Goal: Task Accomplishment & Management: Manage account settings

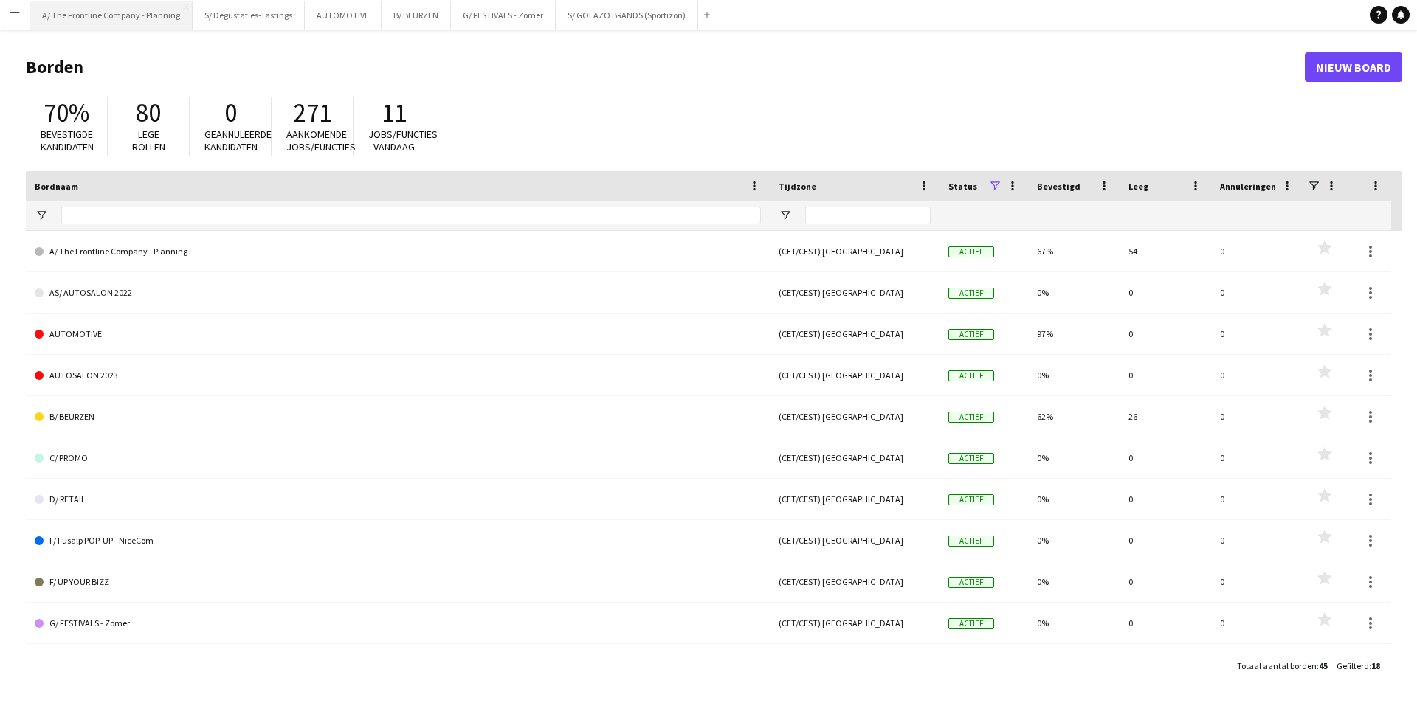
click at [128, 14] on button "A/ The Frontline Company - Planning Sluiten" at bounding box center [111, 15] width 162 height 29
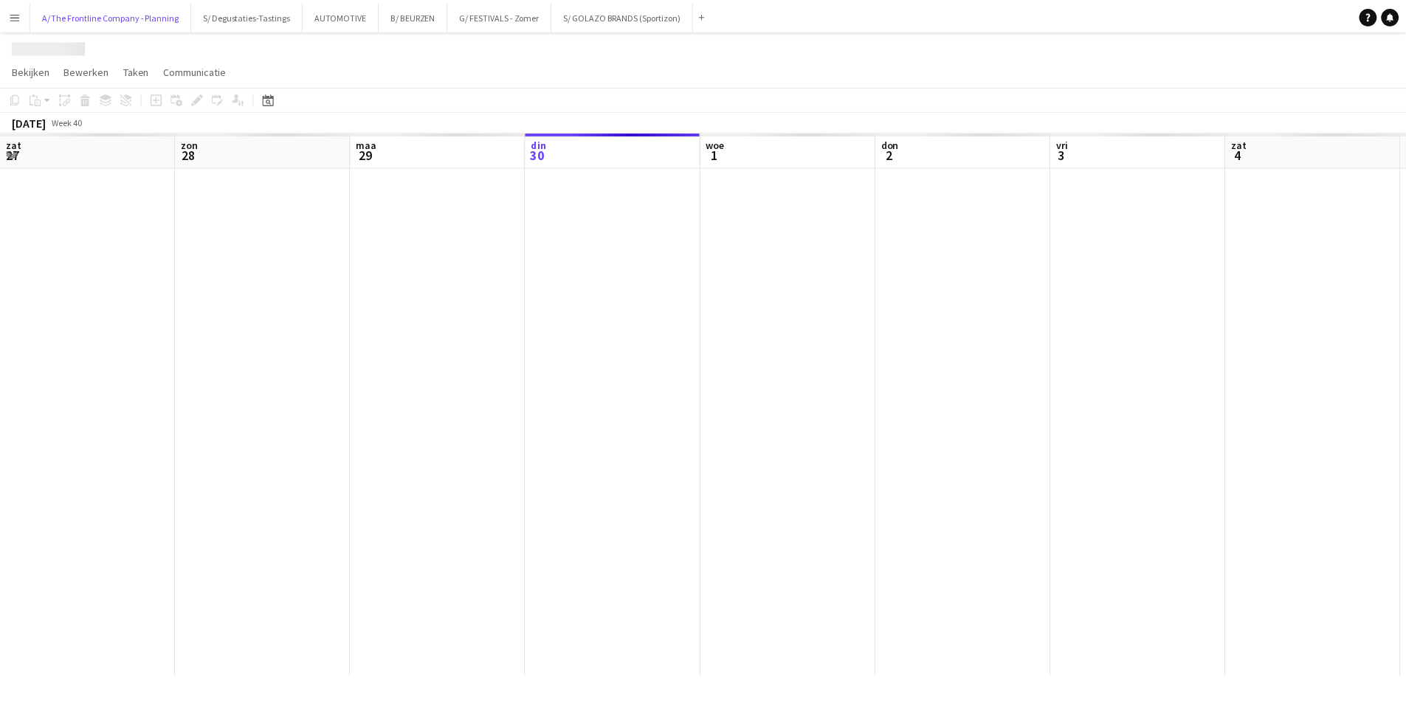
scroll to position [0, 353]
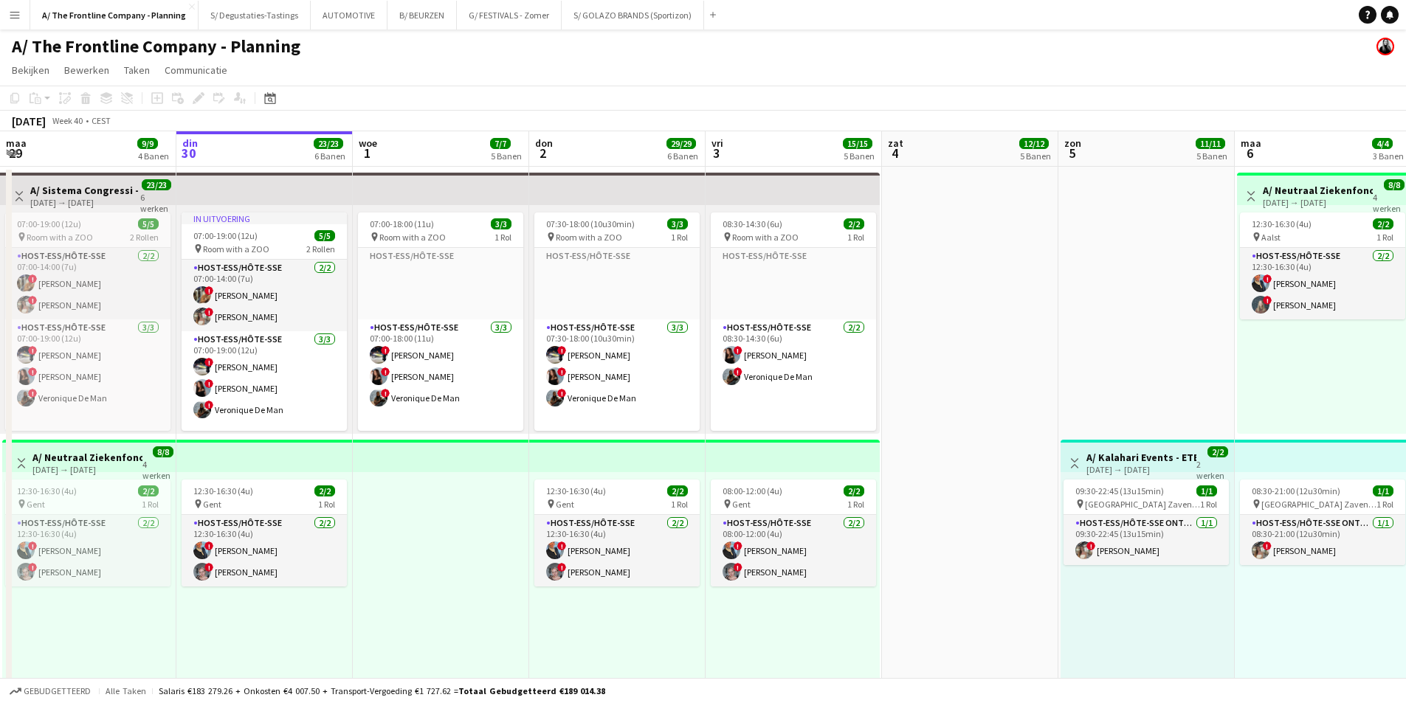
click at [302, 152] on app-board-header-date "din 30 23/23 6 Banen" at bounding box center [264, 148] width 176 height 35
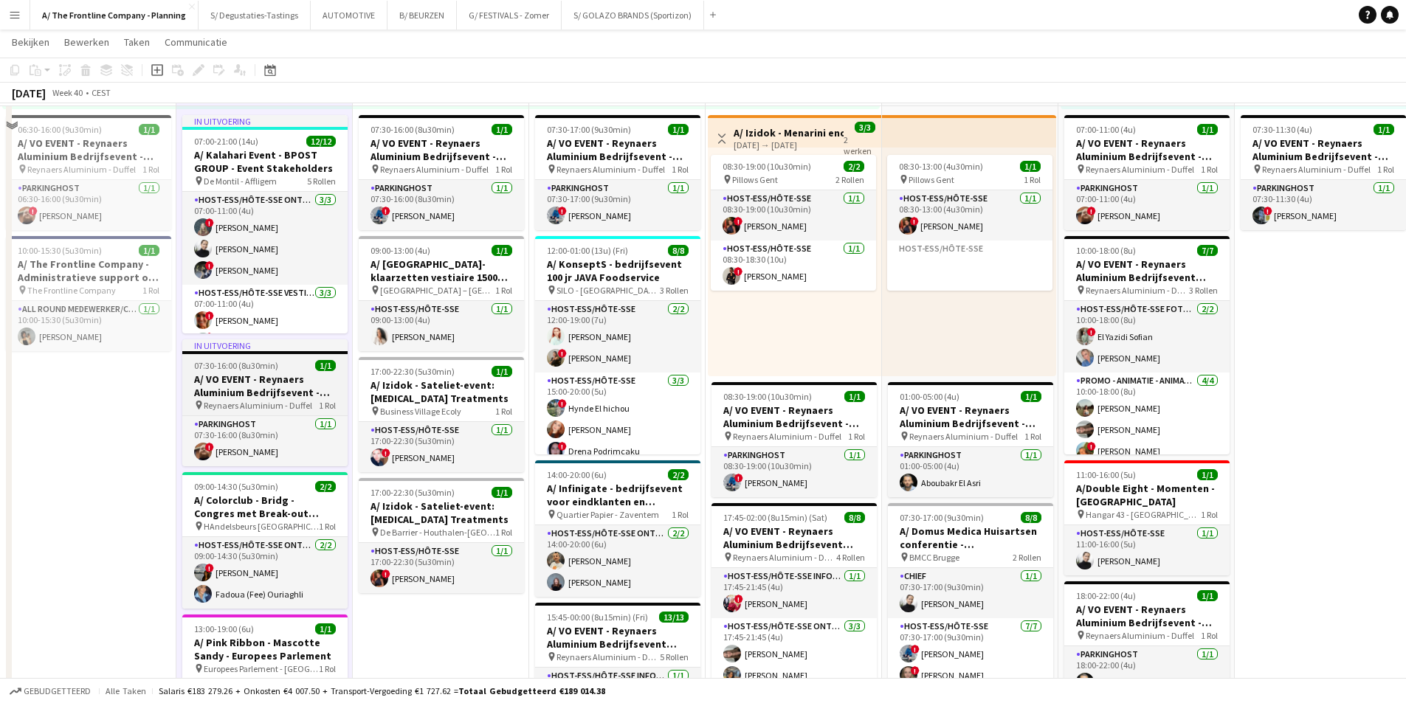
scroll to position [369, 0]
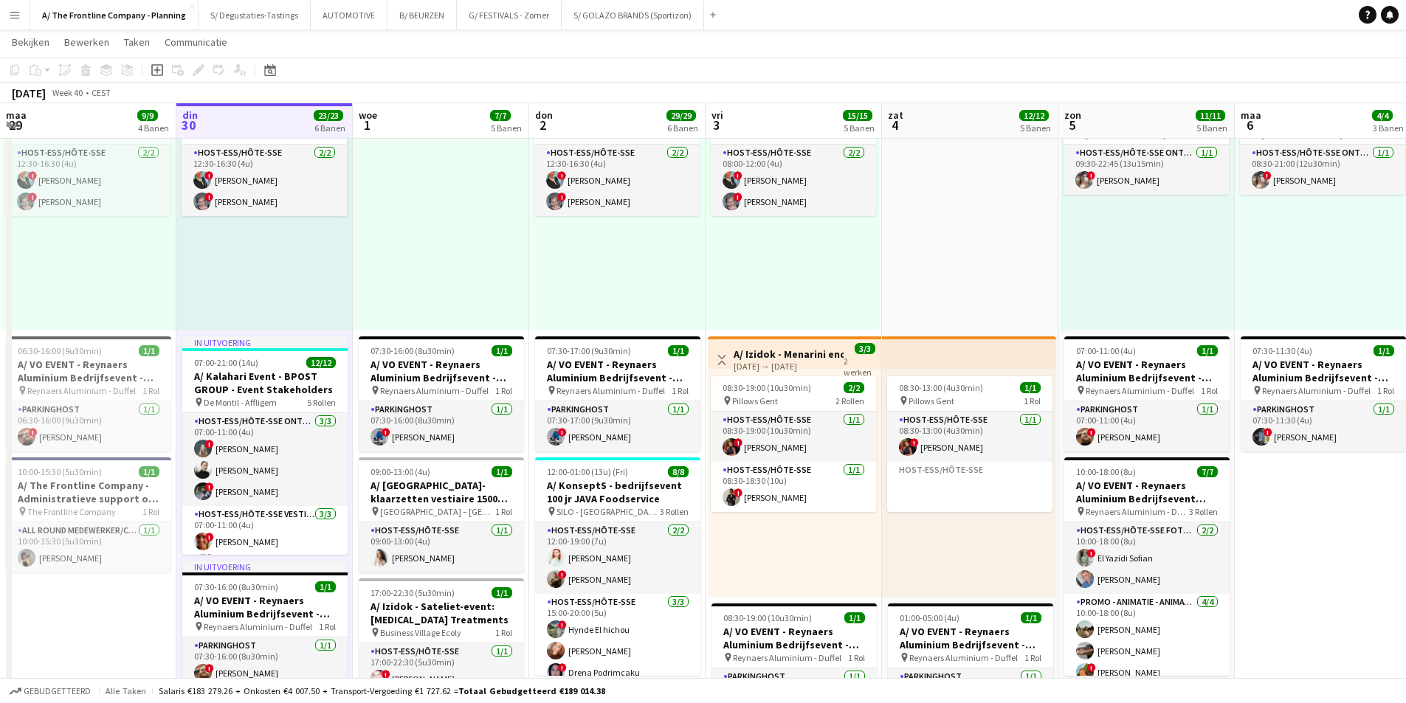
click at [943, 111] on app-board-header-date "zat 4 12/12 5 Banen" at bounding box center [970, 120] width 176 height 35
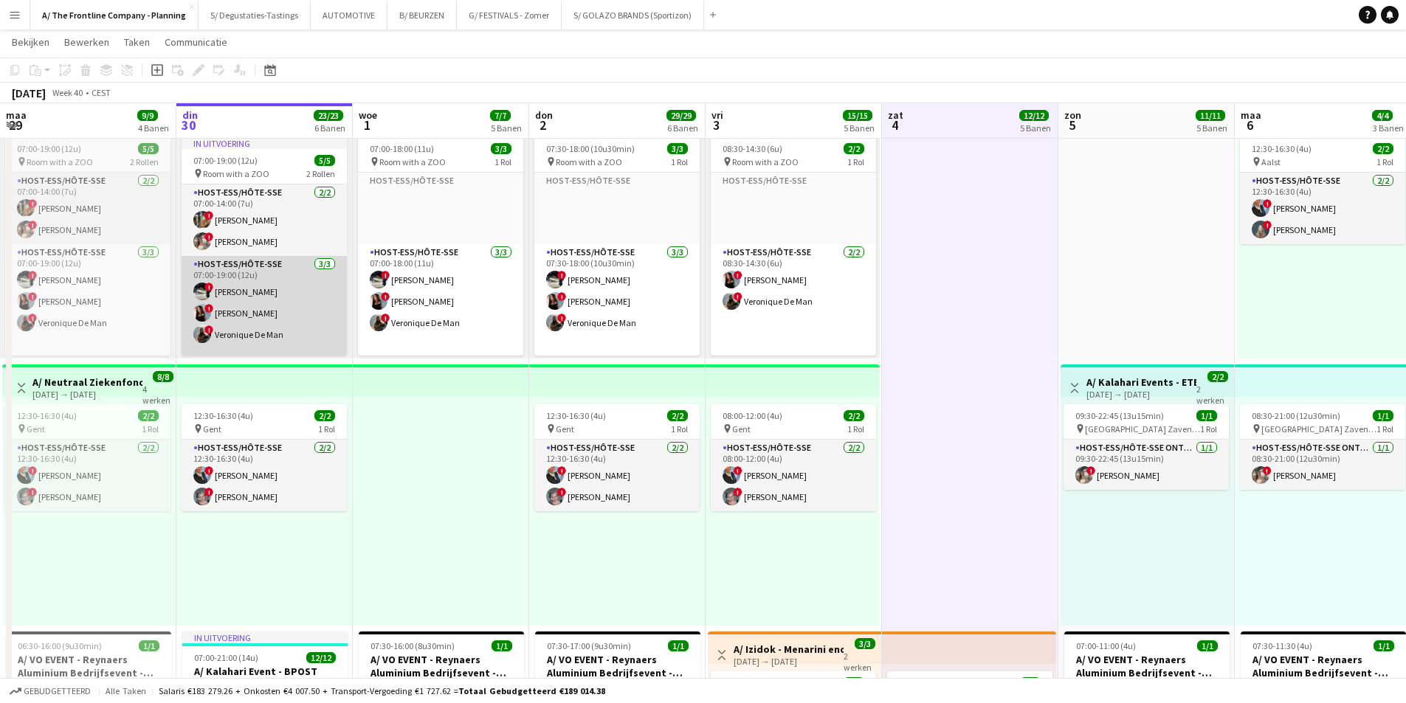
scroll to position [16, 0]
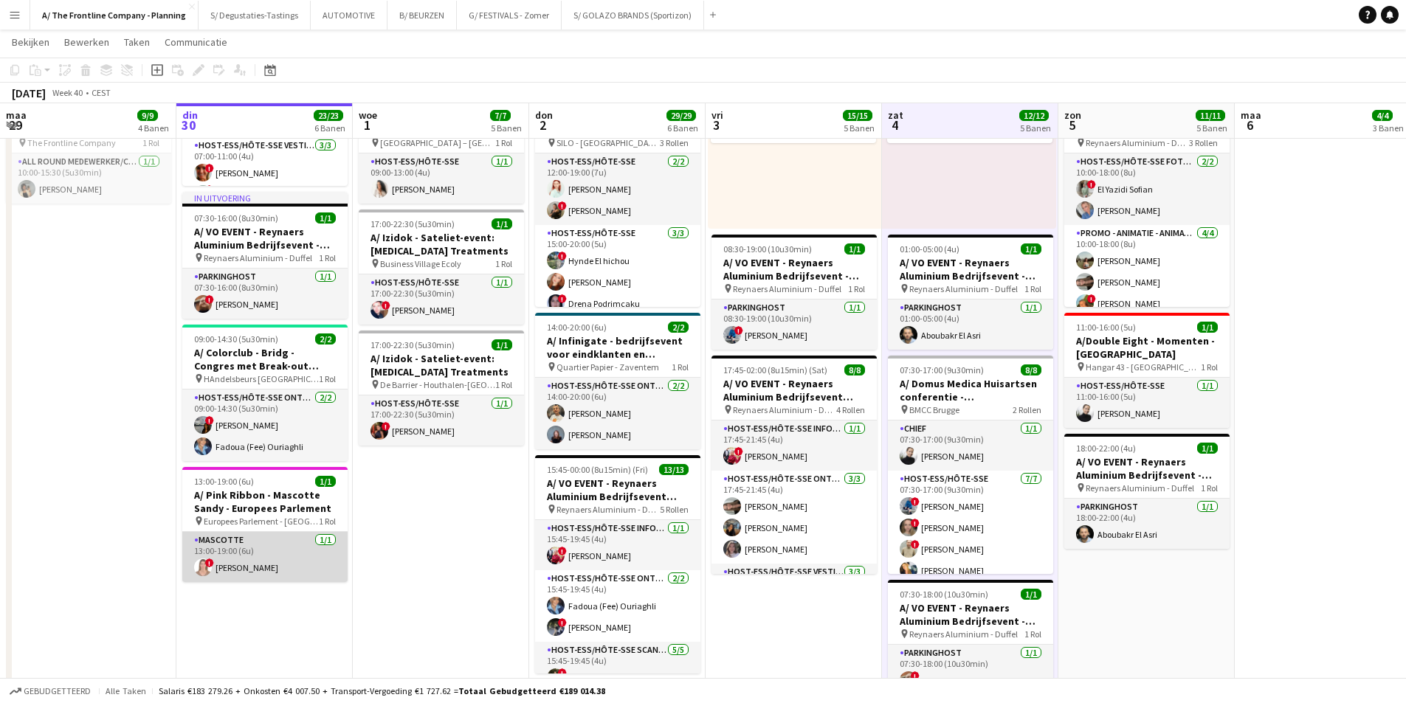
click at [230, 561] on app-card-role "Mascotte 1/1 13:00-19:00 (6u) ! Iyona Delporte" at bounding box center [264, 557] width 165 height 50
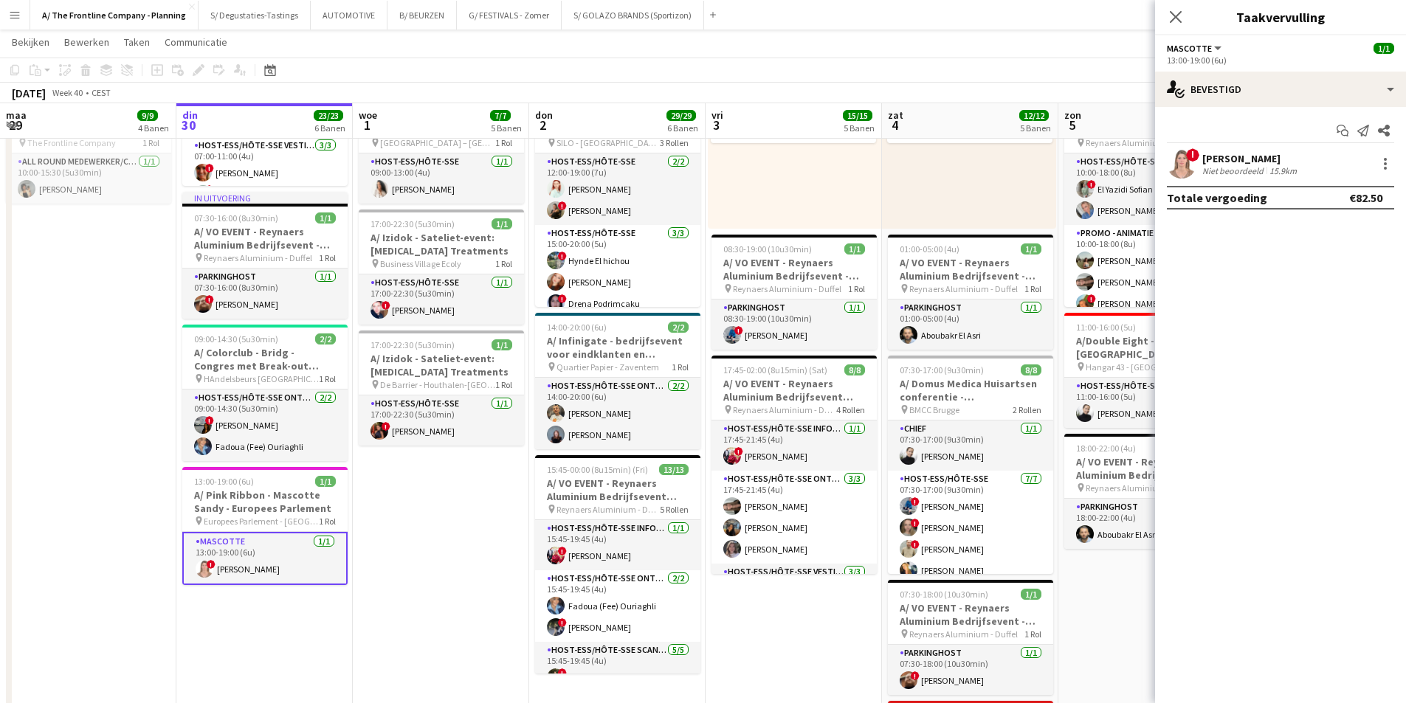
drag, startPoint x: 1278, startPoint y: 187, endPoint x: 1275, endPoint y: 175, distance: 12.2
click at [1278, 187] on div "Totale vergoeding €82.50" at bounding box center [1280, 198] width 227 height 24
click at [1275, 171] on div "15.9km" at bounding box center [1283, 170] width 33 height 11
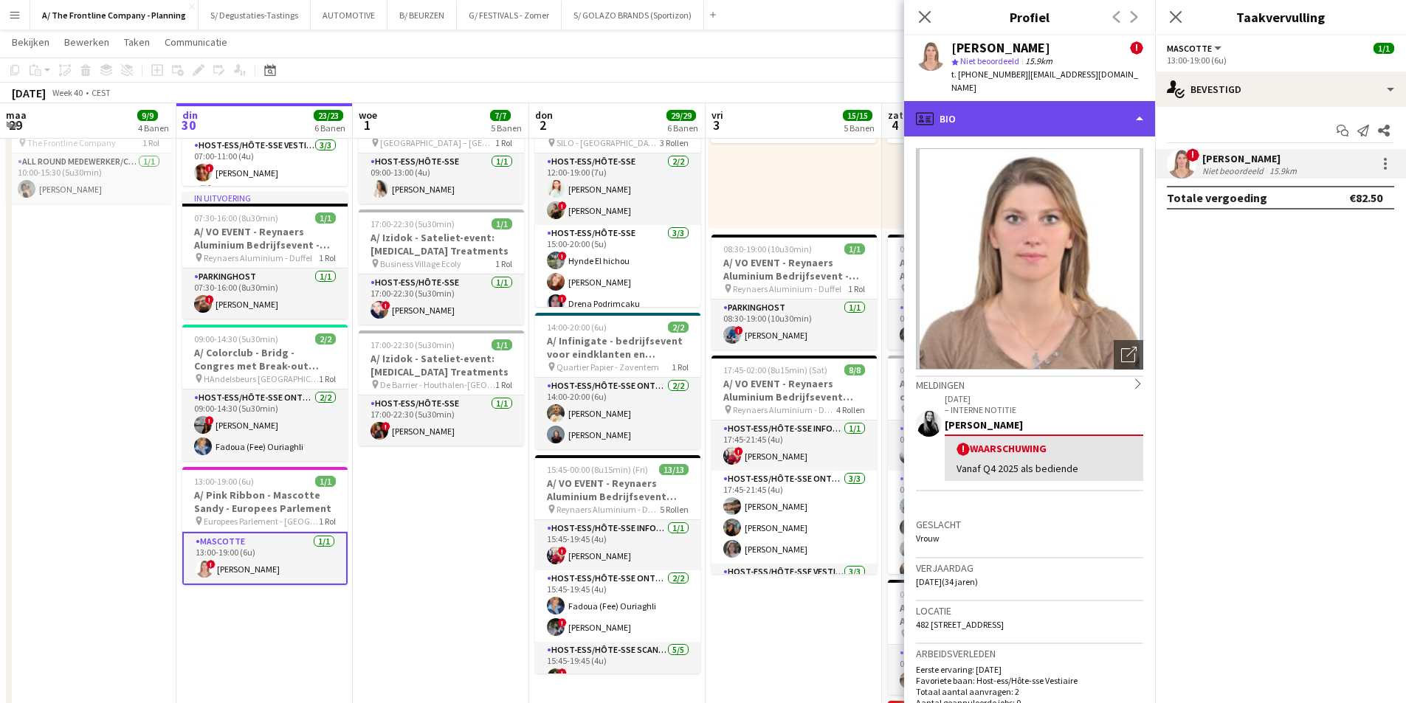
click at [968, 101] on div "profile Bio" at bounding box center [1029, 118] width 251 height 35
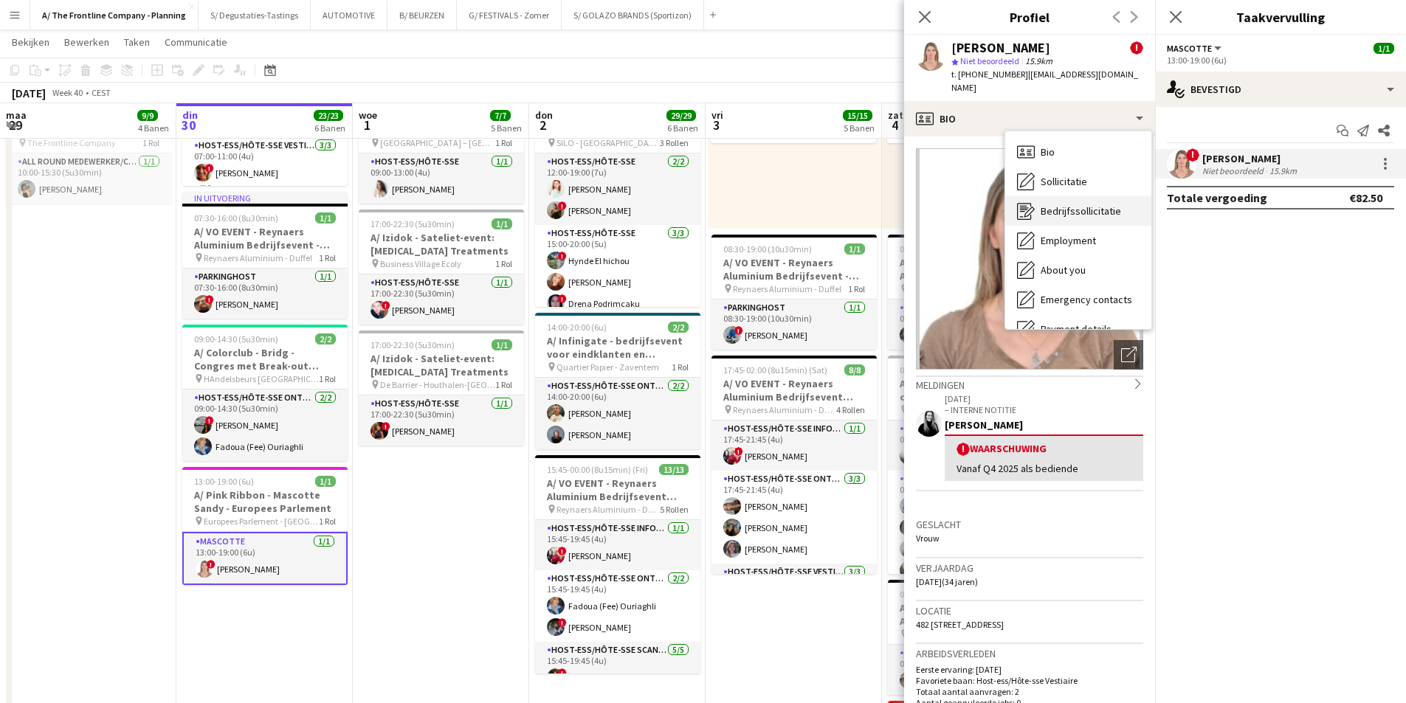
click at [1047, 204] on span "Bedrijfssollicitatie" at bounding box center [1081, 210] width 80 height 13
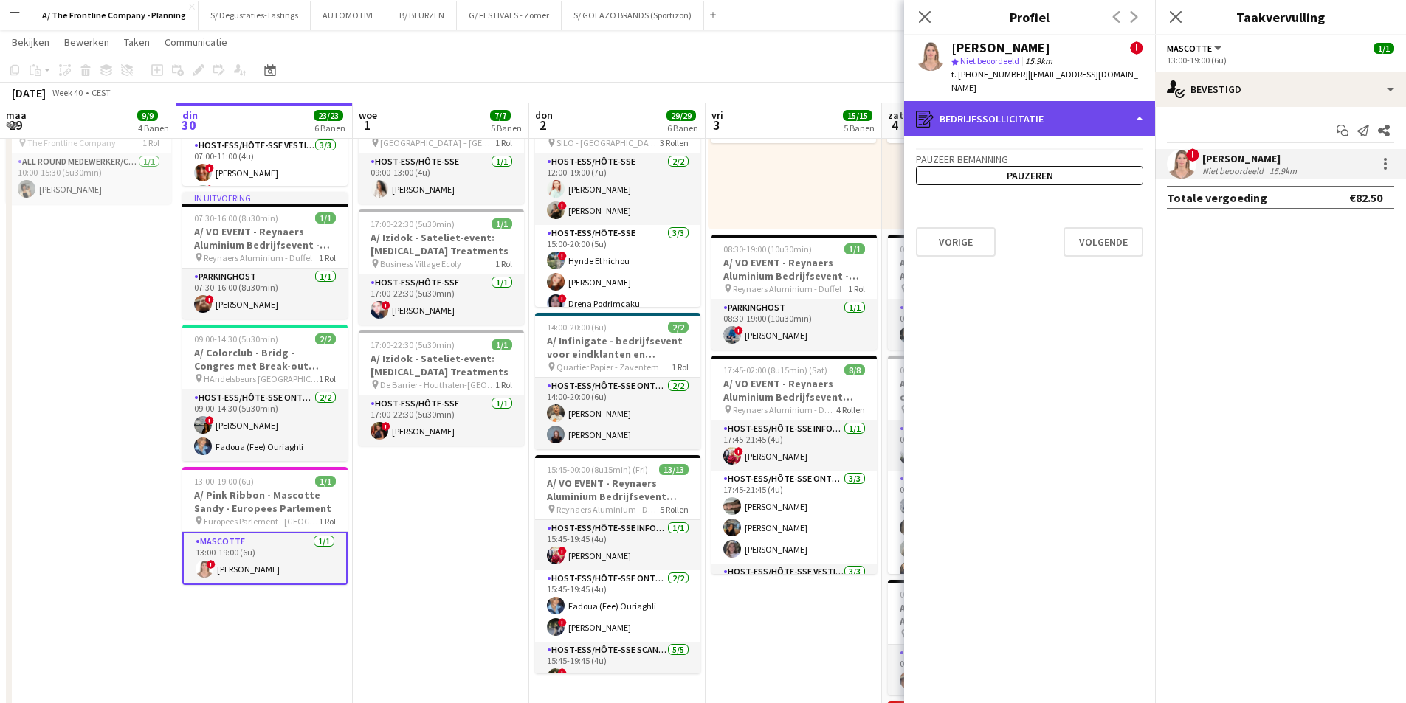
click at [1022, 101] on div "register Bedrijfssollicitatie" at bounding box center [1029, 118] width 251 height 35
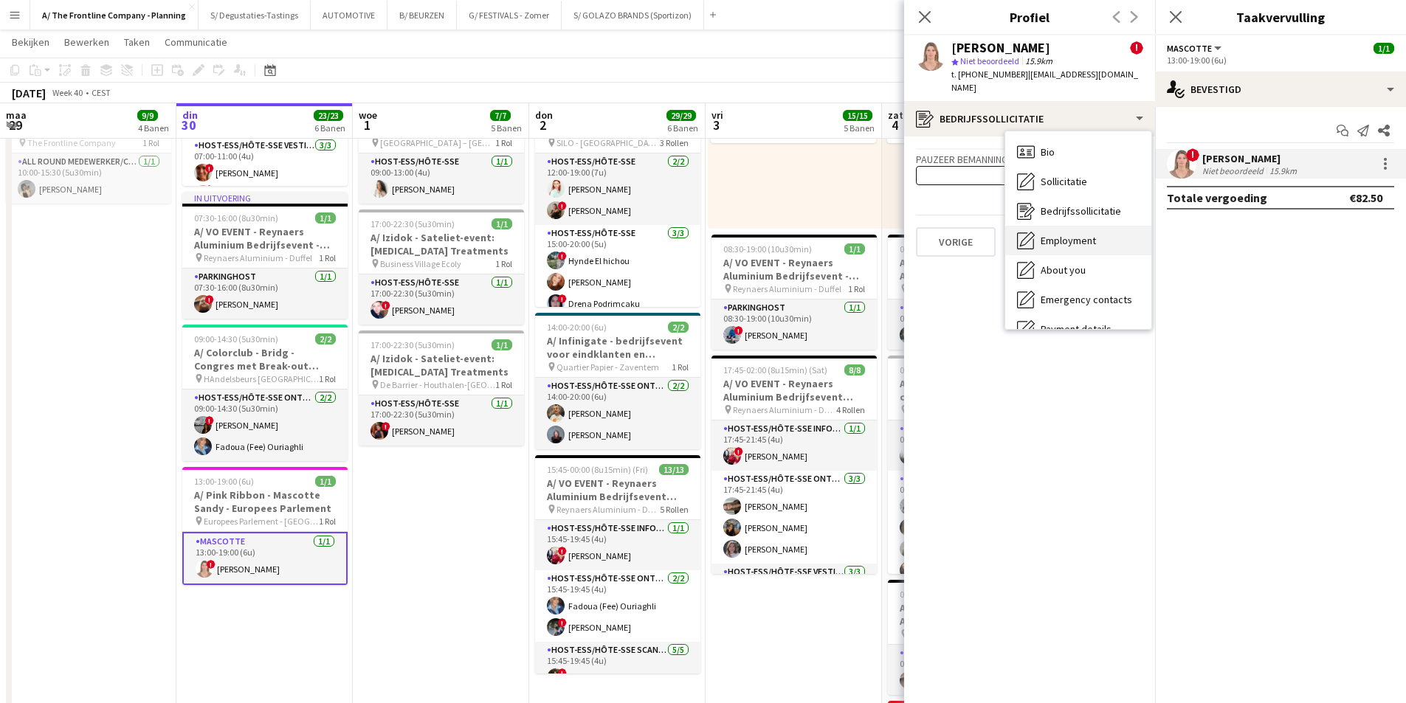
click at [1065, 234] on span "Employment" at bounding box center [1068, 240] width 55 height 13
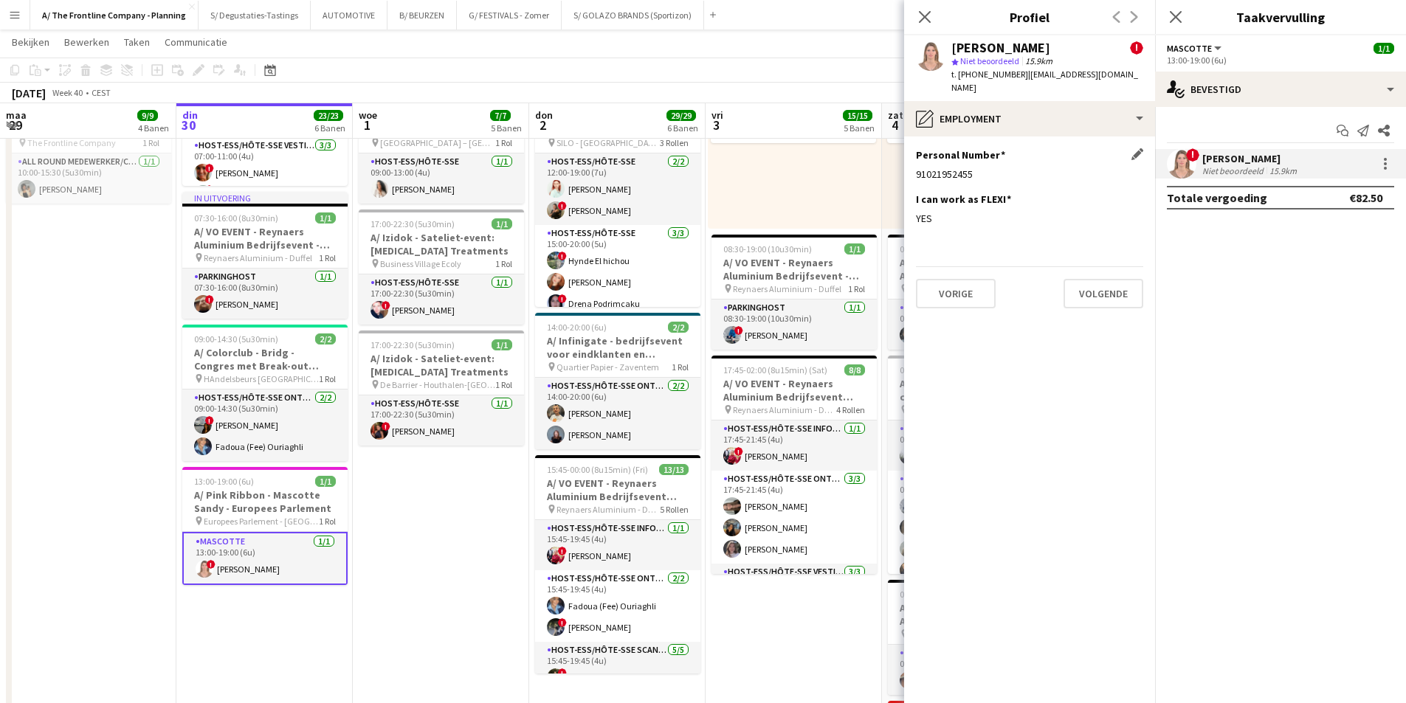
click at [954, 168] on div "91021952455" at bounding box center [1029, 174] width 227 height 13
copy div "91021952455"
click at [996, 44] on div "[PERSON_NAME]" at bounding box center [1000, 47] width 99 height 13
click at [996, 44] on div "Iyona Delporte" at bounding box center [1000, 47] width 99 height 13
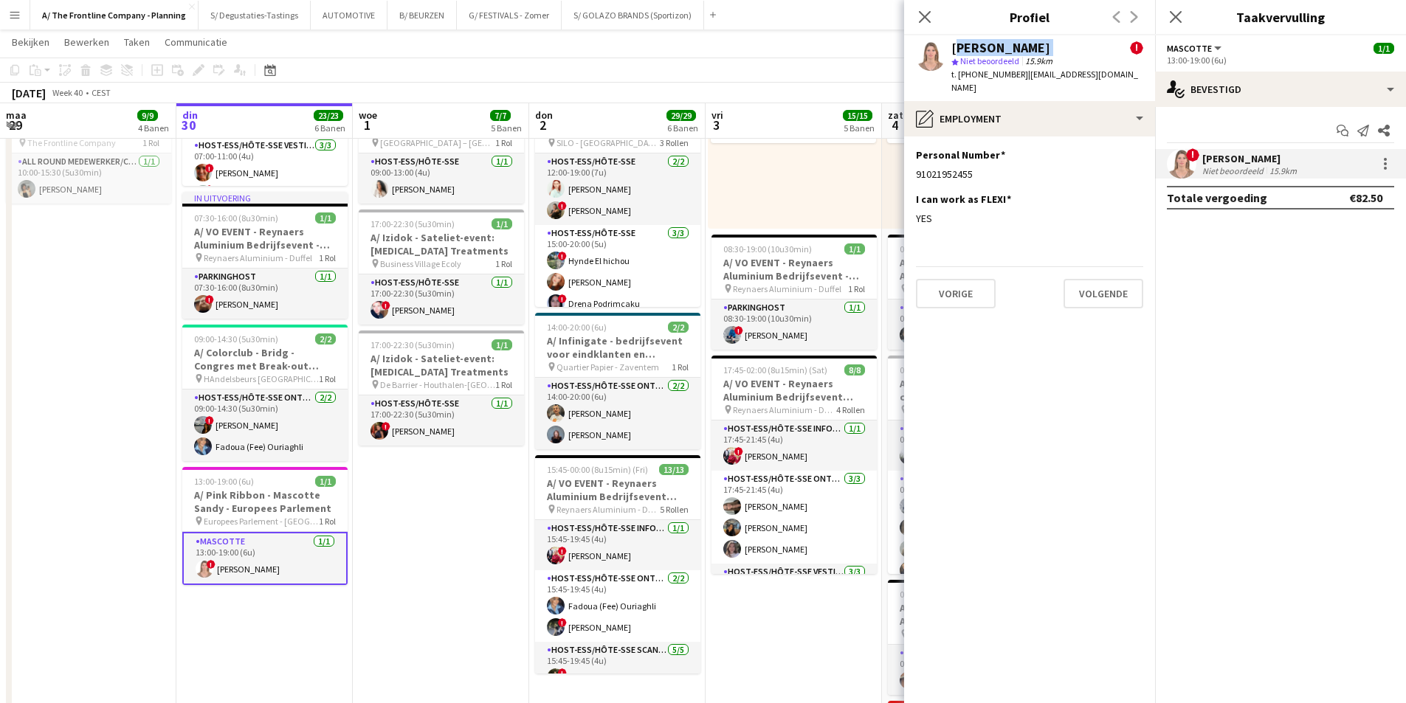
click at [996, 44] on div "Iyona Delporte" at bounding box center [1000, 47] width 99 height 13
copy div "Iyona Delporte"
click at [1379, 166] on div at bounding box center [1386, 164] width 18 height 18
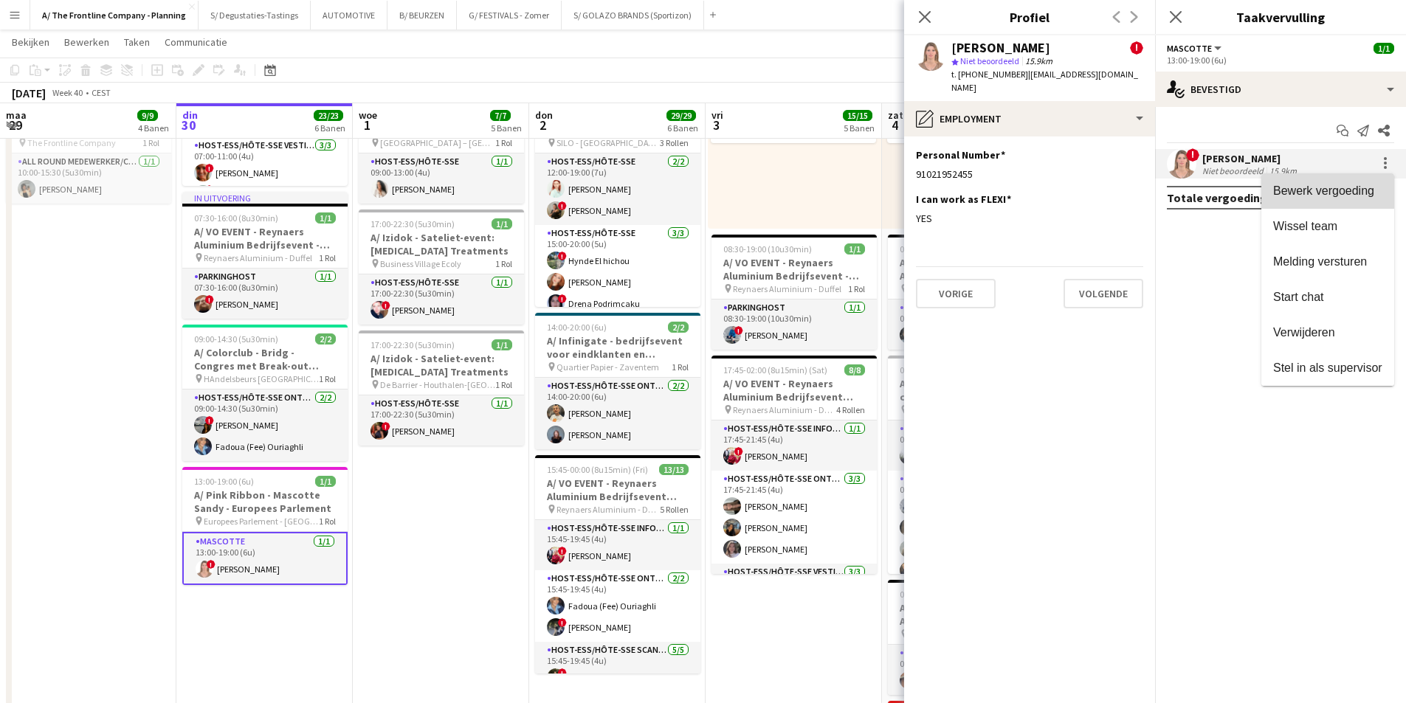
click at [1356, 192] on span "Bewerk vergoeding" at bounding box center [1323, 191] width 101 height 13
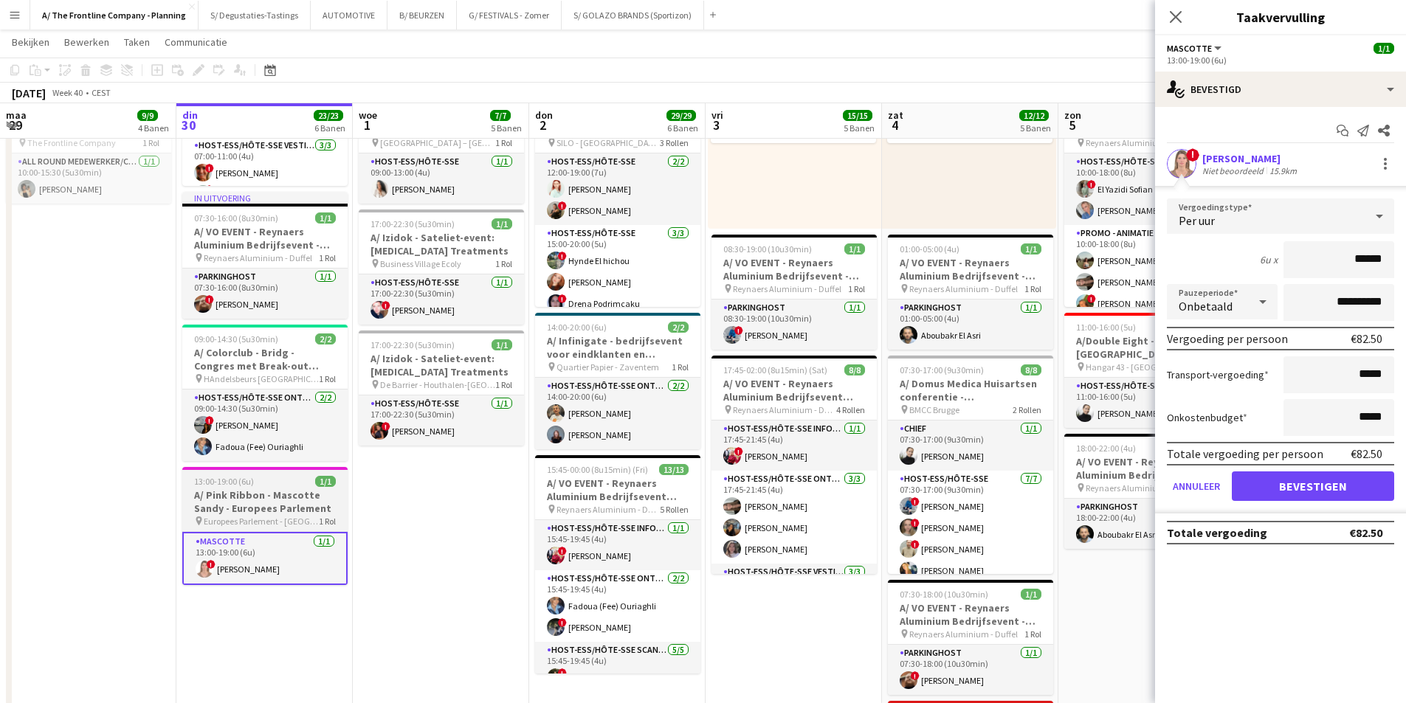
click at [300, 495] on h3 "A/ Pink Ribbon - Mascotte Sandy - Europees Parlement" at bounding box center [264, 502] width 165 height 27
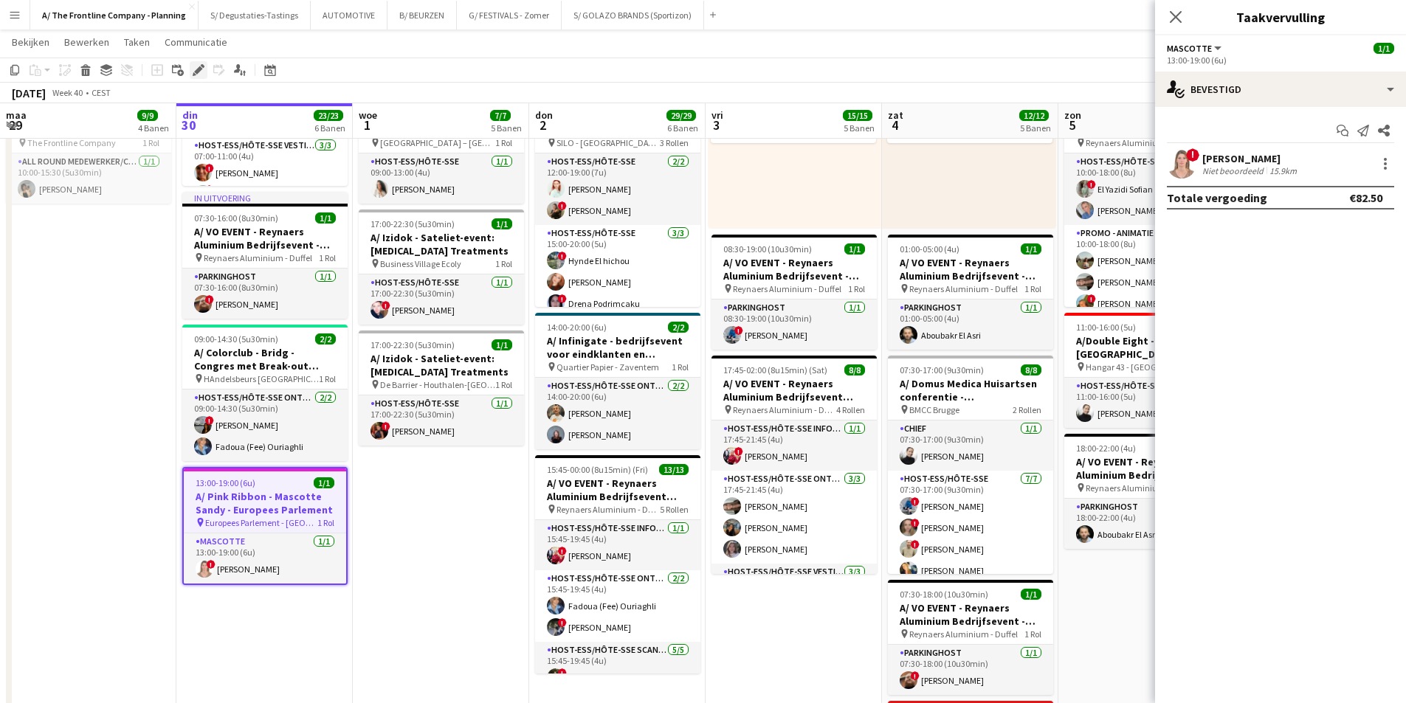
click at [197, 66] on icon "Bewerken" at bounding box center [199, 70] width 12 height 12
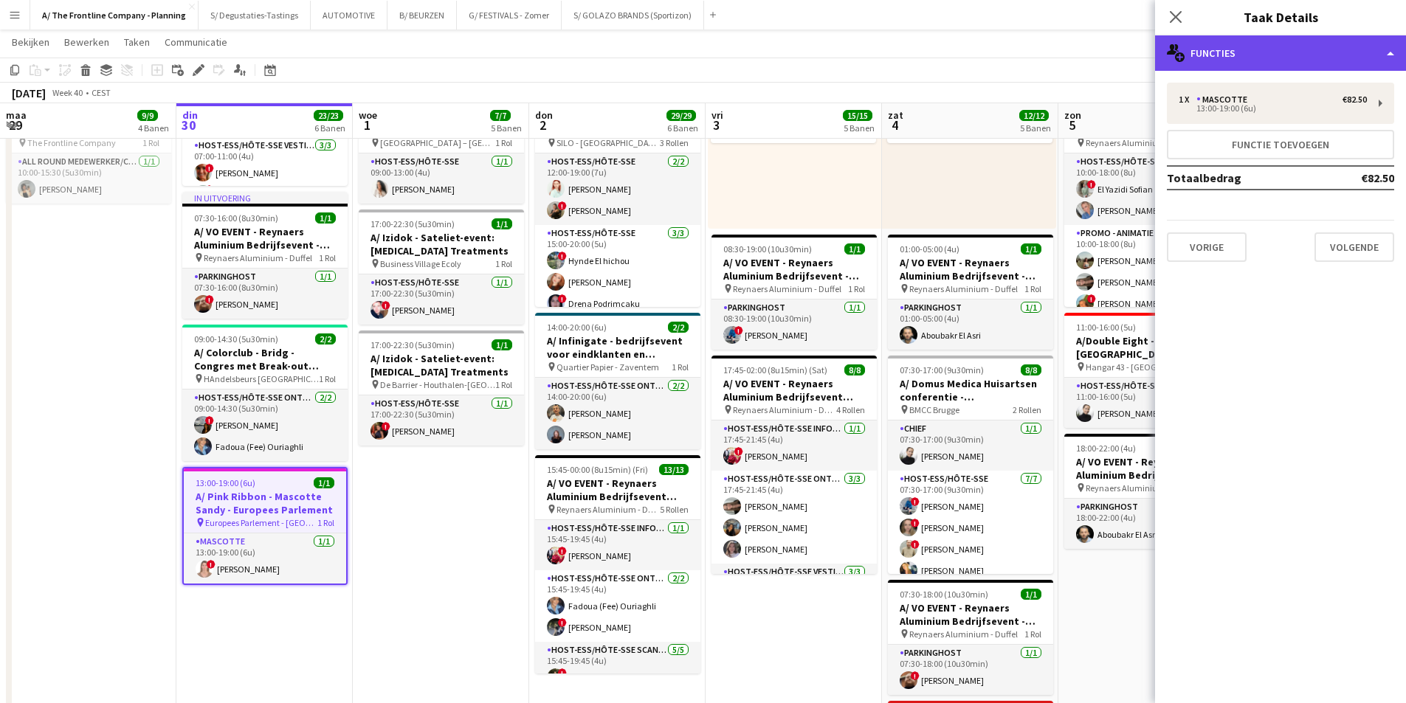
click at [1315, 66] on div "multiple-users-add Functies" at bounding box center [1280, 52] width 251 height 35
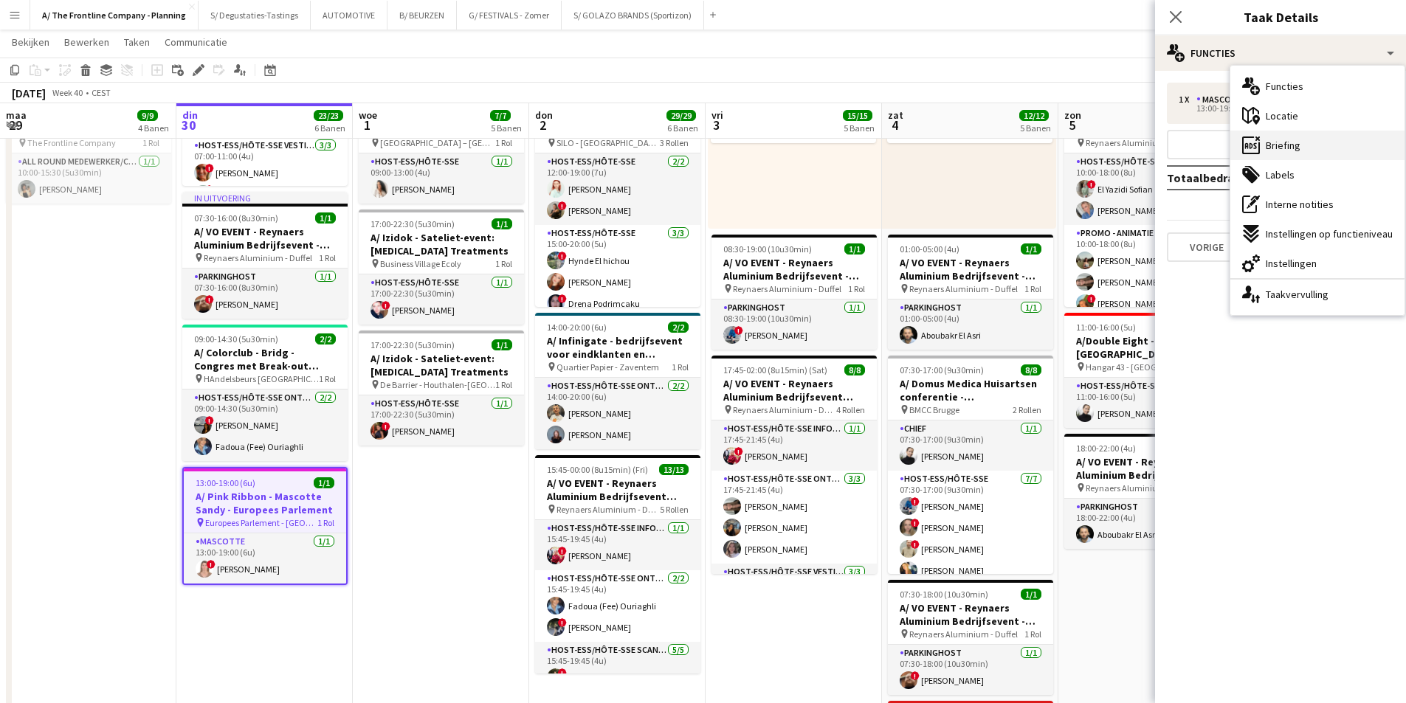
click at [1320, 131] on div "ads-window Briefing" at bounding box center [1318, 146] width 174 height 30
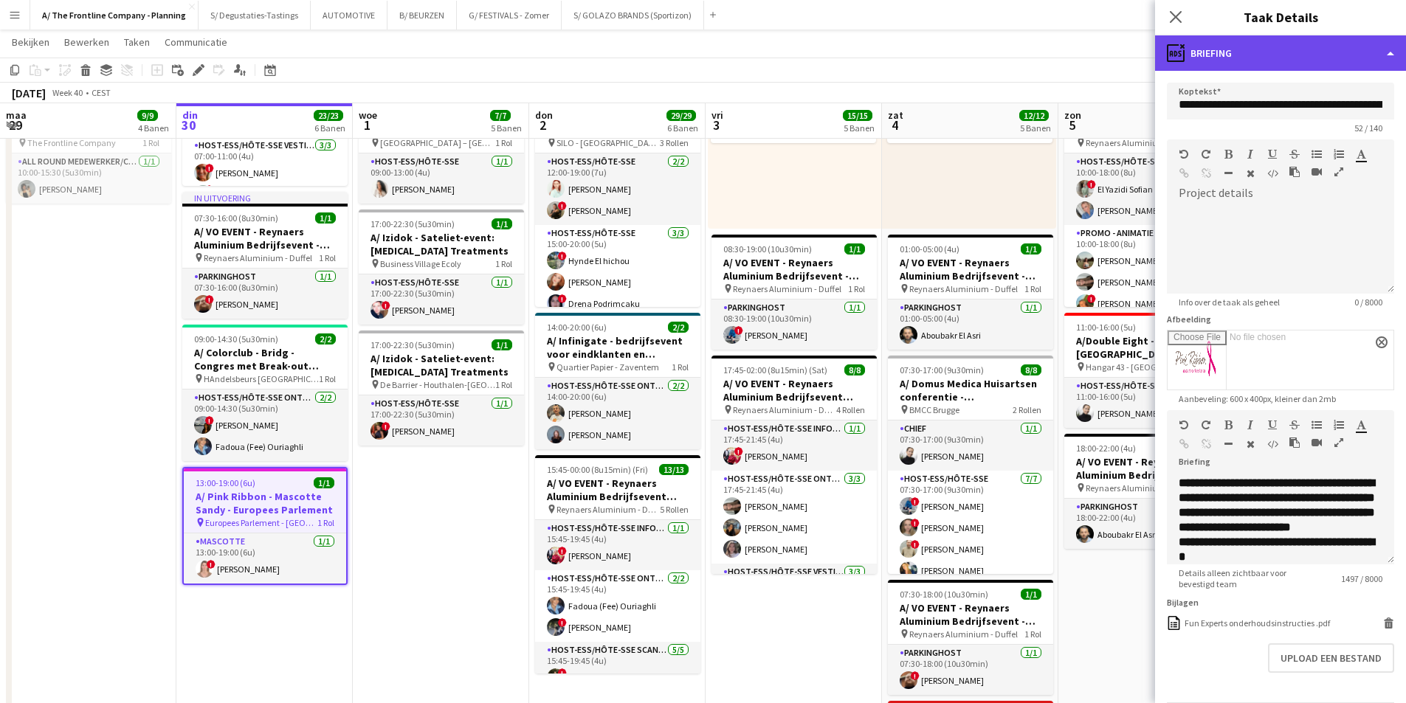
click at [1293, 68] on div "ads-window Briefing" at bounding box center [1280, 52] width 251 height 35
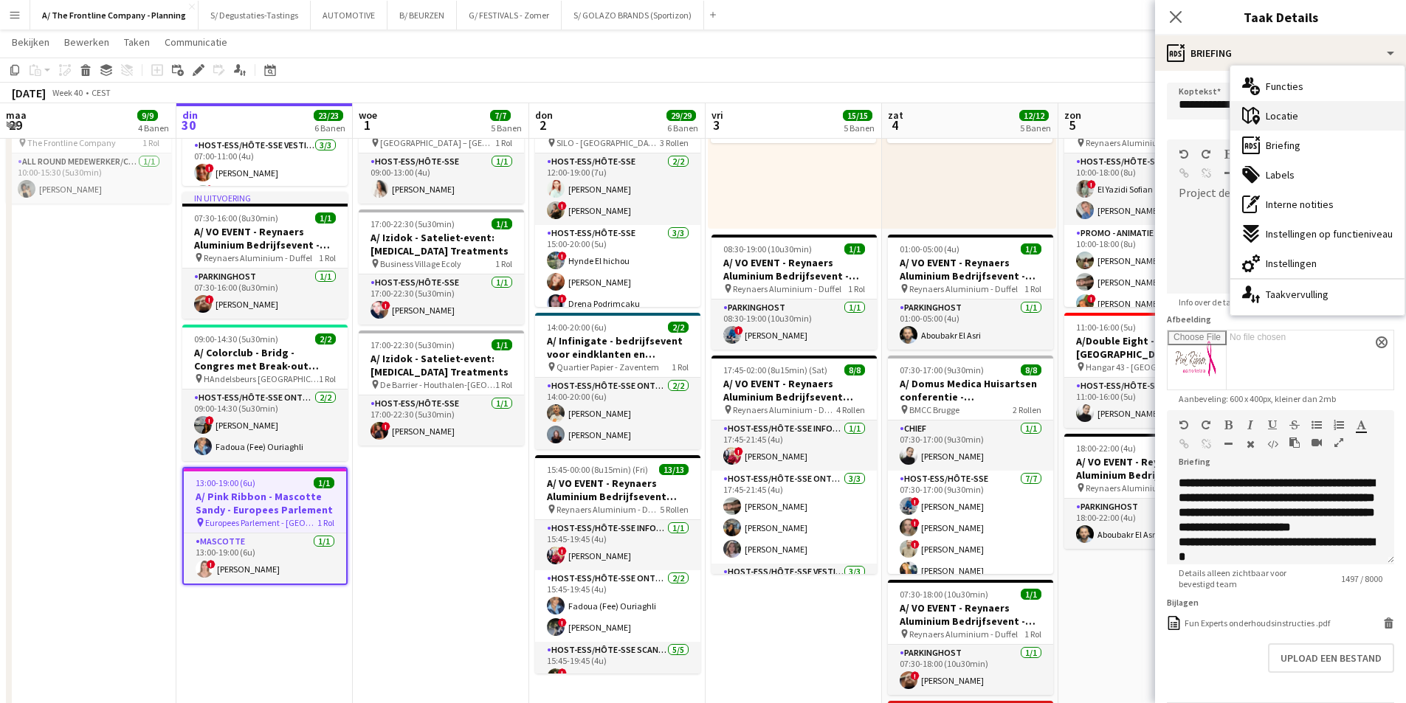
click at [1298, 106] on div "maps-pin-1 Locatie" at bounding box center [1318, 116] width 174 height 30
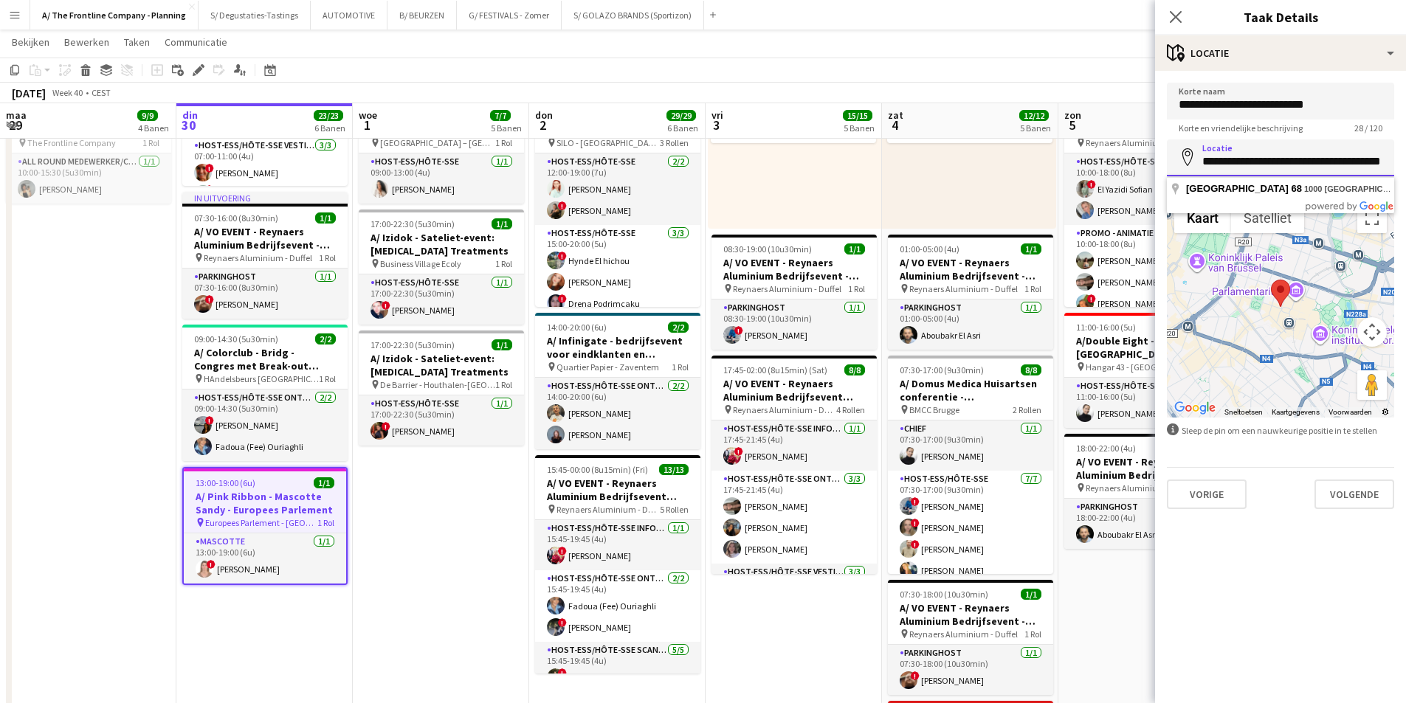
scroll to position [0, 21]
drag, startPoint x: 1208, startPoint y: 156, endPoint x: 1417, endPoint y: 156, distance: 208.2
click at [1406, 156] on html "Menu Borden Borden Borden Alle taken Status Werkforce Werkforce Mijn personeel …" at bounding box center [703, 136] width 1406 height 1749
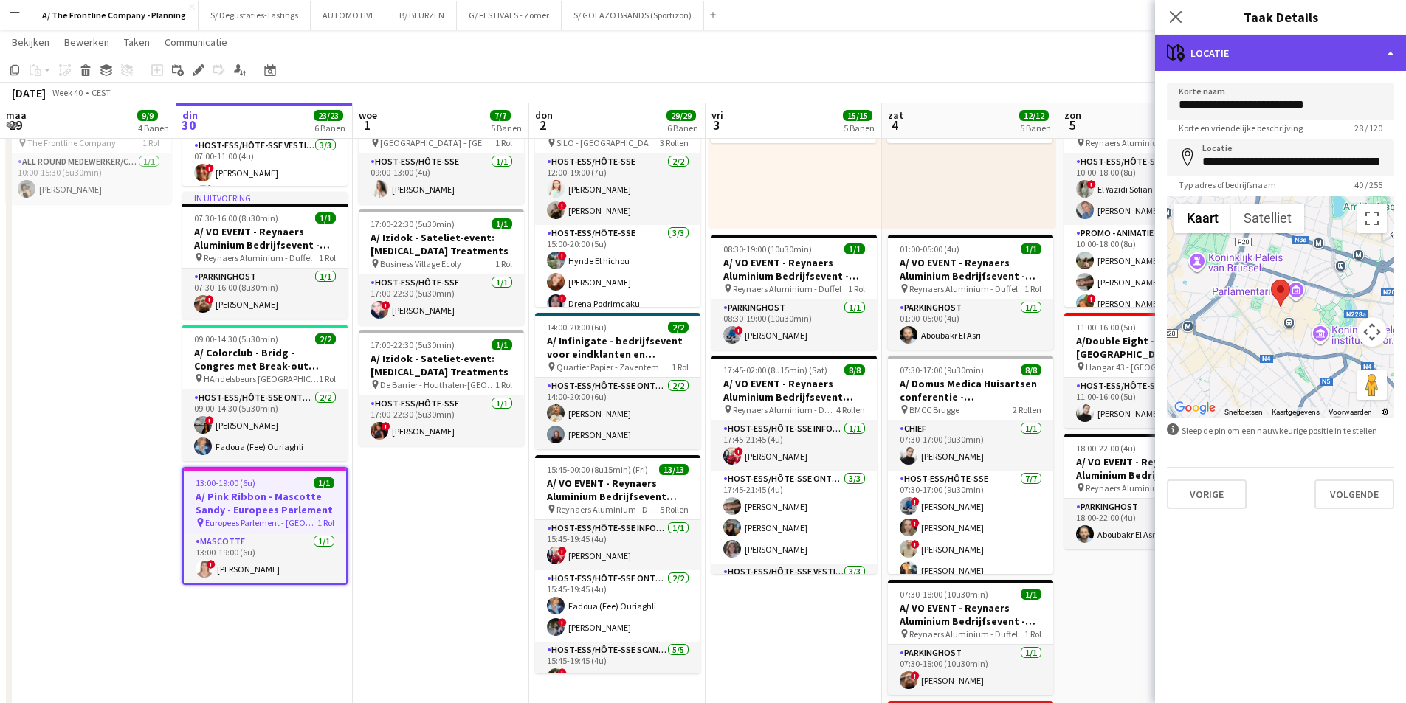
click at [1290, 51] on div "maps-pin-1 Locatie" at bounding box center [1280, 52] width 251 height 35
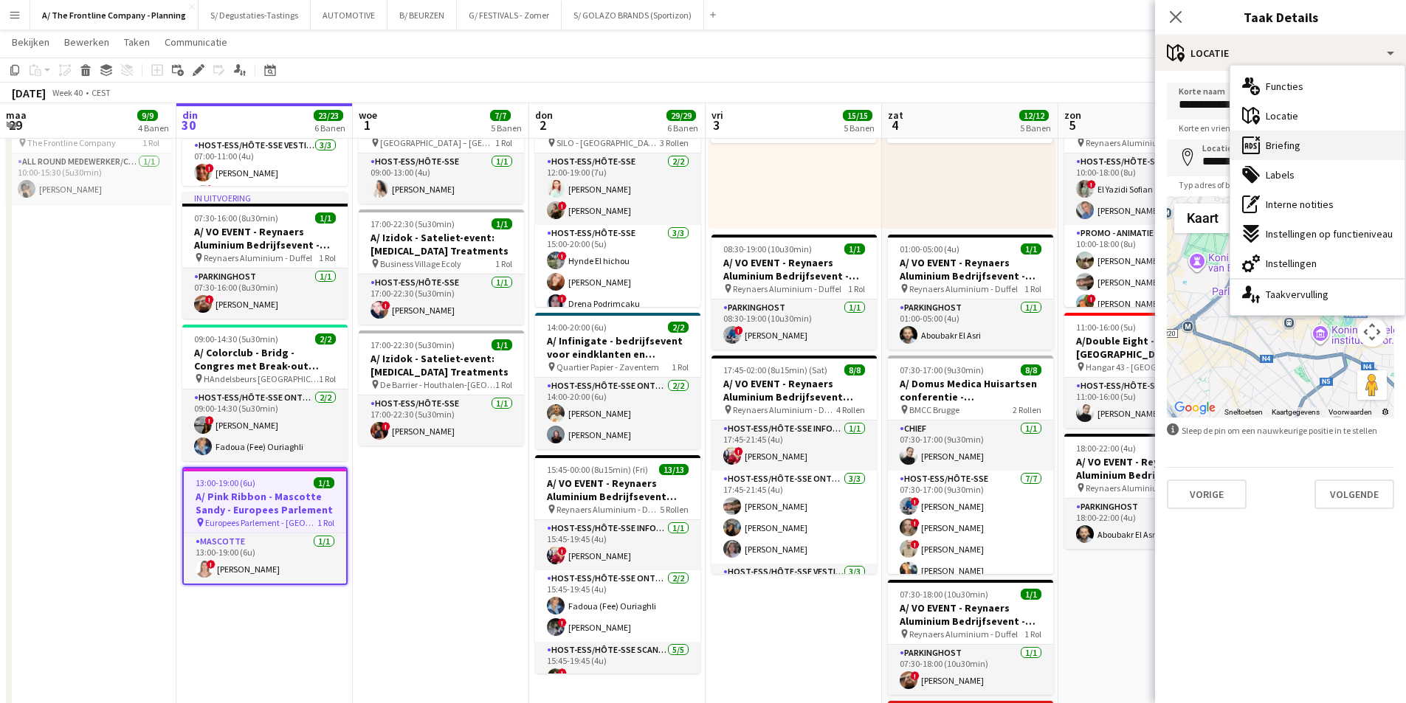
click at [1323, 152] on div "ads-window Briefing" at bounding box center [1318, 146] width 174 height 30
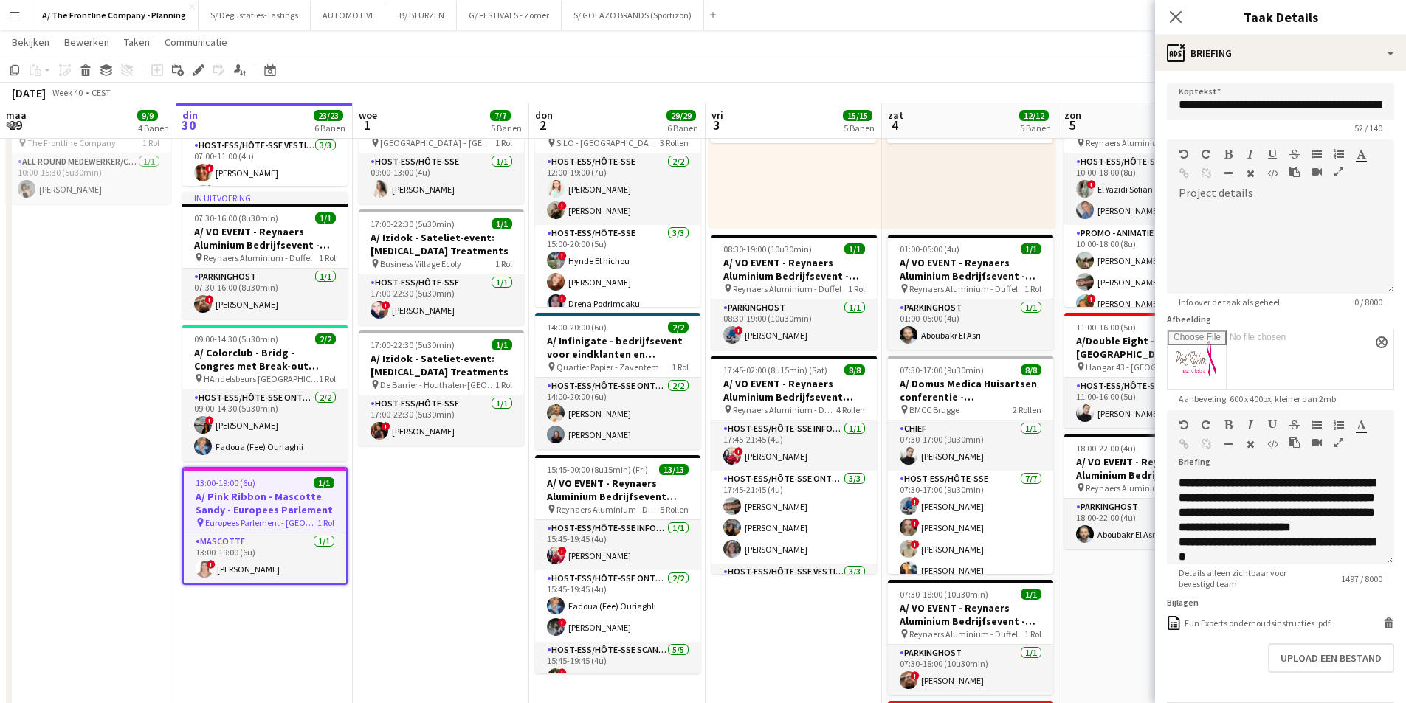
click at [1335, 448] on icon "button" at bounding box center [1339, 443] width 9 height 10
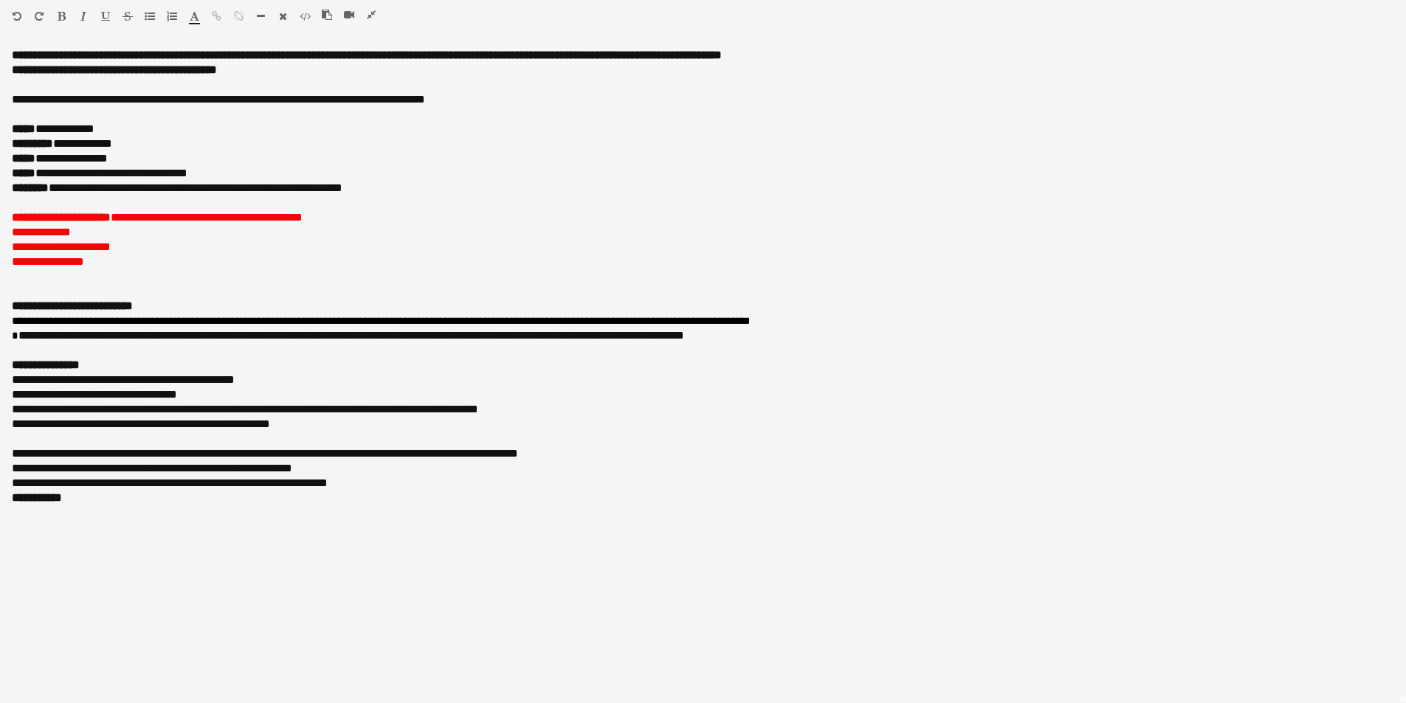
click at [371, 13] on icon "button" at bounding box center [371, 15] width 9 height 10
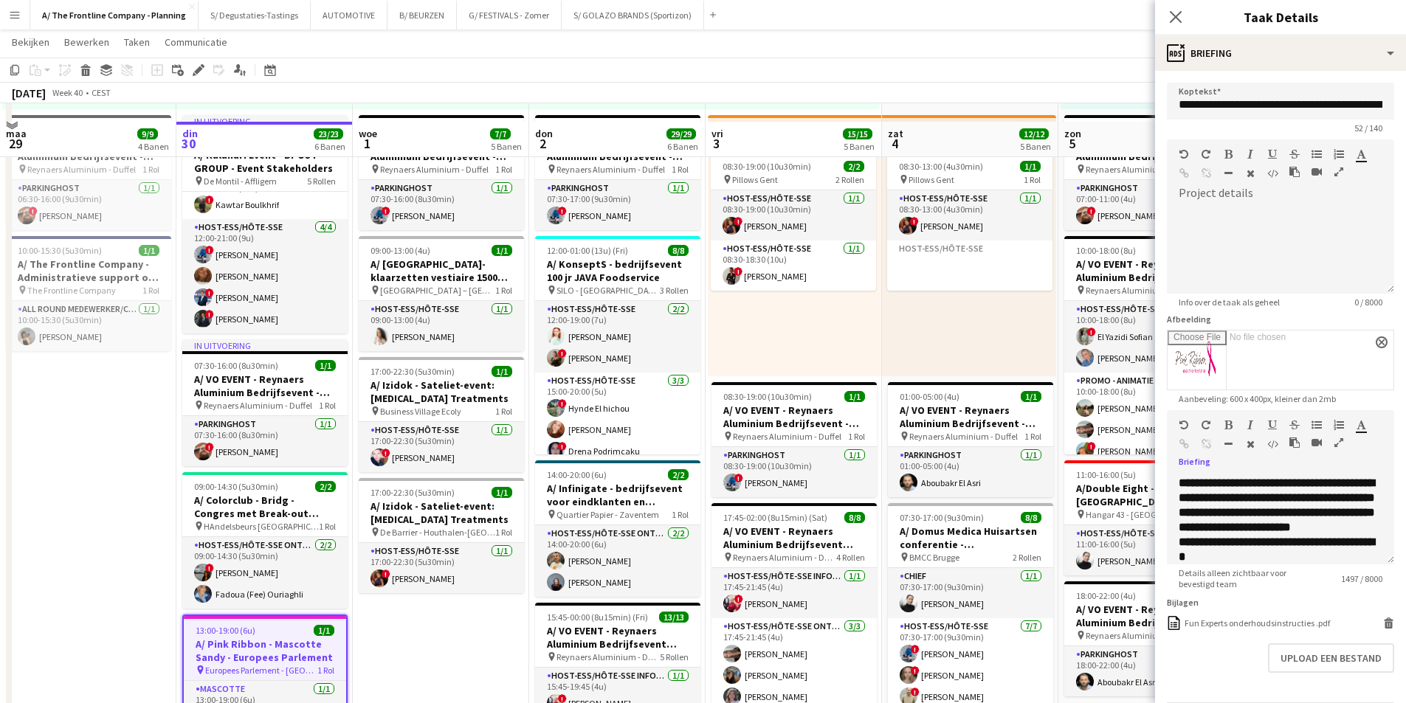
scroll to position [664, 0]
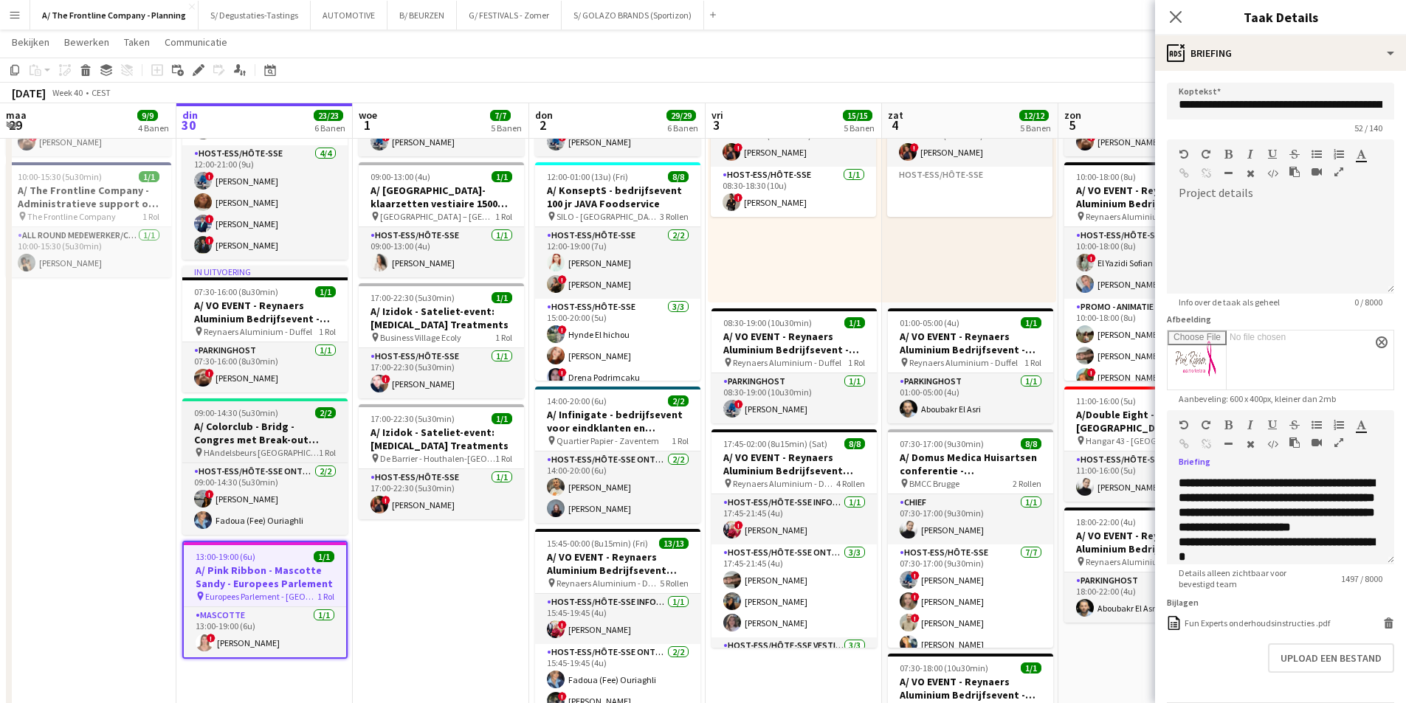
click at [303, 433] on h3 "A/ Colorclub - Bridg - Congres met Break-out sessies" at bounding box center [264, 433] width 165 height 27
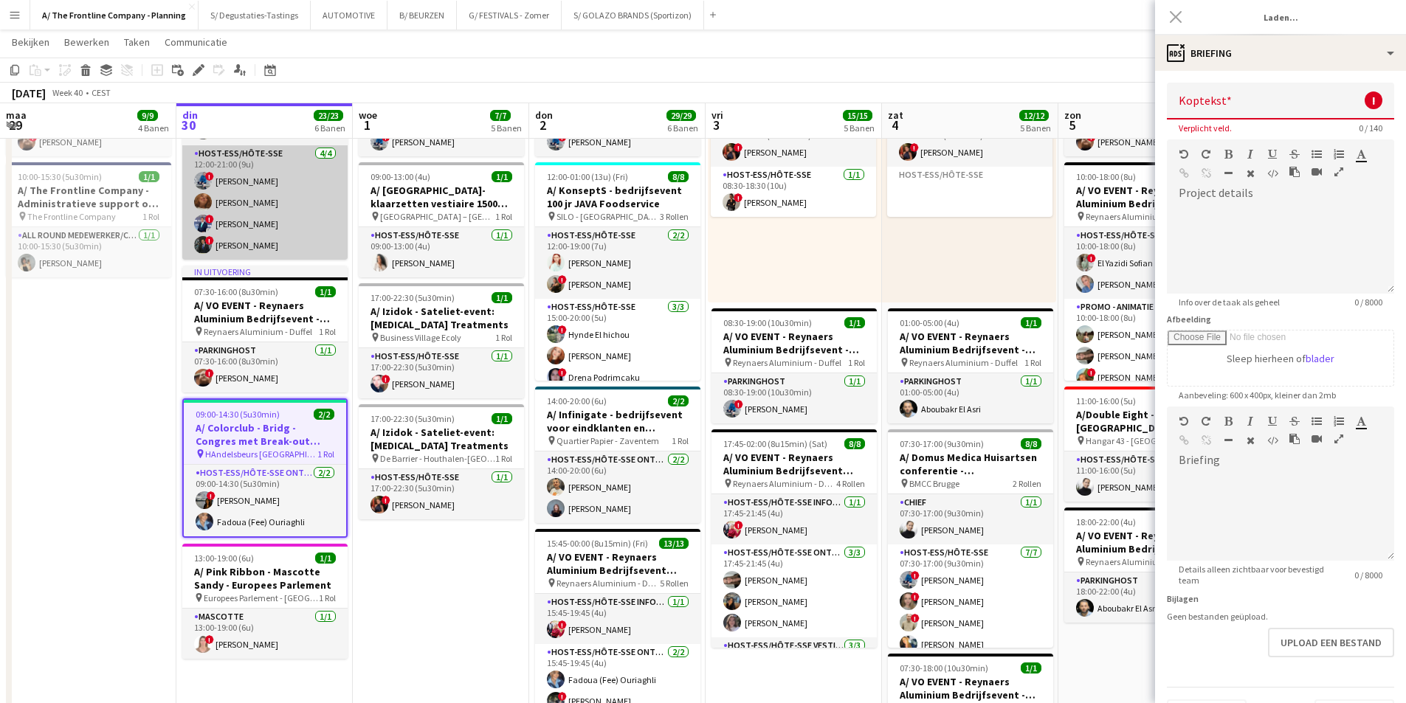
type input "**********"
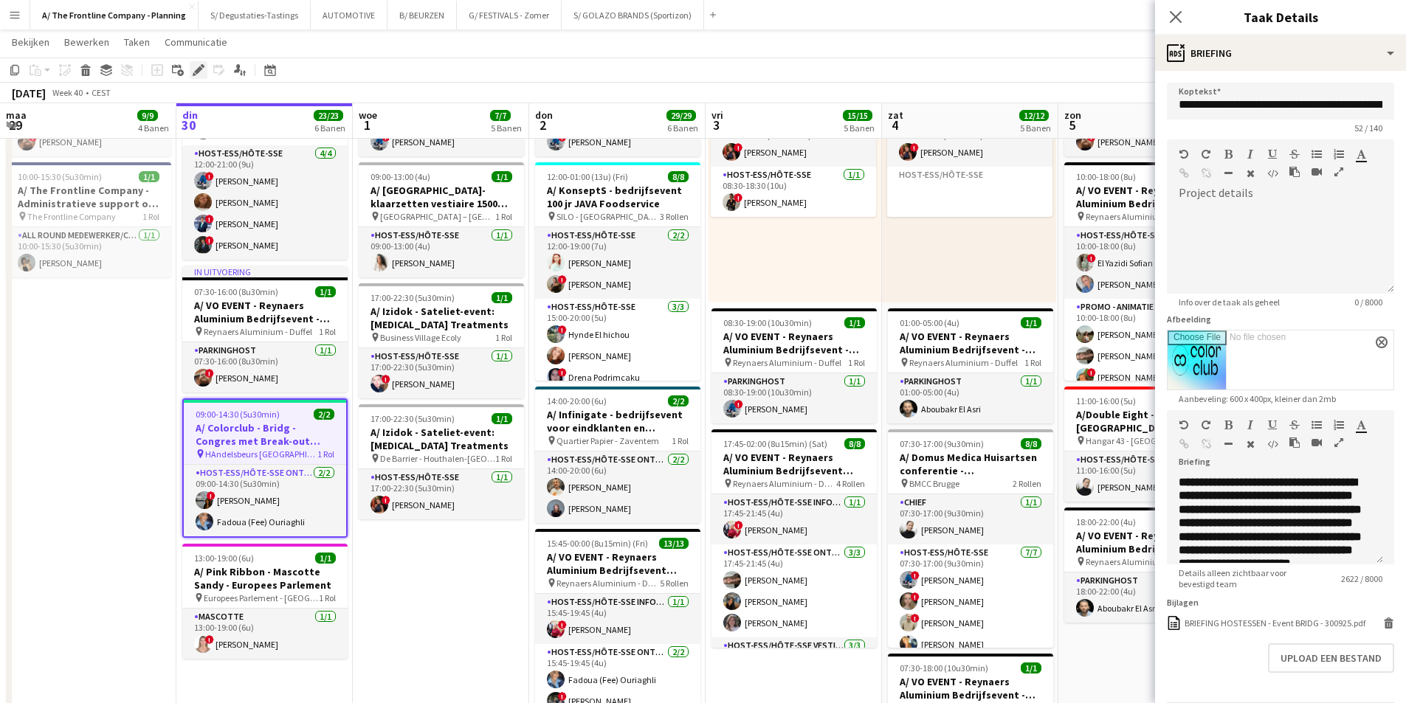
click at [192, 68] on div "Bewerken" at bounding box center [199, 70] width 18 height 18
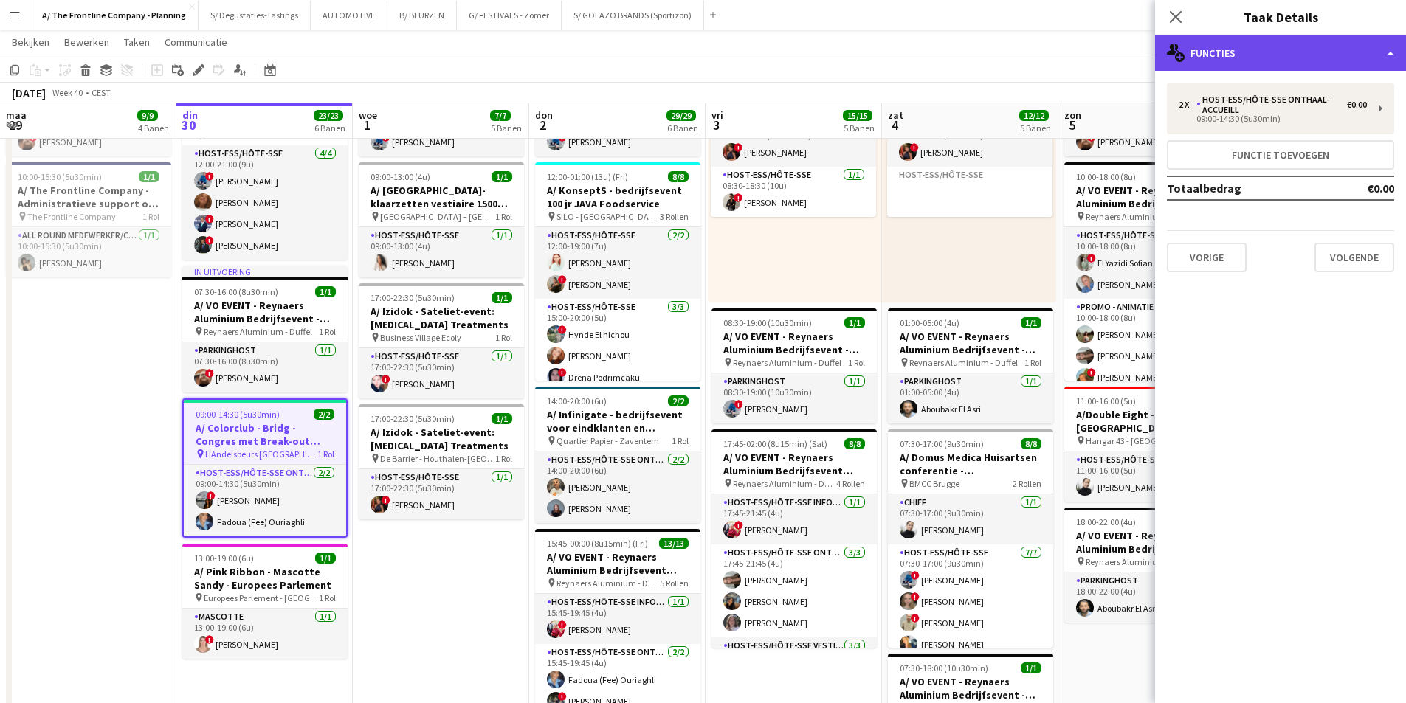
click at [1259, 42] on div "multiple-users-add Functies" at bounding box center [1280, 52] width 251 height 35
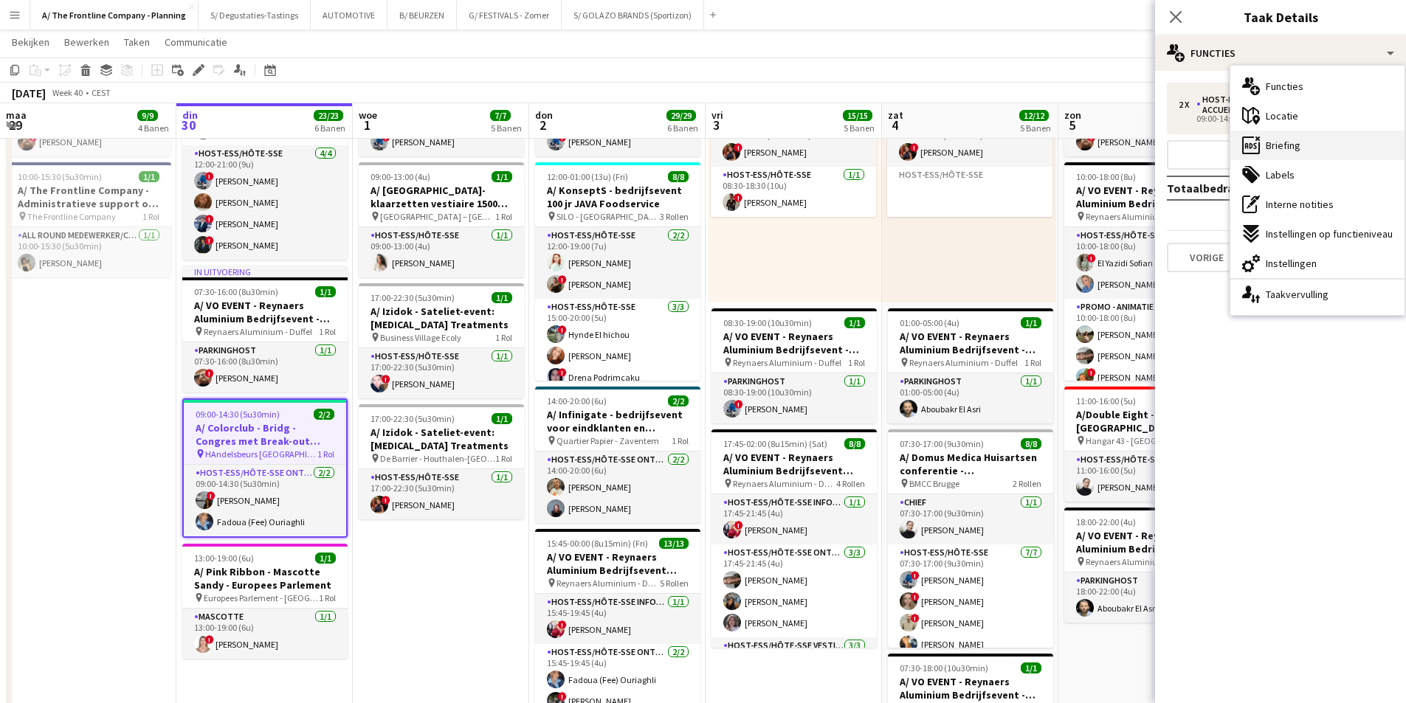
click at [1307, 143] on div "ads-window Briefing" at bounding box center [1318, 146] width 174 height 30
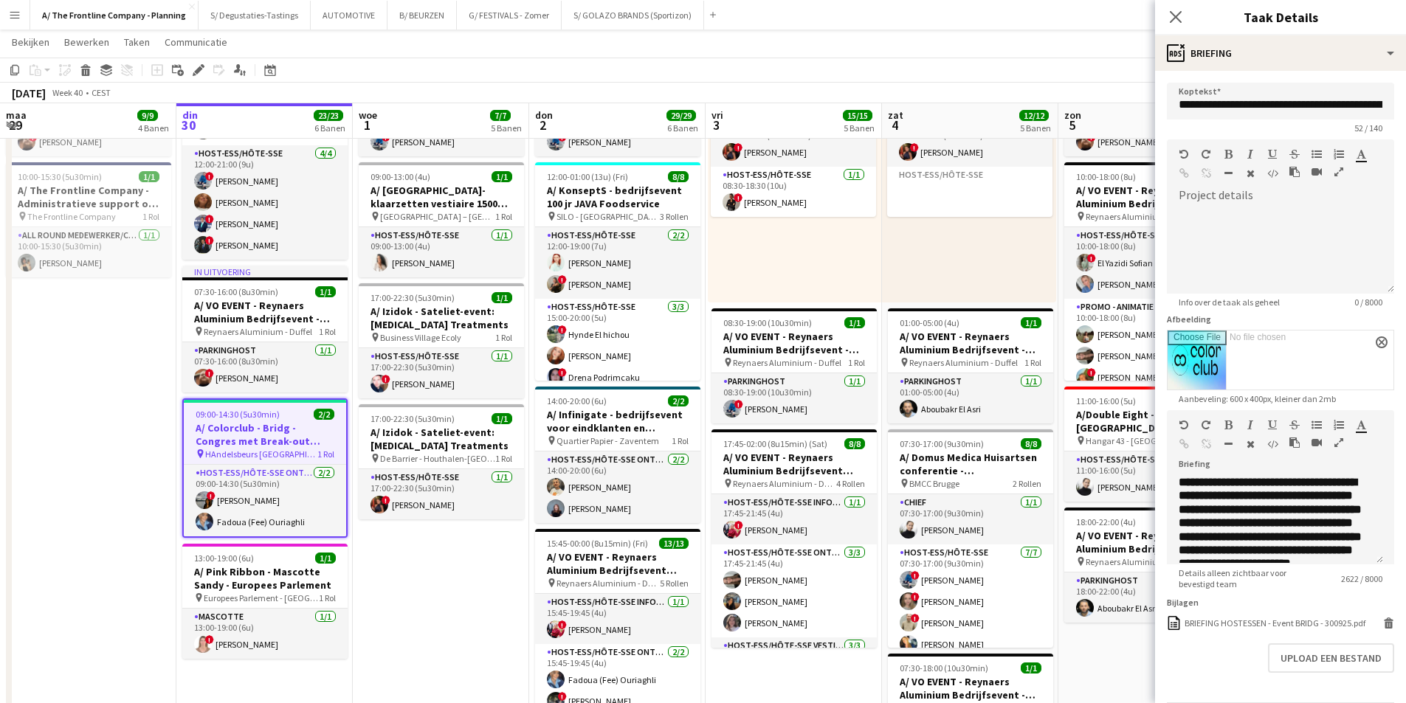
click at [1341, 441] on icon "button" at bounding box center [1339, 443] width 9 height 10
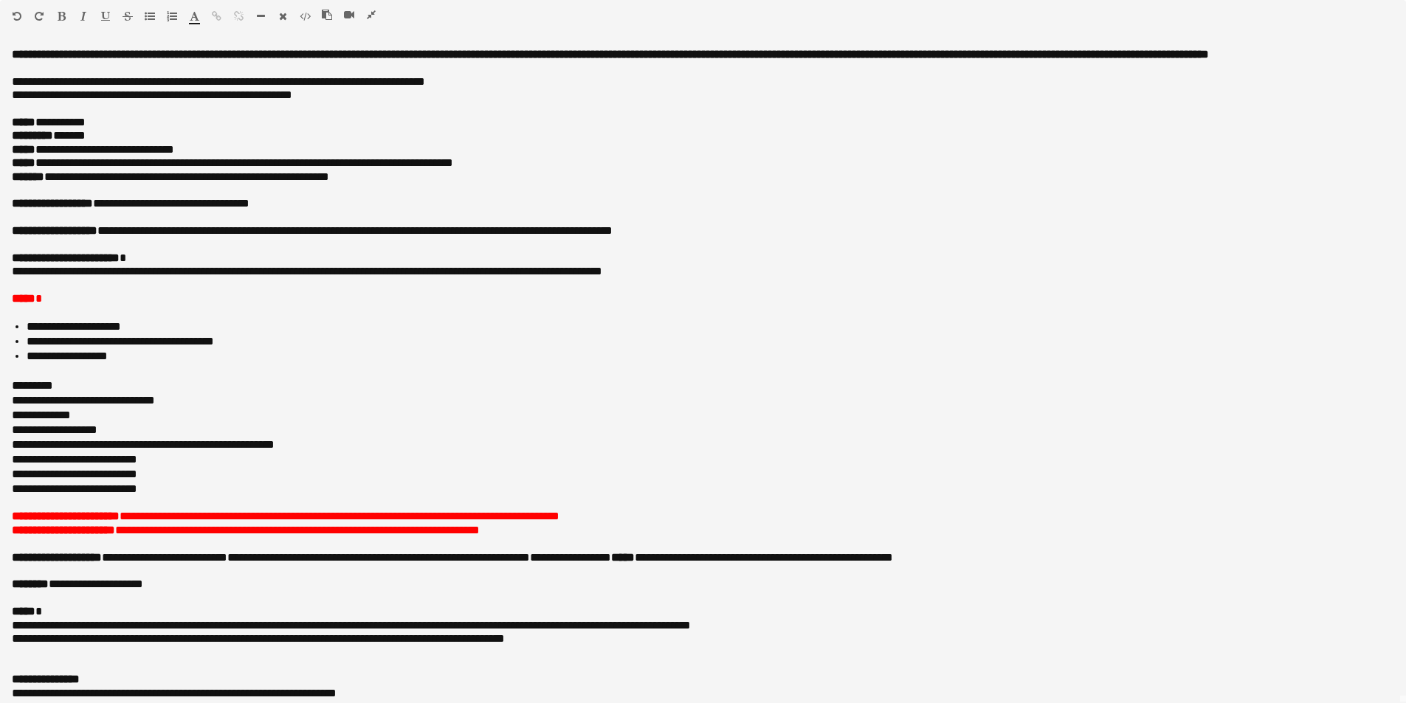
click at [375, 12] on icon "button" at bounding box center [371, 15] width 9 height 10
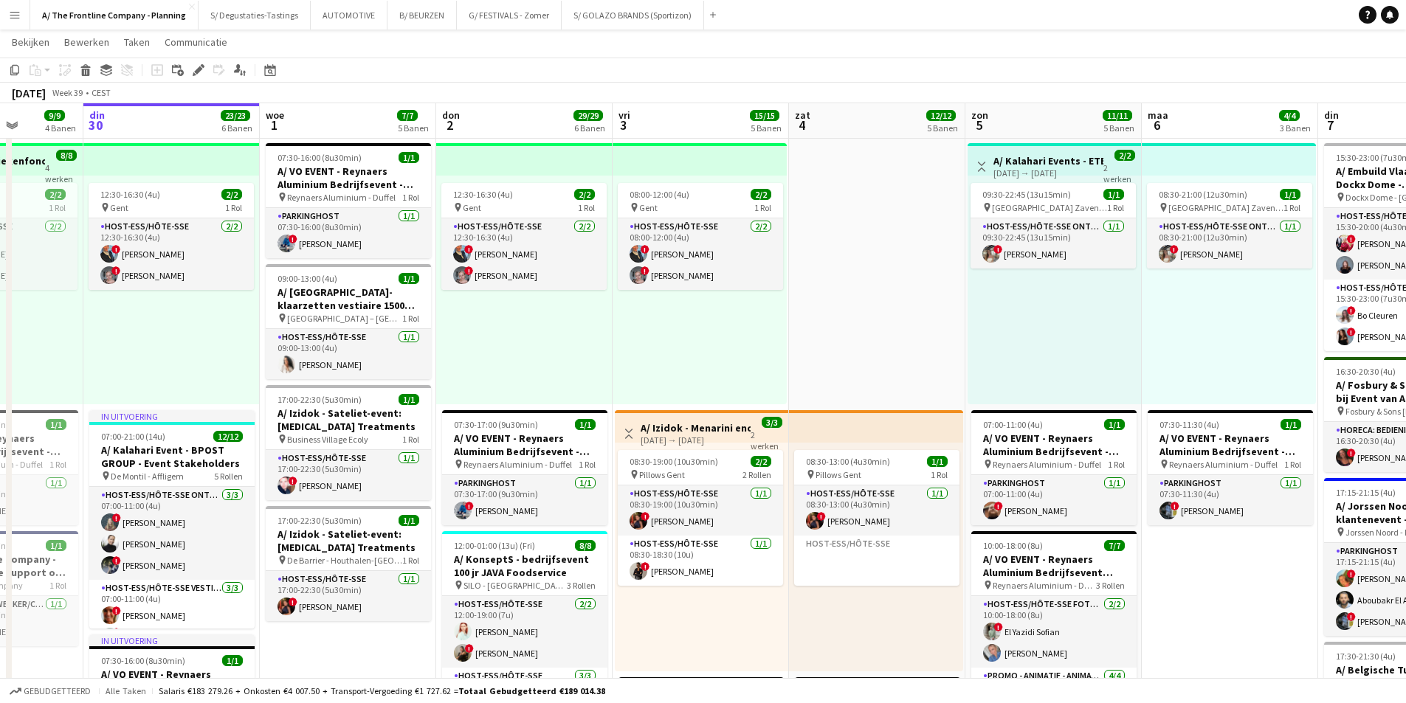
scroll to position [0, 464]
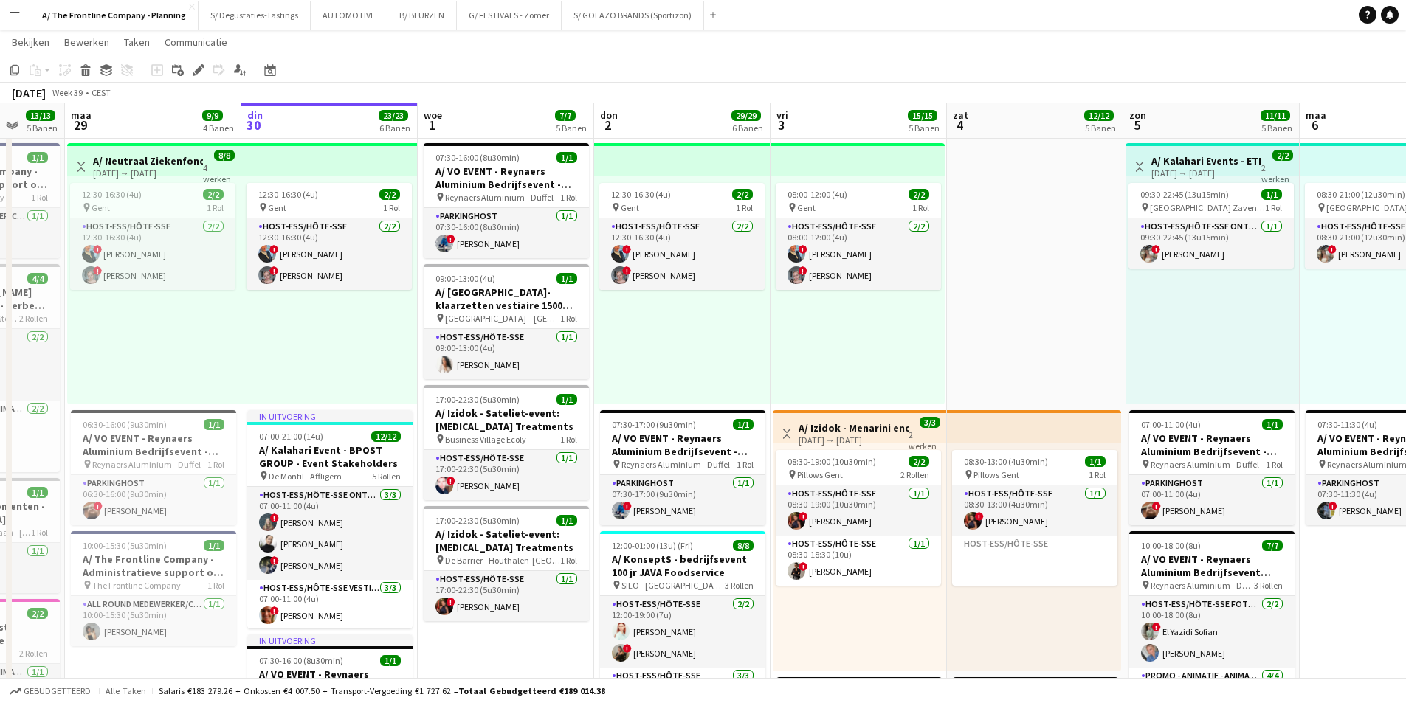
drag, startPoint x: 627, startPoint y: 377, endPoint x: 483, endPoint y: 378, distance: 143.2
click at [483, 378] on app-calendar-viewport "vri 26 3/3 2 Banen zat 27 5/5 5 Banen zon 28 13/13 5 Banen maa 29 9/9 4 Banen d…" at bounding box center [703, 595] width 1406 height 1666
click at [519, 350] on app-card-role "Host-ess/Hôte-sse 1/1 09:00-13:00 (4u) Evelien Verachtert" at bounding box center [506, 354] width 165 height 50
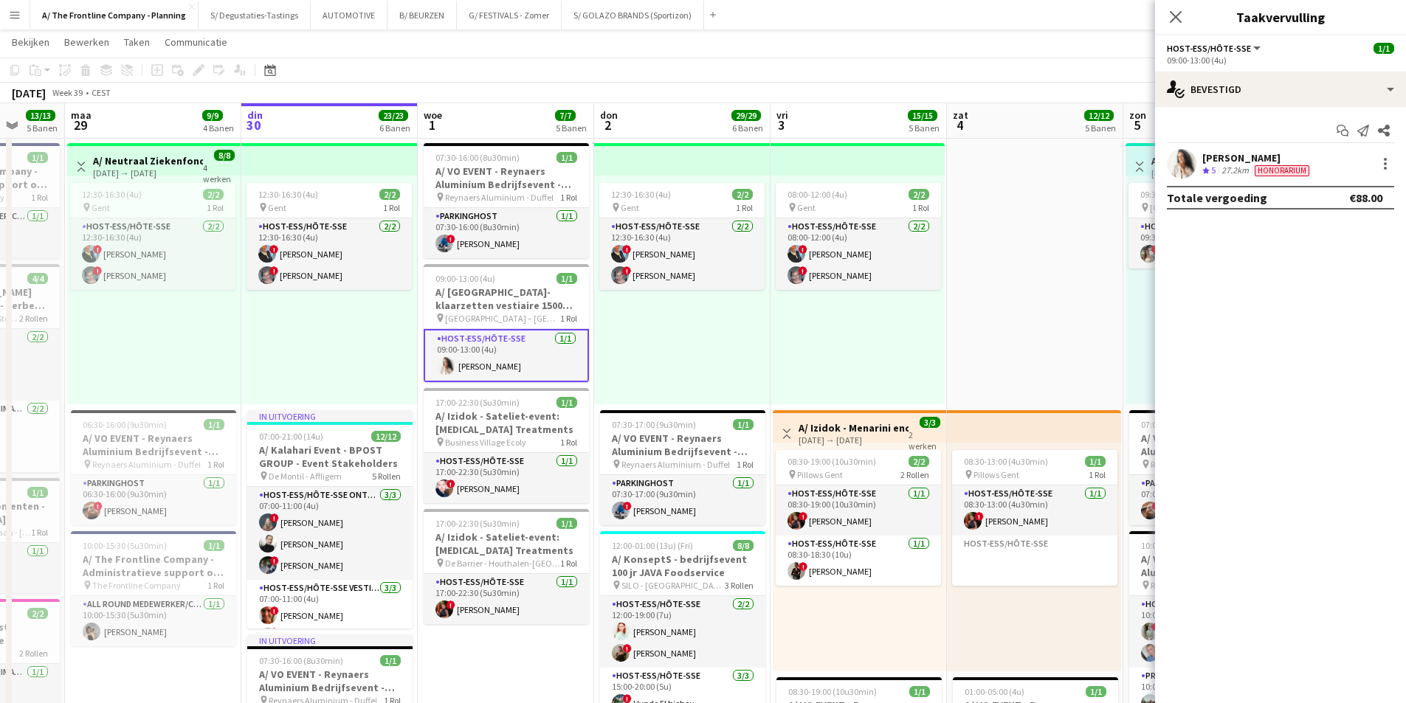
click at [1223, 161] on div "[PERSON_NAME]" at bounding box center [1257, 157] width 110 height 13
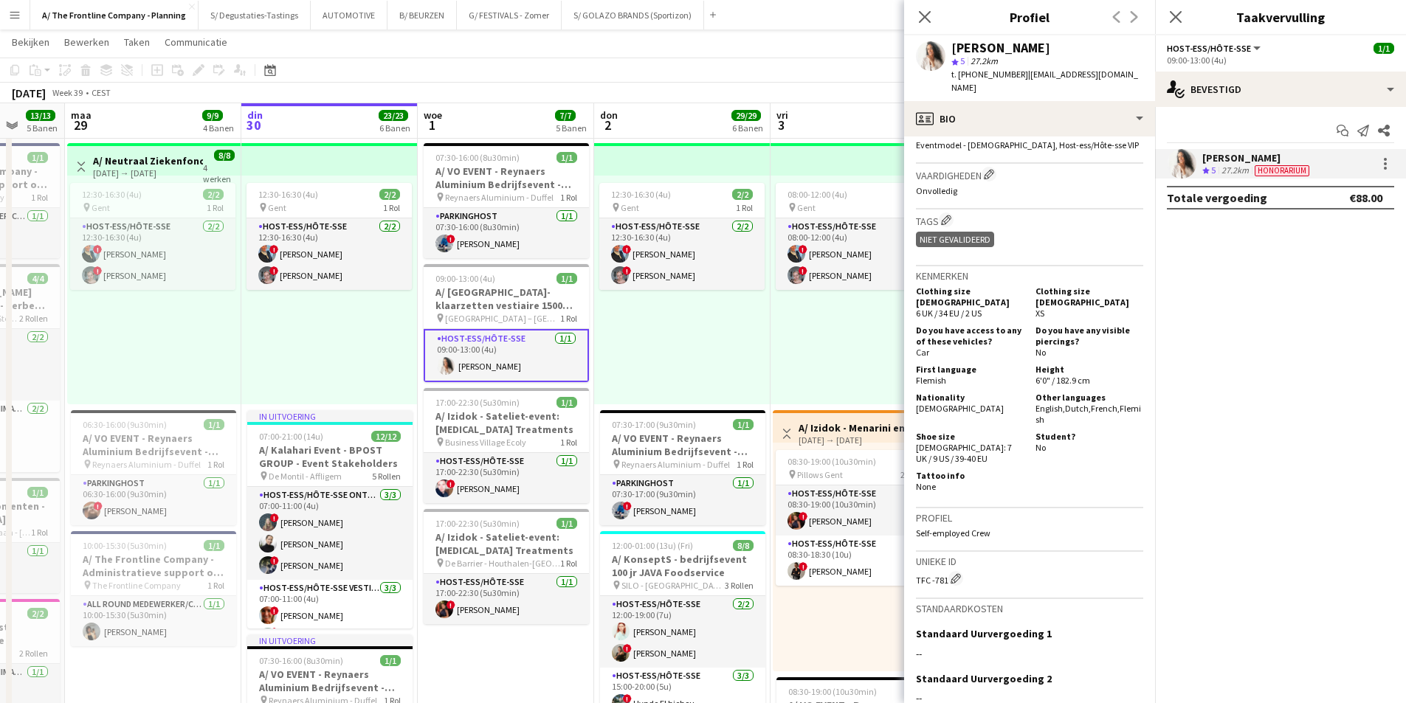
scroll to position [591, 0]
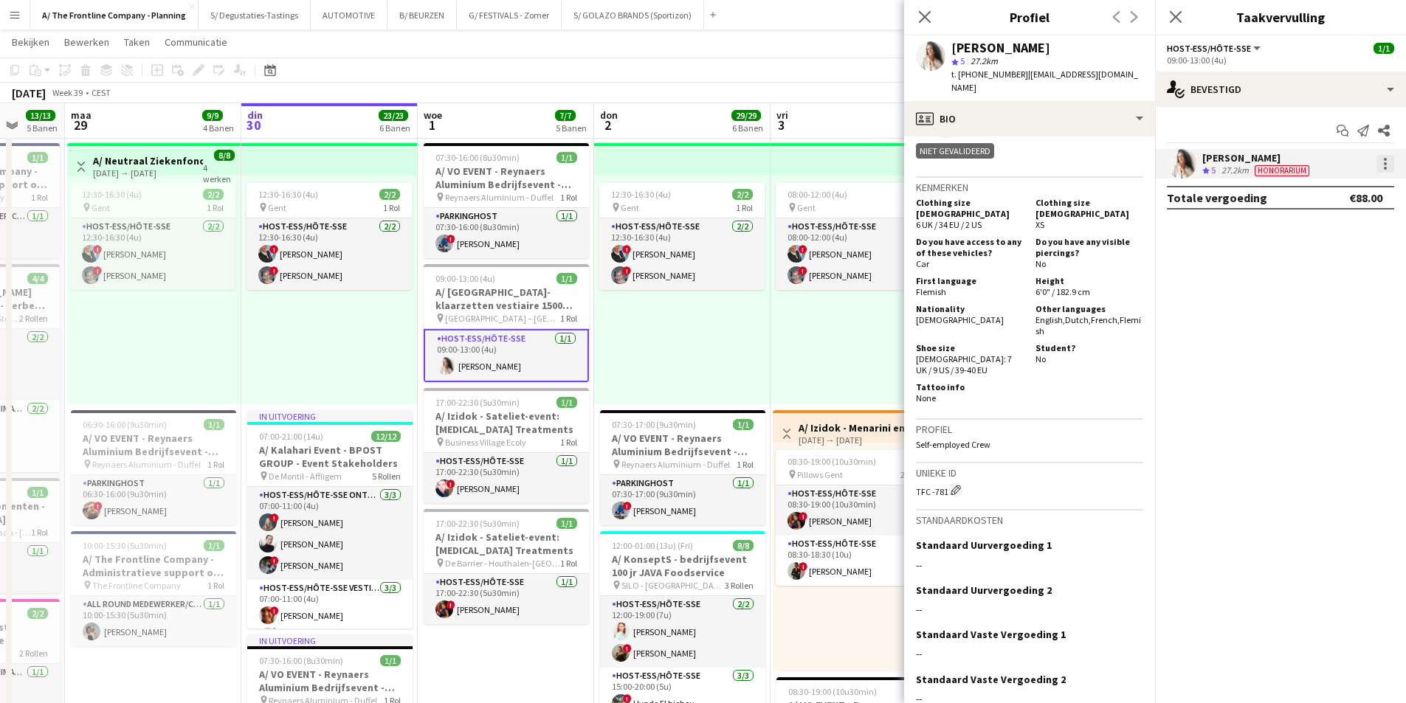
click at [1380, 171] on div at bounding box center [1386, 164] width 18 height 18
click at [1350, 196] on span "Bewerk vergoeding" at bounding box center [1323, 191] width 101 height 13
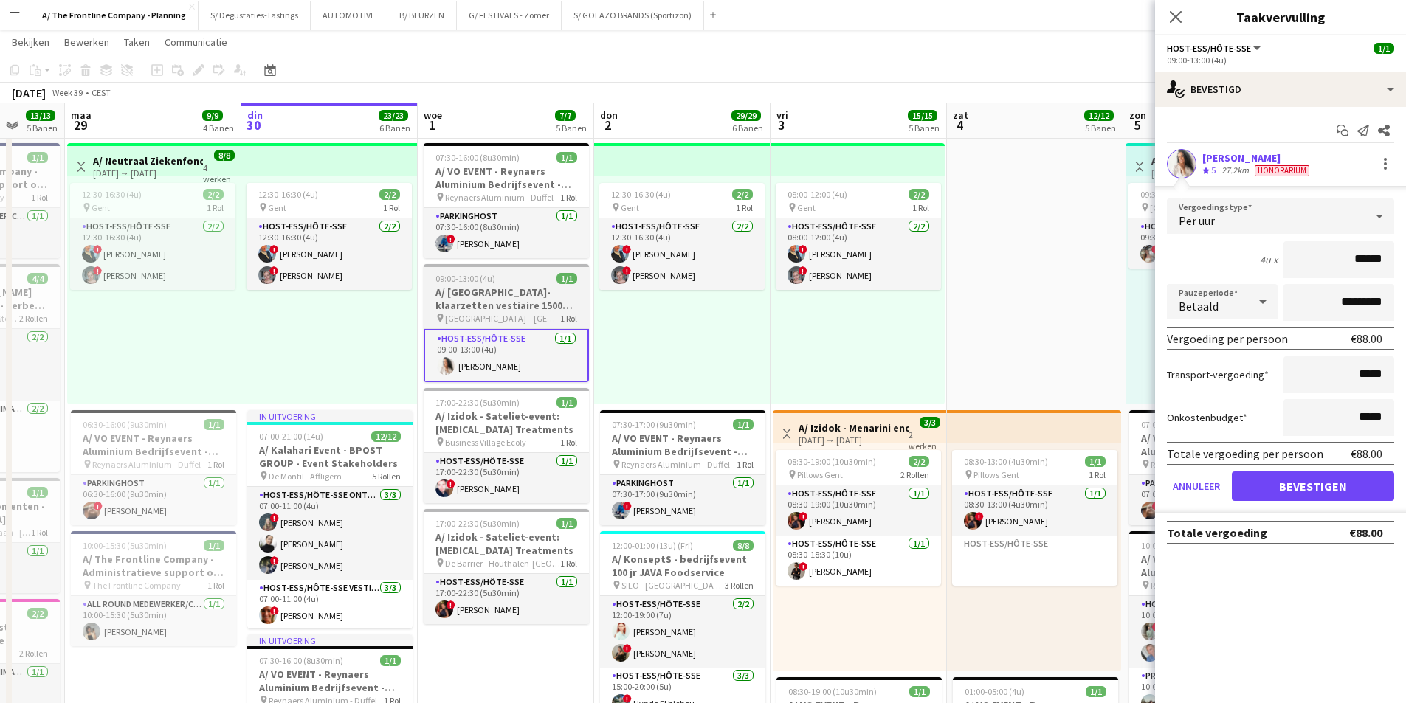
click at [500, 303] on h3 "A/ [GEOGRAPHIC_DATA]- klaarzetten vestiaire 1500 pax - Préparation du vestiaire…" at bounding box center [506, 299] width 165 height 27
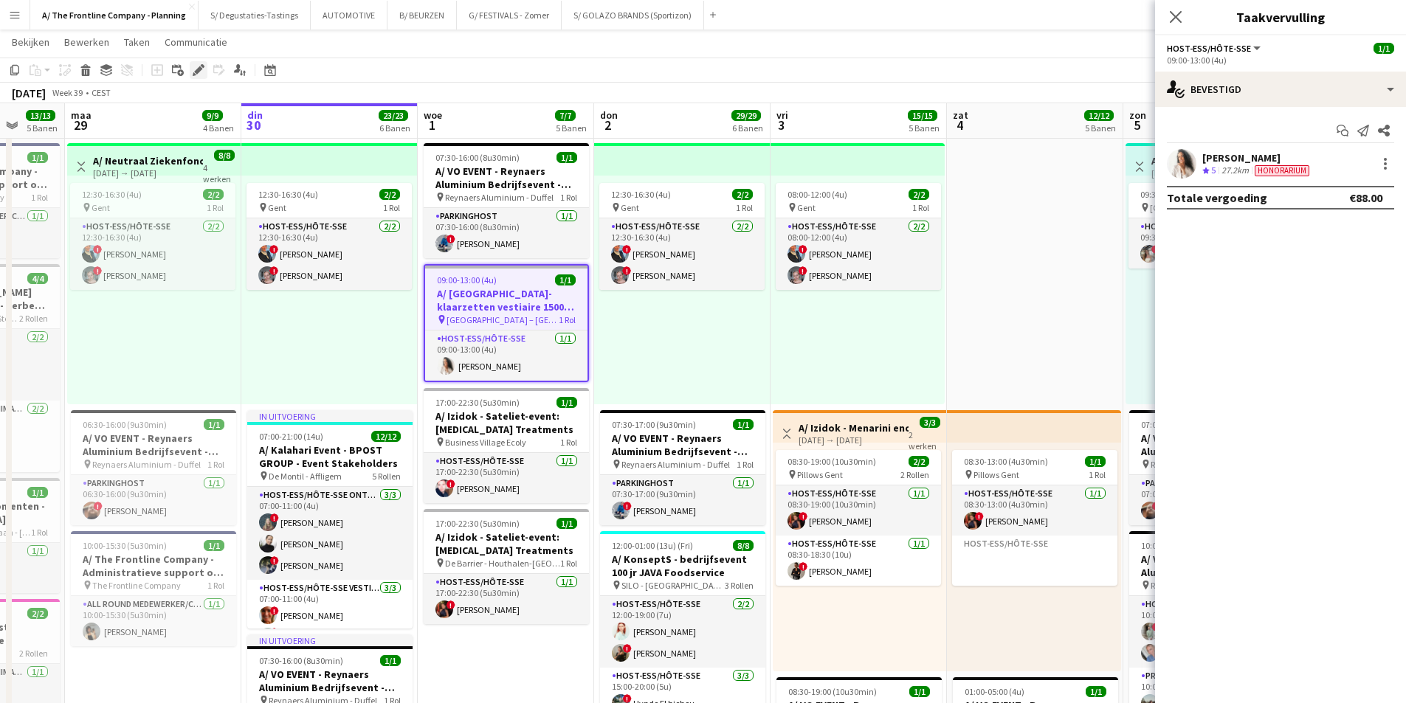
click at [202, 72] on icon "Bewerken" at bounding box center [199, 70] width 12 height 12
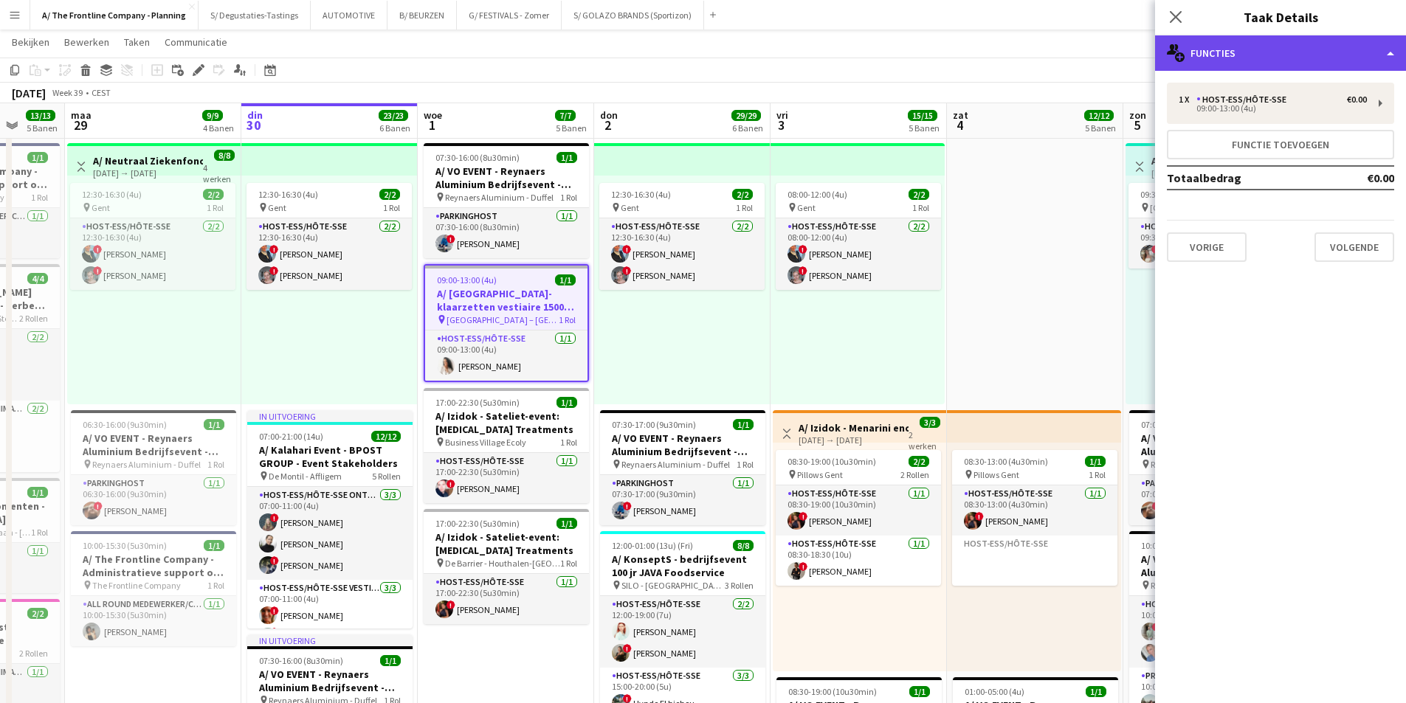
click at [1284, 50] on div "multiple-users-add Functies" at bounding box center [1280, 52] width 251 height 35
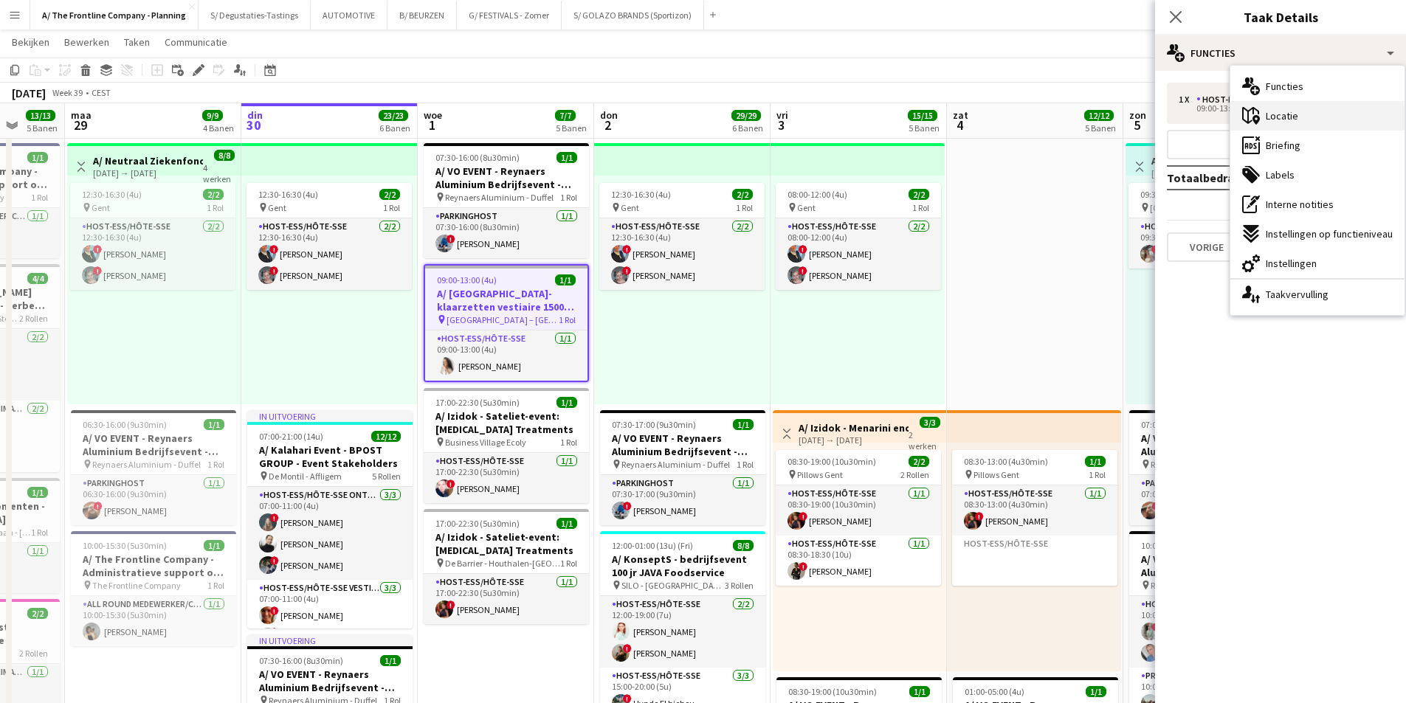
click at [1308, 125] on div "maps-pin-1 Locatie" at bounding box center [1318, 116] width 174 height 30
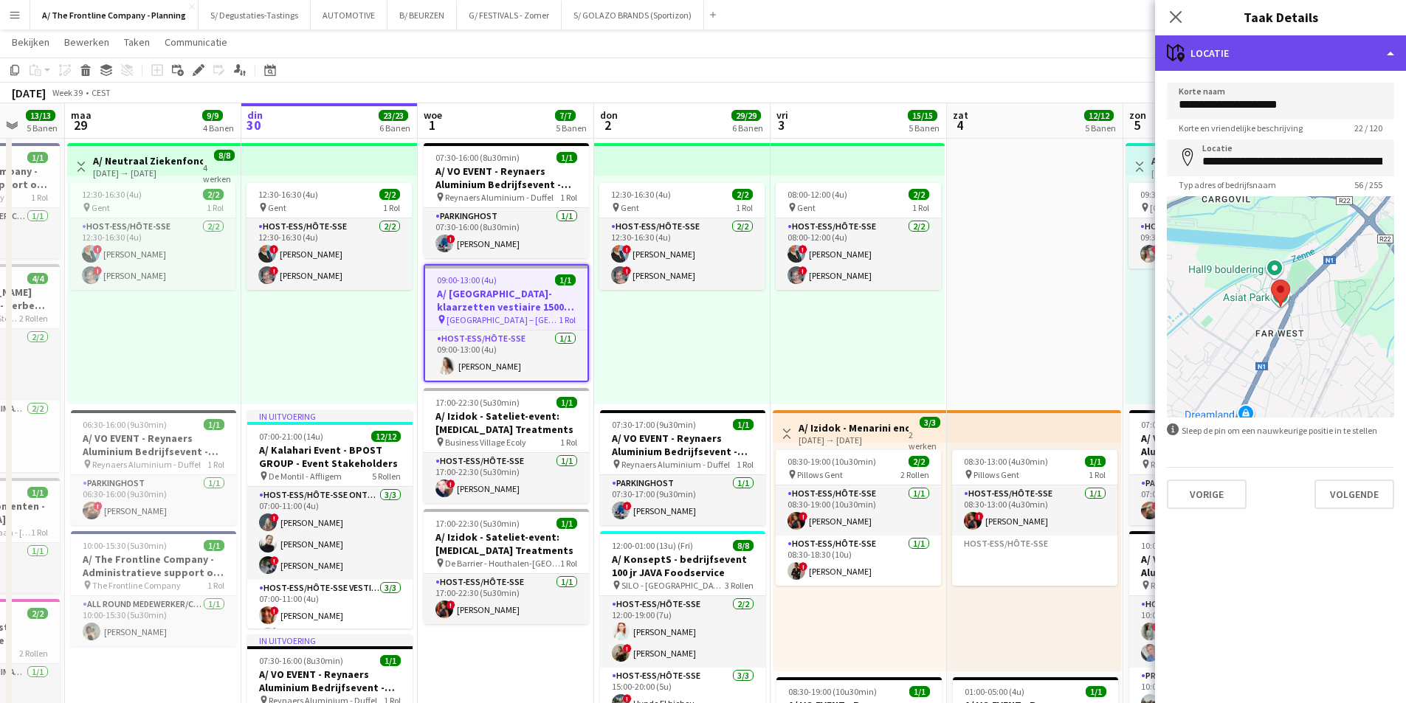
click at [1299, 61] on div "maps-pin-1 Locatie" at bounding box center [1280, 52] width 251 height 35
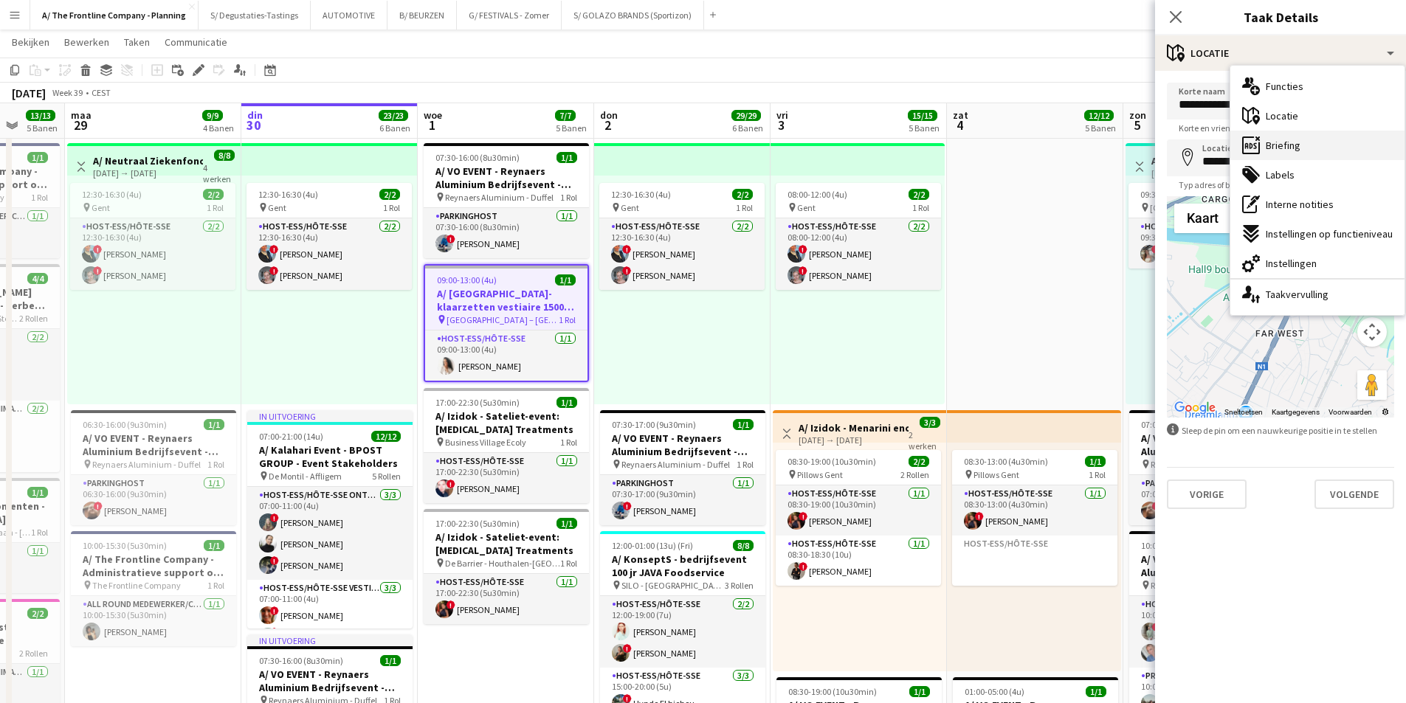
click at [1315, 146] on div "ads-window Briefing" at bounding box center [1318, 146] width 174 height 30
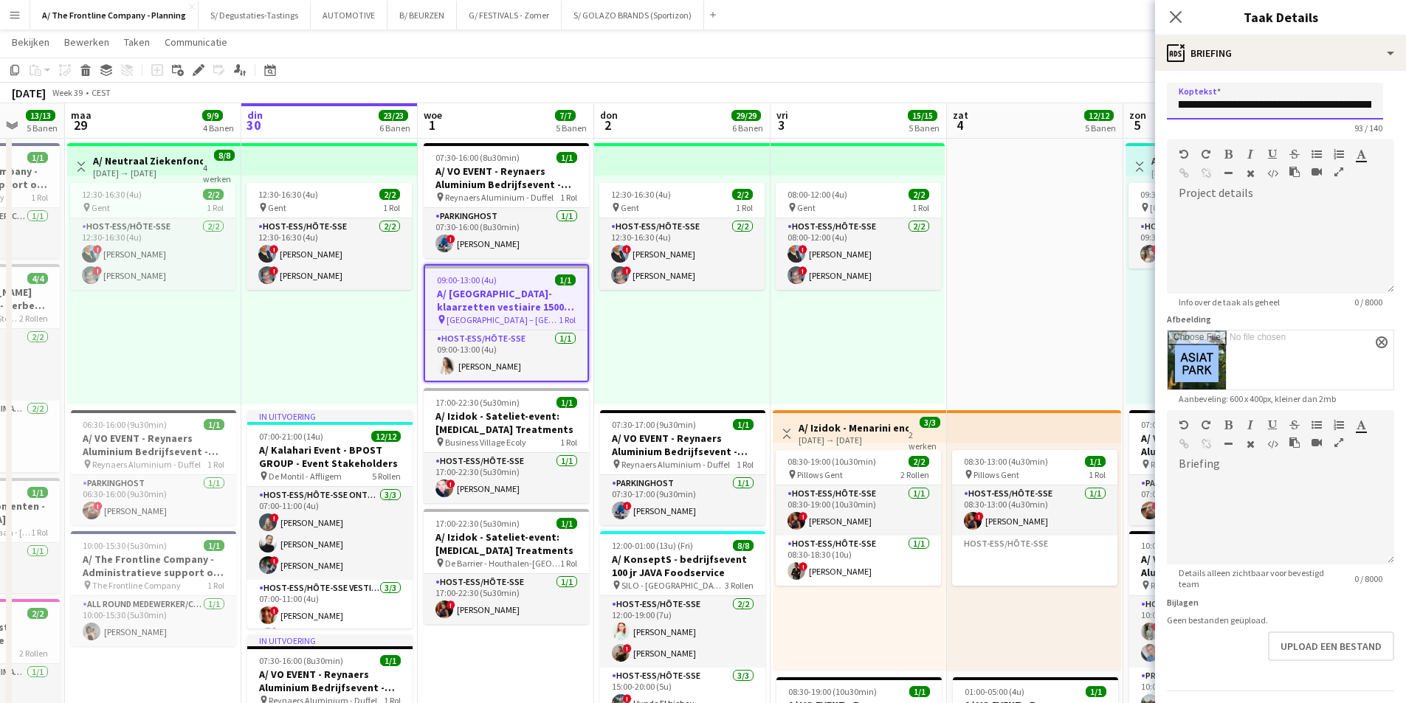
scroll to position [0, 254]
drag, startPoint x: 1195, startPoint y: 105, endPoint x: 1417, endPoint y: 105, distance: 221.5
click at [1406, 105] on html "Menu Borden Borden Borden Alle taken Status Werkforce Werkforce Mijn personeel …" at bounding box center [703, 579] width 1406 height 1749
click at [489, 354] on app-card-role "Host-ess/Hôte-sse 1/1 09:00-13:00 (4u) Evelien Verachtert" at bounding box center [506, 356] width 162 height 50
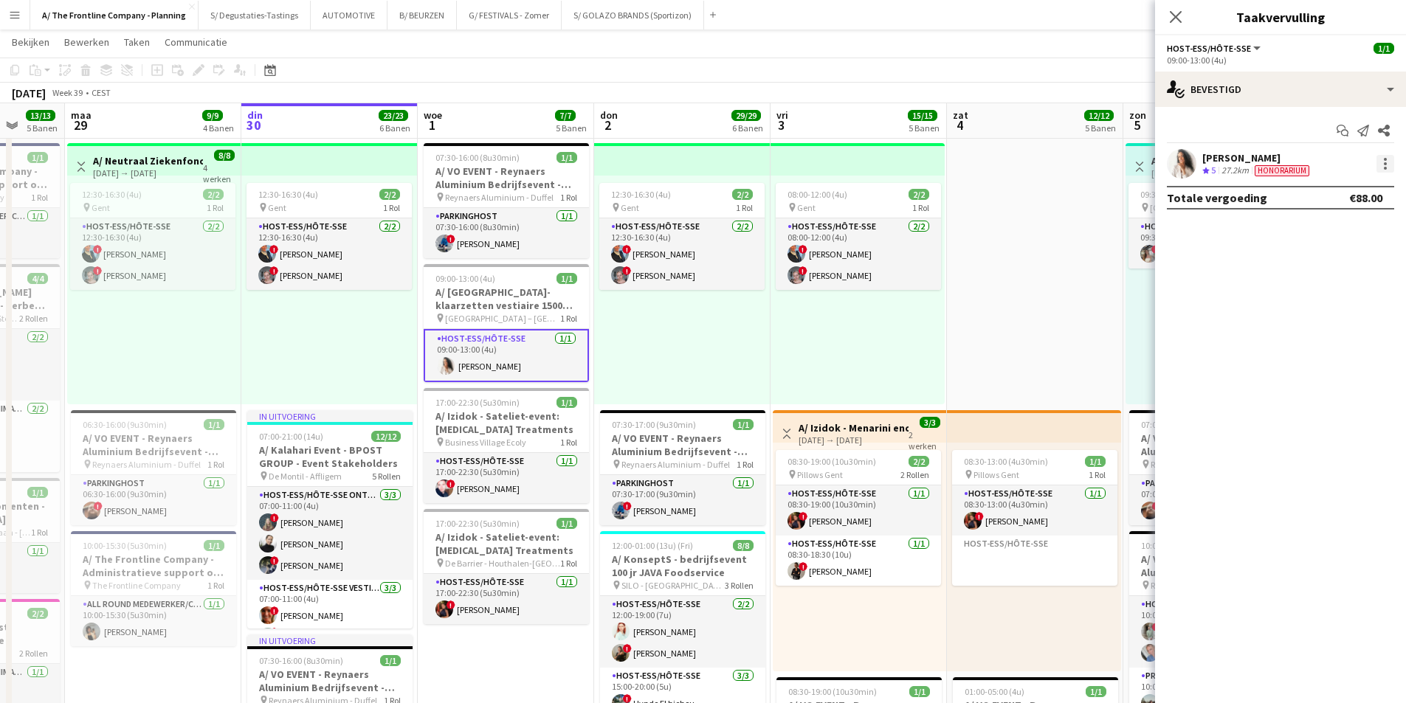
click at [1391, 162] on div at bounding box center [1386, 164] width 18 height 18
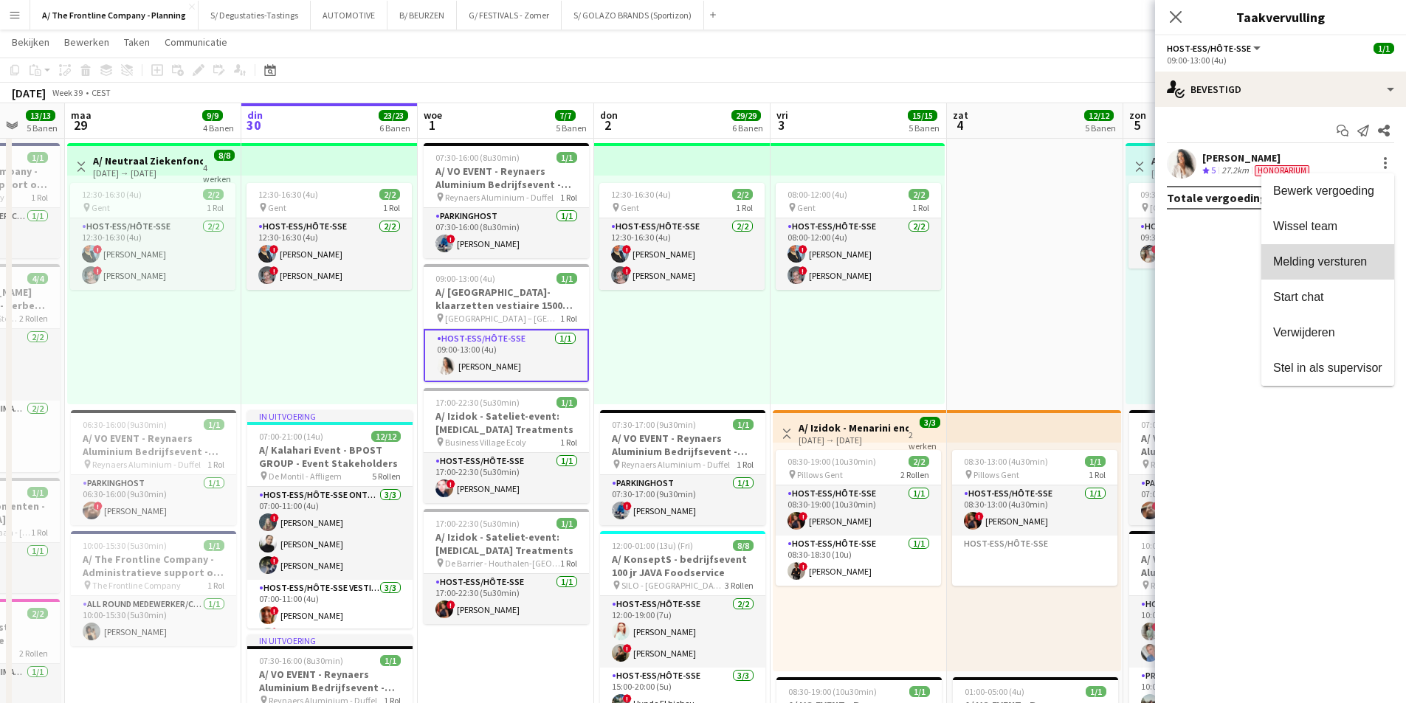
click at [1349, 252] on button "Melding versturen" at bounding box center [1328, 261] width 133 height 35
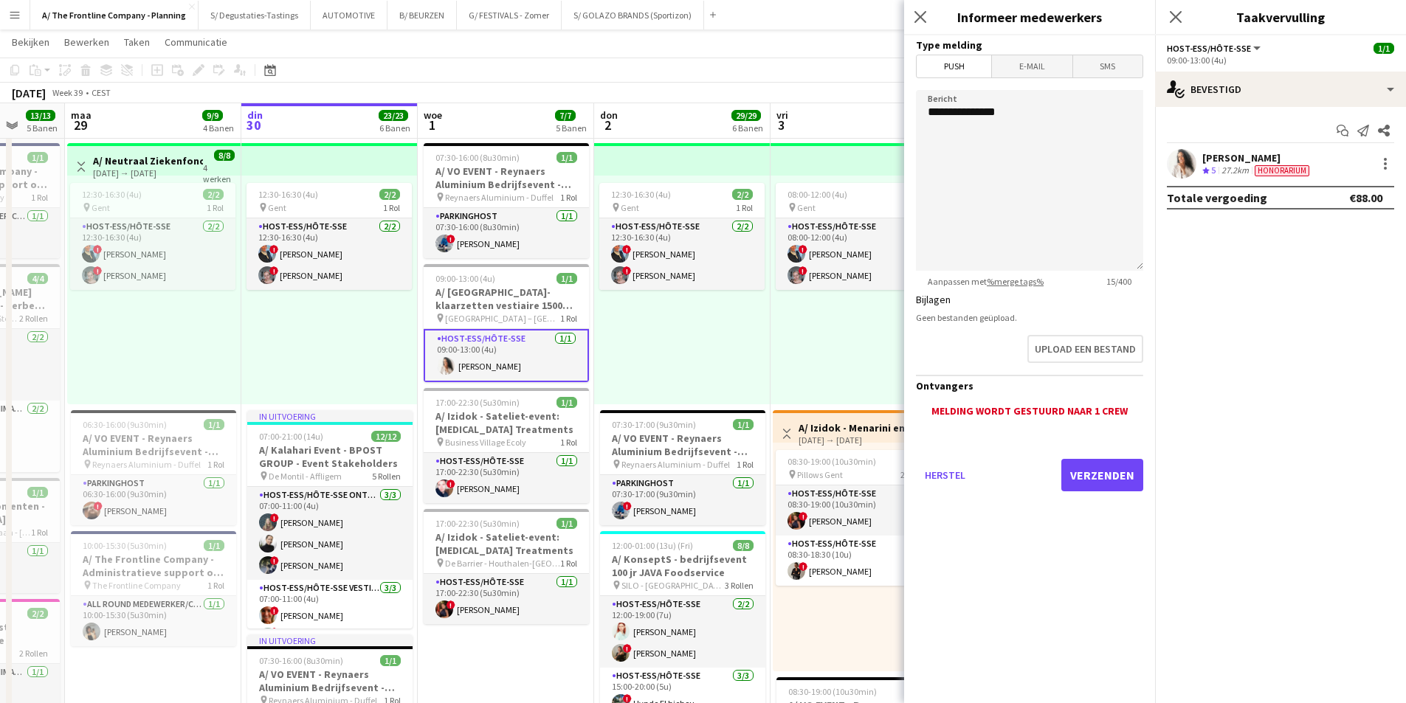
click at [1004, 69] on span "E-mail" at bounding box center [1032, 66] width 80 height 22
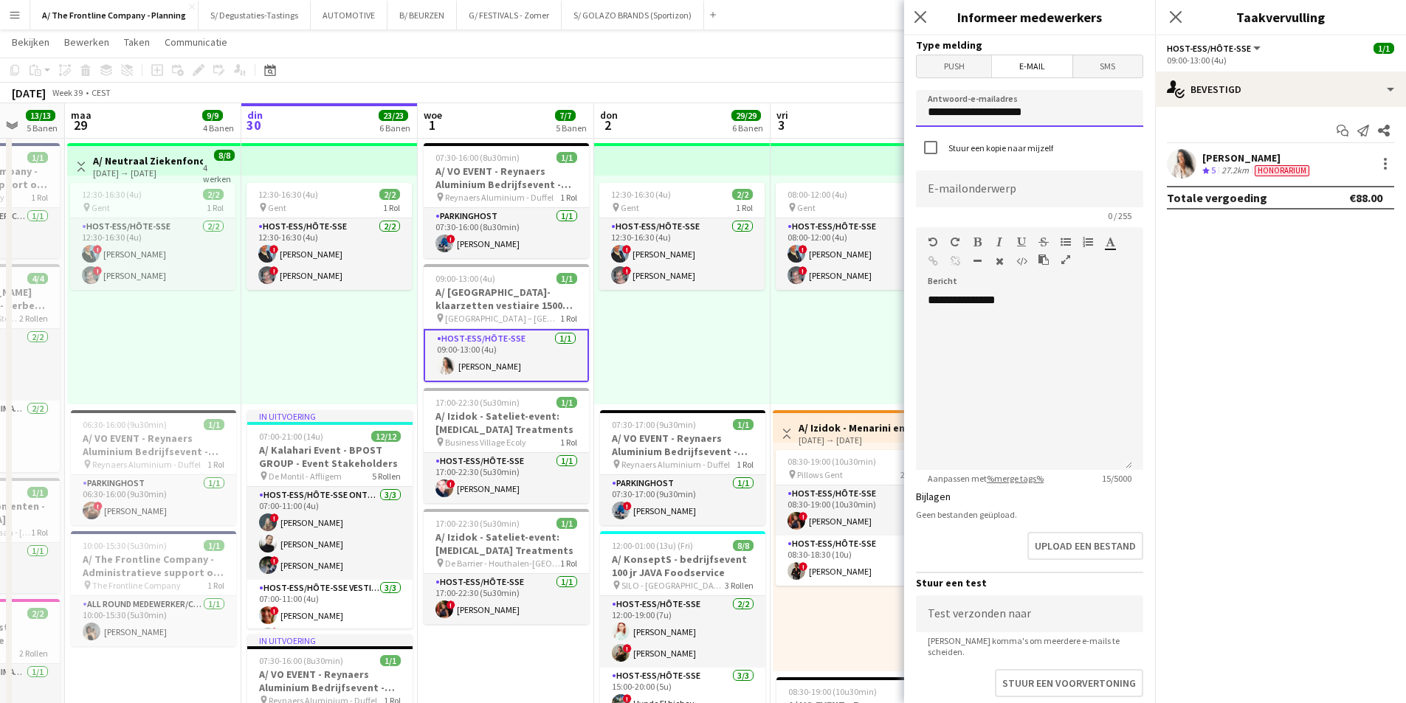
click at [991, 110] on input "**********" at bounding box center [1029, 108] width 227 height 37
type input "**********"
click at [958, 181] on input "**********" at bounding box center [1029, 189] width 227 height 37
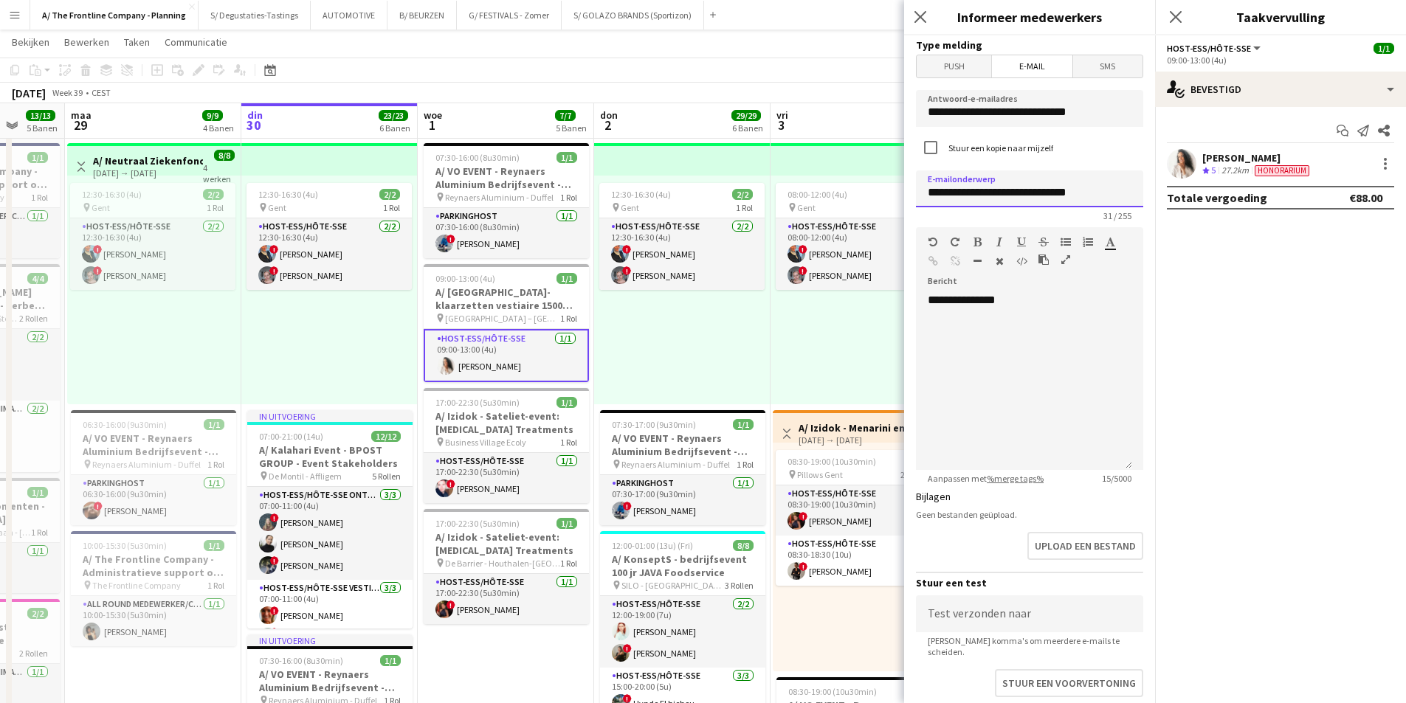
click at [958, 181] on input "**********" at bounding box center [1029, 189] width 227 height 37
paste input "**********"
drag, startPoint x: 1130, startPoint y: 192, endPoint x: 1014, endPoint y: 202, distance: 116.4
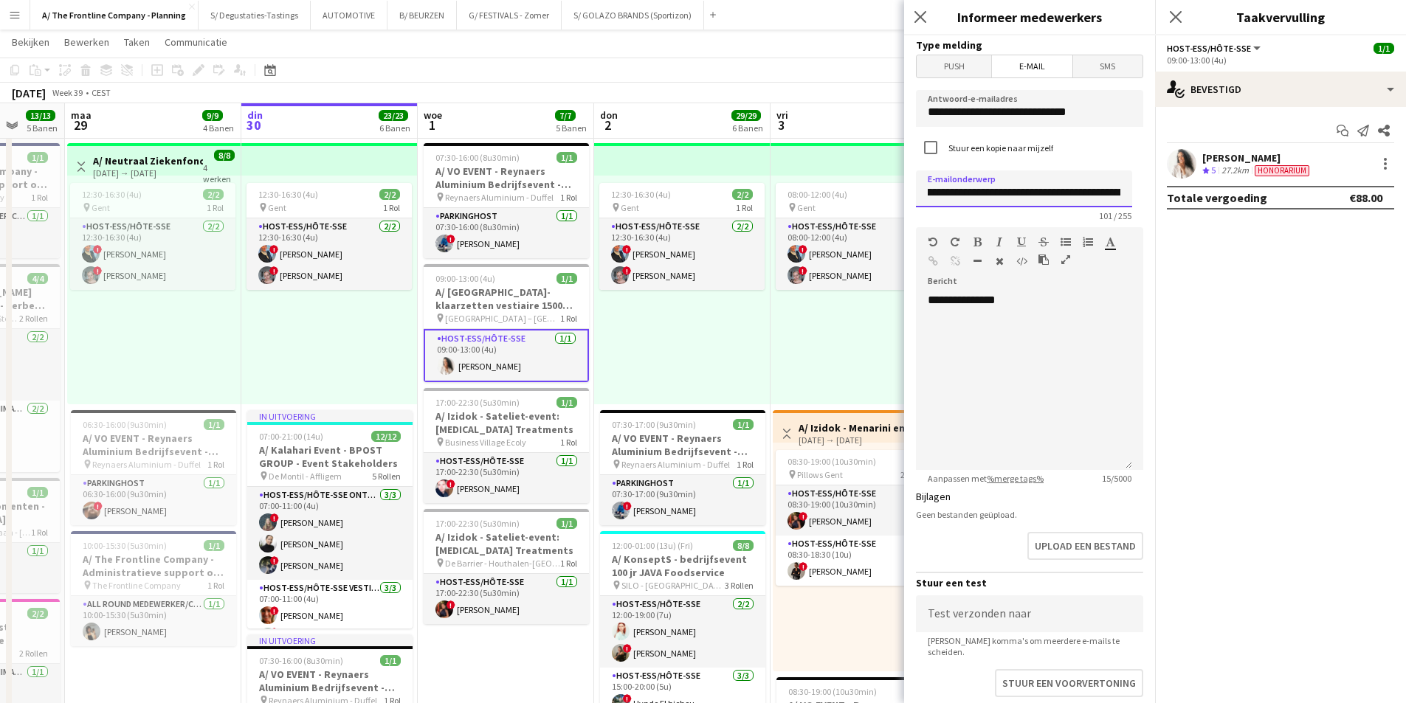
click at [1014, 202] on input "**********" at bounding box center [1024, 189] width 216 height 37
drag, startPoint x: 1038, startPoint y: 196, endPoint x: 890, endPoint y: 192, distance: 147.7
click at [890, 192] on body "Menu Borden Borden Borden Alle taken Status Werkforce Werkforce Mijn personeel …" at bounding box center [703, 579] width 1406 height 1749
click at [975, 190] on input "**********" at bounding box center [1024, 189] width 216 height 37
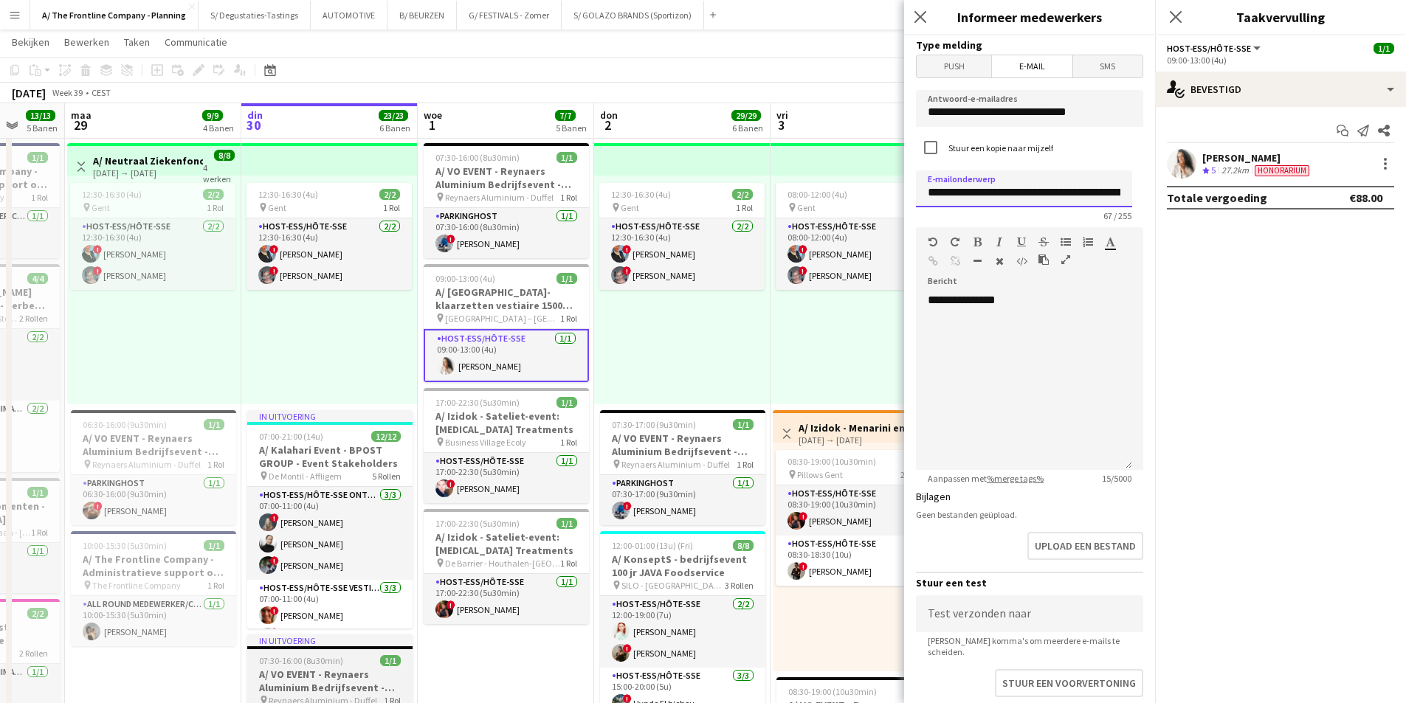
type input "**********"
click at [997, 353] on div "**********" at bounding box center [1024, 381] width 216 height 177
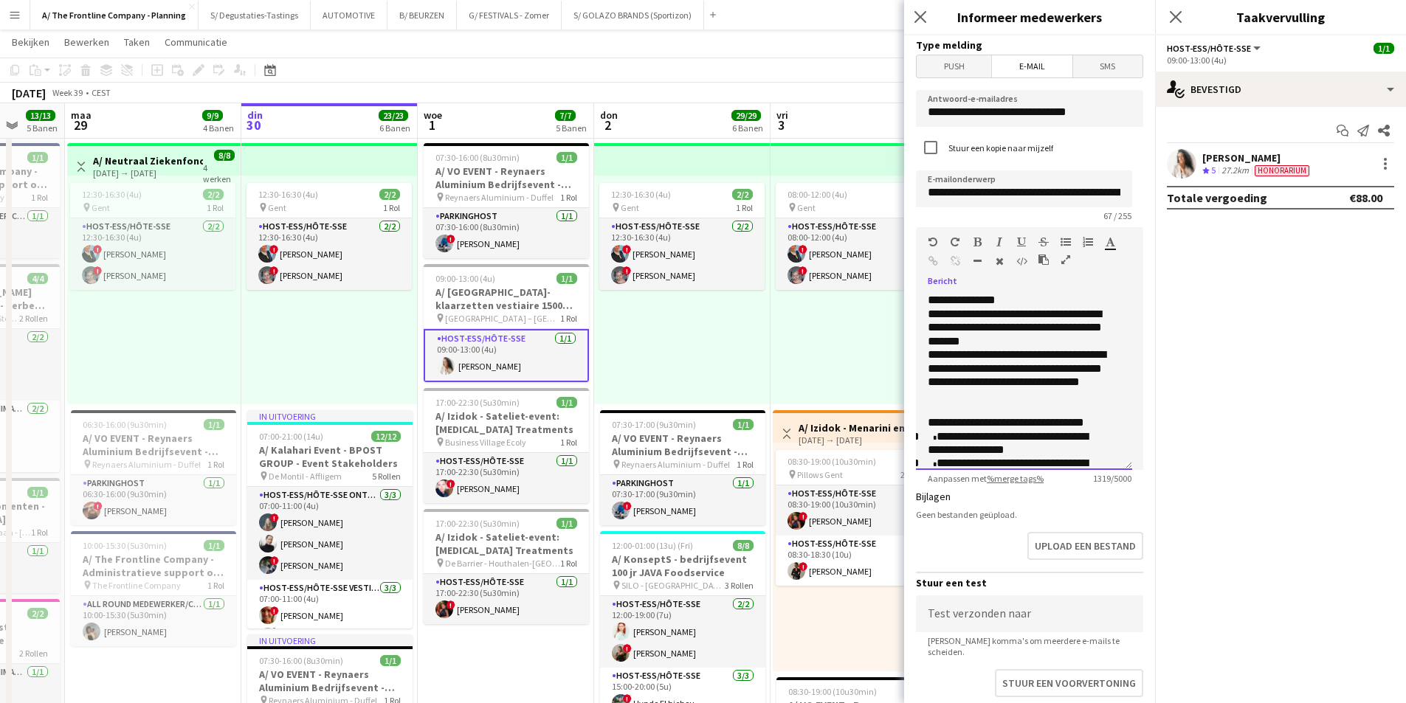
scroll to position [451, 0]
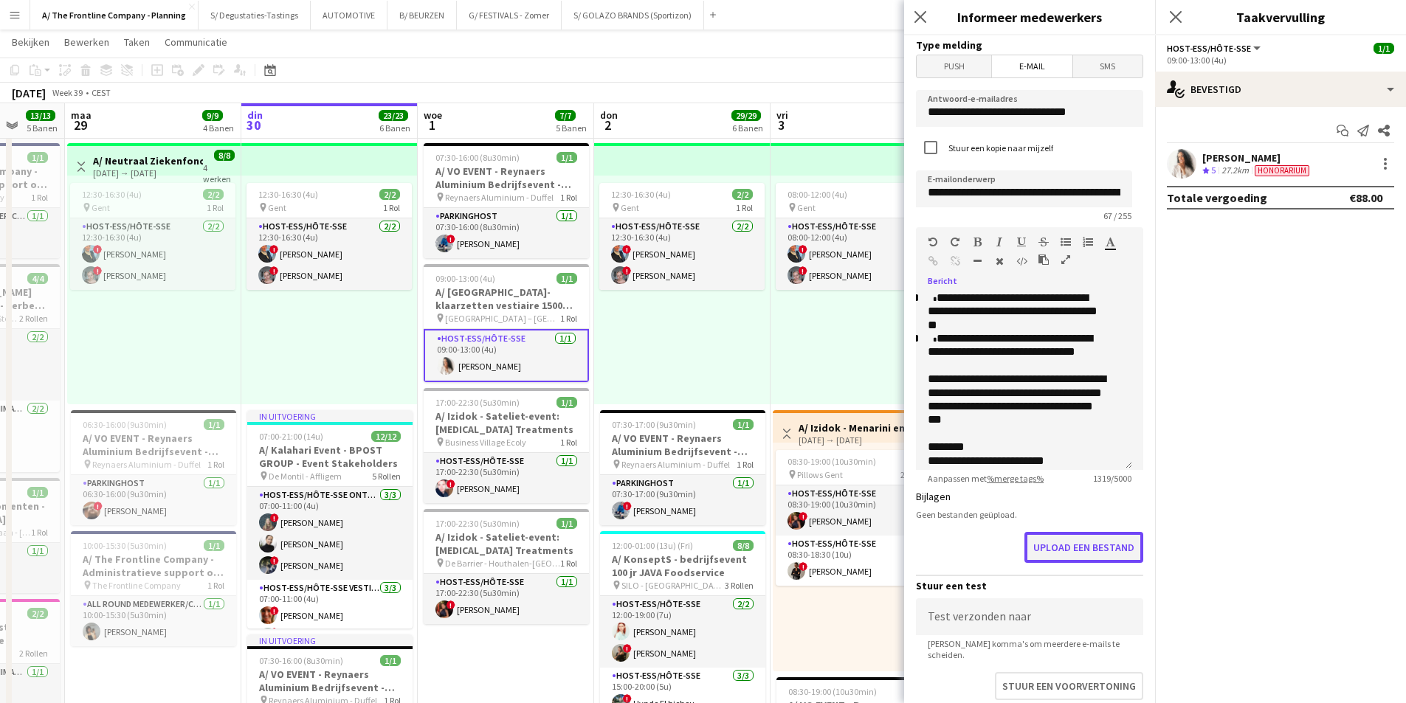
click at [1064, 551] on button "Upload een bestand" at bounding box center [1084, 547] width 119 height 31
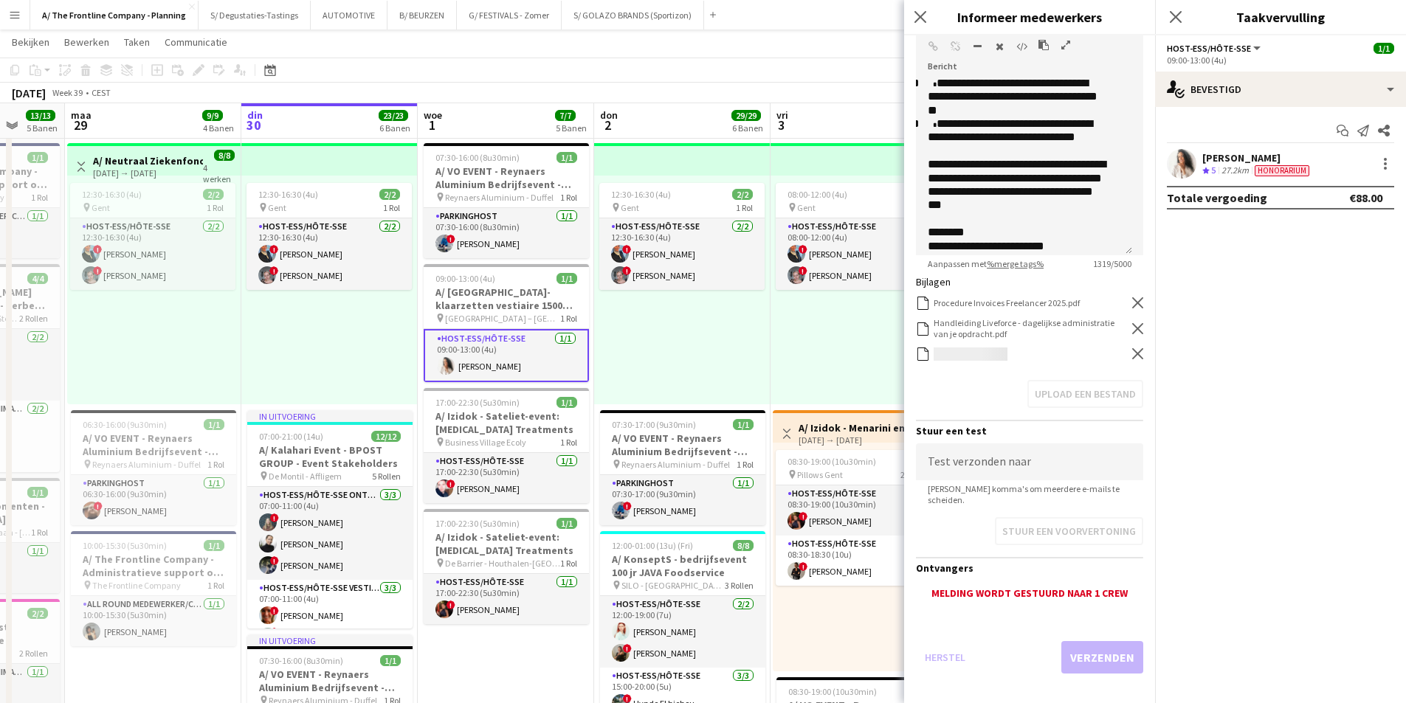
scroll to position [216, 0]
click at [1076, 641] on button "Verzenden" at bounding box center [1102, 657] width 82 height 32
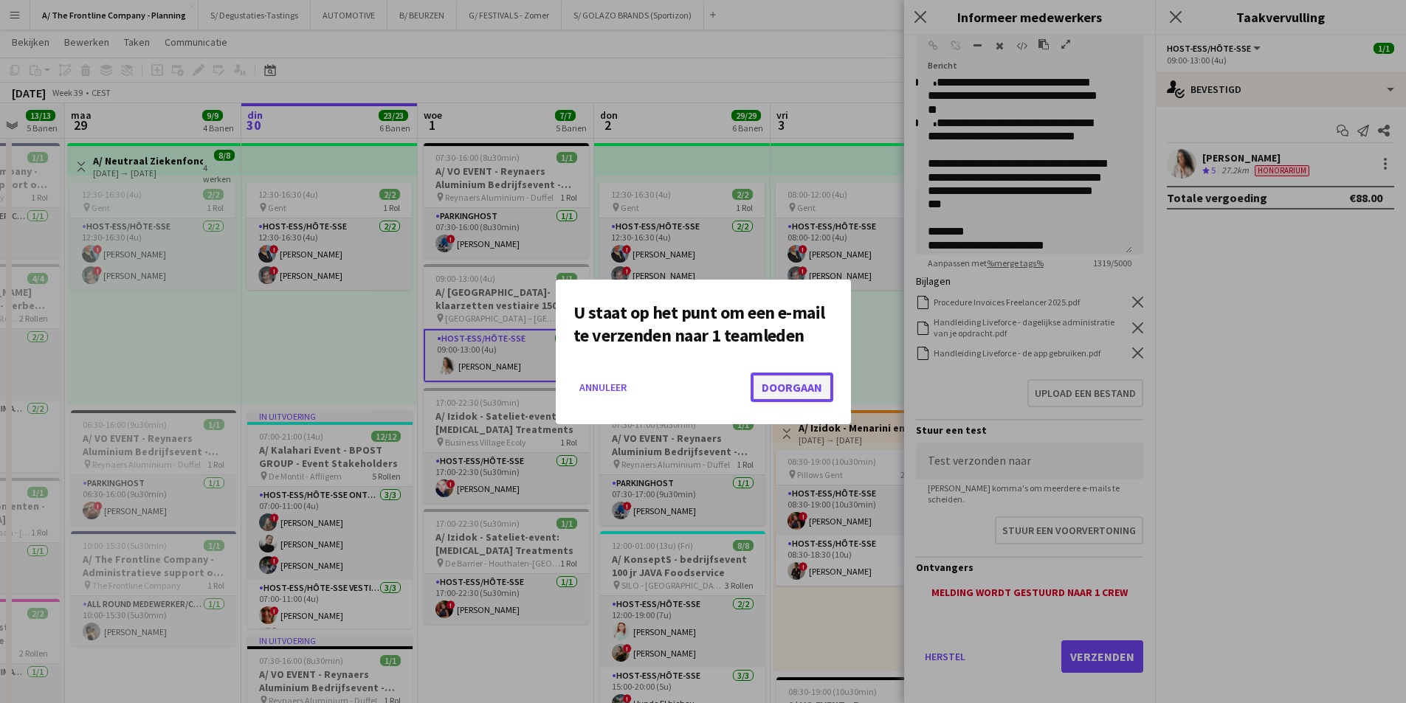
click at [772, 383] on button "Doorgaan" at bounding box center [792, 388] width 83 height 30
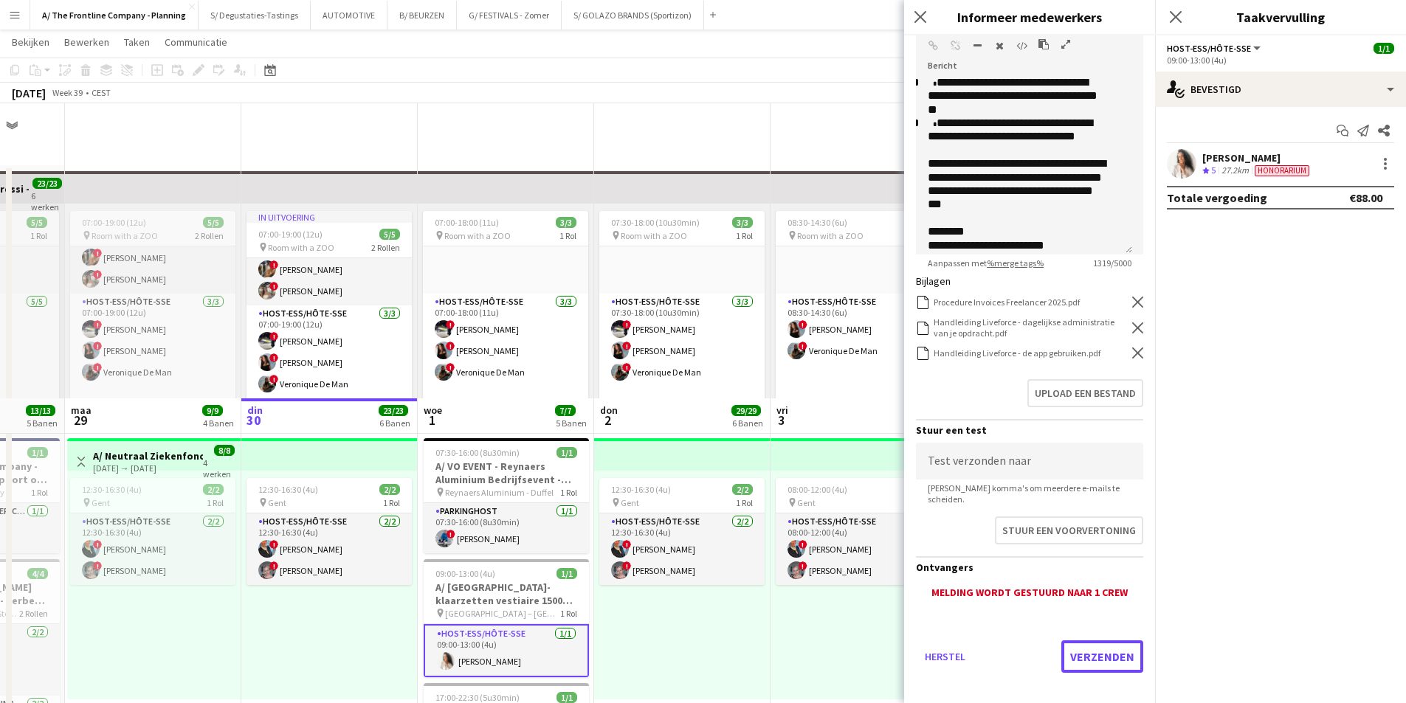
scroll to position [295, 0]
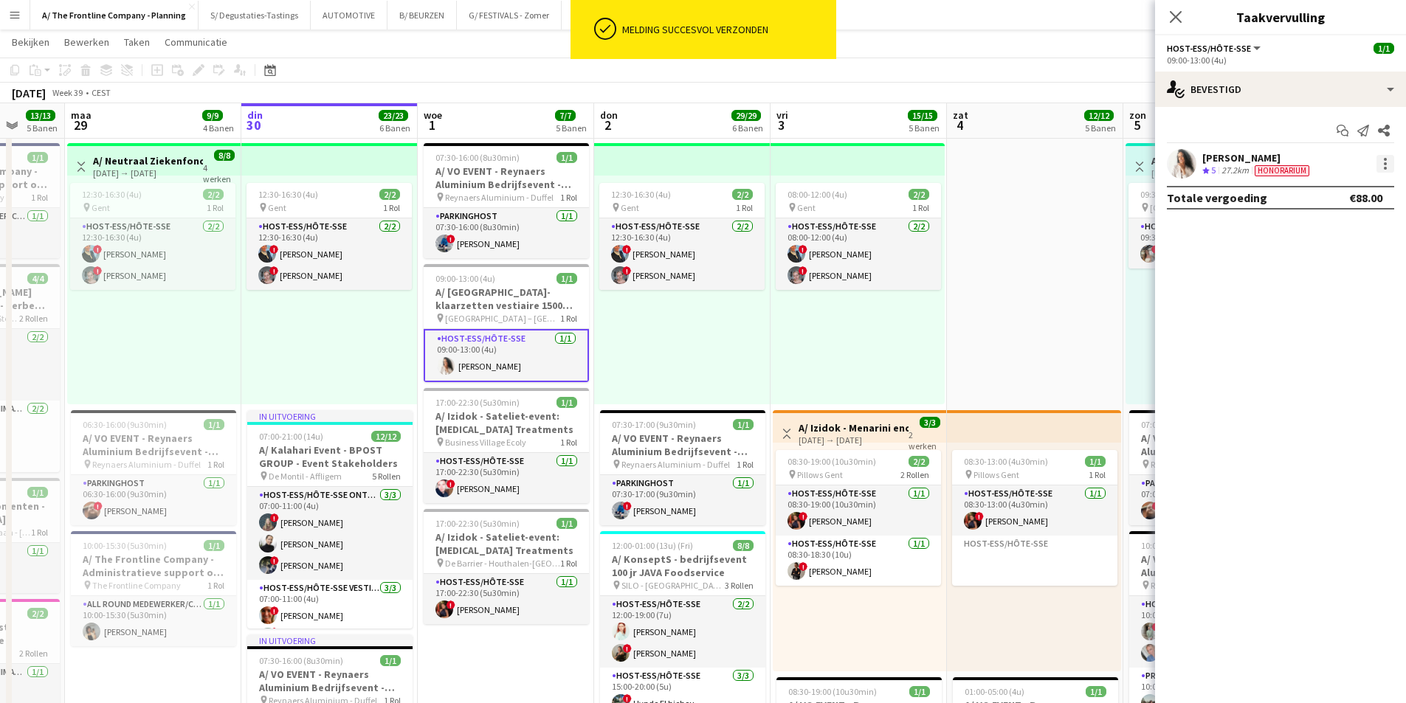
click at [1383, 164] on div at bounding box center [1386, 164] width 18 height 18
click at [1357, 266] on span "Melding versturen" at bounding box center [1320, 261] width 94 height 13
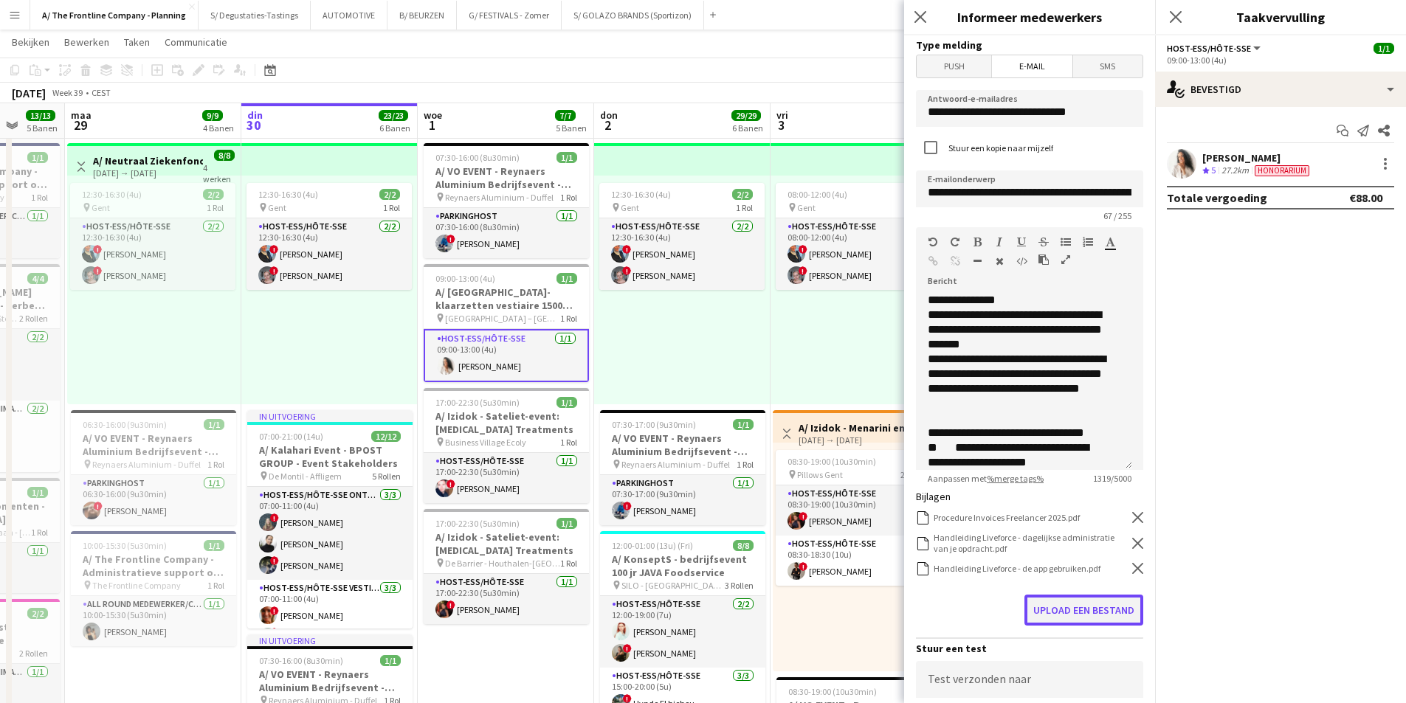
click at [1033, 613] on button "Upload een bestand" at bounding box center [1084, 610] width 119 height 31
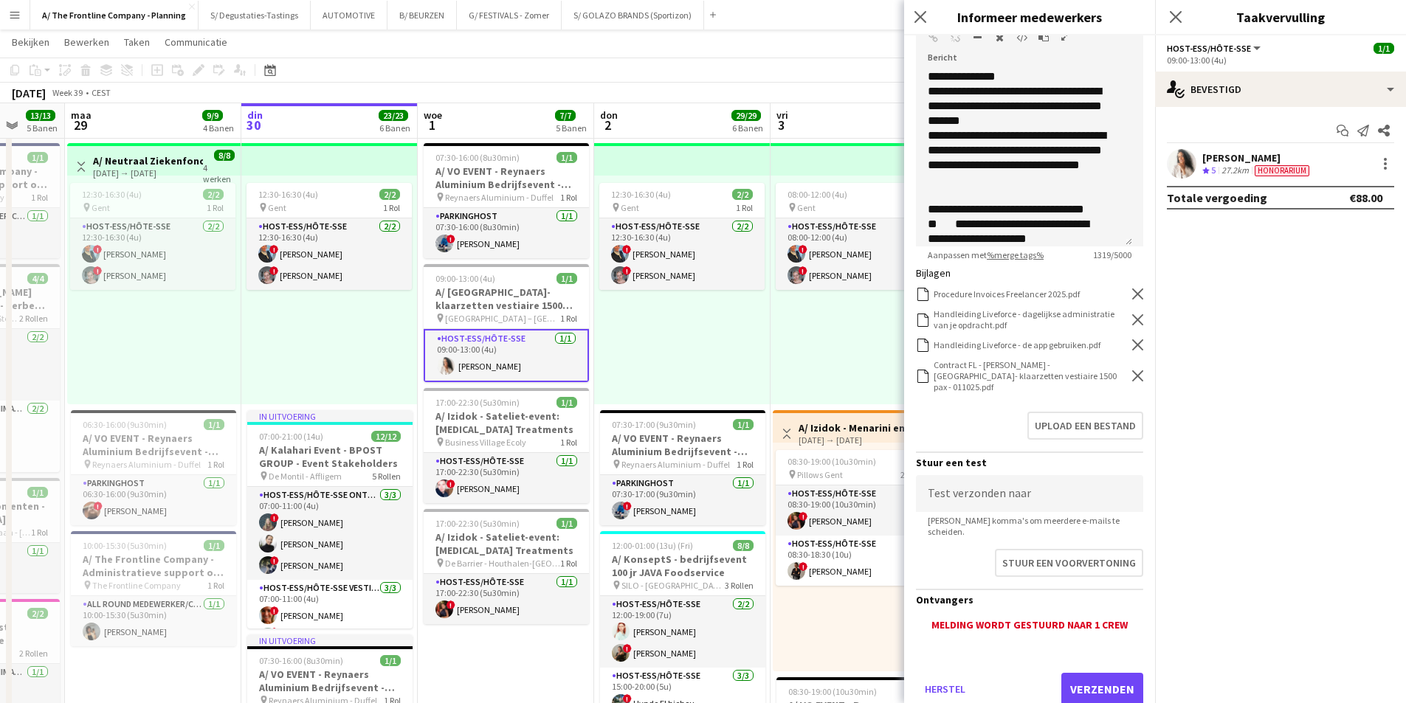
scroll to position [245, 0]
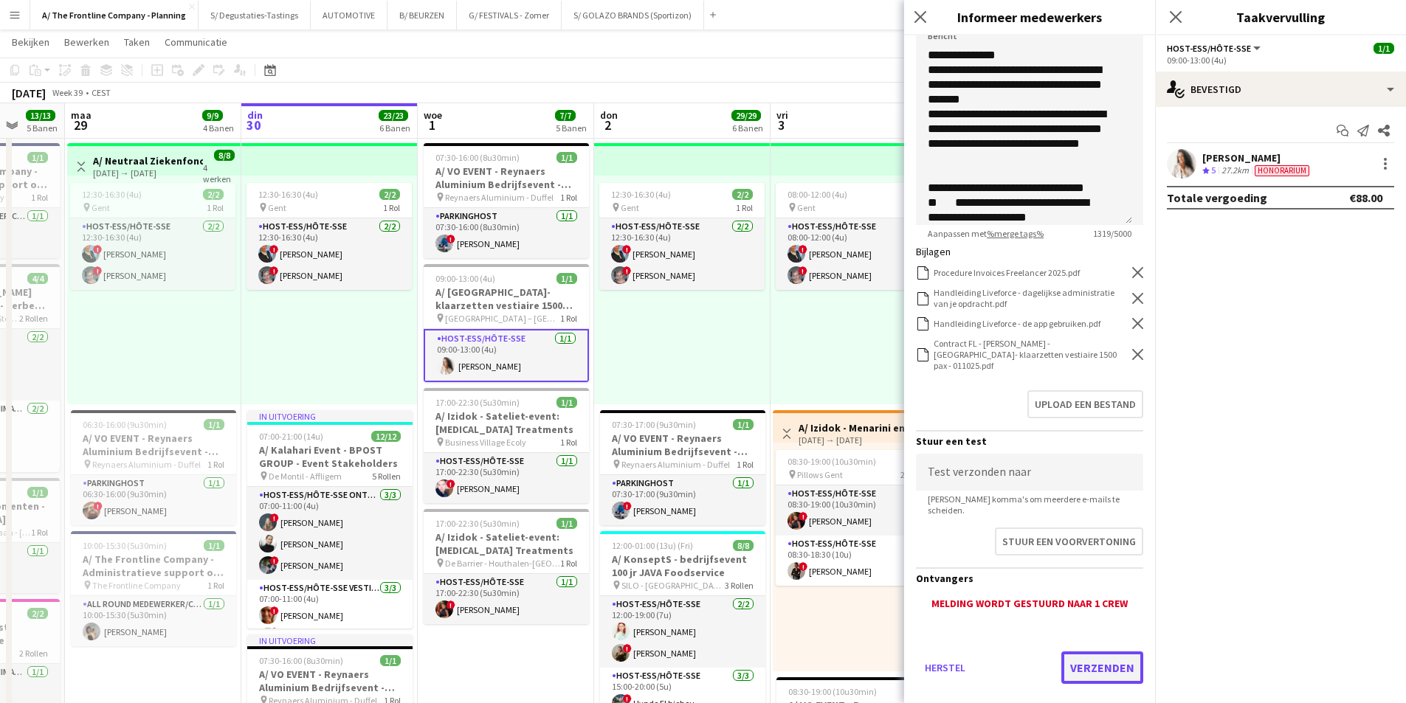
click at [1104, 656] on button "Verzenden" at bounding box center [1102, 668] width 82 height 32
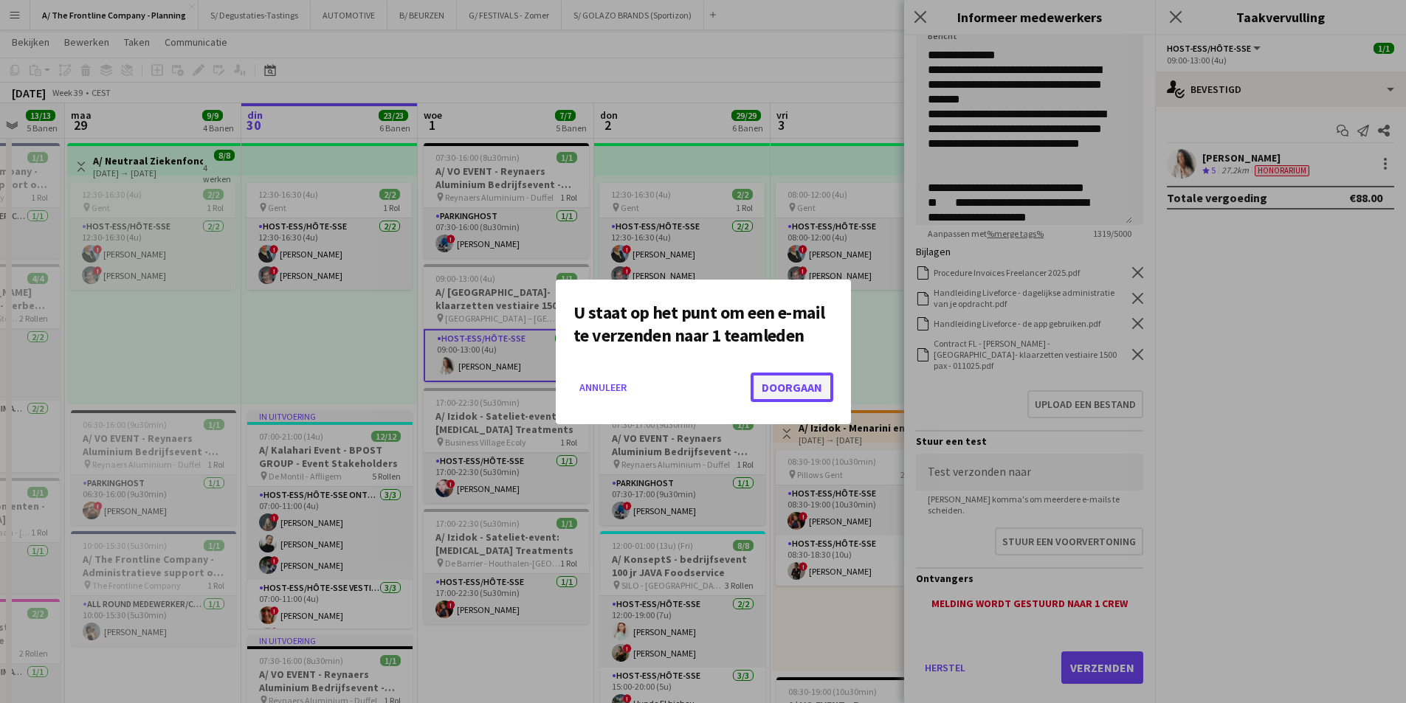
click at [770, 382] on button "Doorgaan" at bounding box center [792, 388] width 83 height 30
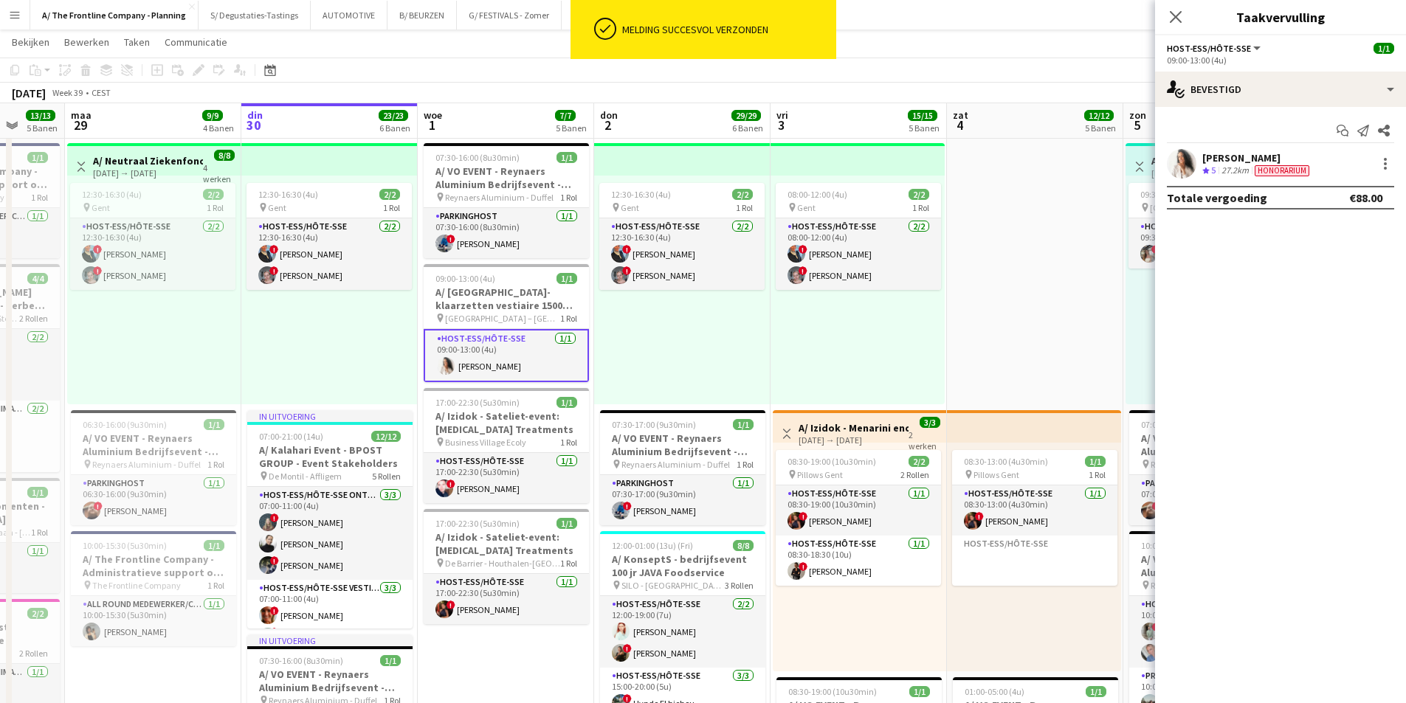
scroll to position [0, 385]
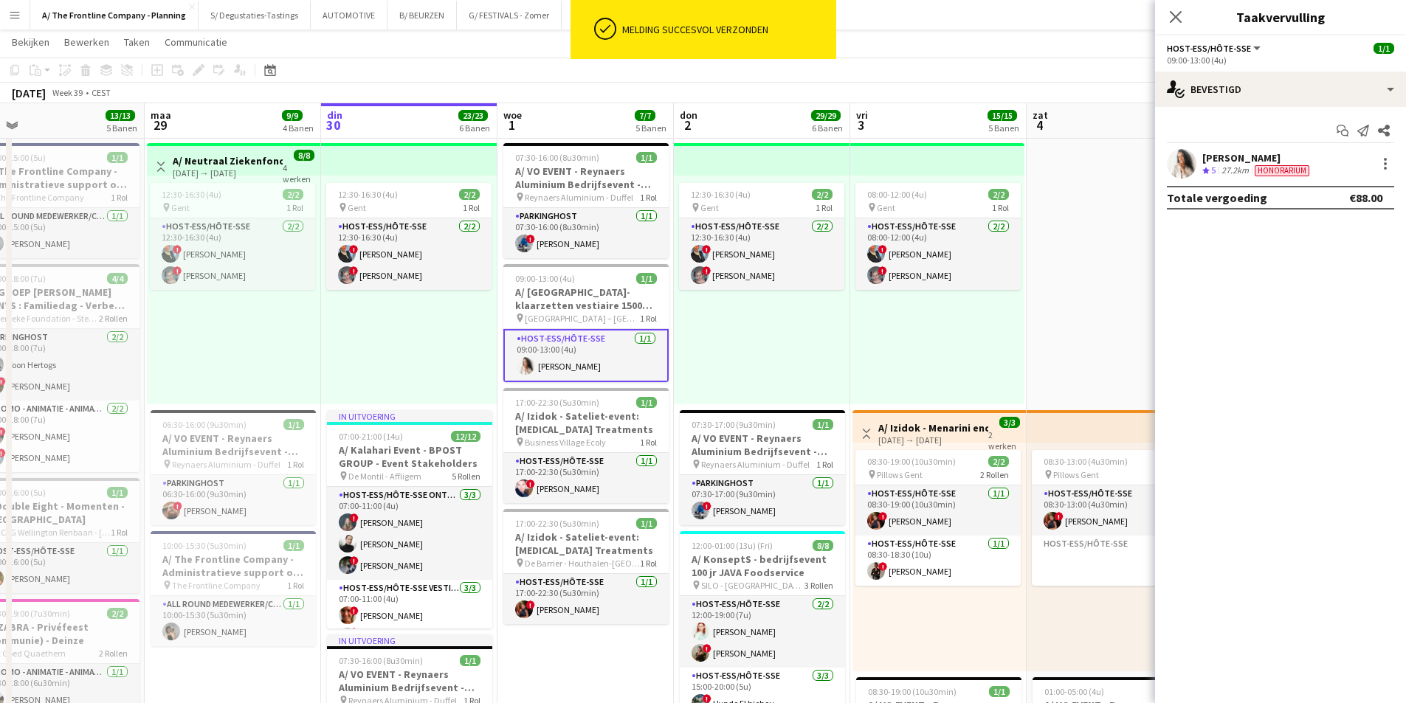
drag, startPoint x: 370, startPoint y: 383, endPoint x: 428, endPoint y: 370, distance: 59.8
click at [428, 370] on app-calendar-viewport "vri 26 3/3 2 Banen zat 27 5/5 5 Banen zon 28 13/13 5 Banen maa 29 9/9 4 Banen d…" at bounding box center [703, 595] width 1406 height 1666
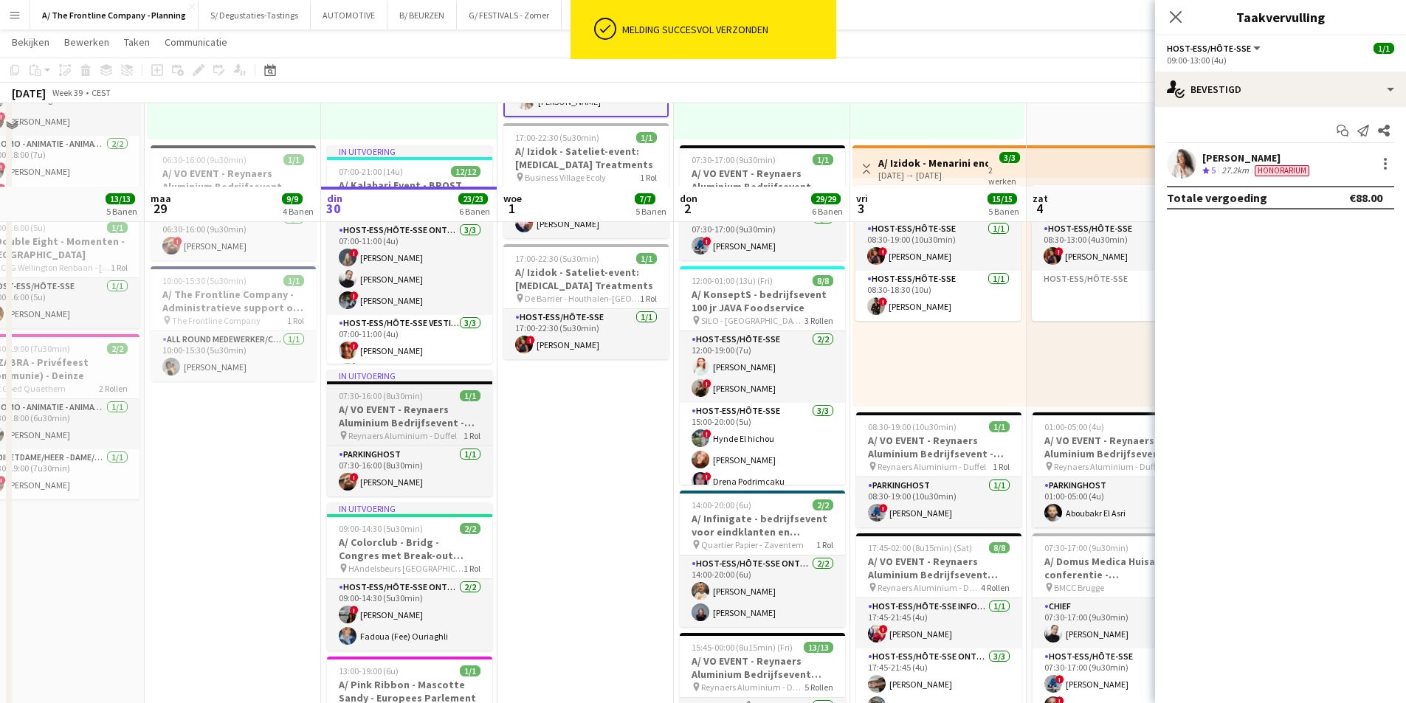
scroll to position [664, 0]
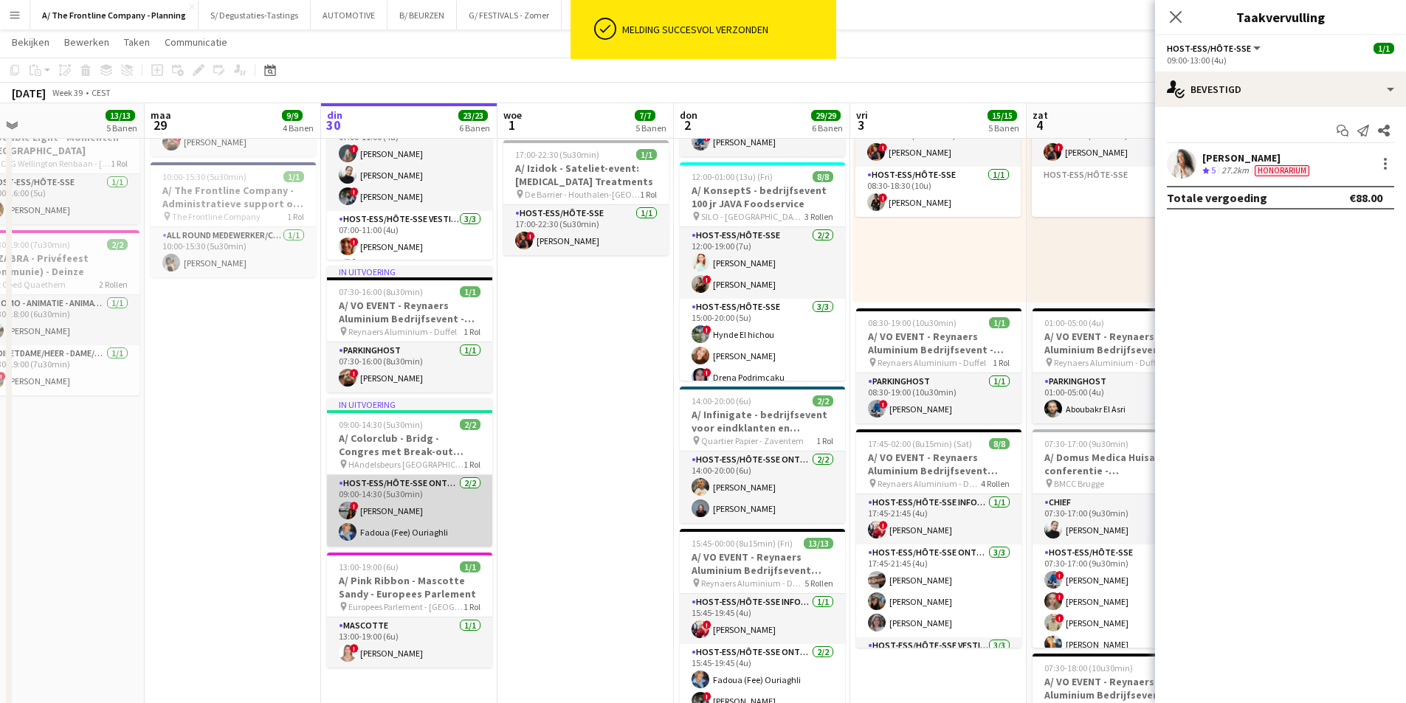
click at [387, 525] on app-card-role "Host-ess/Hôte-sse Onthaal-Accueill 2/2 09:00-14:30 (5u30min) ! Sarah Theijs Fad…" at bounding box center [409, 511] width 165 height 72
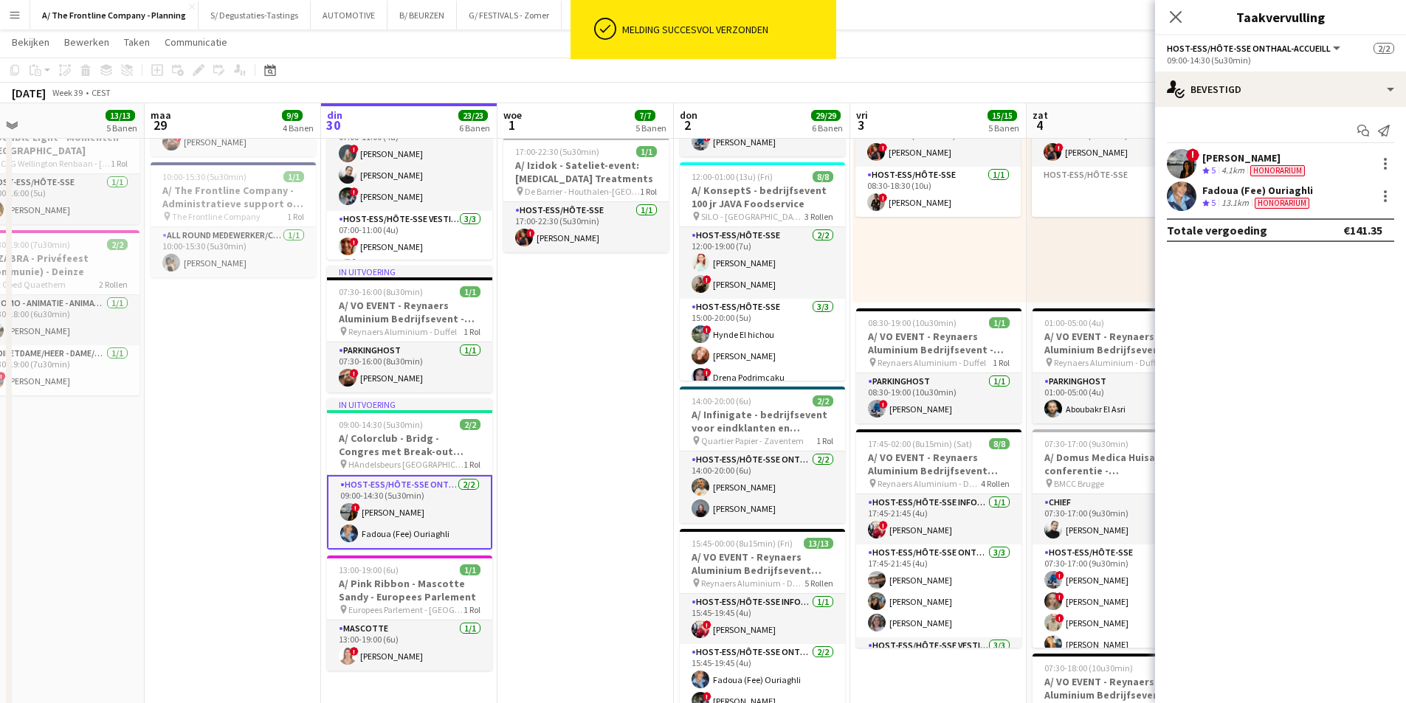
click at [1309, 192] on div "Fadoua (Fee) Ouriaghli" at bounding box center [1257, 190] width 111 height 13
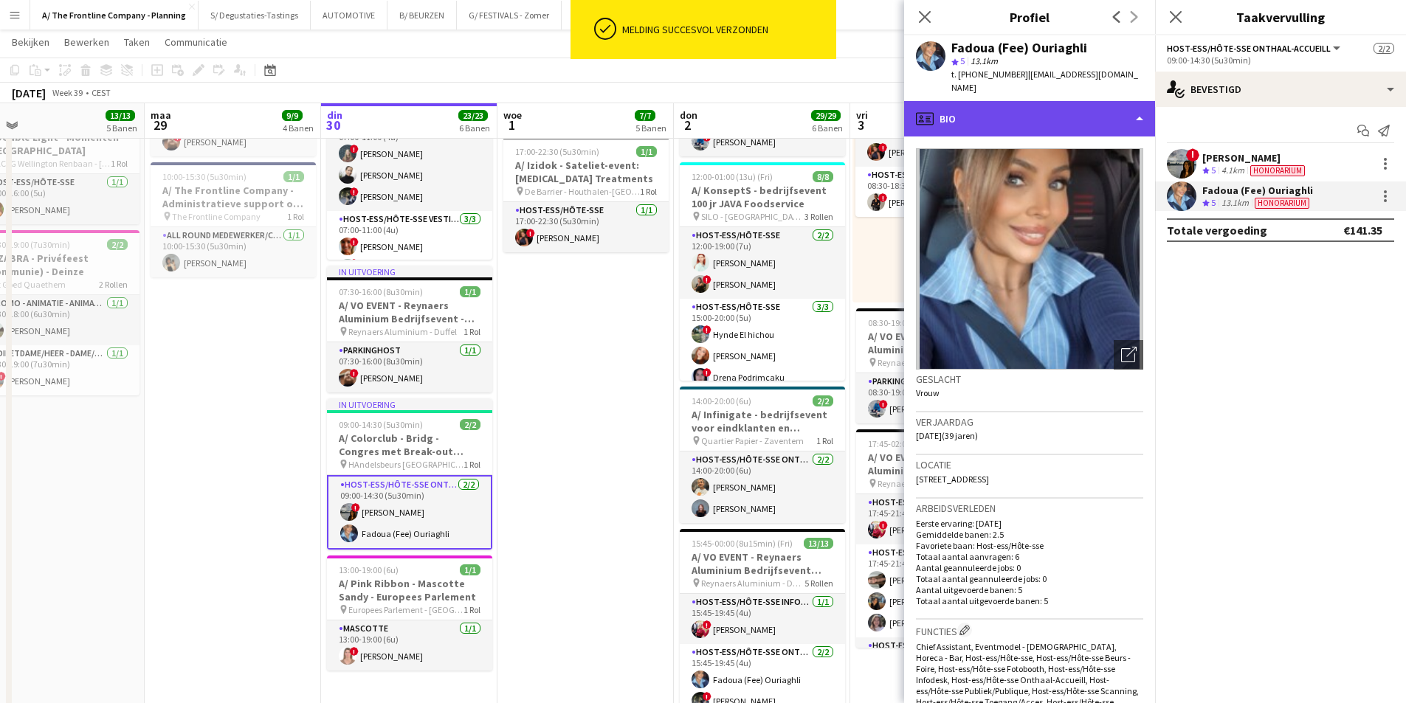
click at [1028, 106] on div "profile Bio" at bounding box center [1029, 118] width 251 height 35
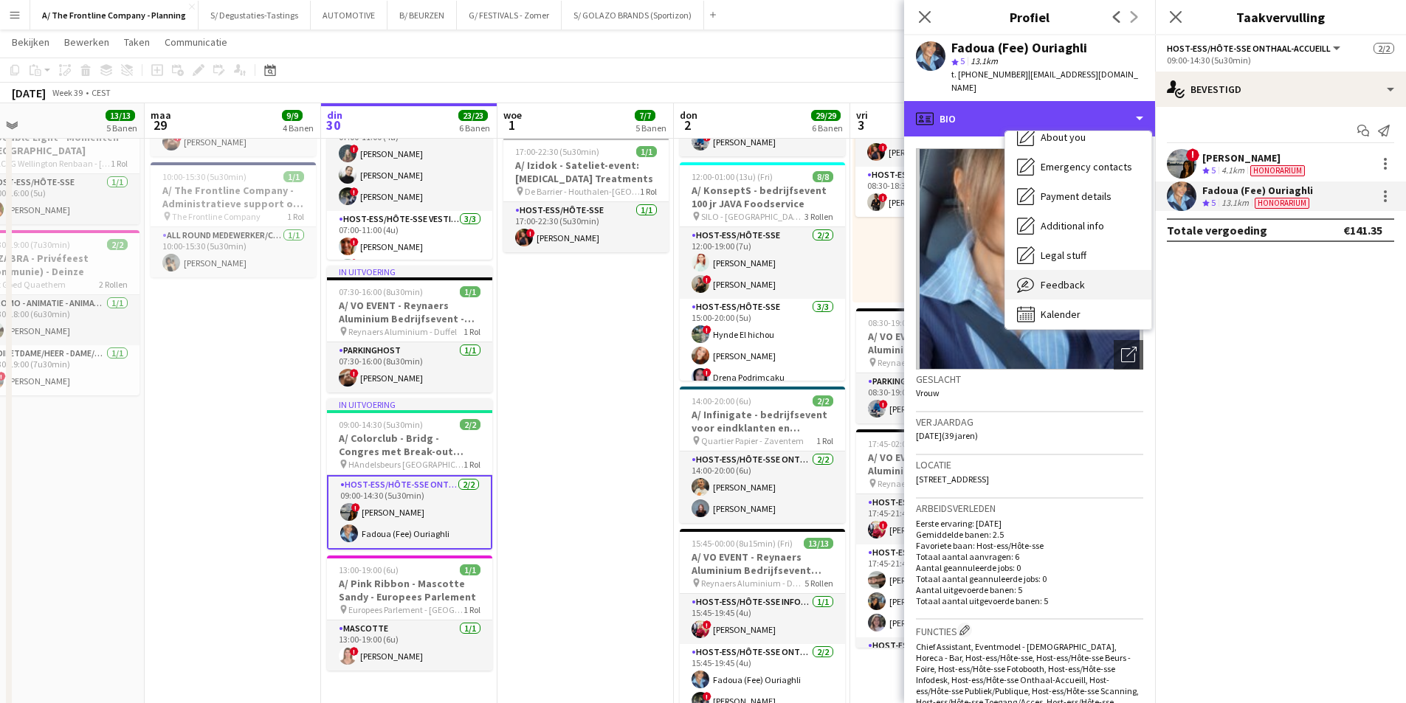
scroll to position [139, 0]
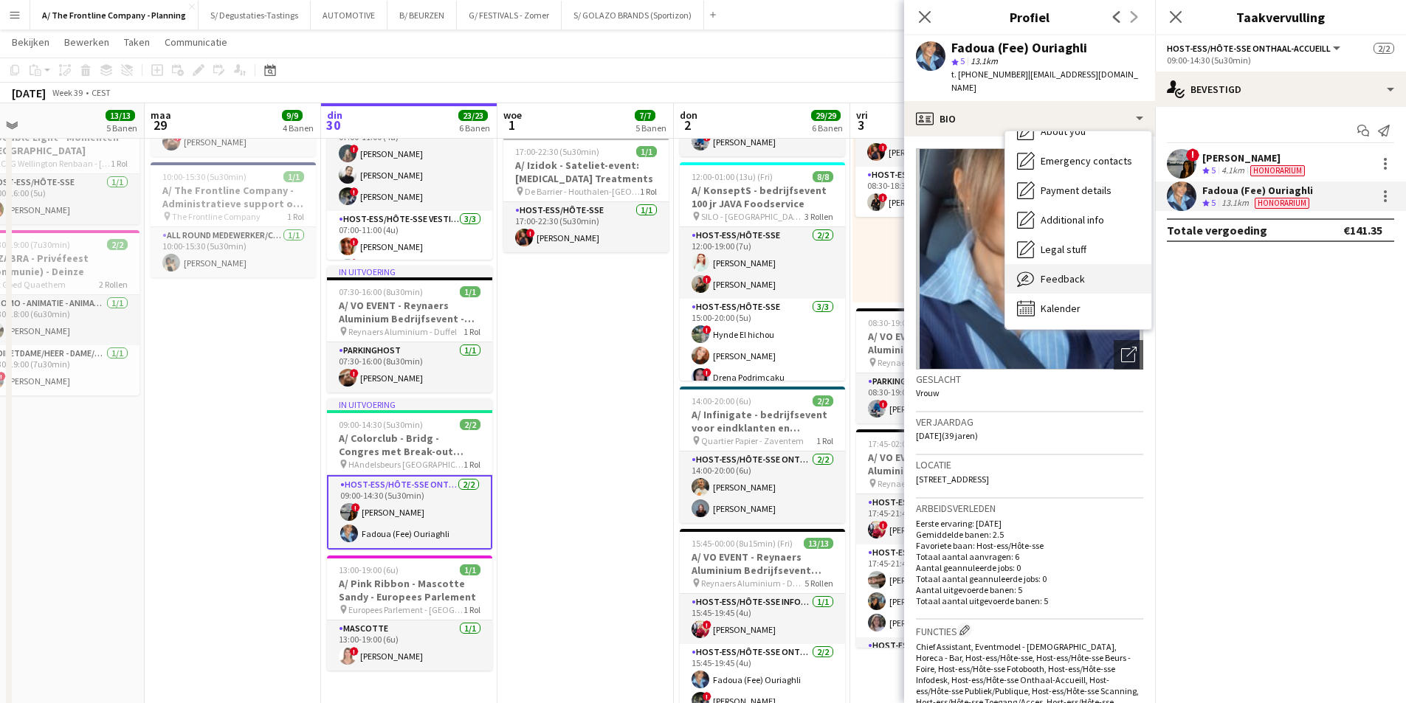
click at [1069, 272] on span "Feedback" at bounding box center [1063, 278] width 44 height 13
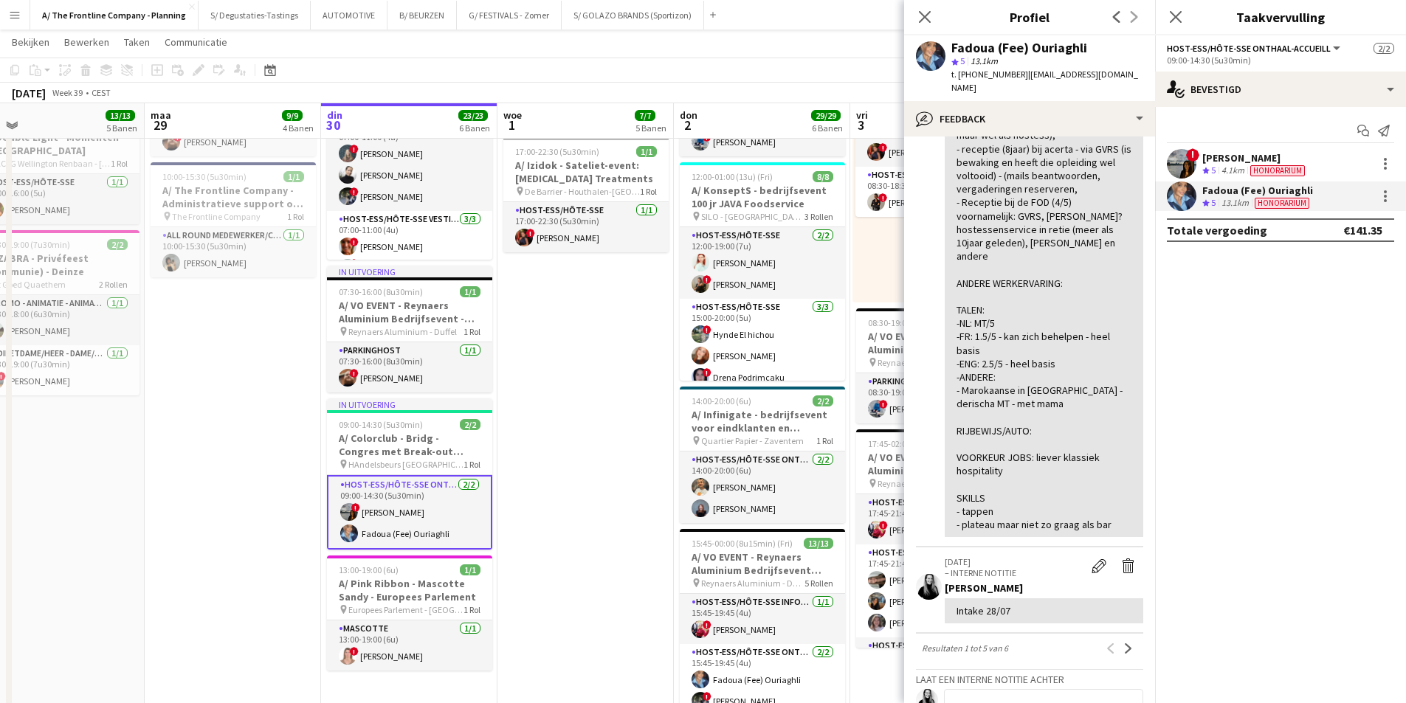
scroll to position [1073, 0]
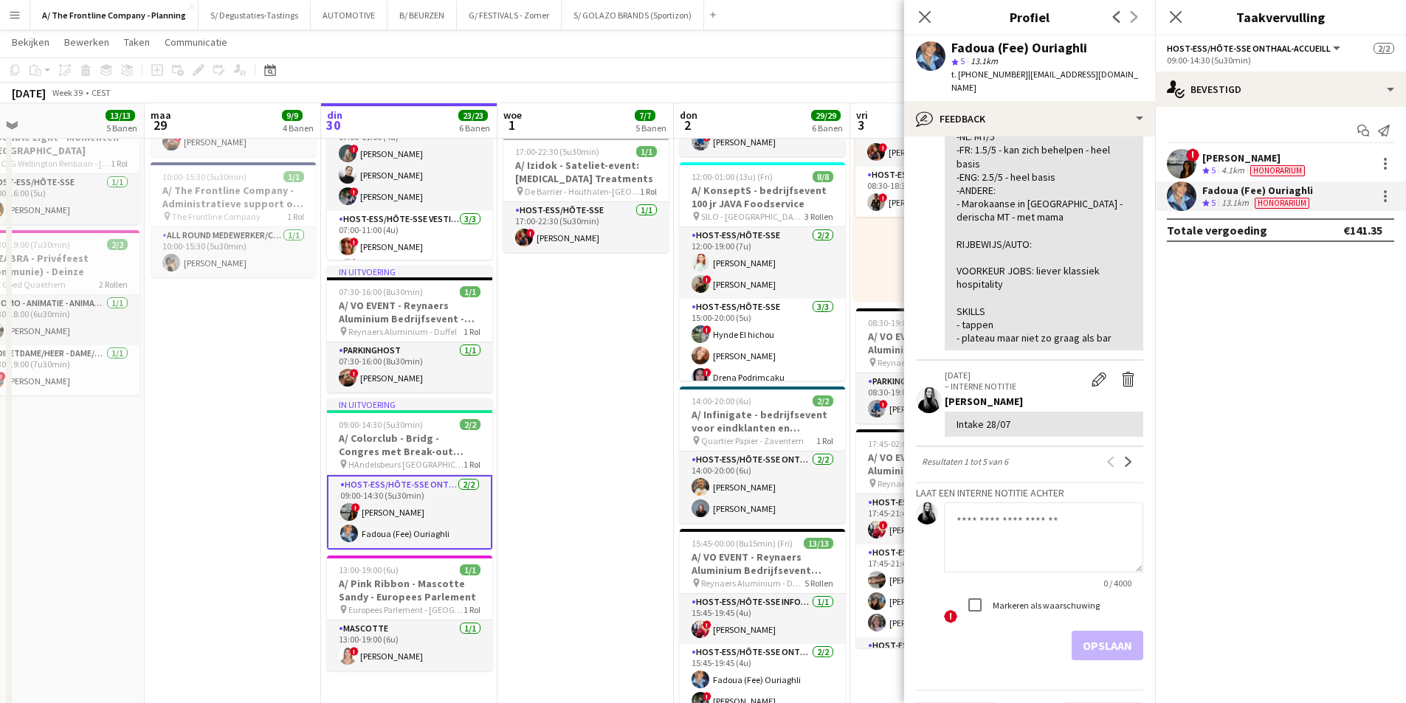
click at [1072, 503] on textarea at bounding box center [1043, 538] width 199 height 70
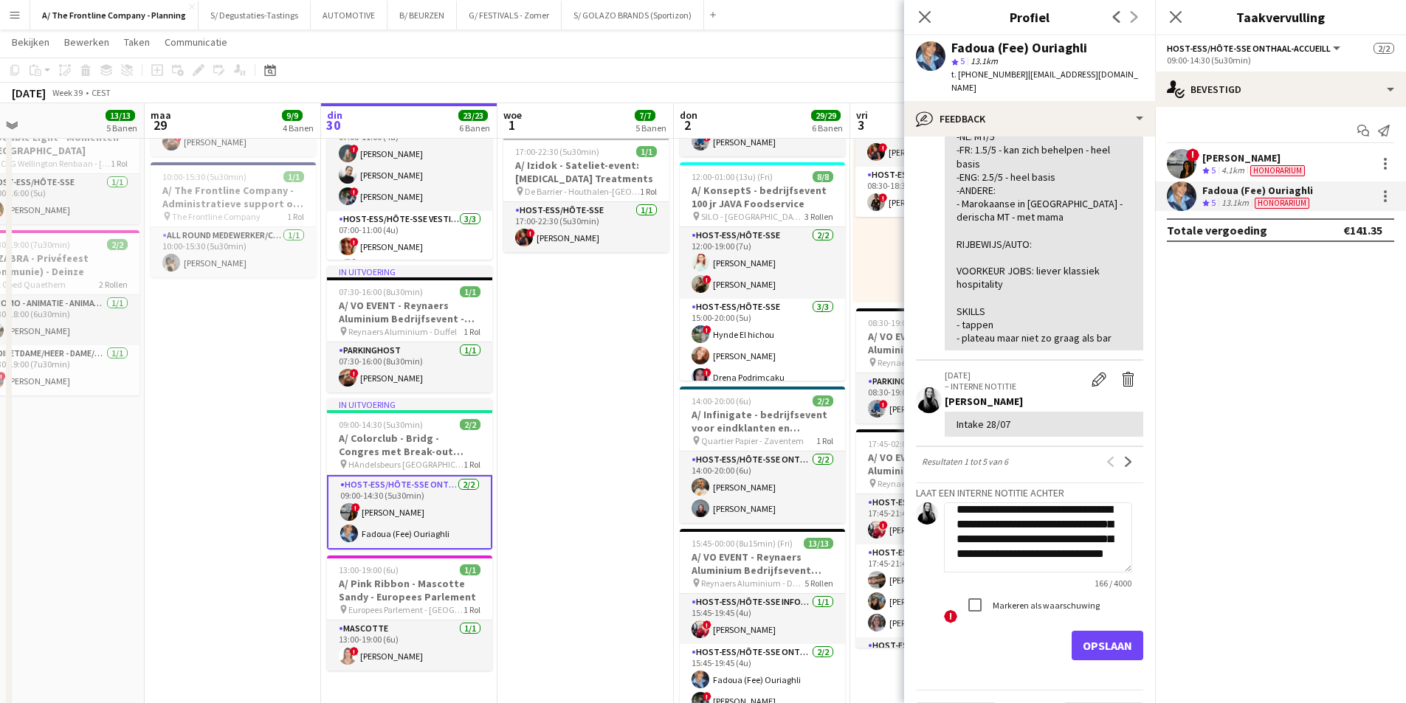
scroll to position [46, 0]
type textarea "**********"
click at [1095, 631] on button "Opslaan" at bounding box center [1108, 646] width 72 height 30
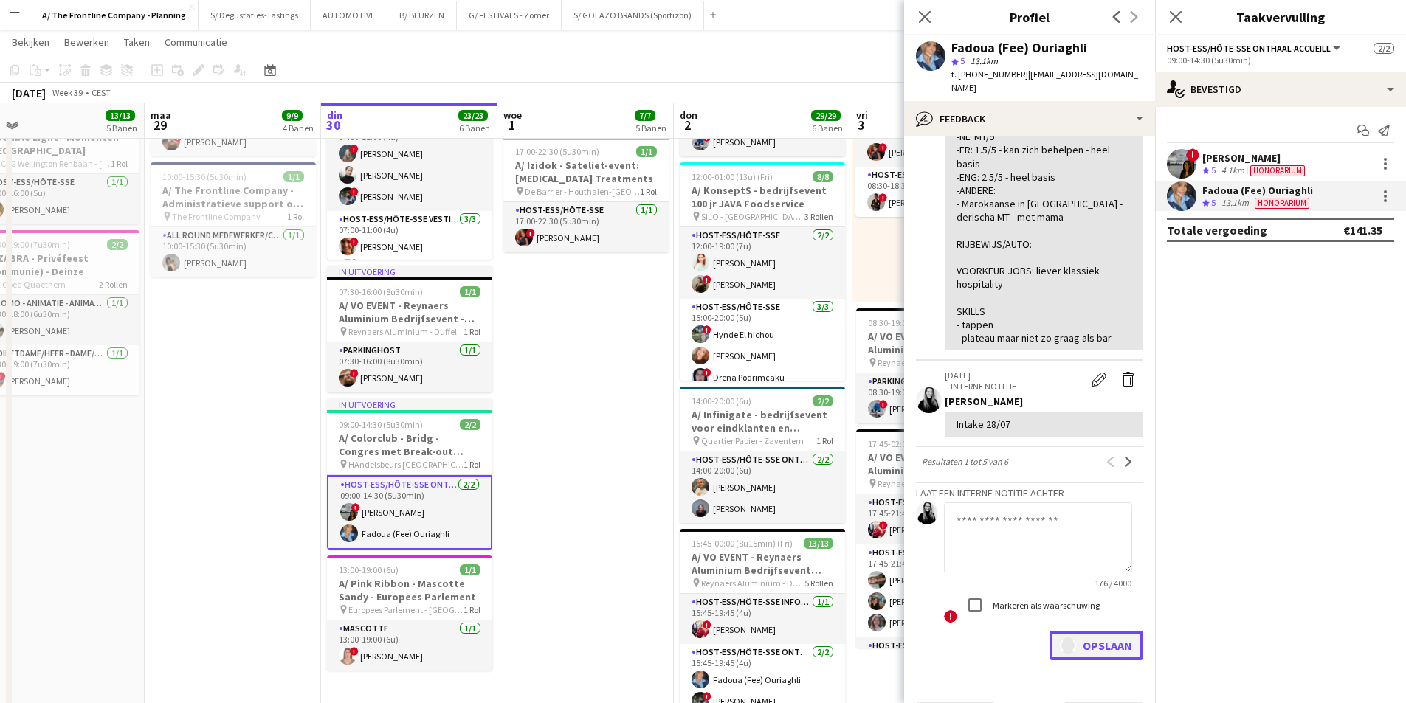
scroll to position [0, 0]
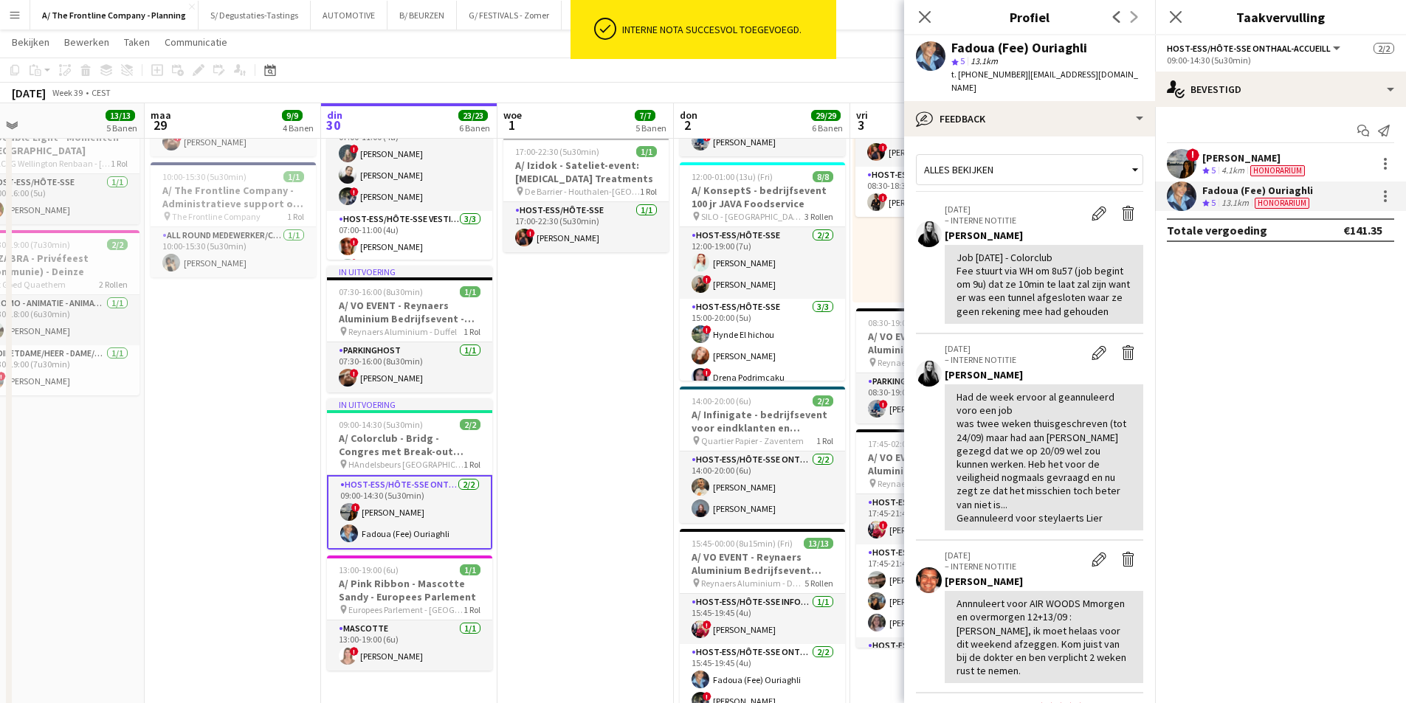
click at [633, 451] on app-date-cell "07:00-18:00 (11u) 3/3 pin Room with a ZOO 1 Rol Host-ess/Hôte-sse Klik om rol t…" at bounding box center [586, 212] width 176 height 1422
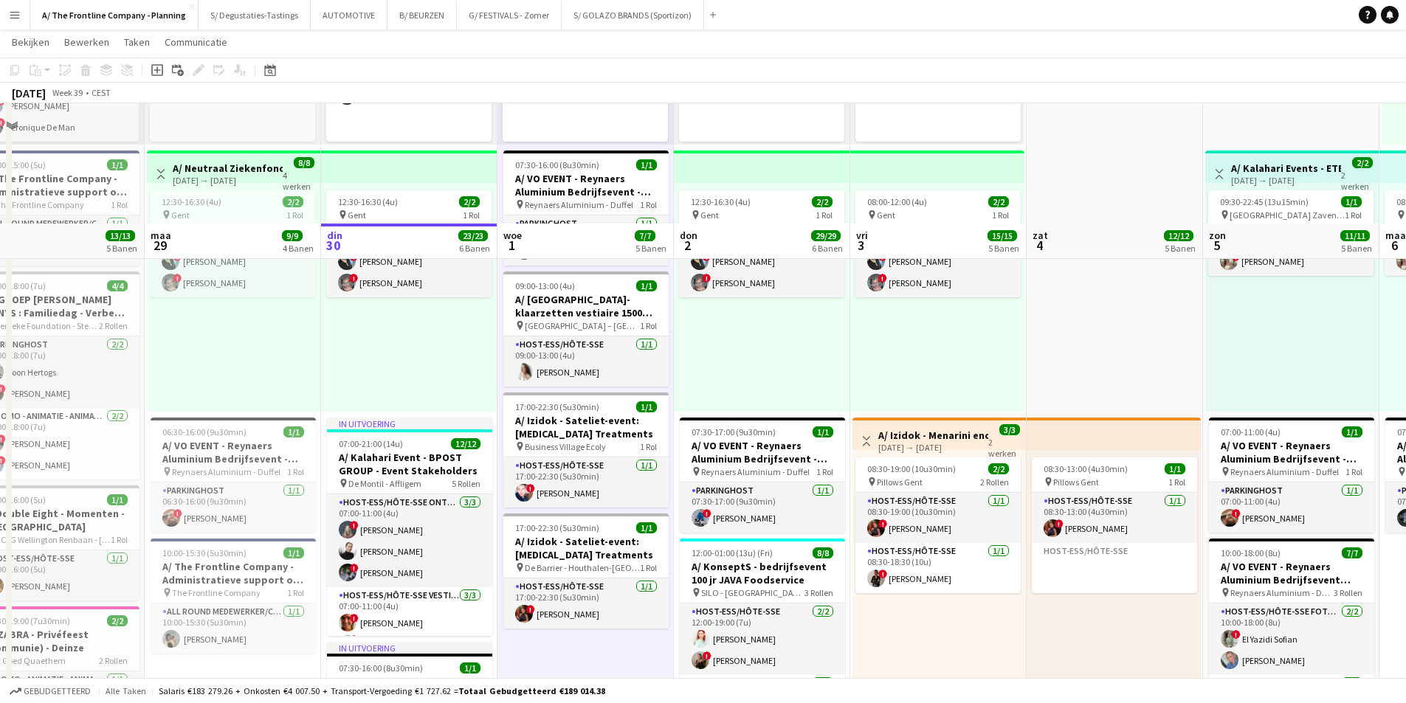
scroll to position [443, 0]
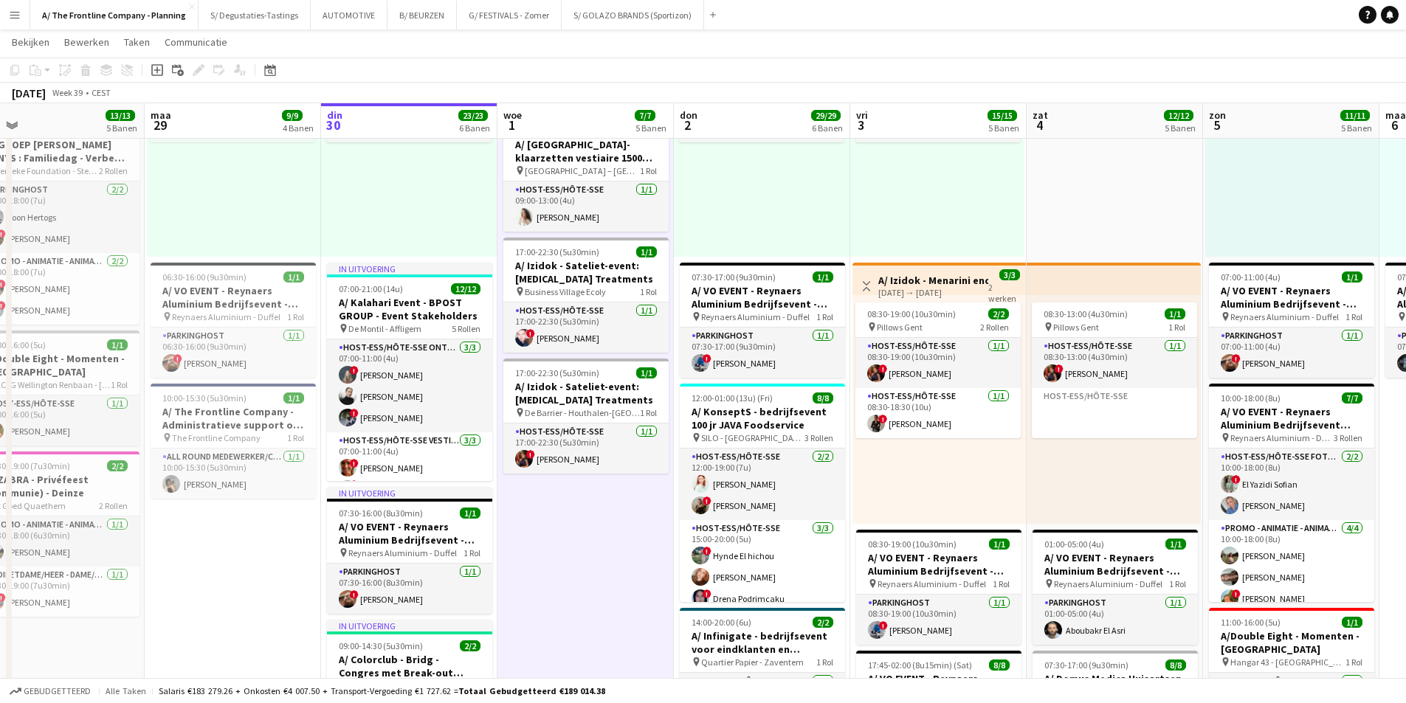
click at [21, 18] on button "Menu" at bounding box center [15, 15] width 30 height 30
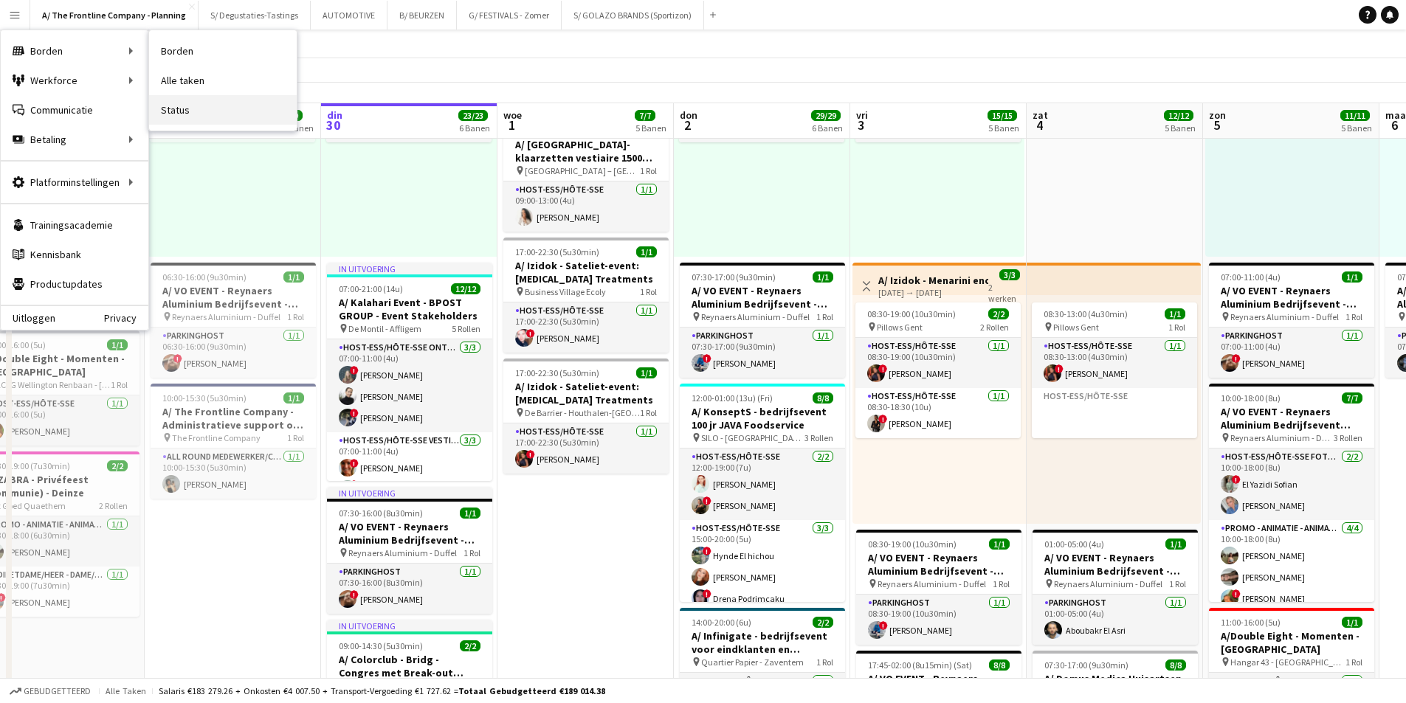
click at [204, 106] on link "Status" at bounding box center [223, 110] width 148 height 30
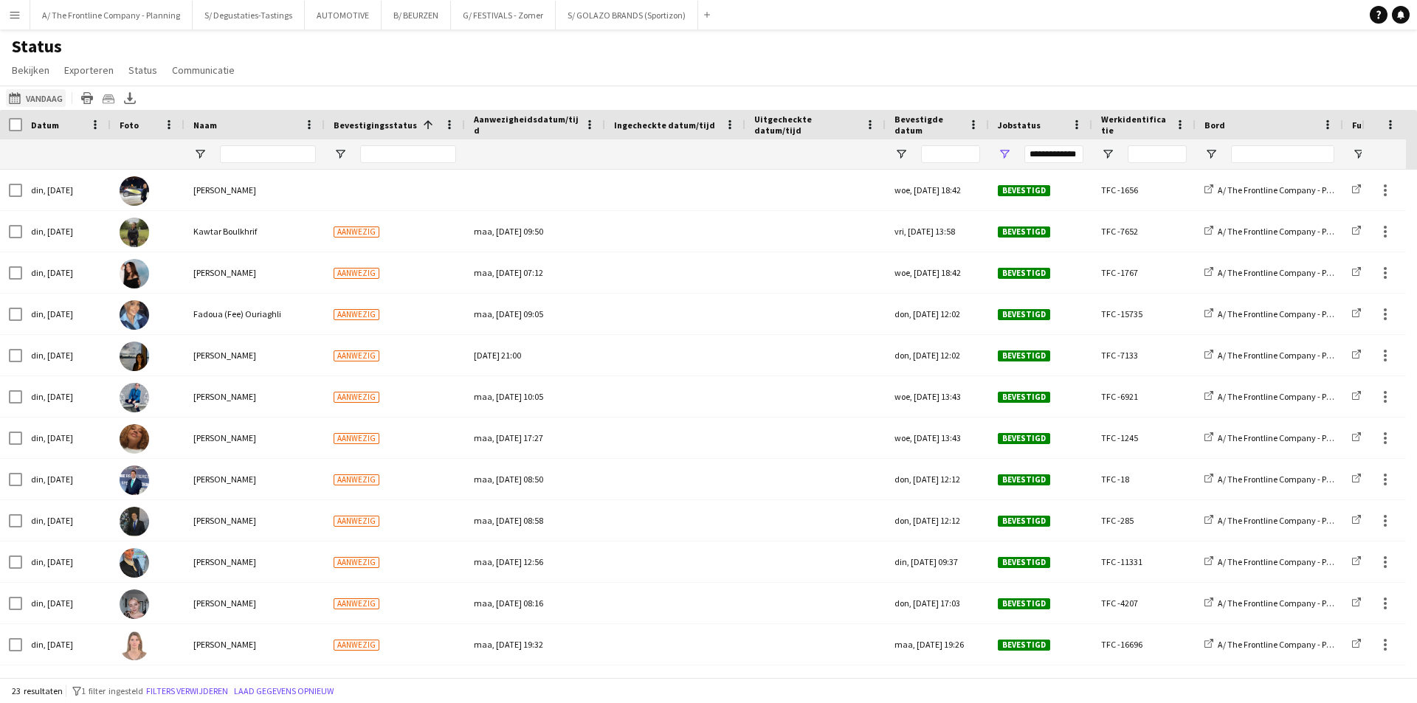
click at [35, 99] on button "30-09-2025 tot 06-10-2025 Vandaag" at bounding box center [36, 98] width 60 height 18
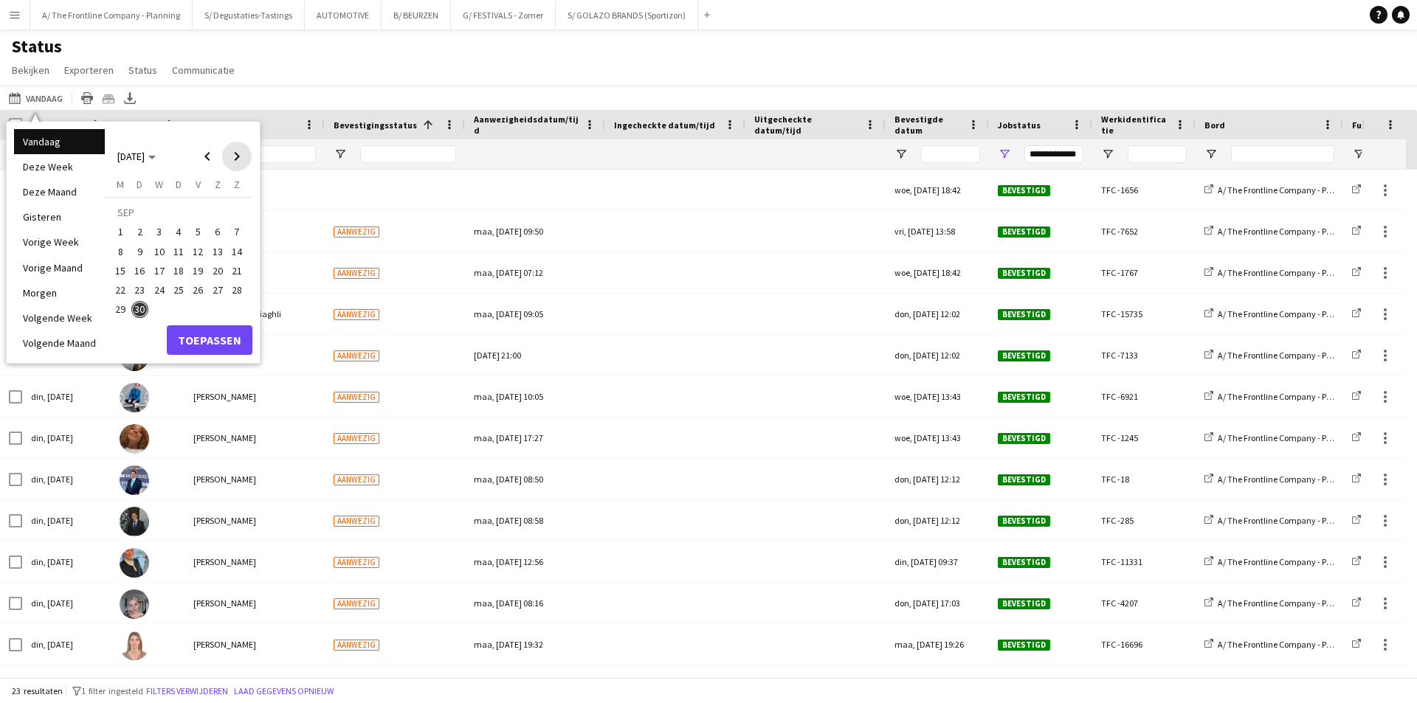
drag, startPoint x: 234, startPoint y: 155, endPoint x: 217, endPoint y: 176, distance: 27.3
click at [234, 154] on span "Next month" at bounding box center [237, 157] width 30 height 30
click at [153, 221] on td "OKT" at bounding box center [179, 212] width 136 height 19
click at [155, 233] on span "1" at bounding box center [160, 233] width 18 height 18
click at [203, 336] on button "Toepassen" at bounding box center [210, 341] width 86 height 30
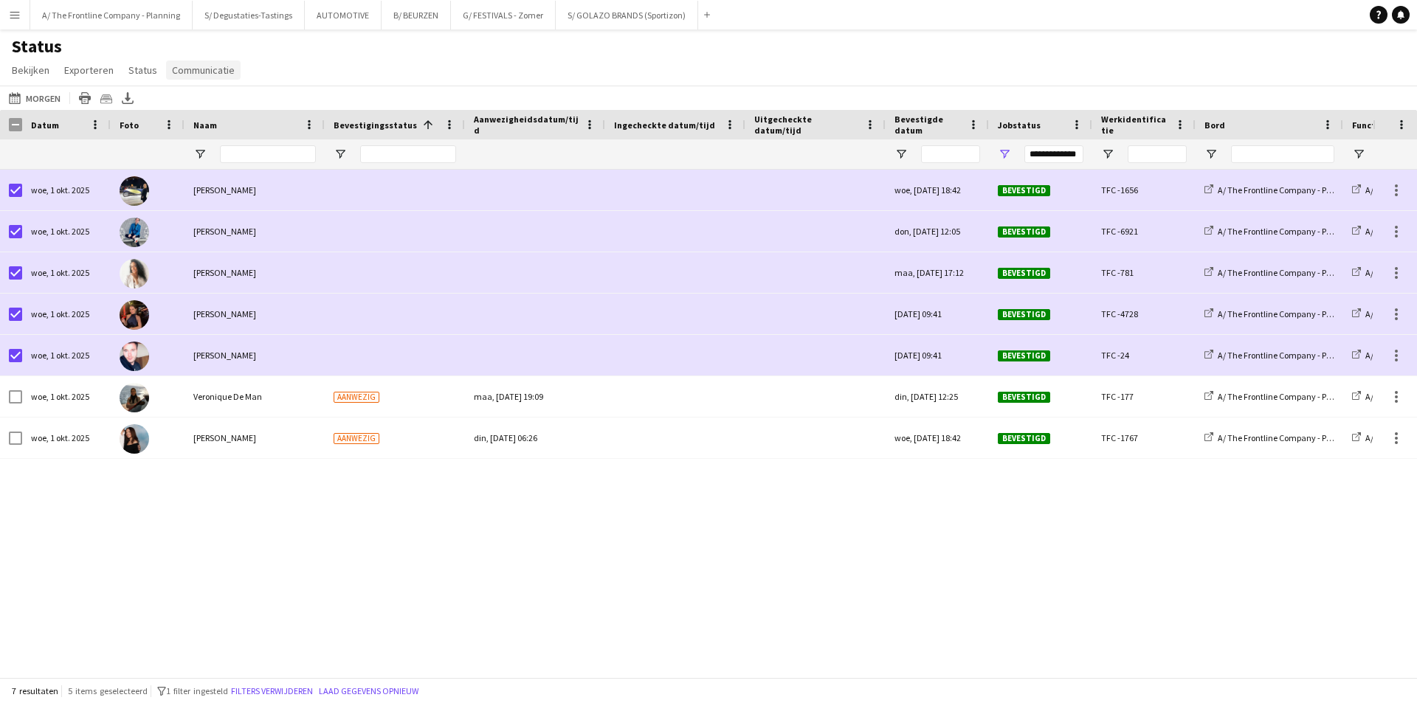
click at [201, 69] on span "Communicatie" at bounding box center [203, 69] width 63 height 13
click at [237, 103] on span "Melding versturen" at bounding box center [214, 101] width 80 height 13
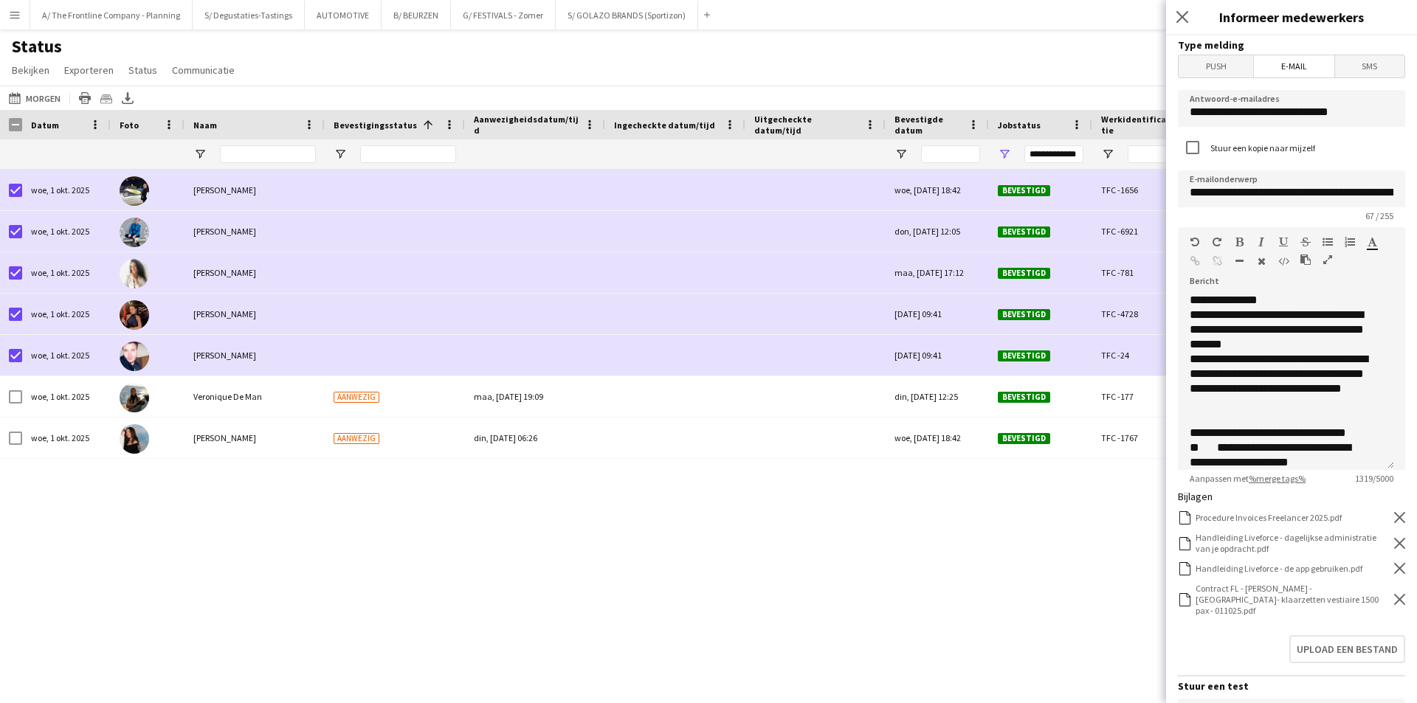
click at [1223, 66] on span "Push" at bounding box center [1216, 66] width 75 height 22
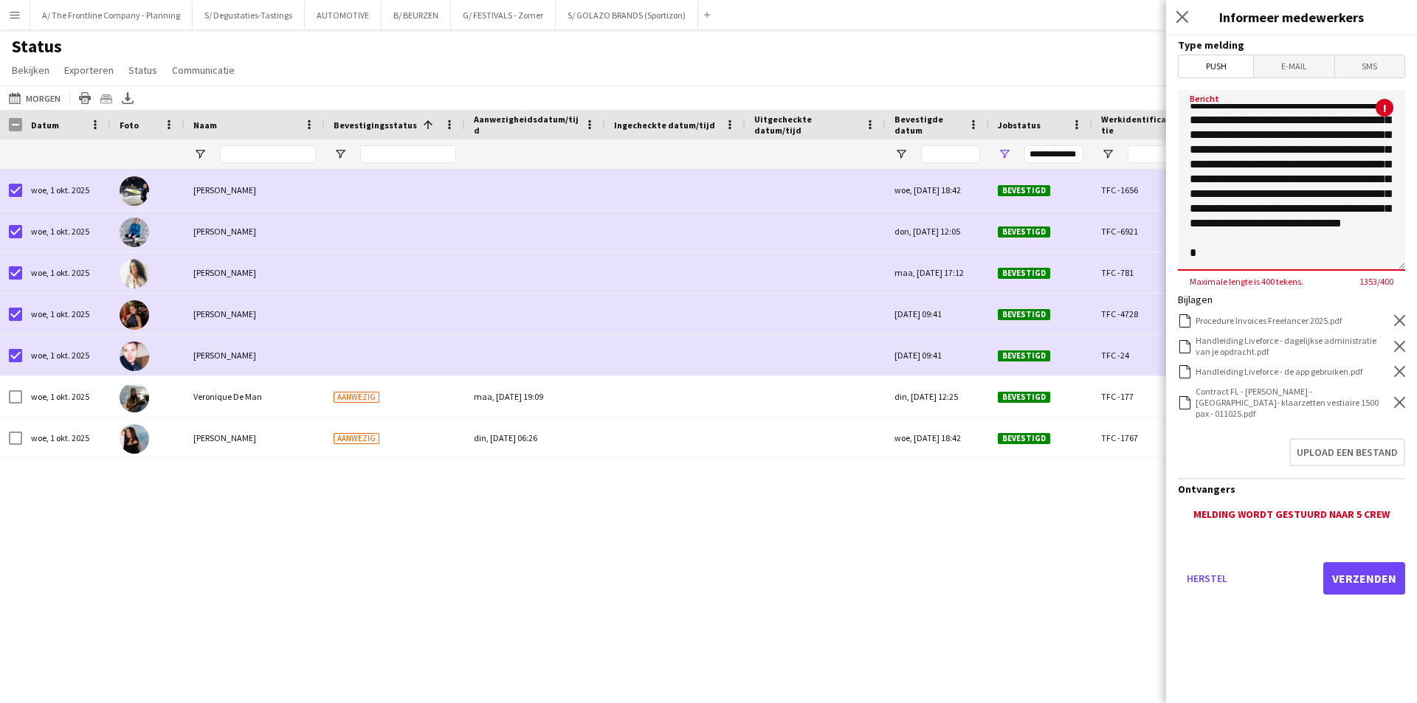
scroll to position [757, 0]
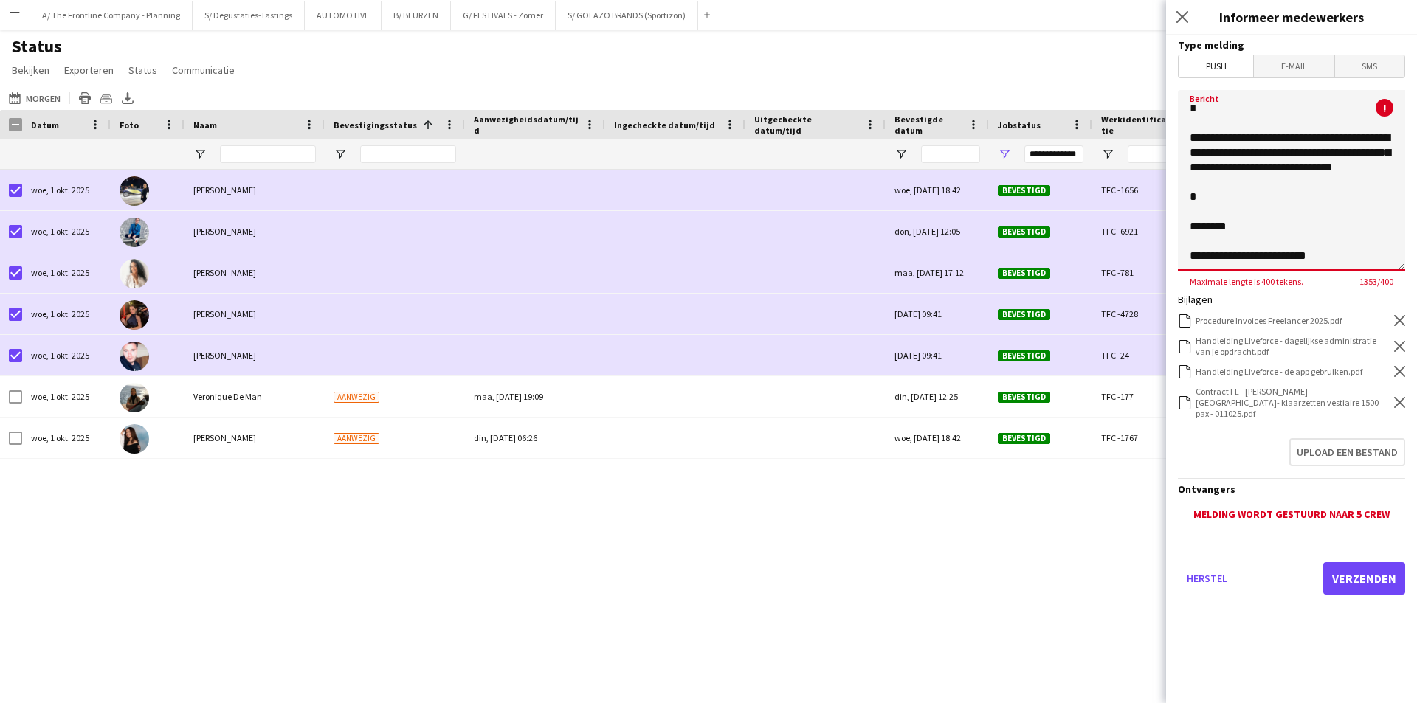
drag, startPoint x: 1189, startPoint y: 135, endPoint x: 1414, endPoint y: 311, distance: 285.0
click at [1414, 311] on form "Type melding Push E-mail SMS Bericht The Frontline Company : ! Maximale lengte …" at bounding box center [1291, 335] width 251 height 601
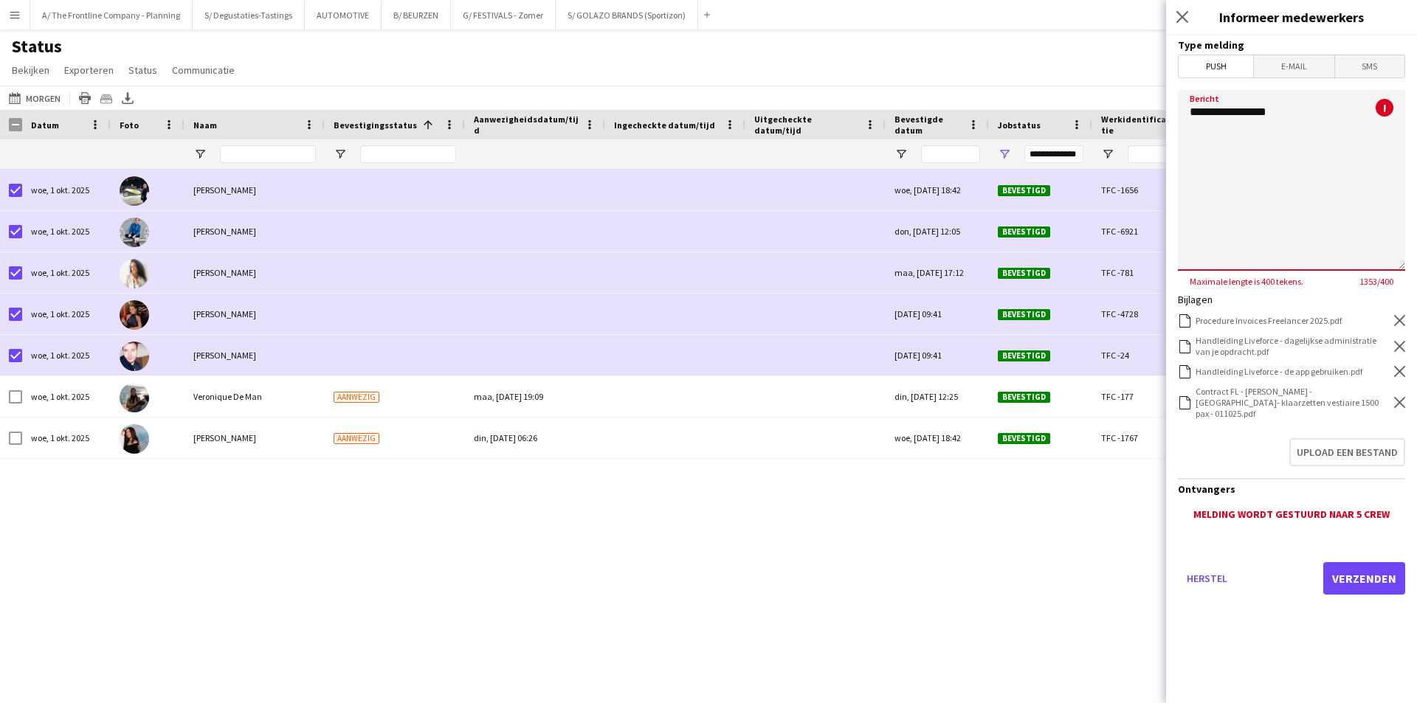
scroll to position [0, 0]
click at [1404, 315] on icon "Verwijderen" at bounding box center [1399, 320] width 11 height 11
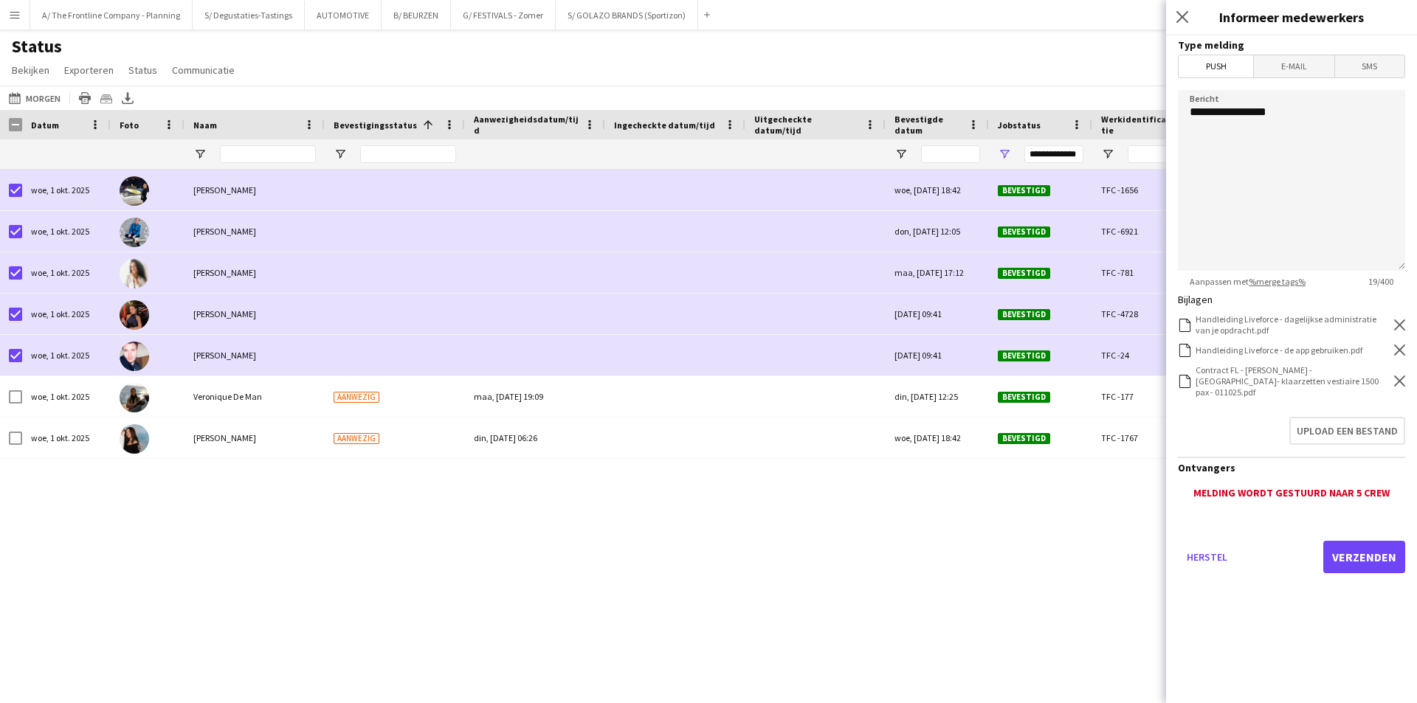
click at [1404, 315] on div "Handleiding Liveforce - dagelijkse administratie van je opdracht.pdf Handleidin…" at bounding box center [1291, 325] width 227 height 22
click at [1402, 325] on icon "Verwijderen" at bounding box center [1399, 325] width 11 height 11
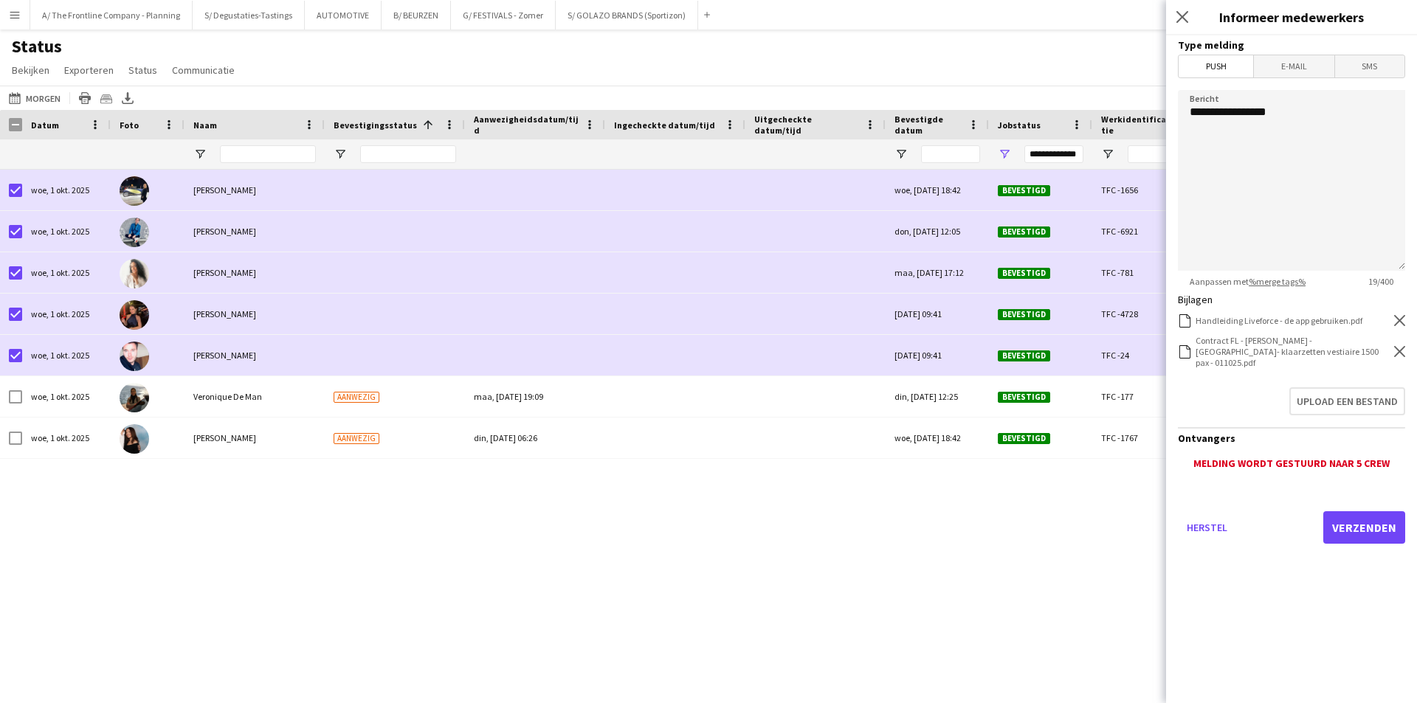
click at [1402, 325] on icon "Verwijderen" at bounding box center [1399, 320] width 11 height 11
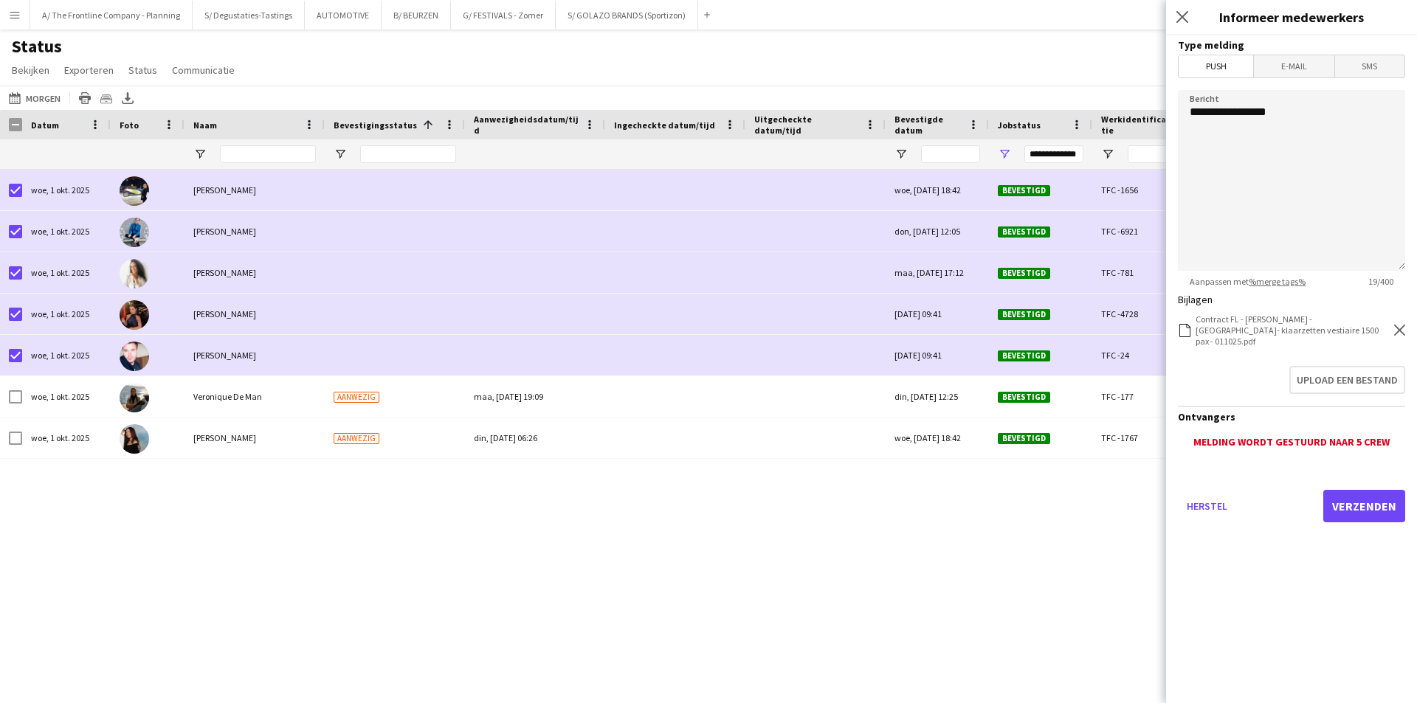
click at [1402, 325] on icon "Verwijderen" at bounding box center [1399, 330] width 11 height 11
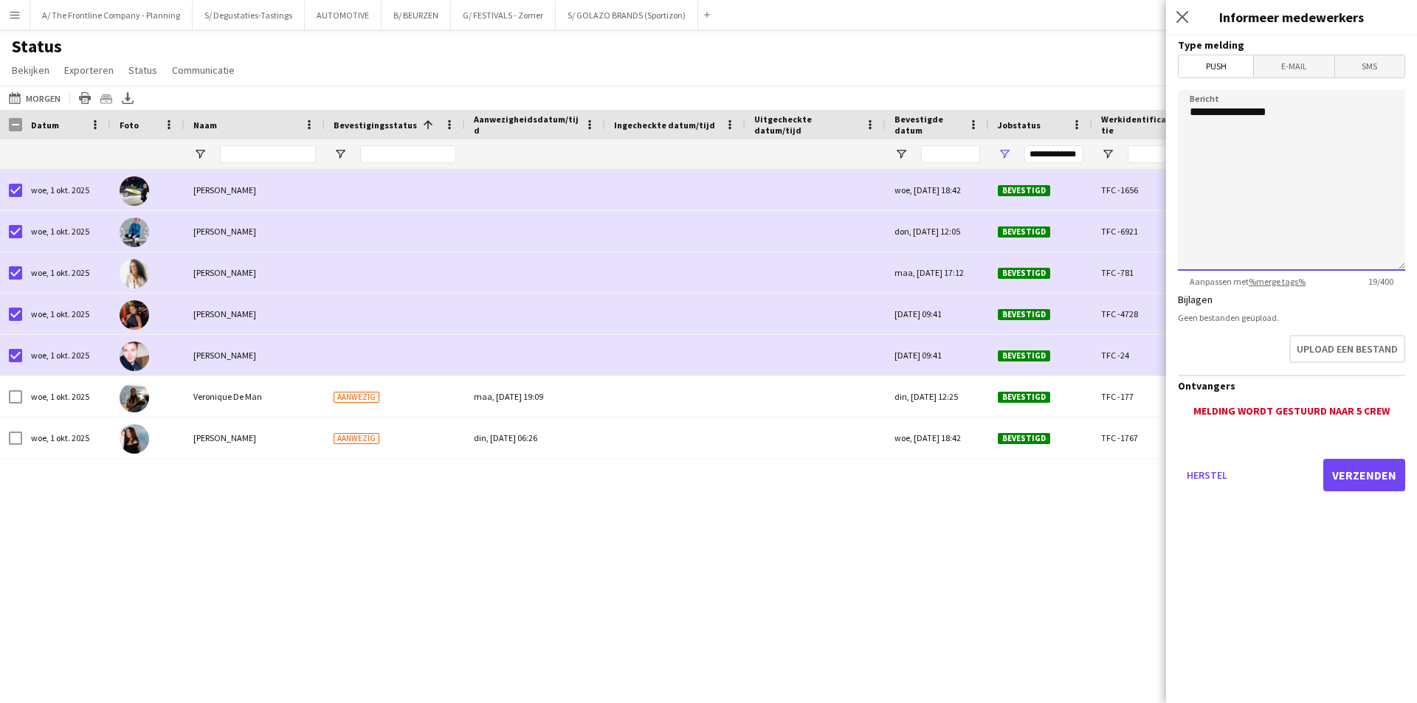
click at [1264, 210] on textarea "**********" at bounding box center [1291, 180] width 227 height 181
paste textarea "**********"
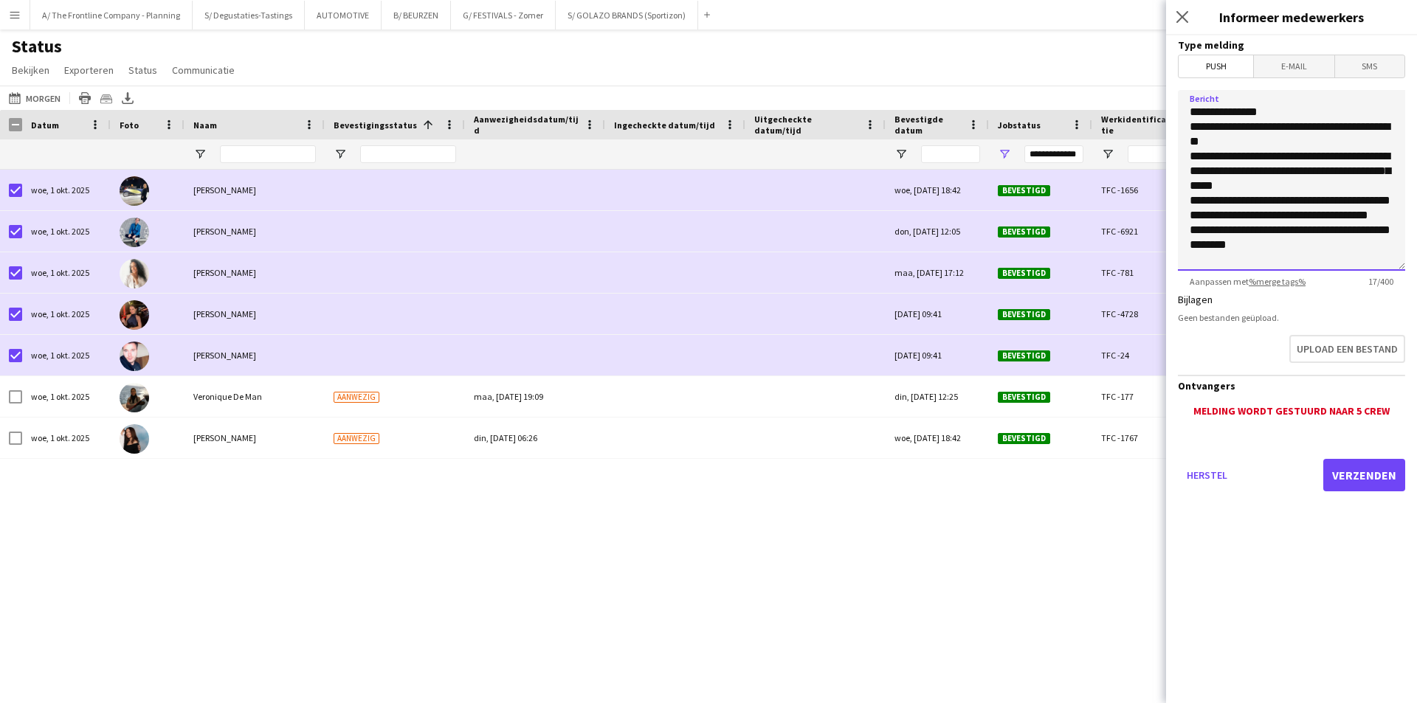
scroll to position [27, 0]
type textarea "**********"
click at [1352, 478] on button "Verzenden" at bounding box center [1365, 475] width 82 height 32
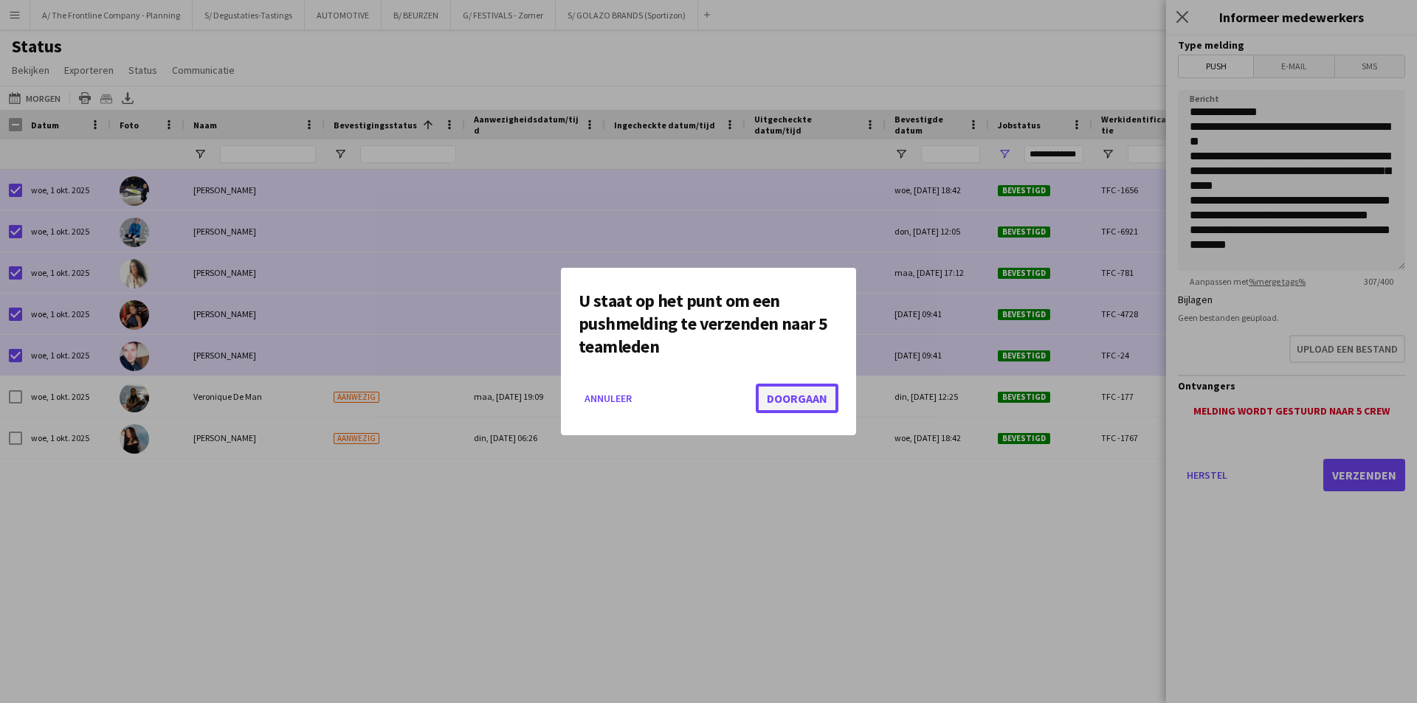
click at [814, 400] on button "Doorgaan" at bounding box center [797, 399] width 83 height 30
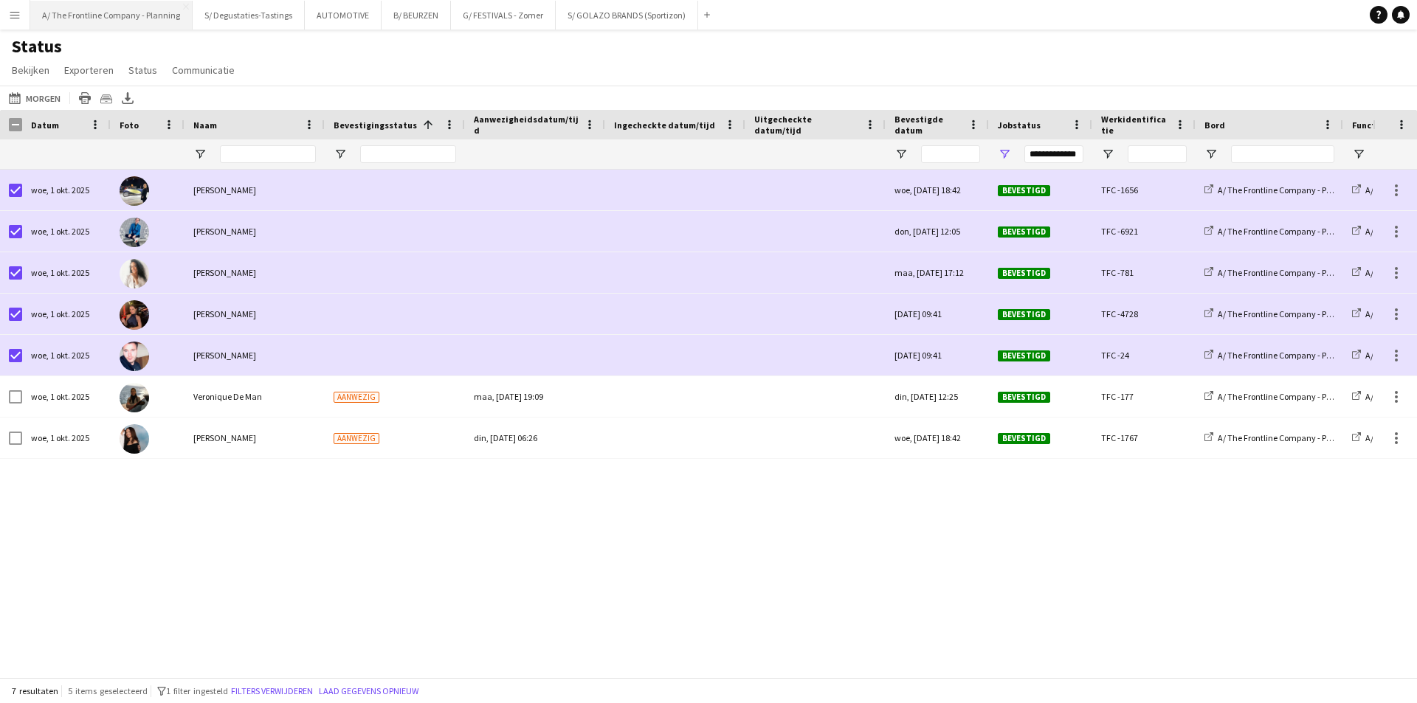
click at [128, 13] on button "A/ The Frontline Company - Planning Sluiten" at bounding box center [111, 15] width 162 height 29
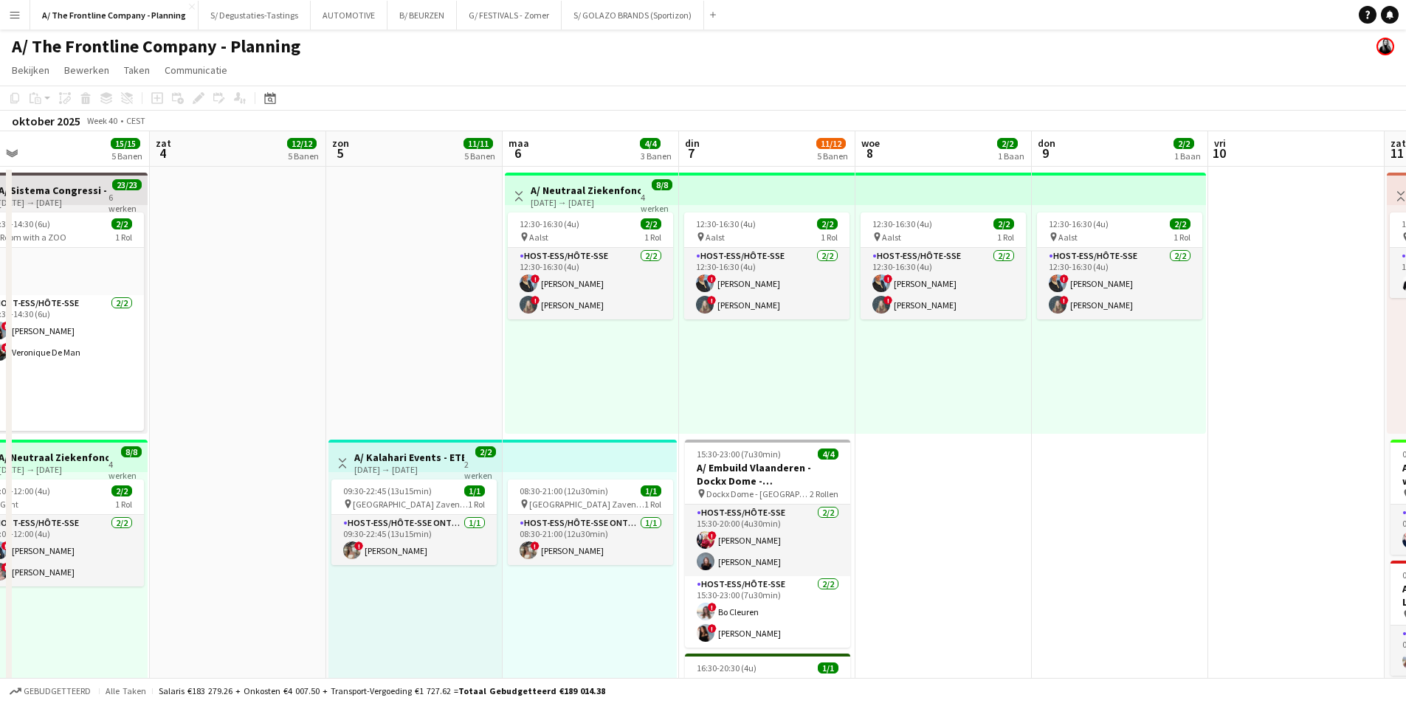
drag, startPoint x: 1160, startPoint y: 323, endPoint x: 413, endPoint y: 381, distance: 750.0
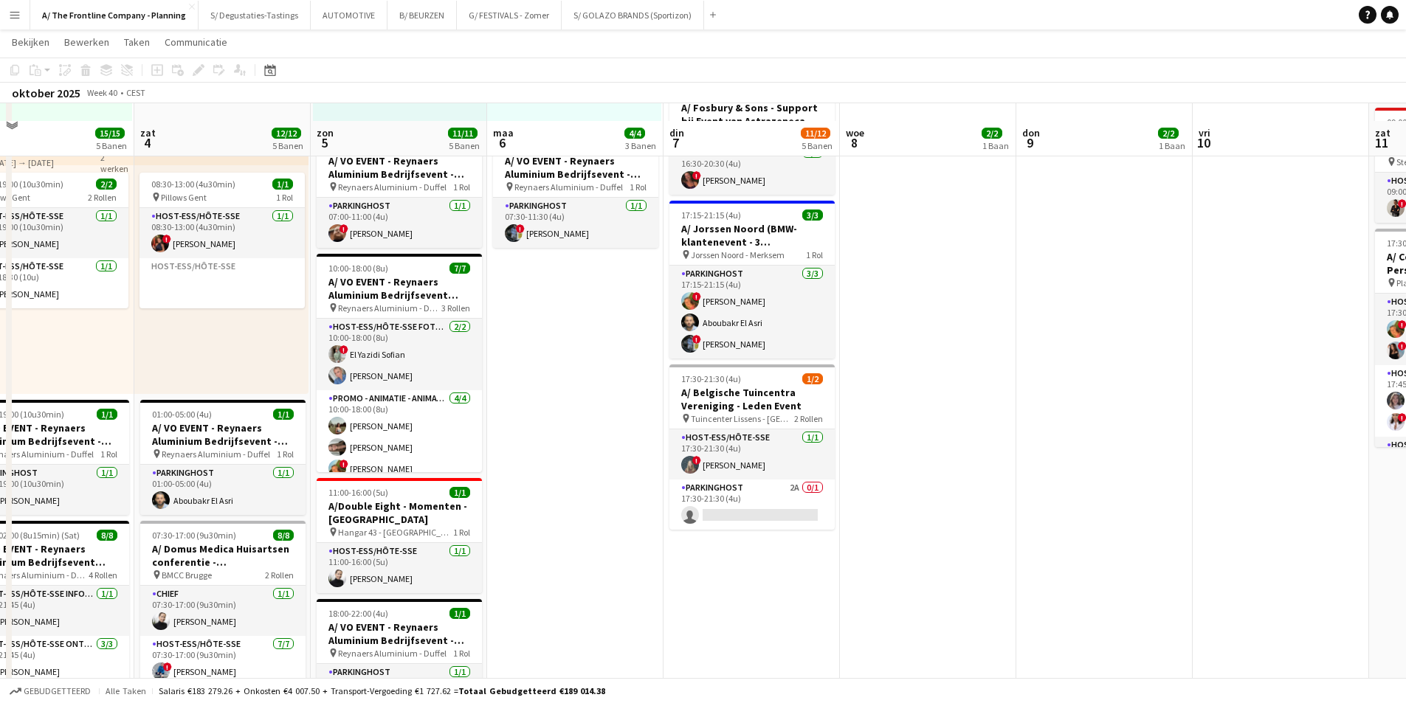
scroll to position [591, 0]
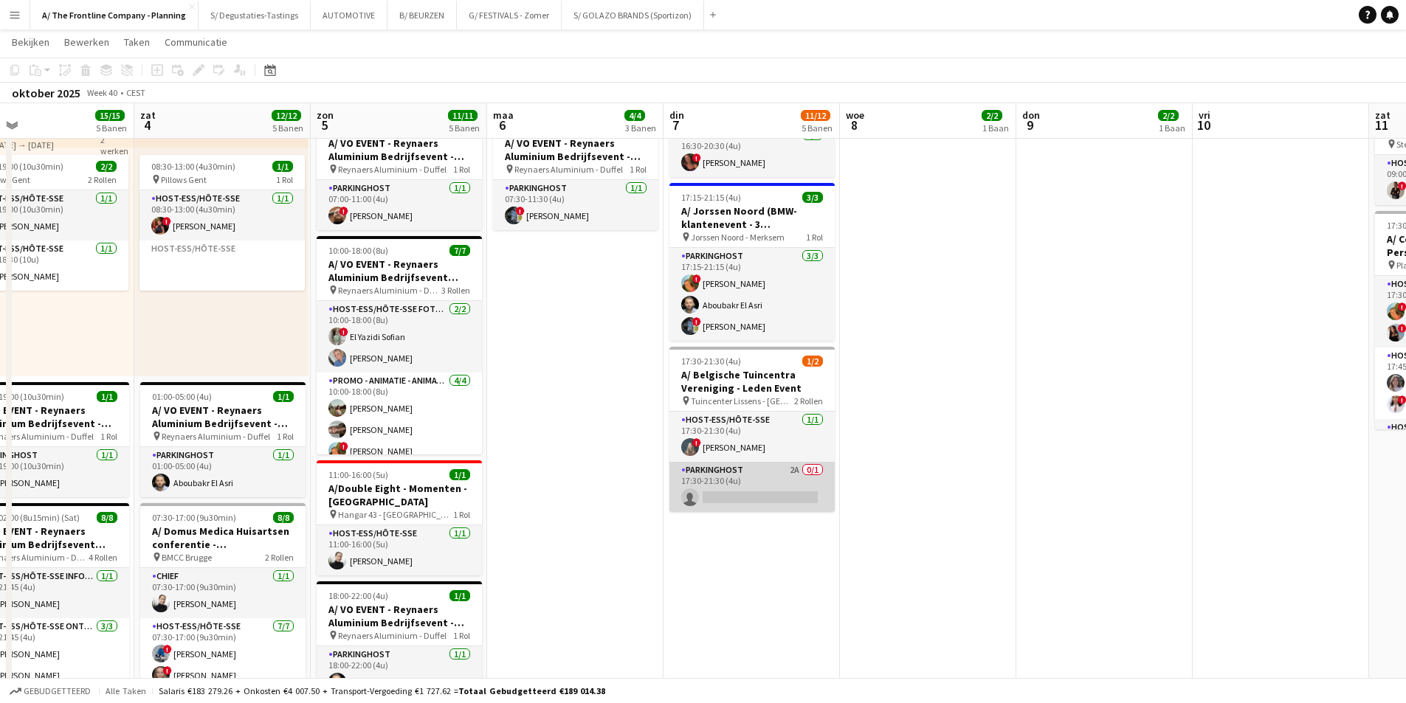
click at [757, 477] on app-card-role "Parkinghost 2A 0/1 17:30-21:30 (4u) single-neutral-actions" at bounding box center [752, 487] width 165 height 50
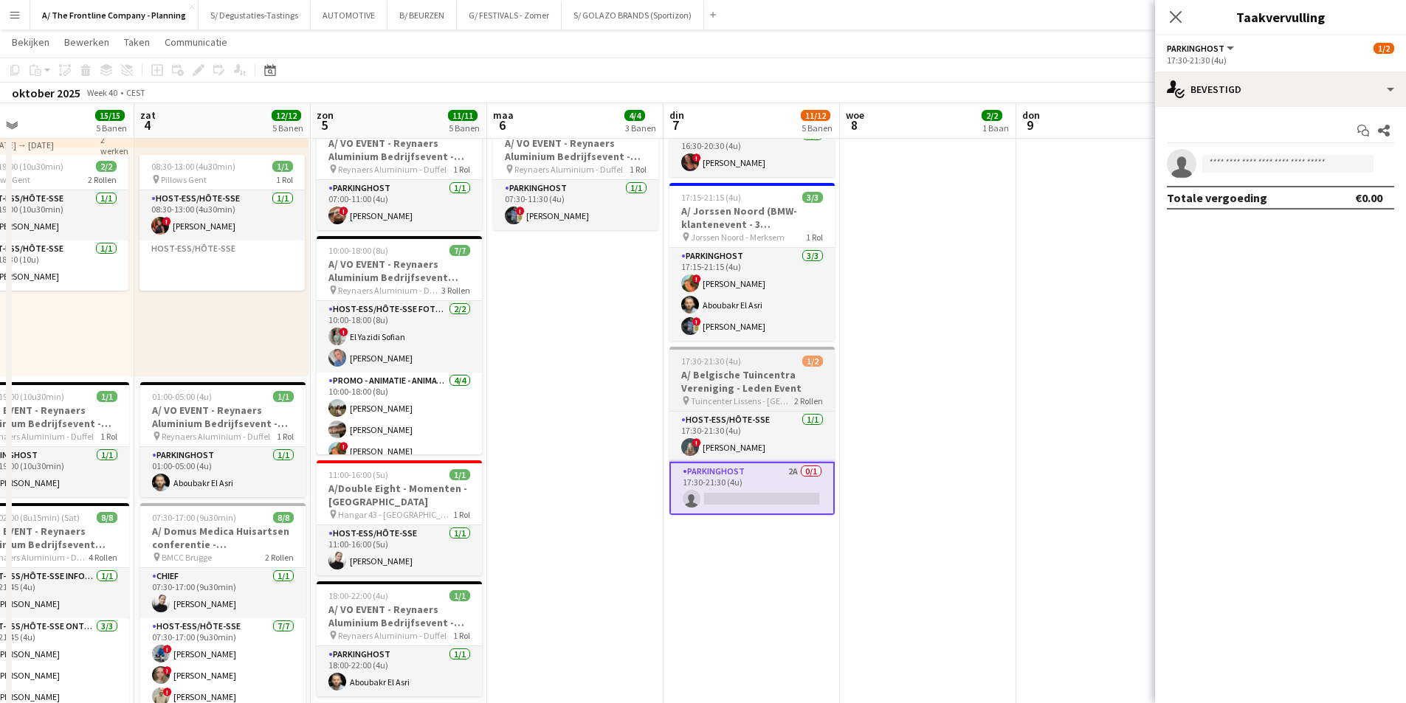
click at [781, 379] on h3 "A/ Belgische Tuincentra Vereniging - Leden Event" at bounding box center [752, 381] width 165 height 27
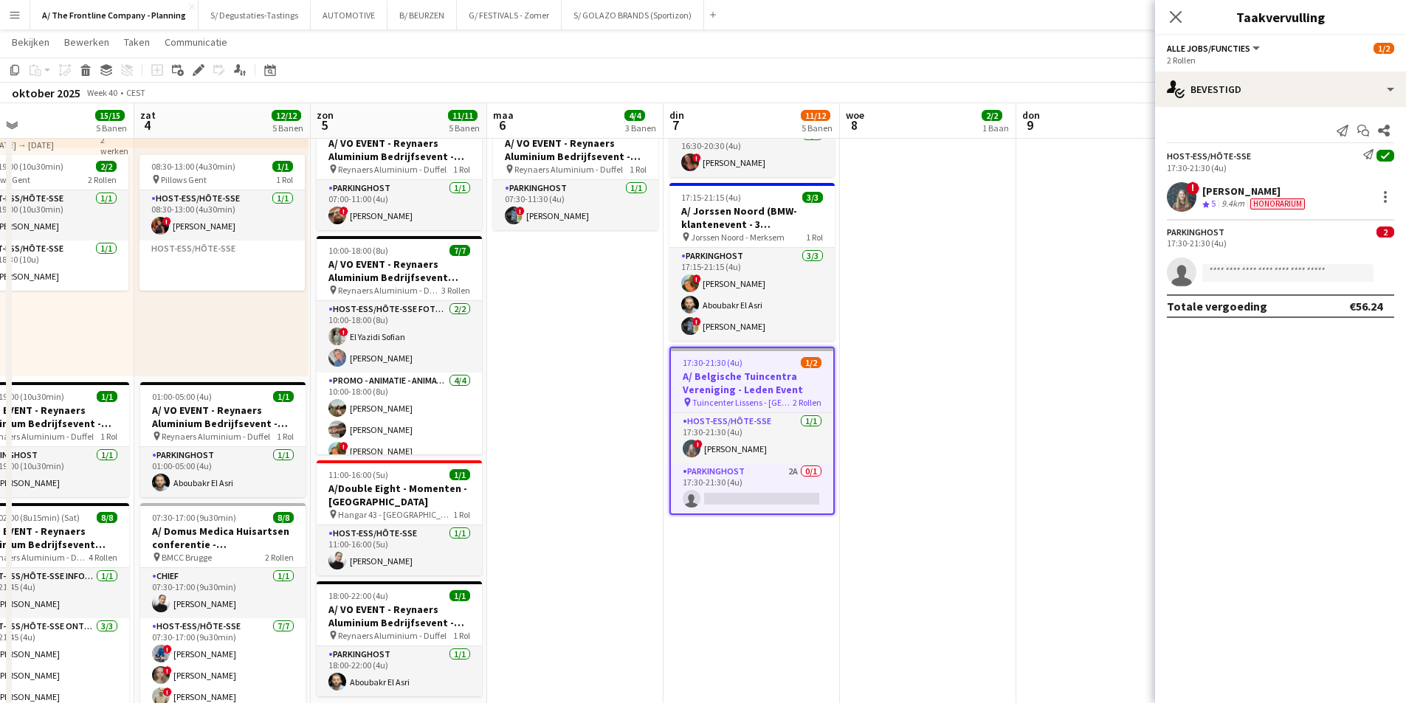
click at [894, 375] on app-date-cell "12:30-16:30 (4u) 2/2 pin Aalst 1 Rol Host-ess/Hôte-sse 2/2 12:30-16:30 (4u) ! E…" at bounding box center [928, 286] width 176 height 1422
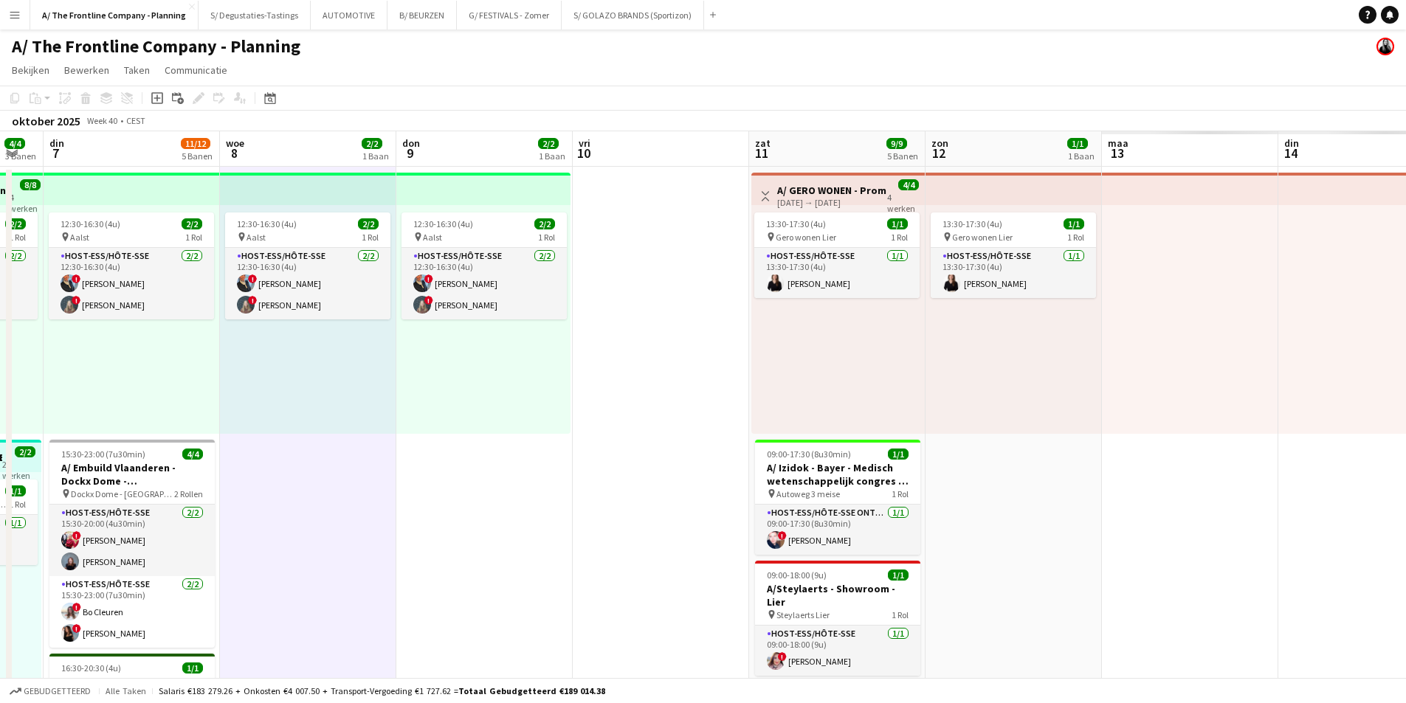
scroll to position [0, 565]
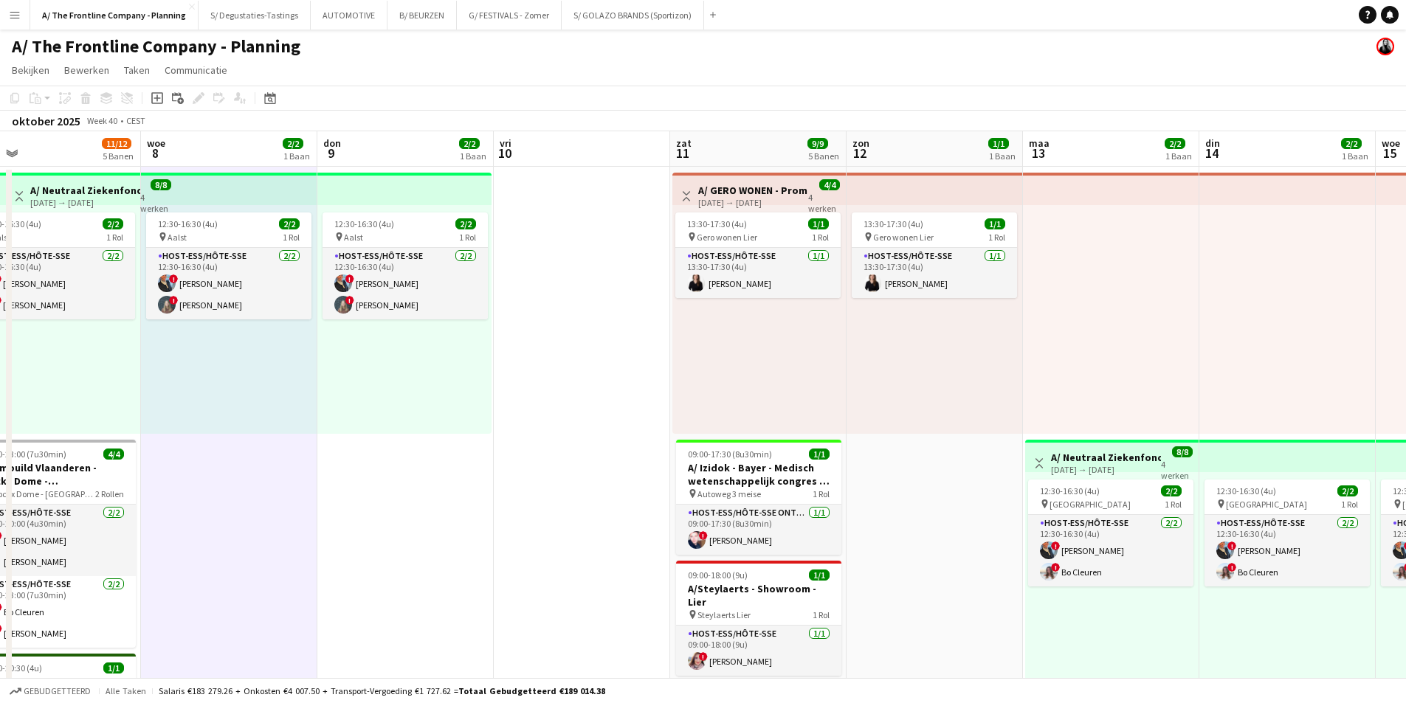
drag, startPoint x: 1202, startPoint y: 309, endPoint x: 503, endPoint y: 359, distance: 700.8
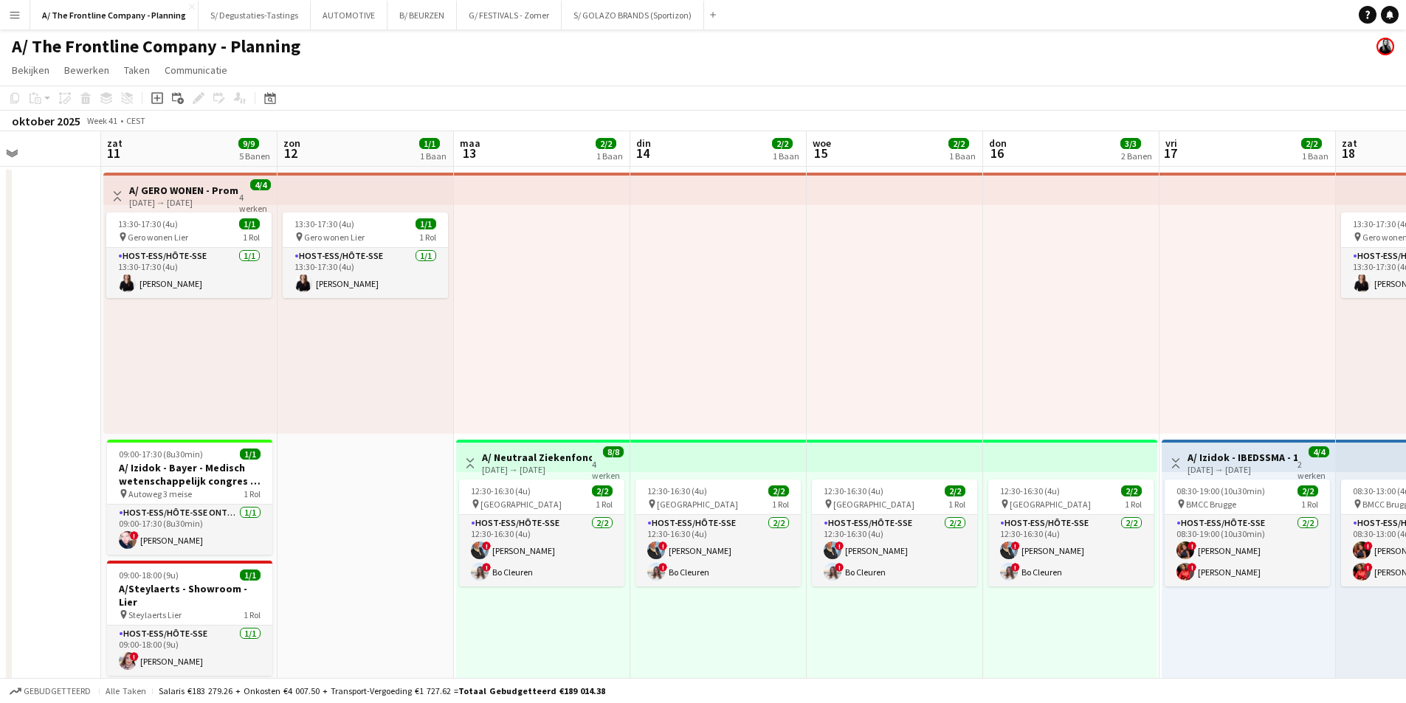
drag, startPoint x: 1136, startPoint y: 317, endPoint x: 567, endPoint y: 431, distance: 580.4
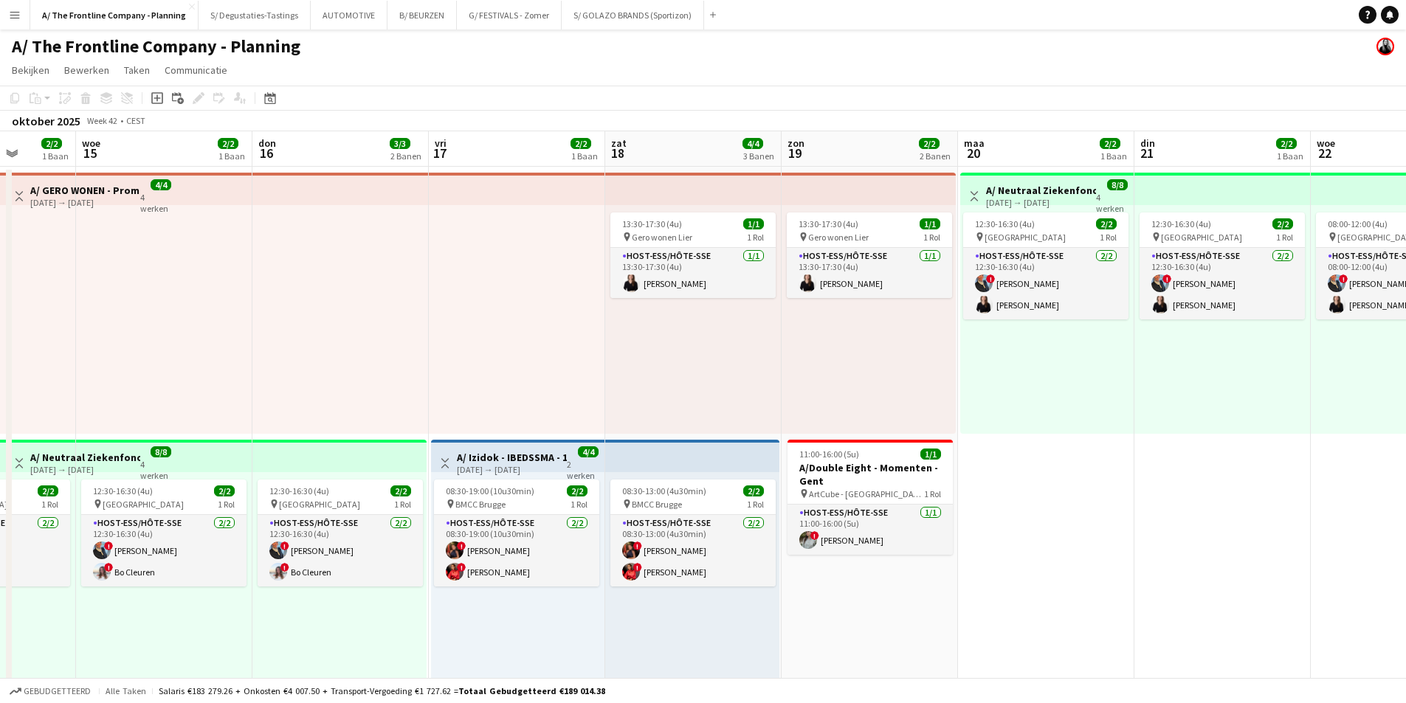
drag, startPoint x: 1132, startPoint y: 339, endPoint x: 421, endPoint y: 411, distance: 715.3
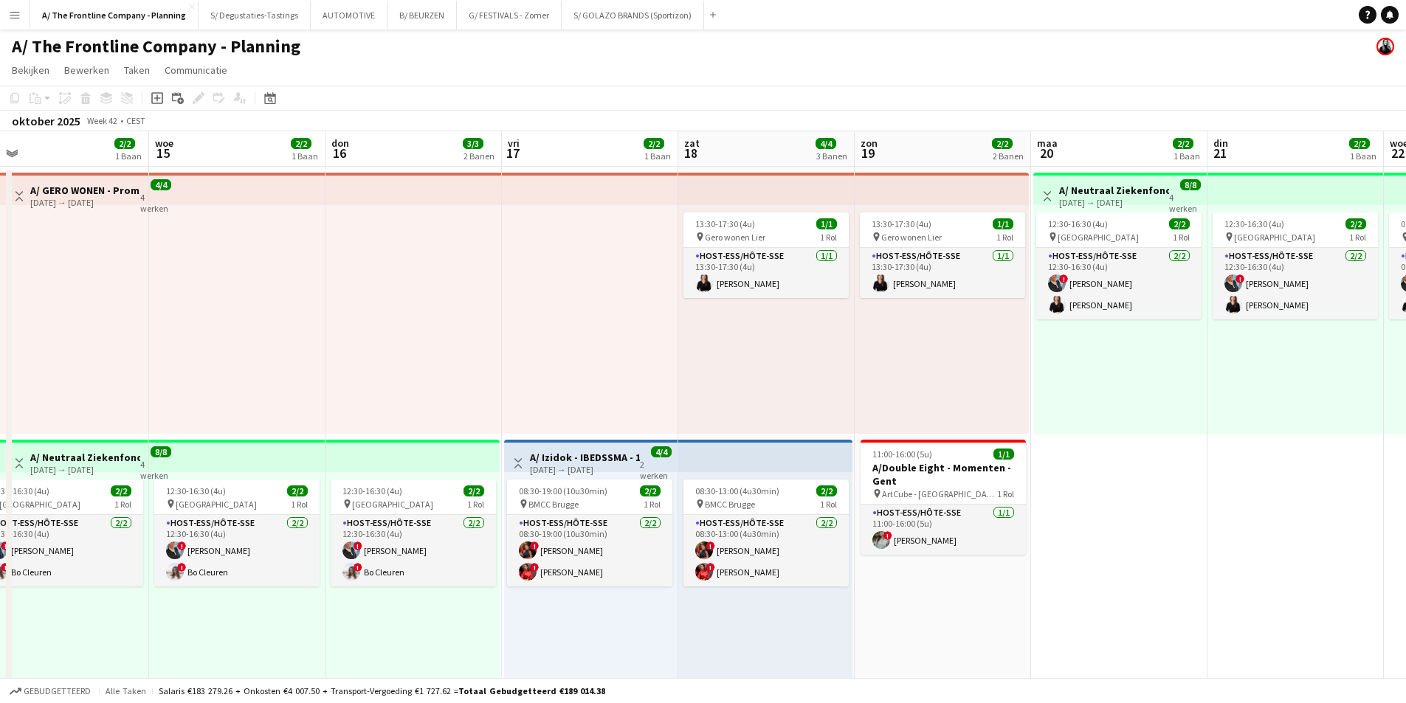
drag, startPoint x: 421, startPoint y: 411, endPoint x: 1083, endPoint y: 338, distance: 666.2
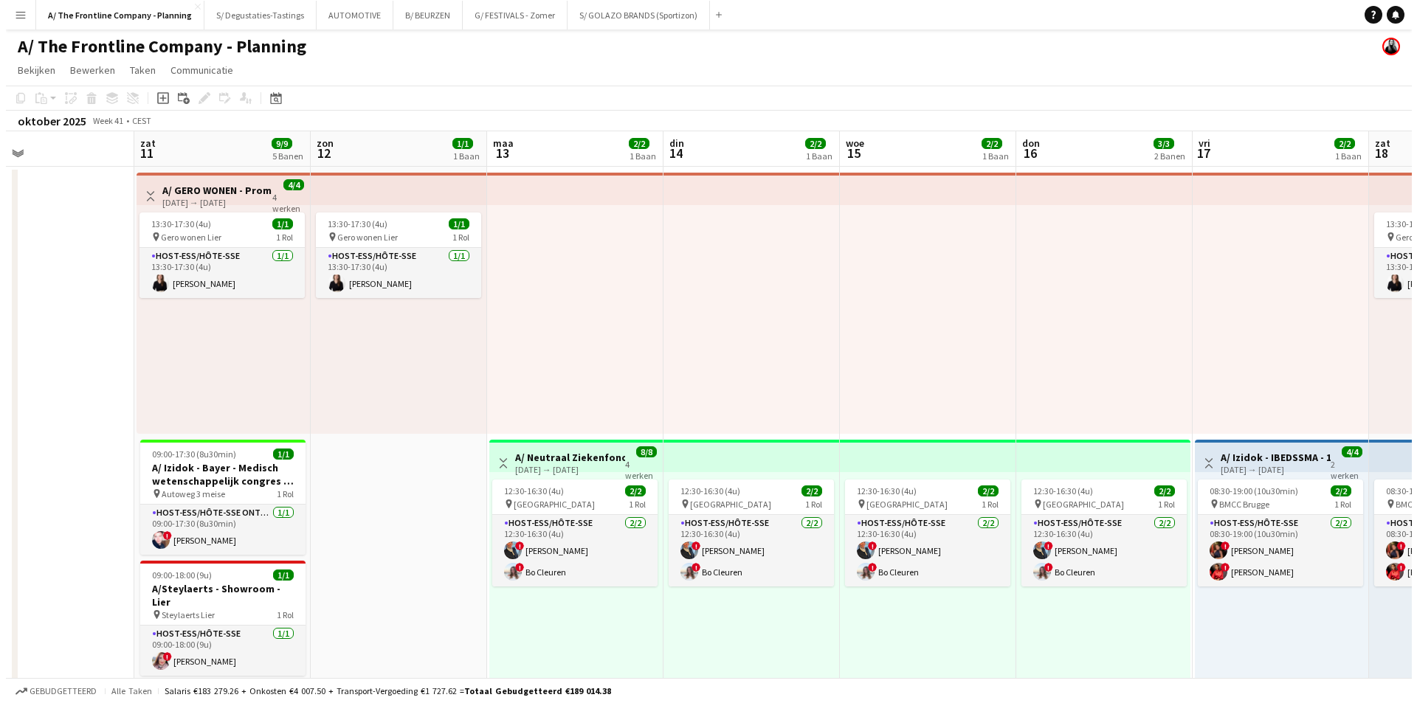
scroll to position [0, 390]
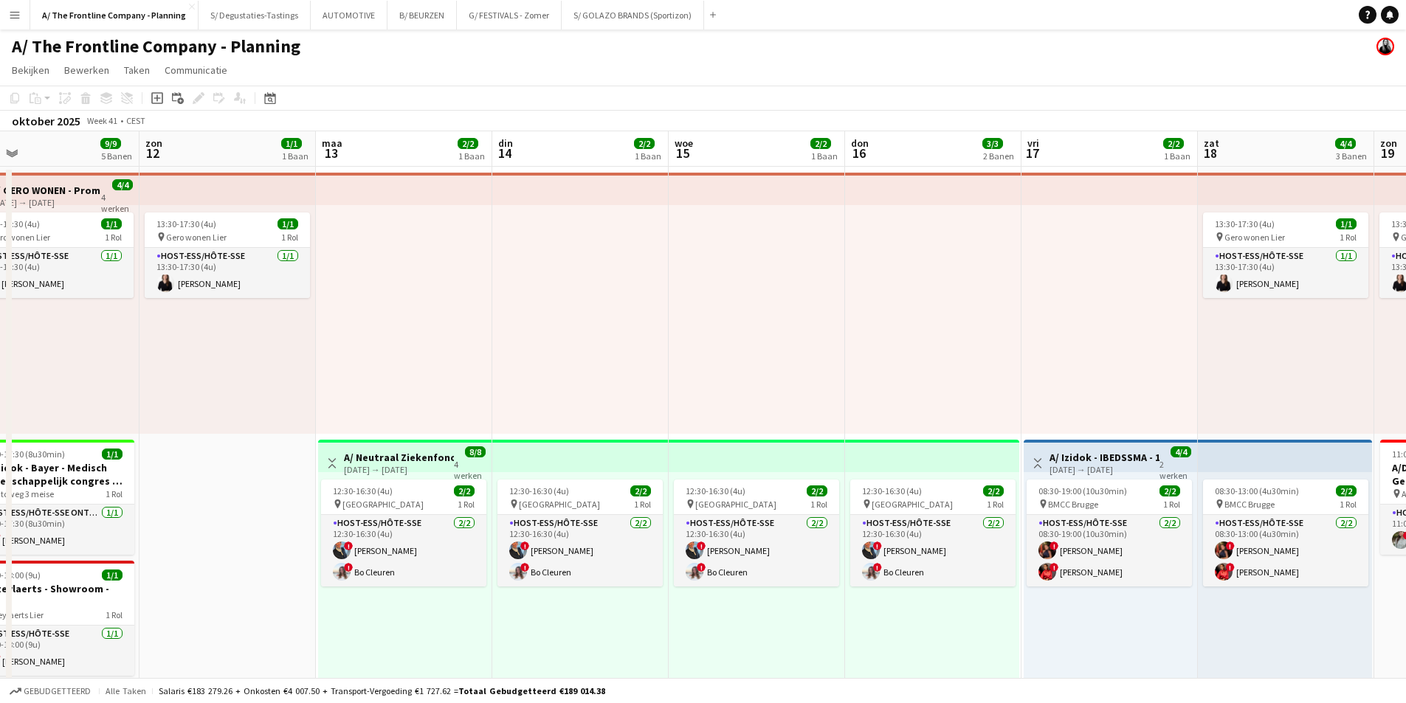
drag, startPoint x: 348, startPoint y: 388, endPoint x: 961, endPoint y: 319, distance: 617.3
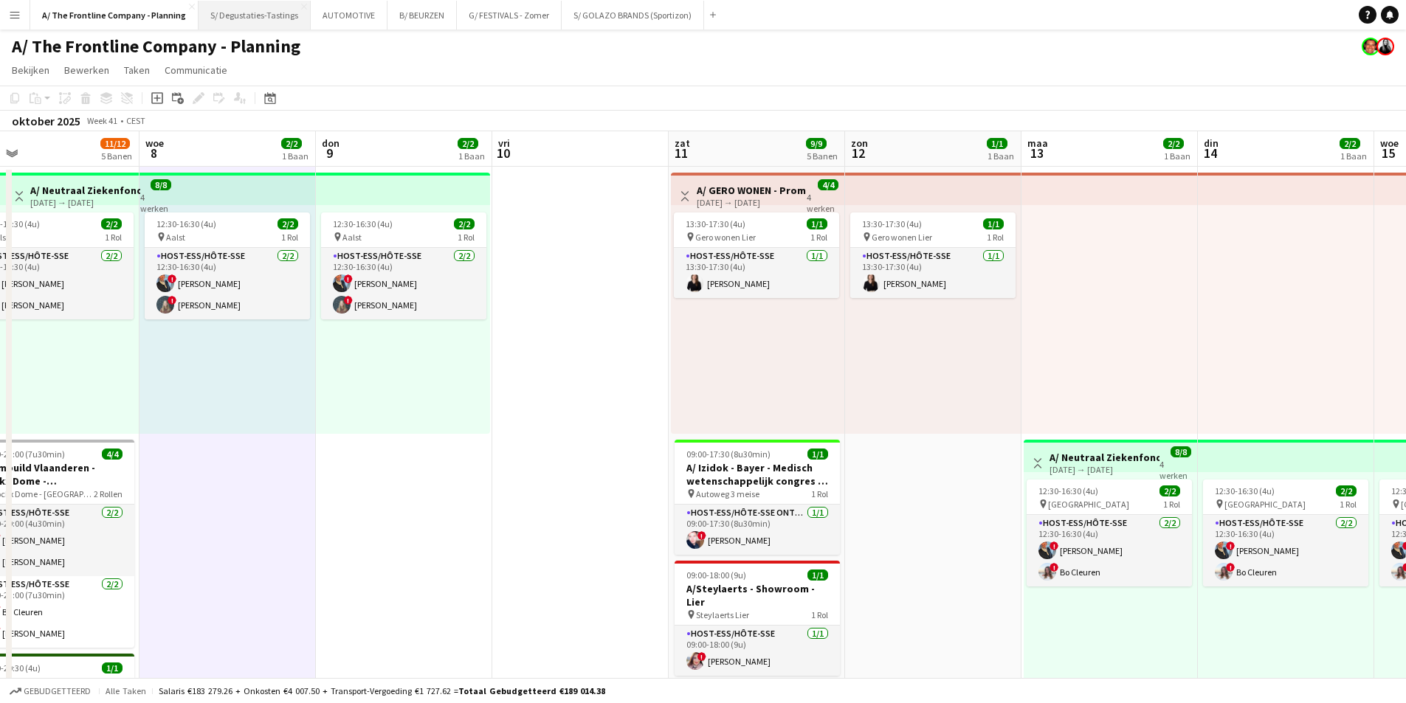
click at [236, 19] on button "S/ Degustaties-Tastings Sluiten" at bounding box center [255, 15] width 112 height 29
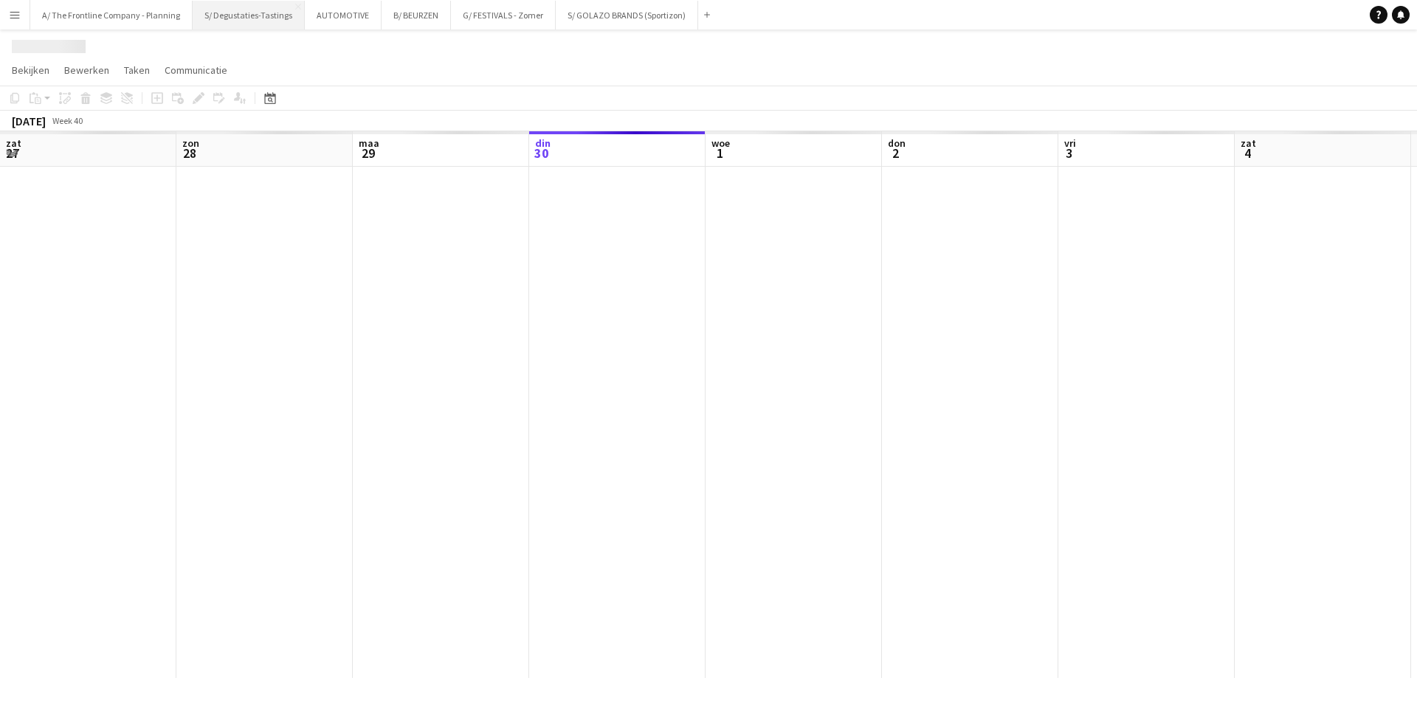
scroll to position [0, 353]
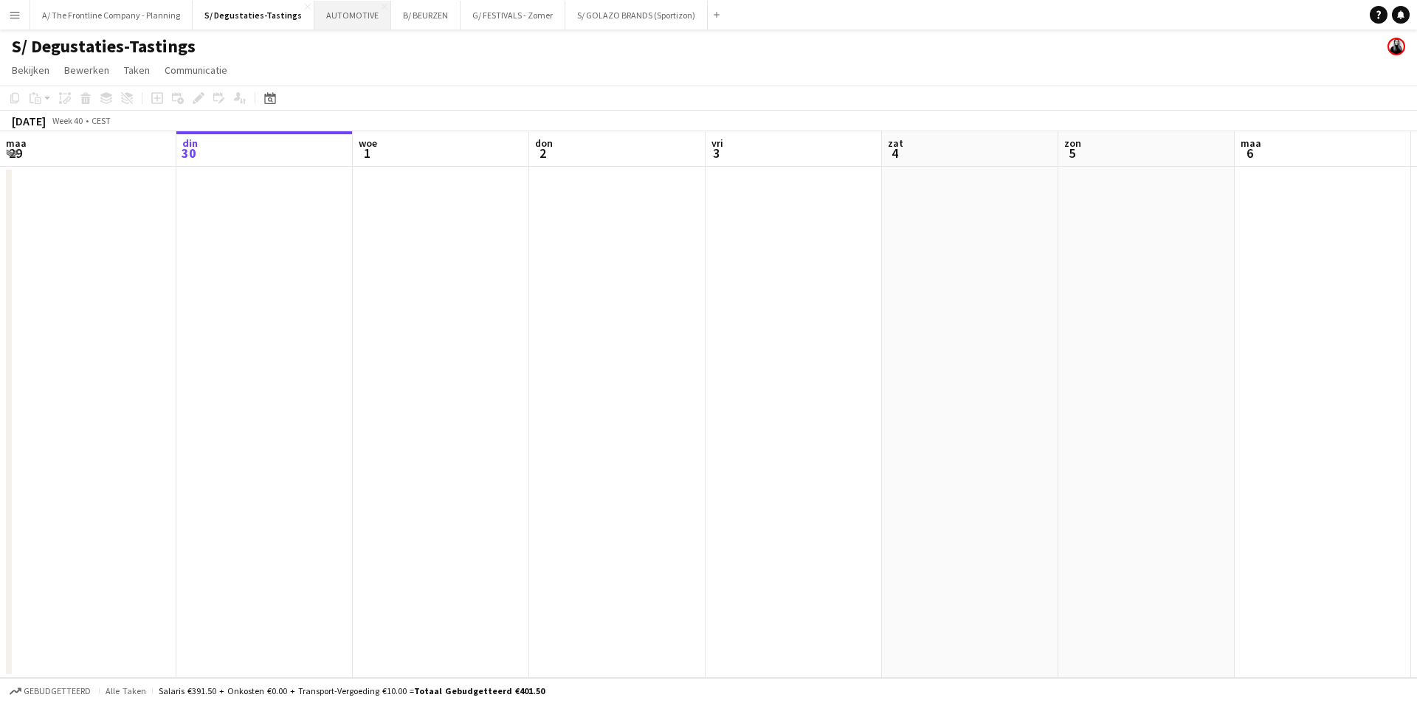
click at [342, 16] on button "AUTOMOTIVE Sluiten" at bounding box center [352, 15] width 77 height 29
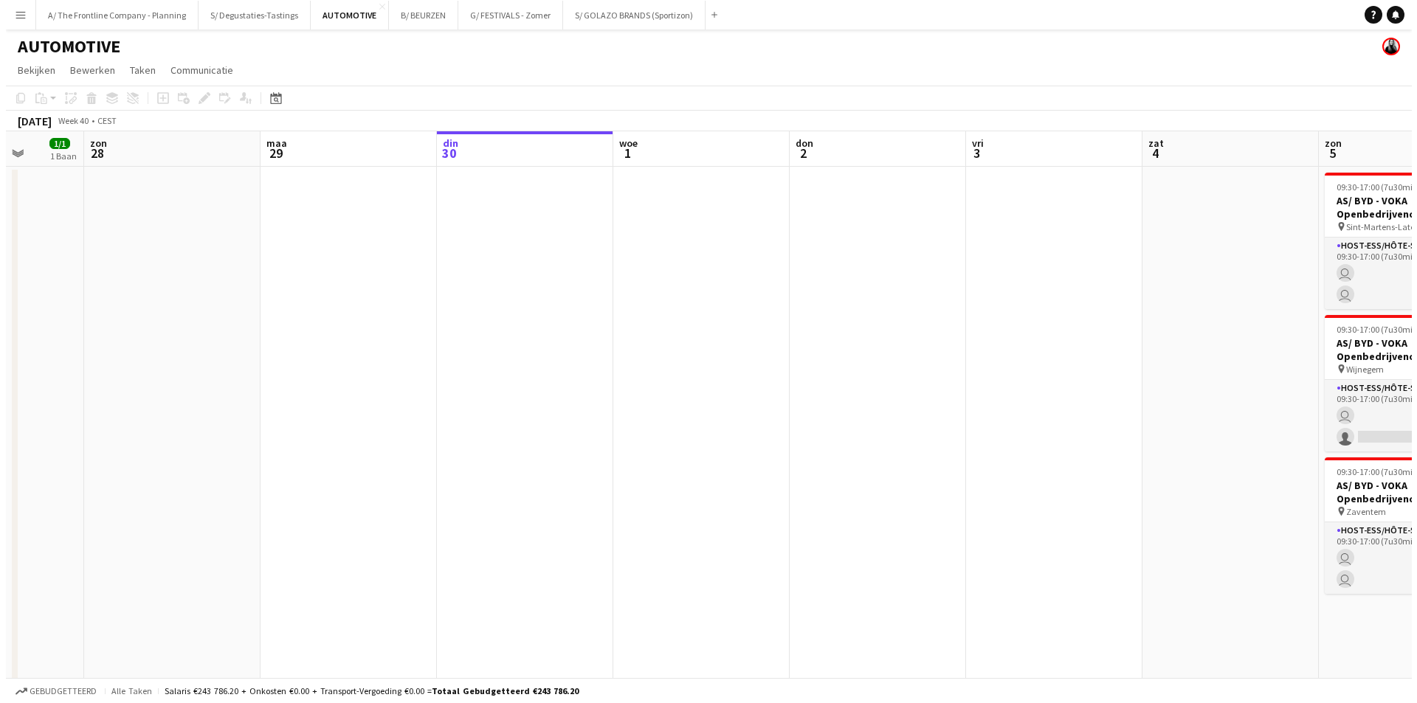
scroll to position [0, 369]
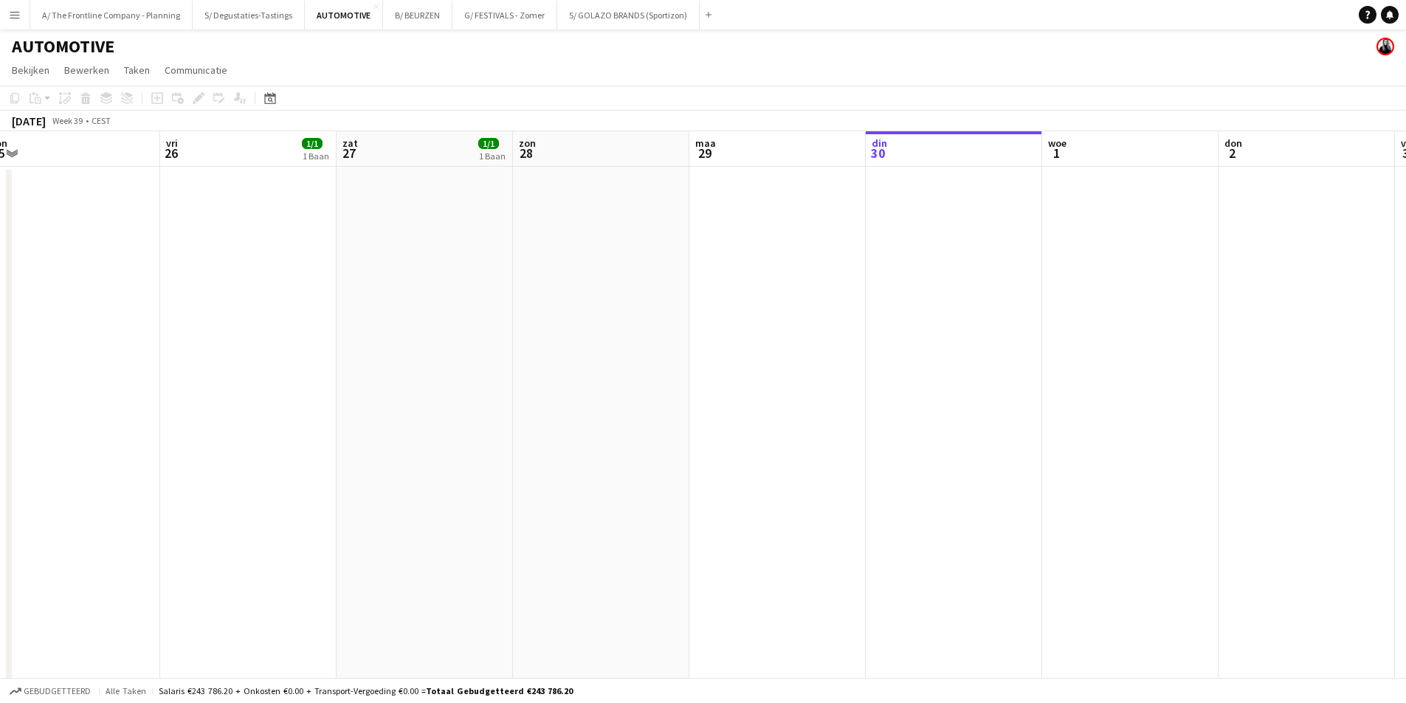
drag, startPoint x: 306, startPoint y: 330, endPoint x: 974, endPoint y: 312, distance: 669.0
click at [145, 22] on button "A/ The Frontline Company - Planning Sluiten" at bounding box center [111, 15] width 162 height 29
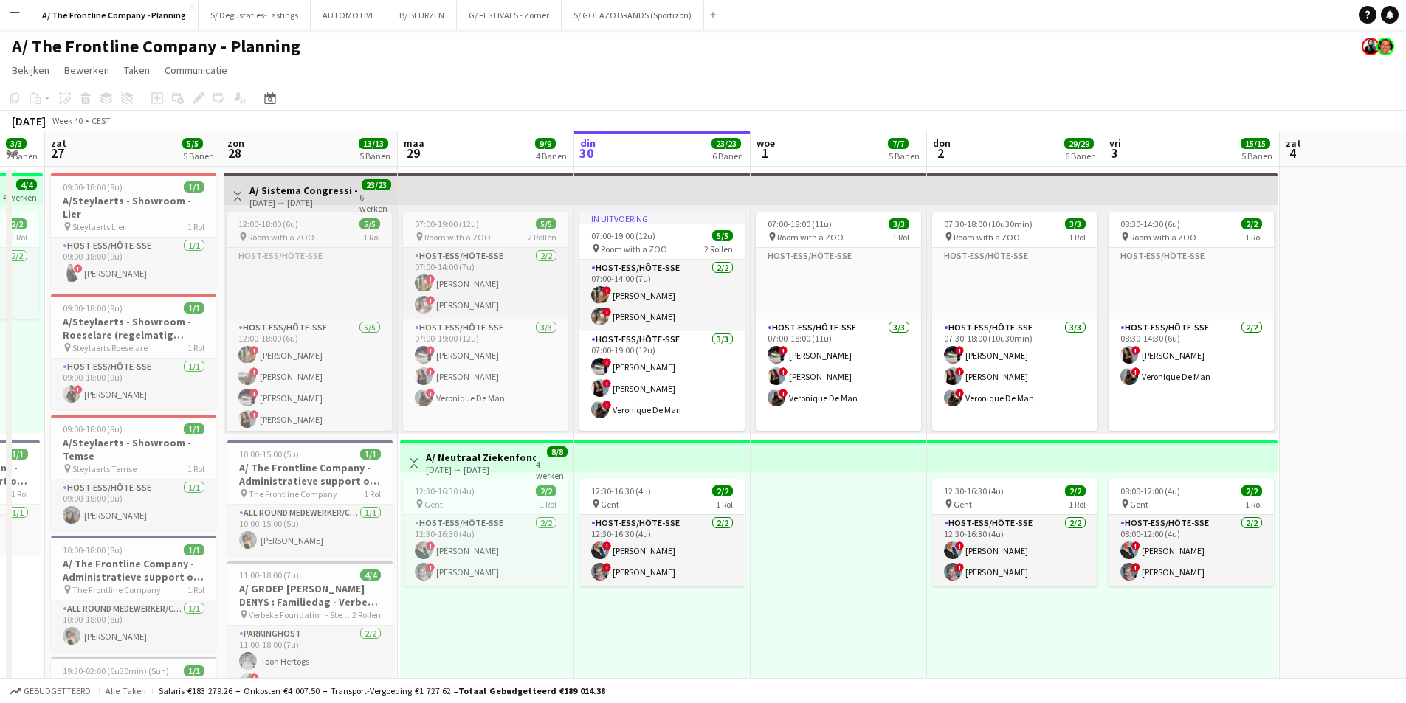
scroll to position [0, 330]
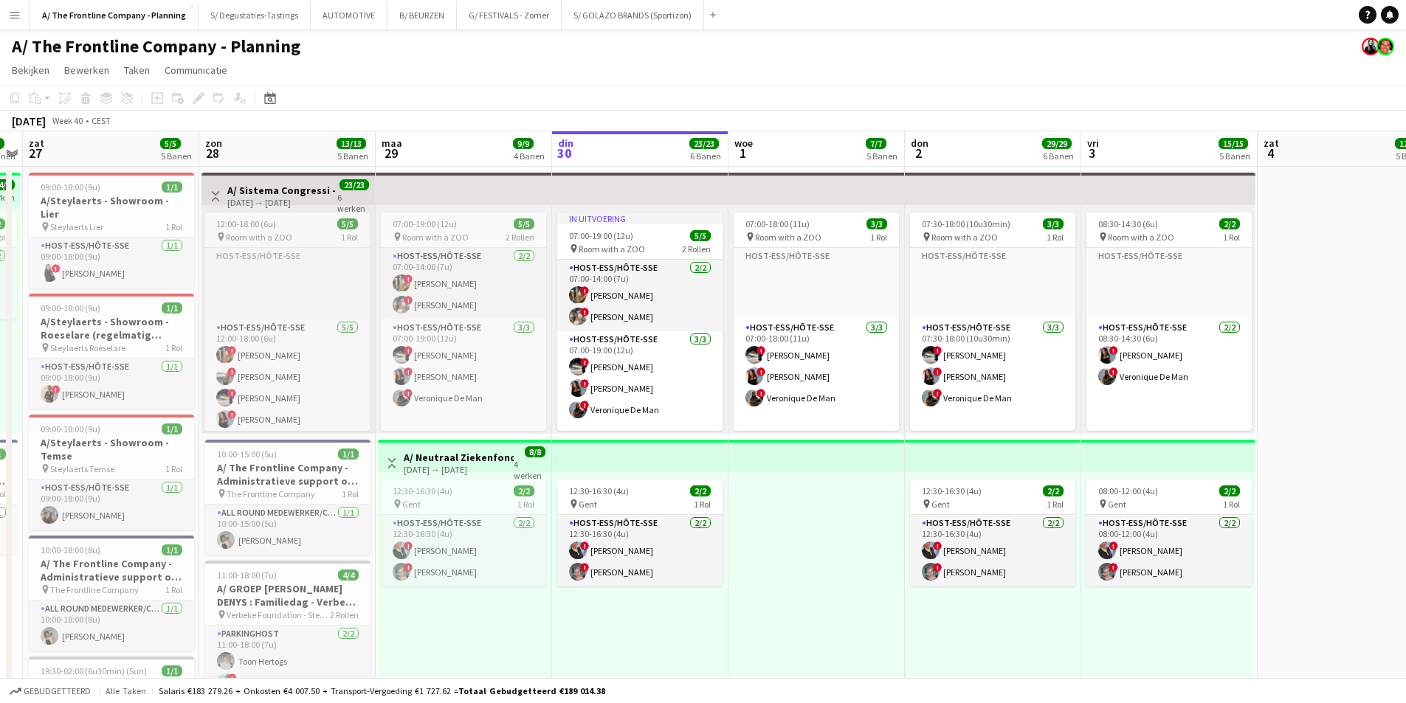
drag, startPoint x: 306, startPoint y: 166, endPoint x: 616, endPoint y: 166, distance: 309.3
click at [623, 157] on app-board-header-date "din 30 23/23 6 Banen" at bounding box center [640, 148] width 176 height 35
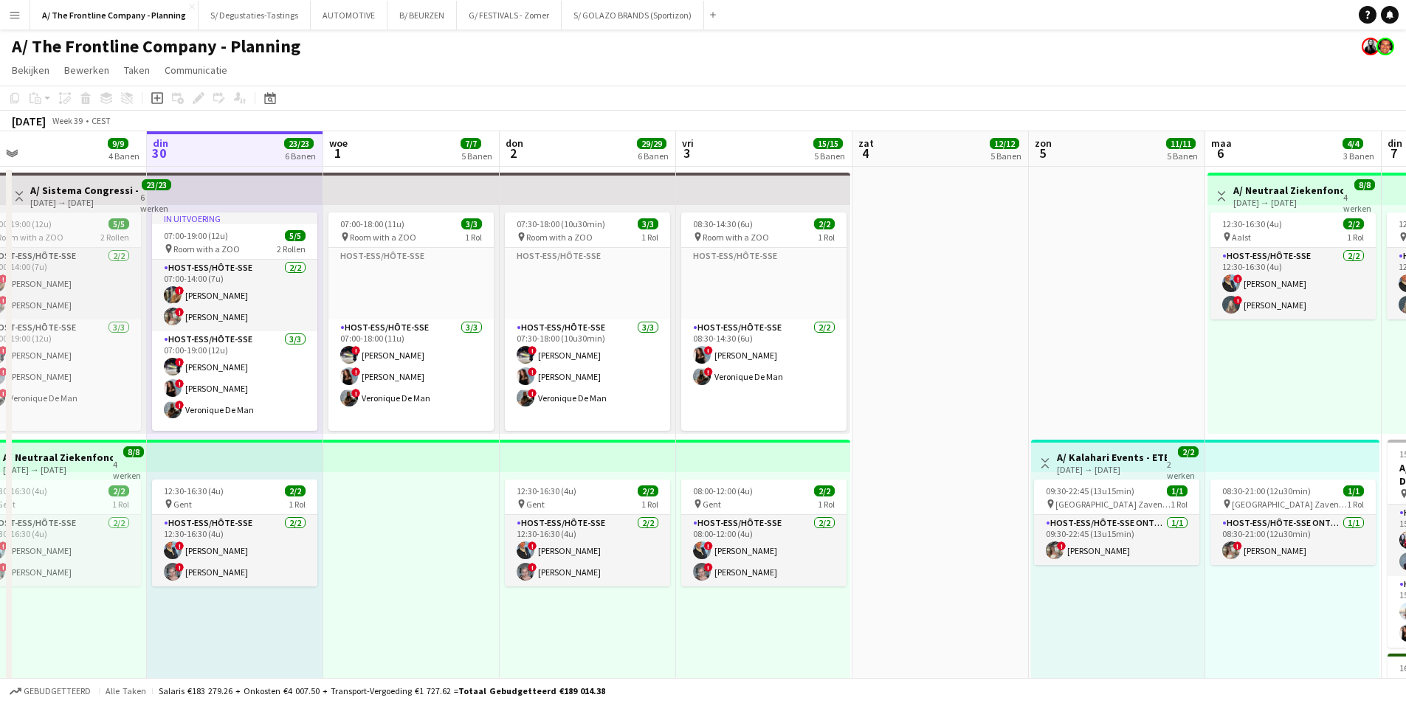
scroll to position [0, 561]
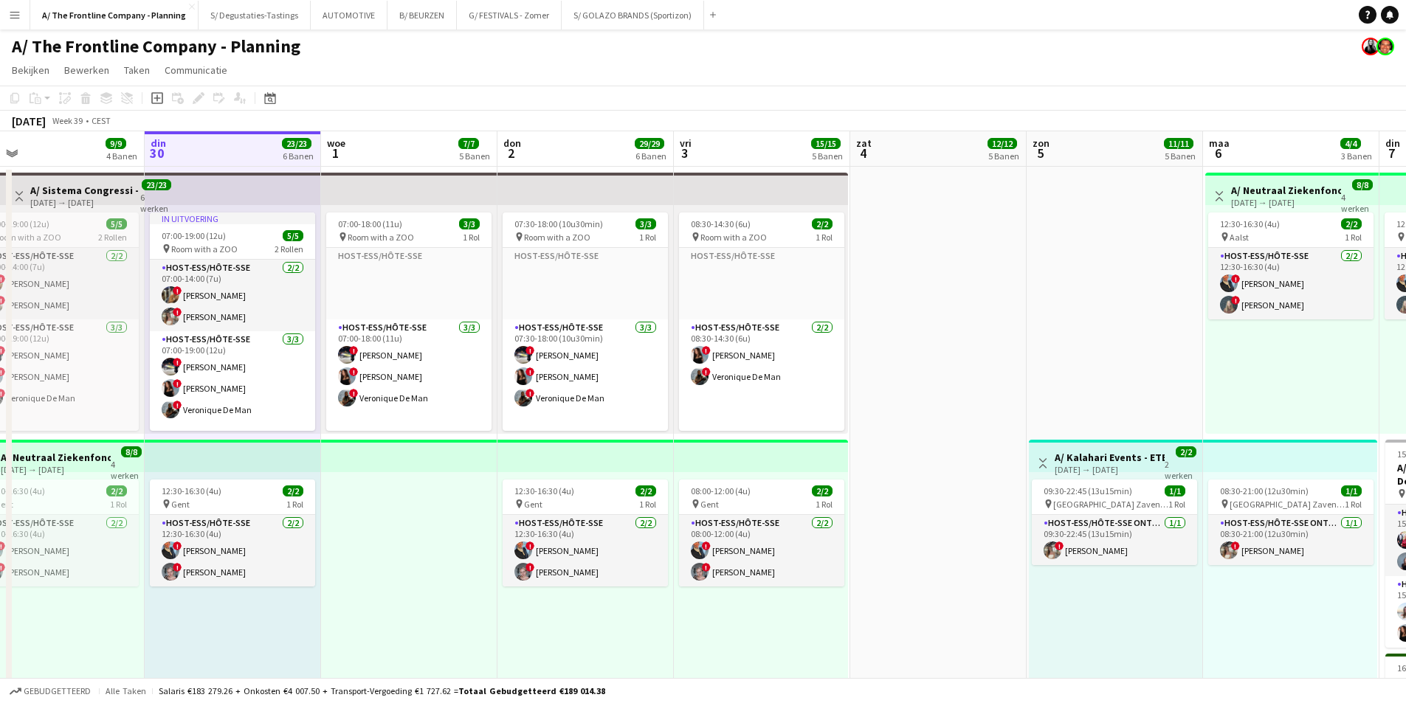
drag, startPoint x: 991, startPoint y: 244, endPoint x: 583, endPoint y: 264, distance: 408.0
click at [622, 144] on app-board-header-date "don 2 29/29 6 Banen" at bounding box center [586, 148] width 176 height 35
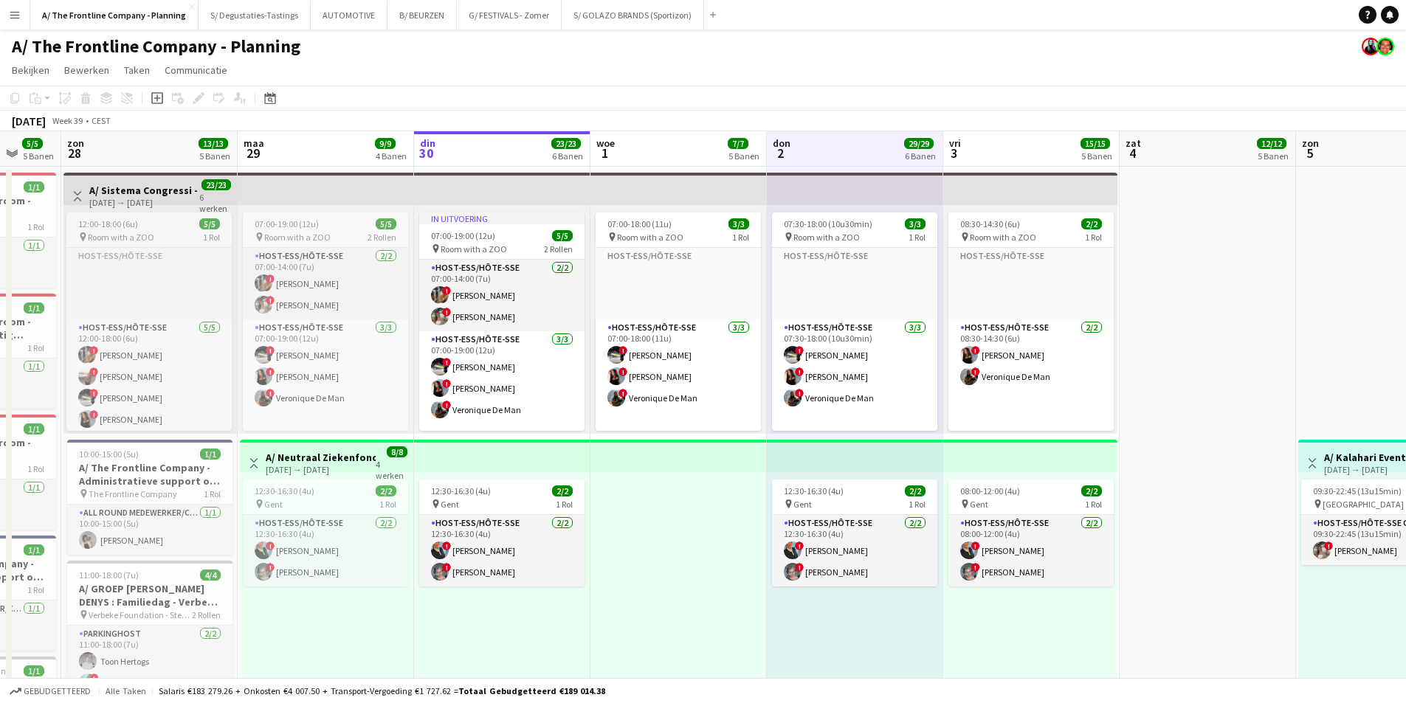
scroll to position [0, 378]
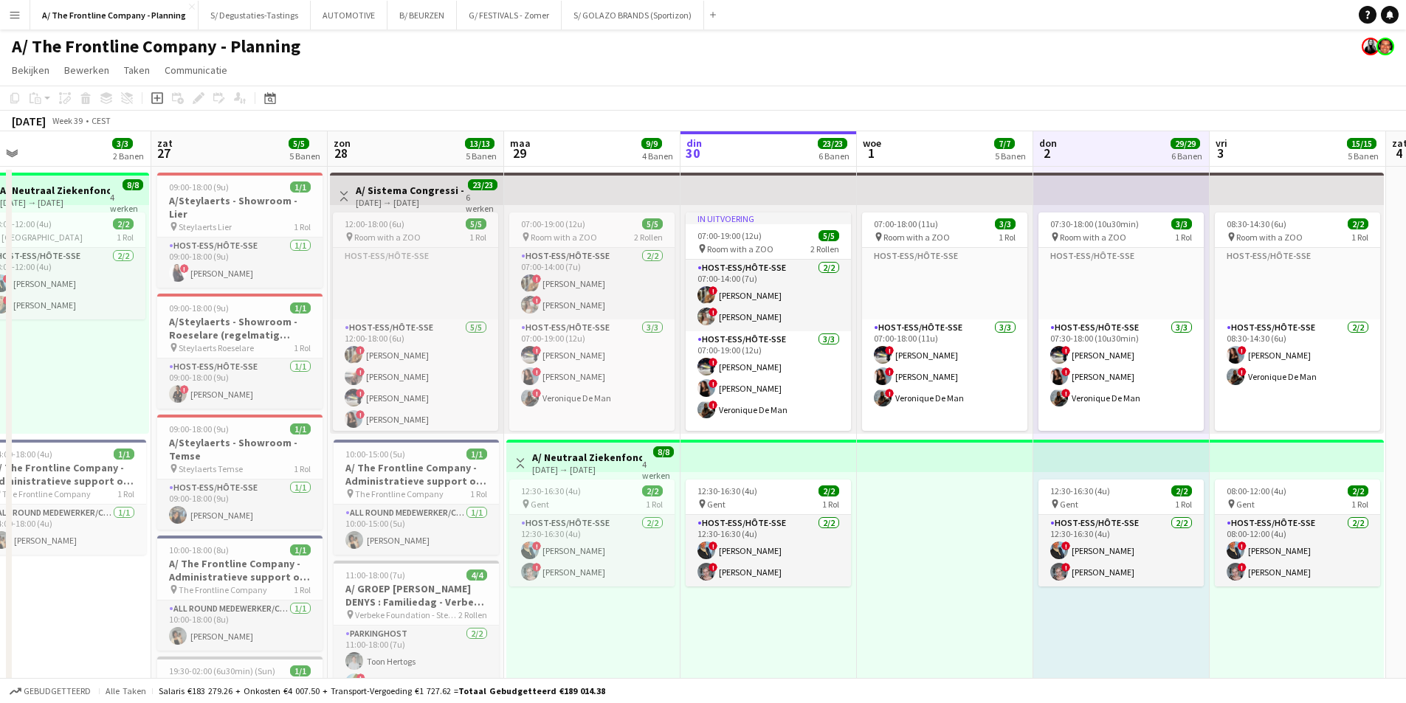
drag, startPoint x: 453, startPoint y: 512, endPoint x: 971, endPoint y: 512, distance: 517.5
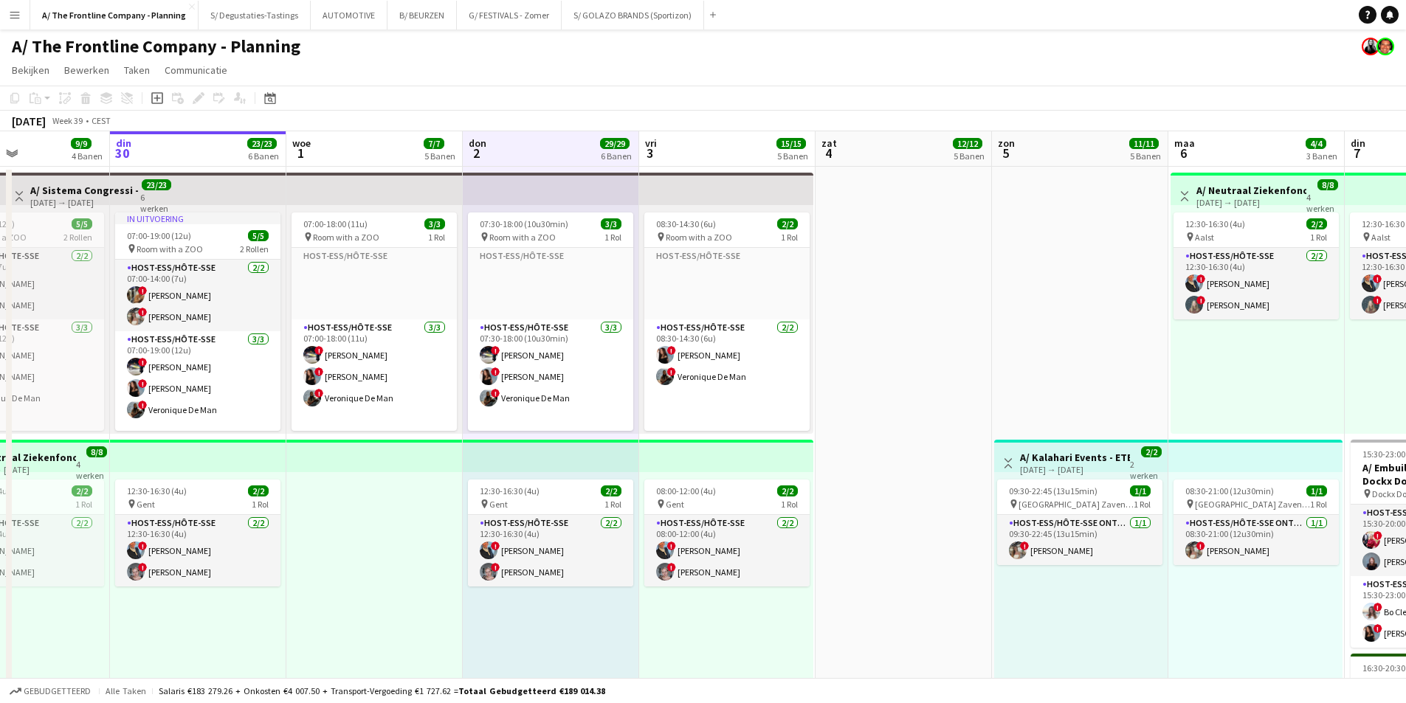
scroll to position [0, 429]
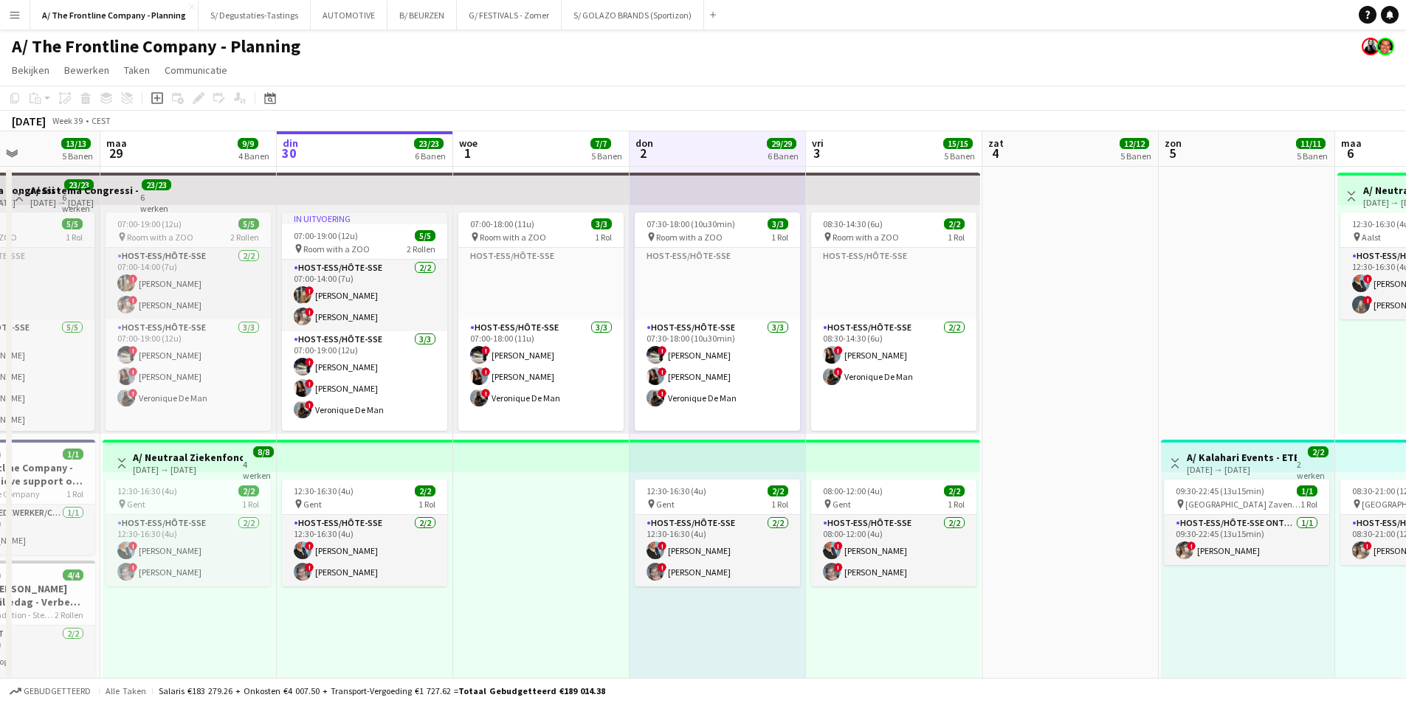
drag, startPoint x: 1183, startPoint y: 331, endPoint x: 603, endPoint y: 385, distance: 582.7
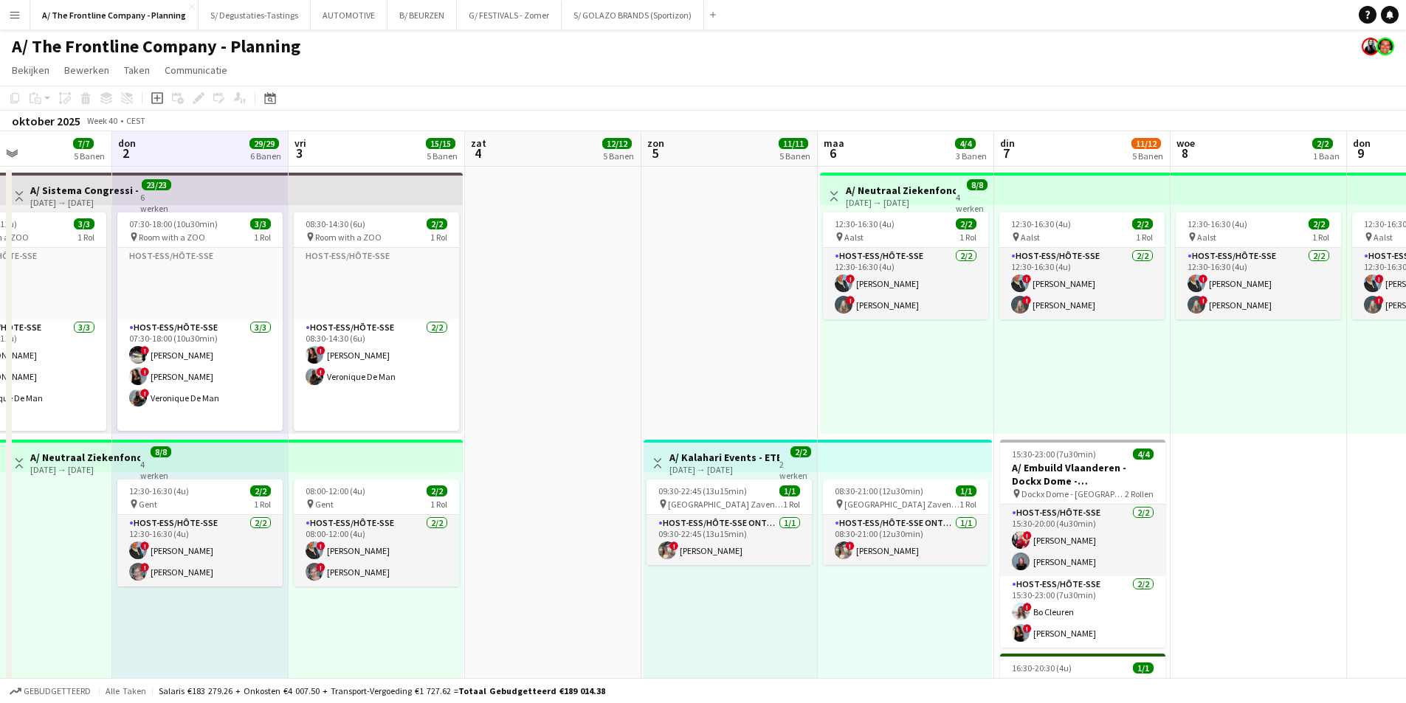
drag, startPoint x: 1088, startPoint y: 376, endPoint x: 218, endPoint y: 374, distance: 870.3
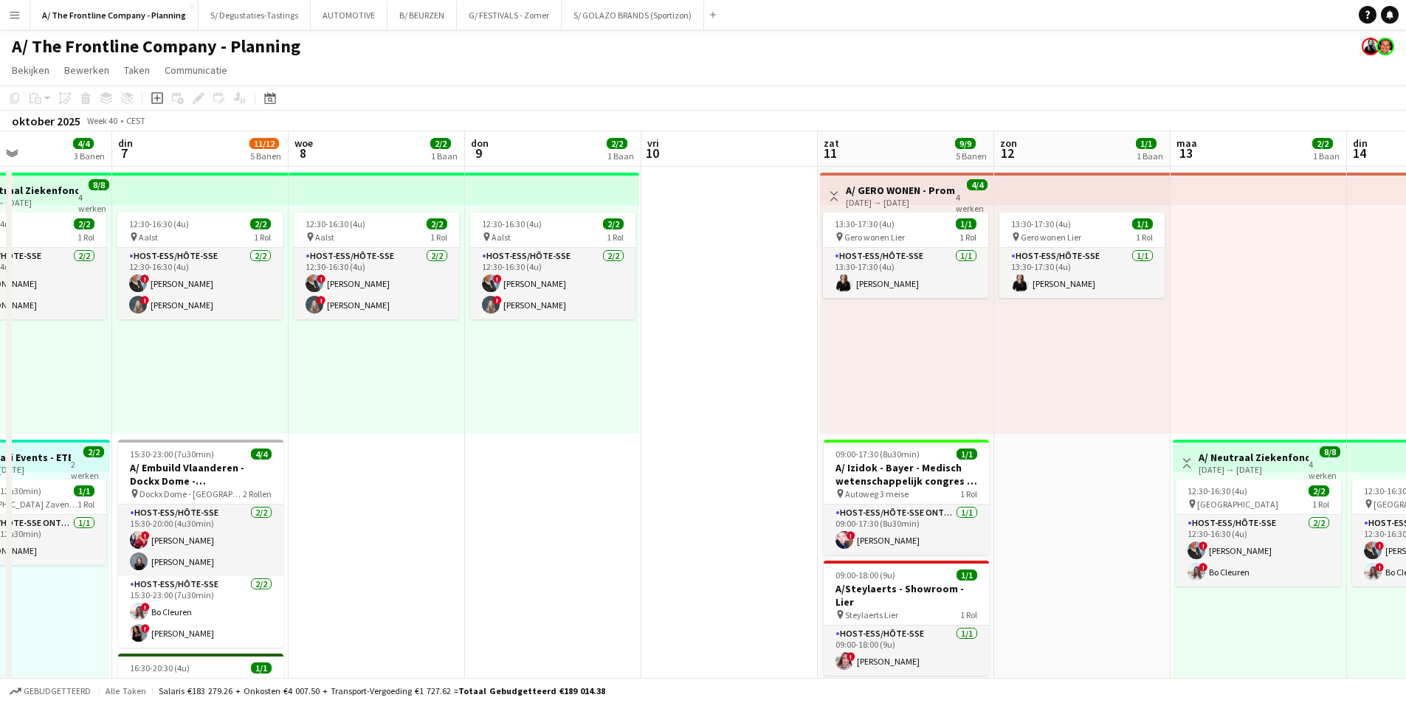
drag, startPoint x: 698, startPoint y: 387, endPoint x: 341, endPoint y: 388, distance: 357.3
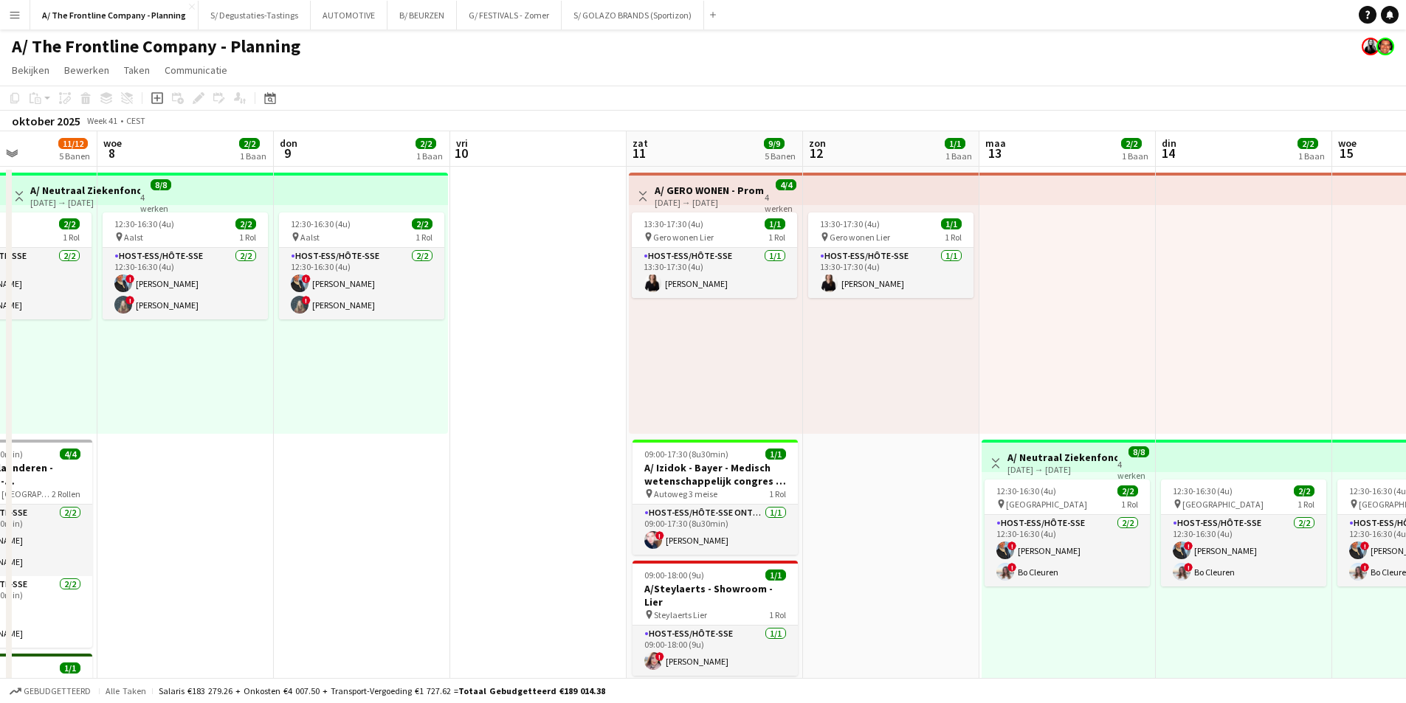
scroll to position [0, 390]
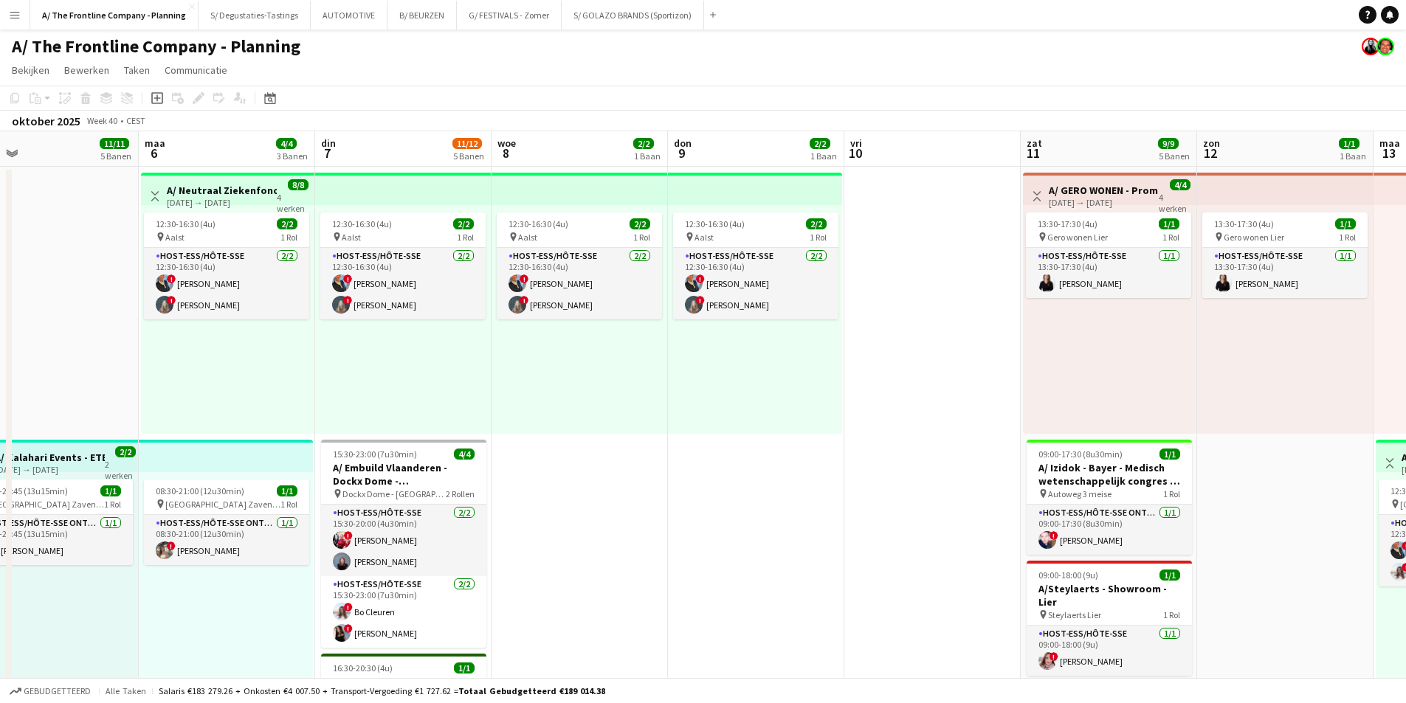
drag, startPoint x: 428, startPoint y: 383, endPoint x: 1081, endPoint y: 340, distance: 654.7
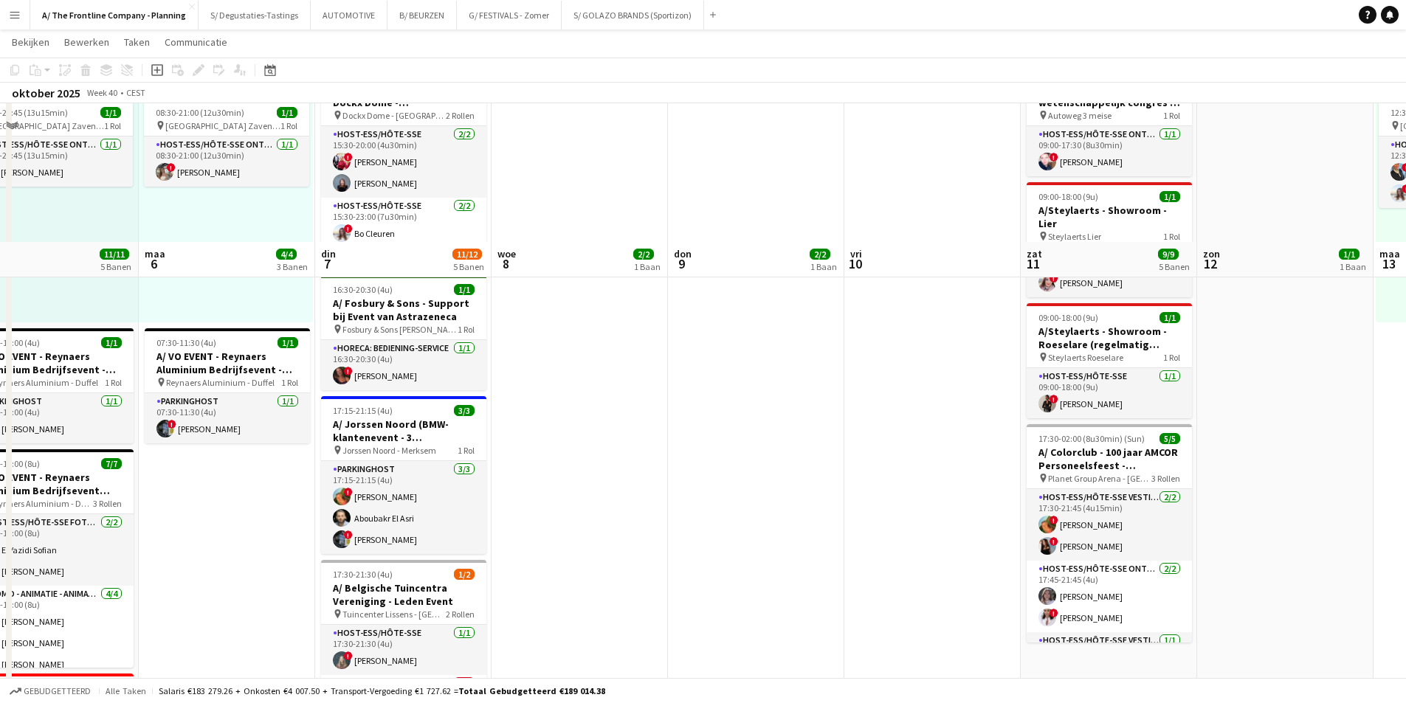
scroll to position [517, 0]
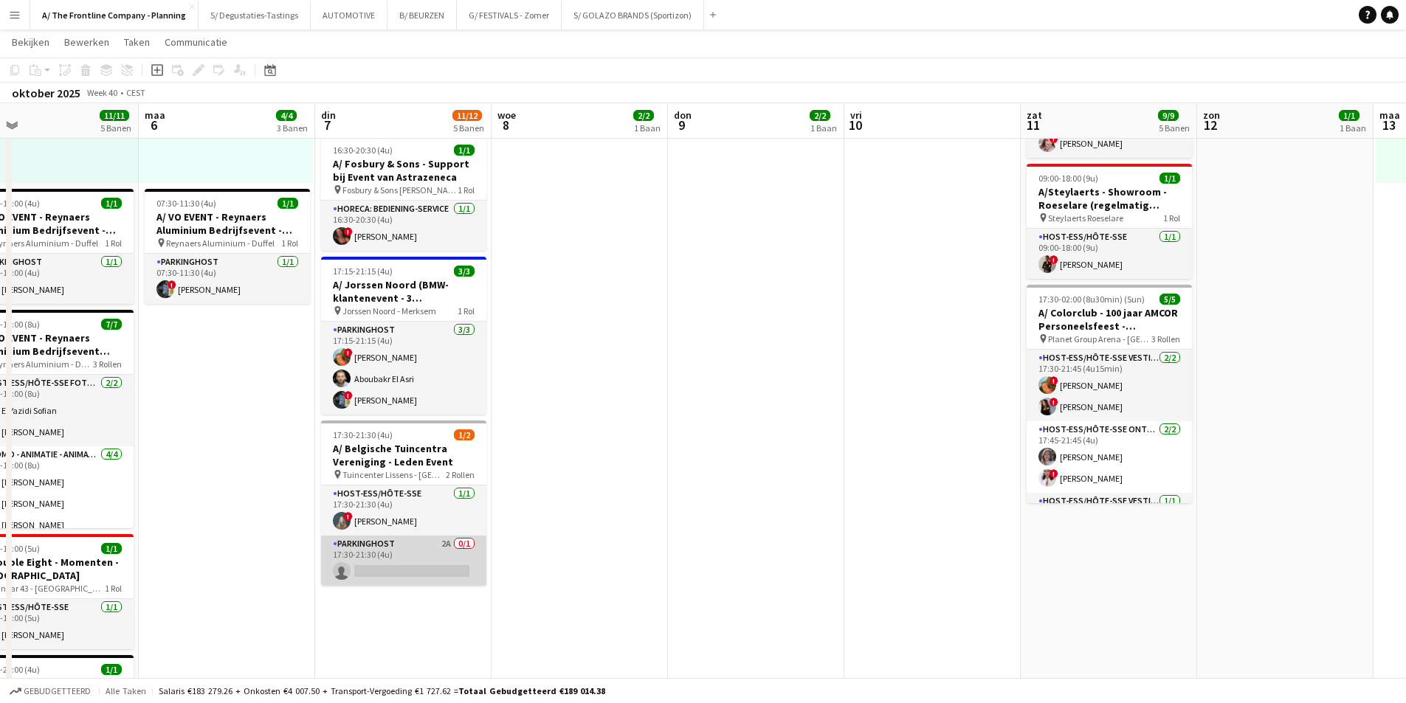
click at [447, 554] on app-card-role "Parkinghost 2A 0/1 17:30-21:30 (4u) single-neutral-actions" at bounding box center [403, 561] width 165 height 50
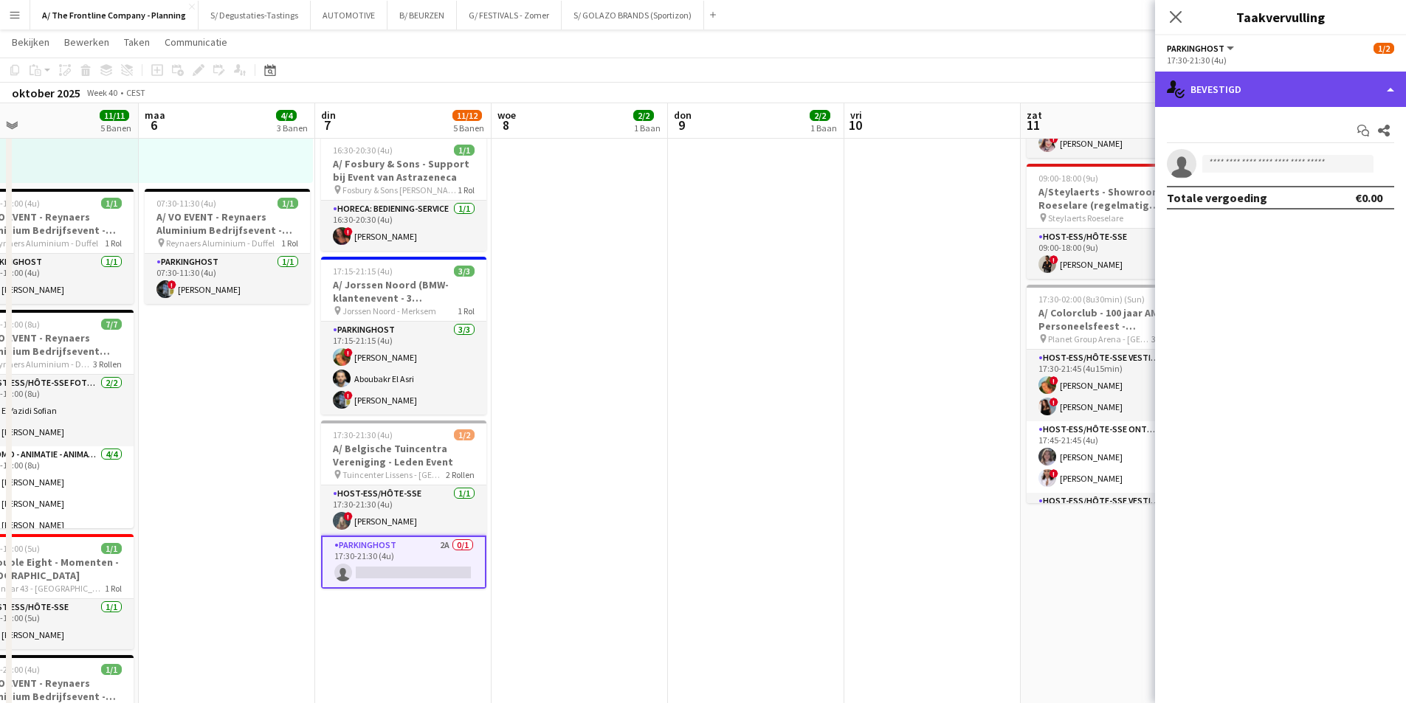
click at [1315, 94] on div "single-neutral-actions-check-2 Bevestigd" at bounding box center [1280, 89] width 251 height 35
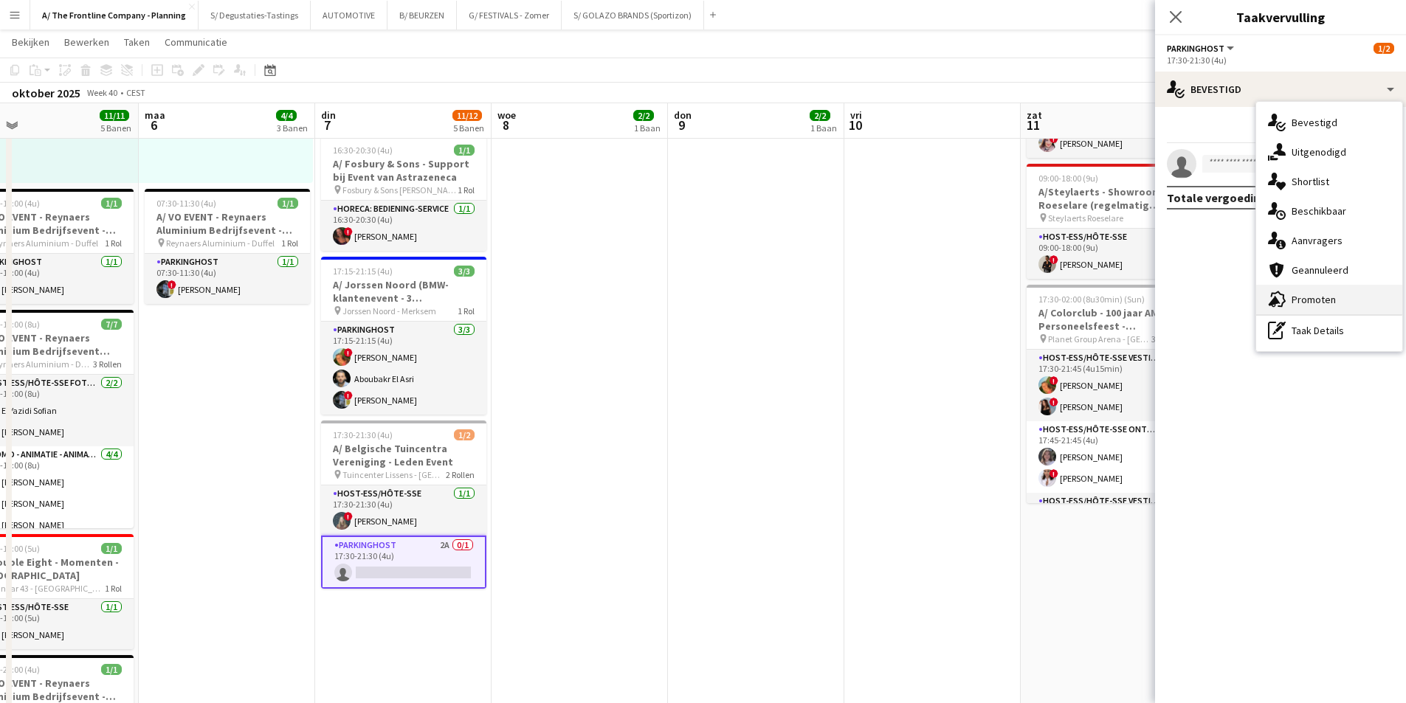
click at [1309, 291] on div "advertising-megaphone Promoten" at bounding box center [1329, 300] width 146 height 30
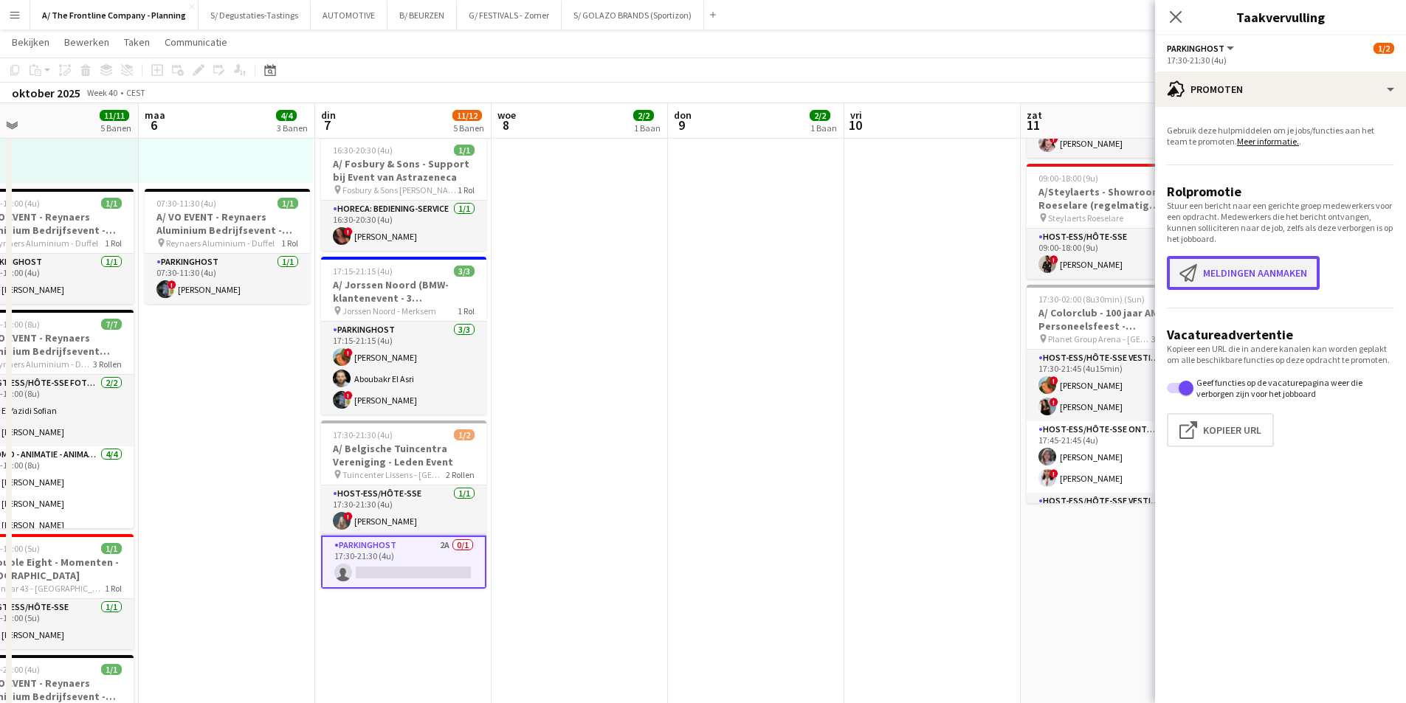
click at [1222, 286] on button "Meldingen aanmaken Meldingen aanmaken" at bounding box center [1243, 273] width 153 height 34
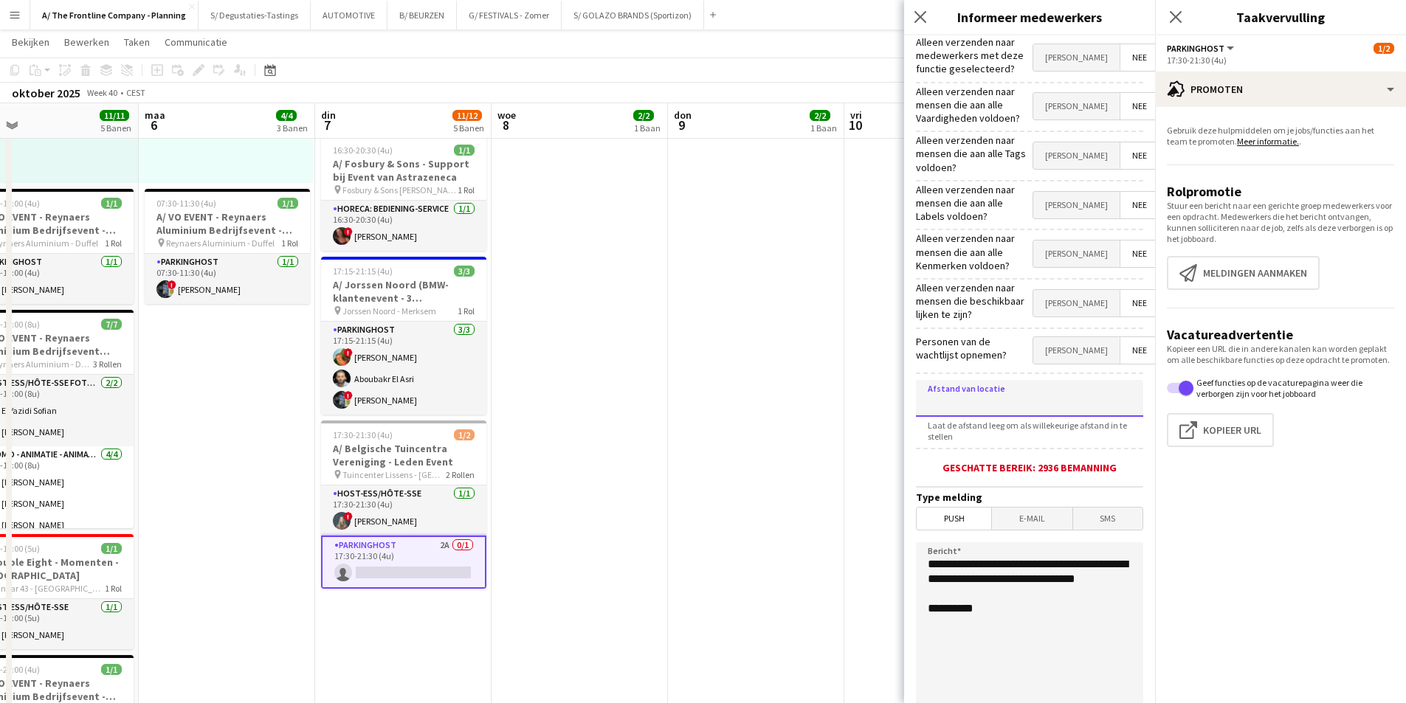
click at [988, 387] on input at bounding box center [1029, 398] width 227 height 37
type input "****"
type input "*****"
drag, startPoint x: 1041, startPoint y: 588, endPoint x: 919, endPoint y: 548, distance: 128.4
click at [919, 548] on textarea "**********" at bounding box center [1029, 633] width 227 height 181
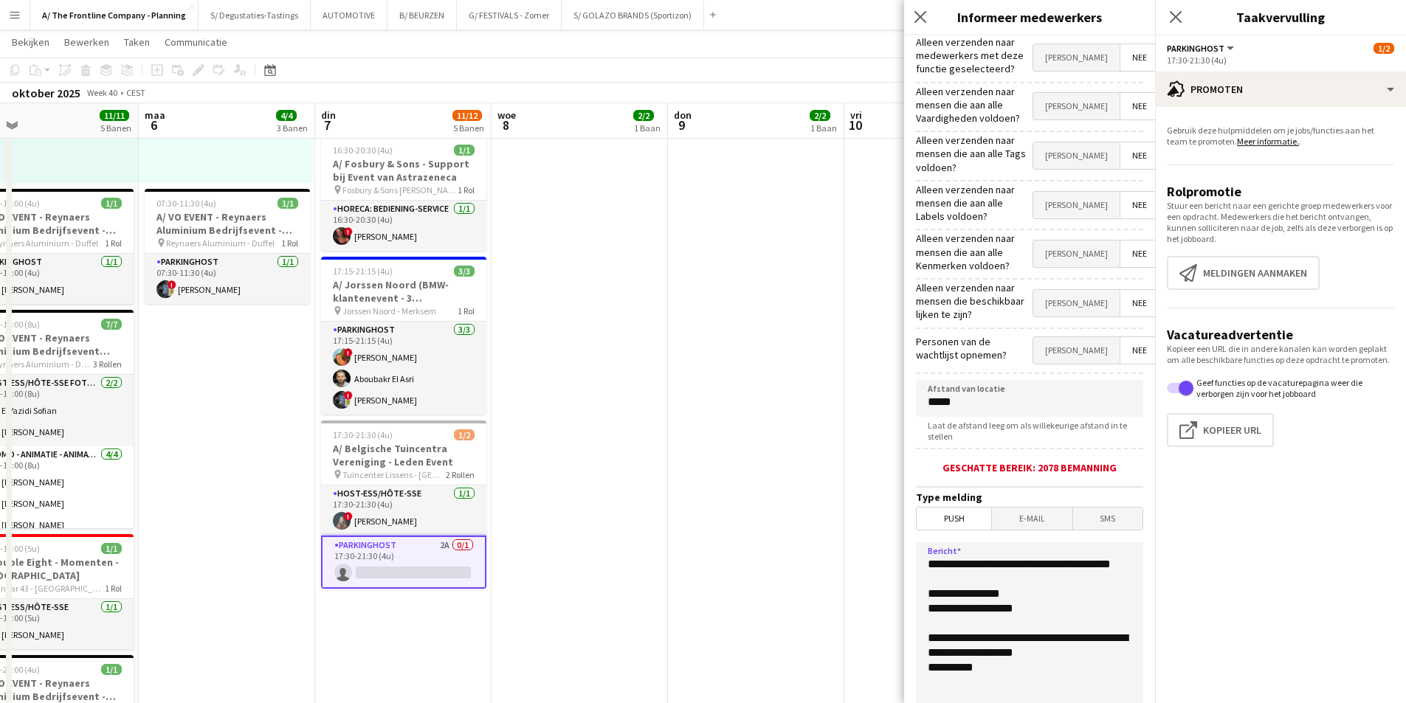
scroll to position [128, 0]
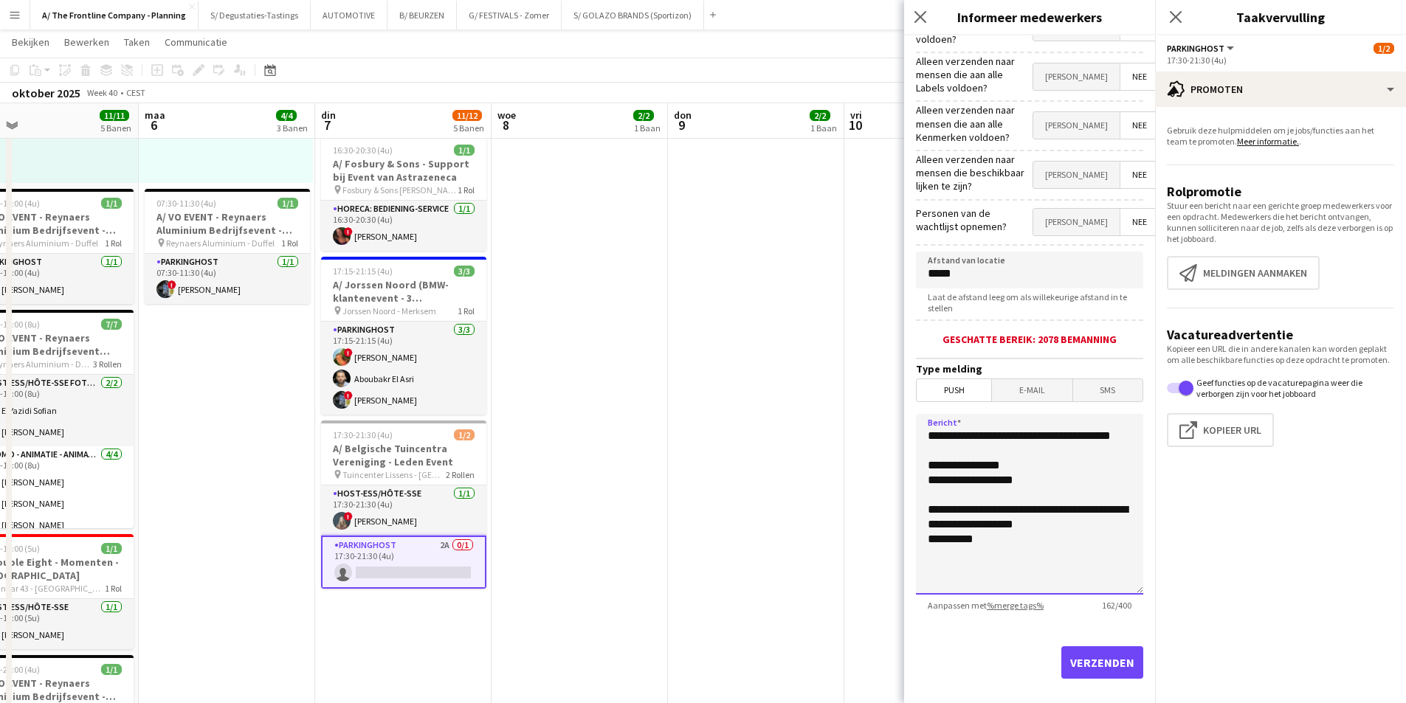
type textarea "**********"
click at [1070, 647] on button "Verzenden" at bounding box center [1102, 663] width 82 height 32
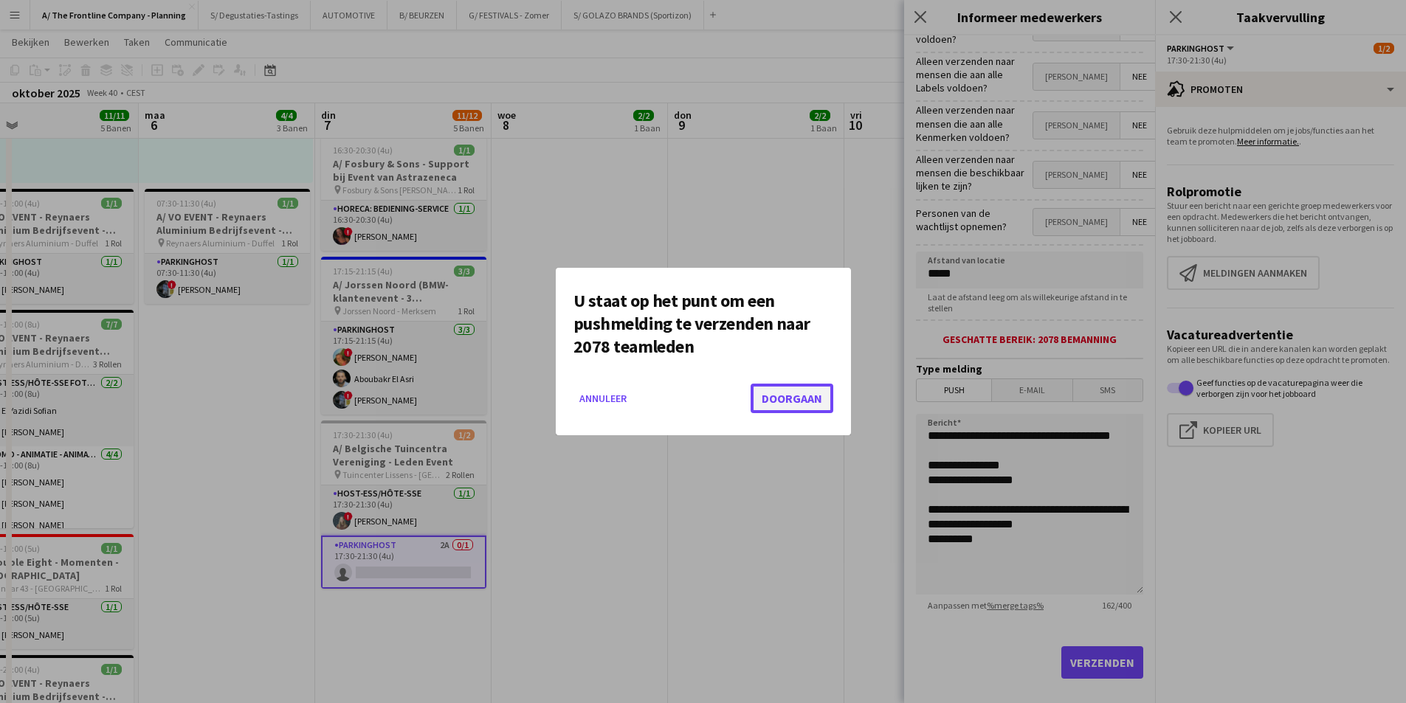
click at [778, 398] on button "Doorgaan" at bounding box center [792, 399] width 83 height 30
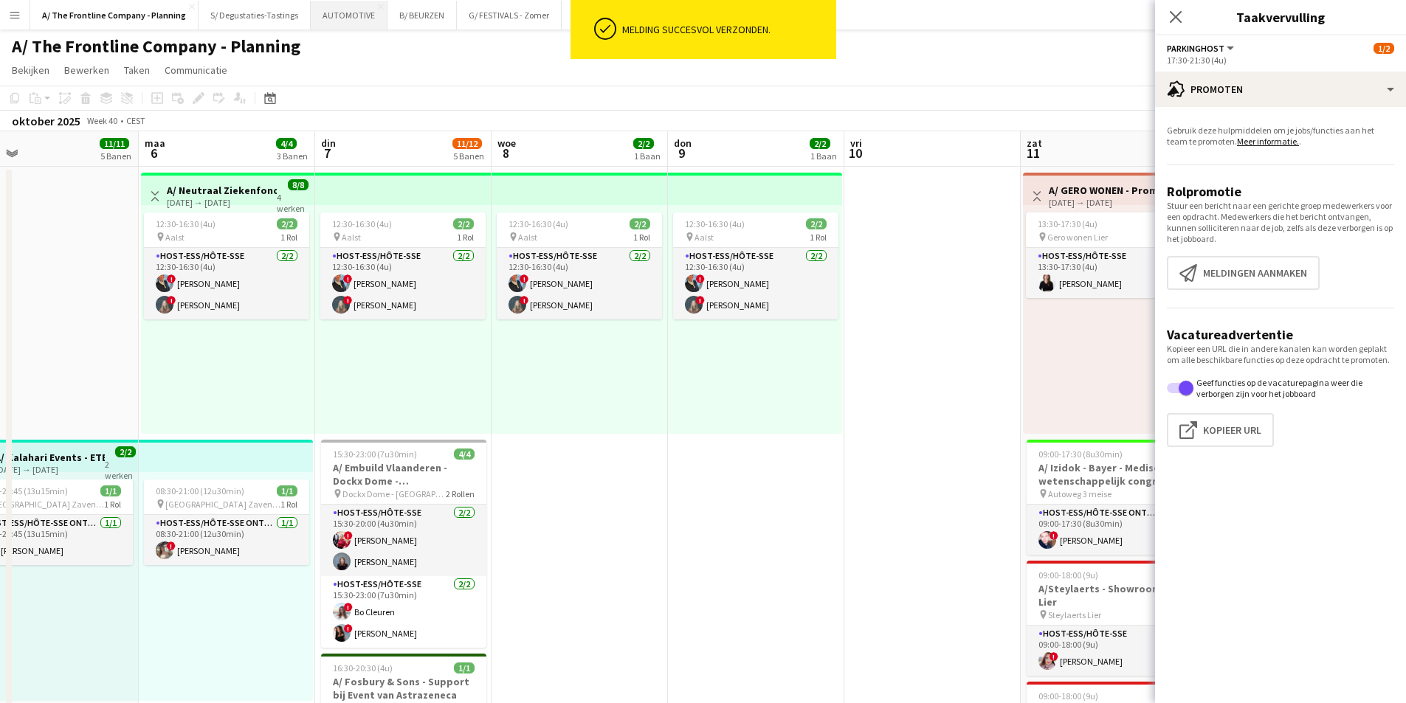
click at [330, 17] on button "AUTOMOTIVE Sluiten" at bounding box center [349, 15] width 77 height 29
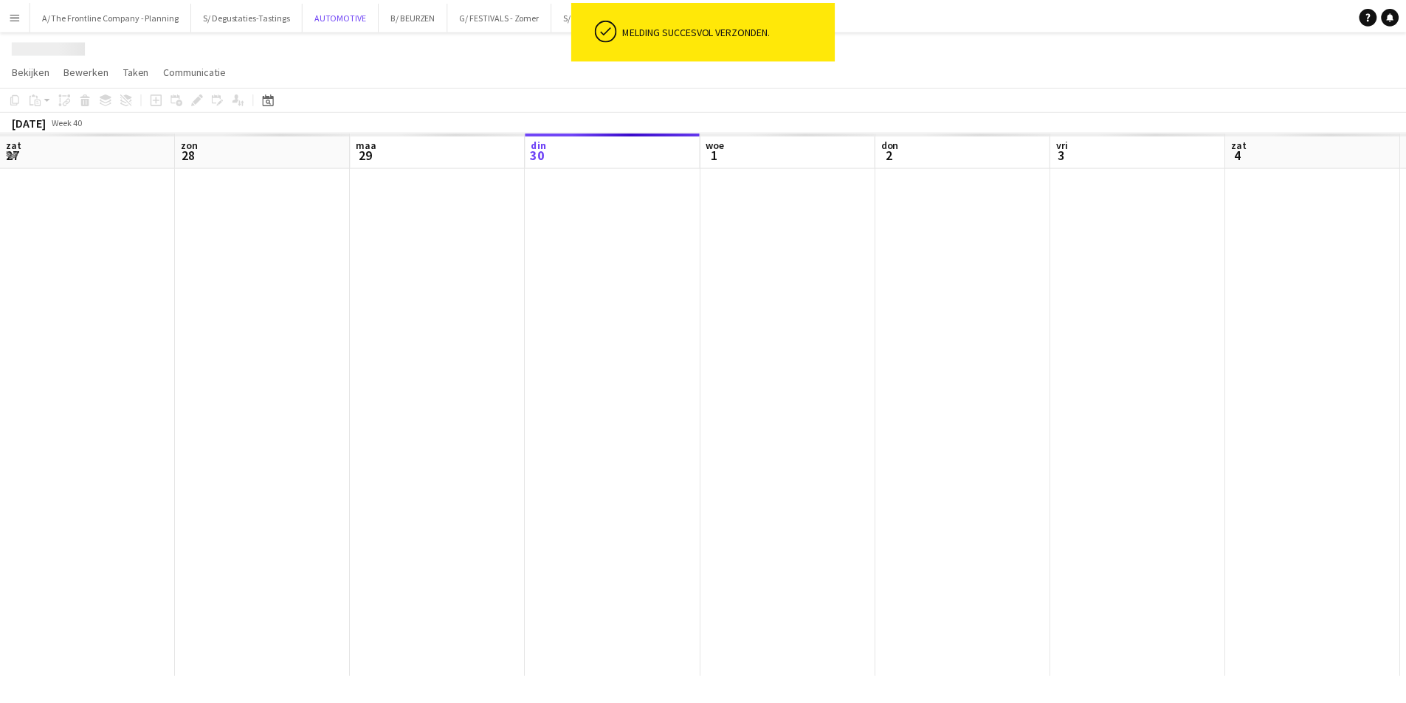
scroll to position [0, 353]
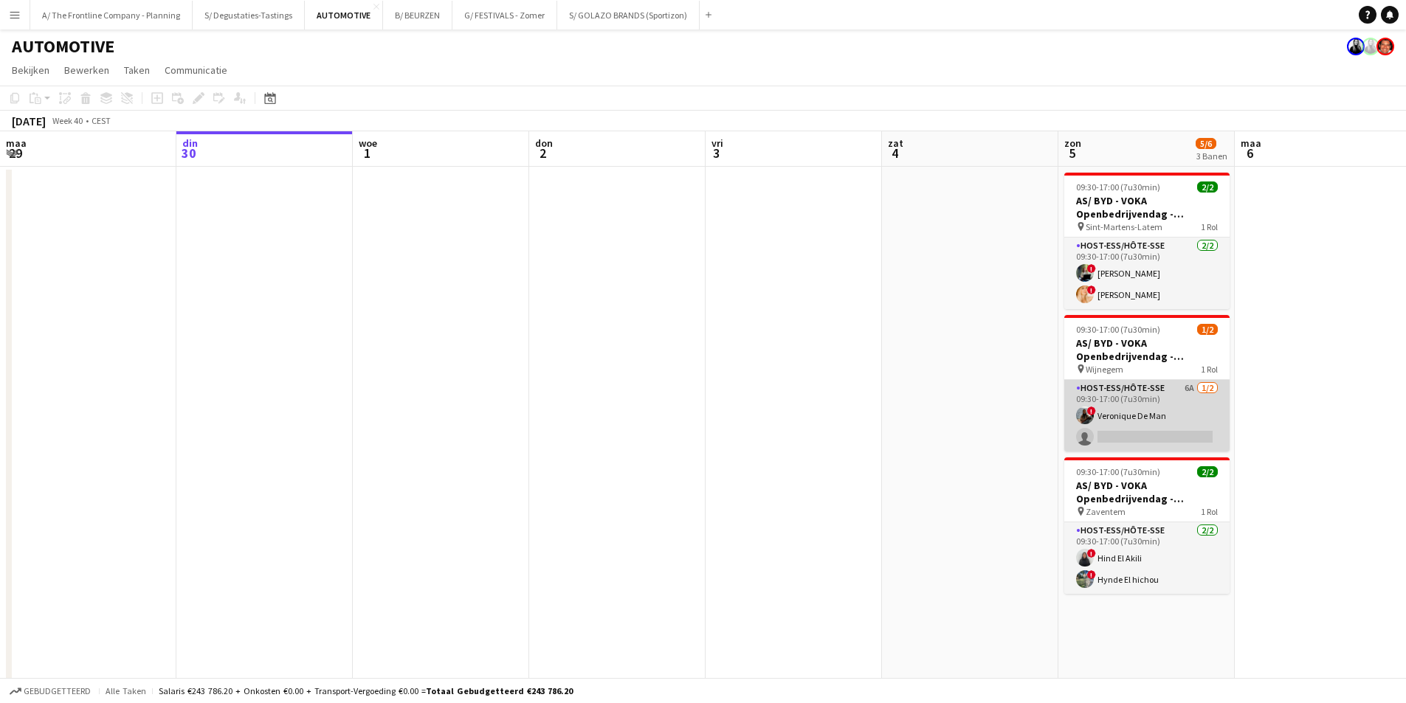
click at [1129, 421] on app-card-role "Host-ess/Hôte-sse 6A 1/2 09:30-17:00 (7u30min) ! Veronique De Man single-neutra…" at bounding box center [1146, 416] width 165 height 72
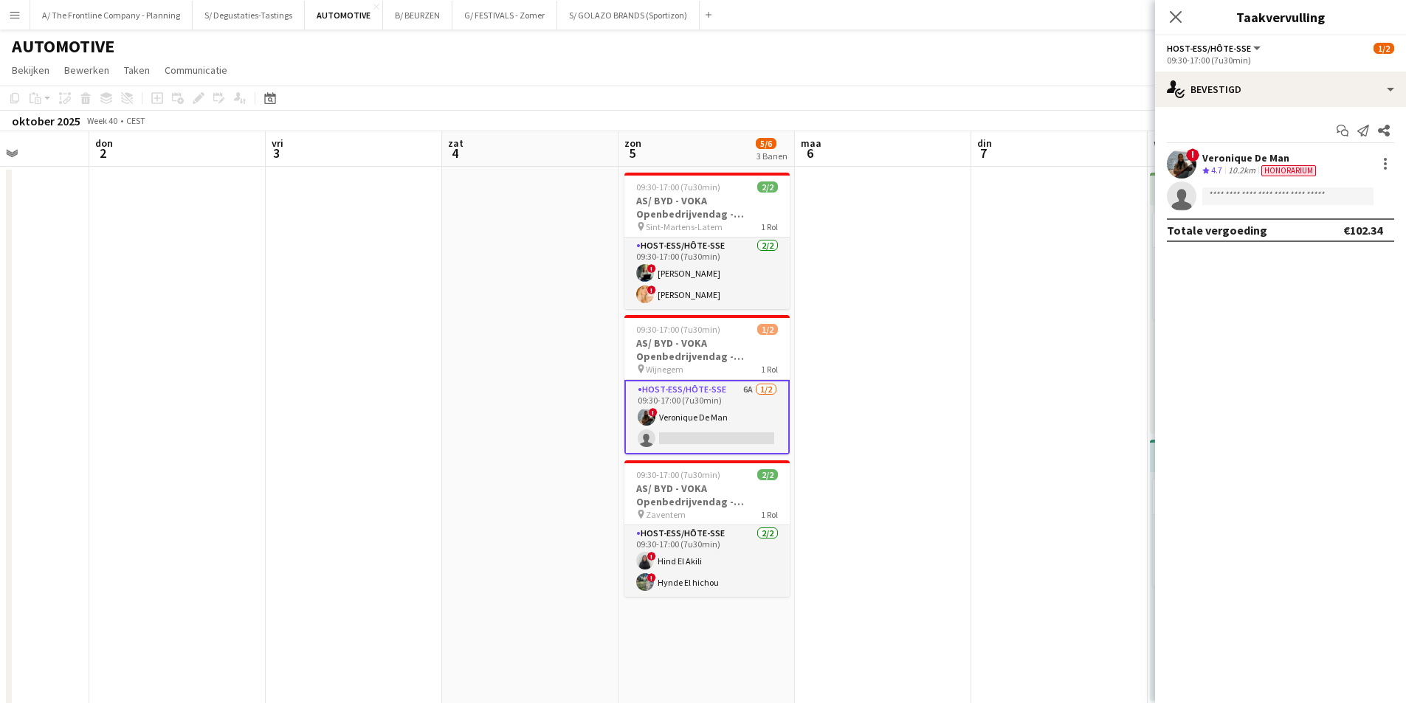
drag, startPoint x: 917, startPoint y: 281, endPoint x: 554, endPoint y: 277, distance: 362.5
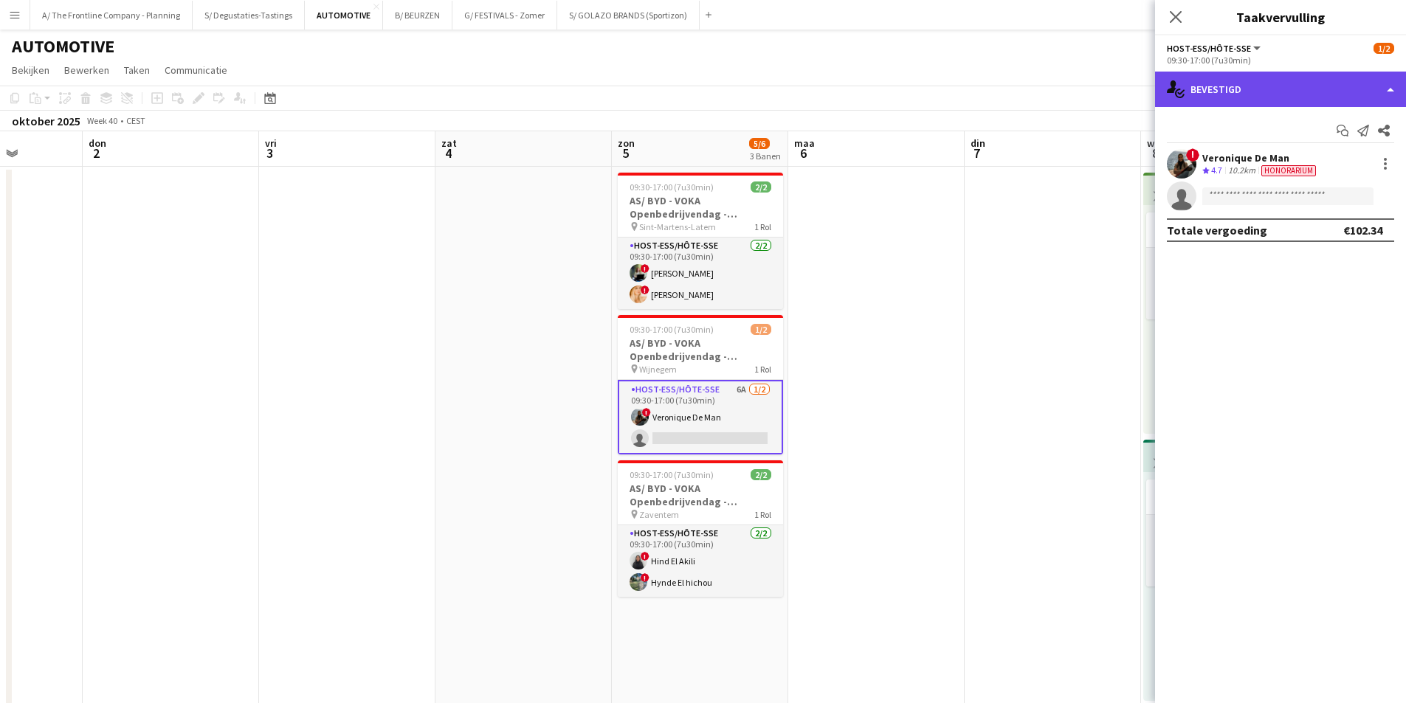
click at [1171, 94] on icon "single-neutral-actions-check-2" at bounding box center [1176, 89] width 18 height 18
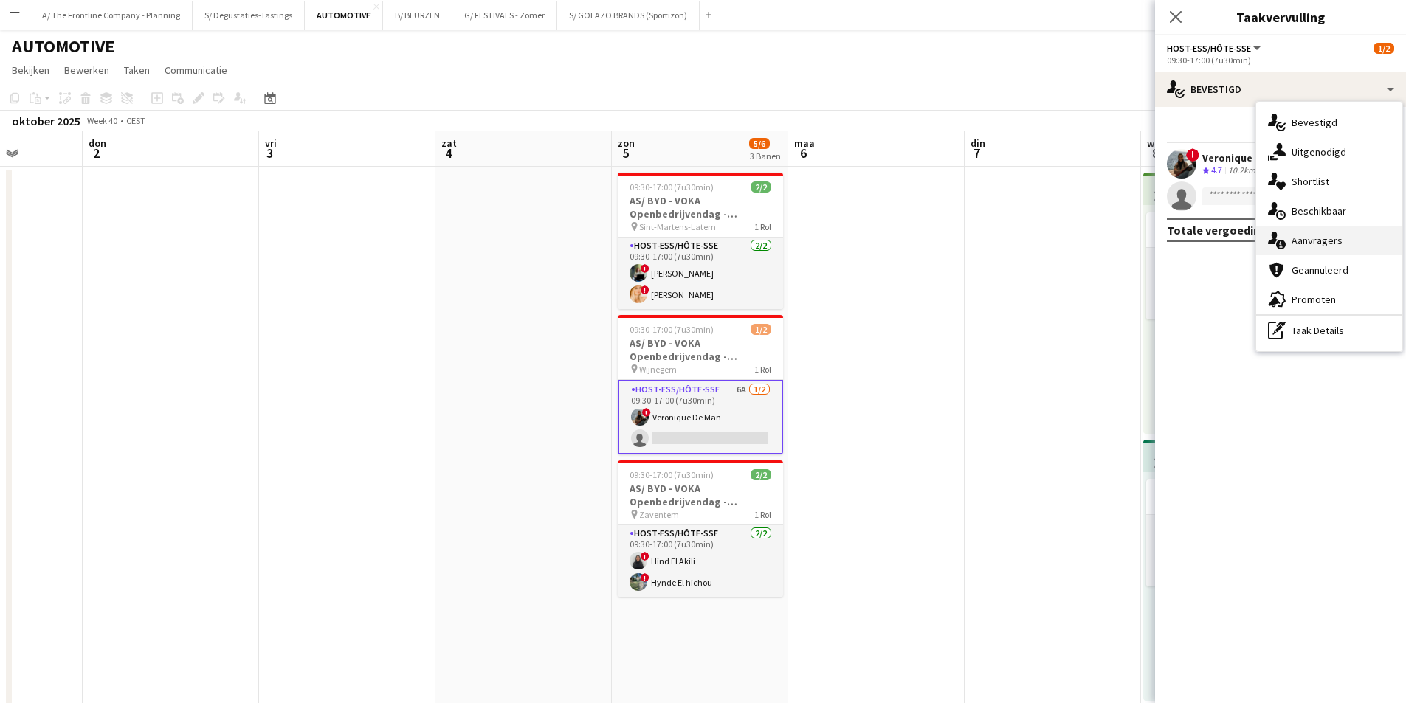
click at [1344, 236] on div "single-neutral-actions-information Aanvragers" at bounding box center [1329, 241] width 146 height 30
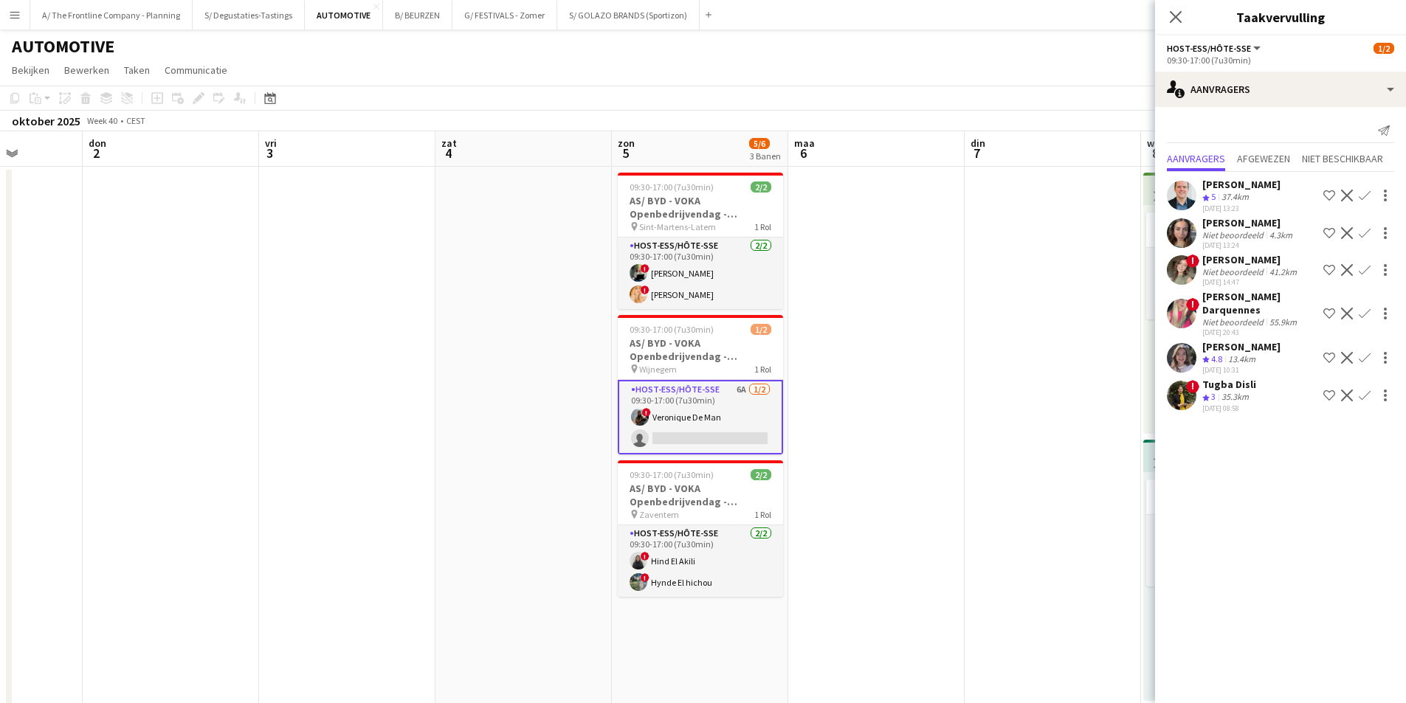
click at [1364, 362] on app-icon "Bevestigen" at bounding box center [1365, 358] width 12 height 12
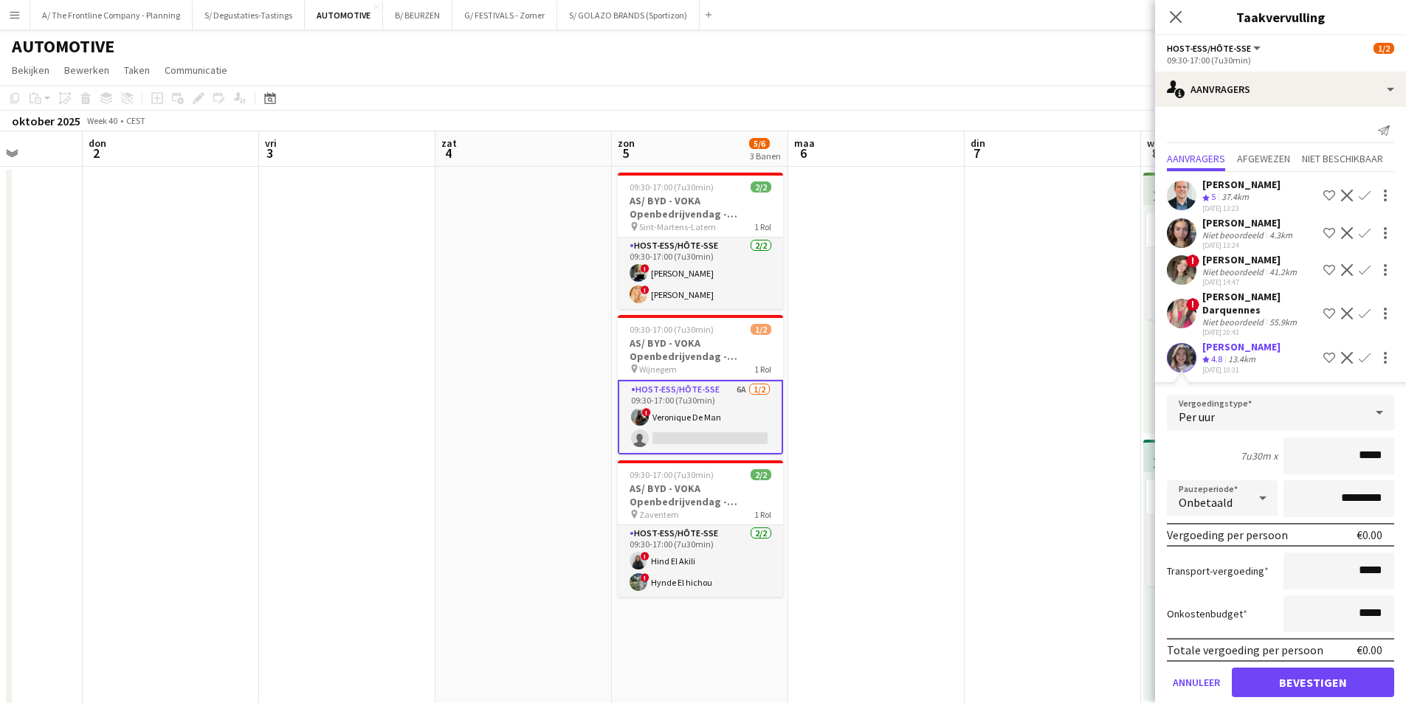
click at [1159, 345] on div "Winke De Feyter Ploegbeoordeling 4.8 13.4km 27-09-2025 10:31 Ploeg op de shortl…" at bounding box center [1280, 357] width 251 height 35
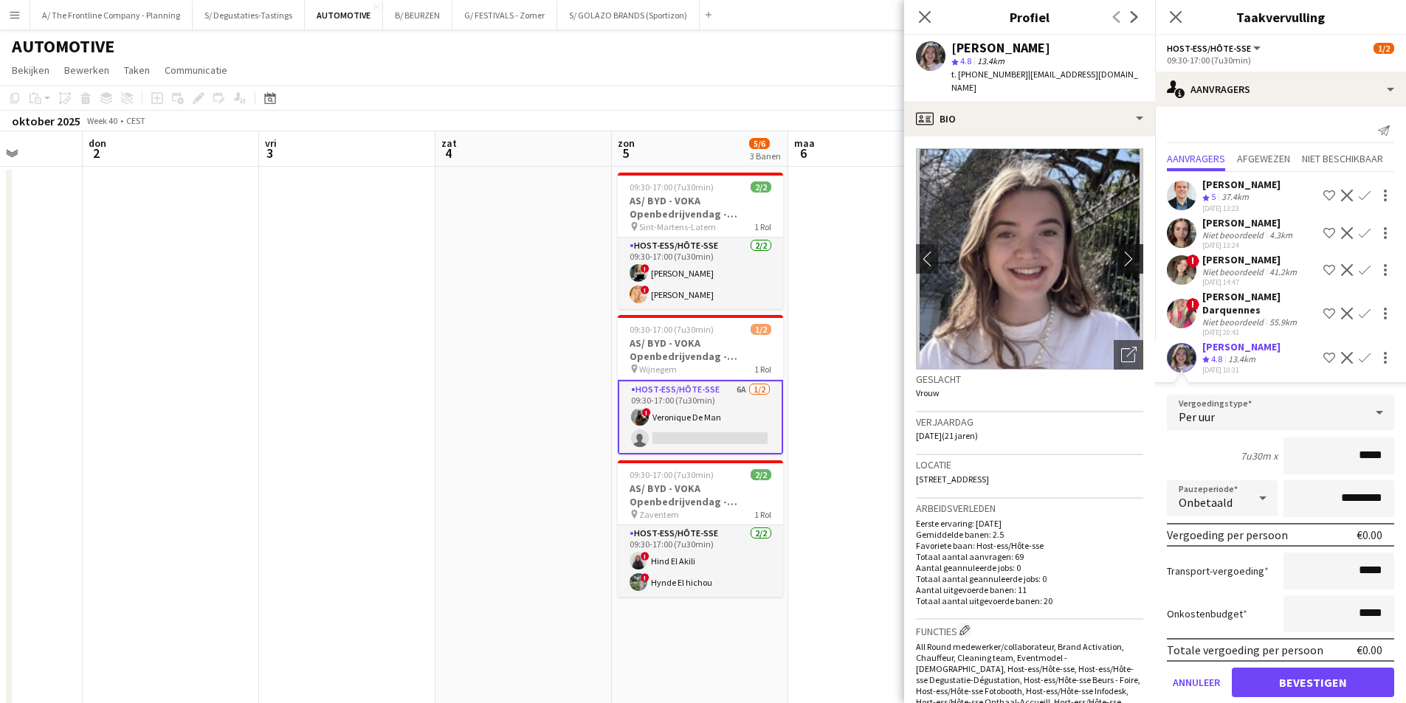
click at [1118, 253] on button "chevron-right" at bounding box center [1133, 259] width 30 height 30
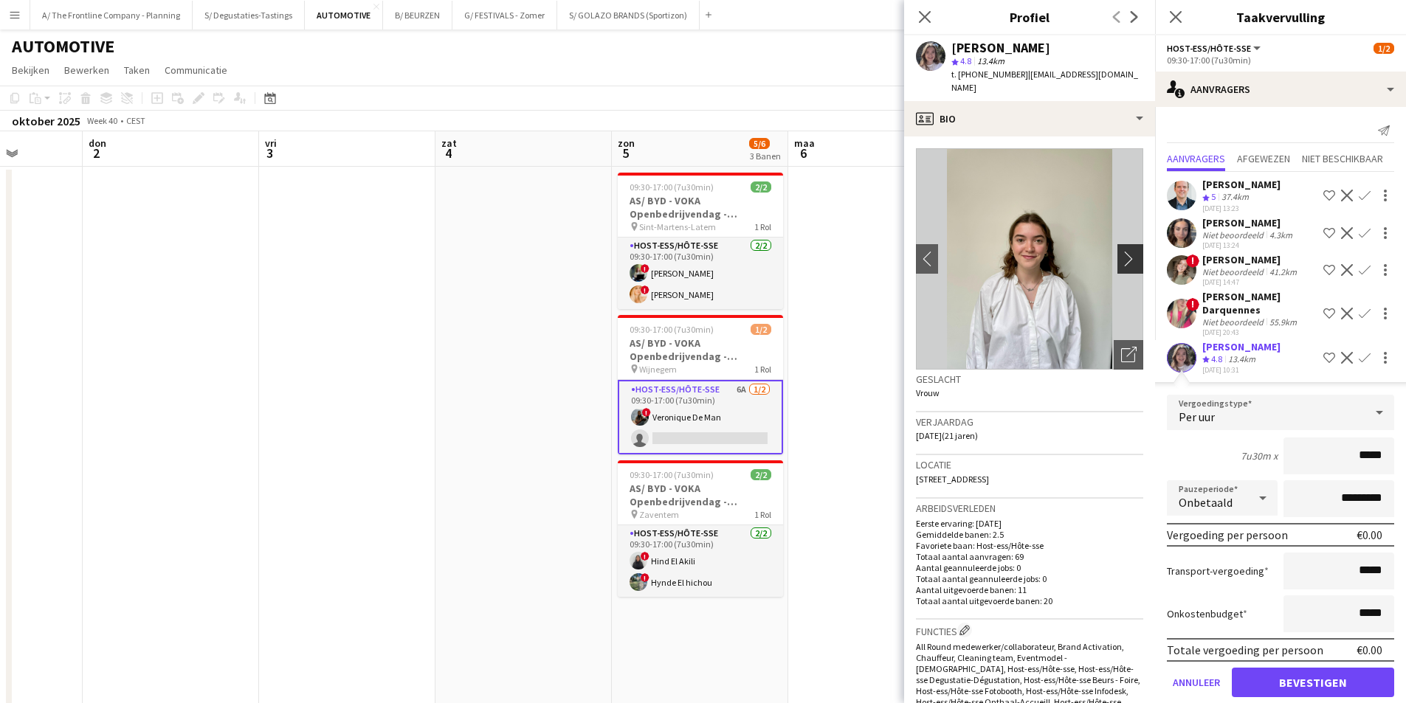
click at [1118, 253] on button "chevron-right" at bounding box center [1133, 259] width 30 height 30
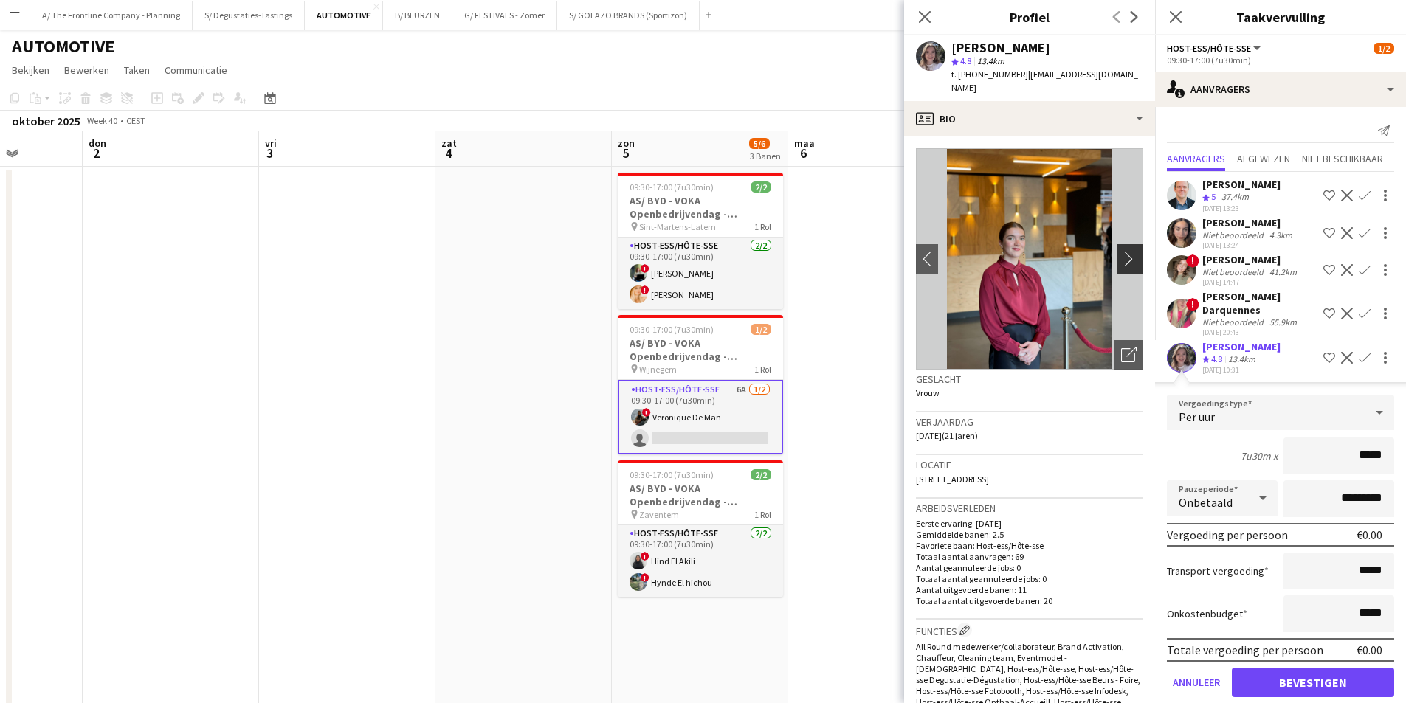
click at [1118, 253] on button "chevron-right" at bounding box center [1133, 259] width 30 height 30
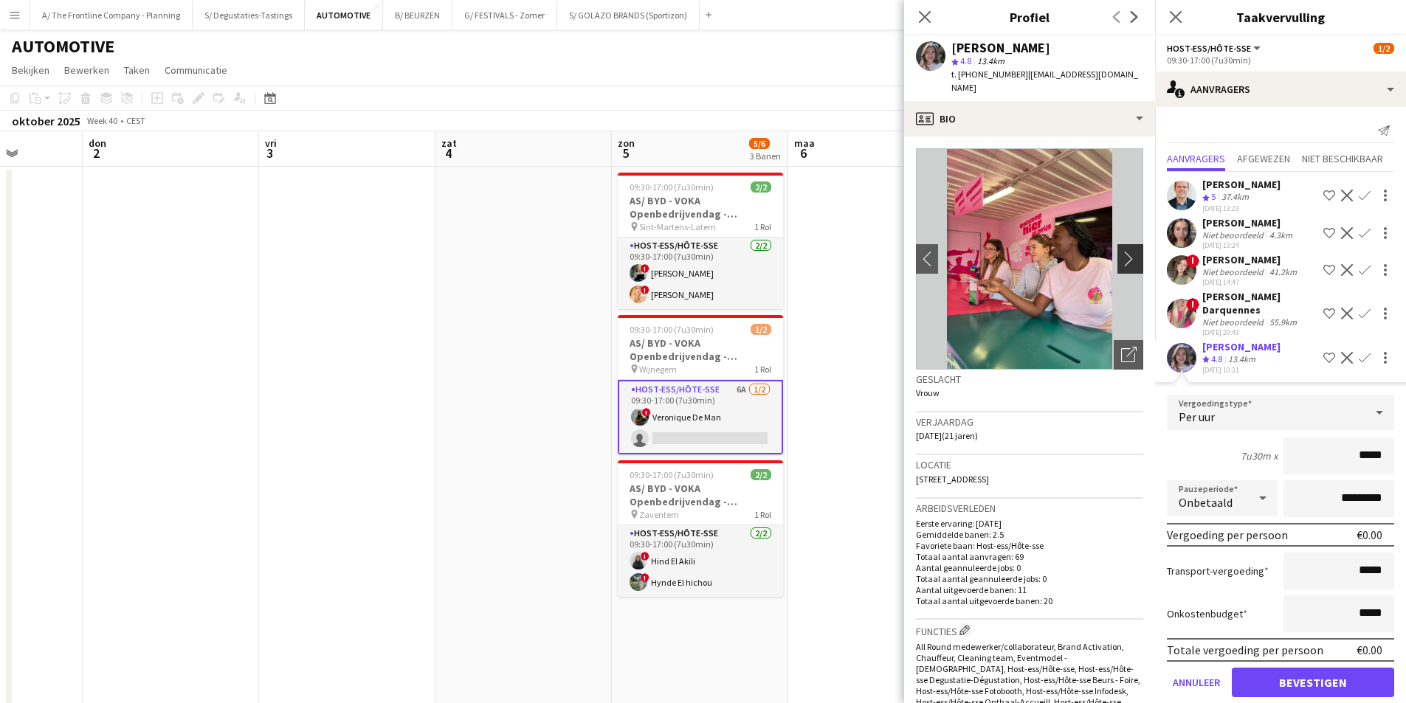
click at [1118, 253] on button "chevron-right" at bounding box center [1133, 259] width 30 height 30
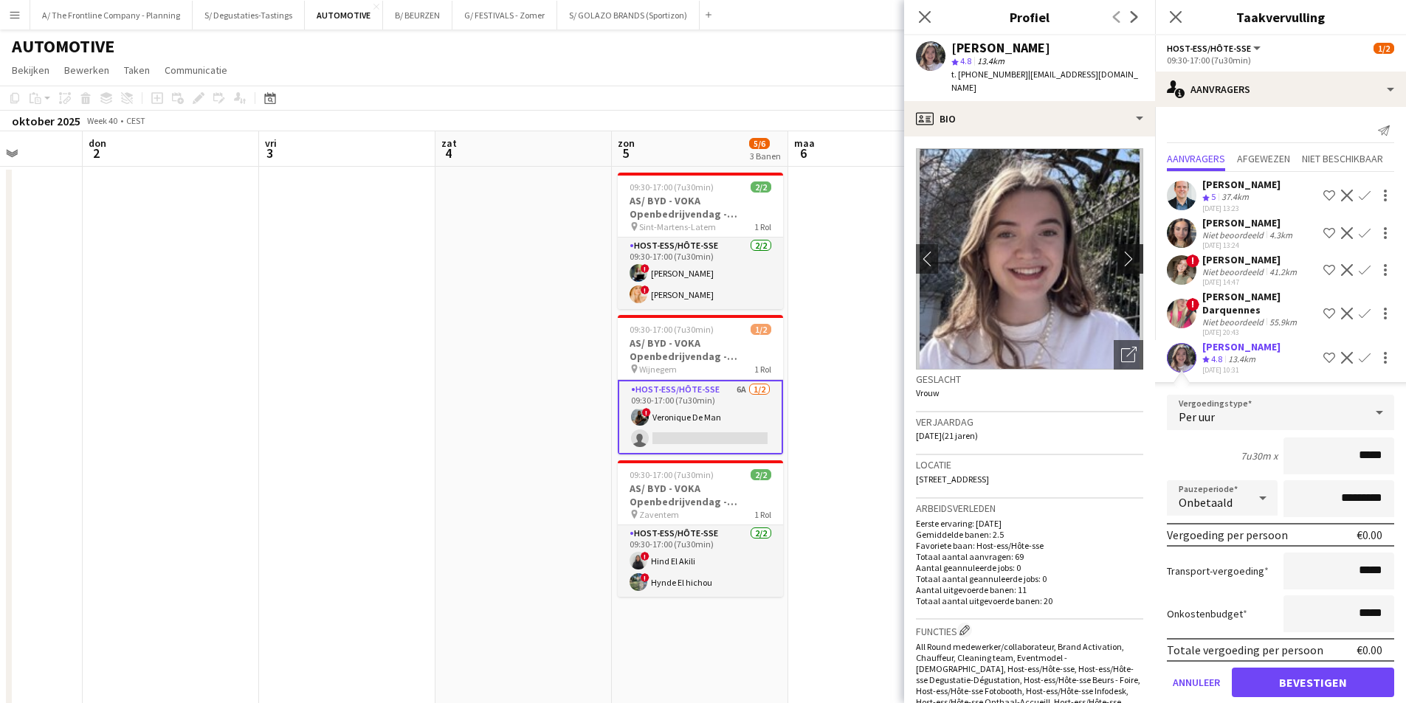
click at [1118, 253] on button "chevron-right" at bounding box center [1133, 259] width 30 height 30
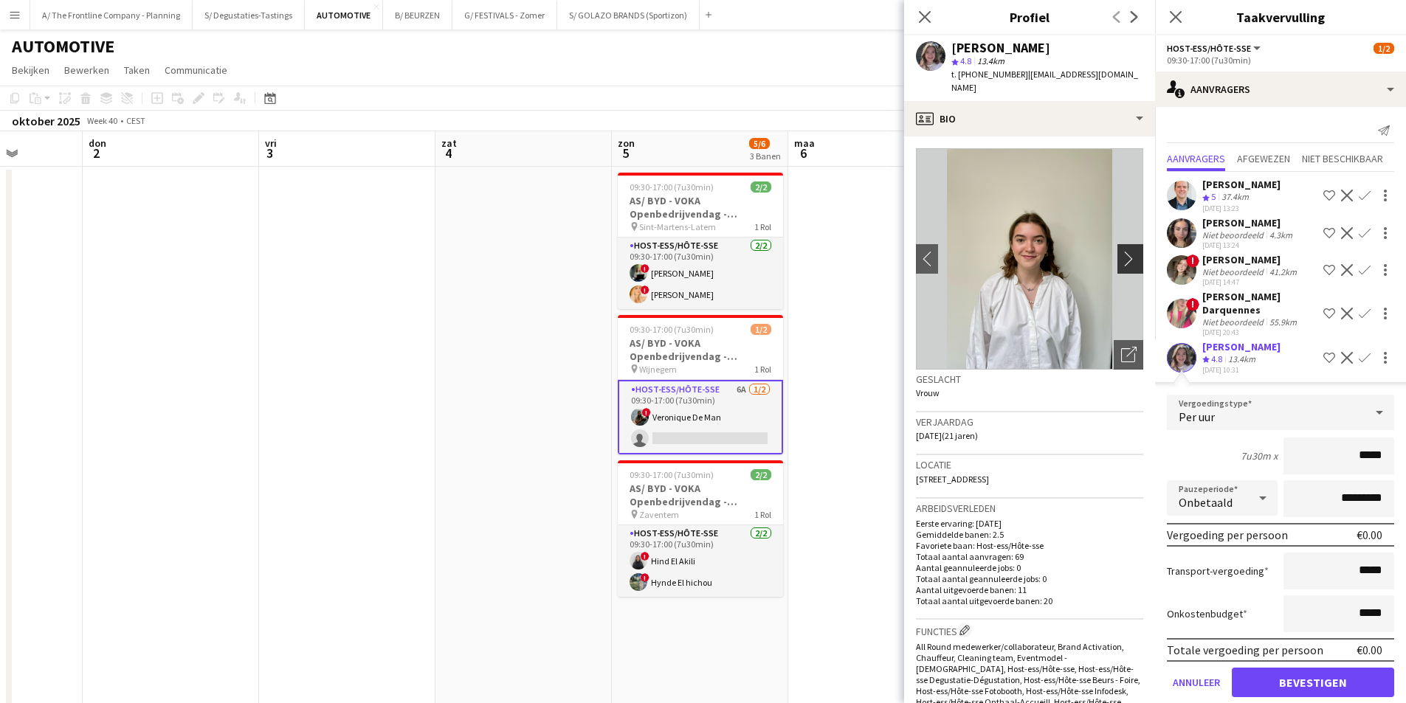
click at [1118, 253] on button "chevron-right" at bounding box center [1133, 259] width 30 height 30
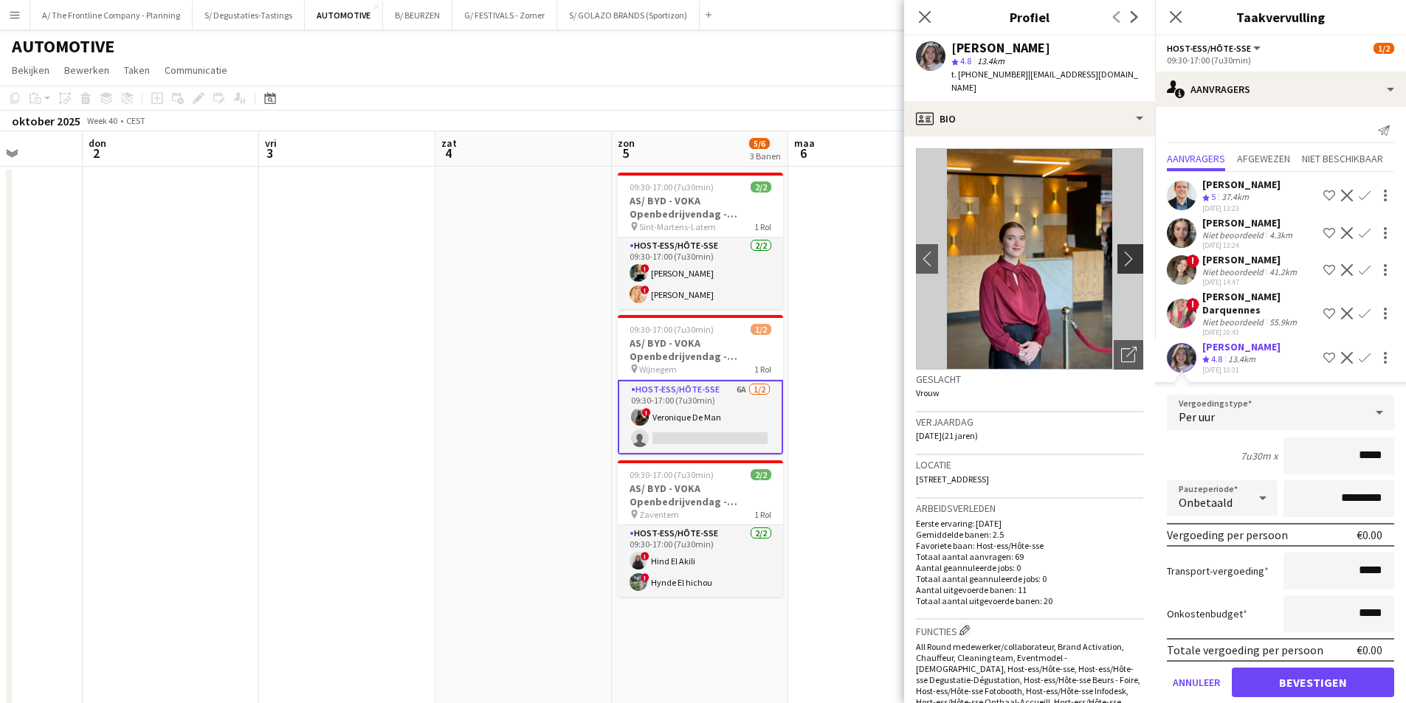
click at [1118, 253] on button "chevron-right" at bounding box center [1133, 259] width 30 height 30
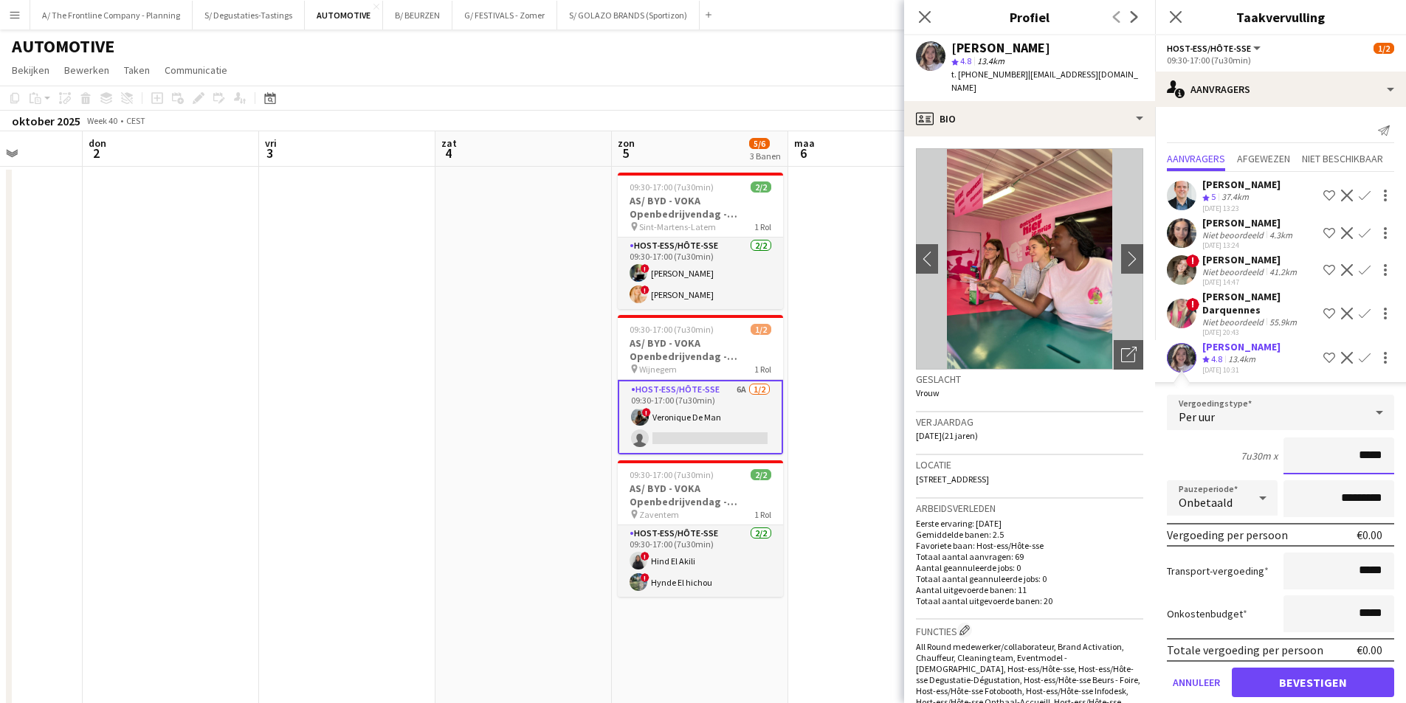
drag, startPoint x: 1350, startPoint y: 453, endPoint x: 1390, endPoint y: 463, distance: 41.0
click at [1390, 463] on form "Vergoedingstype Per uur 7u30m x ***** Pauzeperiode Onbetaald ********* Vergoedi…" at bounding box center [1280, 552] width 251 height 315
click at [1327, 675] on button "Bevestigen" at bounding box center [1313, 683] width 162 height 30
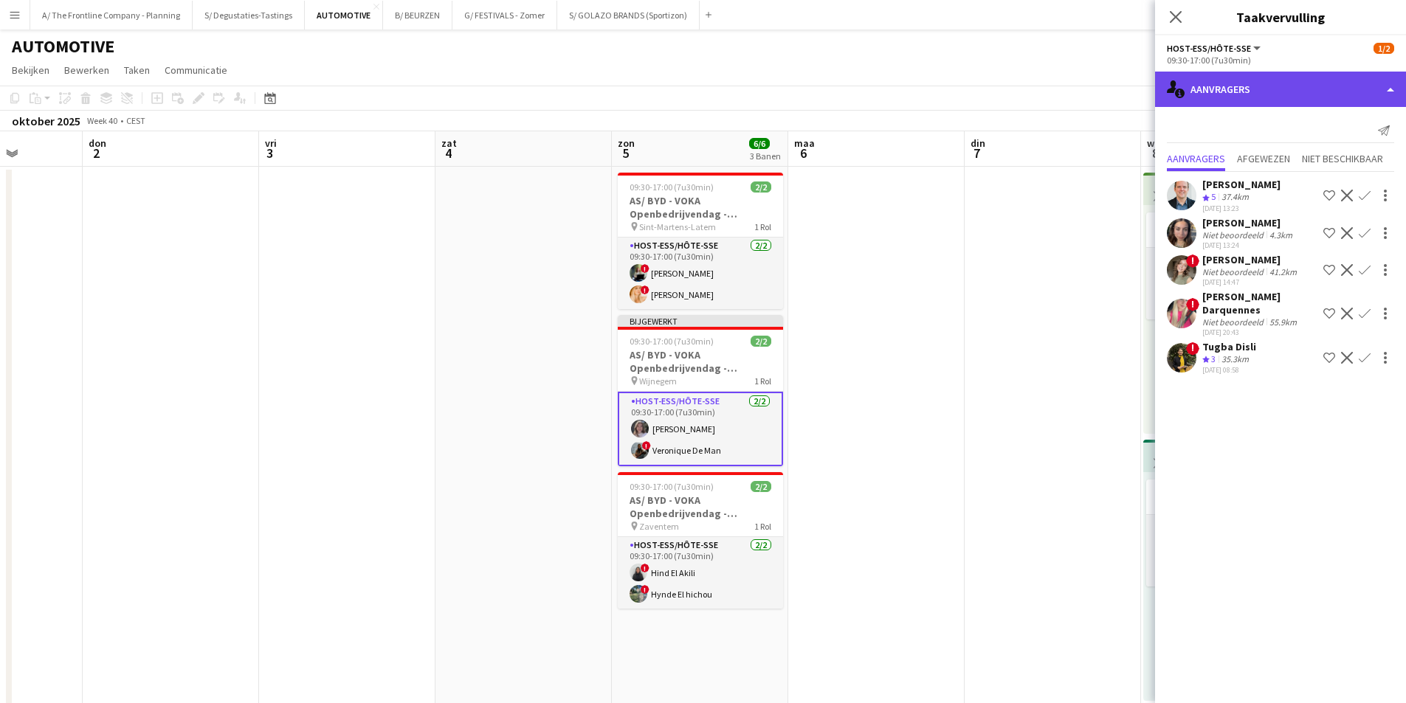
click at [1326, 92] on div "single-neutral-actions-information Aanvragers" at bounding box center [1280, 89] width 251 height 35
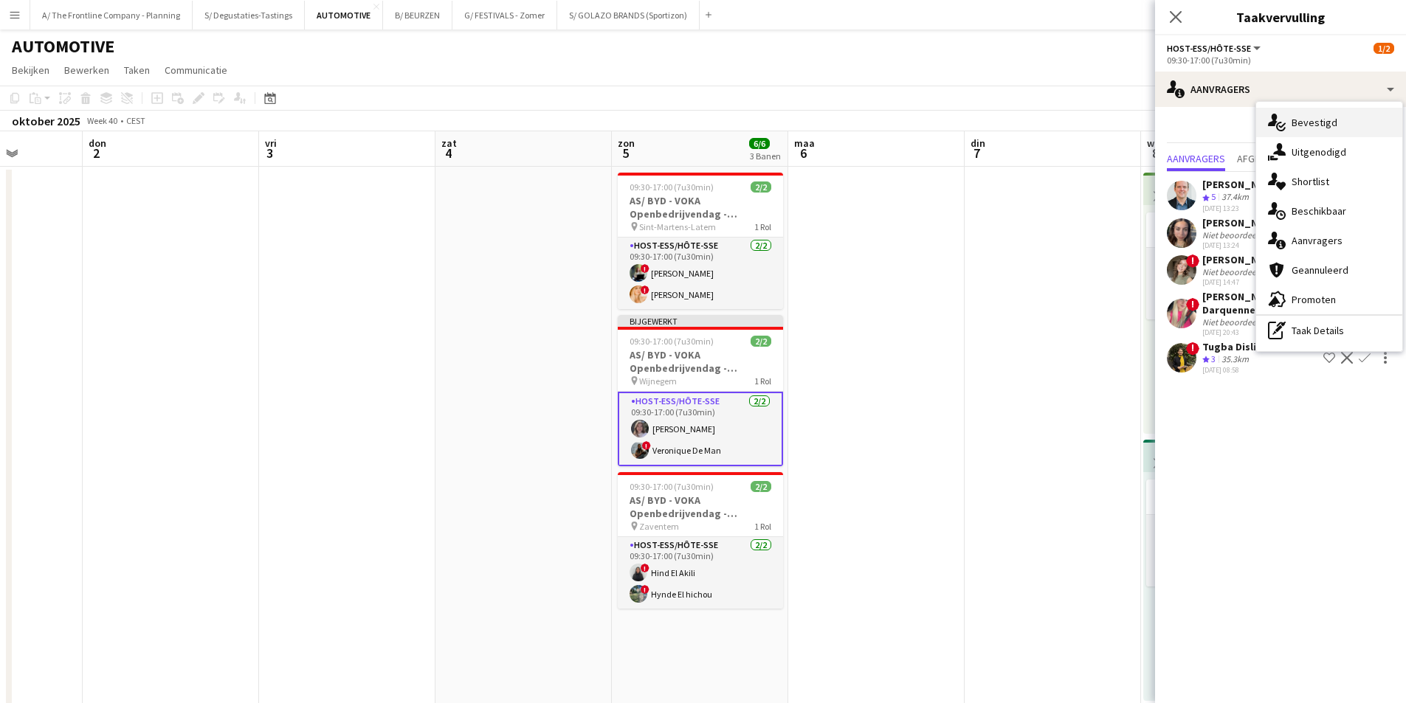
click at [1338, 126] on div "single-neutral-actions-check-2 Bevestigd" at bounding box center [1329, 123] width 146 height 30
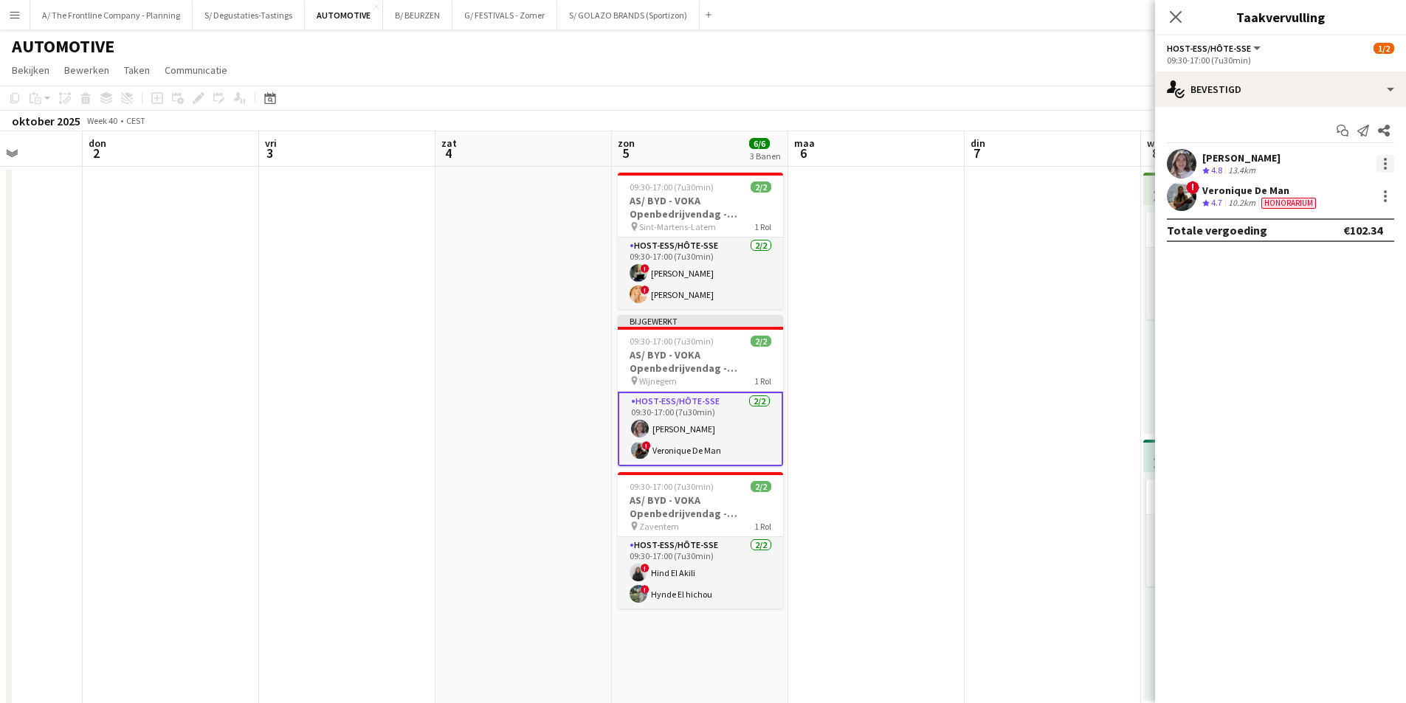
click at [1385, 164] on div at bounding box center [1385, 163] width 3 height 3
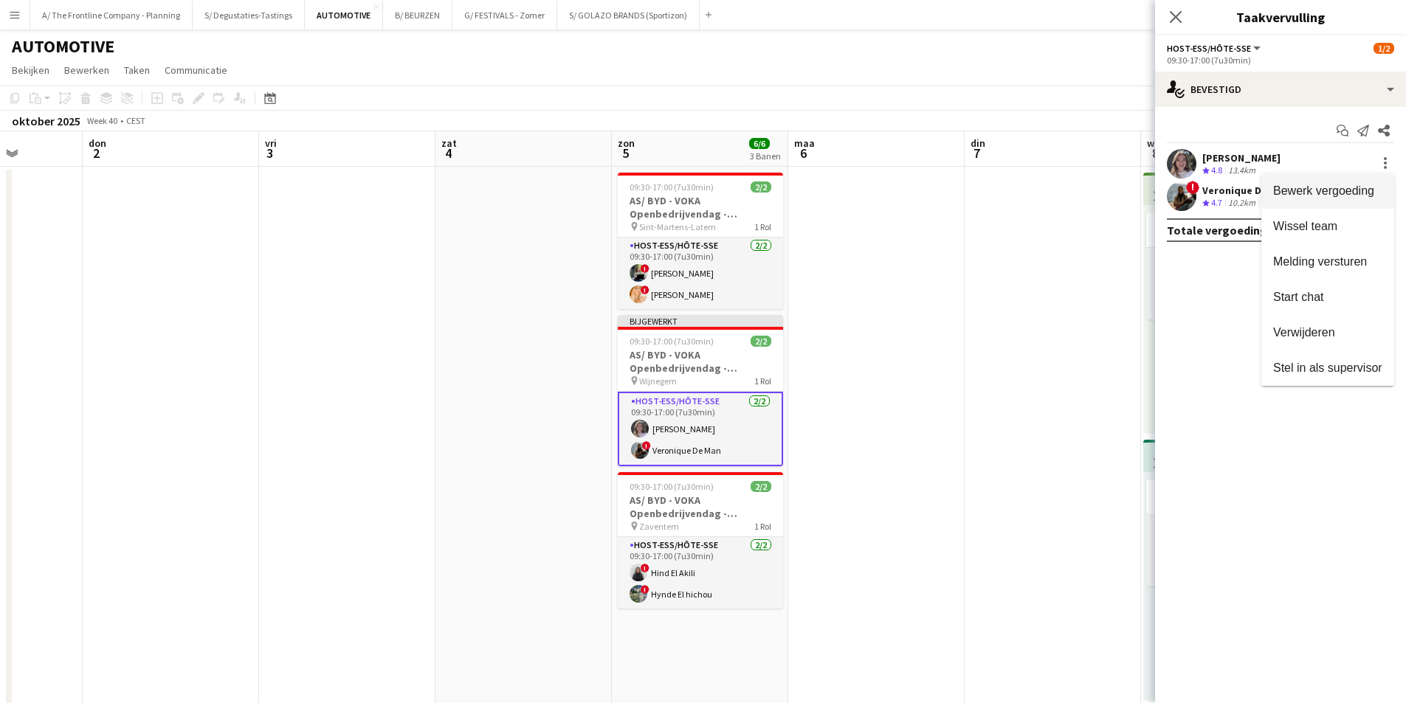
click at [1367, 187] on span "Bewerk vergoeding" at bounding box center [1323, 191] width 101 height 13
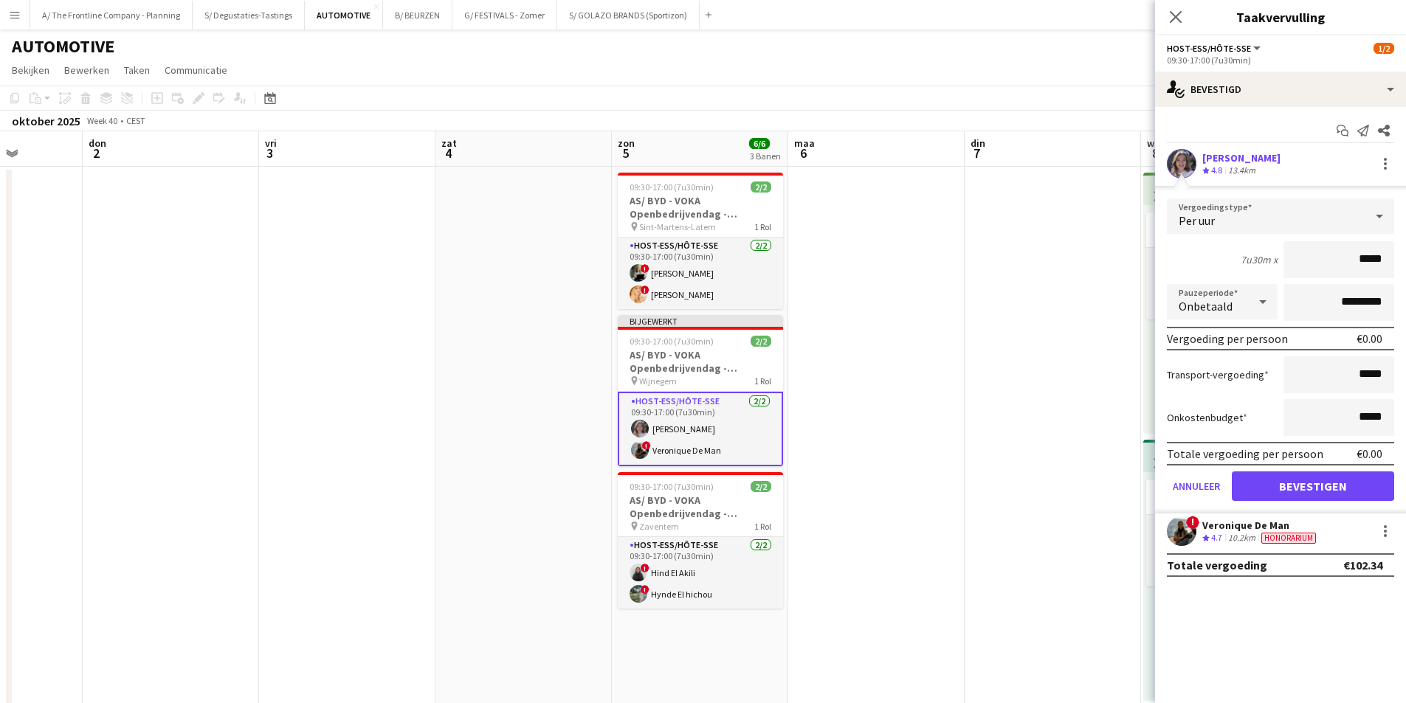
drag, startPoint x: 1361, startPoint y: 252, endPoint x: 1411, endPoint y: 266, distance: 51.2
click at [1273, 165] on div "Ploegbeoordeling 4.8 13.4km" at bounding box center [1241, 171] width 78 height 13
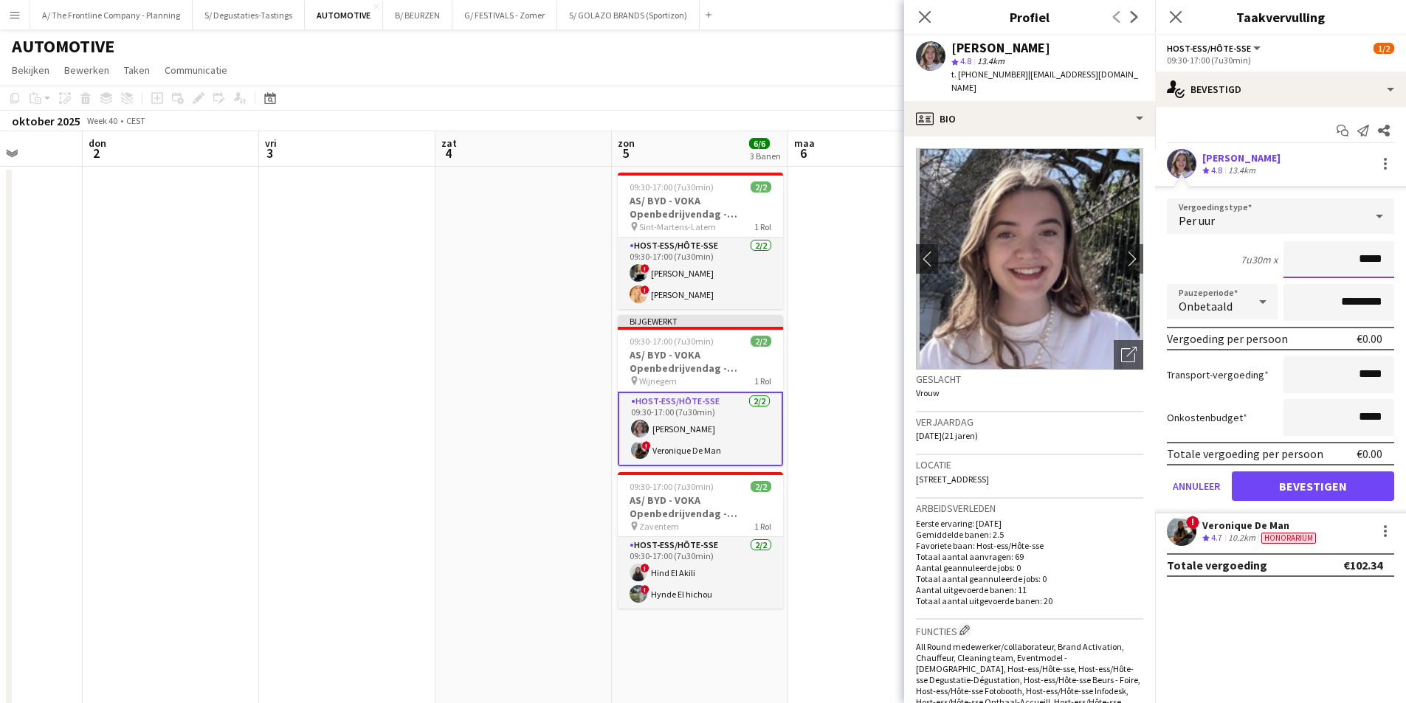
drag, startPoint x: 1362, startPoint y: 258, endPoint x: 1396, endPoint y: 263, distance: 34.3
click at [1396, 263] on form "Vergoedingstype Per uur 7u30m x ***** Pauzeperiode Onbetaald ********* Vergoedi…" at bounding box center [1280, 356] width 251 height 315
type input "******"
drag, startPoint x: 1339, startPoint y: 309, endPoint x: 1332, endPoint y: 310, distance: 7.4
click at [1332, 310] on input "*********" at bounding box center [1339, 302] width 111 height 37
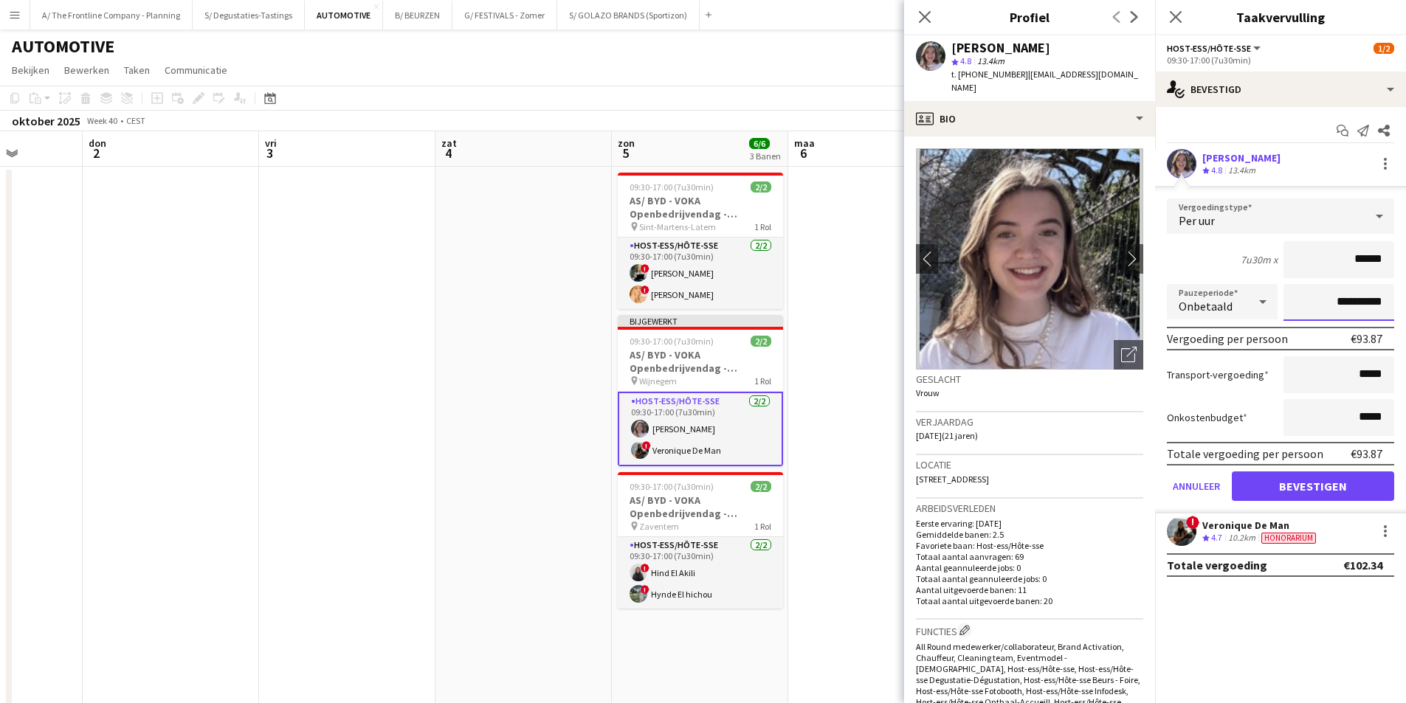
type input "**********"
click at [1337, 478] on button "Bevestigen" at bounding box center [1313, 487] width 162 height 30
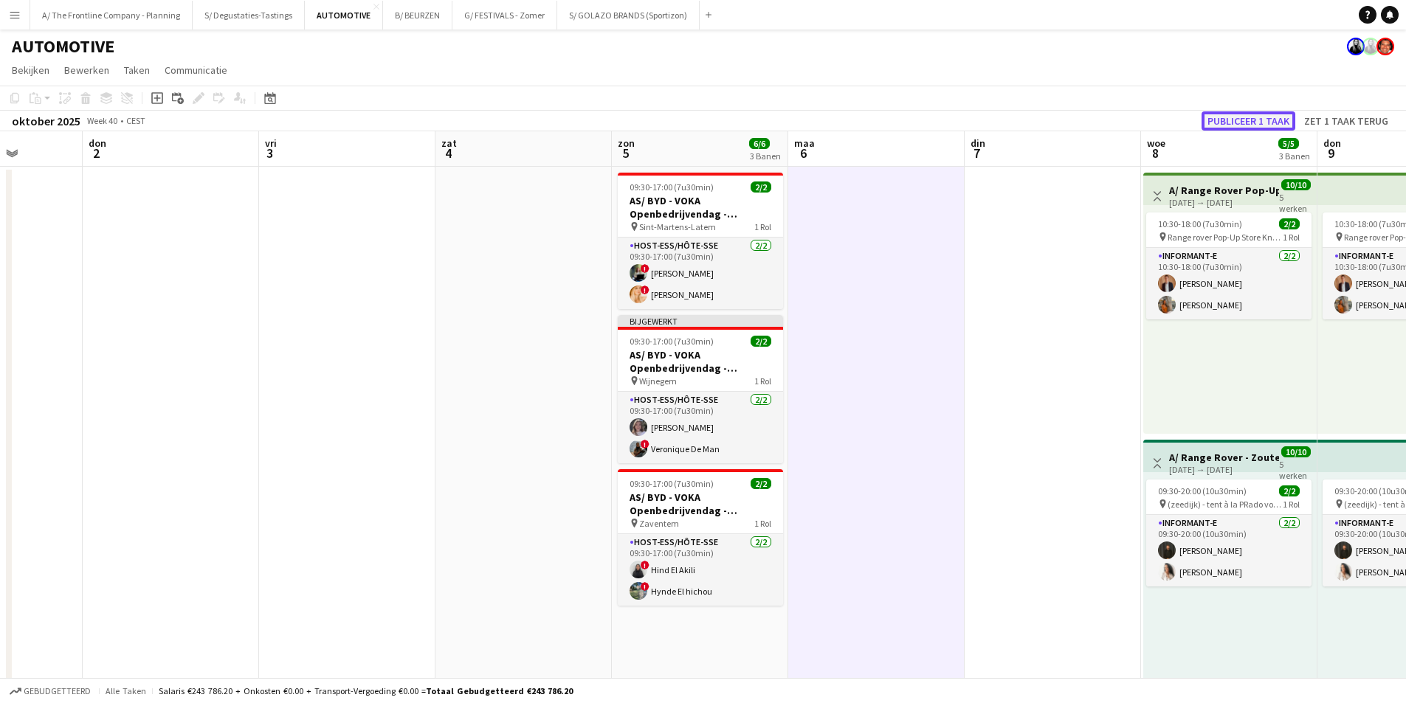
click at [1265, 116] on button "Publiceer 1 taak" at bounding box center [1249, 120] width 94 height 19
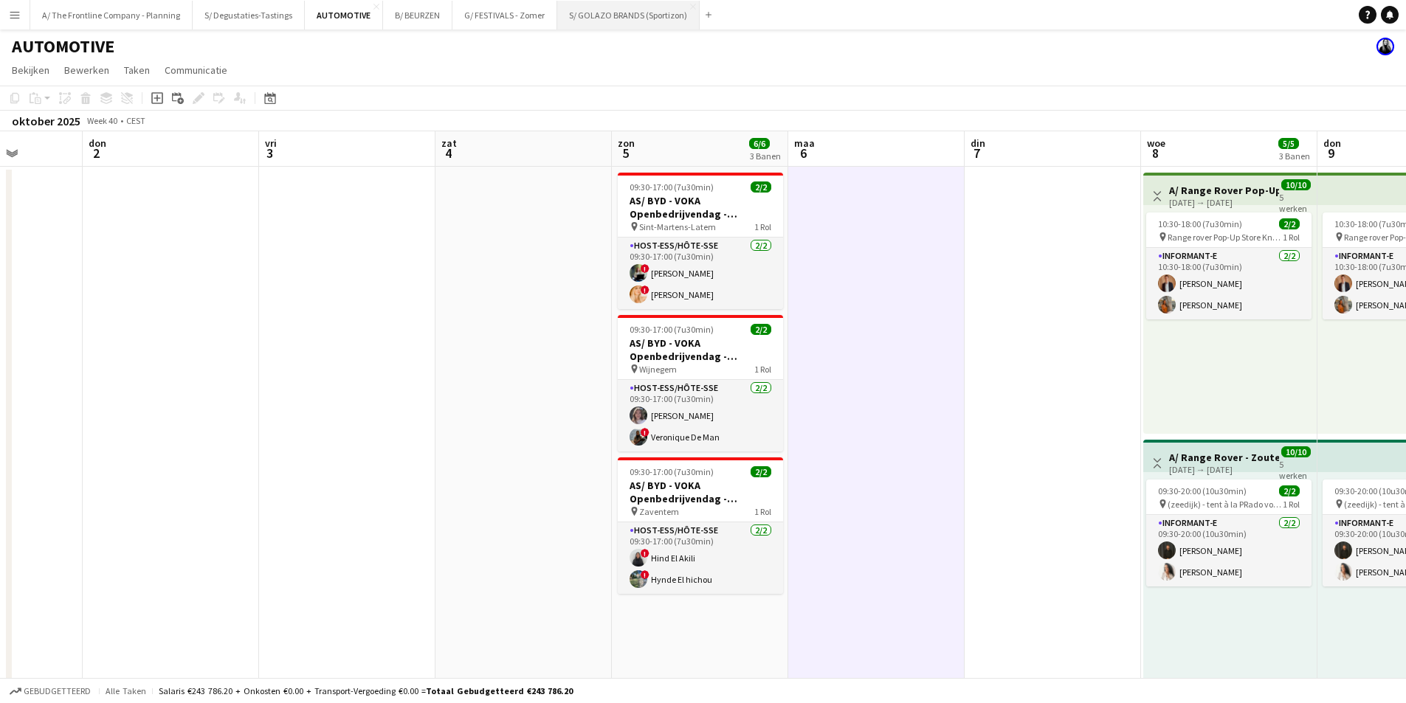
click at [575, 18] on button "S/ GOLAZO BRANDS (Sportizon) Sluiten" at bounding box center [628, 15] width 142 height 29
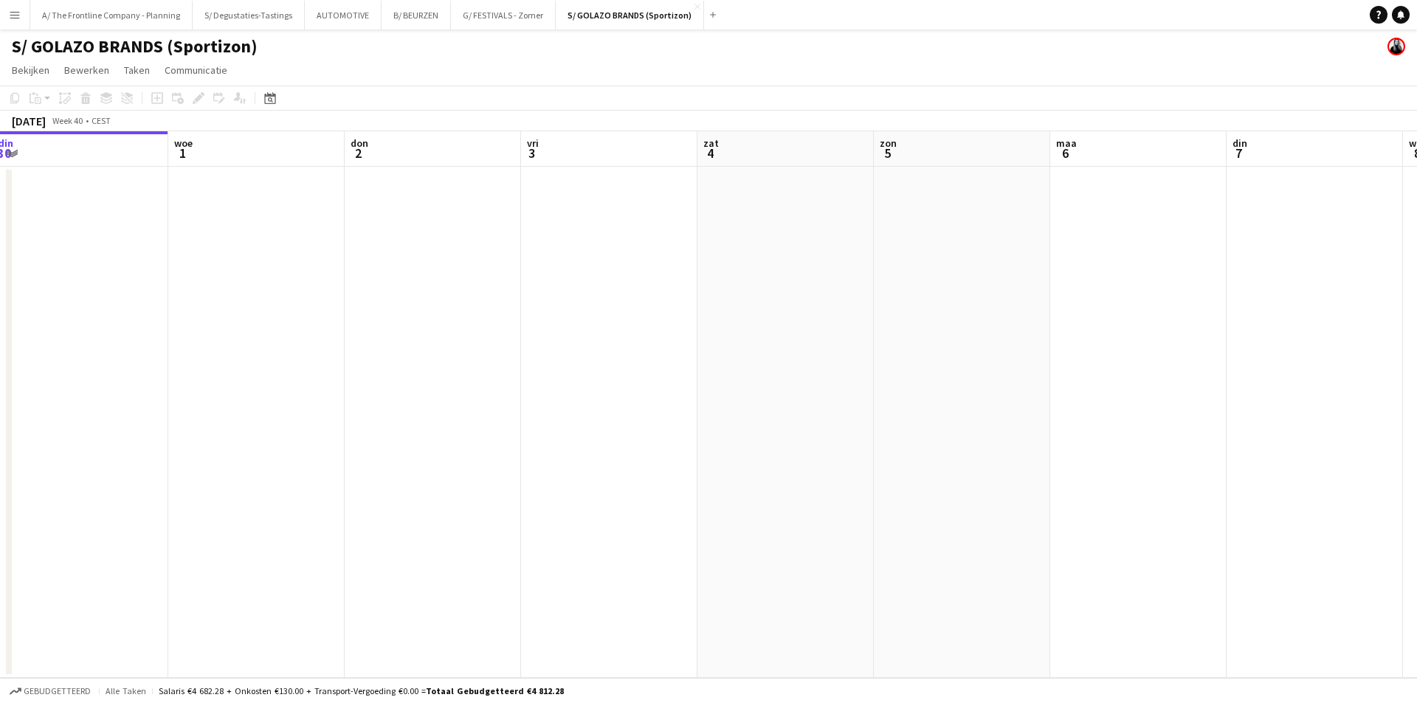
drag, startPoint x: 1295, startPoint y: 284, endPoint x: 548, endPoint y: 355, distance: 749.6
click at [548, 355] on app-calendar-viewport "zat 27 zon 28 maa 29 din 30 woe 1 don 2 vri 3 zat 4 zon 5 maa 6 din 7 woe 8 don…" at bounding box center [708, 404] width 1417 height 547
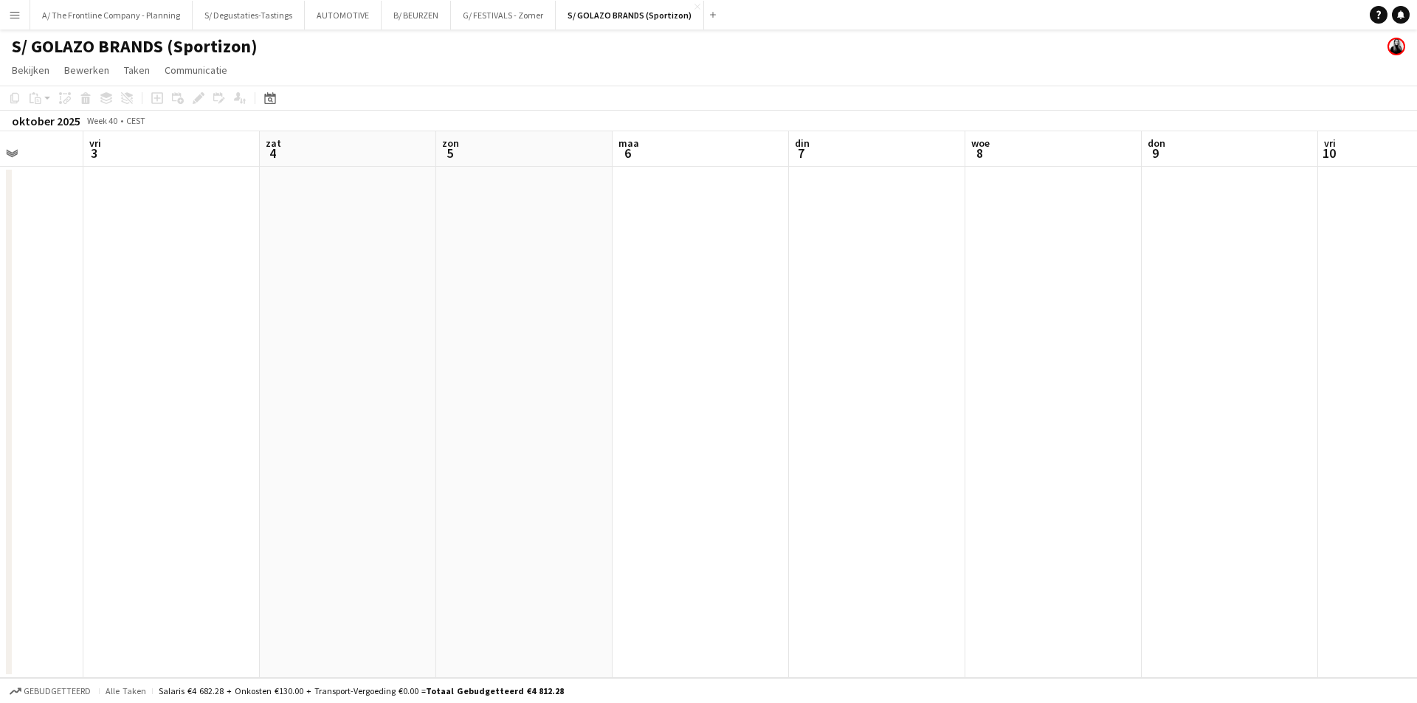
drag, startPoint x: 1403, startPoint y: 355, endPoint x: 306, endPoint y: 351, distance: 1096.2
click at [291, 352] on app-calendar-viewport "din 30 woe 1 don 2 vri 3 zat 4 zon 5 maa 6 din 7 woe 8 don 9 vri 10 zat 11 zon …" at bounding box center [708, 404] width 1417 height 547
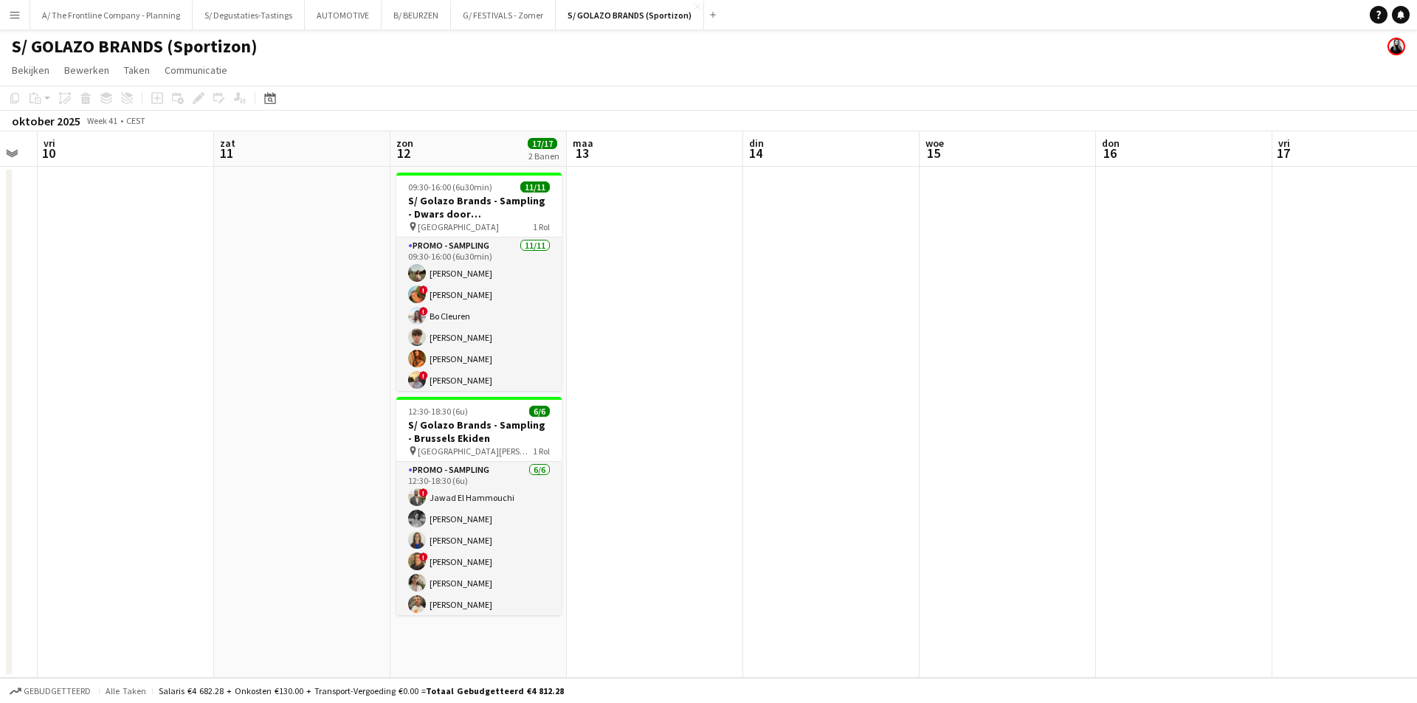
scroll to position [0, 497]
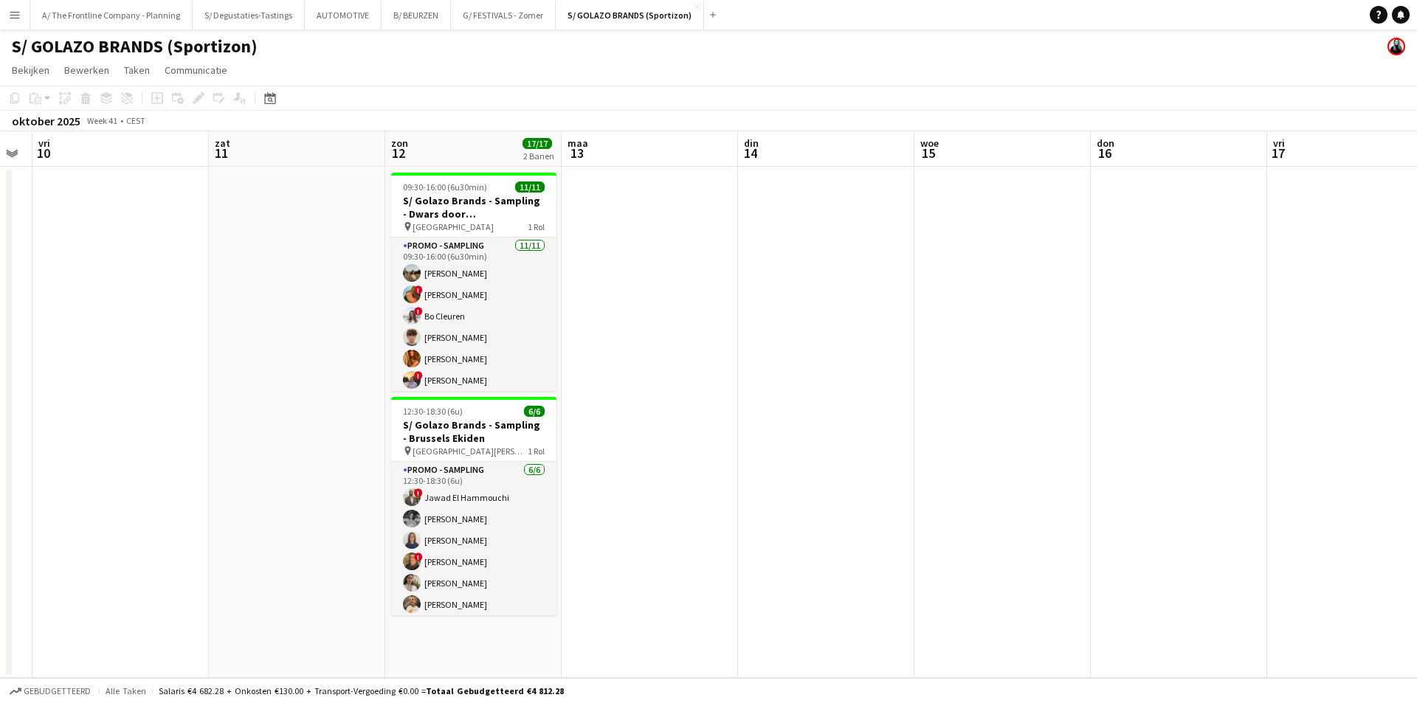
drag, startPoint x: 1094, startPoint y: 349, endPoint x: 867, endPoint y: 350, distance: 226.6
click at [867, 350] on app-calendar-viewport "din 7 woe 8 don 9 vri 10 zat 11 zon 12 17/17 2 Banen maa 13 din 14 woe 15 don 1…" at bounding box center [708, 404] width 1417 height 547
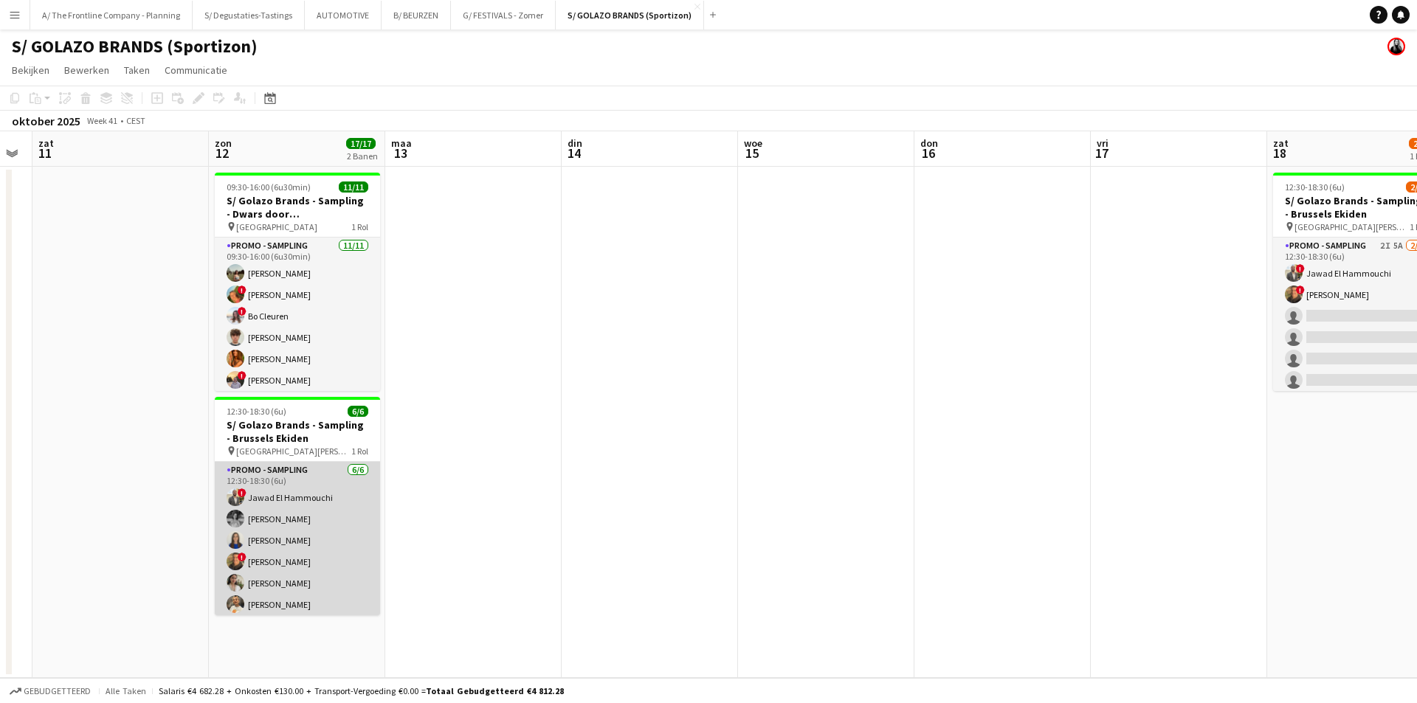
click at [330, 561] on app-card-role "Promo - Sampling 6/6 12:30-18:30 (6u) ! Jawad El Hammouchi Manon Leurquin Alici…" at bounding box center [297, 540] width 165 height 157
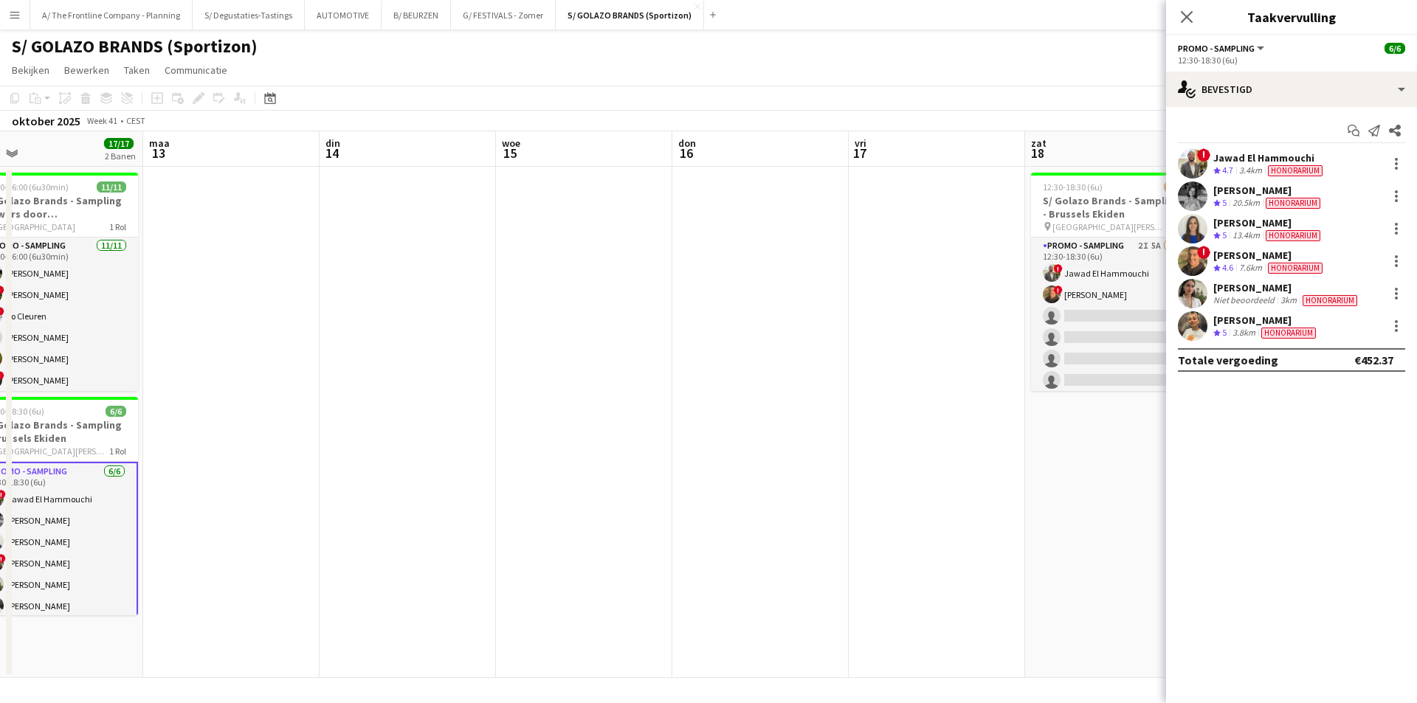
scroll to position [0, 385]
drag, startPoint x: 588, startPoint y: 462, endPoint x: 633, endPoint y: 428, distance: 55.8
click at [633, 428] on app-calendar-viewport "vri 10 zat 11 zon 12 17/17 2 Banen maa 13 din 14 woe 15 don 16 vri 17 zat 18 2/…" at bounding box center [708, 404] width 1417 height 547
click at [1276, 186] on div "Manon Leurquin" at bounding box center [1269, 190] width 110 height 13
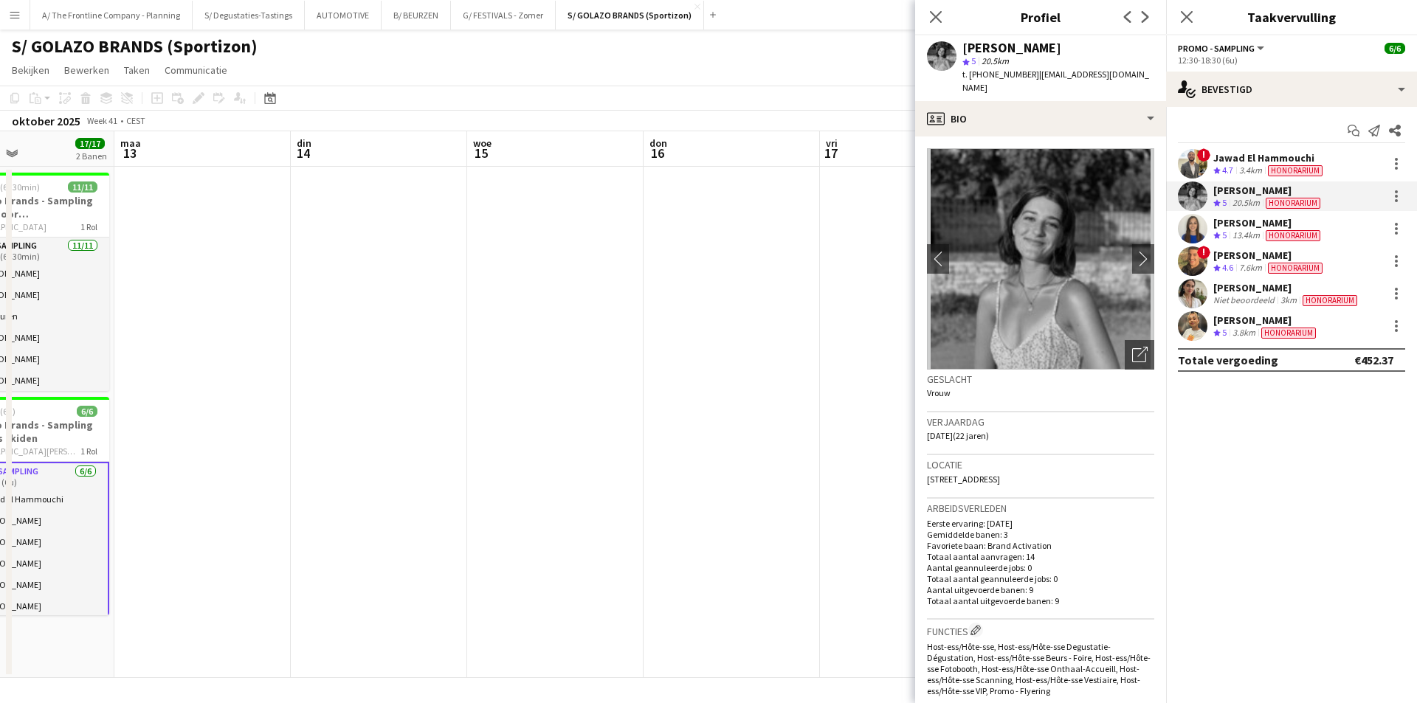
drag, startPoint x: 247, startPoint y: 289, endPoint x: 401, endPoint y: 290, distance: 154.3
click at [398, 290] on app-calendar-viewport "vri 10 zat 11 zon 12 17/17 2 Banen maa 13 din 14 woe 15 don 16 vri 17 zat 18 2/…" at bounding box center [708, 404] width 1417 height 547
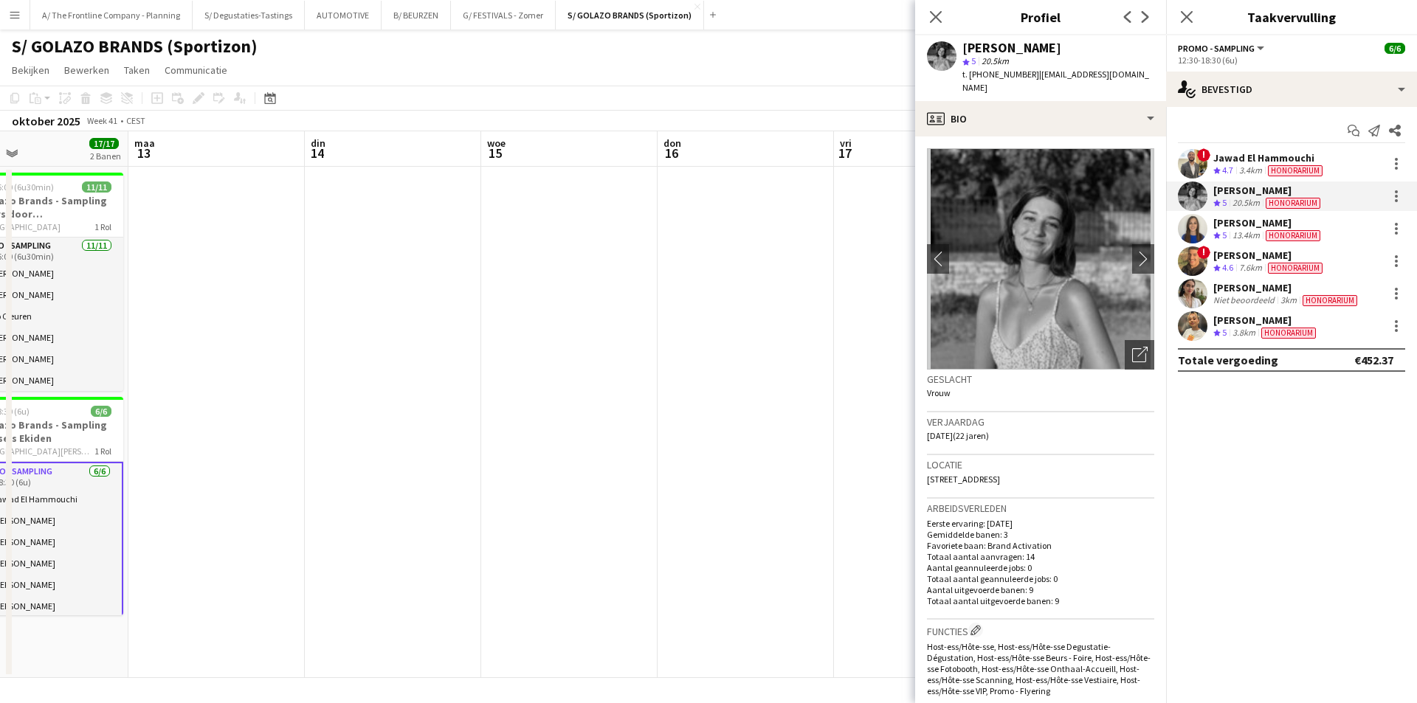
drag, startPoint x: 615, startPoint y: 299, endPoint x: 131, endPoint y: 274, distance: 484.9
click at [131, 274] on app-calendar-viewport "don 9 vri 10 zat 11 zon 12 17/17 2 Banen maa 13 din 14 woe 15 don 16 vri 17 zat…" at bounding box center [708, 404] width 1417 height 547
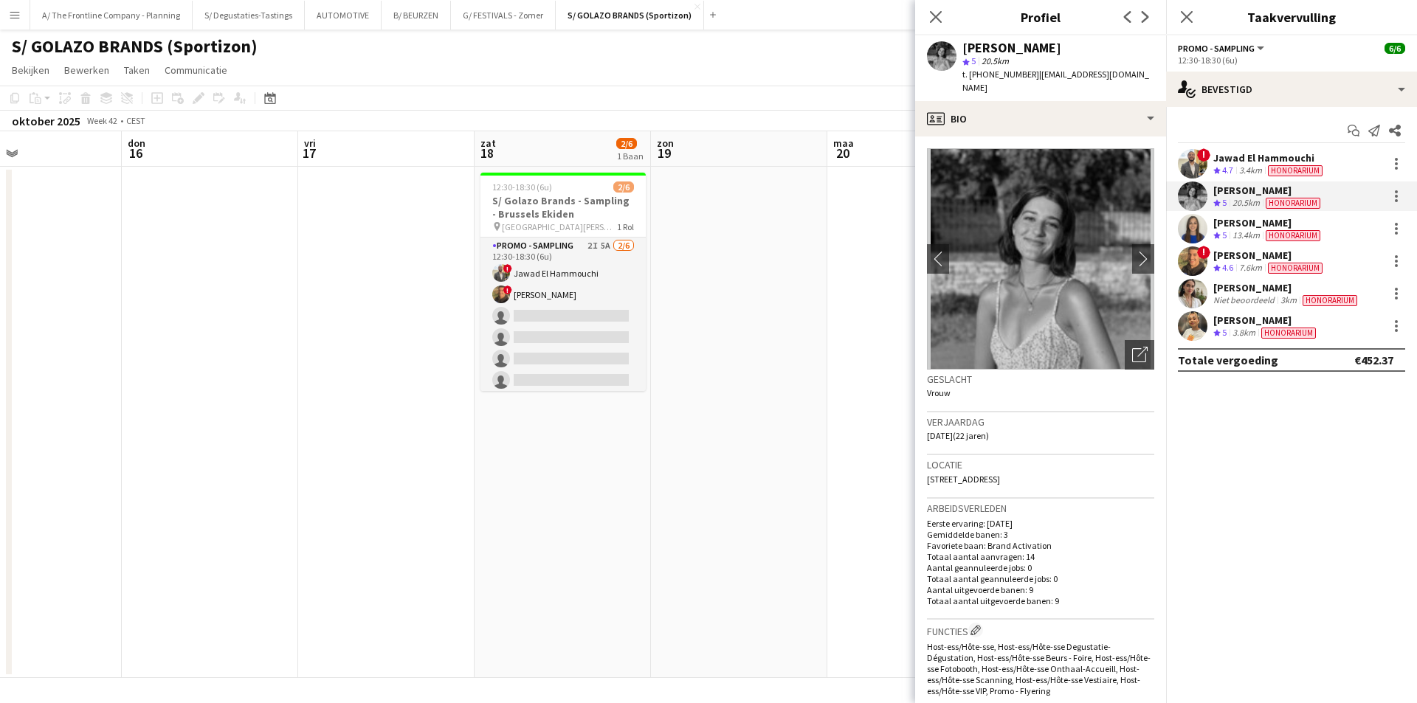
drag, startPoint x: 570, startPoint y: 292, endPoint x: 450, endPoint y: 306, distance: 120.4
click at [533, 294] on app-calendar-viewport "zon 12 17/17 2 Banen maa 13 din 14 woe 15 don 16 vri 17 zat 18 2/6 1 Baan zon 1…" at bounding box center [708, 404] width 1417 height 547
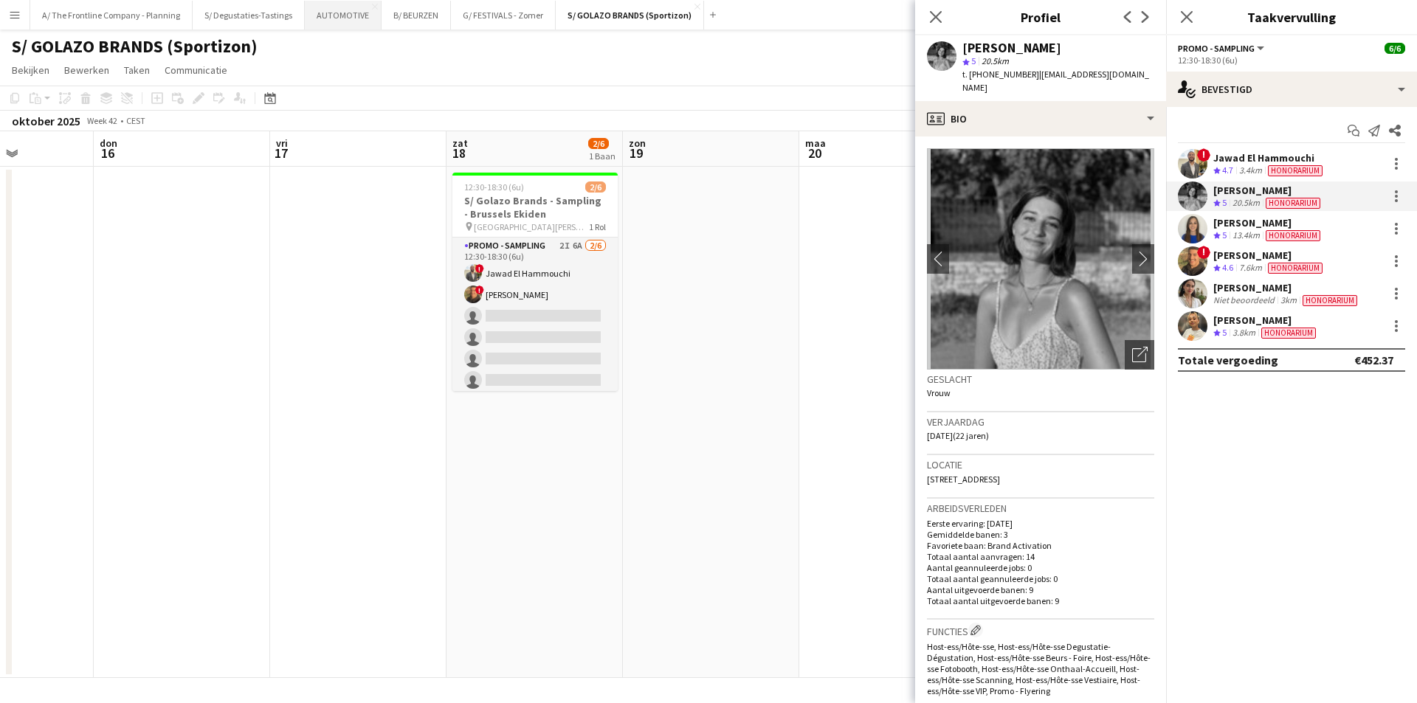
click at [316, 7] on button "AUTOMOTIVE Sluiten" at bounding box center [343, 15] width 77 height 29
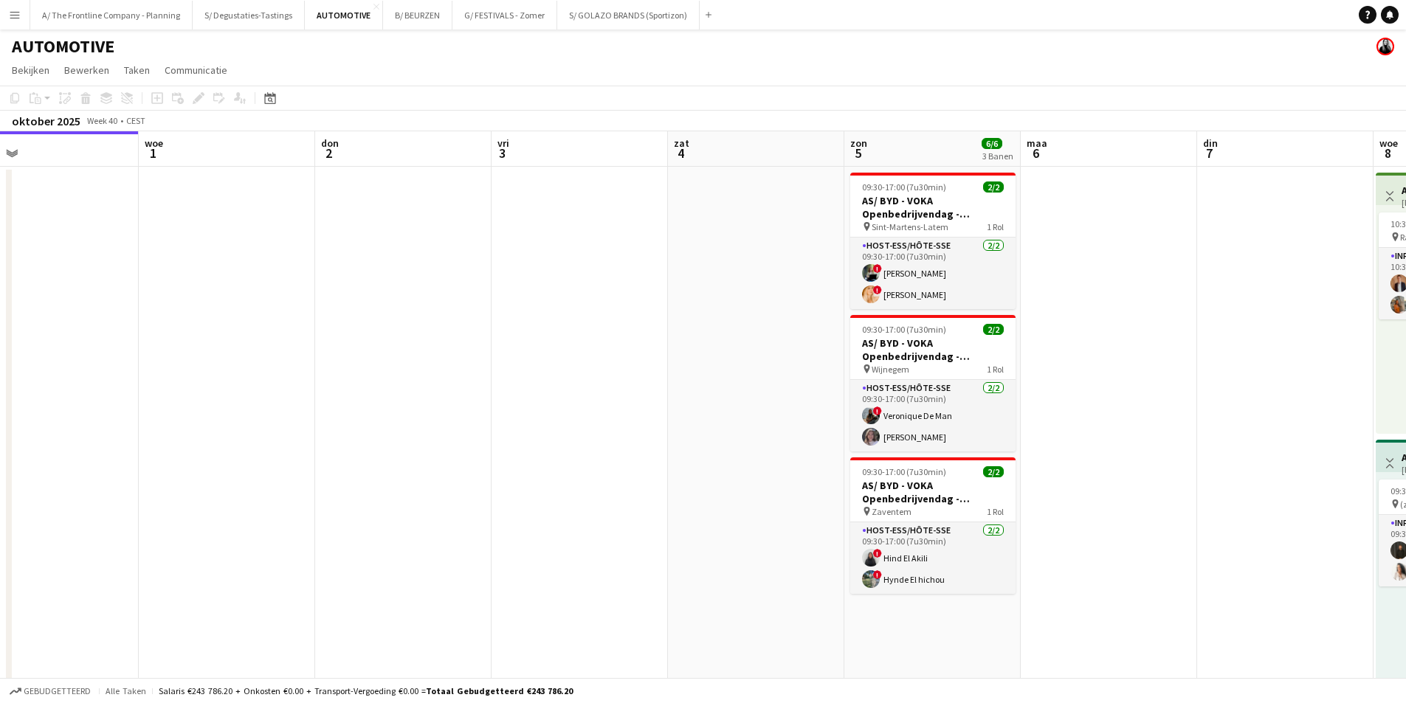
drag, startPoint x: 1059, startPoint y: 335, endPoint x: 473, endPoint y: 329, distance: 586.1
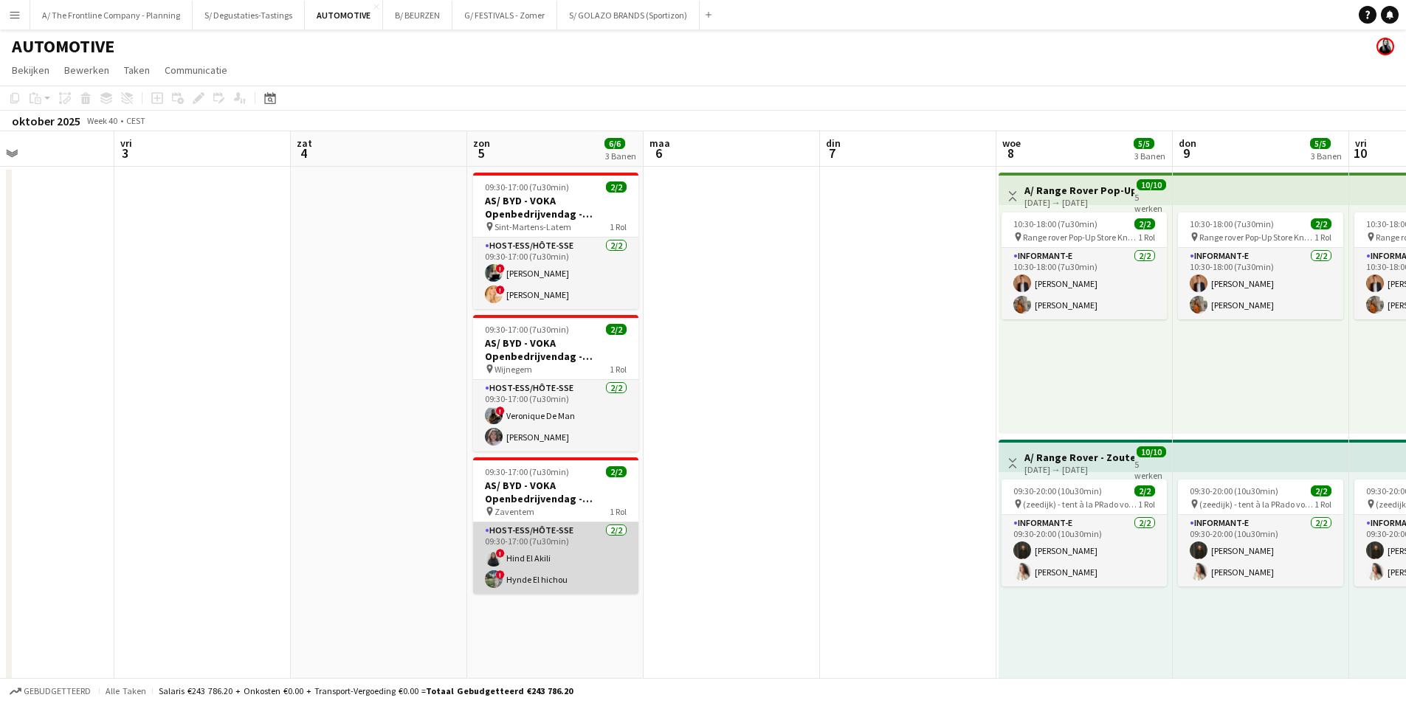
click at [508, 571] on app-card-role "Host-ess/Hôte-sse 2/2 09:30-17:00 (7u30min) ! Hind El Akili ! Hynde El hichou" at bounding box center [555, 559] width 165 height 72
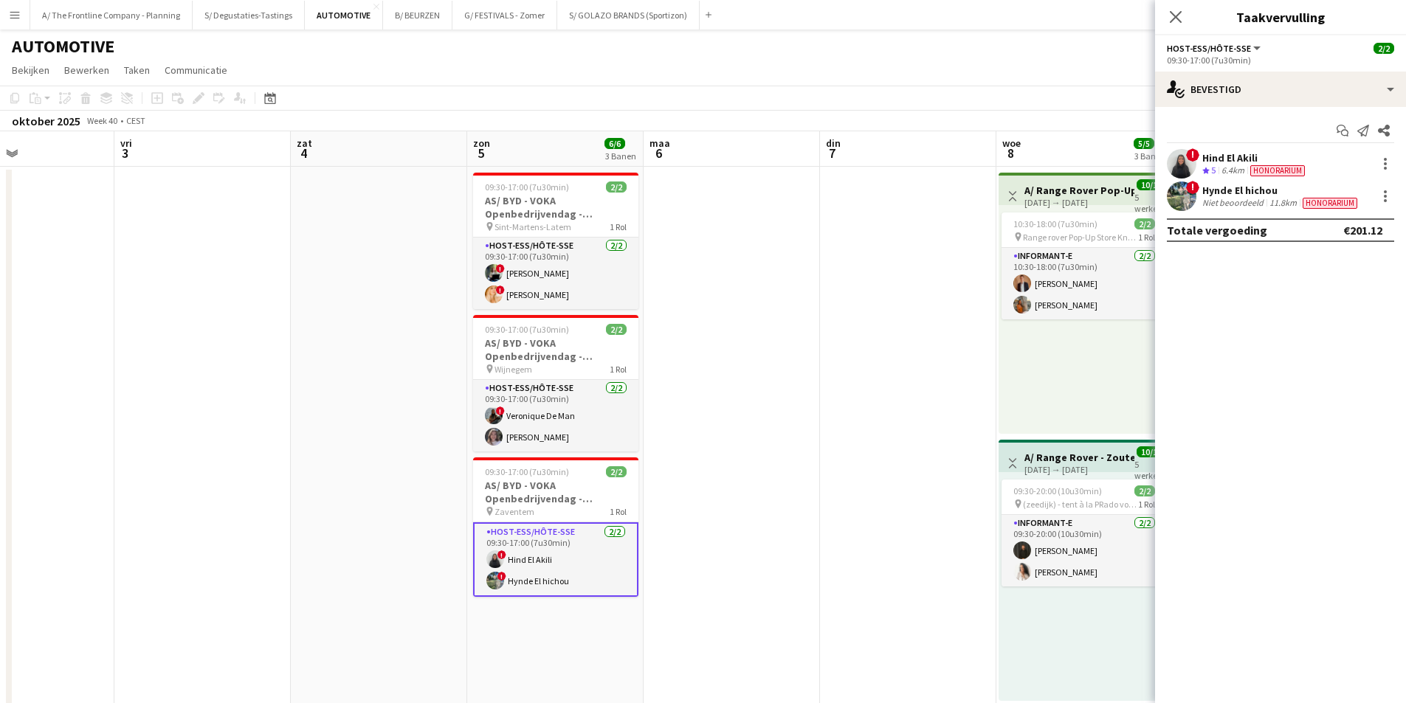
click at [1259, 194] on div "Hynde El hichou" at bounding box center [1281, 190] width 158 height 13
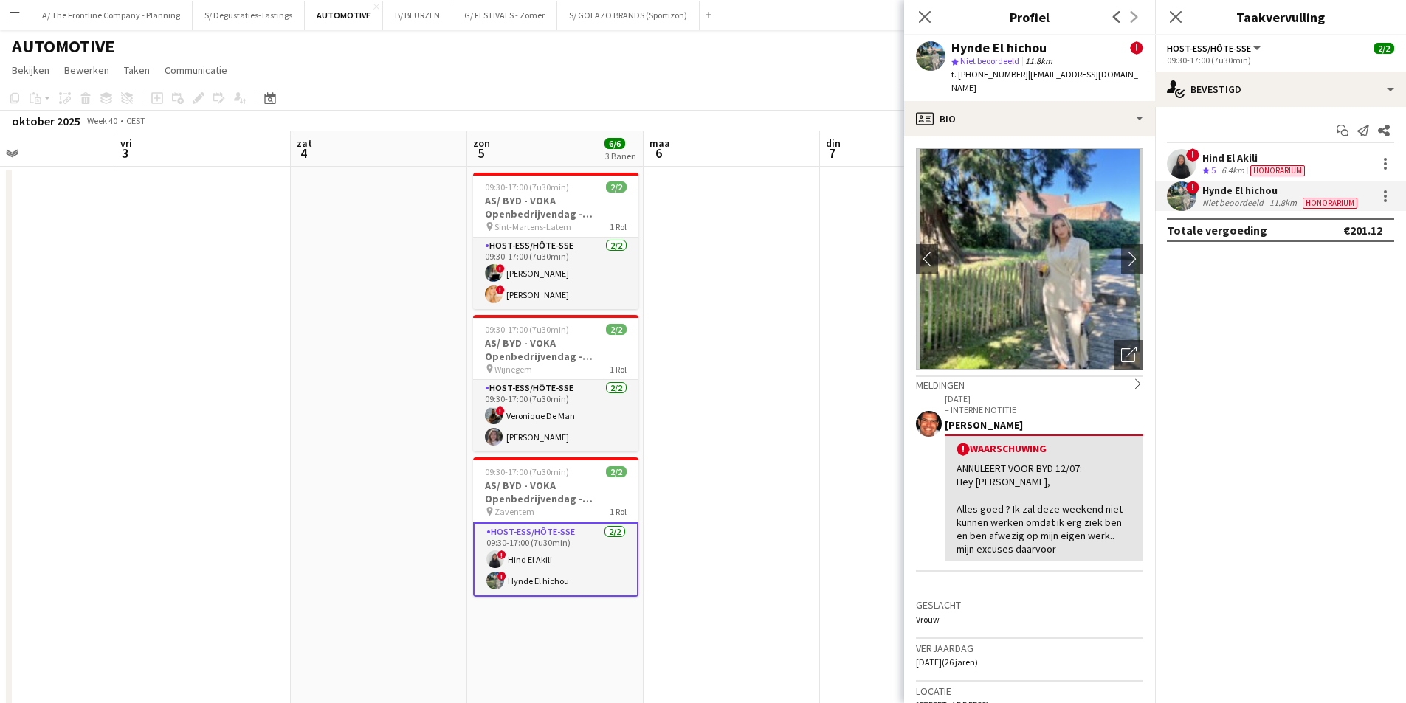
drag, startPoint x: 958, startPoint y: 77, endPoint x: 1011, endPoint y: 82, distance: 53.4
click at [1011, 82] on div "Hynde El hichou ! star Niet beoordeeld 11.8km t. +32498521038 | hynde99@gmail.c…" at bounding box center [1029, 68] width 251 height 66
copy span "+32498521038"
click at [106, 17] on button "A/ The Frontline Company - Planning Sluiten" at bounding box center [111, 15] width 162 height 29
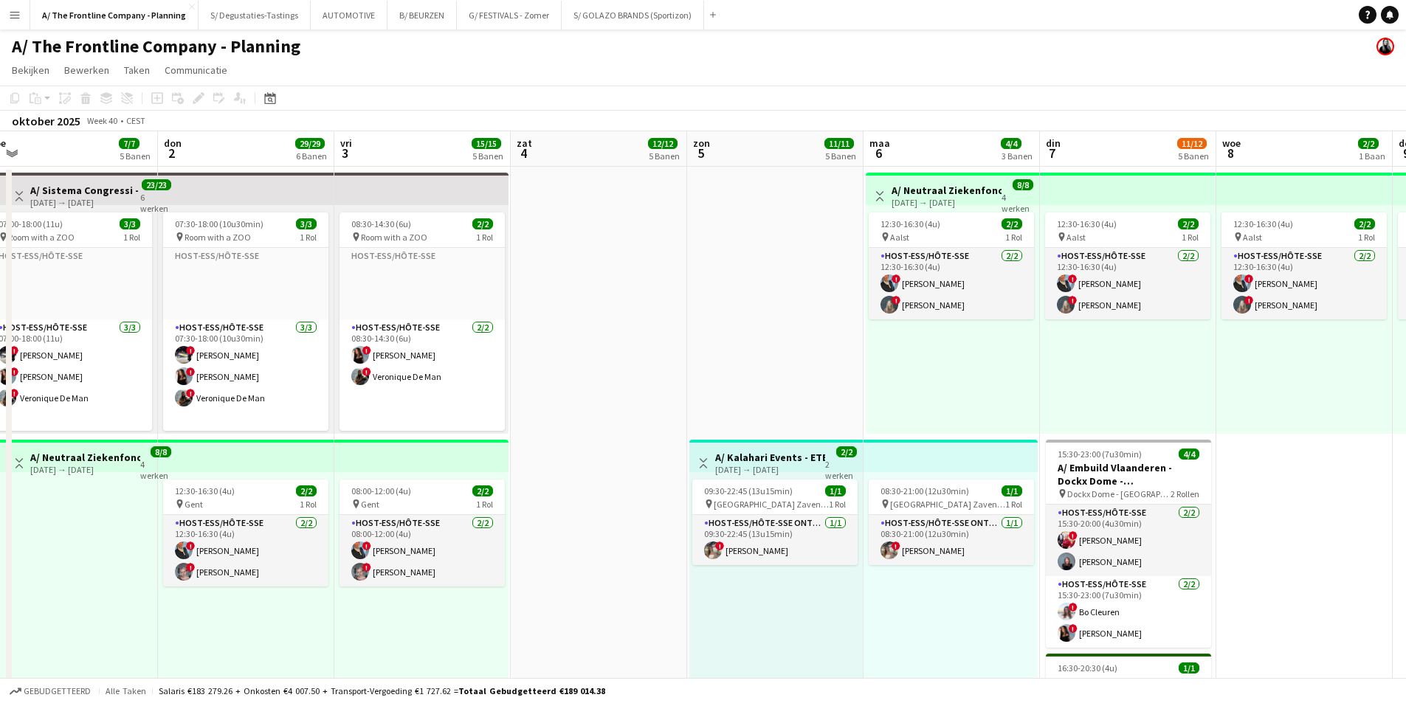
click at [244, 145] on app-board-header-date "don 2 29/29 6 Banen" at bounding box center [246, 148] width 176 height 35
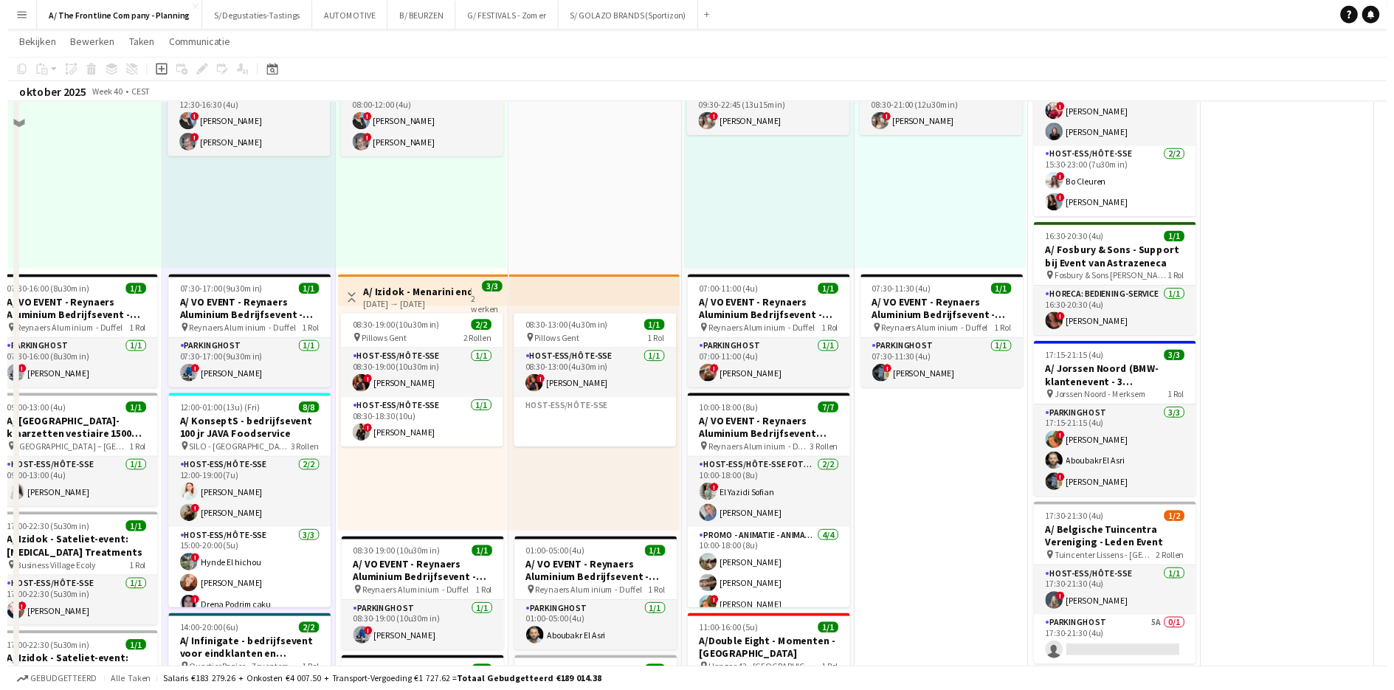
scroll to position [443, 0]
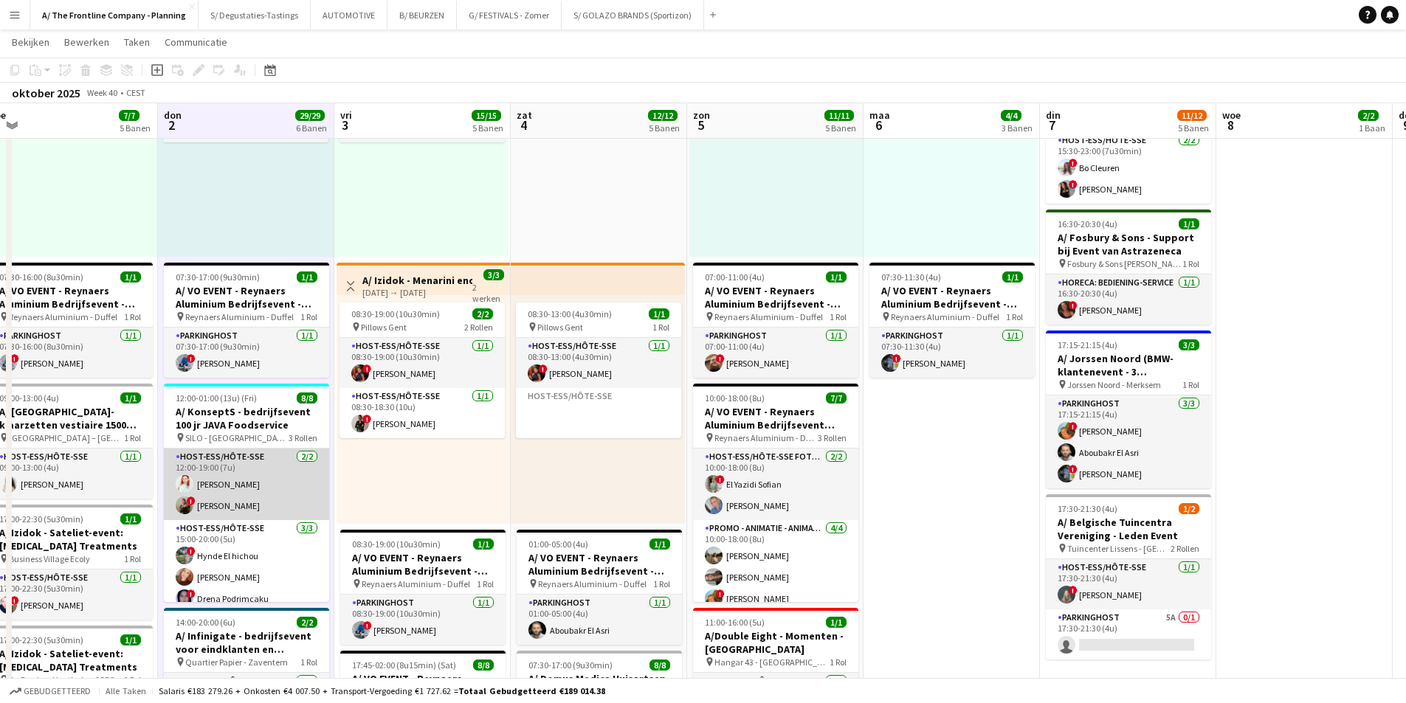
click at [247, 476] on app-card-role "Host-ess/Hôte-sse 2/2 12:00-19:00 (7u) laura van londerzele ! Zoë Vanderaa" at bounding box center [246, 485] width 165 height 72
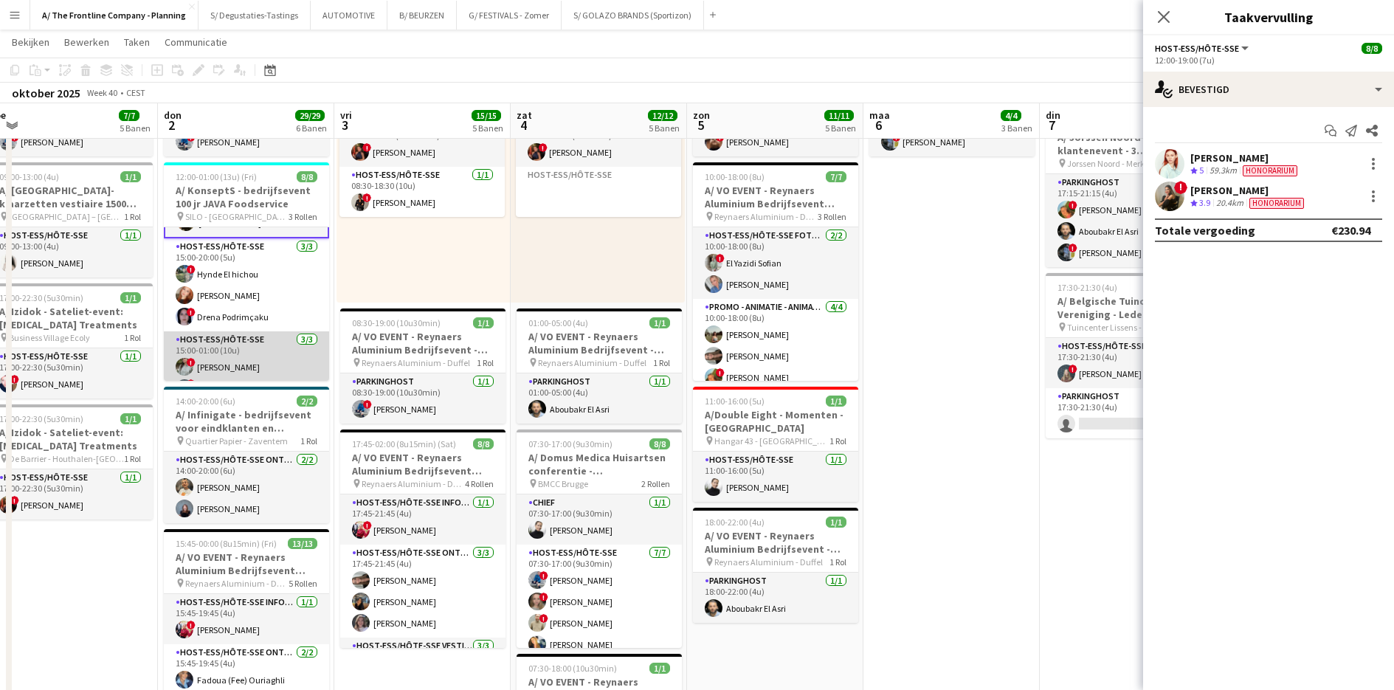
scroll to position [33, 0]
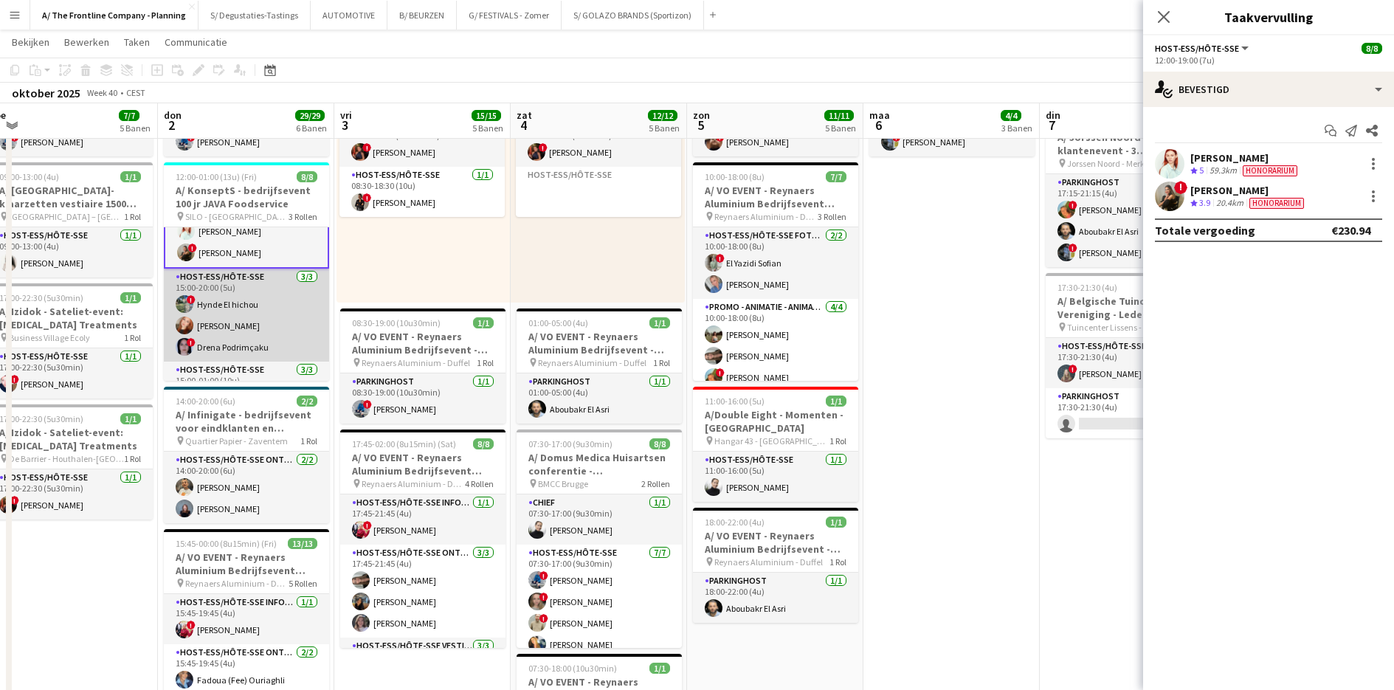
click at [235, 328] on app-card-role "Host-ess/Hôte-sse 3/3 15:00-20:00 (5u) ! Hynde El hichou Oda Podrimçaku ! Drena…" at bounding box center [246, 315] width 165 height 93
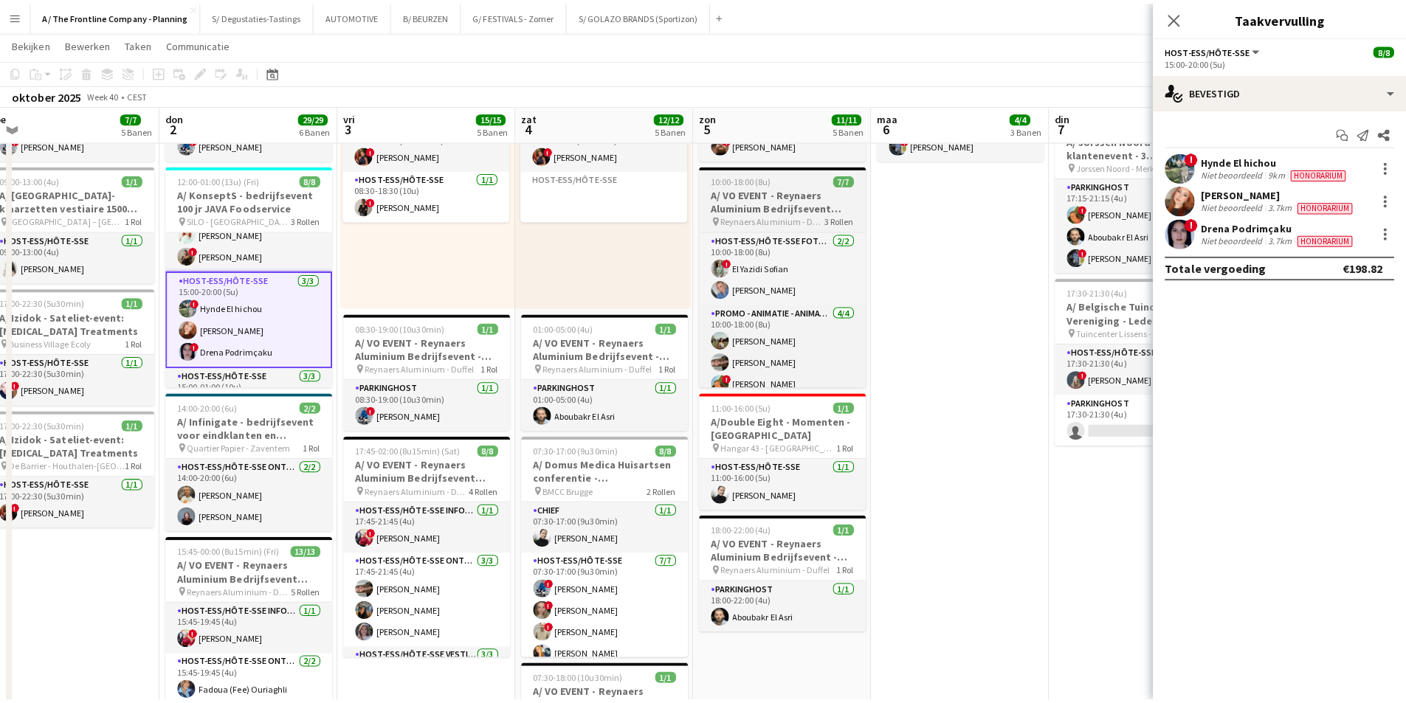
scroll to position [32, 0]
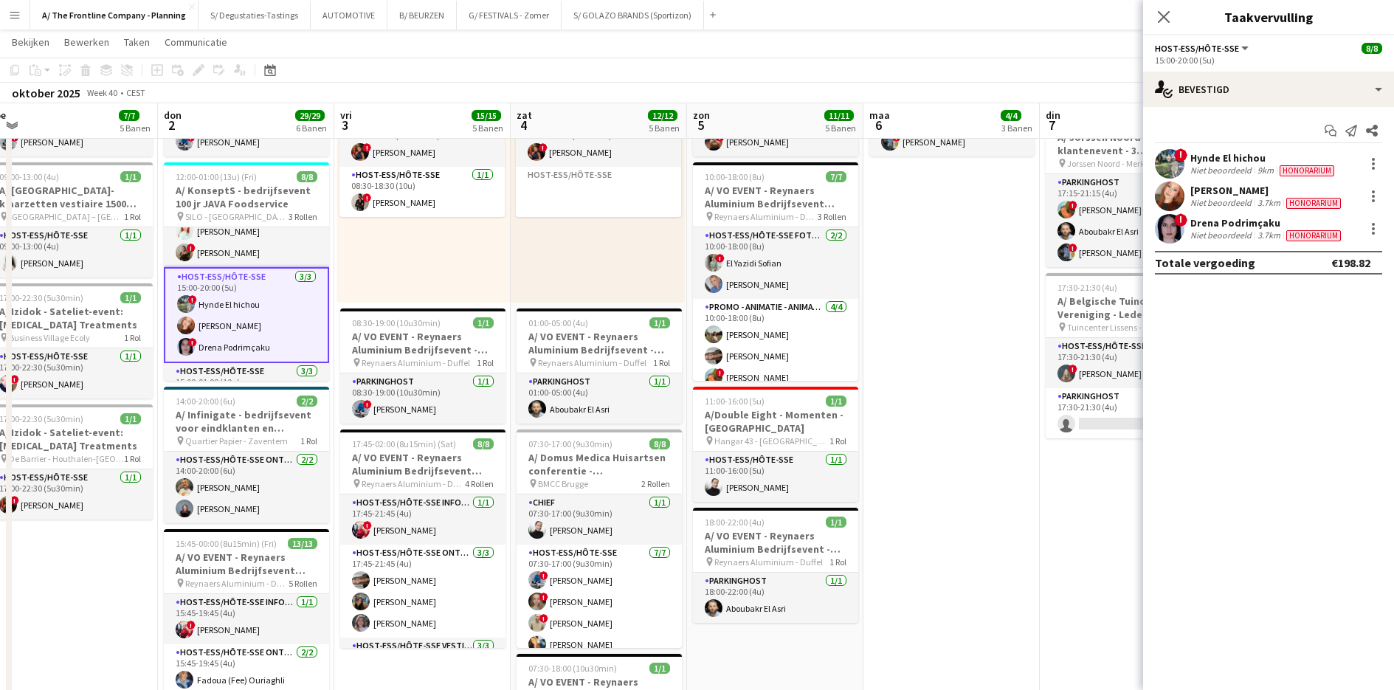
click at [1177, 227] on app-user-avatar at bounding box center [1170, 229] width 30 height 30
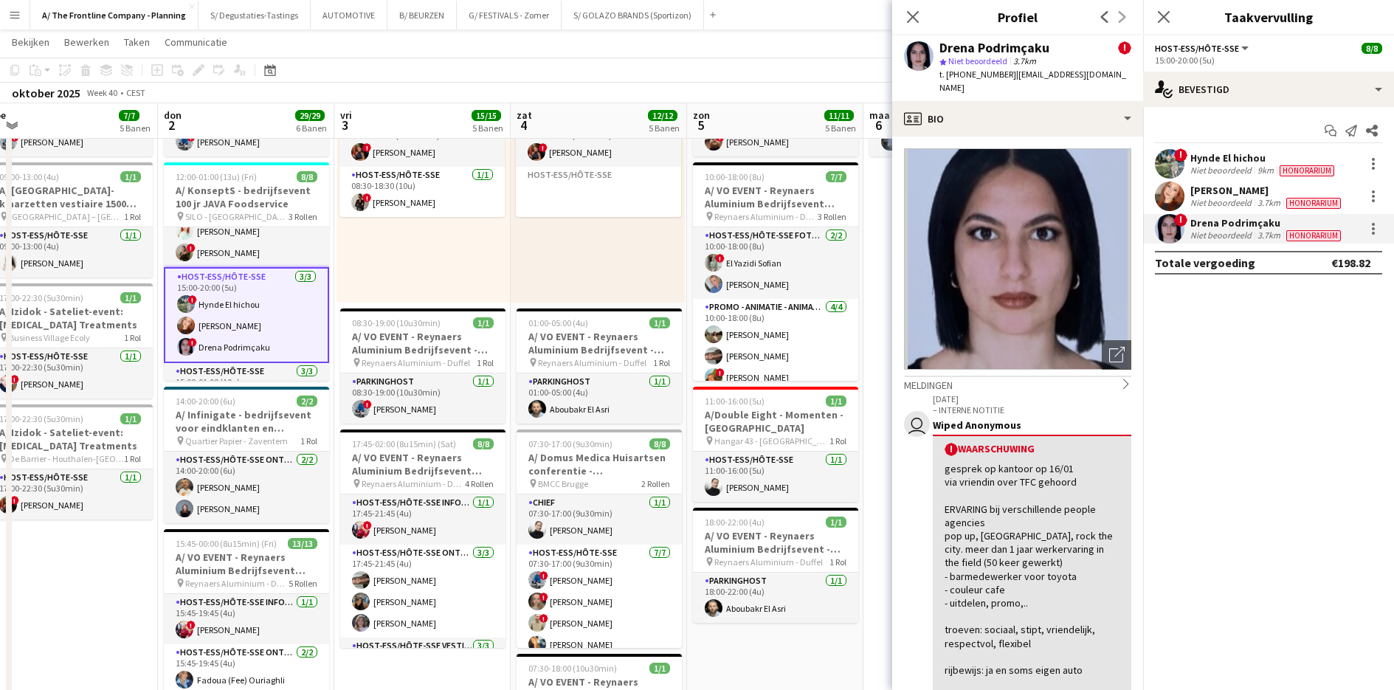
click at [948, 72] on span "t. +32488187557" at bounding box center [978, 74] width 77 height 11
click at [944, 74] on span "t. +32488187557" at bounding box center [978, 74] width 77 height 11
drag, startPoint x: 948, startPoint y: 75, endPoint x: 1000, endPoint y: 71, distance: 52.6
click at [1000, 71] on span "t. +32488187557" at bounding box center [978, 74] width 77 height 11
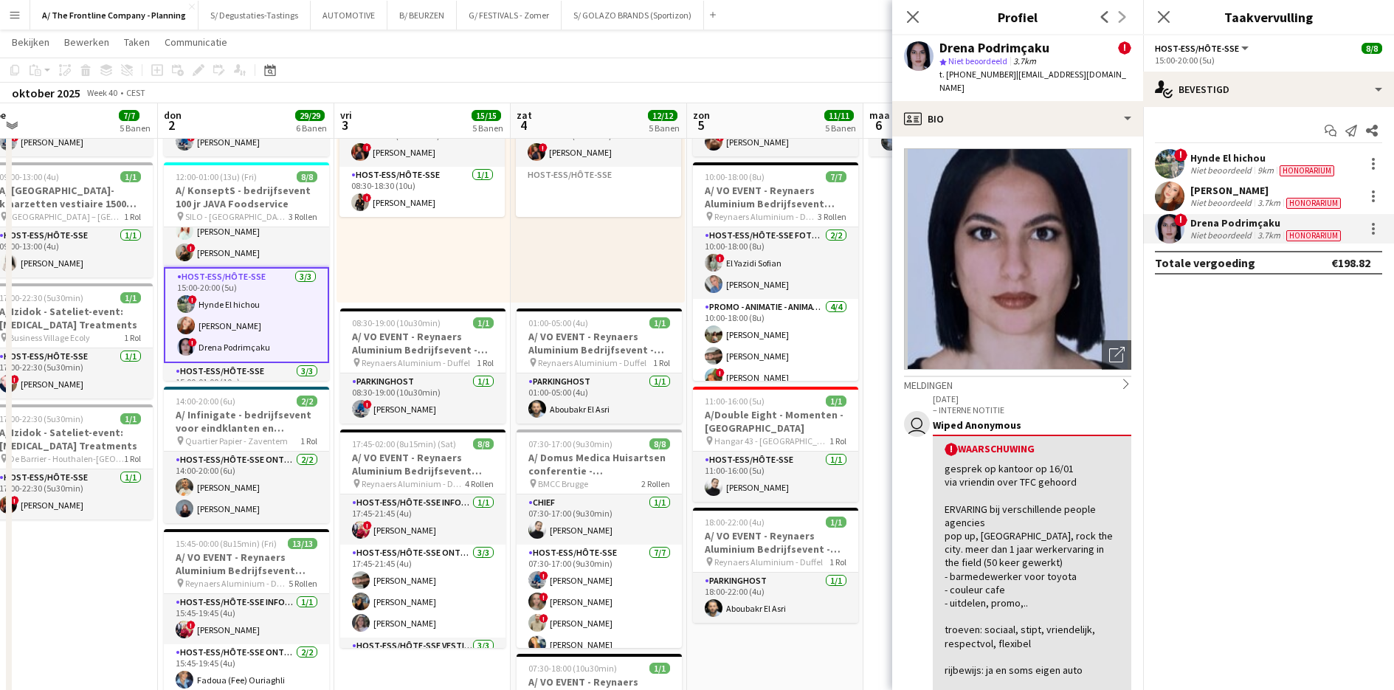
copy span "+32488187557"
click at [1188, 195] on div "Oda Podrimçaku Niet beoordeeld 3.7km Honorarium" at bounding box center [1268, 197] width 251 height 30
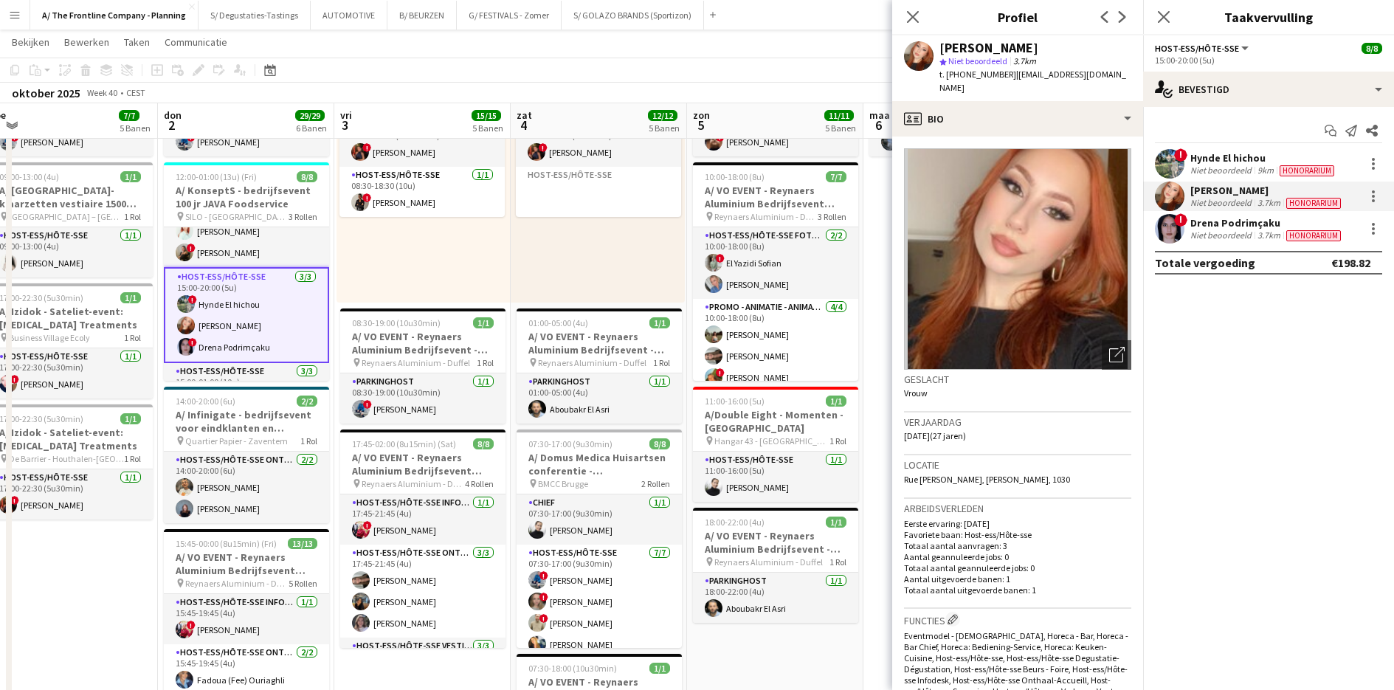
drag, startPoint x: 946, startPoint y: 72, endPoint x: 999, endPoint y: 72, distance: 53.2
click at [999, 72] on span "t. +32485192530" at bounding box center [978, 74] width 77 height 11
copy span "+32485192530"
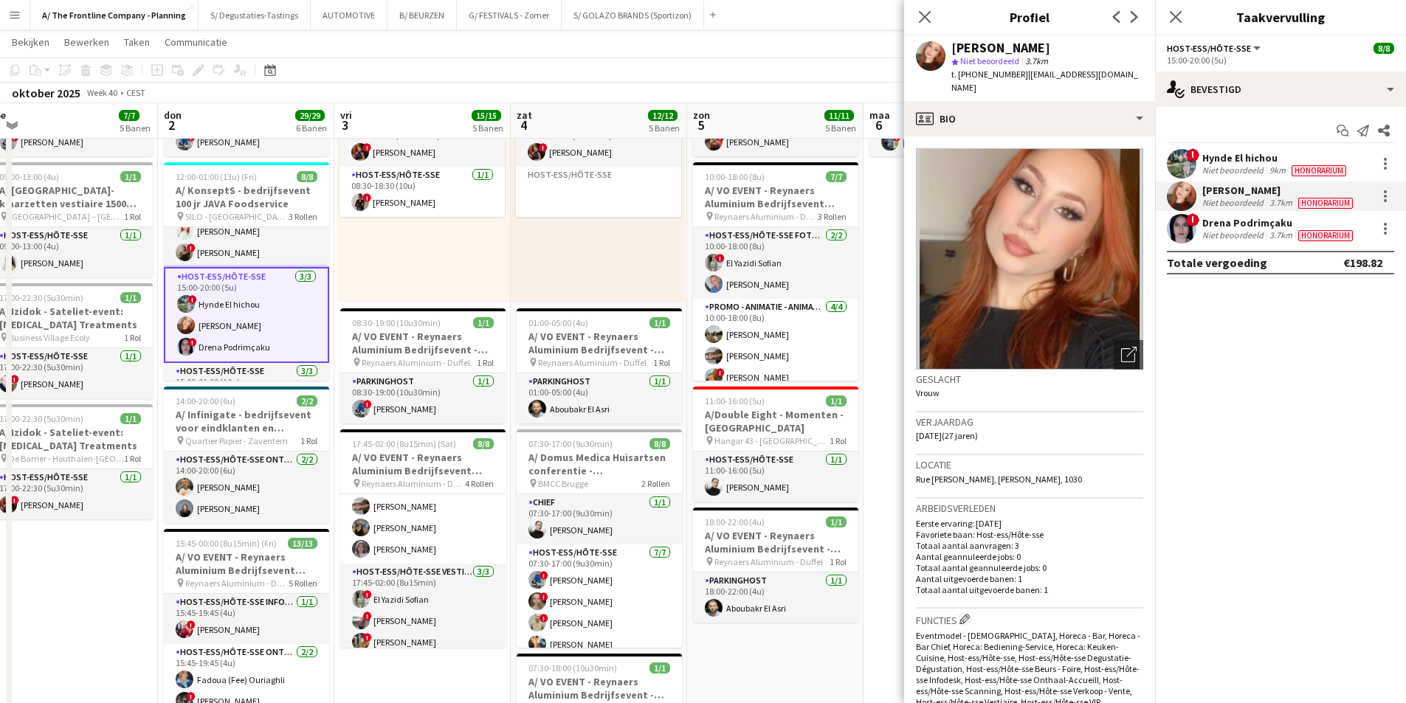
scroll to position [0, 402]
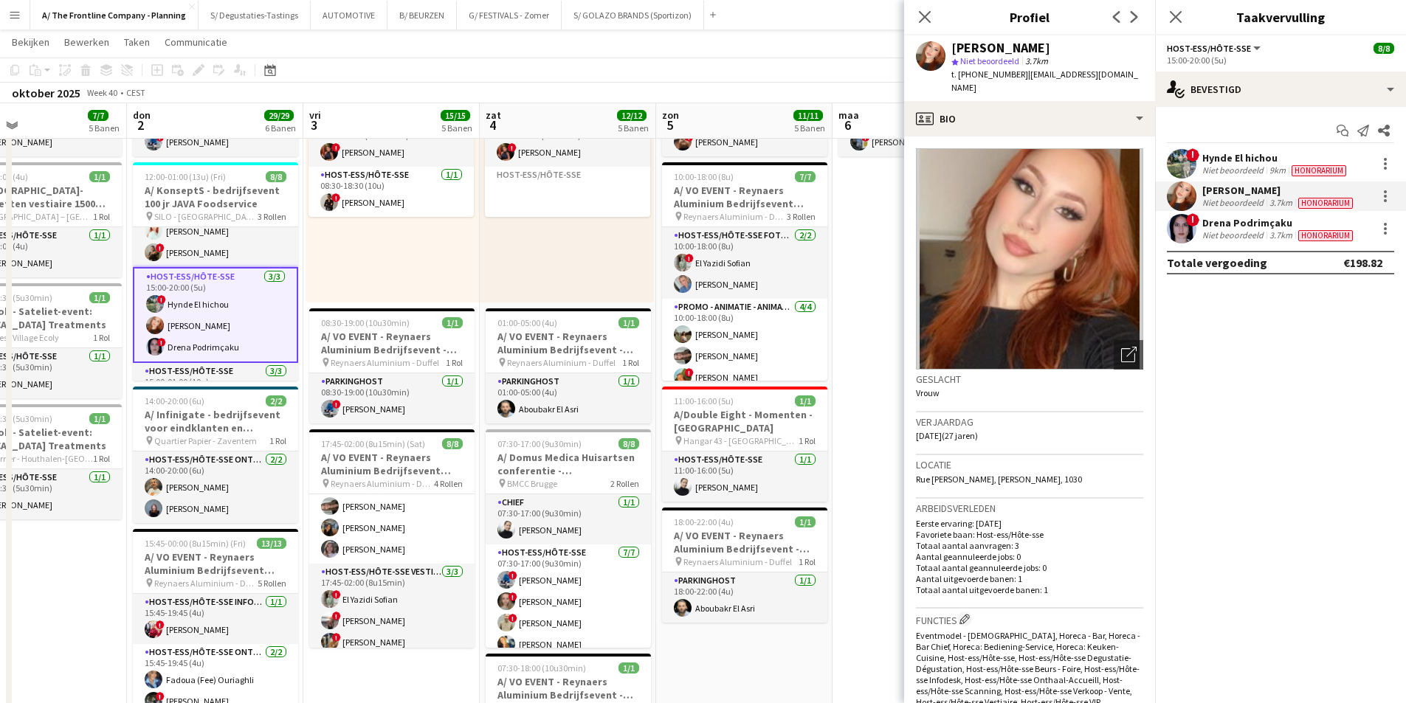
drag, startPoint x: 264, startPoint y: 434, endPoint x: 410, endPoint y: 424, distance: 145.7
click at [410, 424] on app-calendar-viewport "maa 29 9/9 4 Banen din 30 23/23 6 Banen woe 1 7/7 5 Banen don 2 29/29 6 Banen v…" at bounding box center [703, 226] width 1406 height 1666
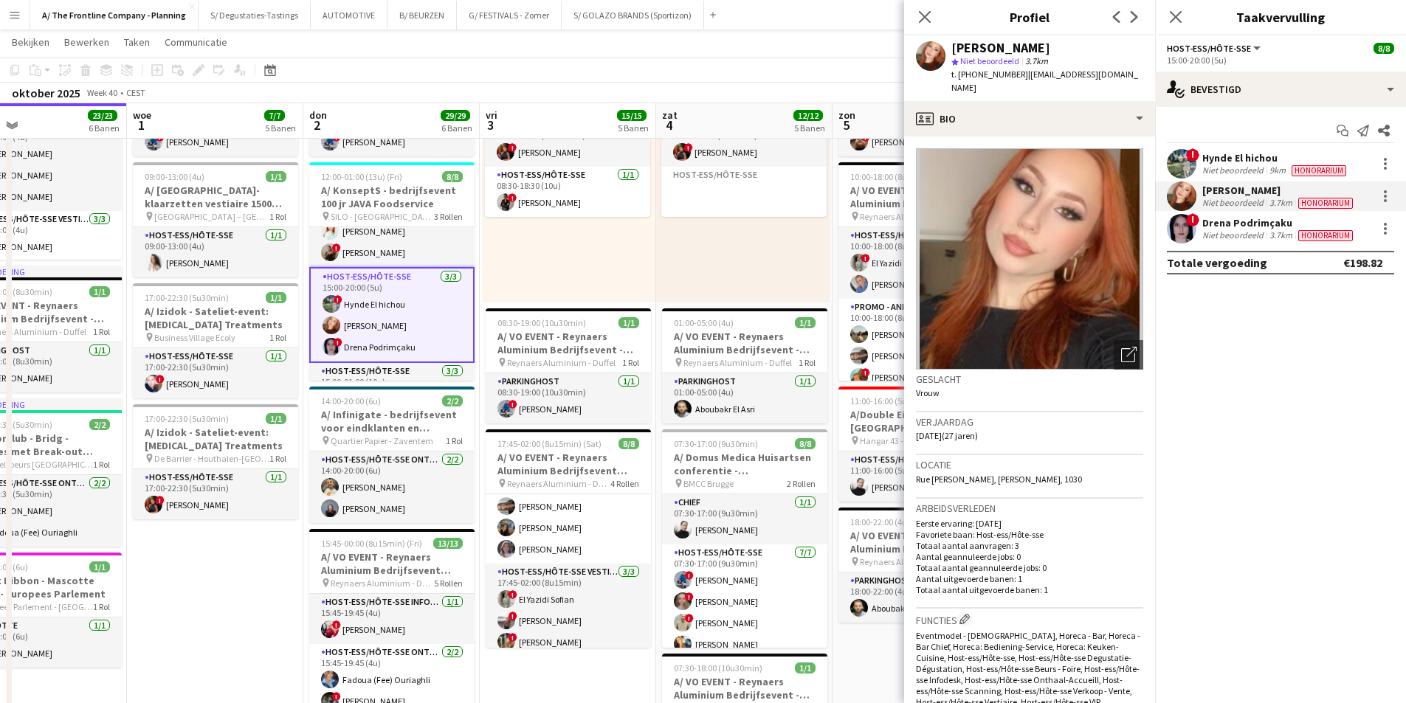
scroll to position [0, 303]
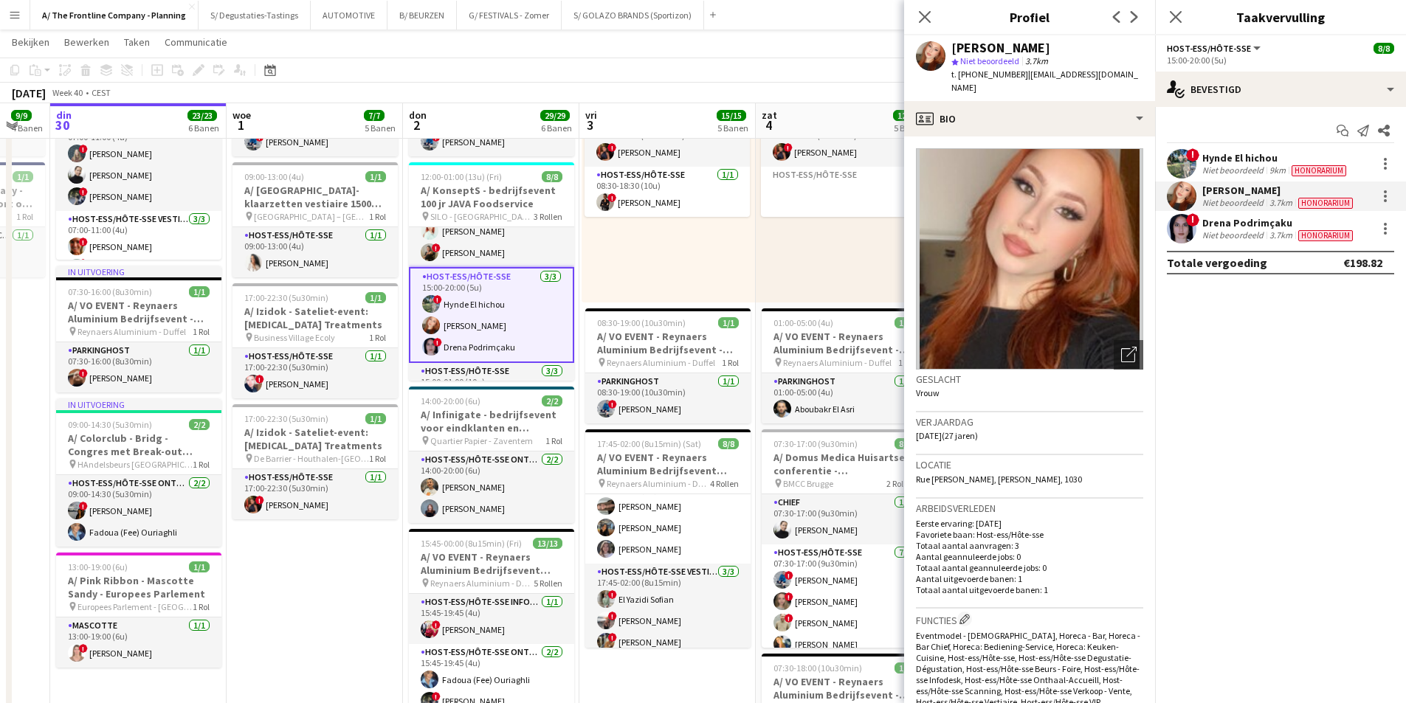
drag, startPoint x: 300, startPoint y: 546, endPoint x: 399, endPoint y: 529, distance: 101.1
click at [399, 529] on app-calendar-viewport "zon 28 13/13 5 Banen maa 29 9/9 4 Banen din 30 23/23 6 Banen woe 1 7/7 5 Banen …" at bounding box center [703, 226] width 1406 height 1666
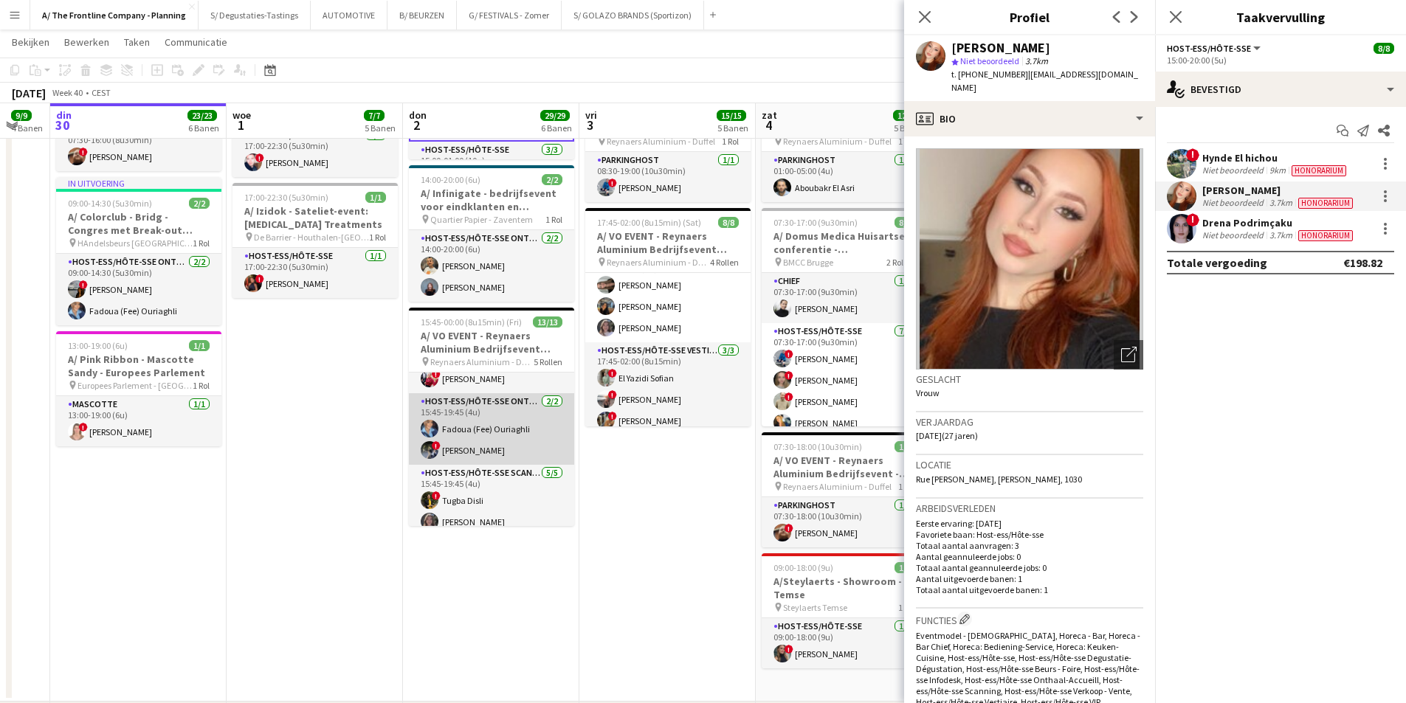
scroll to position [0, 0]
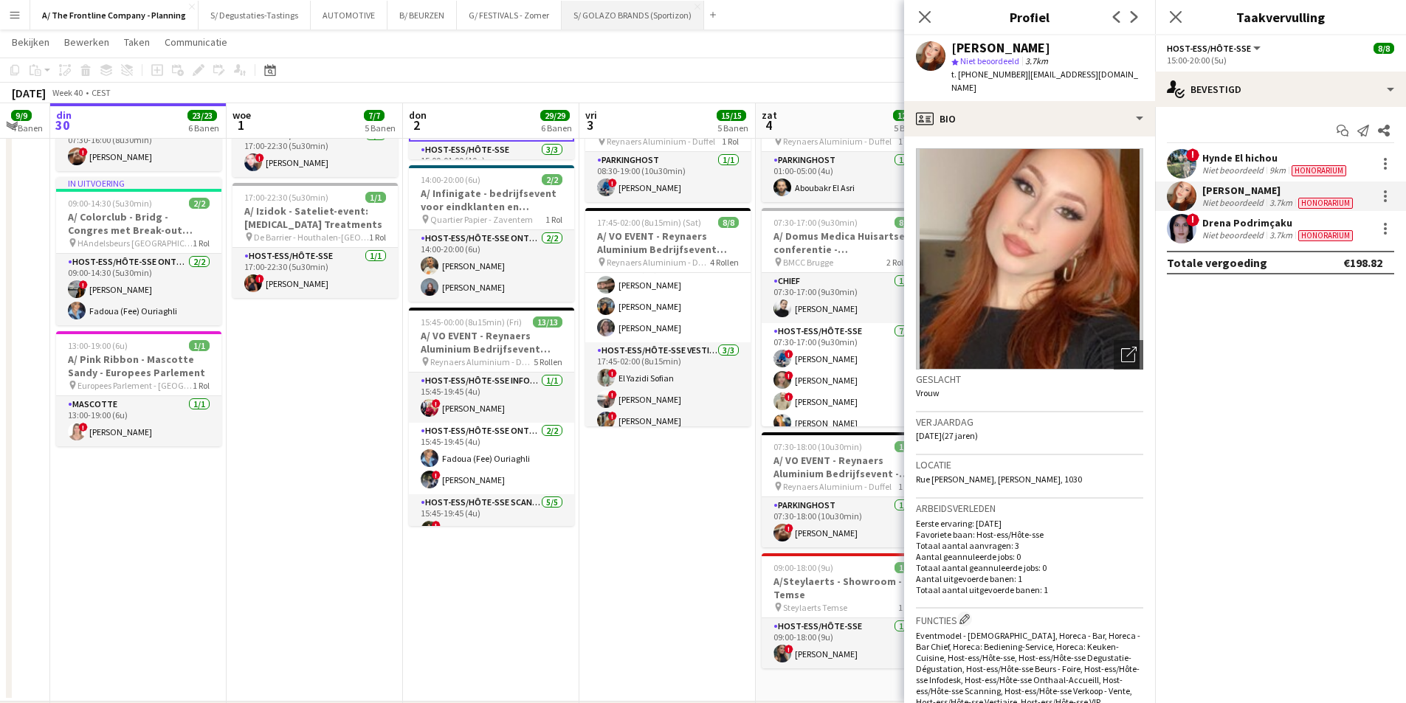
click at [611, 19] on button "S/ GOLAZO BRANDS (Sportizon) Sluiten" at bounding box center [633, 15] width 142 height 29
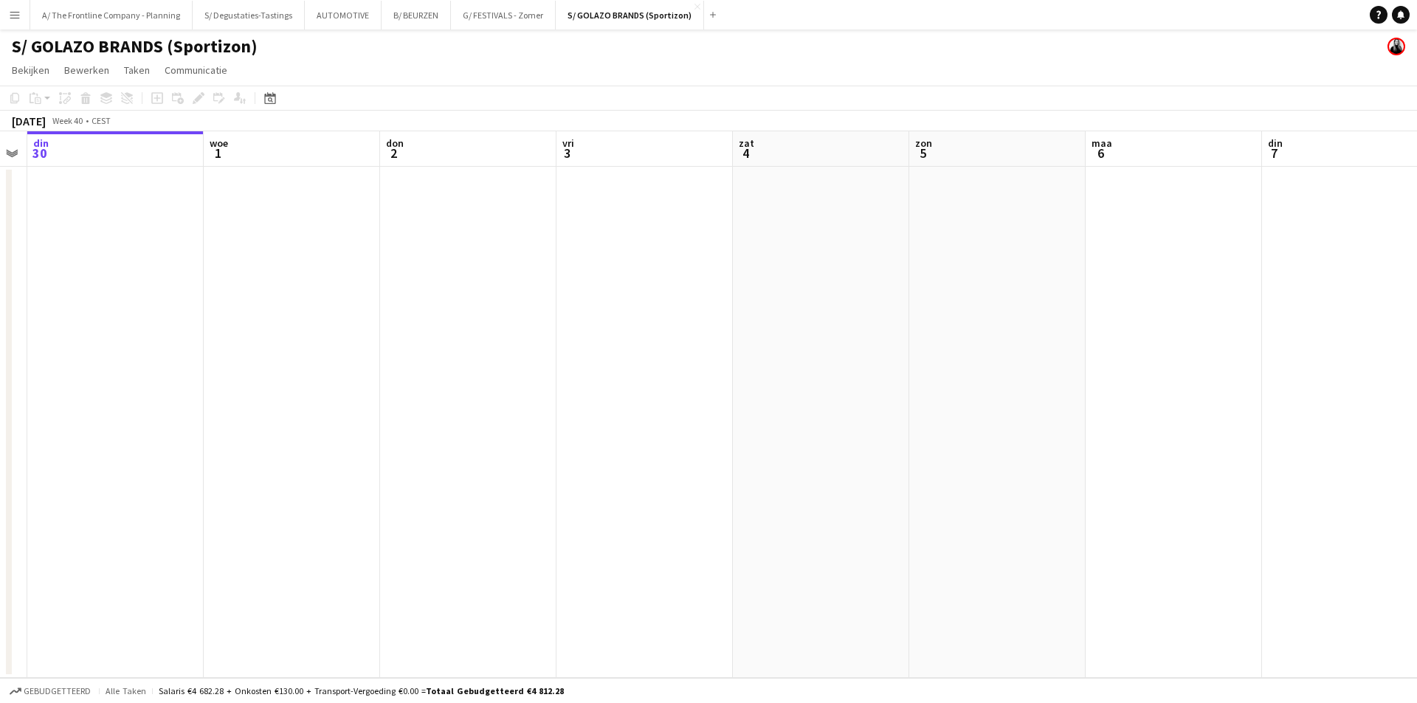
drag, startPoint x: 1194, startPoint y: 247, endPoint x: 351, endPoint y: 297, distance: 844.5
click at [351, 297] on app-calendar-viewport "zat 27 zon 28 maa 29 din 30 woe 1 don 2 vri 3 zat 4 zon 5 maa 6 din 7 woe 8 don…" at bounding box center [708, 404] width 1417 height 547
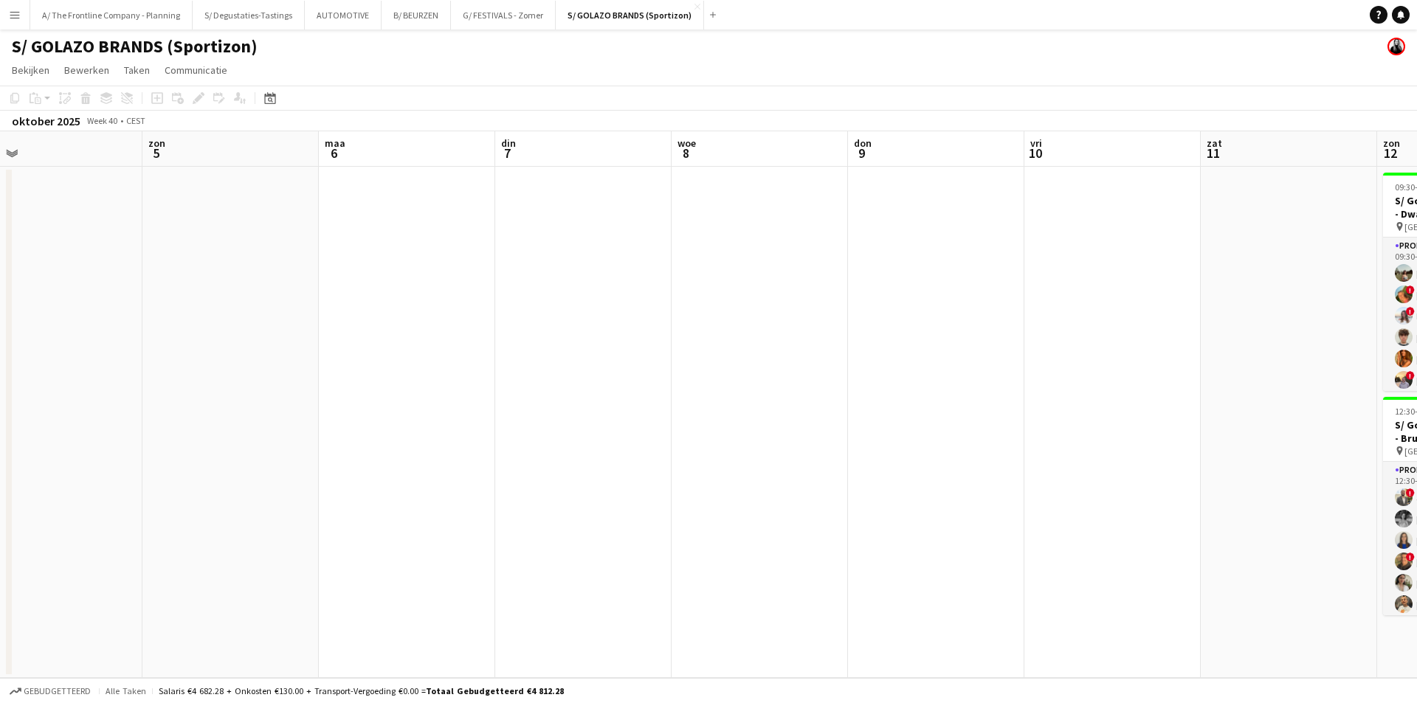
drag, startPoint x: 1290, startPoint y: 285, endPoint x: 754, endPoint y: 382, distance: 544.0
click at [754, 382] on app-calendar-viewport "woe 1 don 2 vri 3 zat 4 zon 5 maa 6 din 7 woe 8 don 9 vri 10 zat 11 zon 12 17/1…" at bounding box center [708, 404] width 1417 height 547
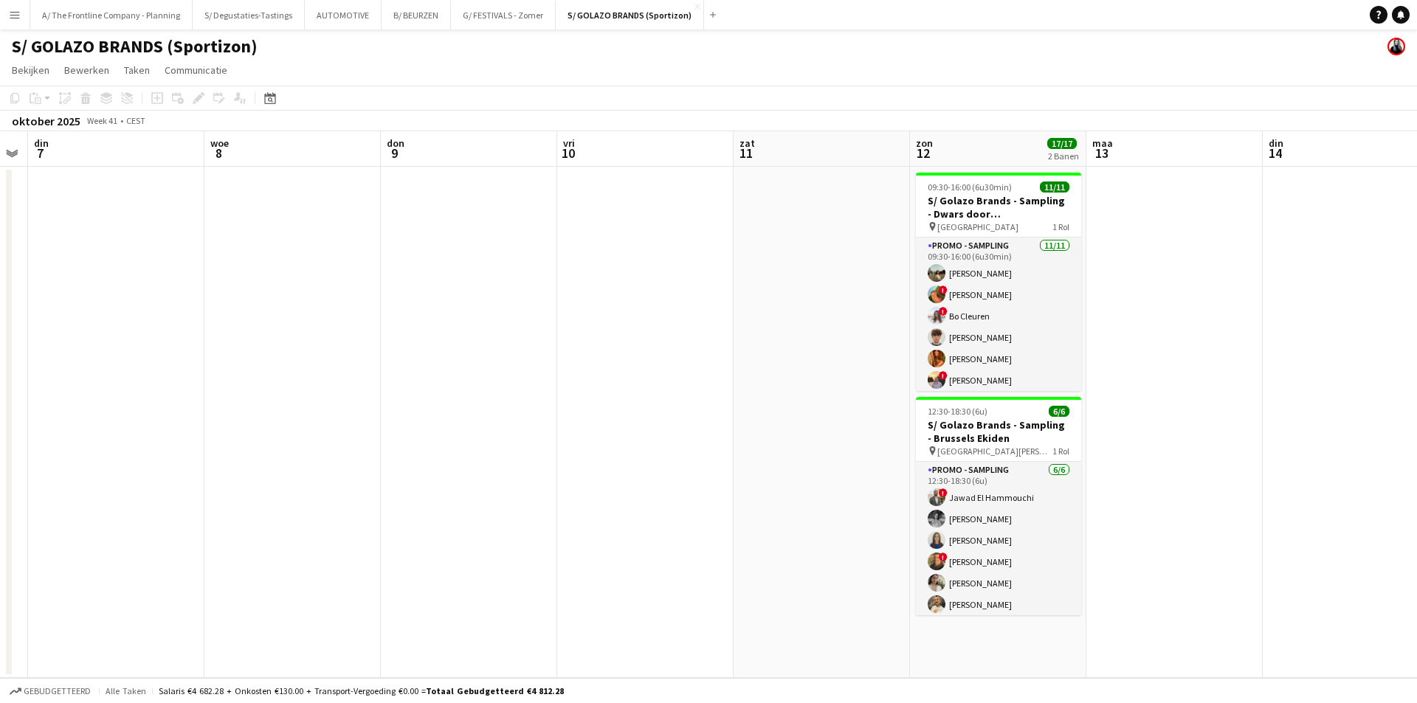
drag, startPoint x: 1223, startPoint y: 354, endPoint x: 1006, endPoint y: 388, distance: 219.8
click at [1033, 379] on app-calendar-viewport "zat 4 zon 5 maa 6 din 7 woe 8 don 9 vri 10 zat 11 zon 12 17/17 2 Banen maa 13 d…" at bounding box center [708, 404] width 1417 height 547
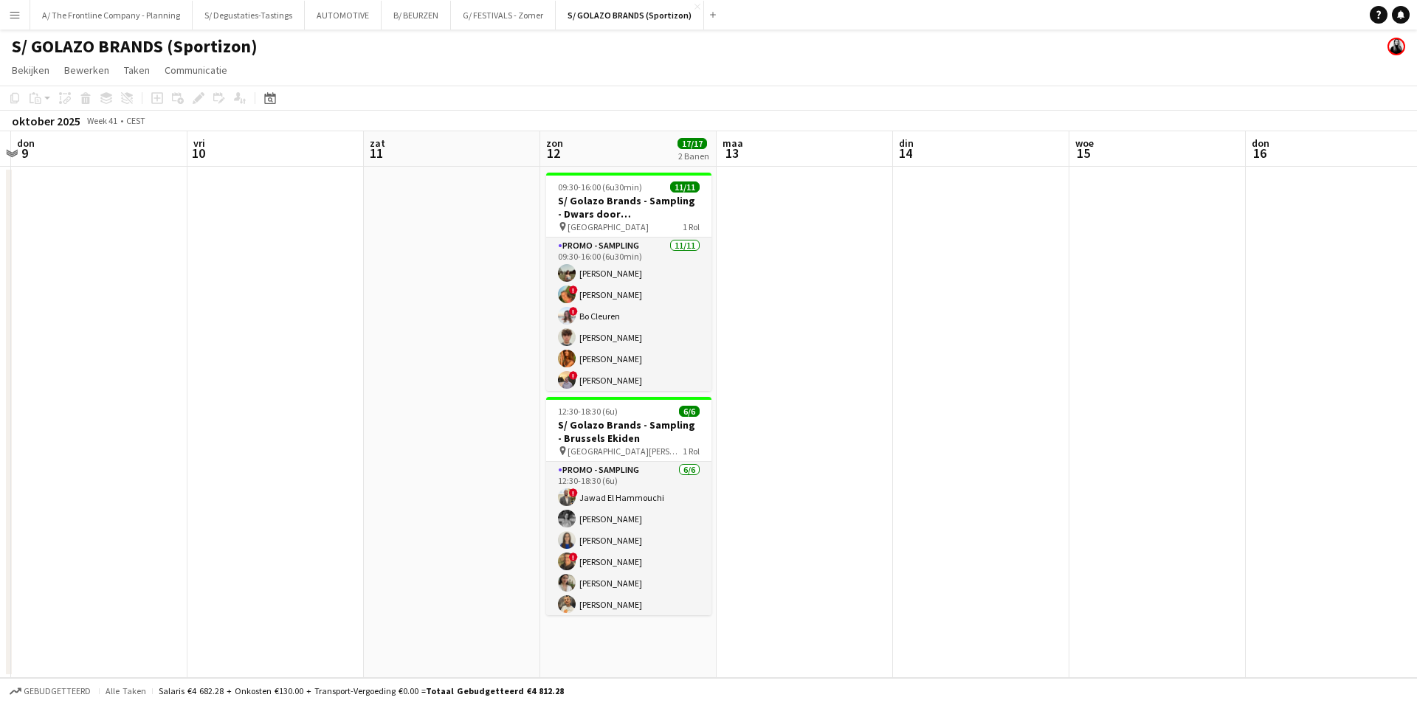
drag, startPoint x: 1088, startPoint y: 283, endPoint x: 204, endPoint y: 331, distance: 885.6
click at [204, 331] on app-calendar-viewport "zon 5 maa 6 din 7 woe 8 don 9 vri 10 zat 11 zon 12 17/17 2 Banen maa 13 din 14 …" at bounding box center [708, 404] width 1417 height 547
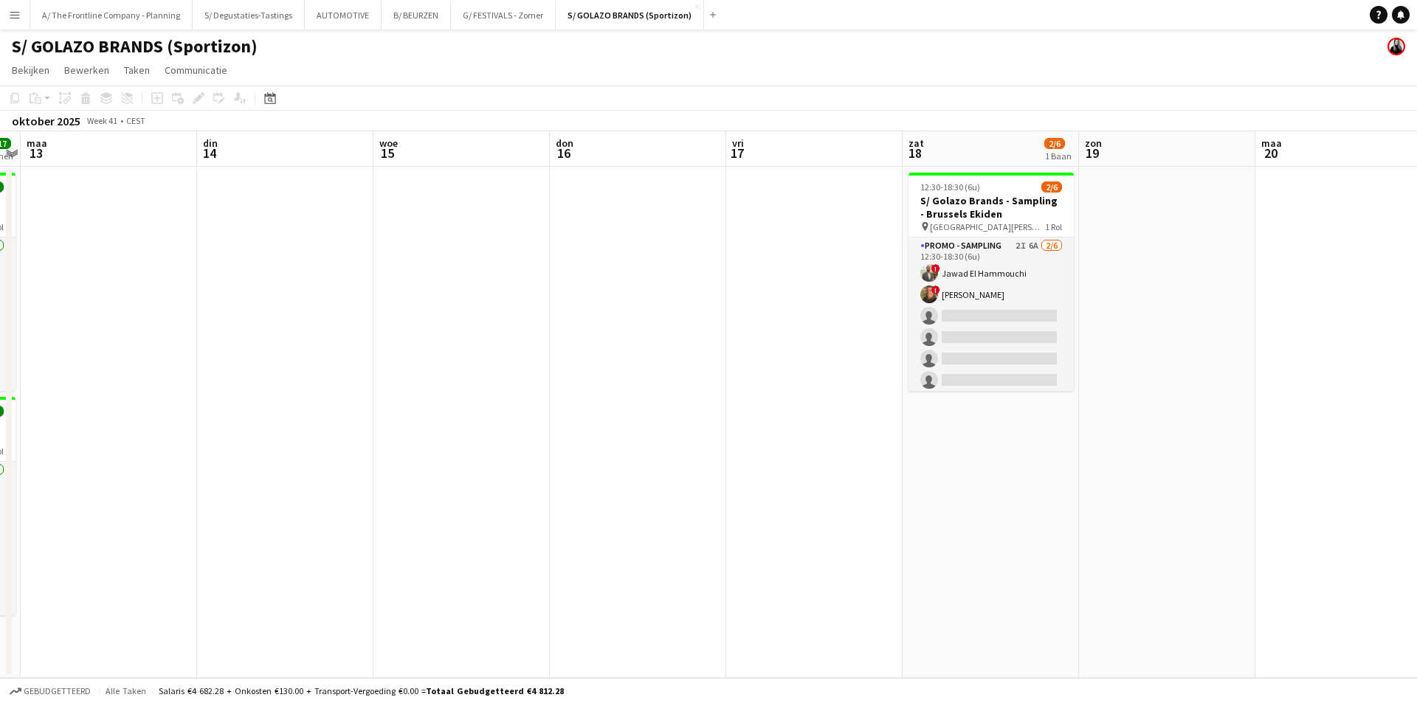
drag, startPoint x: 1015, startPoint y: 318, endPoint x: 873, endPoint y: 336, distance: 142.8
click at [873, 336] on app-calendar-viewport "vri 10 zat 11 zon 12 17/17 2 Banen maa 13 din 14 woe 15 don 16 vri 17 zat 18 2/…" at bounding box center [708, 404] width 1417 height 547
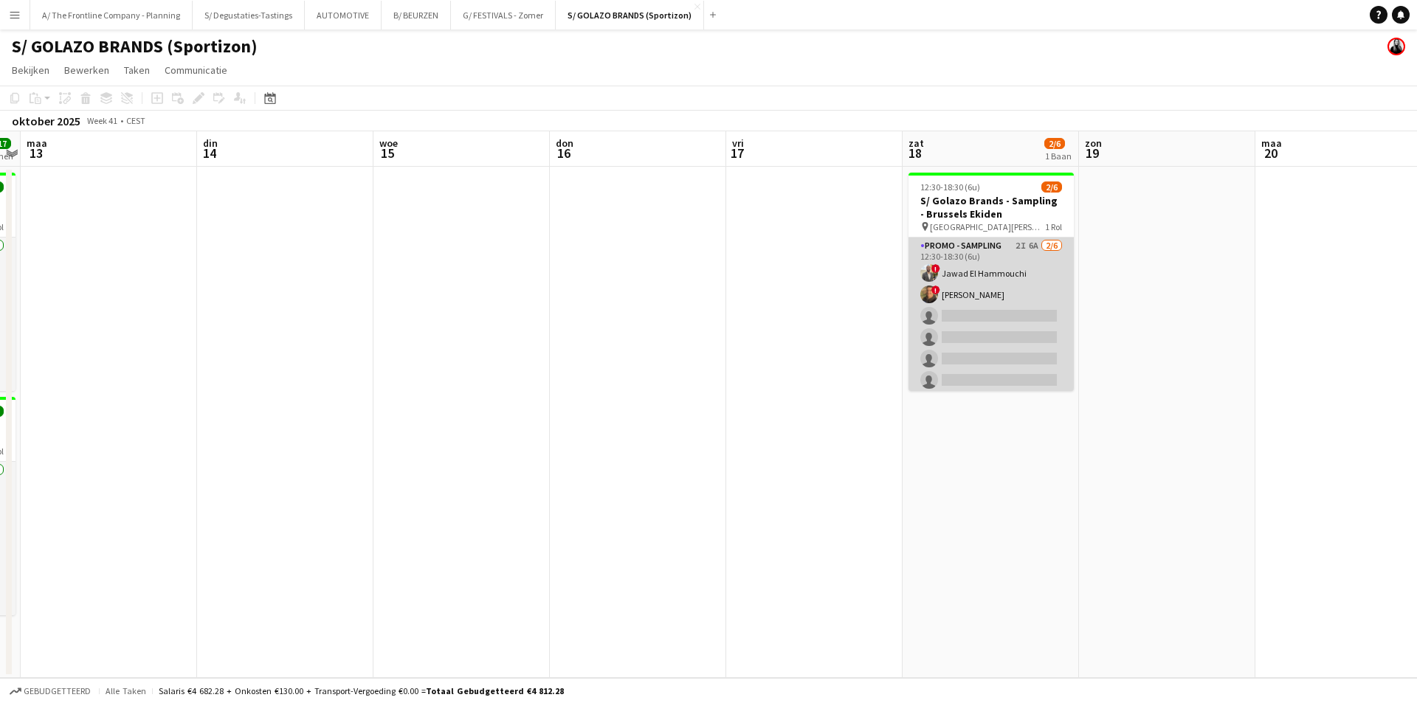
scroll to position [0, 510]
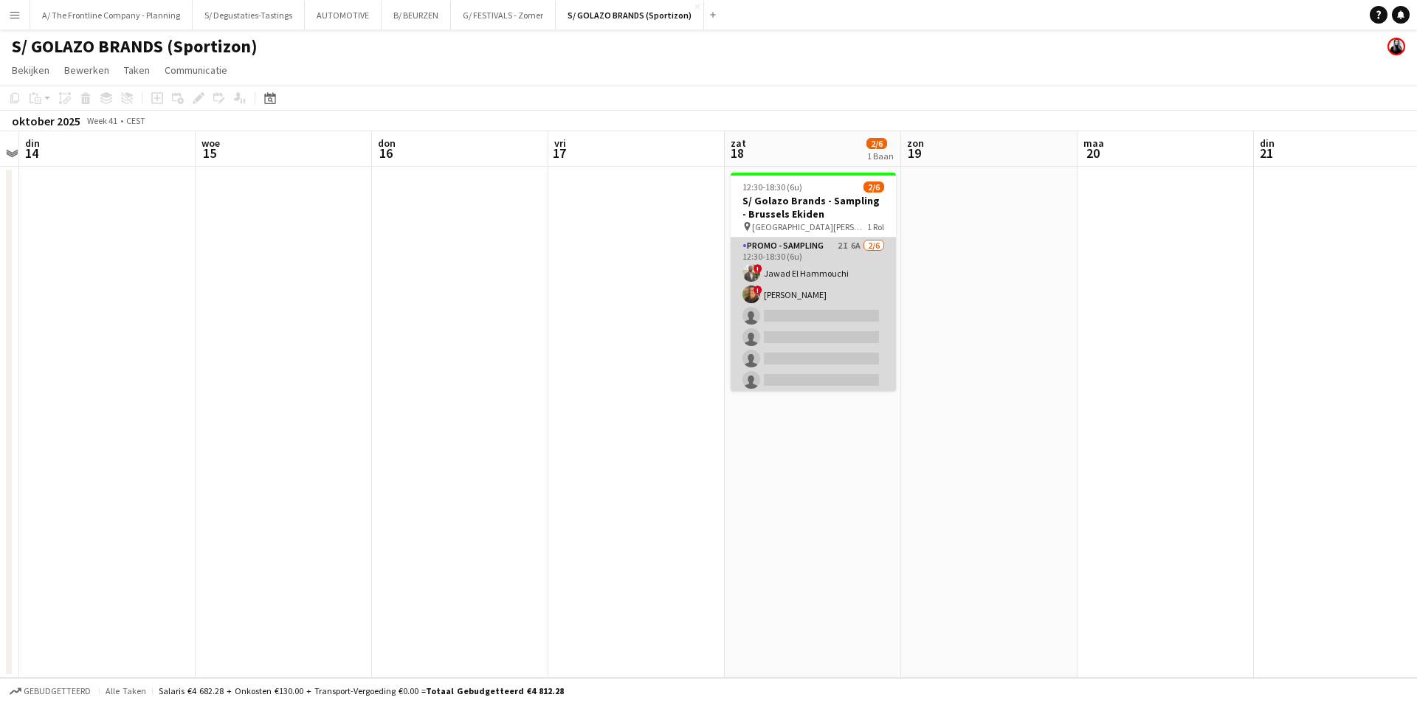
click at [843, 328] on app-card-role "Promo - Sampling 2I 6A 2/6 12:30-18:30 (6u) ! Jawad El Hammouchi ! Yasin Ben dr…" at bounding box center [813, 316] width 165 height 157
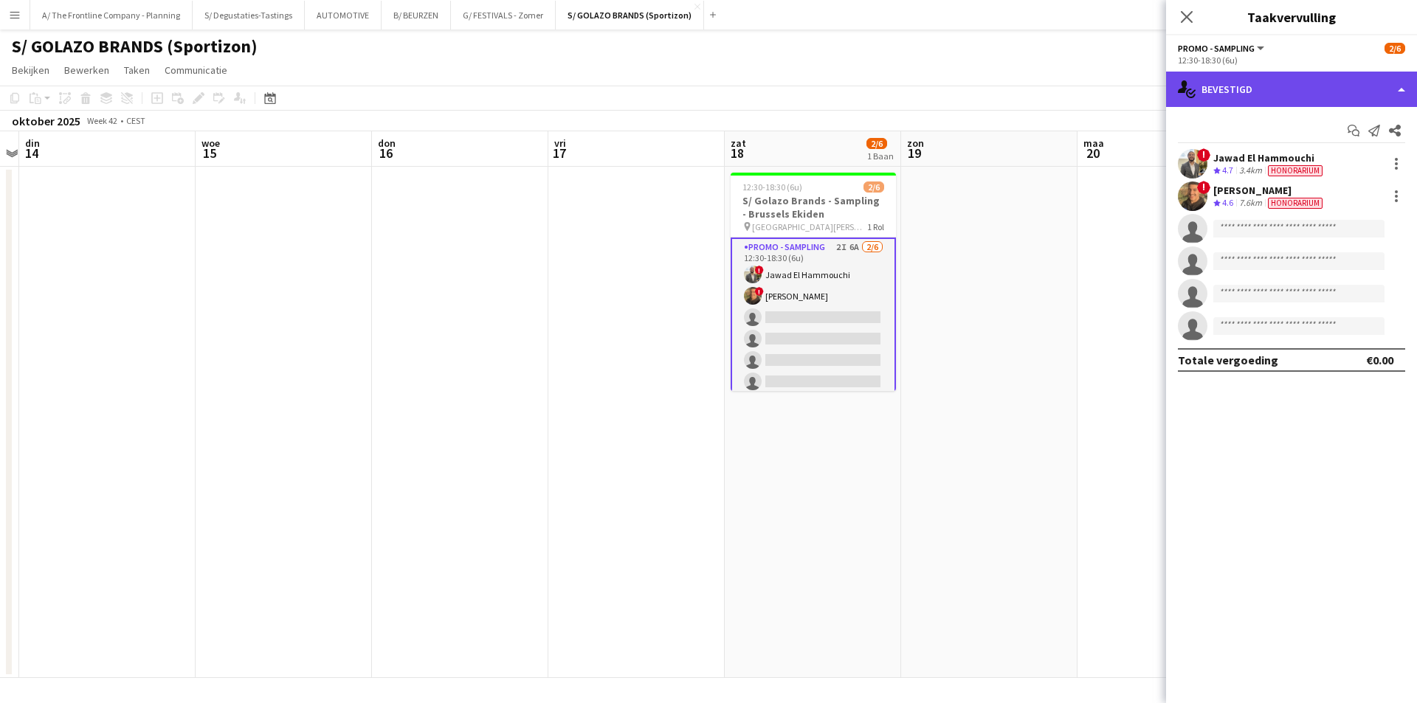
click at [1271, 93] on div "single-neutral-actions-check-2 Bevestigd" at bounding box center [1291, 89] width 251 height 35
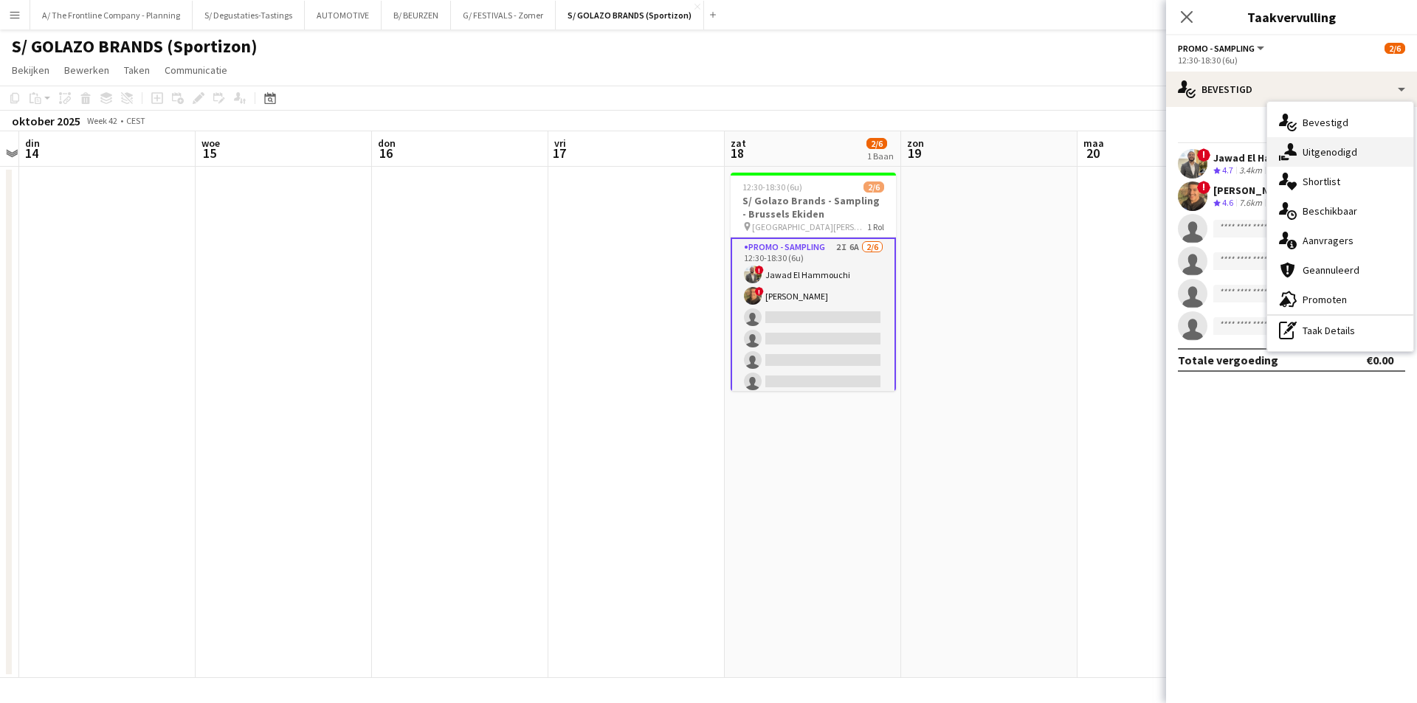
click at [1340, 149] on span "Uitgenodigd" at bounding box center [1330, 151] width 55 height 13
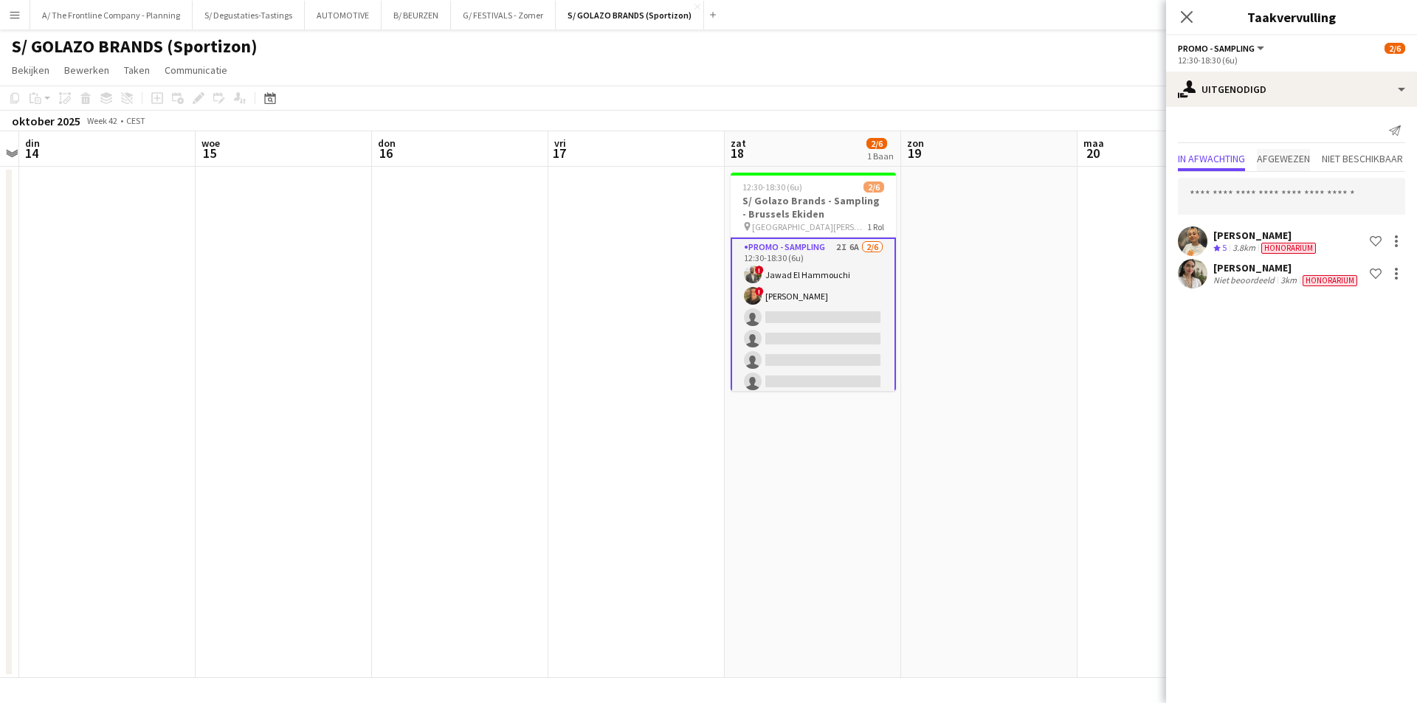
click at [1277, 150] on span "Afgewezen" at bounding box center [1283, 160] width 53 height 22
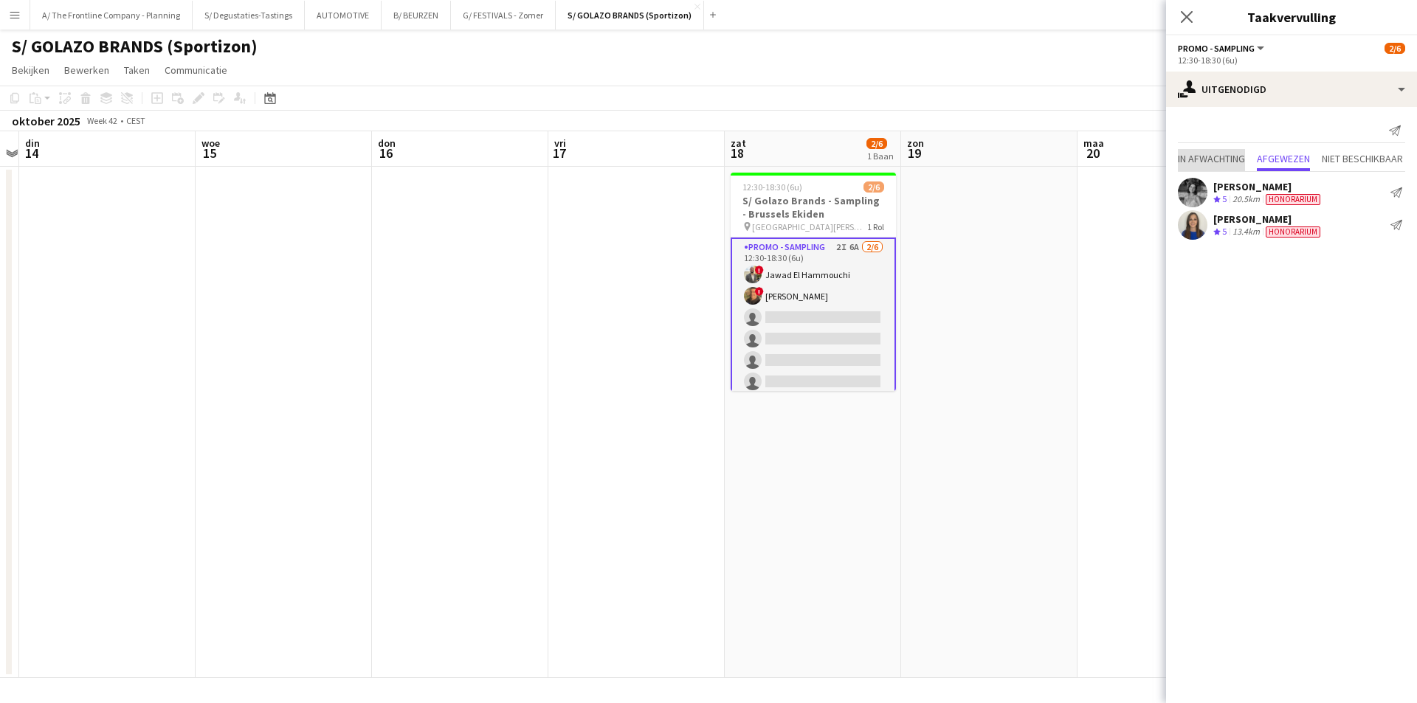
click at [1191, 169] on span "In afwachting" at bounding box center [1211, 160] width 67 height 22
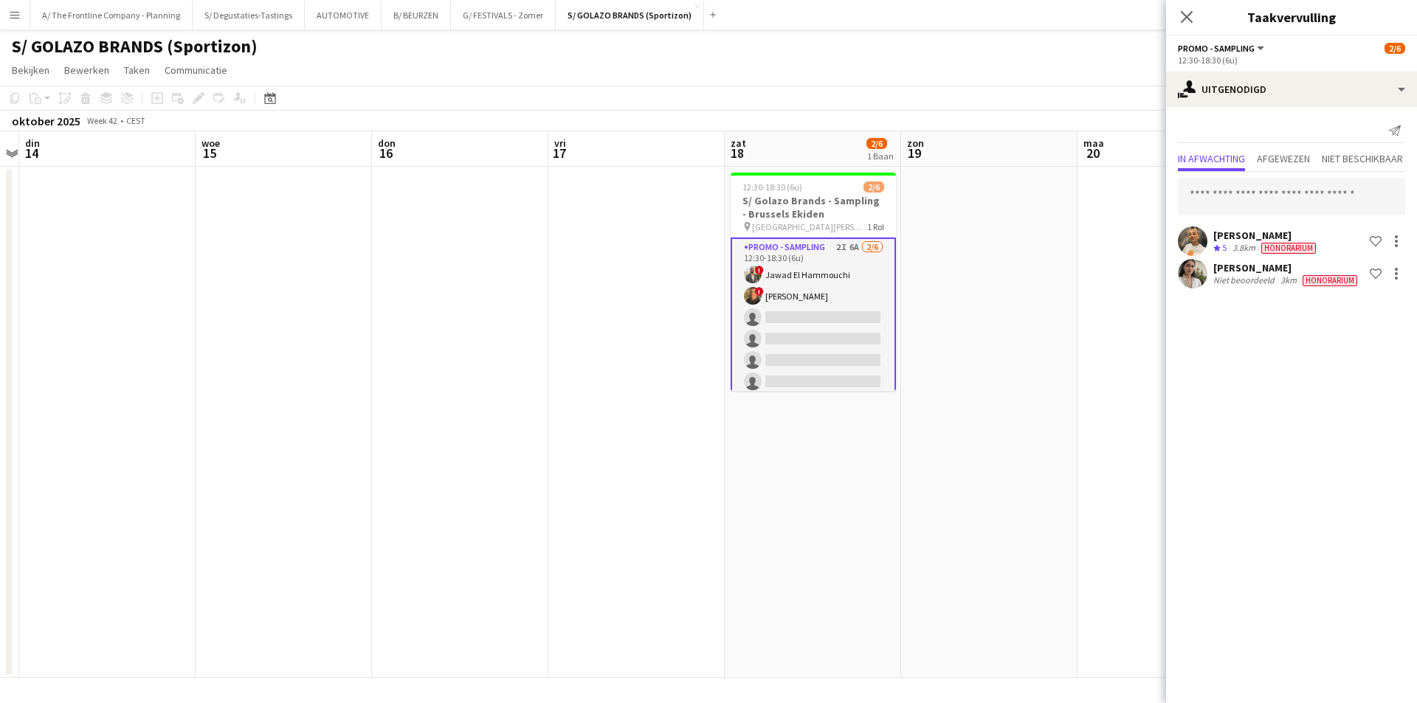
click at [1112, 316] on app-date-cell at bounding box center [1166, 423] width 176 height 512
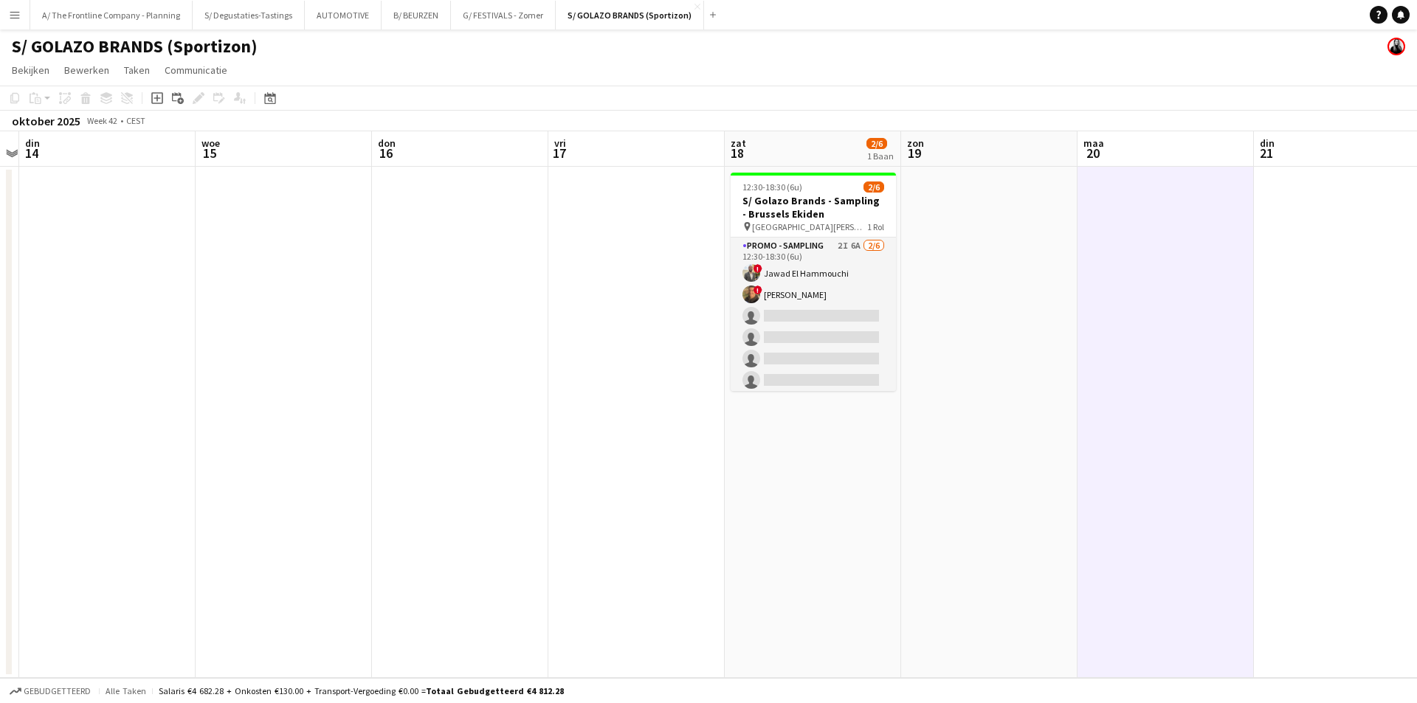
click at [922, 328] on app-date-cell at bounding box center [989, 423] width 176 height 512
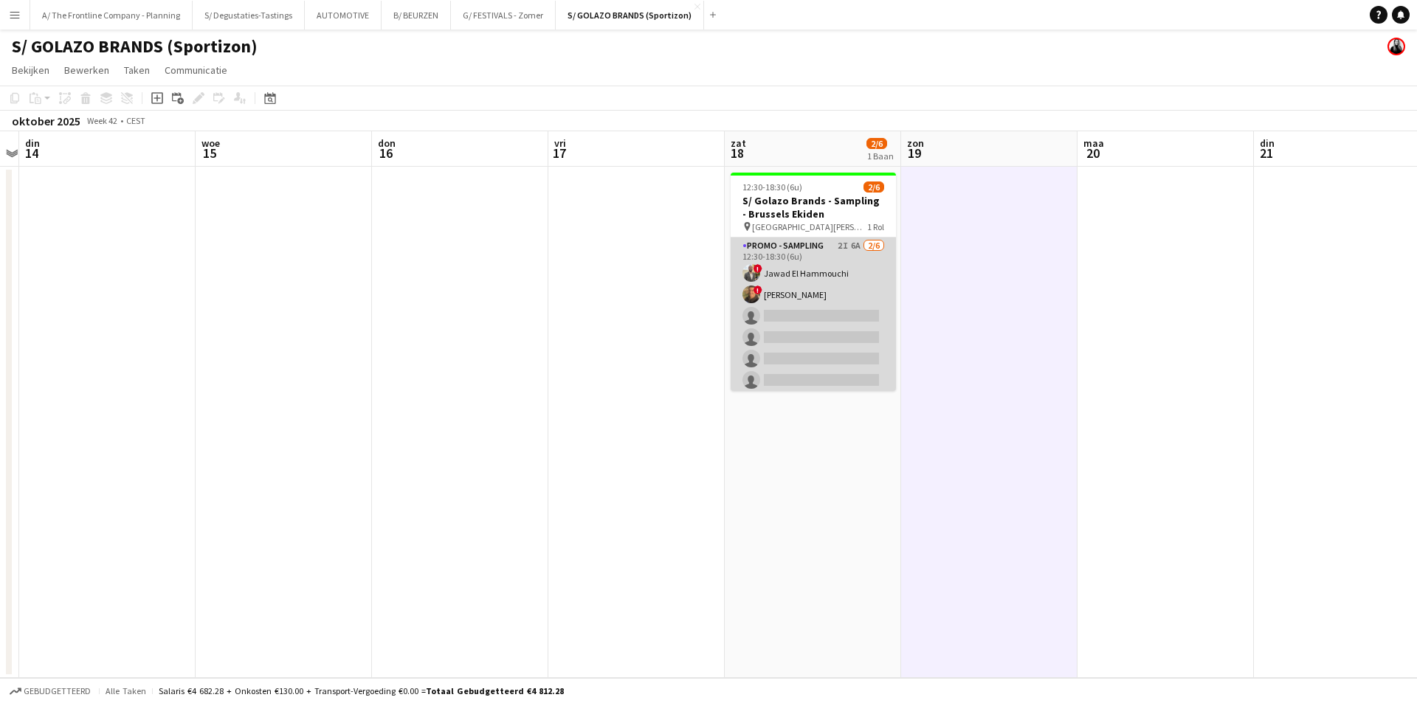
click at [843, 317] on app-card-role "Promo - Sampling 2I 6A 2/6 12:30-18:30 (6u) ! Jawad El Hammouchi ! Yasin Ben dr…" at bounding box center [813, 316] width 165 height 157
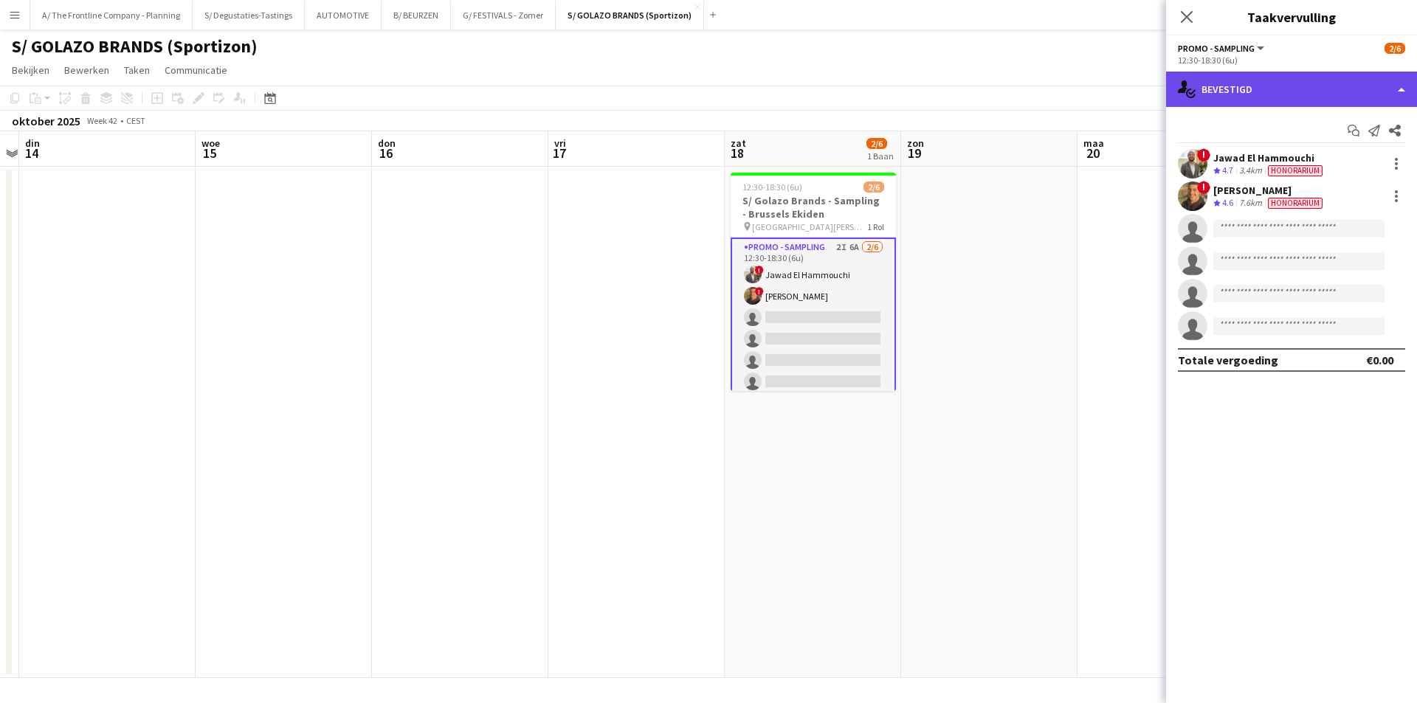
click at [1269, 89] on div "single-neutral-actions-check-2 Bevestigd" at bounding box center [1291, 89] width 251 height 35
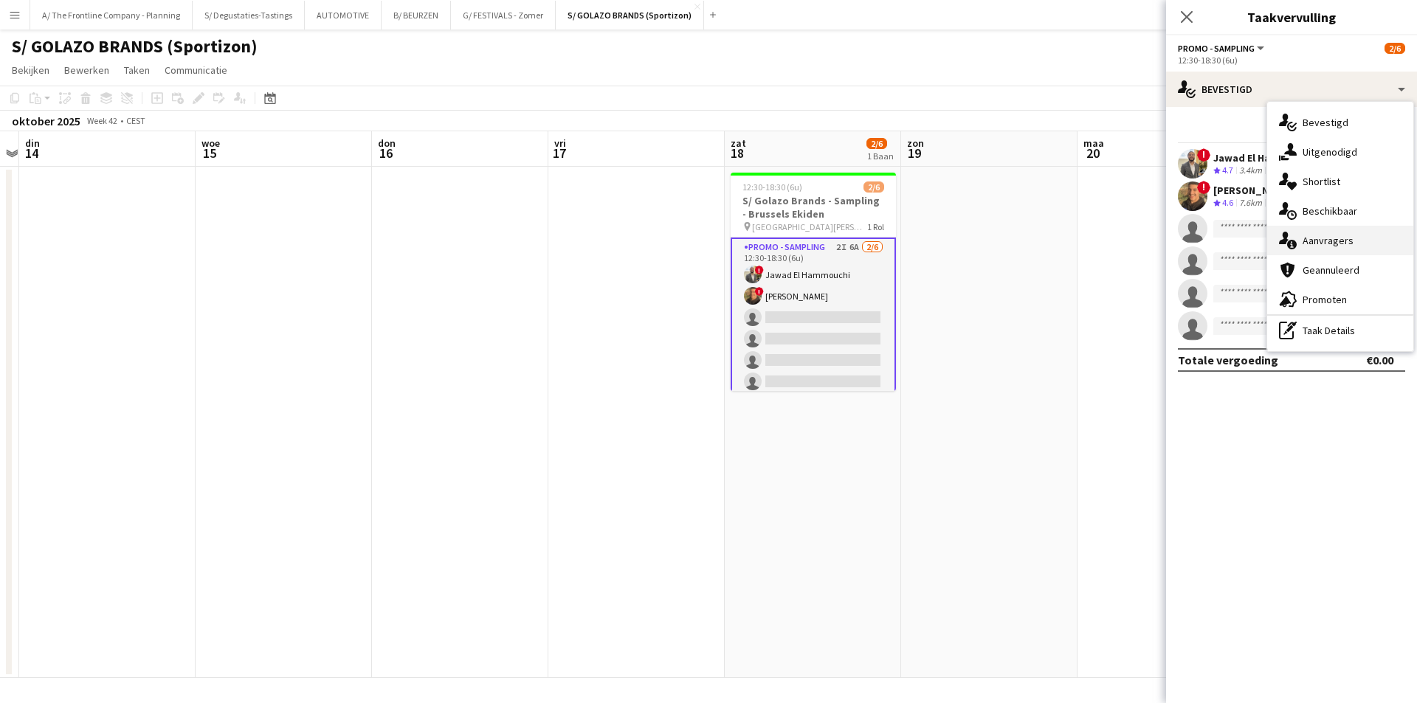
click at [1330, 231] on div "single-neutral-actions-information Aanvragers" at bounding box center [1340, 241] width 146 height 30
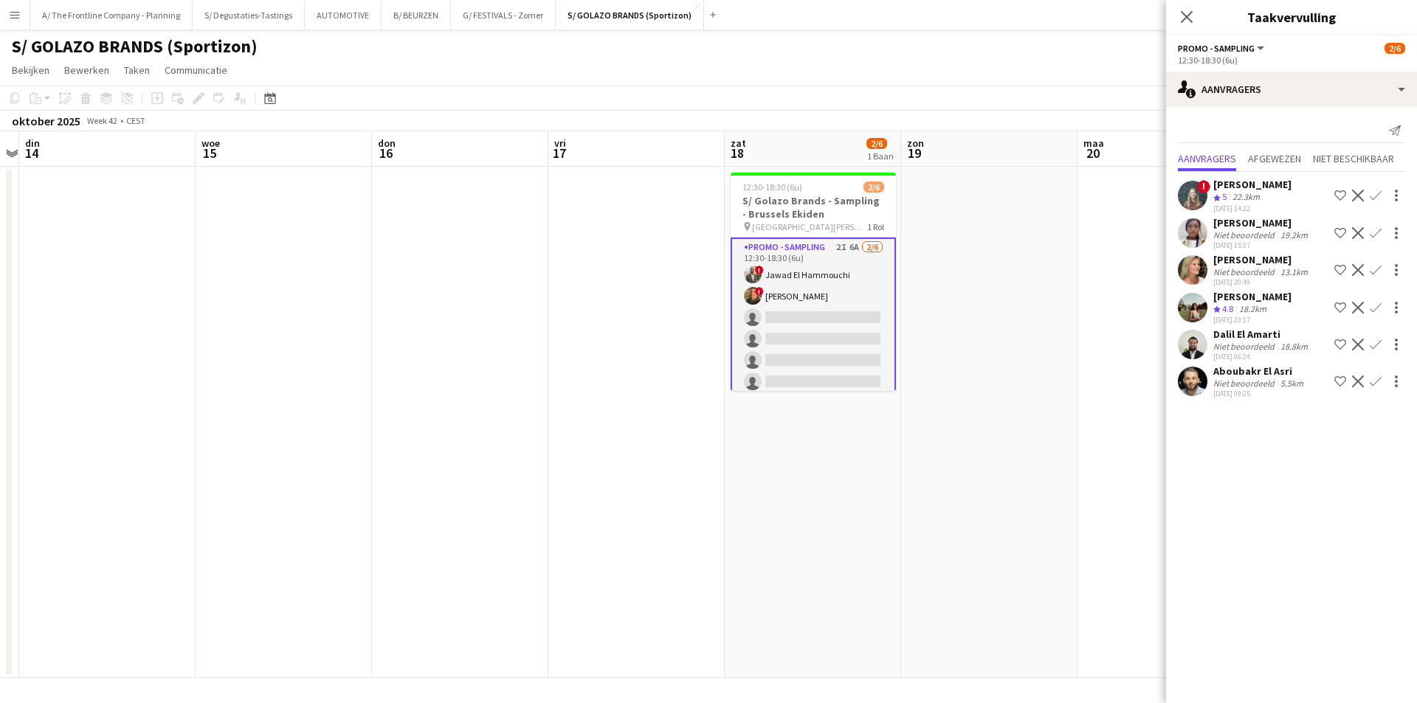
click at [964, 315] on app-date-cell at bounding box center [989, 423] width 176 height 512
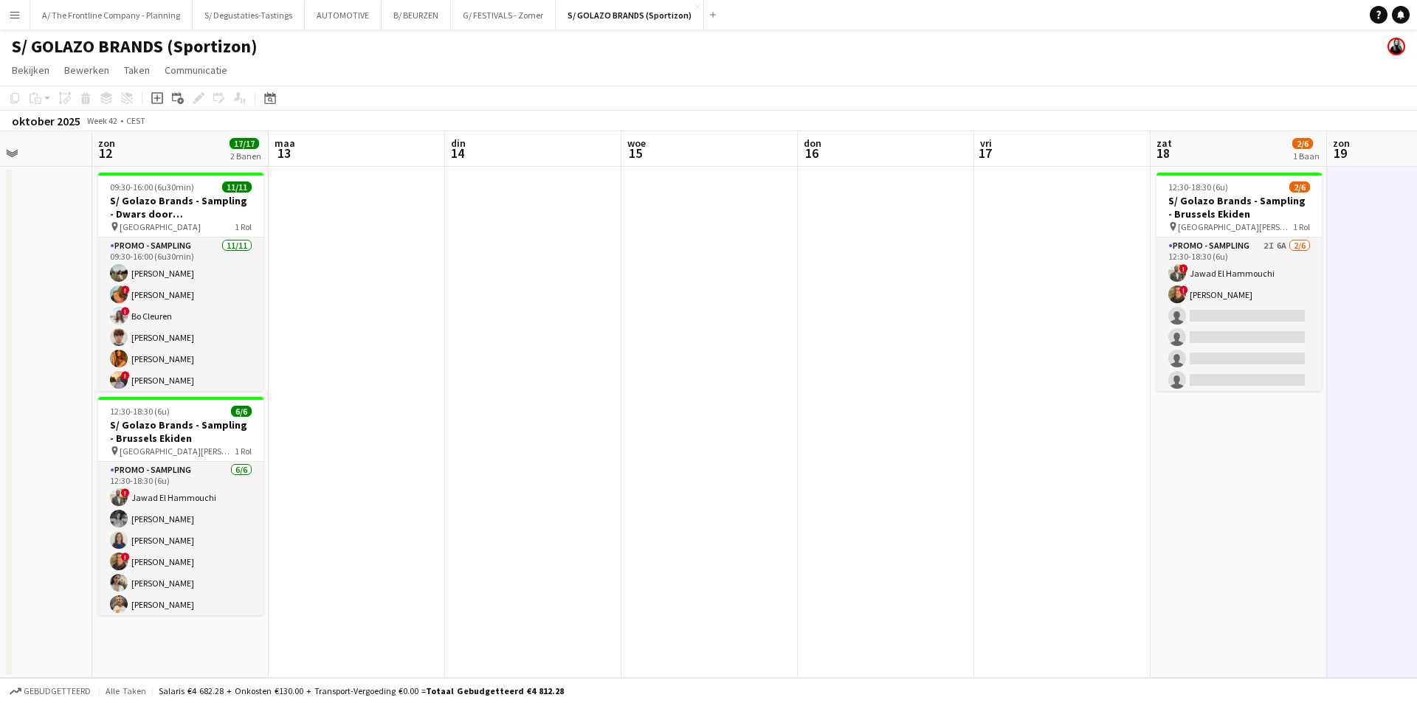
drag, startPoint x: 308, startPoint y: 369, endPoint x: 739, endPoint y: 297, distance: 437.1
click at [739, 297] on app-calendar-viewport "vri 10 zat 11 zon 12 17/17 2 Banen maa 13 din 14 woe 15 don 16 vri 17 zat 18 2/…" at bounding box center [708, 404] width 1417 height 547
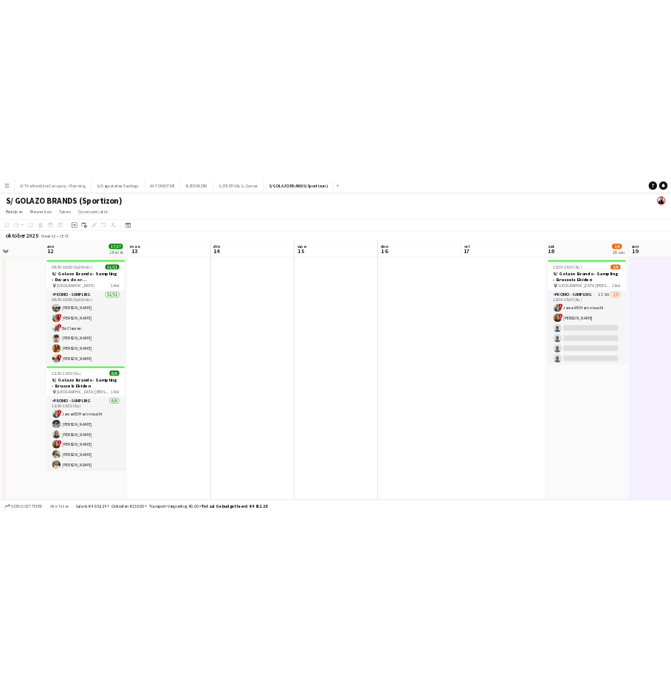
scroll to position [0, 399]
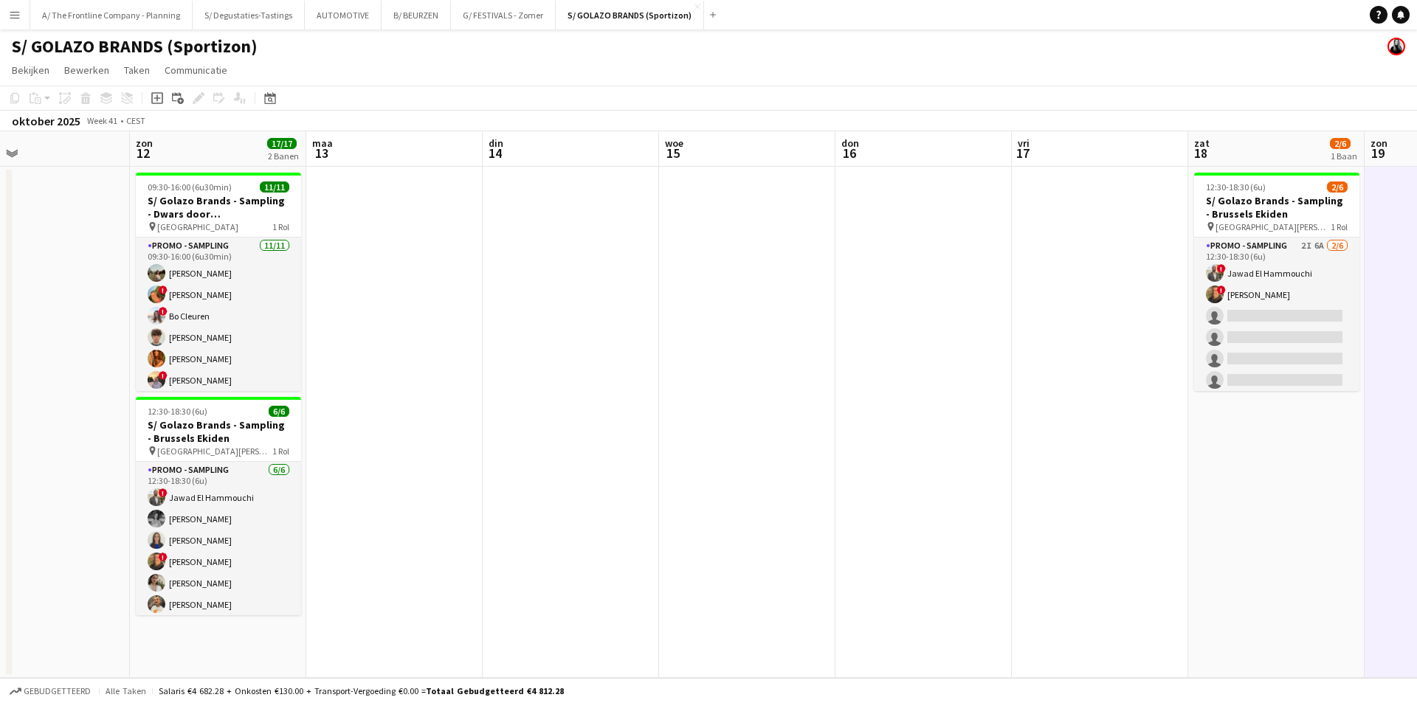
click at [18, 12] on app-icon "Menu" at bounding box center [15, 15] width 12 height 12
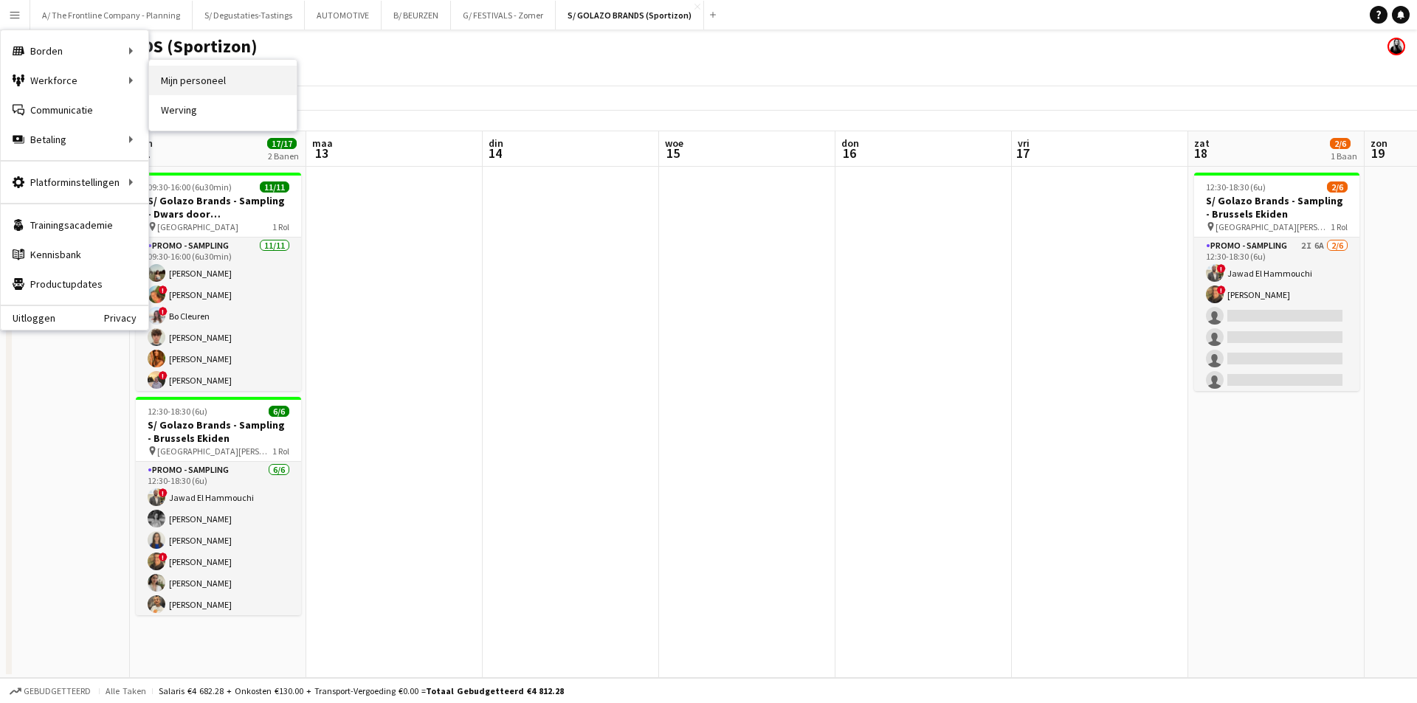
click at [282, 77] on link "Mijn personeel" at bounding box center [223, 81] width 148 height 30
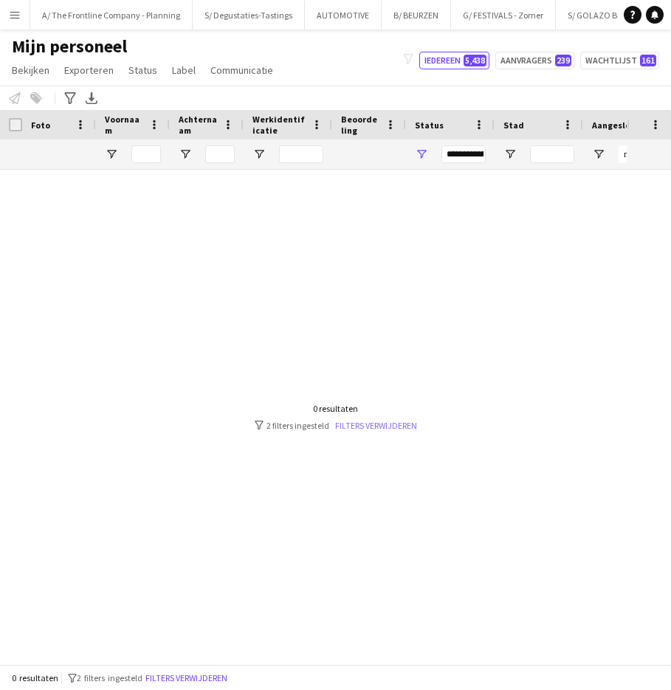
click at [393, 425] on link "Filters verwijderen" at bounding box center [376, 425] width 82 height 11
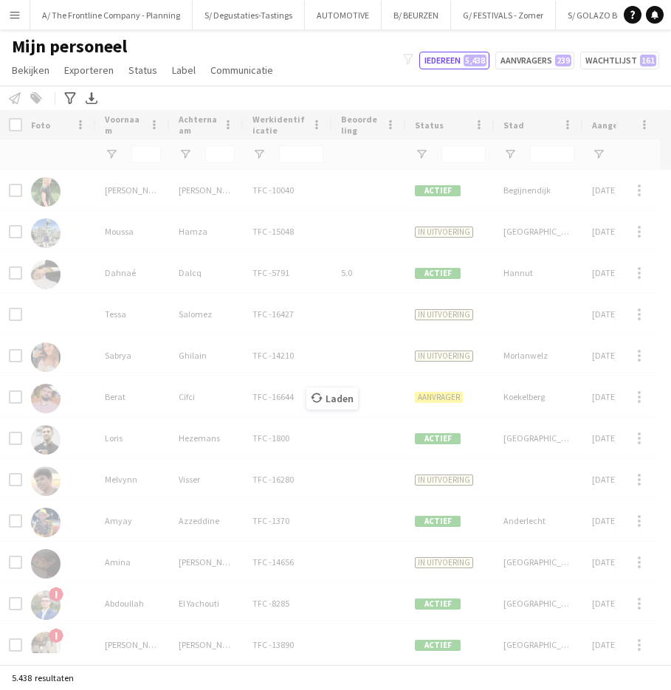
click at [142, 154] on div "Details van personeel Foto Voornaam Stad" at bounding box center [335, 387] width 671 height 554
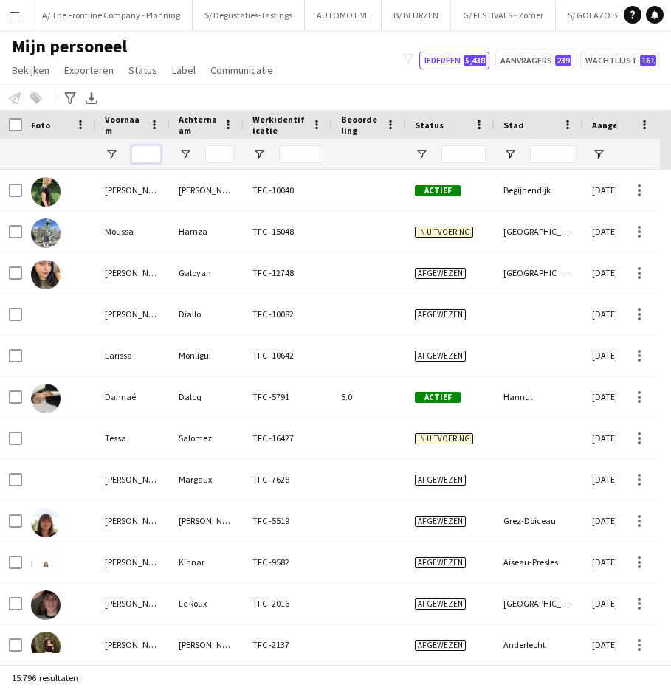
click at [142, 154] on input "Voornaam Filter Invoer" at bounding box center [146, 154] width 30 height 18
type input "*****"
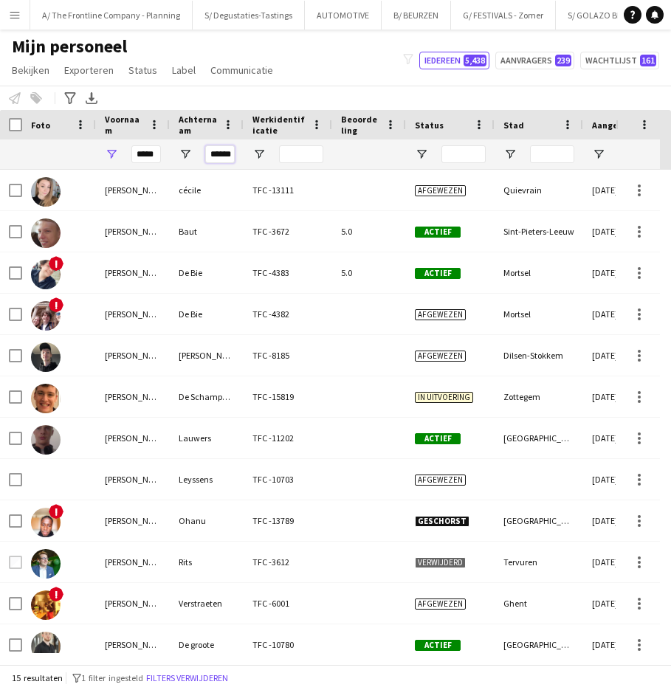
scroll to position [0, 3]
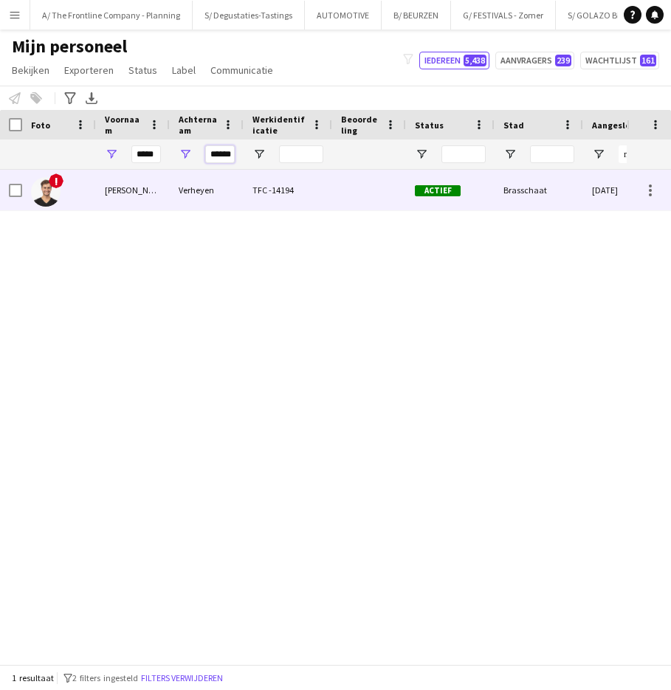
type input "******"
click at [150, 200] on div "Jonas" at bounding box center [133, 190] width 74 height 41
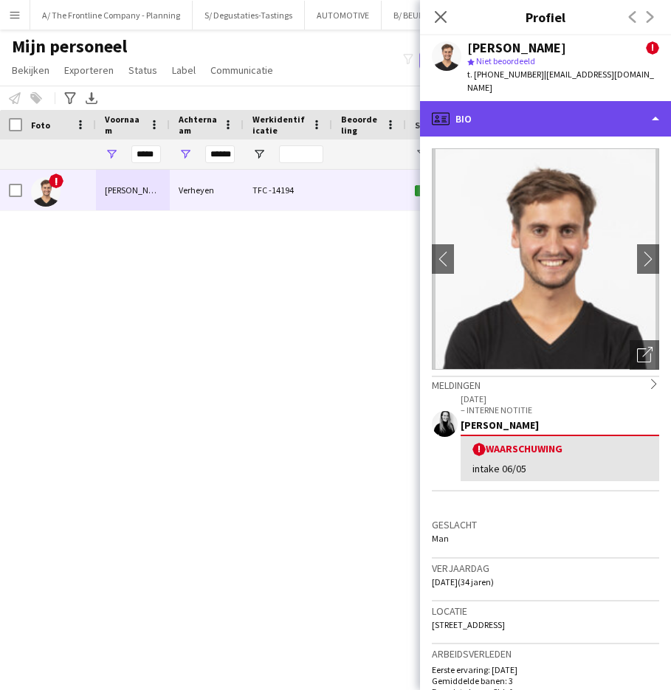
click at [574, 104] on div "profile Bio" at bounding box center [545, 118] width 251 height 35
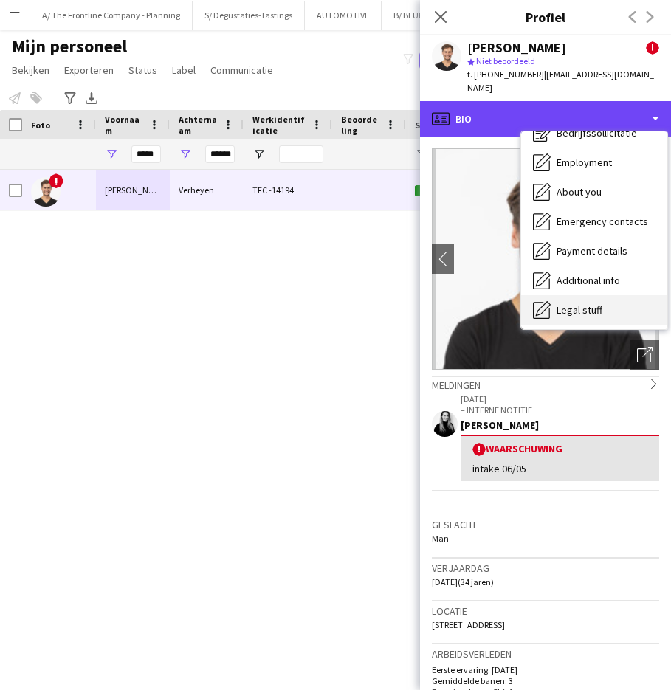
scroll to position [109, 0]
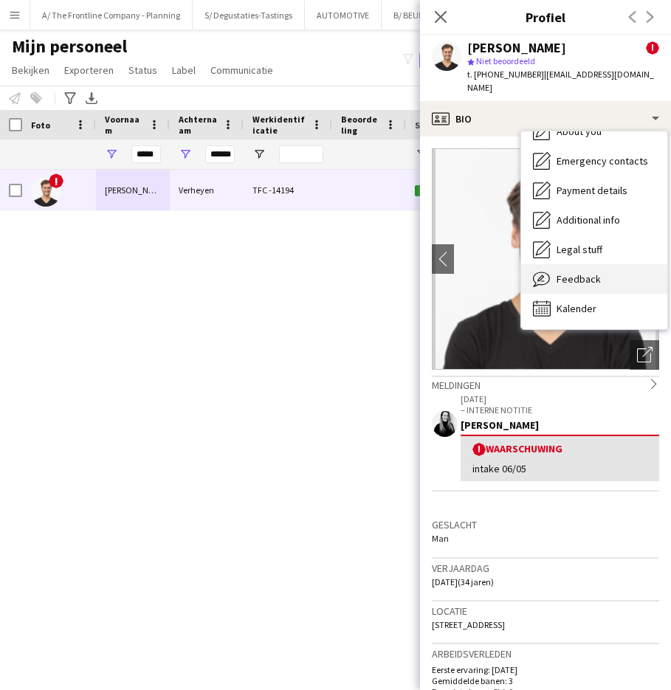
click at [592, 272] on span "Feedback" at bounding box center [579, 278] width 44 height 13
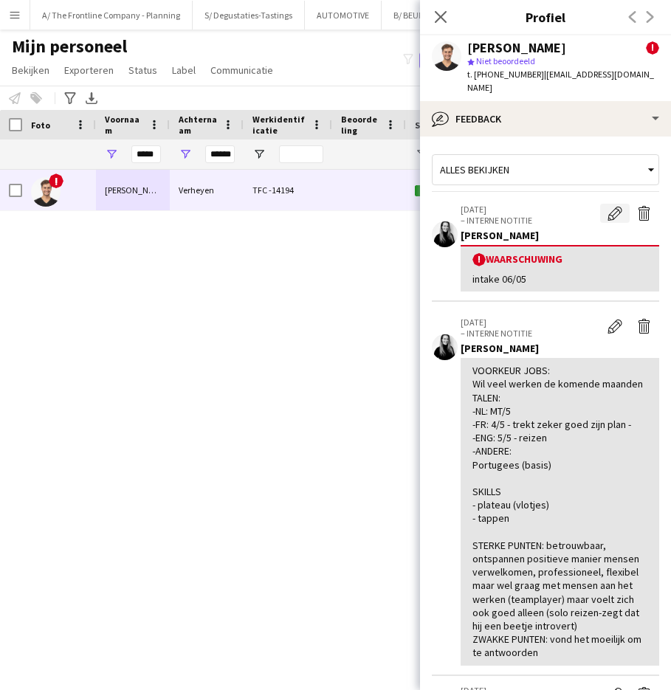
click at [608, 206] on app-icon "Waarschuwing bewerken" at bounding box center [615, 213] width 15 height 15
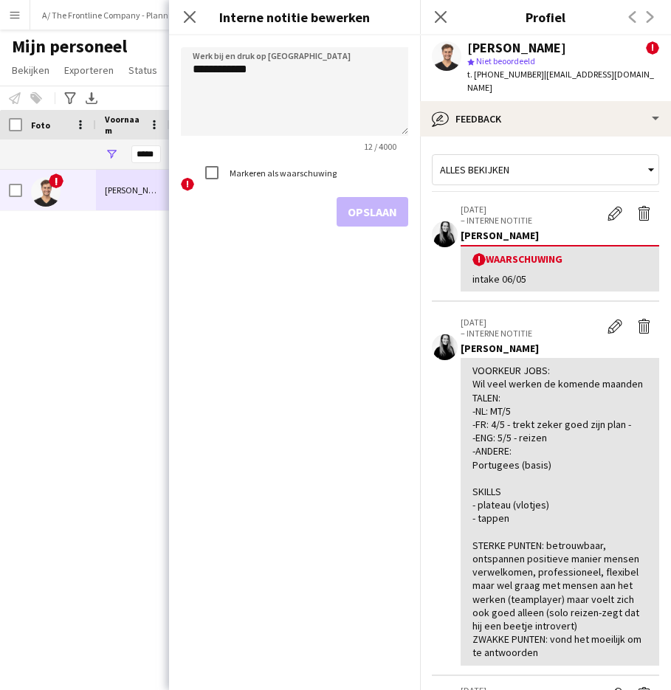
click at [287, 168] on label "Markeren als waarschuwing" at bounding box center [282, 173] width 110 height 11
click at [347, 204] on button "Opslaan" at bounding box center [373, 212] width 72 height 30
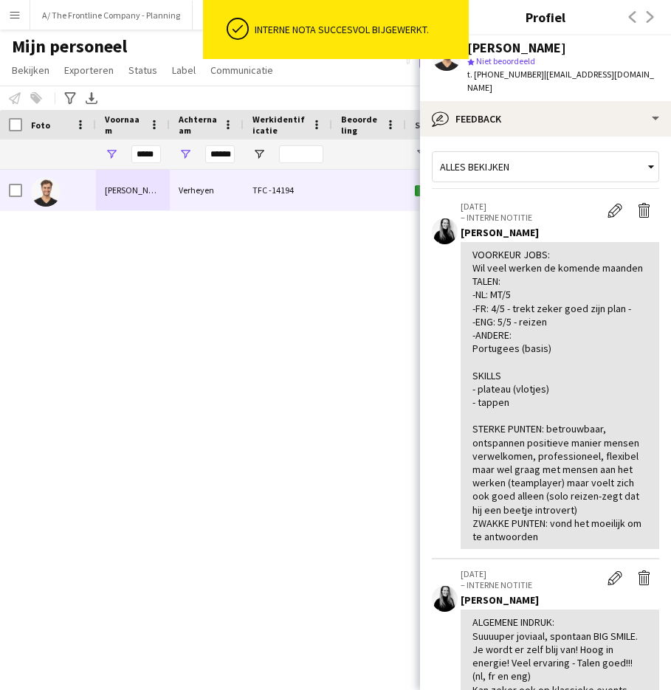
scroll to position [0, 0]
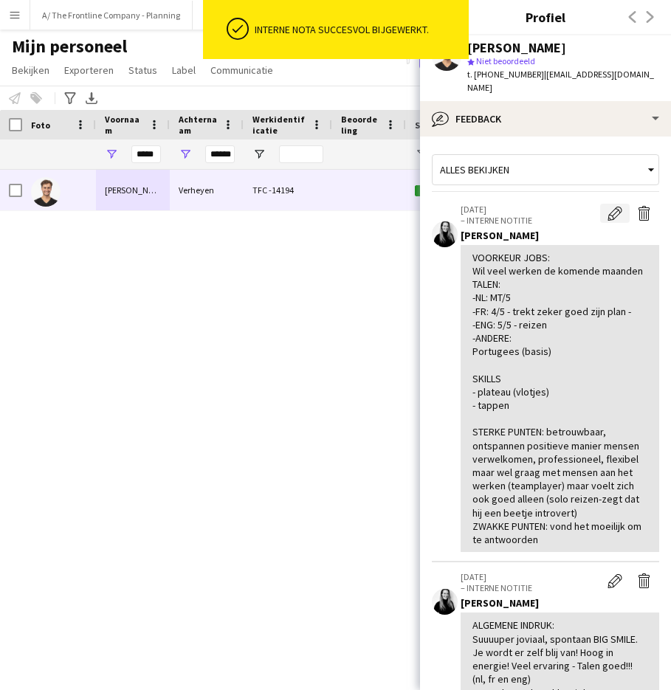
click at [608, 206] on app-icon "Bewerk interne notitie" at bounding box center [615, 213] width 15 height 15
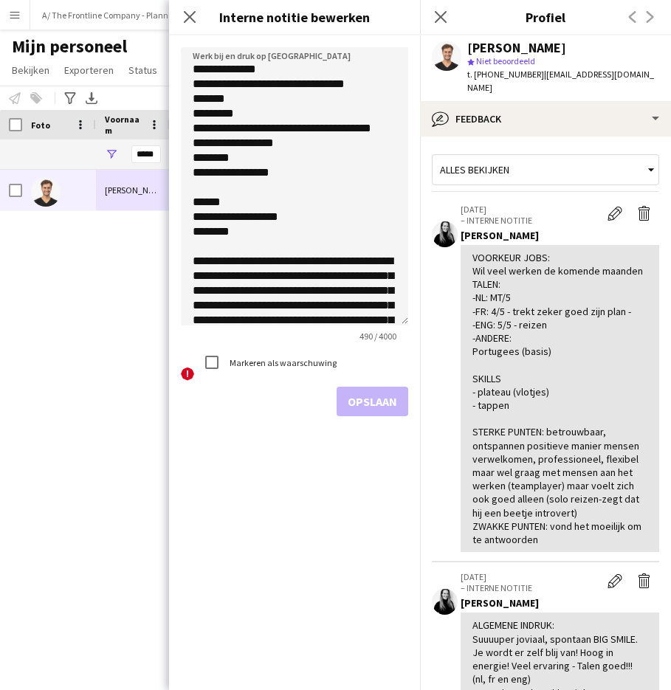
drag, startPoint x: 405, startPoint y: 132, endPoint x: 374, endPoint y: 355, distance: 225.1
click at [374, 326] on textarea "**********" at bounding box center [294, 186] width 227 height 278
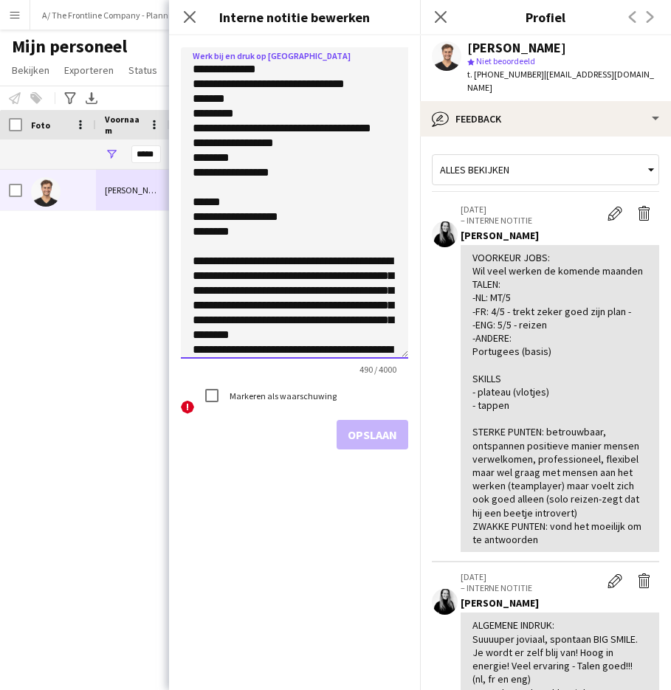
drag, startPoint x: 304, startPoint y: 343, endPoint x: 132, endPoint y: 54, distance: 336.0
click at [132, 54] on body "Menu Borden Borden Borden Alle taken Status Werkforce Werkforce Mijn personeel …" at bounding box center [335, 345] width 671 height 690
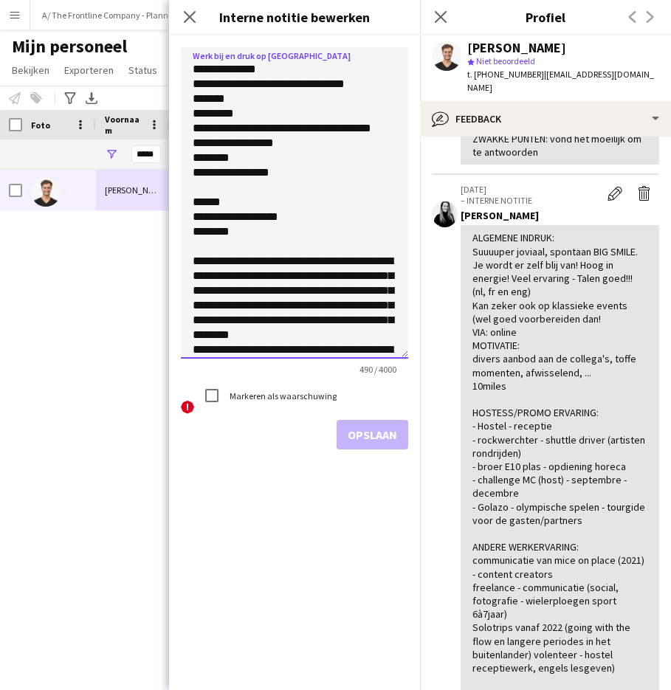
scroll to position [443, 0]
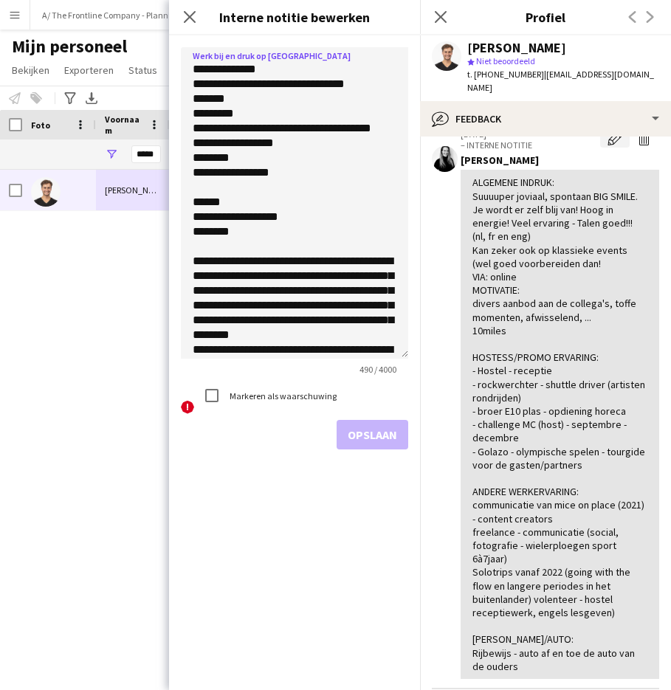
click at [608, 141] on app-icon "Bewerk interne notitie" at bounding box center [615, 138] width 15 height 15
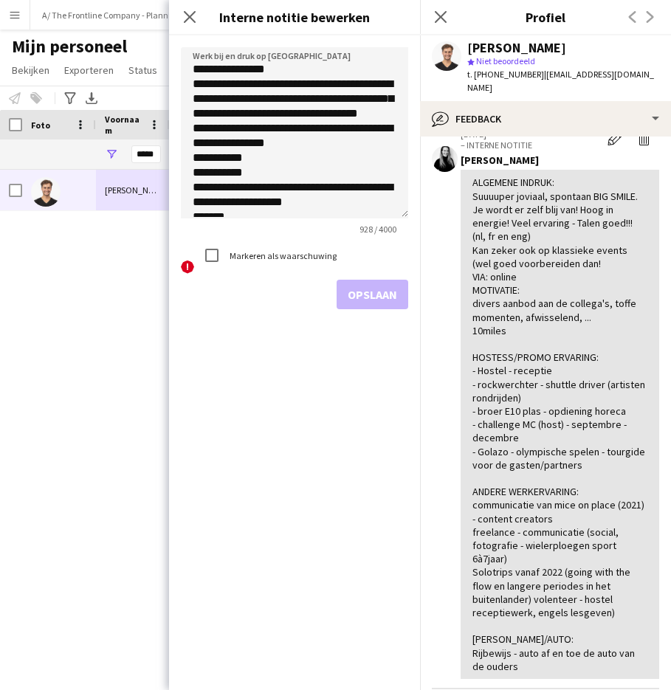
drag, startPoint x: 405, startPoint y: 131, endPoint x: 385, endPoint y: 363, distance: 232.6
click at [385, 218] on textarea "**********" at bounding box center [294, 132] width 227 height 171
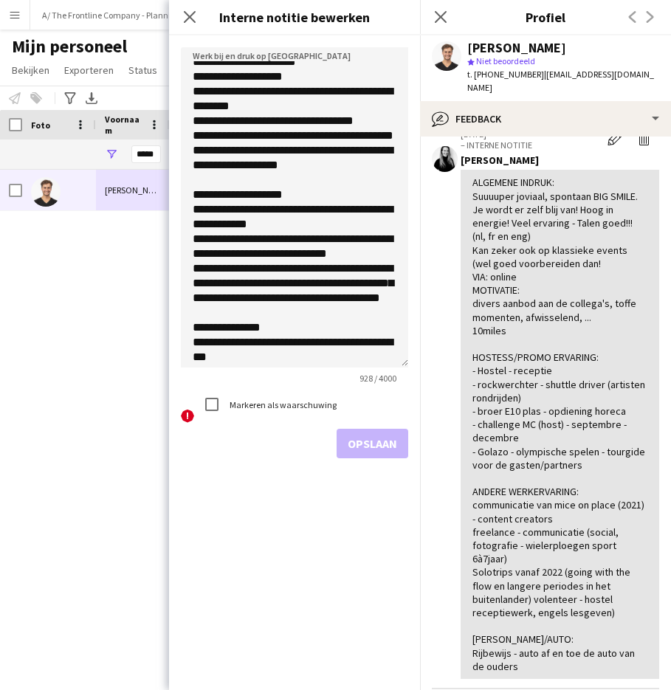
scroll to position [248, 0]
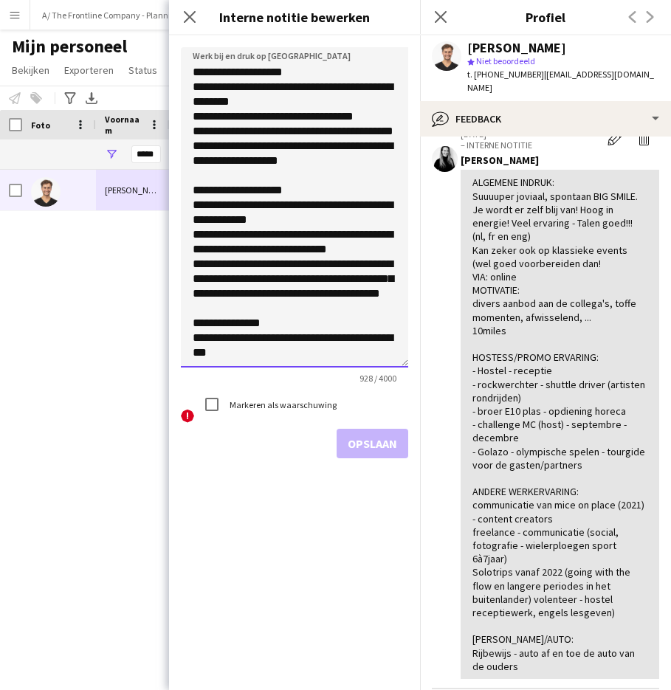
click at [242, 351] on textarea "**********" at bounding box center [294, 207] width 227 height 320
paste textarea "**********"
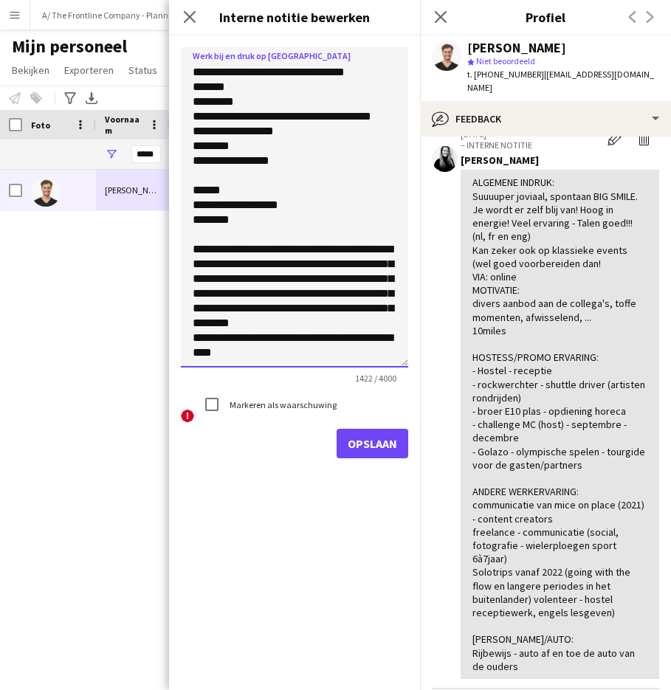
scroll to position [508, 0]
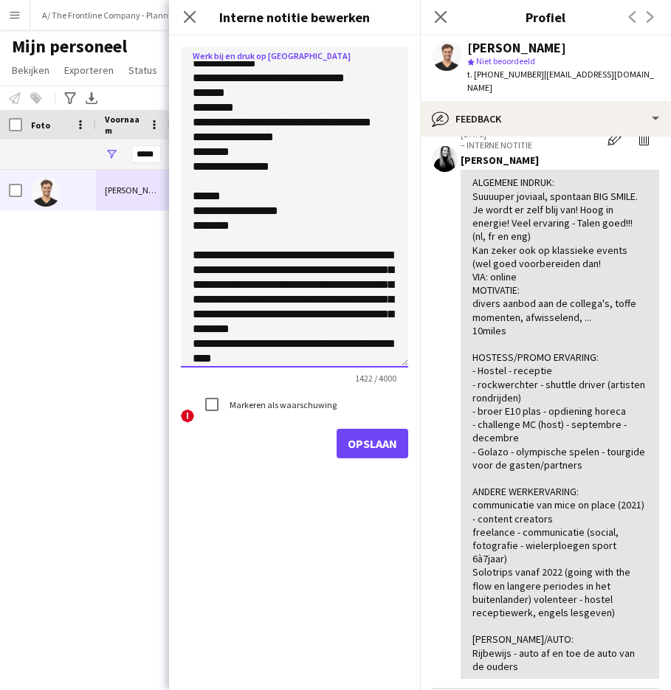
drag, startPoint x: 290, startPoint y: 227, endPoint x: 178, endPoint y: 148, distance: 137.2
click at [178, 148] on form "Werk bij en druk op Opslaan 1422 / 4000 ! Markeren als waarschuwing Opslaan" at bounding box center [294, 252] width 251 height 435
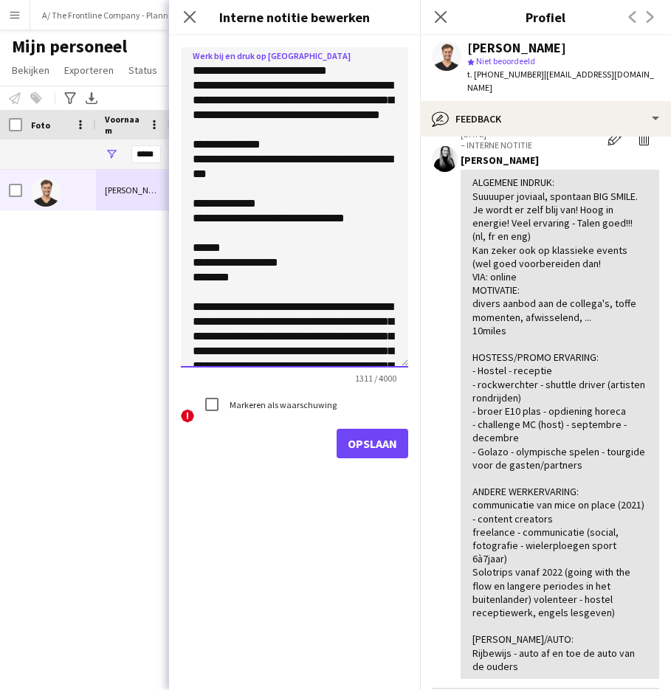
scroll to position [369, 0]
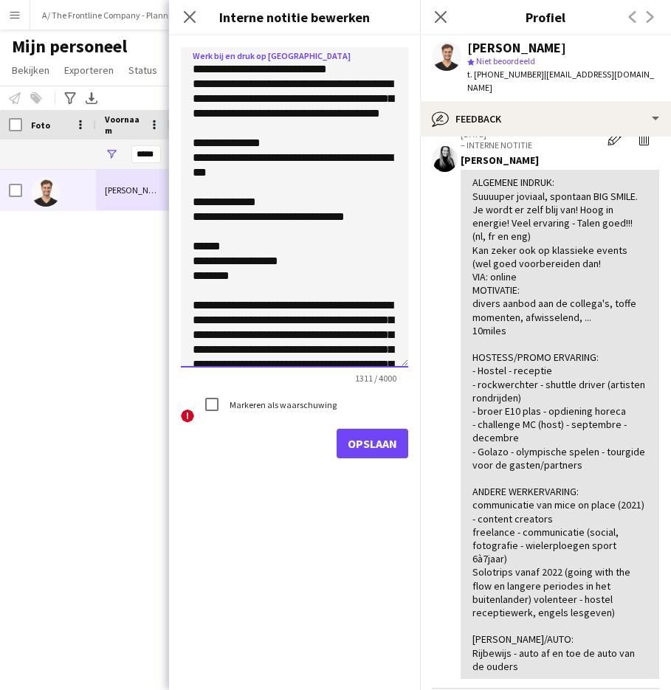
click at [202, 188] on textarea at bounding box center [294, 207] width 227 height 320
paste textarea "**********"
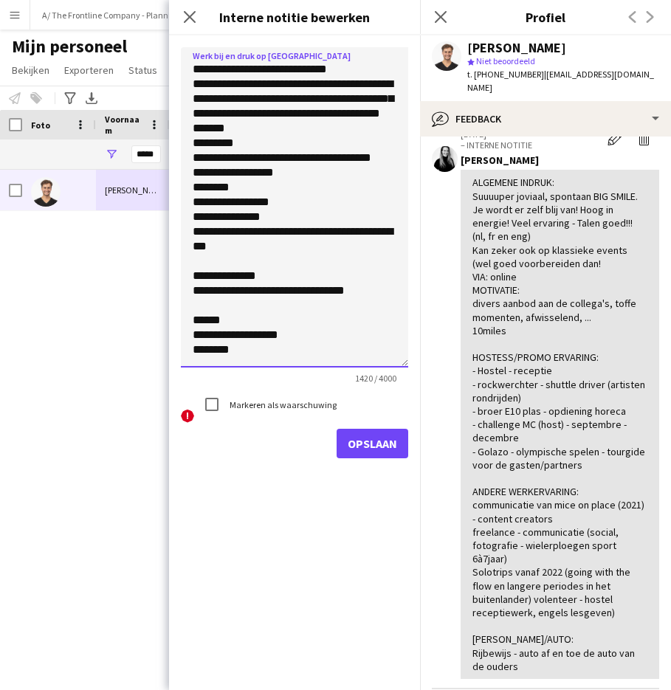
click at [194, 186] on textarea at bounding box center [294, 207] width 227 height 320
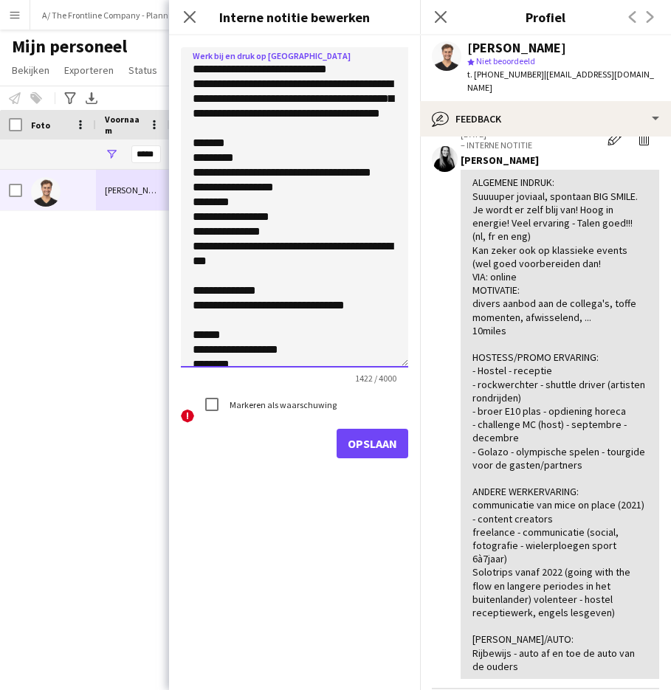
click at [185, 294] on textarea at bounding box center [294, 207] width 227 height 320
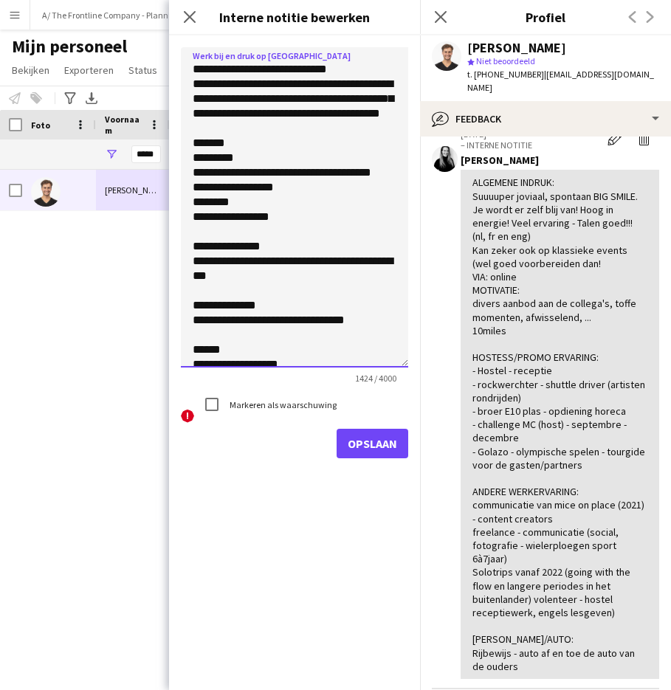
type textarea "**********"
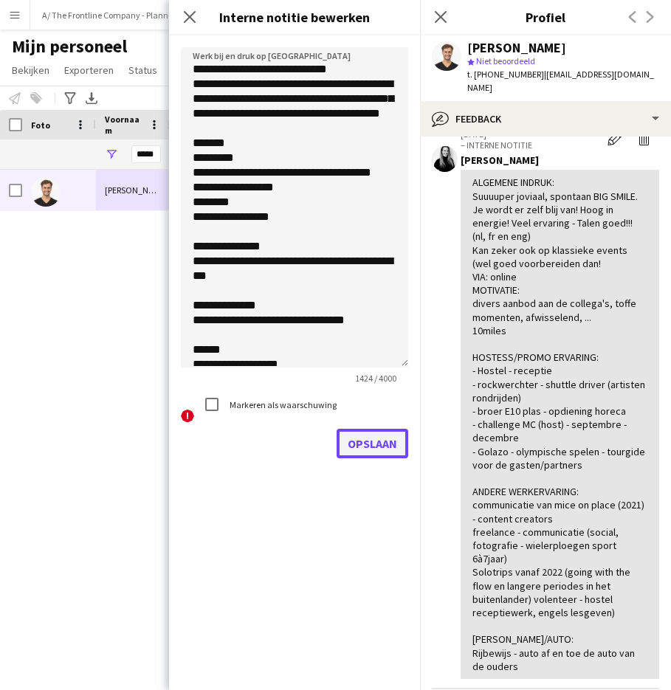
click at [363, 436] on button "Opslaan" at bounding box center [373, 444] width 72 height 30
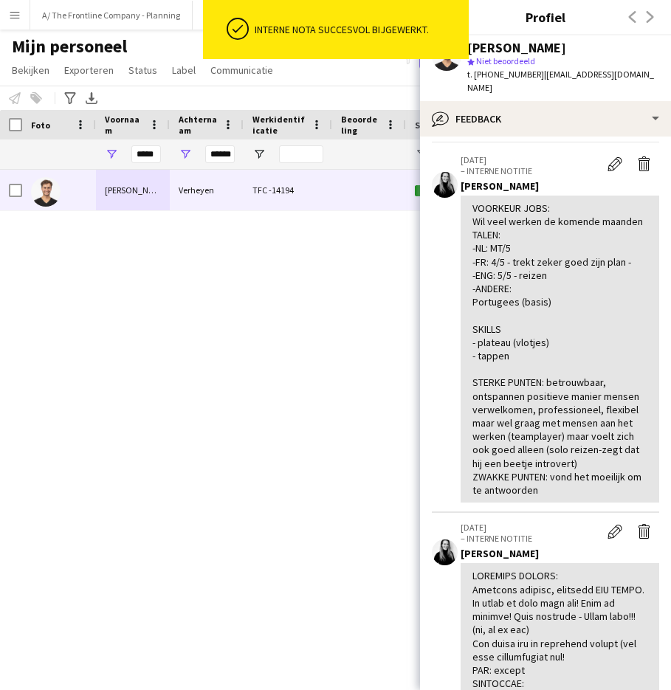
scroll to position [41, 0]
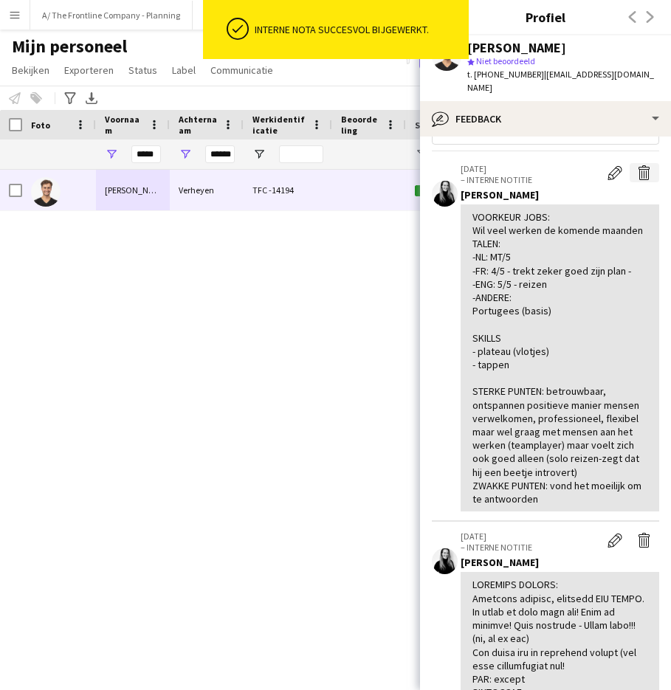
click at [638, 165] on app-icon "Verwijder interne notitie" at bounding box center [644, 172] width 15 height 15
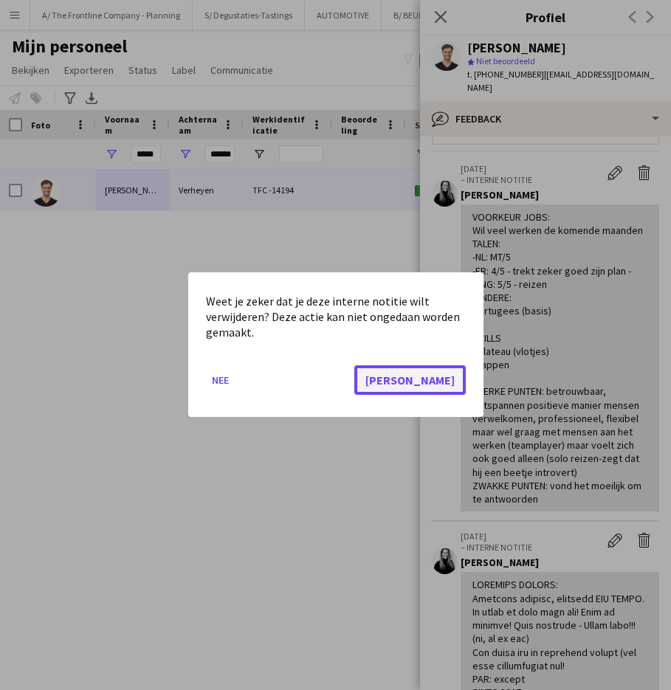
click at [458, 373] on button "Ja" at bounding box center [409, 381] width 111 height 30
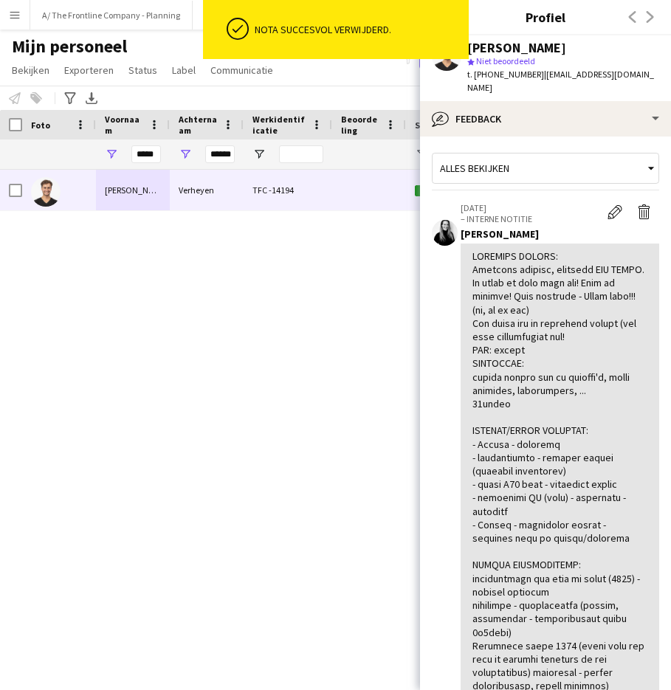
scroll to position [0, 0]
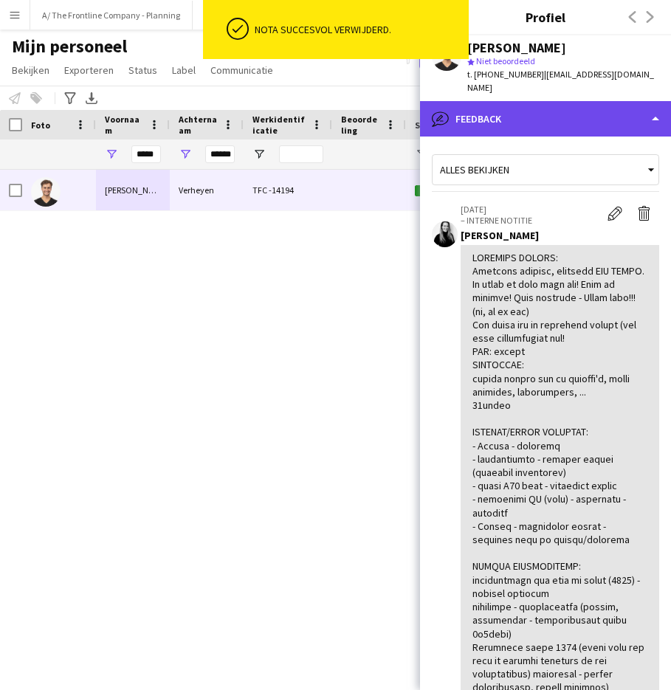
click at [538, 109] on div "bubble-pencil Feedback" at bounding box center [545, 118] width 251 height 35
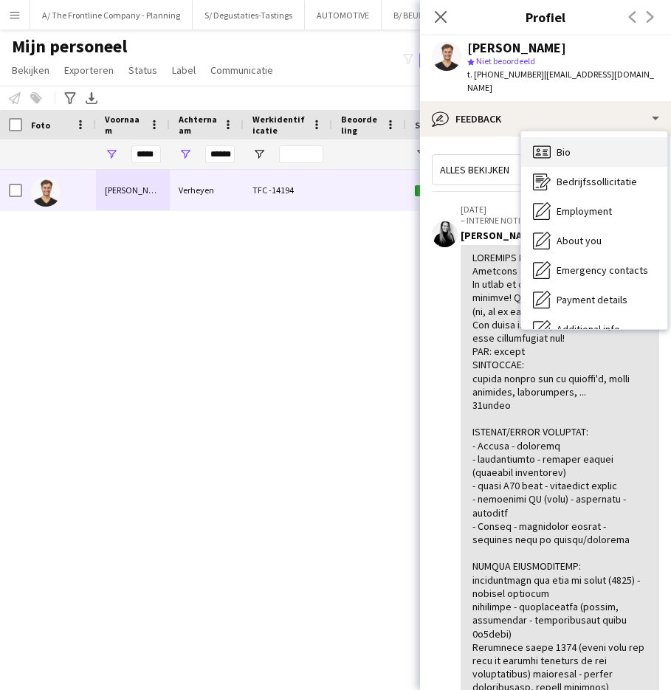
click at [593, 137] on div "Bio Bio" at bounding box center [594, 152] width 146 height 30
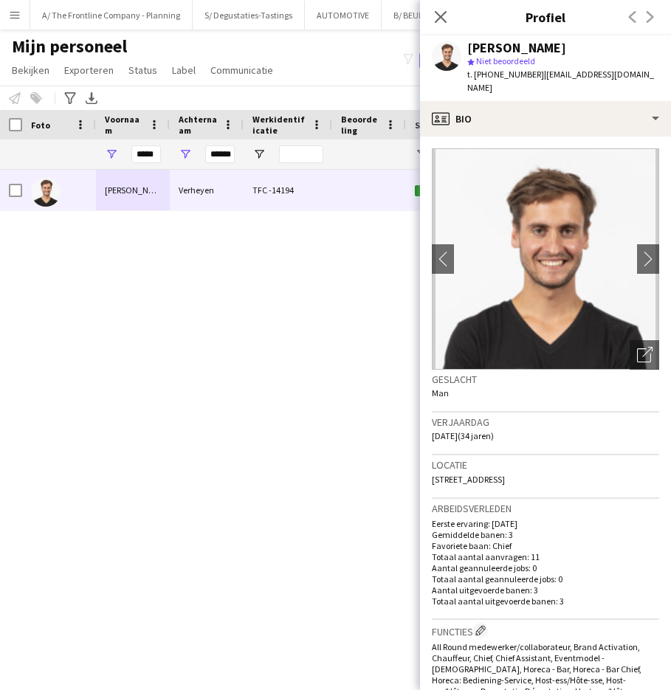
click at [517, 49] on div "Jonas Verheyen" at bounding box center [516, 47] width 99 height 13
copy div "Verheyen"
click at [473, 47] on div "Jonas Verheyen" at bounding box center [516, 47] width 99 height 13
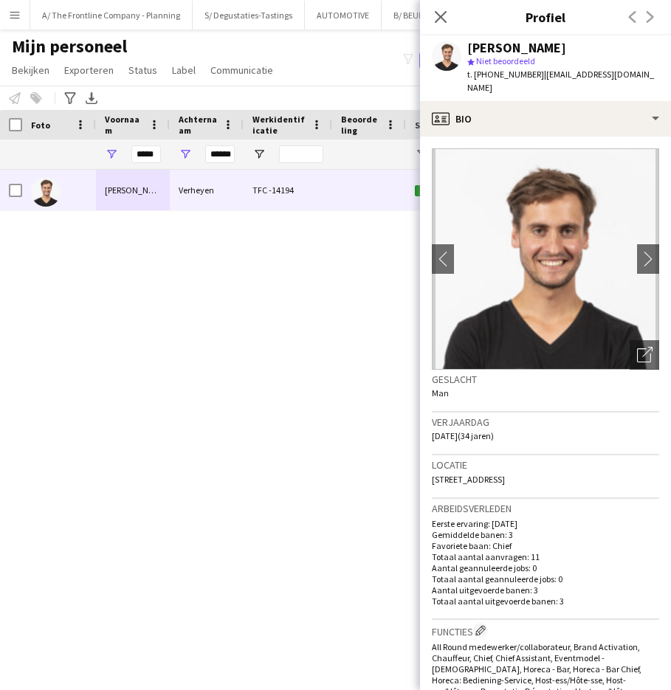
copy div "Jonas"
click at [433, 474] on span "Spechtlaan, 10, Brasschaat, 2930" at bounding box center [468, 479] width 73 height 11
copy span "Spechtlaan"
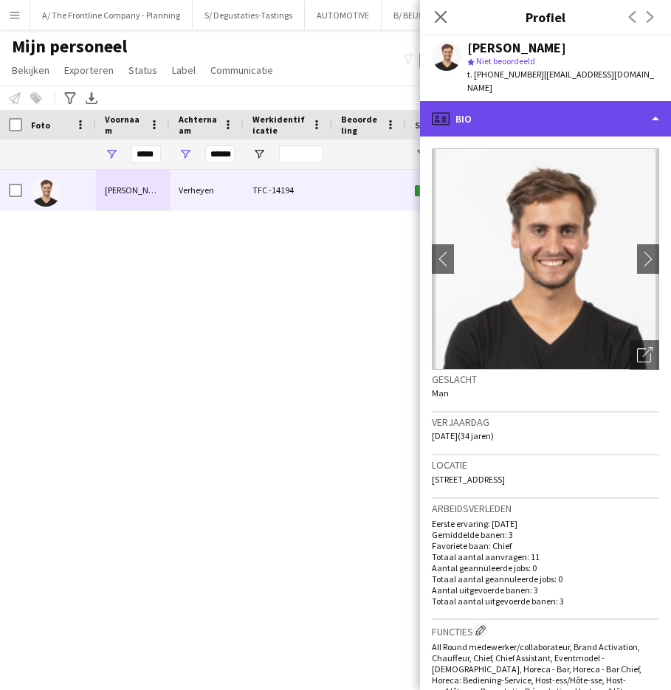
click at [548, 112] on div "profile Bio" at bounding box center [545, 118] width 251 height 35
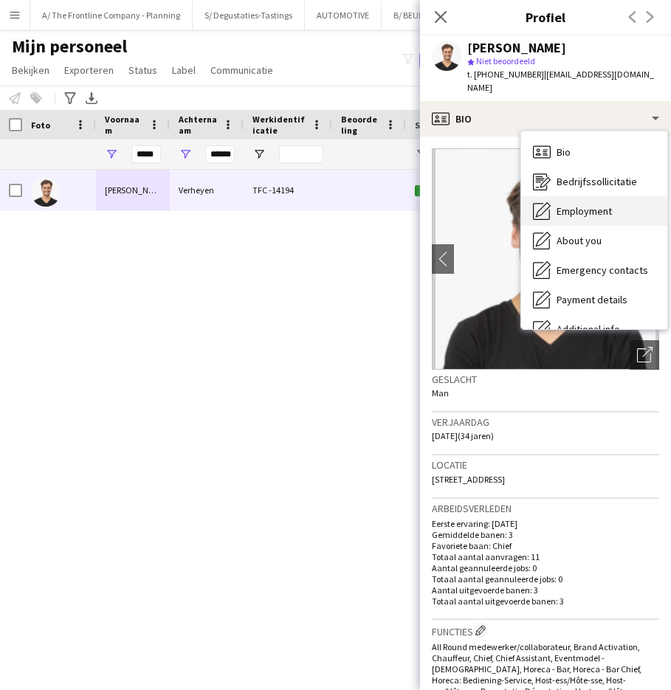
click at [579, 204] on span "Employment" at bounding box center [584, 210] width 55 height 13
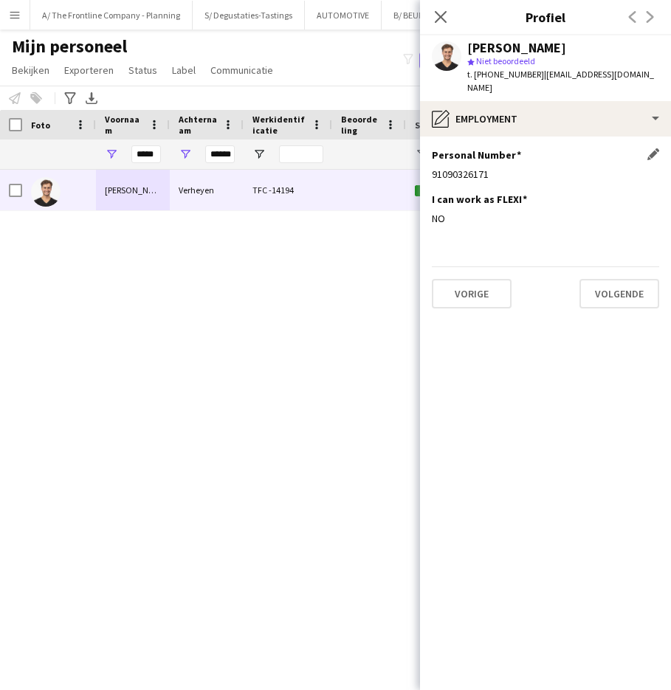
click at [438, 168] on div "91090326171" at bounding box center [545, 174] width 227 height 13
copy div "91090326171"
drag, startPoint x: 534, startPoint y: 74, endPoint x: 650, endPoint y: 78, distance: 116.7
click at [650, 78] on div "Jonas Verheyen star Niet beoordeeld t. +32498420388 | jonasverheyen@hotmail.com" at bounding box center [545, 68] width 251 height 66
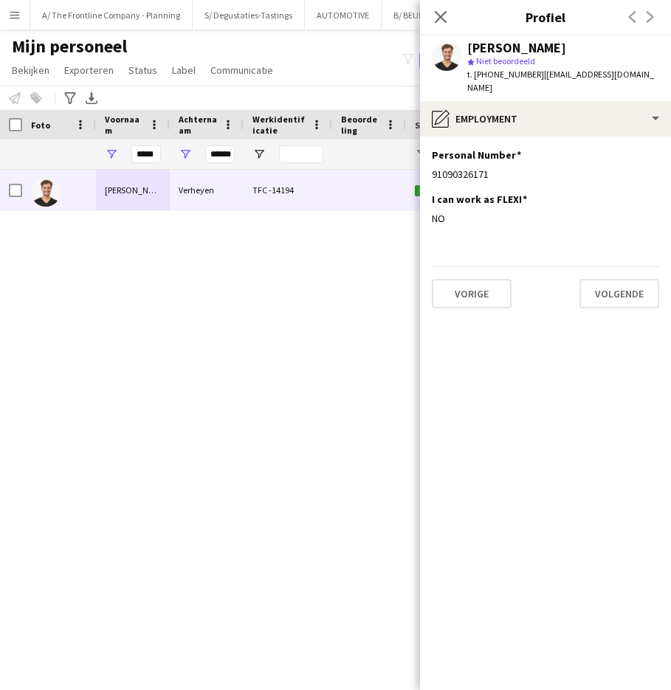
copy span "jonasverheyen@hotmail.com"
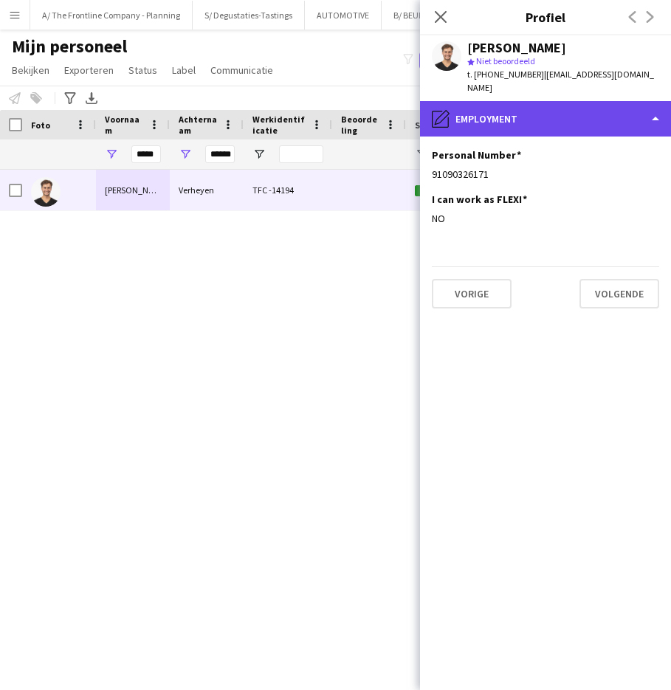
click at [525, 106] on div "pencil4 Employment" at bounding box center [545, 118] width 251 height 35
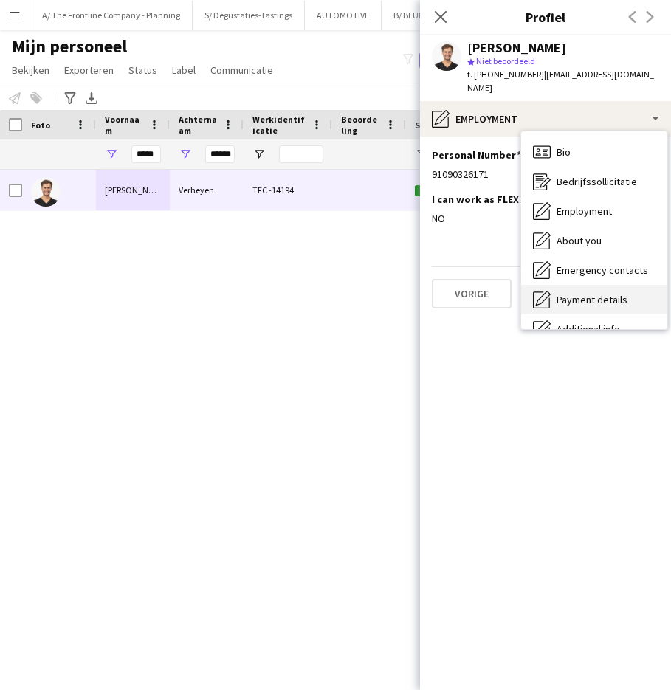
click at [585, 293] on span "Payment details" at bounding box center [592, 299] width 71 height 13
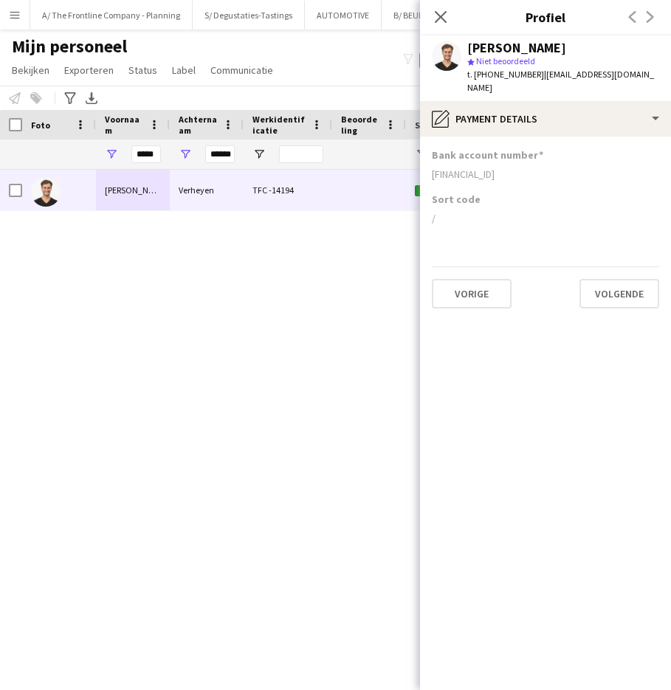
click at [481, 168] on div "BE09063486001357" at bounding box center [545, 174] width 227 height 13
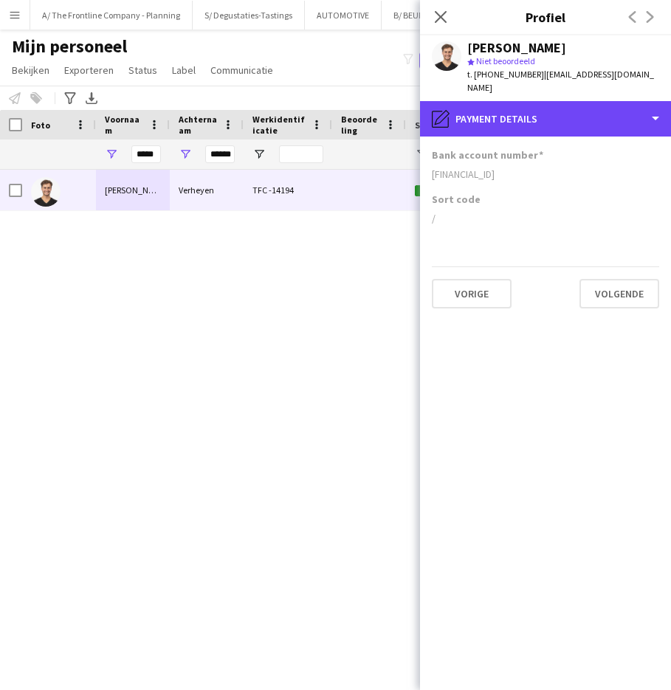
drag, startPoint x: 513, startPoint y: 98, endPoint x: 537, endPoint y: 121, distance: 32.9
click at [513, 101] on div "pencil4 Payment details" at bounding box center [545, 118] width 251 height 35
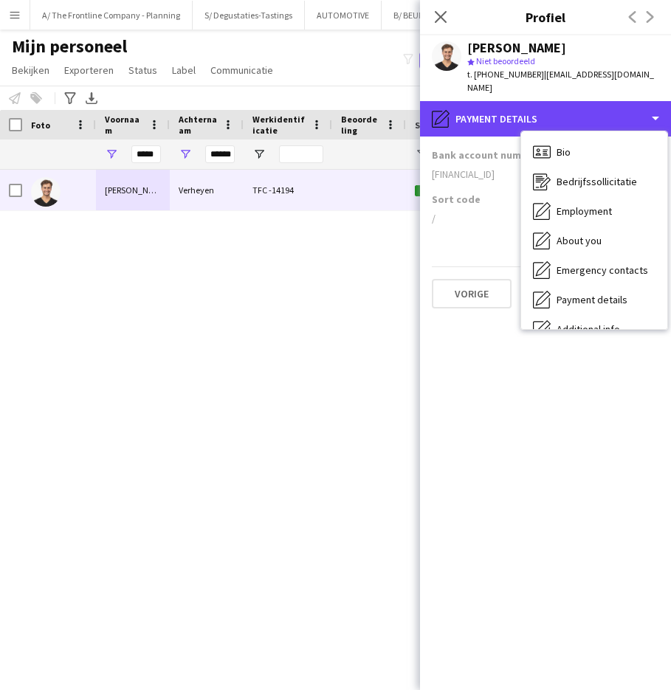
scroll to position [109, 0]
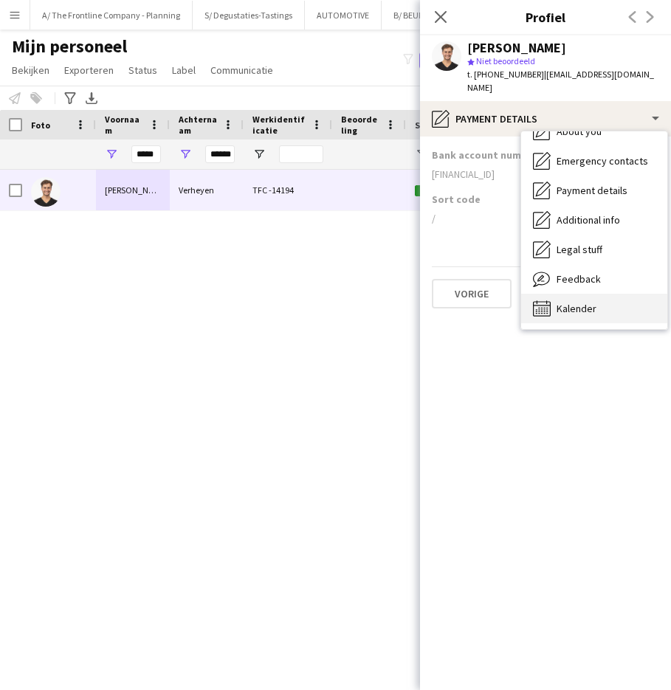
click at [577, 302] on span "Kalender" at bounding box center [577, 308] width 40 height 13
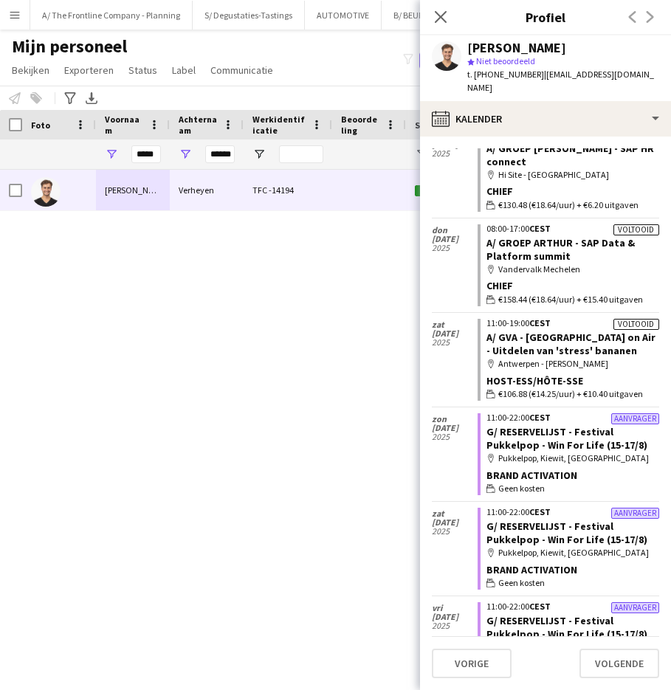
scroll to position [302, 0]
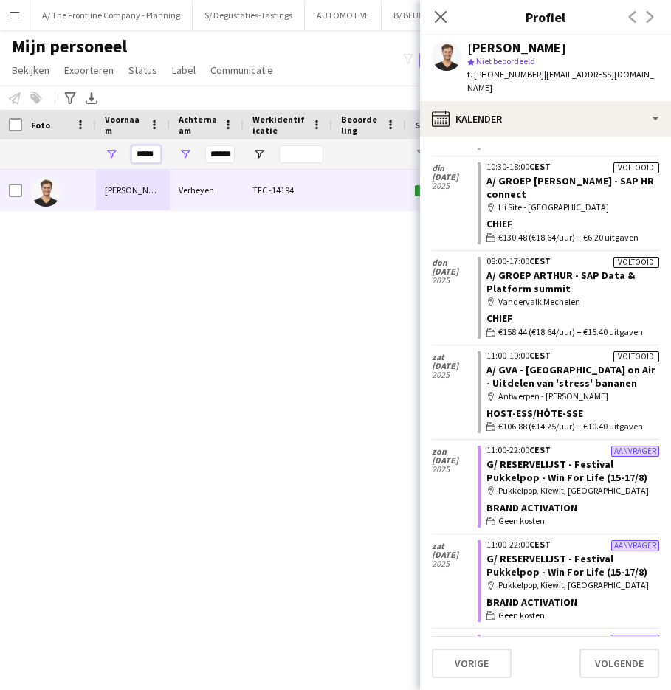
click at [142, 148] on input "*****" at bounding box center [146, 154] width 30 height 18
type input "*"
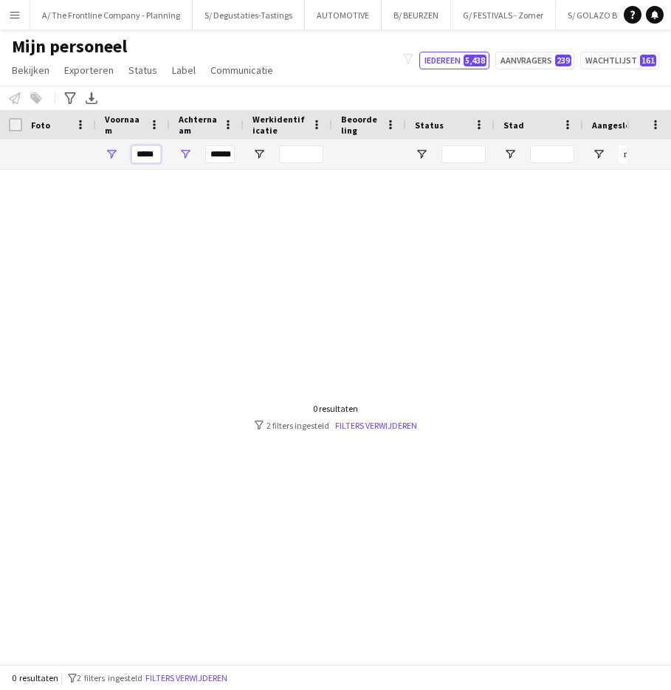
type input "*****"
type input "*"
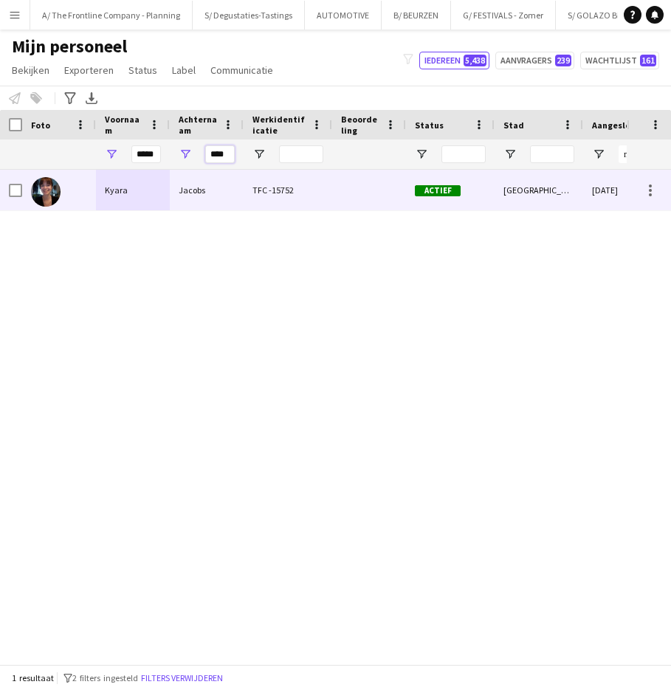
type input "****"
click at [182, 200] on div "Jacobs" at bounding box center [207, 190] width 74 height 41
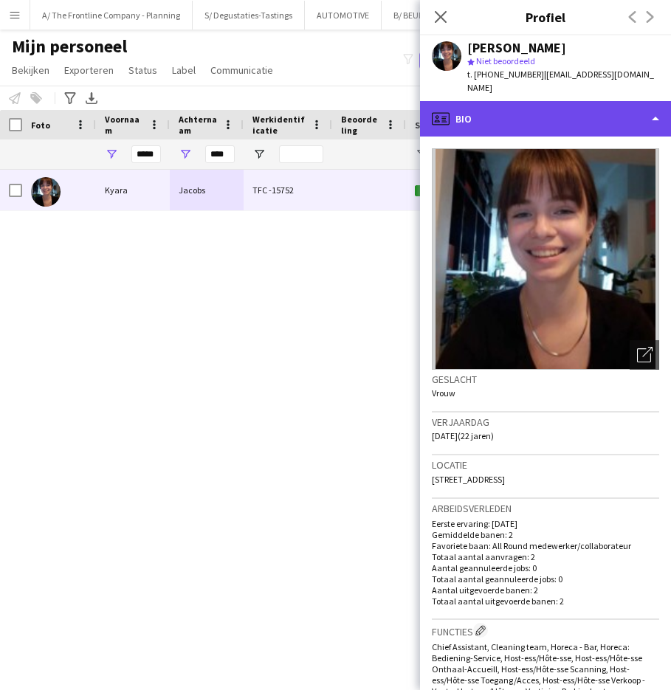
click at [579, 107] on div "profile Bio" at bounding box center [545, 118] width 251 height 35
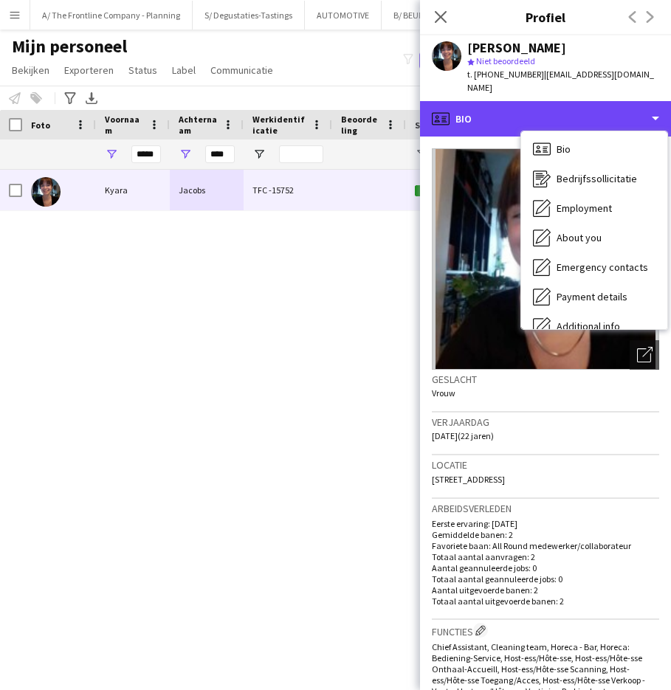
scroll to position [0, 0]
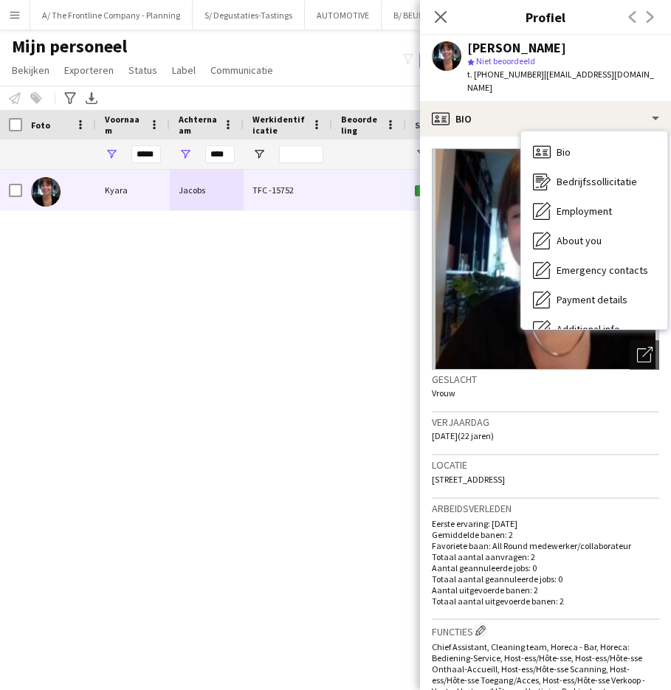
click at [526, 421] on div "Verjaardag 10-09-2003 (22 jaren)" at bounding box center [545, 434] width 227 height 43
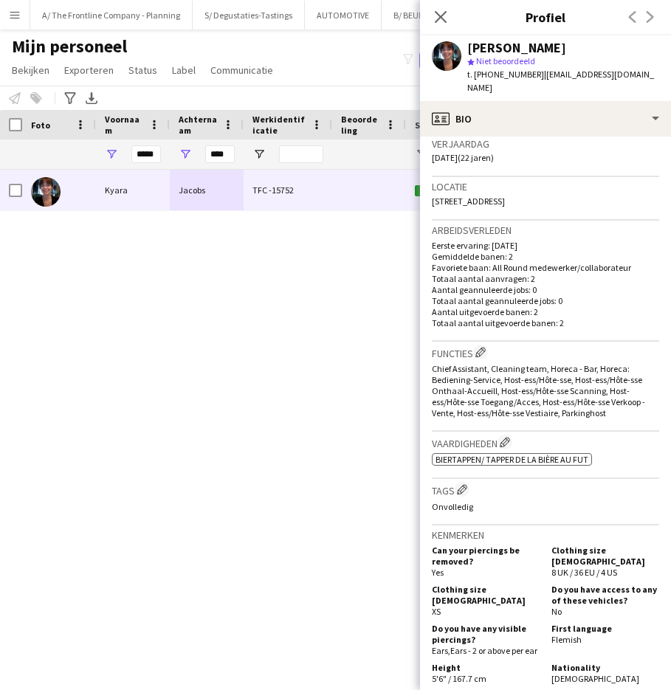
scroll to position [295, 0]
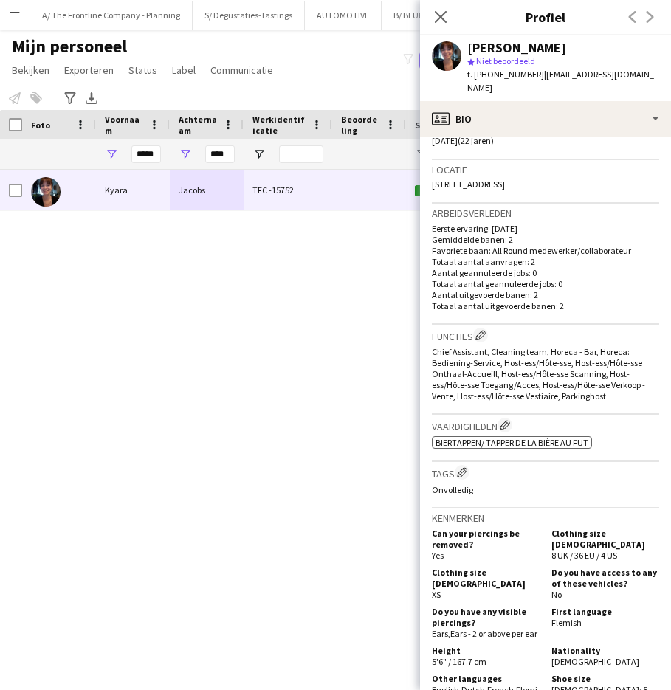
click at [520, 48] on div "Kyara Jacobs" at bounding box center [516, 47] width 99 height 13
click at [493, 42] on div "Kyara Jacobs" at bounding box center [516, 47] width 99 height 13
drag, startPoint x: 493, startPoint y: 42, endPoint x: 562, endPoint y: 40, distance: 69.4
click at [493, 42] on div "Kyara Jacobs" at bounding box center [516, 47] width 99 height 13
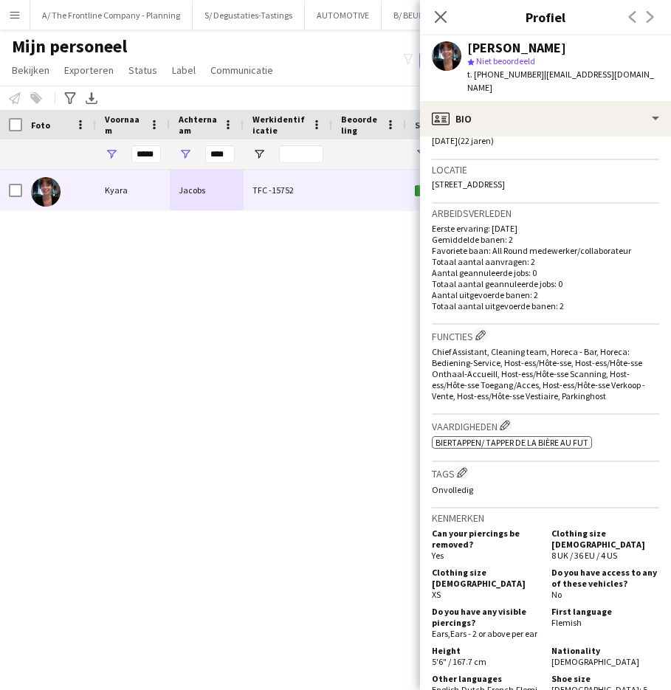
click at [505, 179] on span "Pachthoevelaan 36, Pachthoevelaan 36, Antwerpen, 2180" at bounding box center [468, 184] width 73 height 11
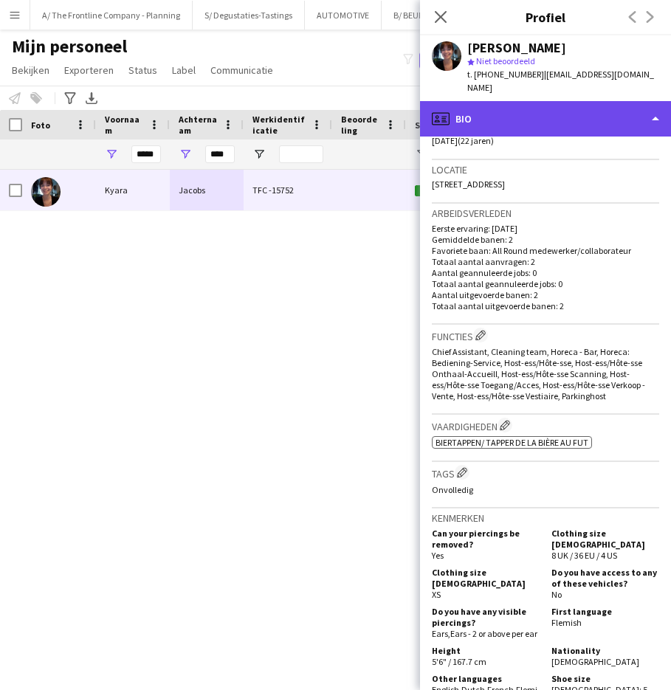
click at [484, 109] on div "profile Bio" at bounding box center [545, 118] width 251 height 35
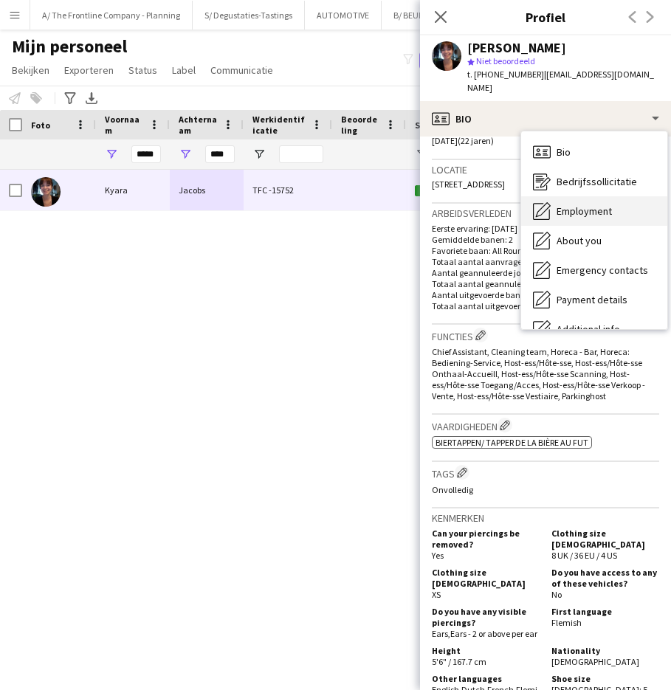
click at [559, 204] on span "Employment" at bounding box center [584, 210] width 55 height 13
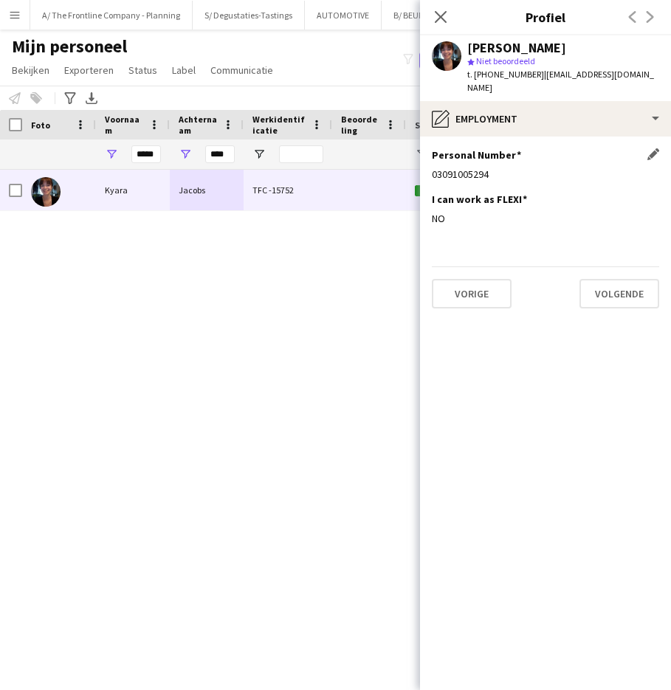
click at [479, 168] on div "03091005294" at bounding box center [545, 174] width 227 height 13
drag, startPoint x: 534, startPoint y: 75, endPoint x: 639, endPoint y: 79, distance: 104.9
click at [639, 79] on div "Kyara Jacobs star Niet beoordeeld t. +32472637451 | kyara.jacobs.10@gmail.com" at bounding box center [545, 68] width 251 height 66
click at [461, 86] on div "Kyara Jacobs star Niet beoordeeld t. +32472637451 | kyara.jacobs.10@gmail.com" at bounding box center [545, 68] width 251 height 66
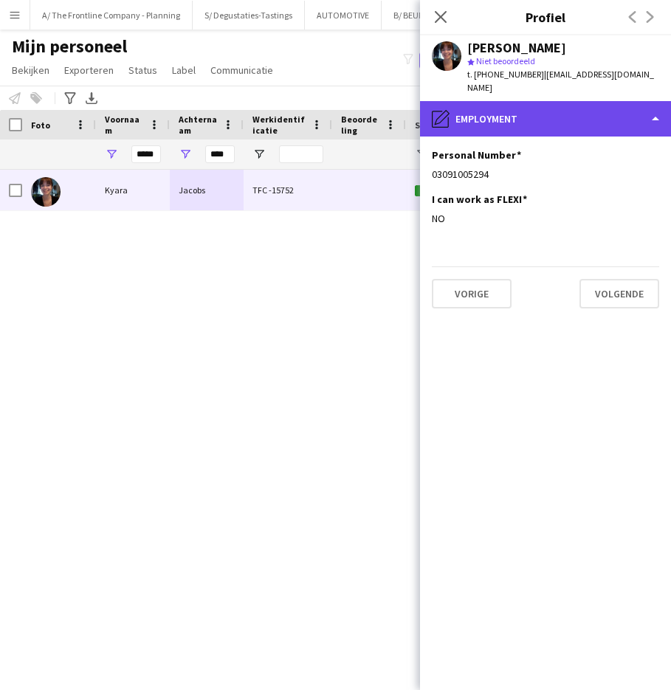
click at [464, 101] on div "pencil4 Employment" at bounding box center [545, 118] width 251 height 35
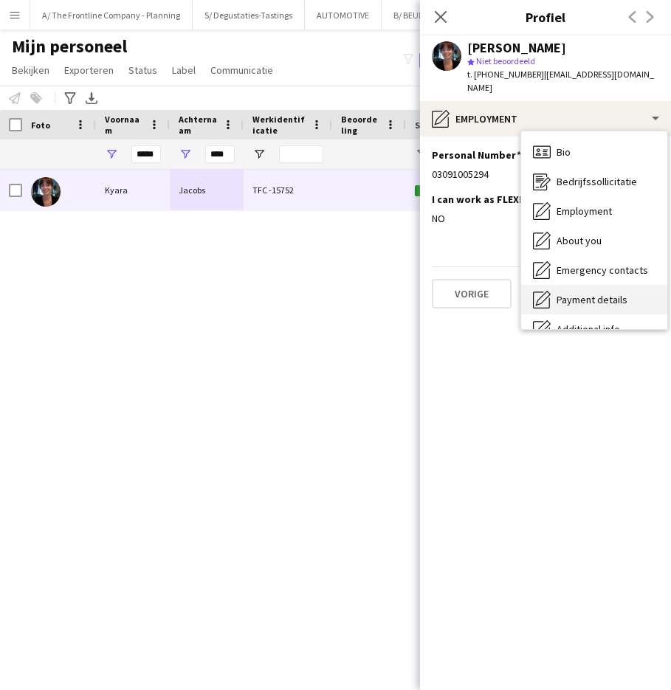
click at [598, 293] on span "Payment details" at bounding box center [592, 299] width 71 height 13
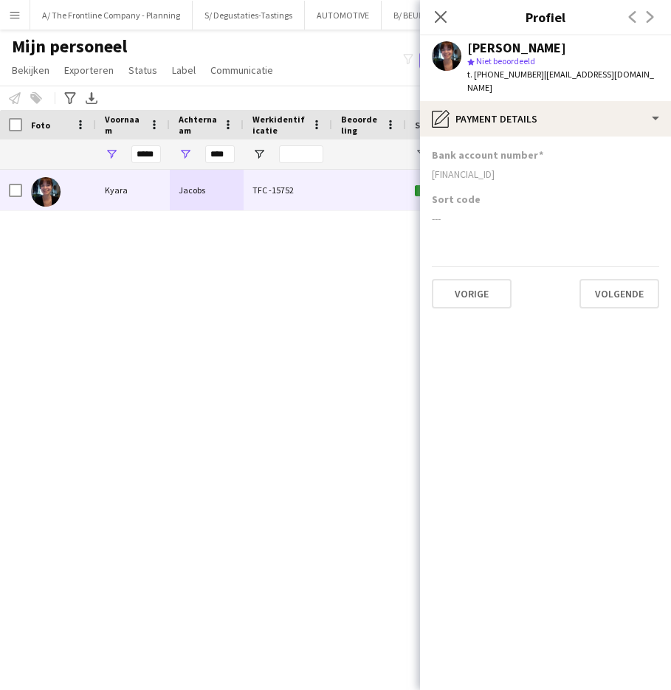
click at [469, 168] on div "BE23 3631 5110 2091" at bounding box center [545, 174] width 227 height 13
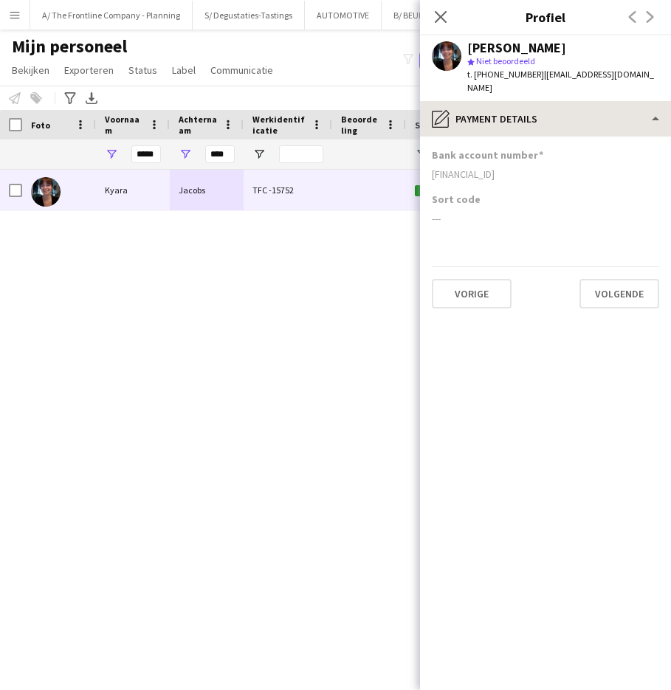
drag, startPoint x: 649, startPoint y: 86, endPoint x: 635, endPoint y: 114, distance: 32.0
click at [649, 86] on app-profile-header "Kyara Jacobs star Niet beoordeeld t. +32472637451 | kyara.jacobs.10@gmail.com" at bounding box center [545, 68] width 251 height 66
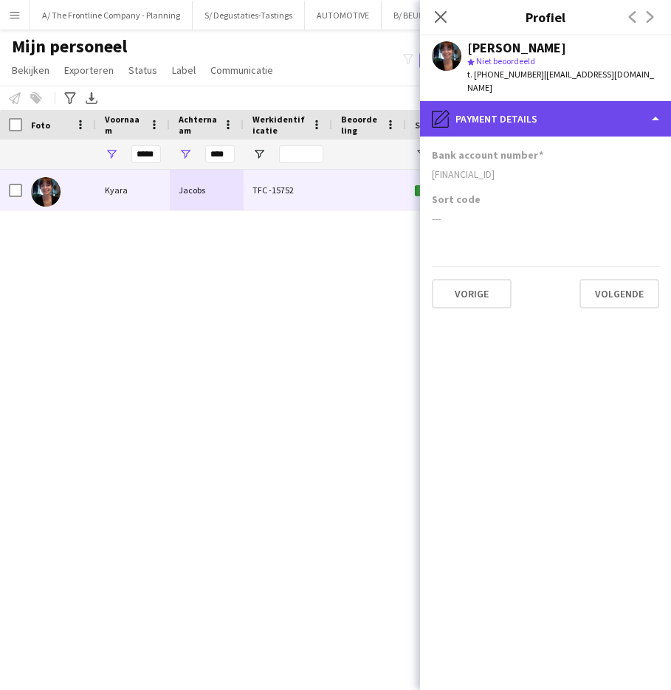
click at [635, 117] on div "pencil4 Payment details" at bounding box center [545, 118] width 251 height 35
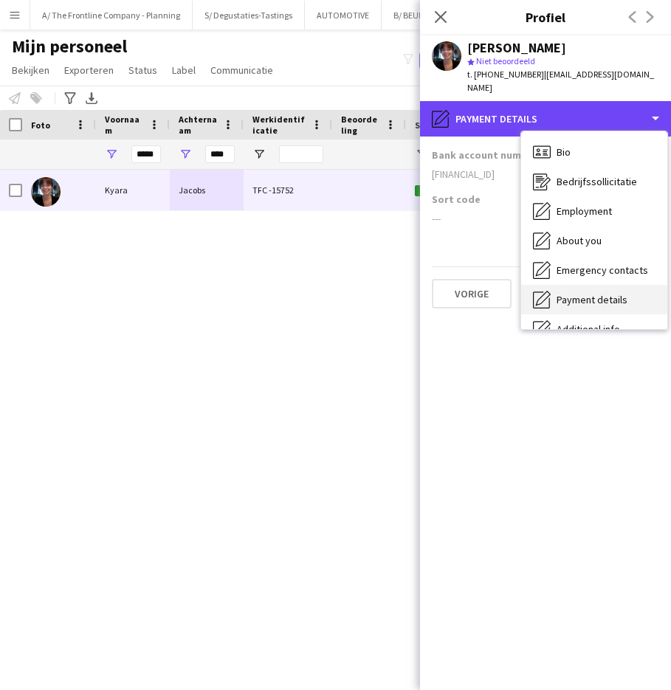
scroll to position [109, 0]
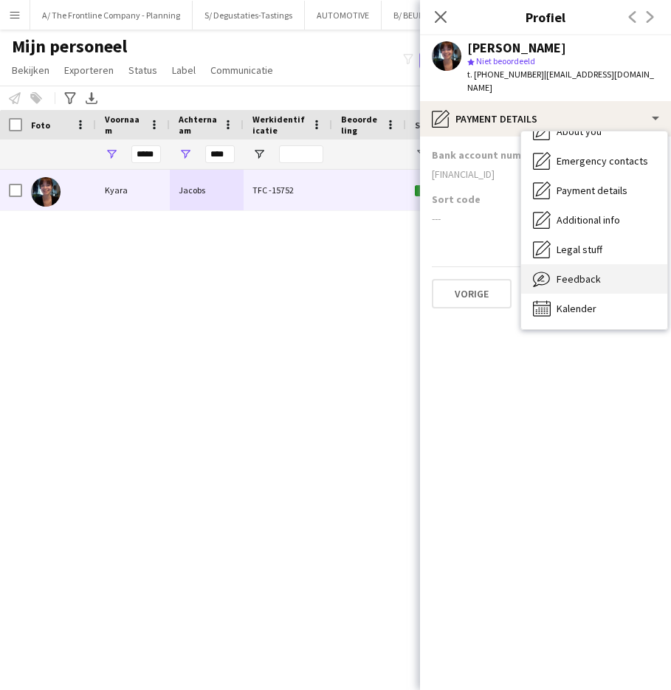
click at [608, 264] on div "Feedback Feedback" at bounding box center [594, 279] width 146 height 30
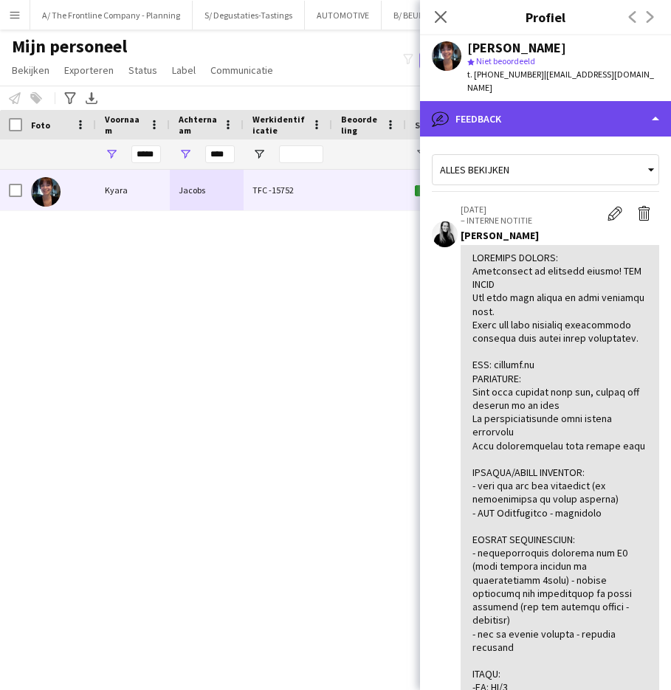
click at [608, 117] on div "bubble-pencil Feedback" at bounding box center [545, 118] width 251 height 35
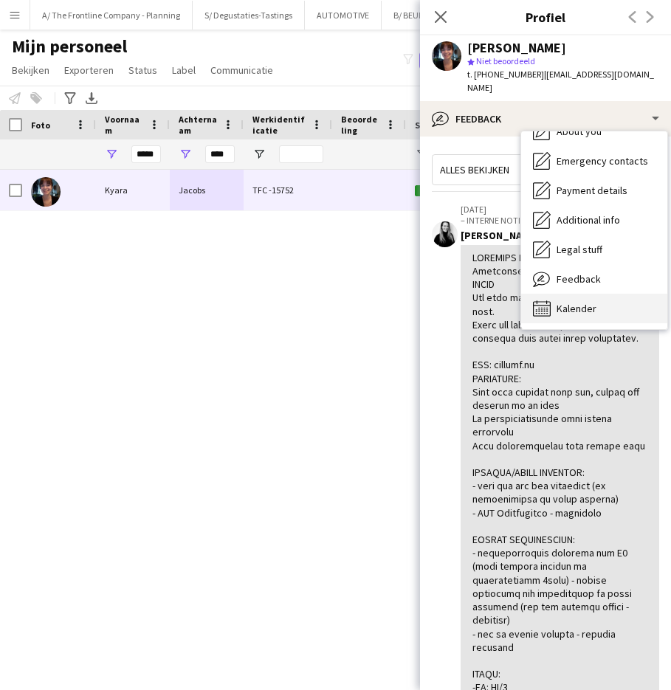
click at [577, 294] on div "Kalender Kalender" at bounding box center [594, 309] width 146 height 30
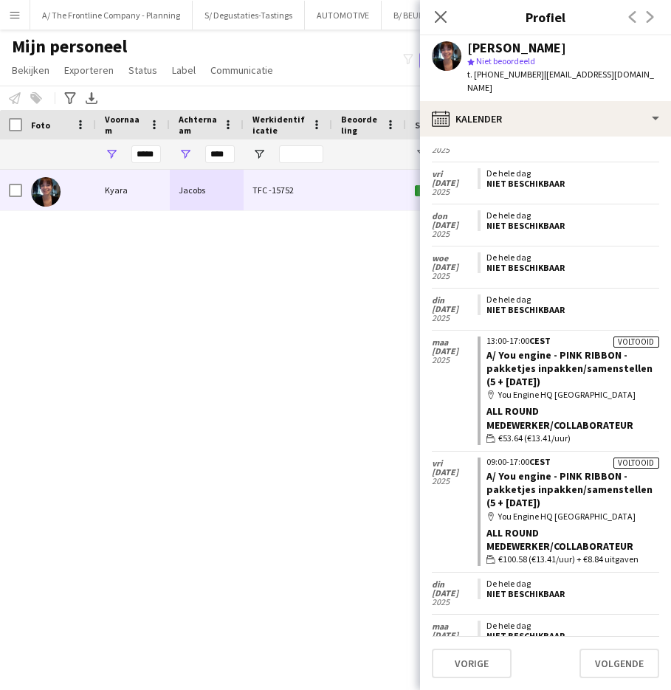
scroll to position [286, 0]
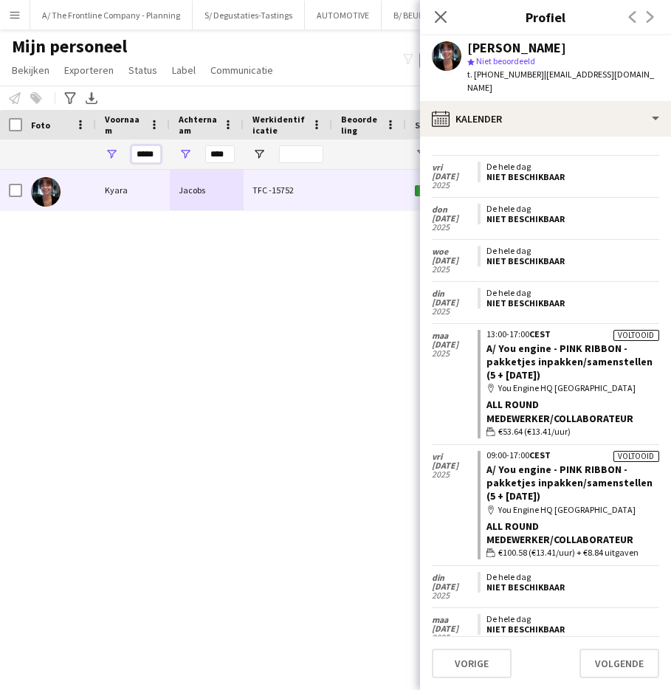
click at [148, 153] on input "*****" at bounding box center [146, 154] width 30 height 18
type input "*******"
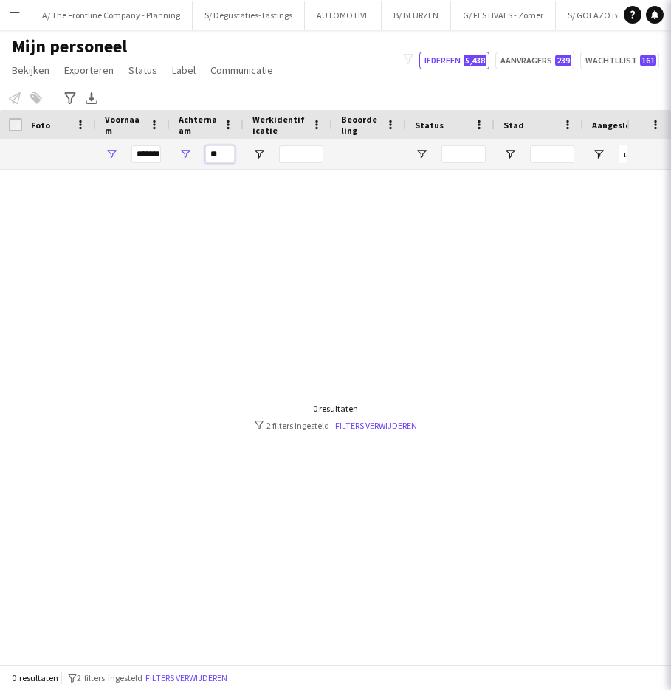
type input "*"
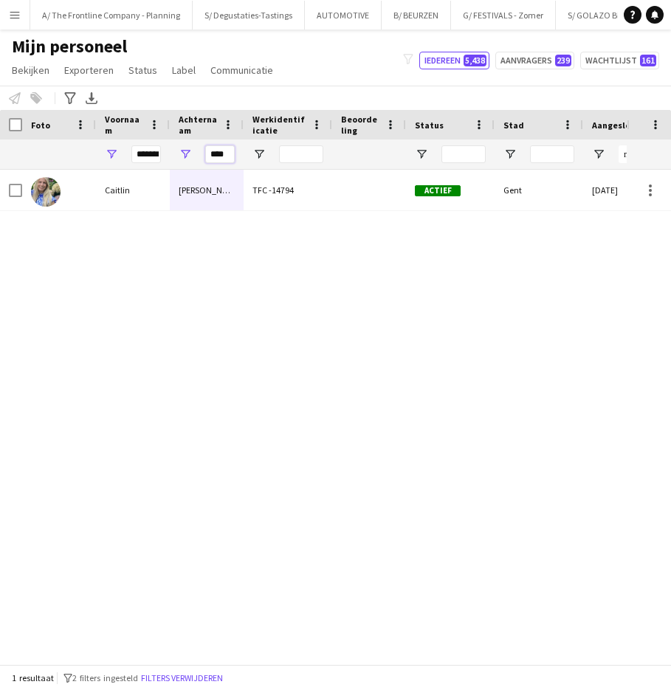
type input "****"
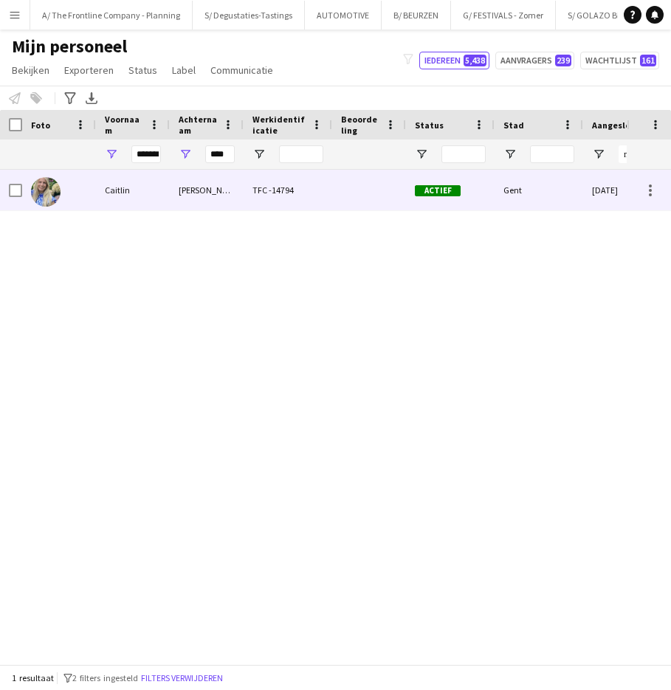
click at [166, 197] on div "Caitlin" at bounding box center [133, 190] width 74 height 41
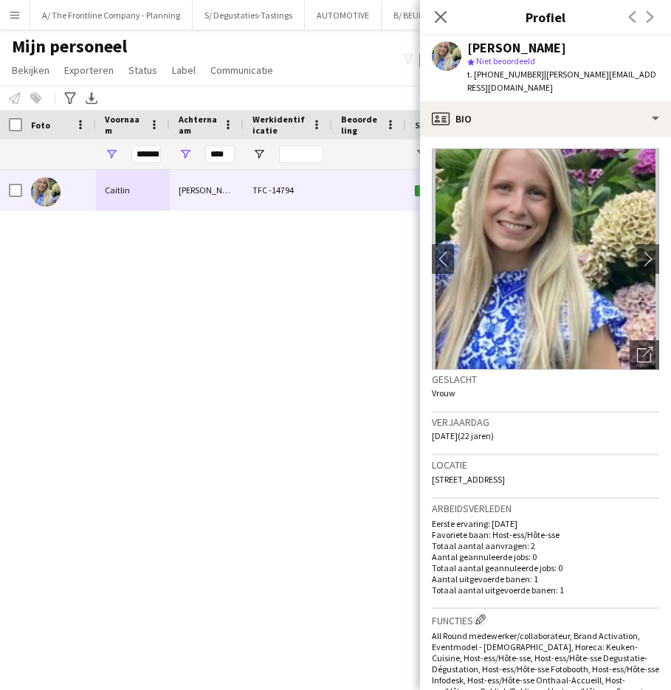
click at [513, 52] on div "Caitlin Francois" at bounding box center [516, 47] width 99 height 13
click at [476, 49] on div "Caitlin Francois" at bounding box center [516, 47] width 99 height 13
drag, startPoint x: 433, startPoint y: 467, endPoint x: 517, endPoint y: 466, distance: 84.2
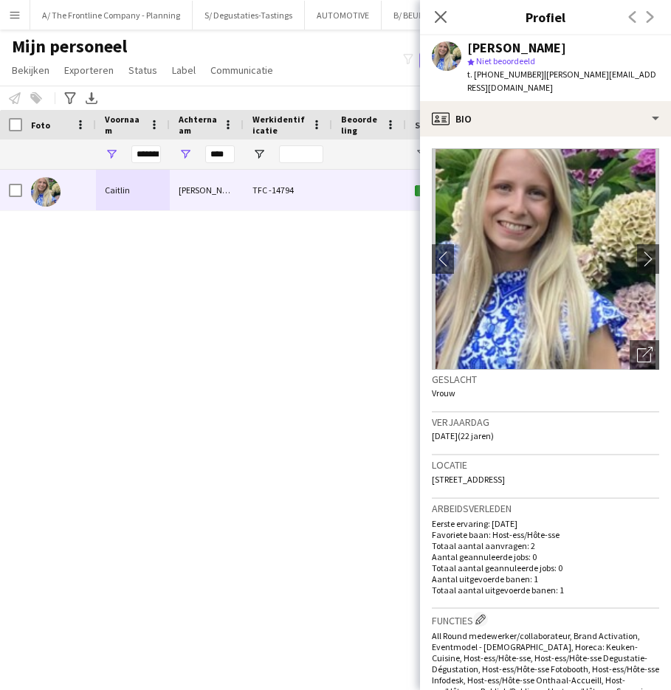
click at [505, 474] on span "Sint-Lievenspoortstraat, 261, bus 202, Gent, 9000" at bounding box center [468, 479] width 73 height 11
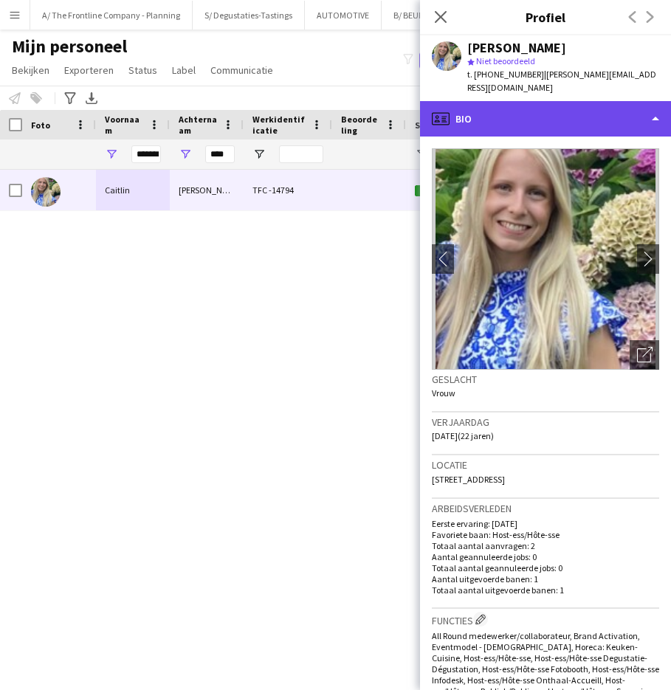
click at [571, 106] on div "profile Bio" at bounding box center [545, 118] width 251 height 35
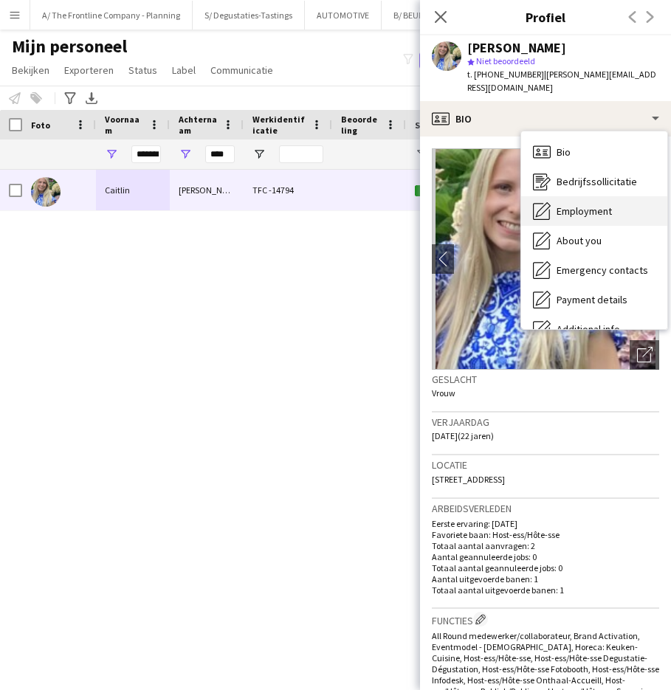
click at [600, 204] on span "Employment" at bounding box center [584, 210] width 55 height 13
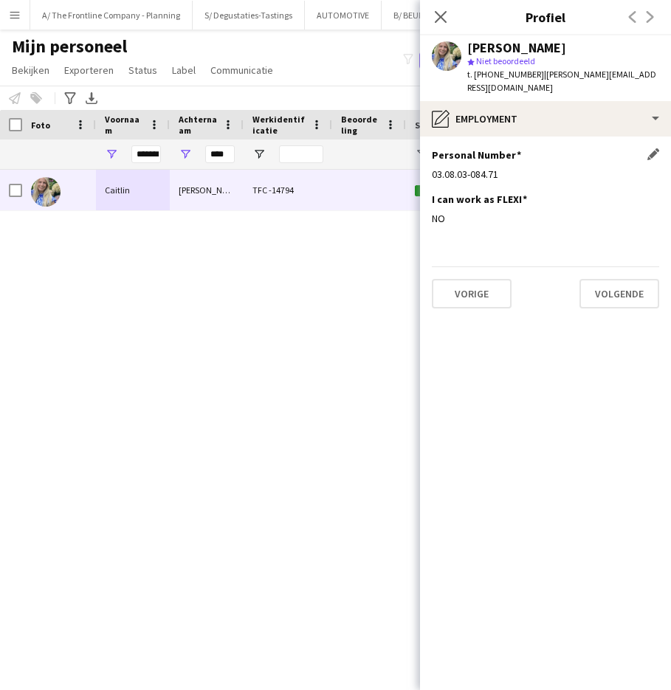
click at [493, 168] on div "03.08.03-084.71" at bounding box center [545, 174] width 227 height 13
click at [650, 148] on app-icon "Dit veld bewerken" at bounding box center [653, 154] width 12 height 12
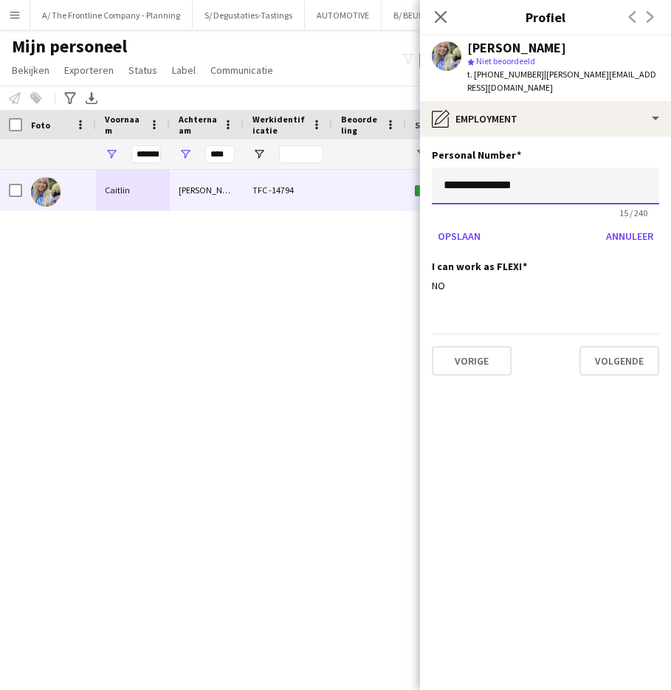
click at [509, 173] on input "**********" at bounding box center [545, 186] width 227 height 37
type input "**********"
click at [465, 224] on button "Opslaan" at bounding box center [459, 236] width 55 height 24
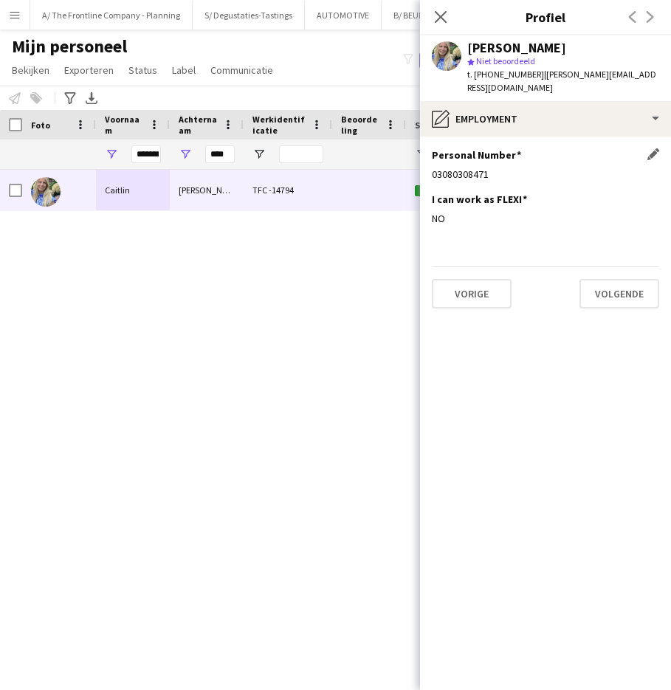
click at [468, 171] on div "Personal Number Dit veld bewerken 03080308471" at bounding box center [545, 170] width 227 height 44
click at [468, 153] on div "Personal Number Dit veld bewerken 03080308471" at bounding box center [545, 170] width 227 height 44
drag, startPoint x: 533, startPoint y: 74, endPoint x: 641, endPoint y: 80, distance: 107.9
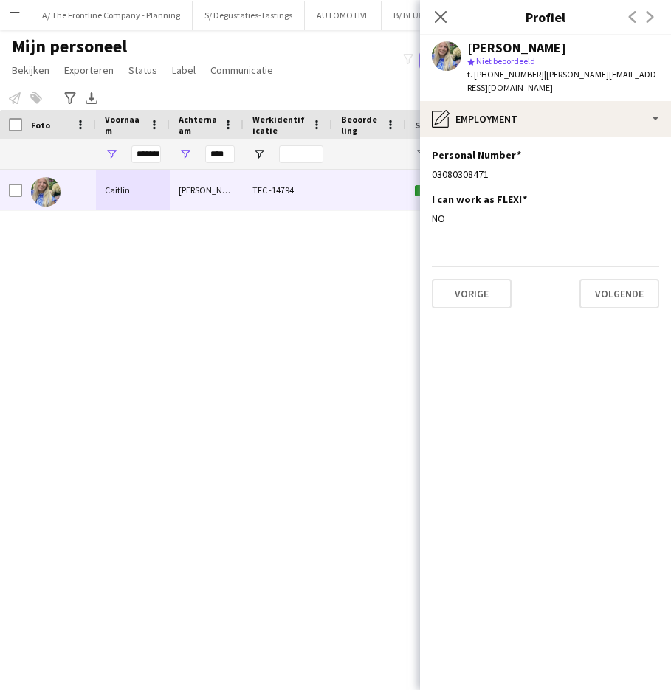
click at [641, 80] on div "Caitlin Francois star Niet beoordeeld t. +32487697068 | francois.caitlin@gmail.…" at bounding box center [545, 68] width 251 height 66
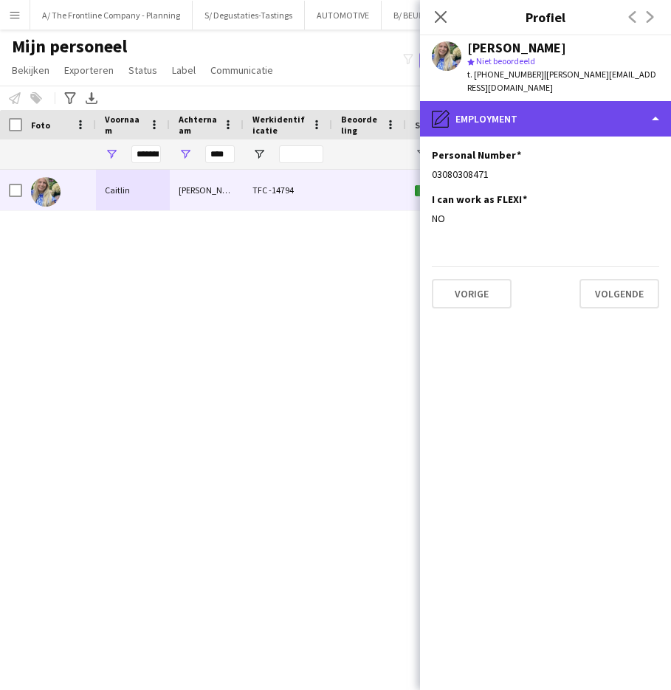
click at [515, 110] on div "pencil4 Employment" at bounding box center [545, 118] width 251 height 35
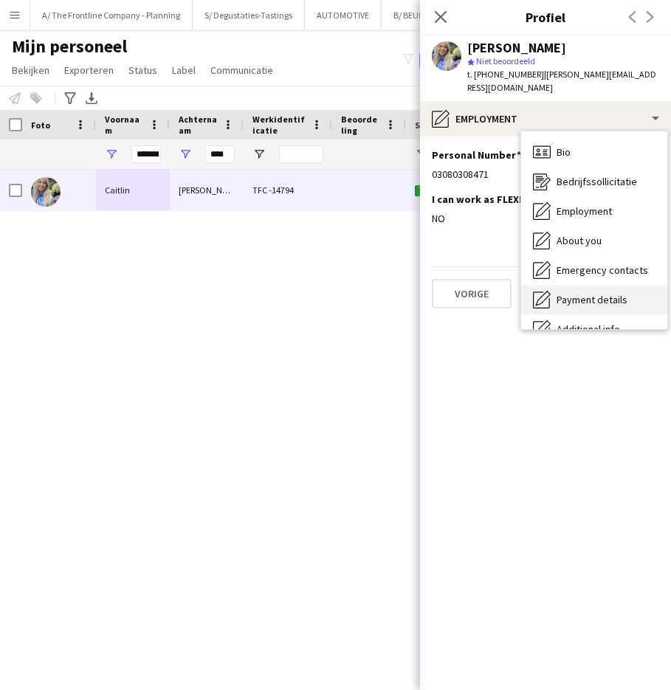
click at [577, 293] on span "Payment details" at bounding box center [592, 299] width 71 height 13
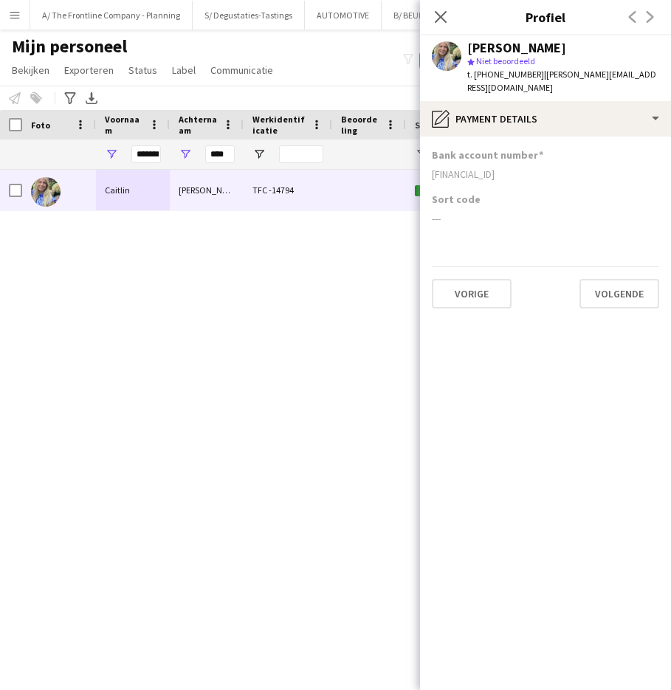
click at [486, 168] on div "BE37 7370 5559 8928" at bounding box center [545, 174] width 227 height 13
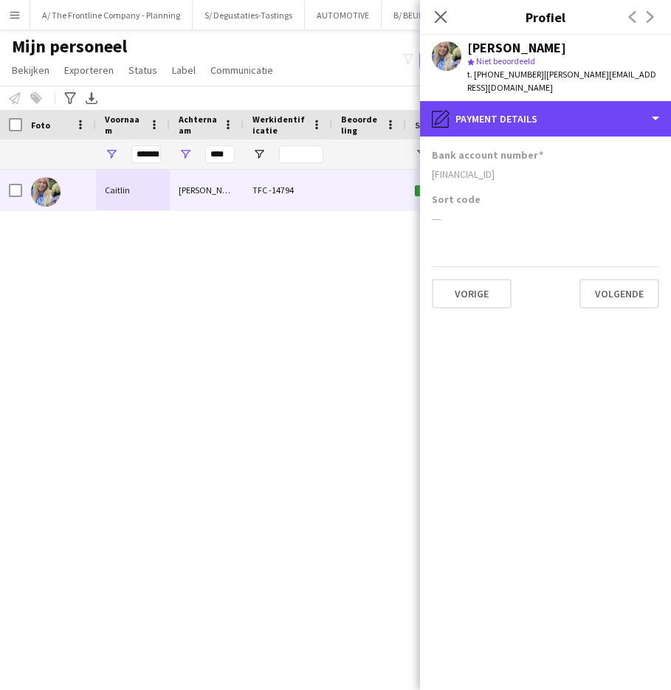
drag, startPoint x: 592, startPoint y: 117, endPoint x: 592, endPoint y: 127, distance: 10.3
click at [592, 117] on div "pencil4 Payment details" at bounding box center [545, 118] width 251 height 35
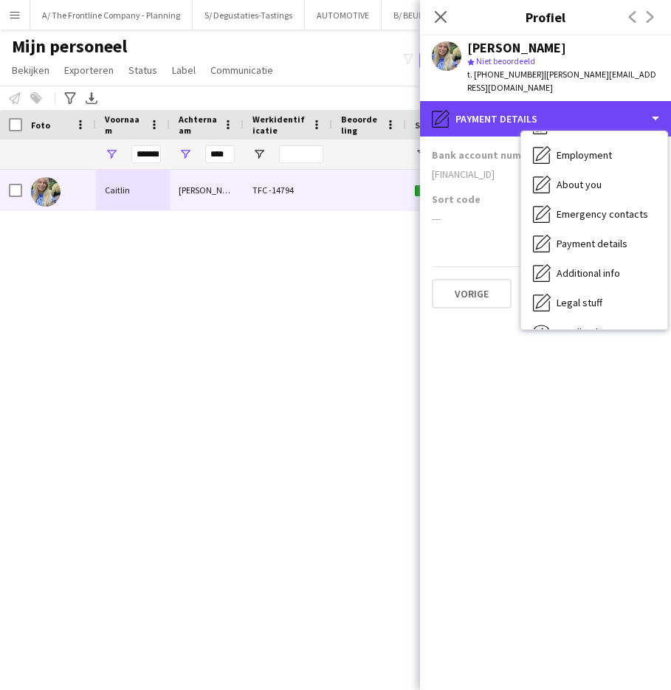
scroll to position [109, 0]
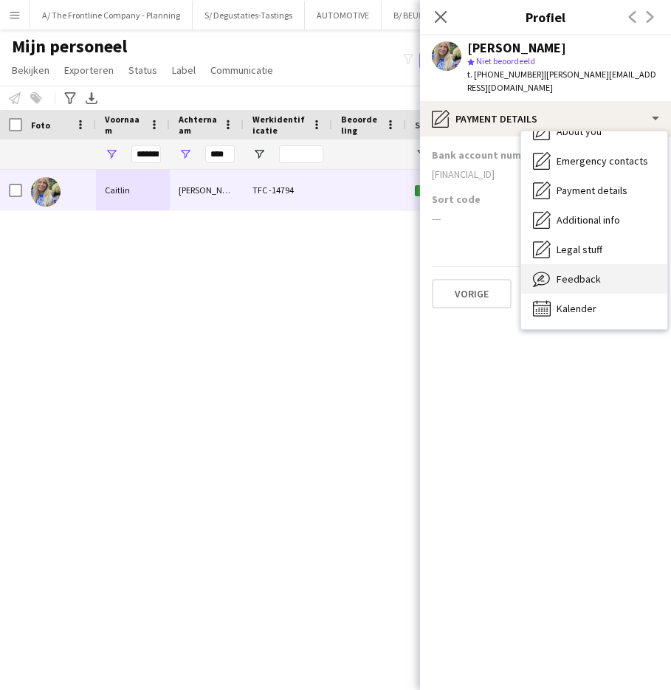
click at [602, 264] on div "Feedback Feedback" at bounding box center [594, 279] width 146 height 30
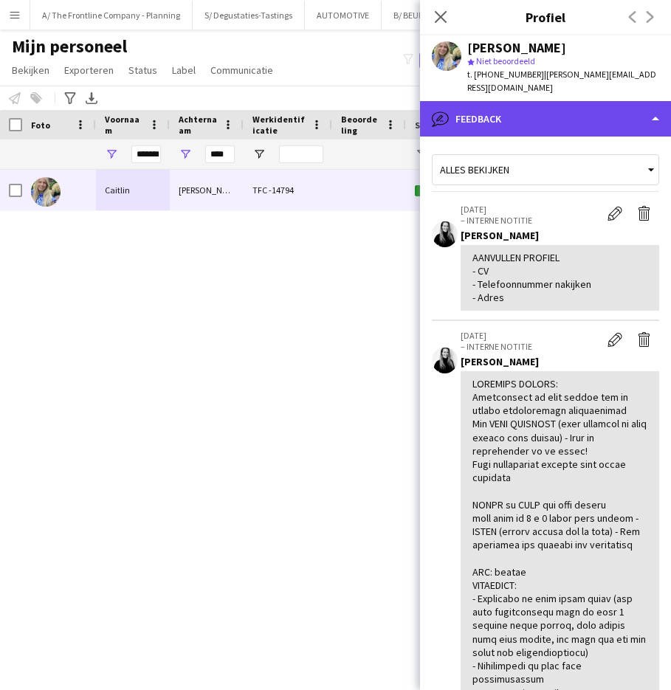
click at [608, 107] on div "bubble-pencil Feedback" at bounding box center [545, 118] width 251 height 35
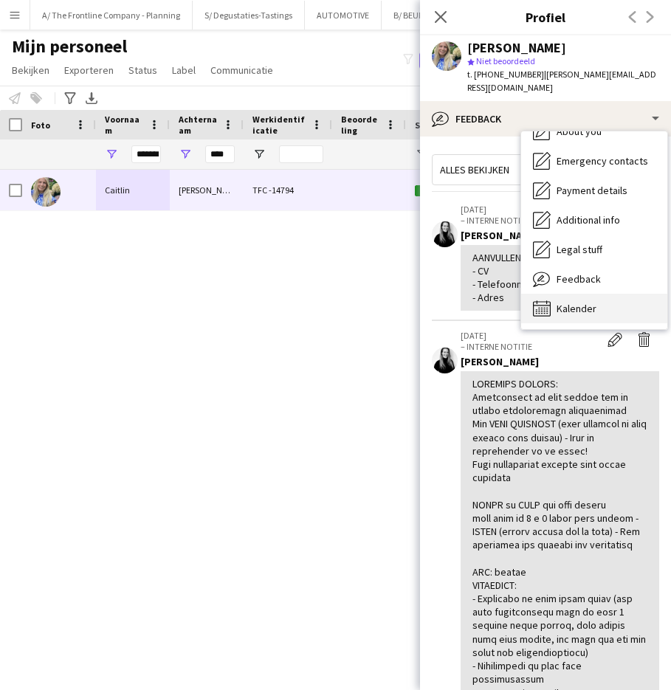
click at [574, 302] on span "Kalender" at bounding box center [577, 308] width 40 height 13
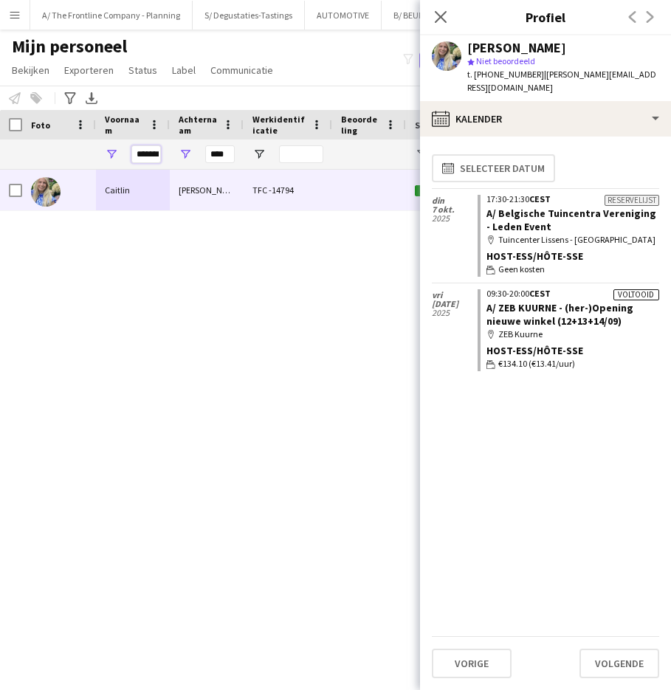
click at [148, 148] on input "*******" at bounding box center [146, 154] width 30 height 18
type input "*******"
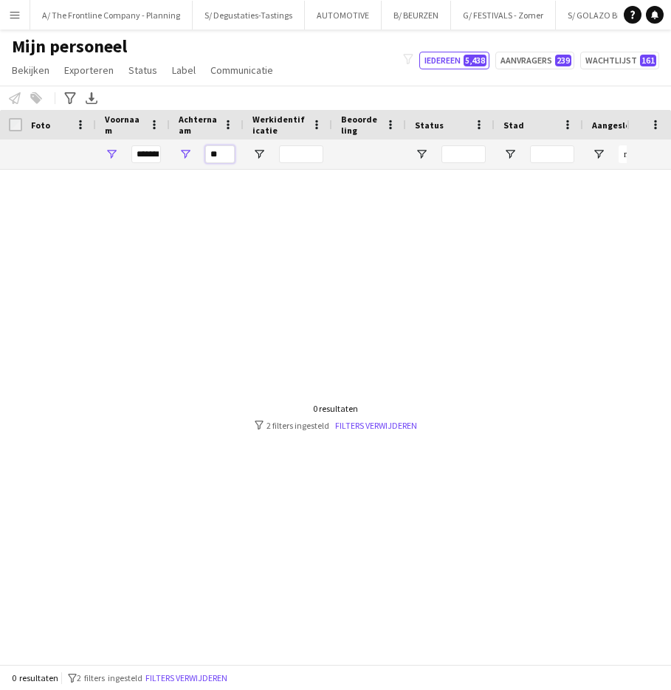
type input "*"
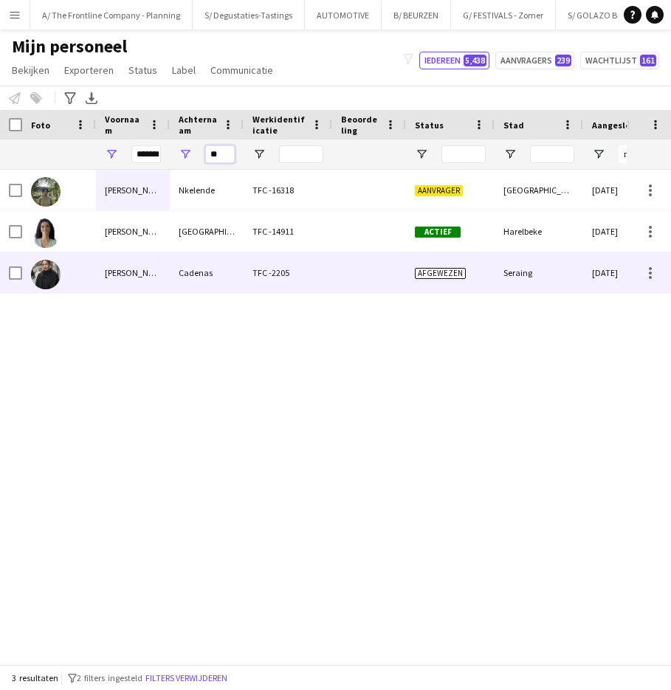
type input "**"
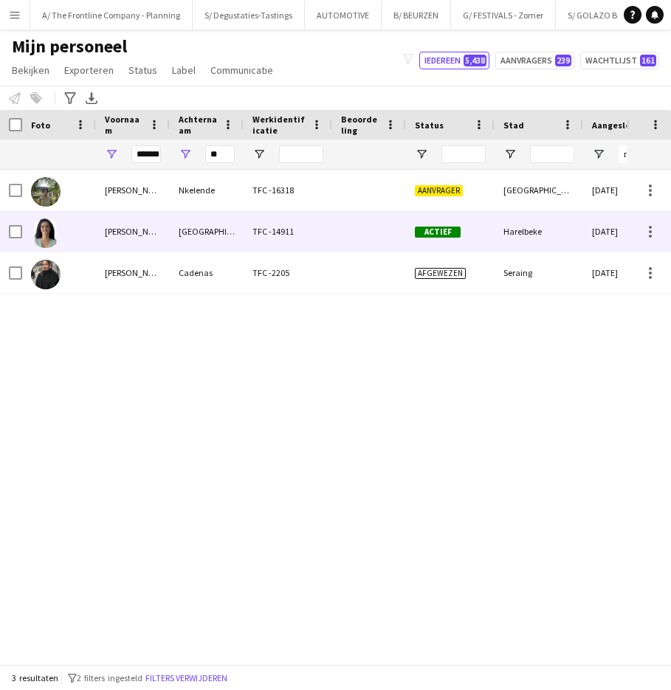
click at [178, 235] on div "Delft" at bounding box center [207, 231] width 74 height 41
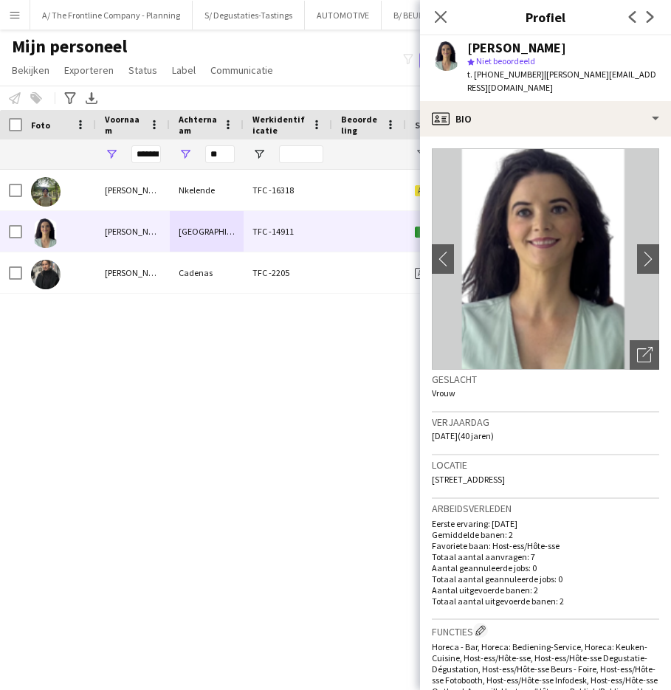
click at [524, 46] on div "Deborah Delft" at bounding box center [516, 47] width 99 height 13
click at [484, 46] on div "Deborah Delft" at bounding box center [516, 47] width 99 height 13
click at [471, 474] on span "42 Ballingenweg, Bus 402, Harelbeke, 8530" at bounding box center [468, 479] width 73 height 11
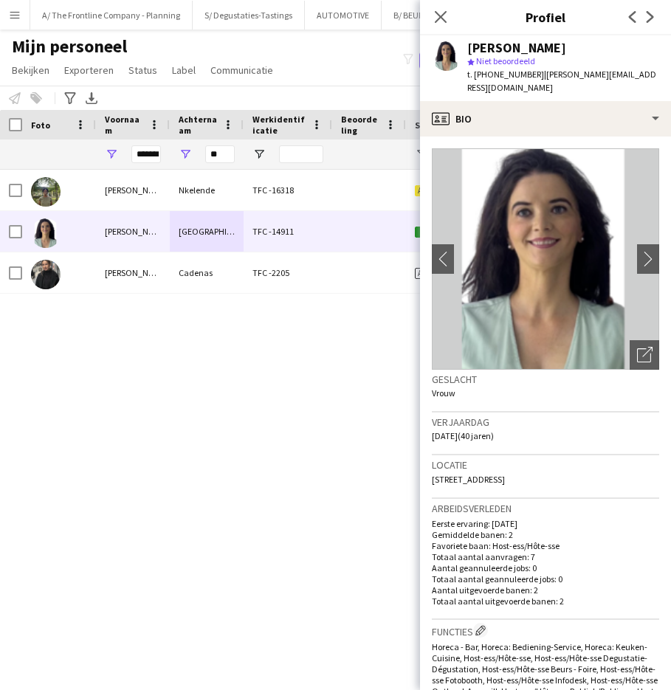
click at [471, 474] on span "42 Ballingenweg, Bus 402, Harelbeke, 8530" at bounding box center [468, 479] width 73 height 11
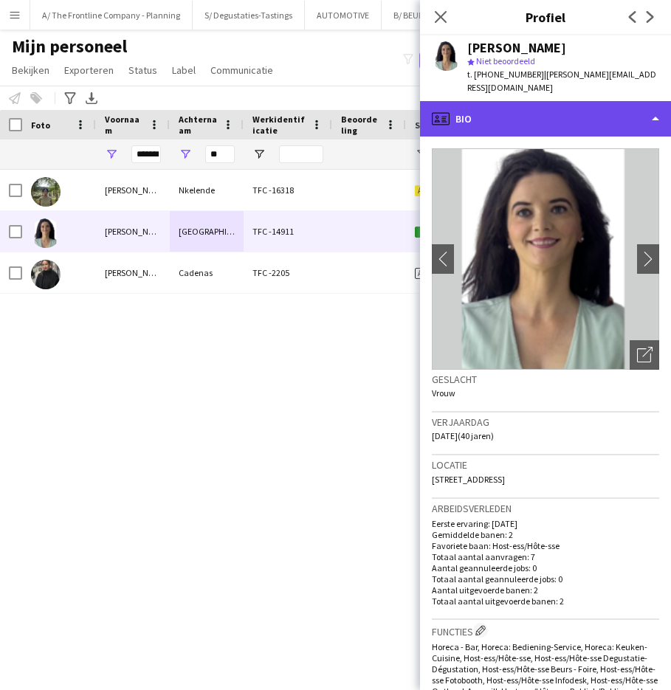
click at [536, 101] on div "profile Bio" at bounding box center [545, 118] width 251 height 35
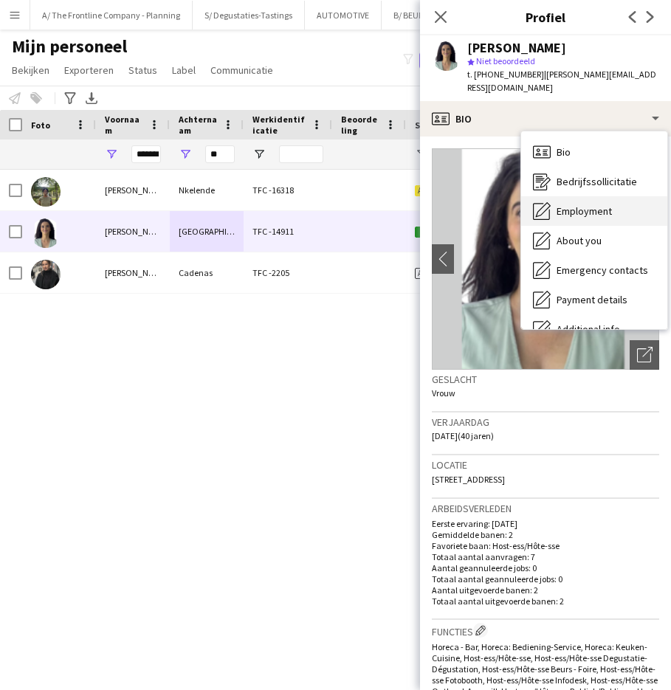
click at [616, 203] on div "Employment Employment" at bounding box center [594, 211] width 146 height 30
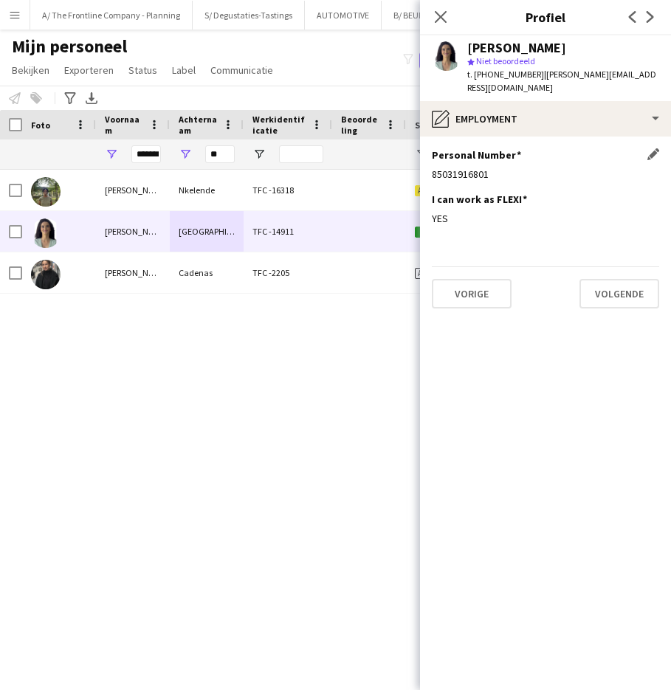
click at [463, 168] on div "85031916801" at bounding box center [545, 174] width 227 height 13
drag, startPoint x: 535, startPoint y: 74, endPoint x: 643, endPoint y: 77, distance: 107.8
click at [643, 77] on div "Deborah Delft star Niet beoordeeld t. +32473679573 | deborah.delft@hotmail.com" at bounding box center [545, 68] width 251 height 66
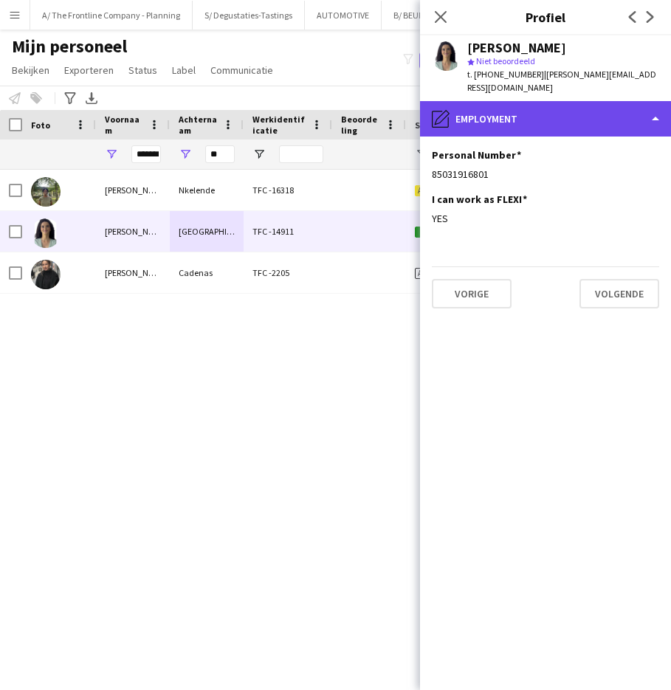
click at [560, 109] on div "pencil4 Employment" at bounding box center [545, 118] width 251 height 35
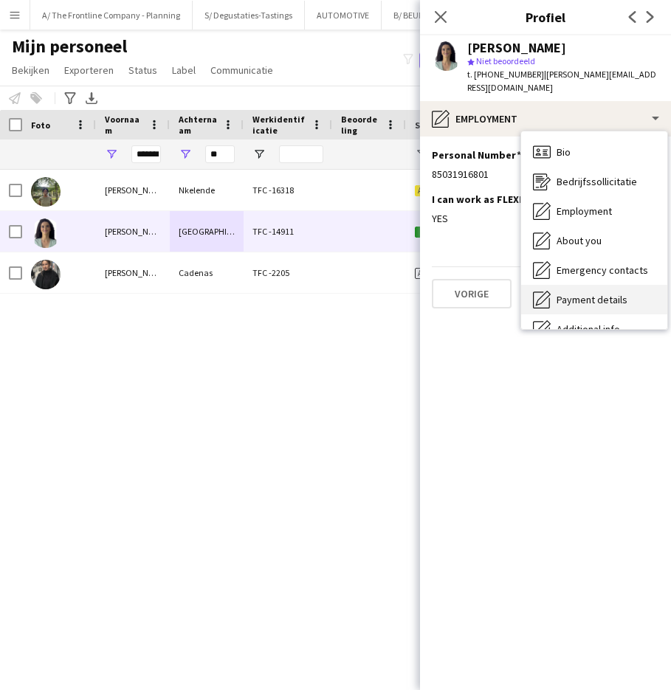
click at [605, 293] on span "Payment details" at bounding box center [592, 299] width 71 height 13
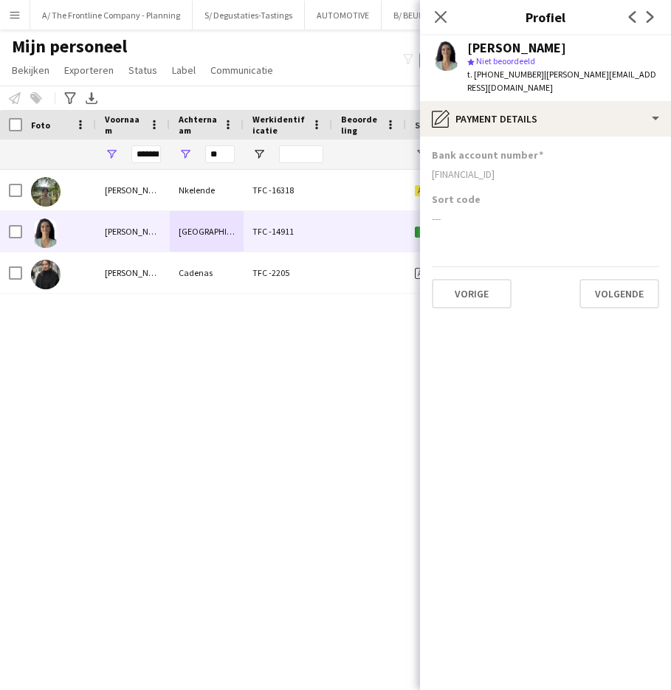
click at [456, 168] on div "BE36778595553581" at bounding box center [545, 174] width 227 height 13
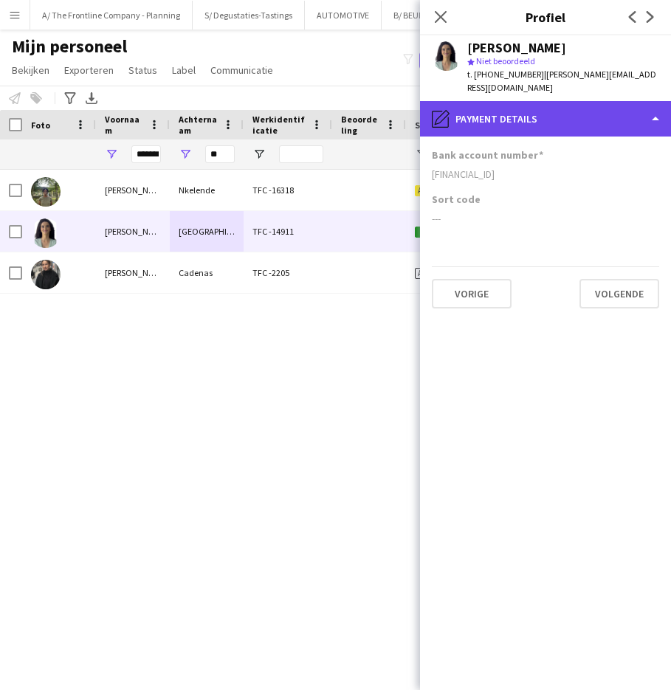
click at [641, 101] on div "pencil4 Payment details" at bounding box center [545, 118] width 251 height 35
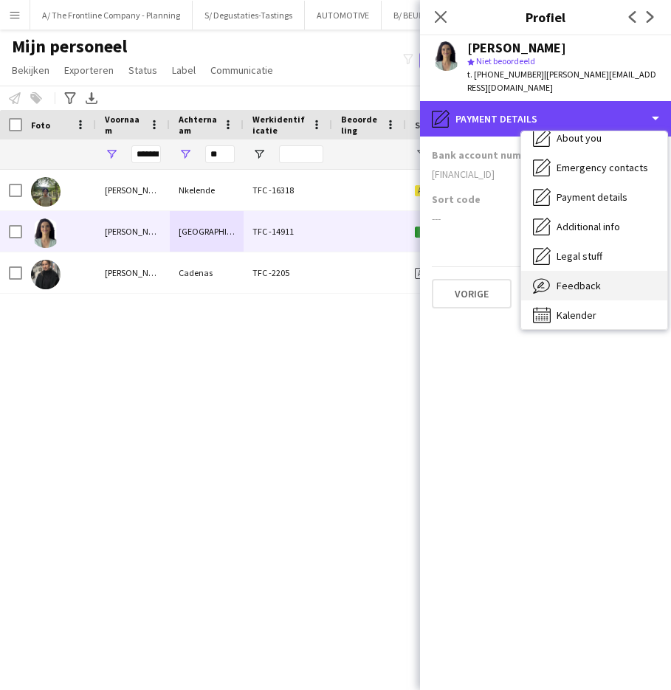
scroll to position [109, 0]
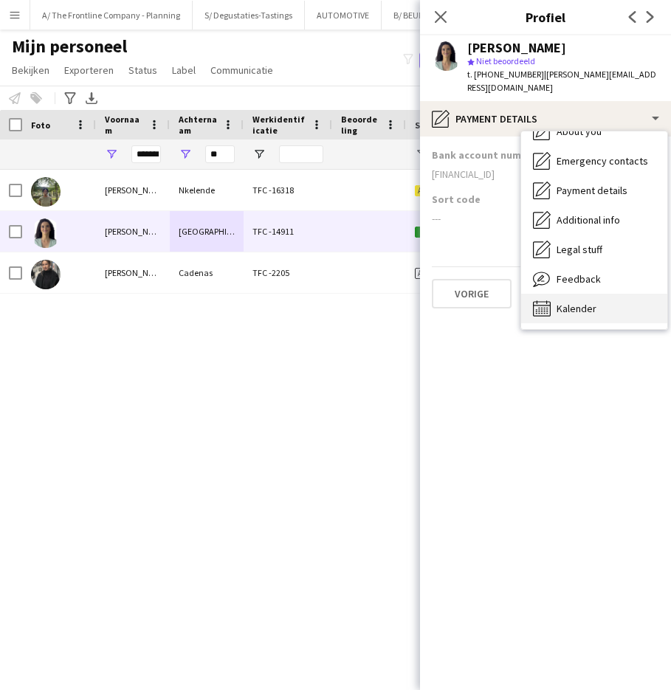
click at [588, 302] on span "Kalender" at bounding box center [577, 308] width 40 height 13
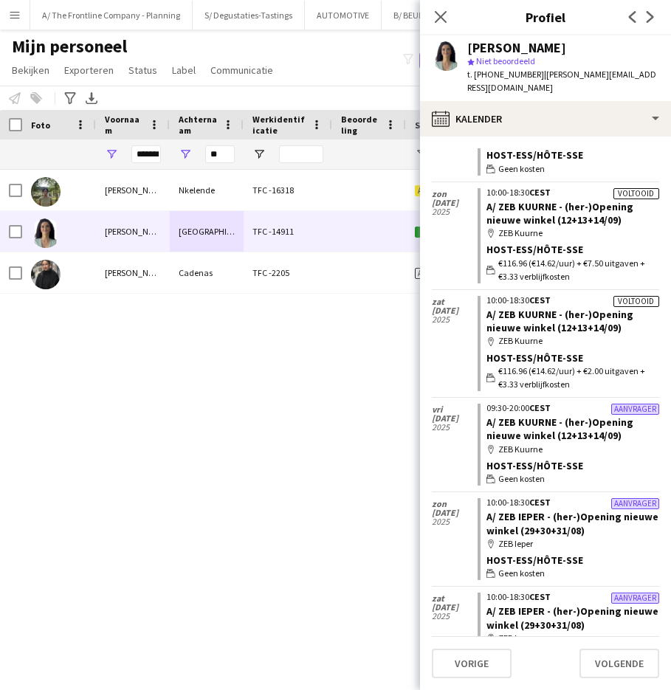
scroll to position [227, 0]
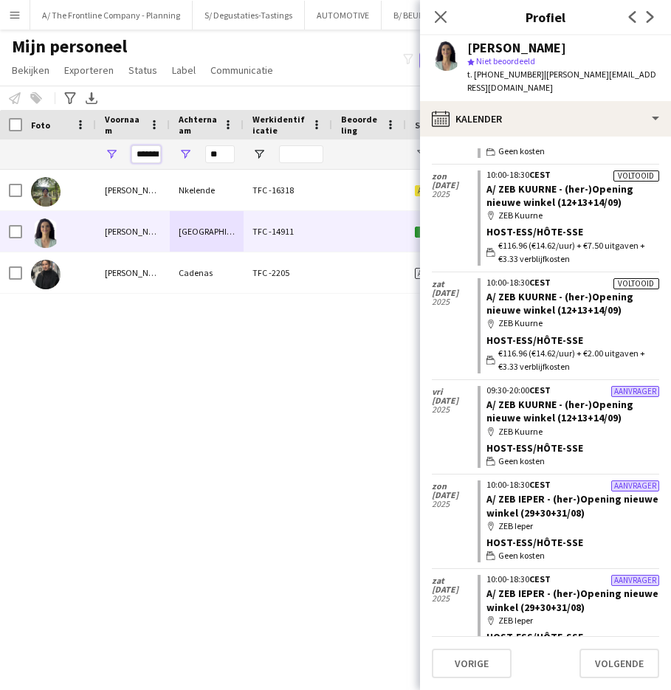
click at [151, 156] on input "*******" at bounding box center [146, 154] width 30 height 18
type input "********"
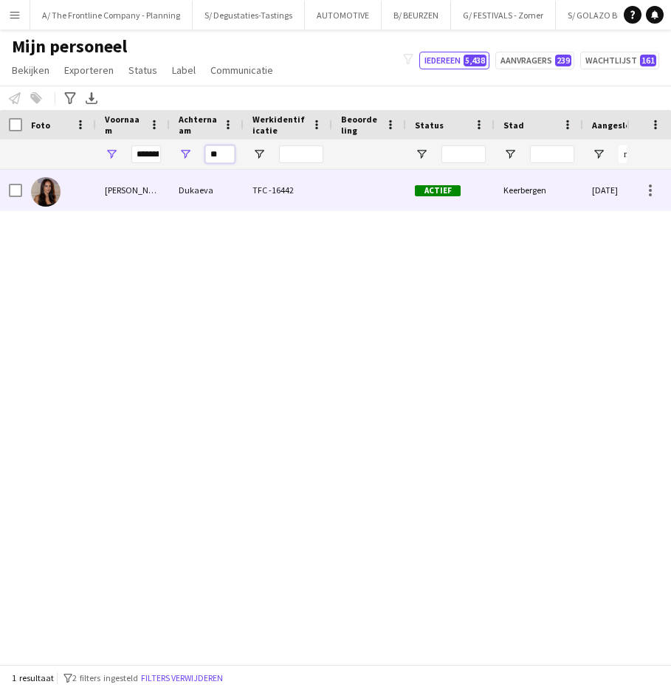
type input "**"
click at [153, 191] on div "Mathilde" at bounding box center [133, 190] width 74 height 41
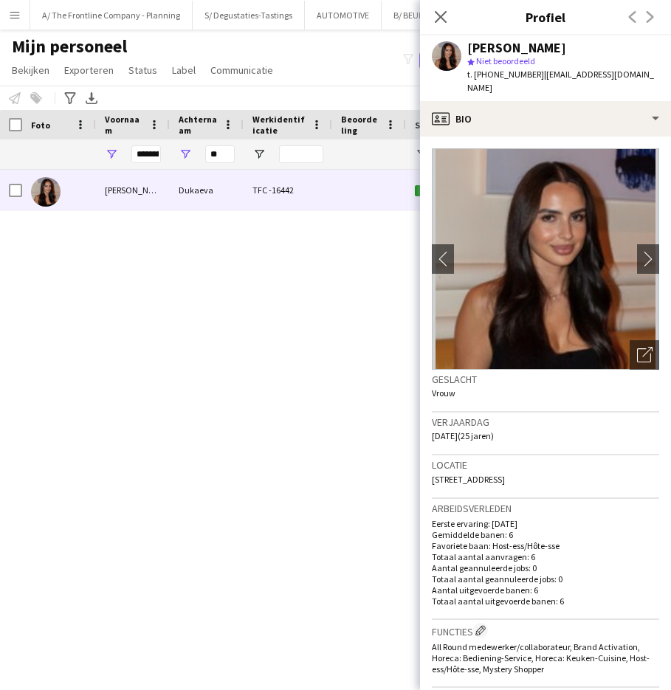
click at [543, 37] on div "Mathilde Dukaeva star Niet beoordeeld t. +32486205661 | mathildedukaeva@icloud.…" at bounding box center [545, 68] width 251 height 66
click at [546, 47] on div "Mathilde Dukaeva" at bounding box center [516, 47] width 99 height 13
click at [504, 42] on div "Mathilde Dukaeva" at bounding box center [516, 47] width 99 height 13
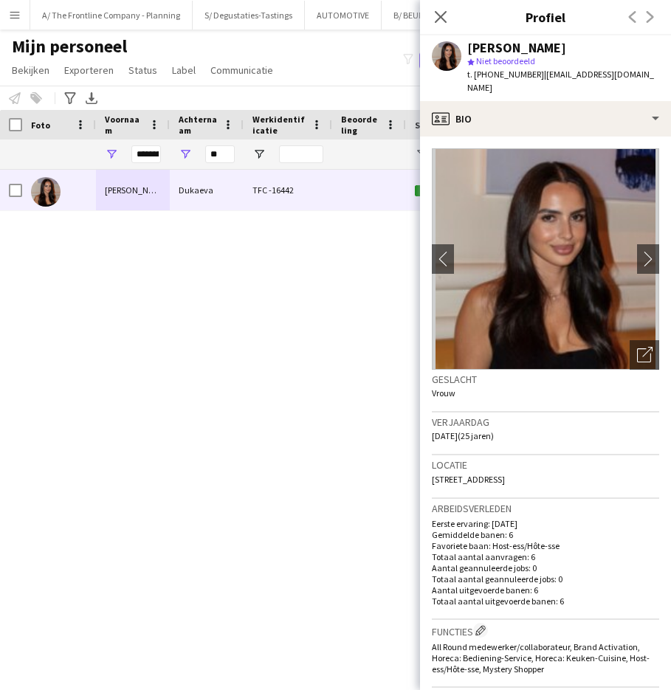
click at [478, 474] on span "6 Haachtsebaan, Keerbergen, 3140" at bounding box center [468, 479] width 73 height 11
drag, startPoint x: 478, startPoint y: 463, endPoint x: 650, endPoint y: 413, distance: 179.0
click at [478, 474] on span "6 Haachtsebaan, Keerbergen, 3140" at bounding box center [468, 479] width 73 height 11
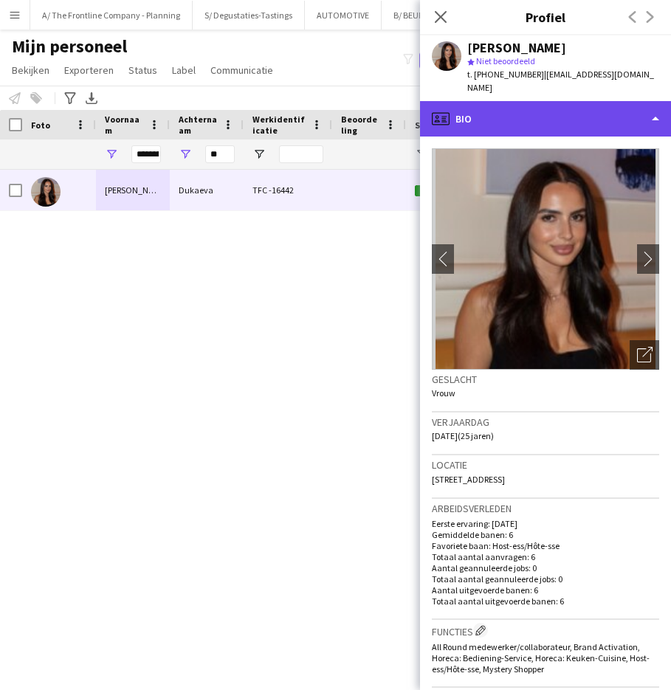
click at [532, 104] on div "profile Bio" at bounding box center [545, 118] width 251 height 35
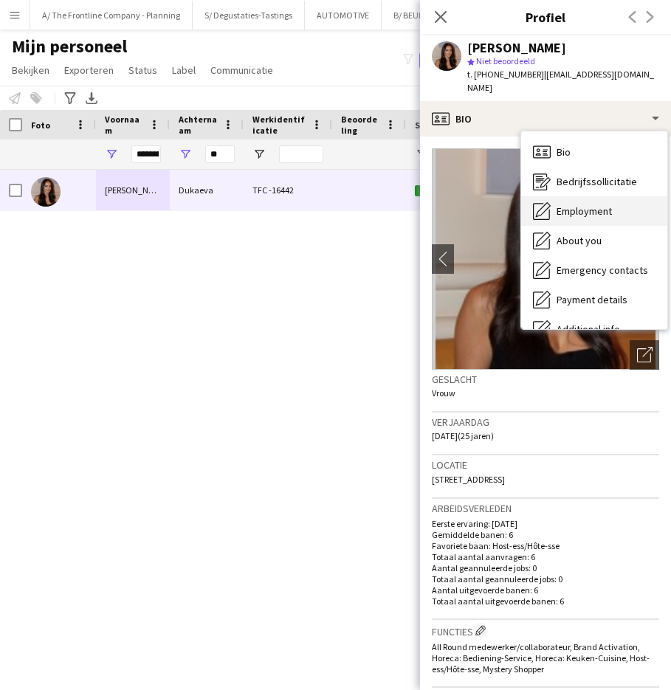
click at [575, 204] on span "Employment" at bounding box center [584, 210] width 55 height 13
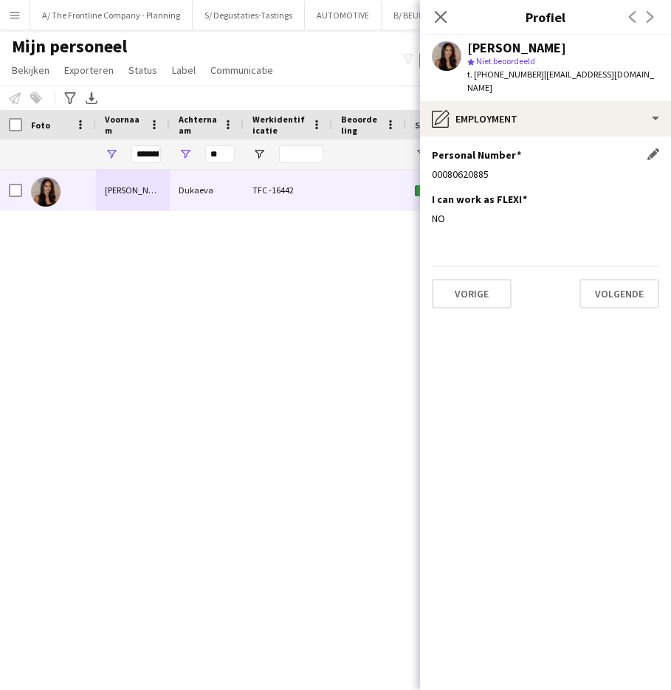
click at [465, 168] on div "00080620885" at bounding box center [545, 174] width 227 height 13
drag, startPoint x: 534, startPoint y: 72, endPoint x: 647, endPoint y: 83, distance: 112.7
click at [647, 83] on div "Mathilde Dukaeva star Niet beoordeeld t. +32486205661 | mathildedukaeva@icloud.…" at bounding box center [545, 68] width 251 height 66
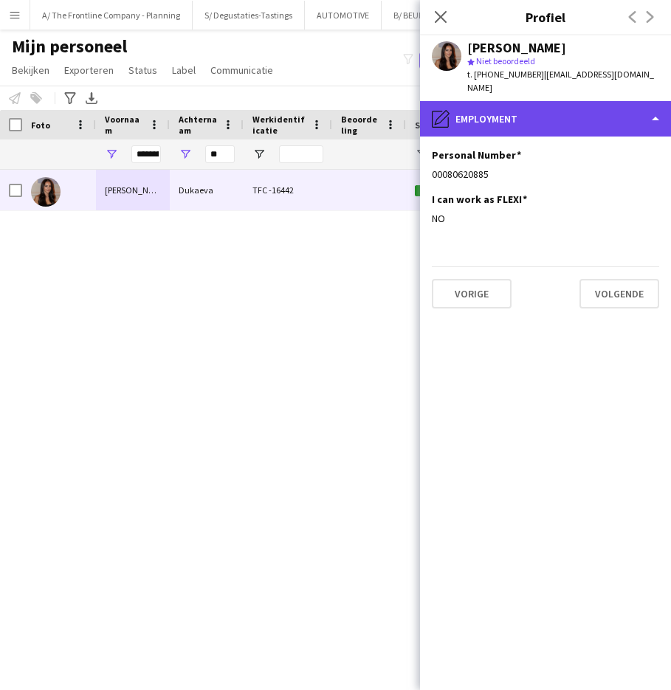
click at [525, 104] on div "pencil4 Employment" at bounding box center [545, 118] width 251 height 35
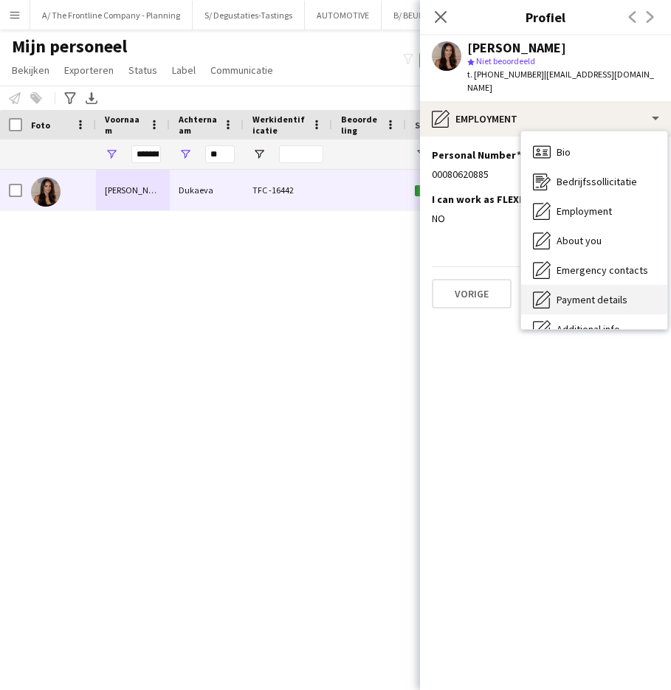
click at [596, 293] on span "Payment details" at bounding box center [592, 299] width 71 height 13
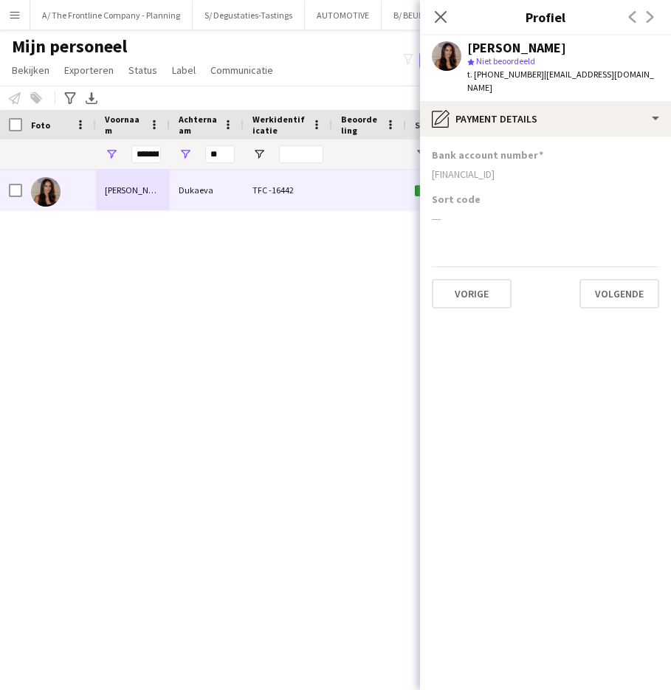
click at [496, 168] on div "BE38 1431 0952 9572" at bounding box center [545, 174] width 227 height 13
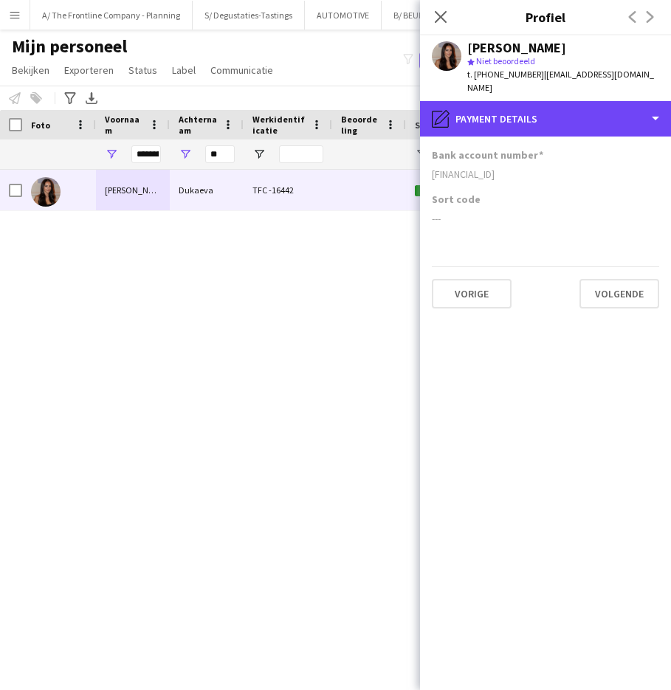
drag, startPoint x: 543, startPoint y: 106, endPoint x: 648, endPoint y: 275, distance: 199.9
click at [543, 106] on div "pencil4 Payment details" at bounding box center [545, 118] width 251 height 35
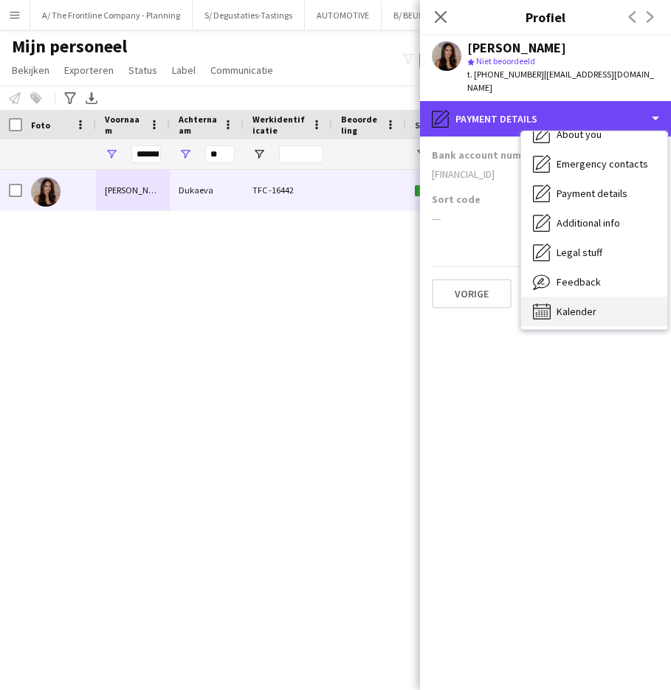
scroll to position [109, 0]
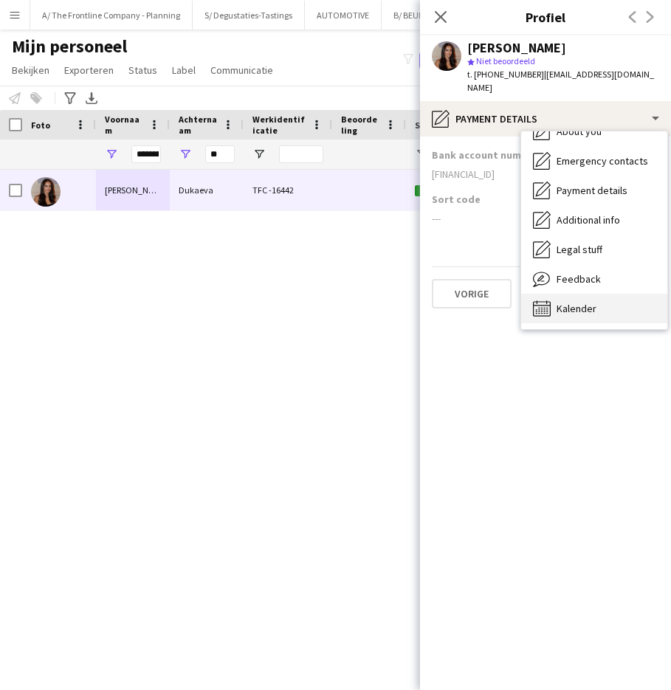
click at [622, 297] on div "Kalender Kalender" at bounding box center [594, 309] width 146 height 30
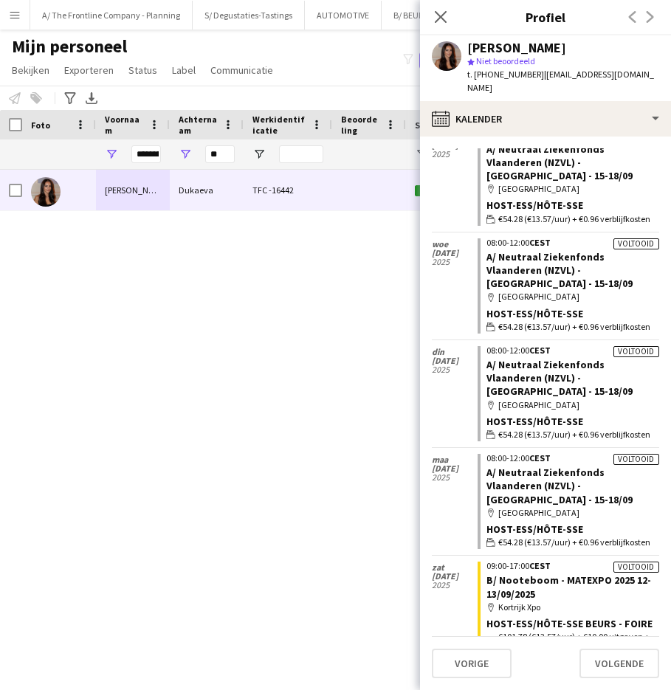
scroll to position [132, 0]
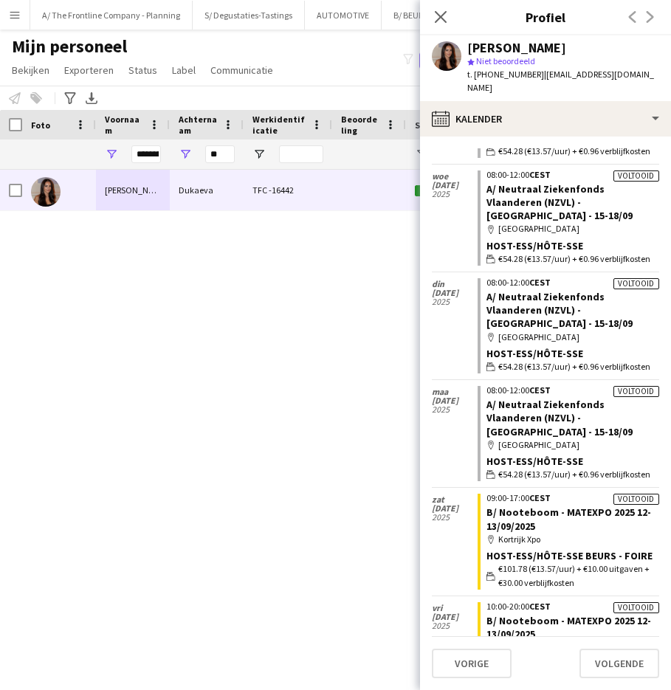
click at [142, 145] on div "********" at bounding box center [146, 155] width 30 height 30
click at [142, 153] on input "********" at bounding box center [146, 154] width 30 height 18
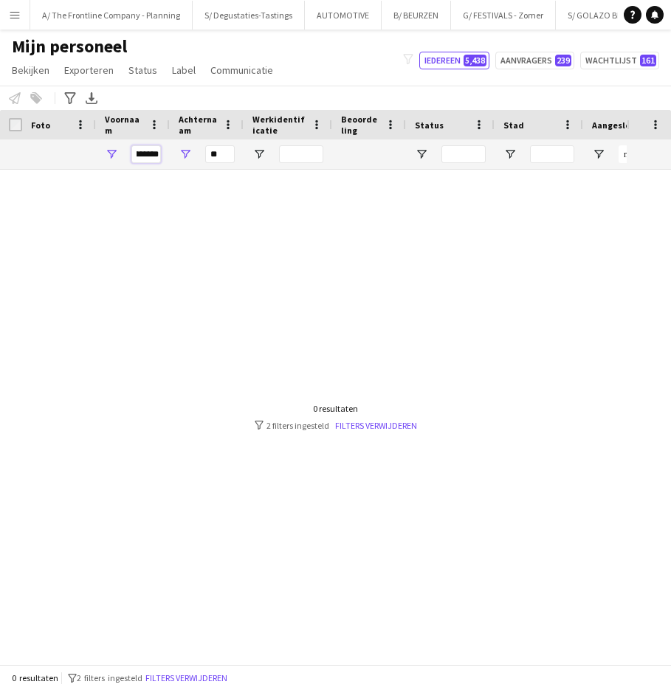
scroll to position [0, 14]
type input "*********"
type input "*"
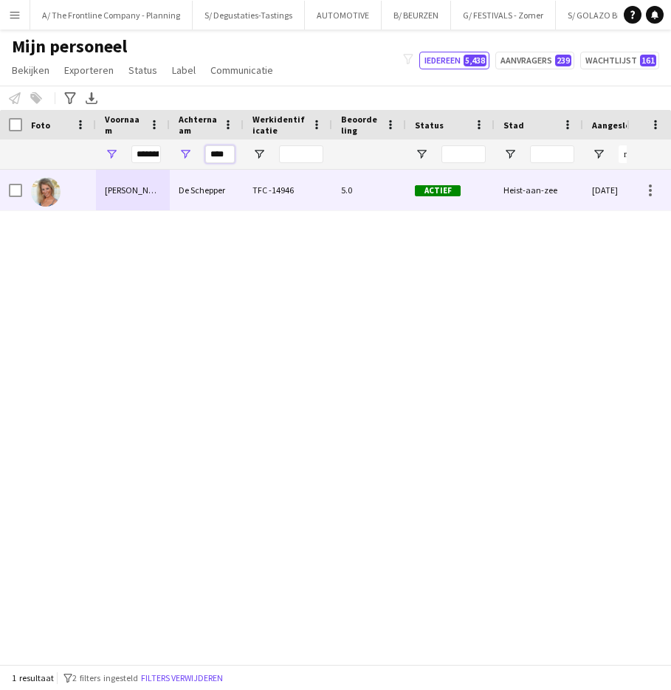
type input "****"
click at [104, 195] on div "Stéphanie" at bounding box center [133, 190] width 74 height 41
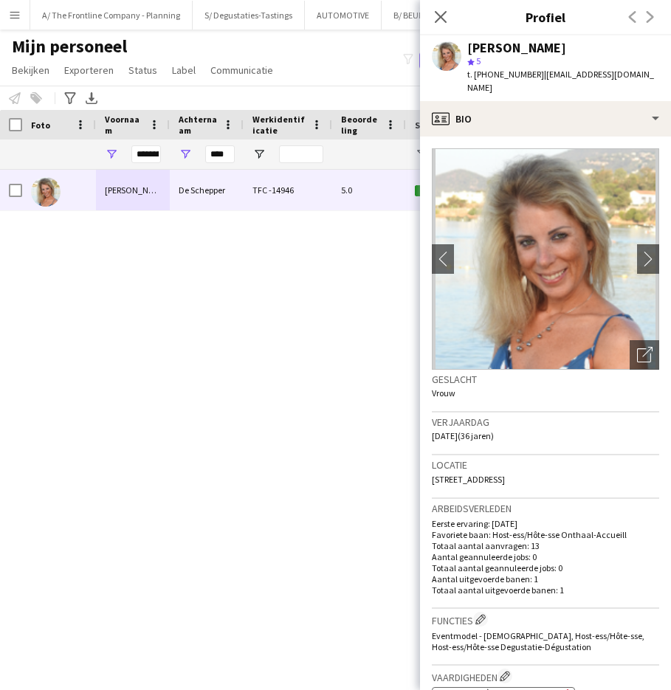
drag, startPoint x: 531, startPoint y: 43, endPoint x: 608, endPoint y: 49, distance: 77.0
click at [608, 49] on div "Stéphanie De Schepper" at bounding box center [563, 47] width 192 height 13
click at [509, 55] on div "star 5" at bounding box center [563, 61] width 192 height 13
click at [510, 51] on div "Stéphanie De Schepper" at bounding box center [516, 47] width 99 height 13
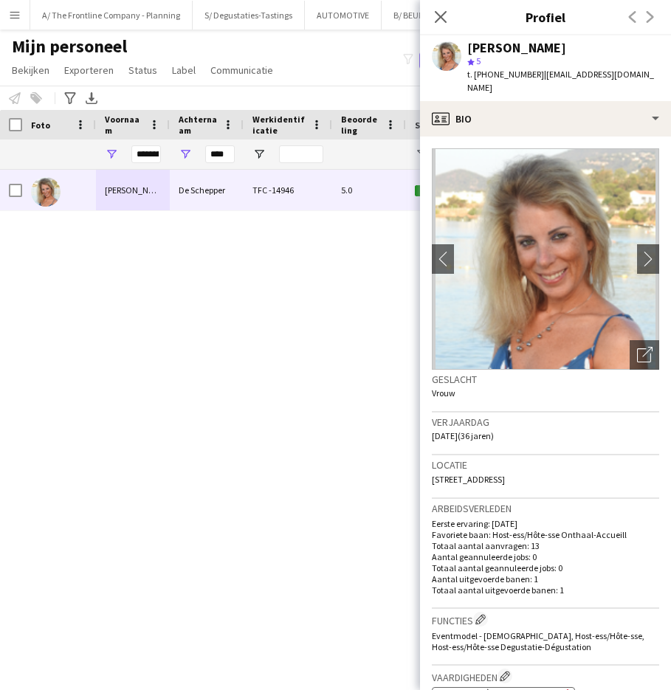
click at [454, 474] on span "Pannenstraat 298 bus 31, Heist-aan-zee, 8301" at bounding box center [468, 479] width 73 height 11
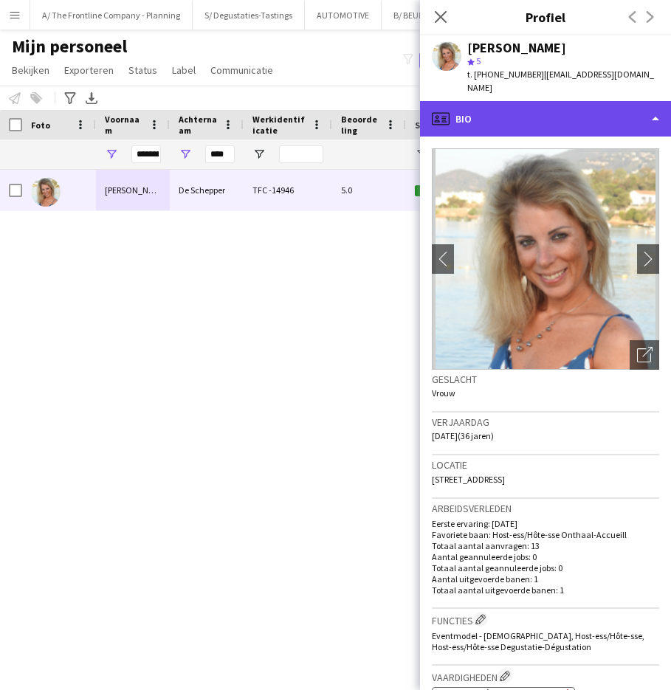
click at [540, 101] on div "profile Bio" at bounding box center [545, 118] width 251 height 35
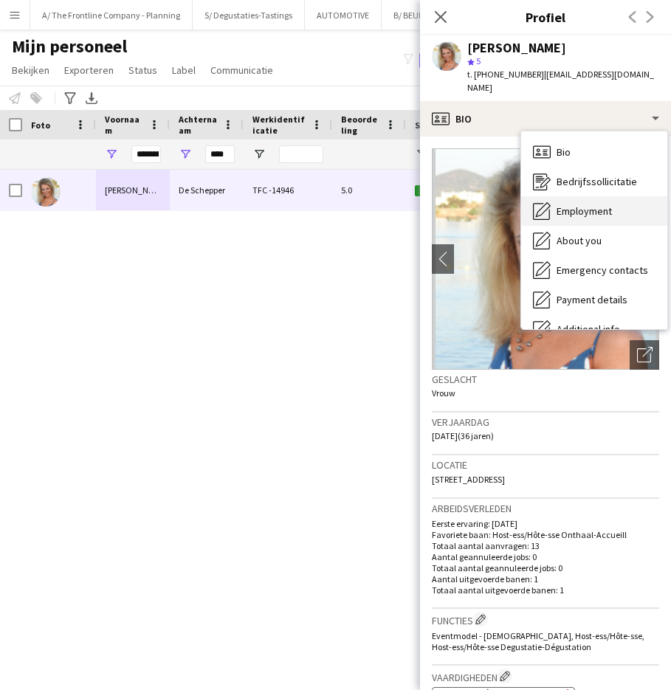
click at [574, 204] on span "Employment" at bounding box center [584, 210] width 55 height 13
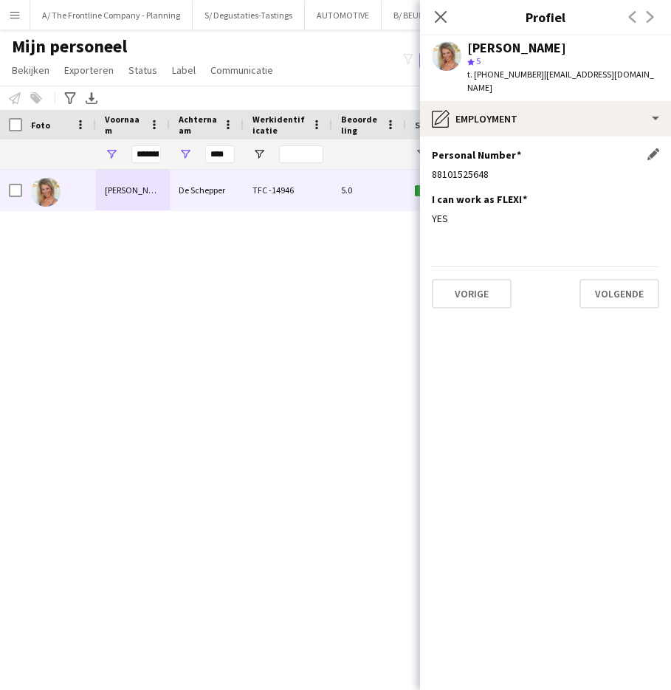
click at [454, 153] on div "Personal Number Dit veld bewerken 88101525648" at bounding box center [545, 170] width 227 height 44
drag, startPoint x: 531, startPoint y: 74, endPoint x: 639, endPoint y: 74, distance: 107.8
click at [639, 74] on span "| stef_deschepper@hotmail.com" at bounding box center [560, 81] width 187 height 24
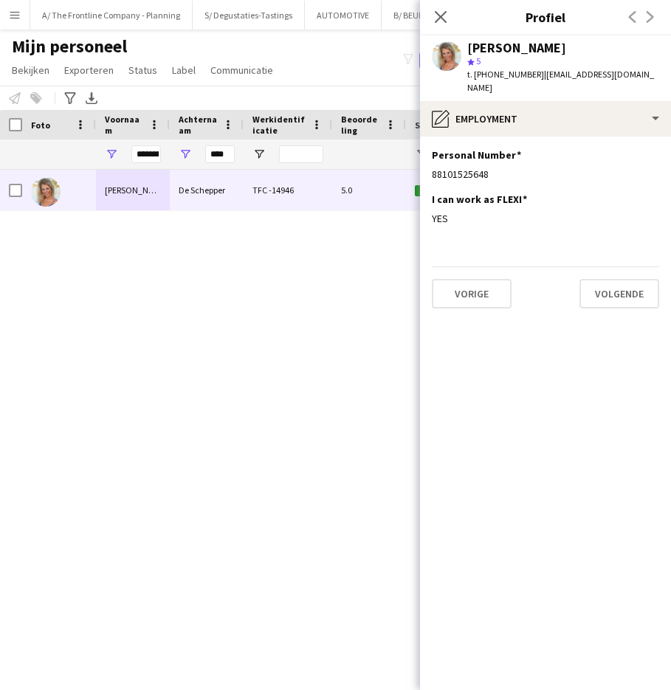
drag, startPoint x: 658, startPoint y: 74, endPoint x: 534, endPoint y: 79, distance: 123.4
click at [534, 79] on div "Stéphanie De Schepper star 5 t. +32487138796 | stef_deschepper@hotmail.com" at bounding box center [545, 68] width 251 height 66
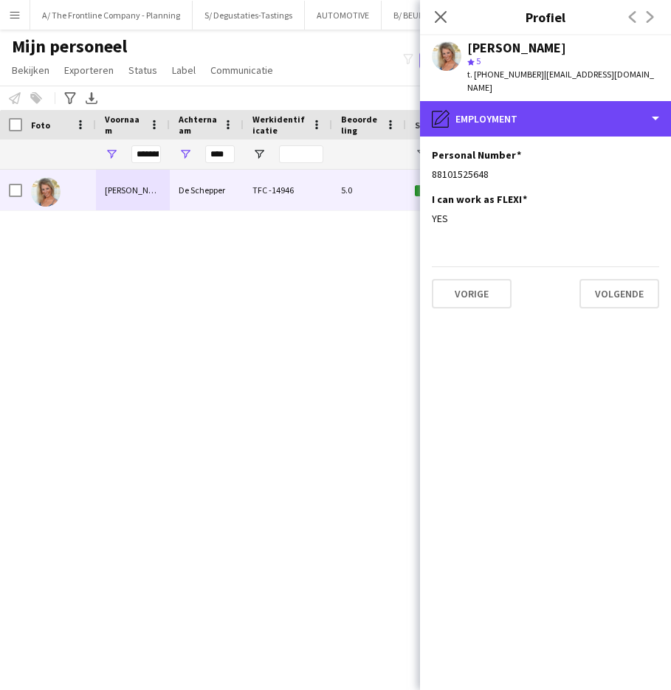
drag, startPoint x: 452, startPoint y: 106, endPoint x: 533, endPoint y: 152, distance: 92.6
click at [452, 106] on div "pencil4 Employment" at bounding box center [545, 118] width 251 height 35
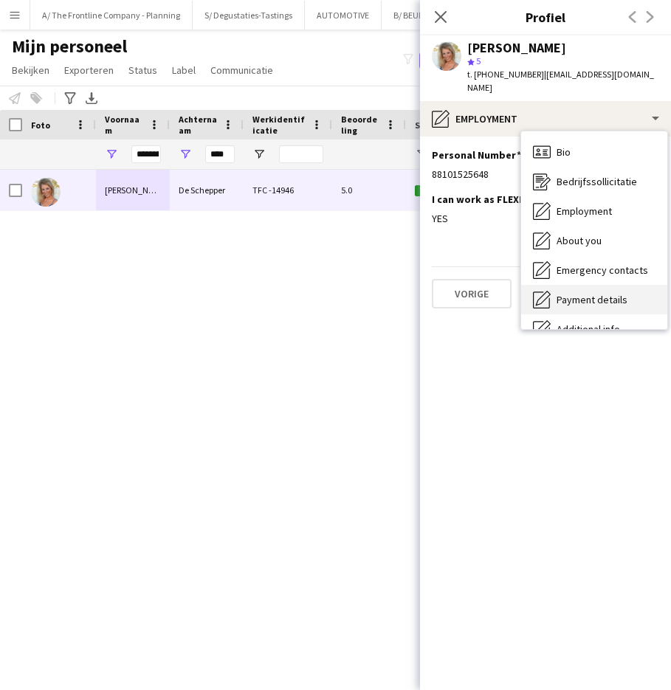
click at [577, 293] on span "Payment details" at bounding box center [592, 299] width 71 height 13
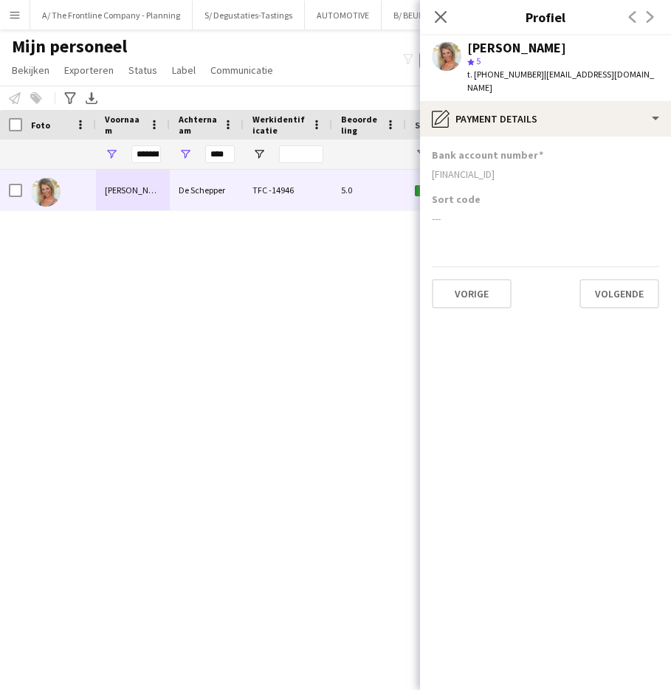
click at [472, 168] on div "BE87 0016 1746 5094" at bounding box center [545, 174] width 227 height 13
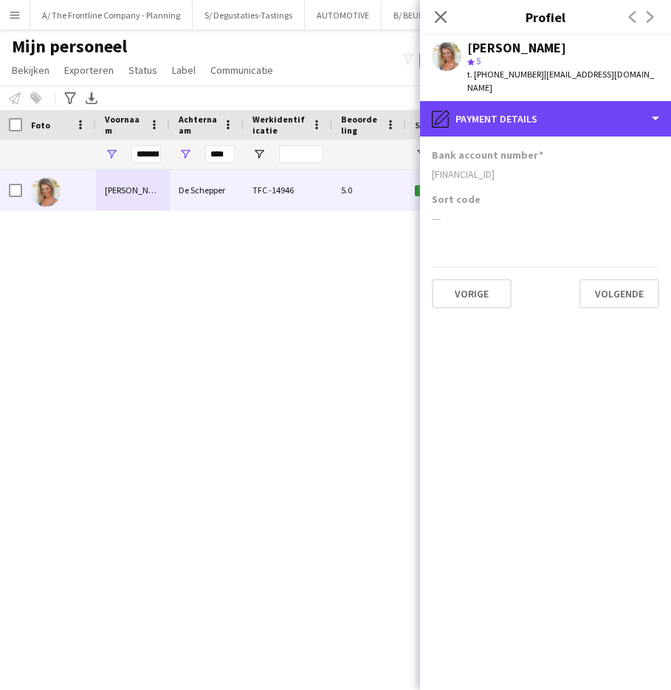
drag, startPoint x: 580, startPoint y: 87, endPoint x: 580, endPoint y: 138, distance: 50.9
click at [580, 101] on div "pencil4 Payment details" at bounding box center [545, 118] width 251 height 35
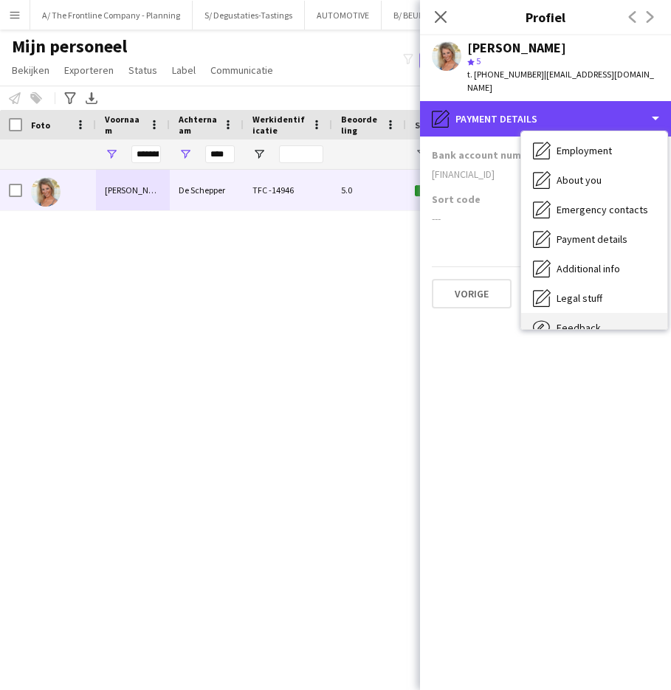
scroll to position [109, 0]
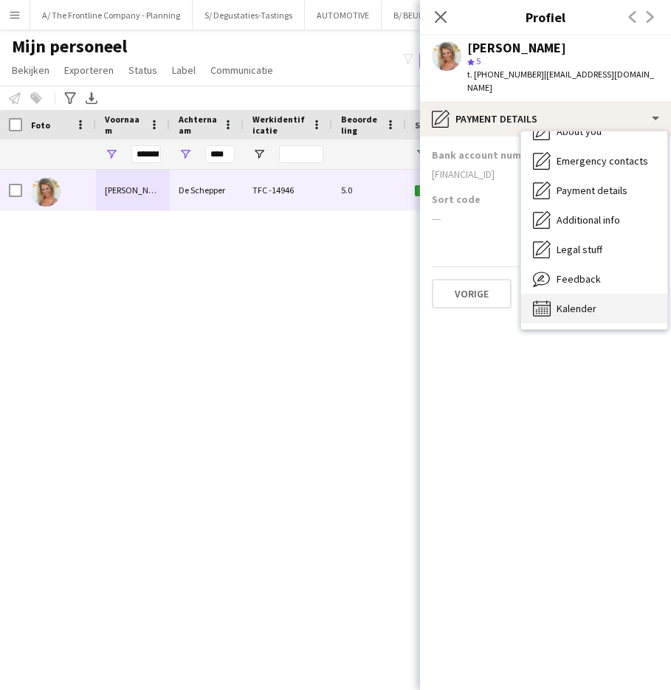
click at [590, 294] on div "Kalender Kalender" at bounding box center [594, 309] width 146 height 30
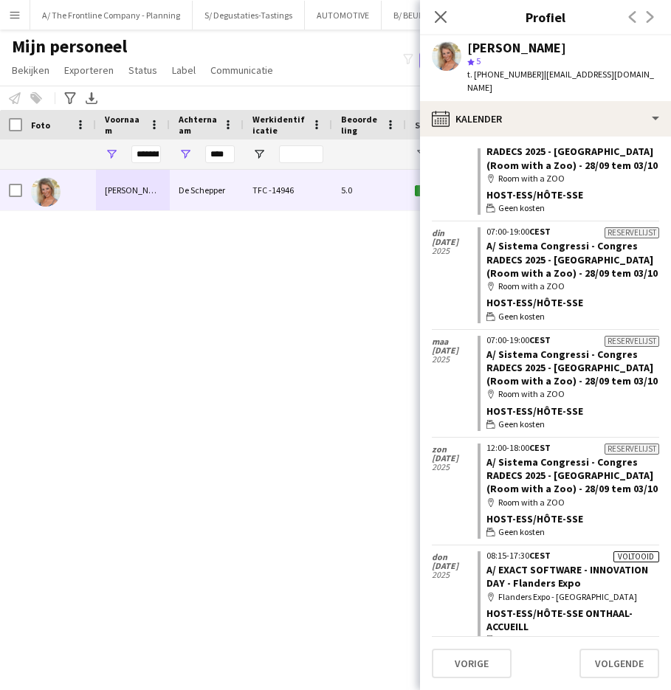
scroll to position [402, 0]
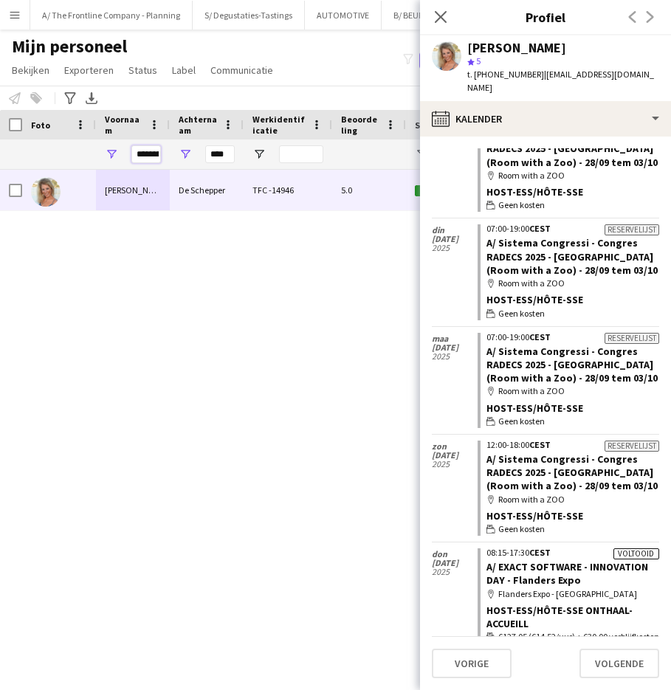
click at [155, 155] on input "*********" at bounding box center [146, 154] width 30 height 18
type input "*******"
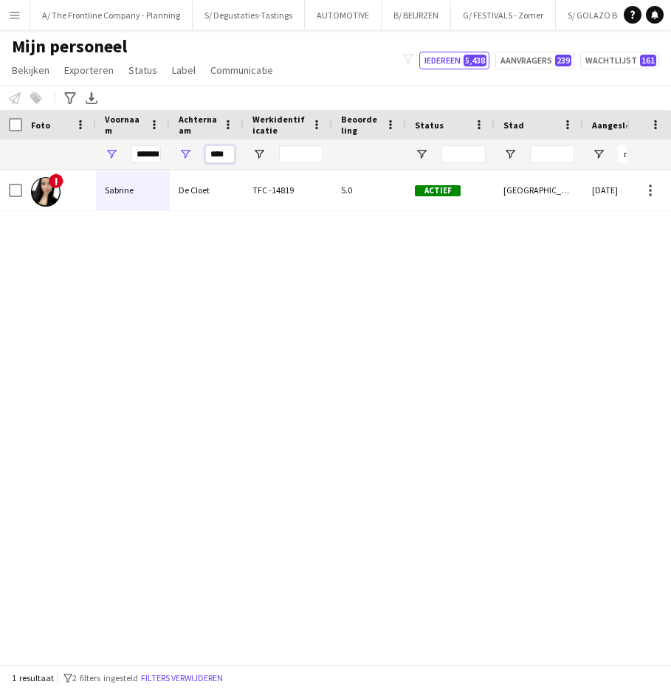
type input "****"
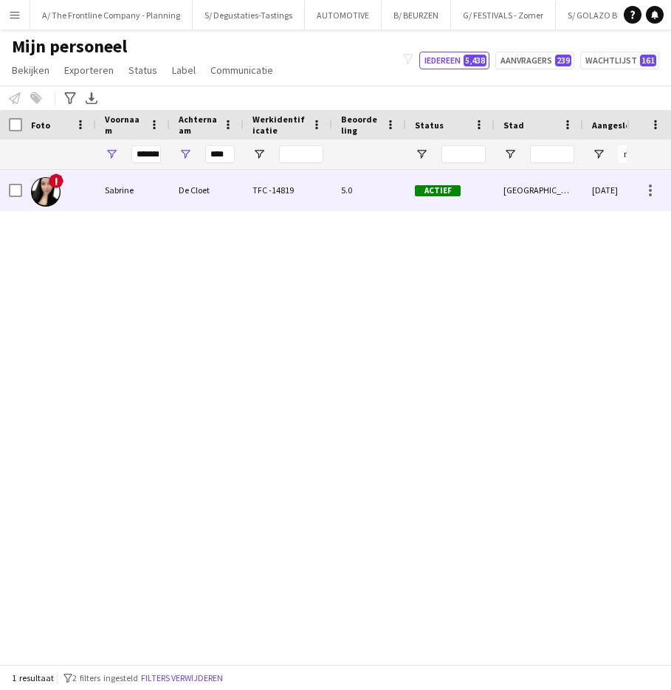
click at [196, 209] on div "De Cloet" at bounding box center [207, 190] width 74 height 41
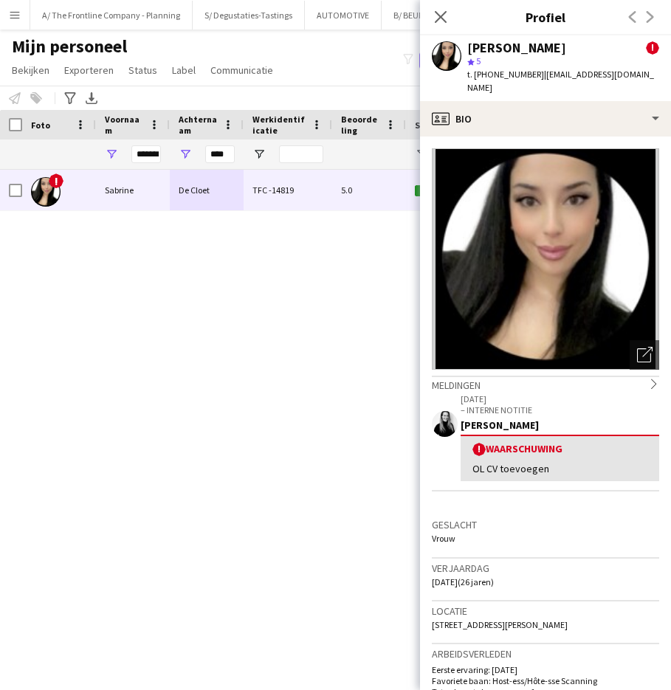
drag, startPoint x: 520, startPoint y: 48, endPoint x: 560, endPoint y: 45, distance: 39.2
click at [560, 45] on div "Sabrine De Cloet" at bounding box center [516, 47] width 99 height 13
drag, startPoint x: 568, startPoint y: 47, endPoint x: 517, endPoint y: 54, distance: 51.4
click at [517, 54] on div "Sabrine De Cloet !" at bounding box center [563, 47] width 192 height 13
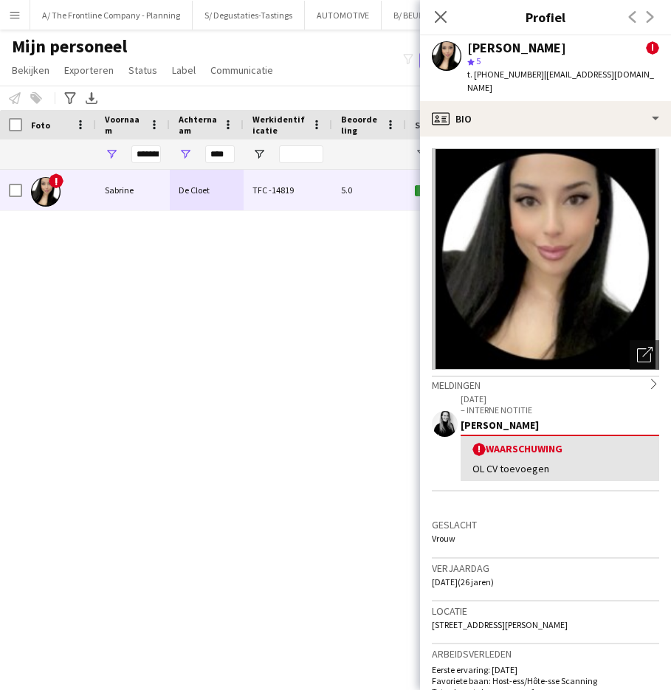
click at [488, 44] on div "Sabrine De Cloet" at bounding box center [516, 47] width 99 height 13
drag, startPoint x: 444, startPoint y: 613, endPoint x: 523, endPoint y: 615, distance: 79.7
click at [523, 619] on span "19 Richard Neyberghlaan, Brussel, 1020" at bounding box center [500, 624] width 136 height 11
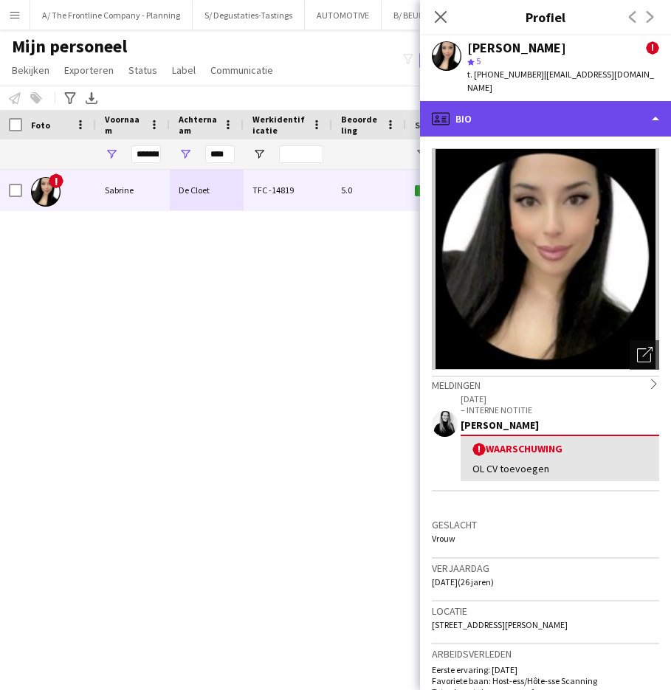
click at [498, 104] on div "profile Bio" at bounding box center [545, 118] width 251 height 35
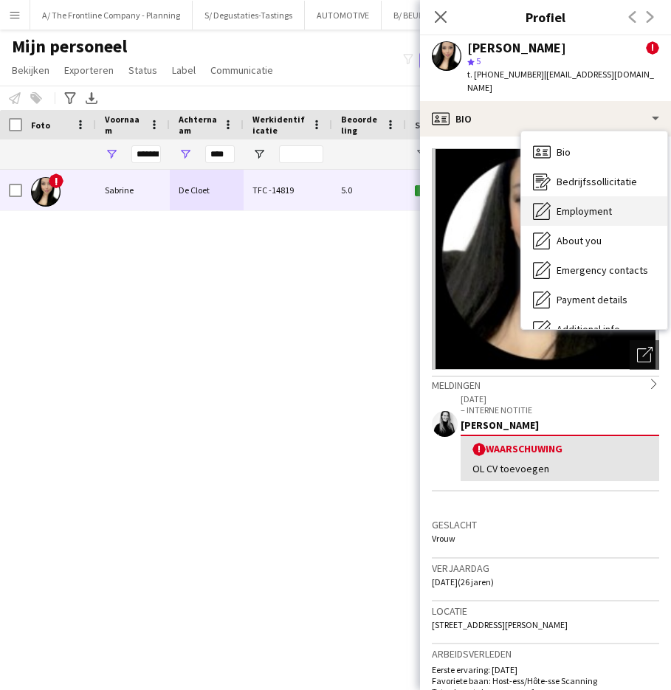
click at [573, 204] on span "Employment" at bounding box center [584, 210] width 55 height 13
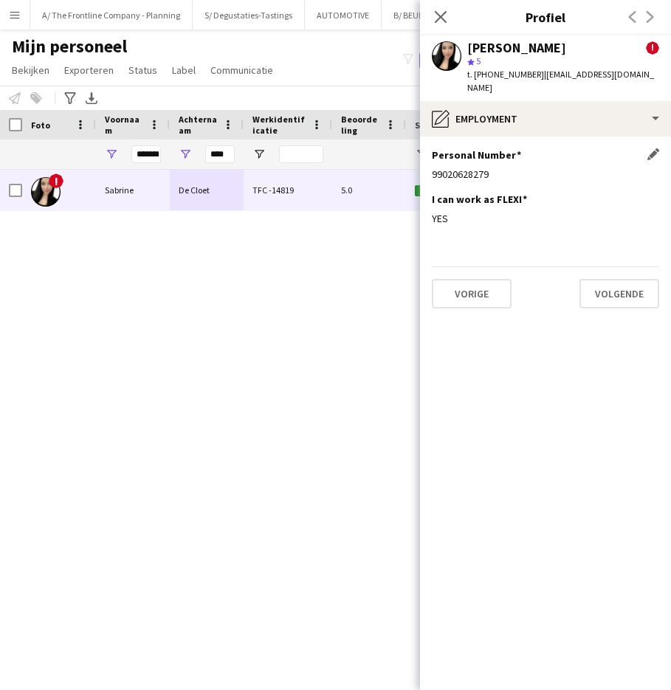
click at [459, 168] on div "99020628279" at bounding box center [545, 174] width 227 height 13
drag, startPoint x: 534, startPoint y: 75, endPoint x: 641, endPoint y: 75, distance: 107.8
click at [641, 75] on span "| sabrinedecloet@hotmail.com" at bounding box center [560, 81] width 187 height 24
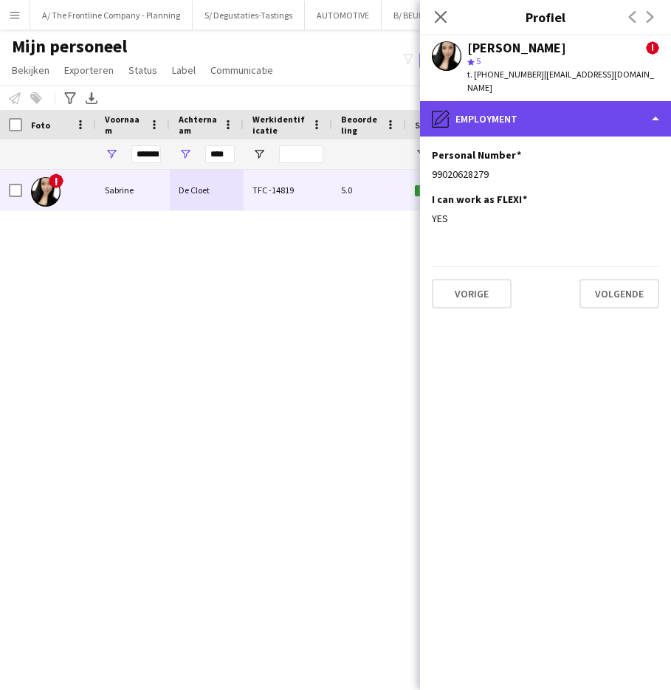
click at [536, 113] on div "pencil4 Employment" at bounding box center [545, 118] width 251 height 35
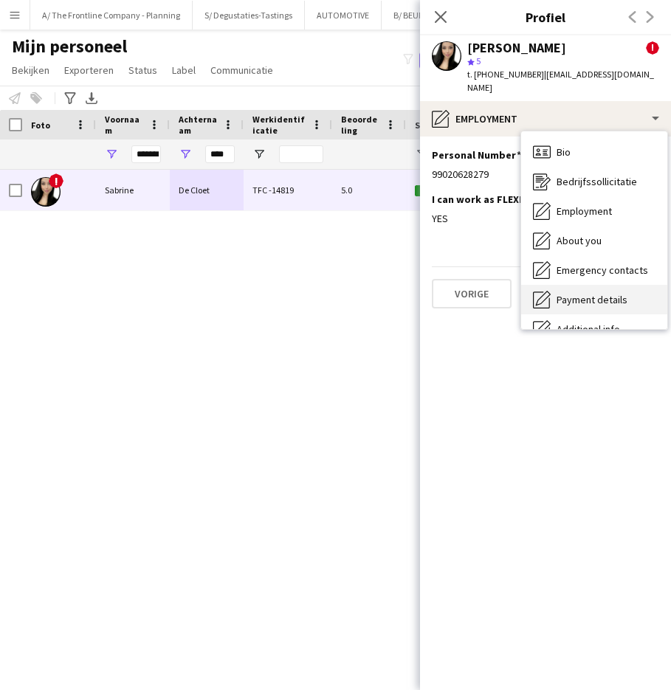
click at [582, 293] on span "Payment details" at bounding box center [592, 299] width 71 height 13
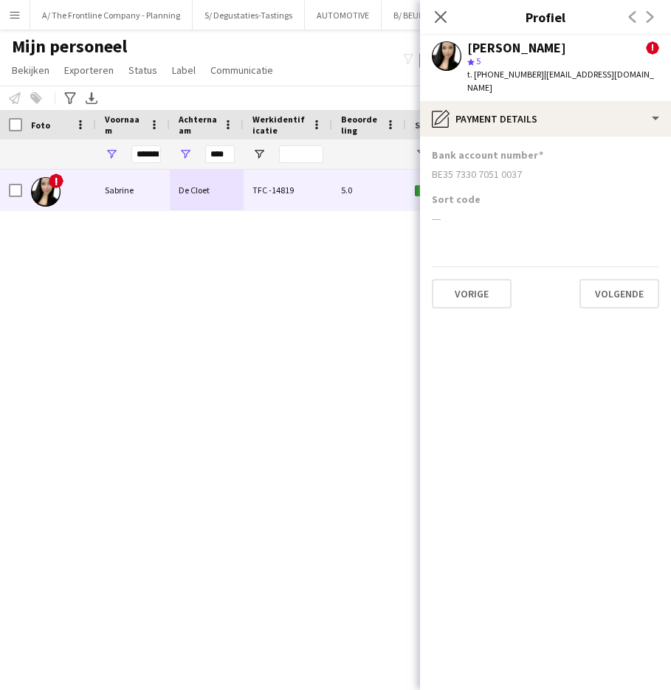
click at [475, 168] on div "BE35 7330 7051 0037" at bounding box center [545, 174] width 227 height 13
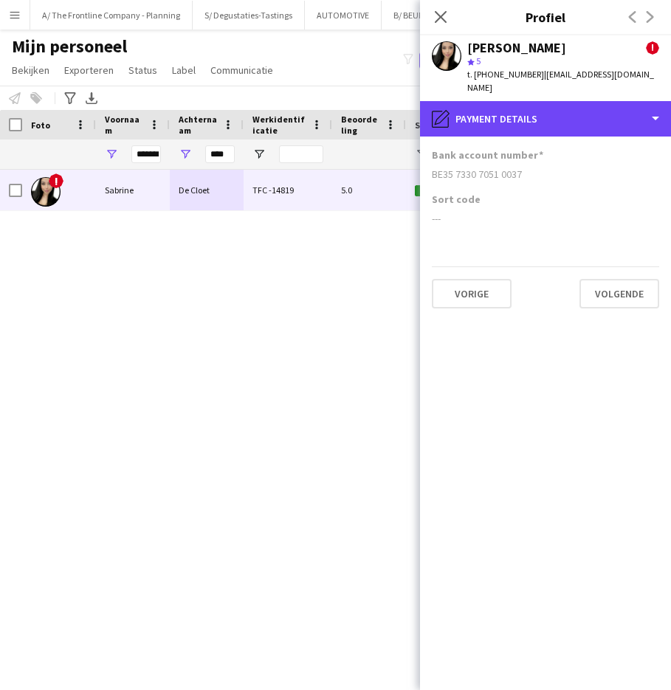
drag, startPoint x: 520, startPoint y: 87, endPoint x: 558, endPoint y: 155, distance: 77.6
click at [520, 101] on div "pencil4 Payment details" at bounding box center [545, 118] width 251 height 35
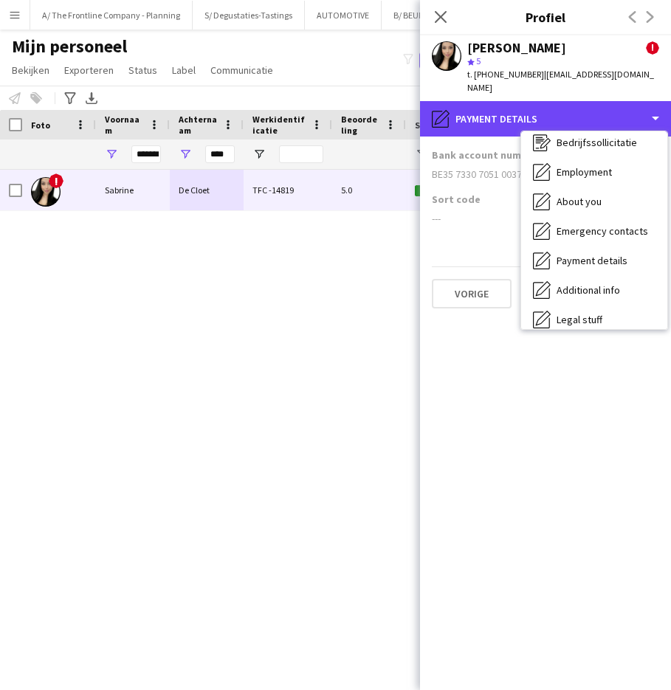
scroll to position [109, 0]
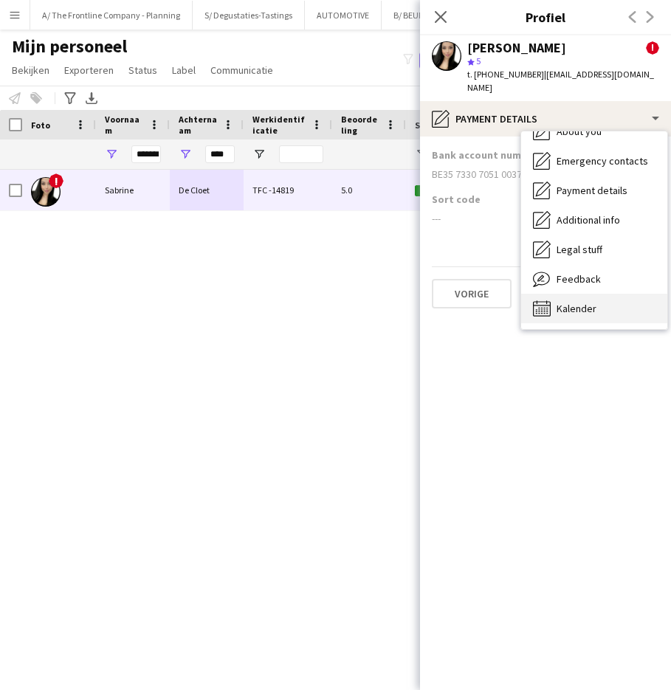
click at [575, 302] on span "Kalender" at bounding box center [577, 308] width 40 height 13
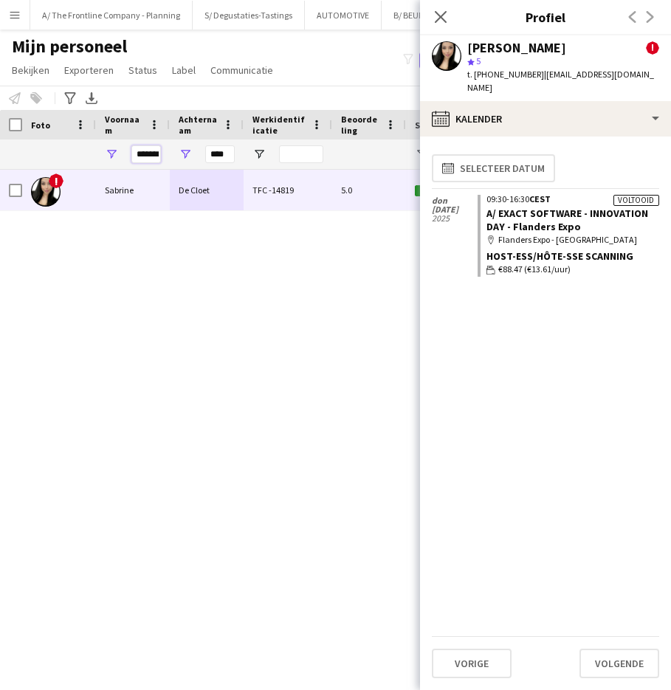
click at [140, 159] on input "*******" at bounding box center [146, 154] width 30 height 18
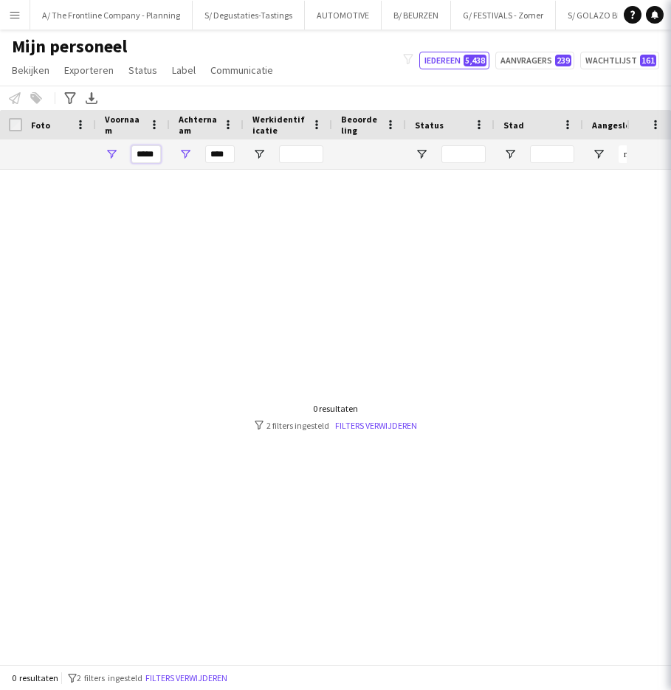
type input "*****"
type input "*"
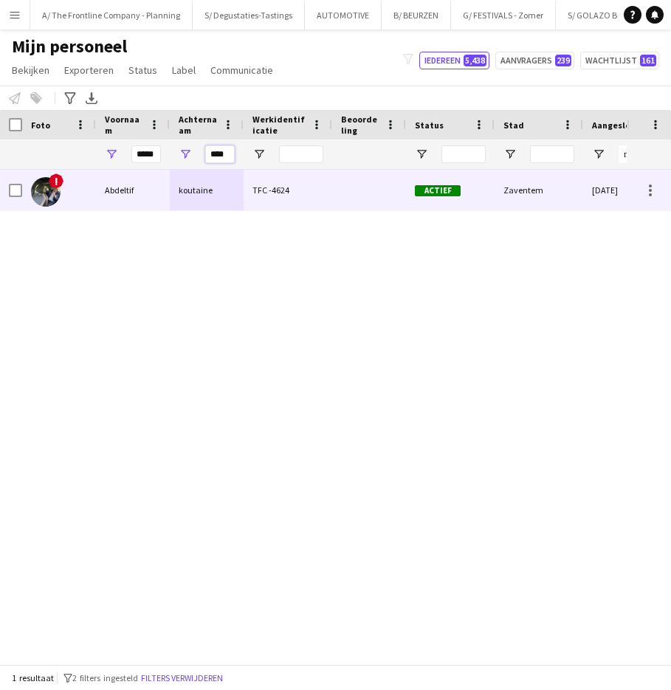
type input "****"
click at [161, 176] on div "Abdeltif" at bounding box center [133, 190] width 74 height 41
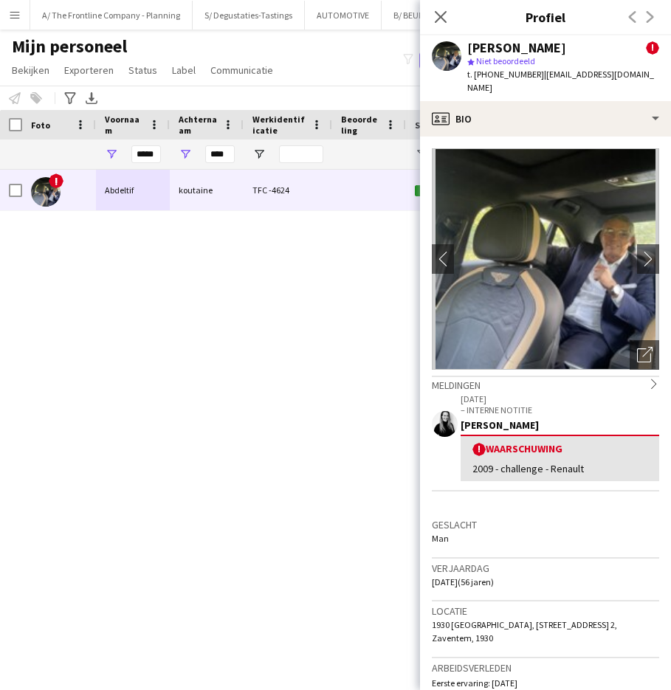
click at [520, 54] on div "[PERSON_NAME]" at bounding box center [516, 47] width 99 height 13
click at [493, 38] on div "Abdeltif koutaine ! star Niet beoordeeld t. +320470735454 | akoutaine@yahoo.fr" at bounding box center [545, 68] width 251 height 66
click at [553, 619] on span "1930 Zaventem, Belgium, Groenstraat 54 Bte. 2, Zaventem, 1930" at bounding box center [524, 631] width 185 height 24
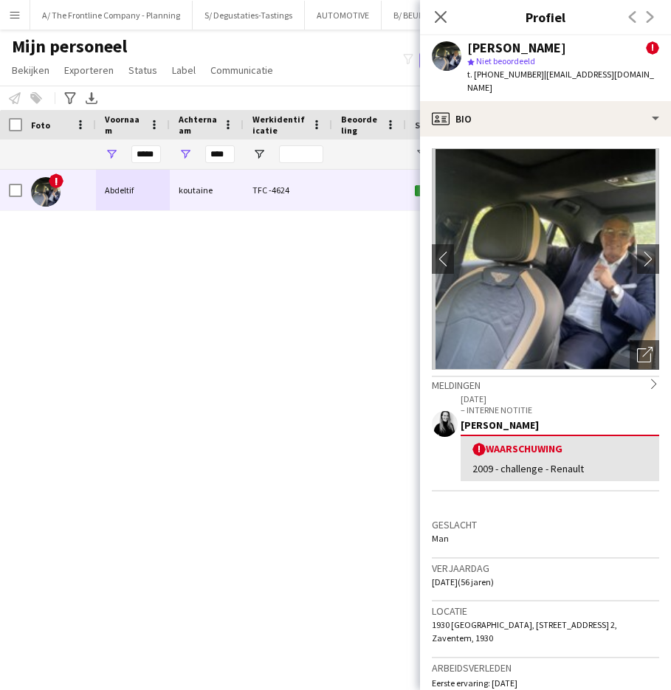
click at [553, 619] on span "1930 Zaventem, Belgium, Groenstraat 54 Bte. 2, Zaventem, 1930" at bounding box center [524, 631] width 185 height 24
click at [451, 86] on div "Abdeltif koutaine ! star Niet beoordeeld t. +320470735454 | akoutaine@yahoo.fr" at bounding box center [545, 68] width 251 height 66
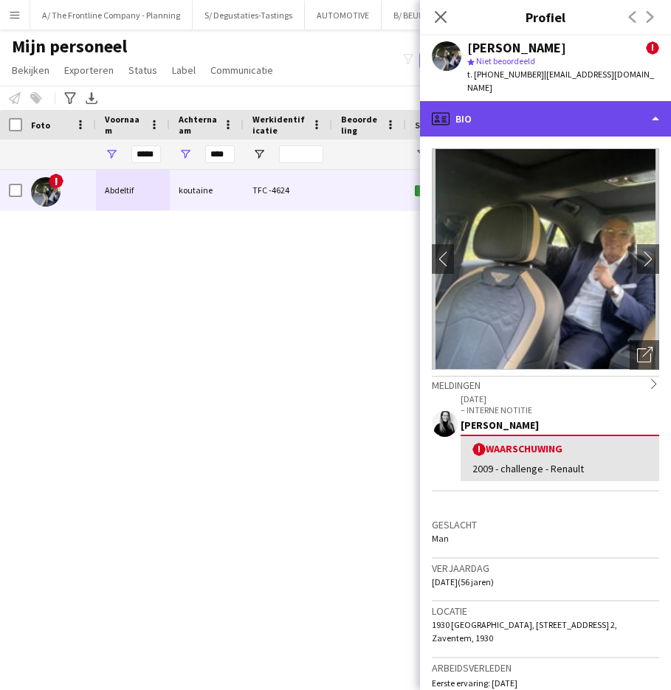
click at [461, 115] on div "profile Bio" at bounding box center [545, 118] width 251 height 35
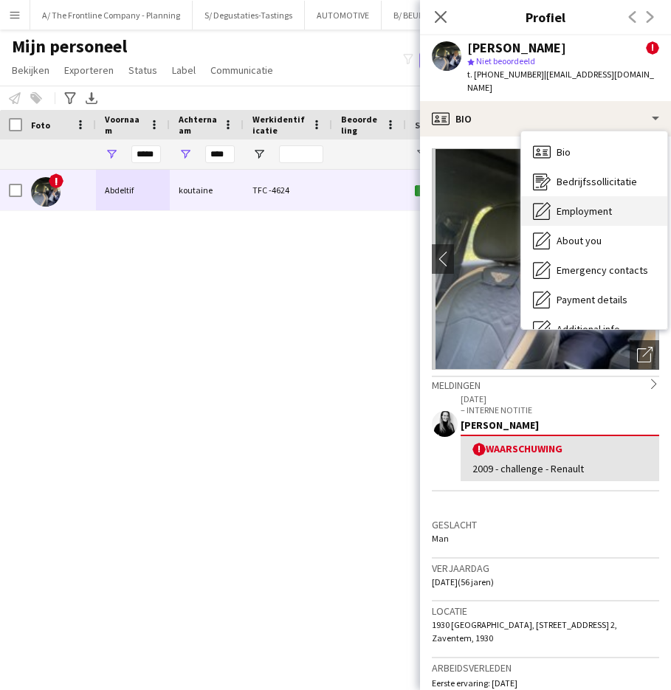
click at [558, 204] on span "Employment" at bounding box center [584, 210] width 55 height 13
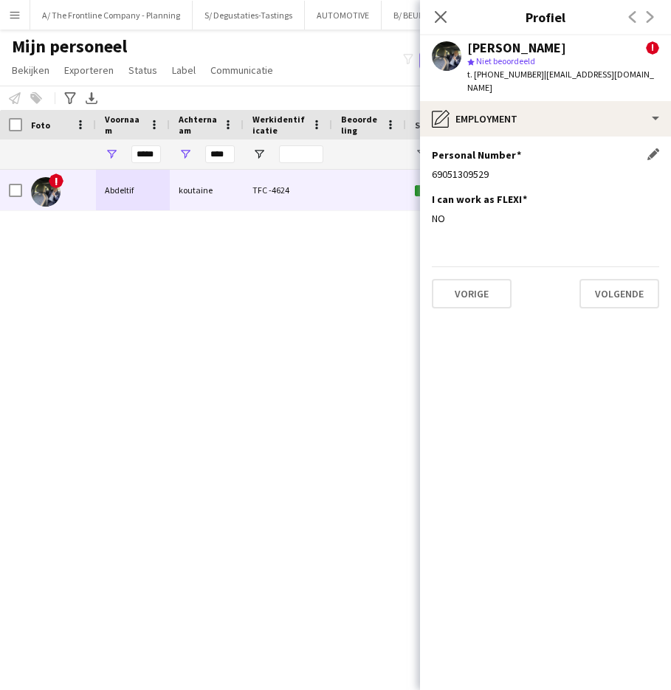
click at [475, 168] on div "69051309529" at bounding box center [545, 174] width 227 height 13
drag, startPoint x: 537, startPoint y: 74, endPoint x: 611, endPoint y: 80, distance: 74.1
click at [611, 80] on div "t. +320470735454 | akoutaine@yahoo.fr" at bounding box center [563, 81] width 192 height 27
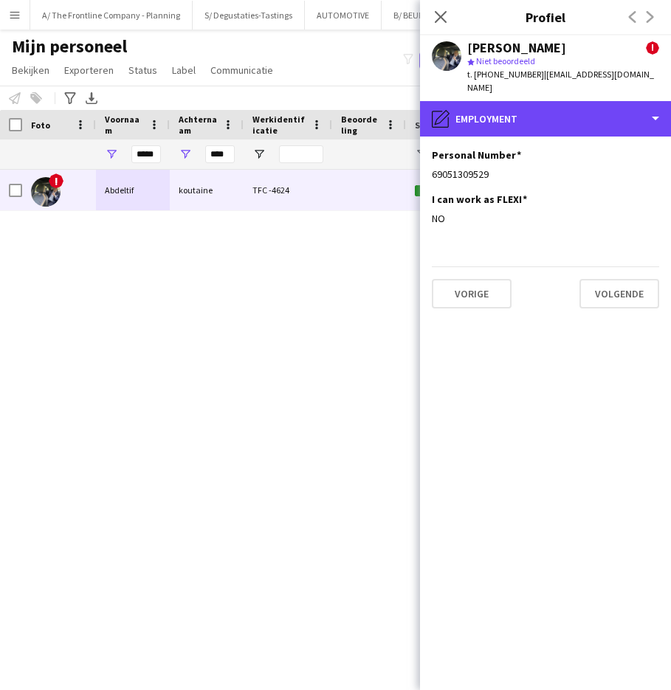
drag, startPoint x: 538, startPoint y: 98, endPoint x: 560, endPoint y: 148, distance: 54.6
click at [538, 101] on div "pencil4 Employment" at bounding box center [545, 118] width 251 height 35
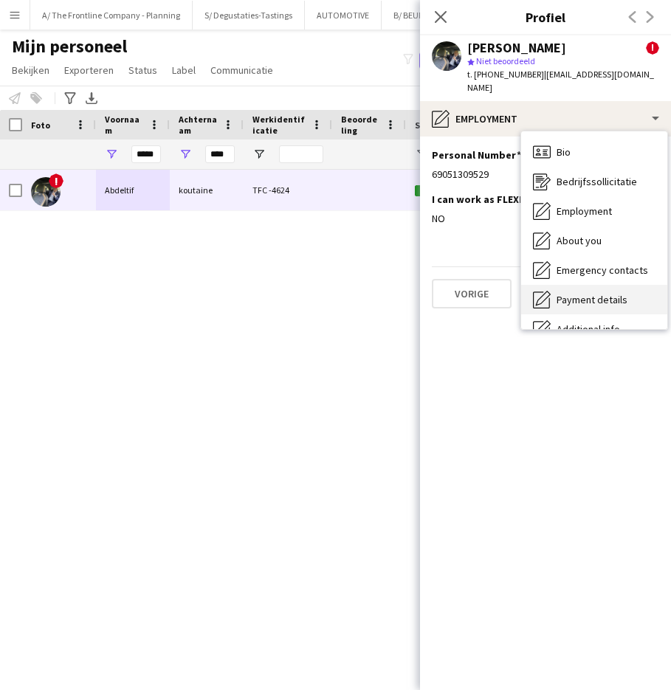
click at [585, 293] on span "Payment details" at bounding box center [592, 299] width 71 height 13
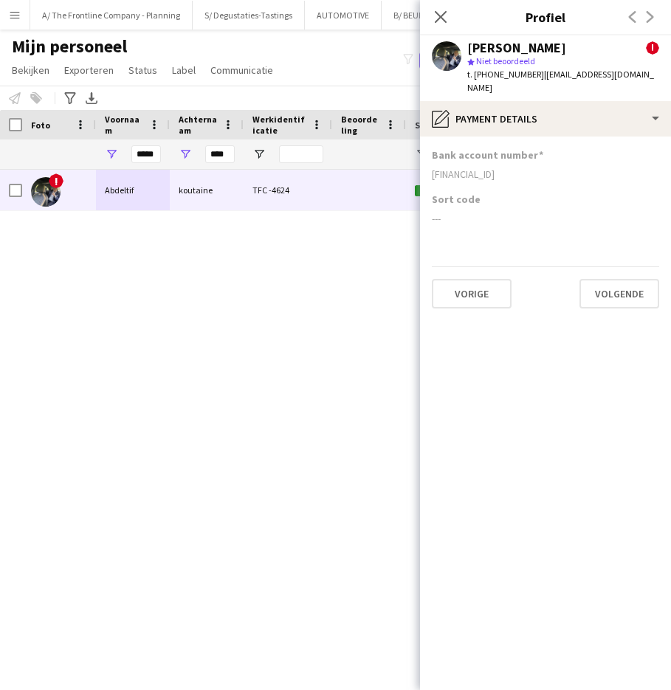
click at [499, 168] on div "Be12380008887392" at bounding box center [545, 174] width 227 height 13
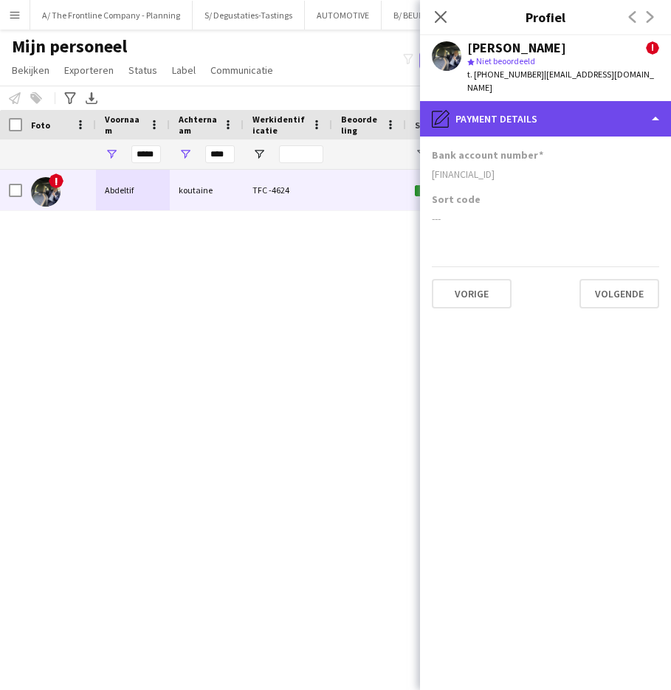
click at [449, 101] on div "pencil4 Payment details" at bounding box center [545, 118] width 251 height 35
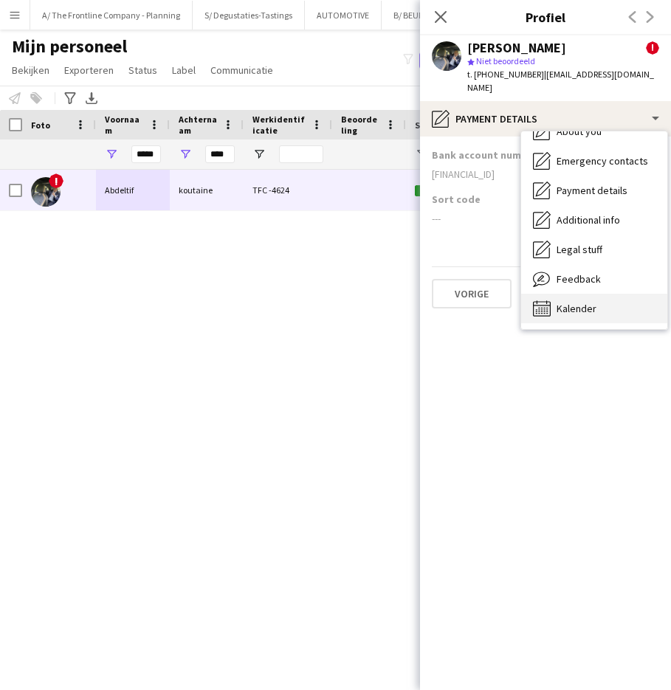
click at [577, 294] on div "Kalender Kalender" at bounding box center [594, 309] width 146 height 30
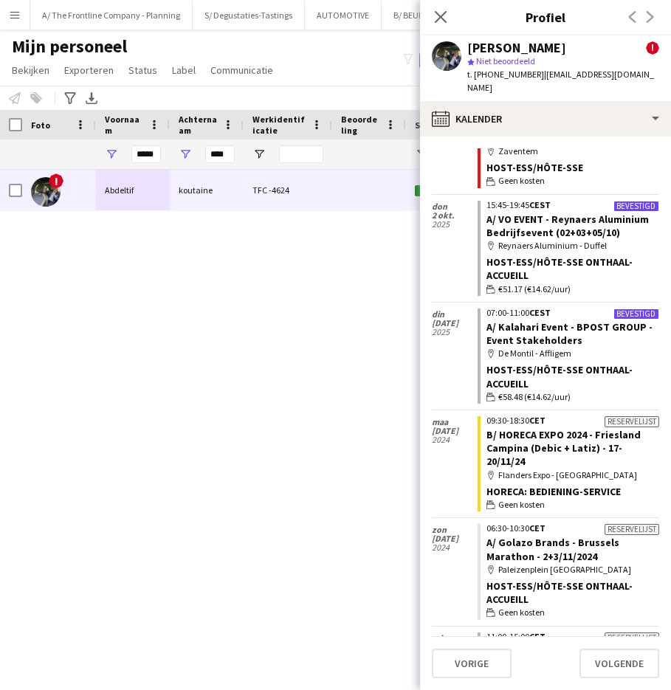
scroll to position [177, 0]
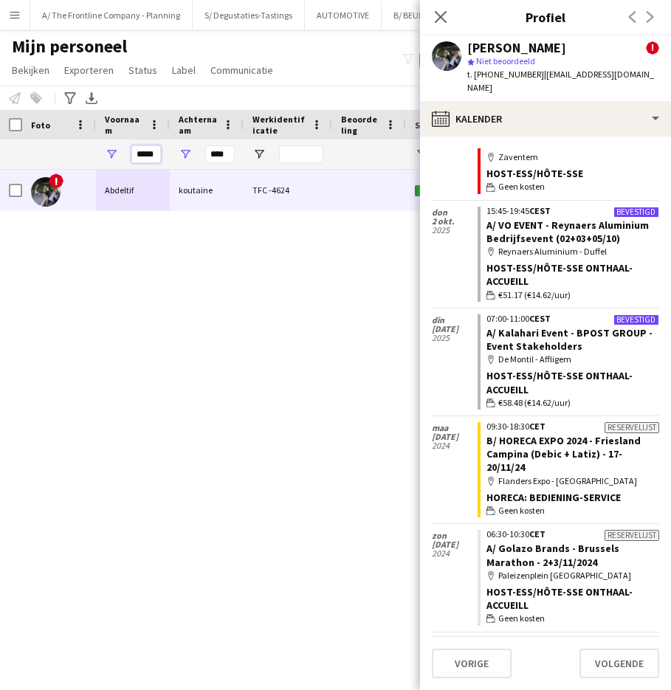
click at [143, 158] on input "*****" at bounding box center [146, 154] width 30 height 18
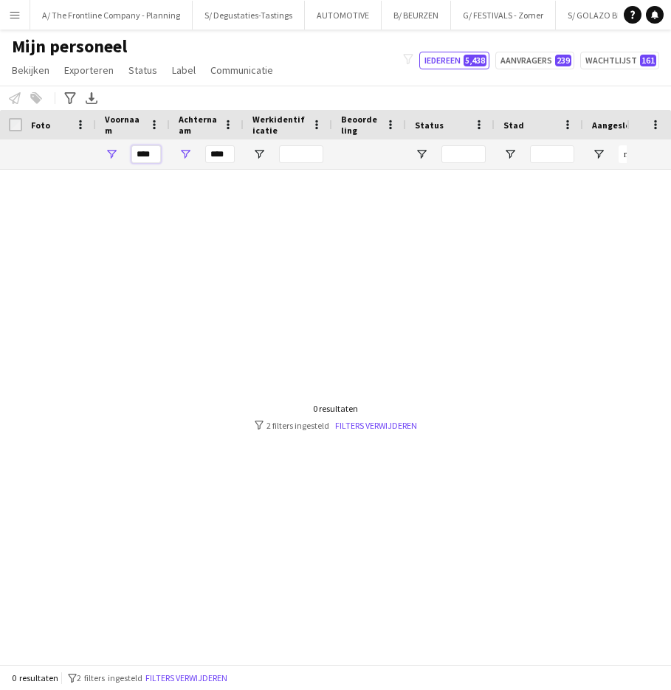
type input "****"
type input "*"
type input "**"
click at [150, 158] on input "****" at bounding box center [146, 154] width 30 height 18
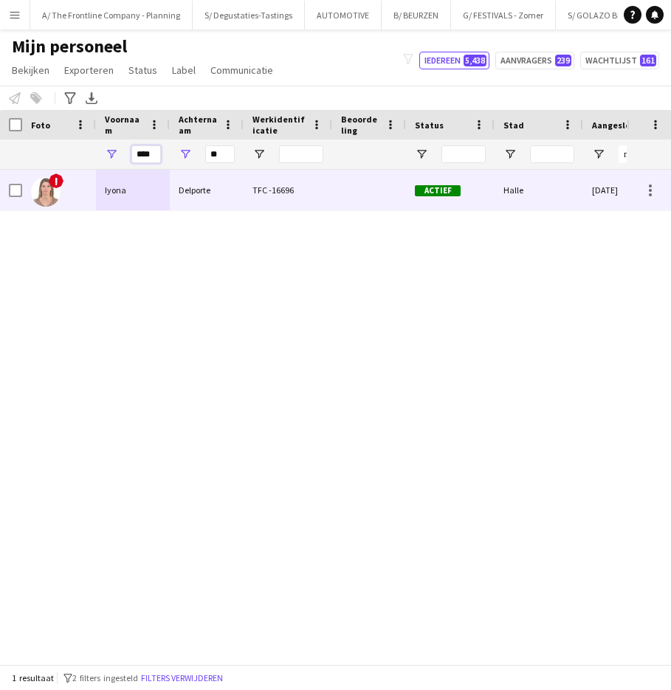
type input "****"
click at [163, 187] on div "Iyona" at bounding box center [133, 190] width 74 height 41
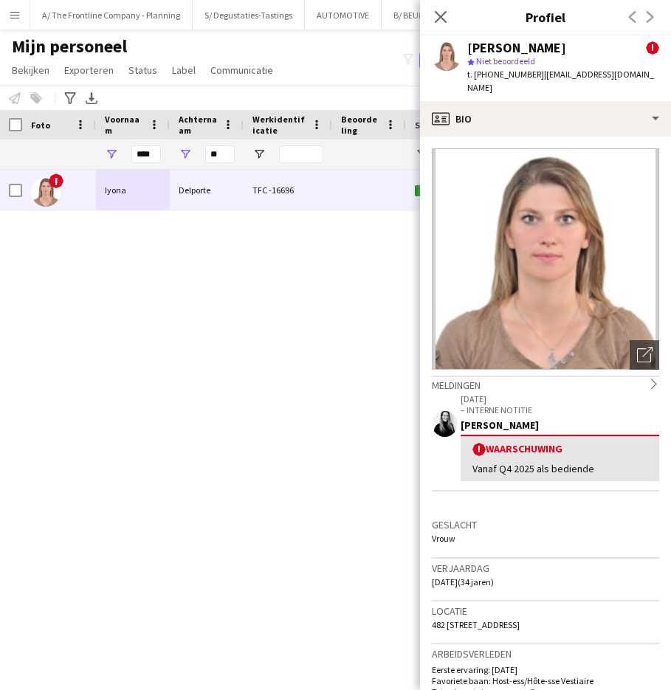
click at [520, 48] on div "[PERSON_NAME]" at bounding box center [516, 47] width 99 height 13
click at [478, 49] on div "[PERSON_NAME]" at bounding box center [516, 47] width 99 height 13
click at [483, 619] on span "482 Nijvelsesteenweg, Halle, 1500" at bounding box center [476, 624] width 88 height 11
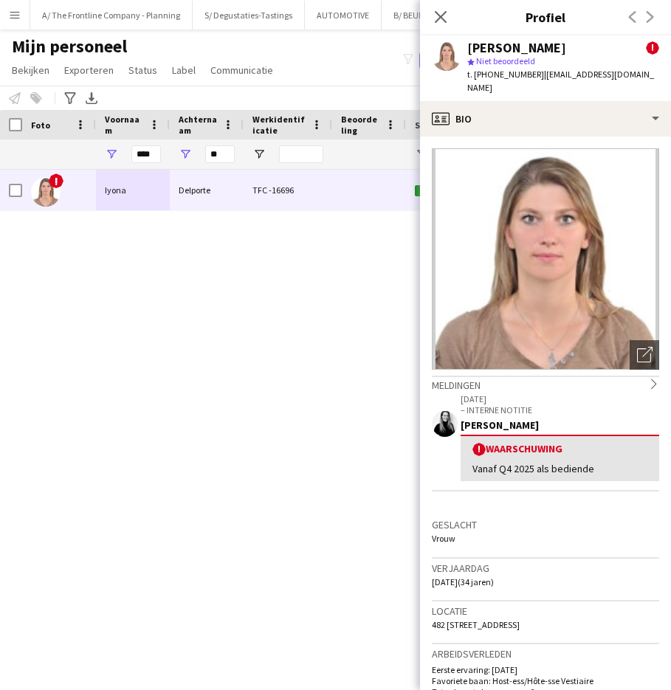
click at [483, 619] on span "482 Nijvelsesteenweg, Halle, 1500" at bounding box center [476, 624] width 88 height 11
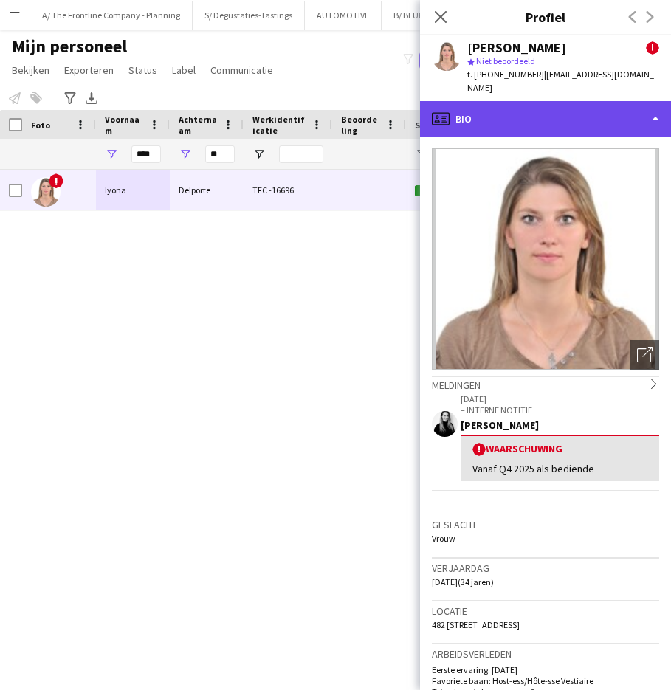
drag, startPoint x: 514, startPoint y: 111, endPoint x: 515, endPoint y: 120, distance: 9.0
click at [514, 111] on div "profile Bio" at bounding box center [545, 118] width 251 height 35
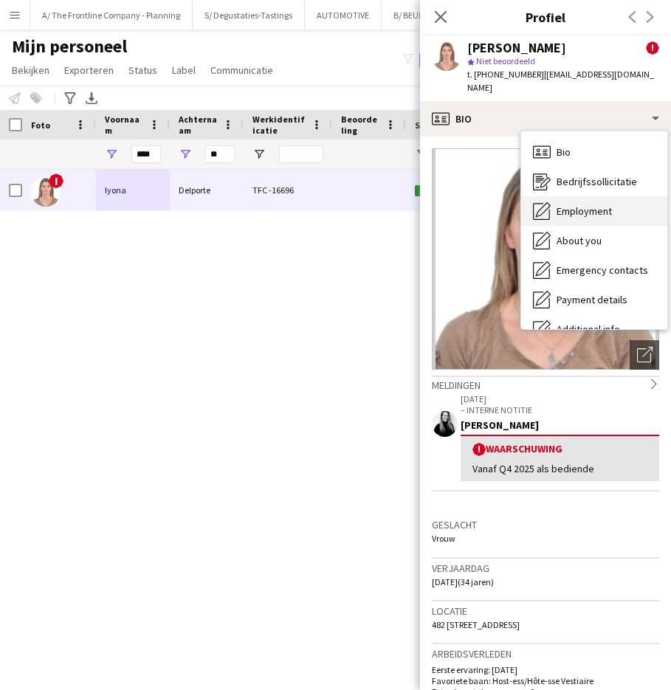
click at [570, 204] on span "Employment" at bounding box center [584, 210] width 55 height 13
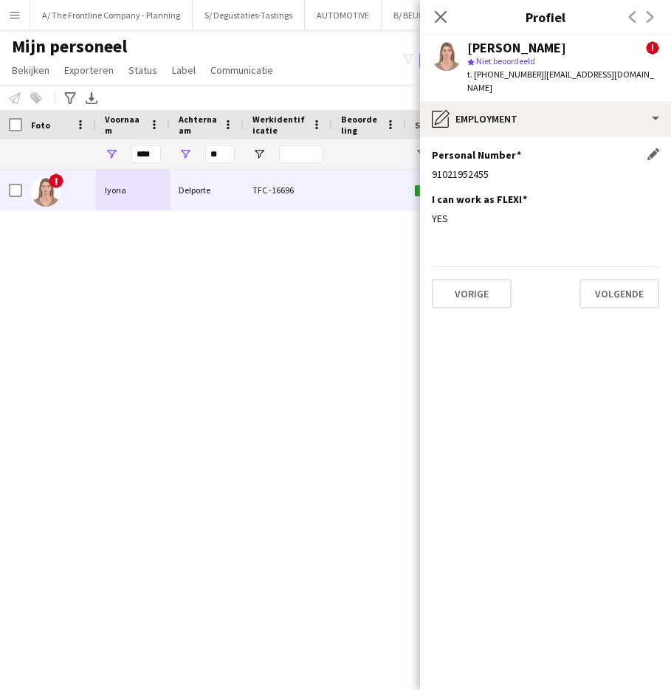
click at [472, 168] on div "91021952455" at bounding box center [545, 174] width 227 height 13
drag, startPoint x: 532, startPoint y: 75, endPoint x: 664, endPoint y: 80, distance: 131.5
click at [664, 80] on app-profile-header "Iyona Delporte ! star Niet beoordeeld t. +32493978114 | iyona.delporte@hotmail.…" at bounding box center [545, 68] width 251 height 66
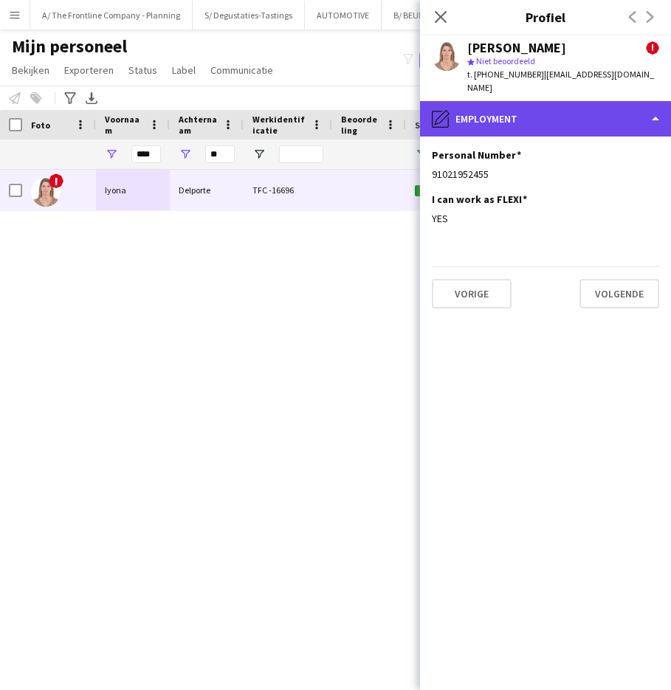
click at [554, 101] on div "pencil4 Employment" at bounding box center [545, 118] width 251 height 35
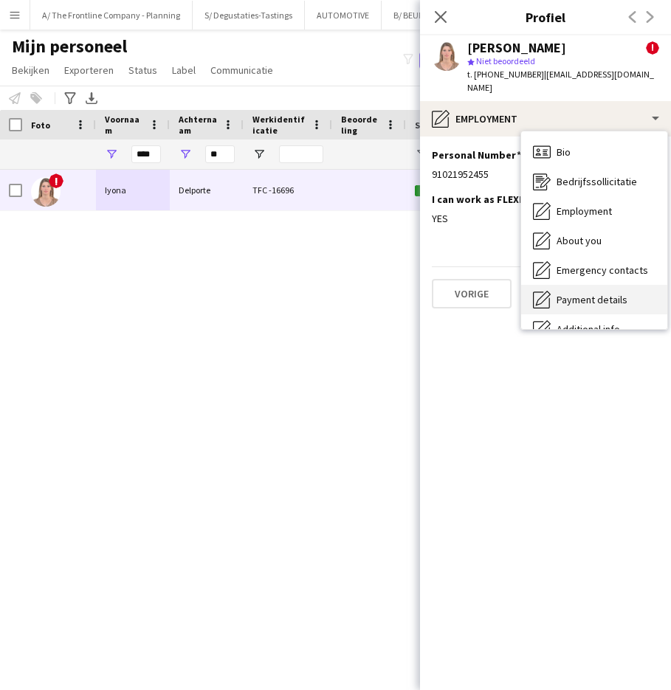
click at [630, 286] on div "Payment details Payment details" at bounding box center [594, 300] width 146 height 30
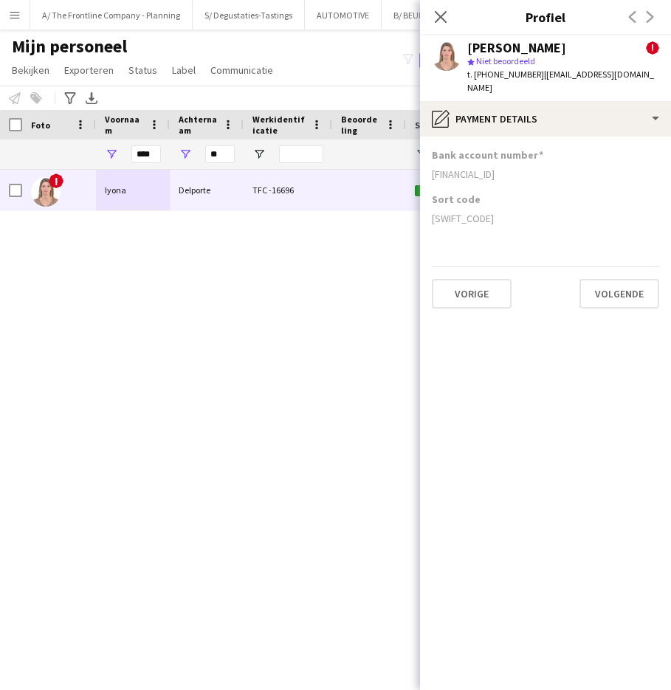
click at [459, 168] on div "BE92736037777423" at bounding box center [545, 174] width 227 height 13
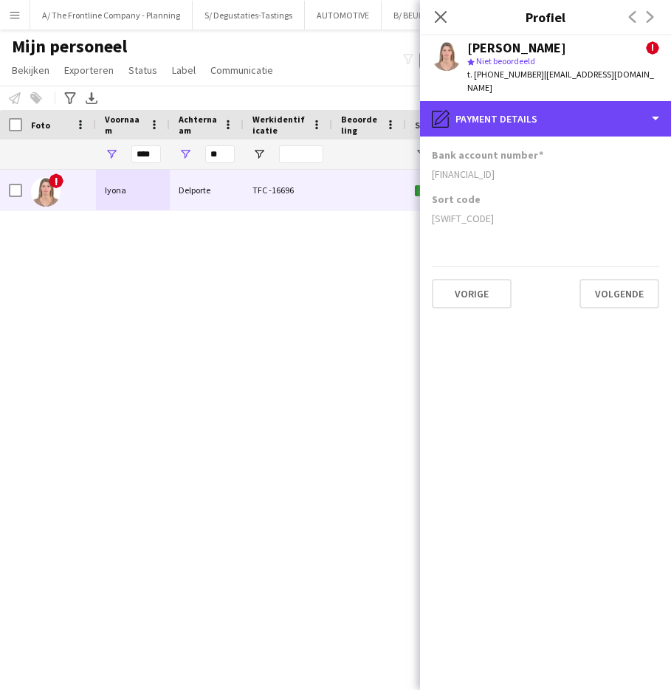
drag, startPoint x: 539, startPoint y: 103, endPoint x: 591, endPoint y: 184, distance: 96.2
click at [539, 103] on div "pencil4 Payment details" at bounding box center [545, 118] width 251 height 35
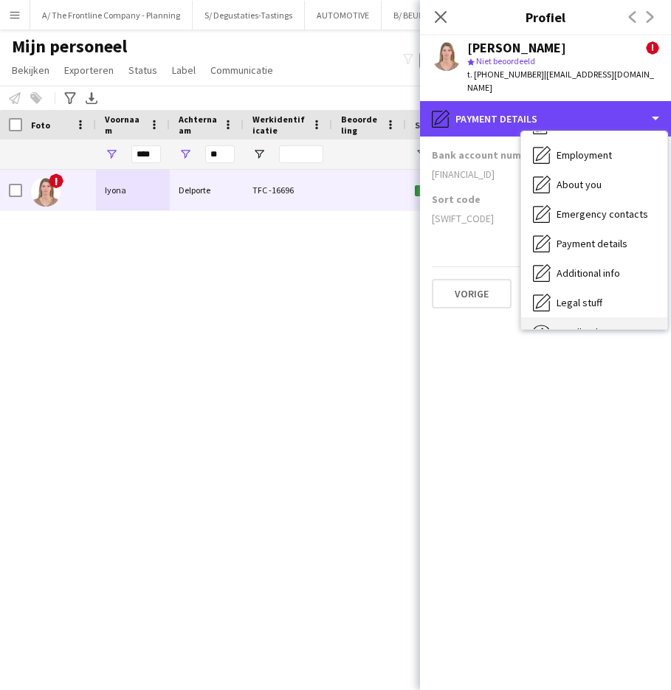
scroll to position [109, 0]
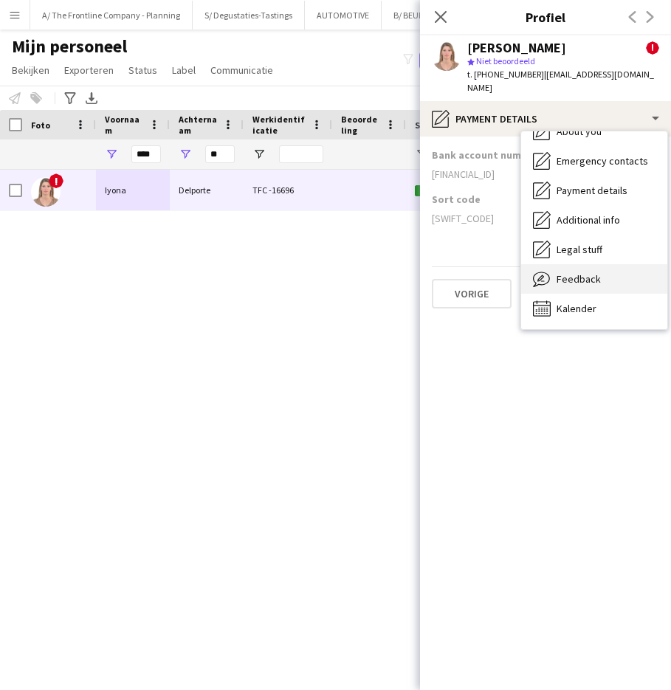
click at [566, 279] on div "Feedback Feedback" at bounding box center [594, 279] width 146 height 30
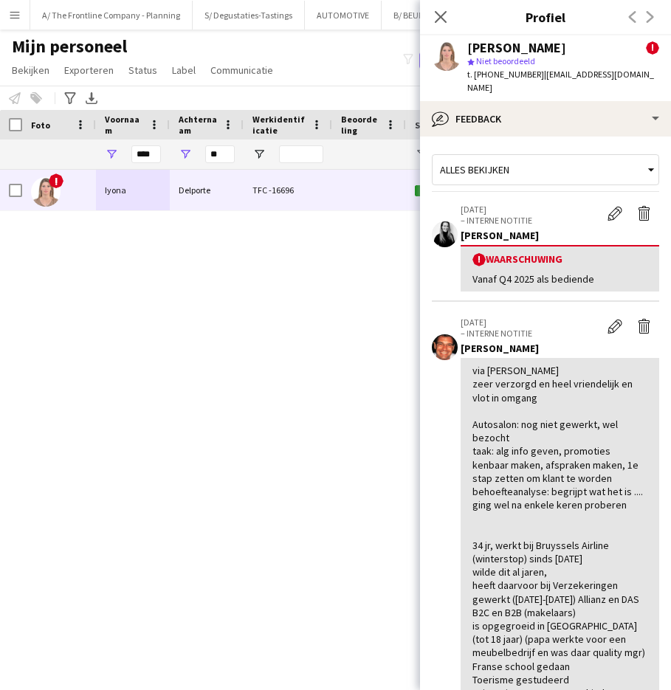
click at [574, 86] on div "Iyona Delporte ! star Niet beoordeeld t. +32493978114 | iyona.delporte@hotmail.…" at bounding box center [545, 68] width 251 height 66
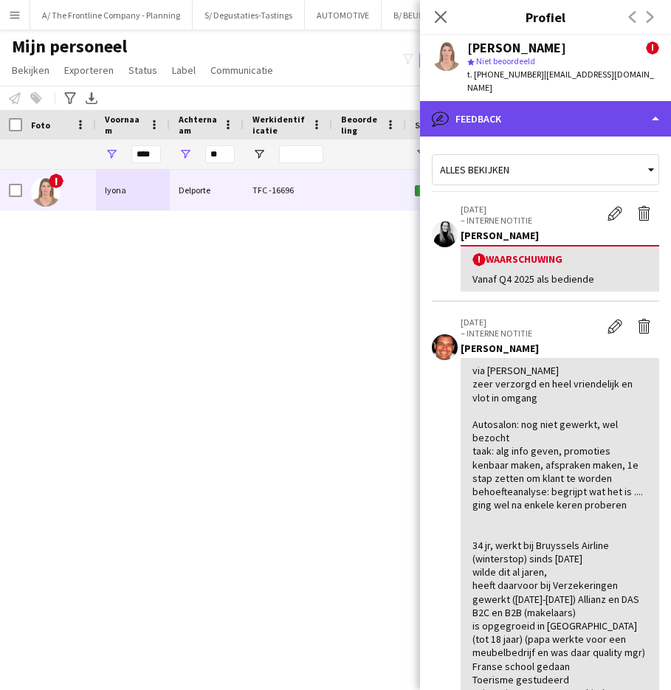
click at [583, 101] on div "bubble-pencil Feedback" at bounding box center [545, 118] width 251 height 35
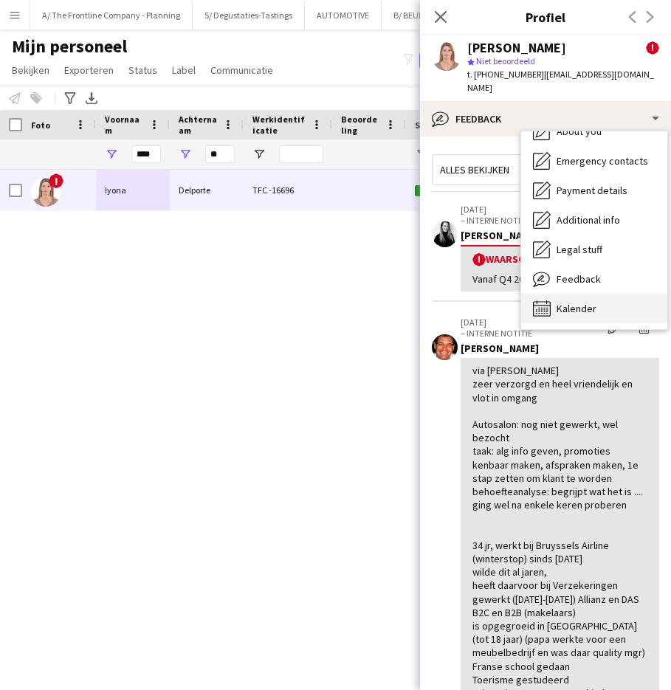
click at [600, 294] on div "Kalender Kalender" at bounding box center [594, 309] width 146 height 30
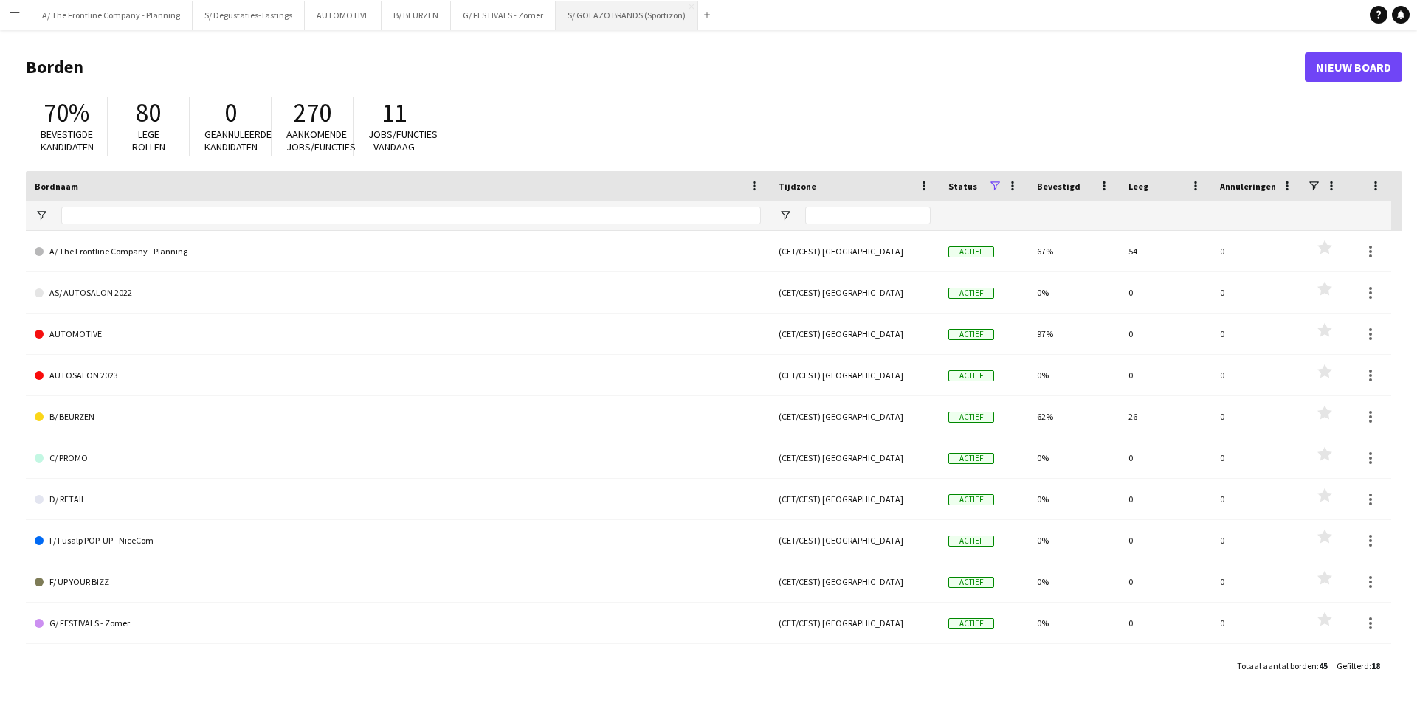
click at [644, 8] on button "S/ GOLAZO BRANDS (Sportizon) Sluiten" at bounding box center [627, 15] width 142 height 29
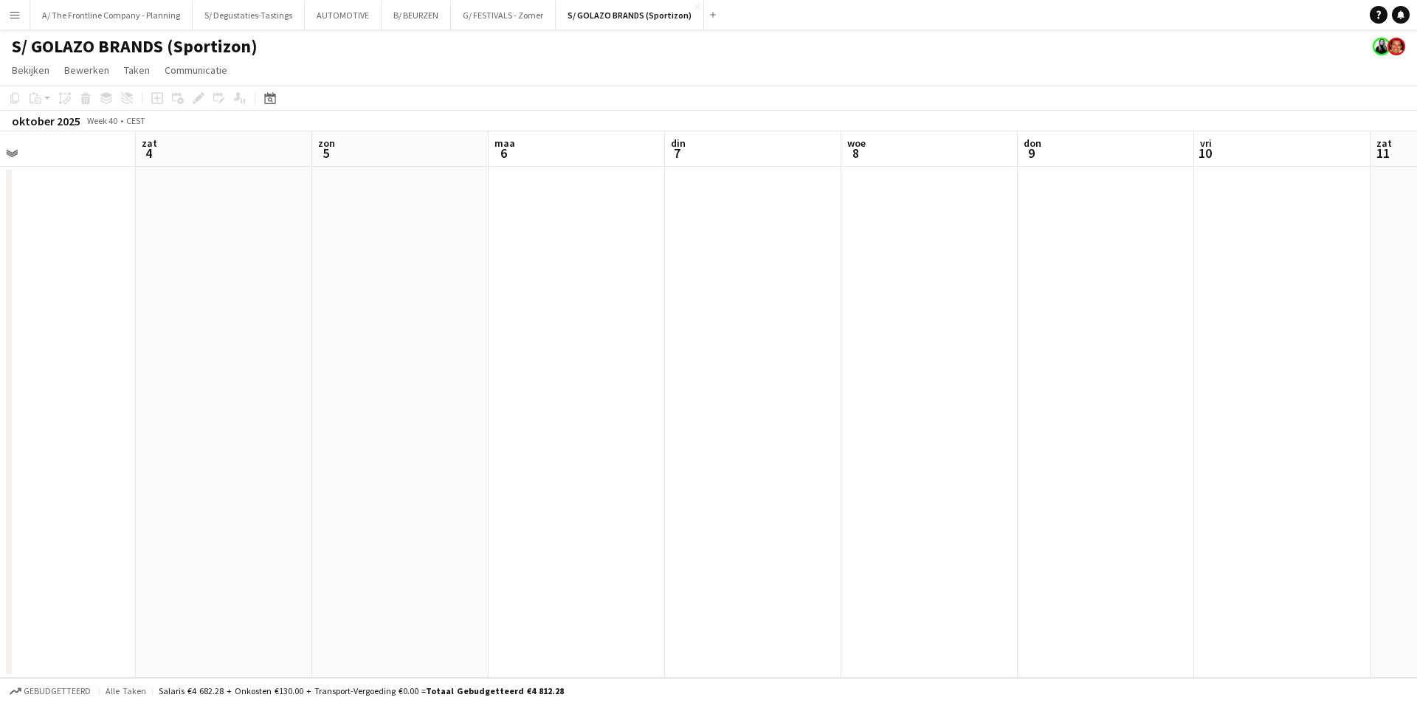
drag, startPoint x: 1180, startPoint y: 271, endPoint x: 247, endPoint y: 283, distance: 933.9
click at [247, 283] on app-calendar-viewport "woe 1 don 2 vri 3 zat 4 [DATE] 6 din 7 woe 8 don 9 vri 10 zat 11 zon 12 17/17 2…" at bounding box center [708, 404] width 1417 height 547
drag, startPoint x: 337, startPoint y: 277, endPoint x: 313, endPoint y: 273, distance: 23.9
click at [313, 273] on app-calendar-viewport "woe 1 don 2 vri 3 zat 4 [DATE] 6 din 7 woe 8 don 9 vri 10 zat 11 zon 12 17/17 2…" at bounding box center [708, 404] width 1417 height 547
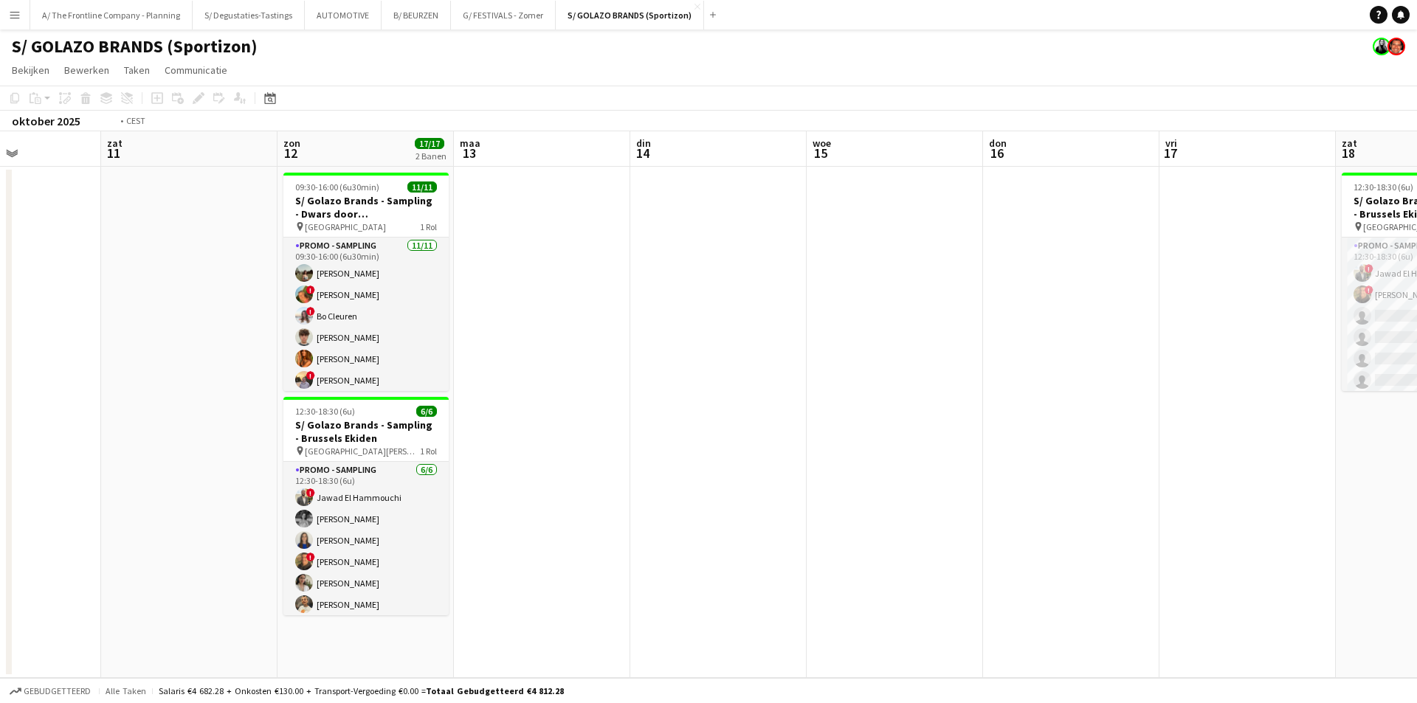
scroll to position [0, 436]
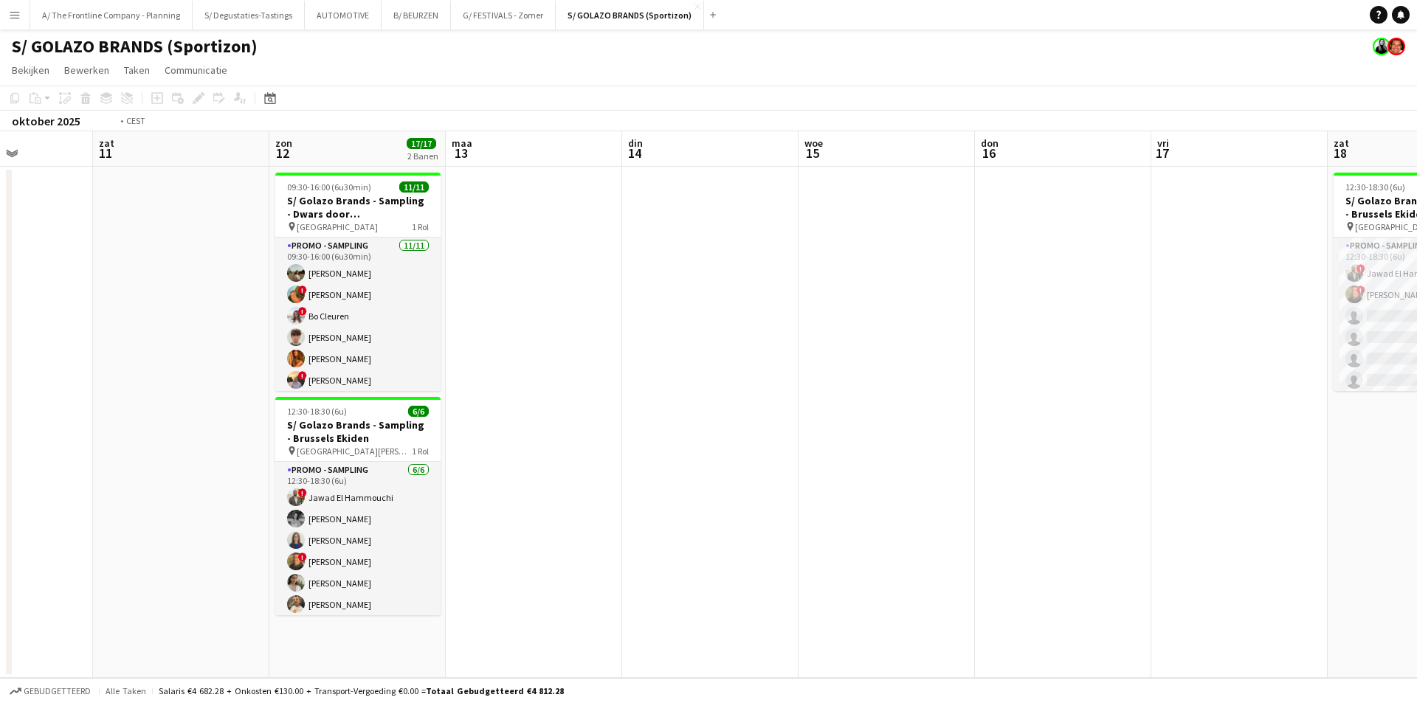
drag, startPoint x: 923, startPoint y: 416, endPoint x: 483, endPoint y: 416, distance: 439.9
click at [483, 416] on app-calendar-viewport "woe 8 don 9 vri 10 zat 11 zon 12 17/17 2 Banen [DATE] din 14 woe 15 don 16 vri …" at bounding box center [708, 404] width 1417 height 547
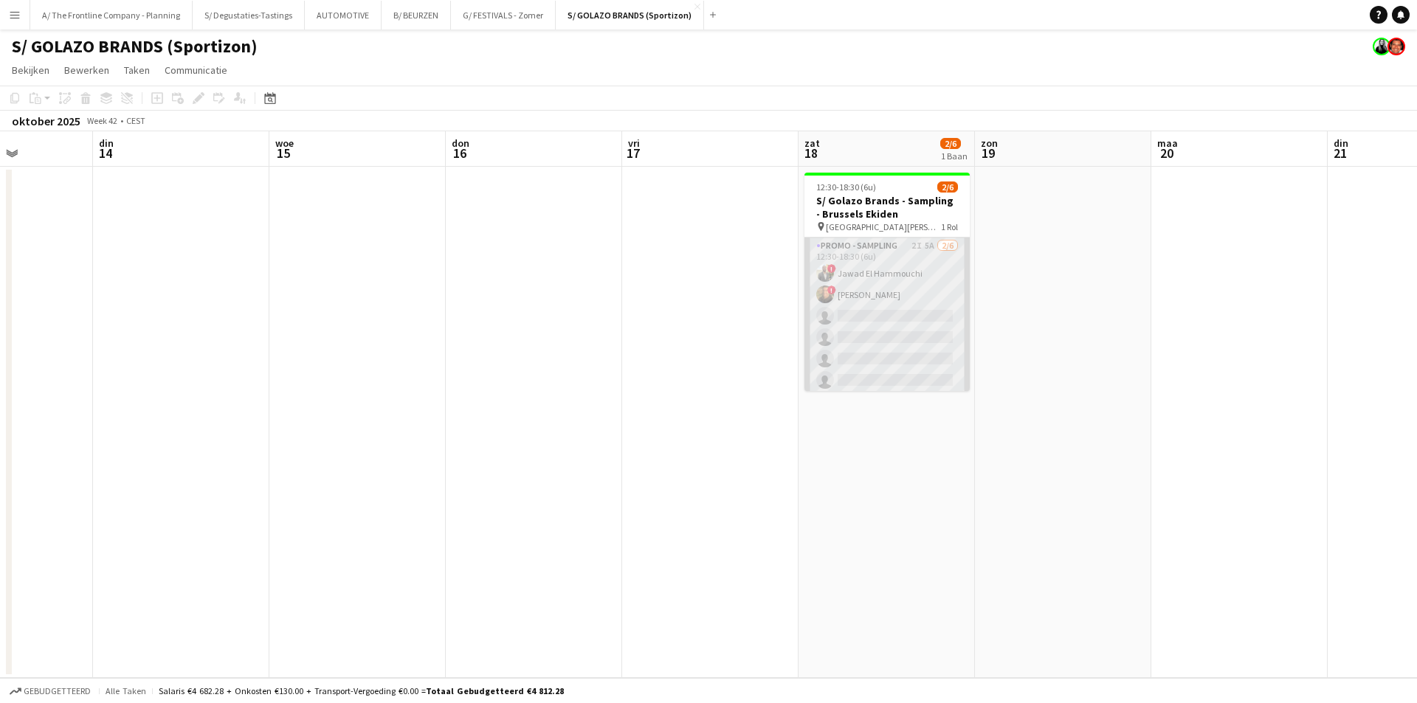
click at [903, 324] on app-card-role "Promo - Sampling 2I 5A [DATE] 12:30-18:30 (6u) ! Jawad El Hammouchi ! [PERSON_N…" at bounding box center [887, 316] width 165 height 157
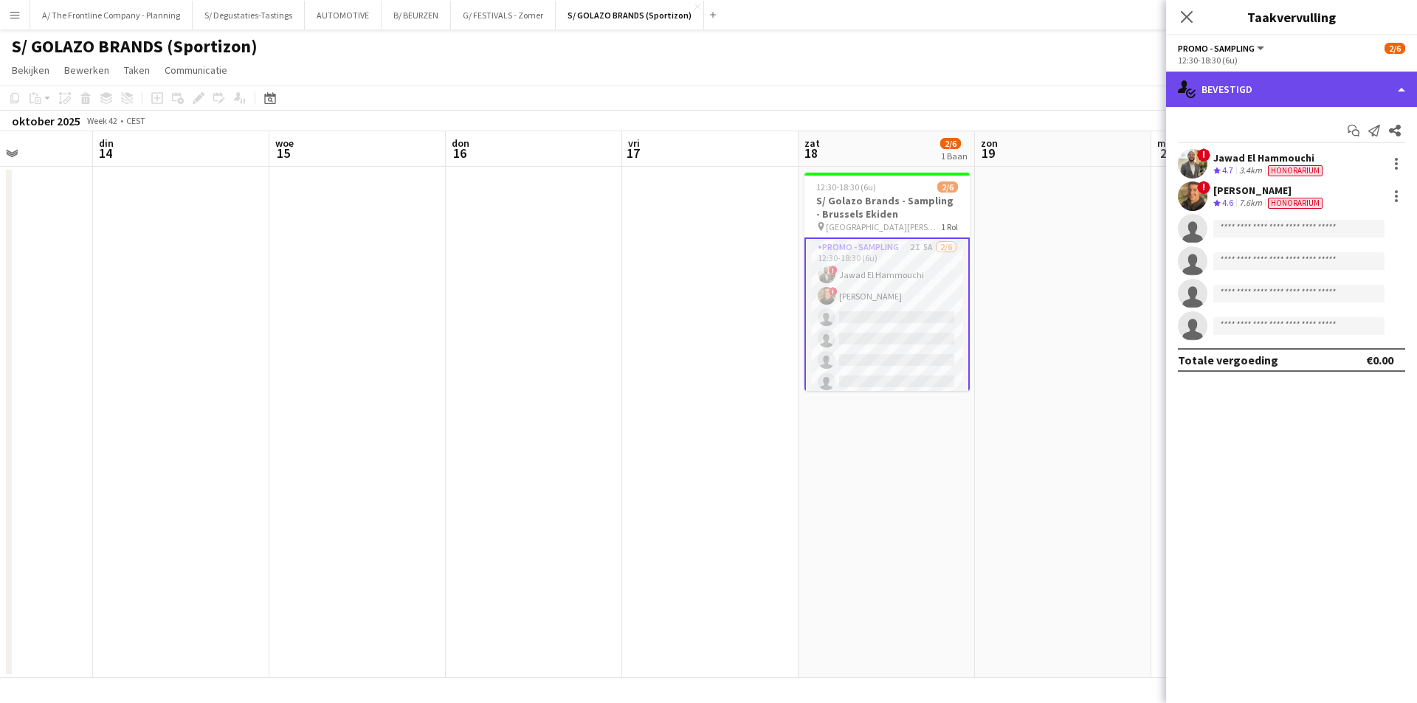
click at [1225, 83] on div "single-neutral-actions-check-2 Bevestigd" at bounding box center [1291, 89] width 251 height 35
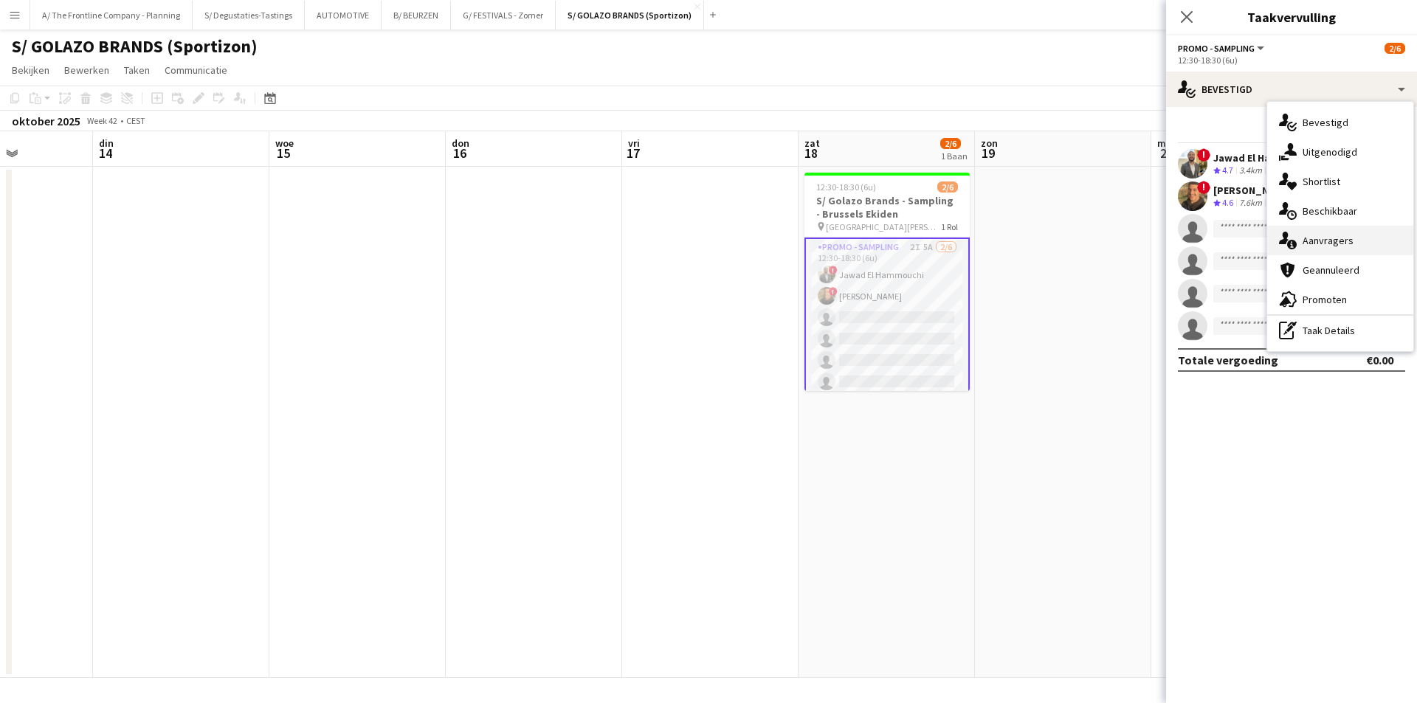
click at [1341, 241] on span "Aanvragers" at bounding box center [1328, 240] width 51 height 13
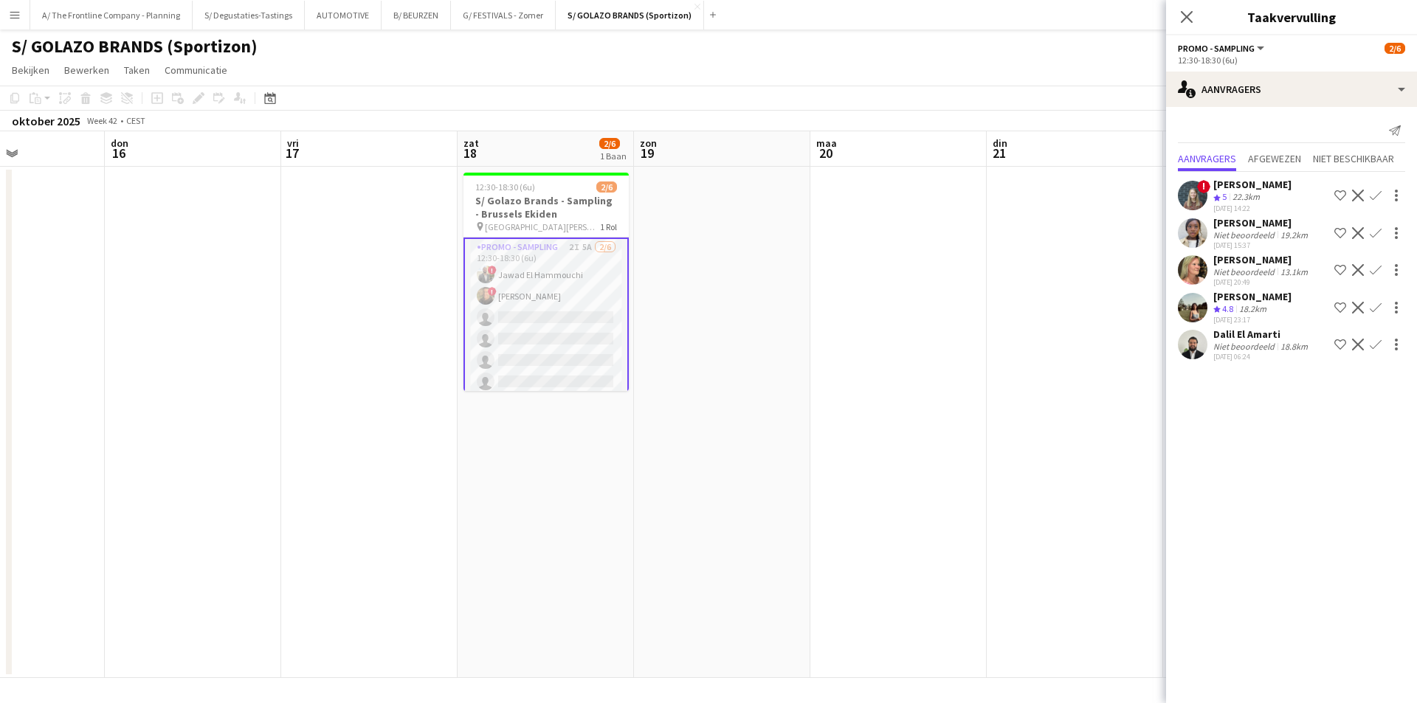
scroll to position [0, 495]
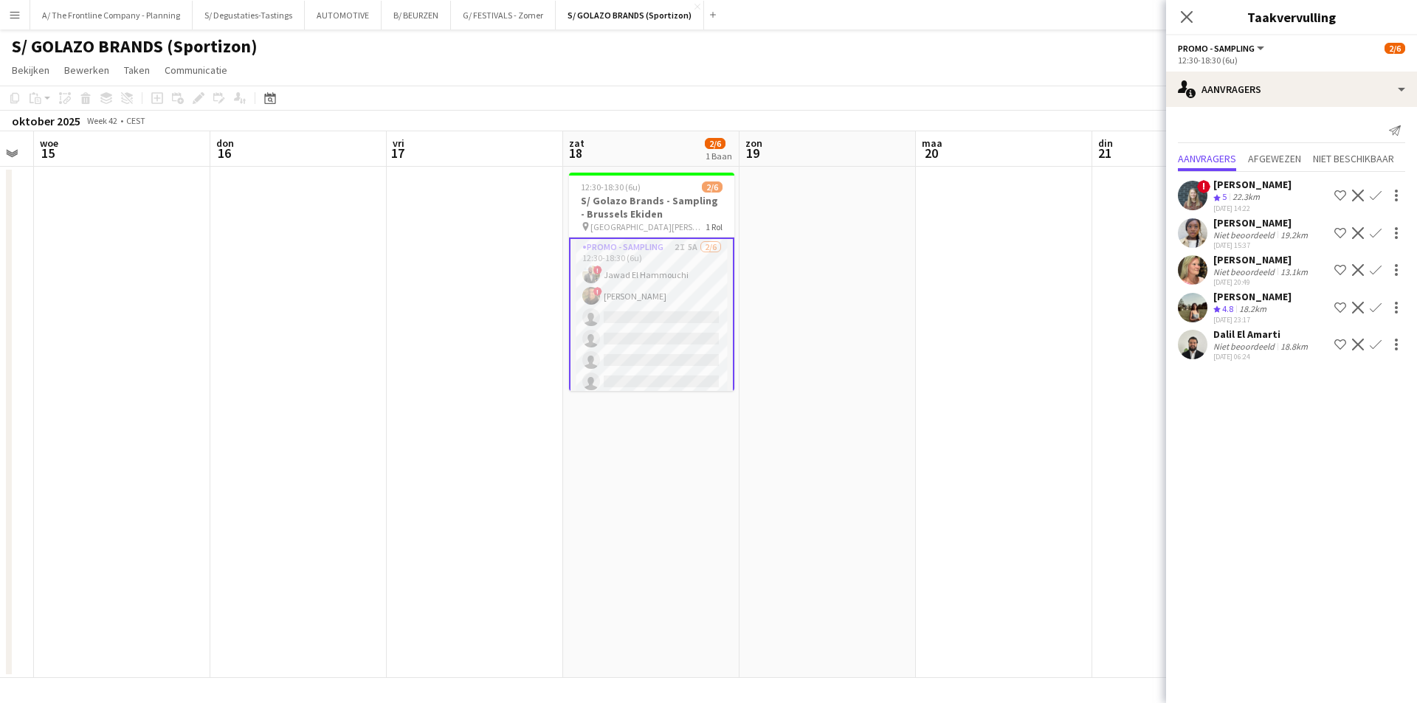
drag, startPoint x: 1123, startPoint y: 379, endPoint x: 888, endPoint y: 377, distance: 235.5
click at [888, 377] on app-calendar-viewport "zon 12 17/17 2 Banen [DATE] din 14 woe 15 don 16 vri 17 zat 18 2/6 1 Baan [DATE…" at bounding box center [708, 404] width 1417 height 547
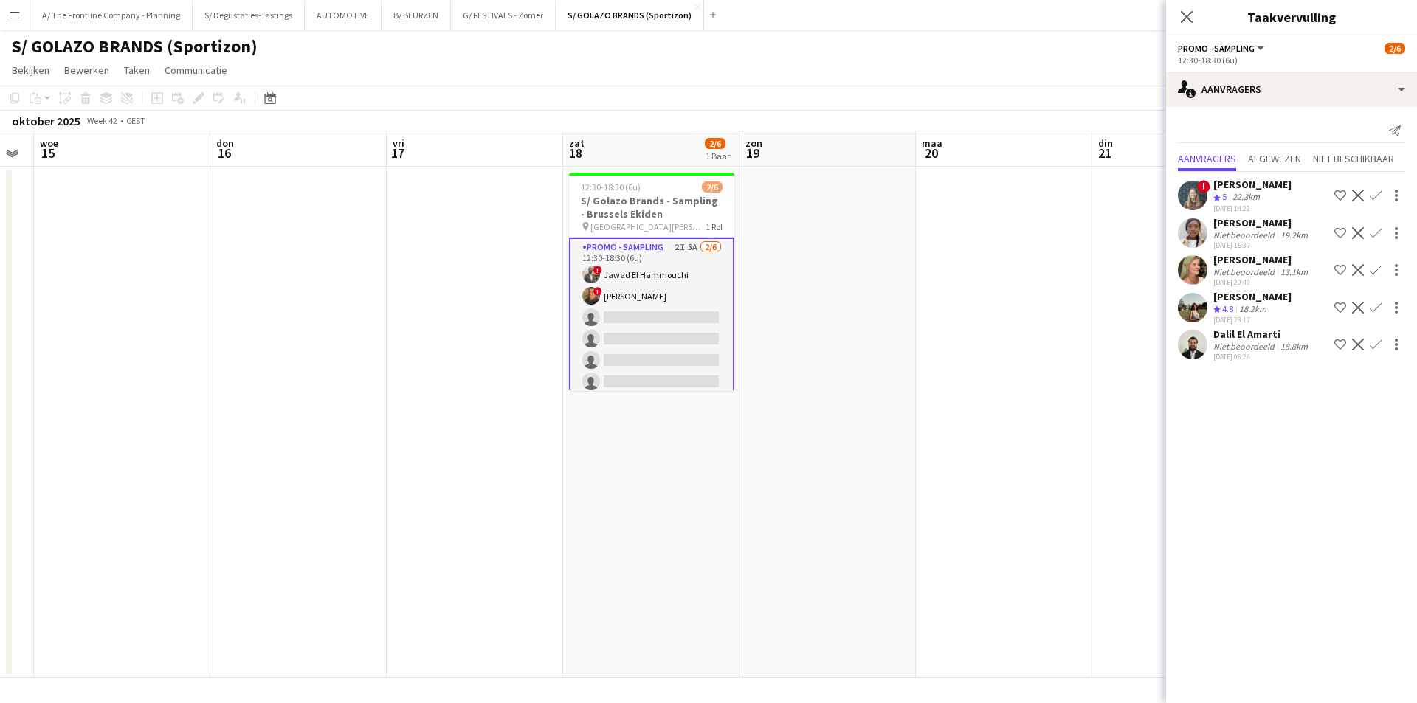
click at [1026, 307] on app-date-cell at bounding box center [1004, 423] width 176 height 512
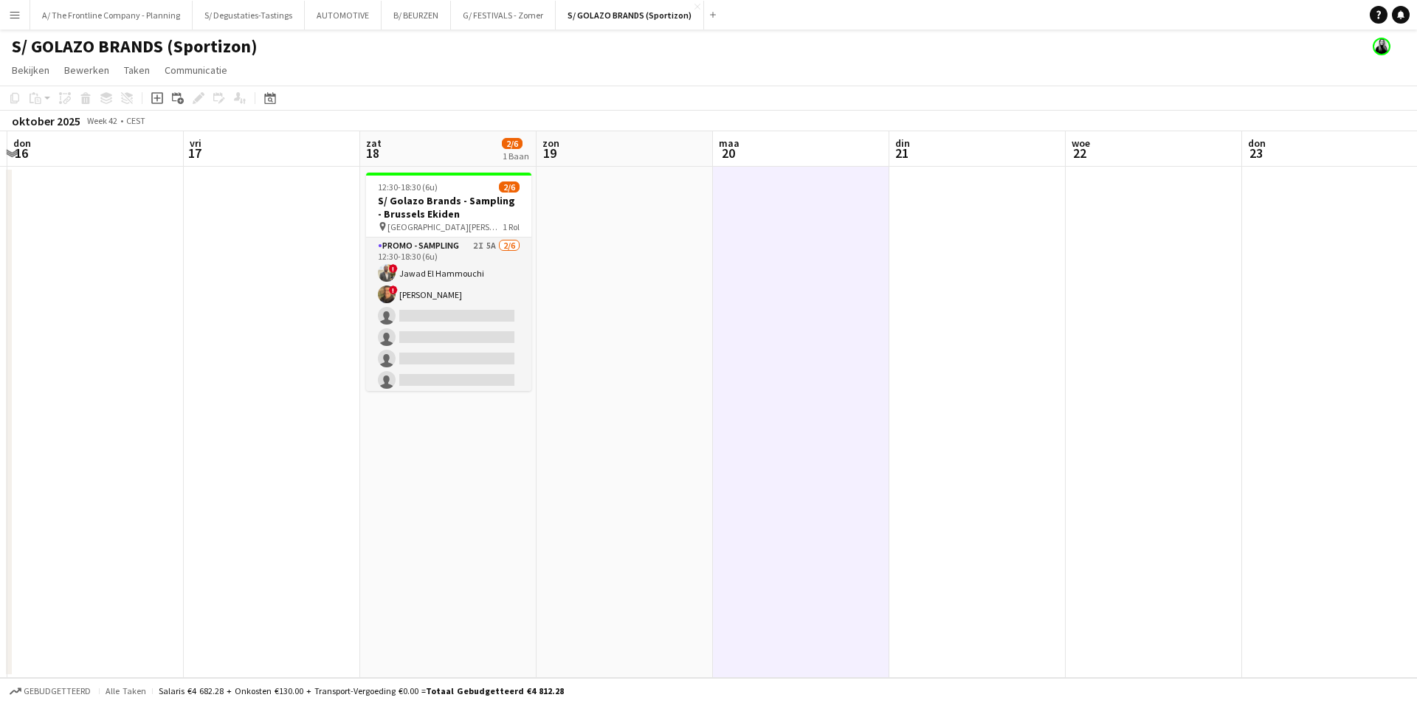
drag, startPoint x: 1354, startPoint y: 301, endPoint x: 585, endPoint y: 295, distance: 768.5
click at [445, 301] on app-calendar-viewport "zon 12 17/17 2 Banen [DATE] din 14 woe 15 don 16 vri 17 zat 18 2/6 1 Baan [DATE…" at bounding box center [708, 404] width 1417 height 547
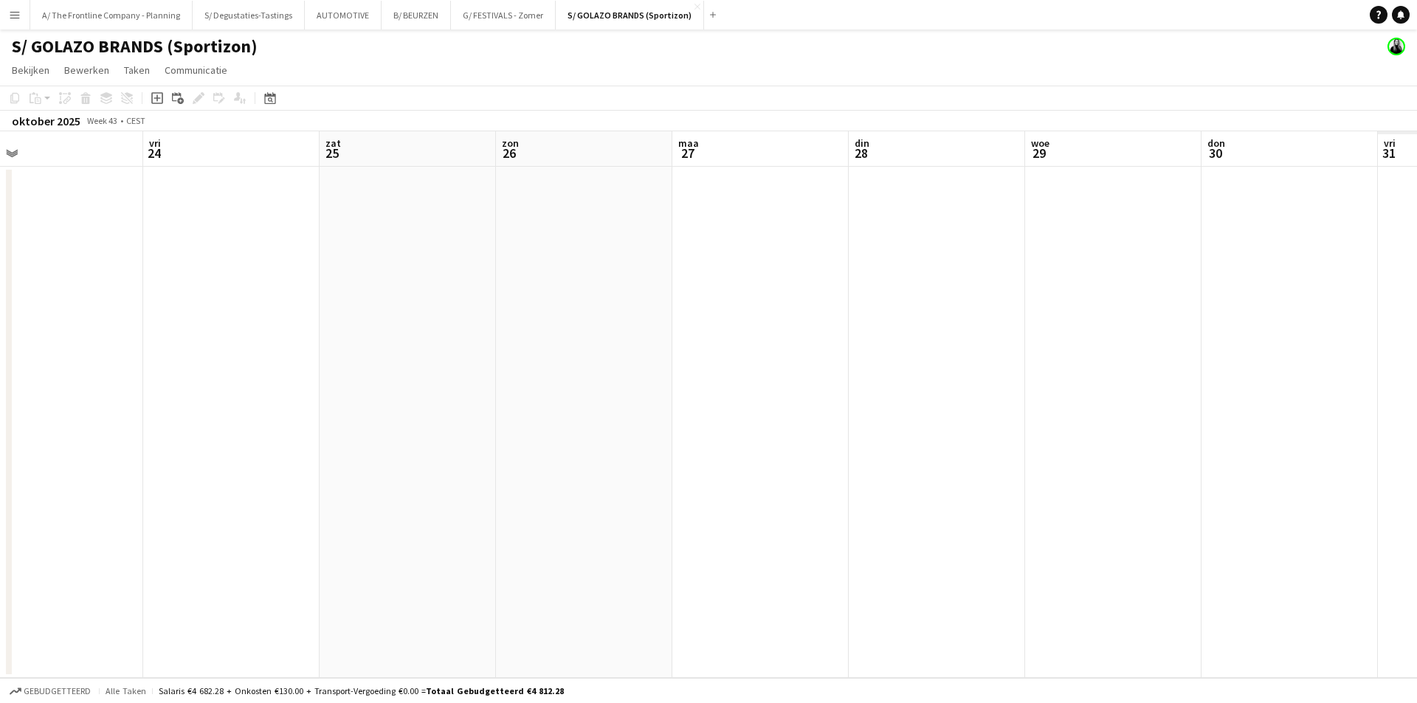
drag, startPoint x: 946, startPoint y: 303, endPoint x: 232, endPoint y: 261, distance: 715.8
click at [232, 261] on app-calendar-viewport "maa 20 din 21 woe 22 don 23 vri 24 zat 25 zon 26 maa 27 din 28 woe 29 don 30 vr…" at bounding box center [708, 404] width 1417 height 547
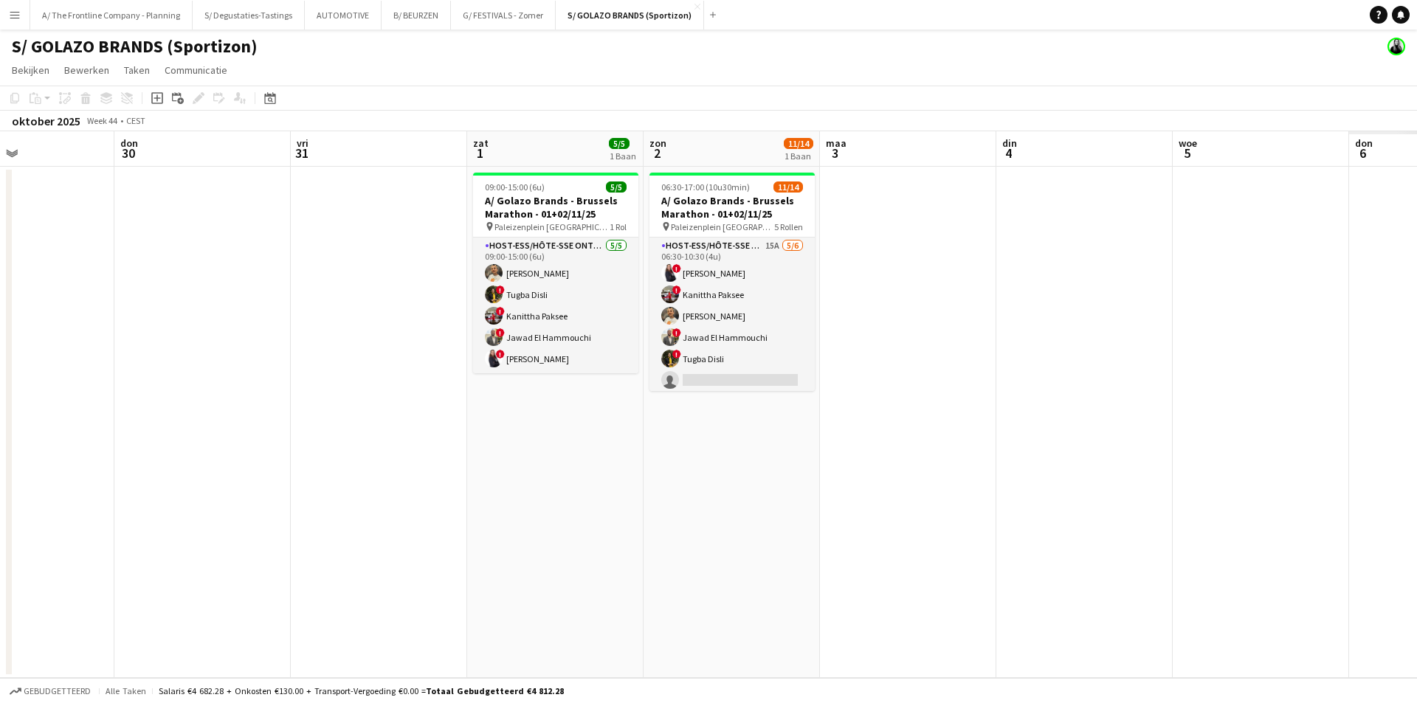
drag, startPoint x: 732, startPoint y: 295, endPoint x: 572, endPoint y: 264, distance: 162.3
click at [422, 264] on app-calendar-viewport "[DATE] din 28 woe 29 don 30 vri 31 zat 1 5/5 1 Baan zon 2 11/14 1 Baan [DATE] d…" at bounding box center [708, 404] width 1417 height 547
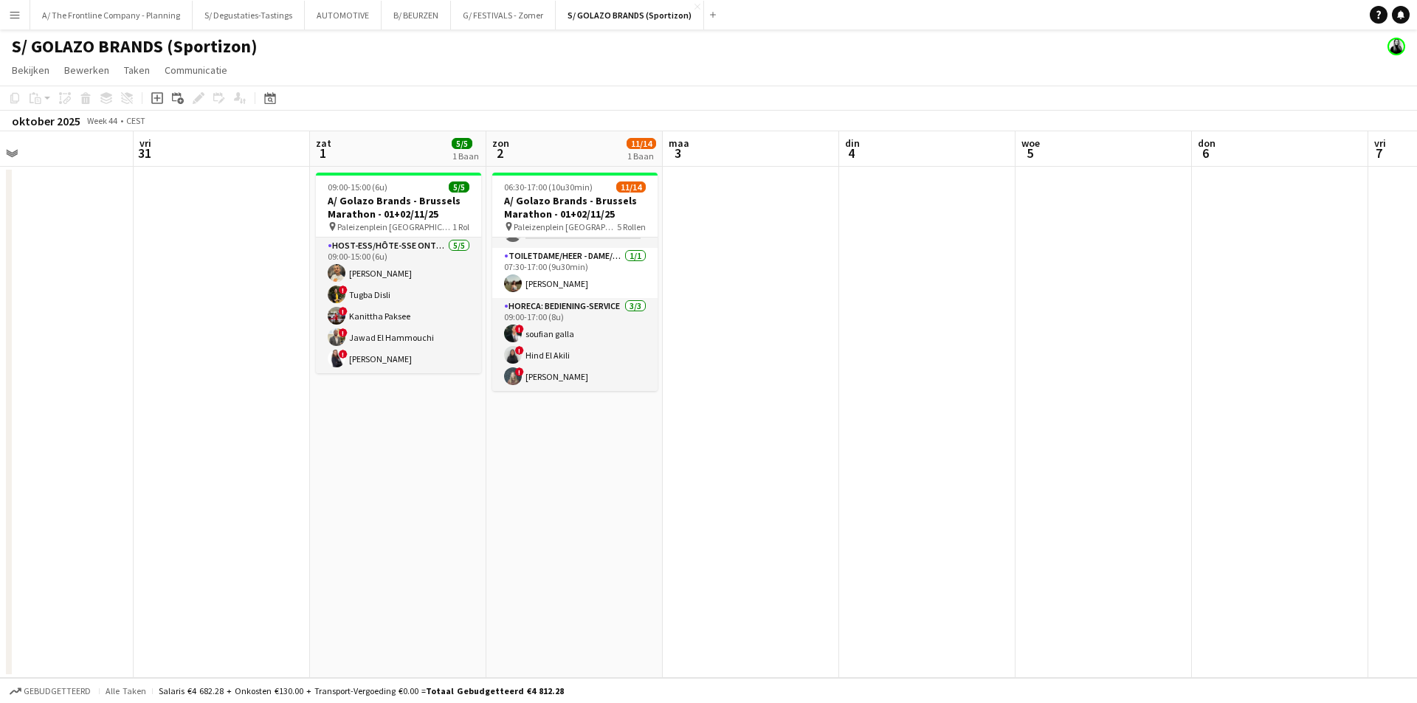
scroll to position [142, 0]
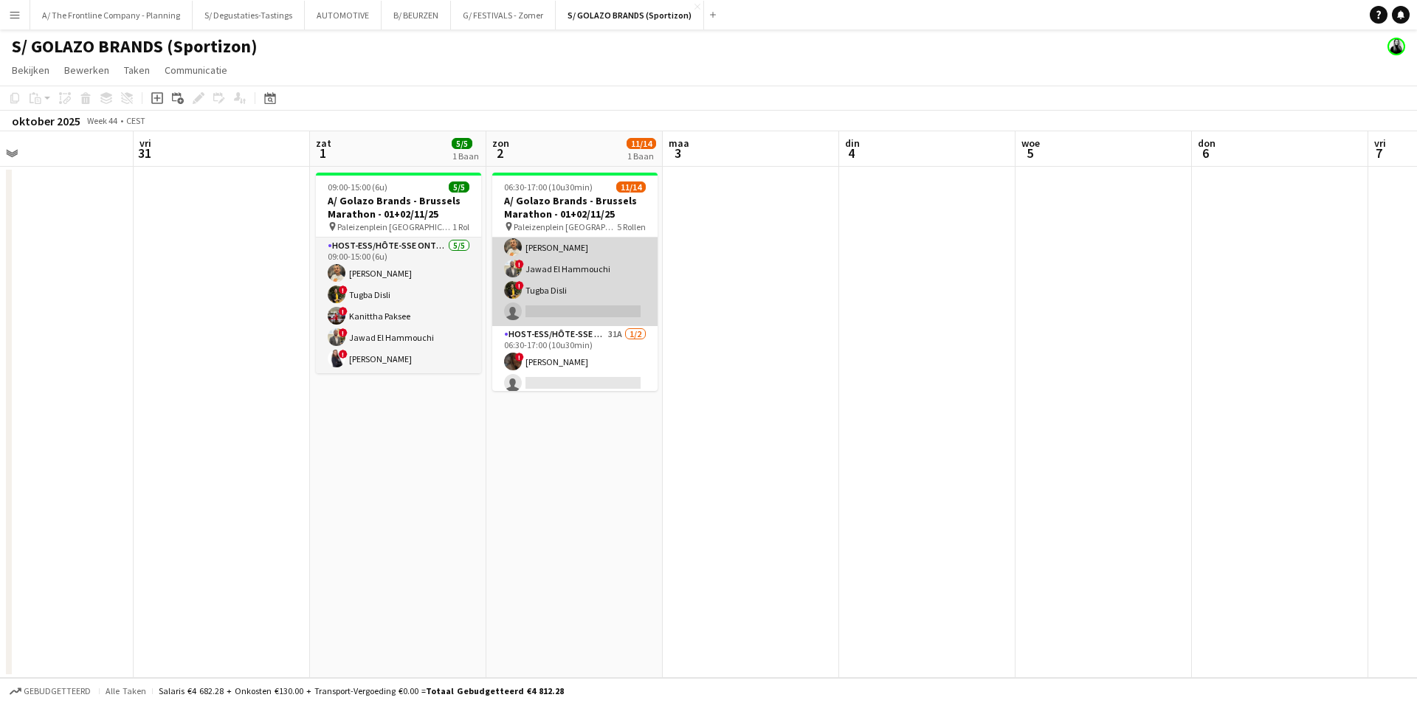
click at [596, 288] on app-card-role "Host-ess/Hôte-sse Onthaal-Accueill 15A [DATE] 06:30-10:30 (4u) ! [PERSON_NAME] …" at bounding box center [574, 247] width 165 height 157
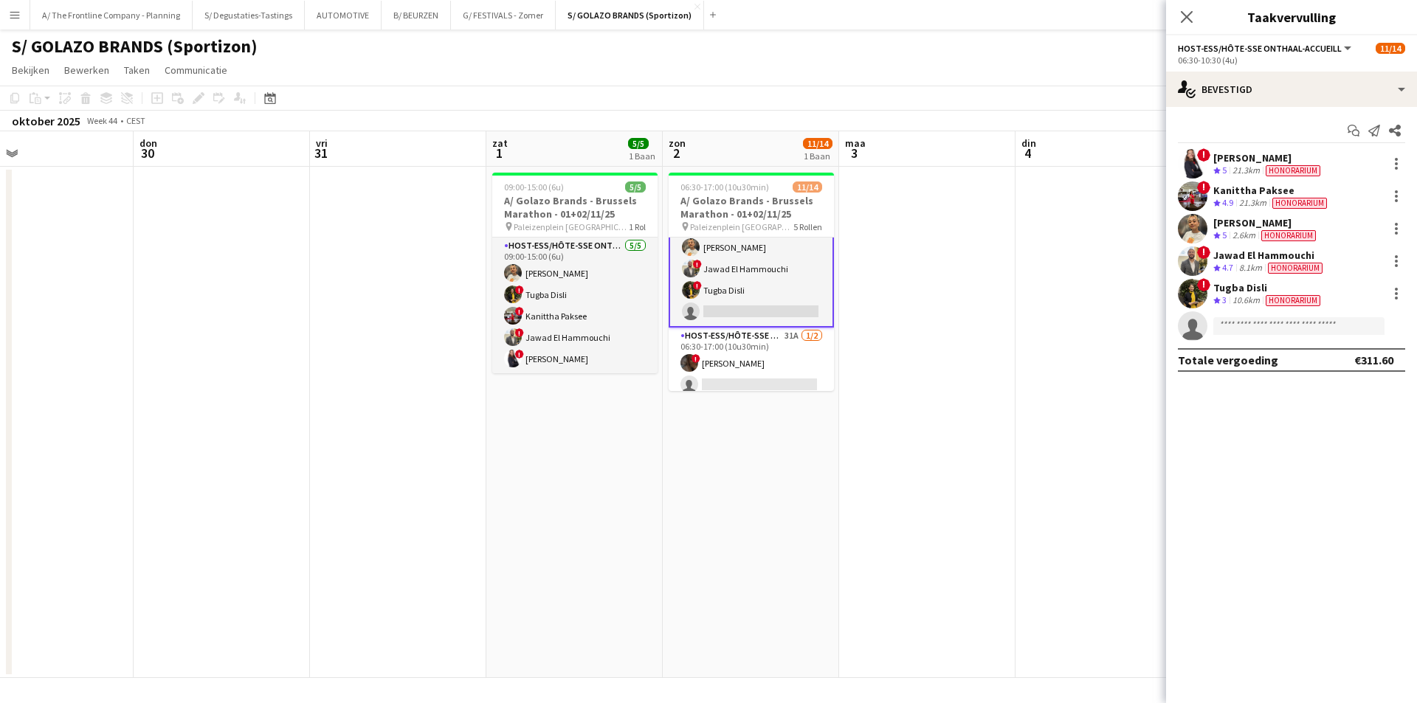
scroll to position [0, 371]
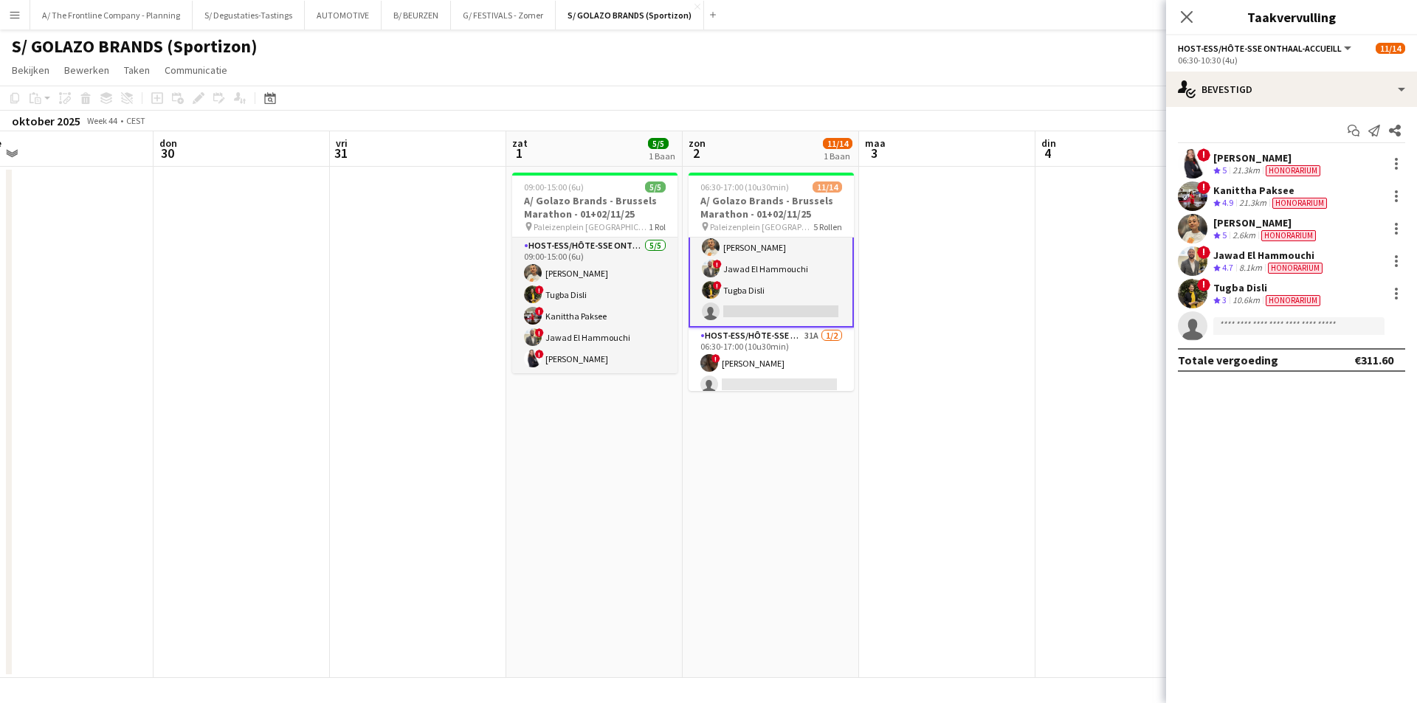
drag, startPoint x: 561, startPoint y: 299, endPoint x: 905, endPoint y: 266, distance: 345.5
click at [905, 266] on app-calendar-viewport "[DATE] din 28 woe 29 don 30 vri 31 zat 1 5/5 1 Baan zon 2 11/14 1 Baan [DATE] d…" at bounding box center [708, 404] width 1417 height 547
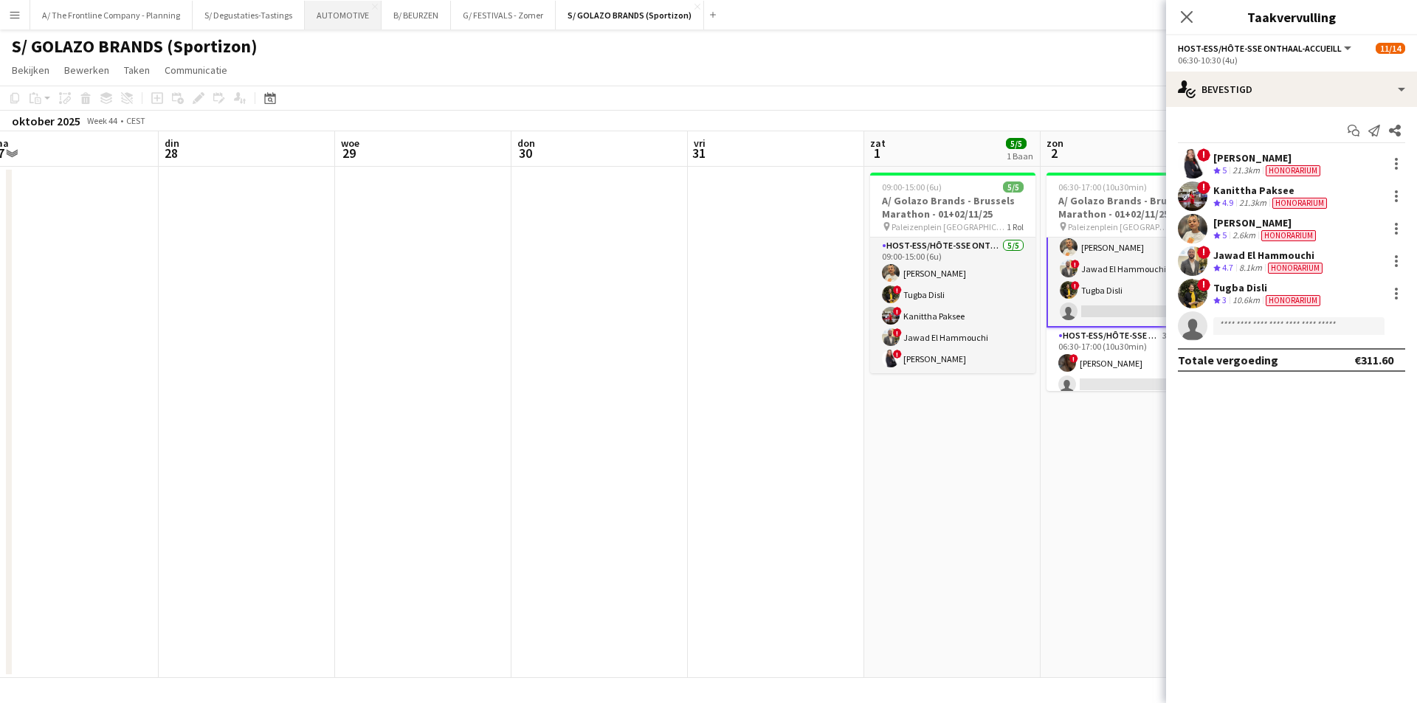
click at [331, 10] on button "AUTOMOTIVE Sluiten" at bounding box center [343, 15] width 77 height 29
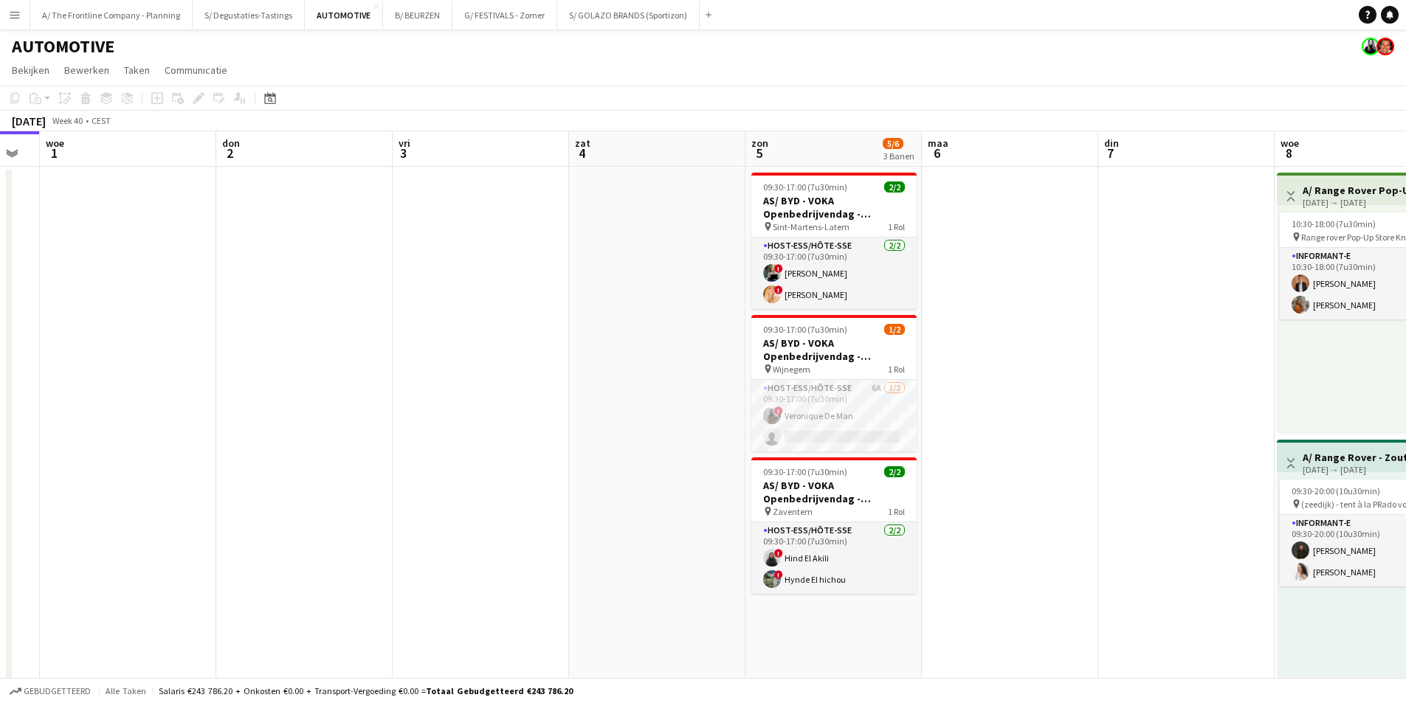
scroll to position [0, 449]
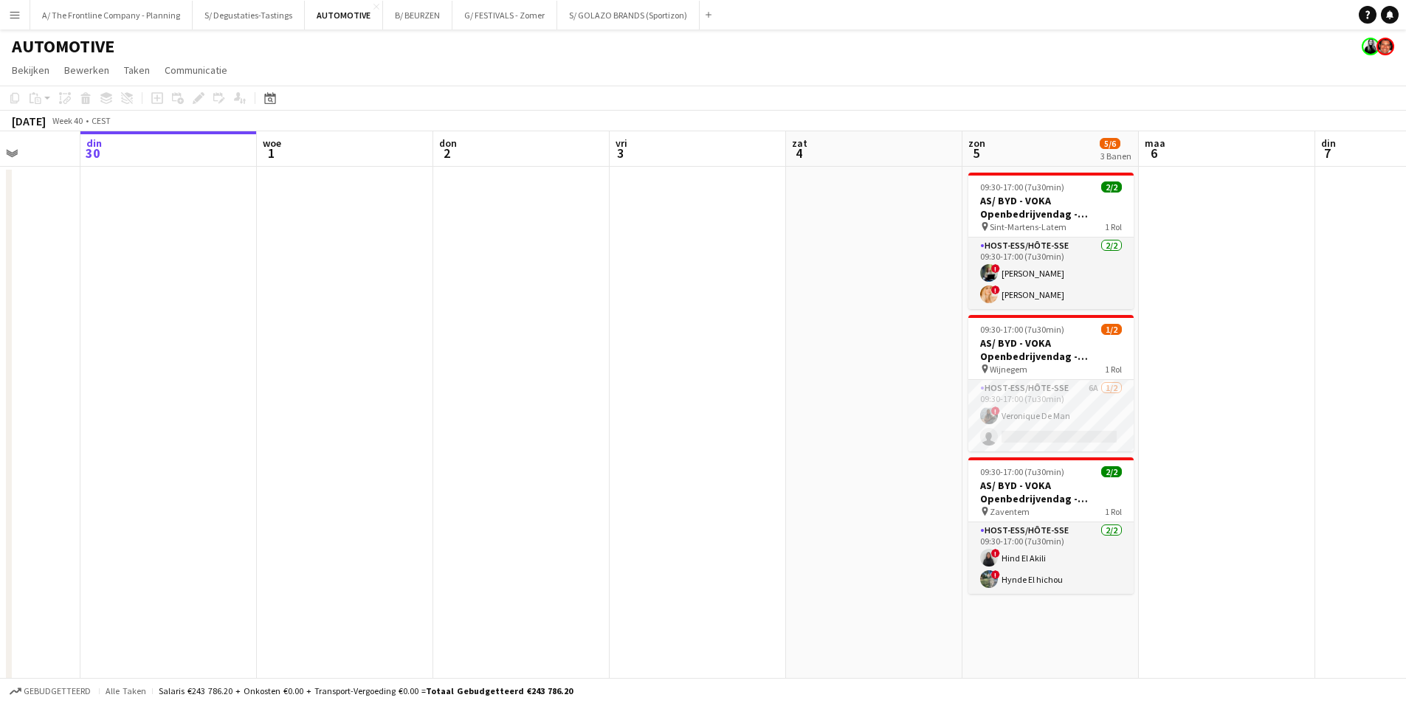
drag, startPoint x: 1217, startPoint y: 281, endPoint x: 430, endPoint y: 300, distance: 786.4
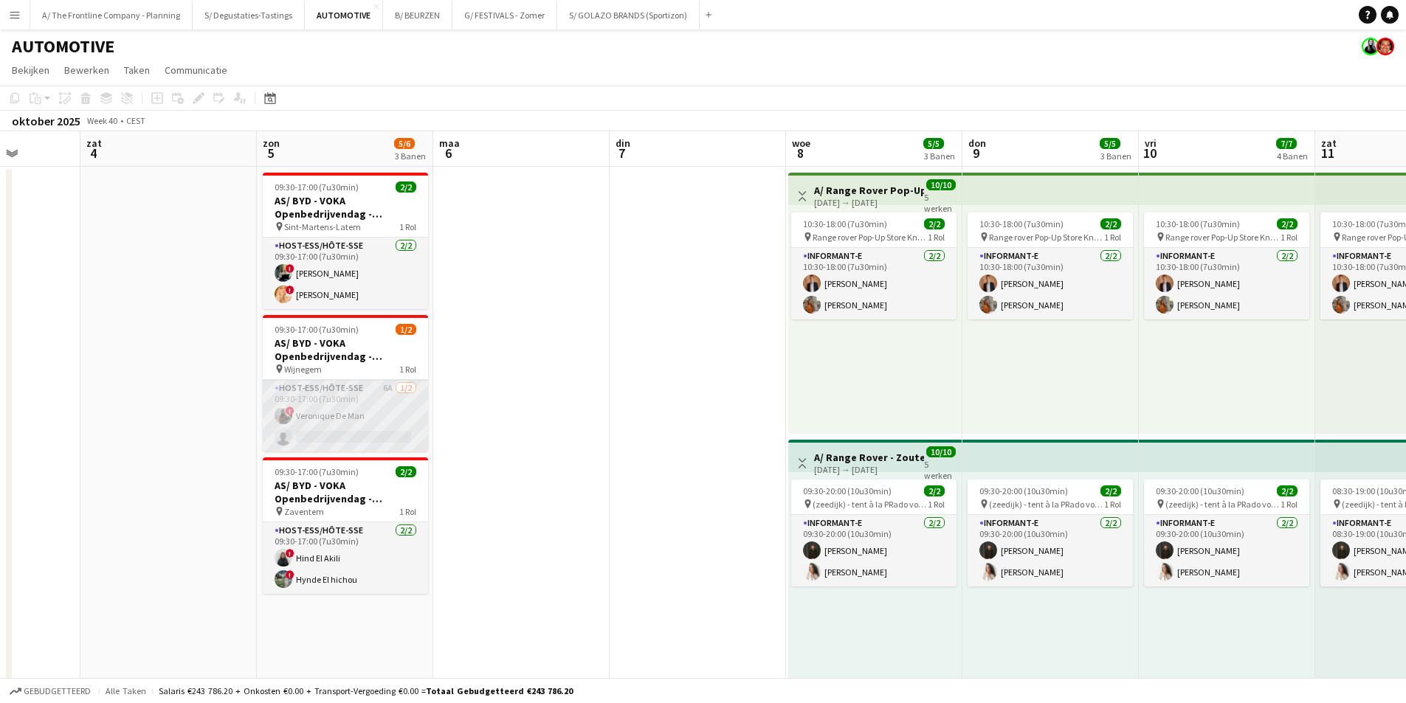
click at [317, 421] on app-card-role "Host-ess/Hôte-sse 6A [DATE] 09:30-17:00 (7u30min) ! Veronique De Man single-neu…" at bounding box center [345, 416] width 165 height 72
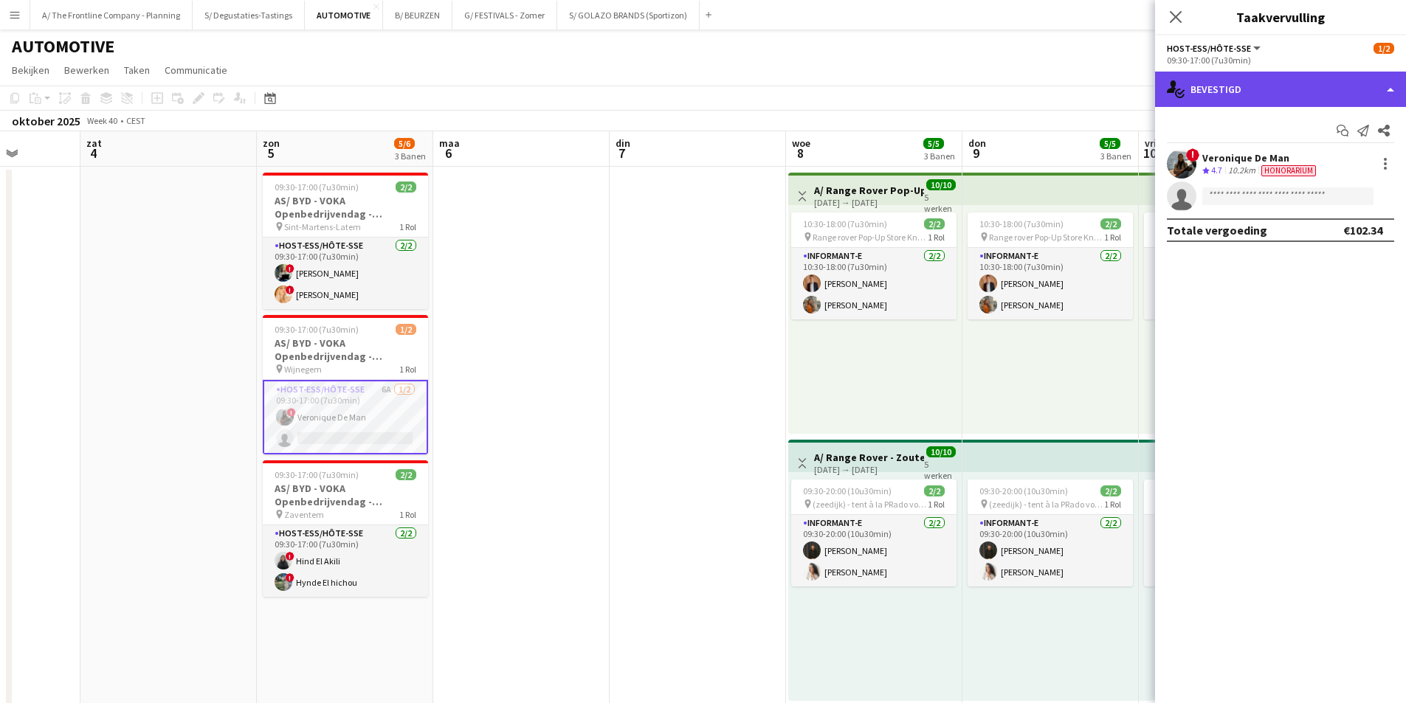
click at [1298, 85] on div "single-neutral-actions-check-2 Bevestigd" at bounding box center [1280, 89] width 251 height 35
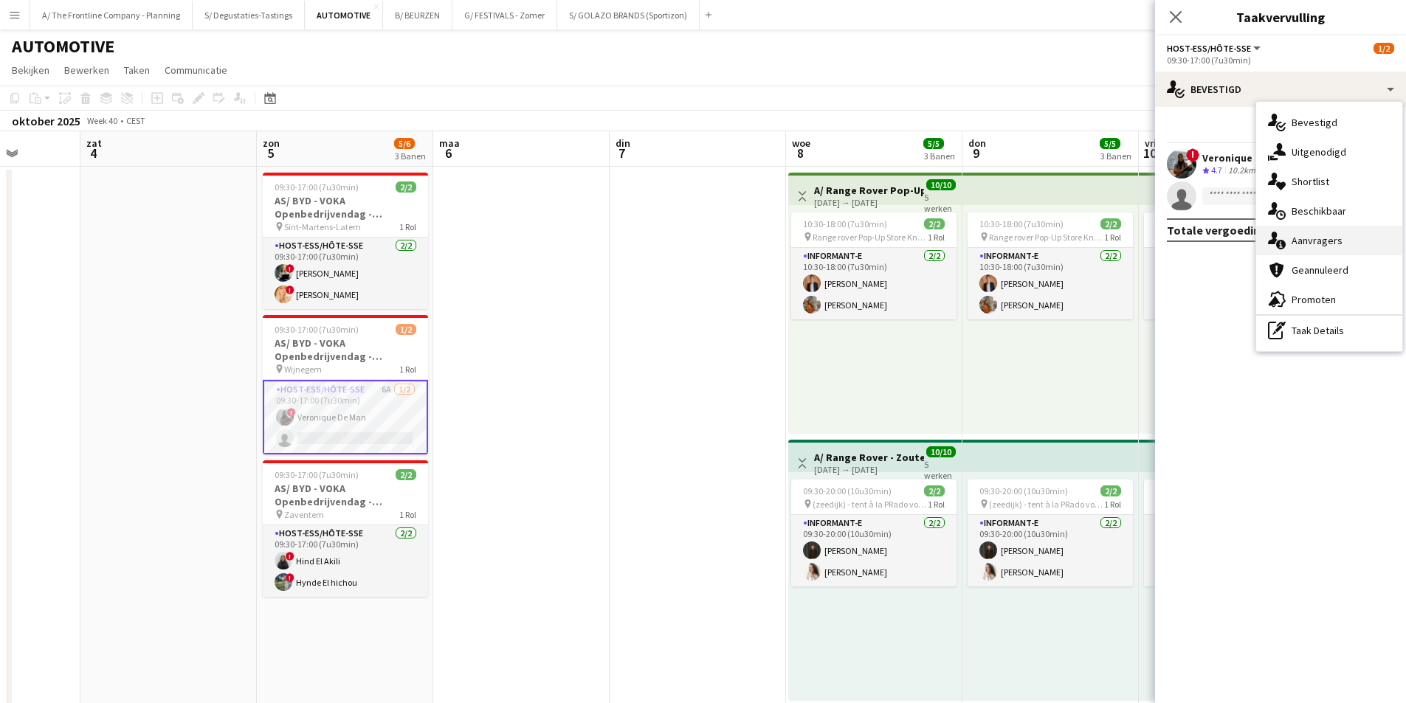
click at [1329, 238] on span "Aanvragers" at bounding box center [1317, 240] width 51 height 13
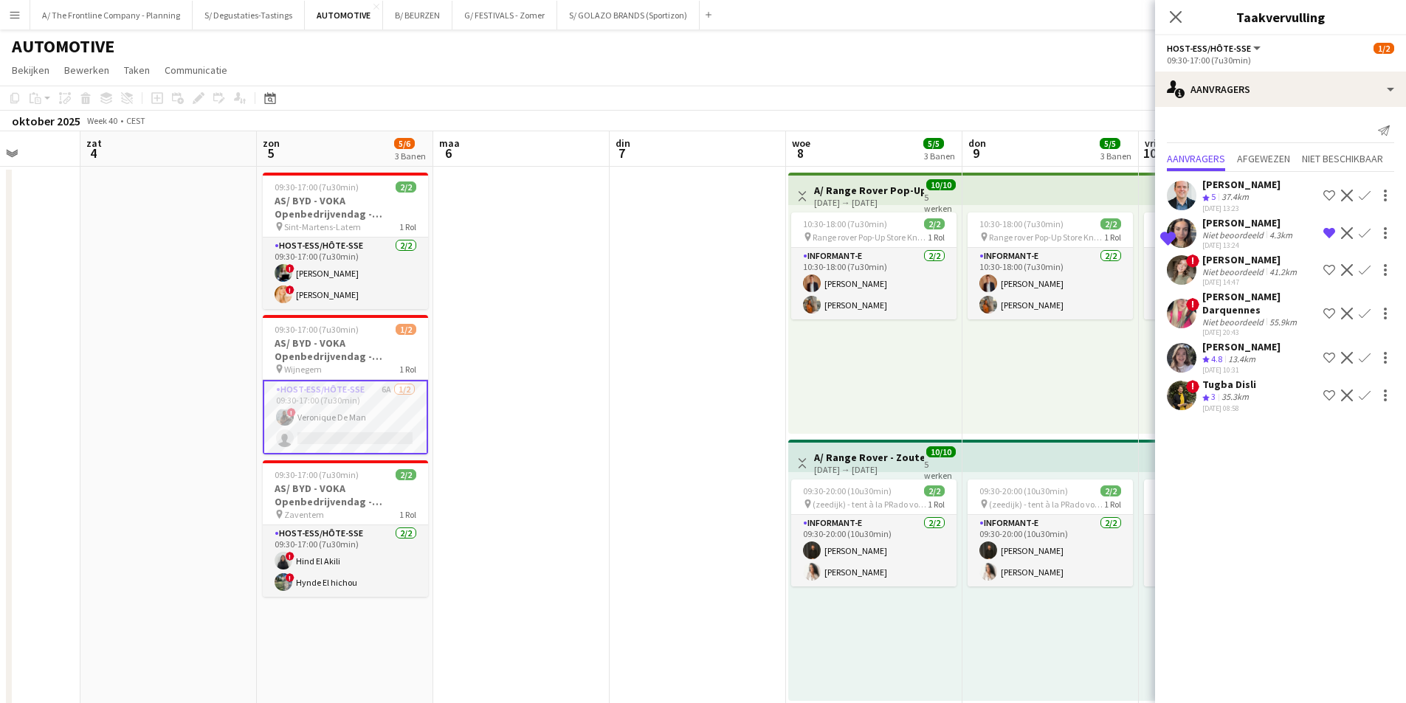
click at [1250, 268] on div "Niet beoordeeld" at bounding box center [1234, 271] width 64 height 11
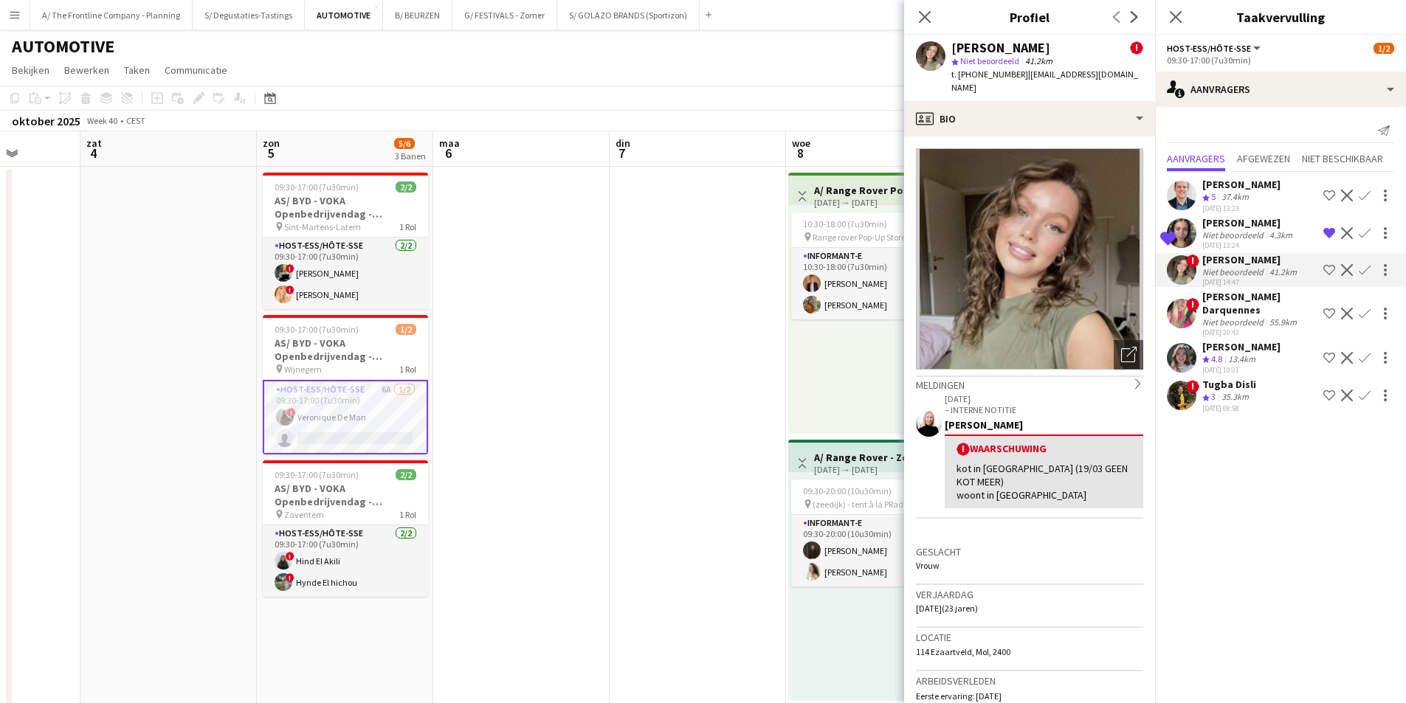
click at [1250, 350] on div "[PERSON_NAME]" at bounding box center [1241, 346] width 78 height 13
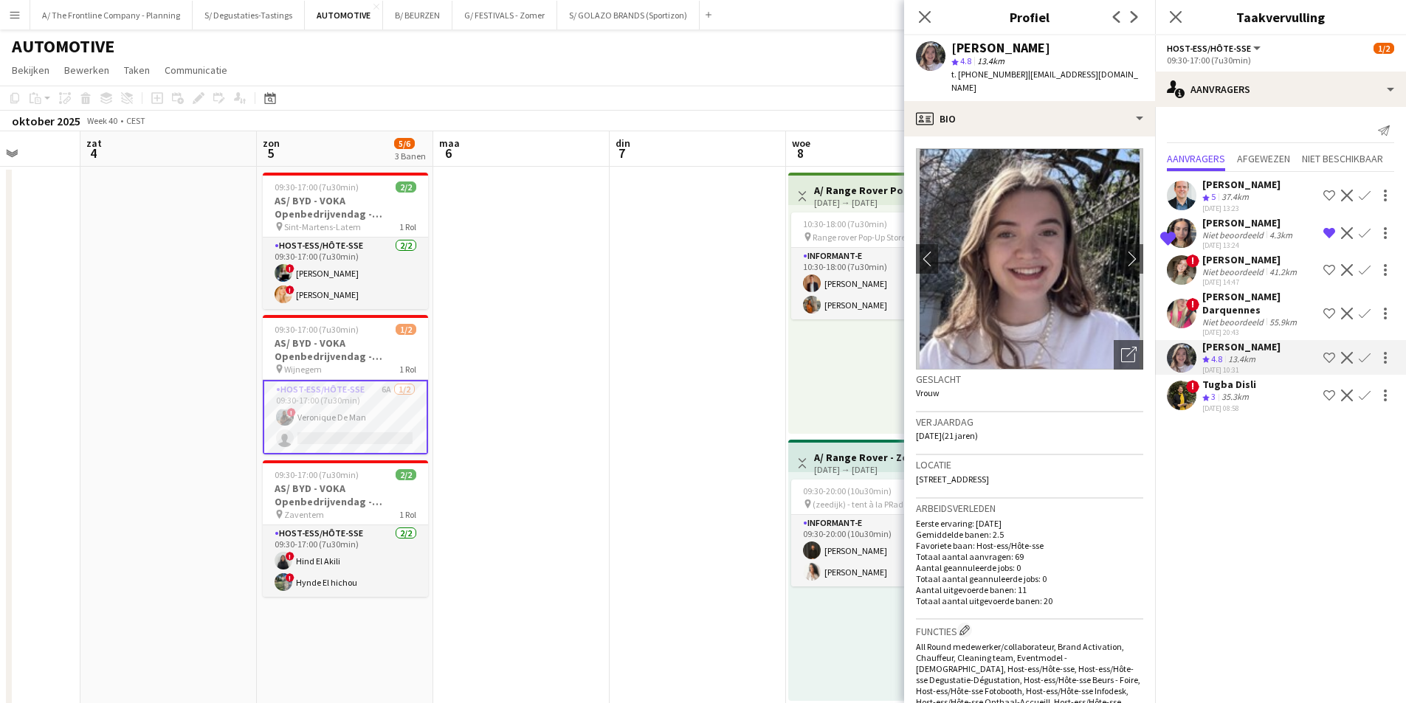
click at [1332, 235] on app-icon "Verwijder ploeg van de shortlist" at bounding box center [1330, 233] width 12 height 12
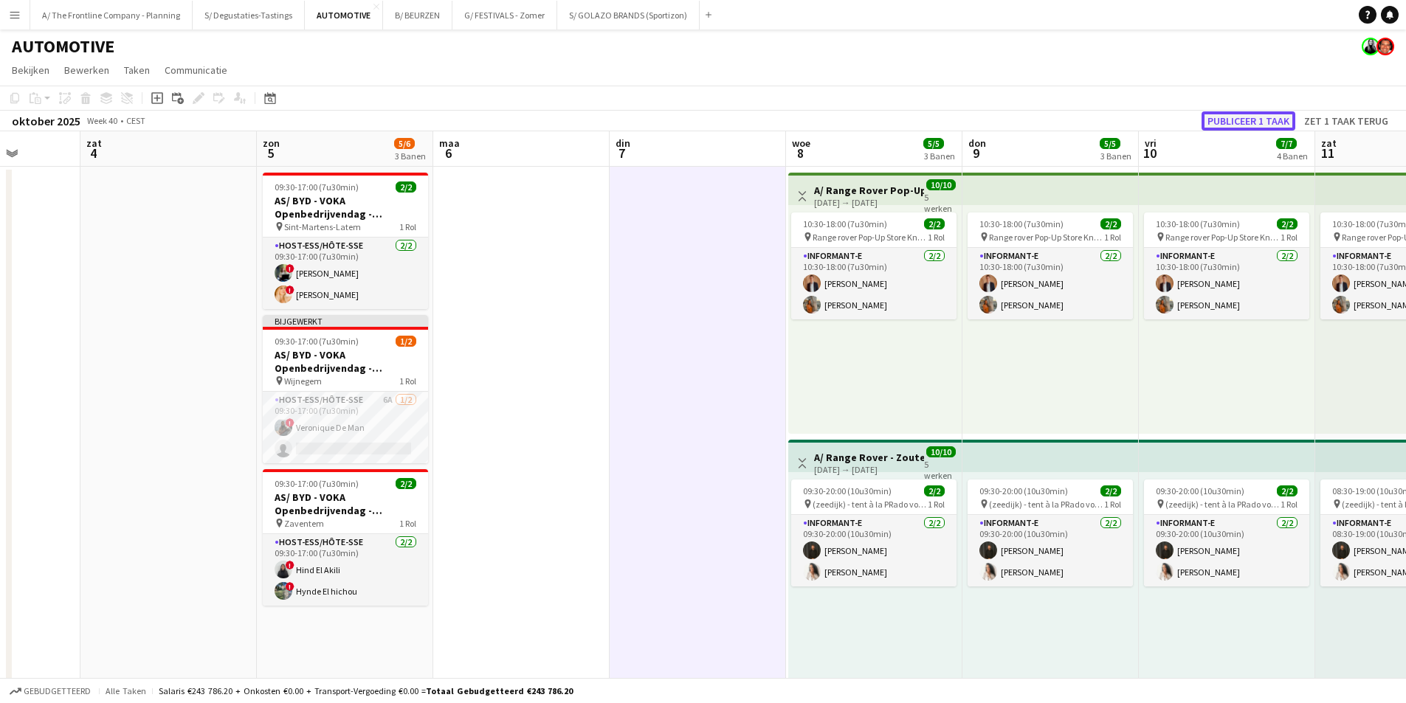
click at [1245, 123] on button "Publiceer 1 taak" at bounding box center [1249, 120] width 94 height 19
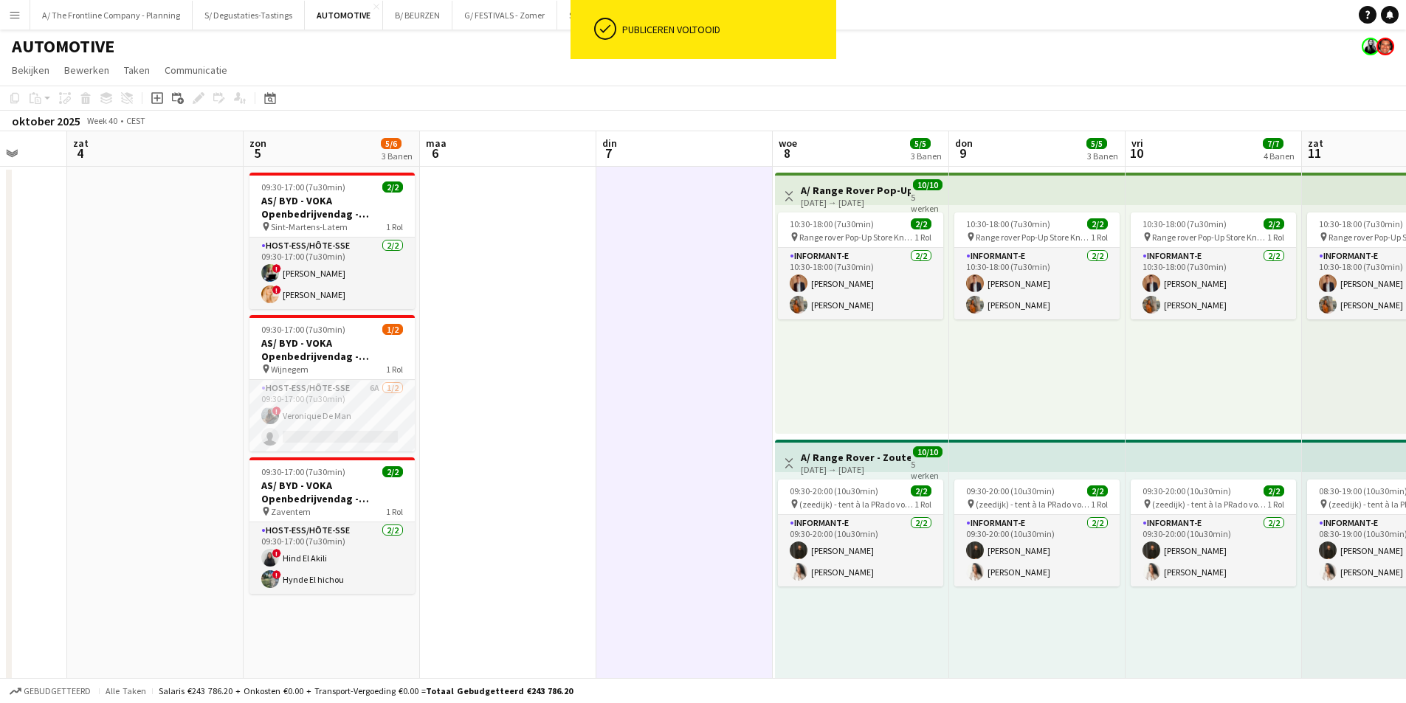
scroll to position [0, 467]
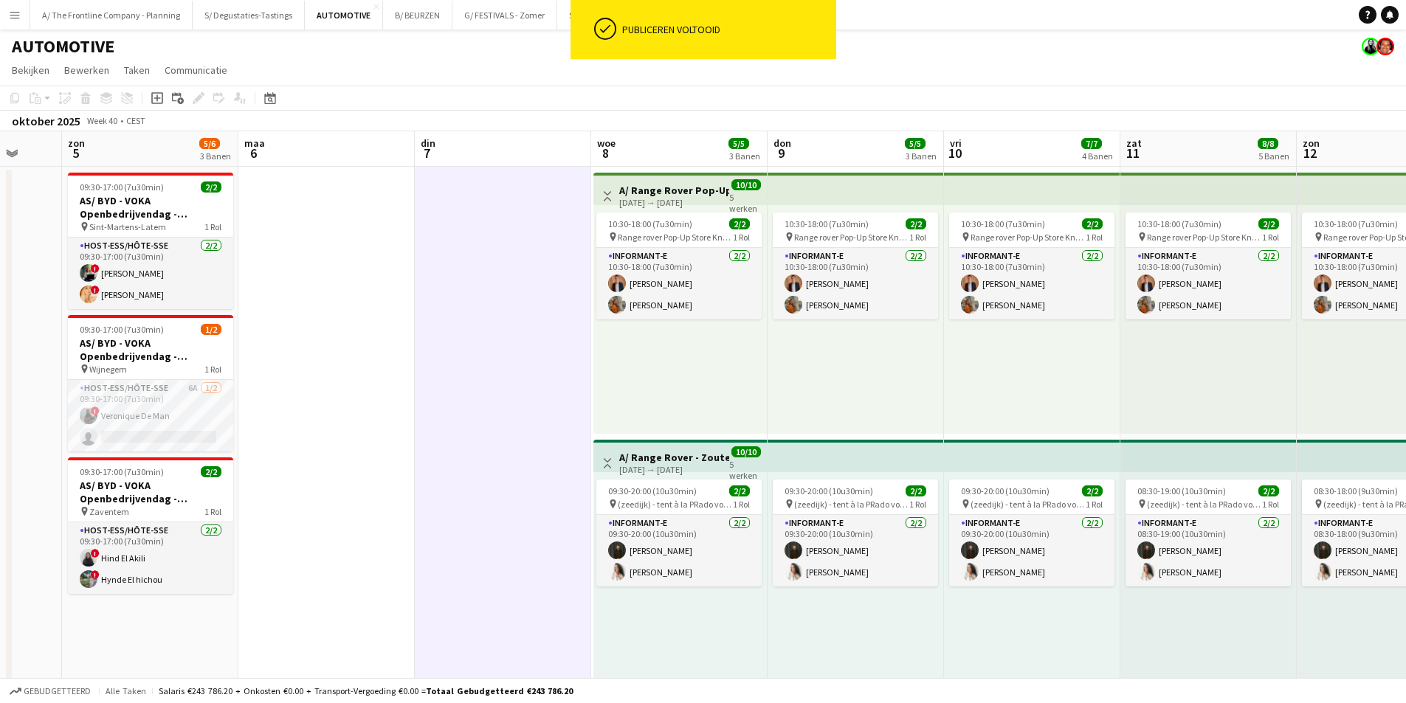
drag, startPoint x: 1067, startPoint y: 360, endPoint x: 1005, endPoint y: 360, distance: 62.0
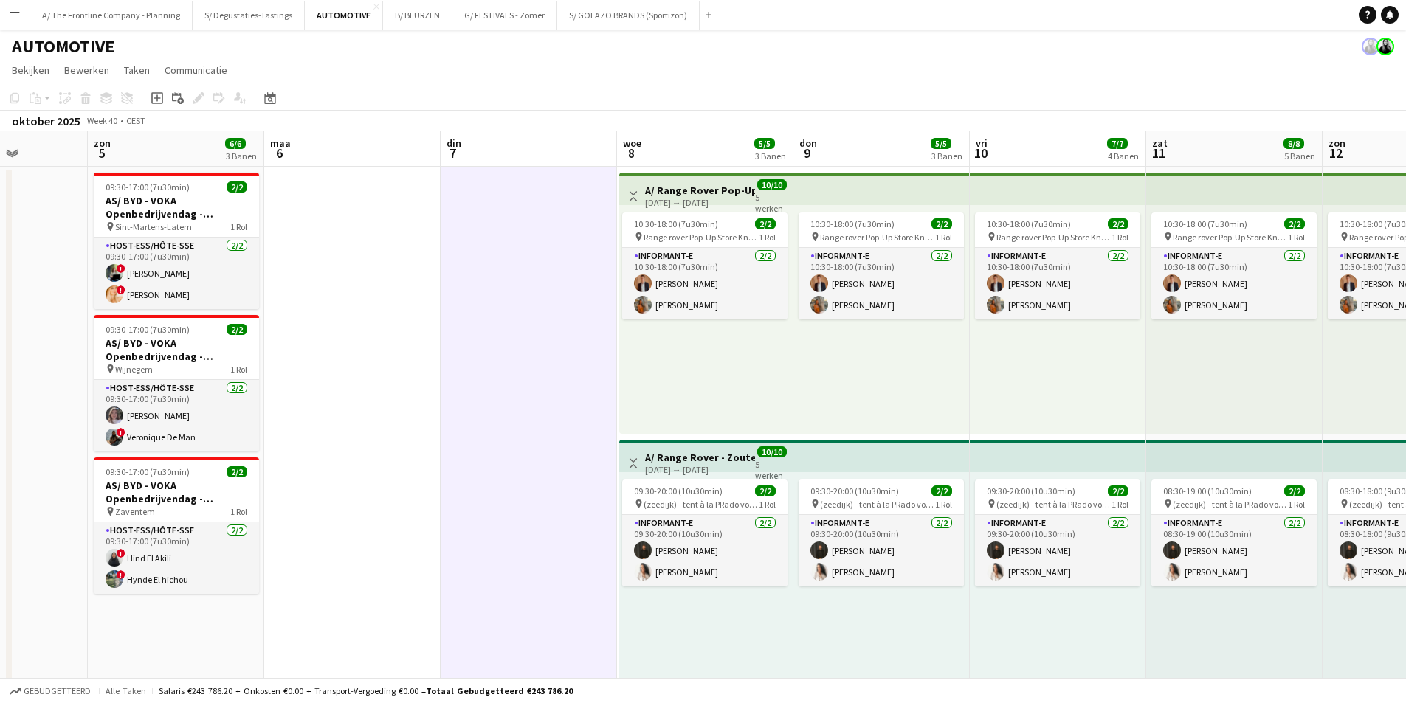
drag, startPoint x: 703, startPoint y: 255, endPoint x: 943, endPoint y: 268, distance: 240.3
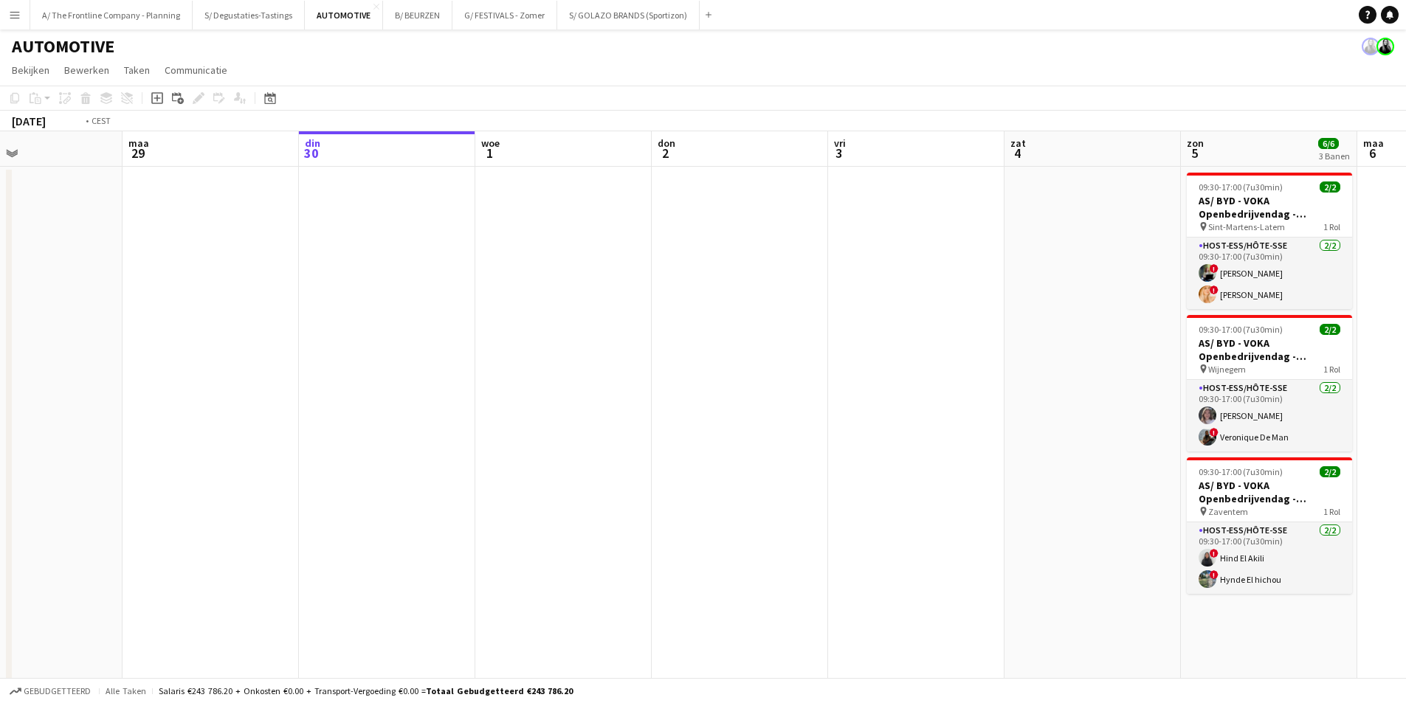
drag, startPoint x: 664, startPoint y: 247, endPoint x: 660, endPoint y: 144, distance: 102.7
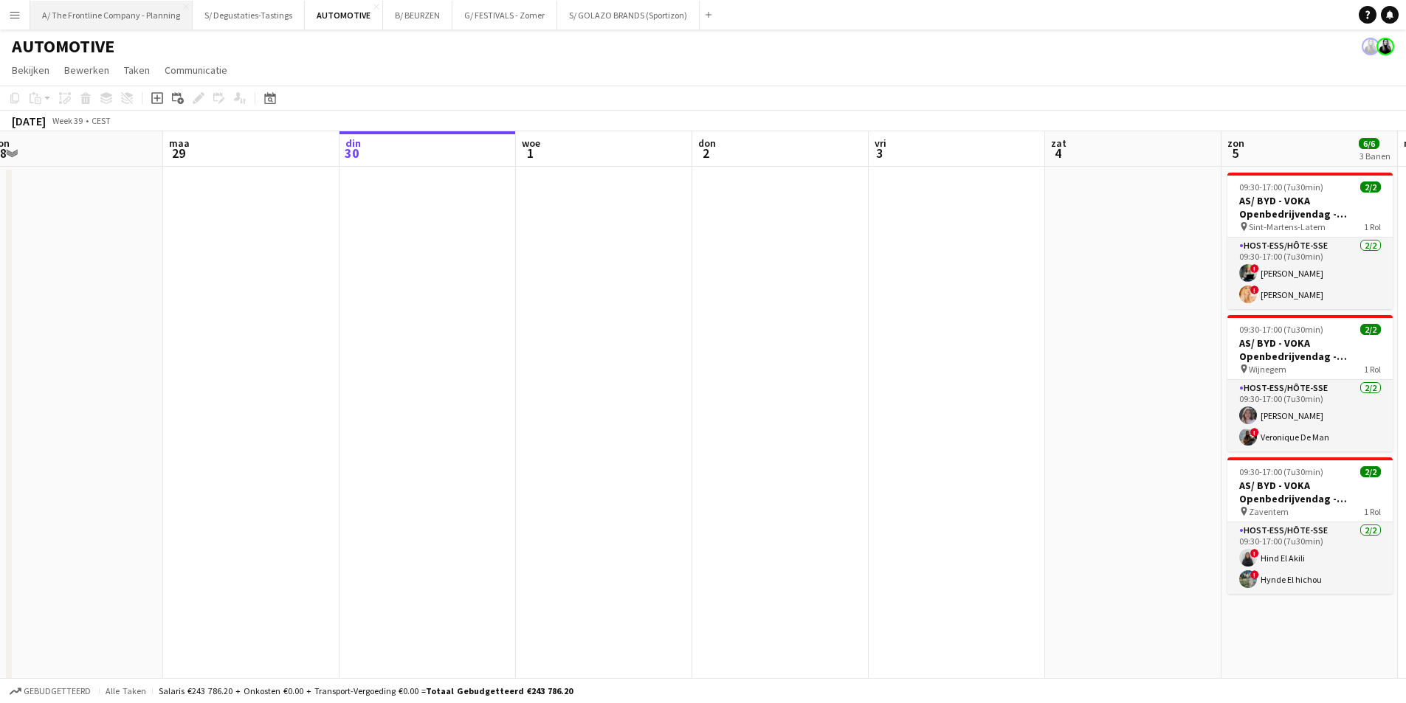
click at [125, 23] on button "A/ The Frontline Company - Planning Sluiten" at bounding box center [111, 15] width 162 height 29
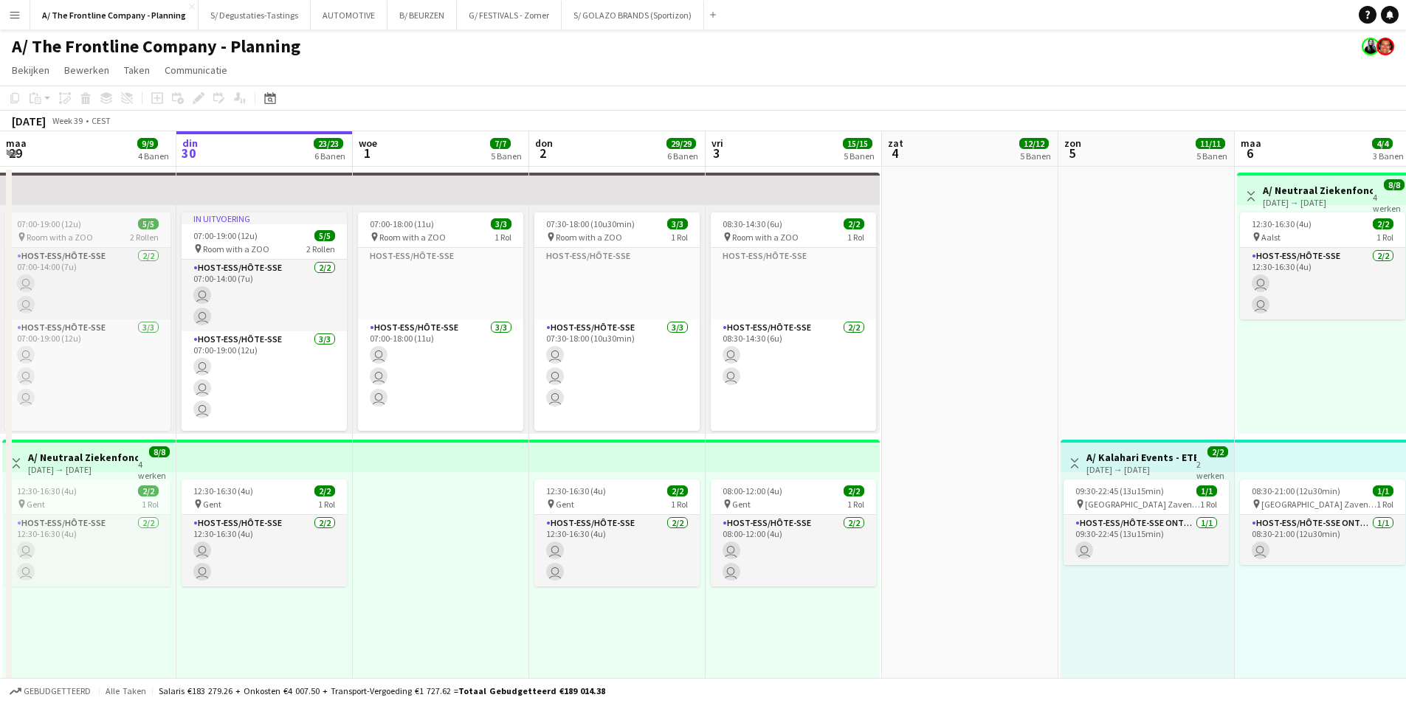
scroll to position [0, 422]
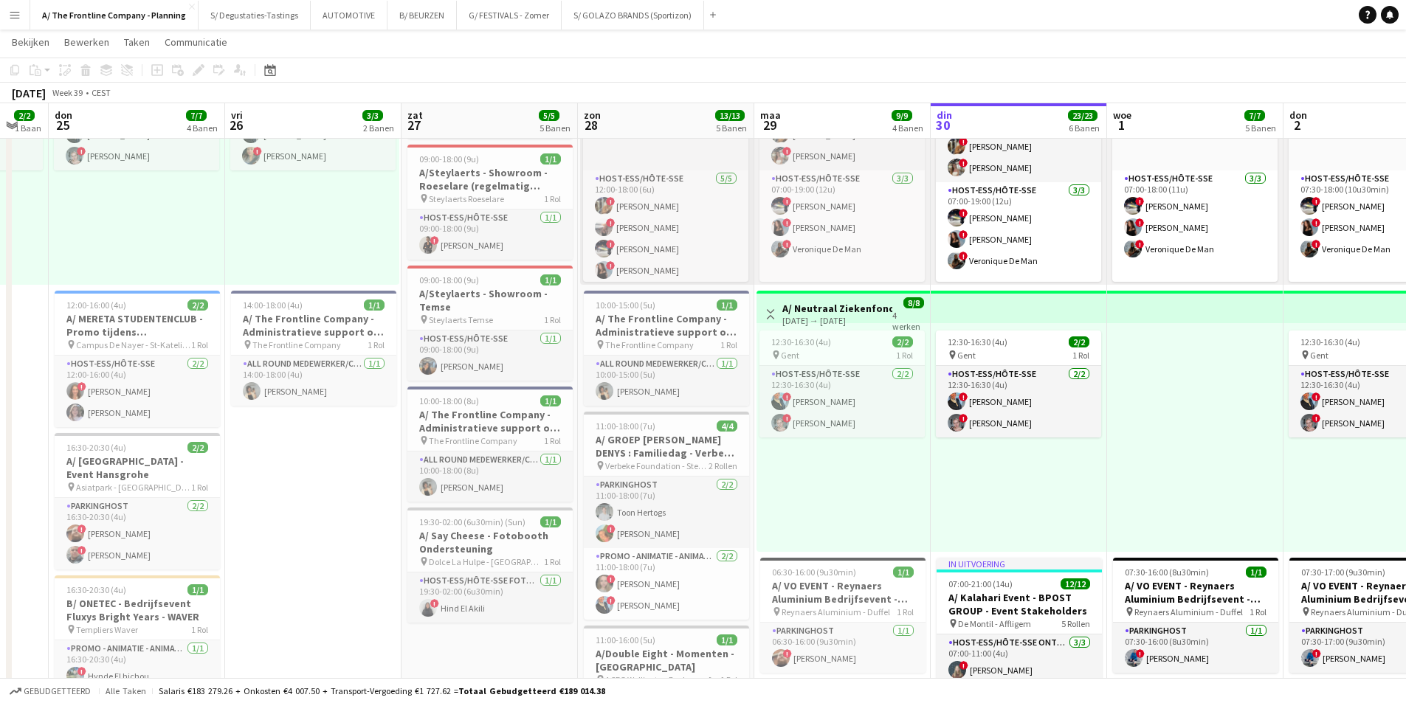
scroll to position [0, 303]
drag, startPoint x: 292, startPoint y: 475, endPoint x: 565, endPoint y: 457, distance: 273.7
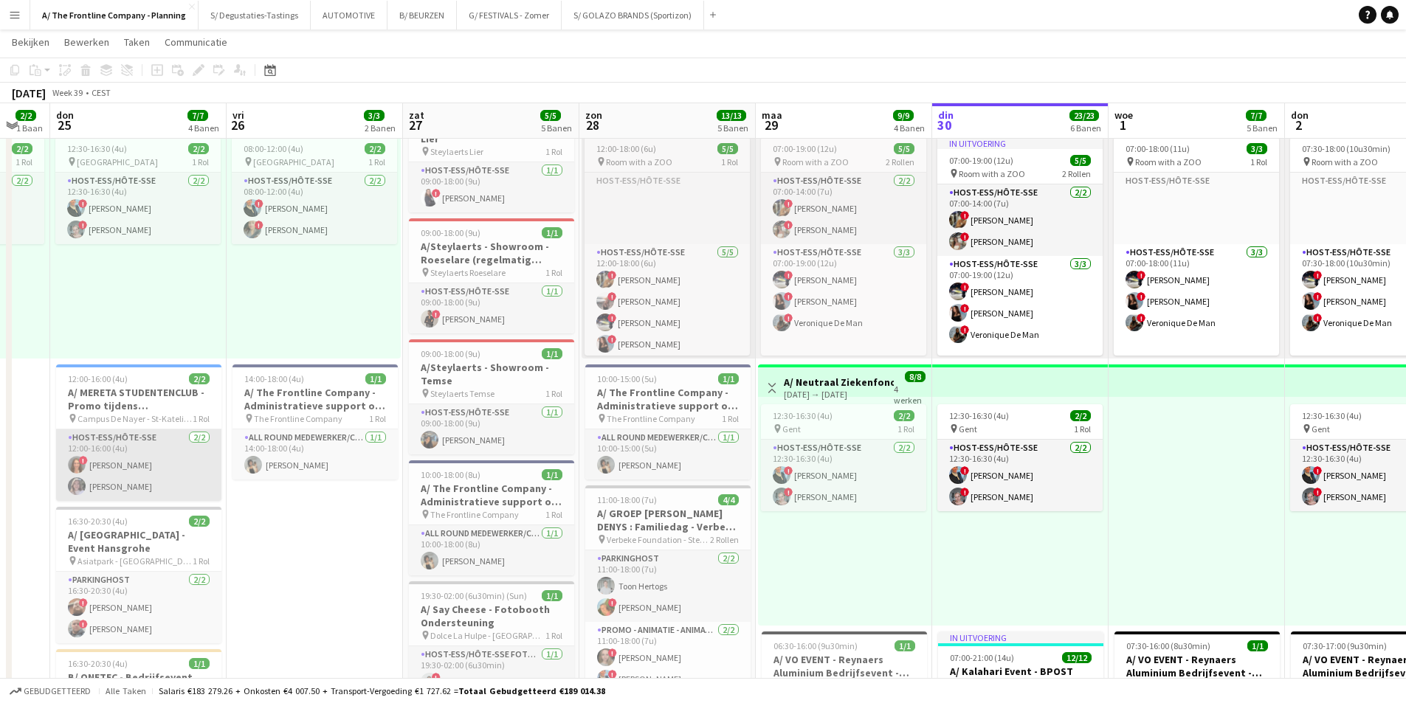
click at [152, 472] on app-card-role "Host-ess/Hôte-sse [DATE] 12:00-16:00 (4u) ! [PERSON_NAME]" at bounding box center [138, 466] width 165 height 72
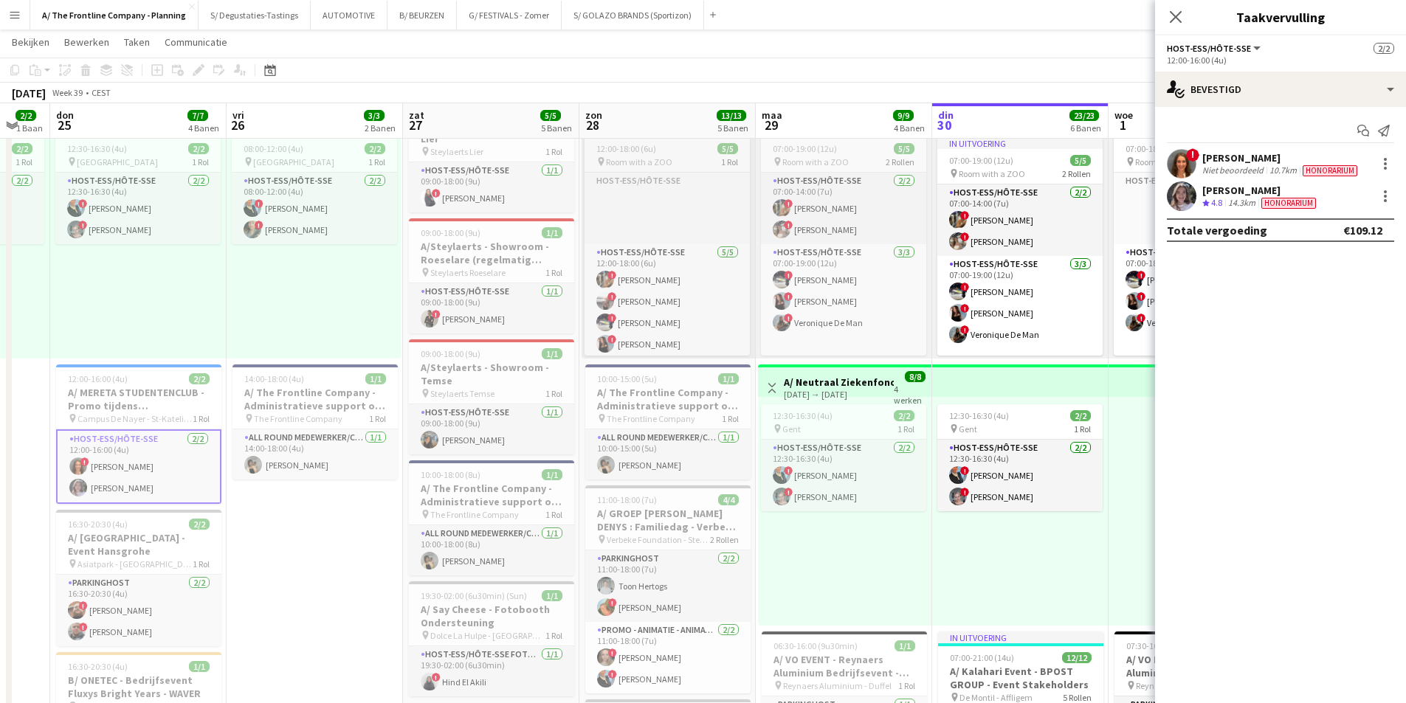
click at [1214, 168] on div "Niet beoordeeld" at bounding box center [1234, 171] width 64 height 12
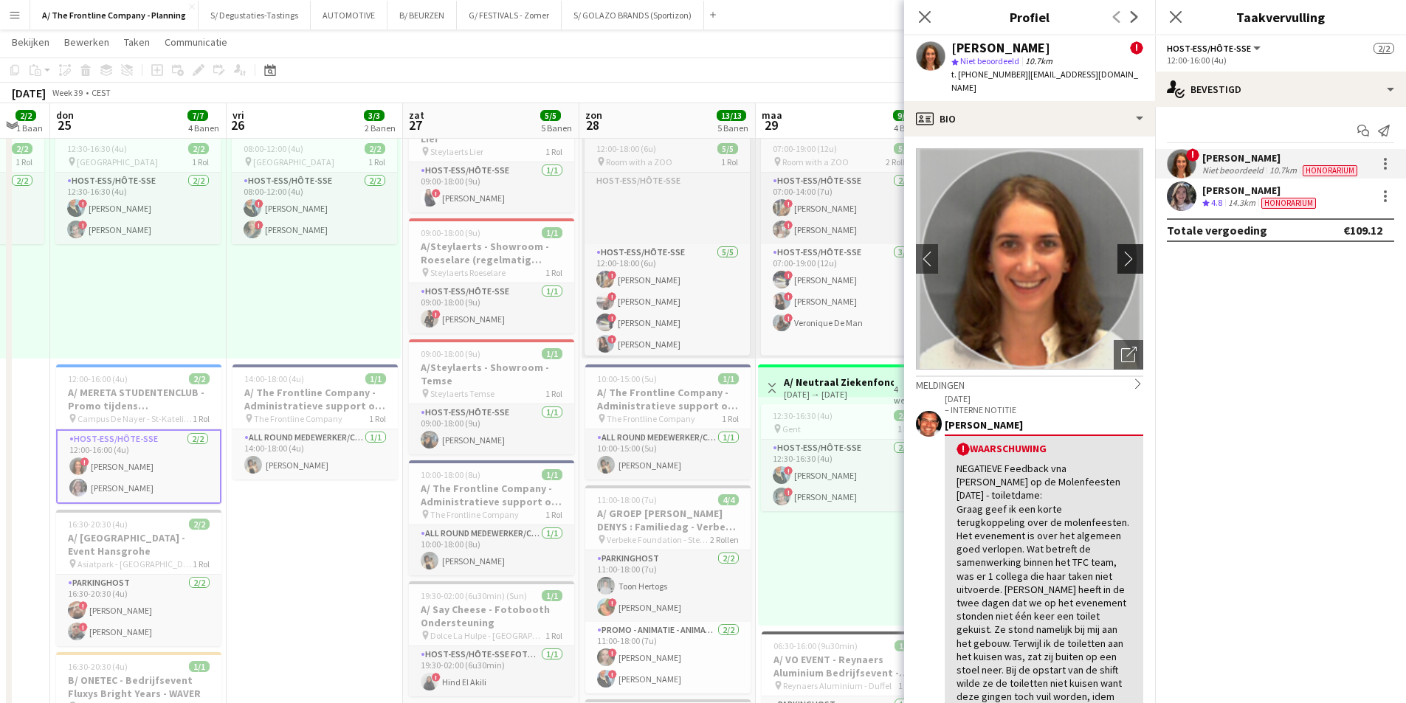
click at [1122, 251] on app-icon "chevron-right" at bounding box center [1132, 259] width 23 height 16
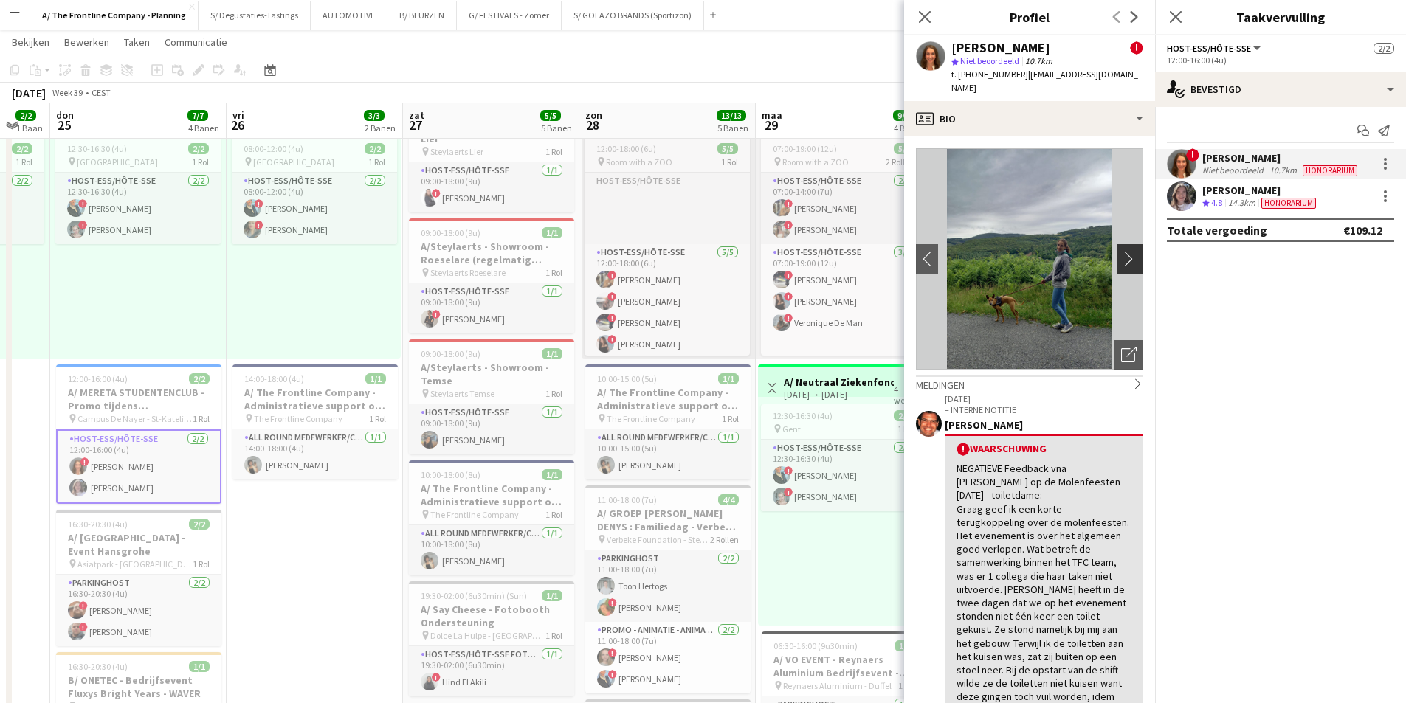
click at [1122, 251] on app-icon "chevron-right" at bounding box center [1132, 259] width 23 height 16
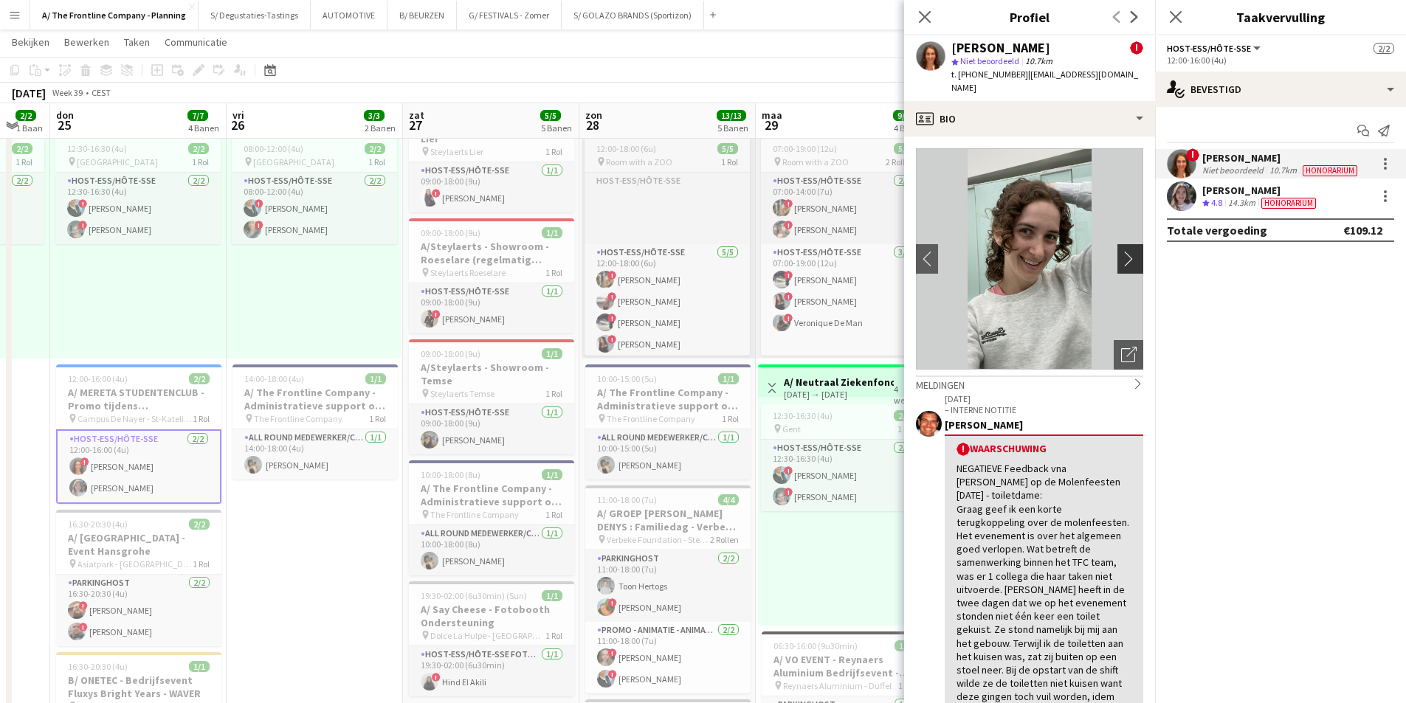
click at [1122, 251] on app-icon "chevron-right" at bounding box center [1132, 259] width 23 height 16
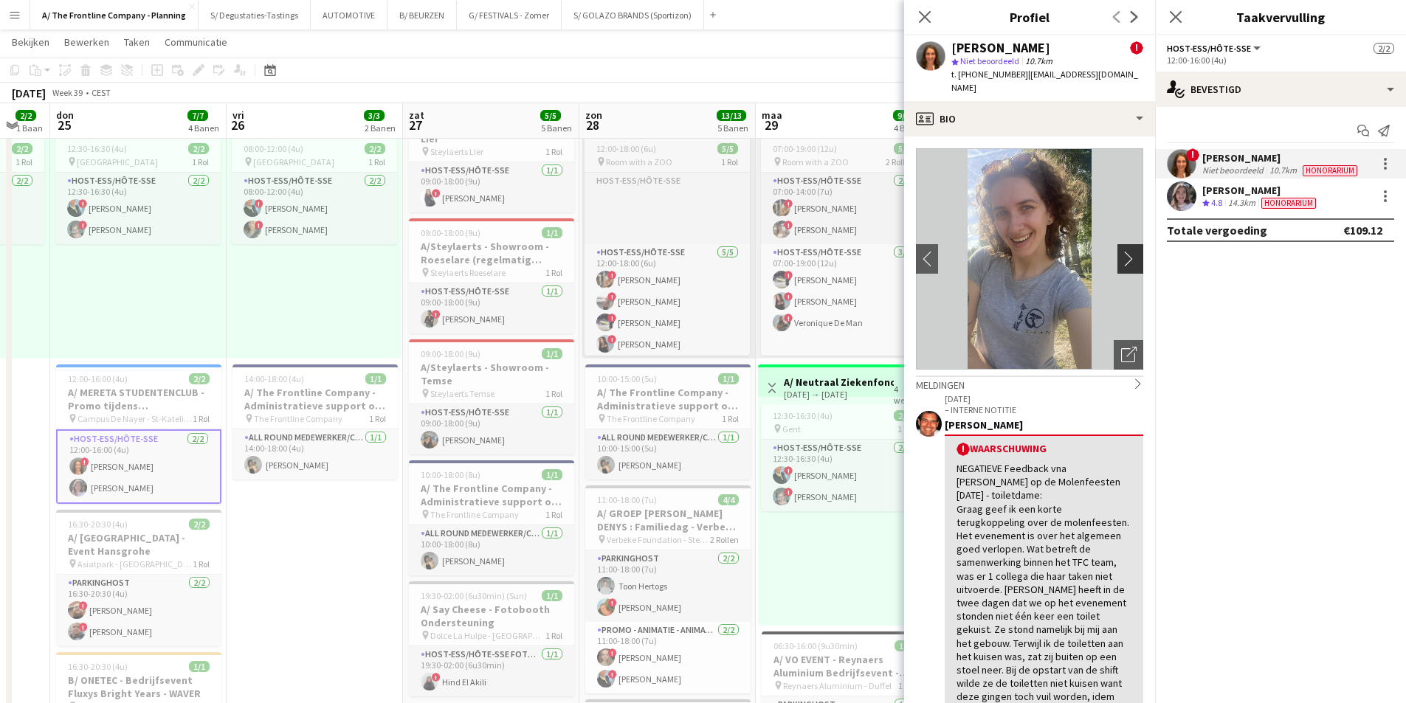
click at [1122, 251] on app-icon "chevron-right" at bounding box center [1132, 259] width 23 height 16
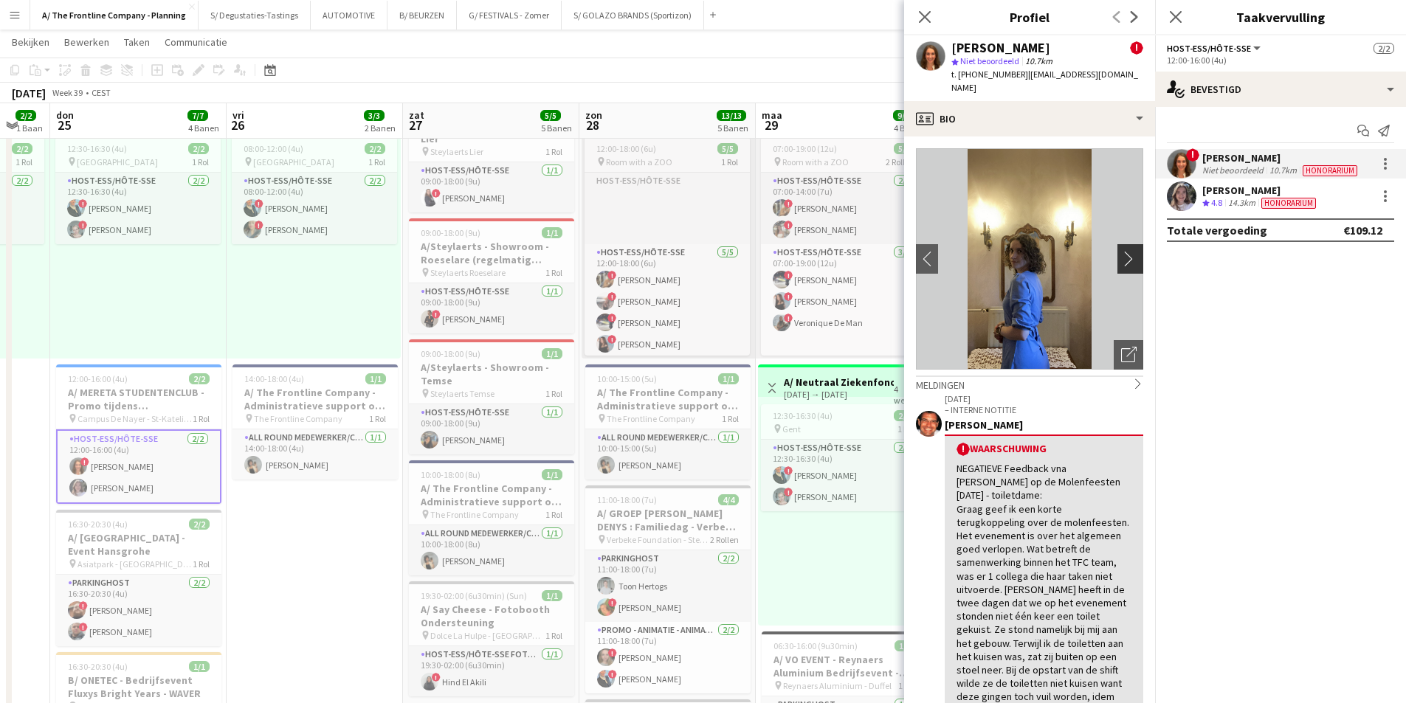
click at [1122, 251] on app-icon "chevron-right" at bounding box center [1132, 259] width 23 height 16
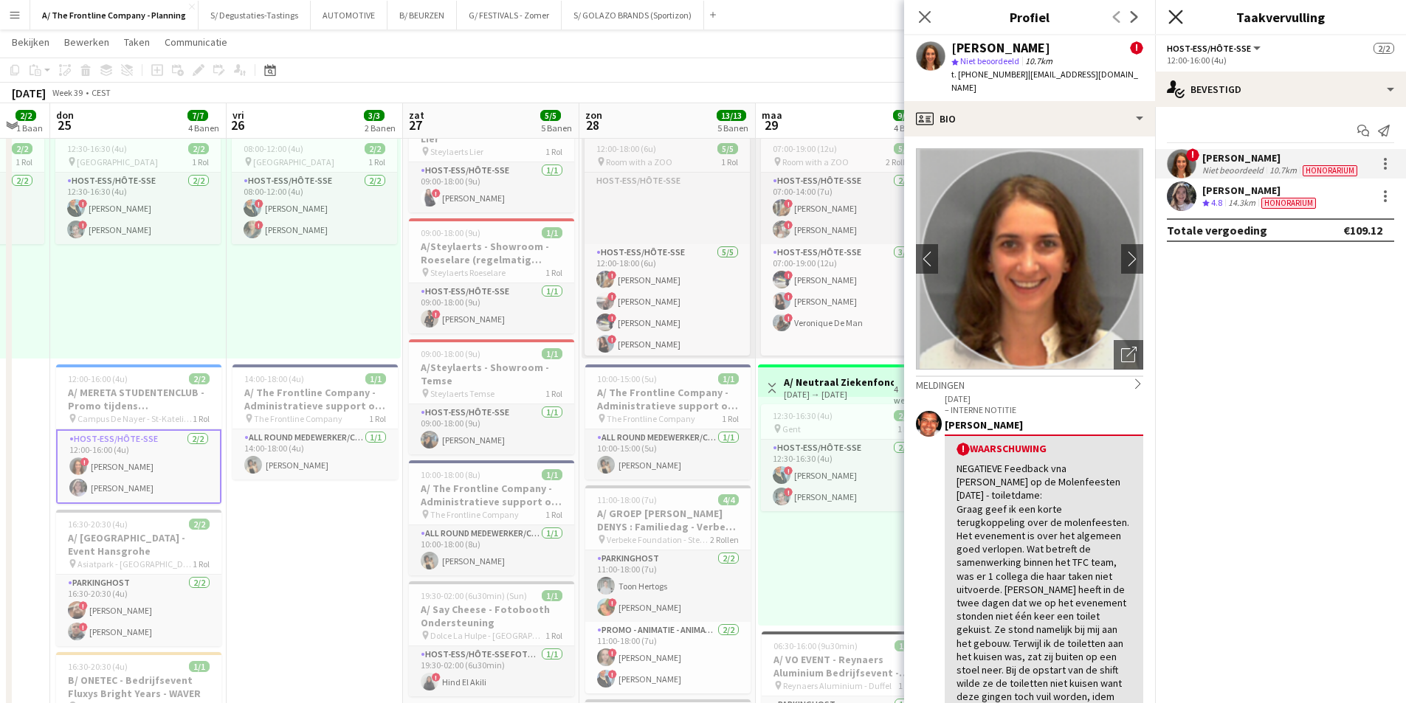
click at [1177, 24] on icon "Sluit pop-in" at bounding box center [1176, 17] width 14 height 14
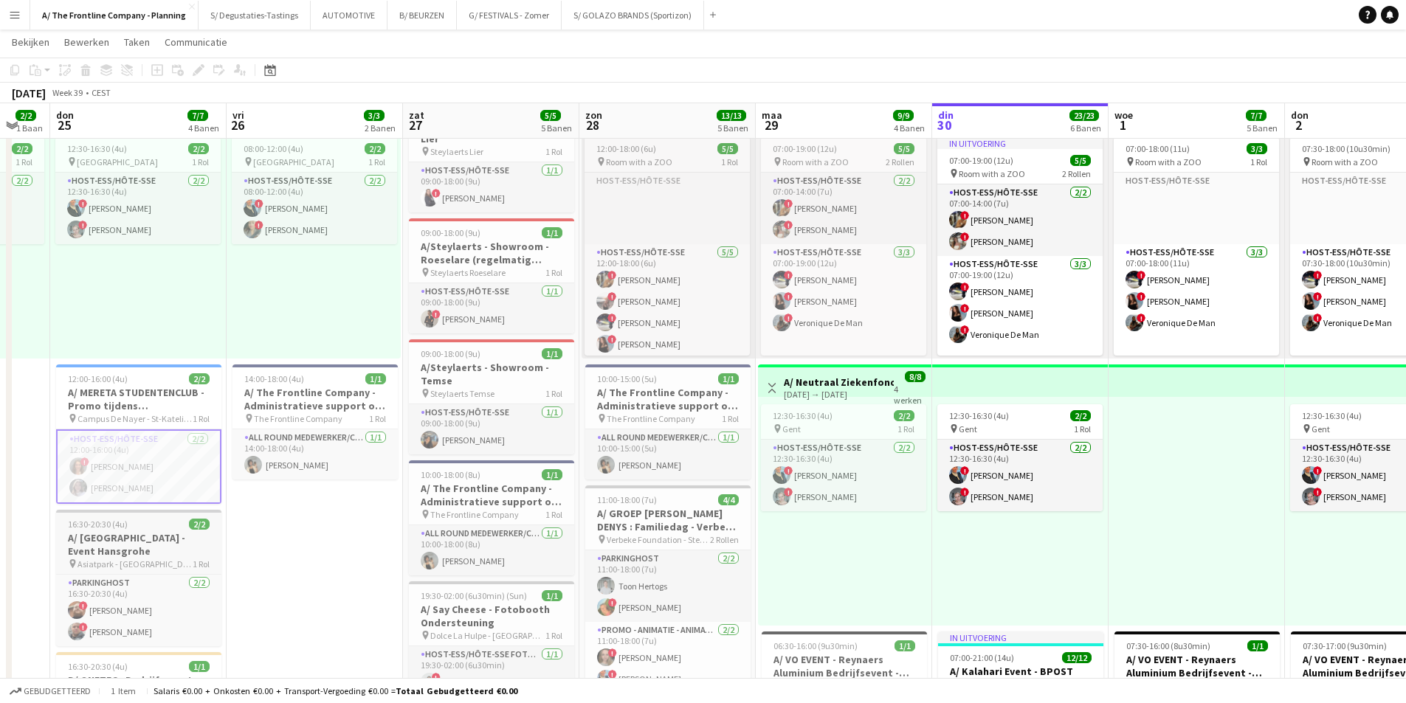
click at [97, 519] on span "16:30-20:30 (4u)" at bounding box center [98, 524] width 60 height 11
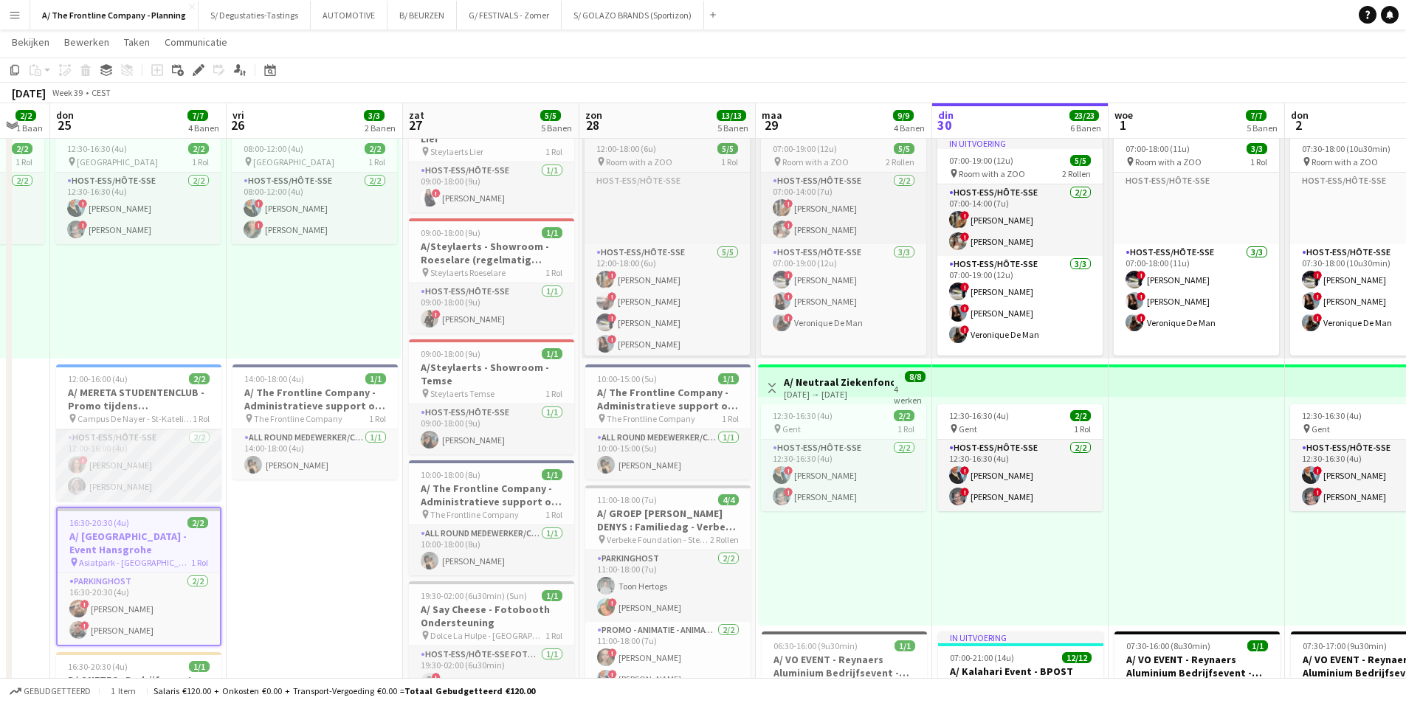
click at [97, 478] on app-card-role "Host-ess/Hôte-sse 2/2 12:00-16:00 (4u) ! Evi Boeren Winke De Feyter" at bounding box center [138, 466] width 165 height 72
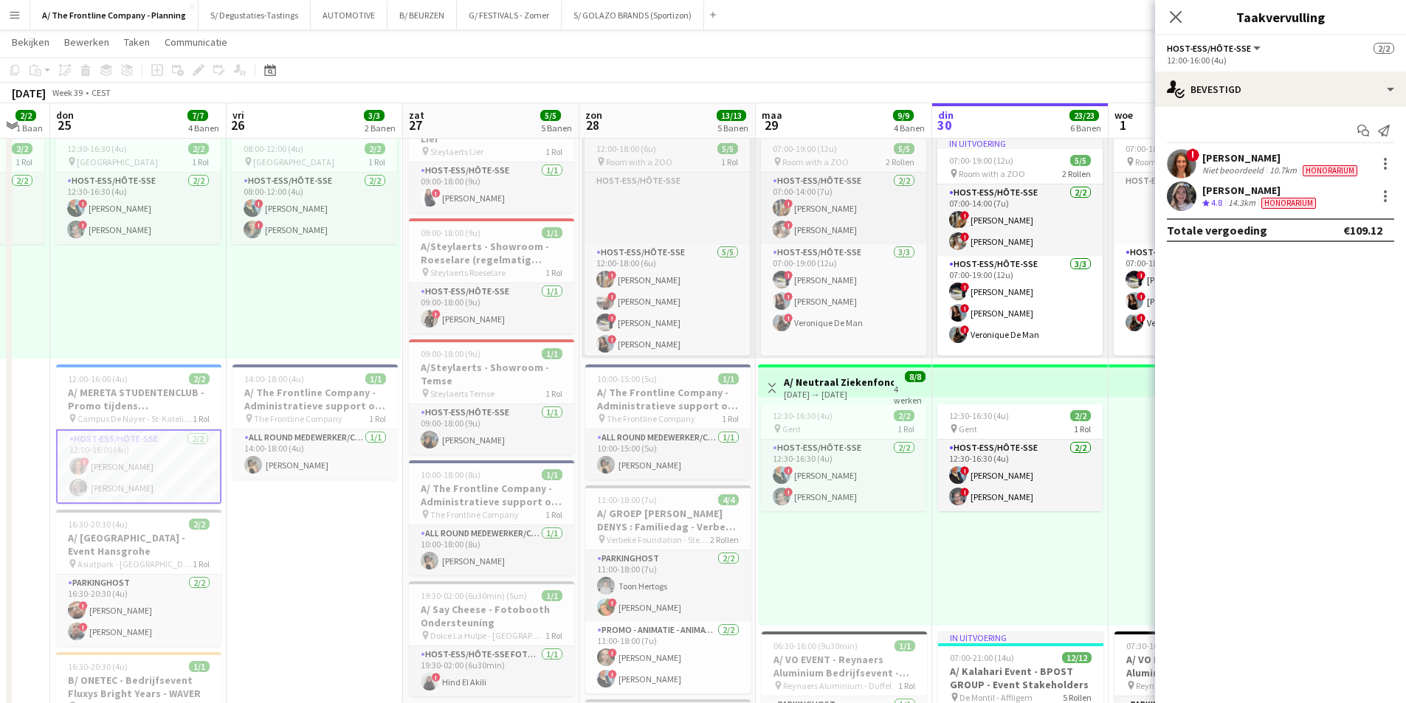
click at [1265, 157] on div "Evi Boeren" at bounding box center [1281, 157] width 158 height 13
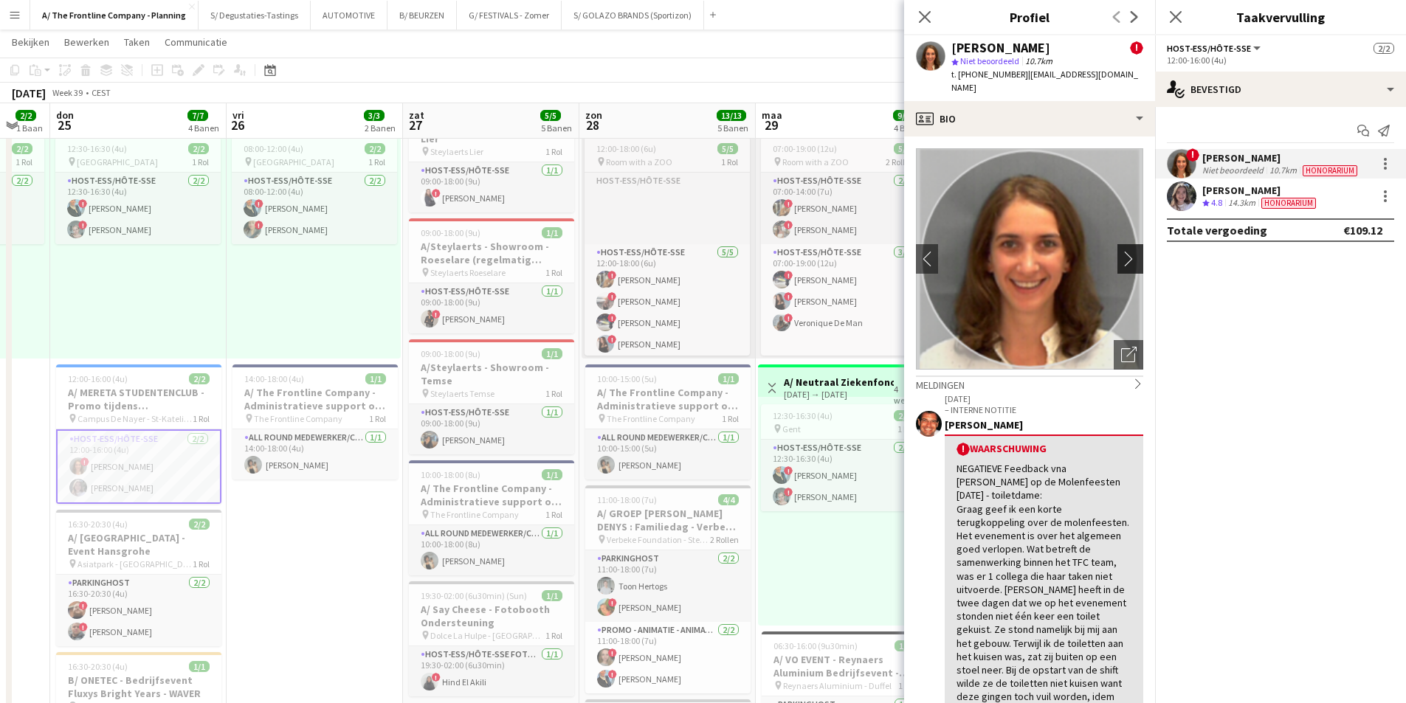
click at [1121, 251] on app-icon "chevron-right" at bounding box center [1132, 259] width 23 height 16
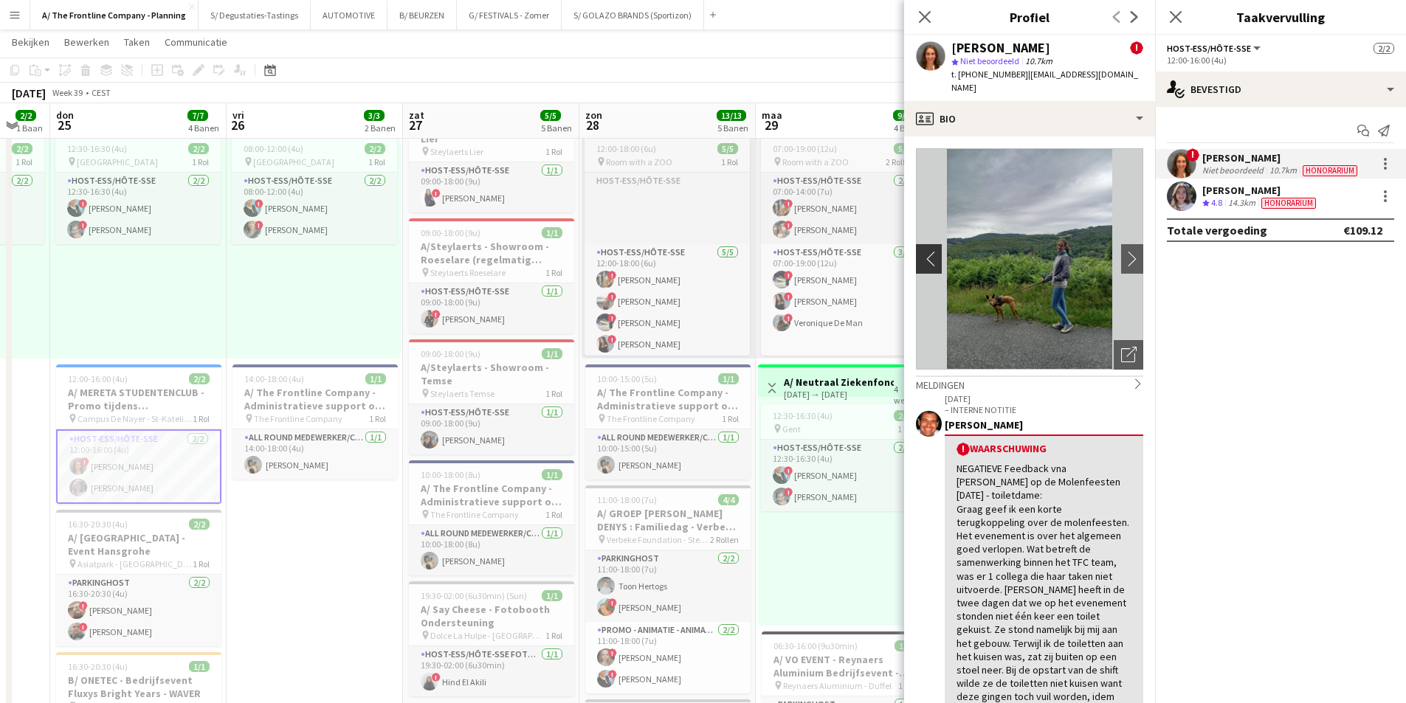
click at [929, 251] on app-icon "chevron-left" at bounding box center [927, 259] width 23 height 16
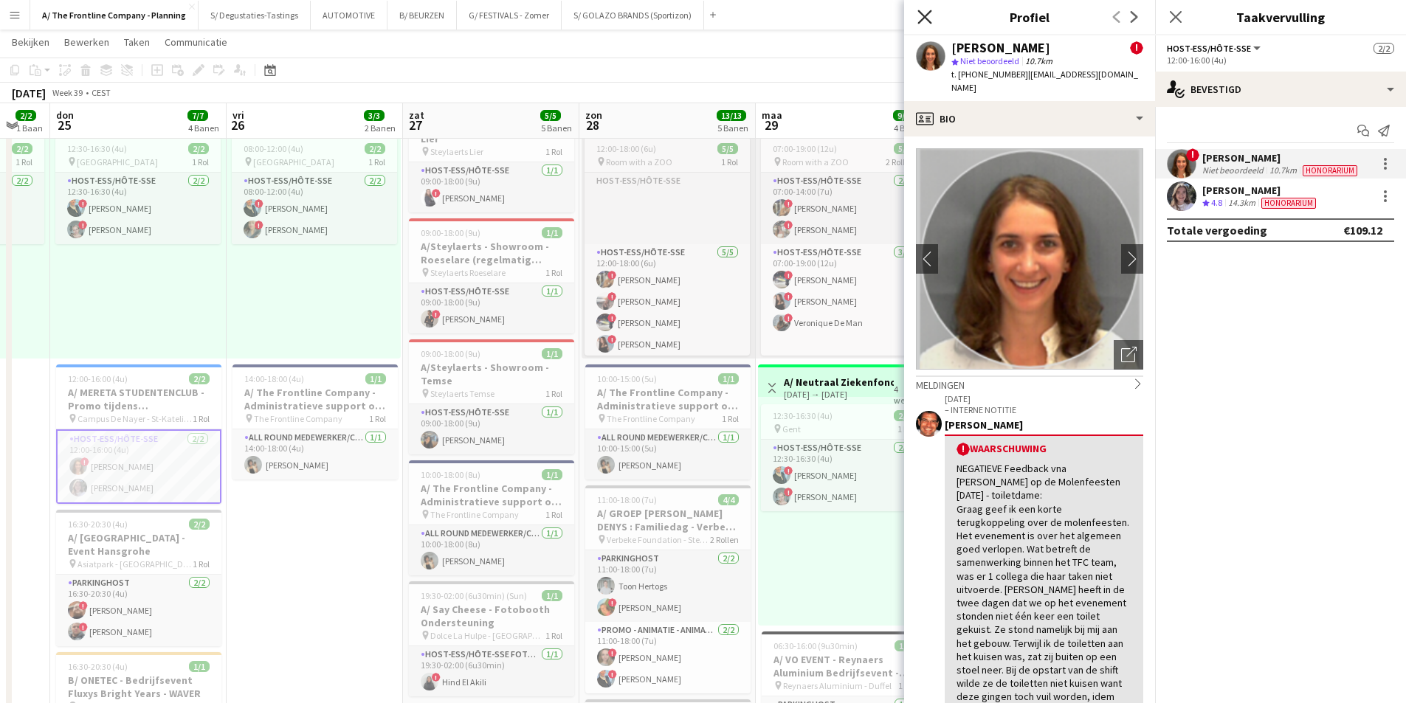
click at [930, 19] on icon "Sluit pop-in" at bounding box center [925, 17] width 14 height 14
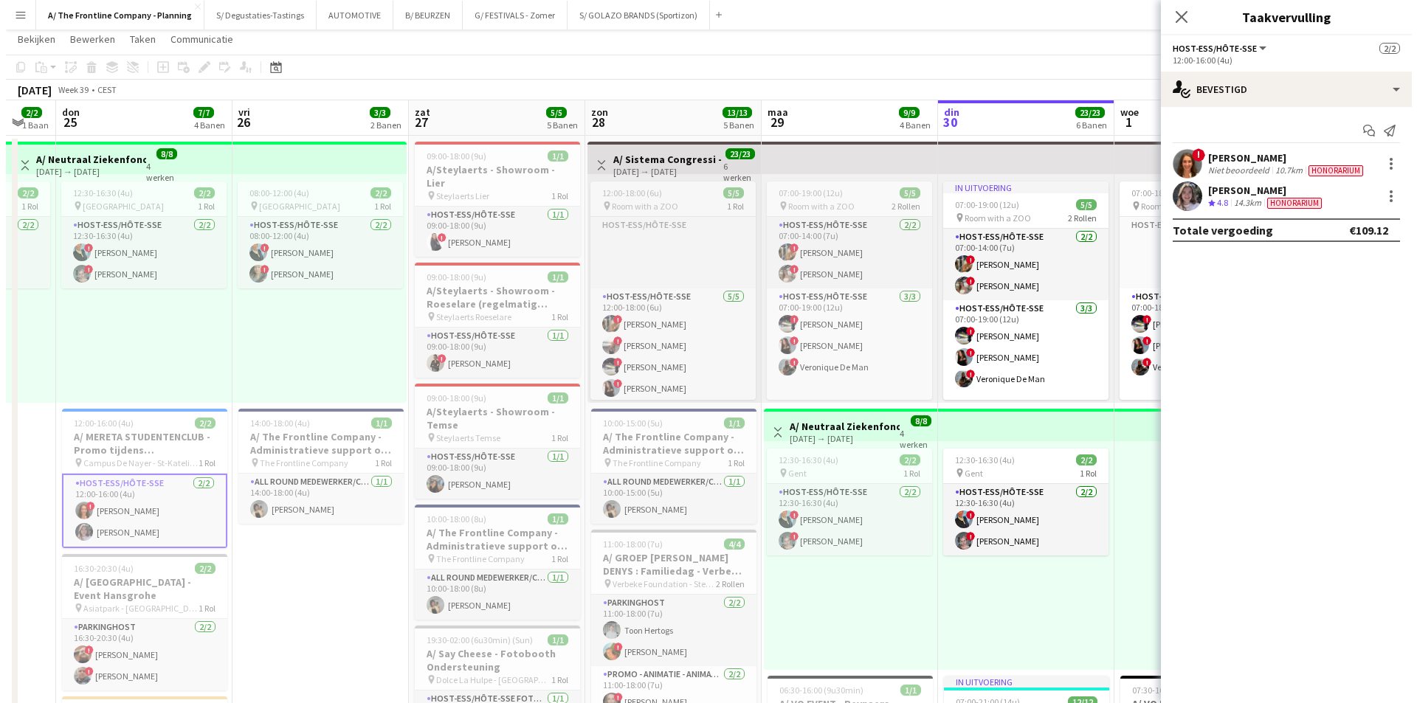
scroll to position [0, 0]
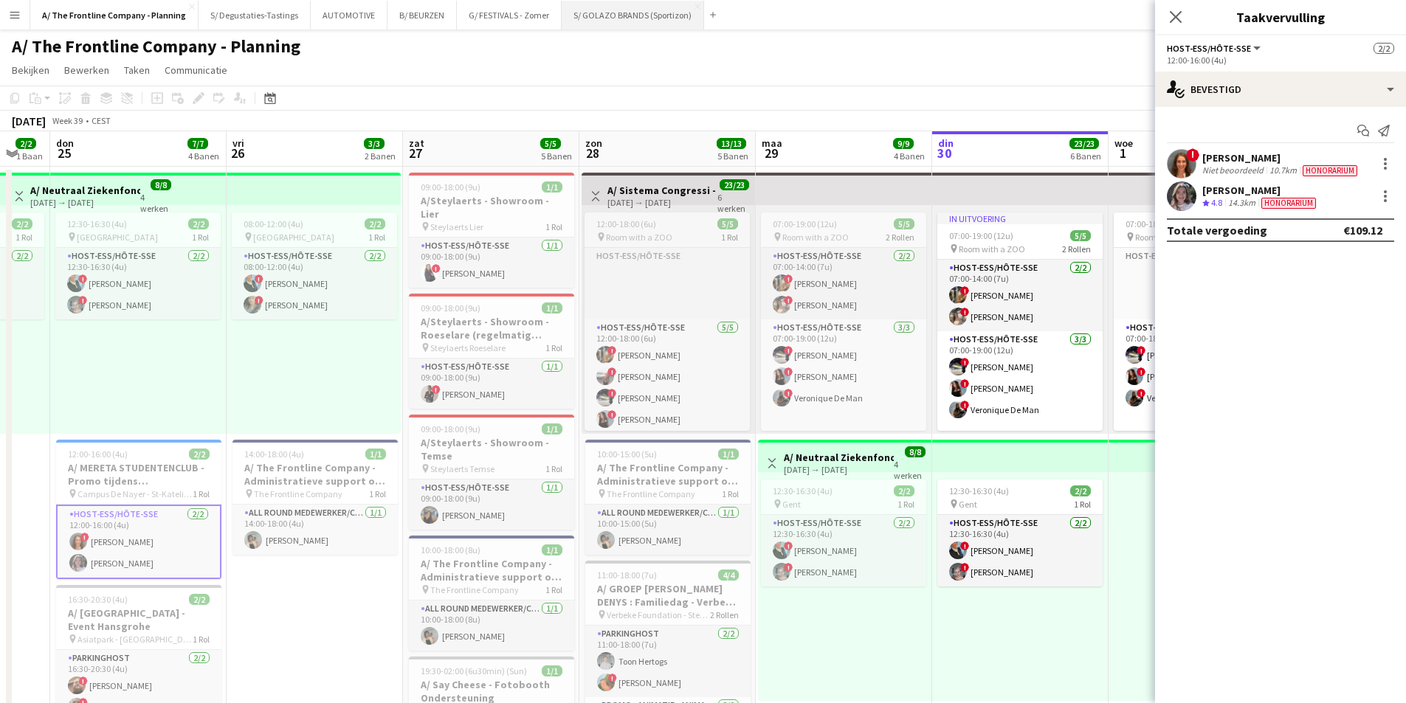
click at [622, 18] on button "S/ GOLAZO BRANDS (Sportizon) Sluiten" at bounding box center [633, 15] width 142 height 29
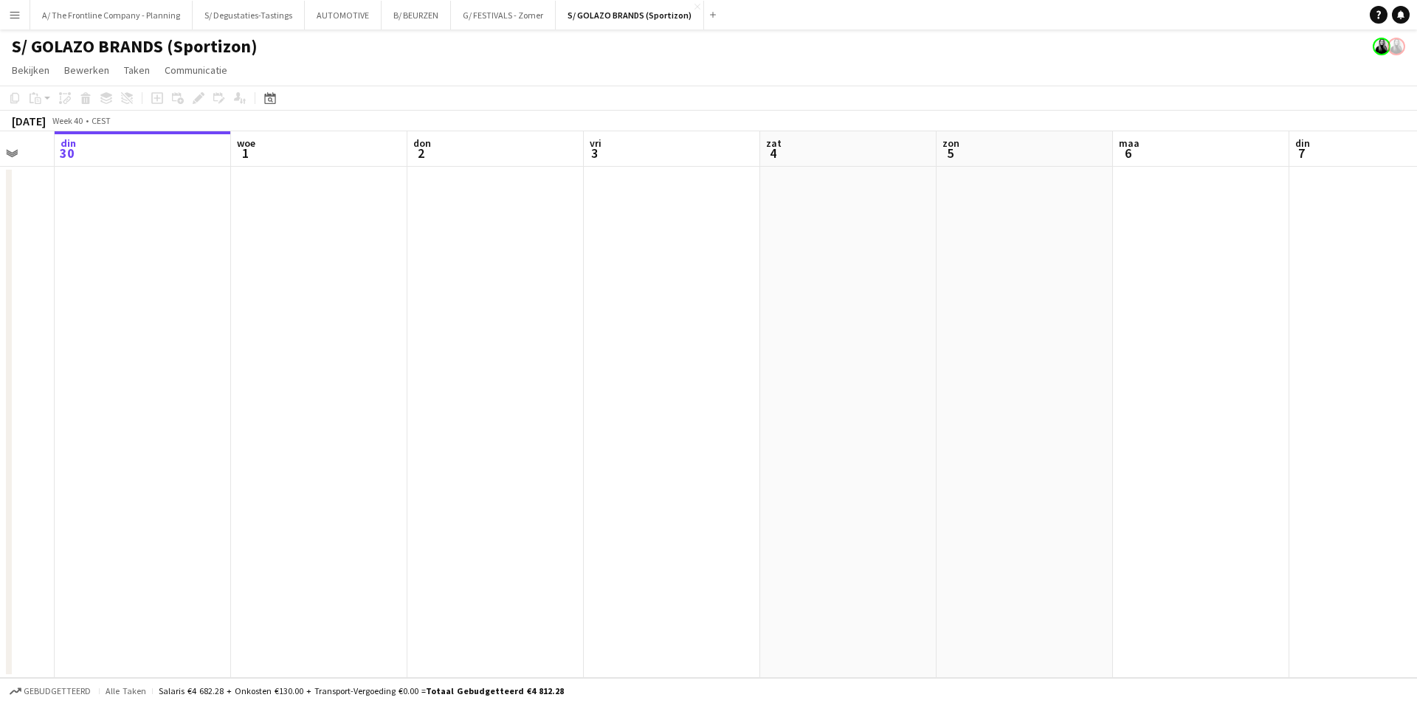
drag, startPoint x: 940, startPoint y: 358, endPoint x: 503, endPoint y: 346, distance: 437.9
click at [320, 379] on app-calendar-viewport "zat 27 zon 28 maa 29 din 30 woe 1 don 2 vri 3 zat 4 zon 5 maa 6 din 7 woe 8 don…" at bounding box center [708, 404] width 1417 height 547
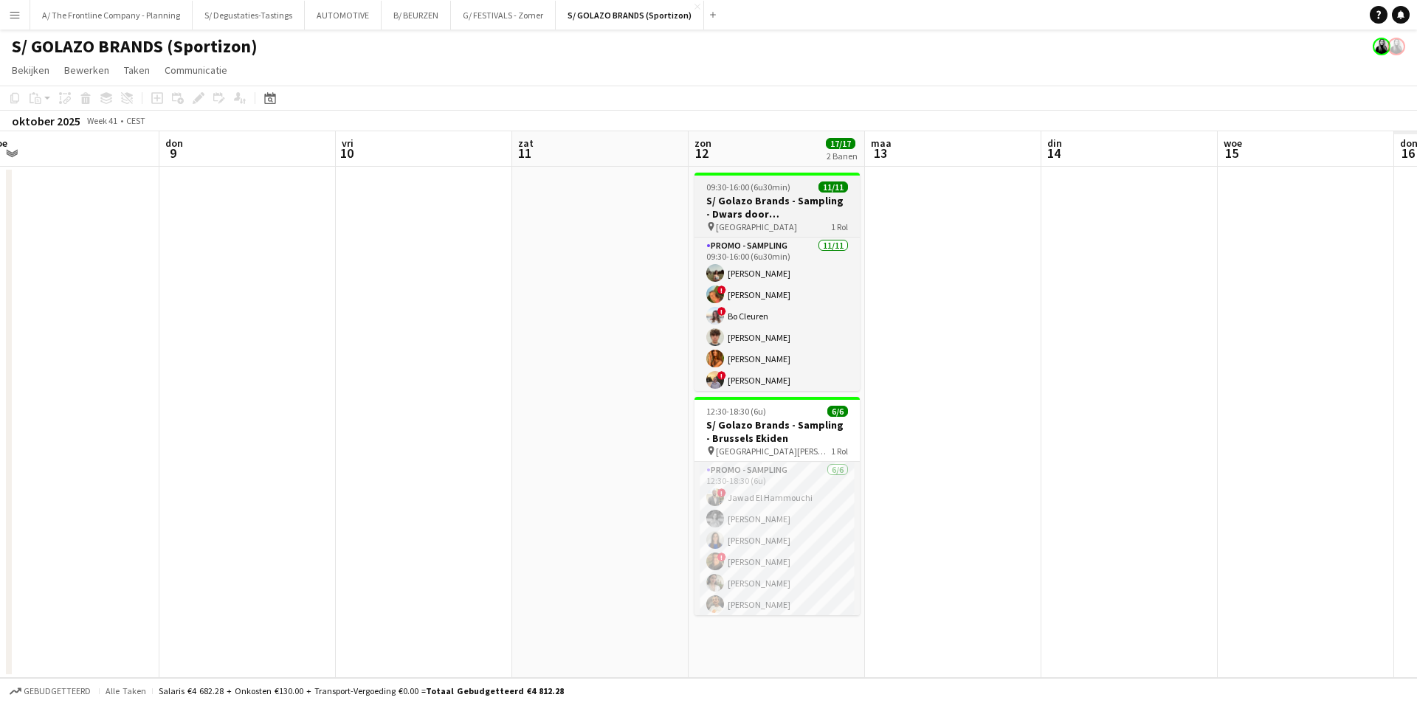
drag, startPoint x: 381, startPoint y: 231, endPoint x: 543, endPoint y: 216, distance: 163.1
click at [60, 231] on app-calendar-viewport "zon 5 maa 6 din 7 woe 8 don 9 vri 10 zat 11 zon 12 17/17 2 Banen maa 13 din 14 …" at bounding box center [708, 404] width 1417 height 547
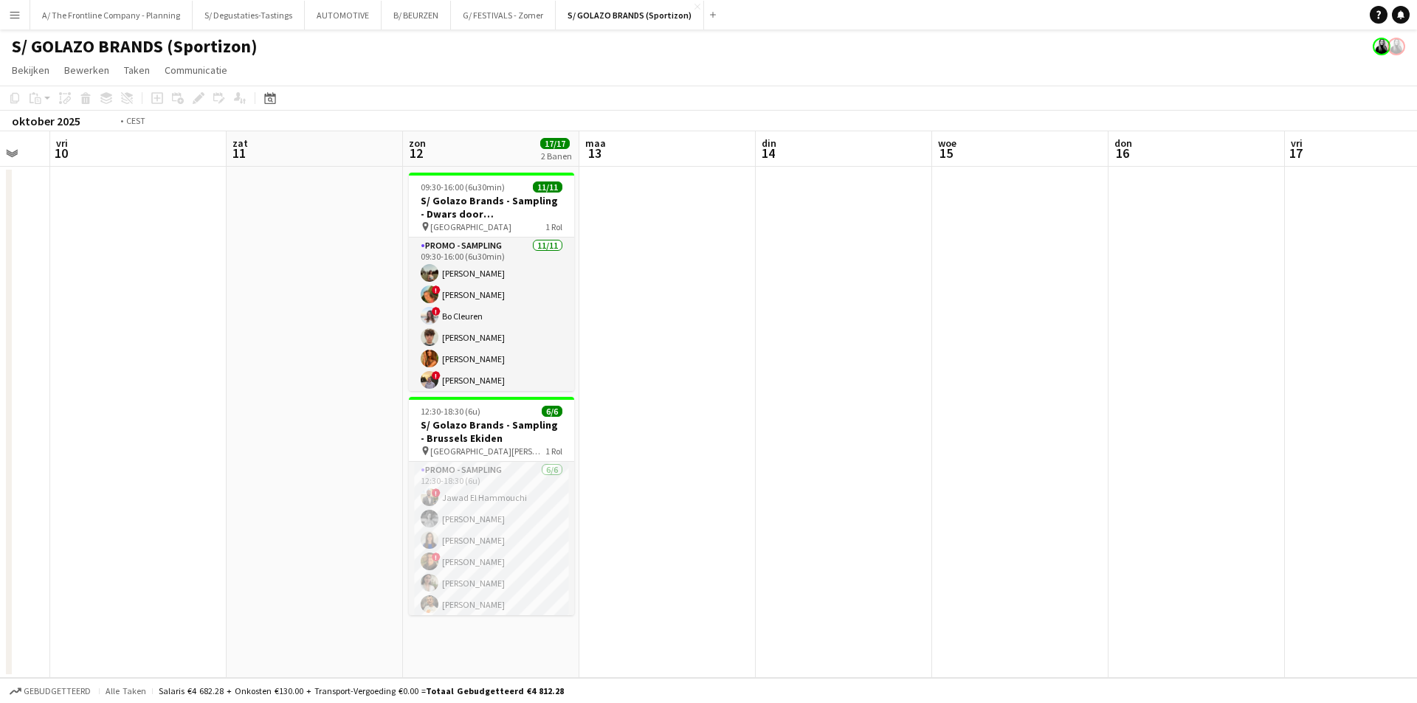
drag, startPoint x: 1008, startPoint y: 216, endPoint x: 261, endPoint y: 258, distance: 748.3
click at [167, 259] on app-calendar-viewport "din 7 woe 8 don 9 vri 10 zat 11 zon 12 17/17 2 Banen maa 13 din 14 woe 15 don 1…" at bounding box center [708, 404] width 1417 height 547
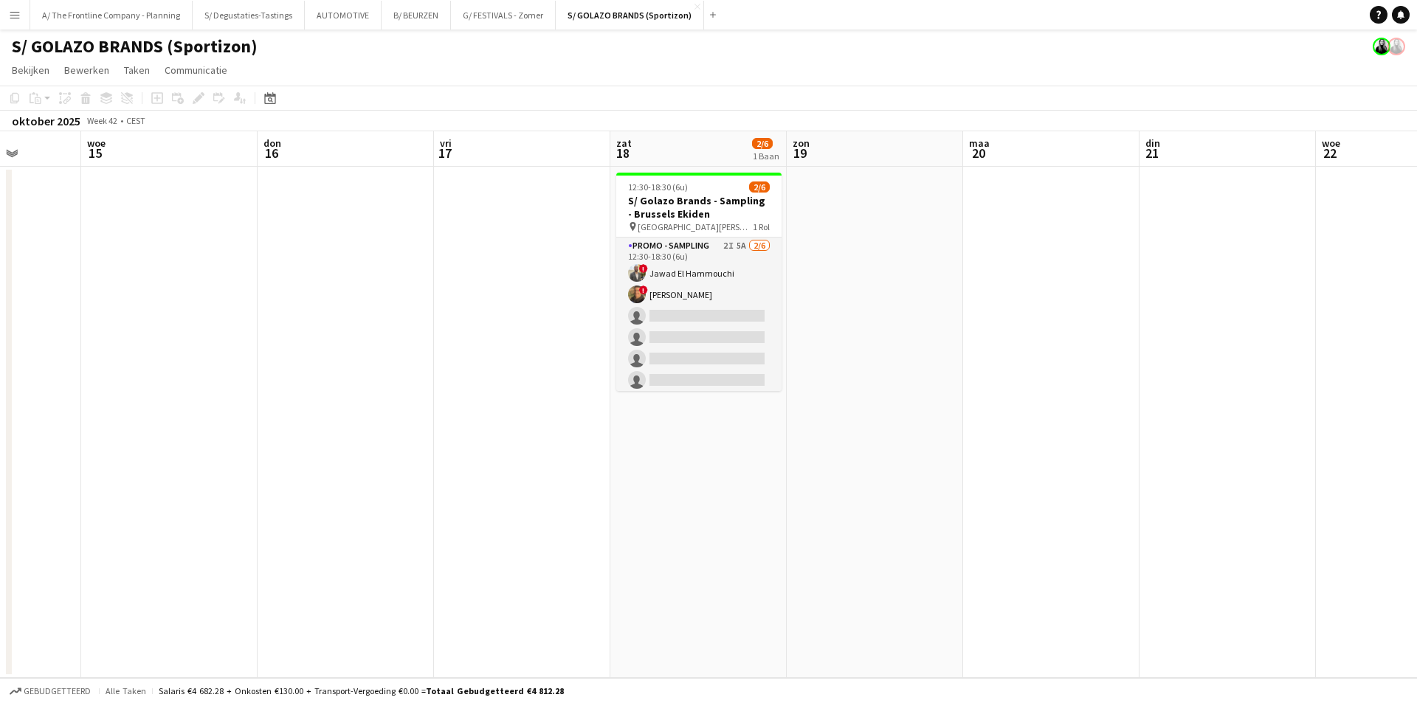
drag, startPoint x: 1134, startPoint y: 252, endPoint x: 257, endPoint y: 269, distance: 877.1
click at [214, 272] on app-calendar-viewport "zon 12 17/17 2 Banen maa 13 din 14 woe 15 don 16 vri 17 zat 18 2/6 1 Baan zon 1…" at bounding box center [708, 404] width 1417 height 547
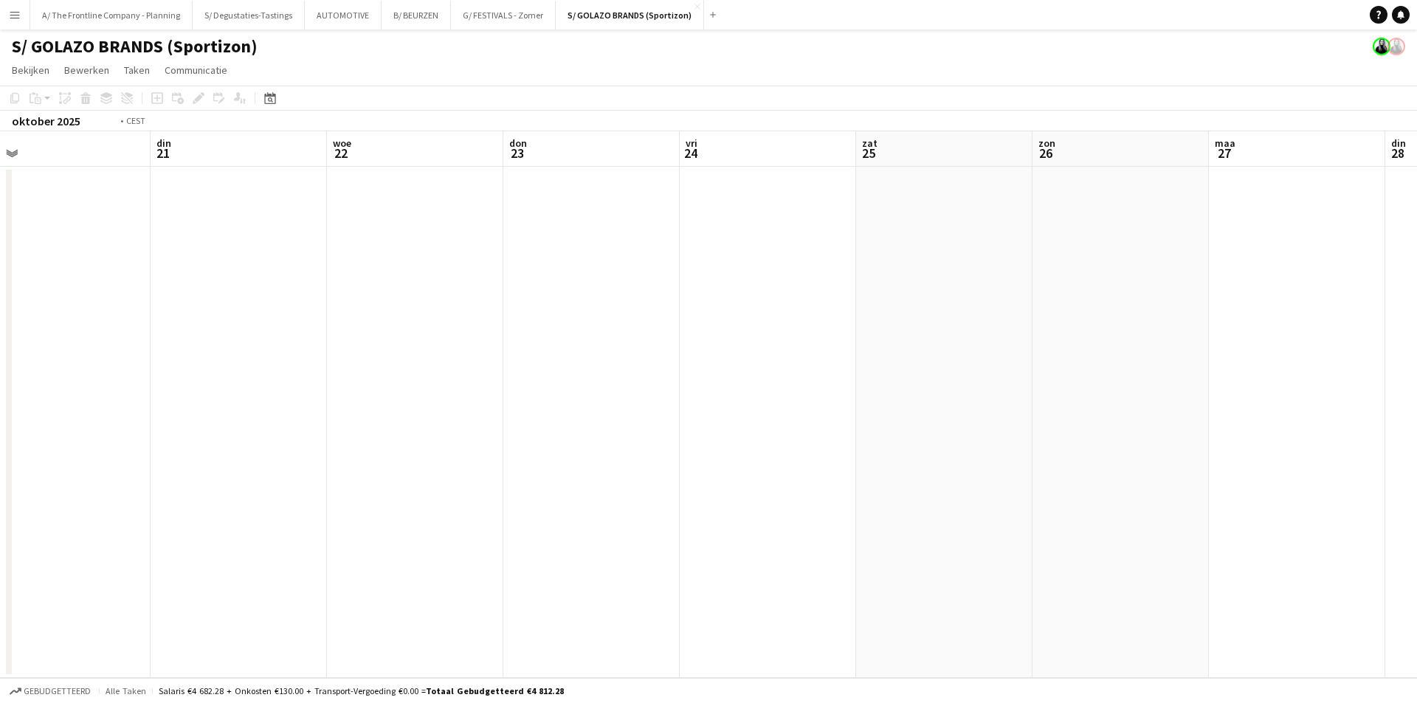
drag, startPoint x: 737, startPoint y: 262, endPoint x: 22, endPoint y: 265, distance: 714.6
click at [10, 266] on div "vri 17 zat 18 2/6 1 Baan zon 19 maa 20 din 21 woe 22 don 23 vri 24 zat 25 zon 2…" at bounding box center [708, 404] width 1417 height 547
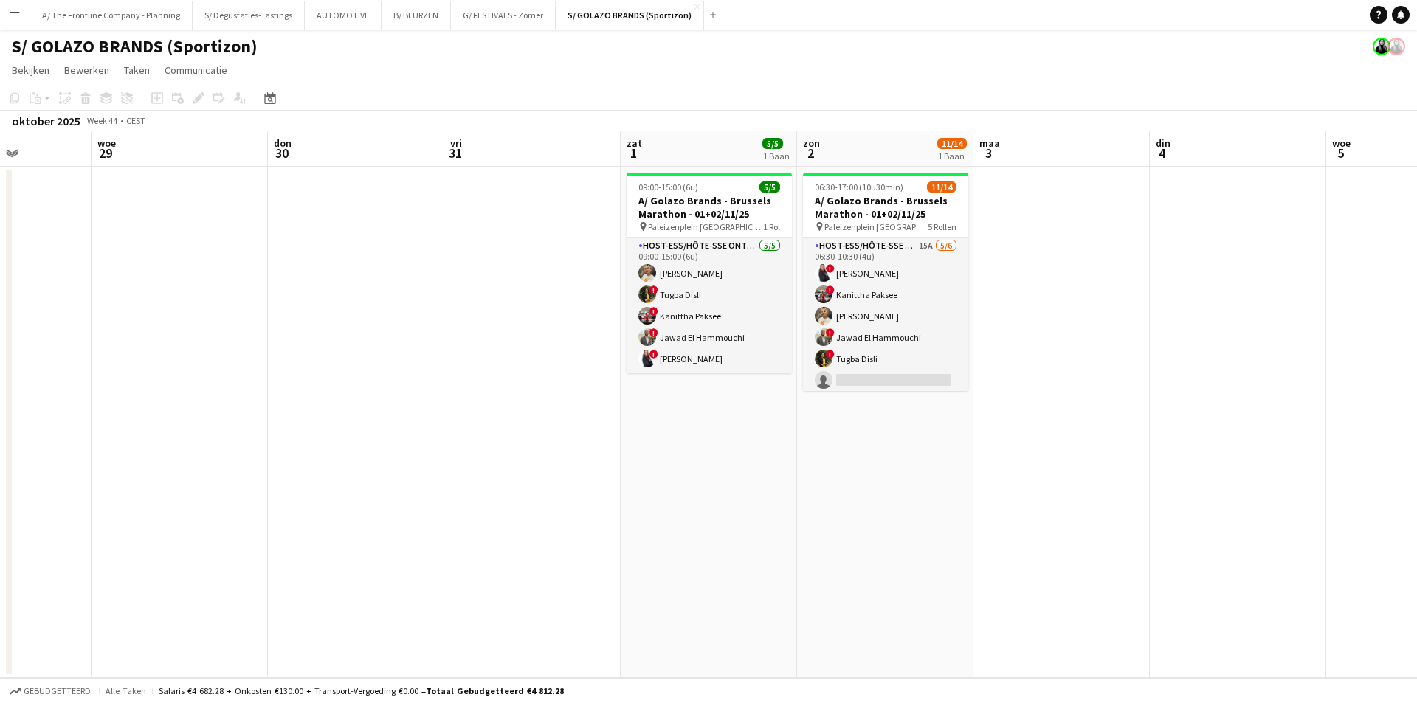
scroll to position [0, 588]
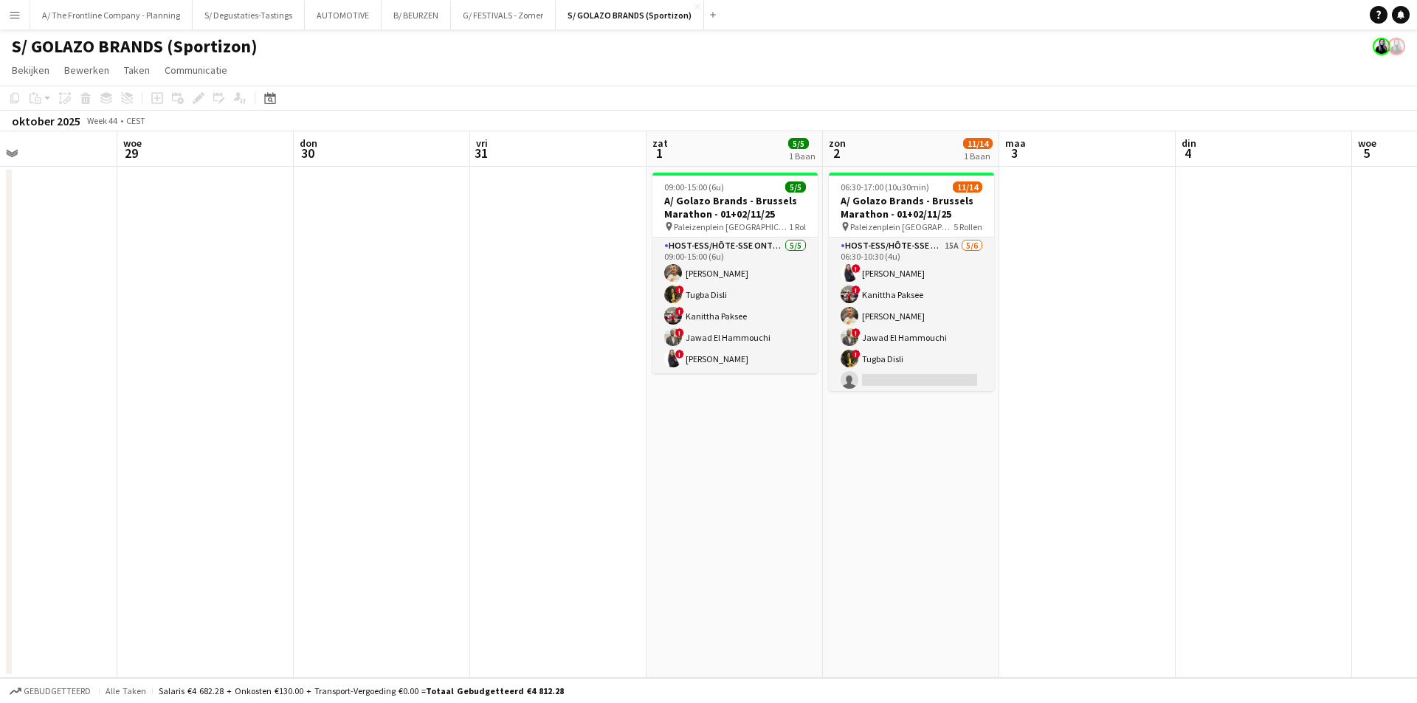
drag, startPoint x: 812, startPoint y: 282, endPoint x: 268, endPoint y: 297, distance: 544.3
click at [268, 297] on app-calendar-viewport "zat 25 zon 26 maa 27 din 28 woe 29 don 30 vri 31 zat 1 5/5 1 Baan zon 2 11/14 1…" at bounding box center [708, 404] width 1417 height 547
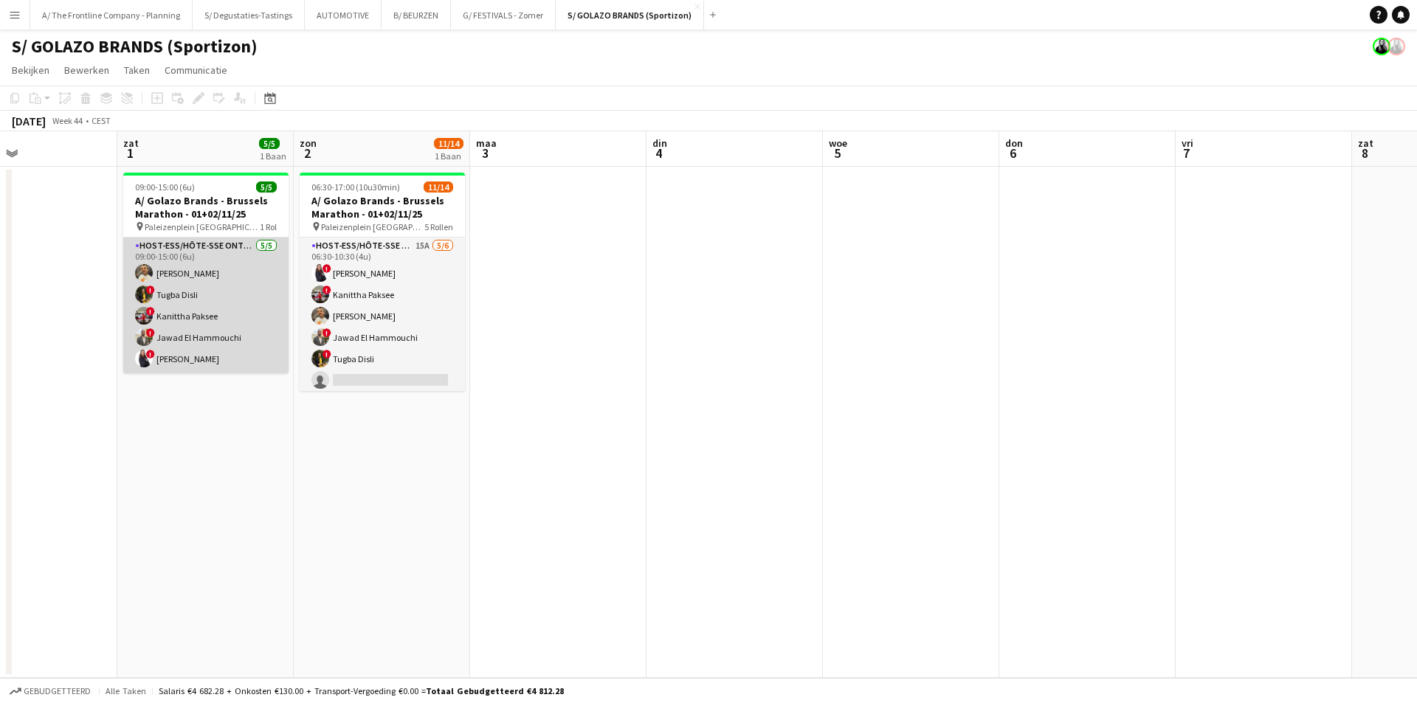
click at [210, 285] on app-card-role "Host-ess/Hôte-sse Onthaal-Accueill 5/5 09:00-15:00 (6u) Ellen Watzeels ! Tugba …" at bounding box center [205, 306] width 165 height 136
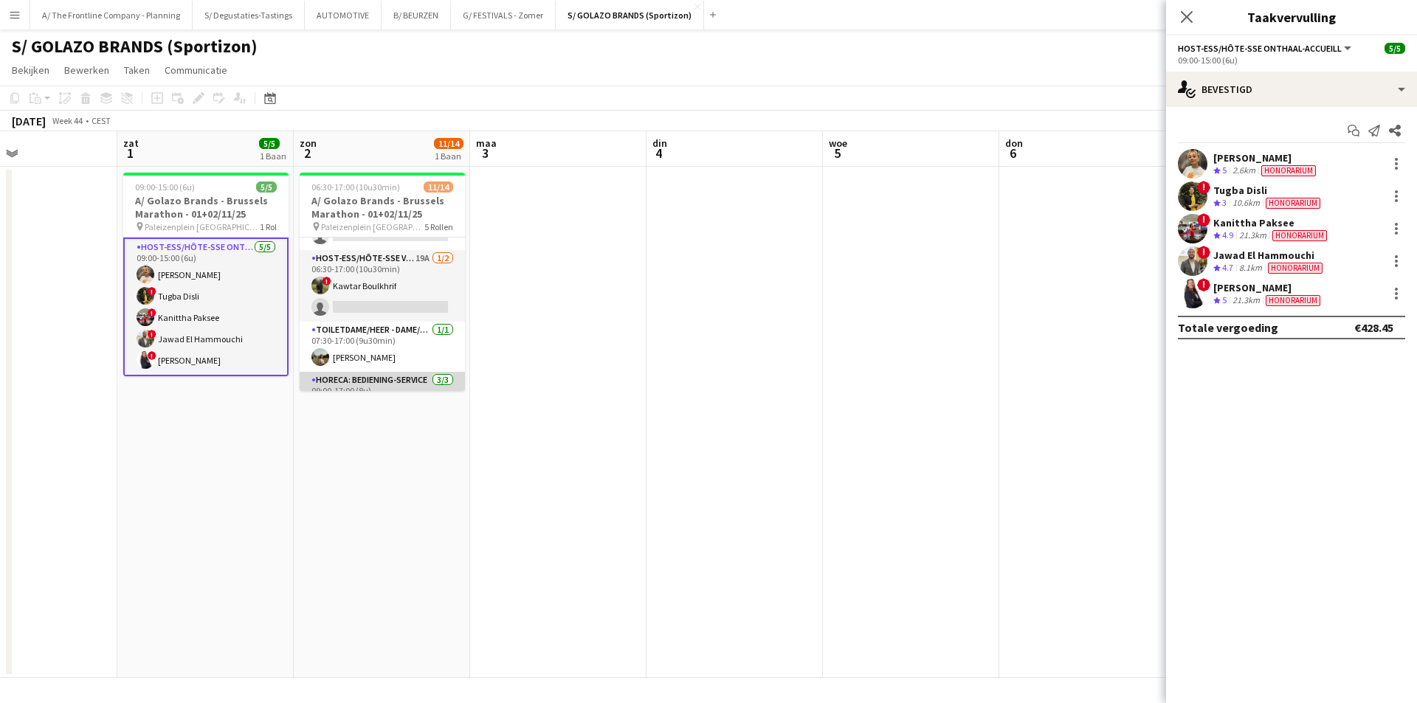
scroll to position [142, 0]
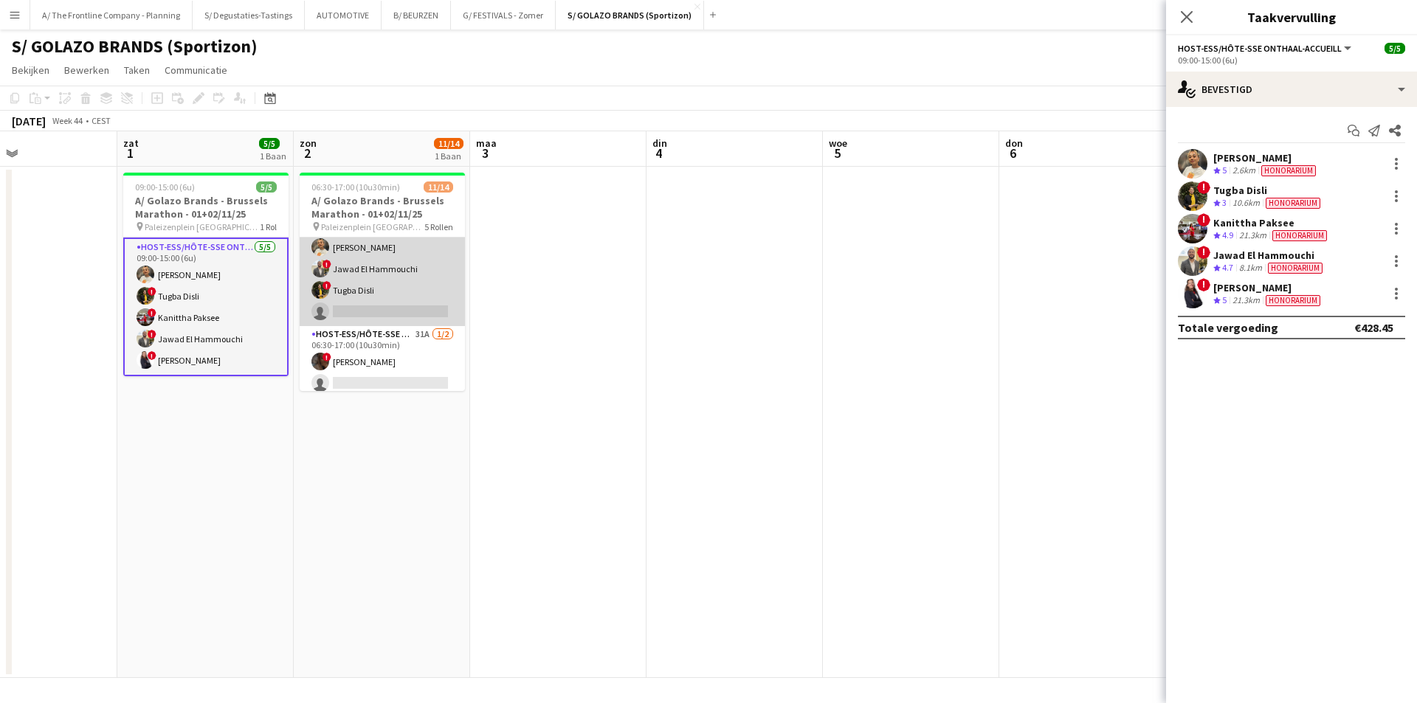
click at [413, 285] on app-card-role "Host-ess/Hôte-sse Onthaal-Accueill 15A [DATE] 06:30-10:30 (4u) ! [PERSON_NAME] …" at bounding box center [382, 247] width 165 height 157
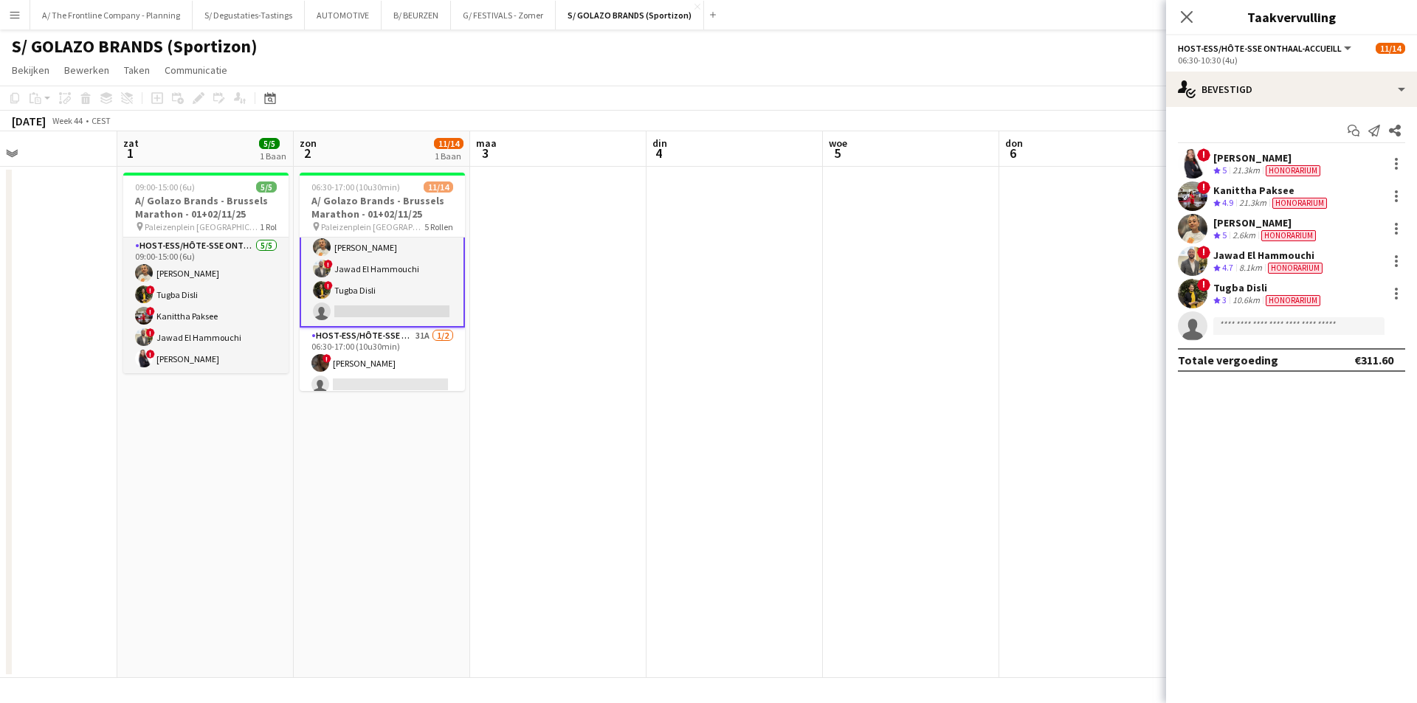
scroll to position [0, 0]
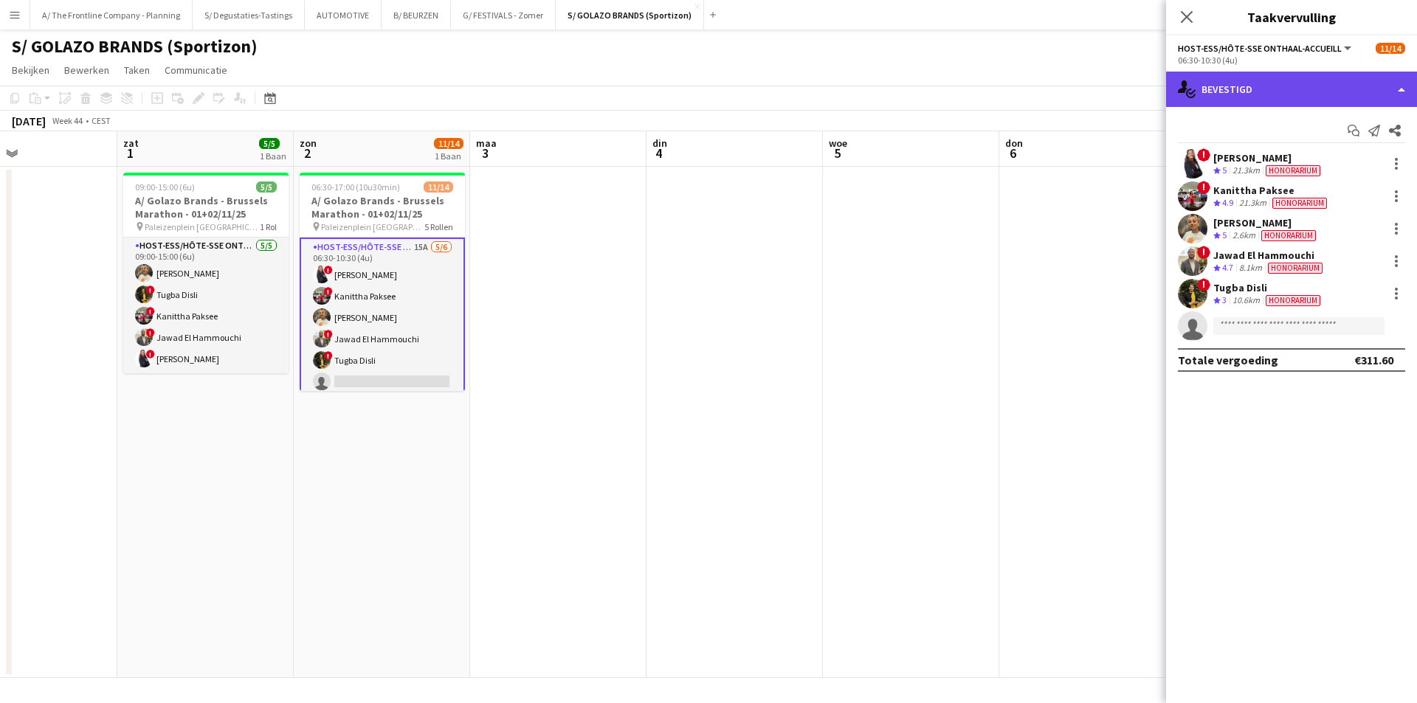
click at [1270, 85] on div "single-neutral-actions-check-2 Bevestigd" at bounding box center [1291, 89] width 251 height 35
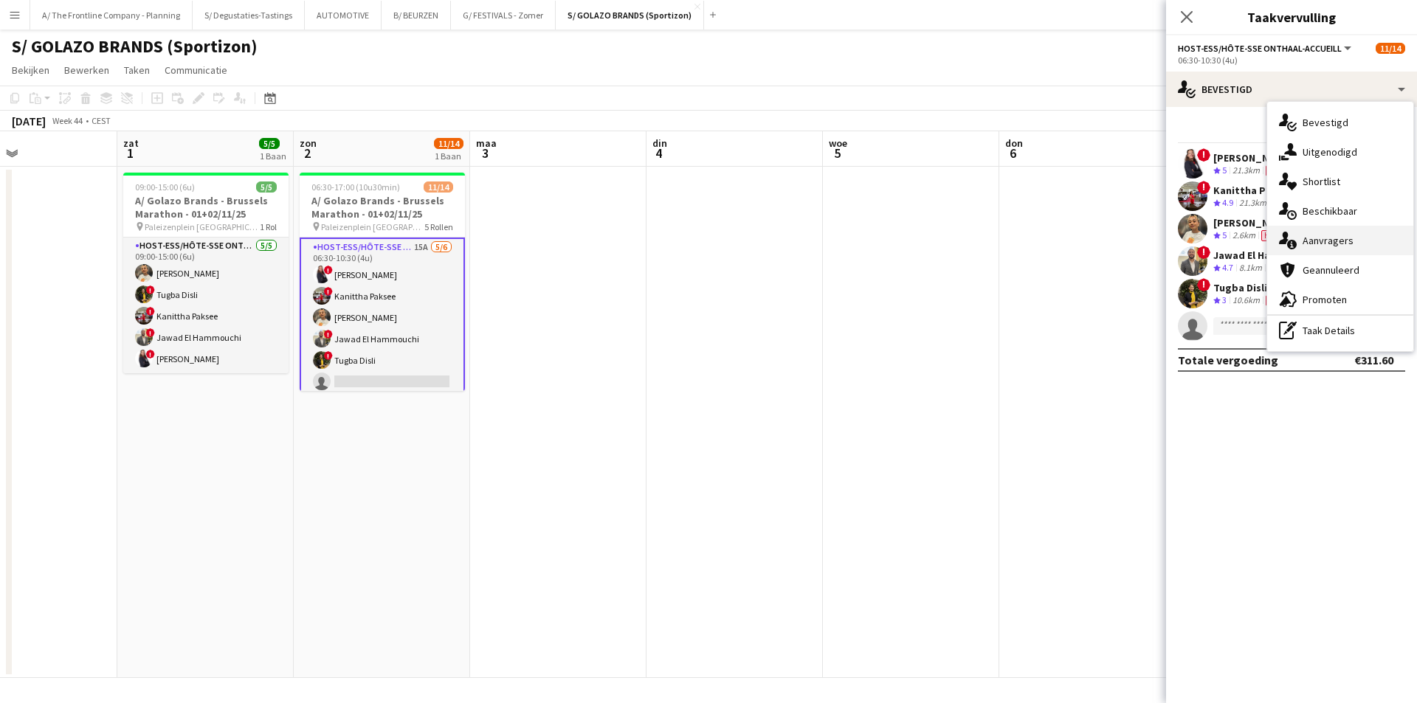
click at [1343, 243] on span "Aanvragers" at bounding box center [1328, 240] width 51 height 13
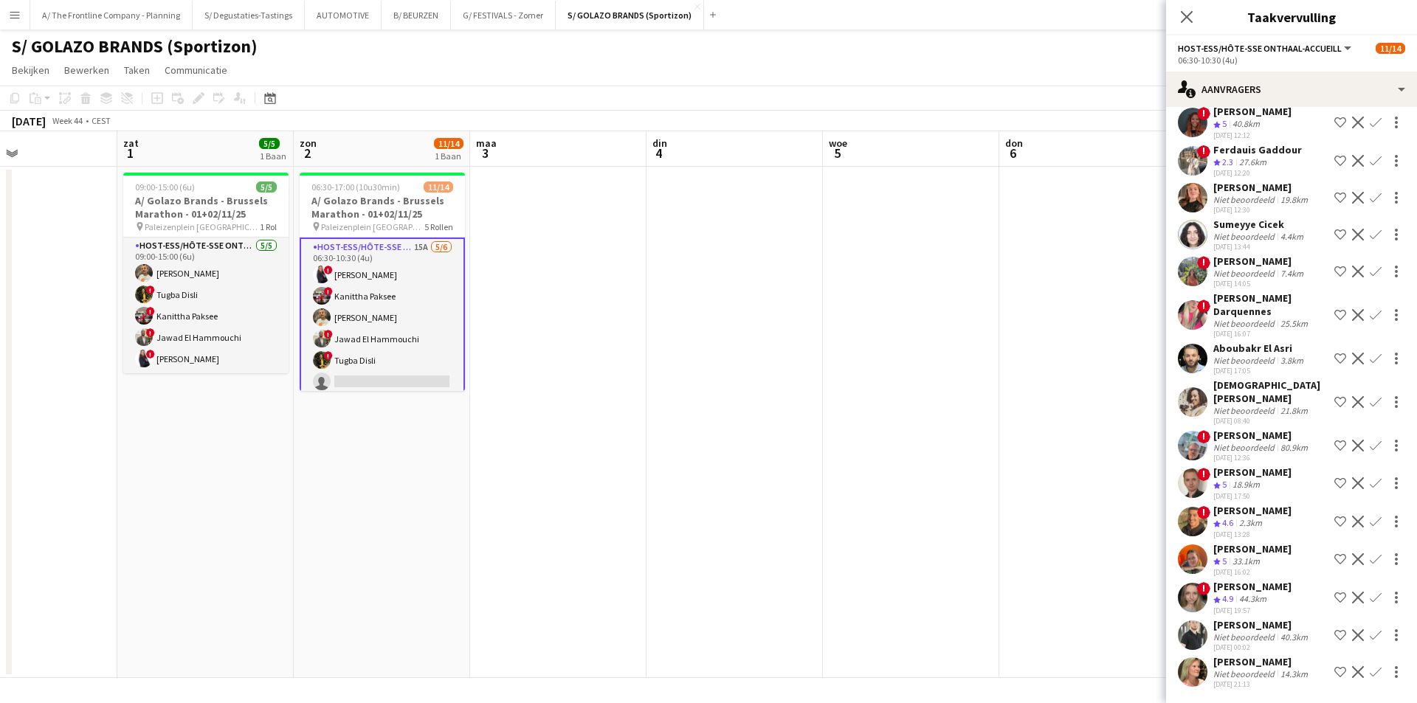
scroll to position [140, 0]
drag, startPoint x: 1276, startPoint y: 557, endPoint x: 1251, endPoint y: 533, distance: 34.4
click at [1278, 632] on div "40.3km" at bounding box center [1294, 637] width 33 height 11
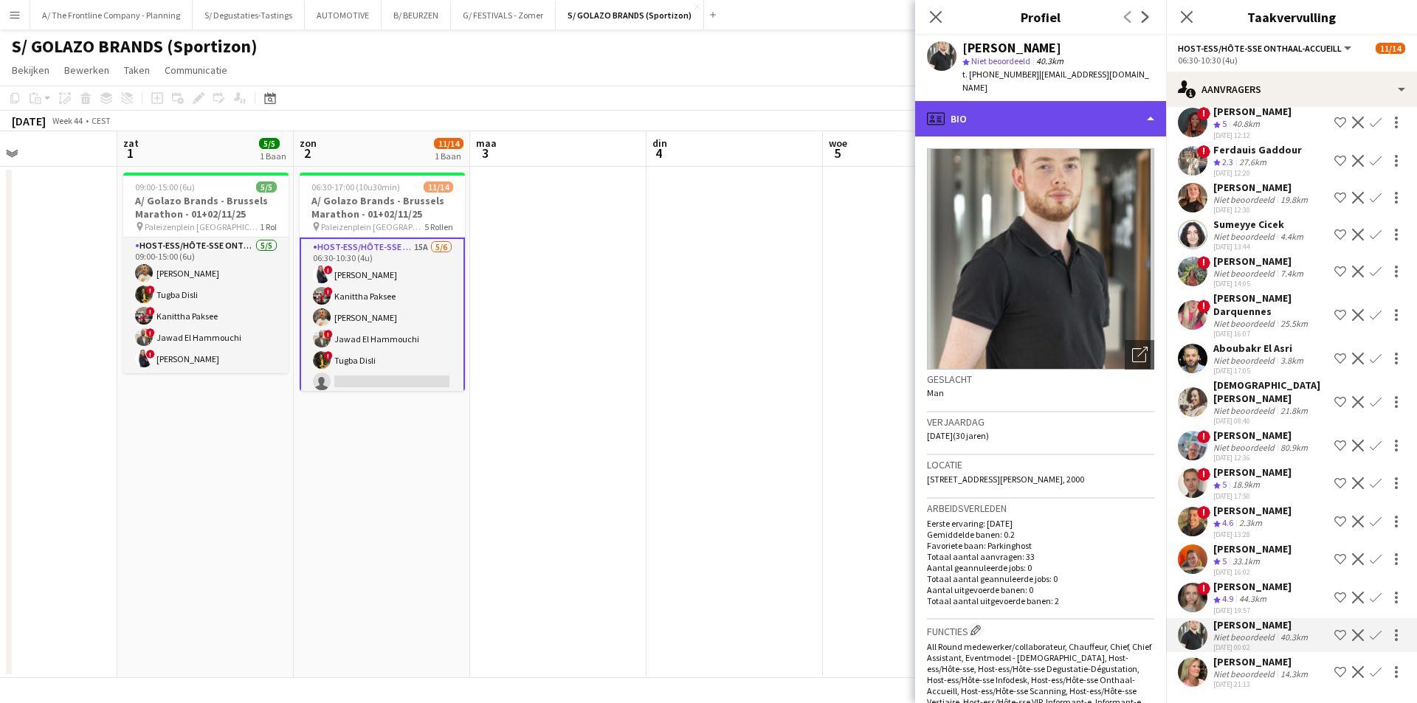
click at [1076, 101] on div "profile Bio" at bounding box center [1040, 118] width 251 height 35
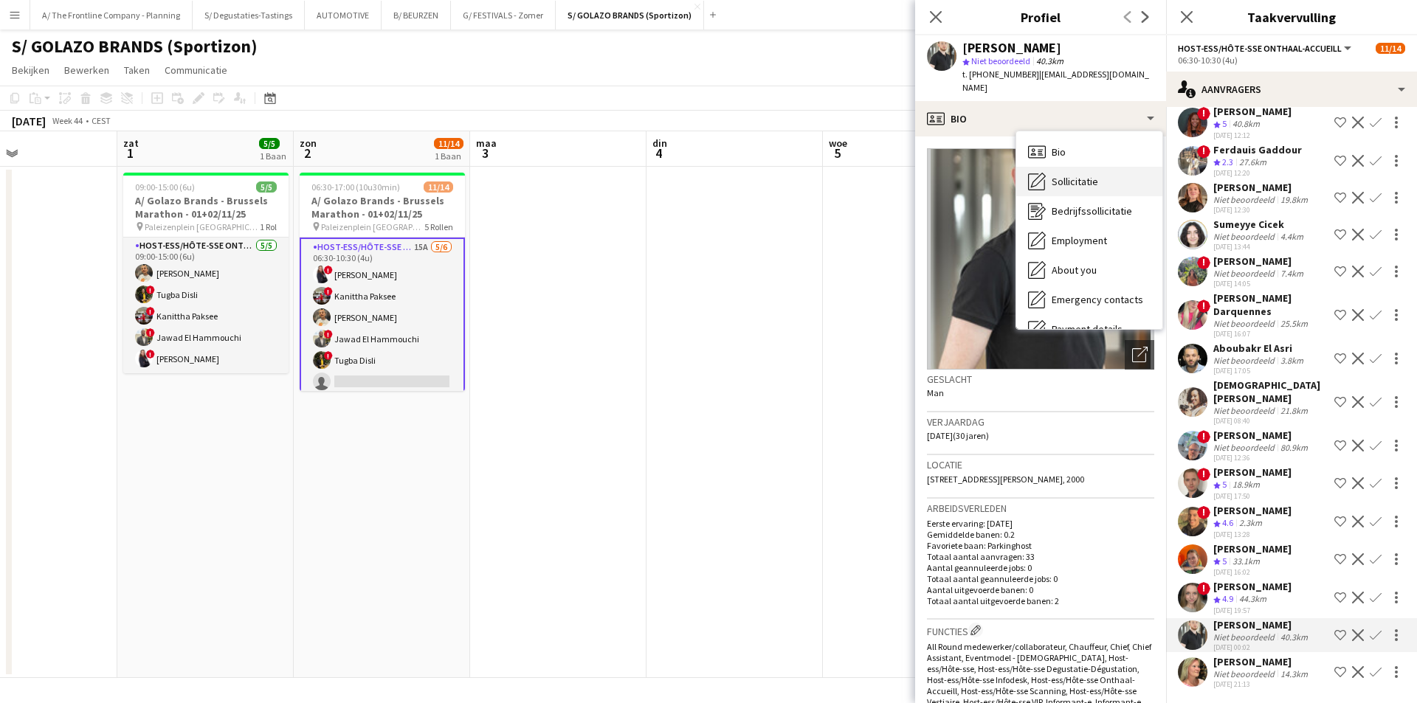
click at [1082, 175] on span "Sollicitatie" at bounding box center [1075, 181] width 47 height 13
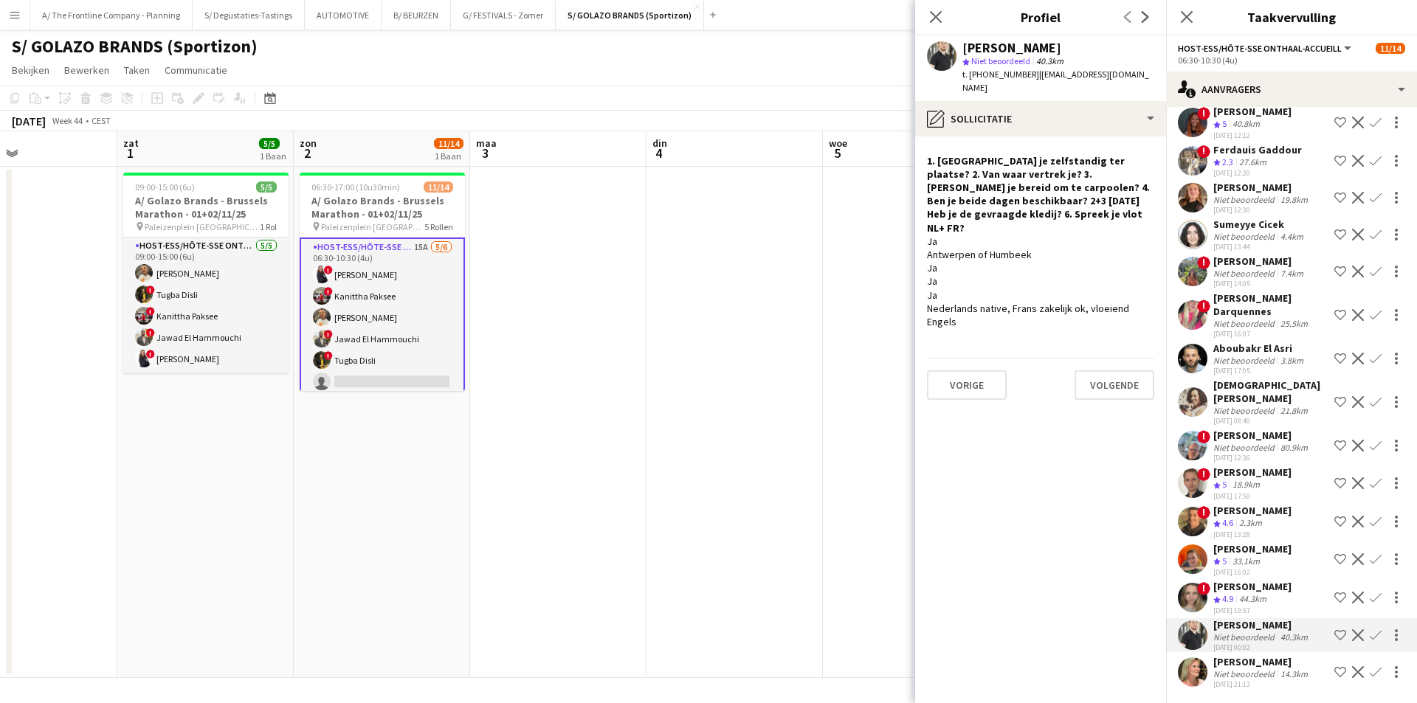
scroll to position [74, 0]
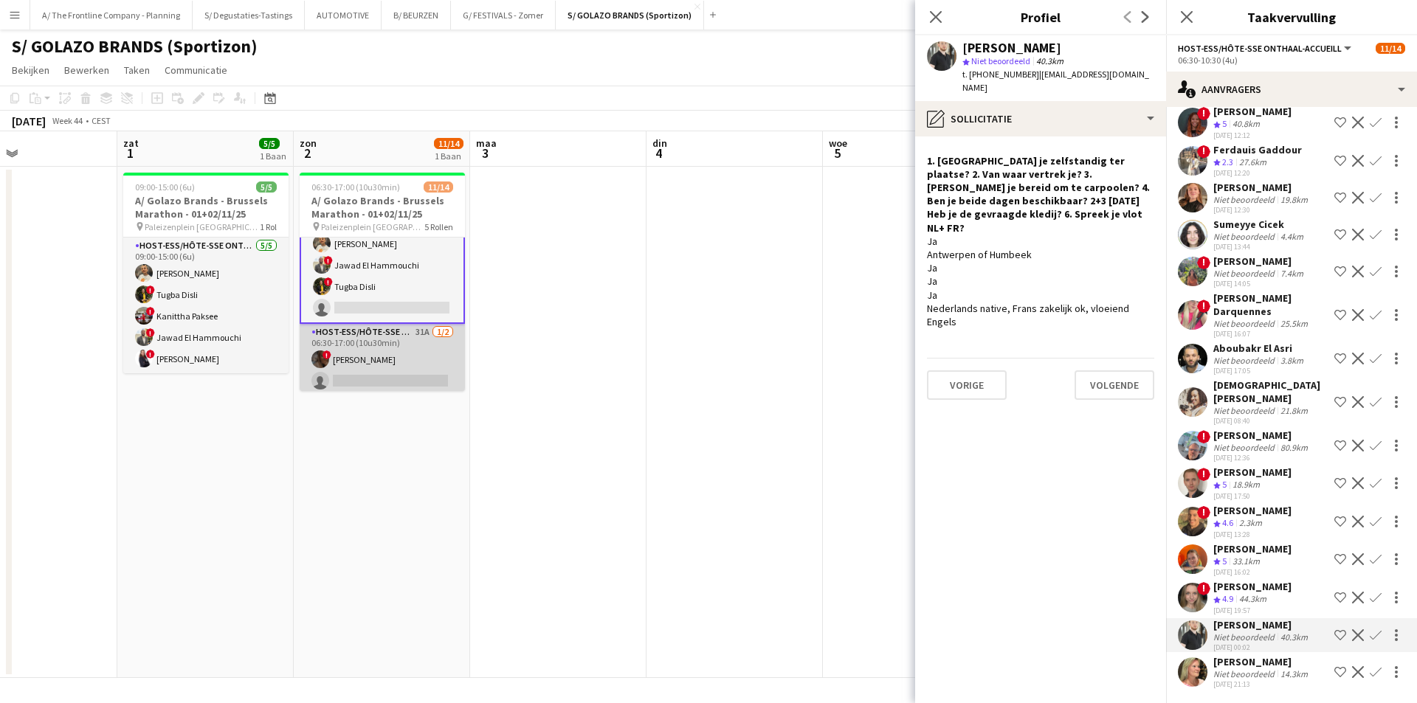
click at [399, 358] on app-card-role "Host-ess/Hôte-sse Onthaal-Accueill 31A 1/2 06:30-17:00 (10u30min) ! Marialine I…" at bounding box center [382, 360] width 165 height 72
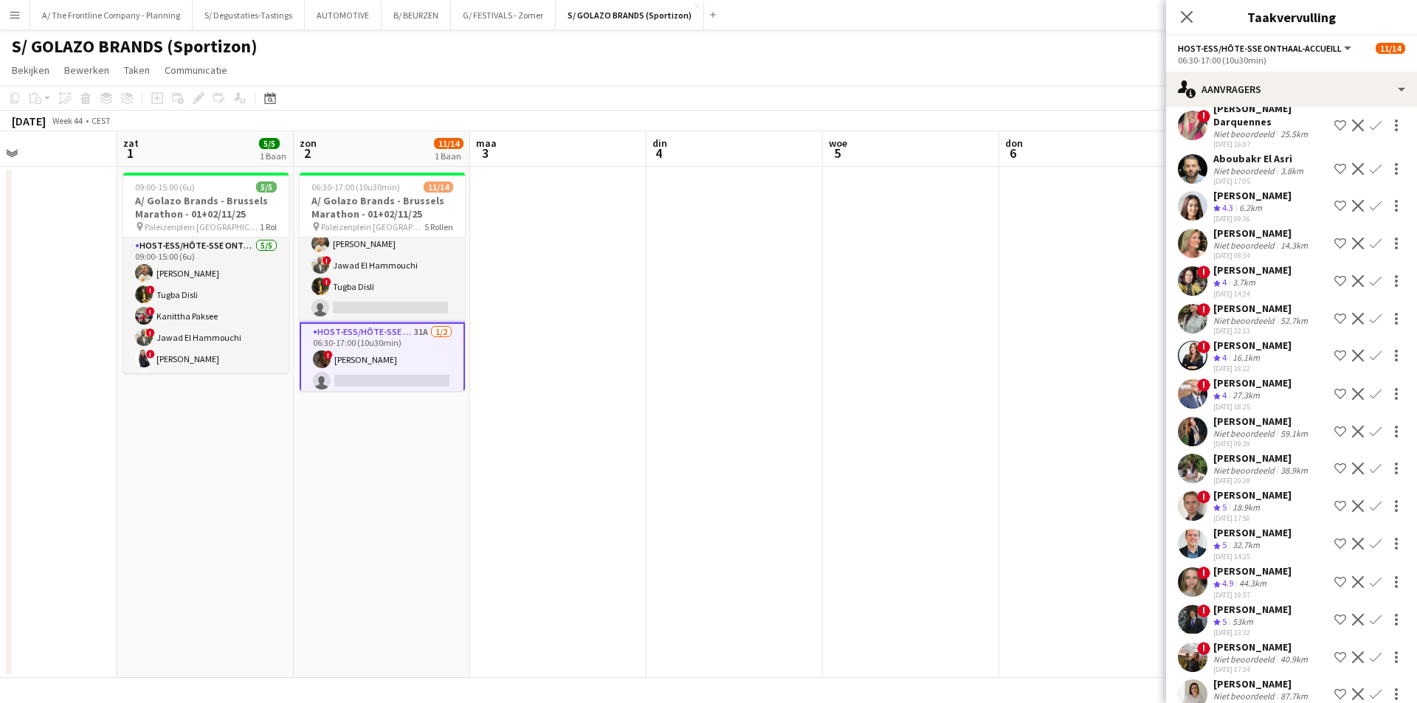
scroll to position [369, 0]
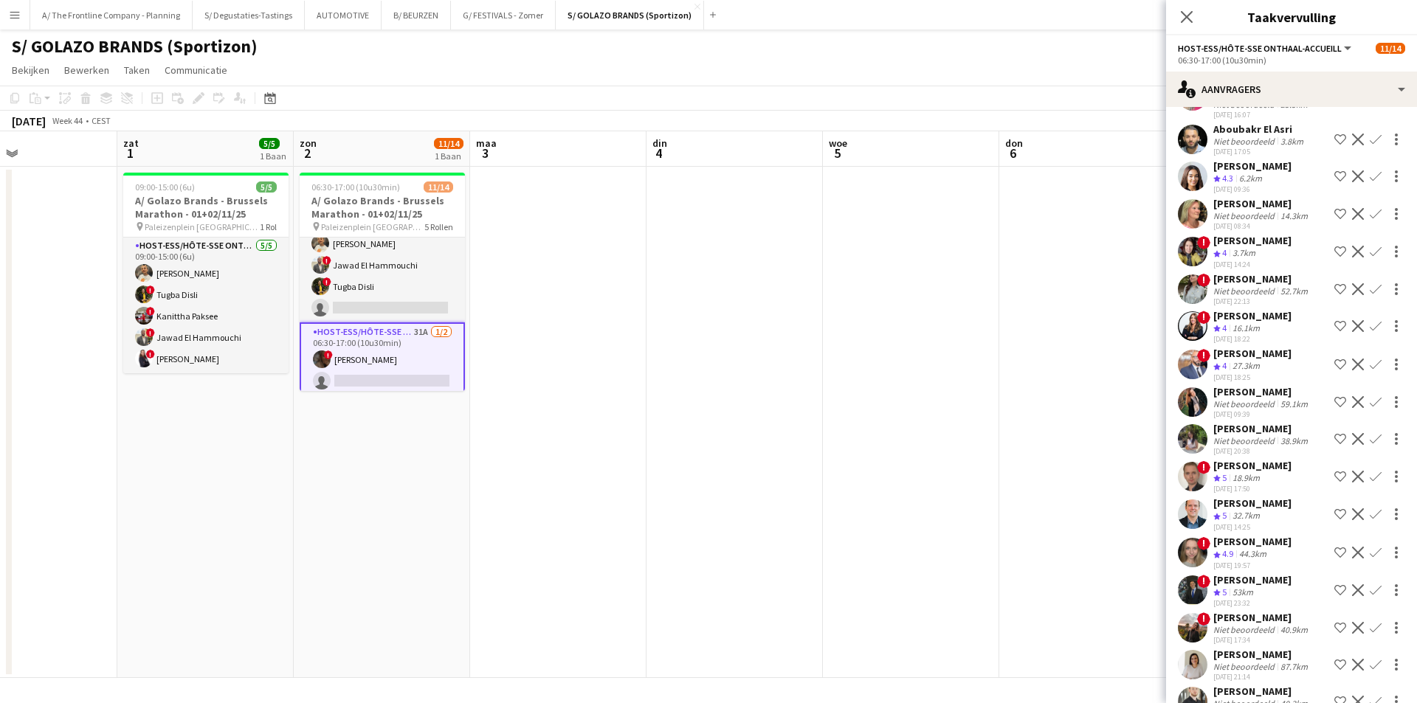
click at [1335, 326] on app-icon "Ploeg op de shortlist" at bounding box center [1341, 326] width 12 height 12
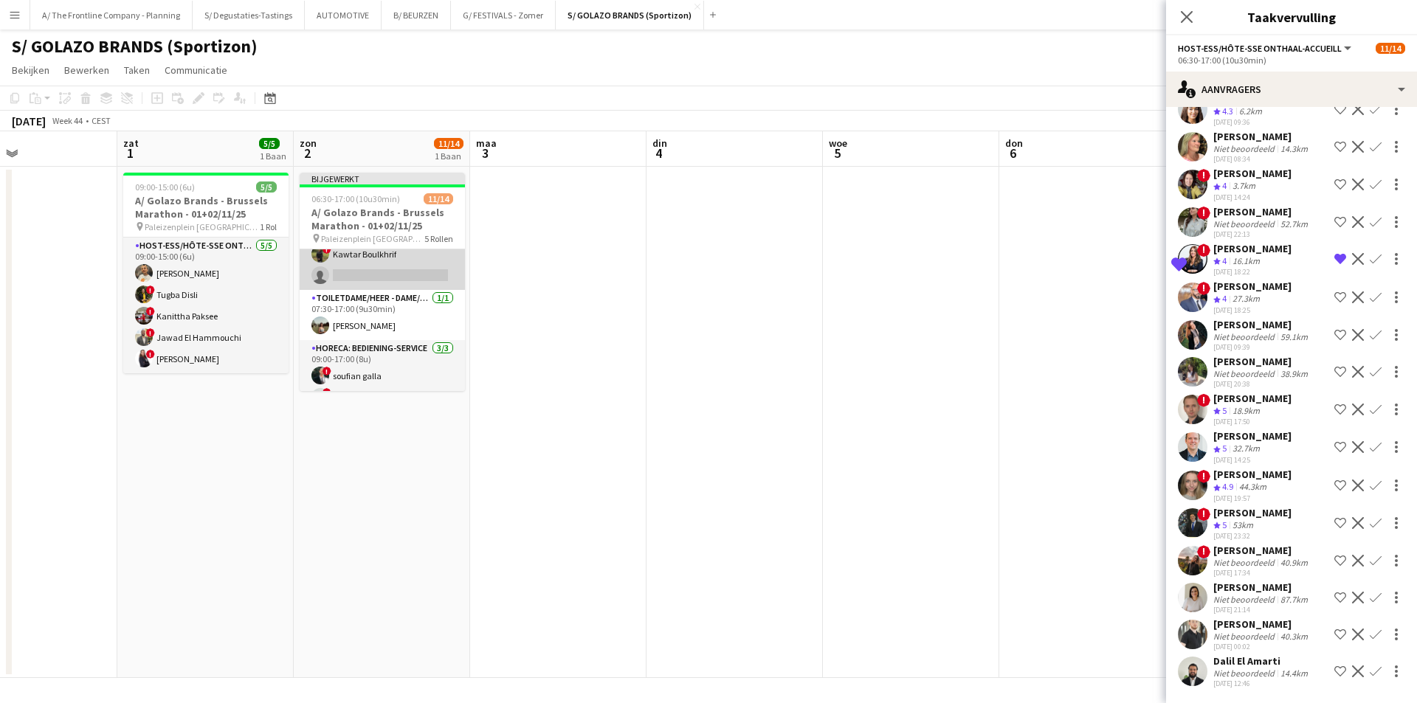
scroll to position [220, 0]
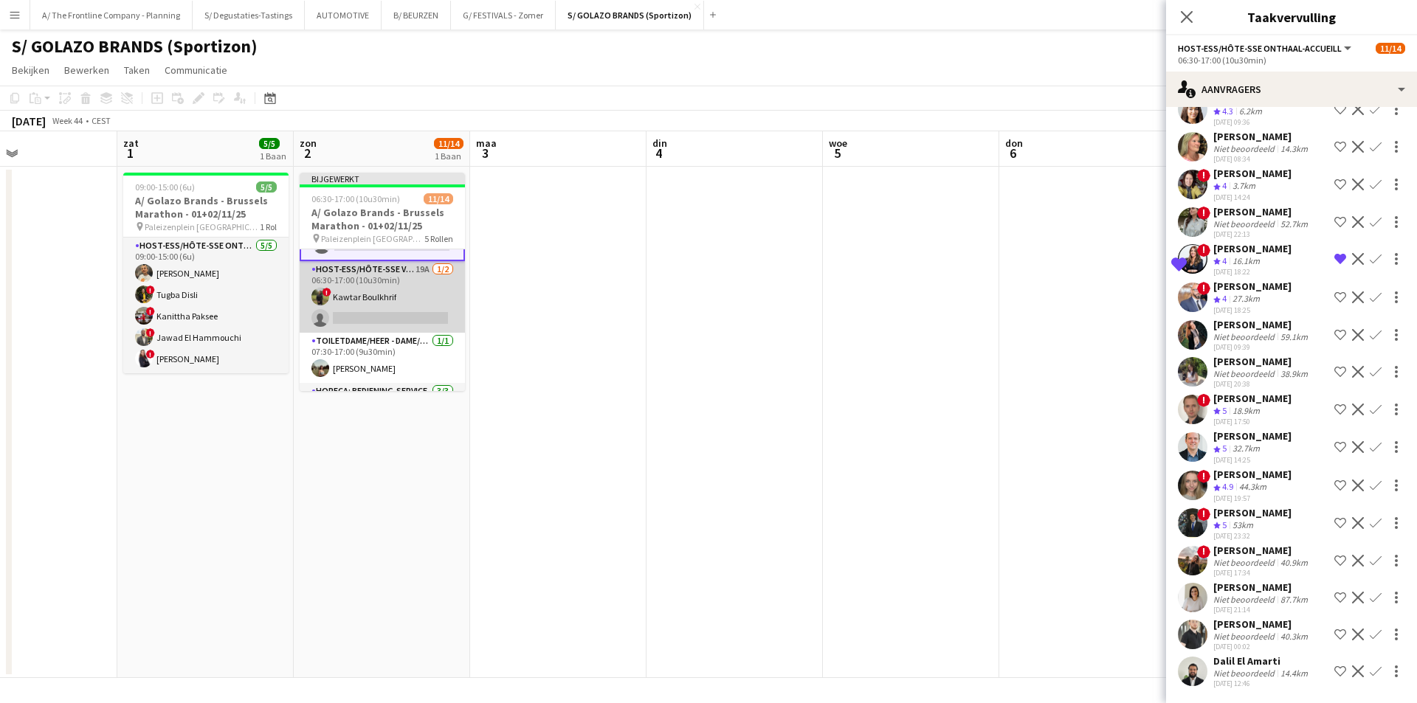
click at [389, 300] on app-card-role "Host-ess/Hôte-sse Vestiaire 19A 1/2 06:30-17:00 (10u30min) ! Kawtar Boulkhrif s…" at bounding box center [382, 297] width 165 height 72
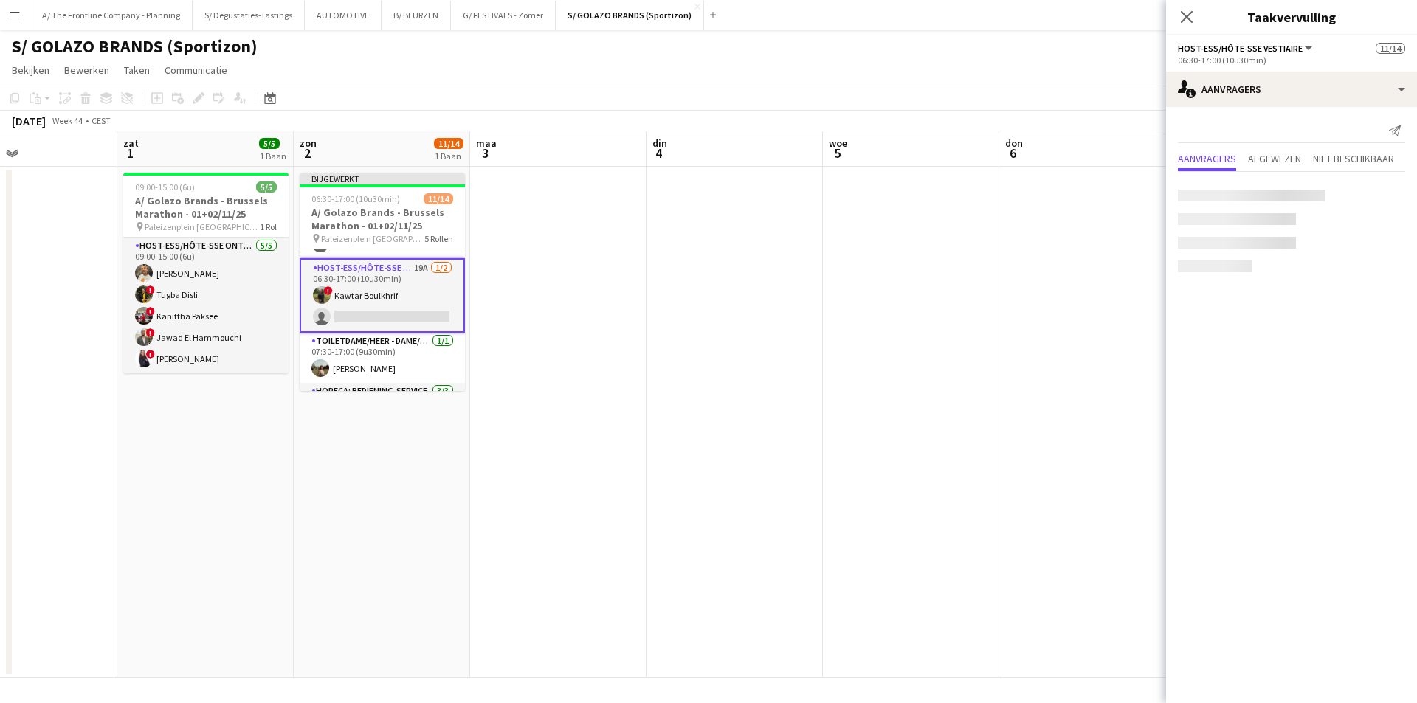
scroll to position [218, 0]
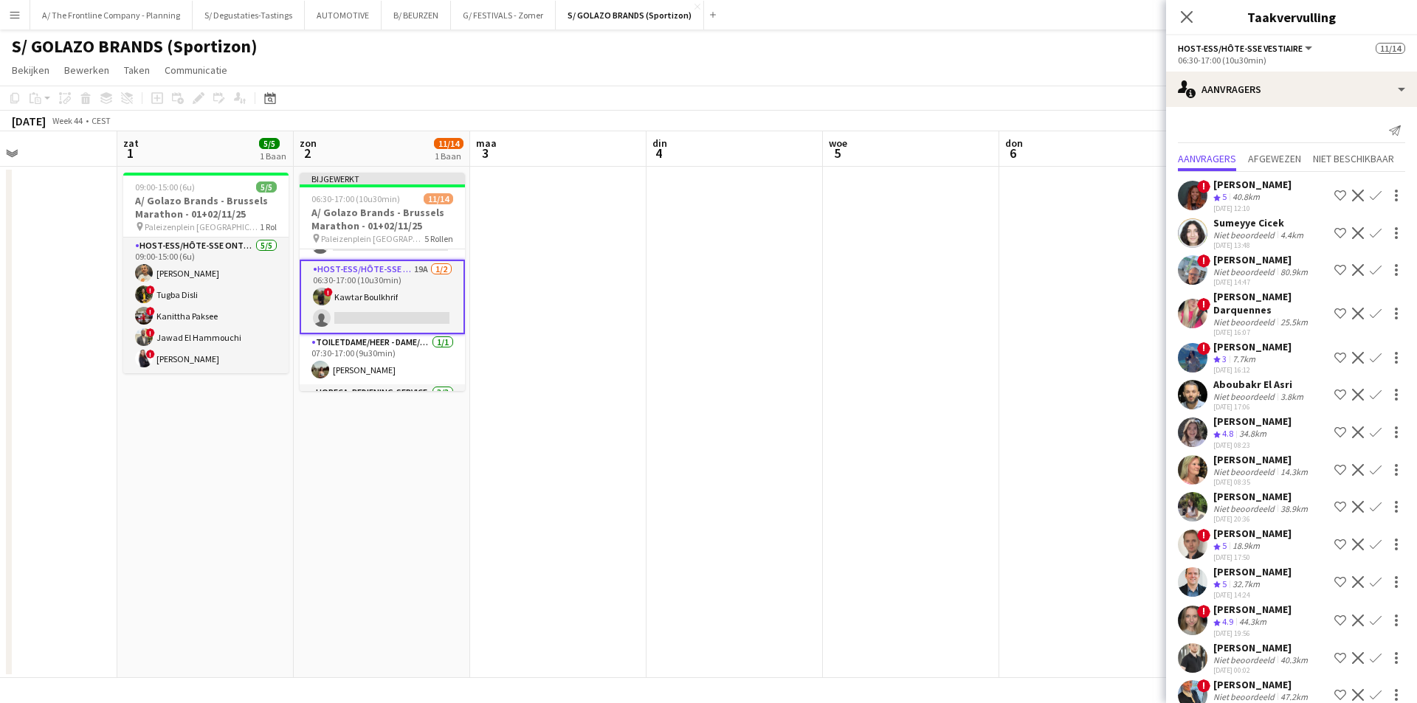
click at [1335, 433] on app-icon "Ploeg op de shortlist" at bounding box center [1341, 433] width 12 height 12
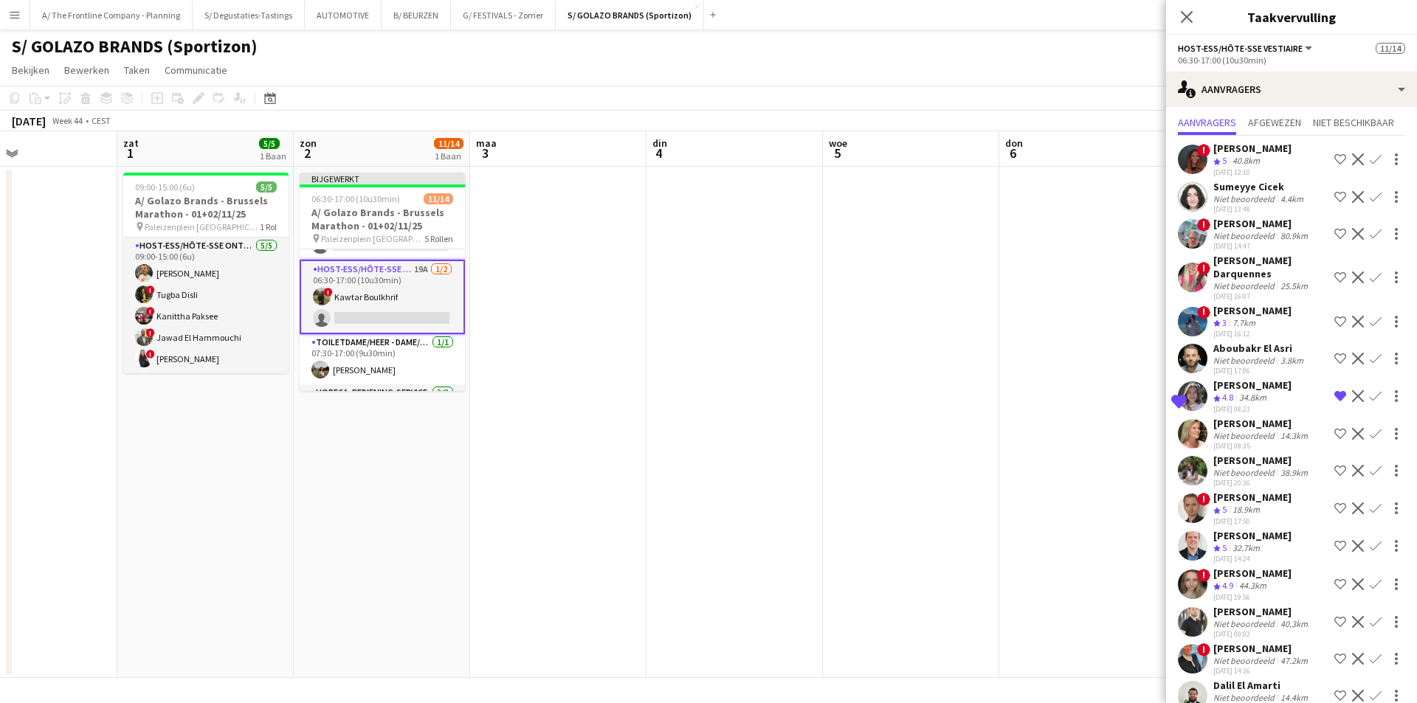
scroll to position [60, 0]
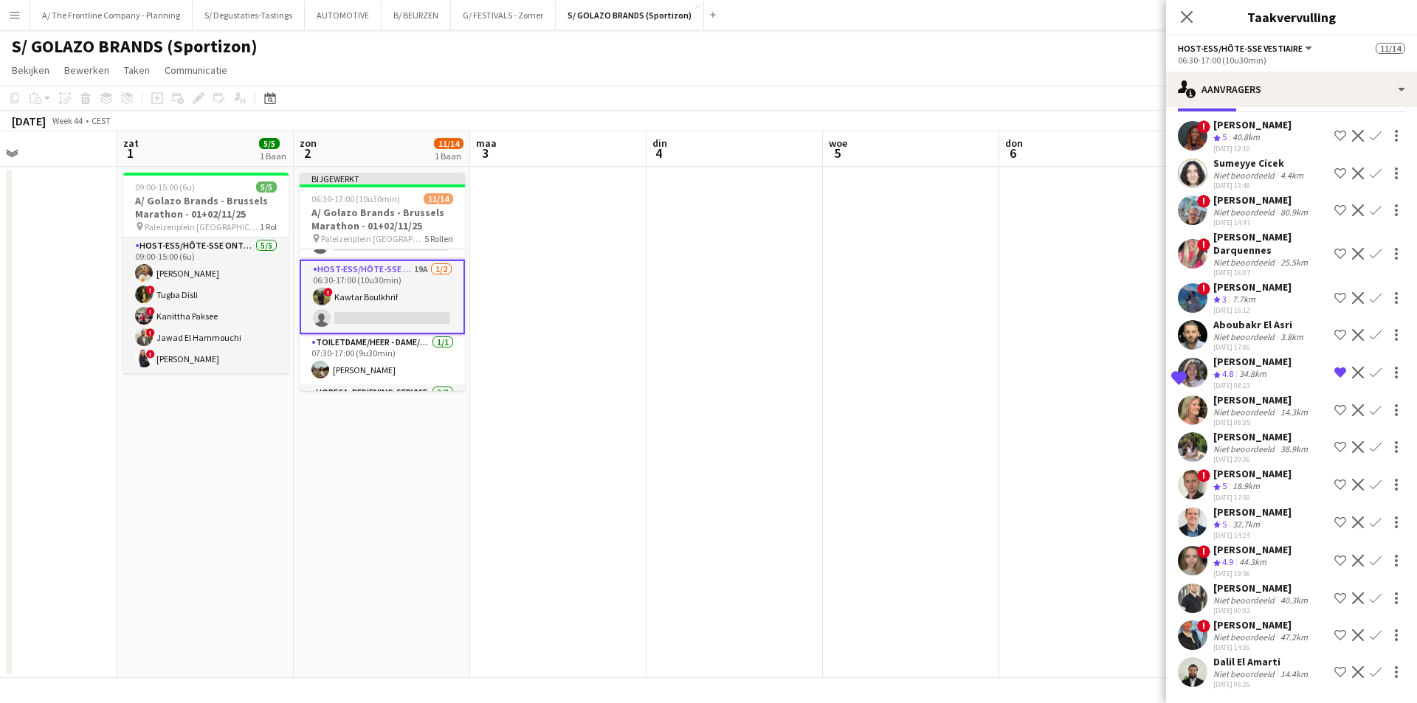
click at [1335, 374] on app-icon "Verwijder ploeg van de shortlist" at bounding box center [1341, 373] width 12 height 12
click at [1241, 290] on div "Derya Yilmaz" at bounding box center [1253, 287] width 78 height 13
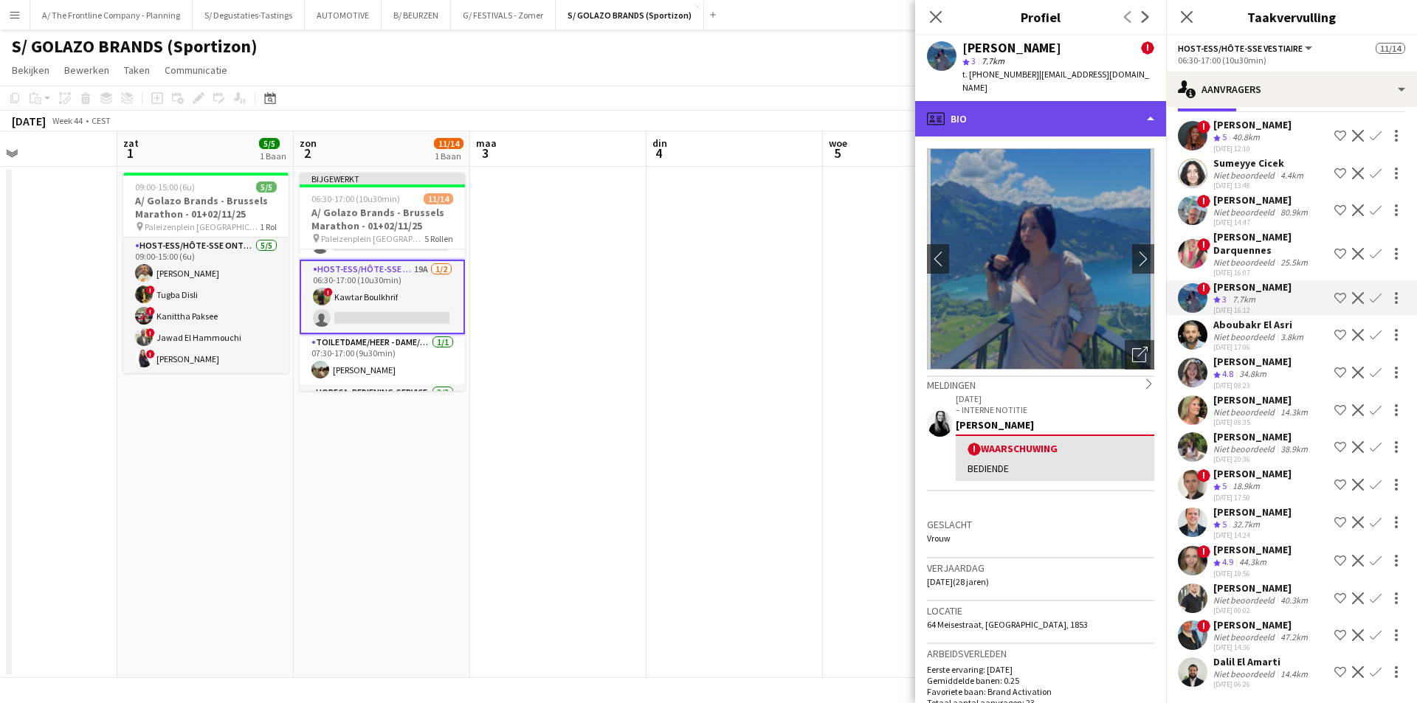
click at [1089, 118] on div "profile Bio" at bounding box center [1040, 118] width 251 height 35
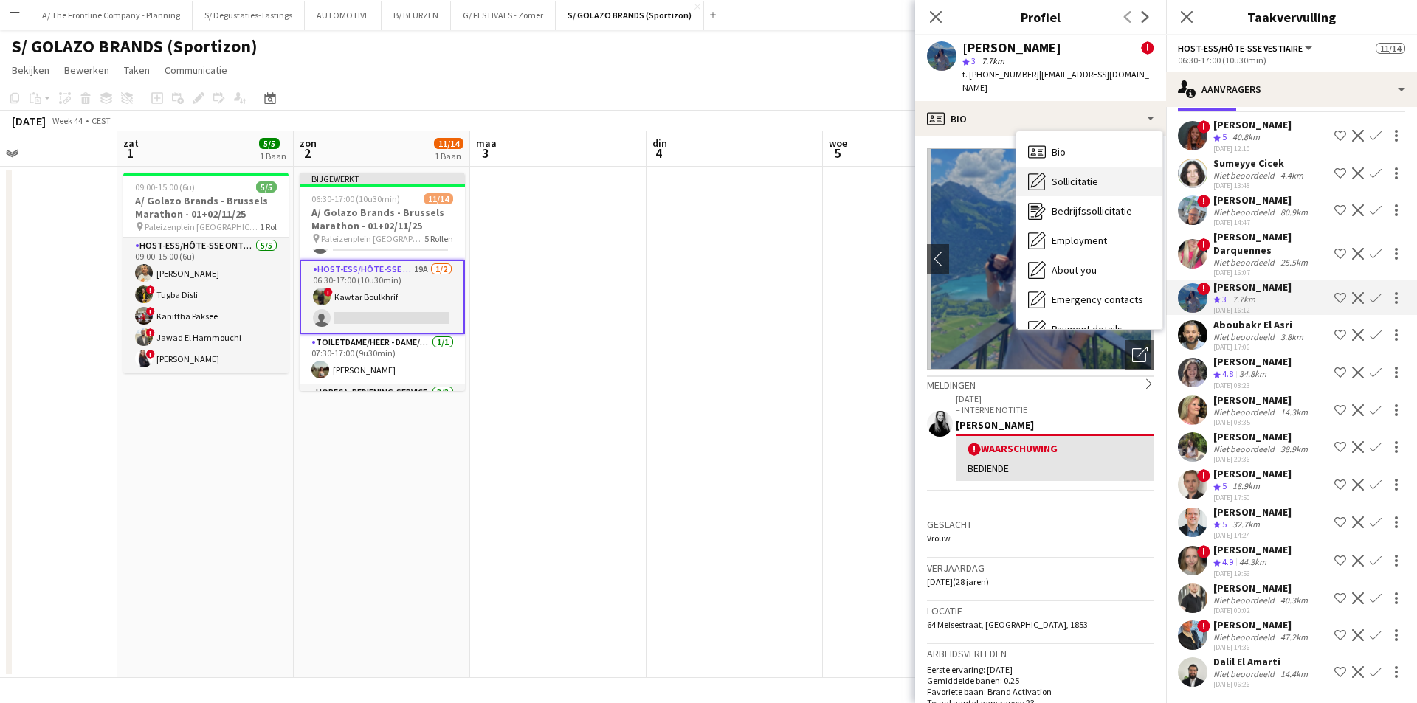
click at [1098, 167] on div "Sollicitatie Sollicitatie" at bounding box center [1089, 182] width 146 height 30
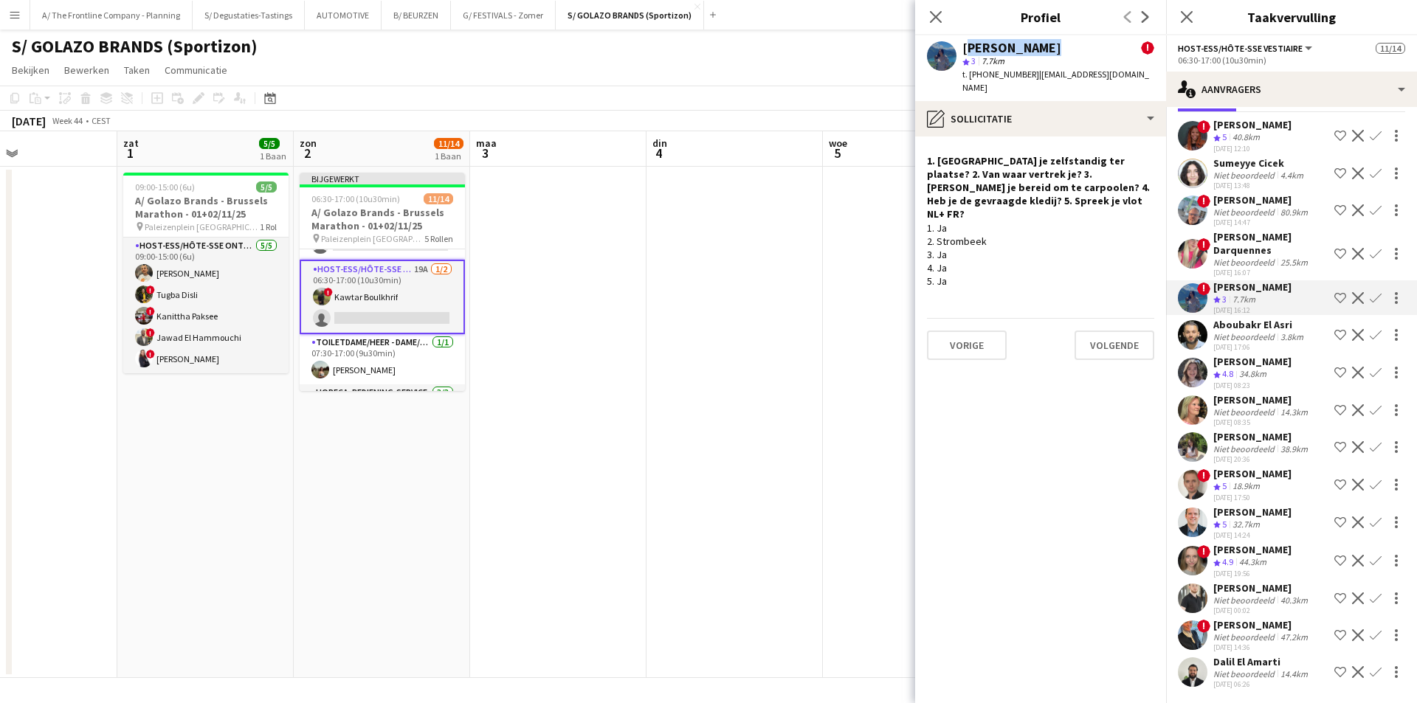
drag, startPoint x: 964, startPoint y: 43, endPoint x: 1038, endPoint y: 52, distance: 74.4
click at [1038, 52] on div "Derya Yilmaz" at bounding box center [1012, 47] width 99 height 13
copy div "Derya Yilmaz"
click at [1335, 300] on app-icon "Ploeg op de shortlist" at bounding box center [1341, 298] width 12 height 12
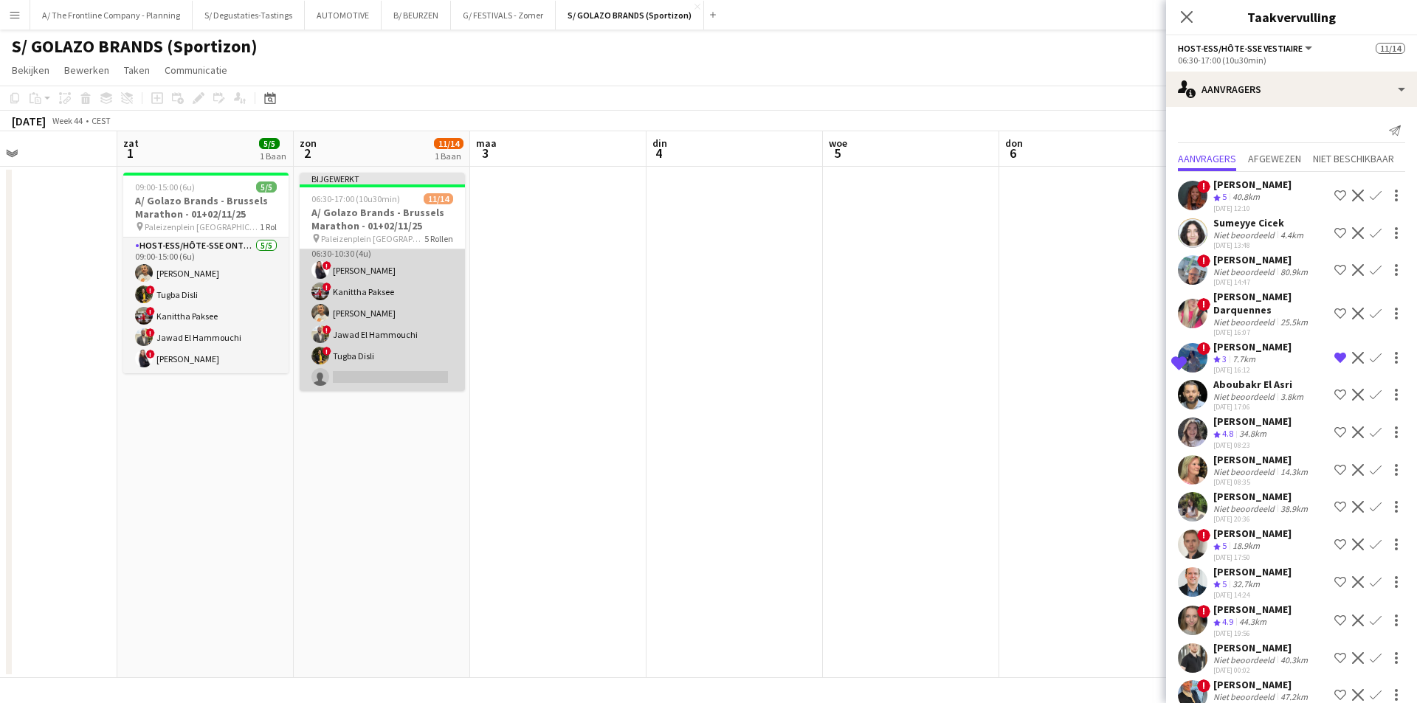
scroll to position [10, 0]
click at [400, 317] on app-card-role "Host-ess/Hôte-sse Onthaal-Accueill 15A [DATE] 06:30-10:30 (4u) ! [PERSON_NAME] …" at bounding box center [382, 318] width 165 height 157
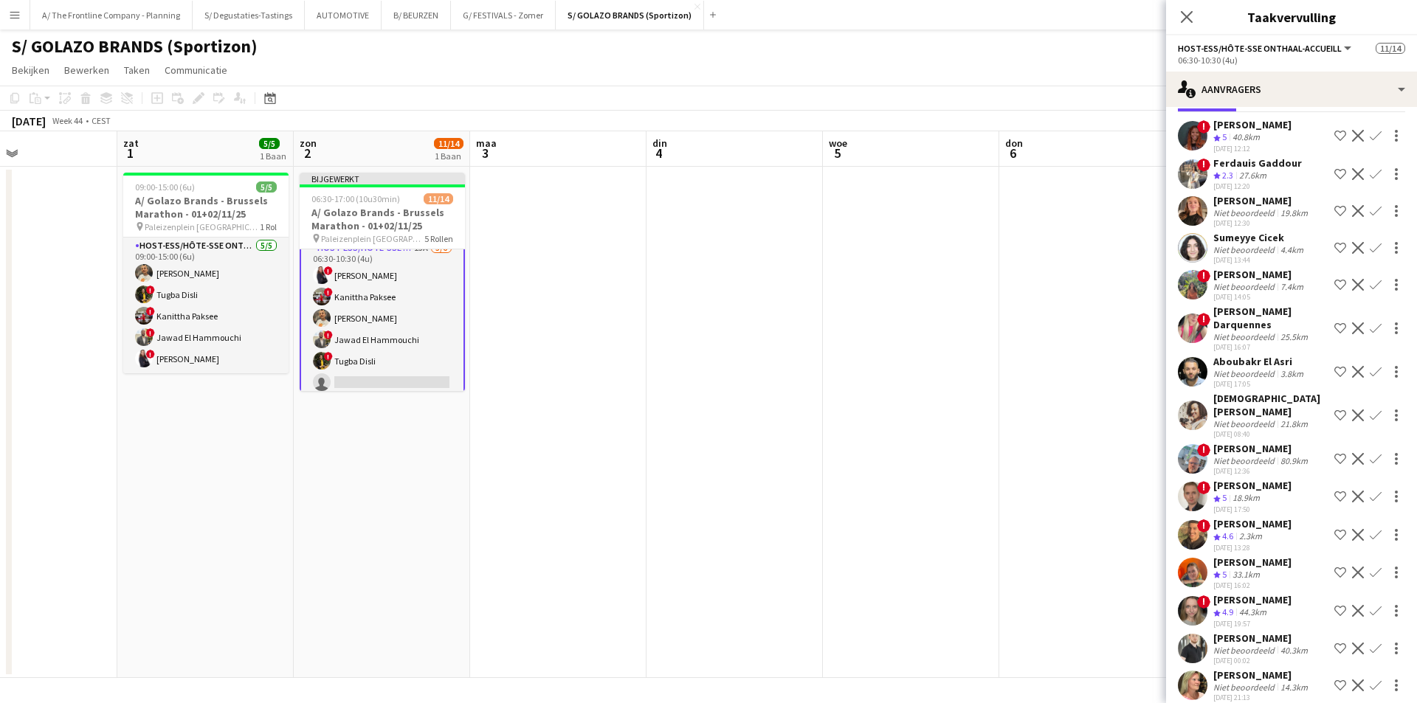
scroll to position [159, 0]
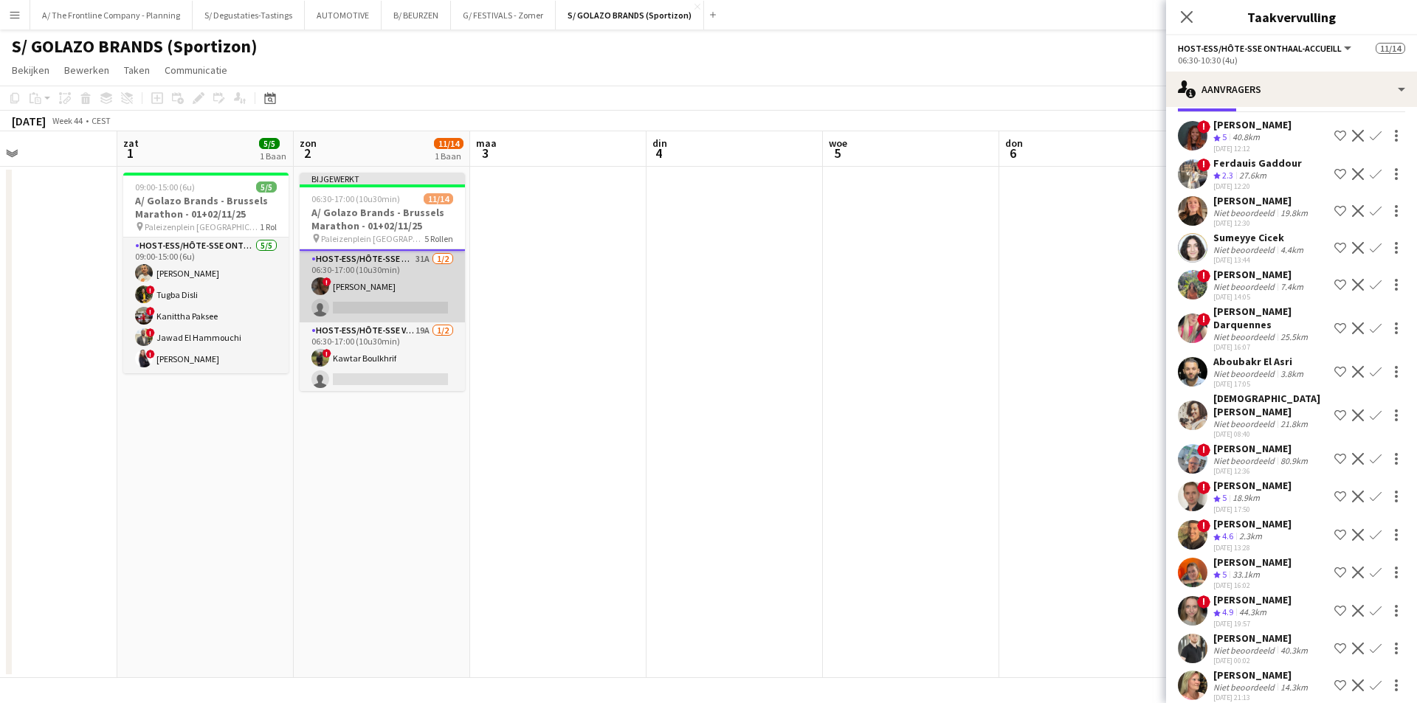
click at [415, 292] on app-card-role "Host-ess/Hôte-sse Onthaal-Accueill 31A 1/2 06:30-17:00 (10u30min) ! Marialine I…" at bounding box center [382, 287] width 165 height 72
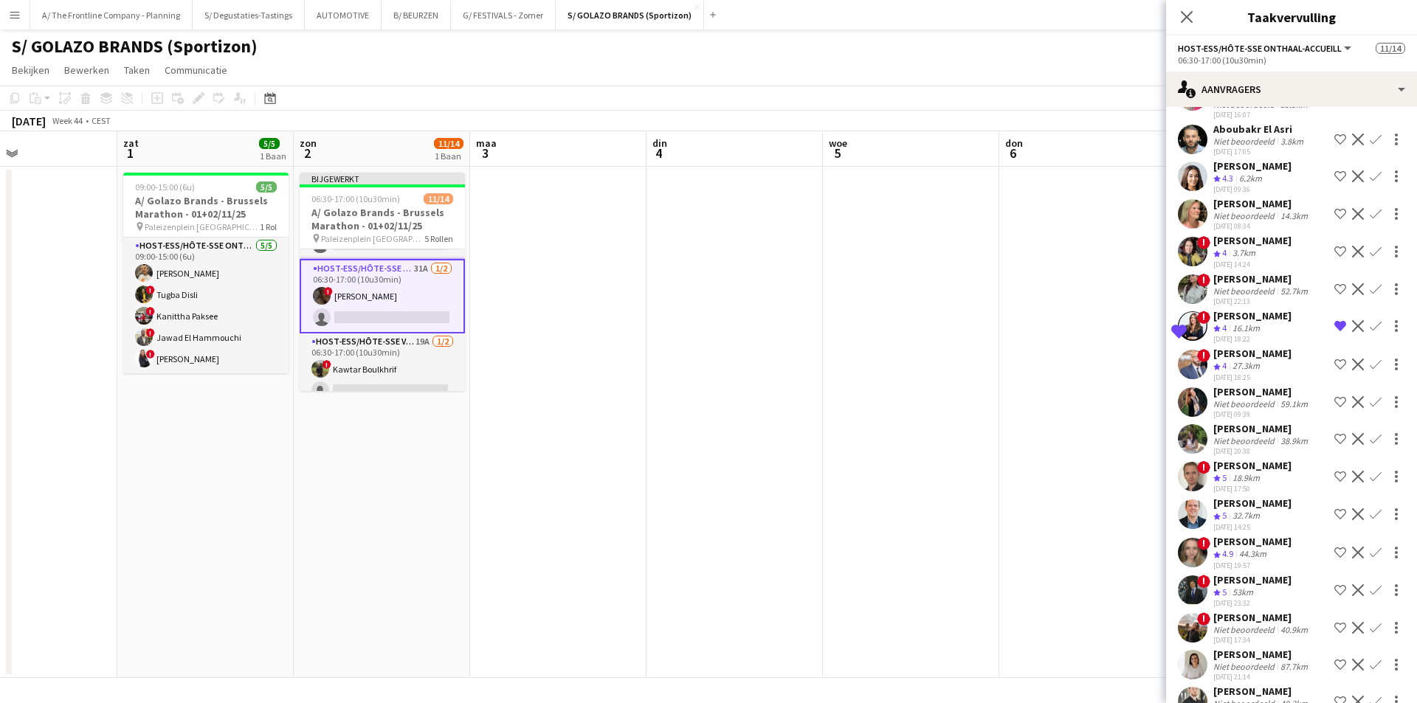
scroll to position [436, 0]
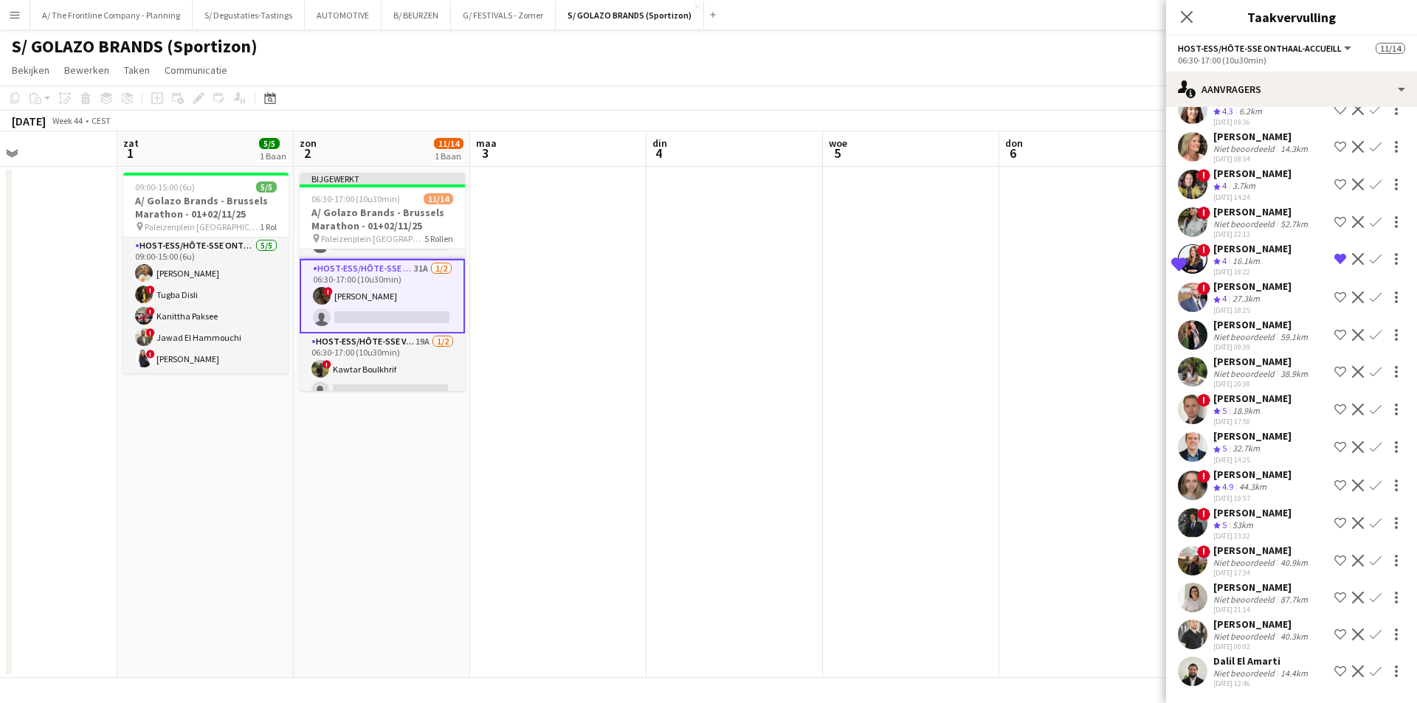
click at [763, 350] on app-date-cell at bounding box center [735, 423] width 176 height 512
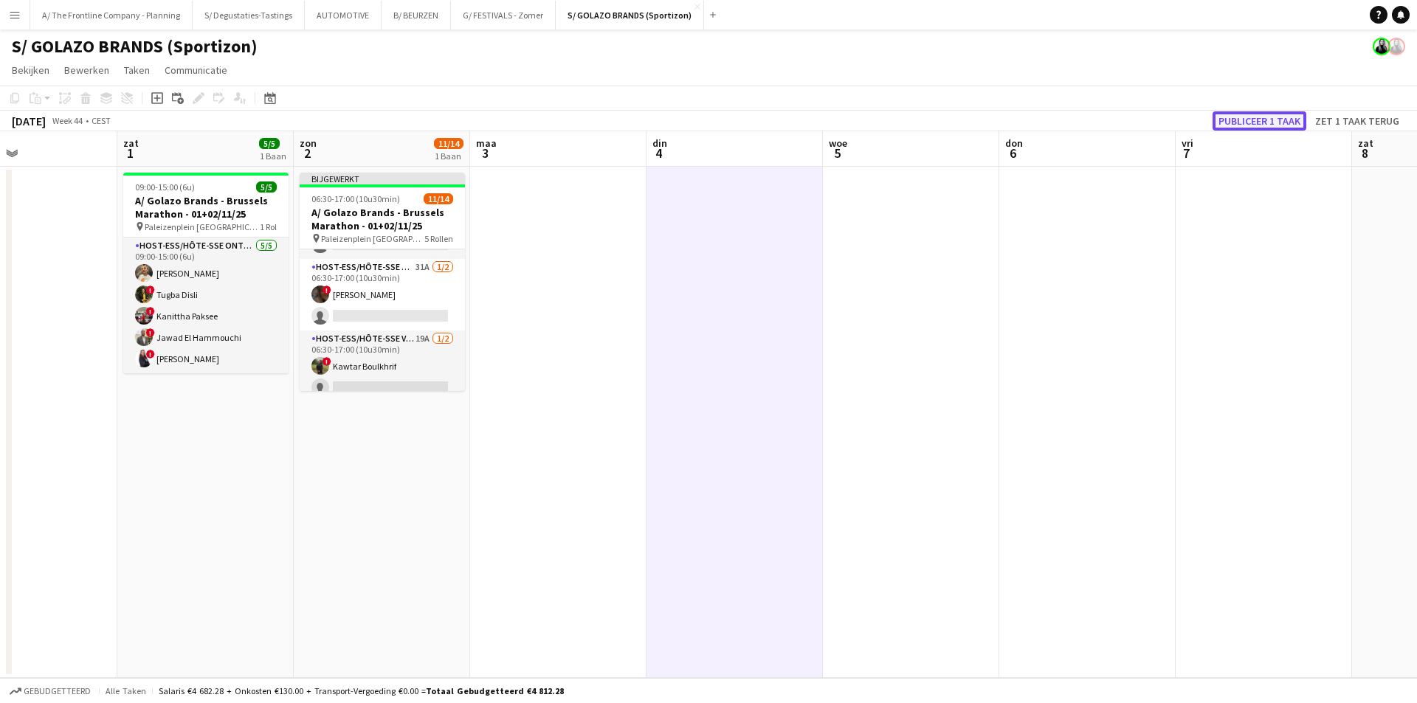
click at [1253, 122] on button "Publiceer 1 taak" at bounding box center [1260, 120] width 94 height 19
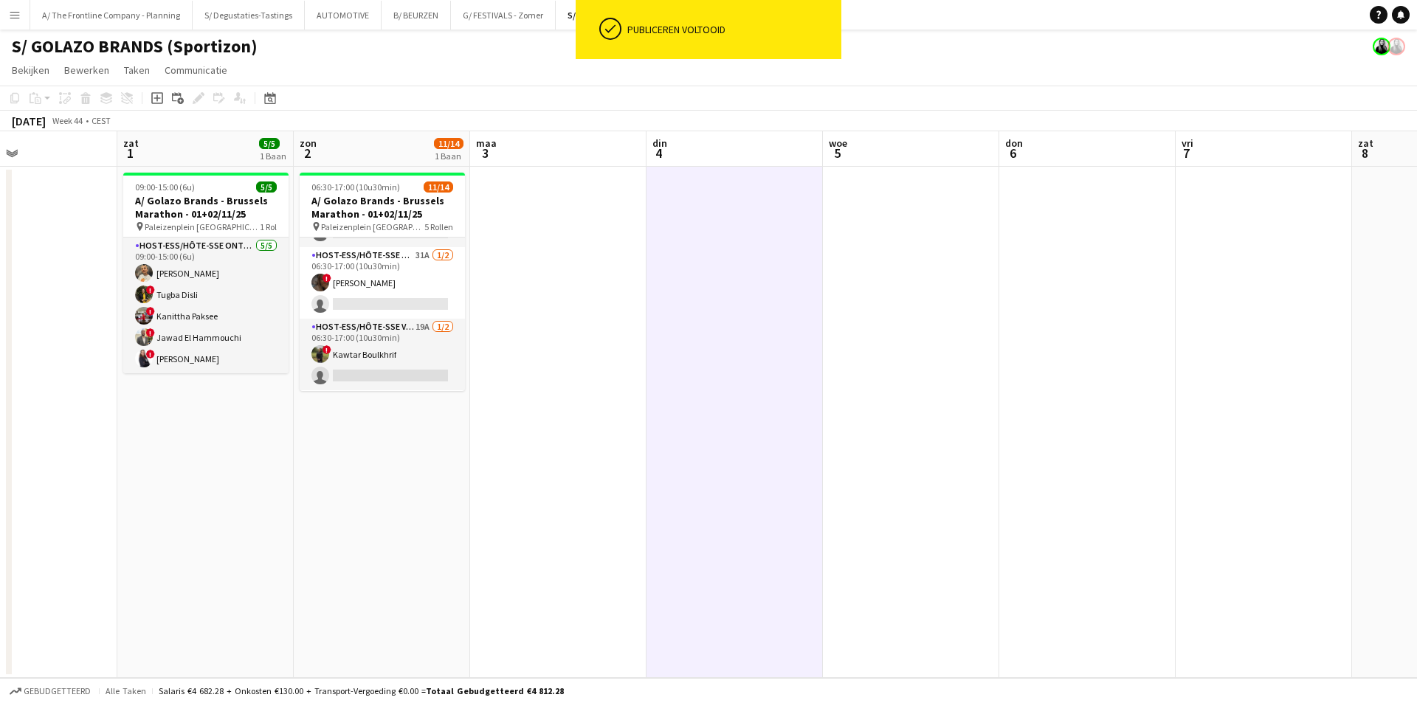
click at [605, 516] on app-date-cell at bounding box center [558, 423] width 176 height 512
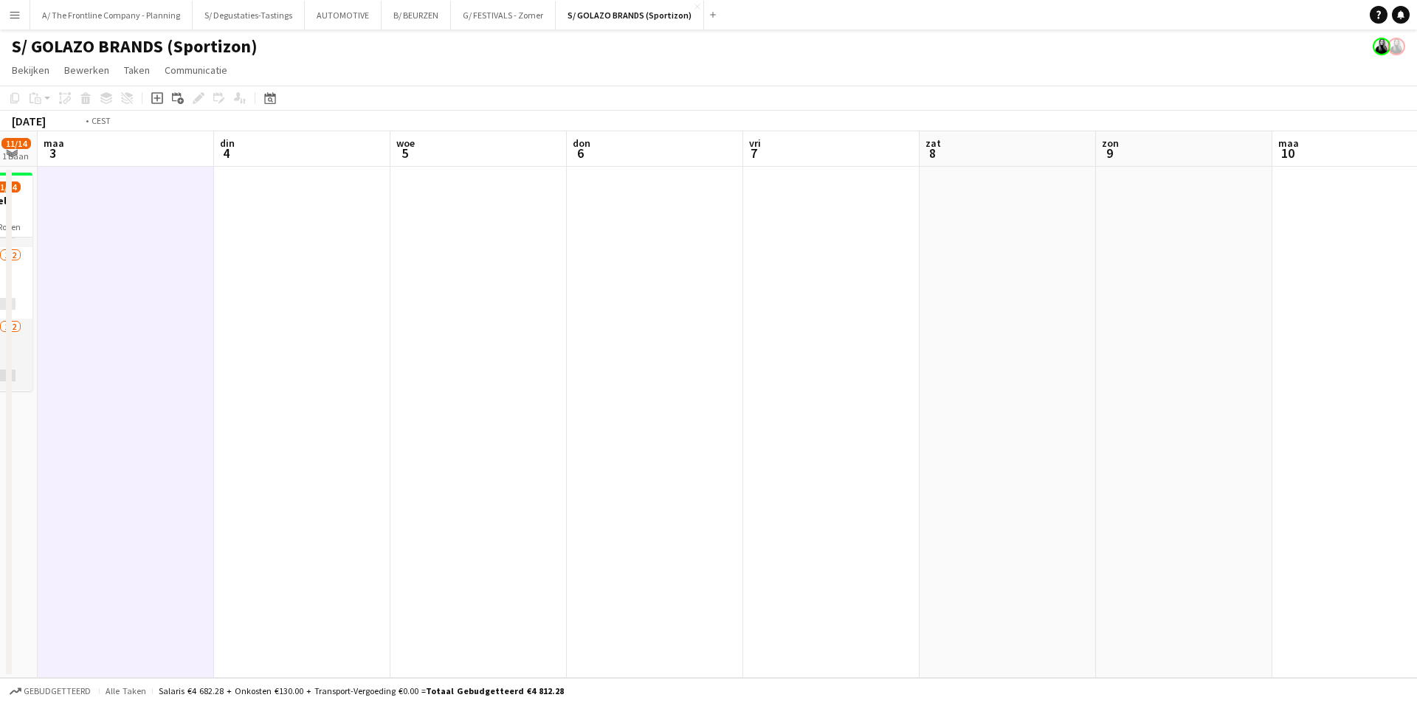
drag, startPoint x: 800, startPoint y: 334, endPoint x: 999, endPoint y: 310, distance: 200.8
click at [334, 321] on app-calendar-viewport "vri 31 zat 1 5/5 1 Baan zon 2 11/14 1 Baan maa 3 din 4 woe 5 don 6 vri 7 zat 8 …" at bounding box center [708, 404] width 1417 height 547
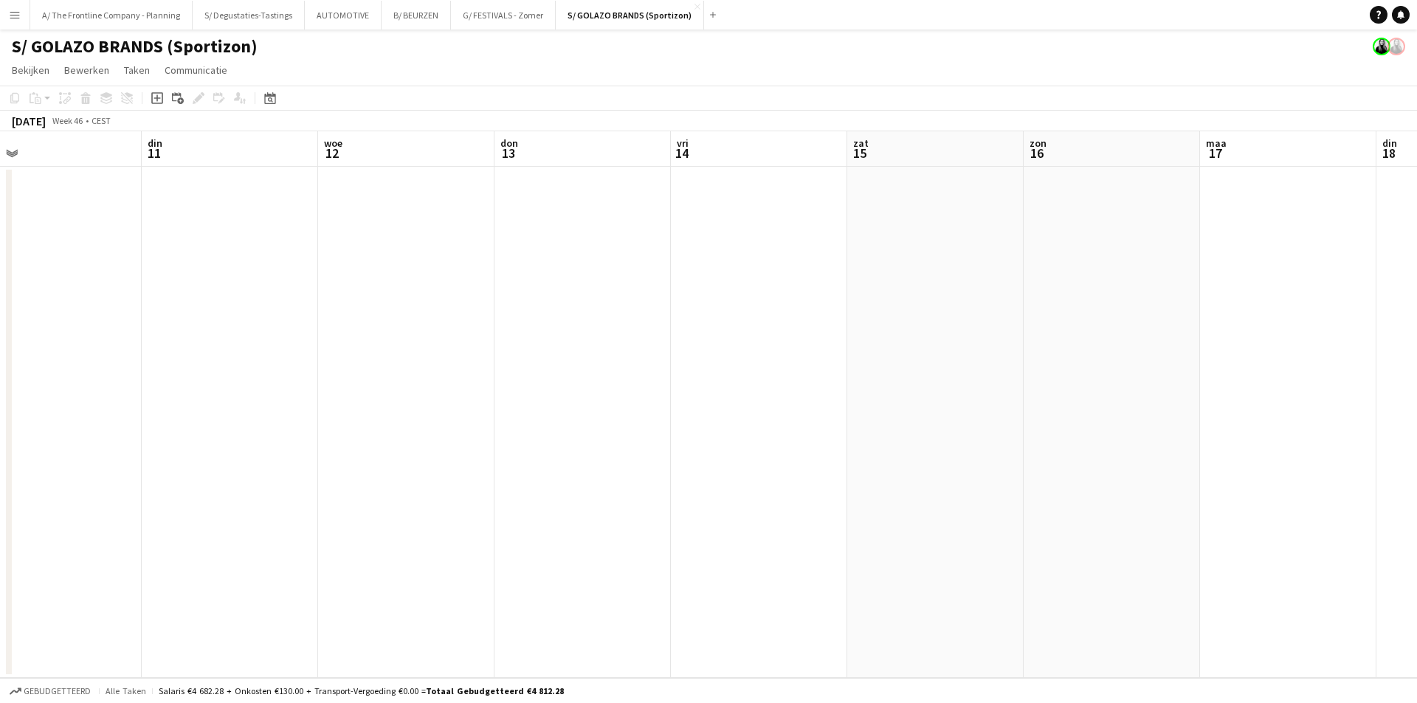
drag, startPoint x: 1024, startPoint y: 337, endPoint x: 74, endPoint y: 299, distance: 950.8
click at [74, 299] on app-calendar-viewport "zat 8 zon 9 maa 10 din 11 woe 12 don 13 vri 14 zat 15 zon 16 maa 17 din 18 woe …" at bounding box center [708, 404] width 1417 height 547
drag, startPoint x: 66, startPoint y: 269, endPoint x: -49, endPoint y: 250, distance: 115.9
click at [0, 250] on html "Menu Borden Borden Borden Alle taken Status Werkforce Werkforce Mijn personeel …" at bounding box center [708, 351] width 1417 height 703
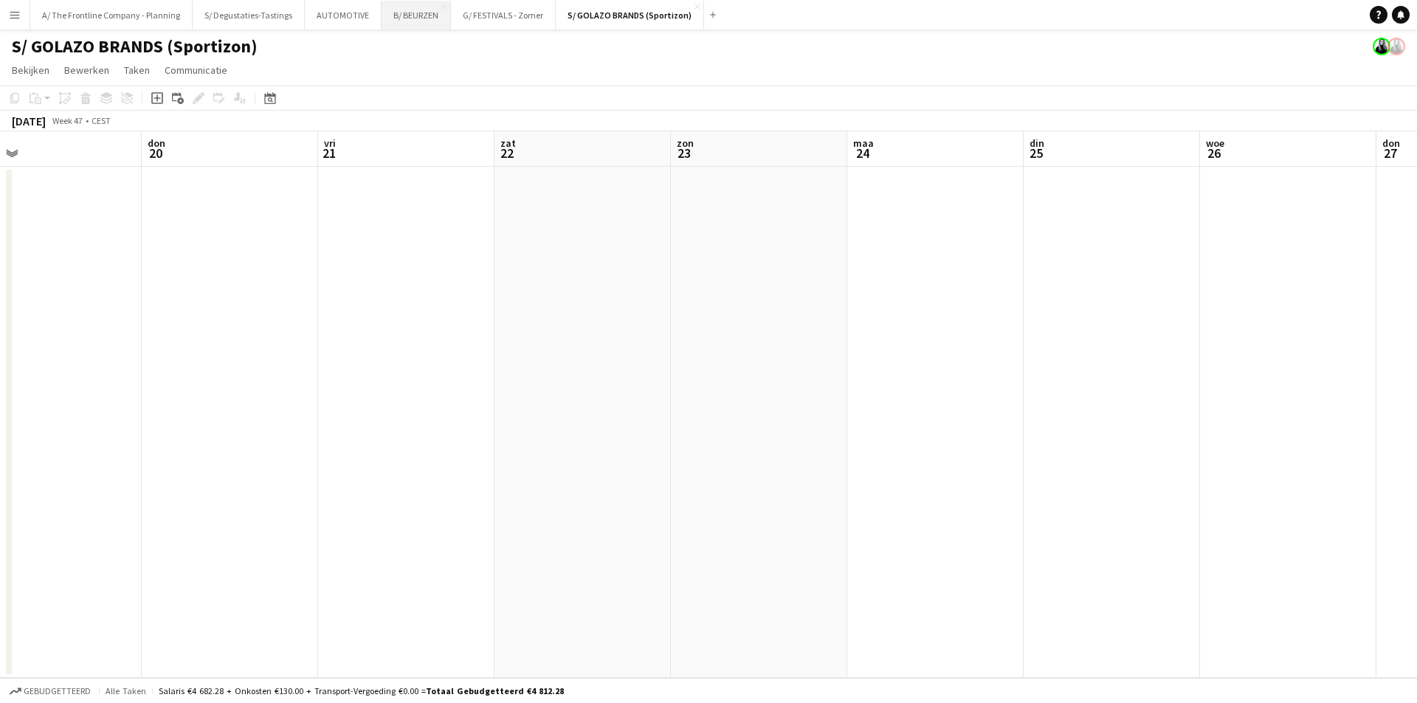
click at [396, 15] on button "B/ BEURZEN Sluiten" at bounding box center [416, 15] width 69 height 29
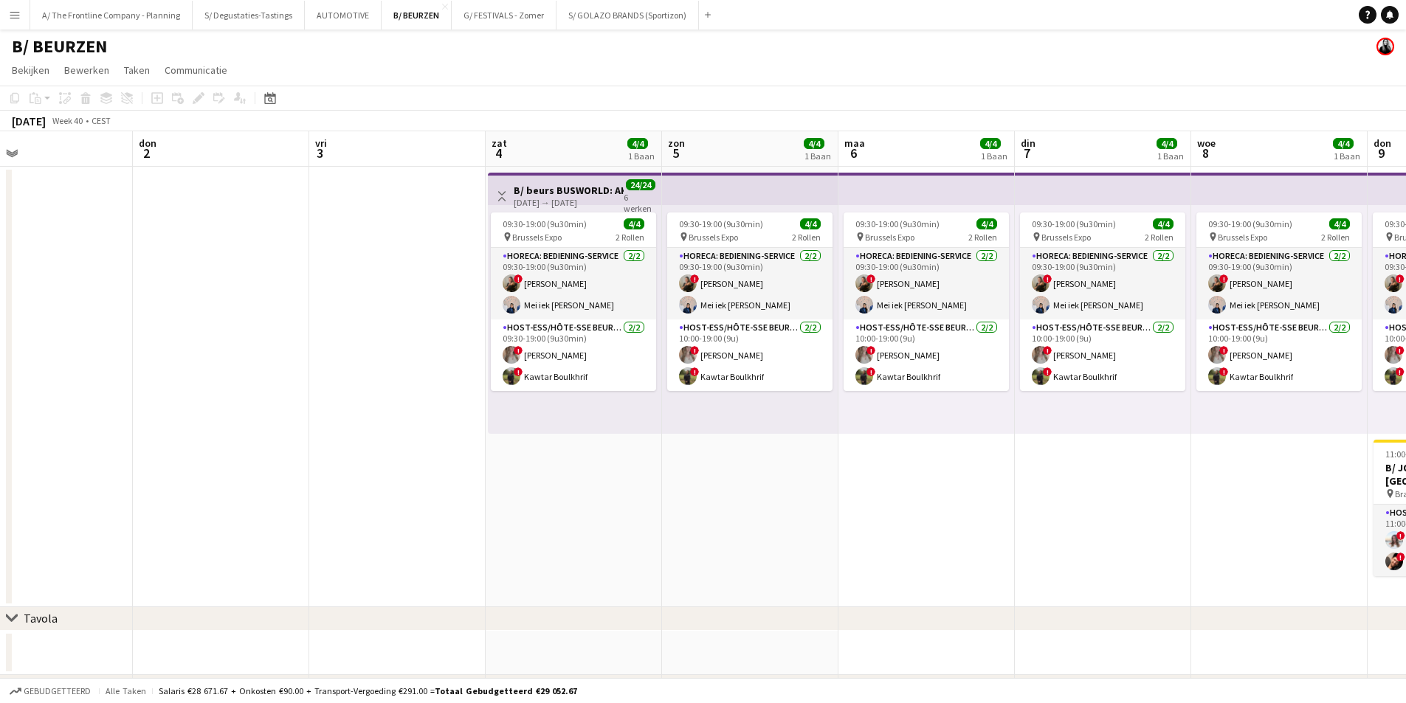
drag, startPoint x: 1185, startPoint y: 340, endPoint x: 361, endPoint y: 340, distance: 823.8
click at [361, 340] on app-calendar-viewport "zat 27 zon 28 maa 29 din 30 woe 1 don 2 vri 3 zat 4 4/4 1 Baan zon 5 4/4 1 Baan…" at bounding box center [703, 471] width 1406 height 680
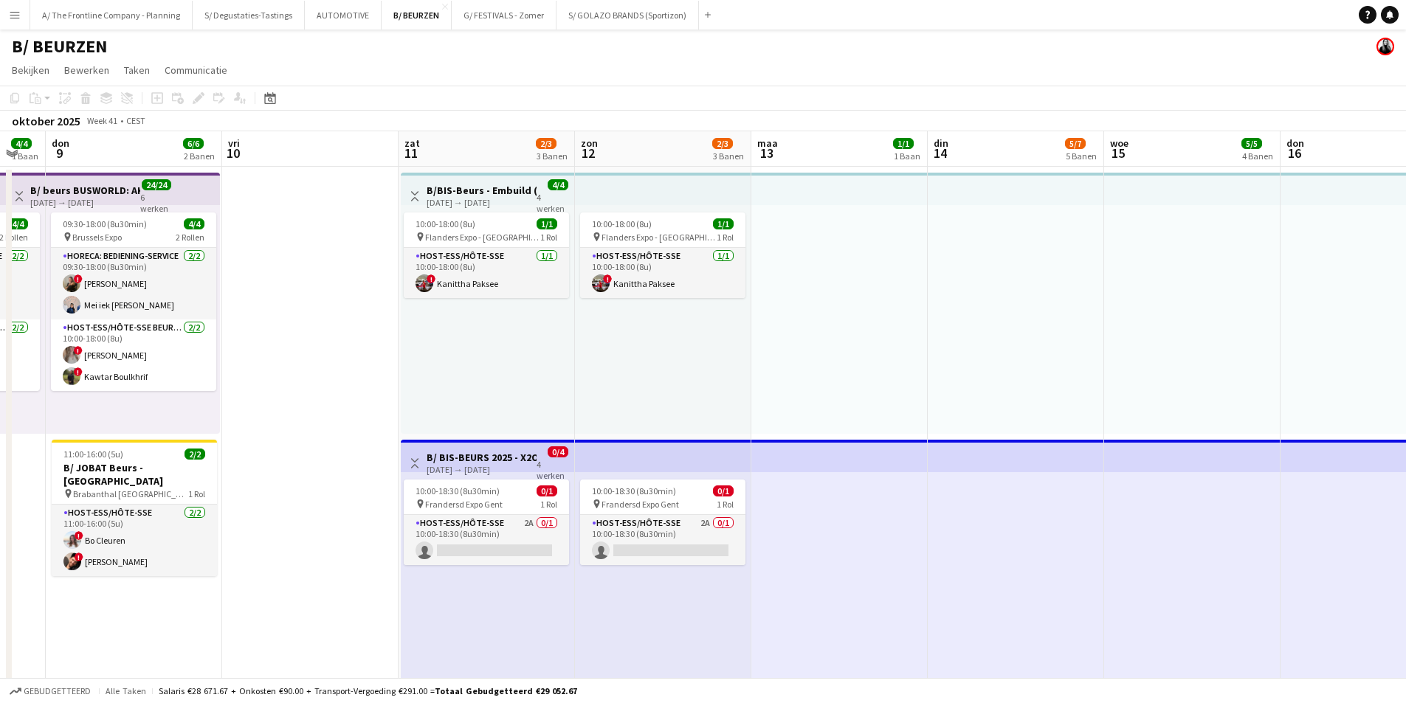
scroll to position [0, 545]
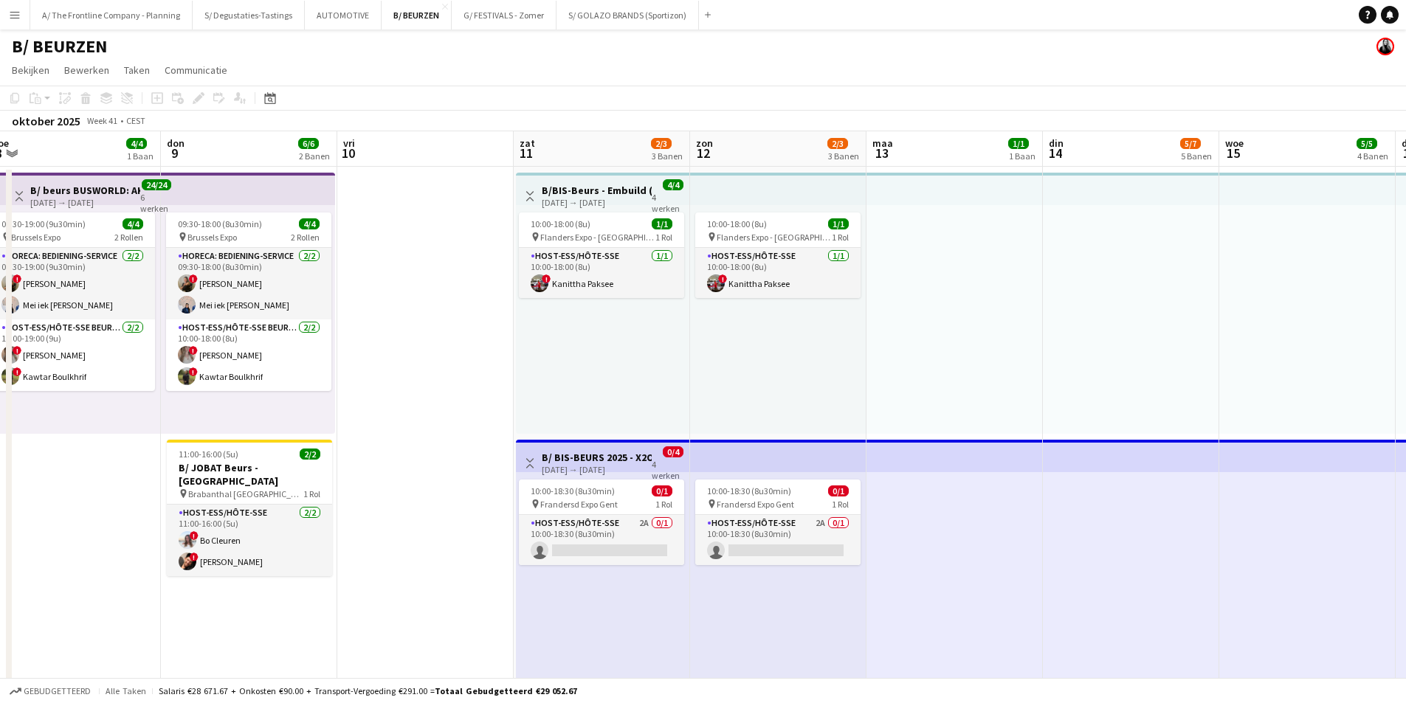
drag, startPoint x: 1073, startPoint y: 323, endPoint x: 395, endPoint y: 359, distance: 678.6
click at [596, 496] on span "10:00-18:30 (8u30min)" at bounding box center [573, 491] width 84 height 11
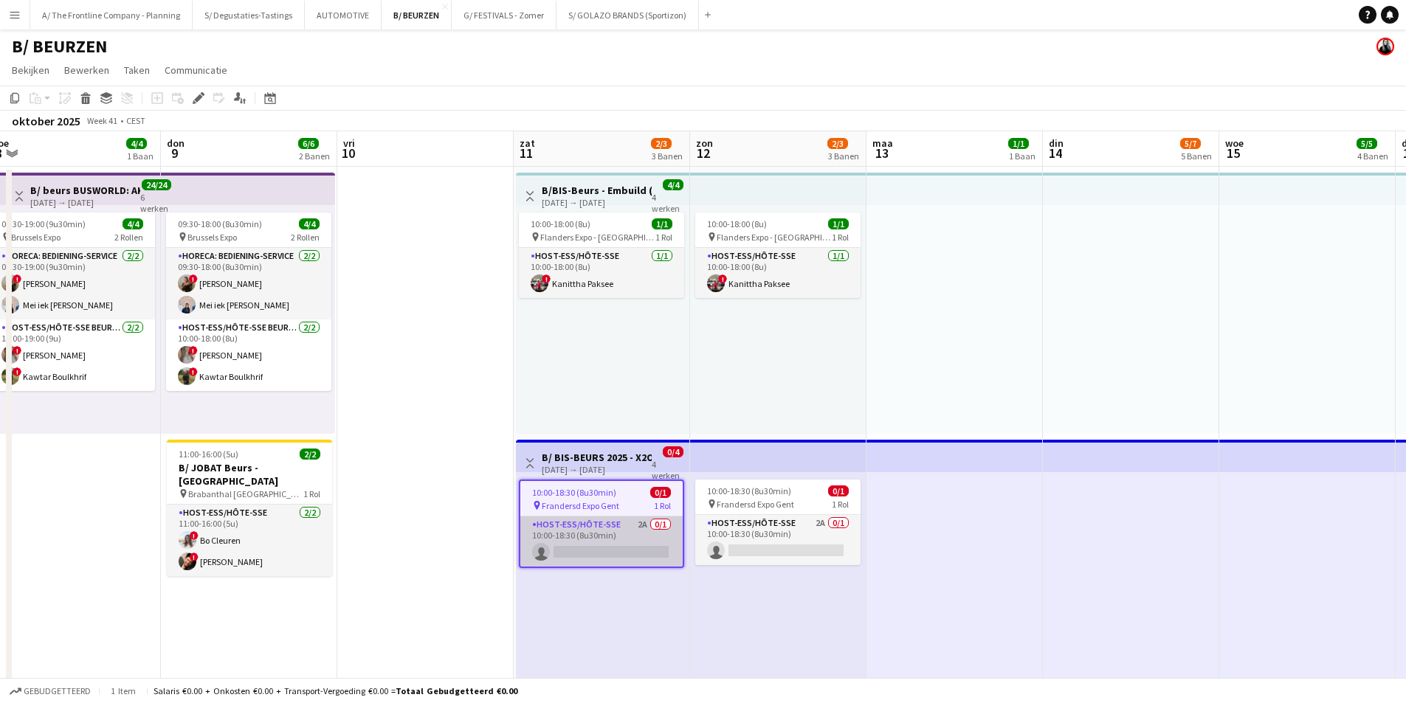
click at [653, 525] on app-card-role "Host-ess/Hôte-sse 2A 0/1 10:00-18:30 (8u30min) single-neutral-actions" at bounding box center [601, 542] width 162 height 50
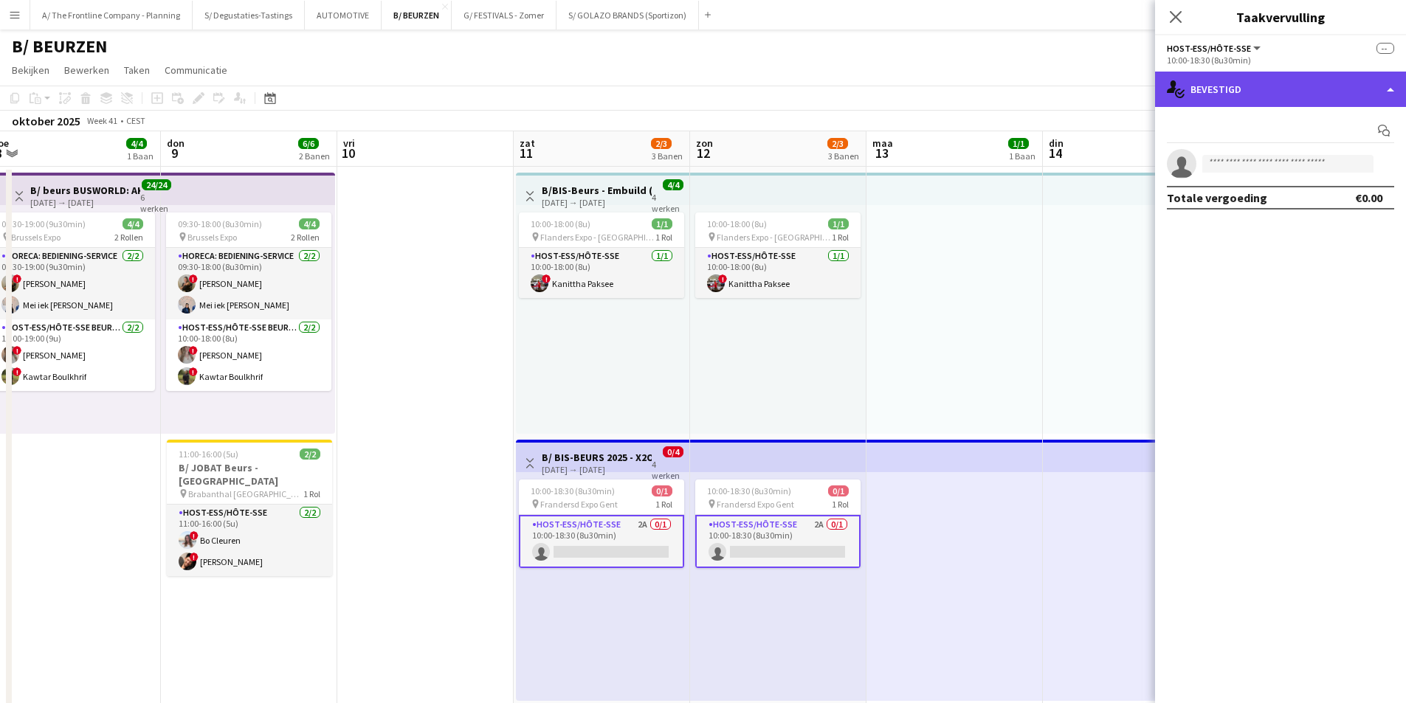
click at [1308, 80] on div "single-neutral-actions-check-2 Bevestigd" at bounding box center [1280, 89] width 251 height 35
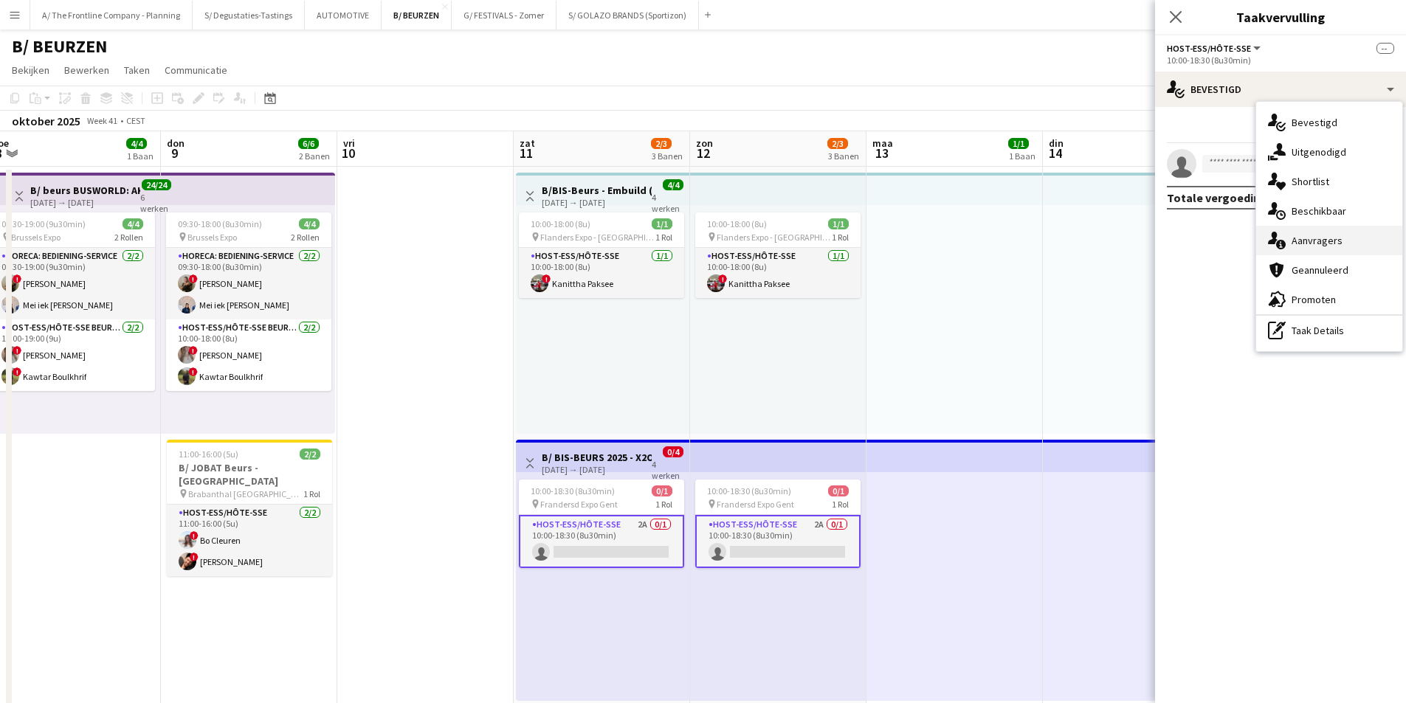
click at [1305, 230] on div "single-neutral-actions-information Aanvragers" at bounding box center [1329, 241] width 146 height 30
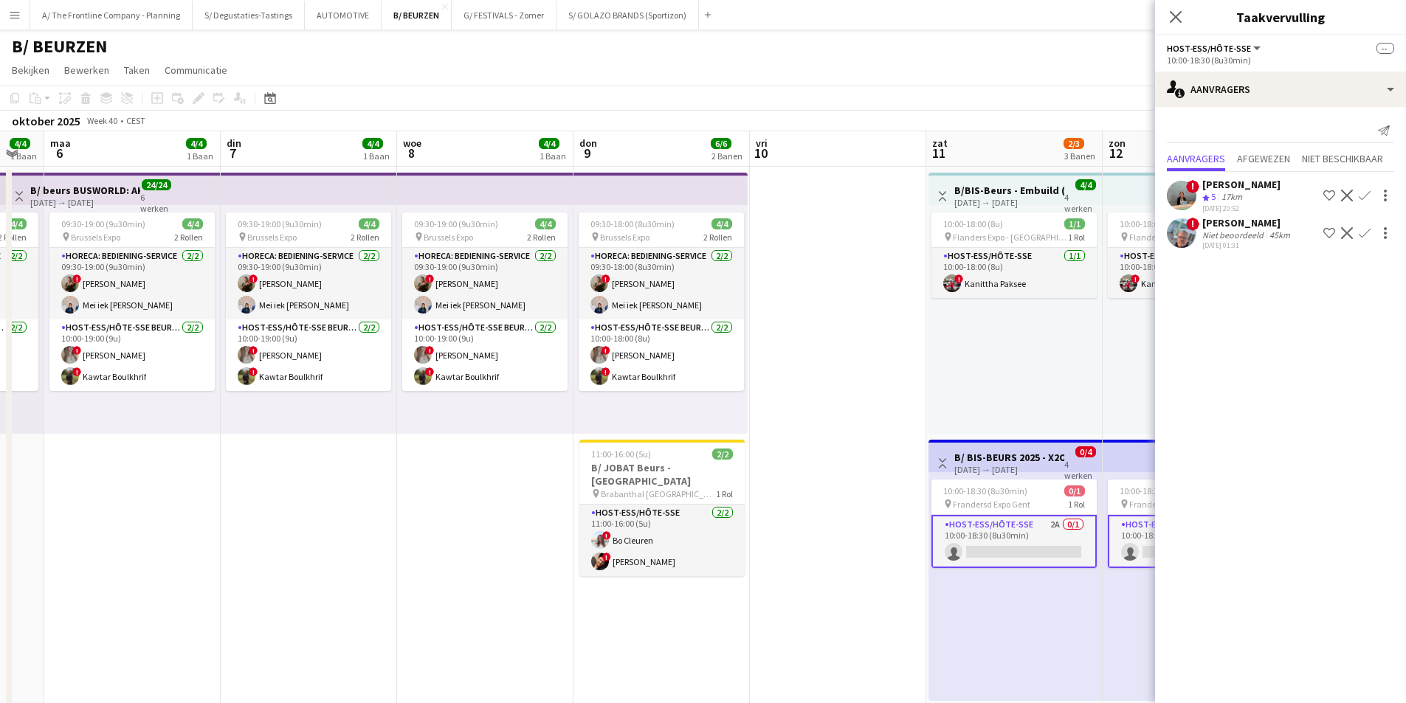
scroll to position [0, 303]
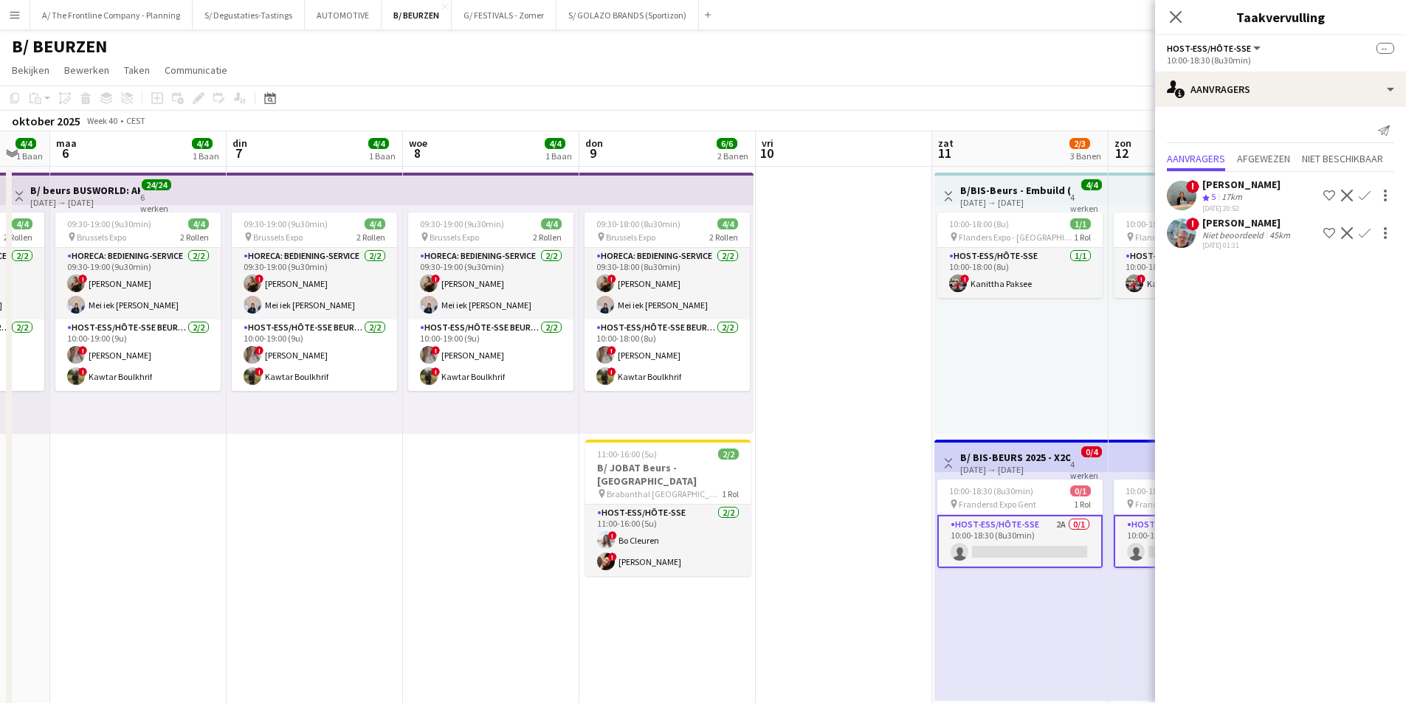
drag, startPoint x: 518, startPoint y: 387, endPoint x: 937, endPoint y: 328, distance: 422.6
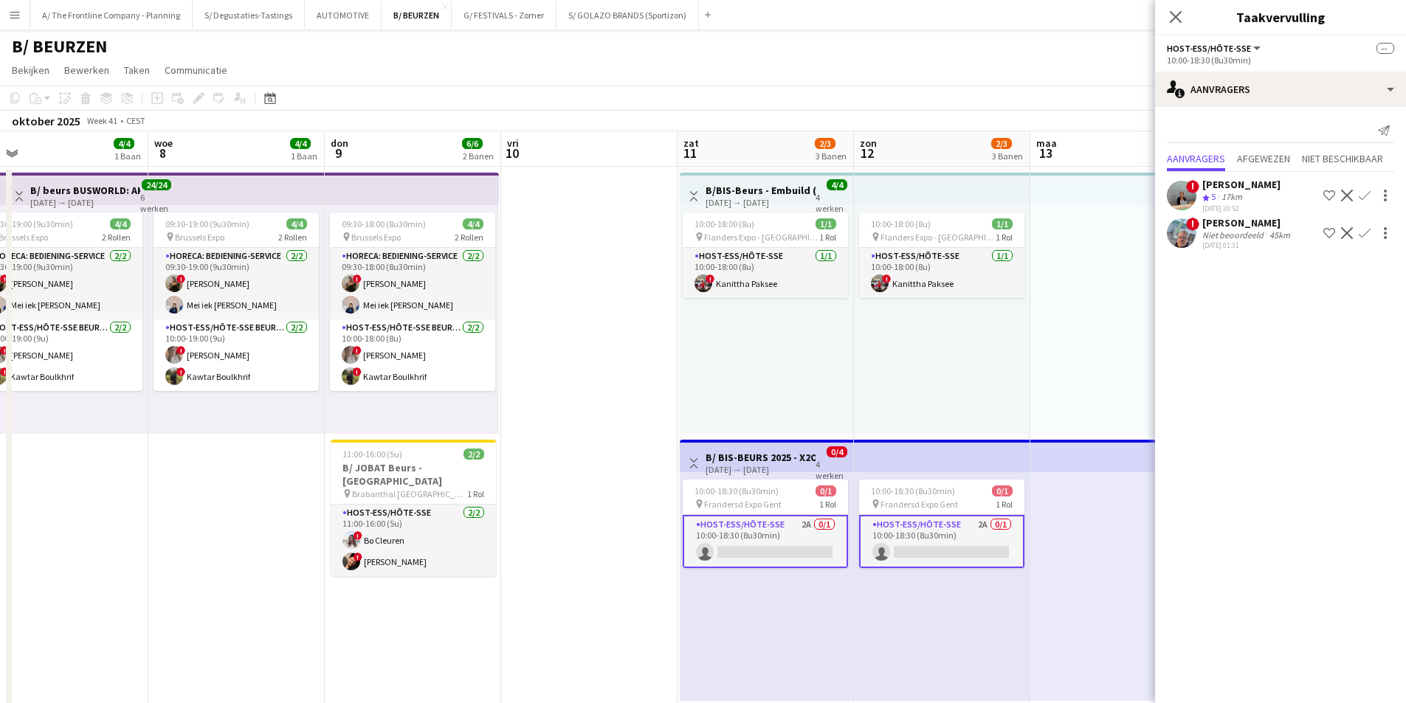
drag, startPoint x: 367, startPoint y: 345, endPoint x: 108, endPoint y: 323, distance: 260.1
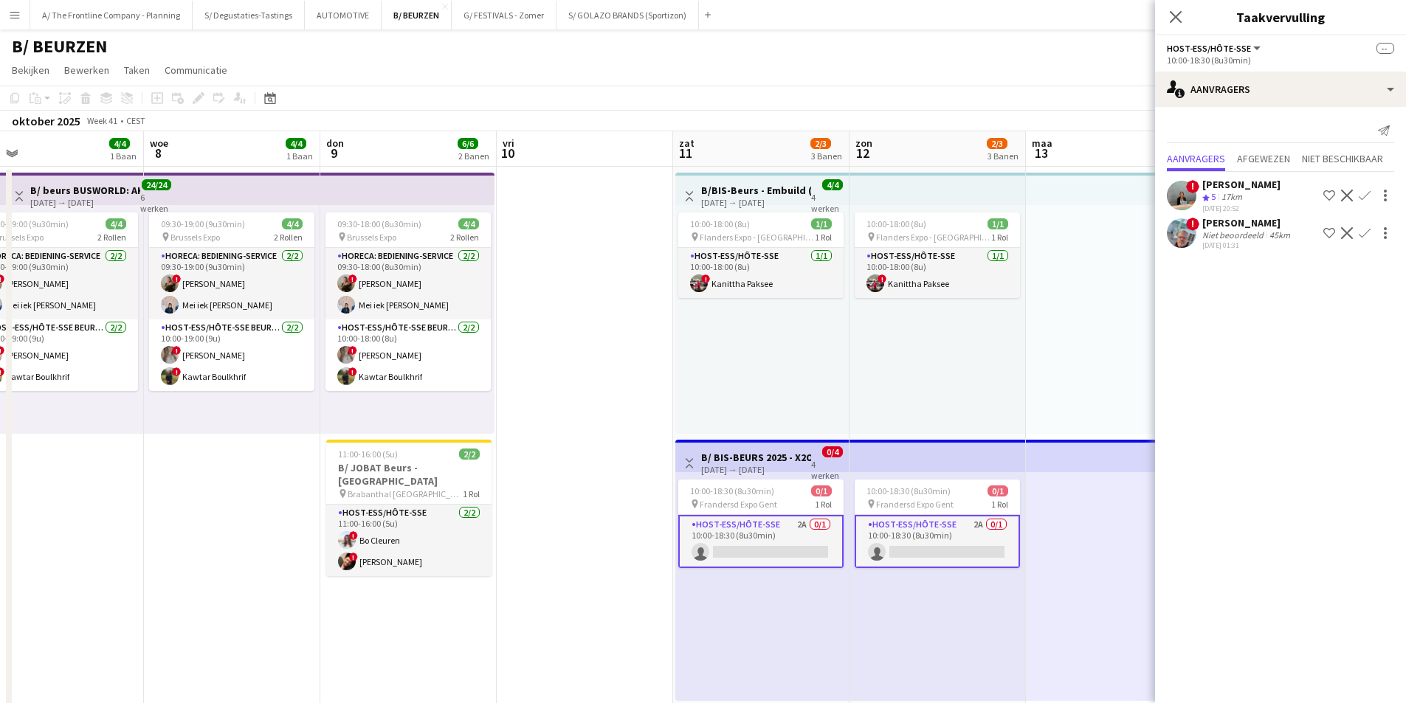
click at [771, 459] on h3 "B/ BIS-BEURS 2025 - X2O Badkamers - 11+12+18+19/10/25" at bounding box center [756, 457] width 110 height 13
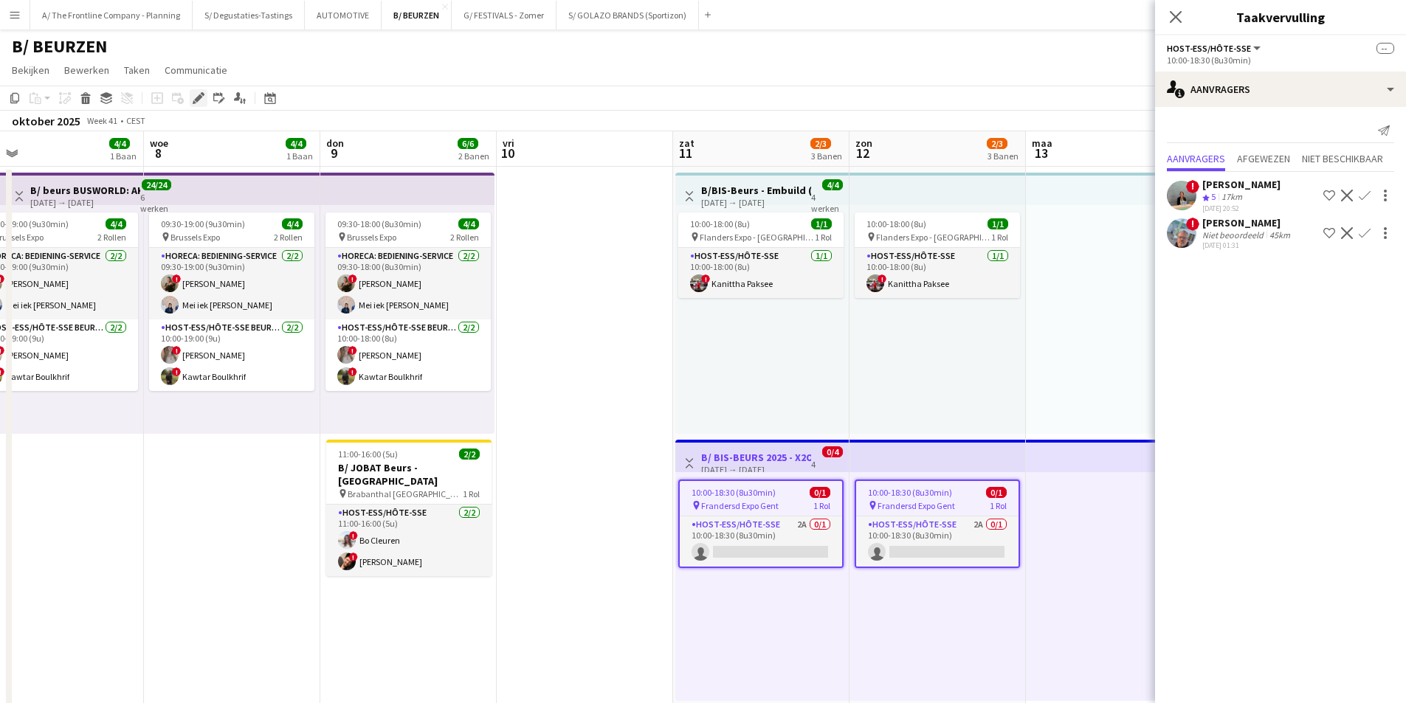
click at [193, 102] on icon "Bewerken" at bounding box center [199, 98] width 12 height 12
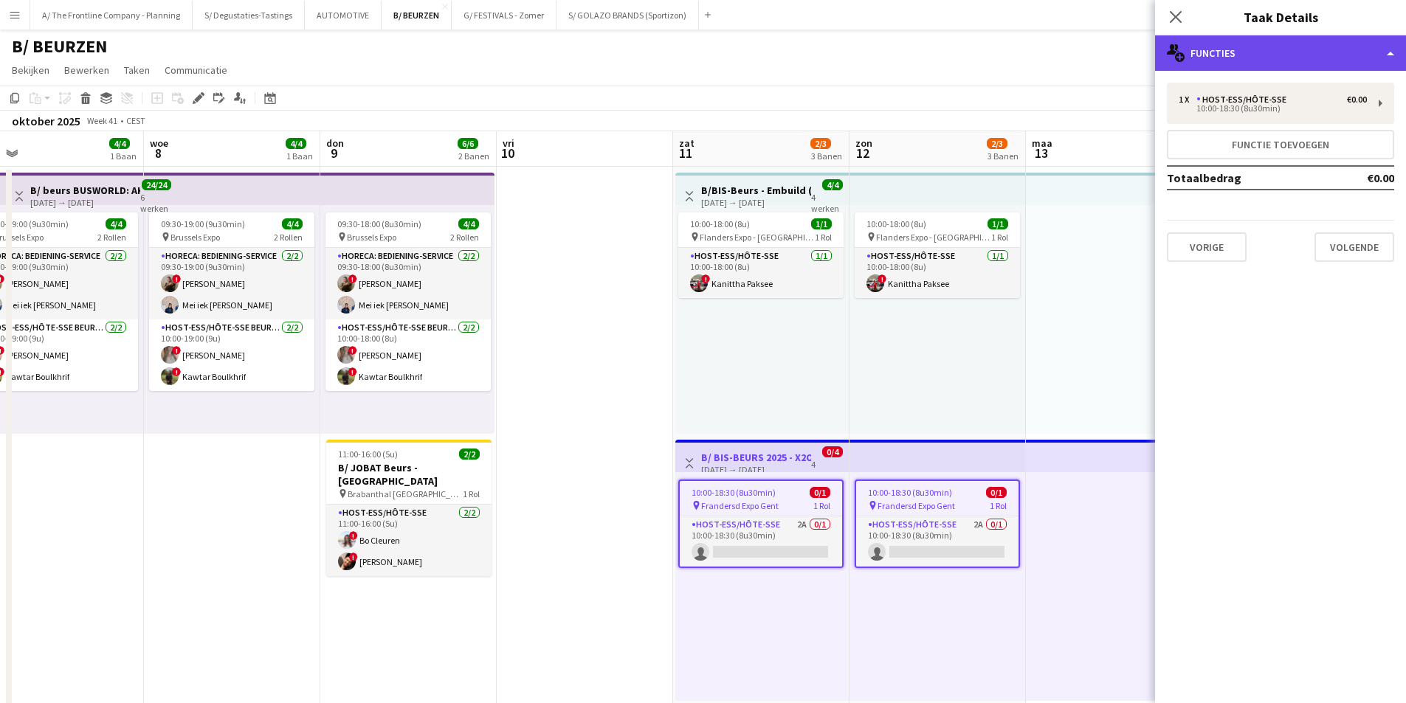
click at [1264, 62] on div "multiple-users-add Functies" at bounding box center [1280, 52] width 251 height 35
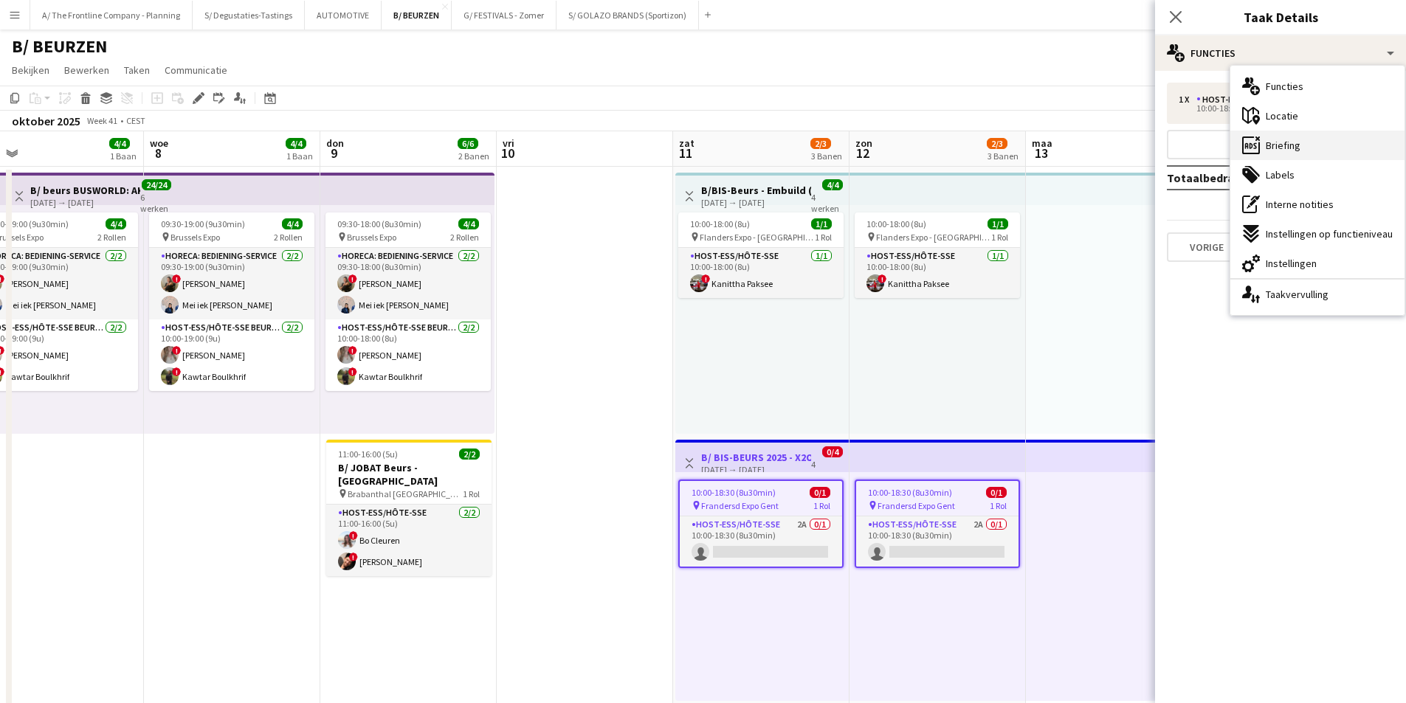
click at [1288, 145] on span "Briefing" at bounding box center [1283, 145] width 35 height 13
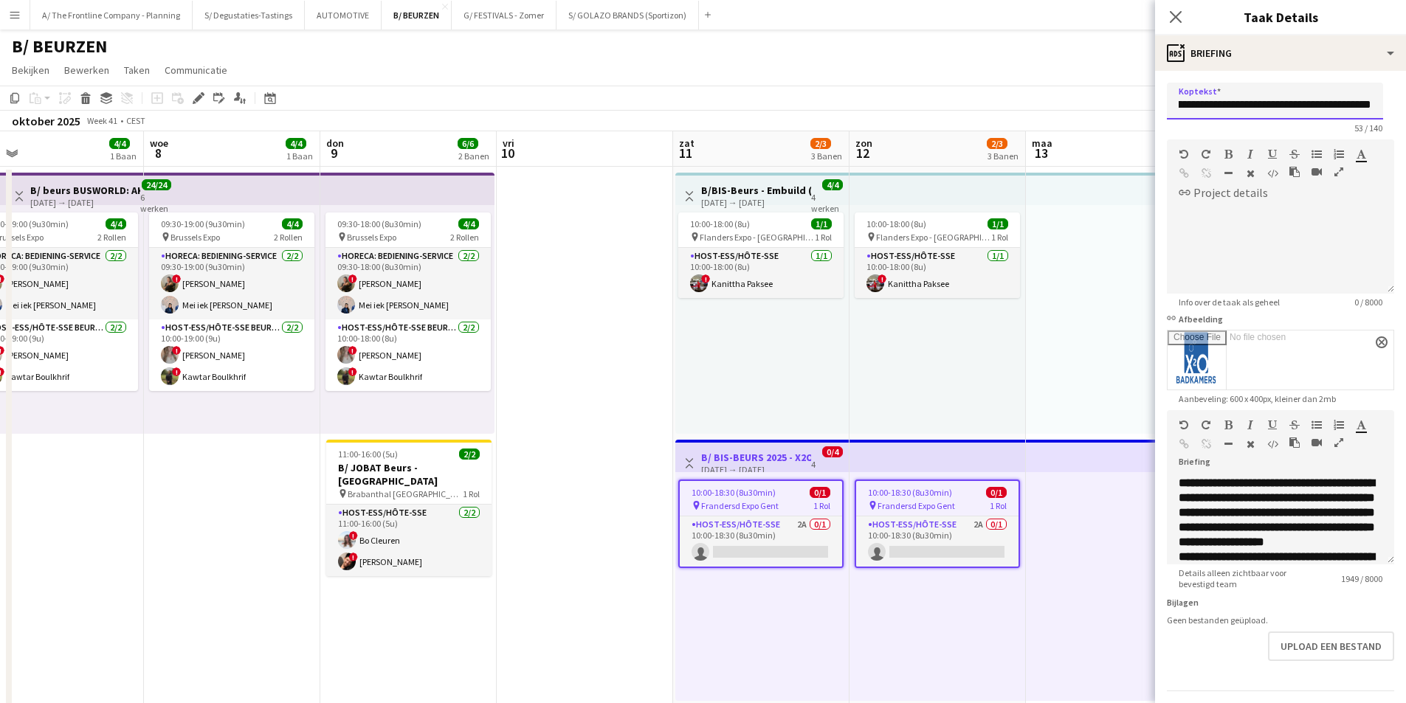
scroll to position [0, 92]
drag, startPoint x: 1282, startPoint y: 108, endPoint x: 1380, endPoint y: 106, distance: 98.2
click at [1380, 106] on input "**********" at bounding box center [1275, 101] width 216 height 37
click at [1380, 105] on input "**********" at bounding box center [1275, 101] width 216 height 37
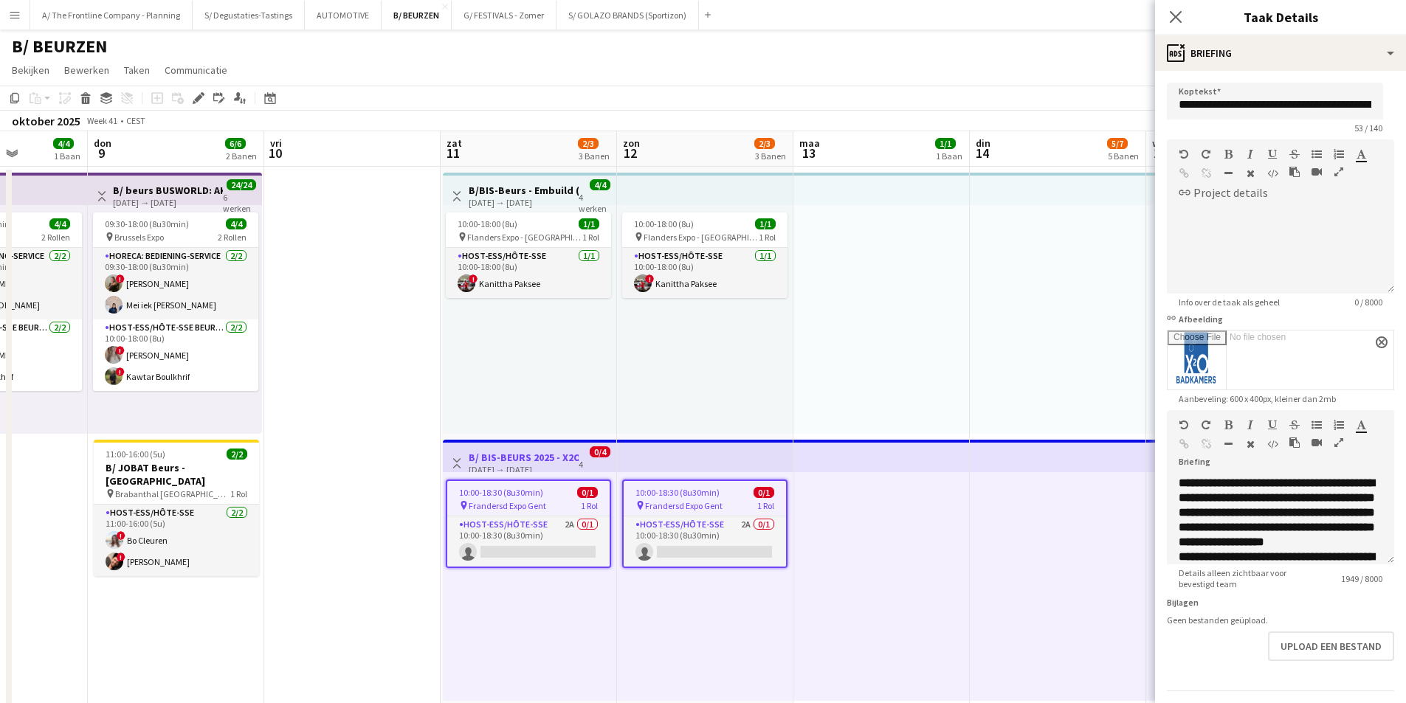
drag, startPoint x: 1059, startPoint y: 281, endPoint x: 473, endPoint y: 297, distance: 585.6
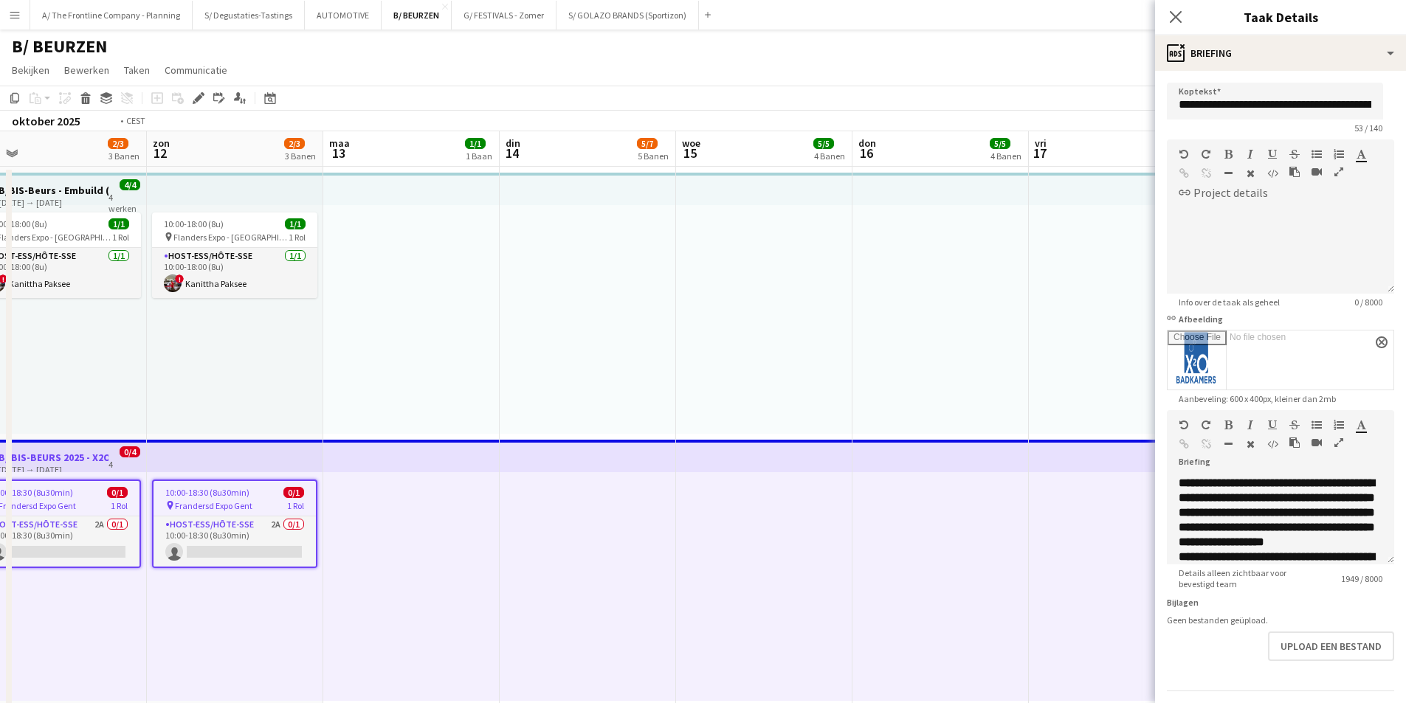
drag, startPoint x: 1011, startPoint y: 377, endPoint x: 470, endPoint y: 368, distance: 541.1
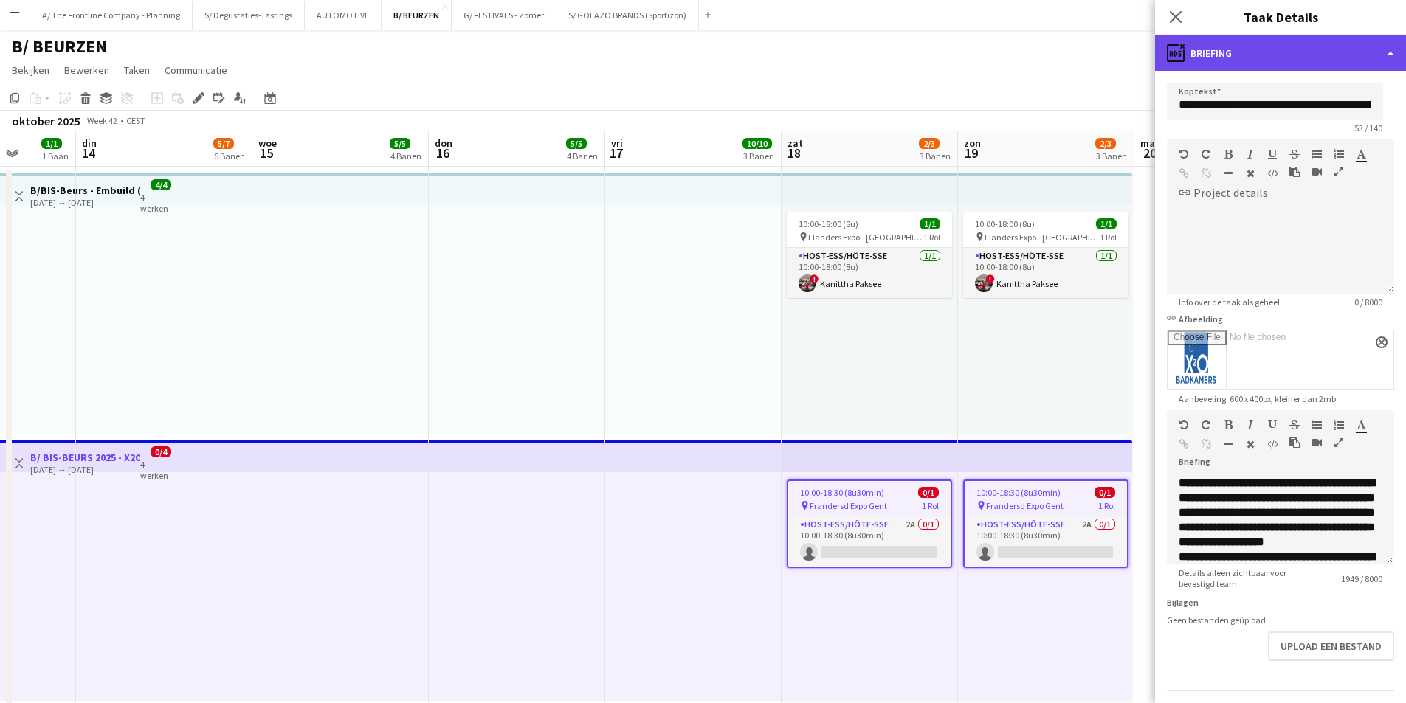
click at [1306, 43] on div "ads-window Briefing" at bounding box center [1280, 52] width 251 height 35
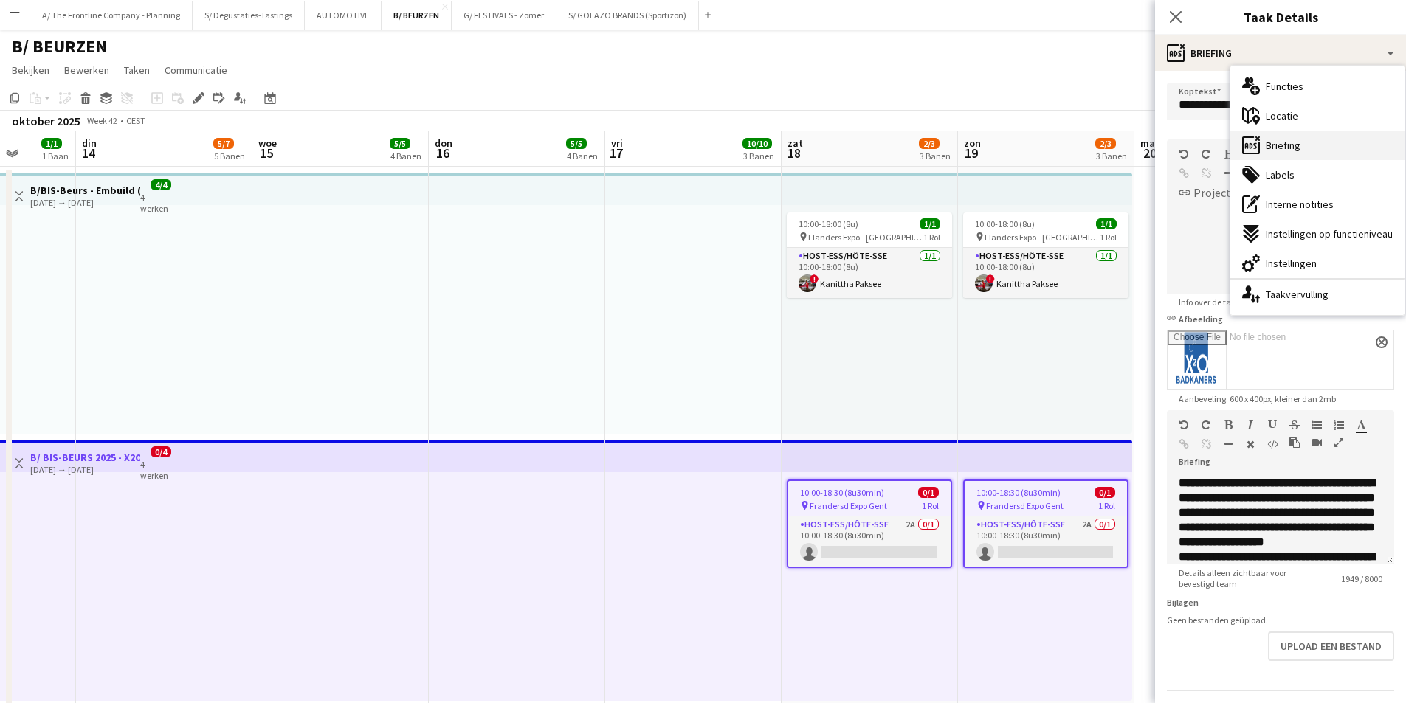
click at [1316, 151] on div "ads-window Briefing" at bounding box center [1318, 146] width 174 height 30
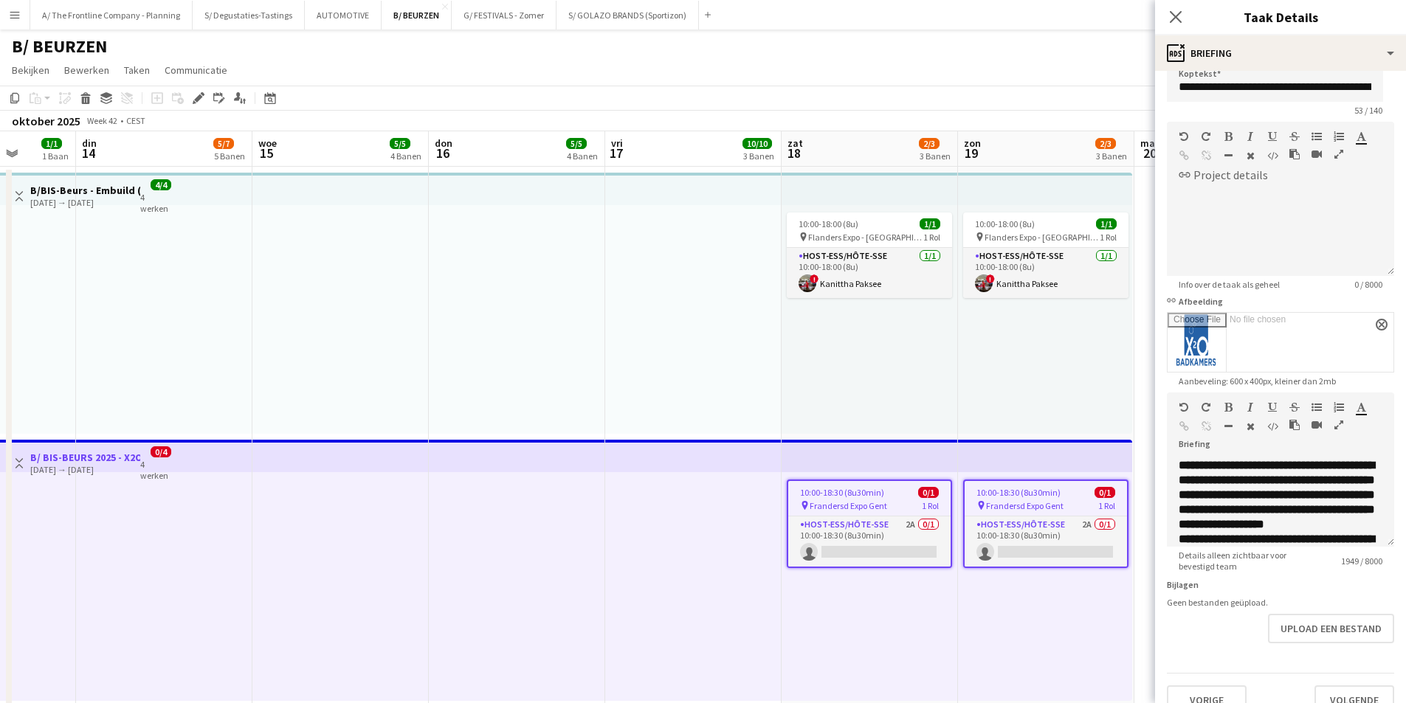
scroll to position [0, 0]
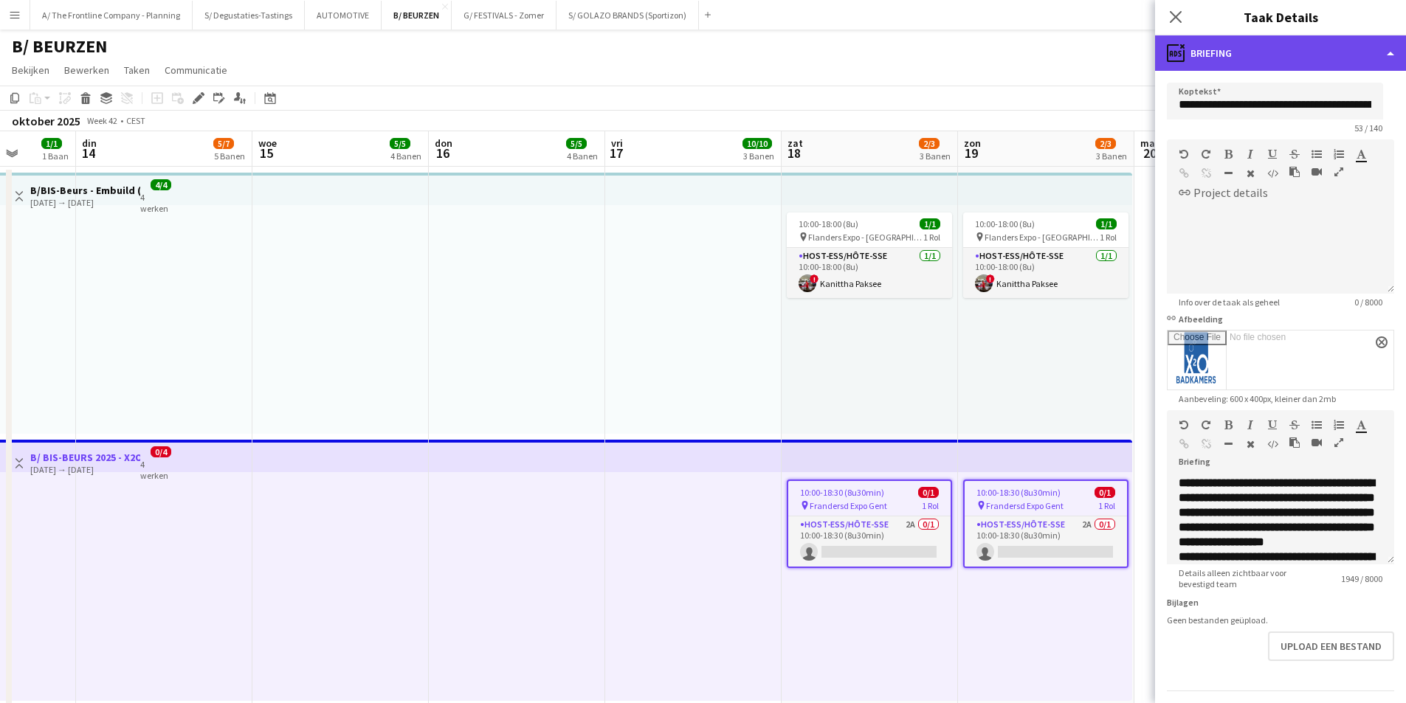
click at [1272, 49] on div "ads-window Briefing" at bounding box center [1280, 52] width 251 height 35
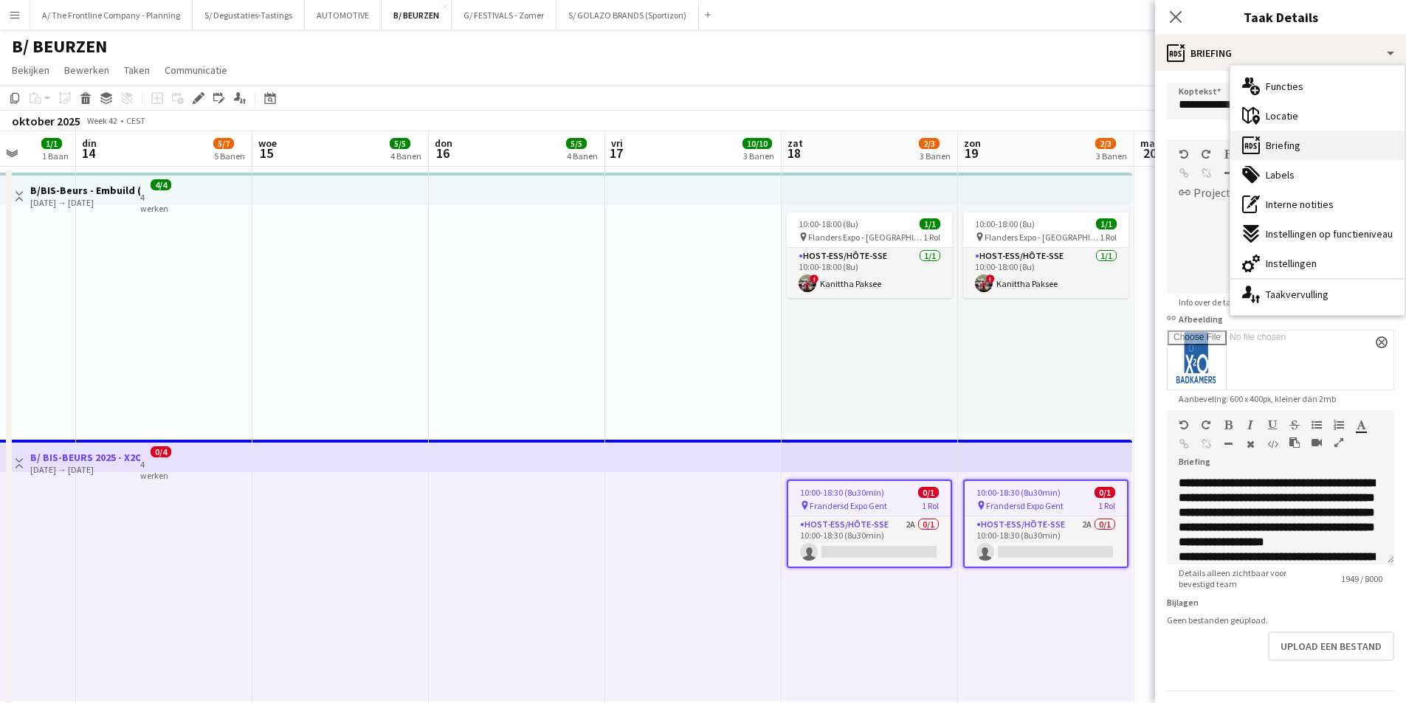
click at [1329, 131] on div "ads-window Briefing" at bounding box center [1318, 146] width 174 height 30
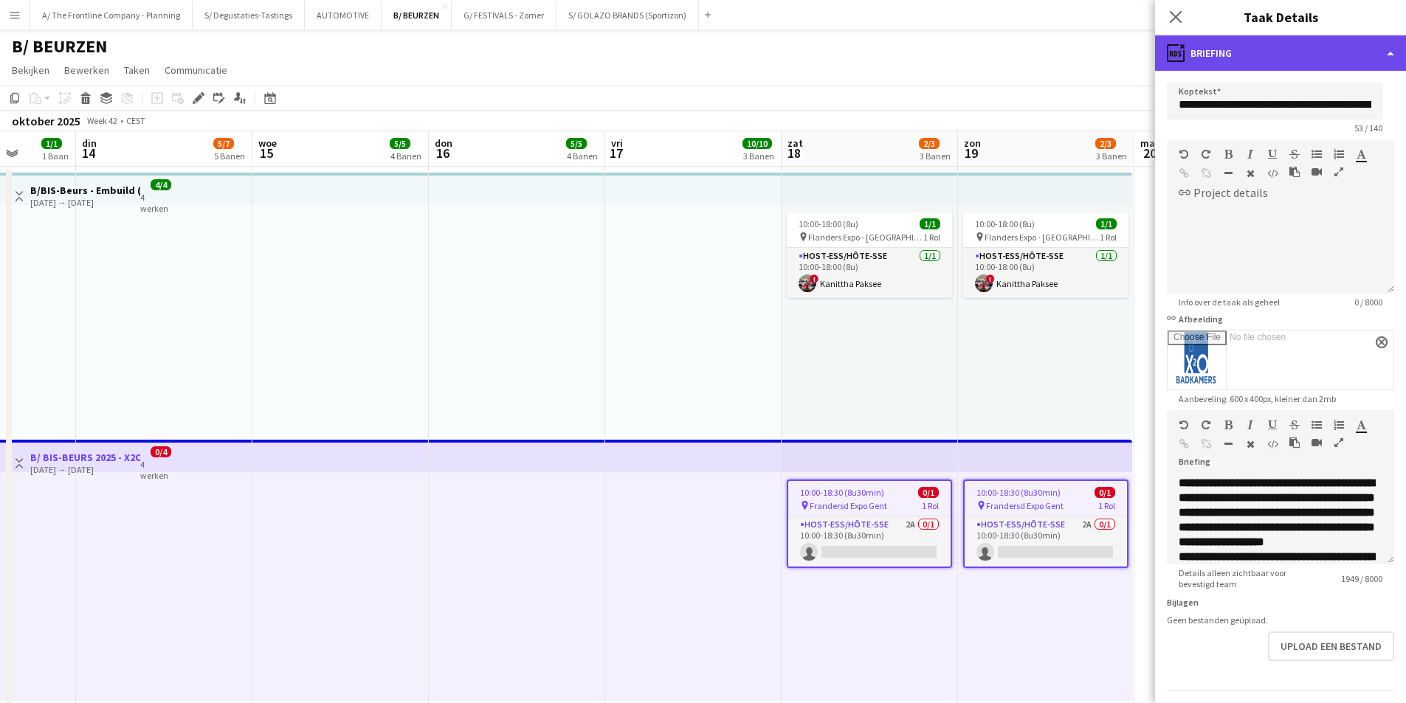
click at [1273, 60] on div "ads-window Briefing" at bounding box center [1280, 52] width 251 height 35
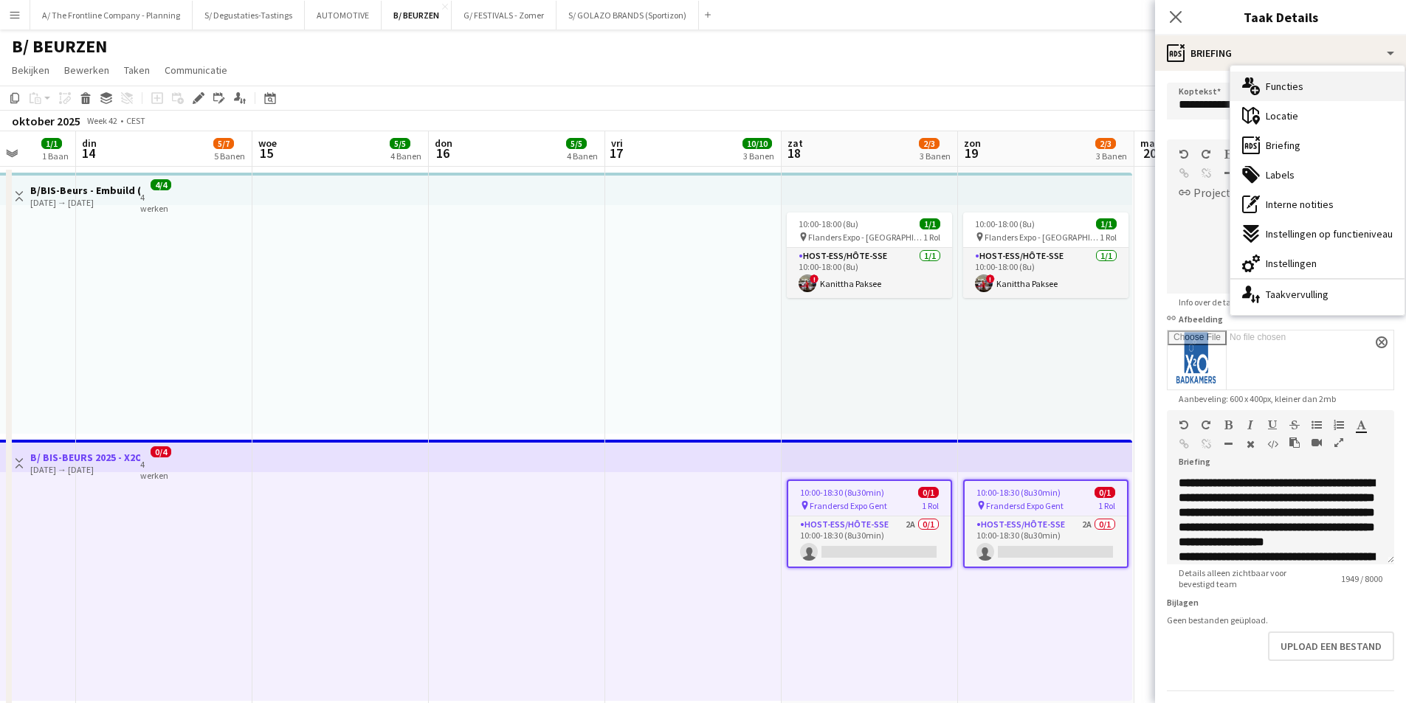
click at [1293, 81] on span "Functies" at bounding box center [1285, 86] width 38 height 13
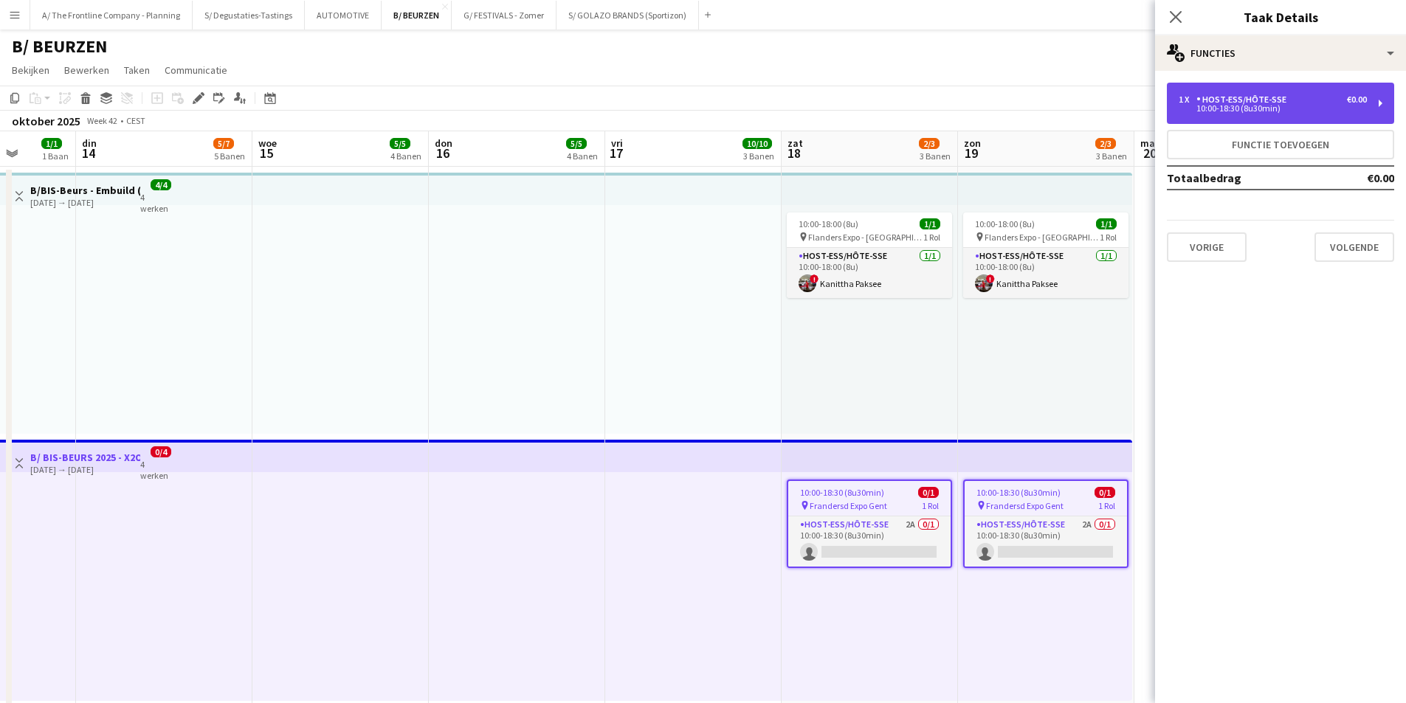
click at [1288, 111] on div "10:00-18:30 (8u30min)" at bounding box center [1273, 108] width 188 height 7
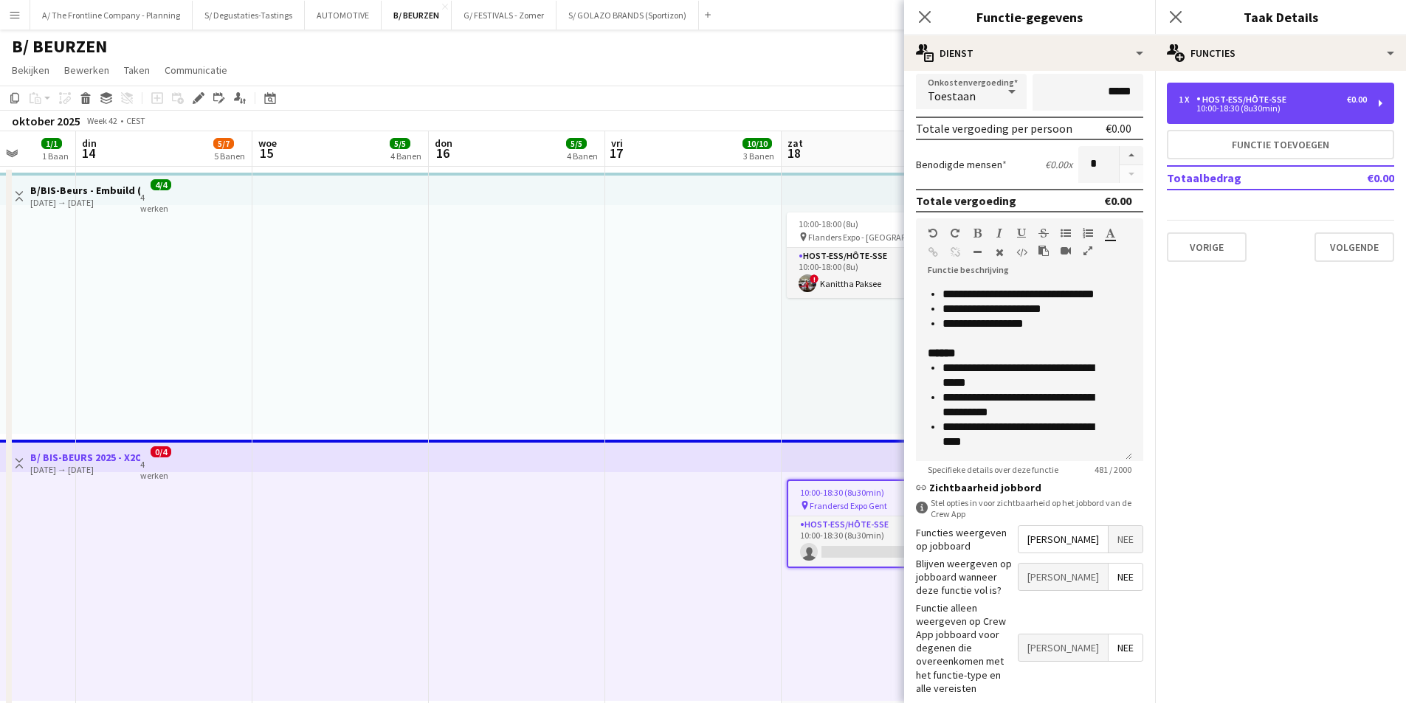
scroll to position [318, 0]
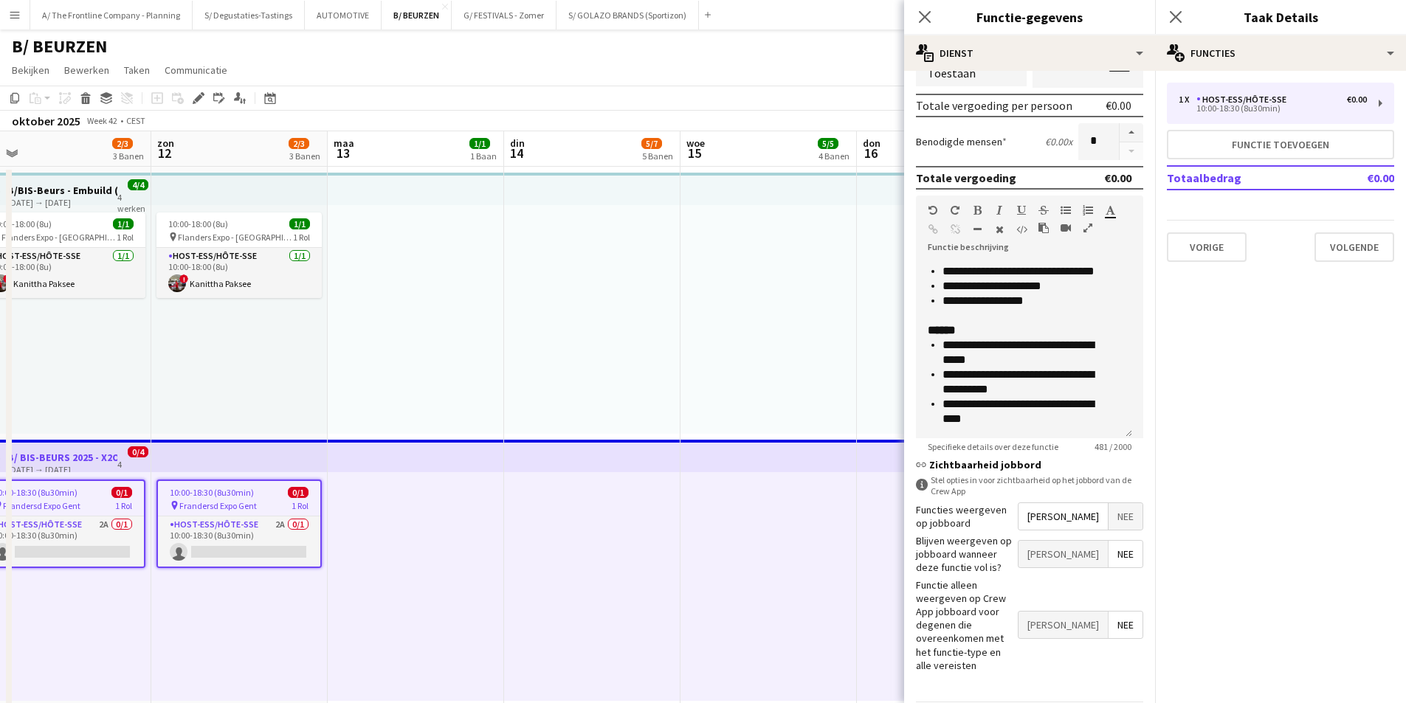
drag, startPoint x: 357, startPoint y: 509, endPoint x: 758, endPoint y: 460, distance: 403.9
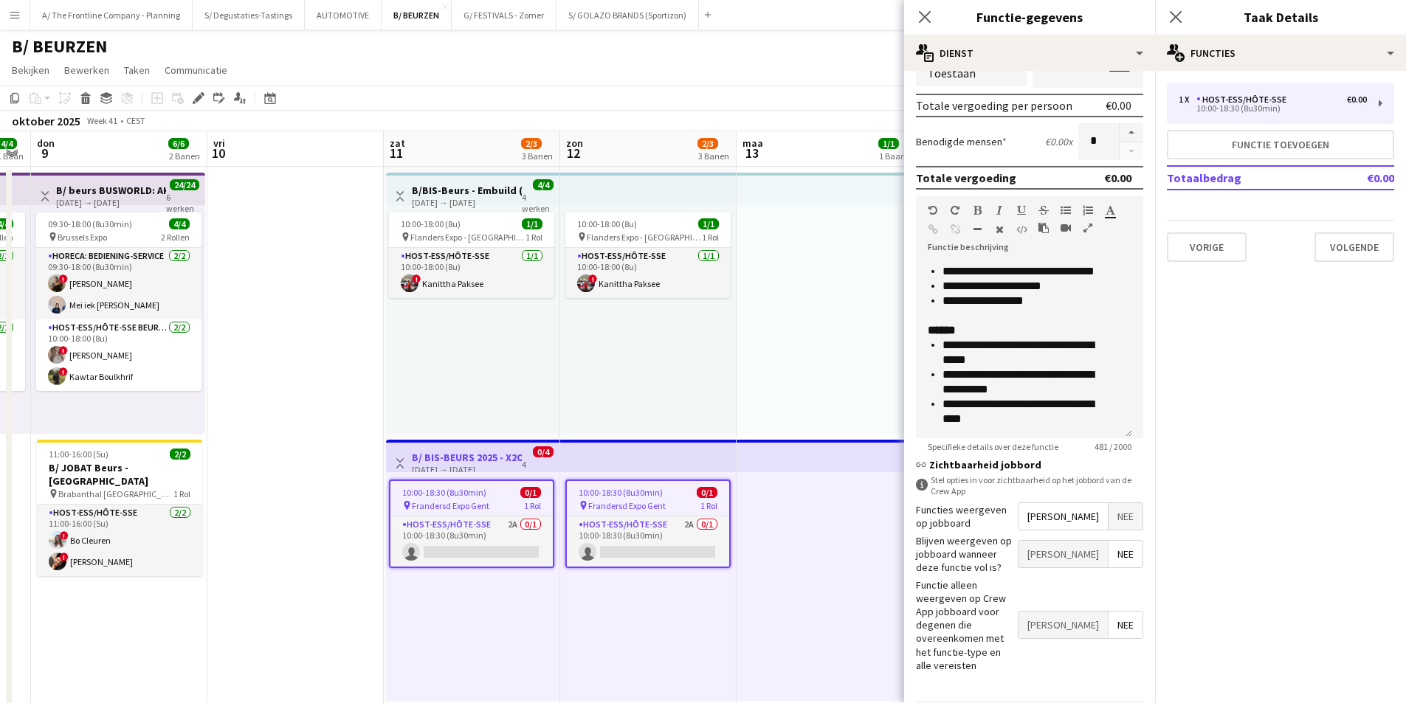
scroll to position [0, 409]
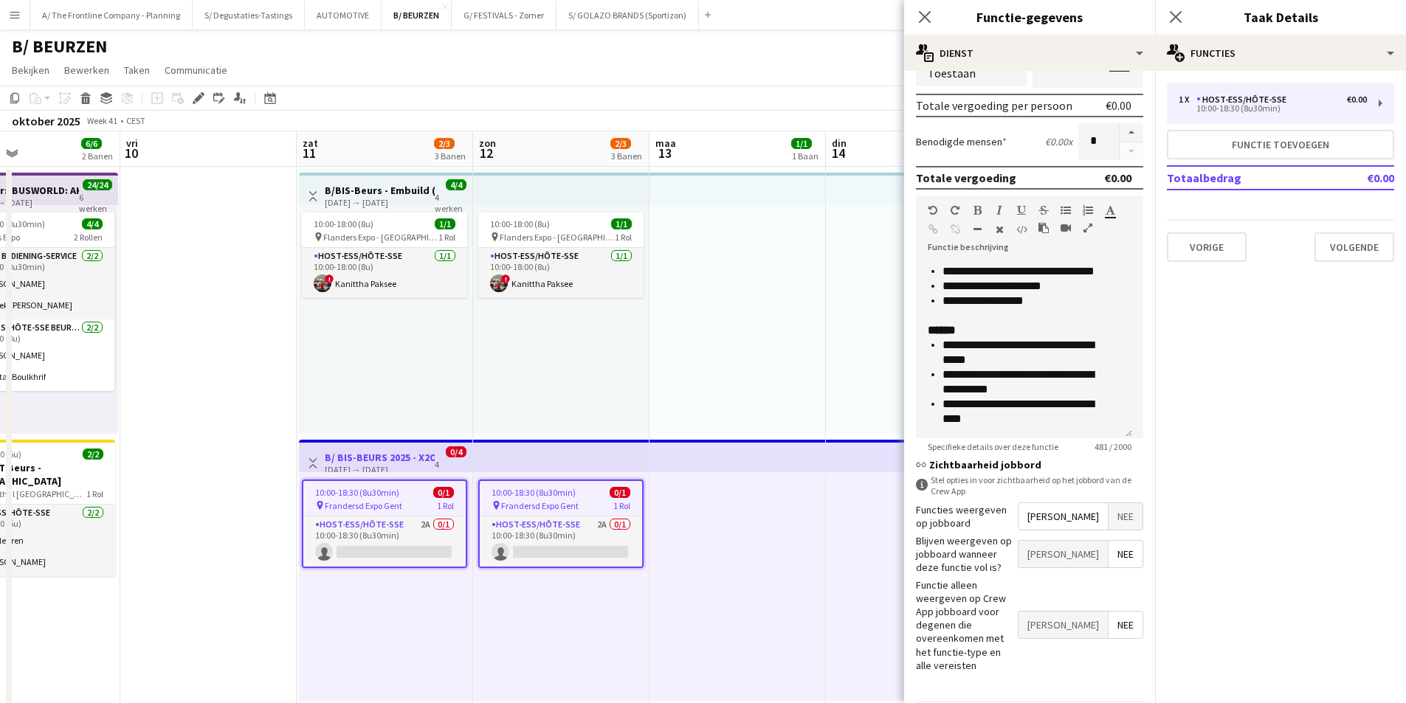
drag, startPoint x: 452, startPoint y: 523, endPoint x: 695, endPoint y: 487, distance: 244.7
click at [400, 540] on app-card-role "Host-ess/Hôte-sse 2A 0/1 10:00-18:30 (8u30min) single-neutral-actions" at bounding box center [384, 542] width 162 height 50
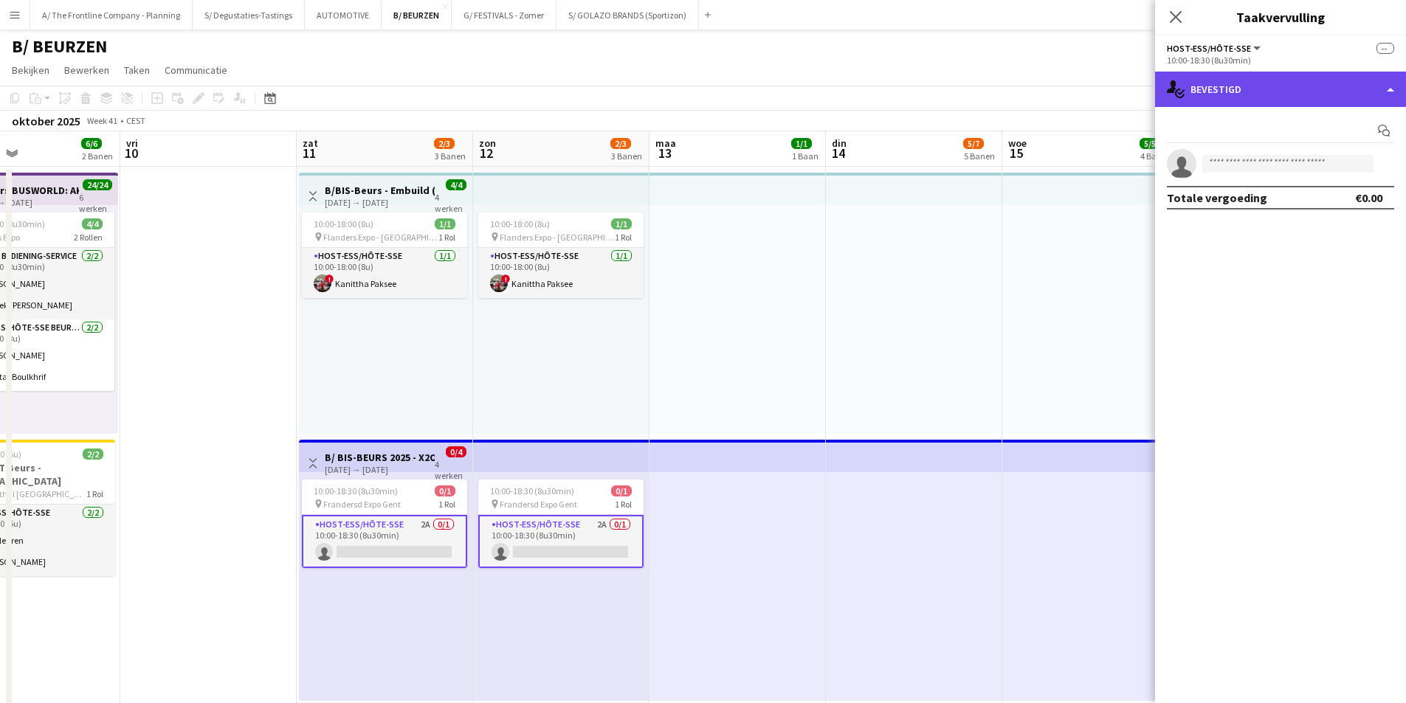
click at [1372, 75] on div "single-neutral-actions-check-2 Bevestigd" at bounding box center [1280, 89] width 251 height 35
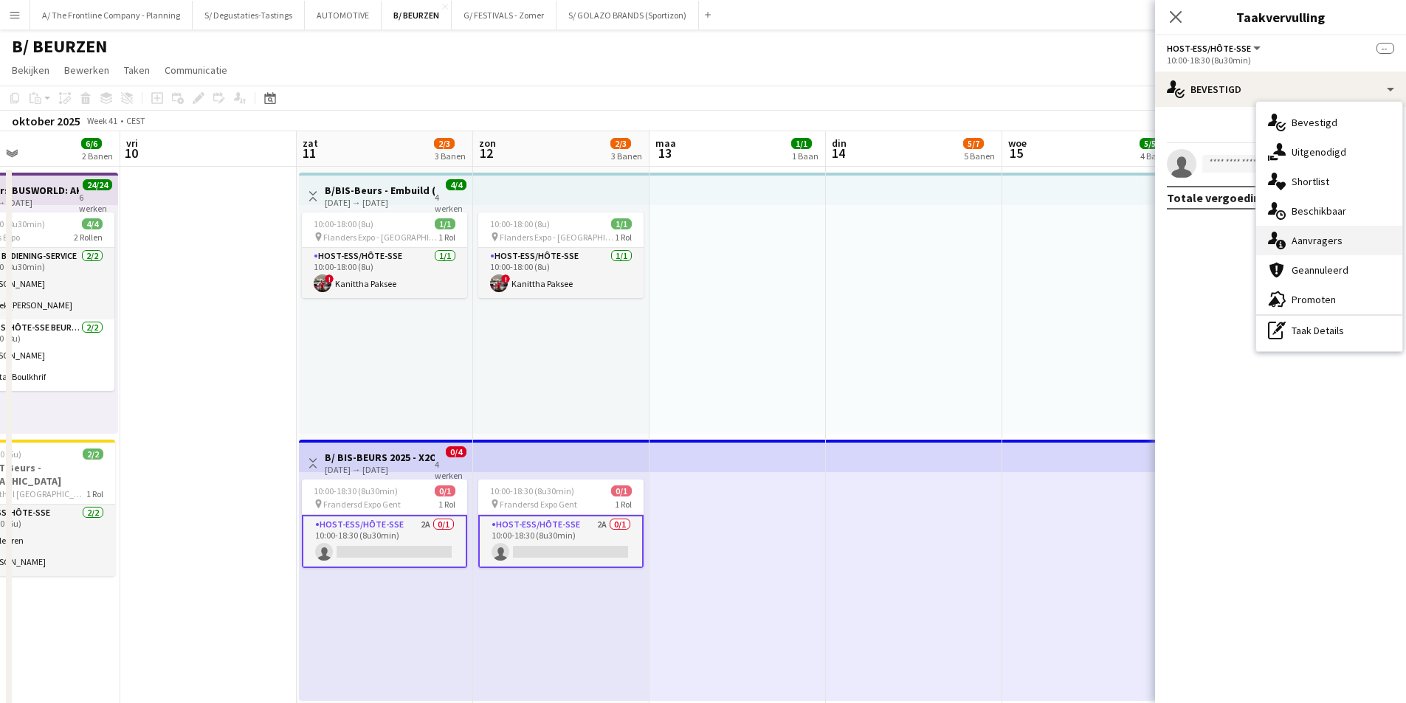
click at [1342, 243] on div "single-neutral-actions-information Aanvragers" at bounding box center [1329, 241] width 146 height 30
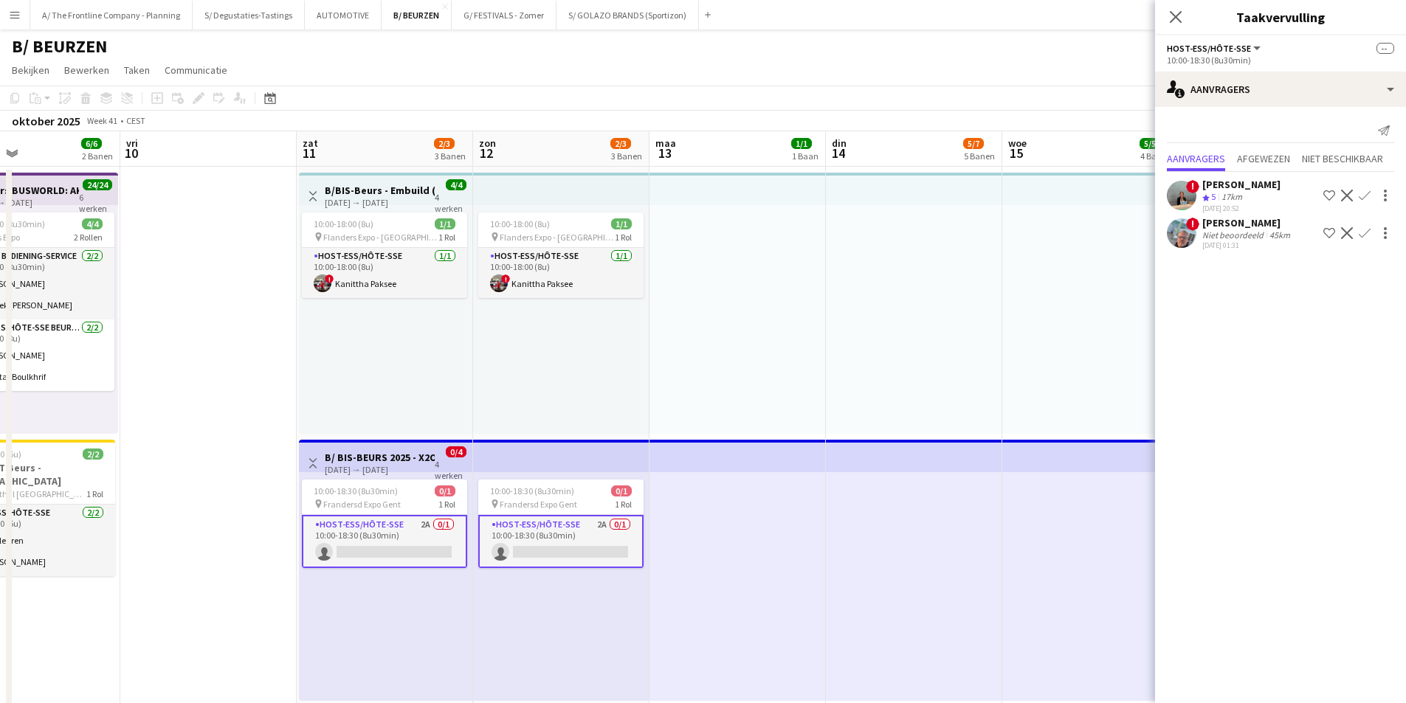
click at [1327, 203] on button "Ploeg op de shortlist" at bounding box center [1330, 196] width 18 height 18
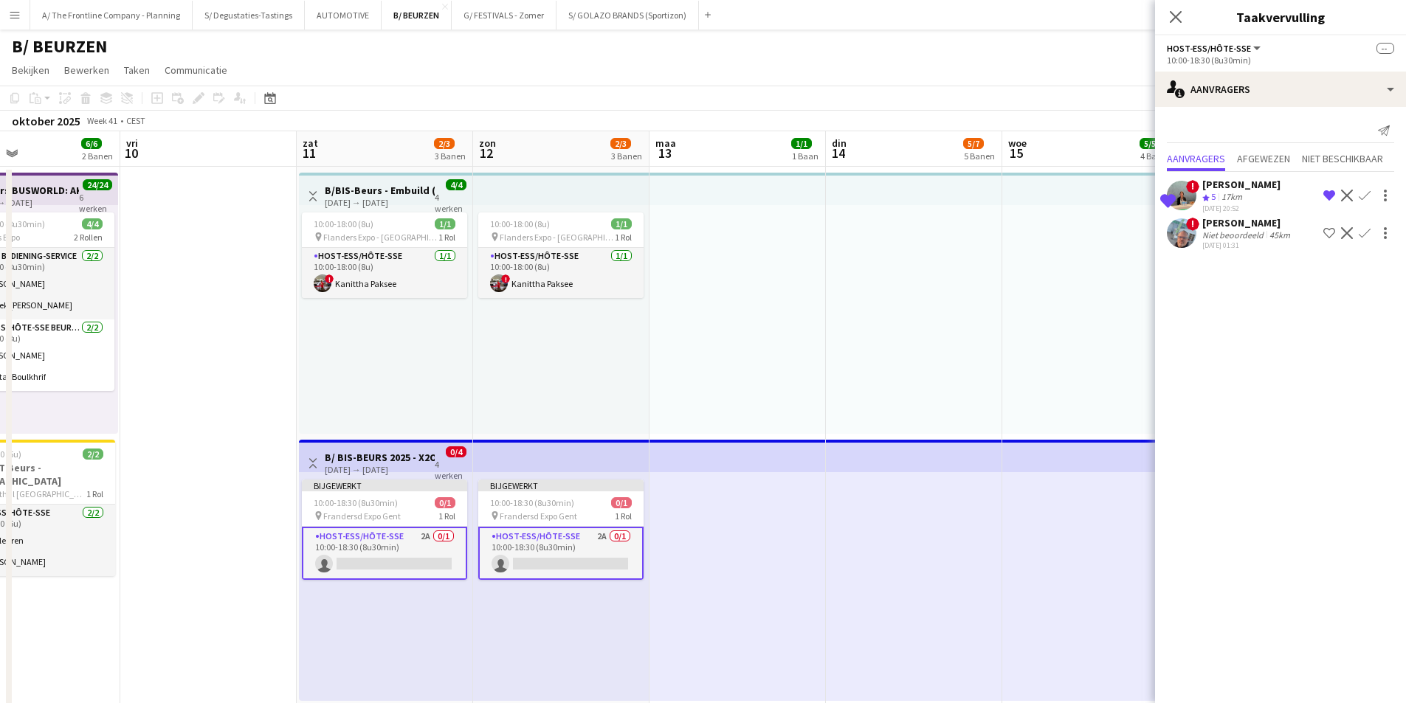
click at [963, 276] on div at bounding box center [914, 319] width 176 height 229
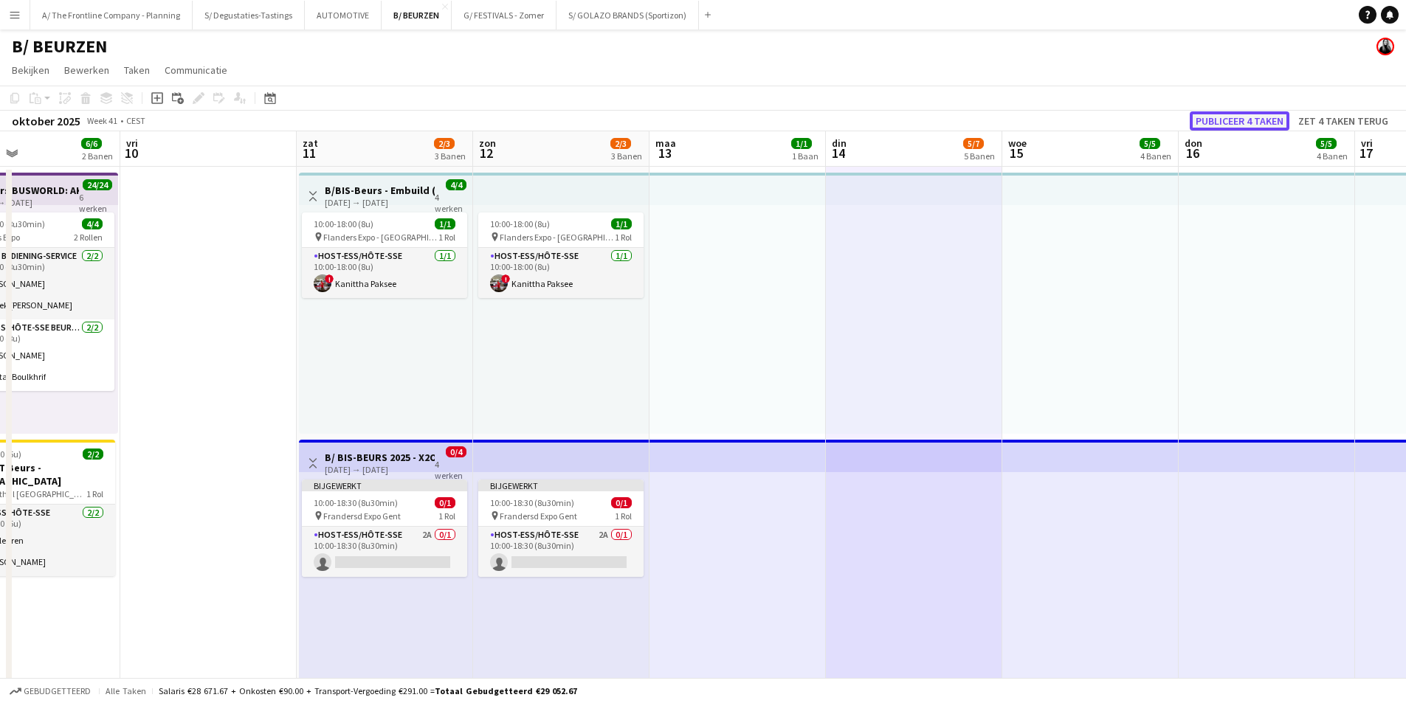
click at [1244, 123] on button "Publiceer 4 taken" at bounding box center [1240, 120] width 100 height 19
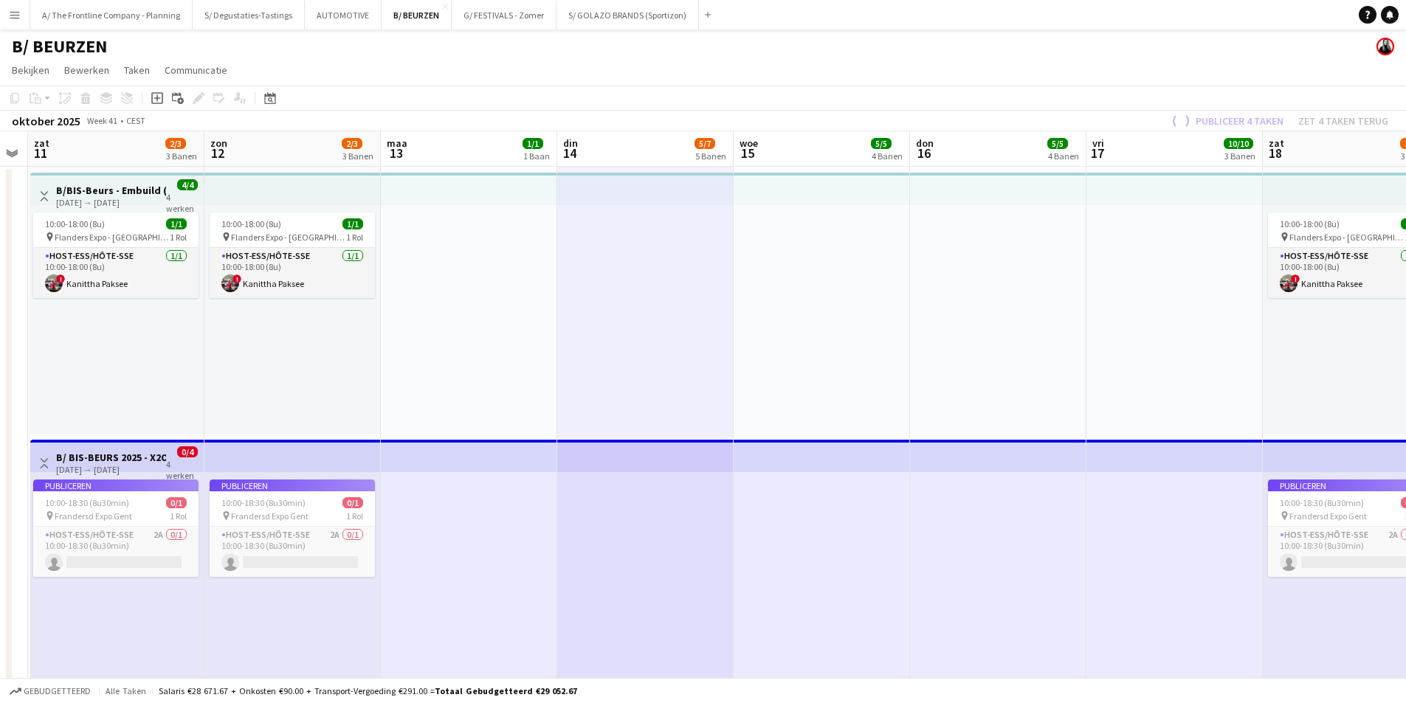
drag, startPoint x: 1022, startPoint y: 283, endPoint x: 408, endPoint y: 286, distance: 613.4
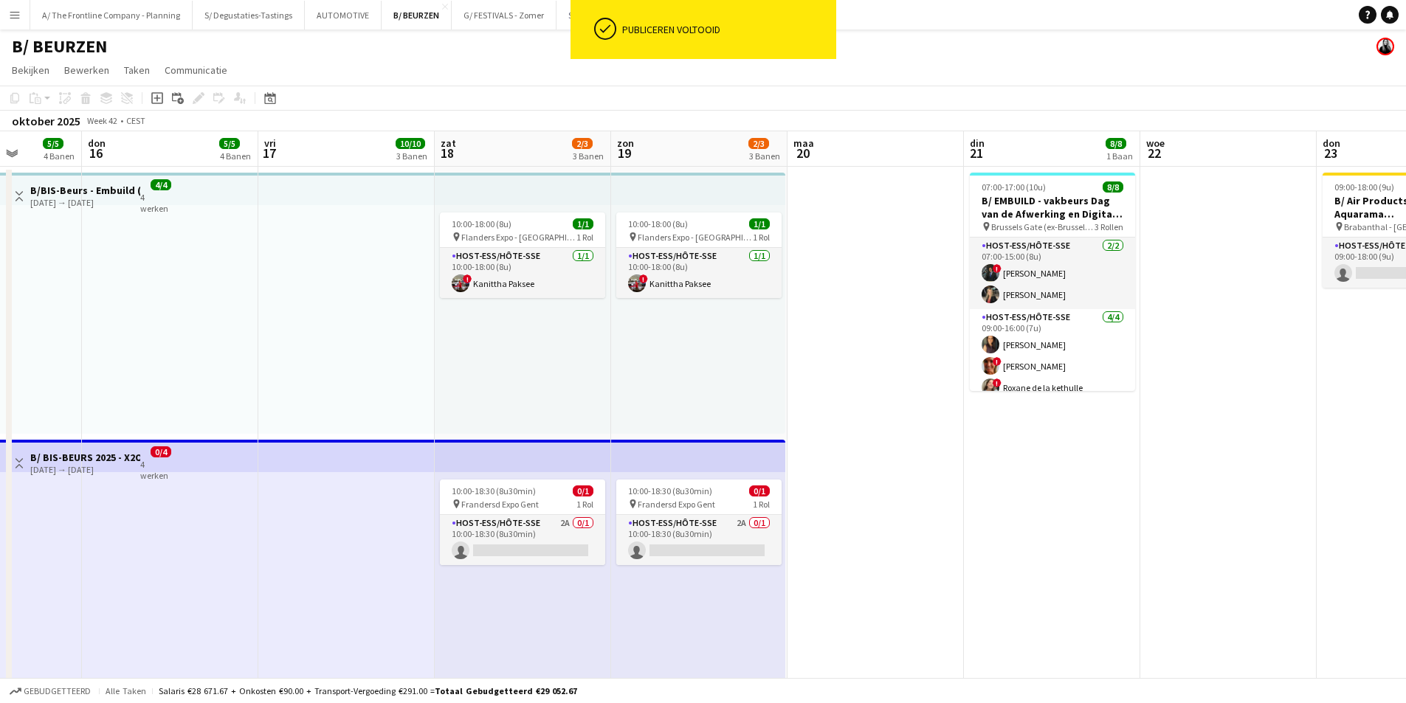
scroll to position [0, 517]
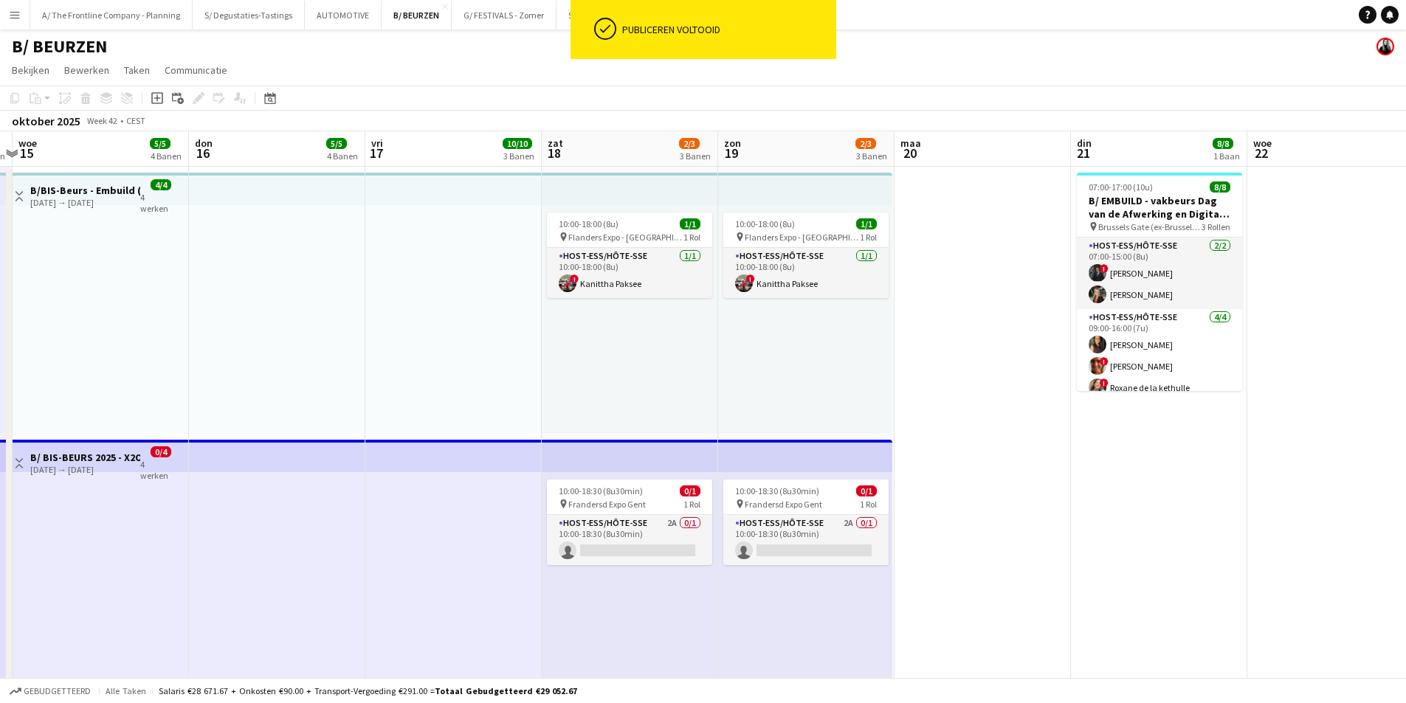
drag, startPoint x: 1089, startPoint y: 357, endPoint x: 477, endPoint y: 352, distance: 612.0
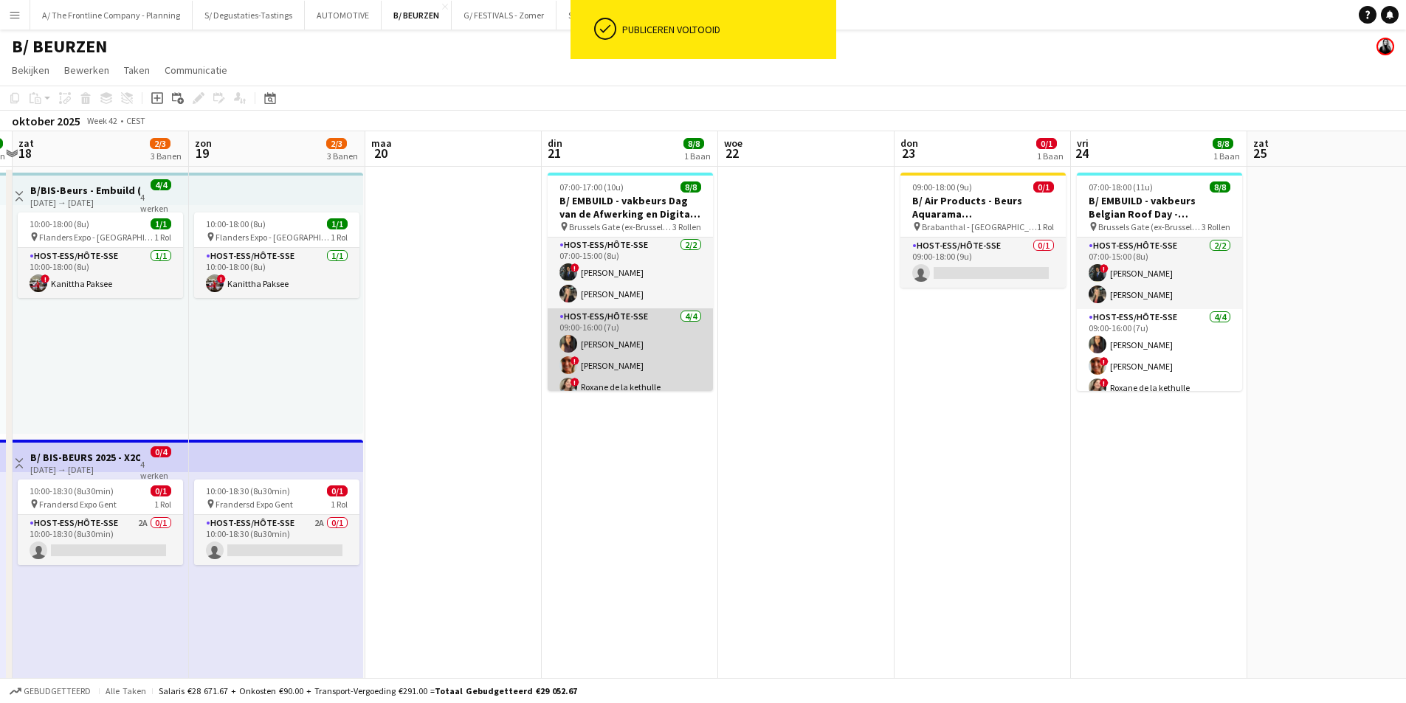
scroll to position [0, 0]
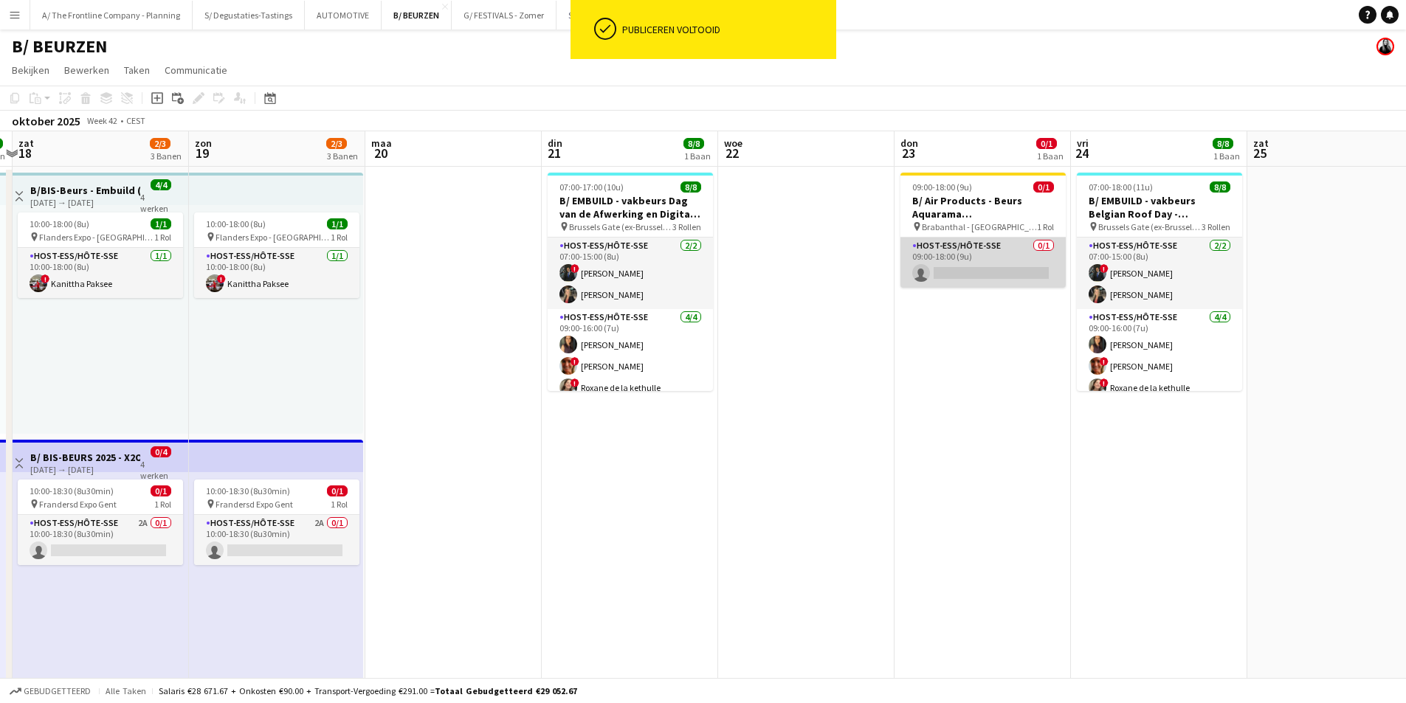
click at [983, 261] on app-card-role "Host-ess/Hôte-sse 0/1 09:00-18:00 (9u) single-neutral-actions" at bounding box center [983, 263] width 165 height 50
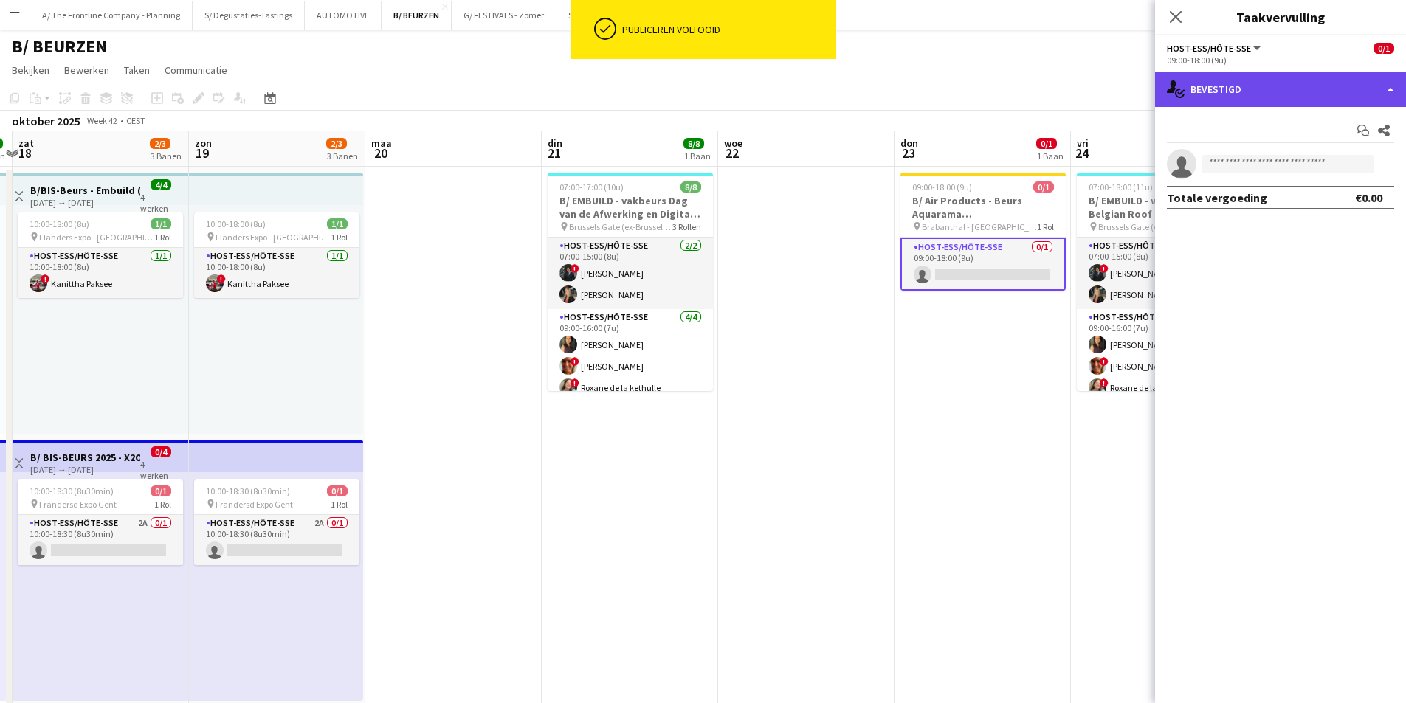
click at [1242, 76] on div "single-neutral-actions-check-2 Bevestigd" at bounding box center [1280, 89] width 251 height 35
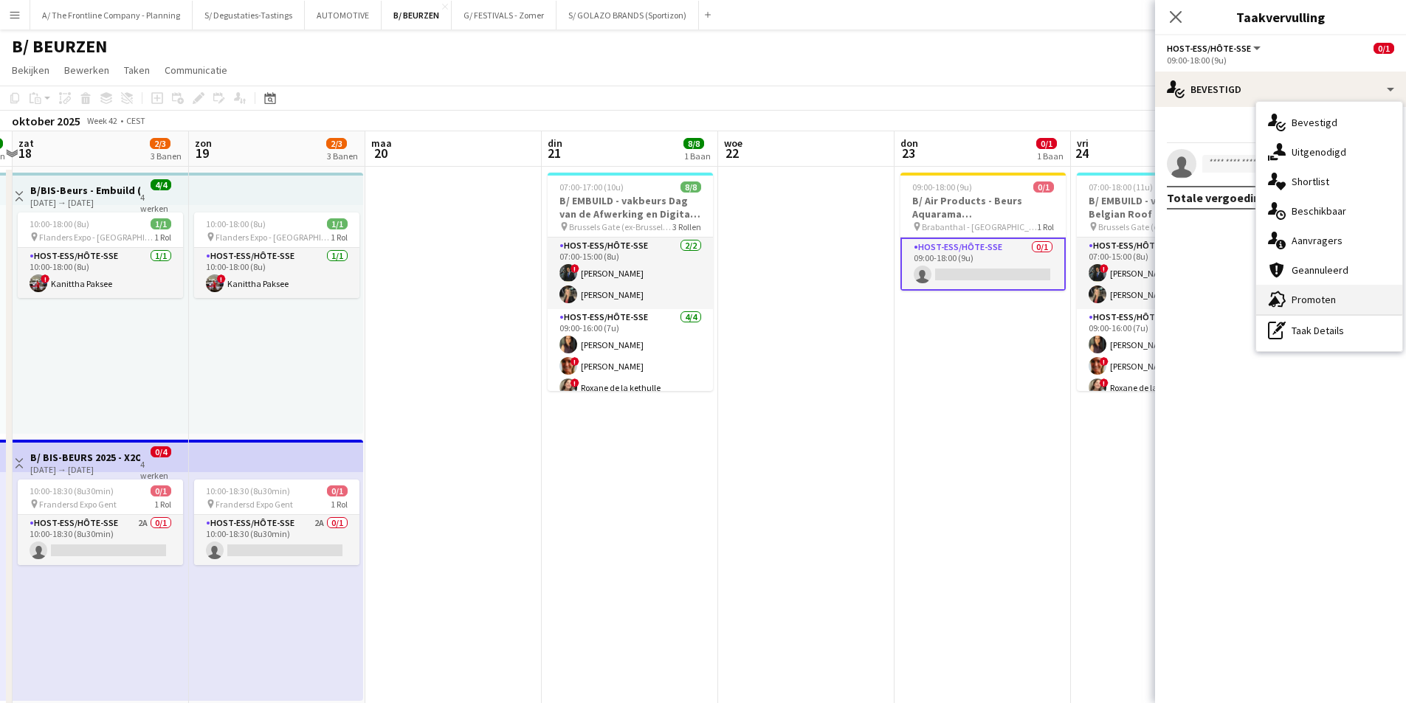
click at [1290, 290] on div "advertising-megaphone Promoten" at bounding box center [1329, 300] width 146 height 30
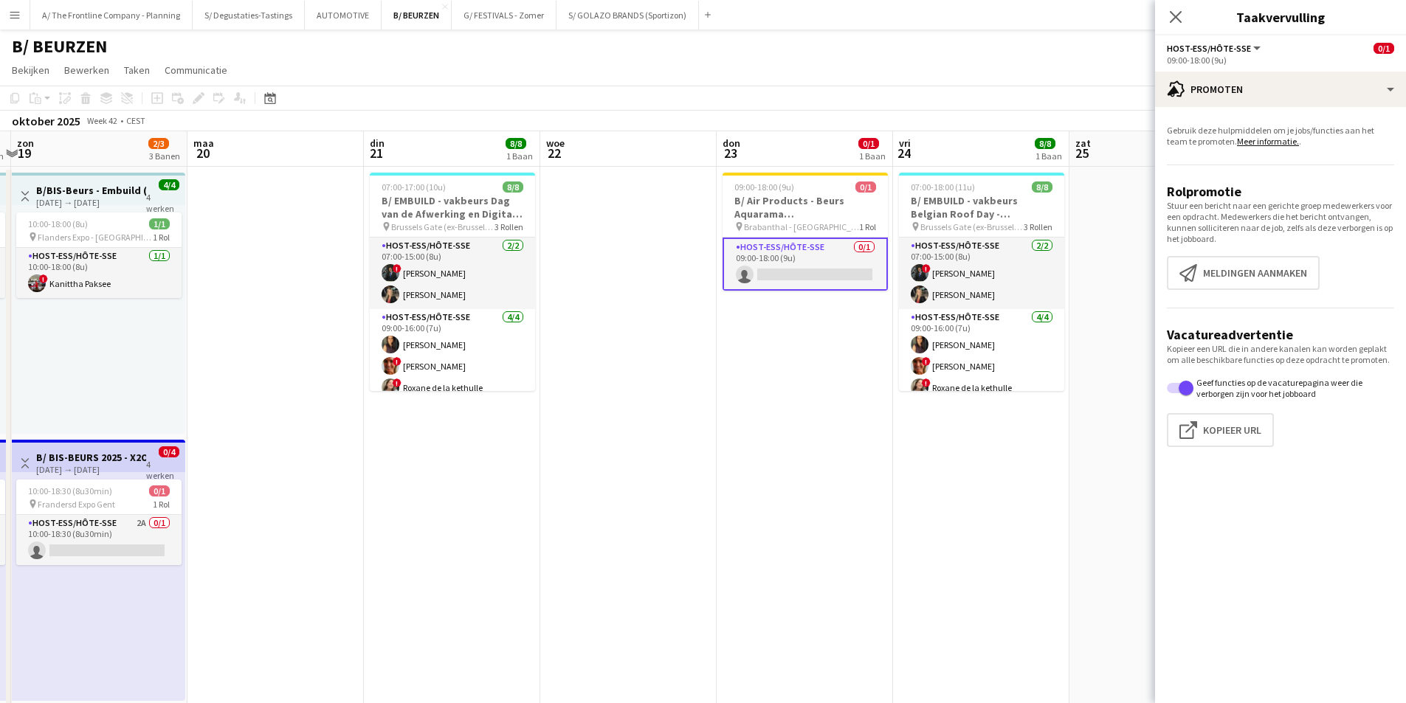
drag, startPoint x: 875, startPoint y: 292, endPoint x: 731, endPoint y: 305, distance: 144.6
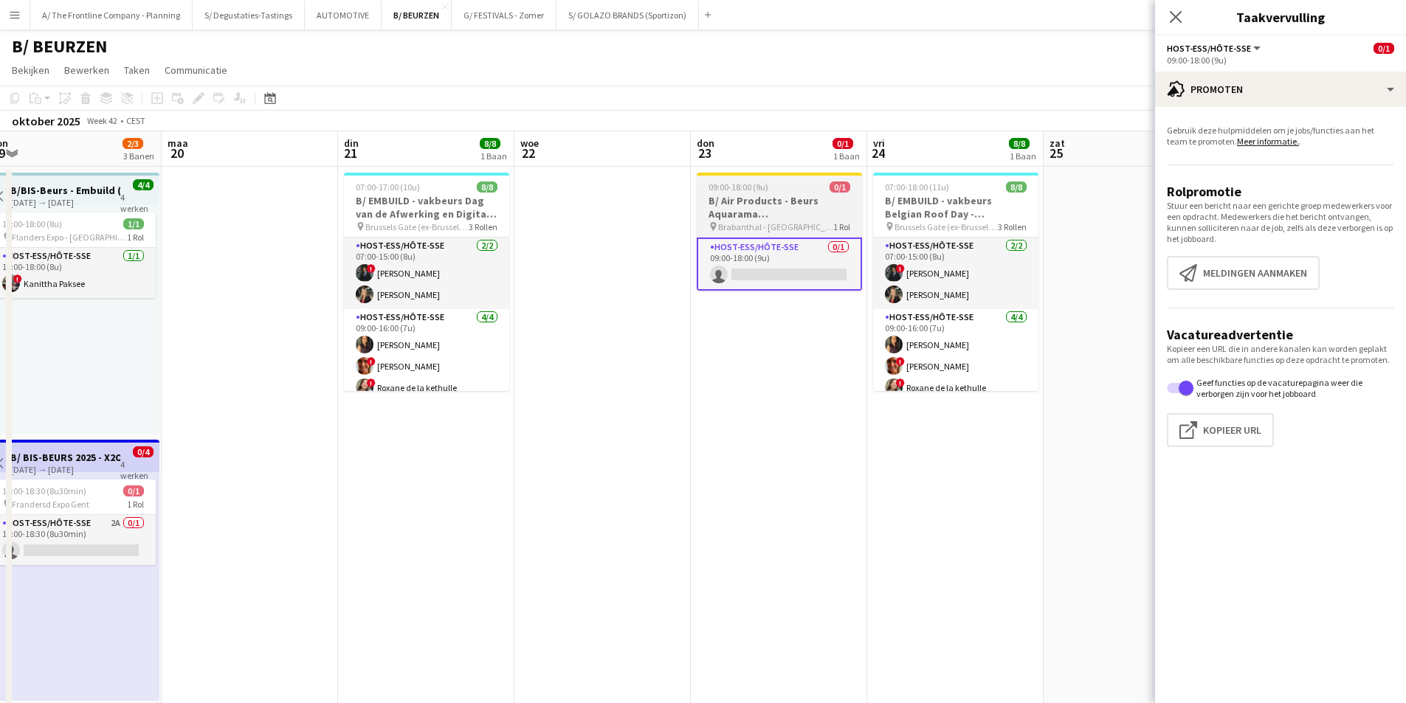
click at [805, 210] on h3 "B/ Air Products - Beurs Aquarama Leuven" at bounding box center [779, 207] width 165 height 27
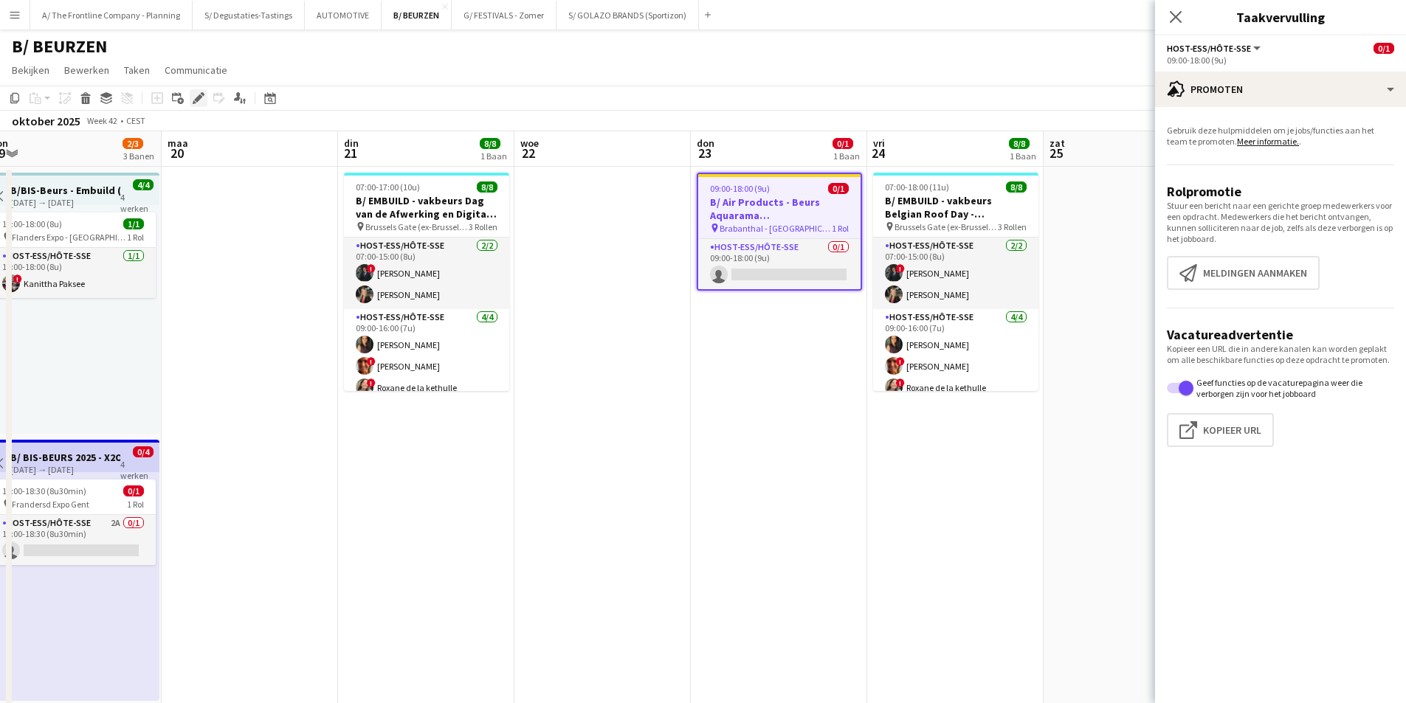
click at [200, 97] on icon at bounding box center [198, 98] width 8 height 8
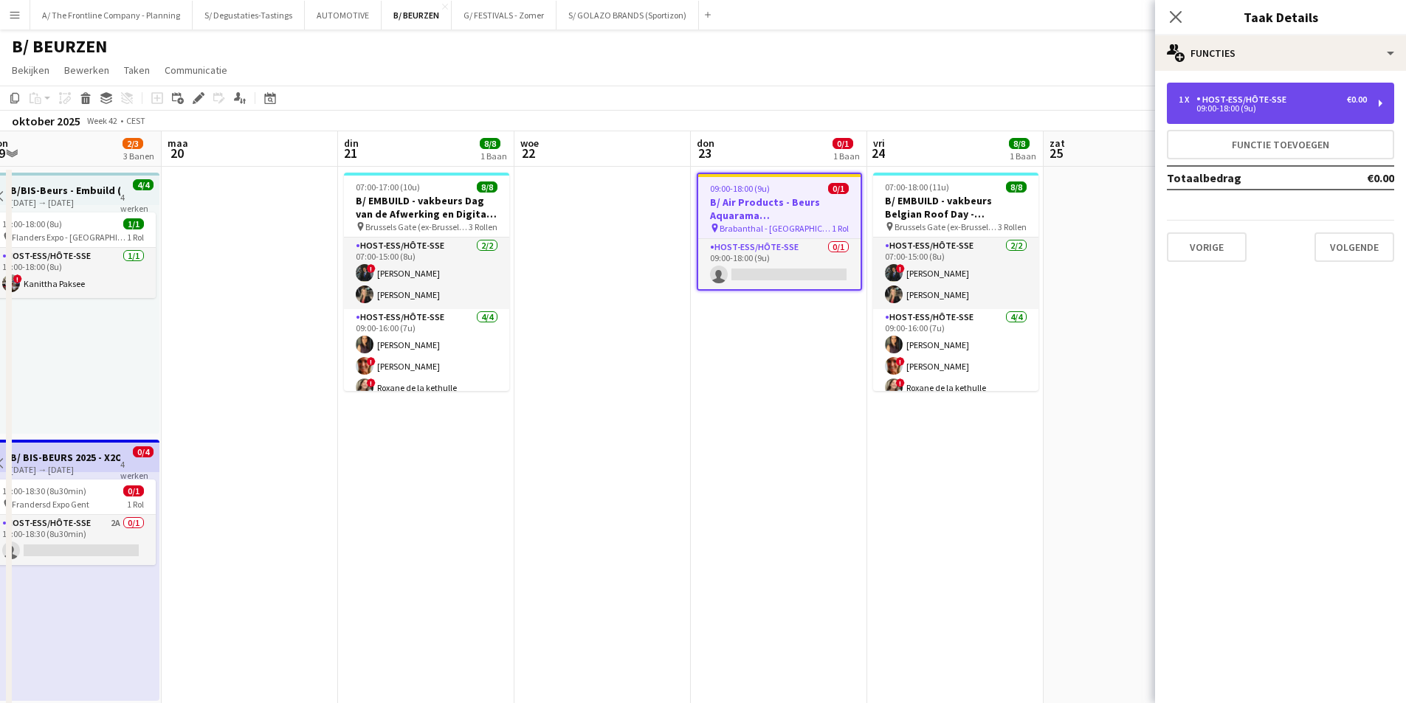
click at [1279, 97] on div "Host-ess/Hôte-sse" at bounding box center [1245, 99] width 96 height 10
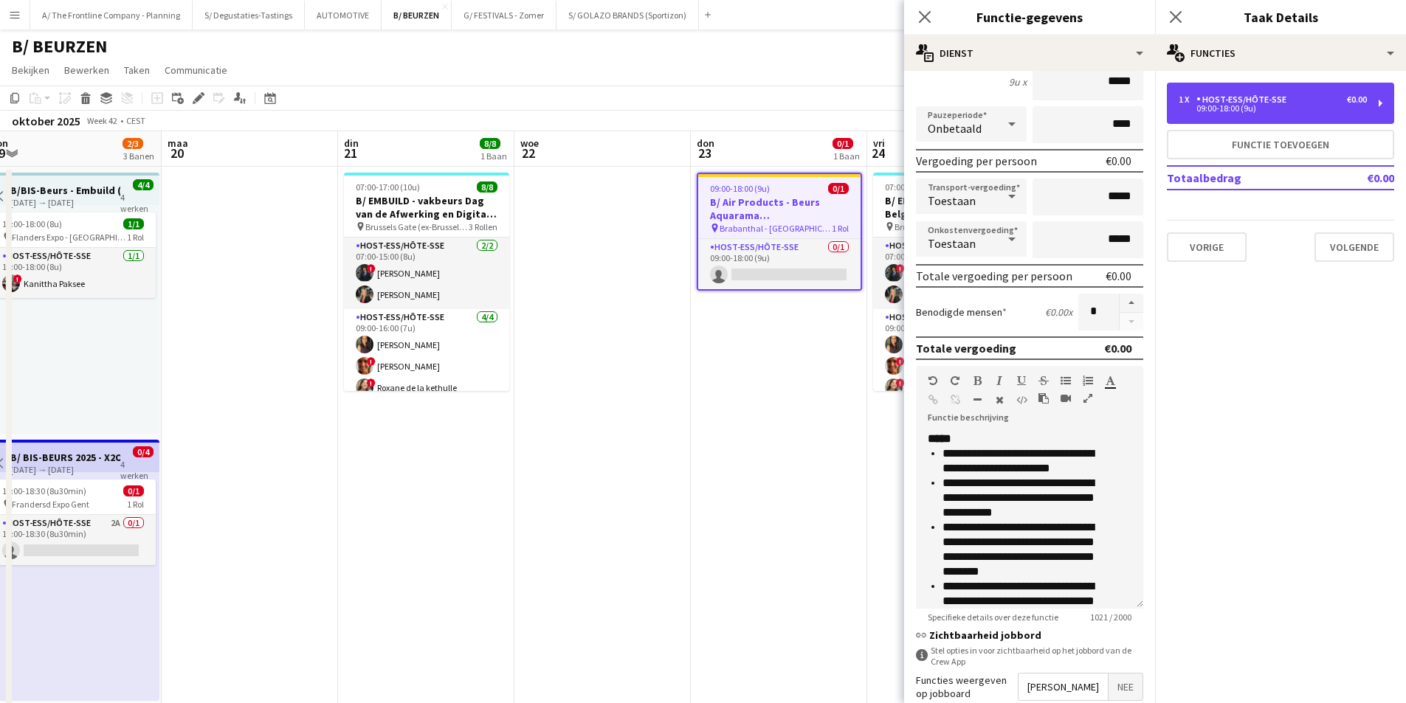
scroll to position [221, 0]
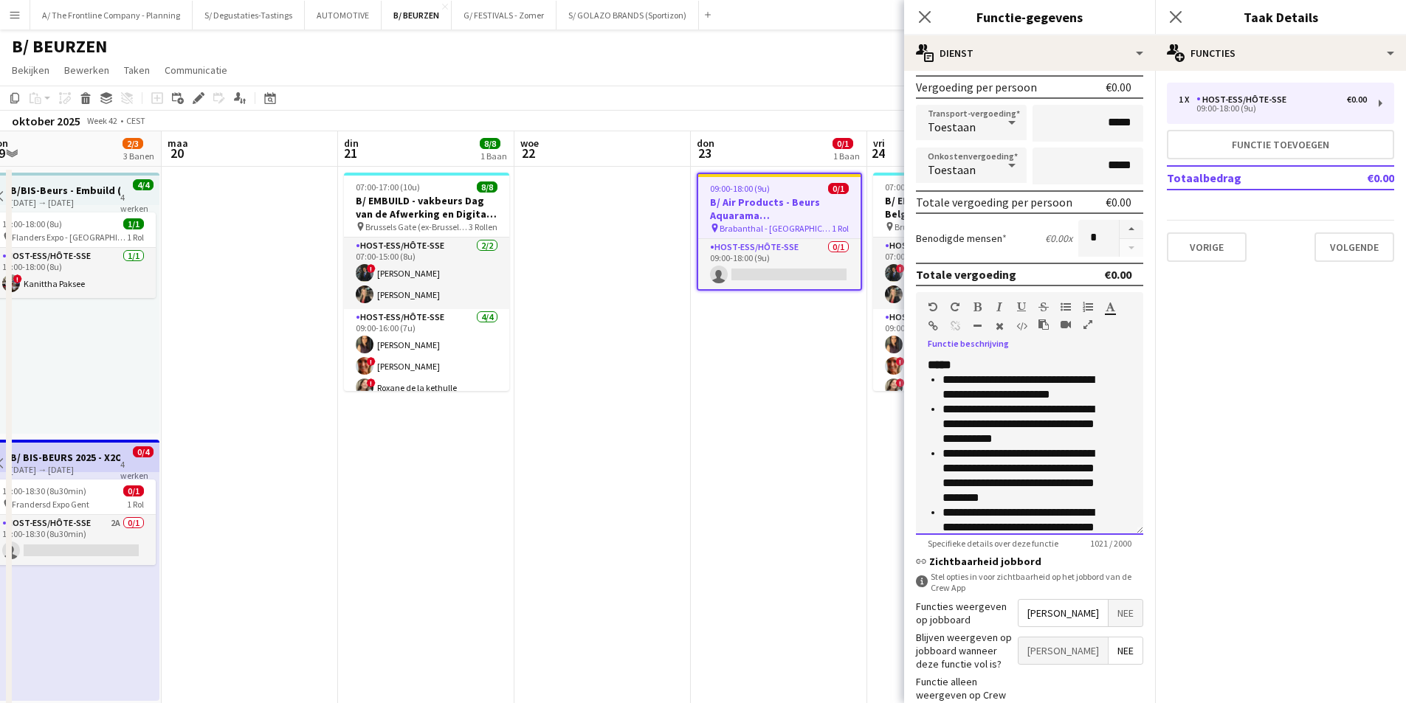
drag, startPoint x: 944, startPoint y: 380, endPoint x: 1091, endPoint y: 444, distance: 160.0
click at [1091, 444] on ul "**********" at bounding box center [1030, 461] width 204 height 177
copy ul "**********"
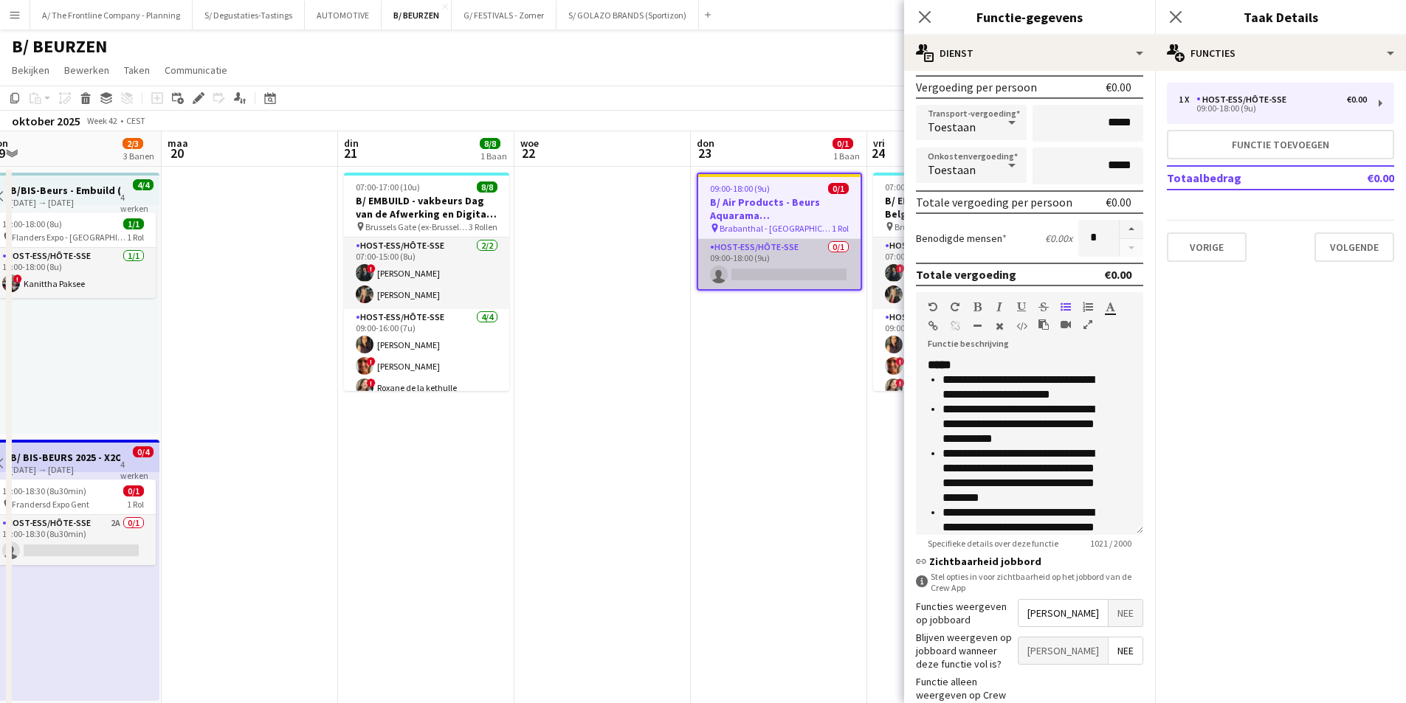
click at [761, 252] on app-card-role "Host-ess/Hôte-sse 0/1 09:00-18:00 (9u) single-neutral-actions" at bounding box center [779, 264] width 162 height 50
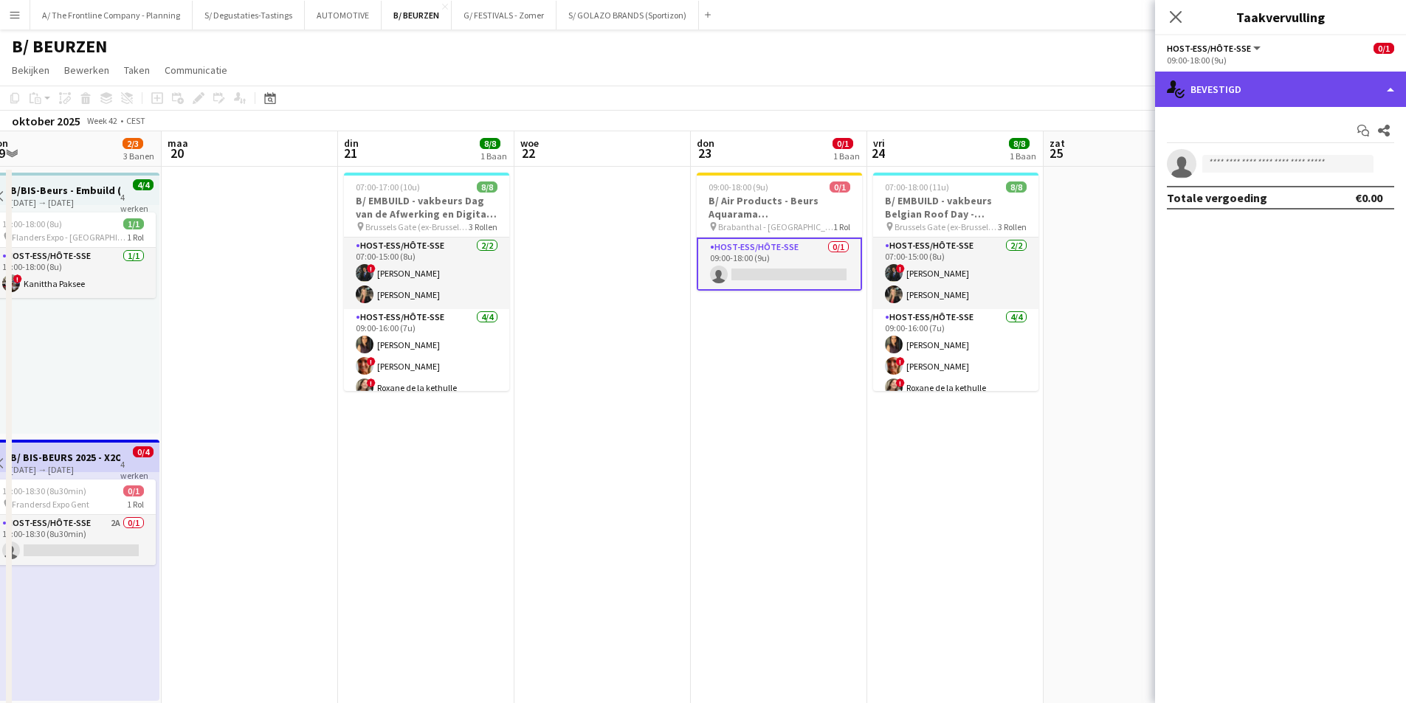
click at [1231, 87] on div "single-neutral-actions-check-2 Bevestigd" at bounding box center [1280, 89] width 251 height 35
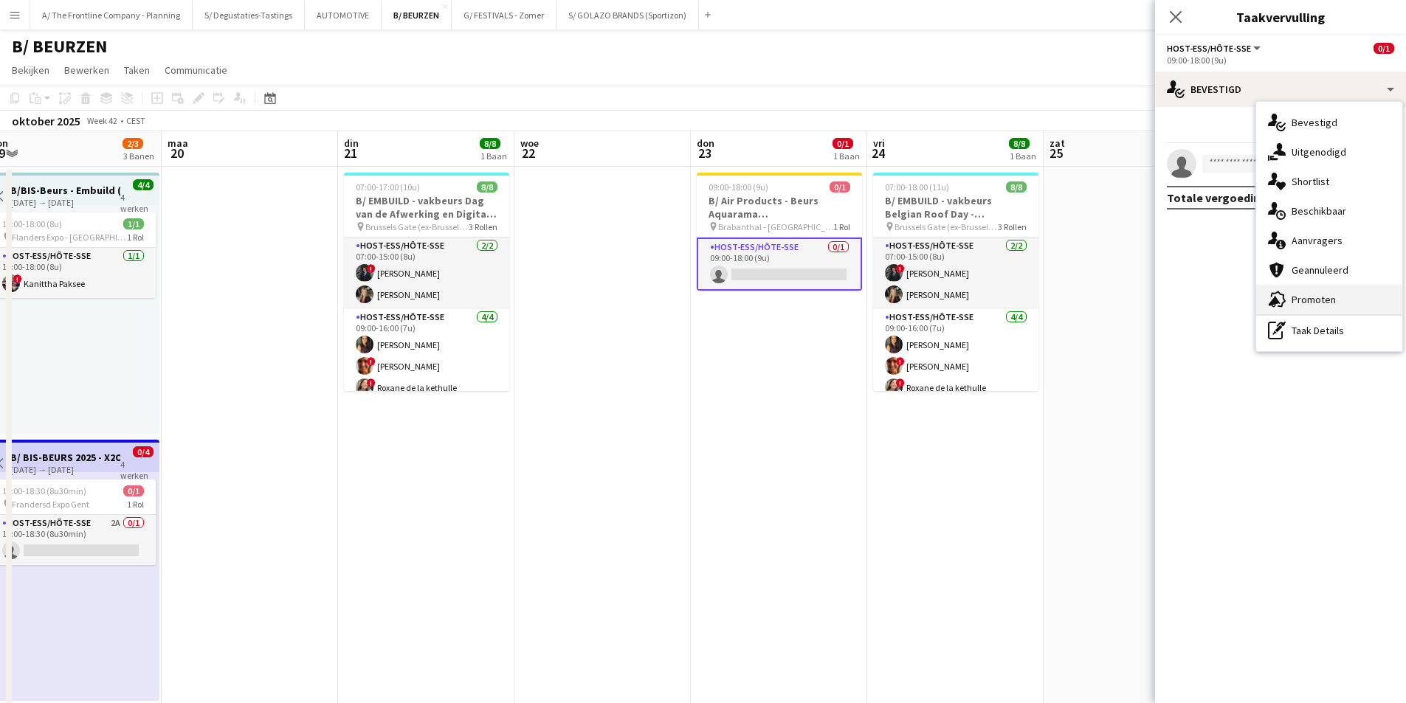
click at [1326, 297] on span "Promoten" at bounding box center [1314, 299] width 44 height 13
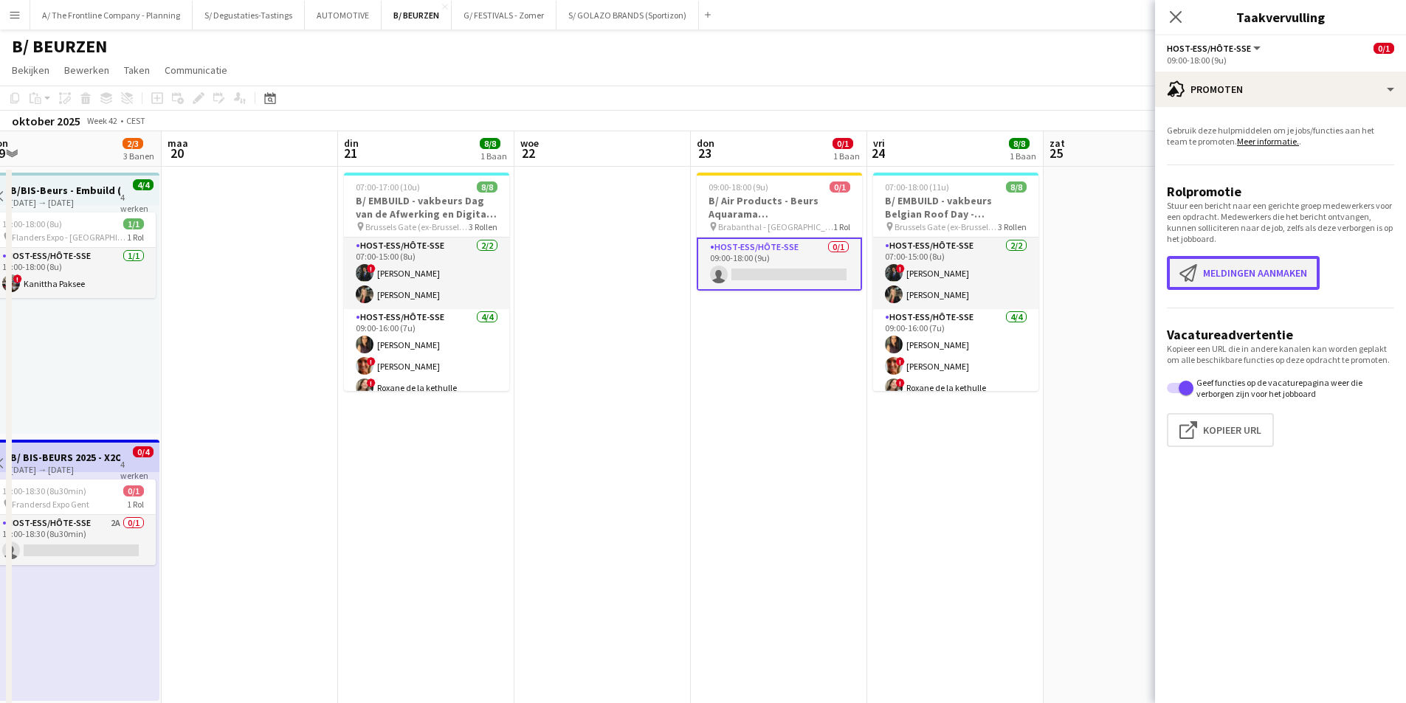
click at [1278, 269] on button "Meldingen aanmaken Meldingen aanmaken" at bounding box center [1243, 273] width 153 height 34
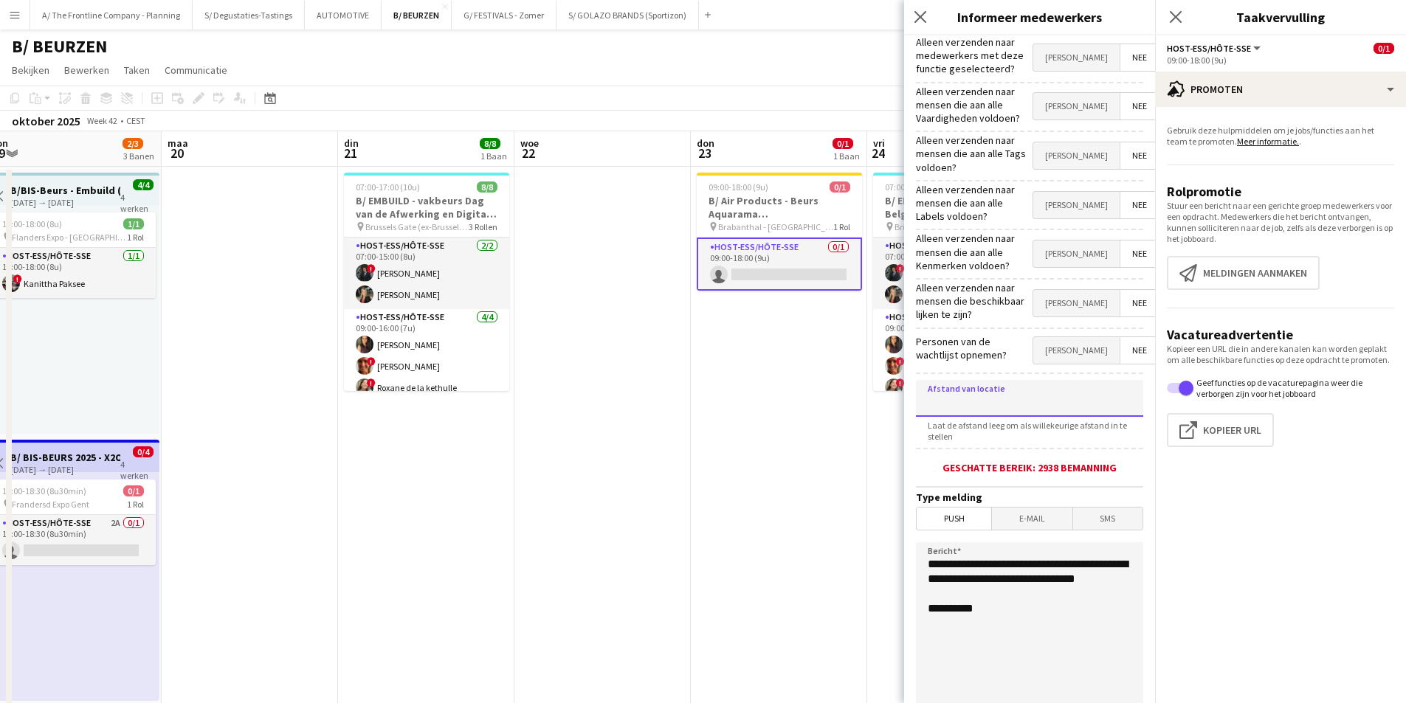
click at [1017, 380] on input at bounding box center [1029, 398] width 227 height 37
type input "*****"
drag, startPoint x: 1011, startPoint y: 578, endPoint x: 886, endPoint y: 522, distance: 137.5
paste textarea "**********"
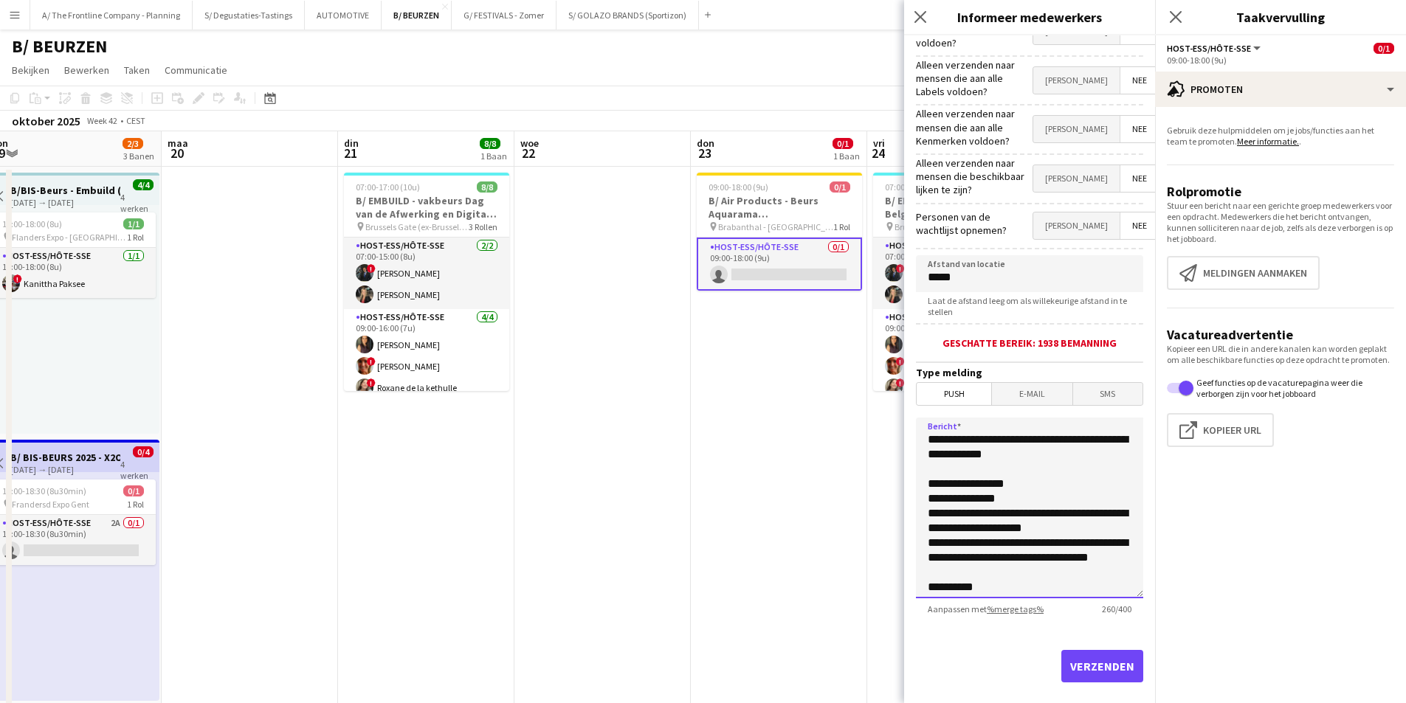
scroll to position [128, 0]
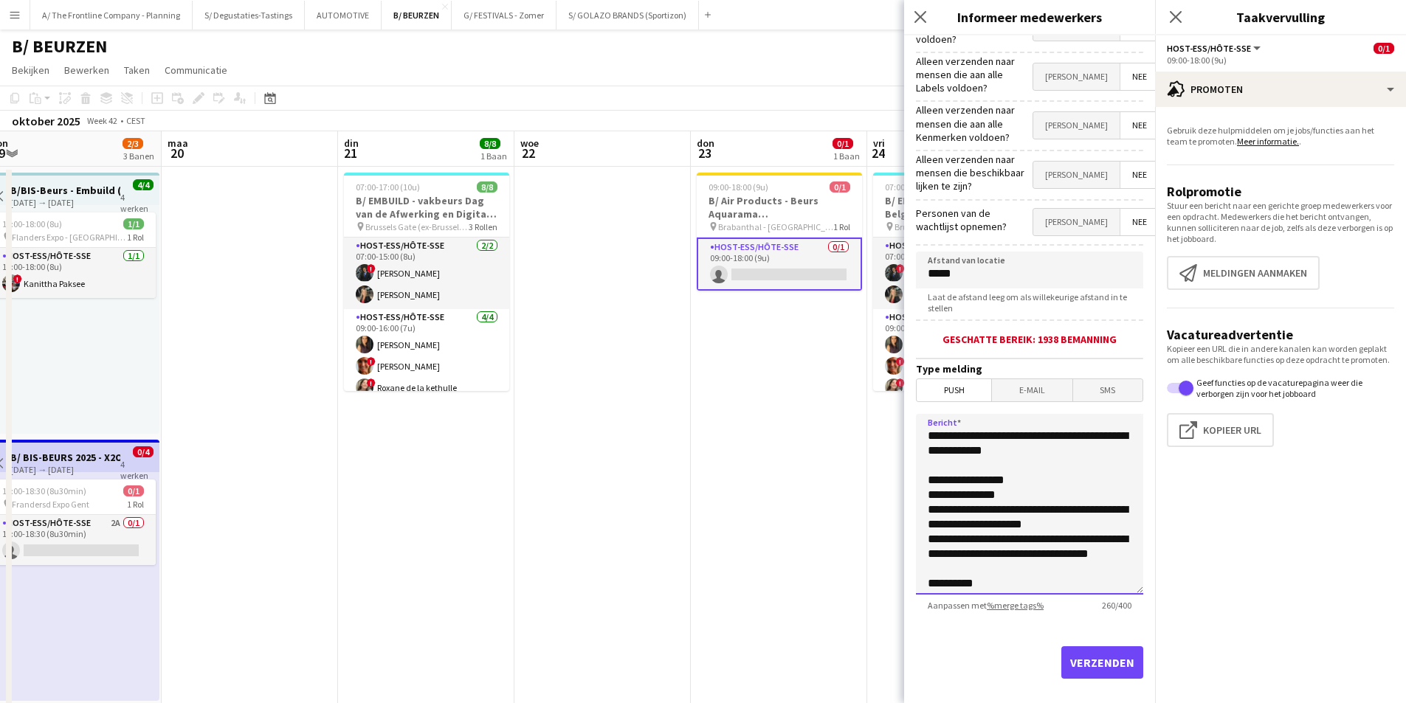
drag, startPoint x: 1036, startPoint y: 494, endPoint x: 964, endPoint y: 499, distance: 71.8
click at [964, 499] on textarea "**********" at bounding box center [1029, 504] width 227 height 181
drag, startPoint x: 977, startPoint y: 509, endPoint x: 1059, endPoint y: 509, distance: 81.9
click at [1059, 509] on textarea "**********" at bounding box center [1029, 504] width 227 height 181
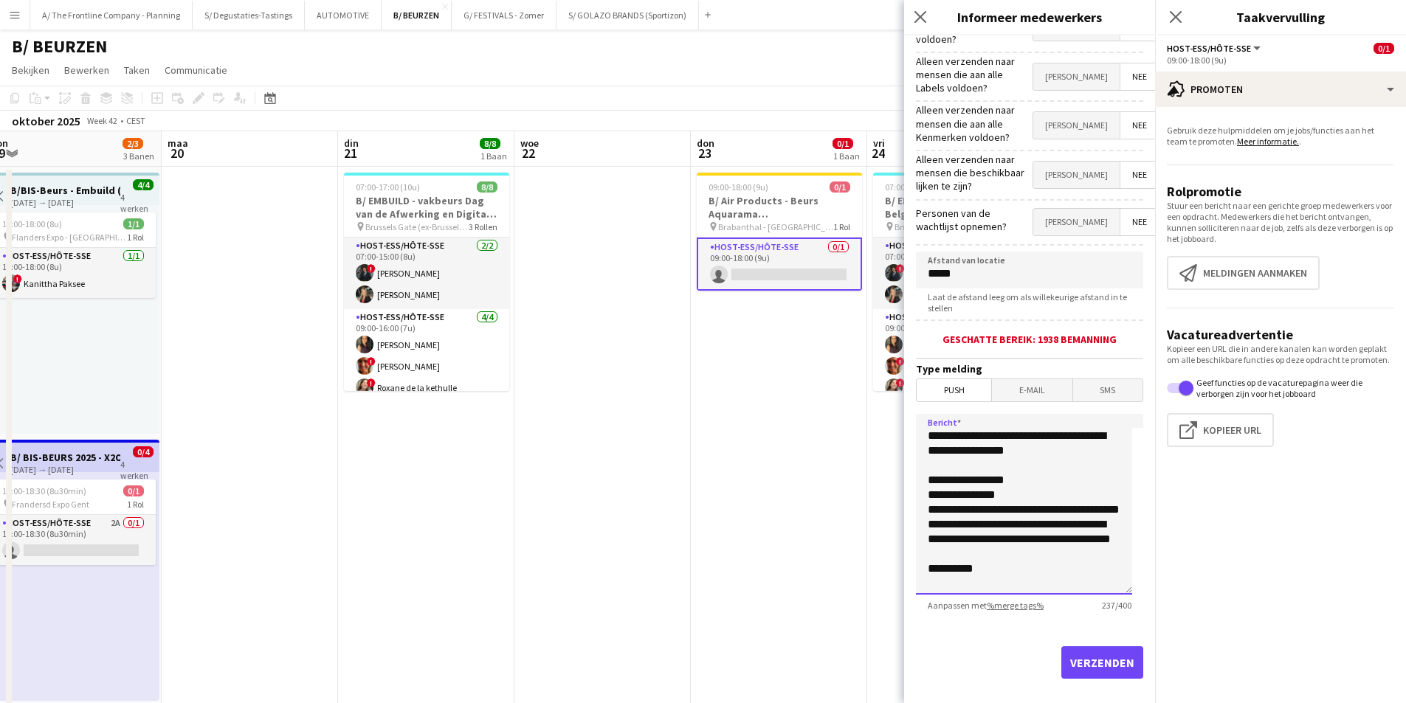
click at [1016, 556] on textarea "**********" at bounding box center [1024, 504] width 216 height 181
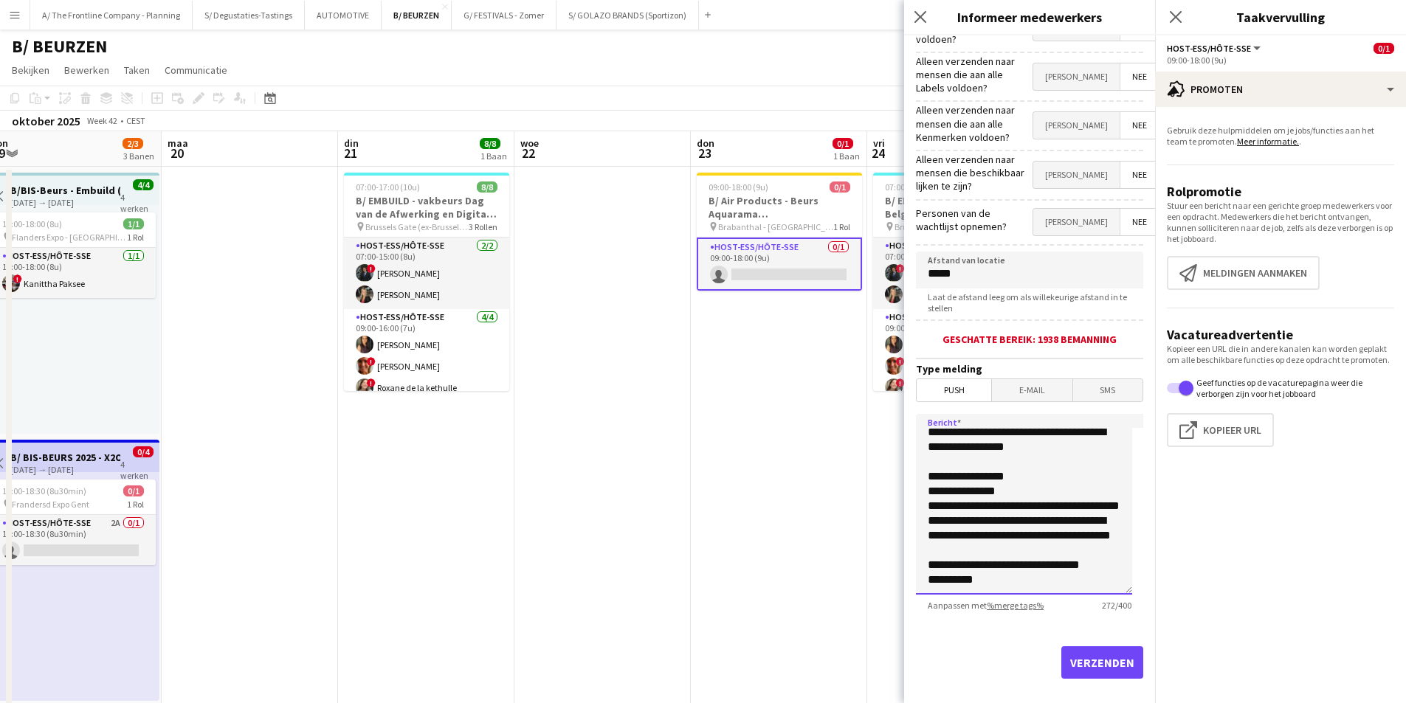
scroll to position [28, 0]
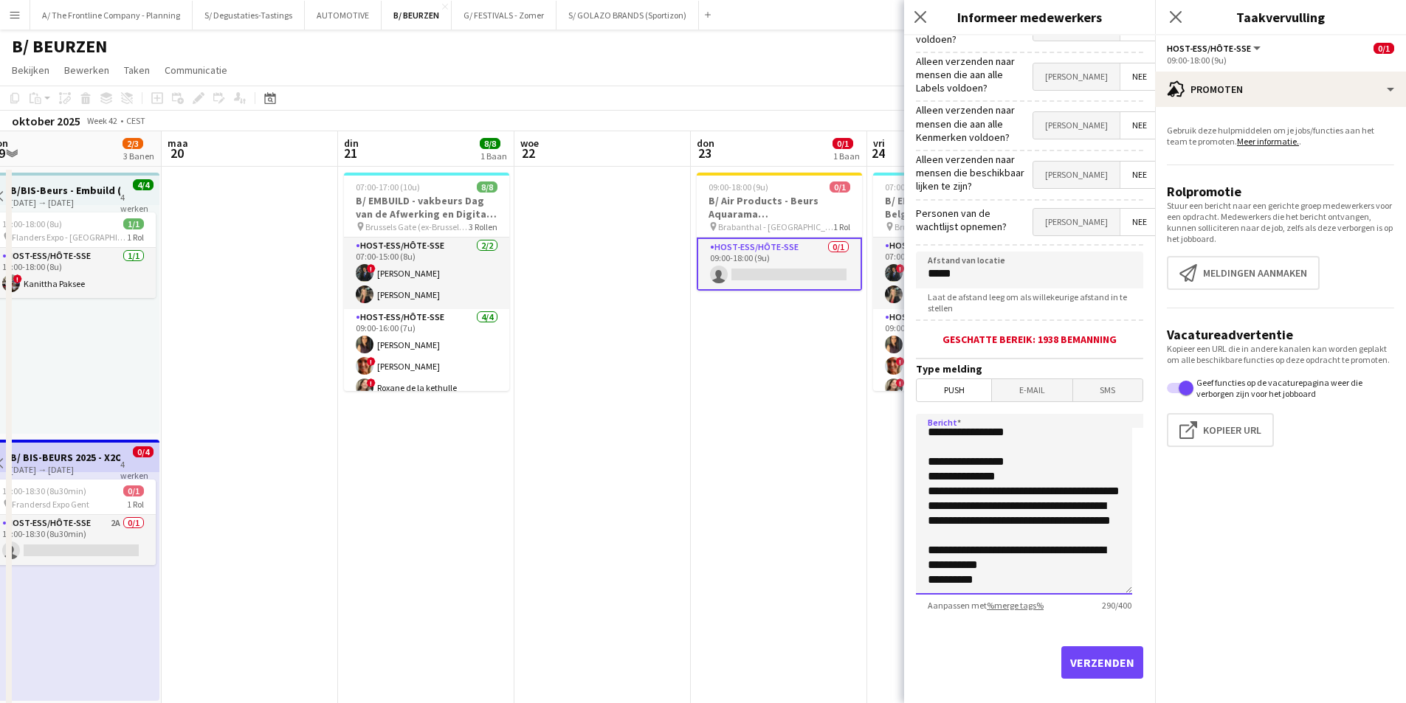
type textarea "**********"
click at [1095, 649] on button "Verzenden" at bounding box center [1102, 663] width 82 height 32
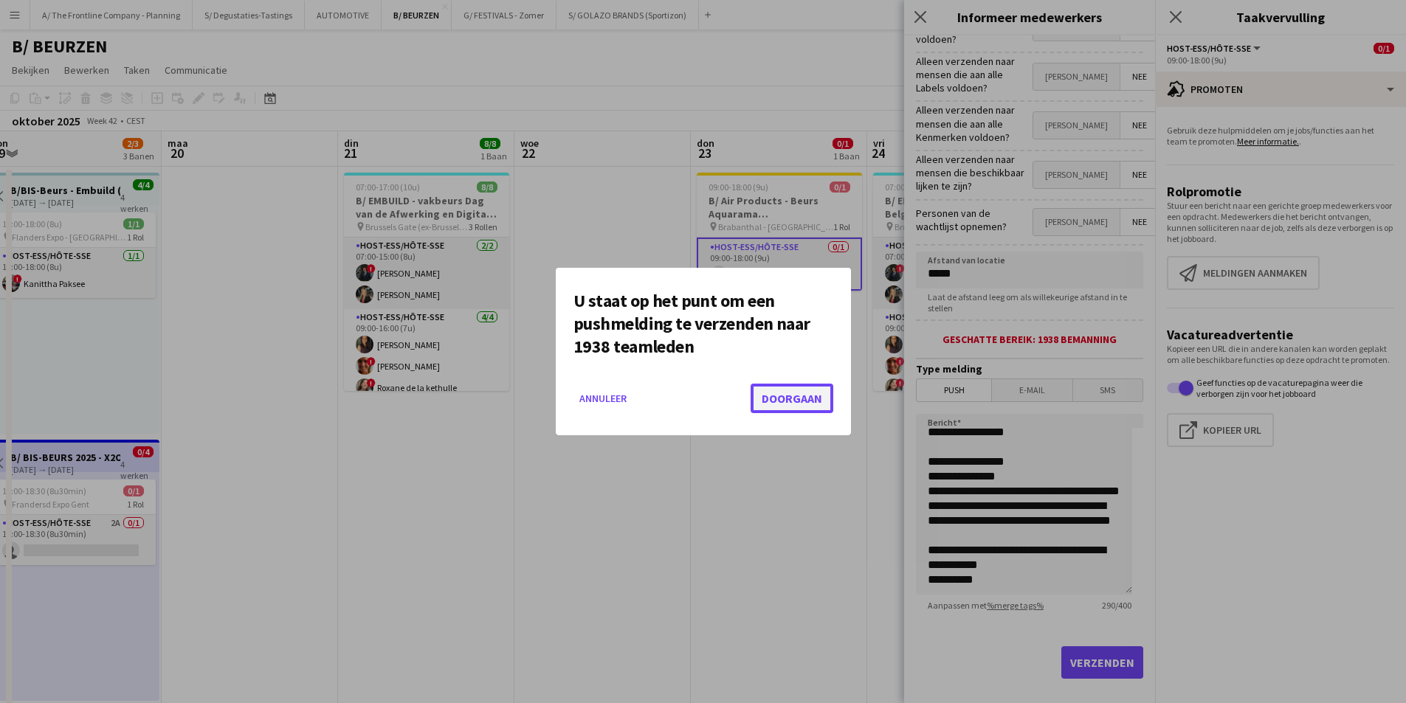
click at [797, 390] on button "Doorgaan" at bounding box center [792, 399] width 83 height 30
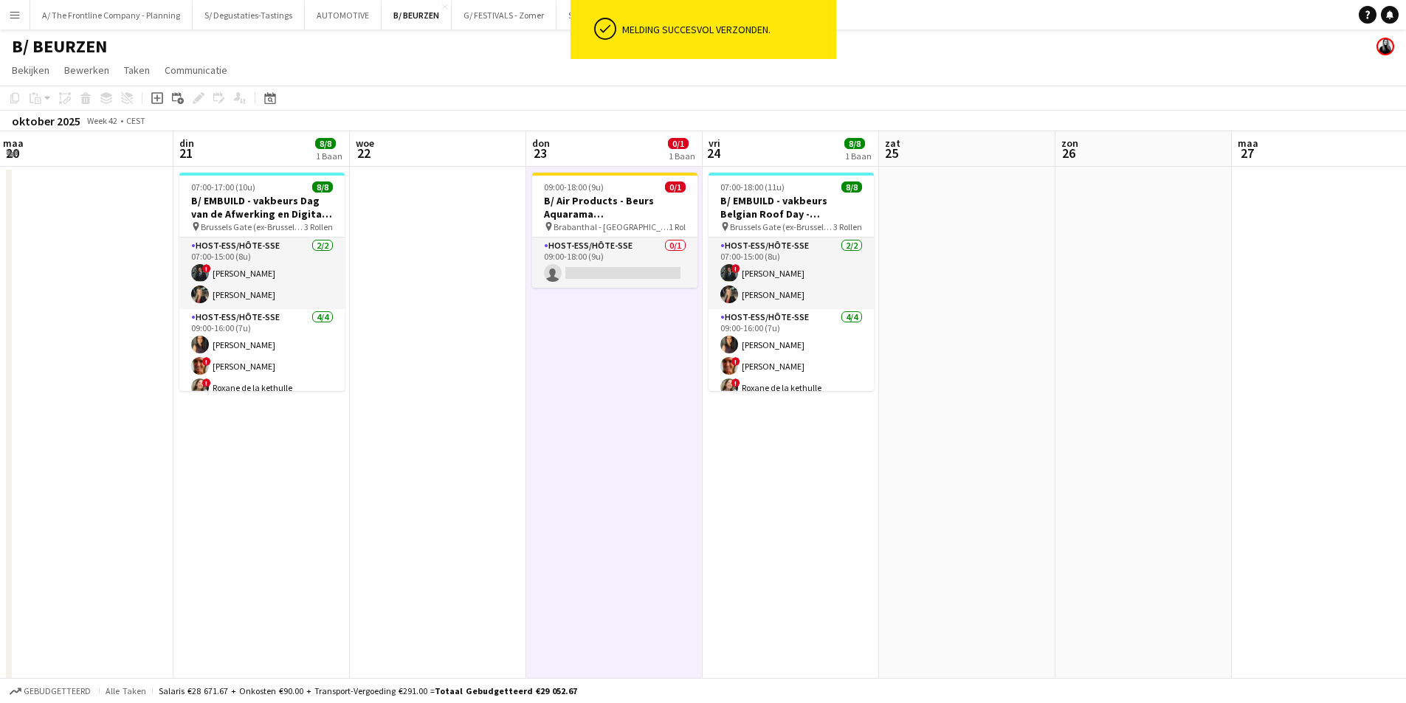
drag, startPoint x: 1284, startPoint y: 337, endPoint x: 238, endPoint y: 396, distance: 1048.4
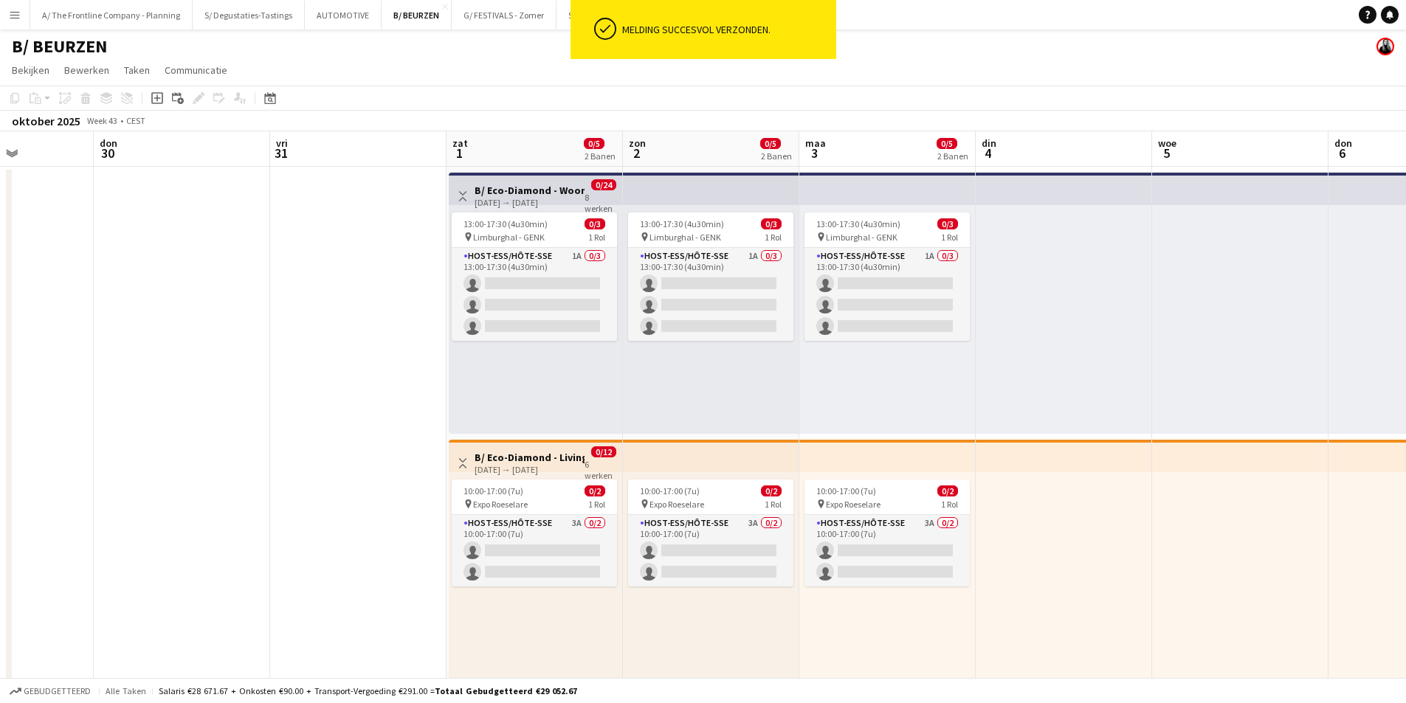
scroll to position [0, 522]
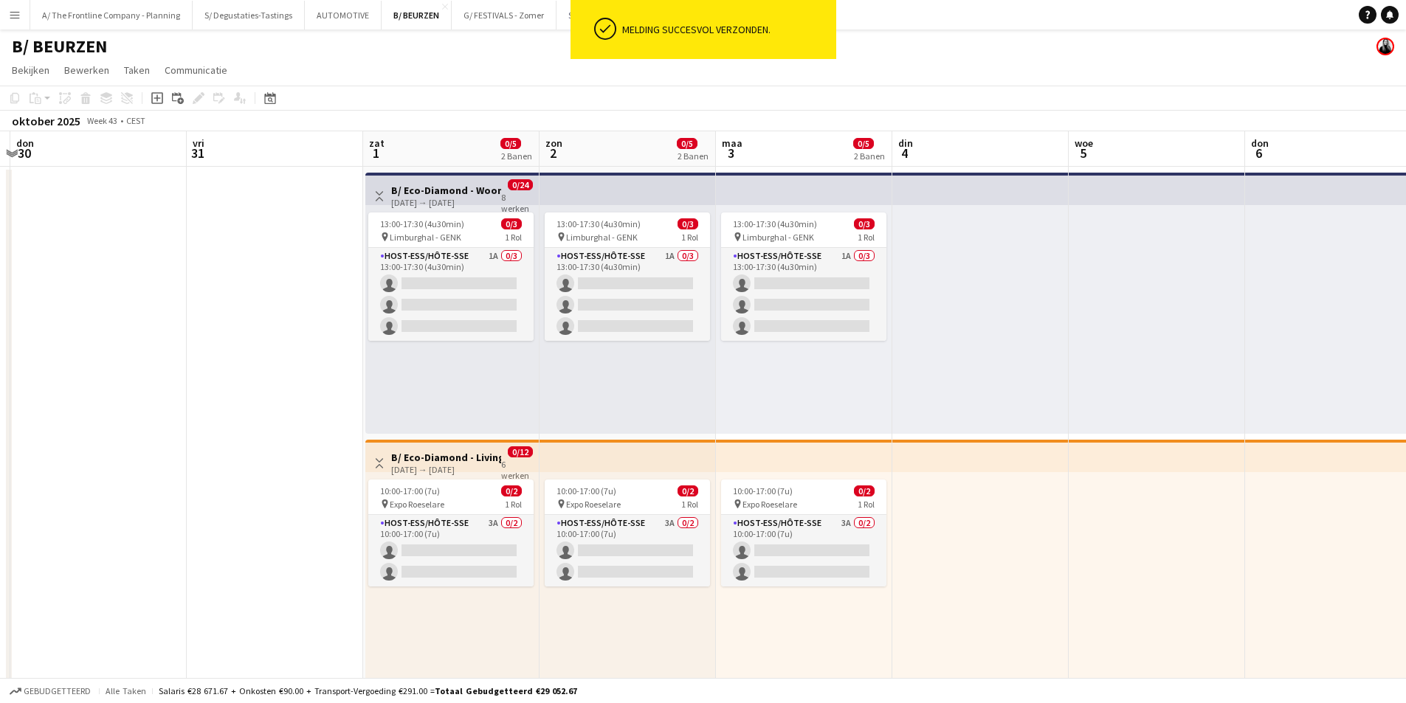
drag, startPoint x: 1007, startPoint y: 393, endPoint x: 151, endPoint y: 371, distance: 855.8
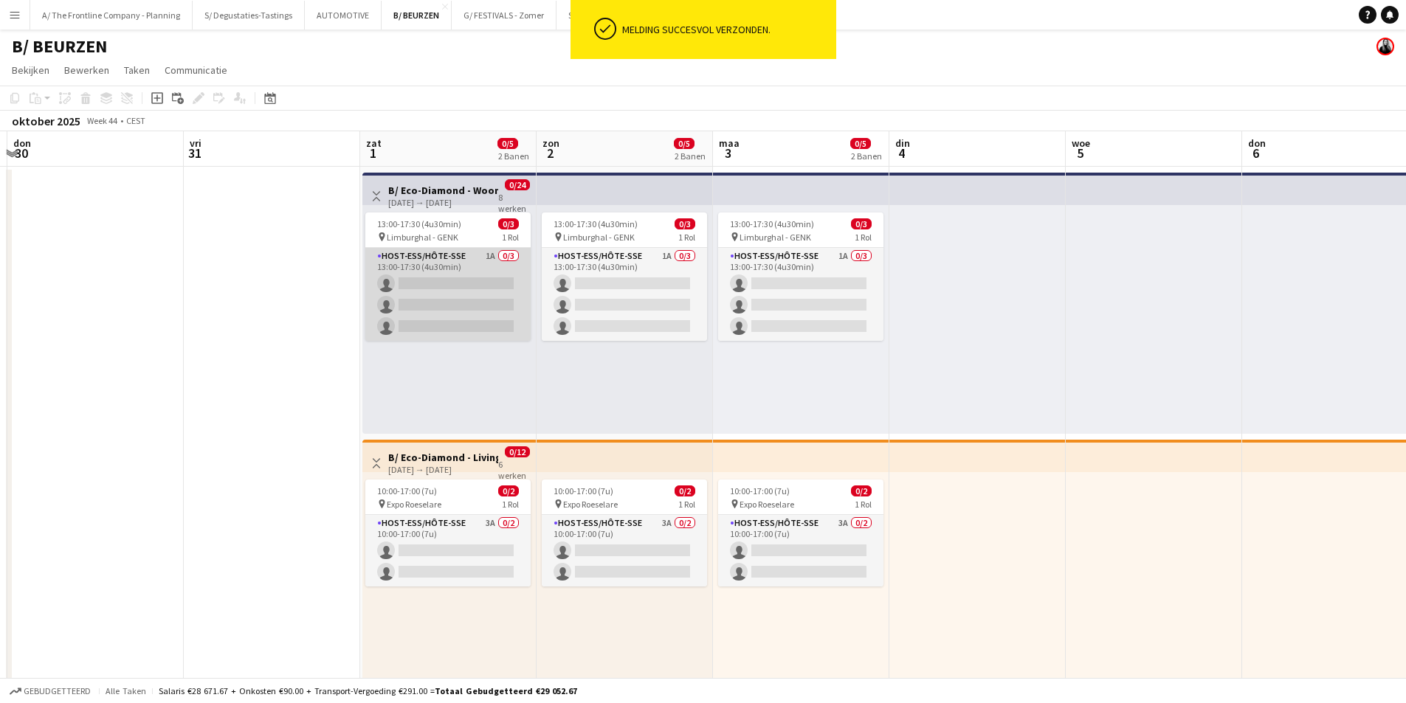
click at [426, 294] on app-card-role "Host-ess/Hôte-sse 1A 0/3 13:00-17:30 (4u30min) single-neutral-actions single-ne…" at bounding box center [447, 294] width 165 height 93
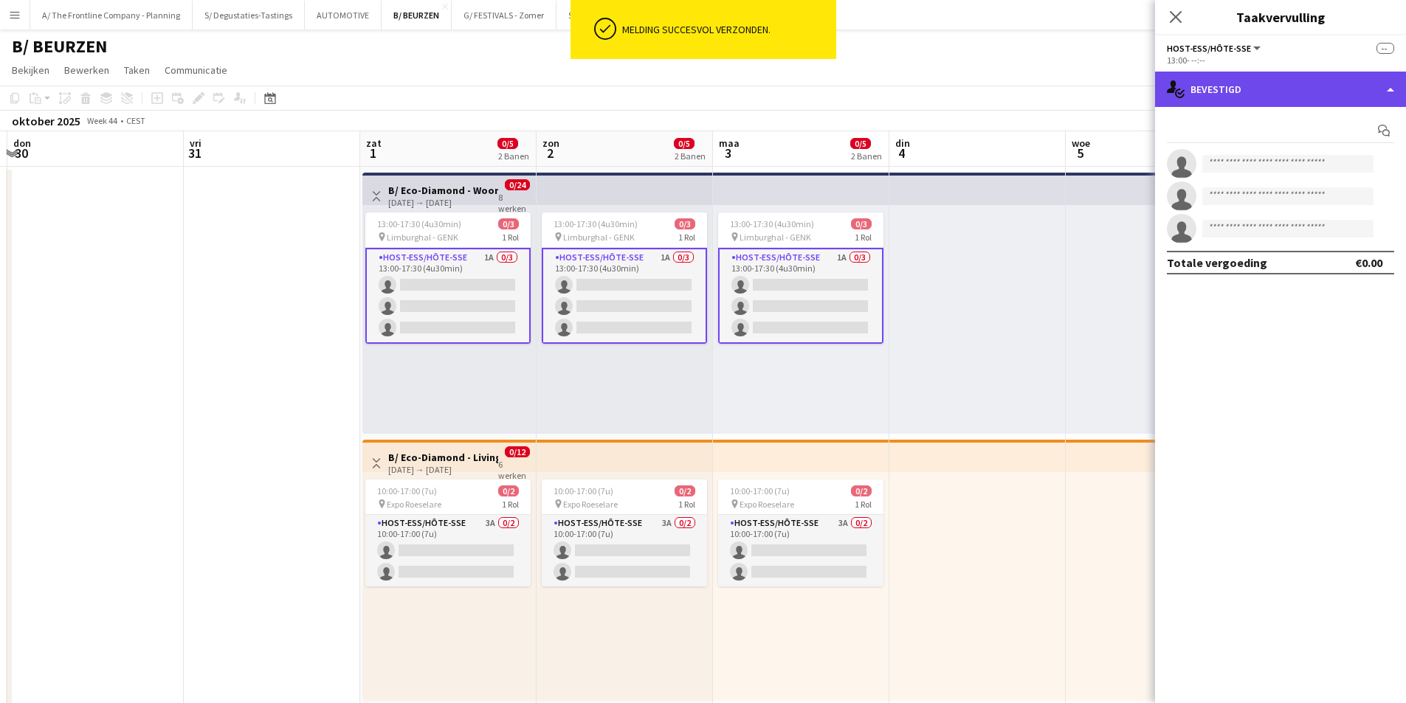
click at [1231, 95] on div "single-neutral-actions-check-2 Bevestigd" at bounding box center [1280, 89] width 251 height 35
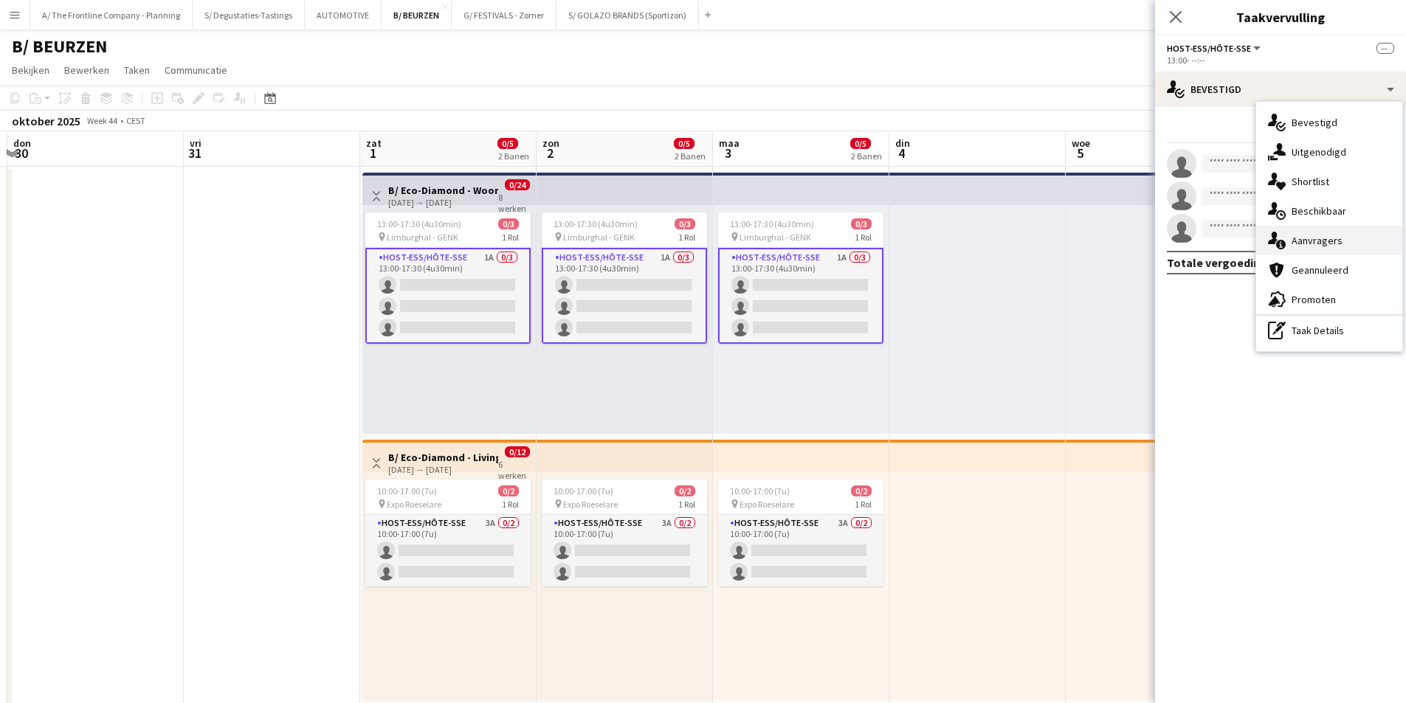
click at [1355, 247] on div "single-neutral-actions-information Aanvragers" at bounding box center [1329, 241] width 146 height 30
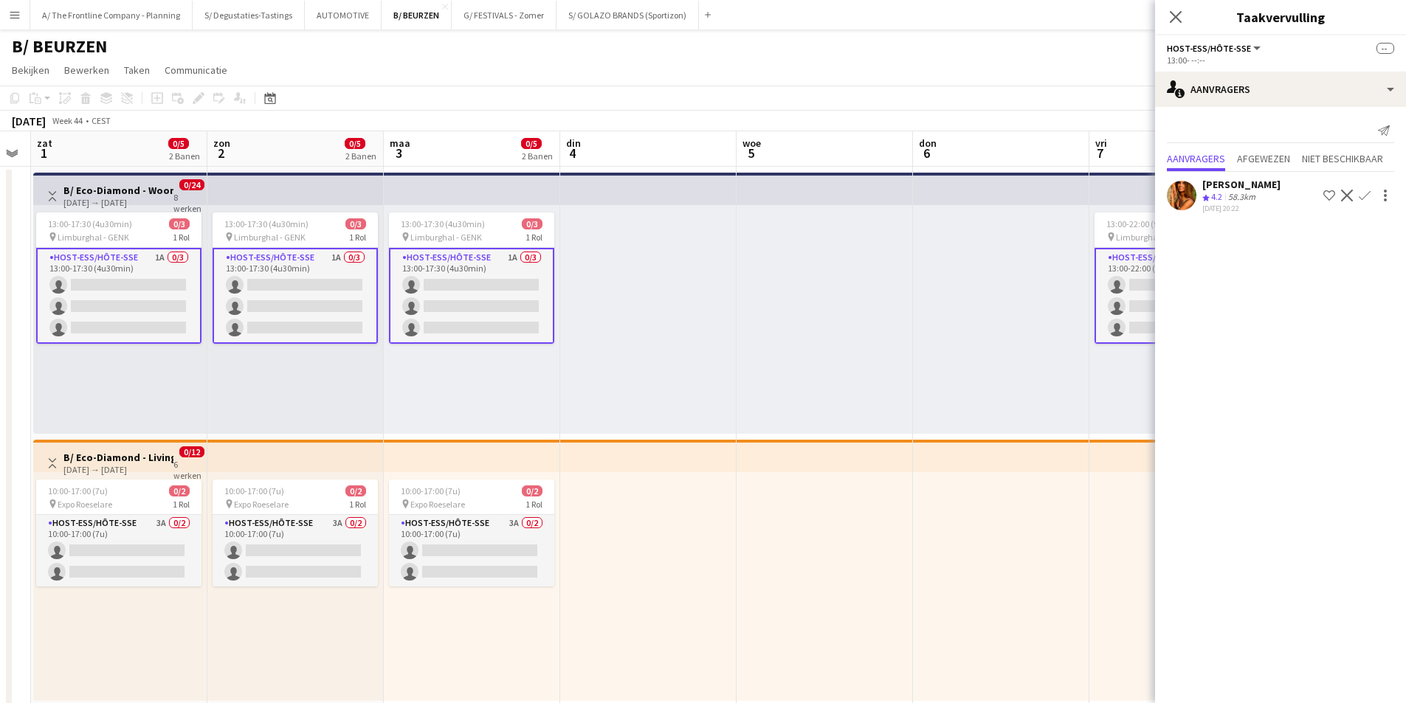
scroll to position [0, 585]
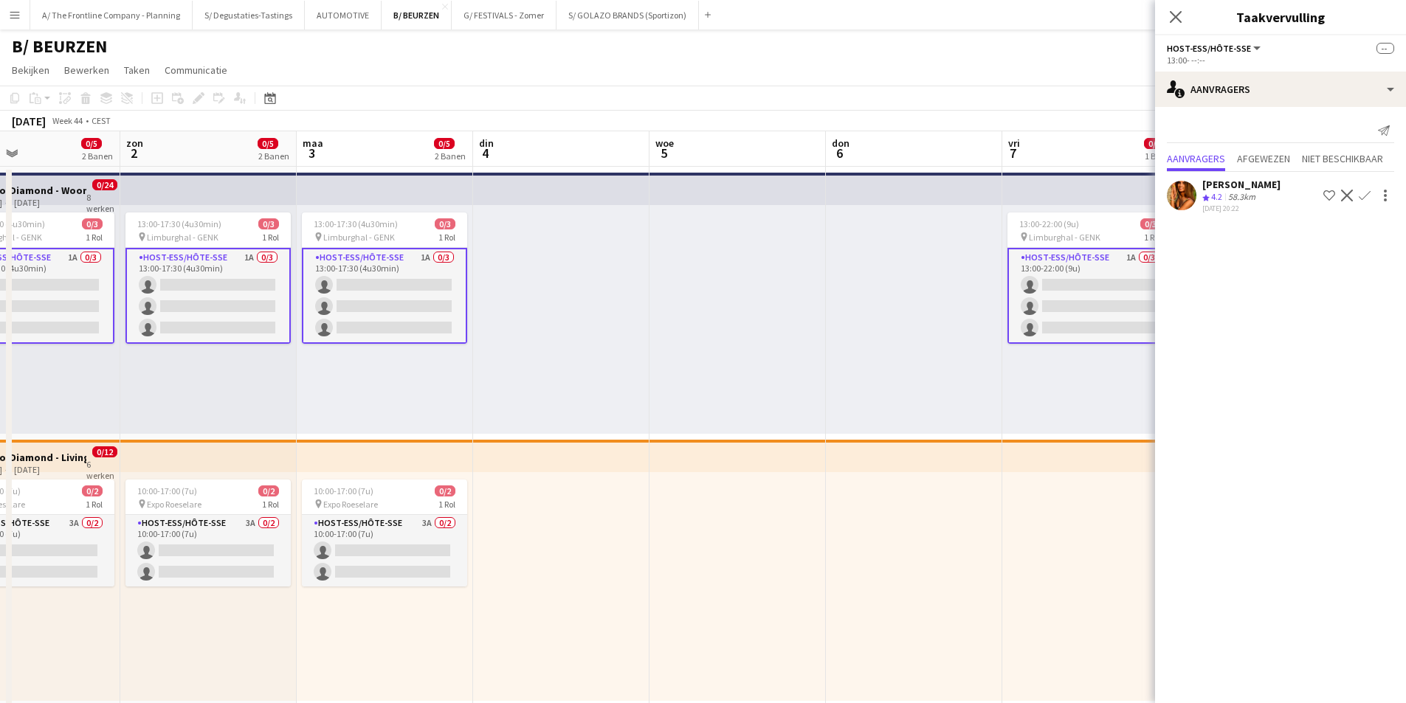
drag, startPoint x: 1011, startPoint y: 325, endPoint x: 594, endPoint y: 326, distance: 416.3
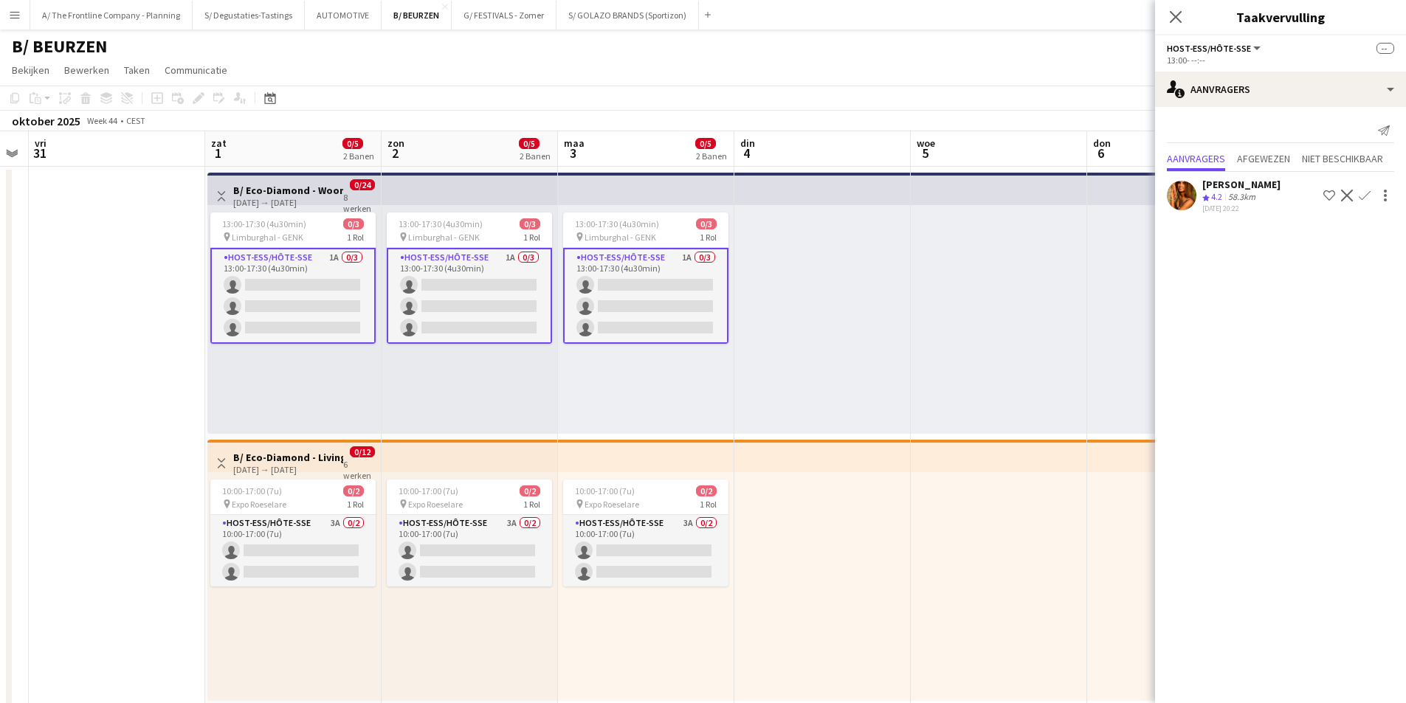
scroll to position [0, 322]
drag, startPoint x: 388, startPoint y: 461, endPoint x: 651, endPoint y: 421, distance: 266.6
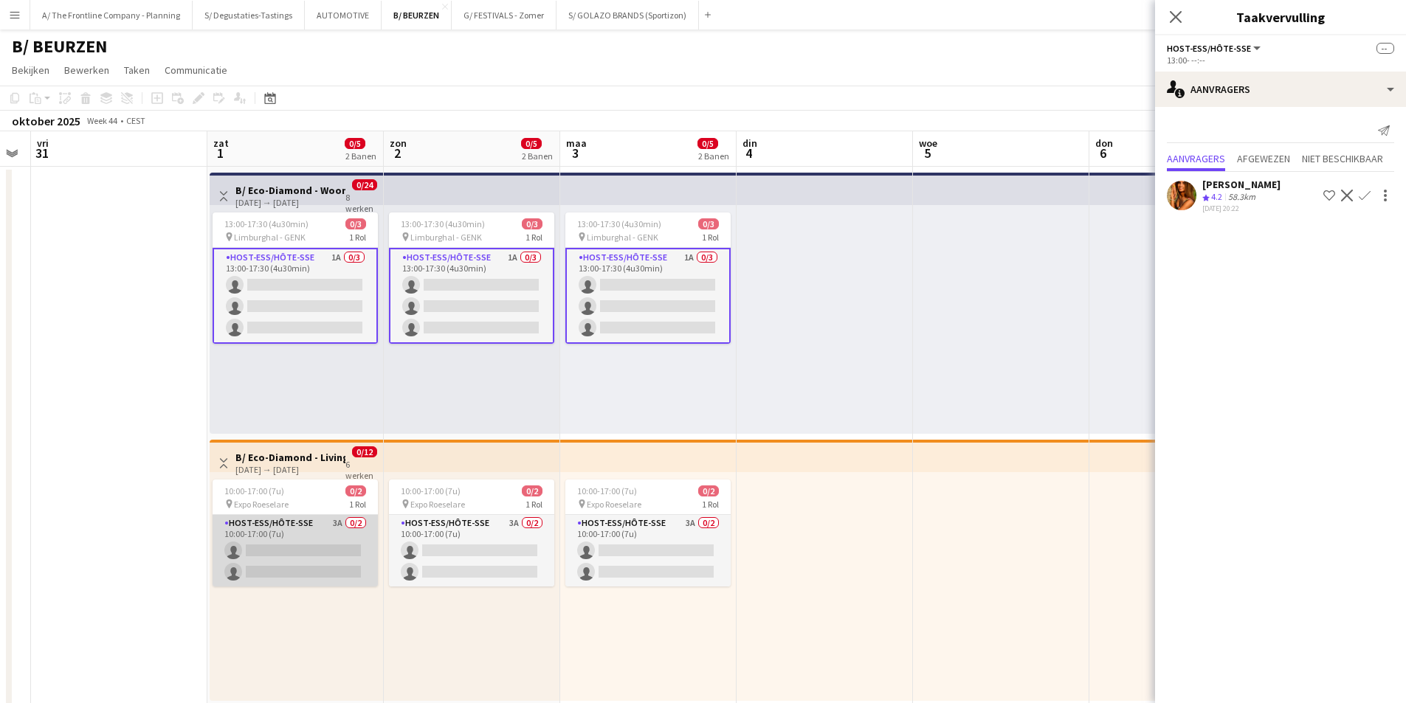
click at [304, 555] on app-card-role "Host-ess/Hôte-sse 3A 0/2 10:00-17:00 (7u) single-neutral-actions single-neutral…" at bounding box center [295, 551] width 165 height 72
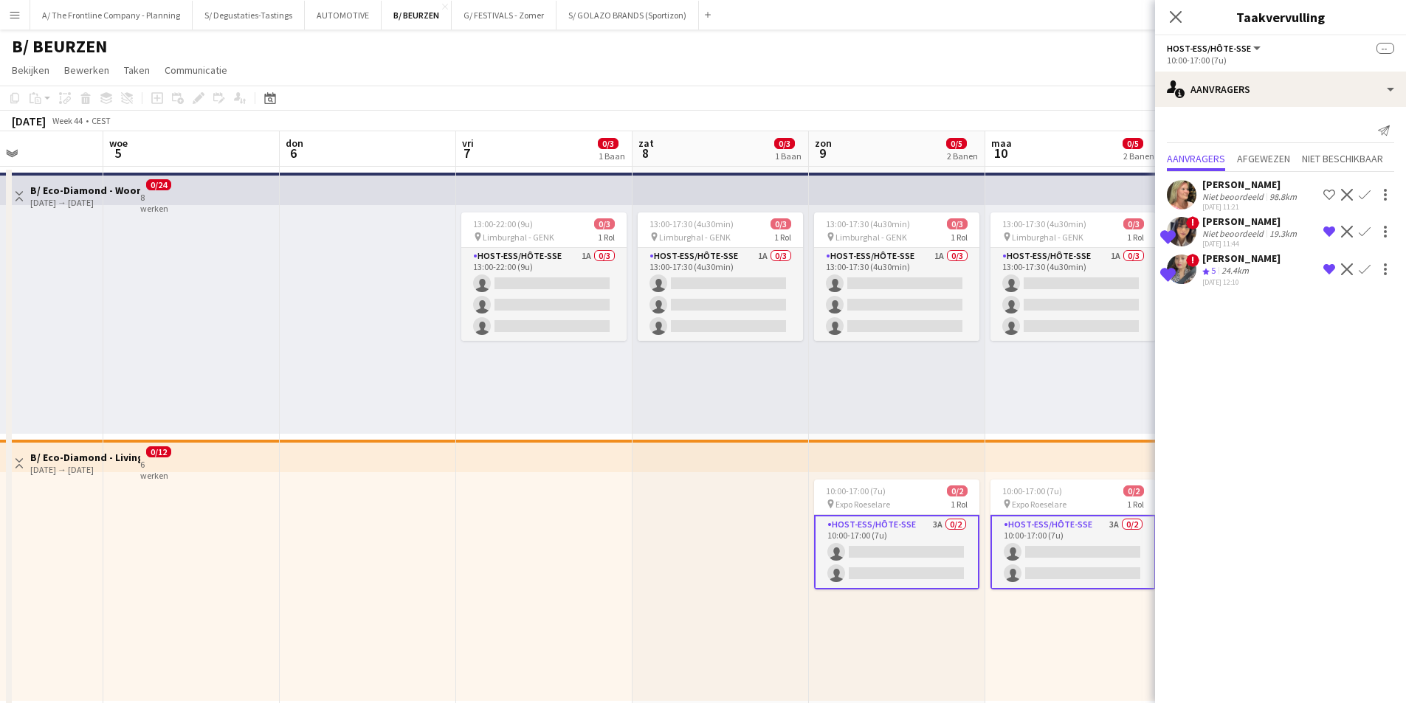
scroll to position [0, 530]
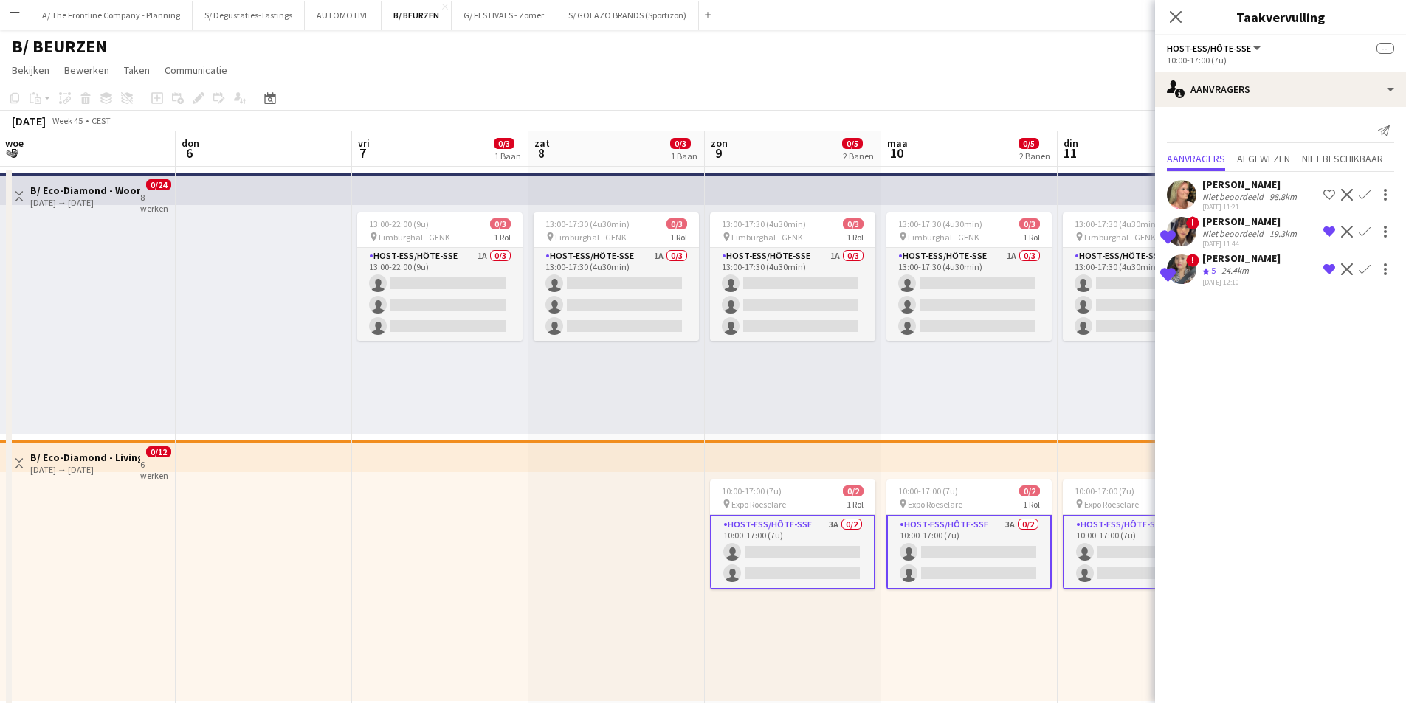
drag, startPoint x: 917, startPoint y: 388, endPoint x: -112, endPoint y: 376, distance: 1029.1
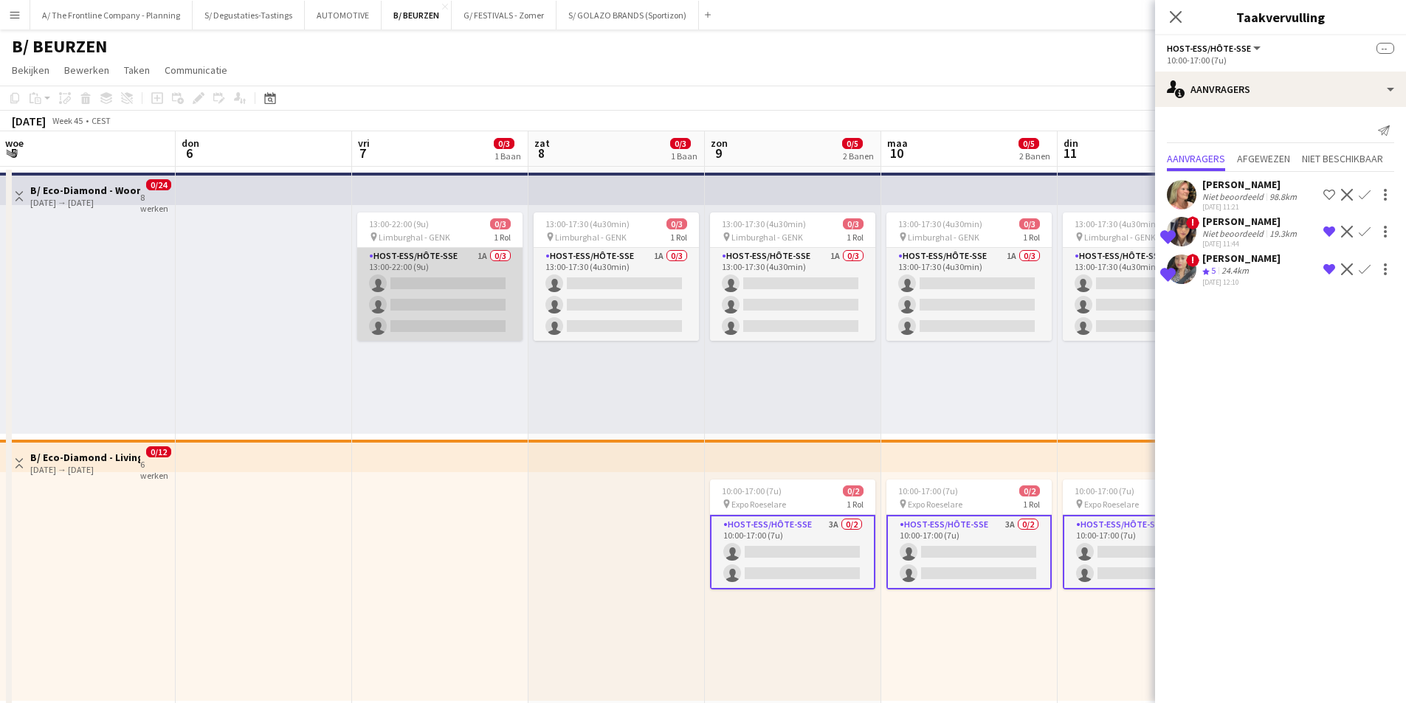
click at [484, 295] on app-card-role "Host-ess/Hôte-sse 1A 0/3 13:00-22:00 (9u) single-neutral-actions single-neutral…" at bounding box center [439, 294] width 165 height 93
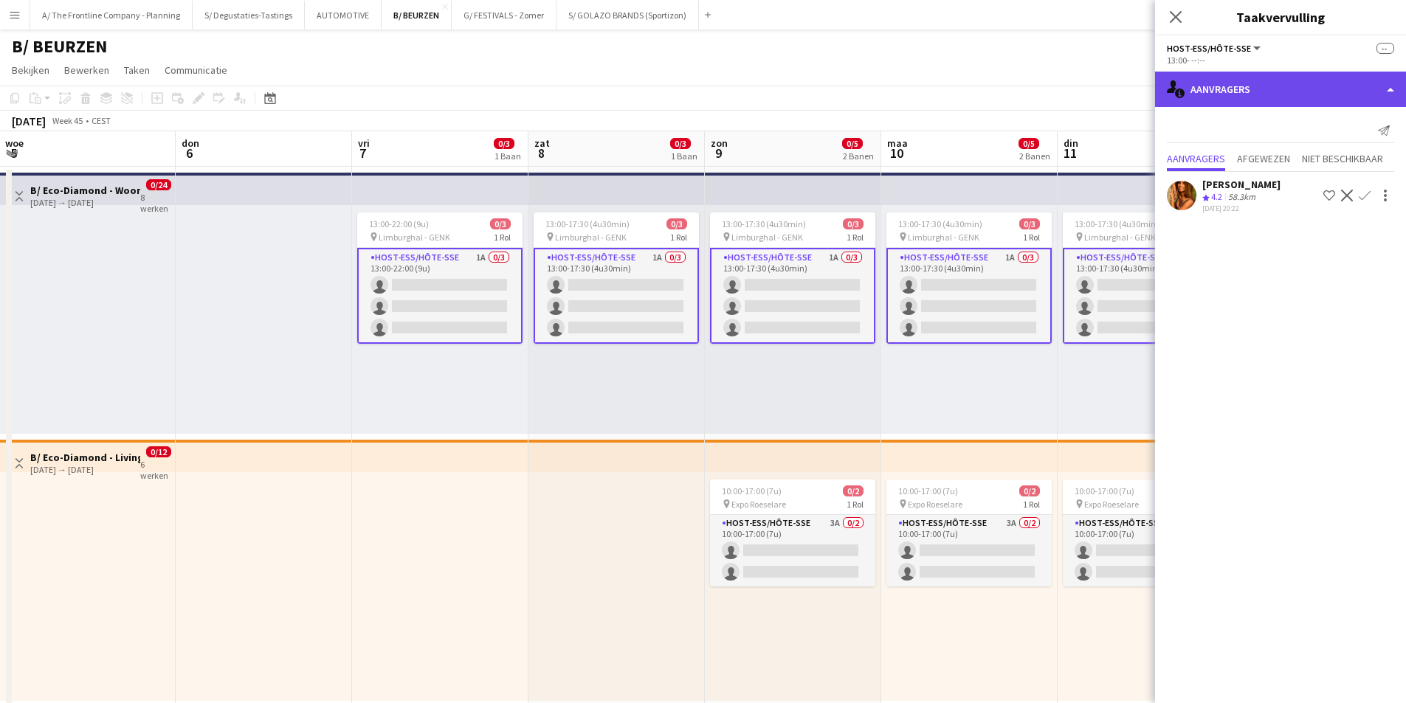
click at [1301, 86] on div "single-neutral-actions-information Aanvragers" at bounding box center [1280, 89] width 251 height 35
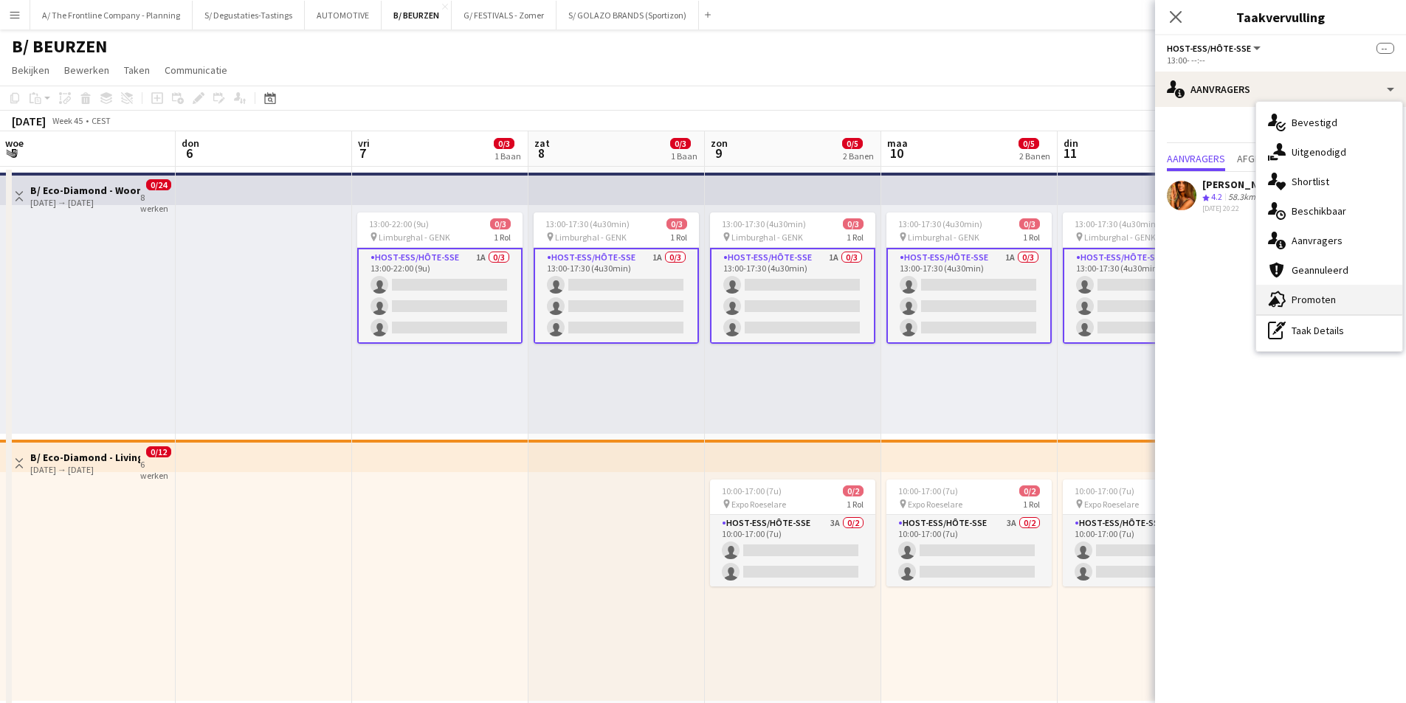
click at [1278, 295] on icon "advertising-megaphone" at bounding box center [1277, 300] width 18 height 18
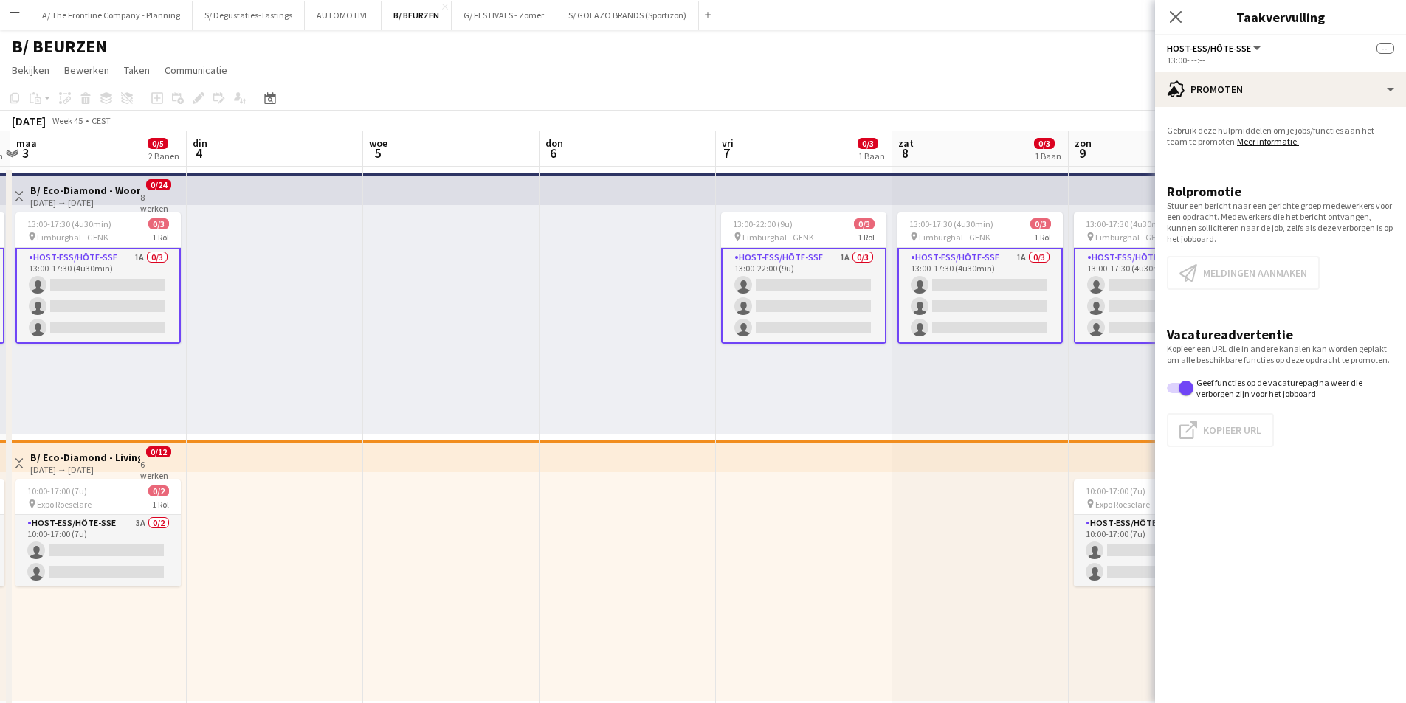
drag, startPoint x: 444, startPoint y: 289, endPoint x: 808, endPoint y: 270, distance: 364.4
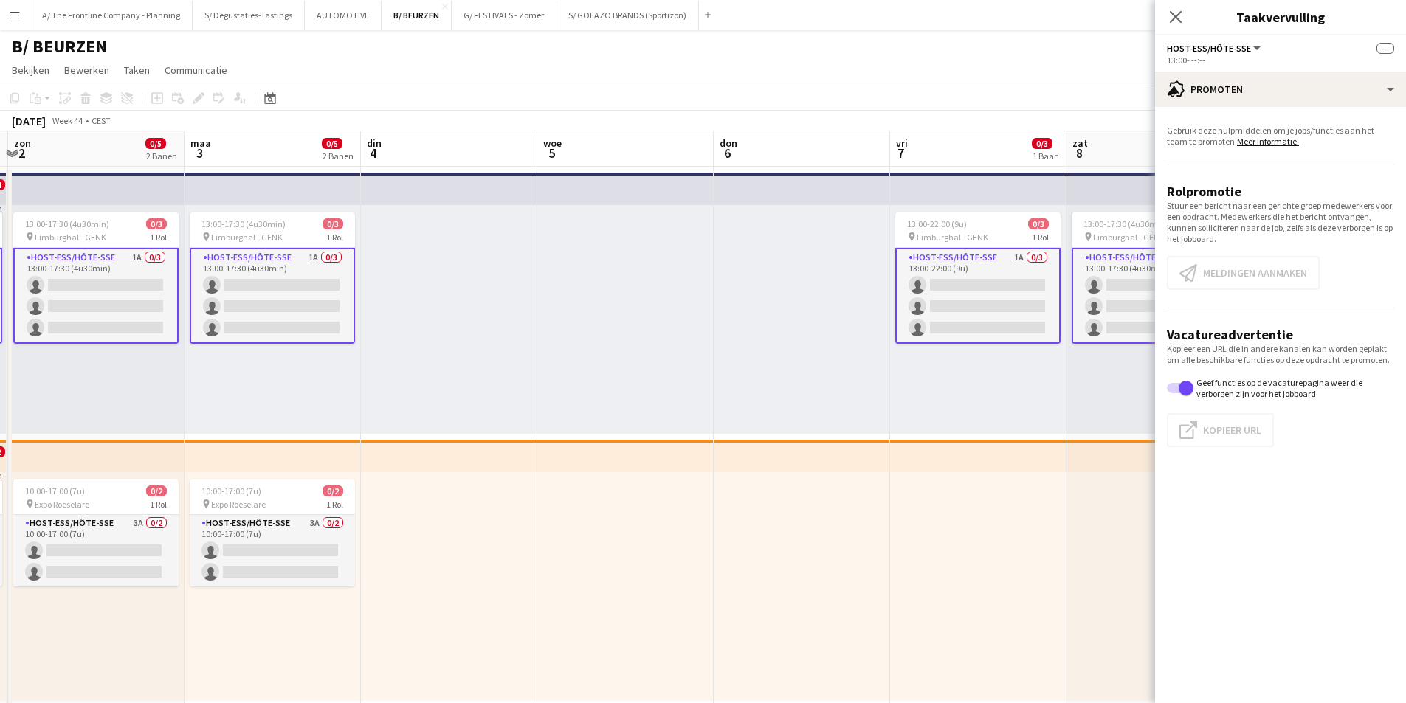
drag, startPoint x: 595, startPoint y: 283, endPoint x: 769, endPoint y: 280, distance: 174.2
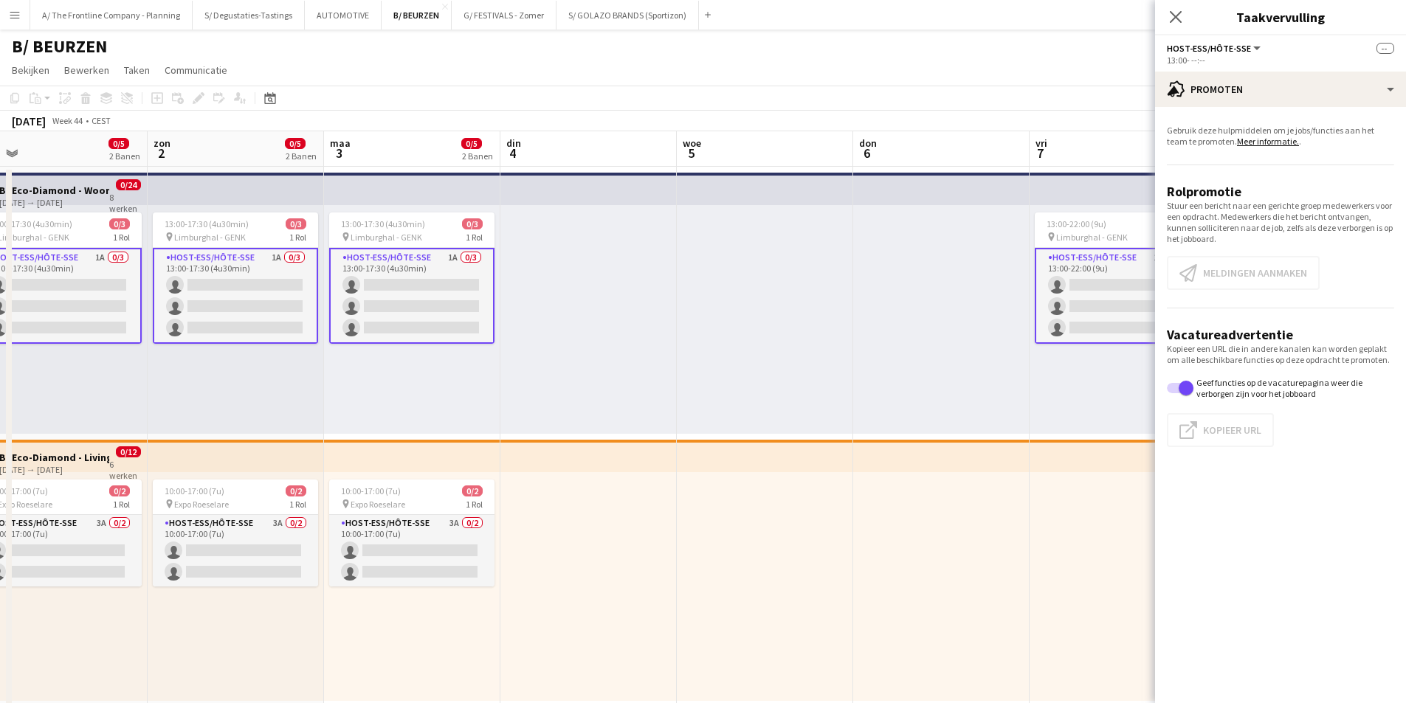
scroll to position [0, 326]
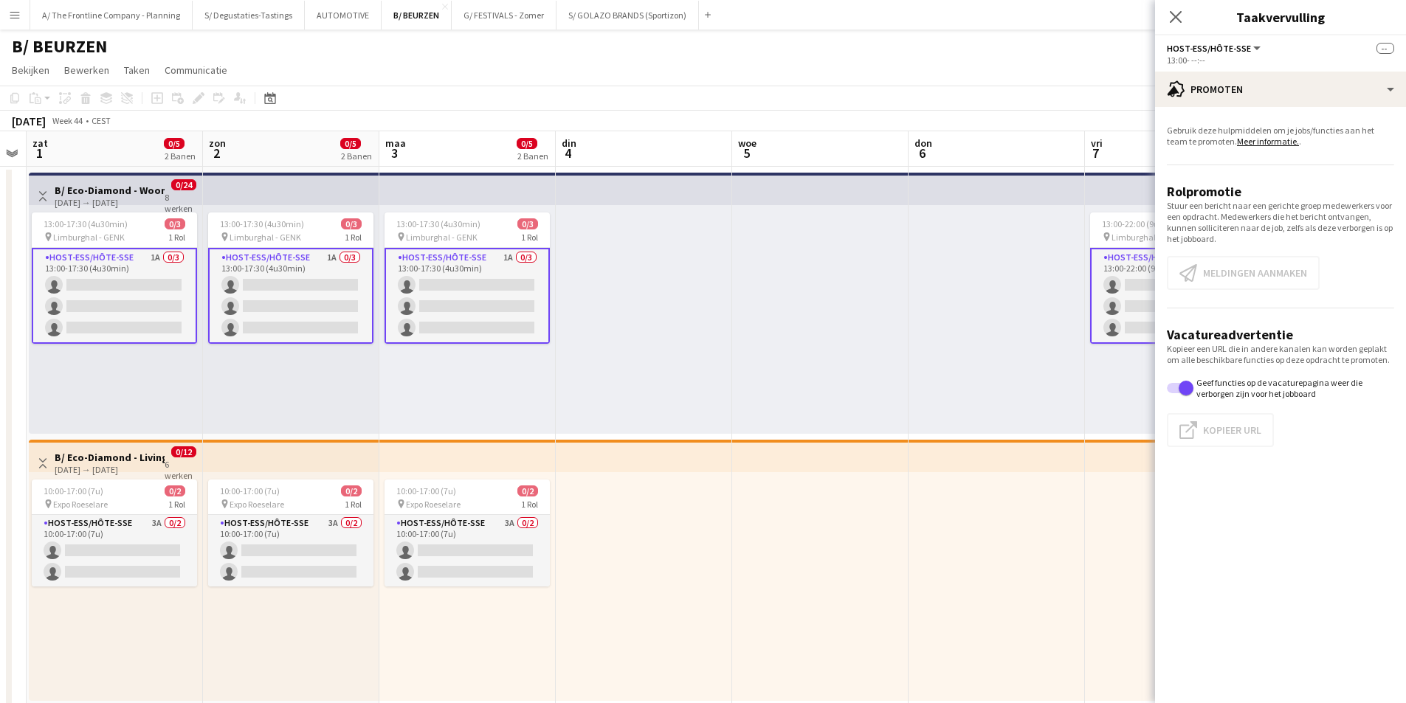
drag, startPoint x: 312, startPoint y: 296, endPoint x: 506, endPoint y: 295, distance: 194.9
click at [132, 306] on app-card-role "Host-ess/Hôte-sse 1A 0/3 13:00-17:30 (4u30min) single-neutral-actions single-ne…" at bounding box center [114, 296] width 165 height 96
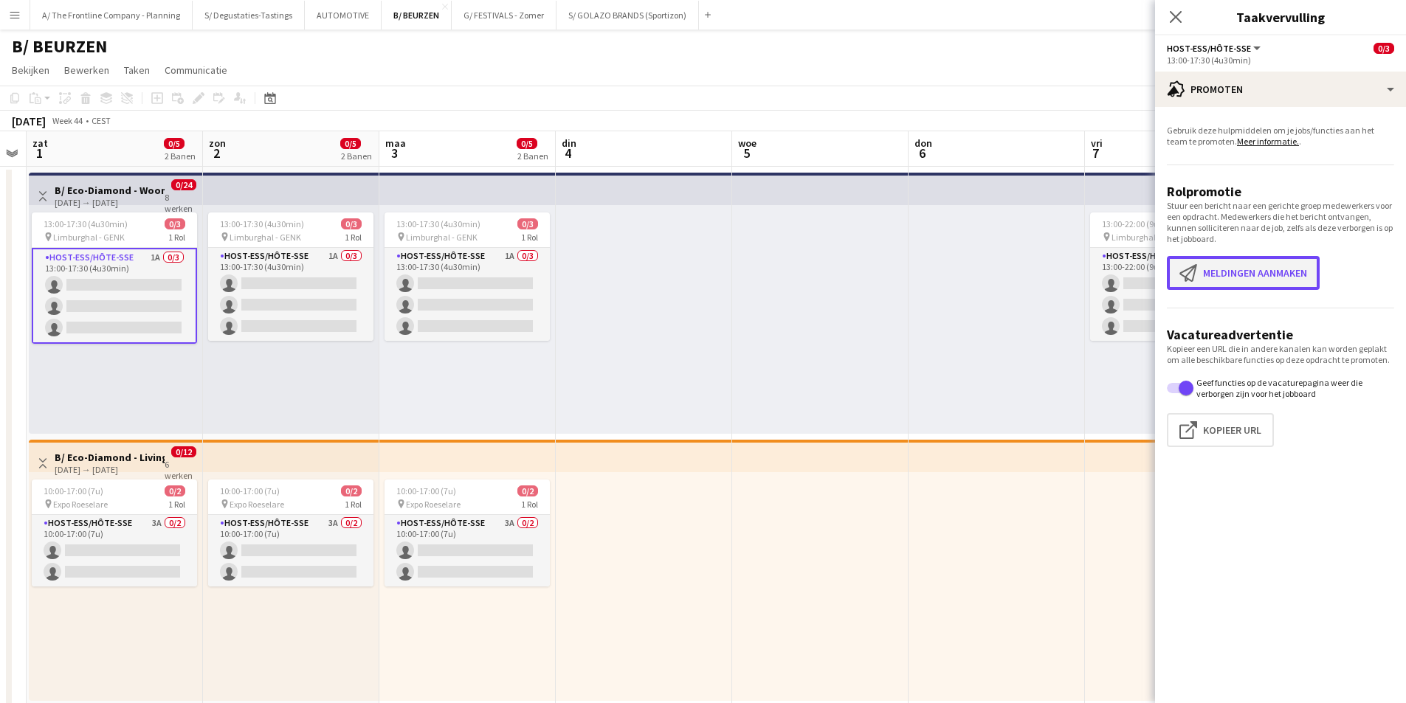
click at [1287, 278] on button "Meldingen aanmaken Meldingen aanmaken" at bounding box center [1243, 273] width 153 height 34
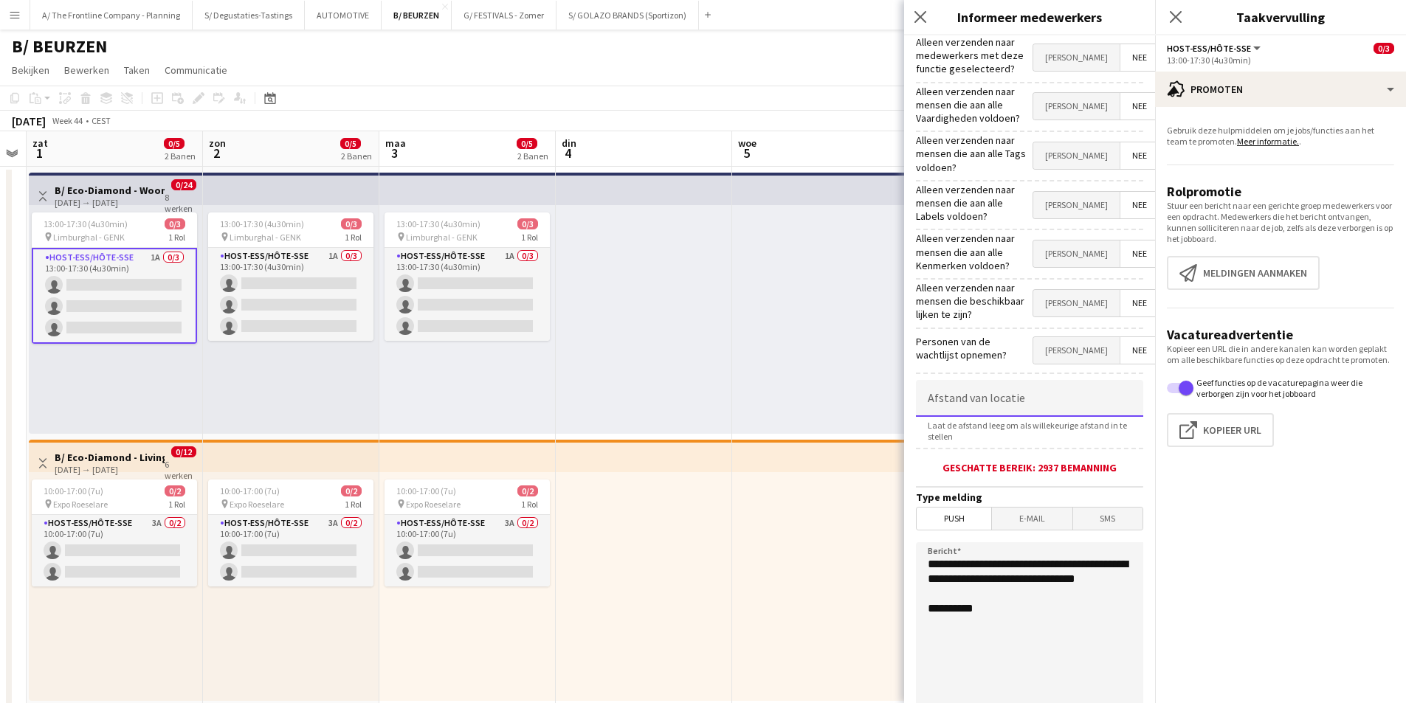
click at [1012, 385] on input at bounding box center [1029, 398] width 227 height 37
type input "****"
drag, startPoint x: 1005, startPoint y: 581, endPoint x: 920, endPoint y: 546, distance: 91.7
click at [920, 546] on textarea "**********" at bounding box center [1029, 633] width 227 height 181
type textarea "**********"
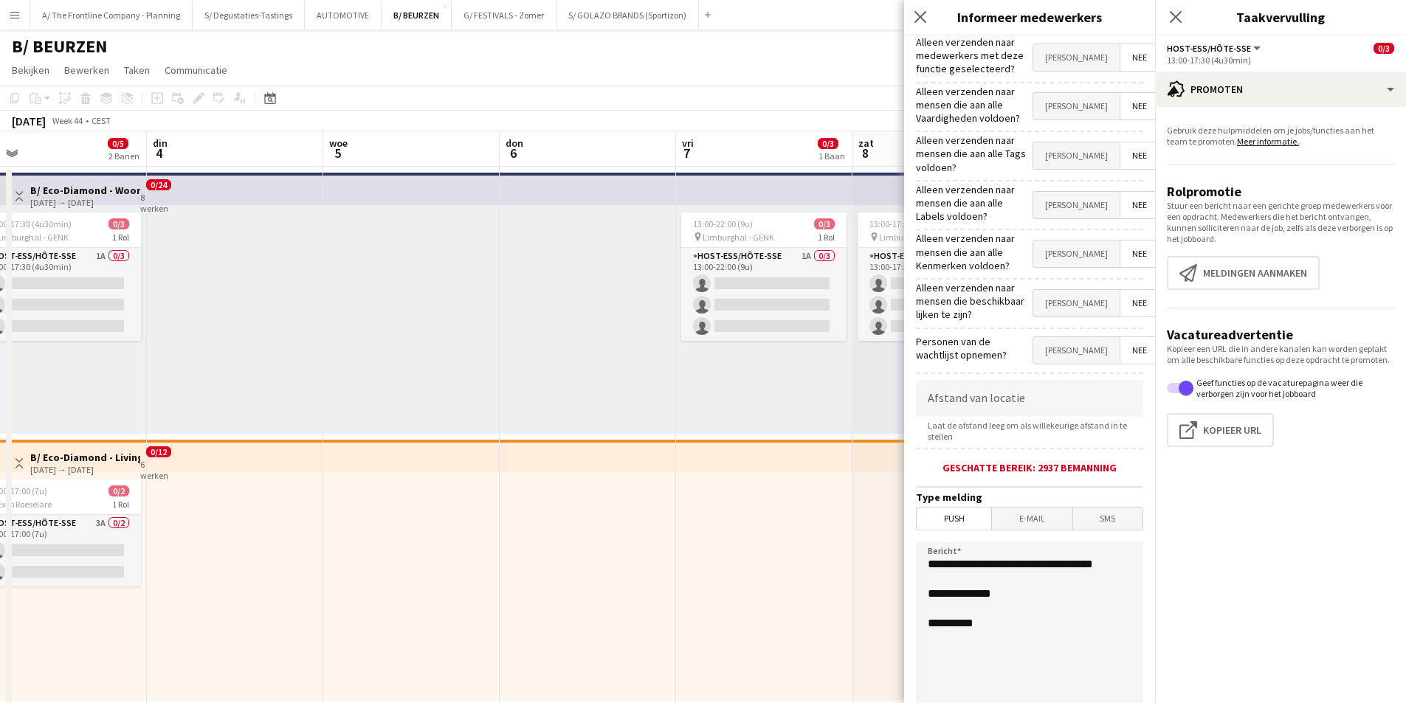
scroll to position [0, 577]
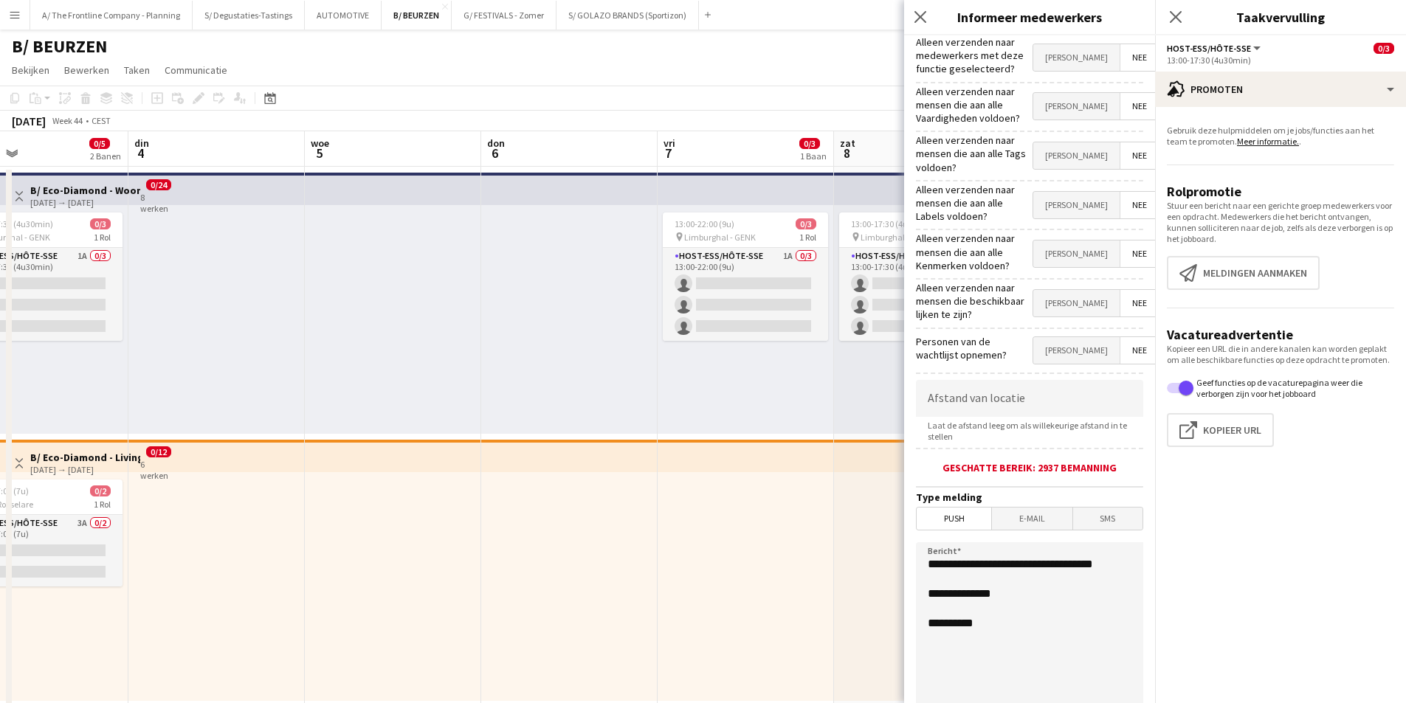
drag, startPoint x: 751, startPoint y: 339, endPoint x: 324, endPoint y: 344, distance: 427.4
click at [1024, 587] on textarea "**********" at bounding box center [1029, 633] width 227 height 181
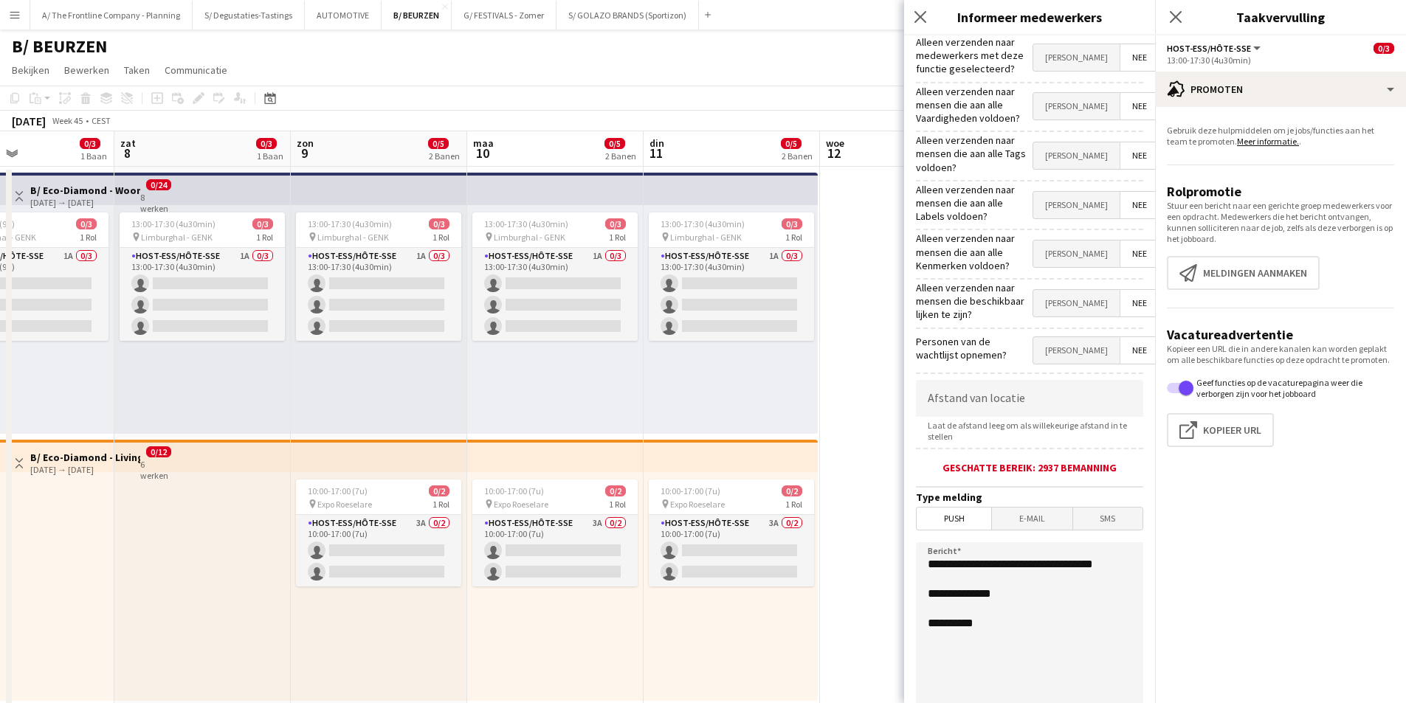
scroll to position [0, 422]
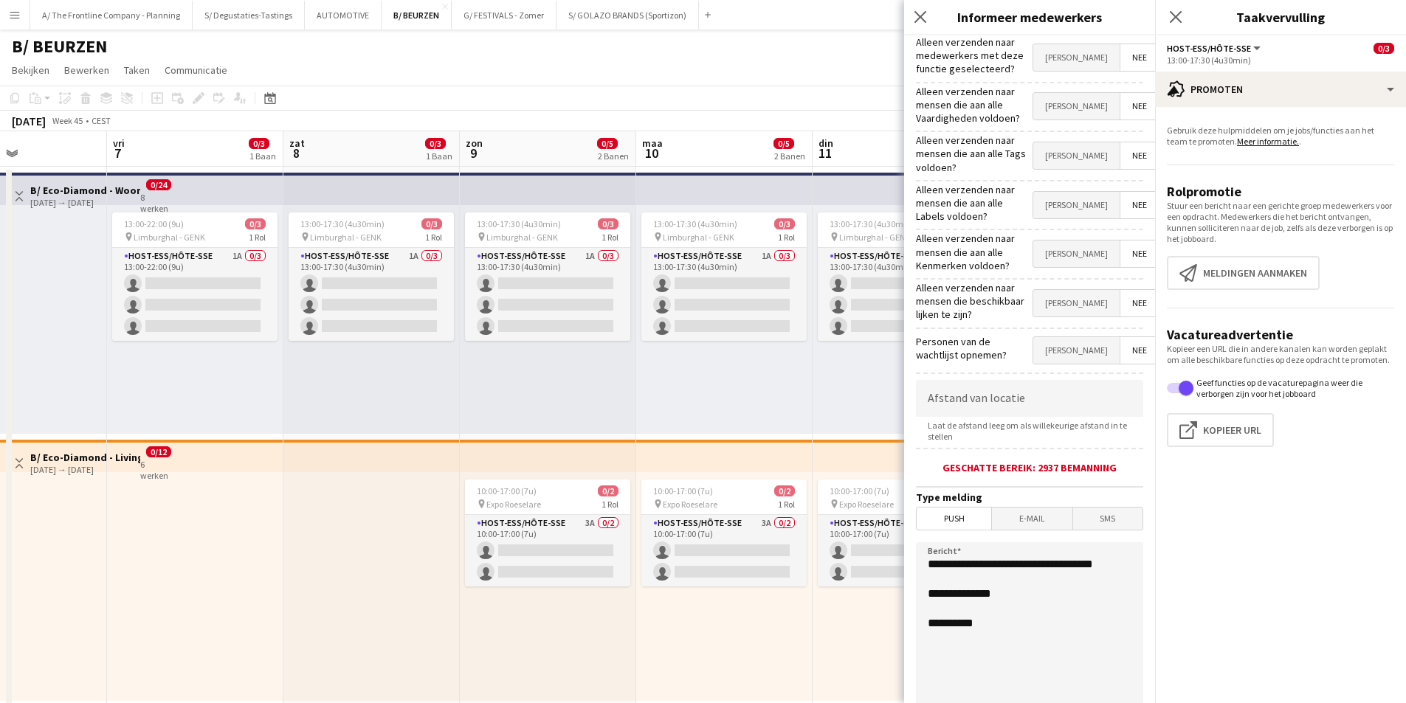
drag, startPoint x: 697, startPoint y: 358, endPoint x: 146, endPoint y: 345, distance: 550.8
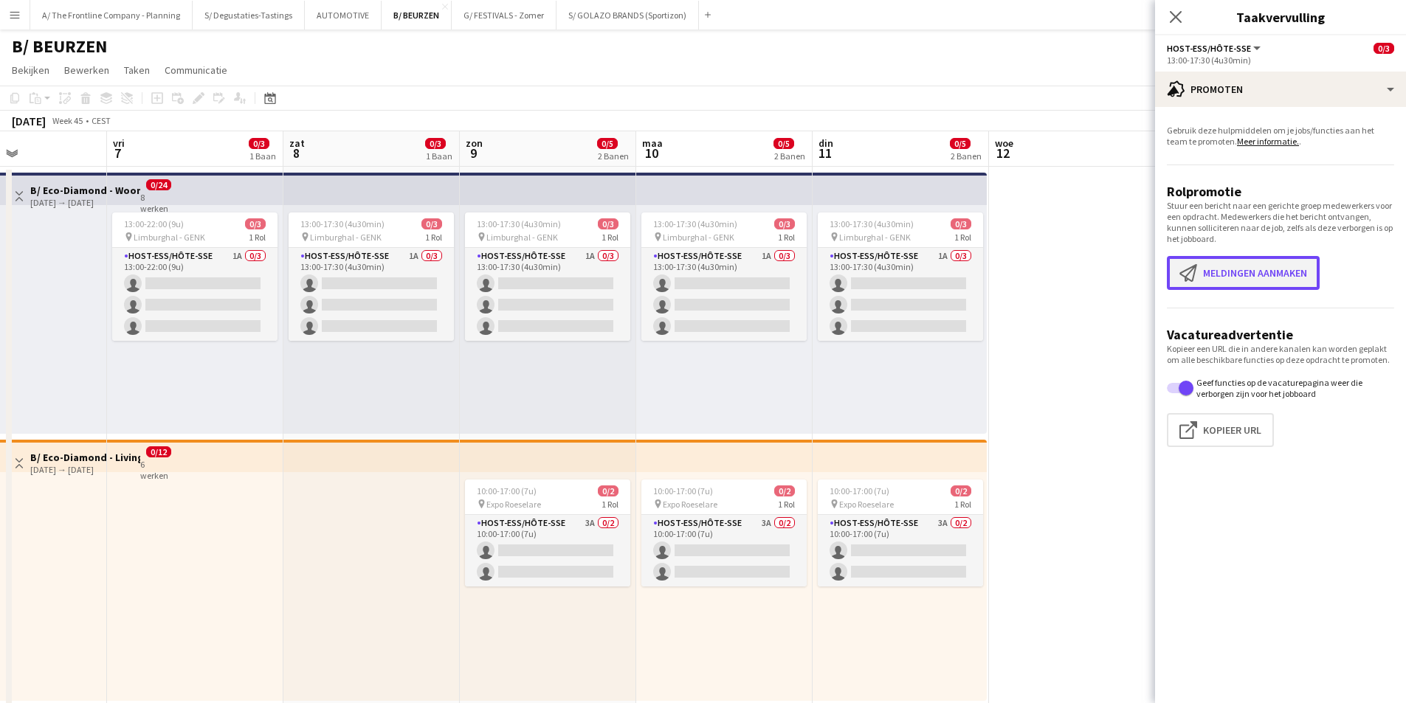
click at [1250, 276] on button "Meldingen aanmaken Meldingen aanmaken" at bounding box center [1243, 273] width 153 height 34
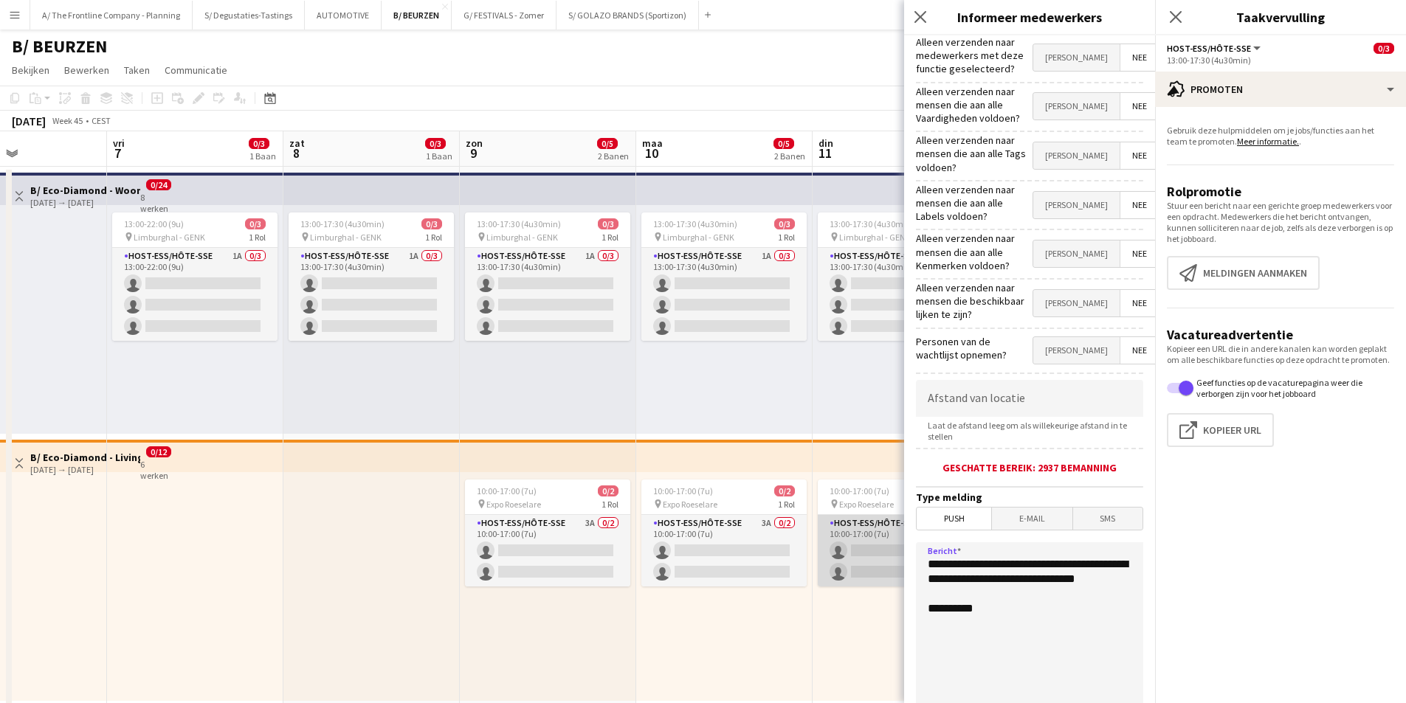
drag, startPoint x: 1022, startPoint y: 588, endPoint x: 884, endPoint y: 546, distance: 144.5
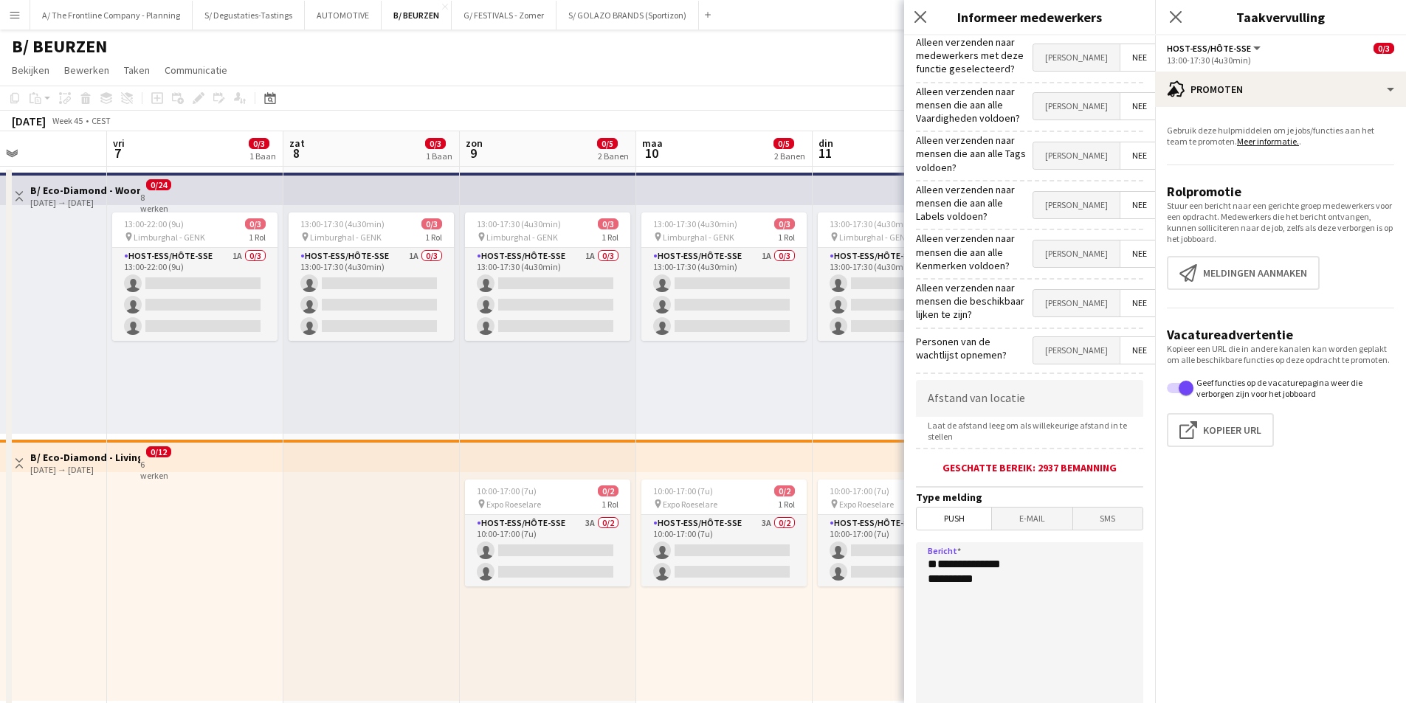
click at [1056, 543] on textarea "**********" at bounding box center [1029, 633] width 227 height 181
click at [918, 596] on textarea "**********" at bounding box center [1029, 633] width 227 height 181
click at [1109, 604] on textarea "**********" at bounding box center [1029, 633] width 227 height 181
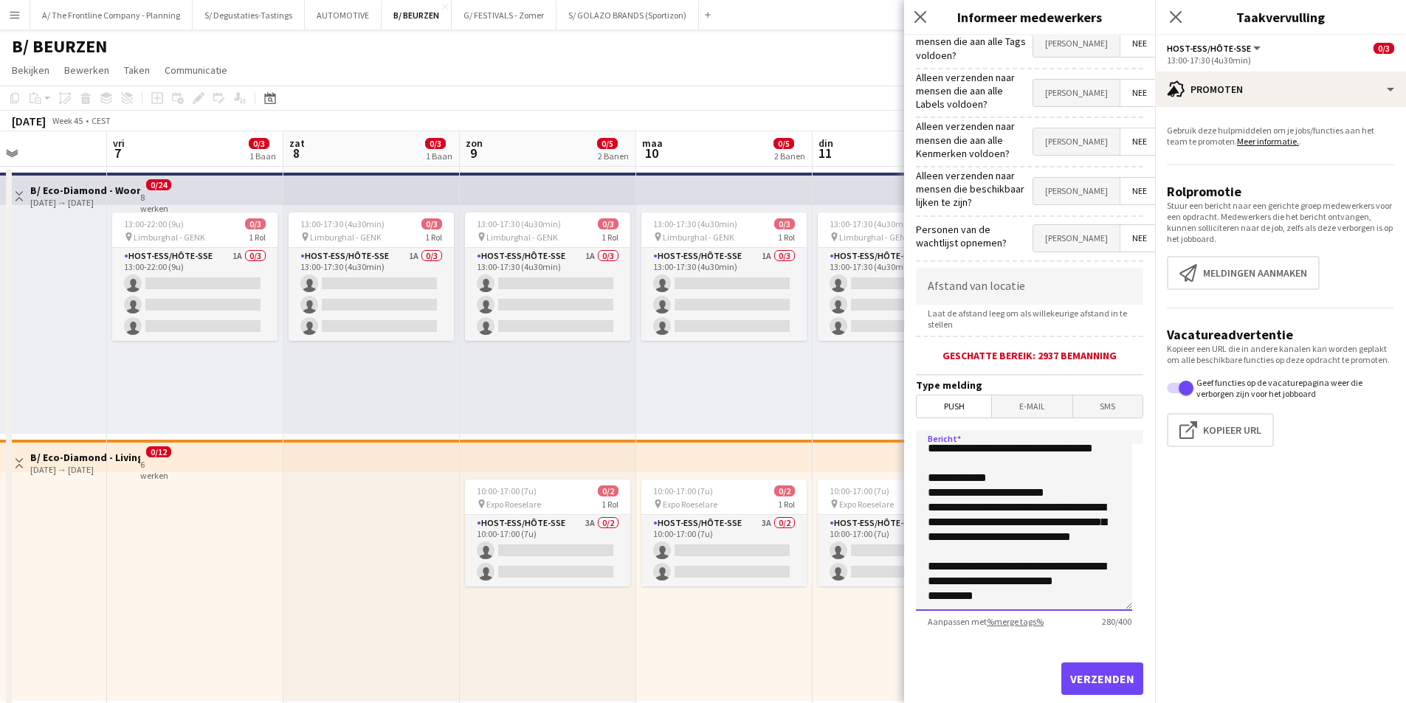
scroll to position [128, 0]
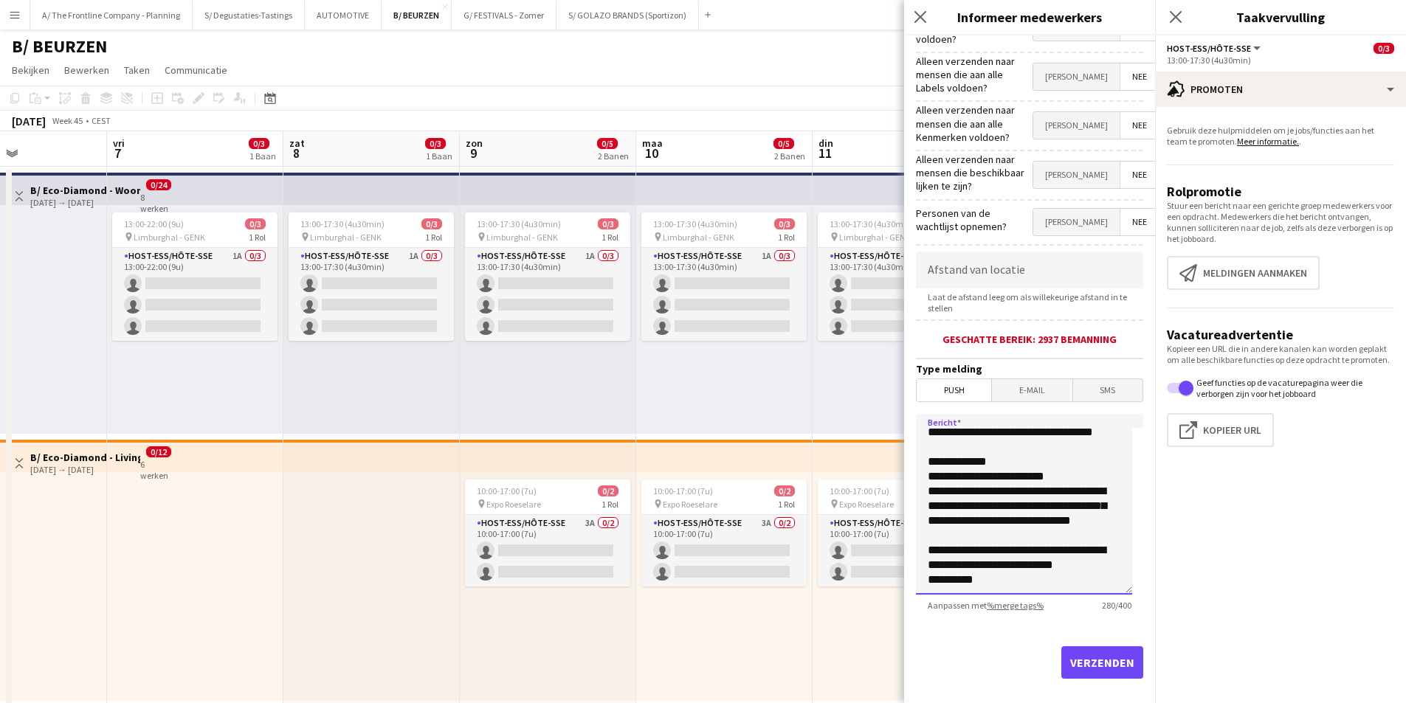
type textarea "**********"
click at [1094, 647] on button "Verzenden" at bounding box center [1102, 663] width 82 height 32
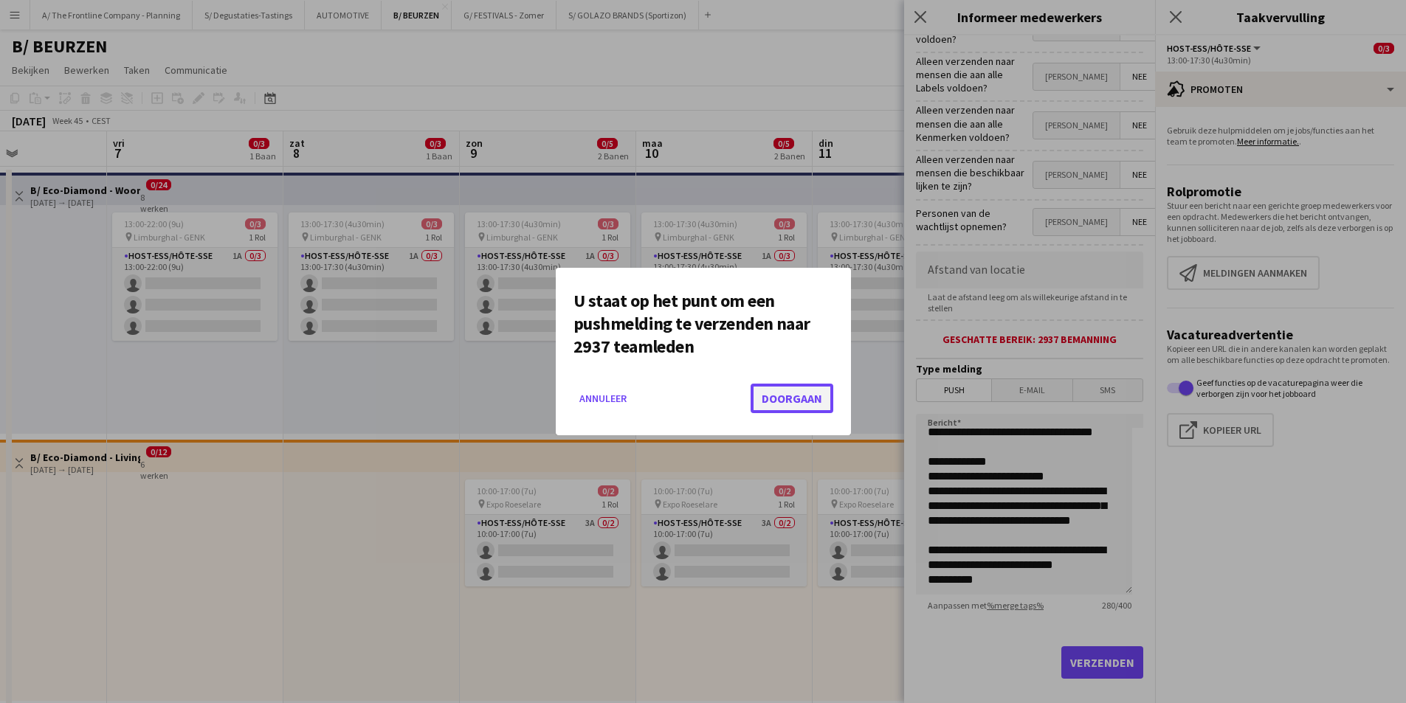
click at [770, 402] on button "Doorgaan" at bounding box center [792, 399] width 83 height 30
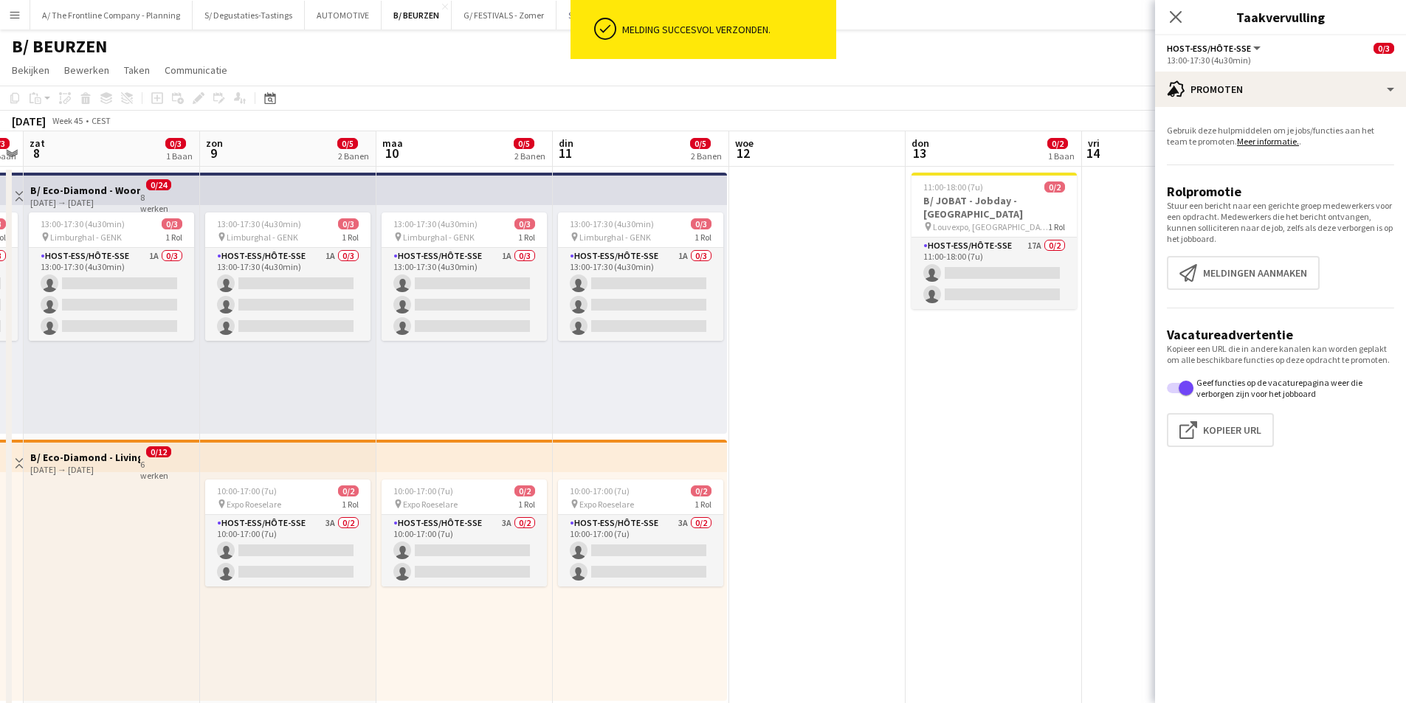
drag, startPoint x: 1028, startPoint y: 332, endPoint x: 297, endPoint y: 310, distance: 731.1
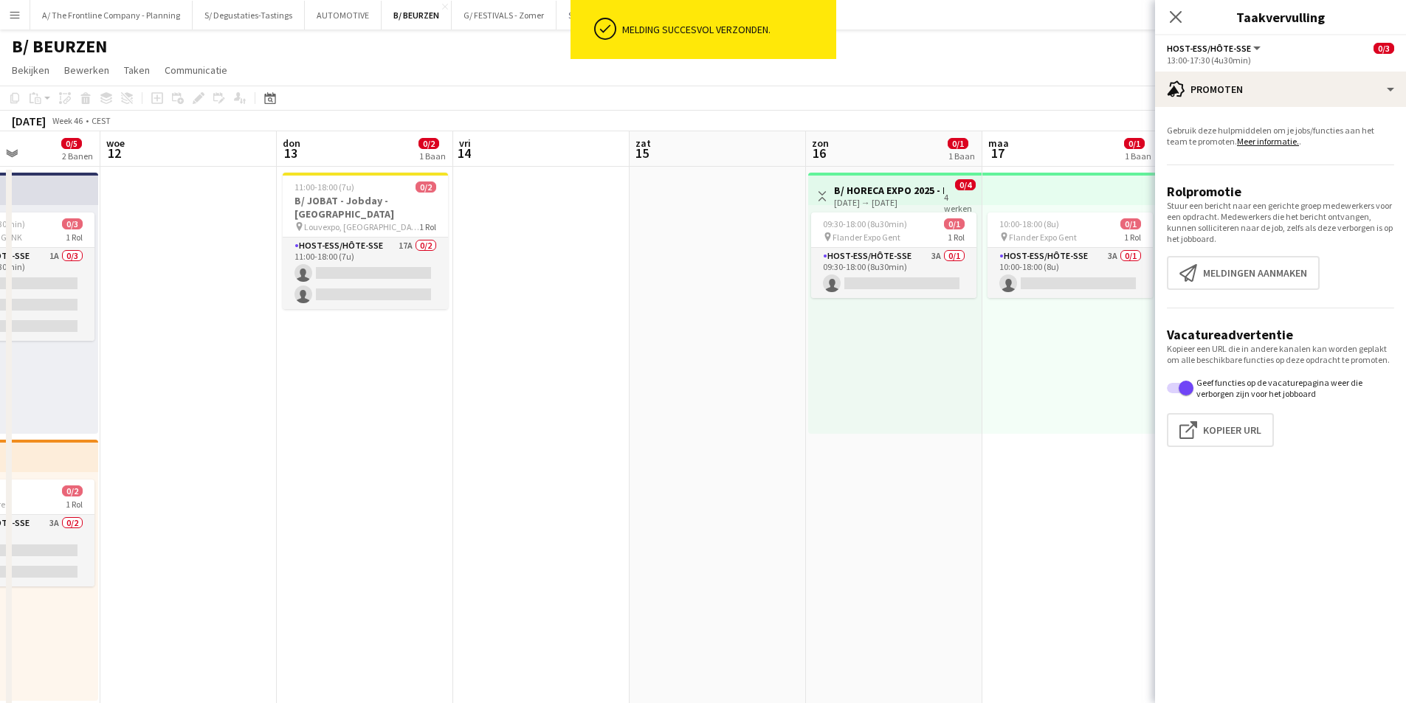
drag, startPoint x: 901, startPoint y: 281, endPoint x: 277, endPoint y: 296, distance: 623.9
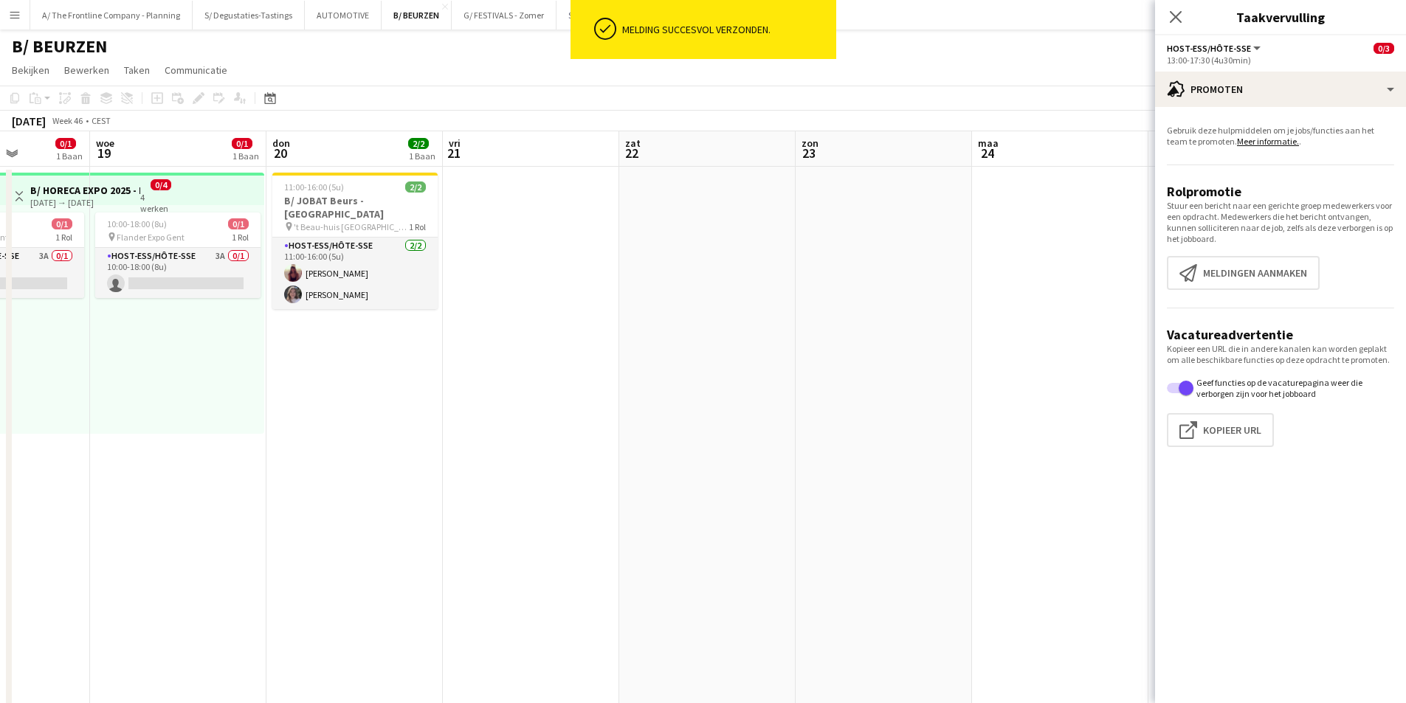
drag, startPoint x: 904, startPoint y: 305, endPoint x: 190, endPoint y: 289, distance: 714.0
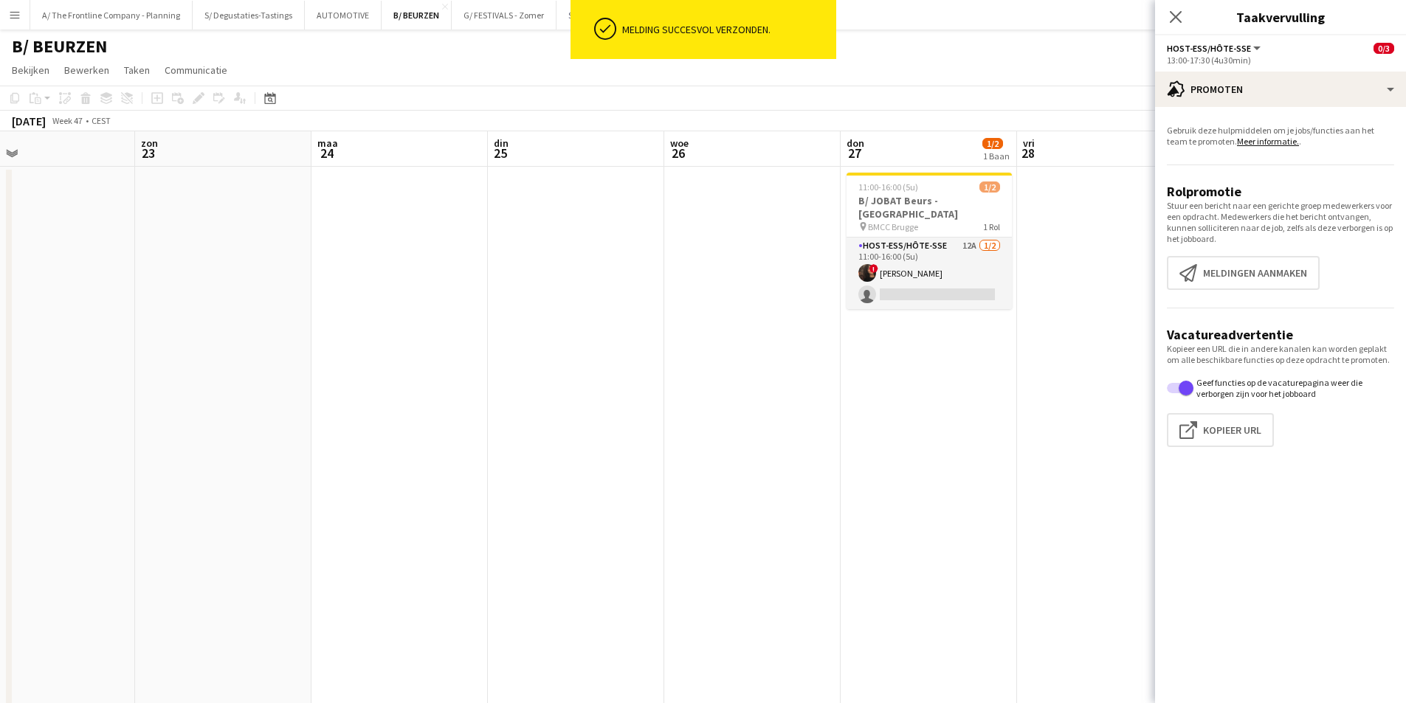
drag, startPoint x: 616, startPoint y: 279, endPoint x: -16, endPoint y: 323, distance: 634.1
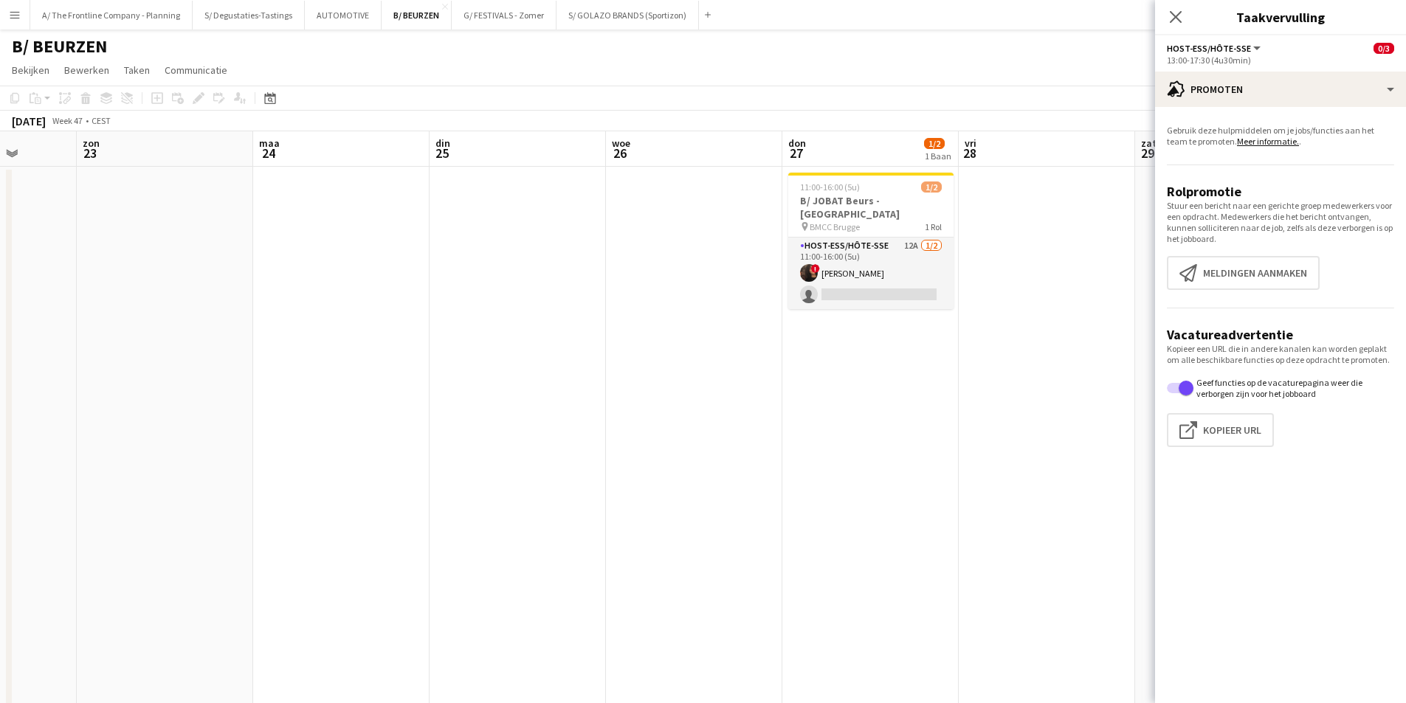
scroll to position [0, 475]
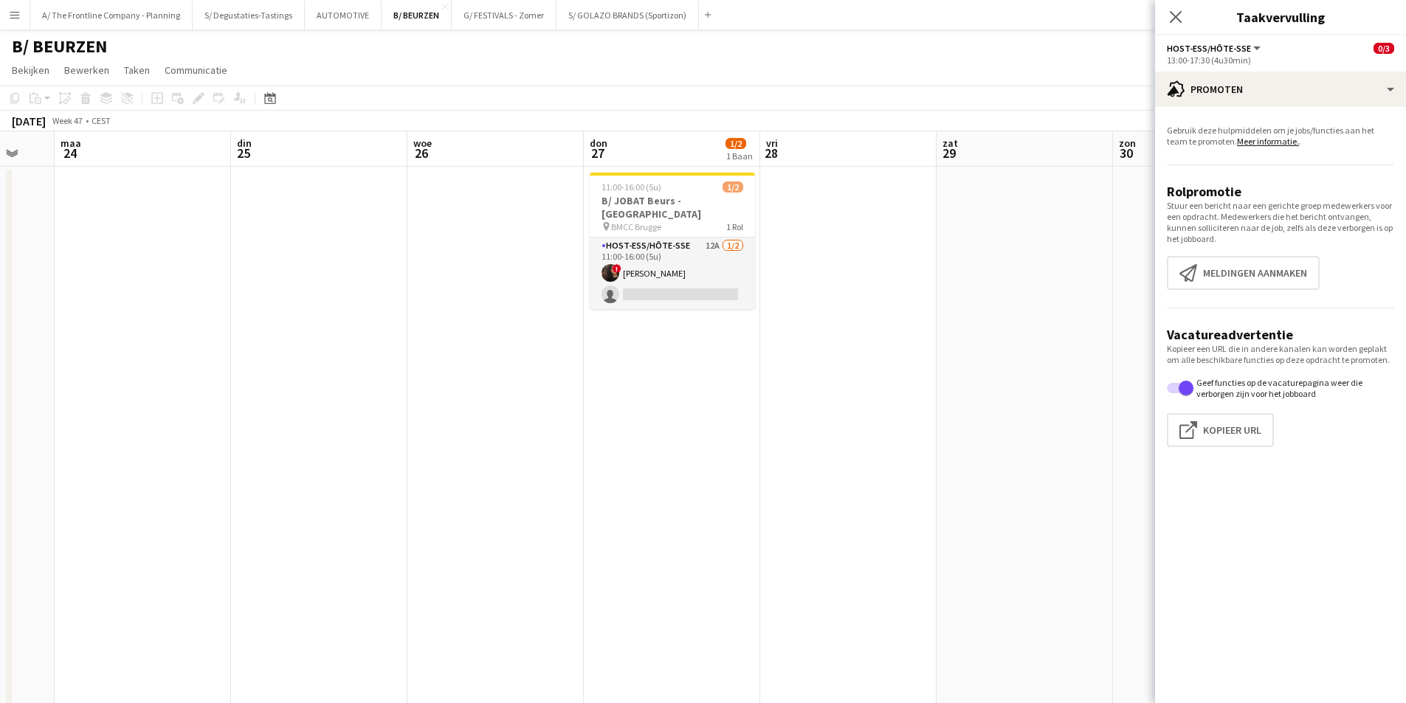
drag, startPoint x: 946, startPoint y: 267, endPoint x: 689, endPoint y: 262, distance: 256.9
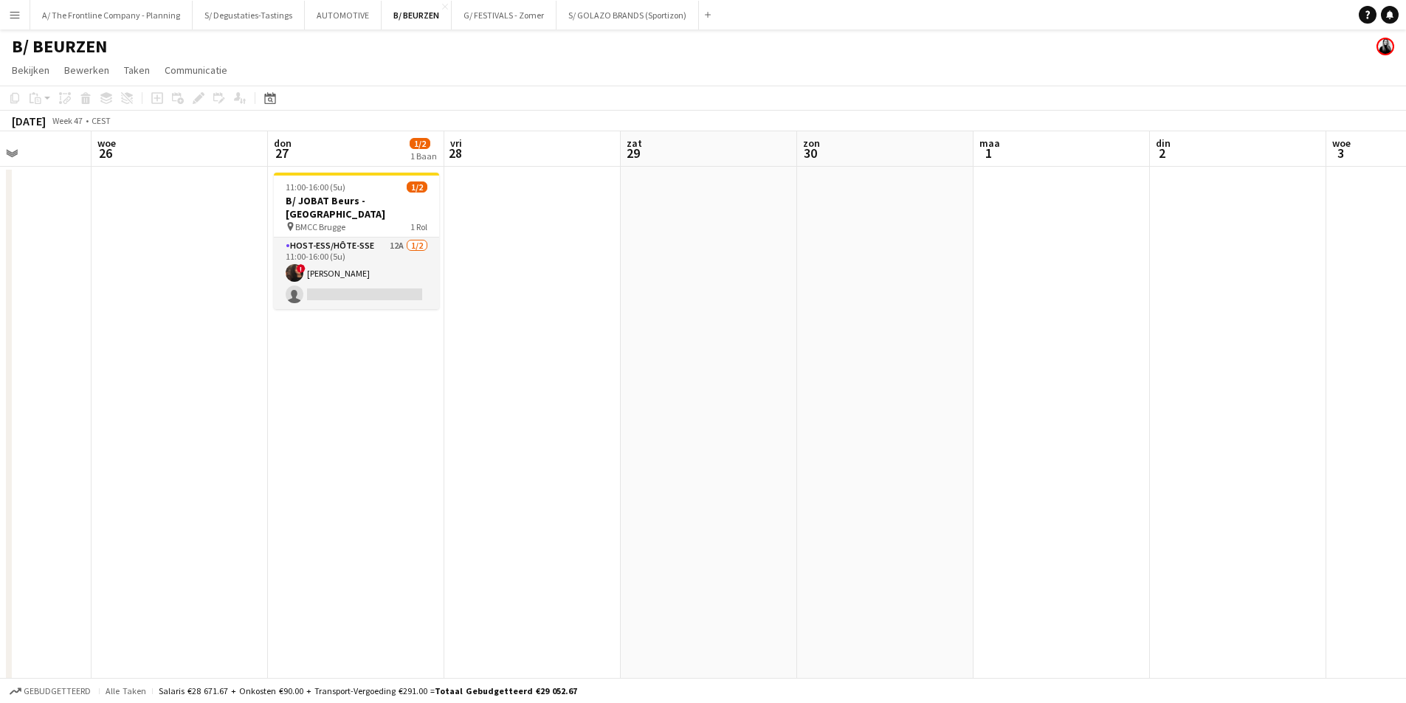
drag, startPoint x: 935, startPoint y: 261, endPoint x: 128, endPoint y: 185, distance: 810.4
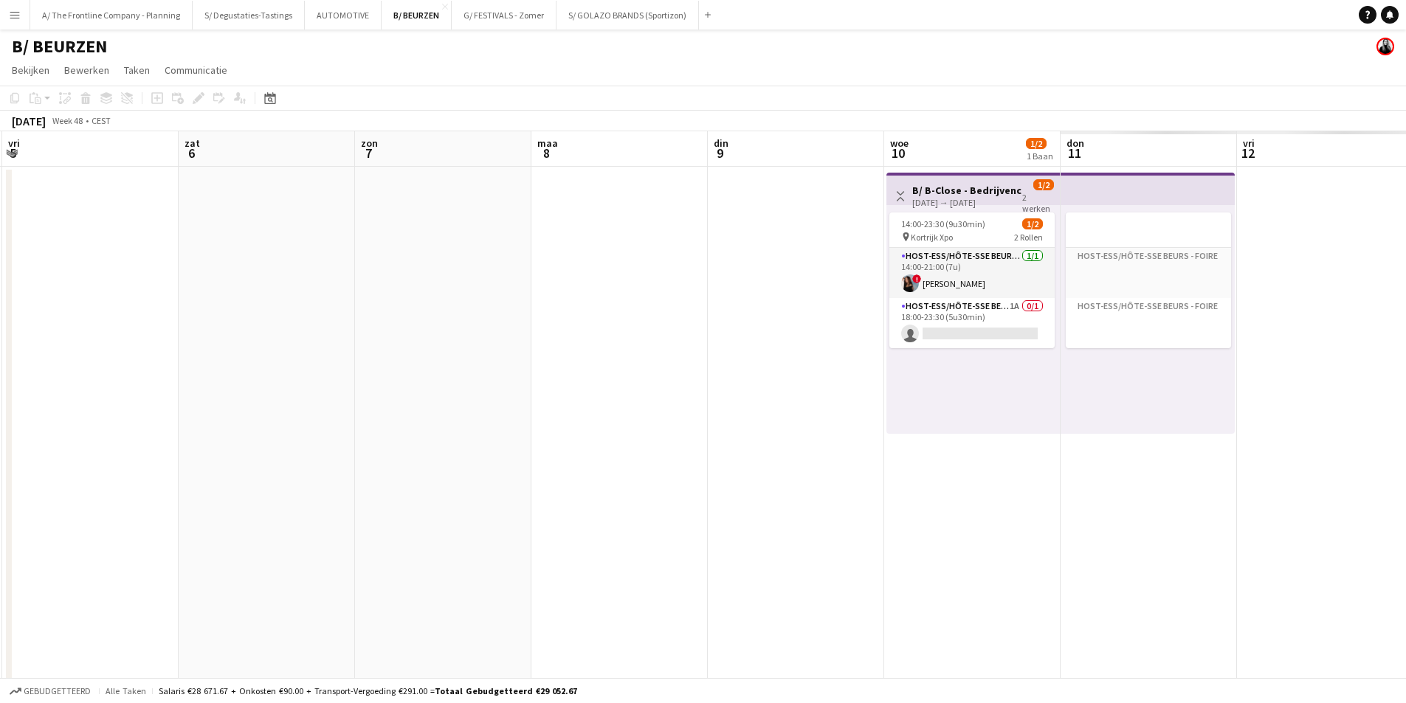
drag, startPoint x: 824, startPoint y: 249, endPoint x: 146, endPoint y: 249, distance: 677.6
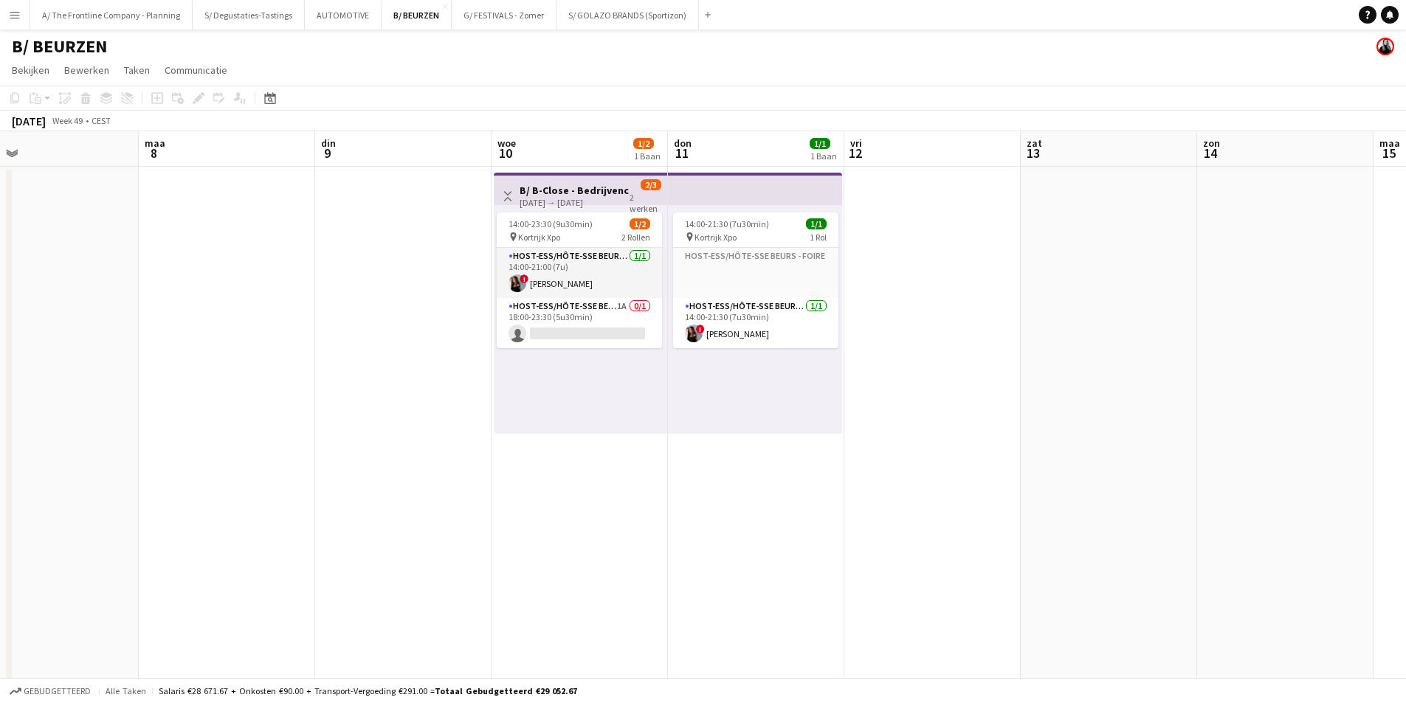
scroll to position [0, 500]
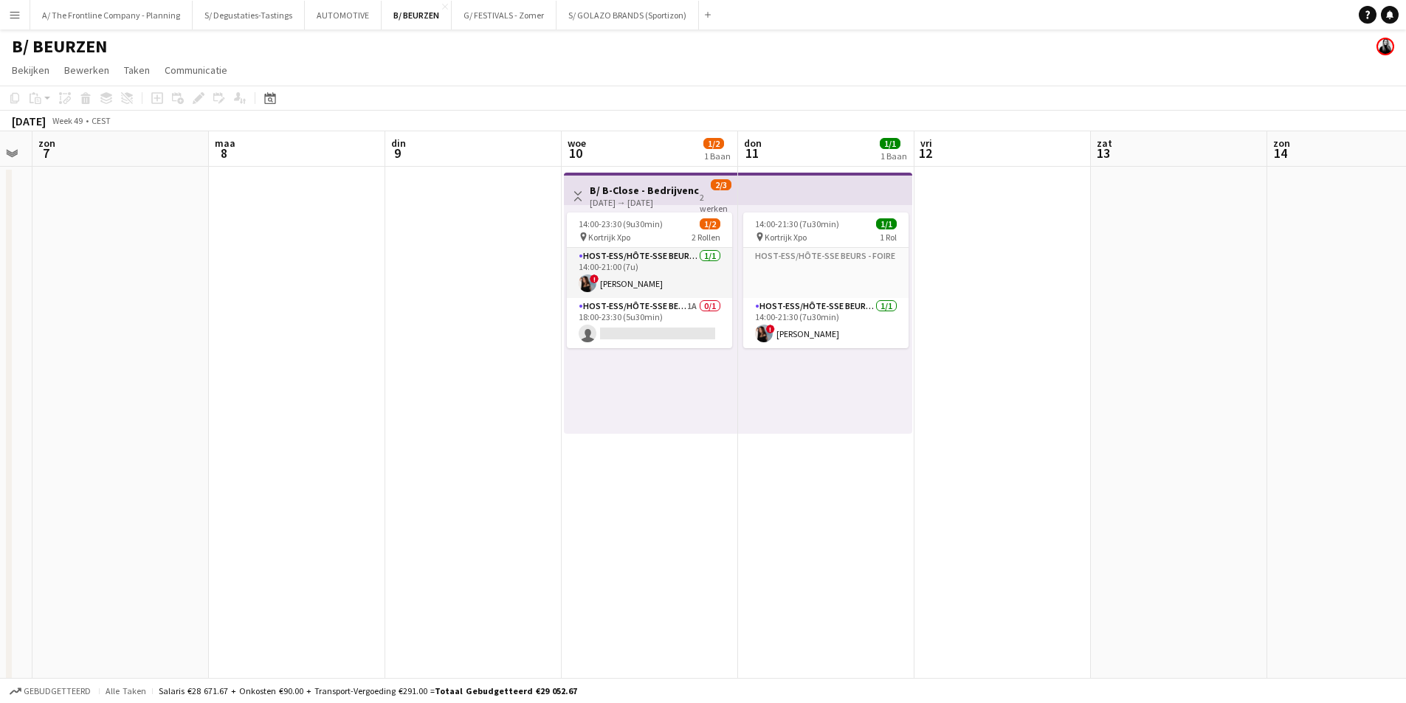
drag, startPoint x: 1002, startPoint y: 244, endPoint x: 461, endPoint y: 303, distance: 544.3
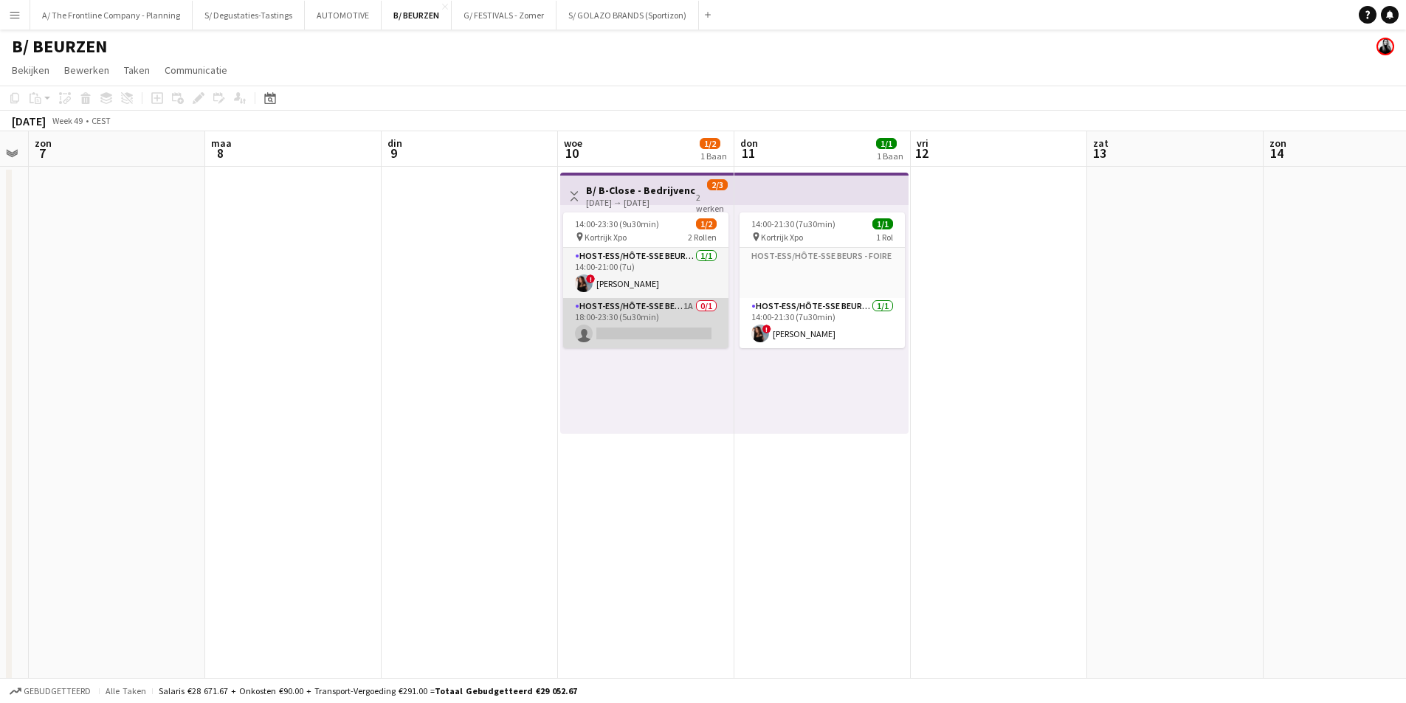
click at [677, 326] on app-card-role "Host-ess/Hôte-sse Beurs - Foire 1A 0/1 18:00-23:30 (5u30min) single-neutral-act…" at bounding box center [645, 323] width 165 height 50
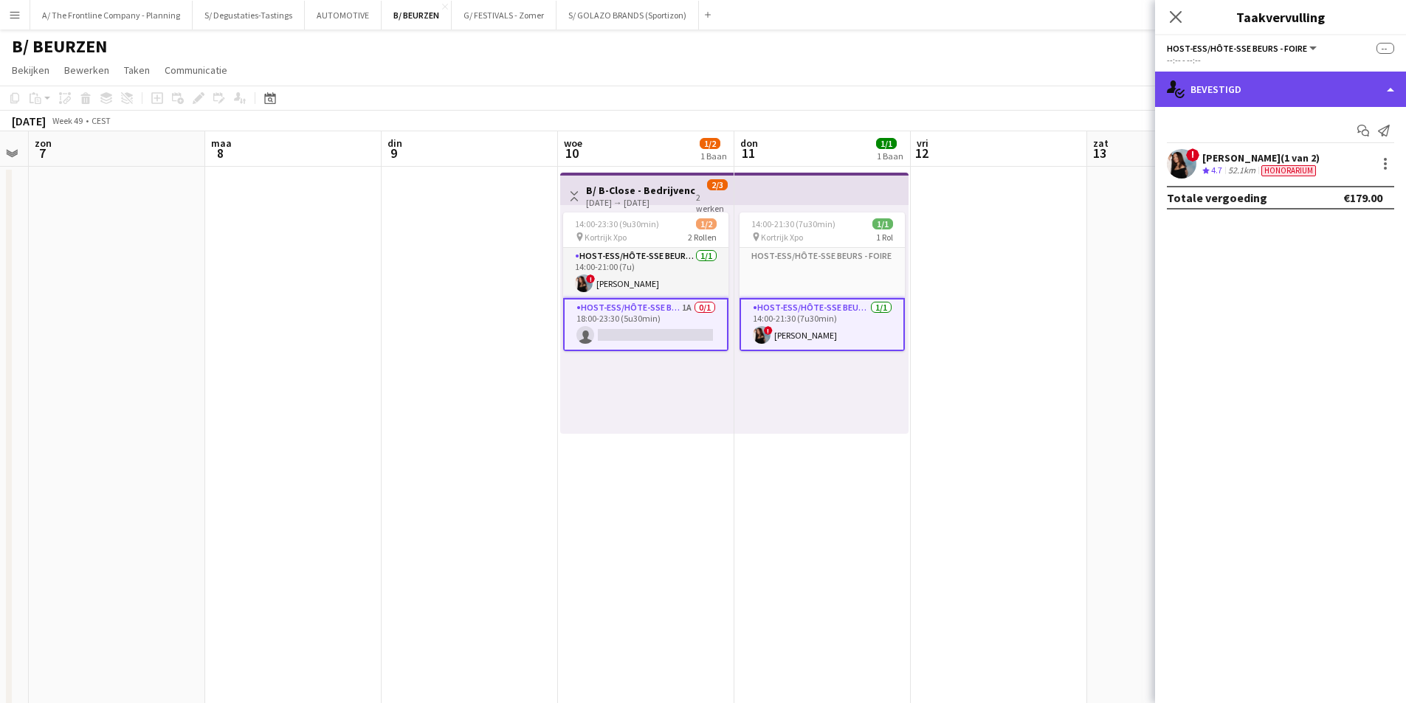
click at [1230, 88] on div "single-neutral-actions-check-2 Bevestigd" at bounding box center [1280, 89] width 251 height 35
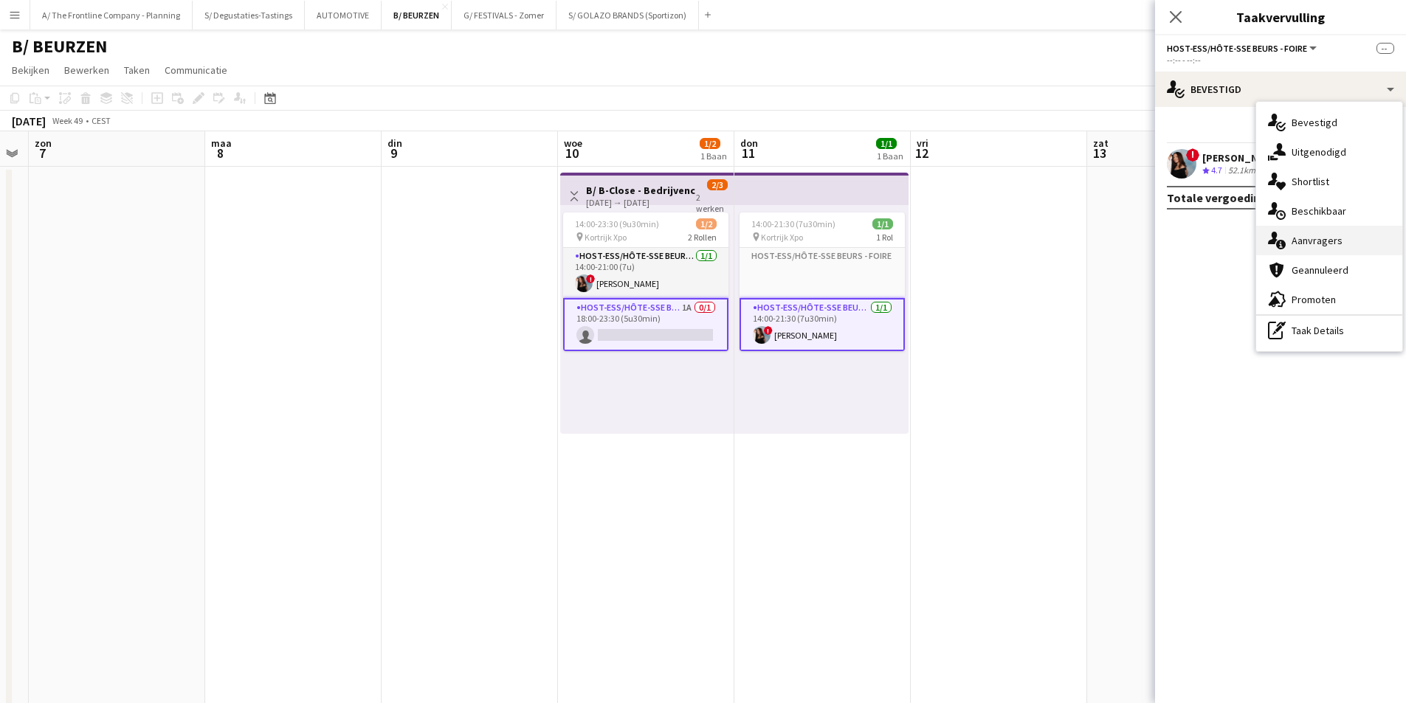
click at [1344, 234] on div "single-neutral-actions-information Aanvragers" at bounding box center [1329, 241] width 146 height 30
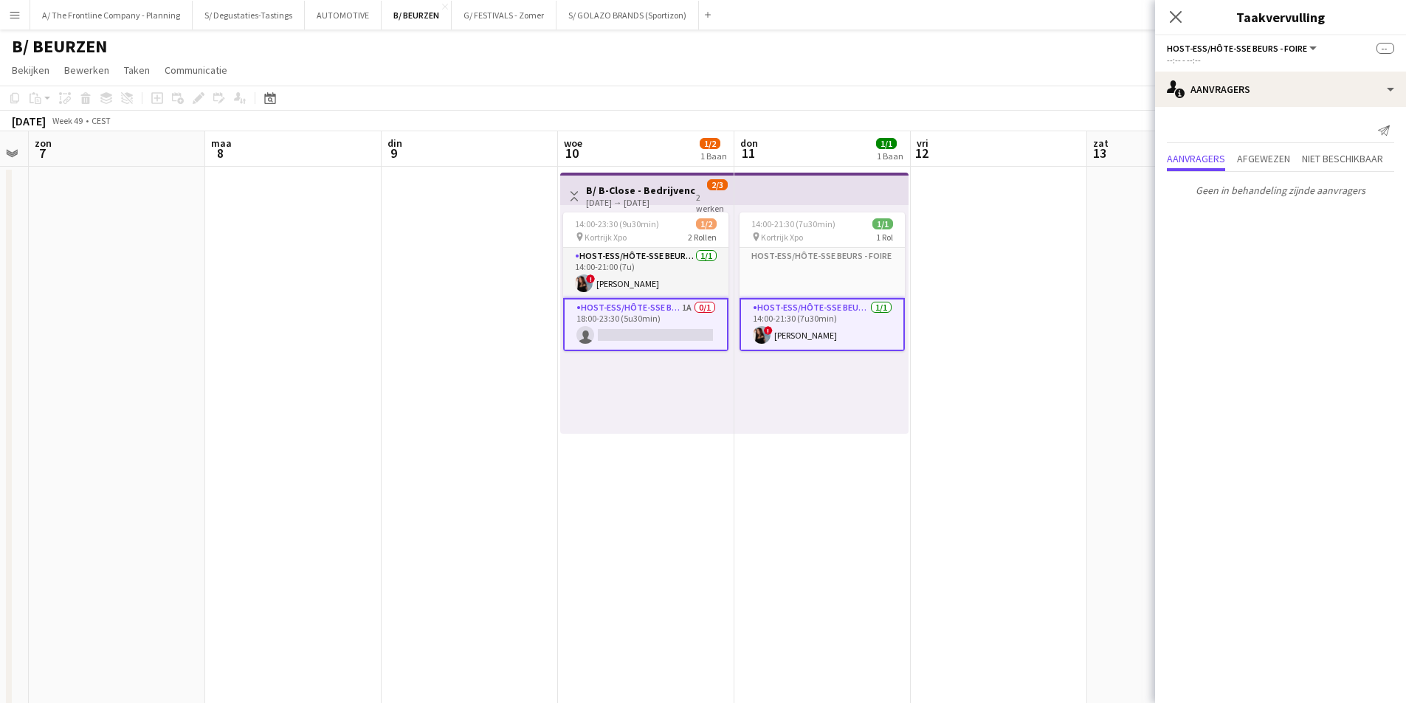
click at [670, 328] on app-card-role "Host-ess/Hôte-sse Beurs - Foire 1A 0/1 18:00-23:30 (5u30min) single-neutral-act…" at bounding box center [645, 324] width 165 height 53
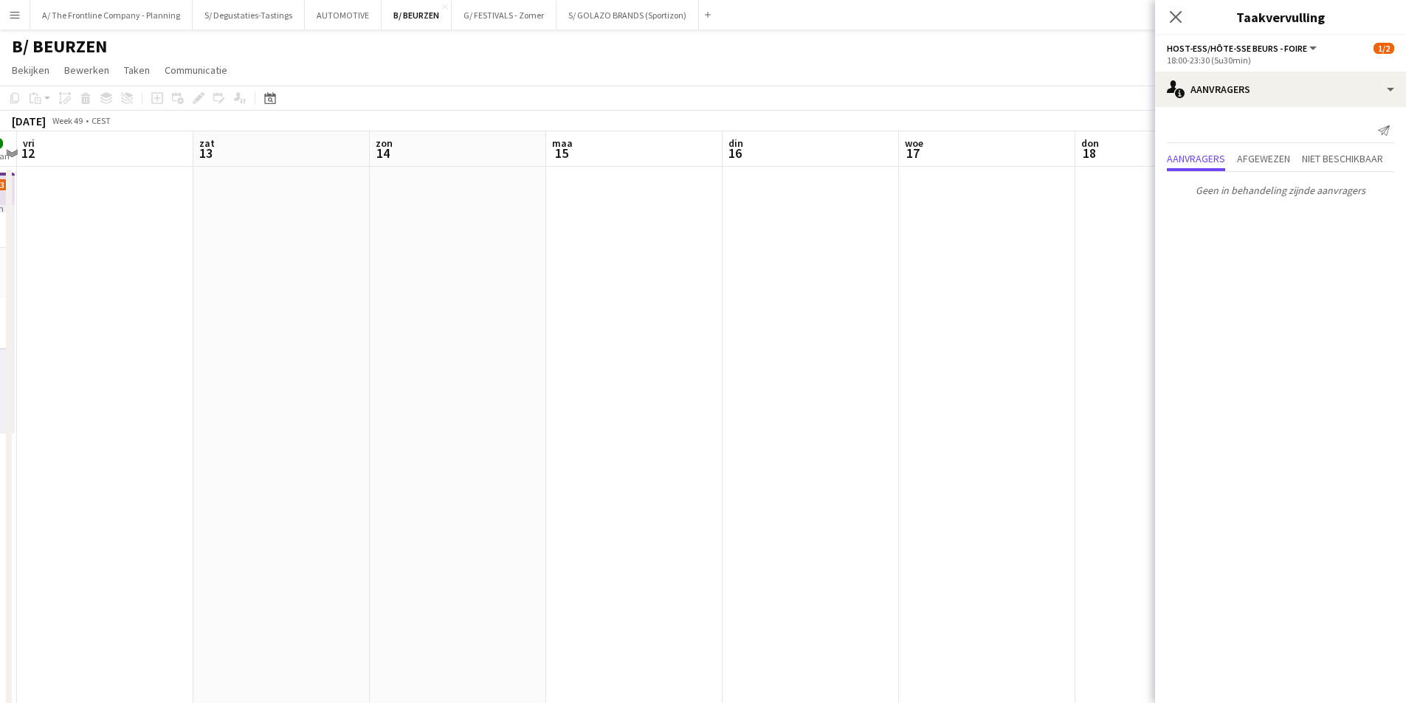
drag, startPoint x: 967, startPoint y: 277, endPoint x: 413, endPoint y: 277, distance: 553.6
drag, startPoint x: 686, startPoint y: 285, endPoint x: -144, endPoint y: 293, distance: 829.7
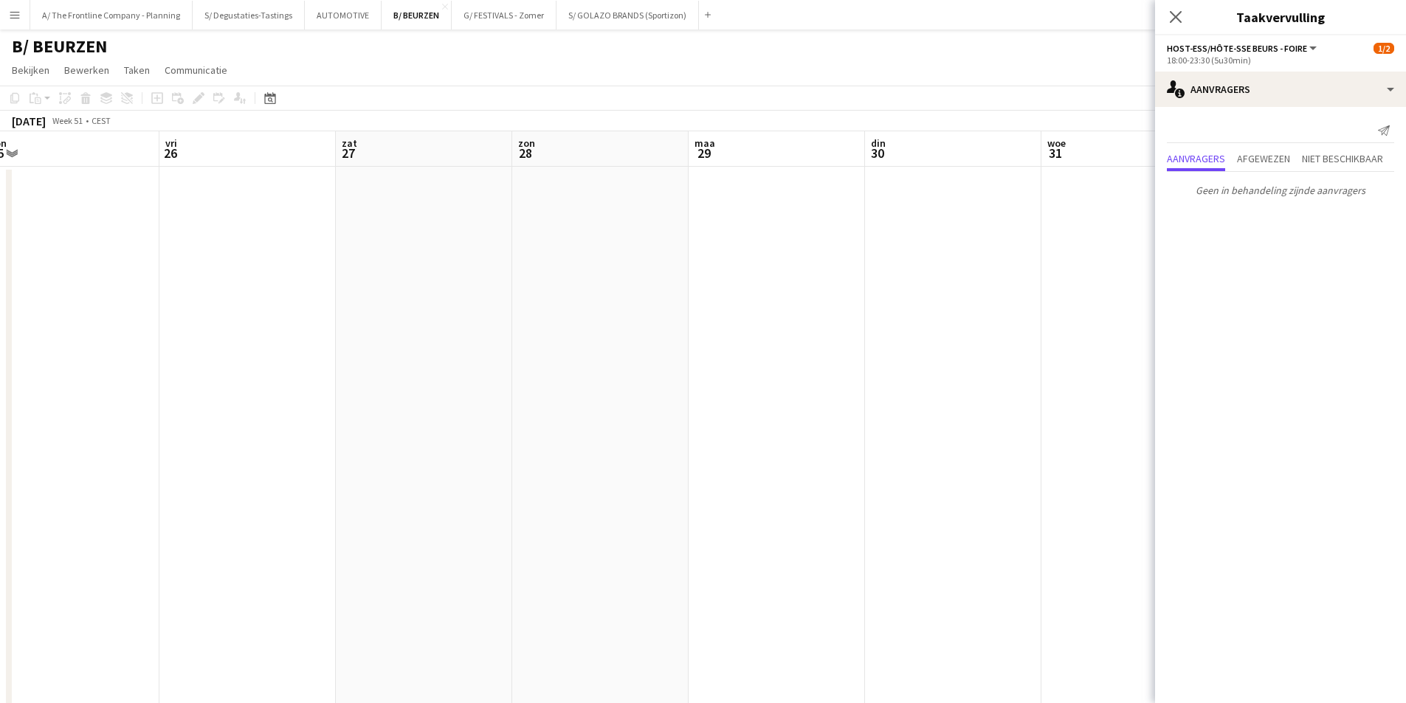
drag, startPoint x: 176, startPoint y: 288, endPoint x: 365, endPoint y: 272, distance: 189.7
drag, startPoint x: 670, startPoint y: 275, endPoint x: 13, endPoint y: 275, distance: 657.7
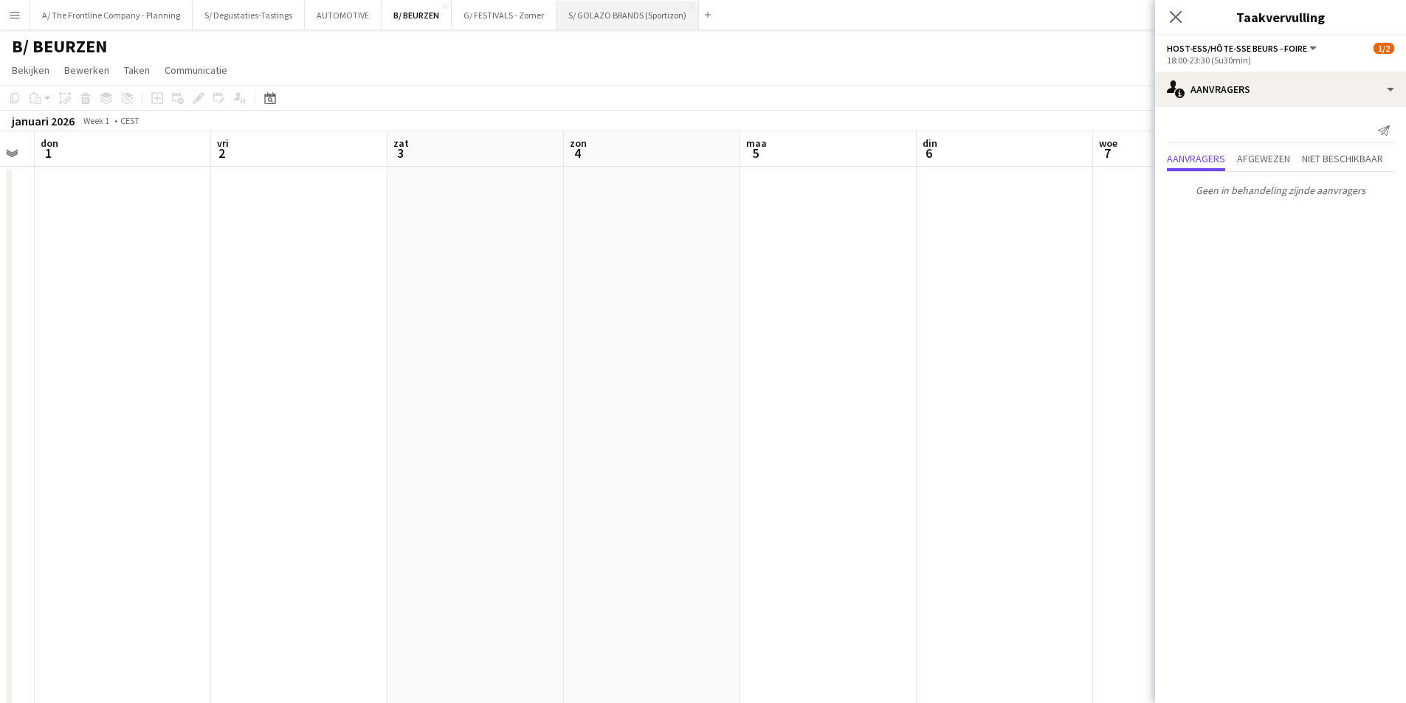
click at [653, 7] on button "S/ GOLAZO BRANDS (Sportizon) Sluiten" at bounding box center [628, 15] width 142 height 29
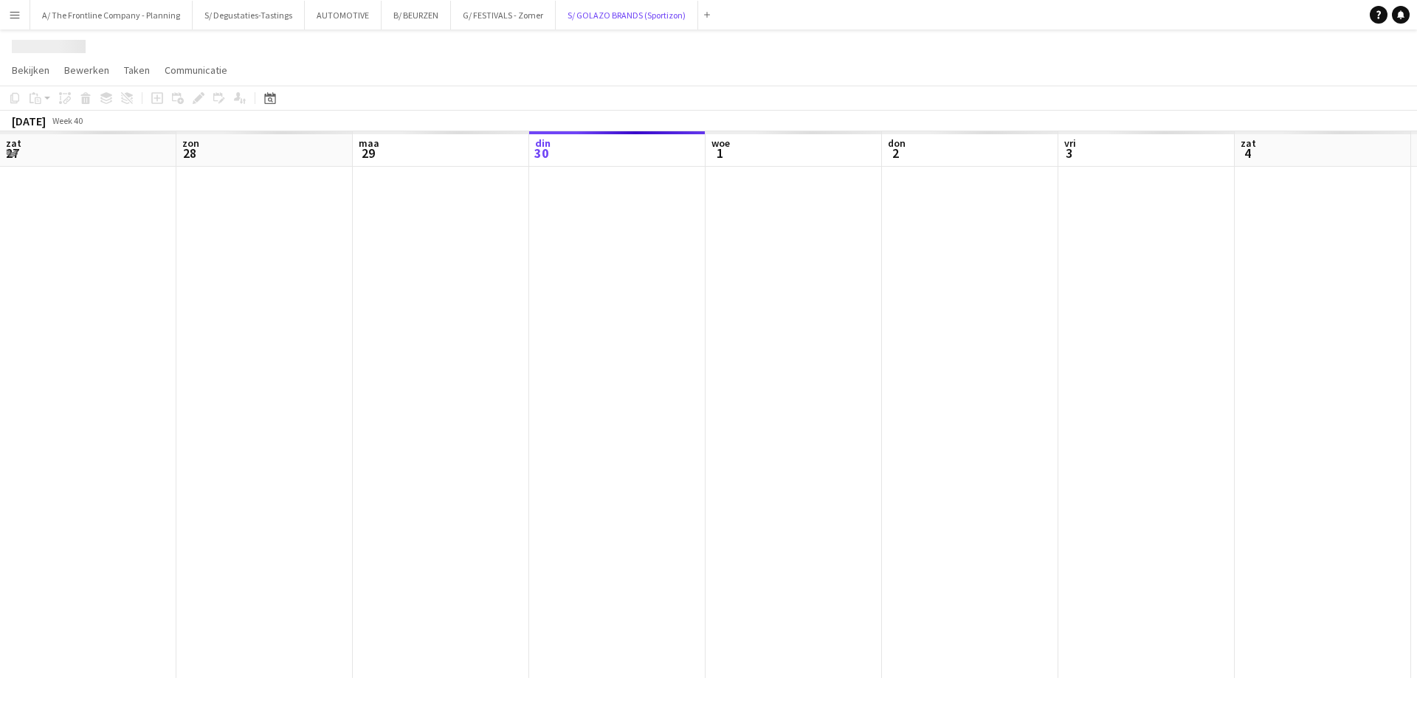
scroll to position [0, 353]
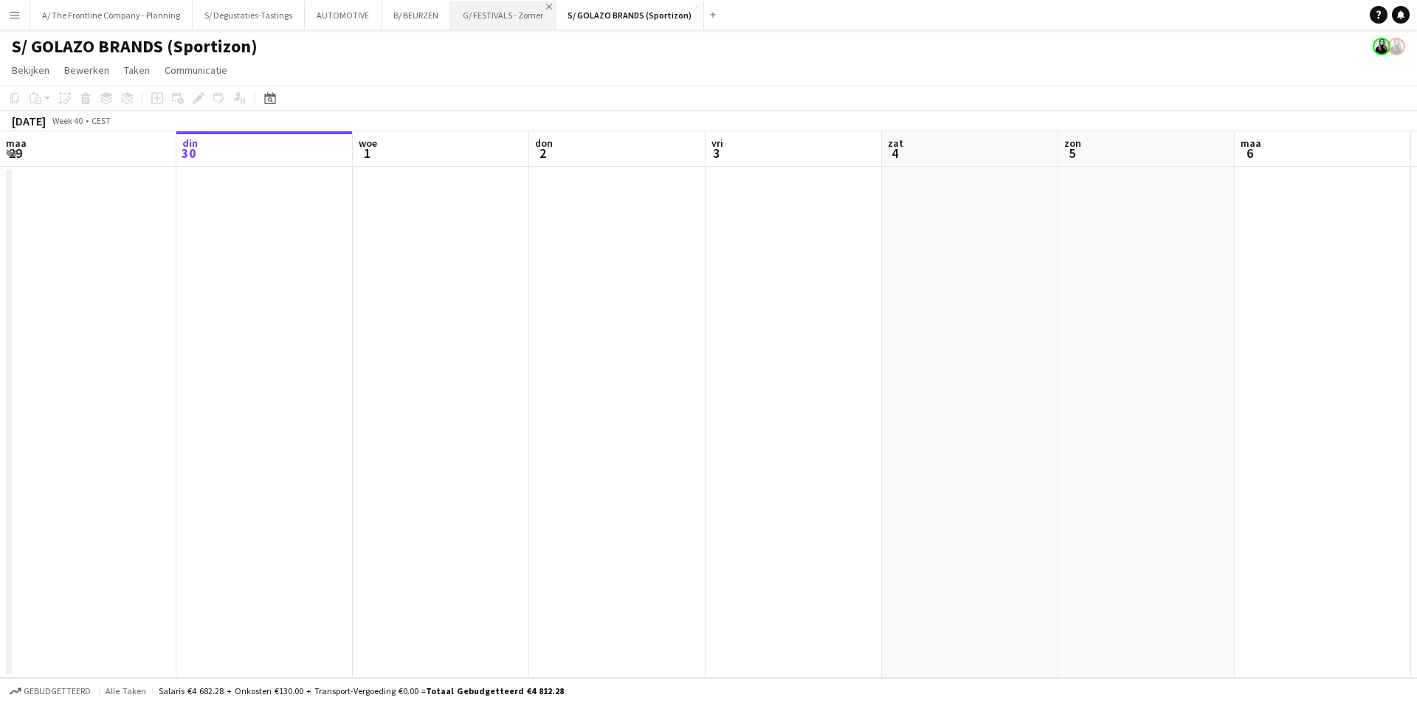
click at [546, 7] on app-icon "Sluiten" at bounding box center [549, 7] width 6 height 6
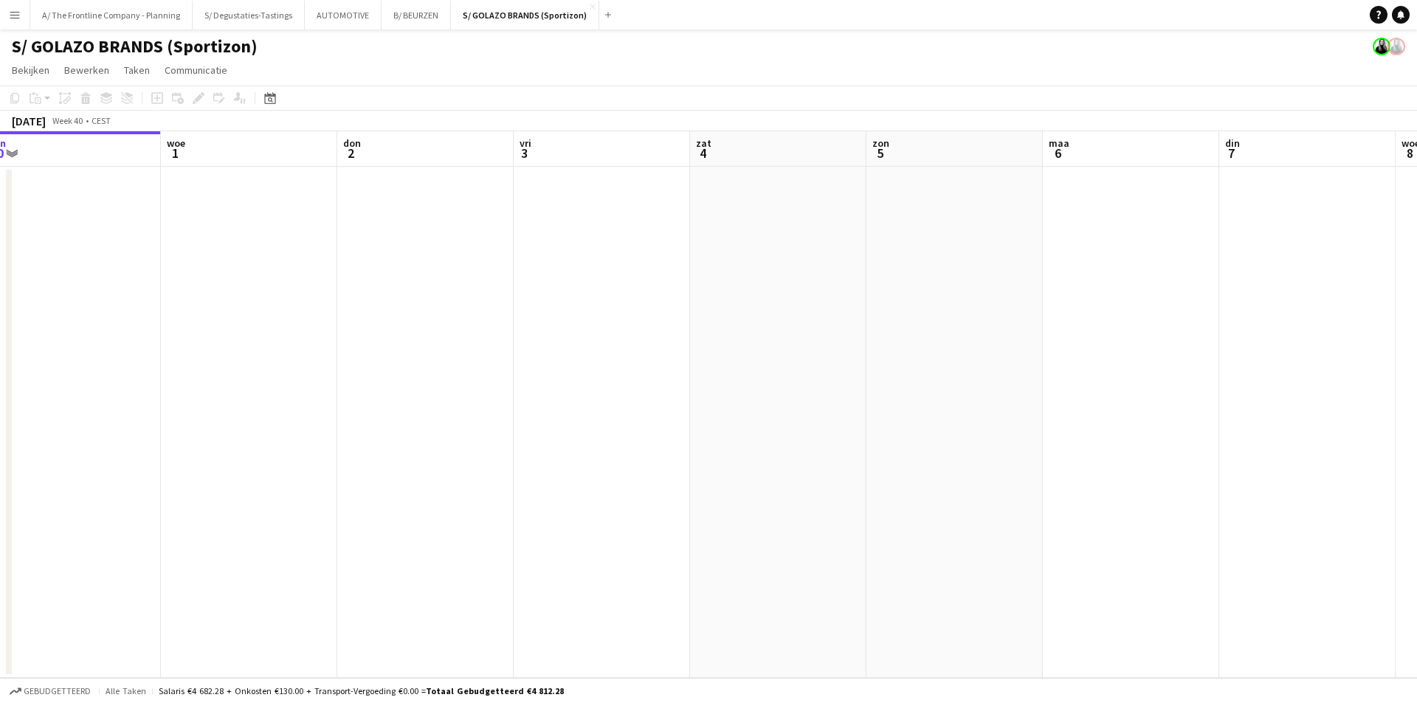
drag, startPoint x: 1129, startPoint y: 303, endPoint x: 503, endPoint y: 306, distance: 625.2
click at [55, 285] on app-calendar-viewport "zat 27 zon 28 maa 29 din 30 woe 1 don 2 vri 3 zat 4 zon 5 maa 6 din 7 woe 8 don…" at bounding box center [708, 404] width 1417 height 547
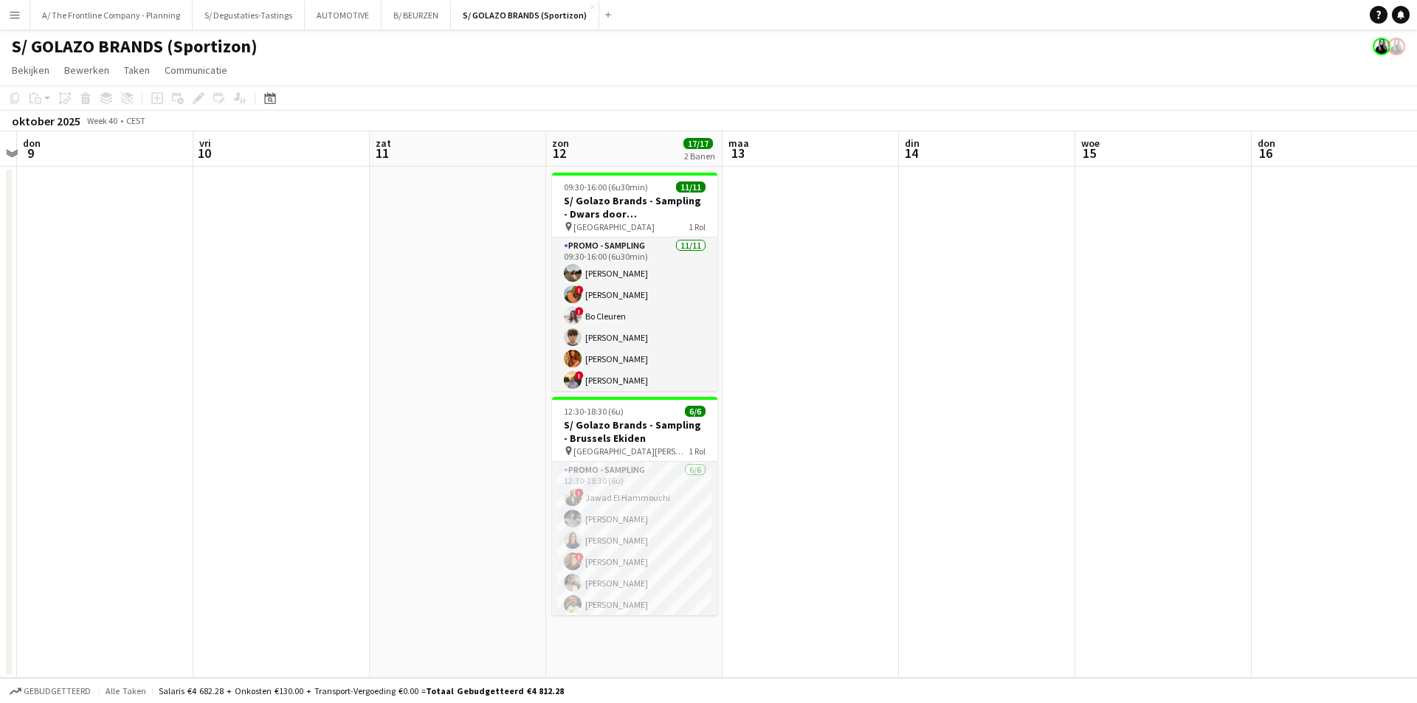
drag, startPoint x: 913, startPoint y: 309, endPoint x: -20, endPoint y: 311, distance: 933.0
click at [0, 311] on html "Menu Borden Borden Borden Alle taken Status Werkforce Werkforce Mijn personeel …" at bounding box center [708, 351] width 1417 height 703
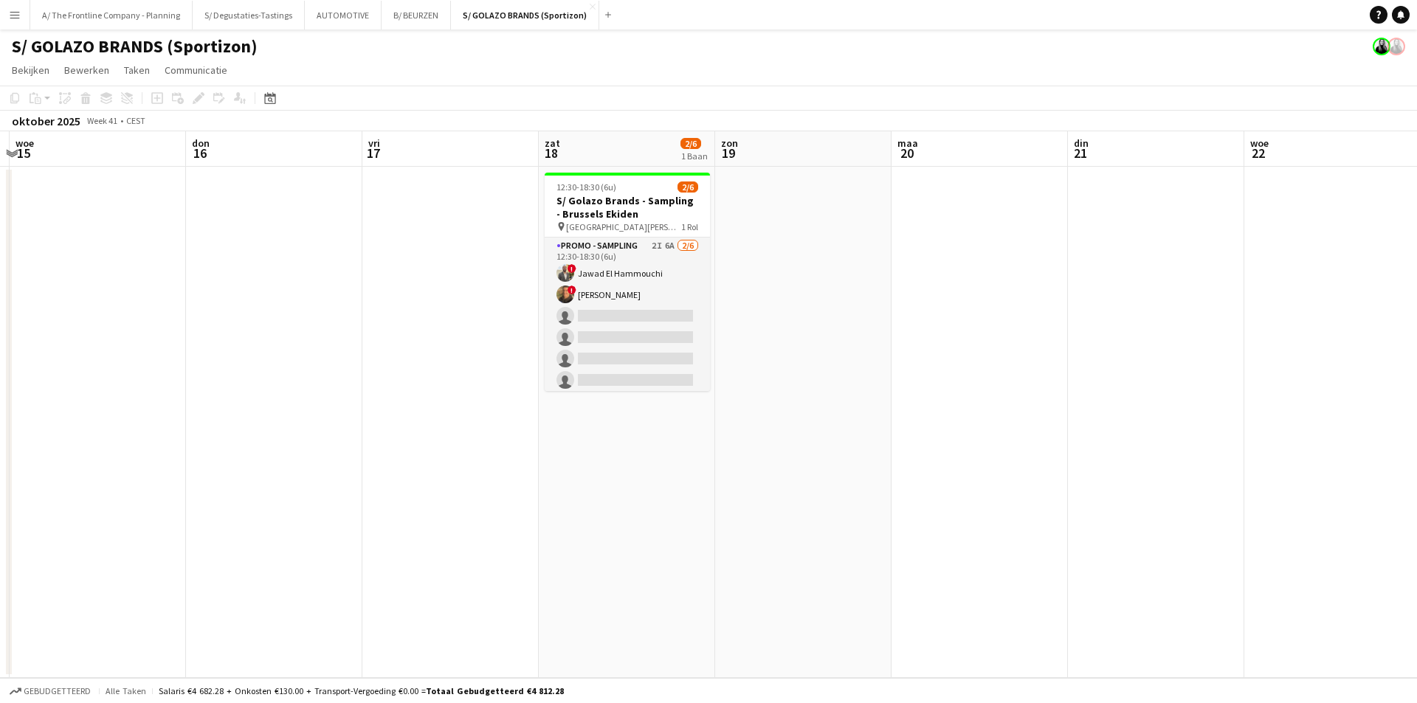
drag, startPoint x: -17, startPoint y: 293, endPoint x: 522, endPoint y: 264, distance: 539.6
click at [0, 295] on html "Menu Borden Borden Borden Alle taken Status Werkforce Werkforce Mijn personeel …" at bounding box center [708, 351] width 1417 height 703
drag, startPoint x: 62, startPoint y: 265, endPoint x: 41, endPoint y: 262, distance: 20.9
click at [47, 265] on app-calendar-viewport "zon 12 17/17 2 Banen maa 13 din 14 woe 15 don 16 vri 17 zat 18 2/6 1 Baan zon 1…" at bounding box center [708, 404] width 1417 height 547
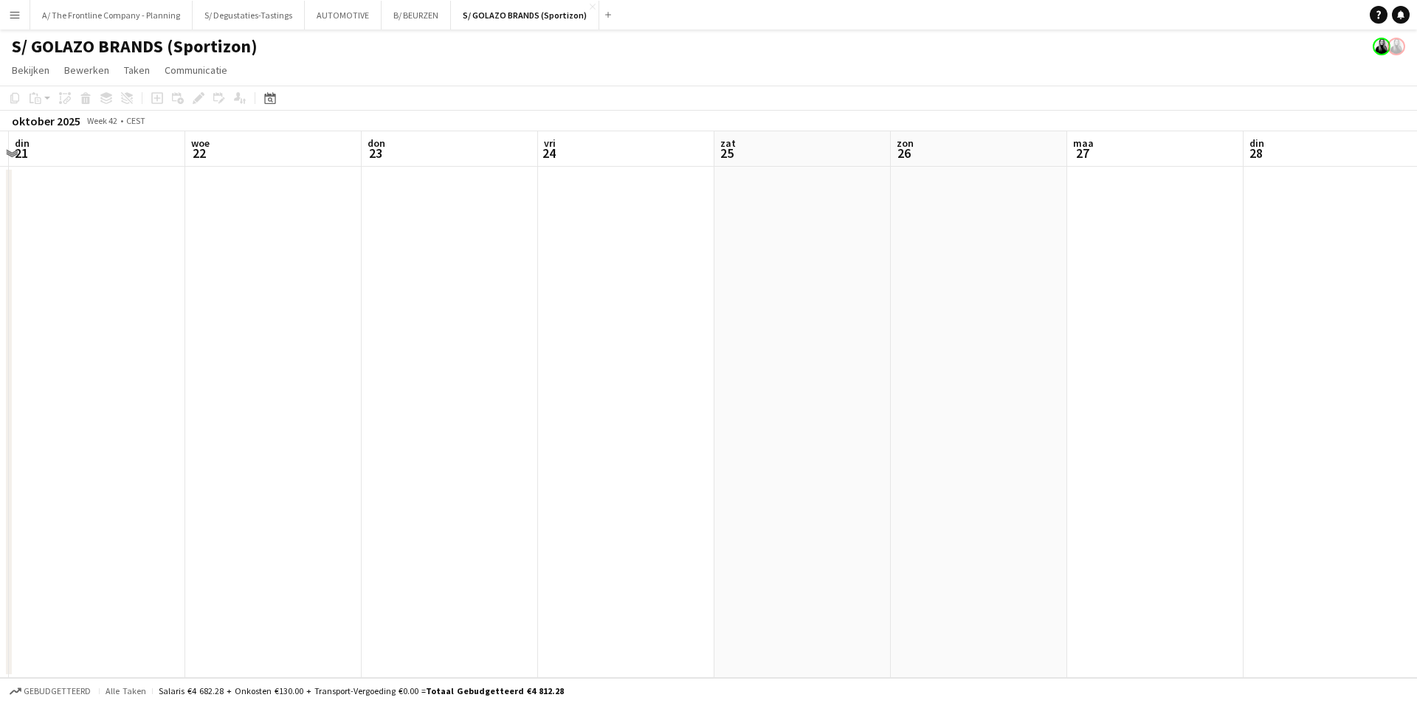
scroll to position [0, 529]
click at [114, 19] on button "A/ The Frontline Company - Planning Sluiten" at bounding box center [111, 15] width 162 height 29
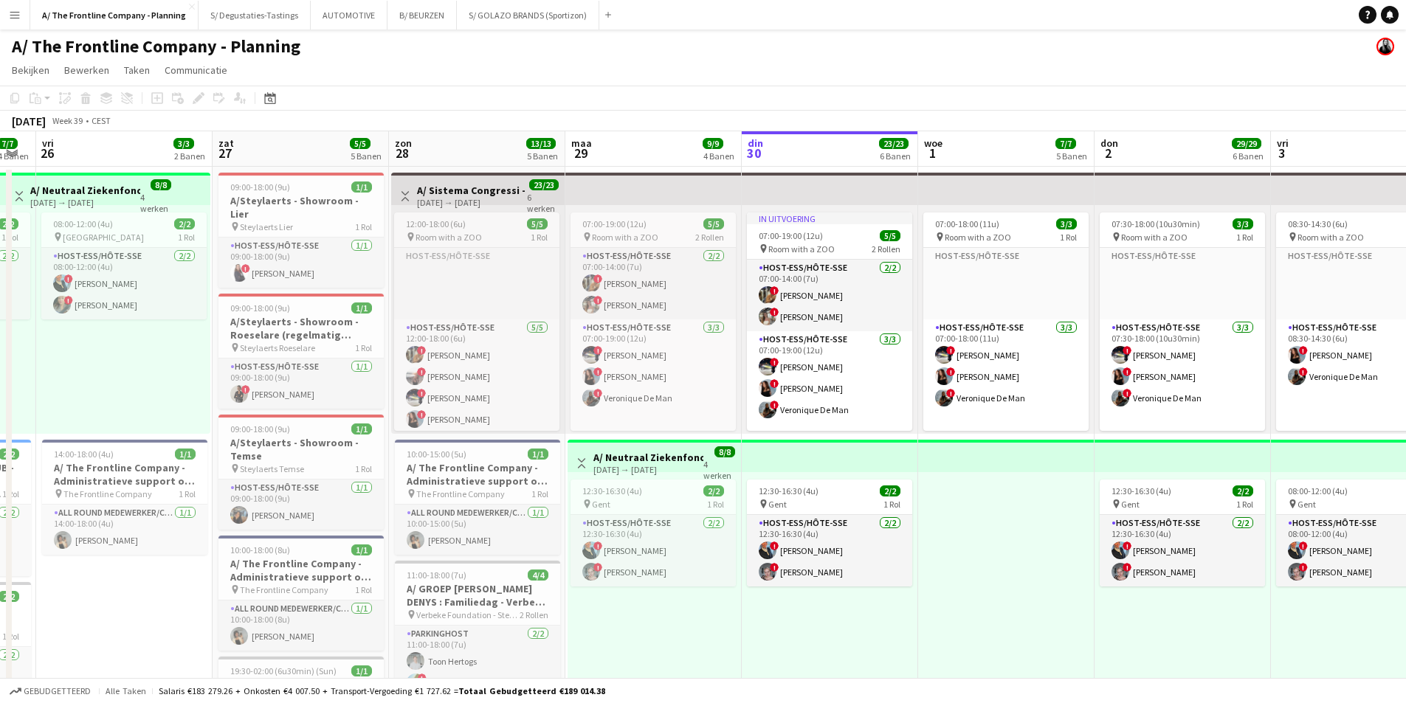
scroll to position [0, 348]
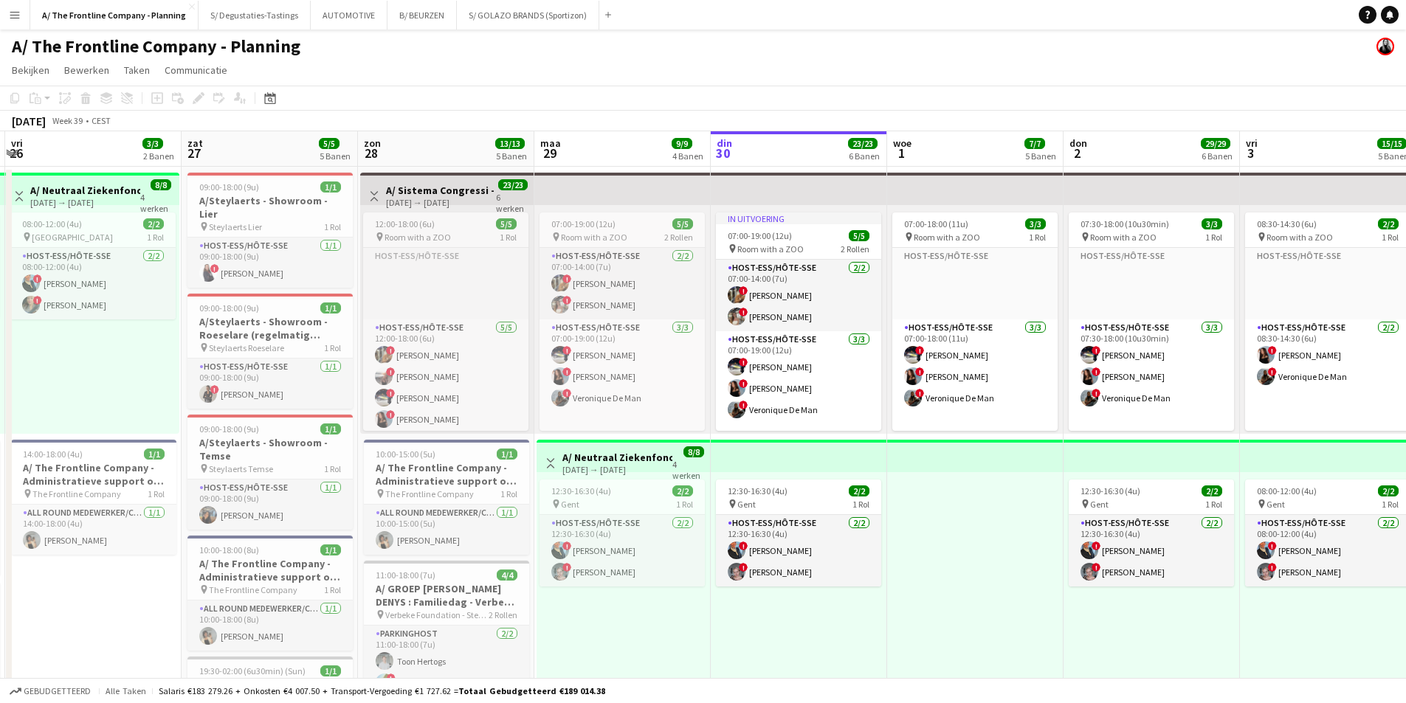
drag, startPoint x: 312, startPoint y: 492, endPoint x: 846, endPoint y: 468, distance: 535.0
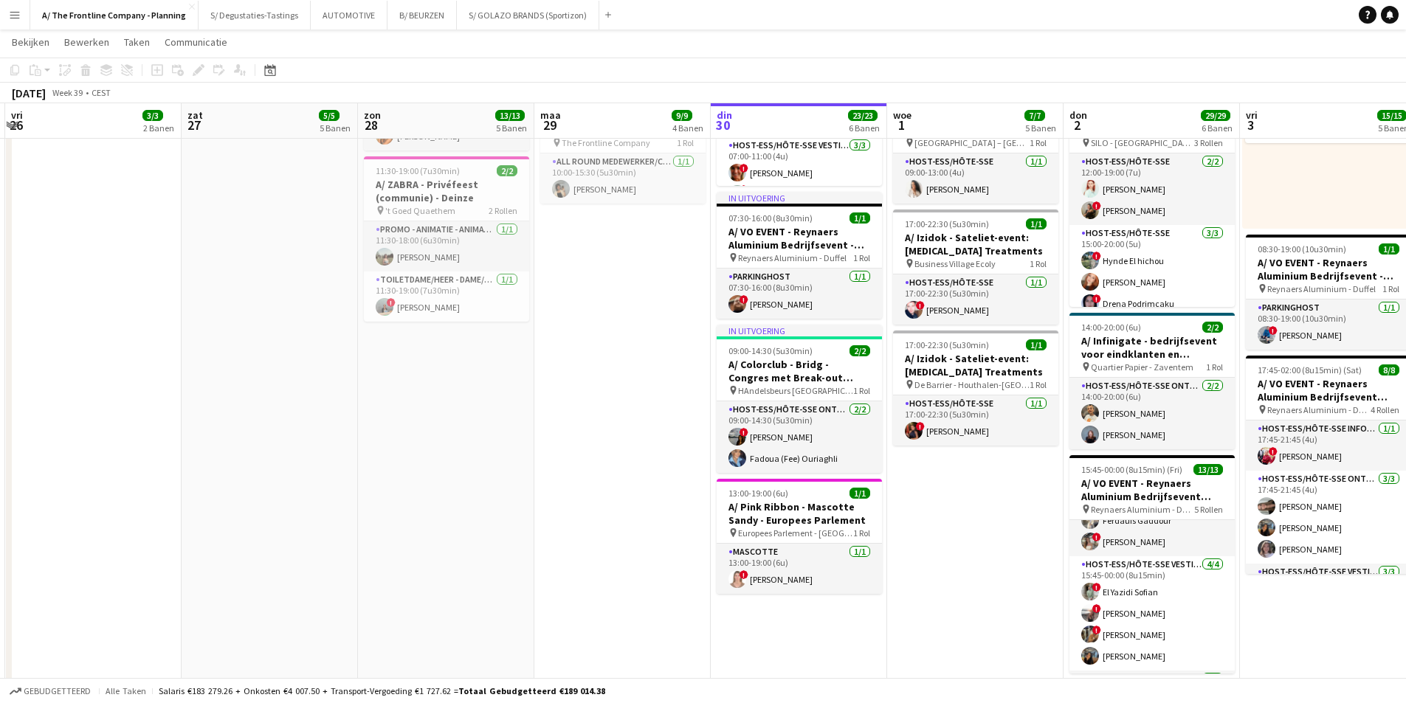
scroll to position [0, 0]
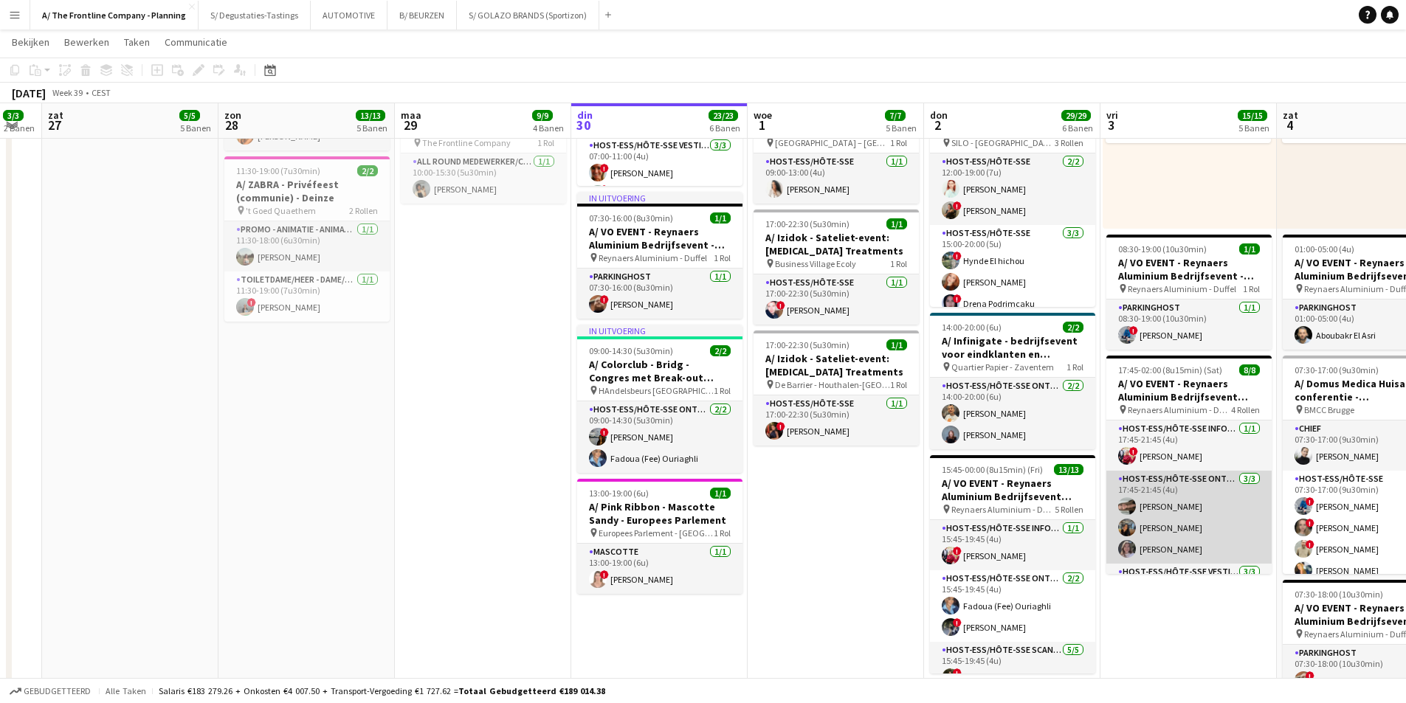
drag, startPoint x: 1329, startPoint y: 463, endPoint x: 835, endPoint y: 551, distance: 502.4
click at [835, 551] on app-calendar-viewport "woe 24 2/2 1 Baan don 25 7/7 4 Banen vri 26 3/3 2 Banen zat 27 5/5 5 Banen zon …" at bounding box center [703, 152] width 1406 height 1666
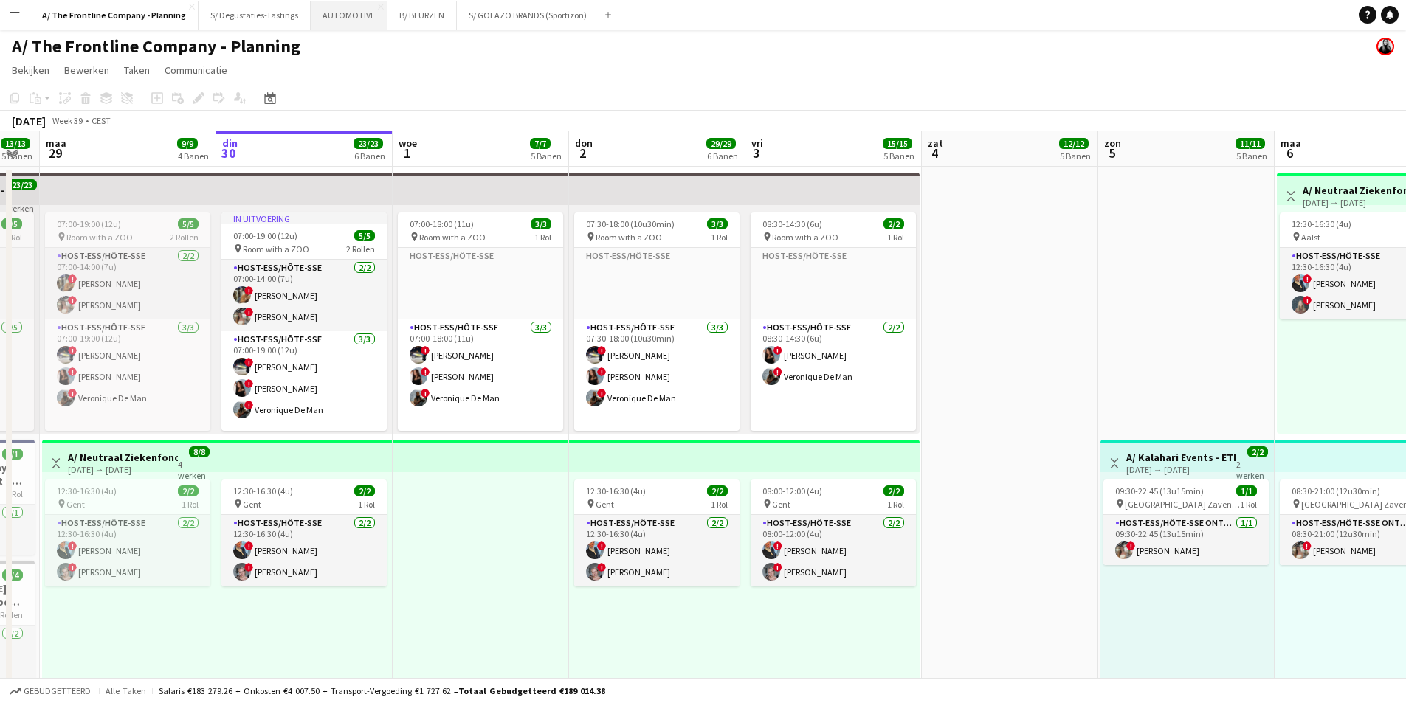
click at [343, 21] on button "AUTOMOTIVE Sluiten" at bounding box center [349, 15] width 77 height 29
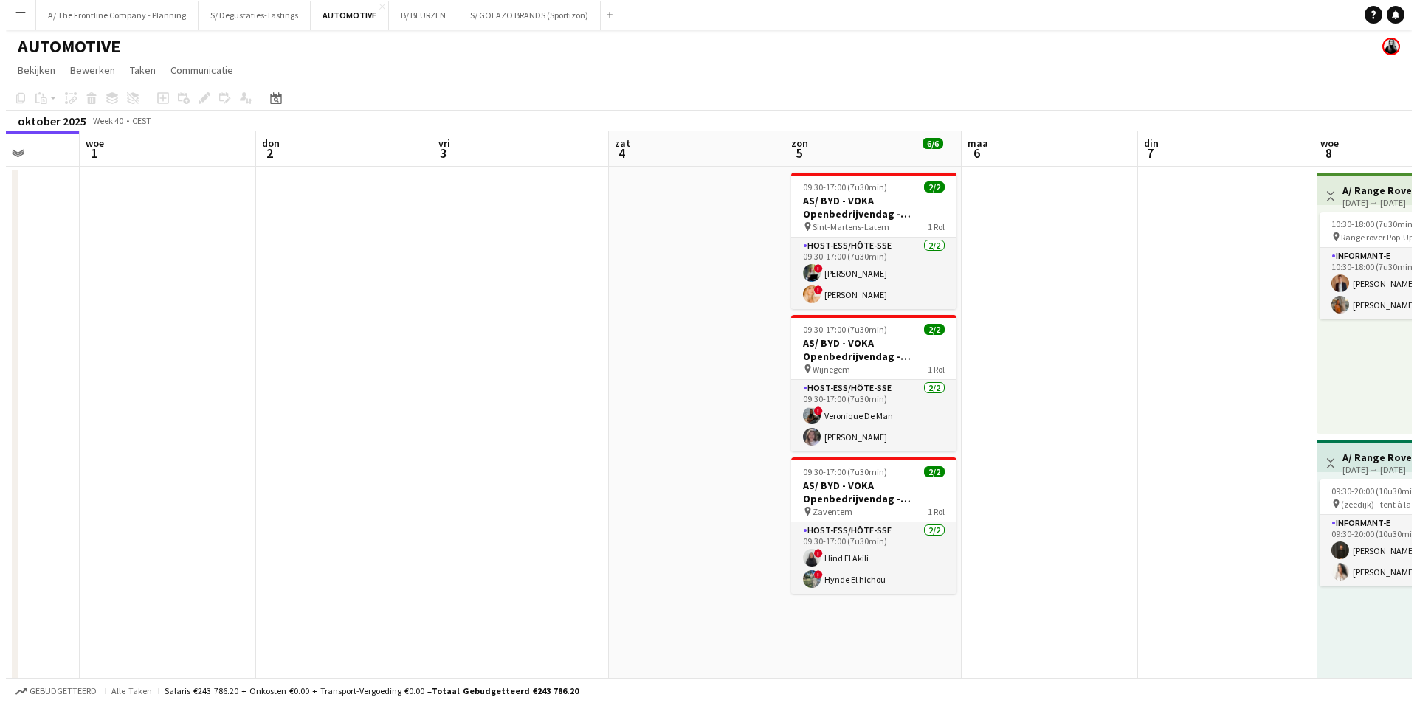
scroll to position [0, 461]
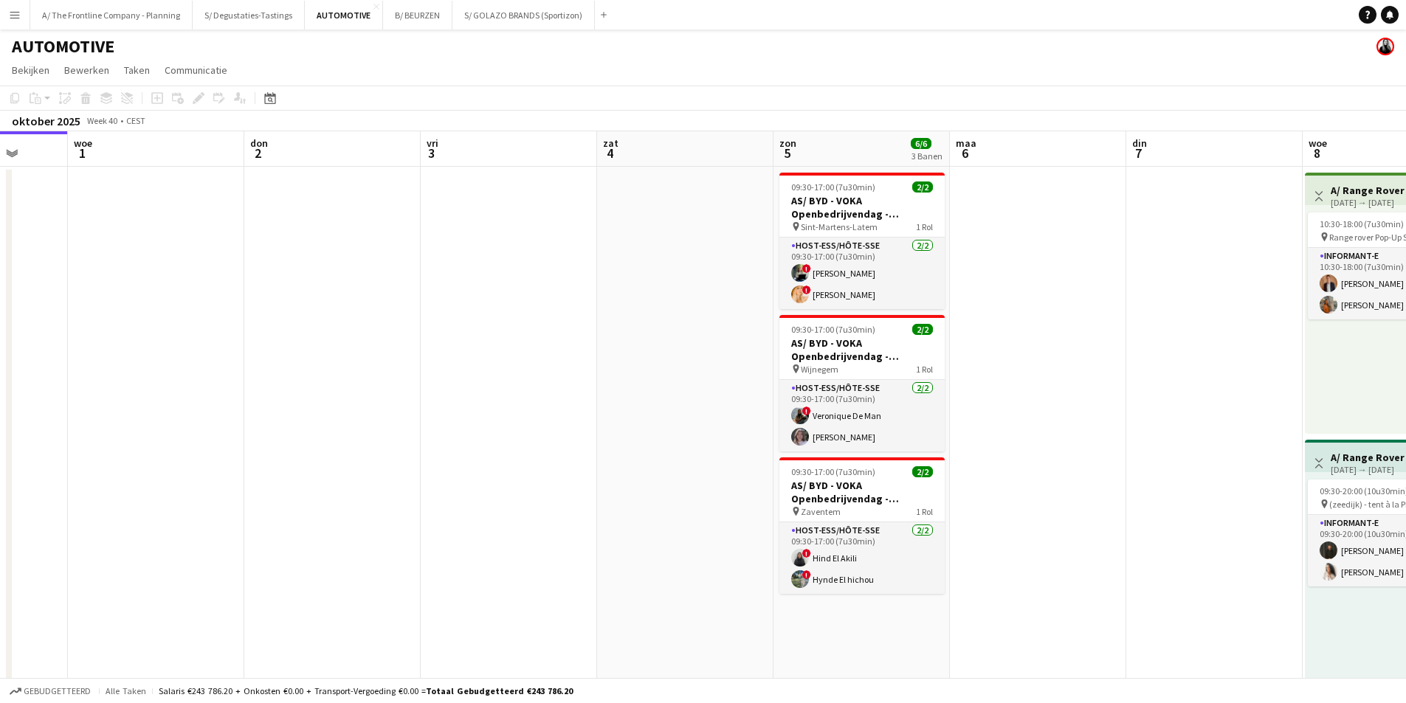
drag, startPoint x: 935, startPoint y: 279, endPoint x: 650, endPoint y: 318, distance: 287.6
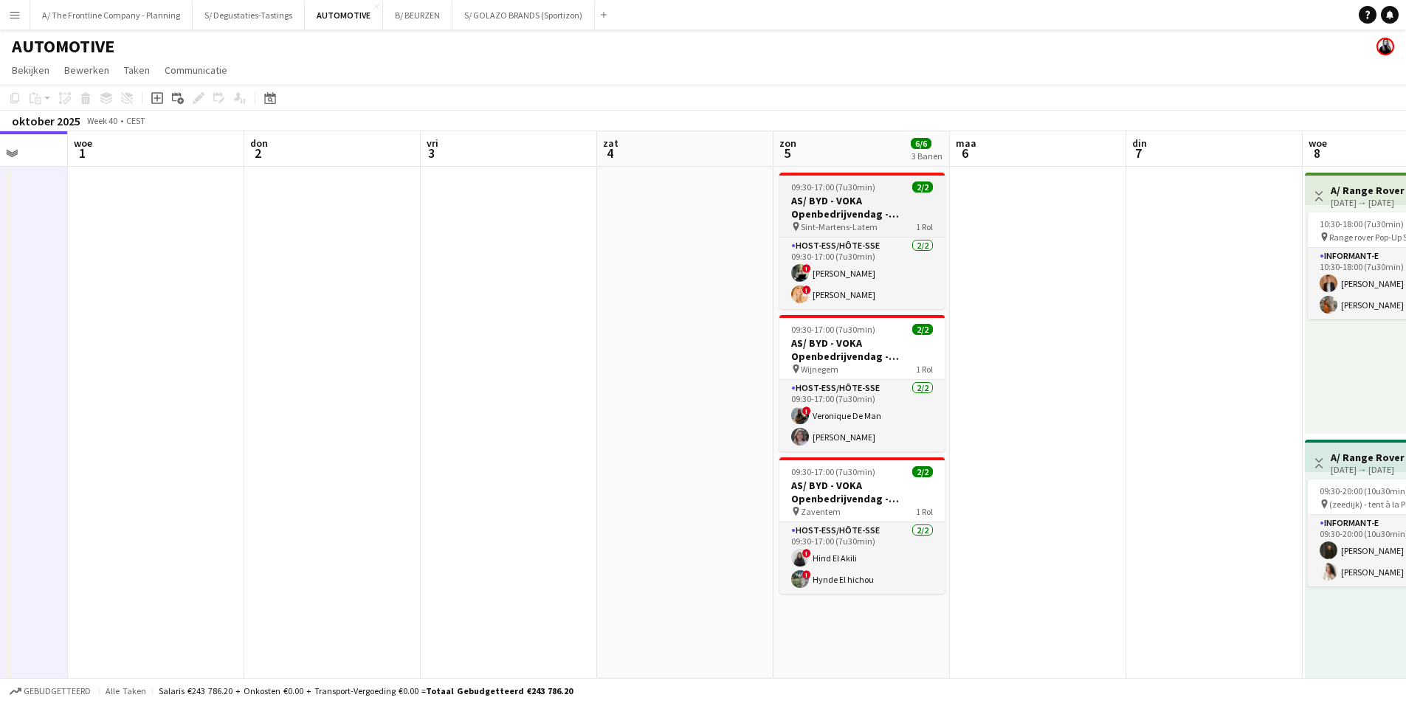
click at [862, 214] on h3 "AS/ BYD - VOKA Openbedrijvendag - Gent" at bounding box center [862, 207] width 165 height 27
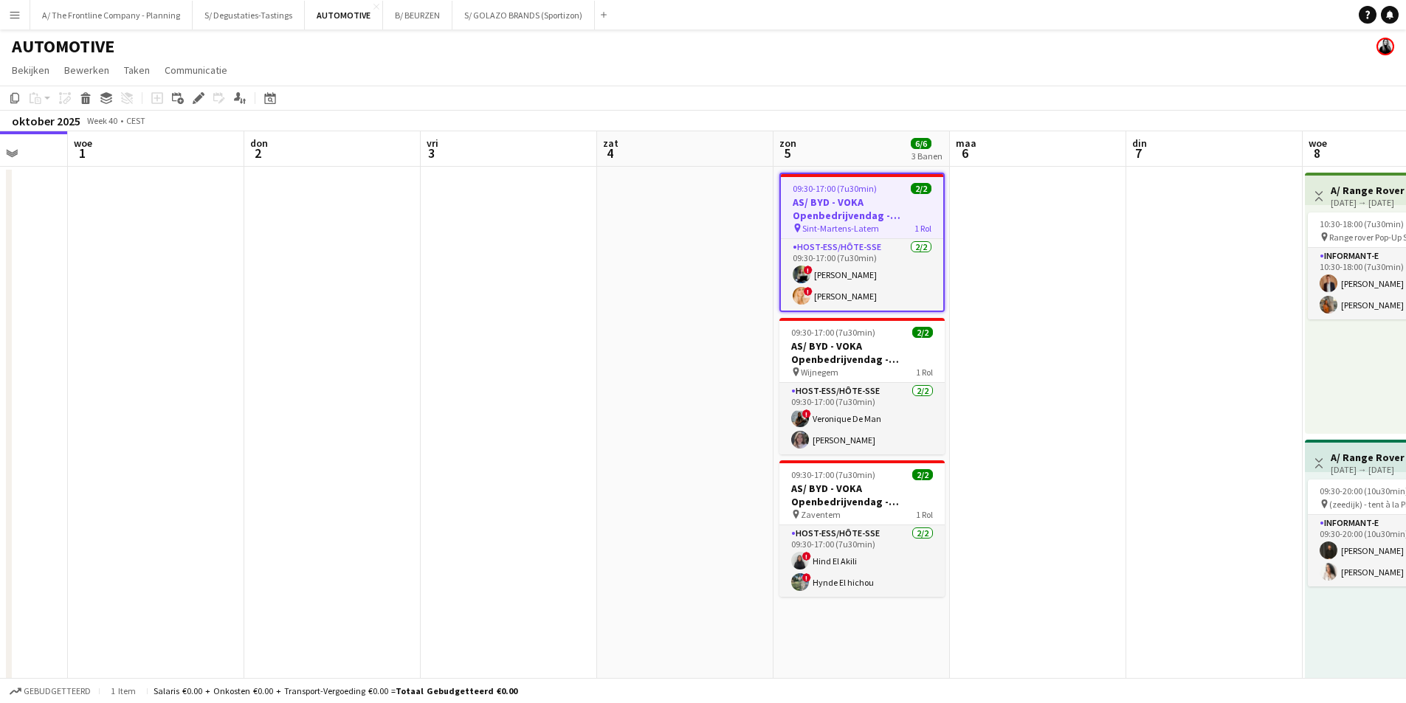
click at [196, 101] on icon at bounding box center [198, 98] width 8 height 8
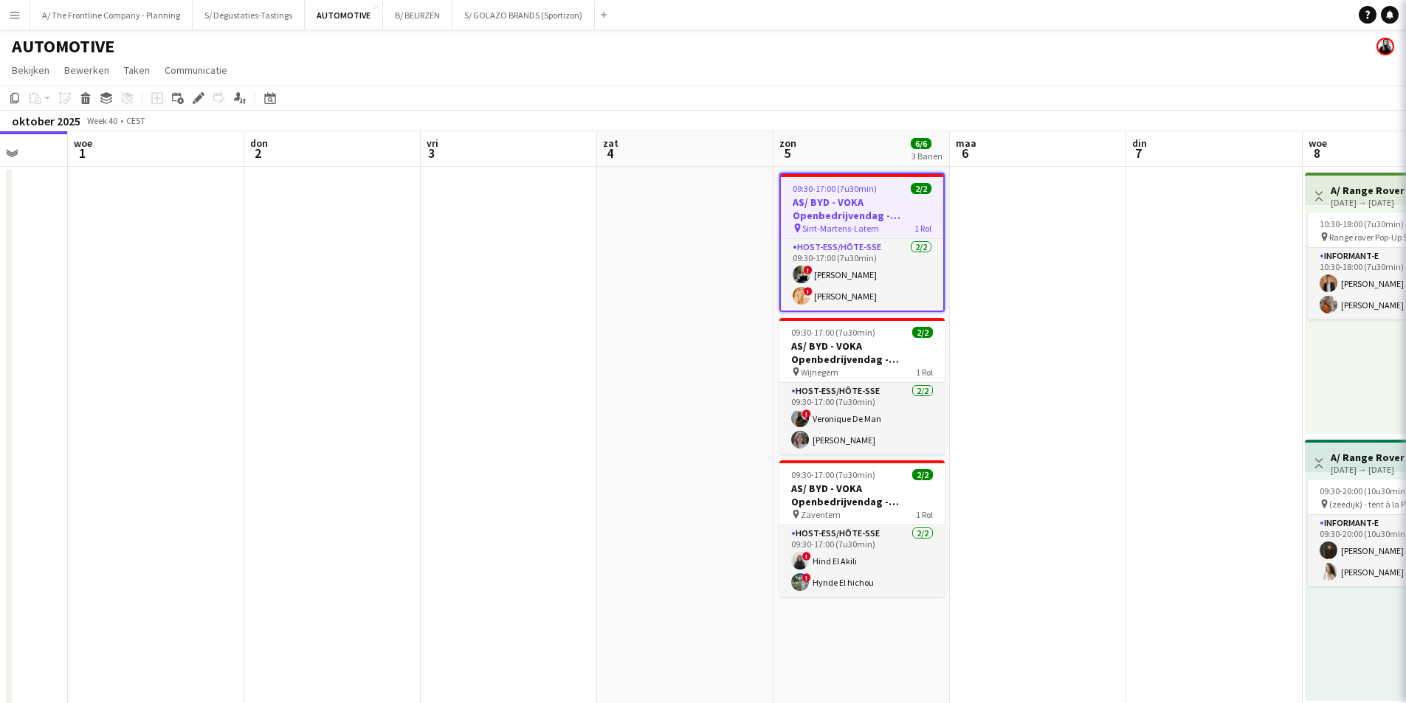
type input "**********"
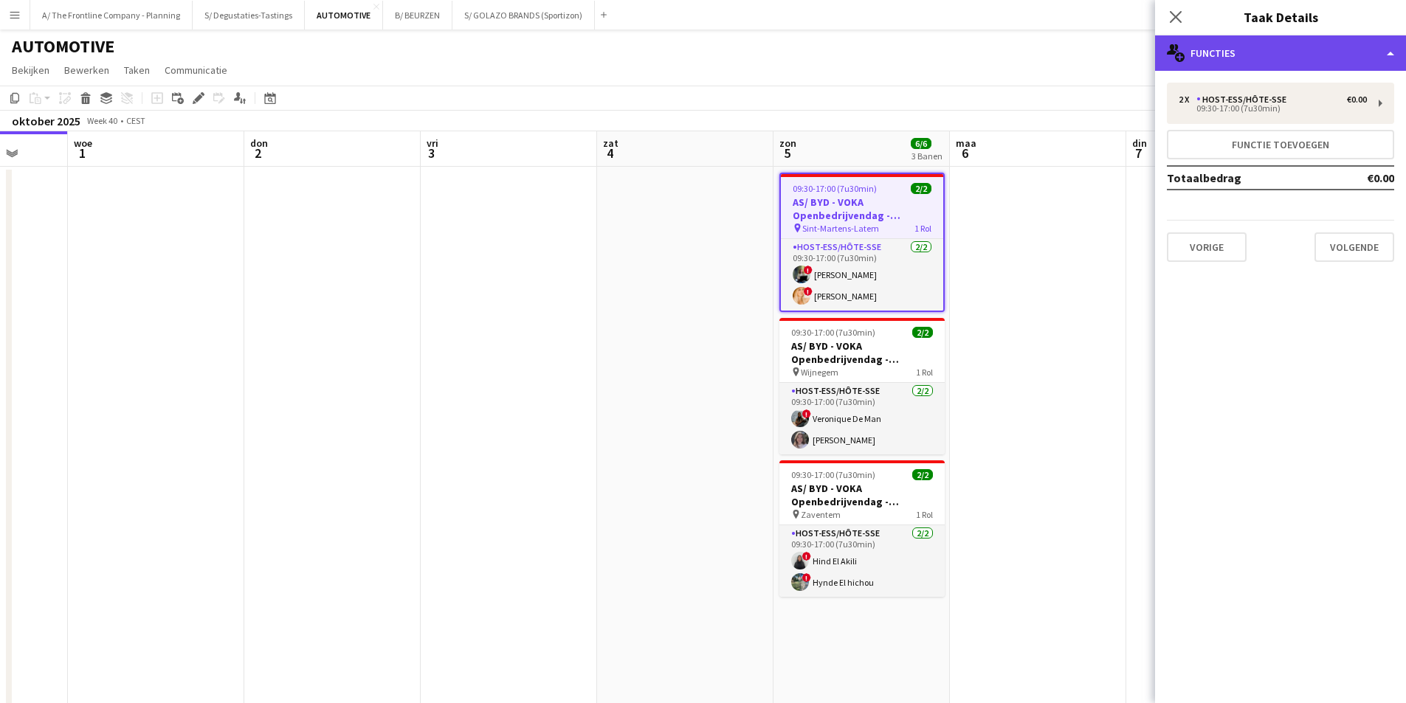
click at [1278, 40] on div "multiple-users-add Functies" at bounding box center [1280, 52] width 251 height 35
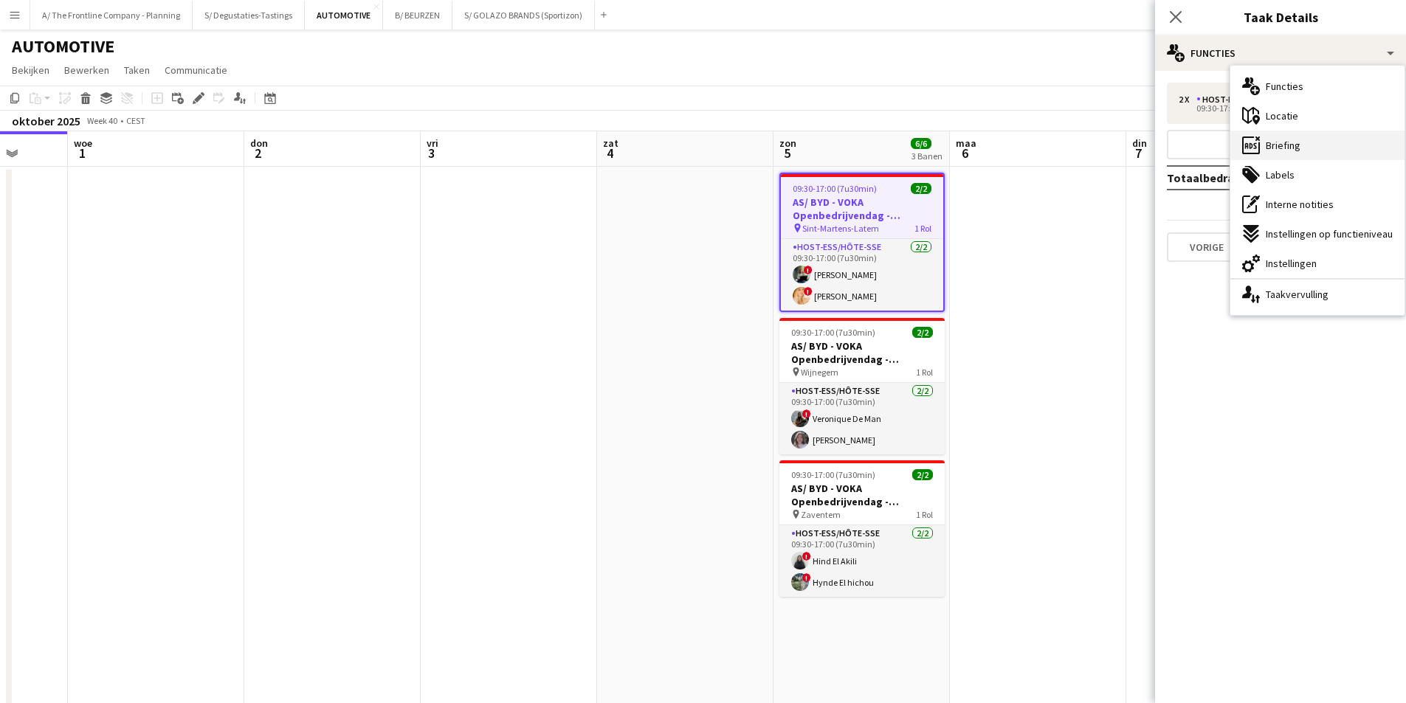
click at [1329, 143] on div "ads-window Briefing" at bounding box center [1318, 146] width 174 height 30
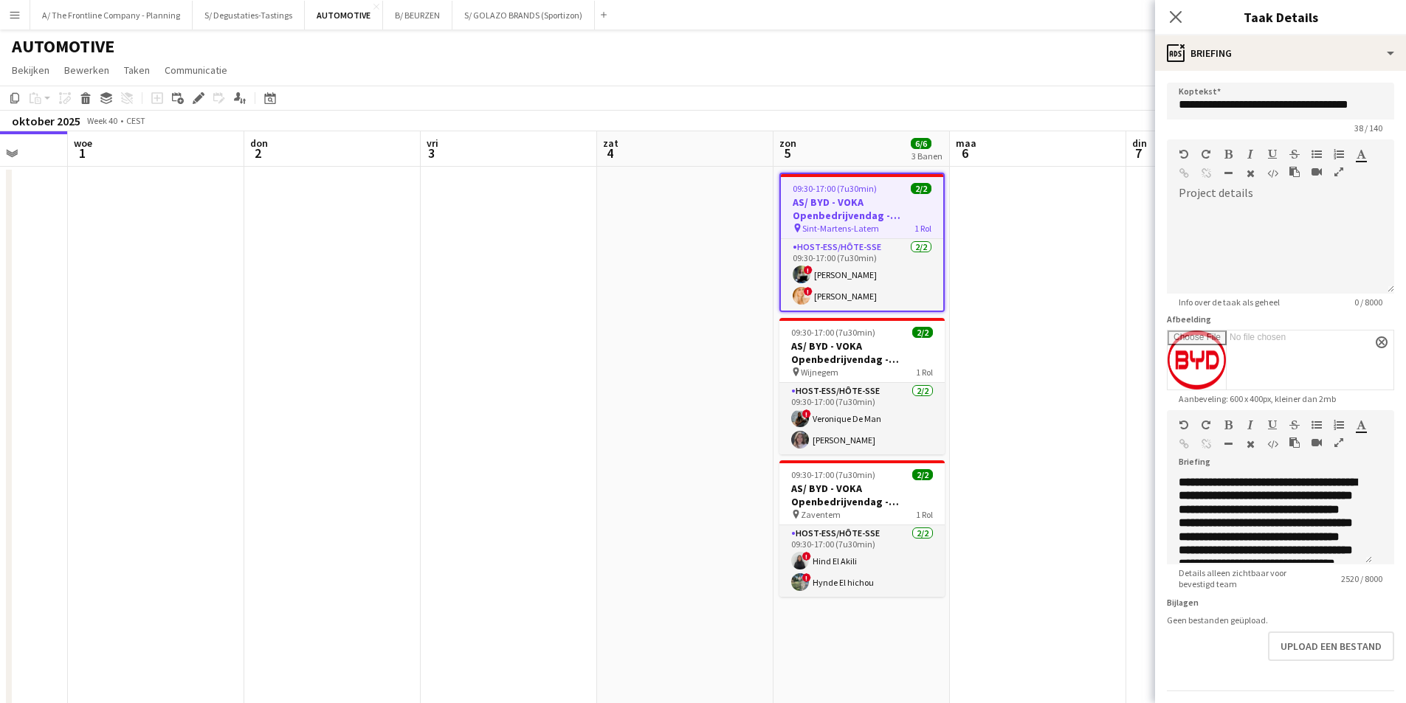
click at [1335, 448] on icon "button" at bounding box center [1339, 443] width 9 height 10
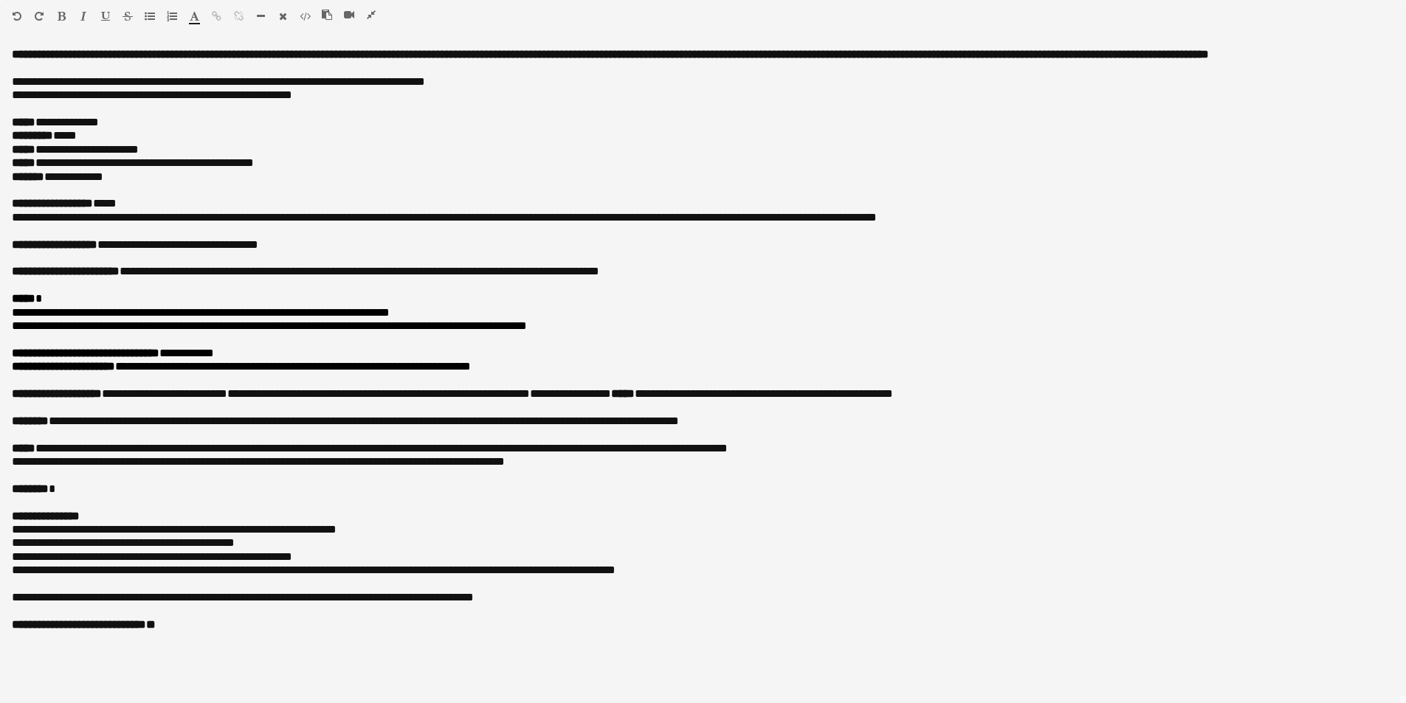
click at [372, 10] on icon "button" at bounding box center [371, 15] width 9 height 10
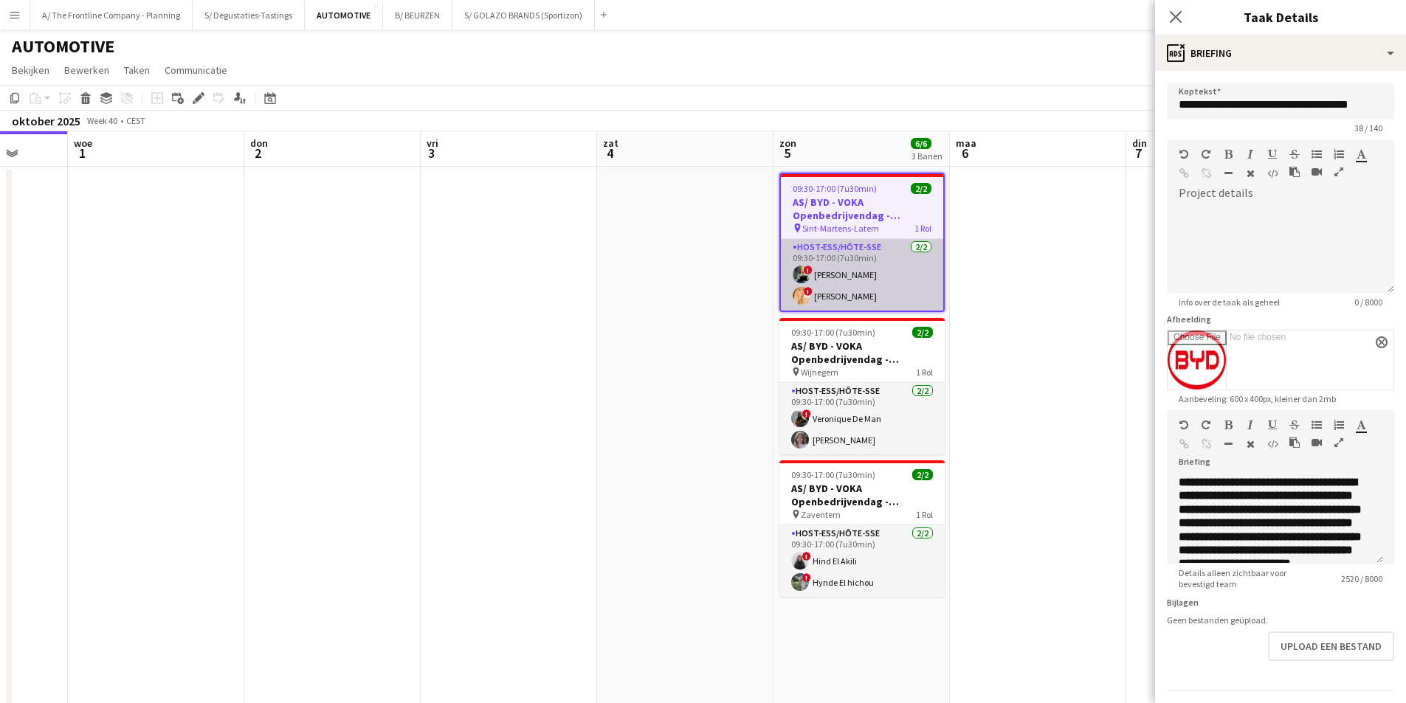
click at [874, 279] on app-card-role "Host-ess/Hôte-sse 2/2 09:30-17:00 (7u30min) ! Emmely Debonnet ! Jolien Depeauw" at bounding box center [862, 275] width 162 height 72
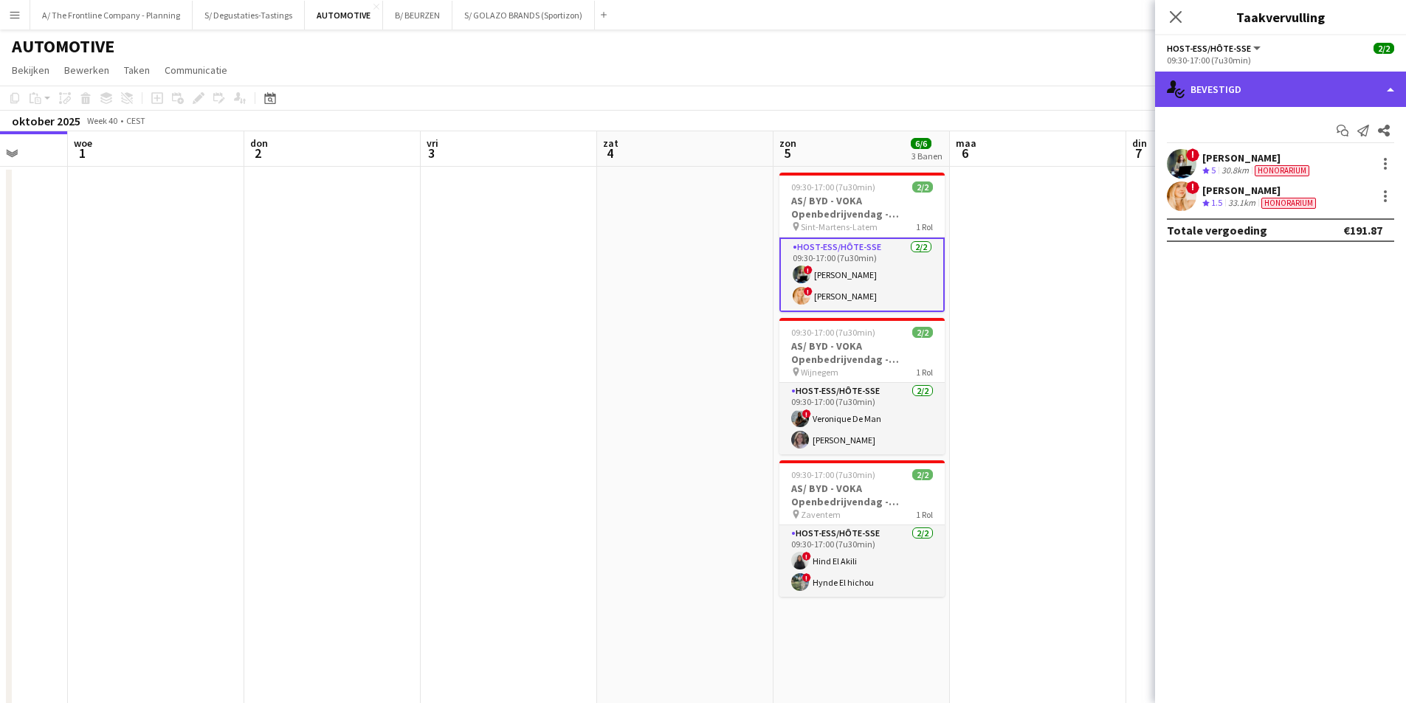
click at [1276, 90] on div "single-neutral-actions-check-2 Bevestigd" at bounding box center [1280, 89] width 251 height 35
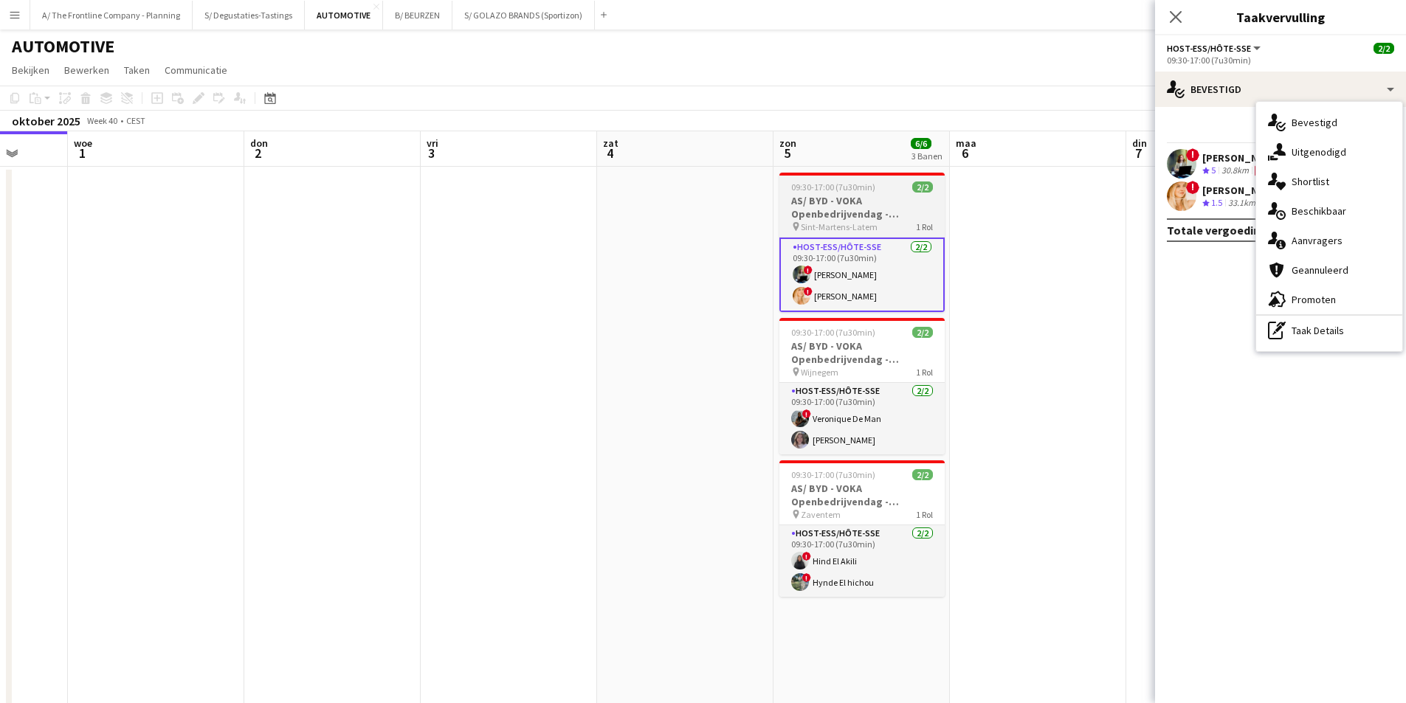
click at [892, 222] on div "pin Sint-Martens-Latem 1 Rol" at bounding box center [862, 227] width 165 height 12
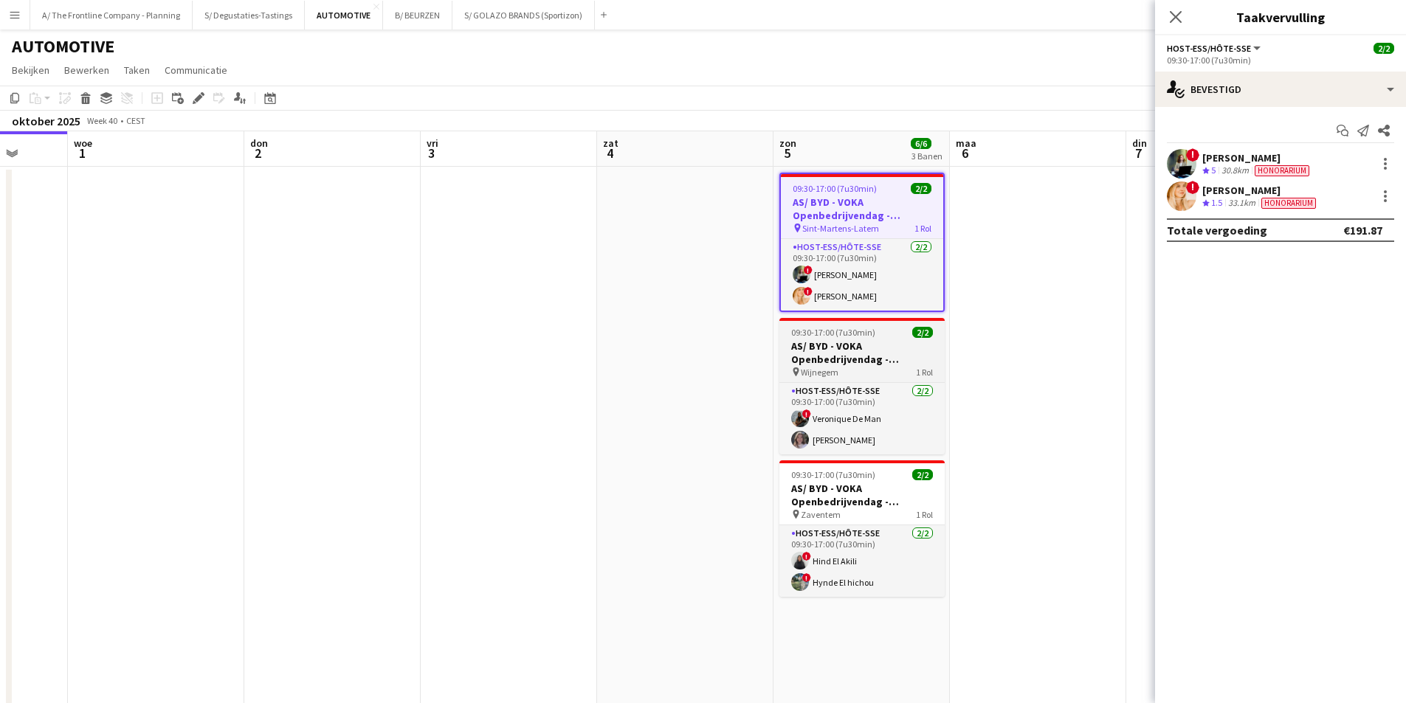
click at [840, 355] on h3 "AS/ BYD - VOKA Openbedrijvendag - Wijnegem" at bounding box center [862, 353] width 165 height 27
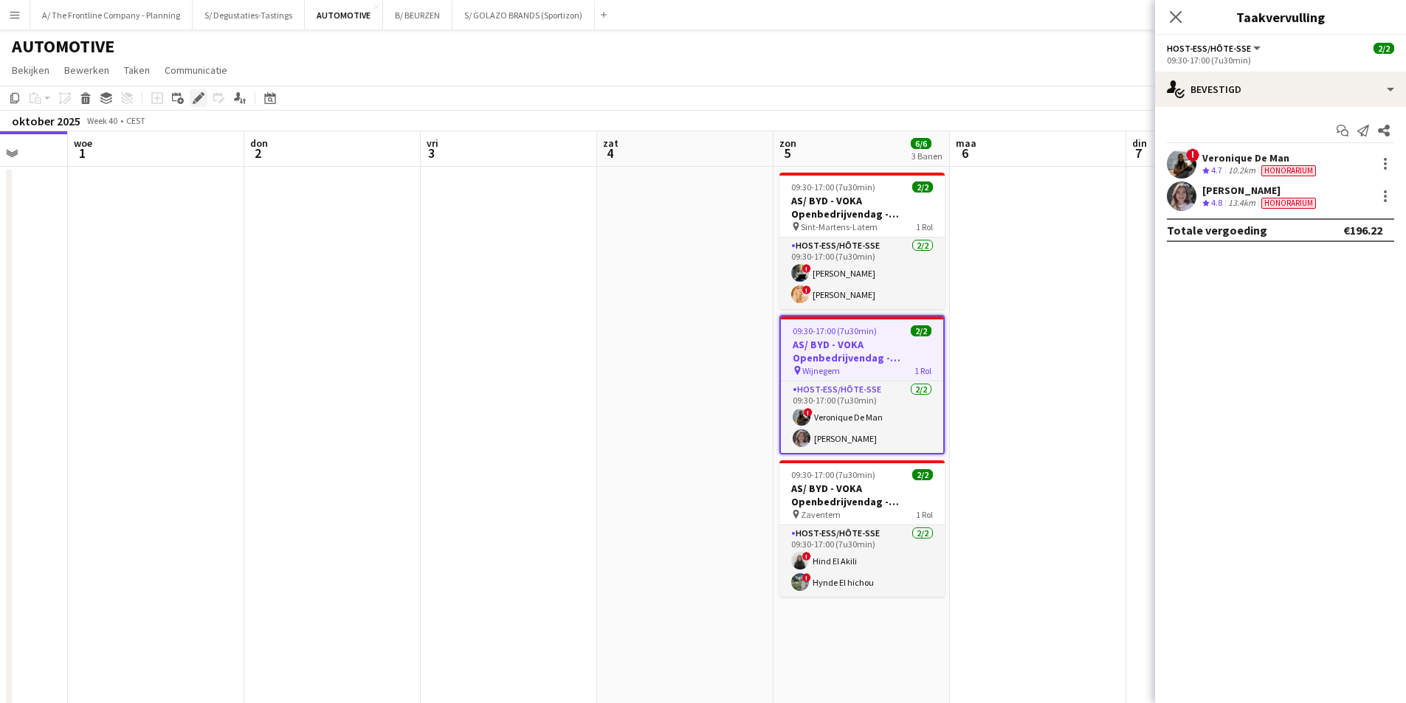
click at [200, 100] on icon "Bewerken" at bounding box center [199, 98] width 12 height 12
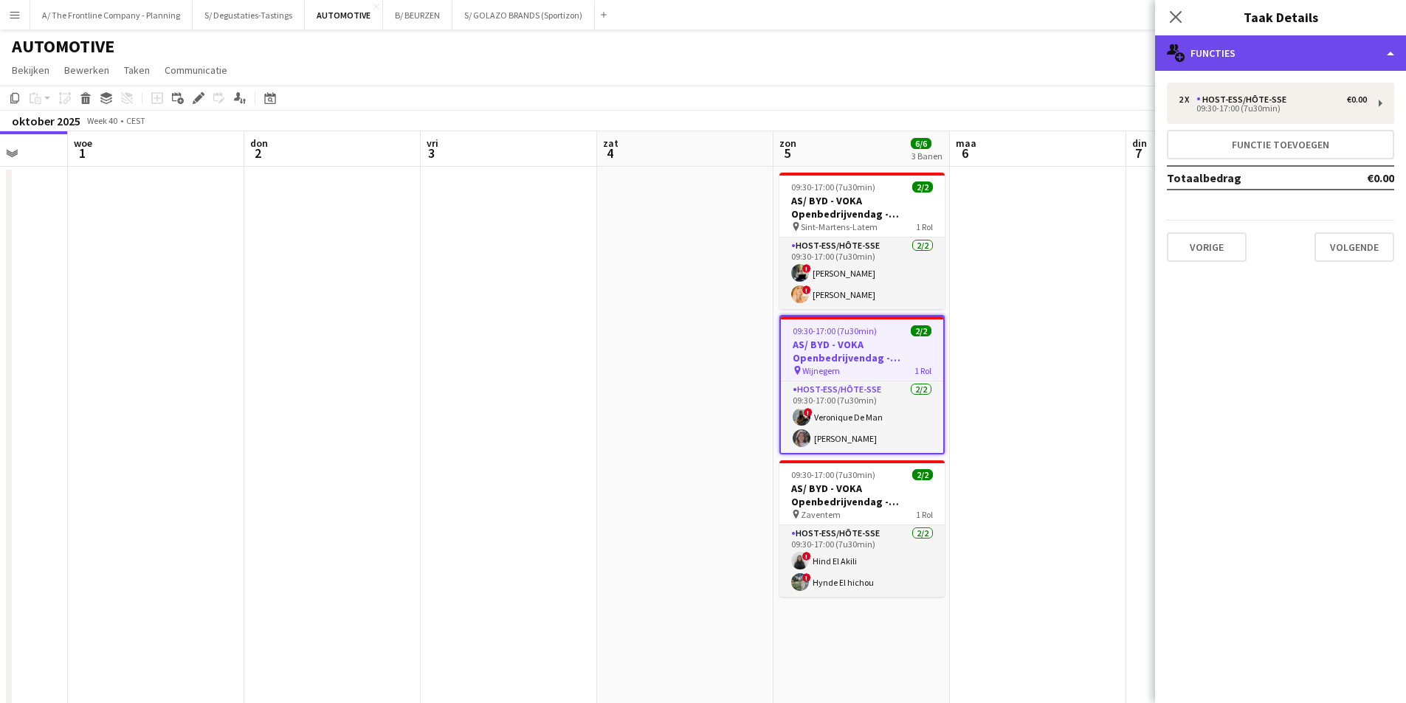
click at [1238, 63] on div "multiple-users-add Functies" at bounding box center [1280, 52] width 251 height 35
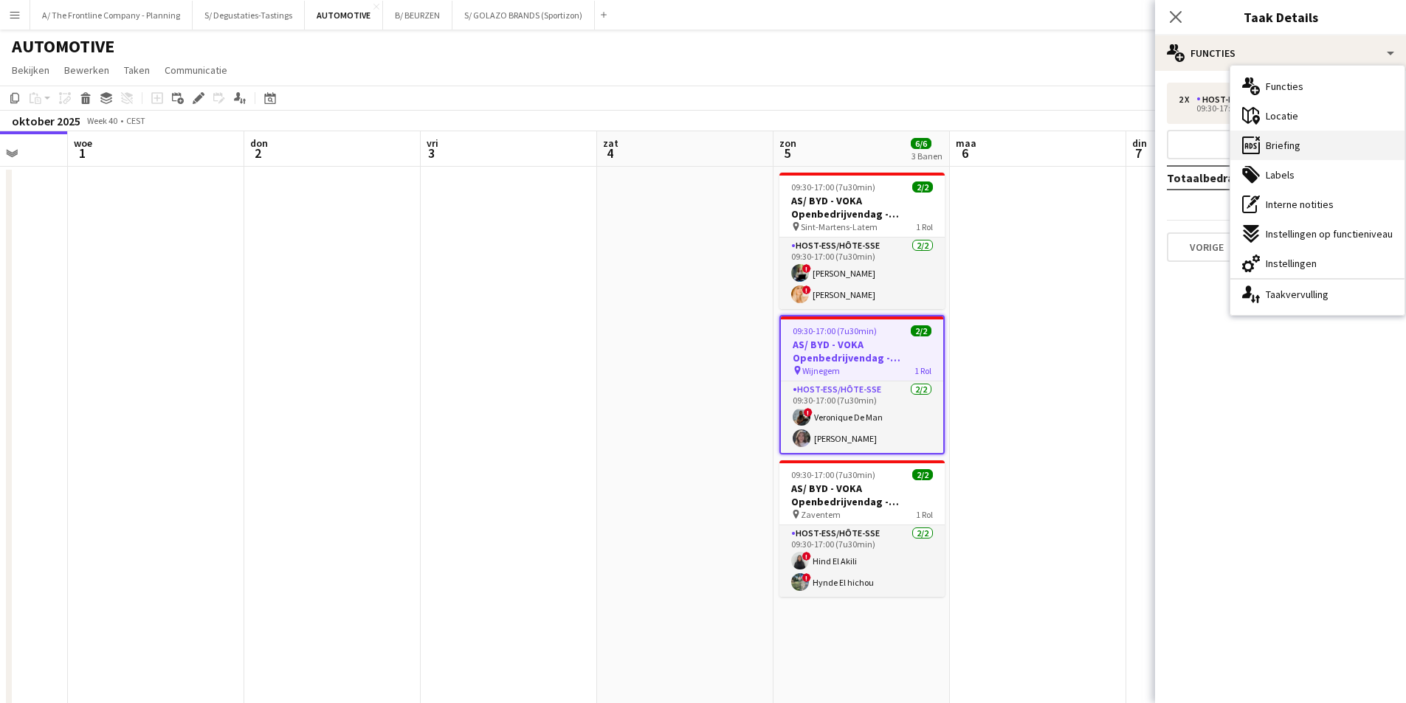
click at [1304, 143] on div "ads-window Briefing" at bounding box center [1318, 146] width 174 height 30
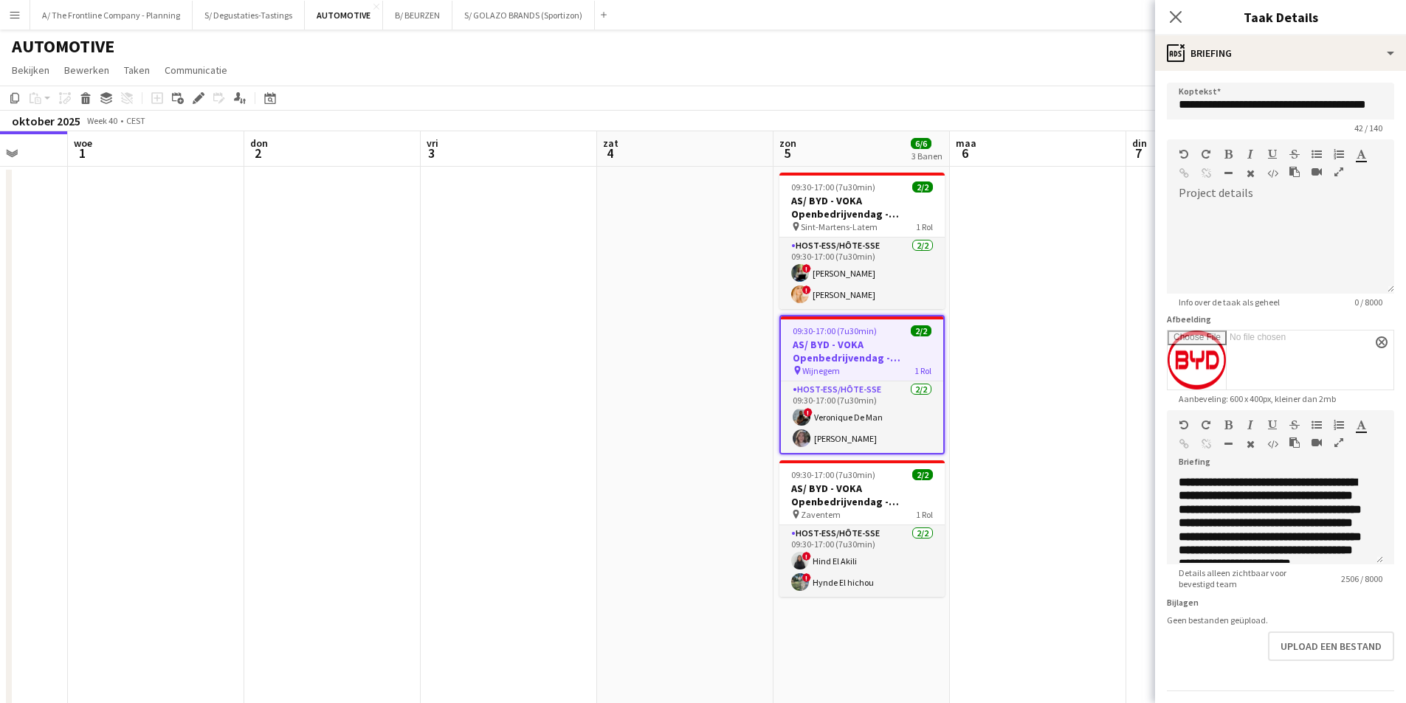
click at [1338, 444] on icon "button" at bounding box center [1339, 443] width 9 height 10
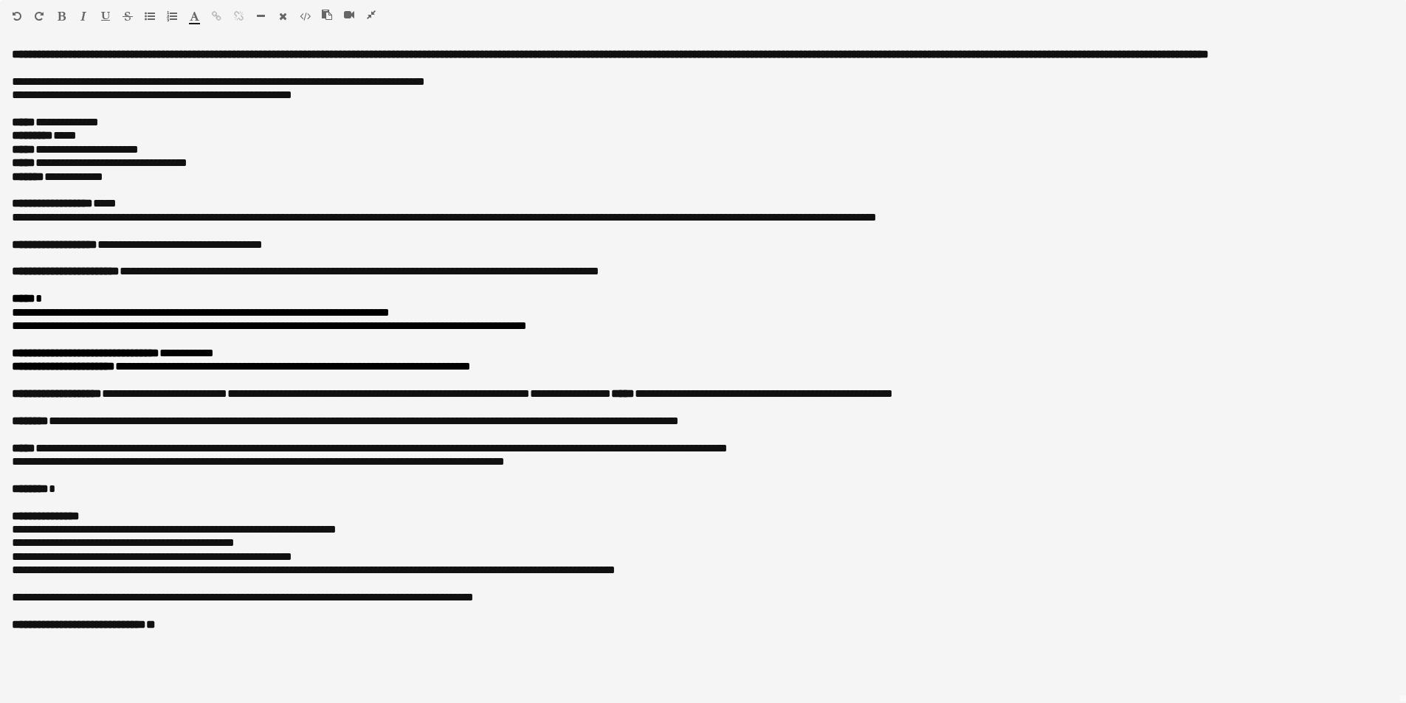
click at [368, 13] on icon "button" at bounding box center [371, 15] width 9 height 10
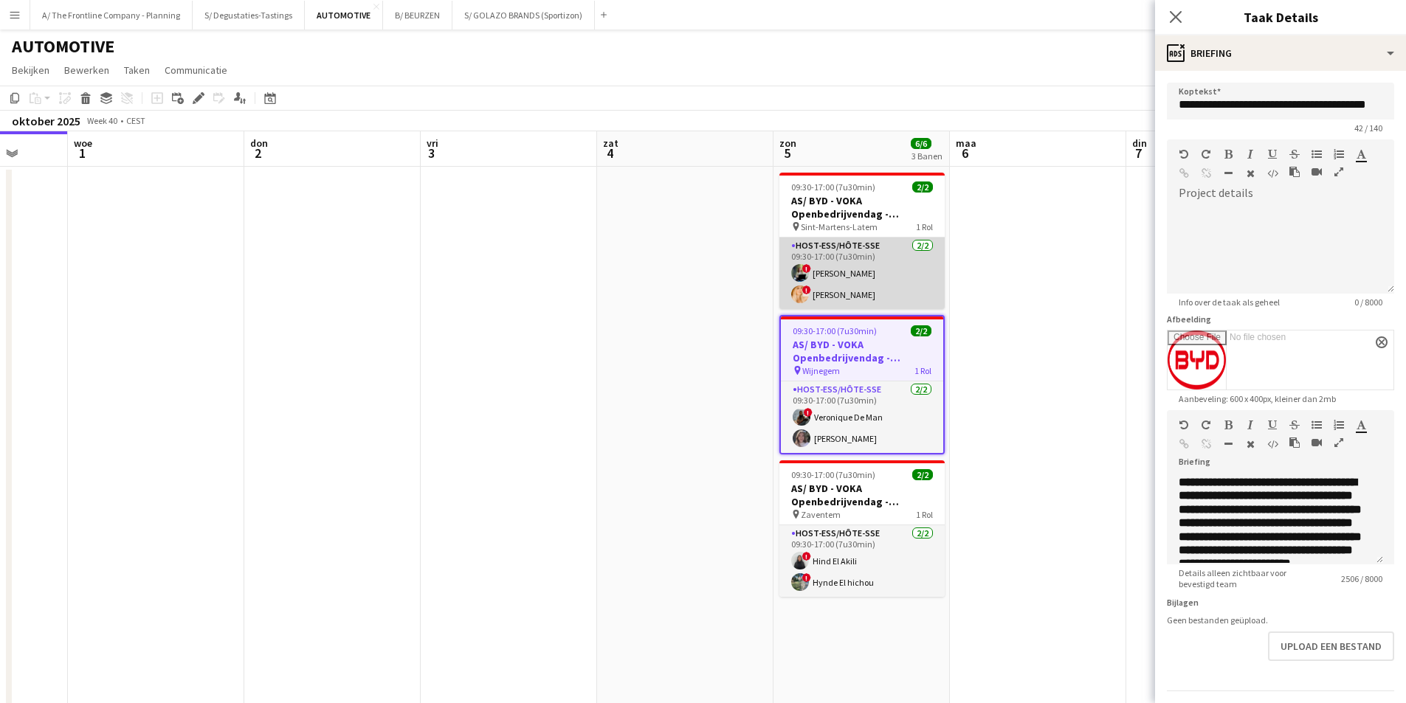
drag, startPoint x: 826, startPoint y: 282, endPoint x: 846, endPoint y: 276, distance: 20.8
click at [826, 282] on app-card-role "Host-ess/Hôte-sse 2/2 09:30-17:00 (7u30min) ! Emmely Debonnet ! Jolien Depeauw" at bounding box center [862, 274] width 165 height 72
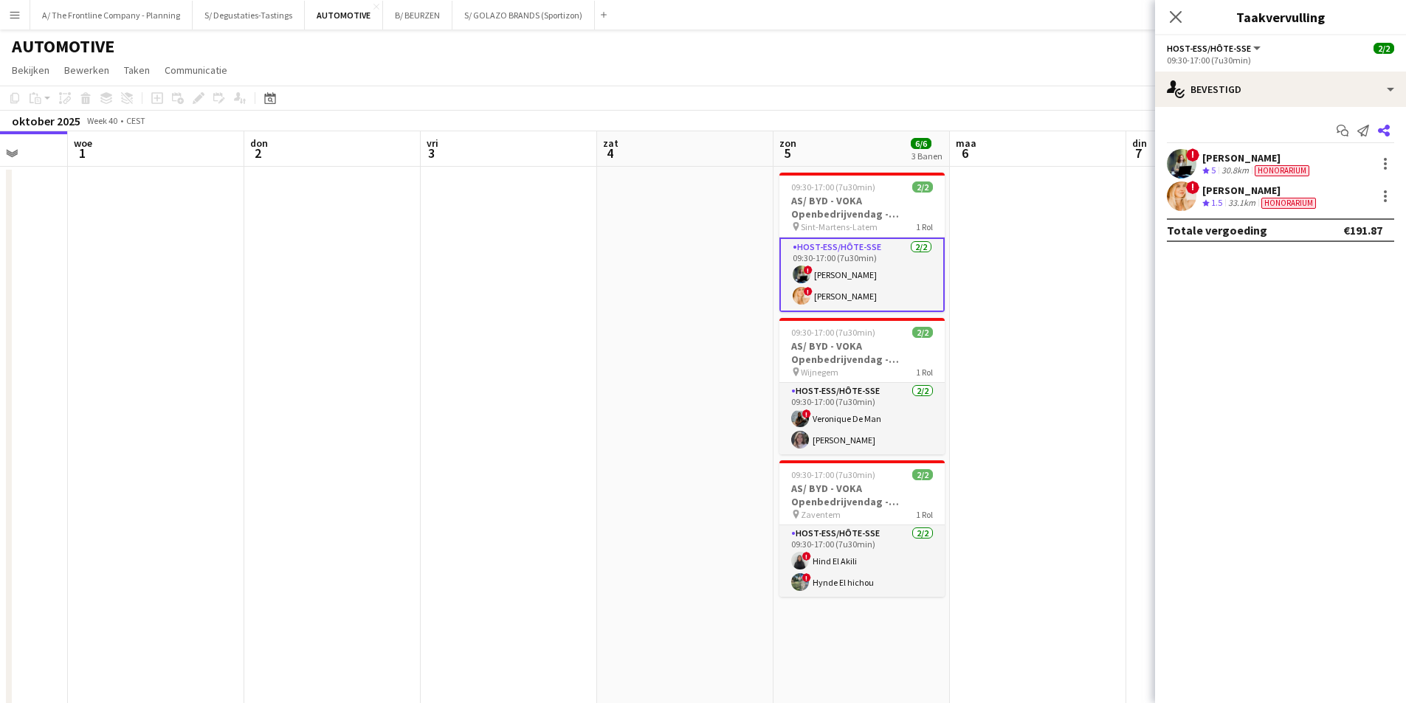
click at [1383, 128] on icon "Delen" at bounding box center [1384, 131] width 12 height 12
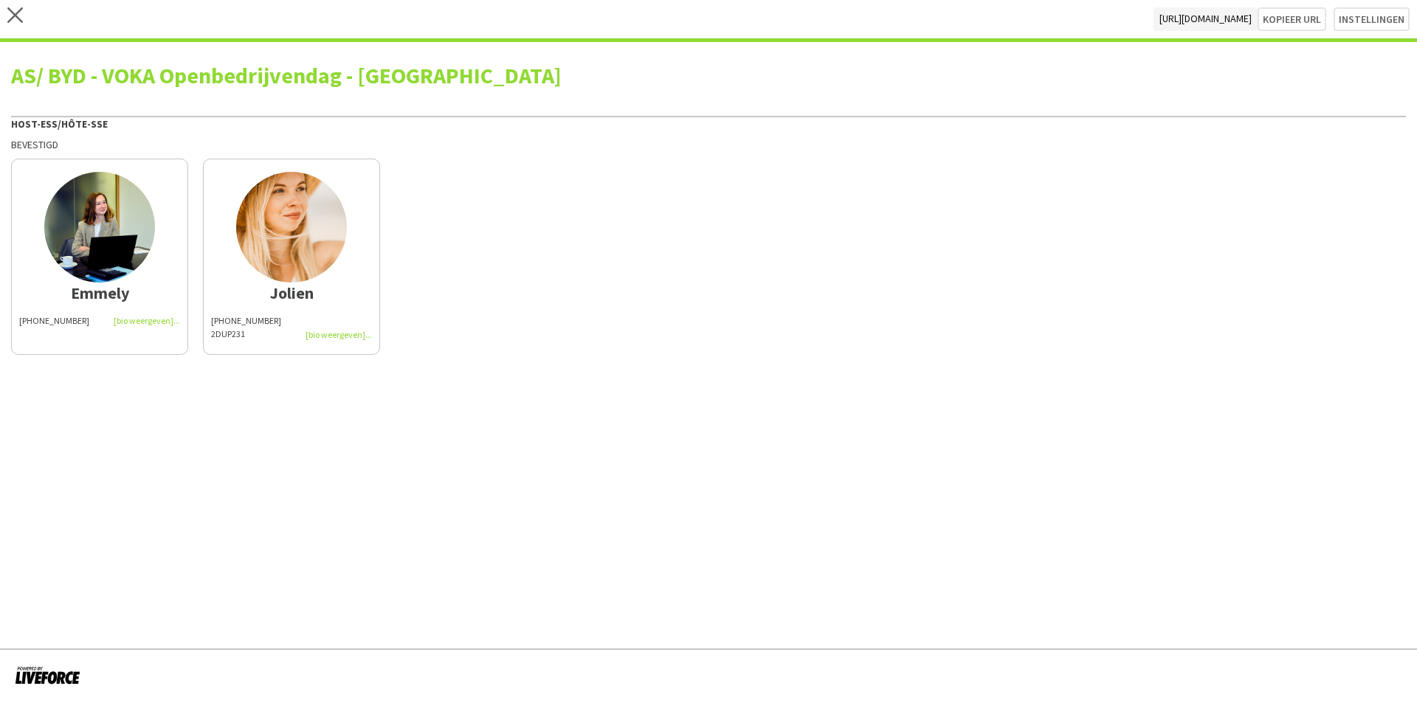
click at [259, 332] on div "2DUP231" at bounding box center [291, 334] width 161 height 13
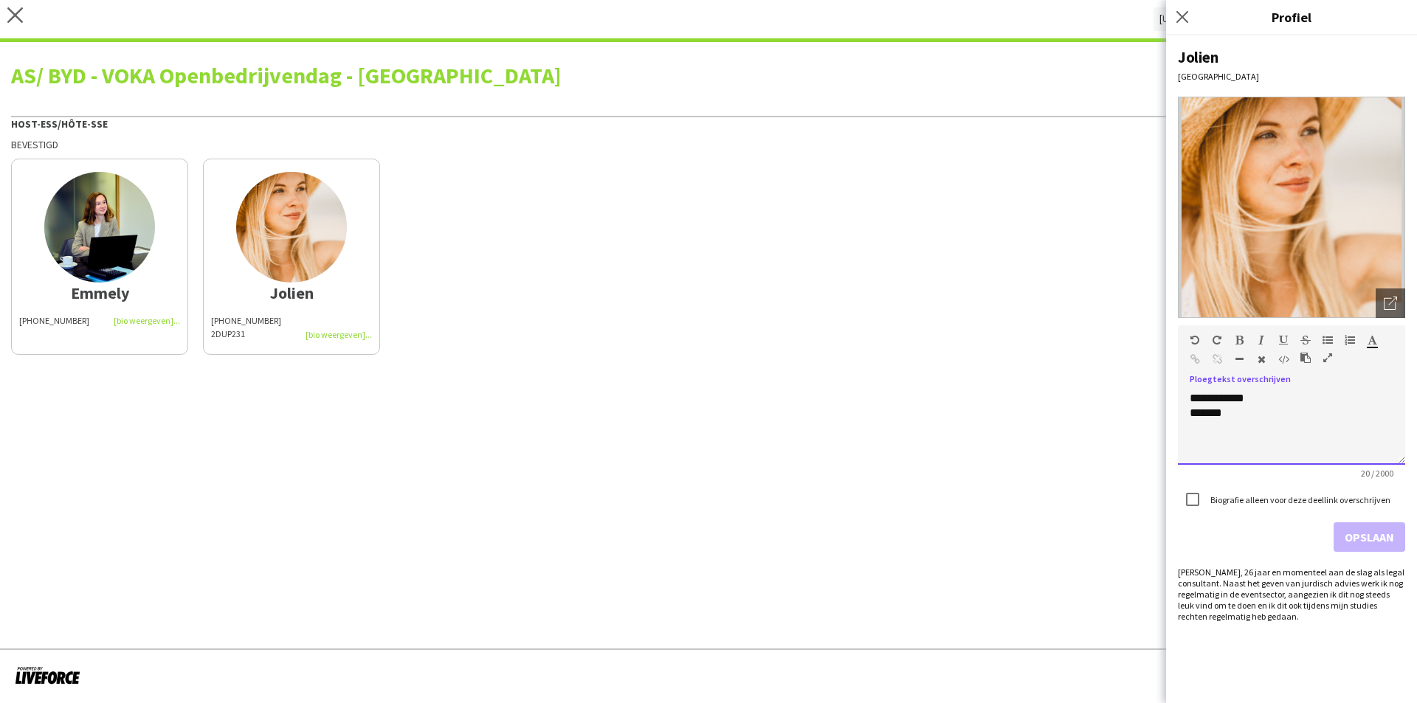
drag, startPoint x: 1254, startPoint y: 415, endPoint x: 1140, endPoint y: 424, distance: 114.1
click at [1140, 424] on body "**********" at bounding box center [708, 351] width 1417 height 703
click at [1380, 540] on button "Opslaan" at bounding box center [1370, 538] width 72 height 30
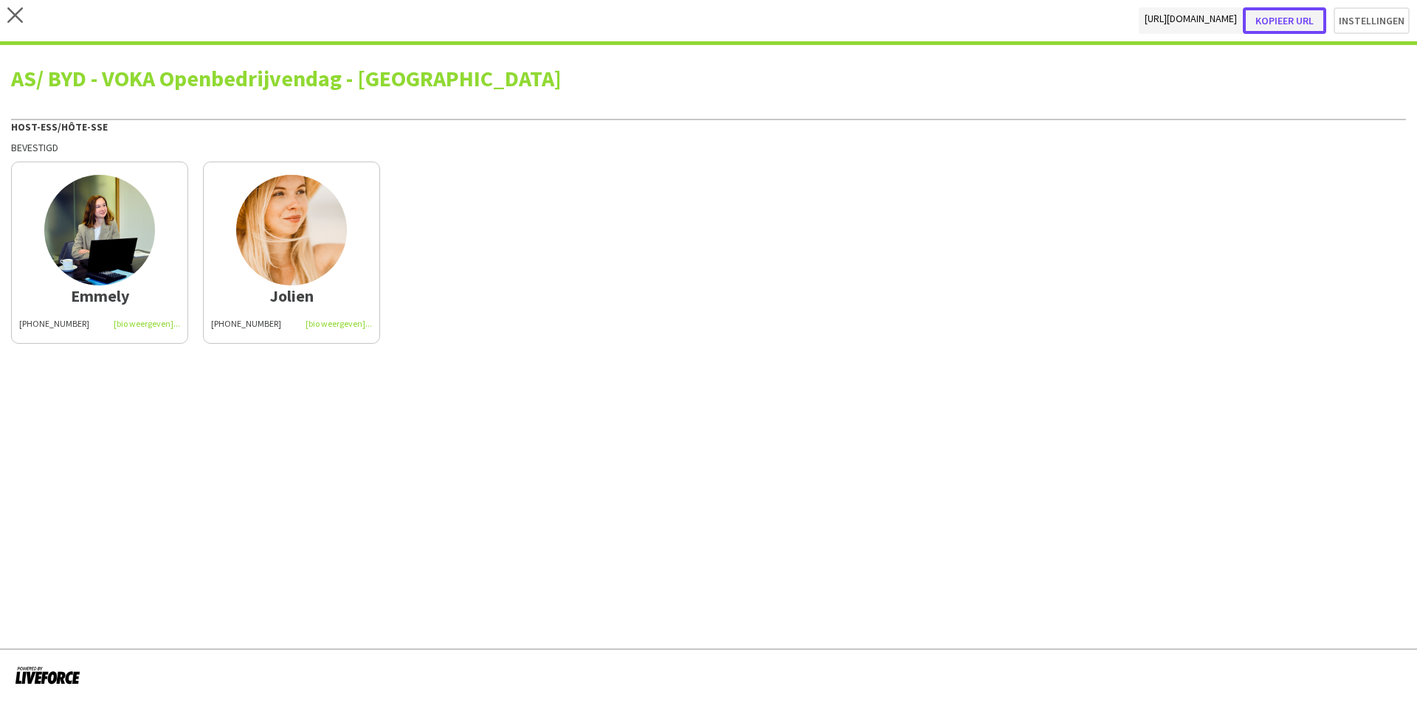
click at [1268, 13] on button "Kopieer url" at bounding box center [1284, 20] width 83 height 27
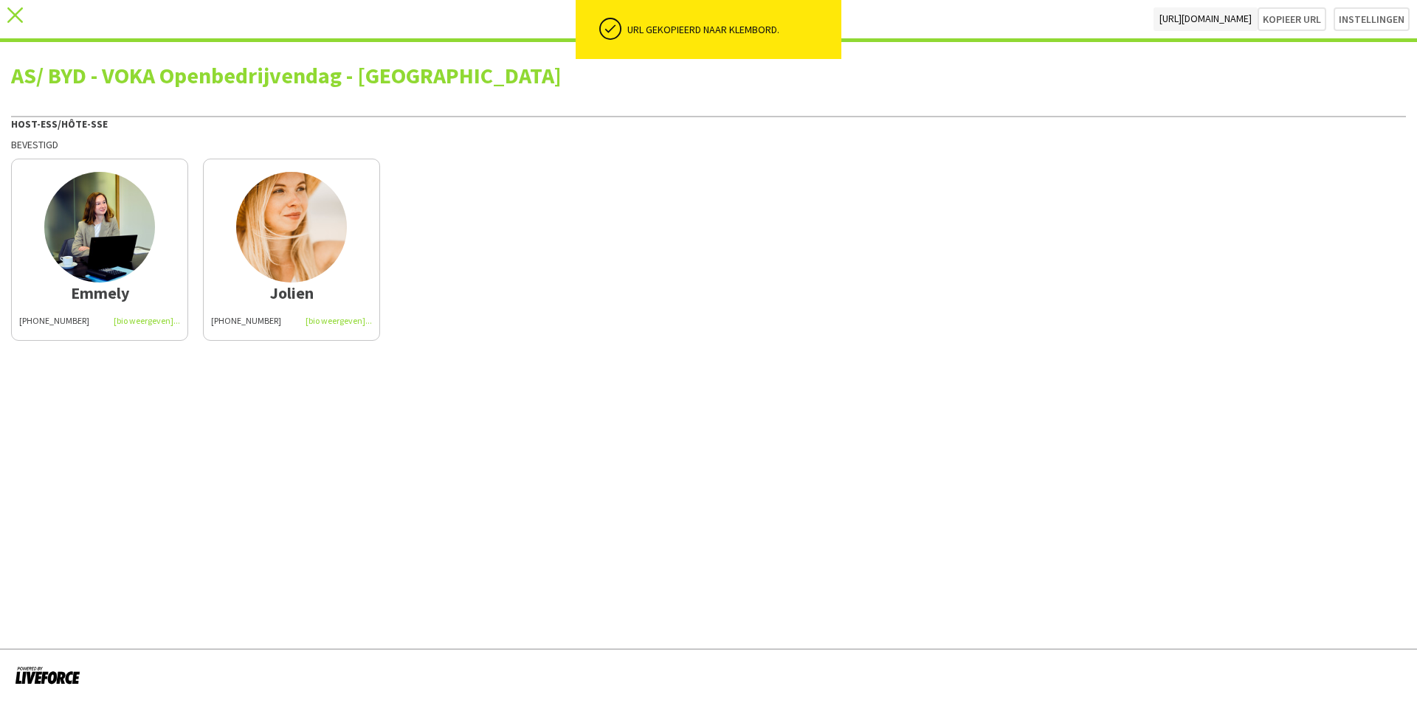
click at [8, 14] on icon "close" at bounding box center [15, 15] width 16 height 16
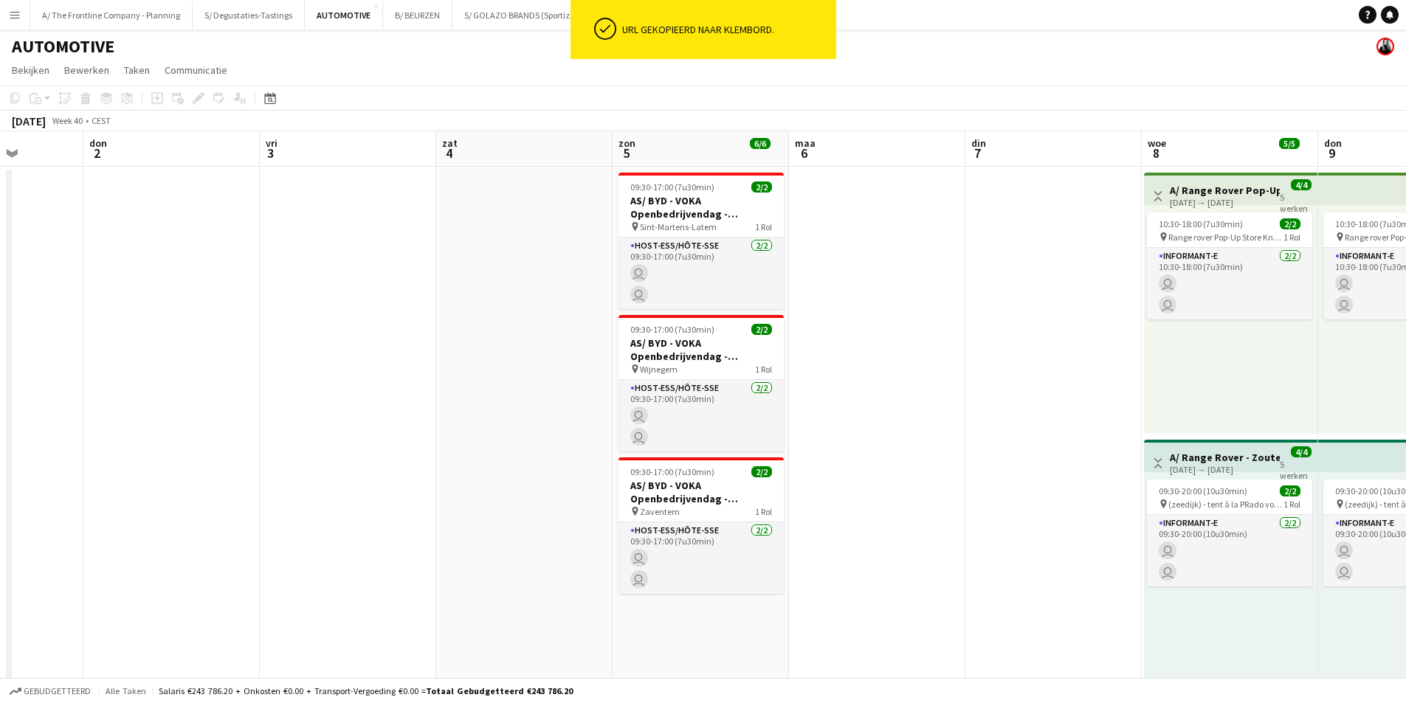
drag, startPoint x: 964, startPoint y: 272, endPoint x: 151, endPoint y: 244, distance: 813.2
click at [134, 248] on app-calendar-viewport "zat 27 1/1 1 Baan zon 28 maa 29 din 30 woe 1 don 2 vri 3 zat 4 zon 5 6/6 3 Bane…" at bounding box center [703, 674] width 1406 height 1087
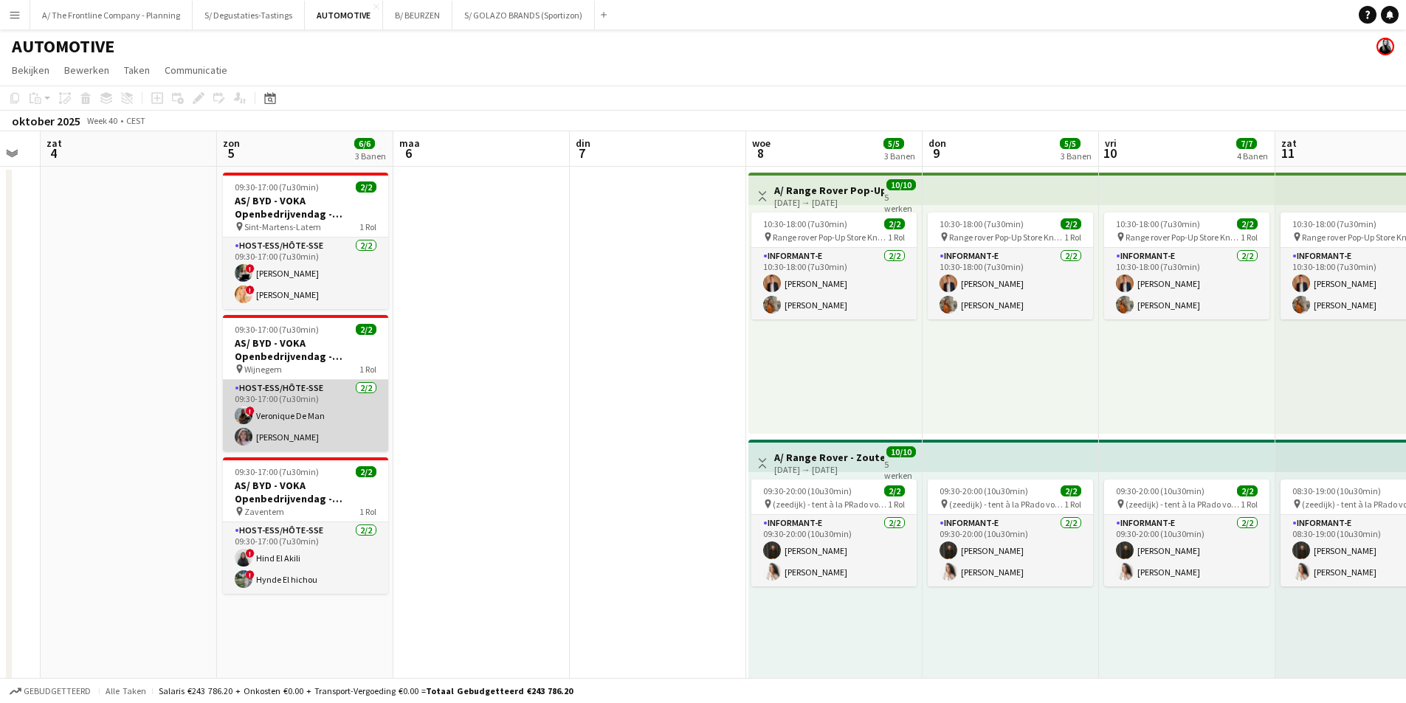
click at [310, 419] on app-card-role "Host-ess/Hôte-sse 2/2 09:30-17:00 (7u30min) ! Veronique De Man Winke De Feyter" at bounding box center [305, 416] width 165 height 72
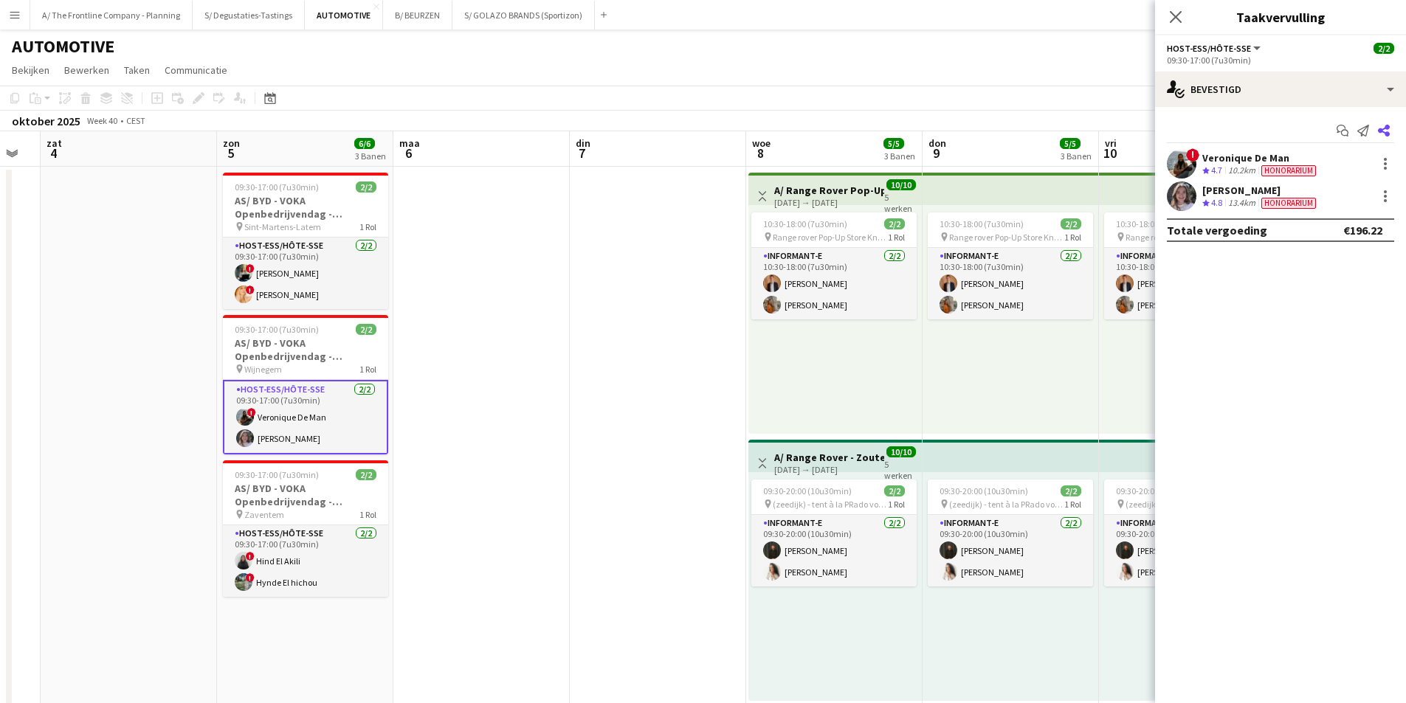
click at [1388, 128] on icon at bounding box center [1384, 131] width 12 height 12
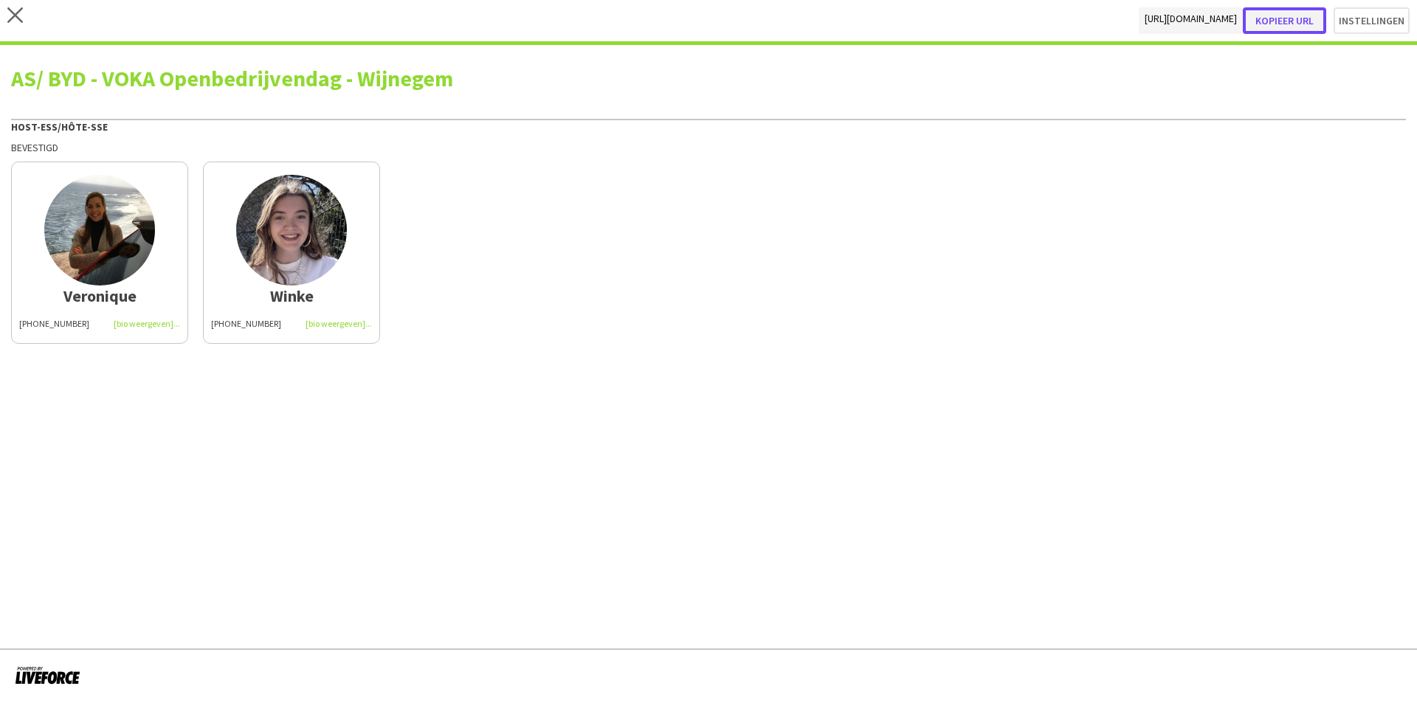
click at [1285, 14] on button "Kopieer url" at bounding box center [1284, 20] width 83 height 27
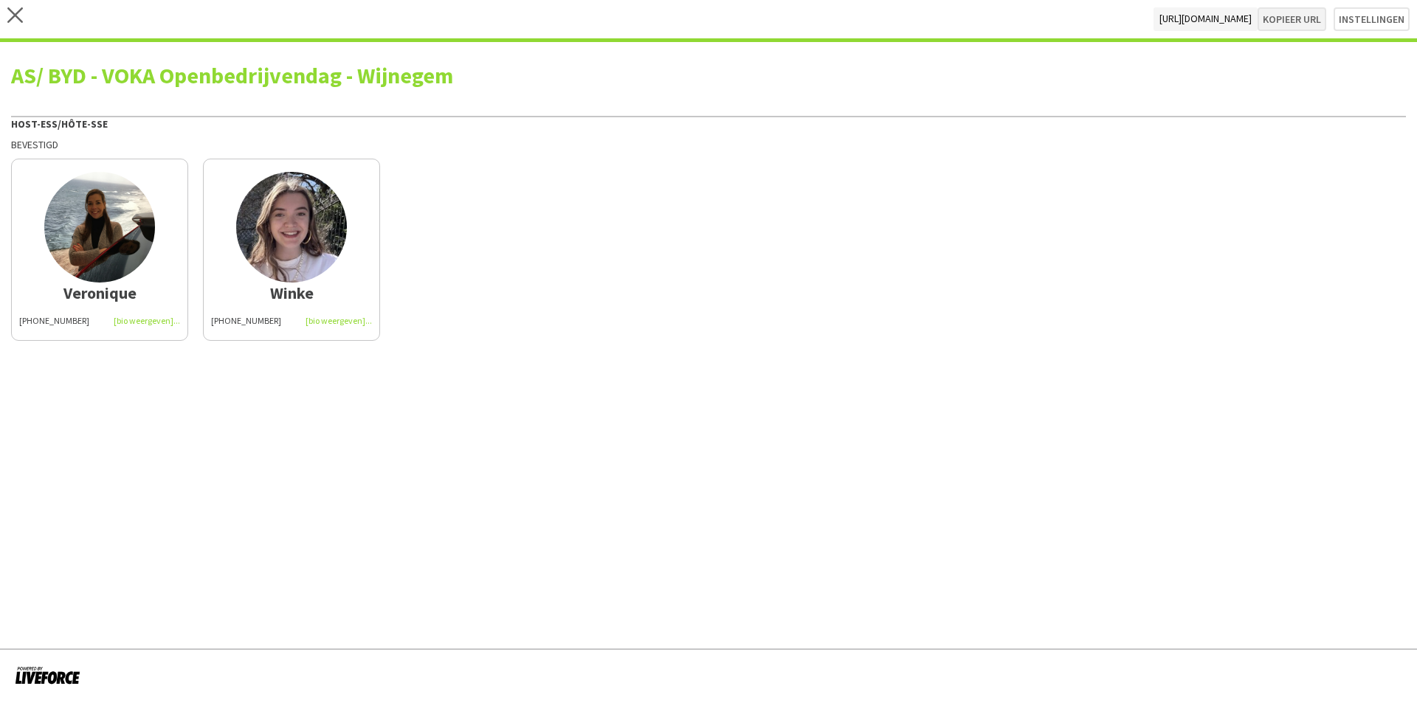
type textarea "**********"
click at [16, 15] on icon at bounding box center [15, 15] width 16 height 16
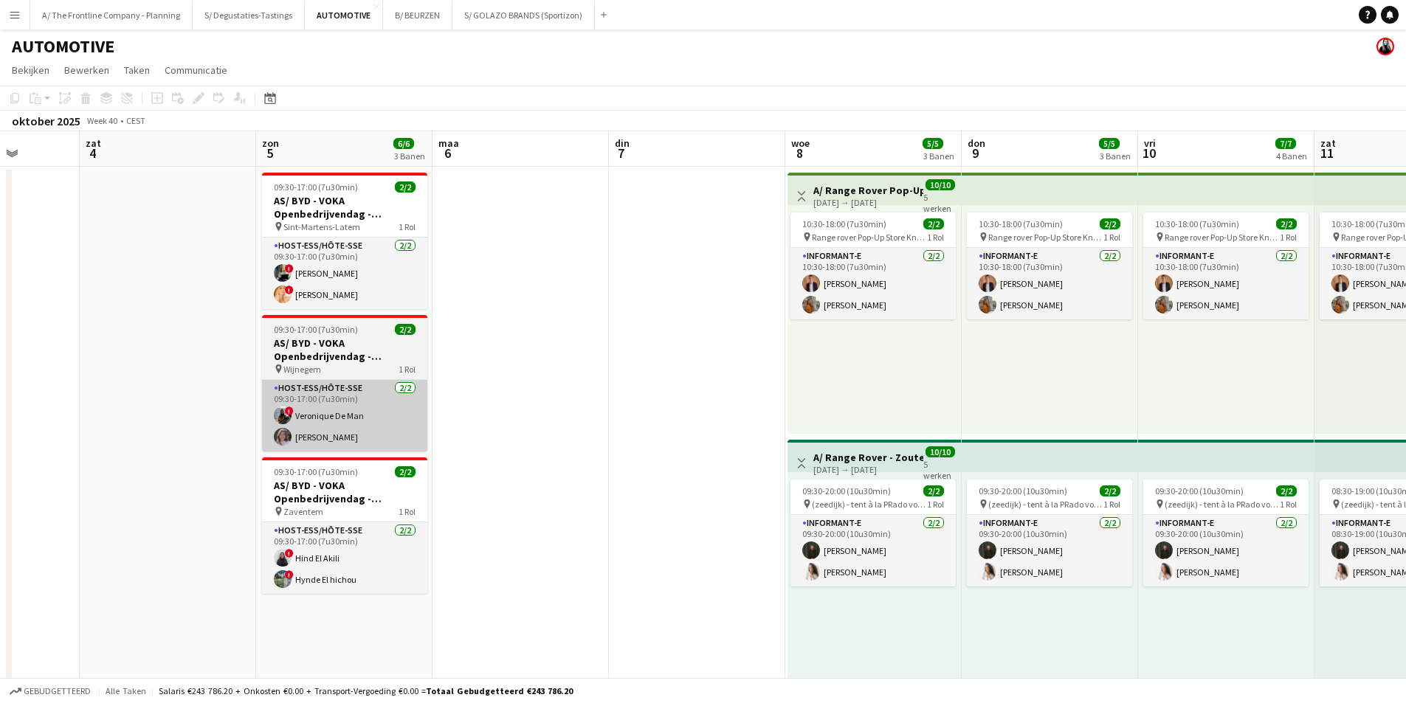
drag, startPoint x: 1113, startPoint y: 326, endPoint x: 473, endPoint y: 424, distance: 647.6
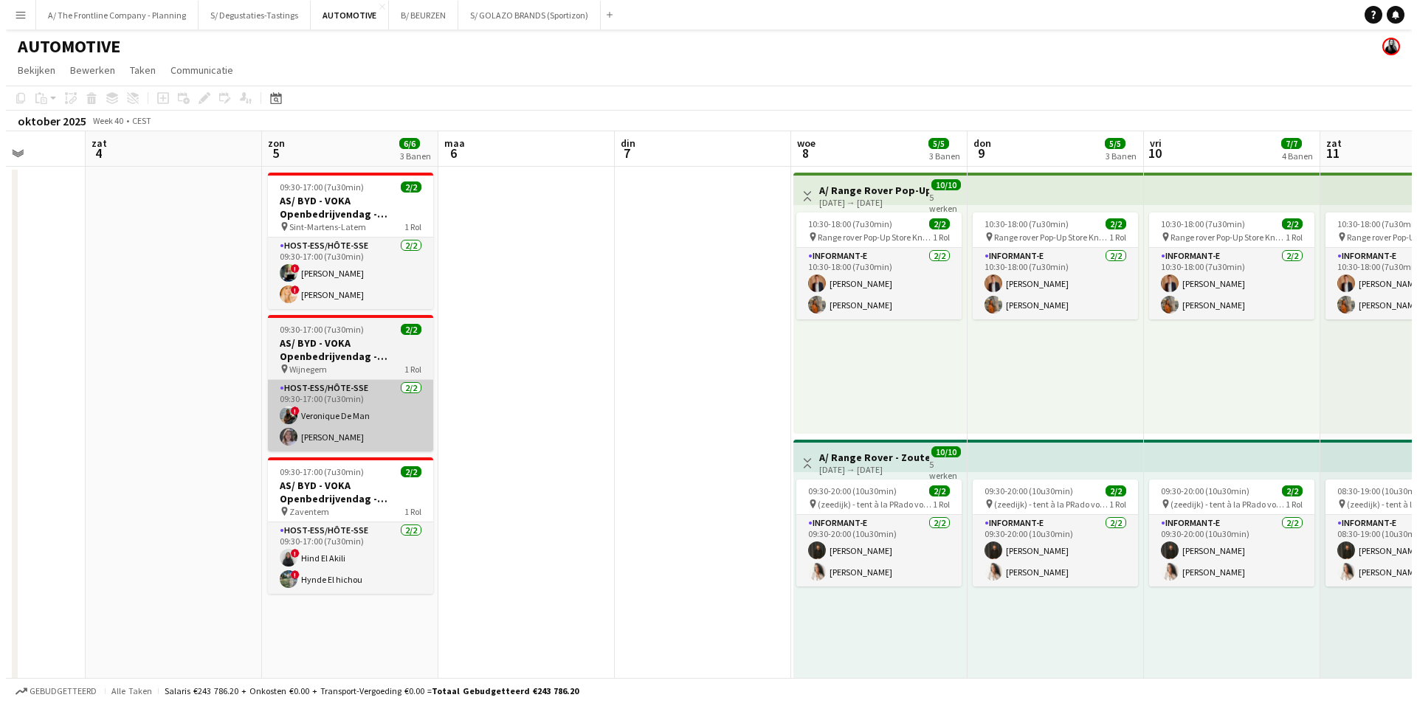
scroll to position [0, 464]
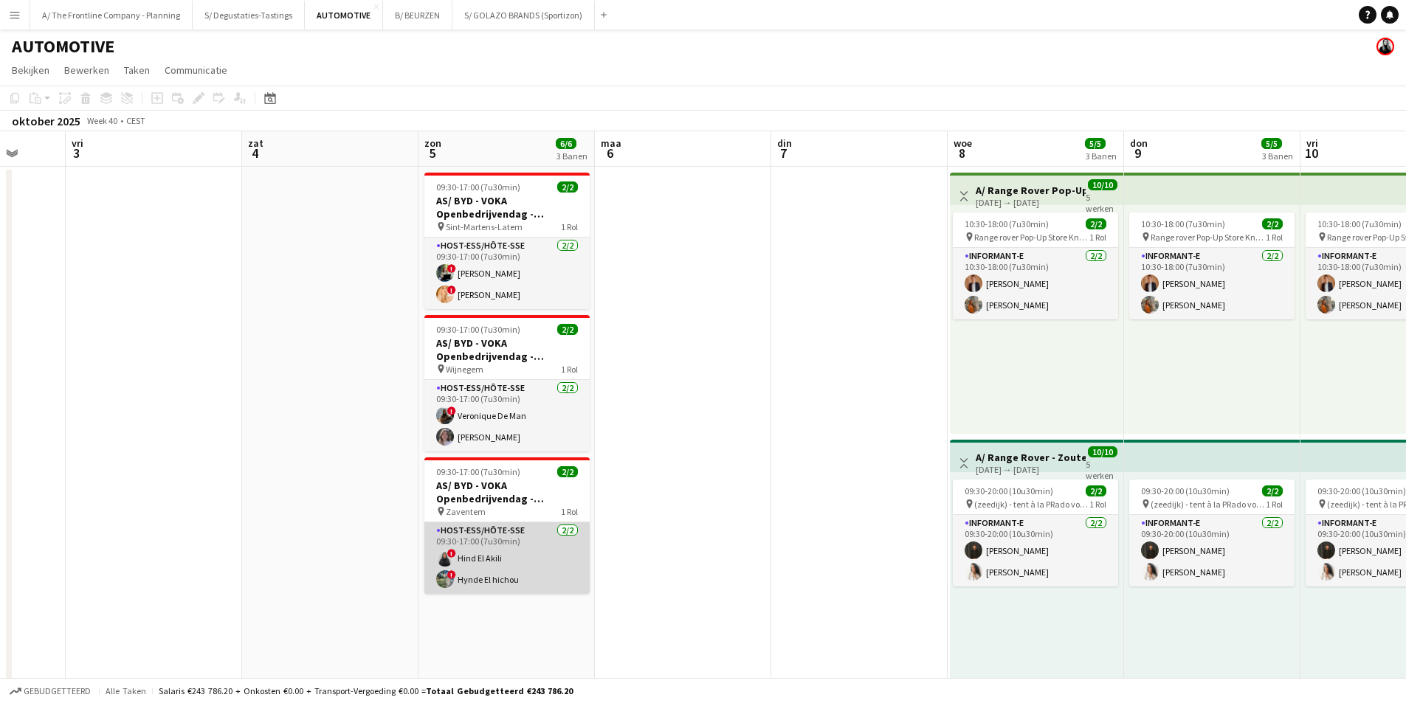
click at [468, 560] on app-card-role "Host-ess/Hôte-sse 2/2 09:30-17:00 (7u30min) ! Hind El Akili ! Hynde El hichou" at bounding box center [506, 559] width 165 height 72
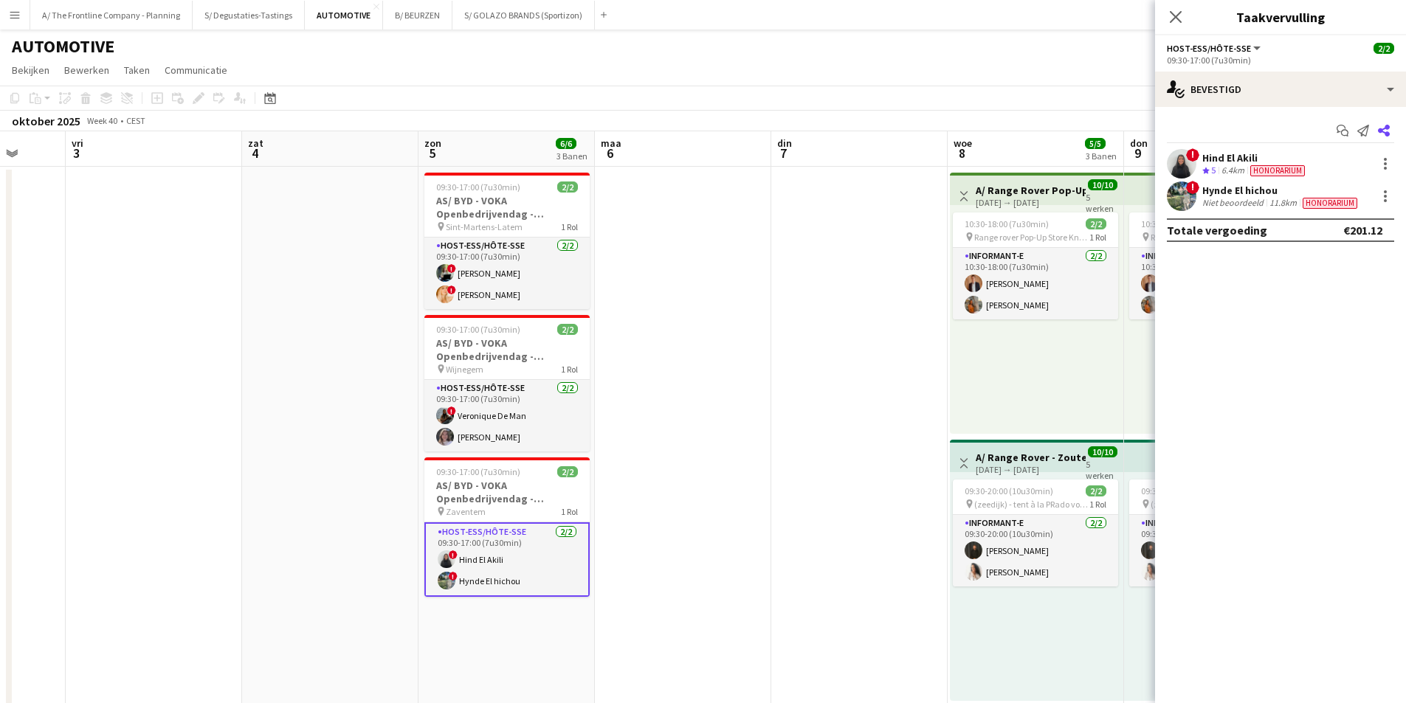
click at [1388, 135] on icon at bounding box center [1384, 131] width 12 height 12
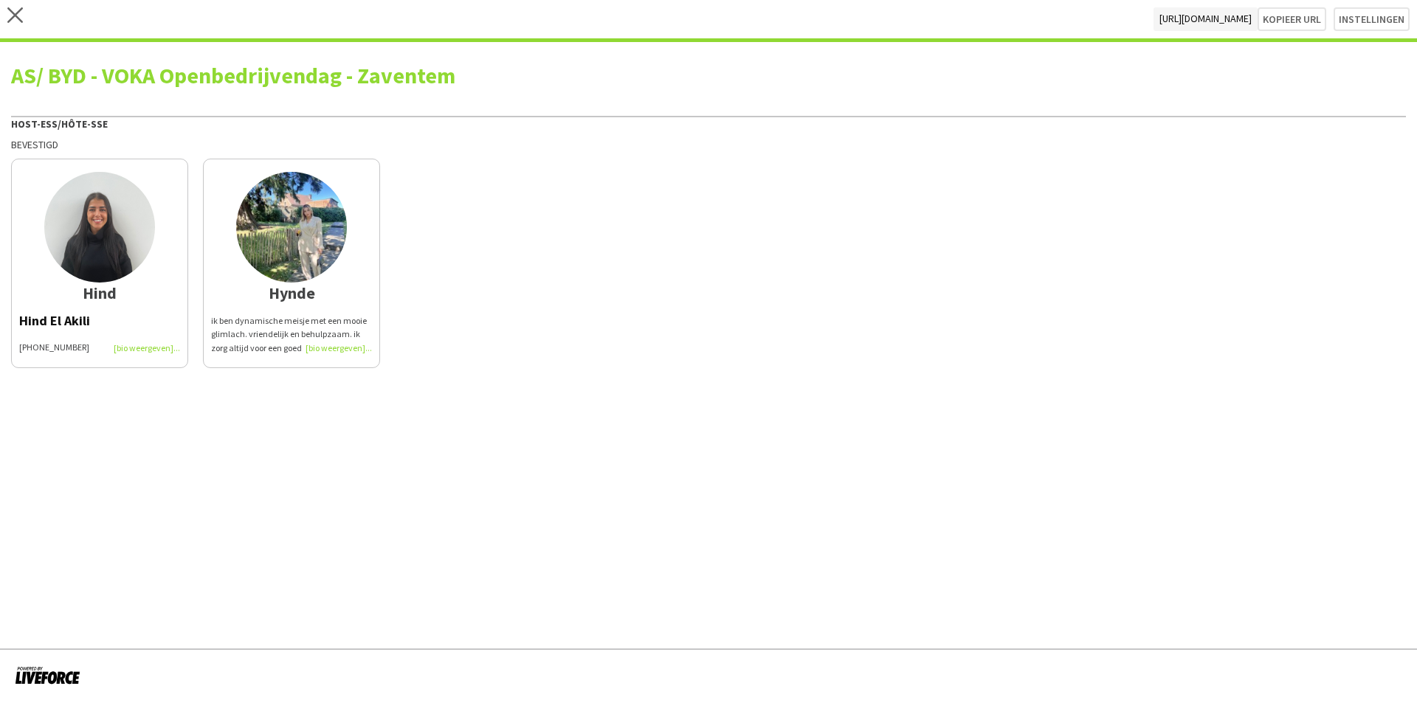
click at [241, 308] on app-share-pages-crew-card "Hynde ik ben dynamische meisje met een mooie glimlach. vriendelijk en behulpzaa…" at bounding box center [291, 264] width 177 height 210
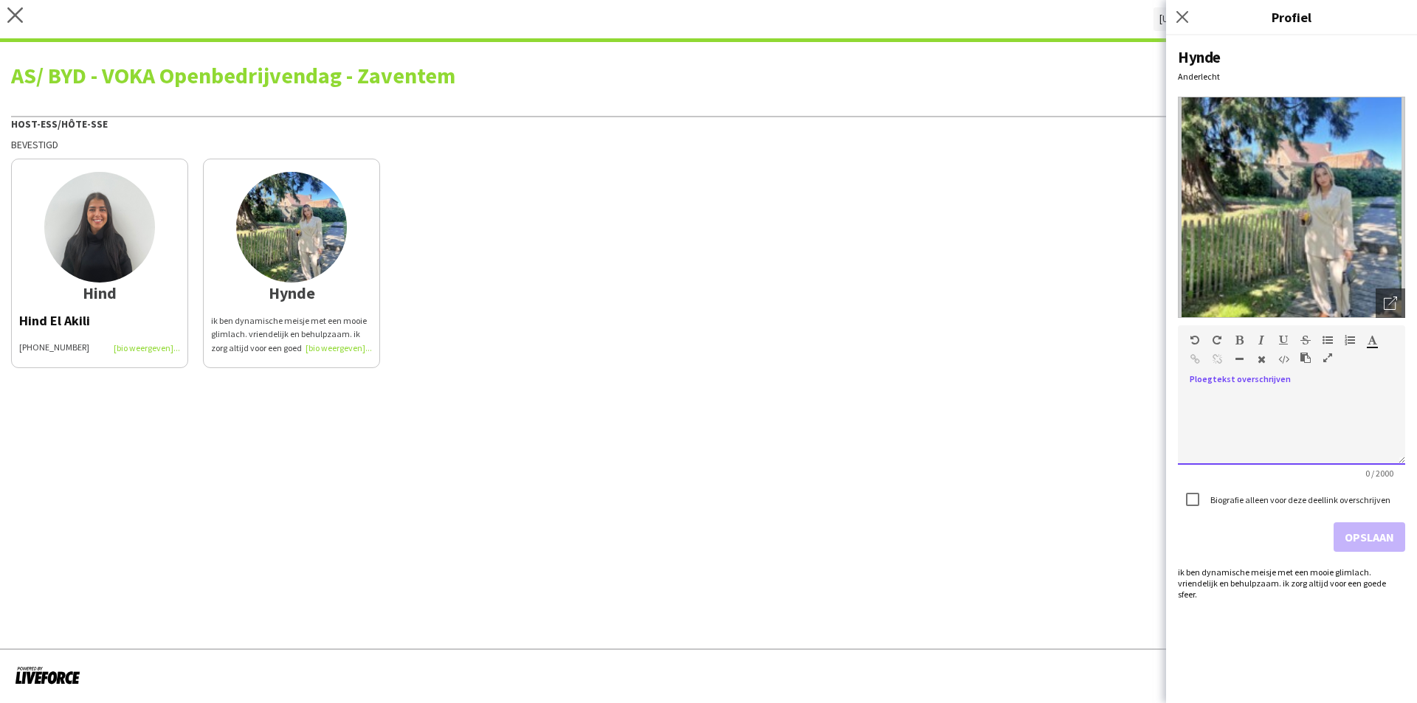
click at [1284, 393] on div at bounding box center [1291, 428] width 227 height 74
paste div
click at [1366, 537] on button "Opslaan" at bounding box center [1370, 538] width 72 height 30
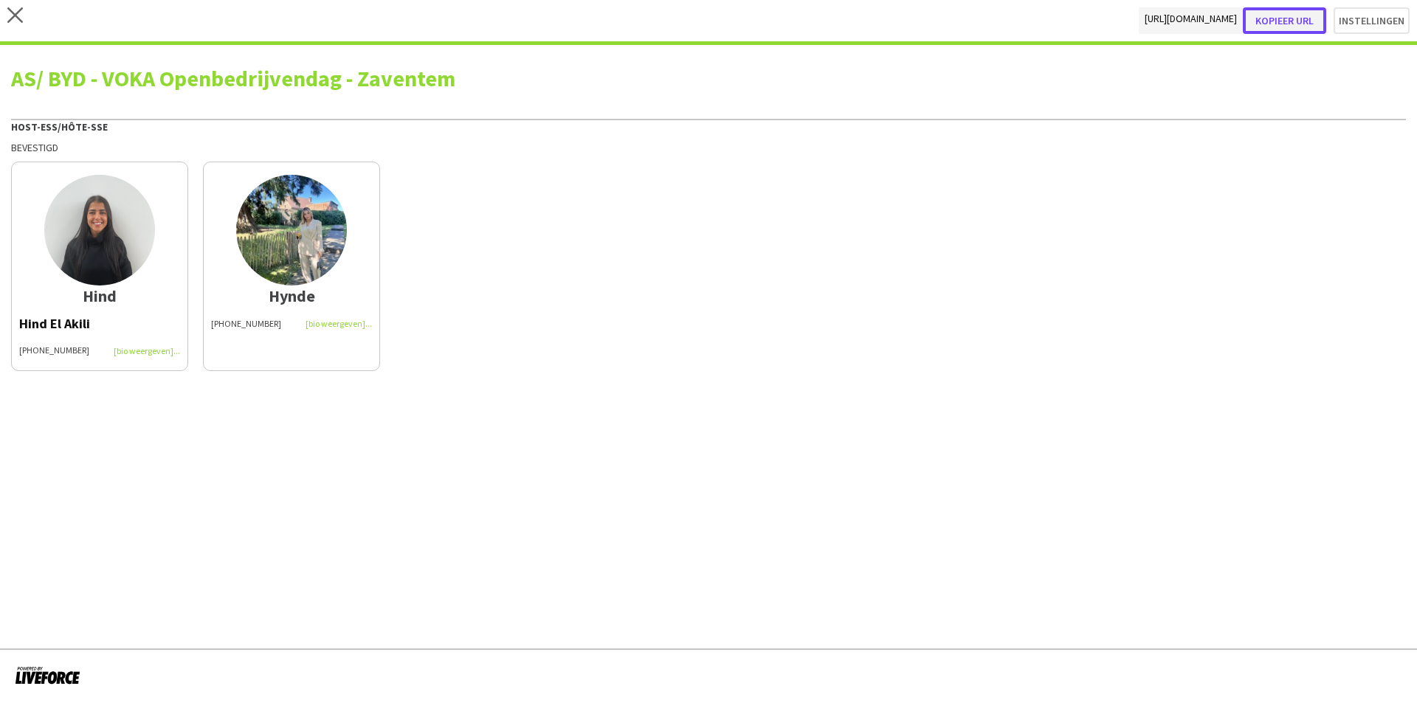
click at [1290, 27] on button "Kopieer url" at bounding box center [1284, 20] width 83 height 27
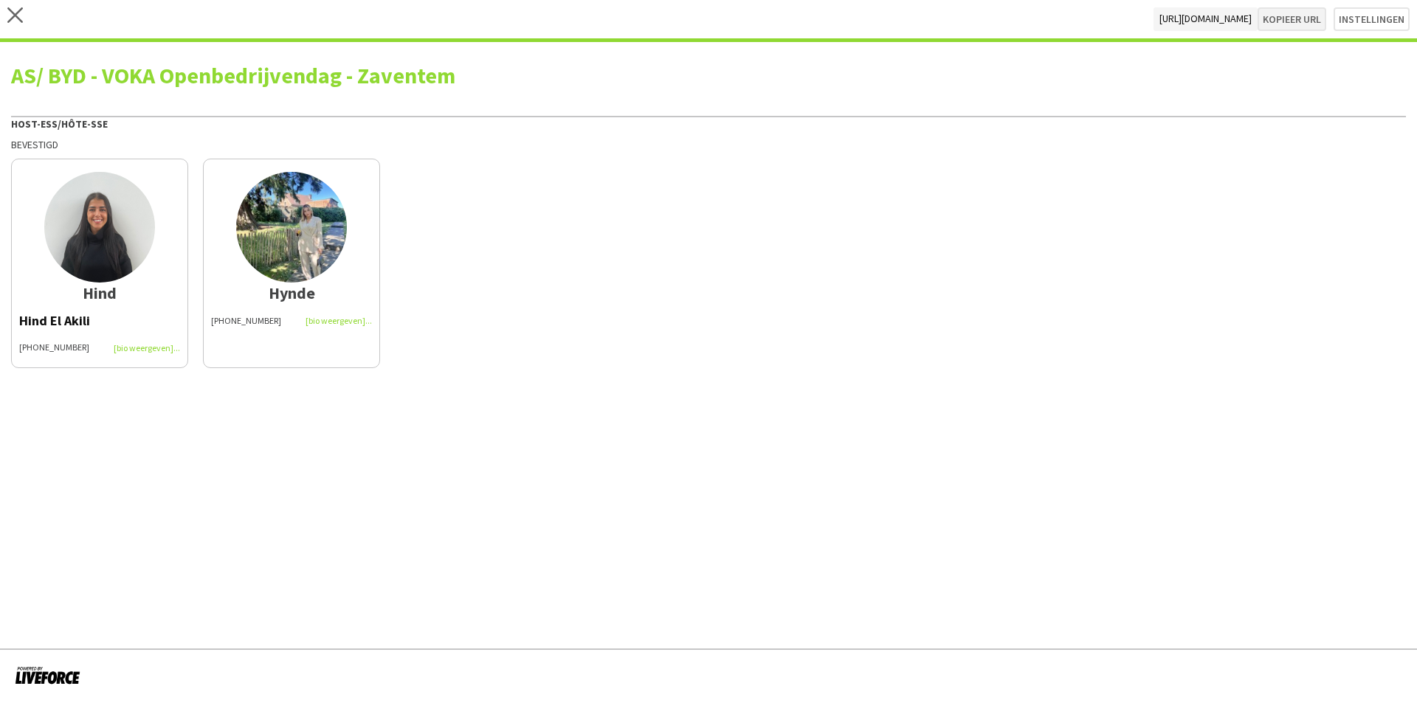
type textarea "**********"
click at [16, 24] on app-icon "close" at bounding box center [15, 19] width 16 height 24
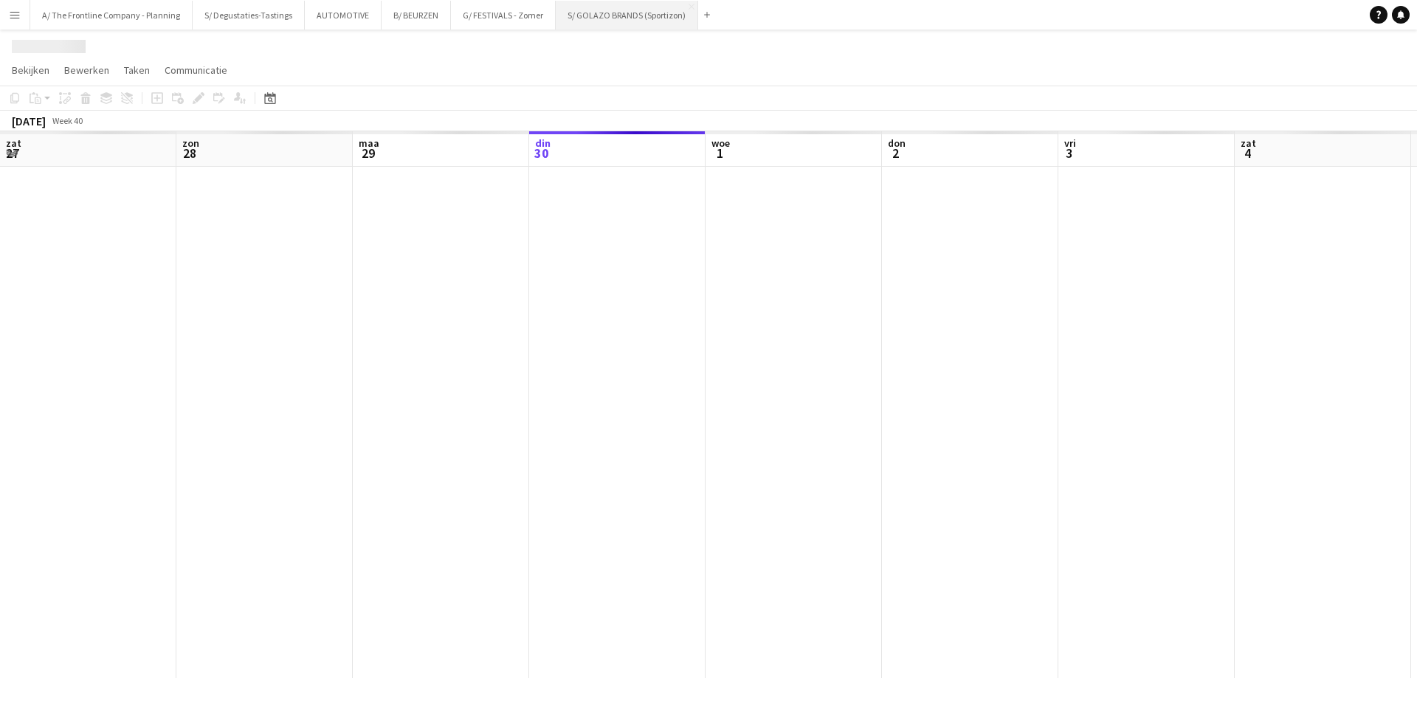
scroll to position [0, 353]
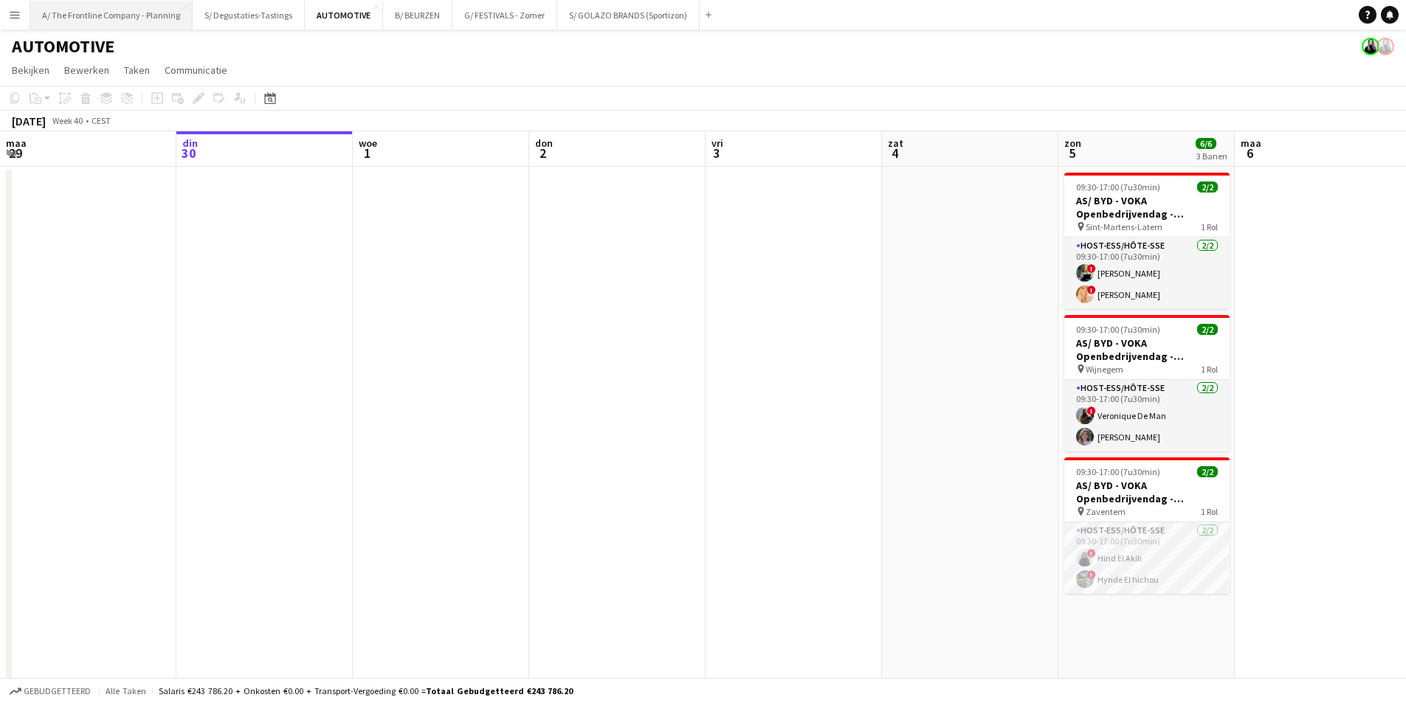
click at [80, 8] on button "A/ The Frontline Company - Planning Sluiten" at bounding box center [111, 15] width 162 height 29
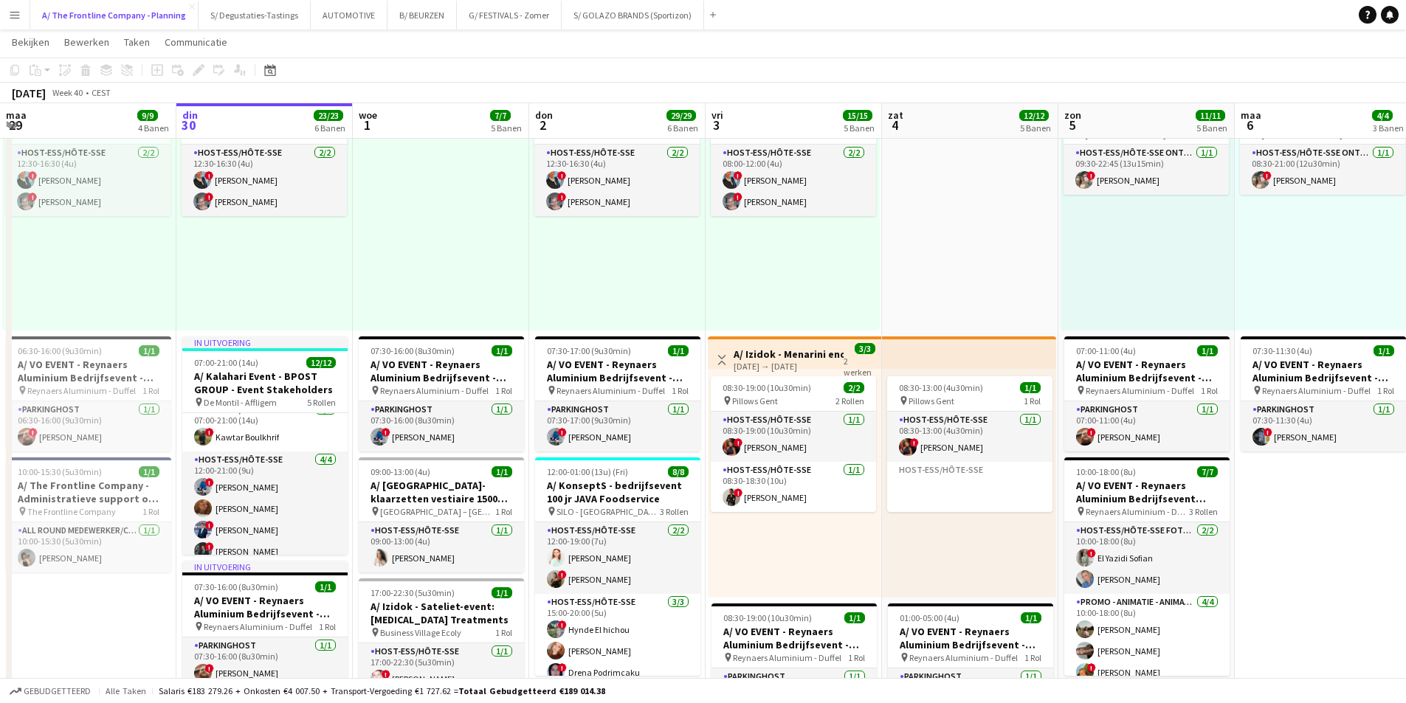
scroll to position [259, 0]
click at [13, 8] on button "Menu" at bounding box center [15, 15] width 30 height 30
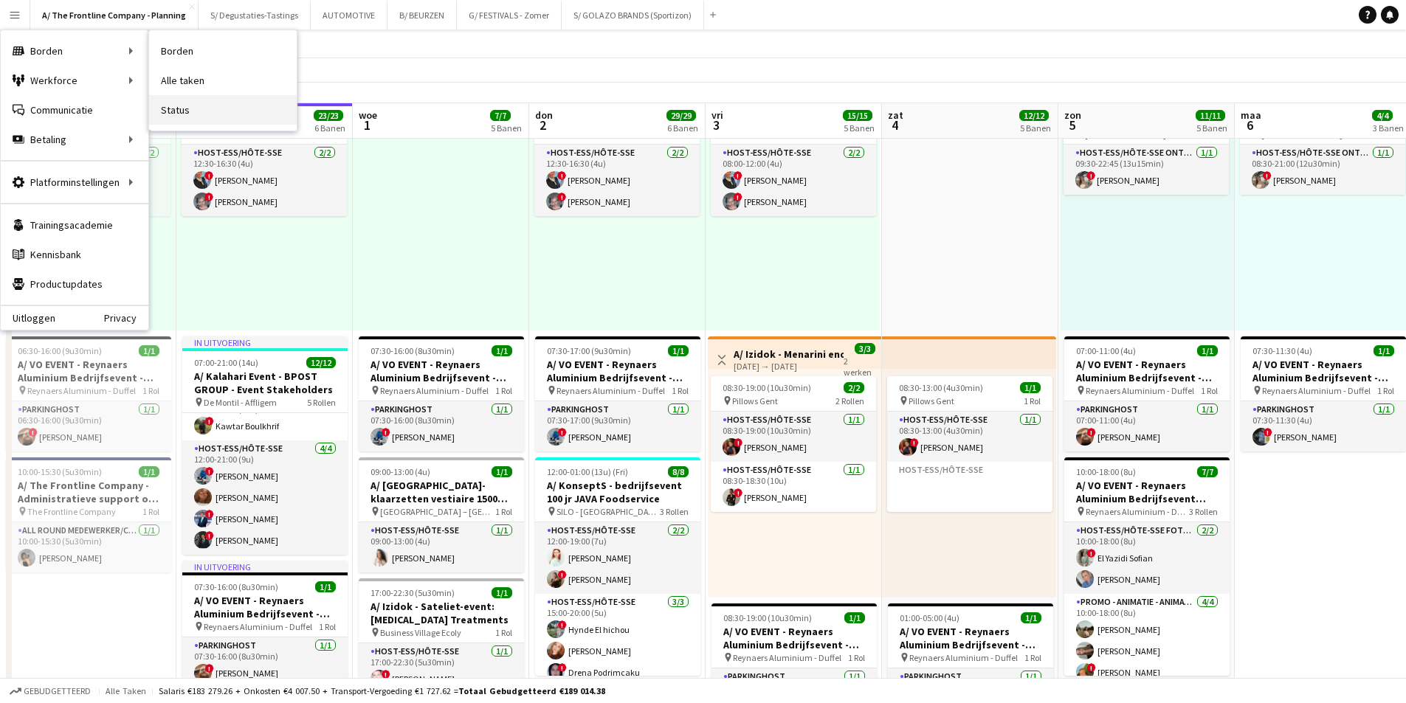
click at [213, 110] on link "Status" at bounding box center [223, 110] width 148 height 30
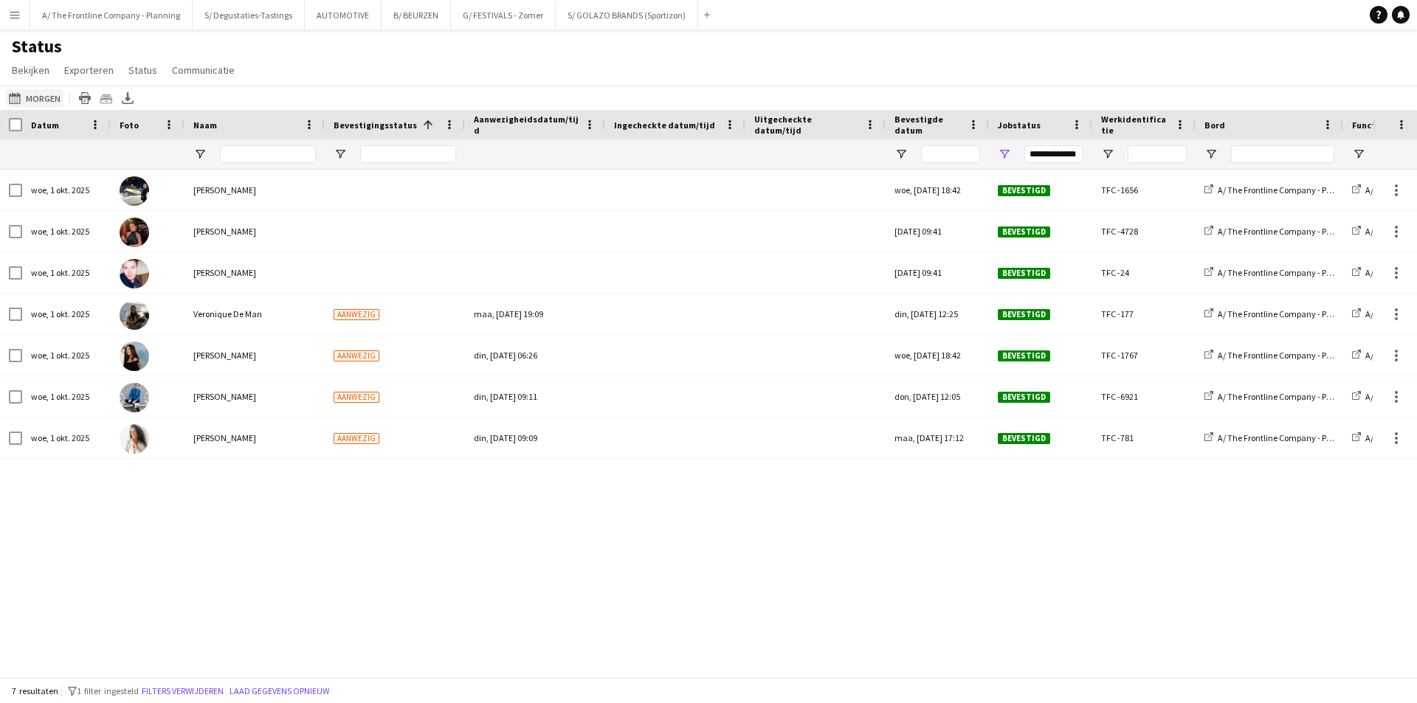
click at [31, 98] on button "30-09-2025 tot 06-10-2025 Morgen" at bounding box center [35, 98] width 58 height 18
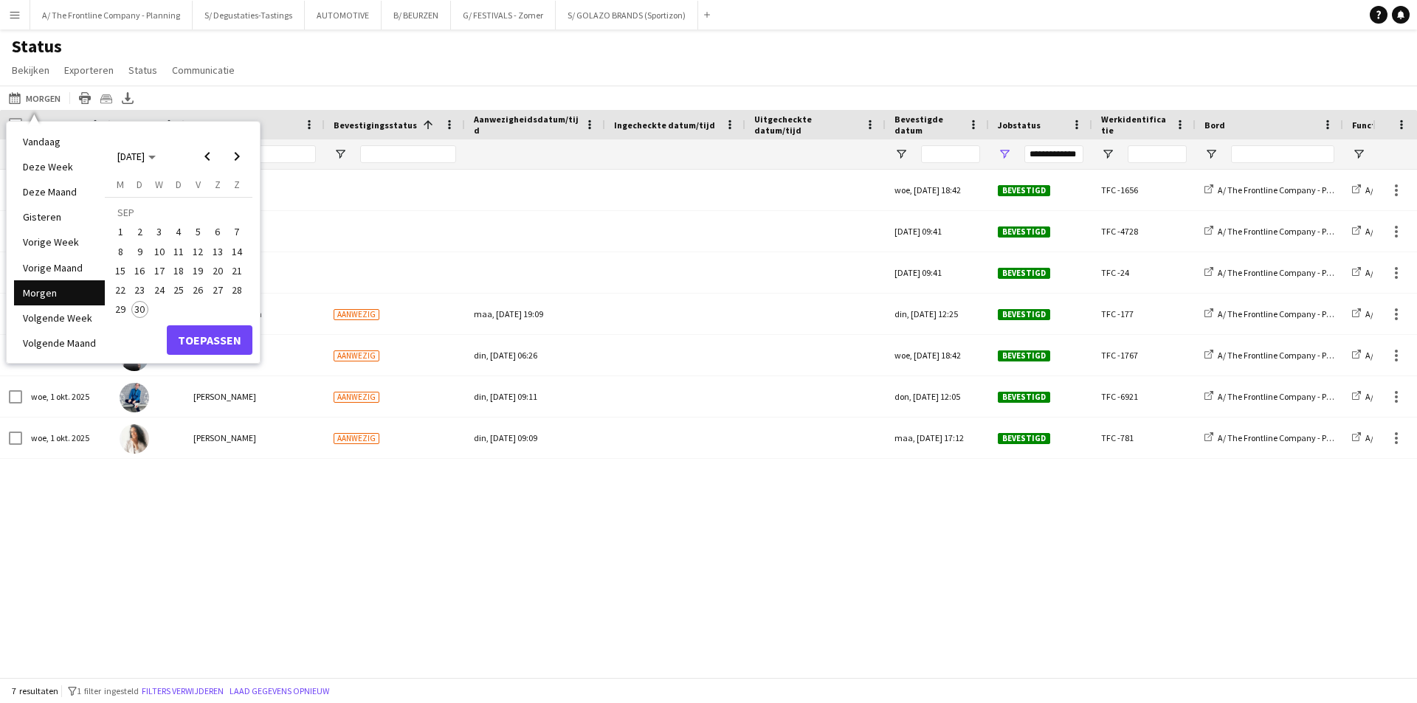
click at [21, 8] on button "Menu" at bounding box center [15, 15] width 30 height 30
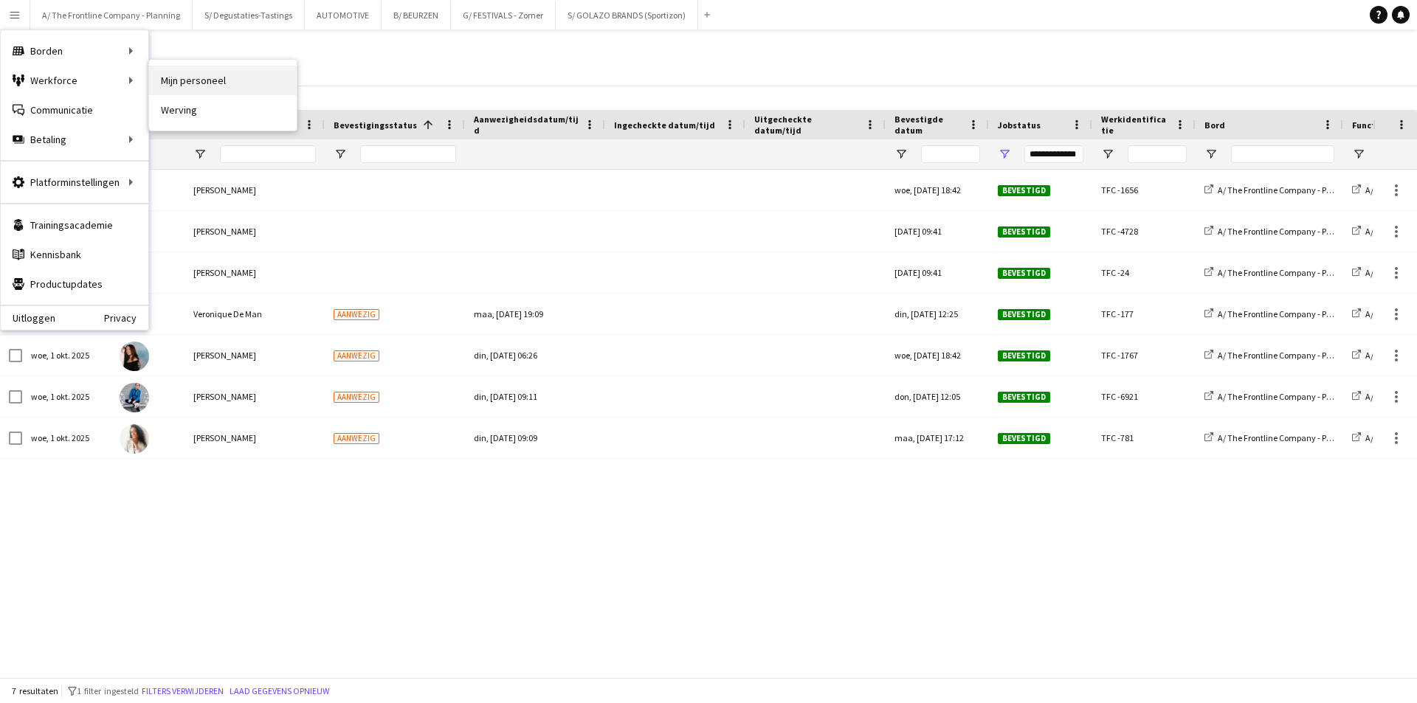
click at [167, 76] on link "Mijn personeel" at bounding box center [223, 81] width 148 height 30
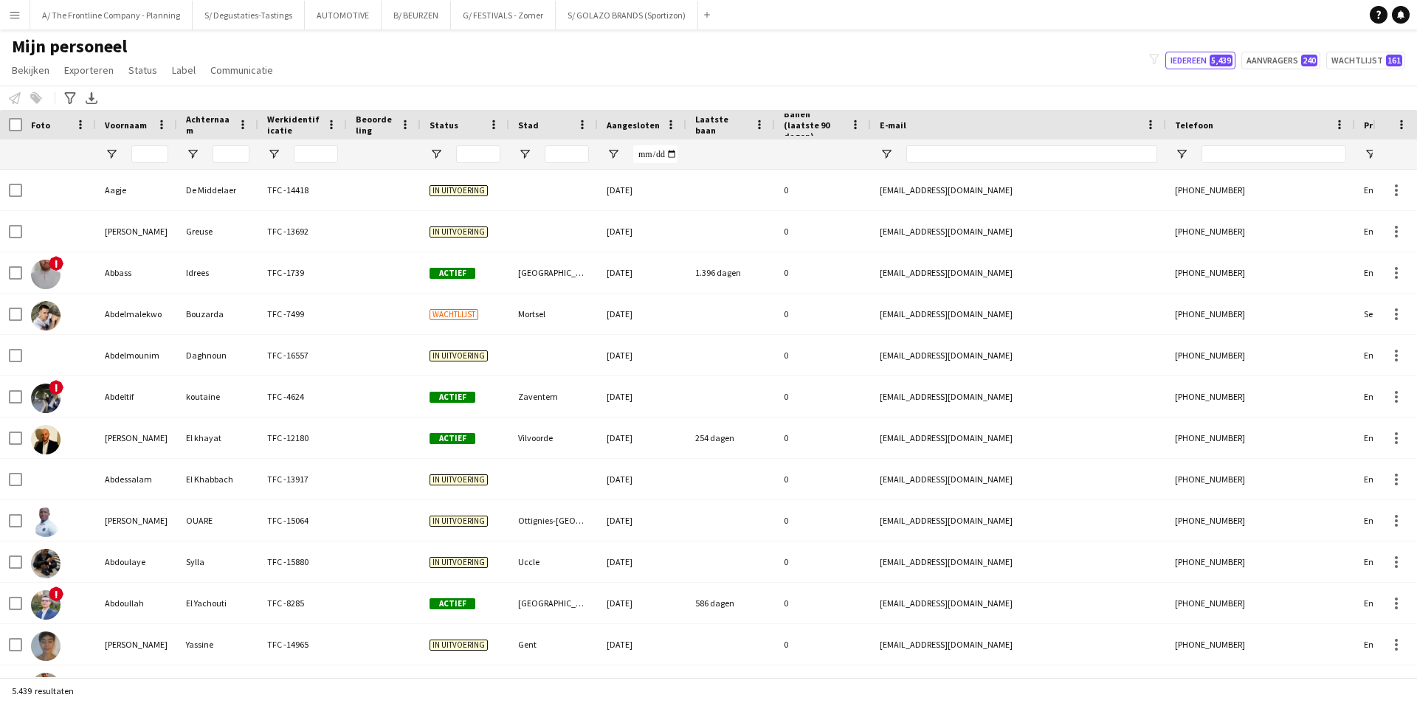
type input "********"
type input "***"
type input "**********"
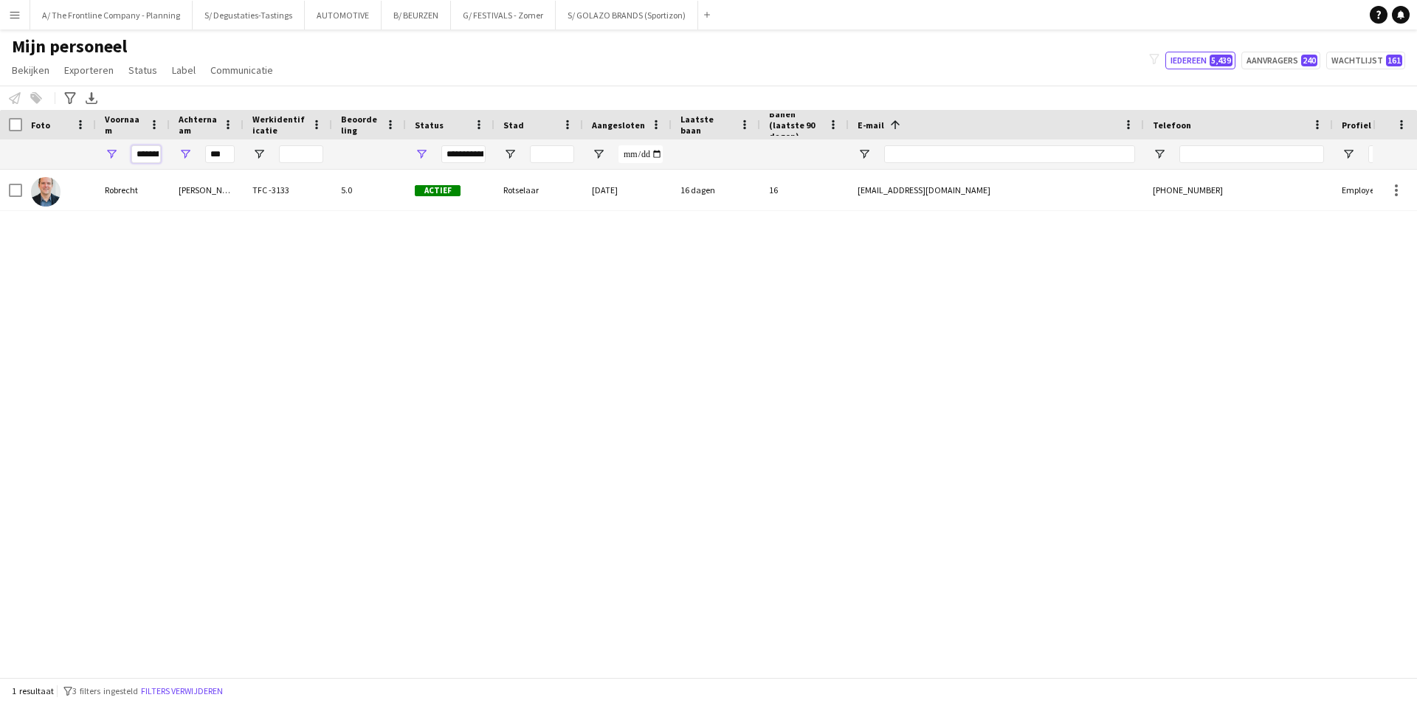
click at [144, 158] on input "********" at bounding box center [146, 154] width 30 height 18
click at [224, 154] on input "***" at bounding box center [220, 154] width 30 height 18
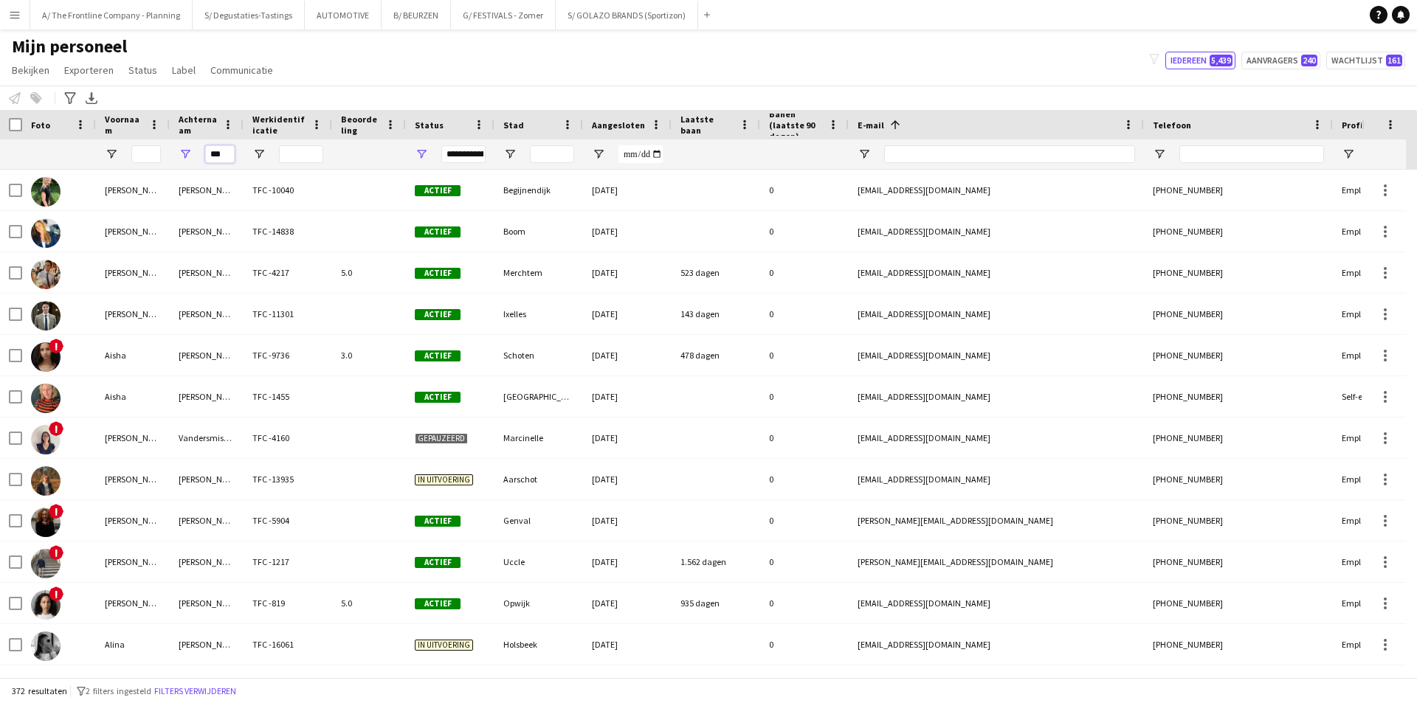
click at [224, 154] on input "***" at bounding box center [220, 154] width 30 height 18
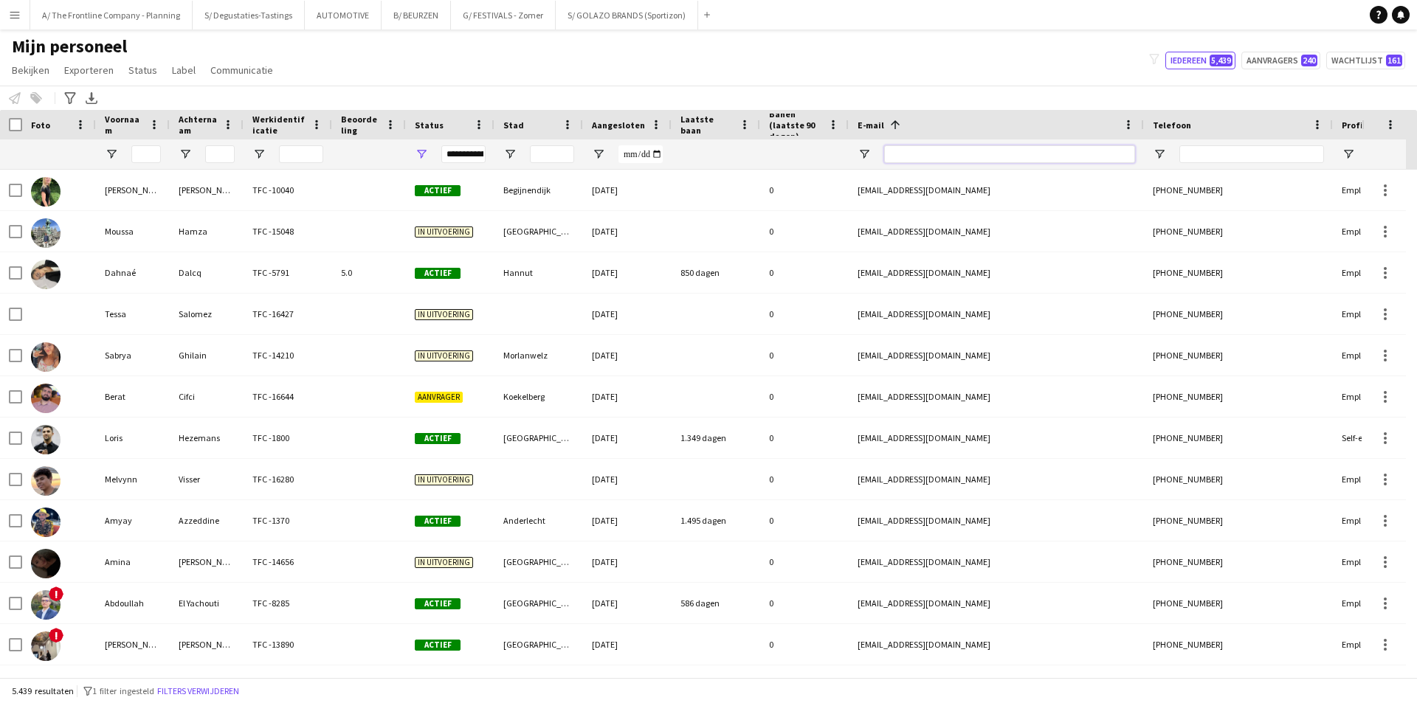
click at [963, 154] on input "E-mail Filter Invoer" at bounding box center [1009, 154] width 251 height 18
paste input "**********"
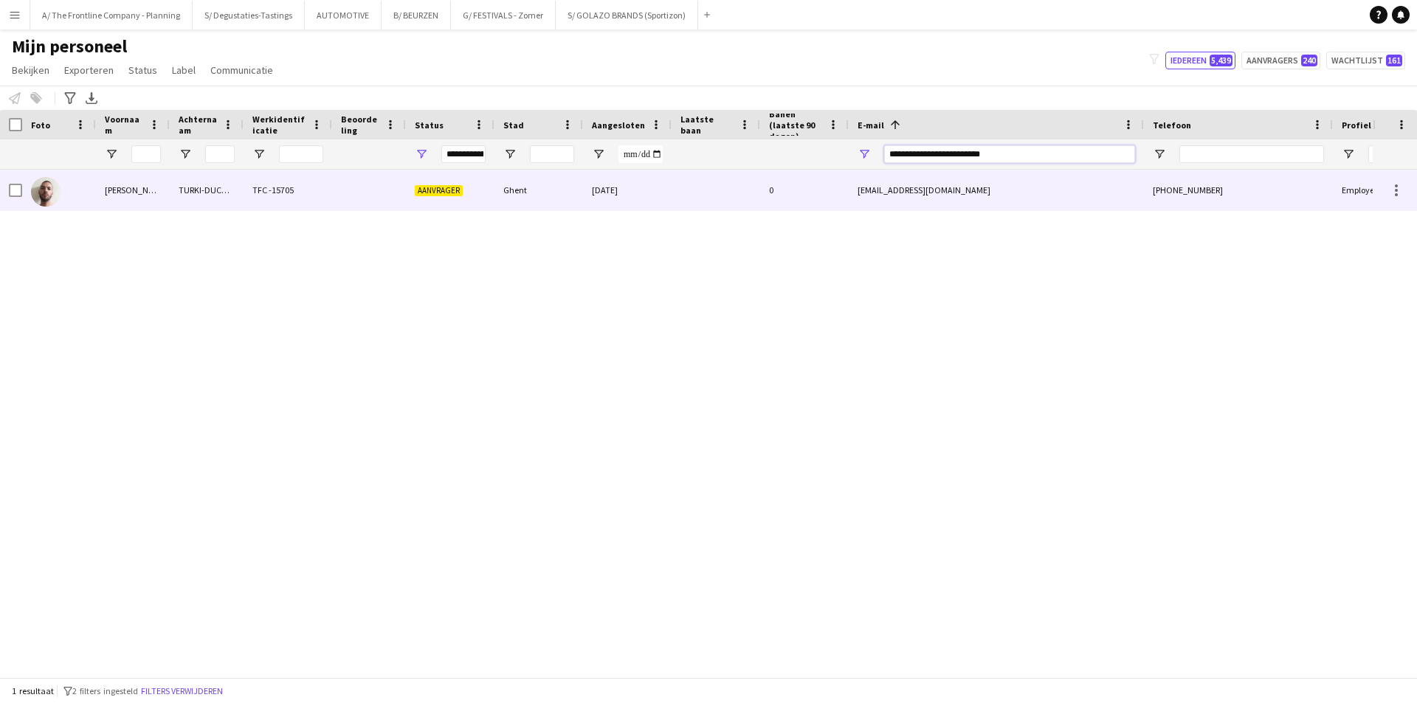
type input "**********"
click at [292, 180] on div "TFC -15705" at bounding box center [288, 190] width 89 height 41
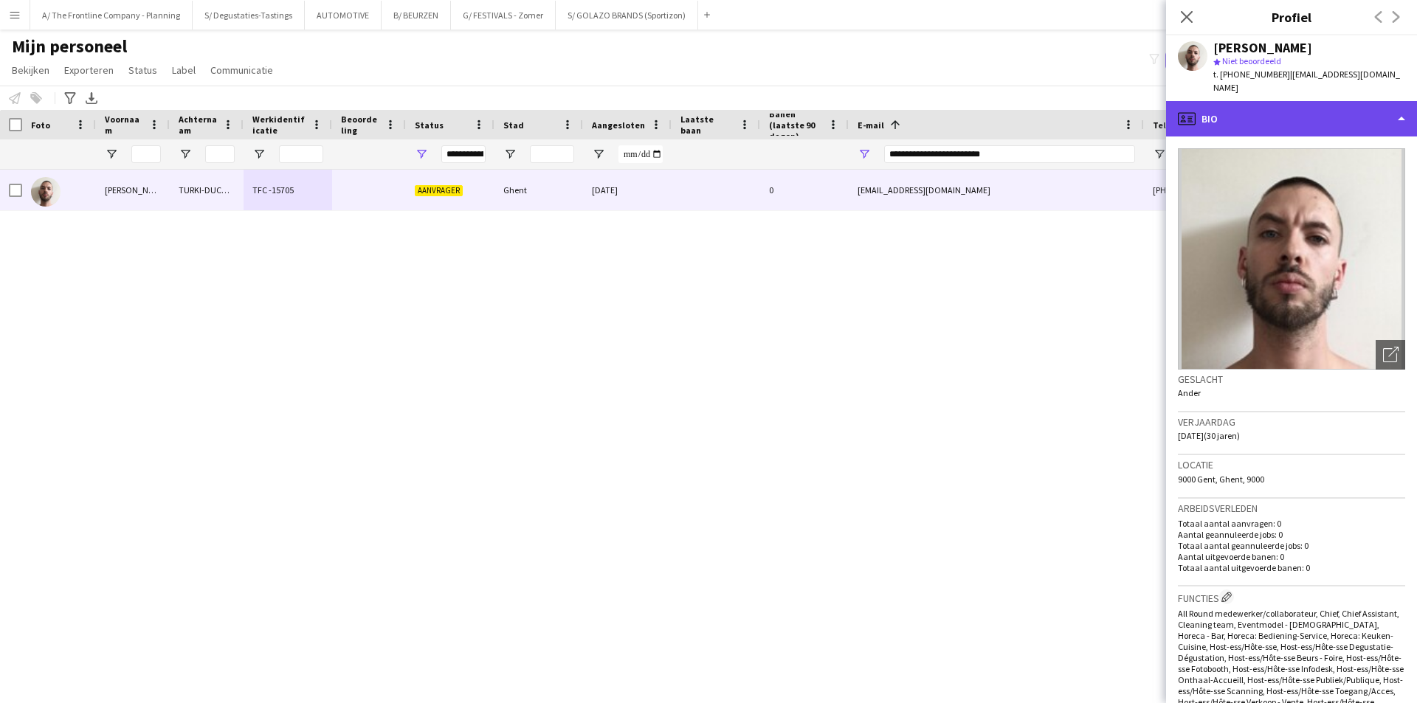
click at [1283, 101] on div "profile Bio" at bounding box center [1291, 118] width 251 height 35
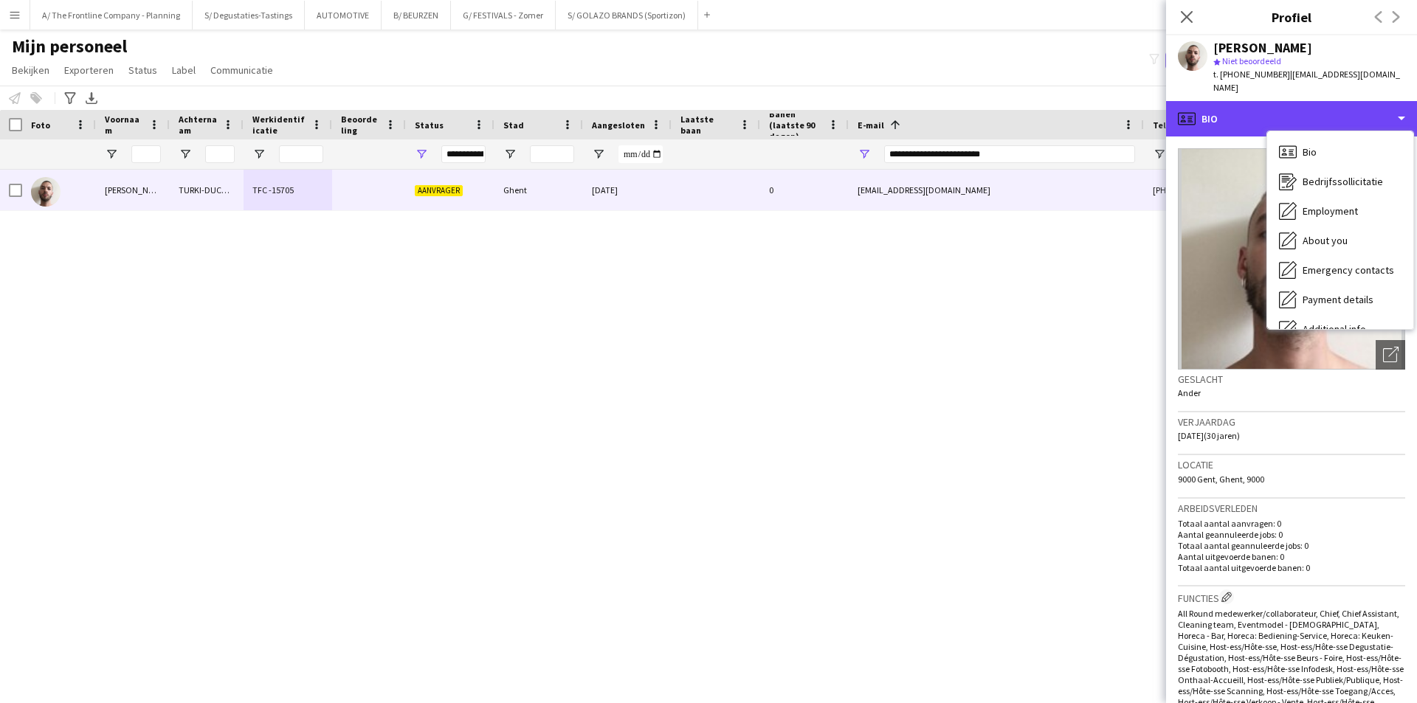
scroll to position [109, 0]
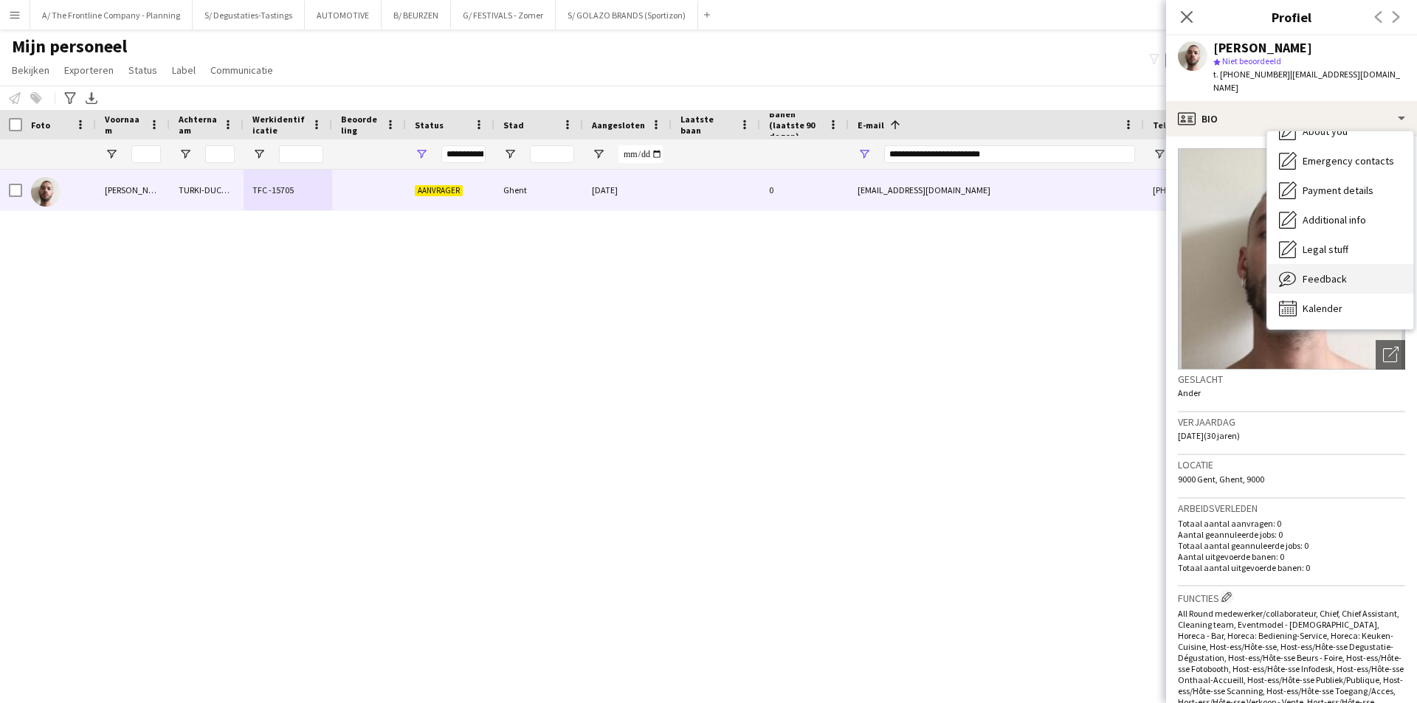
click at [1318, 272] on span "Feedback" at bounding box center [1325, 278] width 44 height 13
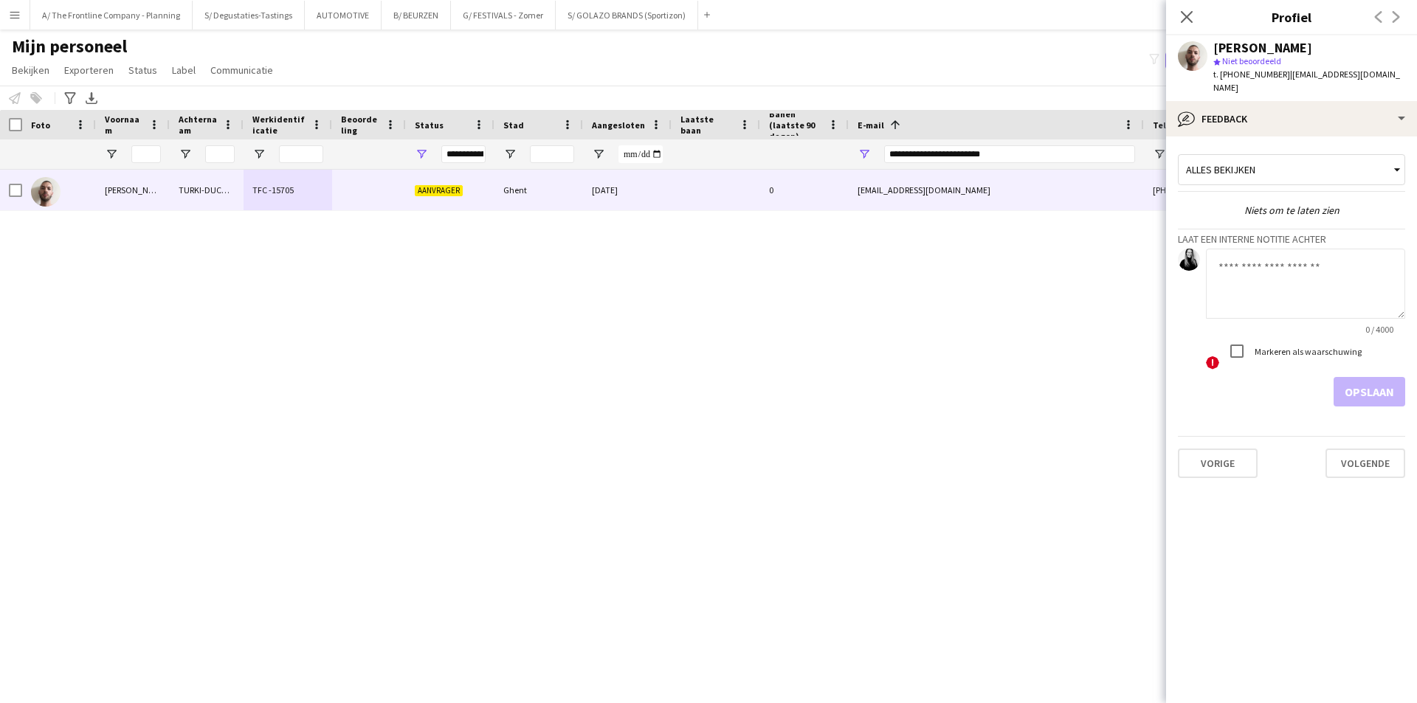
click at [1270, 337] on div "Markeren als waarschuwing" at bounding box center [1292, 352] width 140 height 30
click at [1278, 286] on textarea at bounding box center [1305, 284] width 199 height 70
paste textarea "**********"
type textarea "**********"
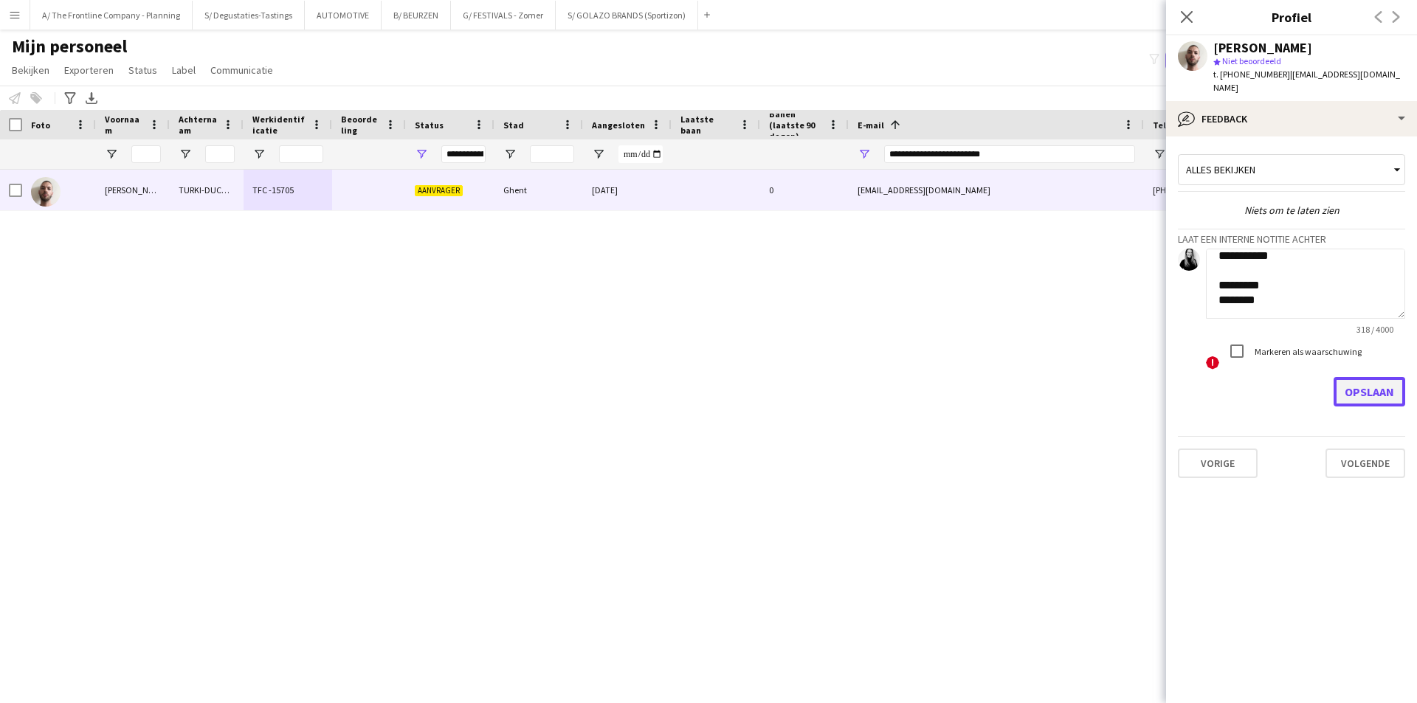
click at [1388, 390] on button "Opslaan" at bounding box center [1370, 392] width 72 height 30
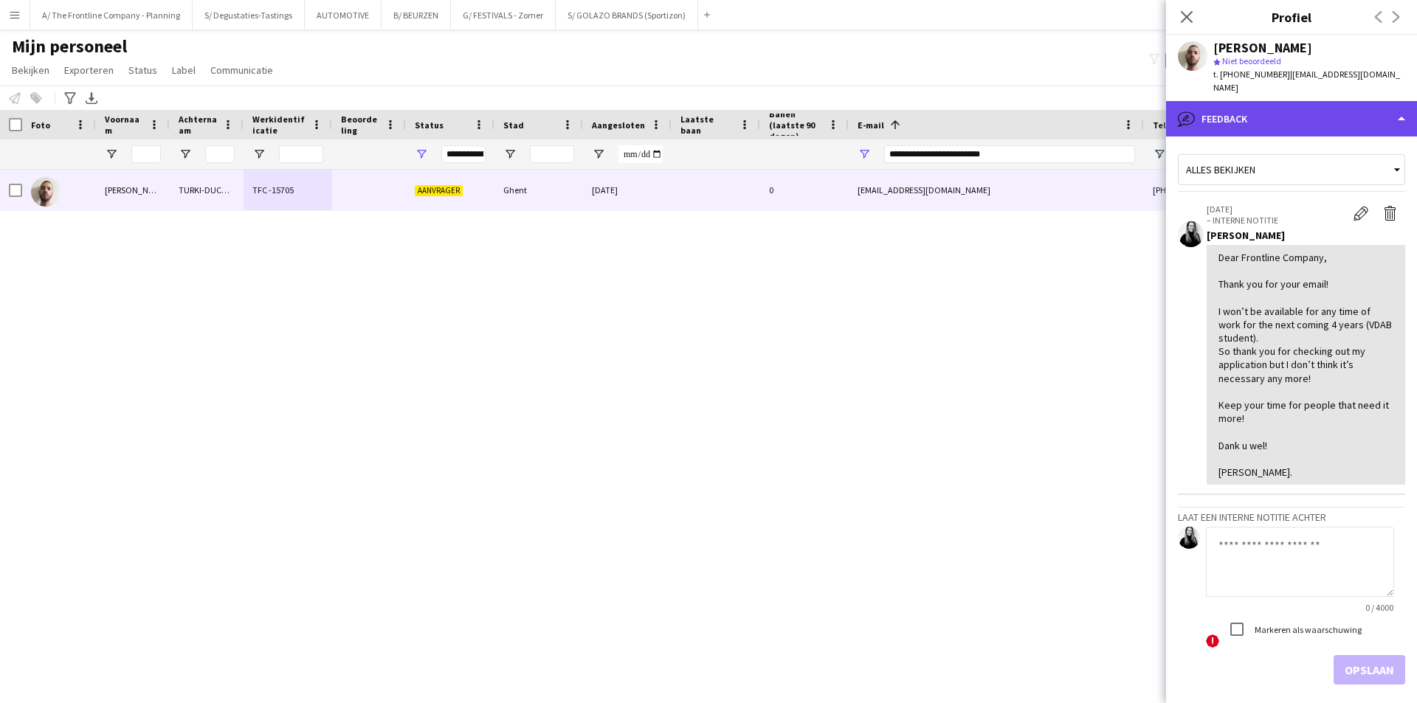
click at [1251, 117] on div "bubble-pencil Feedback" at bounding box center [1291, 118] width 251 height 35
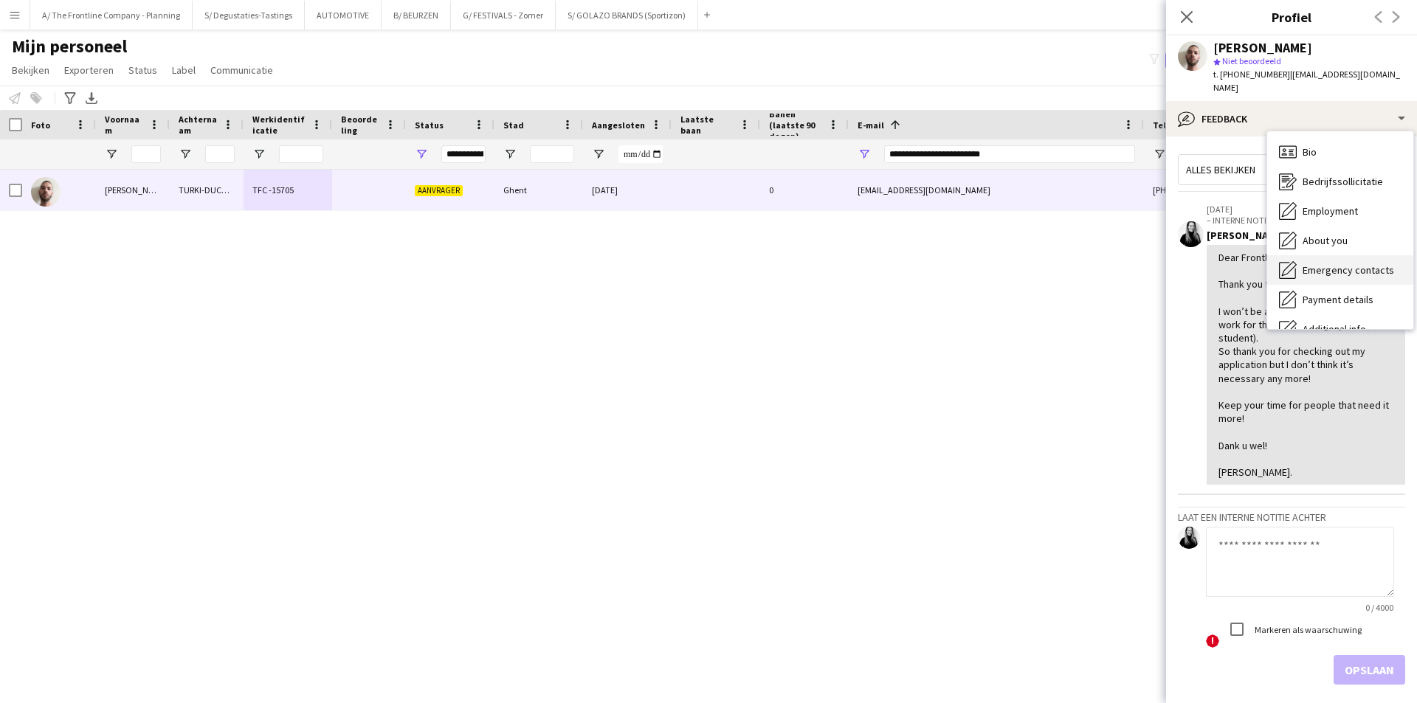
click at [1333, 167] on div "Bedrijfssollicitatie Bedrijfssollicitatie" at bounding box center [1340, 182] width 146 height 30
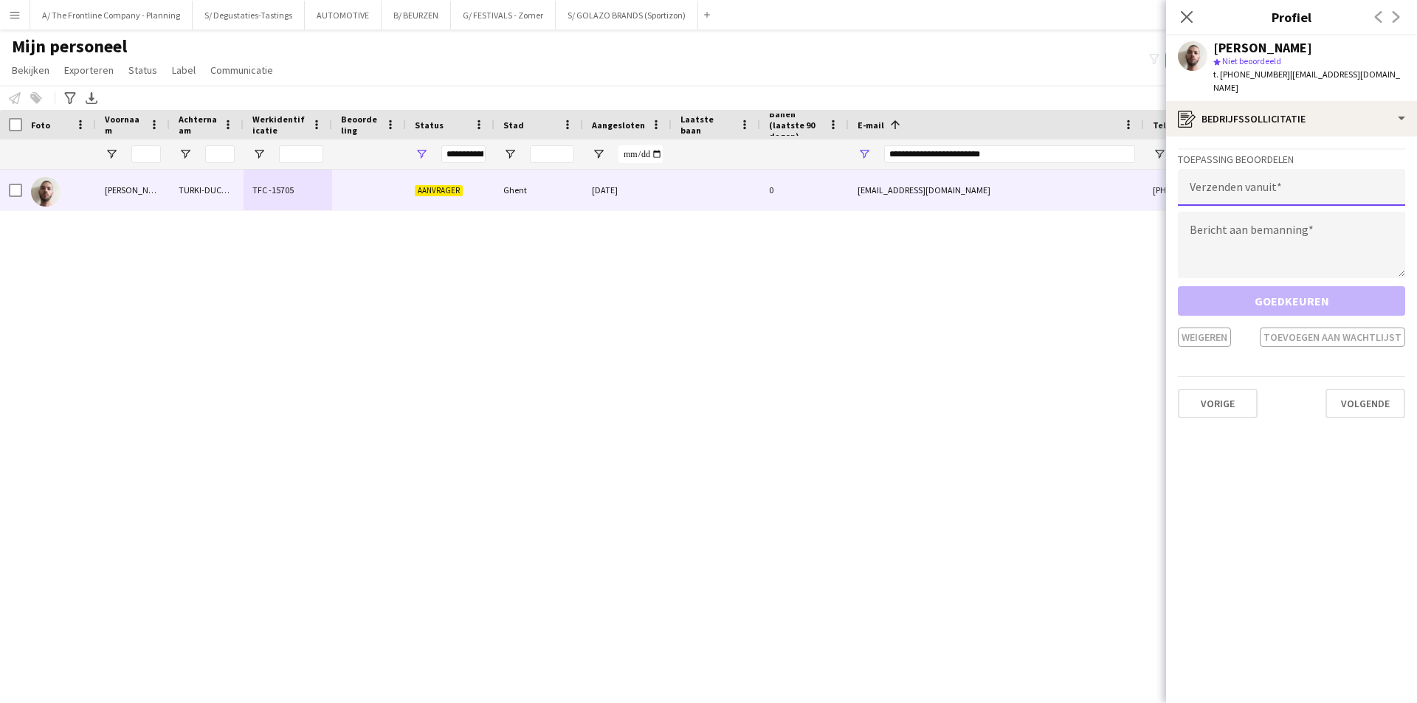
click at [1304, 169] on input "email" at bounding box center [1291, 187] width 227 height 37
type input "**********"
click at [1237, 235] on textarea at bounding box center [1291, 245] width 227 height 66
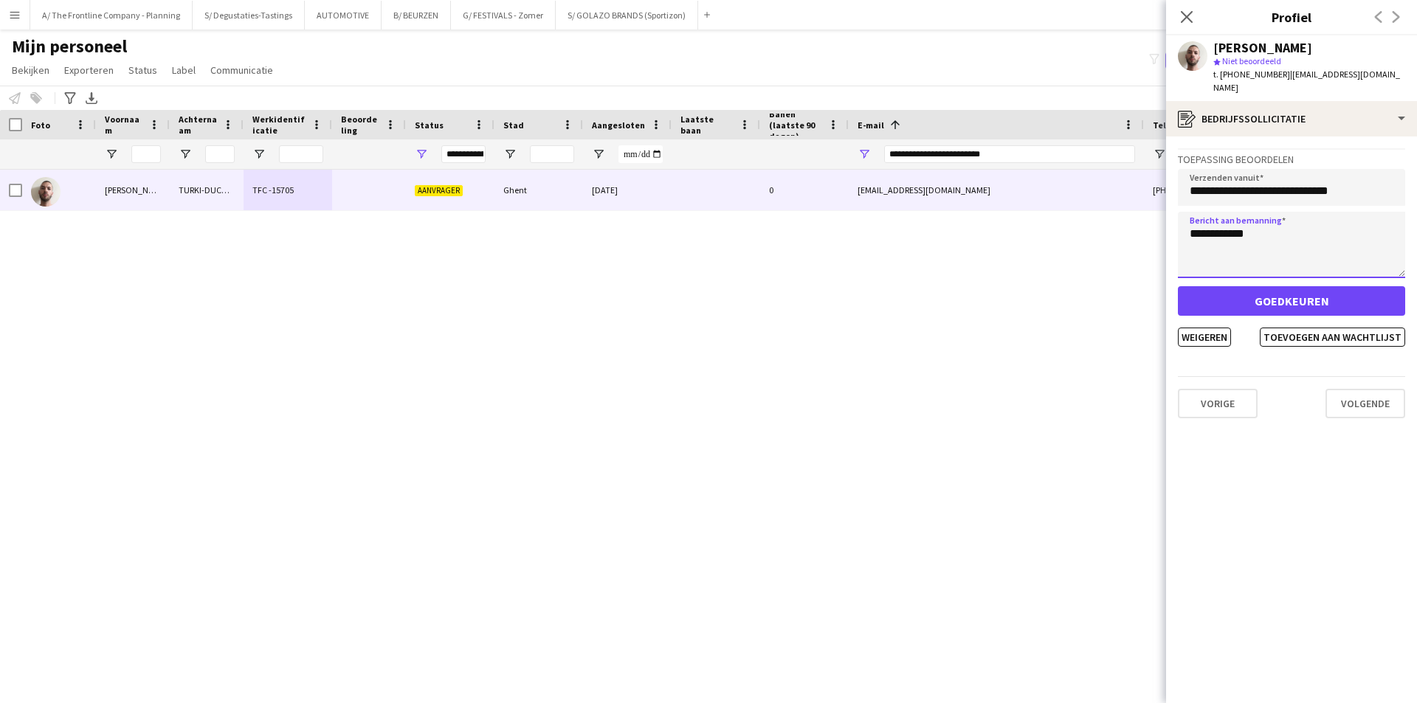
paste textarea "**********"
type textarea "**********"
click at [1219, 328] on button "Weigeren" at bounding box center [1204, 337] width 53 height 19
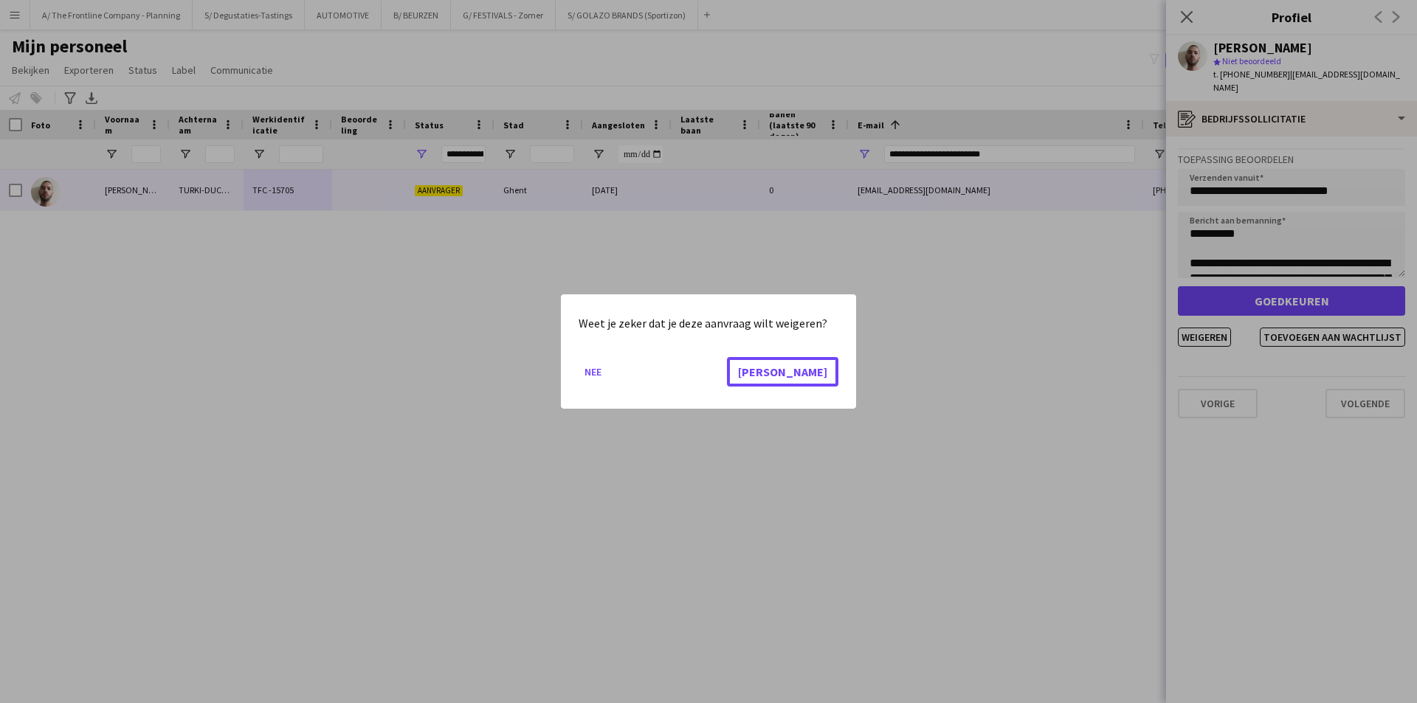
drag, startPoint x: 822, startPoint y: 368, endPoint x: 7, endPoint y: 270, distance: 820.8
click at [822, 369] on button "Ja" at bounding box center [782, 372] width 111 height 30
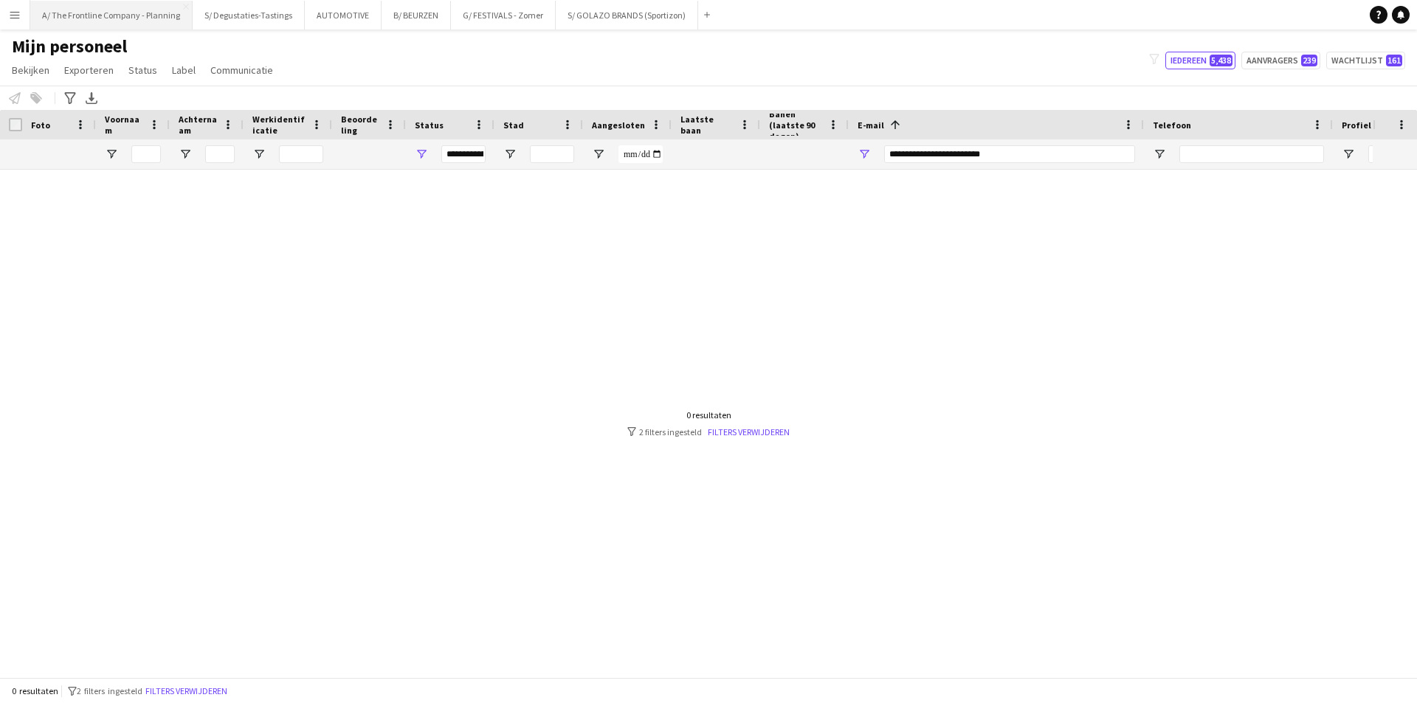
click at [143, 20] on button "A/ The Frontline Company - Planning Sluiten" at bounding box center [111, 15] width 162 height 29
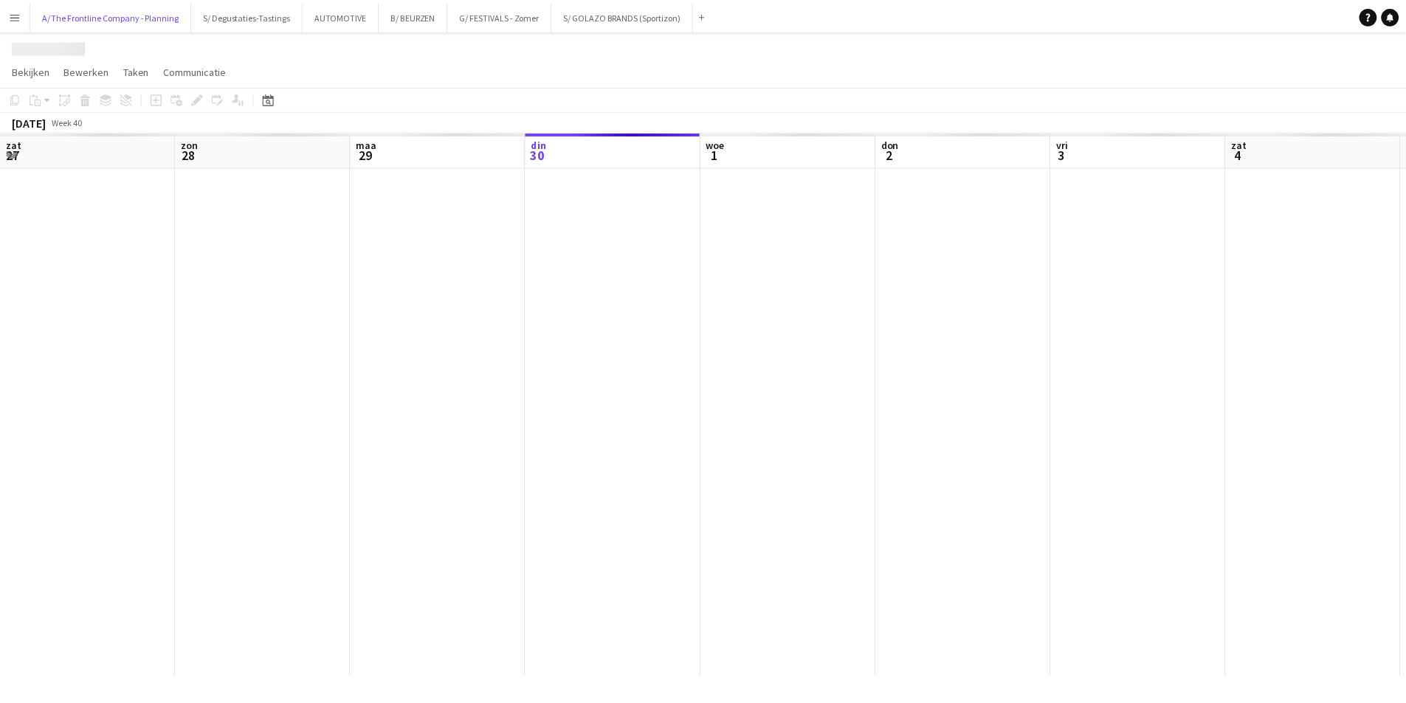
scroll to position [0, 353]
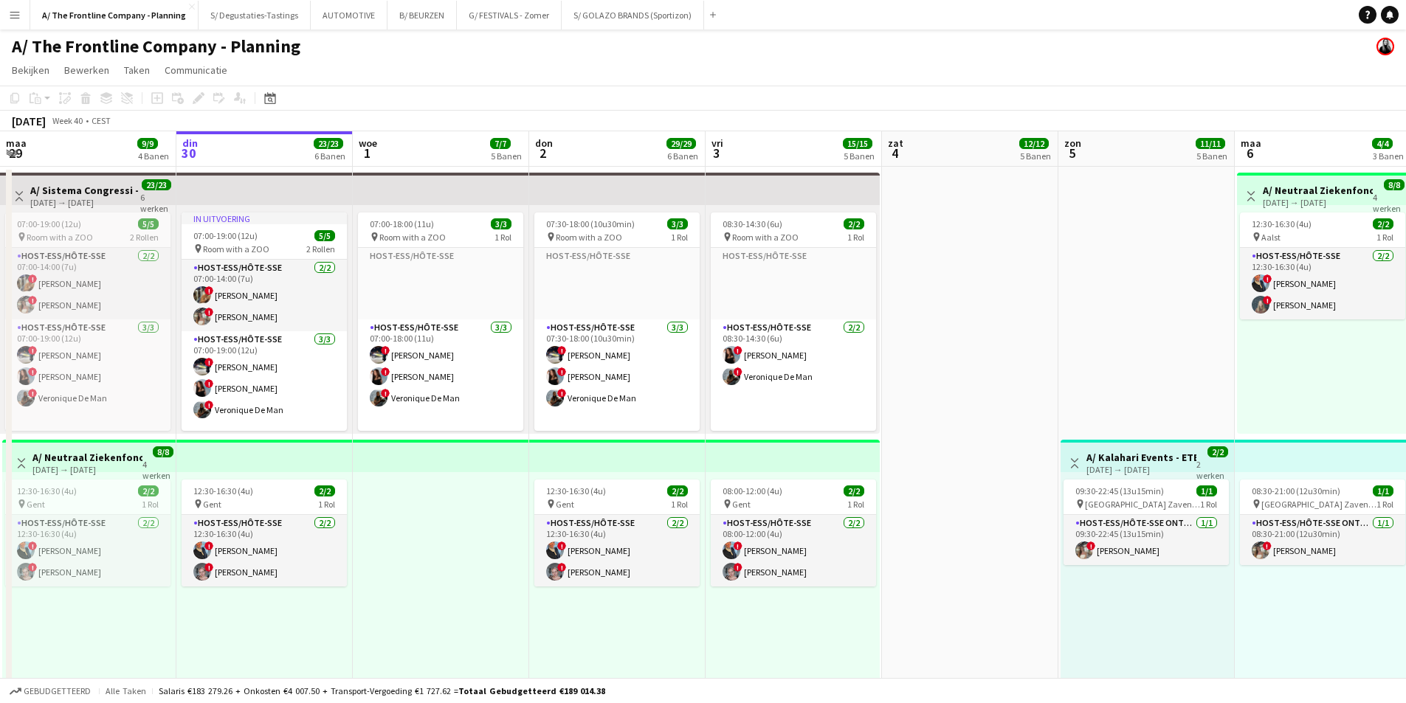
drag, startPoint x: 672, startPoint y: 315, endPoint x: 563, endPoint y: 317, distance: 108.5
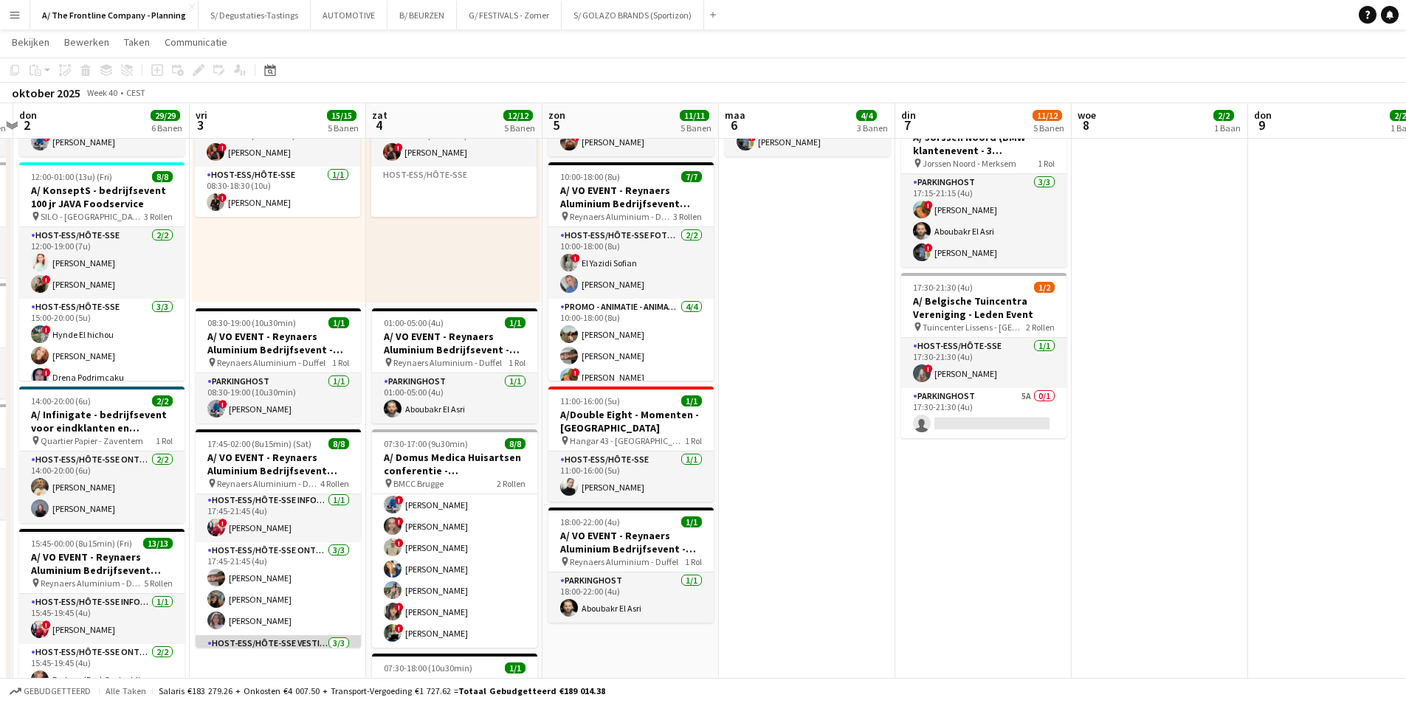
scroll to position [0, 0]
click at [971, 421] on app-card-role "Parkinghost 5A 0/1 17:30-21:30 (4u) single-neutral-actions" at bounding box center [983, 413] width 165 height 50
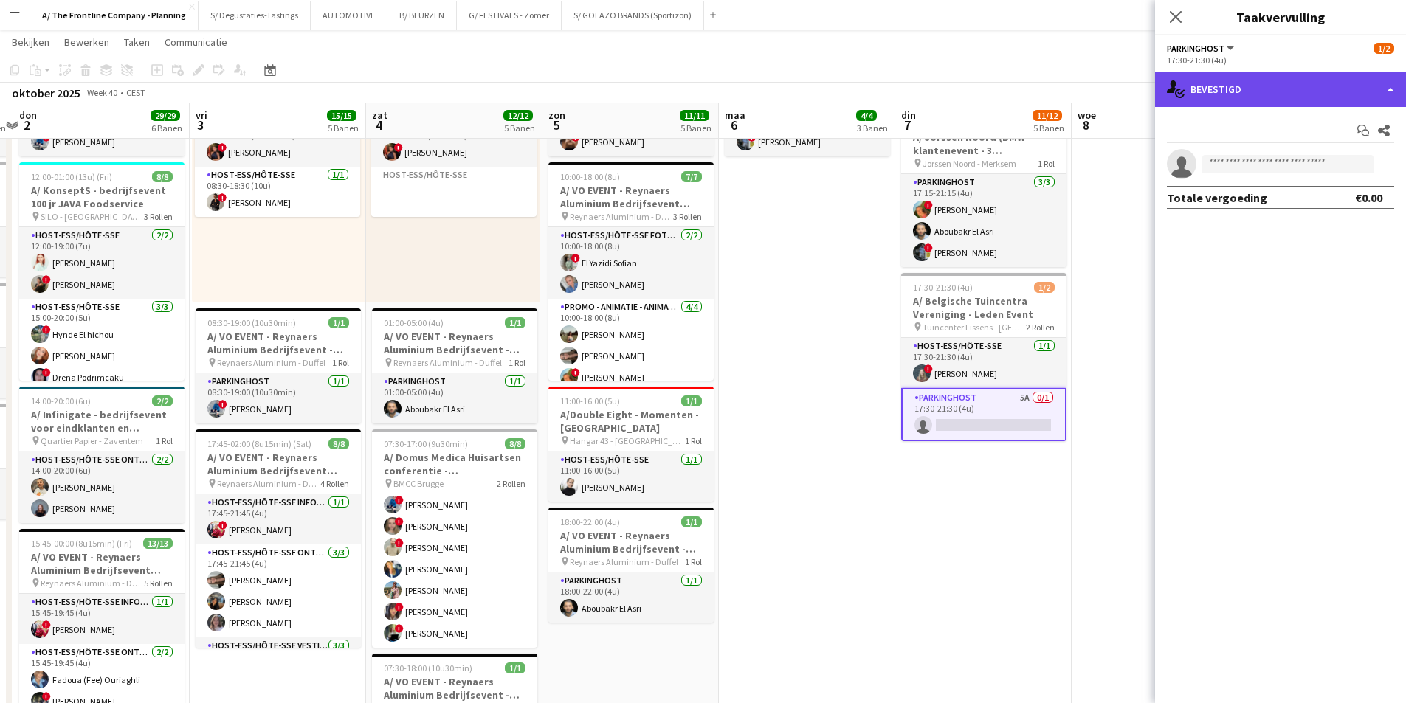
click at [1304, 96] on div "single-neutral-actions-check-2 Bevestigd" at bounding box center [1280, 89] width 251 height 35
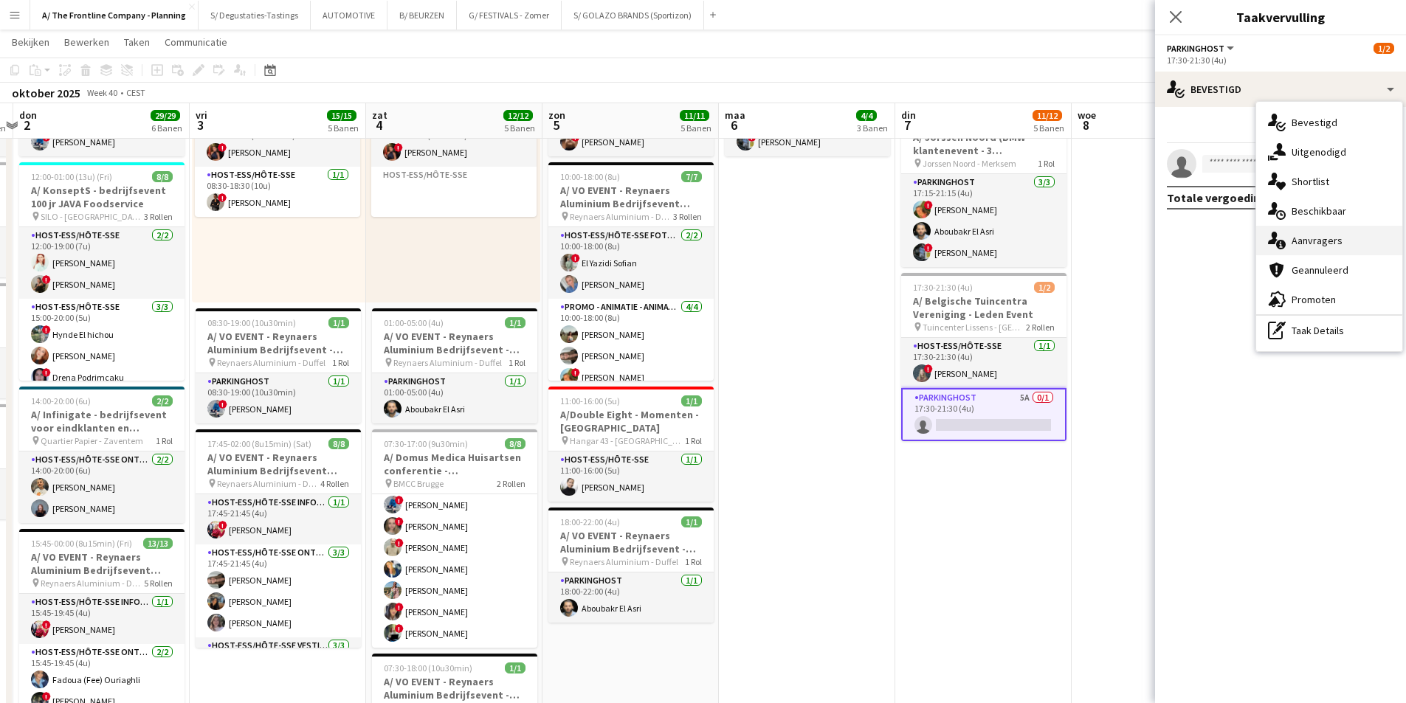
click at [1360, 243] on div "single-neutral-actions-information Aanvragers" at bounding box center [1329, 241] width 146 height 30
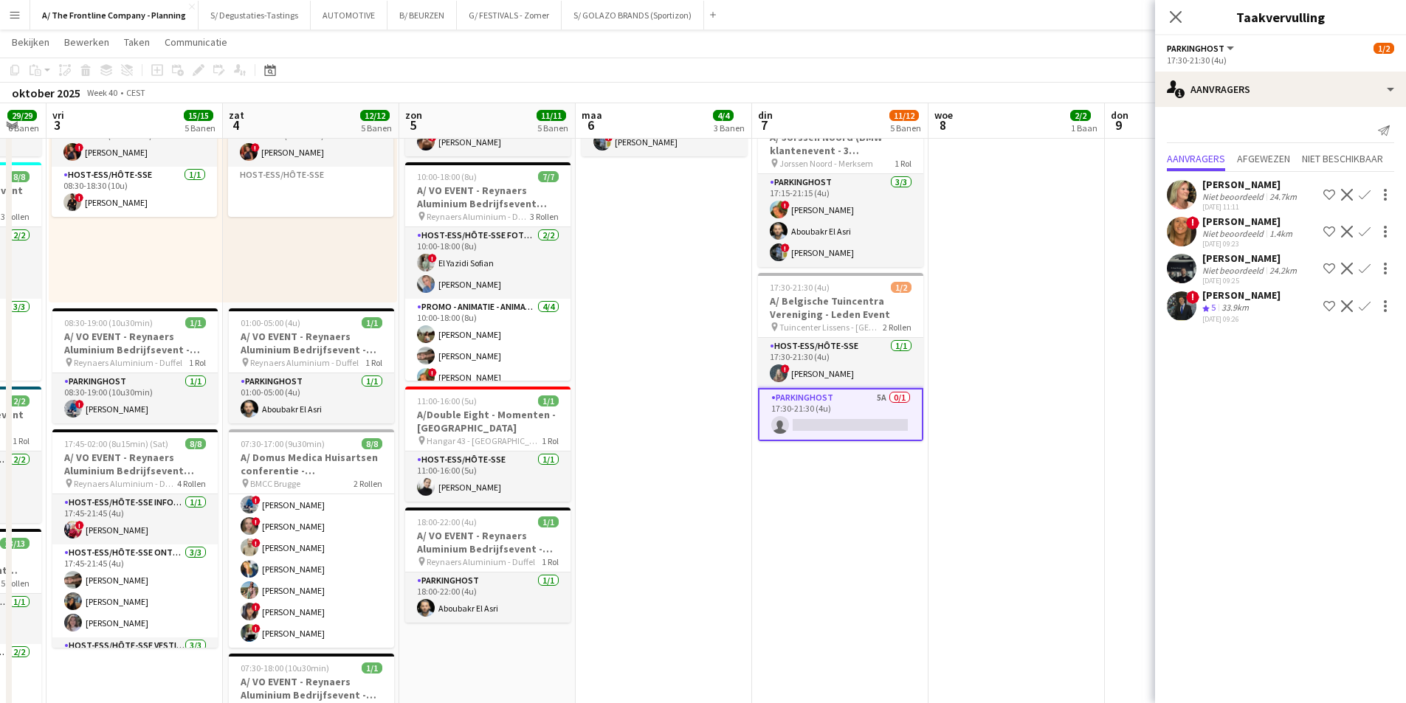
scroll to position [0, 494]
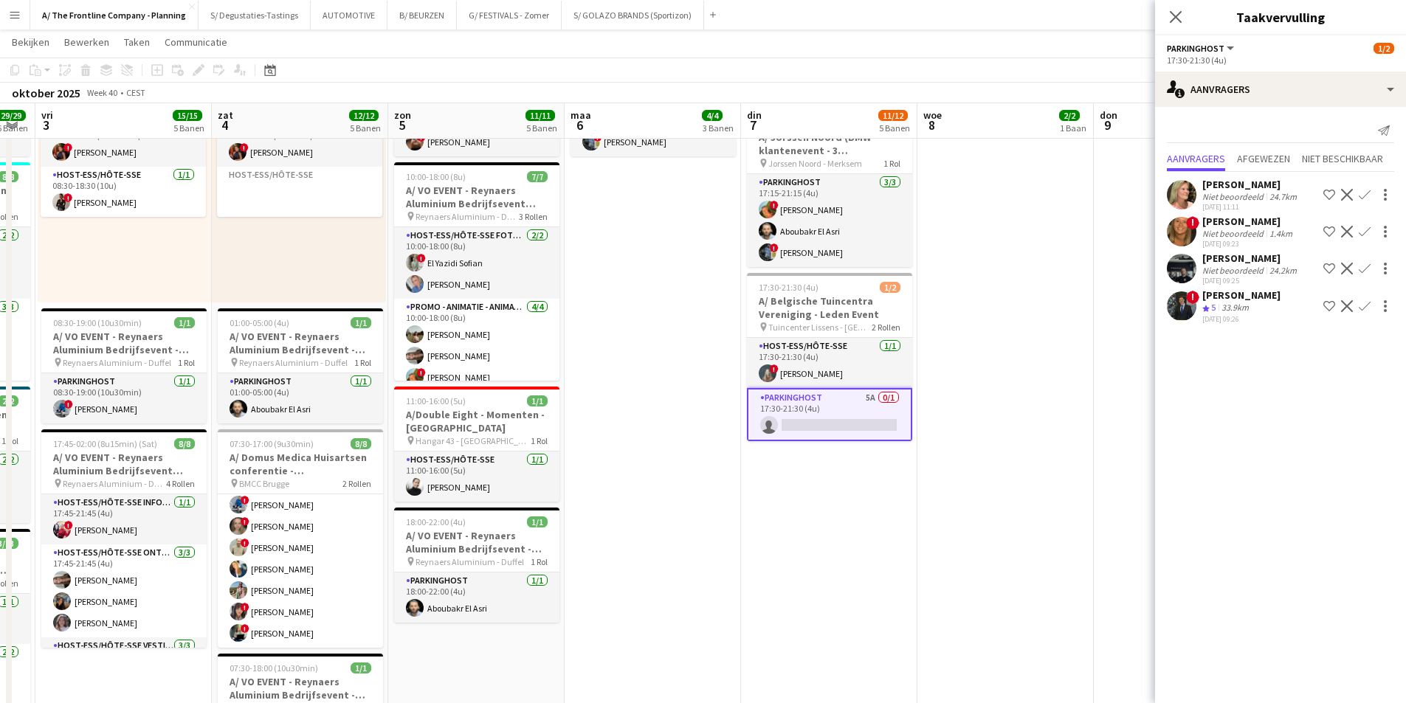
drag, startPoint x: 1073, startPoint y: 390, endPoint x: 944, endPoint y: 409, distance: 130.6
click at [944, 409] on app-calendar-viewport "din 30 23/23 6 Banen woe 1 7/7 5 Banen don 2 29/29 6 Banen vri 3 15/15 5 Banen …" at bounding box center [703, 226] width 1406 height 1666
click at [1262, 237] on div "Niet beoordeeld" at bounding box center [1234, 233] width 64 height 11
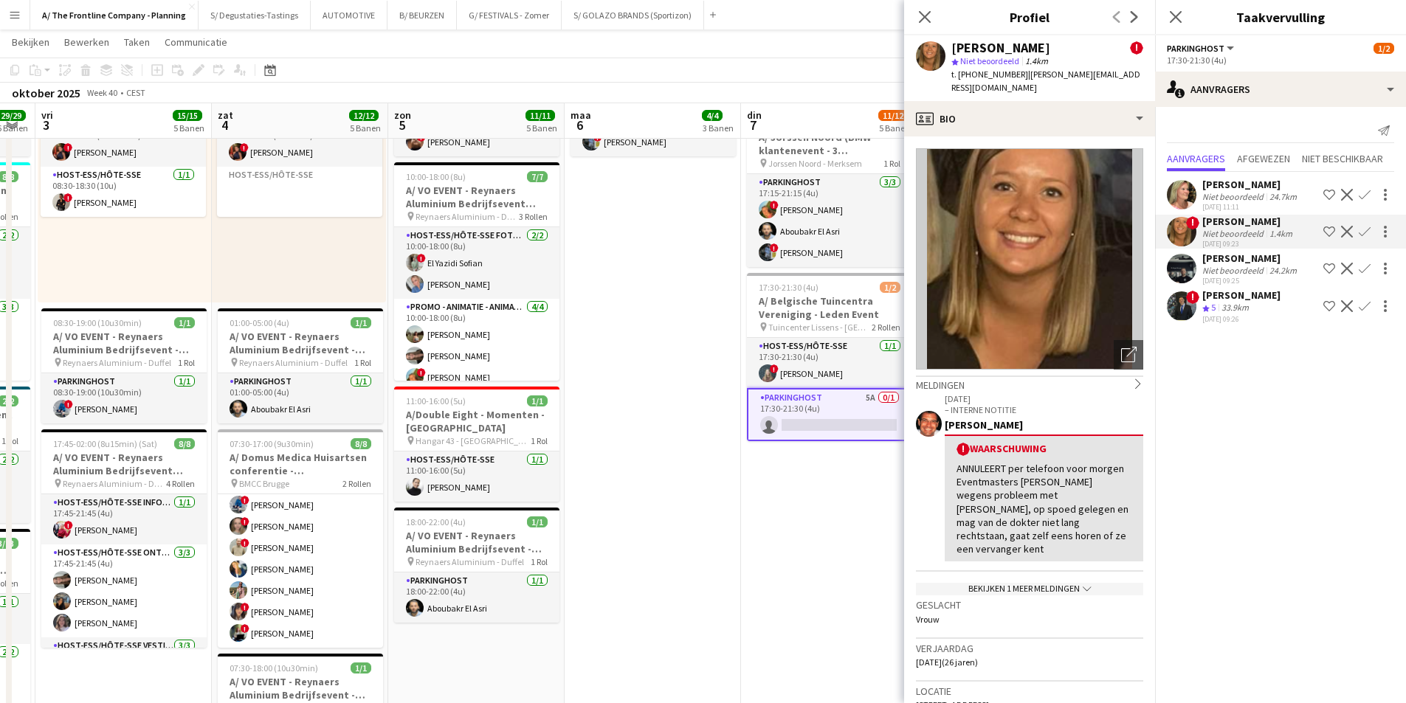
click at [1235, 273] on div "Niet beoordeeld" at bounding box center [1234, 270] width 64 height 11
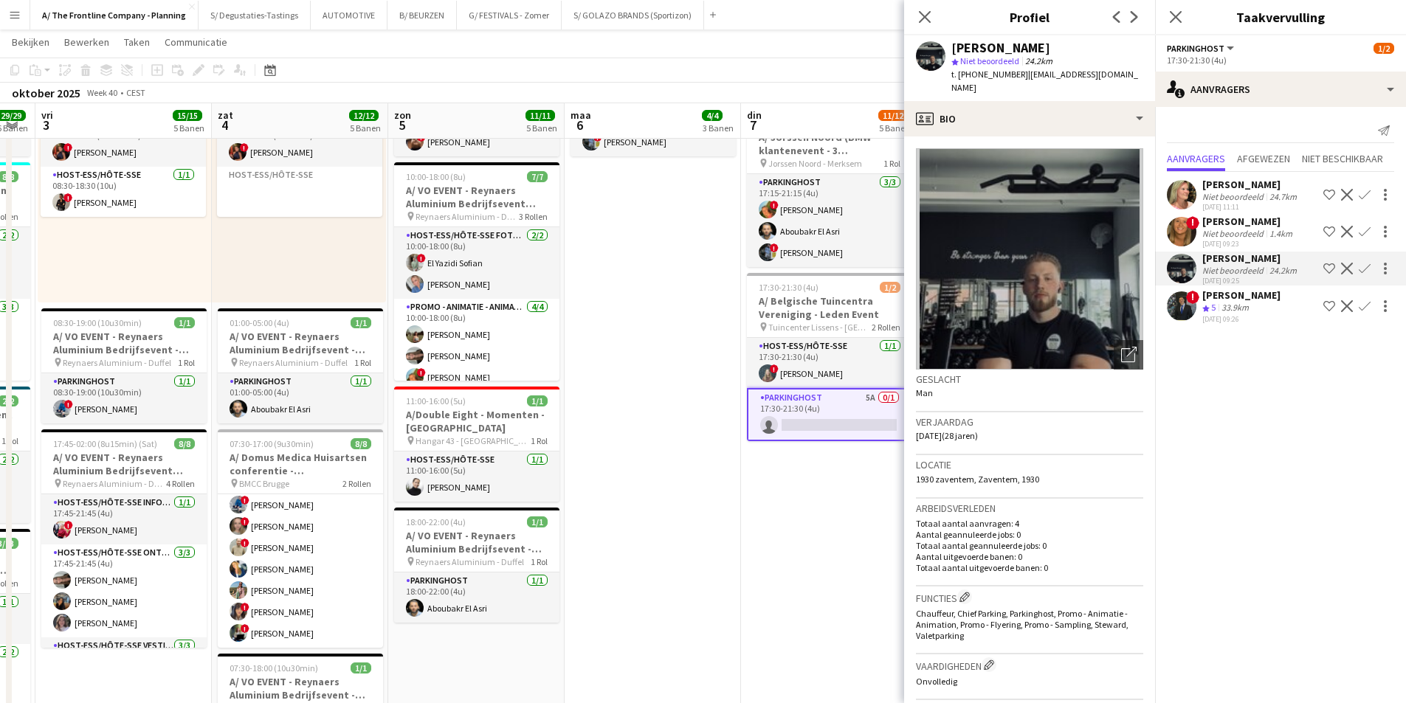
click at [1027, 137] on app-crew-profile-bio "Foto's pop-up openen Geslacht Man Verjaardag 06-05-1997 (28 jaren) Locatie 1930…" at bounding box center [1029, 420] width 251 height 567
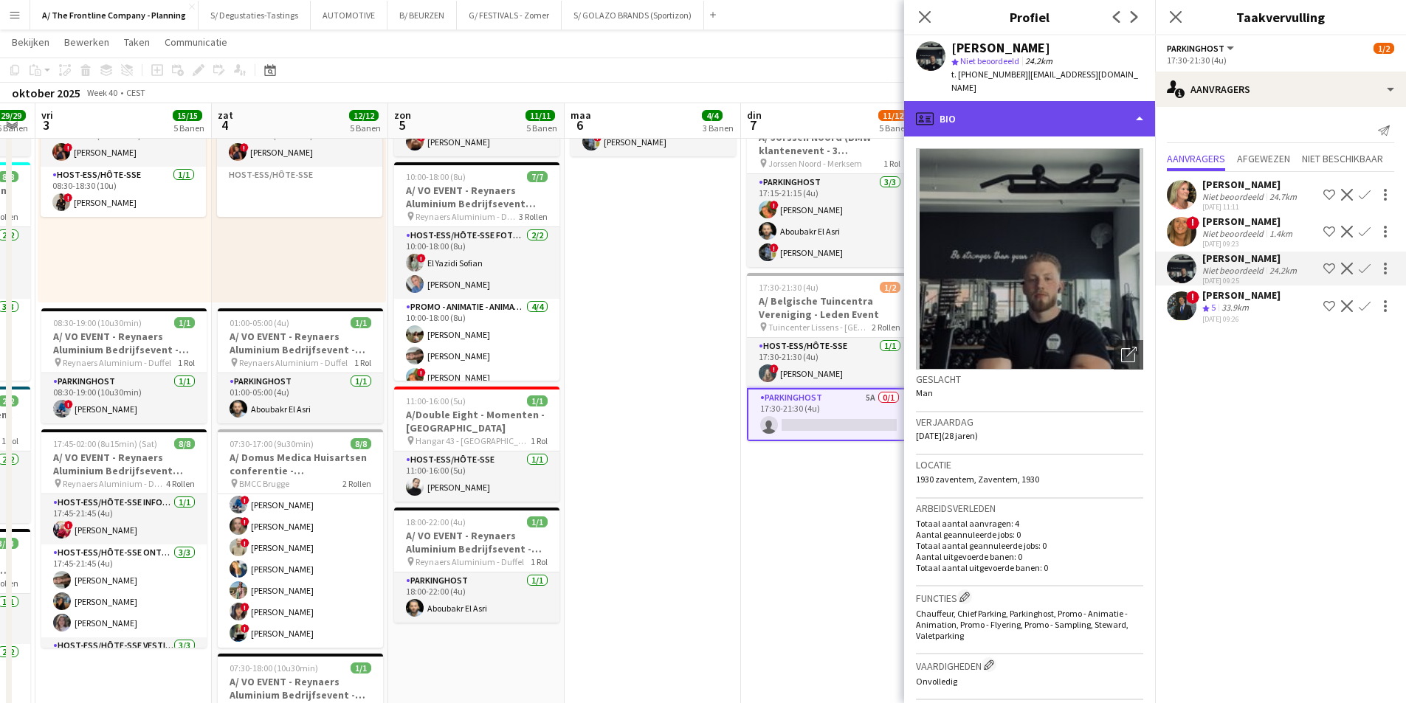
click at [1045, 101] on div "profile Bio" at bounding box center [1029, 118] width 251 height 35
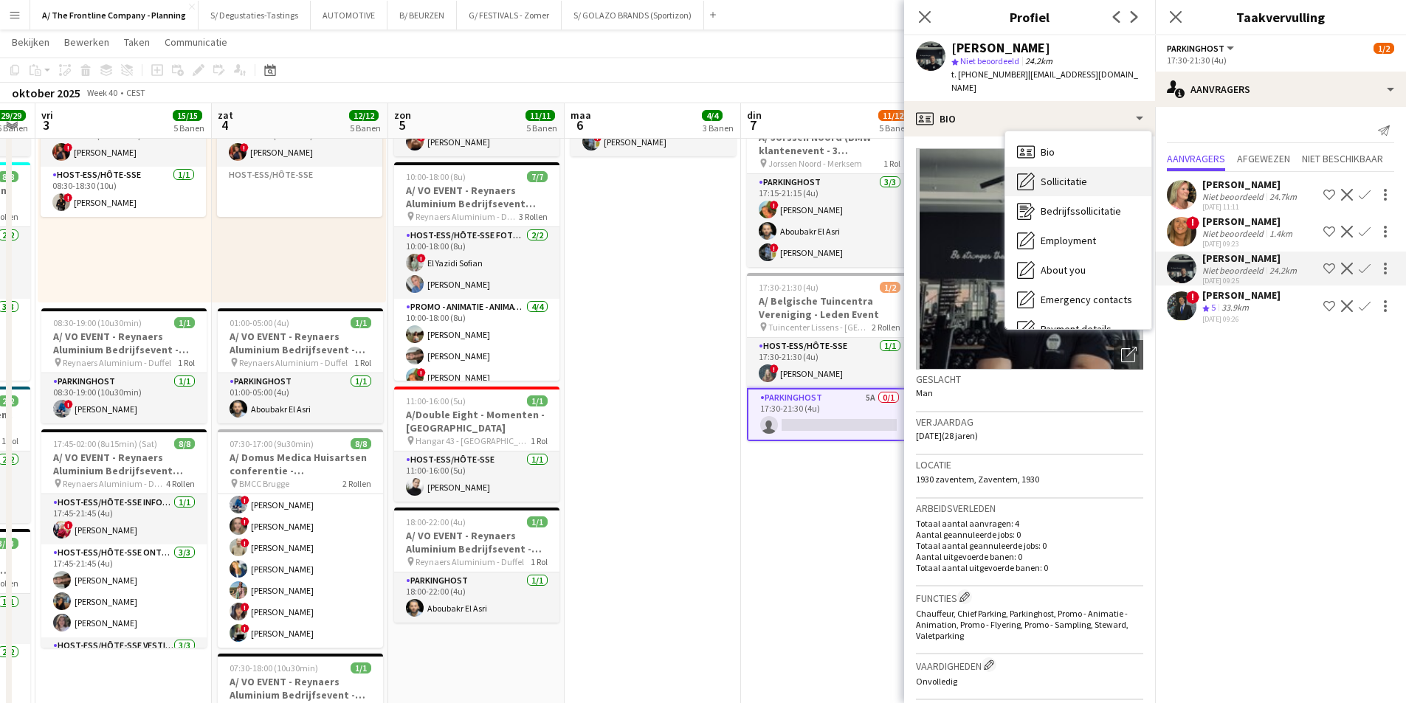
click at [1078, 175] on span "Sollicitatie" at bounding box center [1064, 181] width 47 height 13
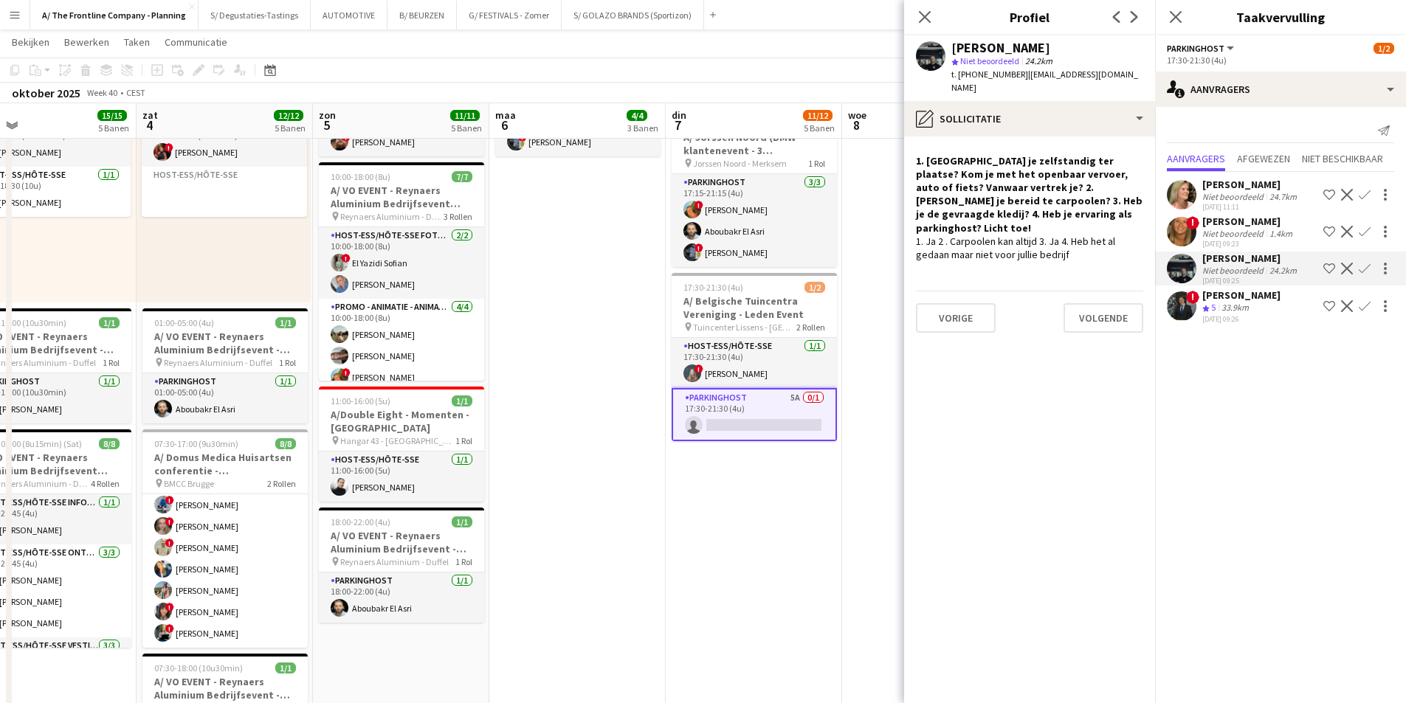
scroll to position [0, 451]
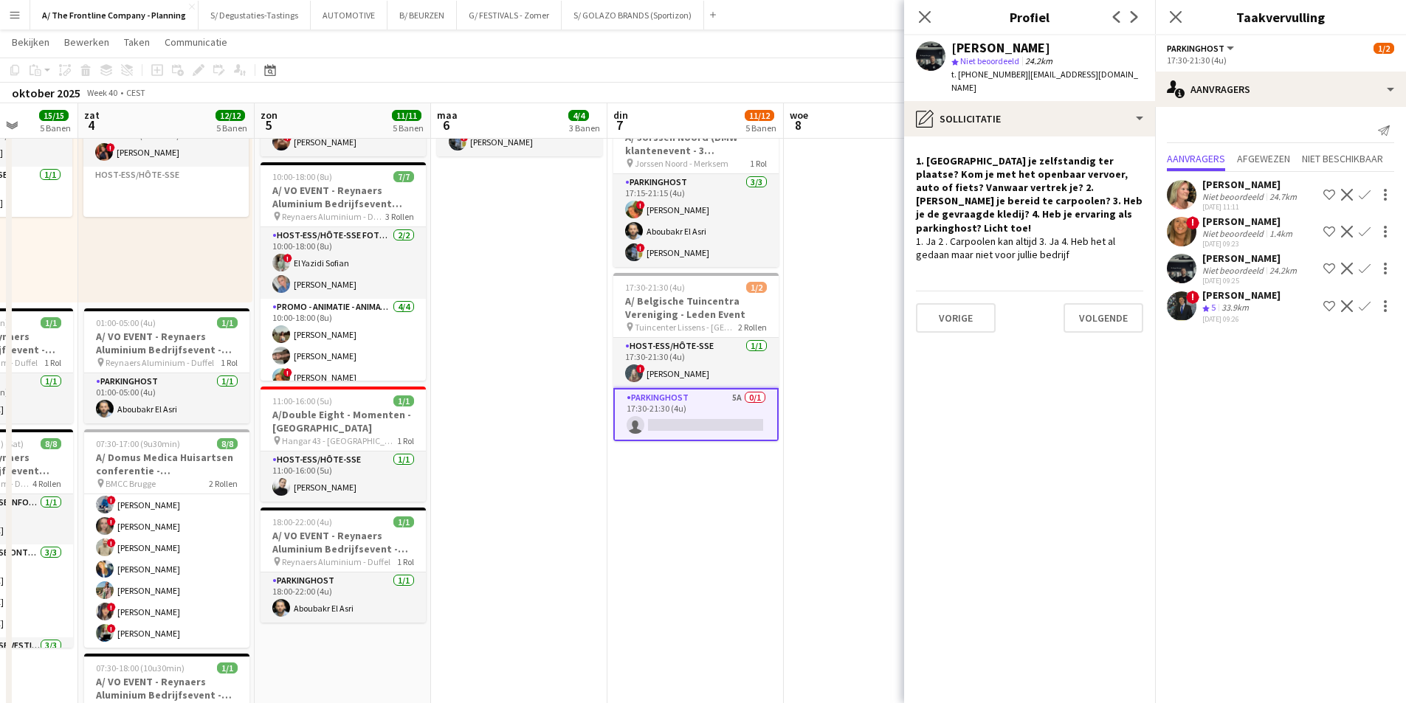
drag, startPoint x: 795, startPoint y: 305, endPoint x: 661, endPoint y: 341, distance: 138.4
click at [661, 341] on app-calendar-viewport "woe 1 7/7 5 Banen don 2 29/29 6 Banen vri 3 15/15 5 Banen zat 4 12/12 5 Banen z…" at bounding box center [703, 226] width 1406 height 1666
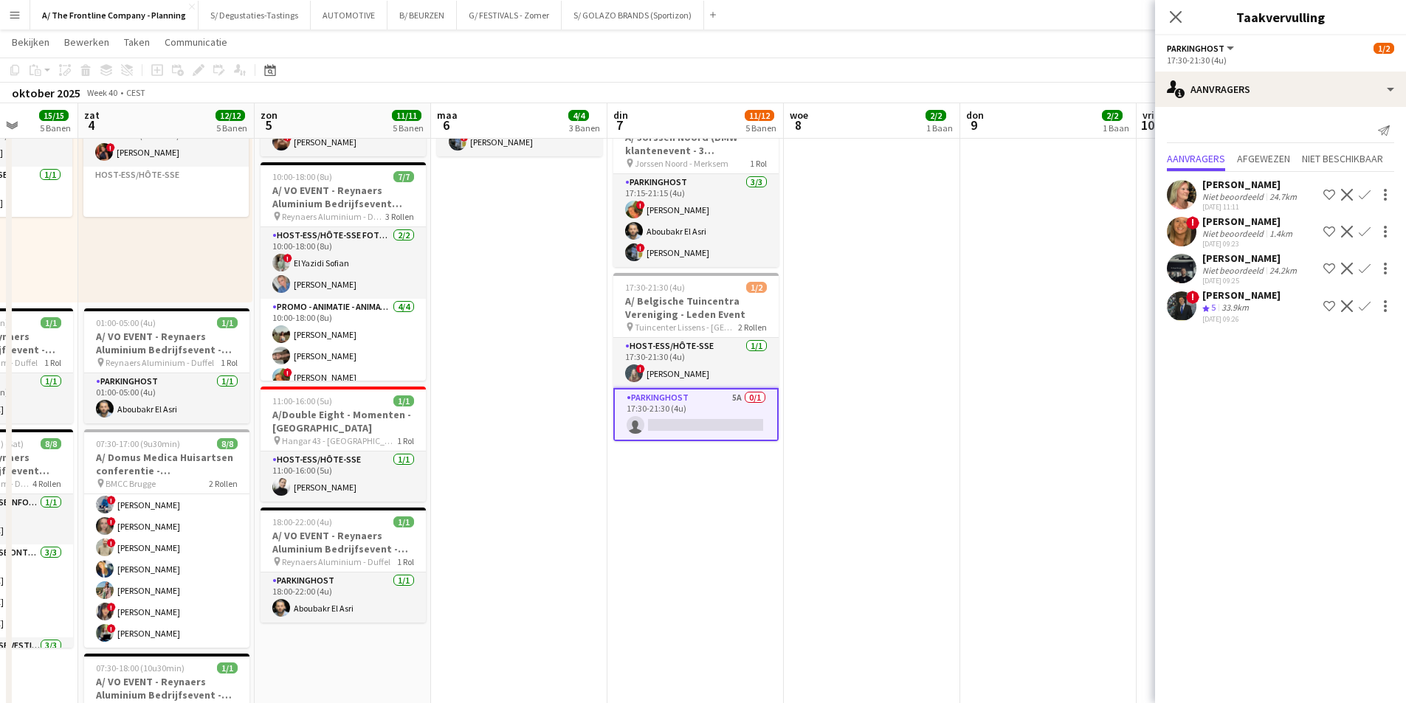
click at [837, 481] on app-date-cell "12:30-16:30 (4u) 2/2 pin Aalst 1 Rol Host-ess/Hôte-sse 2/2 12:30-16:30 (4u) ! E…" at bounding box center [872, 212] width 176 height 1422
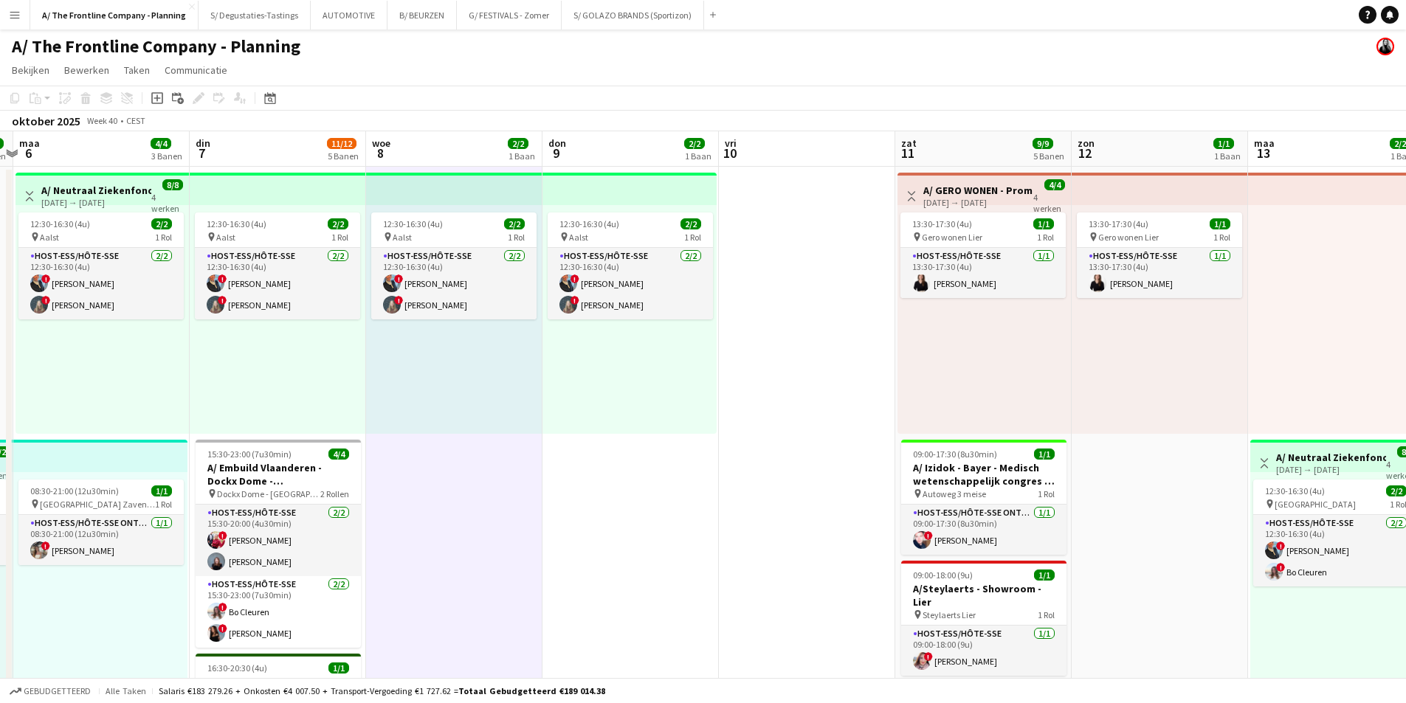
scroll to position [0, 429]
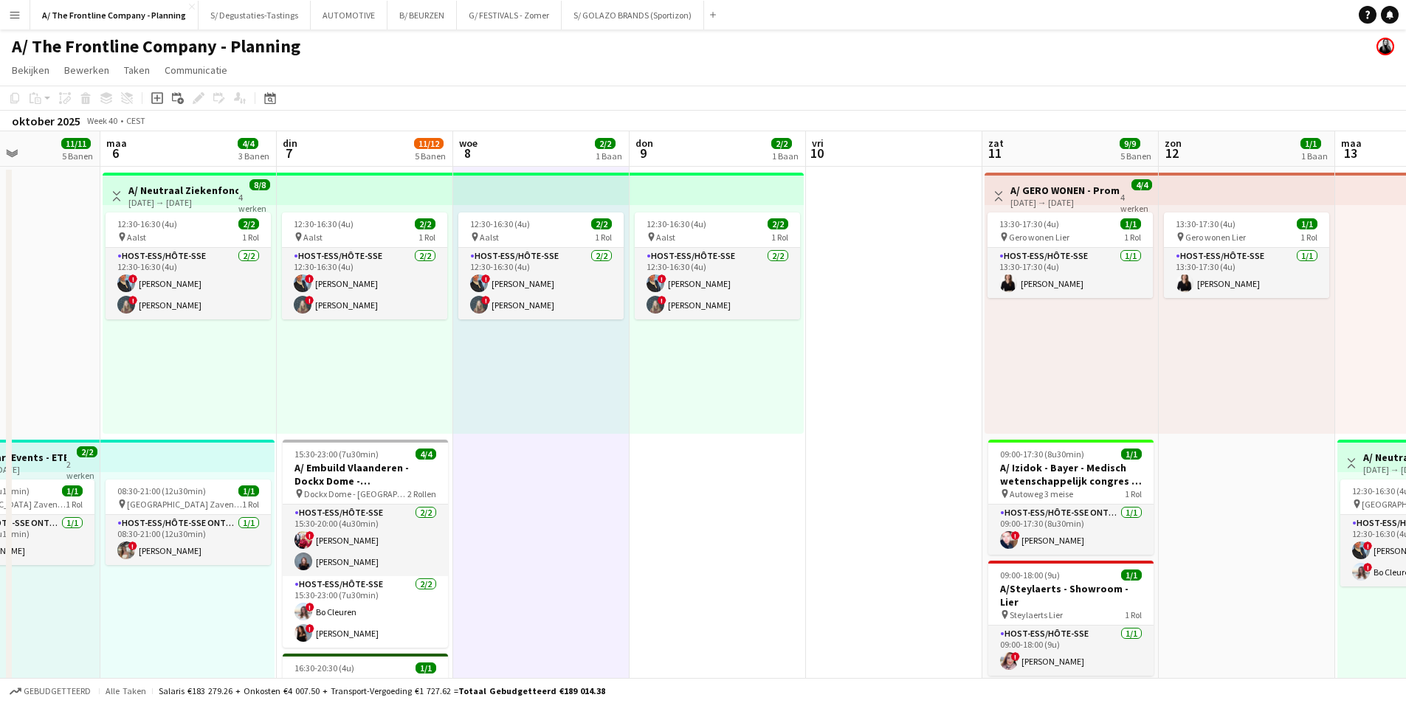
drag, startPoint x: 1207, startPoint y: 435, endPoint x: 700, endPoint y: 478, distance: 508.9
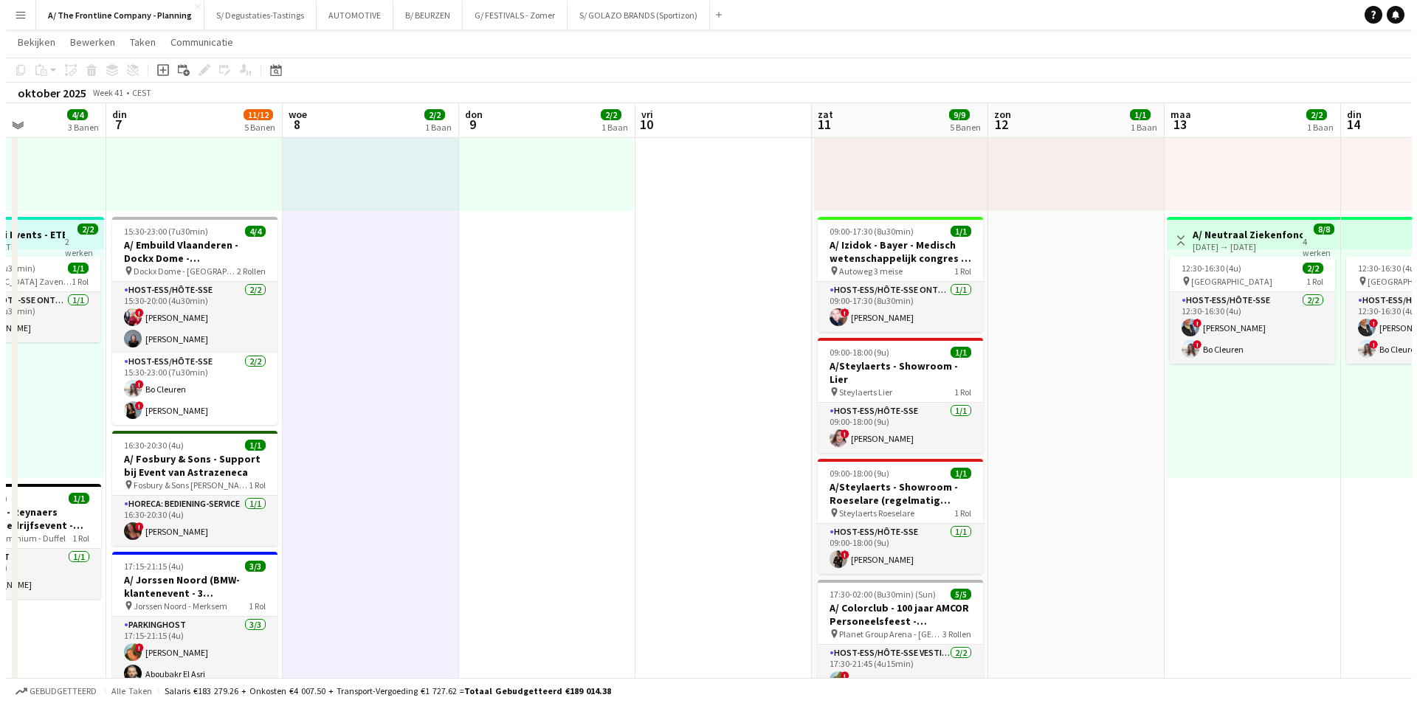
scroll to position [0, 0]
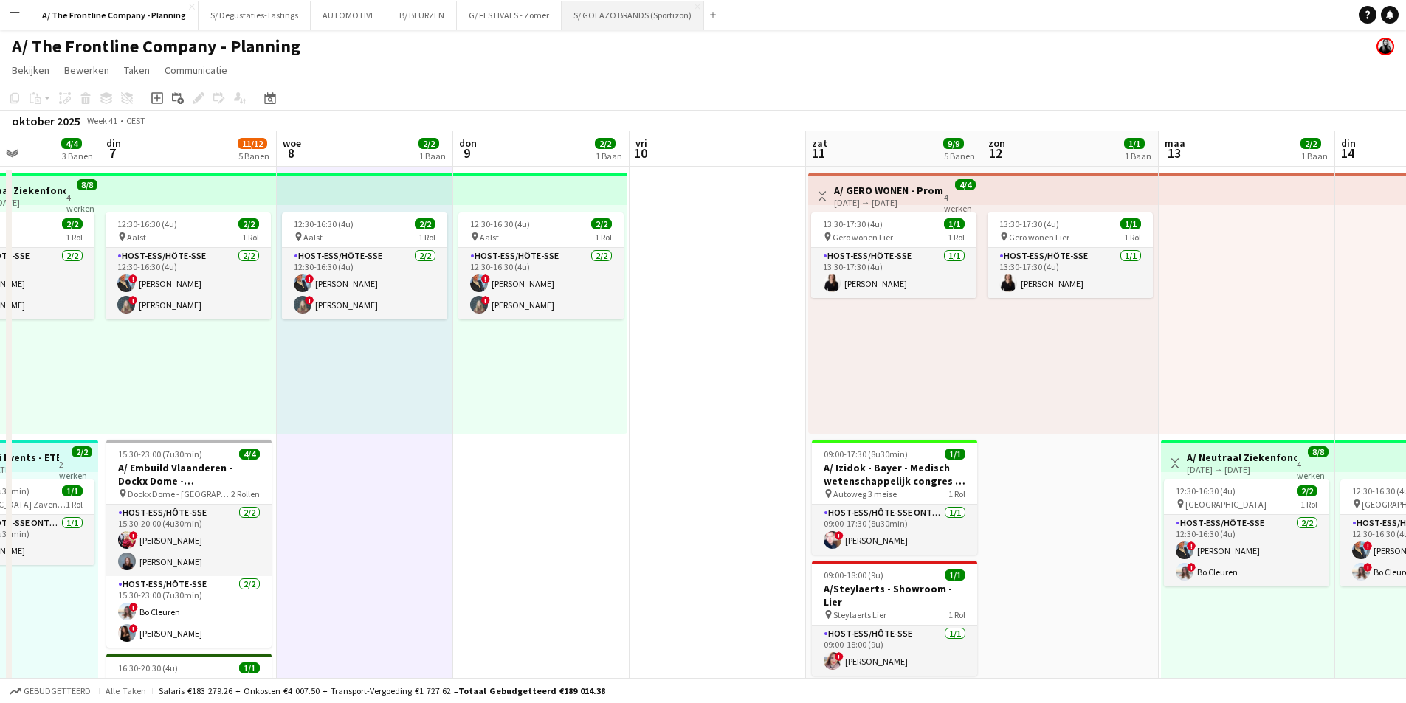
click at [589, 13] on button "S/ GOLAZO BRANDS (Sportizon) Sluiten" at bounding box center [633, 15] width 142 height 29
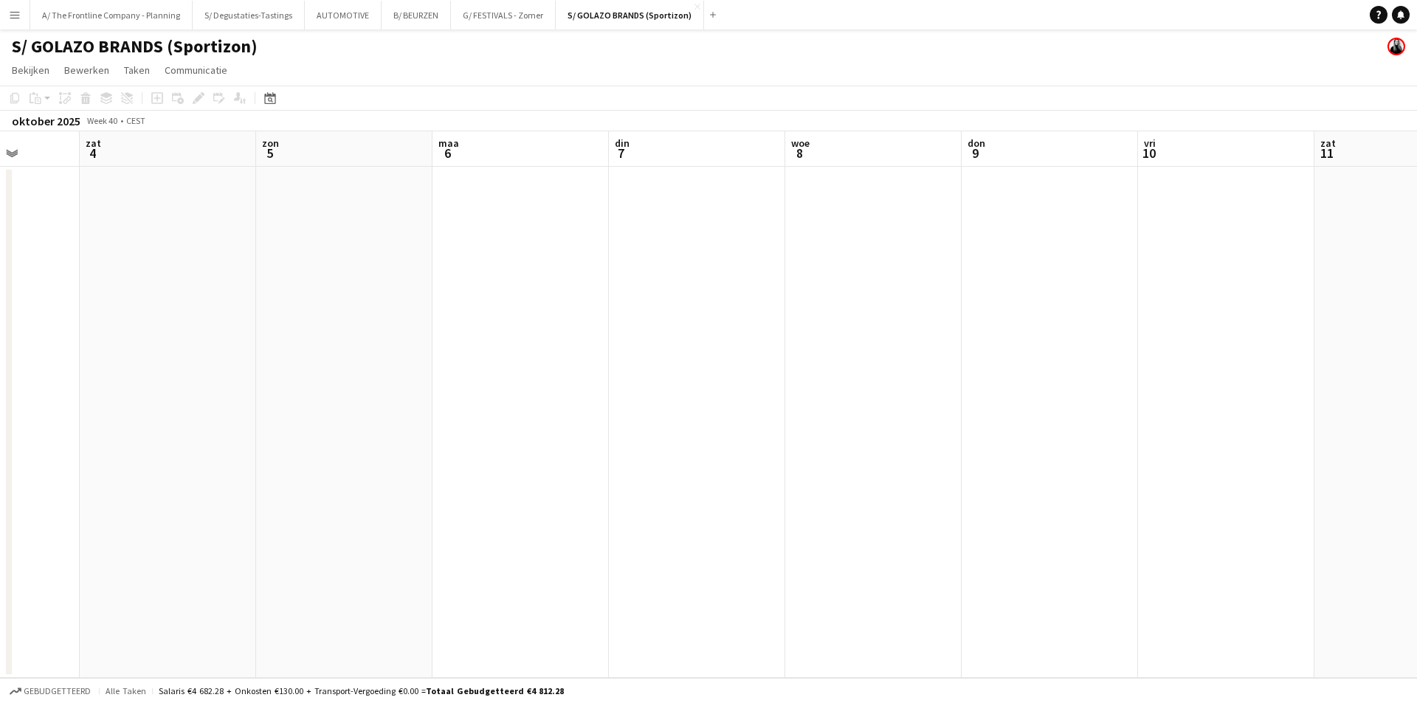
drag, startPoint x: 1312, startPoint y: 287, endPoint x: 331, endPoint y: 308, distance: 981.2
click at [331, 308] on app-calendar-viewport "woe 1 don 2 vri 3 zat 4 zon 5 maa 6 din 7 woe 8 don 9 vri 10 zat 11 zon 12 17/1…" at bounding box center [708, 404] width 1417 height 547
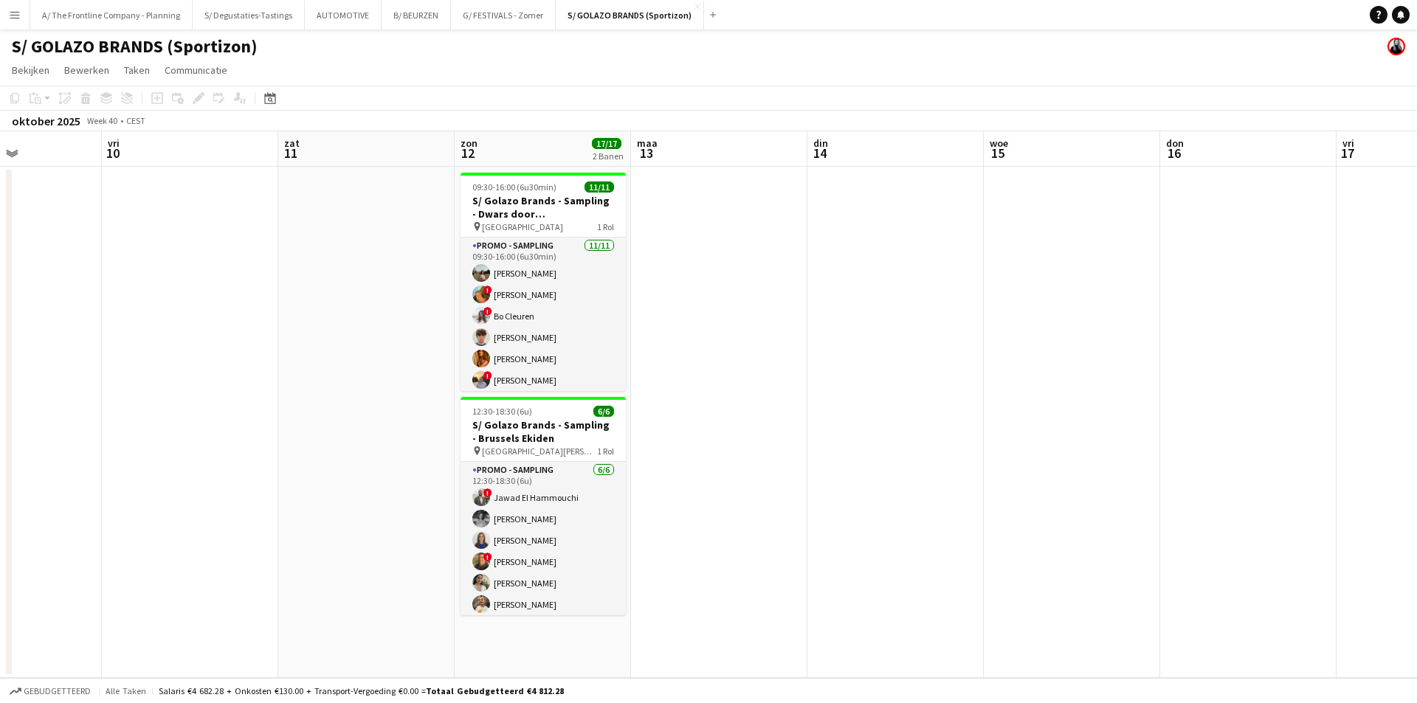
scroll to position [0, 429]
drag, startPoint x: 837, startPoint y: 300, endPoint x: 226, endPoint y: 300, distance: 611.2
click at [226, 300] on app-calendar-viewport "din 7 woe 8 don 9 vri 10 zat 11 zon 12 17/17 2 Banen maa 13 din 14 woe 15 don 1…" at bounding box center [708, 404] width 1417 height 547
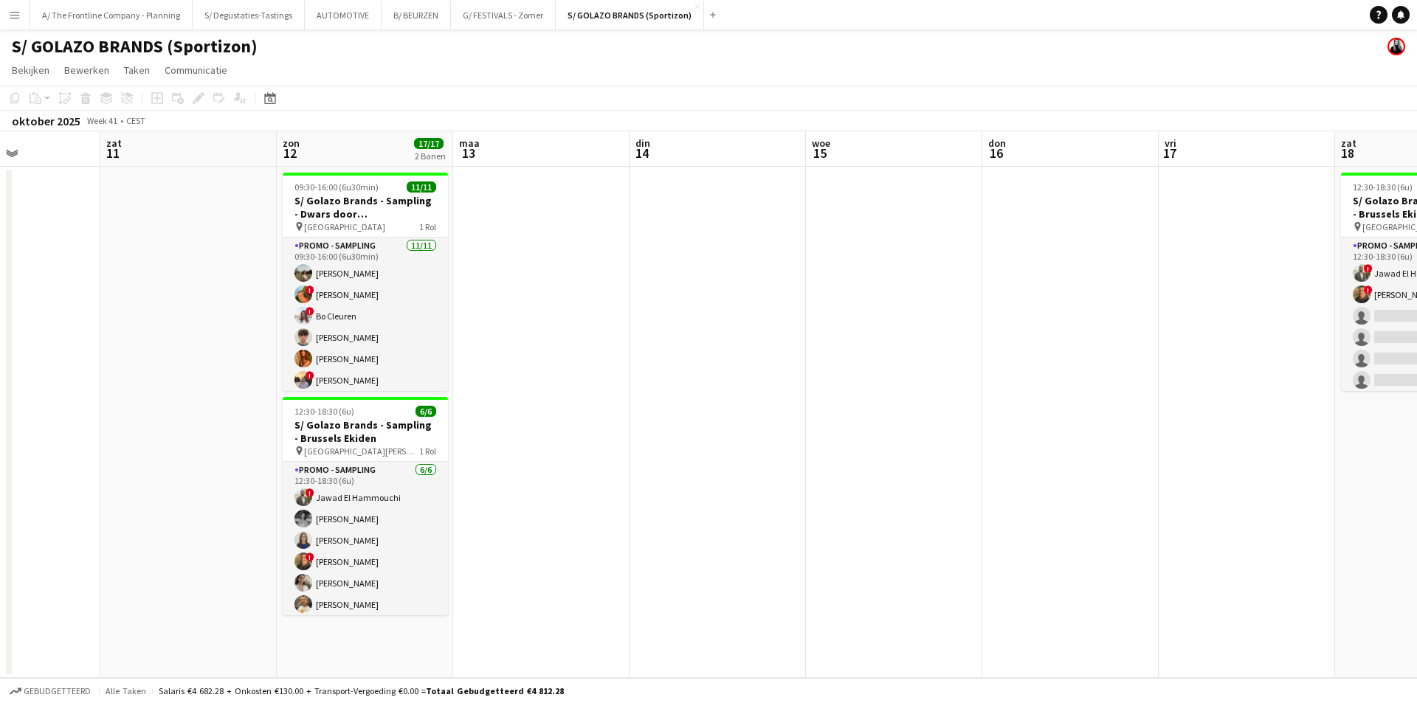
scroll to position [0, 480]
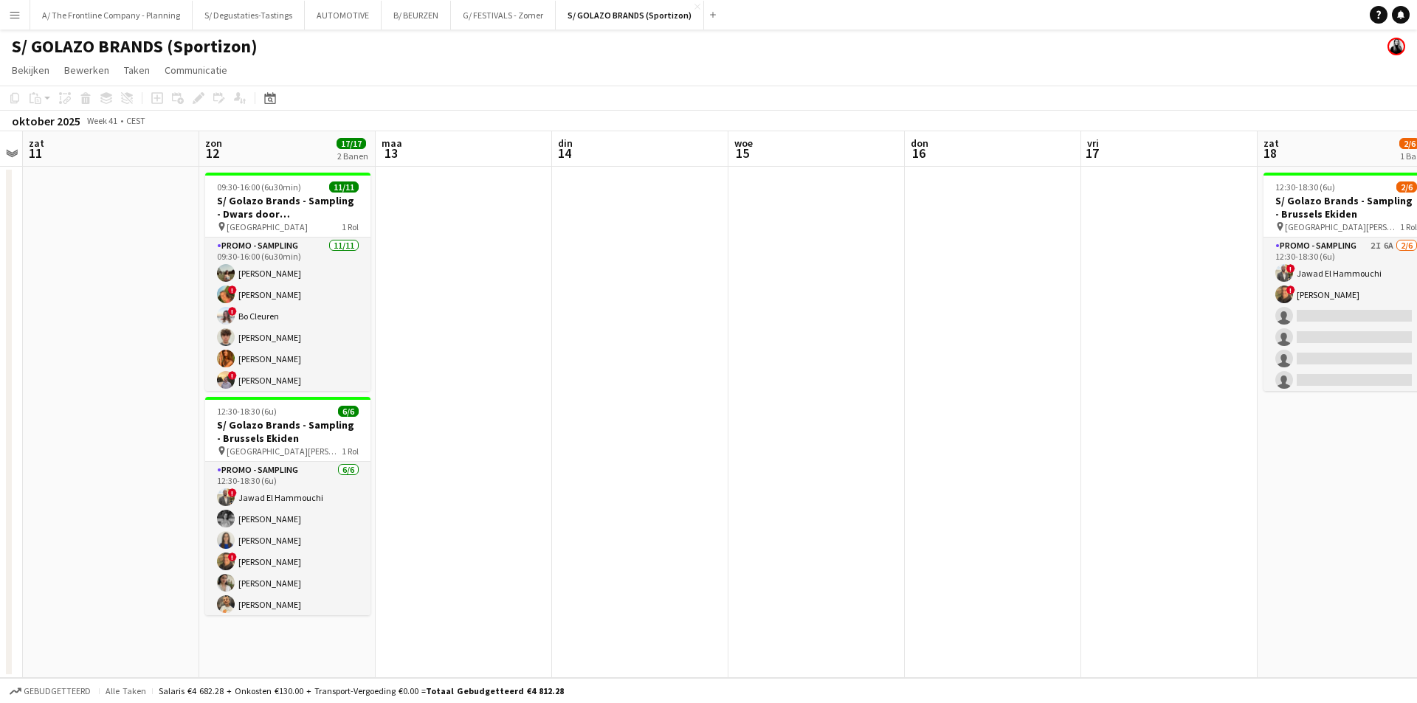
drag, startPoint x: 1064, startPoint y: 419, endPoint x: 919, endPoint y: 421, distance: 145.4
click at [936, 419] on app-calendar-viewport "woe 8 don 9 vri 10 zat 11 zon 12 17/17 2 Banen maa 13 din 14 woe 15 don 16 vri …" at bounding box center [708, 404] width 1417 height 547
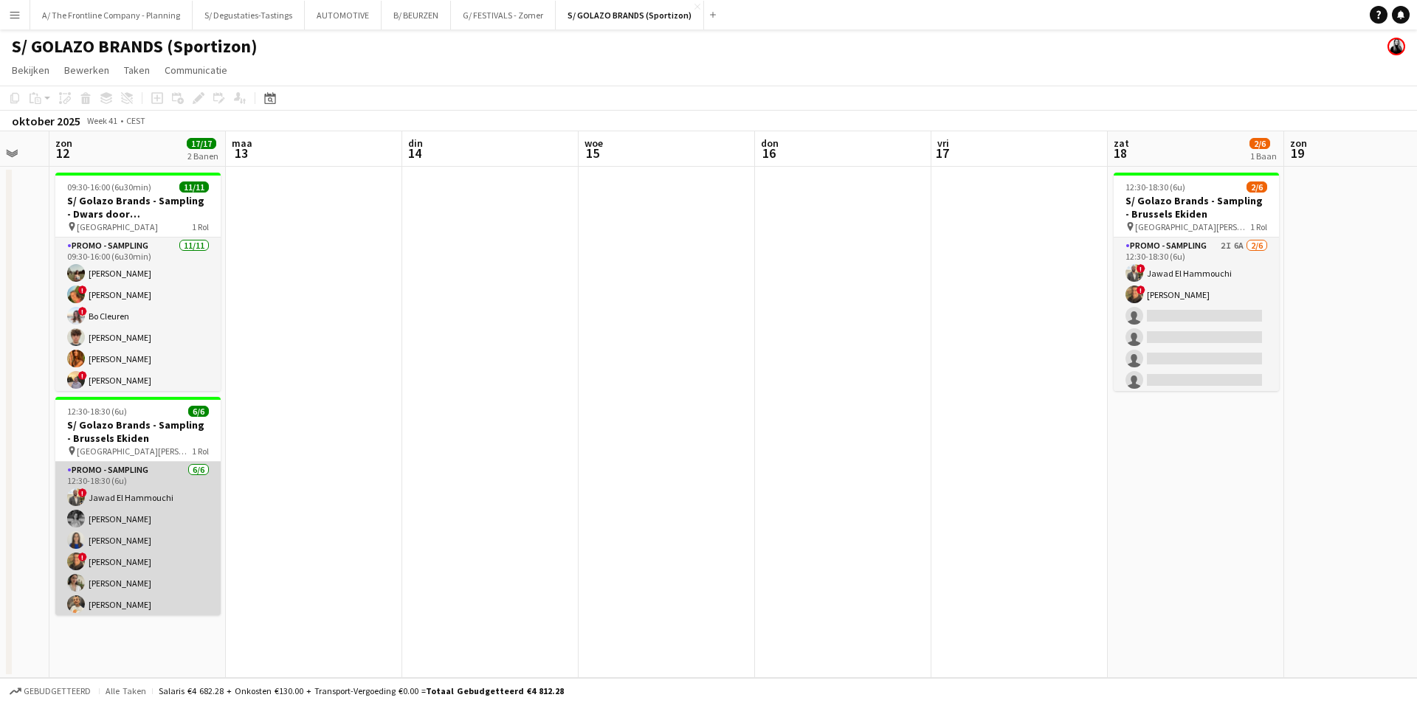
click at [148, 534] on app-card-role "Promo - Sampling 6/6 12:30-18:30 (6u) ! Jawad El Hammouchi Manon Leurquin Alici…" at bounding box center [137, 540] width 165 height 157
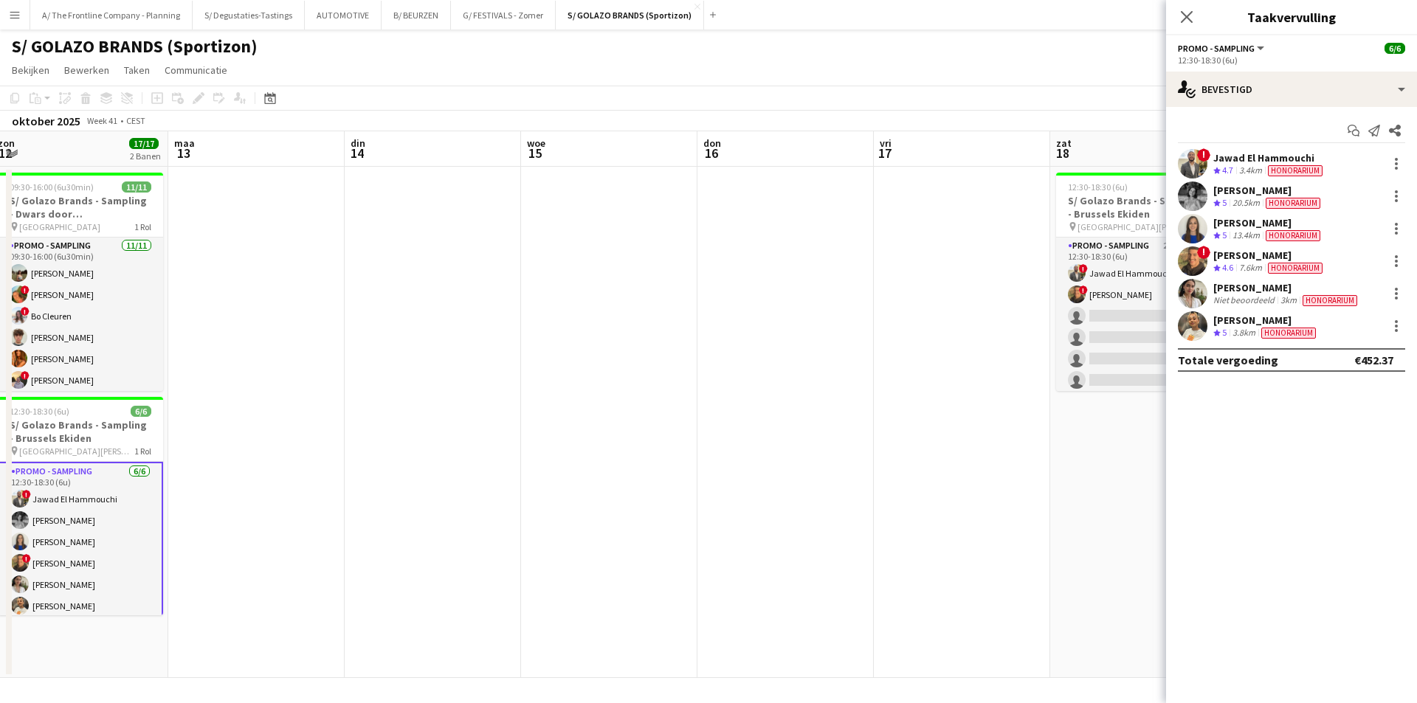
scroll to position [0, 422]
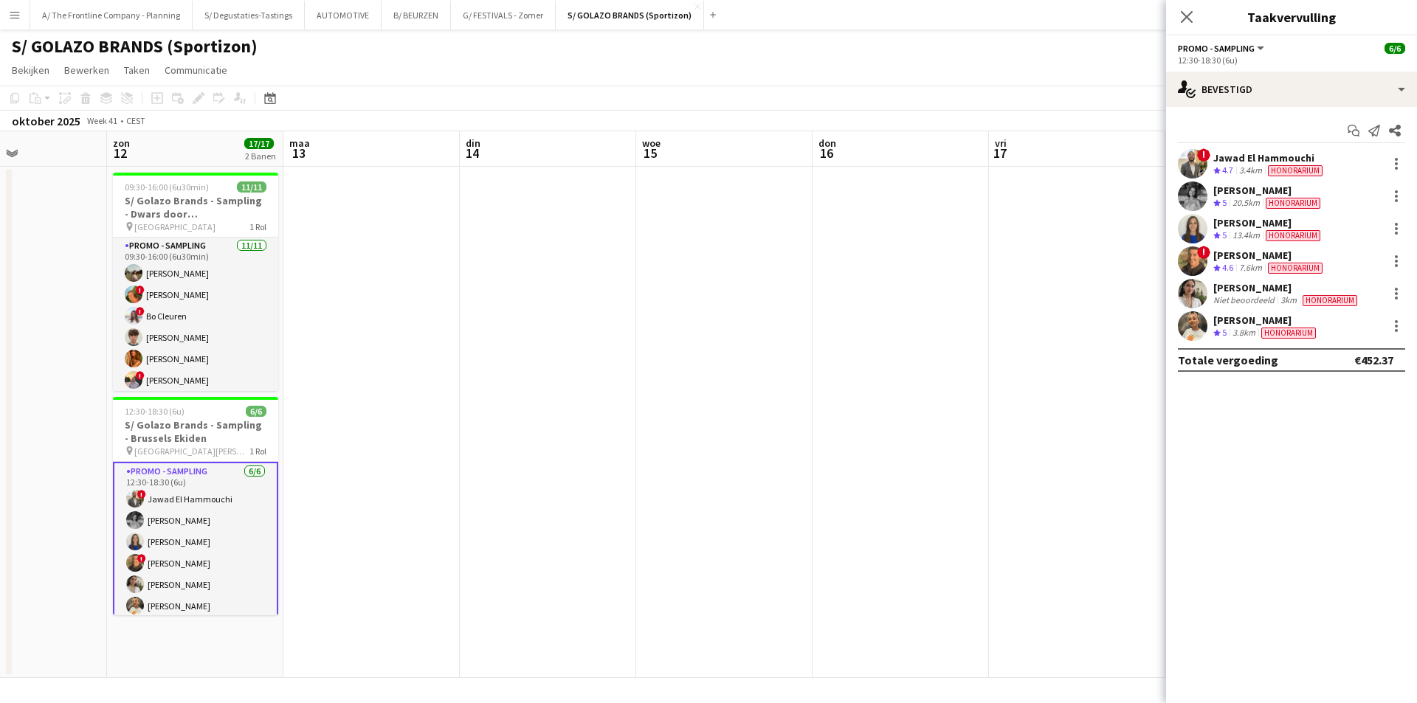
click at [568, 366] on app-calendar-viewport "don 9 vri 10 zat 11 zon 12 17/17 2 Banen maa 13 din 14 woe 15 don 16 vri 17 zat…" at bounding box center [708, 404] width 1417 height 547
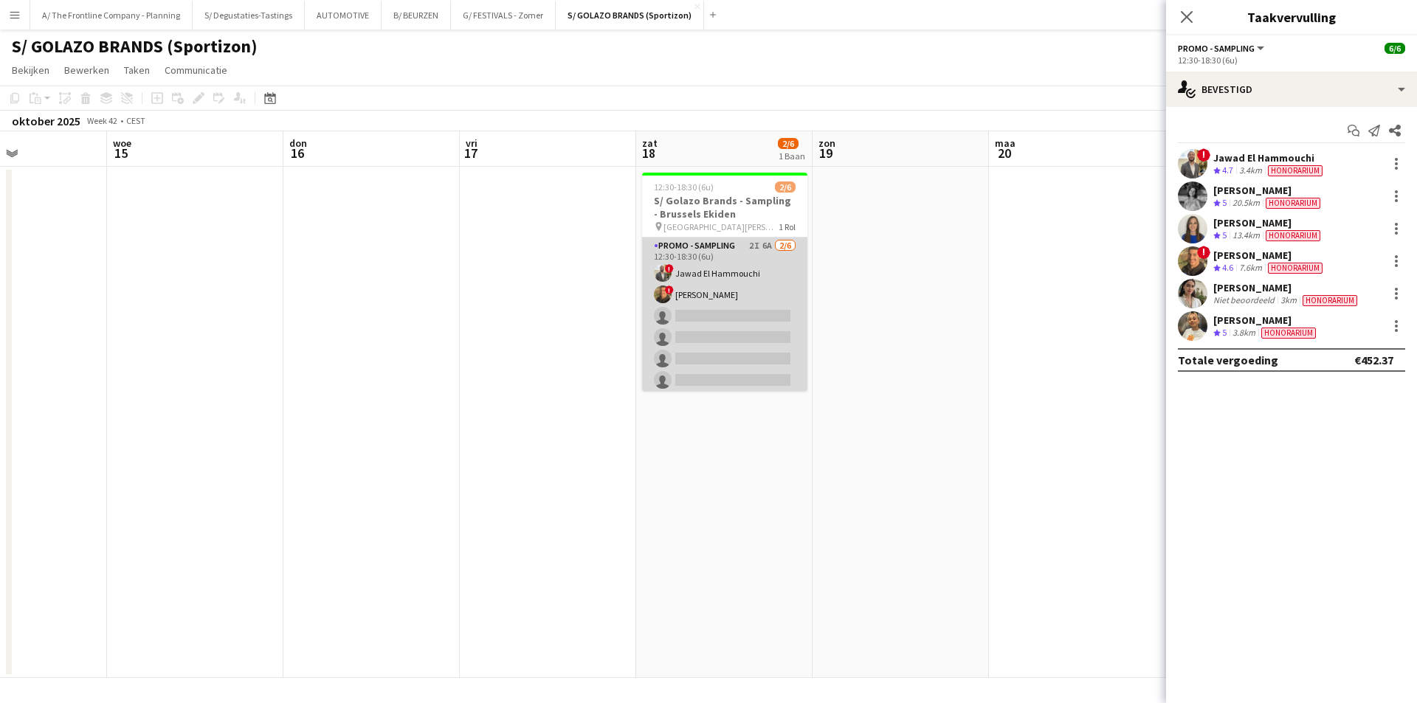
click at [770, 258] on app-card-role "Promo - Sampling 2I 6A 2/6 12:30-18:30 (6u) ! Jawad El Hammouchi ! Yasin Ben dr…" at bounding box center [724, 316] width 165 height 157
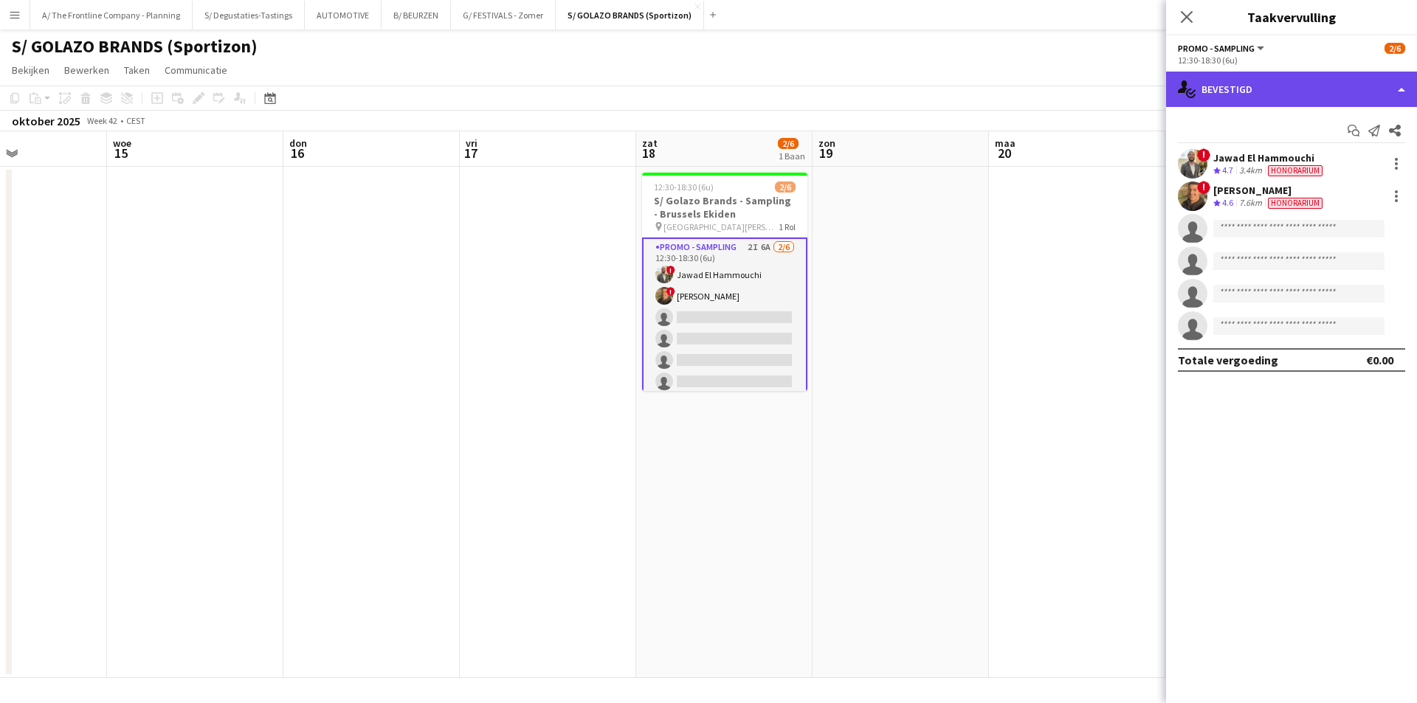
click at [1312, 82] on div "single-neutral-actions-check-2 Bevestigd" at bounding box center [1291, 89] width 251 height 35
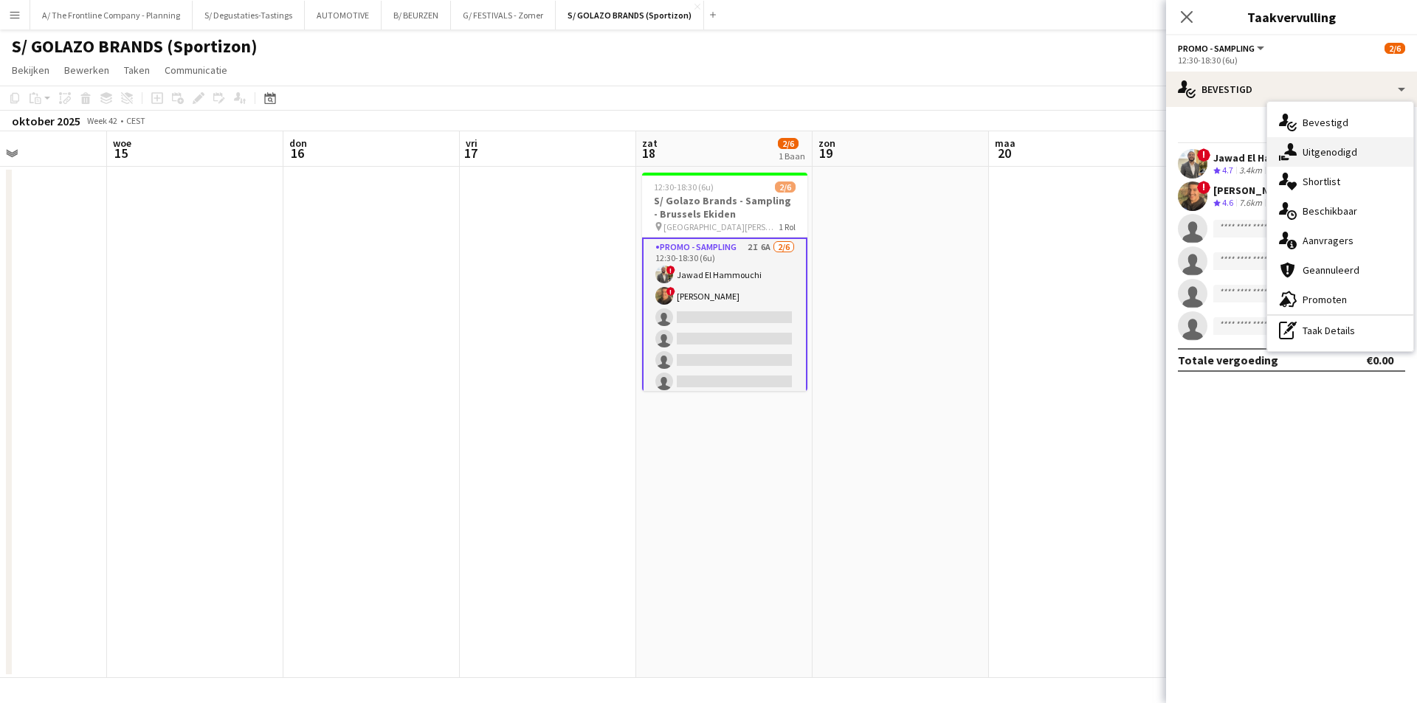
click at [1323, 142] on div "single-neutral-actions-share-1 Uitgenodigd" at bounding box center [1340, 152] width 146 height 30
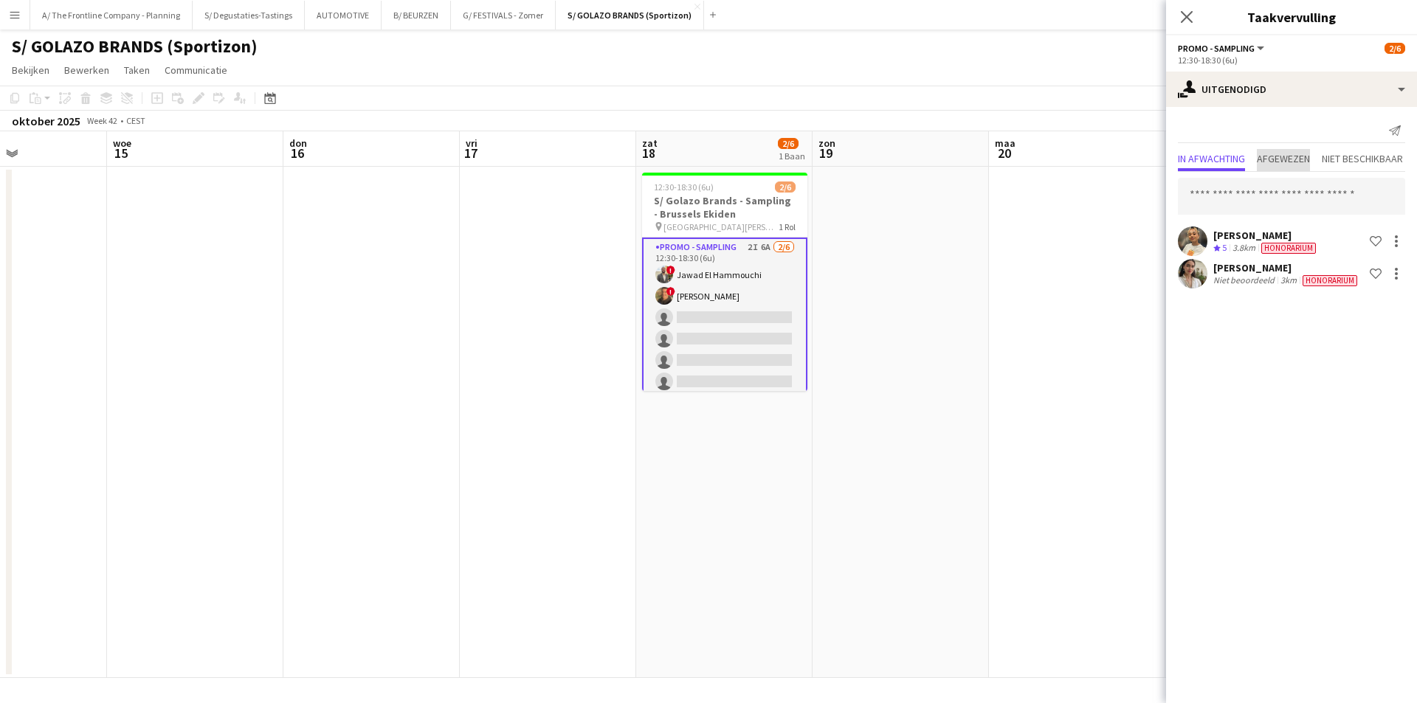
click at [1289, 157] on span "Afgewezen" at bounding box center [1283, 159] width 53 height 10
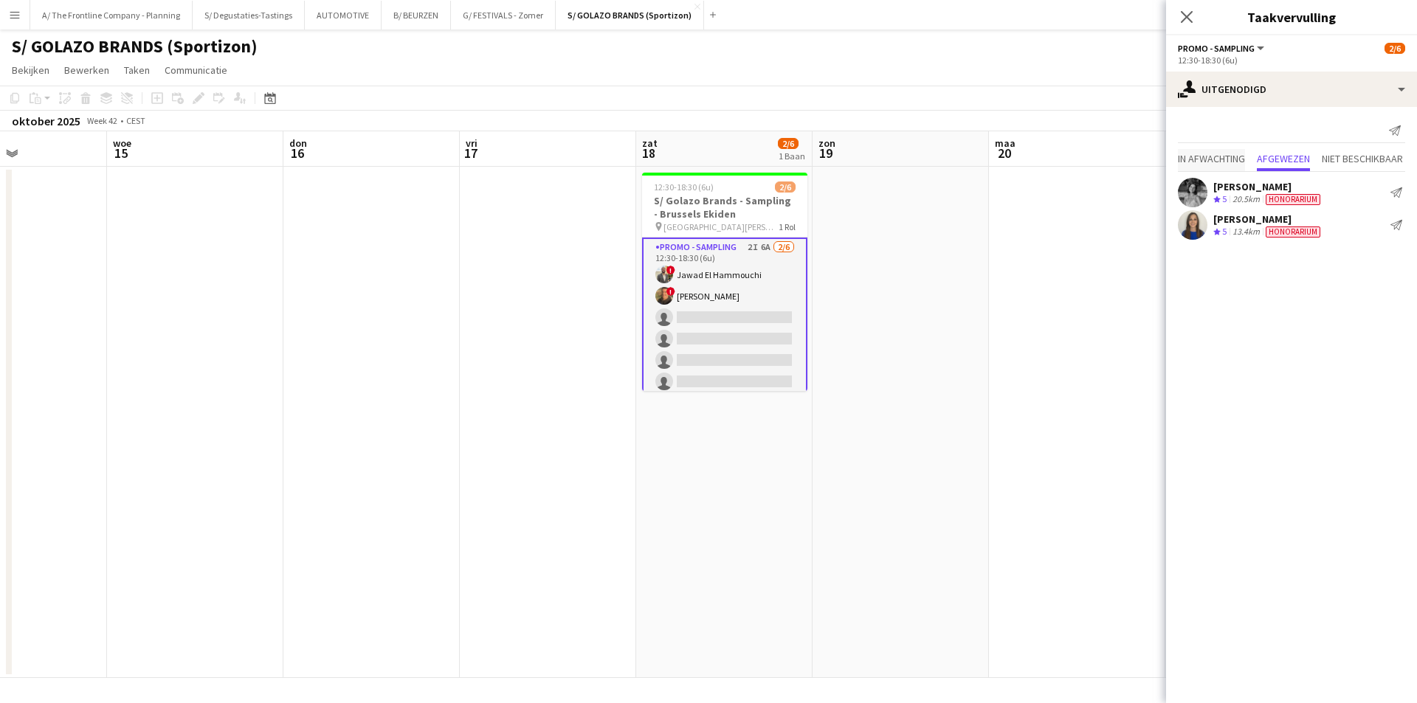
click at [1212, 167] on span "In afwachting" at bounding box center [1211, 160] width 67 height 22
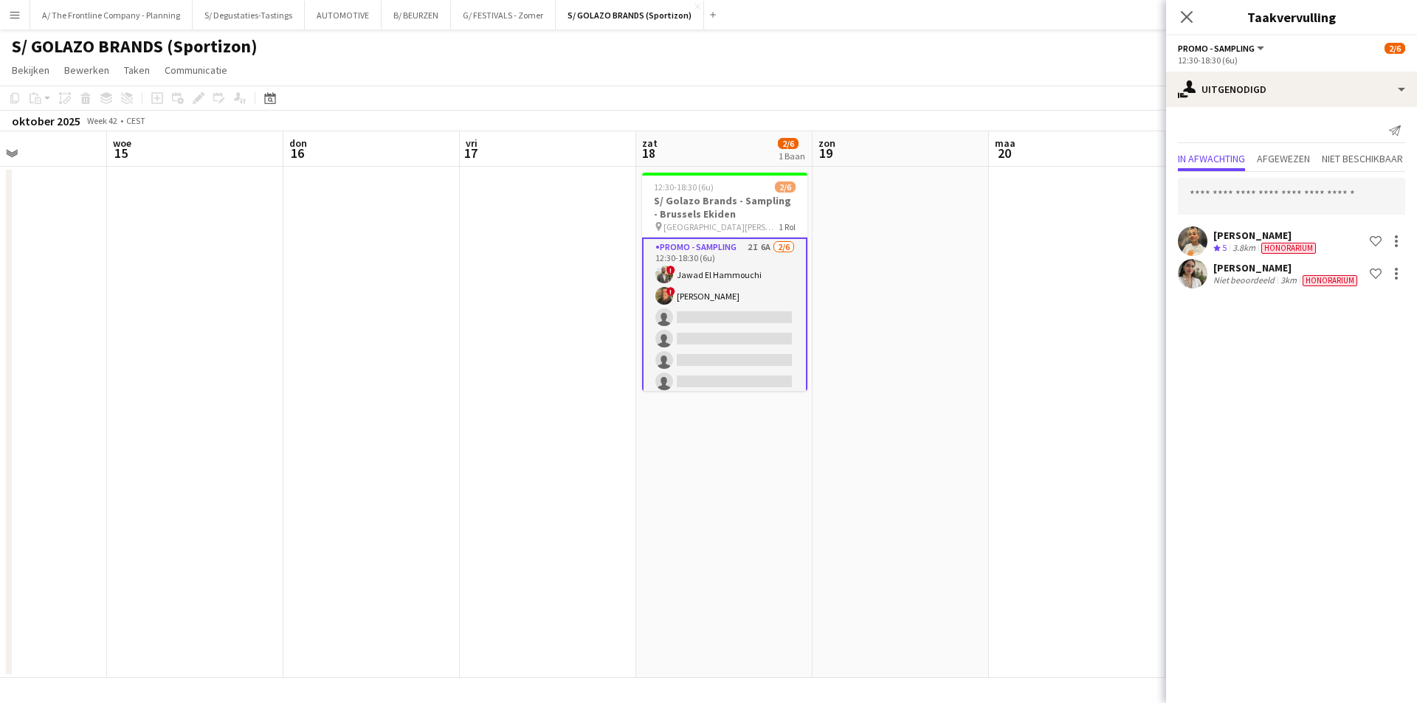
click at [1016, 365] on app-date-cell at bounding box center [1077, 423] width 176 height 512
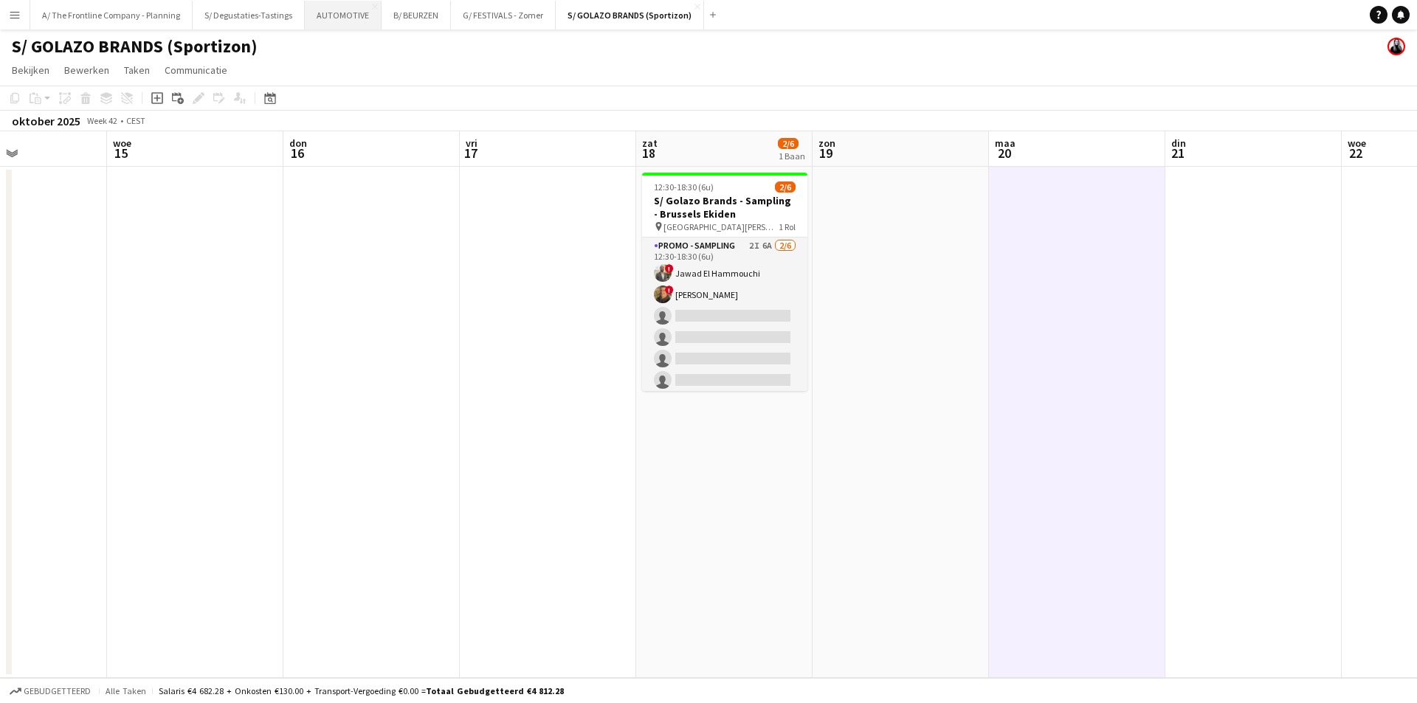
click at [317, 13] on button "AUTOMOTIVE Sluiten" at bounding box center [343, 15] width 77 height 29
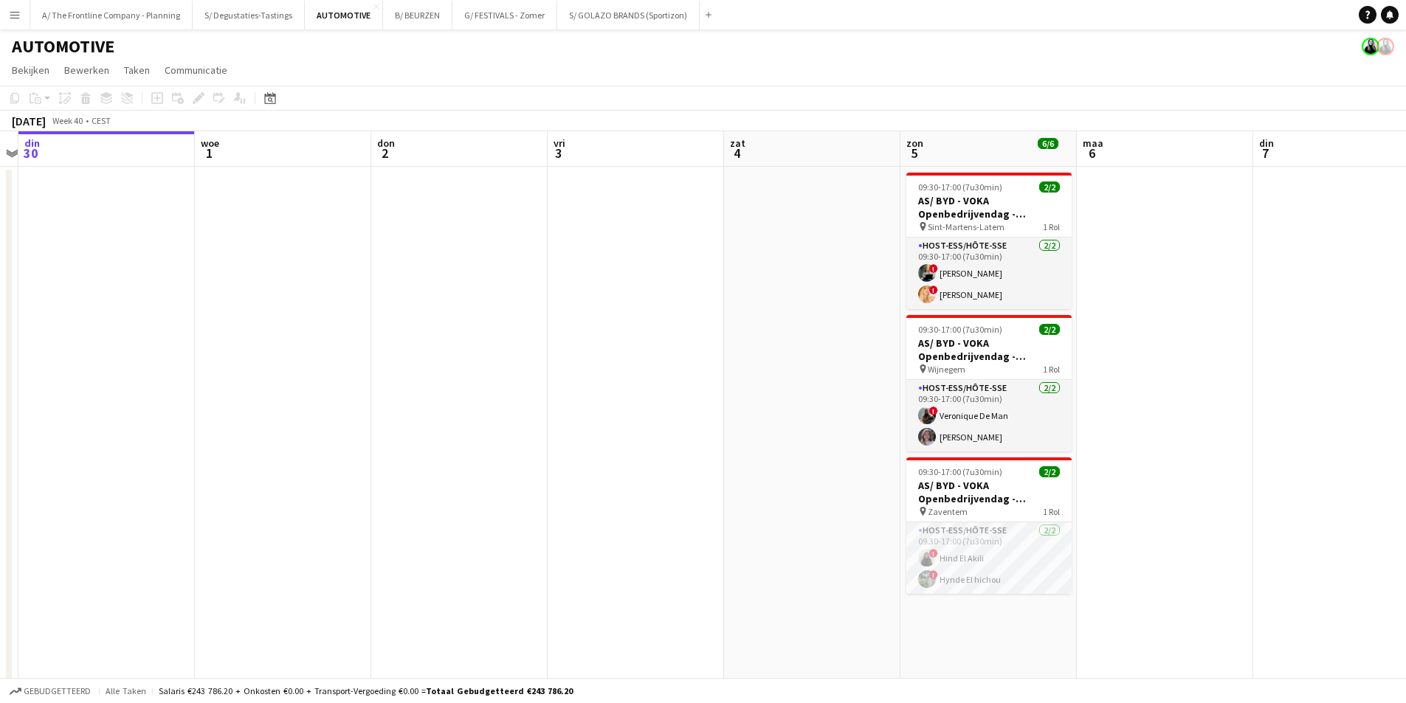
drag, startPoint x: 447, startPoint y: 429, endPoint x: 316, endPoint y: 433, distance: 131.5
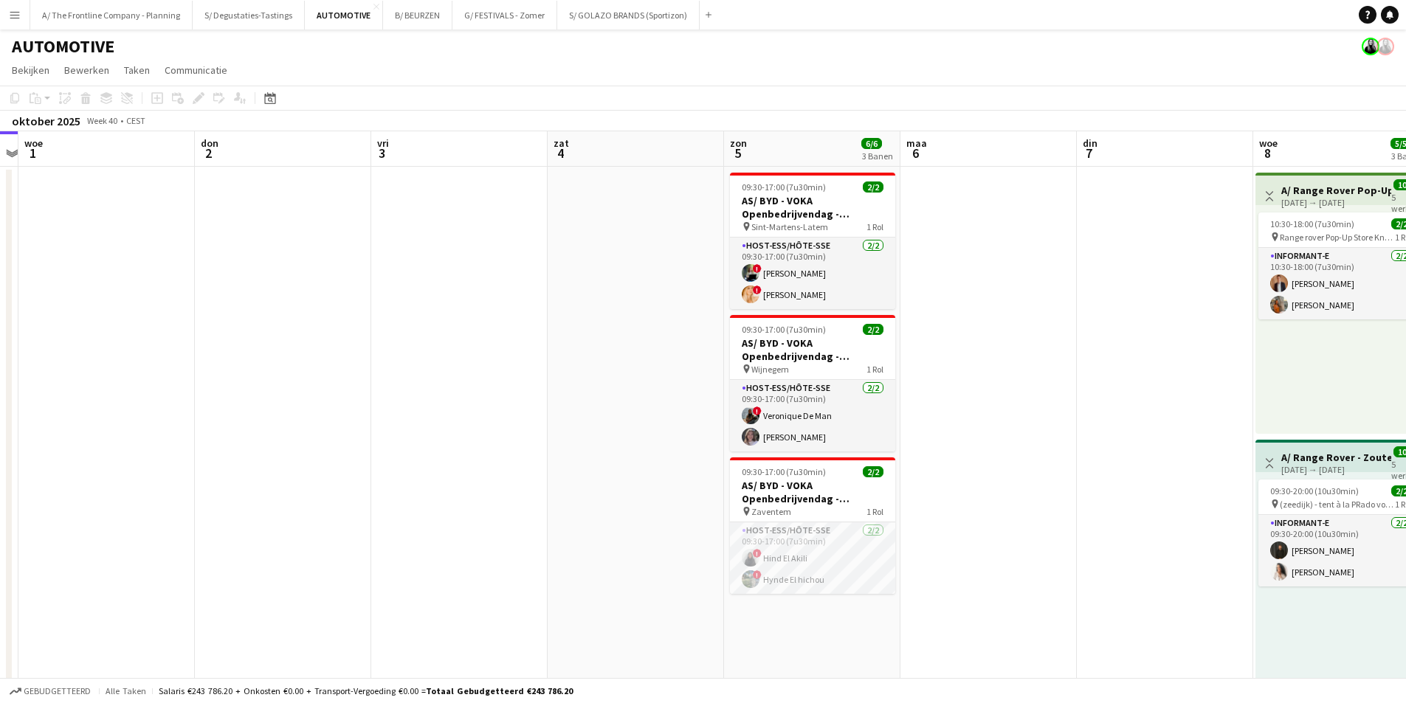
scroll to position [0, 516]
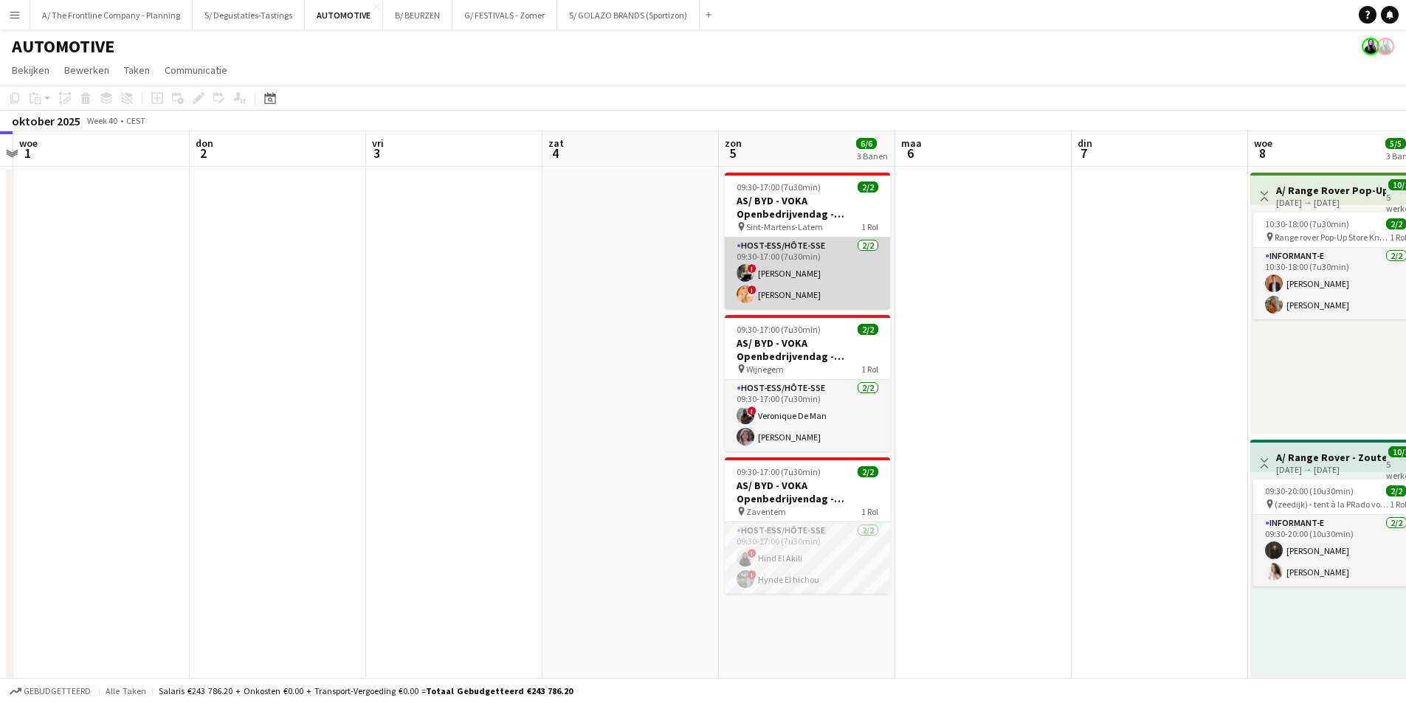
click at [839, 272] on app-card-role "Host-ess/Hôte-sse 2/2 09:30-17:00 (7u30min) ! Emmely Debonnet ! Jolien Depeauw" at bounding box center [807, 274] width 165 height 72
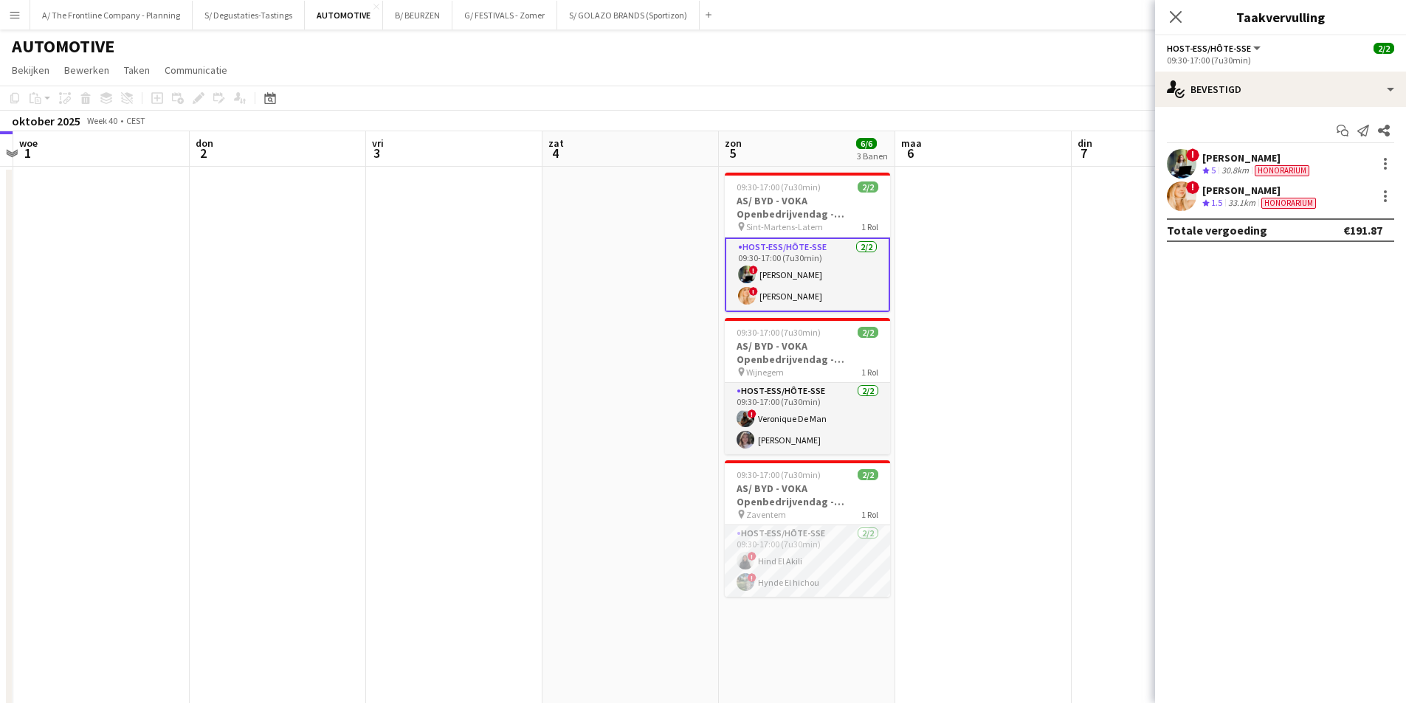
click at [1279, 154] on div "[PERSON_NAME]" at bounding box center [1257, 157] width 110 height 13
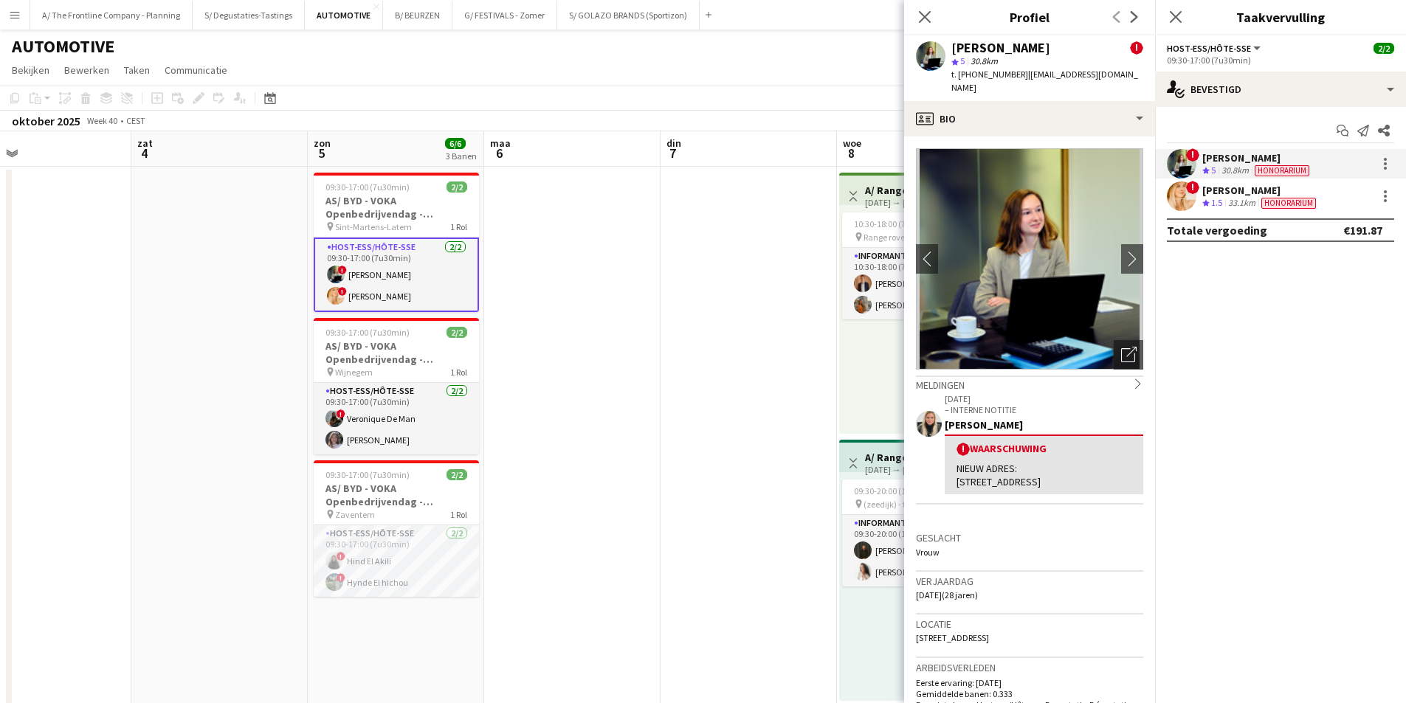
drag, startPoint x: 641, startPoint y: 273, endPoint x: 448, endPoint y: 277, distance: 193.4
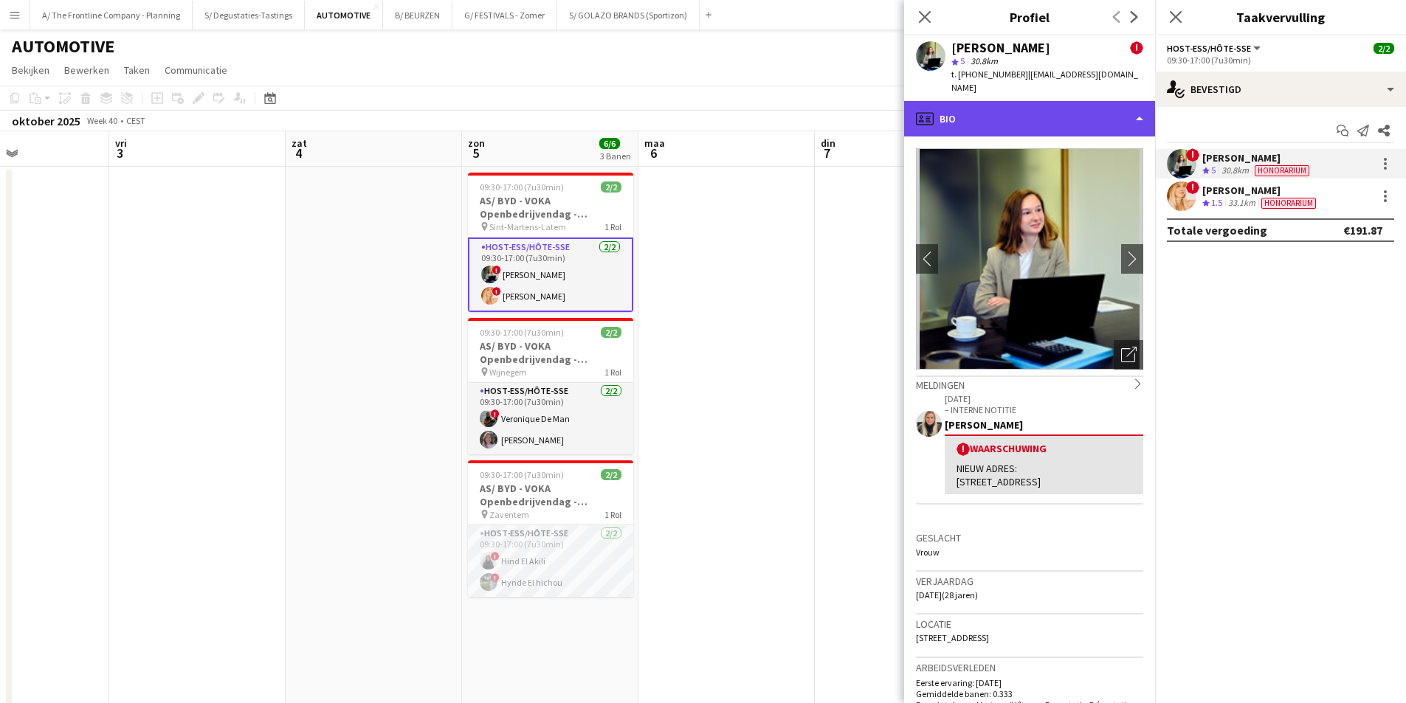
click at [1013, 101] on div "profile Bio" at bounding box center [1029, 118] width 251 height 35
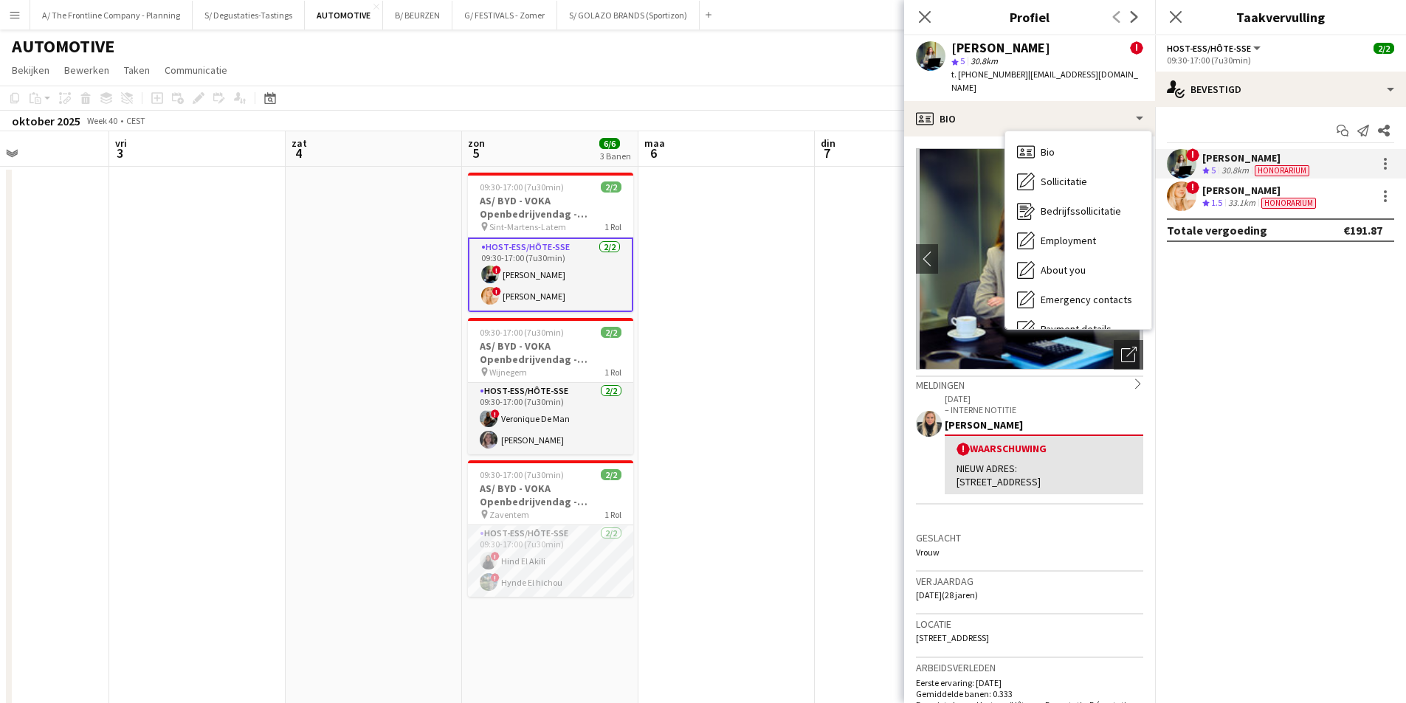
click at [1030, 539] on h3 "Geslacht" at bounding box center [1029, 537] width 227 height 13
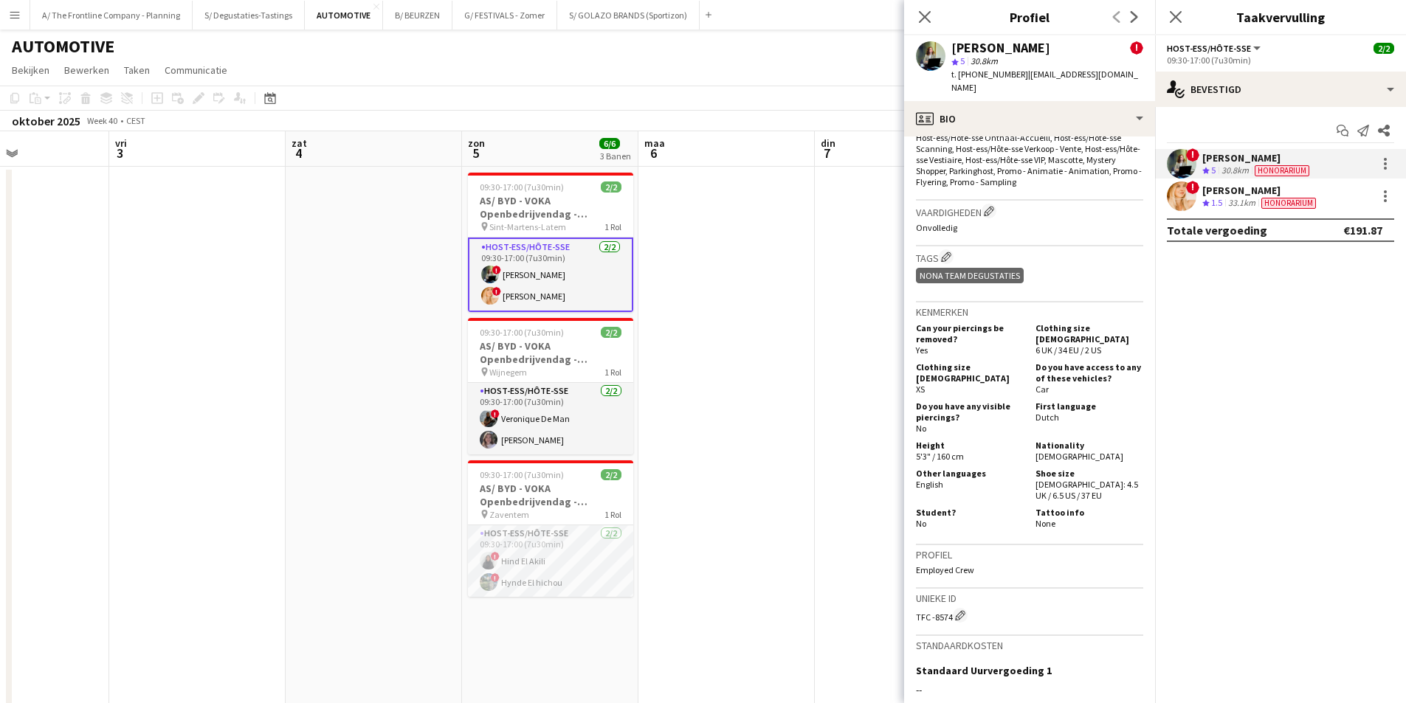
scroll to position [738, 0]
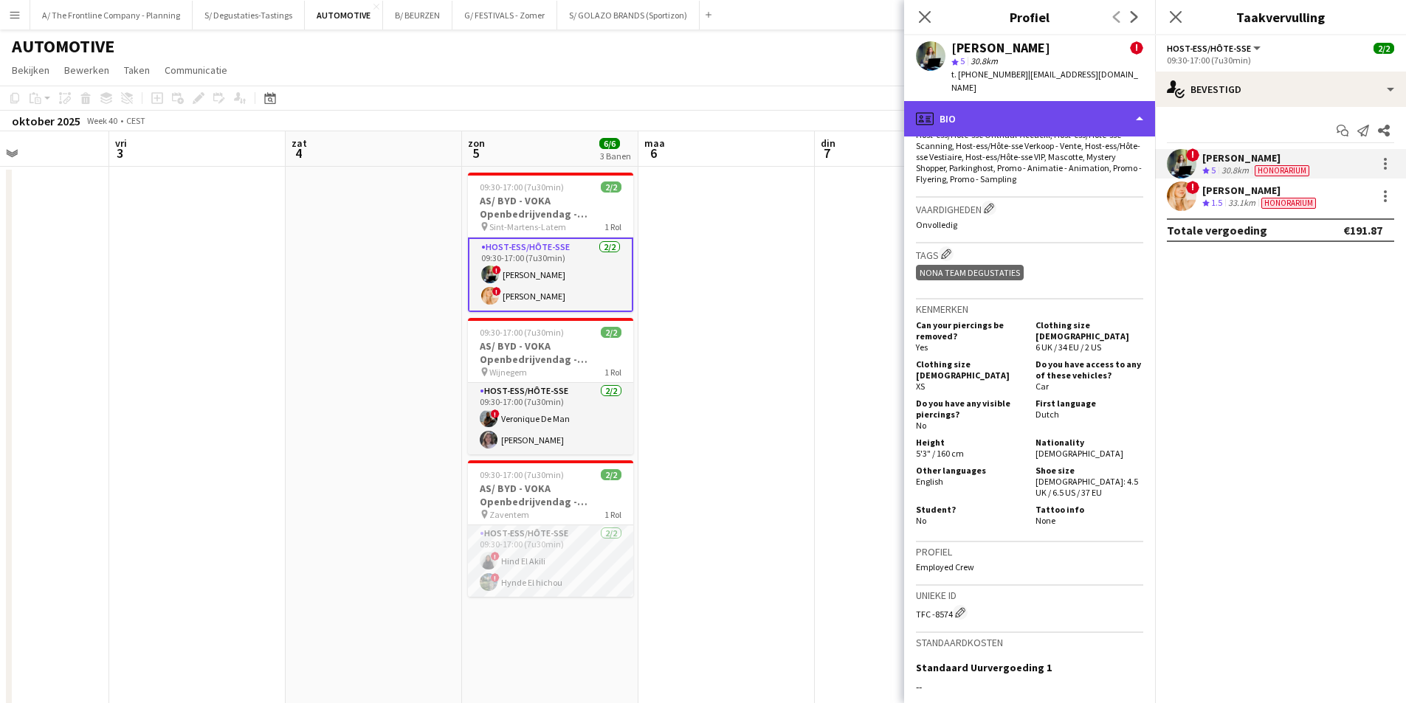
click at [1038, 116] on div "profile Bio" at bounding box center [1029, 118] width 251 height 35
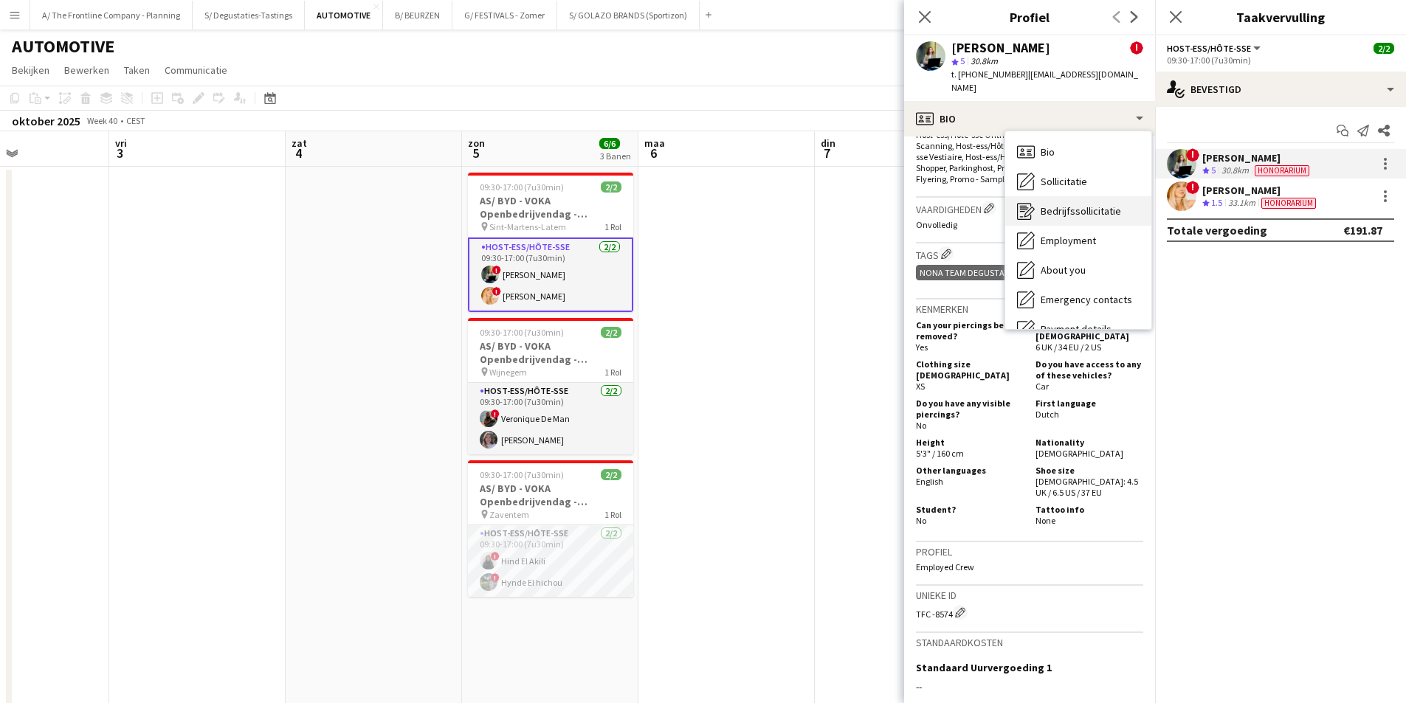
click at [1057, 204] on span "Bedrijfssollicitatie" at bounding box center [1081, 210] width 80 height 13
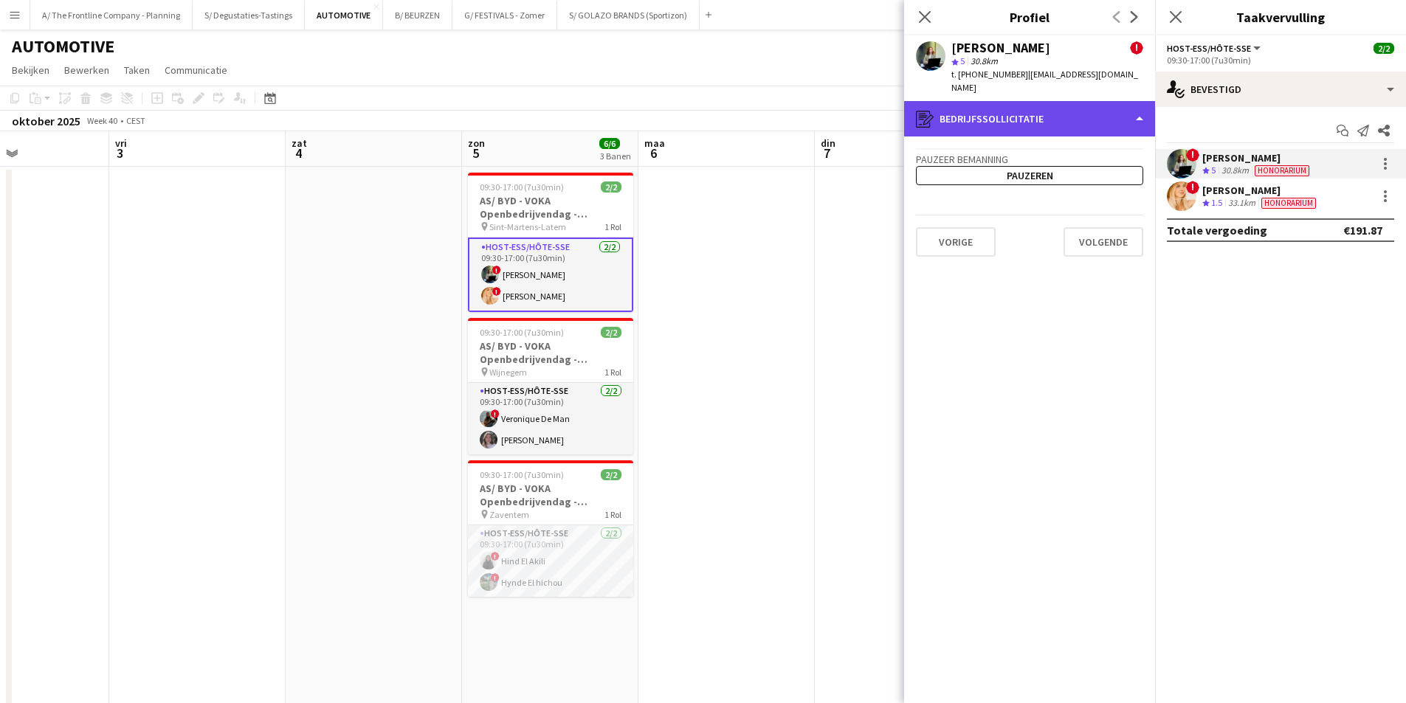
click at [1046, 101] on div "register Bedrijfssollicitatie" at bounding box center [1029, 118] width 251 height 35
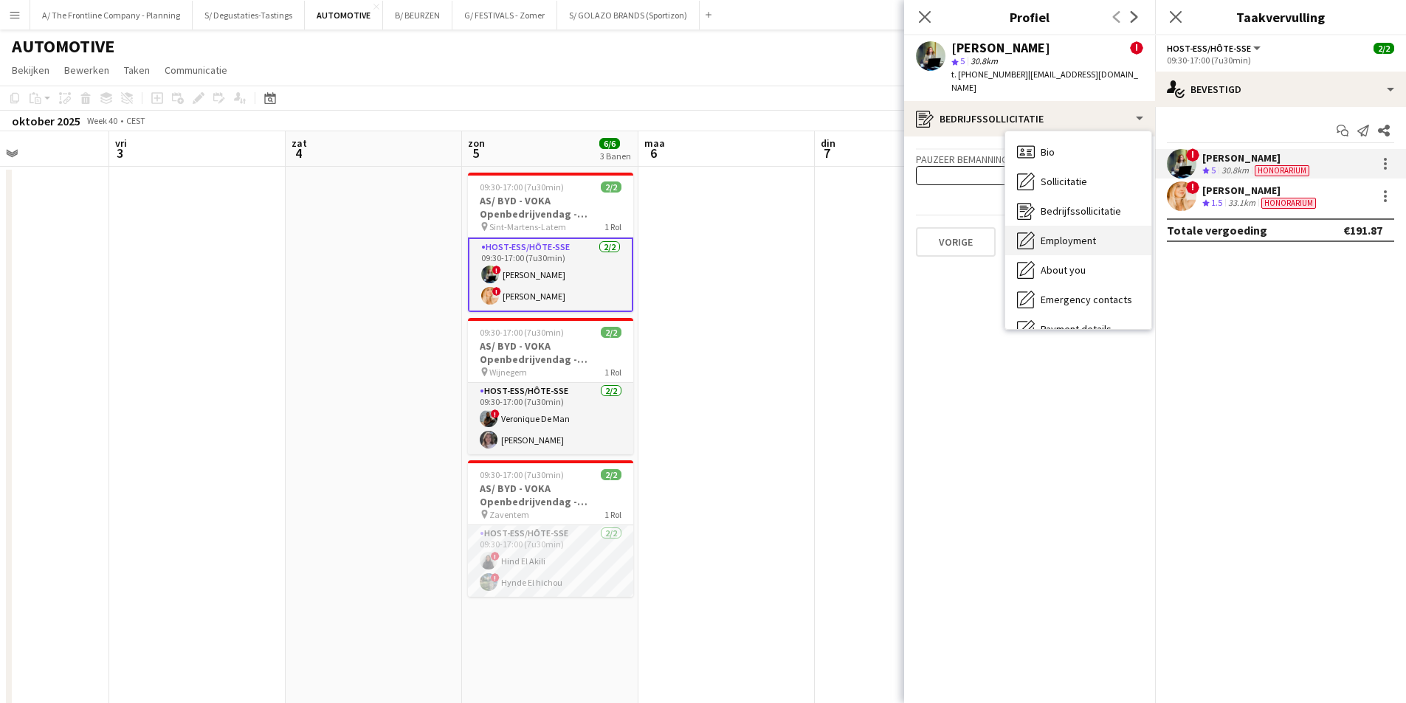
click at [1073, 234] on span "Employment" at bounding box center [1068, 240] width 55 height 13
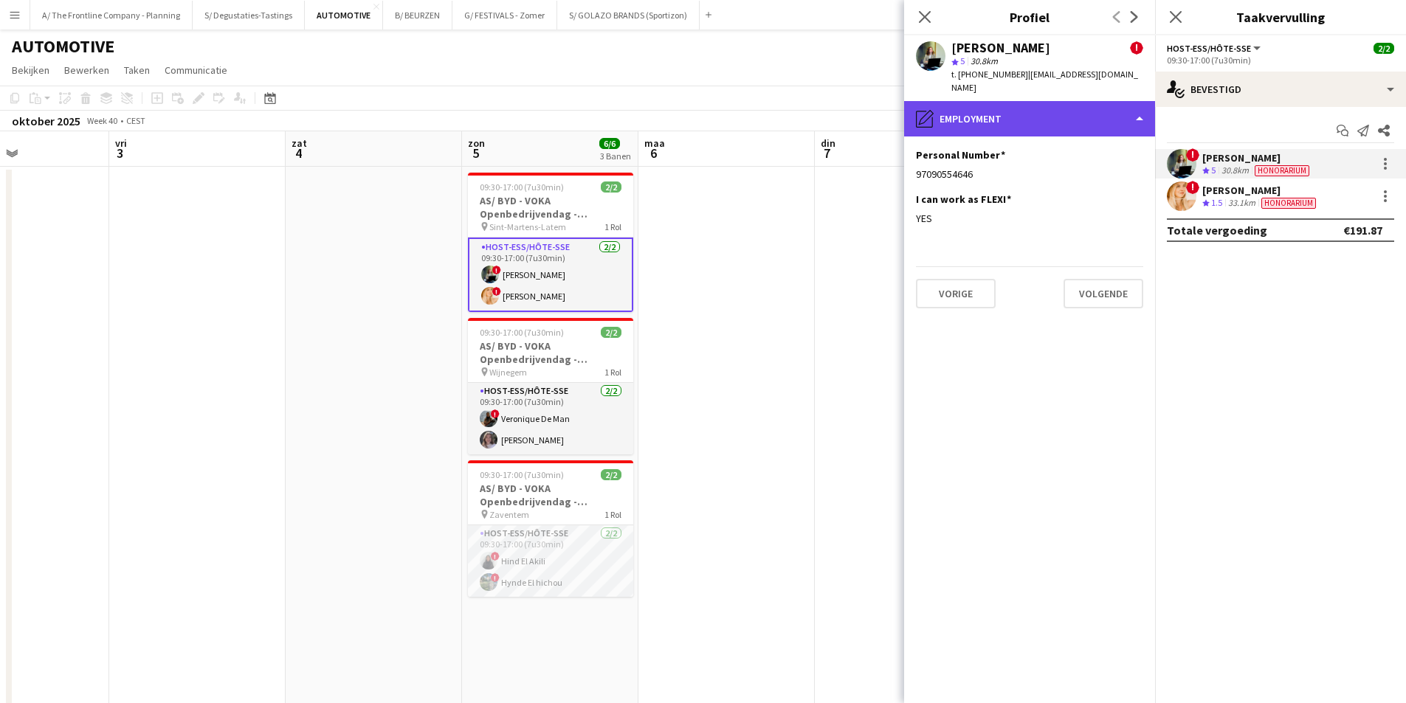
click at [1061, 101] on div "pencil4 Employment" at bounding box center [1029, 118] width 251 height 35
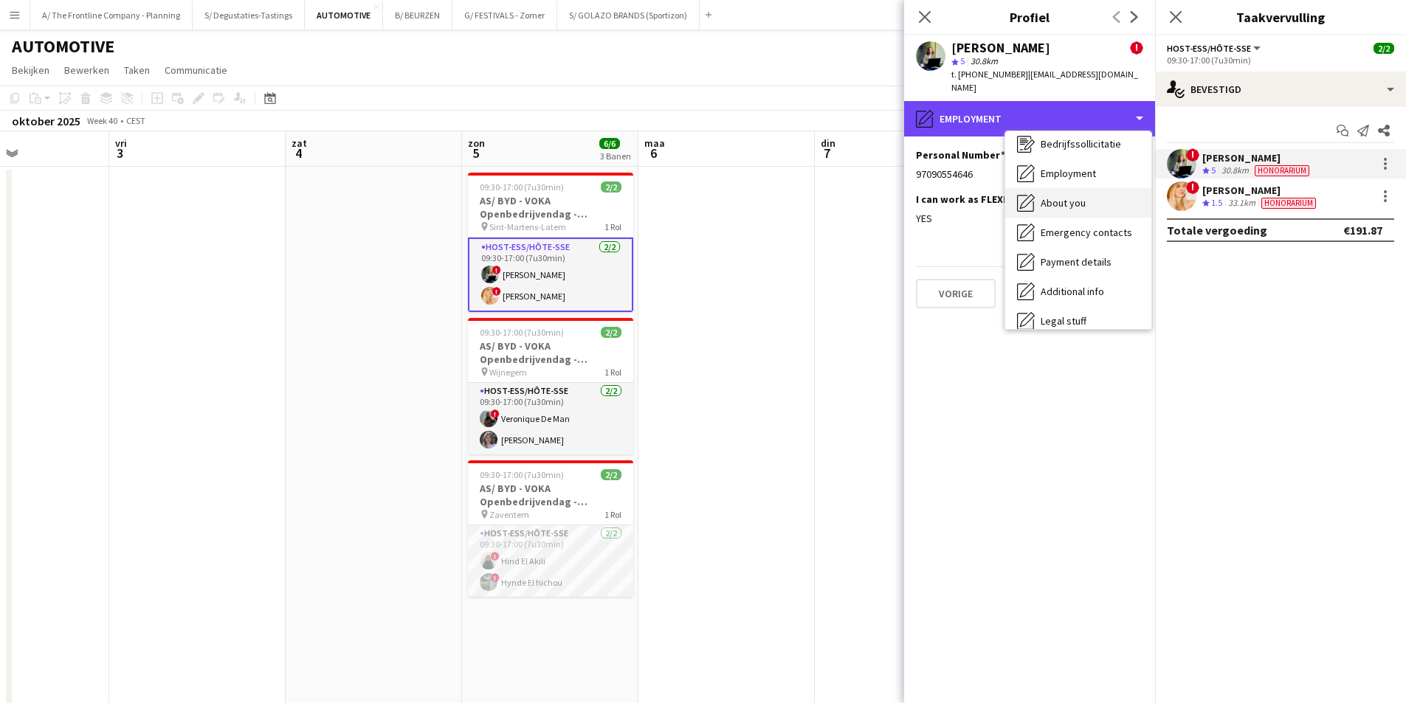
scroll to position [139, 0]
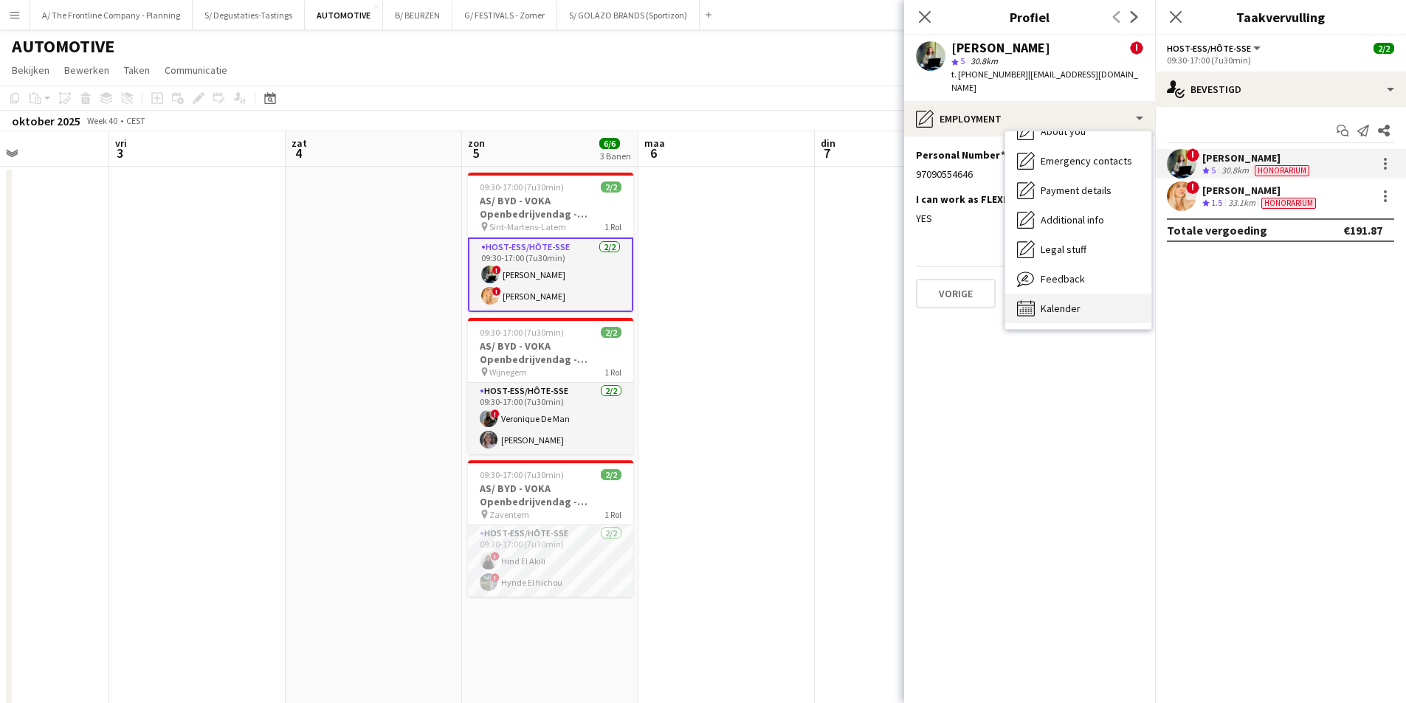
click at [1090, 294] on div "Kalender Kalender" at bounding box center [1078, 309] width 146 height 30
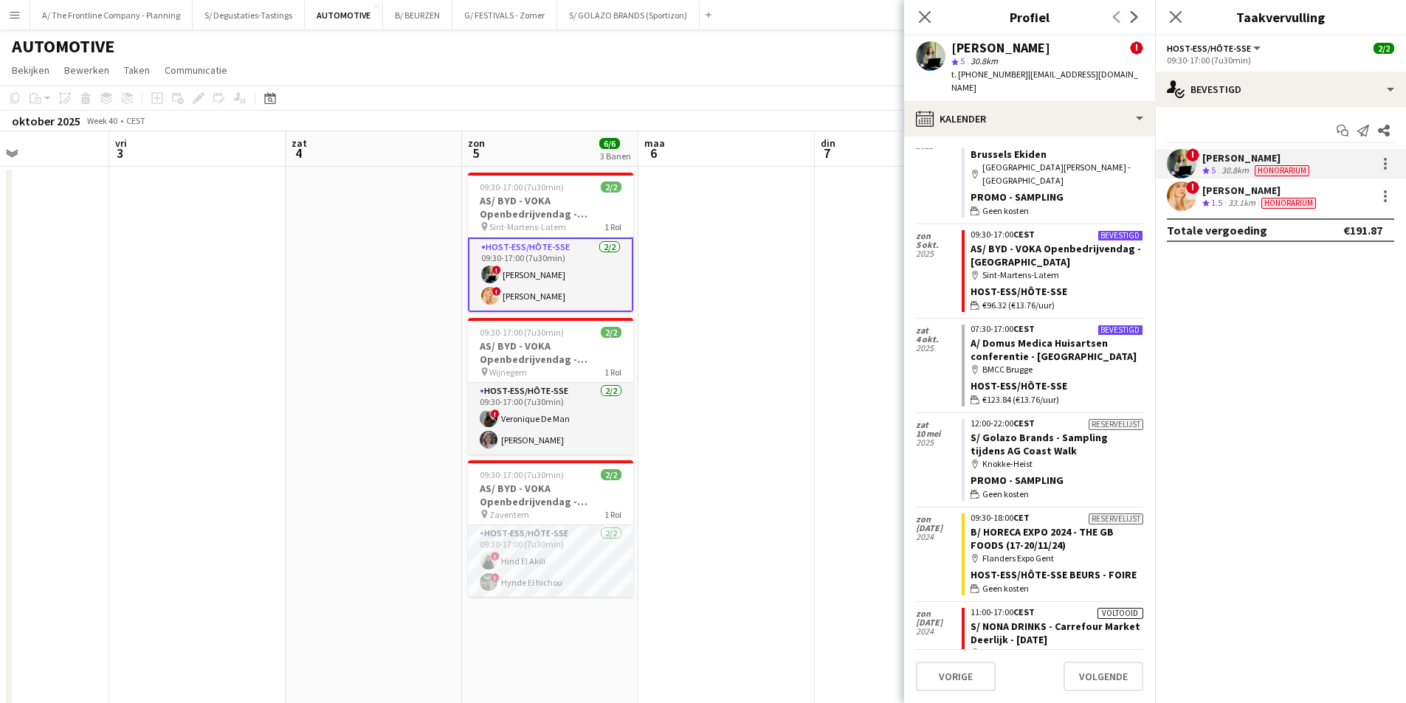
scroll to position [74, 0]
click at [536, 216] on h3 "AS/ BYD - VOKA Openbedrijvendag - Gent" at bounding box center [550, 207] width 165 height 27
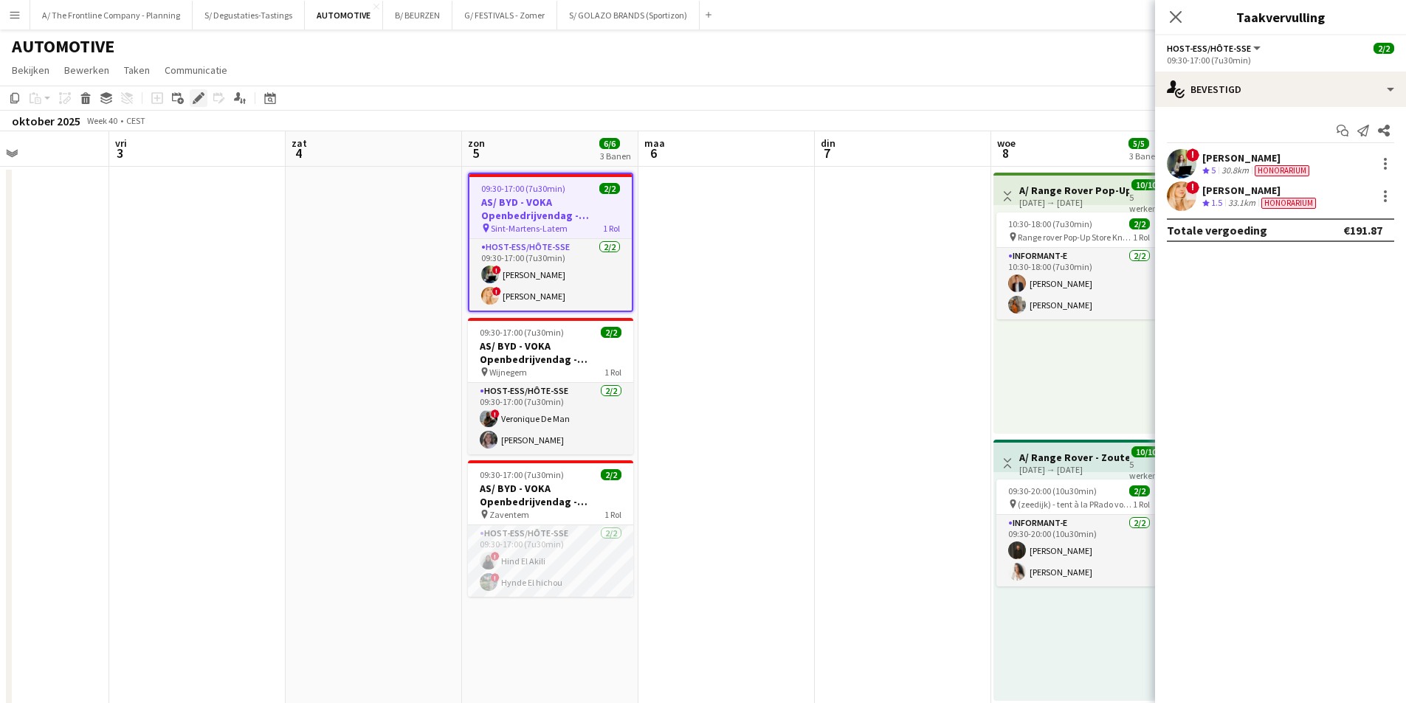
click at [200, 97] on icon at bounding box center [198, 98] width 8 height 8
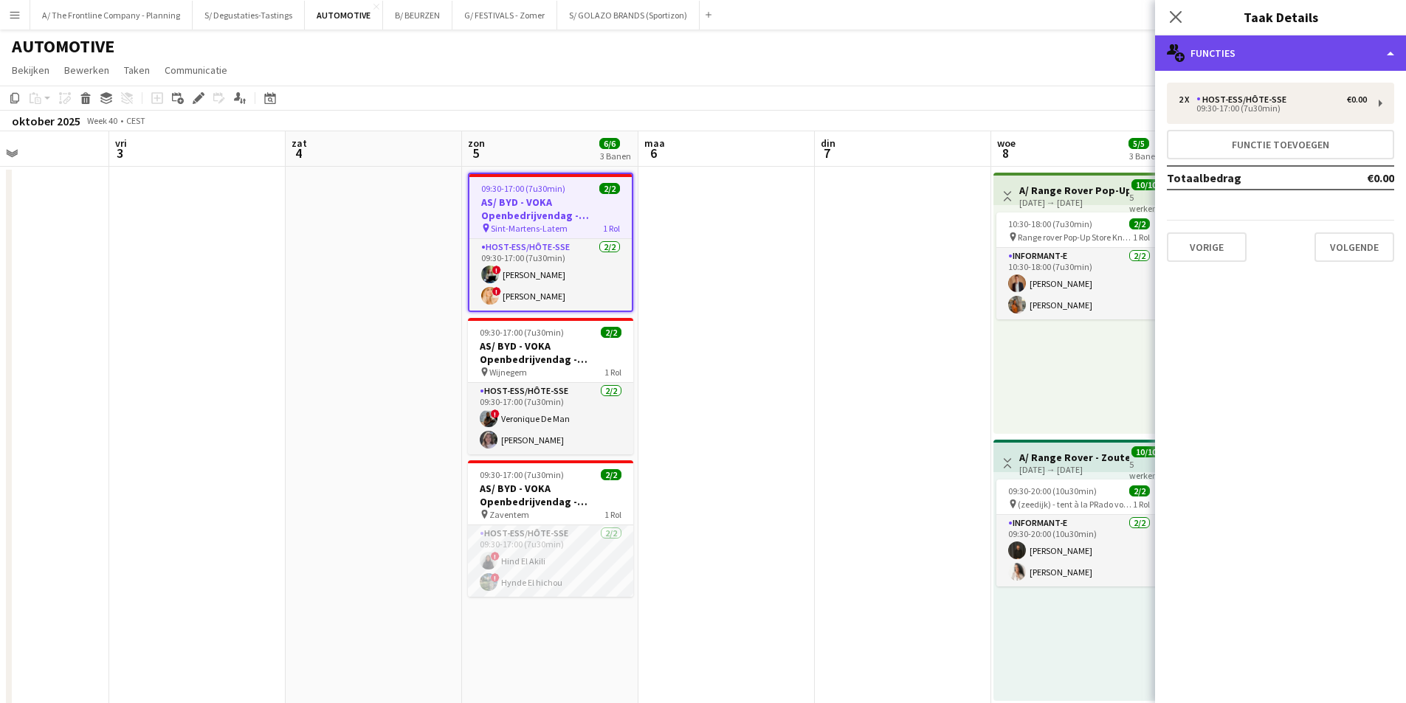
click at [1319, 66] on div "multiple-users-add Functies" at bounding box center [1280, 52] width 251 height 35
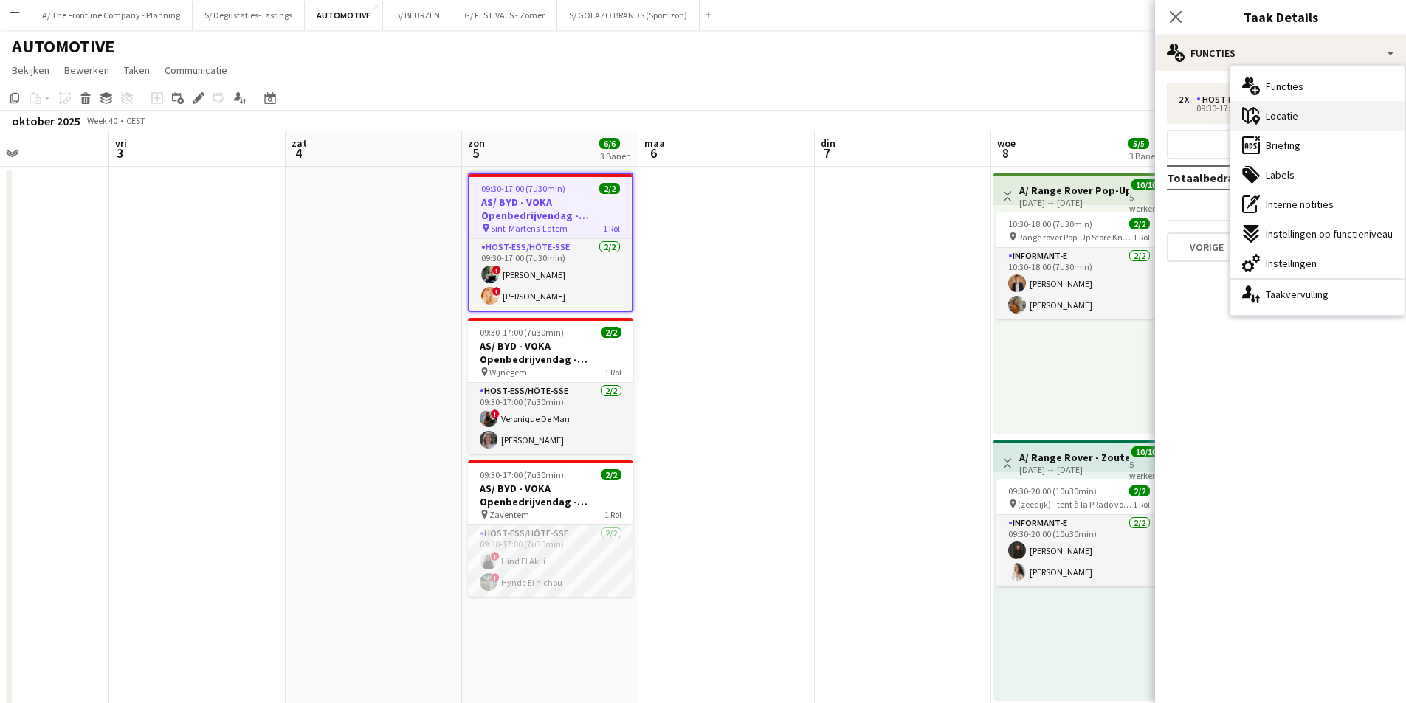
click at [1343, 120] on div "maps-pin-1 Locatie" at bounding box center [1318, 116] width 174 height 30
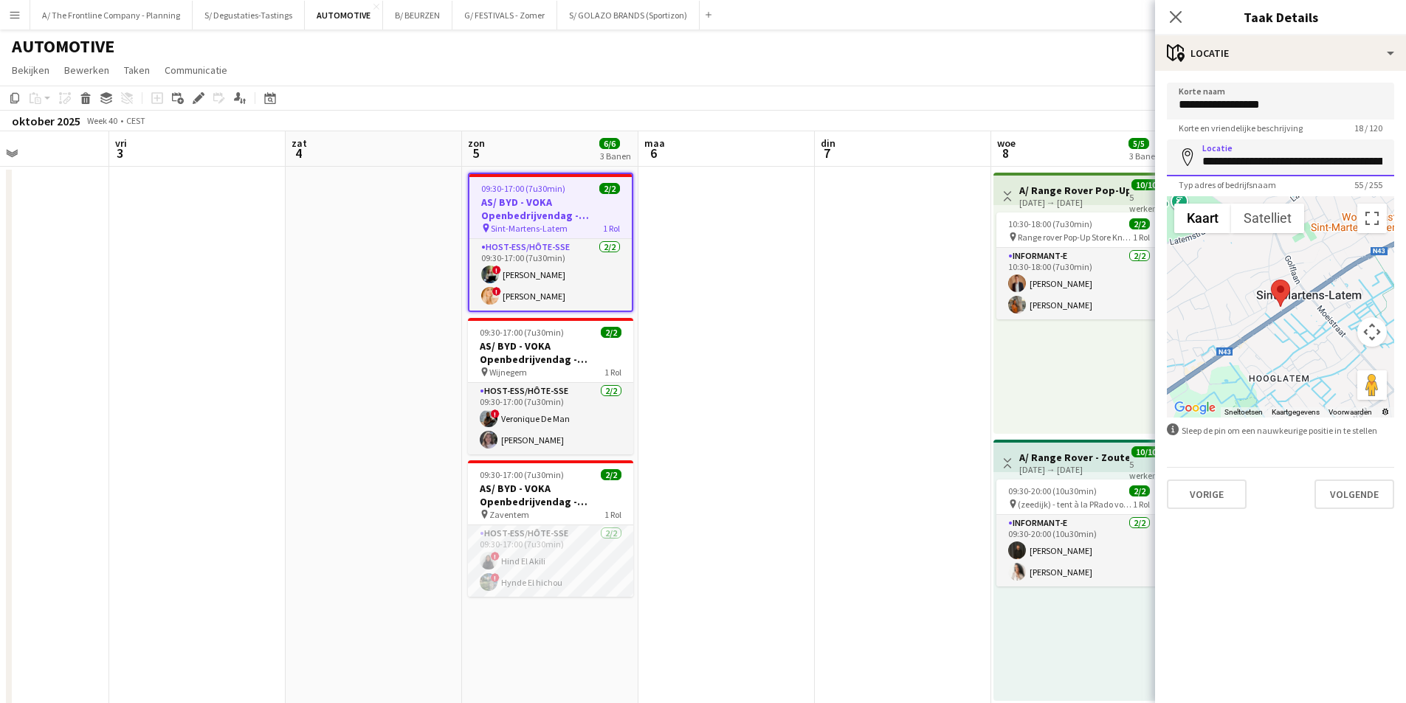
scroll to position [0, 99]
drag, startPoint x: 1202, startPoint y: 164, endPoint x: 1417, endPoint y: 163, distance: 214.1
click at [604, 275] on app-card-role "Host-ess/Hôte-sse 2/2 09:30-17:00 (7u30min) ! Emmely Debonnet ! Jolien Depeauw" at bounding box center [550, 275] width 162 height 72
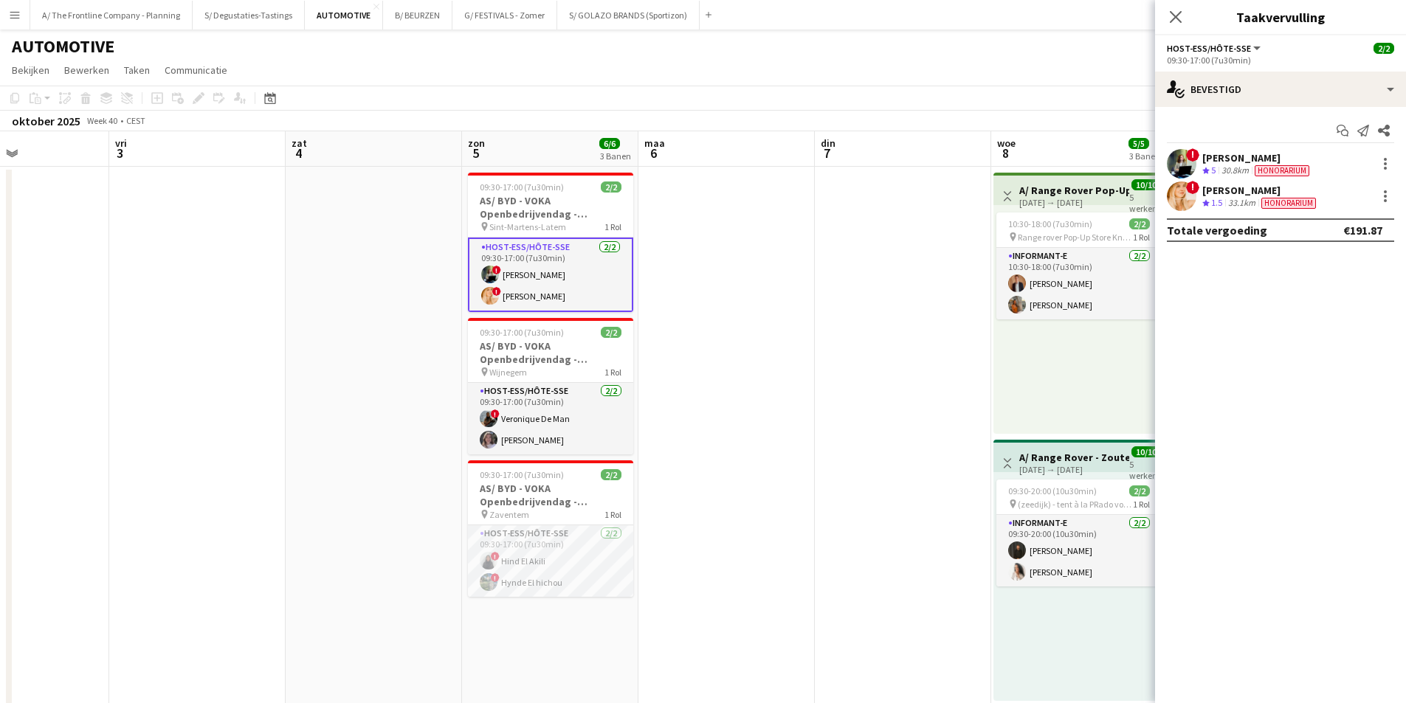
click at [1245, 200] on div "33.1km" at bounding box center [1241, 203] width 33 height 13
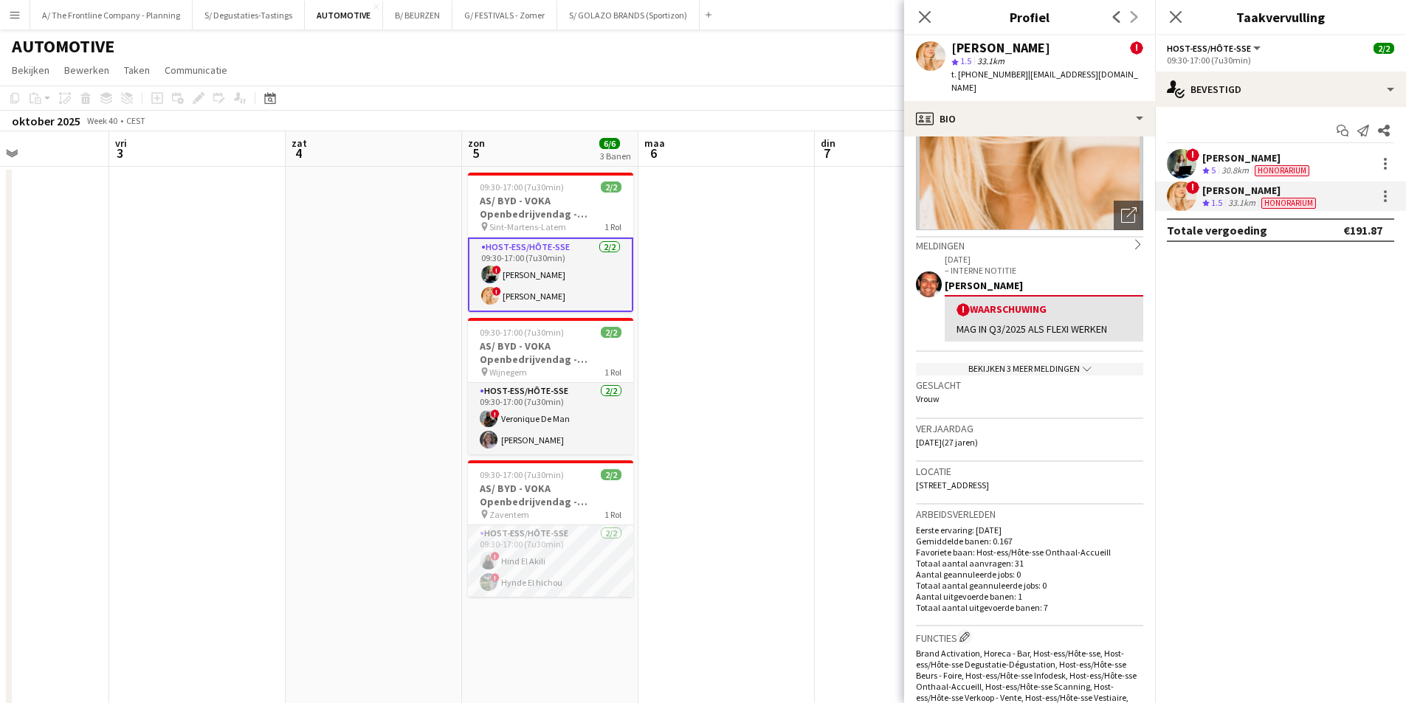
scroll to position [221, 0]
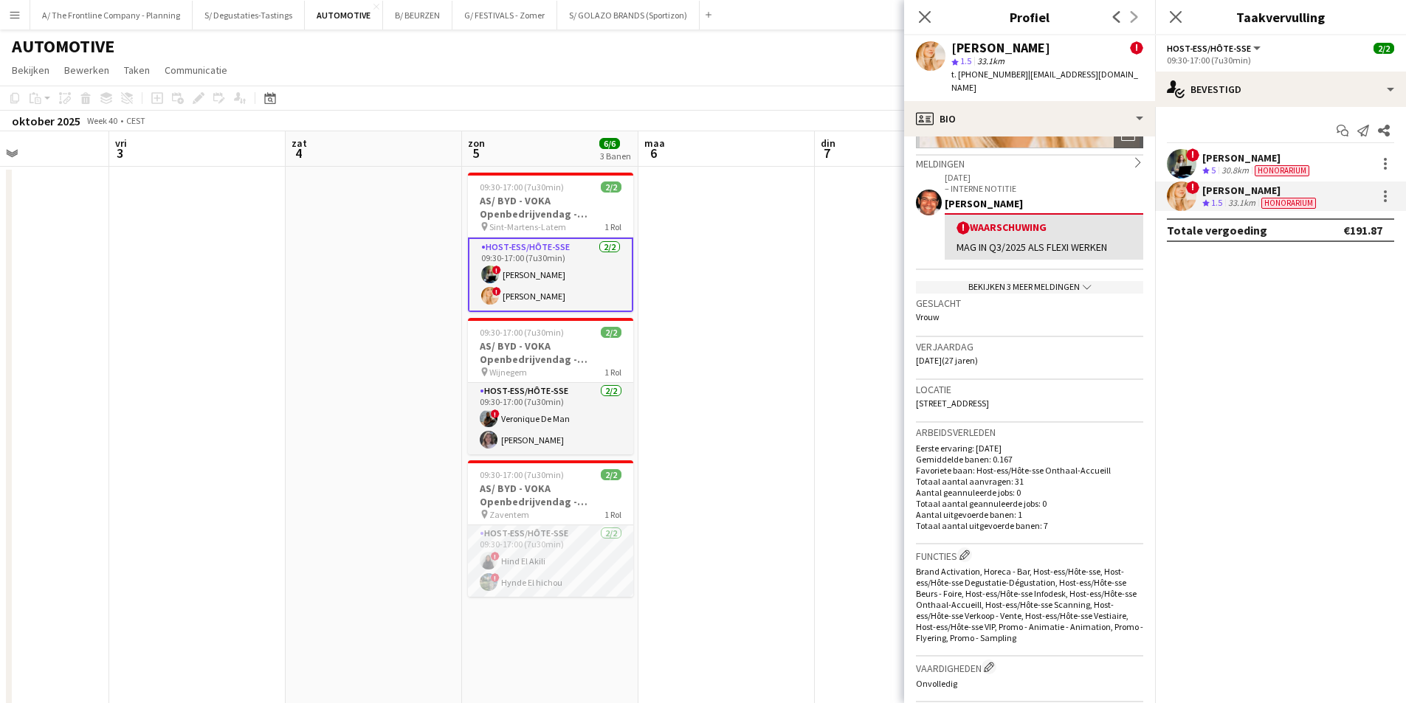
click at [1028, 52] on div "Jolien Depeauw" at bounding box center [1000, 47] width 99 height 13
copy div "Jolien Depeauw"
click at [989, 398] on span "6 Populierenlaan, Denderleeuw, 9470" at bounding box center [952, 403] width 73 height 11
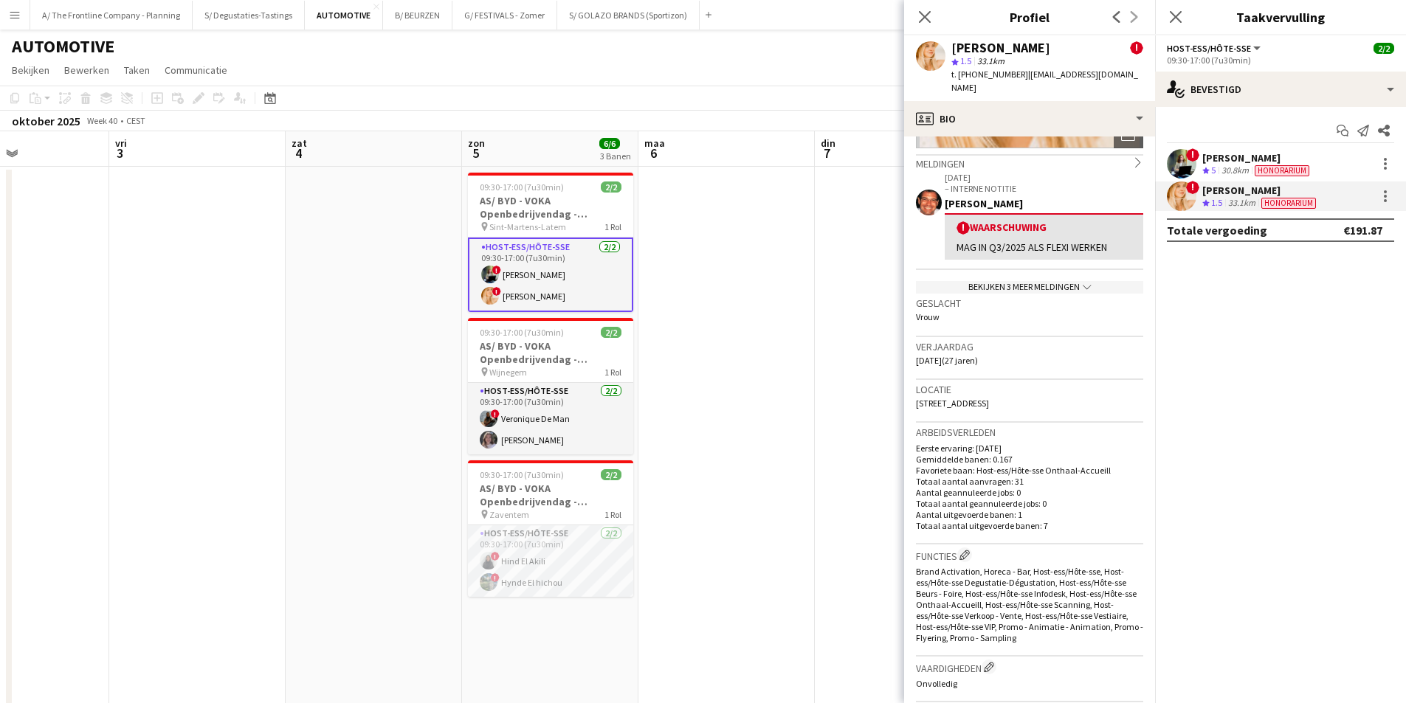
click at [989, 398] on span "6 Populierenlaan, Denderleeuw, 9470" at bounding box center [952, 403] width 73 height 11
copy span "6 Populierenlaan, Denderleeuw, 9470"
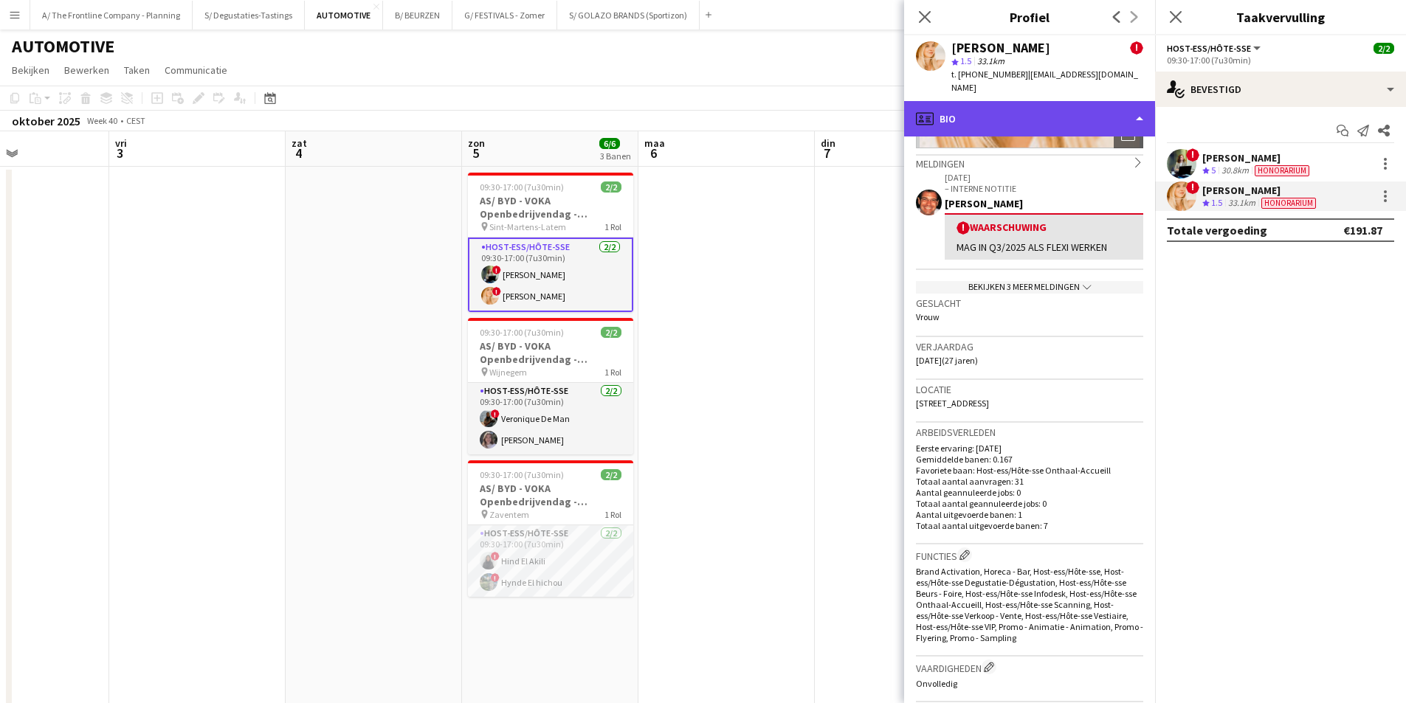
click at [1055, 116] on div "profile Bio" at bounding box center [1029, 118] width 251 height 35
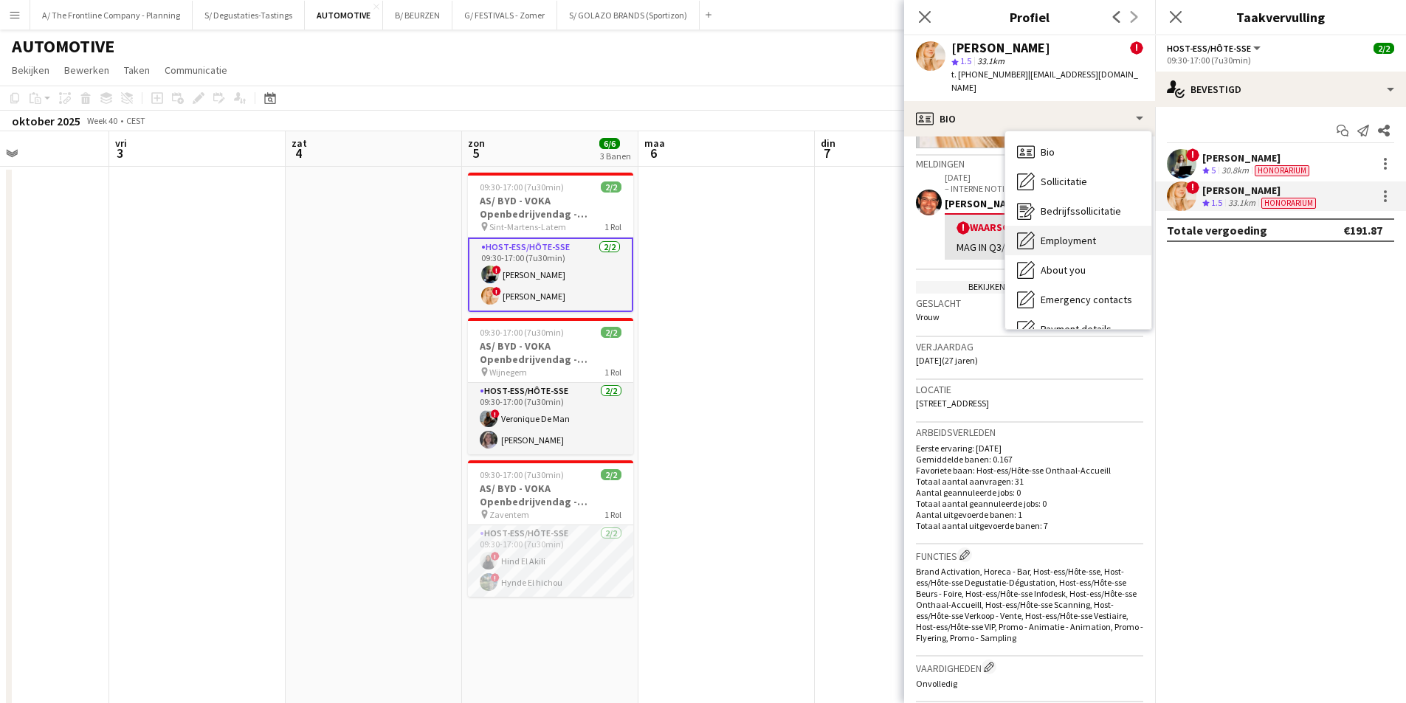
click at [1061, 234] on span "Employment" at bounding box center [1068, 240] width 55 height 13
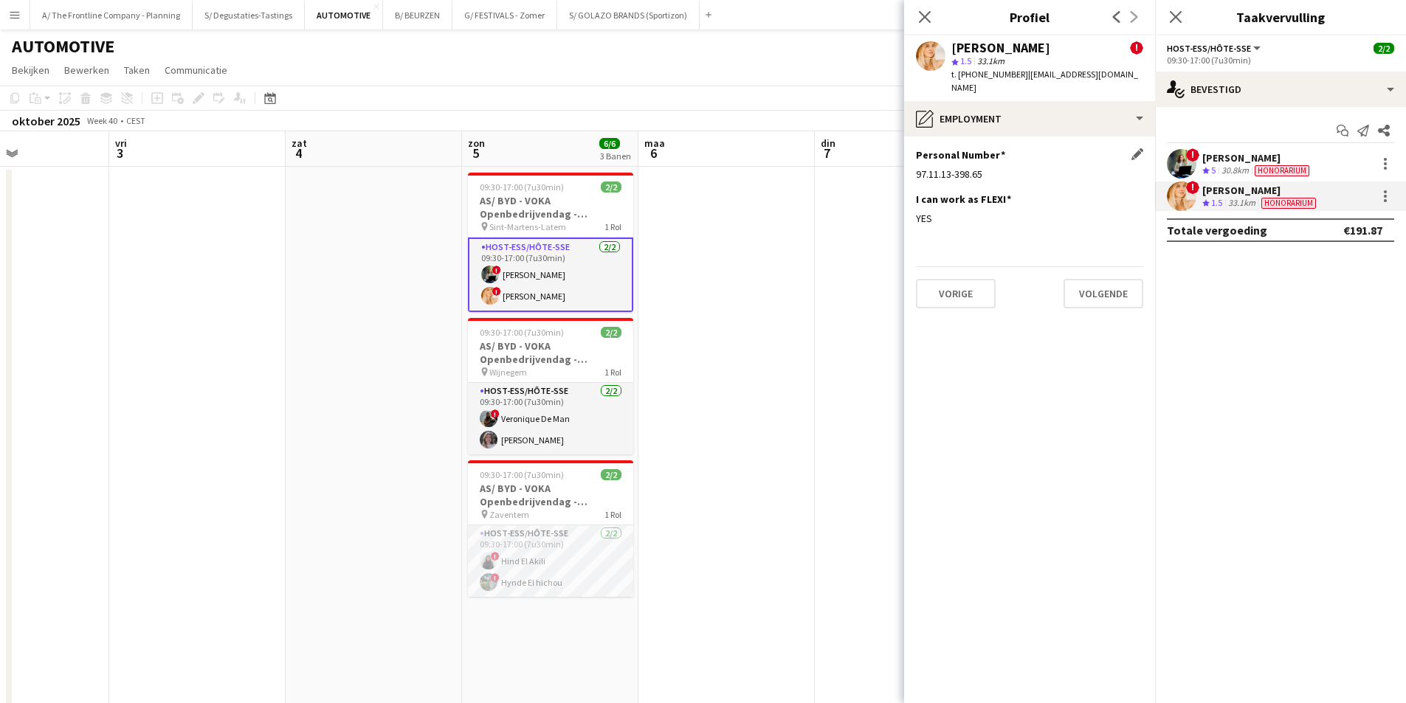
click at [951, 168] on div "97.11.13-398.65" at bounding box center [1029, 174] width 227 height 13
copy div "97.11.13-398.65"
click at [1389, 193] on div at bounding box center [1386, 196] width 18 height 18
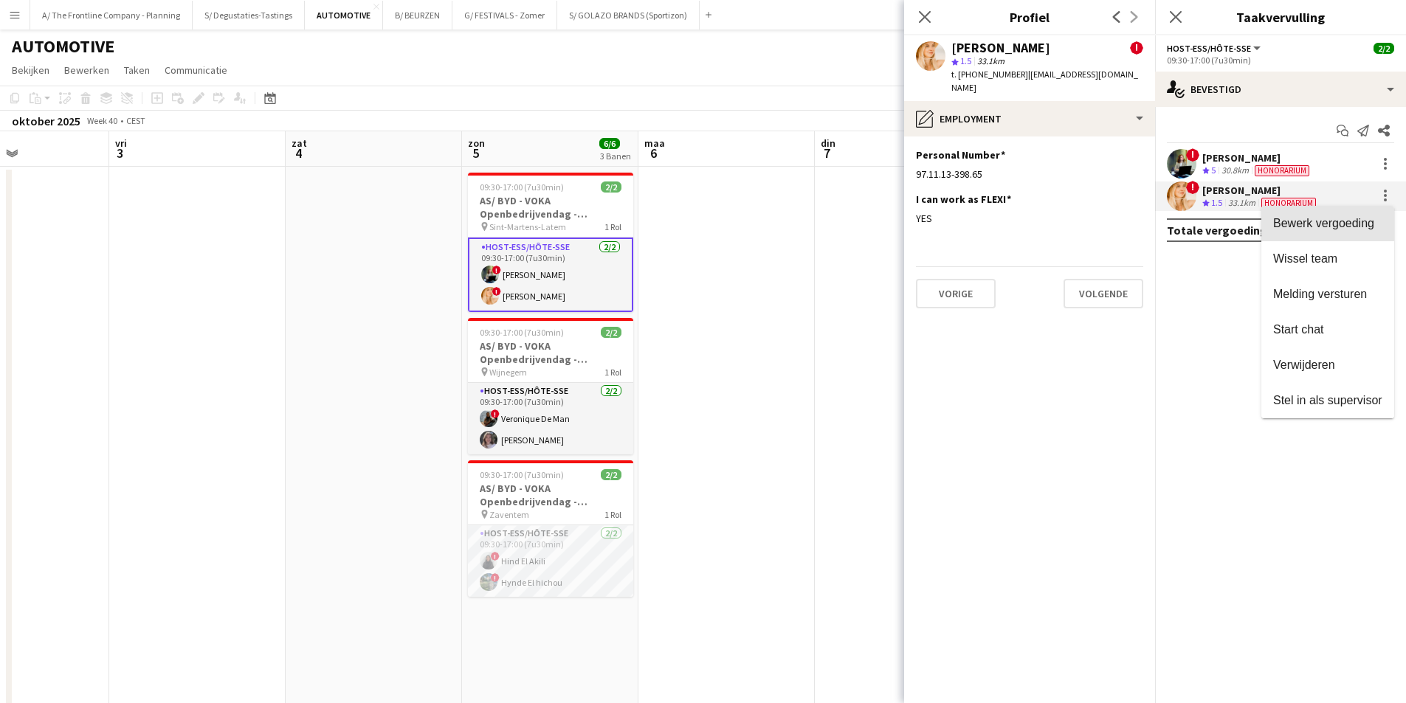
click at [1370, 227] on span "Bewerk vergoeding" at bounding box center [1323, 223] width 101 height 13
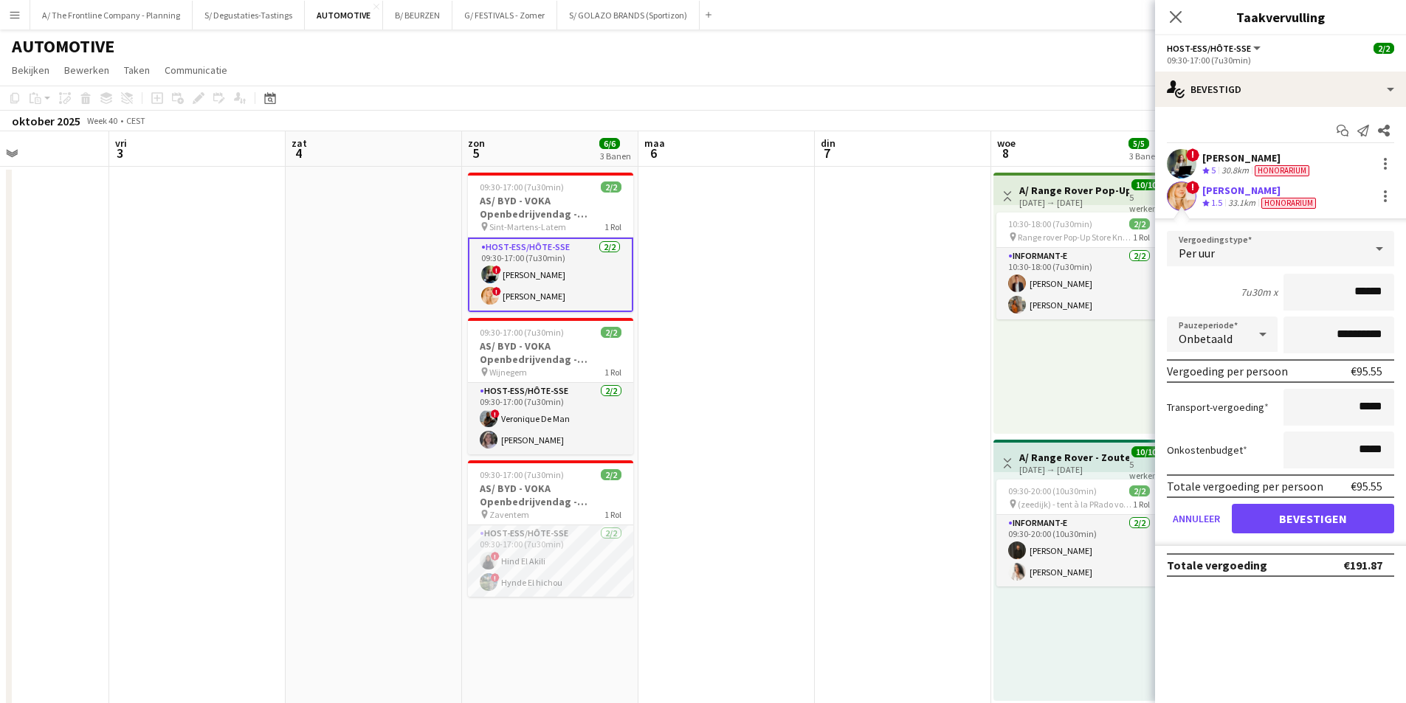
click at [1214, 201] on span "1.5" at bounding box center [1216, 202] width 11 height 11
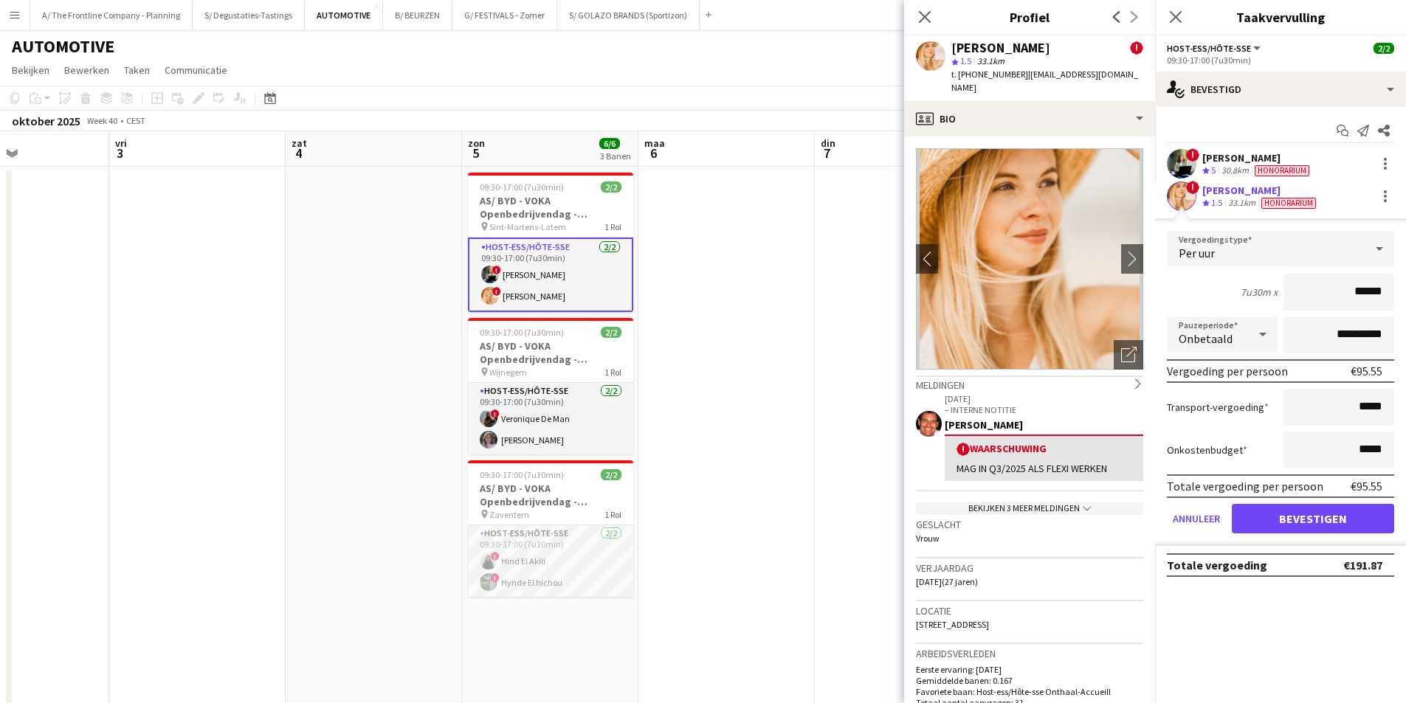
drag, startPoint x: 951, startPoint y: 49, endPoint x: 1063, endPoint y: 38, distance: 112.0
click at [1063, 38] on div "Jolien Depeauw ! star 1.5 33.1km t. +32497396740 | depeauw.jolien@gmail.com" at bounding box center [1029, 68] width 251 height 66
copy div "Jolien Depeauw"
click at [1391, 199] on div at bounding box center [1386, 196] width 18 height 18
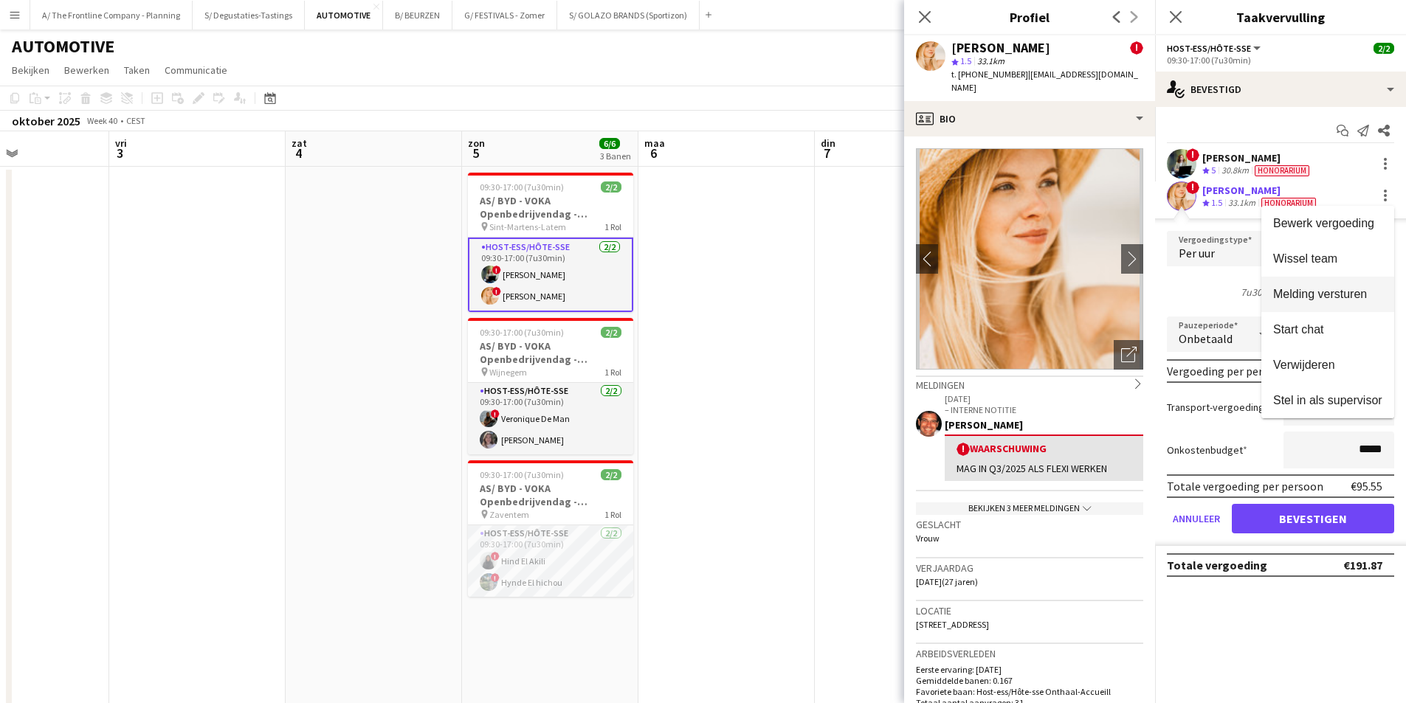
click at [1360, 296] on span "Melding versturen" at bounding box center [1320, 294] width 94 height 13
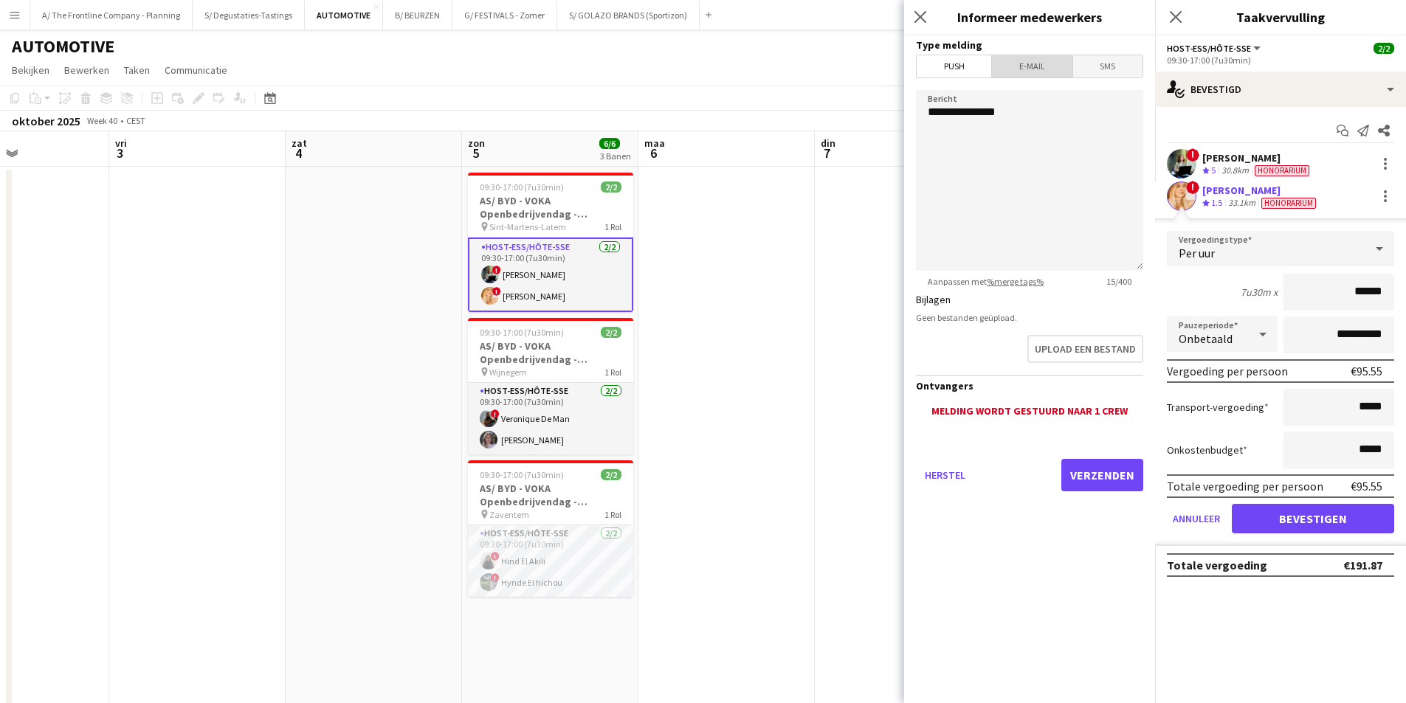
click at [1019, 77] on span "E-mail" at bounding box center [1032, 66] width 80 height 22
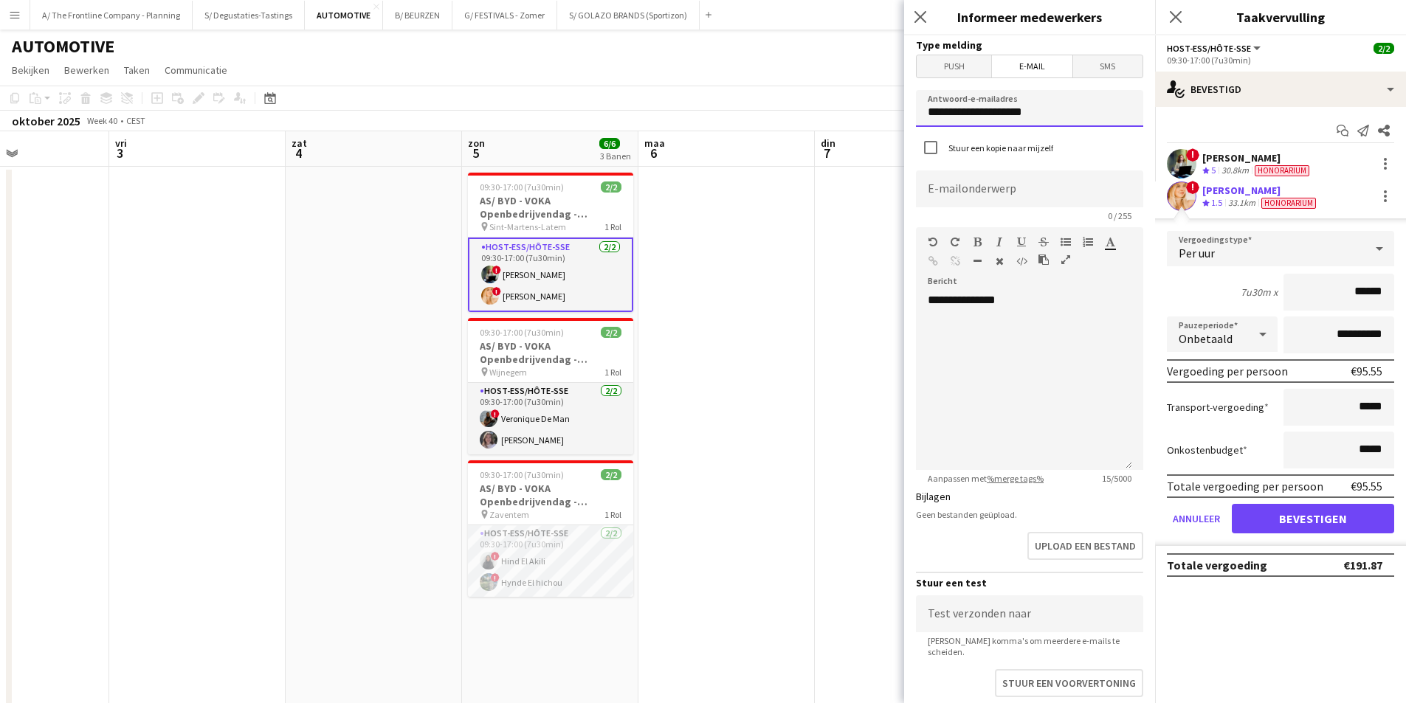
click at [1005, 115] on input "**********" at bounding box center [1029, 108] width 227 height 37
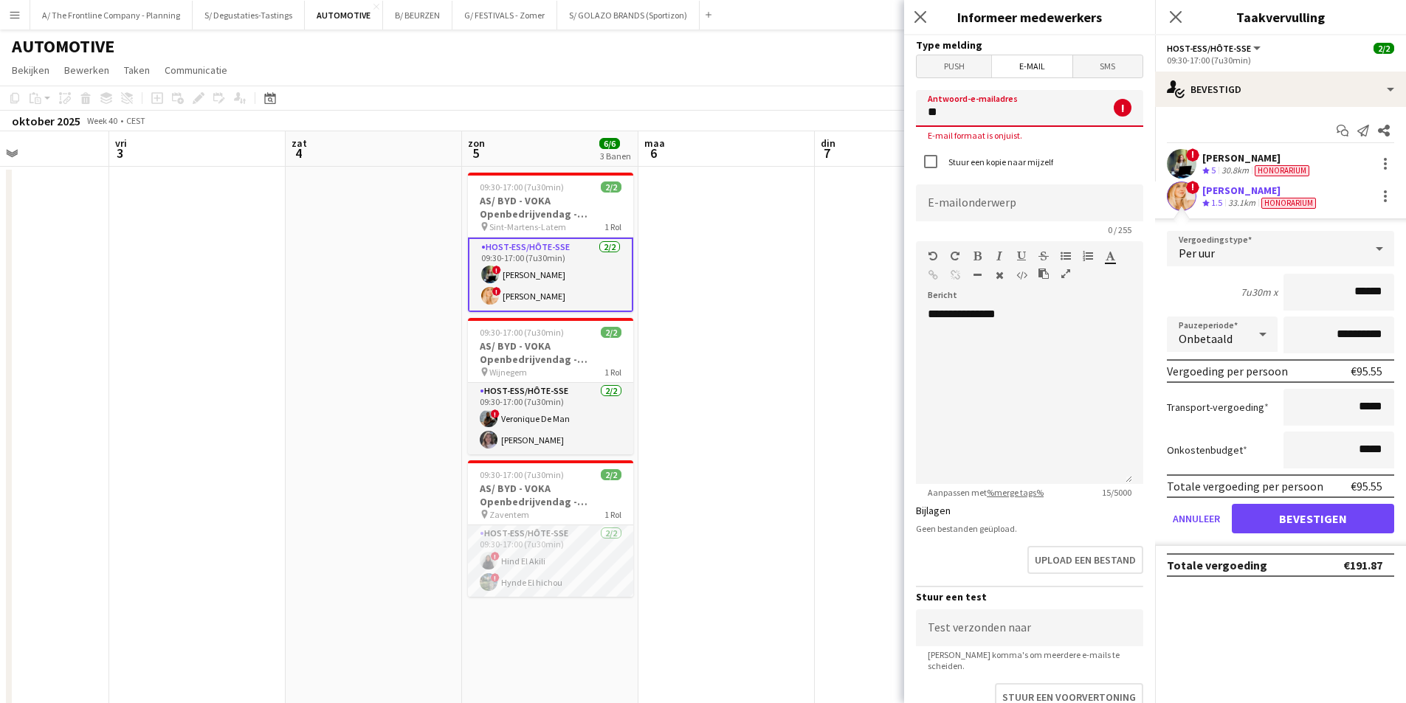
type input "**********"
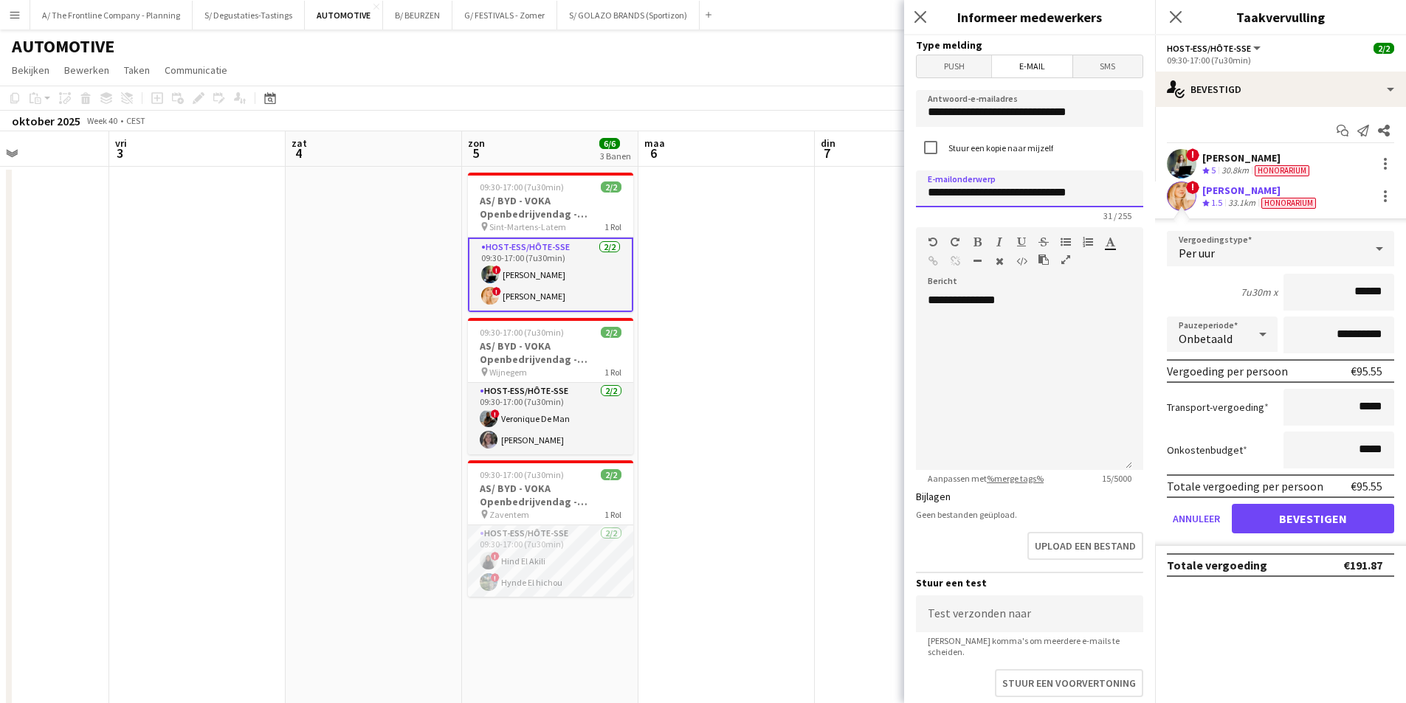
click at [954, 194] on input "**********" at bounding box center [1029, 189] width 227 height 37
type input "**********"
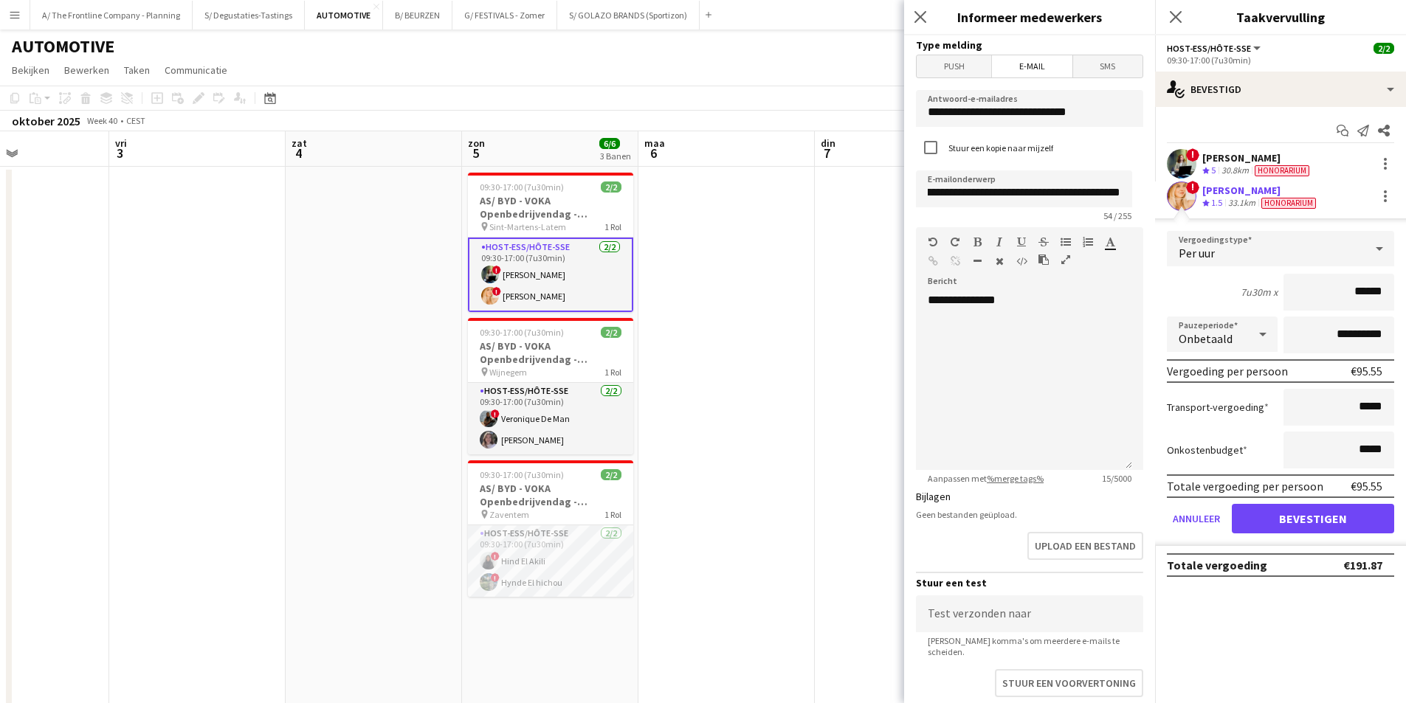
scroll to position [0, 0]
click at [1015, 349] on div "**********" at bounding box center [1024, 381] width 216 height 177
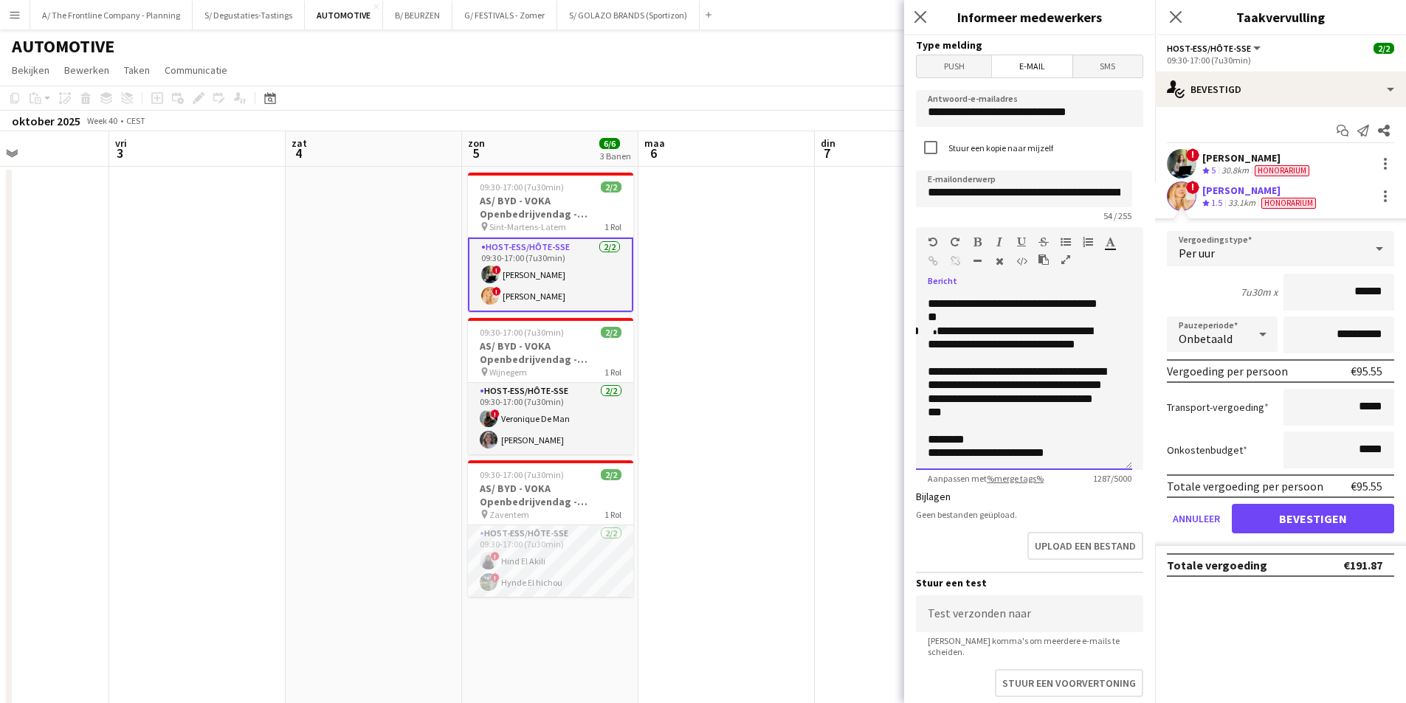
scroll to position [447, 0]
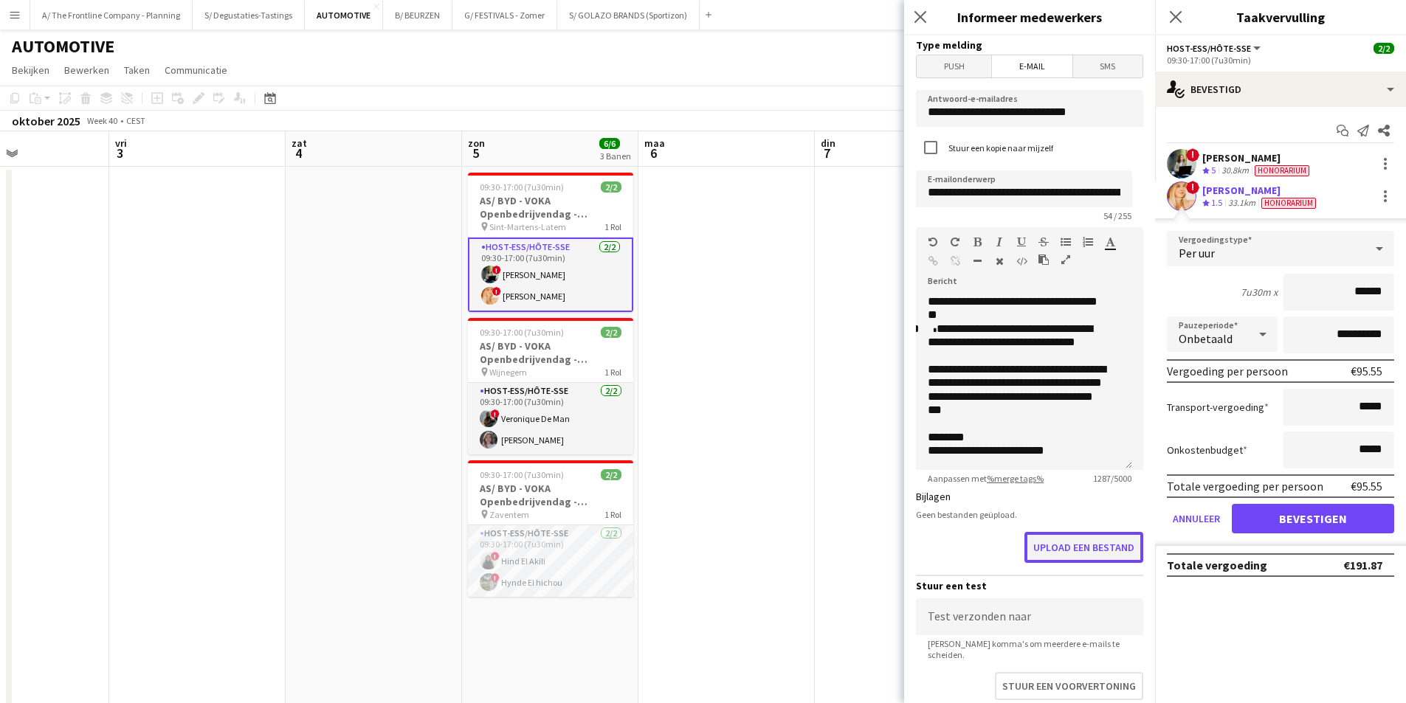
click at [1071, 548] on button "Upload een bestand" at bounding box center [1084, 547] width 119 height 31
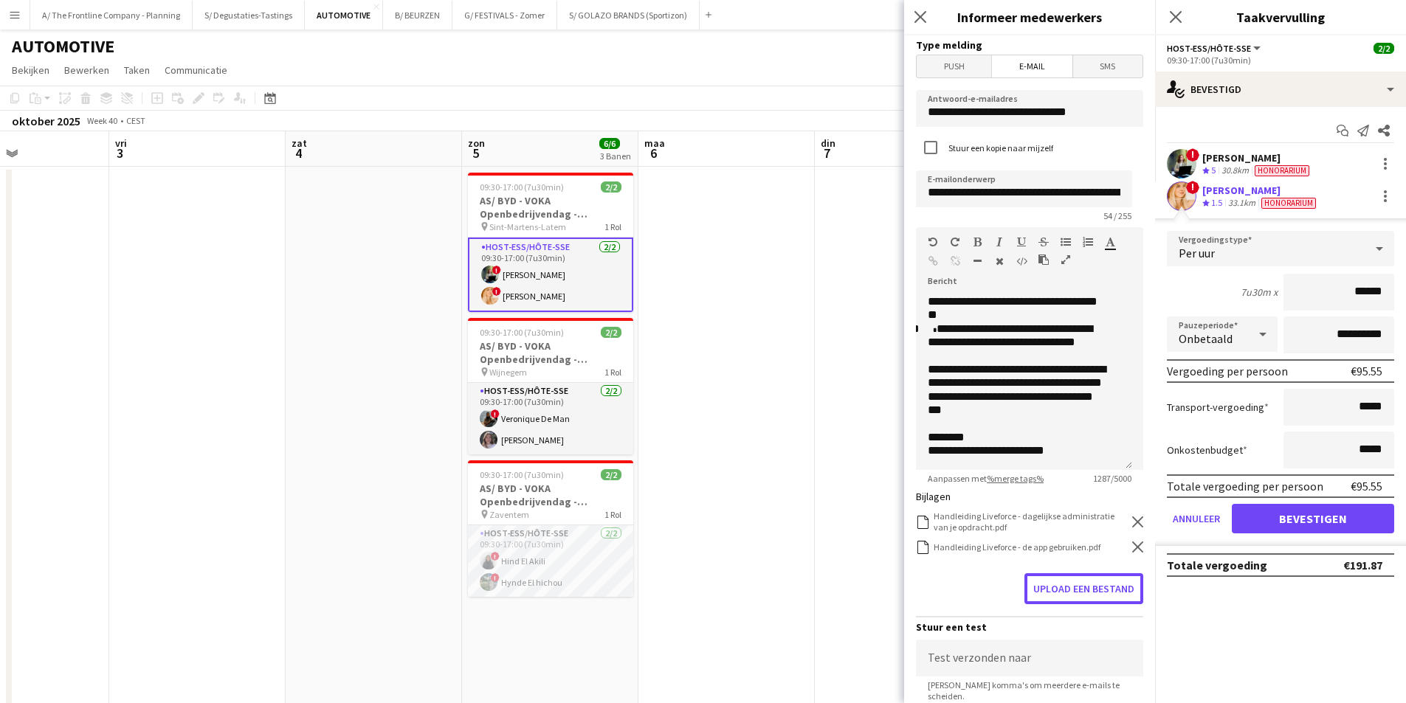
click at [1070, 591] on button "Upload een bestand" at bounding box center [1084, 589] width 119 height 31
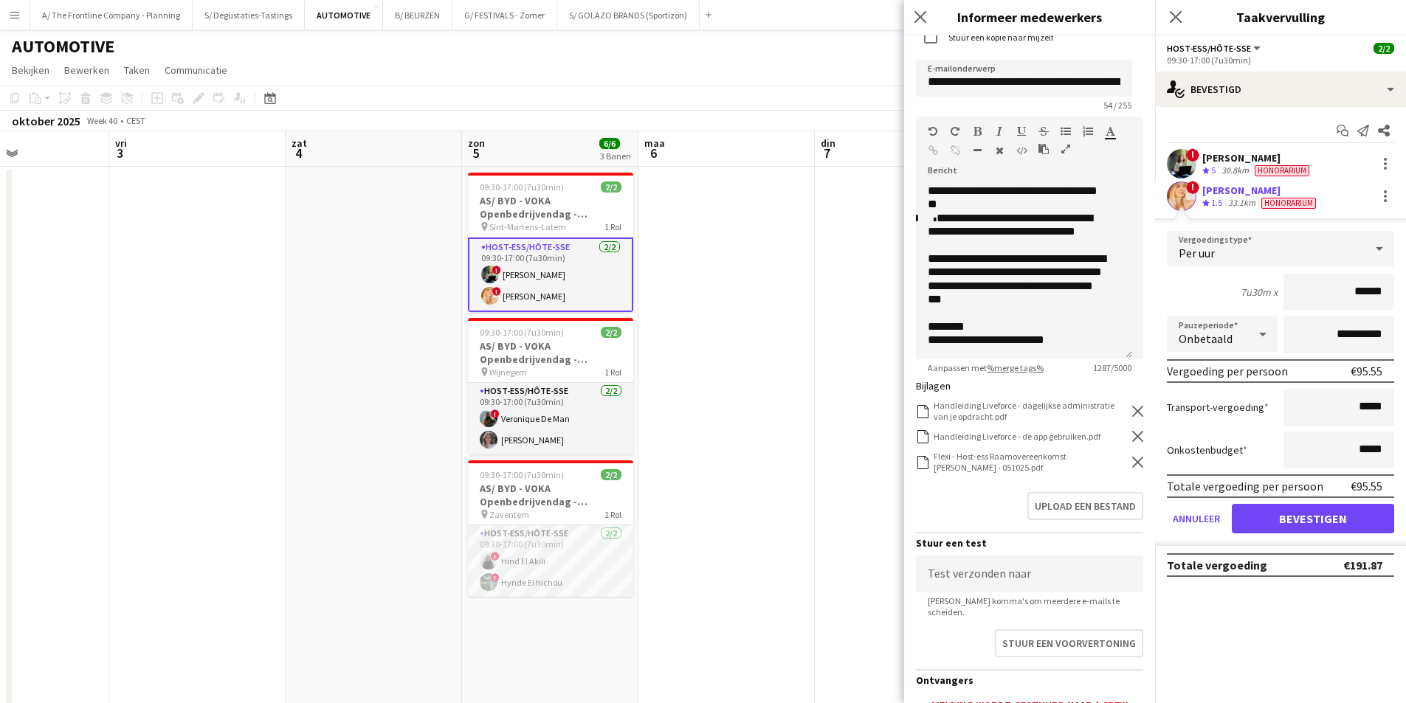
scroll to position [224, 0]
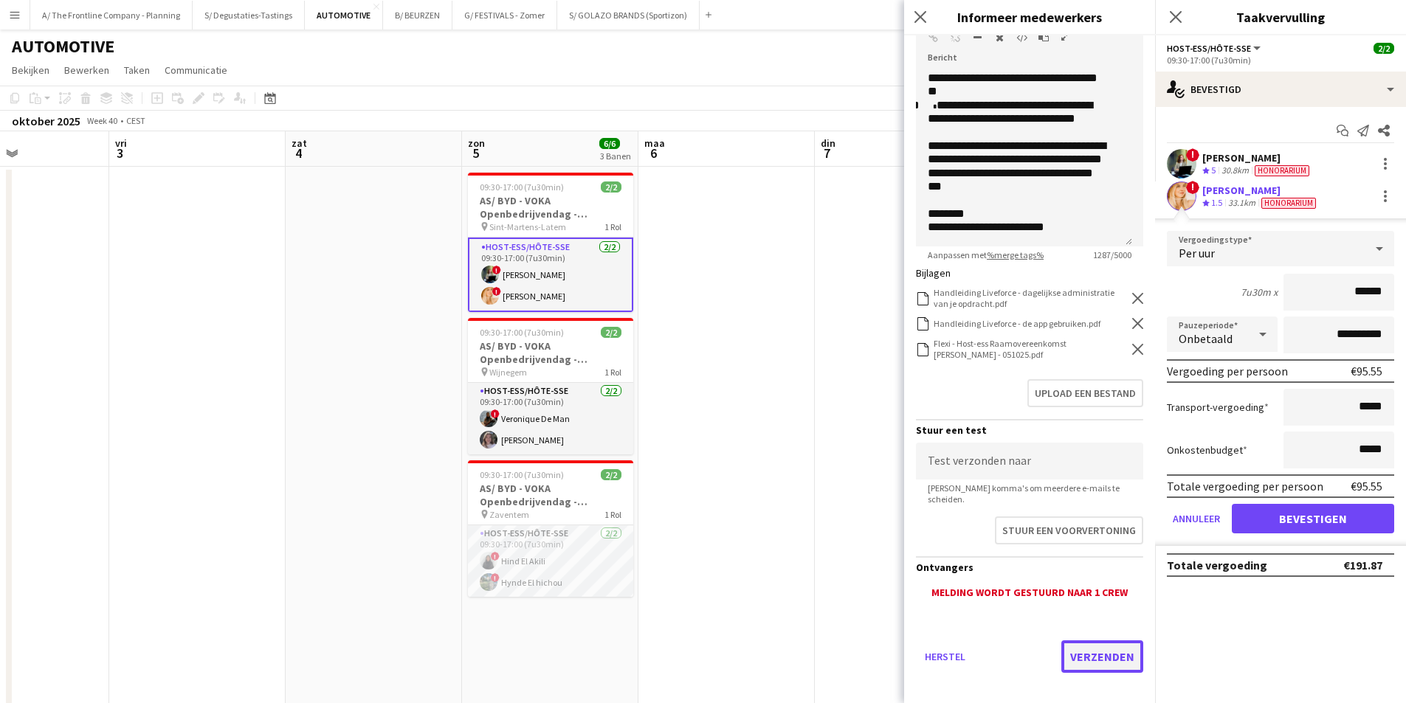
click at [1096, 641] on button "Verzenden" at bounding box center [1102, 657] width 82 height 32
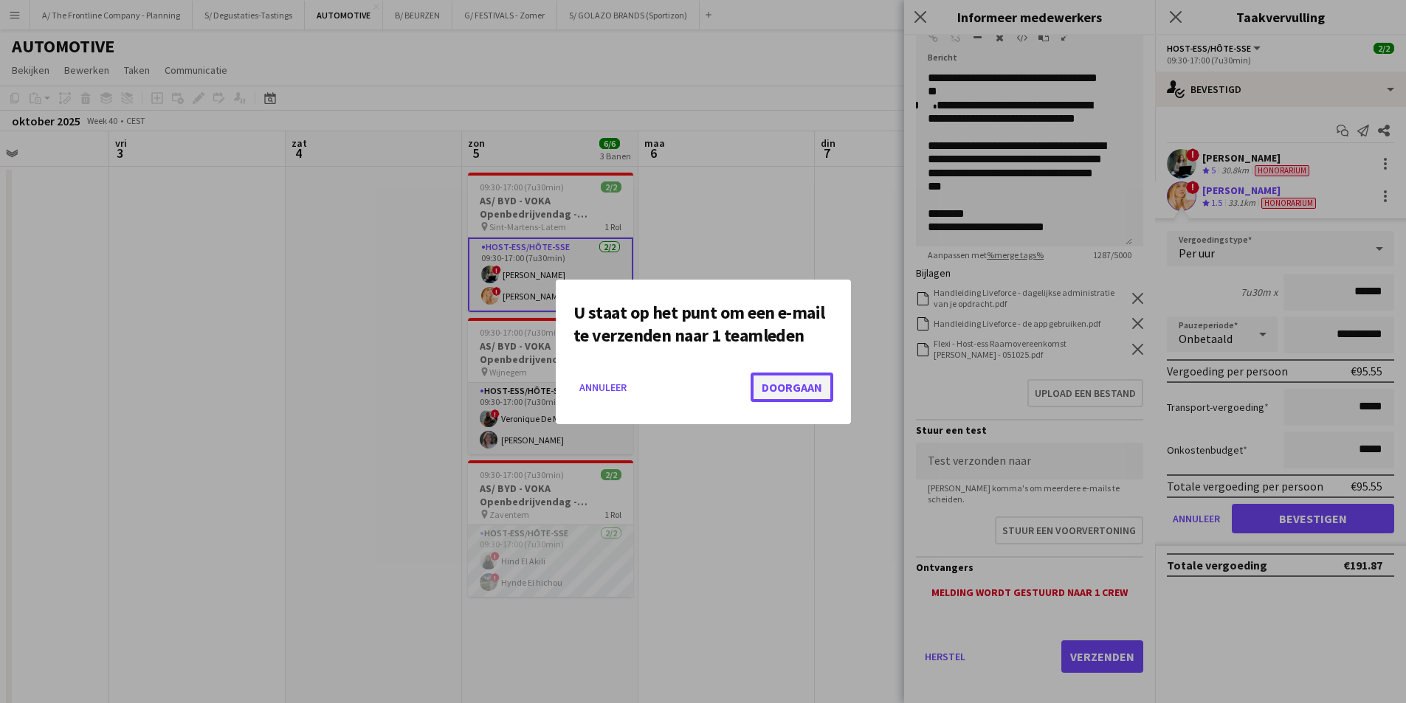
click at [809, 396] on button "Doorgaan" at bounding box center [792, 388] width 83 height 30
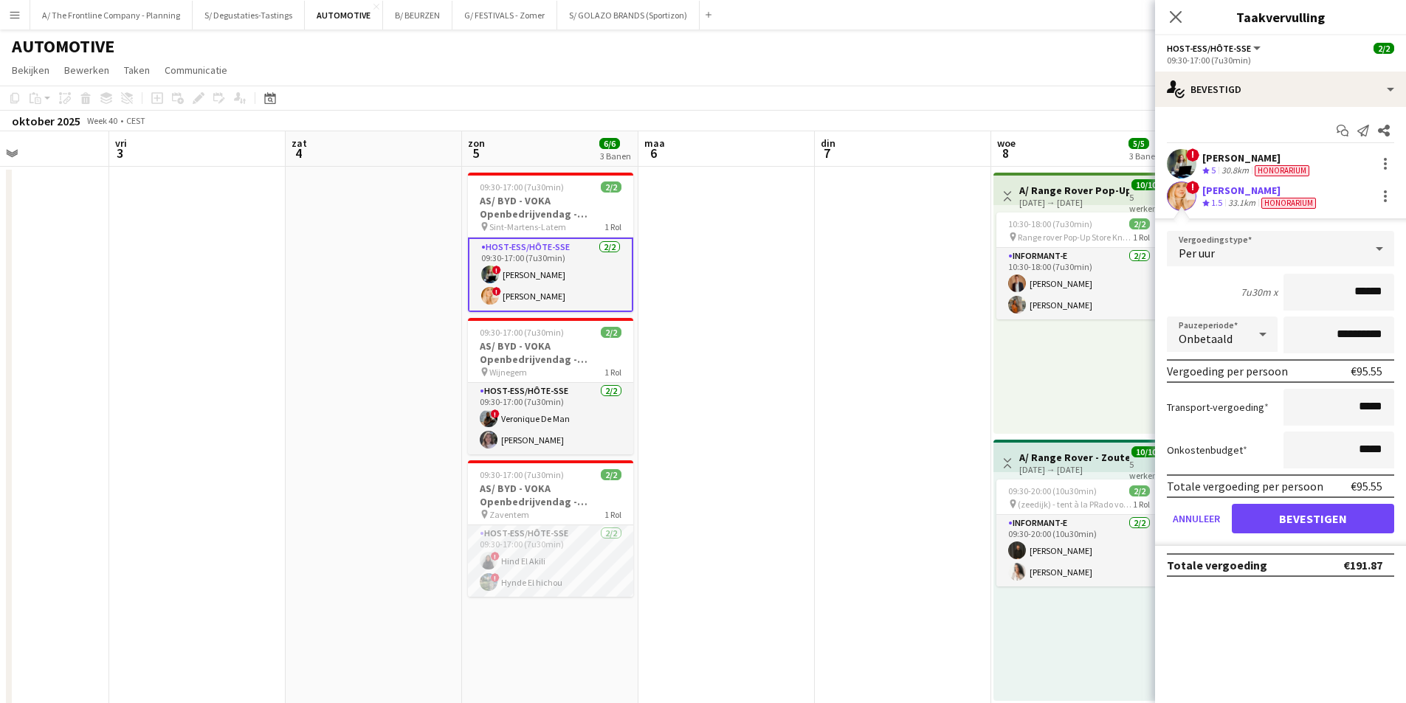
click at [1251, 188] on div "Jolien Depeauw" at bounding box center [1260, 190] width 117 height 13
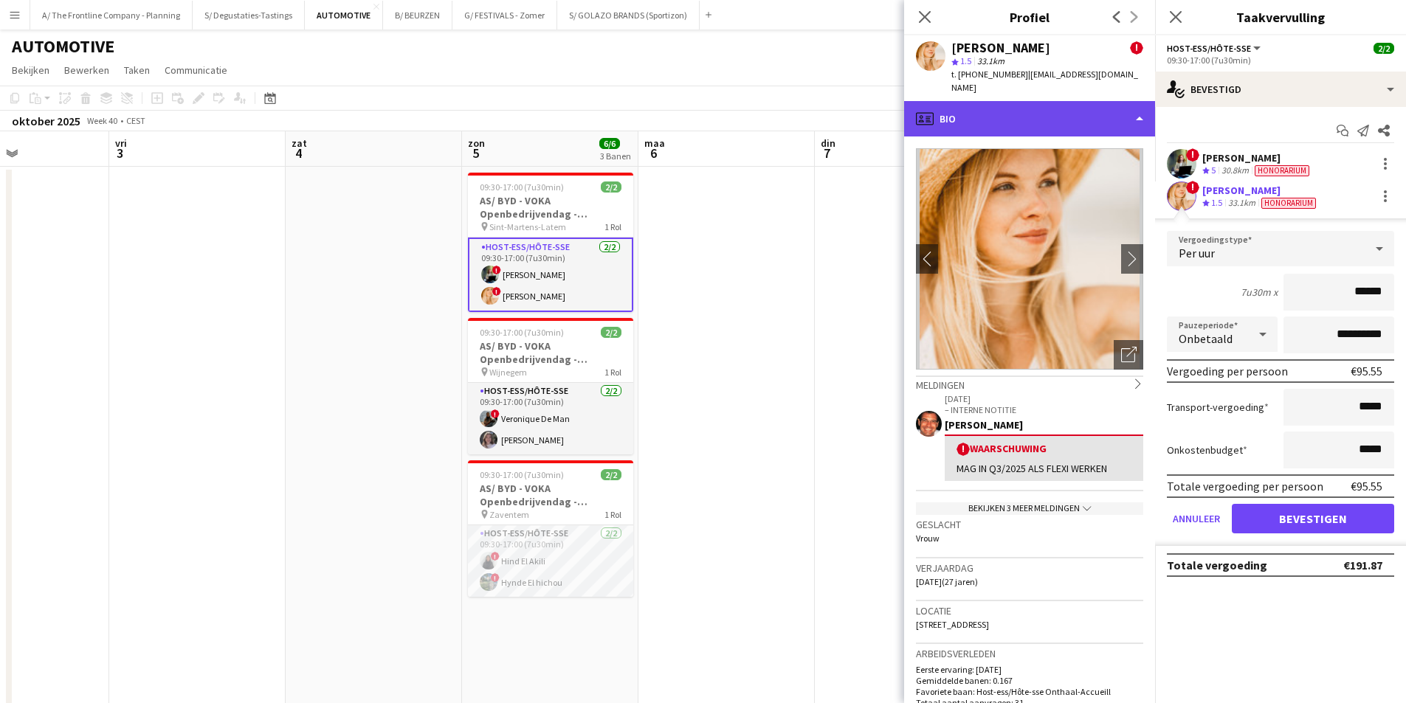
click at [1060, 101] on div "profile Bio" at bounding box center [1029, 118] width 251 height 35
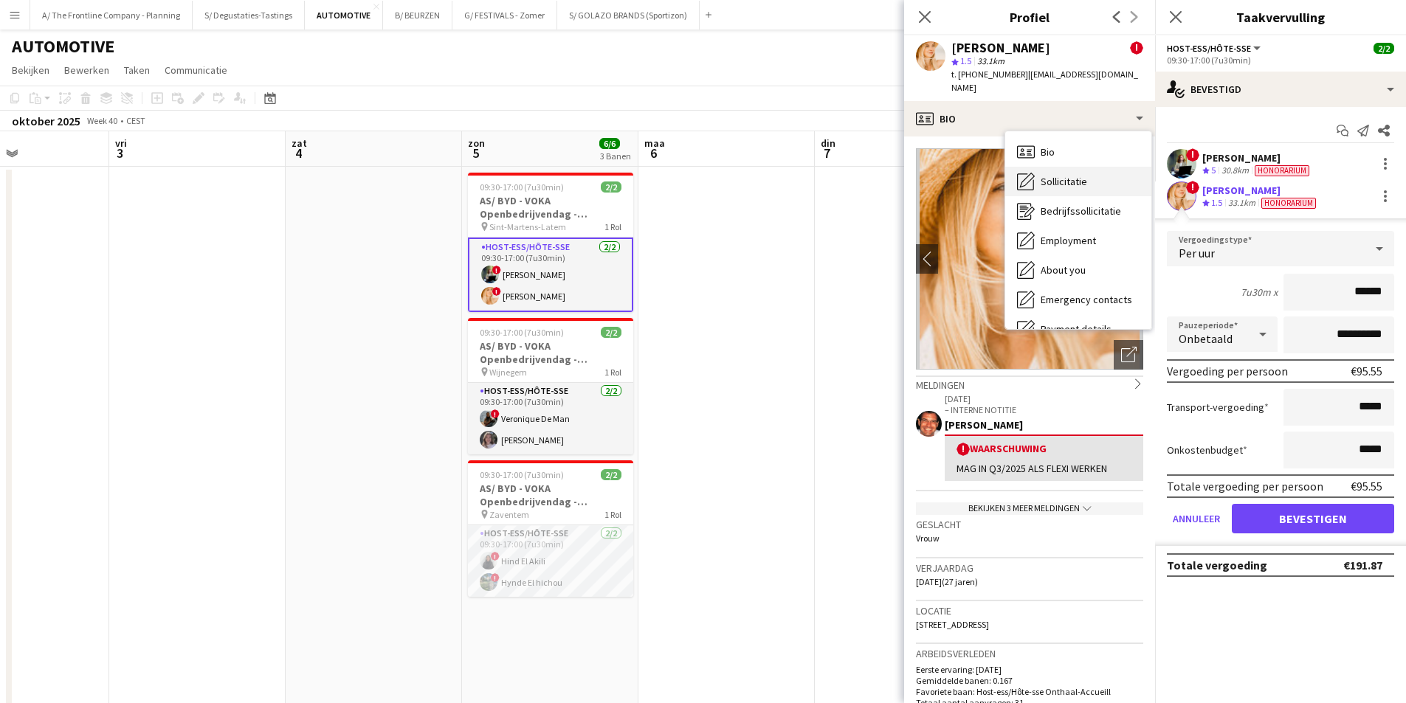
click at [1064, 175] on span "Sollicitatie" at bounding box center [1064, 181] width 47 height 13
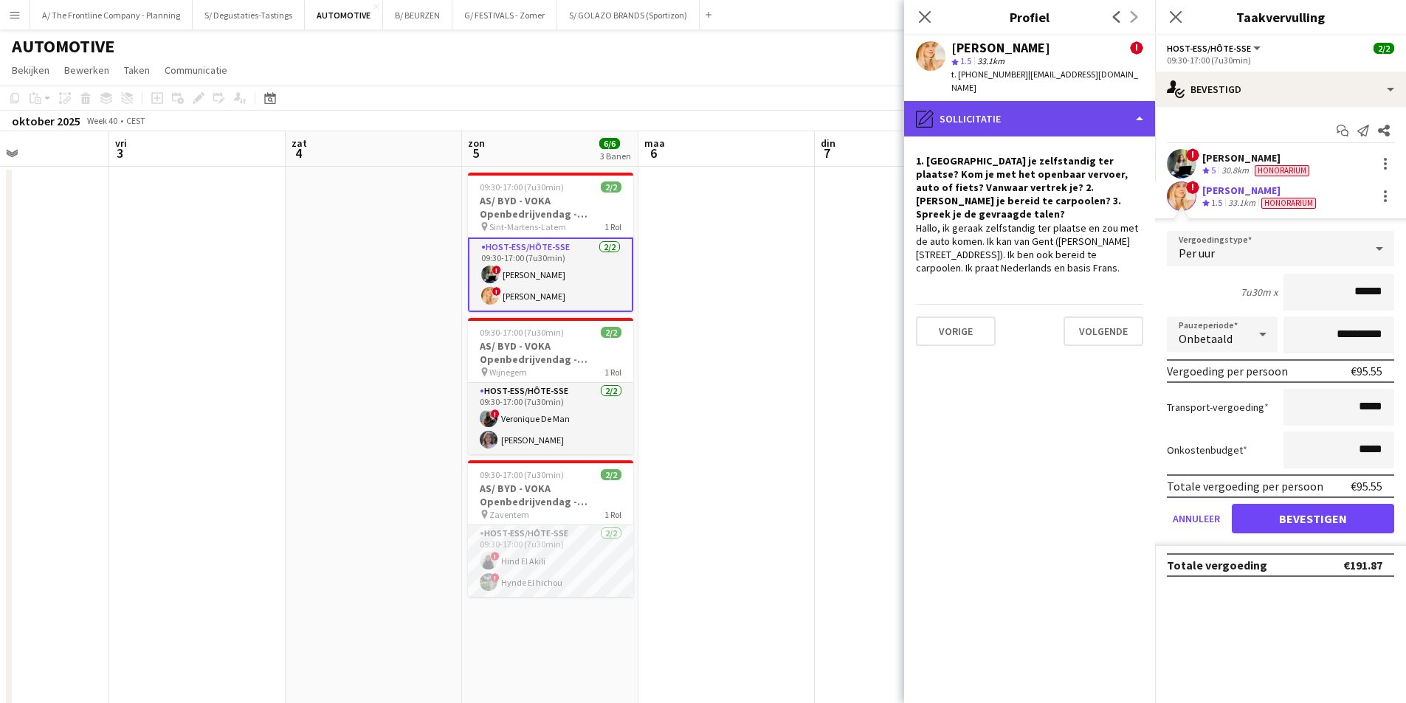
click at [1021, 114] on div "pencil4 Sollicitatie" at bounding box center [1029, 118] width 251 height 35
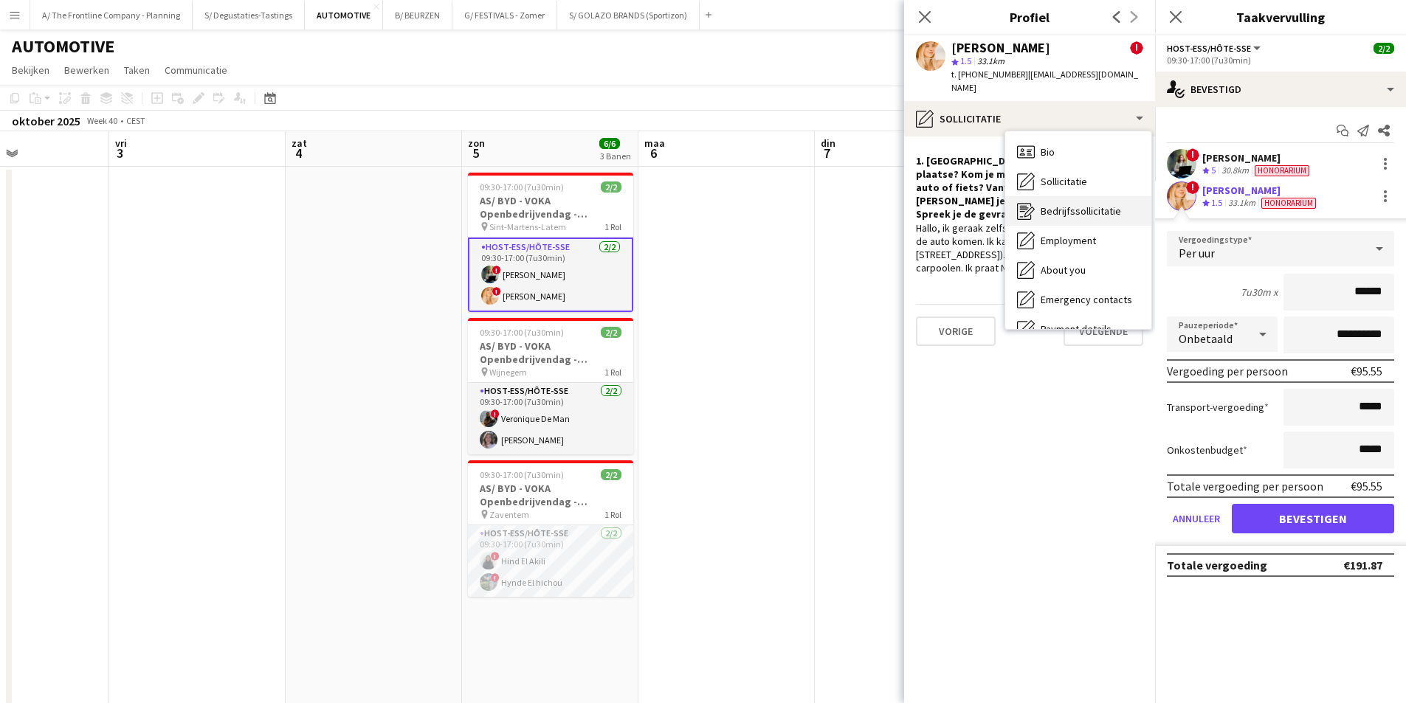
click at [1056, 204] on span "Bedrijfssollicitatie" at bounding box center [1081, 210] width 80 height 13
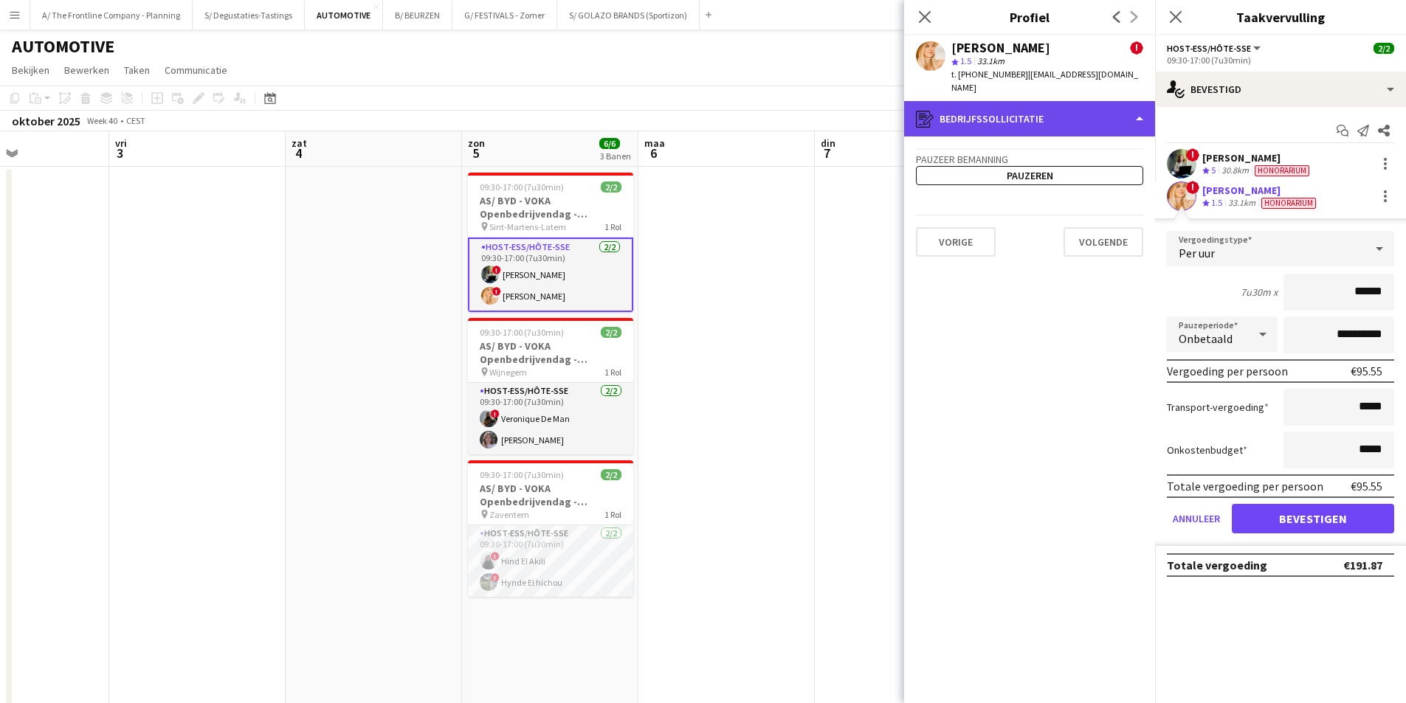
click at [983, 111] on div "register Bedrijfssollicitatie" at bounding box center [1029, 118] width 251 height 35
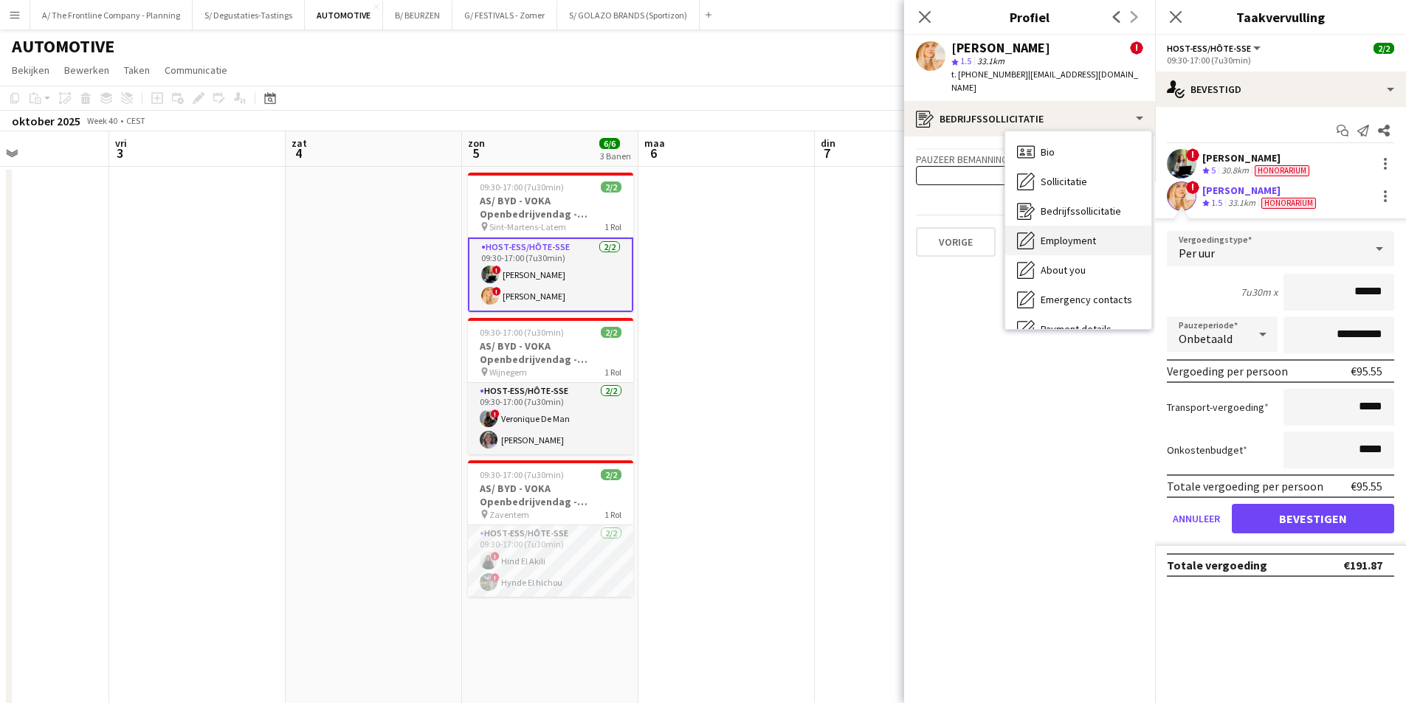
click at [1041, 234] on span "Employment" at bounding box center [1068, 240] width 55 height 13
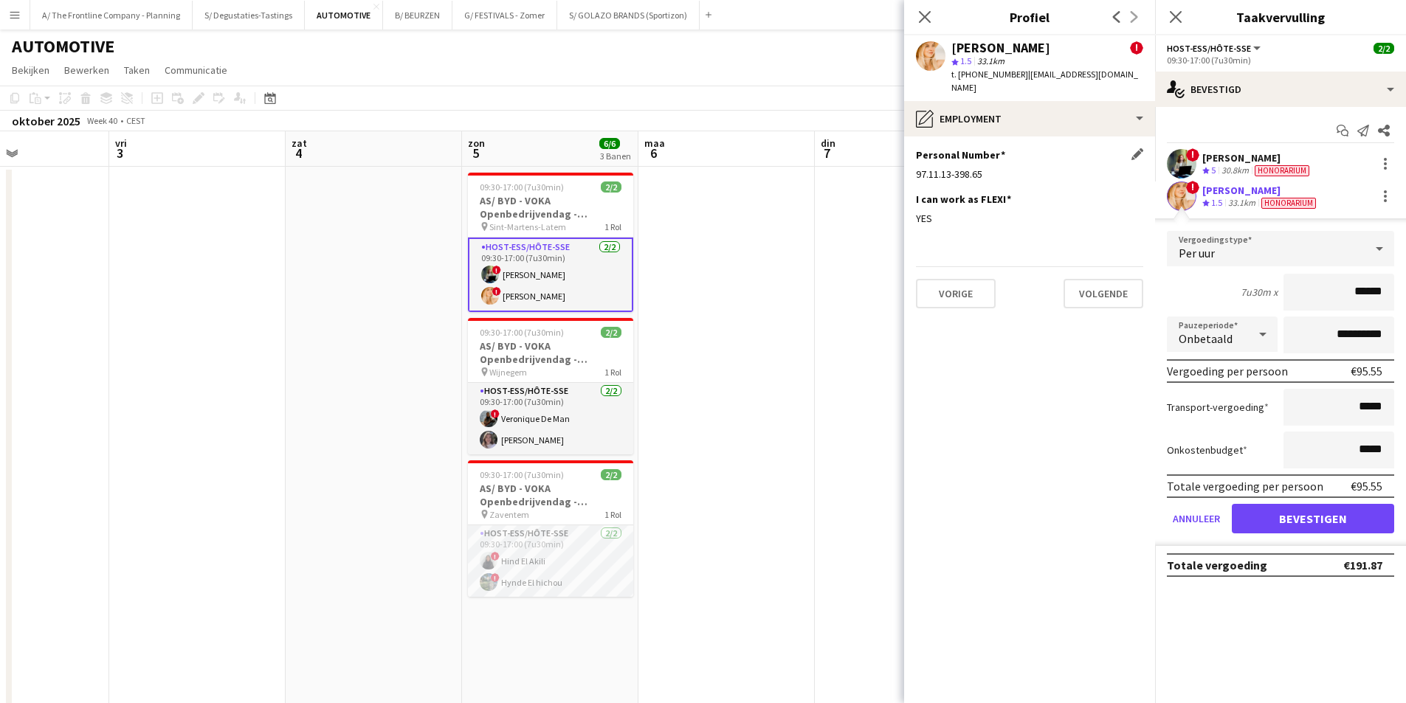
click at [954, 168] on div "97.11.13-398.65" at bounding box center [1029, 174] width 227 height 13
copy div "97.11.13-398.65"
drag, startPoint x: 588, startPoint y: 416, endPoint x: 754, endPoint y: 405, distance: 166.4
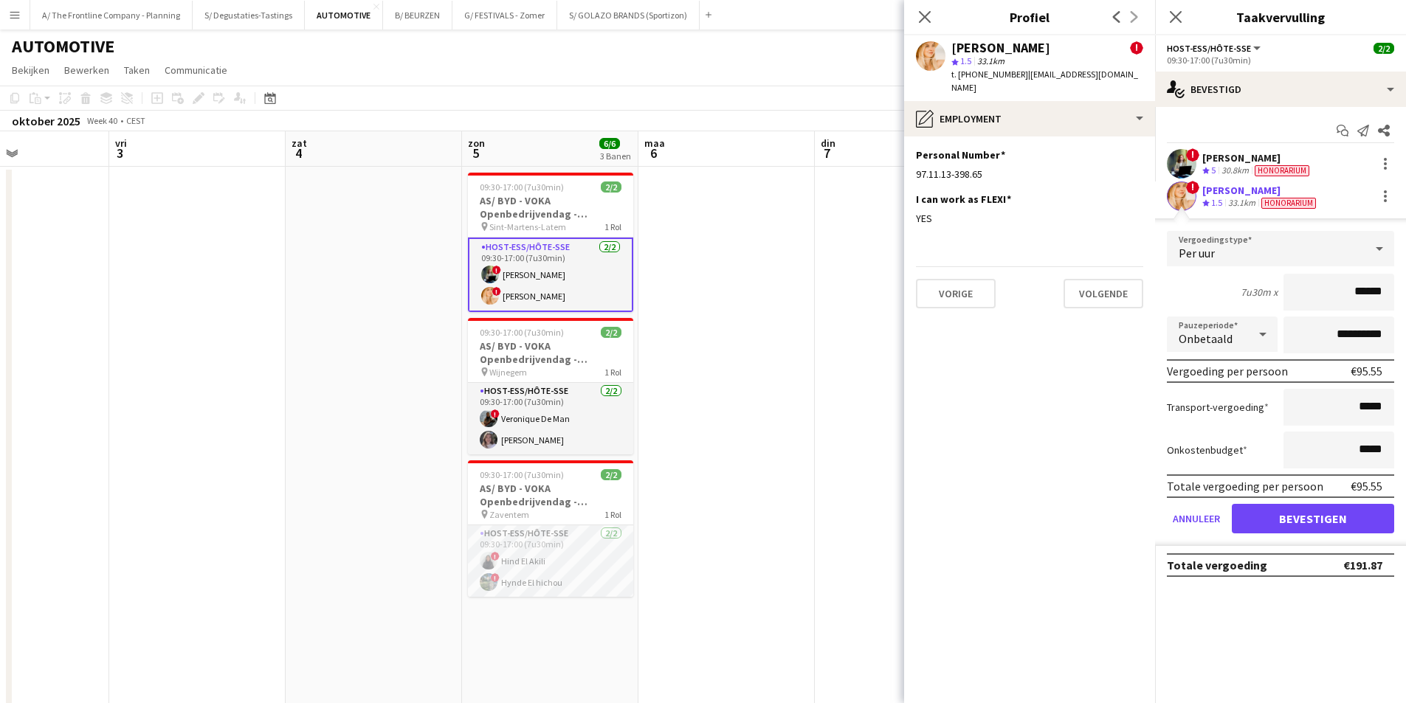
click at [588, 416] on app-card-role "Host-ess/Hôte-sse 2/2 09:30-17:00 (7u30min) ! Veronique De Man Winke De Feyter" at bounding box center [550, 419] width 165 height 72
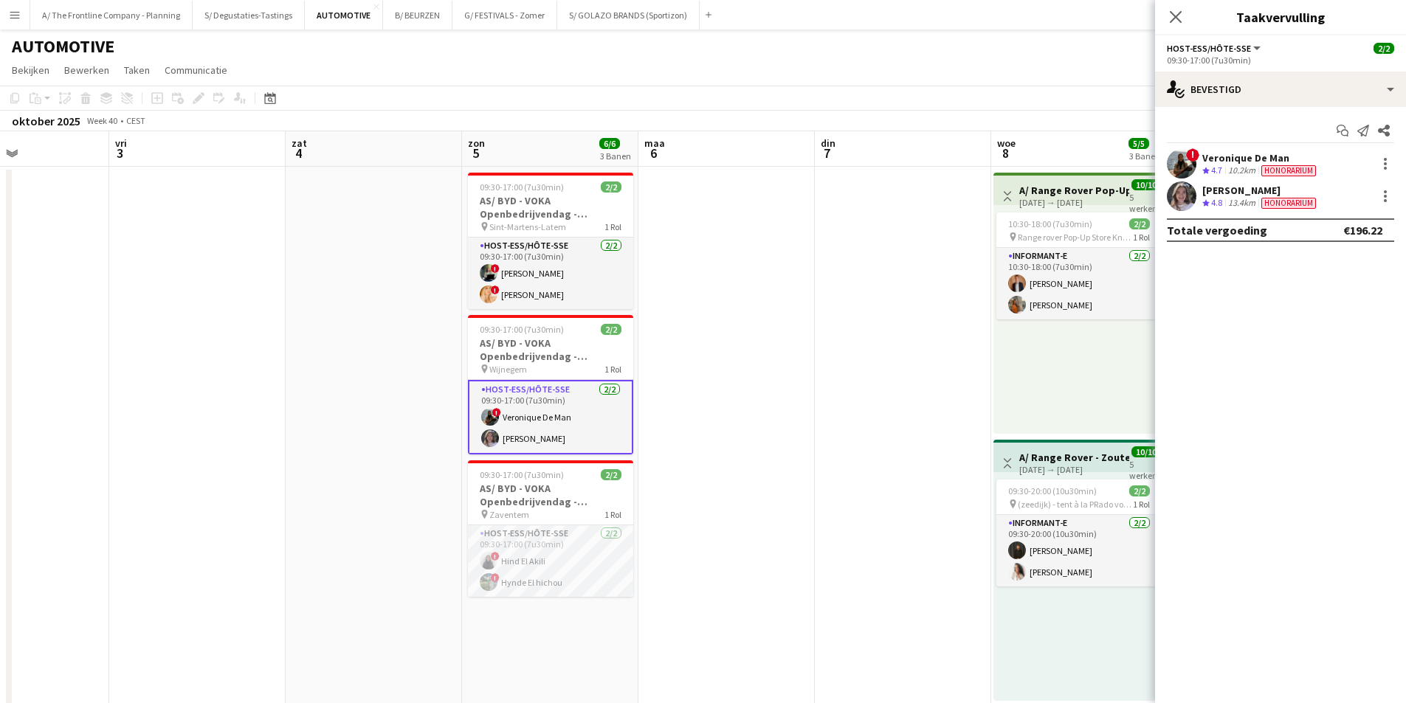
click at [1270, 208] on span "Honorarium" at bounding box center [1289, 203] width 55 height 11
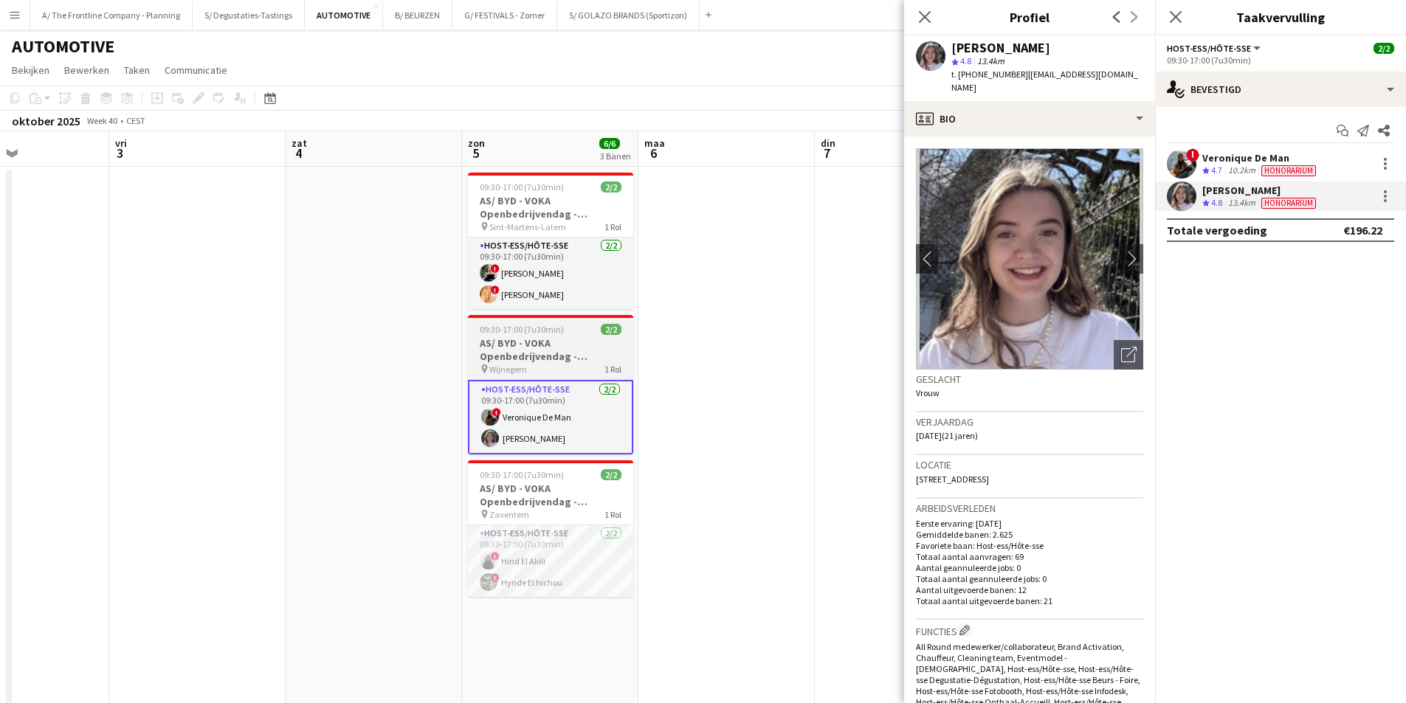
click at [569, 348] on h3 "AS/ BYD - VOKA Openbedrijvendag - Wijnegem" at bounding box center [550, 350] width 165 height 27
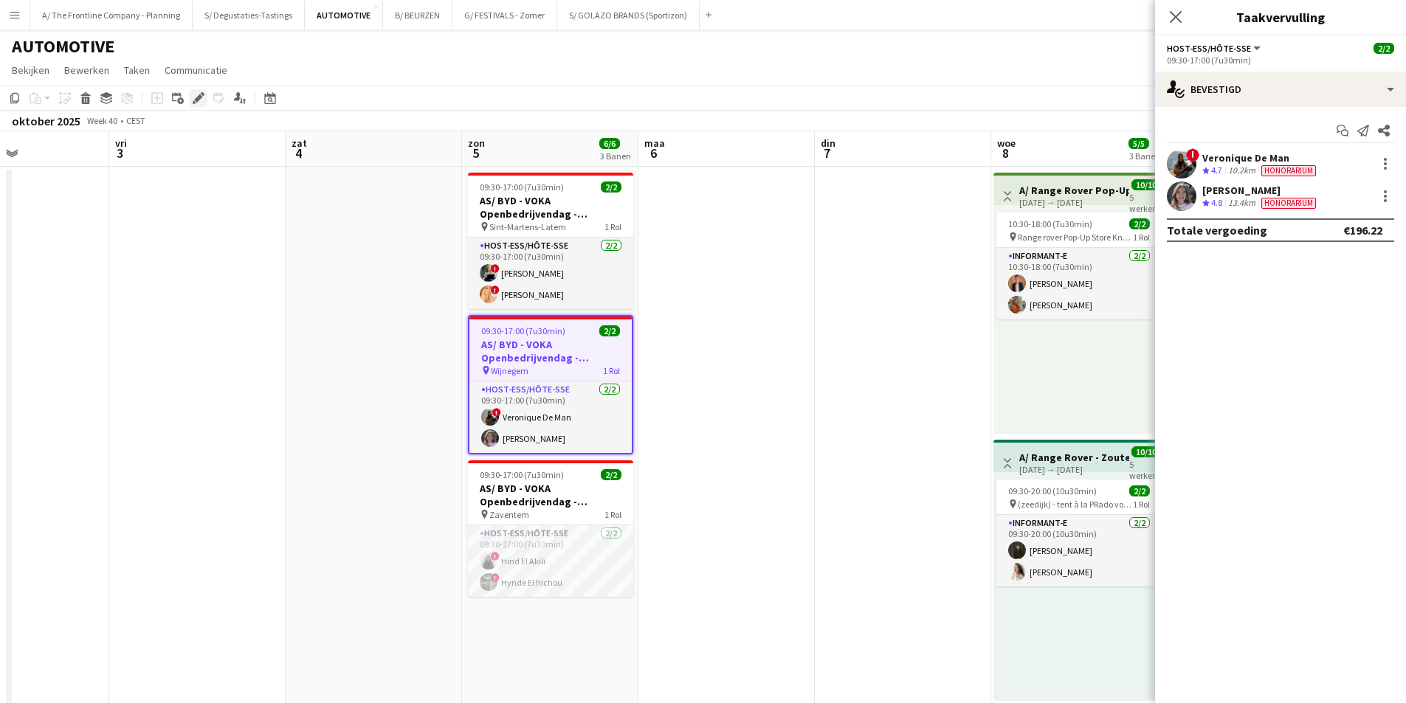
click at [194, 97] on icon "Bewerken" at bounding box center [199, 98] width 12 height 12
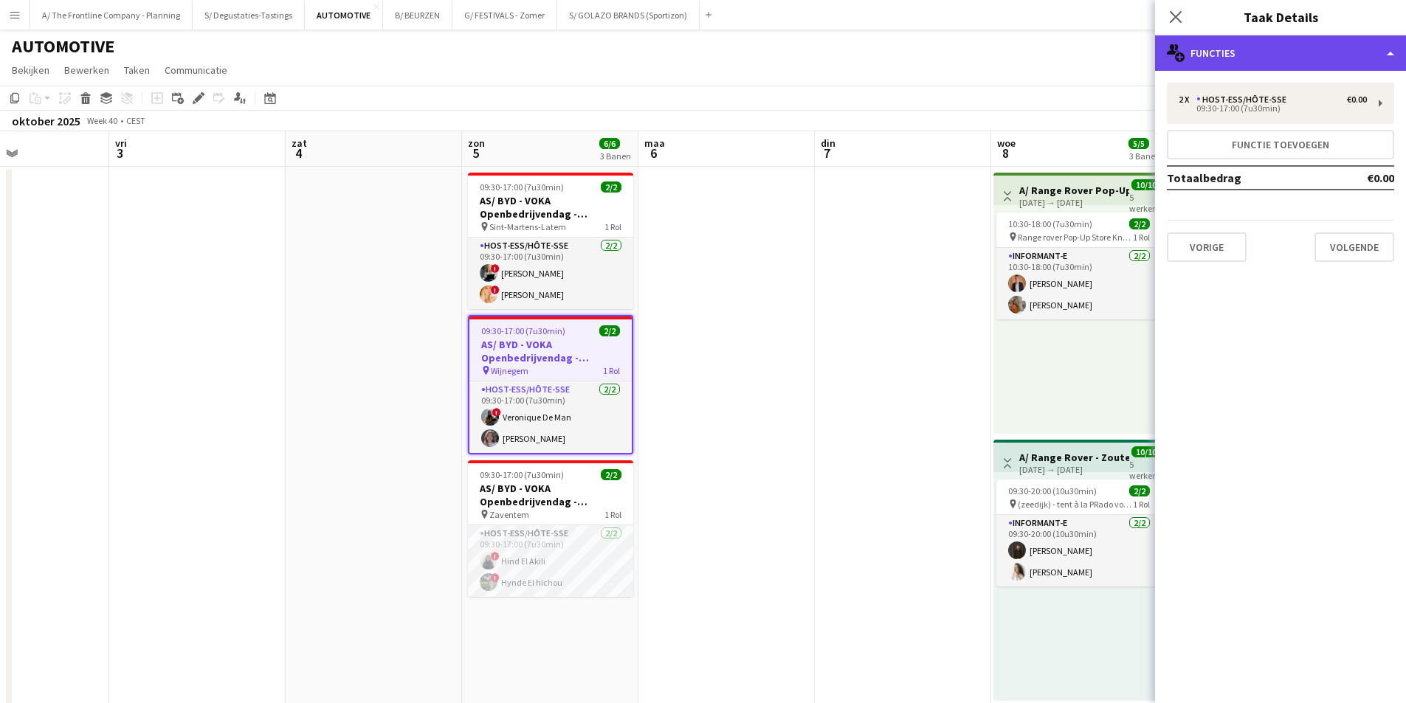
click at [1272, 49] on div "multiple-users-add Functies" at bounding box center [1280, 52] width 251 height 35
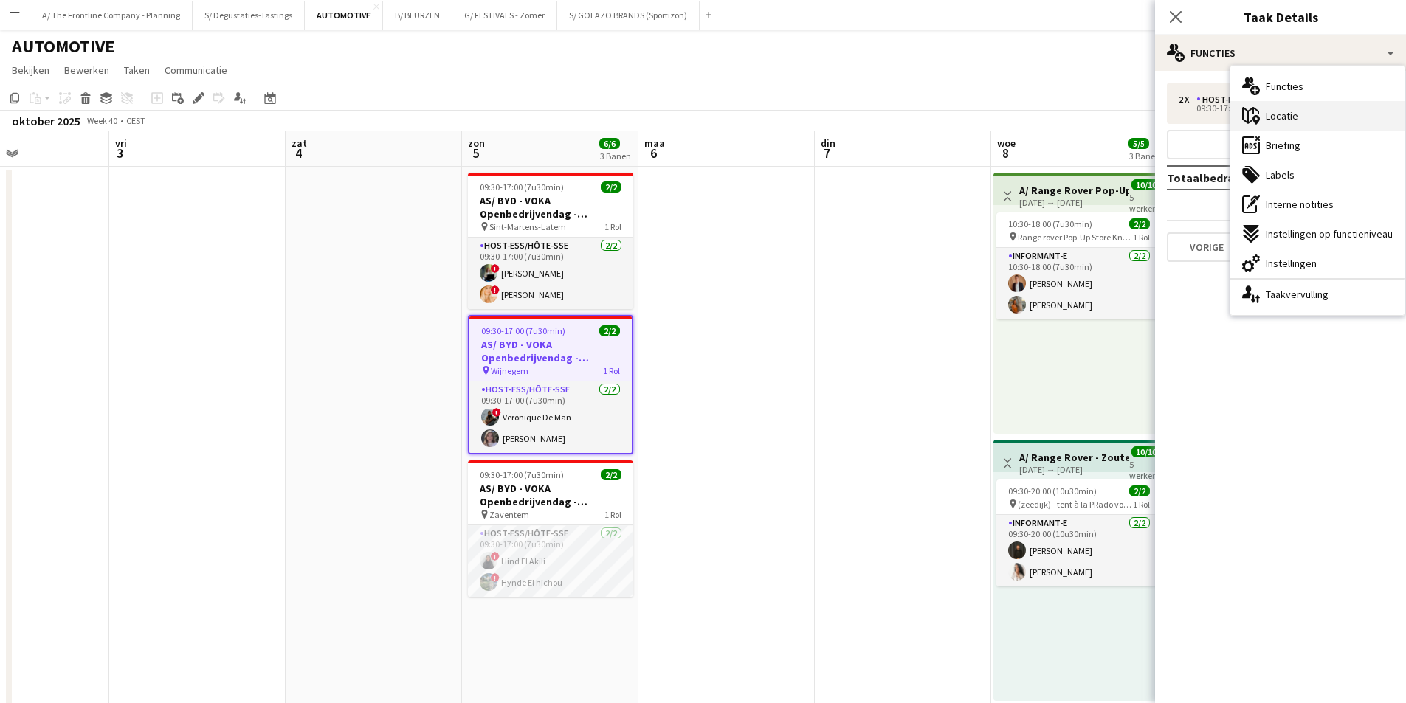
click at [1290, 119] on span "Locatie" at bounding box center [1282, 115] width 32 height 13
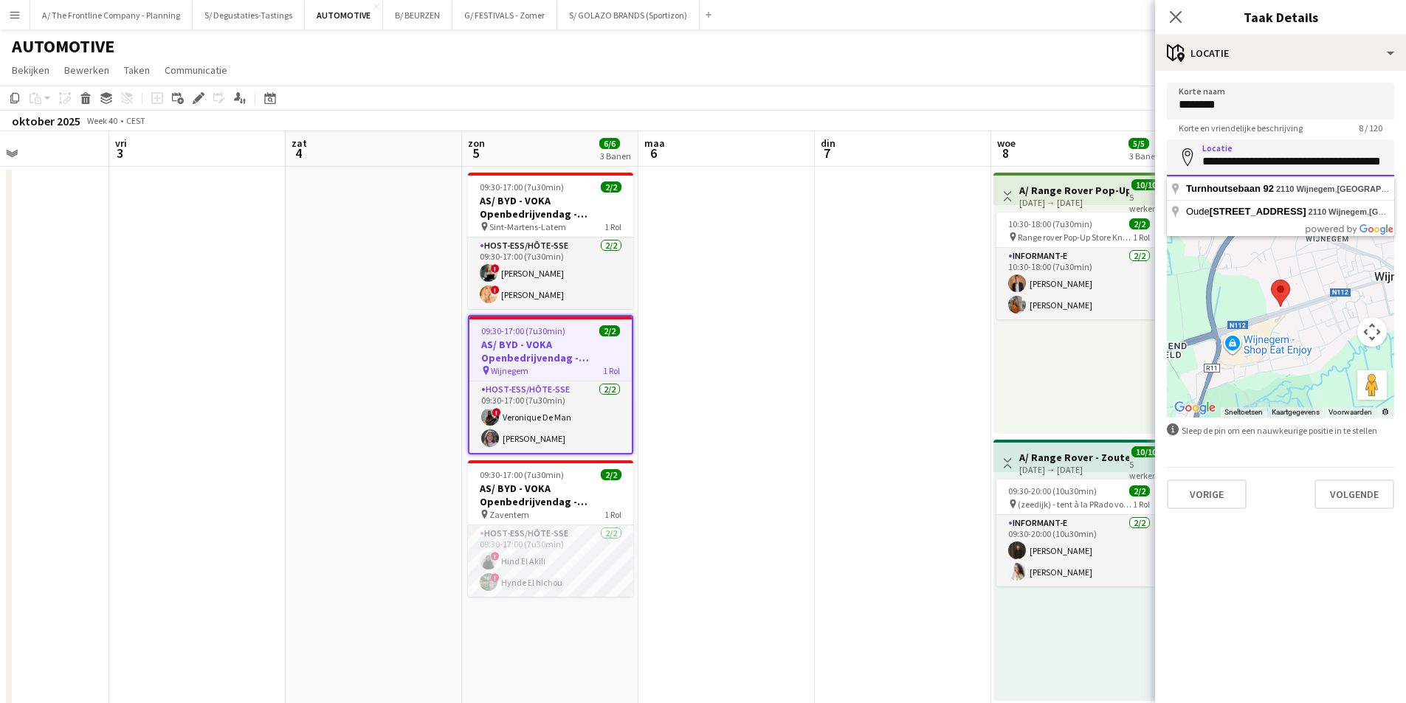
scroll to position [0, 31]
drag, startPoint x: 1202, startPoint y: 168, endPoint x: 1415, endPoint y: 159, distance: 213.5
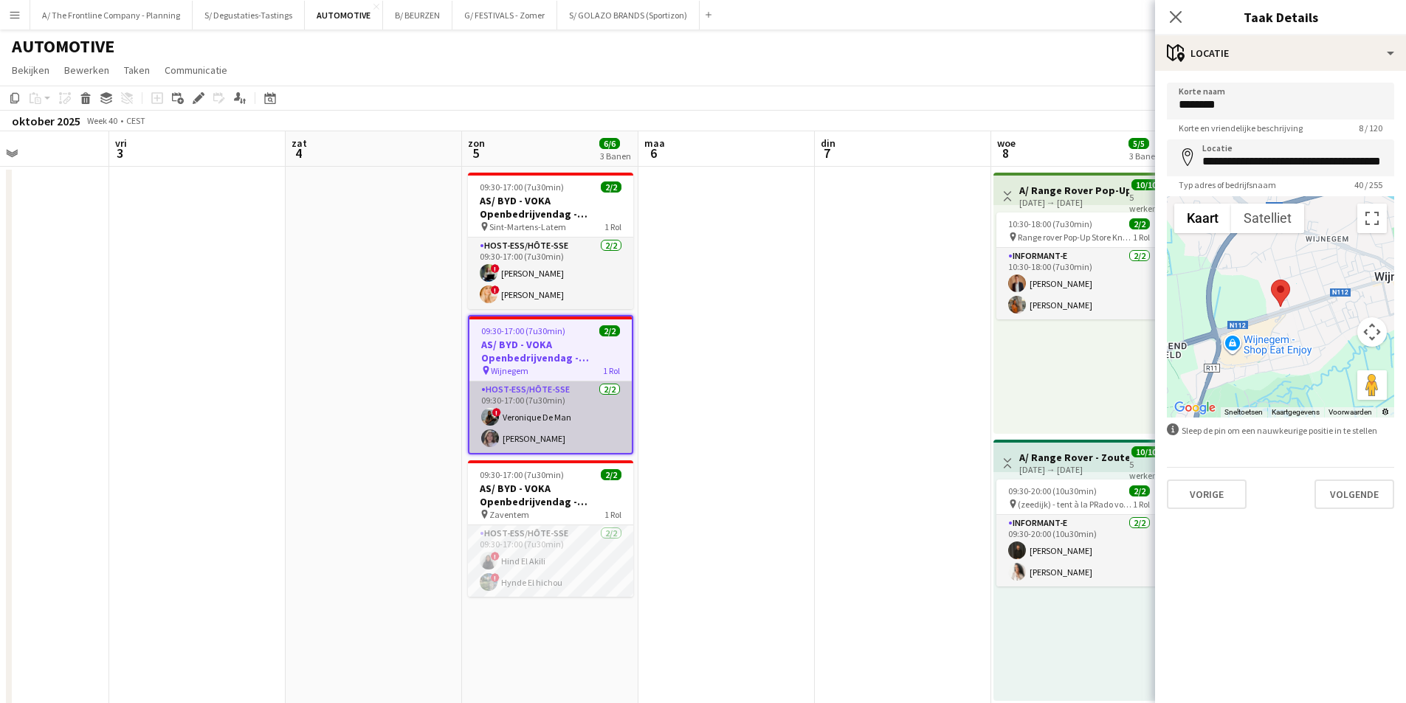
click at [554, 427] on app-card-role "Host-ess/Hôte-sse 2/2 09:30-17:00 (7u30min) ! Veronique De Man Winke De Feyter" at bounding box center [550, 418] width 162 height 72
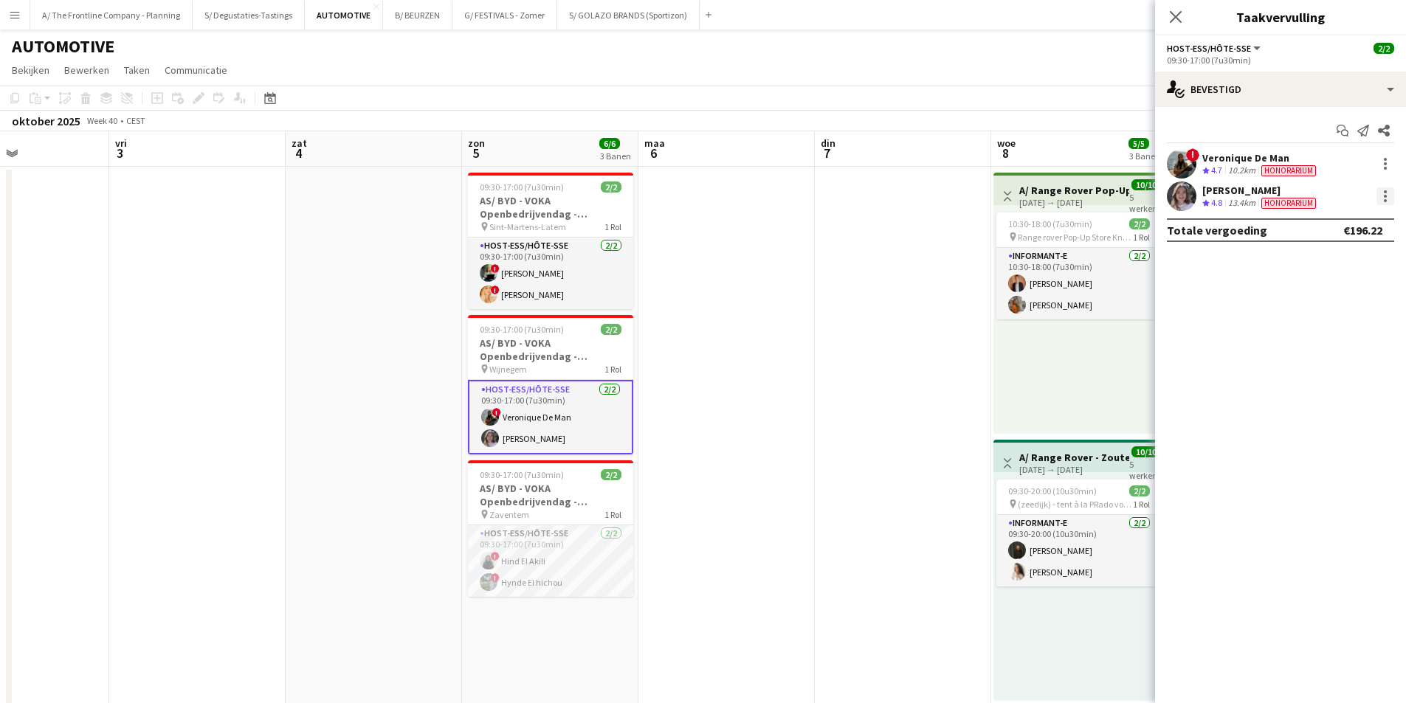
click at [1385, 198] on div at bounding box center [1385, 196] width 3 height 3
click at [1377, 206] on button "Bewerk vergoeding" at bounding box center [1328, 223] width 133 height 35
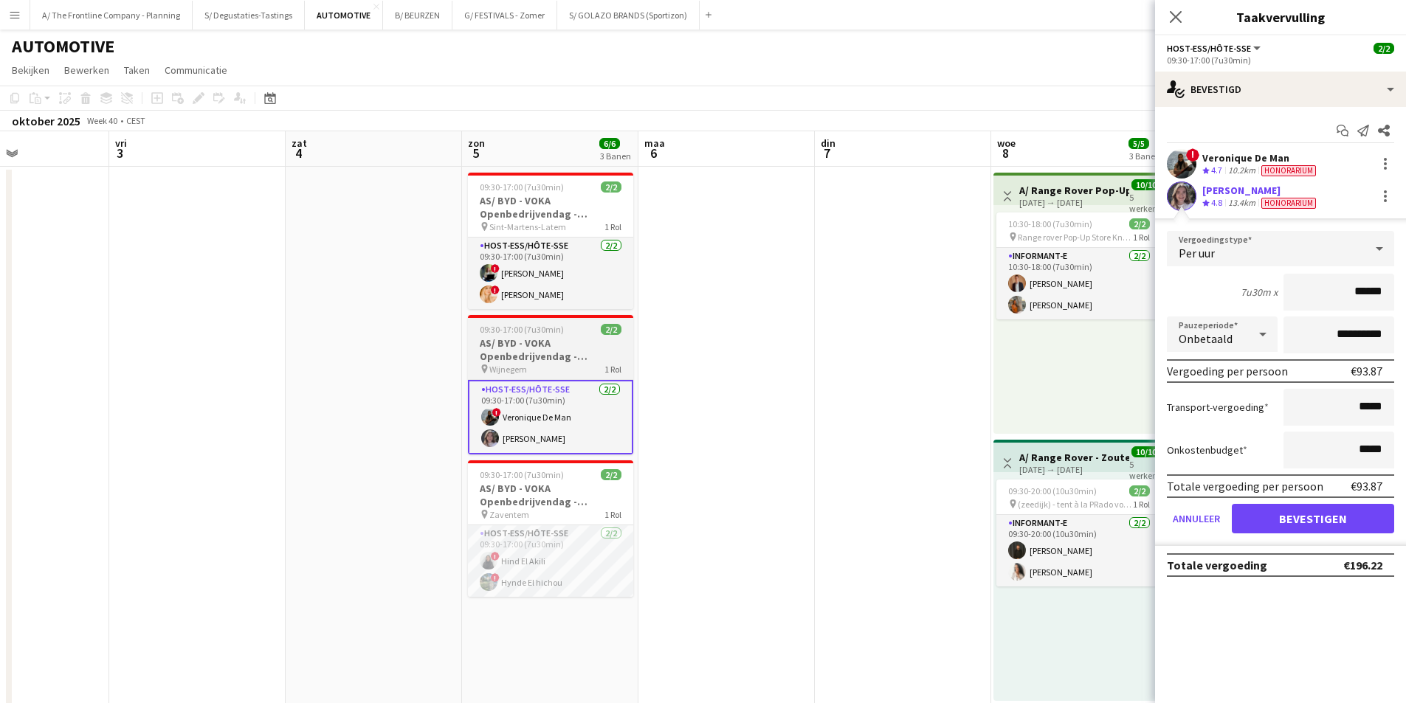
click at [522, 352] on h3 "AS/ BYD - VOKA Openbedrijvendag - Wijnegem" at bounding box center [550, 350] width 165 height 27
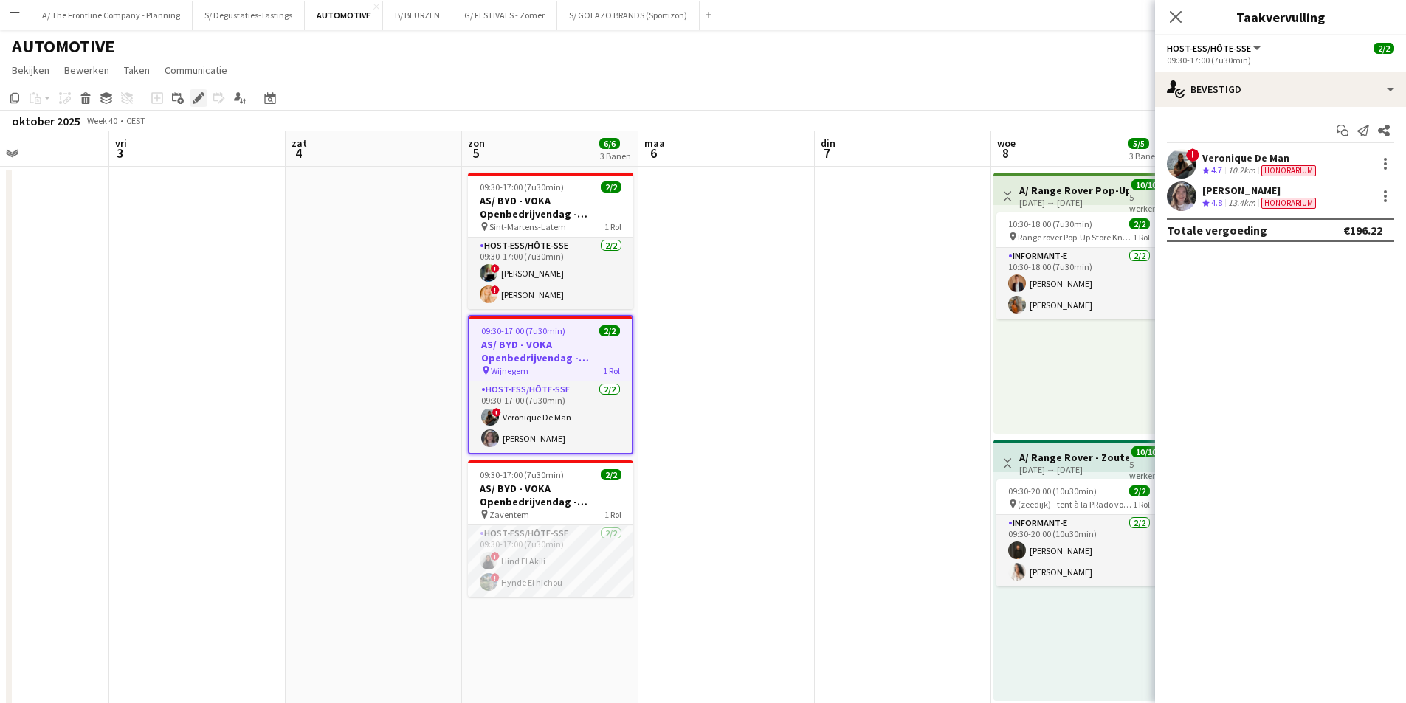
click at [201, 93] on icon "Bewerken" at bounding box center [199, 98] width 12 height 12
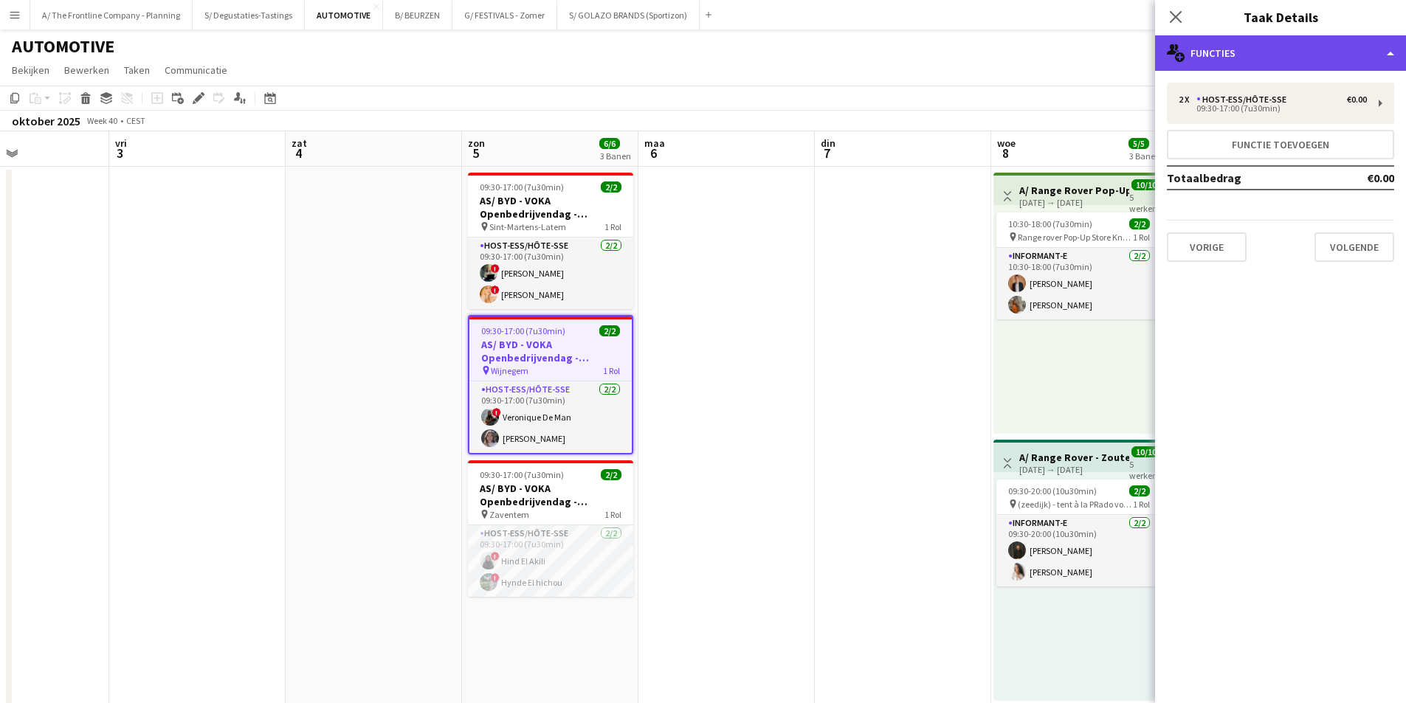
click at [1204, 52] on div "multiple-users-add Functies" at bounding box center [1280, 52] width 251 height 35
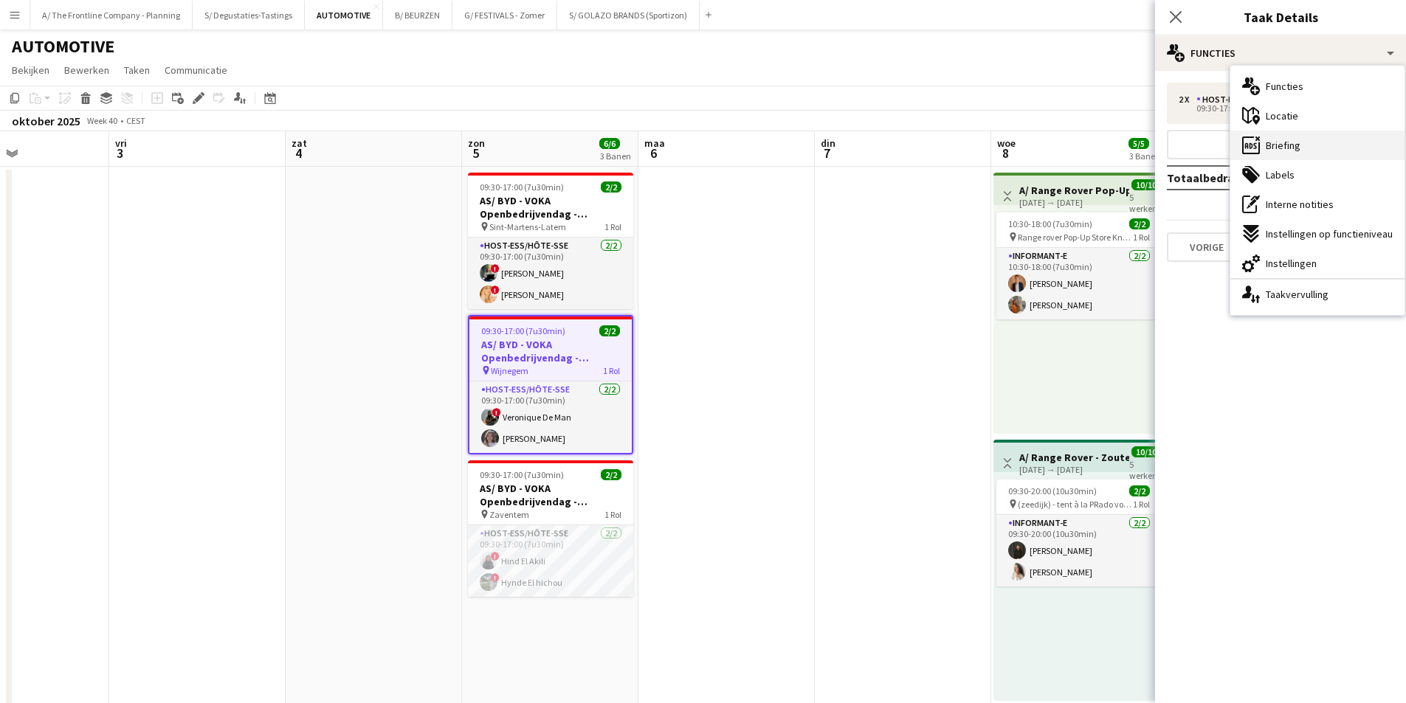
click at [1304, 135] on div "ads-window Briefing" at bounding box center [1318, 146] width 174 height 30
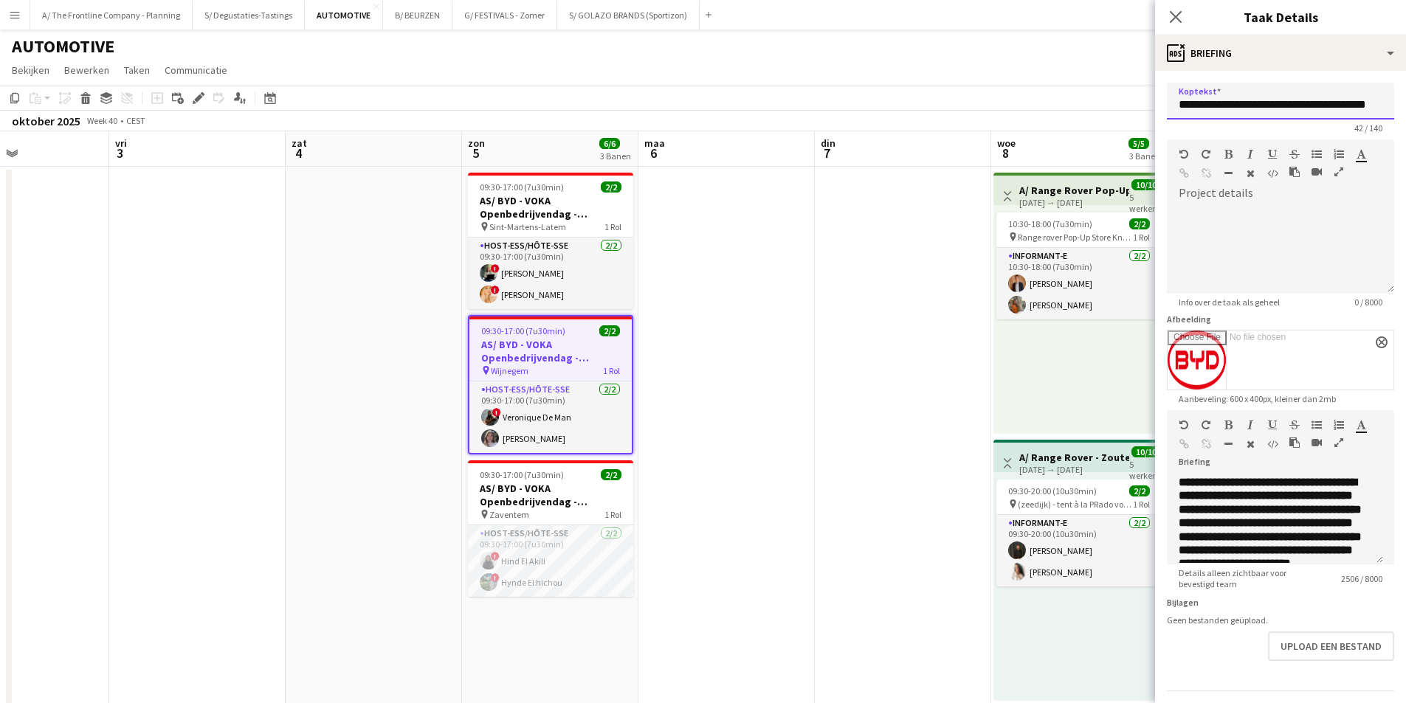
scroll to position [0, 33]
drag, startPoint x: 1197, startPoint y: 105, endPoint x: 1405, endPoint y: 109, distance: 208.2
click at [1405, 109] on mat-expansion-panel "**********" at bounding box center [1280, 387] width 251 height 633
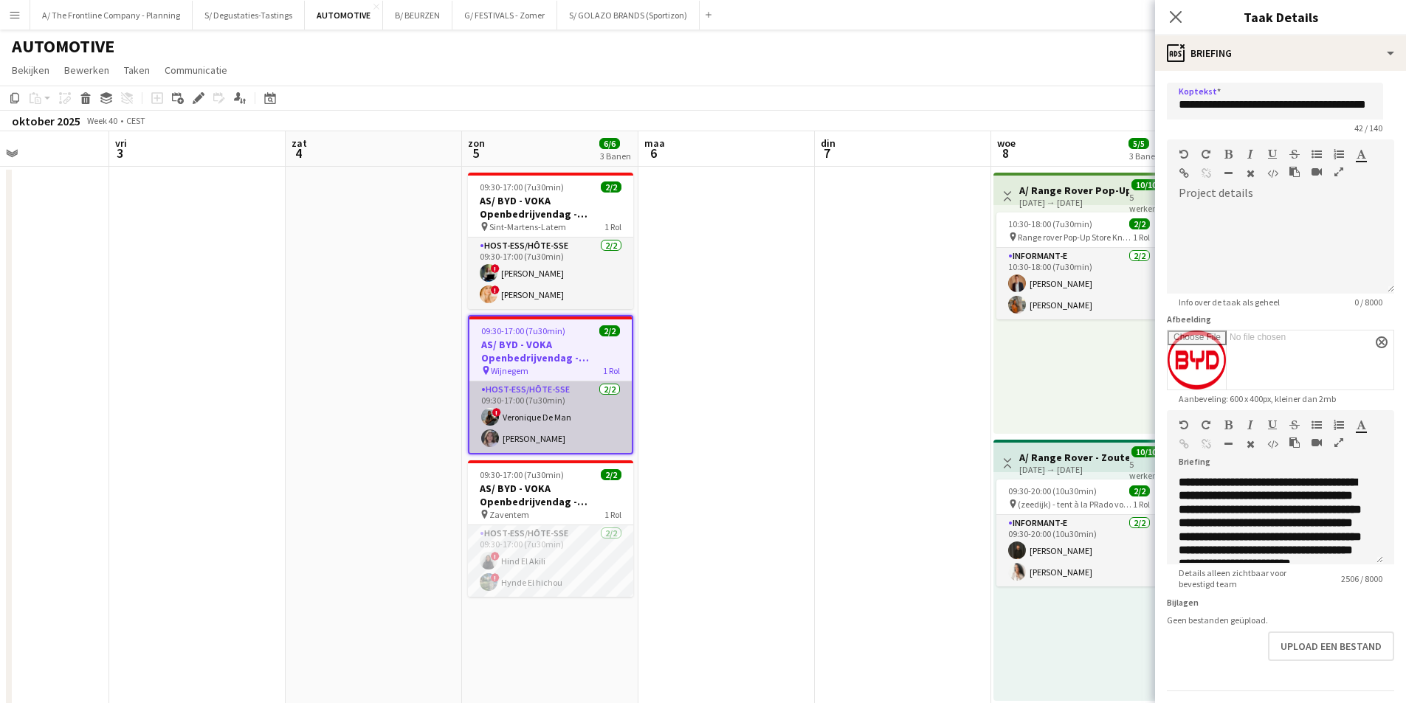
click at [552, 424] on app-card-role "Host-ess/Hôte-sse 2/2 09:30-17:00 (7u30min) ! Veronique De Man Winke De Feyter" at bounding box center [550, 418] width 162 height 72
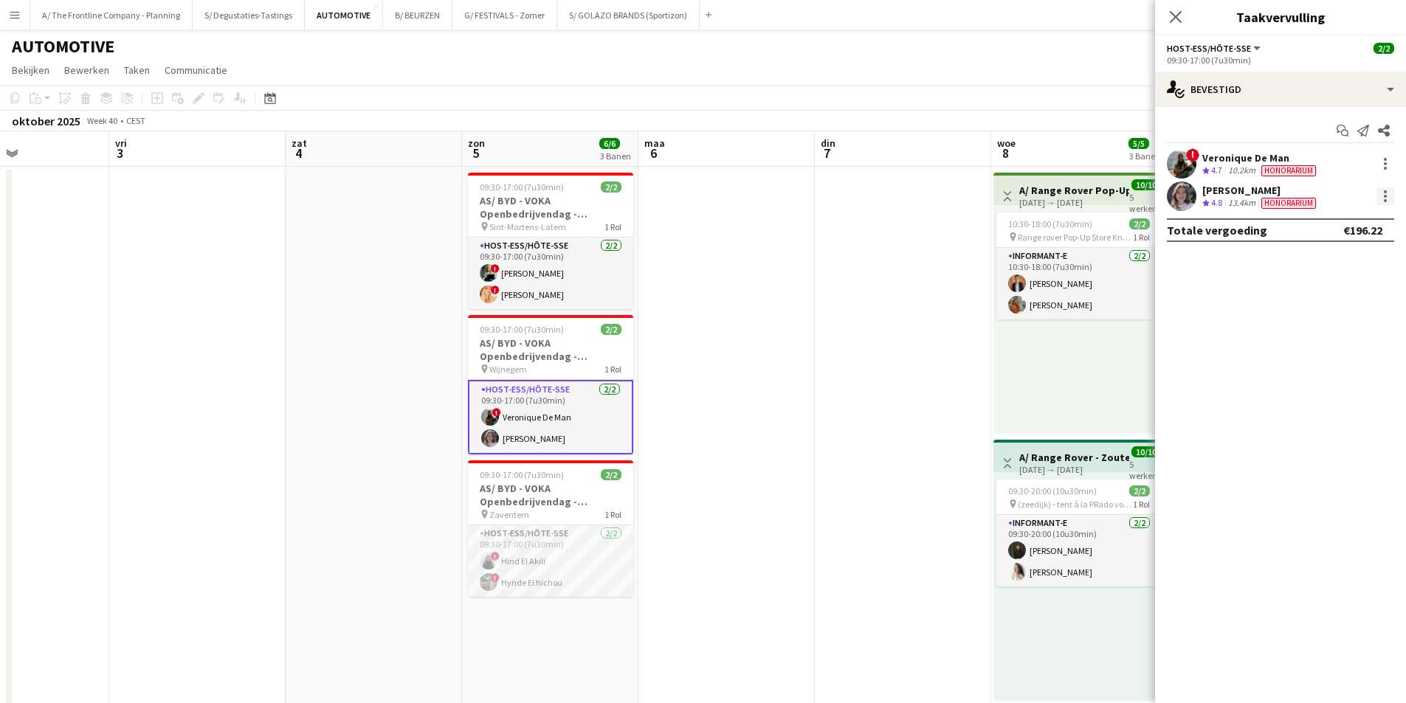
click at [1392, 192] on div at bounding box center [1386, 196] width 18 height 18
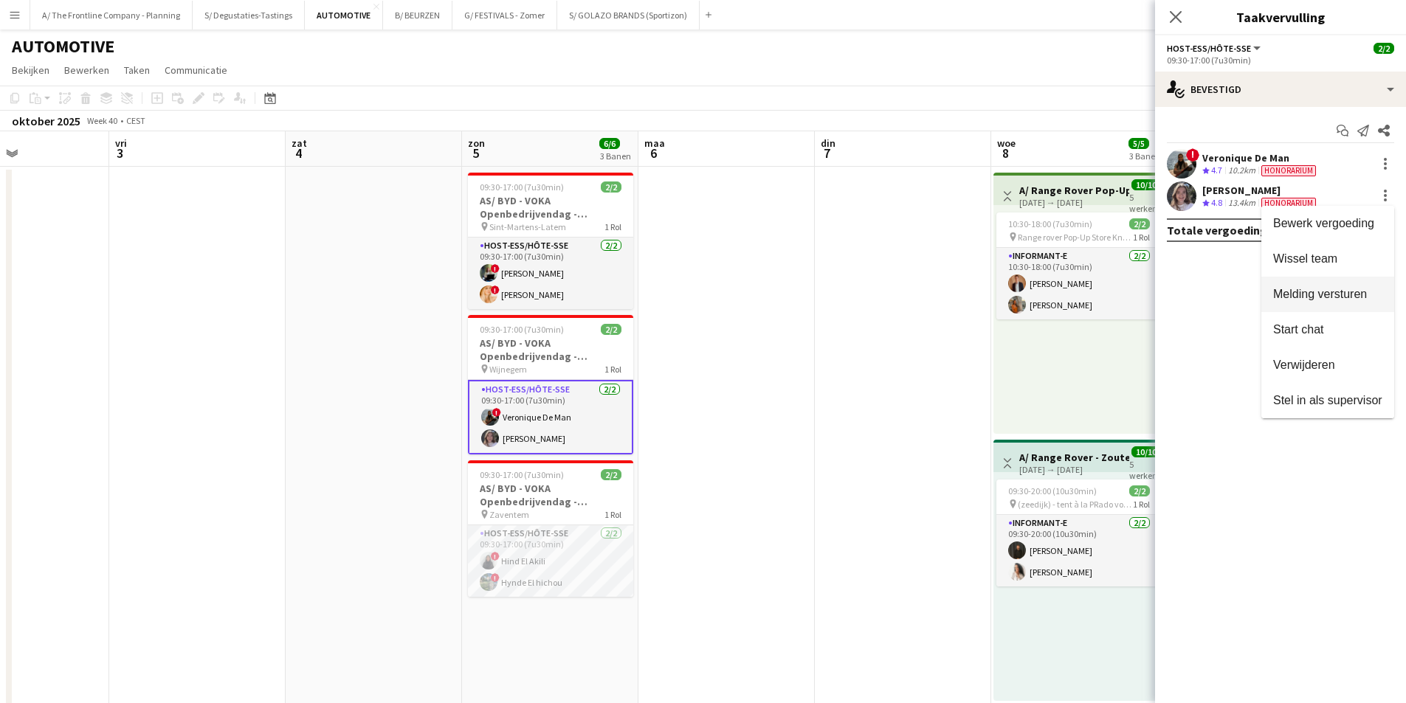
click at [1367, 304] on button "Melding versturen" at bounding box center [1328, 294] width 133 height 35
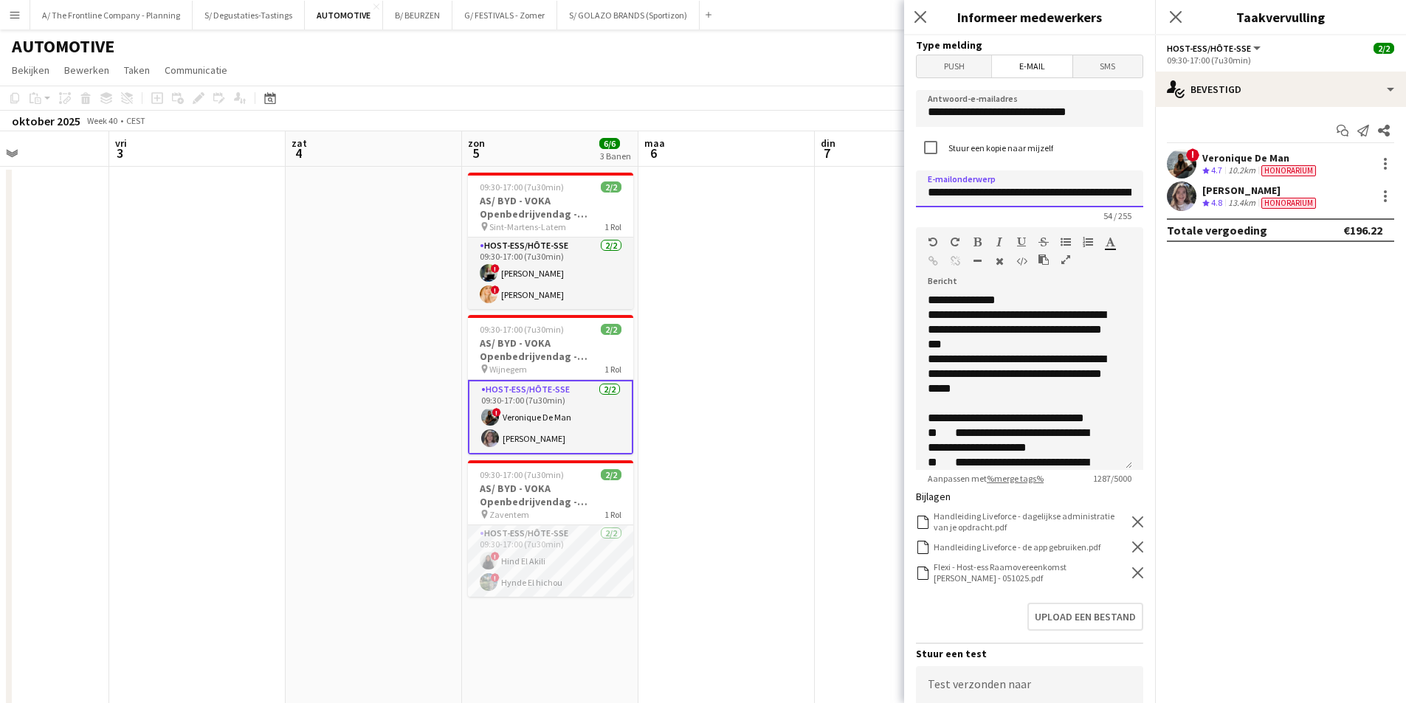
scroll to position [0, 92]
drag, startPoint x: 978, startPoint y: 191, endPoint x: 1151, endPoint y: 195, distance: 172.8
click at [1151, 195] on div "**********" at bounding box center [1029, 369] width 251 height 668
paste input "**********"
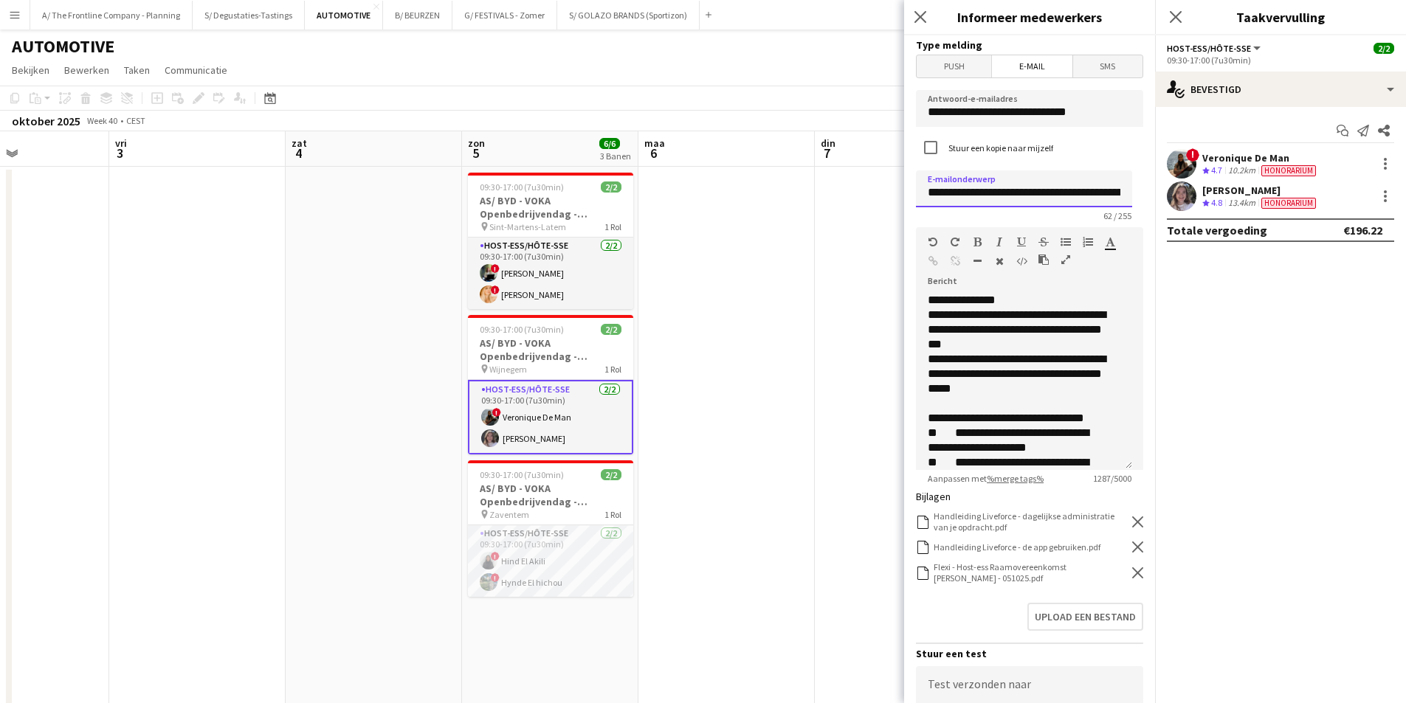
scroll to position [0, 128]
type input "**********"
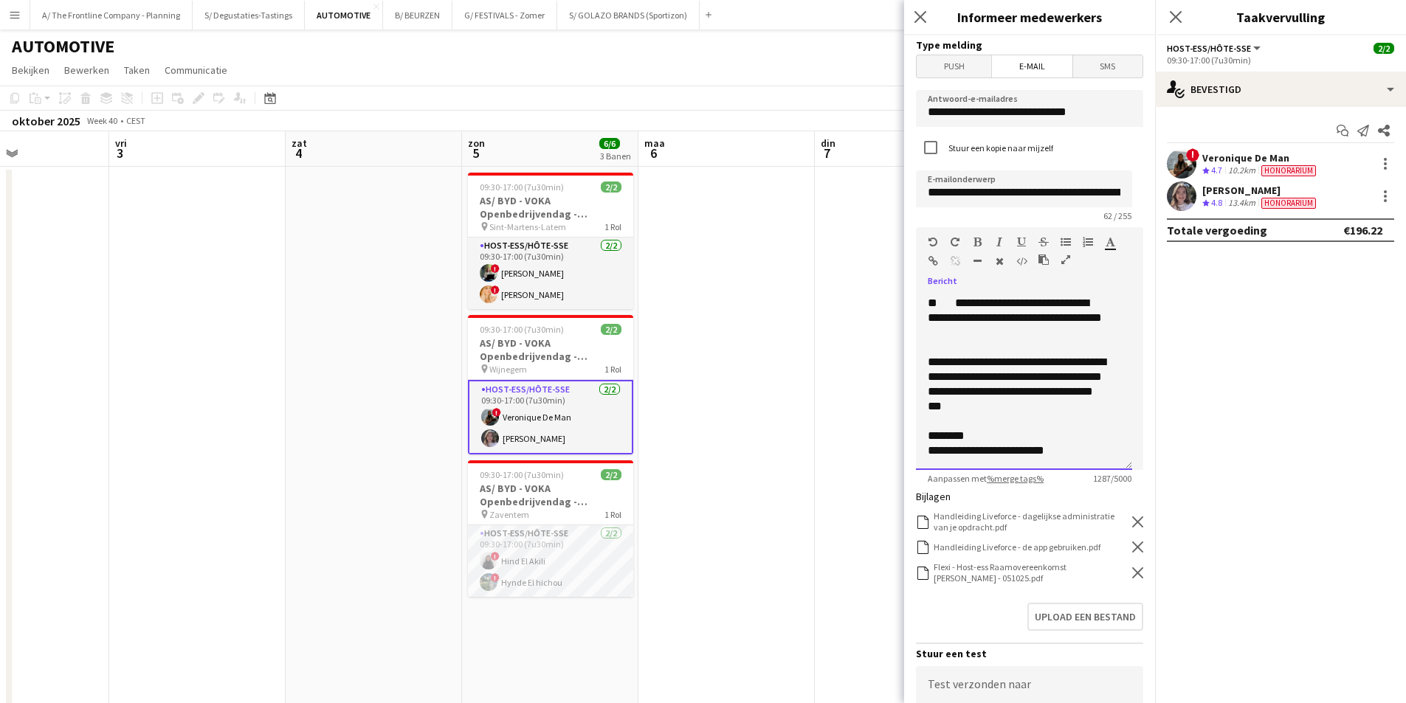
drag, startPoint x: 927, startPoint y: 314, endPoint x: 1093, endPoint y: 492, distance: 242.8
click at [1093, 492] on form "**********" at bounding box center [1029, 486] width 251 height 903
paste div
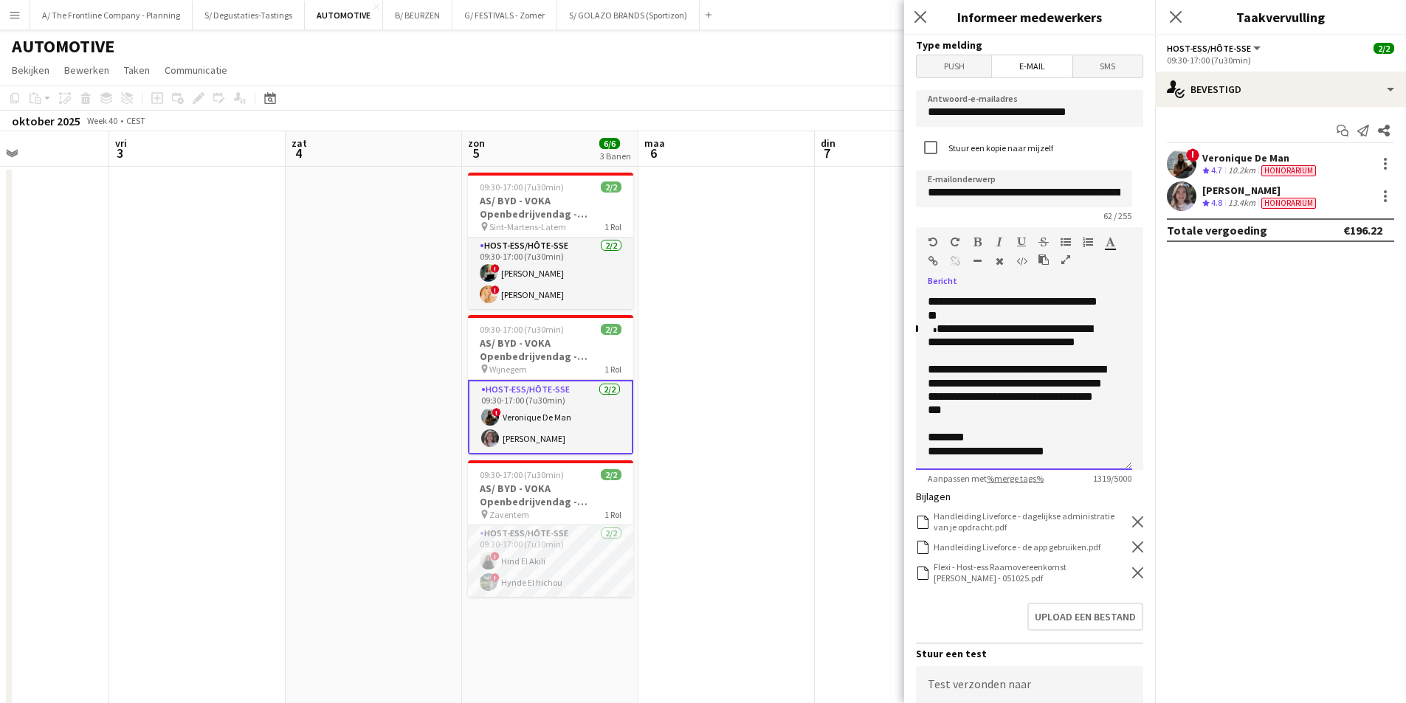
scroll to position [451, 0]
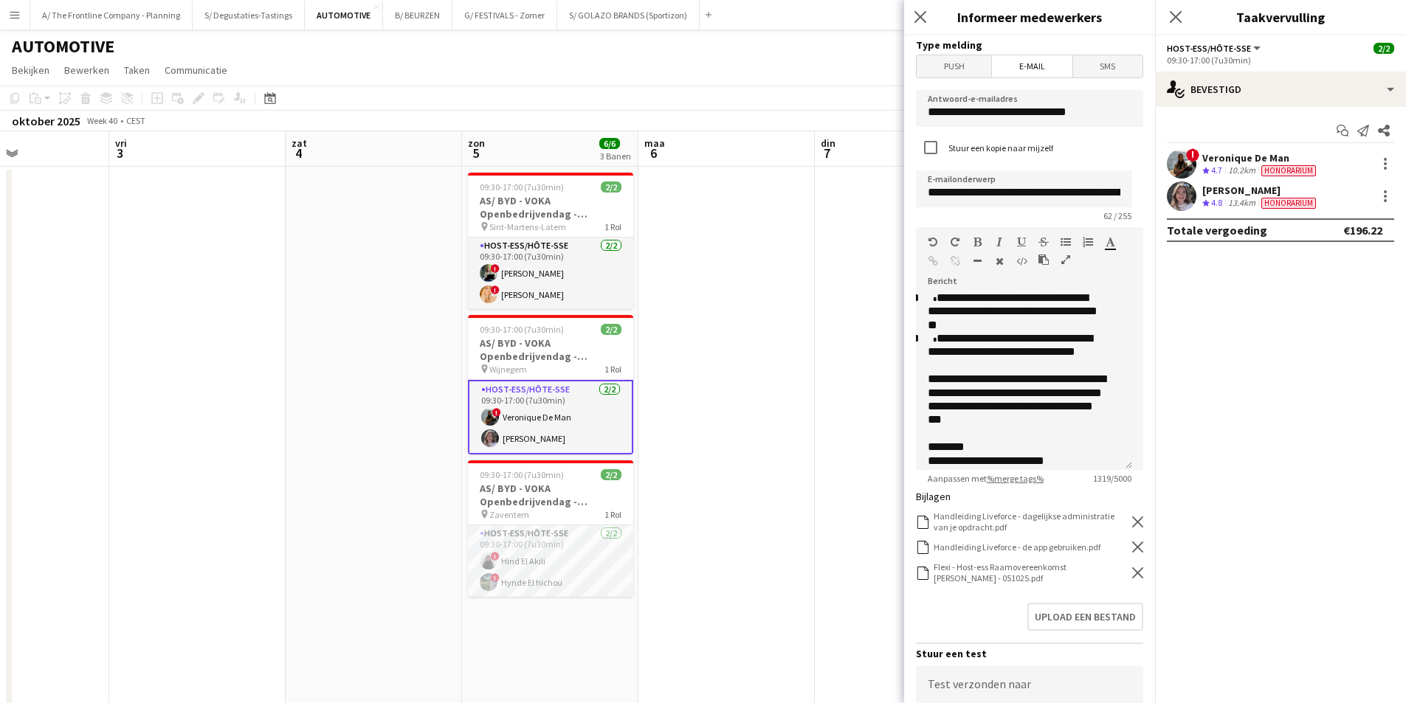
click at [1132, 521] on icon at bounding box center [1137, 522] width 11 height 11
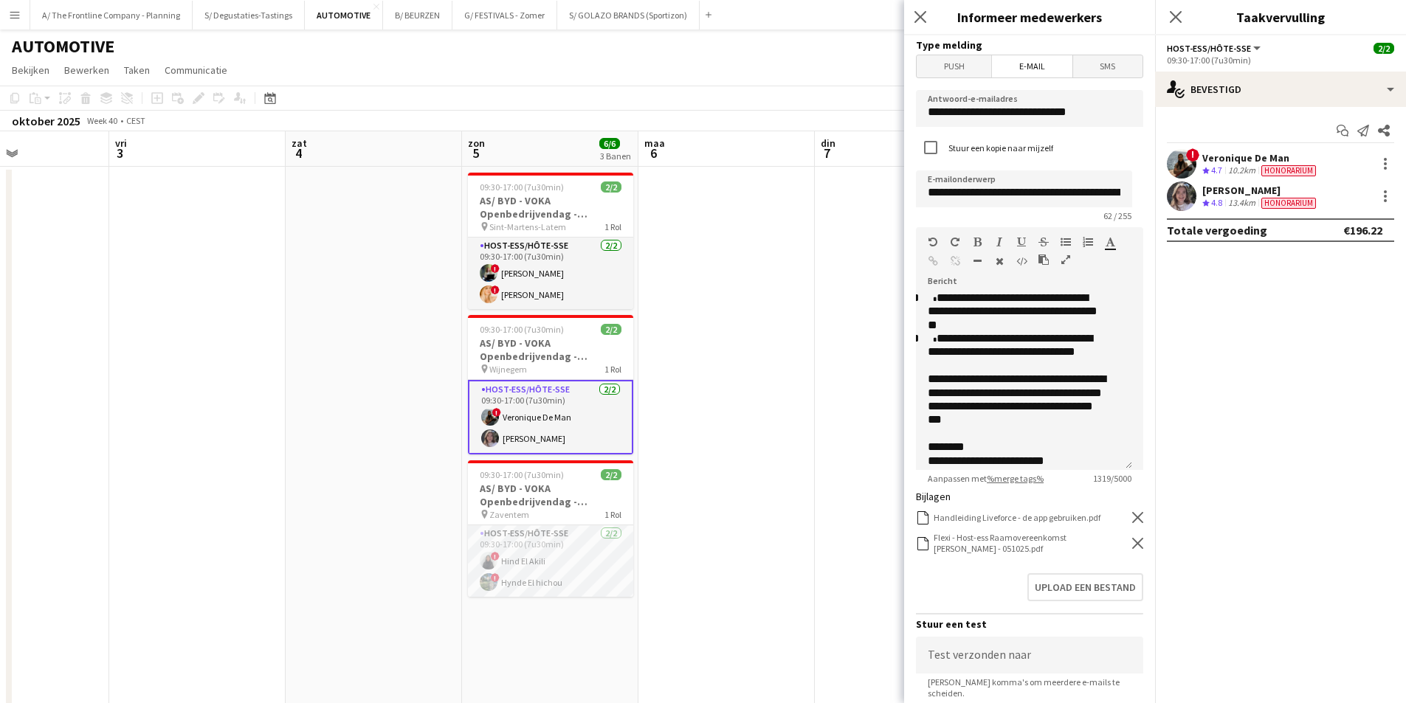
click at [1132, 521] on icon "Verwijderen" at bounding box center [1137, 517] width 11 height 11
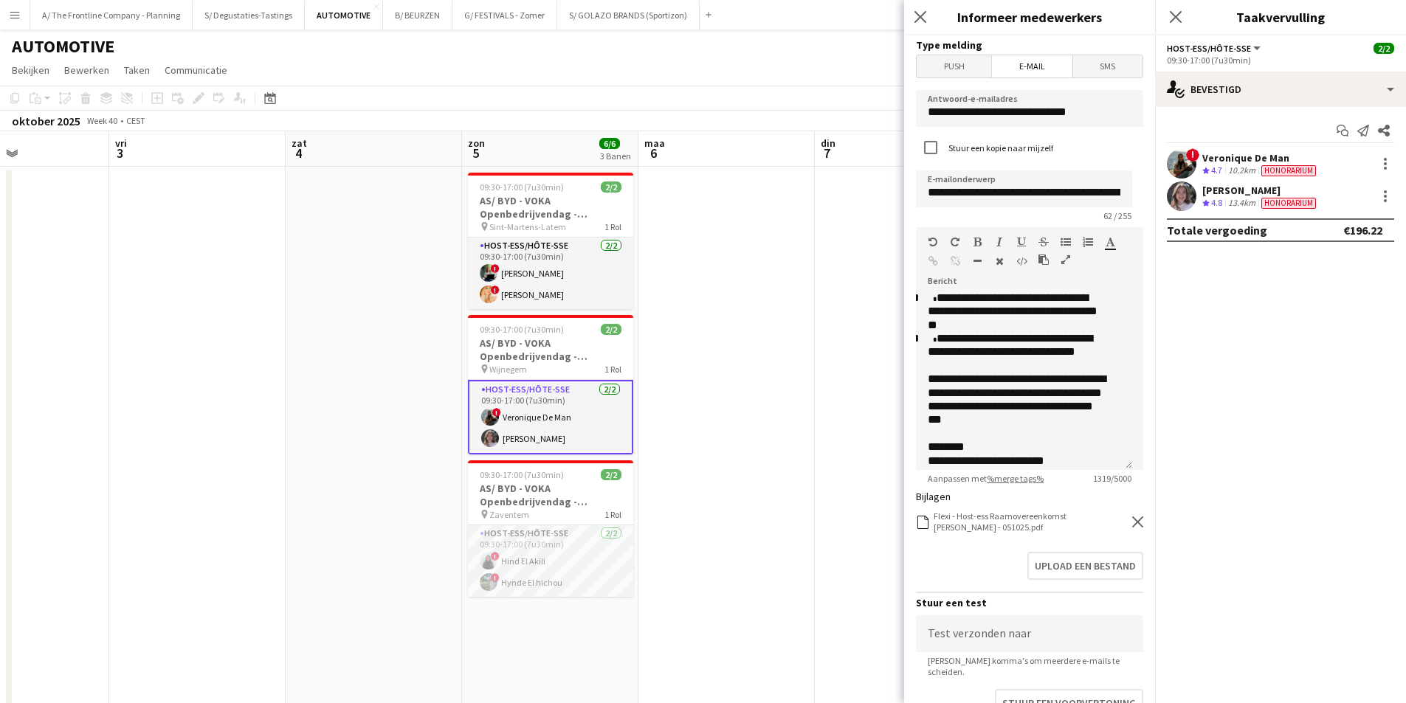
click at [1132, 521] on icon at bounding box center [1137, 522] width 11 height 11
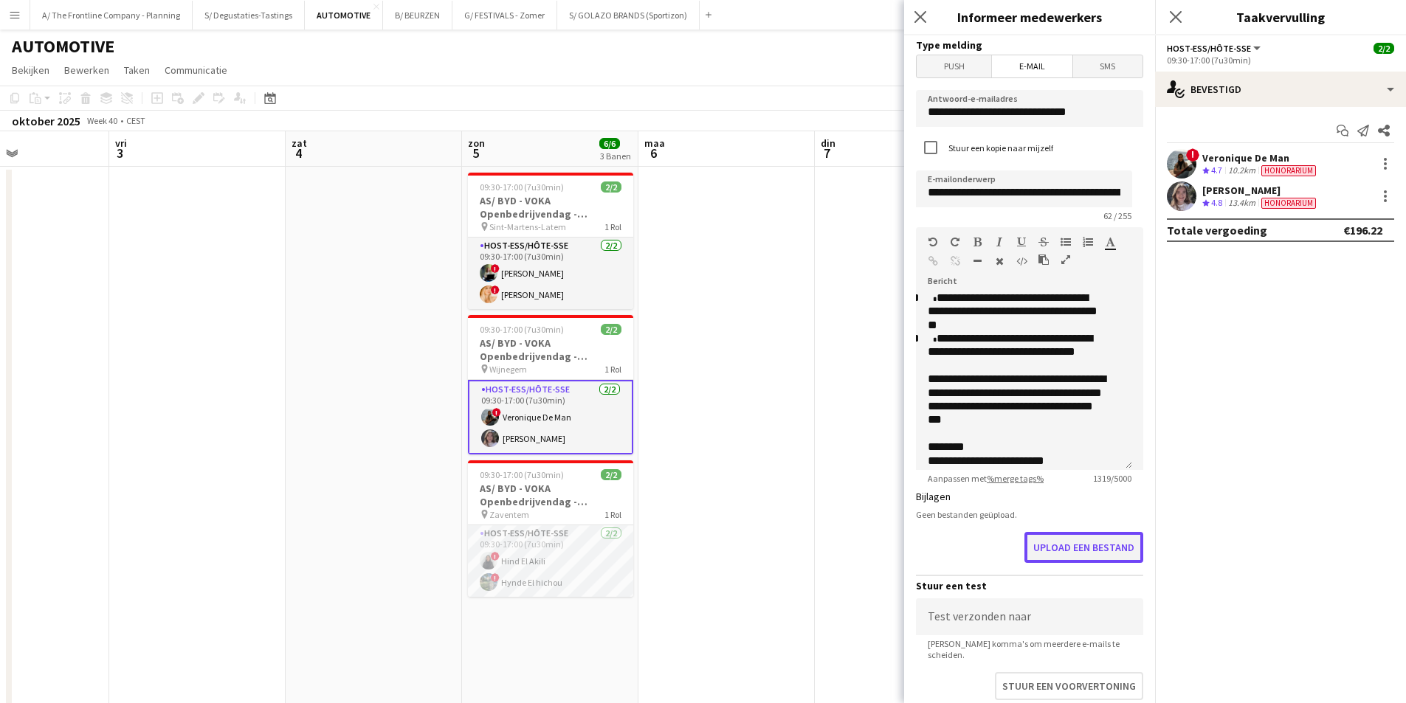
click at [1118, 537] on button "Upload een bestand" at bounding box center [1084, 547] width 119 height 31
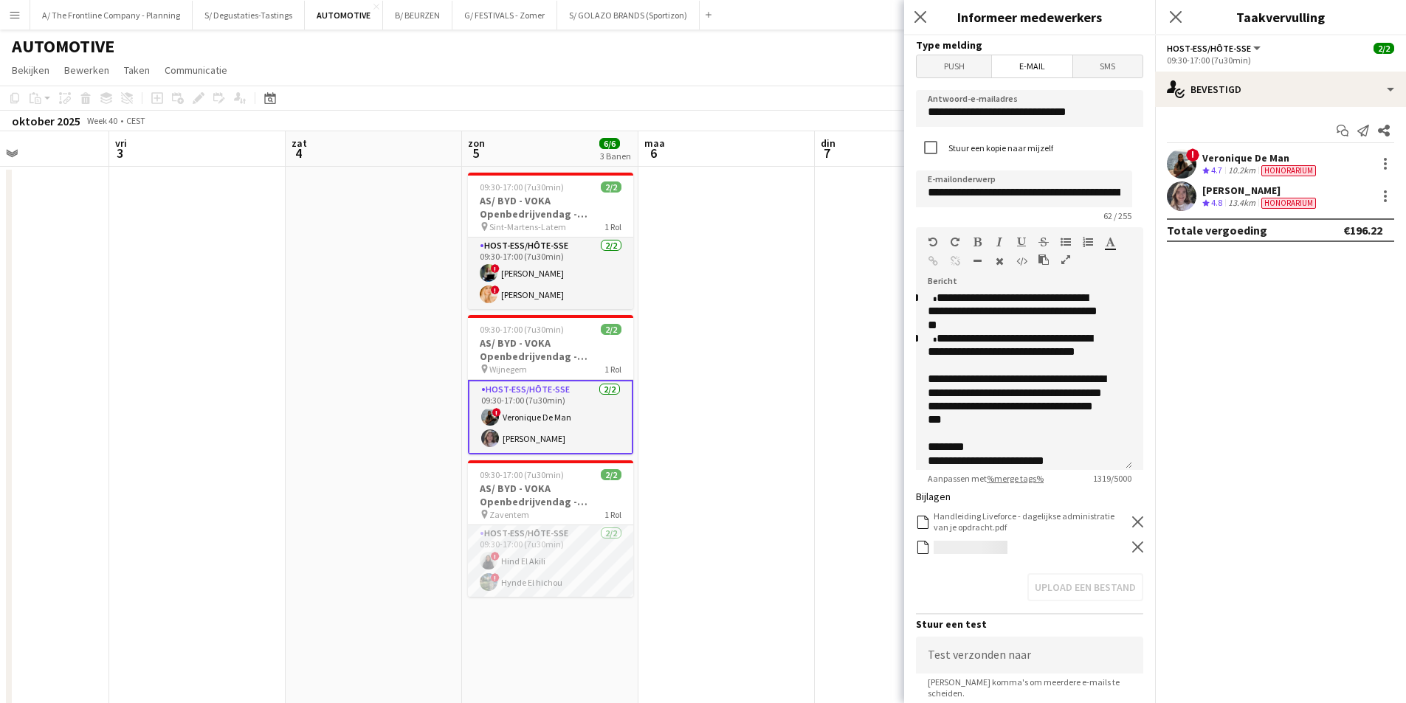
click at [994, 596] on div "Upload een bestand" at bounding box center [1029, 591] width 227 height 46
click at [1084, 591] on button "Upload een bestand" at bounding box center [1084, 589] width 119 height 31
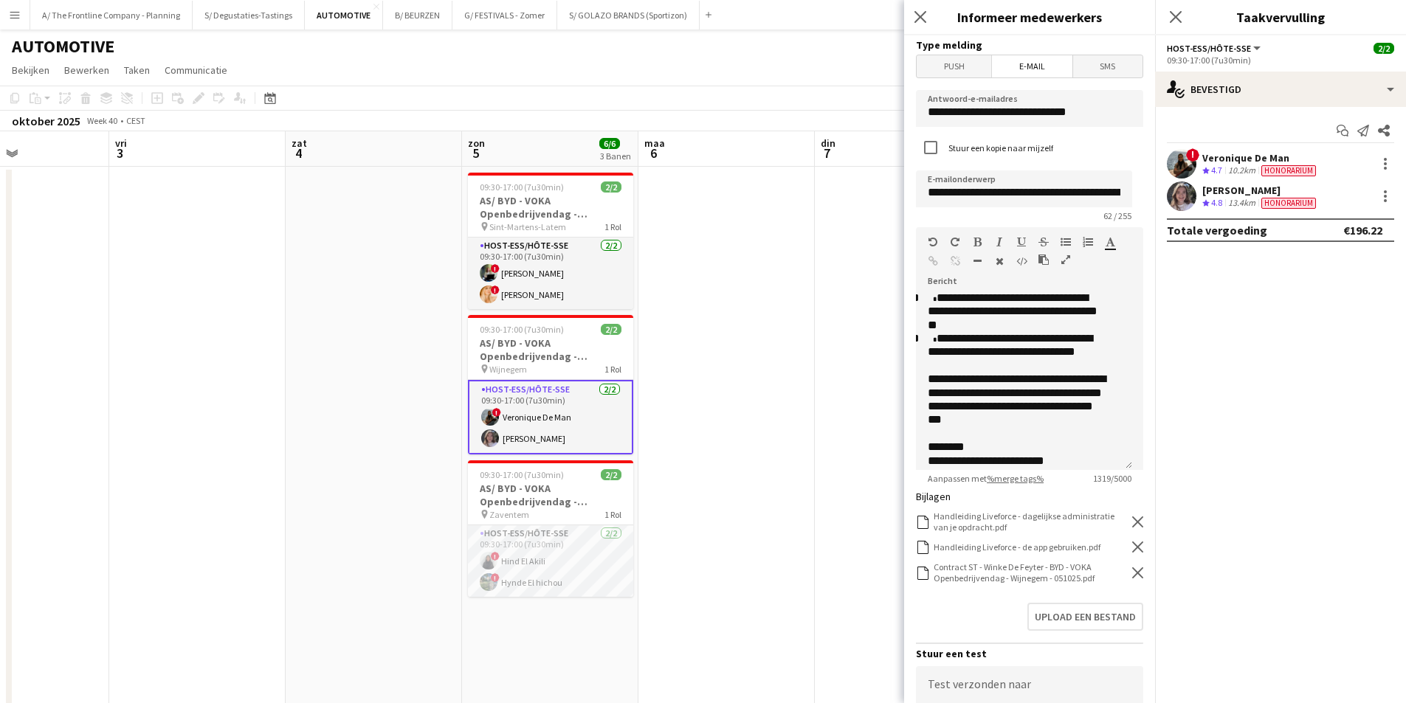
scroll to position [224, 0]
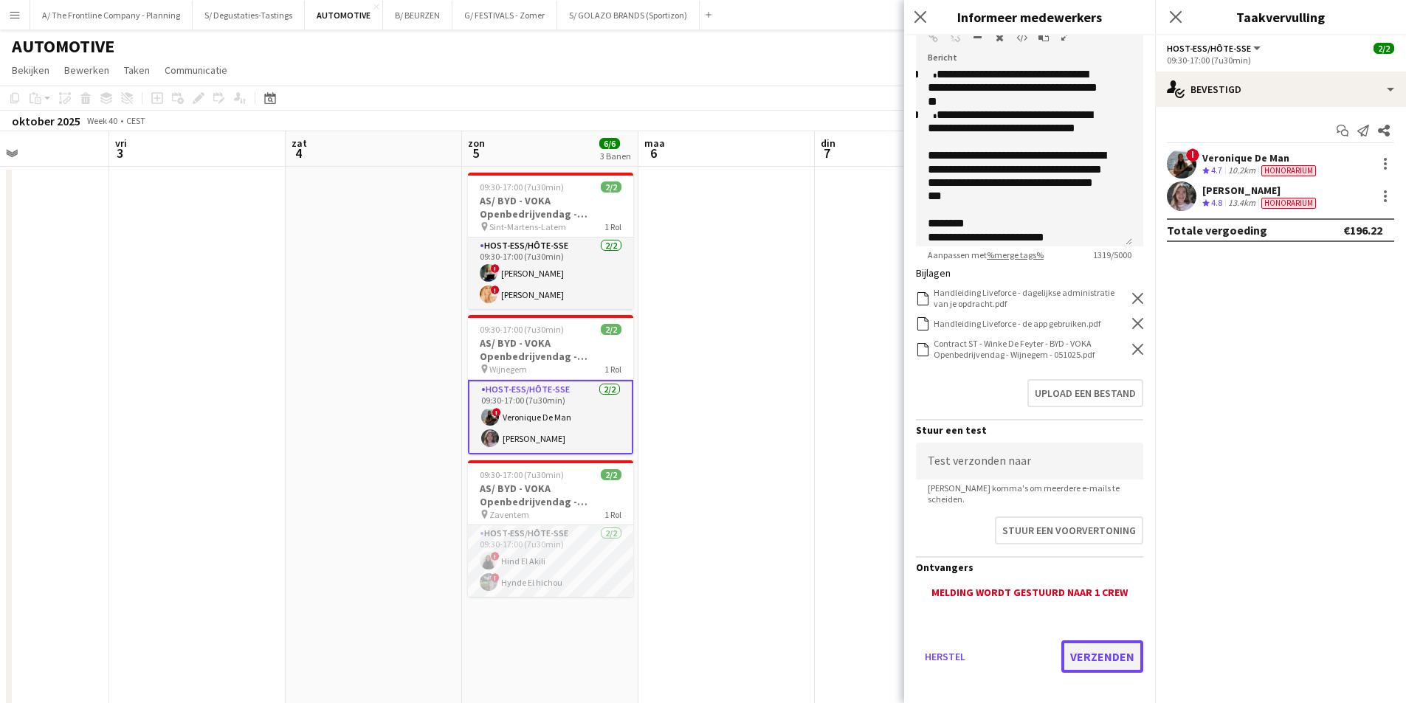
click at [1126, 641] on button "Verzenden" at bounding box center [1102, 657] width 82 height 32
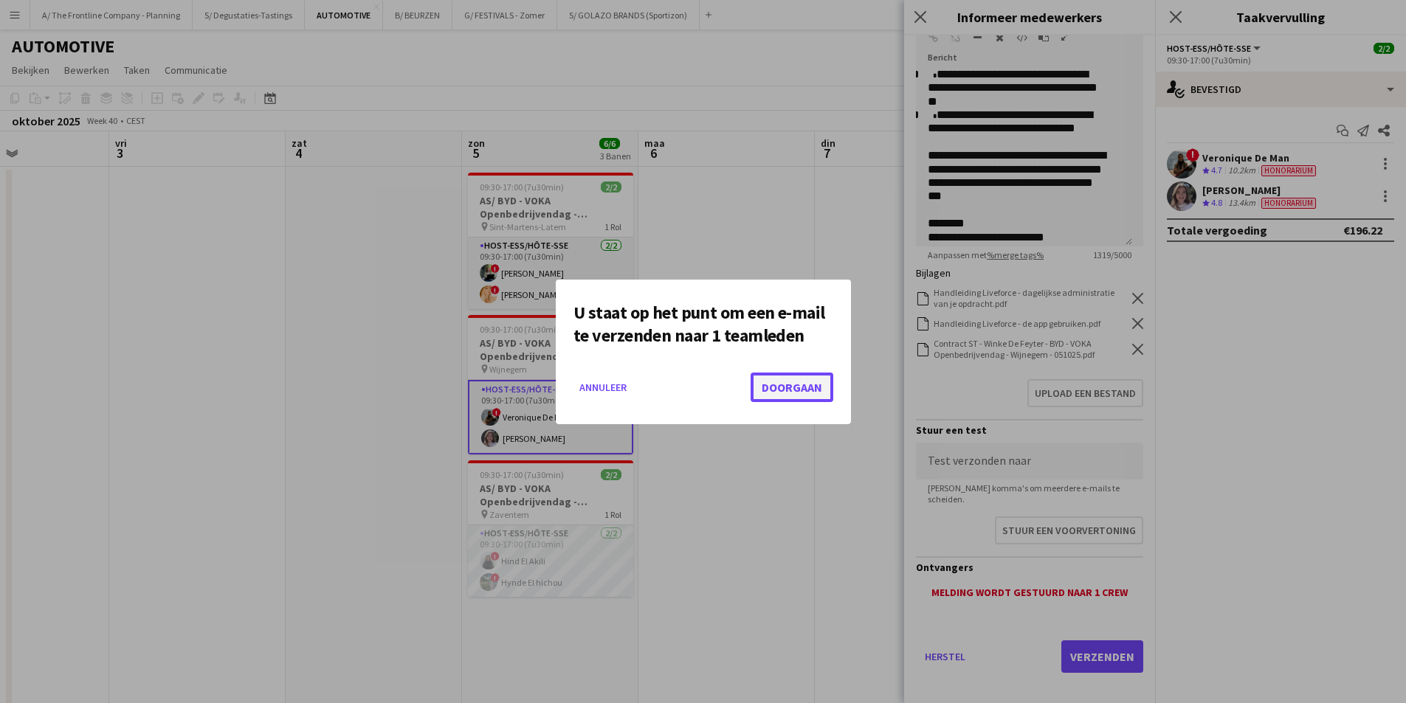
click at [794, 388] on button "Doorgaan" at bounding box center [792, 388] width 83 height 30
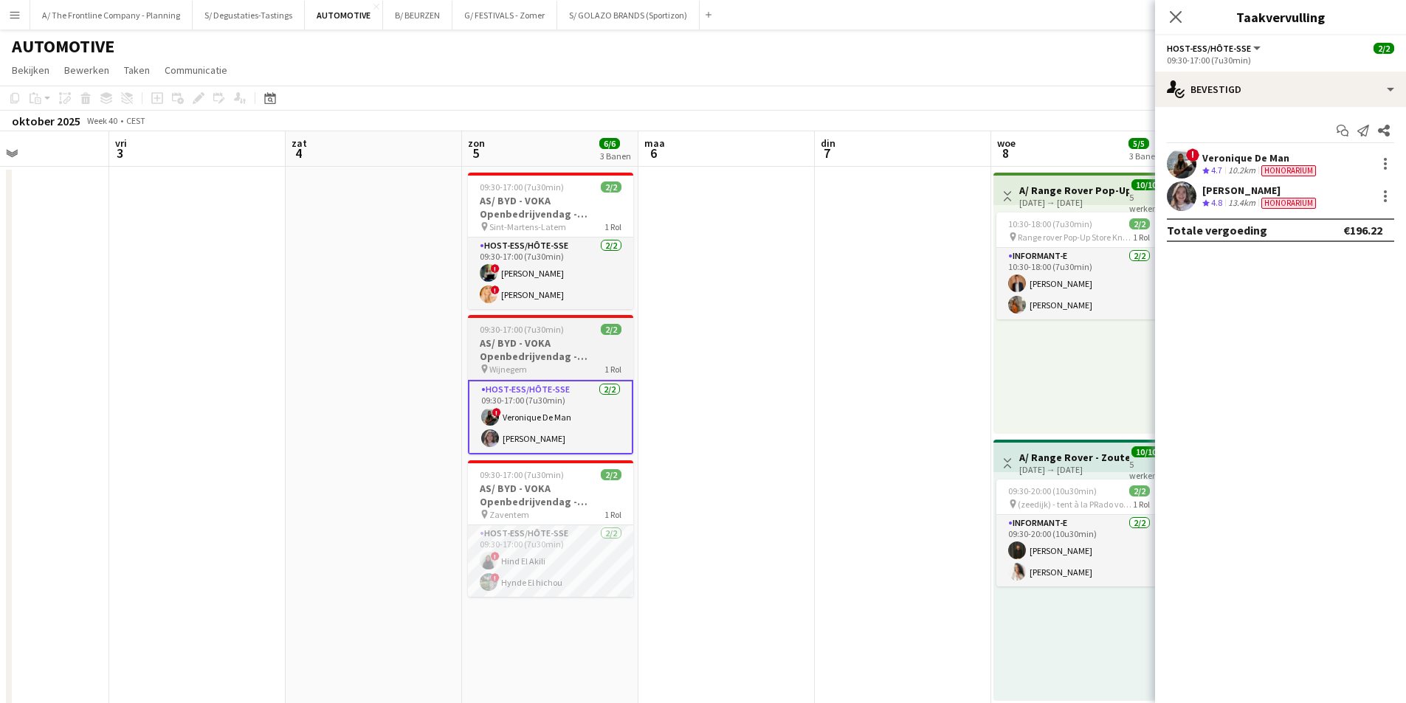
click at [582, 366] on div "pin Wijnegem 1 Rol" at bounding box center [550, 369] width 165 height 12
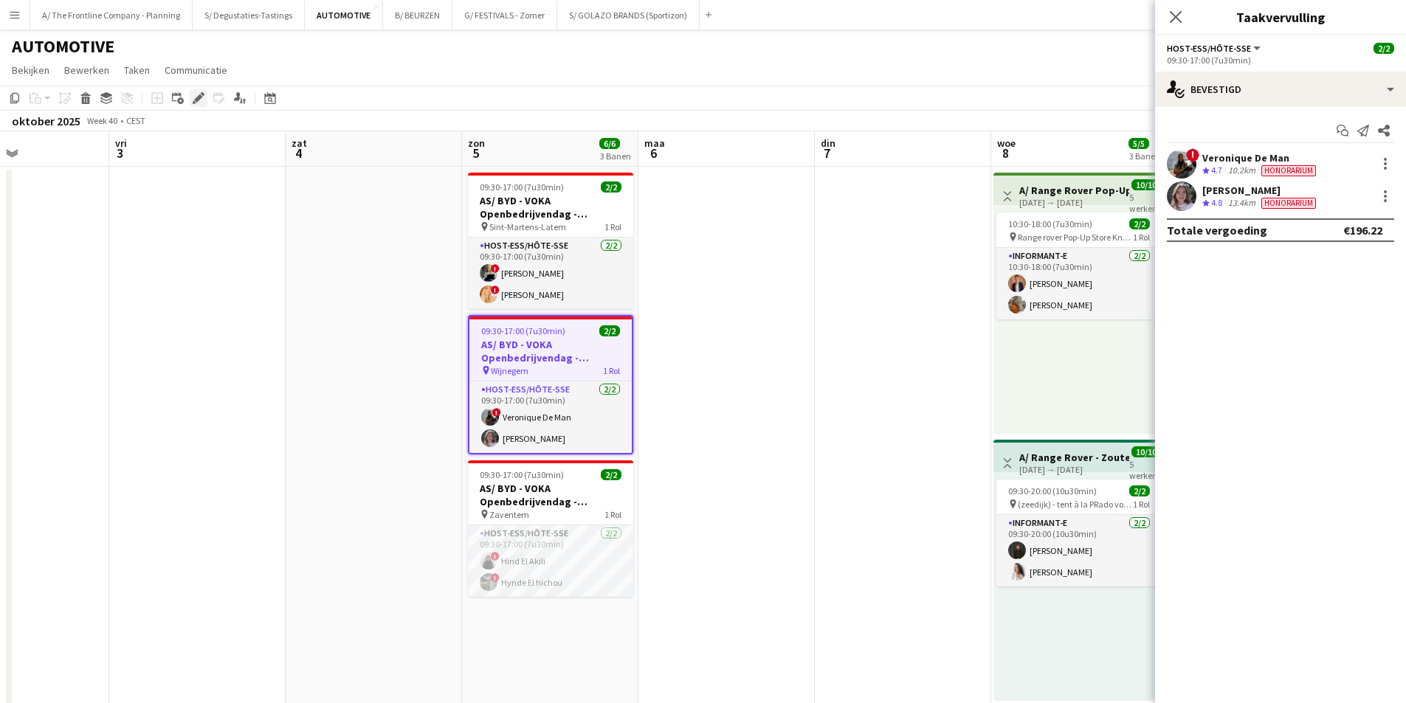
click at [195, 101] on icon "Bewerken" at bounding box center [199, 98] width 12 height 12
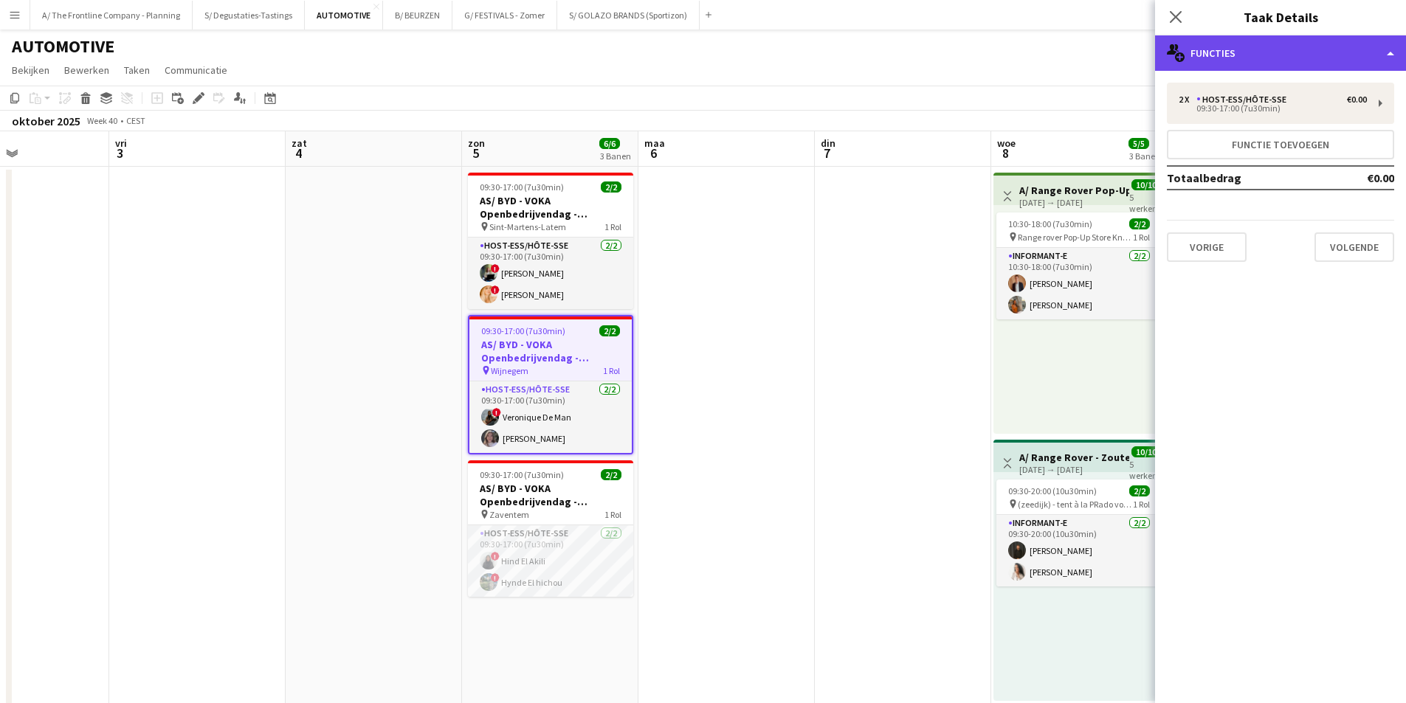
click at [1242, 58] on div "multiple-users-add Functies" at bounding box center [1280, 52] width 251 height 35
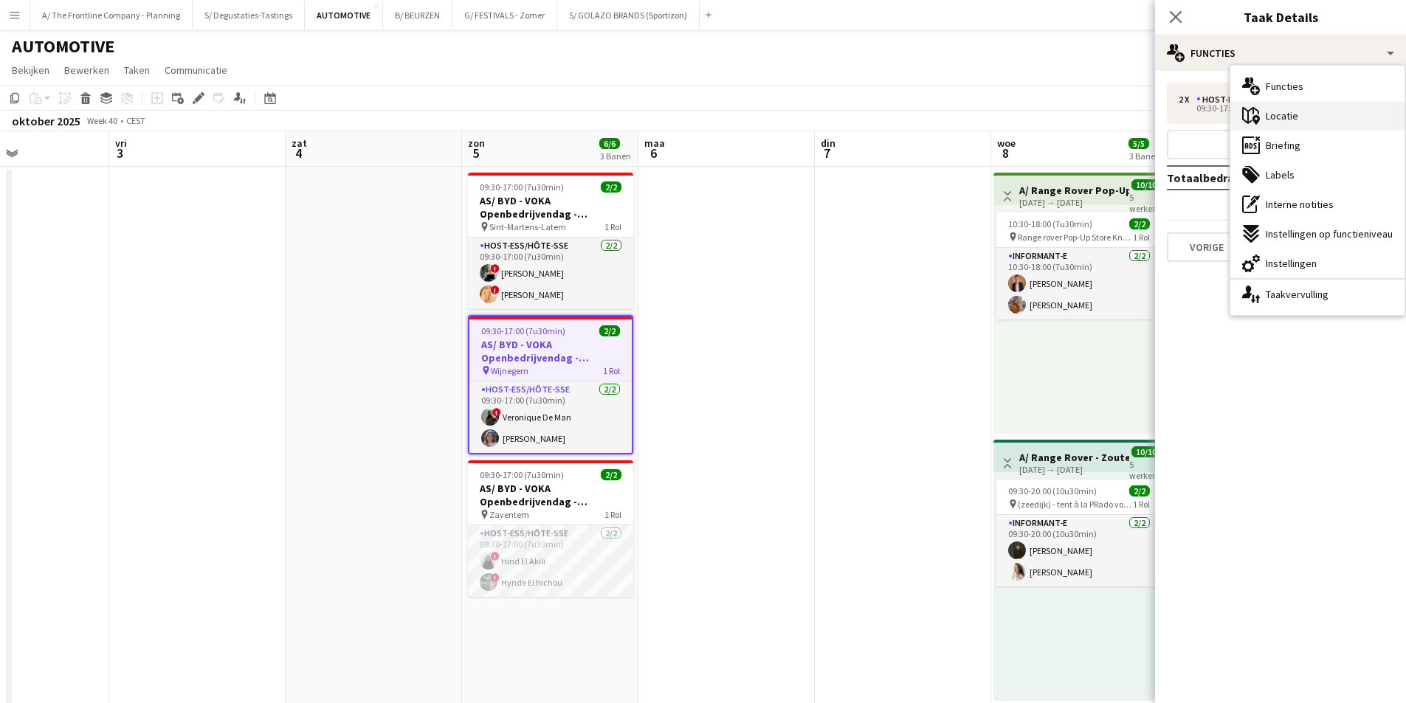
click at [1338, 128] on div "maps-pin-1 Locatie" at bounding box center [1318, 116] width 174 height 30
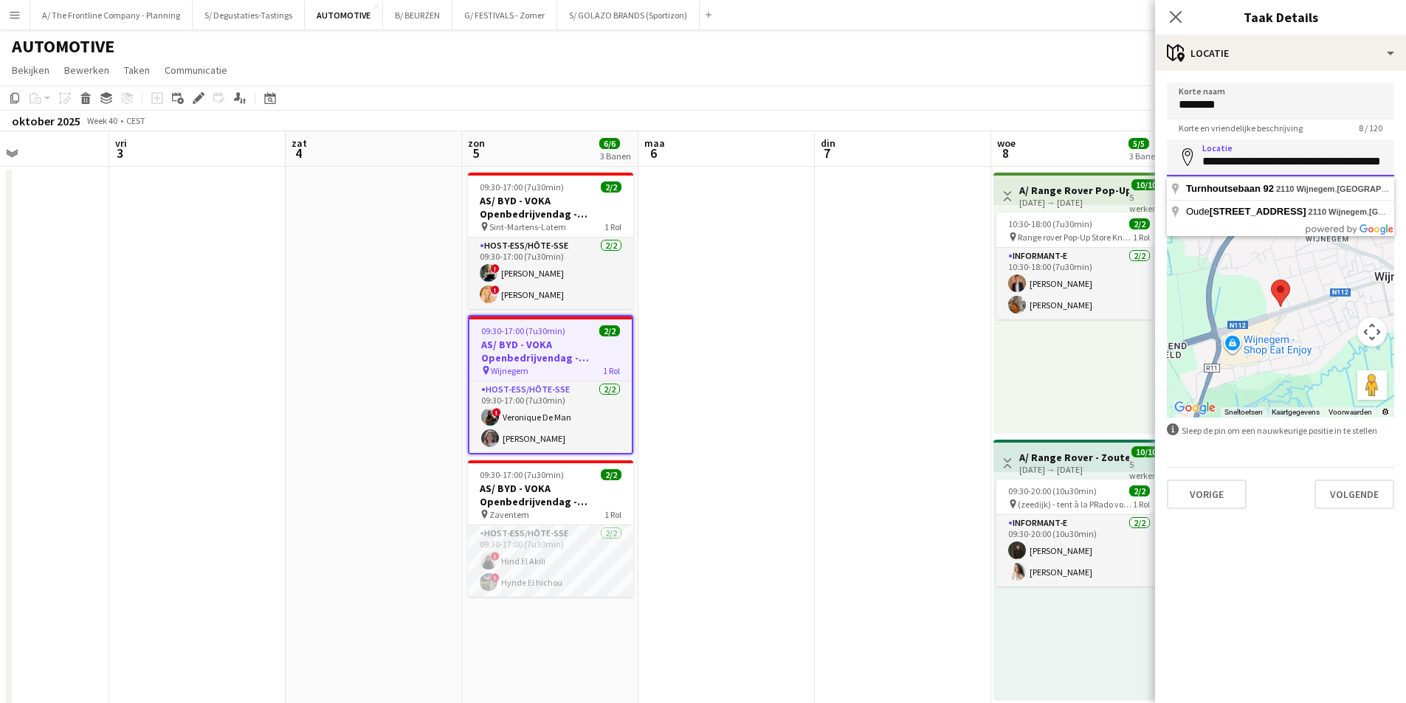
scroll to position [0, 31]
drag, startPoint x: 1204, startPoint y: 161, endPoint x: 1417, endPoint y: 185, distance: 213.9
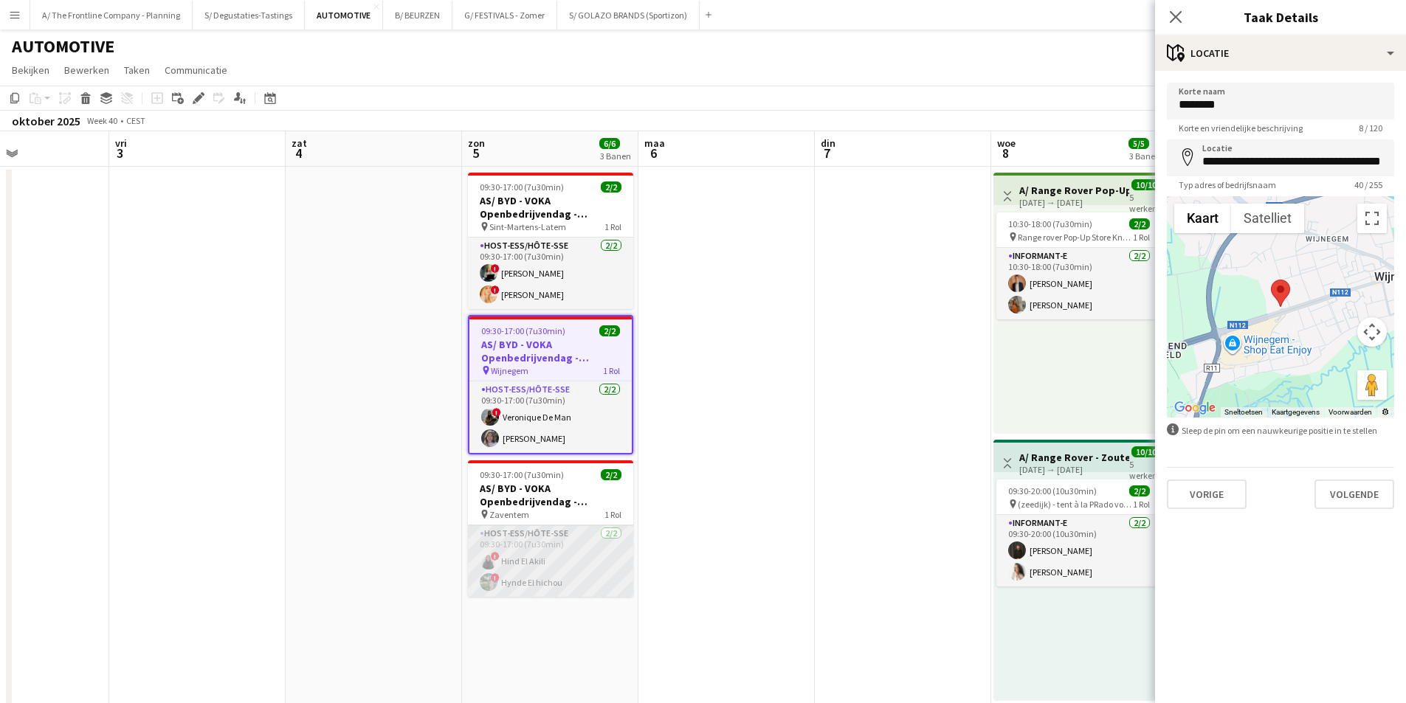
click at [547, 579] on app-card-role "Host-ess/Hôte-sse 2/2 09:30-17:00 (7u30min) ! Hind El Akili ! Hynde El hichou" at bounding box center [550, 562] width 165 height 72
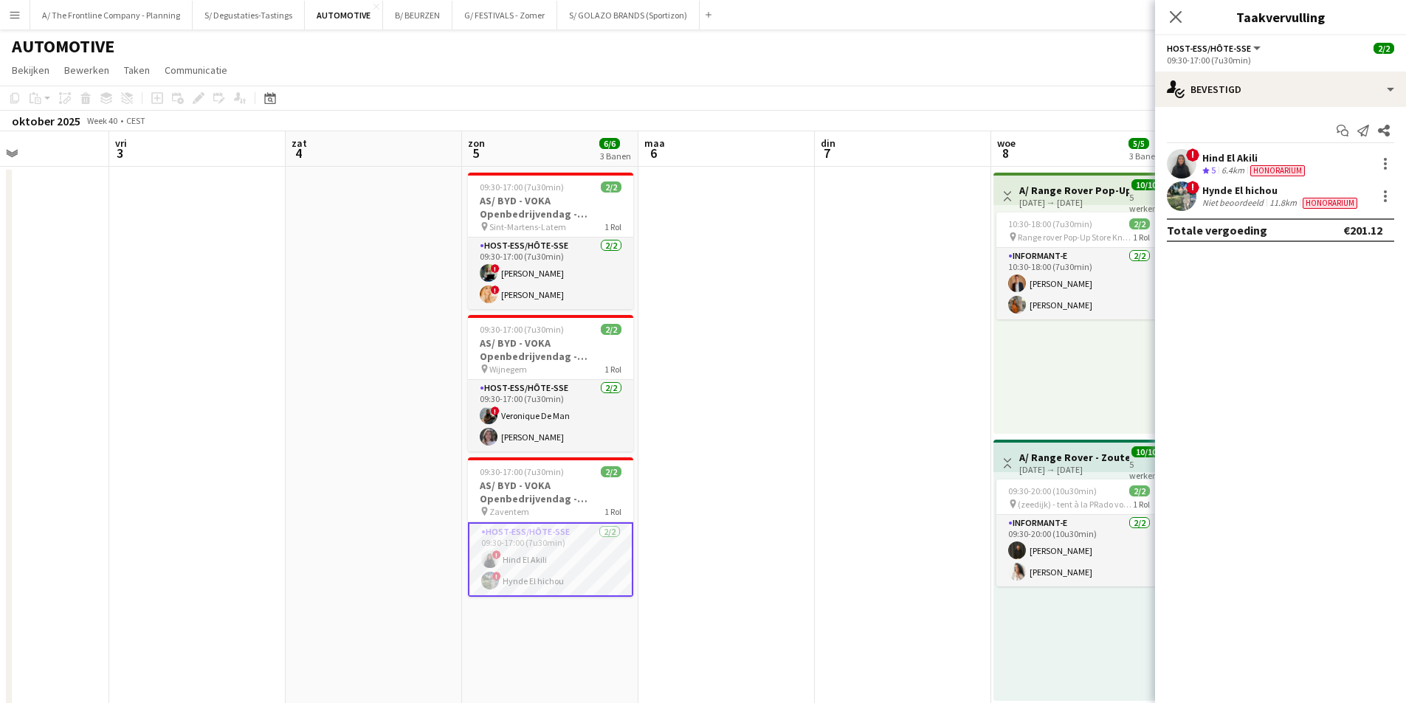
click at [1253, 169] on span "Honorarium" at bounding box center [1277, 170] width 55 height 11
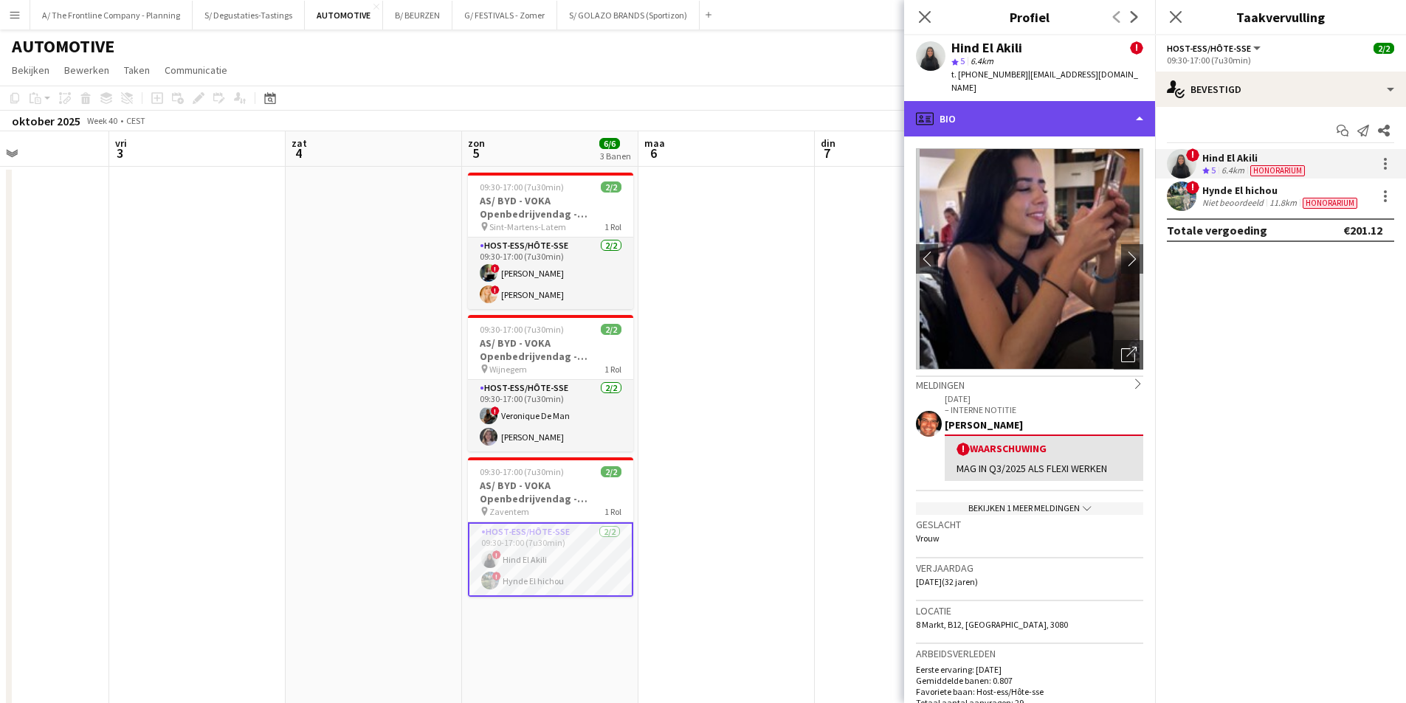
click at [1056, 120] on div "profile Bio" at bounding box center [1029, 118] width 251 height 35
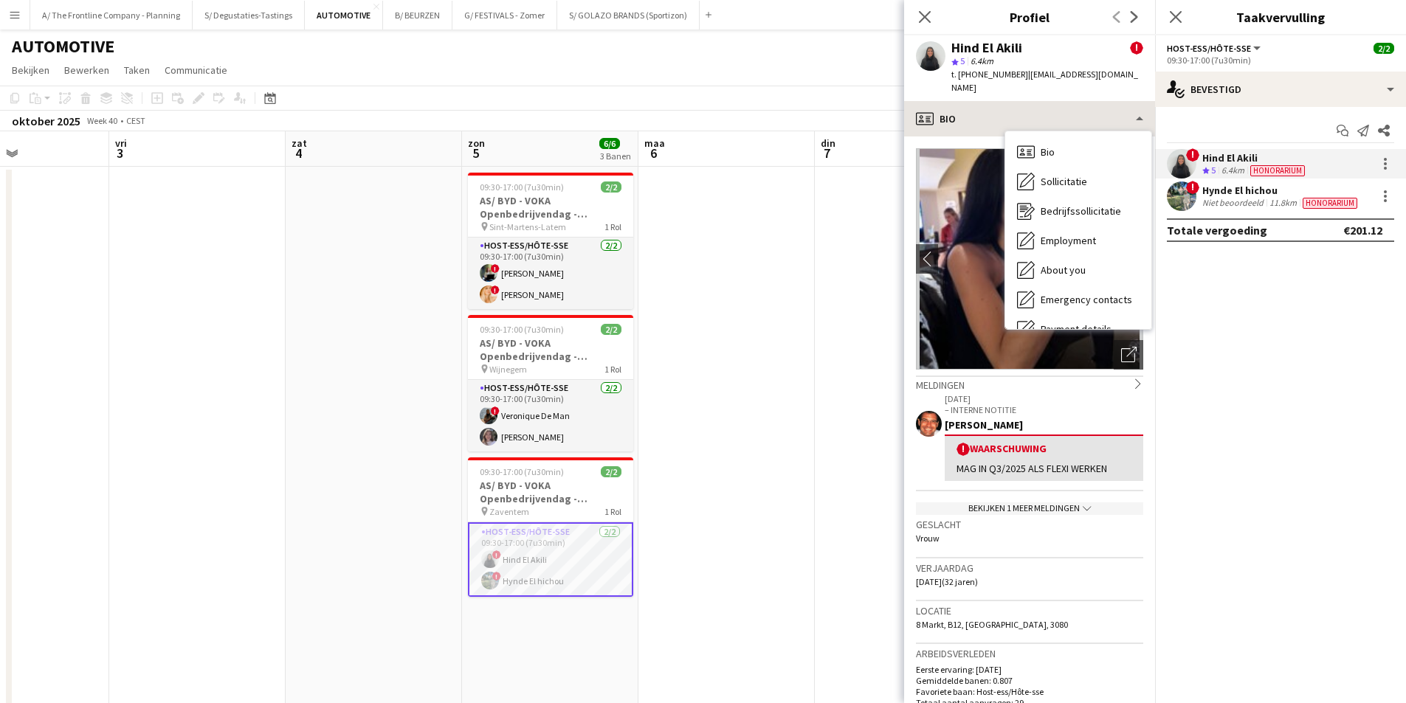
click at [1056, 131] on div "Bio Bio Sollicitatie Sollicitatie Bedrijfssollicitatie Bedrijfssollicitatie Emp…" at bounding box center [1078, 230] width 146 height 198
click at [1383, 158] on div at bounding box center [1386, 164] width 18 height 18
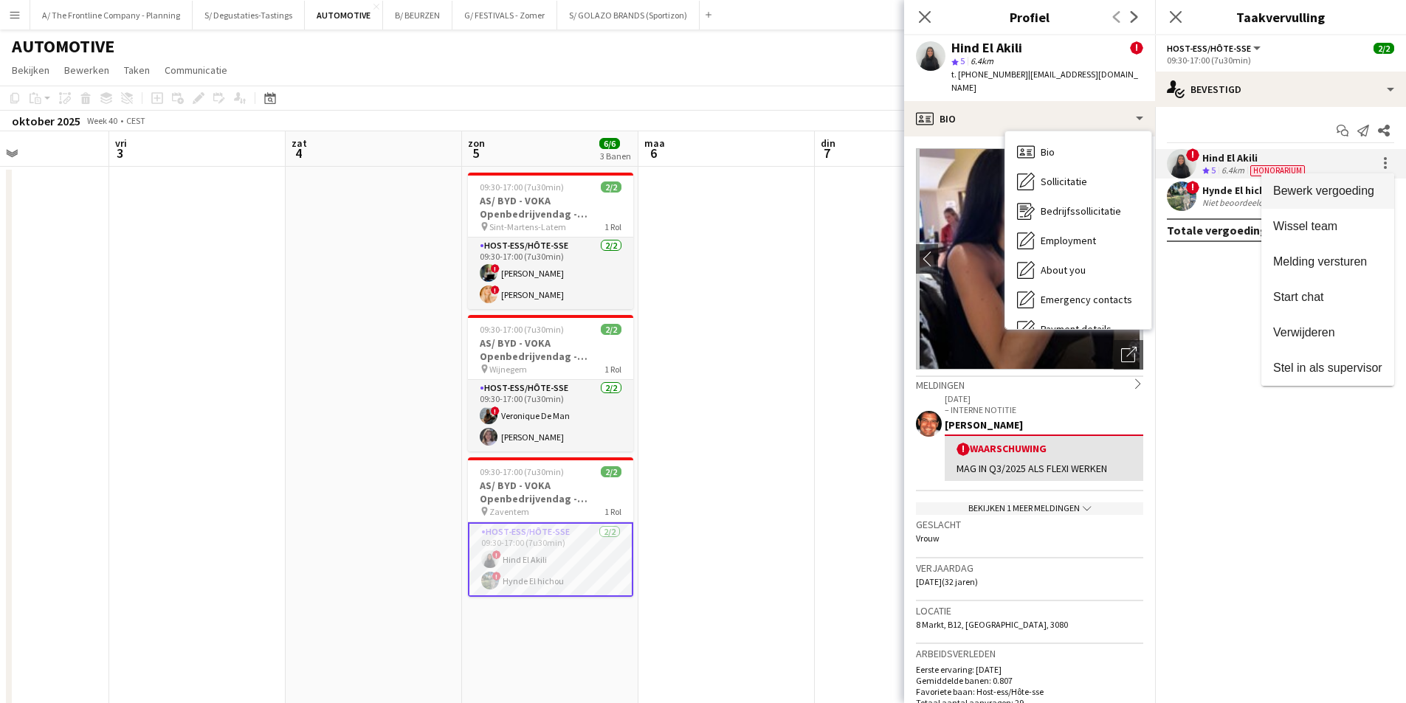
click at [1374, 176] on button "Bewerk vergoeding" at bounding box center [1328, 190] width 133 height 35
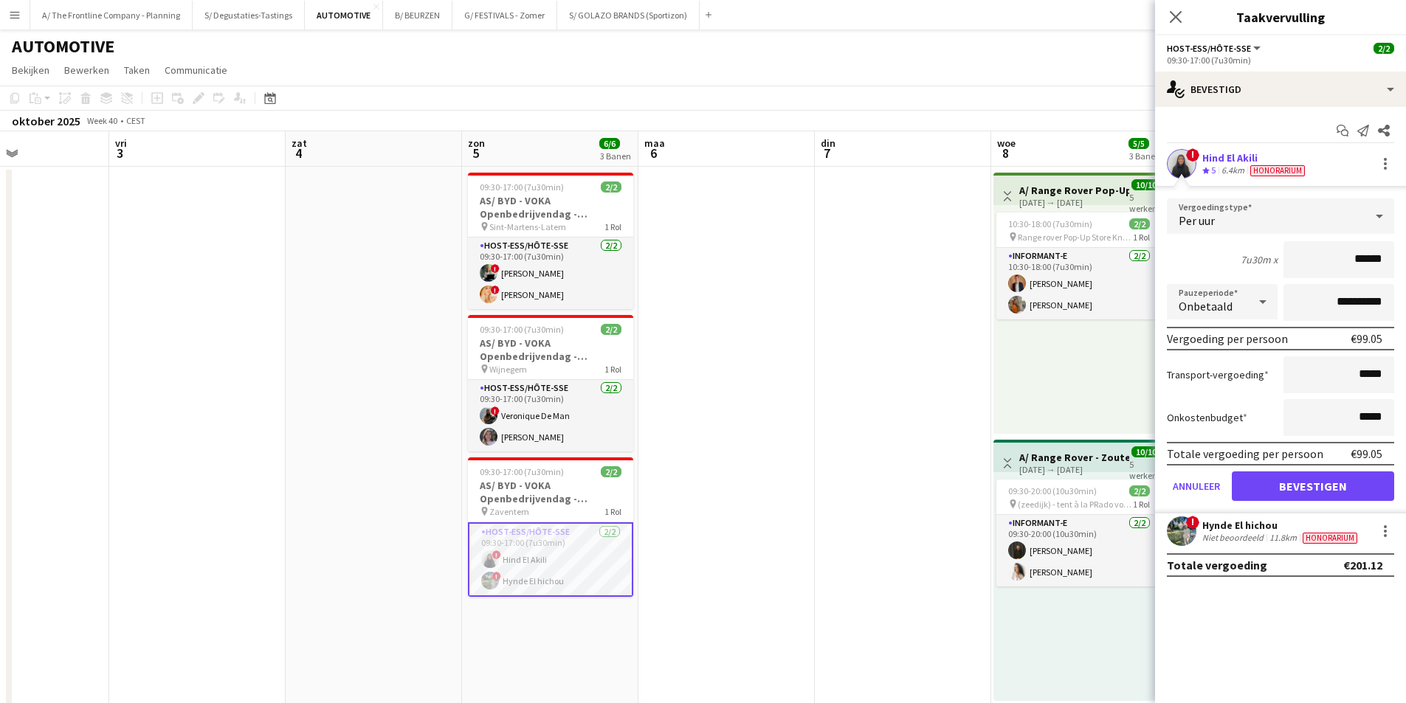
click at [1236, 538] on div "Niet beoordeeld" at bounding box center [1234, 538] width 64 height 12
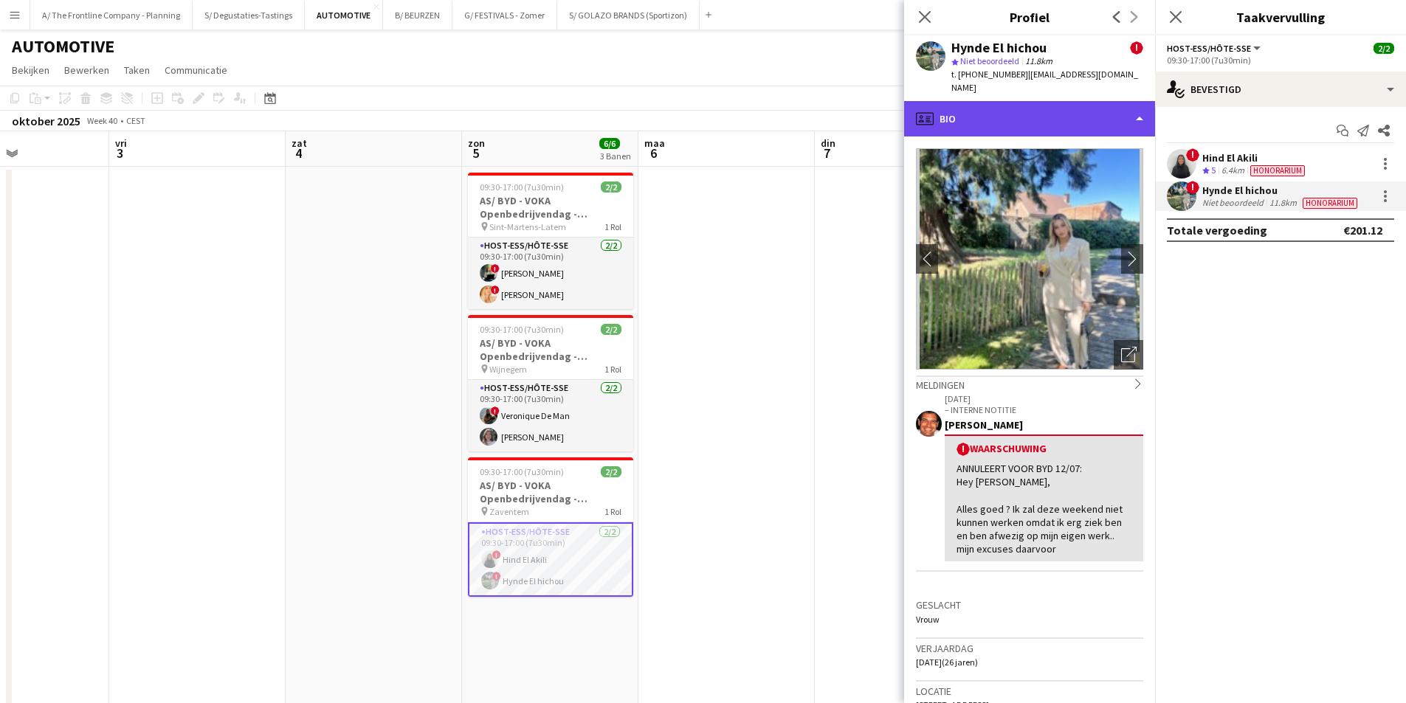
click at [1056, 103] on div "profile Bio" at bounding box center [1029, 118] width 251 height 35
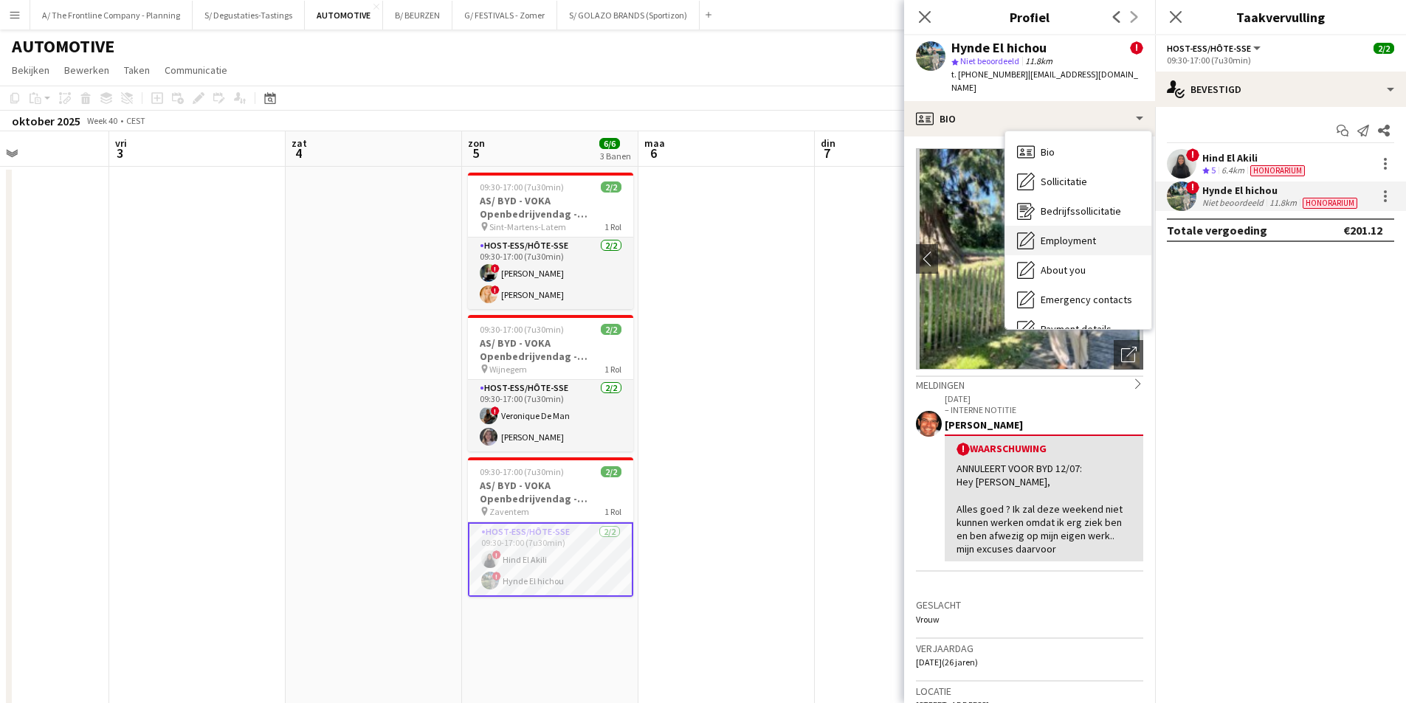
click at [1092, 226] on div "Employment Employment" at bounding box center [1078, 241] width 146 height 30
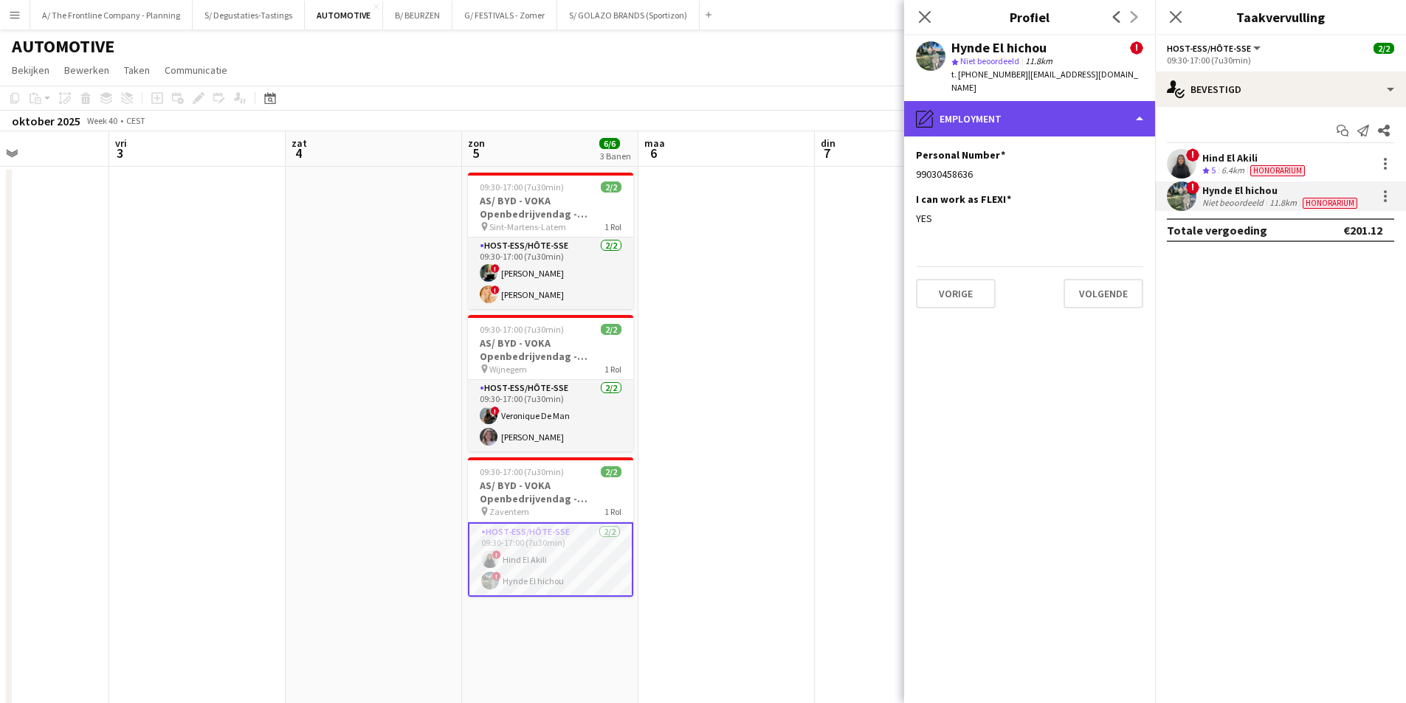
click at [1033, 108] on div "pencil4 Employment" at bounding box center [1029, 118] width 251 height 35
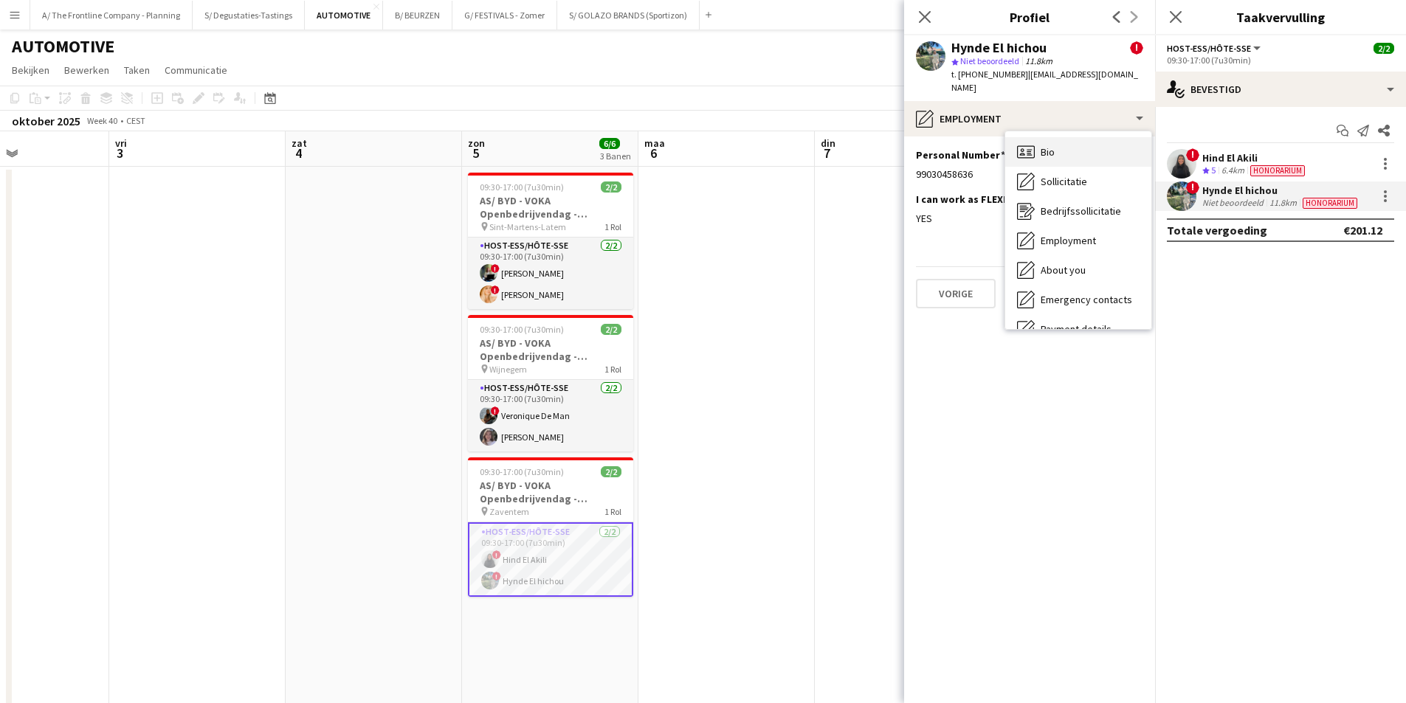
click at [1047, 145] on span "Bio" at bounding box center [1048, 151] width 14 height 13
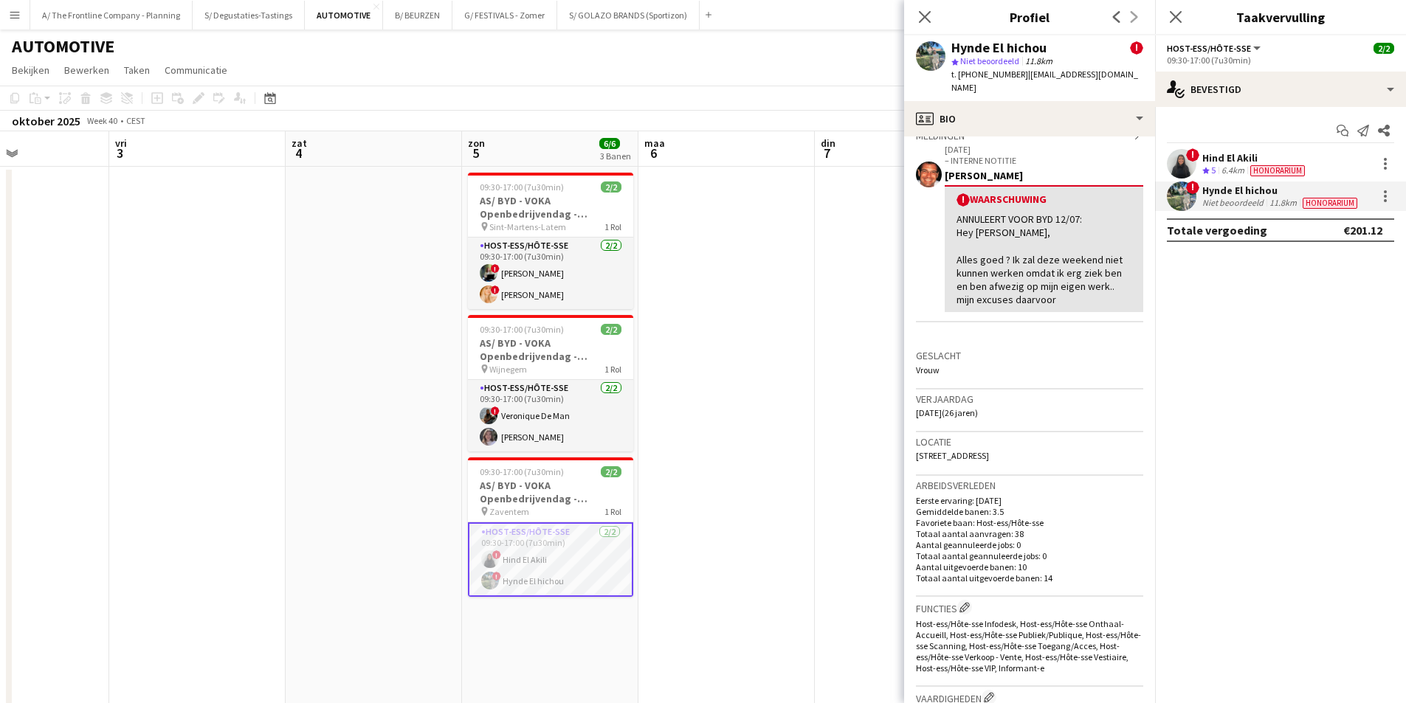
scroll to position [74, 0]
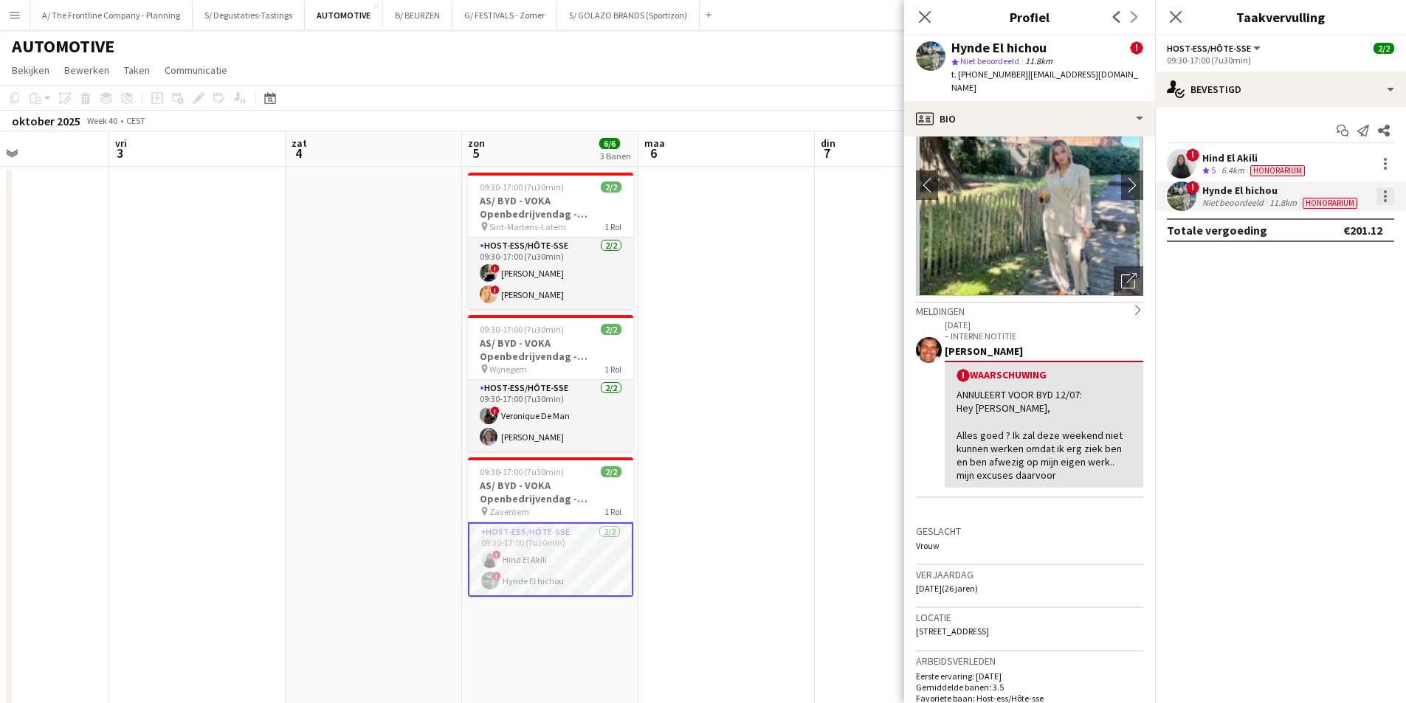
click at [1387, 190] on div at bounding box center [1386, 196] width 18 height 18
click at [1355, 220] on span "Bewerk vergoeding" at bounding box center [1323, 223] width 101 height 13
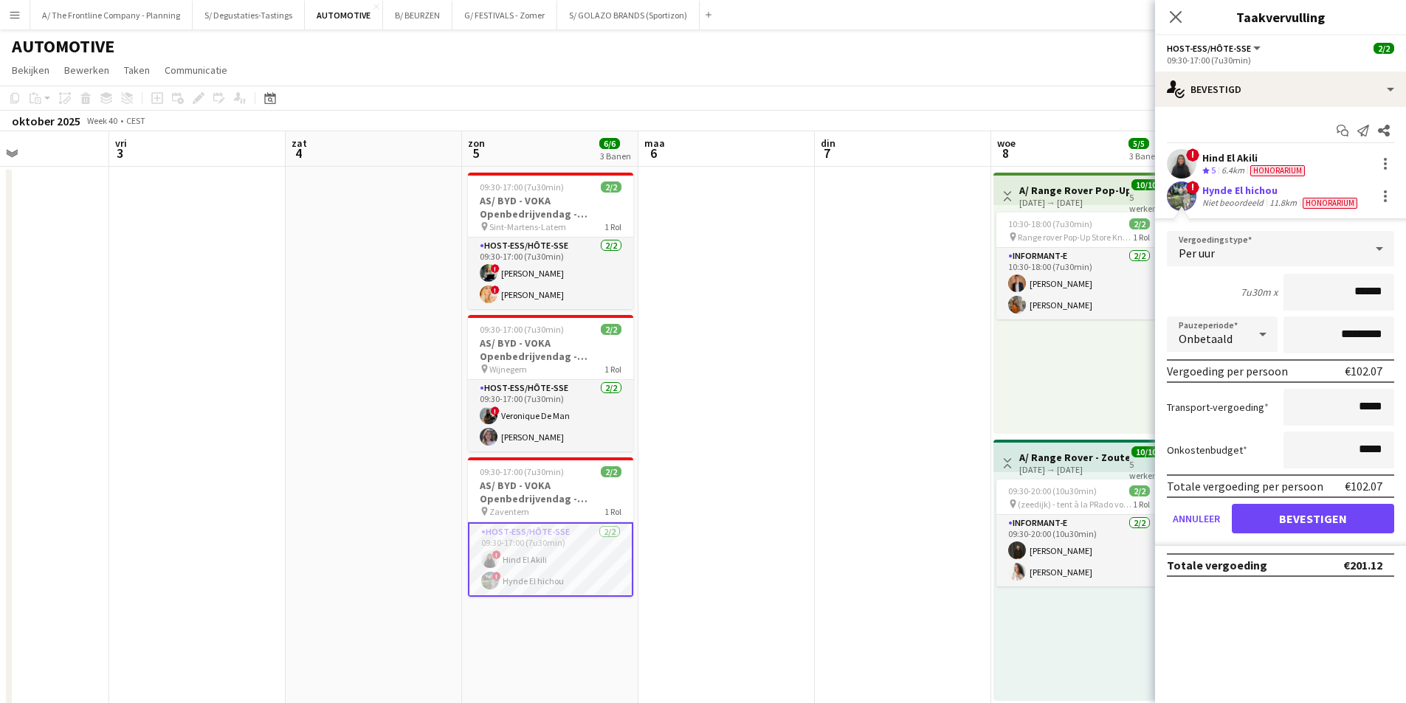
click at [1247, 200] on div "Niet beoordeeld" at bounding box center [1234, 203] width 64 height 12
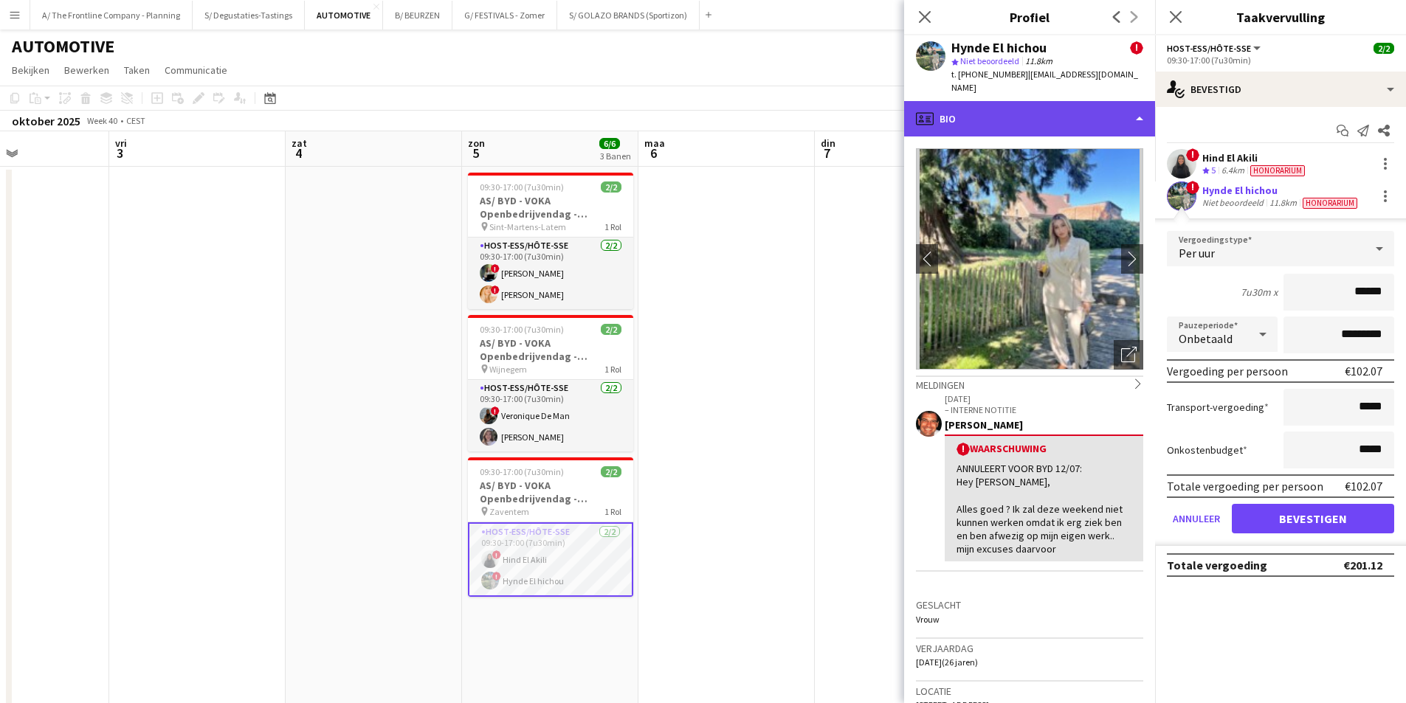
click at [957, 106] on div "profile Bio" at bounding box center [1029, 118] width 251 height 35
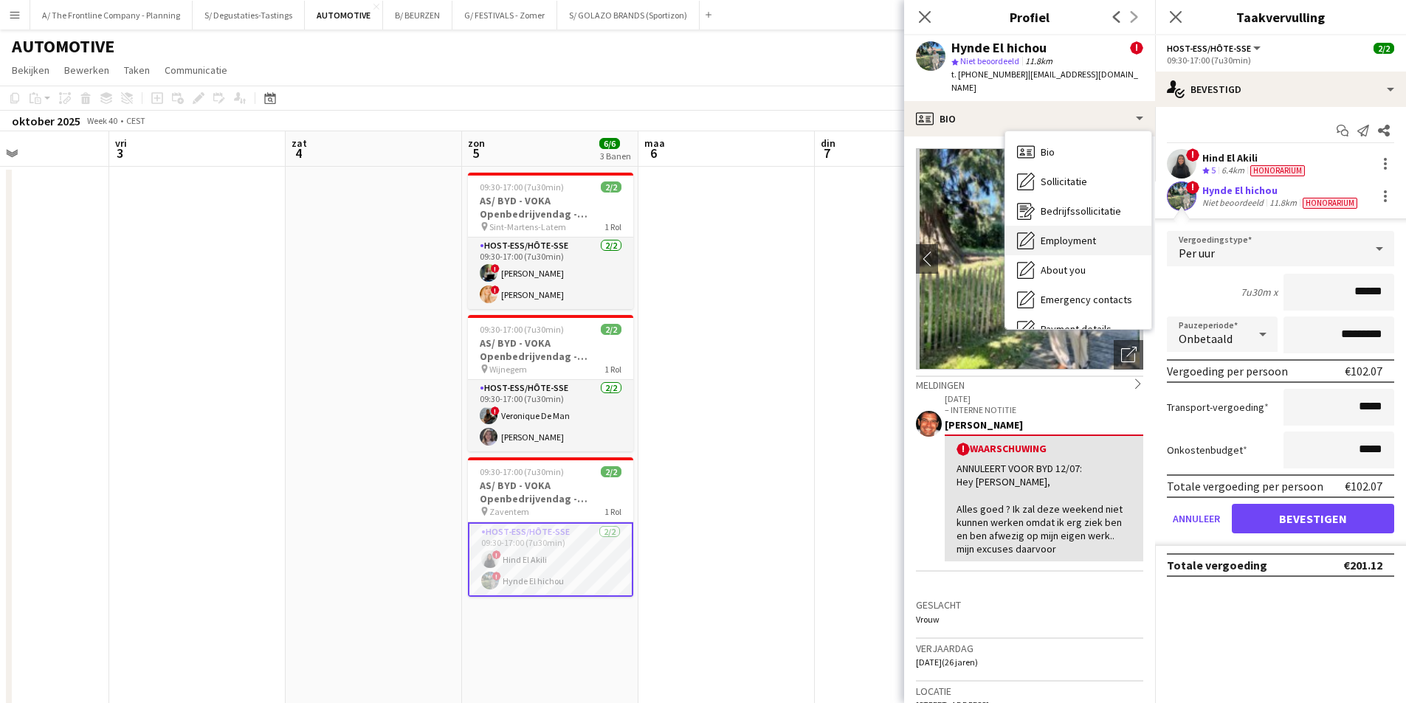
click at [1045, 234] on span "Employment" at bounding box center [1068, 240] width 55 height 13
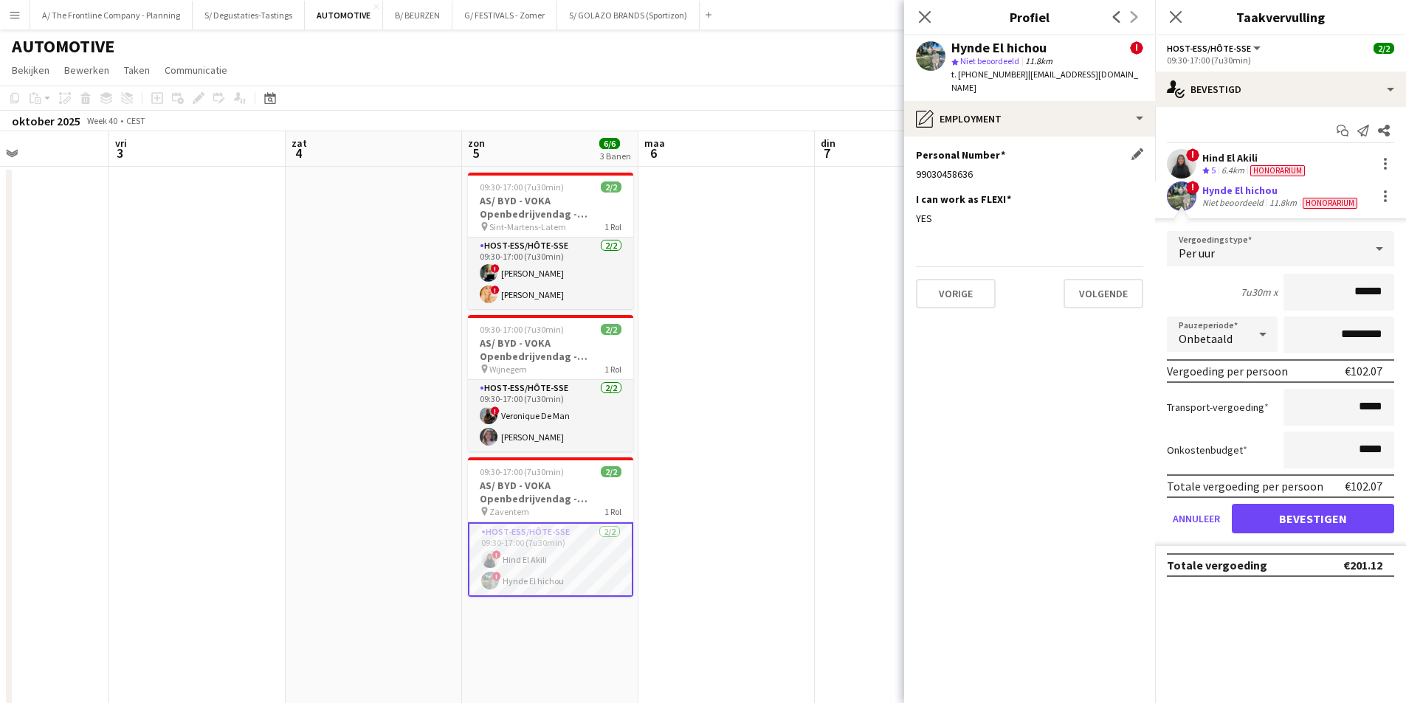
click at [950, 151] on div "Personal Number Dit veld bewerken 99030458636" at bounding box center [1029, 170] width 227 height 44
click at [950, 168] on div "99030458636" at bounding box center [1029, 174] width 227 height 13
copy div "99030458636"
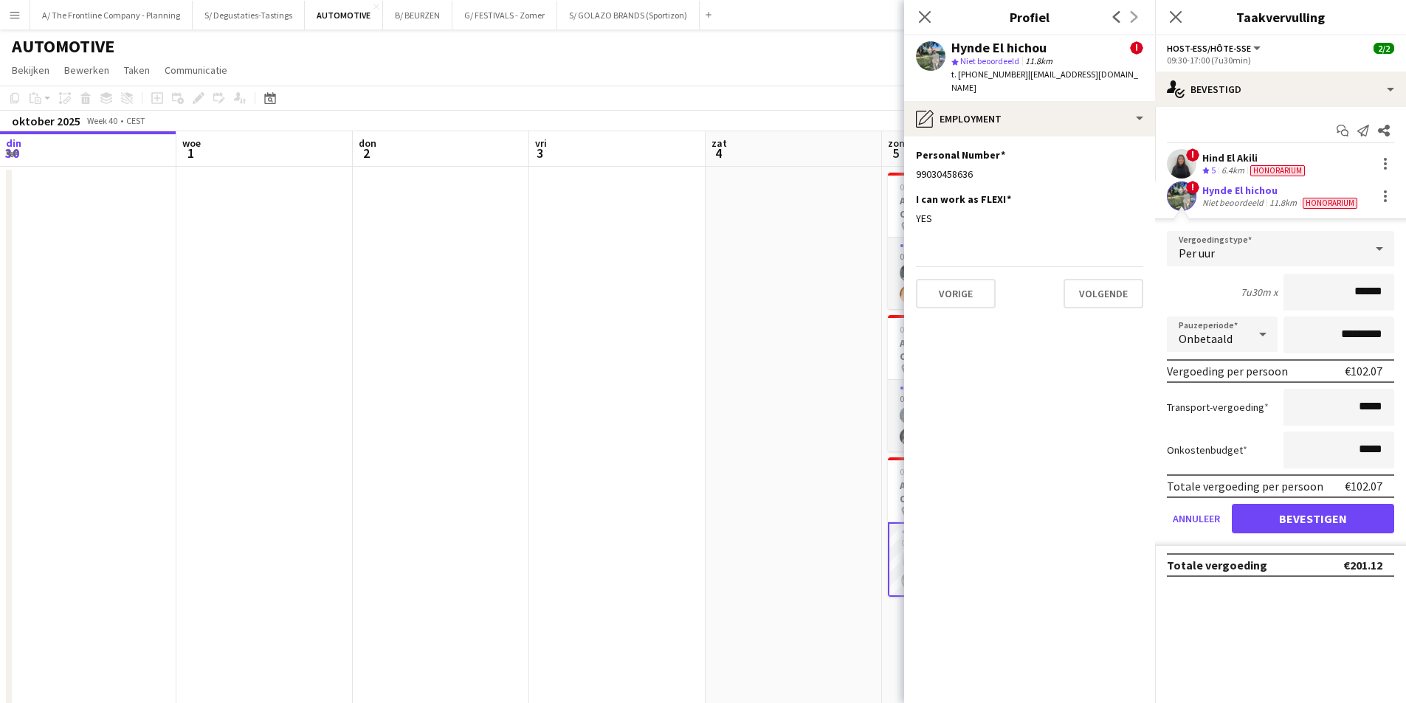
scroll to position [0, 420]
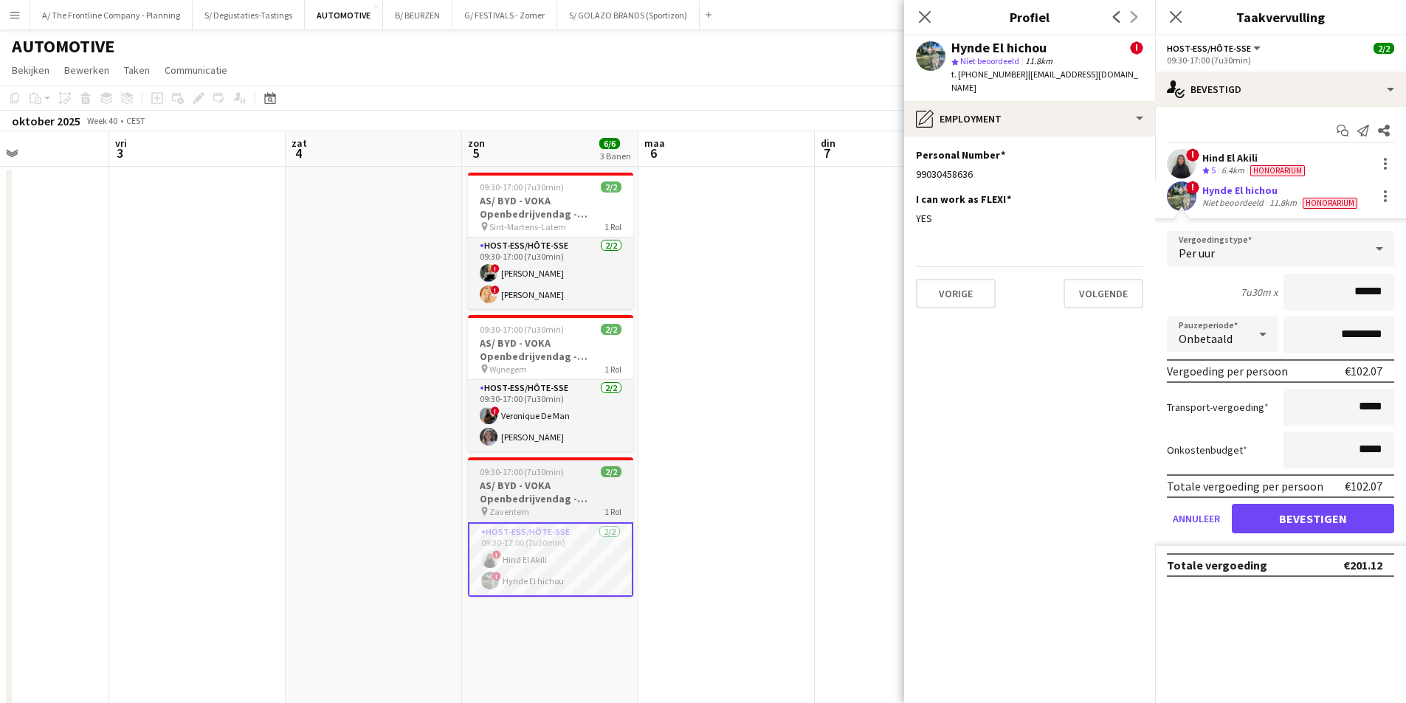
click at [492, 483] on h3 "AS/ BYD - VOKA Openbedrijvendag - Zaventem" at bounding box center [550, 492] width 165 height 27
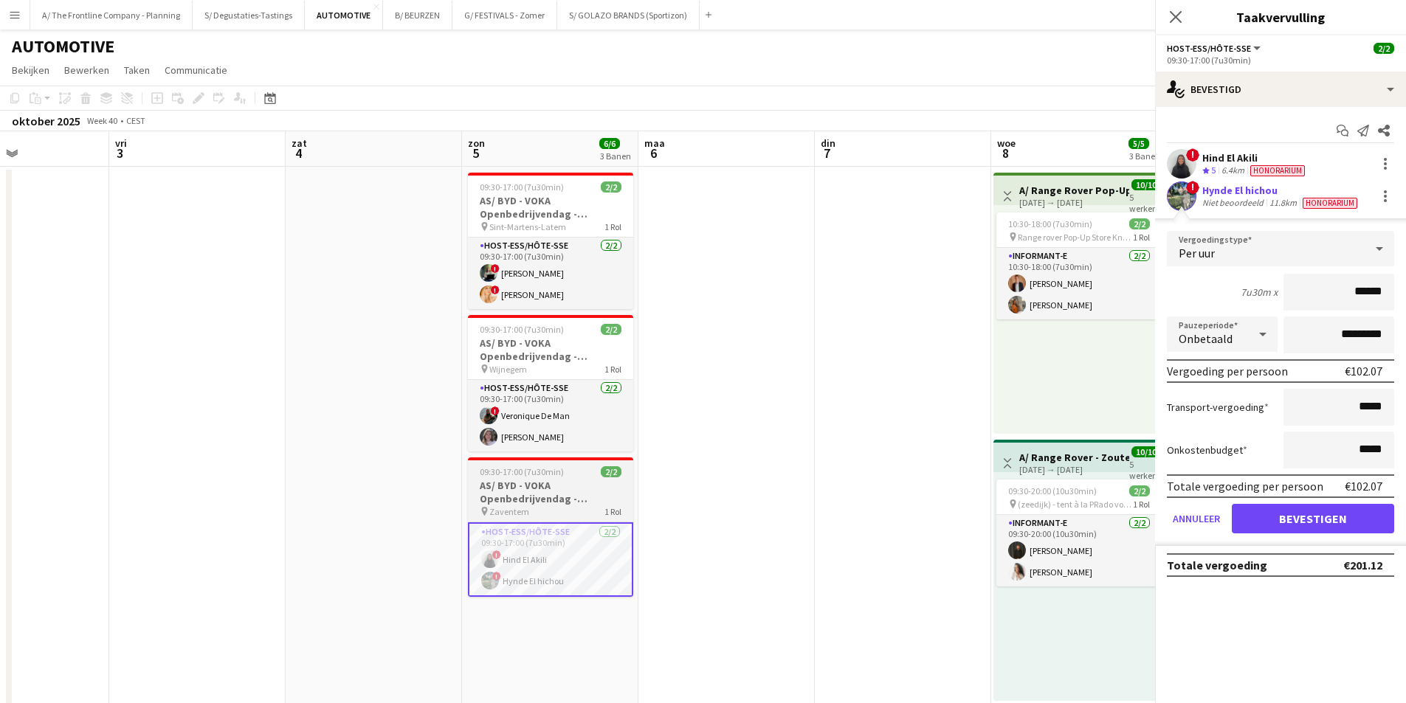
scroll to position [0, 419]
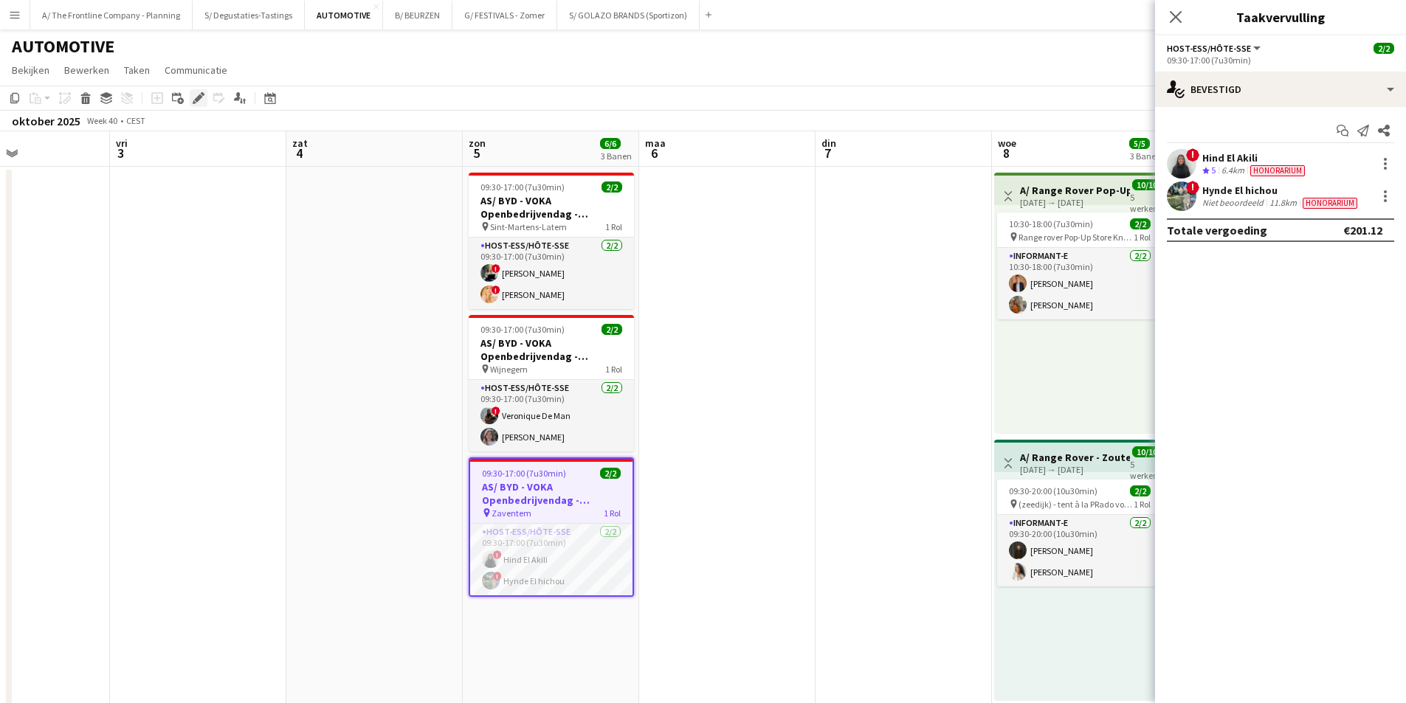
click at [202, 100] on icon "Bewerken" at bounding box center [199, 98] width 12 height 12
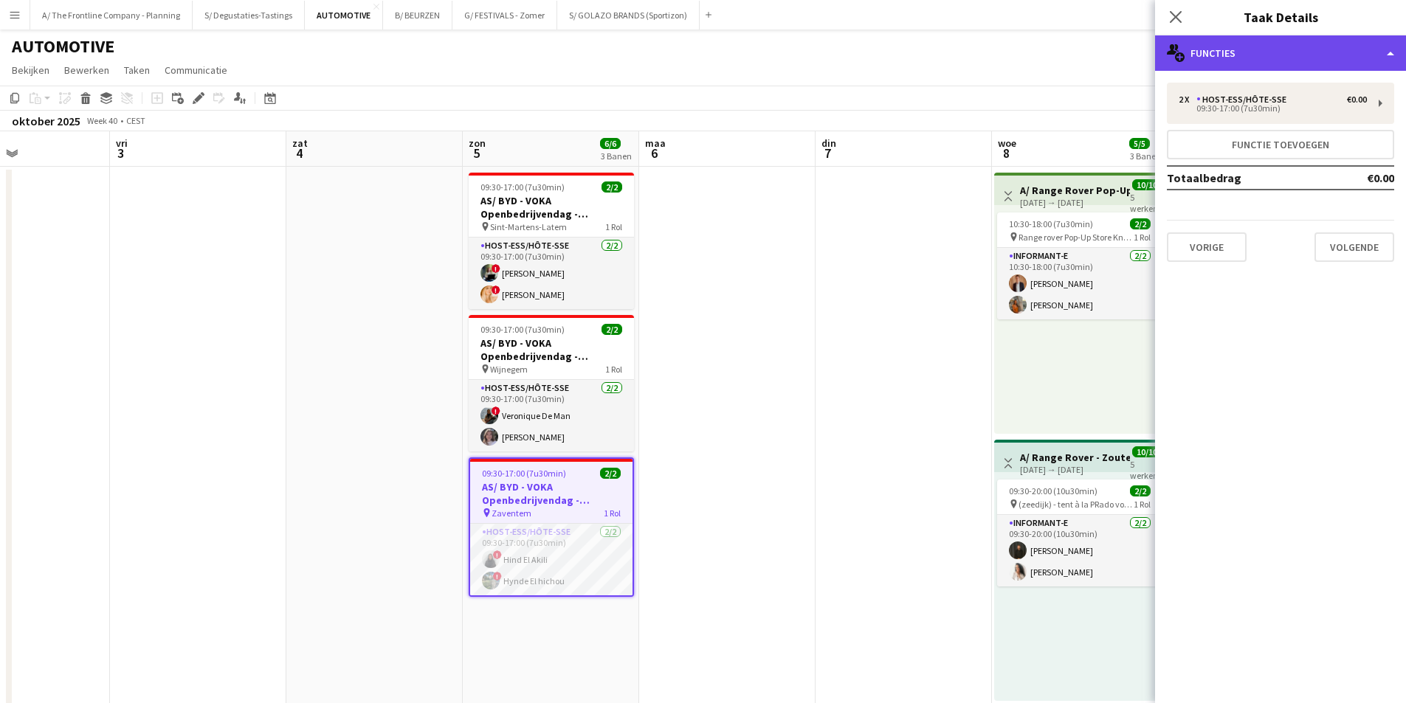
click at [1184, 51] on icon "multiple-users-add" at bounding box center [1176, 53] width 18 height 18
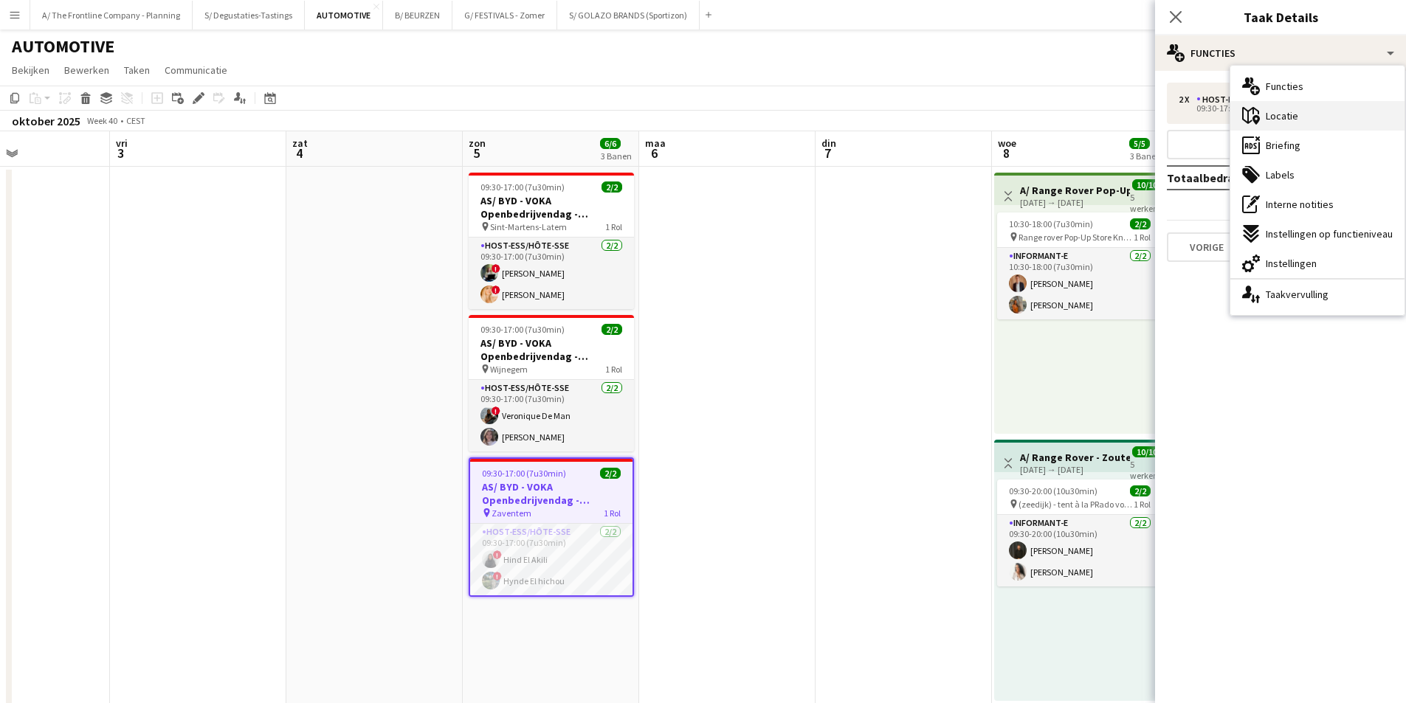
click at [1268, 124] on div "maps-pin-1 [GEOGRAPHIC_DATA]" at bounding box center [1318, 116] width 174 height 30
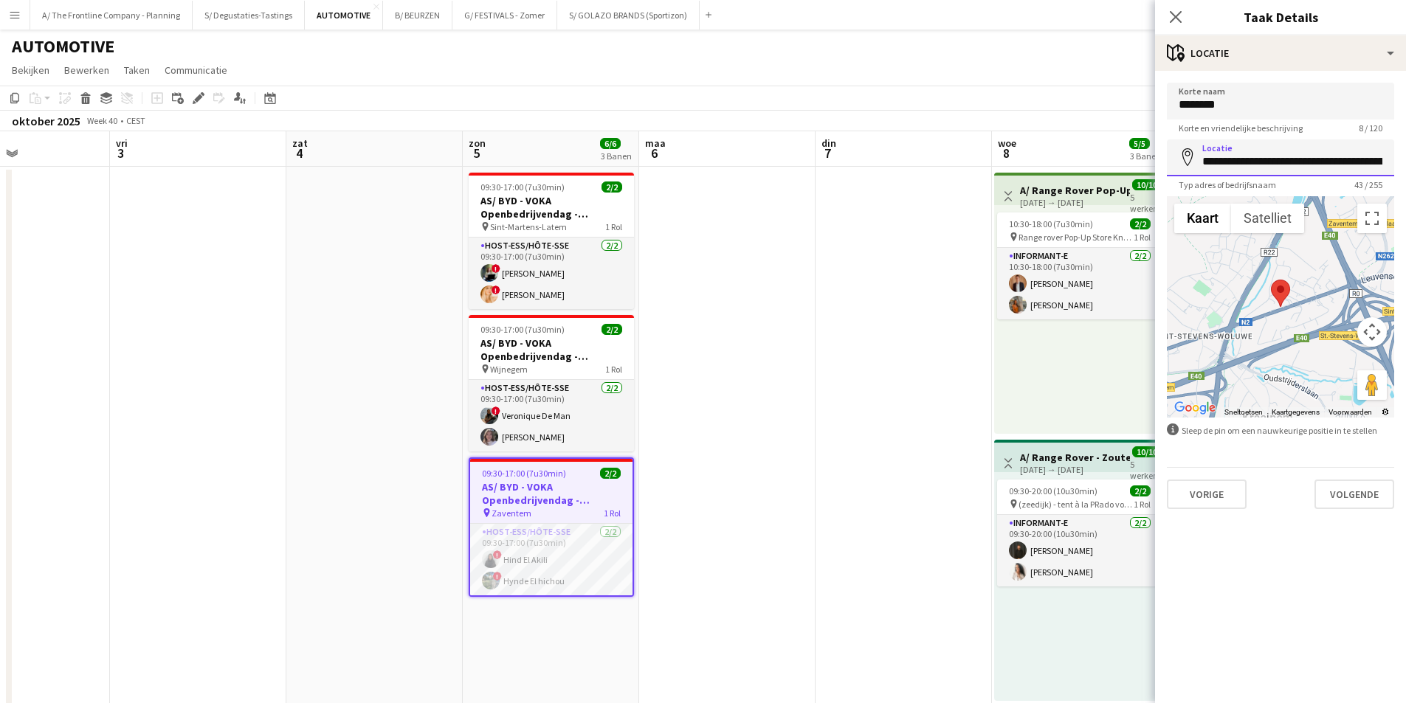
scroll to position [0, 49]
drag, startPoint x: 1200, startPoint y: 167, endPoint x: 1417, endPoint y: 185, distance: 217.0
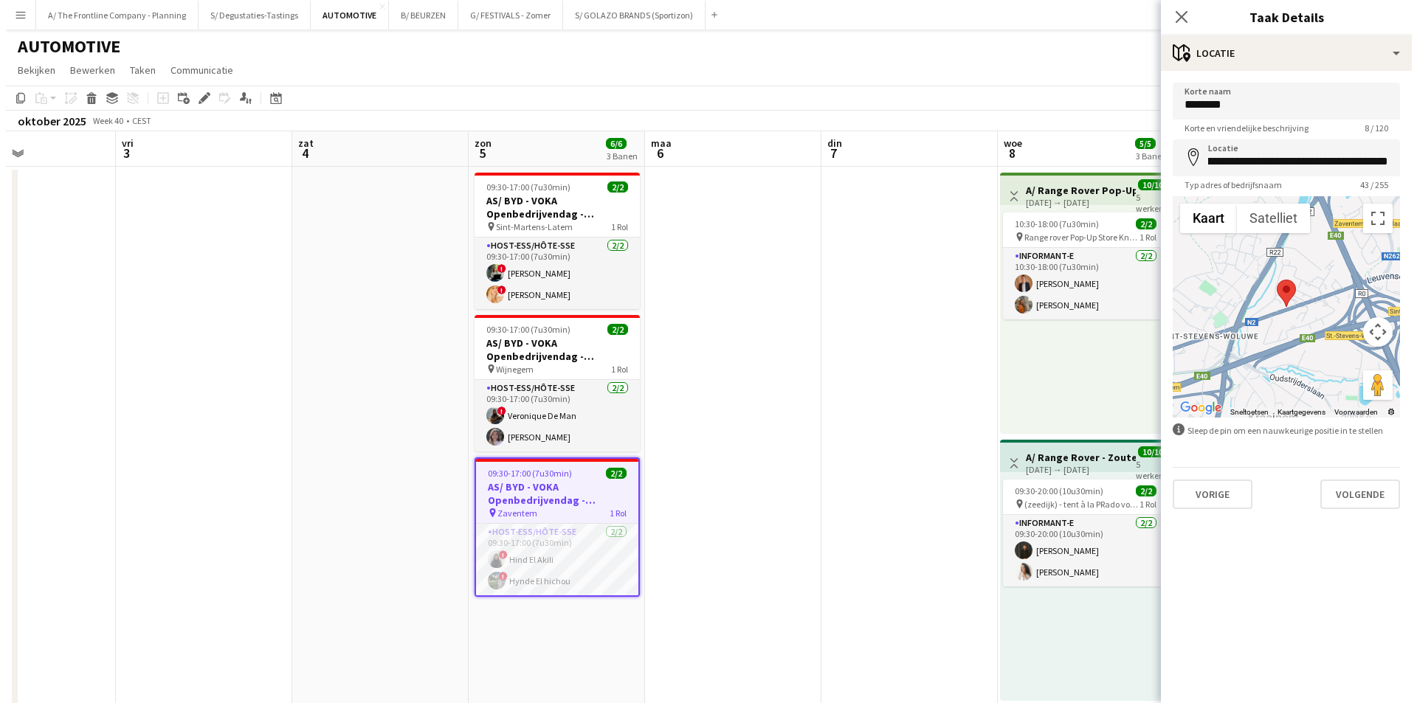
scroll to position [0, 0]
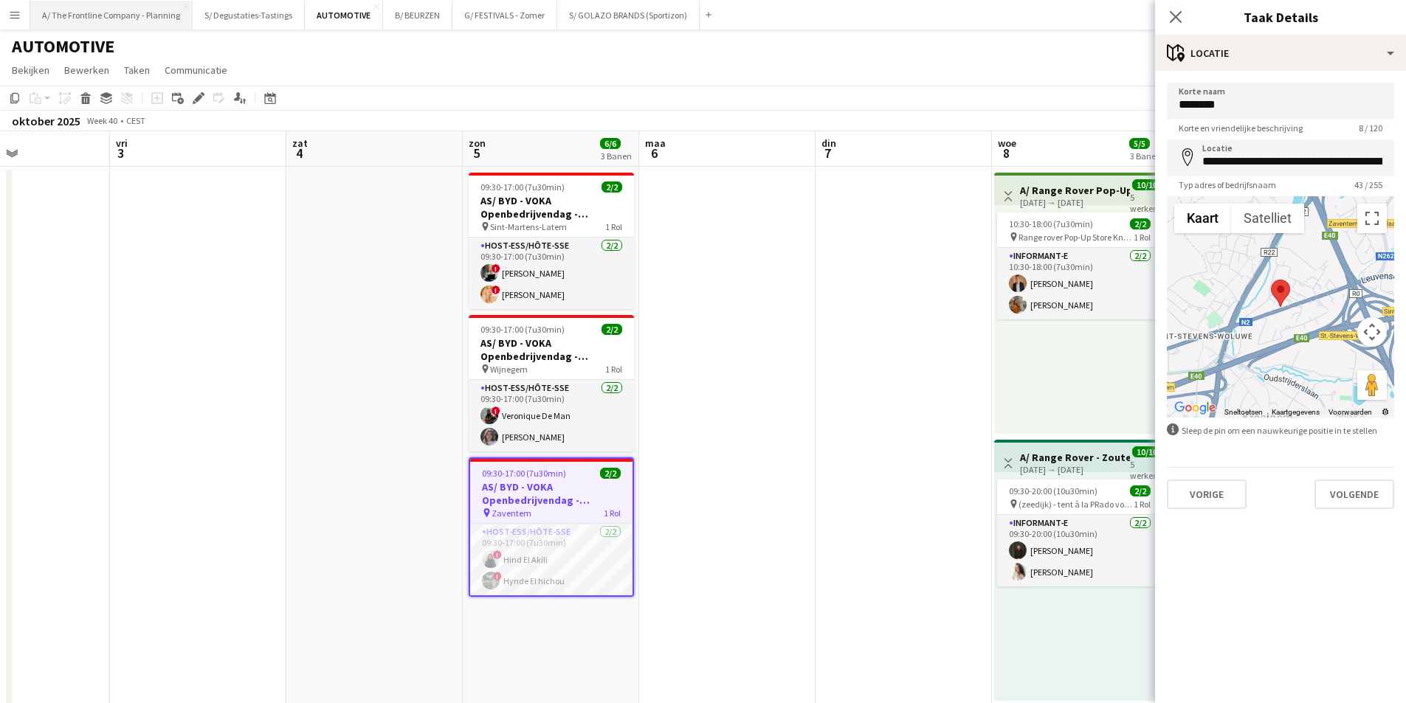
click at [111, 16] on button "A/ The Frontline Company - Planning Sluiten" at bounding box center [111, 15] width 162 height 29
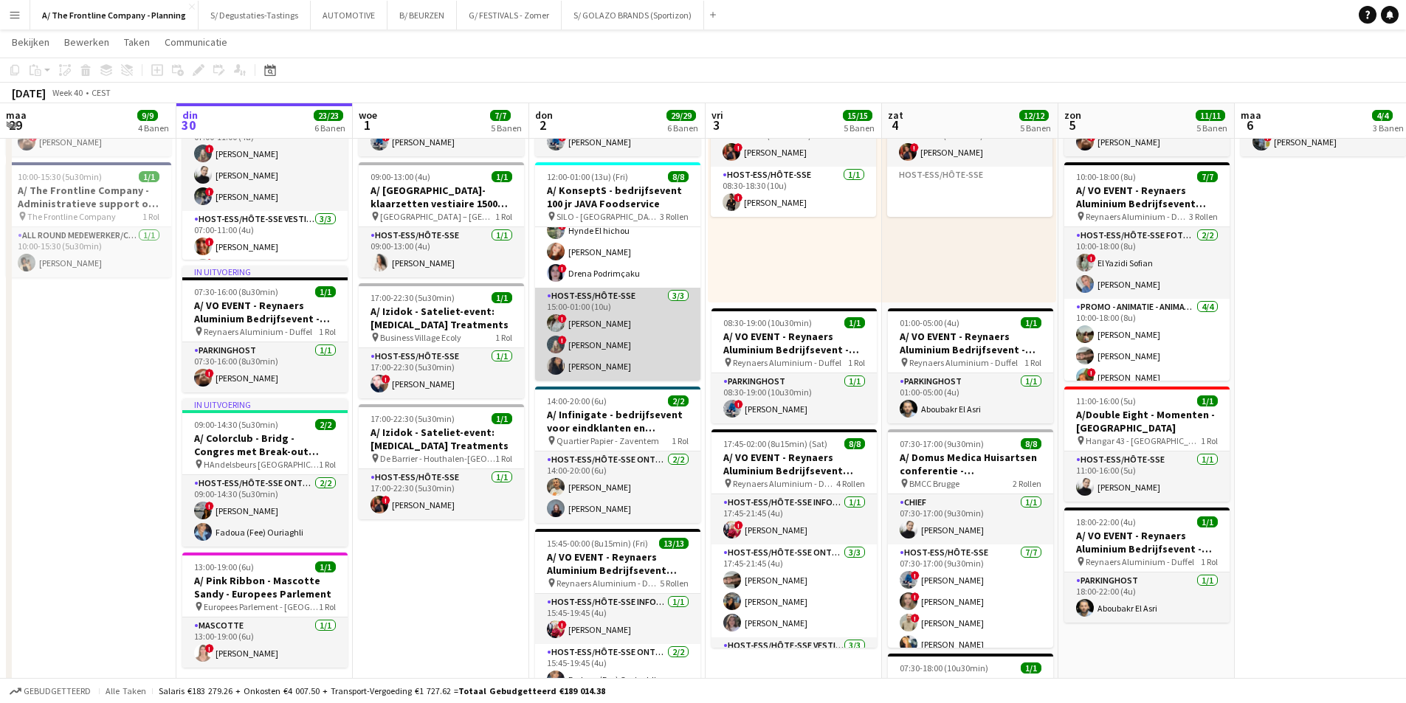
scroll to position [30, 0]
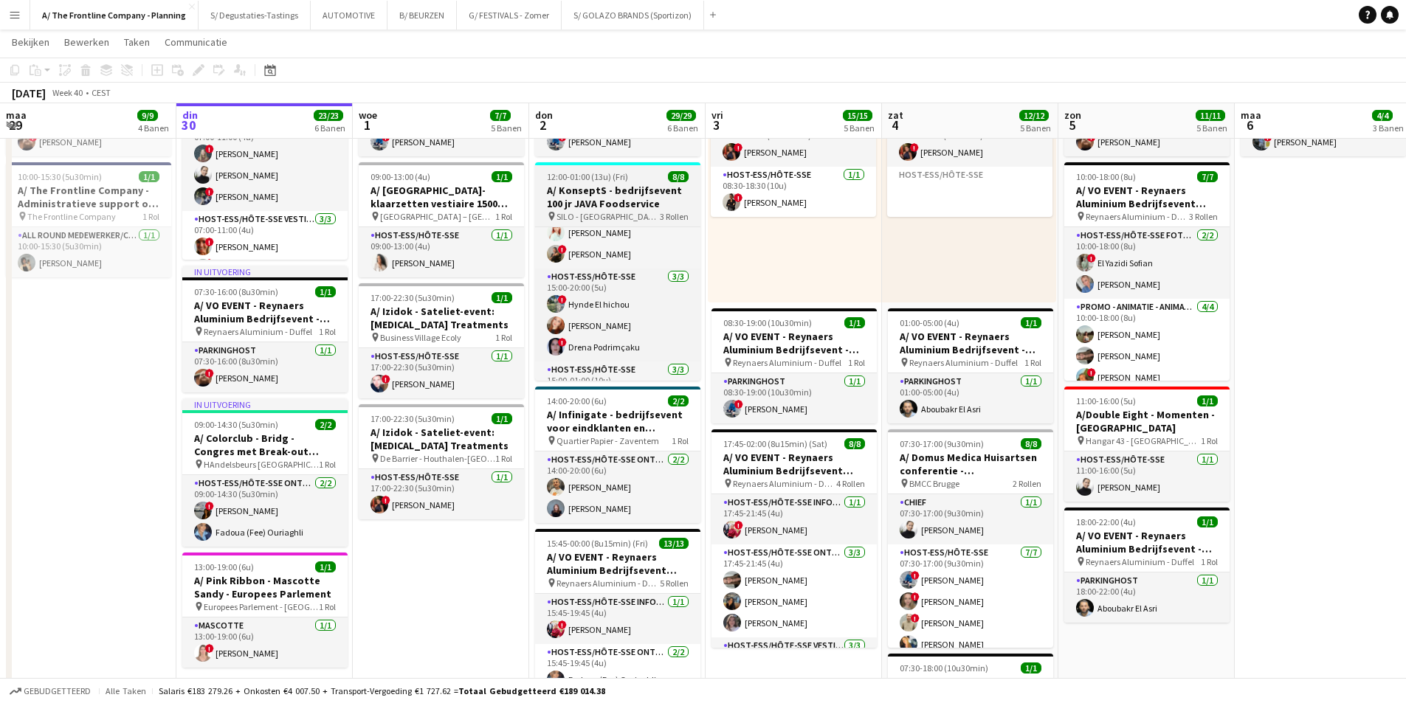
click at [628, 201] on h3 "A/ KonseptS - bedrijfsevent 100 jr JAVA Foodservice" at bounding box center [617, 197] width 165 height 27
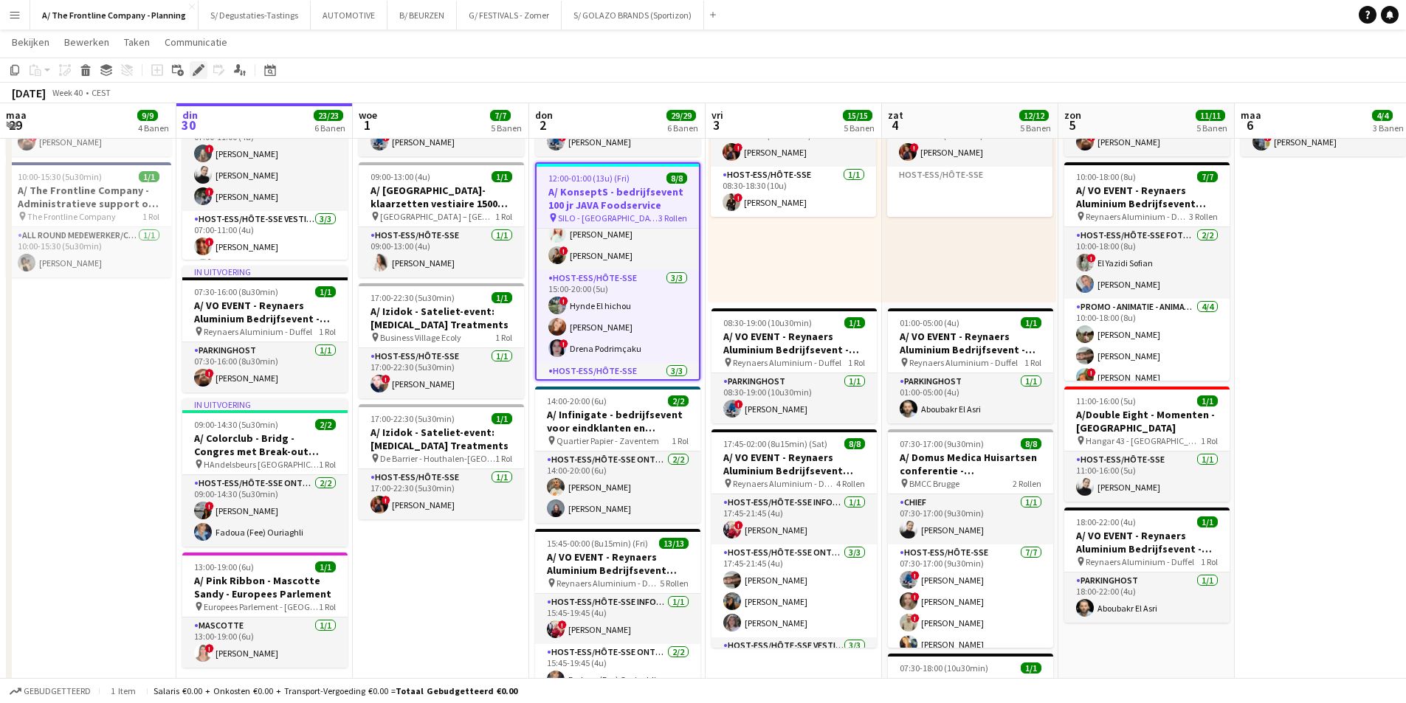
click at [198, 69] on icon at bounding box center [198, 70] width 8 height 8
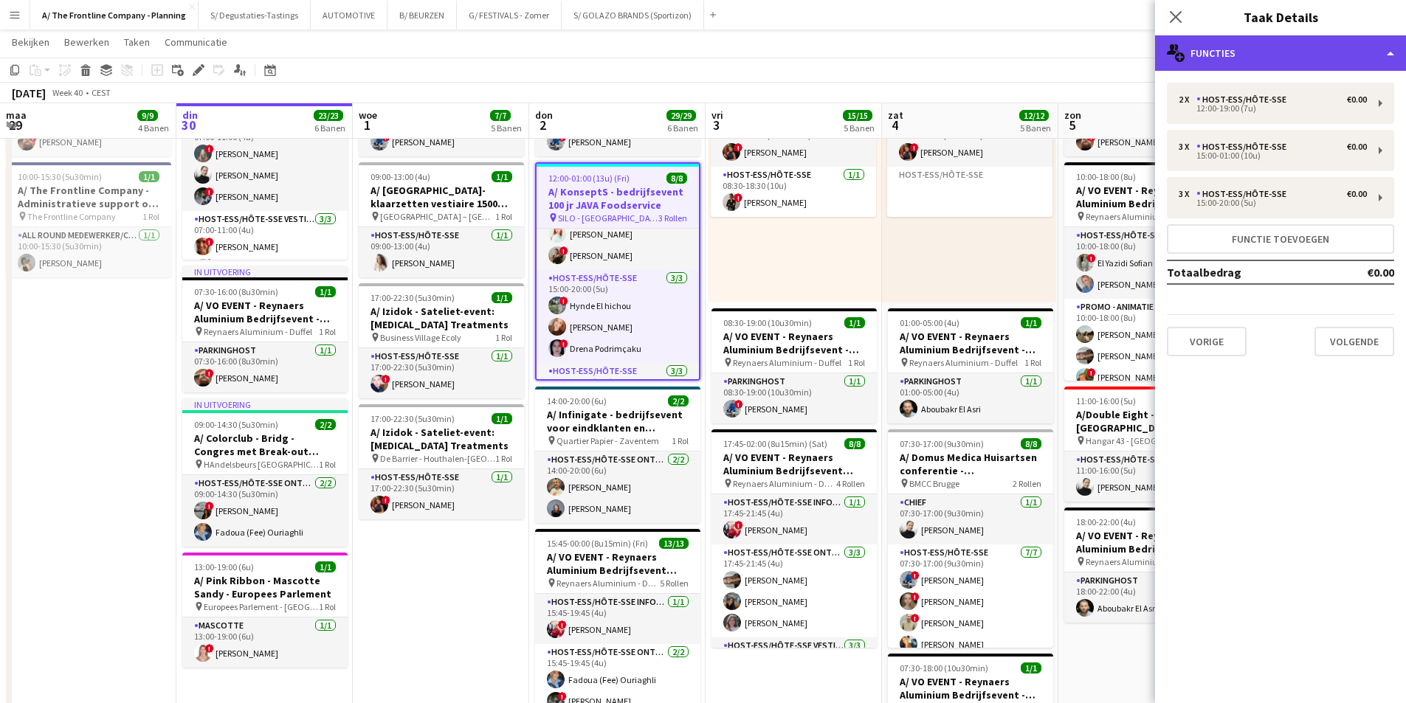
click at [1302, 58] on div "multiple-users-add Functies" at bounding box center [1280, 52] width 251 height 35
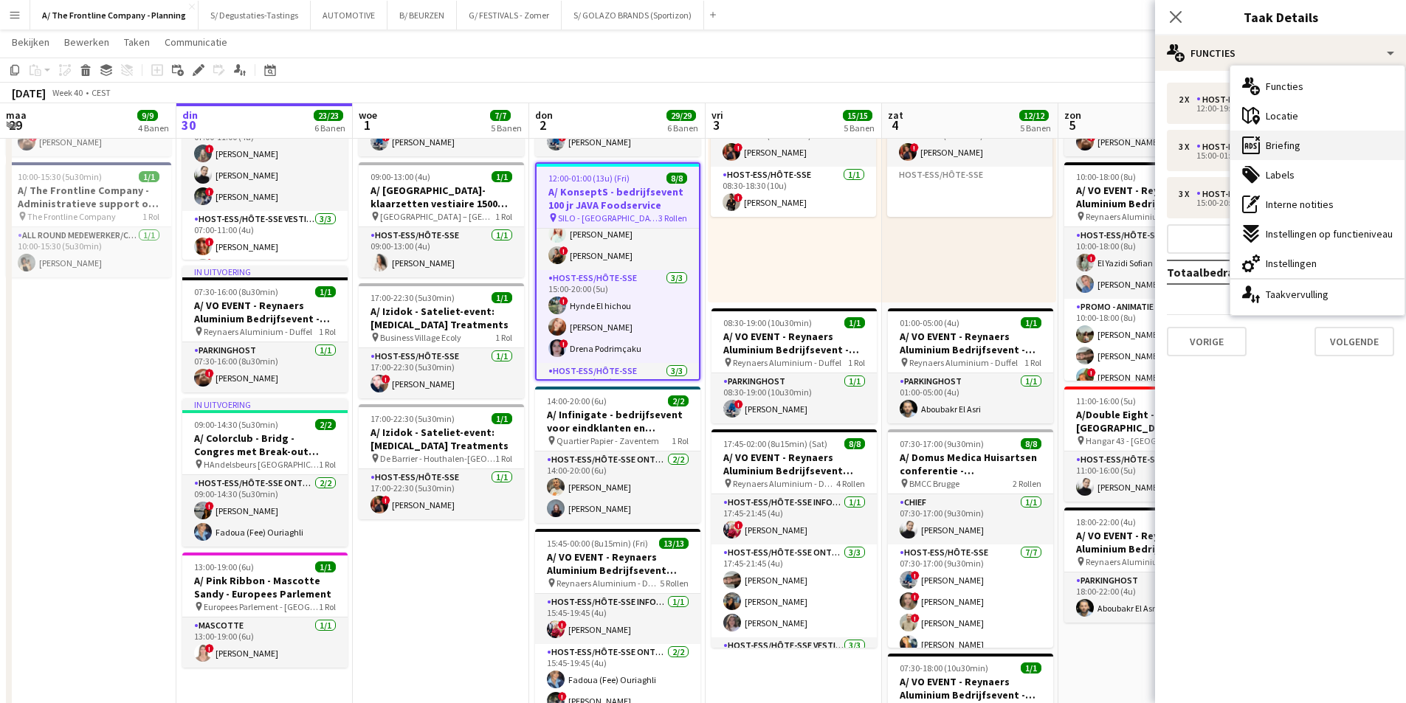
click at [1331, 157] on div "ads-window Briefing" at bounding box center [1318, 146] width 174 height 30
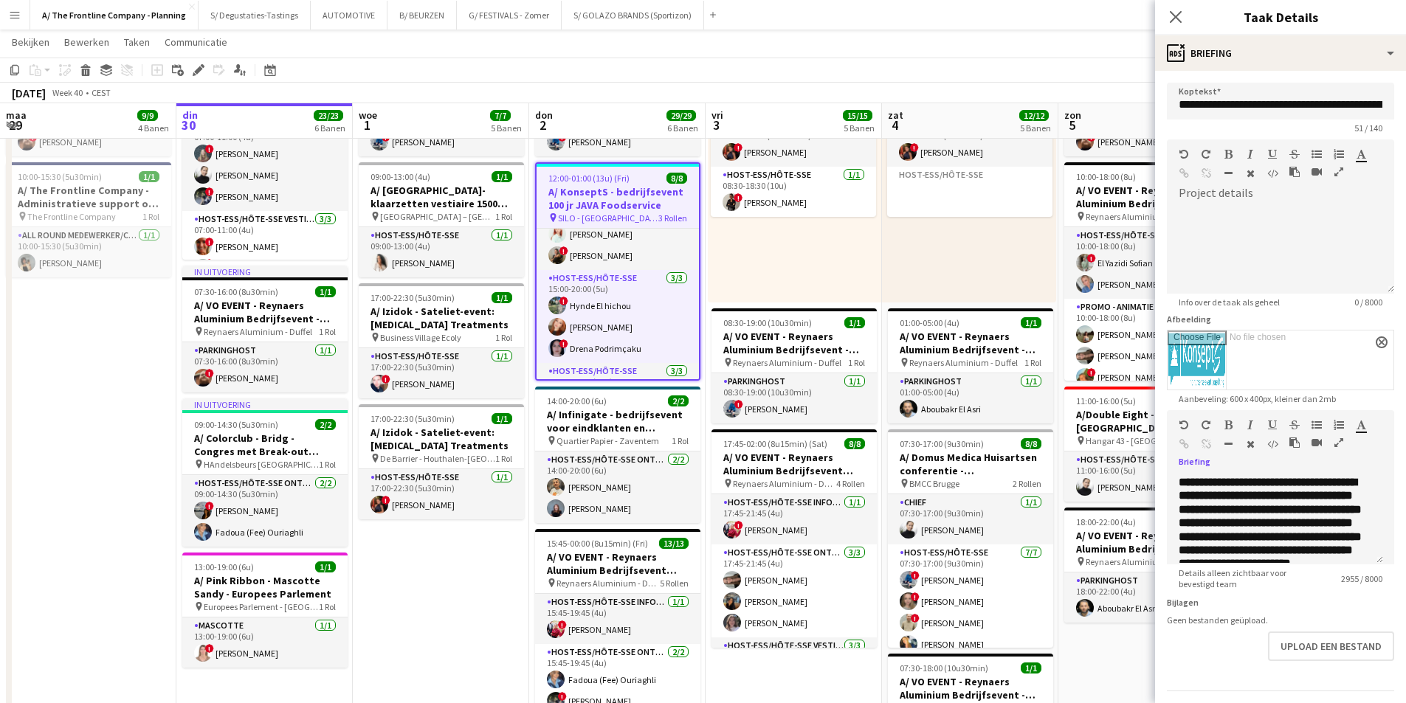
click at [1339, 443] on icon "button" at bounding box center [1339, 443] width 9 height 10
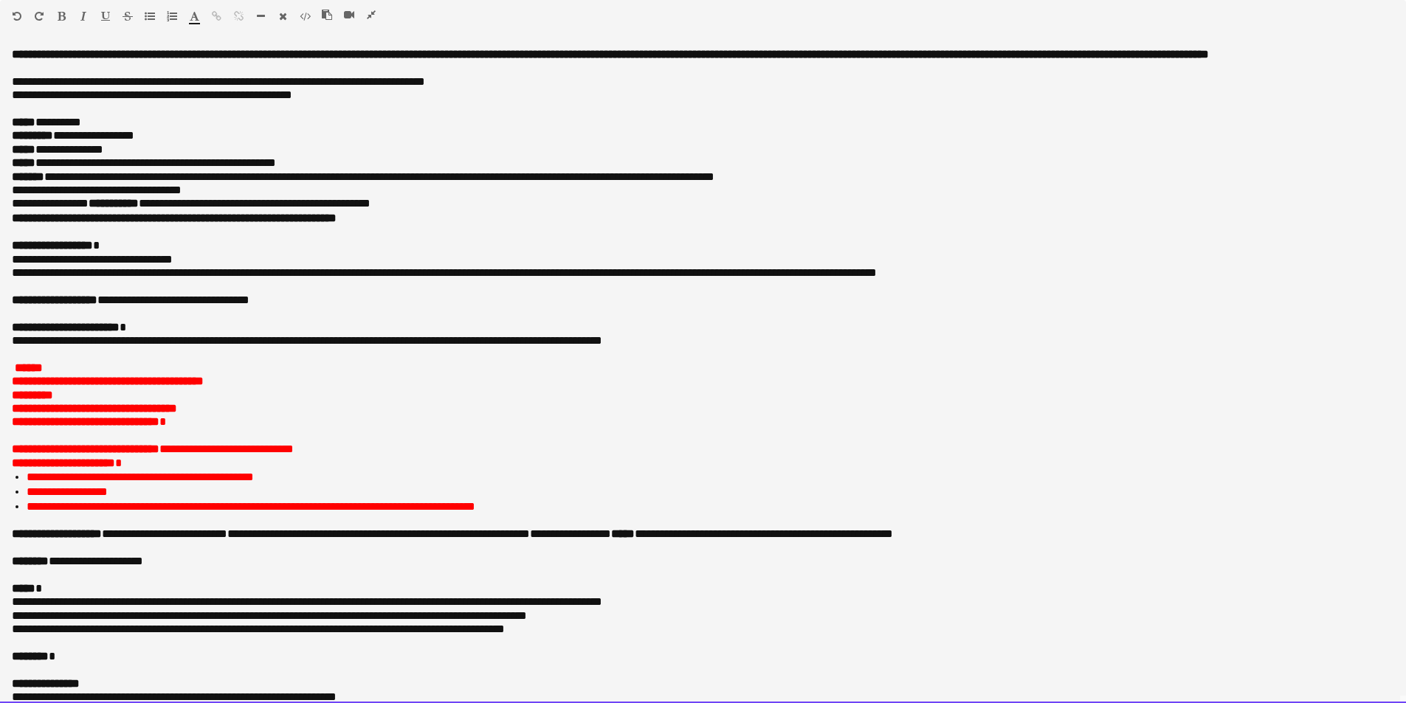
click at [715, 182] on span "**********" at bounding box center [384, 176] width 661 height 11
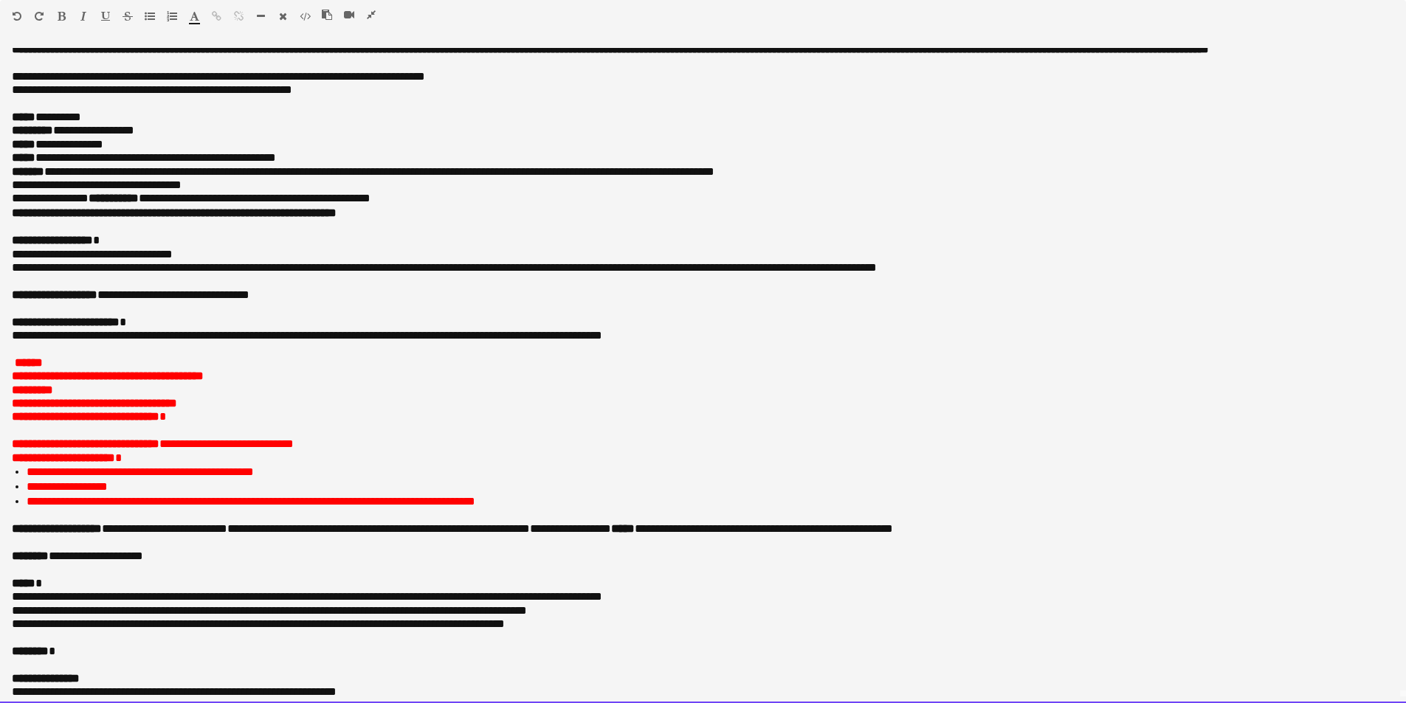
scroll to position [0, 0]
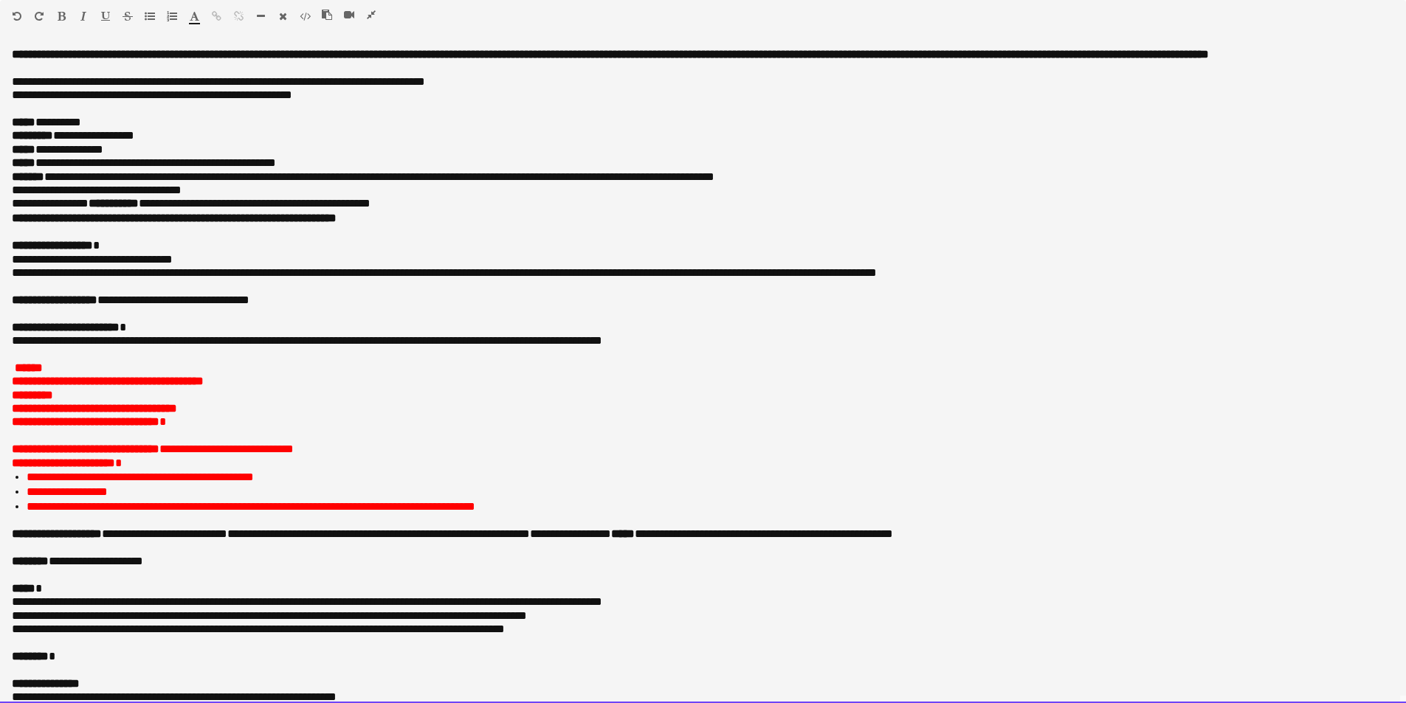
drag, startPoint x: 49, startPoint y: 174, endPoint x: 320, endPoint y: 176, distance: 270.2
click at [320, 170] on p "**********" at bounding box center [698, 162] width 1372 height 13
copy p "**********"
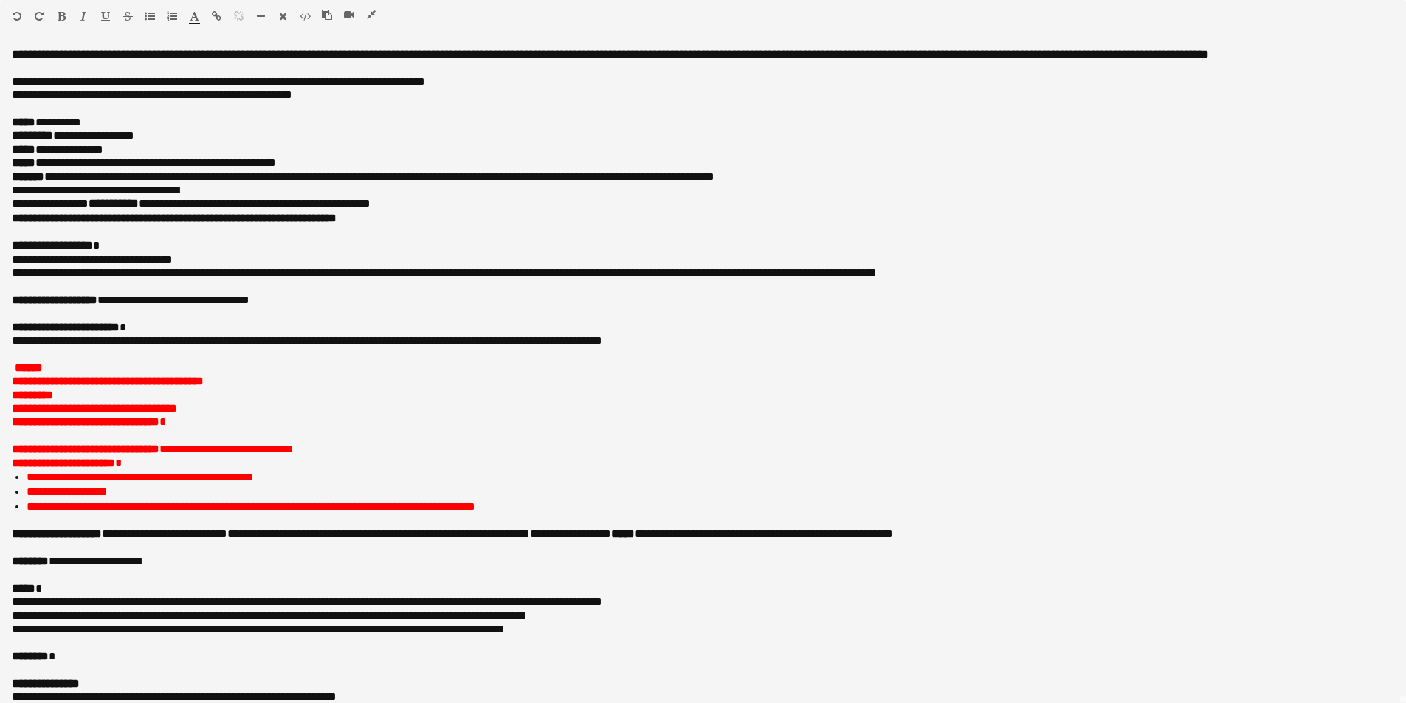
click at [368, 11] on icon "button" at bounding box center [371, 15] width 9 height 10
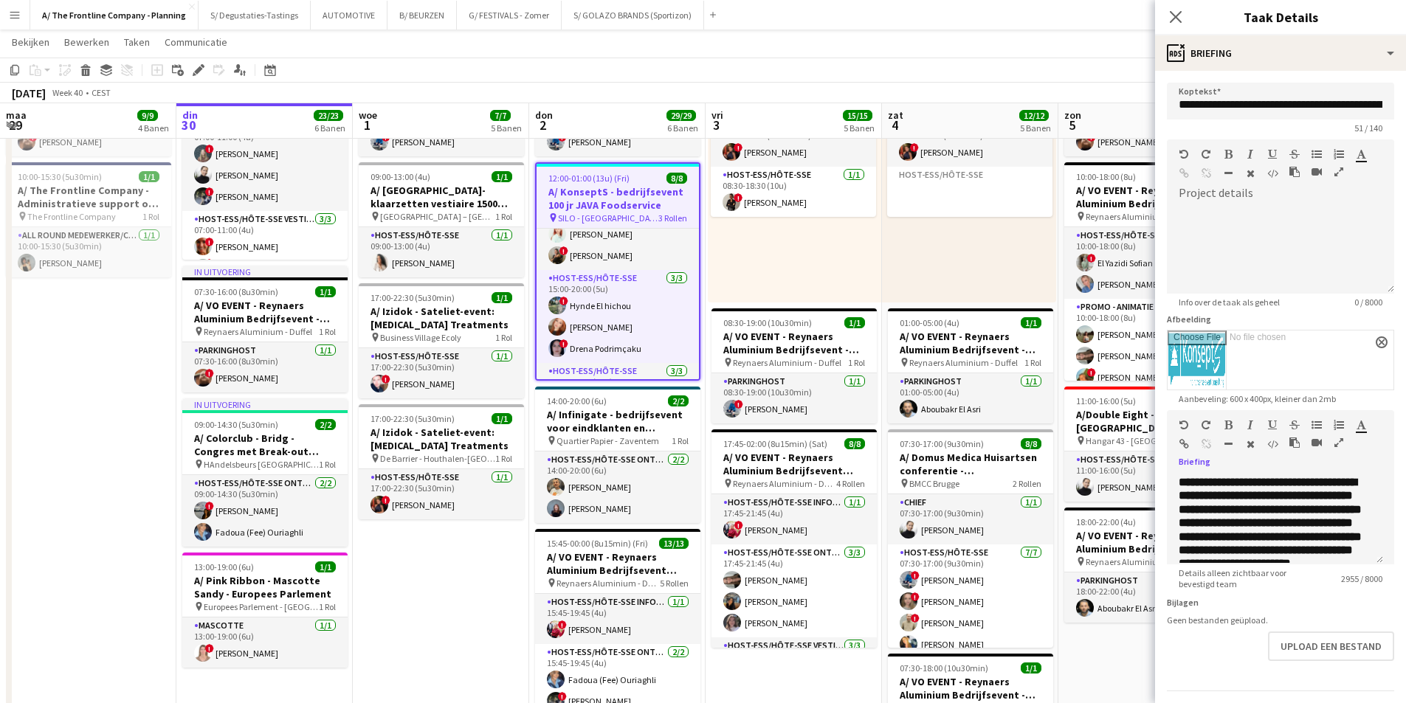
click at [602, 299] on app-card-role "Host-ess/Hôte-sse 3/3 15:00-20:00 (5u) ! Hynde El hichou Oda Podrimçaku ! Drena…" at bounding box center [618, 316] width 162 height 93
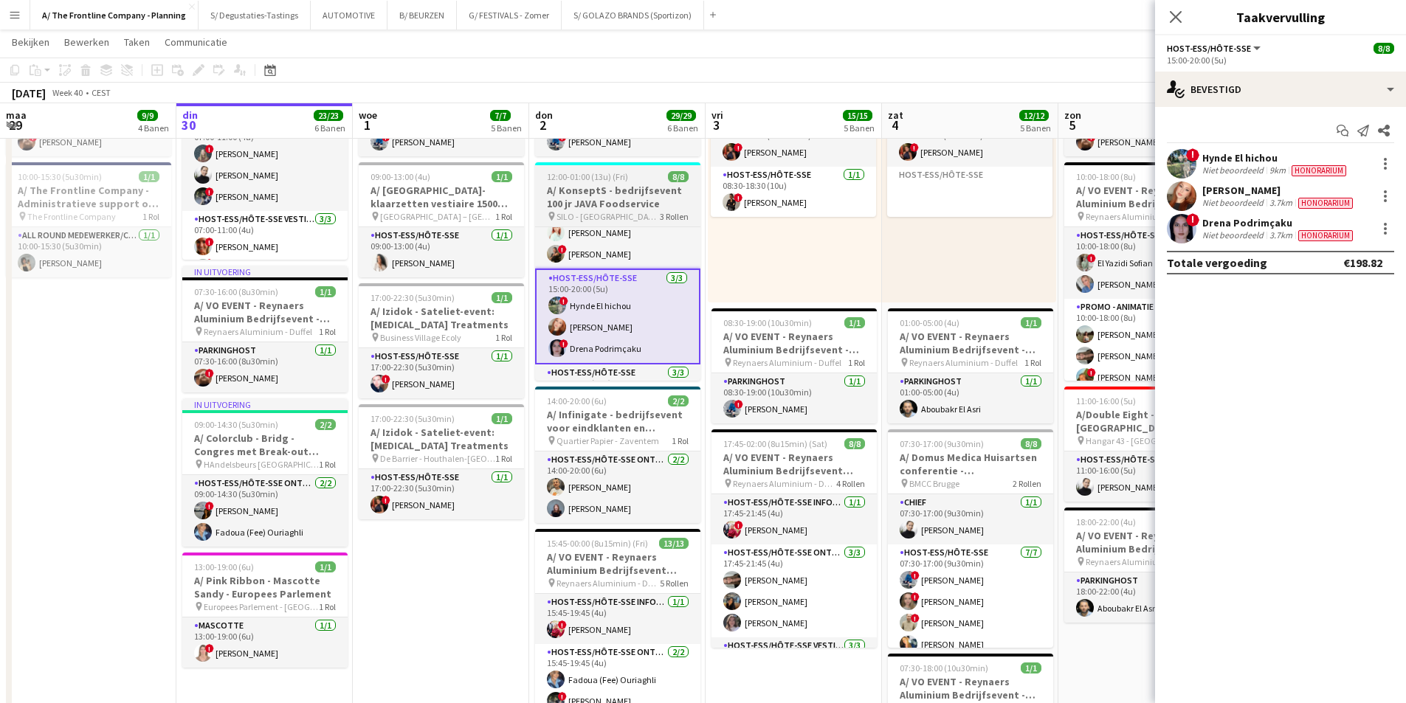
click at [606, 190] on h3 "A/ KonseptS - bedrijfsevent 100 jr JAVA Foodservice" at bounding box center [617, 197] width 165 height 27
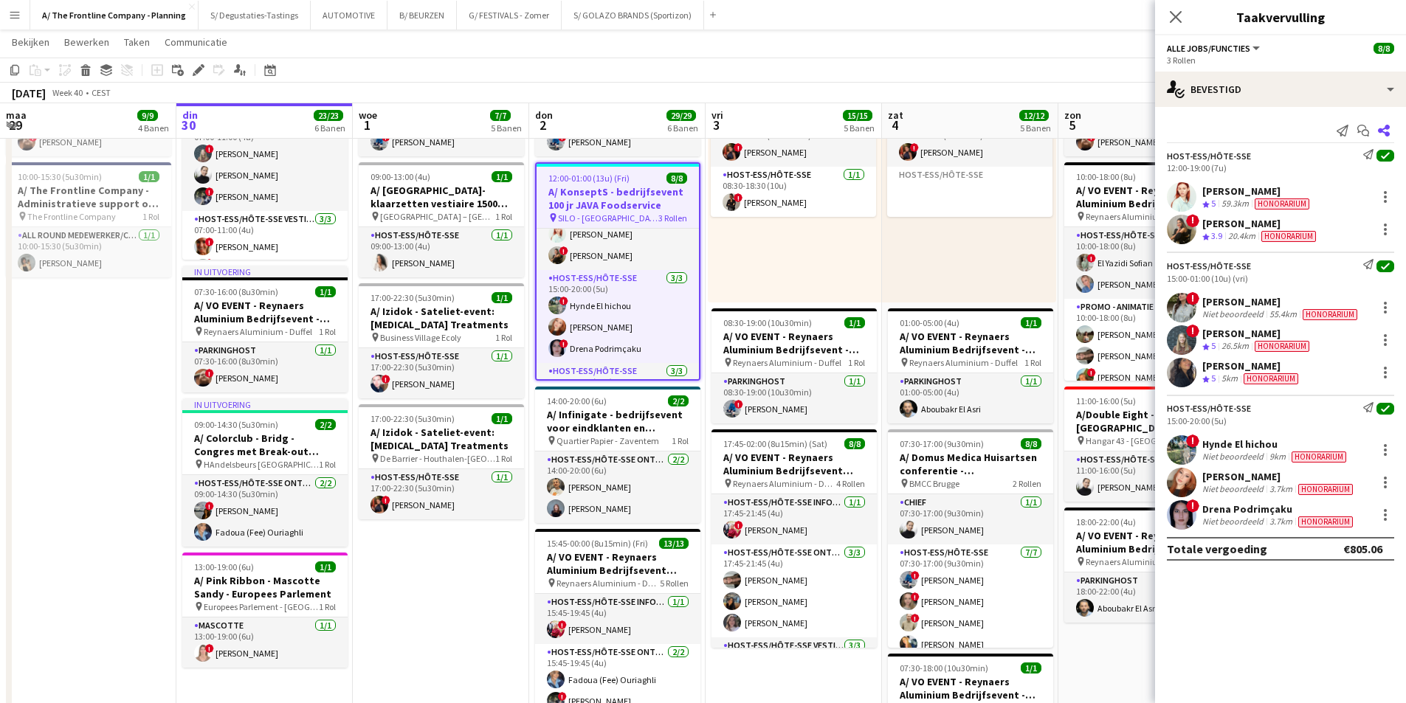
click at [1379, 131] on icon at bounding box center [1384, 131] width 12 height 12
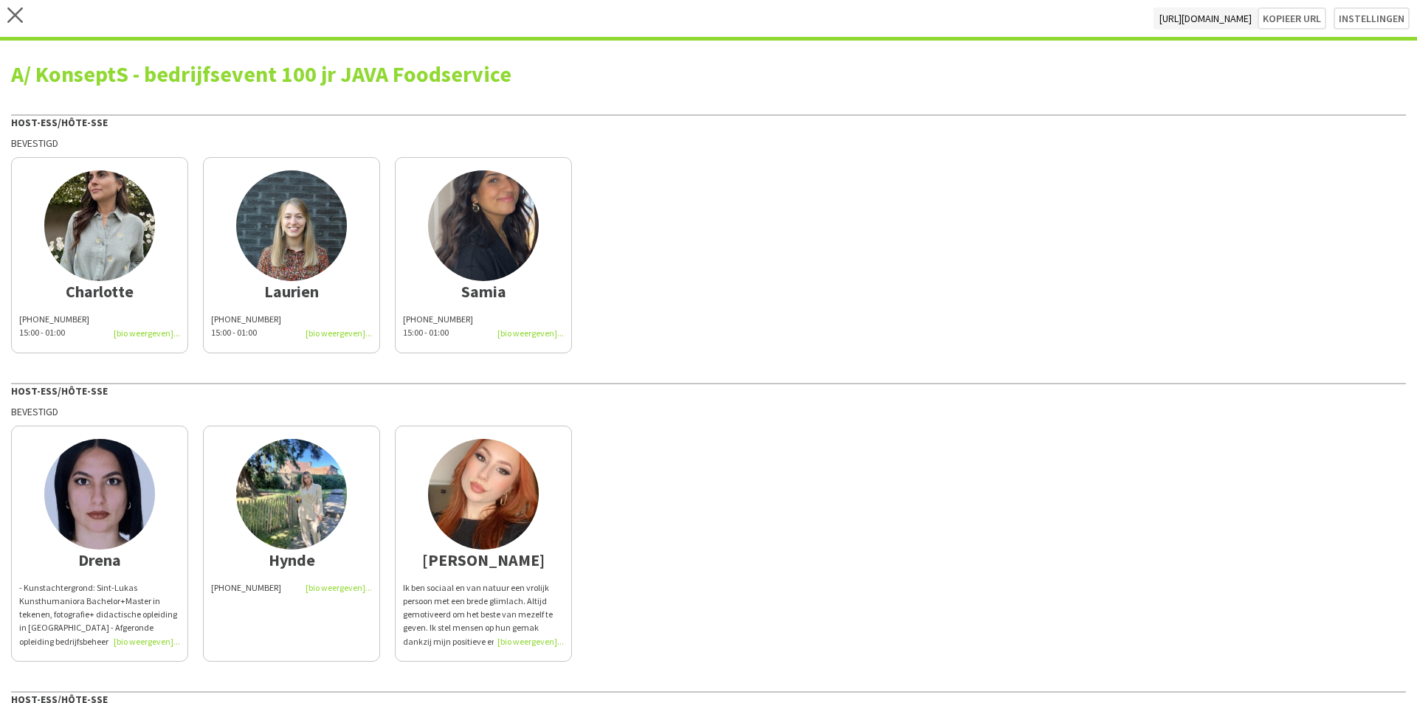
click at [114, 609] on div "- Kunstachtergrond: Sint-Lukas Kunsthumaniora Bachelor+Master in tekenen, fotog…" at bounding box center [99, 615] width 161 height 67
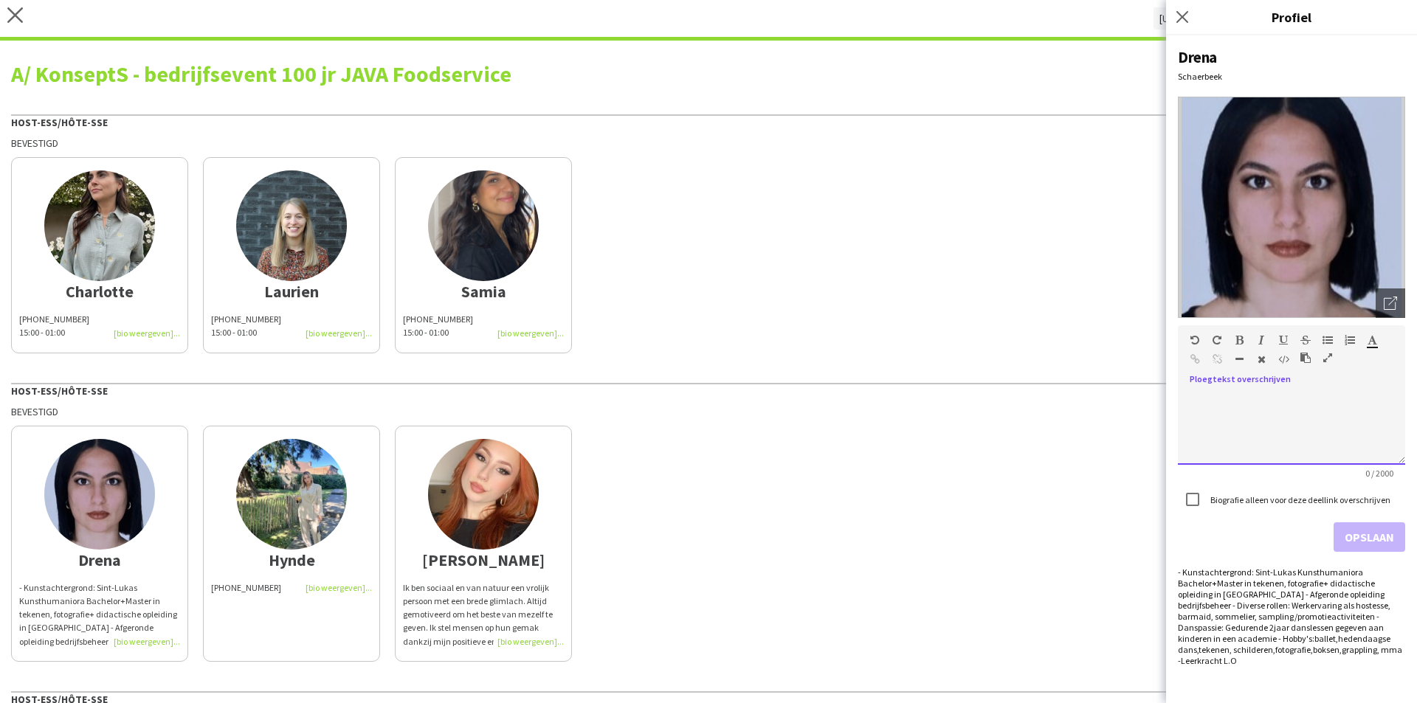
click at [1239, 415] on div at bounding box center [1291, 428] width 227 height 74
paste div
click at [1363, 539] on button "Opslaan" at bounding box center [1370, 538] width 72 height 30
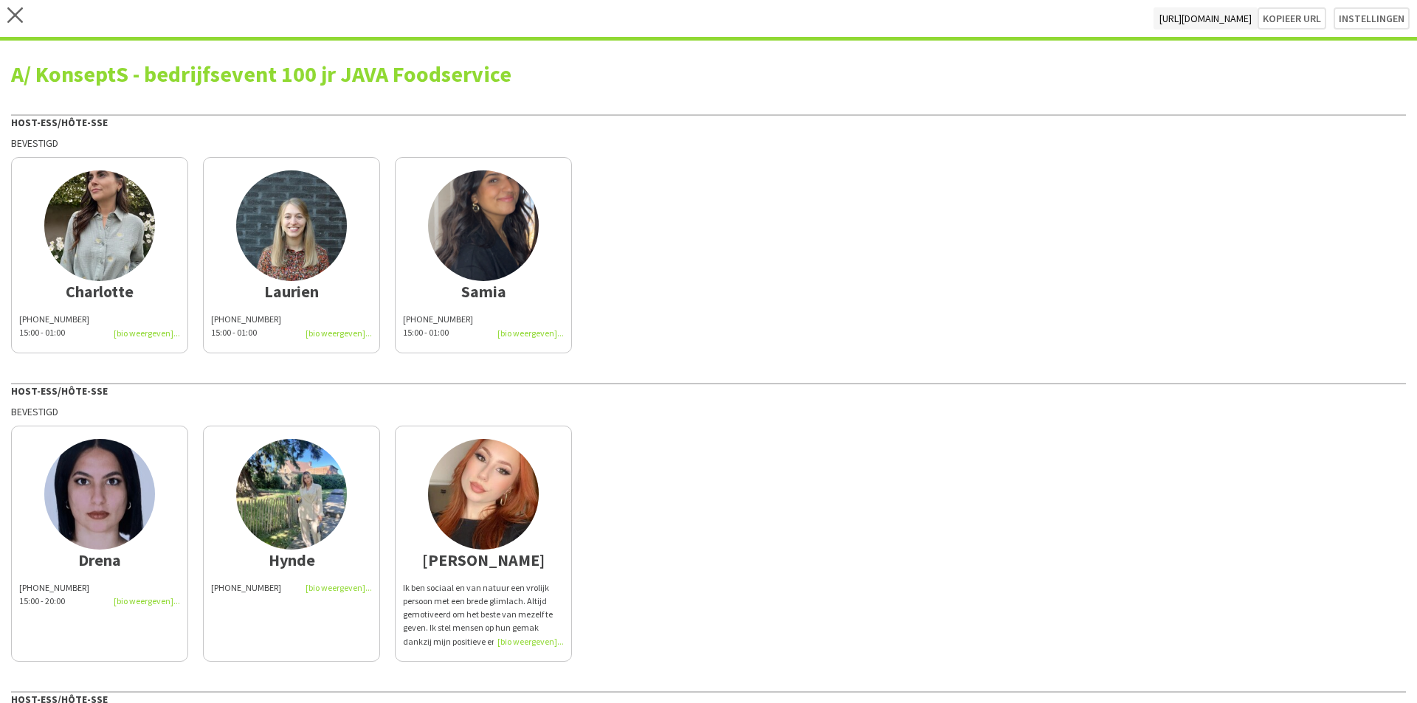
click at [293, 612] on app-share-pages-crew-card "Hynde +32498521038" at bounding box center [291, 544] width 177 height 236
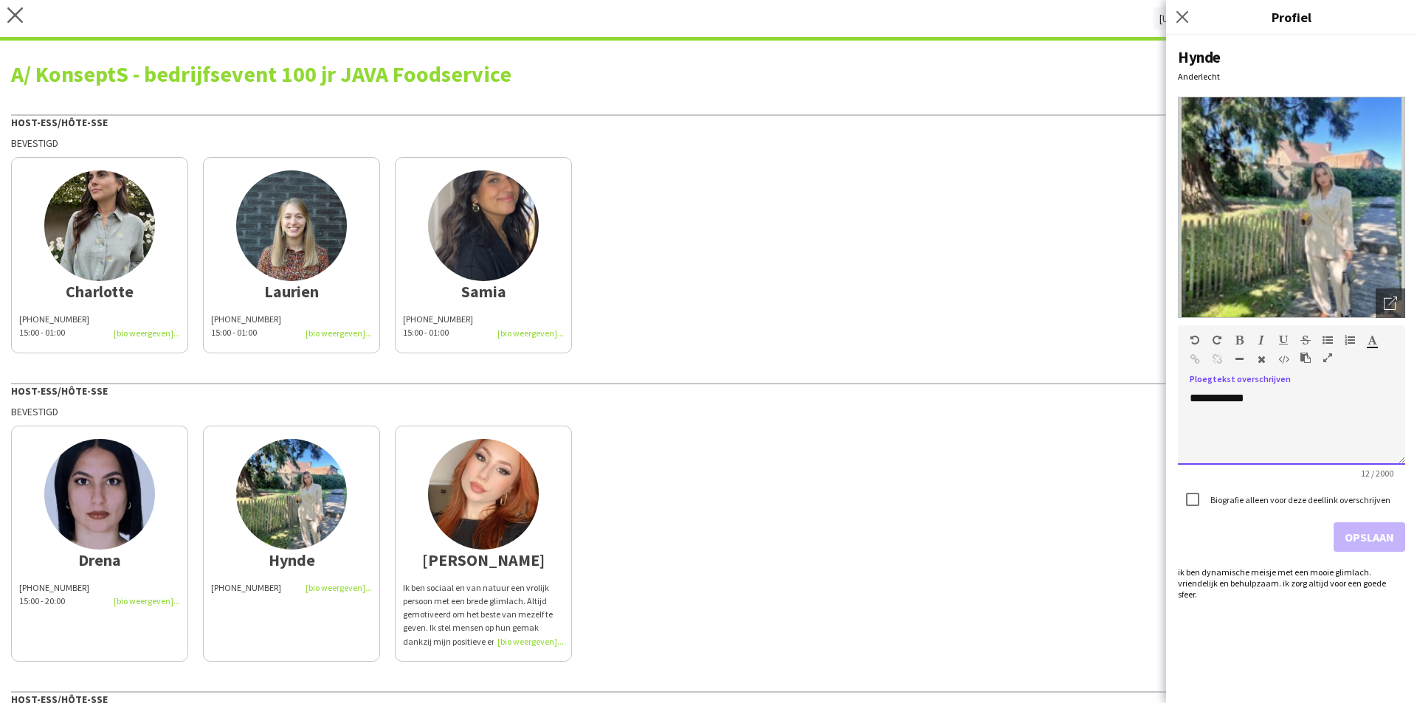
click at [1263, 395] on div "**********" at bounding box center [1291, 428] width 227 height 74
click at [1314, 499] on label "Biografie alleen voor deze deellink overschrijven" at bounding box center [1299, 500] width 183 height 11
click at [1381, 532] on button "Opslaan" at bounding box center [1370, 538] width 72 height 30
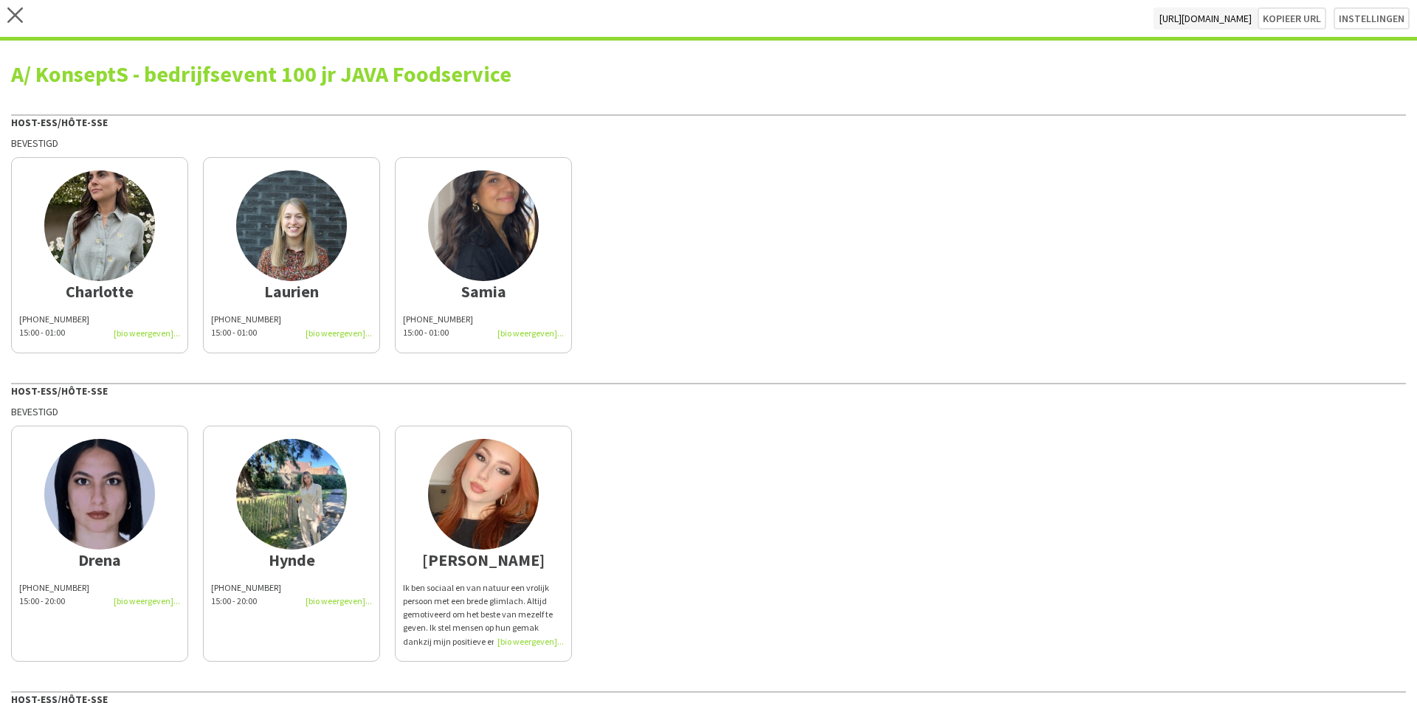
click at [455, 608] on div "Ik ben sociaal en van natuur een vrolijk persoon met een brede glimlach. Altijd…" at bounding box center [483, 615] width 161 height 67
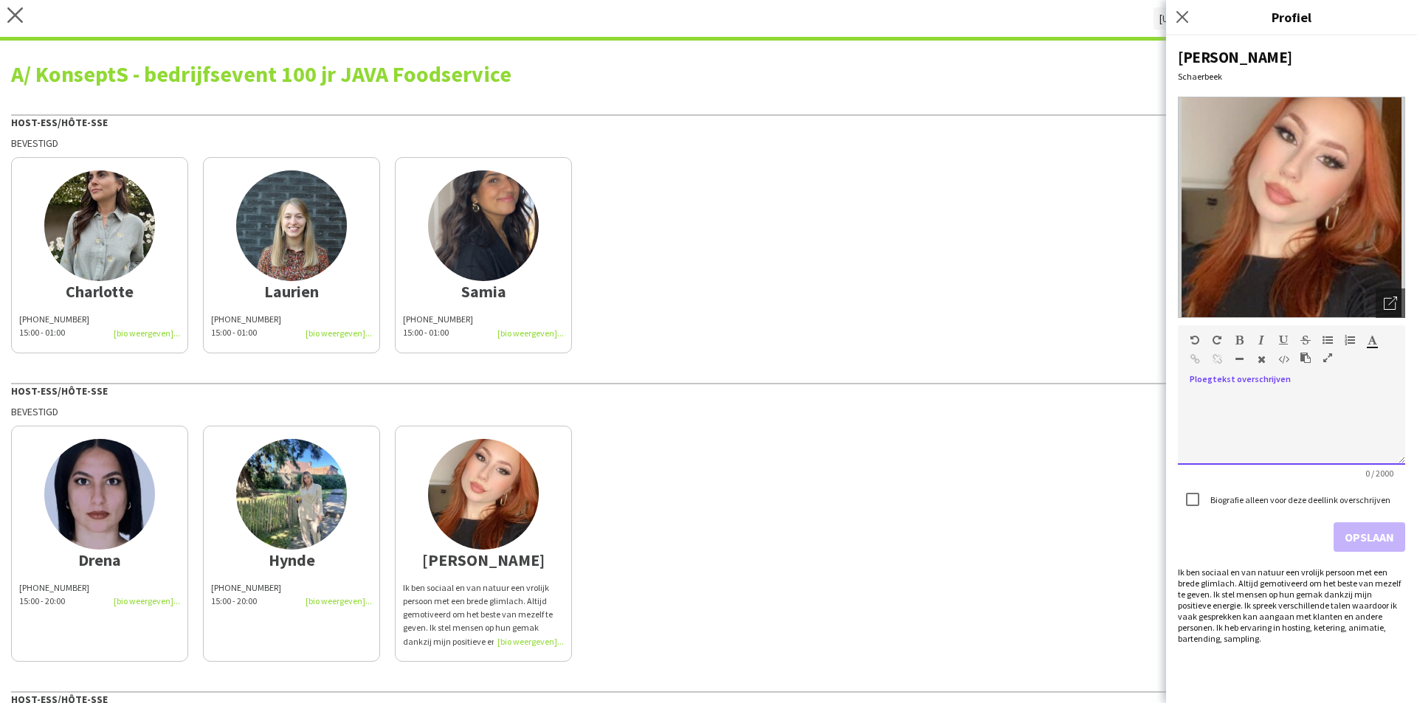
click at [1359, 395] on div at bounding box center [1291, 428] width 227 height 74
paste div
click at [1358, 395] on div "**********" at bounding box center [1291, 428] width 227 height 74
click at [1358, 531] on button "Opslaan" at bounding box center [1370, 538] width 72 height 30
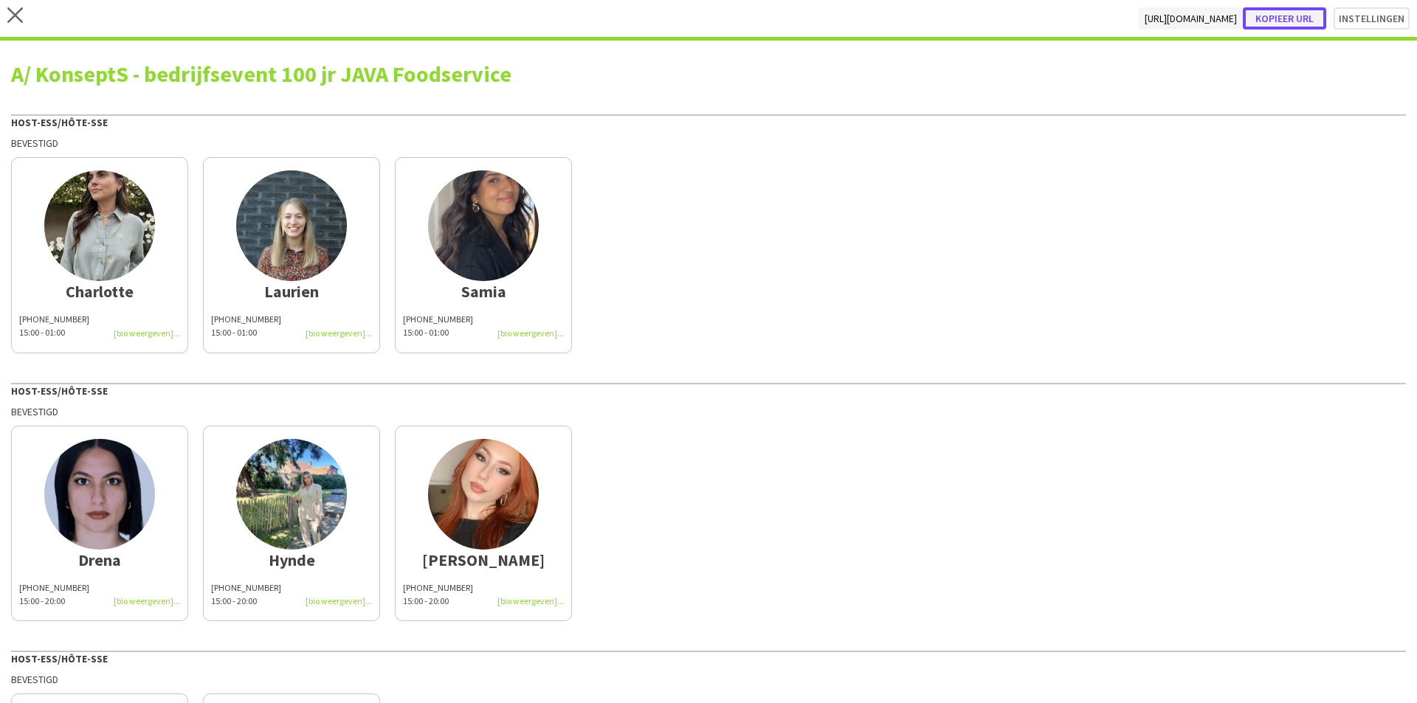
click at [1293, 18] on button "Kopieer url" at bounding box center [1284, 18] width 83 height 22
type textarea "**********"
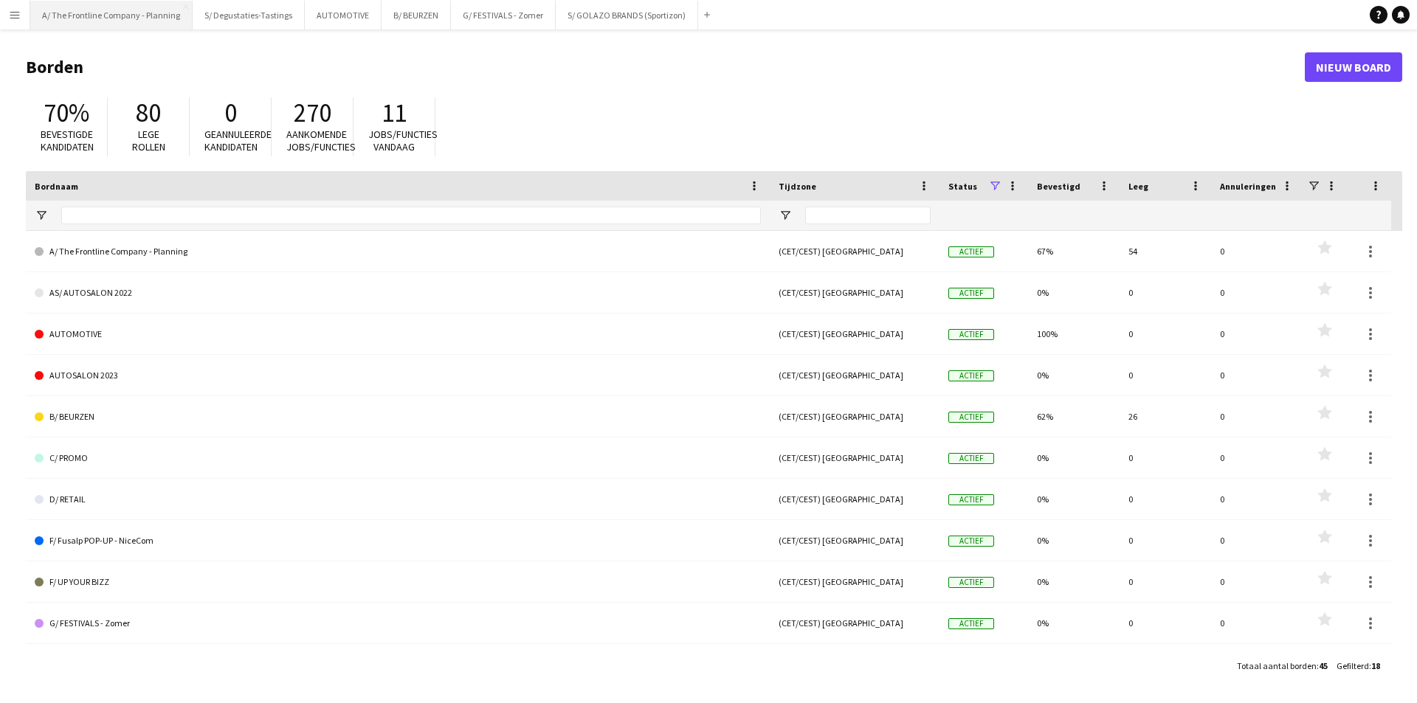
click at [118, 18] on button "A/ The Frontline Company - Planning Sluiten" at bounding box center [111, 15] width 162 height 29
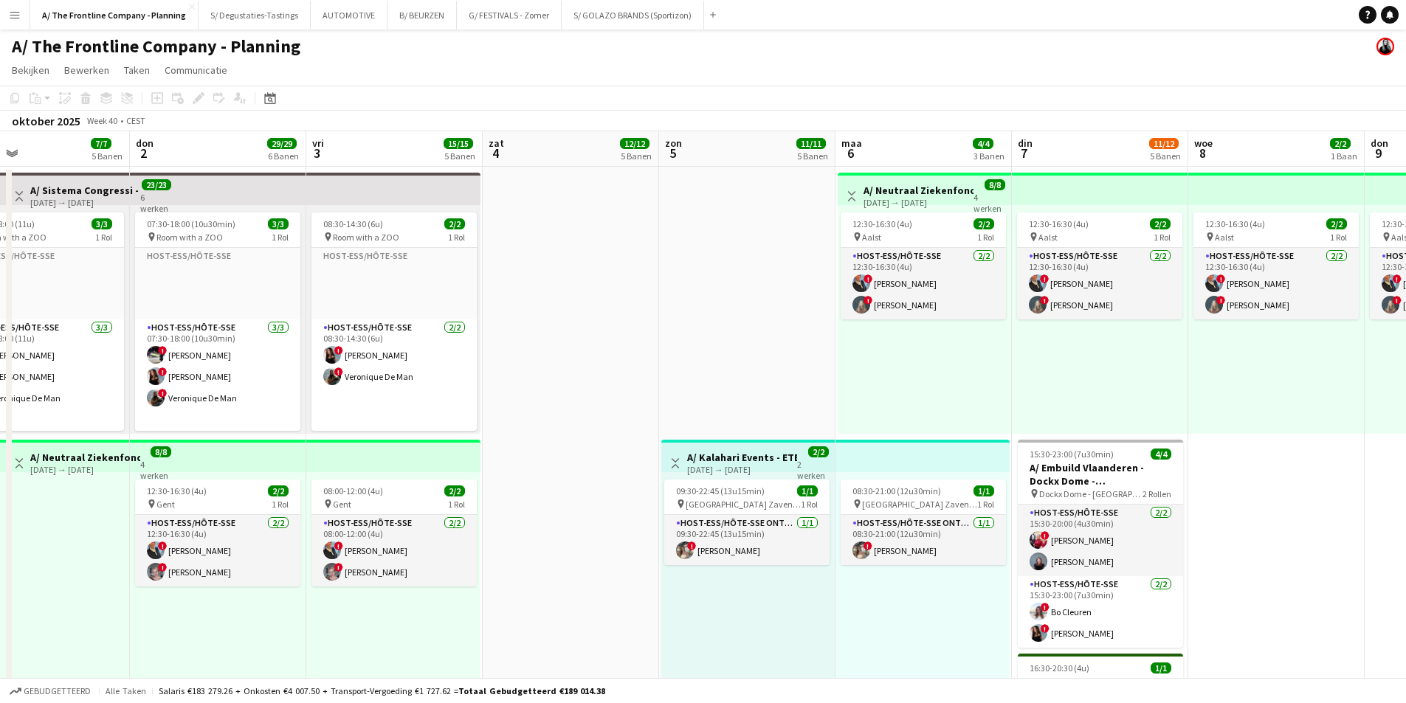
scroll to position [0, 426]
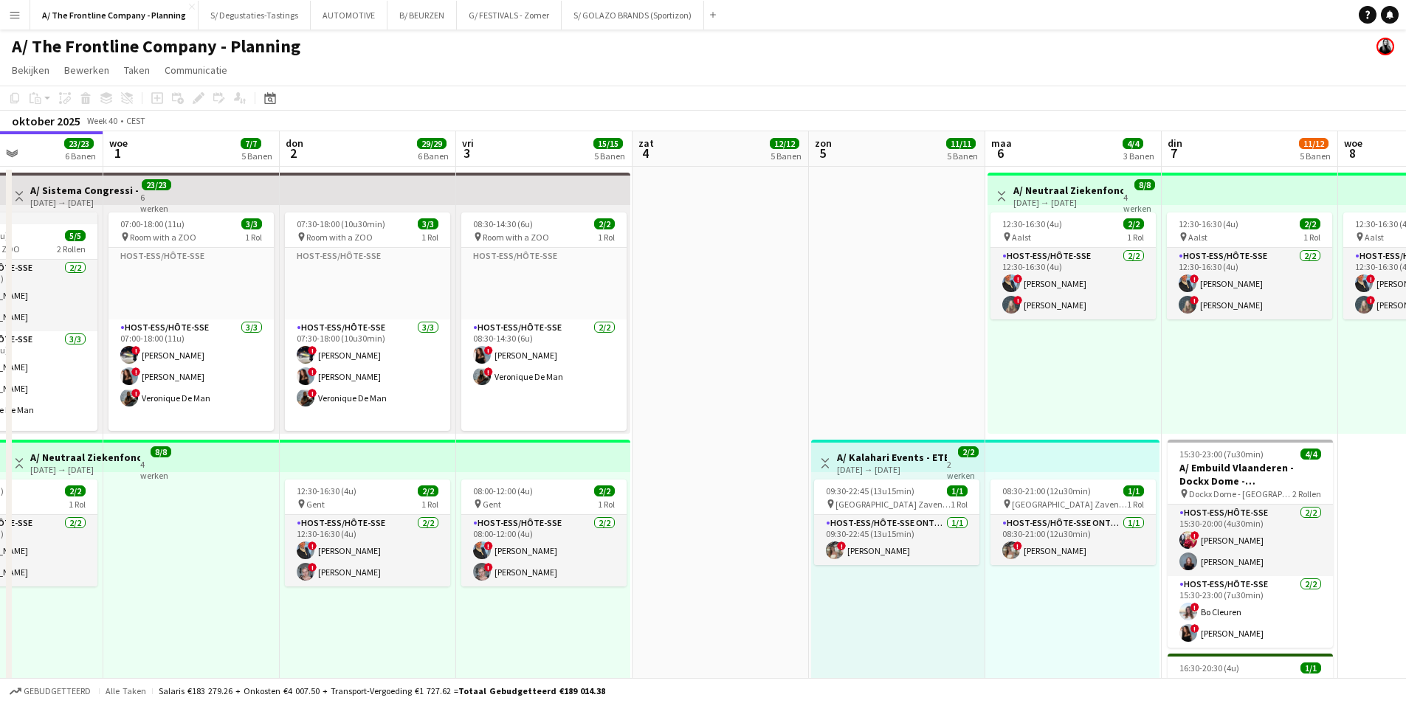
drag, startPoint x: 991, startPoint y: 362, endPoint x: 741, endPoint y: 362, distance: 249.5
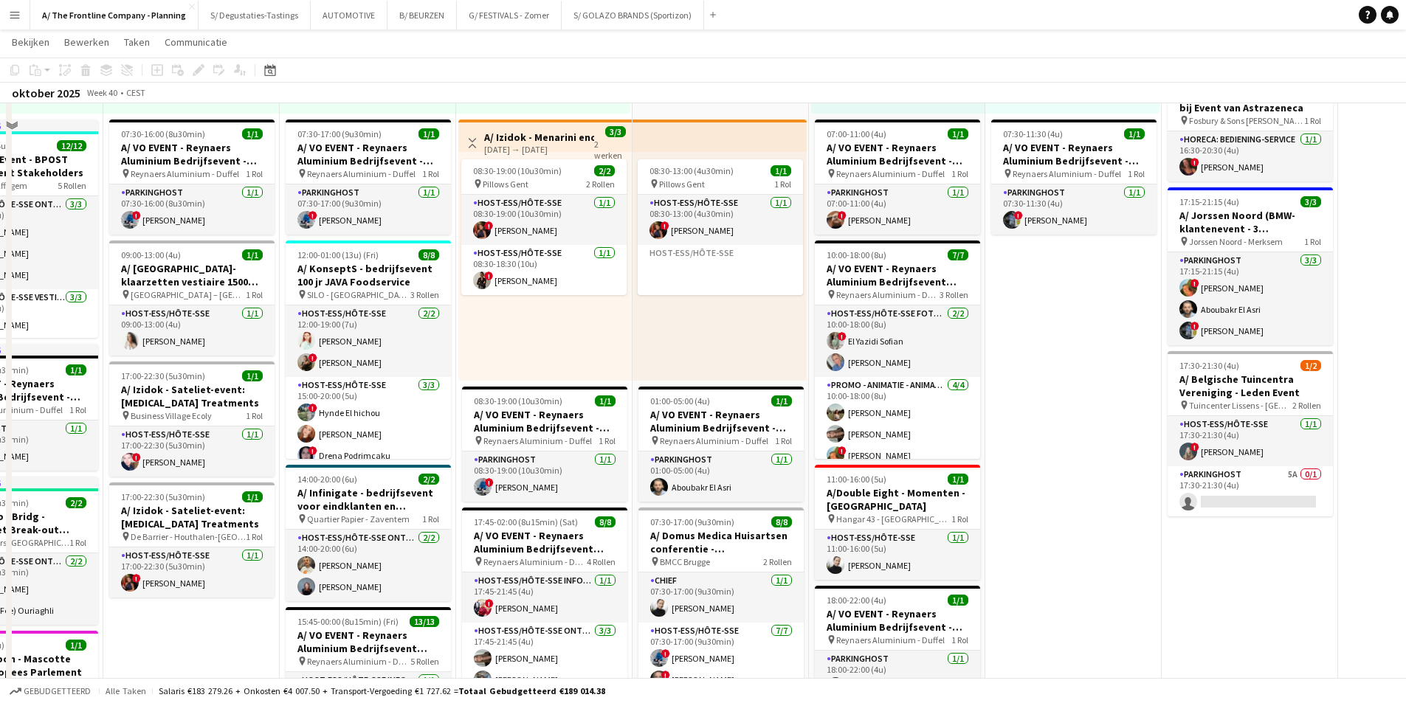
scroll to position [591, 0]
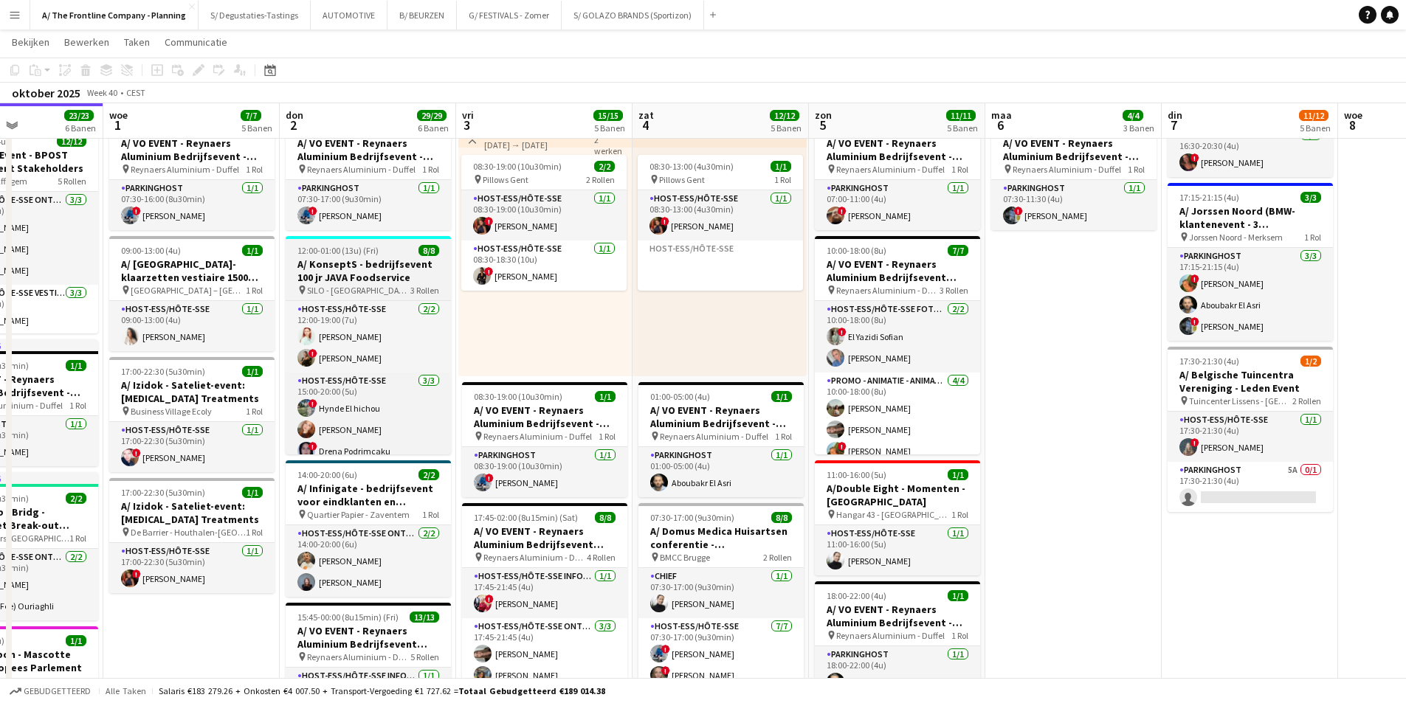
click at [314, 261] on h3 "A/ KonseptS - bedrijfsevent 100 jr JAVA Foodservice" at bounding box center [368, 271] width 165 height 27
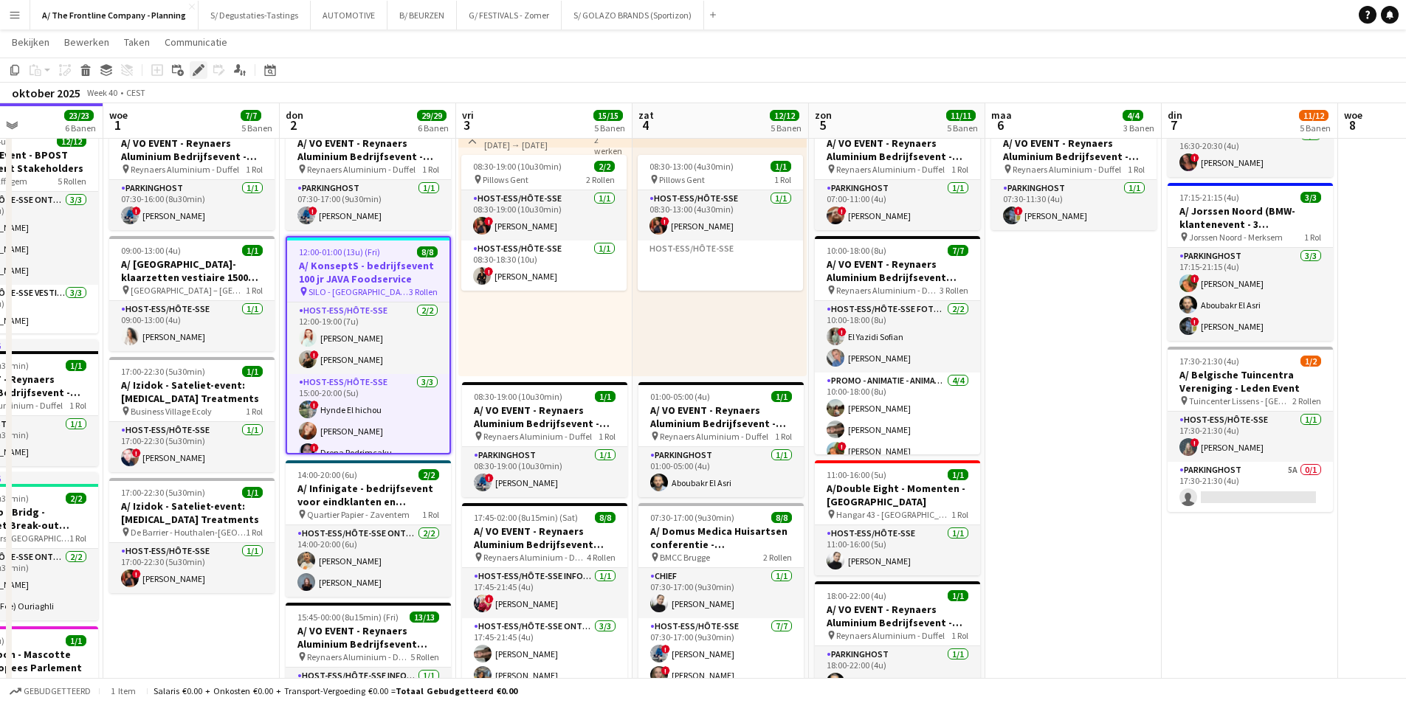
click at [196, 78] on div "Bewerken" at bounding box center [199, 70] width 18 height 18
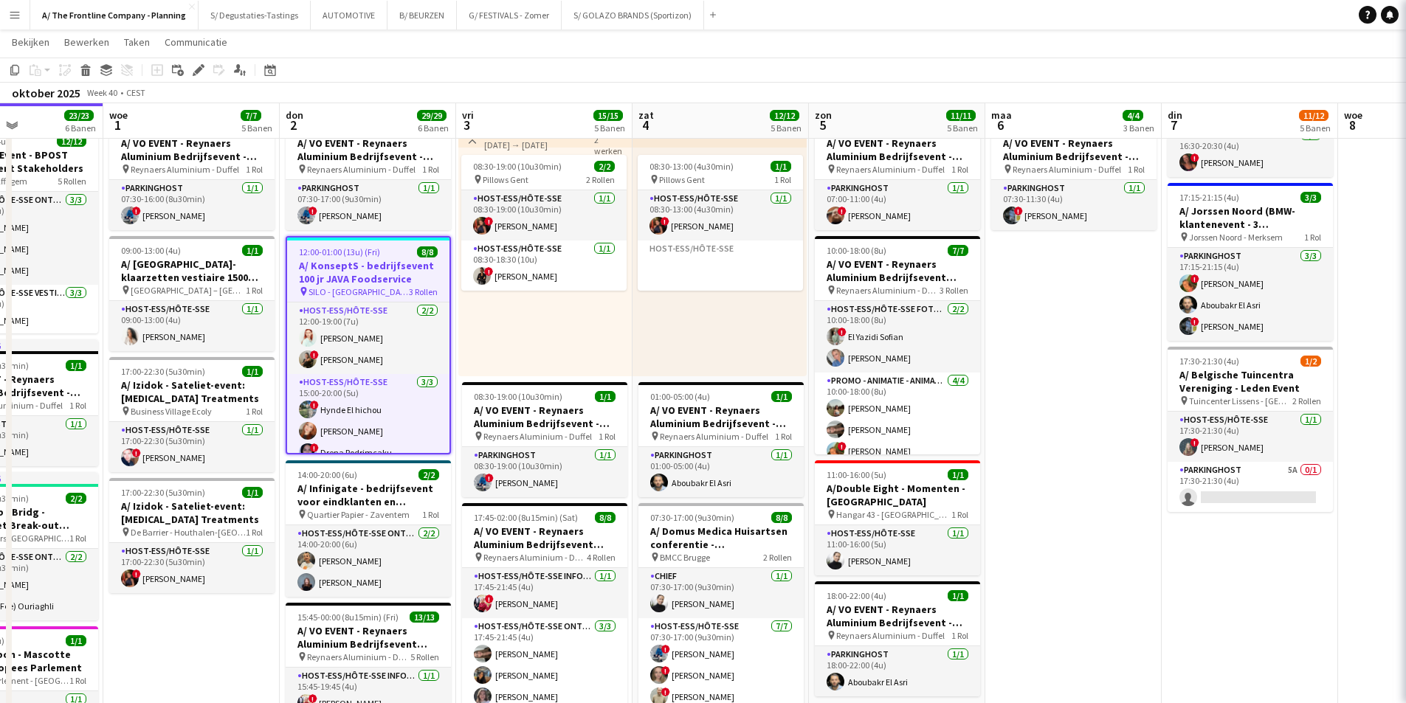
type input "**********"
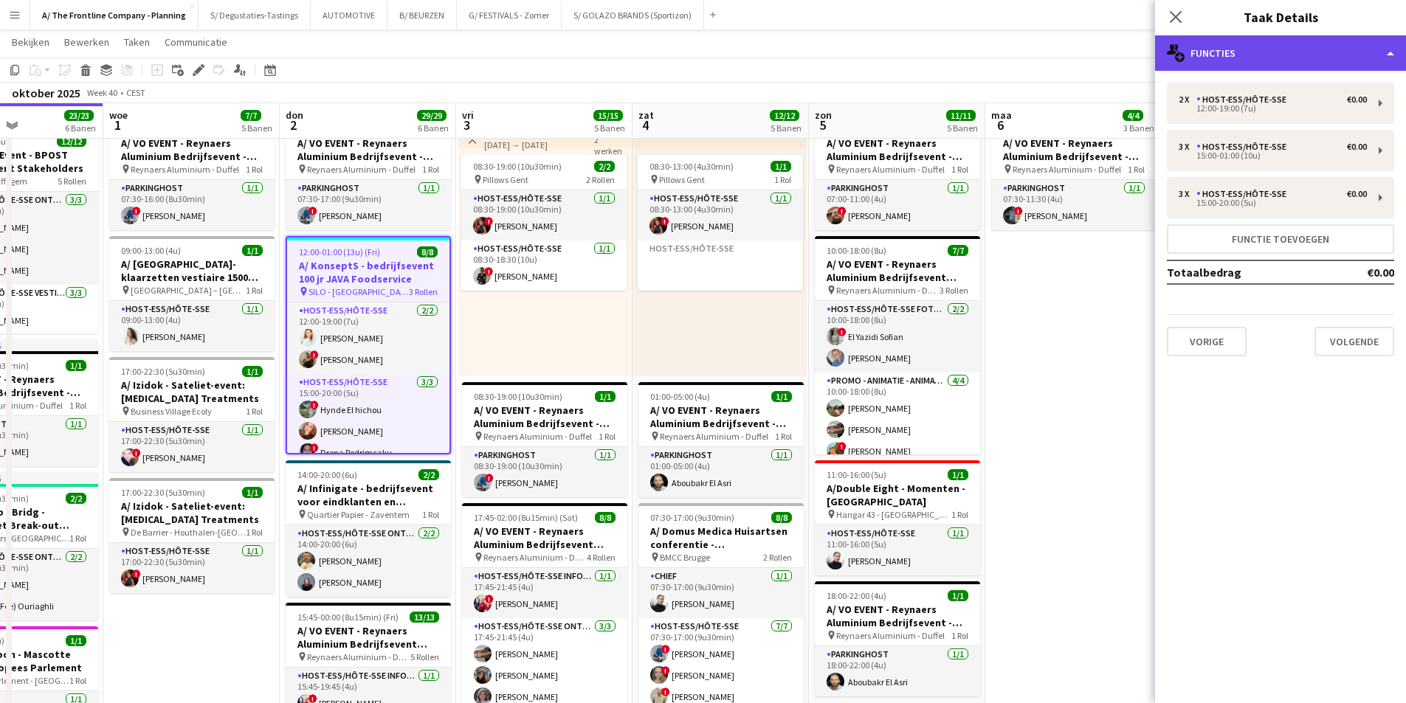
click at [1330, 47] on div "multiple-users-add Functies" at bounding box center [1280, 52] width 251 height 35
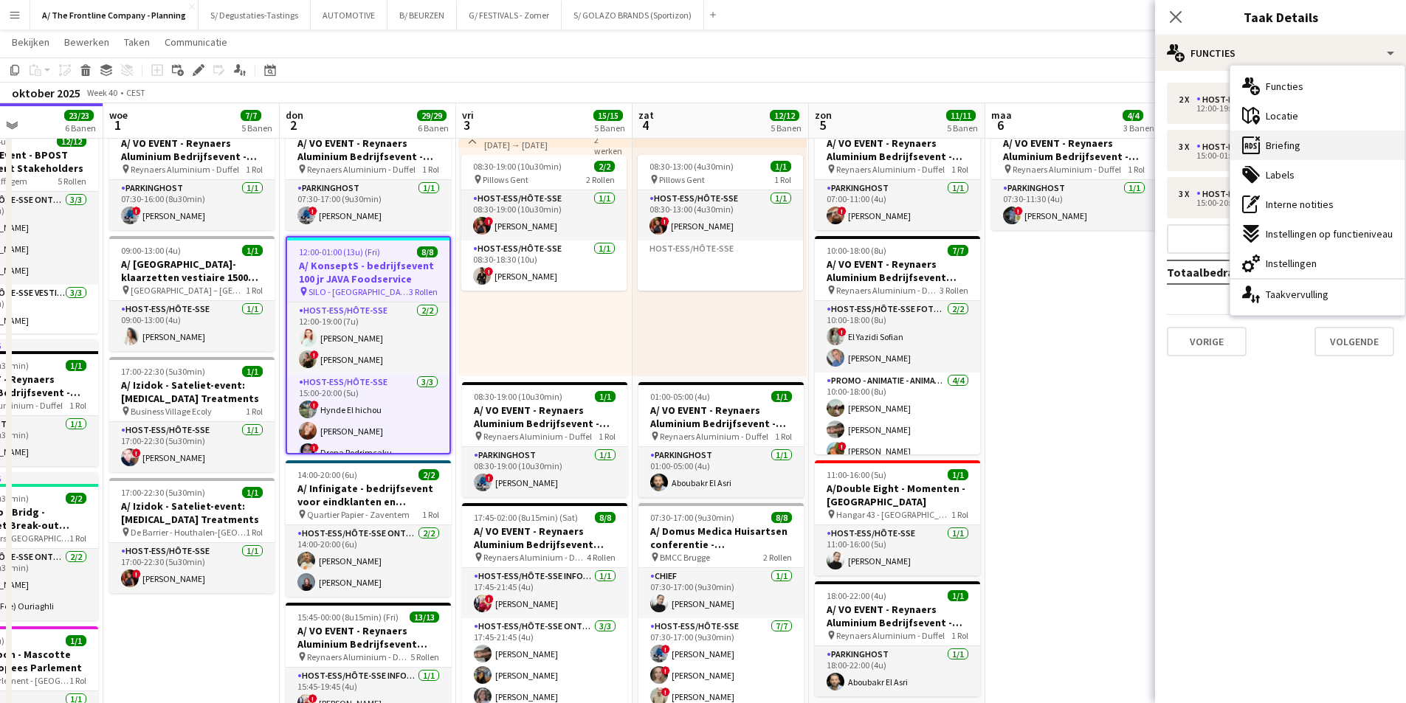
click at [1341, 148] on div "ads-window Briefing" at bounding box center [1318, 146] width 174 height 30
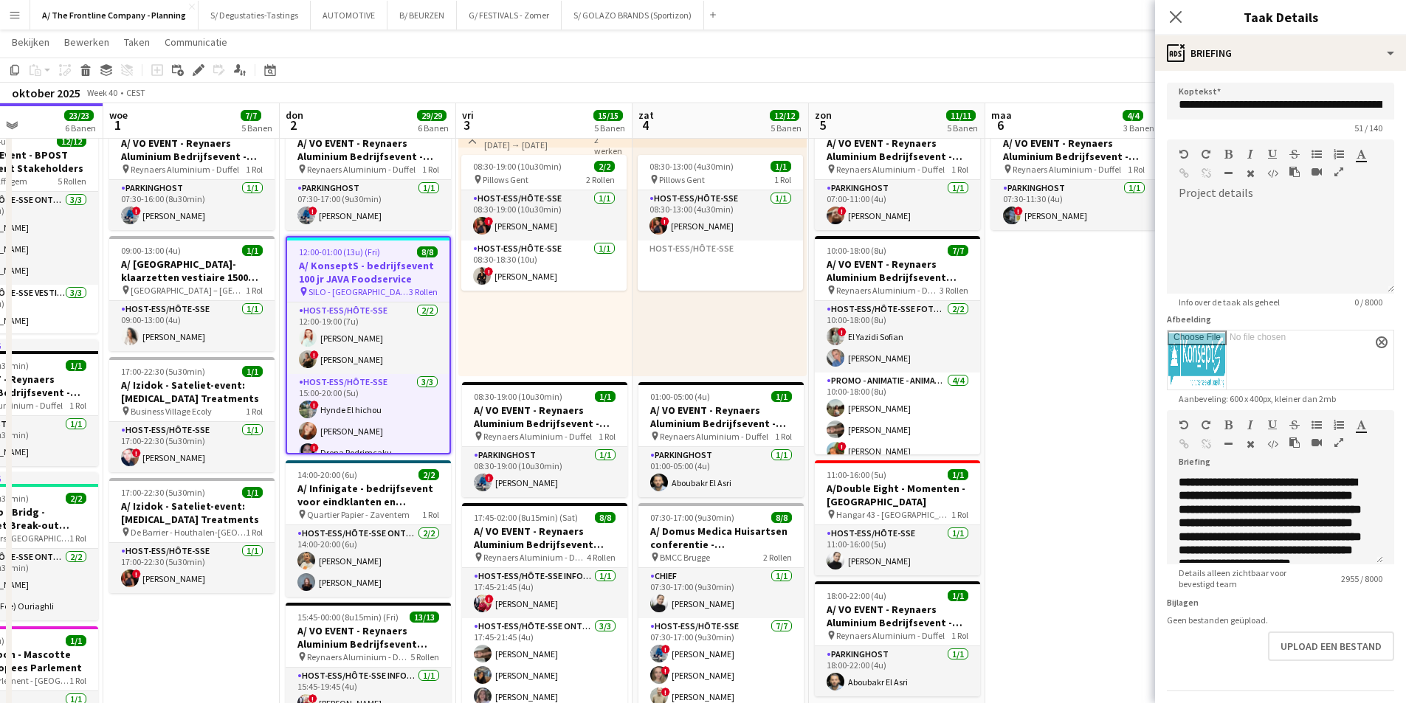
click at [1343, 444] on button "button" at bounding box center [1339, 443] width 10 height 12
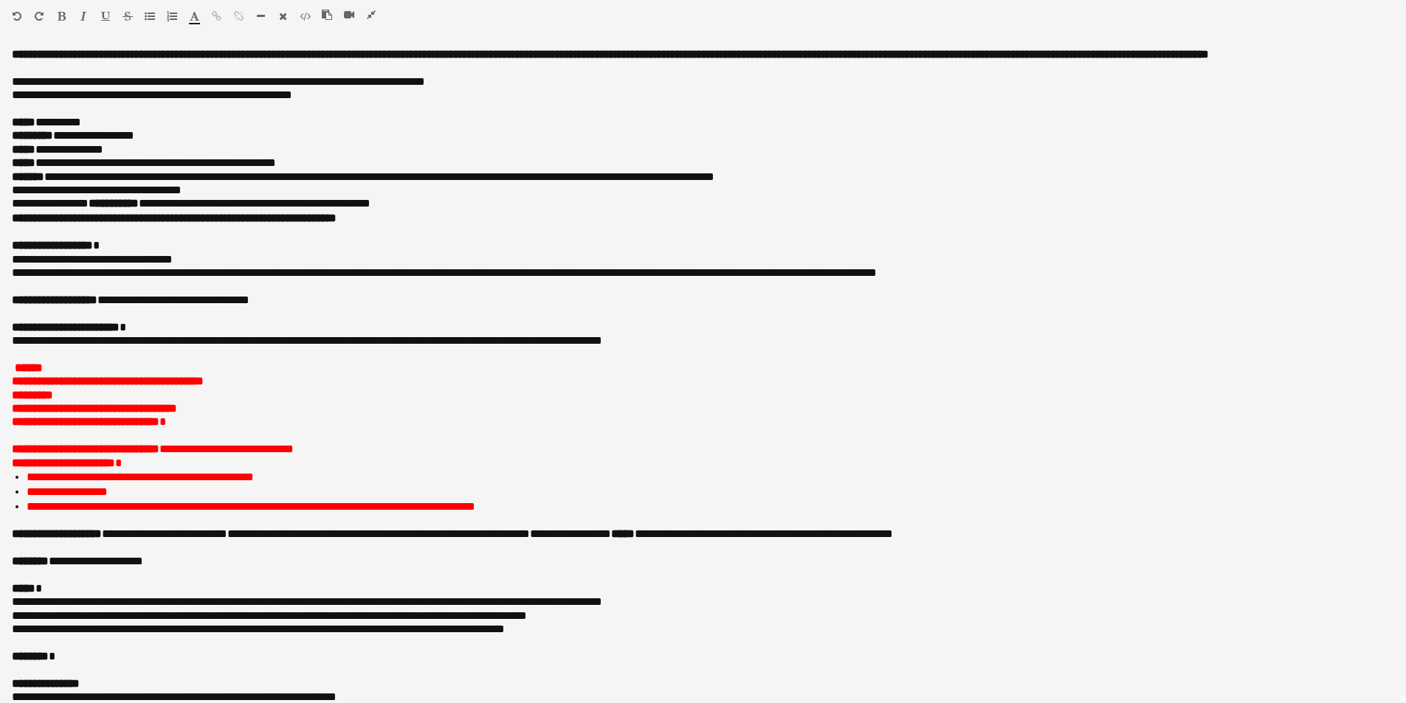
click at [368, 18] on icon "button" at bounding box center [371, 15] width 9 height 10
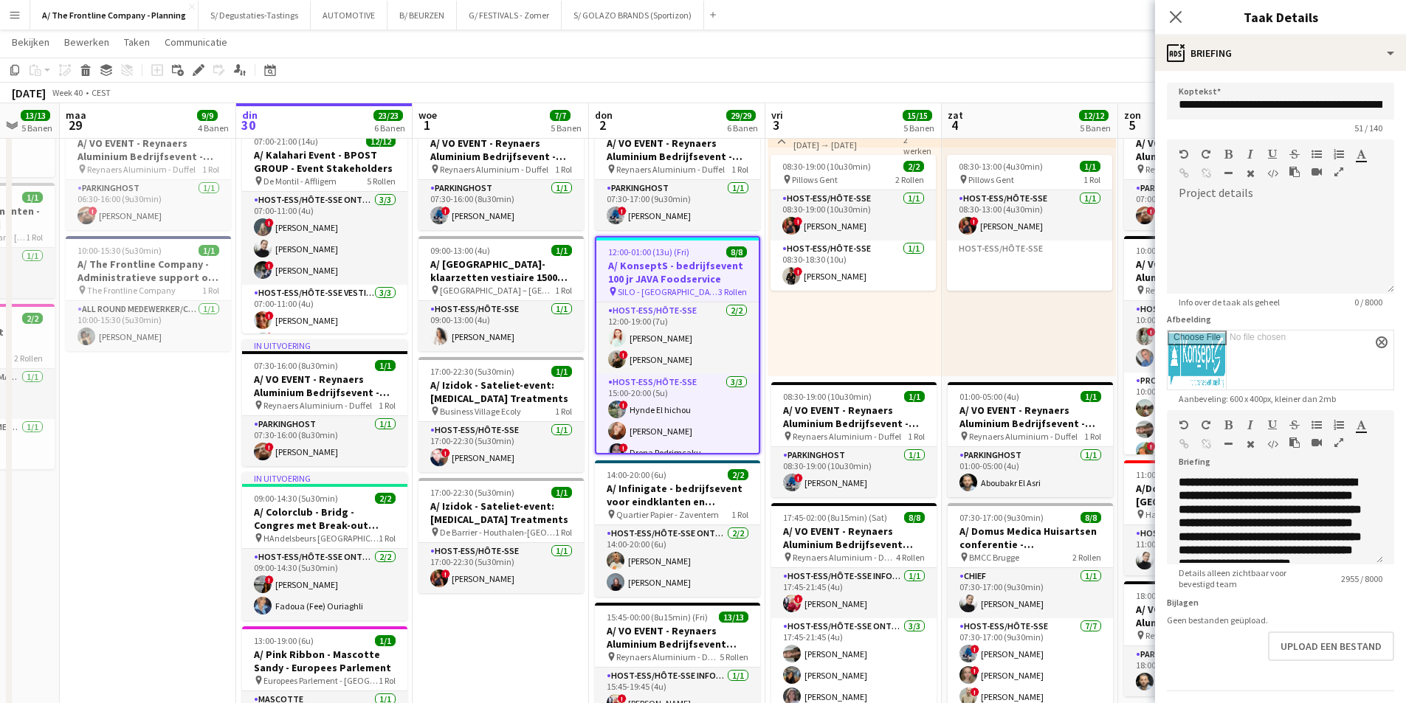
scroll to position [0, 430]
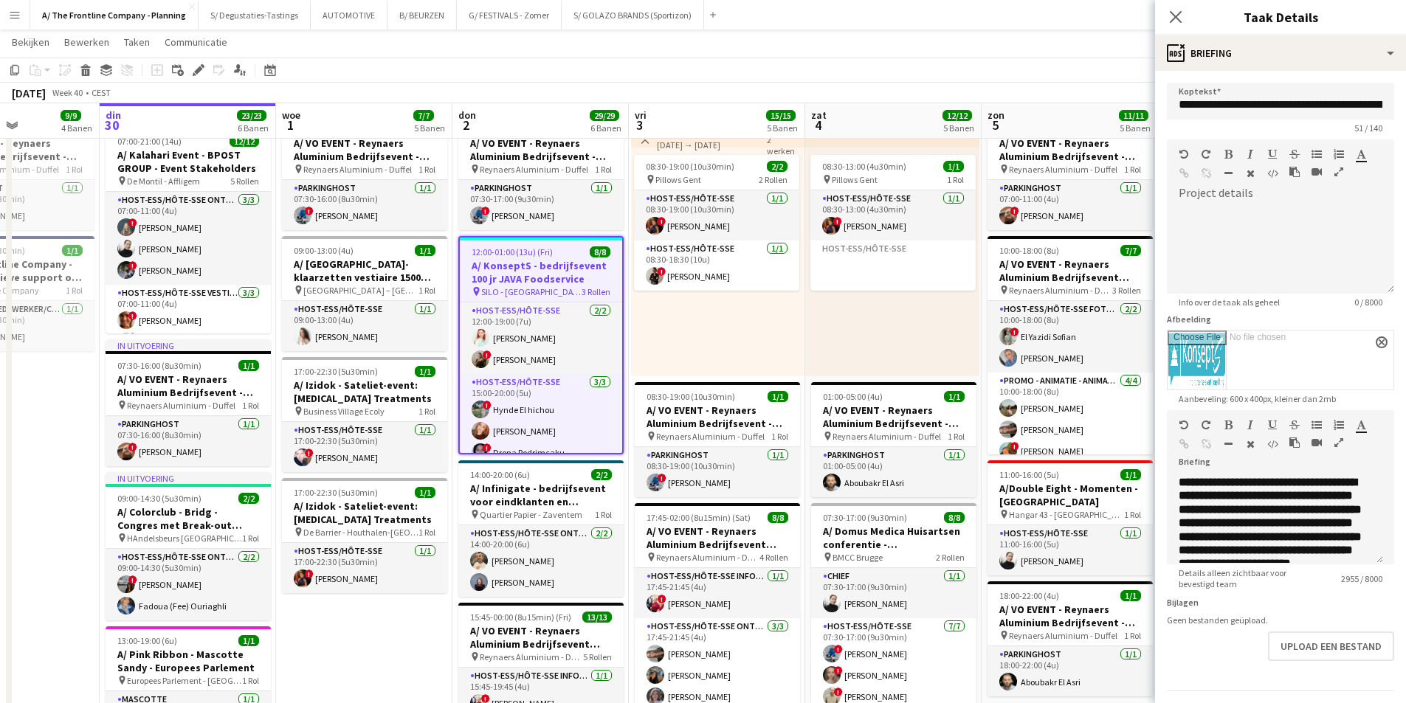
drag, startPoint x: 362, startPoint y: 591, endPoint x: 535, endPoint y: 566, distance: 174.4
click at [535, 566] on app-calendar-viewport "zat 27 5/5 5 Banen zon 28 13/13 5 Banen [DATE] 9/9 4 Banen din 30 23/23 6 Banen…" at bounding box center [703, 300] width 1406 height 1666
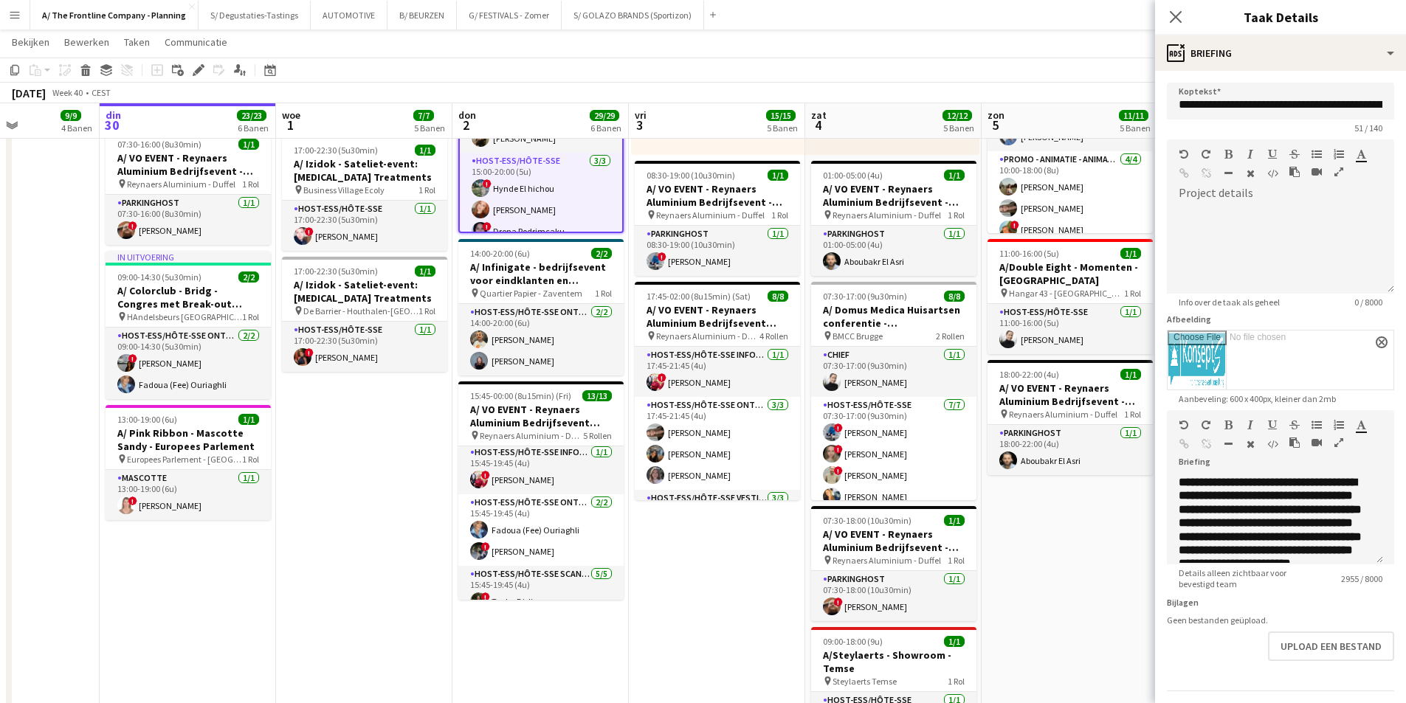
scroll to position [0, 0]
click at [412, 483] on app-date-cell "07:00-18:00 (11u) 3/3 pin Room with a ZOO 1 Rol Host-ess/Hôte-sse Klik om rol t…" at bounding box center [364, 64] width 176 height 1422
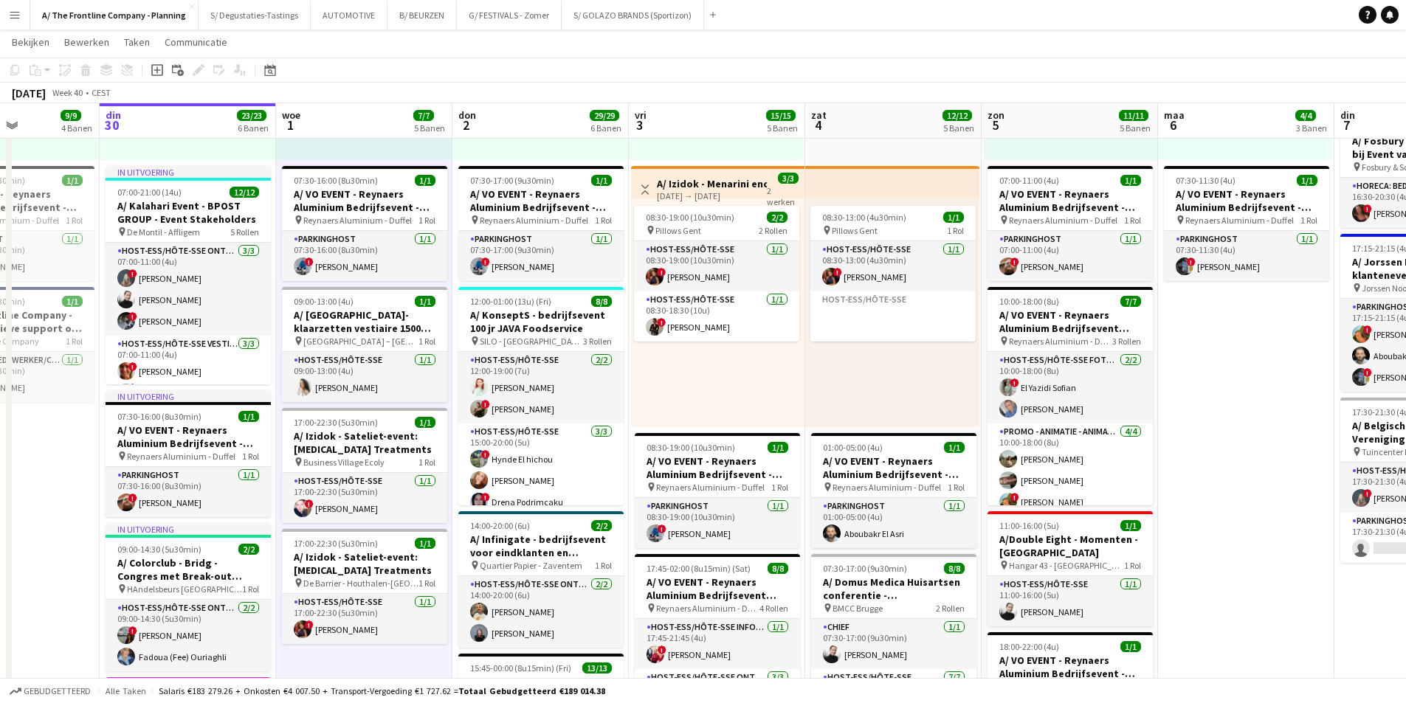
scroll to position [517, 0]
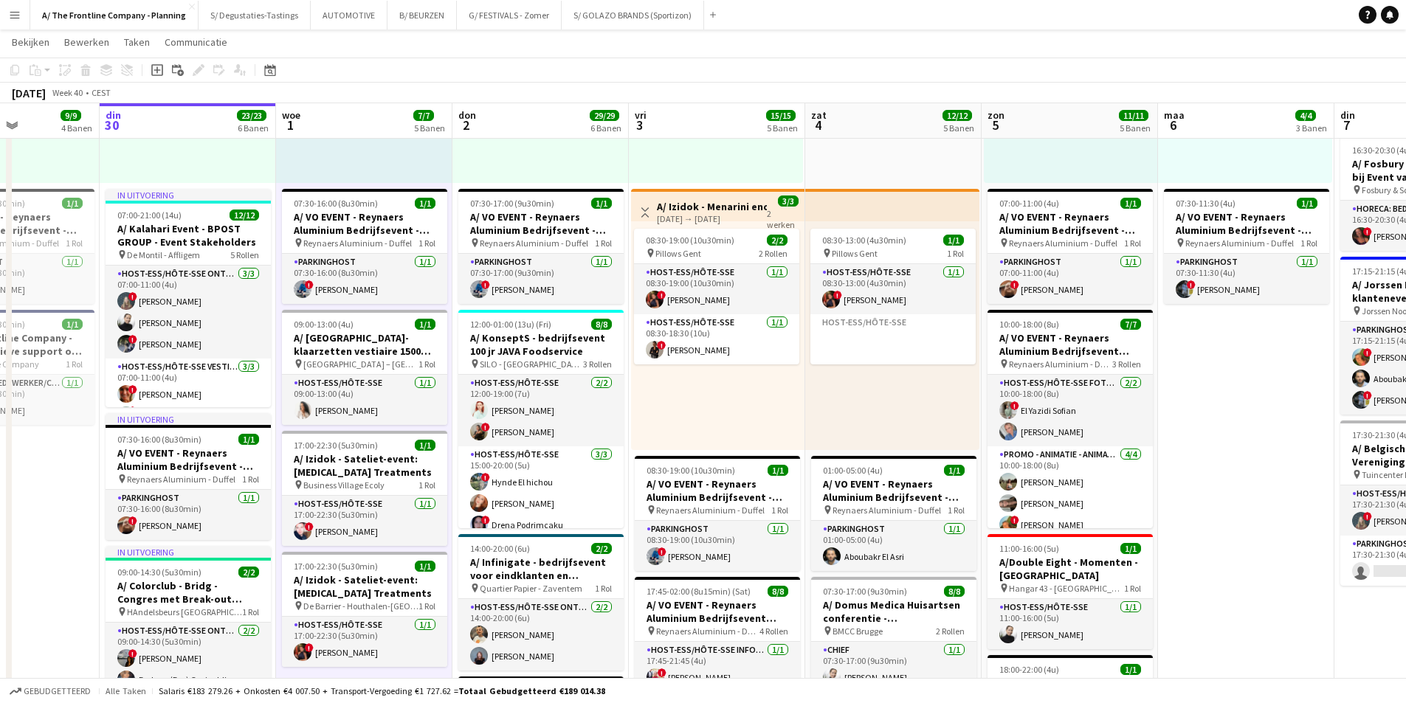
click at [359, 131] on app-board-header-date "woe 1 7/7 5 Banen" at bounding box center [364, 120] width 176 height 35
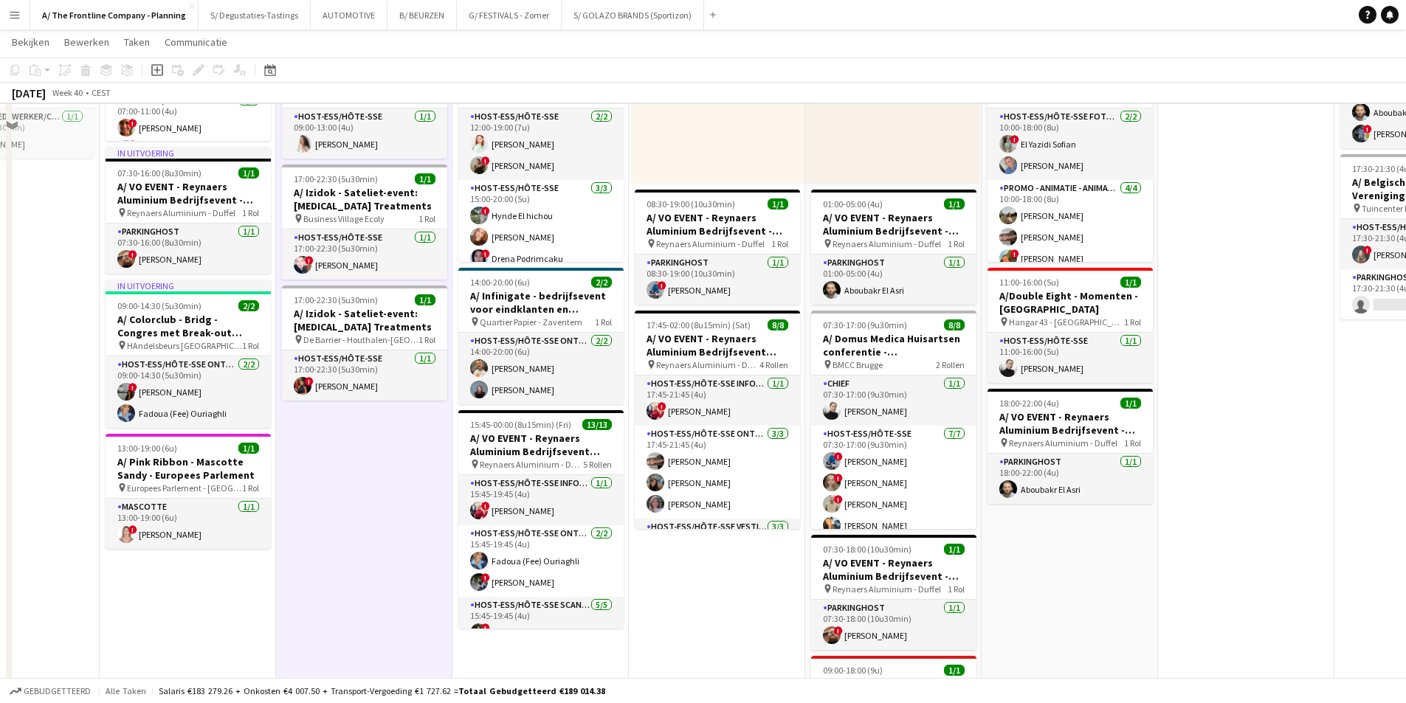
scroll to position [812, 0]
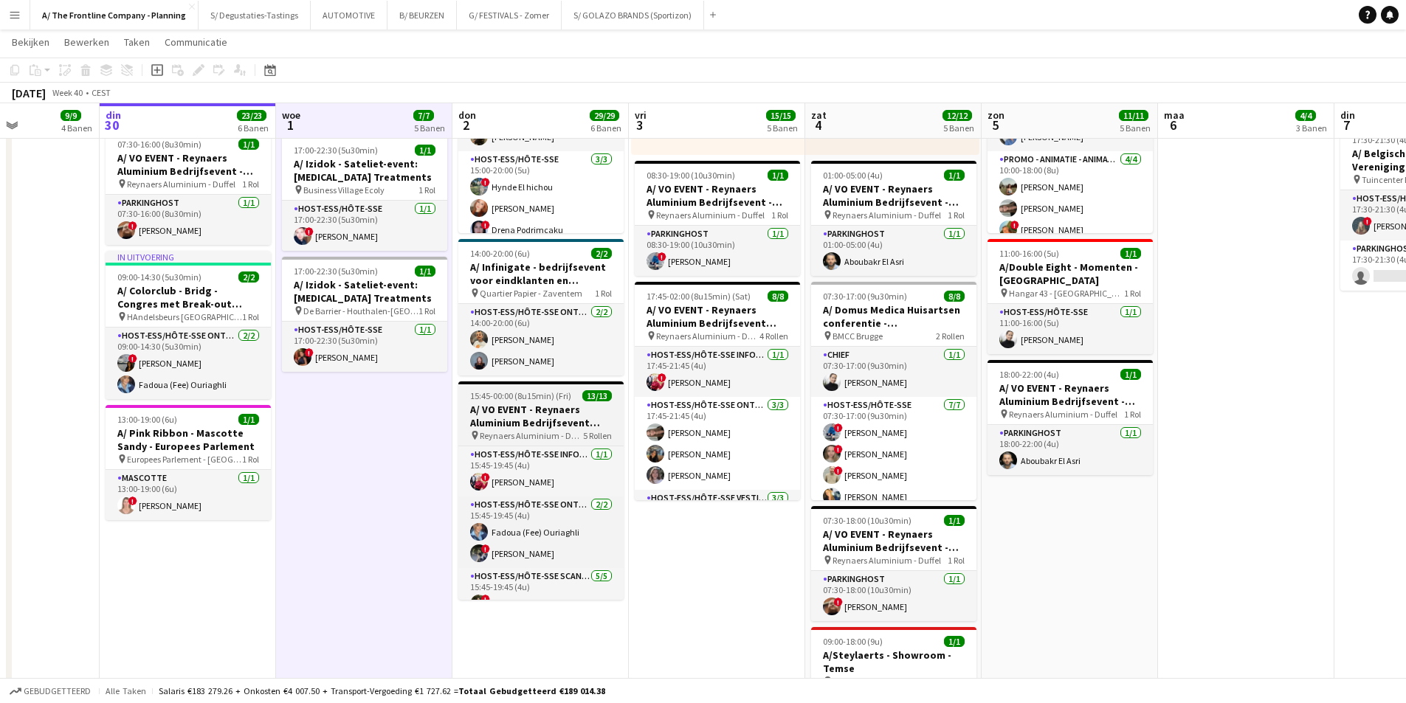
click at [554, 421] on h3 "A/ VO EVENT - Reynaers Aluminium Bedrijfsevent (02+03+05/10)" at bounding box center [540, 416] width 165 height 27
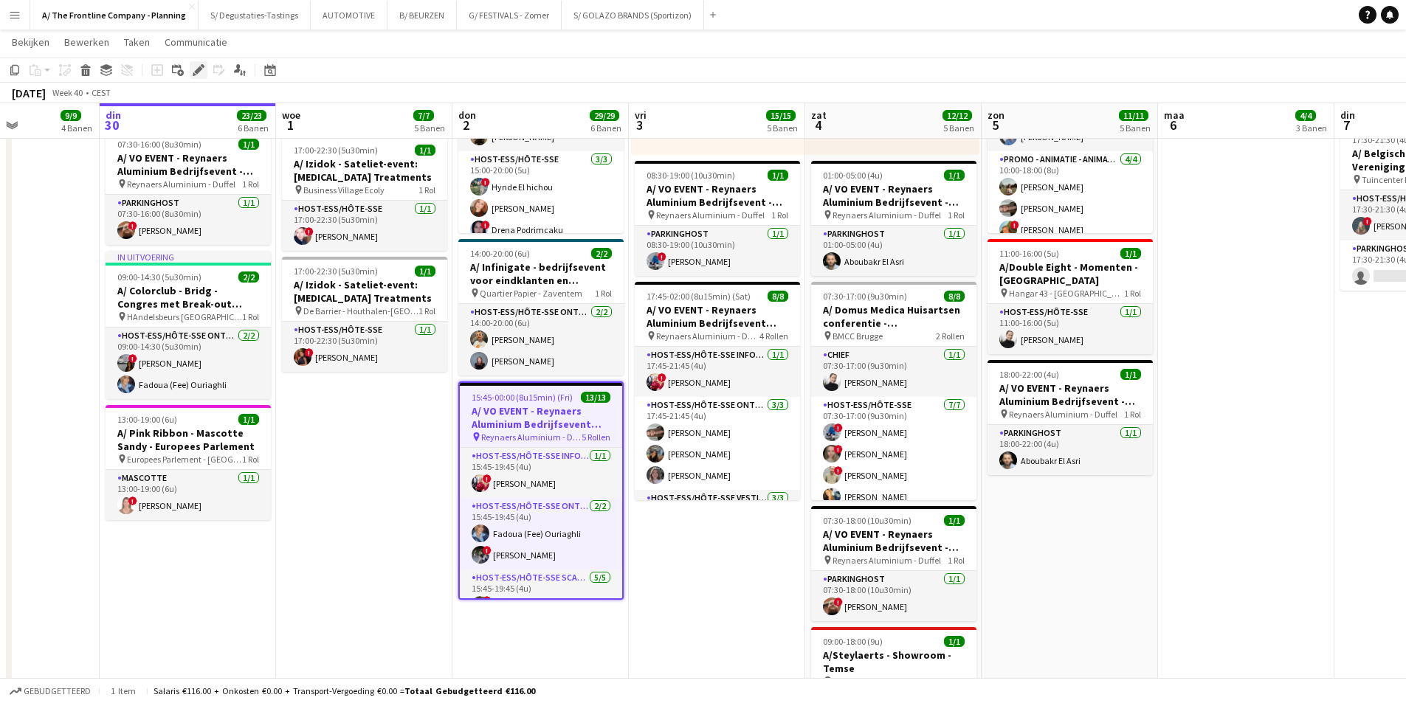
click at [199, 71] on icon at bounding box center [198, 70] width 8 height 8
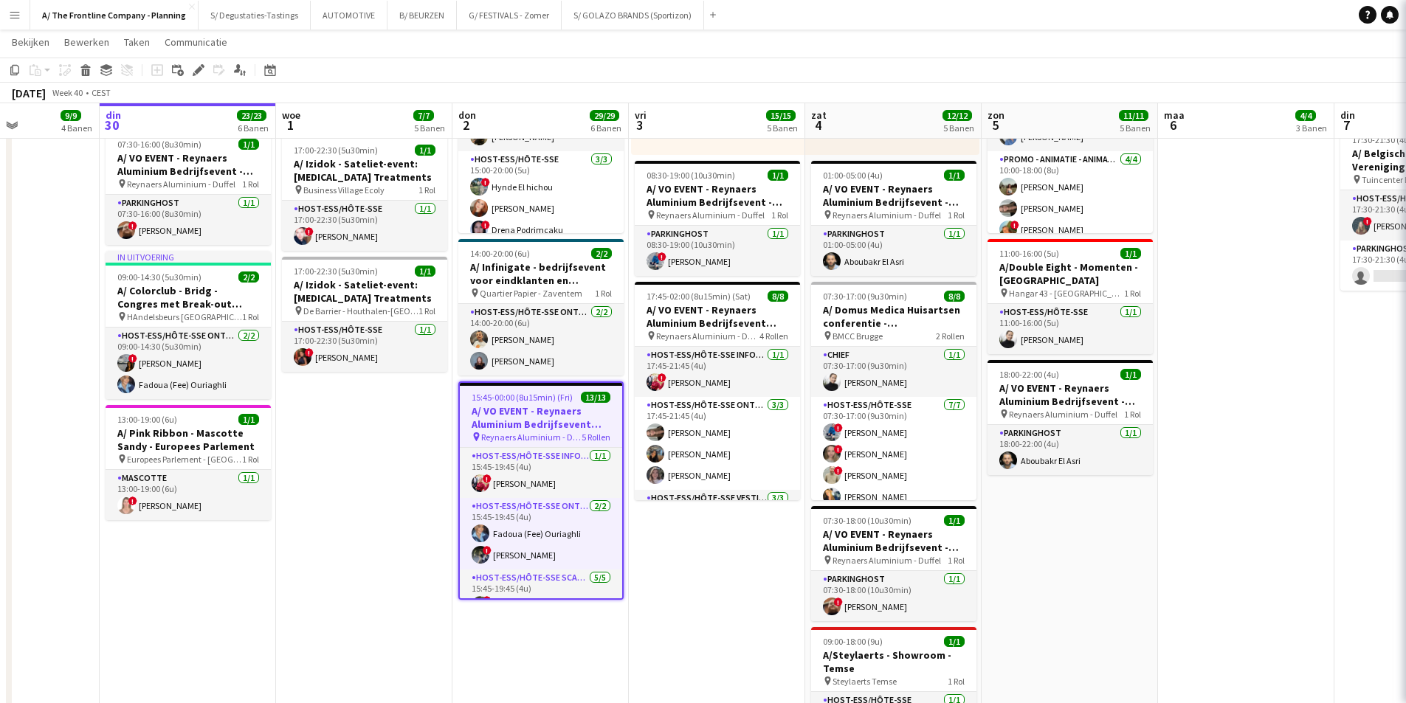
type input "**********"
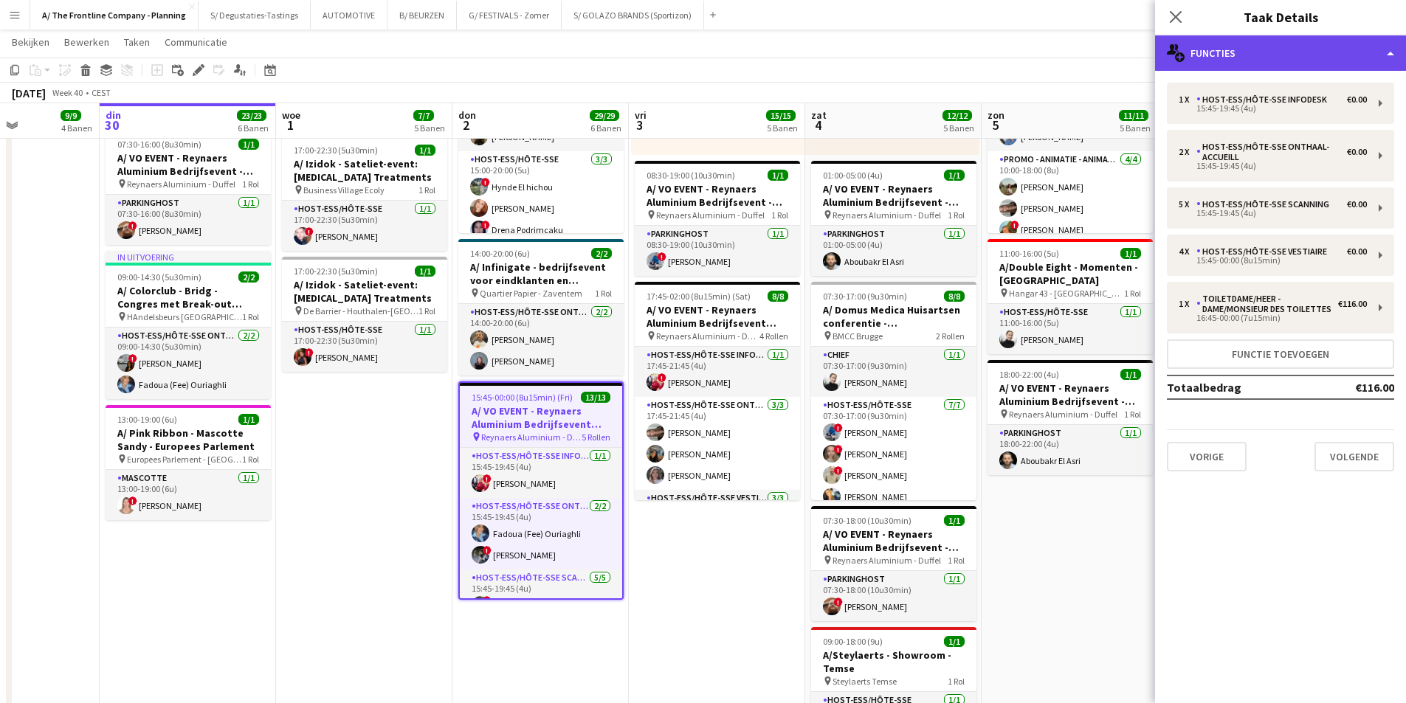
click at [1335, 56] on div "multiple-users-add Functies" at bounding box center [1280, 52] width 251 height 35
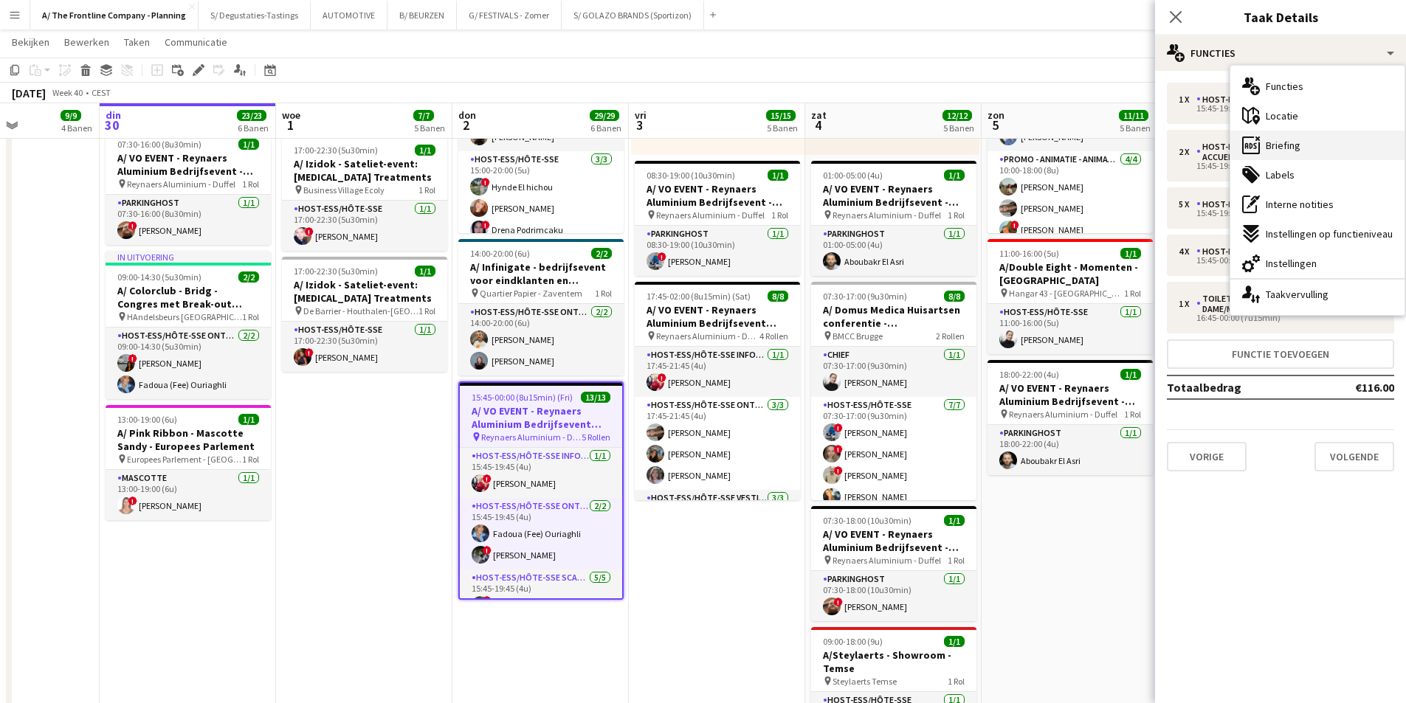
click at [1333, 131] on div "ads-window Briefing" at bounding box center [1318, 146] width 174 height 30
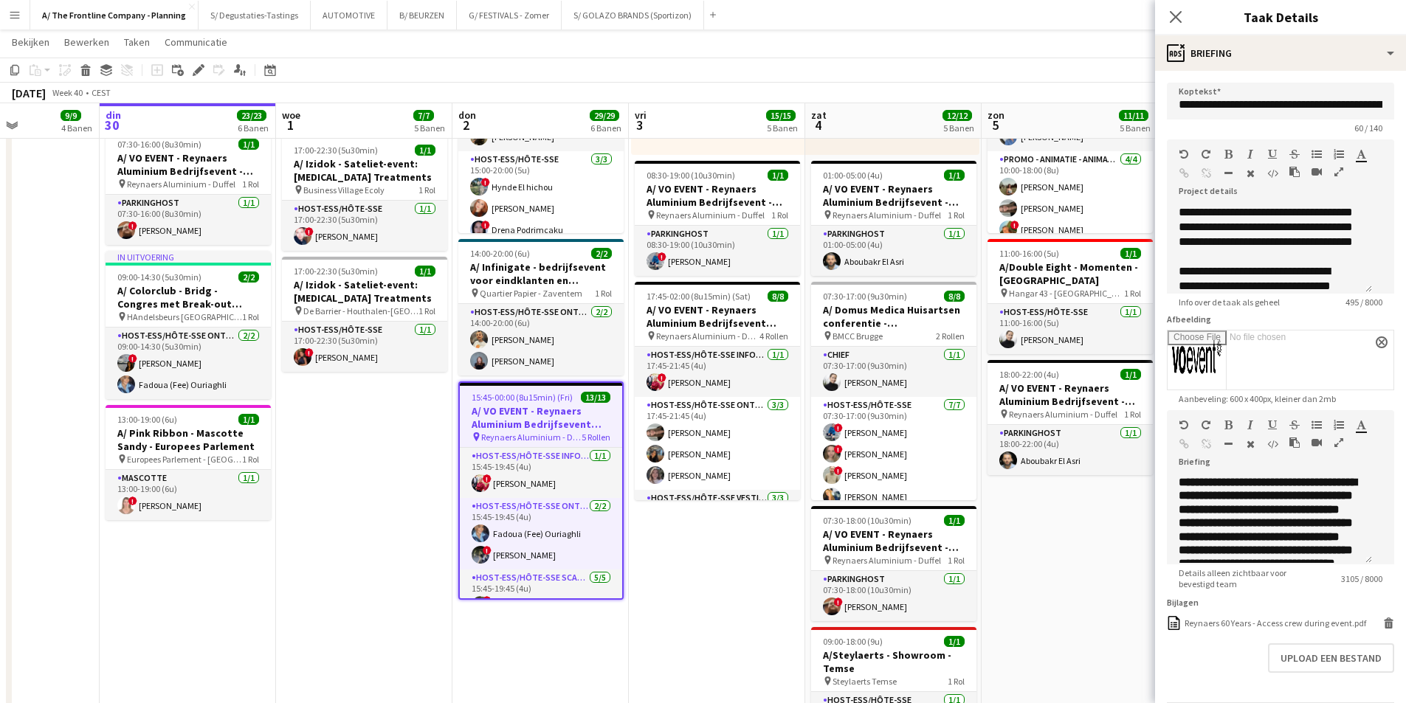
click at [1335, 448] on icon "button" at bounding box center [1339, 443] width 9 height 10
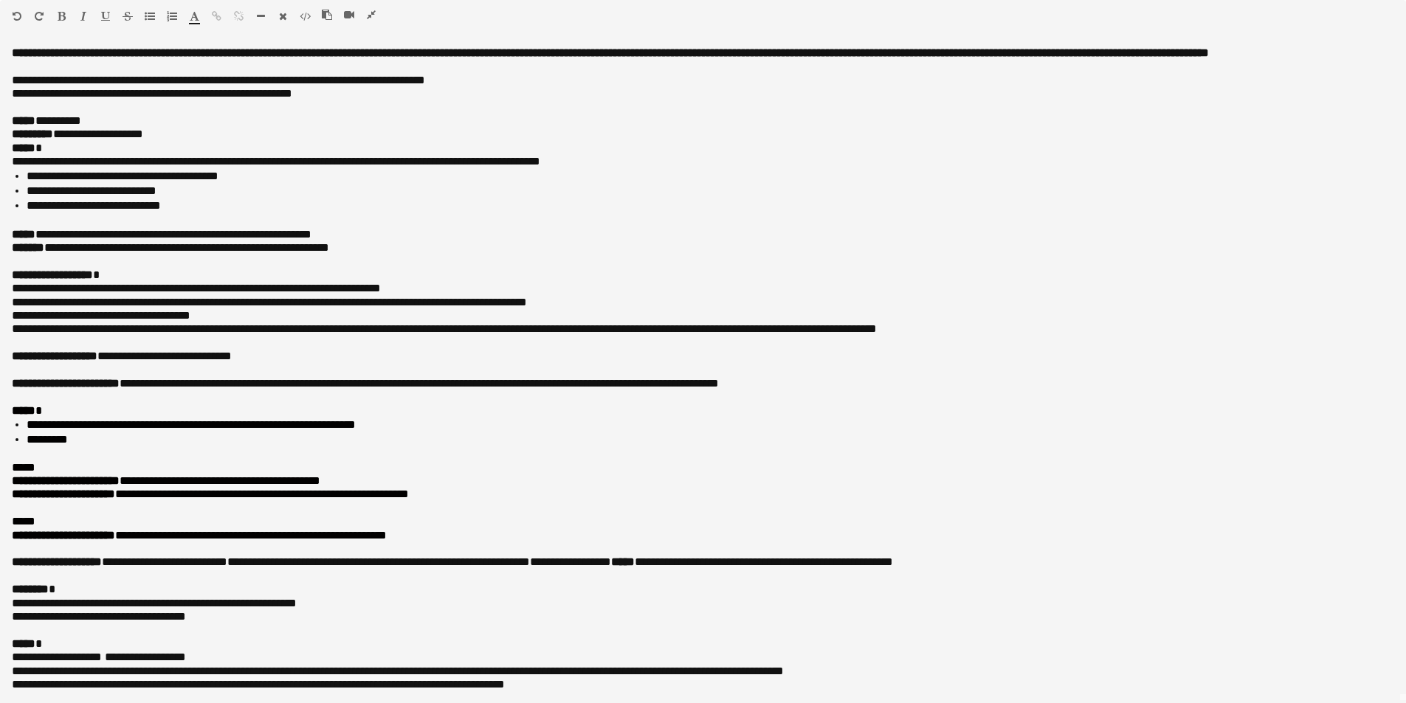
scroll to position [0, 0]
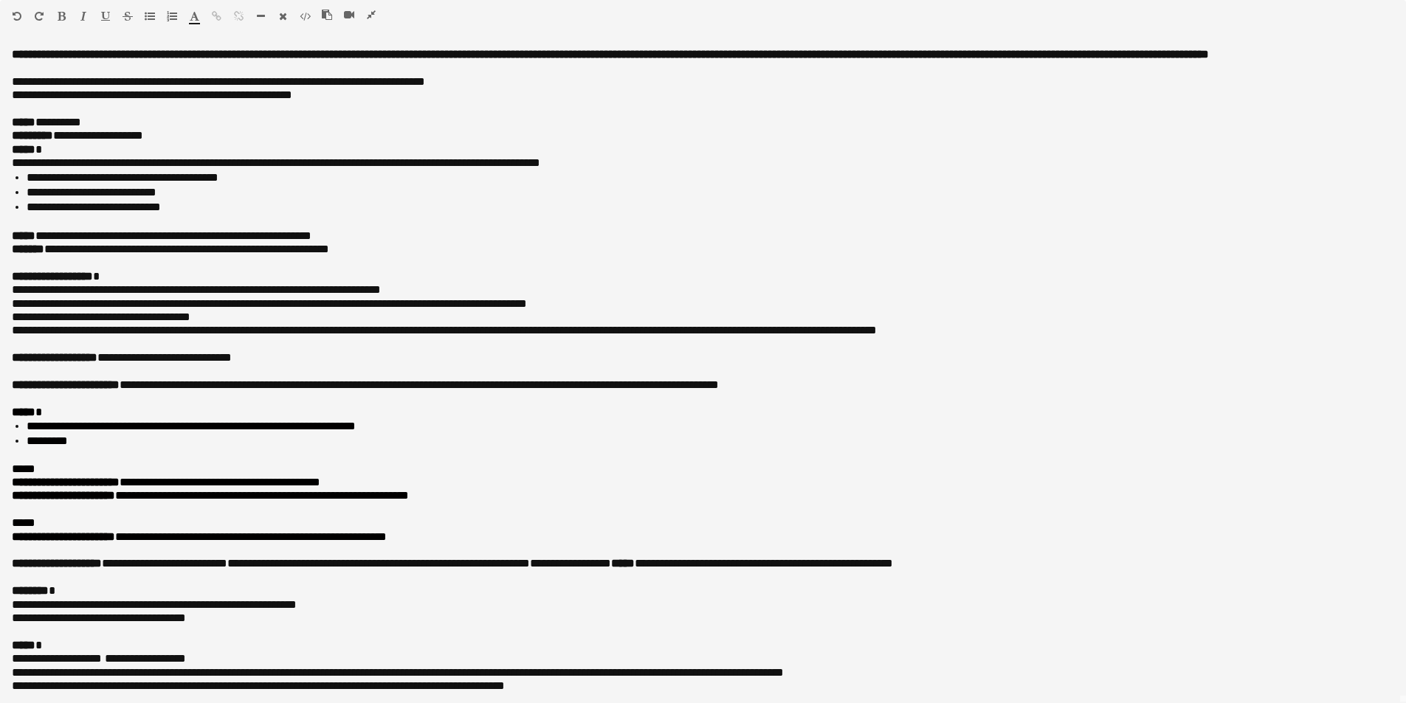
click at [373, 15] on icon "button" at bounding box center [371, 15] width 9 height 10
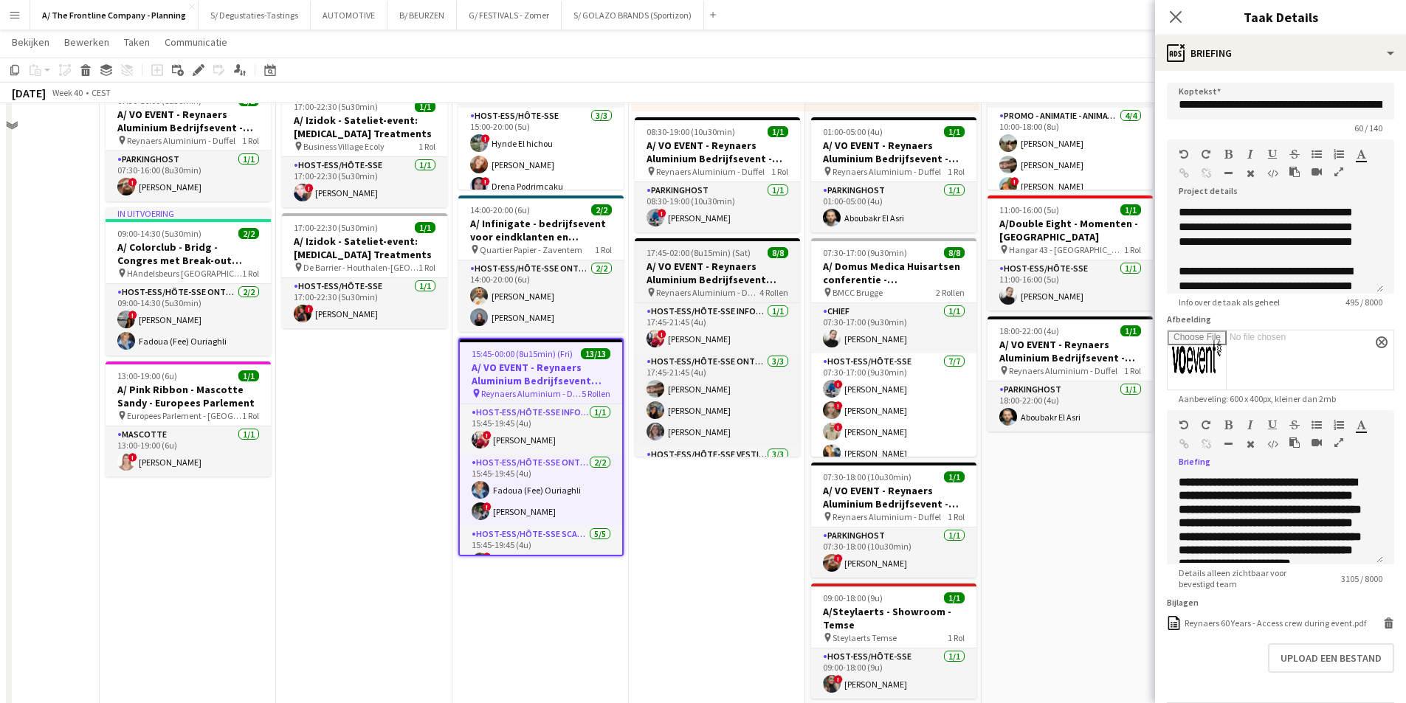
scroll to position [886, 0]
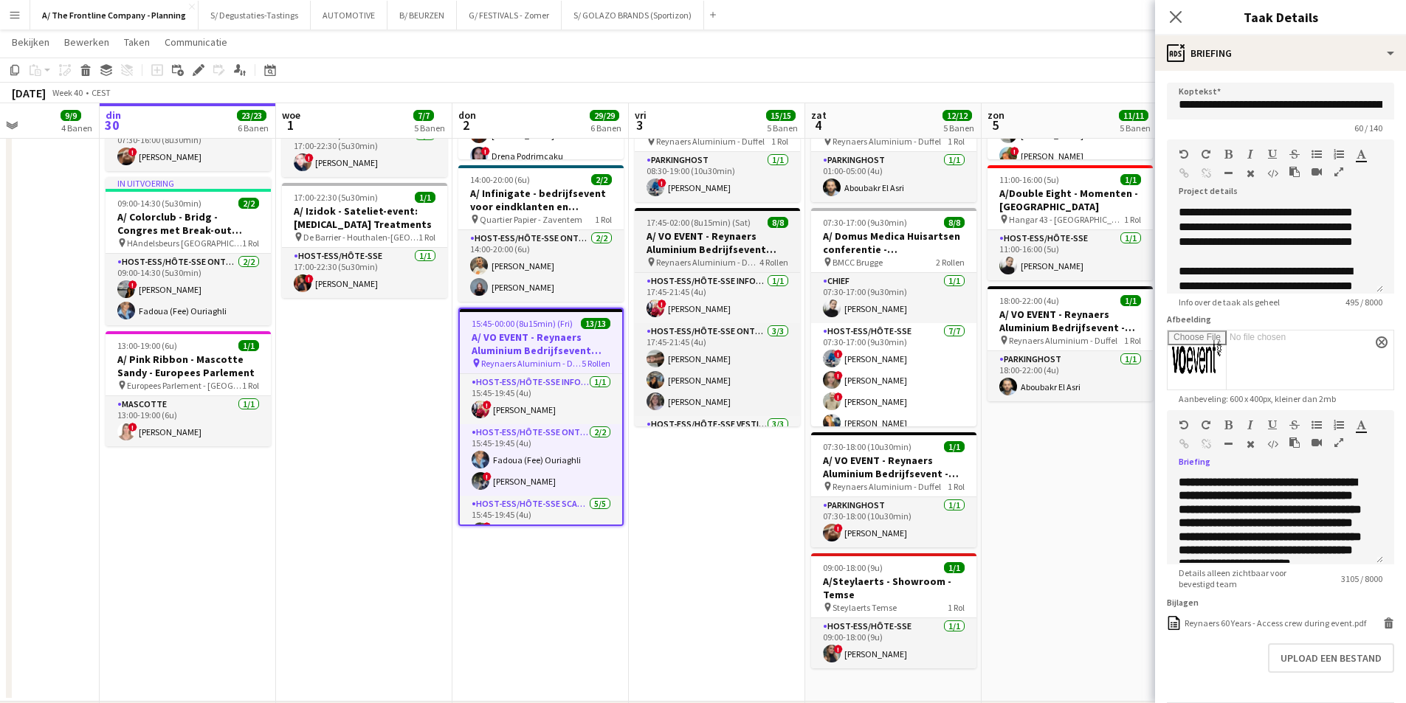
click at [716, 241] on h3 "A/ VO EVENT - Reynaers Aluminium Bedrijfsevent (02+03+05/10)" at bounding box center [717, 243] width 165 height 27
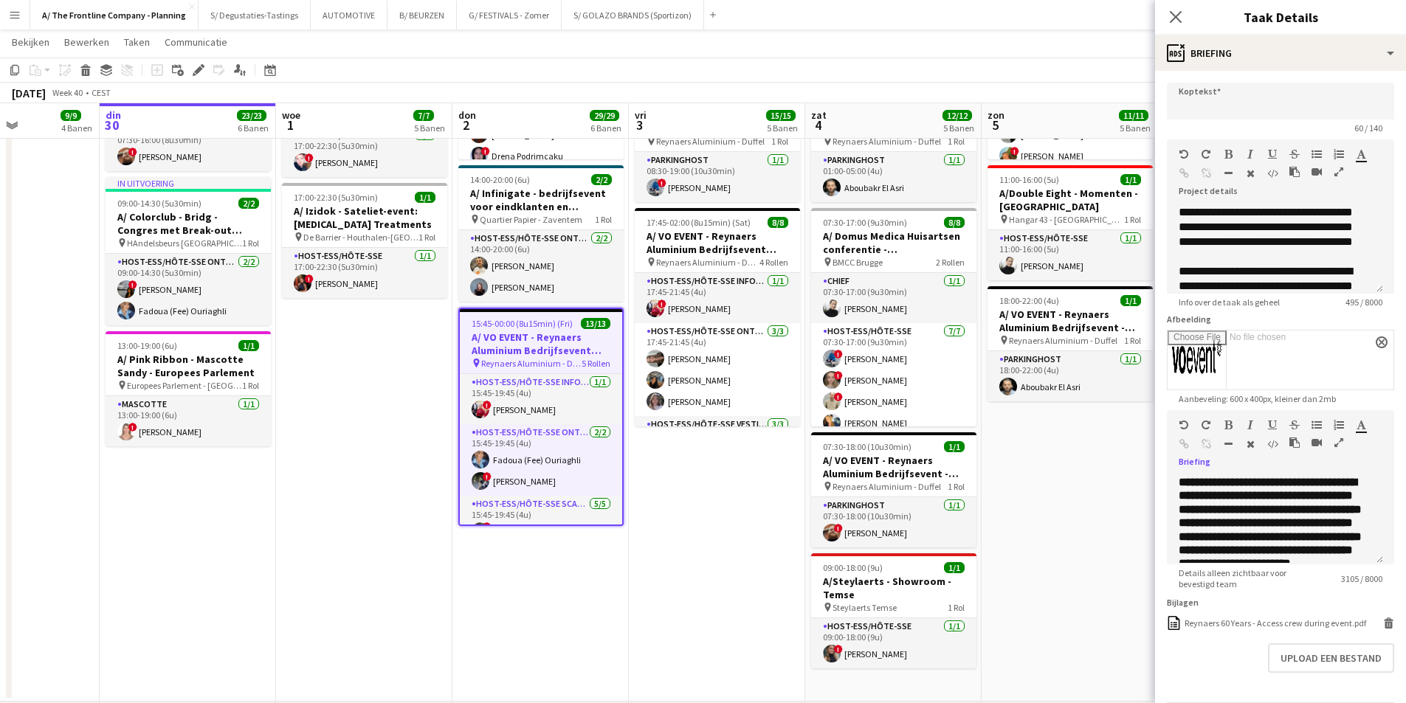
type input "**********"
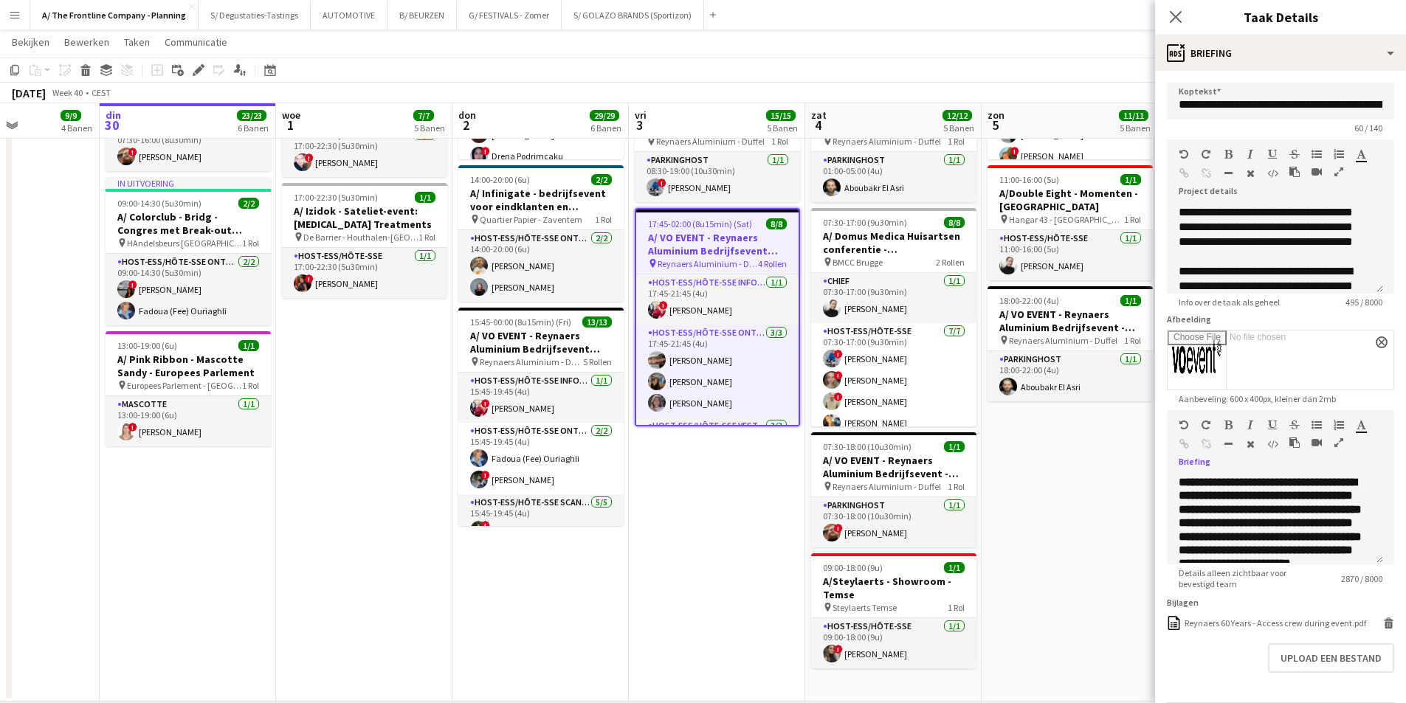
click at [1337, 444] on icon "button" at bounding box center [1339, 443] width 9 height 10
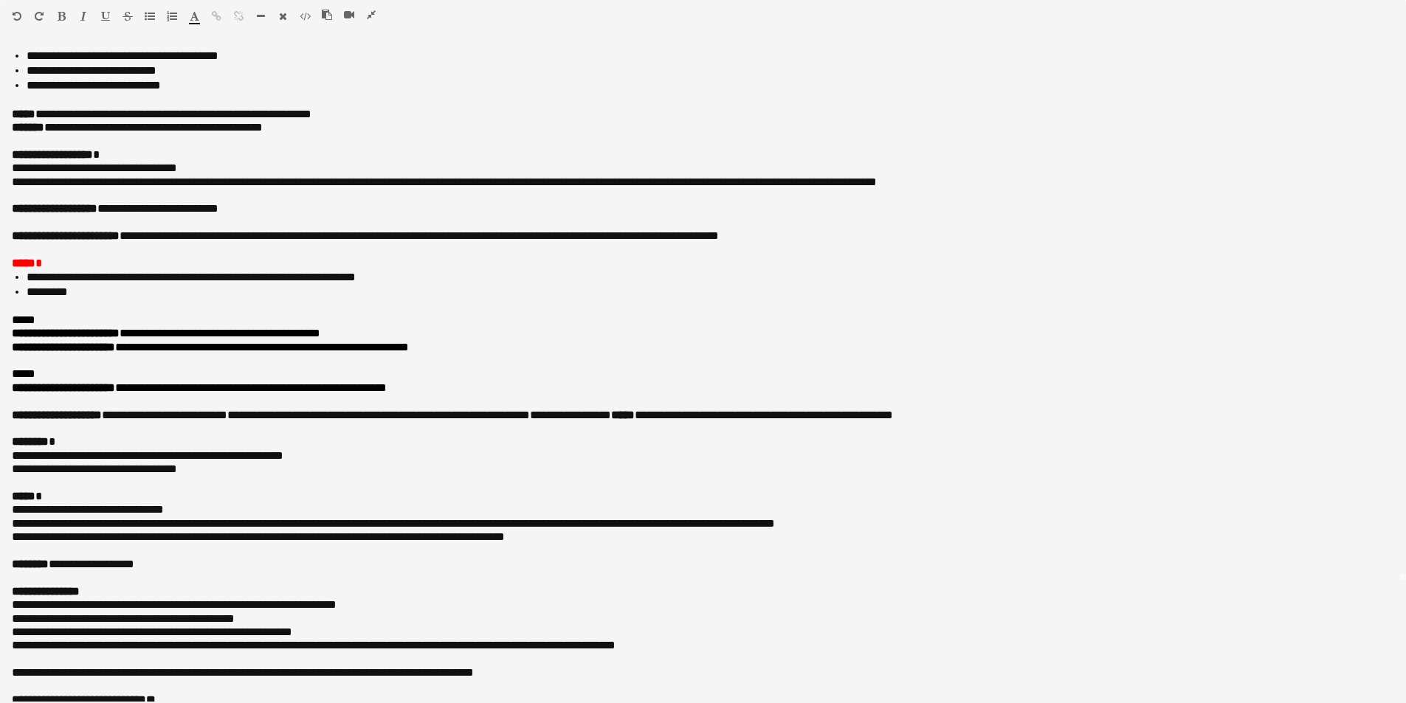
scroll to position [151, 0]
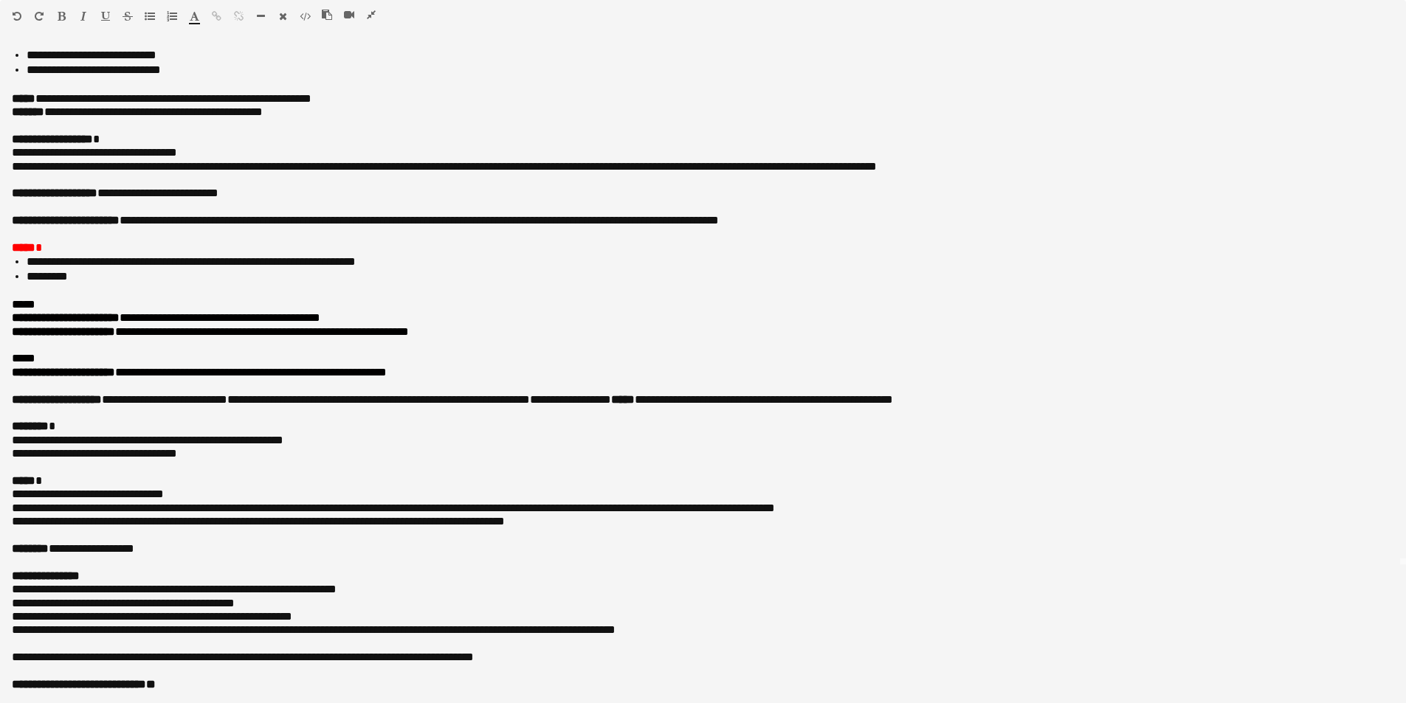
click at [374, 10] on icon "button" at bounding box center [371, 15] width 9 height 10
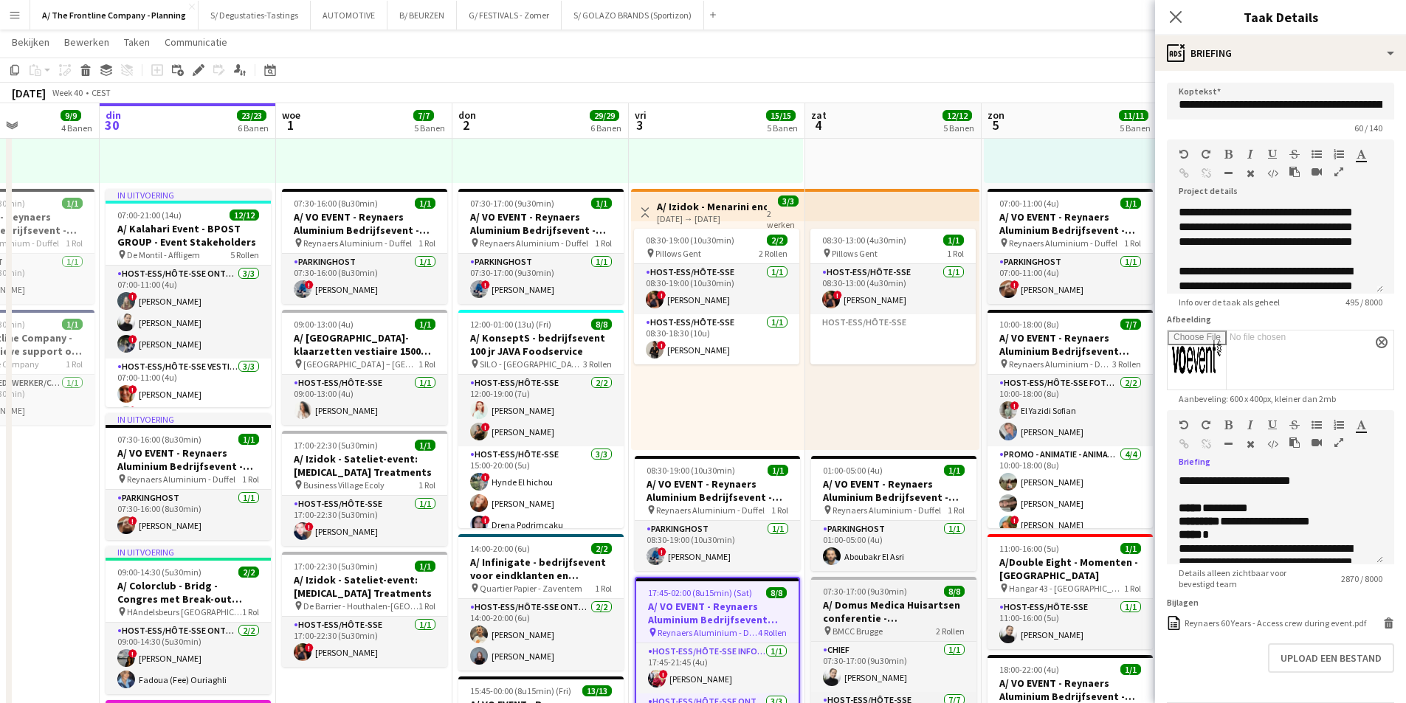
scroll to position [738, 0]
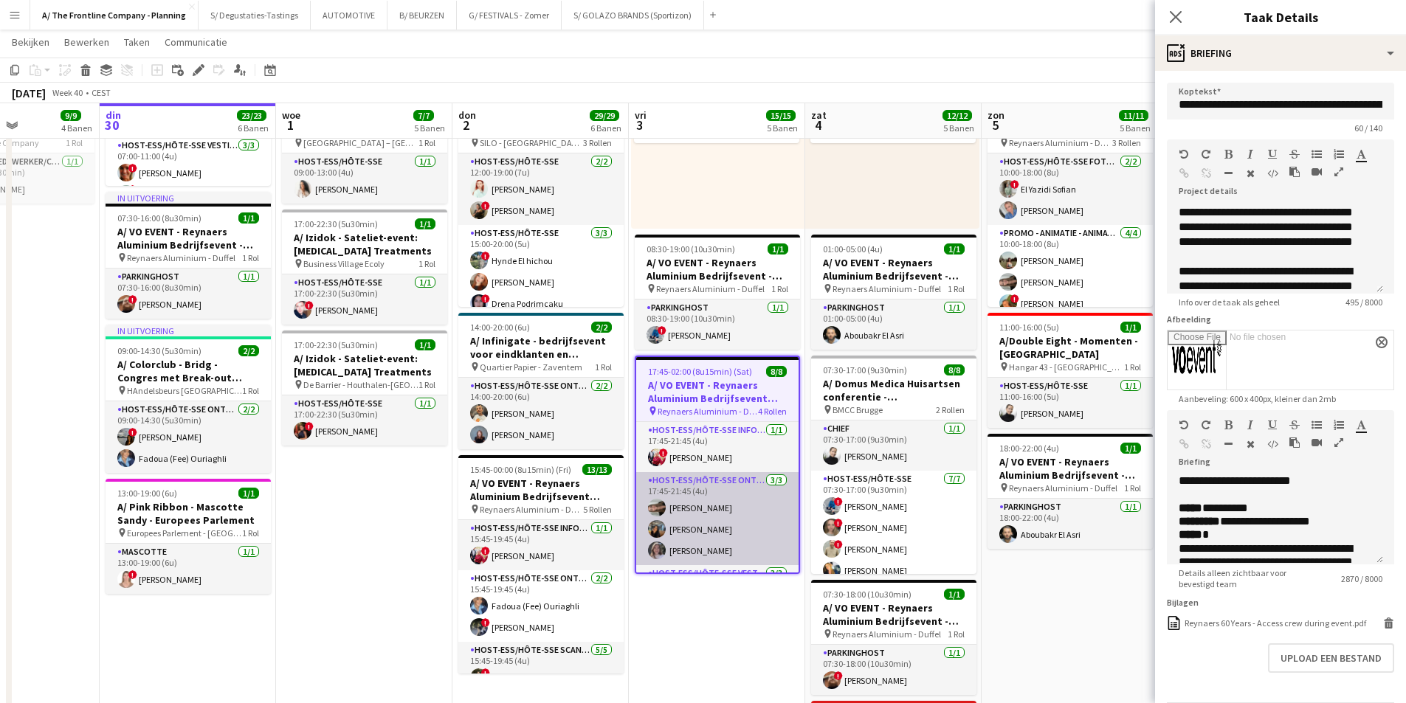
click at [706, 543] on app-card-role "Host-ess/Hôte-sse Onthaal-Accueill 3/3 17:45-21:45 (4u) Fjolla Beka Mariam Kast…" at bounding box center [717, 518] width 162 height 93
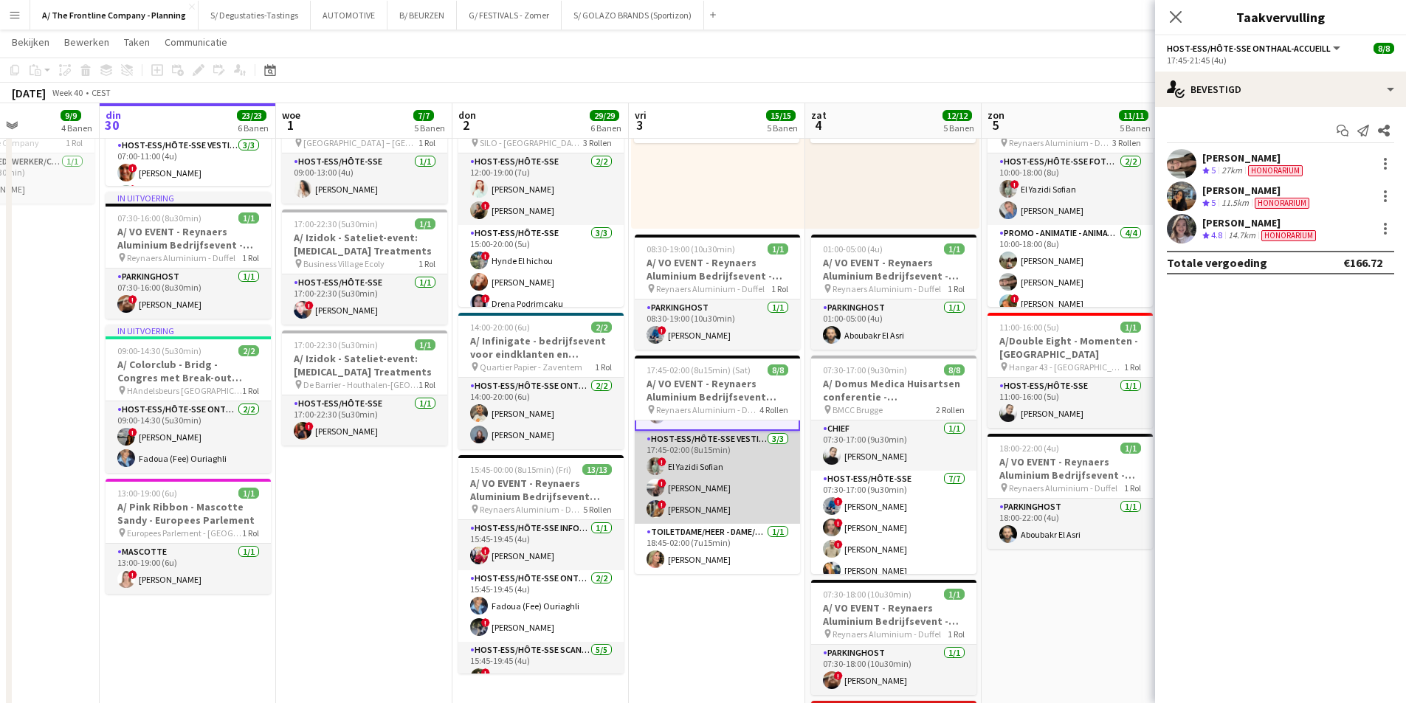
scroll to position [0, 0]
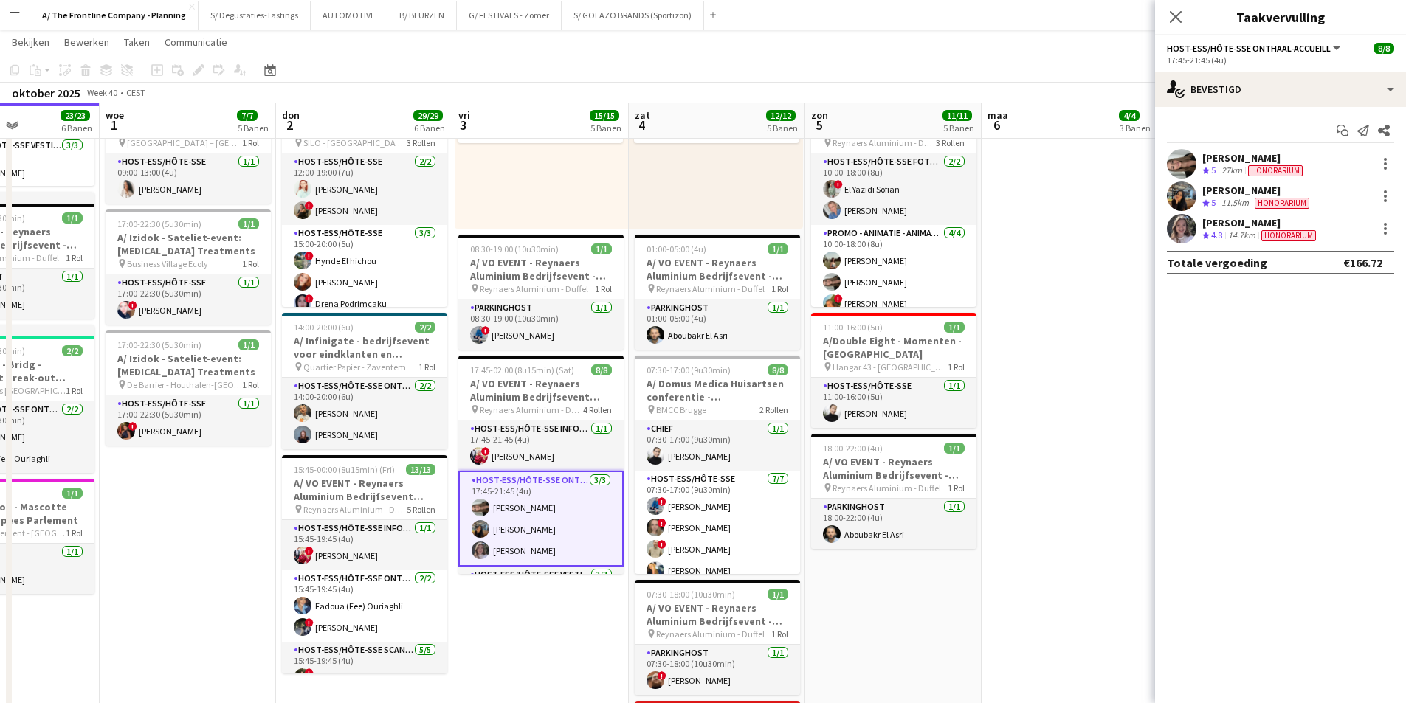
drag, startPoint x: 443, startPoint y: 454, endPoint x: 402, endPoint y: 454, distance: 41.3
click at [402, 454] on app-calendar-viewport "zon 28 13/13 5 Banen maa 29 9/9 4 Banen din 30 23/23 6 Banen woe 1 7/7 5 Banen …" at bounding box center [703, 152] width 1406 height 1666
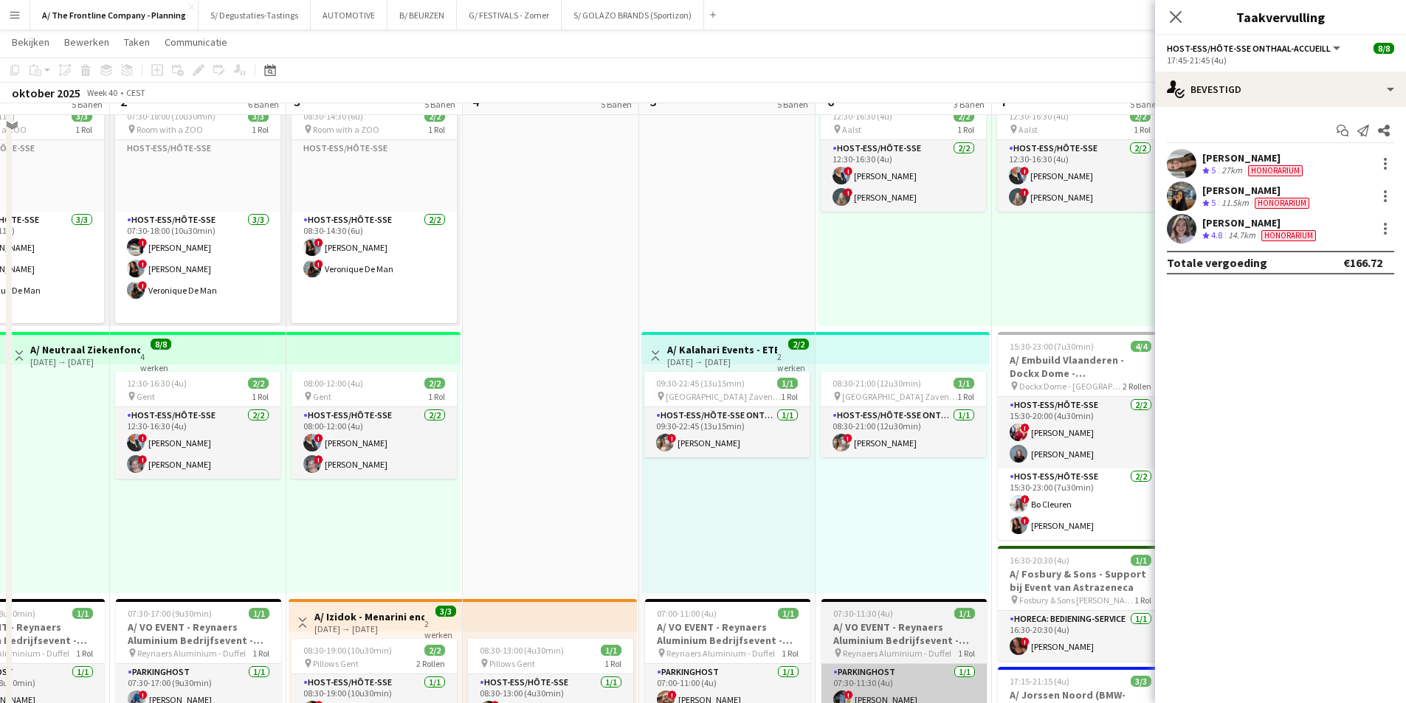
scroll to position [74, 0]
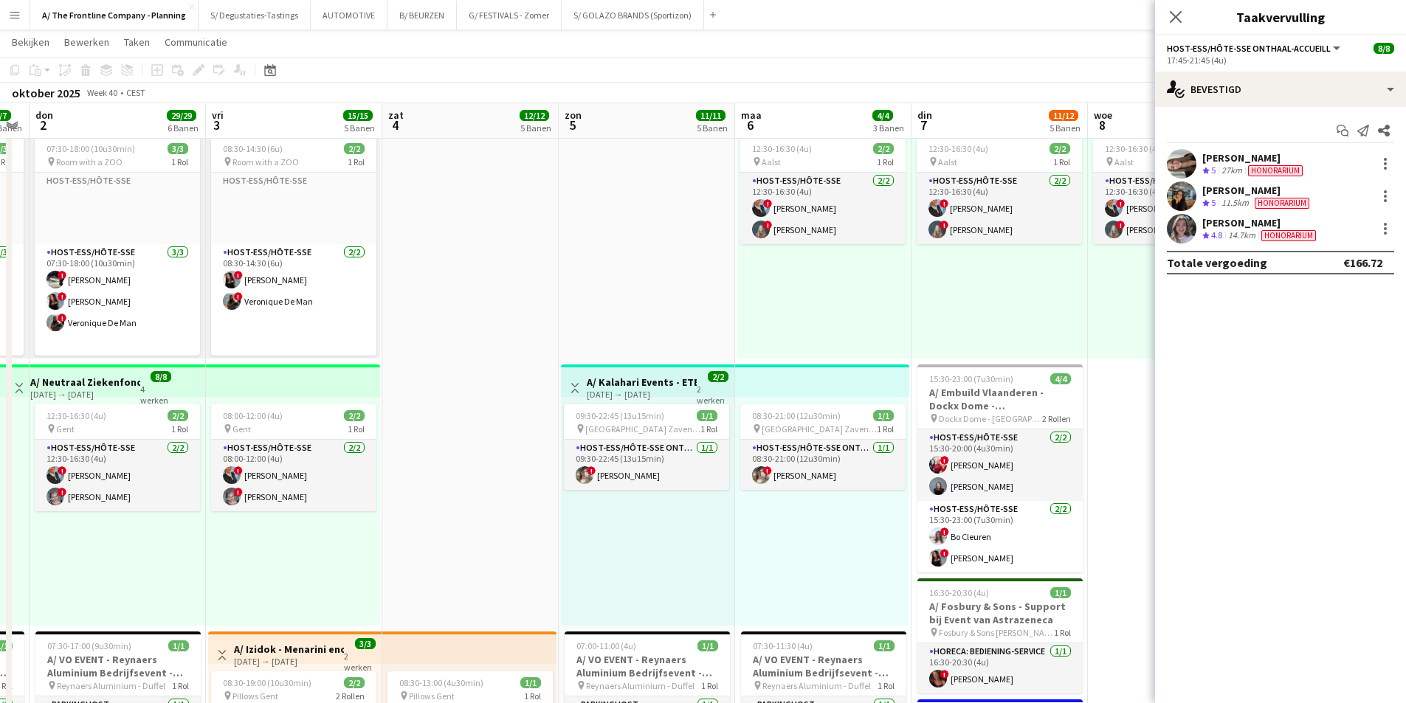
drag, startPoint x: 912, startPoint y: 518, endPoint x: 478, endPoint y: 474, distance: 436.3
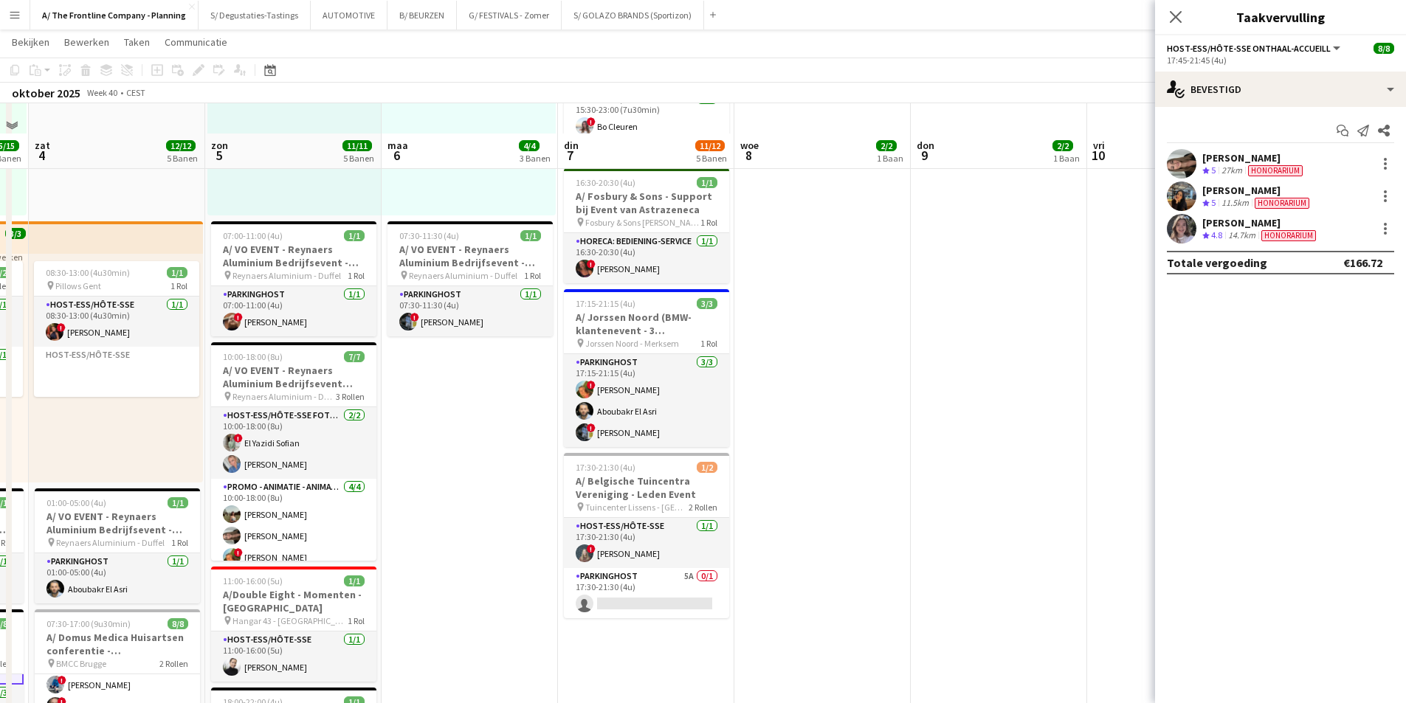
scroll to position [517, 0]
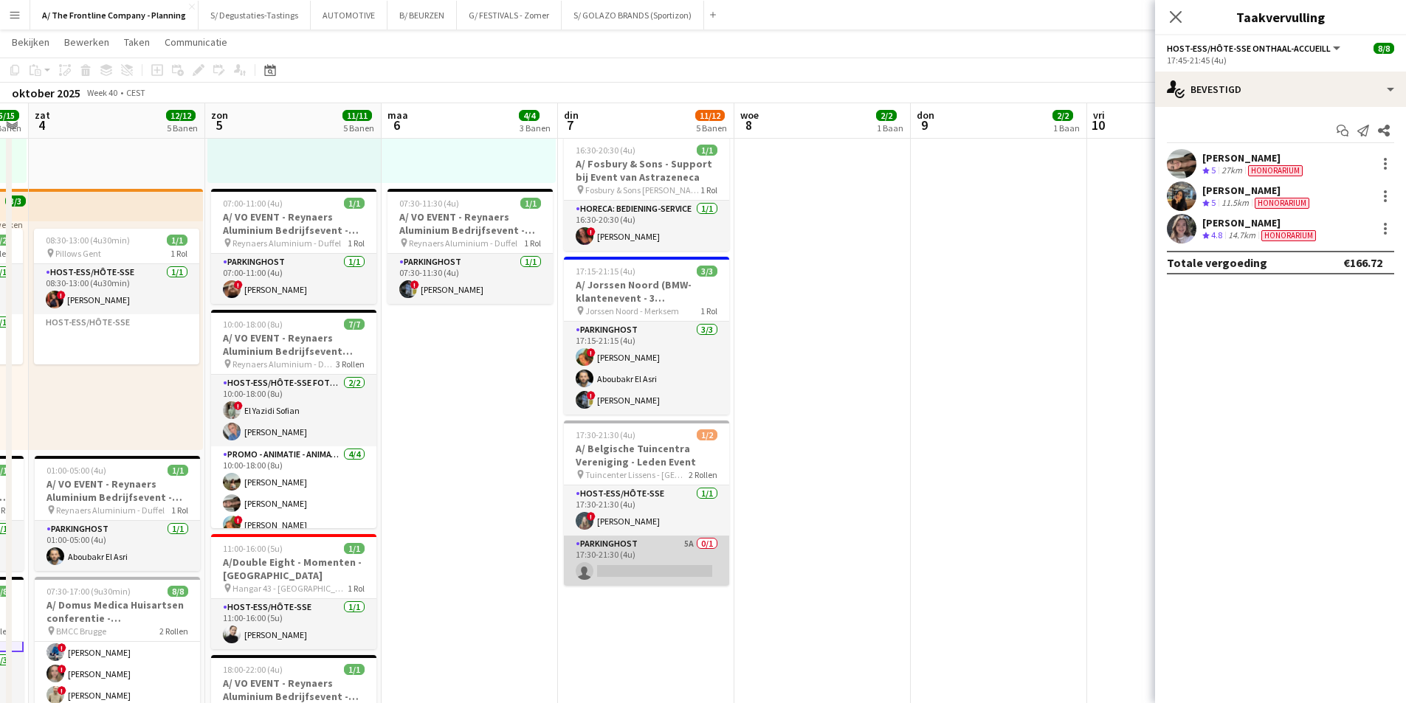
click at [647, 566] on app-card-role "Parkinghost 5A 0/1 17:30-21:30 (4u) single-neutral-actions" at bounding box center [646, 561] width 165 height 50
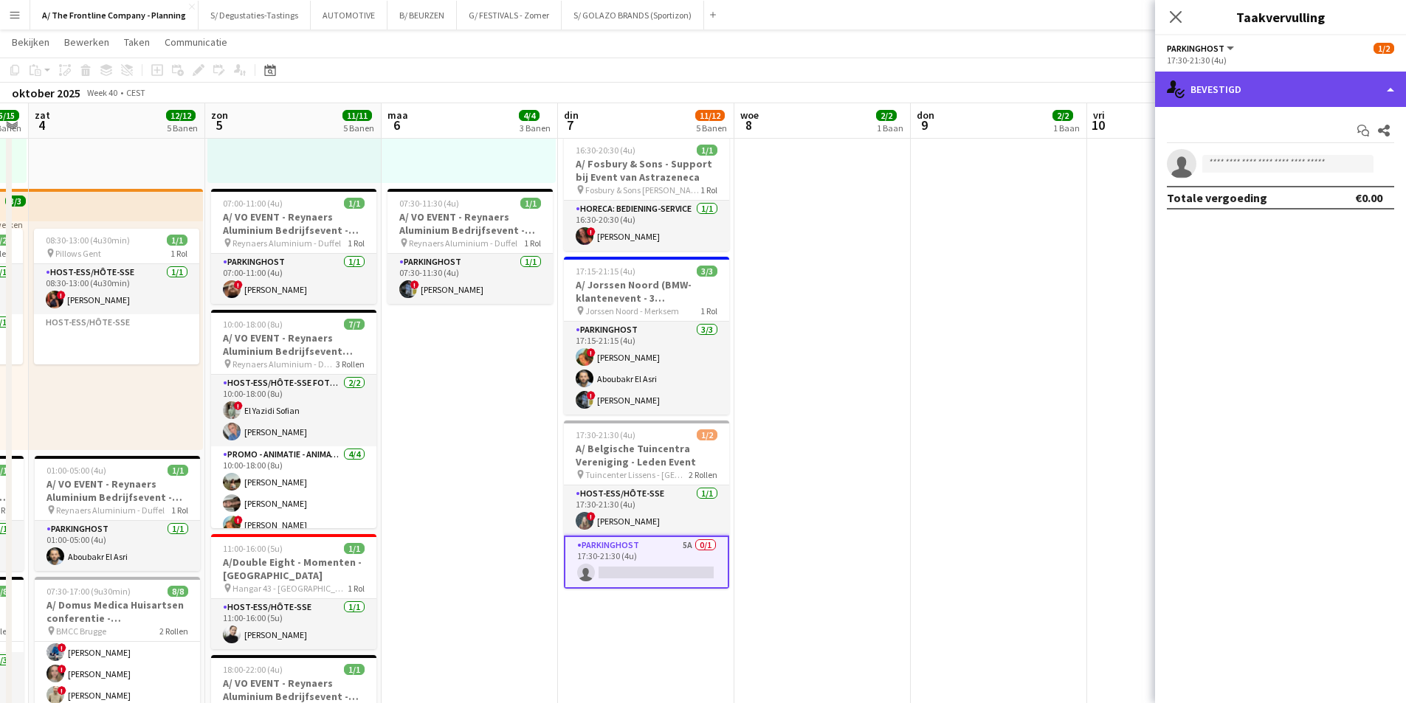
click at [1240, 88] on div "single-neutral-actions-check-2 Bevestigd" at bounding box center [1280, 89] width 251 height 35
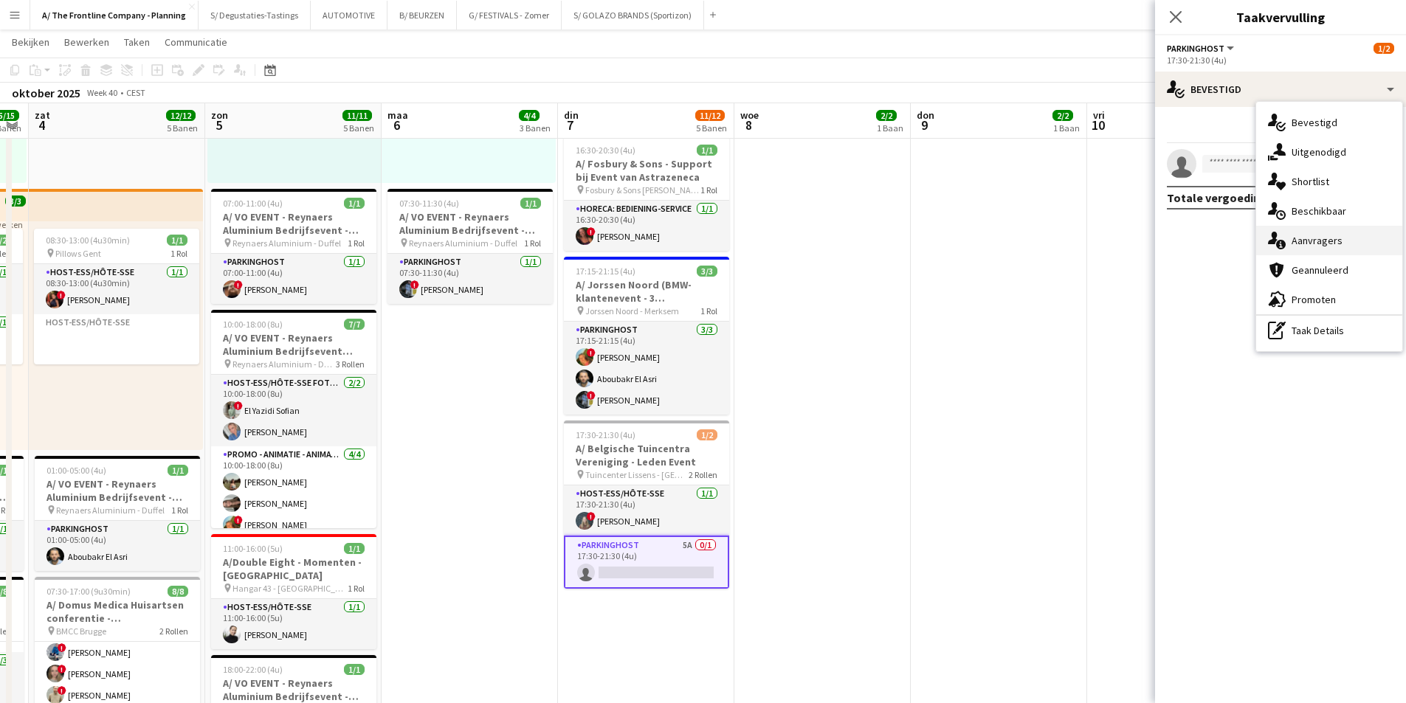
click at [1315, 230] on div "single-neutral-actions-information Aanvragers" at bounding box center [1329, 241] width 146 height 30
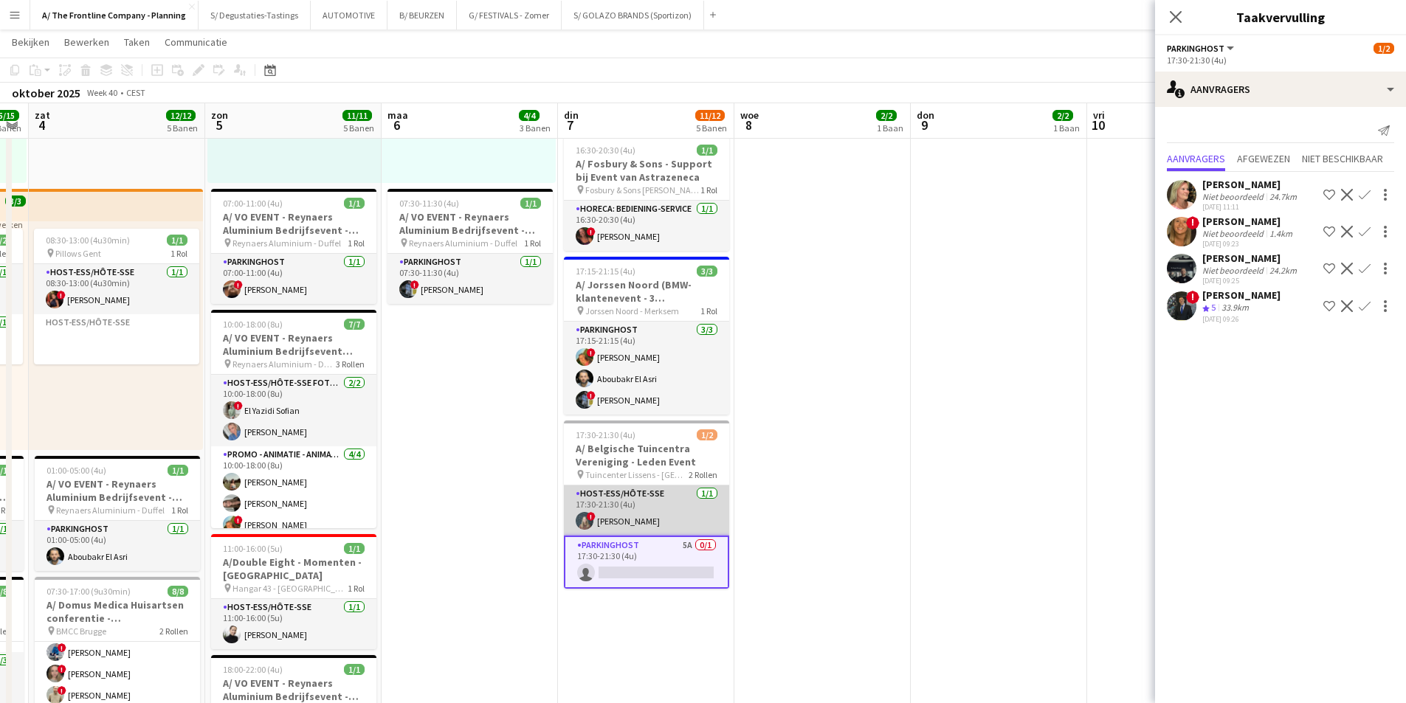
click at [646, 515] on app-card-role "Host-ess/Hôte-sse 1/1 17:30-21:30 (4u) ! Laurien Verheyen" at bounding box center [646, 511] width 165 height 50
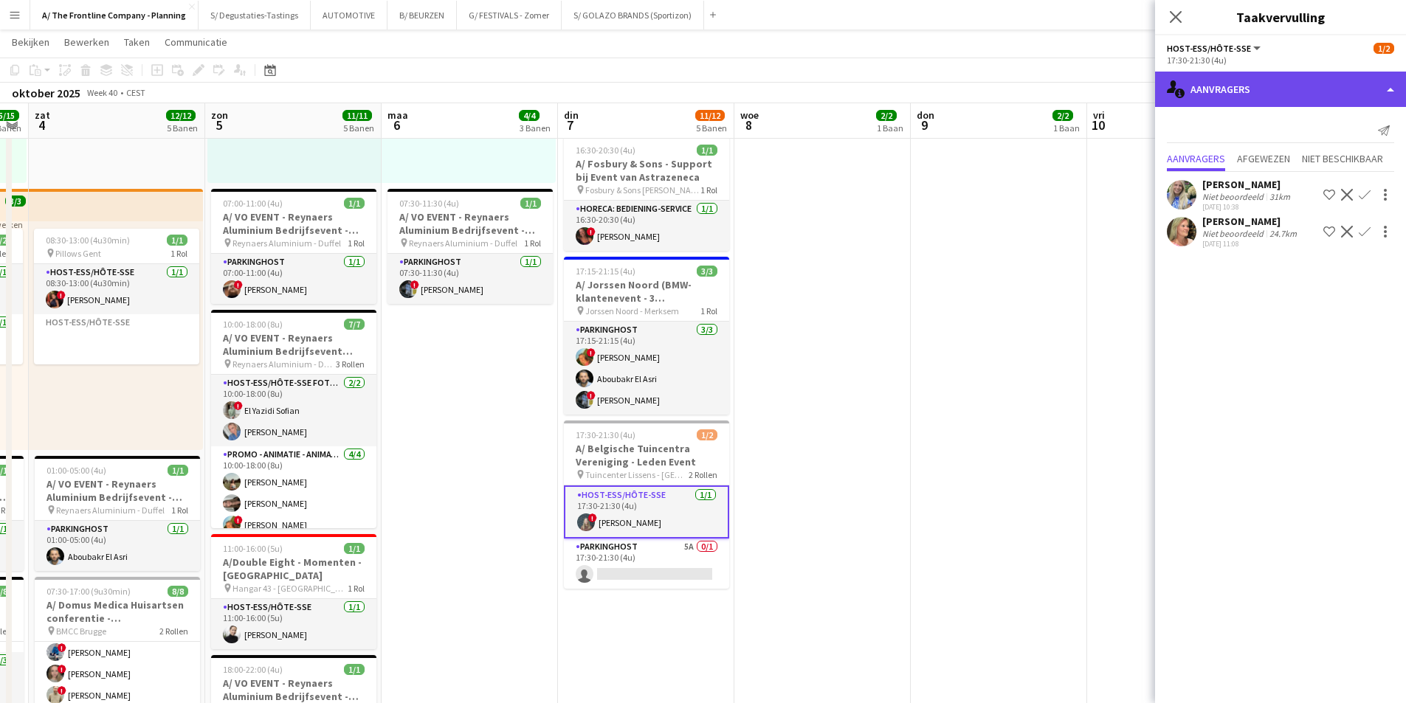
click at [1273, 94] on div "single-neutral-actions-information Aanvragers" at bounding box center [1280, 89] width 251 height 35
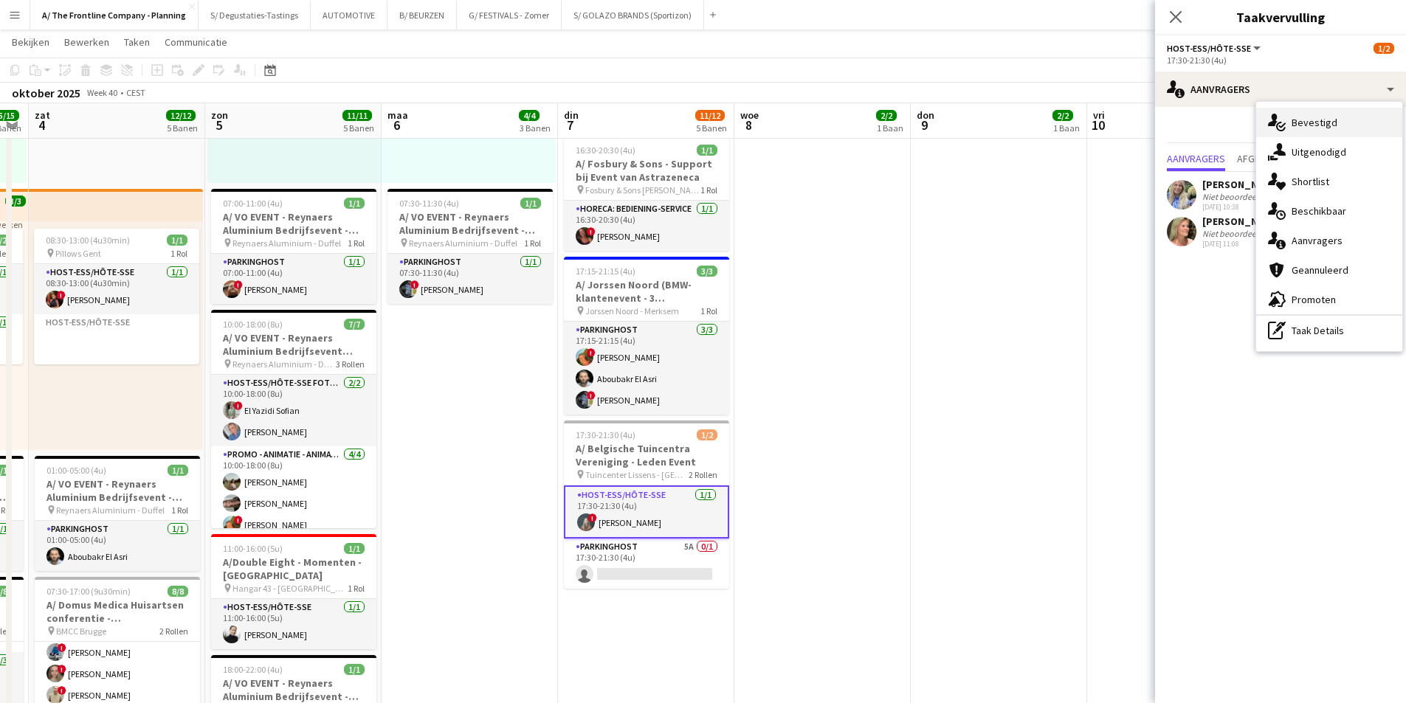
click at [1307, 125] on span "Bevestigd" at bounding box center [1315, 122] width 46 height 13
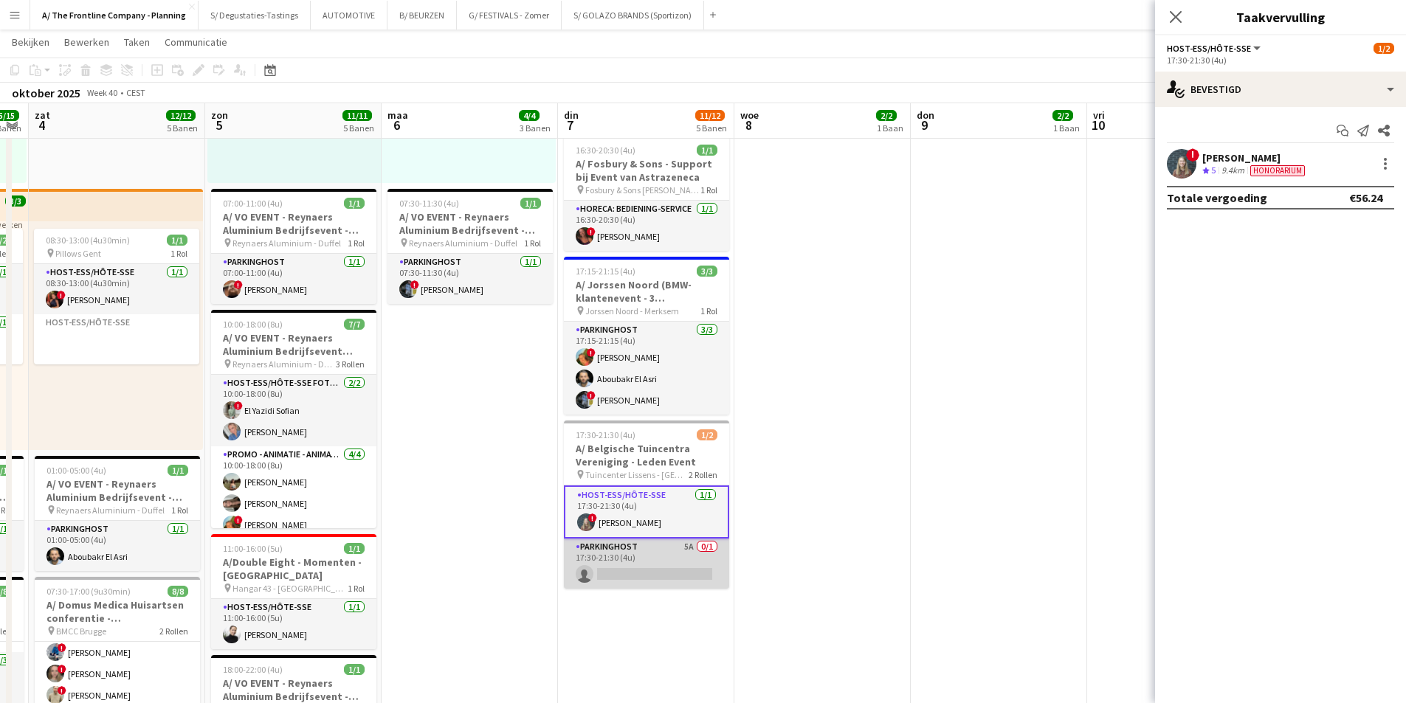
click at [644, 555] on app-card-role "Parkinghost 5A 0/1 17:30-21:30 (4u) single-neutral-actions" at bounding box center [646, 564] width 165 height 50
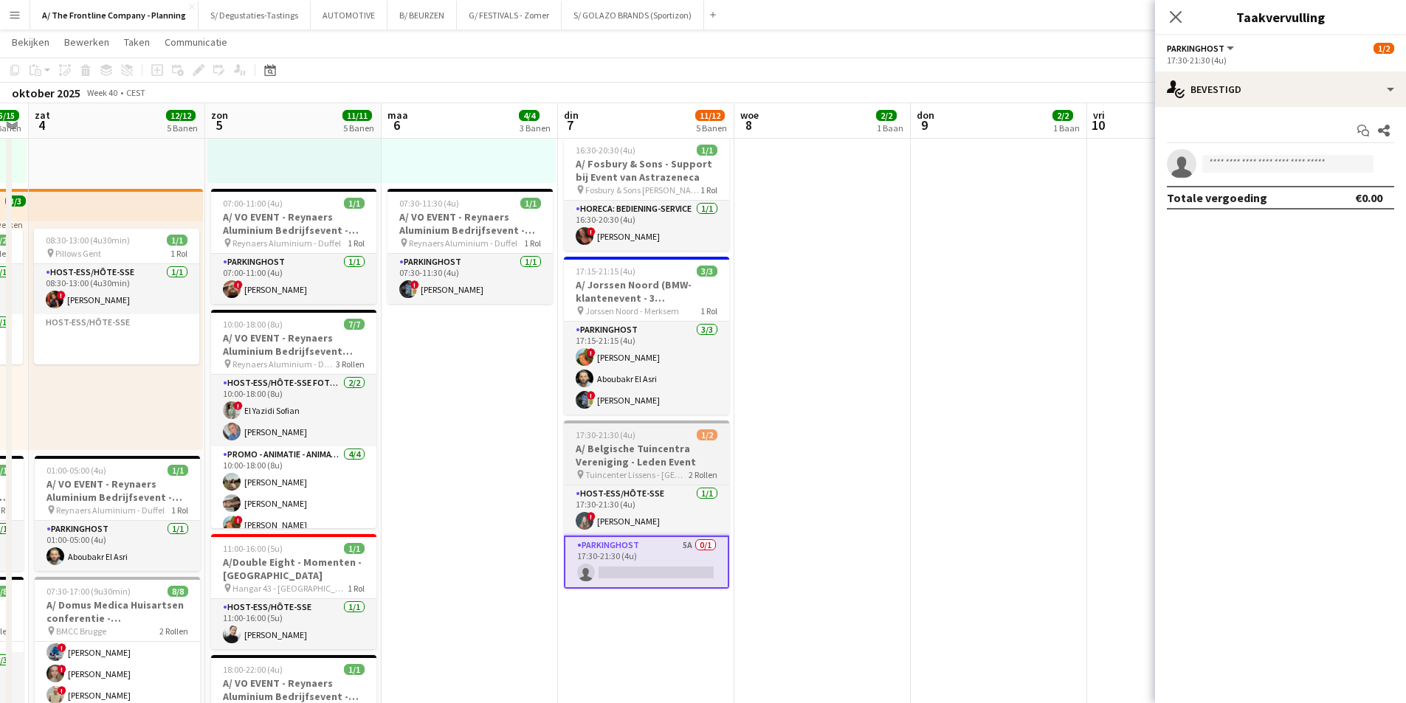
click at [659, 459] on h3 "A/ Belgische Tuincentra Vereniging - Leden Event" at bounding box center [646, 455] width 165 height 27
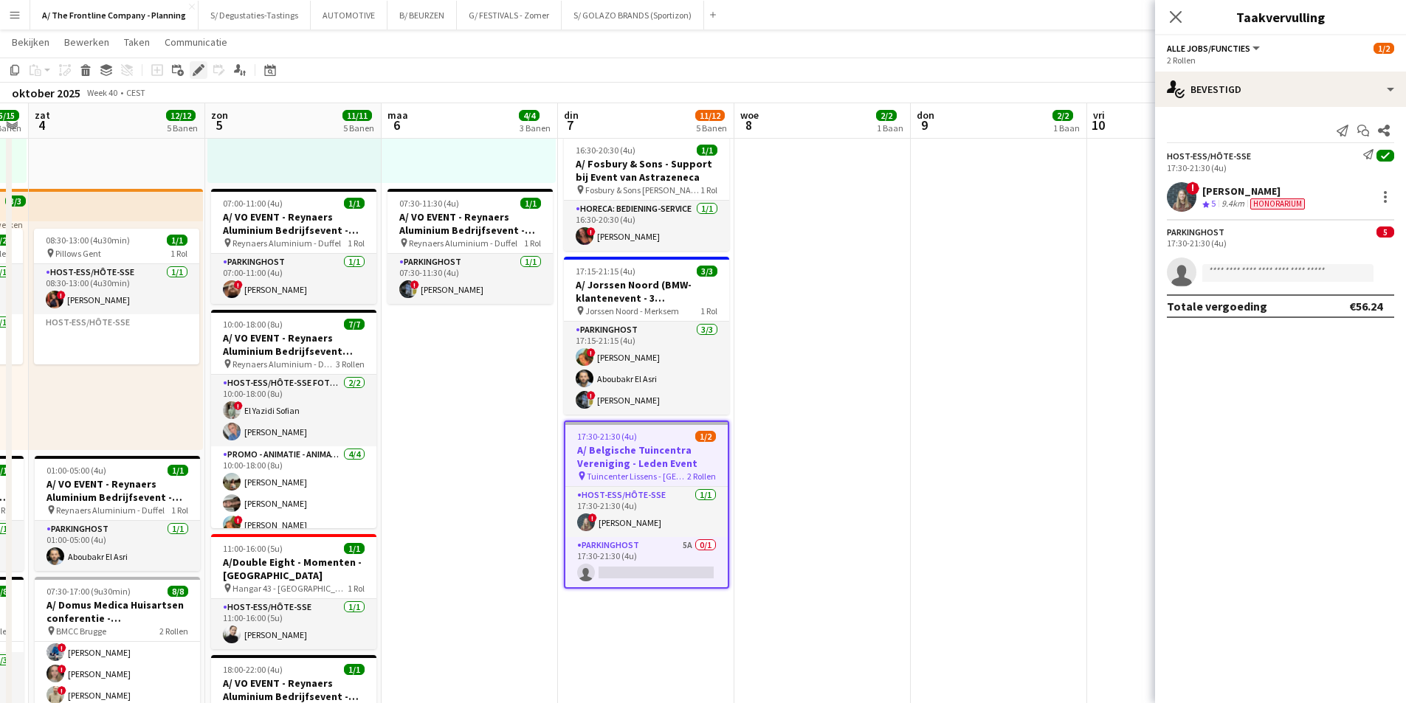
click at [193, 72] on icon "Bewerken" at bounding box center [199, 70] width 12 height 12
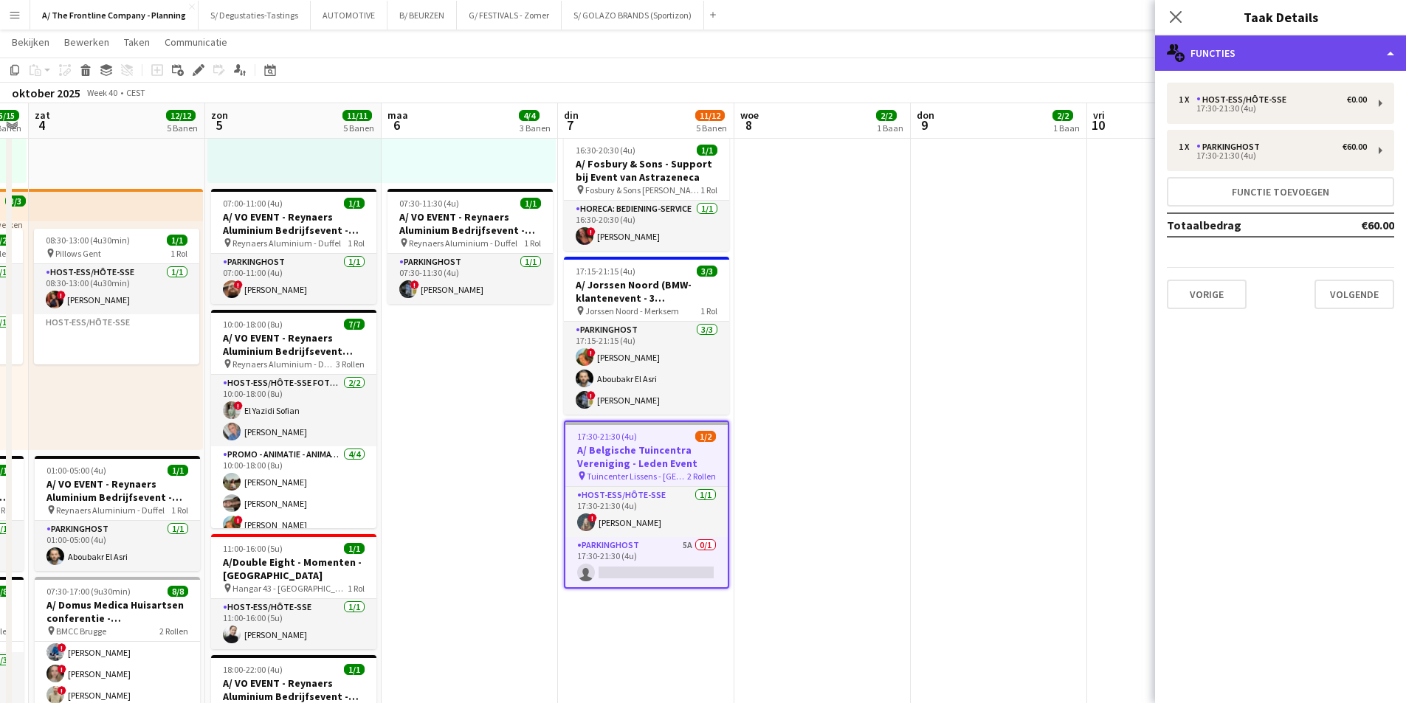
click at [1359, 48] on div "multiple-users-add Functies" at bounding box center [1280, 52] width 251 height 35
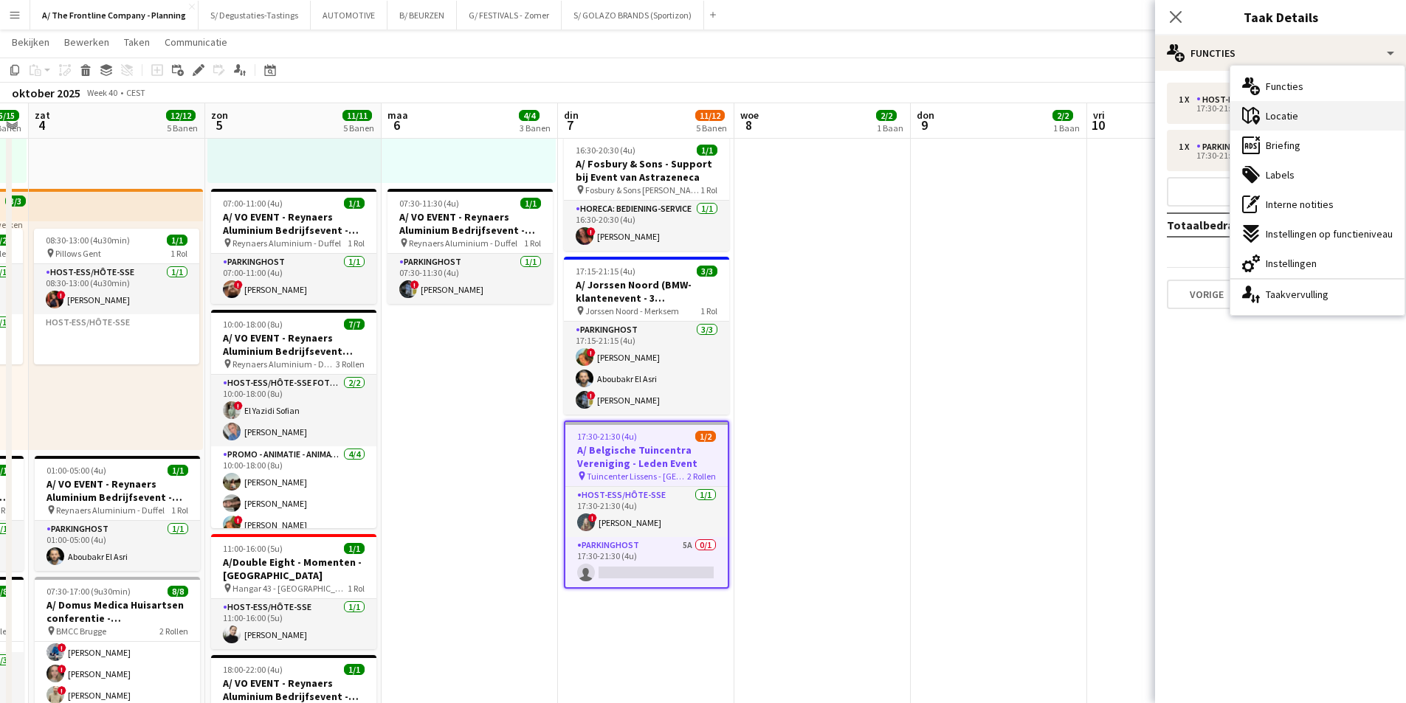
click at [1310, 117] on div "maps-pin-1 Locatie" at bounding box center [1318, 116] width 174 height 30
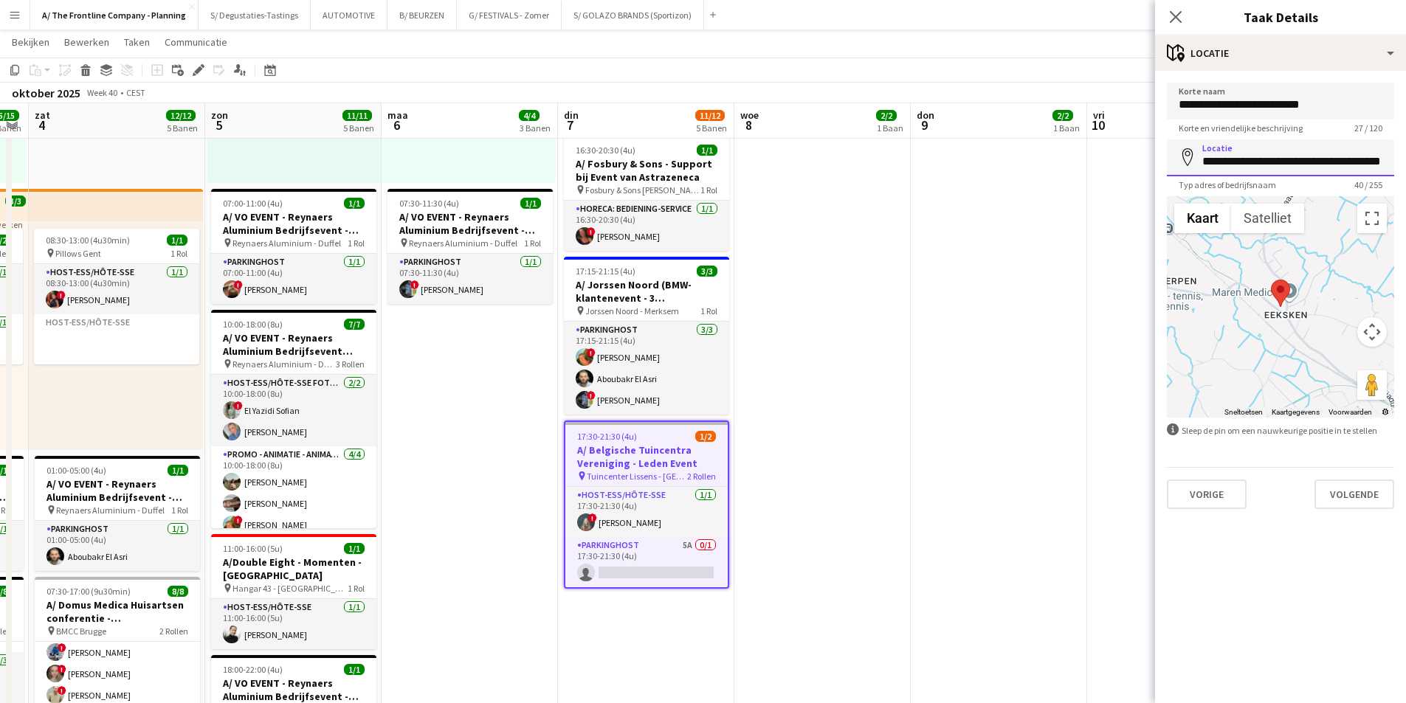
scroll to position [0, 23]
drag, startPoint x: 1201, startPoint y: 156, endPoint x: 1404, endPoint y: 162, distance: 203.1
click at [1404, 162] on form "**********" at bounding box center [1280, 296] width 251 height 427
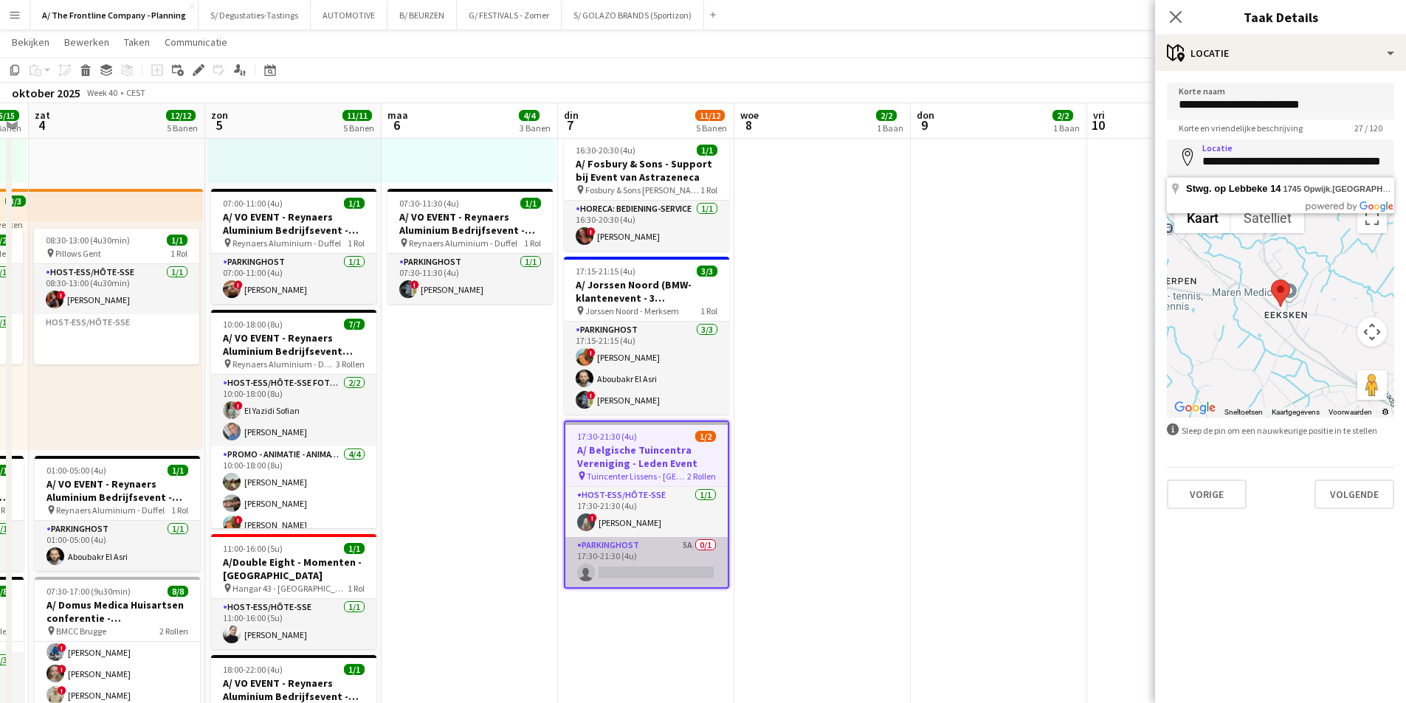
click at [669, 557] on app-card-role "Parkinghost 5A 0/1 17:30-21:30 (4u) single-neutral-actions" at bounding box center [646, 562] width 162 height 50
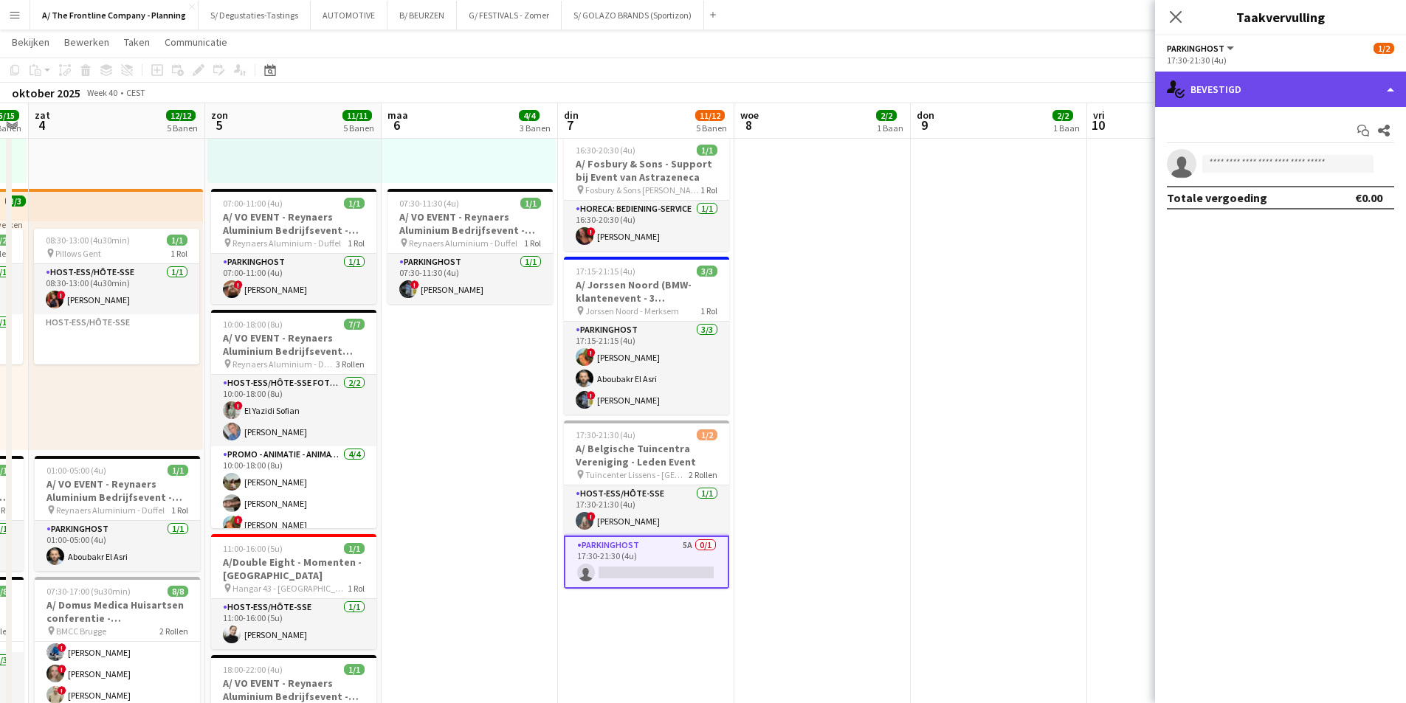
click at [1262, 83] on div "single-neutral-actions-check-2 Bevestigd" at bounding box center [1280, 89] width 251 height 35
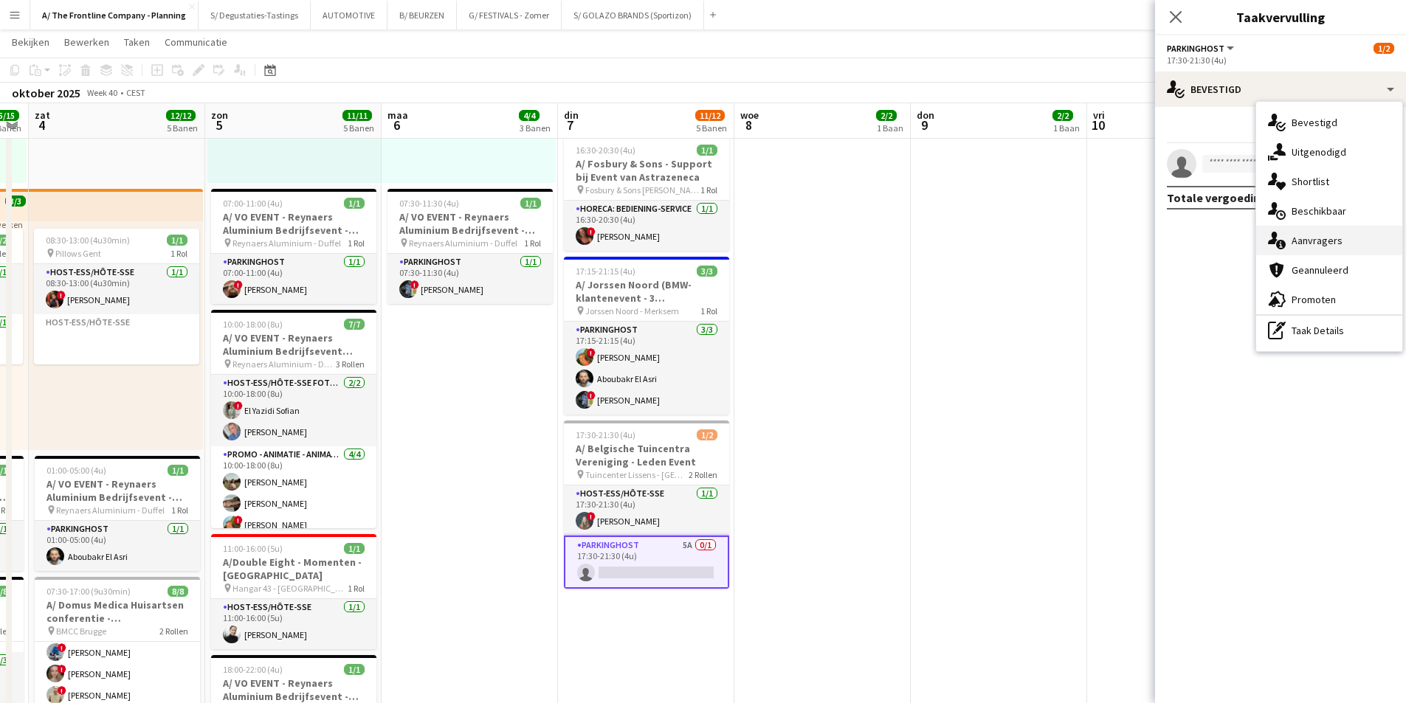
click at [1324, 238] on span "Aanvragers" at bounding box center [1317, 240] width 51 height 13
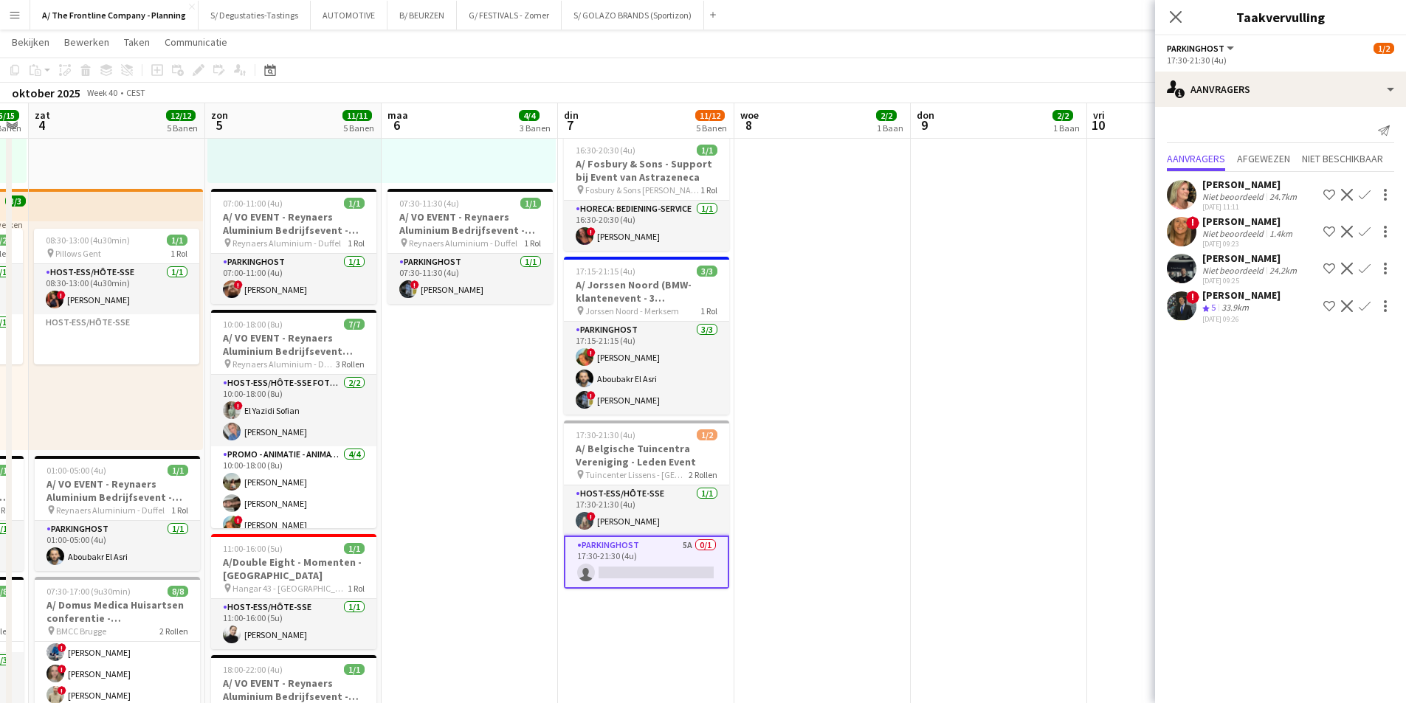
click at [1255, 235] on div "Niet beoordeeld" at bounding box center [1234, 233] width 64 height 11
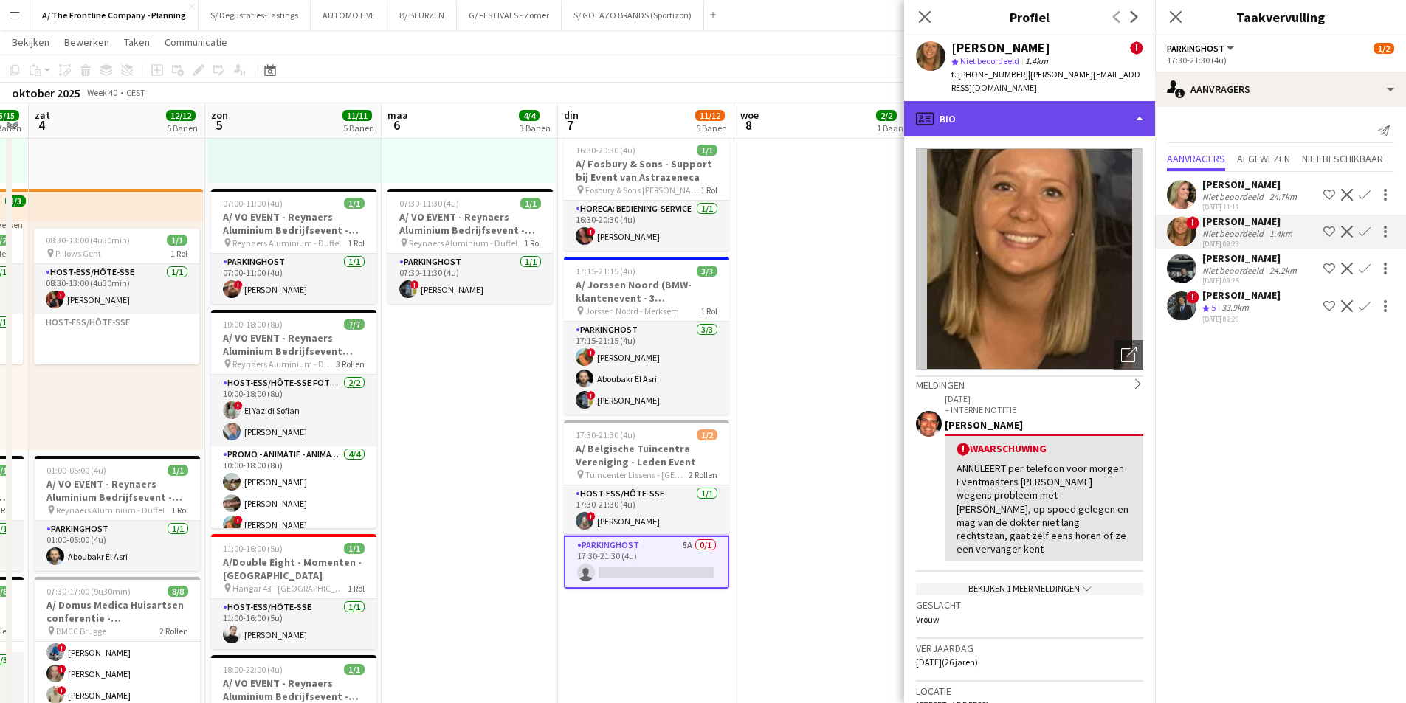
click at [1092, 103] on div "profile Bio" at bounding box center [1029, 118] width 251 height 35
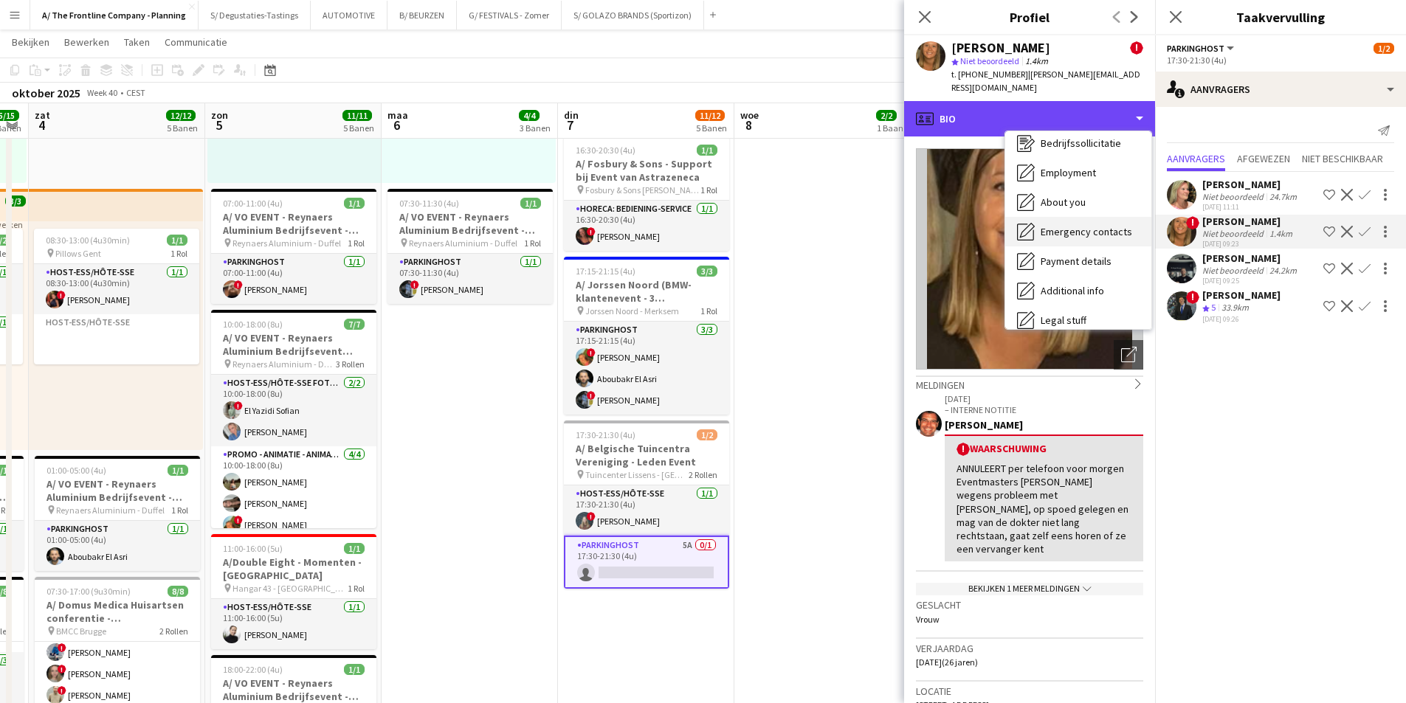
scroll to position [139, 0]
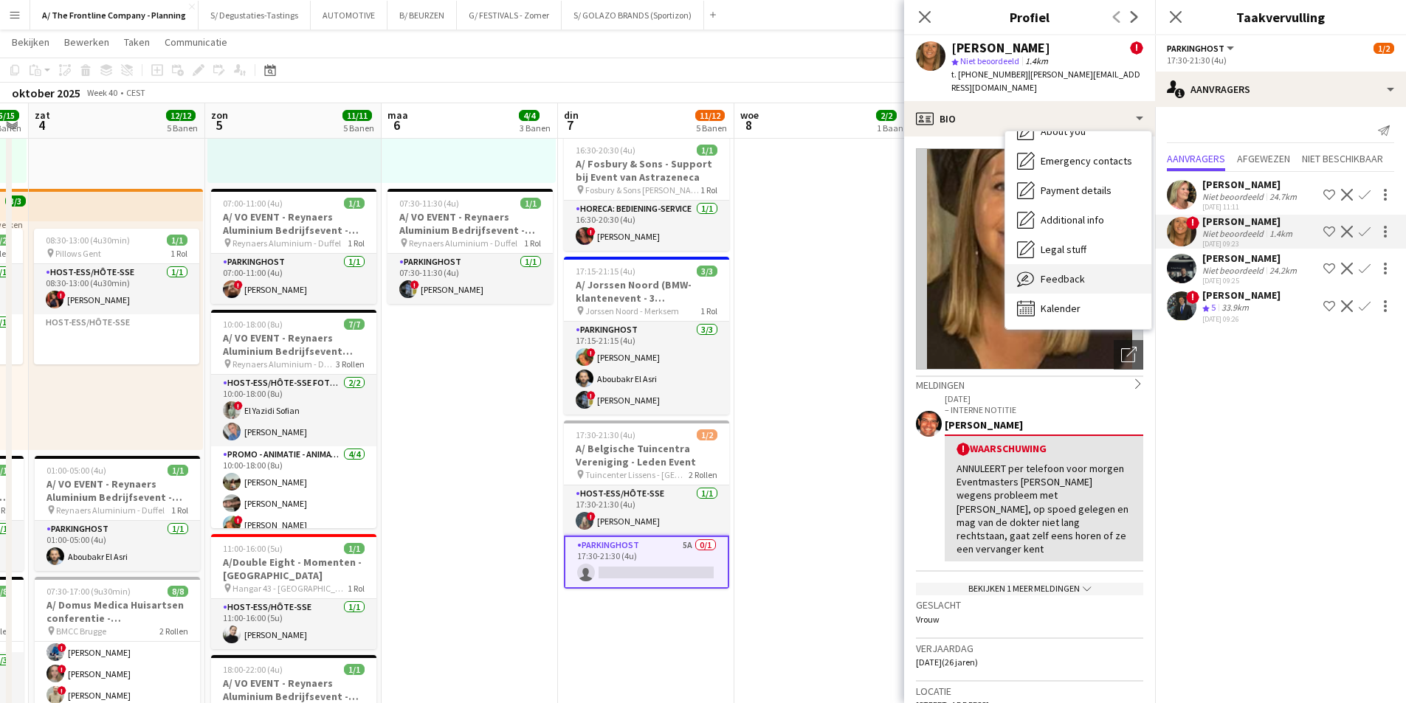
click at [1095, 272] on div "Feedback Feedback" at bounding box center [1078, 279] width 146 height 30
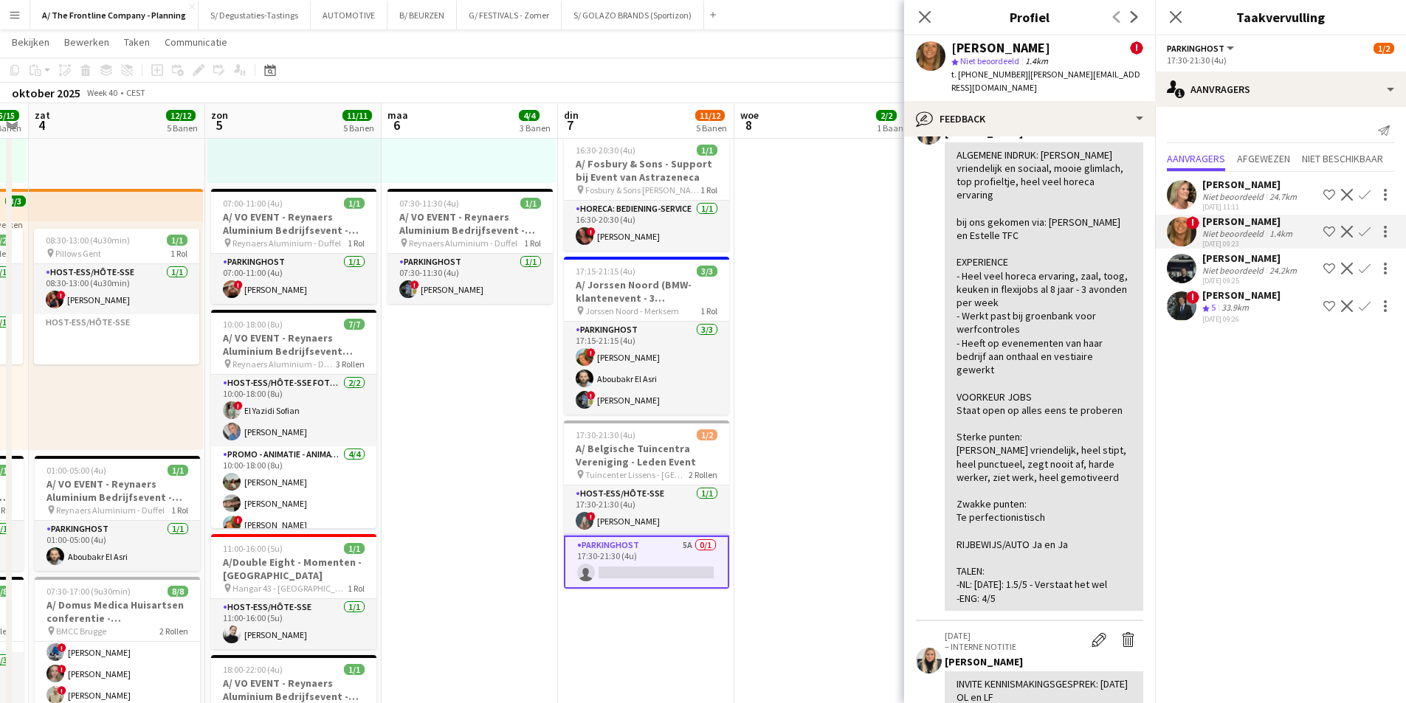
scroll to position [443, 0]
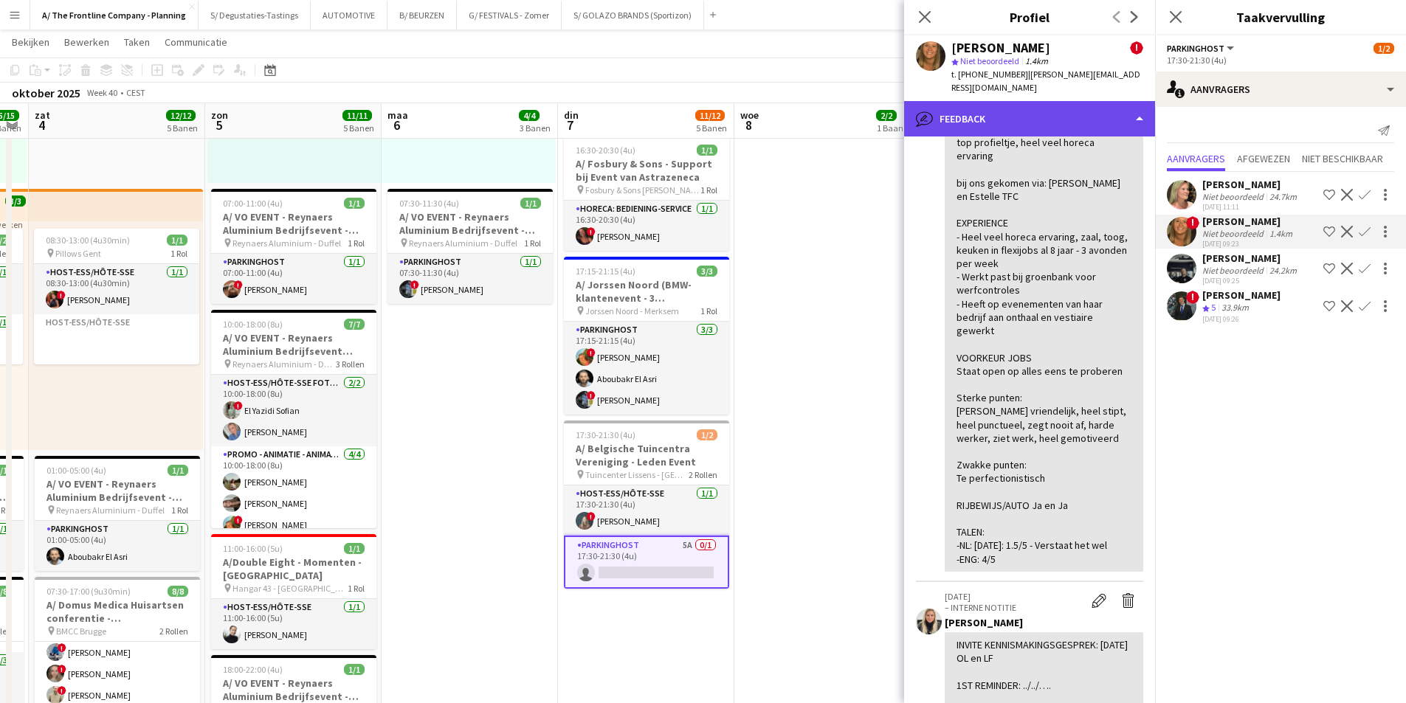
click at [1023, 101] on div "bubble-pencil Feedback" at bounding box center [1029, 118] width 251 height 35
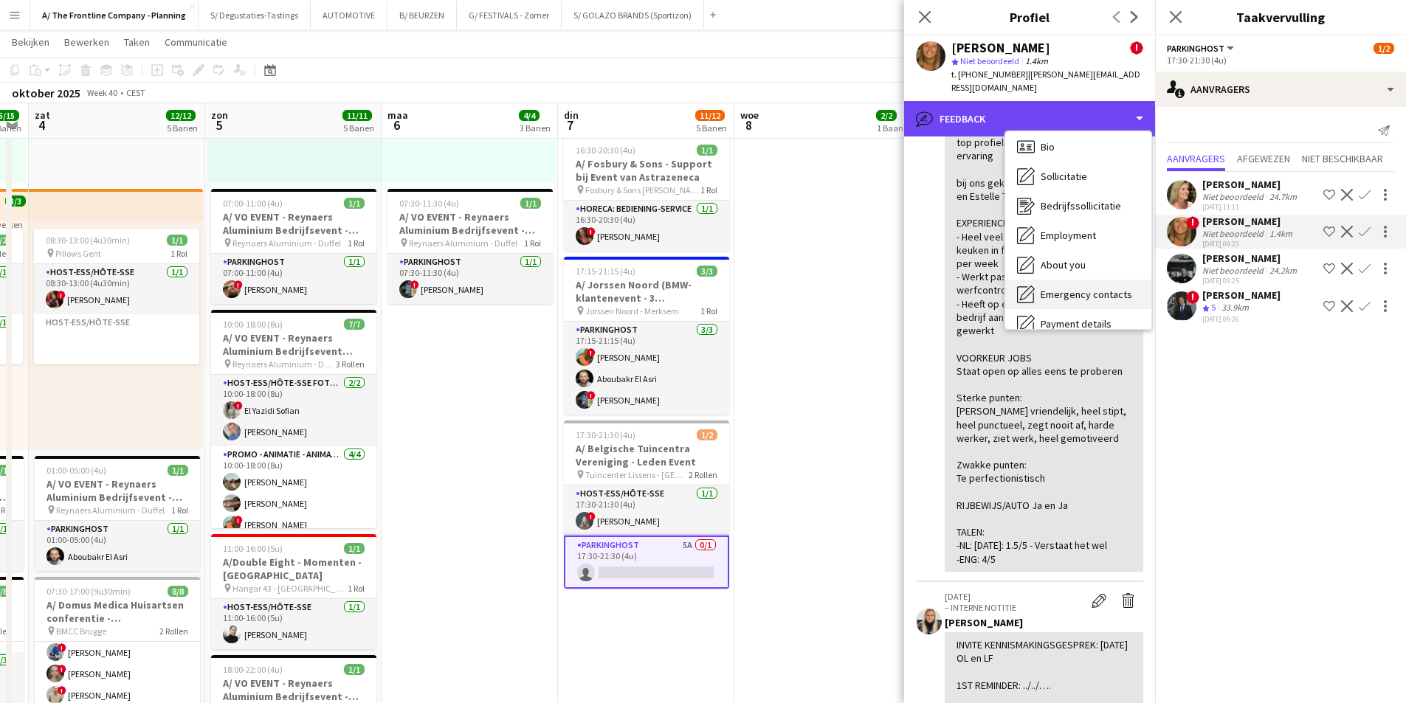
scroll to position [0, 0]
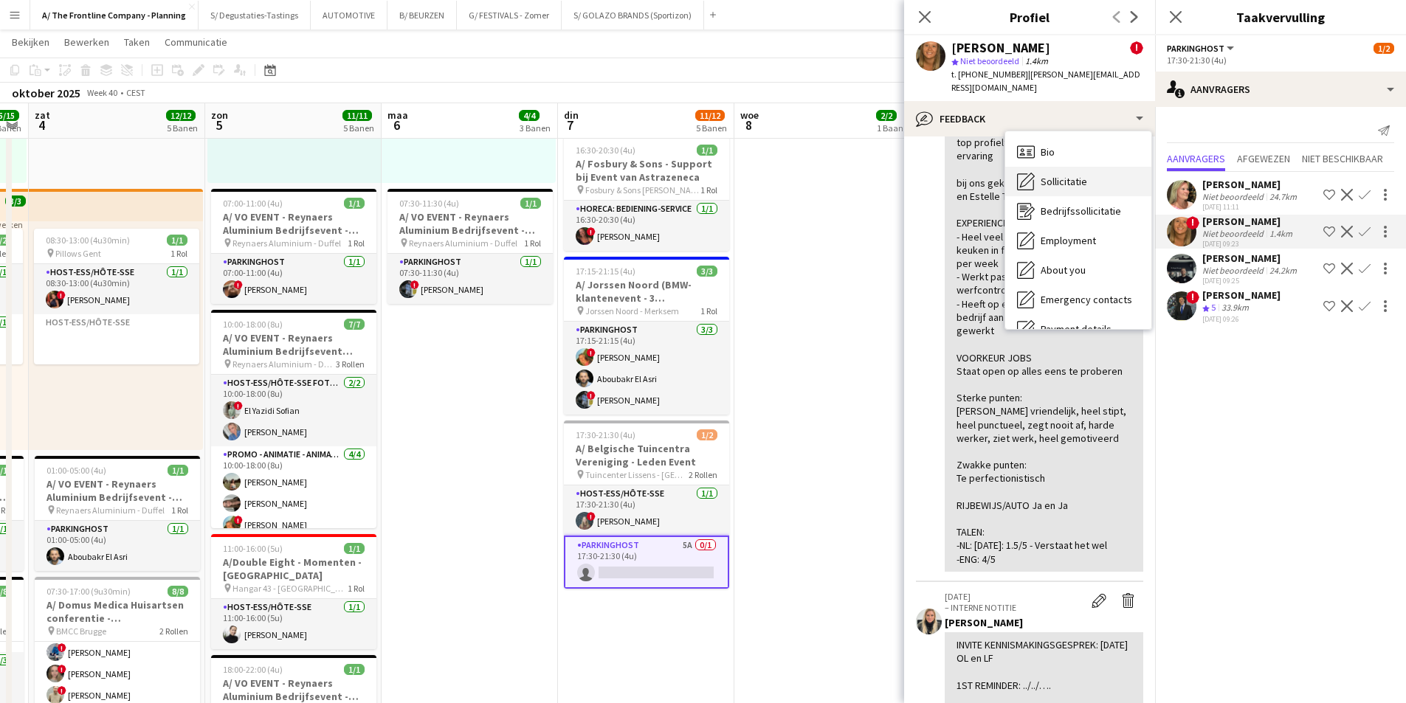
click at [1078, 178] on div "Sollicitatie Sollicitatie" at bounding box center [1078, 182] width 146 height 30
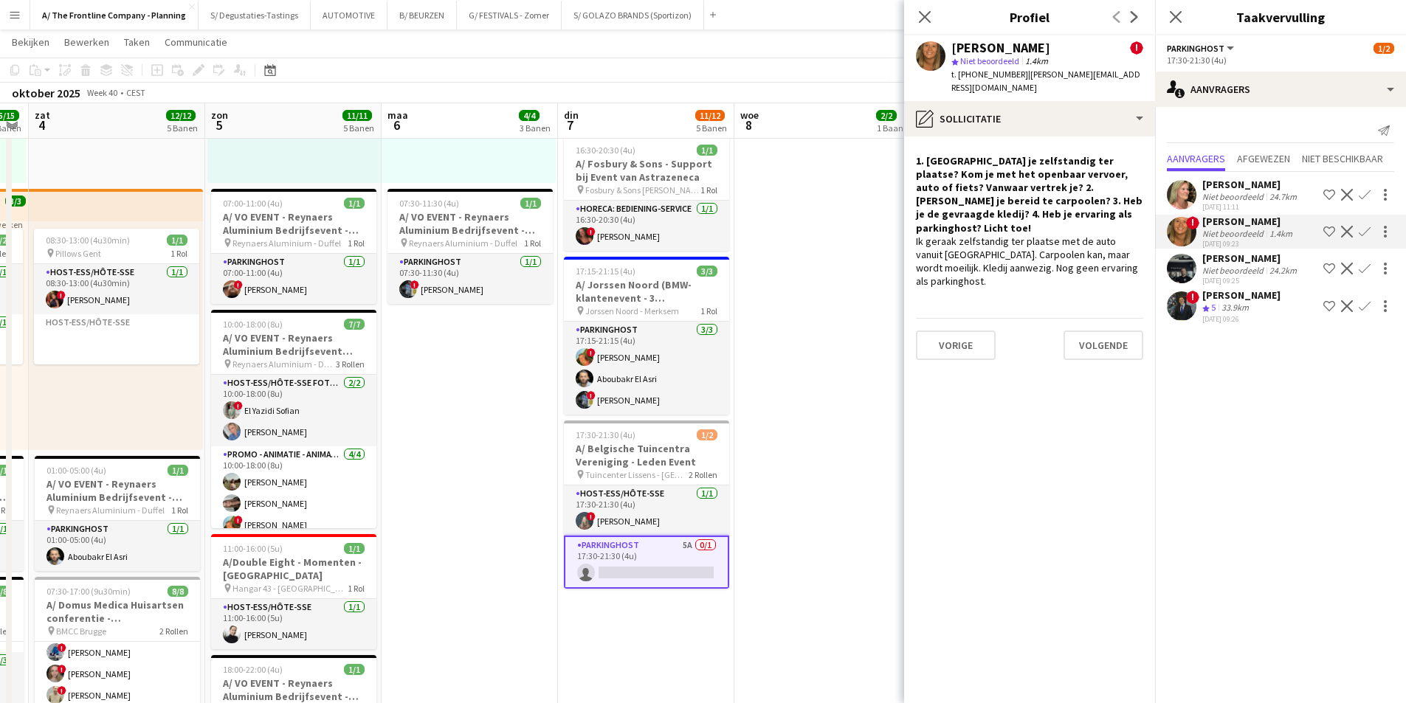
click at [1247, 319] on div "30-09-2025 09:26" at bounding box center [1241, 319] width 78 height 10
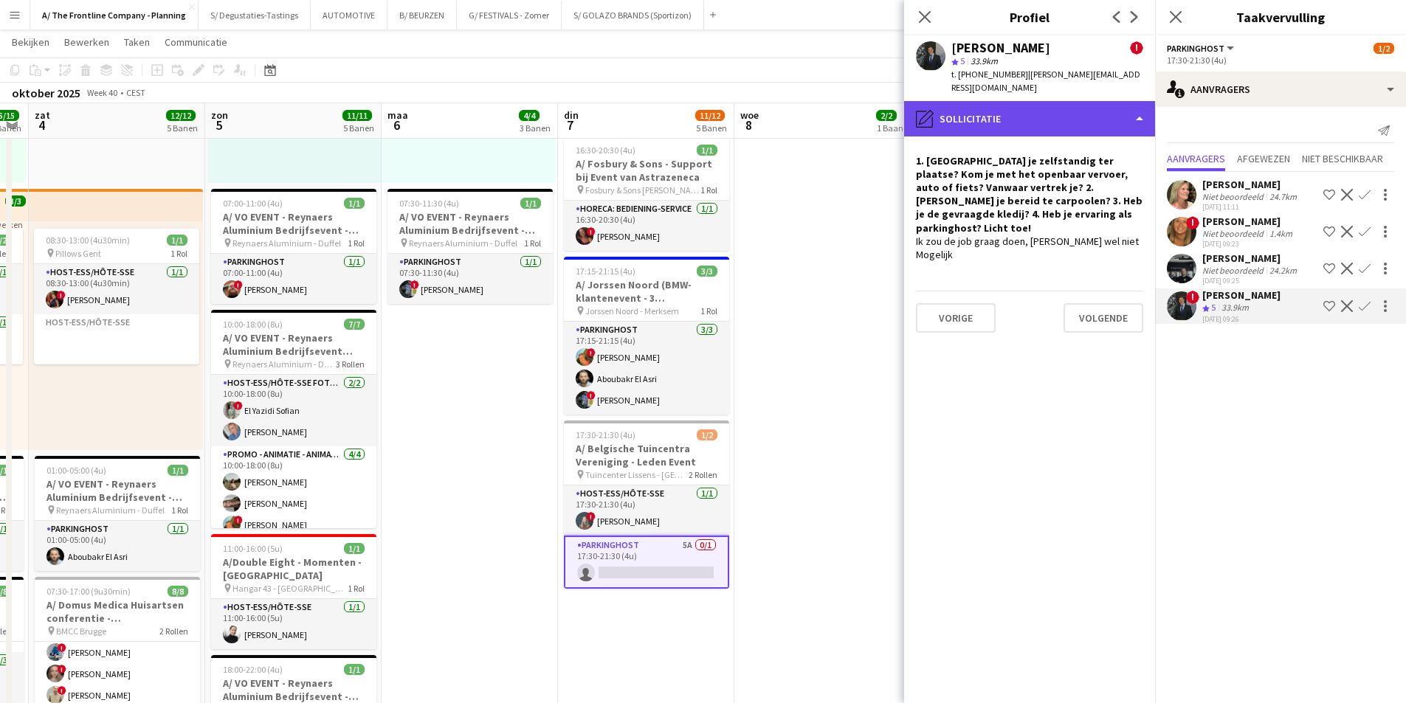
click at [1049, 111] on div "pencil4 Sollicitatie" at bounding box center [1029, 118] width 251 height 35
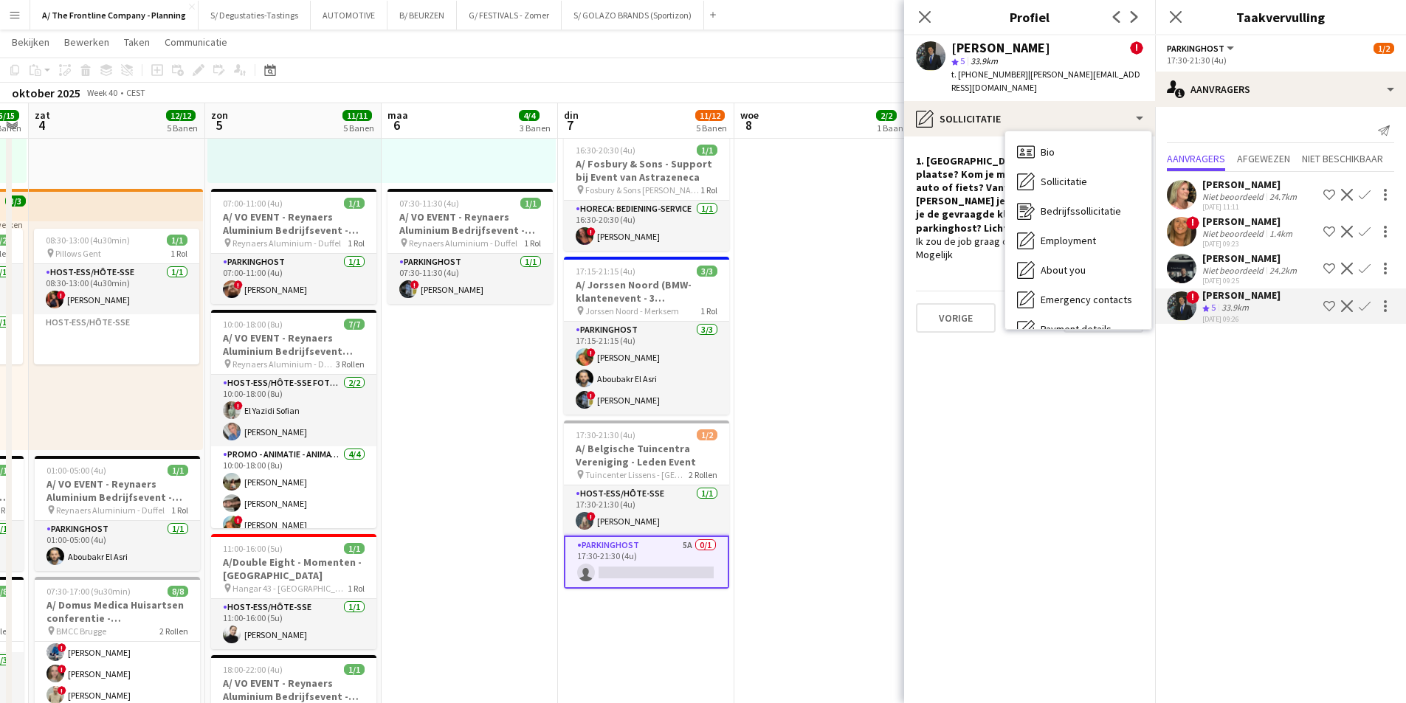
click at [985, 160] on h4 "1. Geraak je zelfstandig ter plaatse? Kom je met het openbaar vervoer, auto of …" at bounding box center [1029, 194] width 227 height 80
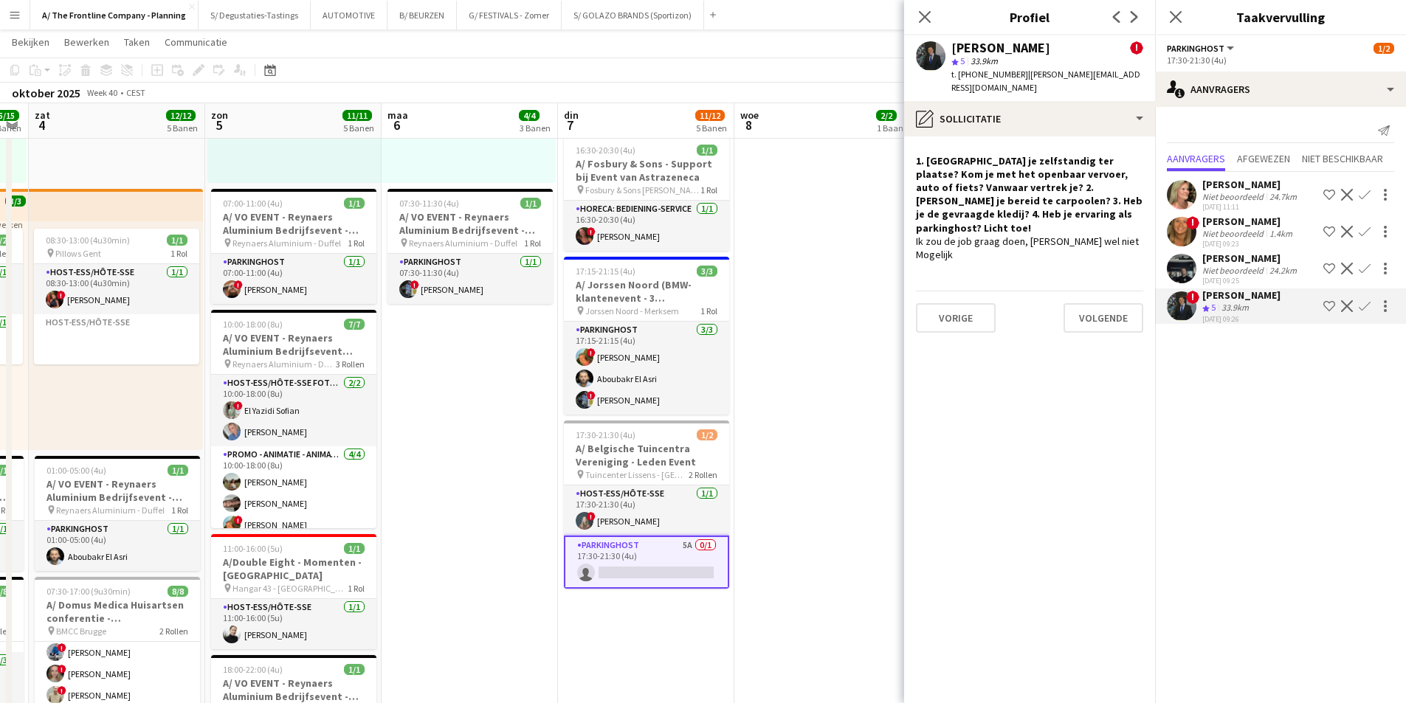
click at [980, 139] on app-crew-profile-role-application "1. Geraak je zelfstandig ter plaatse? Kom je met het openbaar vervoer, auto of …" at bounding box center [1029, 420] width 251 height 567
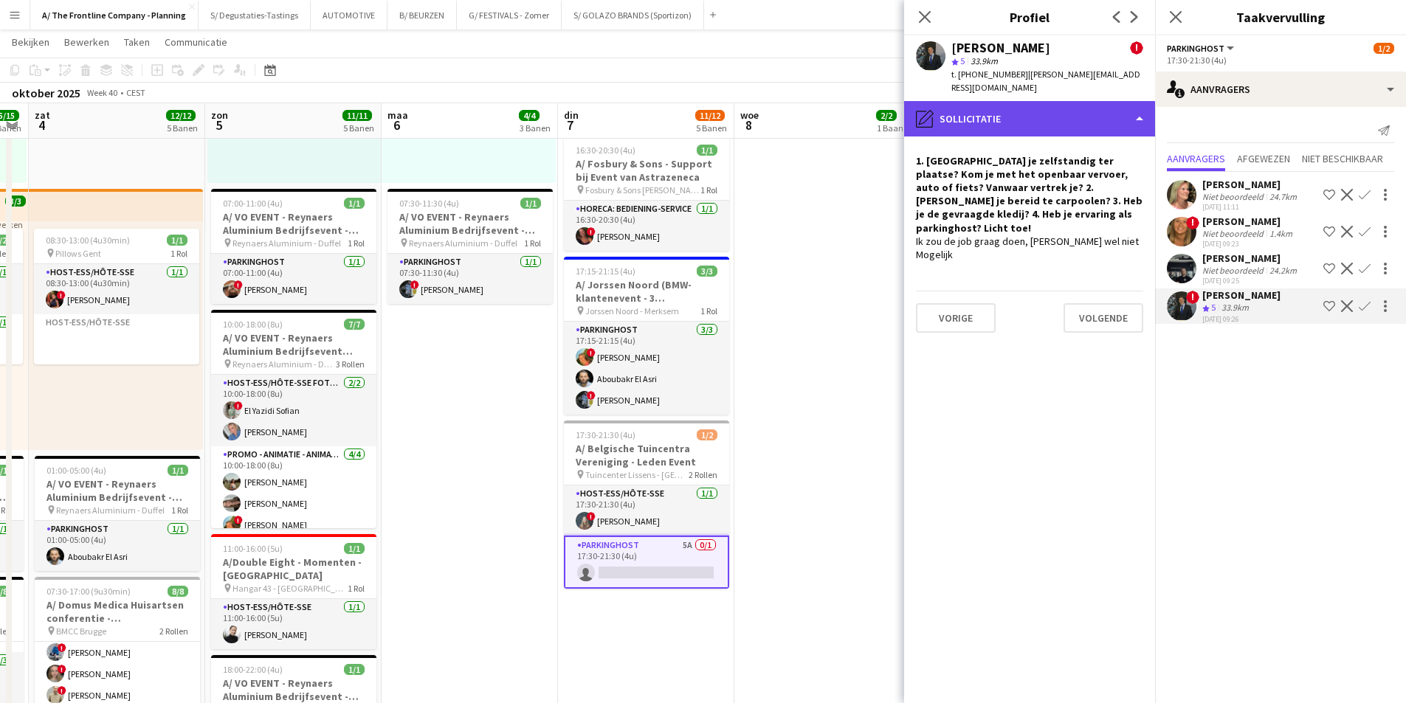
click at [1007, 125] on div "pencil4 Sollicitatie" at bounding box center [1029, 118] width 251 height 35
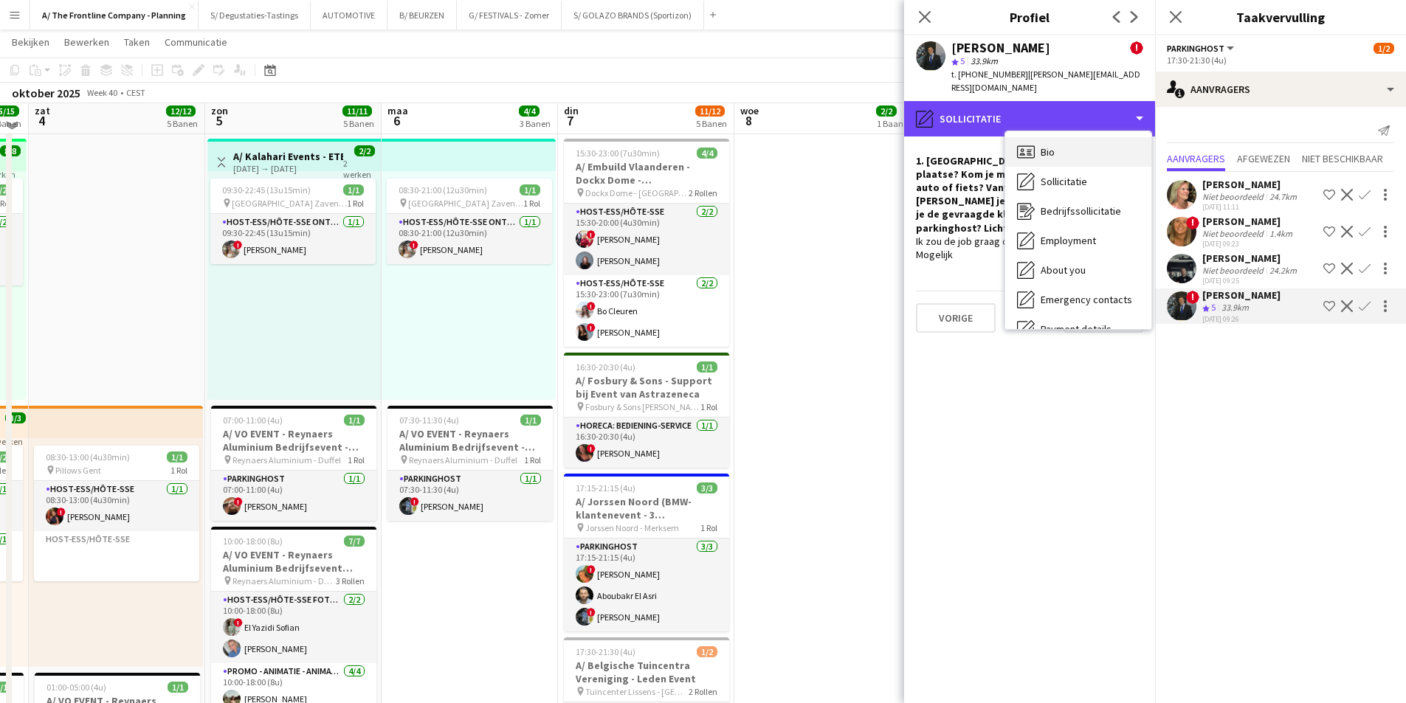
scroll to position [295, 0]
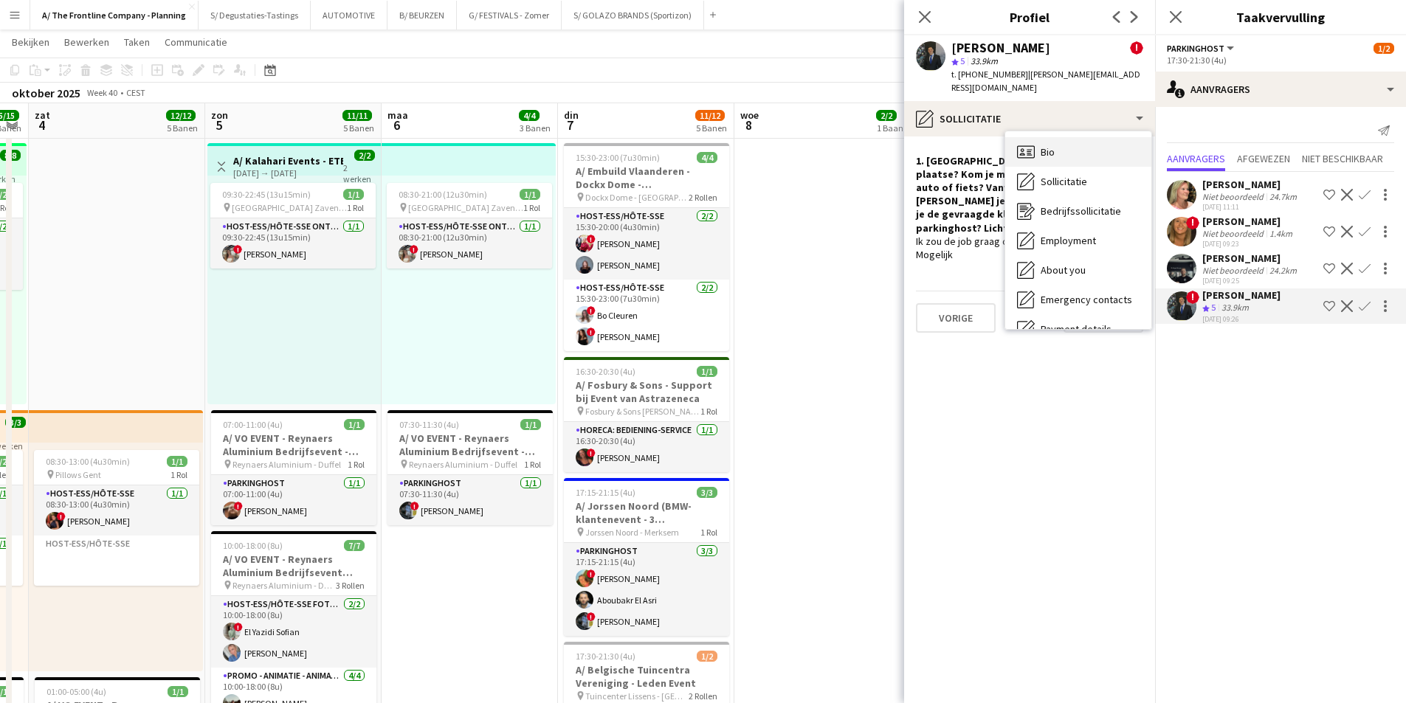
click at [1042, 160] on div "Bio Bio" at bounding box center [1078, 152] width 146 height 30
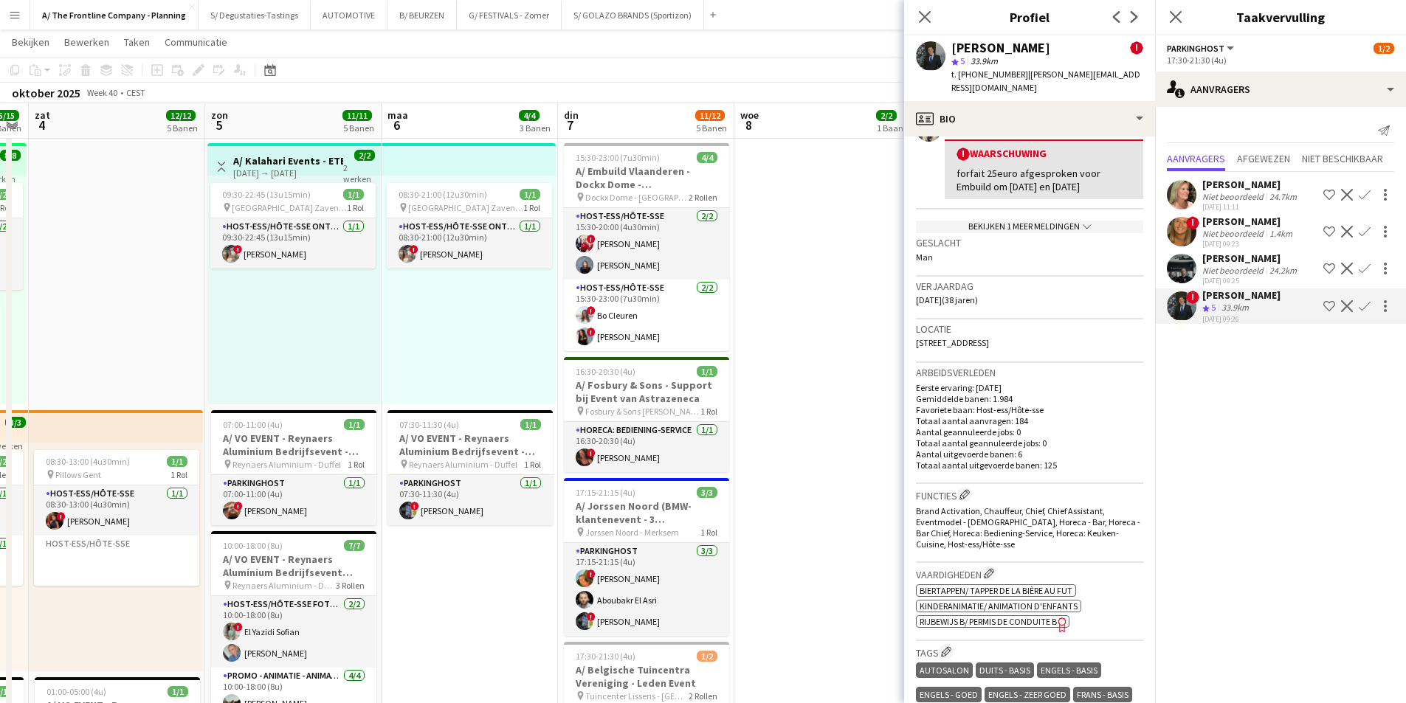
click at [989, 344] on span "Morekstraat 325, Wondelgem, 9032" at bounding box center [952, 342] width 73 height 11
click at [989, 343] on span "Morekstraat 325, Wondelgem, 9032" at bounding box center [952, 342] width 73 height 11
copy span "Morekstraat 325, Wondelgem, 9032"
click at [841, 424] on app-date-cell "12:30-16:30 (4u) 2/2 pin Aalst 1 Rol Host-ess/Hôte-sse 2/2 12:30-16:30 (4u) ! E…" at bounding box center [822, 581] width 176 height 1422
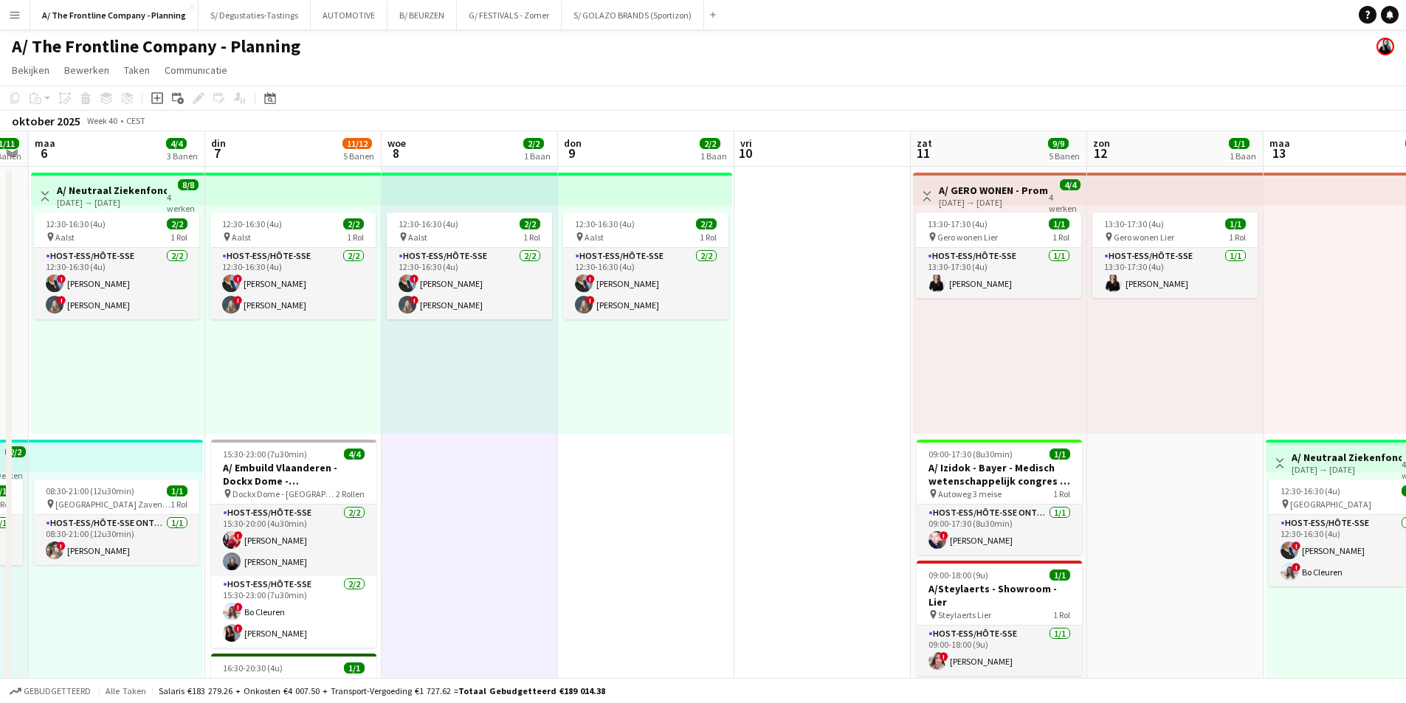
scroll to position [0, 368]
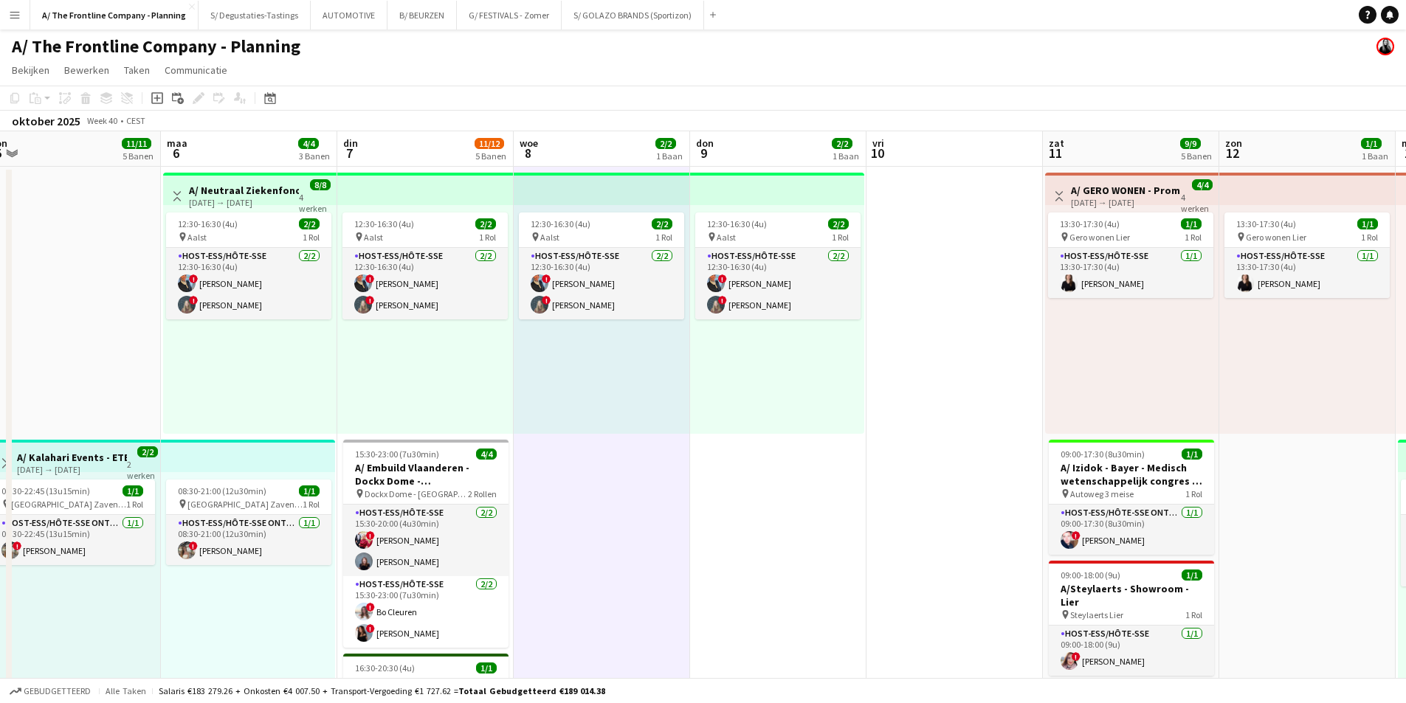
drag, startPoint x: 995, startPoint y: 269, endPoint x: 632, endPoint y: 281, distance: 363.4
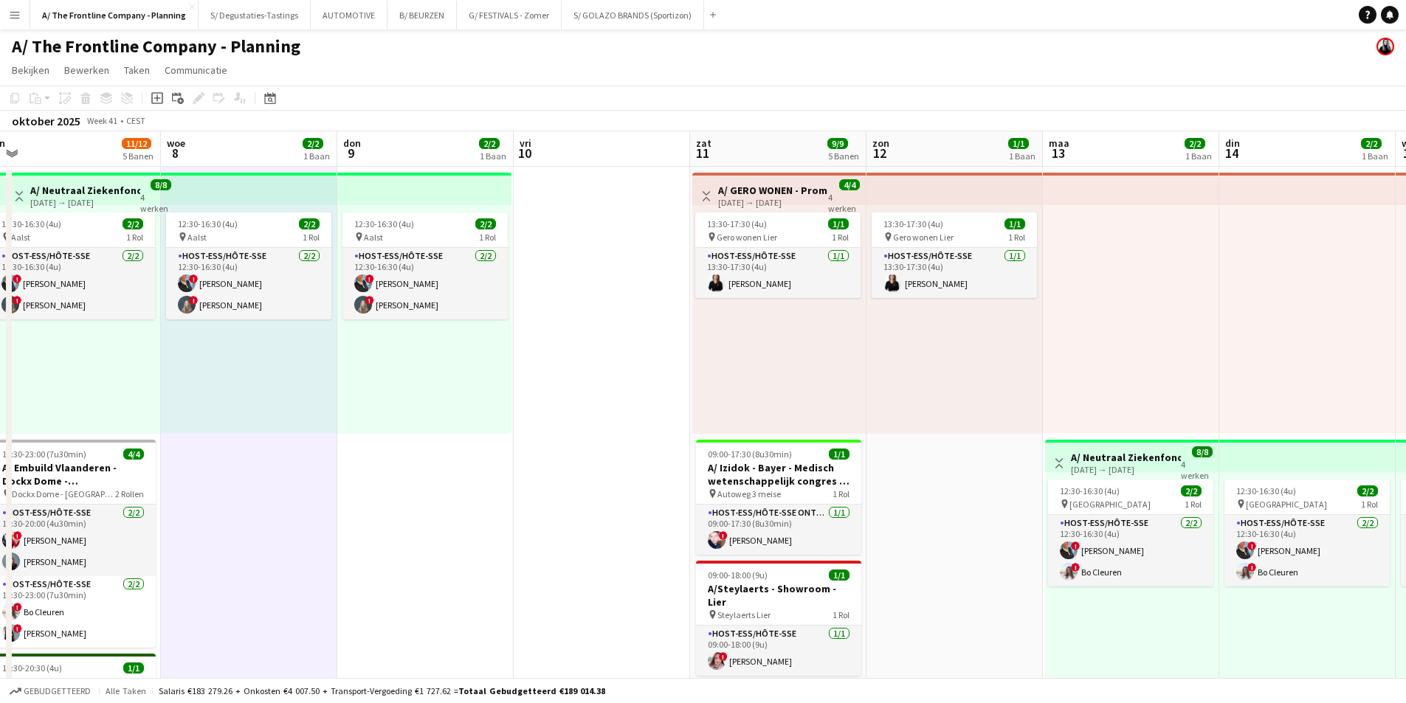
click at [760, 196] on h3 "A/ GERO WONEN - Promo host-ess in winkel - Lier (11+12+18+19/10)" at bounding box center [773, 190] width 110 height 13
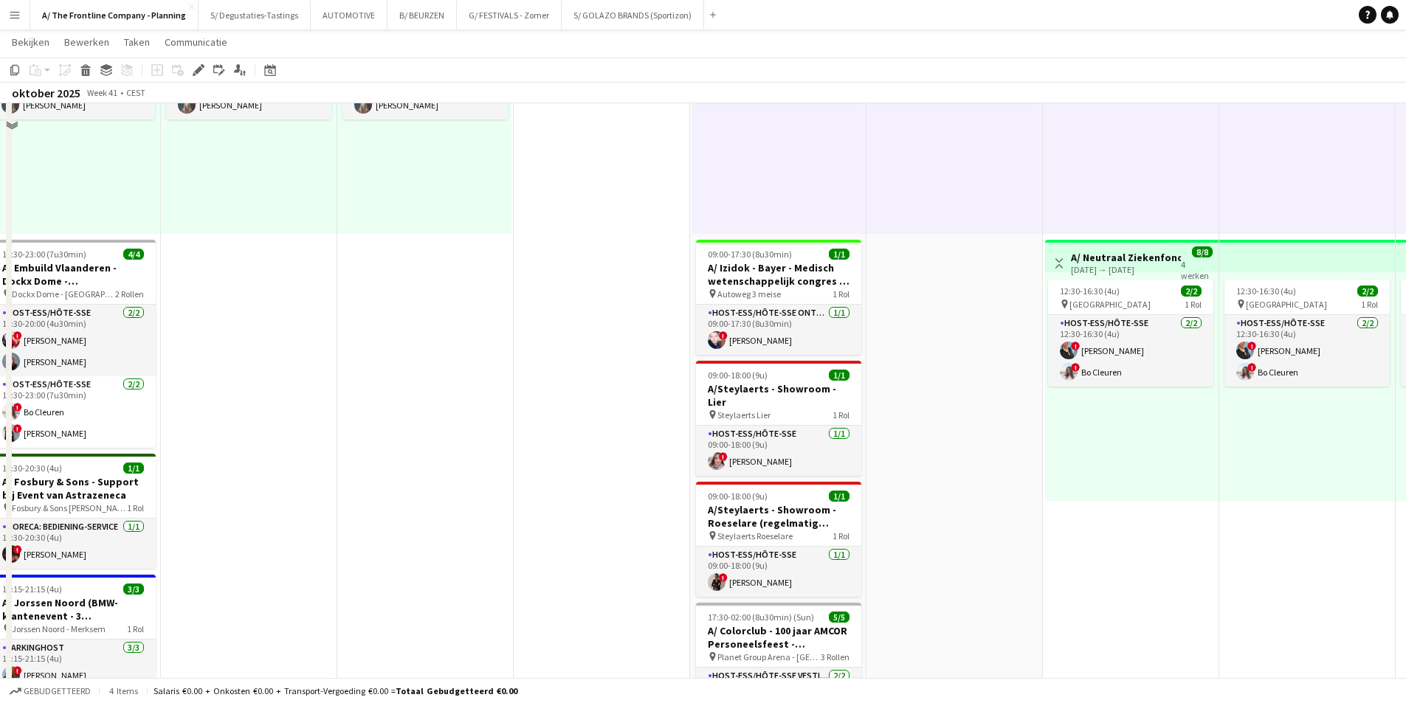
scroll to position [221, 0]
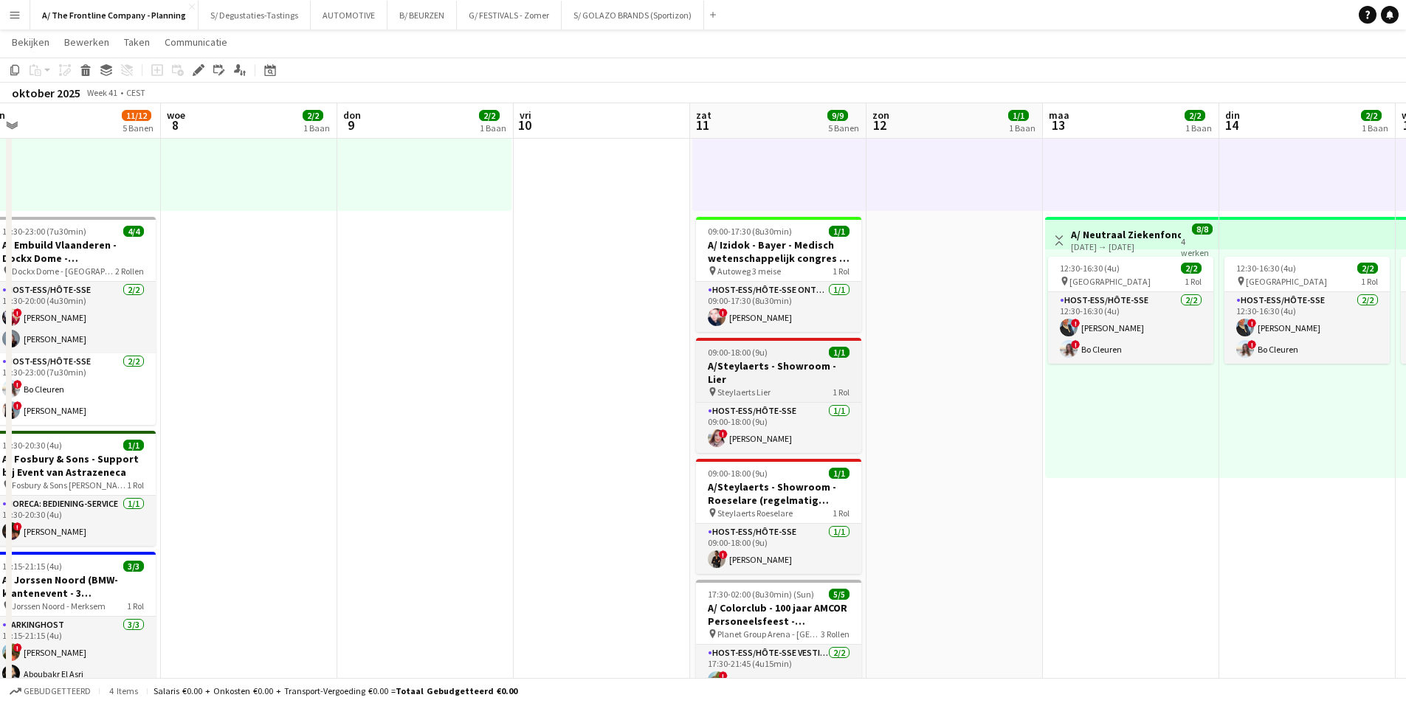
click at [782, 367] on h3 "A/Steylaerts - Showroom - Lier" at bounding box center [778, 372] width 165 height 27
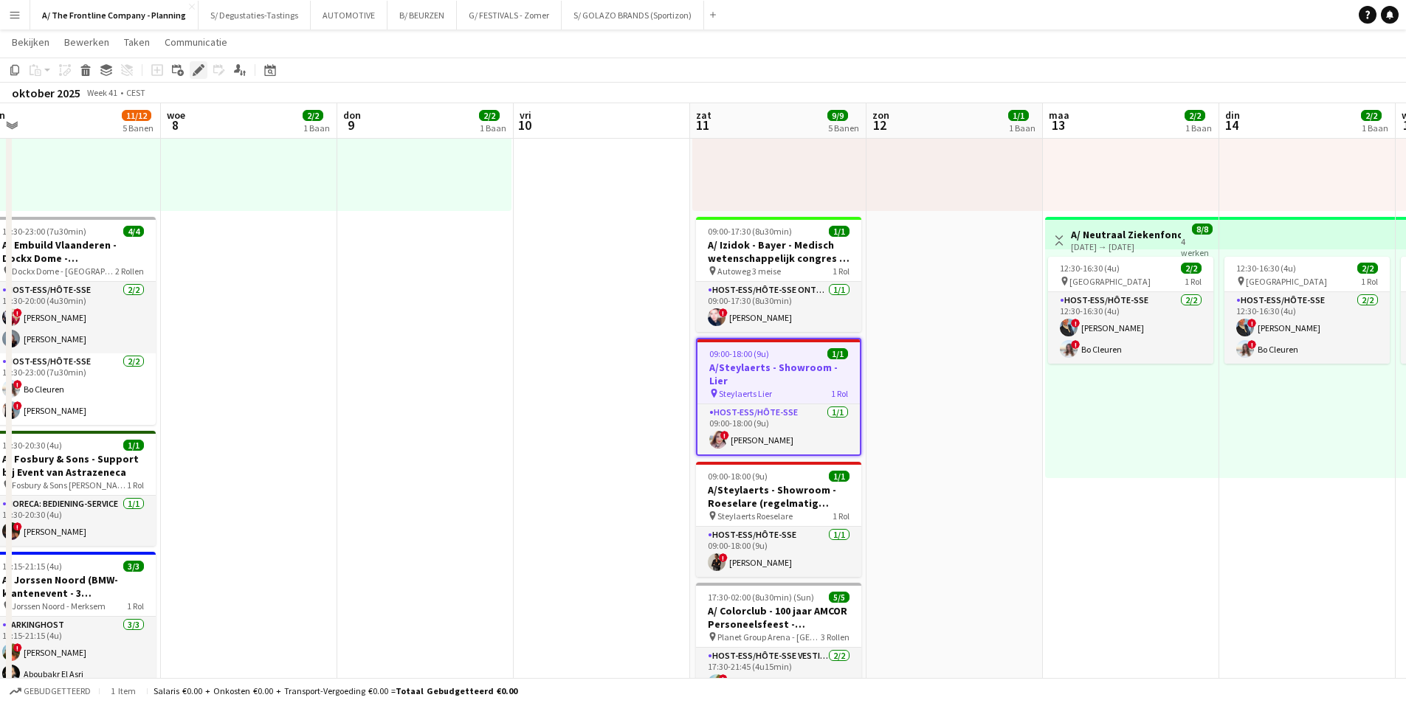
click at [193, 66] on icon "Bewerken" at bounding box center [199, 70] width 12 height 12
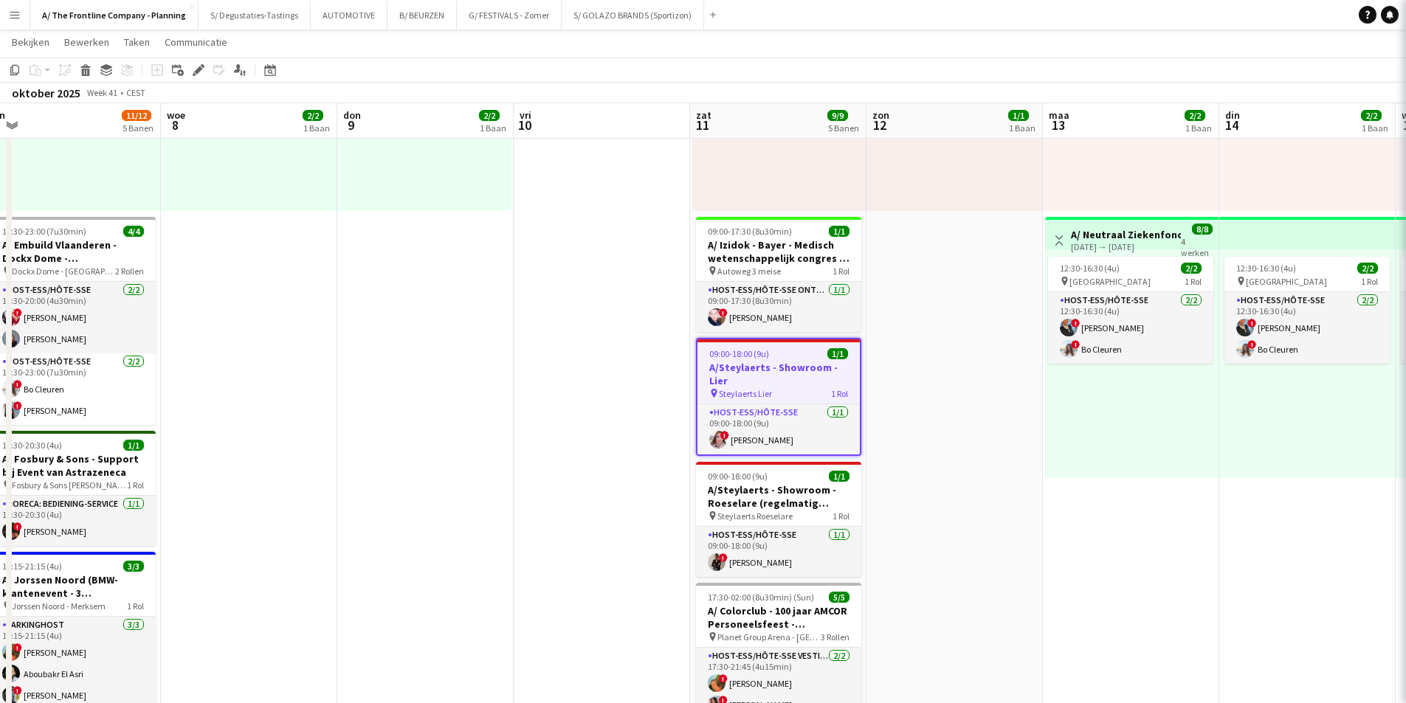
type input "**********"
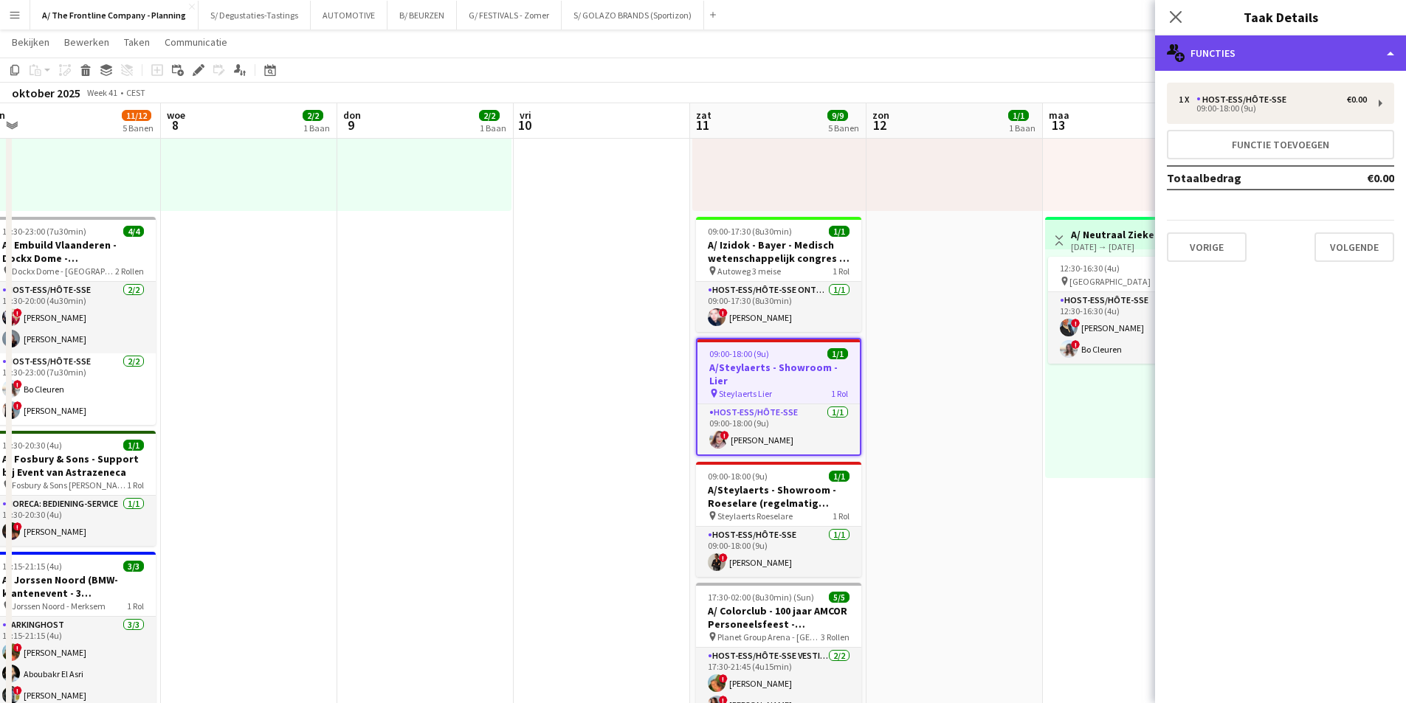
click at [1217, 41] on div "multiple-users-add Functies" at bounding box center [1280, 52] width 251 height 35
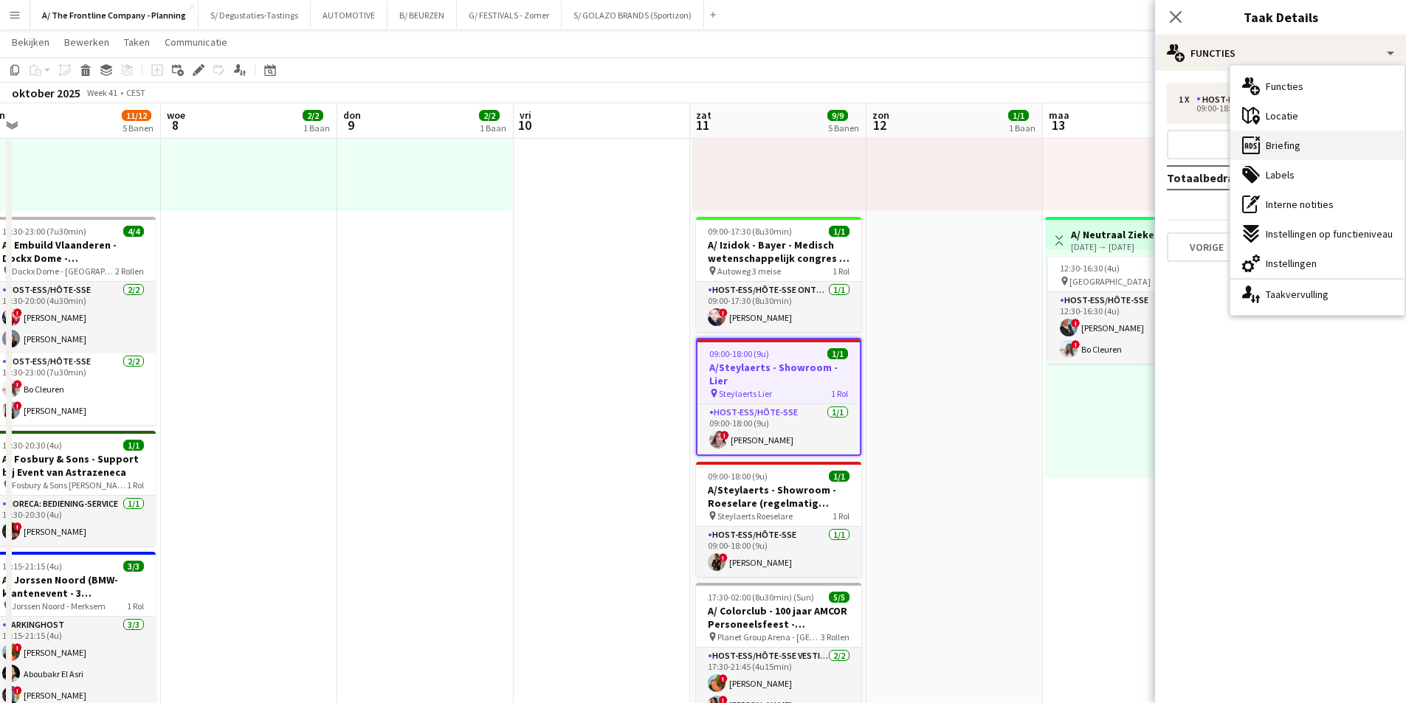
click at [1298, 141] on span "Briefing" at bounding box center [1283, 145] width 35 height 13
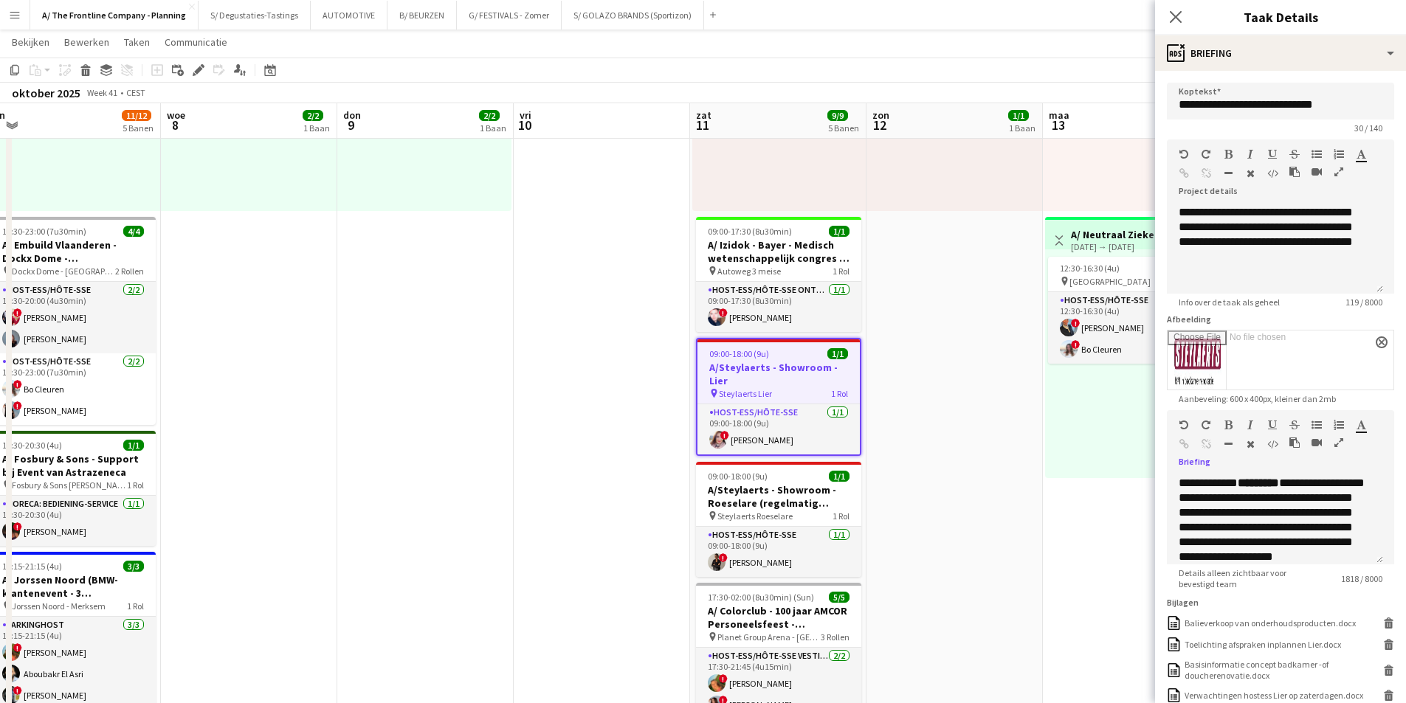
click at [1334, 446] on button "button" at bounding box center [1339, 443] width 10 height 12
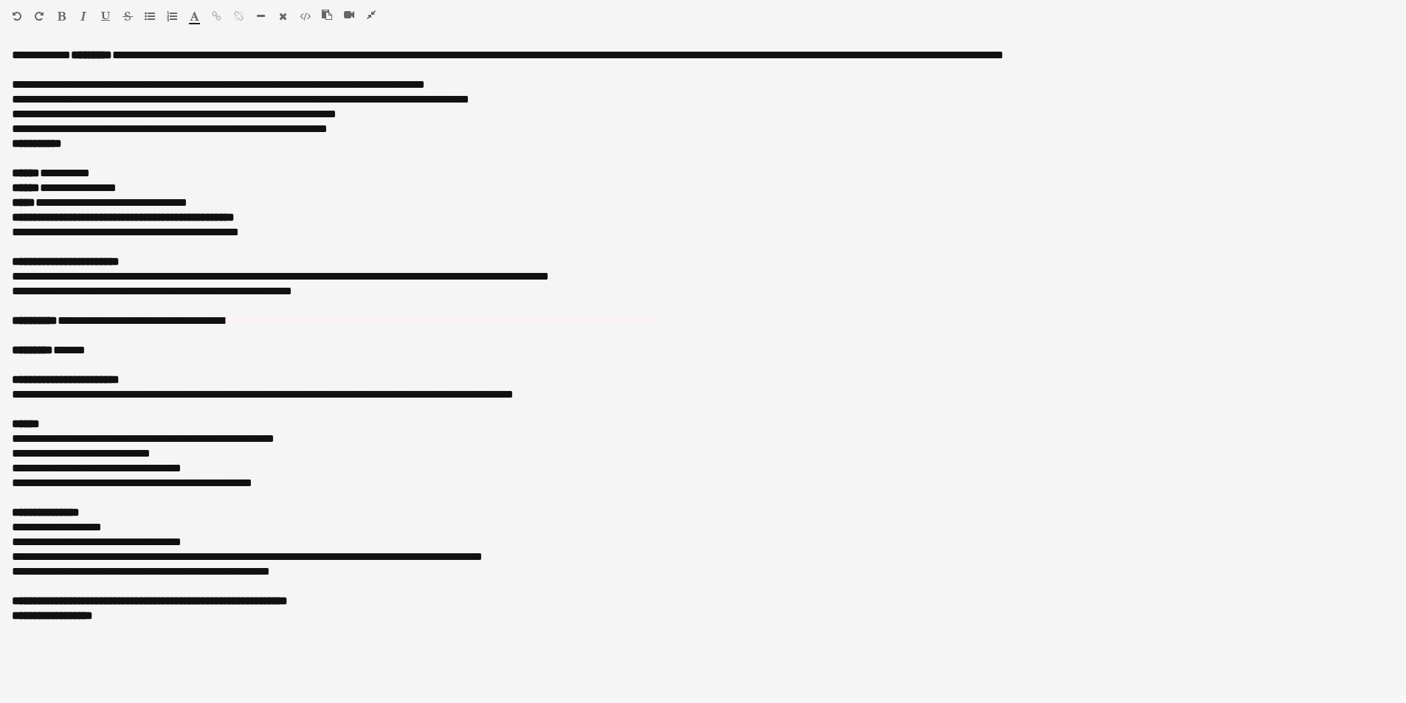
scroll to position [295, 0]
click at [371, 14] on icon "button" at bounding box center [371, 15] width 9 height 10
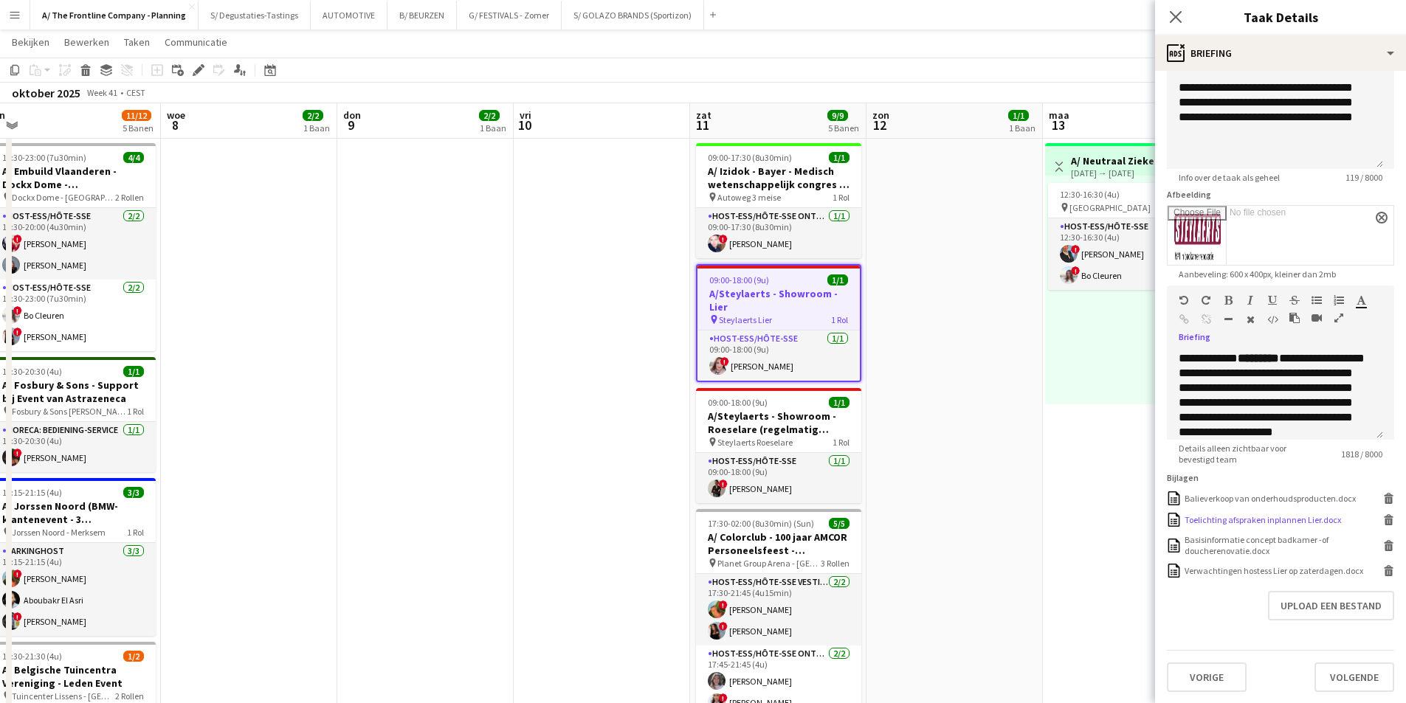
scroll to position [125, 0]
click at [1053, 502] on app-date-cell "Weergave Wisselen A/ Neutraal Ziekenfonds Vlaanderen (NZVL) - Leuven - 13-16/10…" at bounding box center [1131, 581] width 176 height 1422
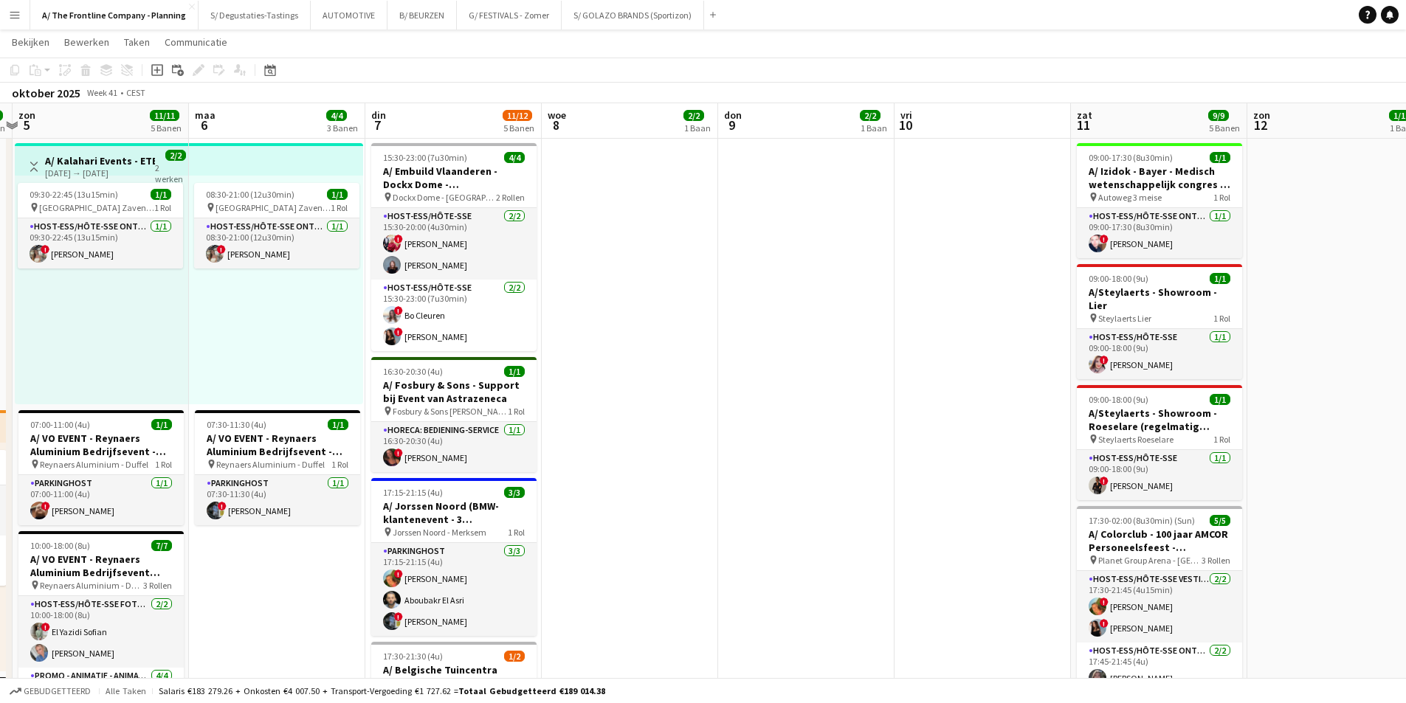
drag, startPoint x: 617, startPoint y: 461, endPoint x: 839, endPoint y: 436, distance: 222.9
click at [839, 436] on app-calendar-viewport "vri 3 15/15 5 Banen zat 4 12/12 5 Banen zon 5 11/11 5 Banen maa 6 4/4 3 Banen d…" at bounding box center [703, 595] width 1406 height 1666
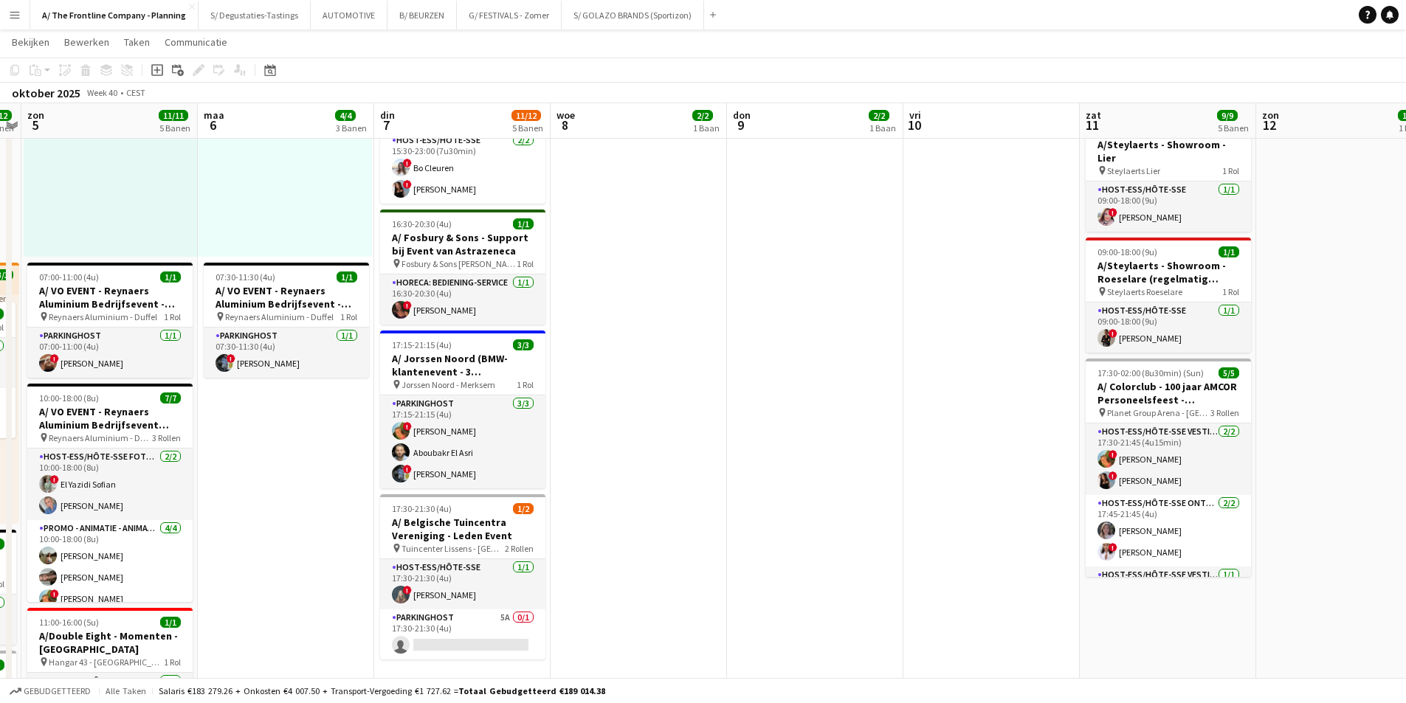
scroll to position [369, 0]
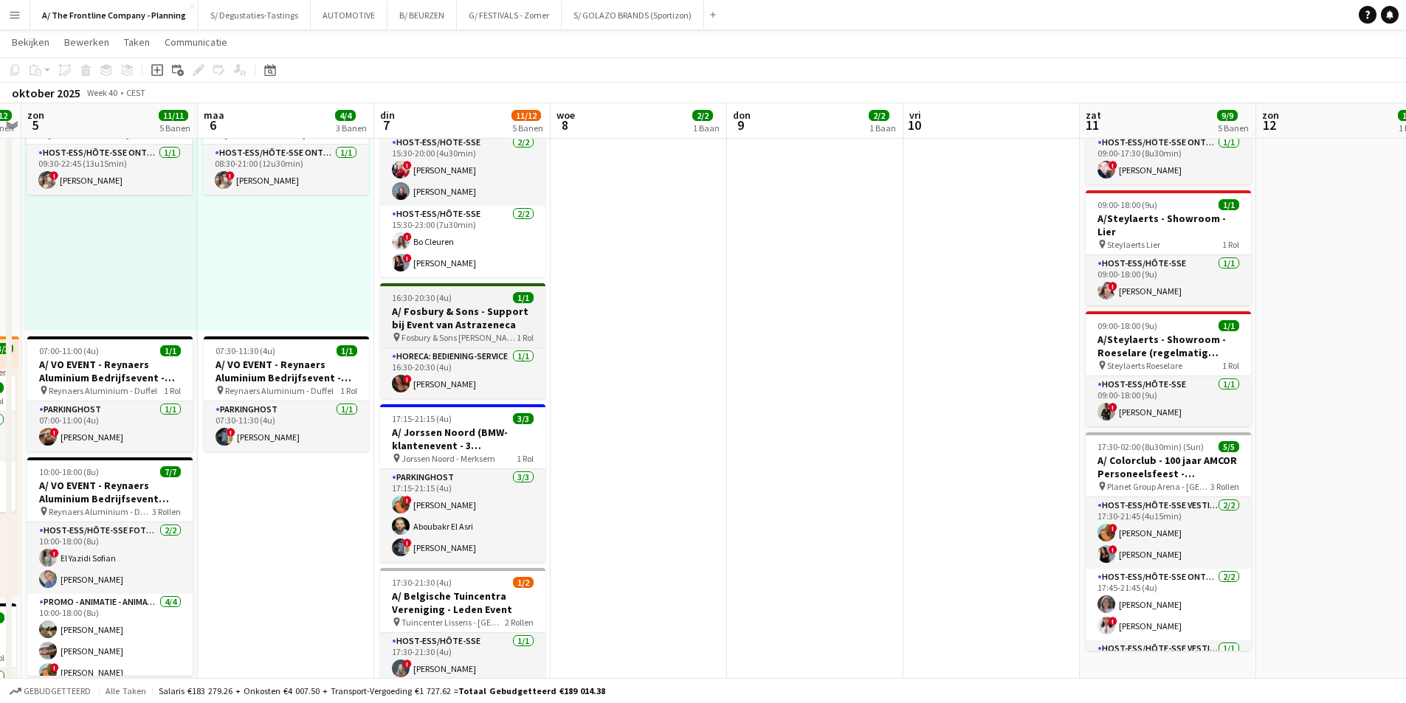
click at [455, 314] on h3 "A/ Fosbury & Sons - Support bij Event van Astrazeneca" at bounding box center [462, 318] width 165 height 27
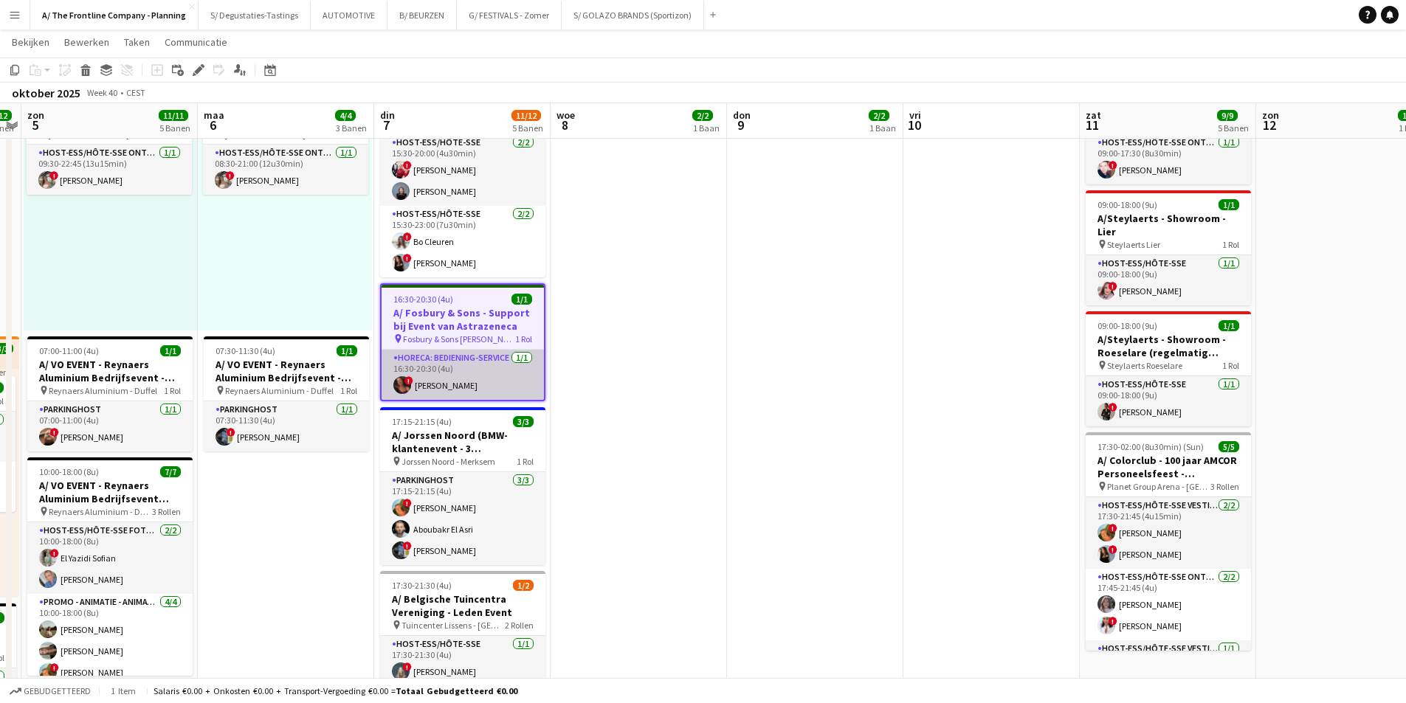
click at [503, 380] on app-card-role "Horeca: Bediening-Service 1/1 16:30-20:30 (4u) ! Justine Perichon" at bounding box center [463, 375] width 162 height 50
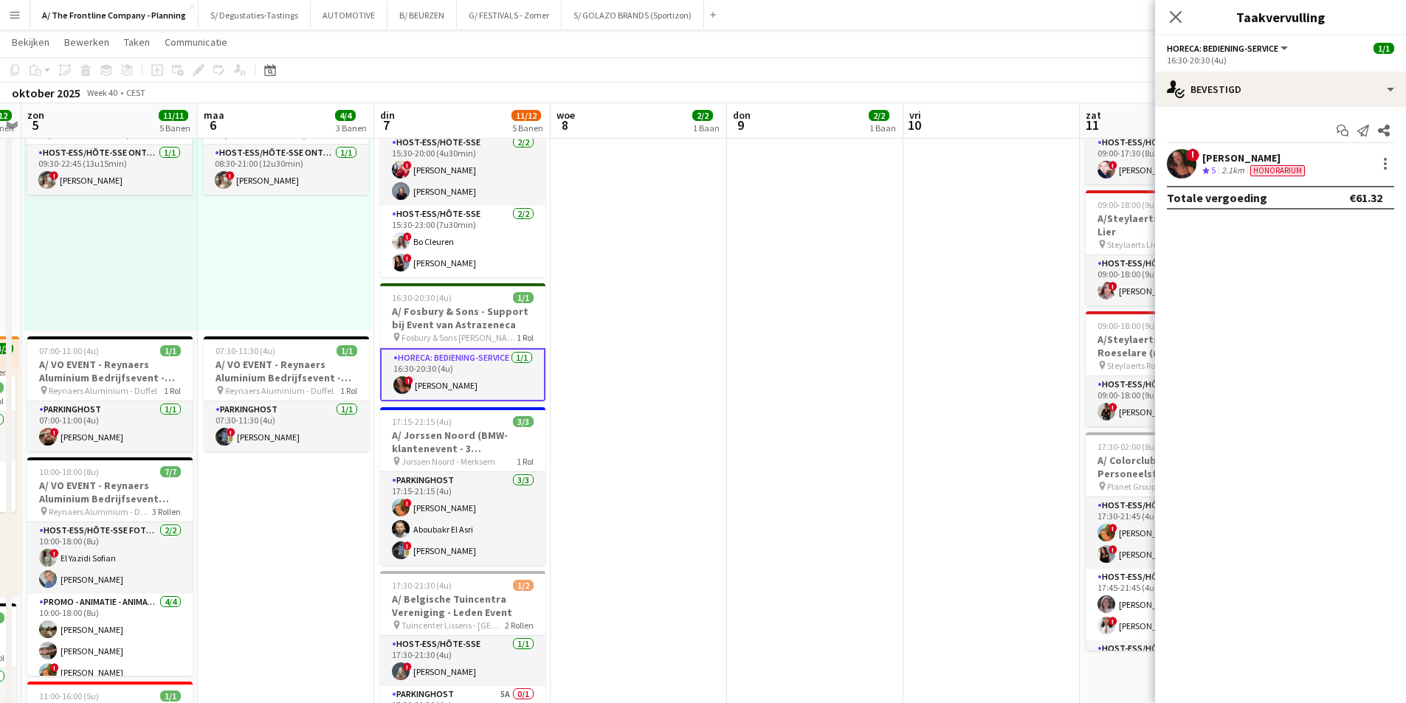
click at [1218, 157] on div "[PERSON_NAME]" at bounding box center [1255, 157] width 106 height 13
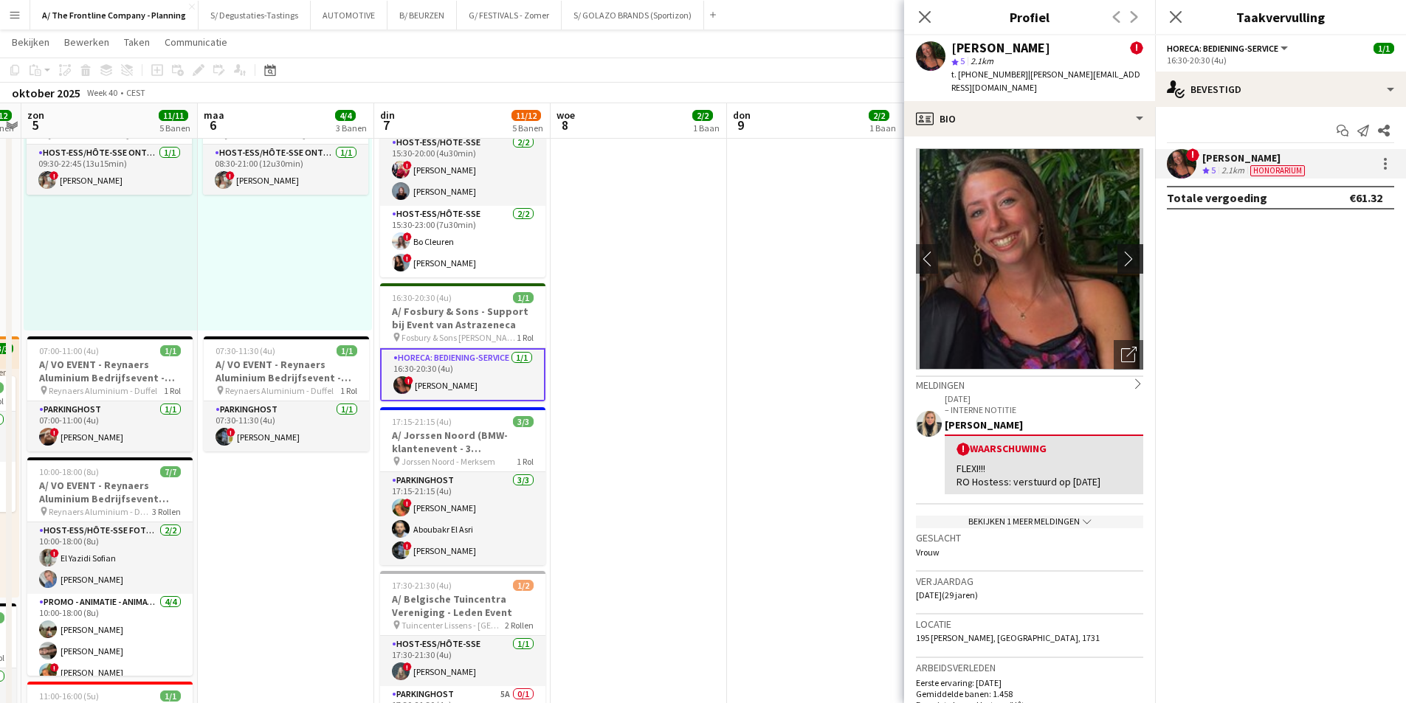
click at [1126, 251] on app-icon "chevron-right" at bounding box center [1132, 259] width 23 height 16
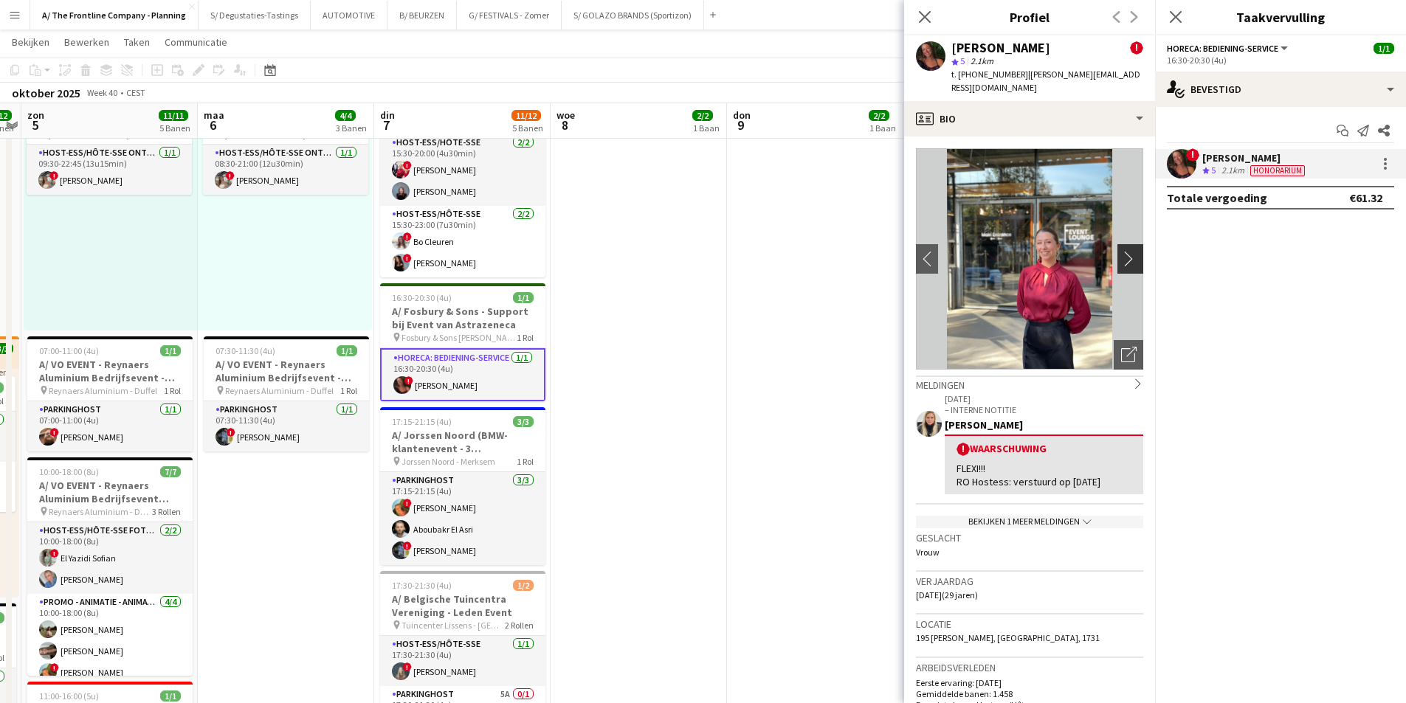
click at [1126, 251] on app-icon "chevron-right" at bounding box center [1132, 259] width 23 height 16
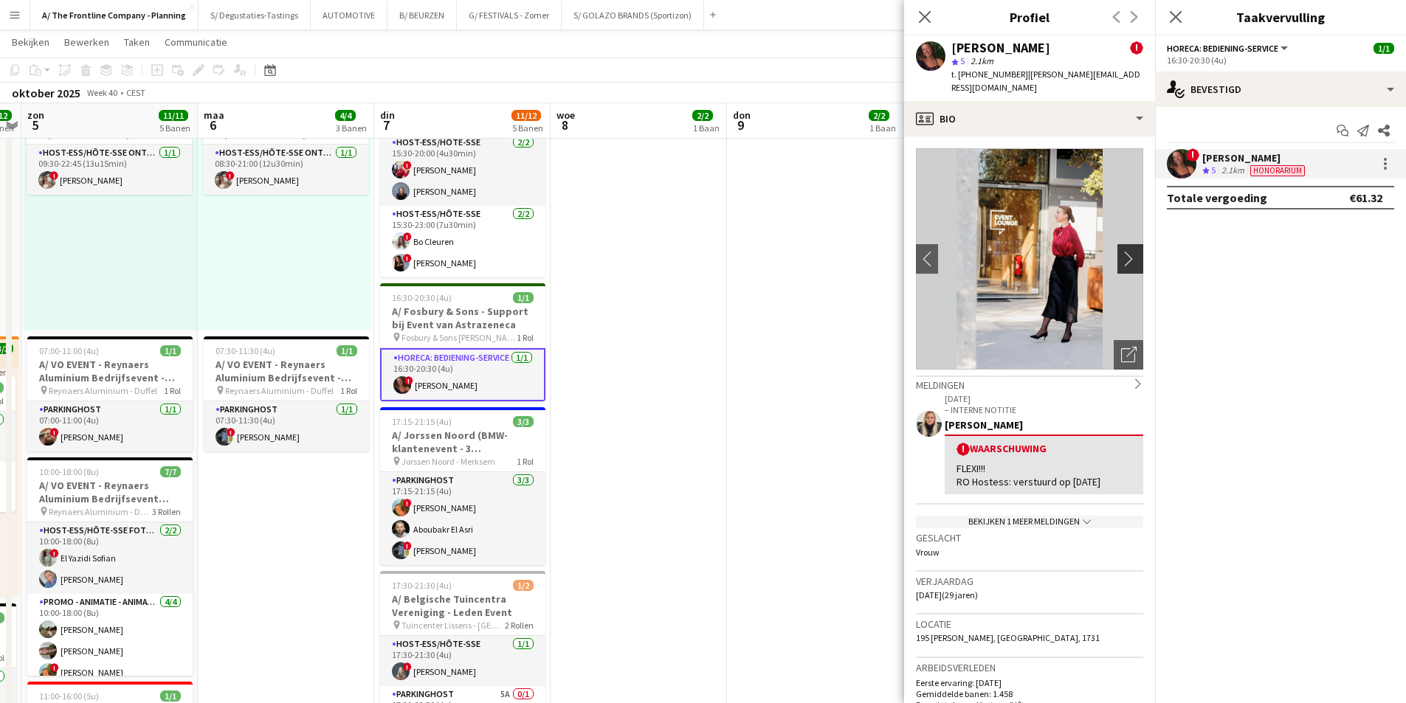
click at [1126, 251] on app-icon "chevron-right" at bounding box center [1132, 259] width 23 height 16
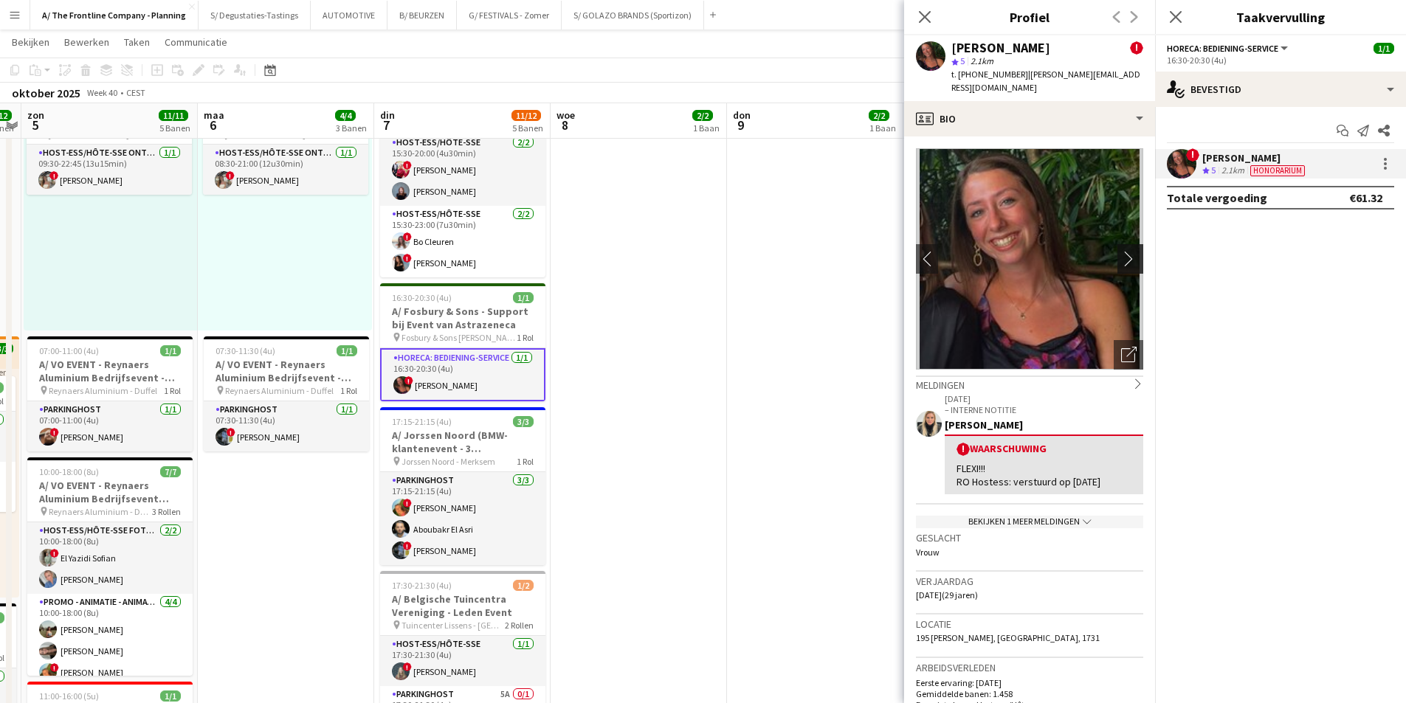
click at [1126, 251] on app-icon "chevron-right" at bounding box center [1132, 259] width 23 height 16
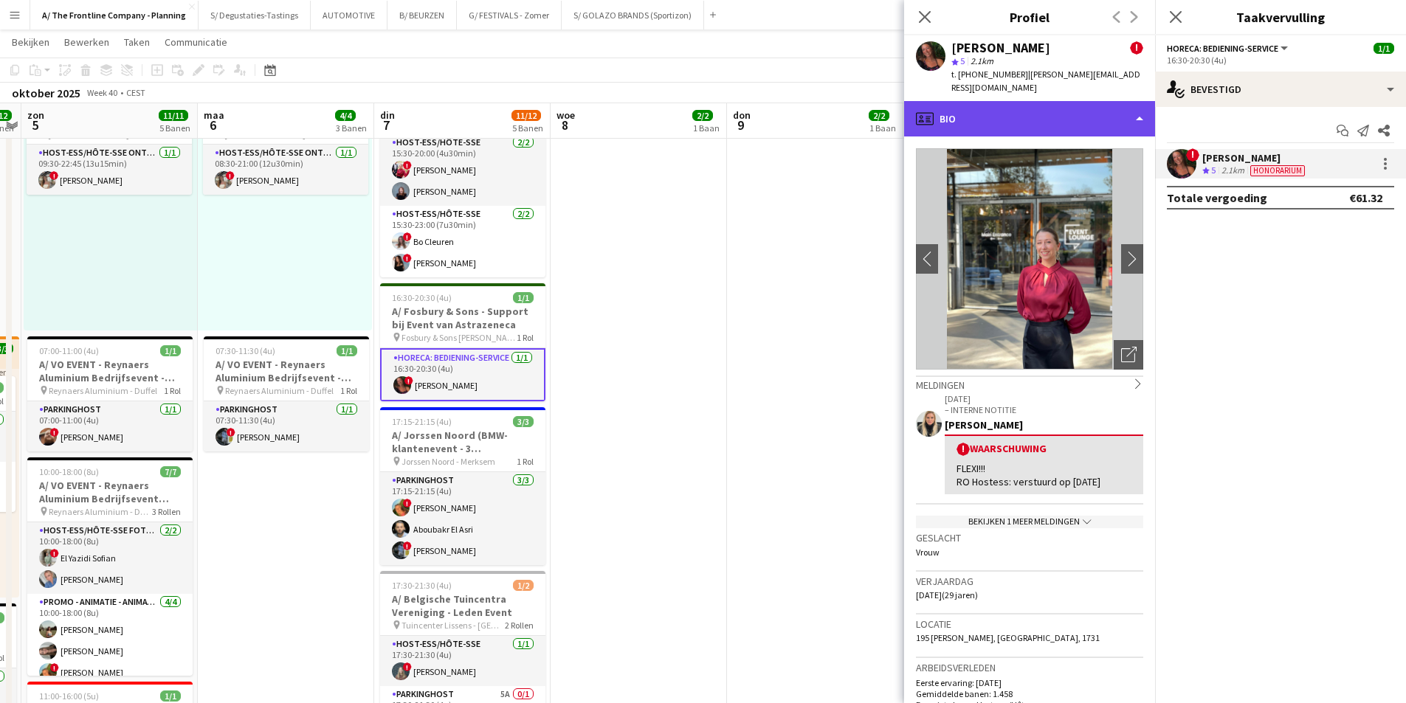
click at [1004, 102] on div "profile Bio" at bounding box center [1029, 118] width 251 height 35
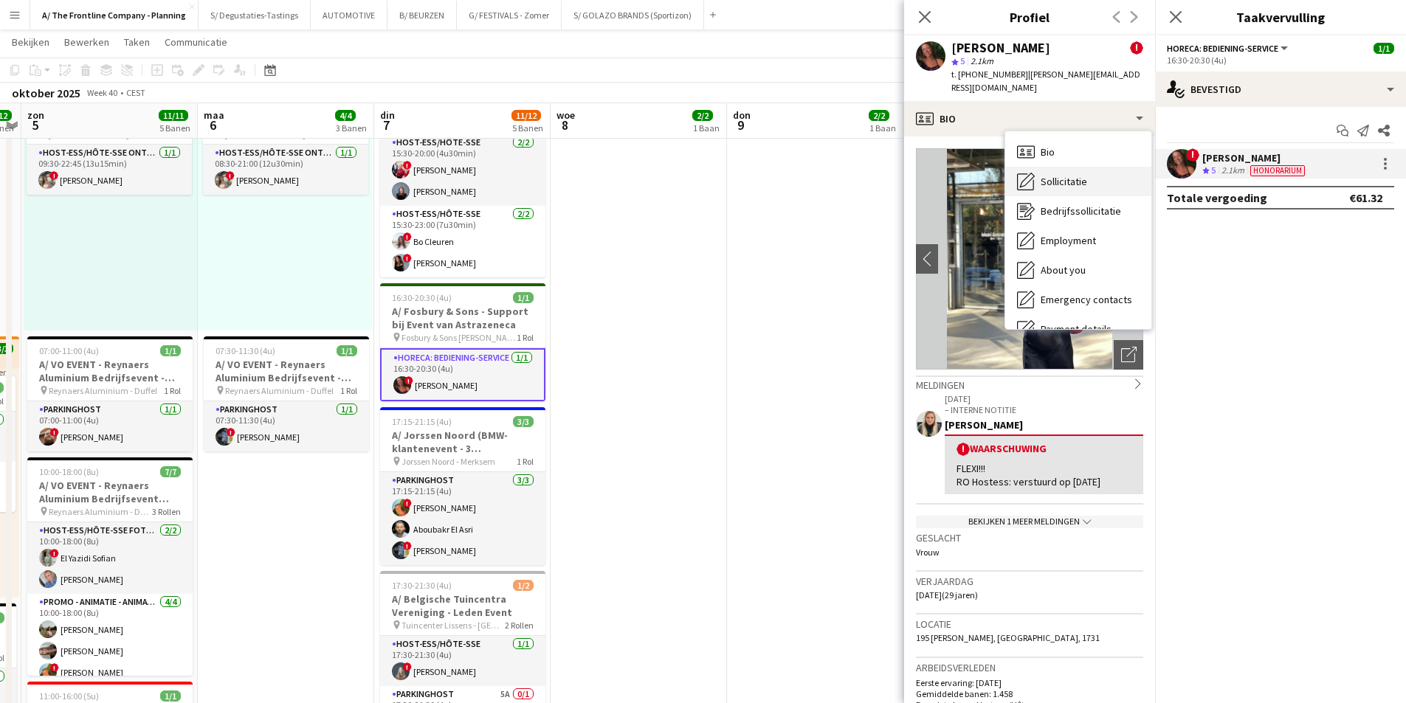
click at [1092, 167] on div "Sollicitatie Sollicitatie" at bounding box center [1078, 182] width 146 height 30
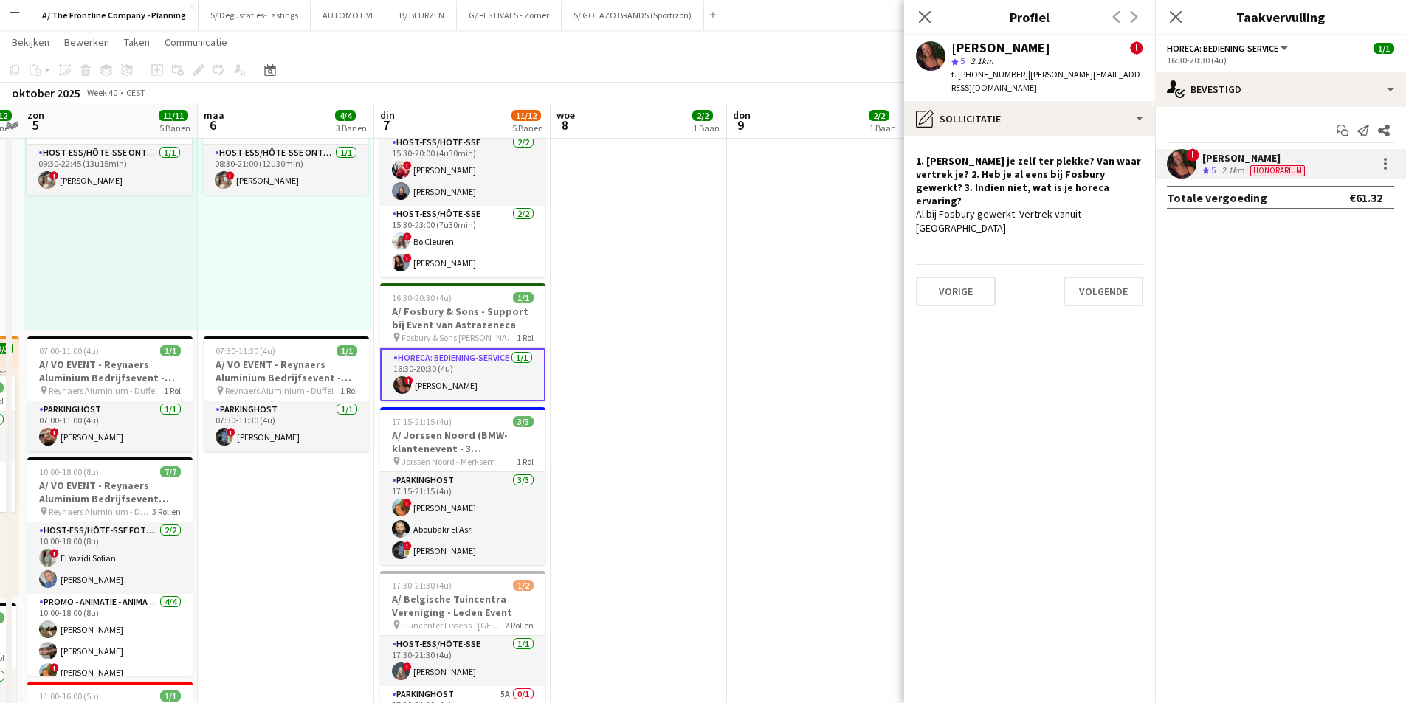
drag, startPoint x: 958, startPoint y: 74, endPoint x: 1011, endPoint y: 79, distance: 53.4
click at [1011, 79] on span "t. +32498134506" at bounding box center [989, 74] width 77 height 11
copy span "+32498134506"
drag, startPoint x: 490, startPoint y: 334, endPoint x: 458, endPoint y: 292, distance: 52.7
click at [489, 334] on span "Fosbury & Sons [PERSON_NAME]-bijgaaarden" at bounding box center [459, 337] width 115 height 11
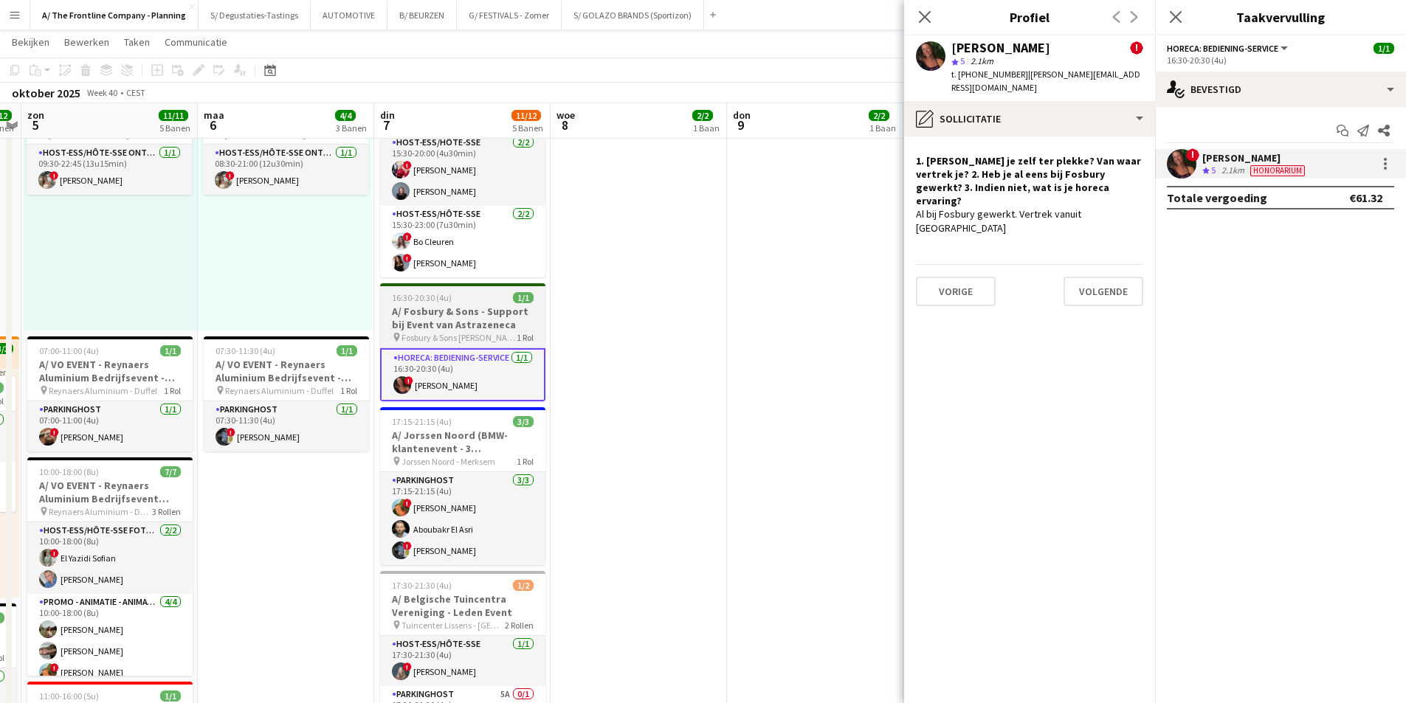
scroll to position [0, 332]
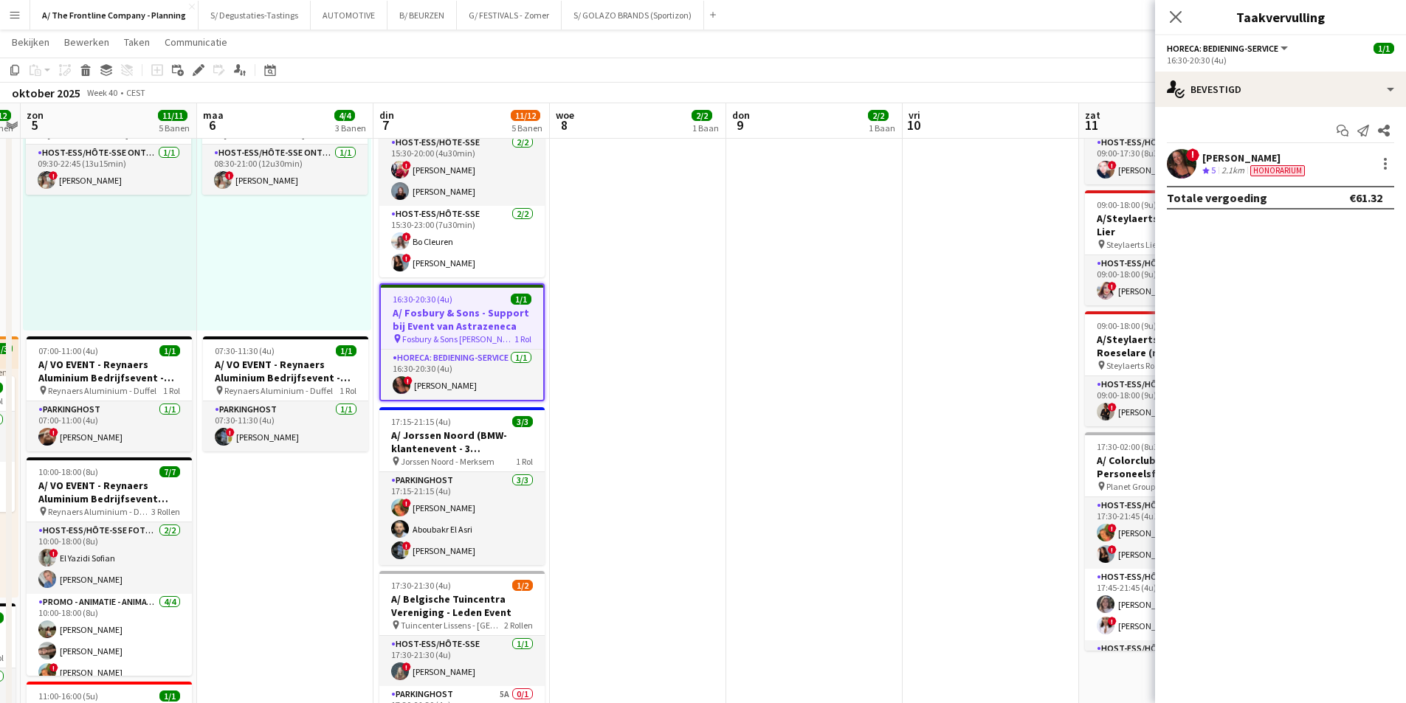
click at [201, 67] on icon at bounding box center [198, 70] width 8 height 8
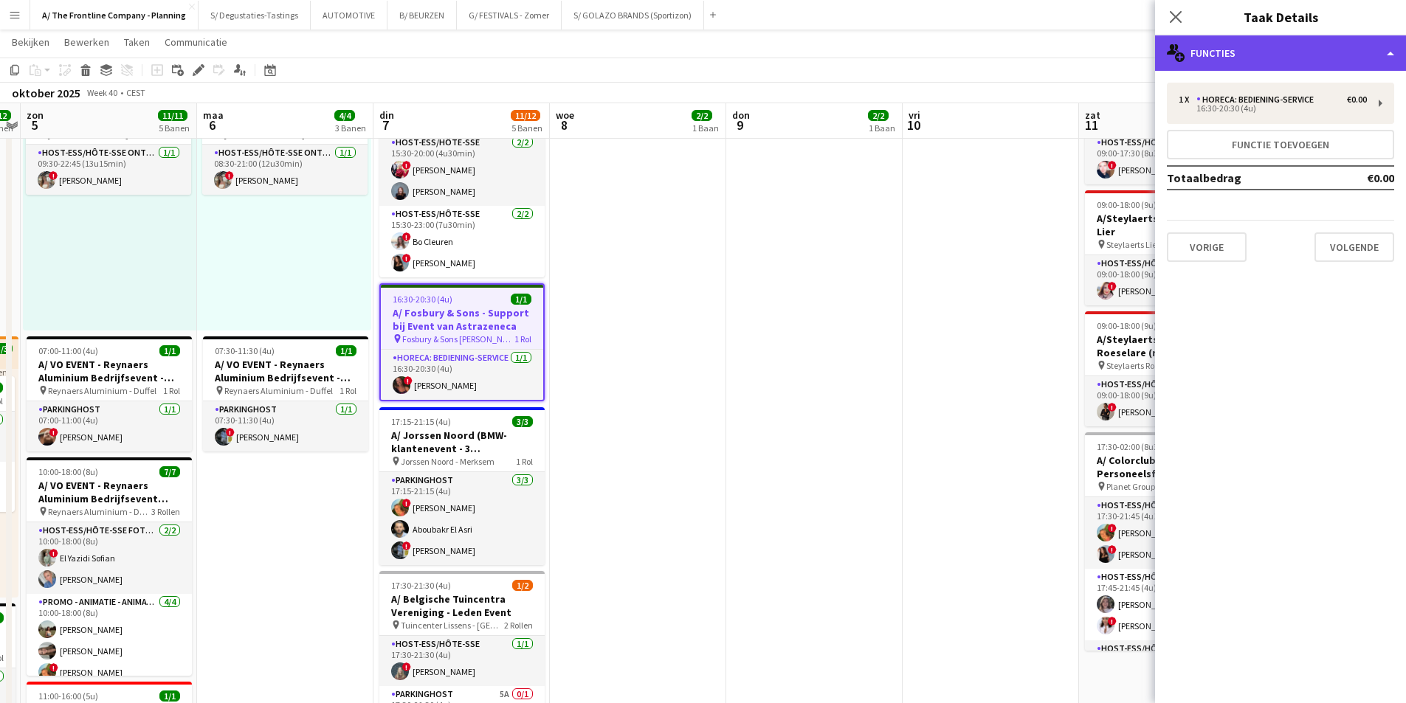
click at [1318, 59] on div "multiple-users-add Functies" at bounding box center [1280, 52] width 251 height 35
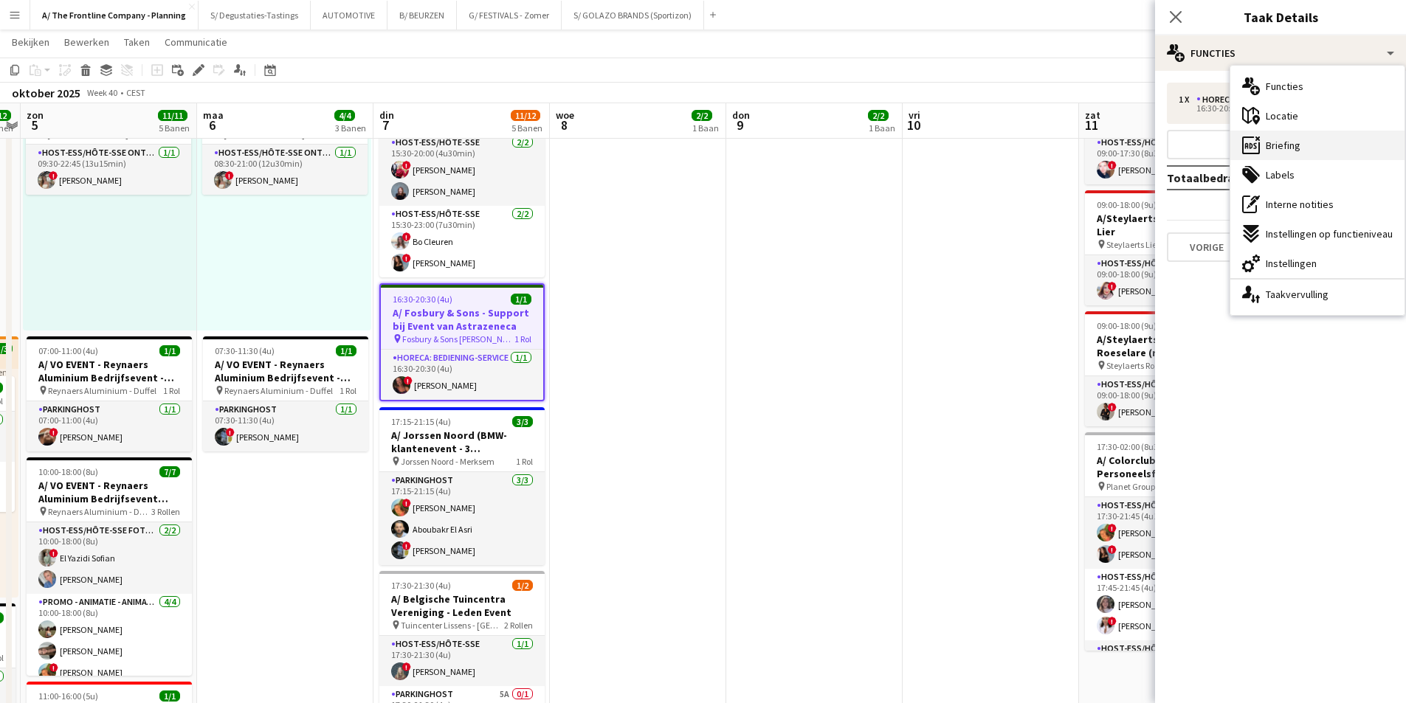
click at [1321, 132] on div "ads-window Briefing" at bounding box center [1318, 146] width 174 height 30
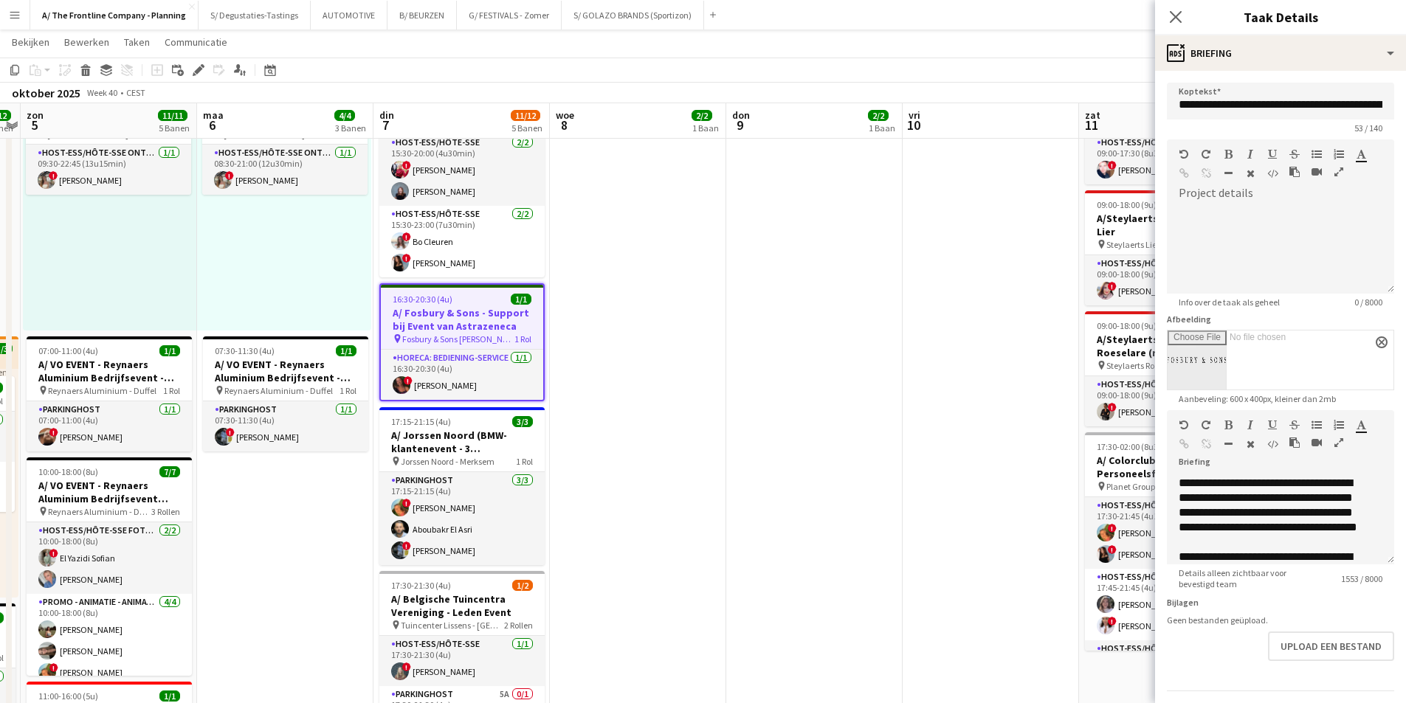
click at [1336, 438] on icon "button" at bounding box center [1339, 443] width 9 height 10
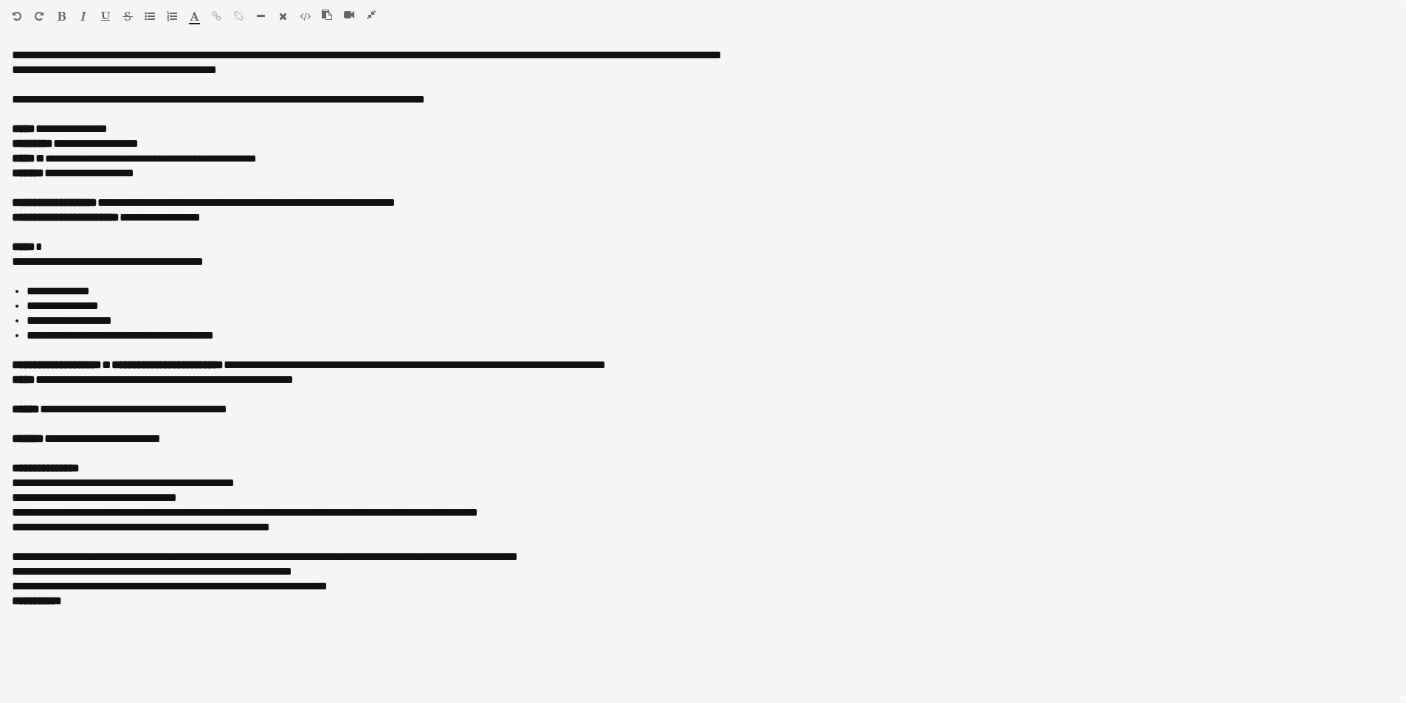
scroll to position [591, 0]
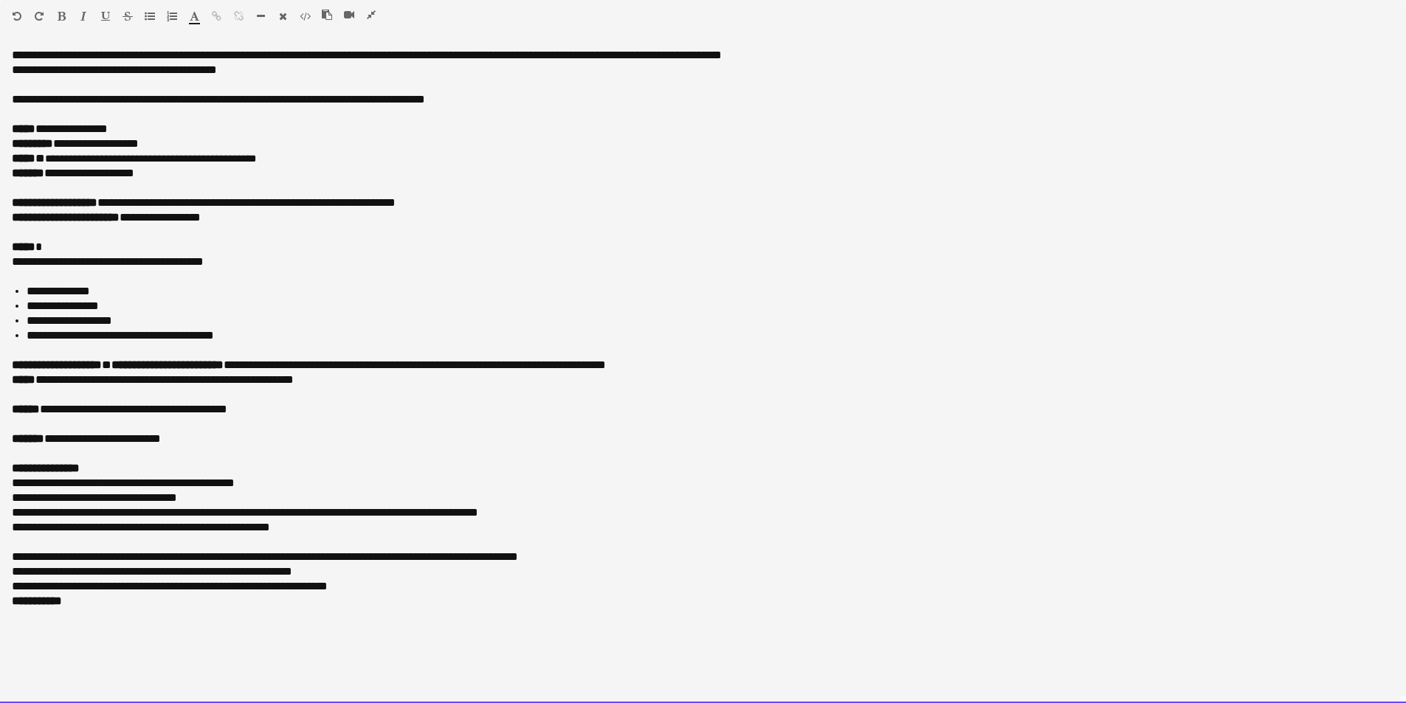
click at [179, 650] on div "**********" at bounding box center [703, 375] width 1406 height 655
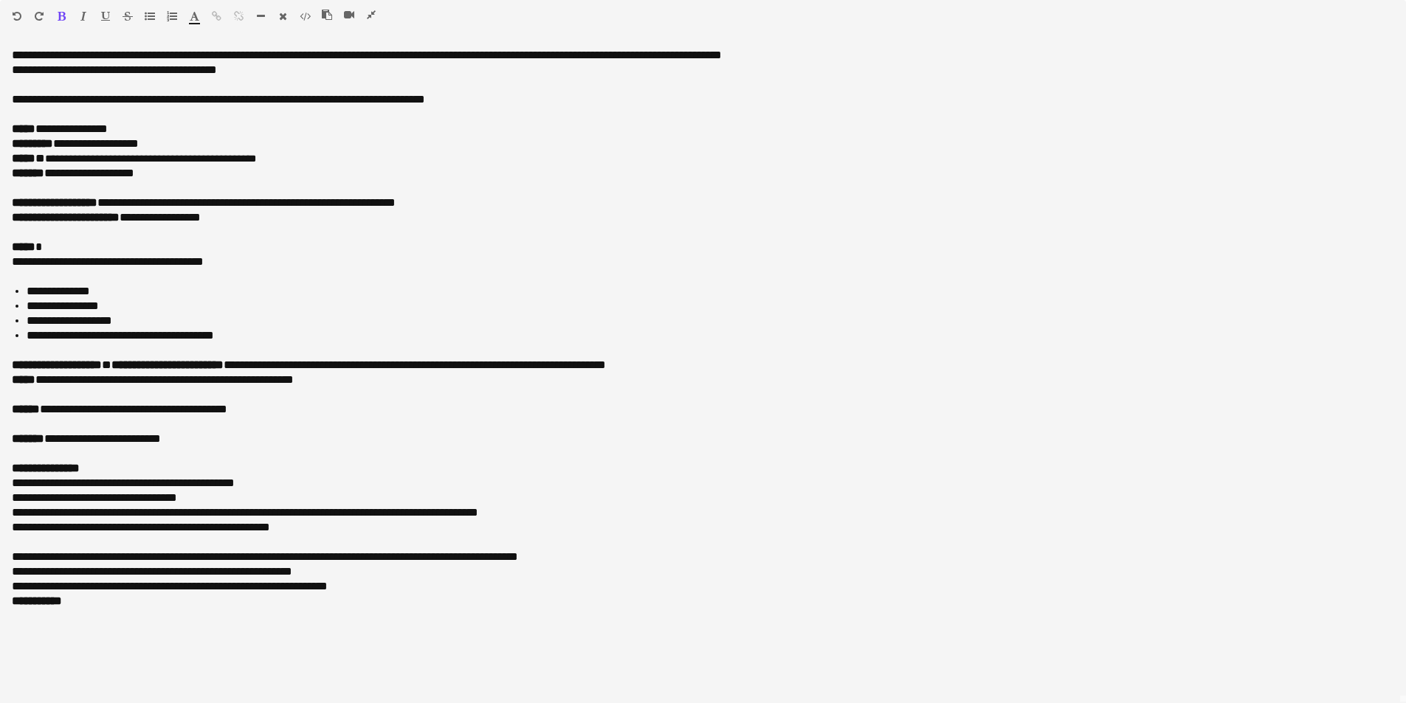
click at [373, 18] on icon "button" at bounding box center [371, 15] width 9 height 10
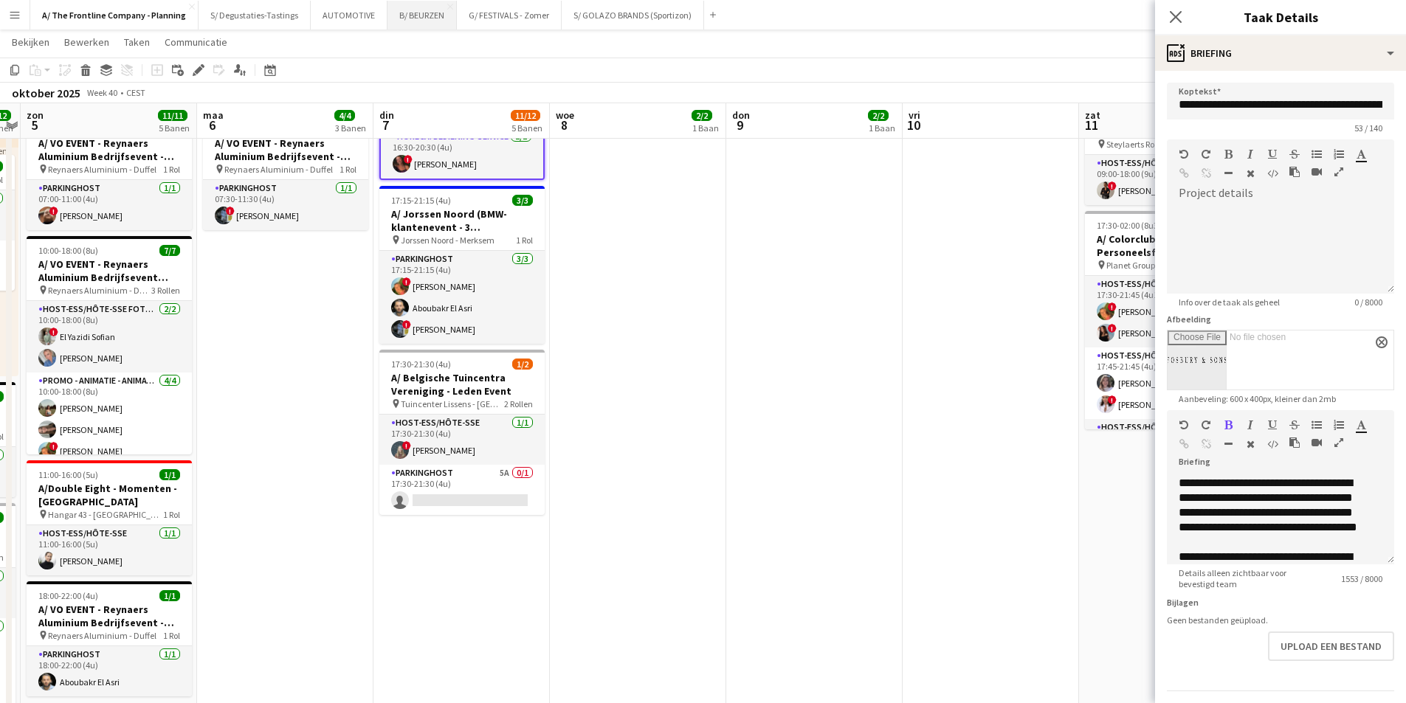
click at [397, 13] on button "B/ BEURZEN Sluiten" at bounding box center [422, 15] width 69 height 29
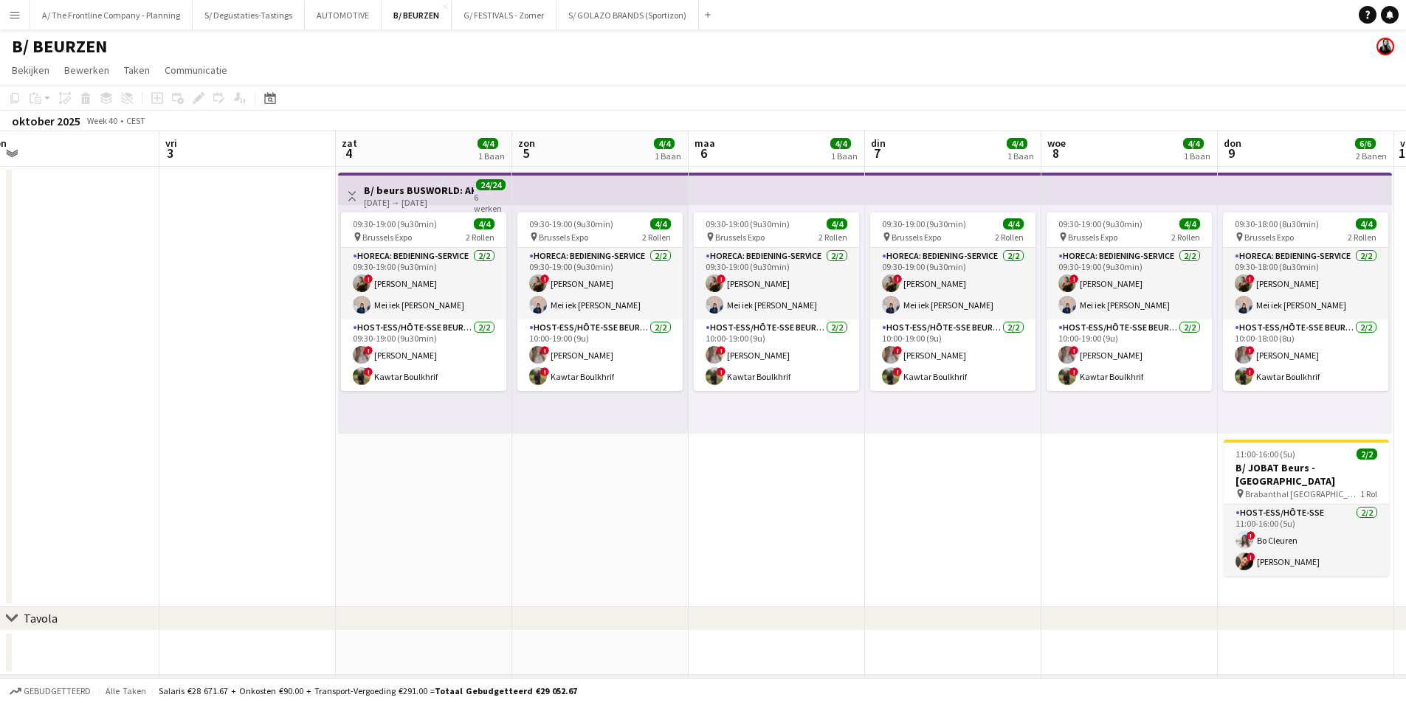
drag, startPoint x: 1022, startPoint y: 320, endPoint x: 475, endPoint y: 348, distance: 547.0
click at [475, 348] on app-calendar-viewport "maa 29 din 30 woe 1 don 2 vri 3 zat 4 4/4 1 Baan zon 5 4/4 1 Baan maa 6 4/4 1 B…" at bounding box center [703, 471] width 1406 height 680
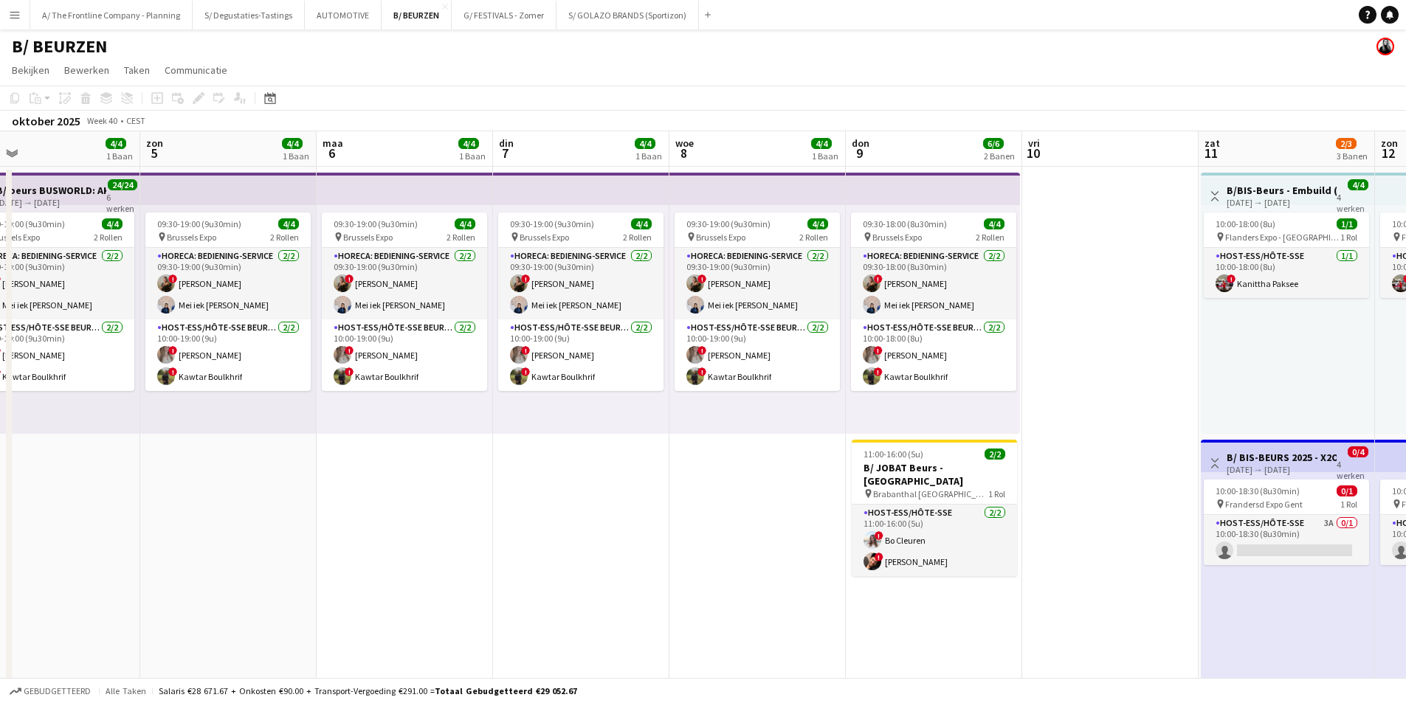
drag, startPoint x: 1080, startPoint y: 331, endPoint x: 355, endPoint y: 361, distance: 725.5
click at [355, 361] on app-calendar-viewport "woe 1 don 2 vri 3 zat 4 4/4 1 Baan zon 5 4/4 1 Baan maa 6 4/4 1 Baan din 7 4/4 …" at bounding box center [703, 594] width 1406 height 926
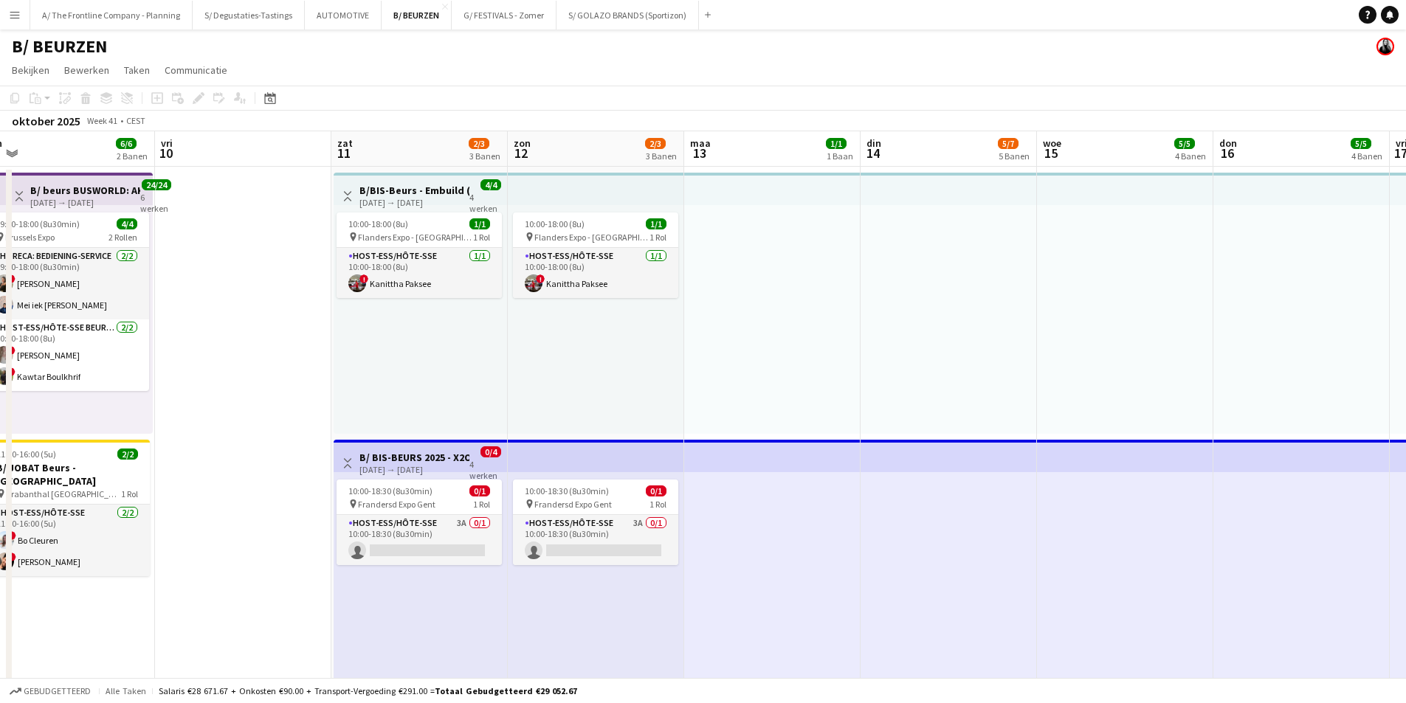
drag, startPoint x: 1097, startPoint y: 361, endPoint x: 577, endPoint y: 399, distance: 521.0
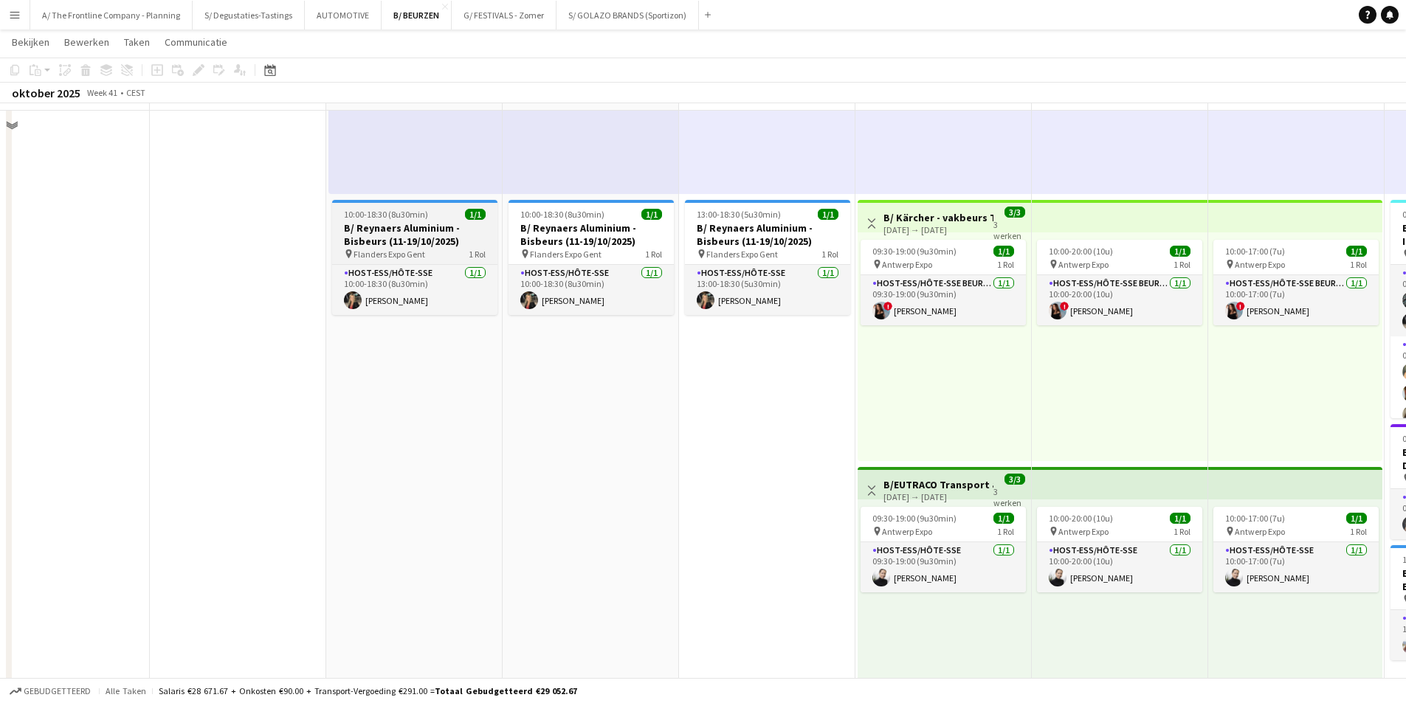
scroll to position [517, 0]
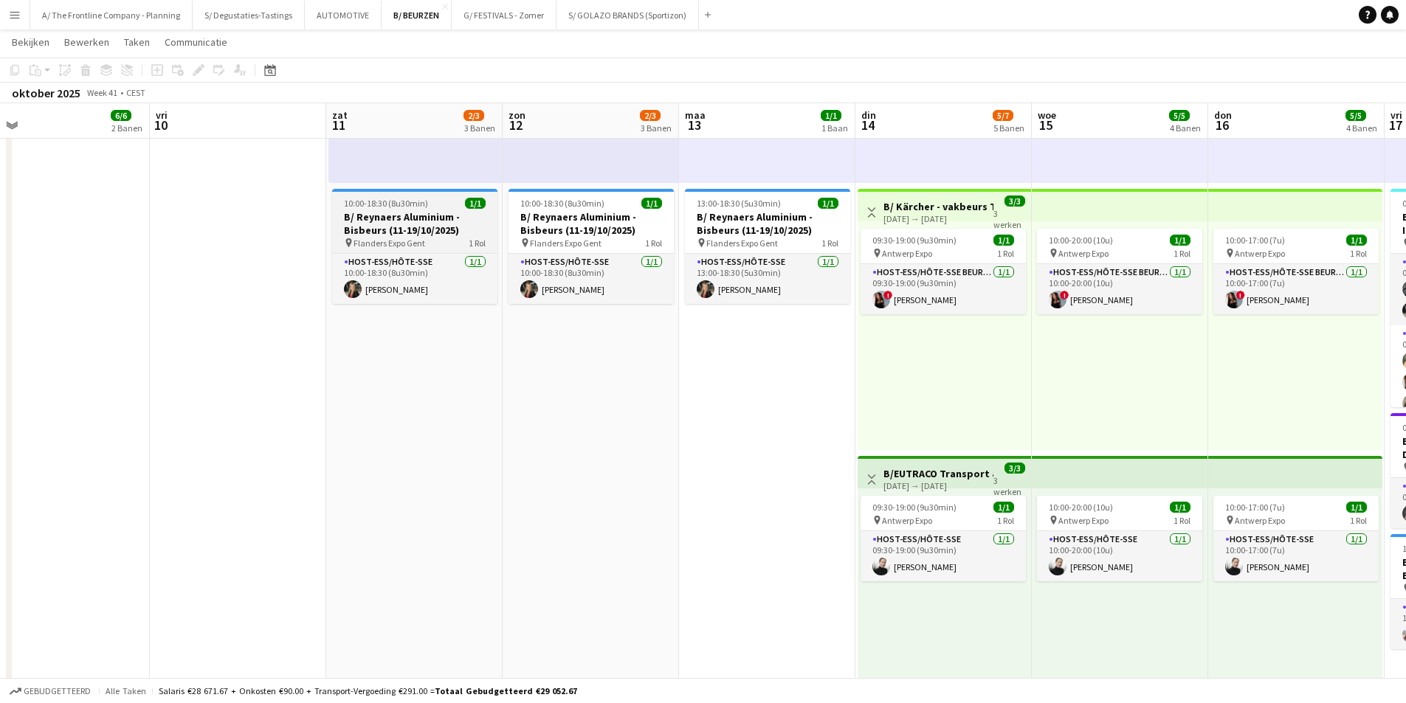
click at [433, 215] on h3 "B/ Reynaers Aluminium - Bisbeurs (11-19/10/2025)" at bounding box center [414, 223] width 165 height 27
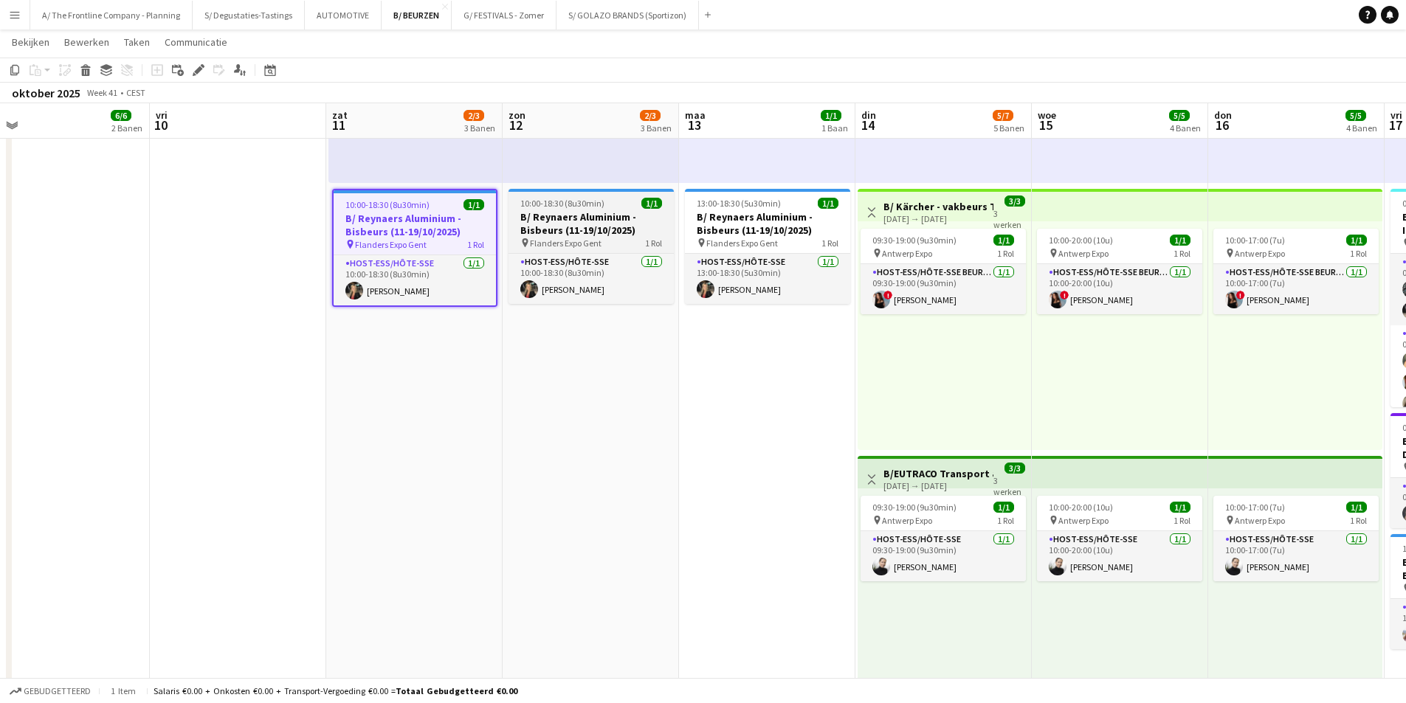
click at [618, 238] on div "pin Flanders Expo Gent 1 Rol" at bounding box center [591, 243] width 165 height 12
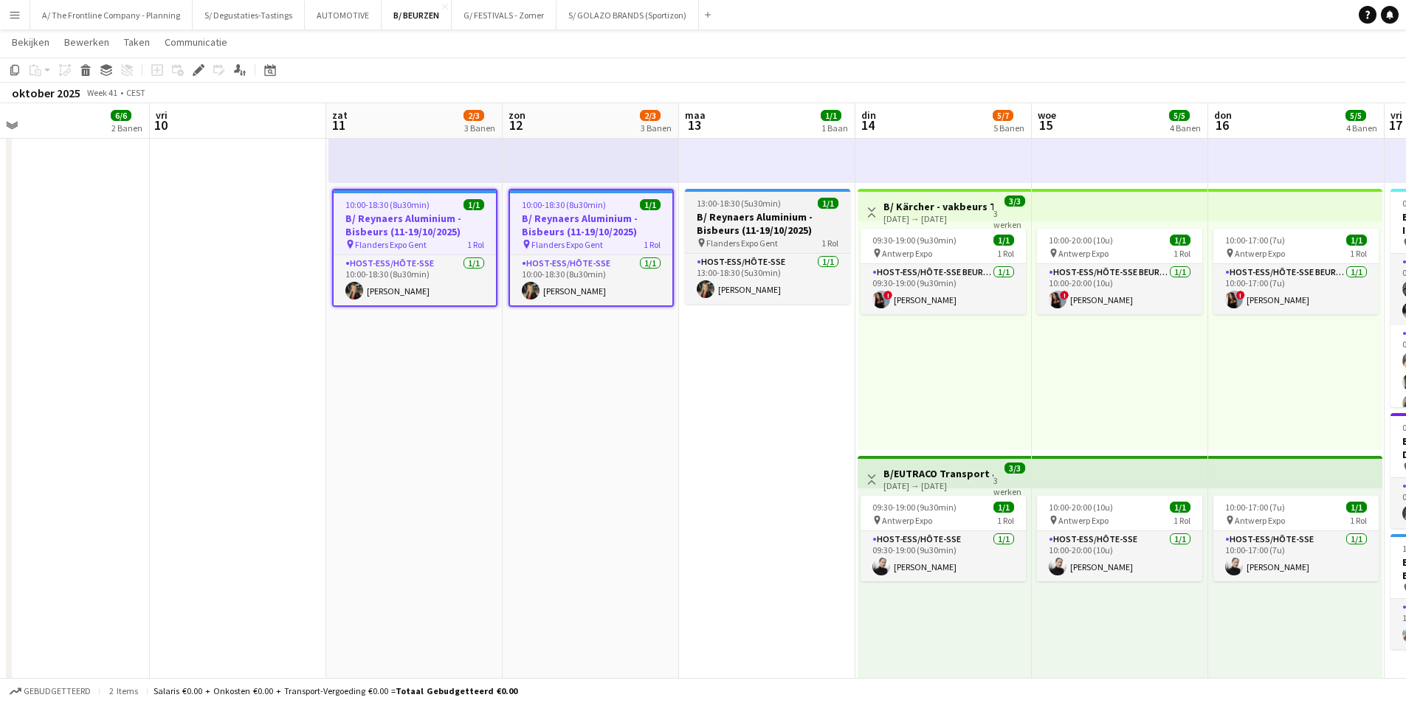
click at [726, 238] on span "Flanders Expo Gent" at bounding box center [742, 243] width 72 height 11
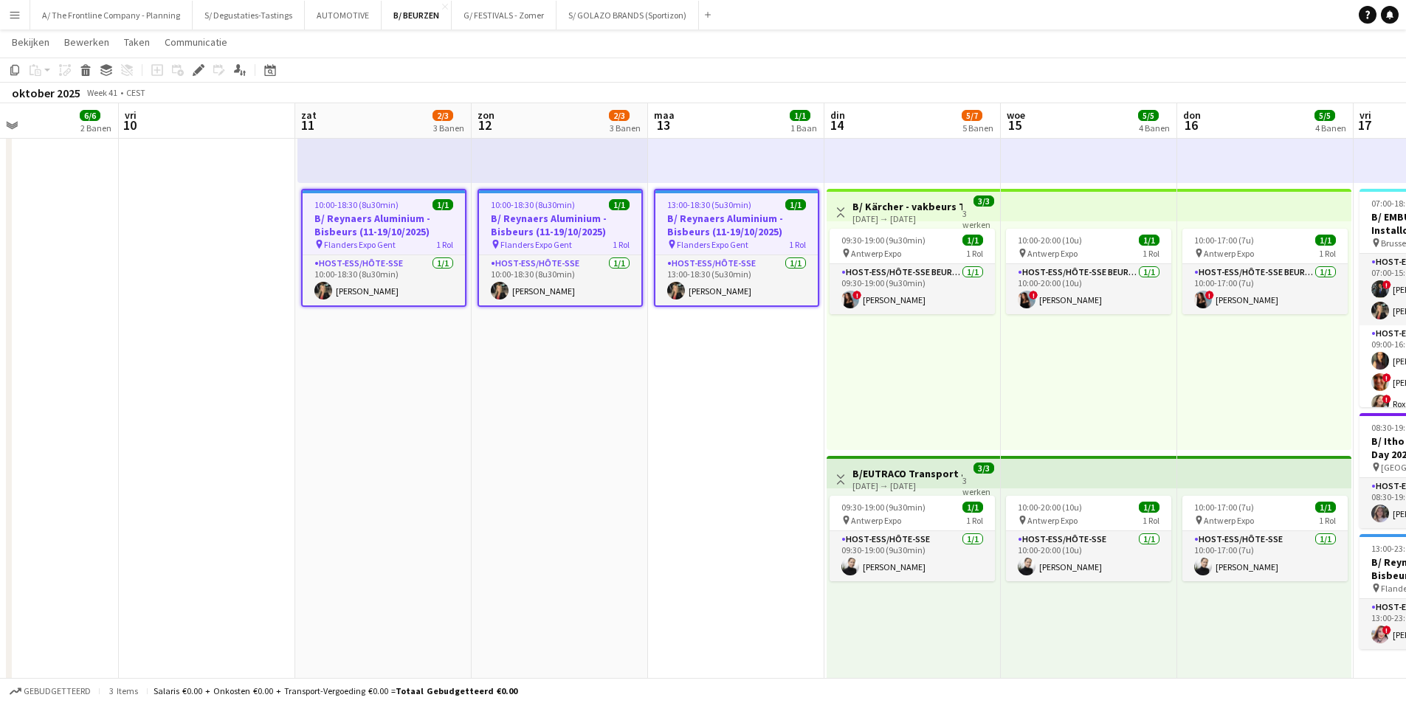
drag, startPoint x: 949, startPoint y: 327, endPoint x: 715, endPoint y: 323, distance: 234.0
click at [727, 314] on app-calendar-viewport "maa 6 4/4 1 Baan din 7 4/4 1 Baan woe 8 4/4 1 Baan don 9 6/6 2 Banen vri 10 zat…" at bounding box center [703, 512] width 1406 height 1943
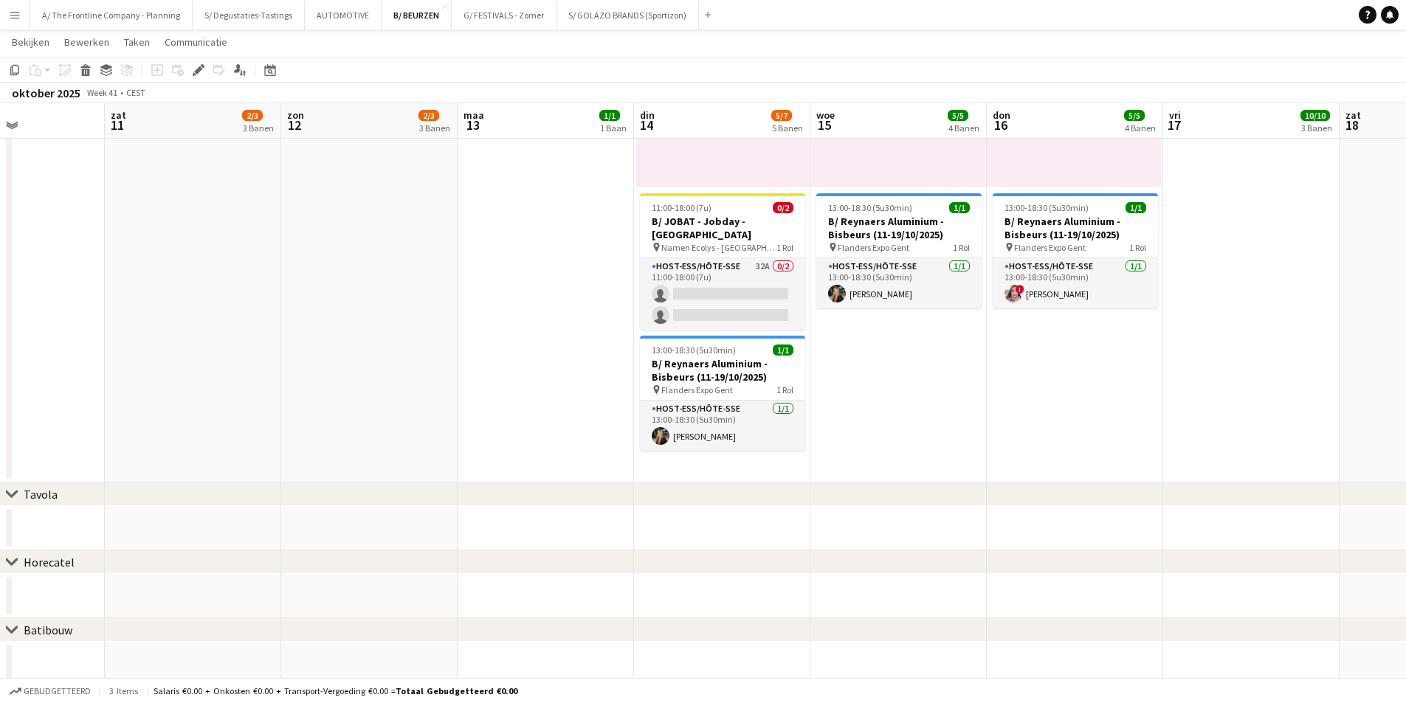
scroll to position [1322, 0]
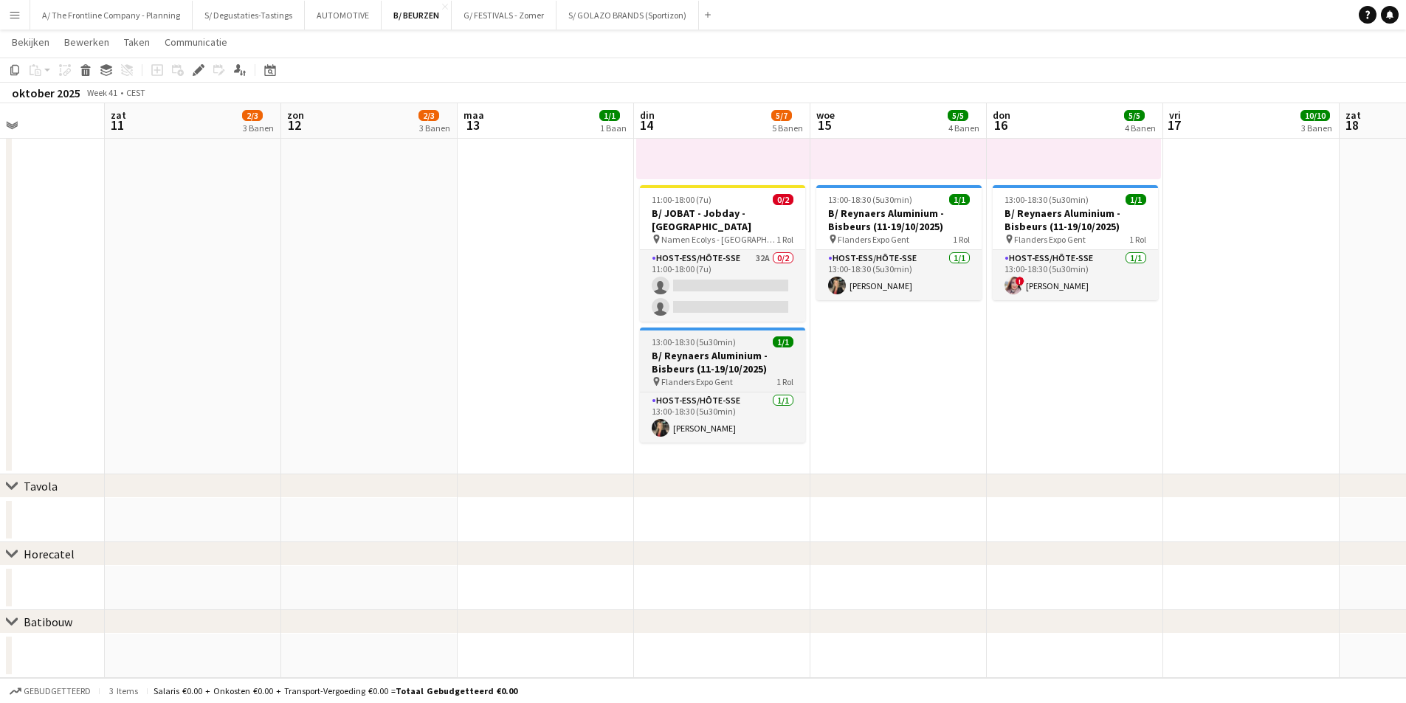
click at [703, 349] on h3 "B/ Reynaers Aluminium - Bisbeurs (11-19/10/2025)" at bounding box center [722, 362] width 165 height 27
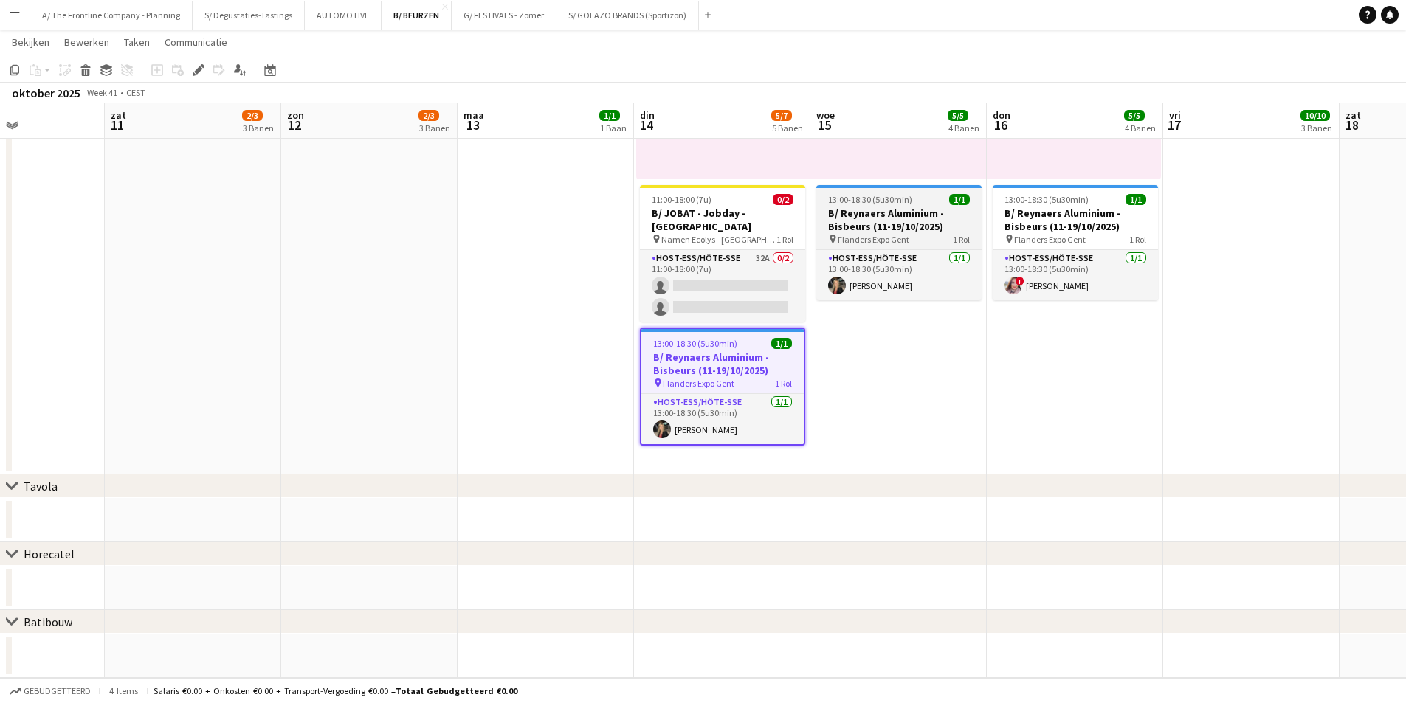
click at [873, 214] on h3 "B/ Reynaers Aluminium - Bisbeurs (11-19/10/2025)" at bounding box center [898, 220] width 165 height 27
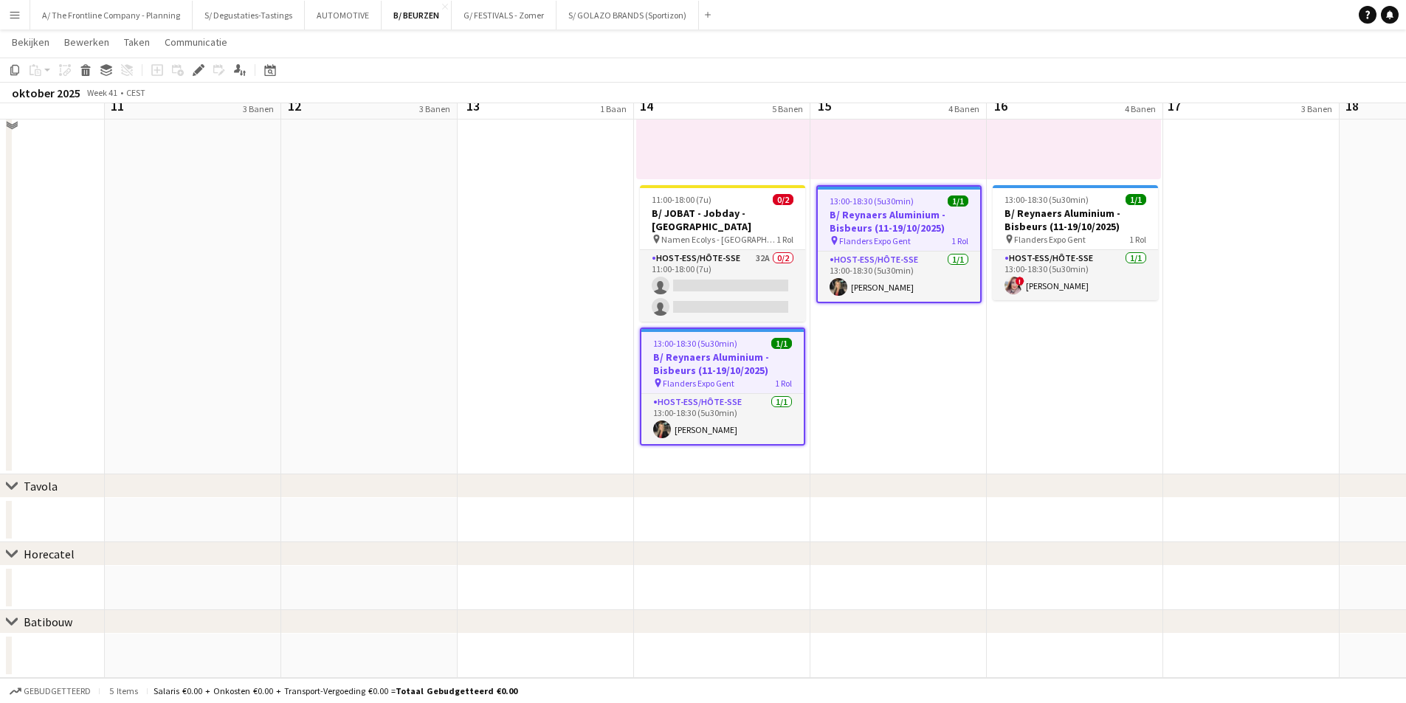
scroll to position [1248, 0]
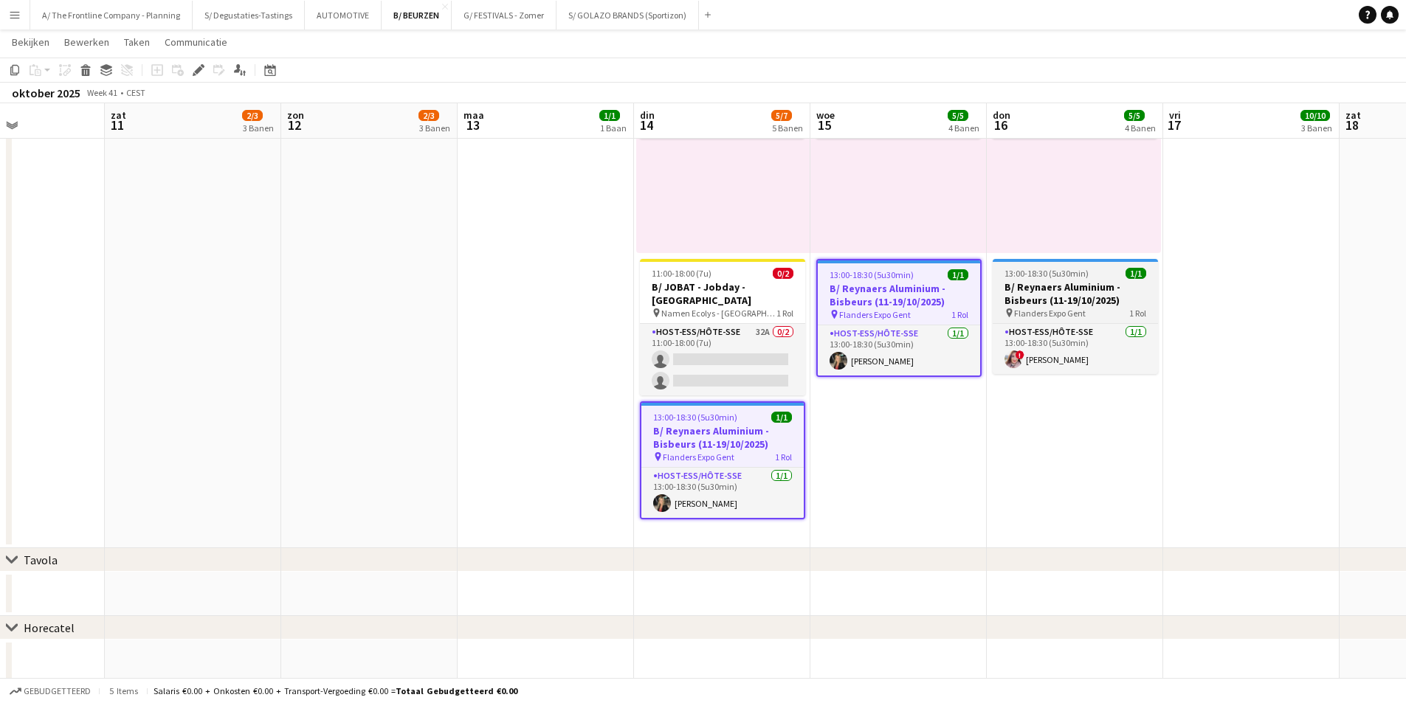
click at [1098, 300] on h3 "B/ Reynaers Aluminium - Bisbeurs (11-19/10/2025)" at bounding box center [1075, 294] width 165 height 27
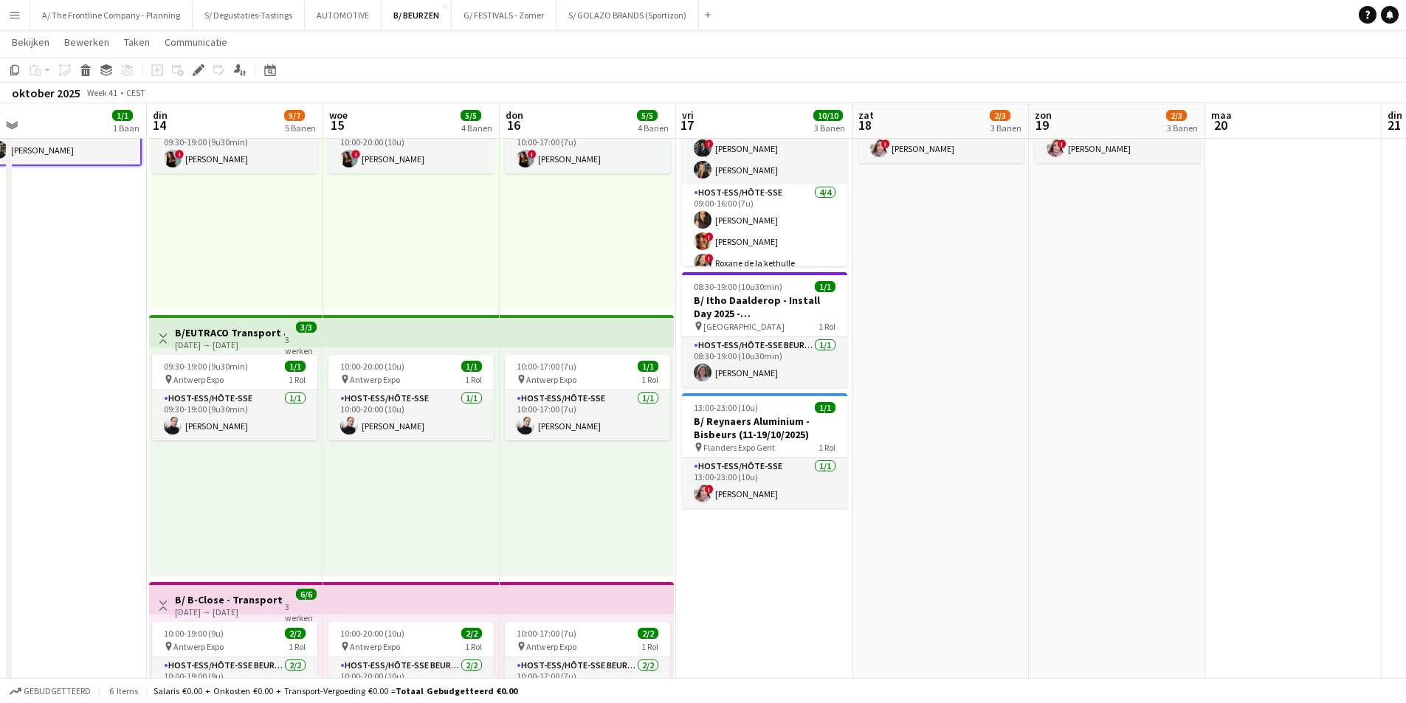
scroll to position [0, 588]
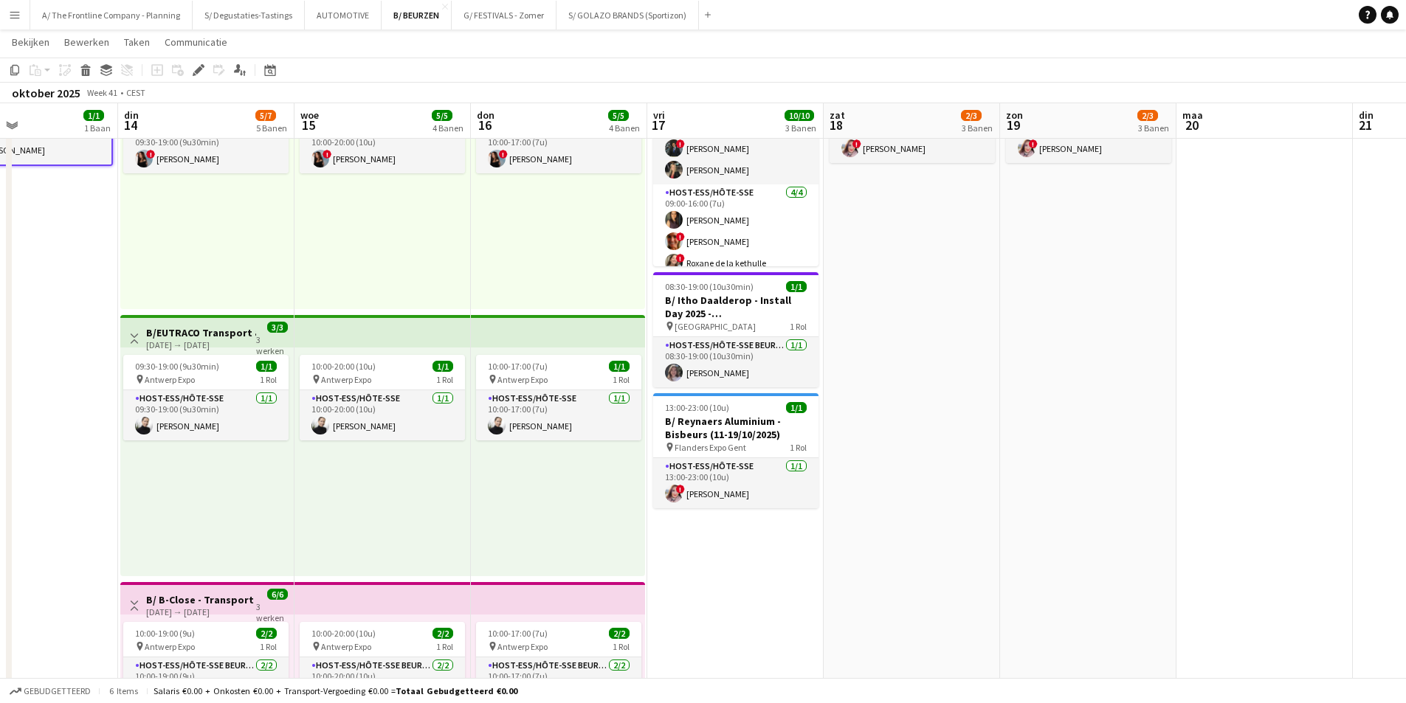
drag, startPoint x: 1072, startPoint y: 347, endPoint x: 559, endPoint y: 336, distance: 513.1
click at [561, 336] on app-calendar-viewport "vri 10 zat 11 2/3 3 Banen zon 12 2/3 3 Banen maa 13 1/1 1 Baan din 14 5/7 5 Ban…" at bounding box center [703, 371] width 1406 height 1943
click at [765, 420] on h3 "B/ Reynaers Aluminium - Bisbeurs (11-19/10/2025)" at bounding box center [735, 428] width 165 height 27
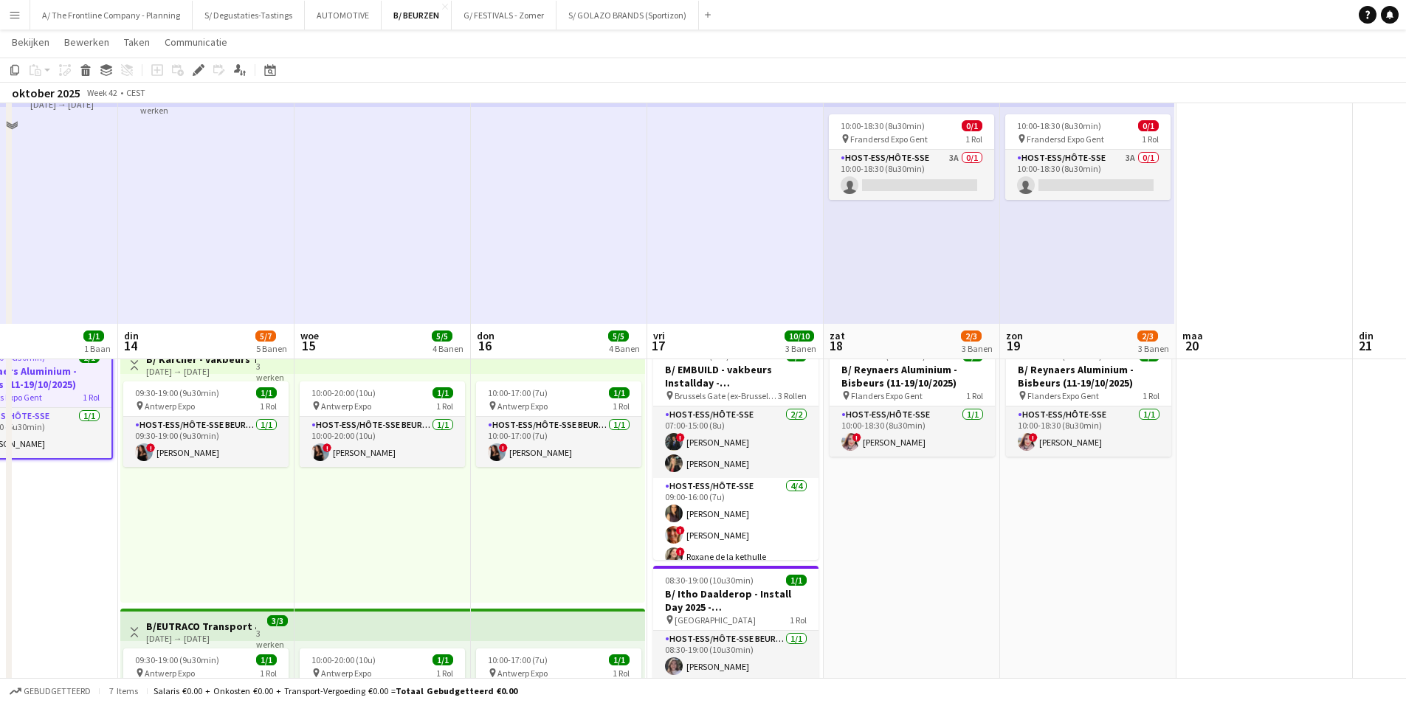
scroll to position [362, 0]
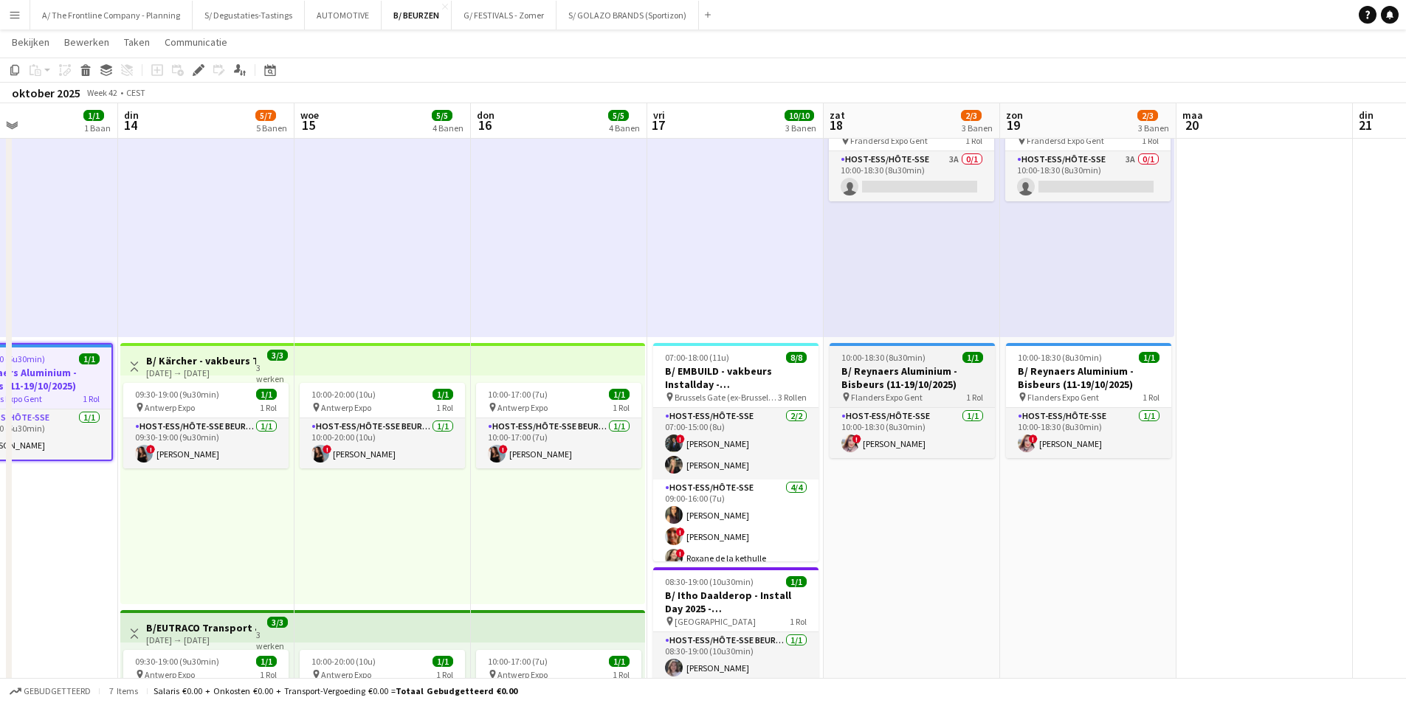
click at [949, 369] on h3 "B/ Reynaers Aluminium - Bisbeurs (11-19/10/2025)" at bounding box center [912, 378] width 165 height 27
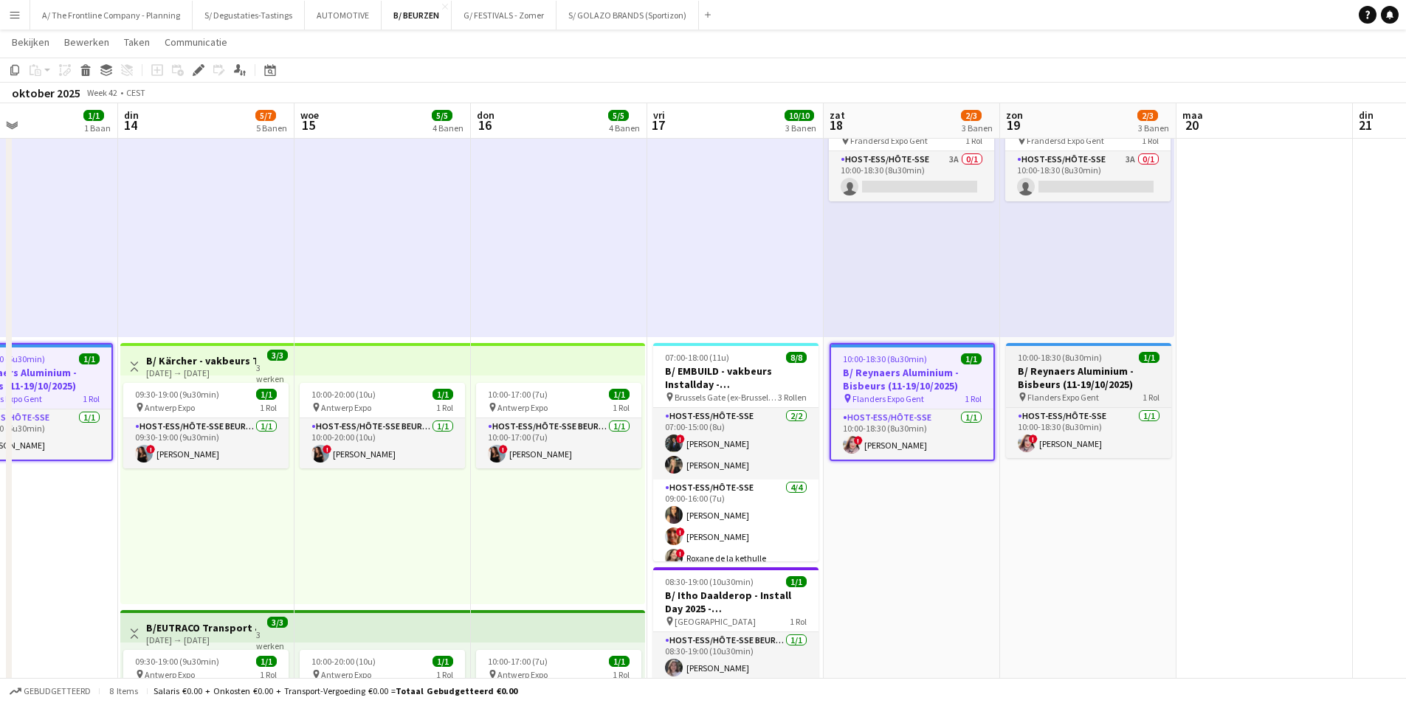
click at [1073, 374] on h3 "B/ Reynaers Aluminium - Bisbeurs (11-19/10/2025)" at bounding box center [1088, 378] width 165 height 27
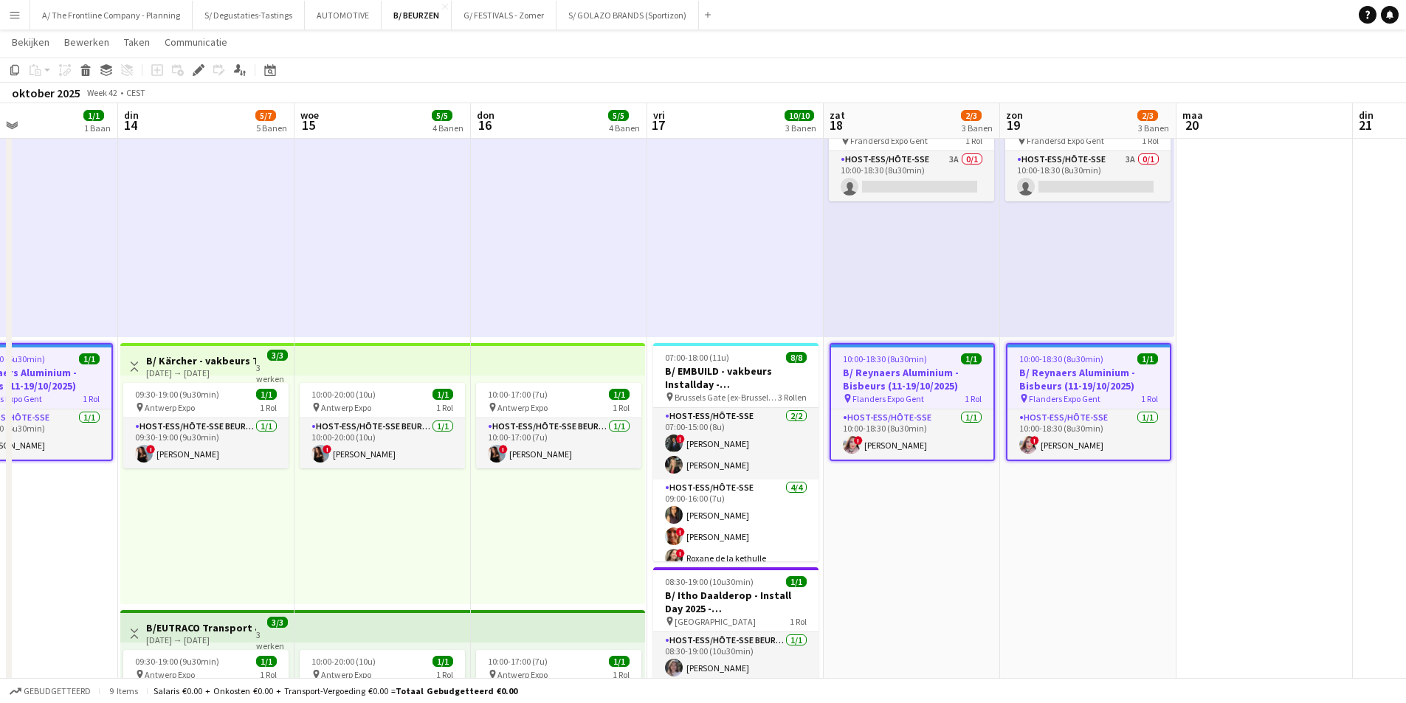
click at [194, 65] on icon "Bewerken" at bounding box center [199, 70] width 12 height 12
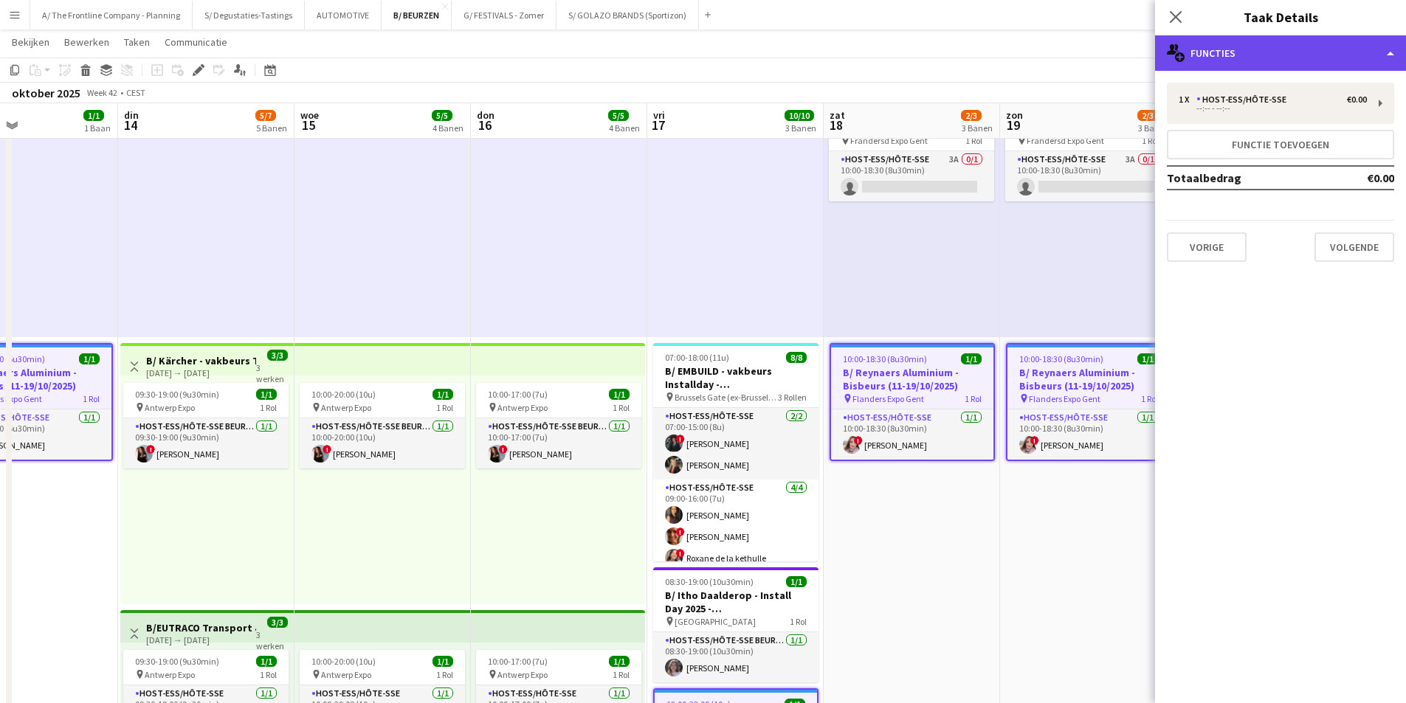
click at [1316, 63] on div "multiple-users-add Functies" at bounding box center [1280, 52] width 251 height 35
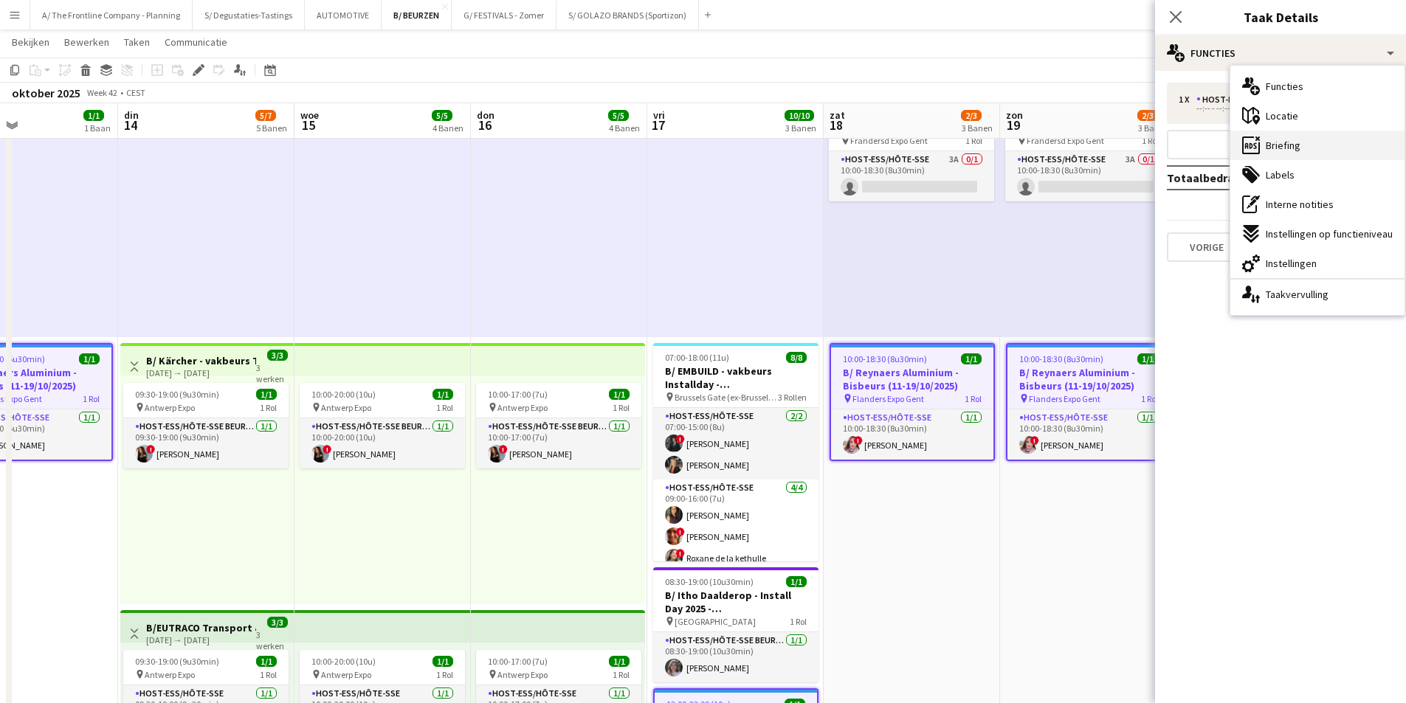
click at [1335, 147] on div "ads-window Briefing" at bounding box center [1318, 146] width 174 height 30
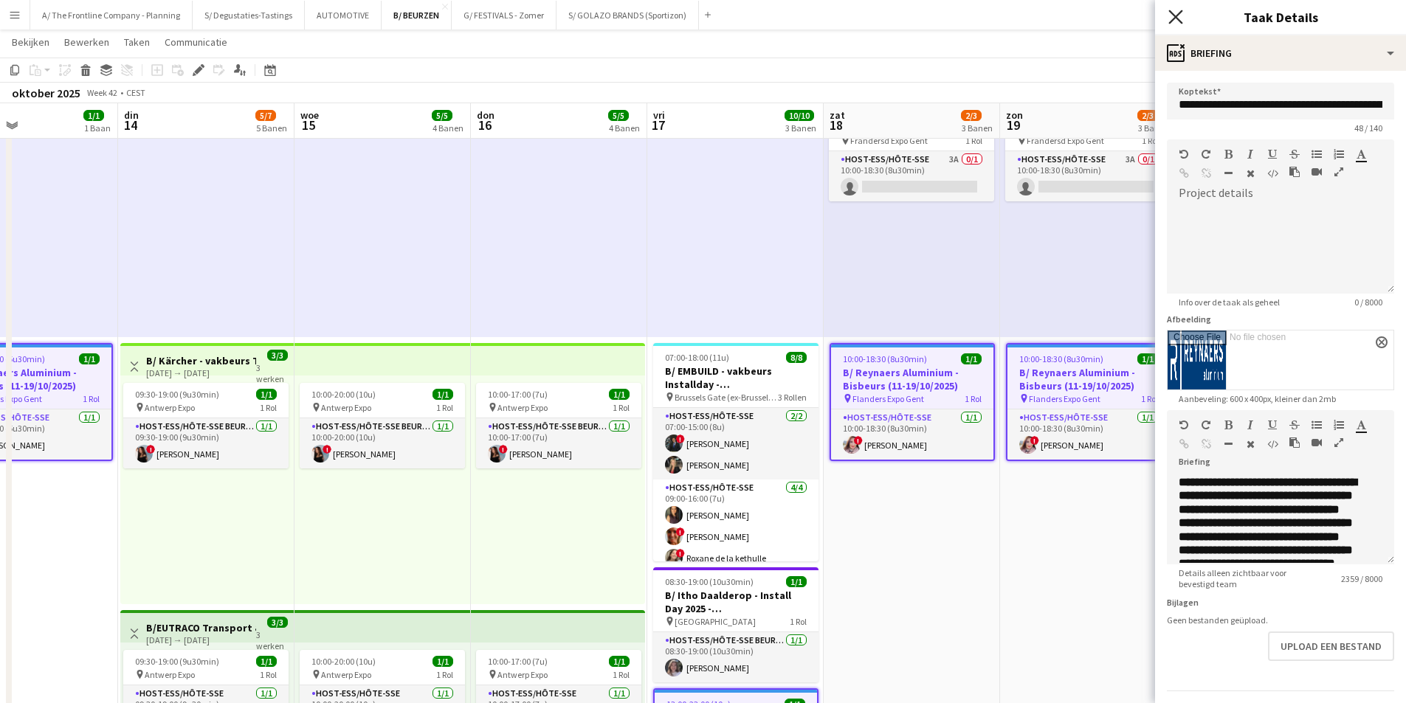
click at [1175, 16] on icon at bounding box center [1176, 17] width 14 height 14
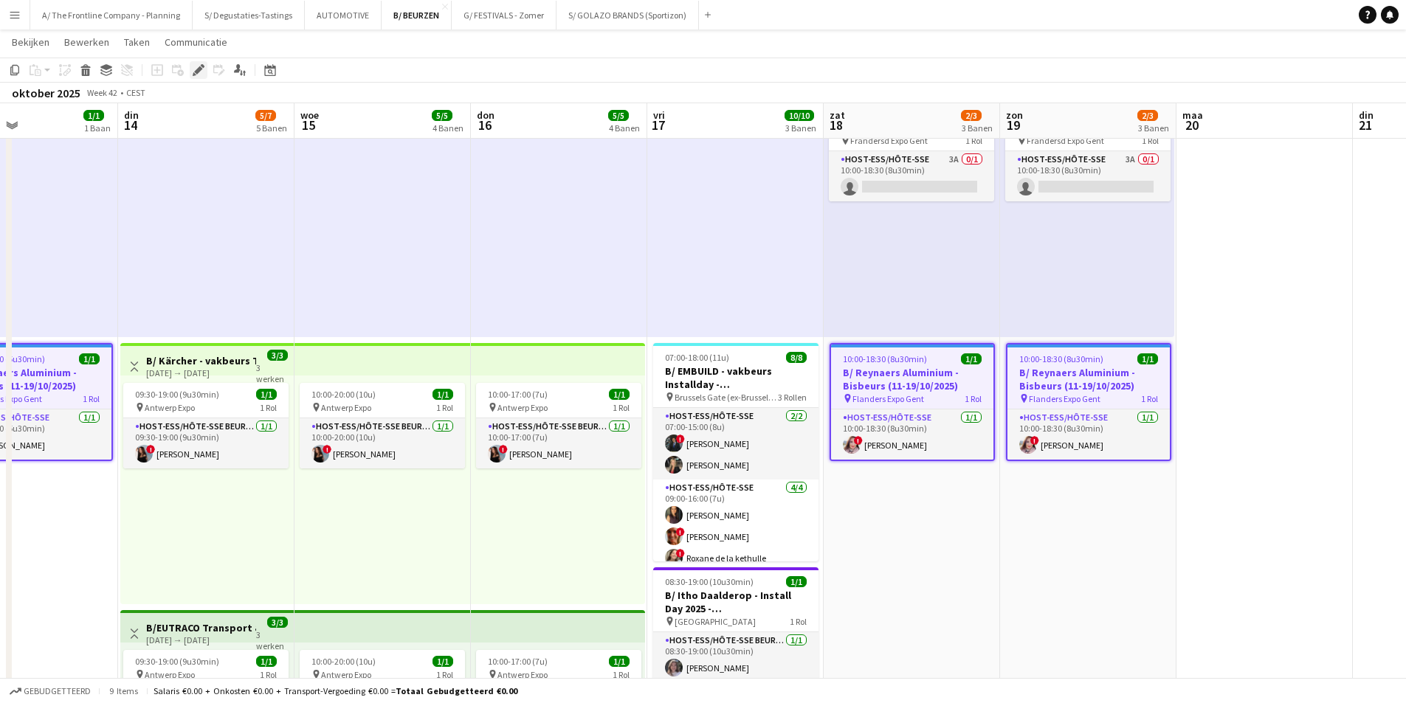
click at [192, 69] on div "Bewerken" at bounding box center [199, 70] width 18 height 18
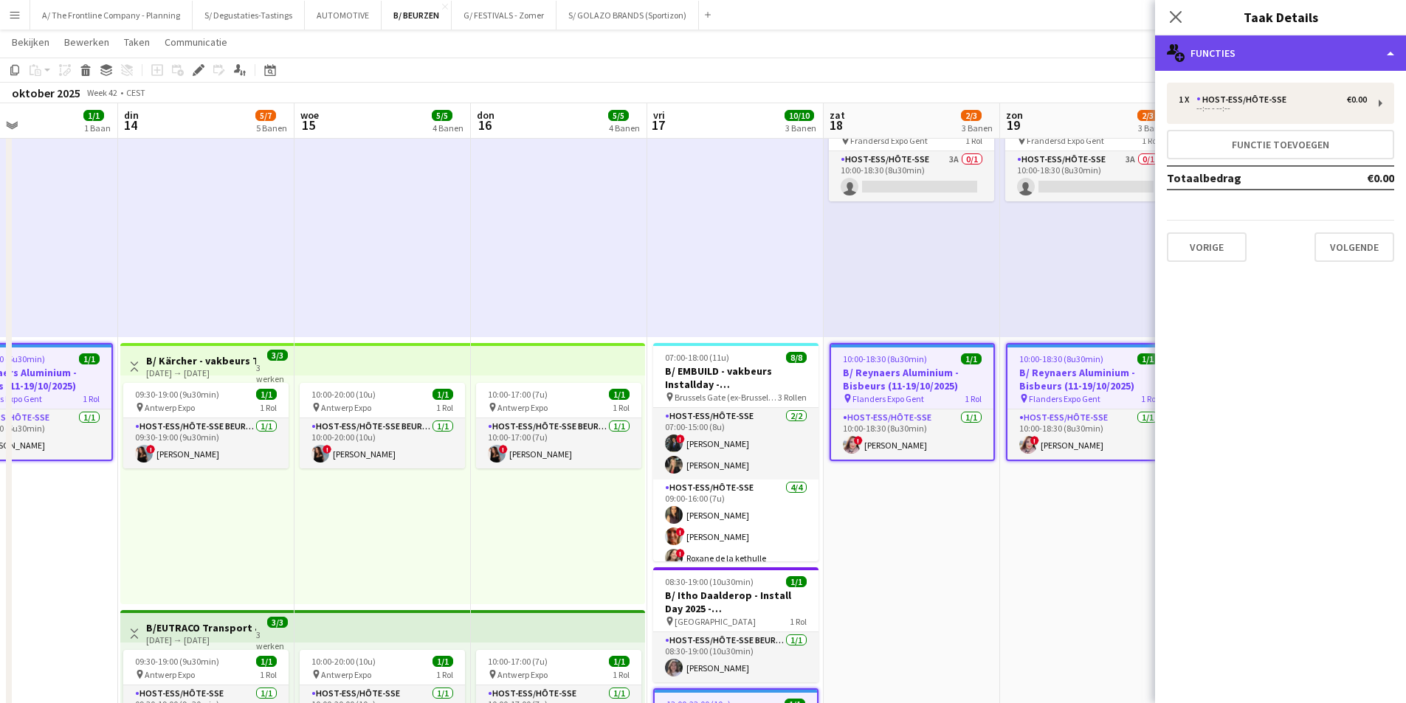
click at [1235, 52] on div "multiple-users-add Functies" at bounding box center [1280, 52] width 251 height 35
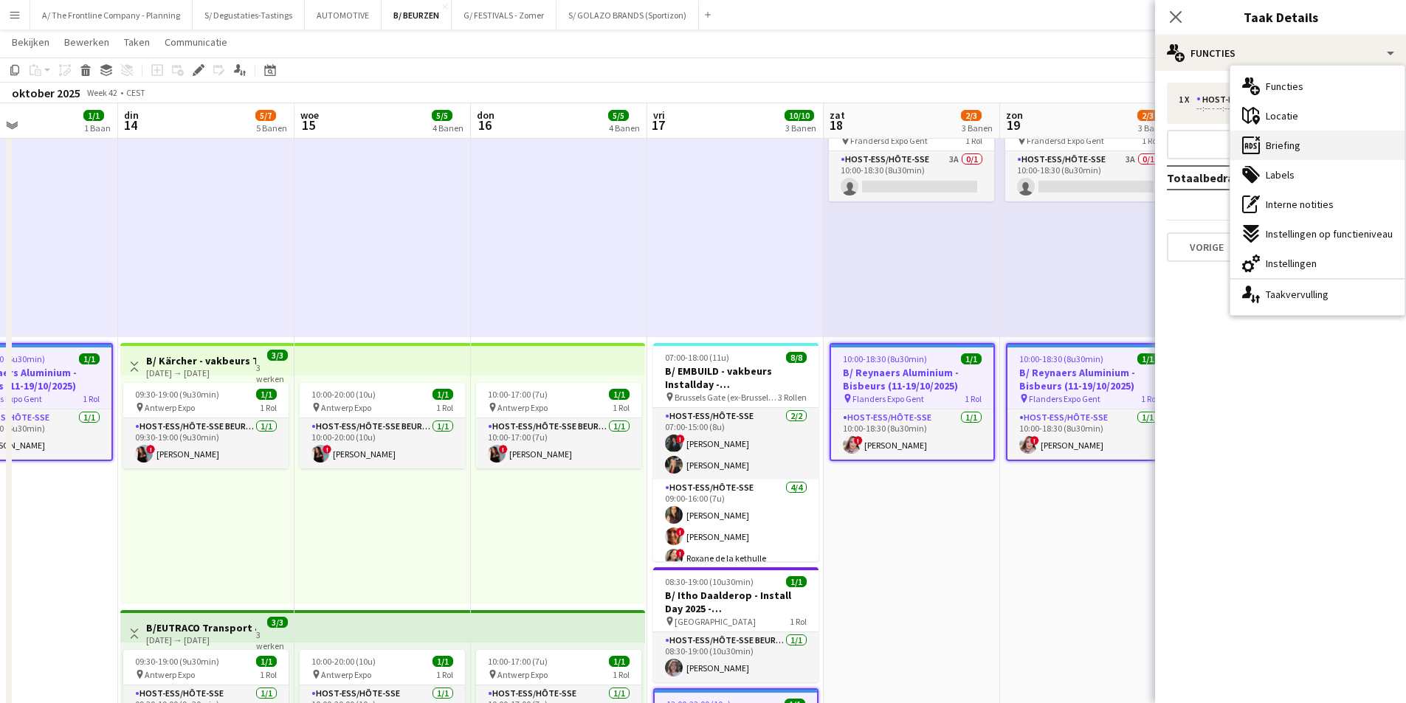
click at [1318, 148] on div "ads-window Briefing" at bounding box center [1318, 146] width 174 height 30
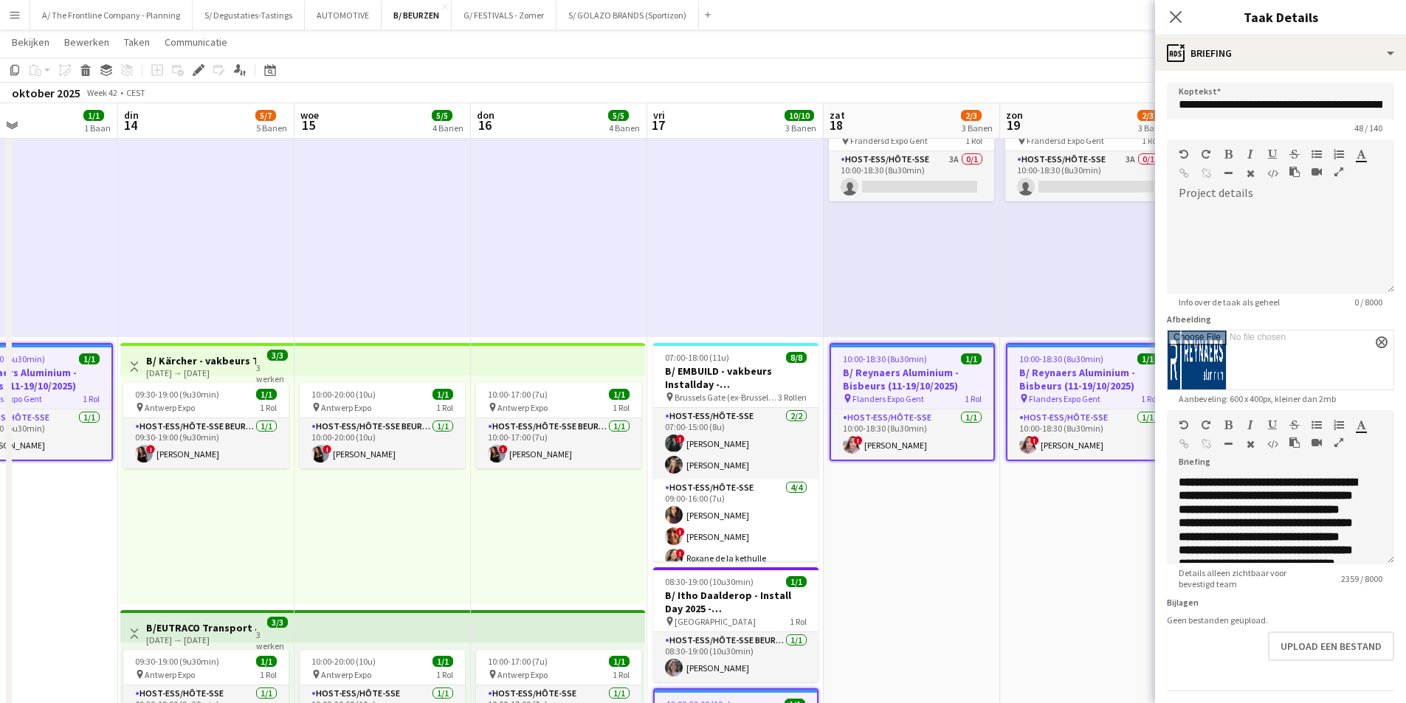
click at [1339, 442] on icon "button" at bounding box center [1339, 443] width 9 height 10
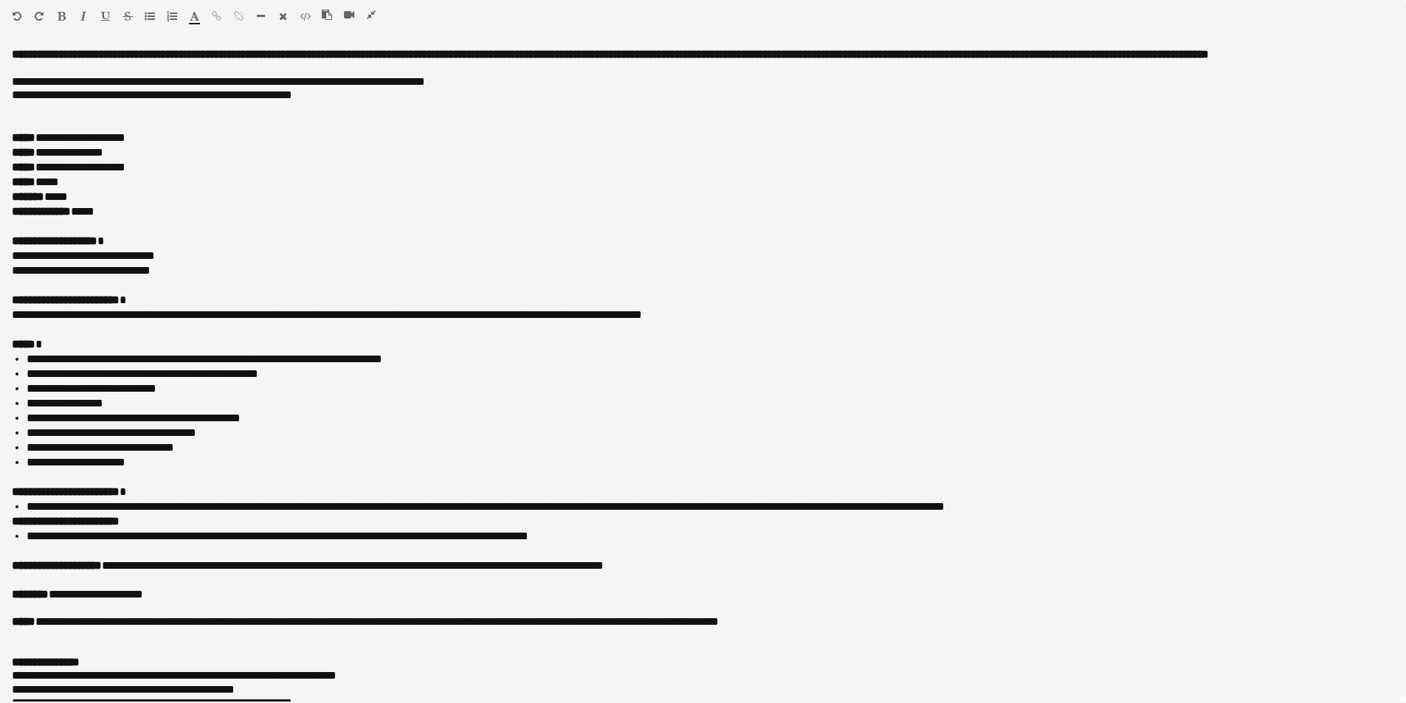
scroll to position [215, 0]
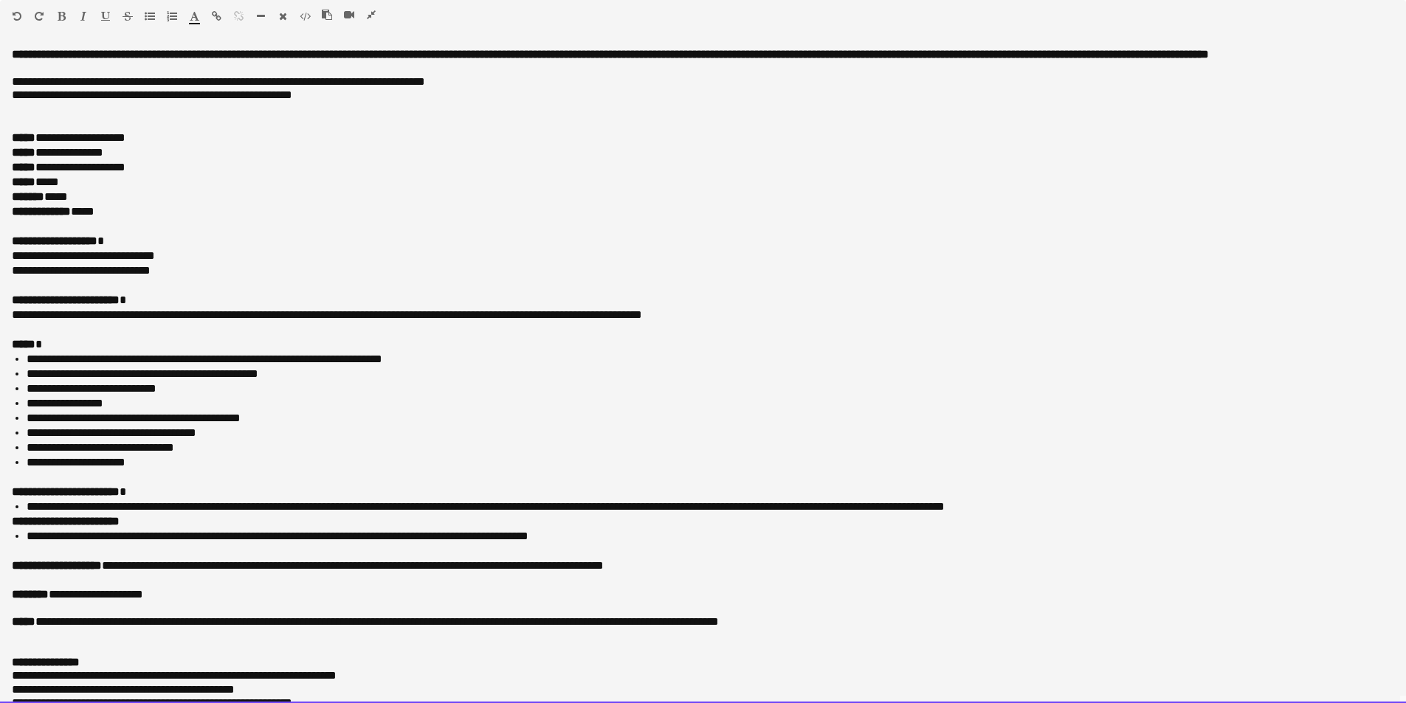
drag, startPoint x: 12, startPoint y: 258, endPoint x: 190, endPoint y: 269, distance: 178.2
click at [190, 269] on div "**********" at bounding box center [703, 375] width 1406 height 655
copy div "**********"
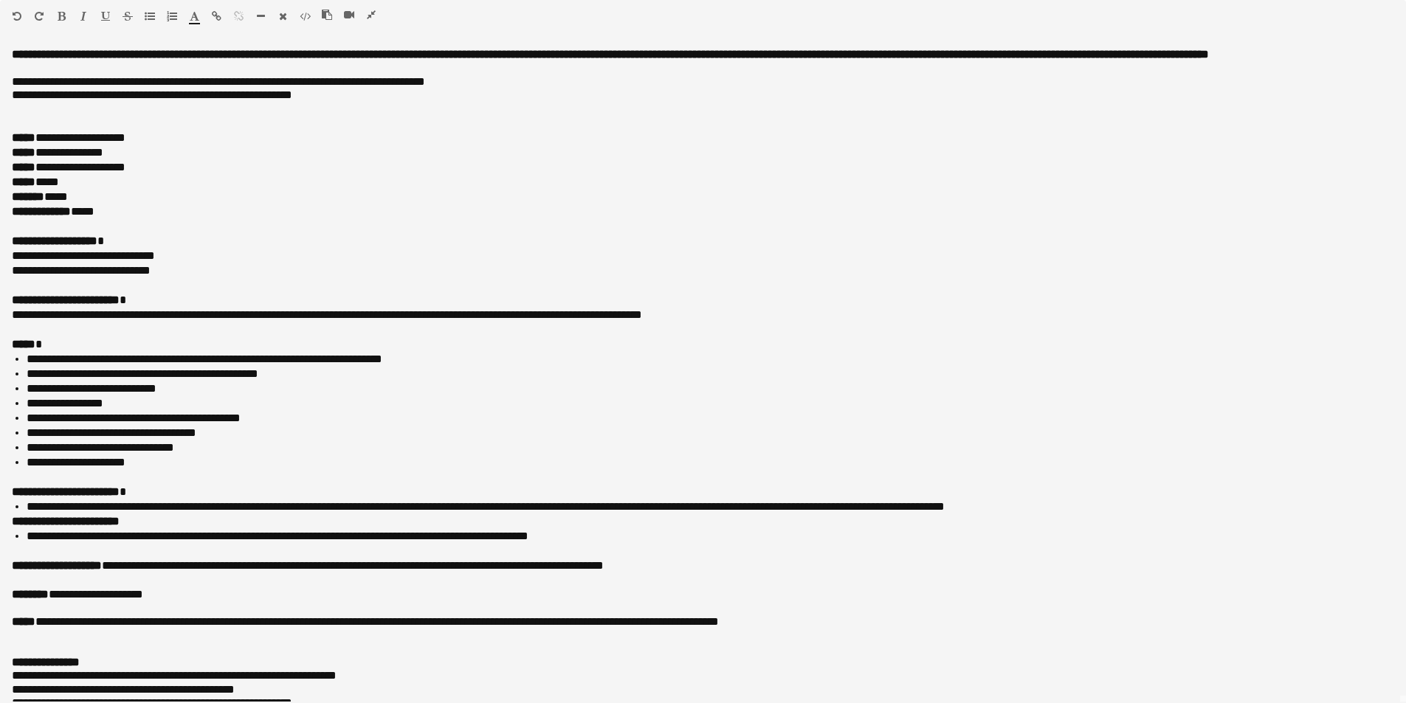
drag, startPoint x: 371, startPoint y: 10, endPoint x: 261, endPoint y: 41, distance: 114.3
click at [371, 10] on icon "button" at bounding box center [371, 15] width 9 height 10
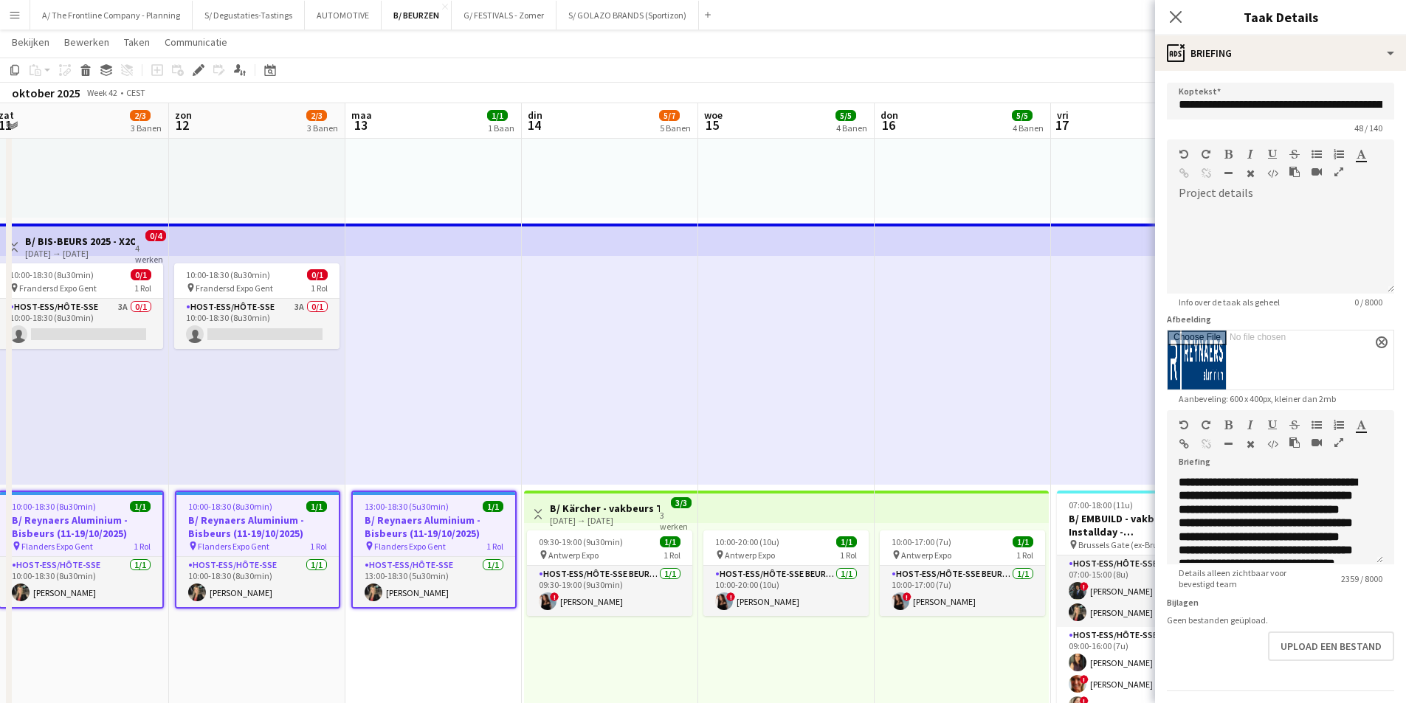
drag, startPoint x: 261, startPoint y: 366, endPoint x: 665, endPoint y: 325, distance: 405.9
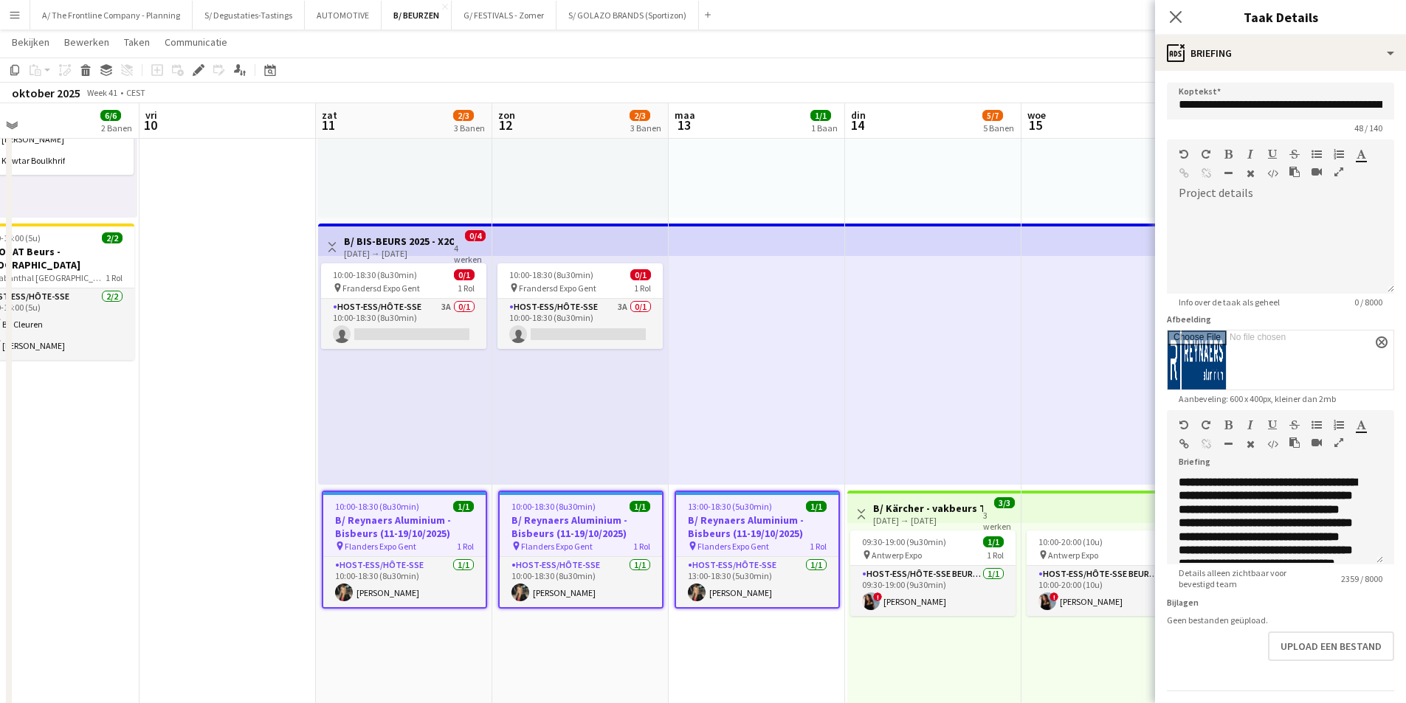
scroll to position [0, 365]
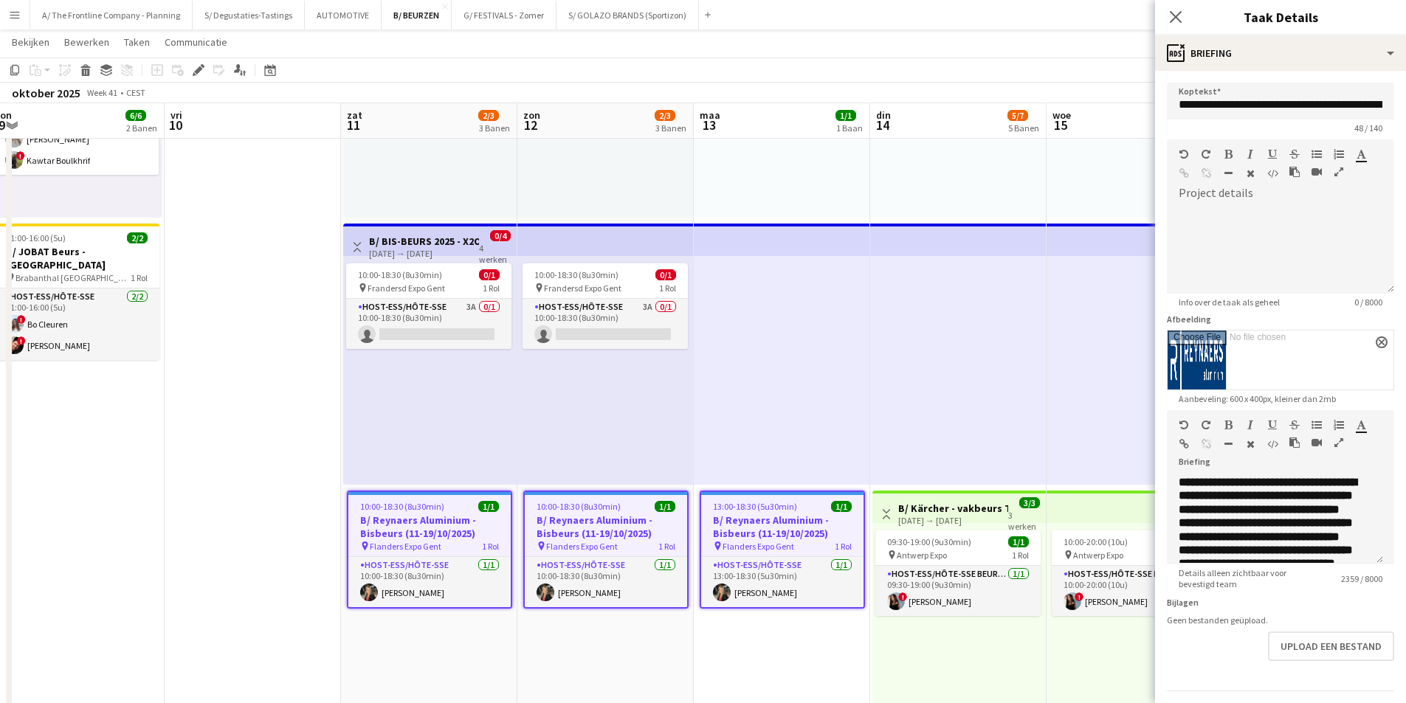
drag, startPoint x: 382, startPoint y: 368, endPoint x: 731, endPoint y: 332, distance: 350.2
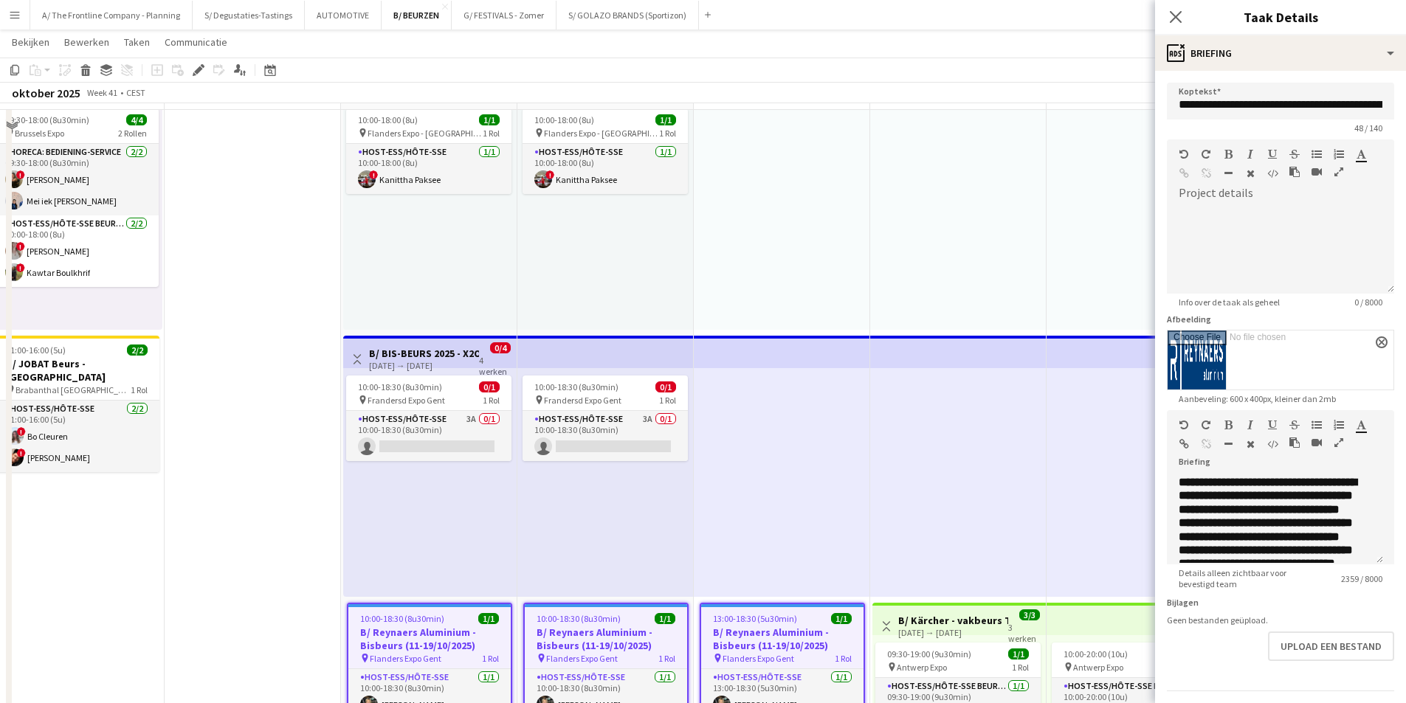
scroll to position [0, 0]
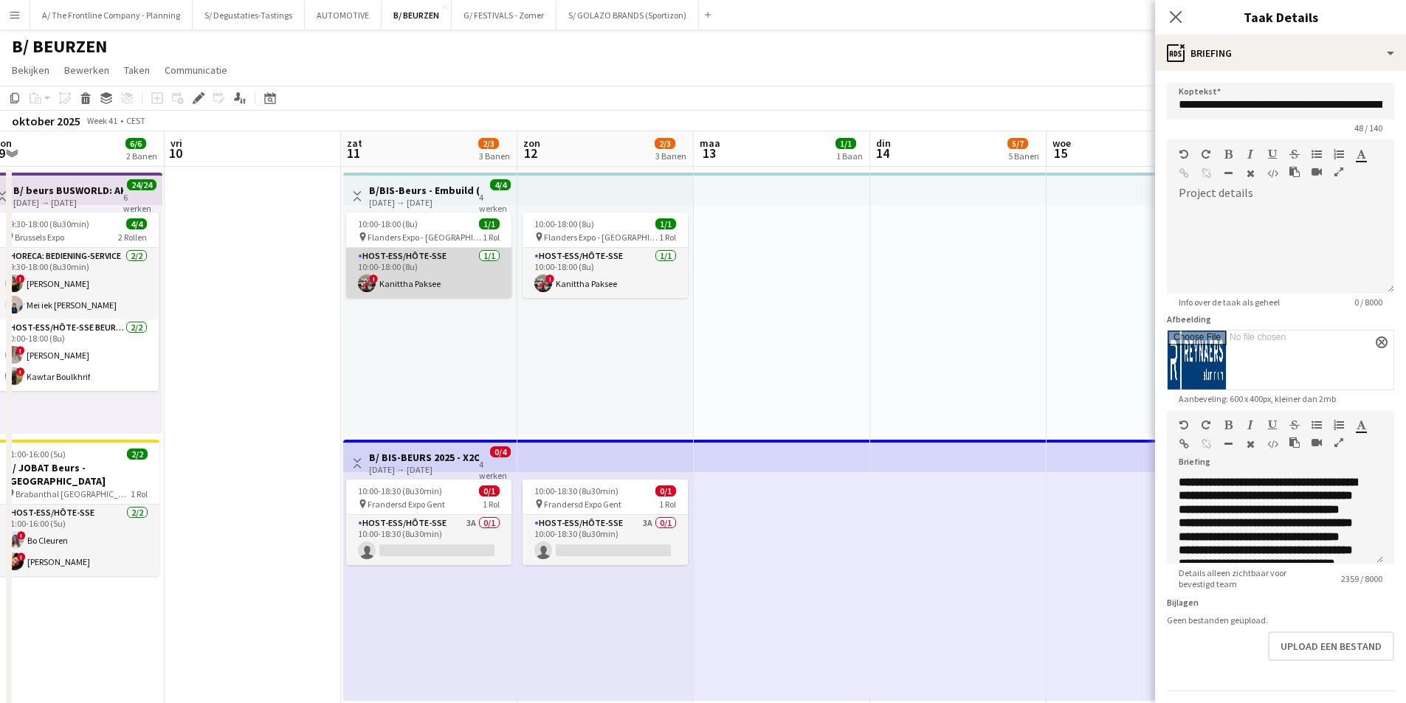
click at [395, 289] on app-card-role "Host-ess/Hôte-sse 1/1 10:00-18:00 (8u) ! Kanittha Paksee" at bounding box center [428, 273] width 165 height 50
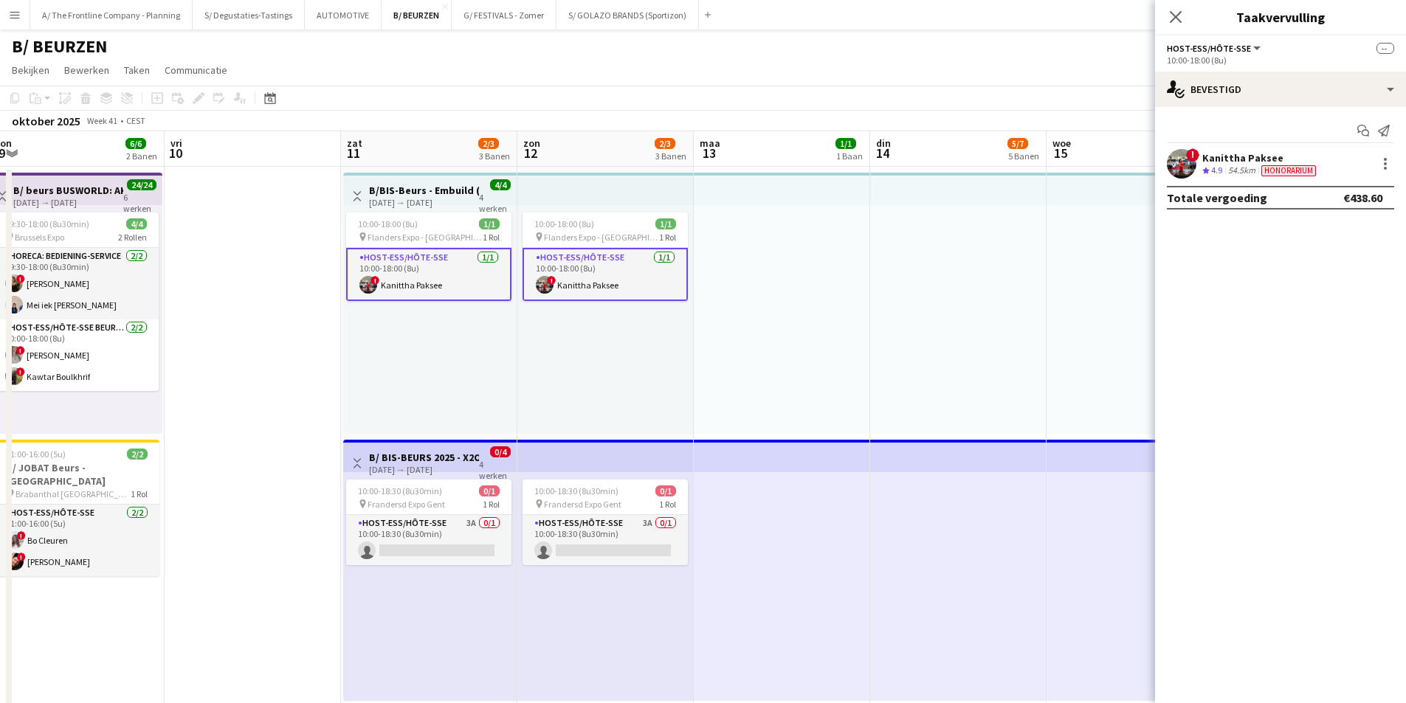
click at [1293, 175] on span "Honorarium" at bounding box center [1289, 170] width 55 height 11
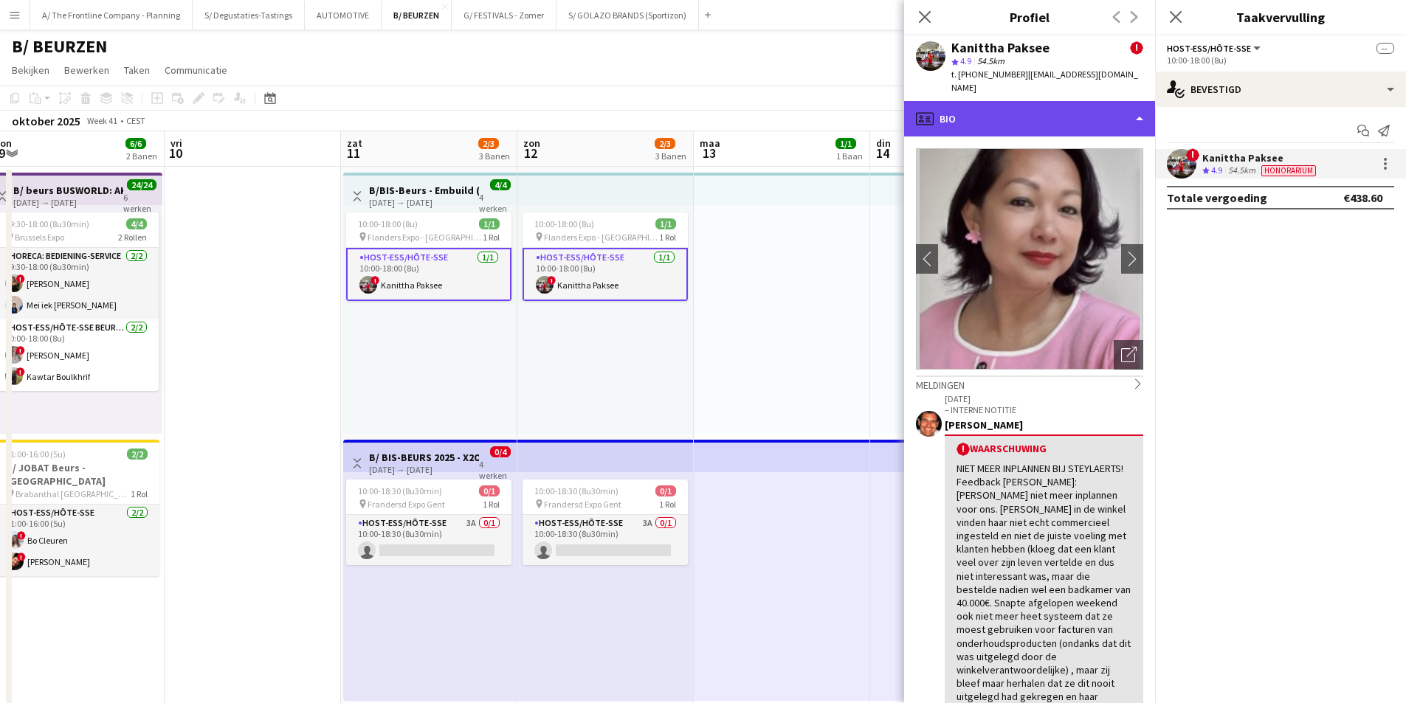
click at [1078, 101] on div "profile Bio" at bounding box center [1029, 118] width 251 height 35
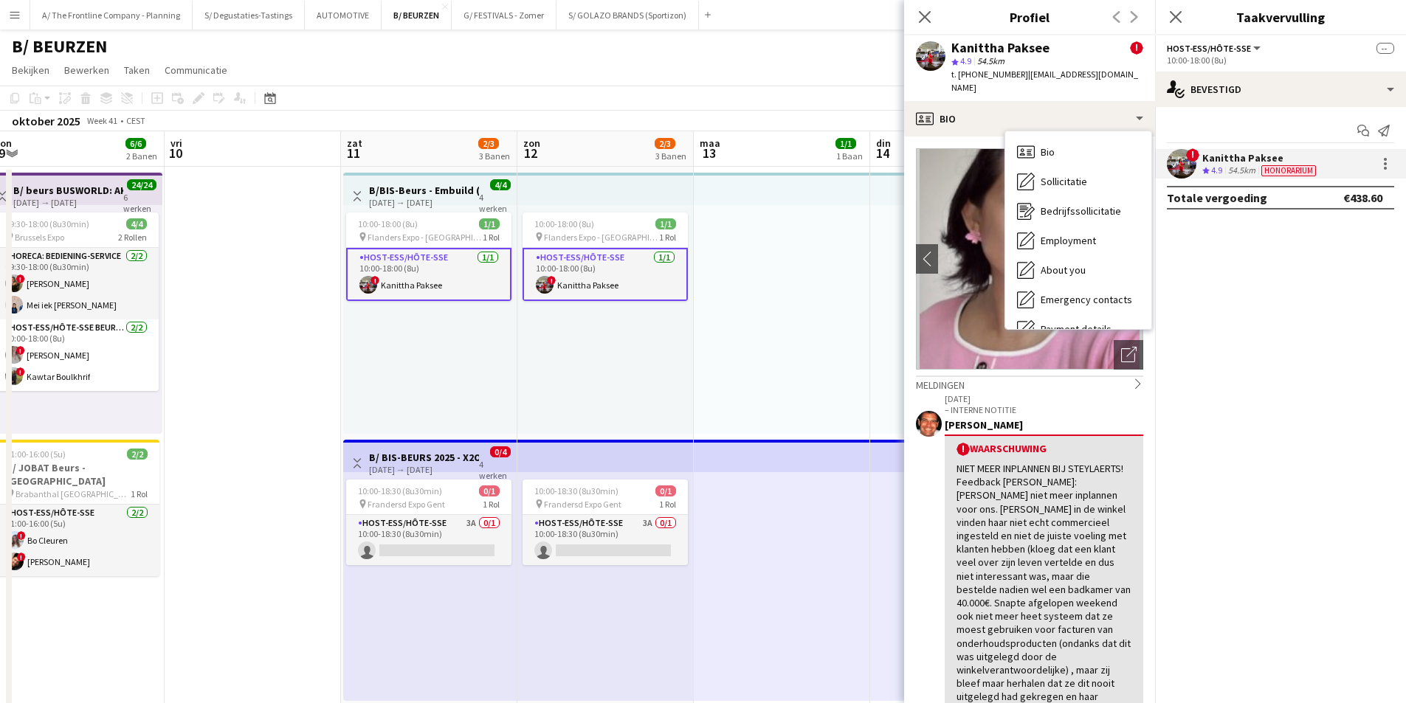
click at [1045, 419] on div "Peter Desart" at bounding box center [1044, 425] width 199 height 13
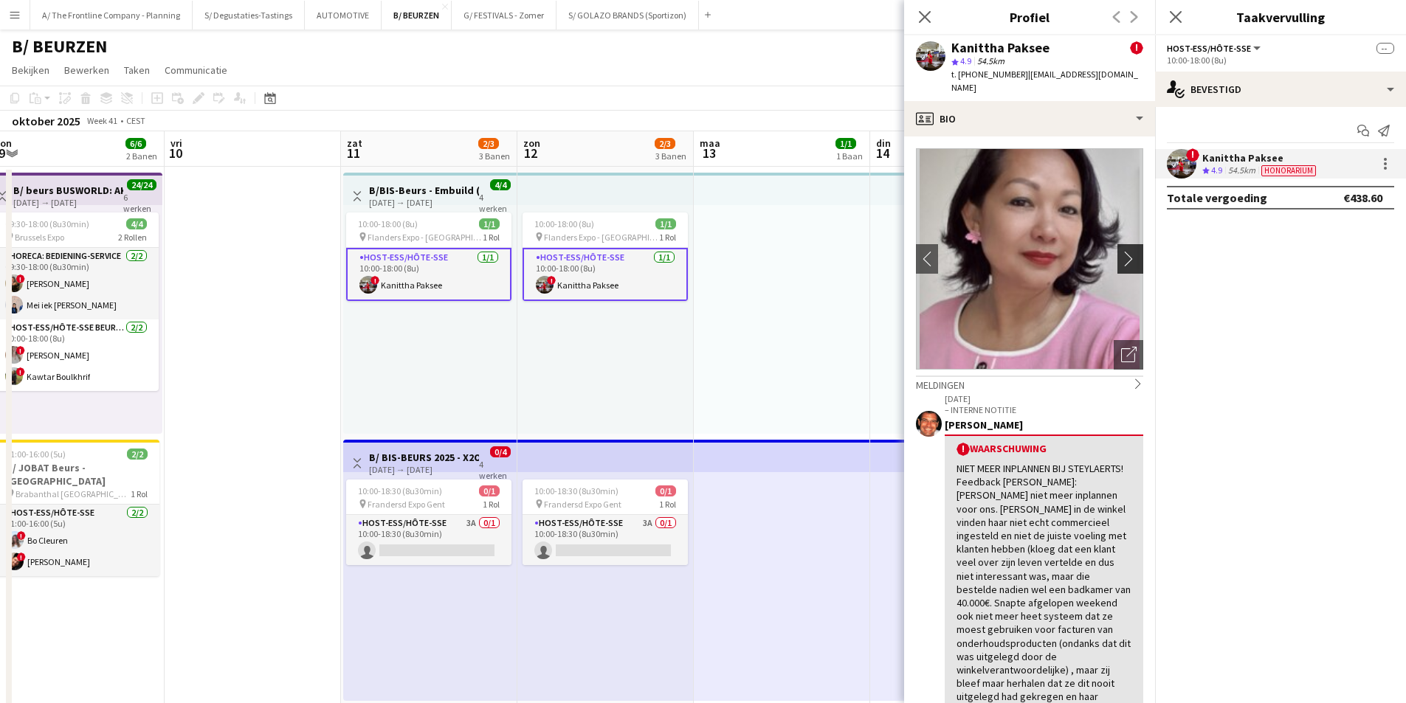
click at [1121, 251] on app-icon "chevron-right" at bounding box center [1132, 259] width 23 height 16
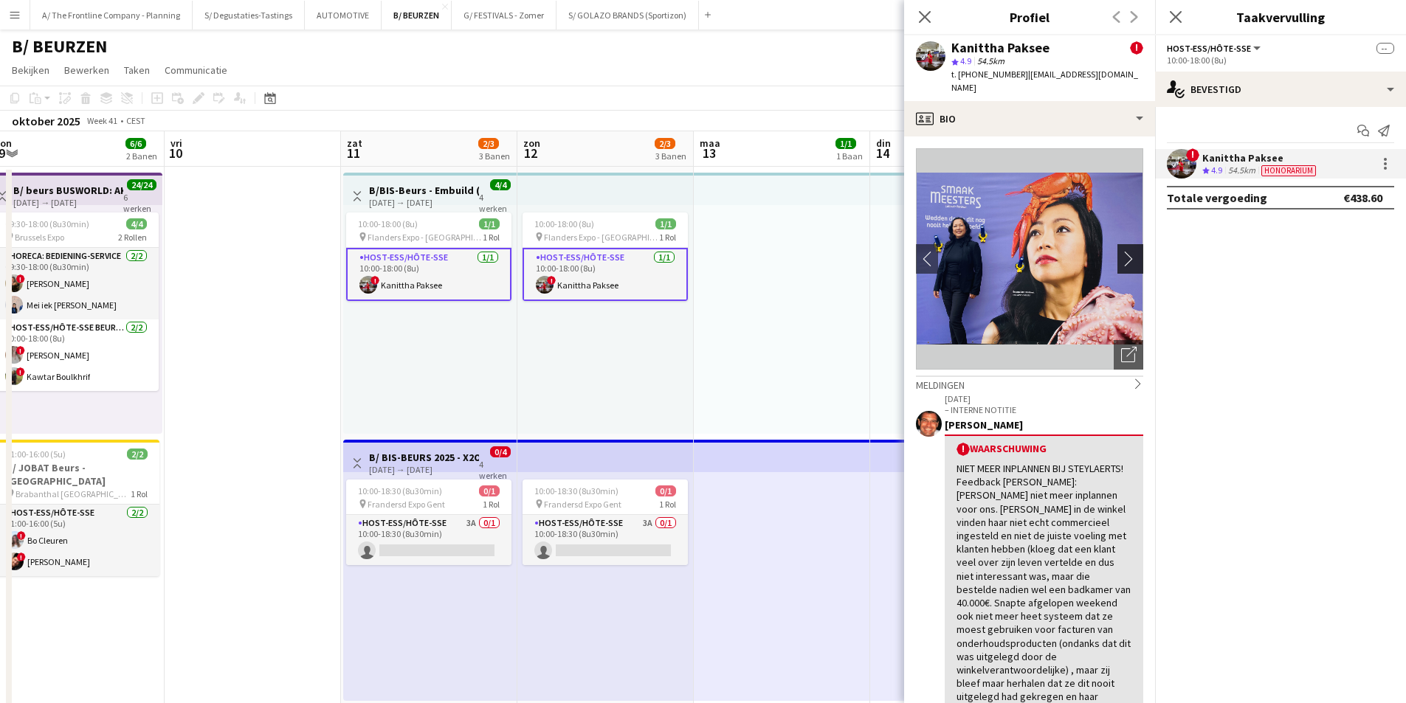
click at [1121, 251] on app-icon "chevron-right" at bounding box center [1132, 259] width 23 height 16
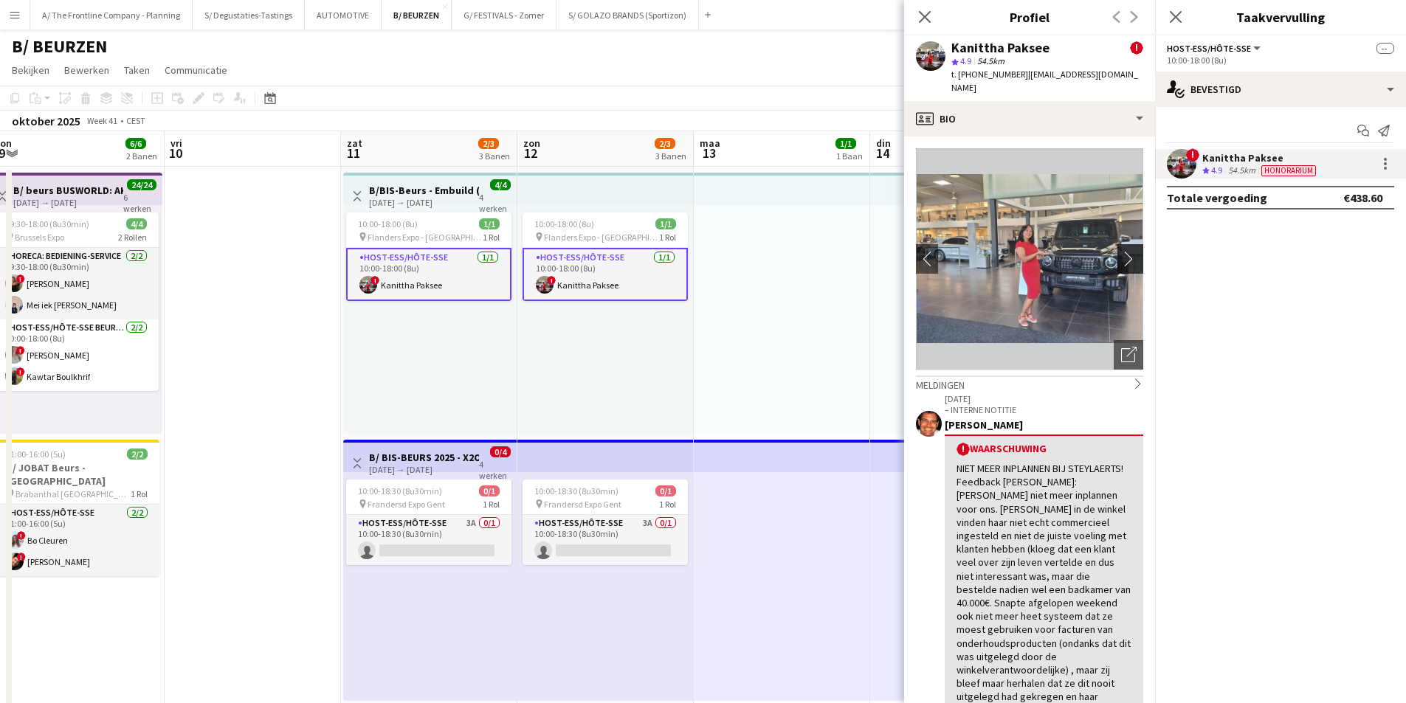
click at [1121, 251] on app-icon "chevron-right" at bounding box center [1132, 259] width 23 height 16
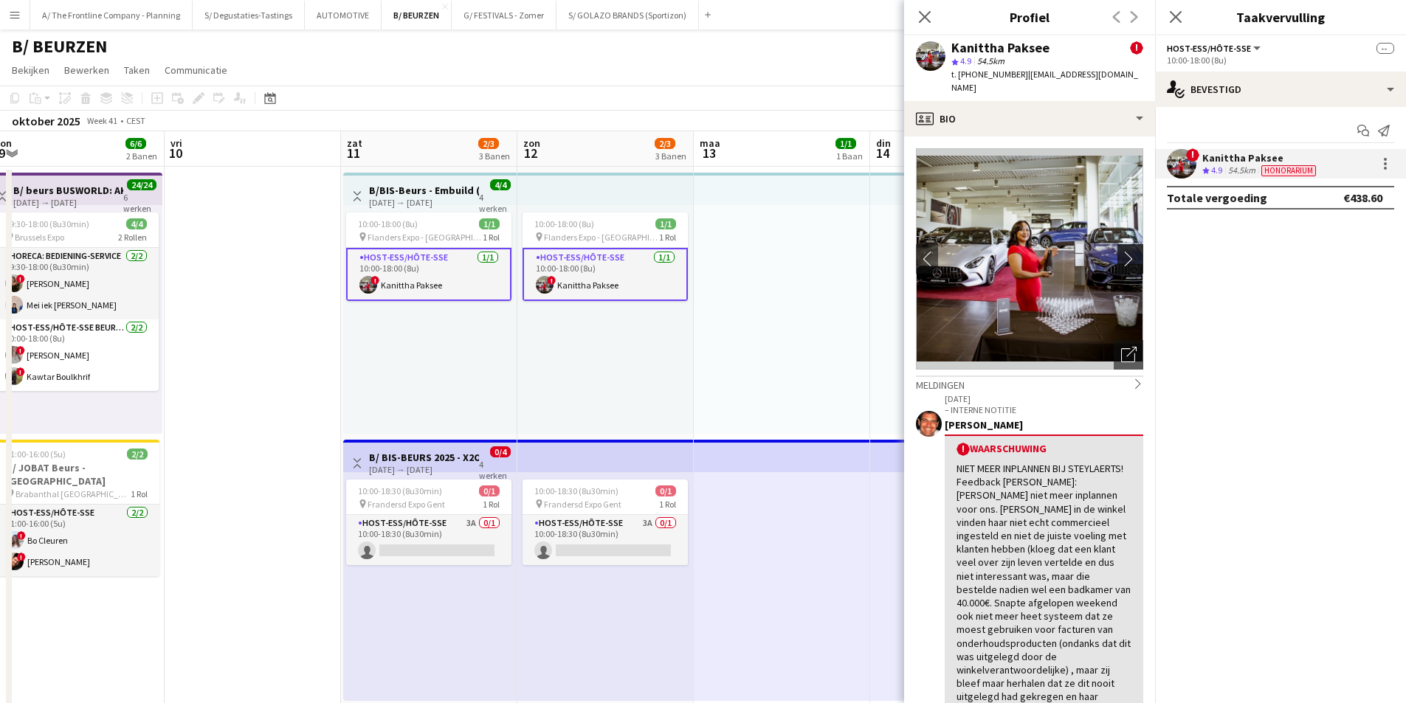
click at [1121, 251] on app-icon "chevron-right" at bounding box center [1132, 259] width 23 height 16
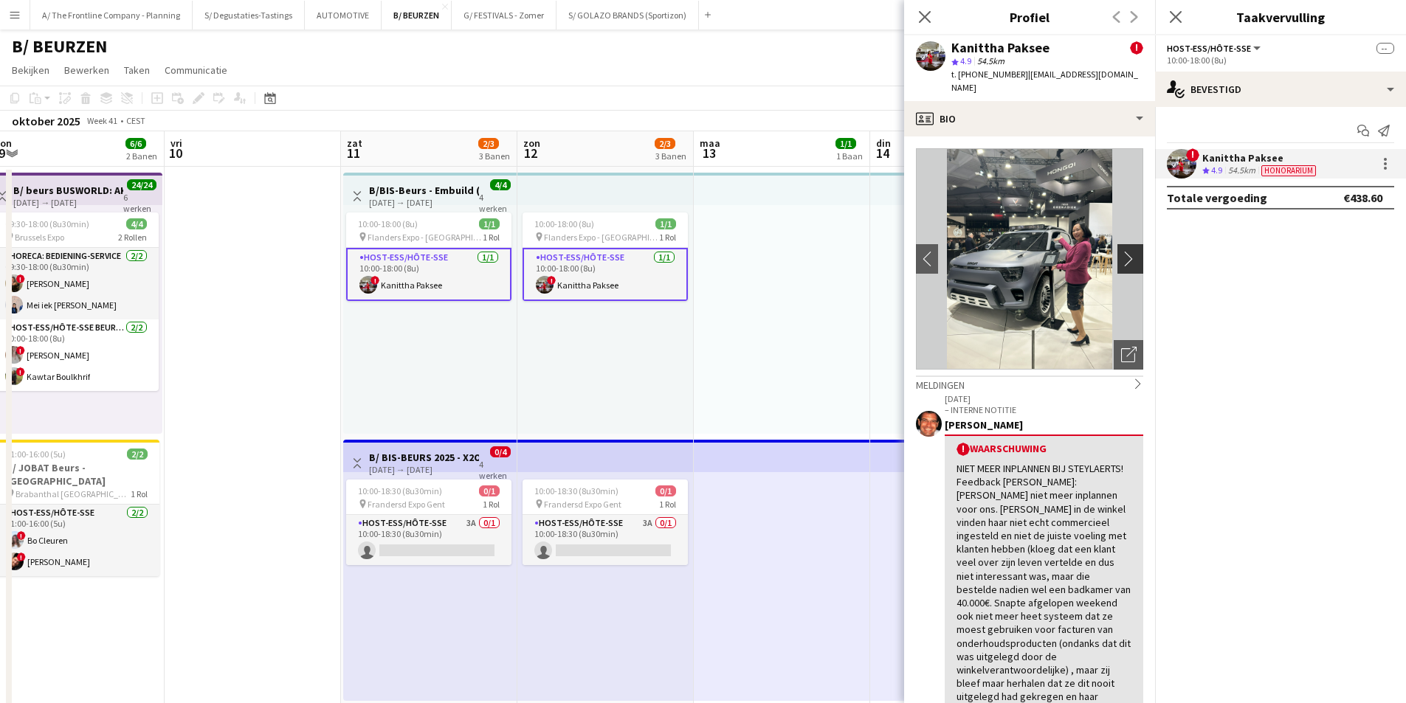
click at [1121, 251] on app-icon "chevron-right" at bounding box center [1132, 259] width 23 height 16
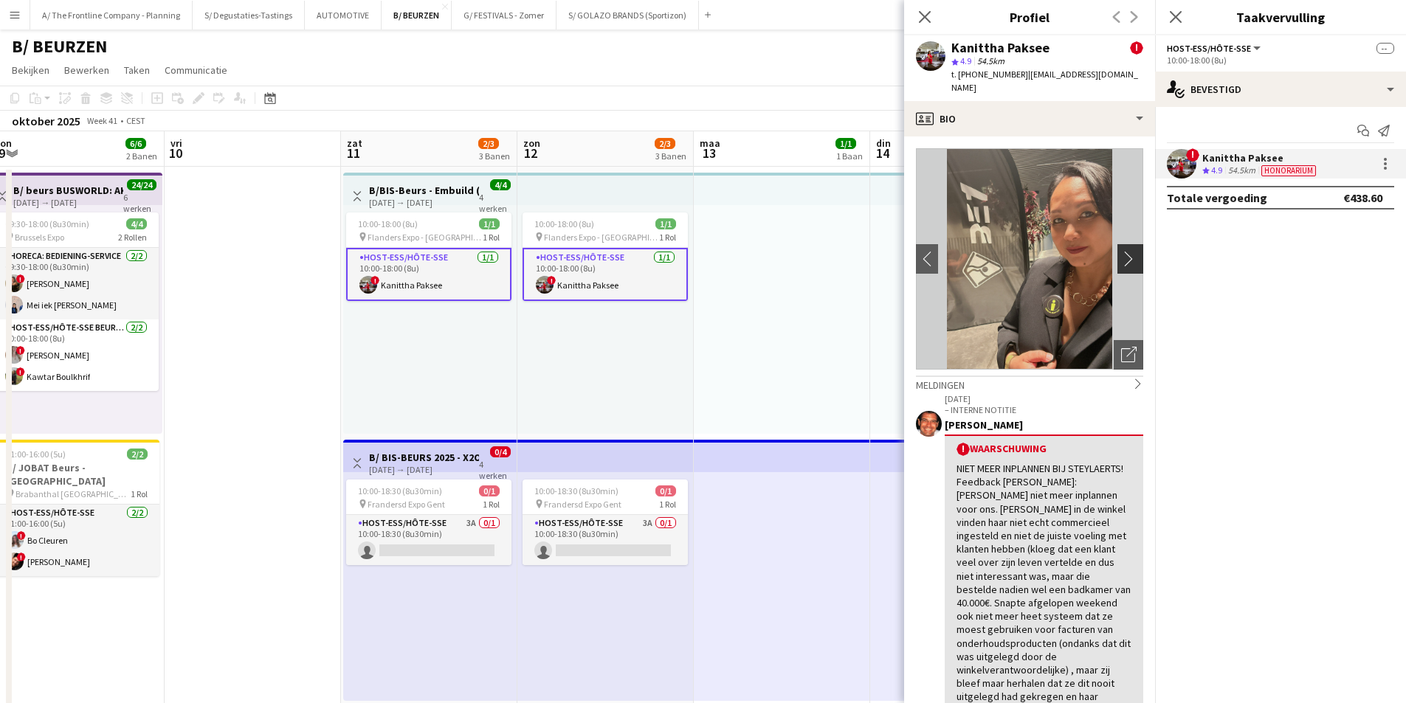
click at [1121, 251] on app-icon "chevron-right" at bounding box center [1132, 259] width 23 height 16
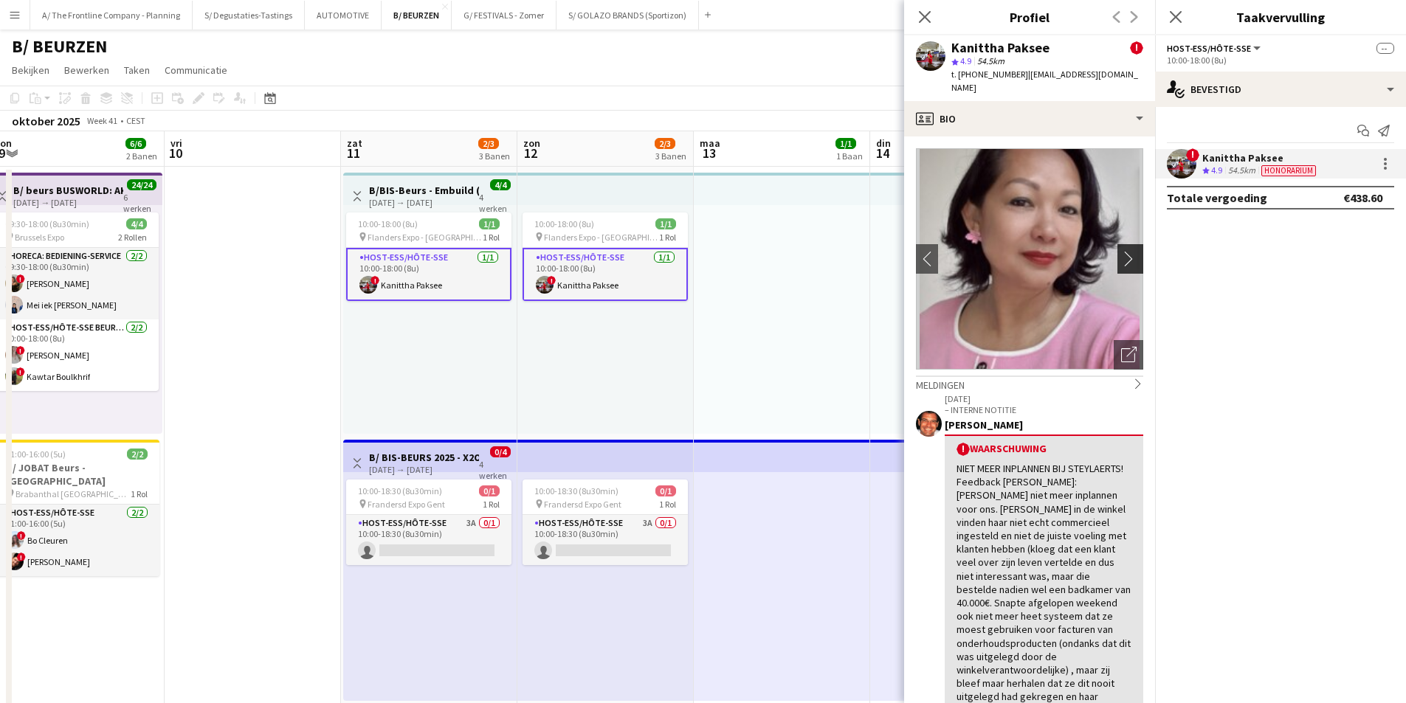
click at [1121, 251] on app-icon "chevron-right" at bounding box center [1132, 259] width 23 height 16
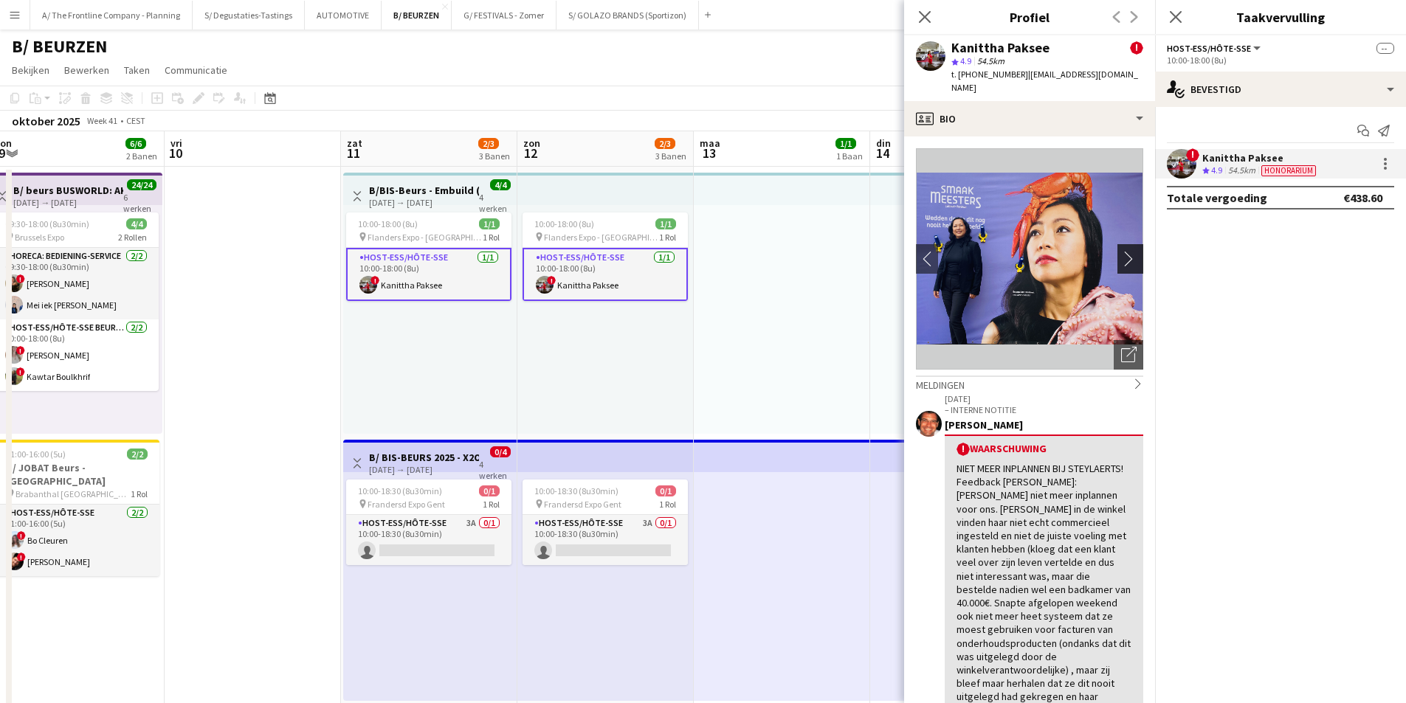
click at [1121, 251] on app-icon "chevron-right" at bounding box center [1132, 259] width 23 height 16
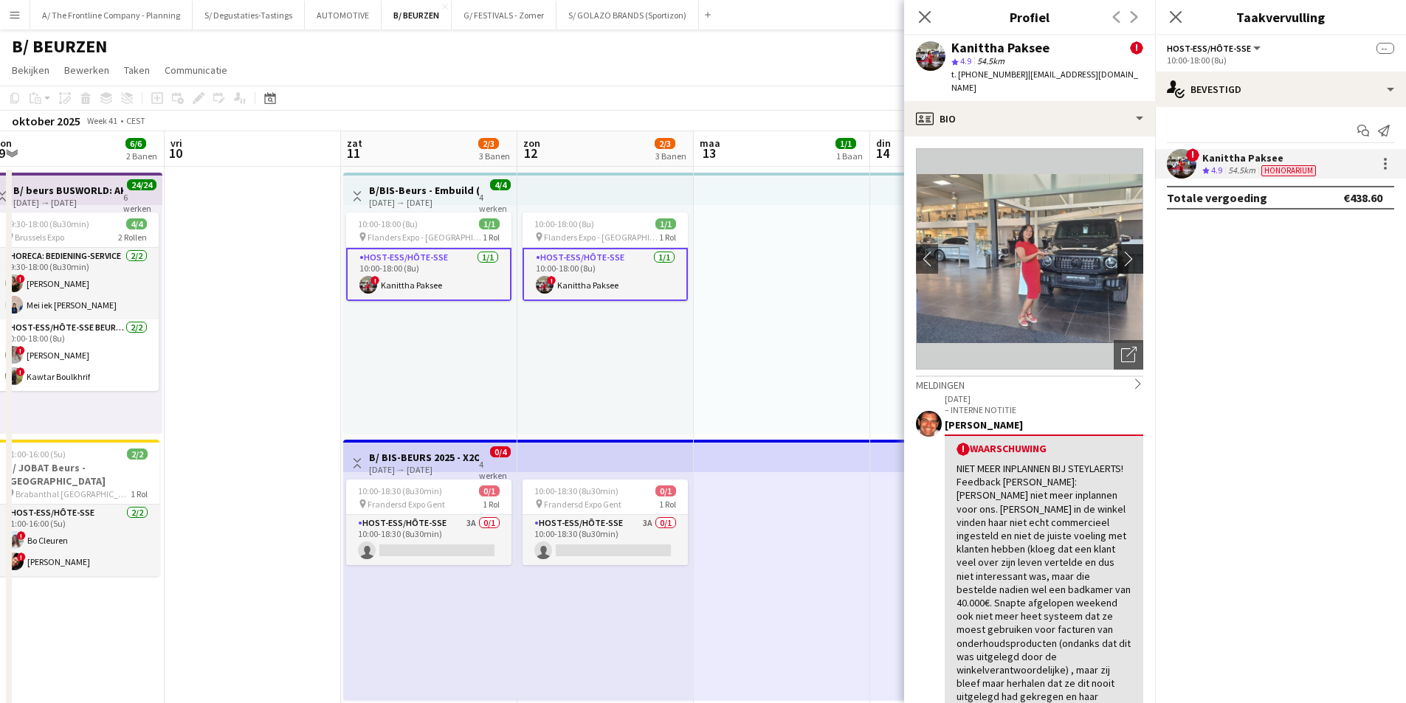
click at [1121, 251] on app-icon "chevron-right" at bounding box center [1132, 259] width 23 height 16
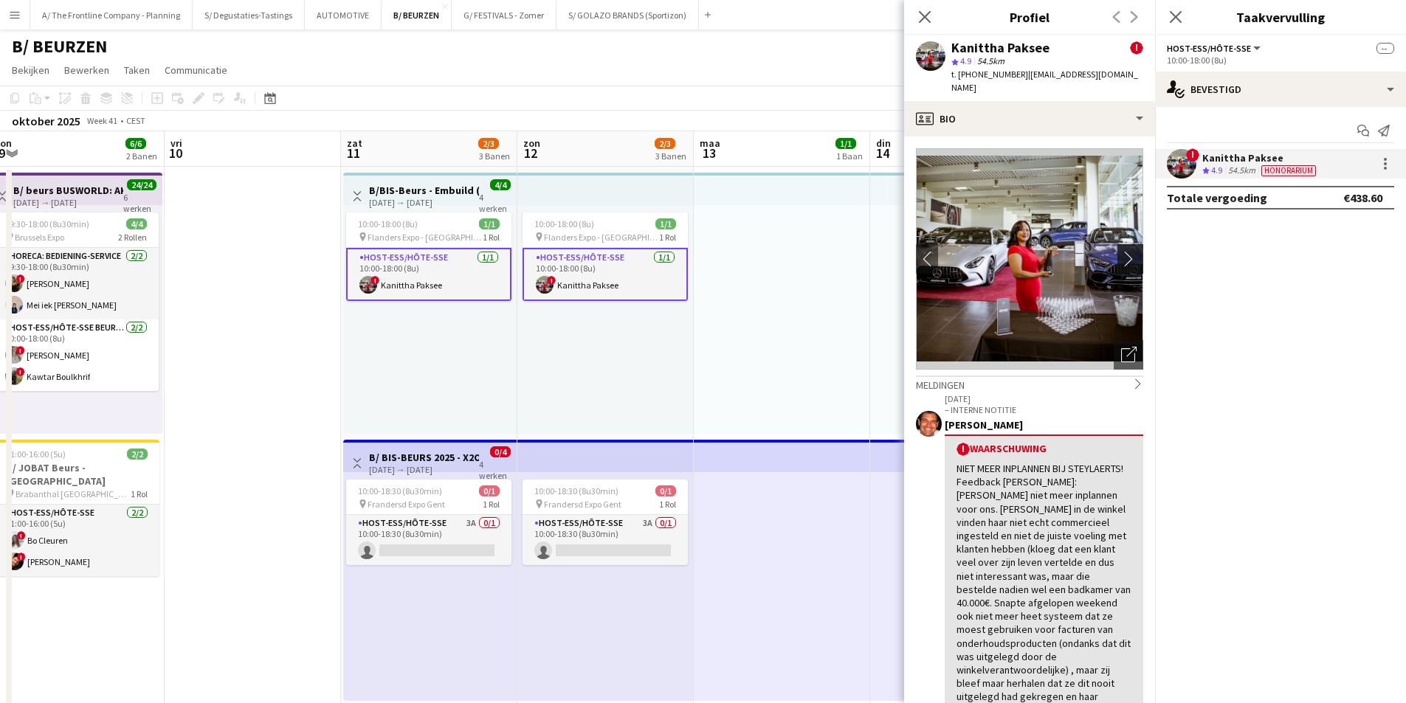
click at [1121, 251] on app-icon "chevron-right" at bounding box center [1132, 259] width 23 height 16
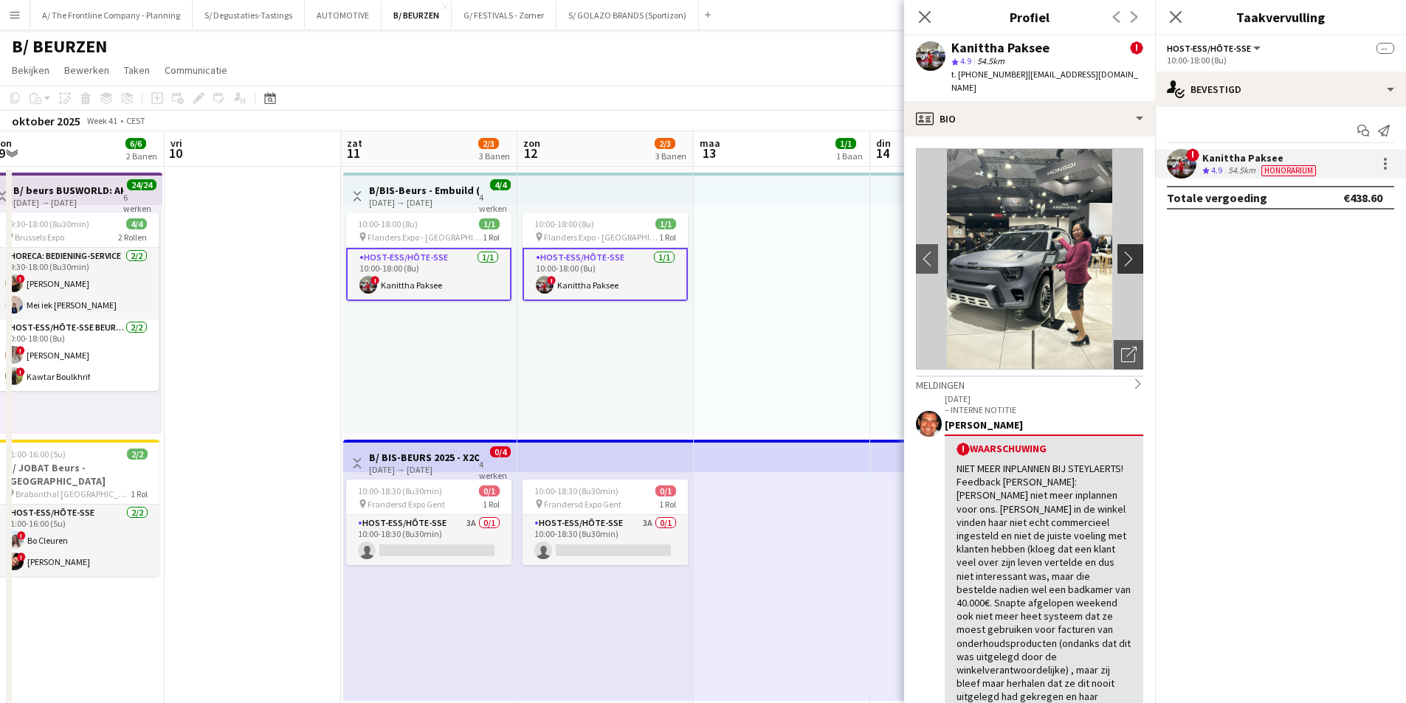
click at [1121, 251] on app-icon "chevron-right" at bounding box center [1132, 259] width 23 height 16
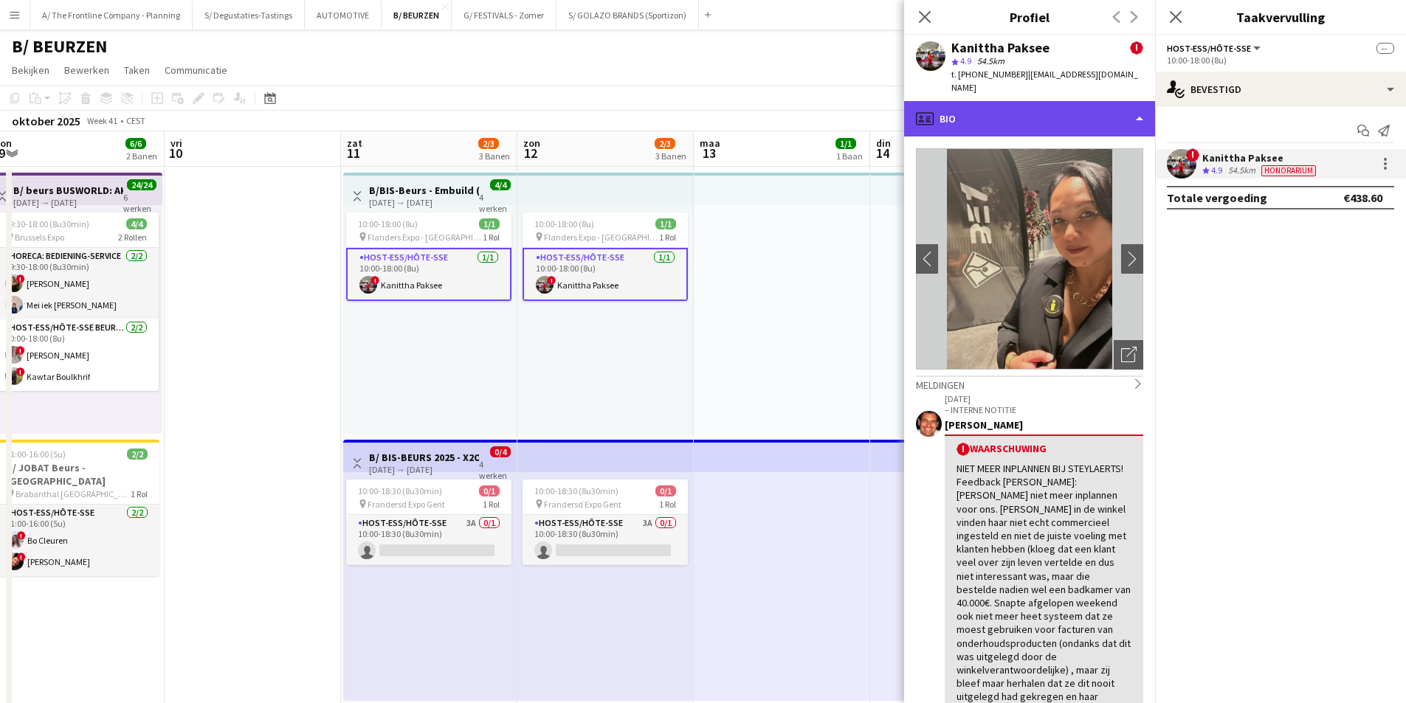
click at [1014, 101] on div "profile Bio" at bounding box center [1029, 118] width 251 height 35
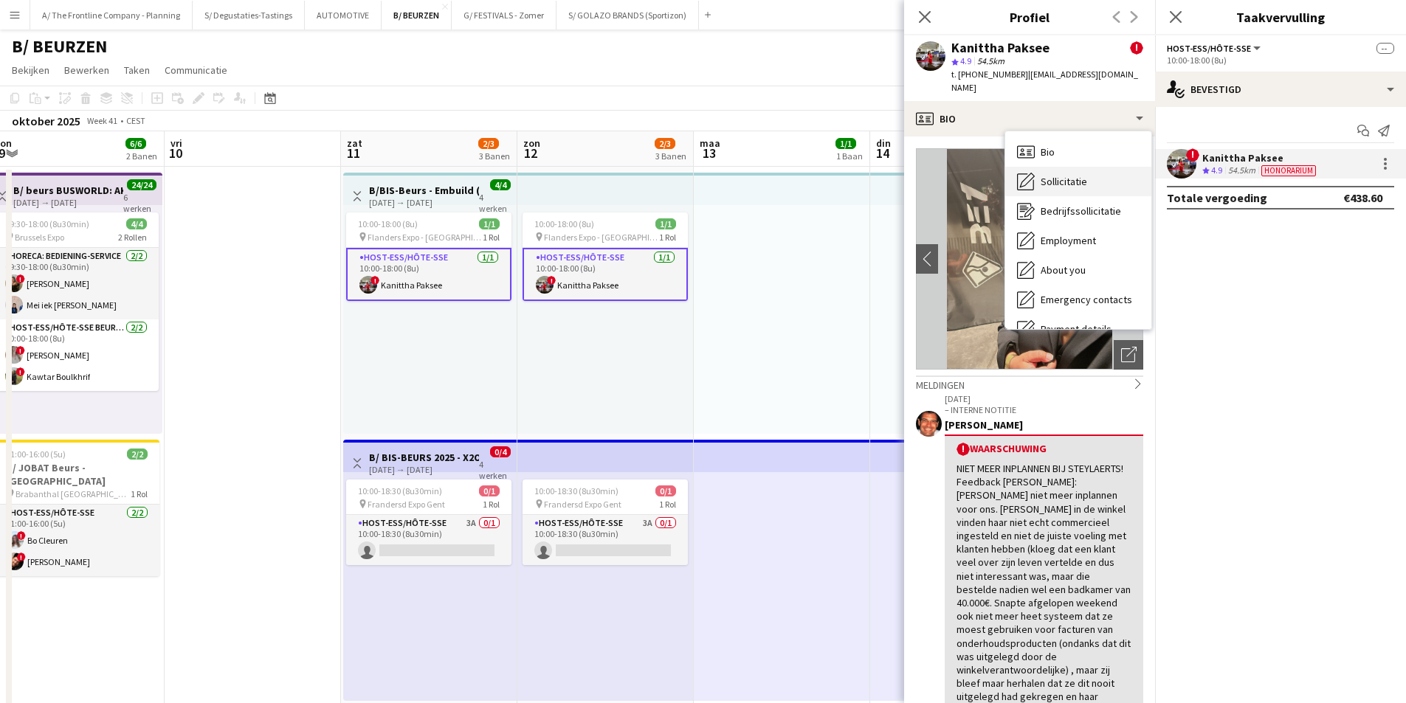
click at [1090, 177] on div "Sollicitatie Sollicitatie" at bounding box center [1078, 182] width 146 height 30
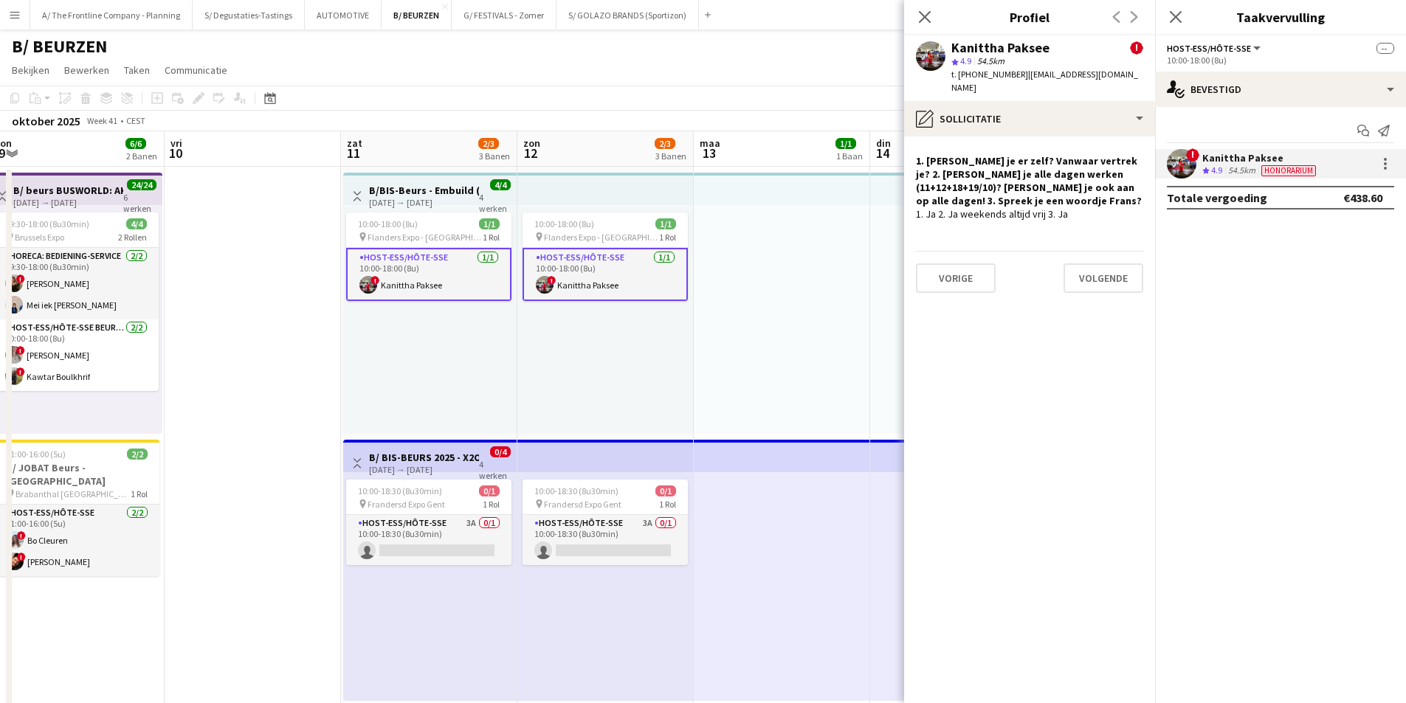
drag, startPoint x: 959, startPoint y: 73, endPoint x: 1011, endPoint y: 82, distance: 53.2
click at [1011, 82] on div "Kanittha Paksee ! star 4.9 54.5km t. +32492158129 | kanitthapaksee@icloud.com" at bounding box center [1029, 68] width 251 height 66
copy span "+32492158129"
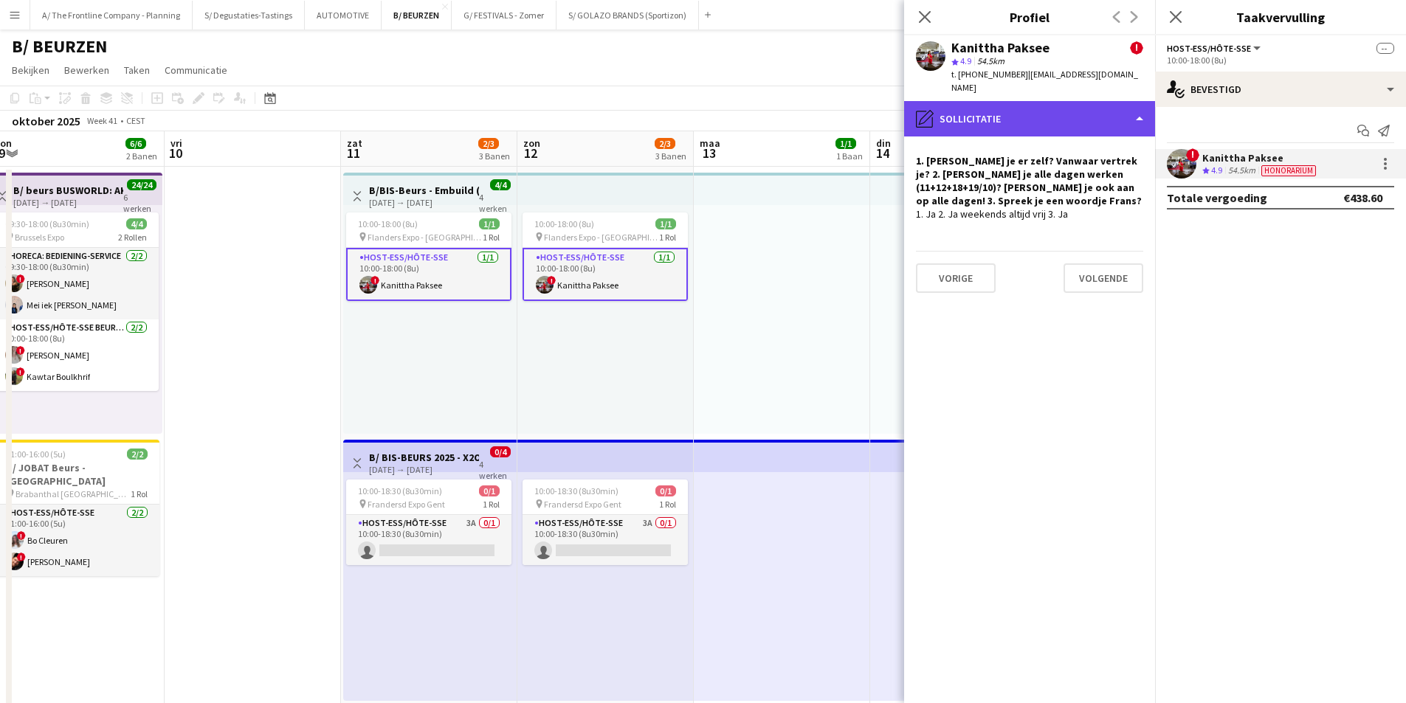
drag, startPoint x: 1022, startPoint y: 94, endPoint x: 1033, endPoint y: 108, distance: 17.4
click at [1022, 101] on div "pencil4 Sollicitatie" at bounding box center [1029, 118] width 251 height 35
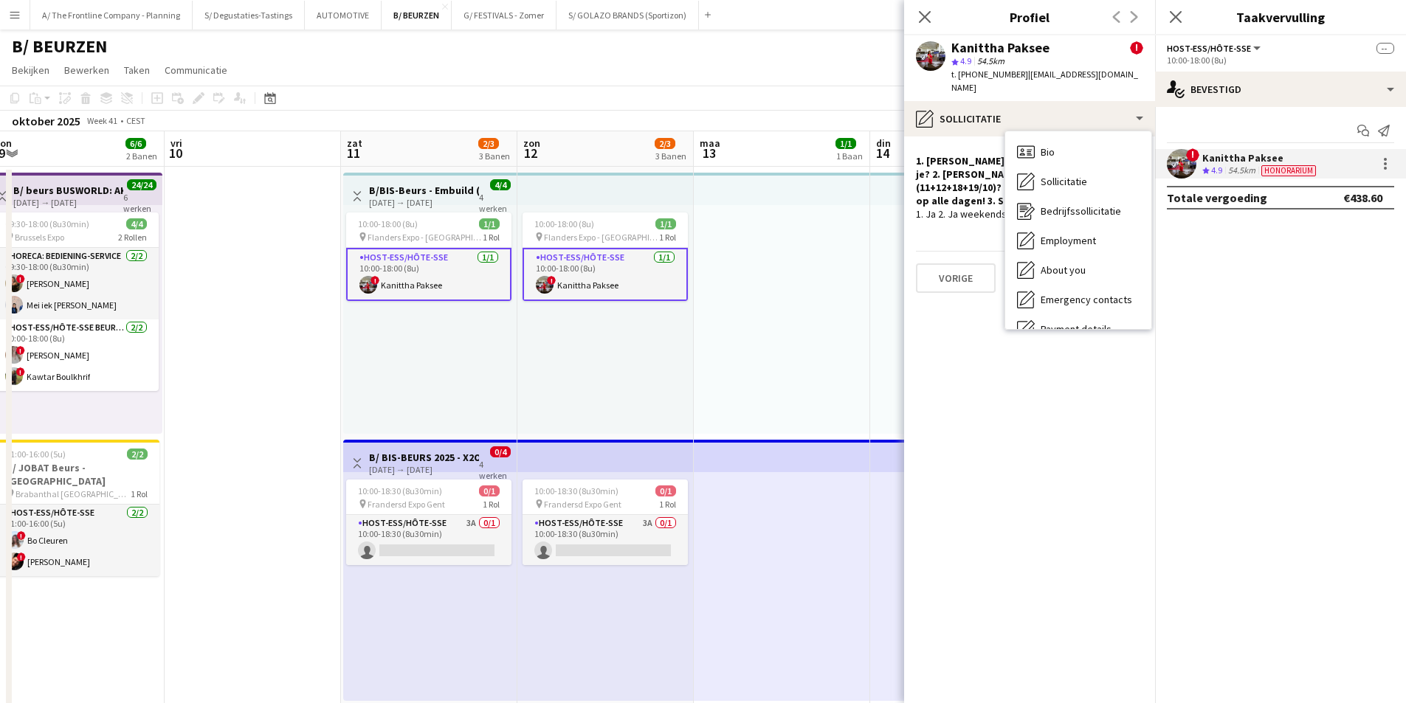
click at [1041, 131] on div "Bio Bio Sollicitatie Sollicitatie Bedrijfssollicitatie Bedrijfssollicitatie Emp…" at bounding box center [1078, 230] width 146 height 198
click at [1042, 145] on span "Bio" at bounding box center [1048, 151] width 14 height 13
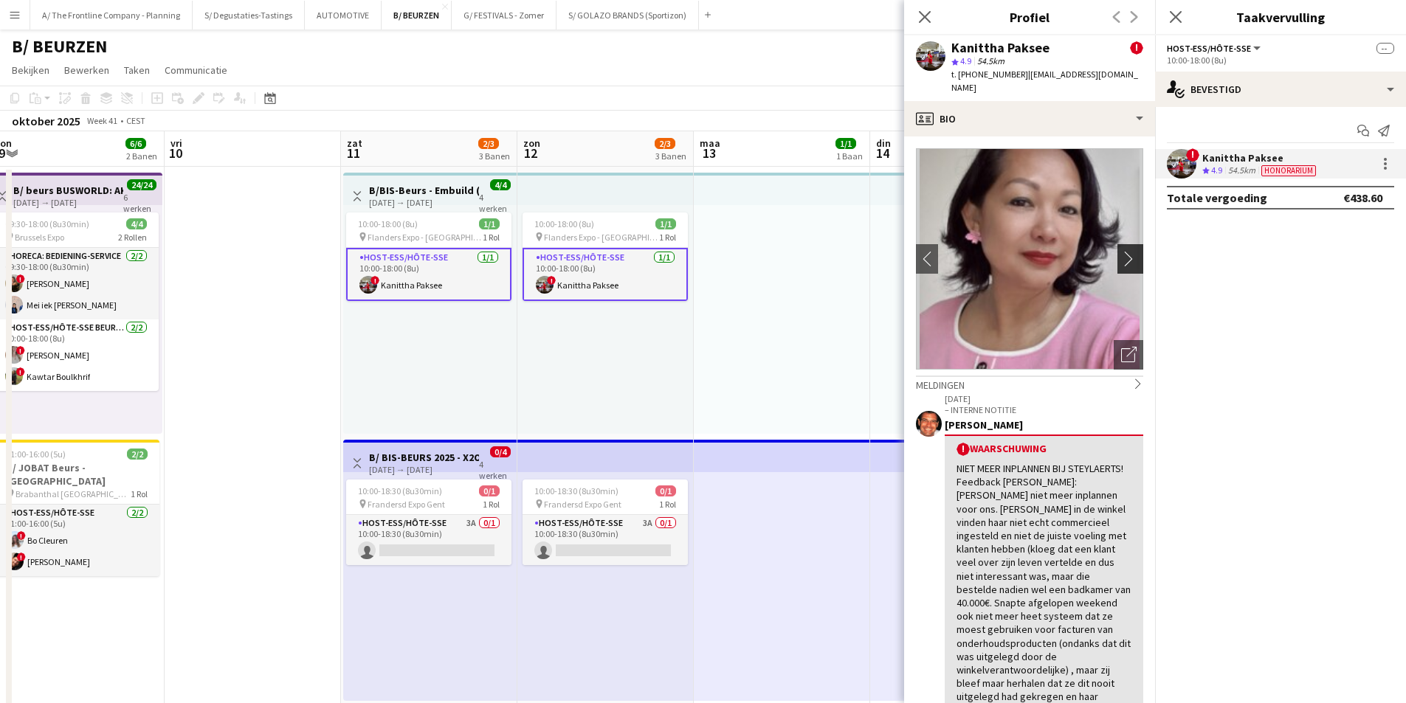
click at [1121, 251] on app-icon "chevron-right" at bounding box center [1132, 259] width 23 height 16
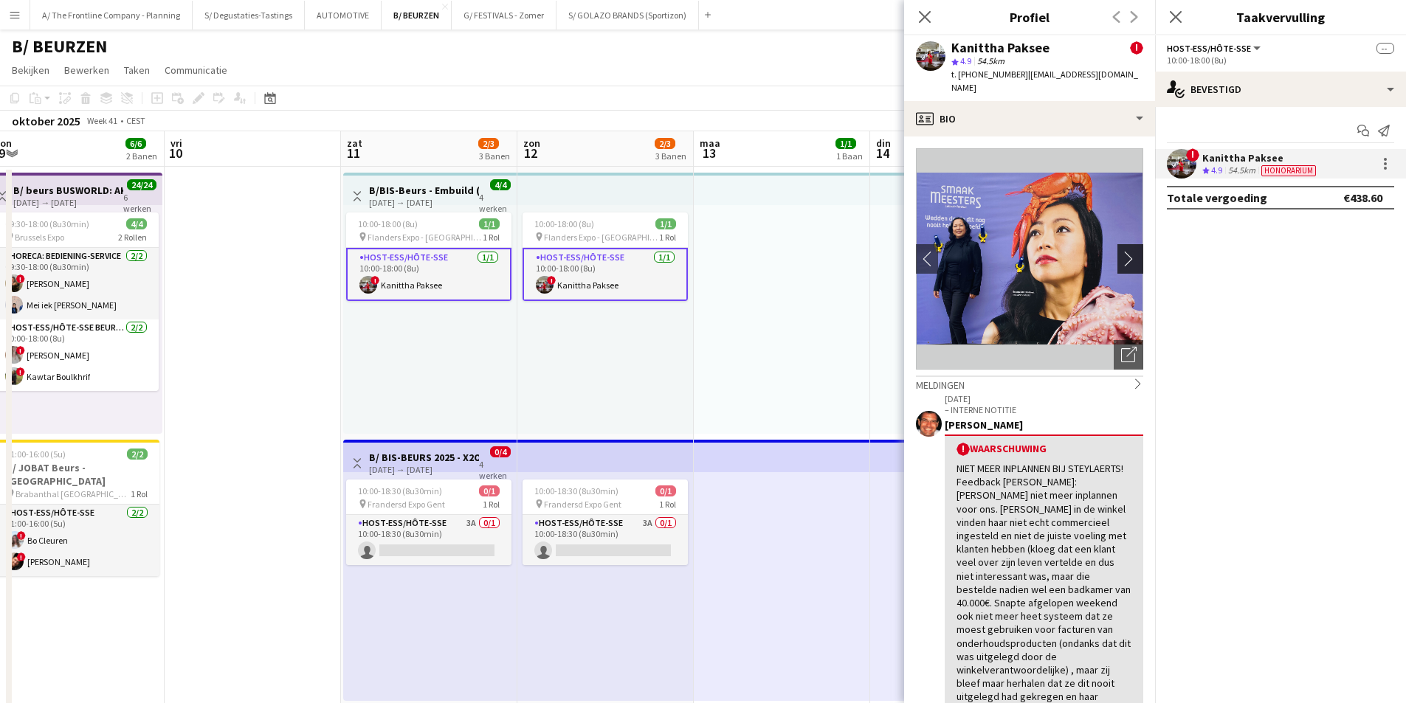
click at [1121, 251] on app-icon "chevron-right" at bounding box center [1132, 259] width 23 height 16
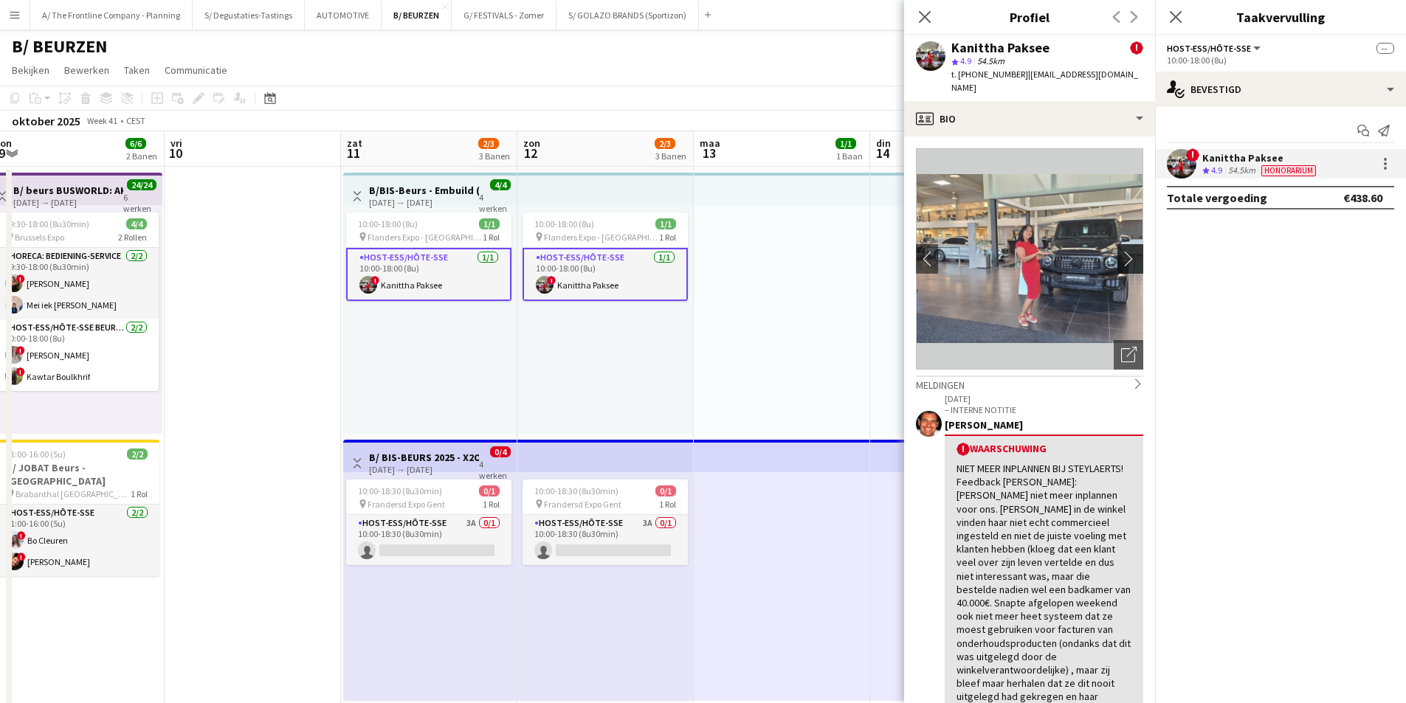
click at [1121, 251] on app-icon "chevron-right" at bounding box center [1132, 259] width 23 height 16
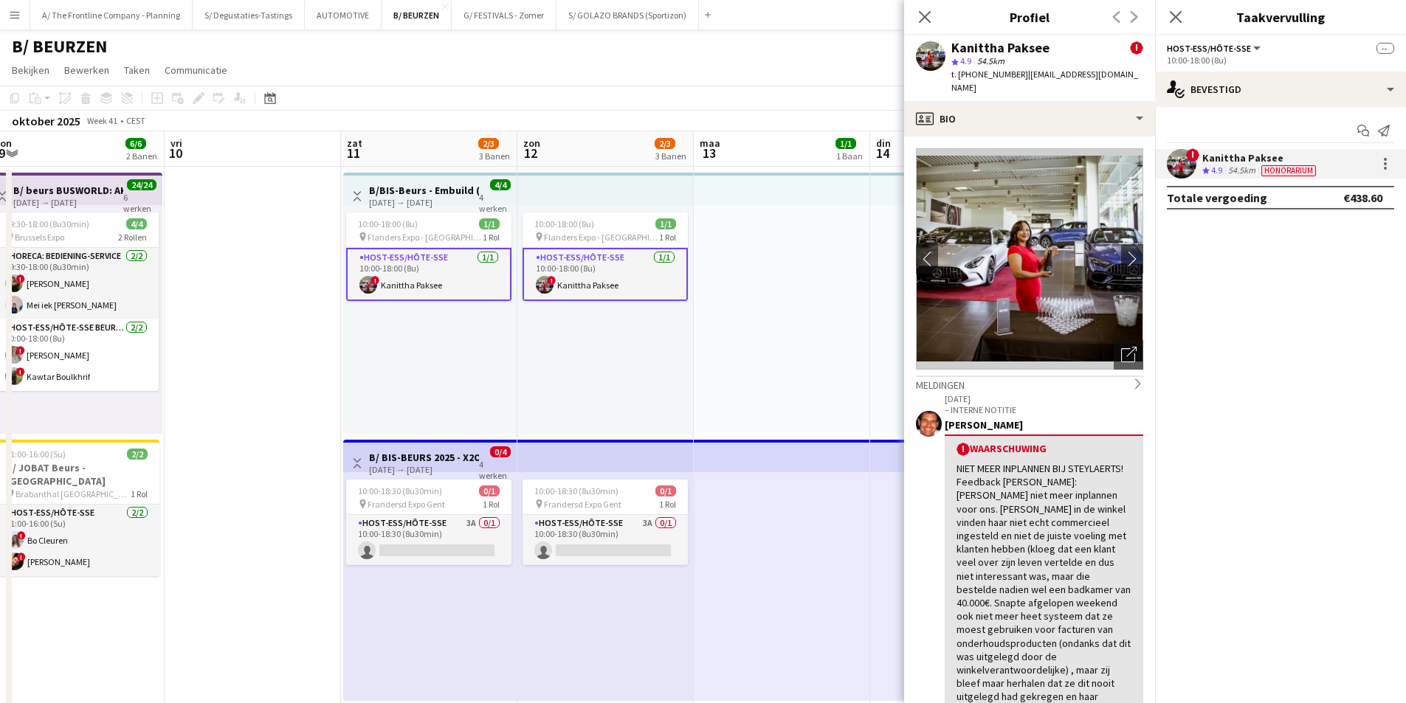
click at [443, 196] on h3 "B/BIS-Beurs - Embuild (11+18+19/10)" at bounding box center [424, 190] width 110 height 13
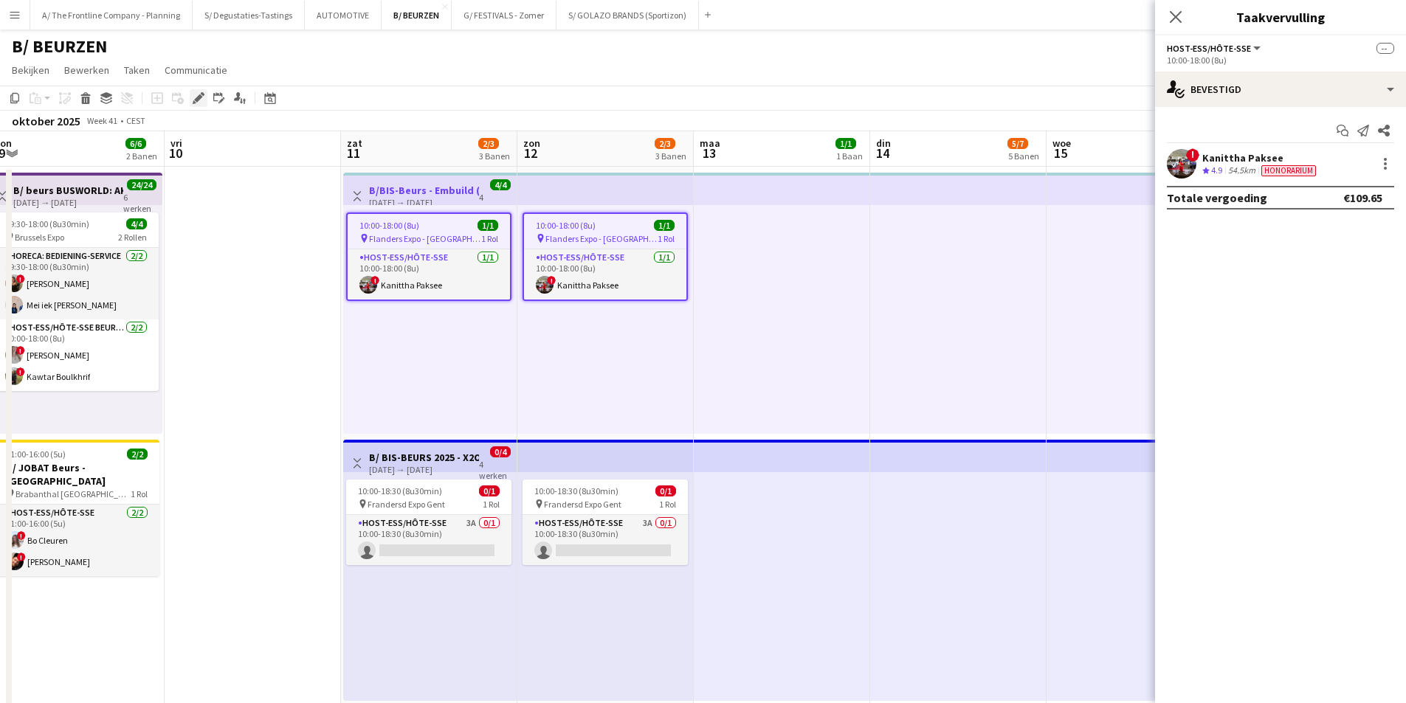
click at [201, 92] on icon "Bewerken" at bounding box center [199, 98] width 12 height 12
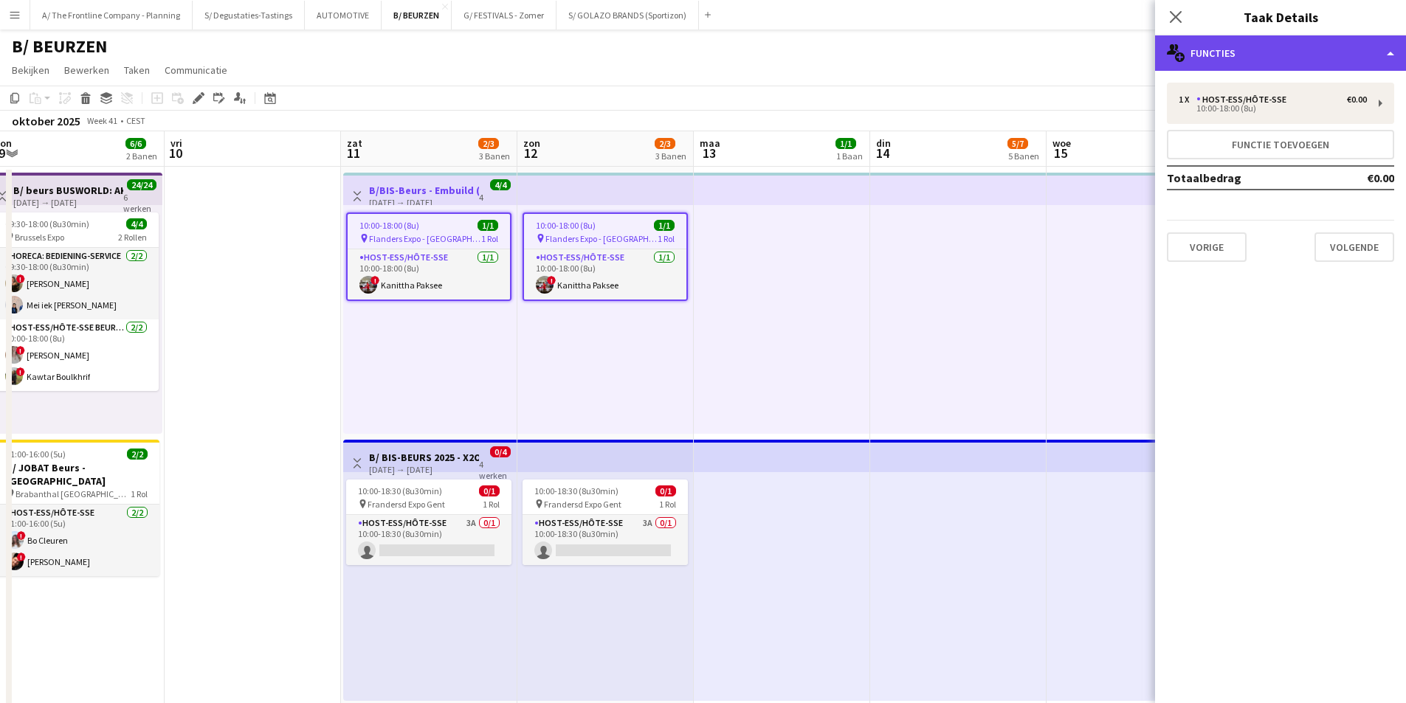
click at [1242, 67] on div "multiple-users-add Functies" at bounding box center [1280, 52] width 251 height 35
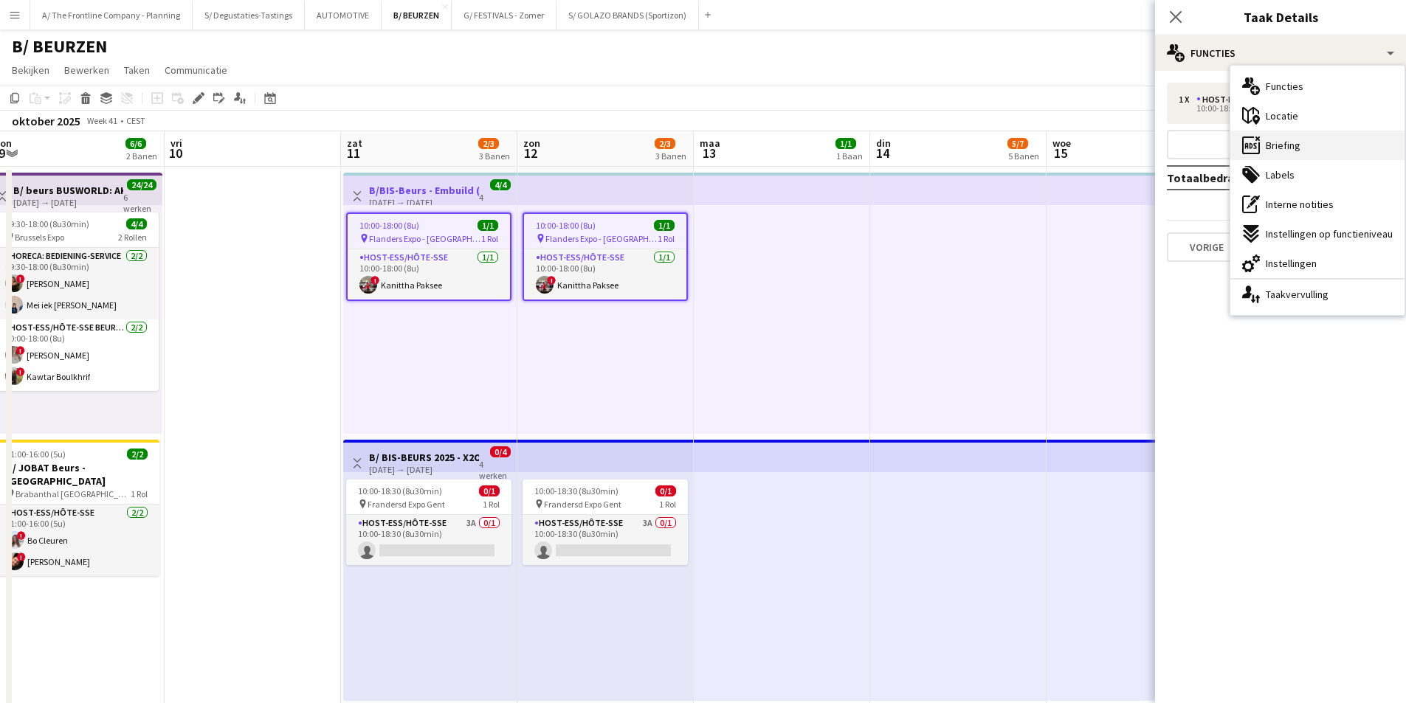
click at [1295, 140] on span "Briefing" at bounding box center [1283, 145] width 35 height 13
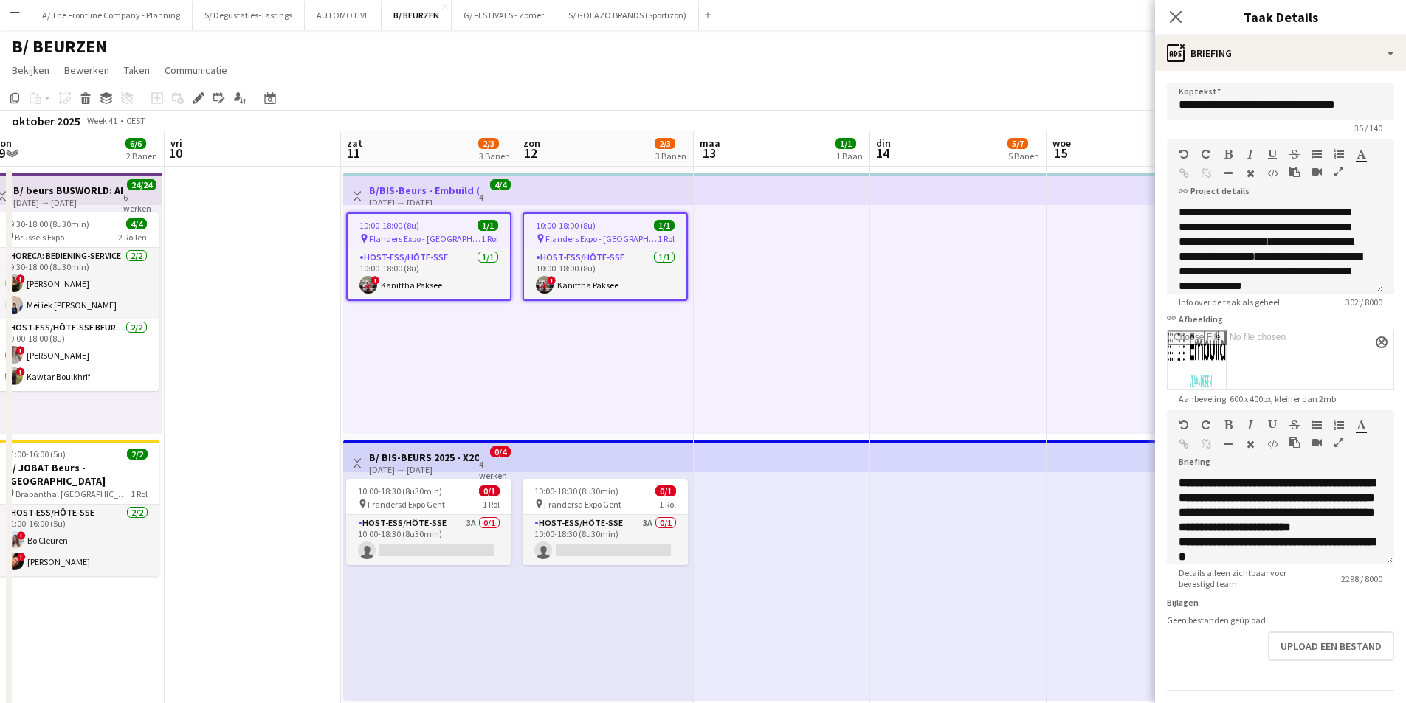
click at [1343, 444] on icon "button" at bounding box center [1339, 443] width 9 height 10
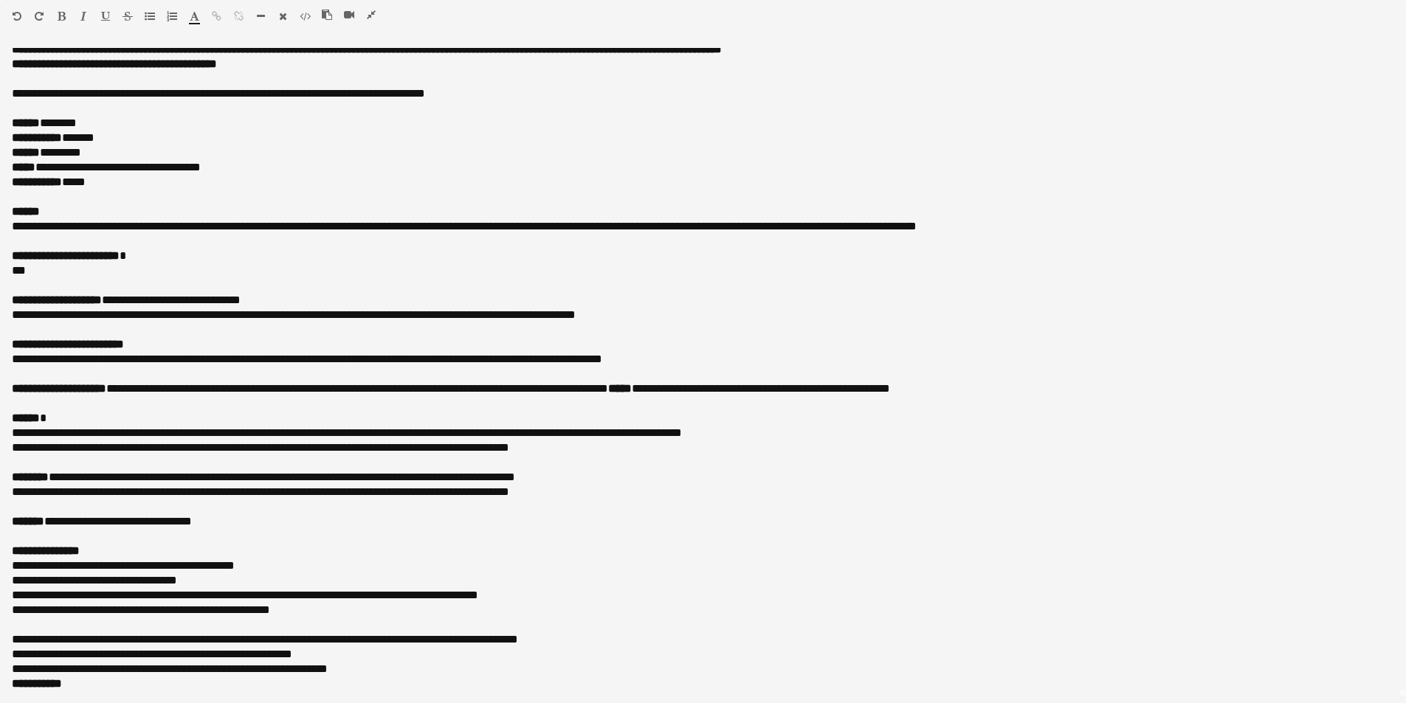
scroll to position [369, 0]
click at [375, 14] on icon "button" at bounding box center [371, 15] width 9 height 10
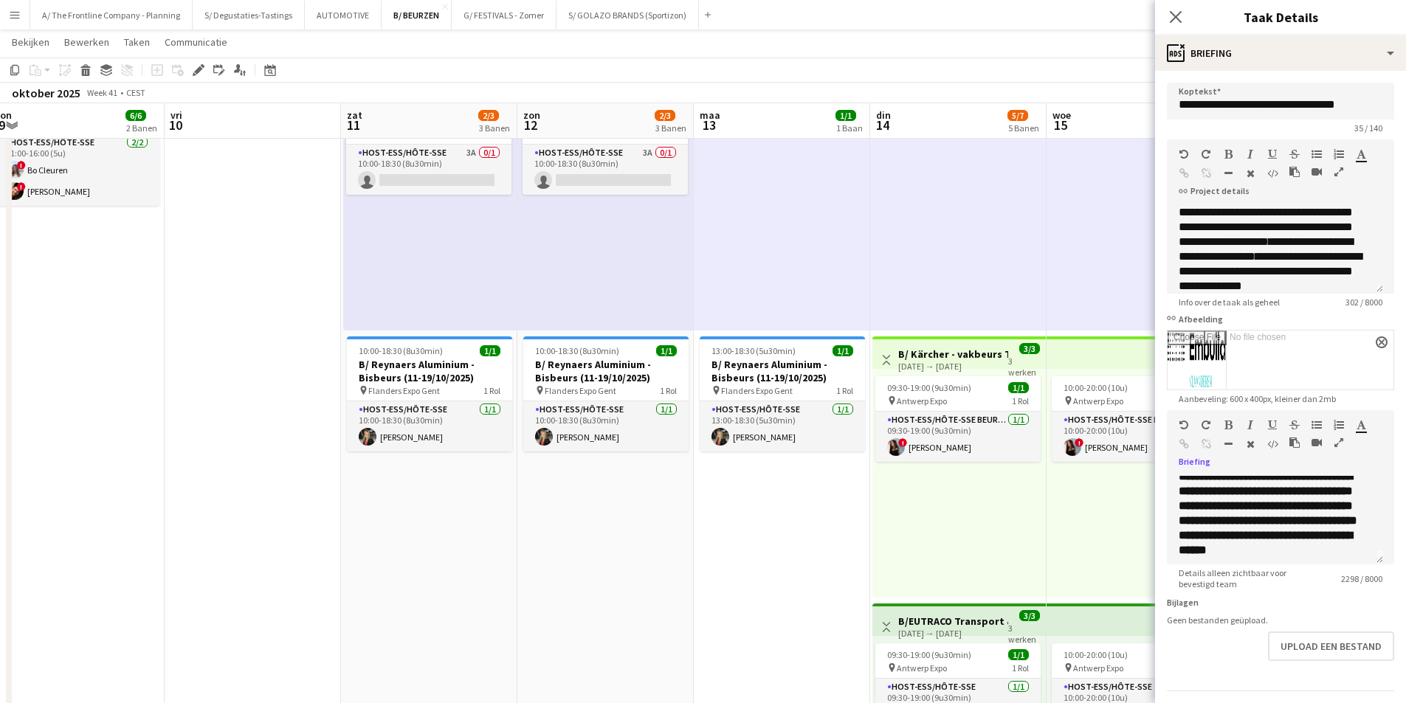
drag, startPoint x: 1334, startPoint y: 440, endPoint x: 1126, endPoint y: 438, distance: 207.4
click at [1335, 439] on button "button" at bounding box center [1339, 443] width 10 height 12
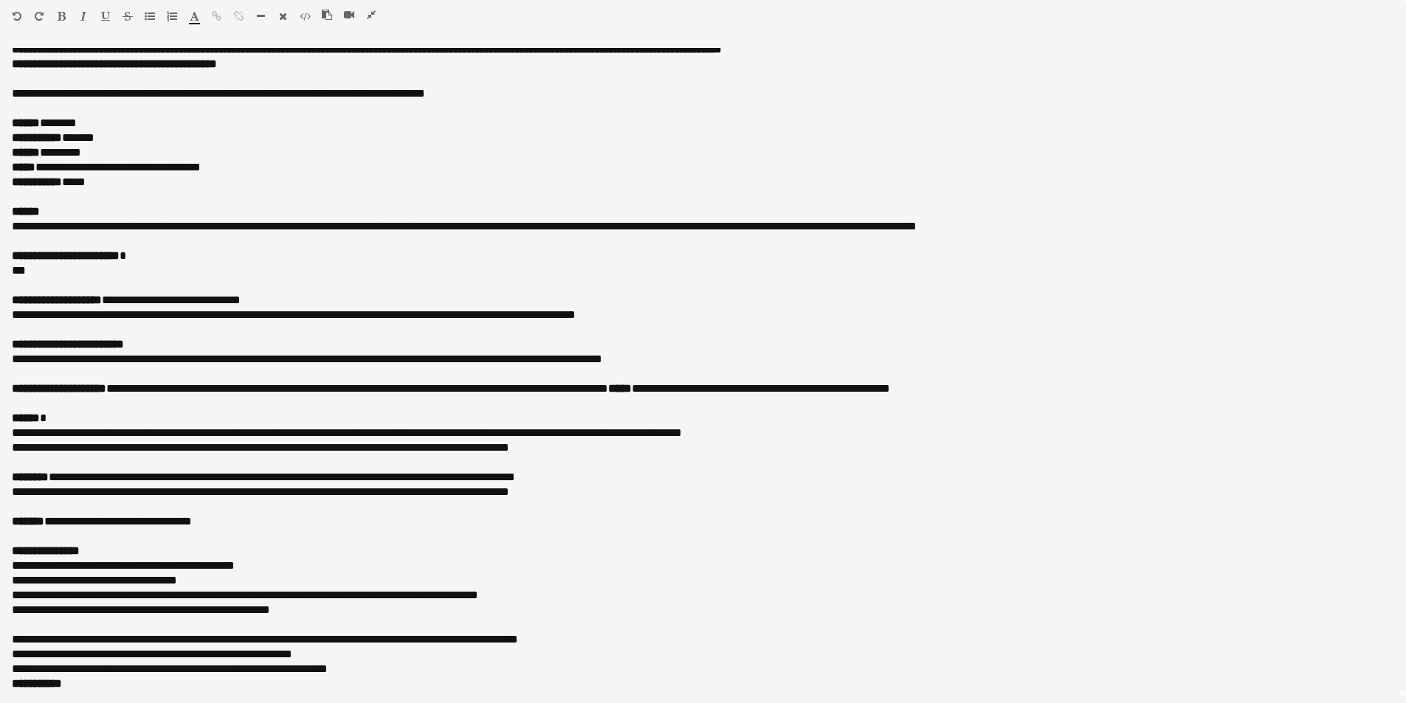
scroll to position [517, 0]
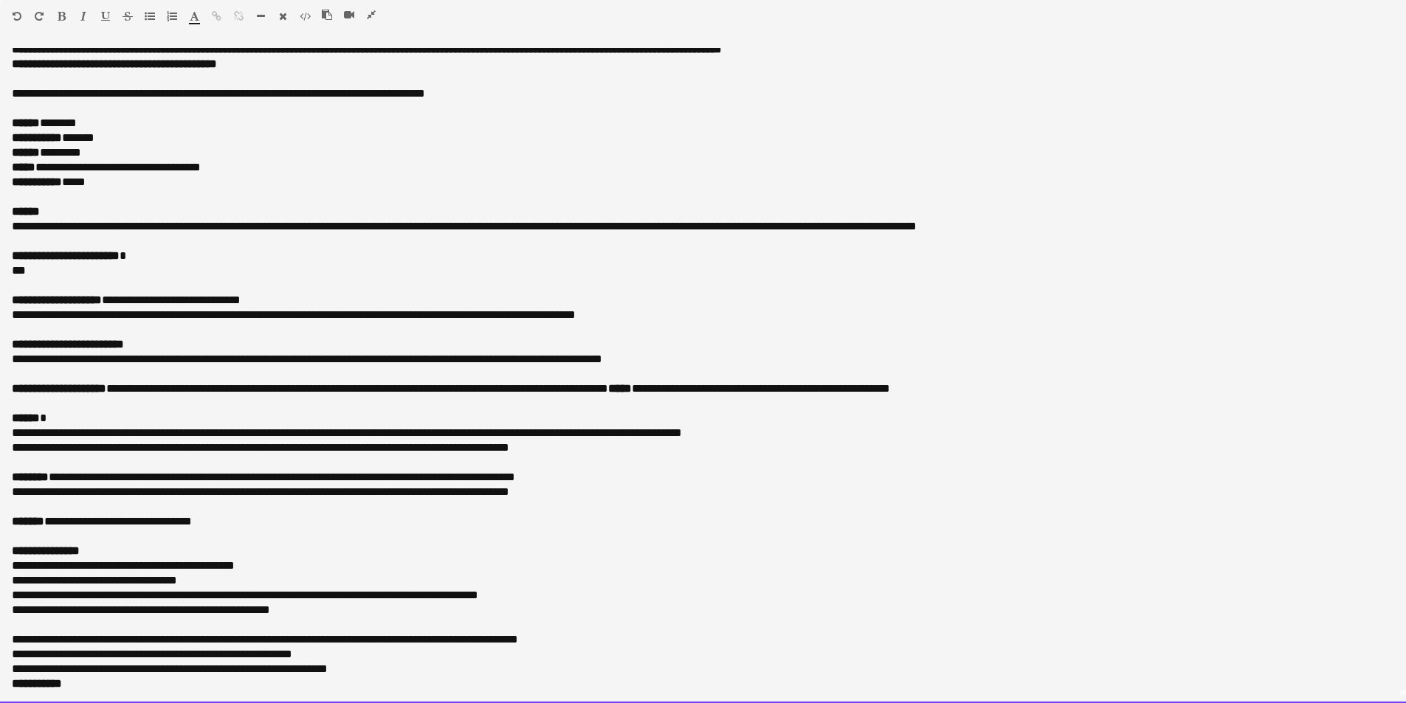
click at [368, 6] on div "default Heading 1 Heading 2 Heading 3 Heading 4 Heading 5 Heading 6 Heading 7 P…" at bounding box center [703, 19] width 1406 height 38
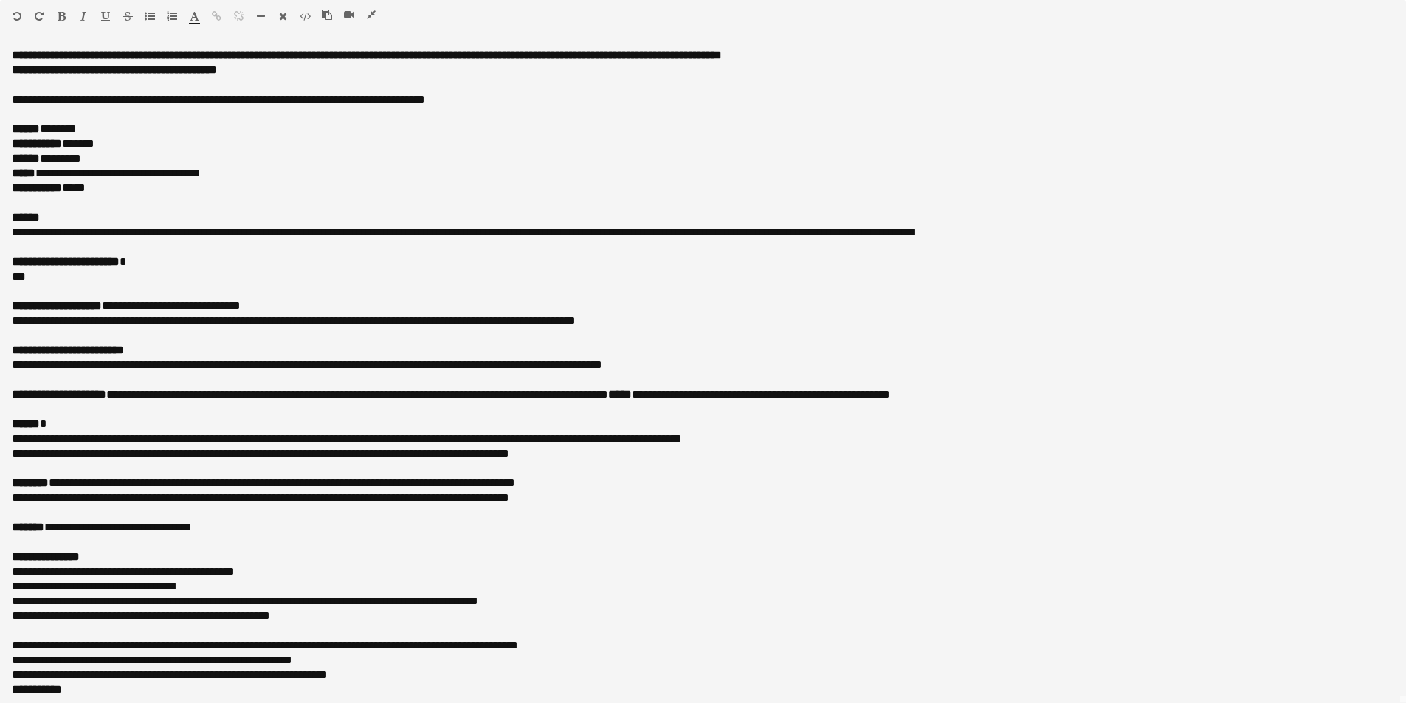
click at [369, 12] on icon "button" at bounding box center [371, 15] width 9 height 10
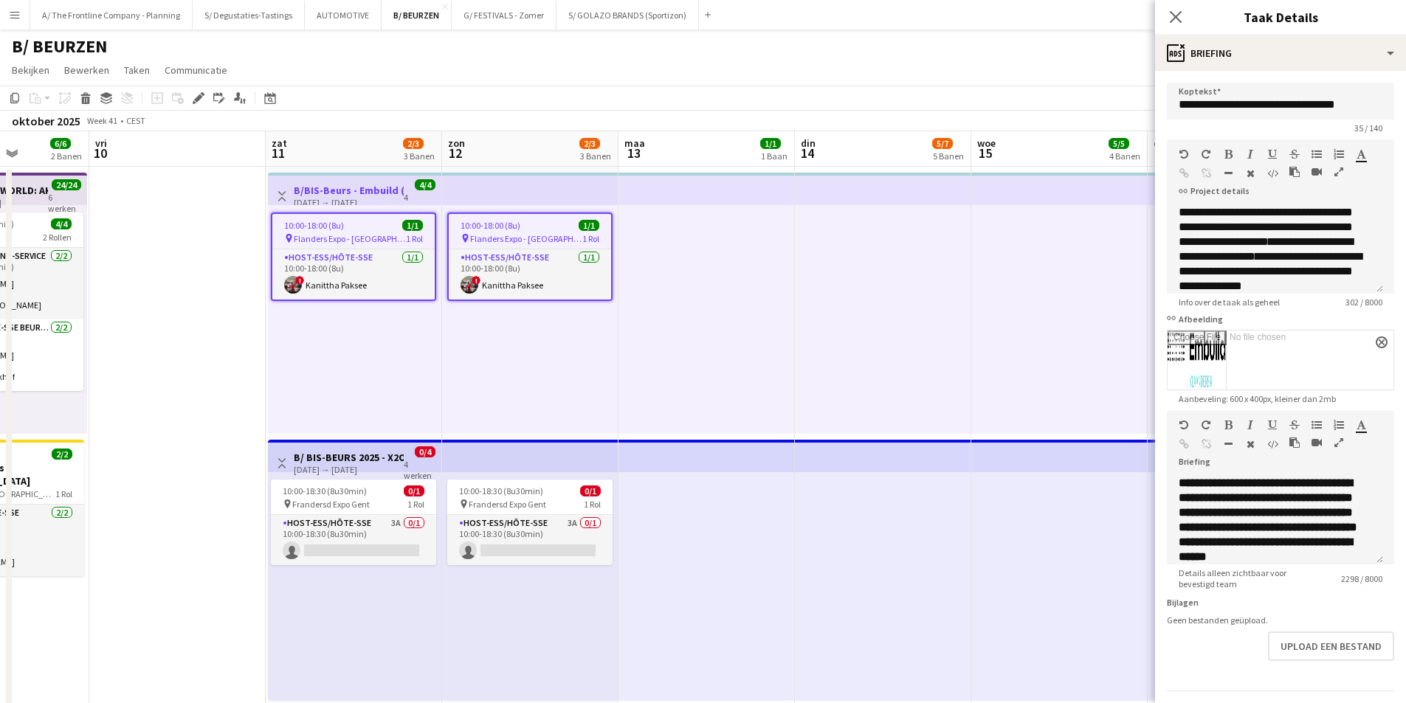
drag, startPoint x: 951, startPoint y: 326, endPoint x: 163, endPoint y: 351, distance: 788.0
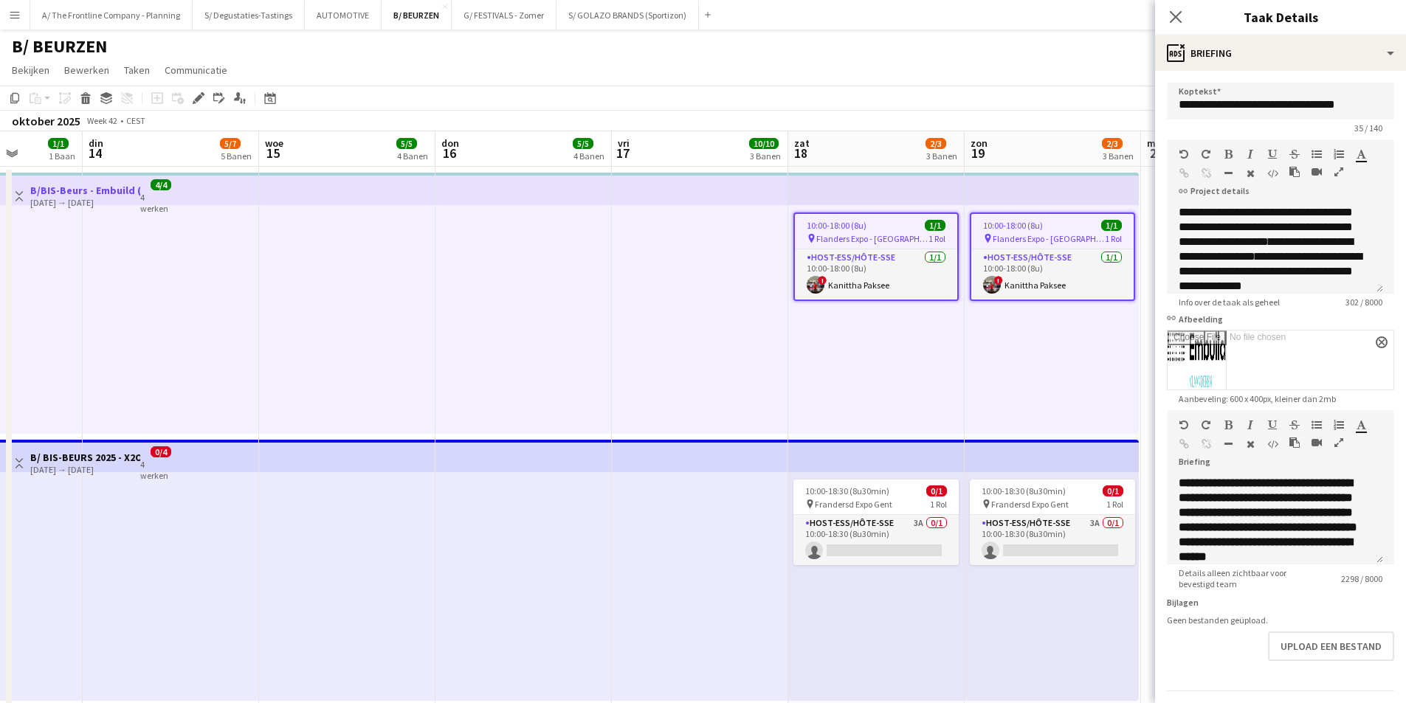
scroll to position [0, 527]
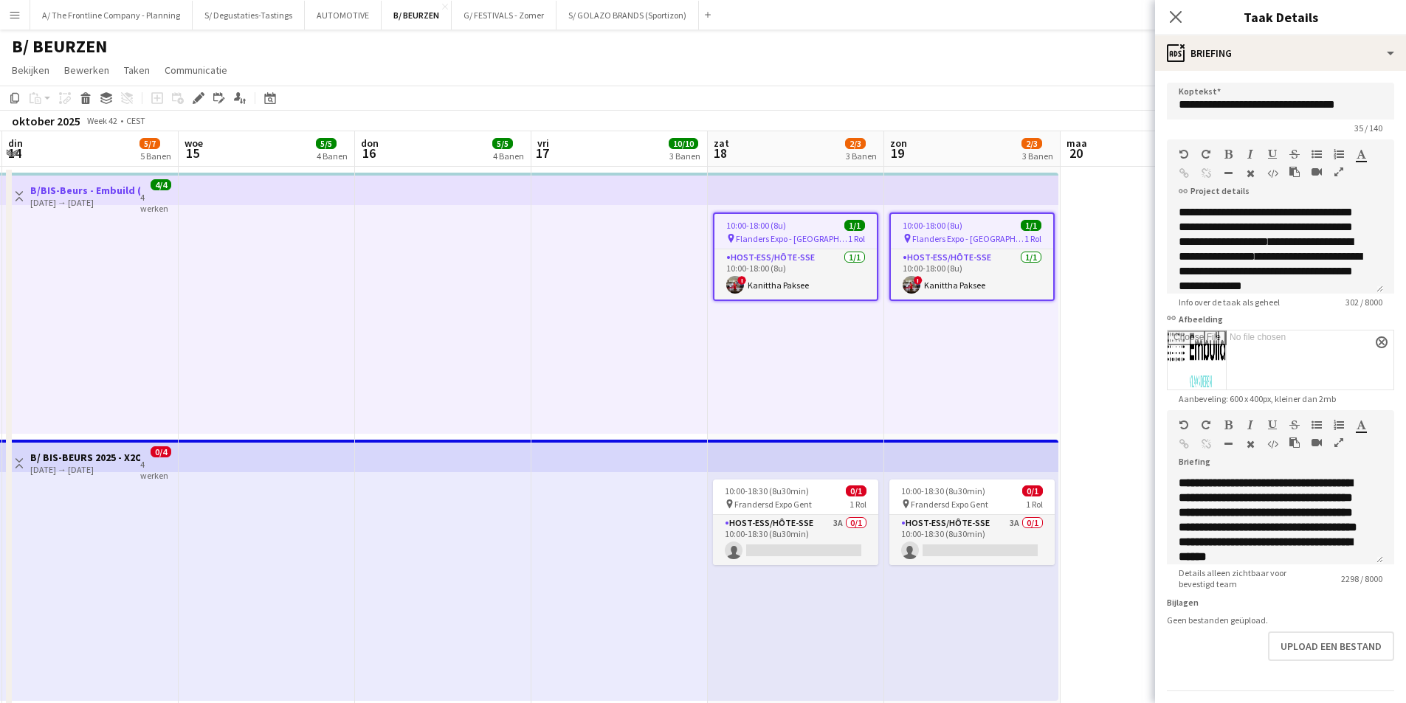
drag, startPoint x: 745, startPoint y: 351, endPoint x: 374, endPoint y: 354, distance: 370.6
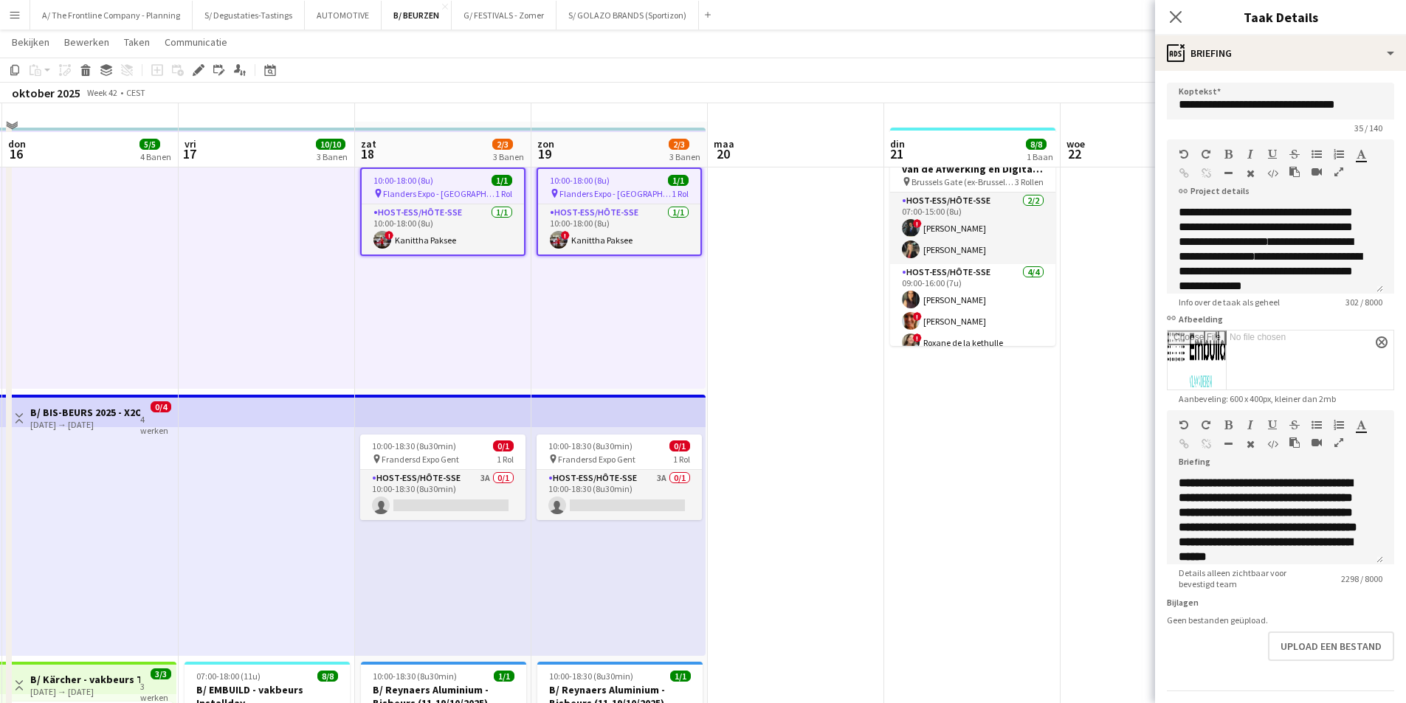
scroll to position [74, 0]
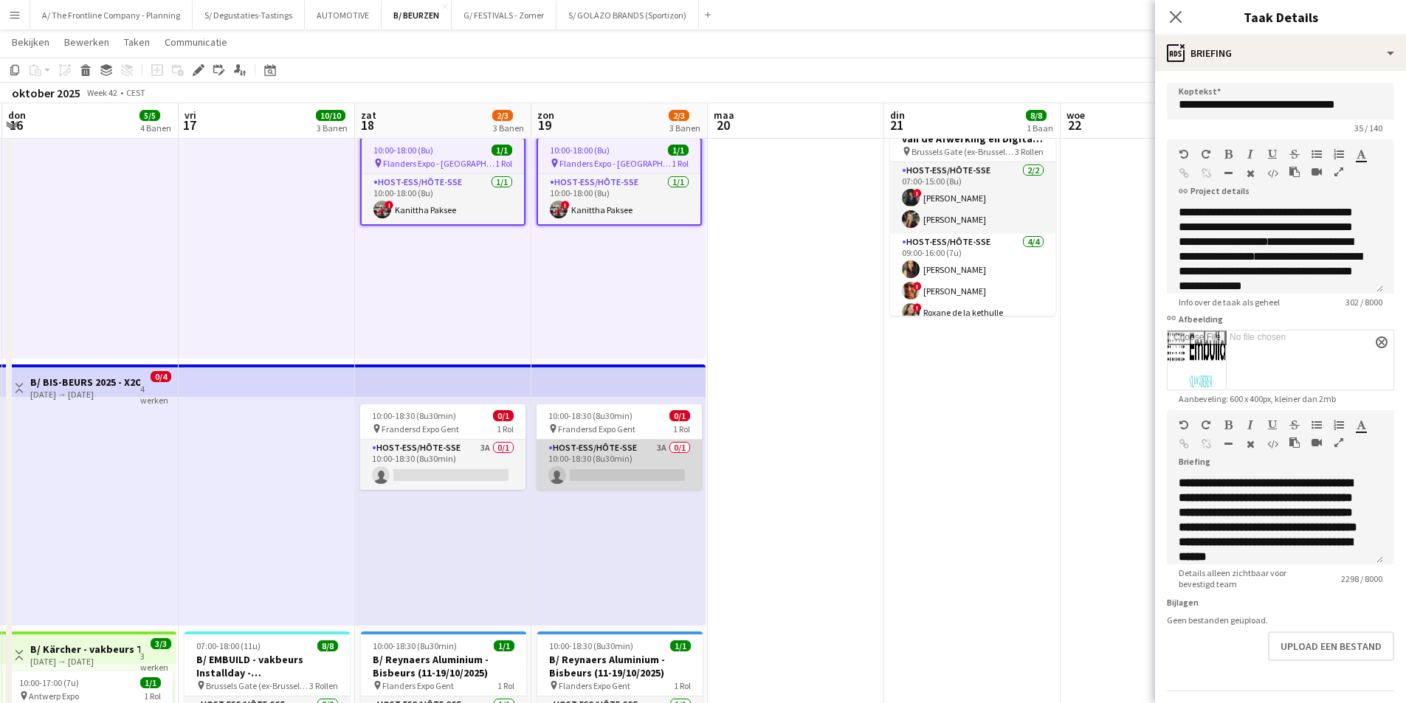
click at [663, 472] on app-card-role "Host-ess/Hôte-sse 3A 0/1 10:00-18:30 (8u30min) single-neutral-actions" at bounding box center [619, 465] width 165 height 50
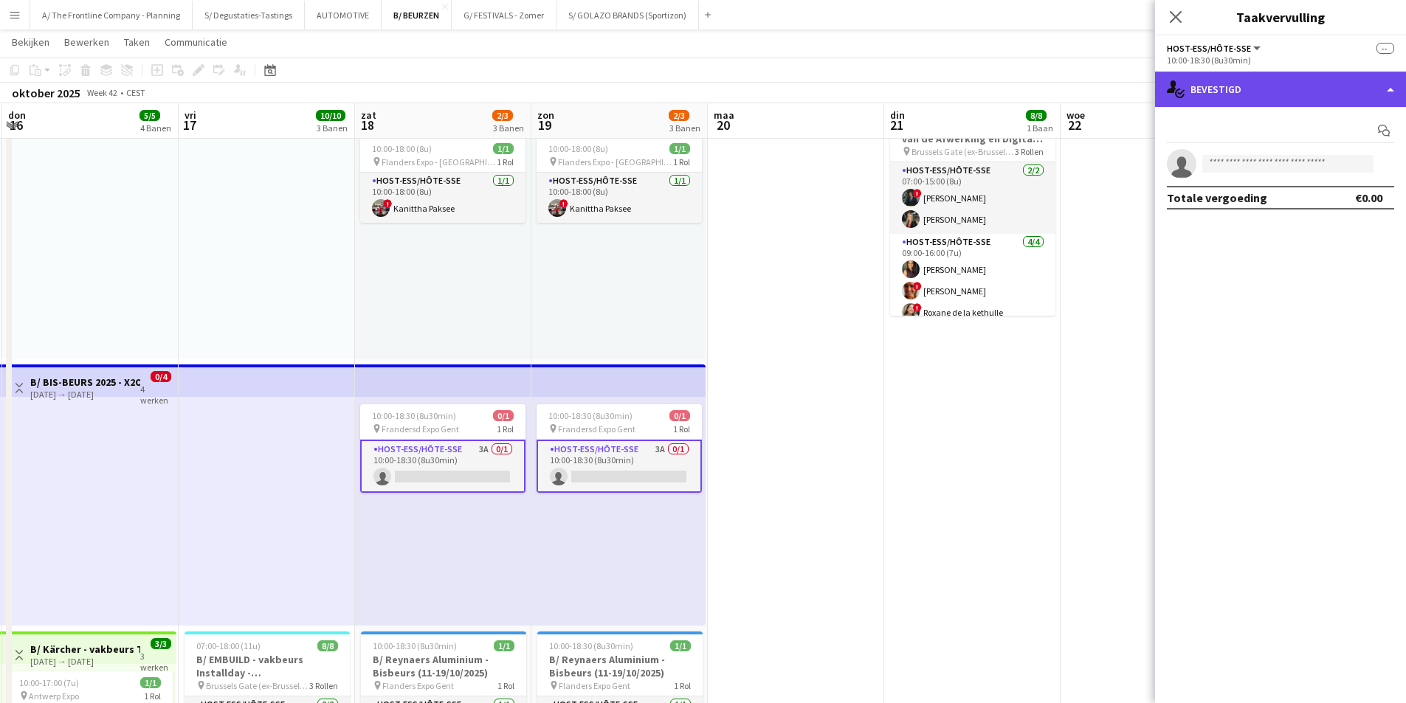
click at [1209, 92] on div "single-neutral-actions-check-2 Bevestigd" at bounding box center [1280, 89] width 251 height 35
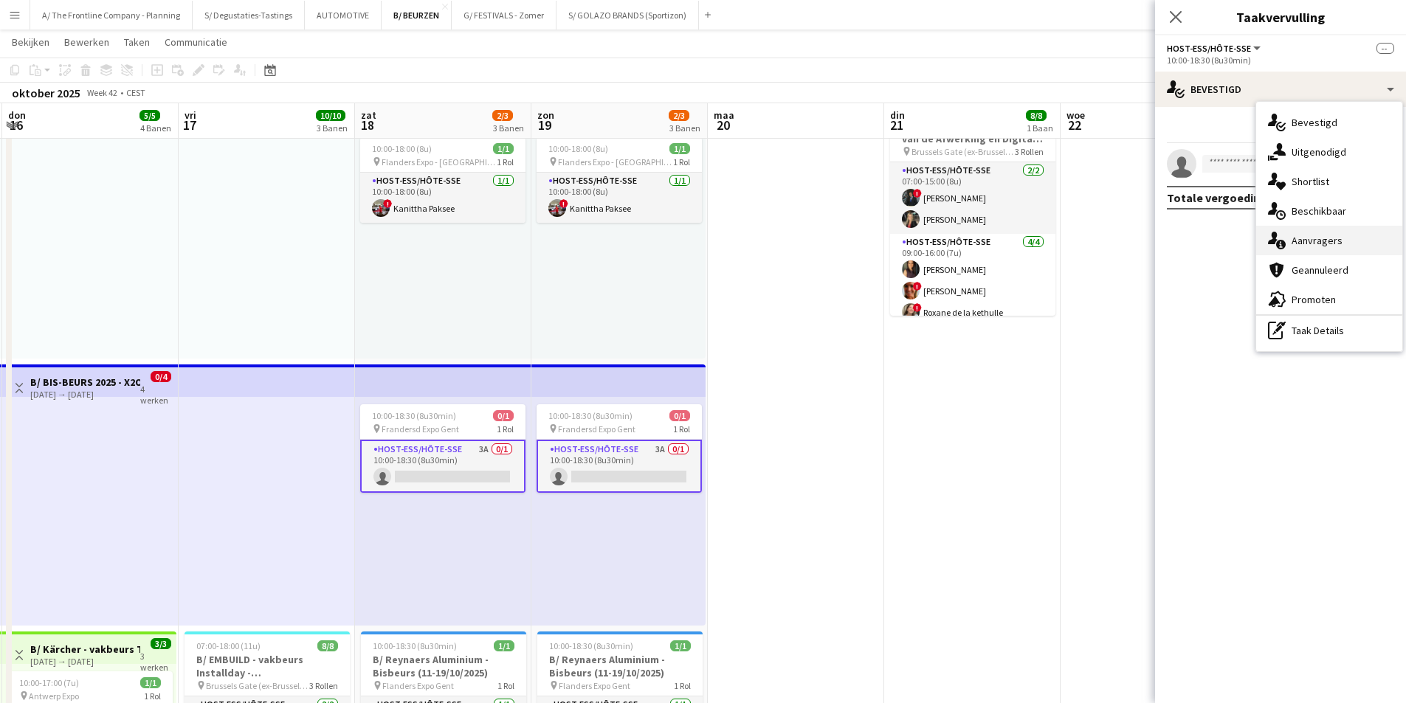
click at [1363, 250] on div "single-neutral-actions-information Aanvragers" at bounding box center [1329, 241] width 146 height 30
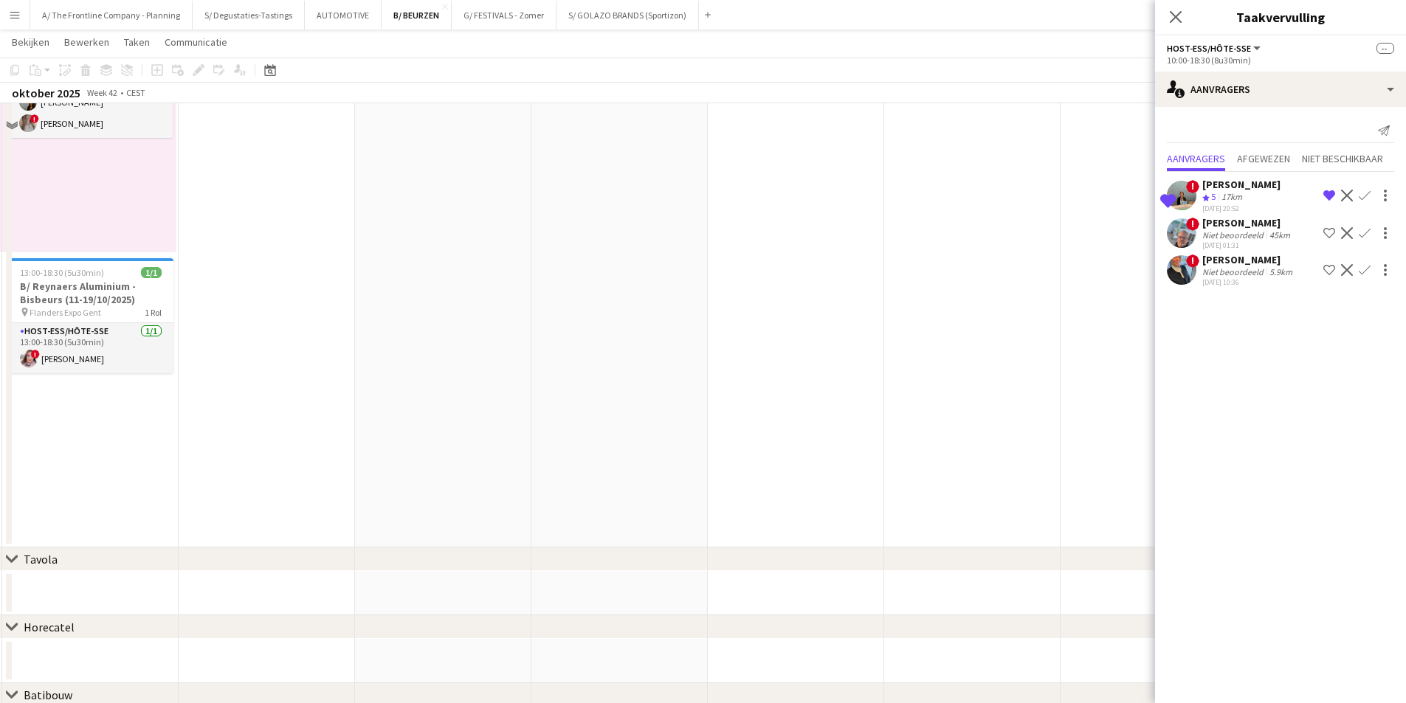
scroll to position [1255, 0]
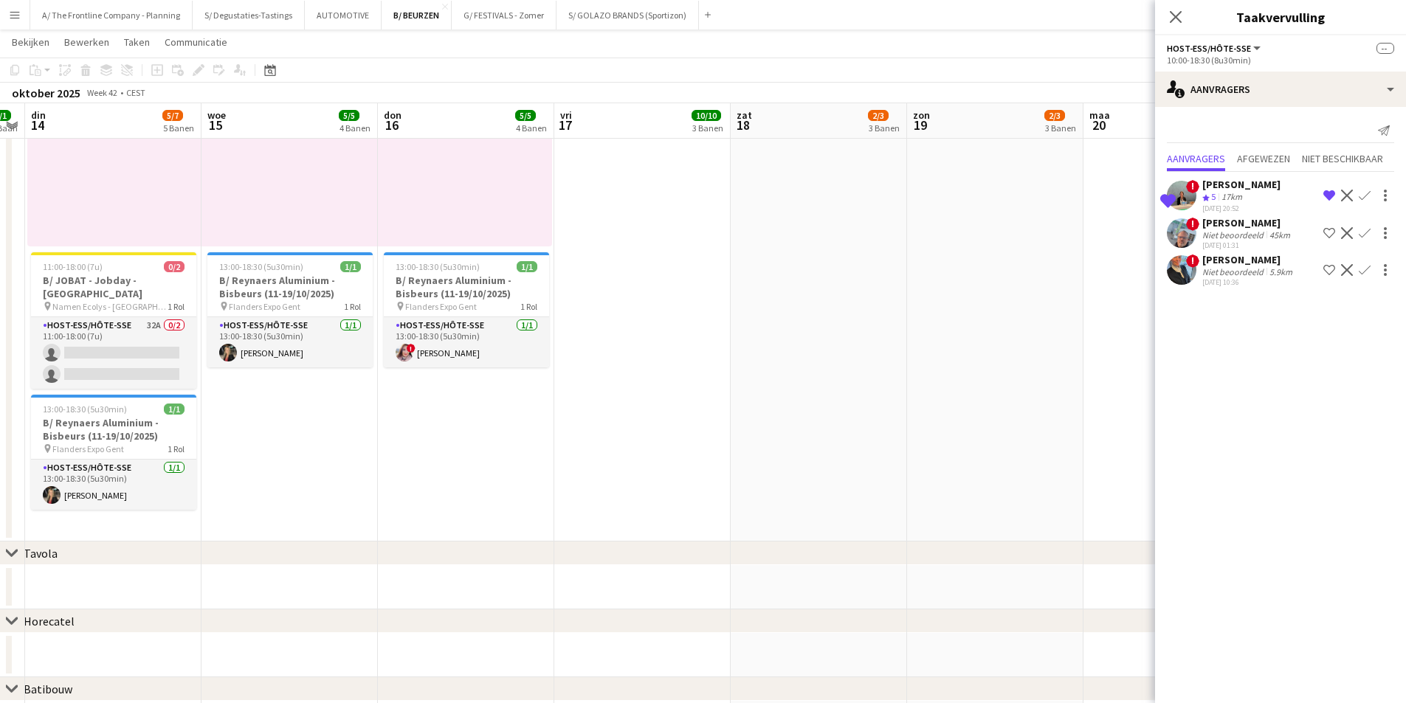
drag, startPoint x: 312, startPoint y: 427, endPoint x: 873, endPoint y: 396, distance: 562.6
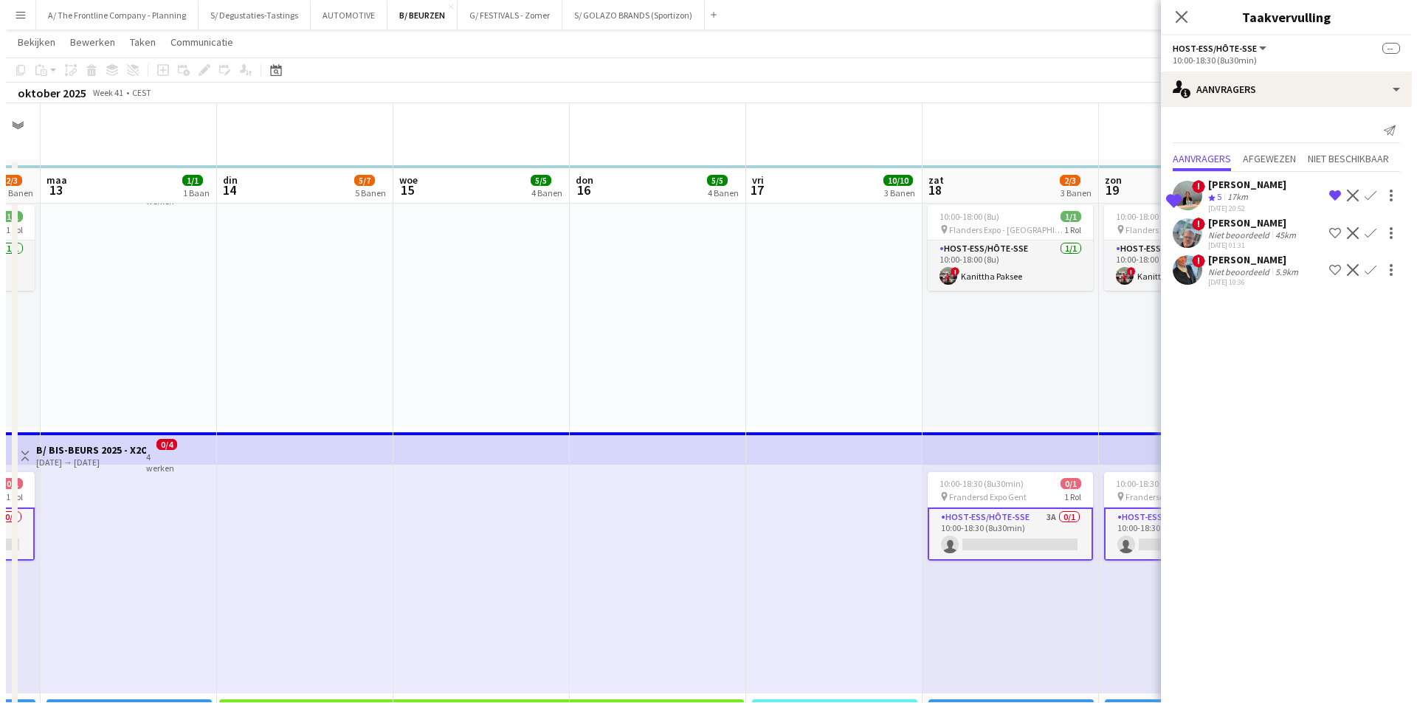
scroll to position [0, 0]
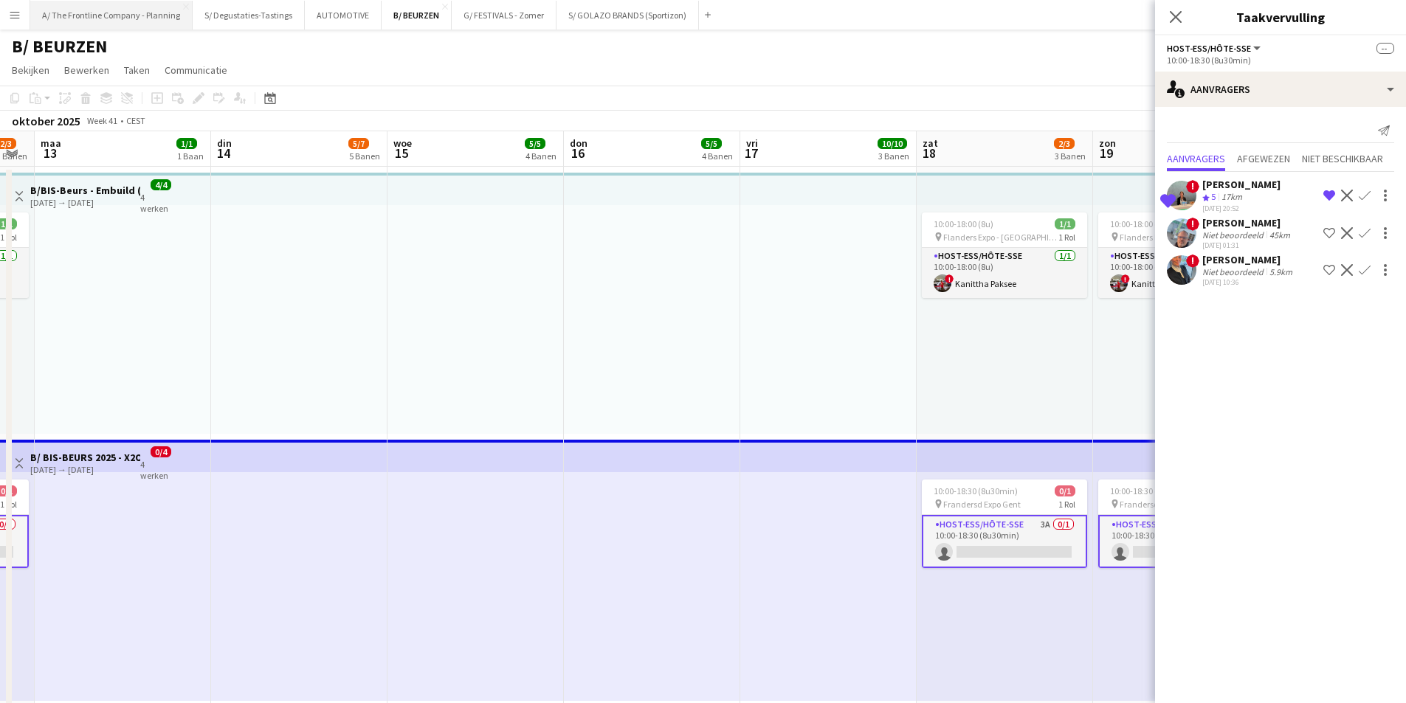
click at [82, 23] on button "A/ The Frontline Company - Planning Sluiten" at bounding box center [111, 15] width 162 height 29
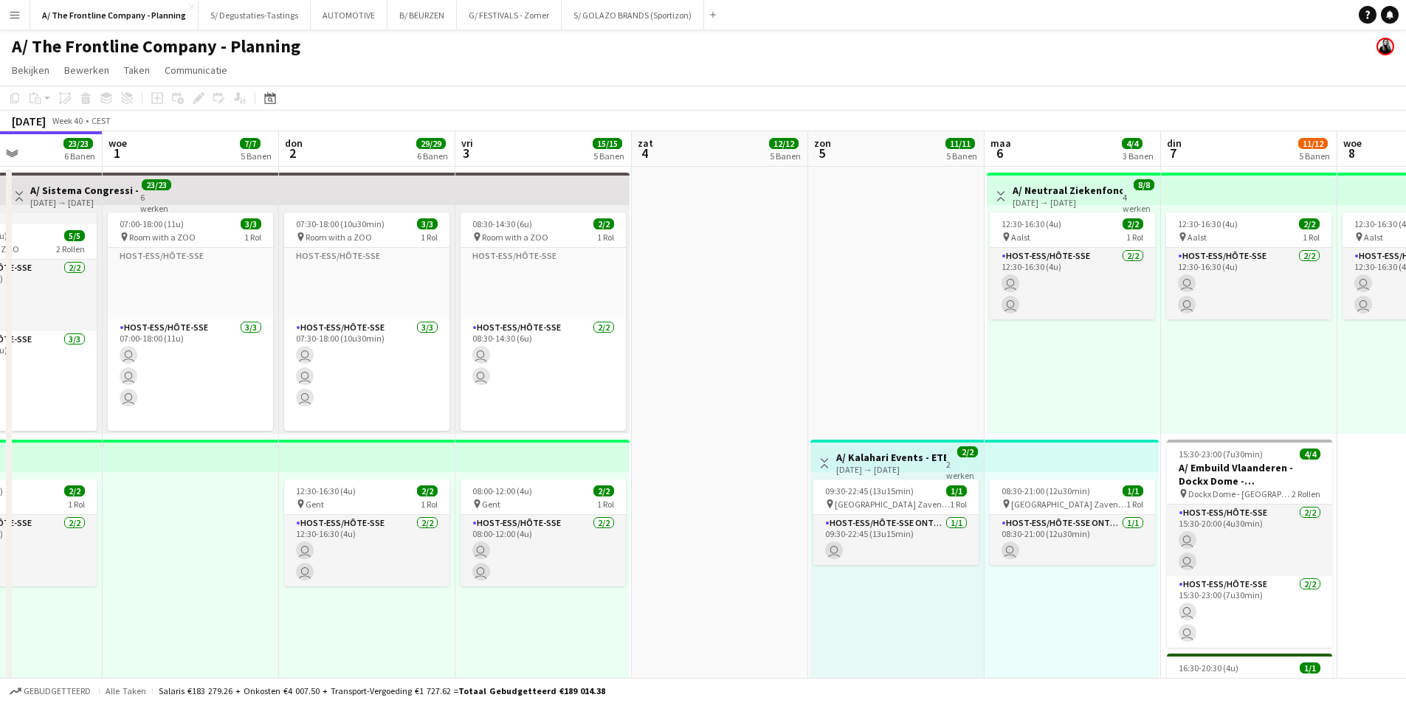
drag, startPoint x: 1182, startPoint y: 337, endPoint x: 300, endPoint y: 374, distance: 882.9
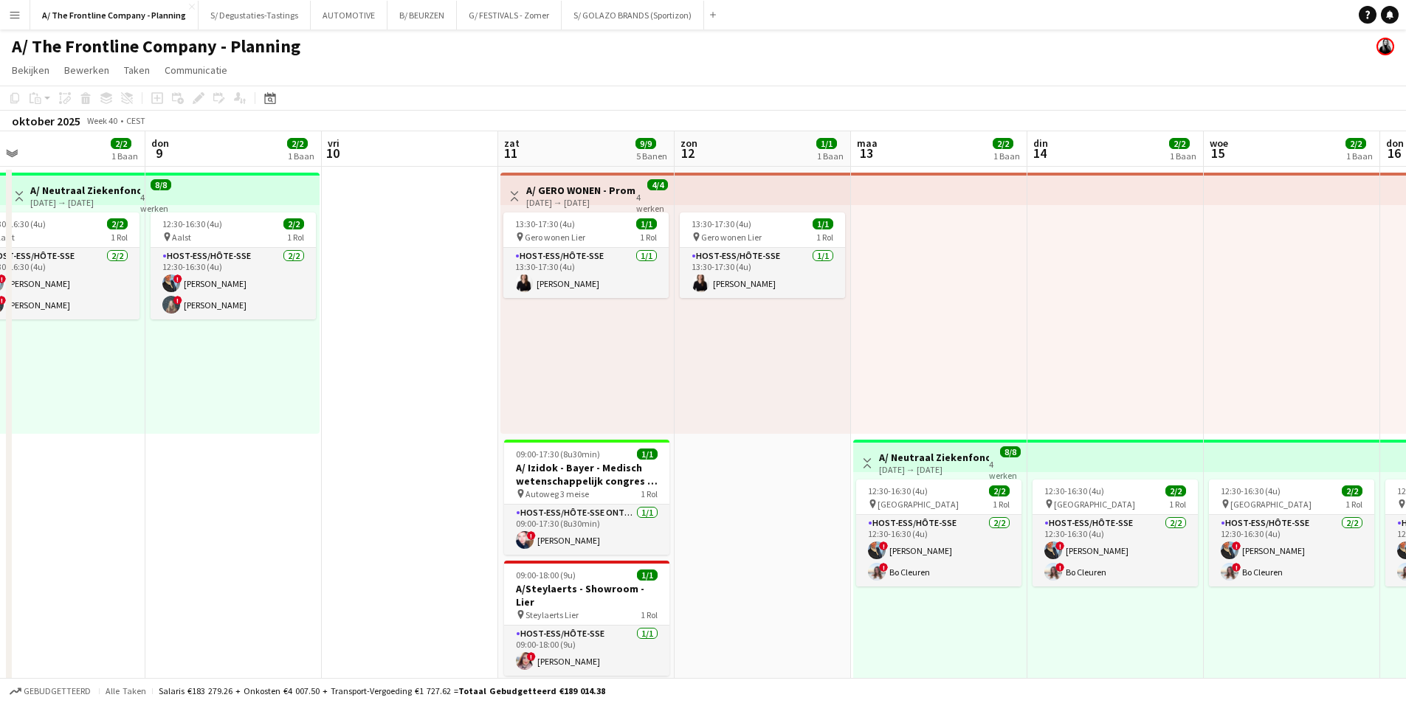
drag, startPoint x: 685, startPoint y: 406, endPoint x: 549, endPoint y: 406, distance: 135.8
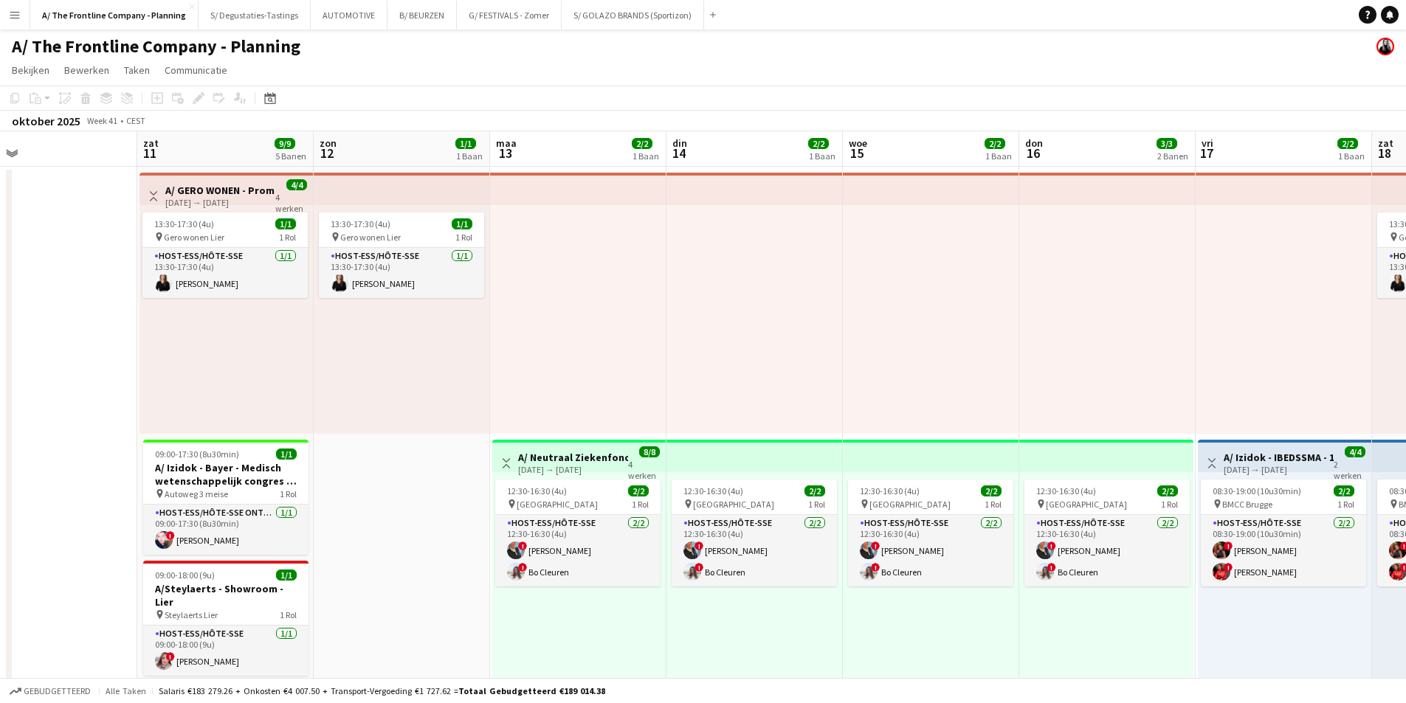
scroll to position [0, 570]
drag, startPoint x: 650, startPoint y: 376, endPoint x: 287, endPoint y: 393, distance: 362.8
click at [236, 192] on h3 "A/ GERO WONEN - Promo host-ess in winkel - Lier (11+12+18+19/10)" at bounding box center [219, 190] width 110 height 13
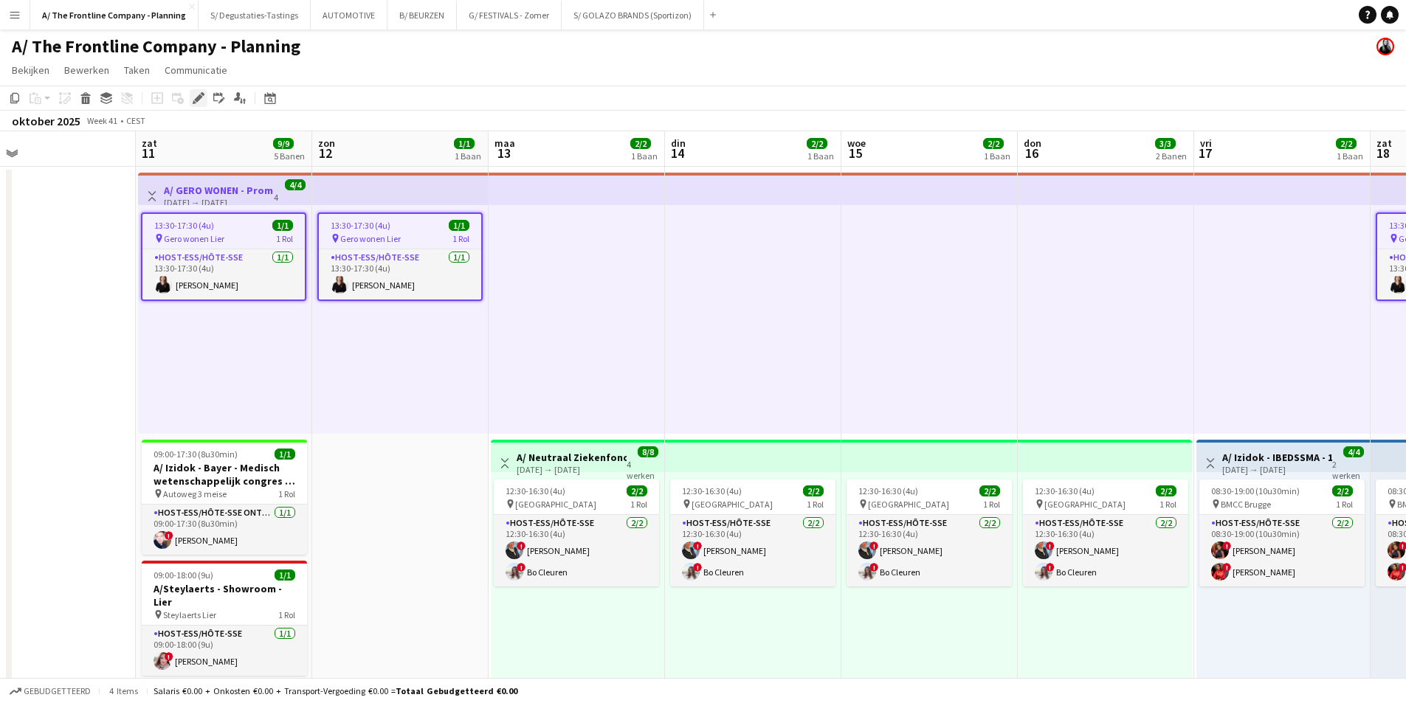
click at [196, 99] on icon at bounding box center [198, 98] width 8 height 8
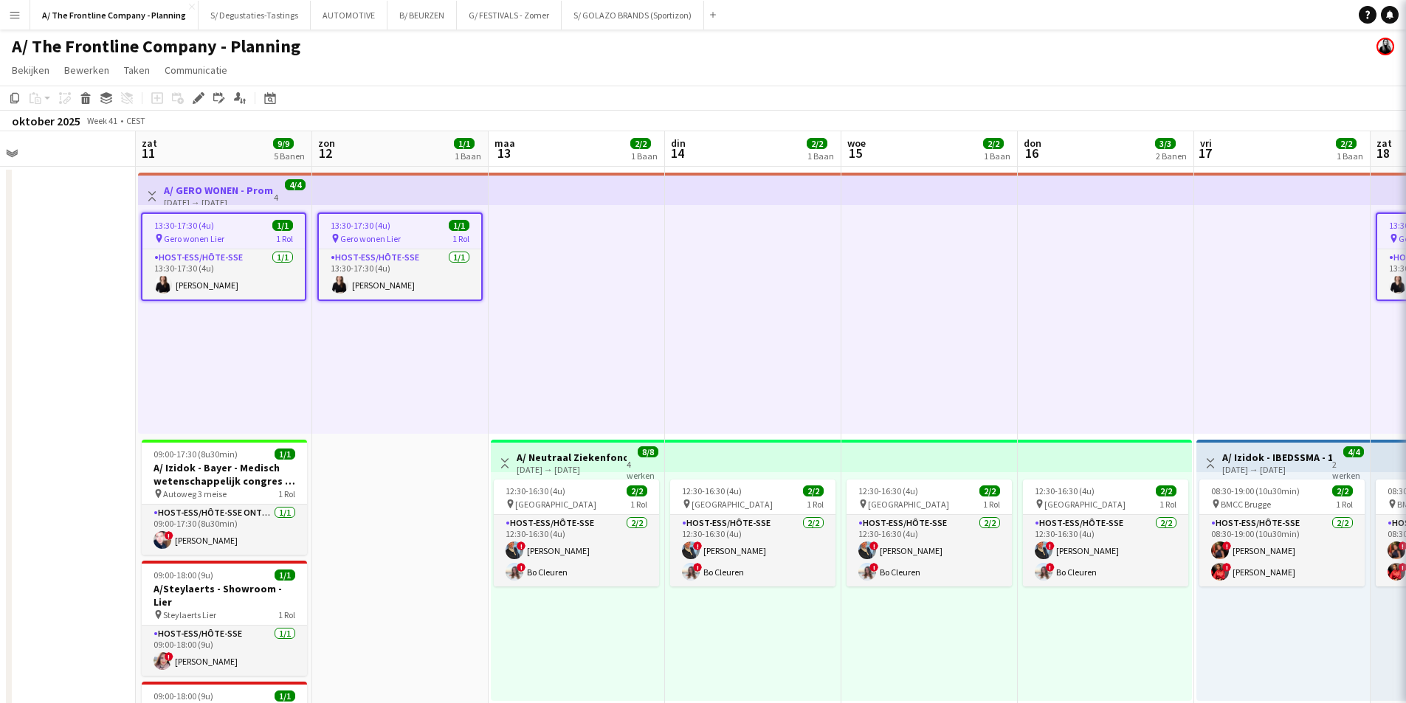
type input "**********"
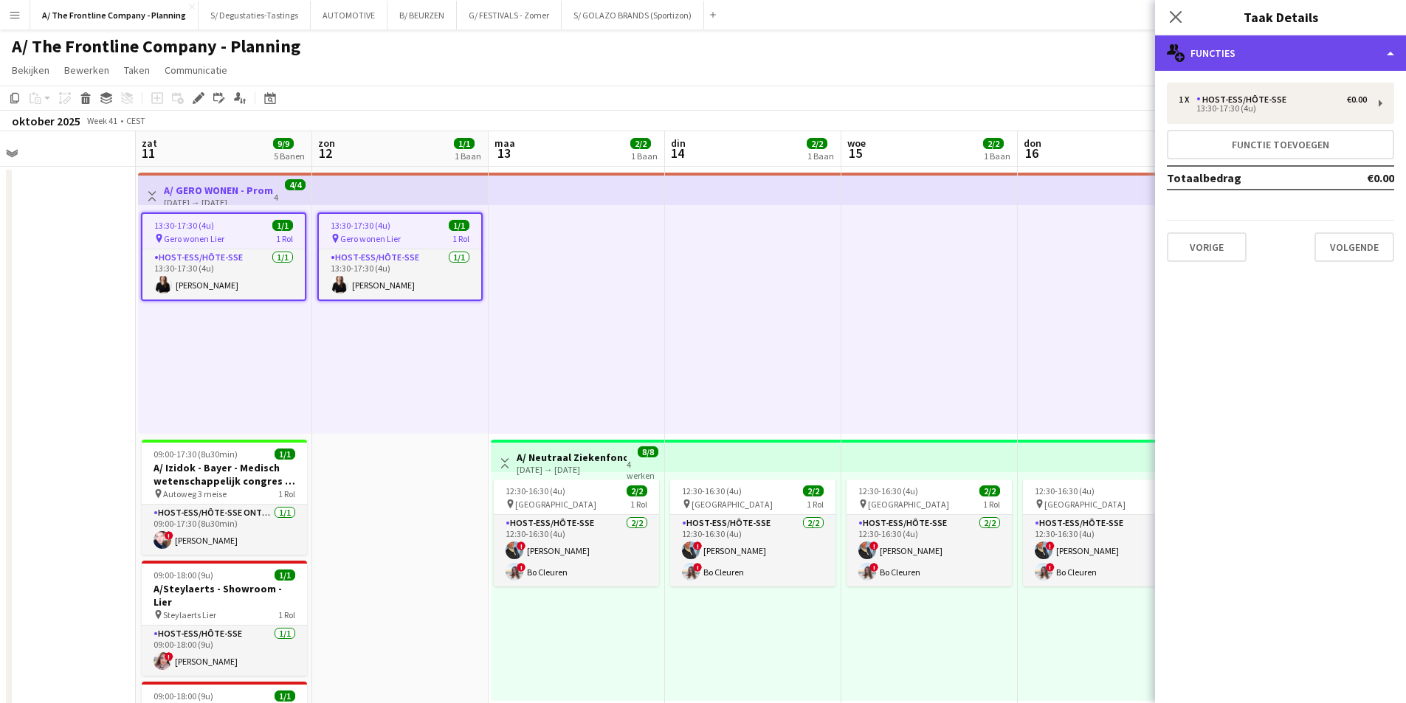
click at [1301, 66] on div "multiple-users-add Functies" at bounding box center [1280, 52] width 251 height 35
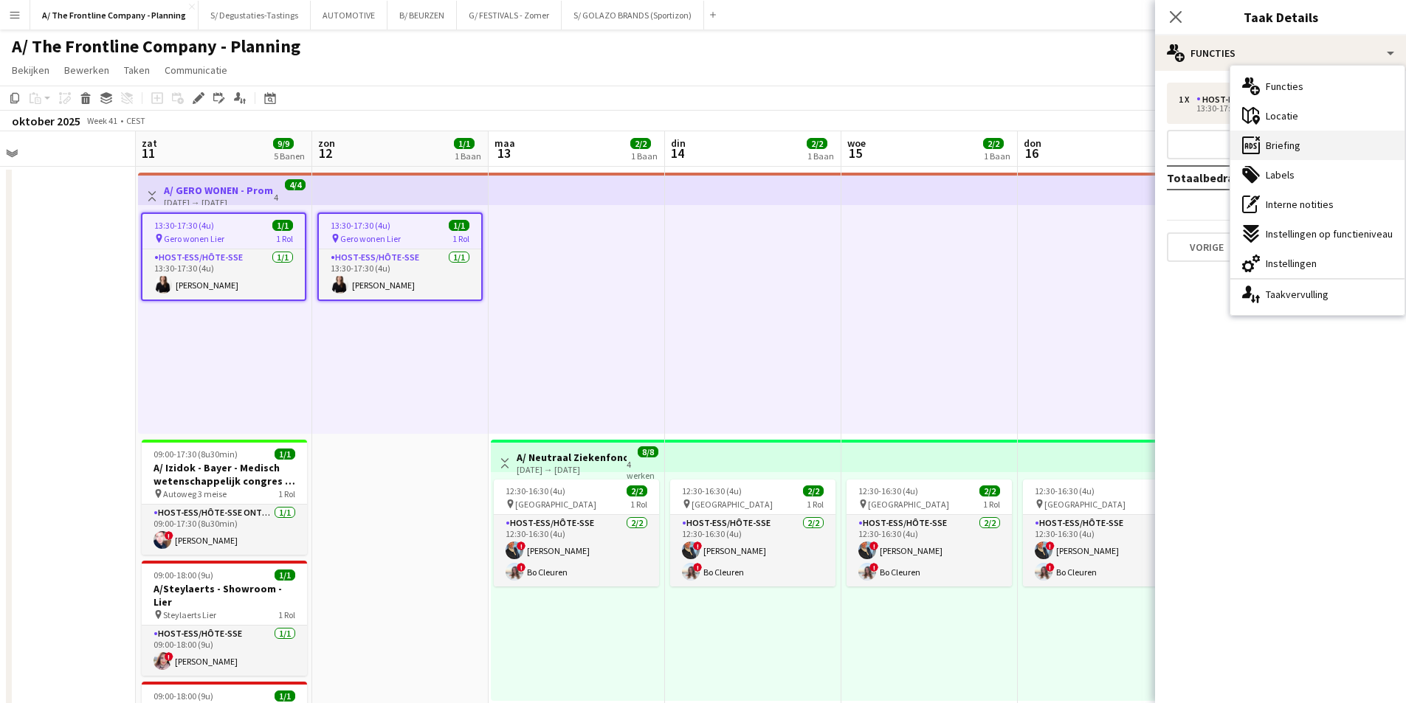
click at [1346, 145] on div "ads-window Briefing" at bounding box center [1318, 146] width 174 height 30
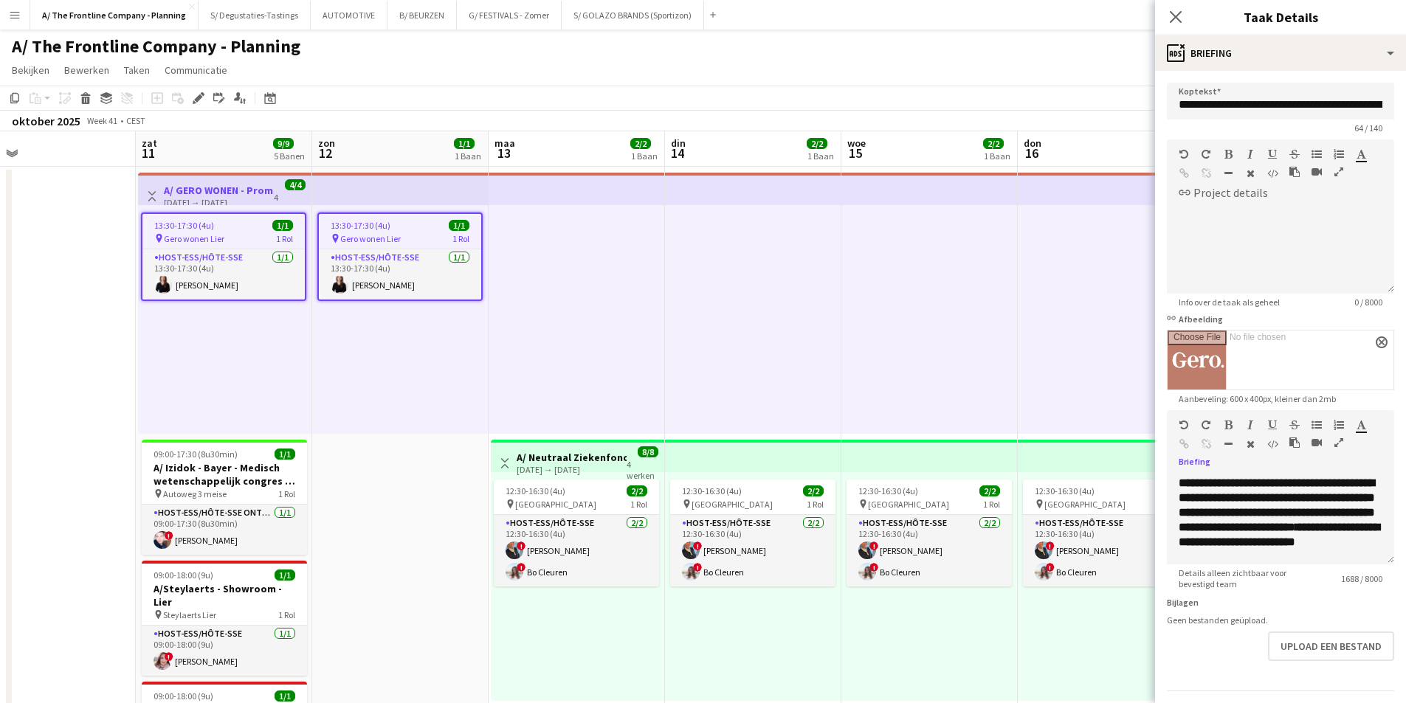
click at [1342, 439] on icon "button" at bounding box center [1339, 443] width 9 height 10
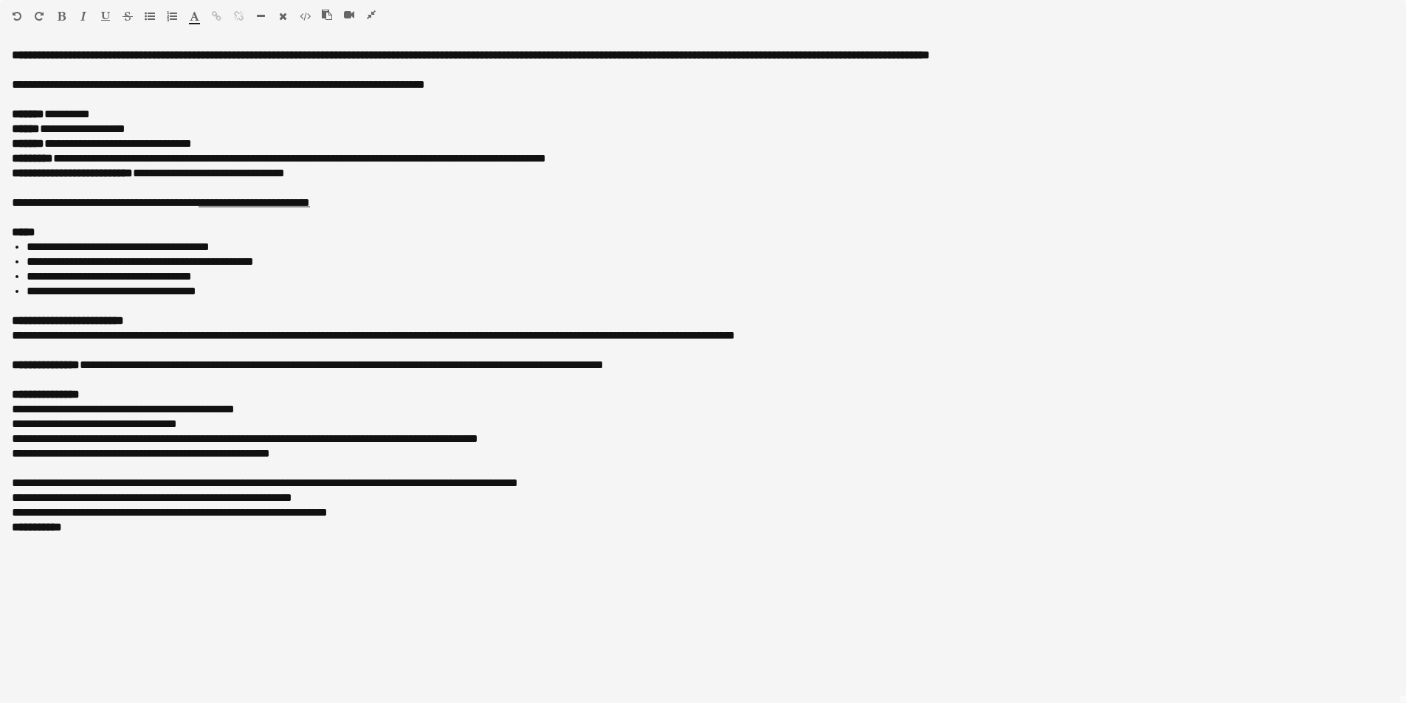
click at [369, 16] on icon "button" at bounding box center [371, 15] width 9 height 10
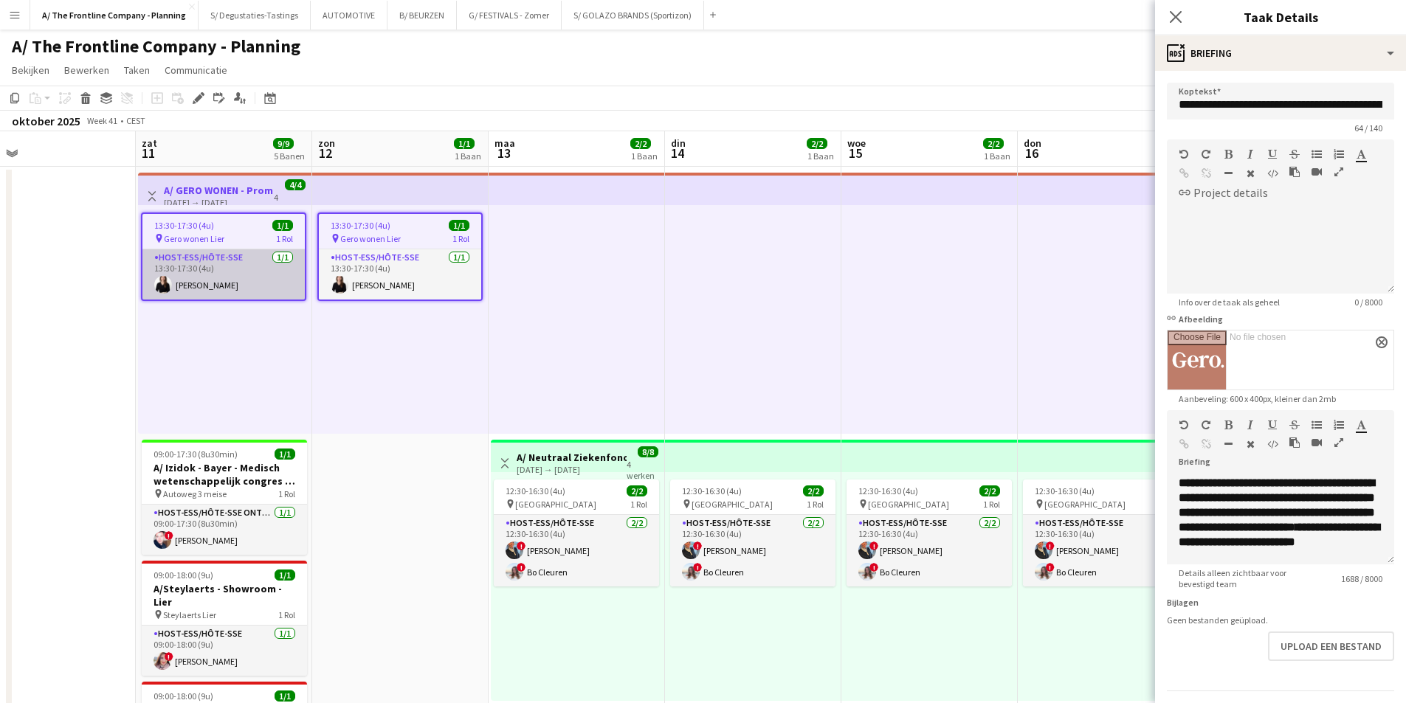
click at [201, 272] on app-card-role "Host-ess/Hôte-sse 1/1 13:30-17:30 (4u) Isabelle Vandermeeren" at bounding box center [223, 275] width 162 height 50
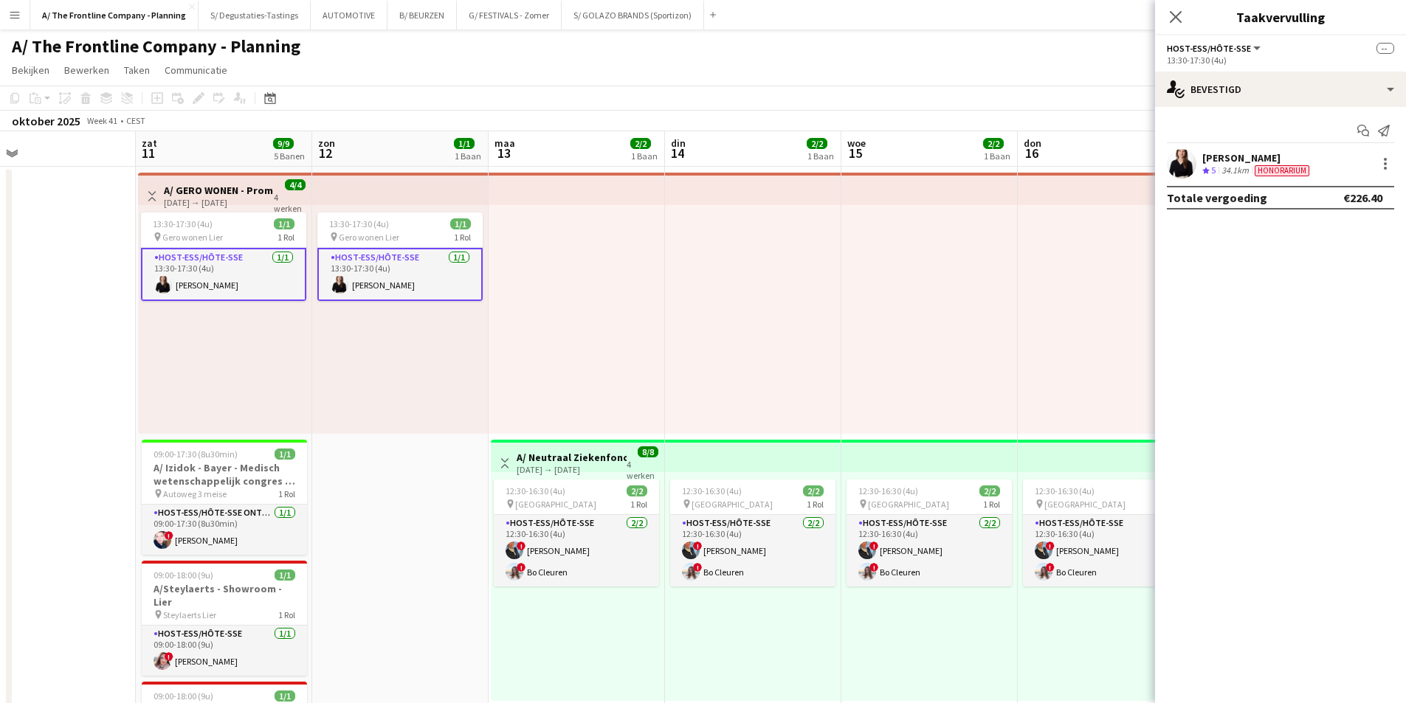
click at [1208, 163] on div "Isabelle Vandermeeren" at bounding box center [1257, 157] width 110 height 13
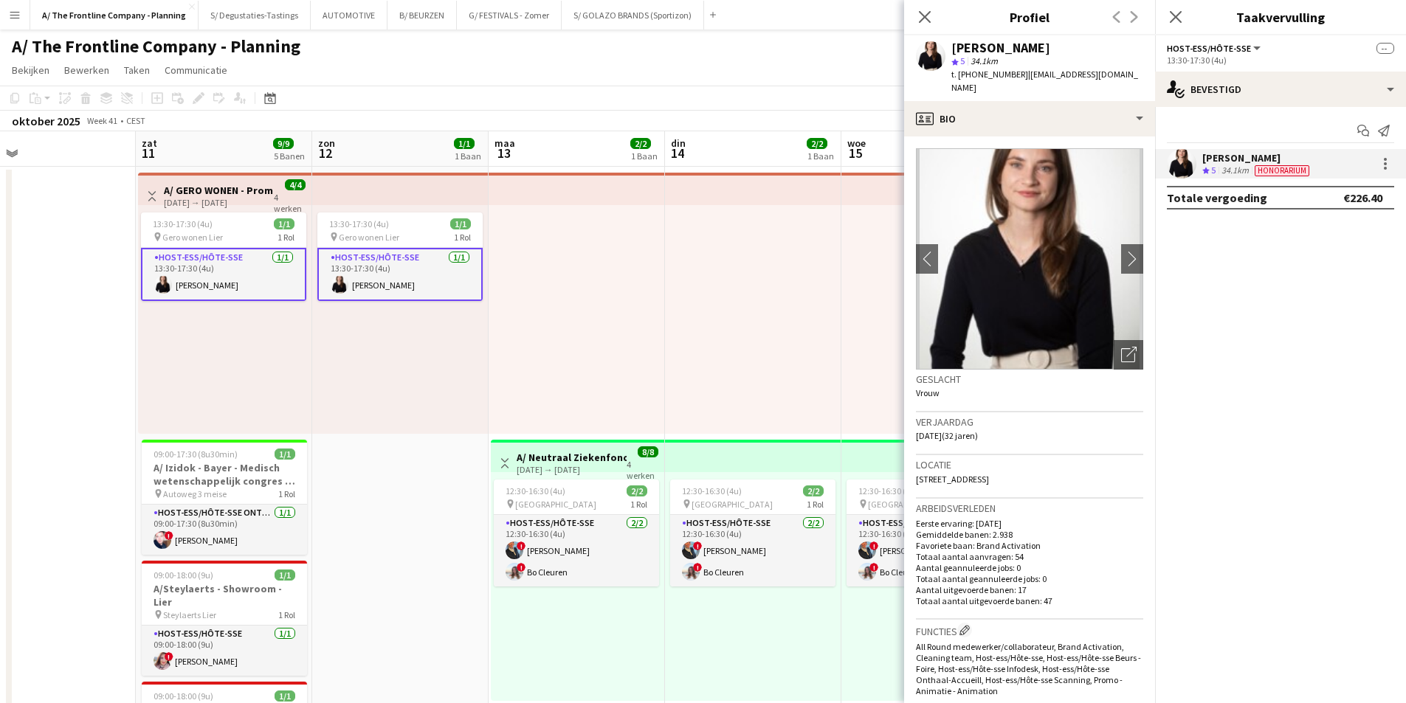
drag, startPoint x: 959, startPoint y: 76, endPoint x: 1011, endPoint y: 77, distance: 51.7
click at [1011, 77] on span "t. +32474296502" at bounding box center [989, 74] width 77 height 11
copy span "+32474296502"
click at [198, 176] on app-top-bar "Weergave Wisselen A/ GERO WONEN - Promo host-ess in winkel - Lier (11+12+18+19/…" at bounding box center [224, 189] width 173 height 32
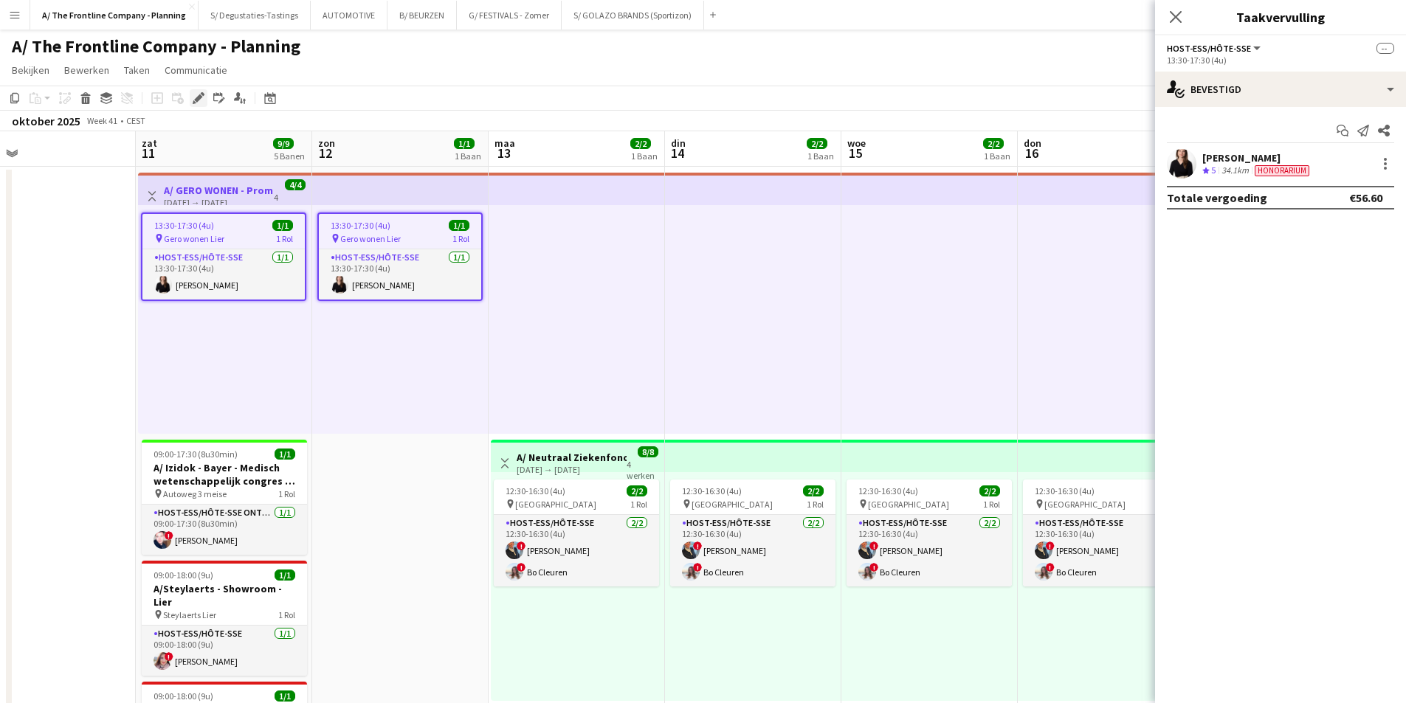
click at [196, 102] on icon "Bewerken" at bounding box center [199, 98] width 12 height 12
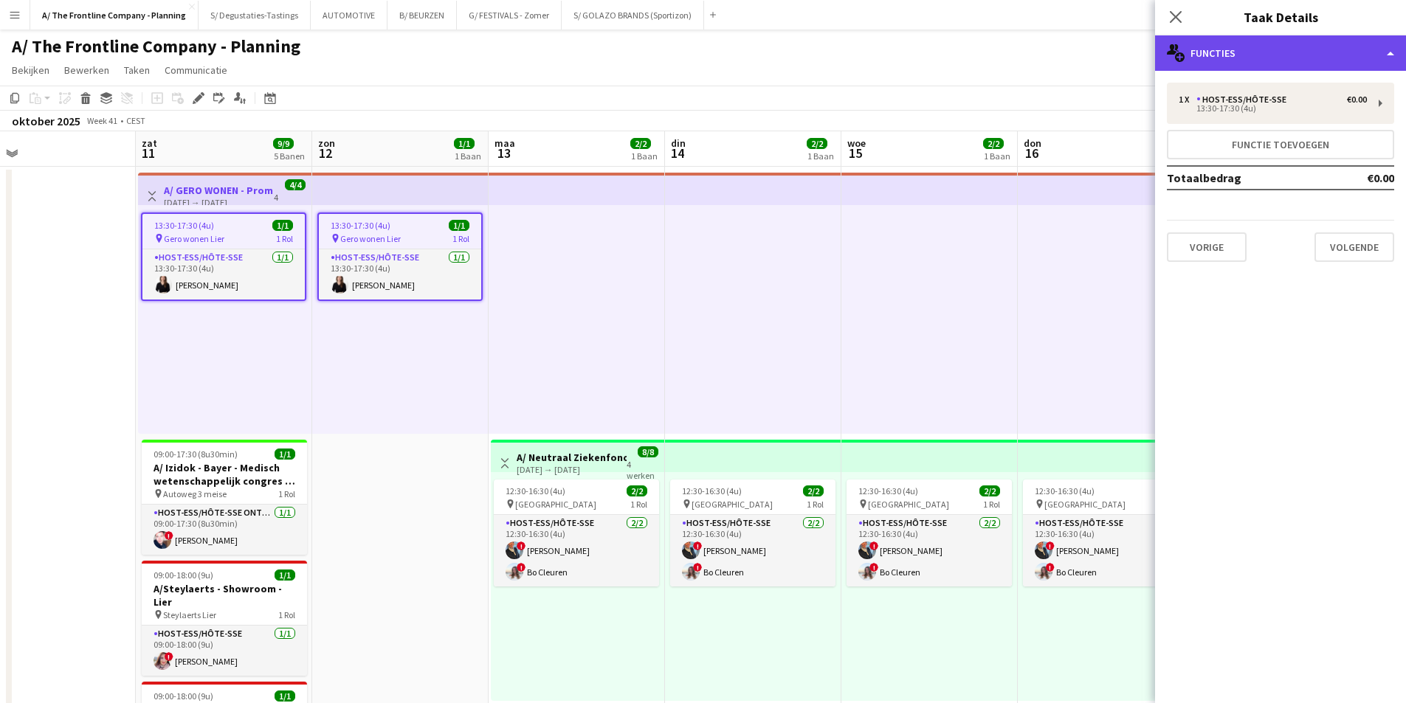
click at [1344, 45] on div "multiple-users-add Functies" at bounding box center [1280, 52] width 251 height 35
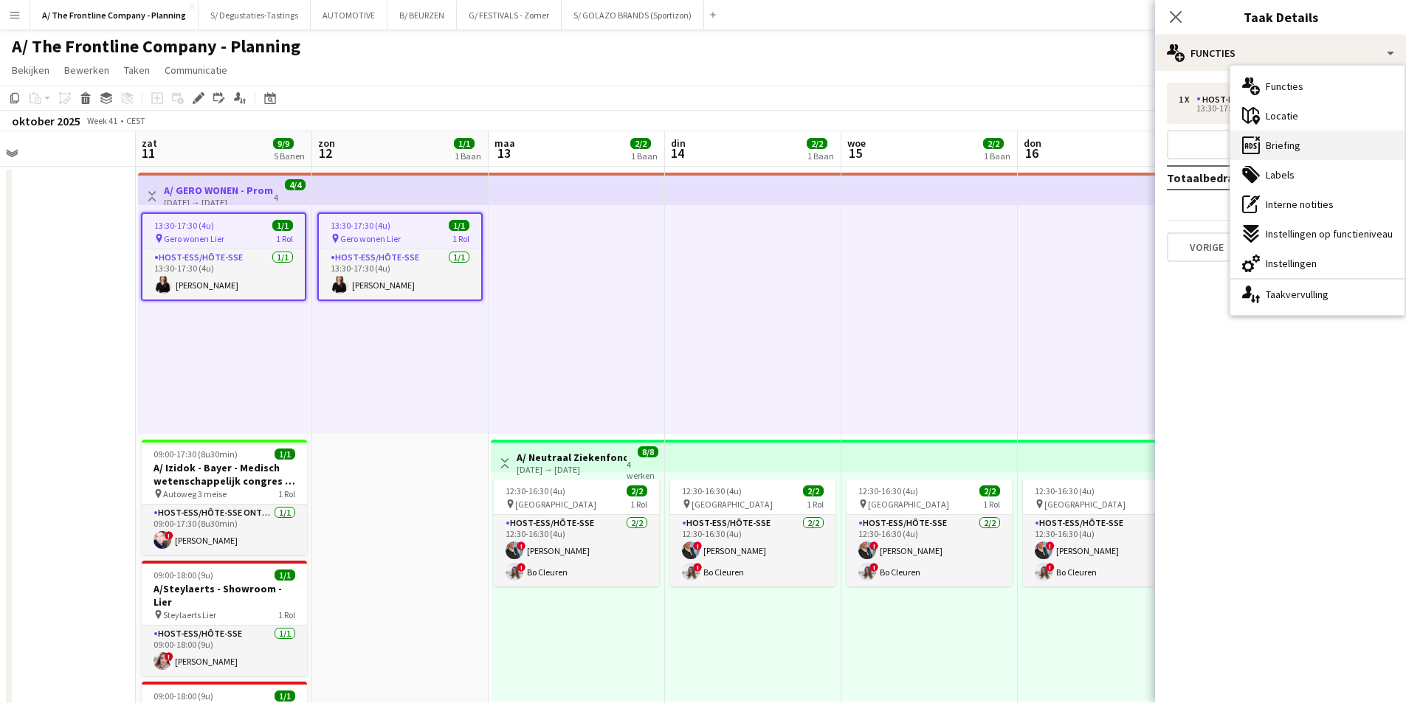
click at [1330, 153] on div "ads-window Briefing" at bounding box center [1318, 146] width 174 height 30
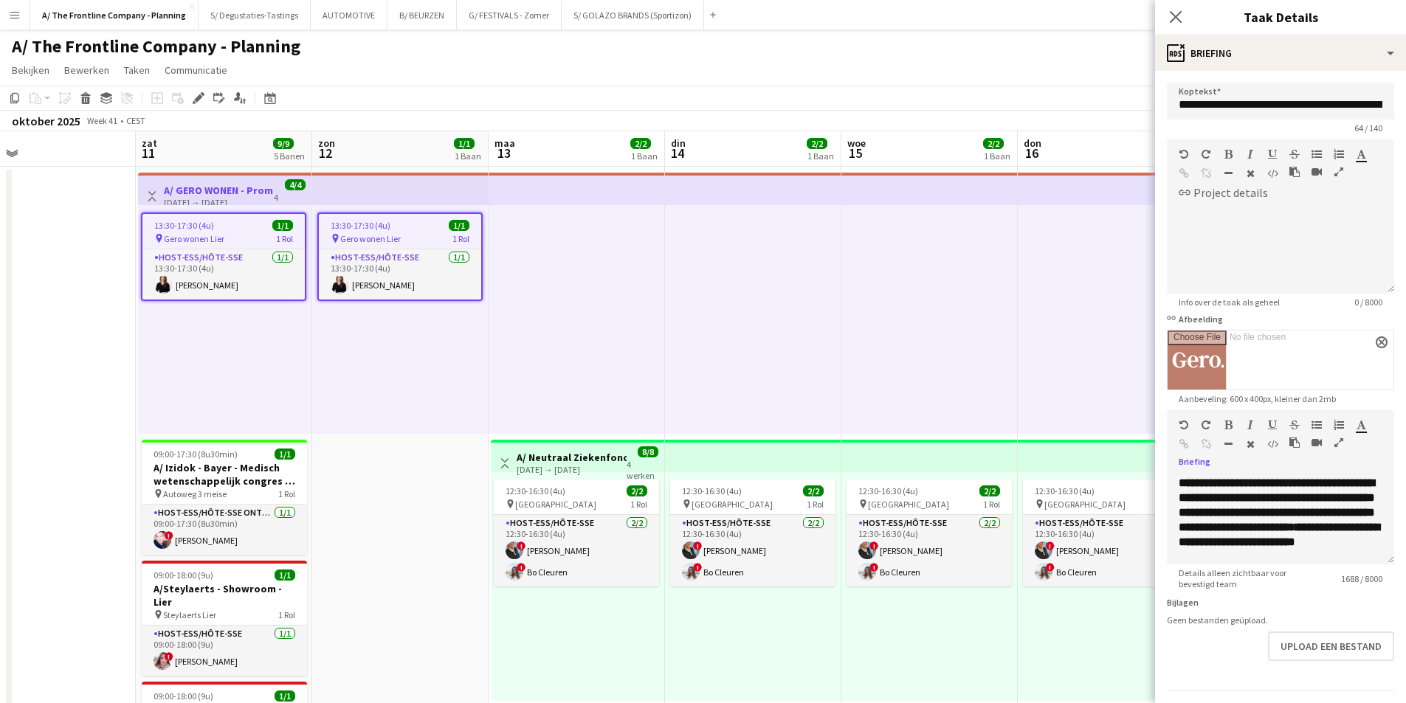
click at [1334, 444] on button "button" at bounding box center [1339, 443] width 10 height 12
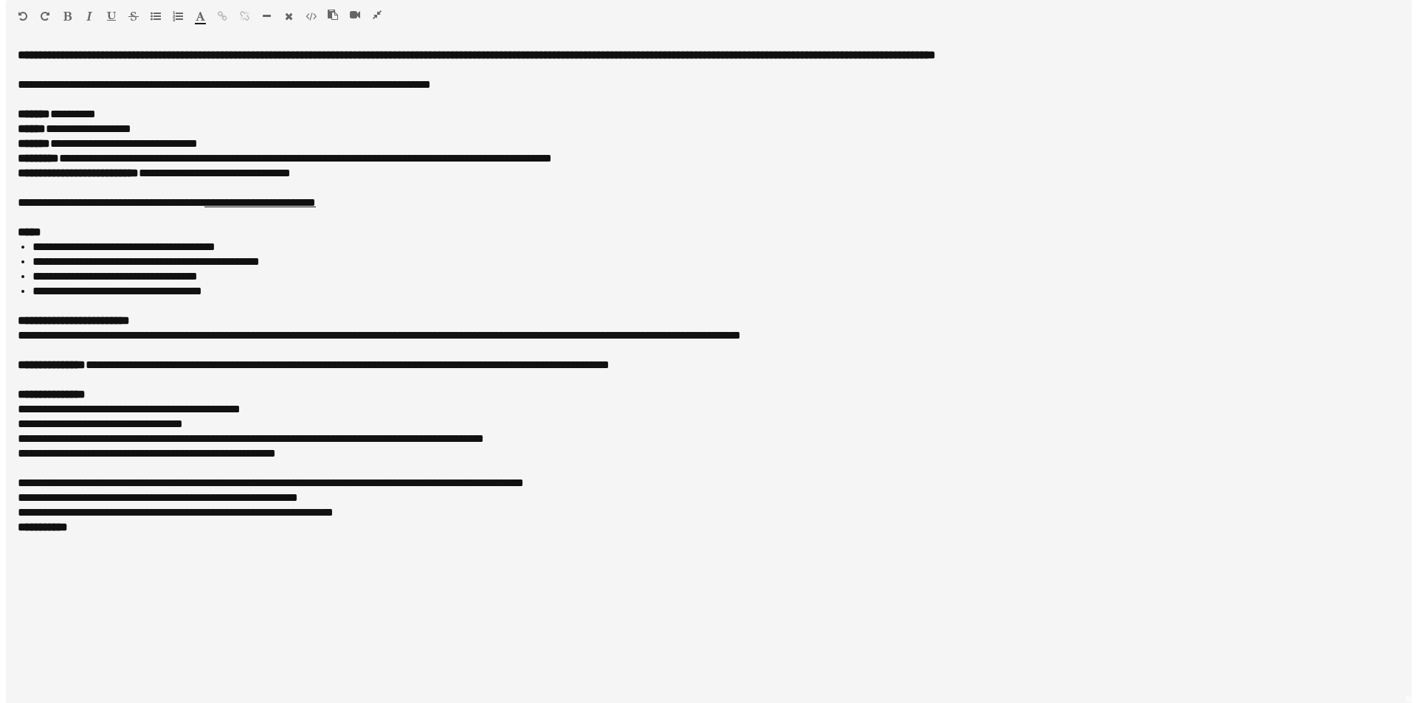
scroll to position [0, 0]
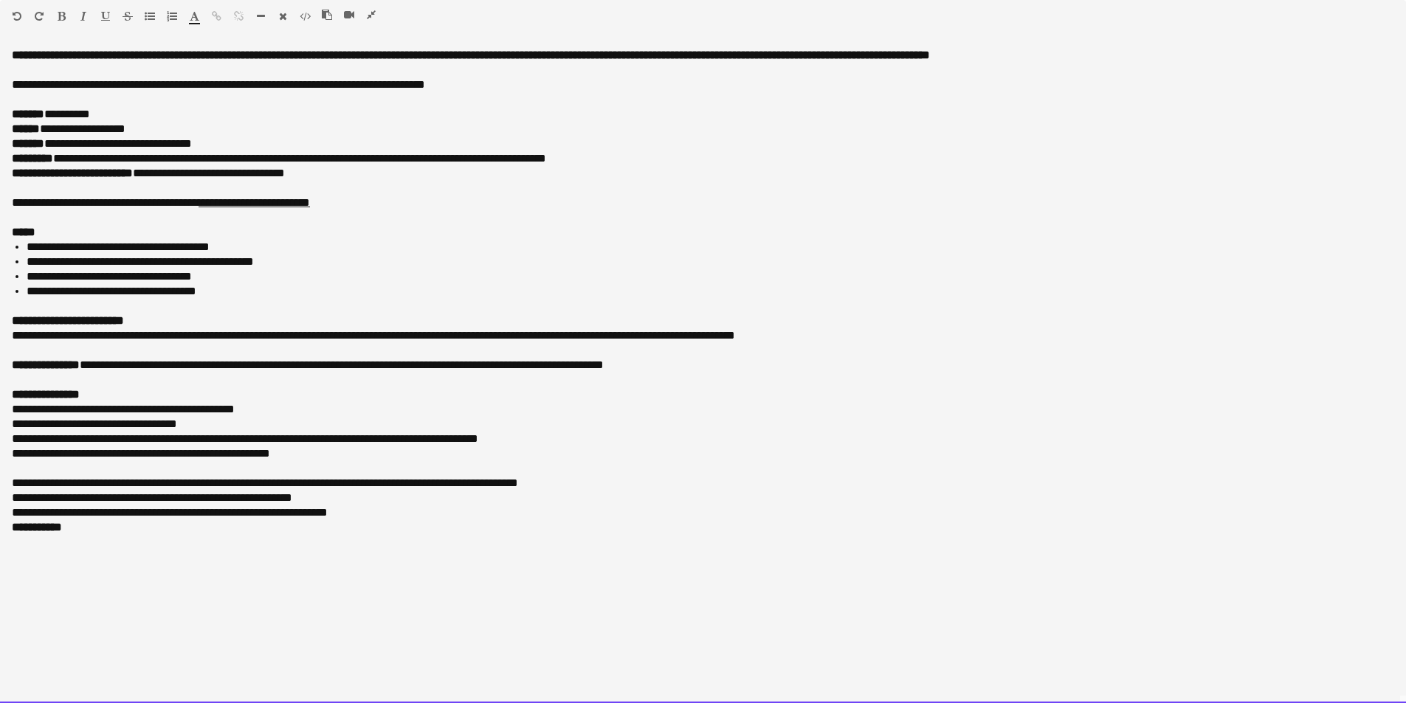
click at [20, 354] on div at bounding box center [703, 350] width 1383 height 15
click at [19, 354] on div at bounding box center [703, 350] width 1383 height 15
paste div
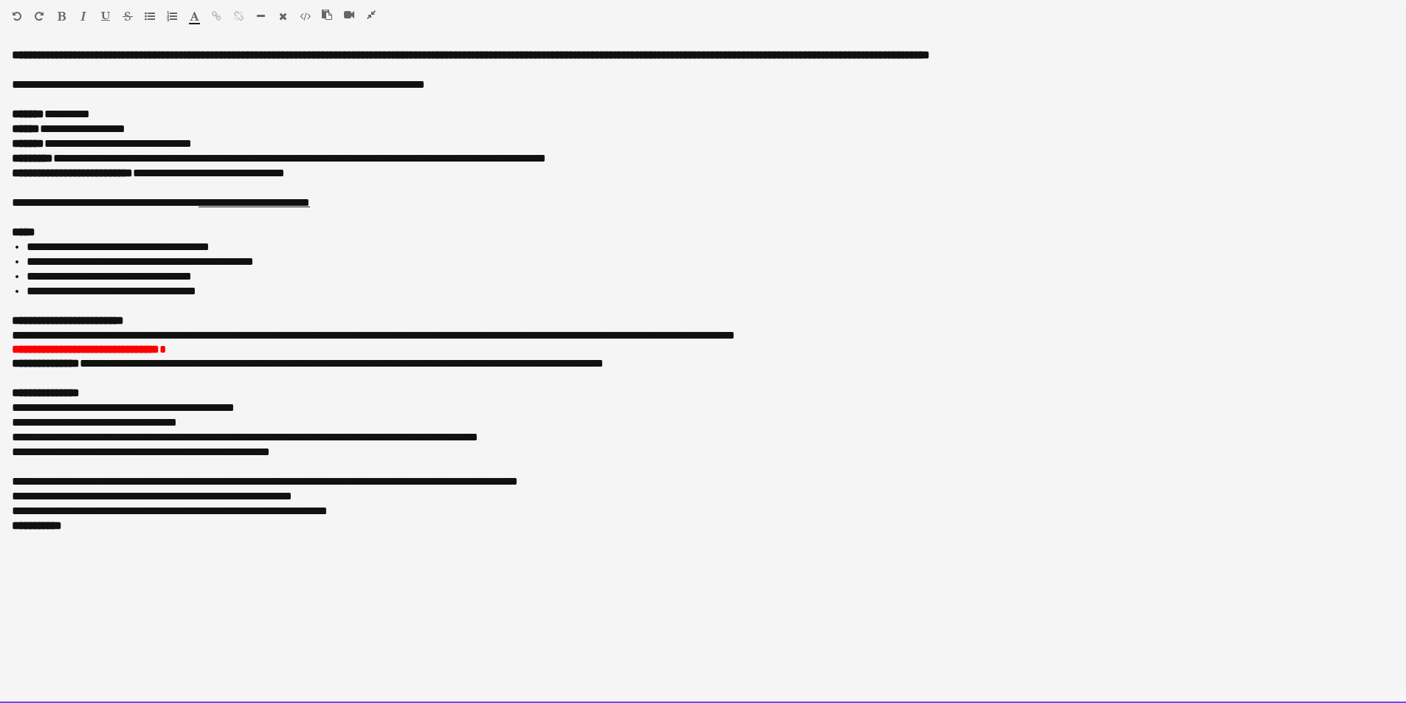
click at [5, 356] on div "**********" at bounding box center [703, 375] width 1406 height 655
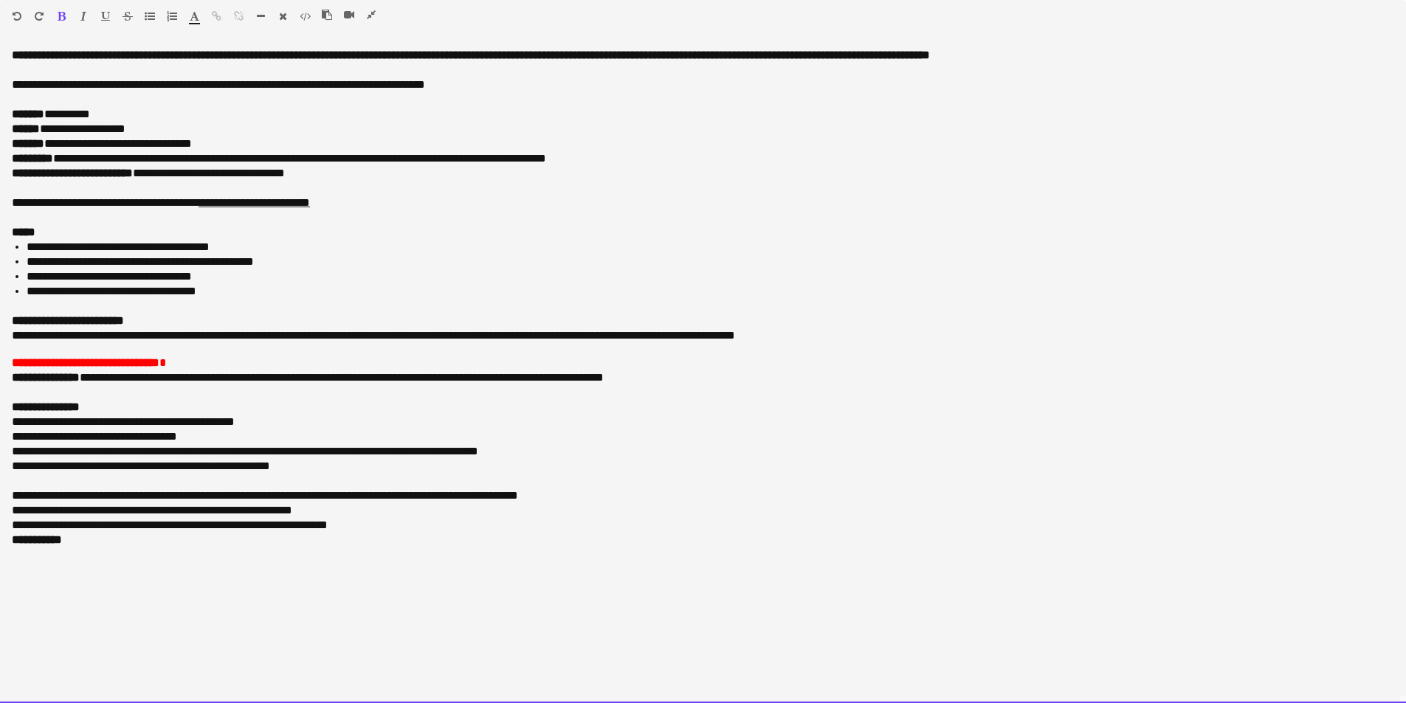
drag, startPoint x: 43, startPoint y: 359, endPoint x: 89, endPoint y: 362, distance: 46.6
click at [89, 362] on span "**********" at bounding box center [86, 362] width 148 height 11
click at [138, 360] on p "**********" at bounding box center [703, 363] width 1383 height 13
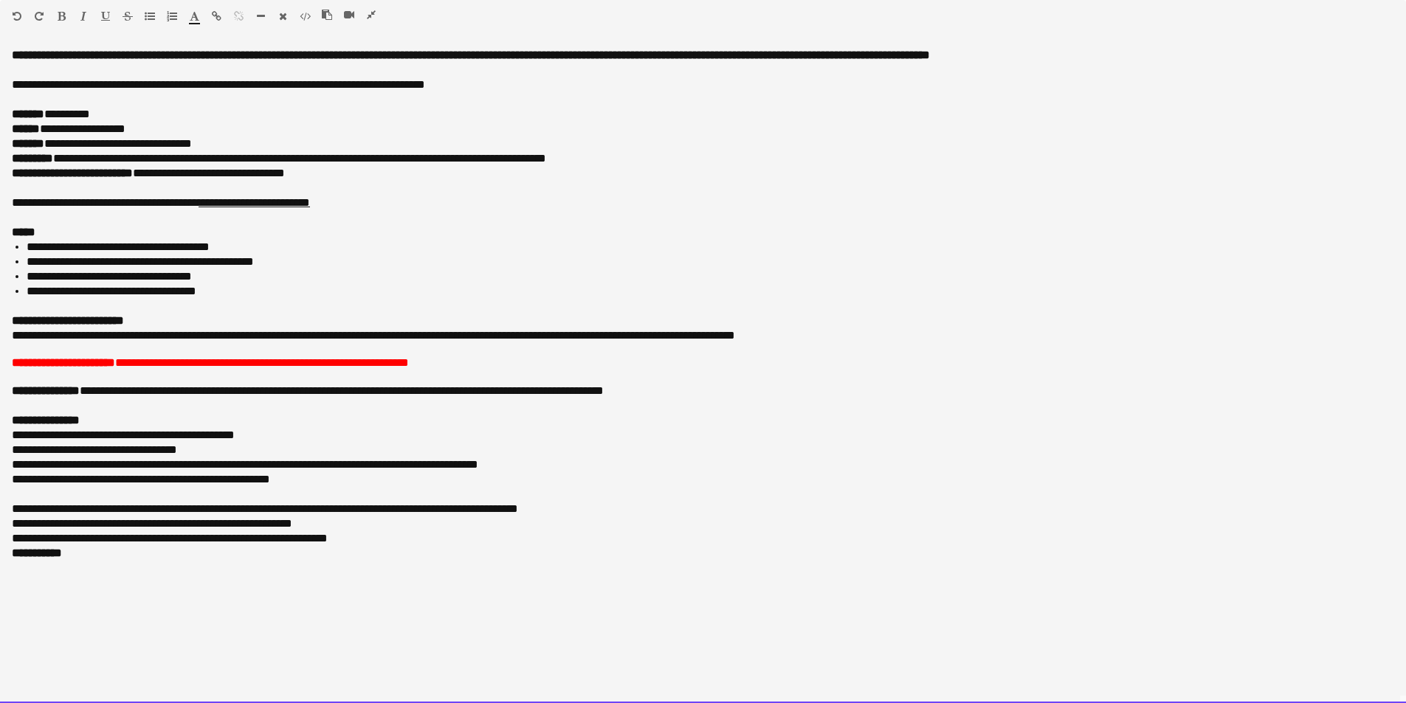
drag, startPoint x: 133, startPoint y: 364, endPoint x: 469, endPoint y: 358, distance: 335.9
click at [469, 358] on div "**********" at bounding box center [703, 375] width 1406 height 655
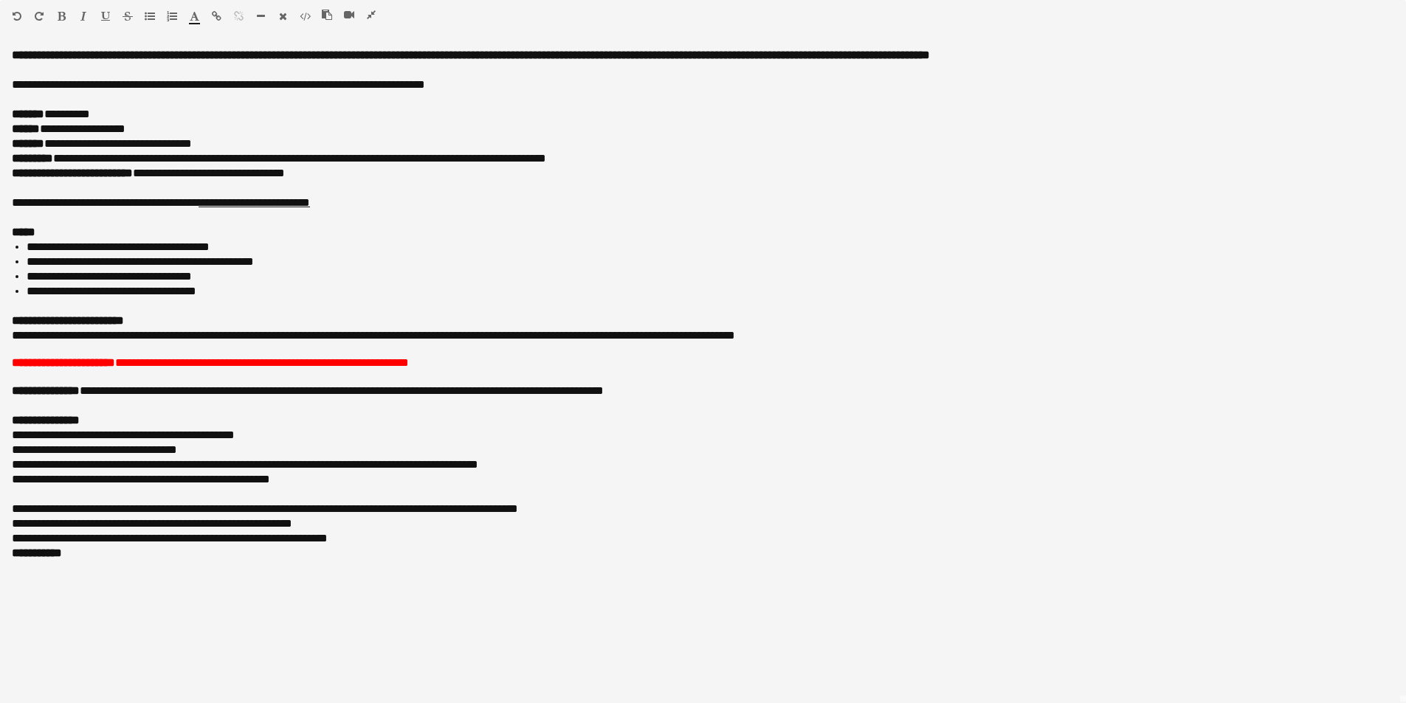
click at [198, 21] on span "button" at bounding box center [195, 16] width 10 height 12
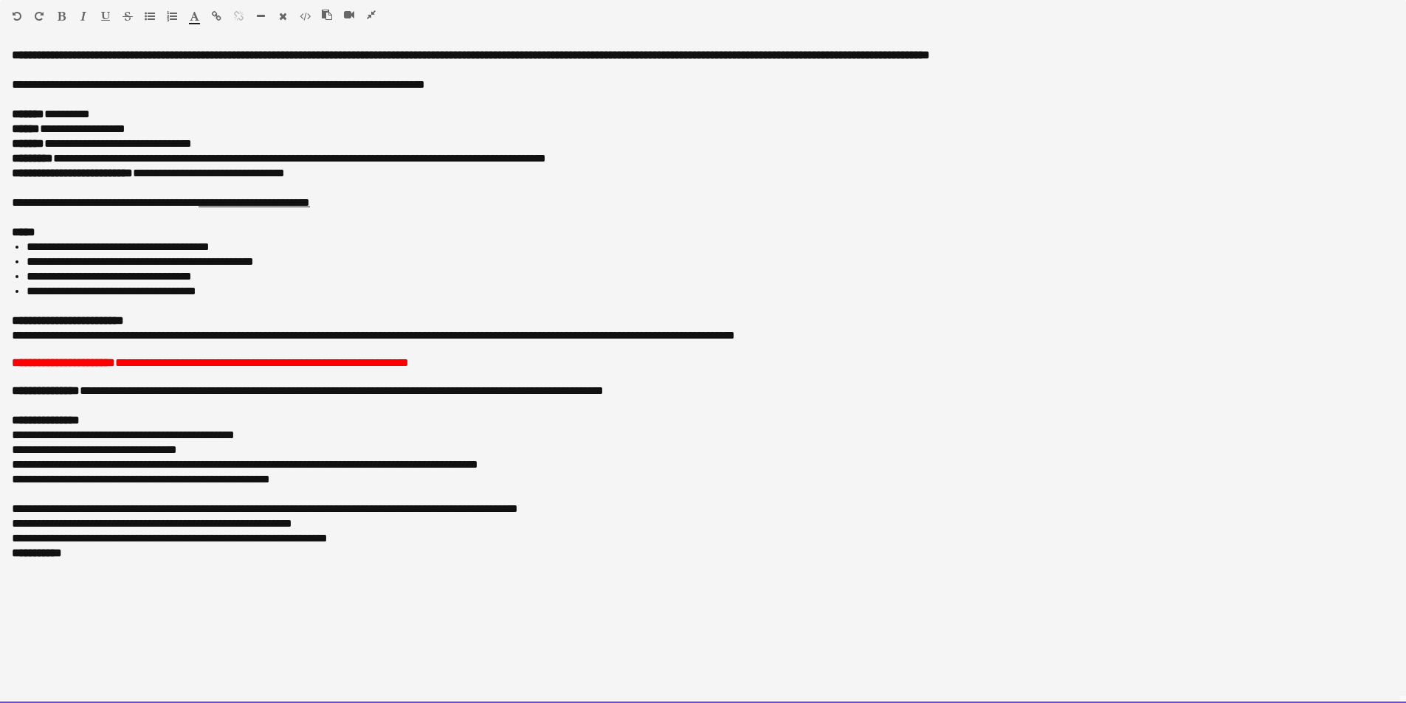
type input "*******"
click at [492, 228] on div "**********" at bounding box center [703, 255] width 1383 height 118
click at [372, 8] on div "Standard Heading 1 Heading 2 Heading 3 Heading 4 Heading 5 Heading 6 Heading 7 …" at bounding box center [703, 19] width 1406 height 38
click at [370, 24] on div at bounding box center [355, 18] width 66 height 18
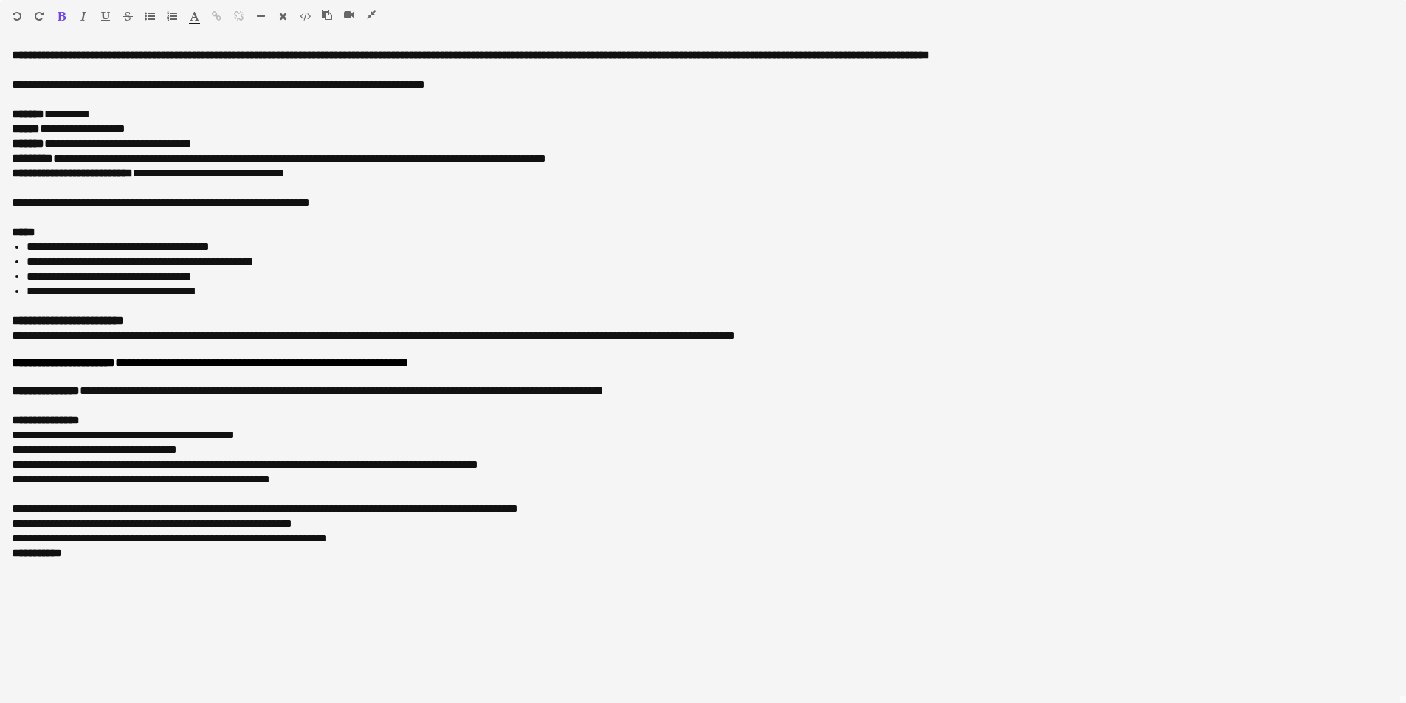
click at [370, 20] on button "button" at bounding box center [371, 15] width 10 height 12
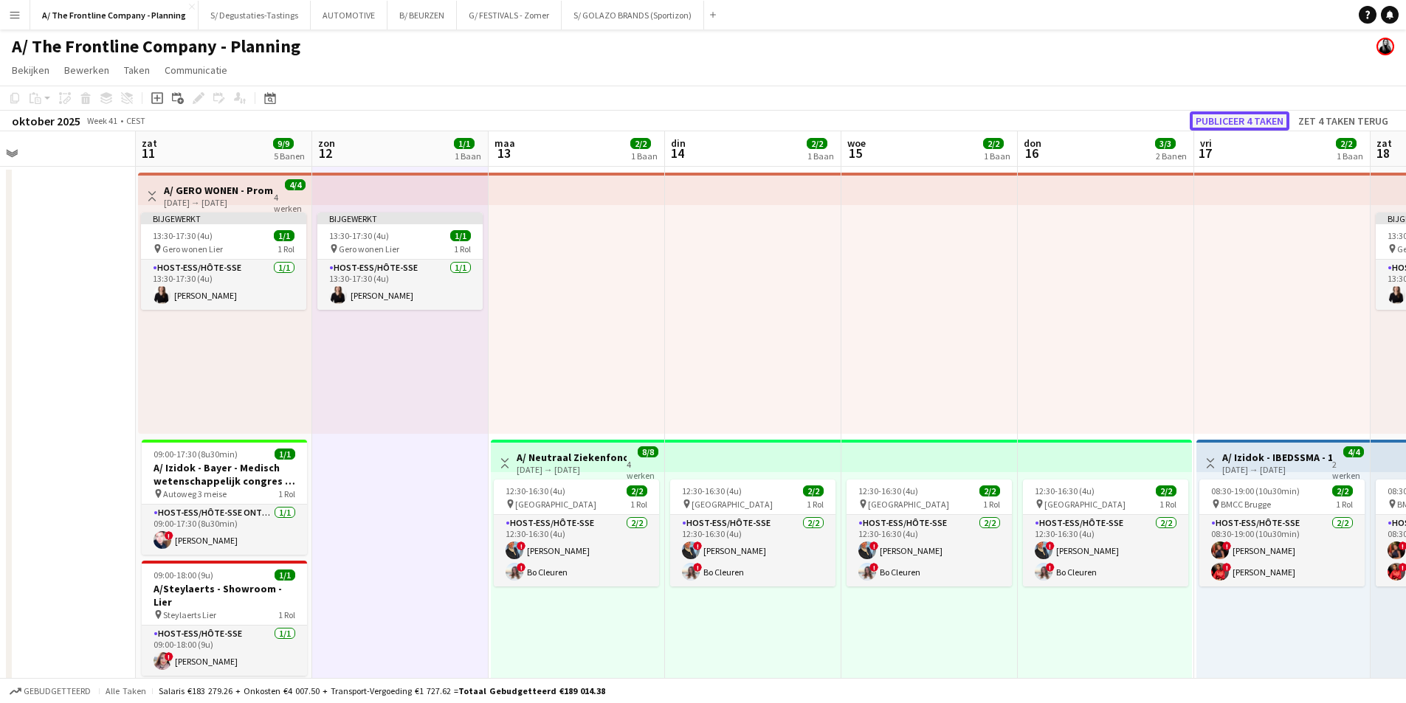
click at [1259, 120] on button "Publiceer 4 taken" at bounding box center [1240, 120] width 100 height 19
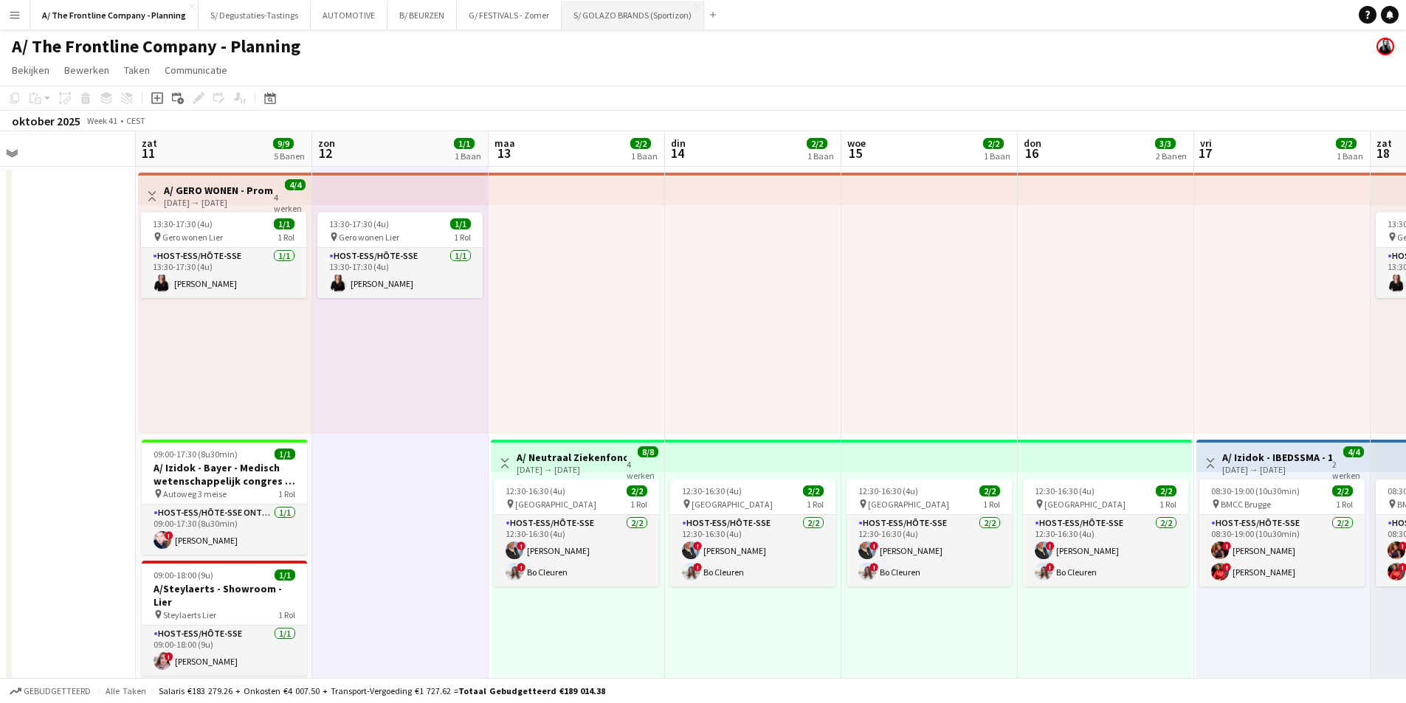
click at [640, 24] on button "S/ GOLAZO BRANDS (Sportizon) Sluiten" at bounding box center [633, 15] width 142 height 29
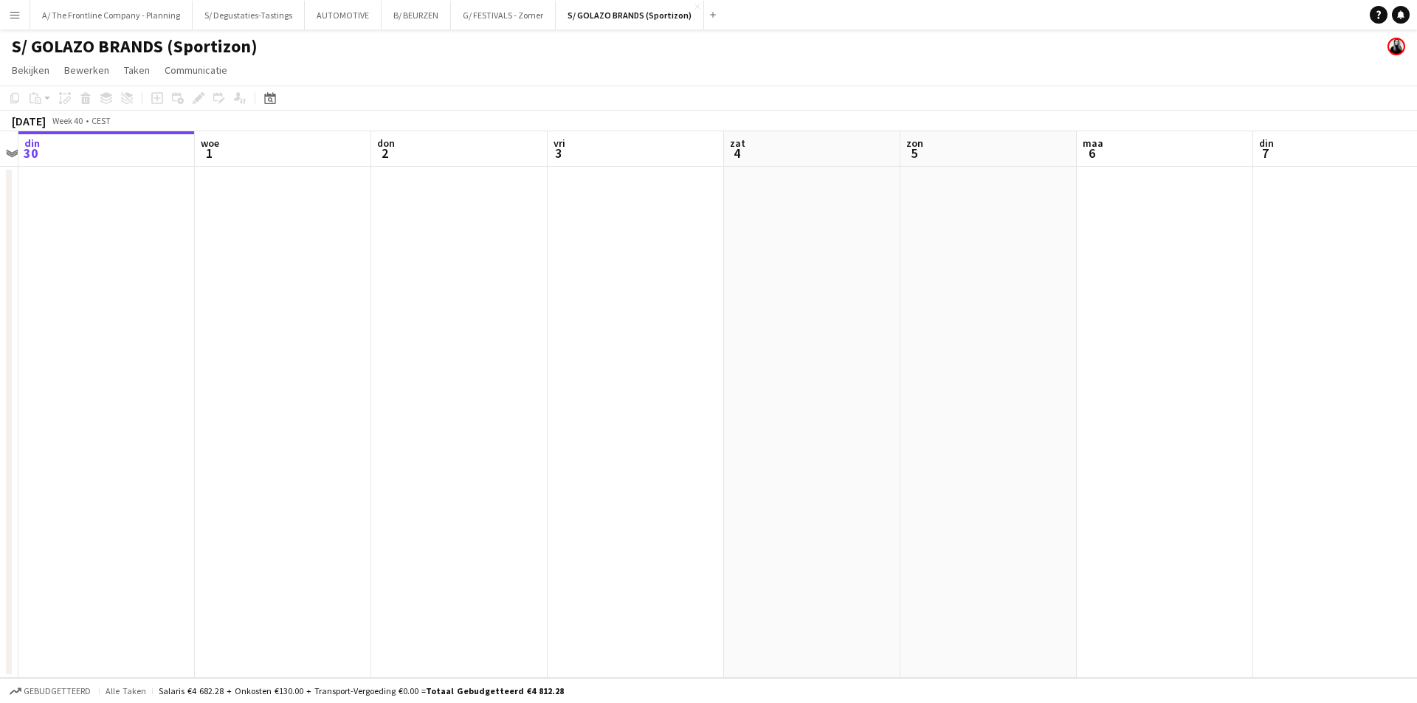
drag, startPoint x: 1171, startPoint y: 305, endPoint x: 309, endPoint y: 283, distance: 861.7
click at [309, 283] on app-calendar-viewport "zat 27 zon 28 maa 29 din 30 woe 1 don 2 vri 3 zat 4 zon 5 maa 6 din 7 woe 8 don…" at bounding box center [708, 404] width 1417 height 547
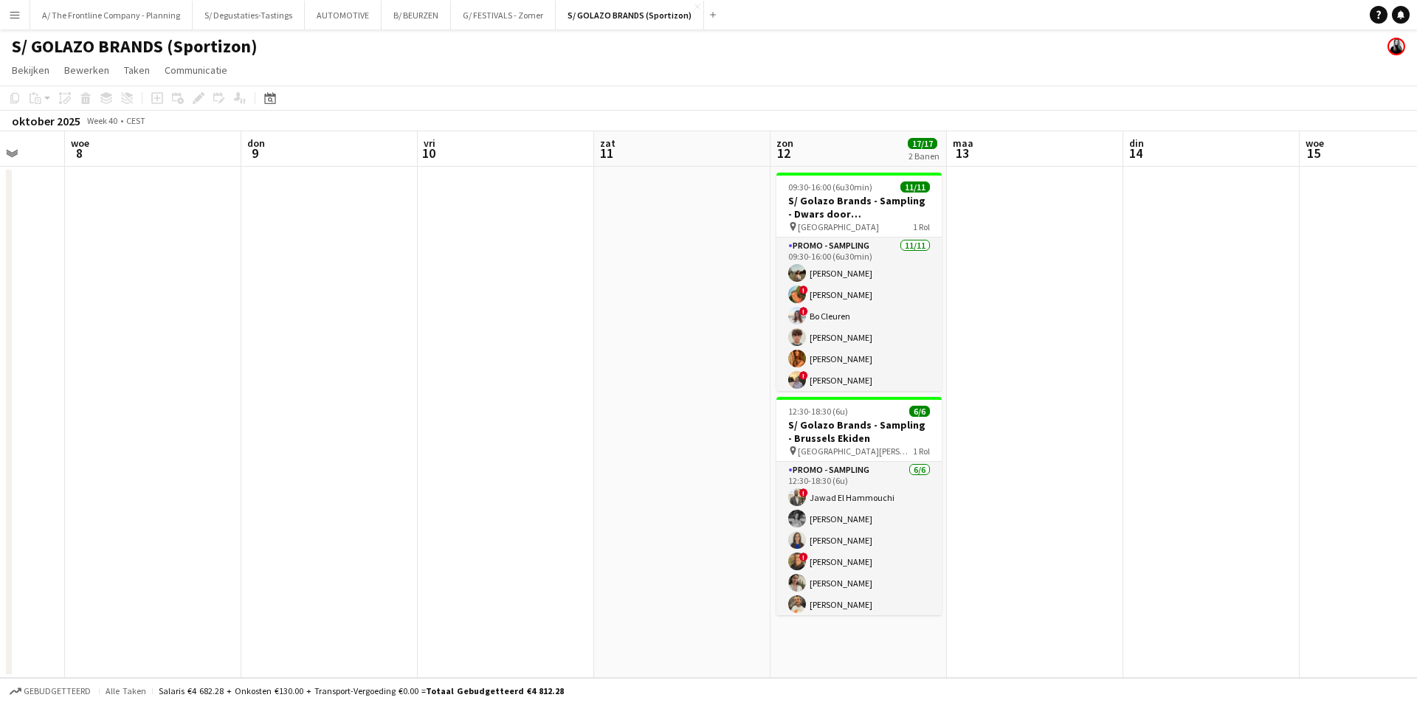
drag, startPoint x: 1084, startPoint y: 284, endPoint x: 422, endPoint y: 293, distance: 661.5
click at [422, 293] on app-calendar-viewport "zon 5 maa 6 din 7 woe 8 don 9 vri 10 zat 11 zon 12 17/17 2 Banen maa 13 din 14 …" at bounding box center [708, 404] width 1417 height 547
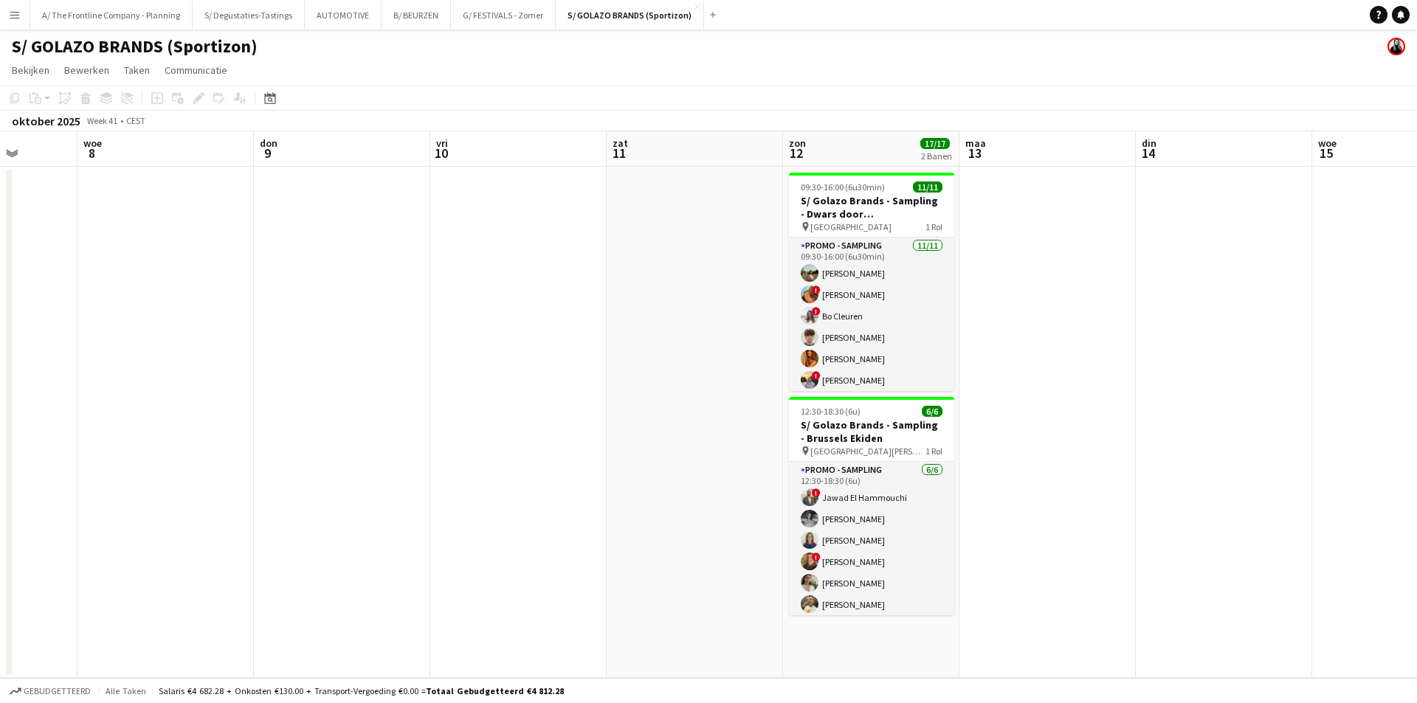
scroll to position [0, 457]
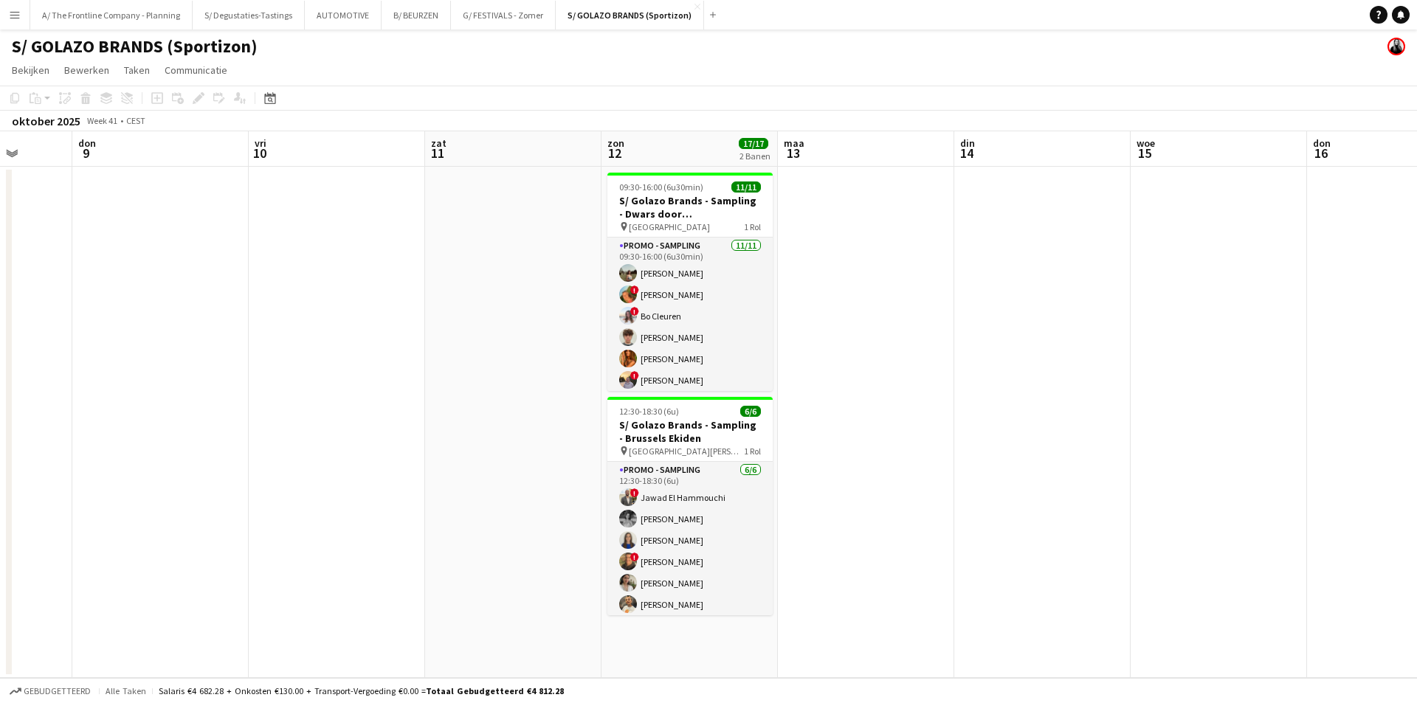
drag, startPoint x: 795, startPoint y: 254, endPoint x: 626, endPoint y: 264, distance: 169.4
click at [626, 264] on app-calendar-viewport "maa 6 din 7 woe 8 don 9 vri 10 zat 11 zon 12 17/17 2 Banen maa 13 din 14 woe 15…" at bounding box center [708, 404] width 1417 height 547
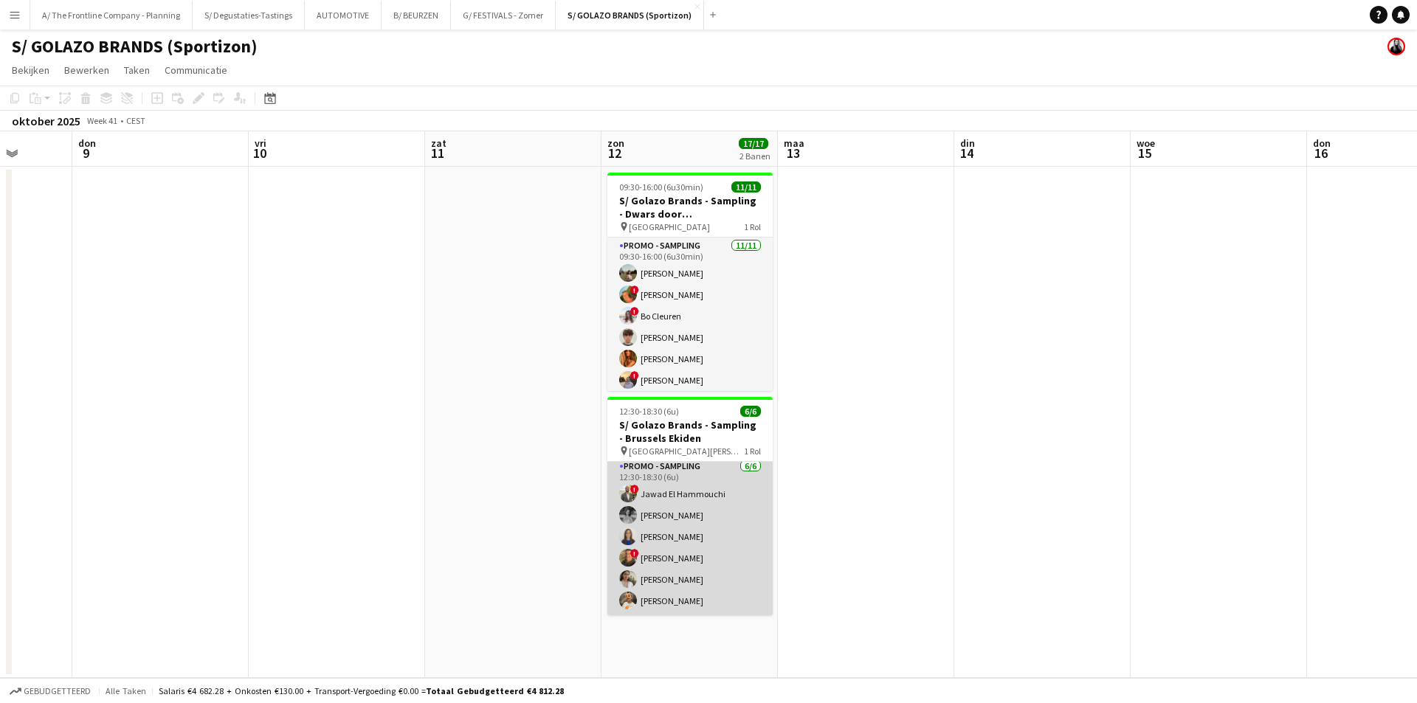
scroll to position [0, 0]
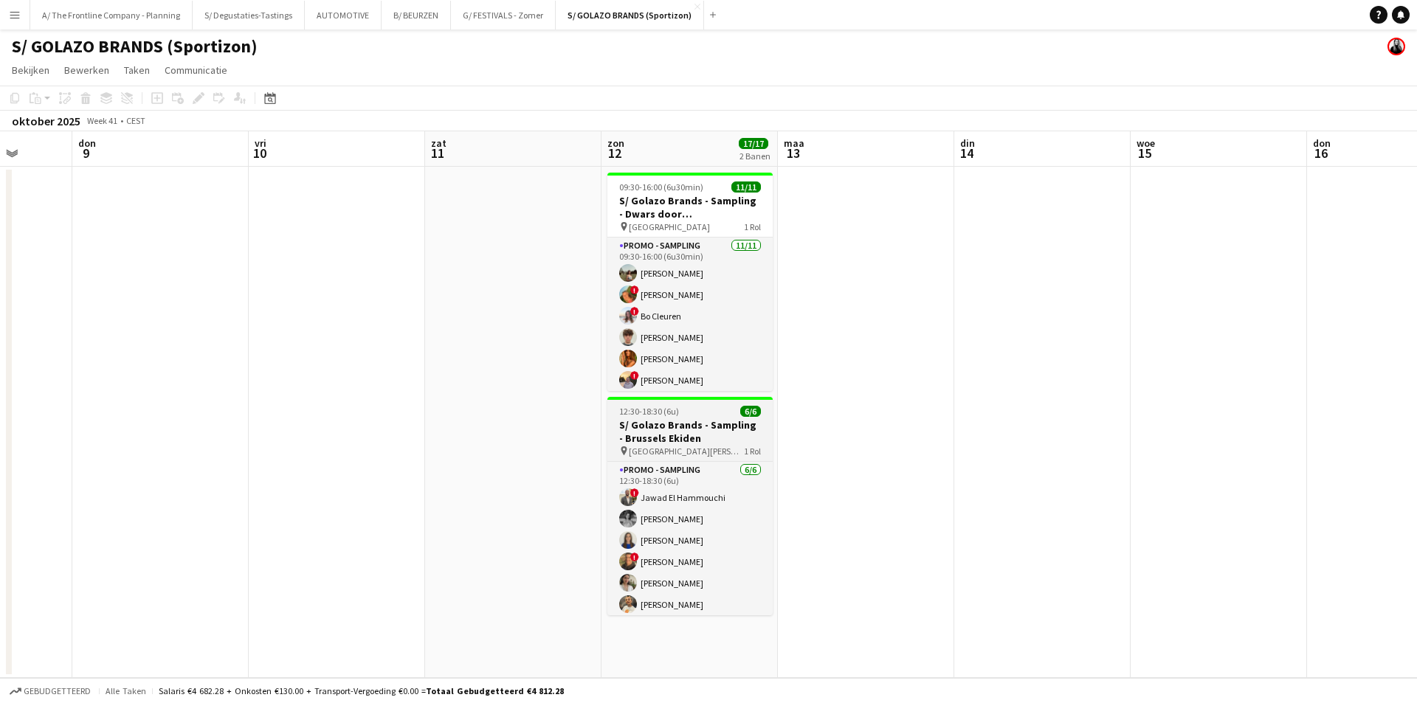
click at [692, 427] on h3 "S/ Golazo Brands - Sampling - Brussels Ekiden" at bounding box center [690, 432] width 165 height 27
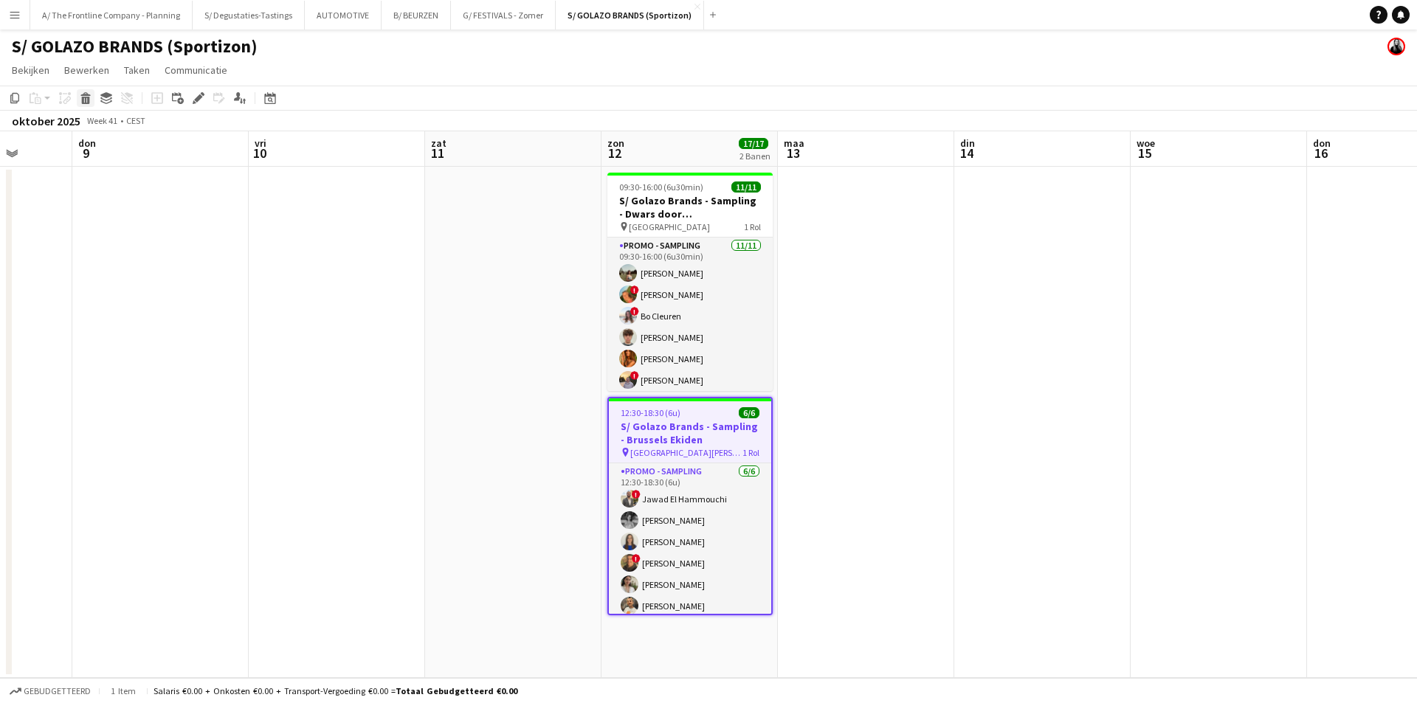
click at [89, 99] on icon at bounding box center [86, 100] width 8 height 7
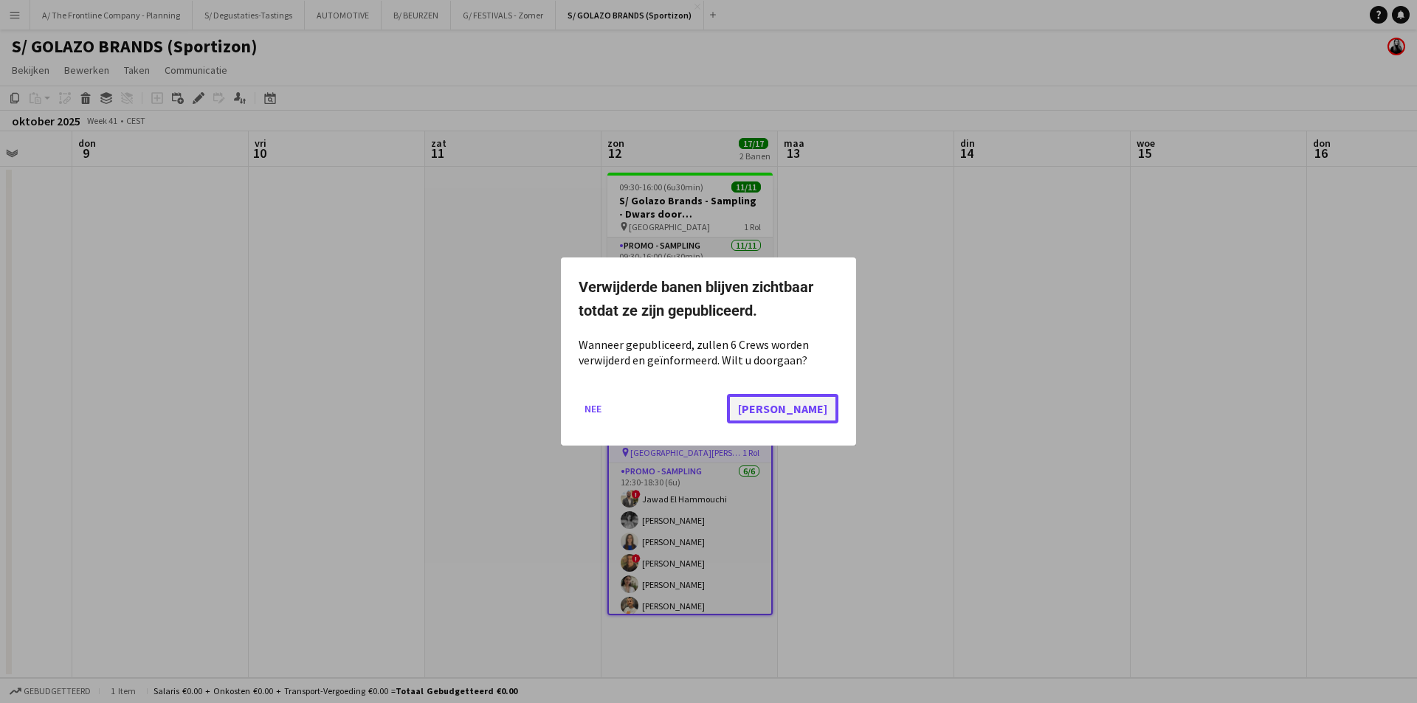
click at [819, 413] on button "Ja" at bounding box center [782, 409] width 111 height 30
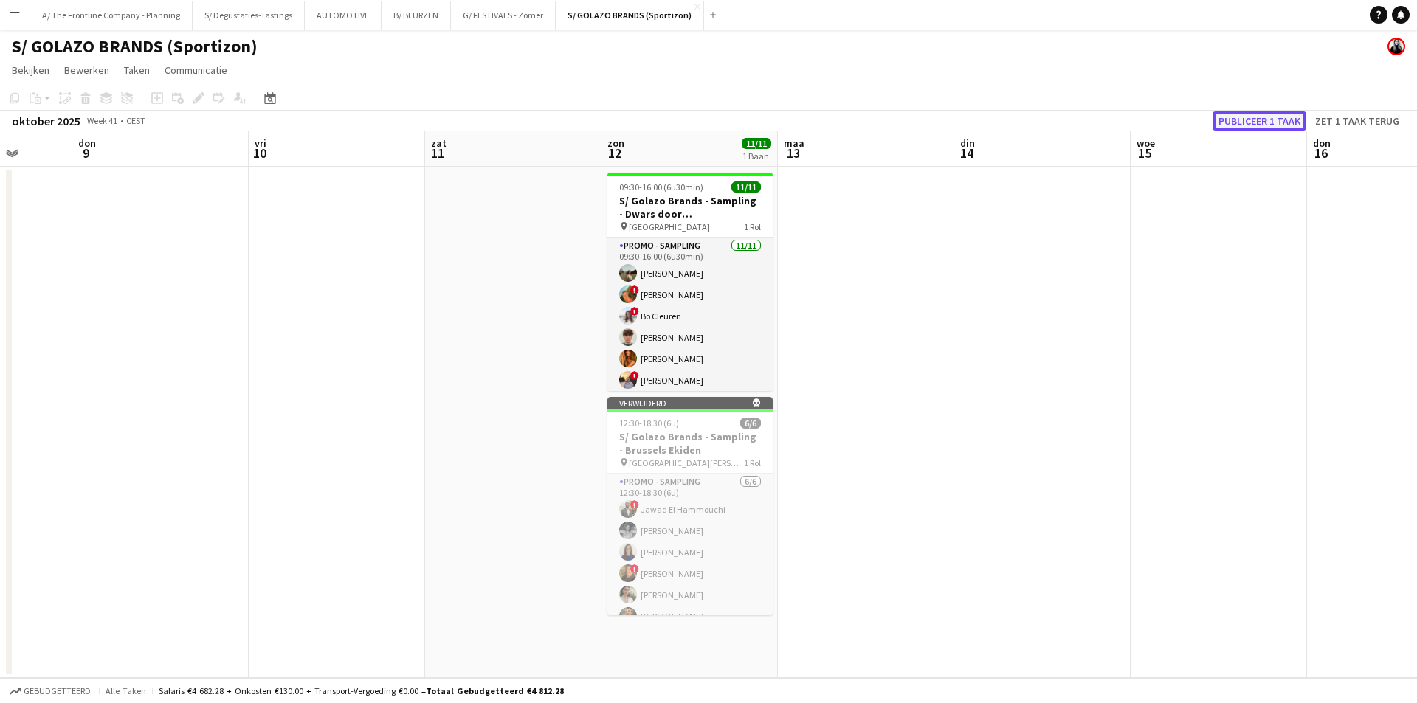
click at [1238, 114] on button "Publiceer 1 taak" at bounding box center [1260, 120] width 94 height 19
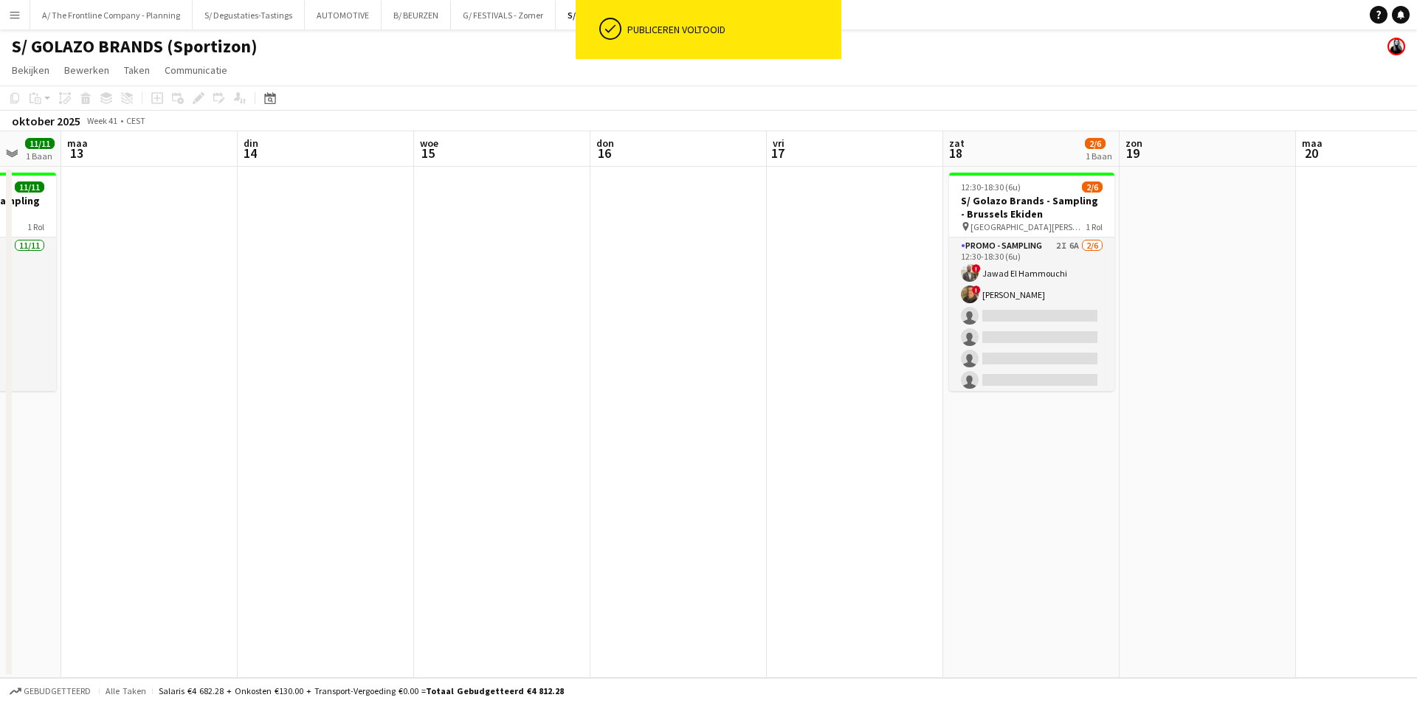
scroll to position [0, 429]
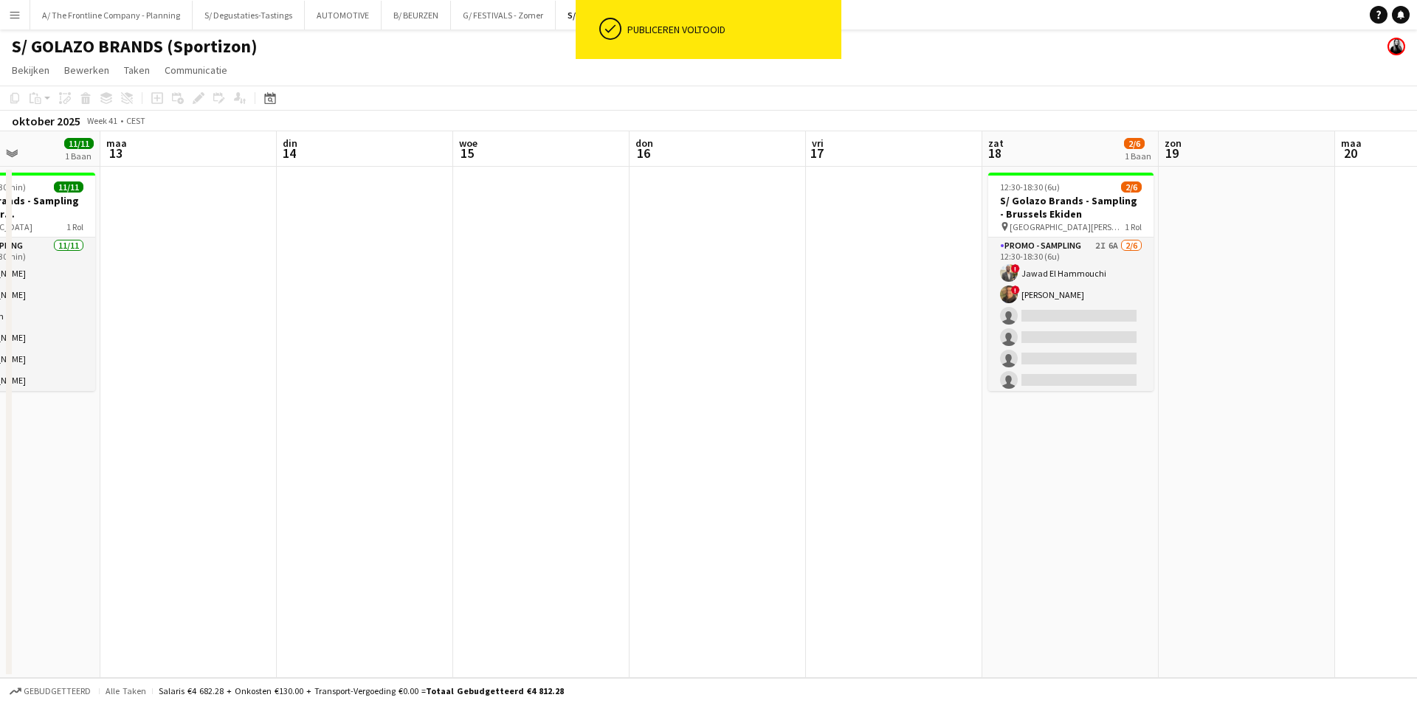
drag, startPoint x: 1186, startPoint y: 340, endPoint x: 509, endPoint y: 372, distance: 678.4
click at [509, 372] on app-calendar-viewport "vri 10 zat 11 zon 12 11/11 1 Baan maa 13 din 14 woe 15 don 16 vri 17 zat 18 2/6…" at bounding box center [708, 404] width 1417 height 547
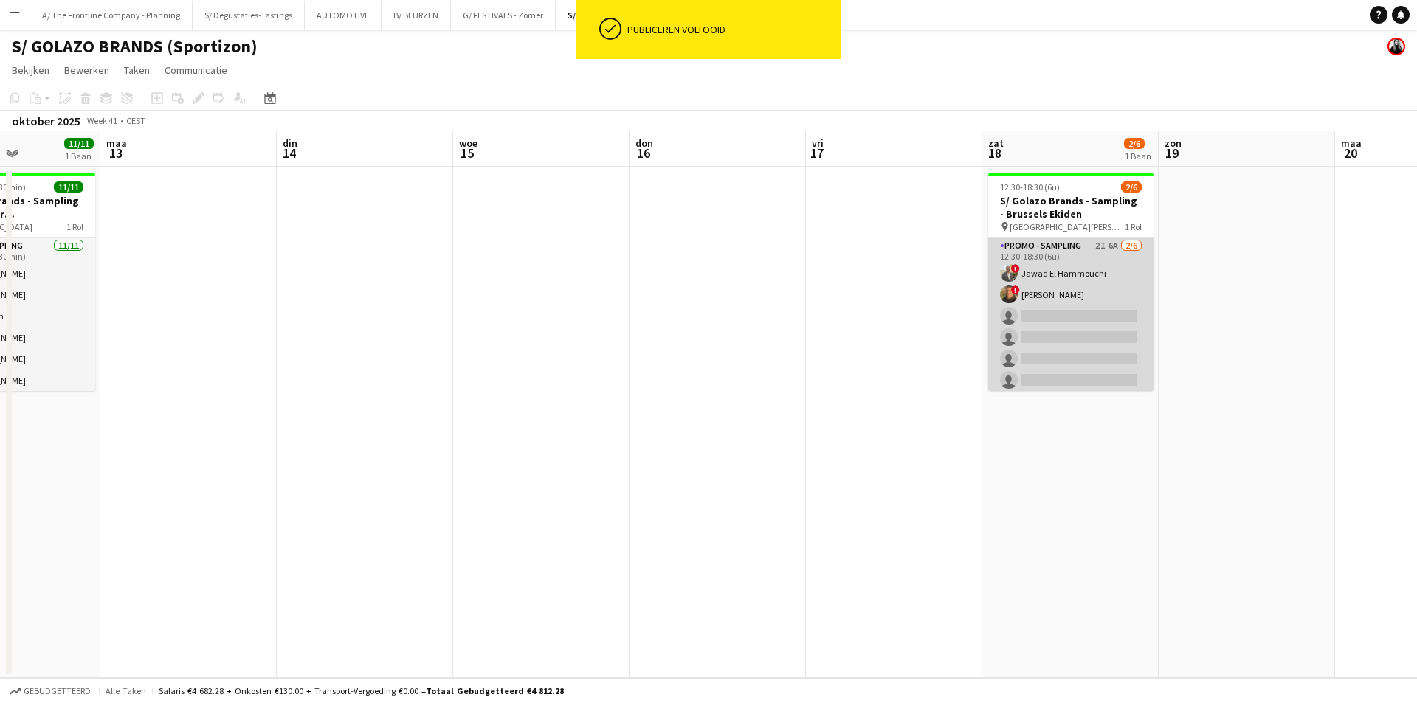
click at [1093, 289] on app-card-role "Promo - Sampling 2I 6A 2/6 12:30-18:30 (6u) ! Jawad El Hammouchi ! Yasin Ben dr…" at bounding box center [1070, 316] width 165 height 157
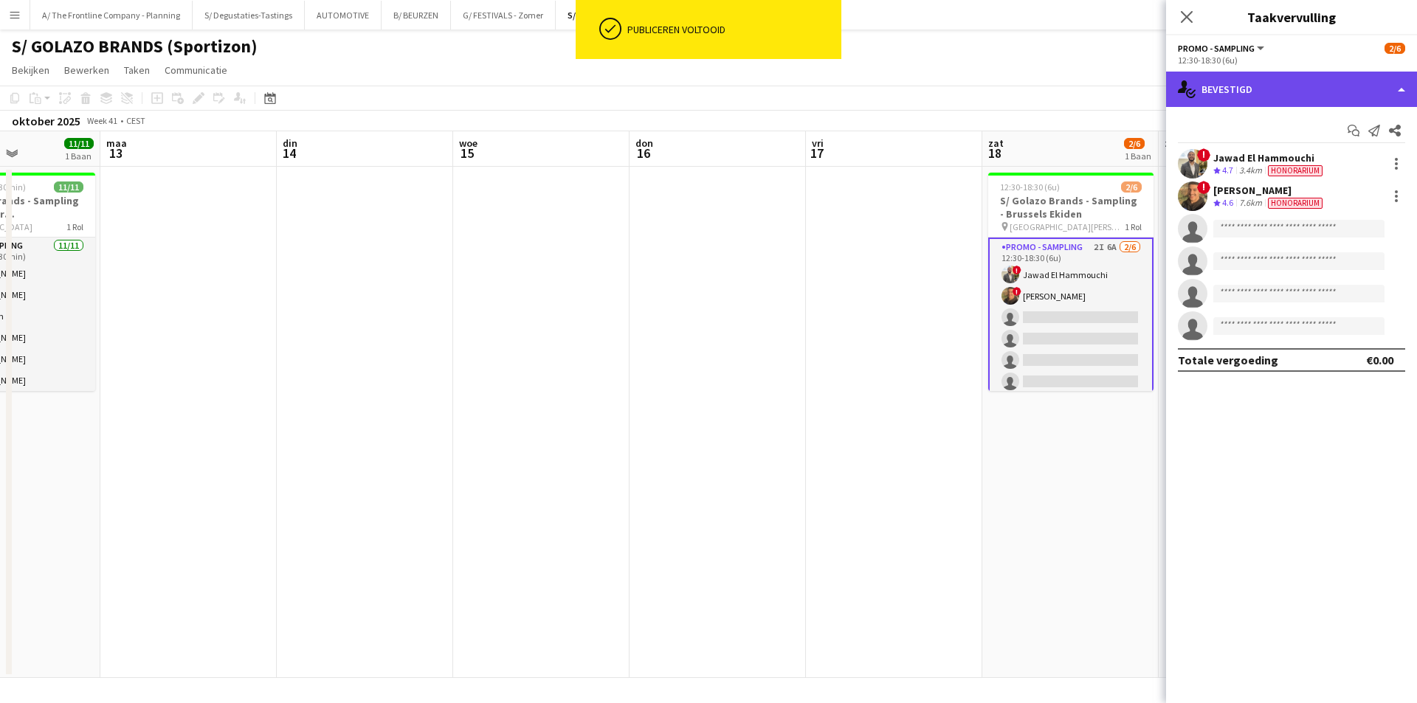
click at [1265, 94] on div "single-neutral-actions-check-2 Bevestigd" at bounding box center [1291, 89] width 251 height 35
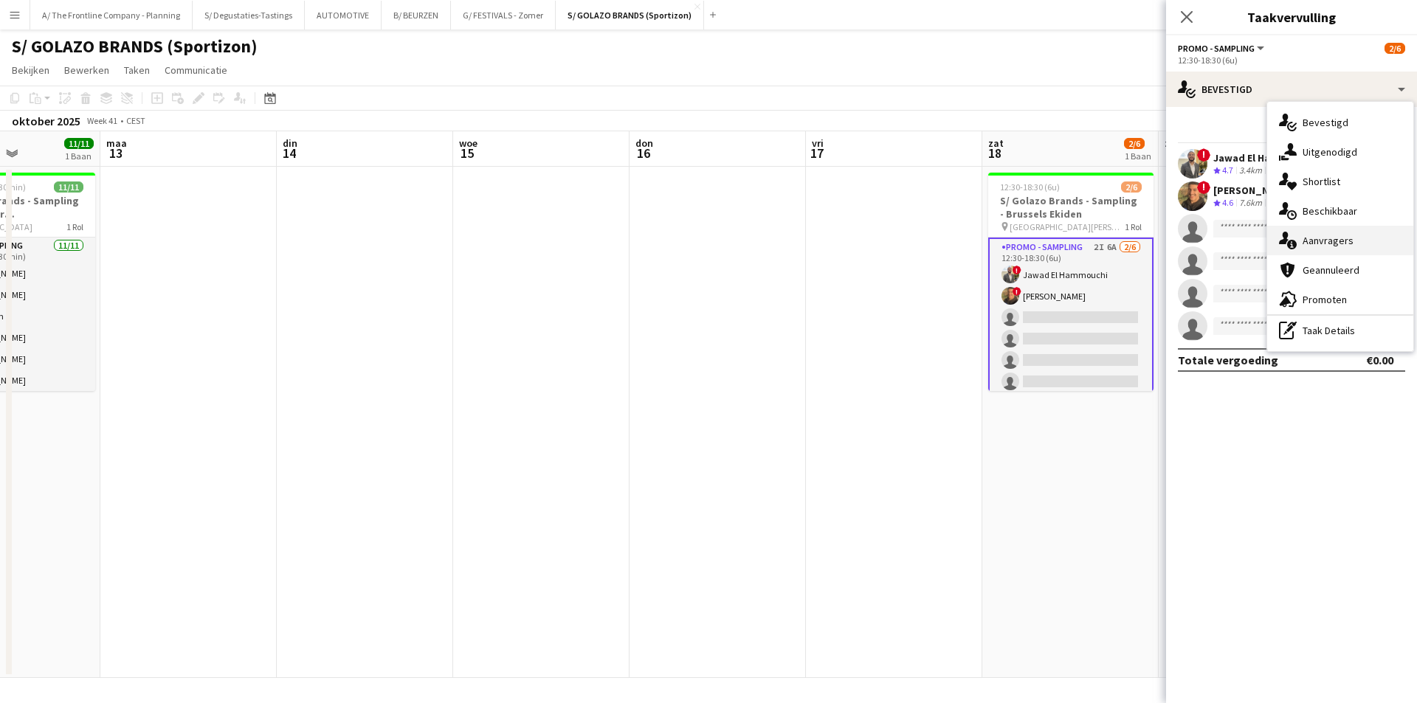
click at [1333, 242] on span "Aanvragers" at bounding box center [1328, 240] width 51 height 13
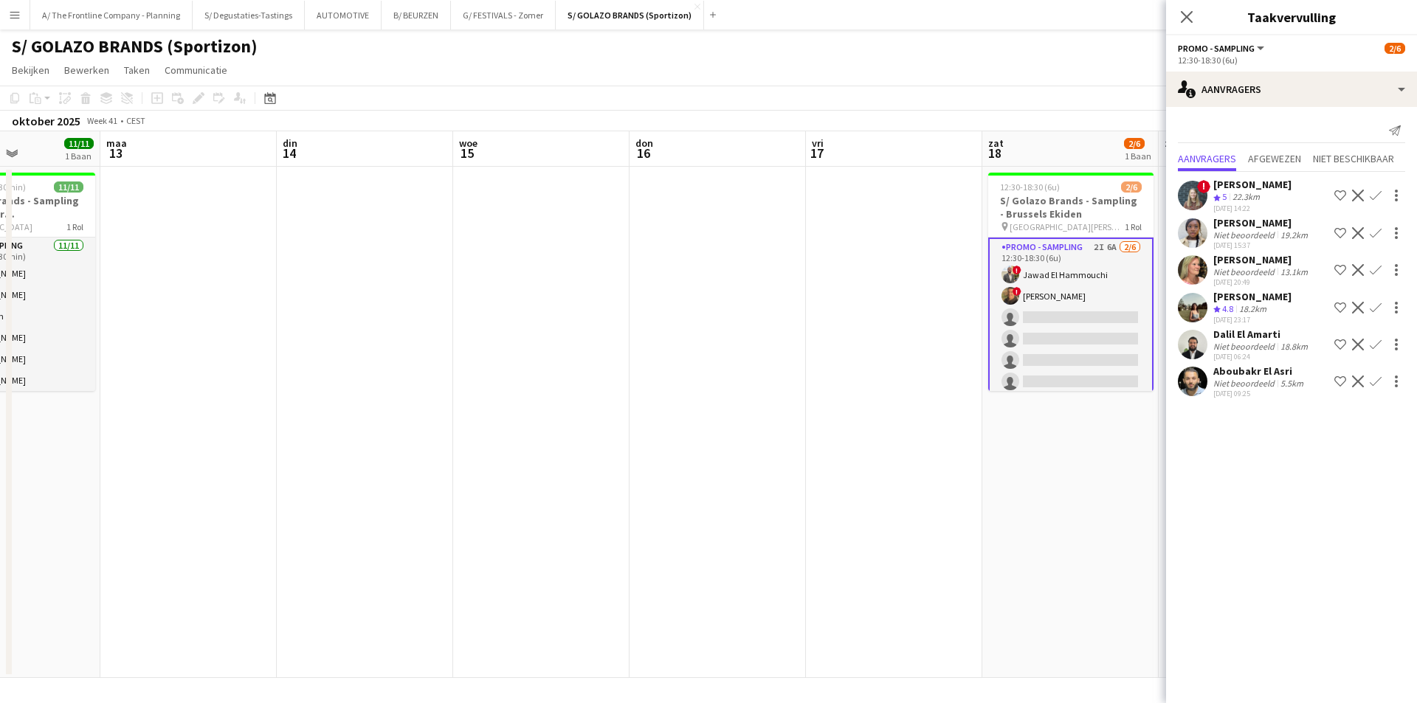
click at [1087, 419] on app-date-cell "12:30-18:30 (6u) 2/6 S/ Golazo Brands - Sampling - Brussels Ekiden pin Koning B…" at bounding box center [1071, 423] width 176 height 512
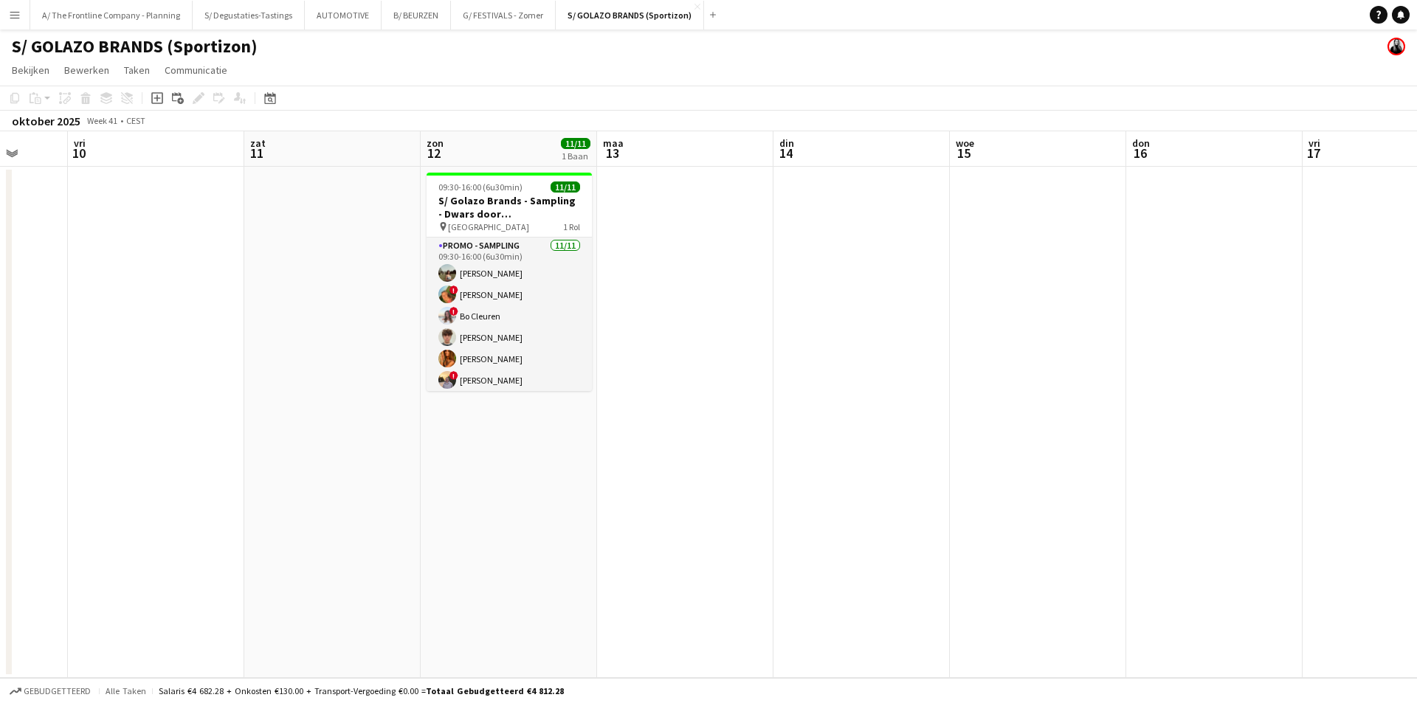
drag, startPoint x: 608, startPoint y: 345, endPoint x: 1132, endPoint y: 343, distance: 523.4
click at [1126, 343] on app-calendar-viewport "woe 8 don 9 vri 10 zat 11 zon 12 11/11 1 Baan maa 13 din 14 woe 15 don 16 vri 1…" at bounding box center [708, 404] width 1417 height 547
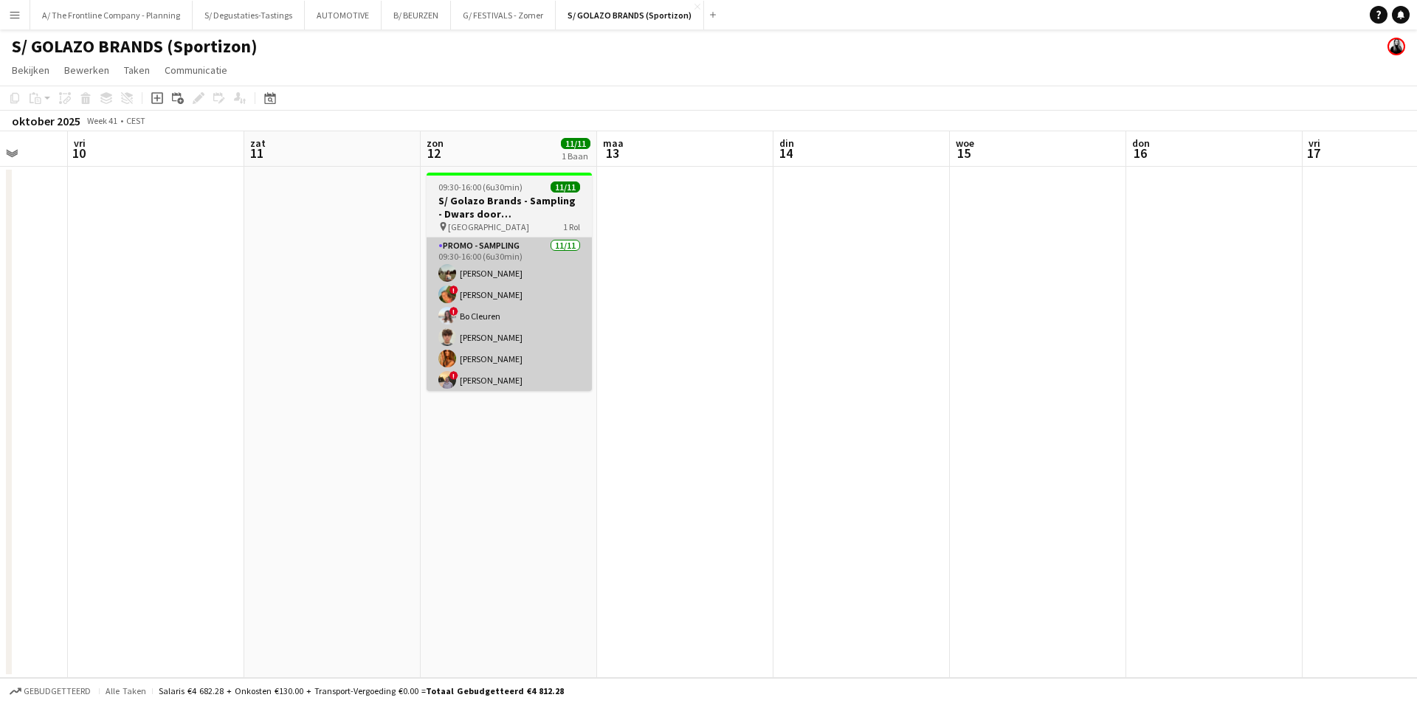
scroll to position [0, 440]
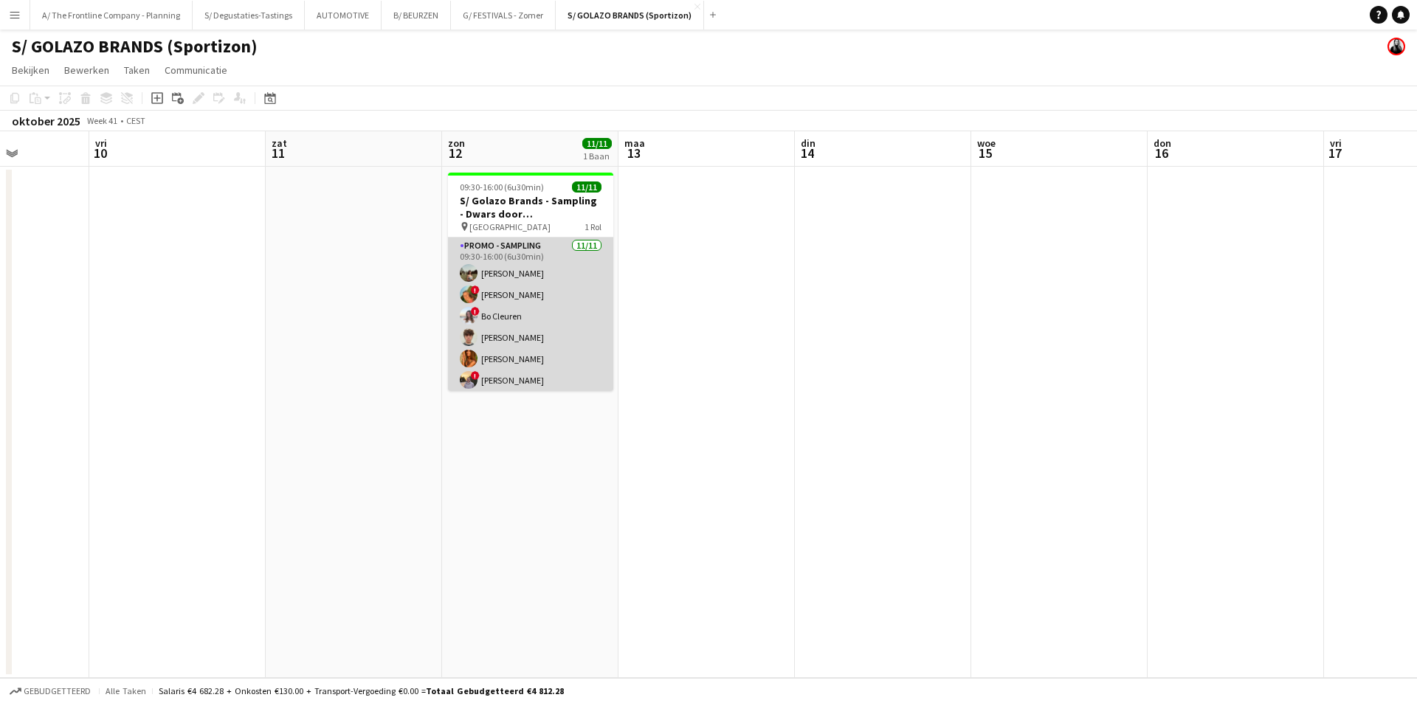
click at [544, 339] on app-card-role "Promo - Sampling 11/11 09:30-16:00 (6u30min) Laura Sergeant ! Emmy Rombaut ! Bo…" at bounding box center [530, 370] width 165 height 264
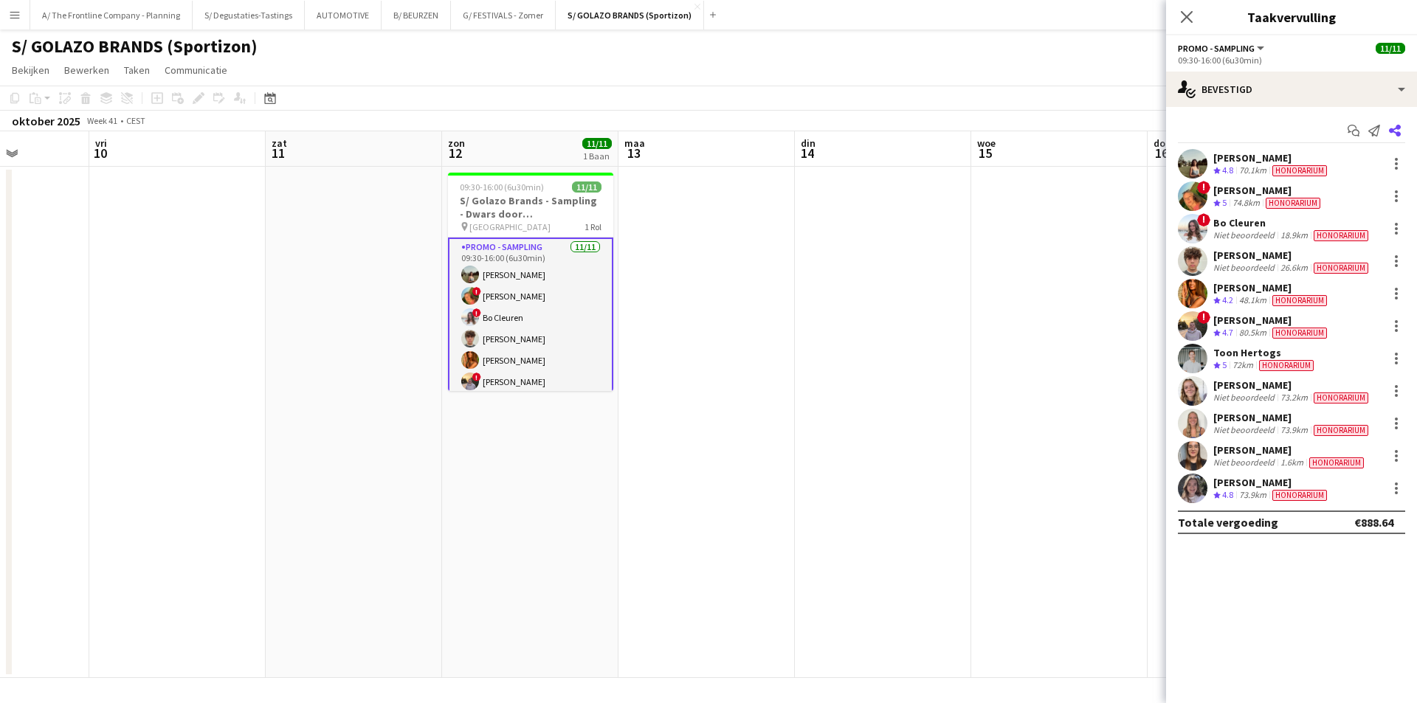
click at [1393, 123] on app-icon "Delen" at bounding box center [1395, 130] width 21 height 21
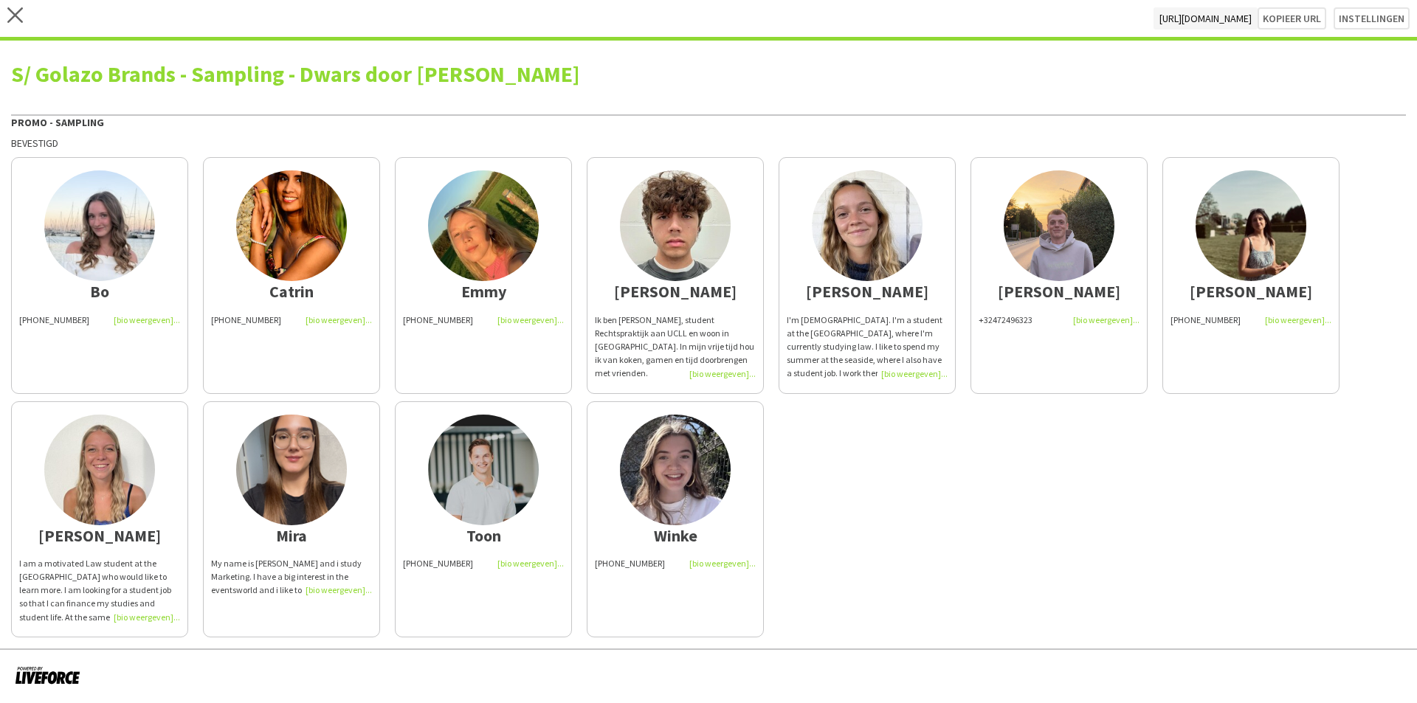
click at [651, 338] on div "Ik ben Isaac André, student Rechtspraktijk aan UCLL en woon in Landen. In mijn …" at bounding box center [675, 347] width 161 height 67
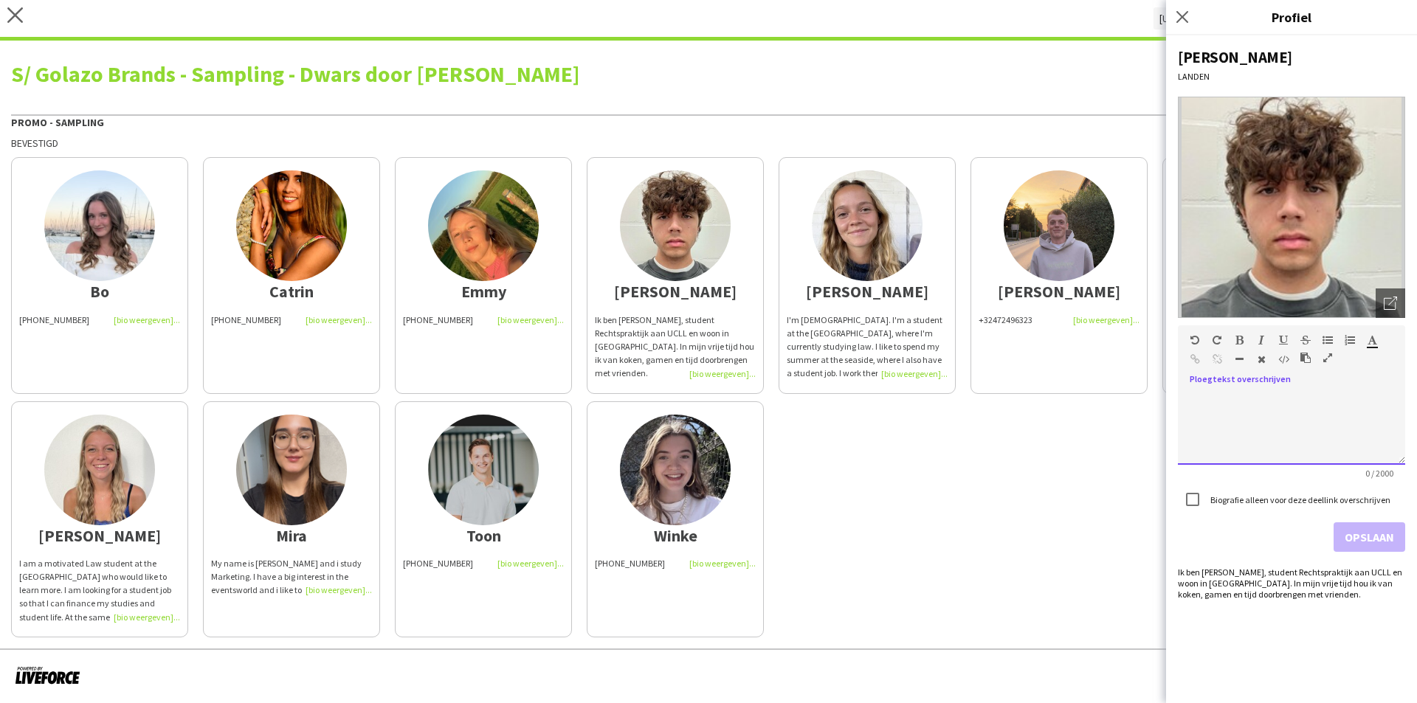
click at [1340, 412] on div at bounding box center [1291, 428] width 227 height 74
paste div
click at [1354, 532] on button "Opslaan" at bounding box center [1370, 538] width 72 height 30
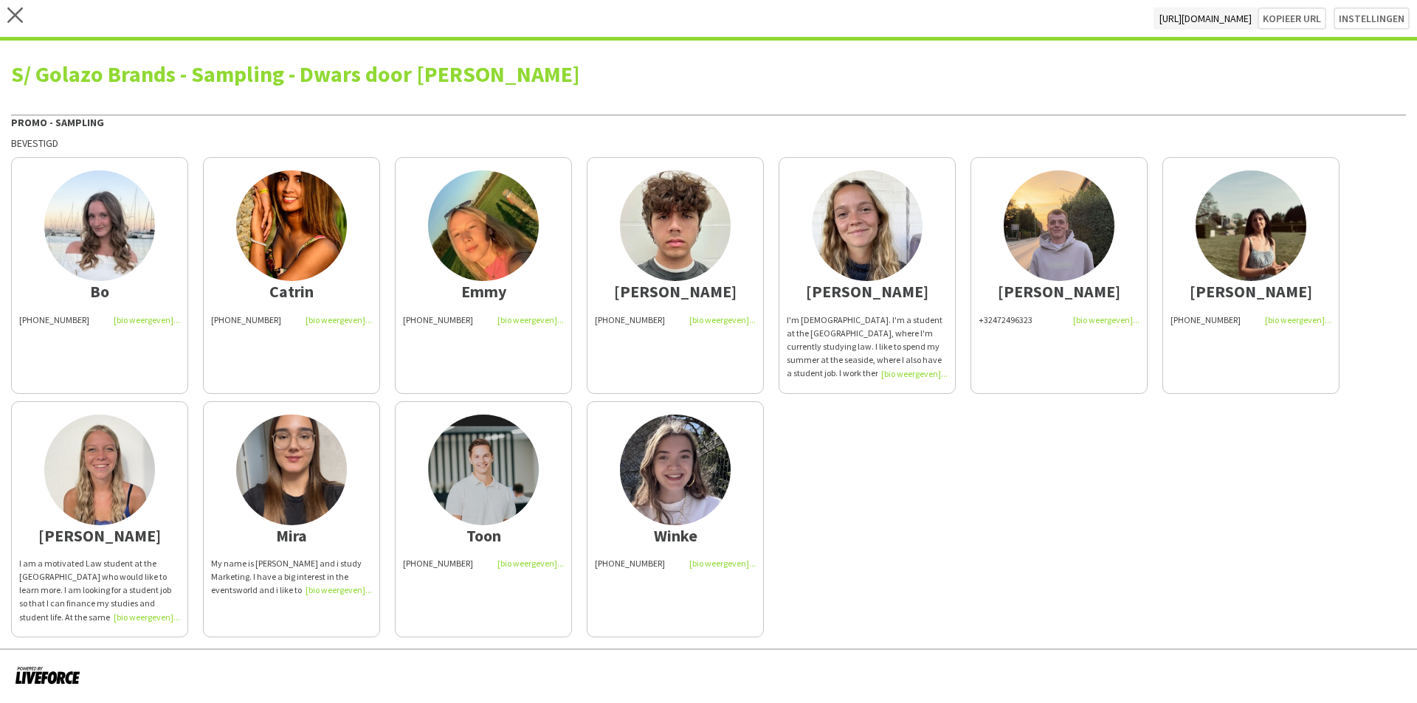
drag, startPoint x: 866, startPoint y: 354, endPoint x: 1008, endPoint y: 377, distance: 144.4
click at [866, 354] on div "I'm 19 years old. I'm a student at the university of Antwerp, where I'm current…" at bounding box center [867, 347] width 161 height 67
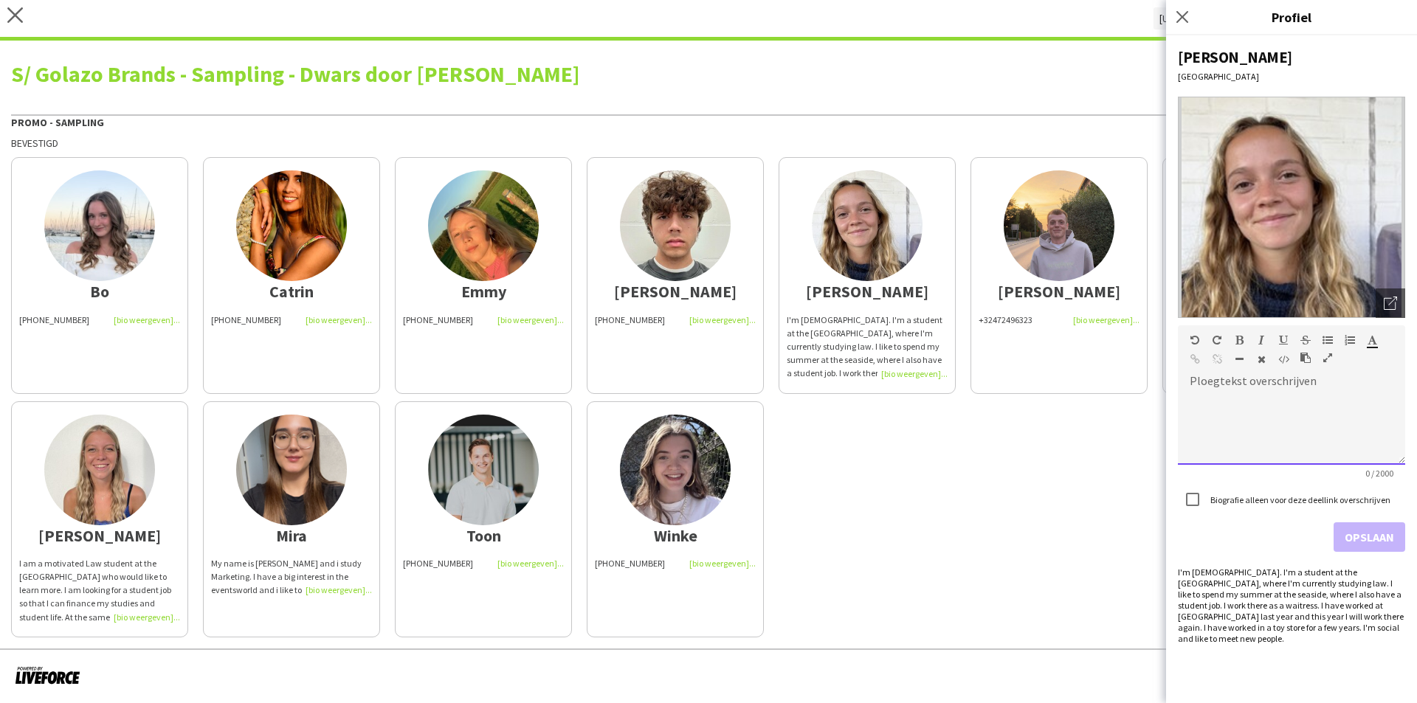
click at [1253, 419] on div at bounding box center [1291, 428] width 227 height 74
paste div
click at [1344, 526] on button "Opslaan" at bounding box center [1370, 538] width 72 height 30
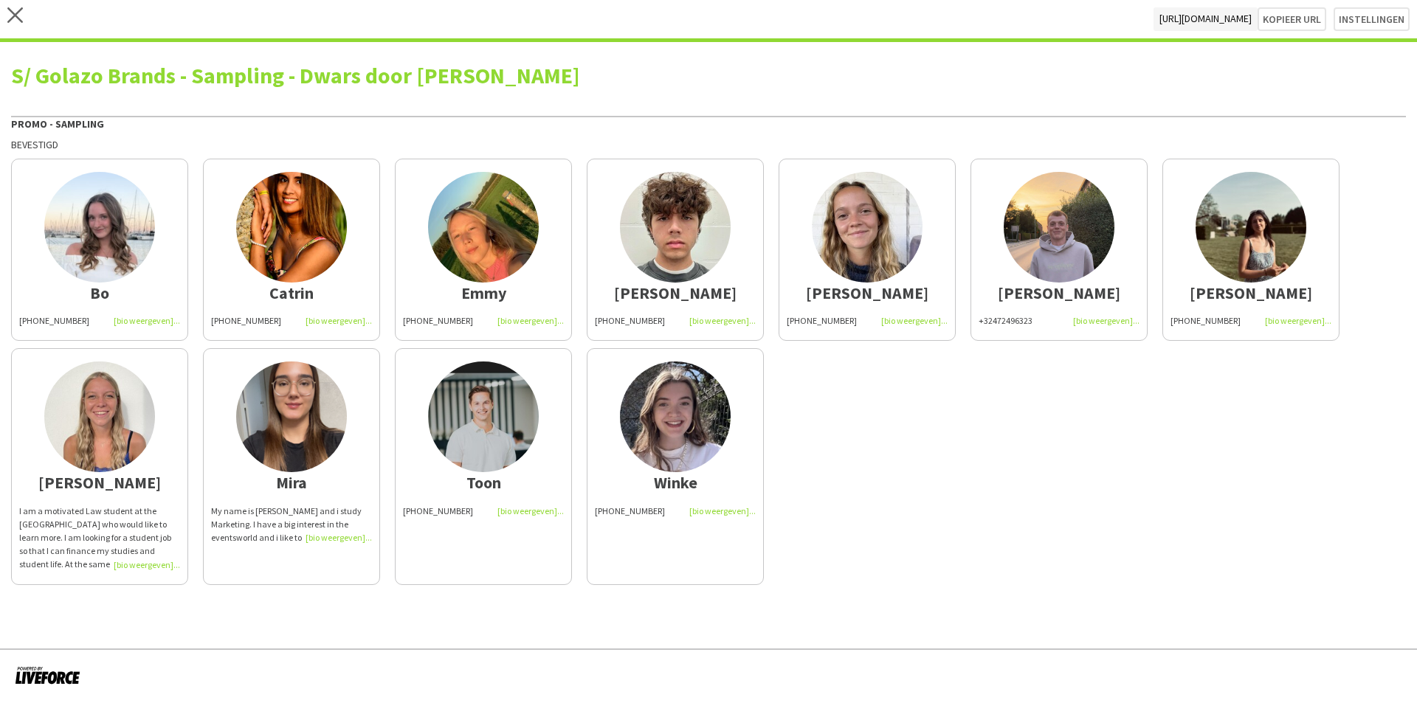
drag, startPoint x: 105, startPoint y: 533, endPoint x: 593, endPoint y: 531, distance: 488.7
click at [105, 533] on div "I am a motivated Law student at the UA who would like to learn more. I am looki…" at bounding box center [99, 538] width 161 height 67
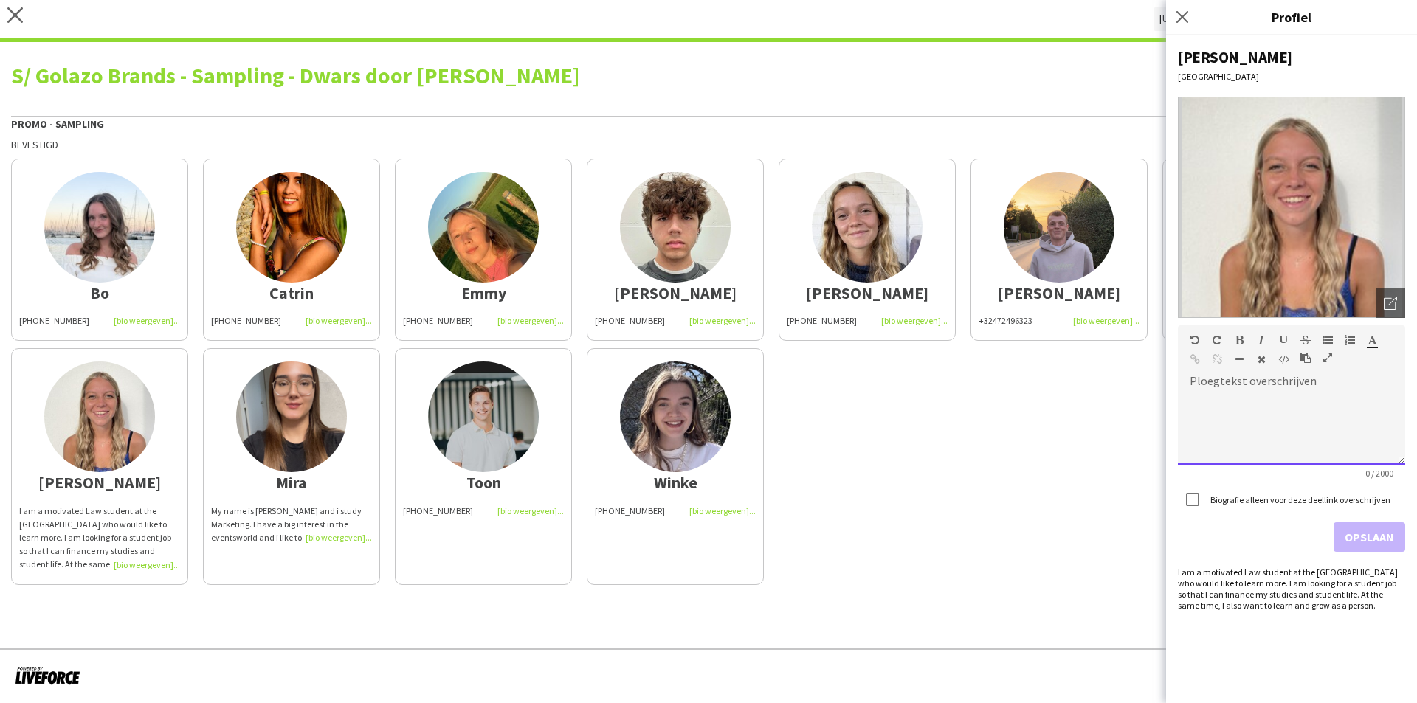
click at [1182, 427] on div at bounding box center [1291, 428] width 227 height 74
paste div
click at [1366, 538] on button "Opslaan" at bounding box center [1370, 538] width 72 height 30
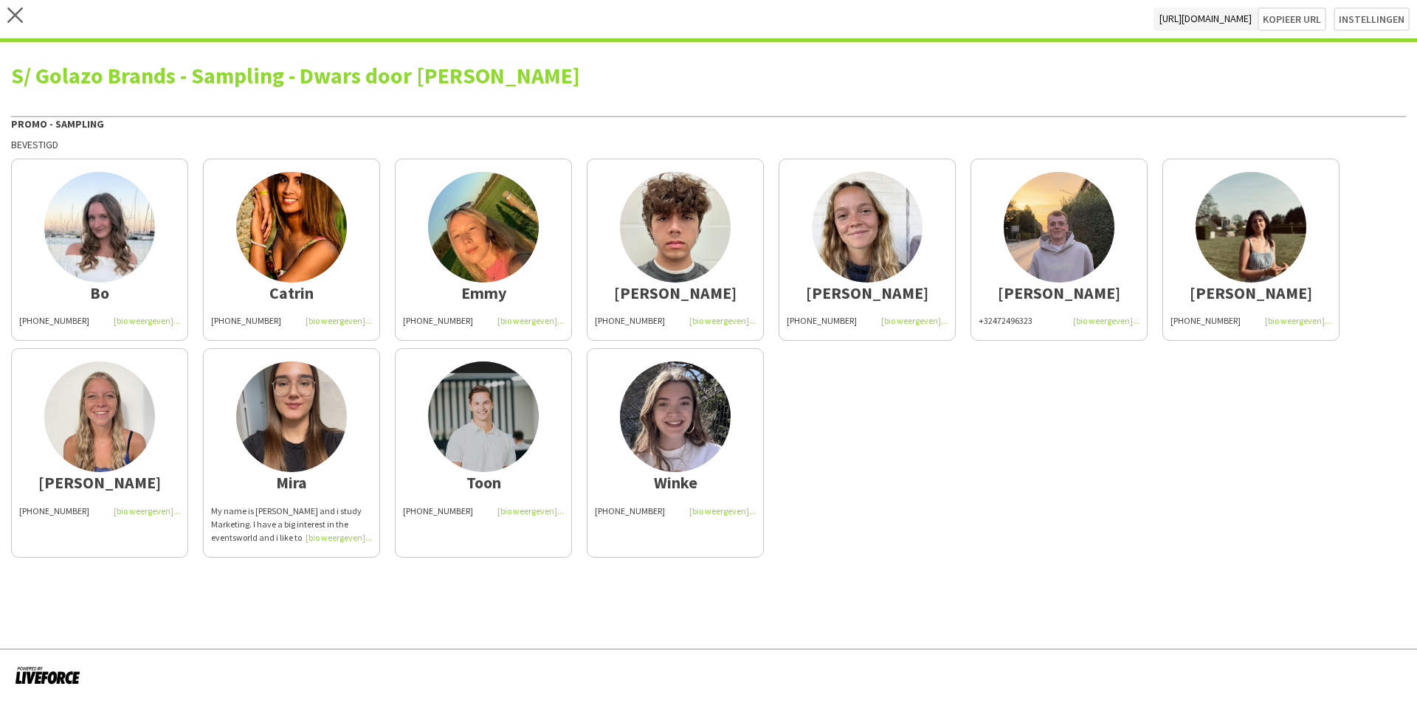
drag, startPoint x: 261, startPoint y: 512, endPoint x: 571, endPoint y: 522, distance: 309.4
click at [261, 512] on div "My name is Mira Yurdakul and i study Marketing. I have a big interest in the ev…" at bounding box center [291, 525] width 161 height 41
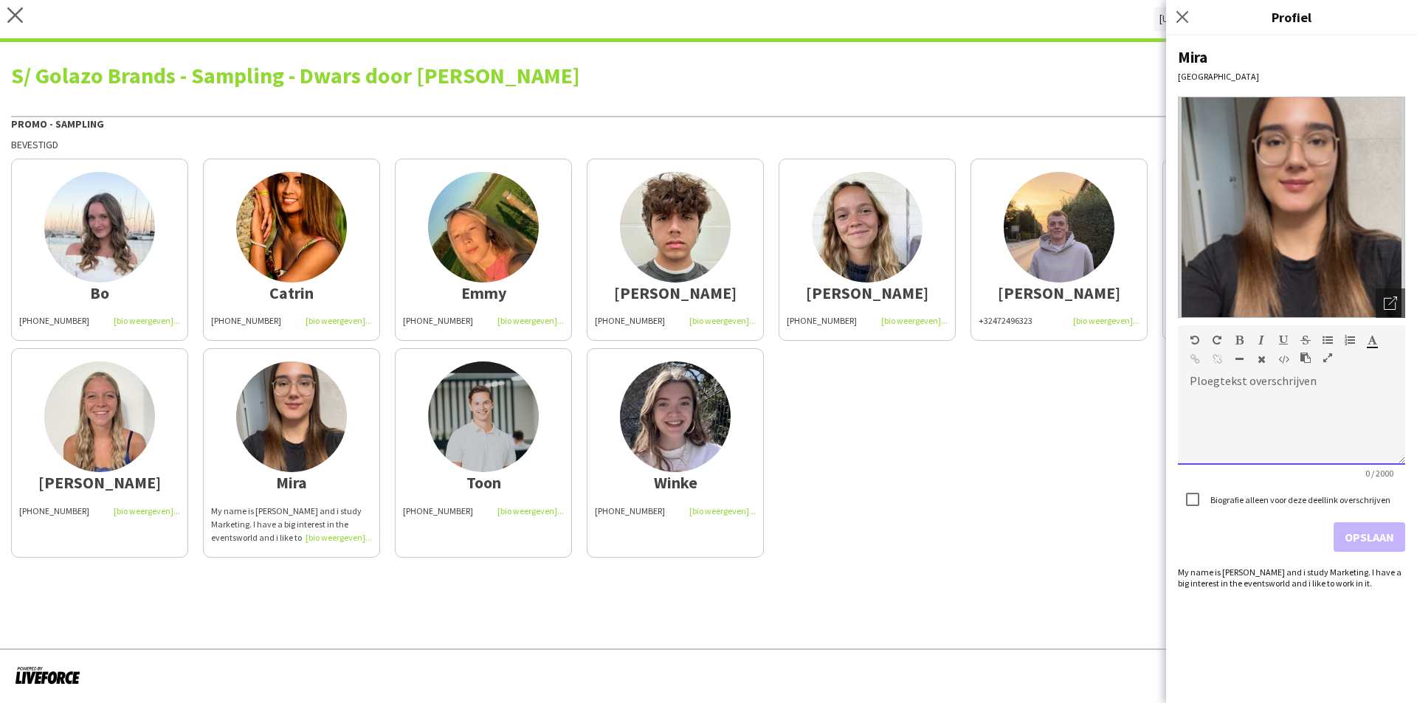
click at [1236, 450] on div at bounding box center [1291, 428] width 227 height 74
paste div
click at [1377, 528] on button "Opslaan" at bounding box center [1370, 538] width 72 height 30
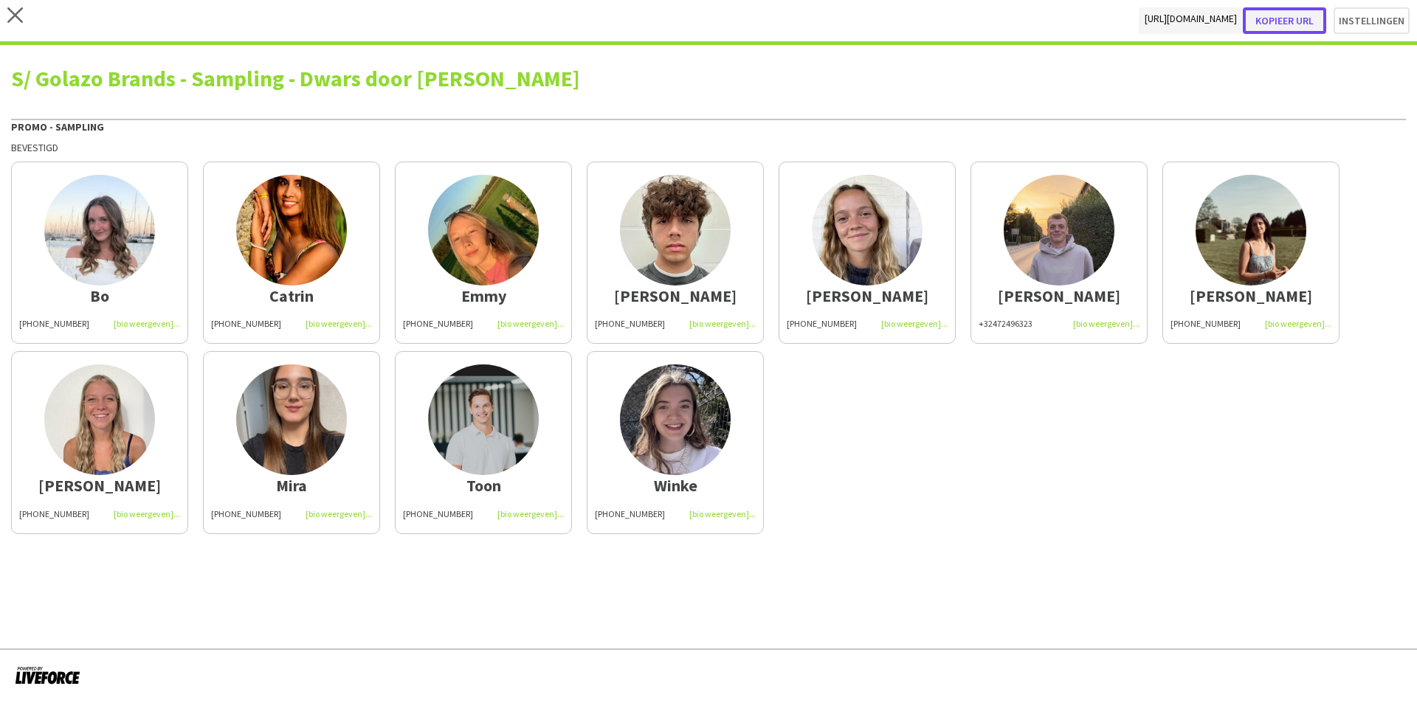
click at [1284, 17] on button "Kopieer url" at bounding box center [1284, 20] width 83 height 27
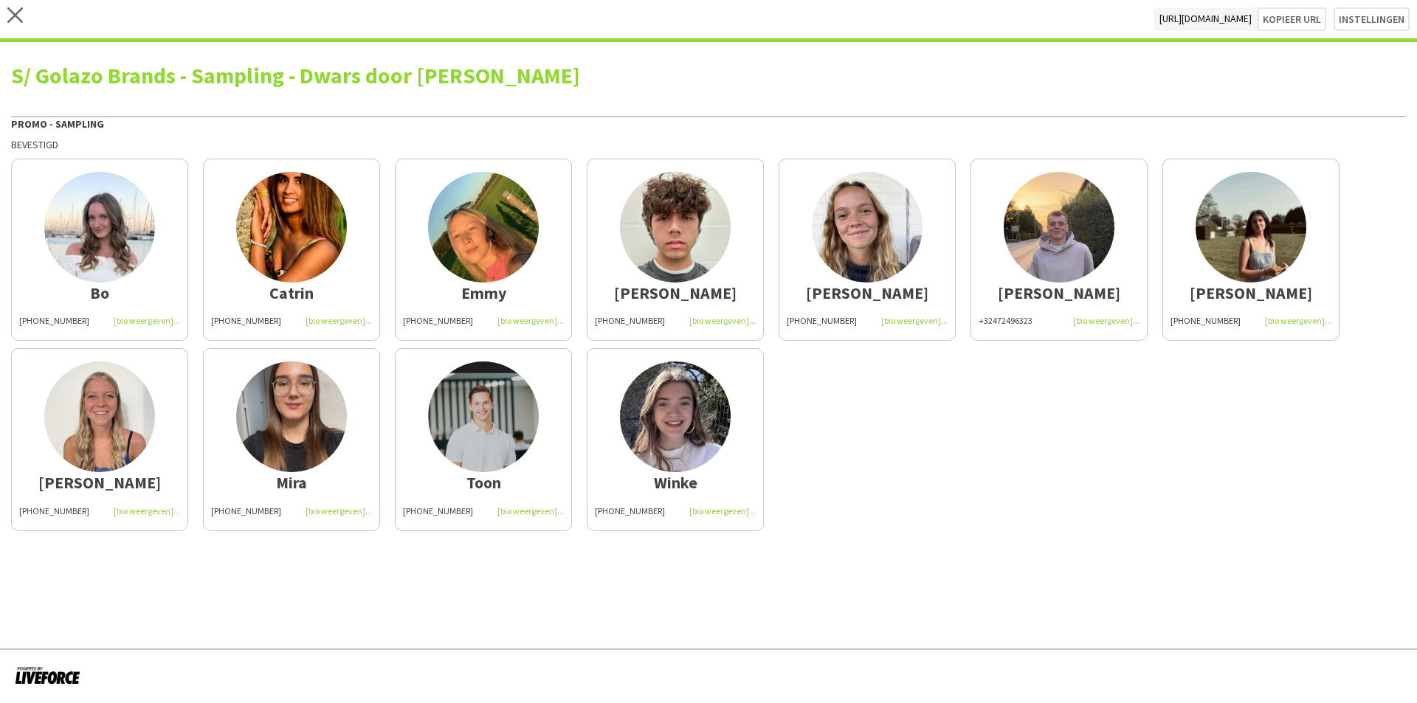
click at [27, 17] on div "close https://admin.liveforce.co/v2/s/1950c9ec-0e80-4640-9709-85d4f6638c11 Kopi…" at bounding box center [708, 21] width 1417 height 42
click at [18, 18] on icon at bounding box center [15, 15] width 16 height 16
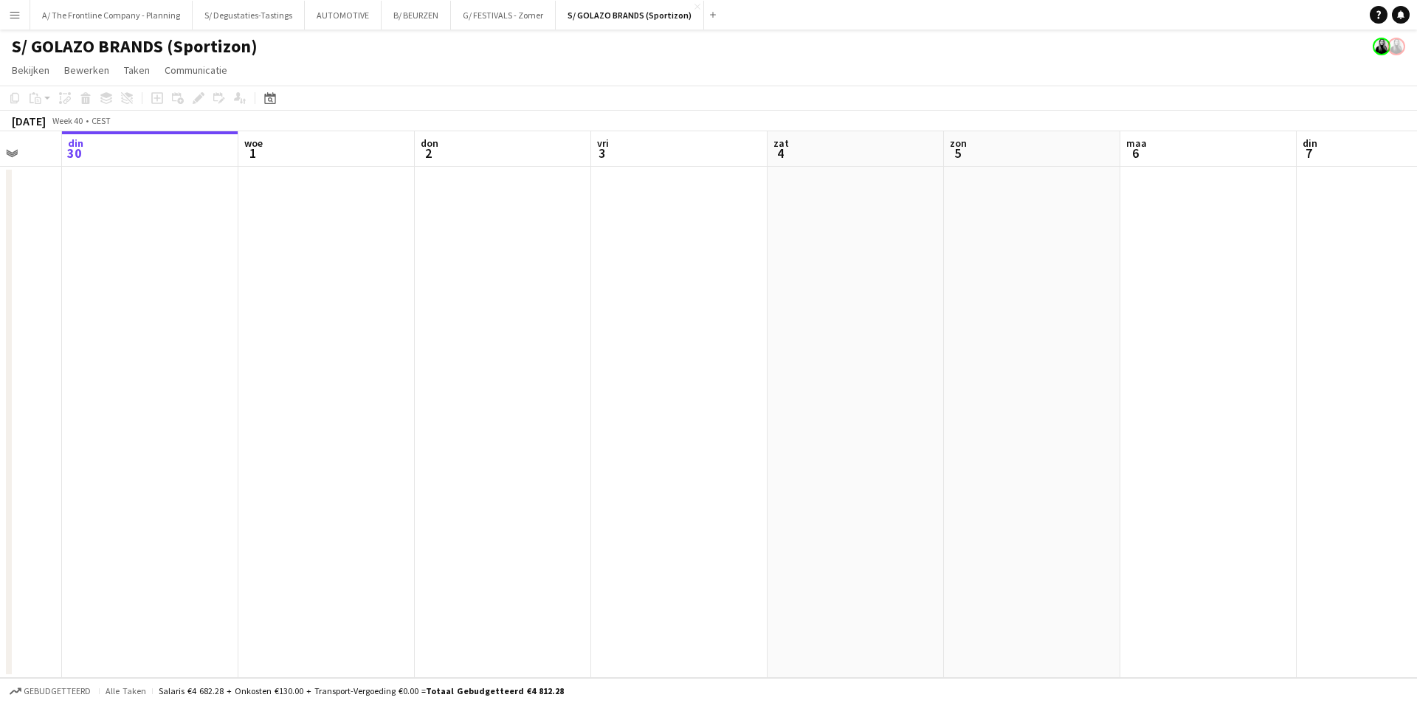
drag, startPoint x: 1079, startPoint y: 281, endPoint x: 248, endPoint y: 262, distance: 831.4
click at [248, 262] on app-calendar-viewport "zat 27 zon 28 maa 29 din 30 woe 1 don 2 vri 3 zat 4 zon 5 maa 6 din 7 woe 8 don…" at bounding box center [708, 404] width 1417 height 547
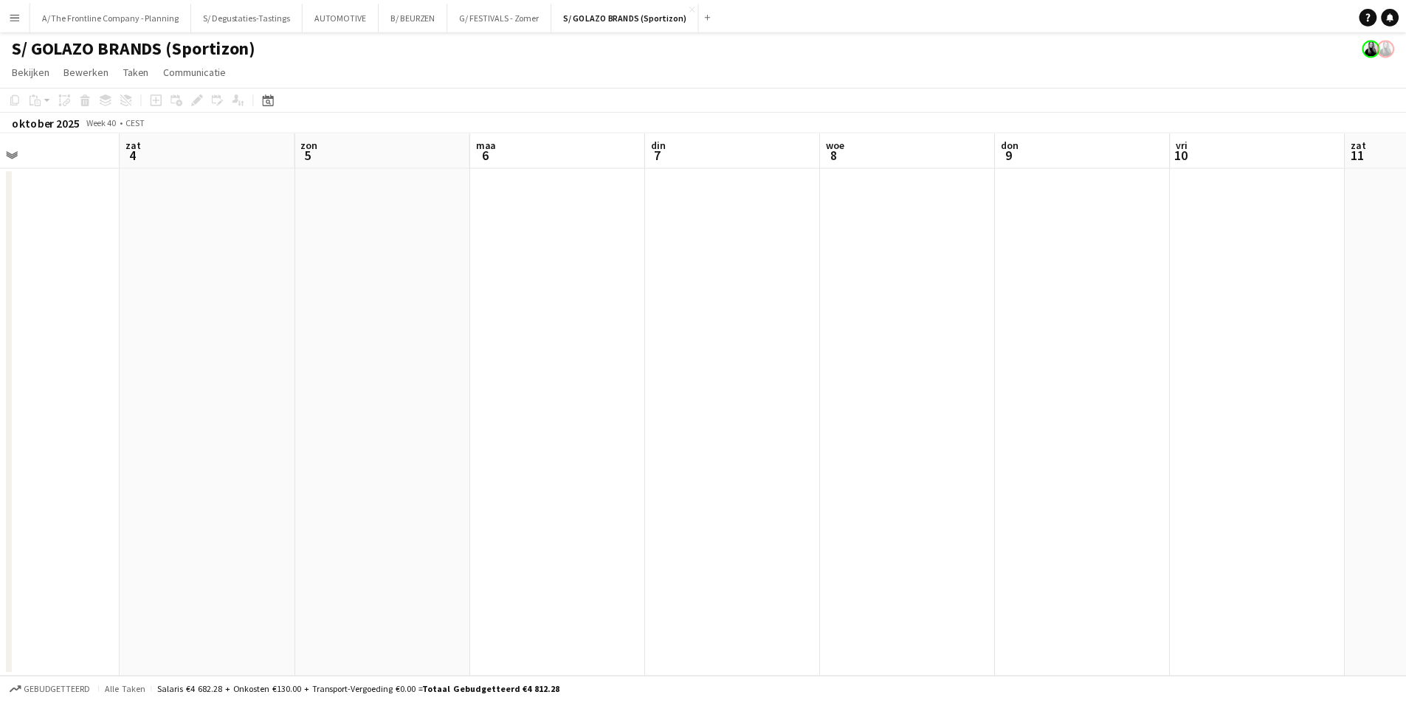
scroll to position [0, 517]
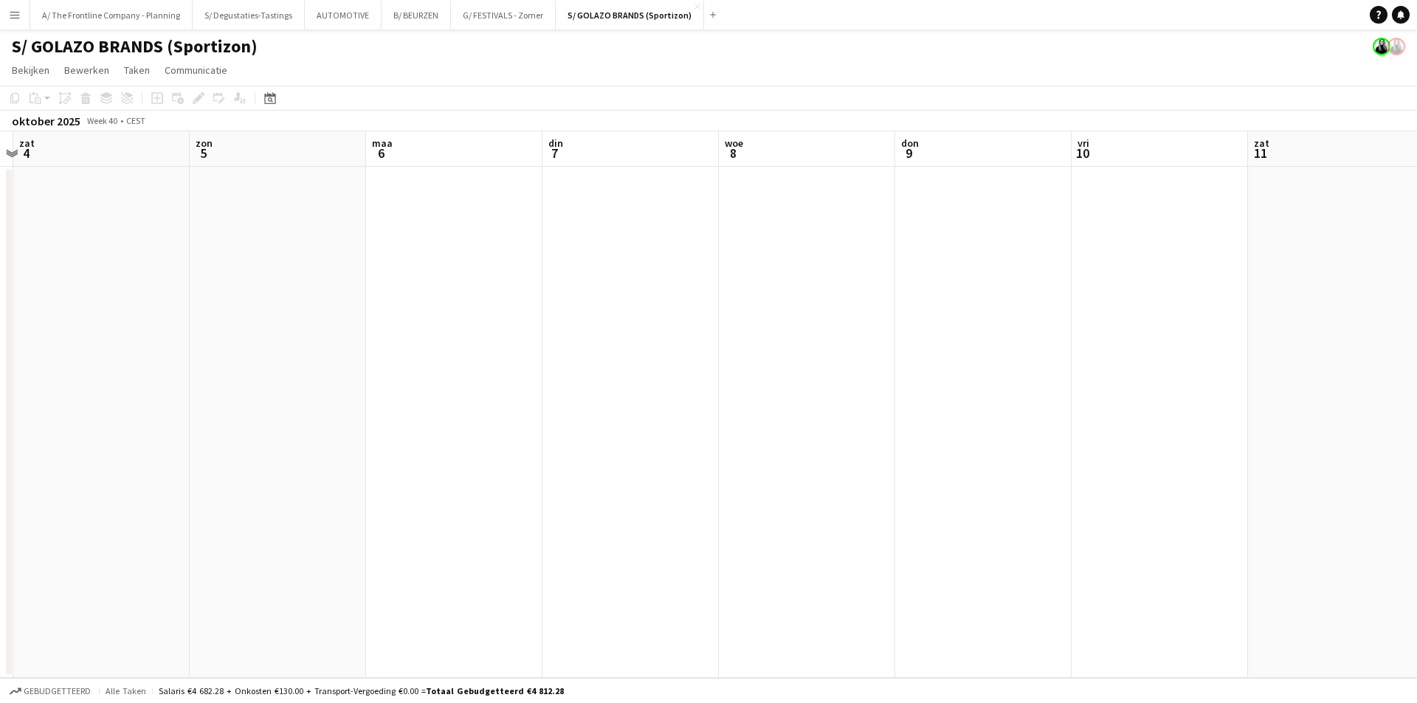
drag, startPoint x: 1095, startPoint y: 260, endPoint x: 486, endPoint y: 247, distance: 608.4
click at [351, 252] on app-calendar-viewport "woe 1 don 2 vri 3 zat 4 zon 5 maa 6 din 7 woe 8 don 9 vri 10 zat 11 zon 12 11/1…" at bounding box center [708, 404] width 1417 height 547
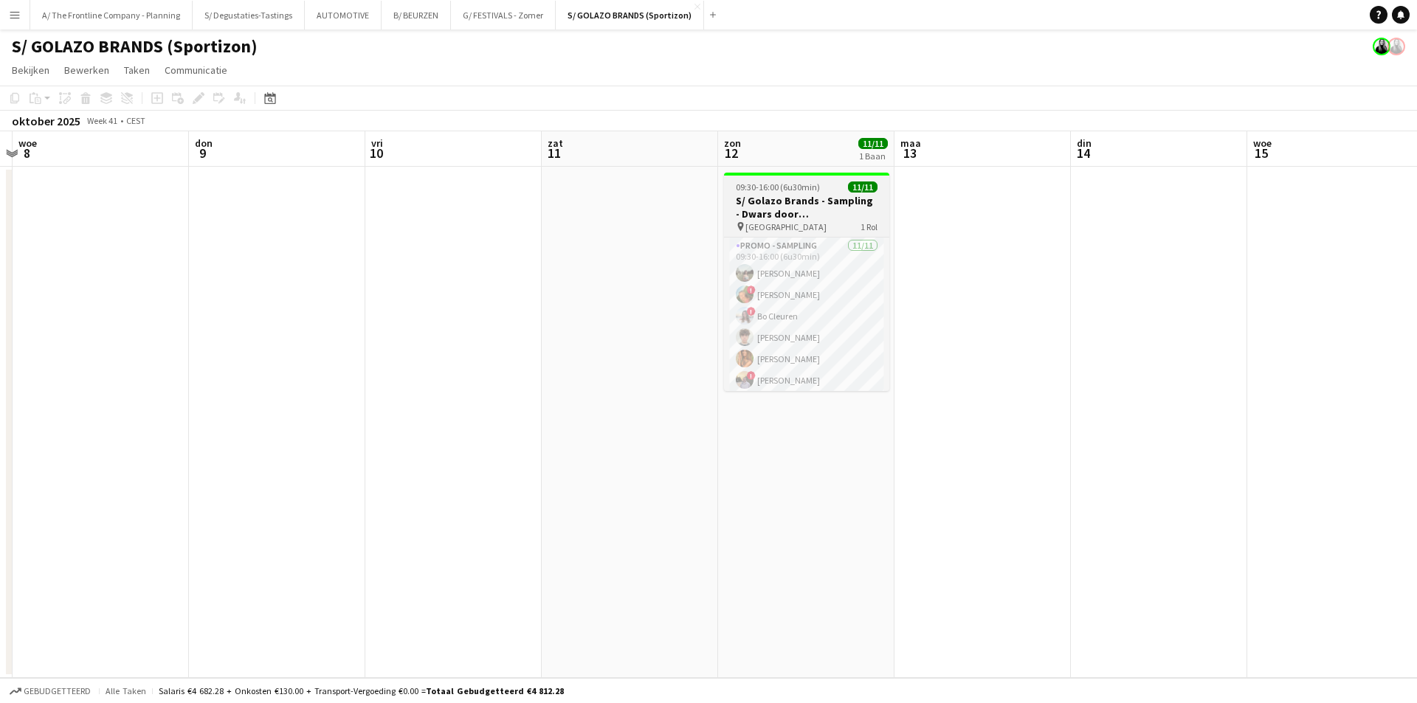
click at [805, 198] on h3 "S/ Golazo Brands - Sampling - Dwars door [PERSON_NAME]" at bounding box center [806, 207] width 165 height 27
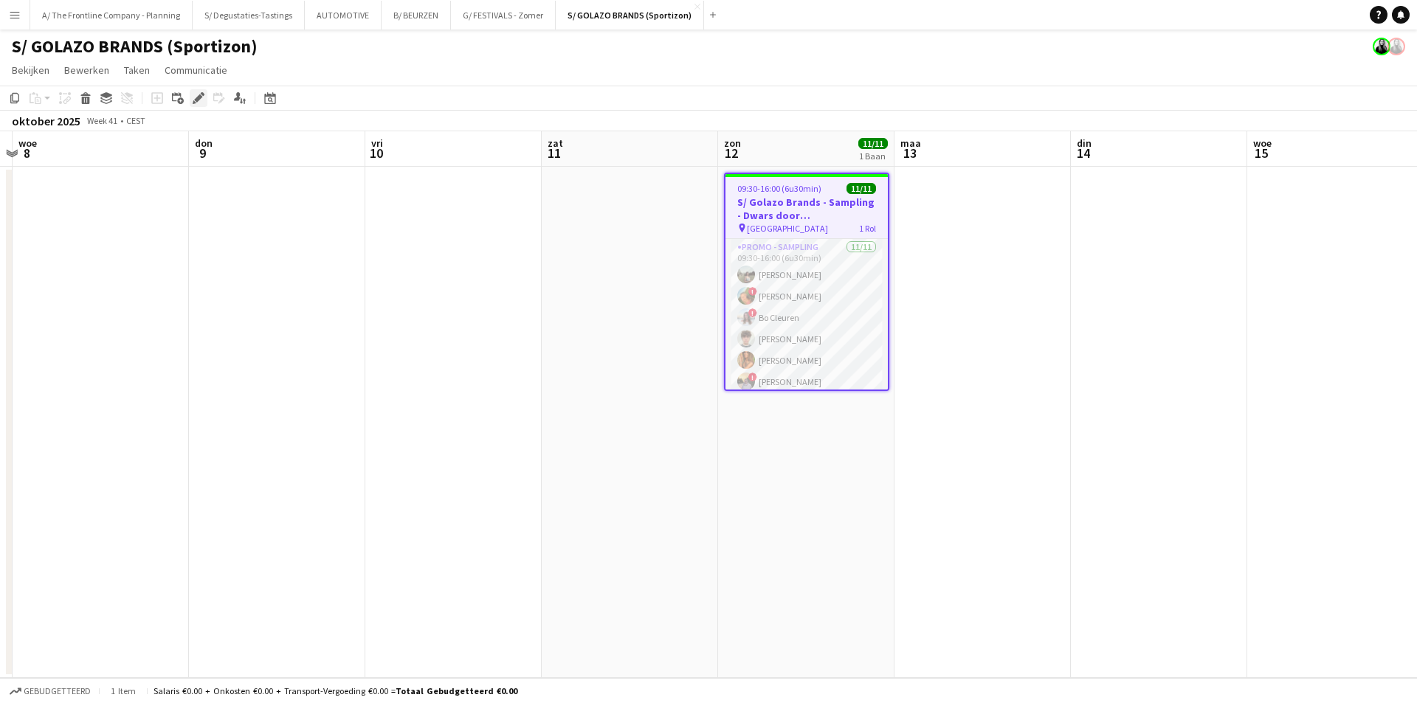
click at [197, 94] on icon "Bewerken" at bounding box center [199, 98] width 12 height 12
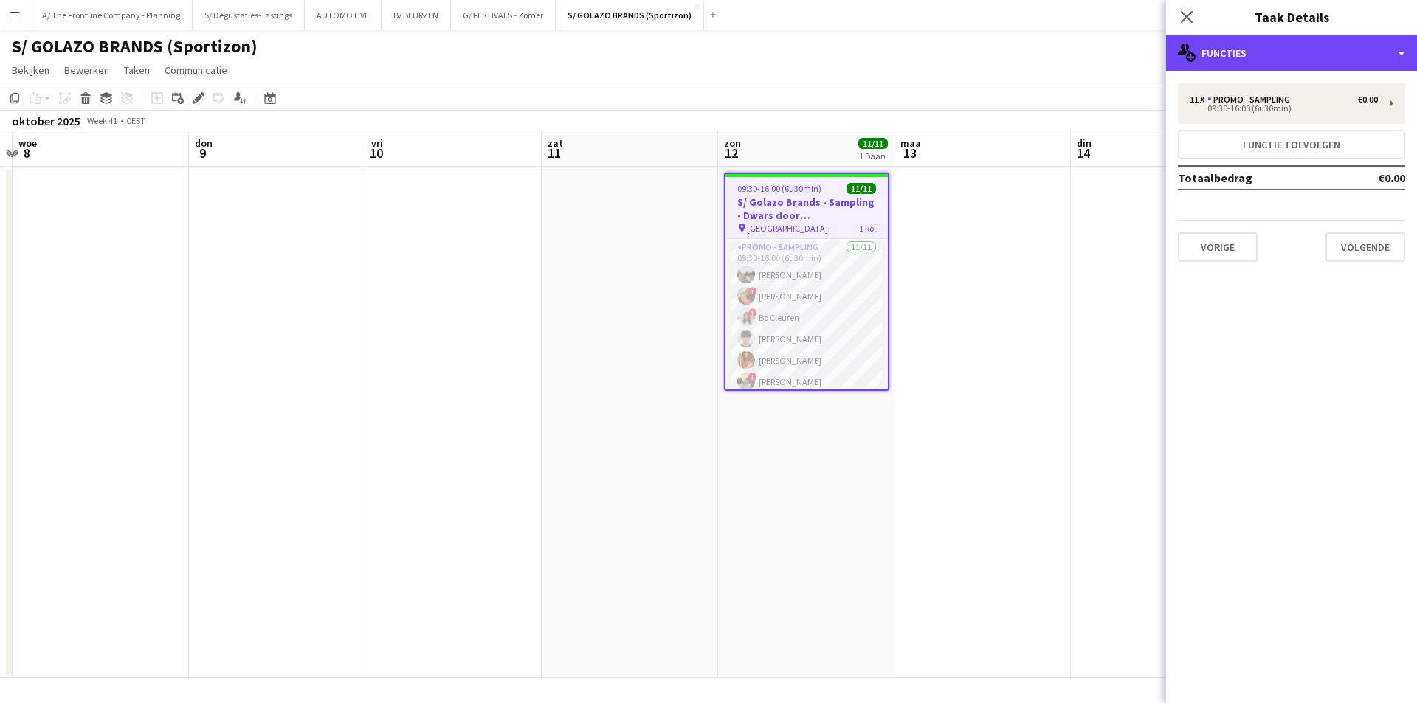
drag, startPoint x: 1223, startPoint y: 54, endPoint x: 1321, endPoint y: 115, distance: 115.1
click at [1224, 53] on div "multiple-users-add Functies" at bounding box center [1291, 52] width 251 height 35
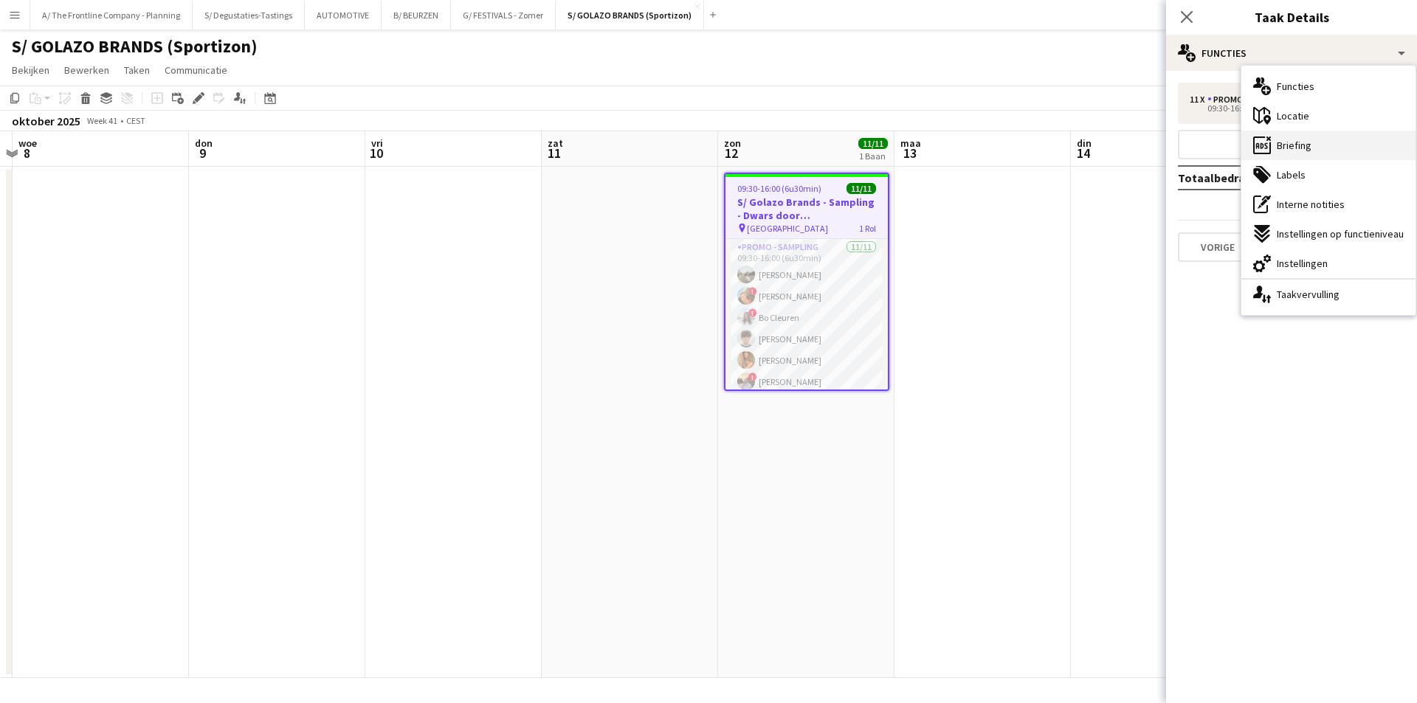
click at [1333, 142] on div "ads-window Briefing" at bounding box center [1329, 146] width 174 height 30
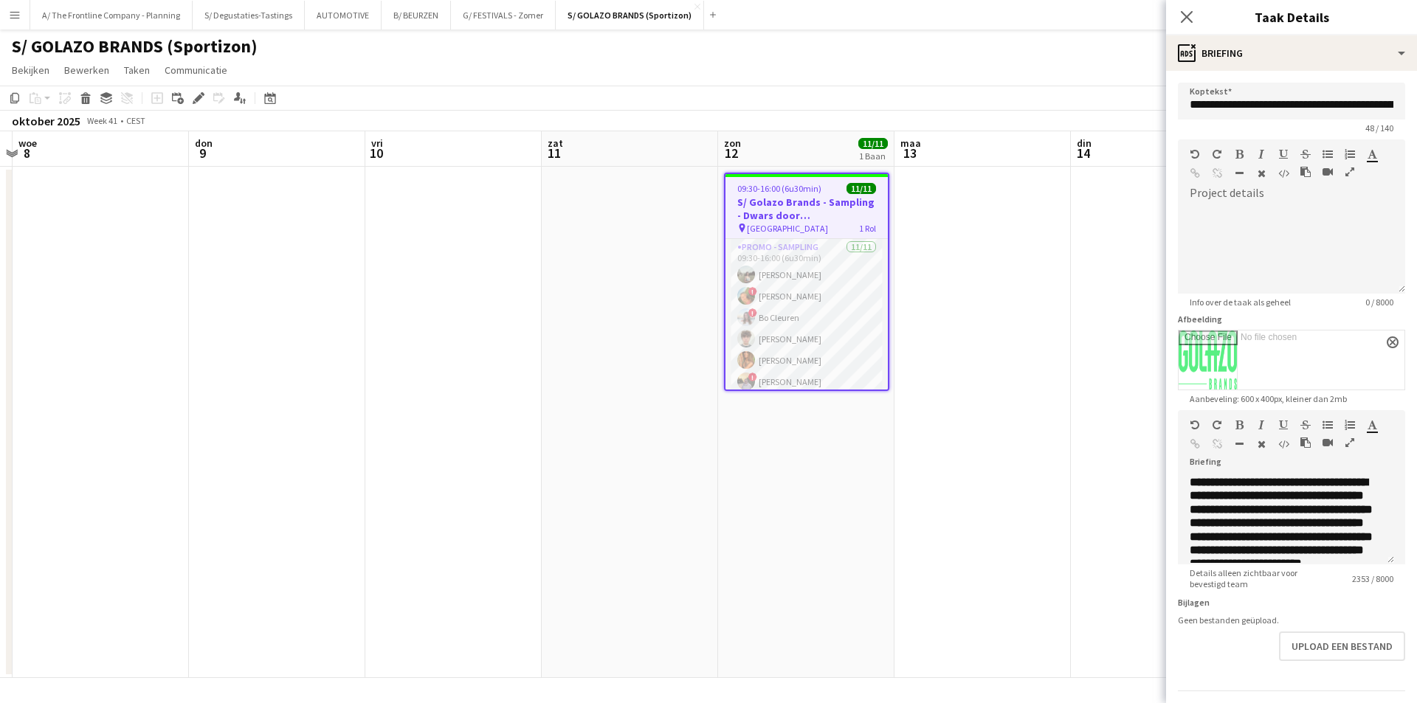
click at [1347, 444] on icon "button" at bounding box center [1350, 443] width 9 height 10
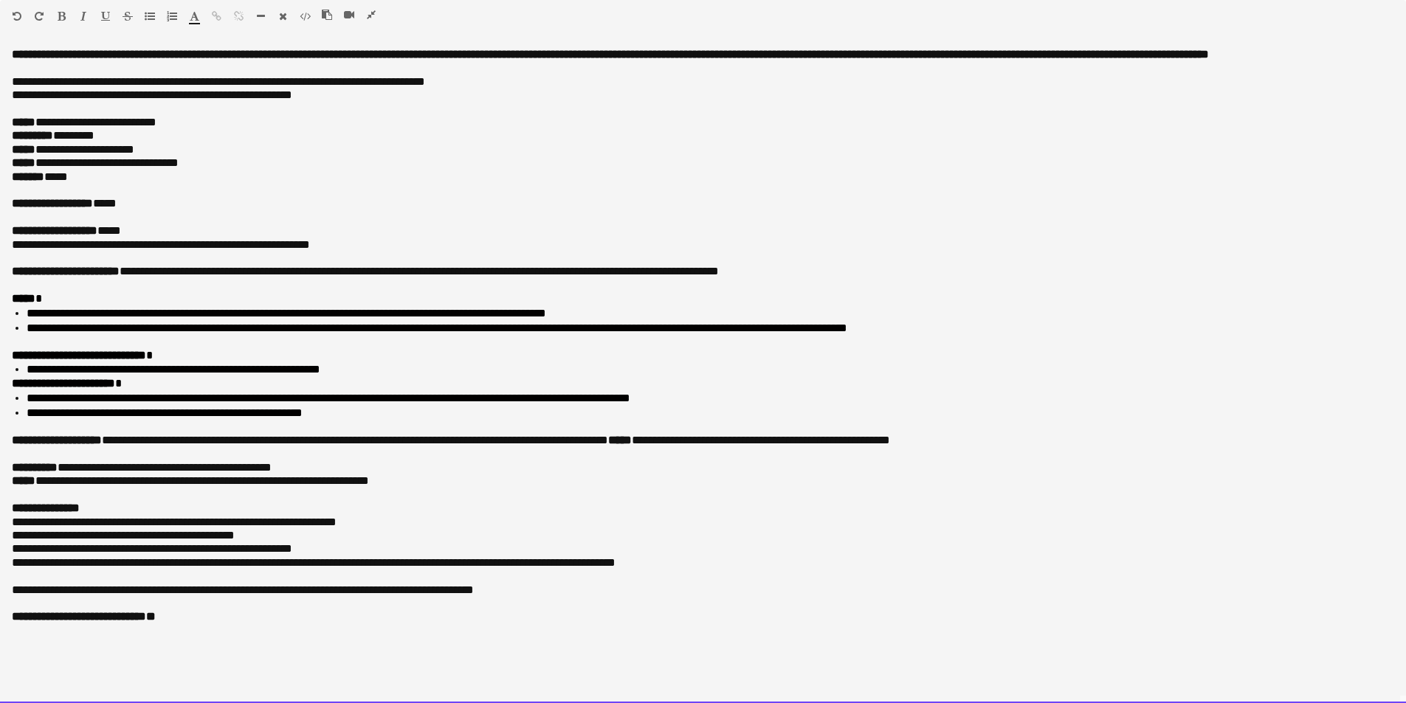
click at [19, 217] on p at bounding box center [703, 217] width 1383 height 13
paste div
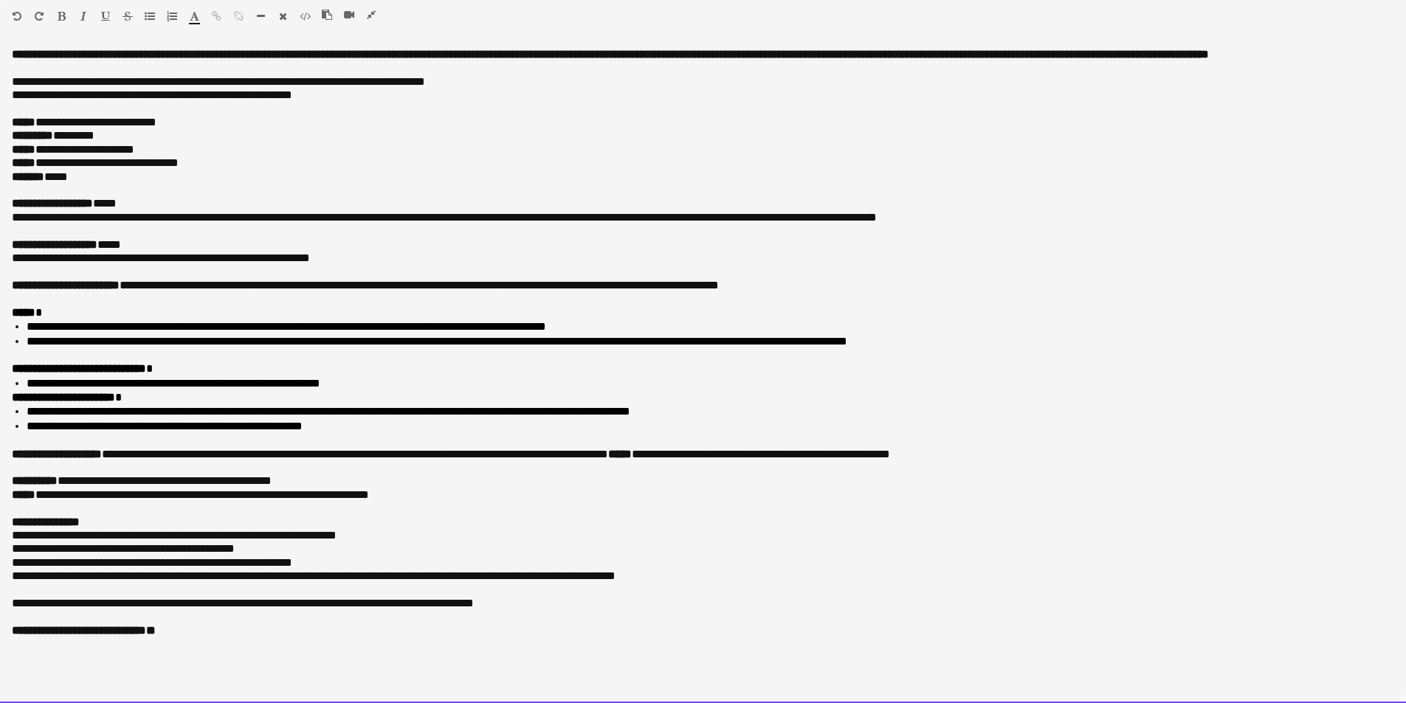
click at [164, 196] on p at bounding box center [703, 190] width 1383 height 13
click at [160, 207] on p "**********" at bounding box center [703, 203] width 1383 height 13
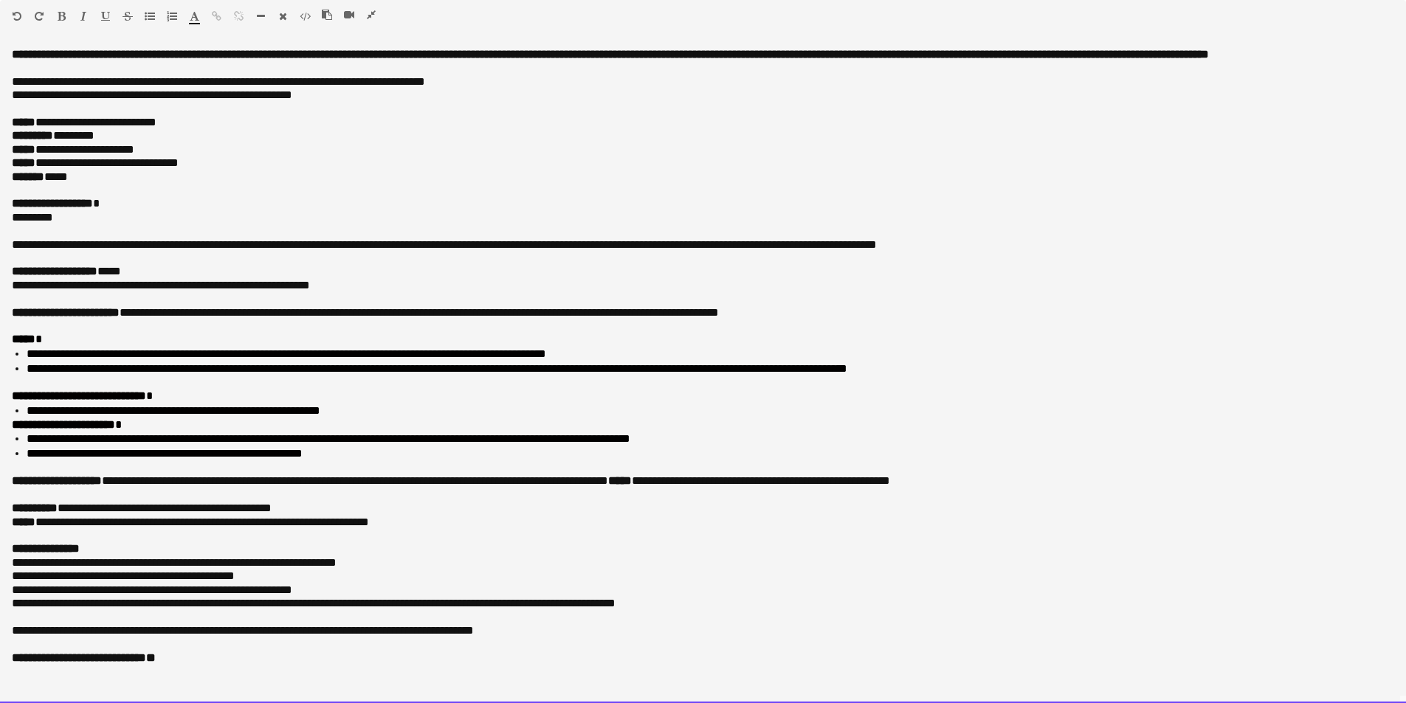
click at [151, 22] on div at bounding box center [167, 19] width 44 height 18
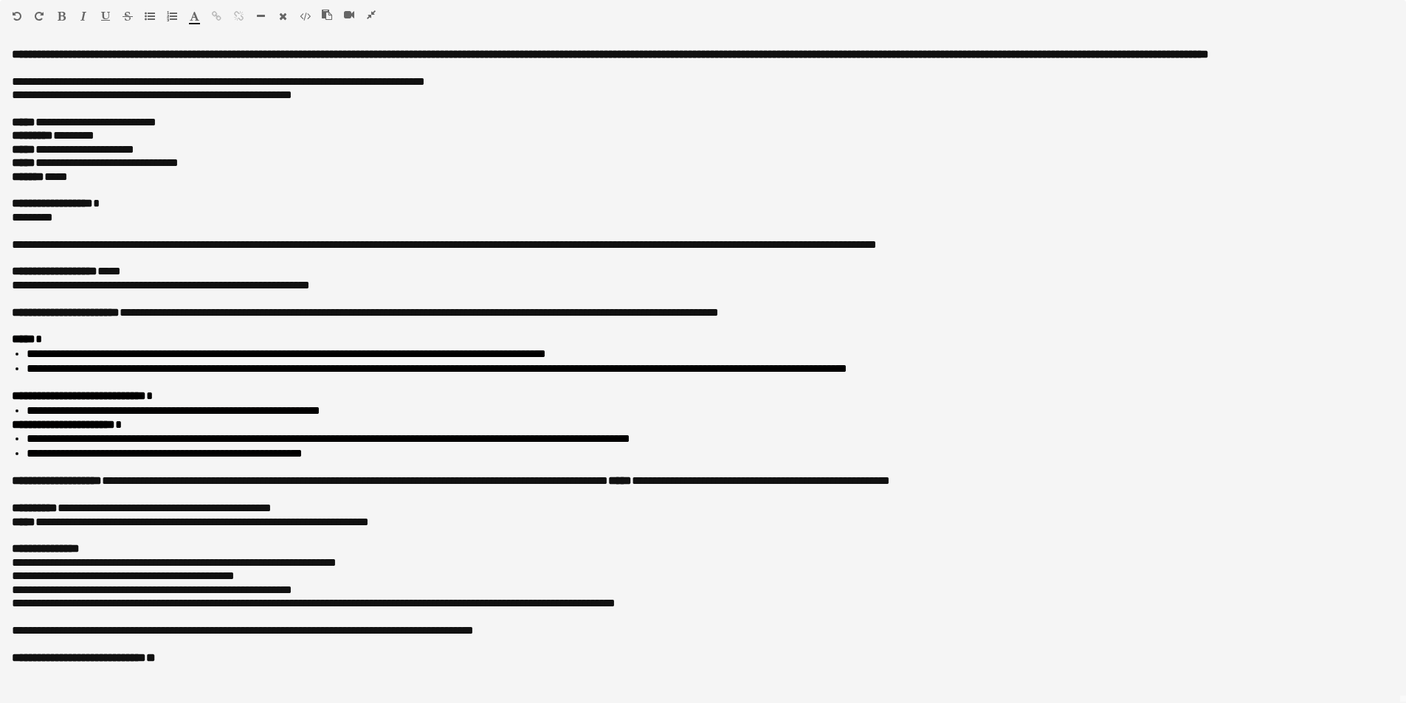
click at [147, 21] on icon "button" at bounding box center [150, 16] width 10 height 10
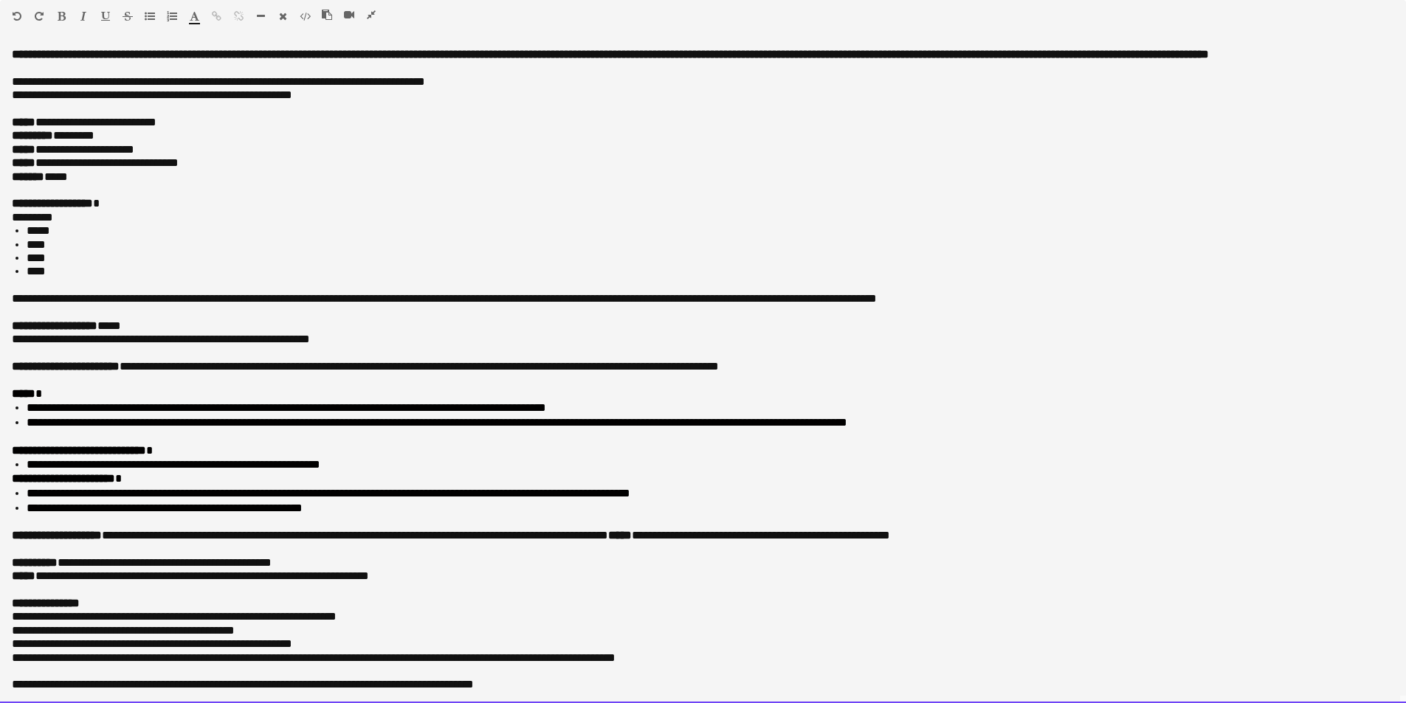
click at [35, 278] on li "****" at bounding box center [705, 271] width 1357 height 13
click at [31, 292] on div at bounding box center [703, 285] width 1383 height 13
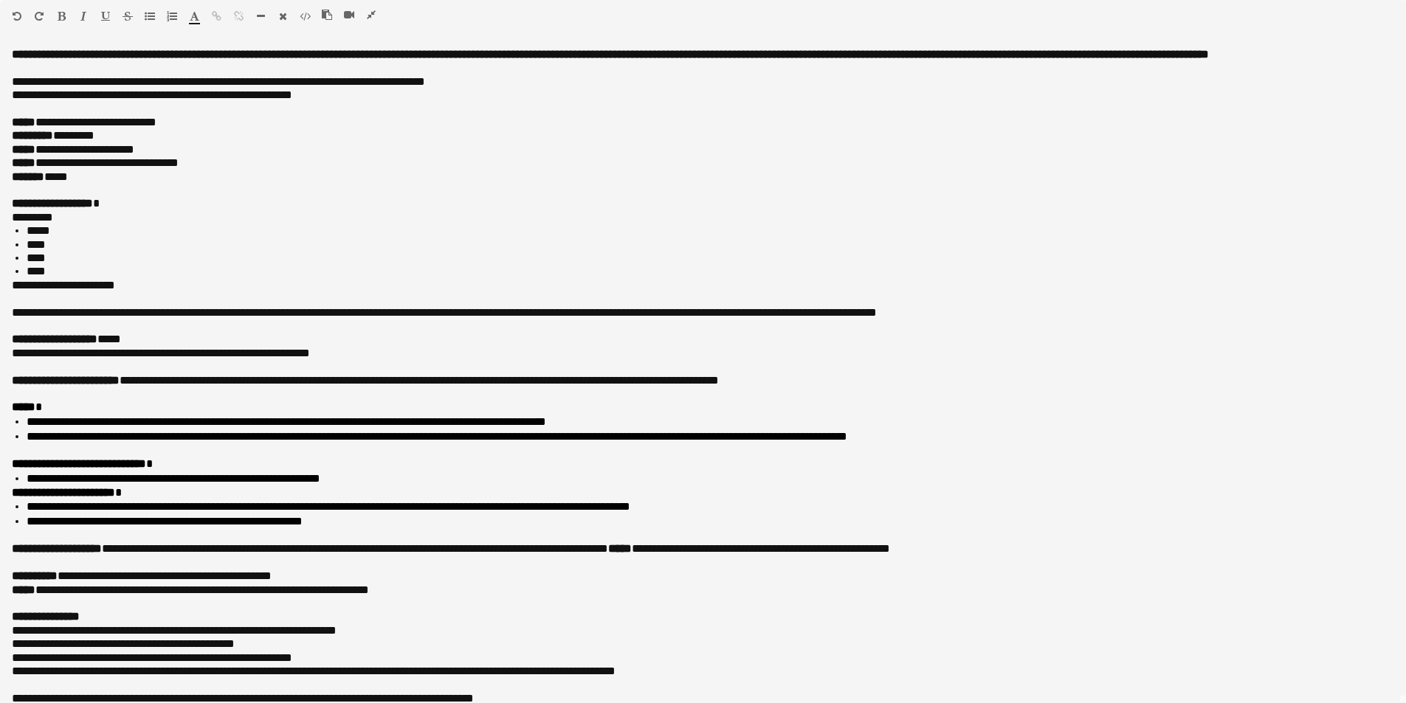
click at [153, 18] on icon "button" at bounding box center [150, 16] width 10 height 10
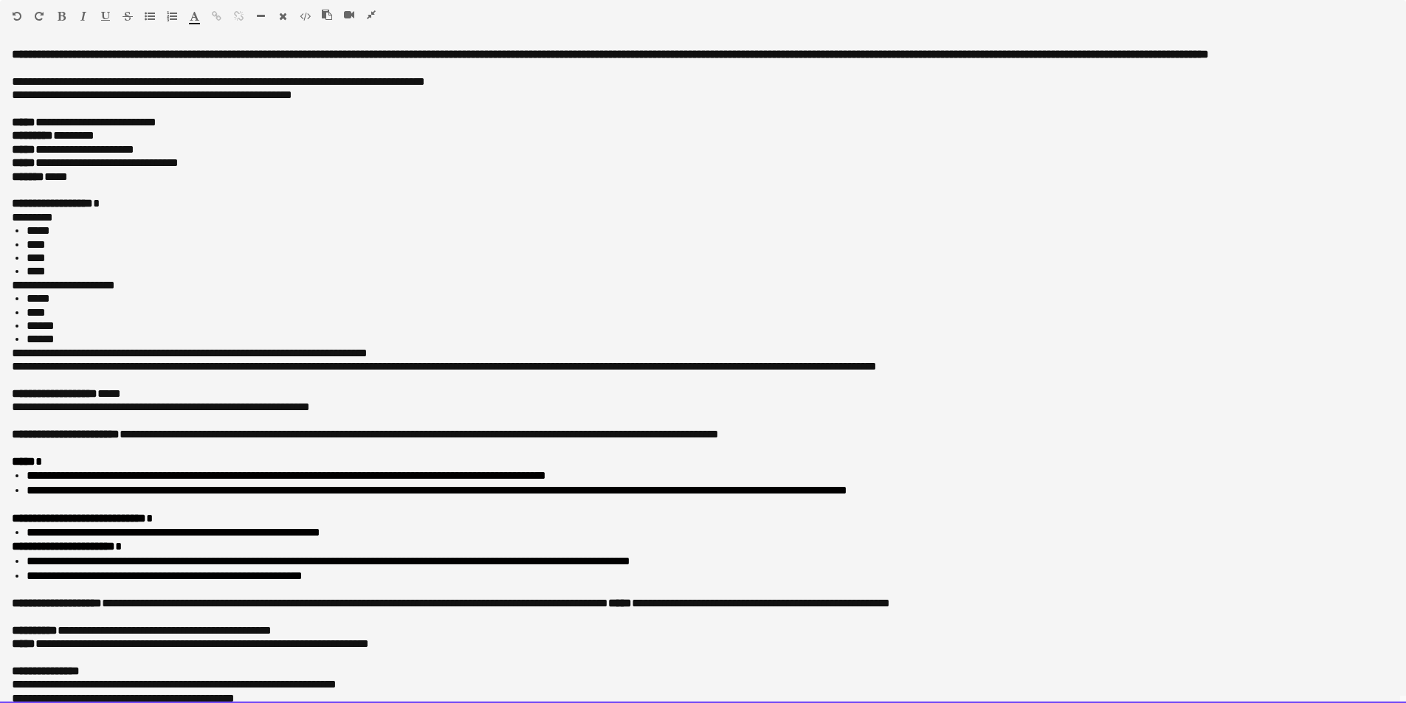
click at [379, 440] on span "**********" at bounding box center [424, 434] width 590 height 11
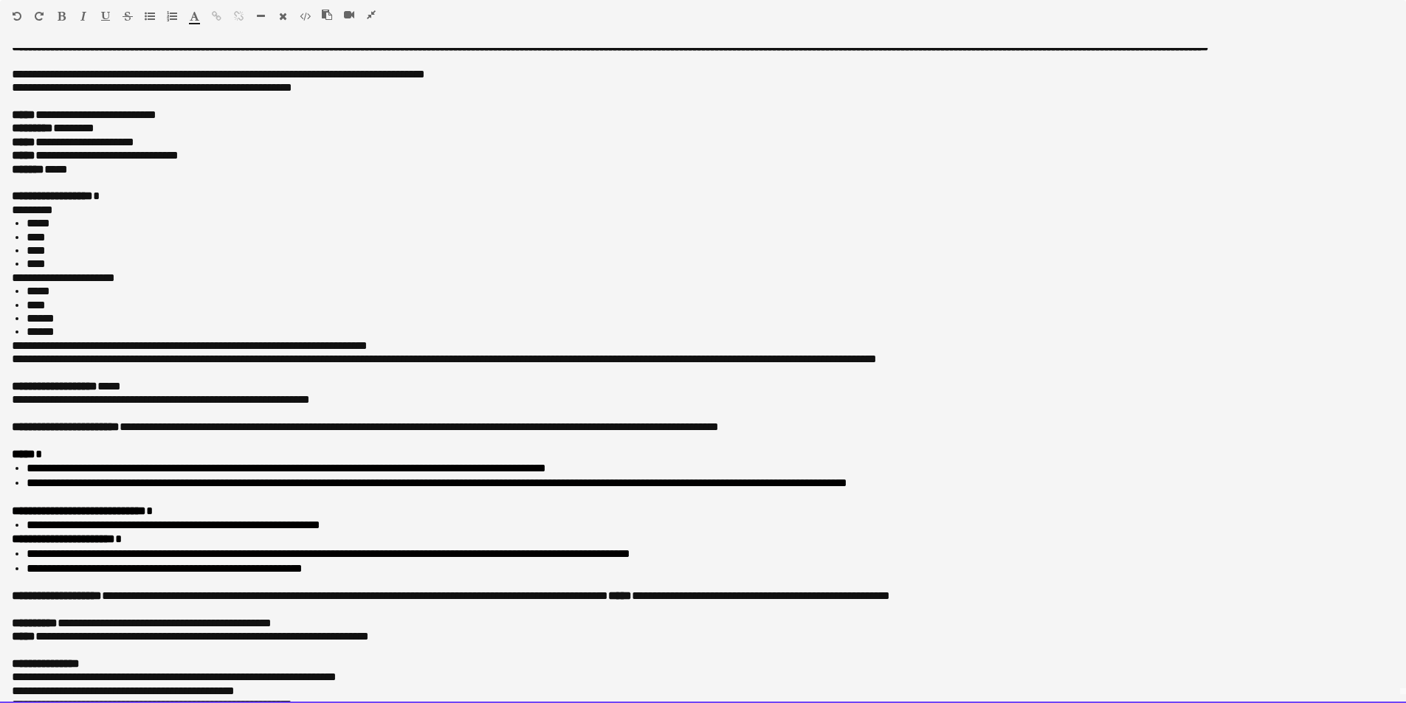
scroll to position [0, 0]
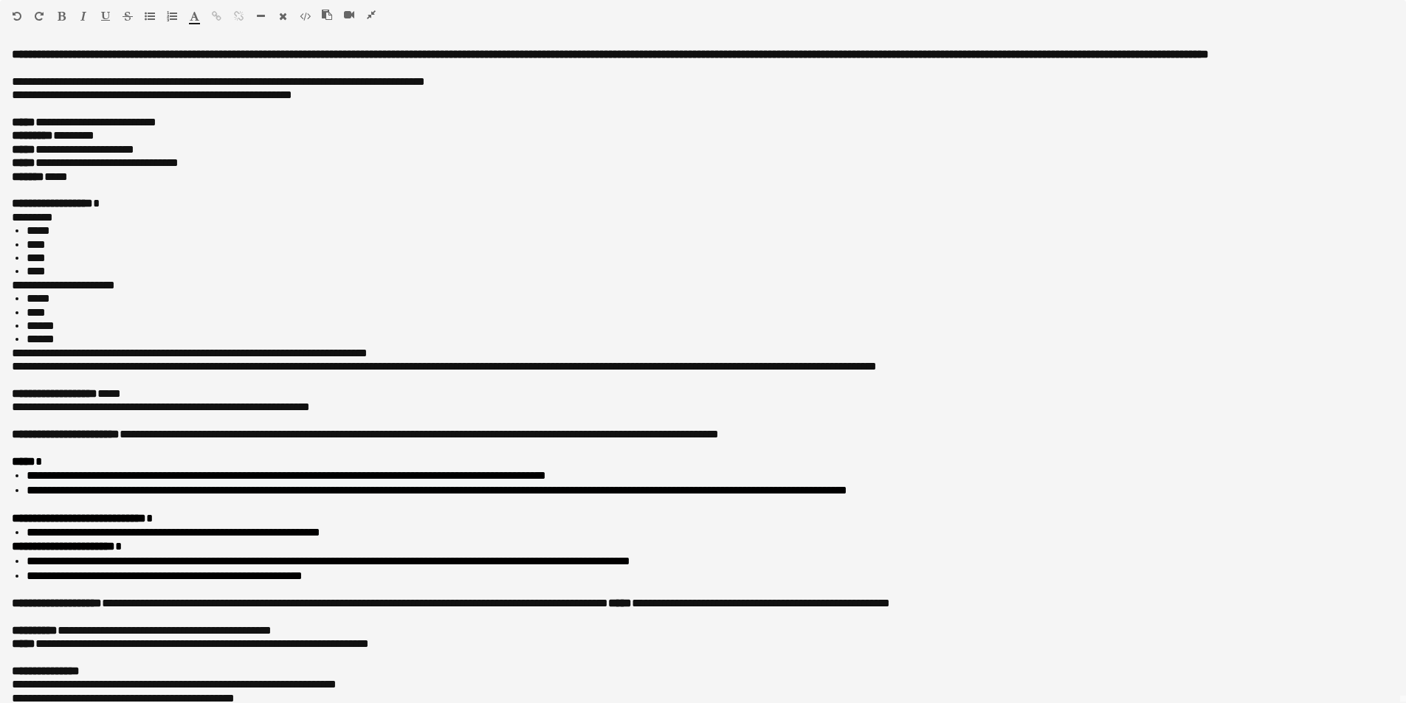
click at [368, 15] on icon "button" at bounding box center [371, 15] width 9 height 10
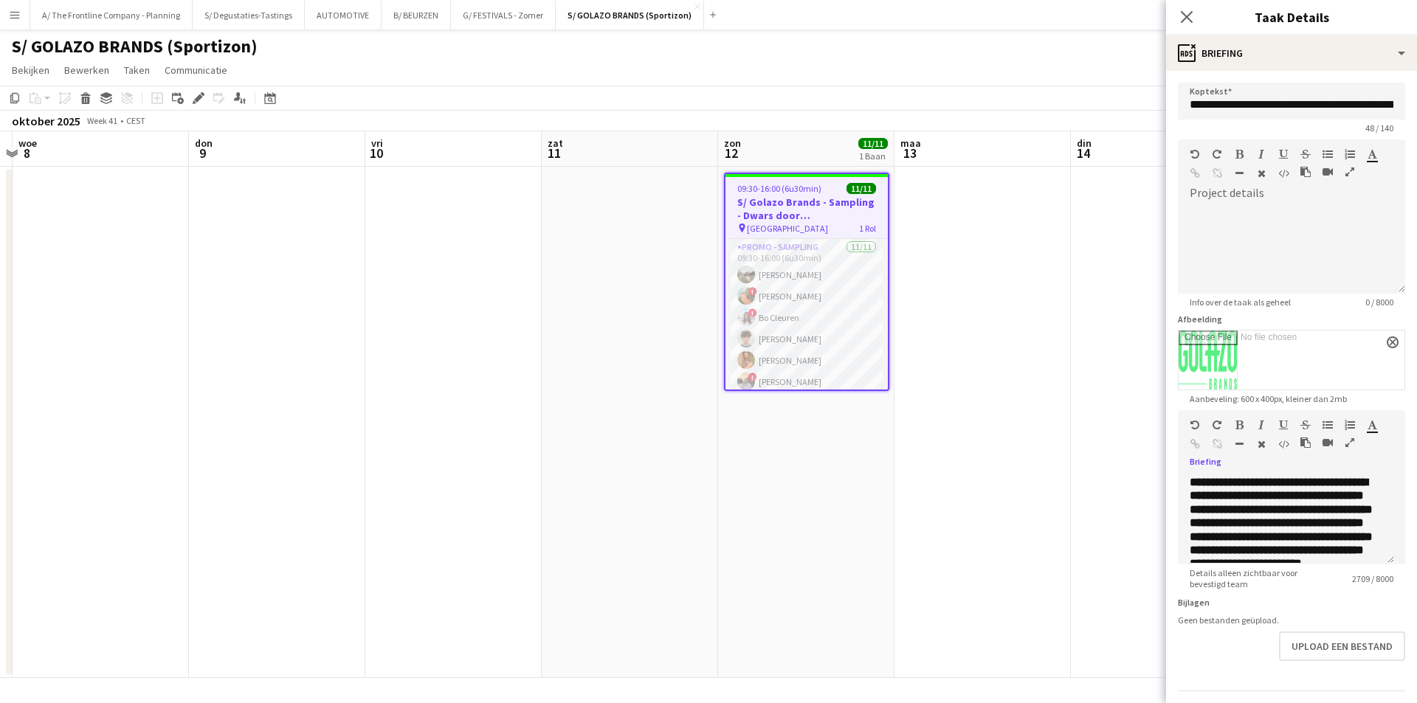
click at [949, 436] on app-date-cell at bounding box center [983, 423] width 176 height 512
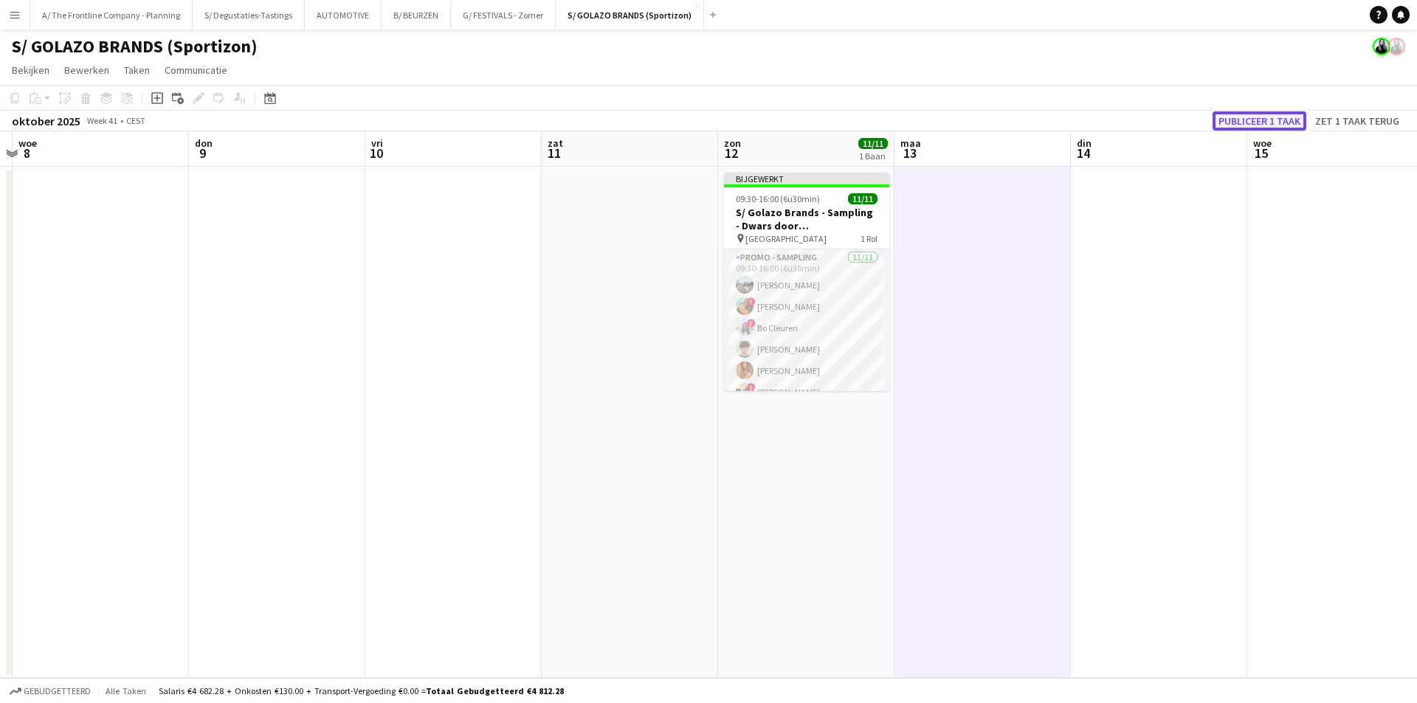
click at [1267, 117] on button "Publiceer 1 taak" at bounding box center [1260, 120] width 94 height 19
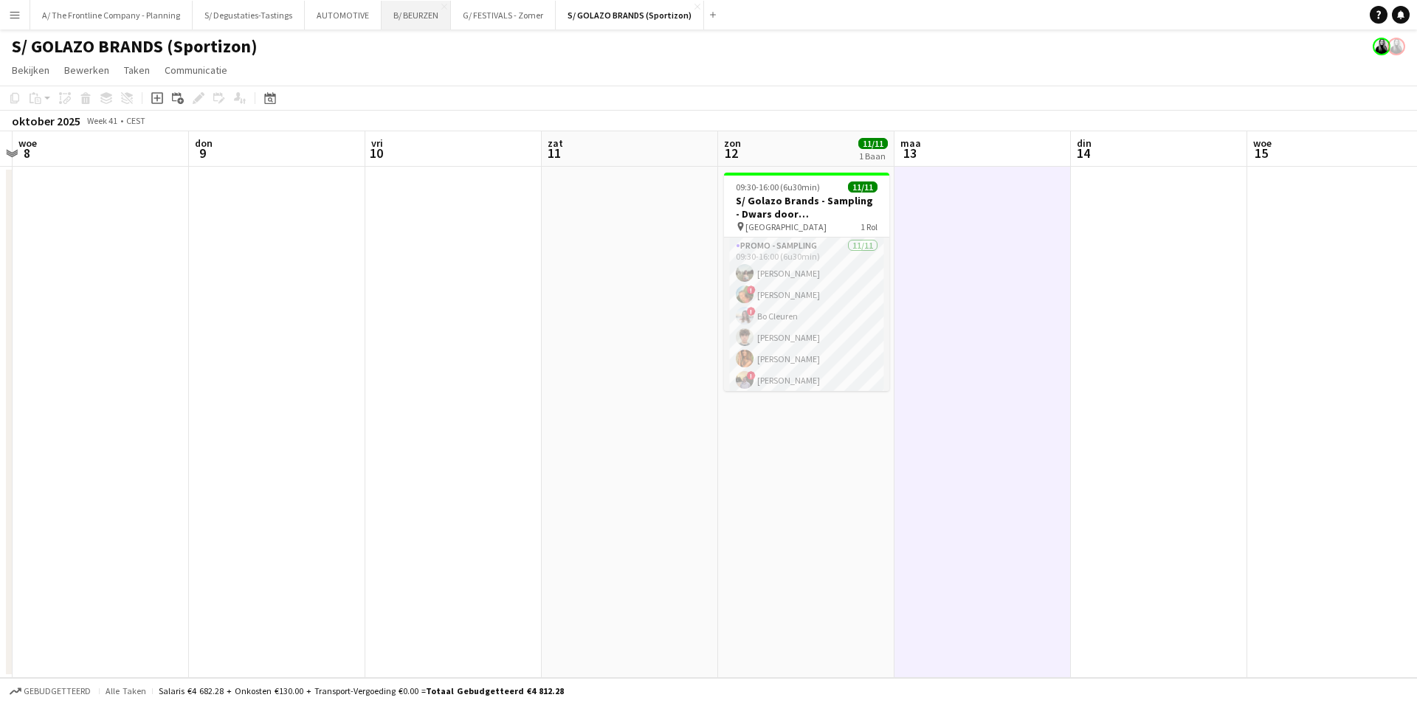
click at [419, 18] on button "B/ BEURZEN Sluiten" at bounding box center [416, 15] width 69 height 29
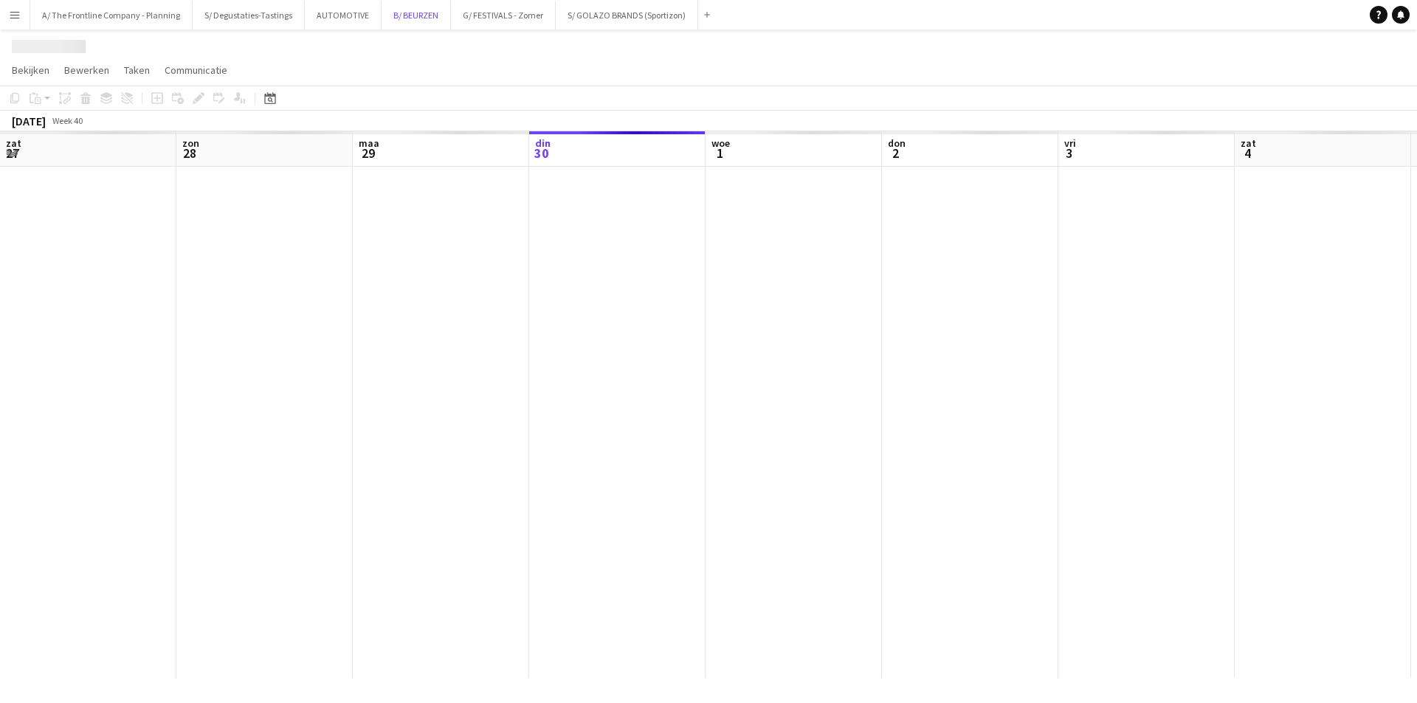
scroll to position [0, 353]
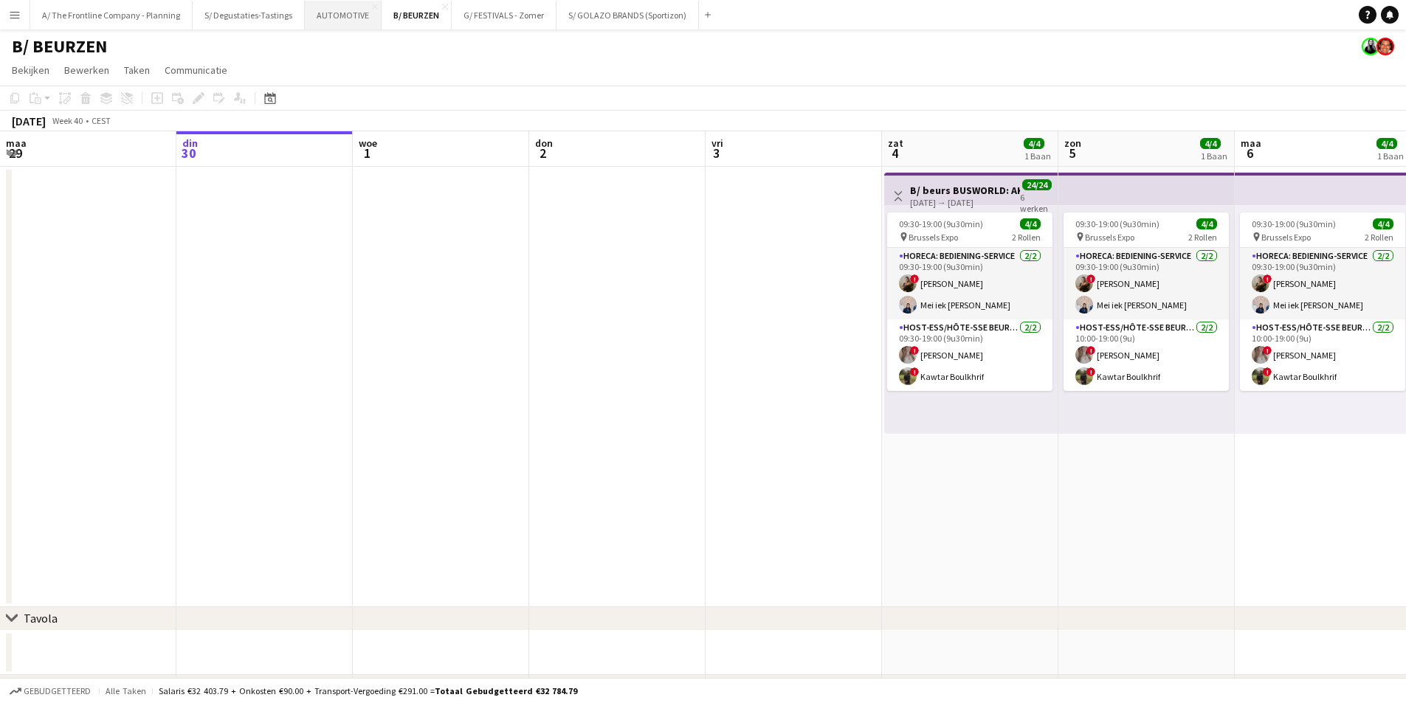
click at [334, 7] on button "AUTOMOTIVE Sluiten" at bounding box center [343, 15] width 77 height 29
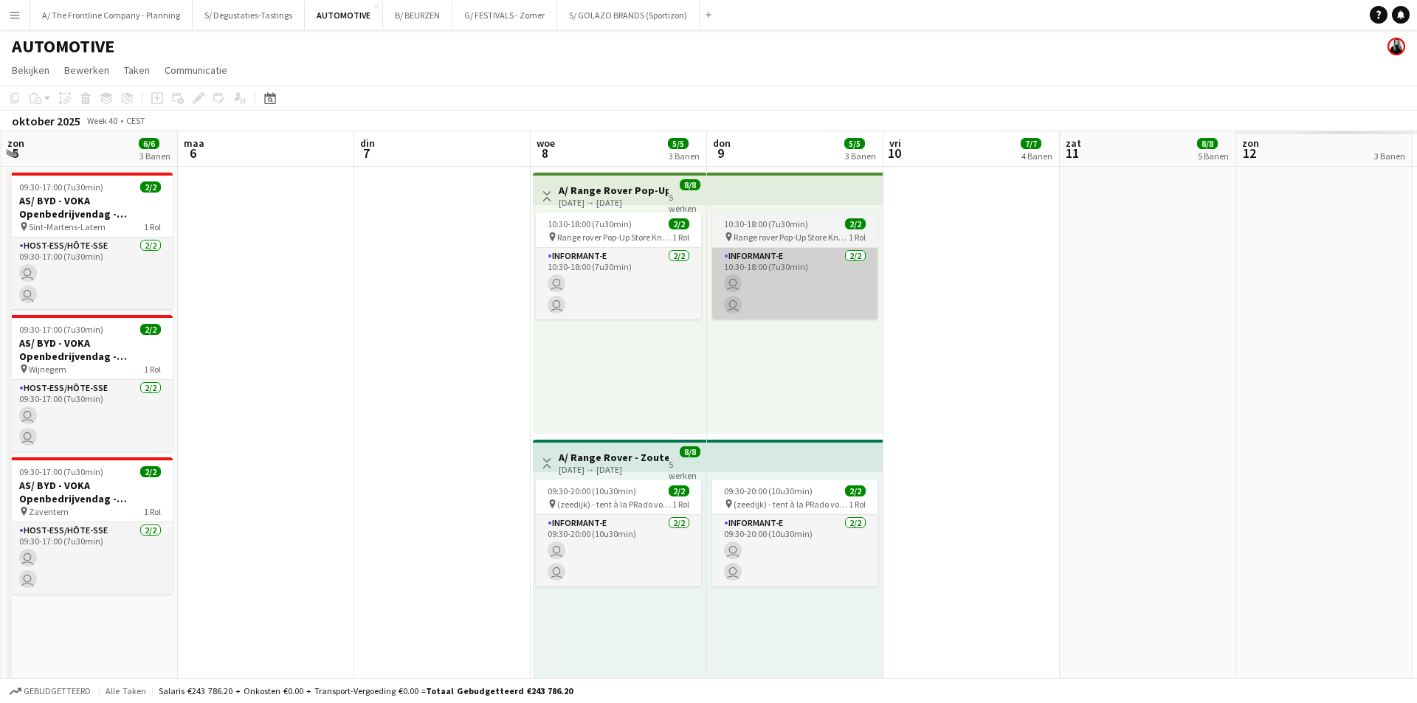
drag, startPoint x: 1133, startPoint y: 236, endPoint x: 1074, endPoint y: 284, distance: 76.1
click at [394, 251] on app-calendar-viewport "woe 1 don 2 vri 3 zat 4 zon 5 6/6 3 Banen maa 6 din 7 woe 8 5/5 3 Banen don 9 5…" at bounding box center [708, 674] width 1417 height 1087
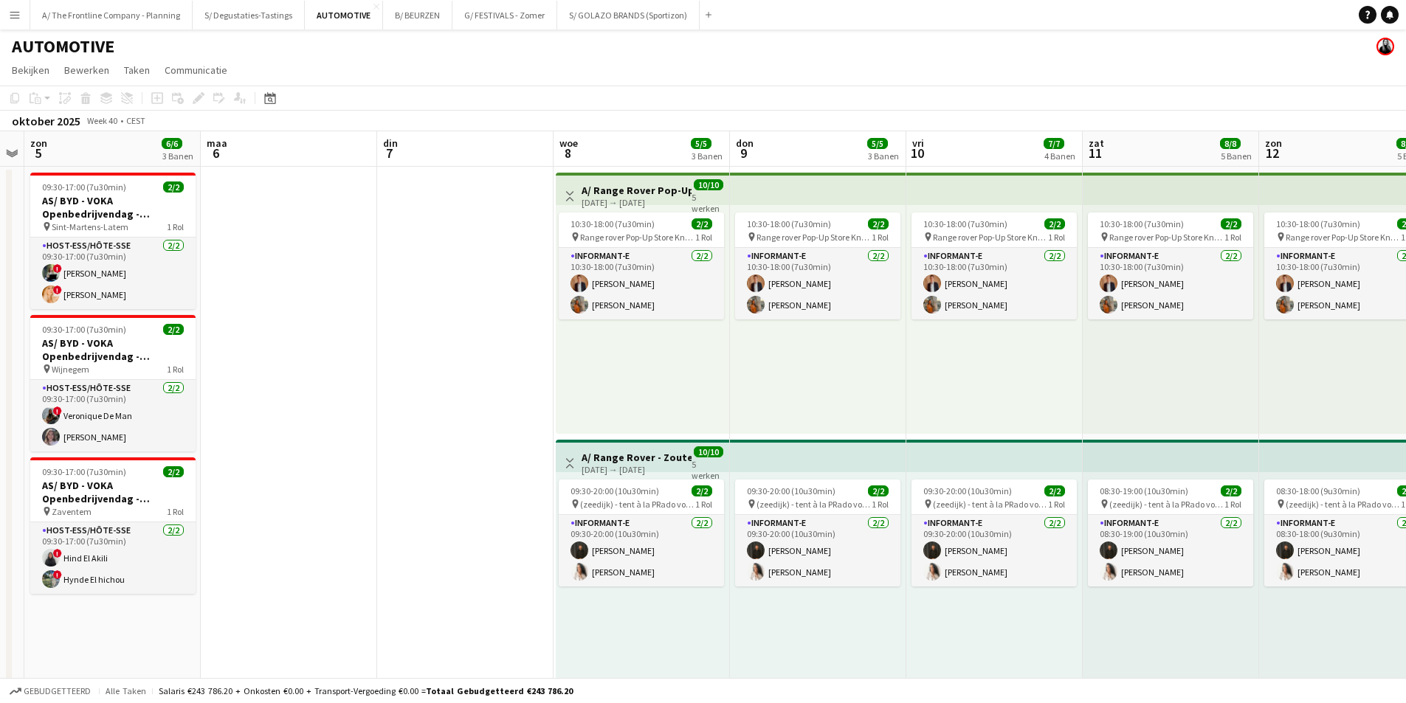
scroll to position [0, 511]
drag, startPoint x: 1042, startPoint y: 294, endPoint x: 549, endPoint y: 270, distance: 492.9
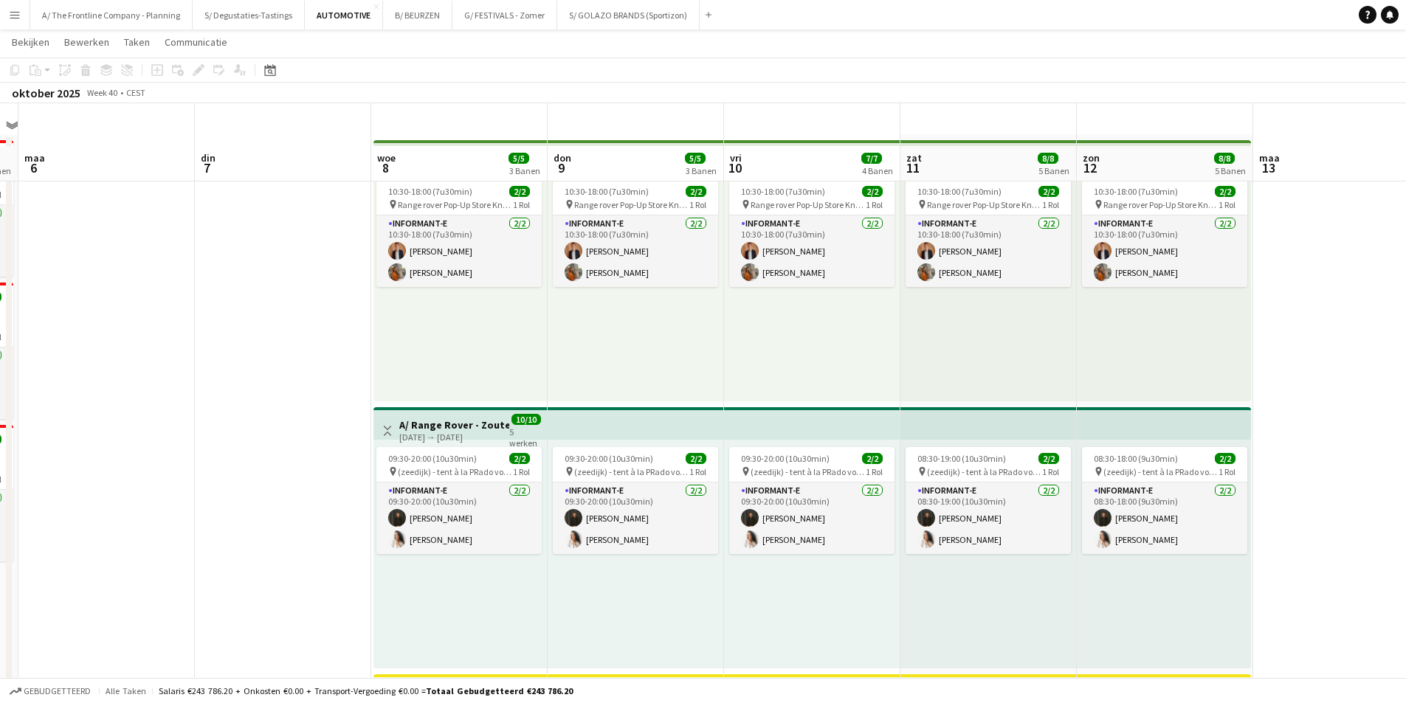
scroll to position [0, 0]
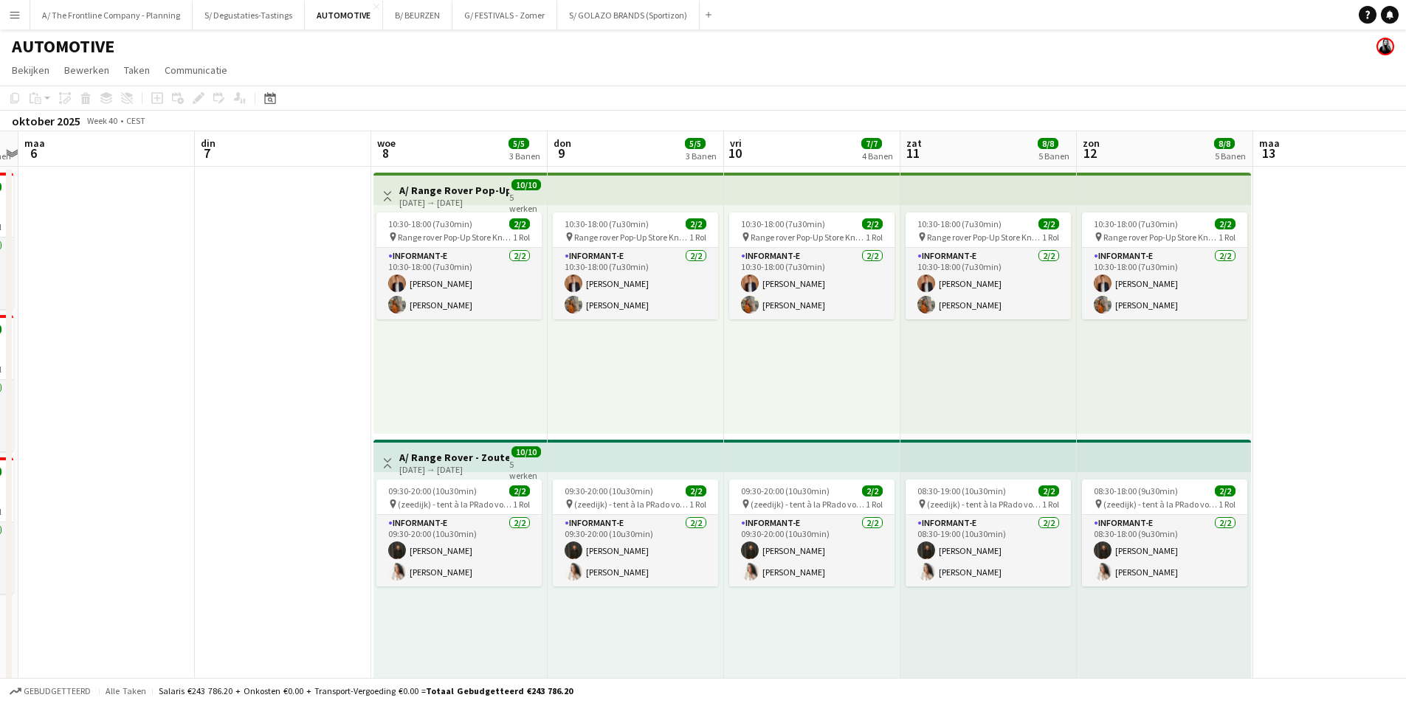
click at [468, 190] on h3 "A/ Range Rover Pop-Up Scene by Range Rover - Zoute Grand Prix - (08-12/10/25) -…" at bounding box center [454, 190] width 110 height 13
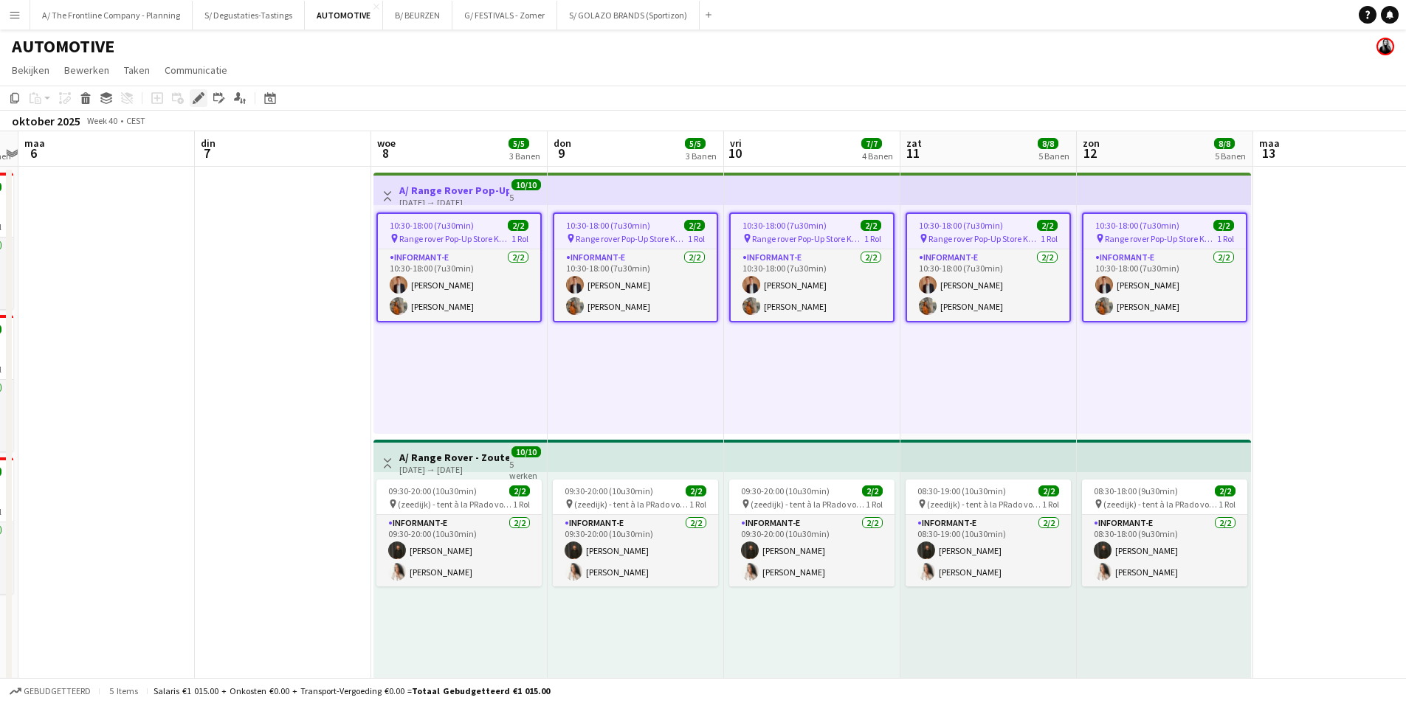
click at [199, 101] on icon "Bewerken" at bounding box center [199, 98] width 12 height 12
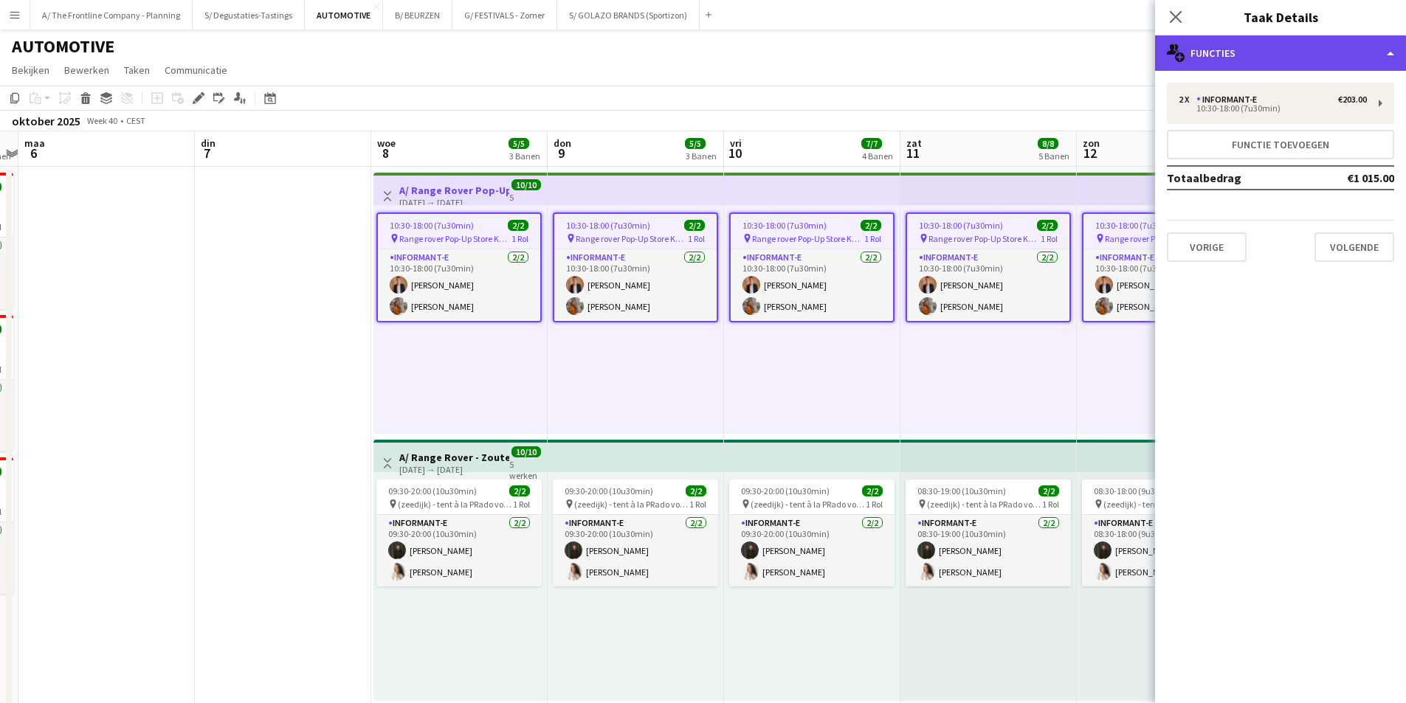
click at [1204, 44] on div "multiple-users-add Functies" at bounding box center [1280, 52] width 251 height 35
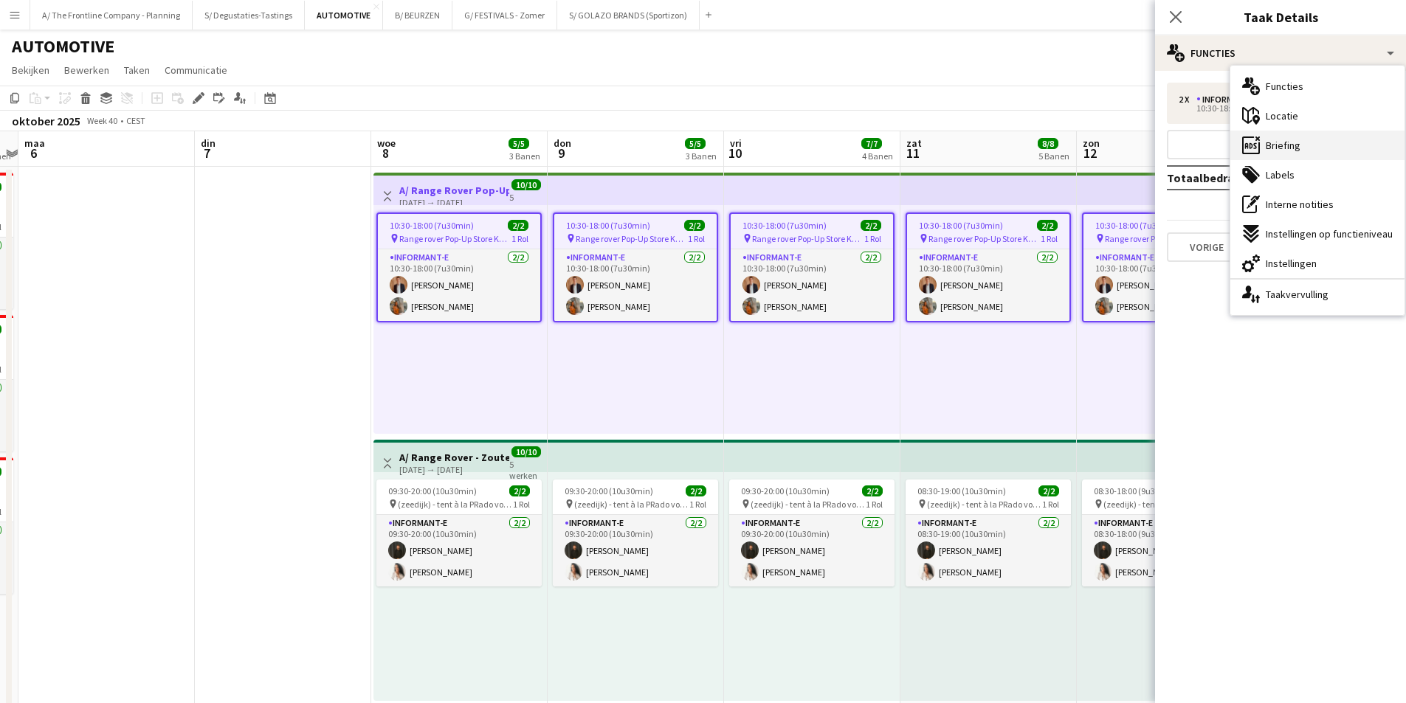
click at [1315, 151] on div "ads-window Briefing" at bounding box center [1318, 146] width 174 height 30
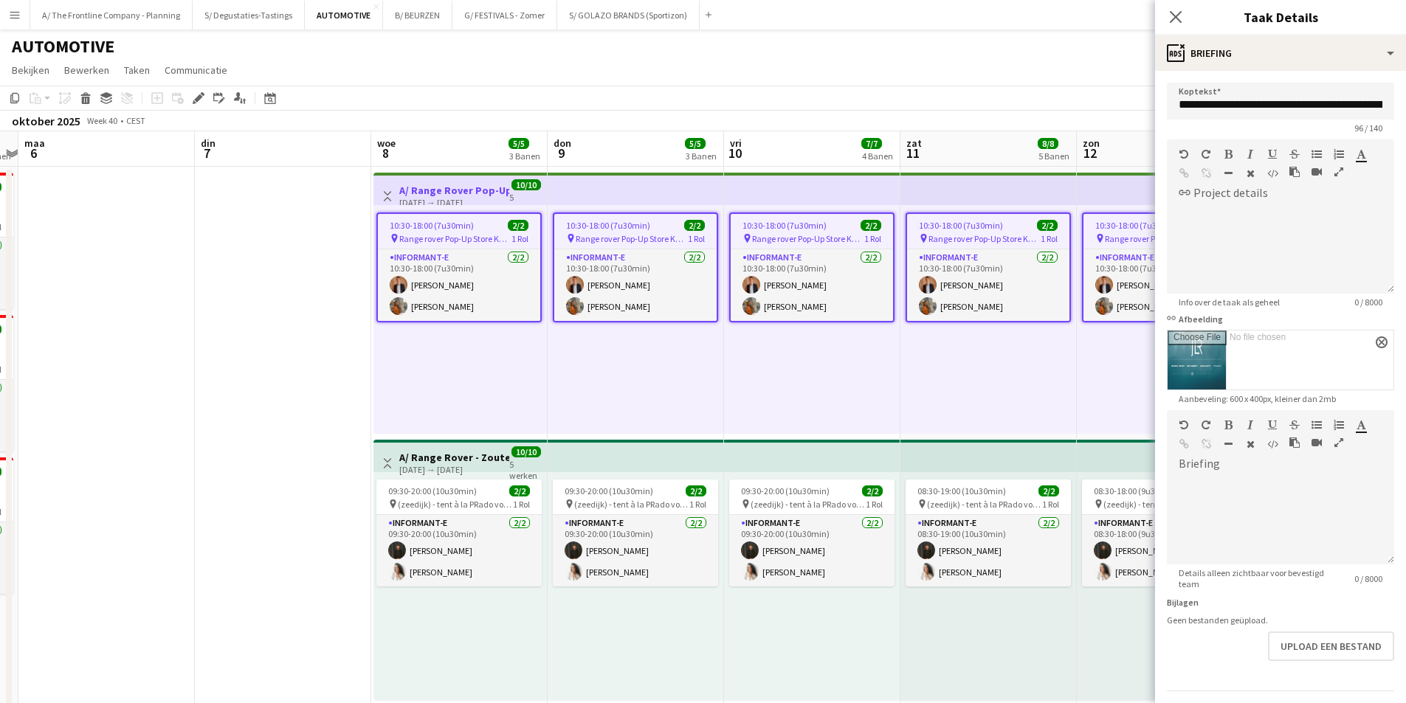
click at [430, 466] on div "08-10-2025 → 12-10-2025" at bounding box center [454, 469] width 110 height 11
type input "**********"
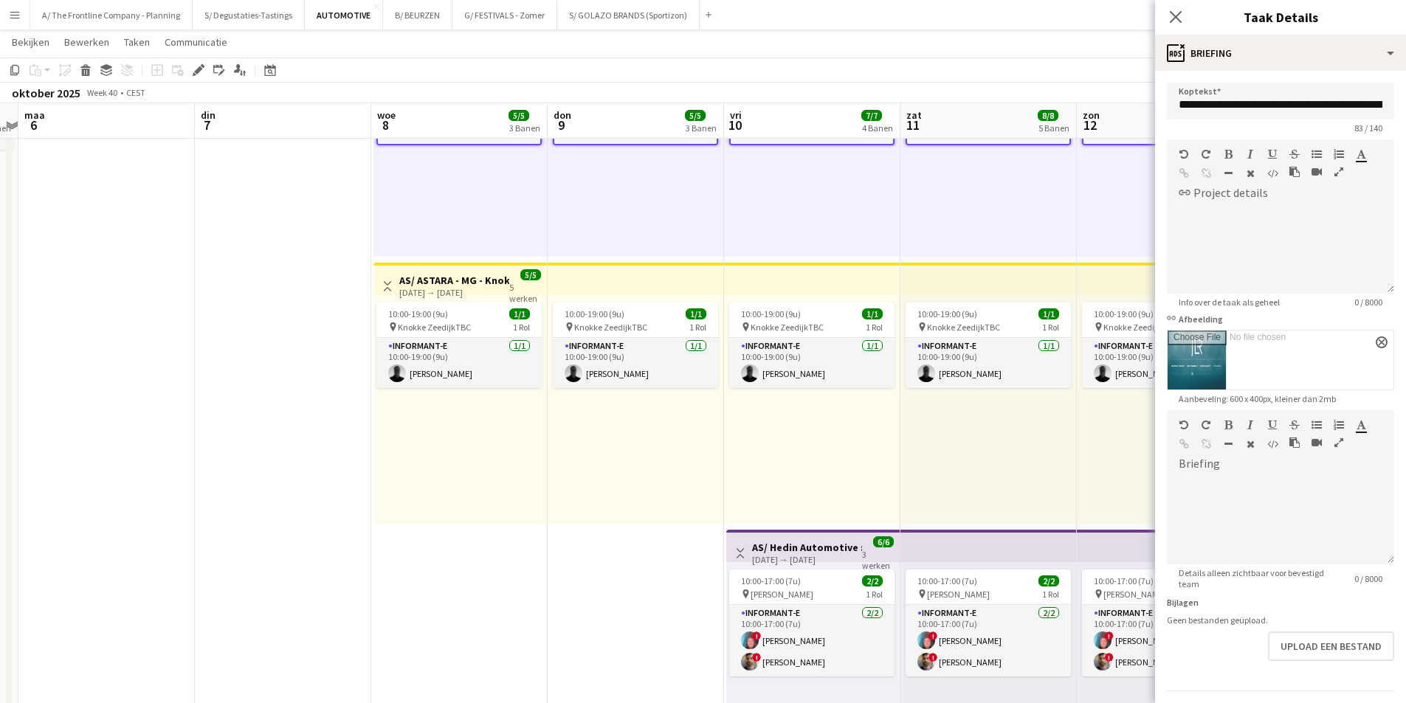
click at [337, 436] on app-date-cell at bounding box center [283, 393] width 176 height 1342
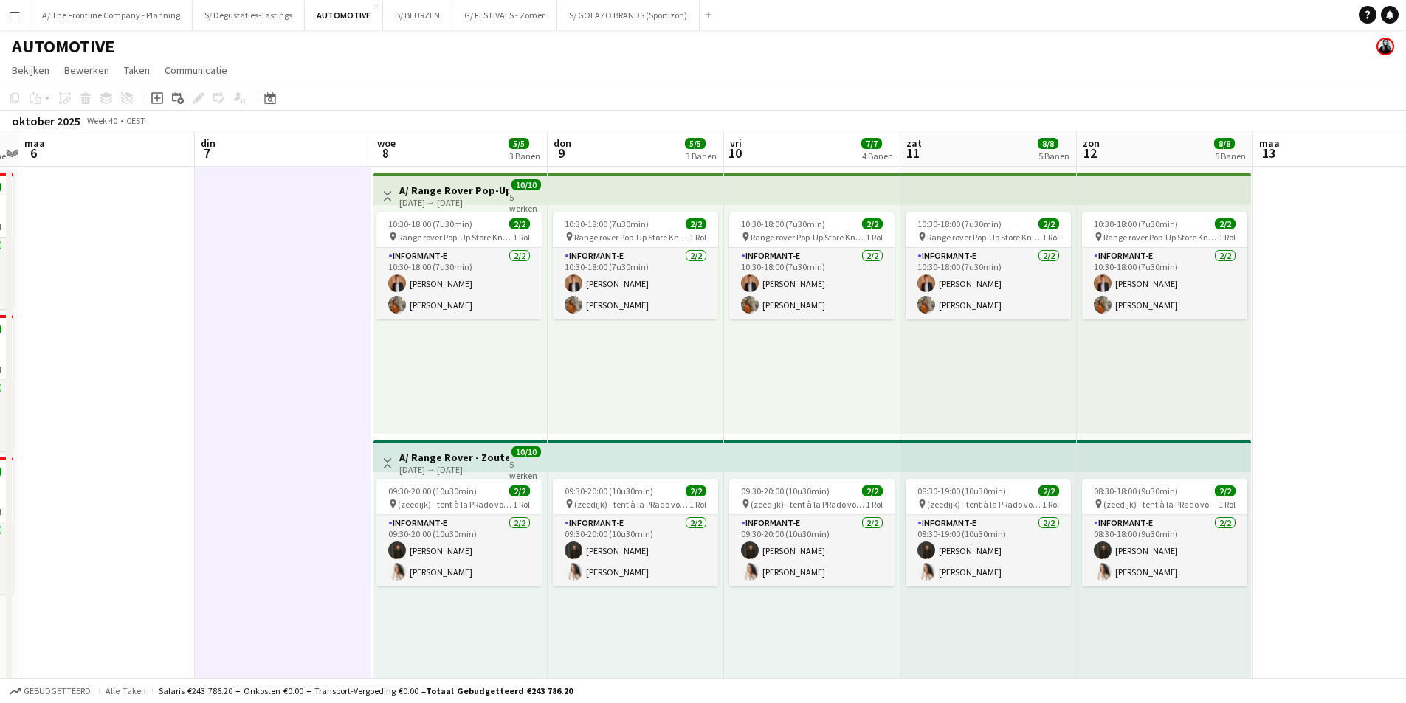
click at [429, 140] on app-board-header-date "woe 8 5/5 3 Banen" at bounding box center [459, 148] width 176 height 35
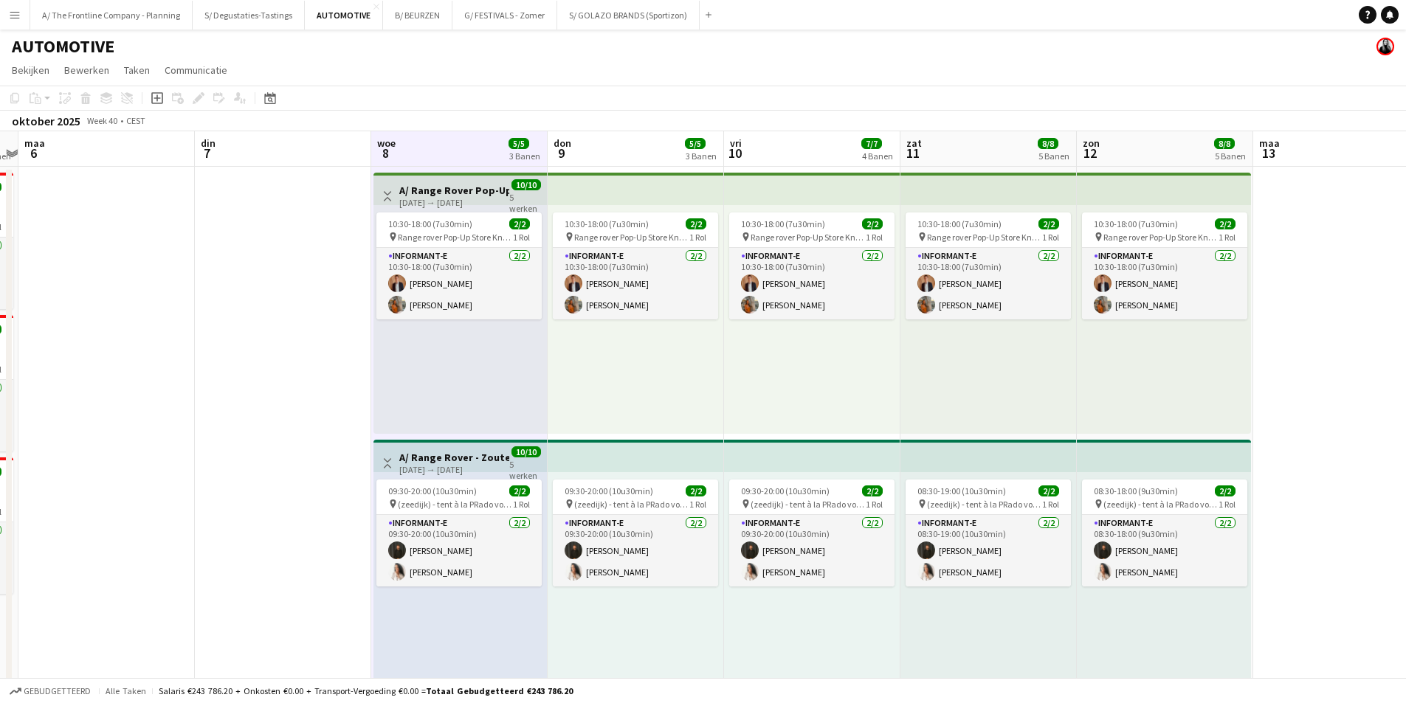
click at [605, 138] on app-board-header-date "don 9 5/5 3 Banen" at bounding box center [636, 148] width 176 height 35
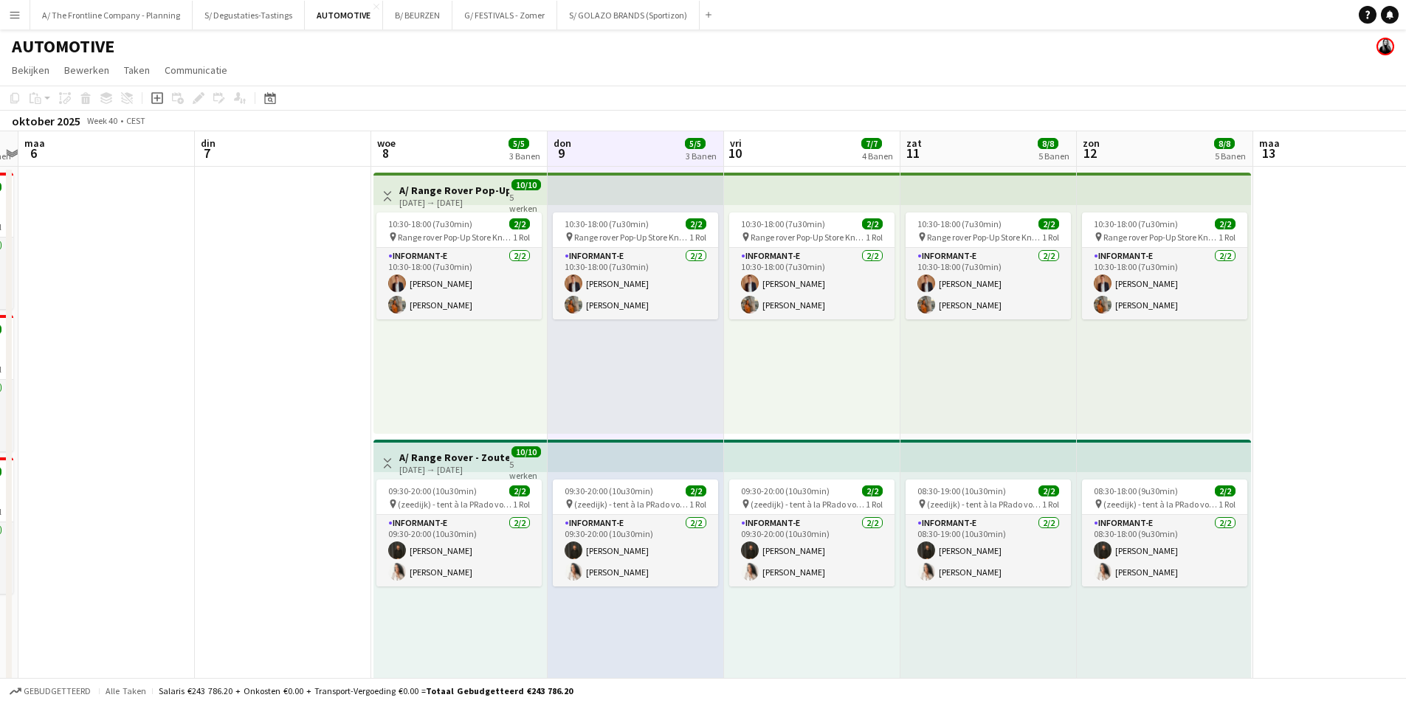
click at [833, 146] on app-board-header-date "vri 10 7/7 4 Banen" at bounding box center [812, 148] width 176 height 35
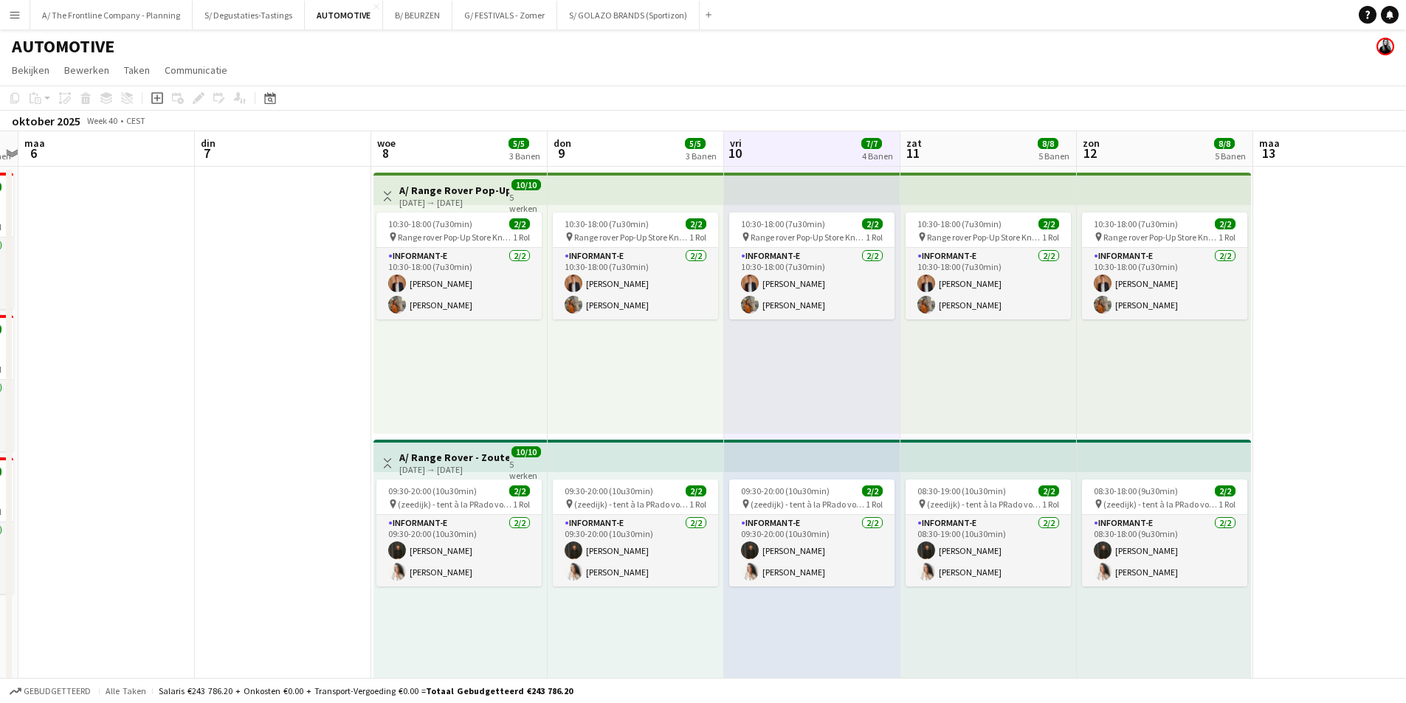
click at [1146, 147] on app-board-header-date "zon 12 8/8 5 Banen" at bounding box center [1165, 148] width 176 height 35
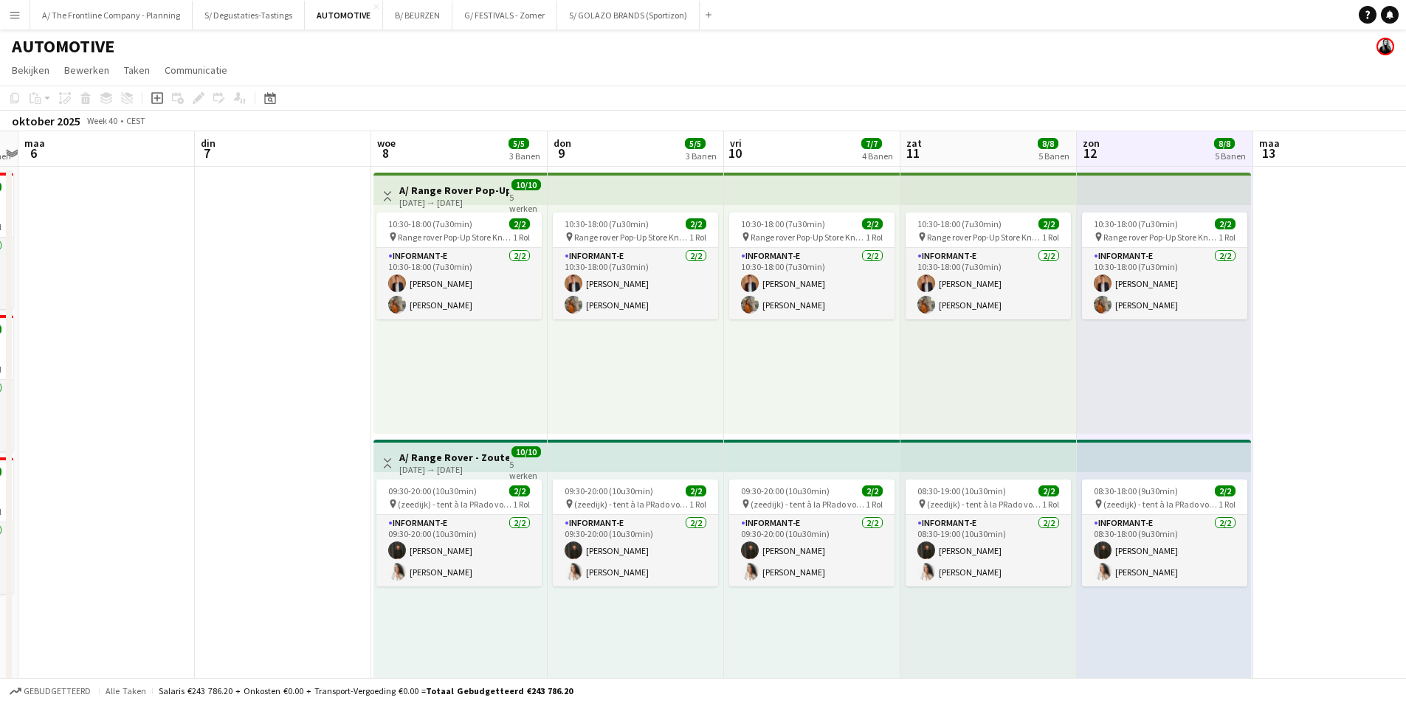
click at [959, 152] on app-board-header-date "zat 11 8/8 5 Banen" at bounding box center [989, 148] width 176 height 35
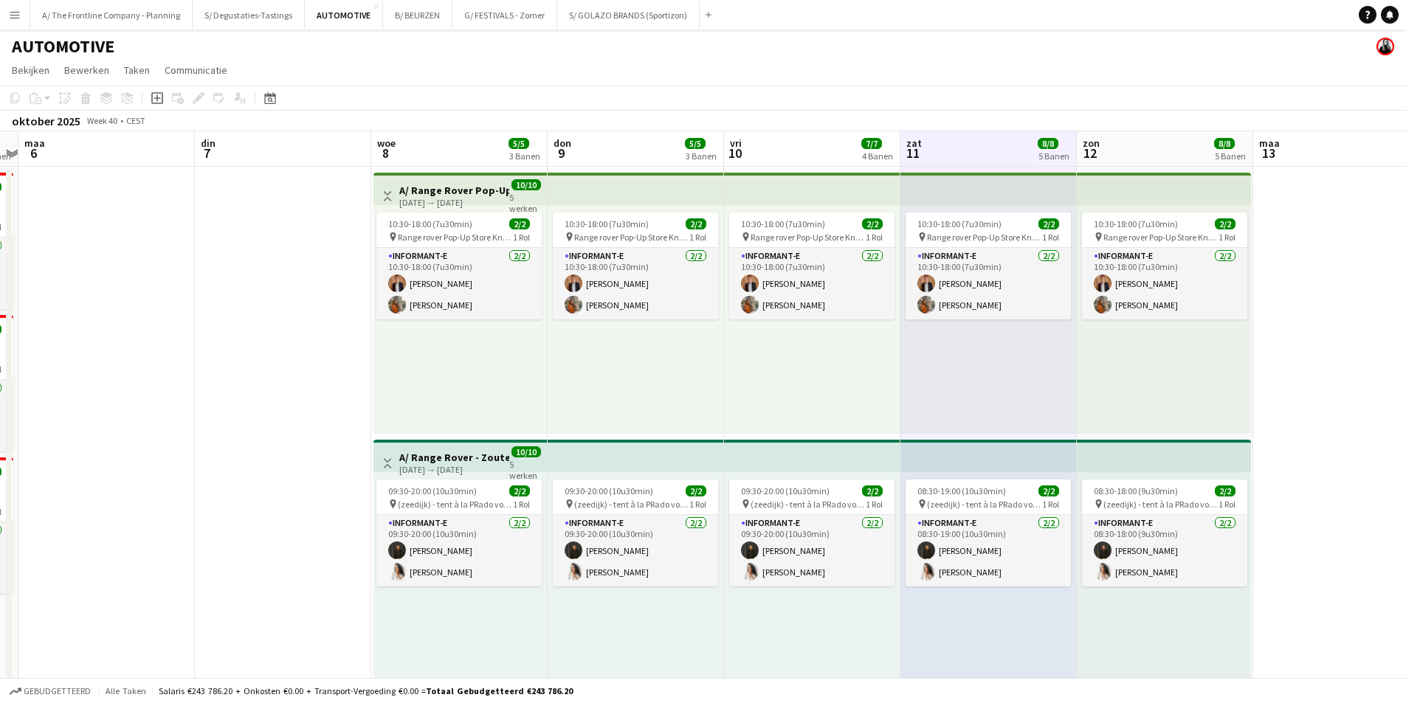
click at [403, 146] on app-board-header-date "woe 8 5/5 3 Banen" at bounding box center [459, 148] width 176 height 35
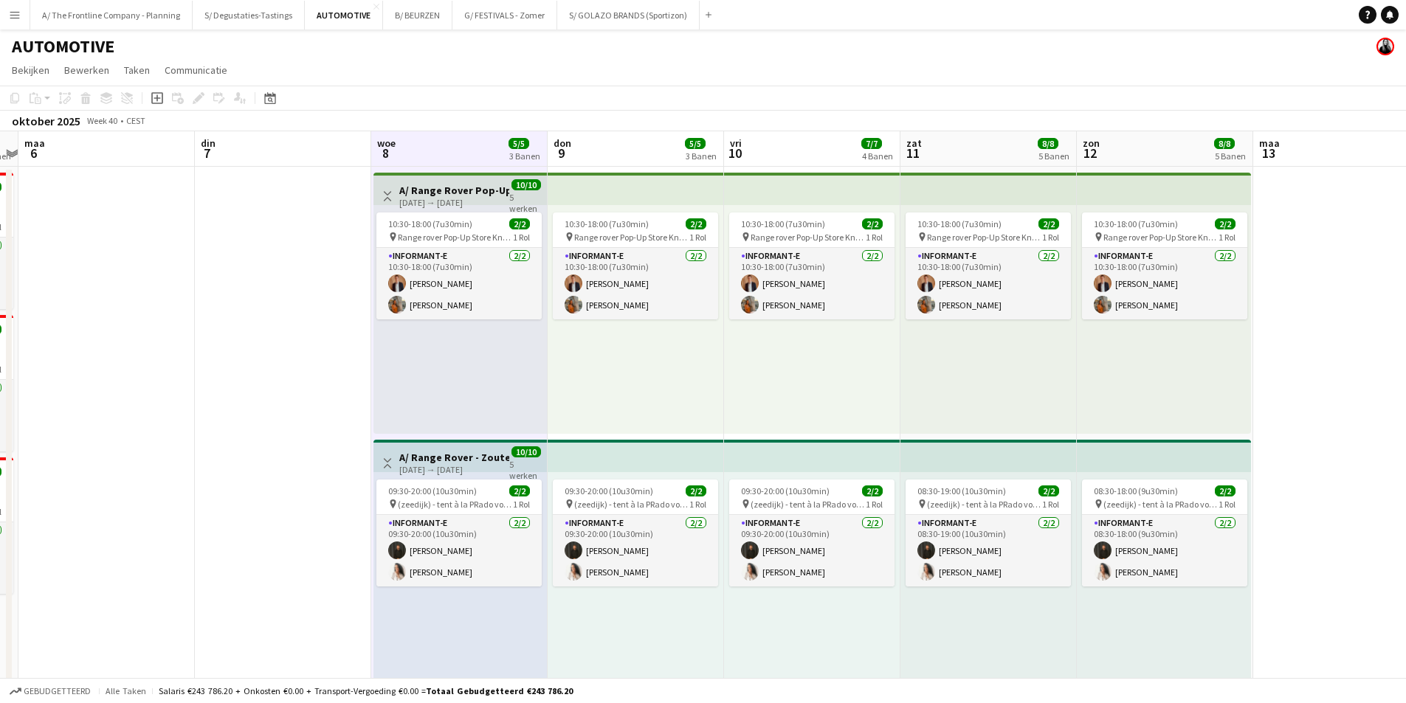
click at [438, 196] on h3 "A/ Range Rover Pop-Up Scene by Range Rover - Zoute Grand Prix - (08-12/10/25) -…" at bounding box center [454, 190] width 110 height 13
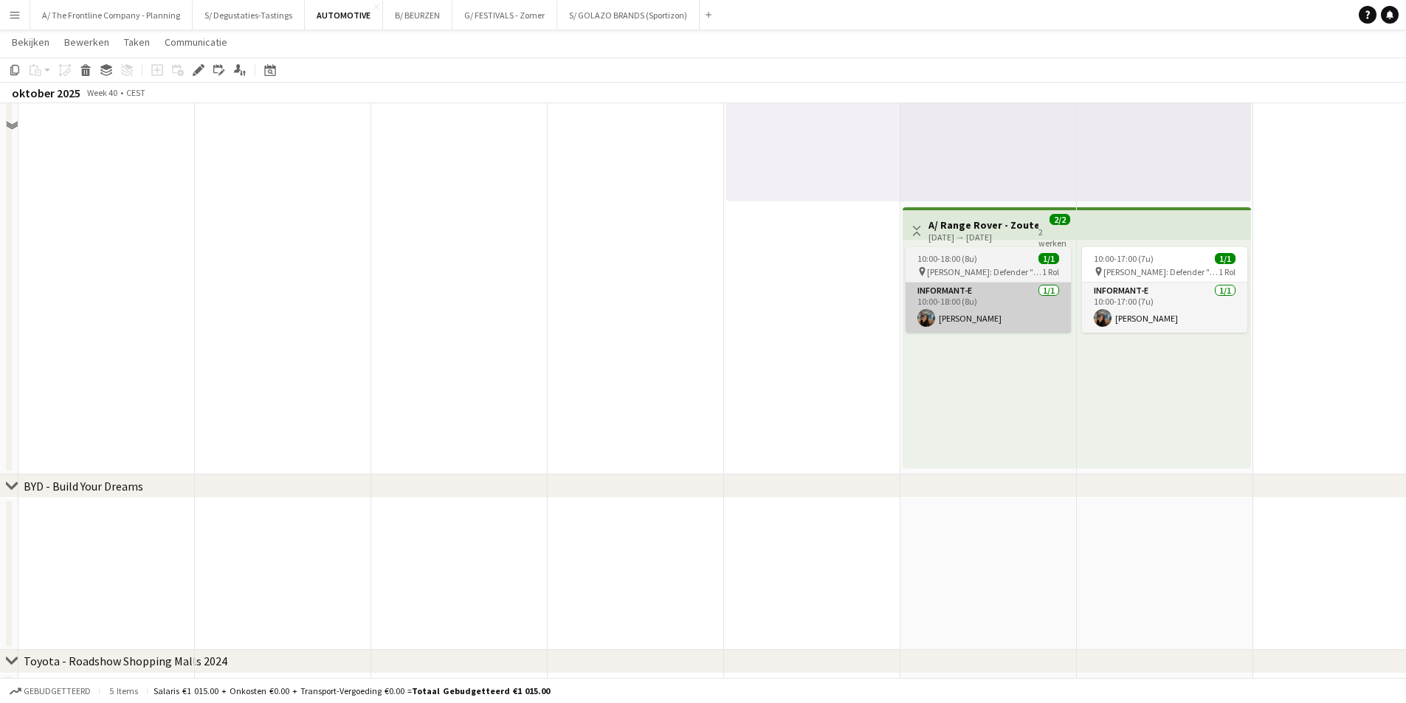
scroll to position [1033, 0]
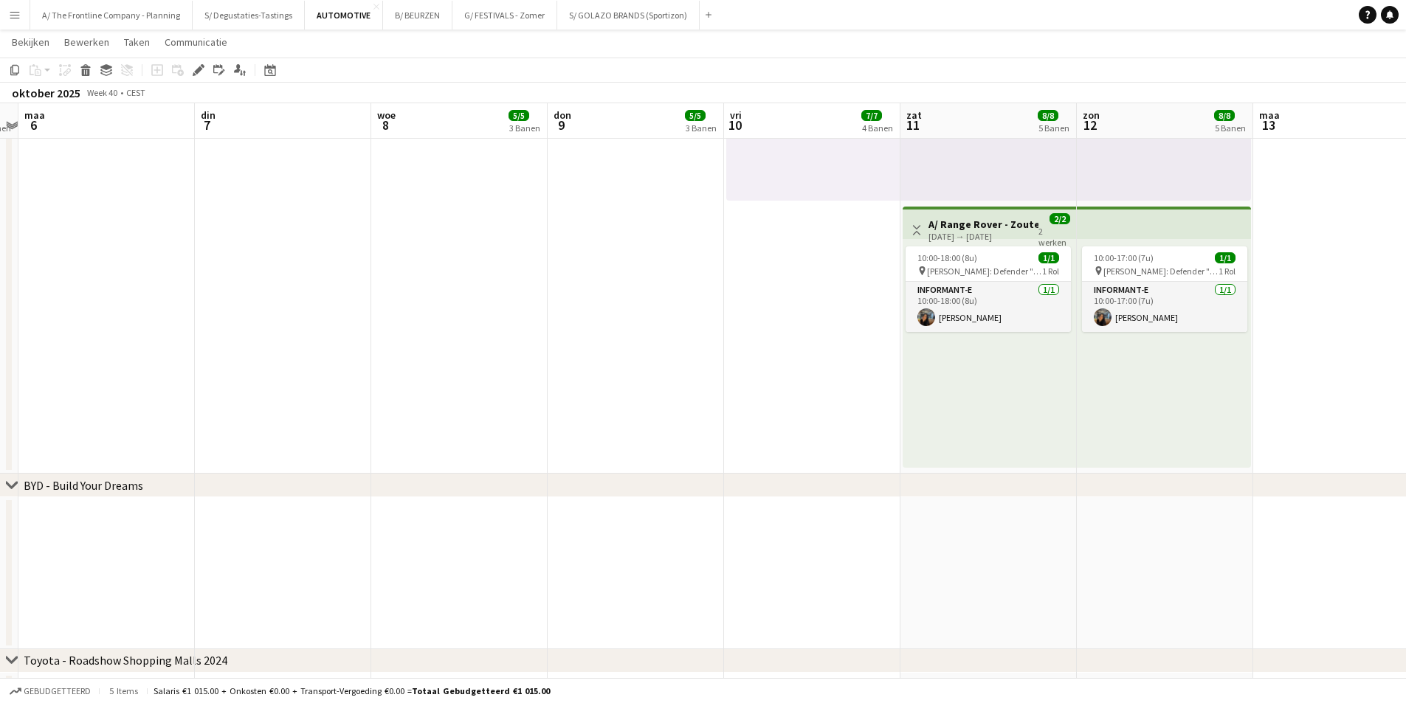
click at [965, 237] on div "11-10-2025 → 12-10-2025" at bounding box center [984, 236] width 110 height 11
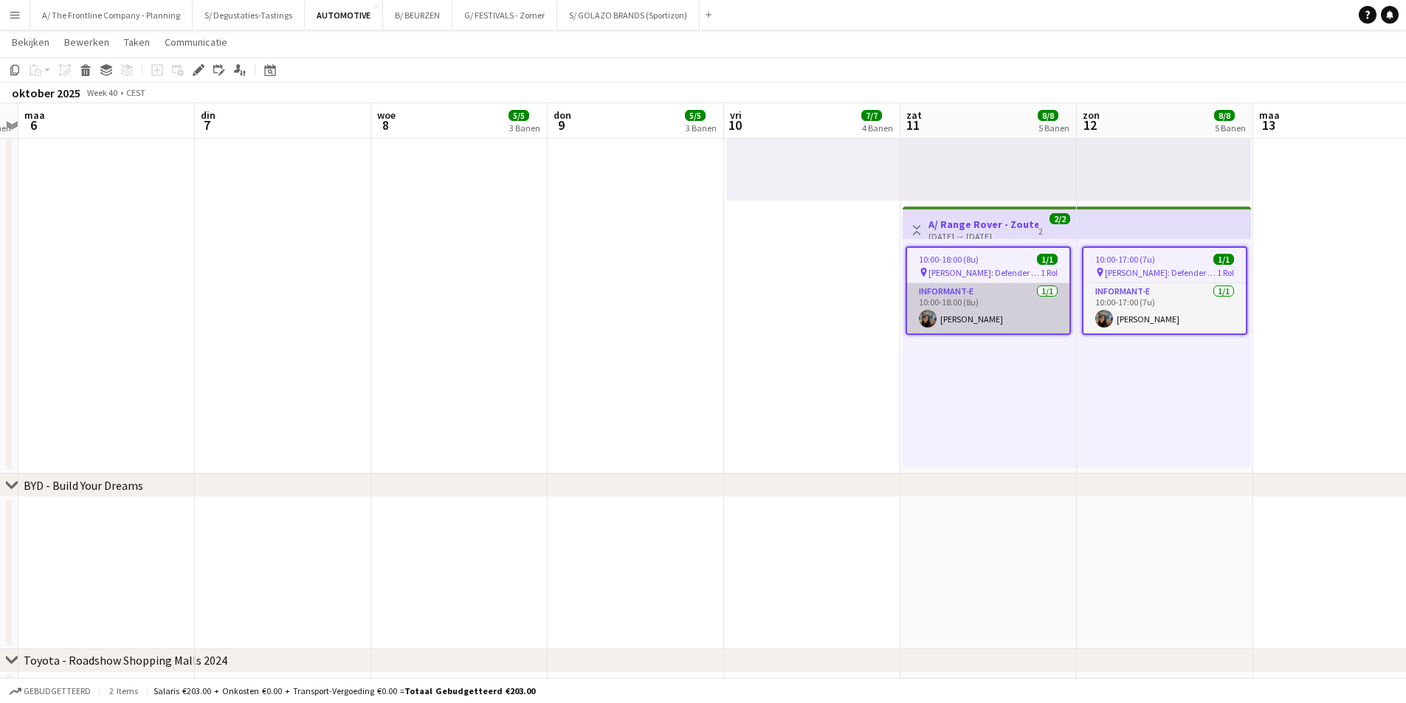
click at [1009, 314] on app-card-role "Informant-e 1/1 10:00-18:00 (8u) Mariam Kastit" at bounding box center [988, 308] width 162 height 50
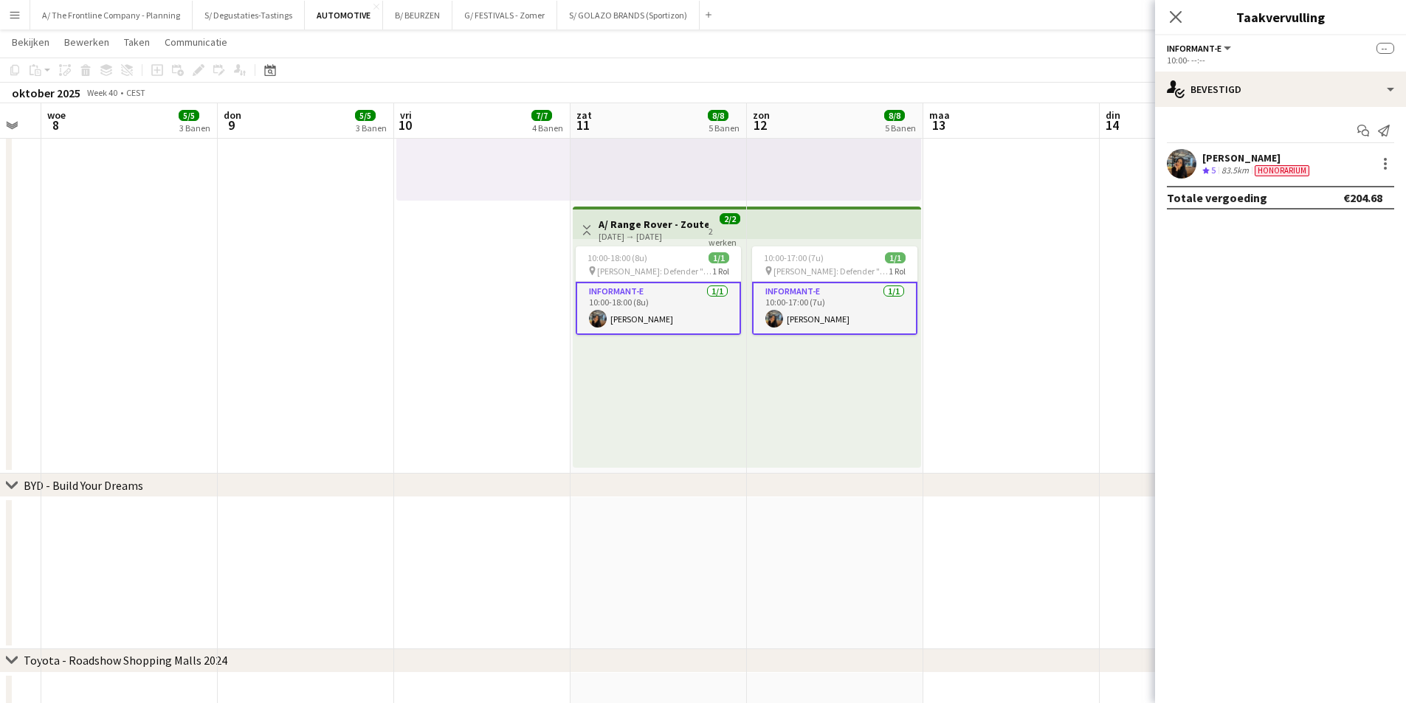
drag, startPoint x: 1009, startPoint y: 314, endPoint x: 673, endPoint y: 337, distance: 336.7
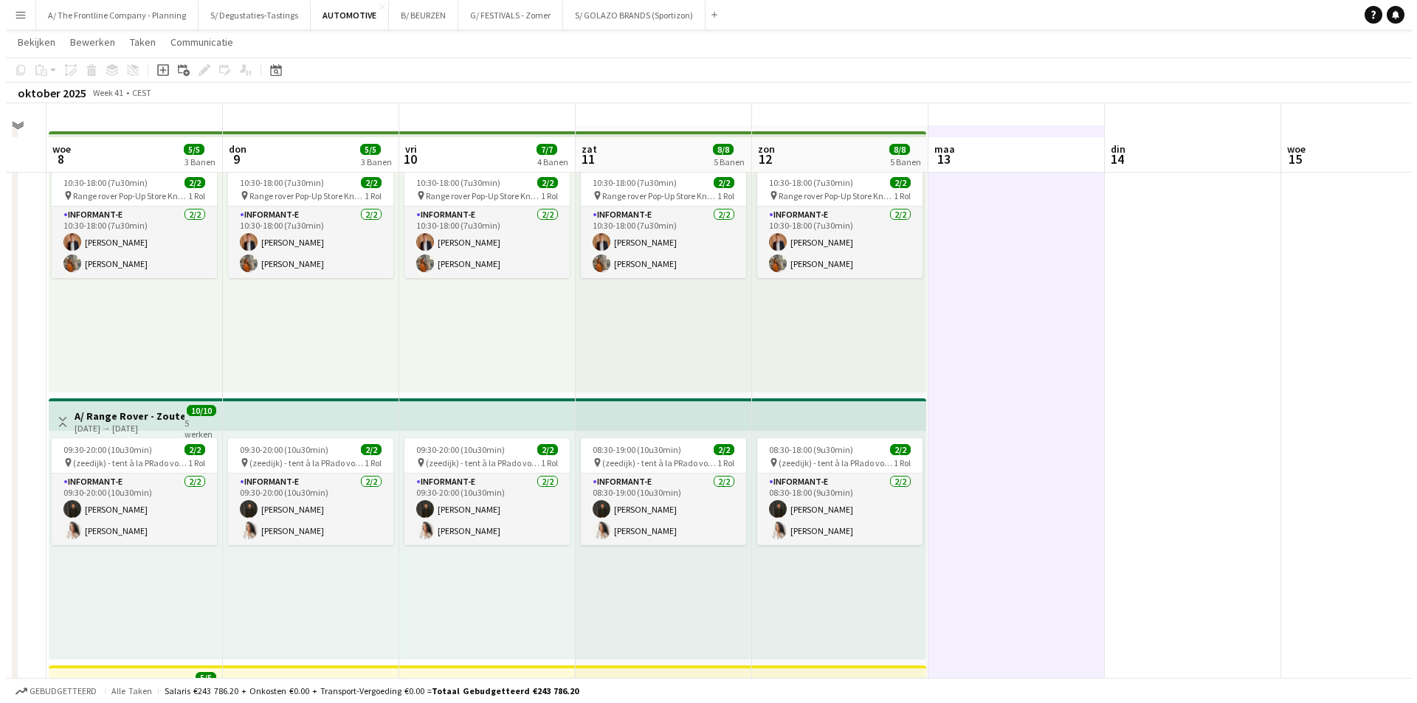
scroll to position [0, 0]
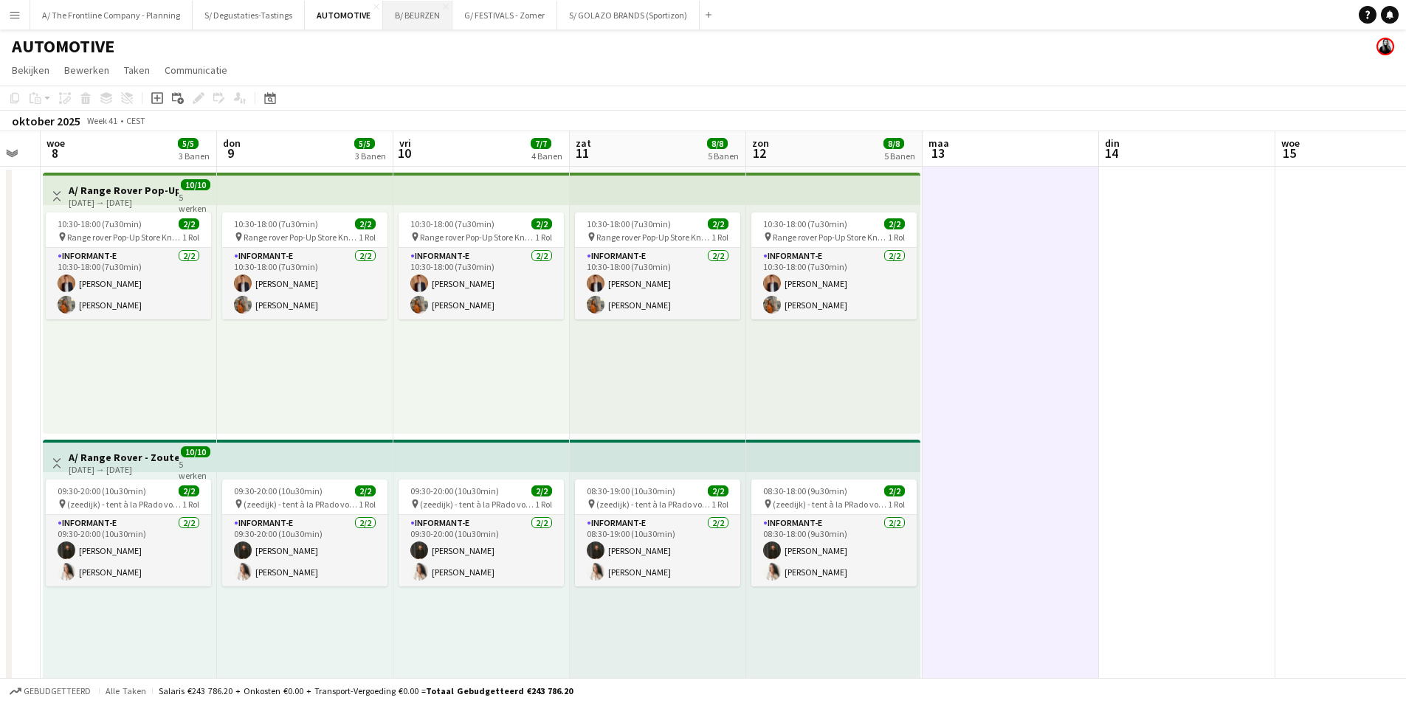
click at [393, 24] on button "B/ BEURZEN Sluiten" at bounding box center [417, 15] width 69 height 29
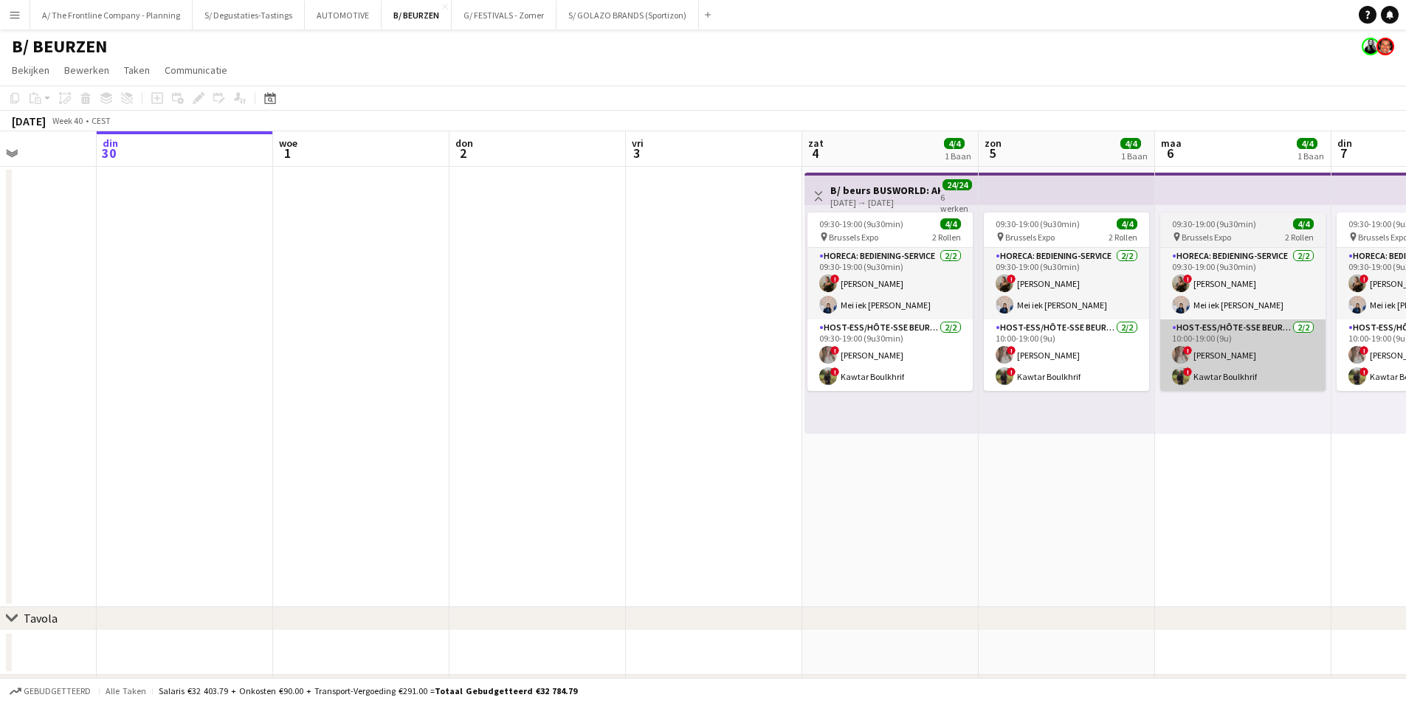
drag, startPoint x: 1233, startPoint y: 314, endPoint x: 555, endPoint y: 327, distance: 678.5
click at [438, 320] on app-calendar-viewport "zat 27 zon 28 maa 29 din 30 woe 1 don 2 vri 3 zat 4 4/4 1 Baan zon 5 4/4 1 Baan…" at bounding box center [703, 471] width 1406 height 680
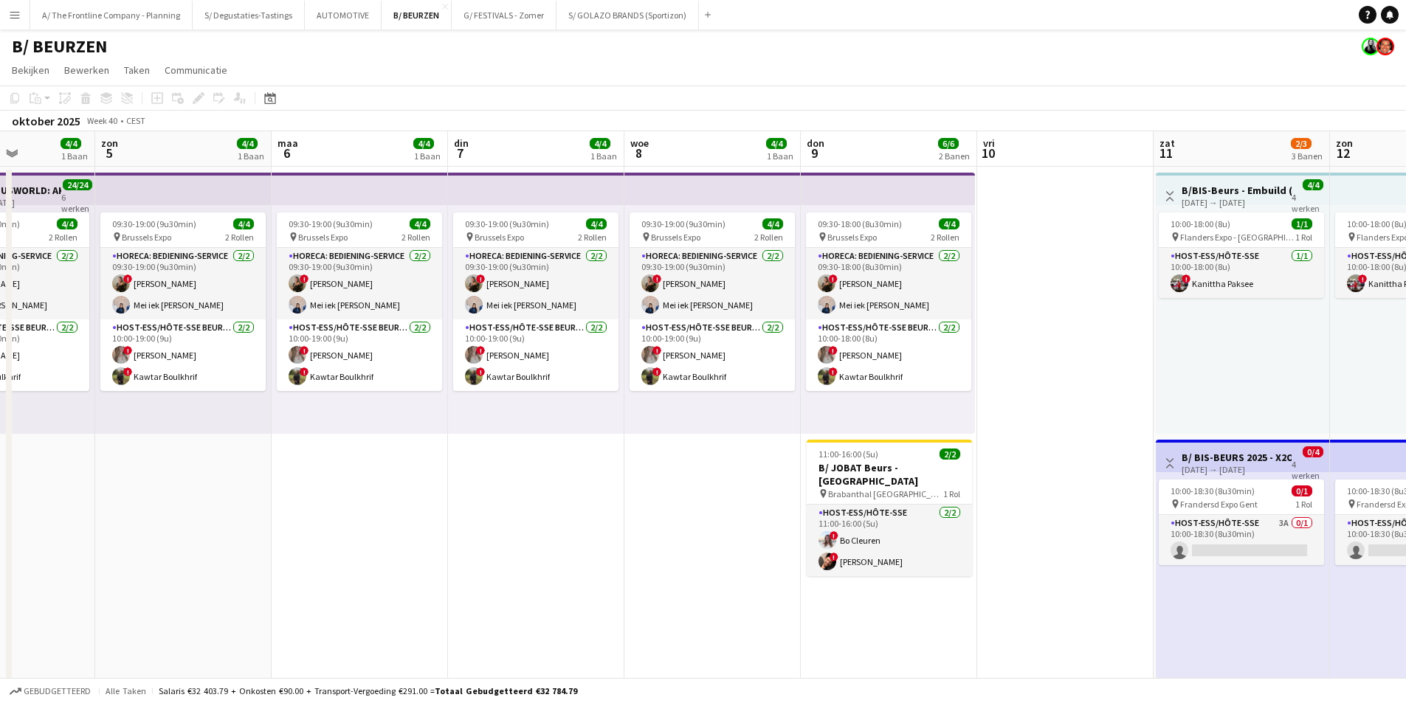
drag, startPoint x: 1380, startPoint y: 327, endPoint x: 384, endPoint y: 340, distance: 995.9
click at [384, 340] on app-calendar-viewport "woe 1 don 2 vri 3 zat 4 4/4 1 Baan zon 5 4/4 1 Baan maa 6 4/4 1 Baan din 7 4/4 …" at bounding box center [703, 594] width 1406 height 926
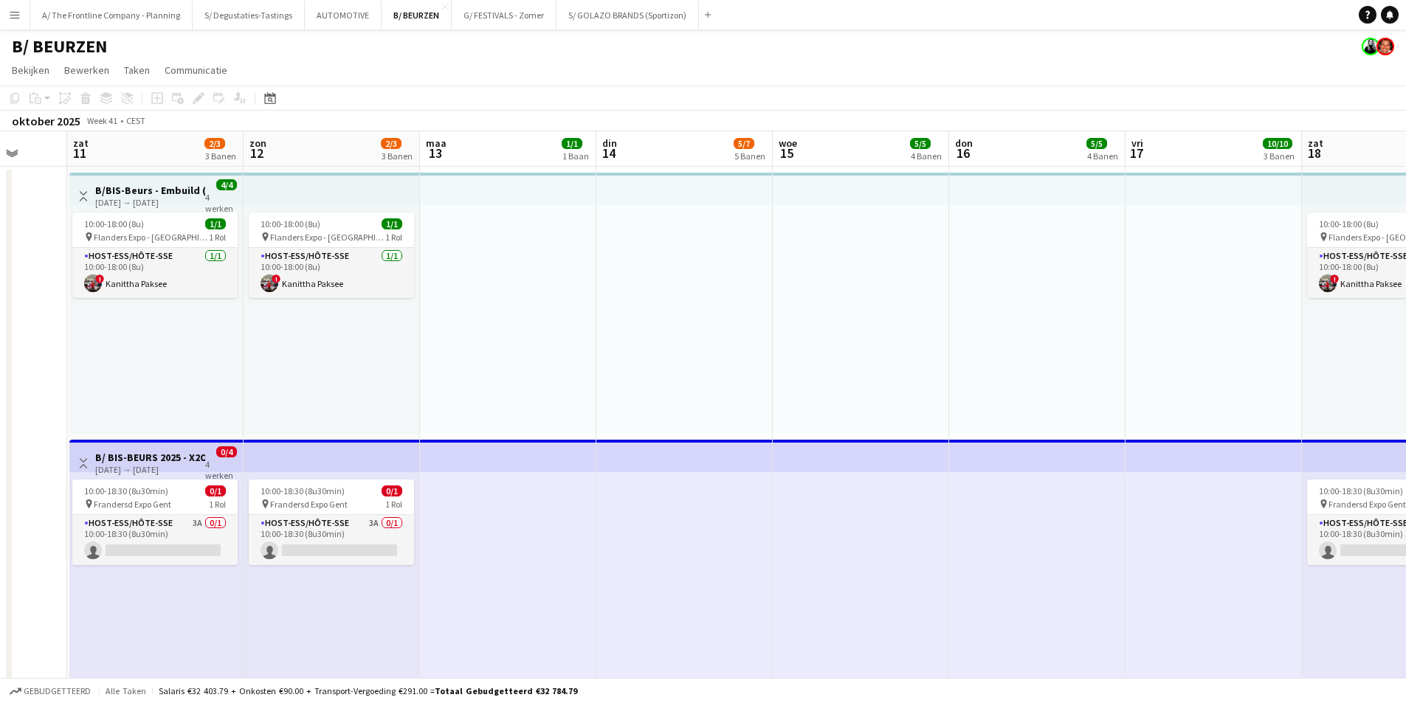
drag, startPoint x: 977, startPoint y: 339, endPoint x: 362, endPoint y: 328, distance: 615.0
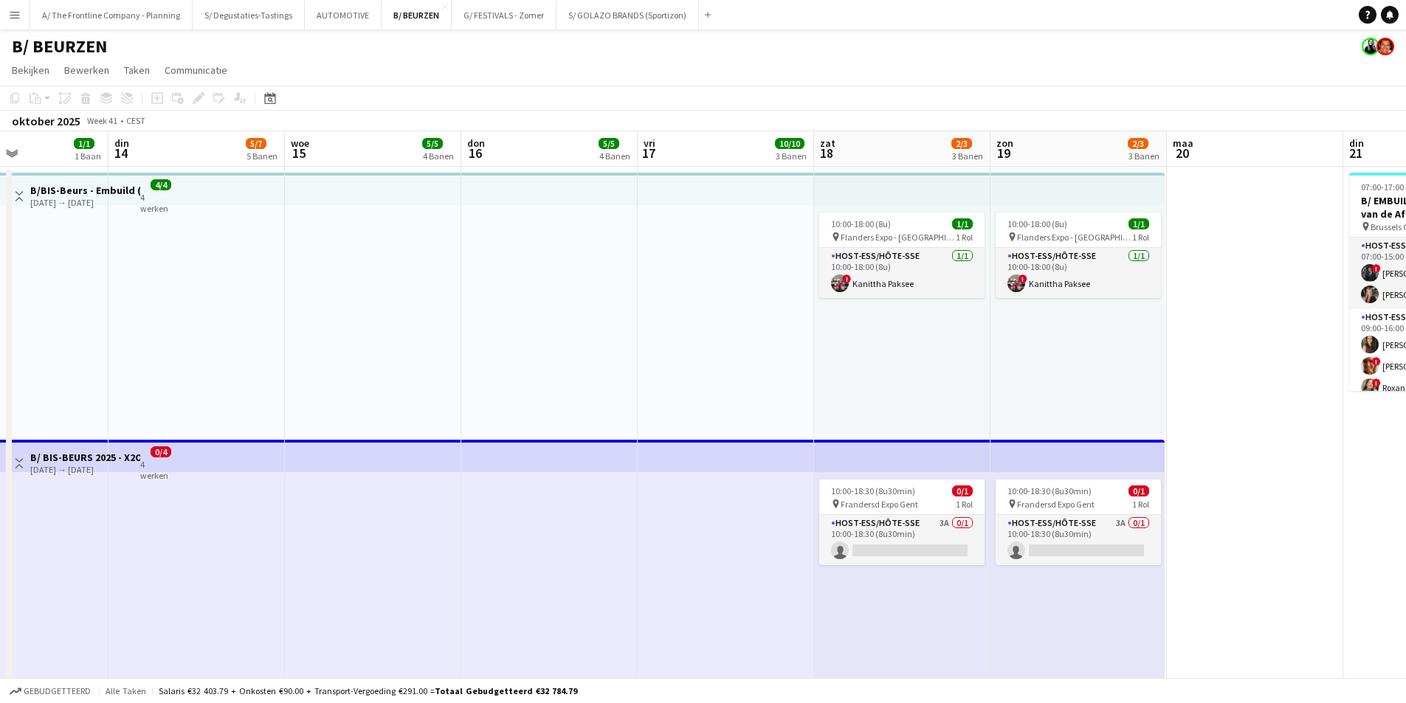
drag, startPoint x: 1103, startPoint y: 324, endPoint x: 259, endPoint y: 300, distance: 844.1
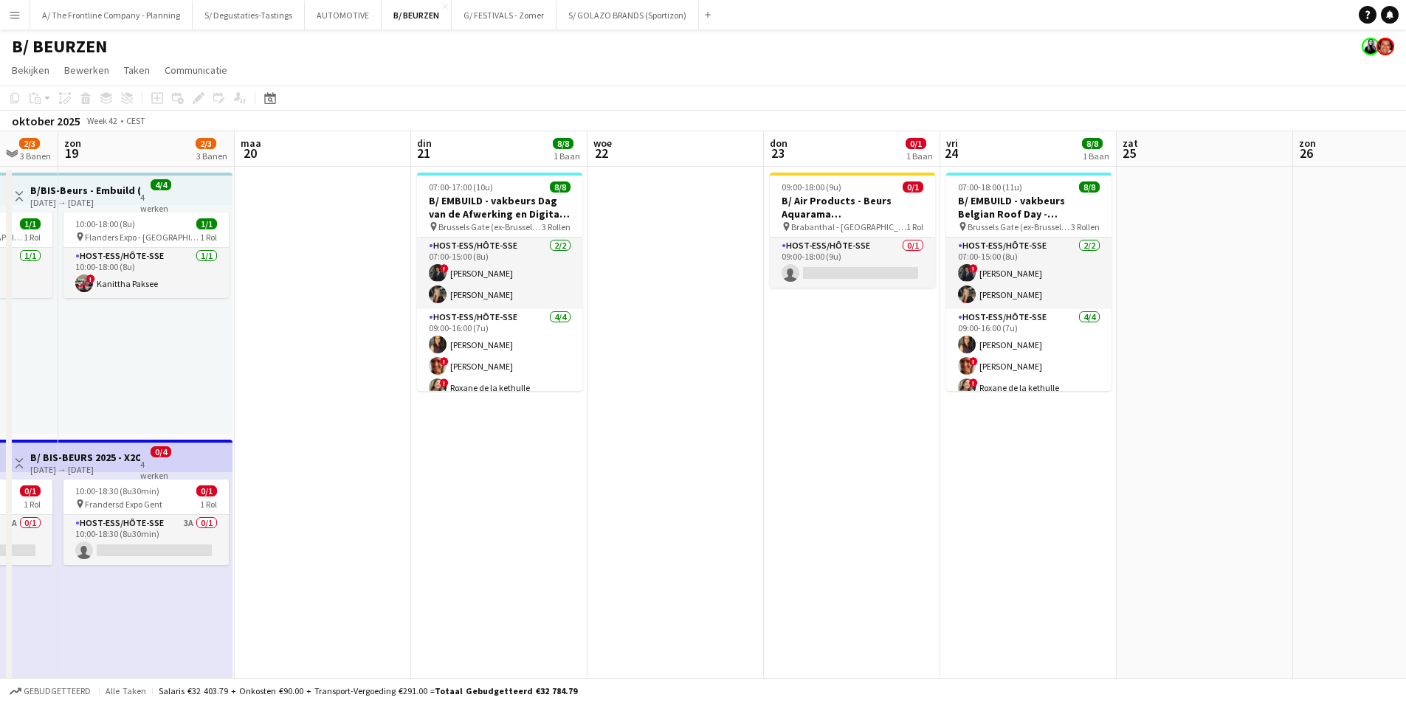
drag, startPoint x: 354, startPoint y: 302, endPoint x: 295, endPoint y: 286, distance: 60.3
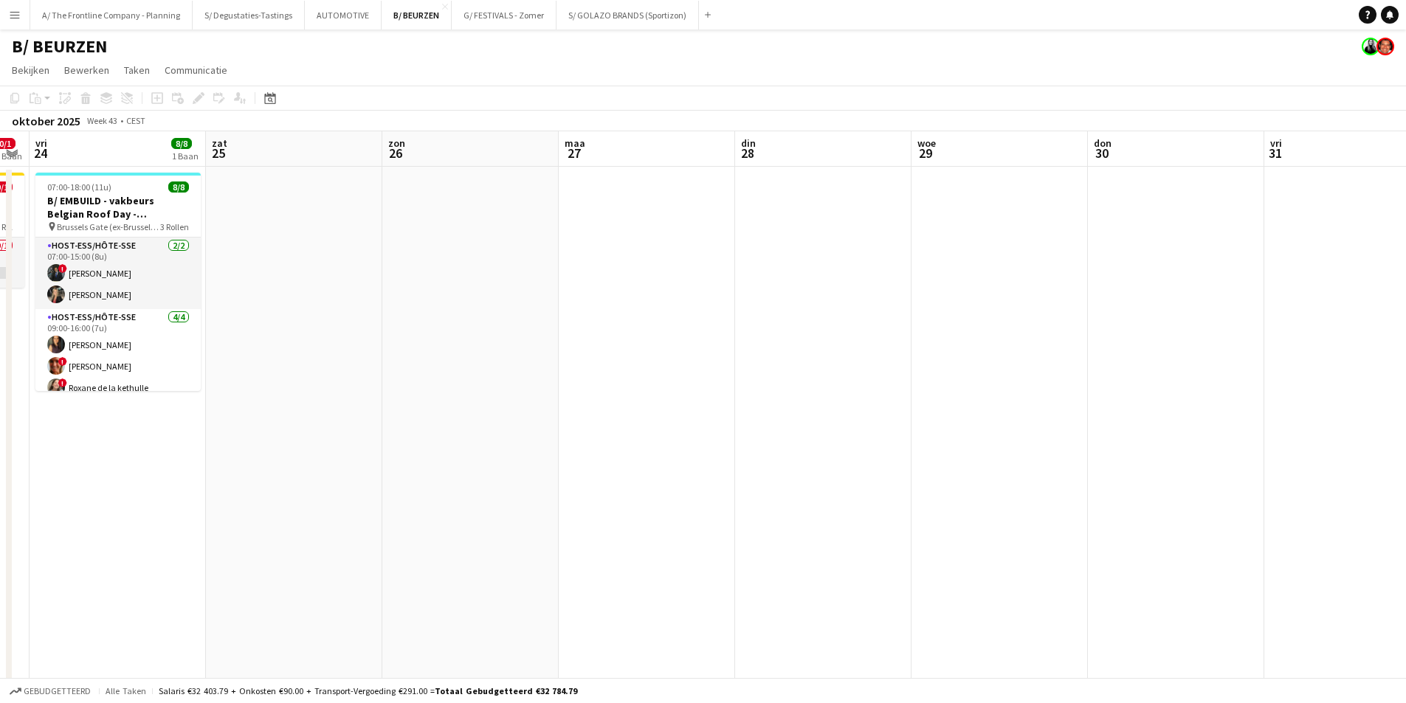
drag, startPoint x: 1250, startPoint y: 286, endPoint x: 296, endPoint y: 239, distance: 954.9
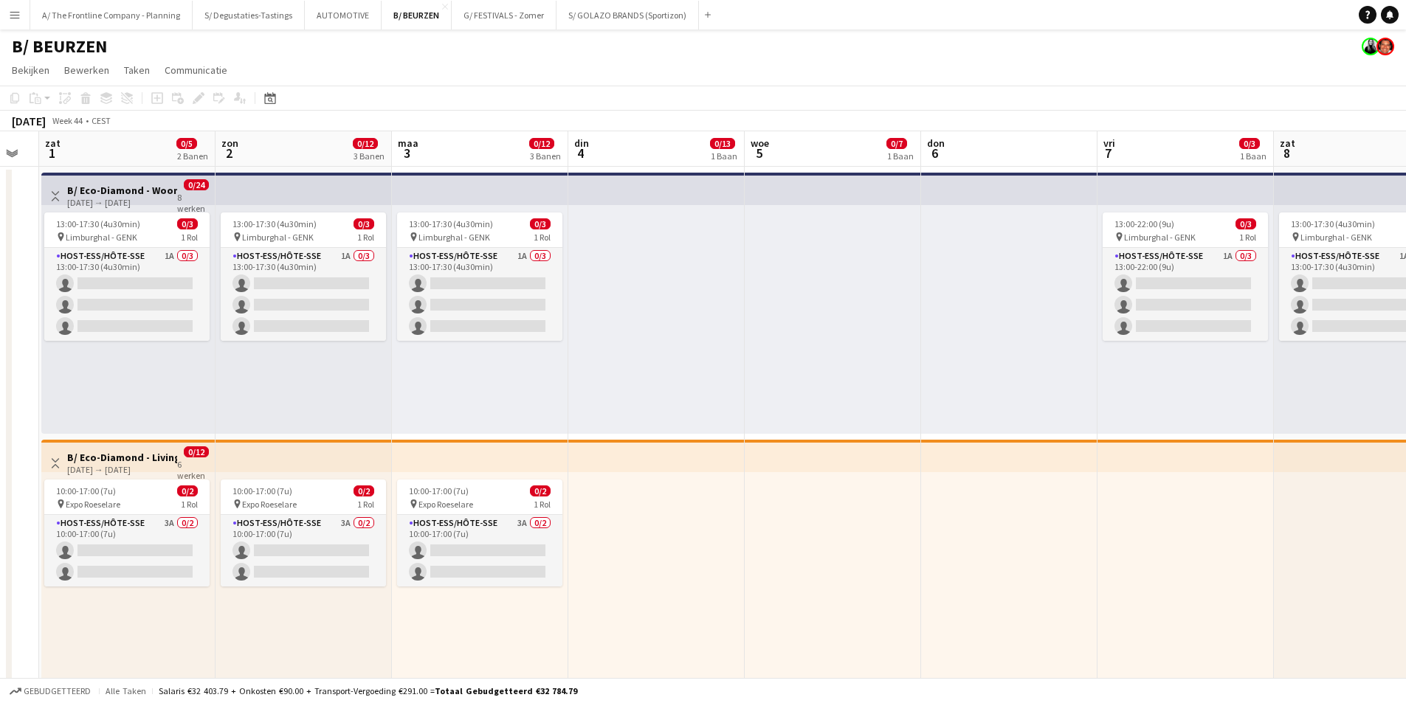
drag, startPoint x: 1205, startPoint y: 238, endPoint x: 990, endPoint y: 238, distance: 214.8
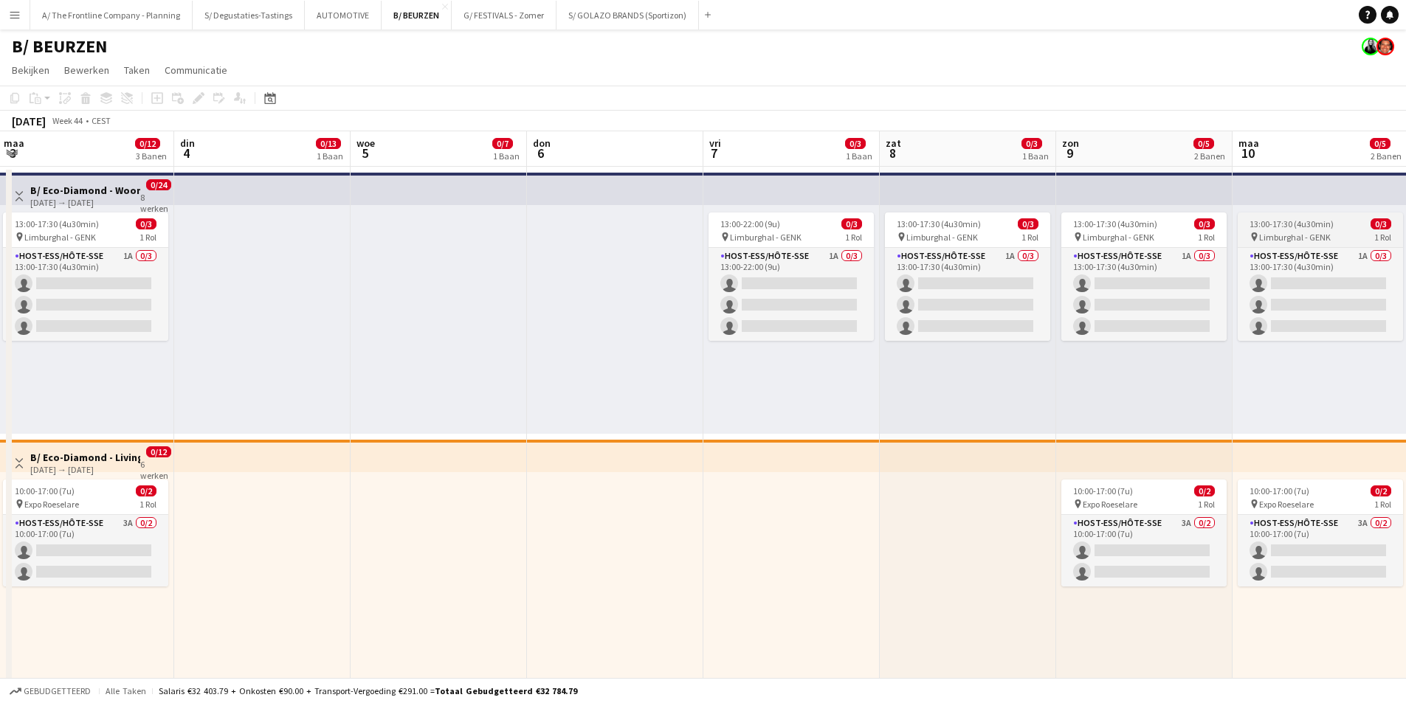
drag, startPoint x: 649, startPoint y: 240, endPoint x: 915, endPoint y: 228, distance: 266.7
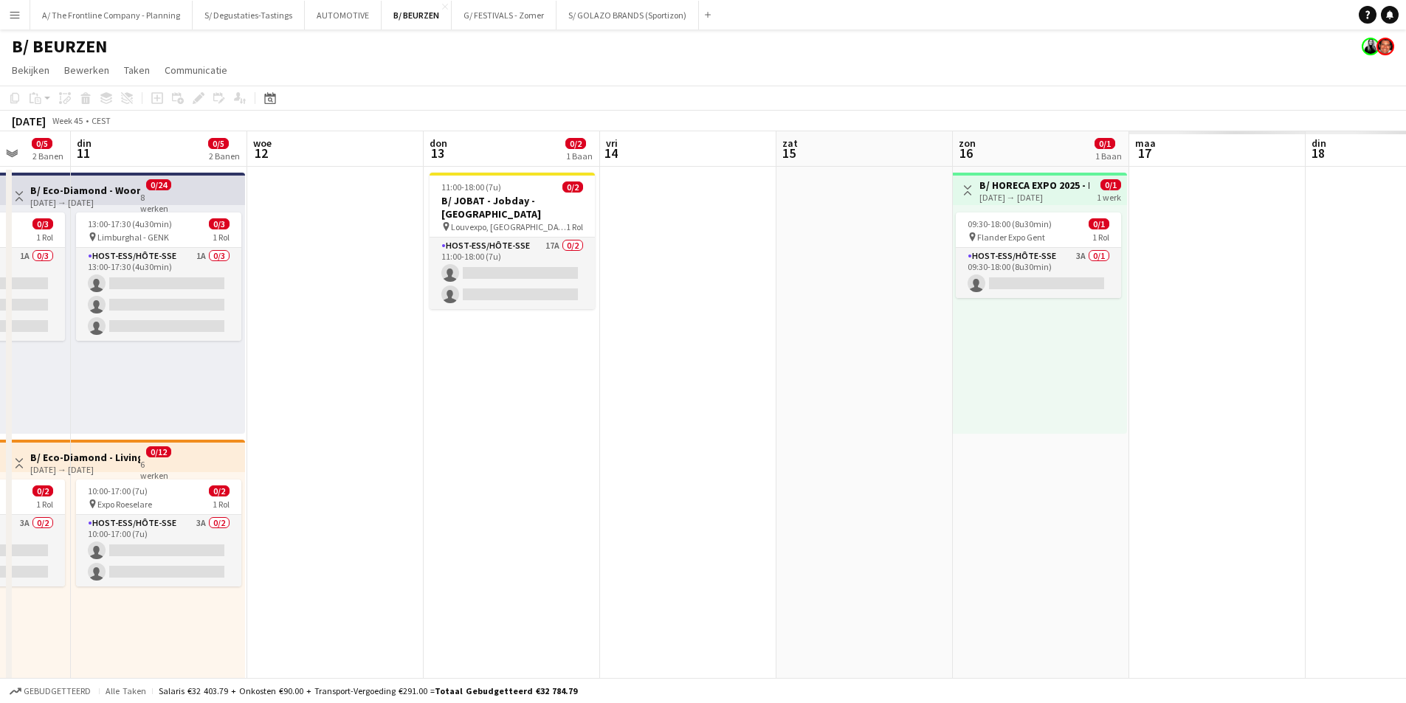
drag, startPoint x: 434, startPoint y: 193, endPoint x: 1007, endPoint y: 197, distance: 572.8
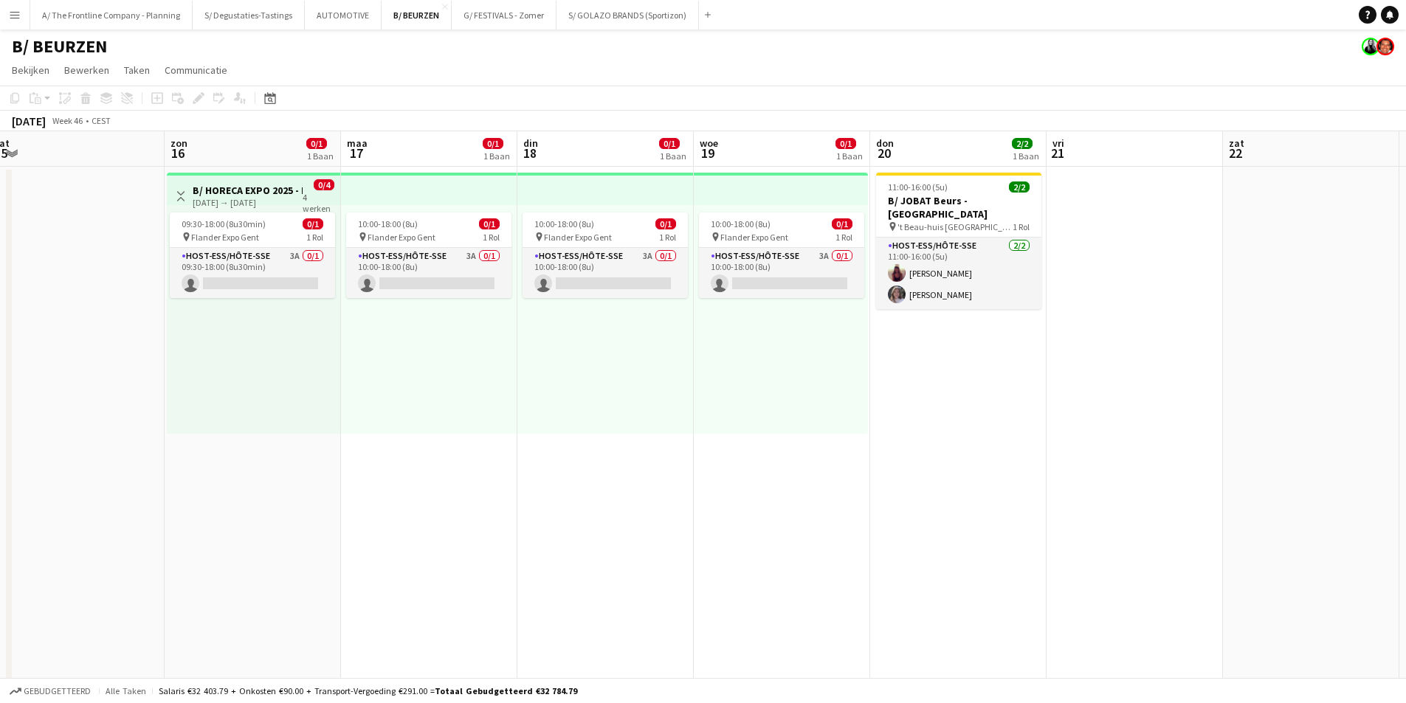
drag, startPoint x: 980, startPoint y: 233, endPoint x: 472, endPoint y: 233, distance: 507.1
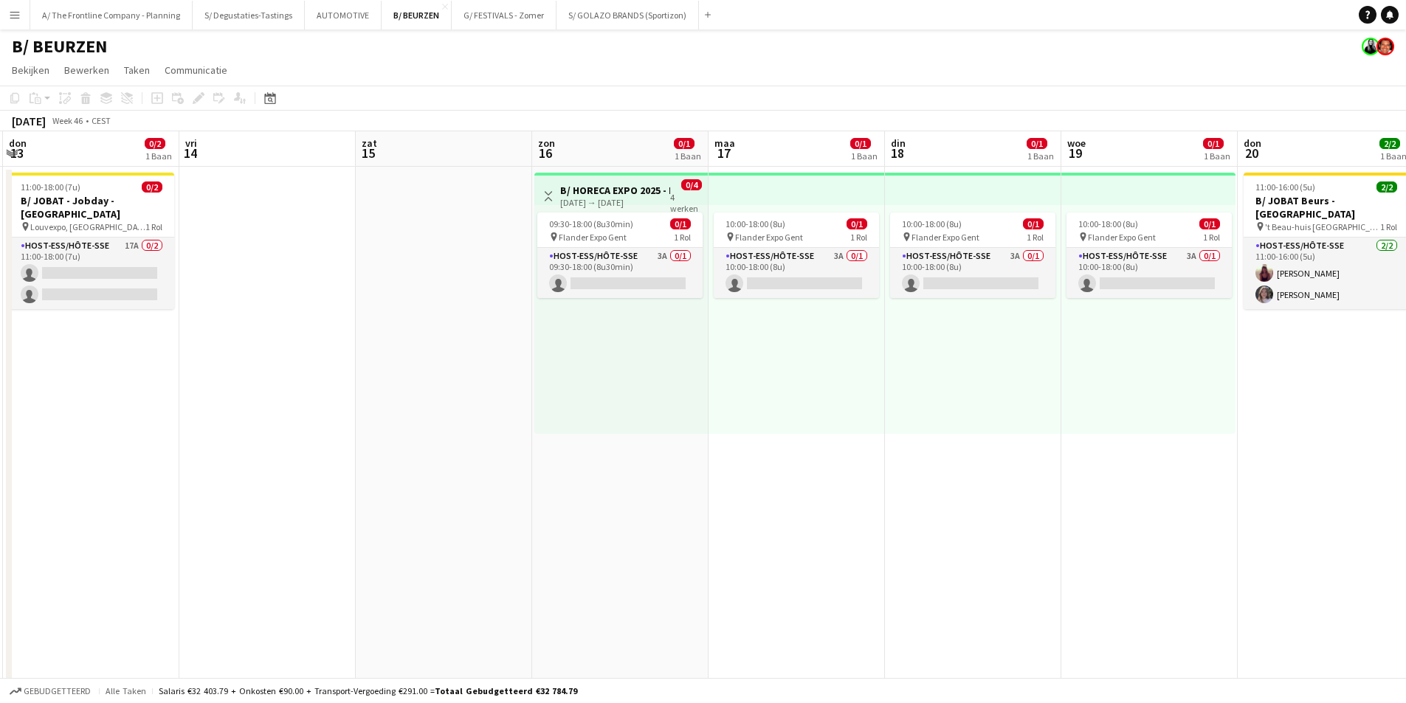
drag, startPoint x: 365, startPoint y: 221, endPoint x: 1297, endPoint y: 200, distance: 932.6
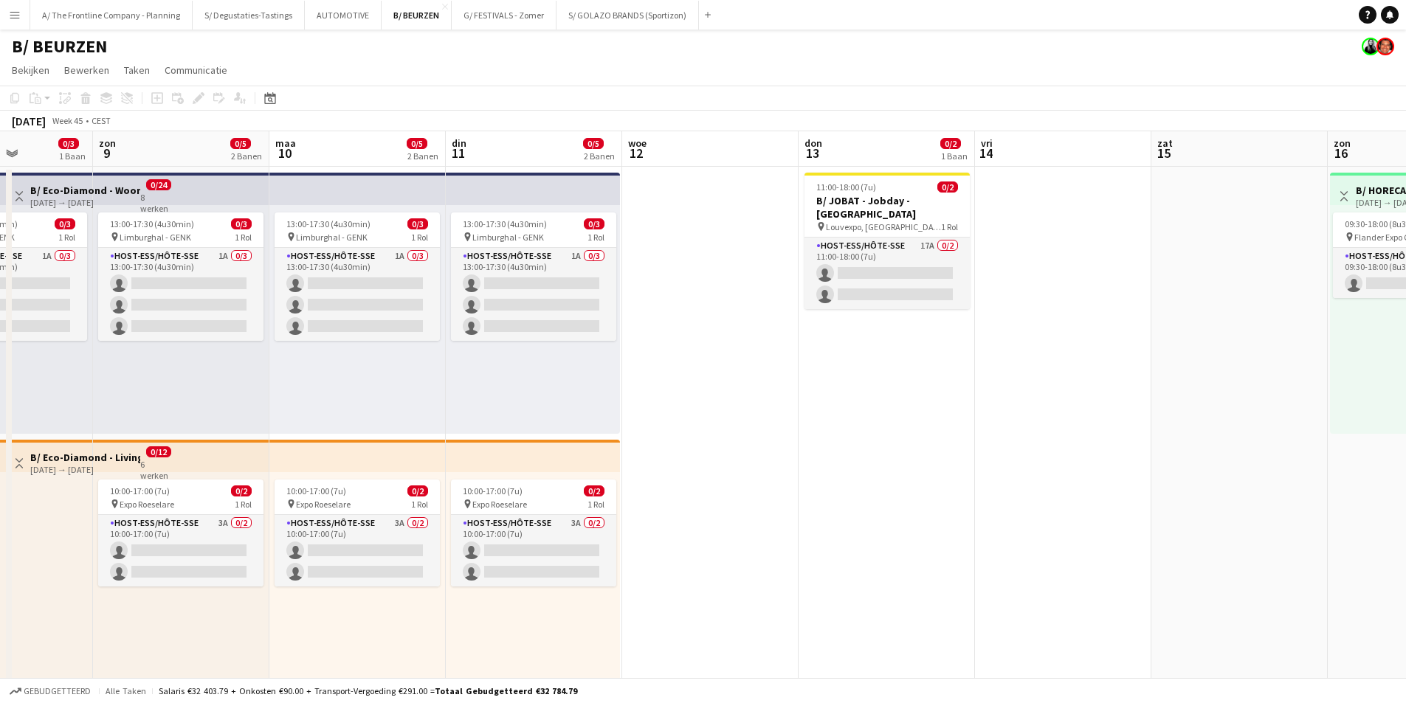
drag, startPoint x: 360, startPoint y: 190, endPoint x: 1036, endPoint y: 231, distance: 676.6
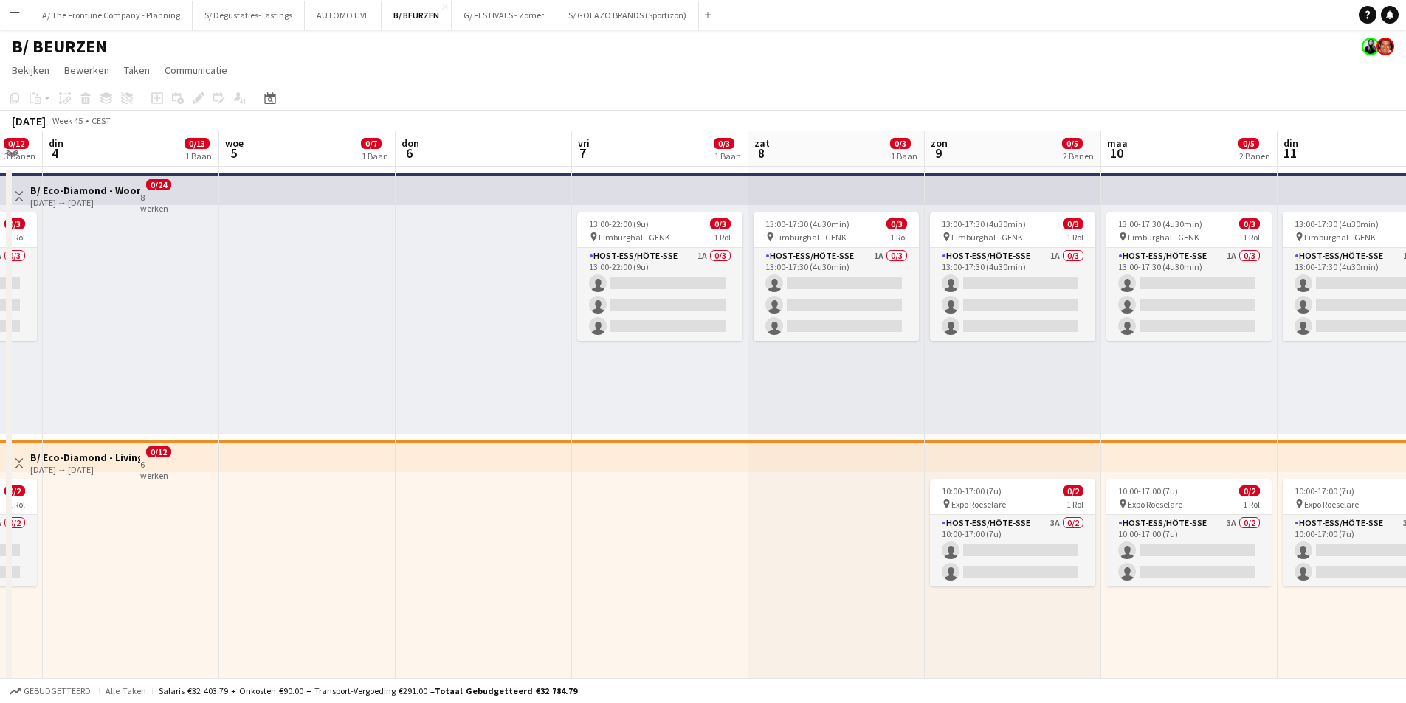
drag, startPoint x: 440, startPoint y: 196, endPoint x: 847, endPoint y: 209, distance: 406.9
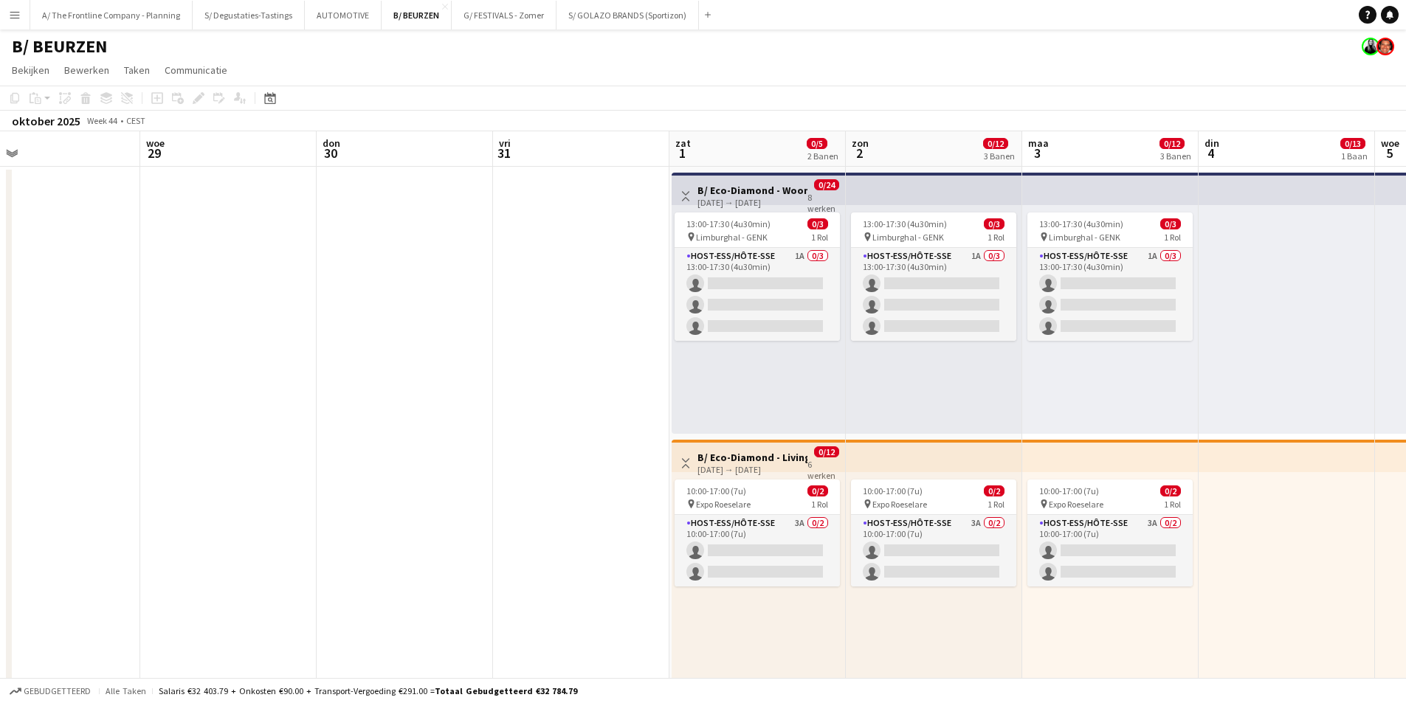
drag, startPoint x: 527, startPoint y: 195, endPoint x: 1000, endPoint y: 233, distance: 474.7
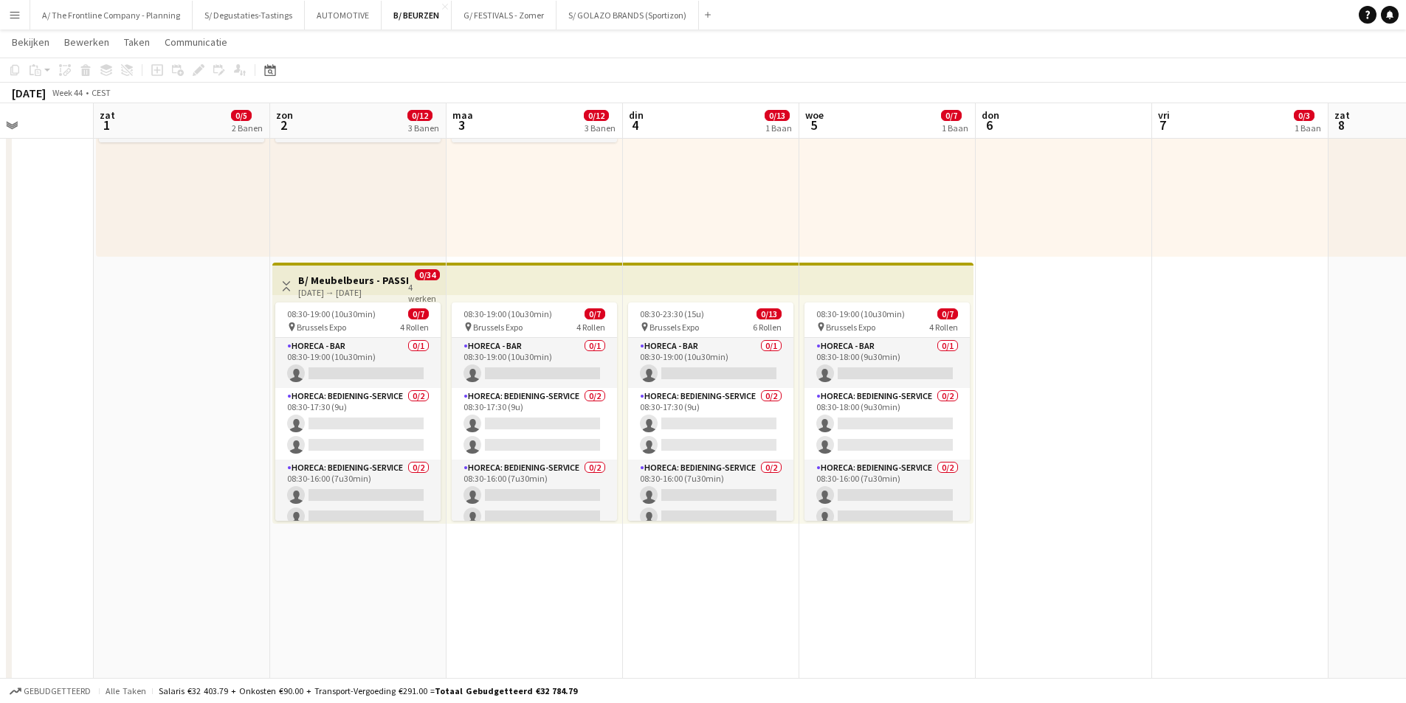
scroll to position [0, 437]
drag, startPoint x: 849, startPoint y: 262, endPoint x: 402, endPoint y: 261, distance: 446.6
click at [402, 261] on app-calendar-viewport "woe 29 don 30 vri 31 zat 1 0/5 2 Banen zon 2 0/12 3 Banen maa 3 0/12 3 Banen di…" at bounding box center [703, 586] width 1406 height 1943
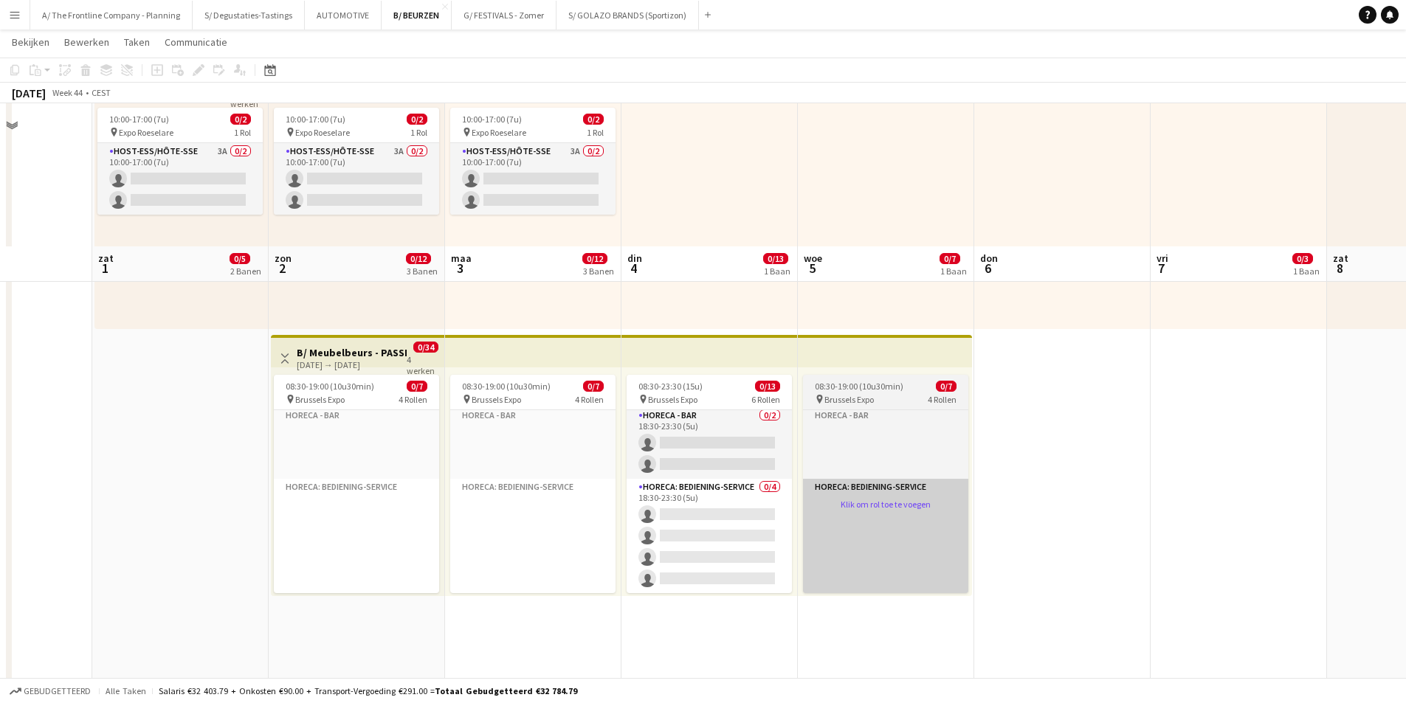
scroll to position [369, 0]
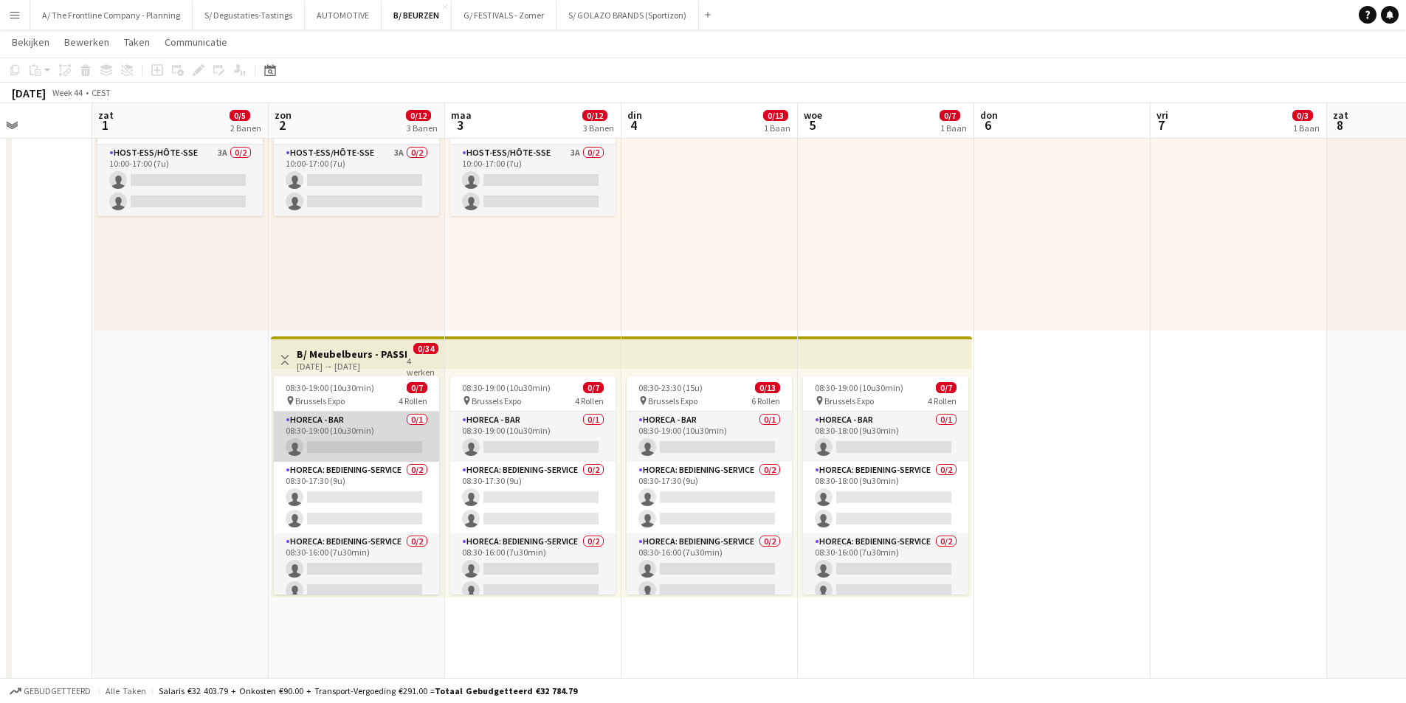
click at [381, 432] on app-card-role "Horeca - Bar 0/1 08:30-19:00 (10u30min) single-neutral-actions" at bounding box center [356, 437] width 165 height 50
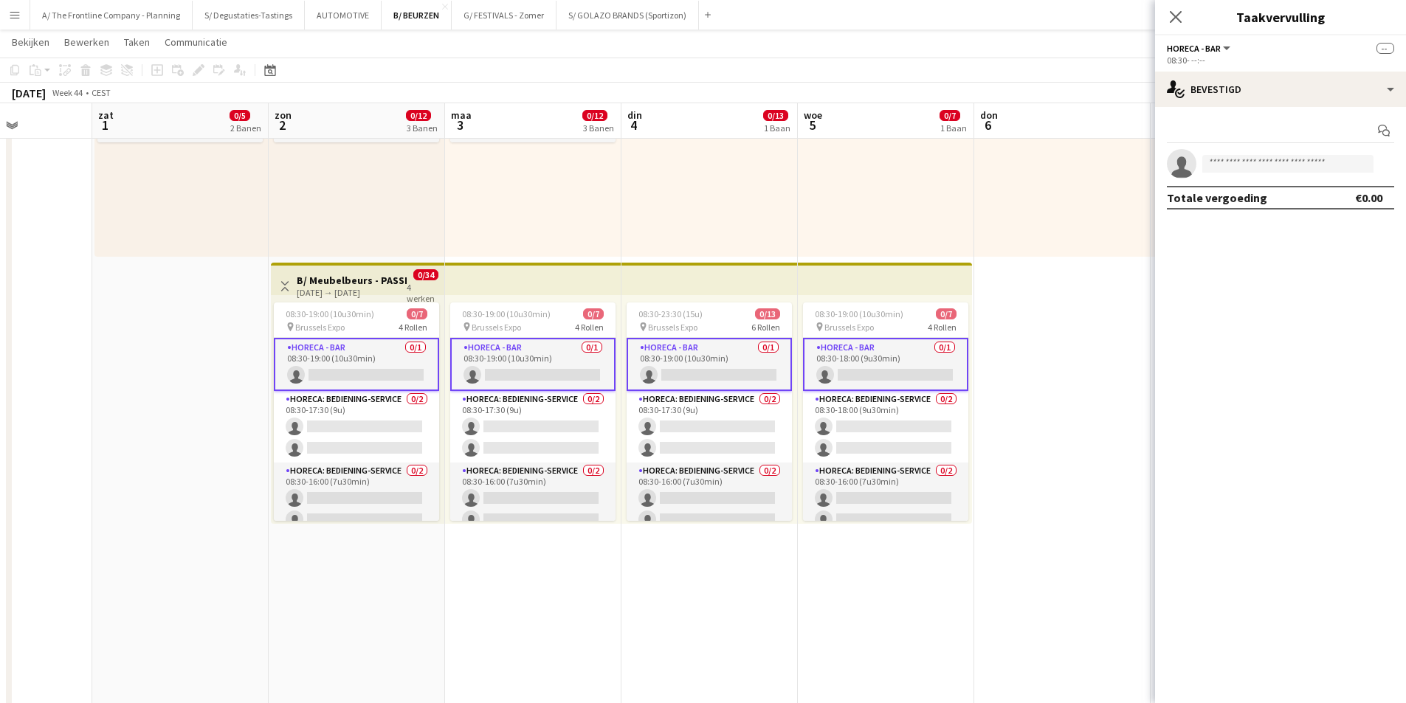
click at [236, 412] on app-date-cell "Weergave Wisselen B/ Eco-Diamond - Woonestetika 2025 - 01-11/11 01-11-2025 → 11…" at bounding box center [180, 537] width 176 height 1631
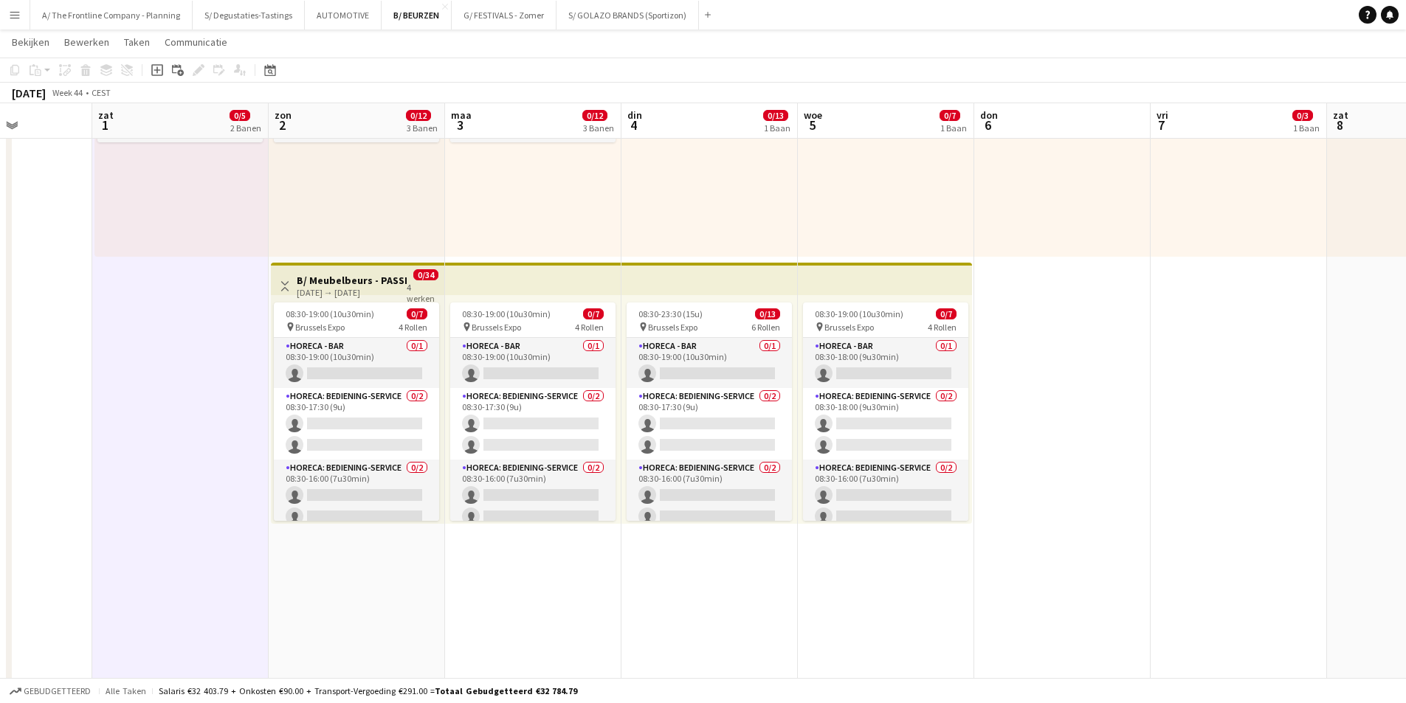
click at [343, 281] on h3 "B/ Meubelbeurs - PASSE PARTOUT (02-05/11/25) - Brussels Expo" at bounding box center [352, 280] width 110 height 13
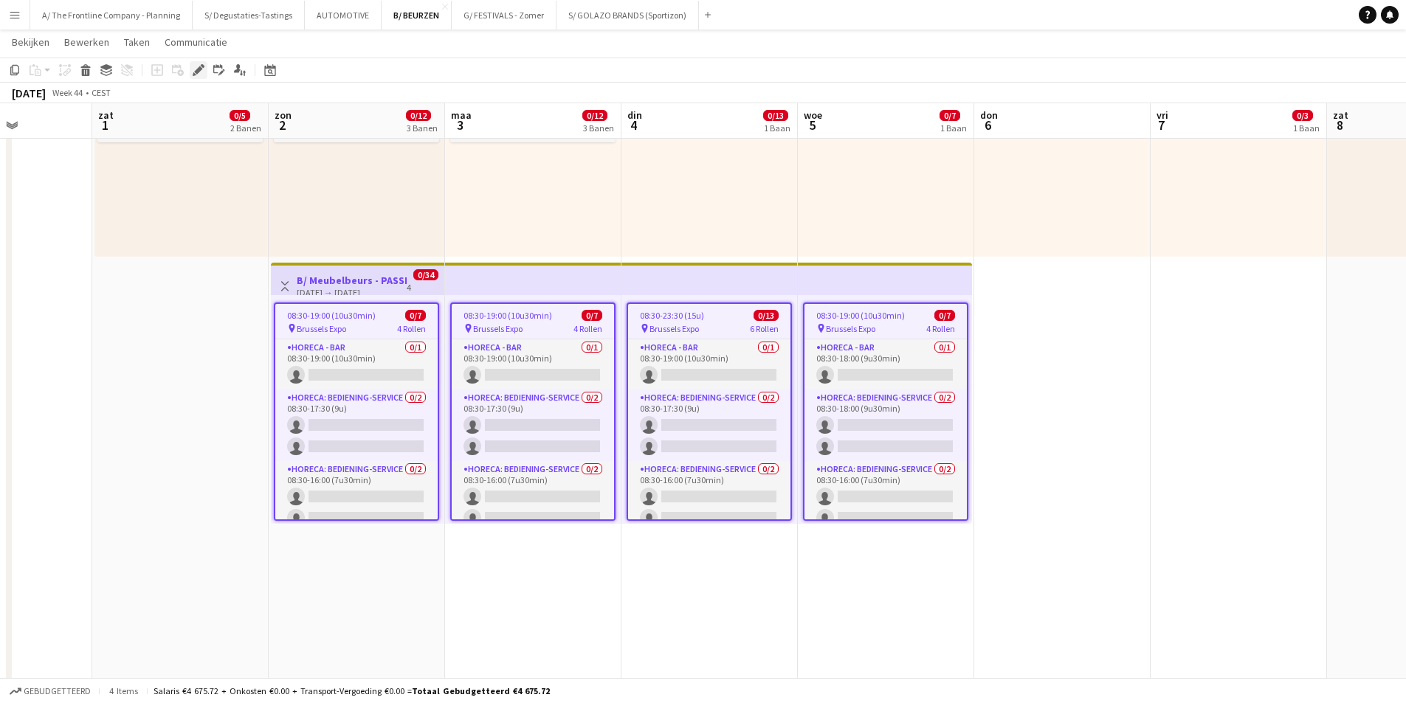
click at [202, 76] on div "Bewerken" at bounding box center [199, 70] width 18 height 18
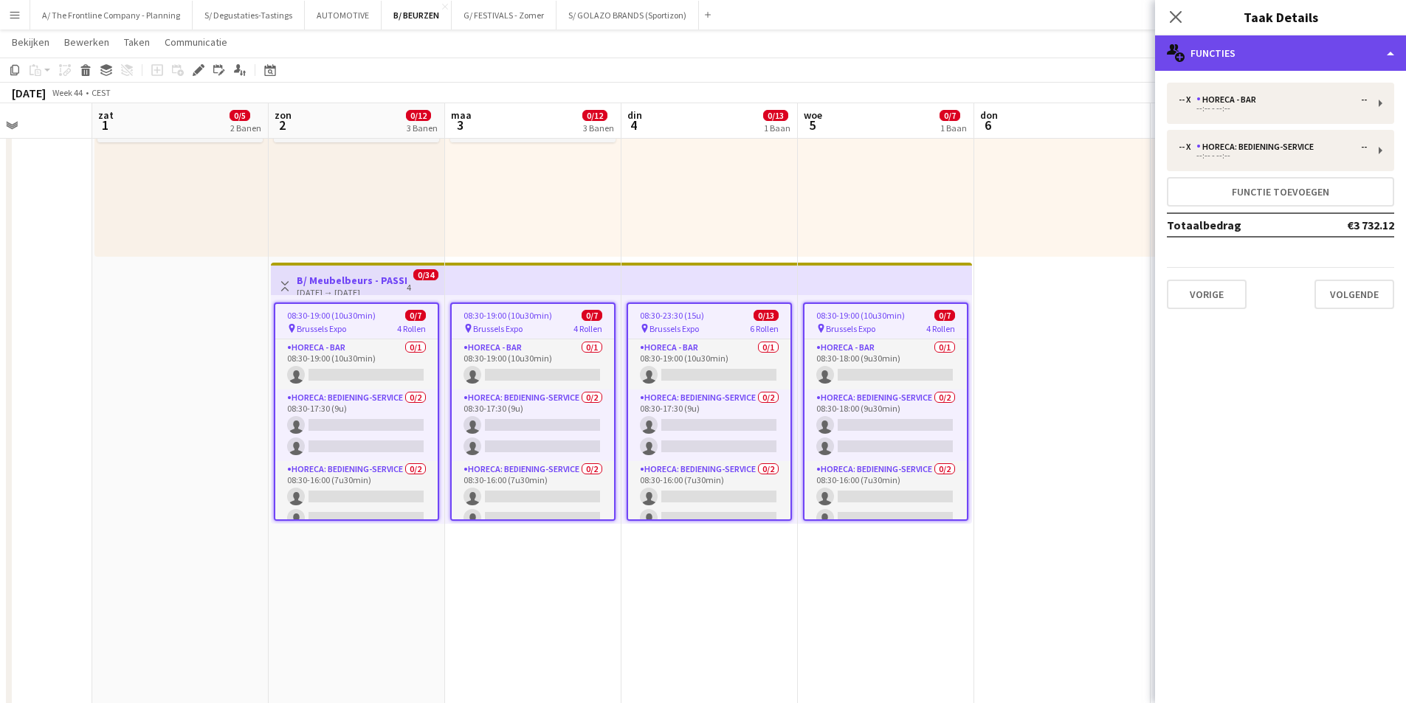
click at [1239, 49] on div "multiple-users-add Functies" at bounding box center [1280, 52] width 251 height 35
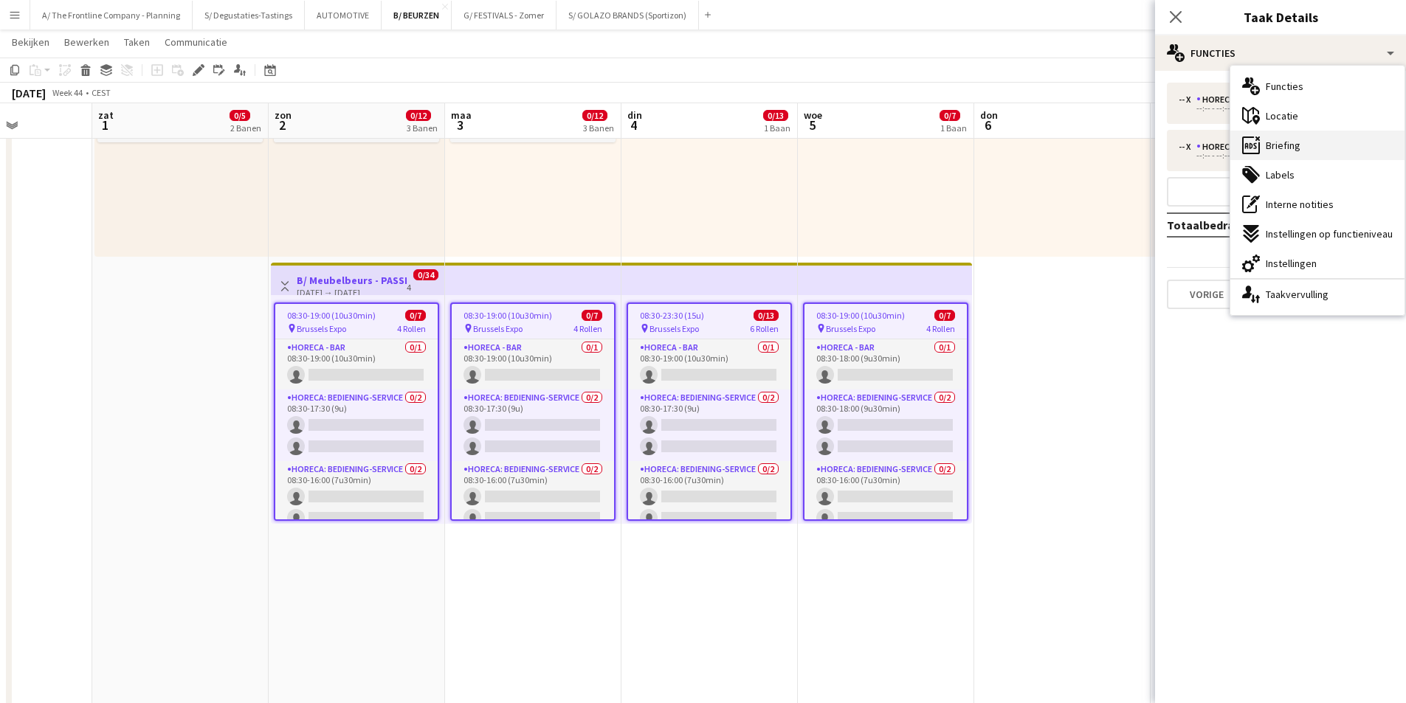
click at [1336, 150] on div "ads-window Briefing" at bounding box center [1318, 146] width 174 height 30
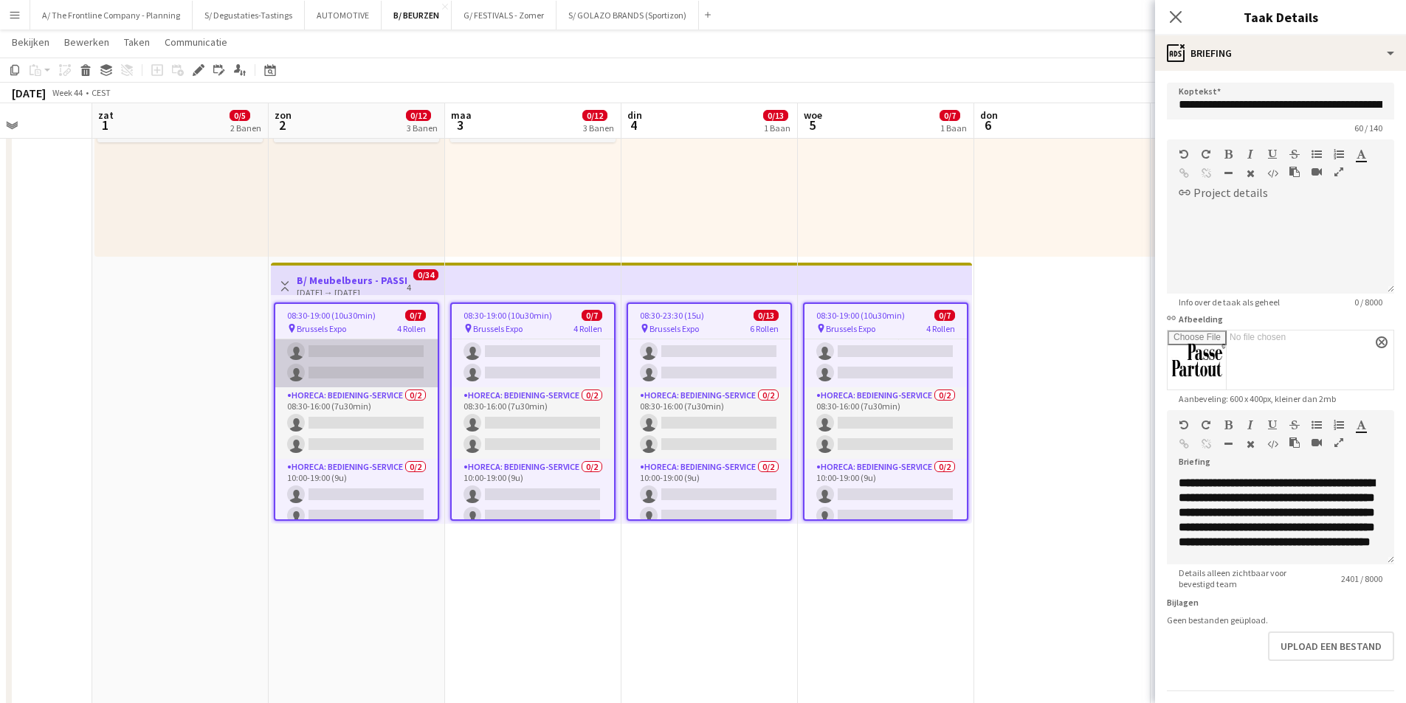
scroll to position [0, 0]
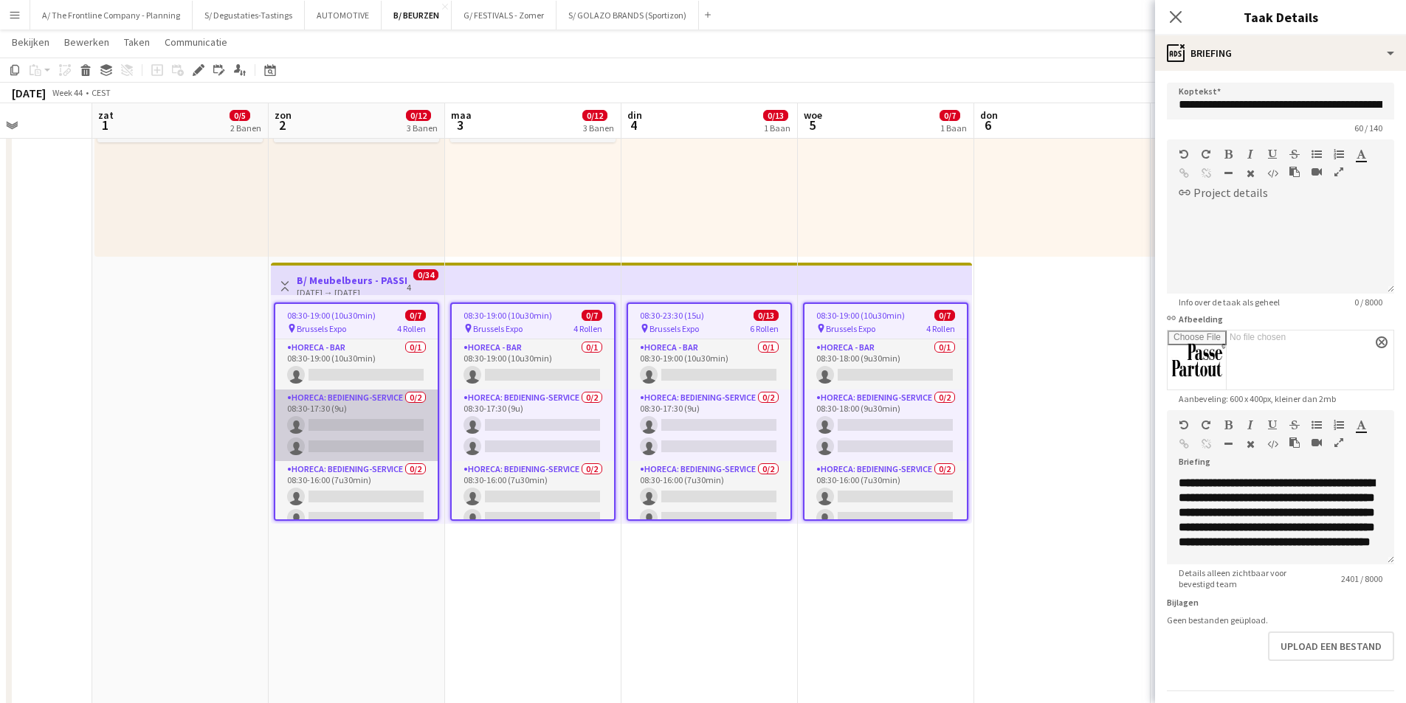
click at [353, 440] on app-card-role "Horeca: Bediening-Service 0/2 08:30-17:30 (9u) single-neutral-actions single-ne…" at bounding box center [356, 426] width 162 height 72
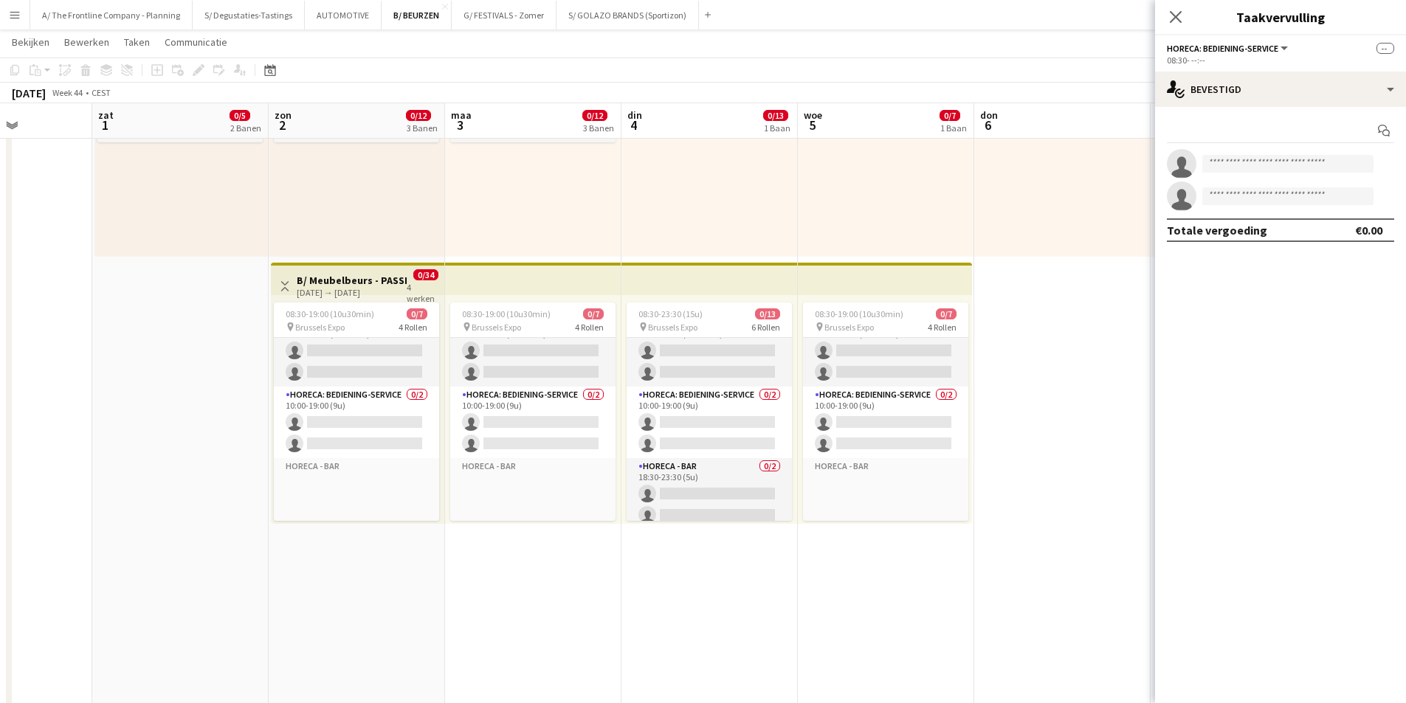
scroll to position [106, 0]
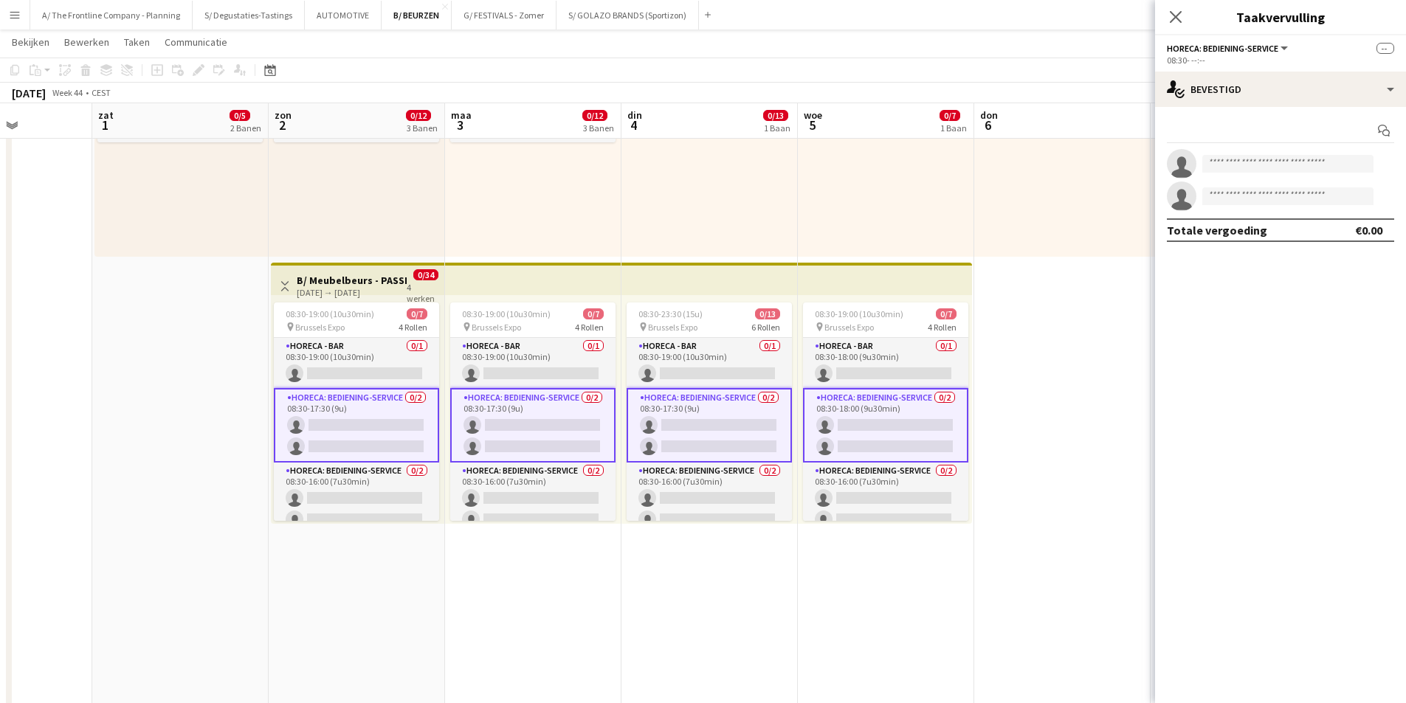
click at [225, 439] on app-date-cell "Weergave Wisselen B/ Eco-Diamond - Woonestetika 2025 - 01-11/11 01-11-2025 → 11…" at bounding box center [180, 537] width 176 height 1631
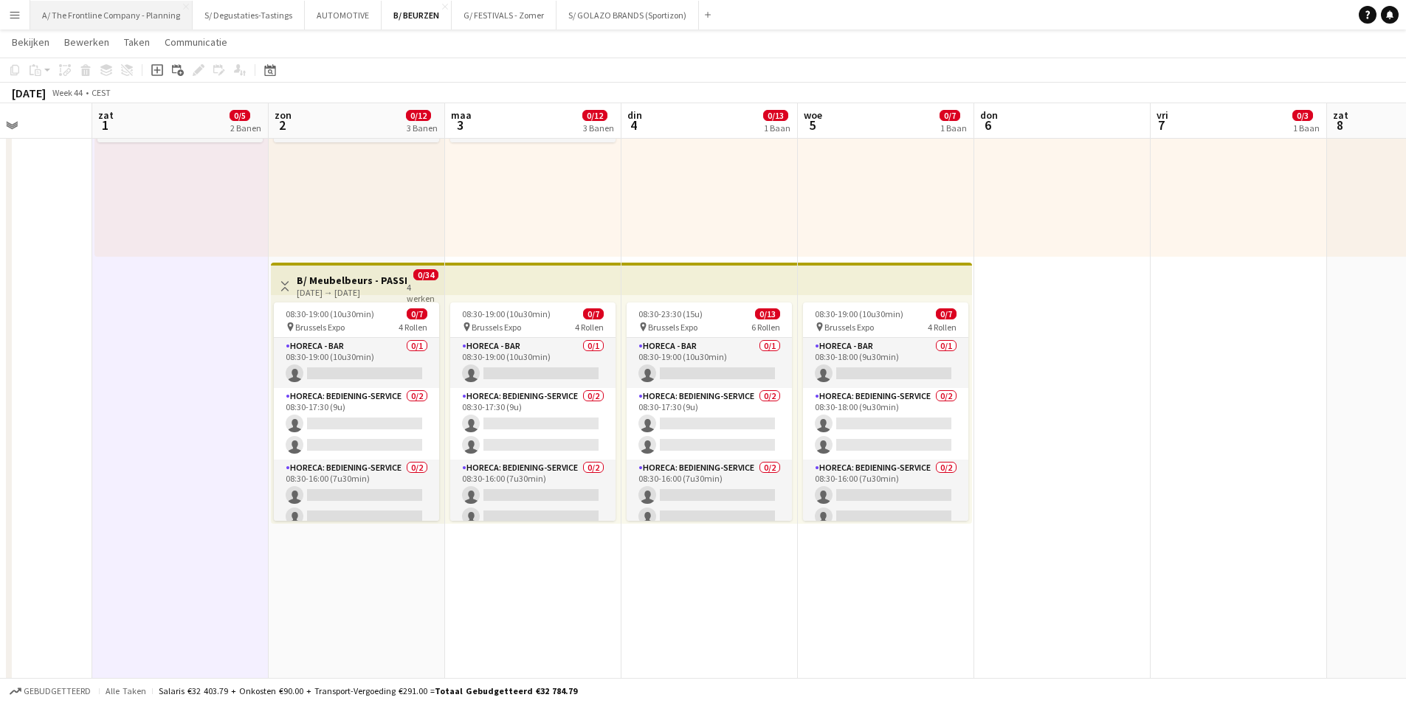
click at [117, 13] on button "A/ The Frontline Company - Planning Sluiten" at bounding box center [111, 15] width 162 height 29
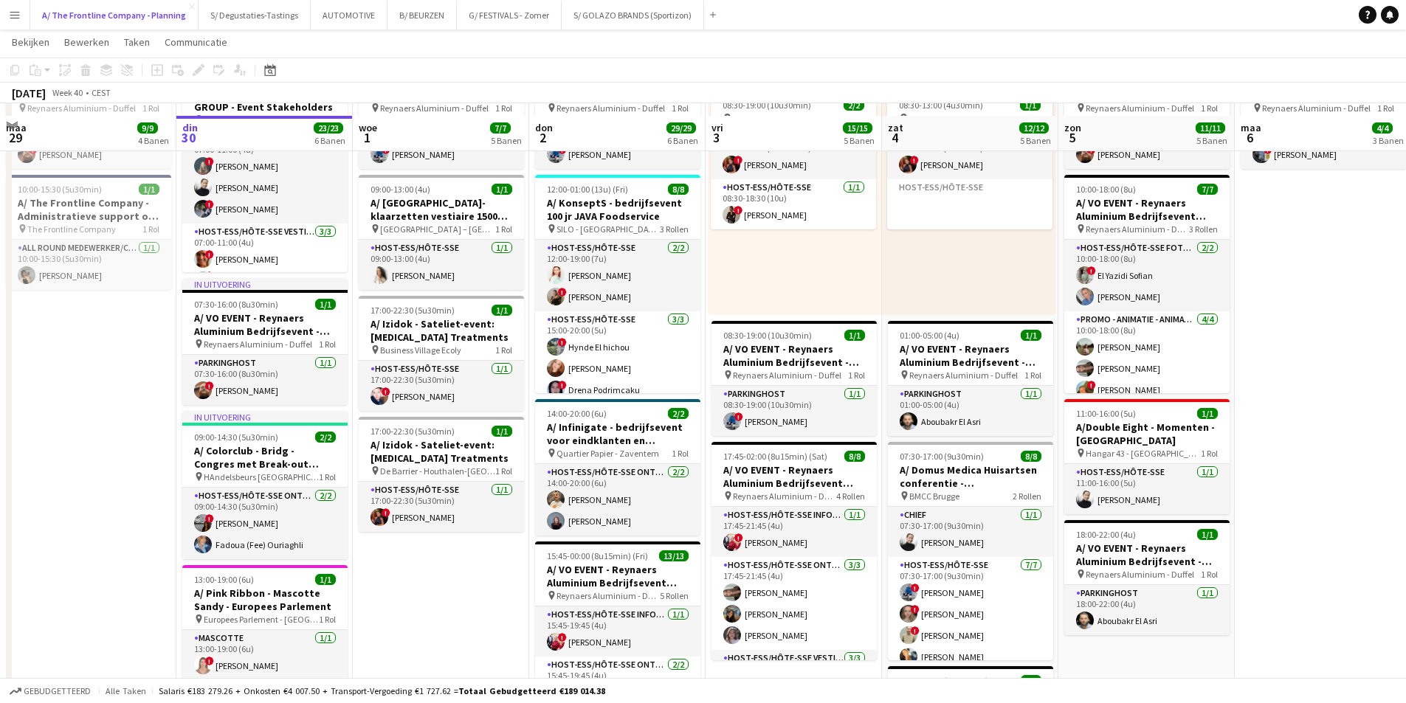
scroll to position [664, 0]
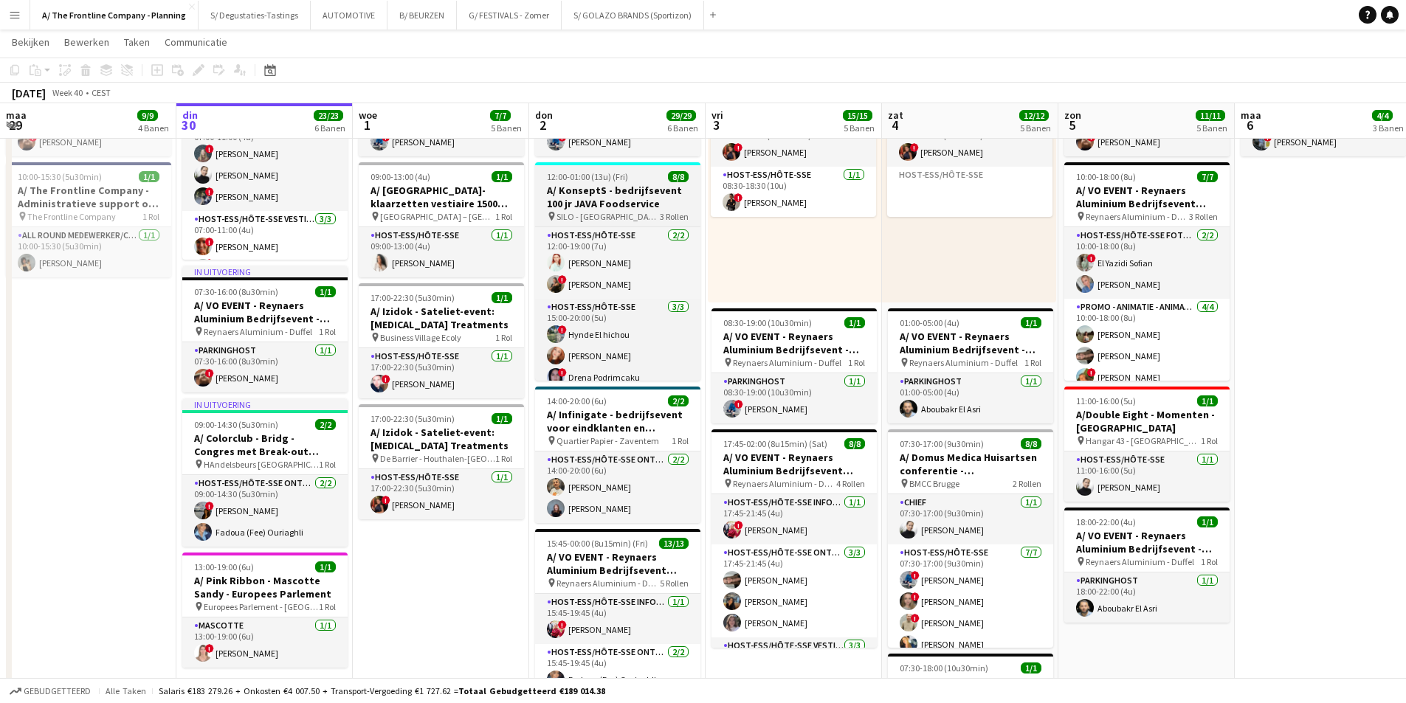
click at [591, 196] on h3 "A/ KonseptS - bedrijfsevent 100 jr JAVA Foodservice" at bounding box center [617, 197] width 165 height 27
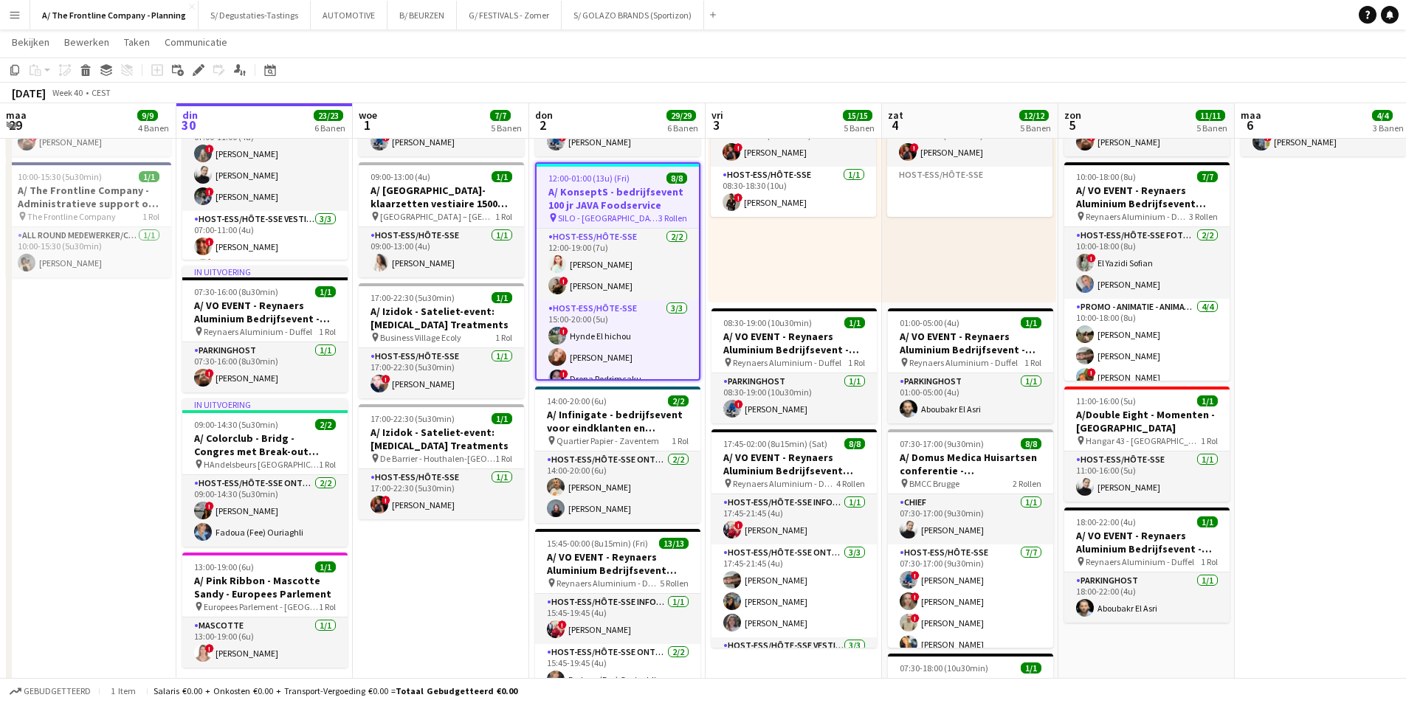
click at [188, 69] on div "Taak toevoegen Gekoppelde taak toevoegen Bewerken Bewerk gekoppelde baan Aanvra…" at bounding box center [192, 70] width 113 height 18
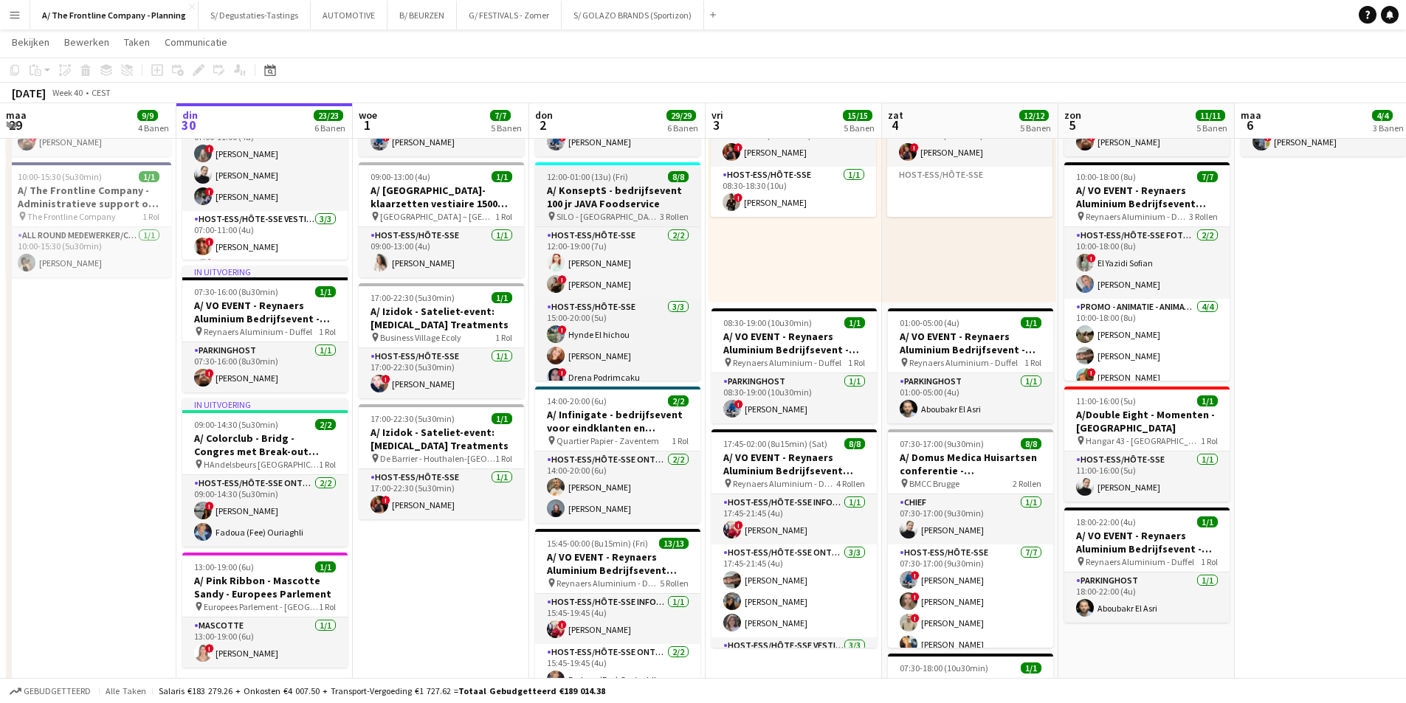
click at [586, 193] on h3 "A/ KonseptS - bedrijfsevent 100 jr JAVA Foodservice" at bounding box center [617, 197] width 165 height 27
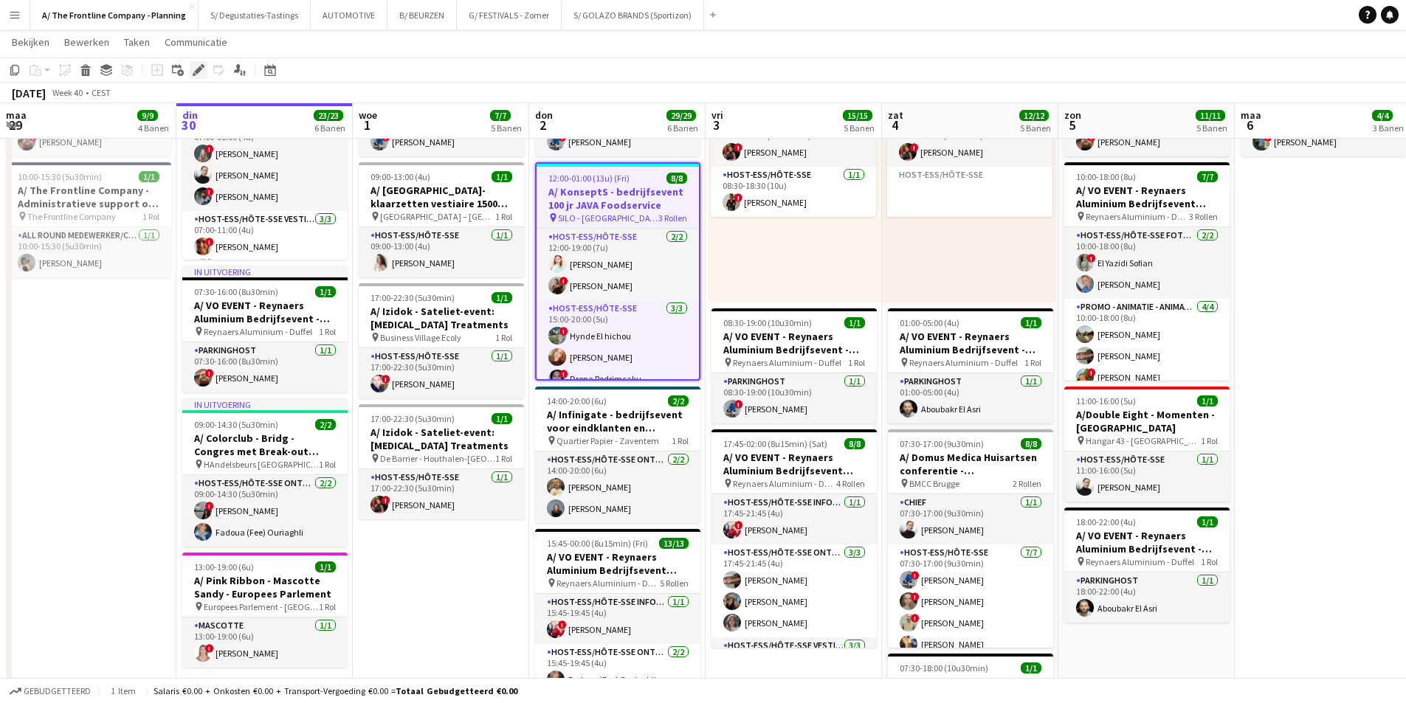
click at [199, 70] on icon at bounding box center [198, 70] width 8 height 8
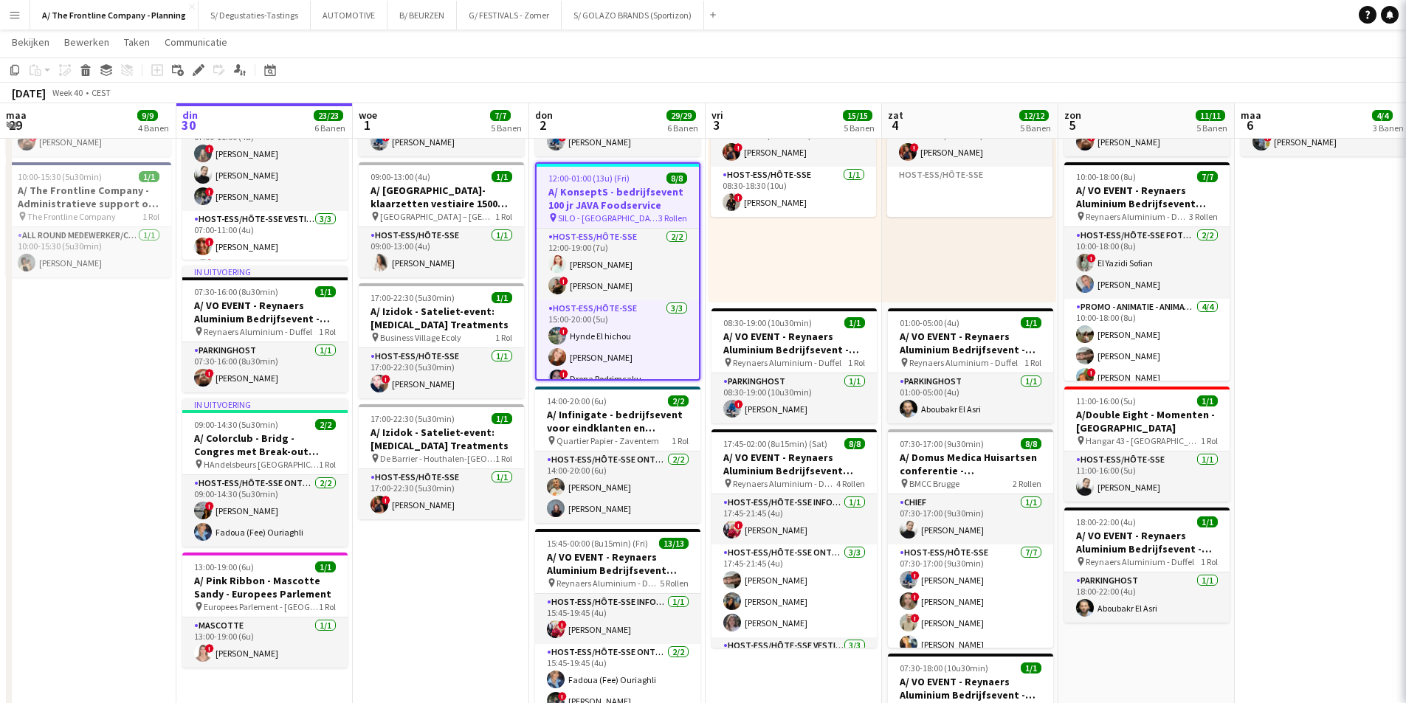
type input "**********"
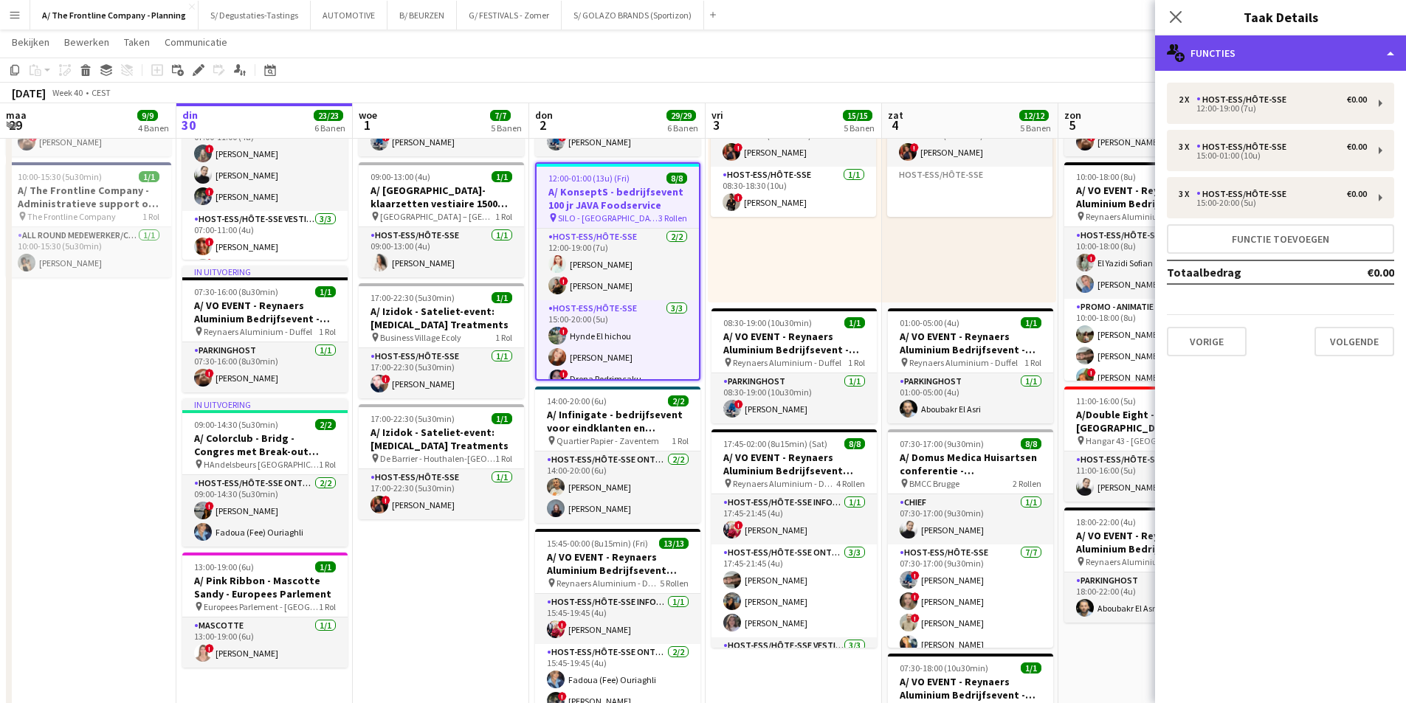
click at [1329, 48] on div "multiple-users-add Functies" at bounding box center [1280, 52] width 251 height 35
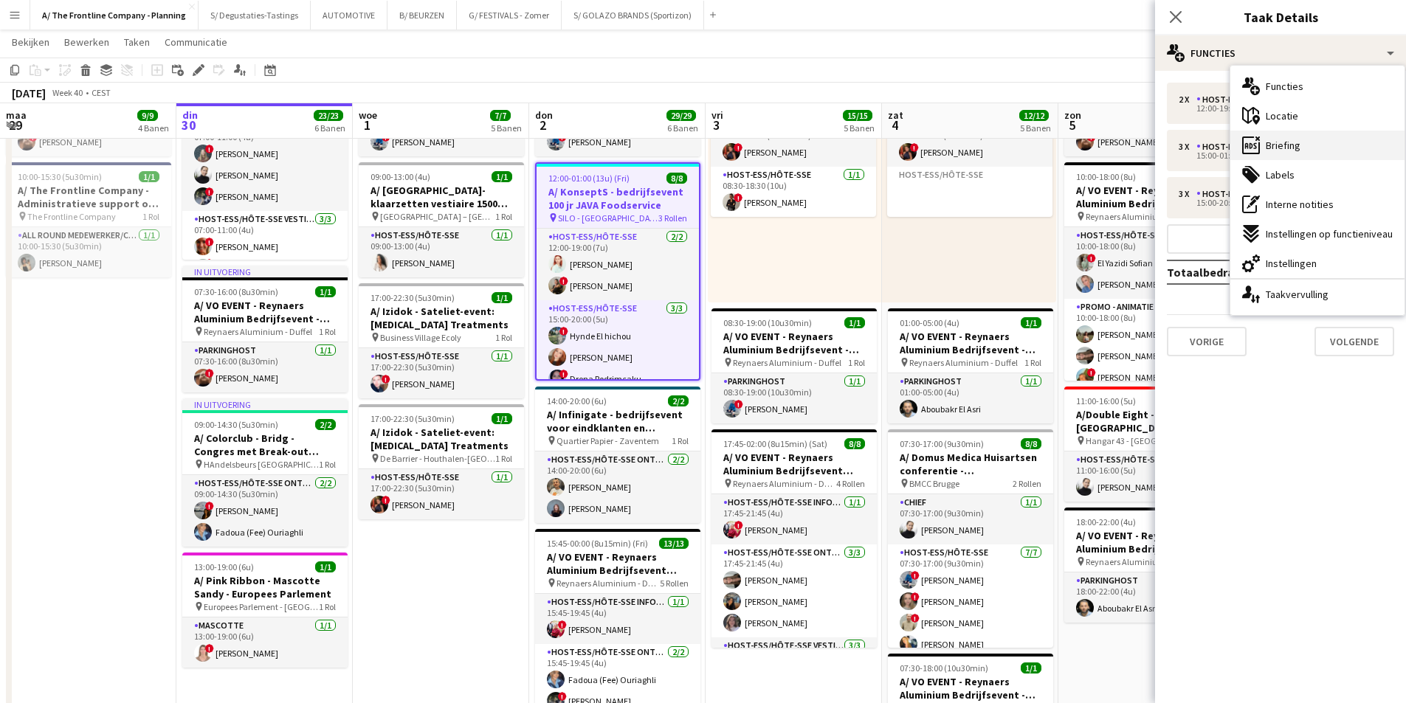
click at [1342, 153] on div "ads-window Briefing" at bounding box center [1318, 146] width 174 height 30
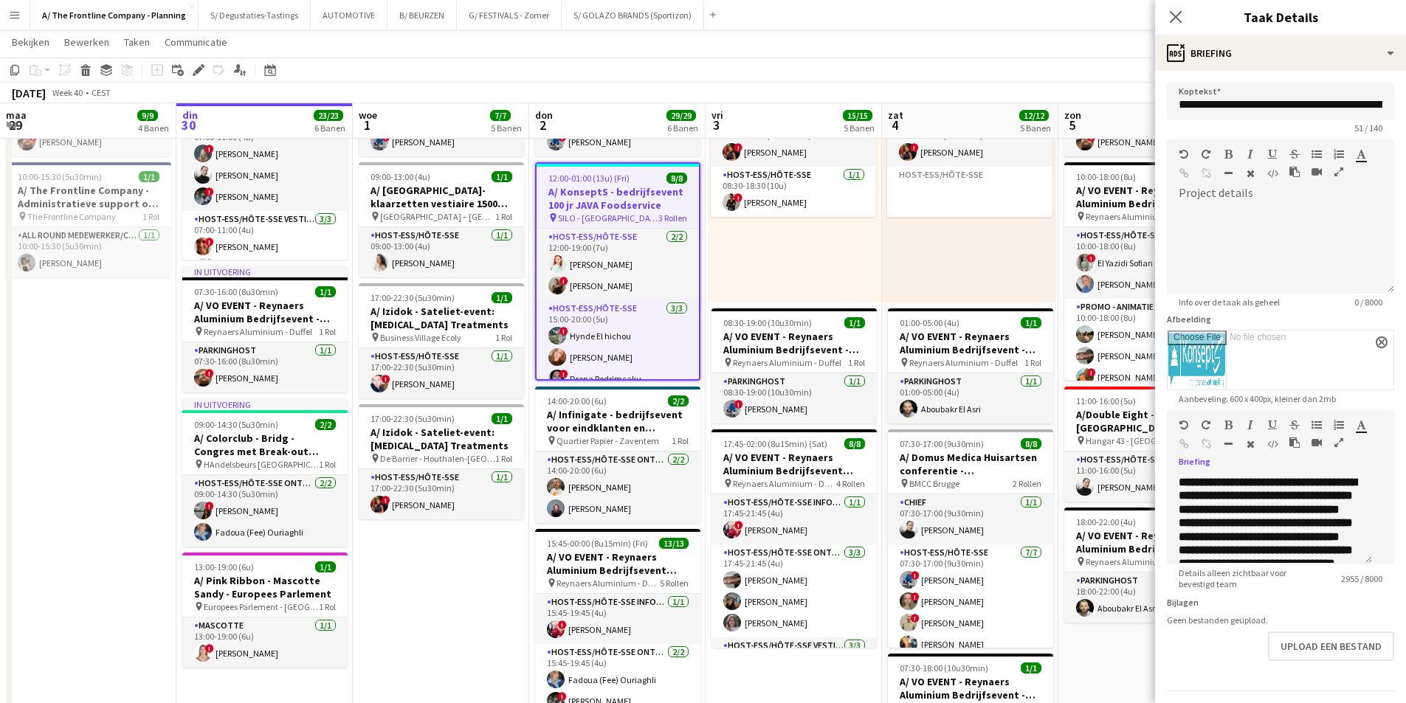
click at [1335, 448] on icon "button" at bounding box center [1339, 443] width 9 height 10
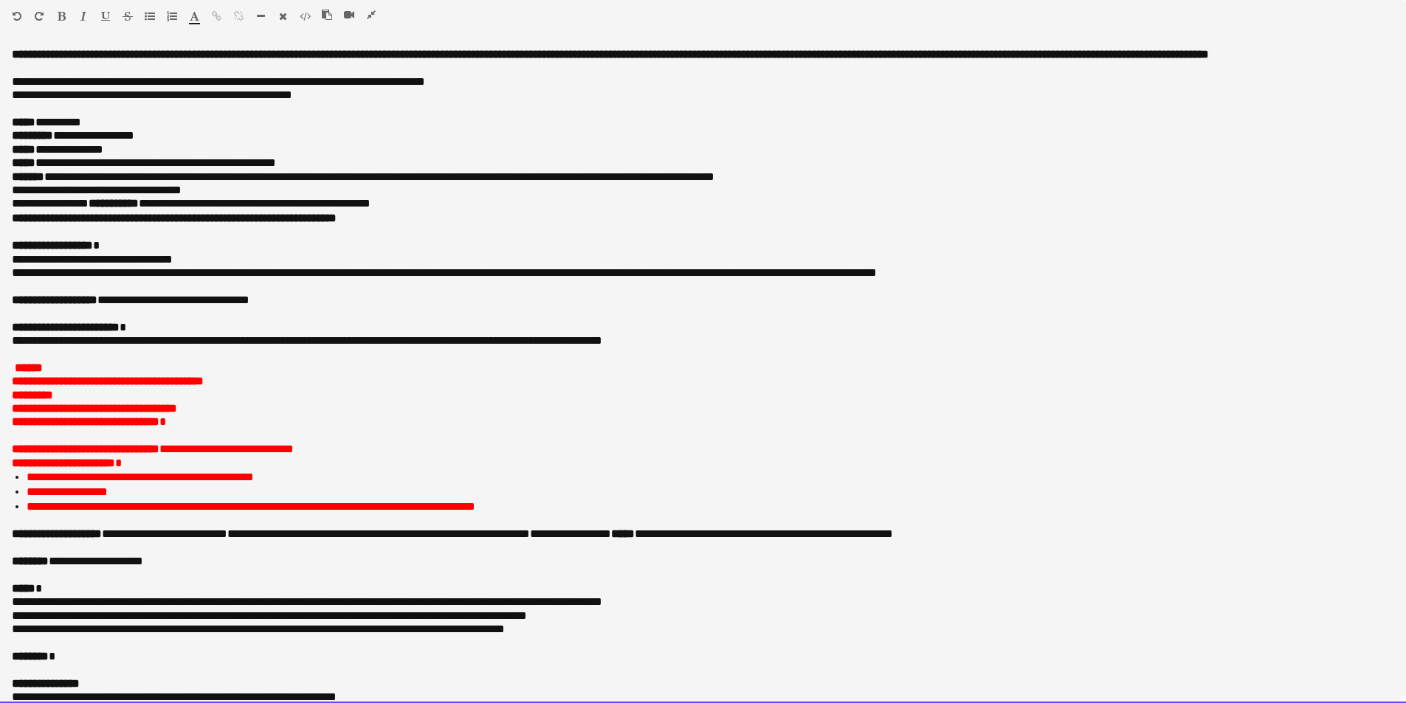
click at [405, 361] on p at bounding box center [703, 354] width 1383 height 13
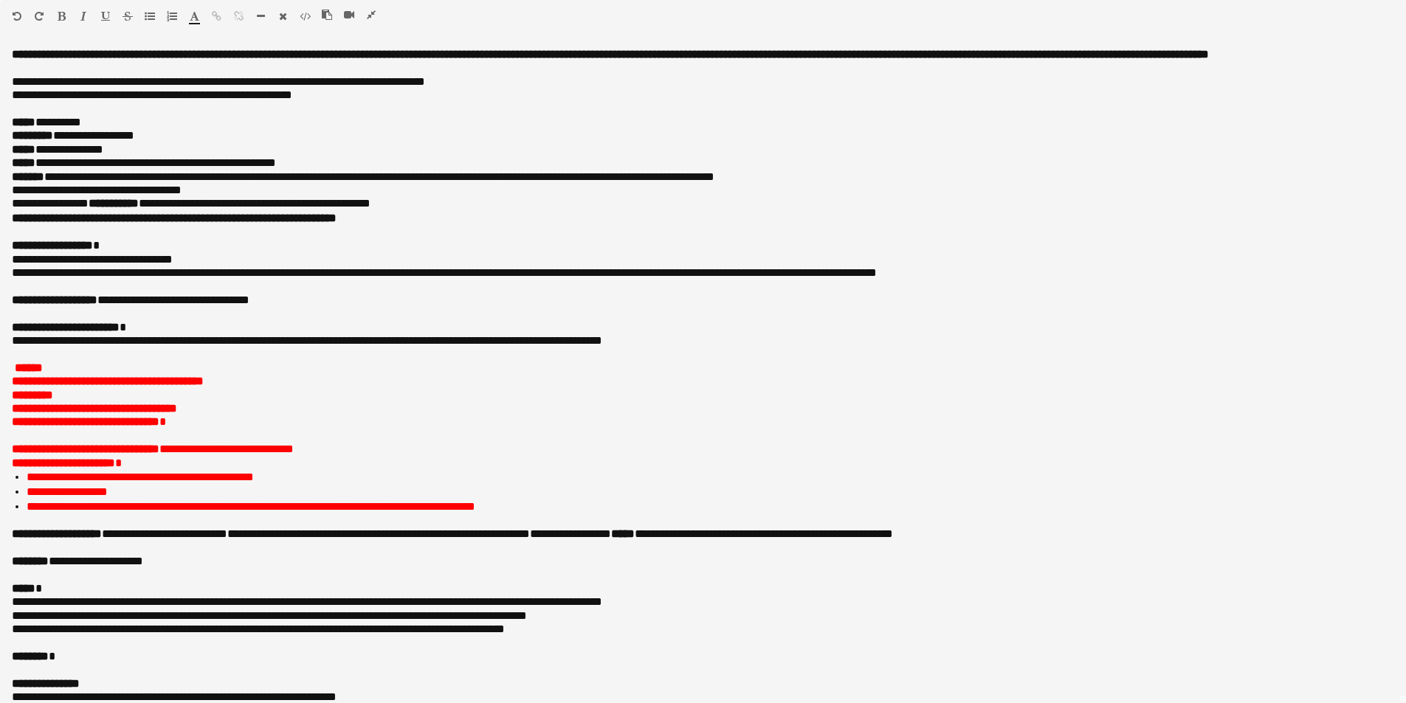
click at [374, 10] on icon "button" at bounding box center [371, 15] width 9 height 10
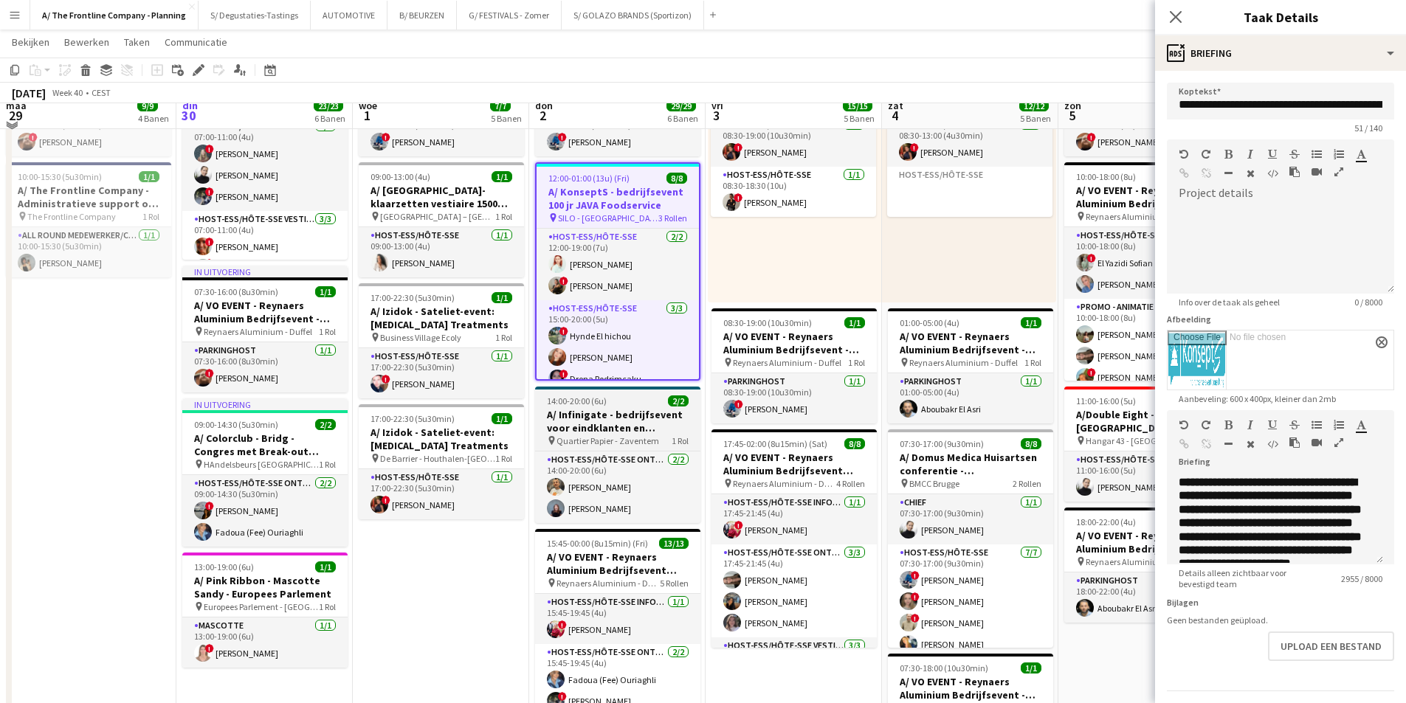
scroll to position [369, 0]
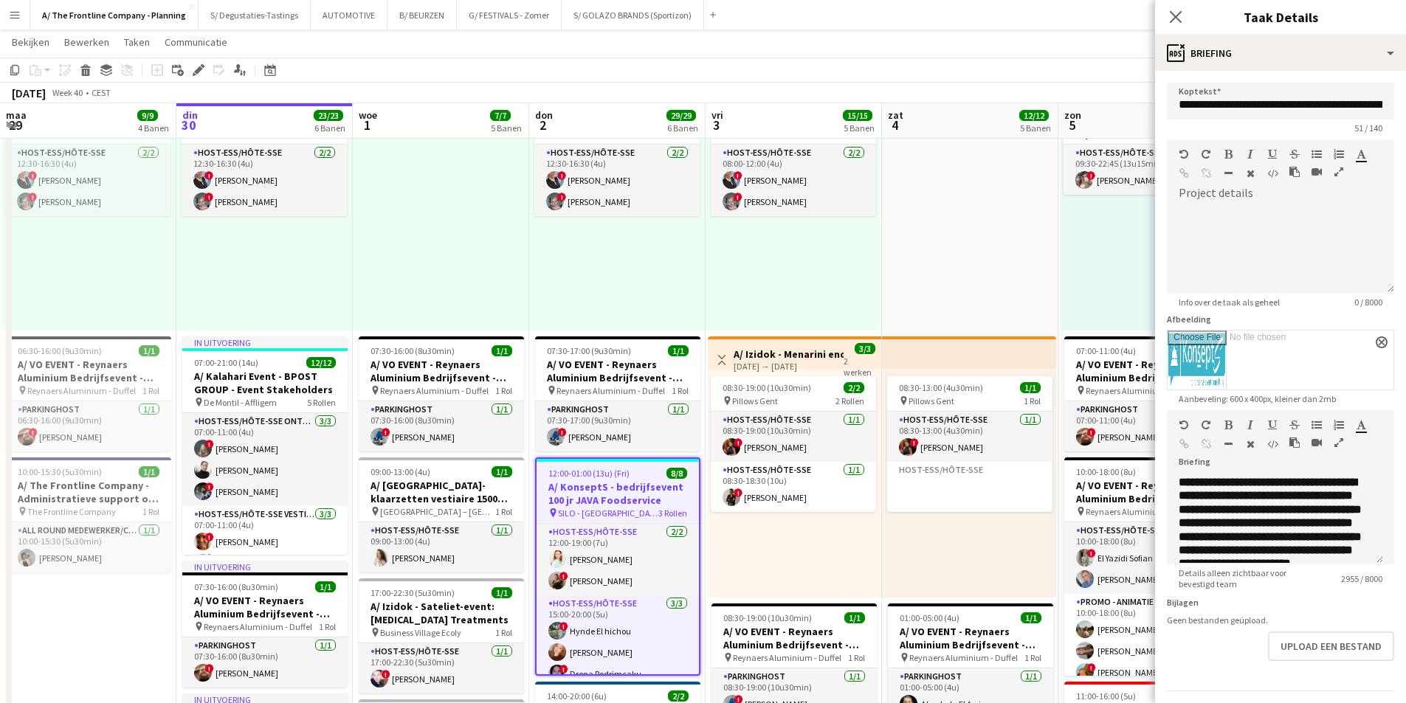
click at [9, 13] on app-icon "Menu" at bounding box center [15, 15] width 12 height 12
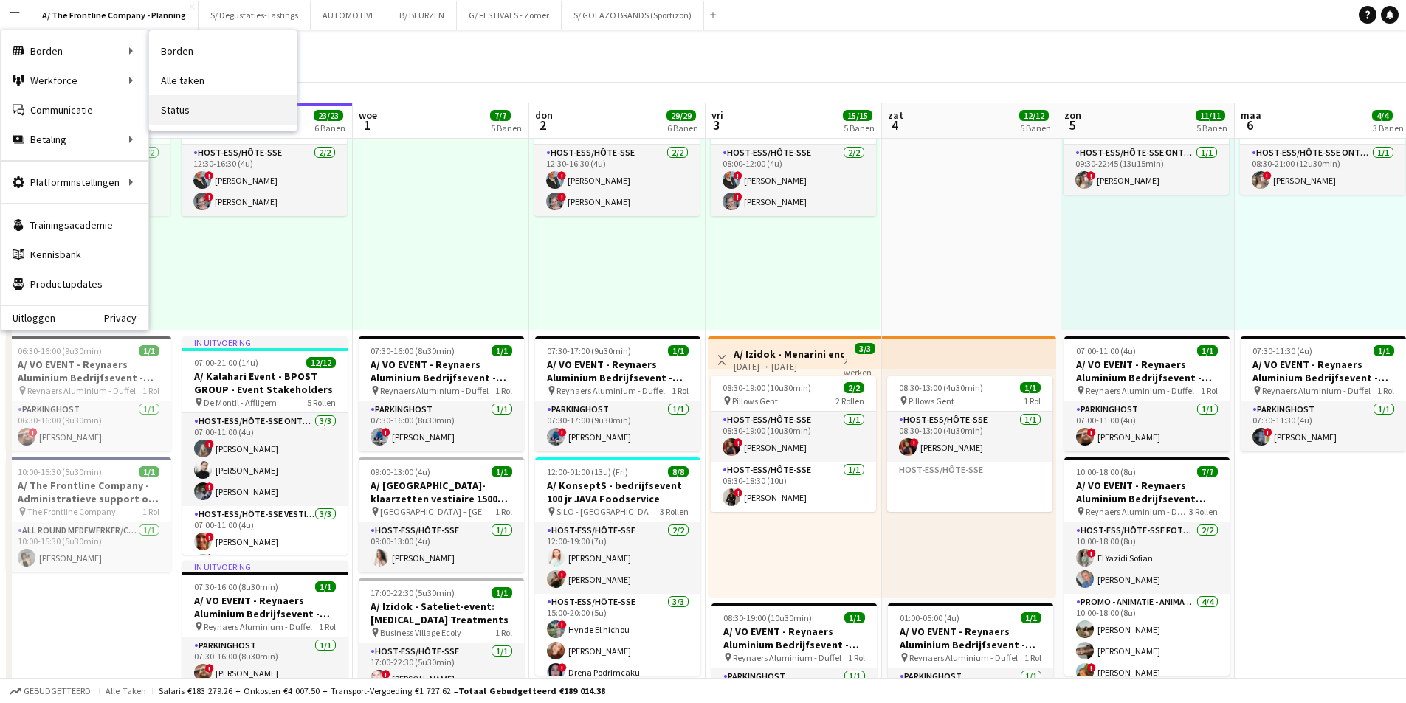
click at [162, 105] on link "Status" at bounding box center [223, 110] width 148 height 30
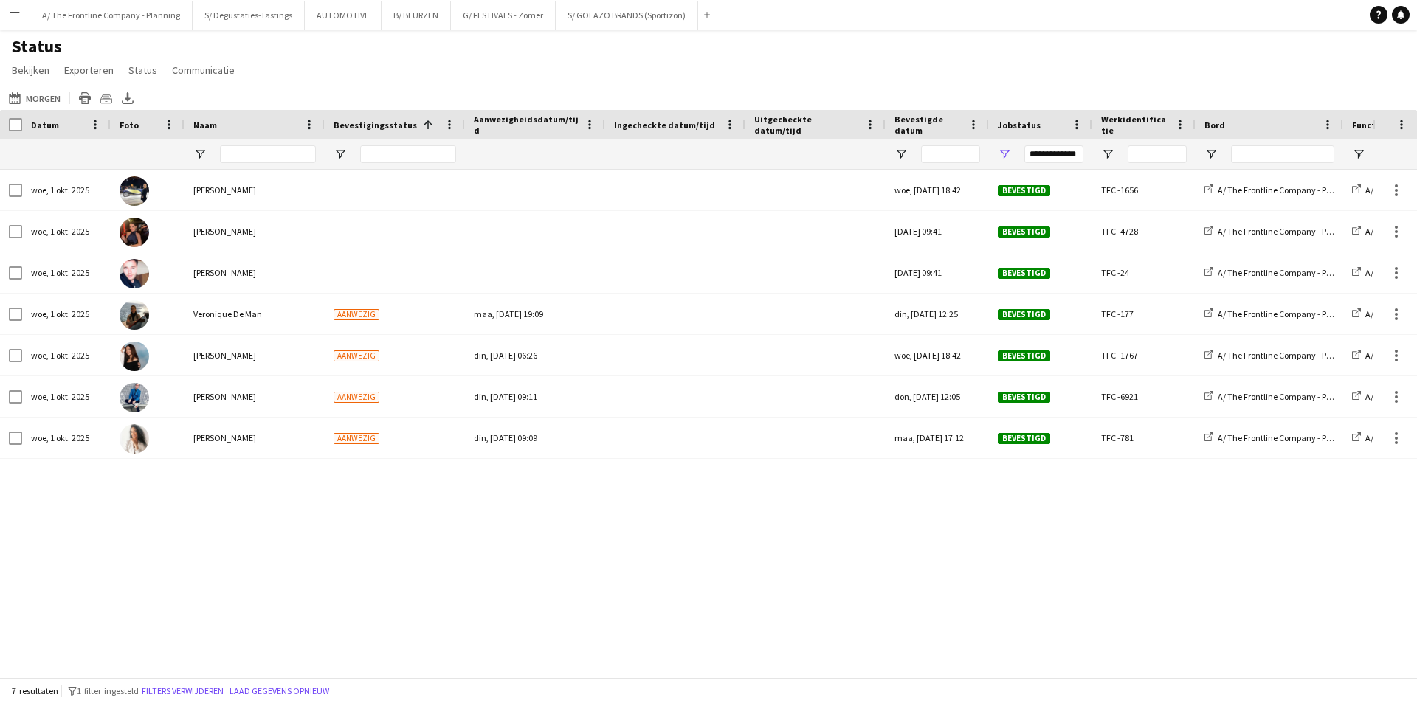
click at [10, 20] on app-icon "Menu" at bounding box center [15, 15] width 12 height 12
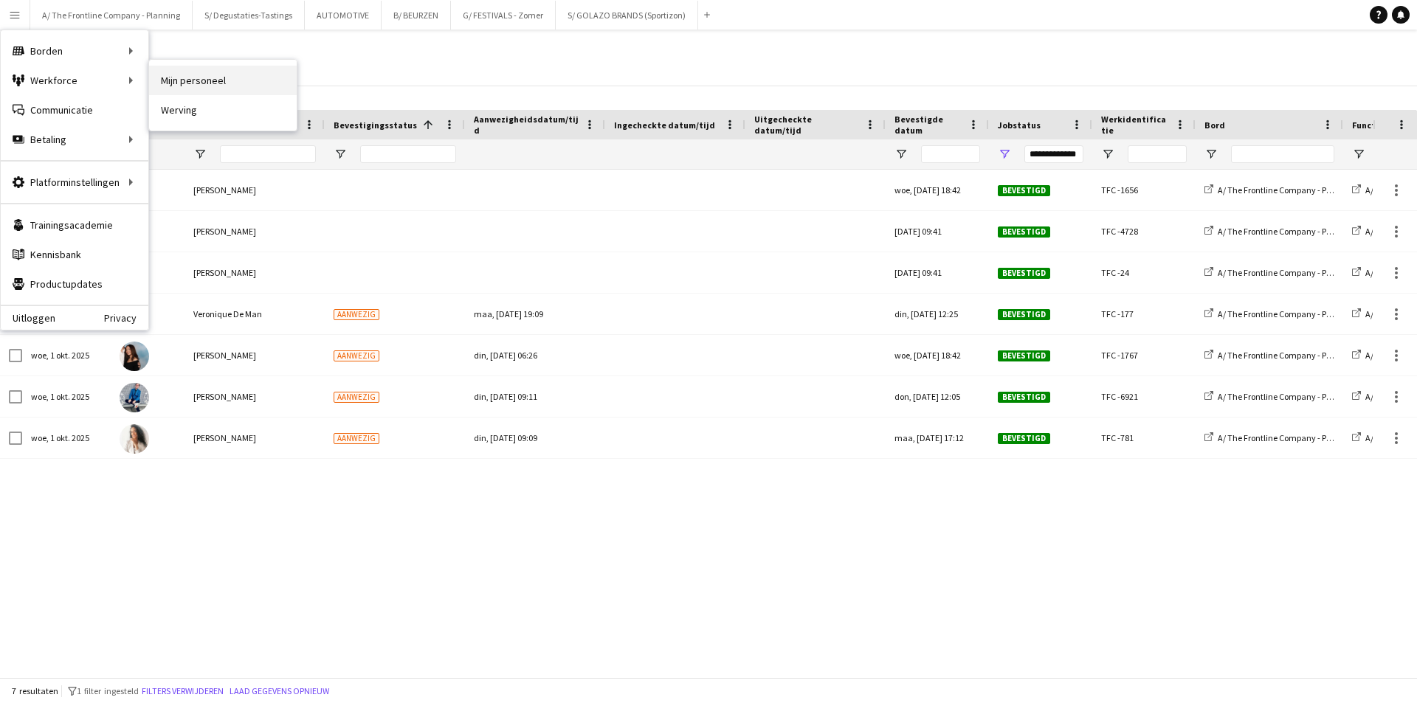
click at [186, 72] on link "Mijn personeel" at bounding box center [223, 81] width 148 height 30
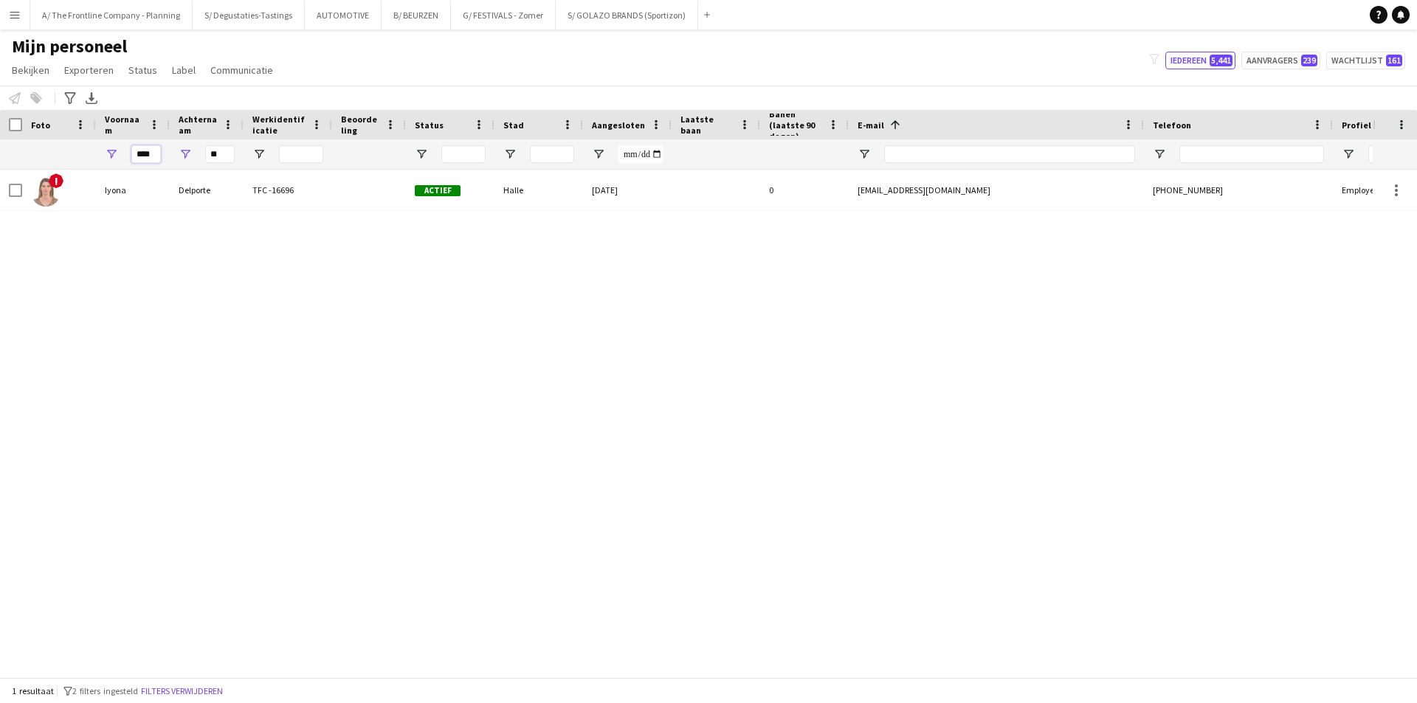
click at [137, 145] on input "****" at bounding box center [146, 154] width 30 height 18
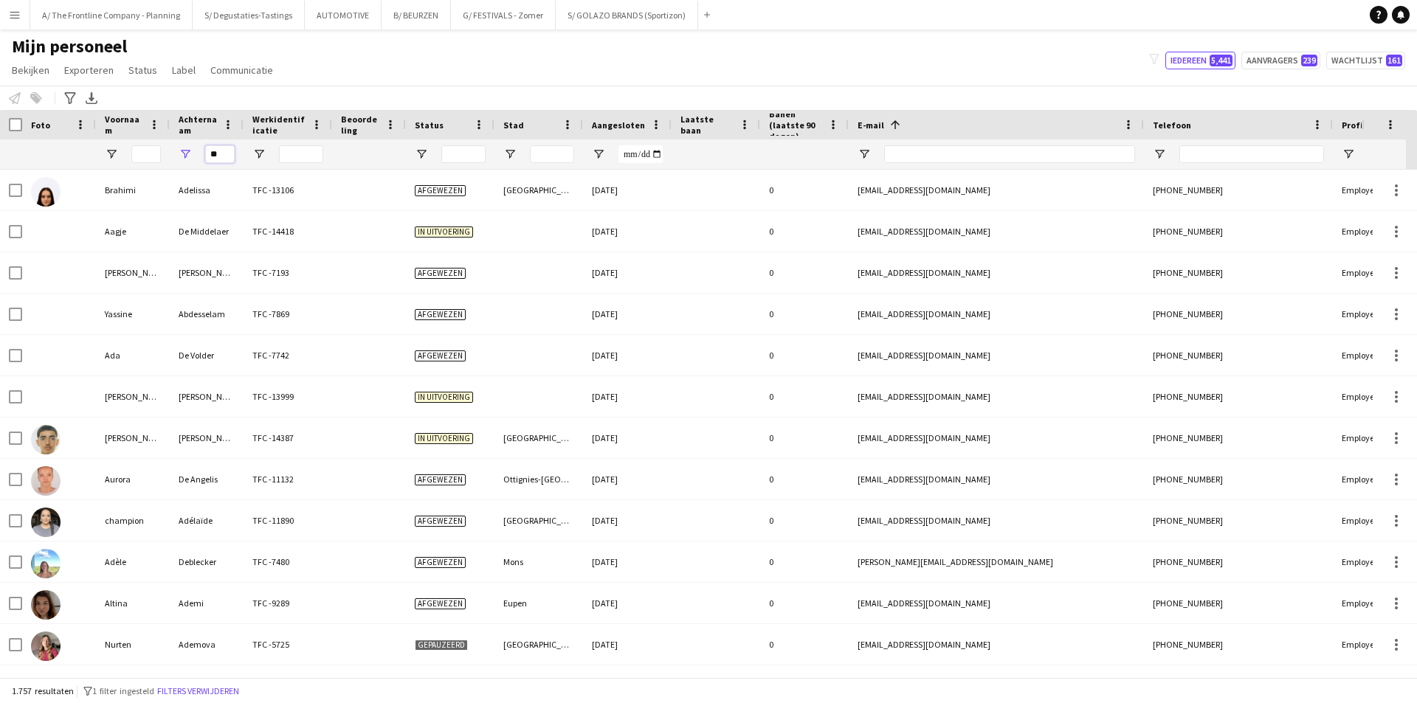
click at [220, 148] on input "**" at bounding box center [220, 154] width 30 height 18
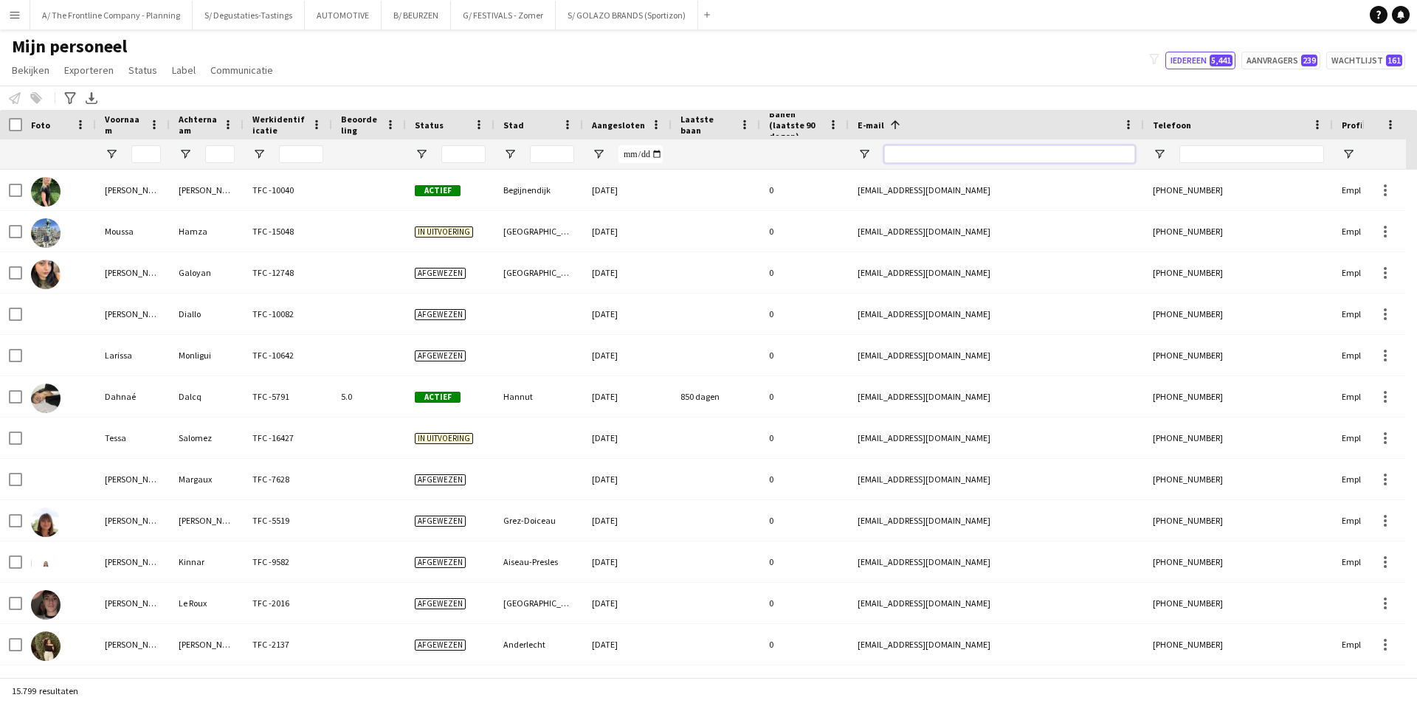
click at [926, 150] on input "E-mail Filter Invoer" at bounding box center [1009, 154] width 251 height 18
paste input "**********"
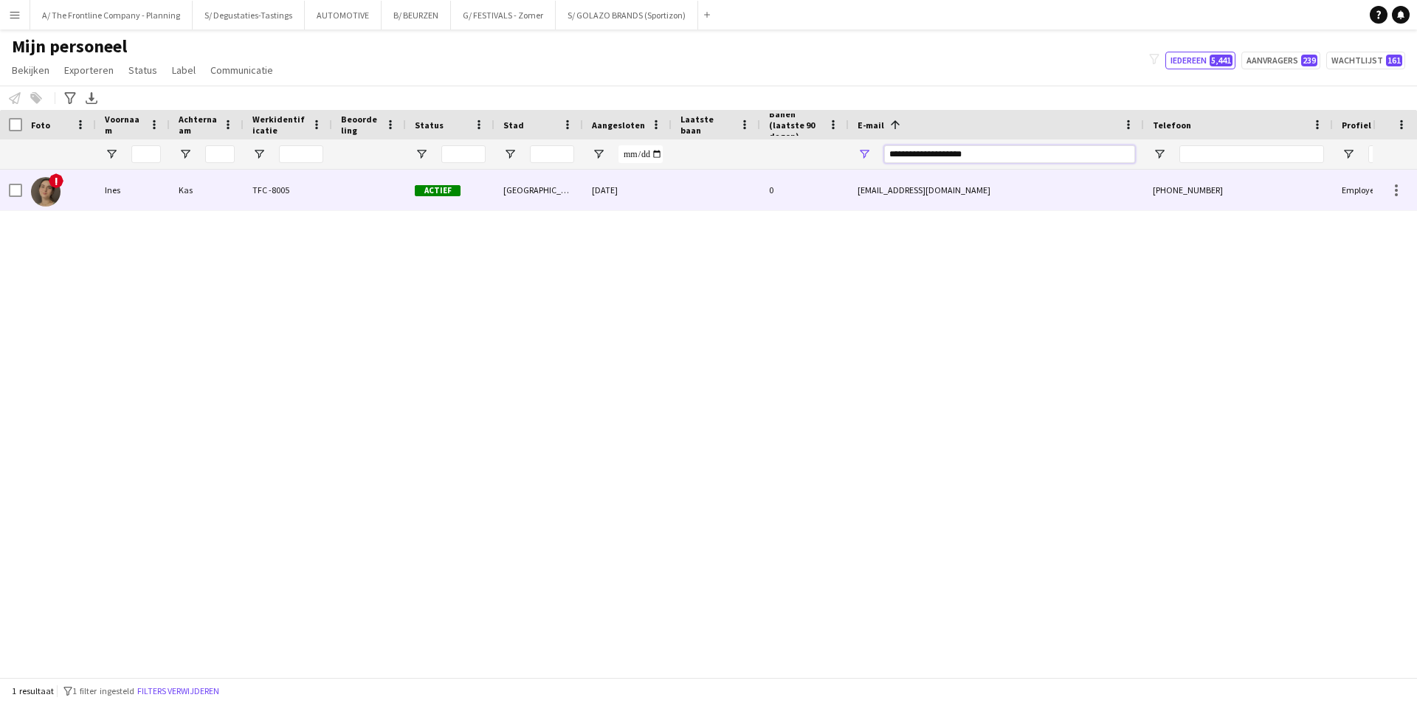
type input "**********"
click at [292, 208] on div "TFC -8005" at bounding box center [288, 190] width 89 height 41
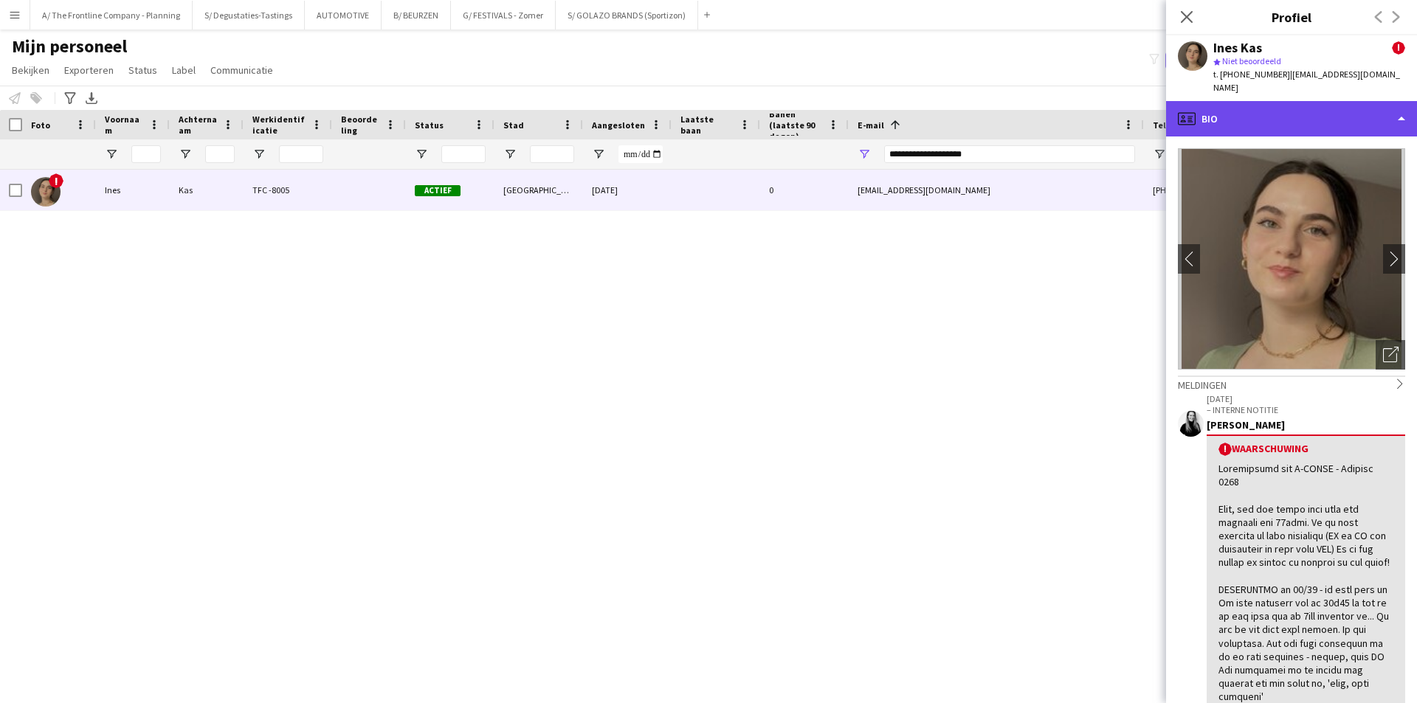
click at [1276, 107] on div "profile Bio" at bounding box center [1291, 118] width 251 height 35
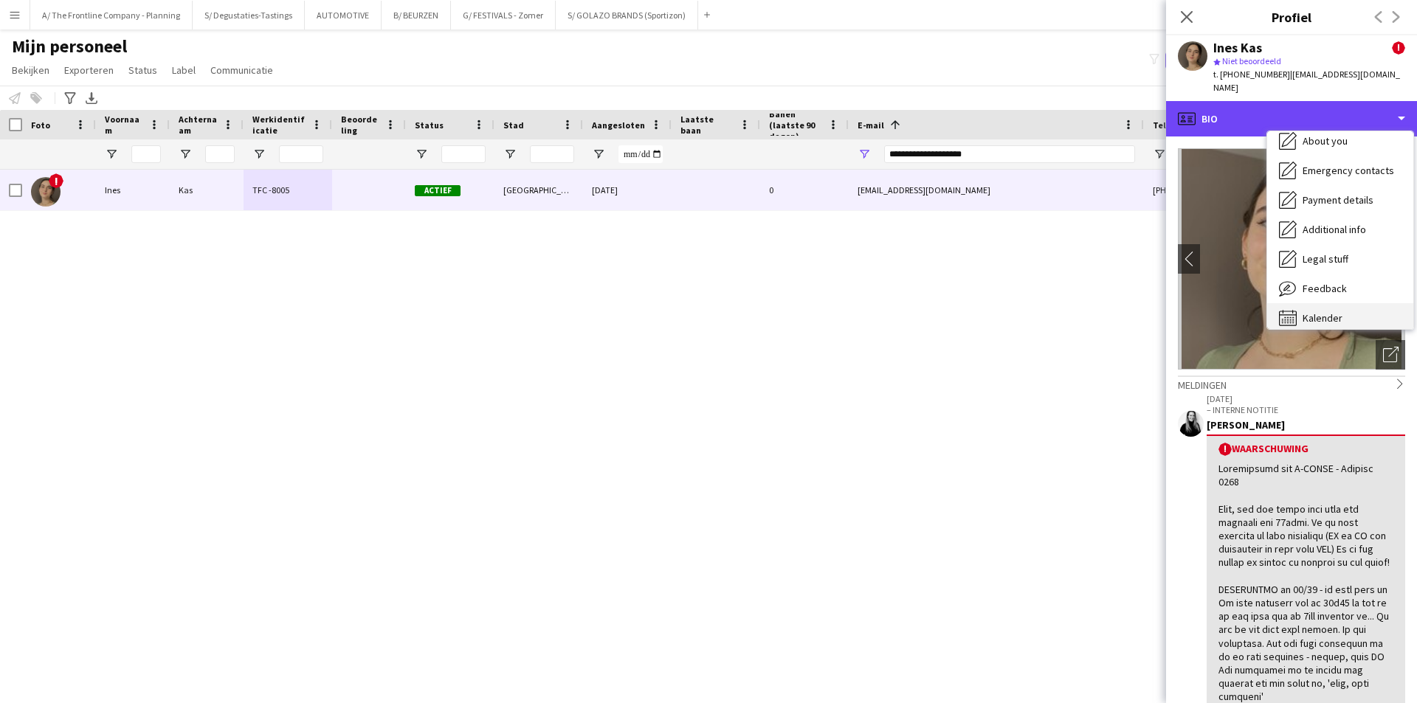
scroll to position [109, 0]
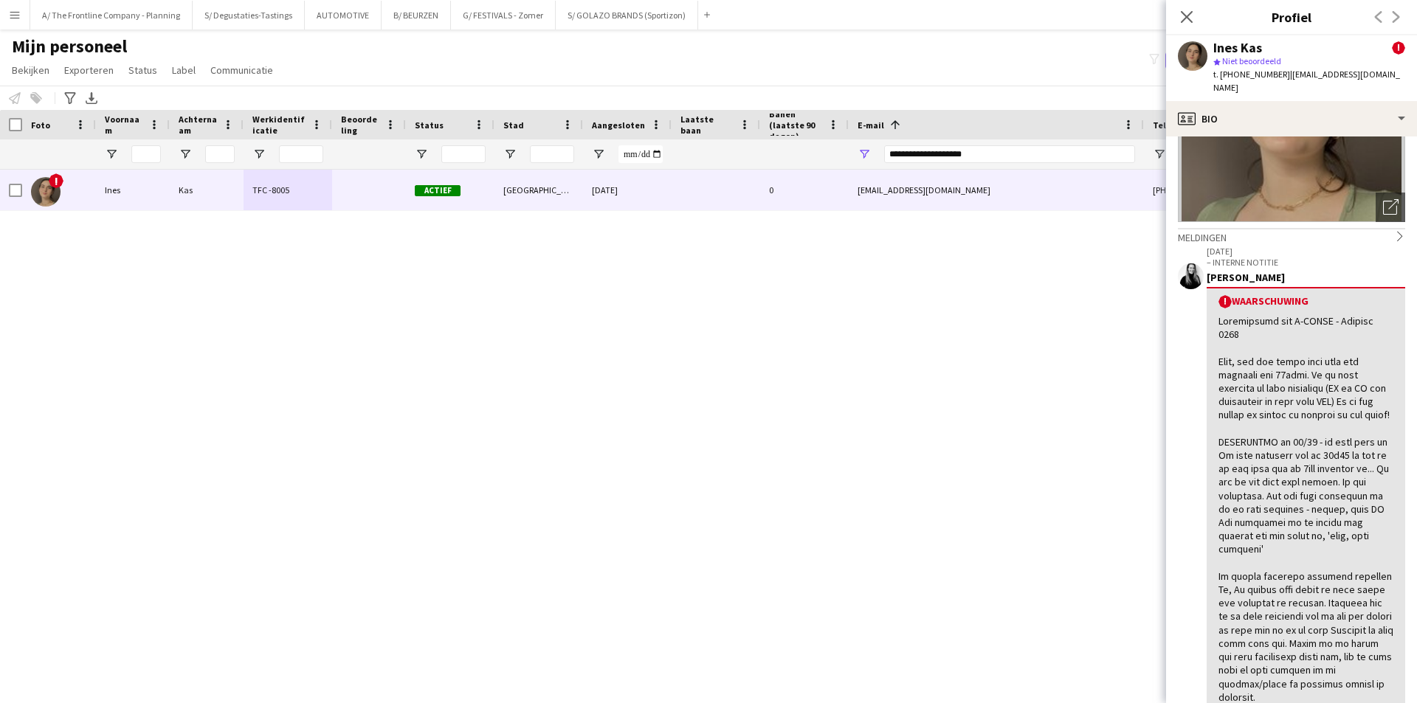
scroll to position [221, 0]
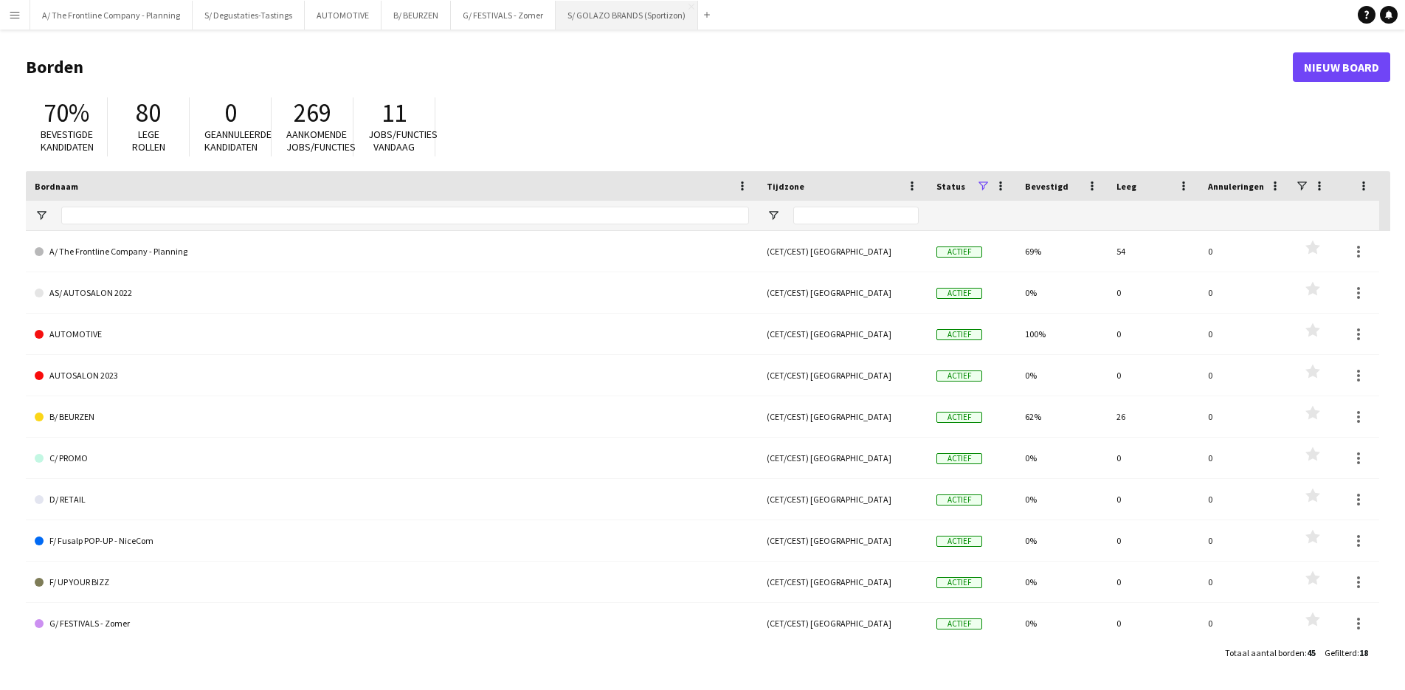
click at [596, 12] on button "S/ GOLAZO BRANDS (Sportizon) Sluiten" at bounding box center [627, 15] width 142 height 29
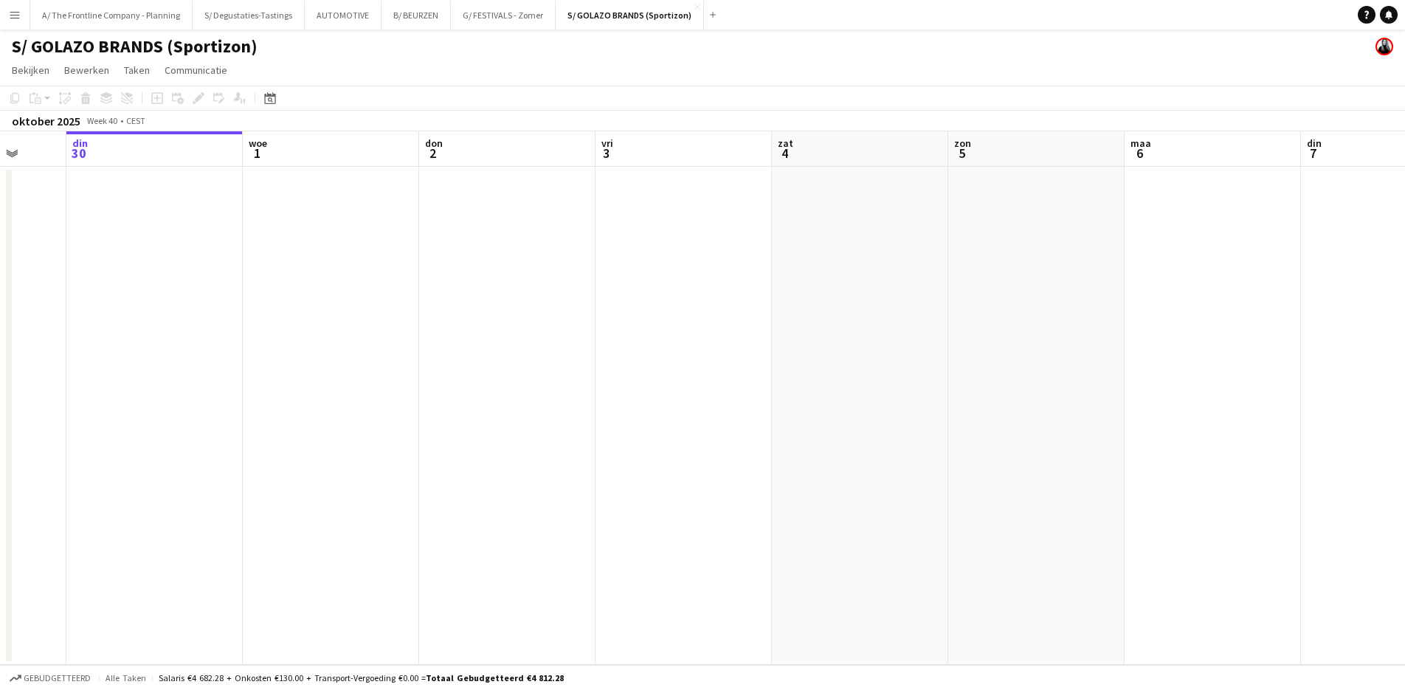
scroll to position [0, 504]
drag, startPoint x: 904, startPoint y: 210, endPoint x: 399, endPoint y: 232, distance: 504.6
click at [399, 232] on app-calendar-viewport "zat 27 zon 28 maa 29 din 30 woe 1 don 2 vri 3 zat 4 zon 5 maa 6 din 7 woe 8 don…" at bounding box center [702, 398] width 1405 height 534
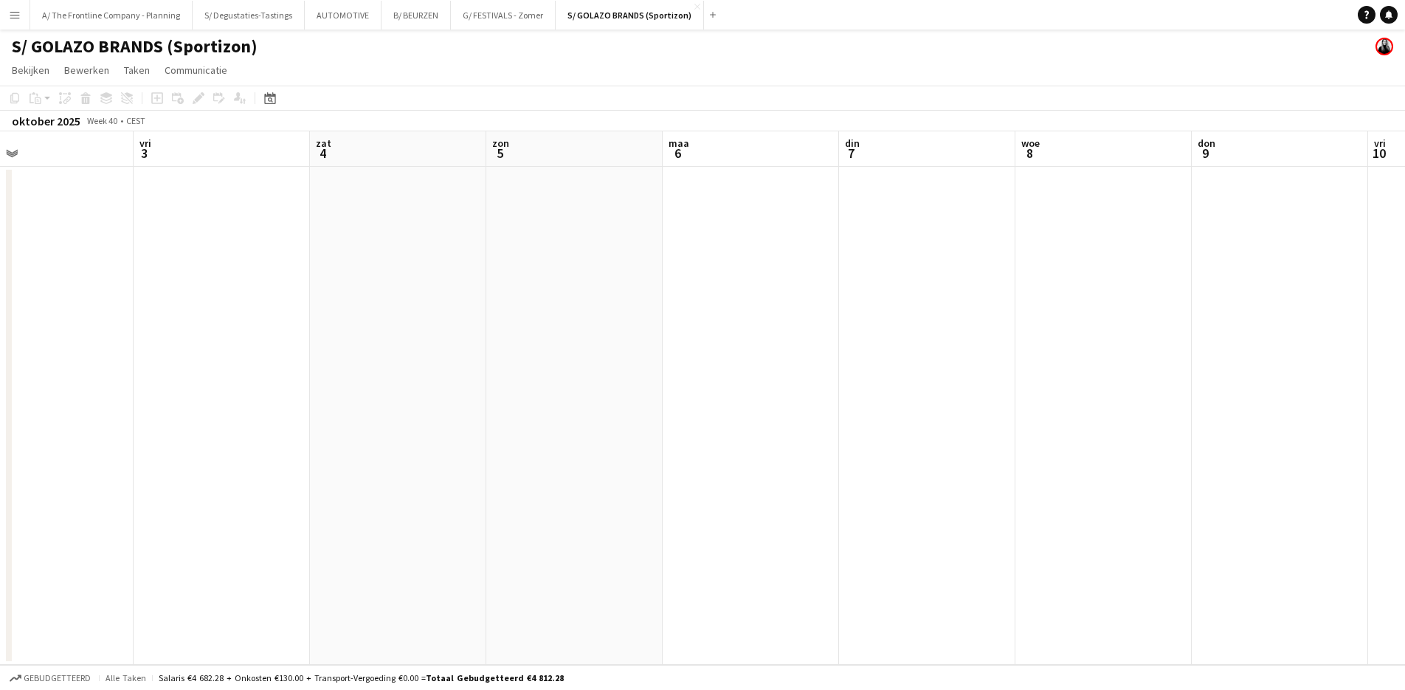
drag, startPoint x: 920, startPoint y: 227, endPoint x: 468, endPoint y: 227, distance: 451.8
click at [468, 227] on app-calendar-viewport "maa 29 din 30 woe 1 don 2 vri 3 zat 4 zon 5 maa 6 din 7 woe 8 don 9 vri 10 zat …" at bounding box center [702, 398] width 1405 height 534
drag, startPoint x: 915, startPoint y: 264, endPoint x: 323, endPoint y: 233, distance: 592.8
click at [323, 233] on app-calendar-viewport "woe 1 don 2 vri 3 zat 4 [DATE] 6 din 7 woe 8 don 9 vri 10 zat 11 zon 12 11/11 1…" at bounding box center [702, 398] width 1405 height 534
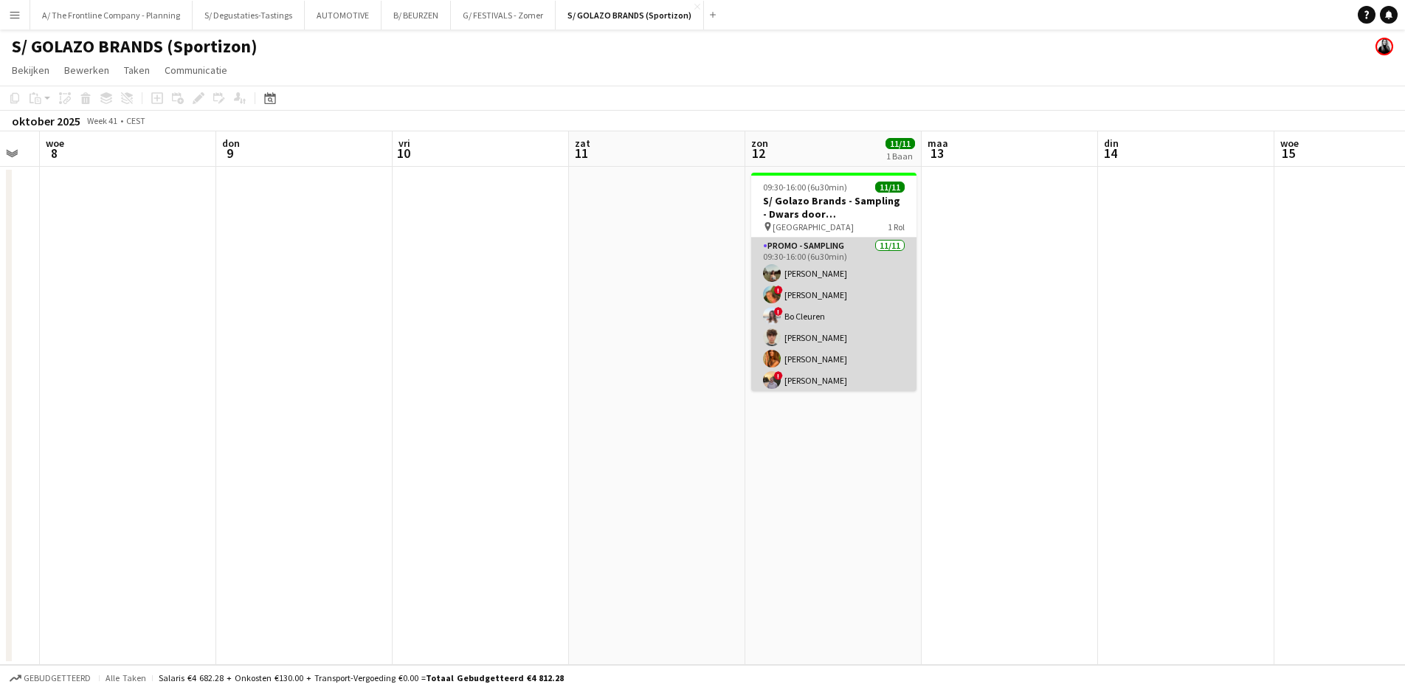
click at [844, 307] on app-card-role "Promo - Sampling [DATE] 09:30-16:00 (6u30min) [PERSON_NAME] ! [PERSON_NAME] ! […" at bounding box center [833, 370] width 165 height 264
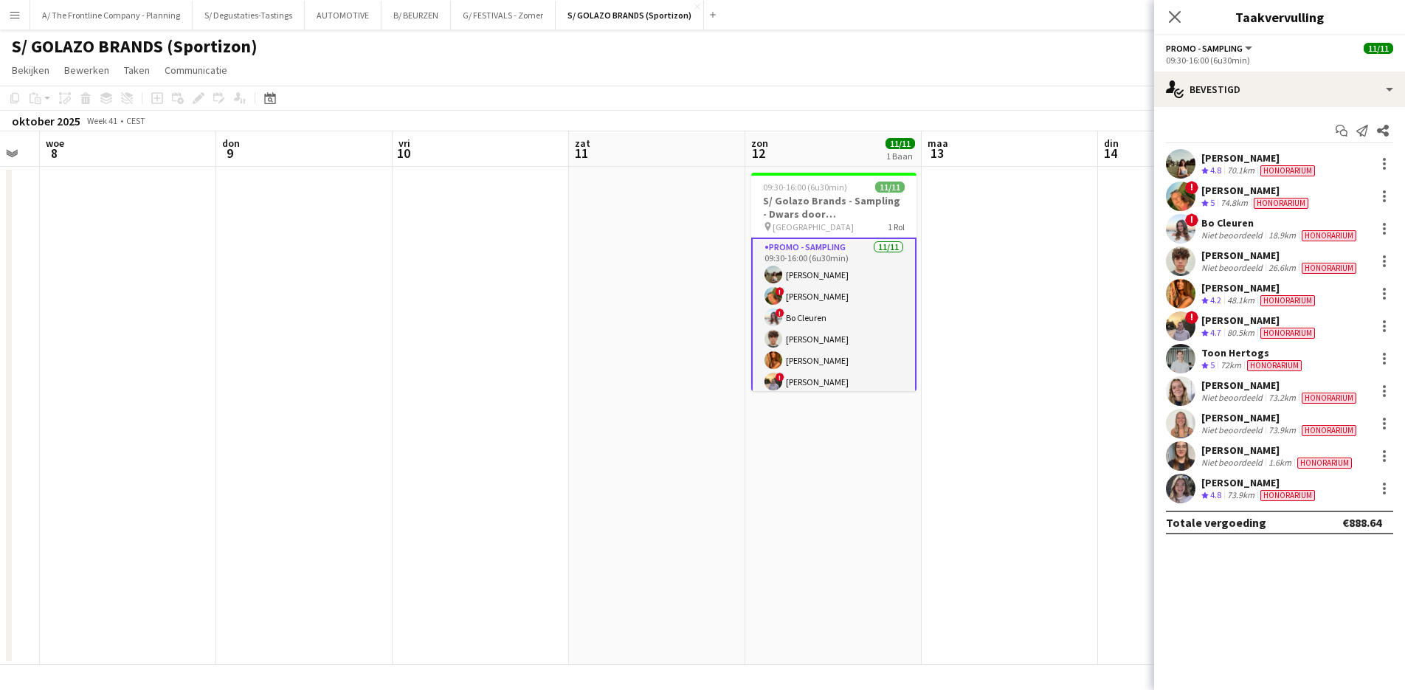
click at [1214, 260] on div "[PERSON_NAME]" at bounding box center [1281, 255] width 158 height 13
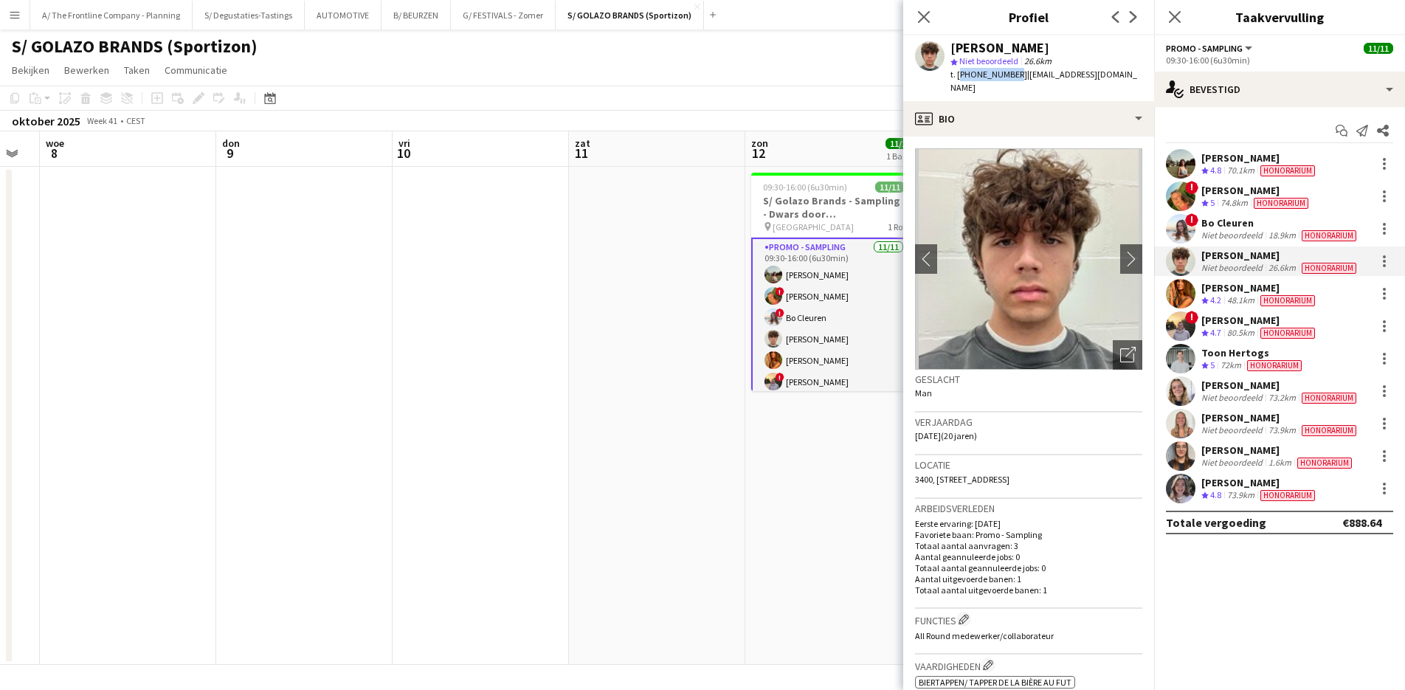
drag, startPoint x: 959, startPoint y: 76, endPoint x: 1010, endPoint y: 78, distance: 51.0
click at [1010, 78] on span "t. [PHONE_NUMBER]" at bounding box center [989, 74] width 77 height 11
copy span "[PHONE_NUMBER]"
drag, startPoint x: 1234, startPoint y: 387, endPoint x: 1214, endPoint y: 354, distance: 39.1
click at [1234, 387] on div "[PERSON_NAME]" at bounding box center [1281, 385] width 158 height 13
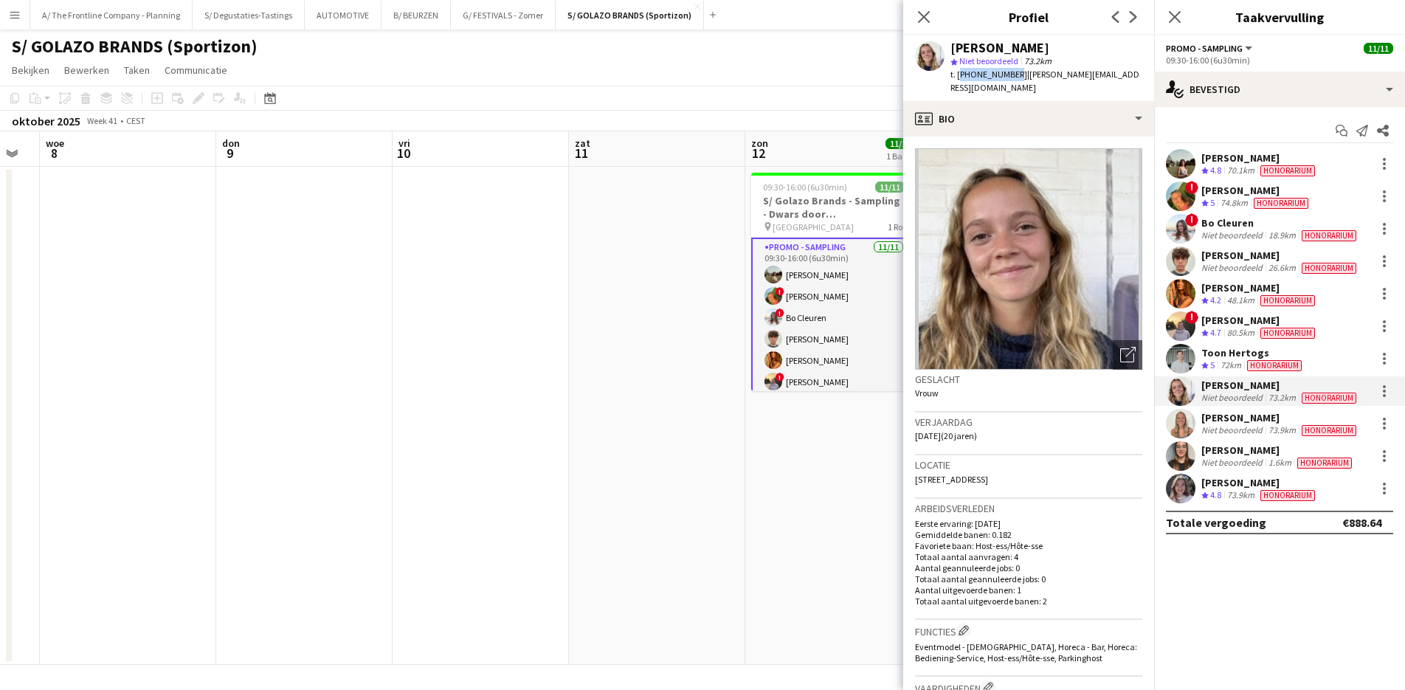
drag, startPoint x: 959, startPoint y: 69, endPoint x: 1010, endPoint y: 75, distance: 51.2
click at [1010, 75] on span "t. [PHONE_NUMBER]" at bounding box center [989, 74] width 77 height 11
copy span "[PHONE_NUMBER]"
drag, startPoint x: 1264, startPoint y: 424, endPoint x: 1240, endPoint y: 390, distance: 41.8
click at [1264, 424] on div "[PERSON_NAME]" at bounding box center [1281, 417] width 158 height 13
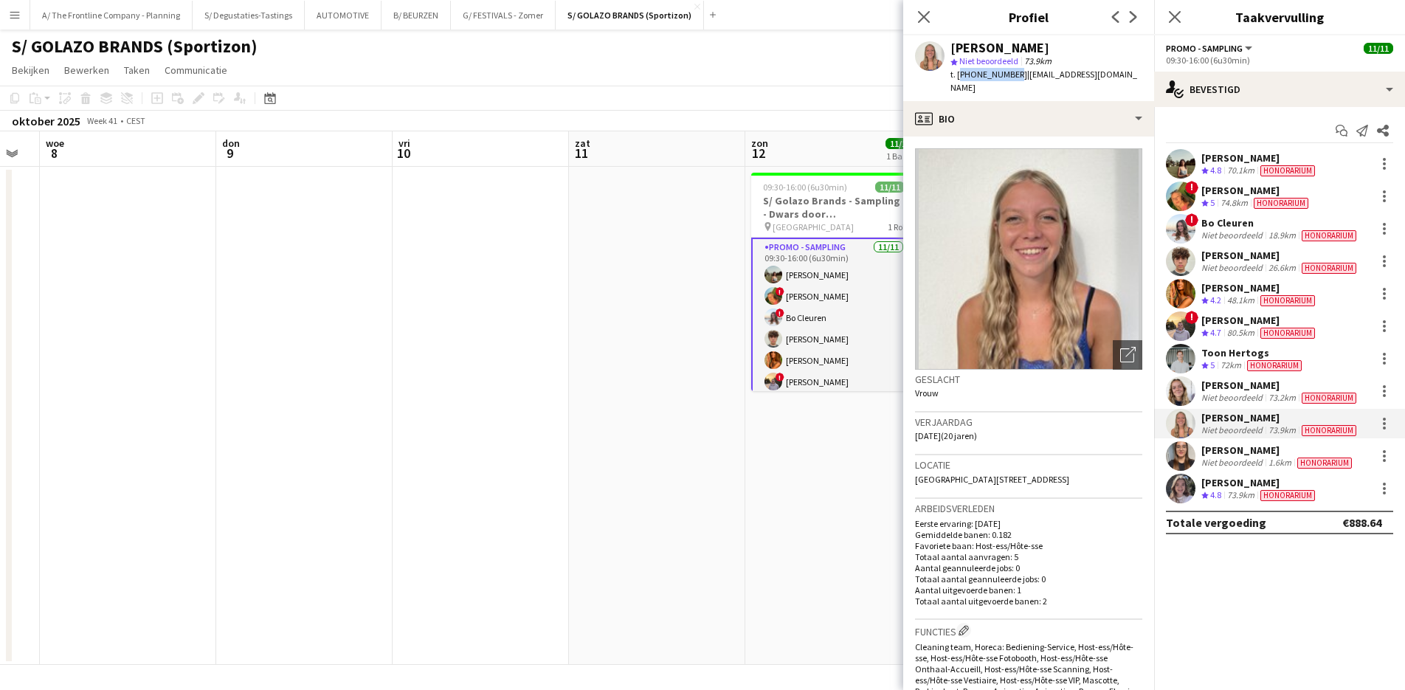
drag, startPoint x: 958, startPoint y: 76, endPoint x: 1011, endPoint y: 75, distance: 53.2
click at [1011, 75] on span "t. [PHONE_NUMBER]" at bounding box center [989, 74] width 77 height 11
copy span "[PHONE_NUMBER]"
click at [1228, 454] on div "[PERSON_NAME]" at bounding box center [1279, 450] width 154 height 13
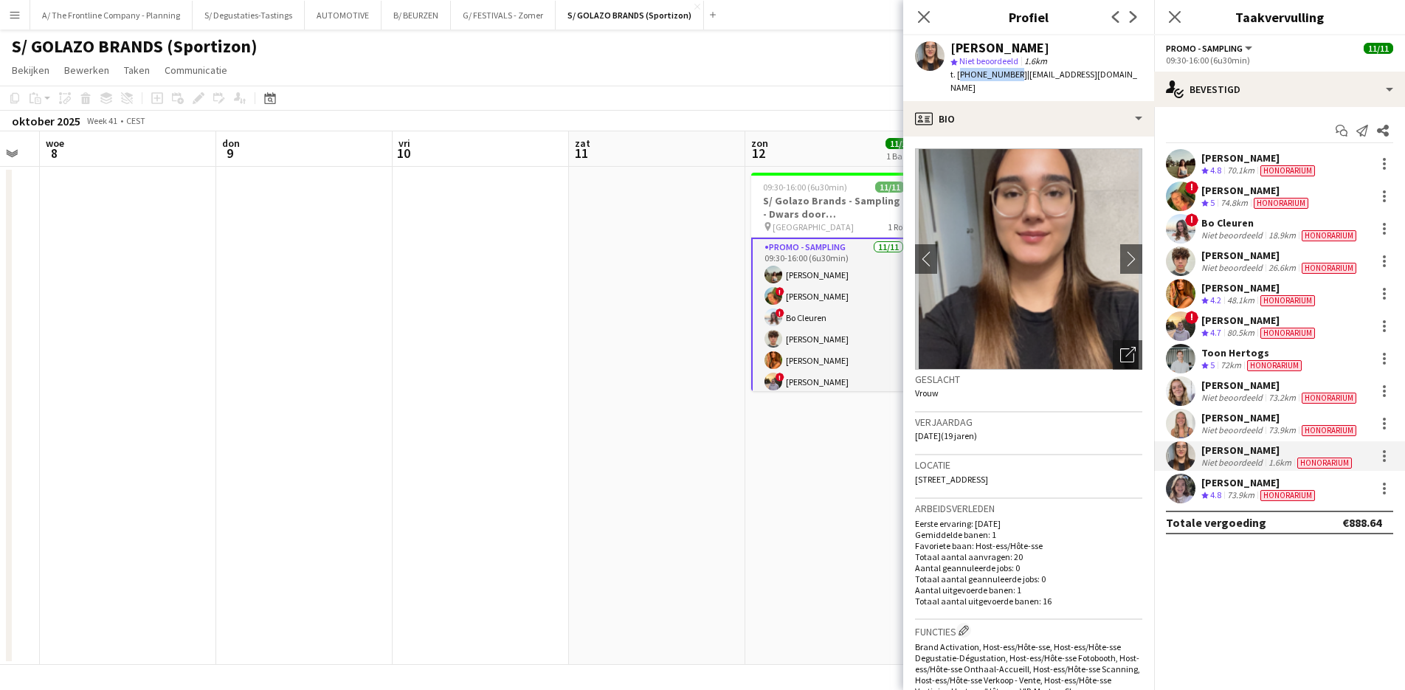
drag, startPoint x: 960, startPoint y: 72, endPoint x: 1009, endPoint y: 74, distance: 49.5
click at [1009, 74] on span "t. [PHONE_NUMBER]" at bounding box center [989, 74] width 77 height 11
copy span "[PHONE_NUMBER]"
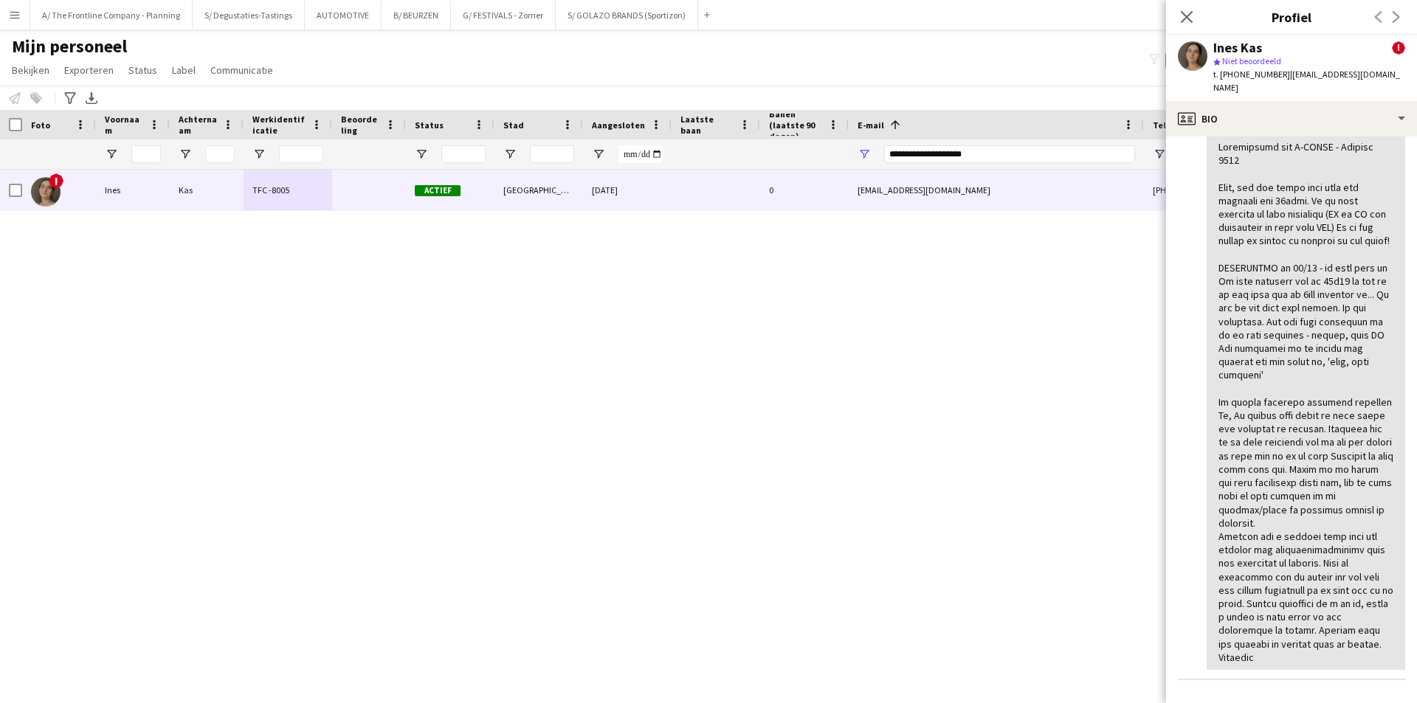
scroll to position [369, 0]
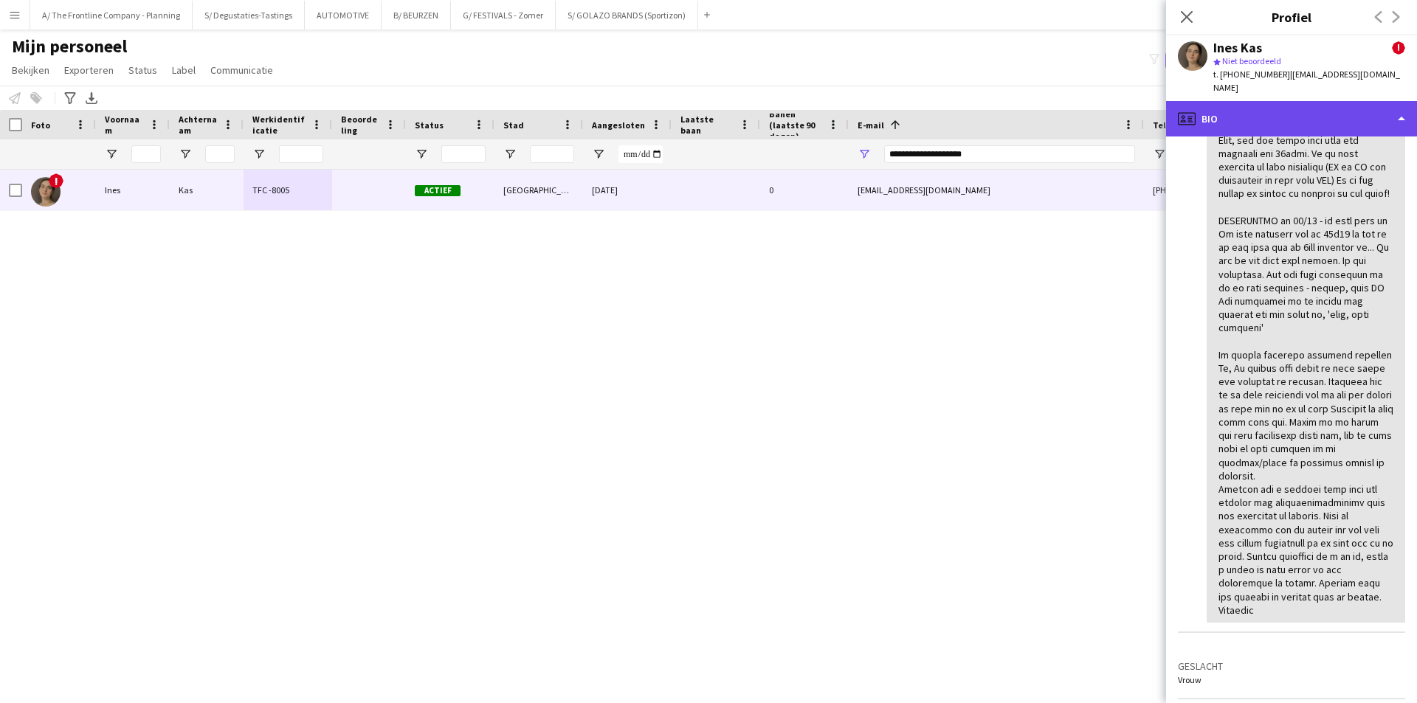
click at [1311, 101] on div "profile Bio" at bounding box center [1291, 118] width 251 height 35
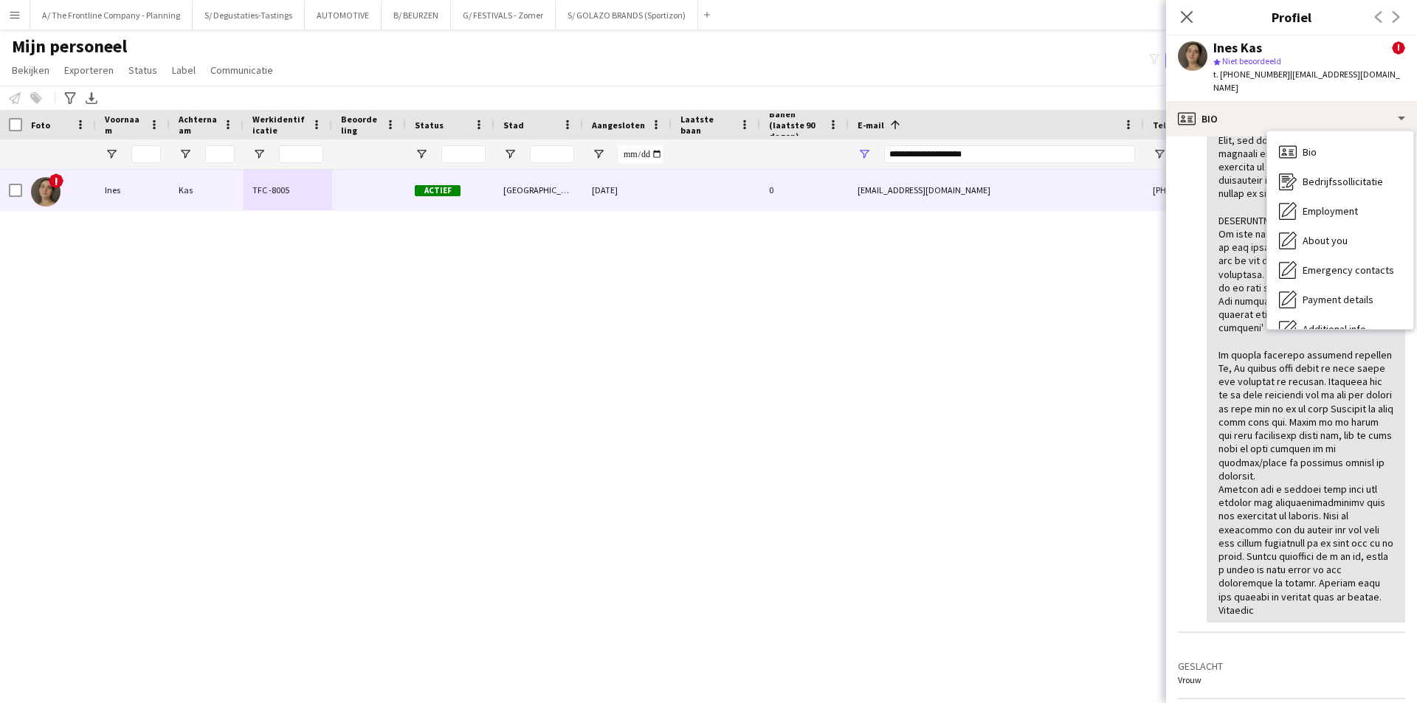
click at [1332, 403] on div "Kalender Kalender" at bounding box center [1340, 418] width 146 height 30
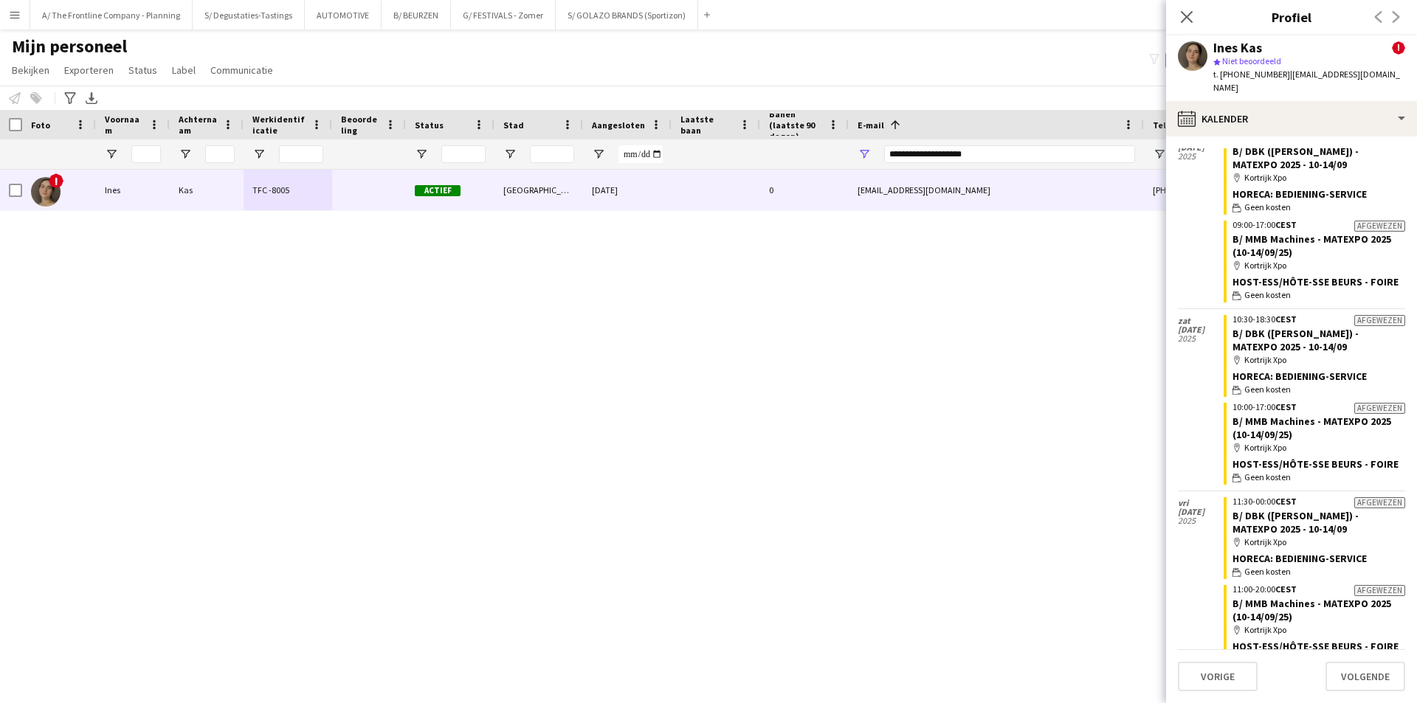
scroll to position [0, 0]
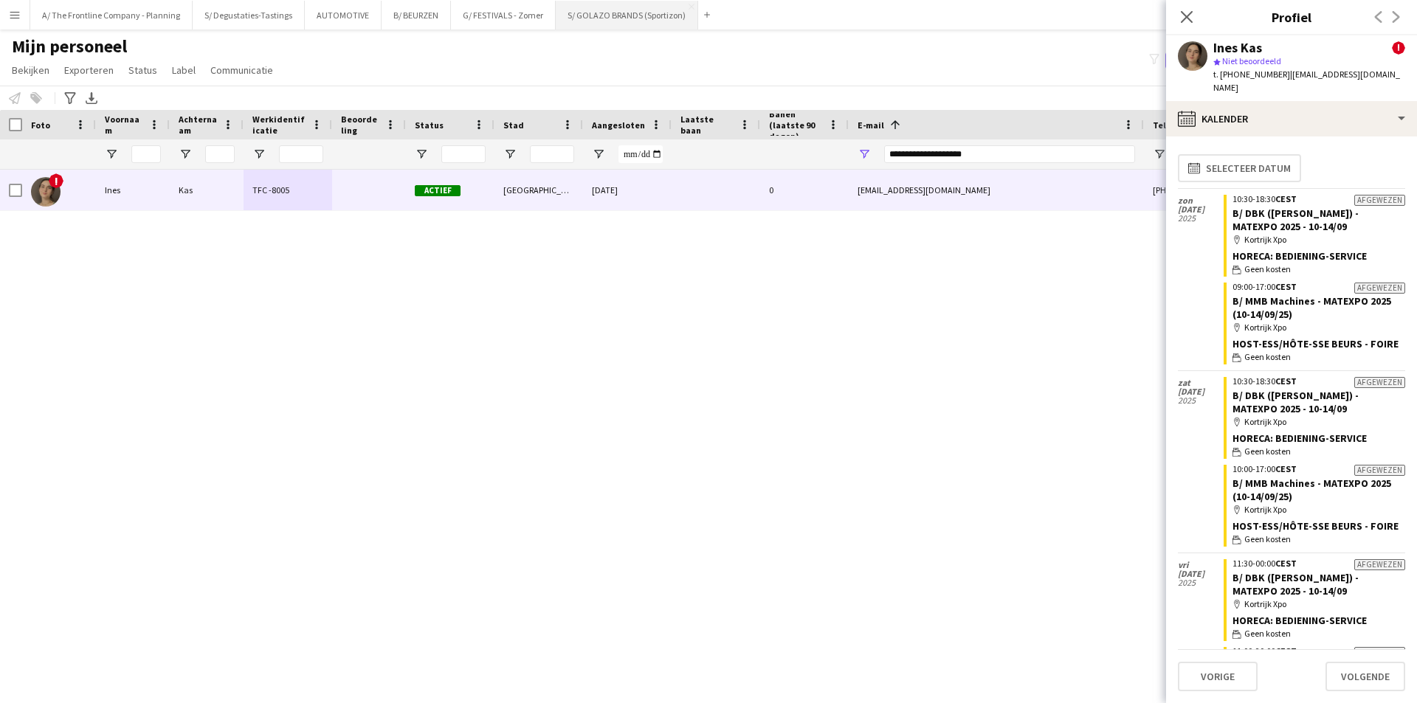
click at [627, 17] on button "S/ GOLAZO BRANDS (Sportizon) Sluiten" at bounding box center [627, 15] width 142 height 29
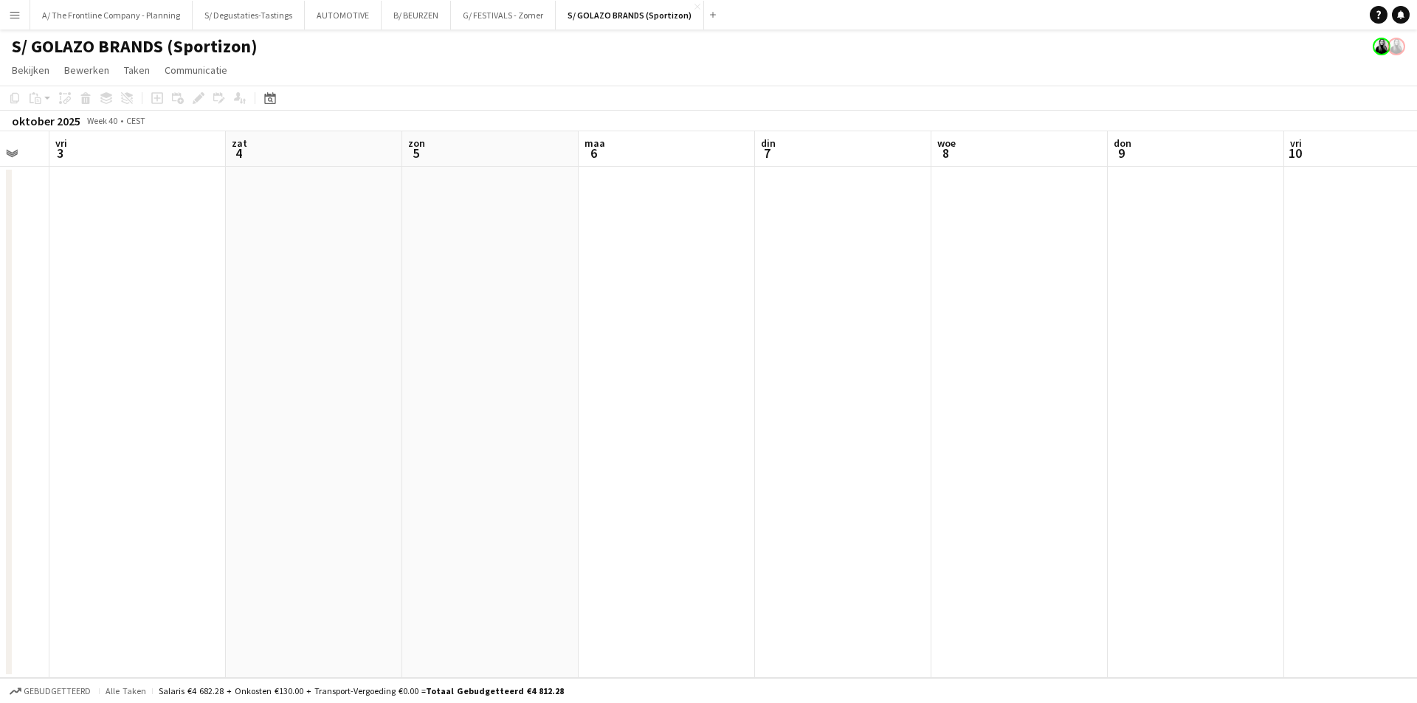
drag, startPoint x: 1075, startPoint y: 284, endPoint x: 352, endPoint y: 274, distance: 722.7
click at [352, 274] on app-calendar-viewport "din 30 woe 1 don 2 vri 3 zat 4 [DATE] 6 din 7 woe 8 don 9 vri 10 zat 11 zon 12 …" at bounding box center [708, 404] width 1417 height 547
drag, startPoint x: 1242, startPoint y: 270, endPoint x: 473, endPoint y: 258, distance: 768.5
click at [405, 270] on app-calendar-viewport "din 30 woe 1 don 2 vri 3 zat 4 [DATE] 6 din 7 woe 8 don 9 vri 10 zat 11 zon 12 …" at bounding box center [708, 404] width 1417 height 547
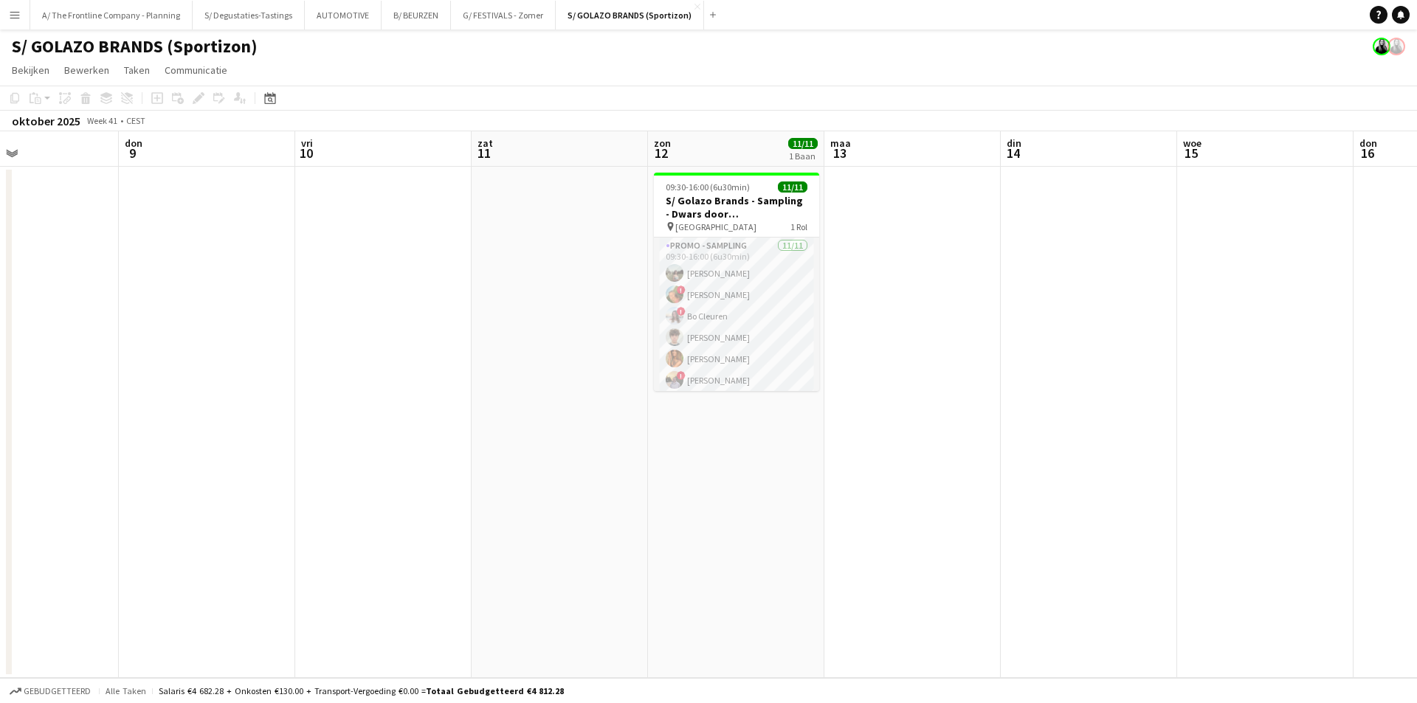
drag, startPoint x: 1121, startPoint y: 261, endPoint x: 713, endPoint y: 278, distance: 407.8
click at [715, 278] on app-calendar-viewport "[DATE] 6 din 7 woe 8 don 9 vri 10 zat 11 zon 12 11/11 1 Baan [DATE] din 14 woe …" at bounding box center [708, 404] width 1417 height 547
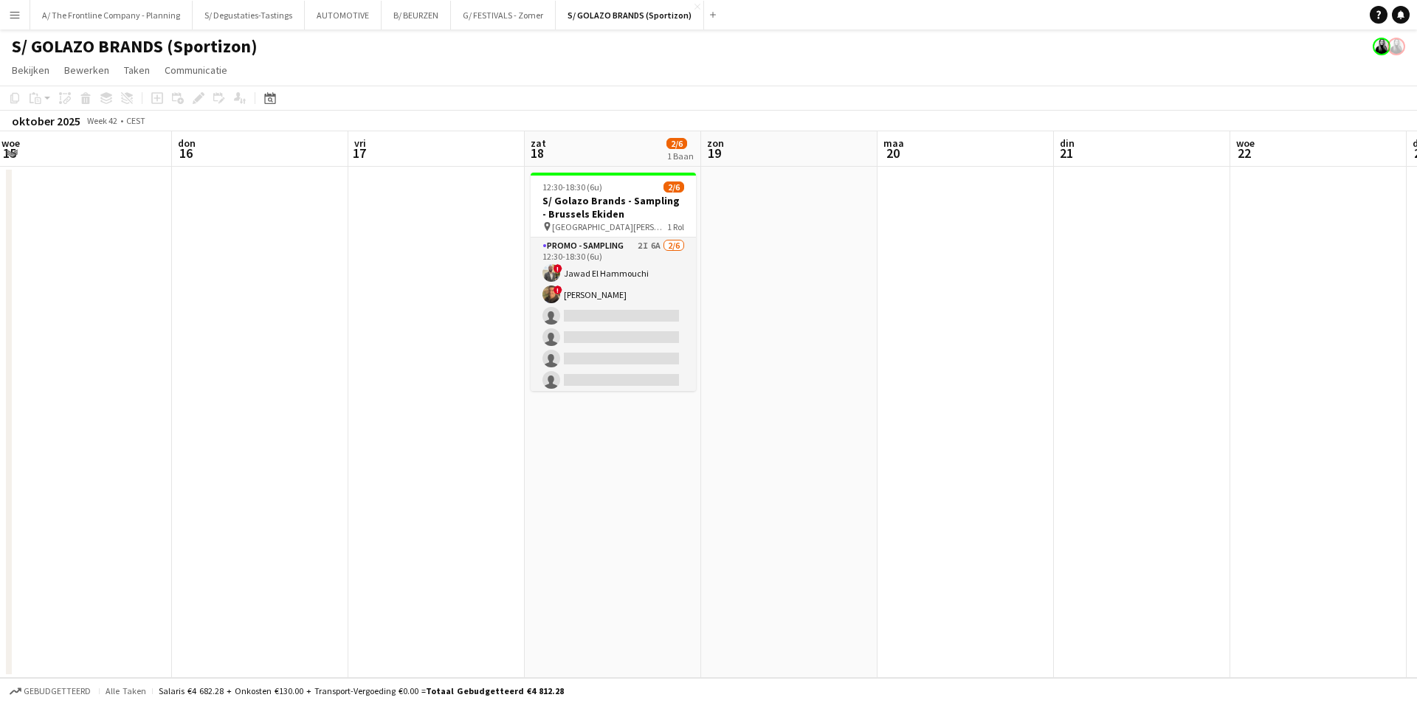
drag, startPoint x: 974, startPoint y: 261, endPoint x: 372, endPoint y: 261, distance: 601.6
click at [372, 261] on app-calendar-viewport "zon 12 11/11 1 Baan [DATE] din 14 woe 15 don 16 vri 17 zat 18 2/6 1 Baan [DATE]…" at bounding box center [708, 404] width 1417 height 547
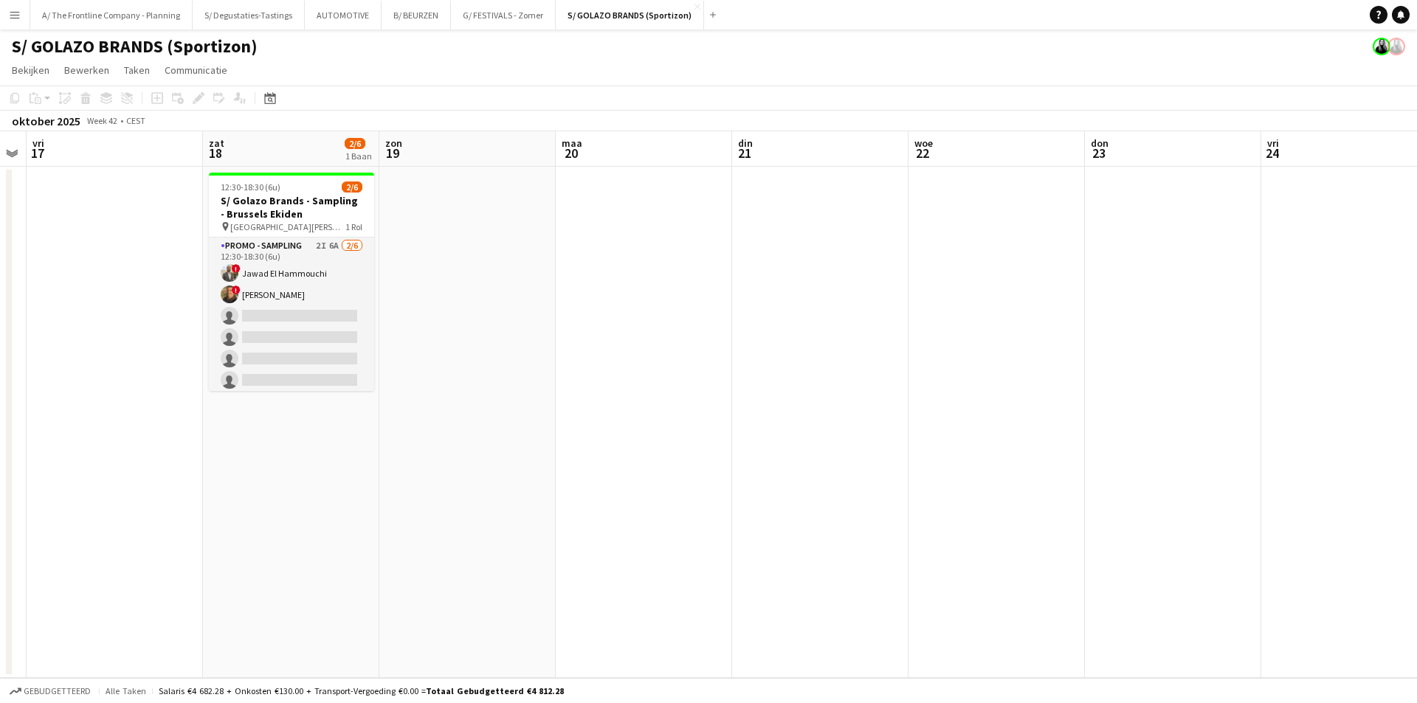
drag, startPoint x: 1042, startPoint y: 255, endPoint x: 741, endPoint y: 245, distance: 301.3
click at [741, 245] on app-calendar-viewport "din 14 woe 15 don 16 vri 17 zat 18 2/6 1 Baan [DATE] din 21 woe 22 don 23 vri 2…" at bounding box center [708, 404] width 1417 height 547
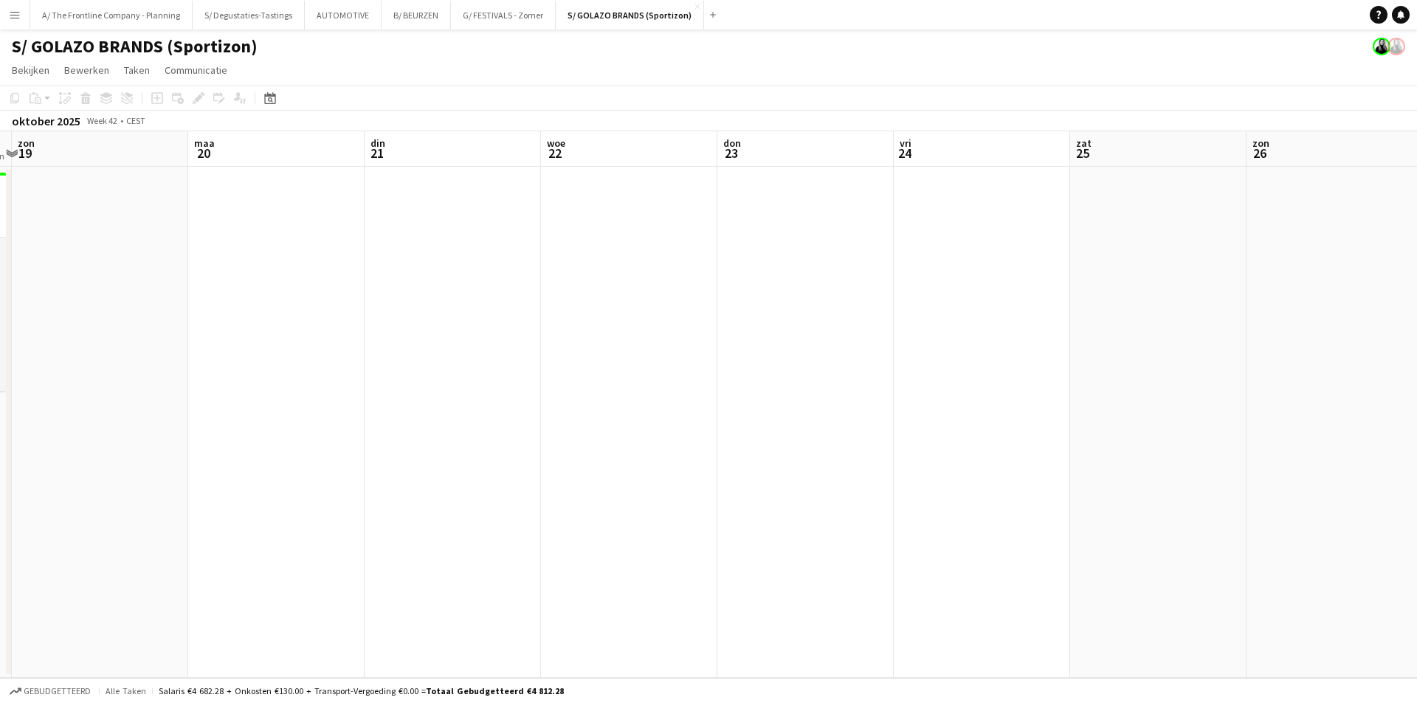
drag, startPoint x: 1046, startPoint y: 250, endPoint x: 1231, endPoint y: 252, distance: 185.3
click at [741, 254] on app-calendar-viewport "don 16 vri 17 zat 18 2/6 1 Baan [DATE] din 21 woe 22 don 23 vri 24 zat 25 [DATE…" at bounding box center [708, 404] width 1417 height 547
drag, startPoint x: 1231, startPoint y: 252, endPoint x: 433, endPoint y: 254, distance: 798.0
click at [312, 254] on app-calendar-viewport "don 16 vri 17 zat 18 2/6 1 Baan [DATE] din 21 woe 22 don 23 vri 24 zat 25 [DATE…" at bounding box center [708, 404] width 1417 height 547
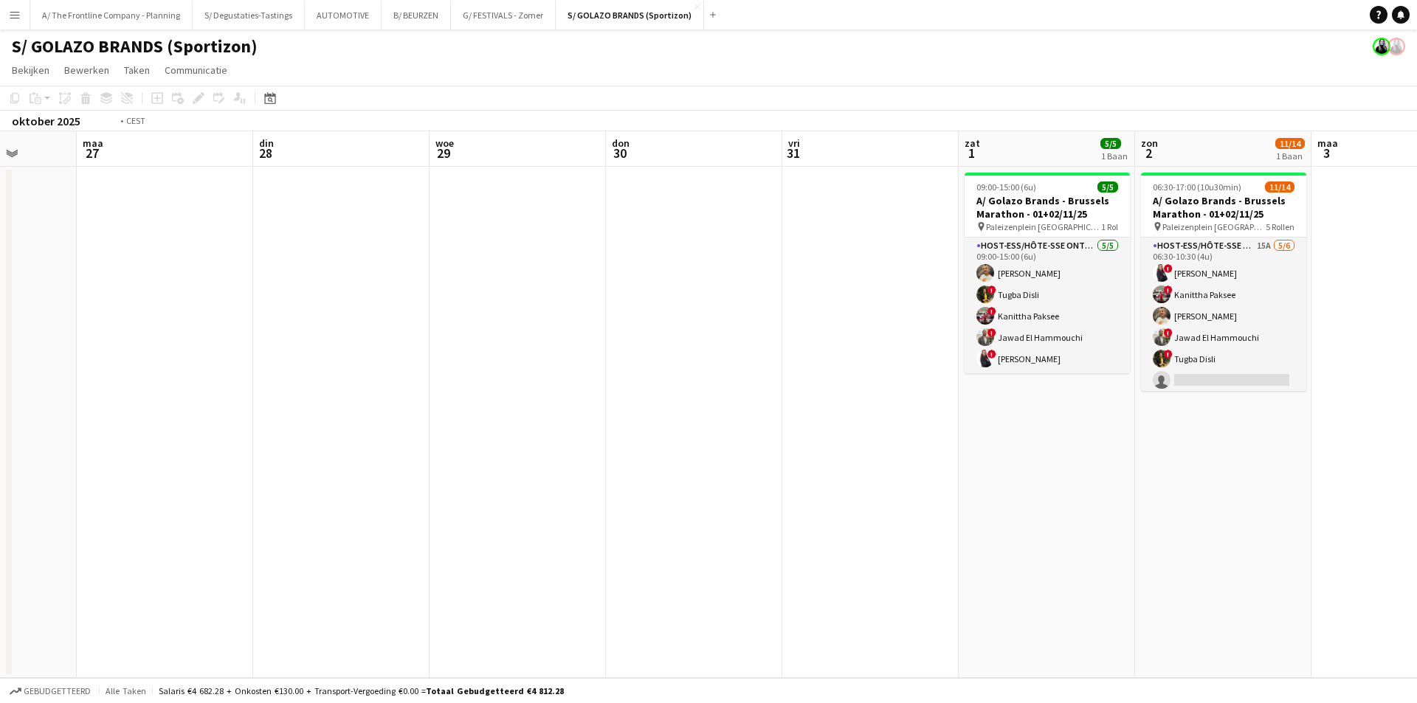
scroll to position [0, 530]
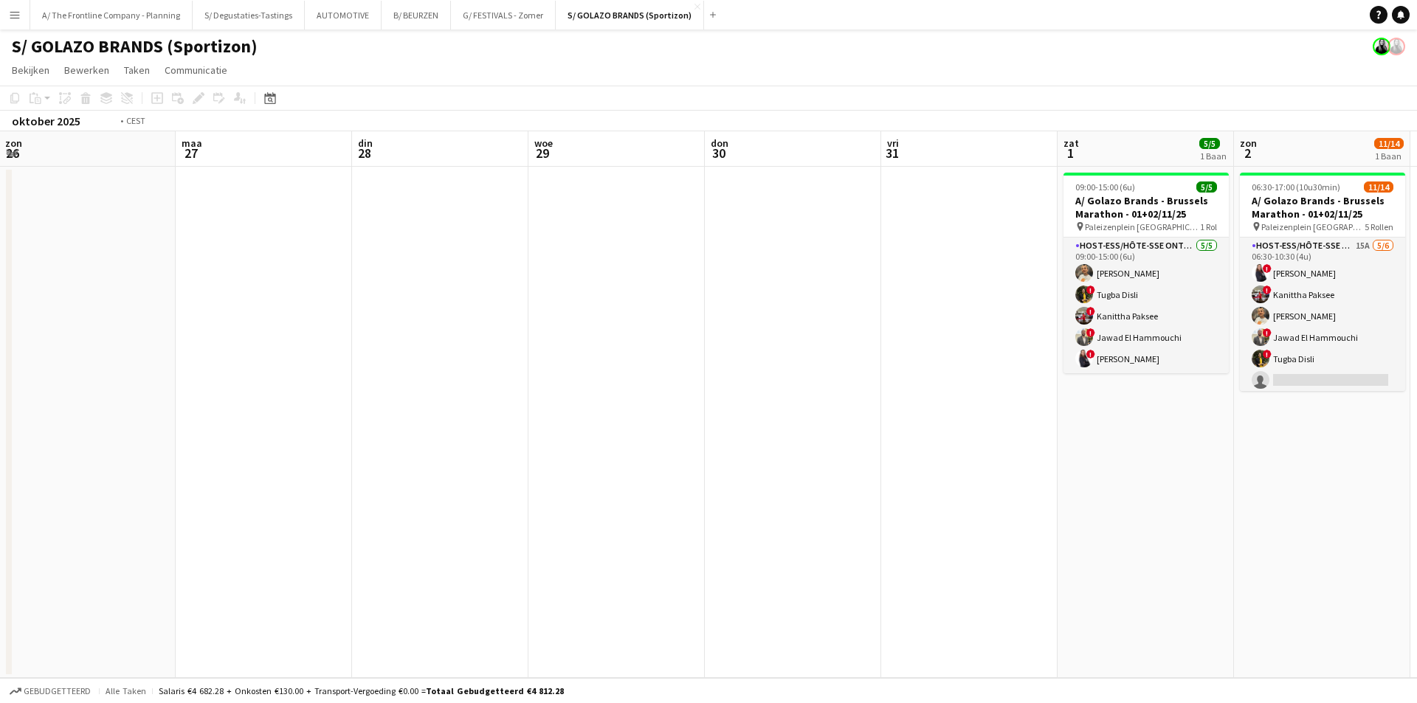
drag, startPoint x: 1205, startPoint y: 312, endPoint x: 345, endPoint y: 291, distance: 860.2
click at [346, 292] on app-calendar-viewport "don 23 vri 24 zat 25 [DATE] din 28 woe 29 don 30 vri 31 zat 1 5/5 1 Baan zon 2 …" at bounding box center [708, 404] width 1417 height 547
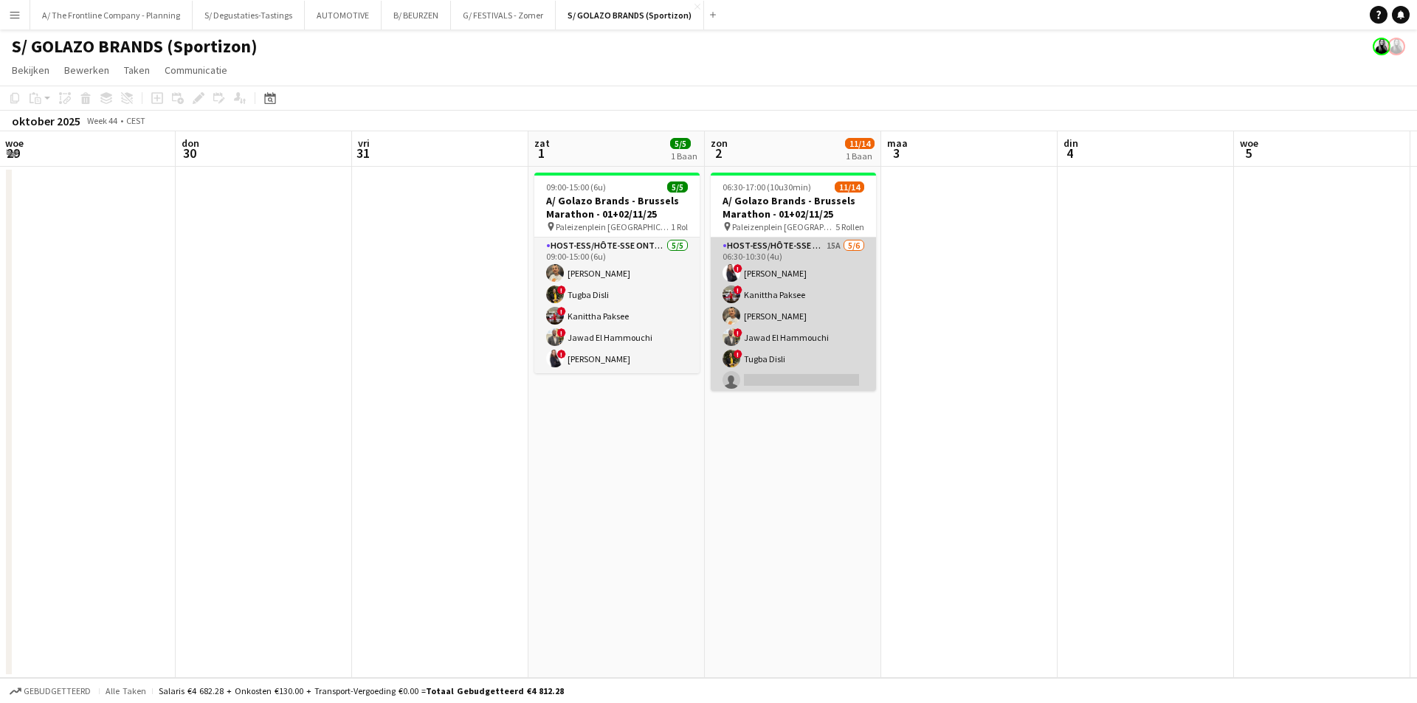
click at [789, 346] on app-card-role "Host-ess/Hôte-sse Onthaal-Accueill 15A [DATE] 06:30-10:30 (4u) ! [PERSON_NAME] …" at bounding box center [793, 316] width 165 height 157
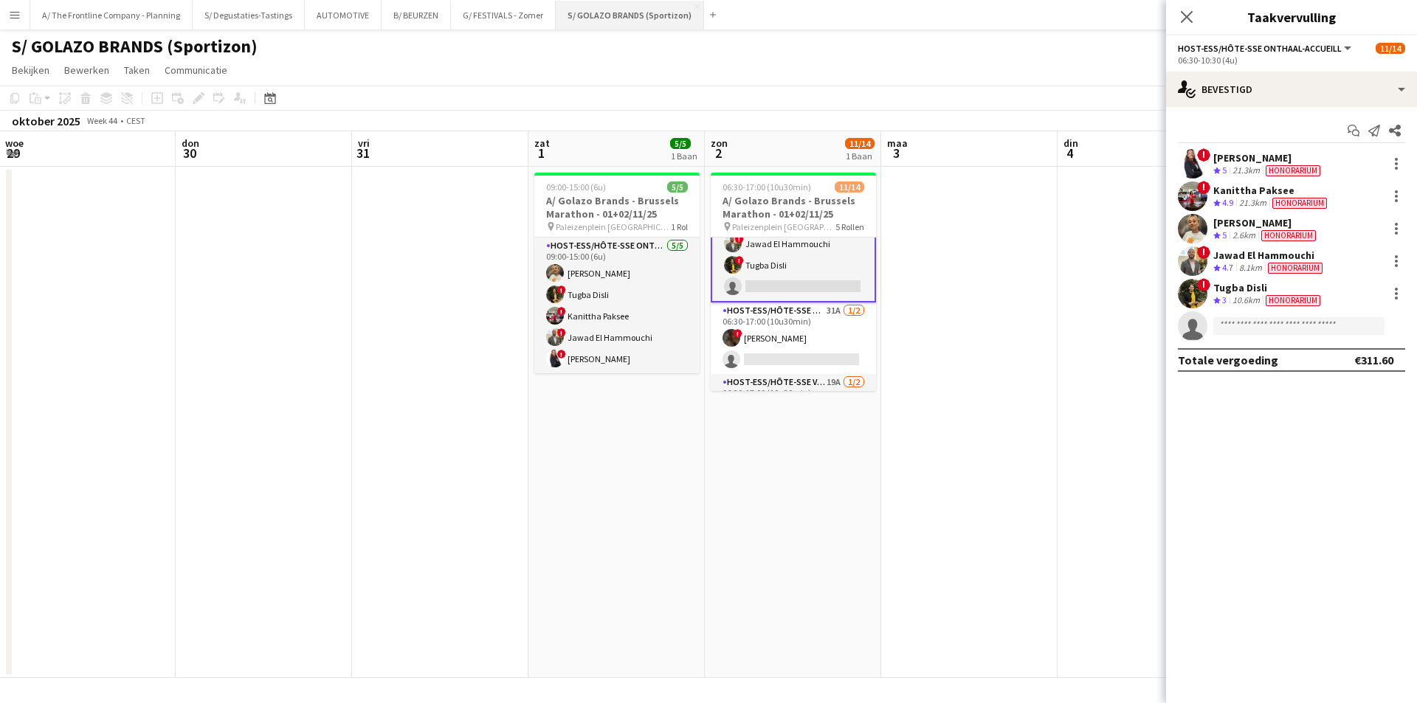
scroll to position [72, 0]
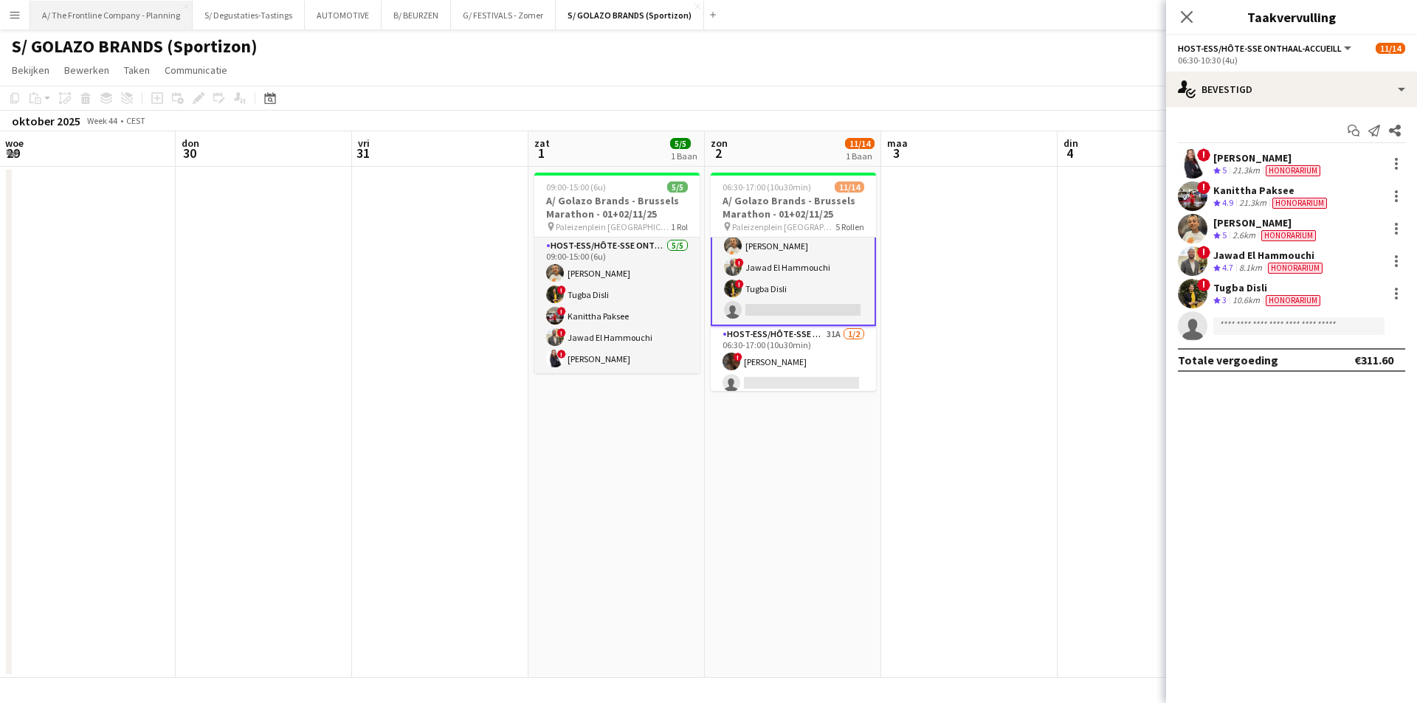
click at [96, 24] on button "A/ The Frontline Company - Planning Sluiten" at bounding box center [111, 15] width 162 height 29
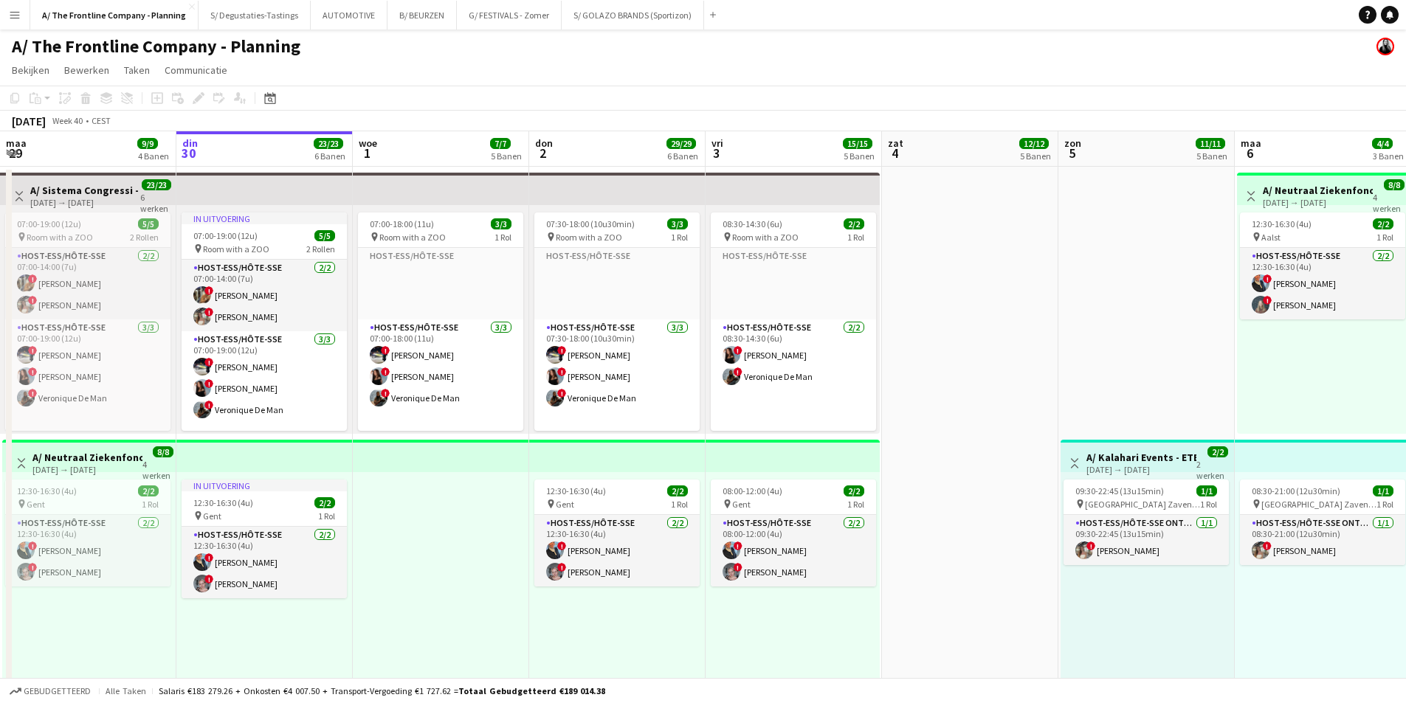
click at [5, 20] on button "Menu" at bounding box center [15, 15] width 30 height 30
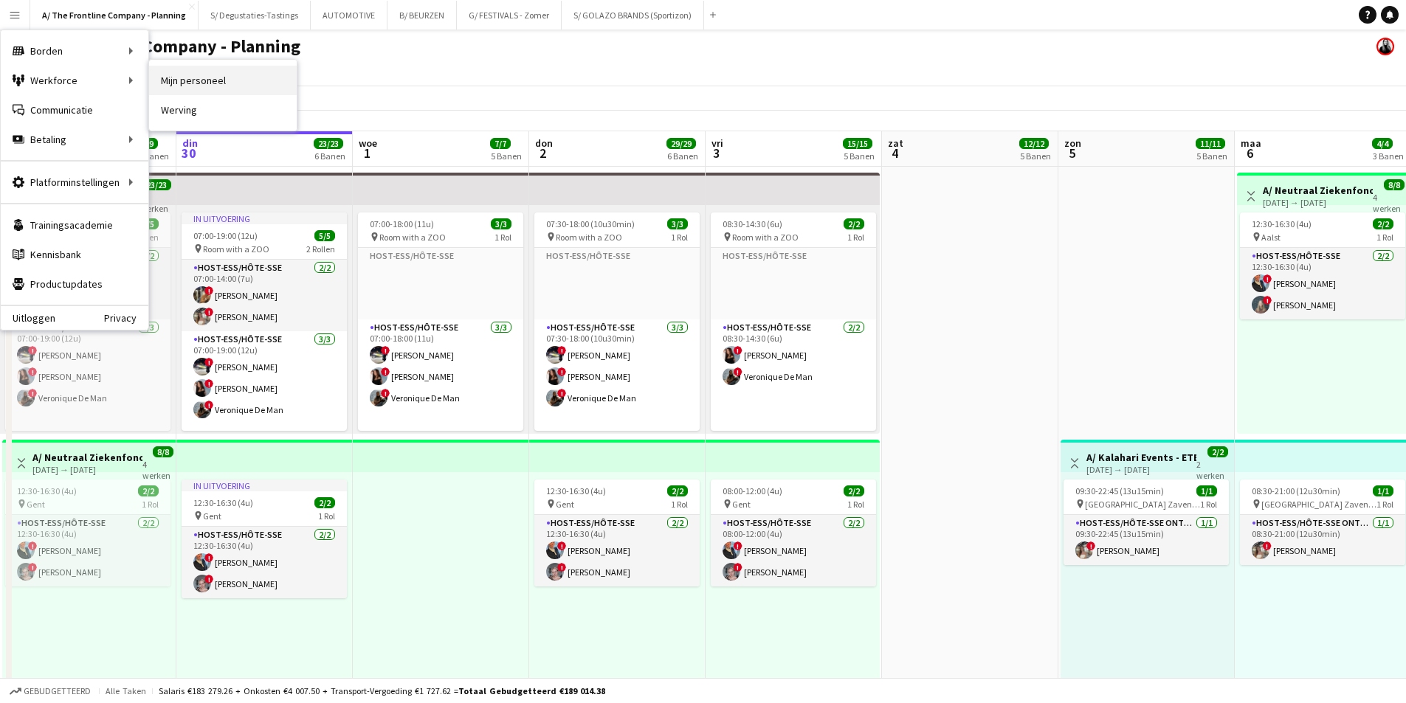
click at [283, 80] on link "Mijn personeel" at bounding box center [223, 81] width 148 height 30
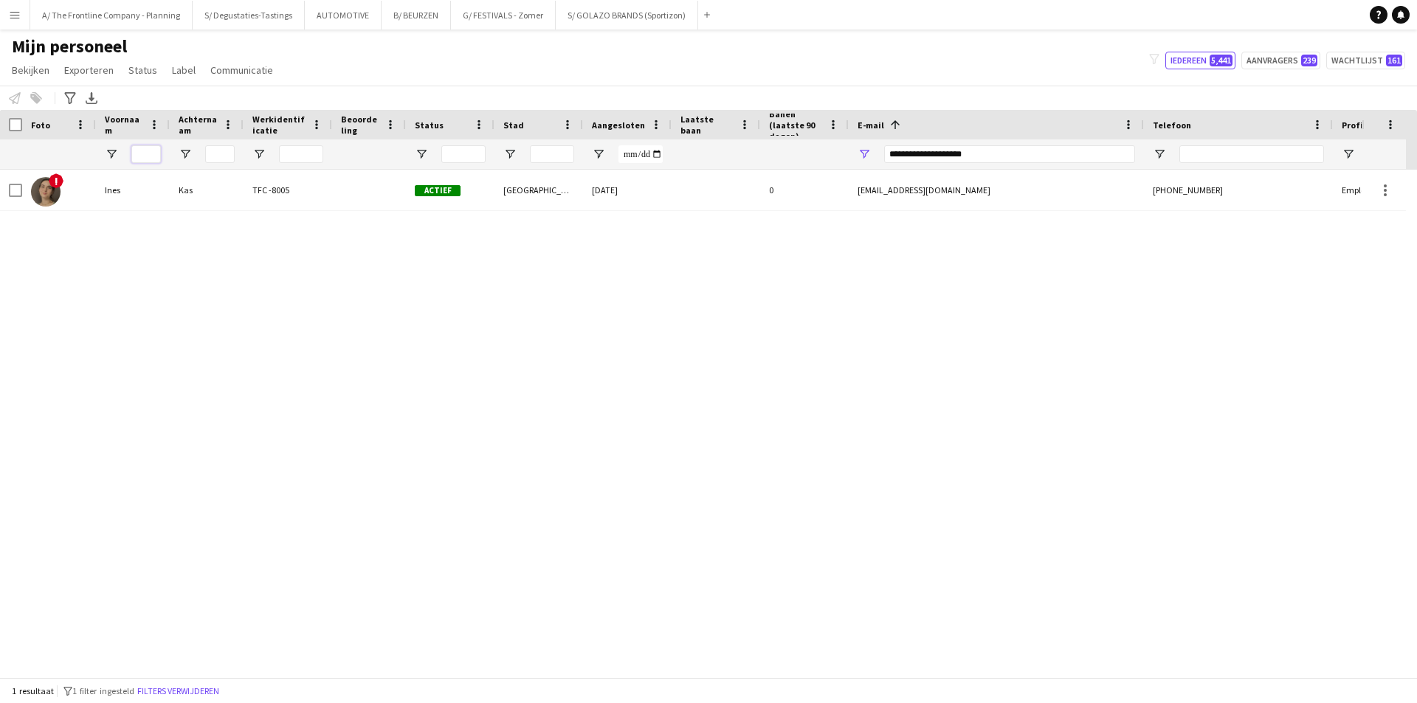
click at [154, 154] on input "Voornaam Filter Invoer" at bounding box center [146, 154] width 30 height 18
type input "********"
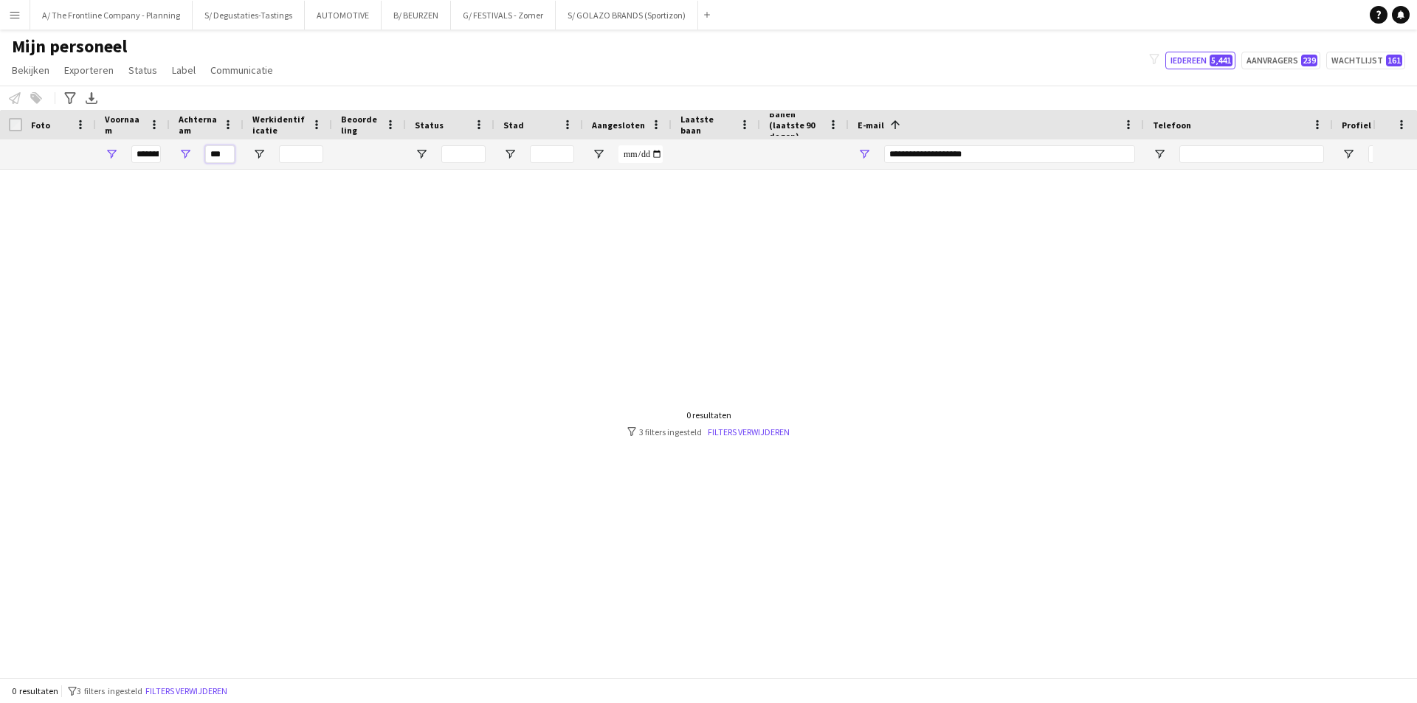
type input "***"
click at [912, 157] on input "**********" at bounding box center [1009, 154] width 251 height 18
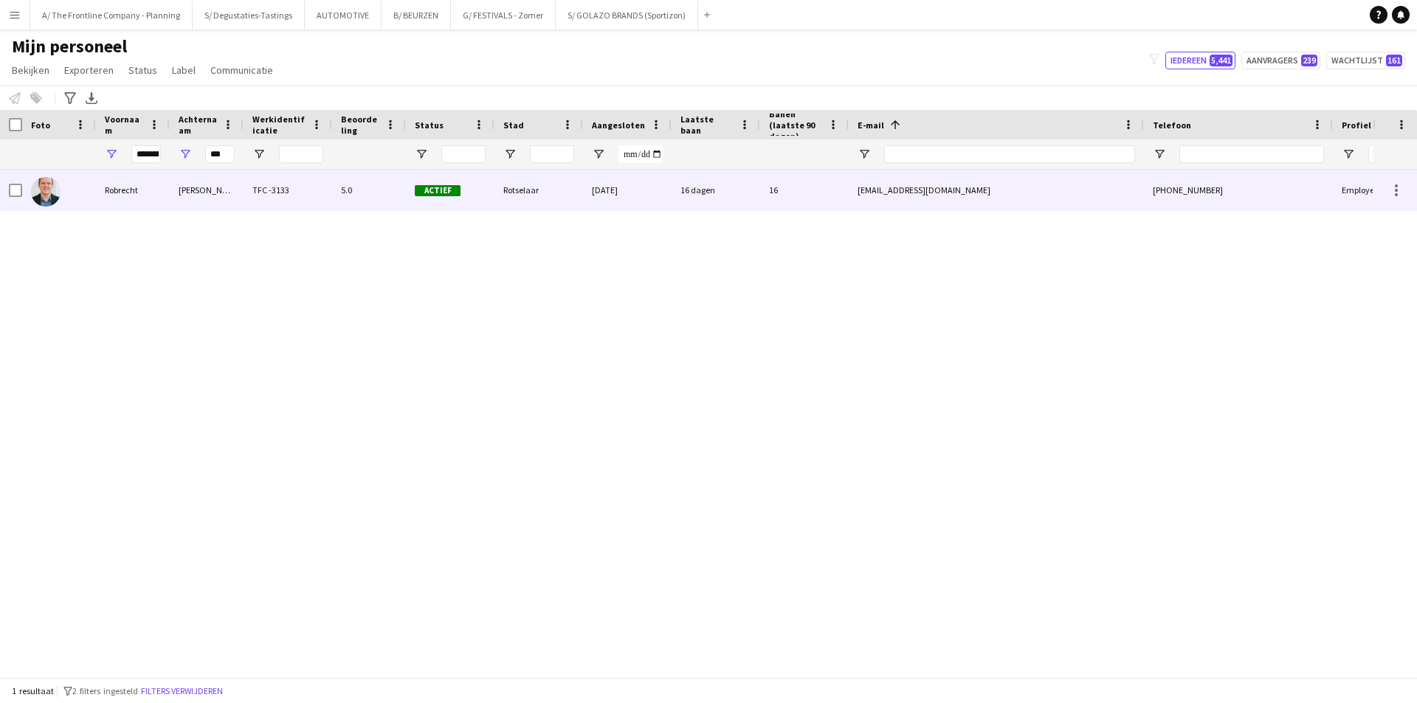
click at [233, 204] on div "[PERSON_NAME]" at bounding box center [207, 190] width 74 height 41
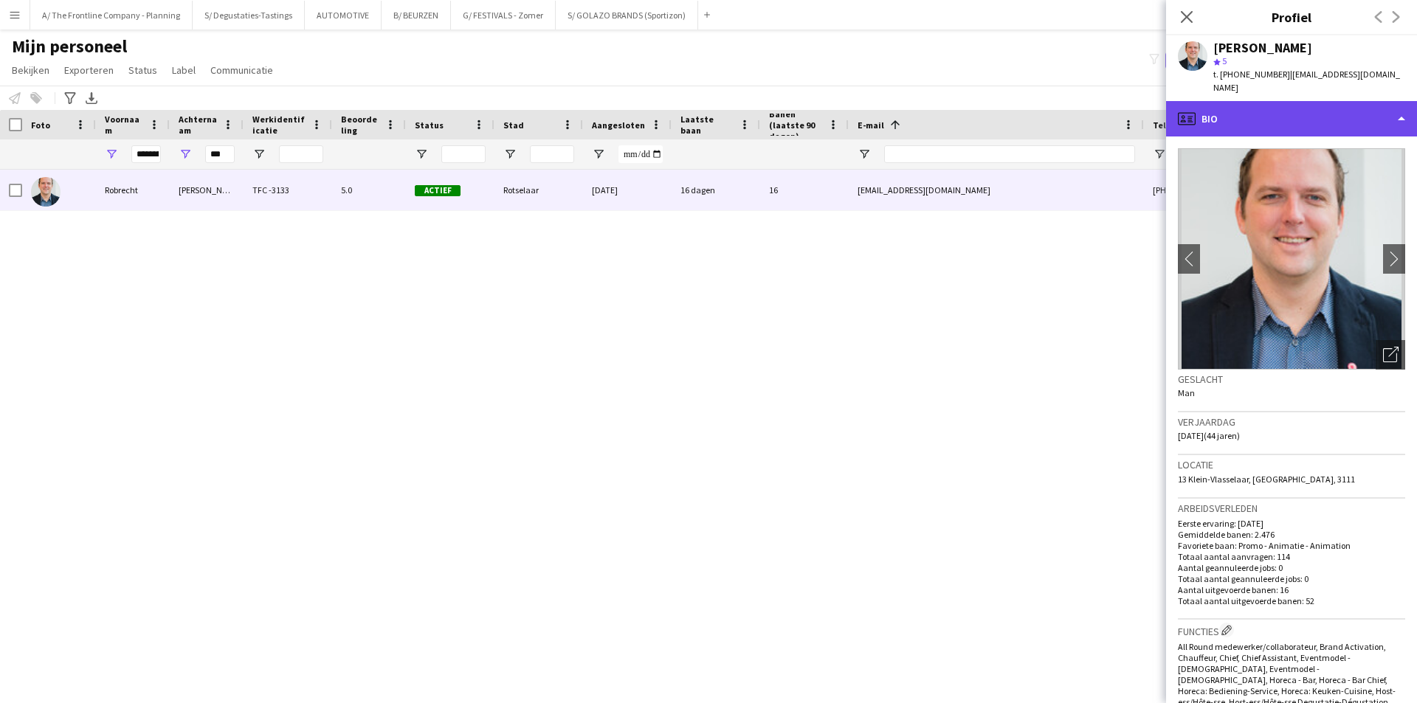
click at [1250, 102] on div "profile Bio" at bounding box center [1291, 118] width 251 height 35
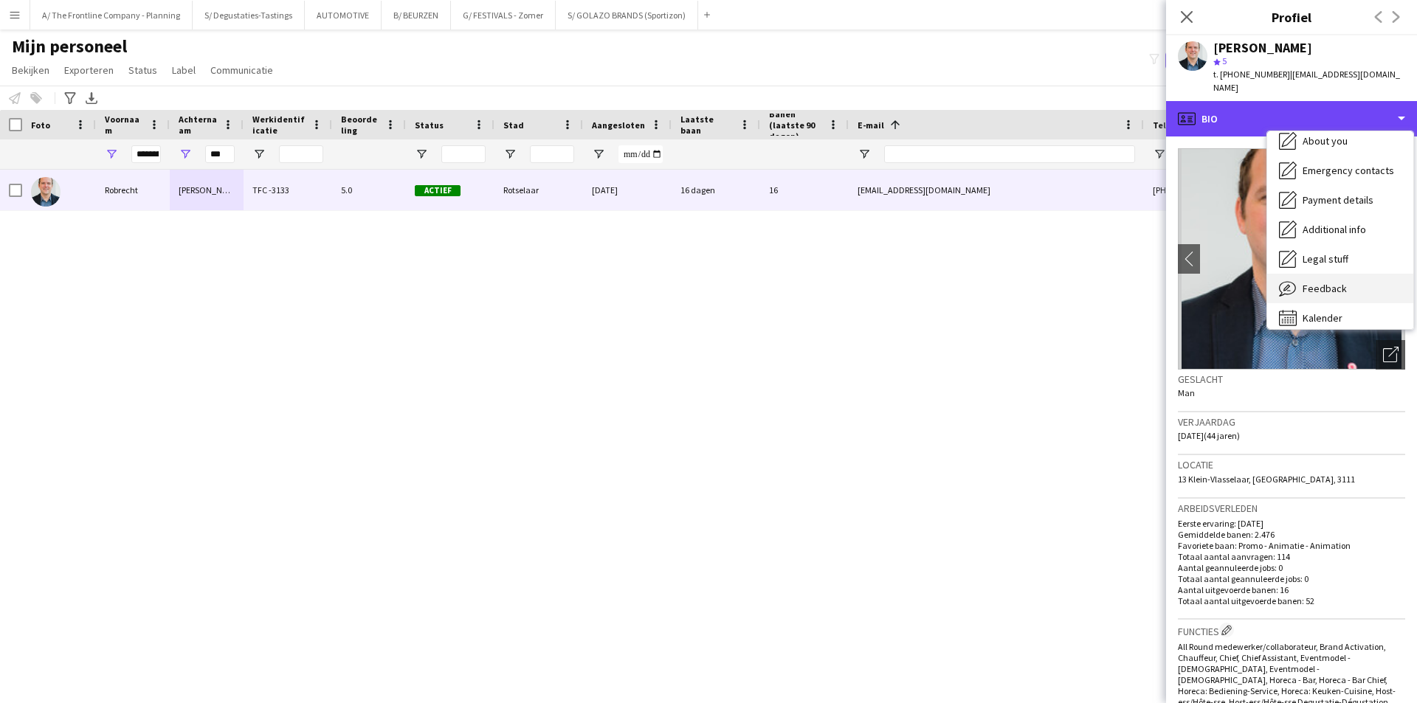
scroll to position [109, 0]
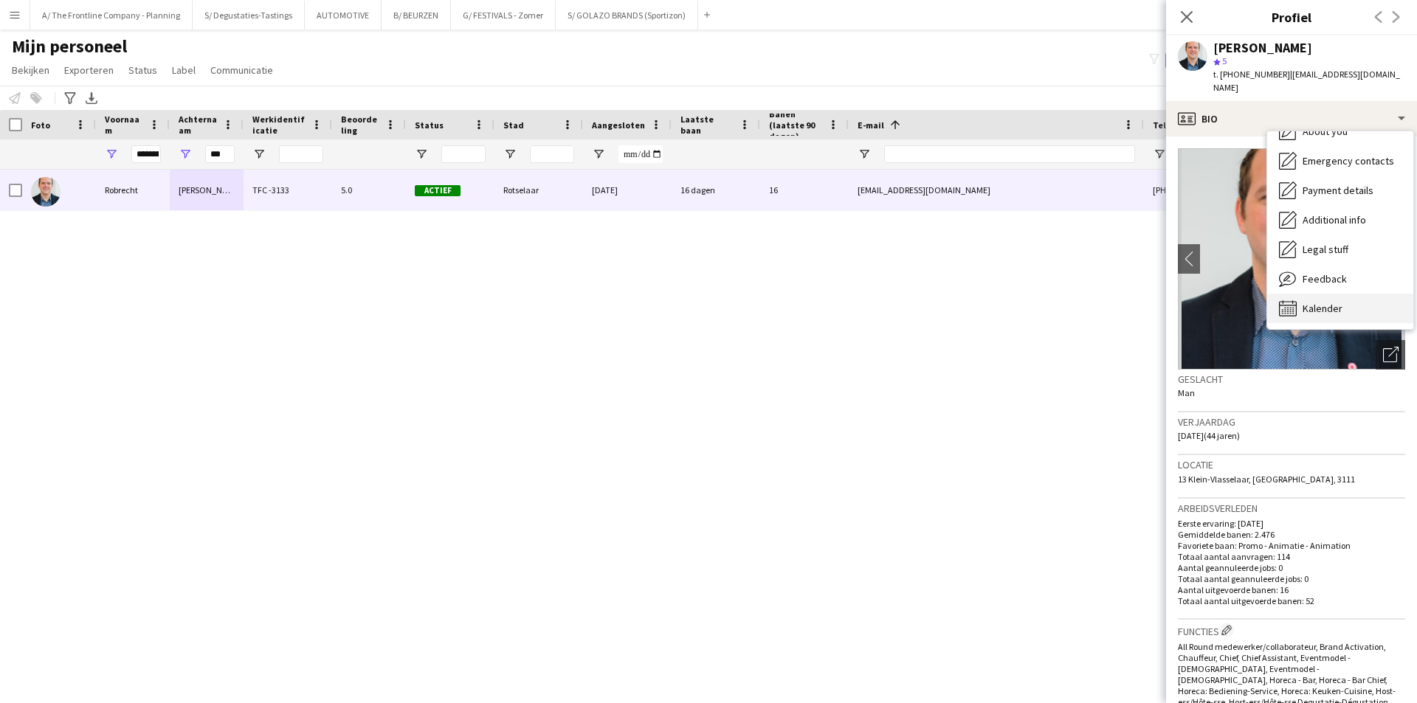
click at [1308, 294] on div "Kalender Kalender" at bounding box center [1340, 309] width 146 height 30
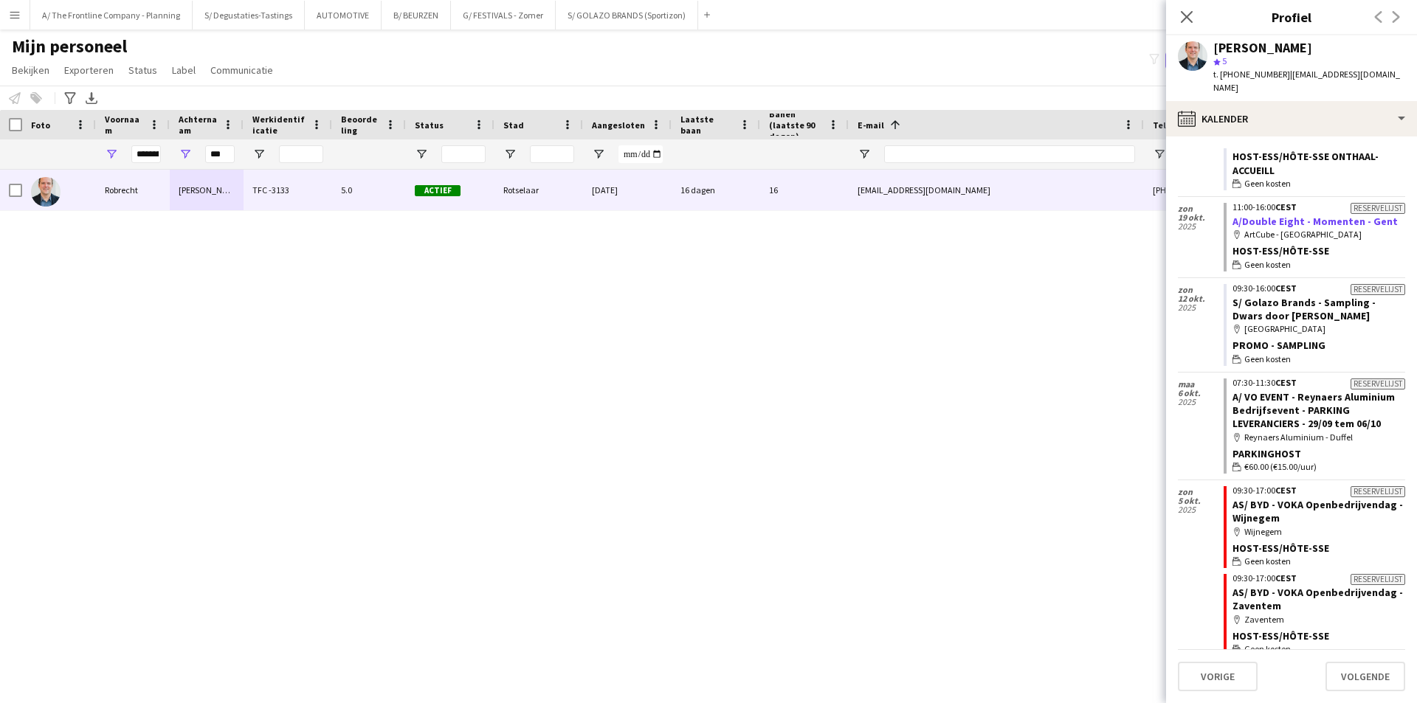
scroll to position [0, 0]
